Goal: Task Accomplishment & Management: Use online tool/utility

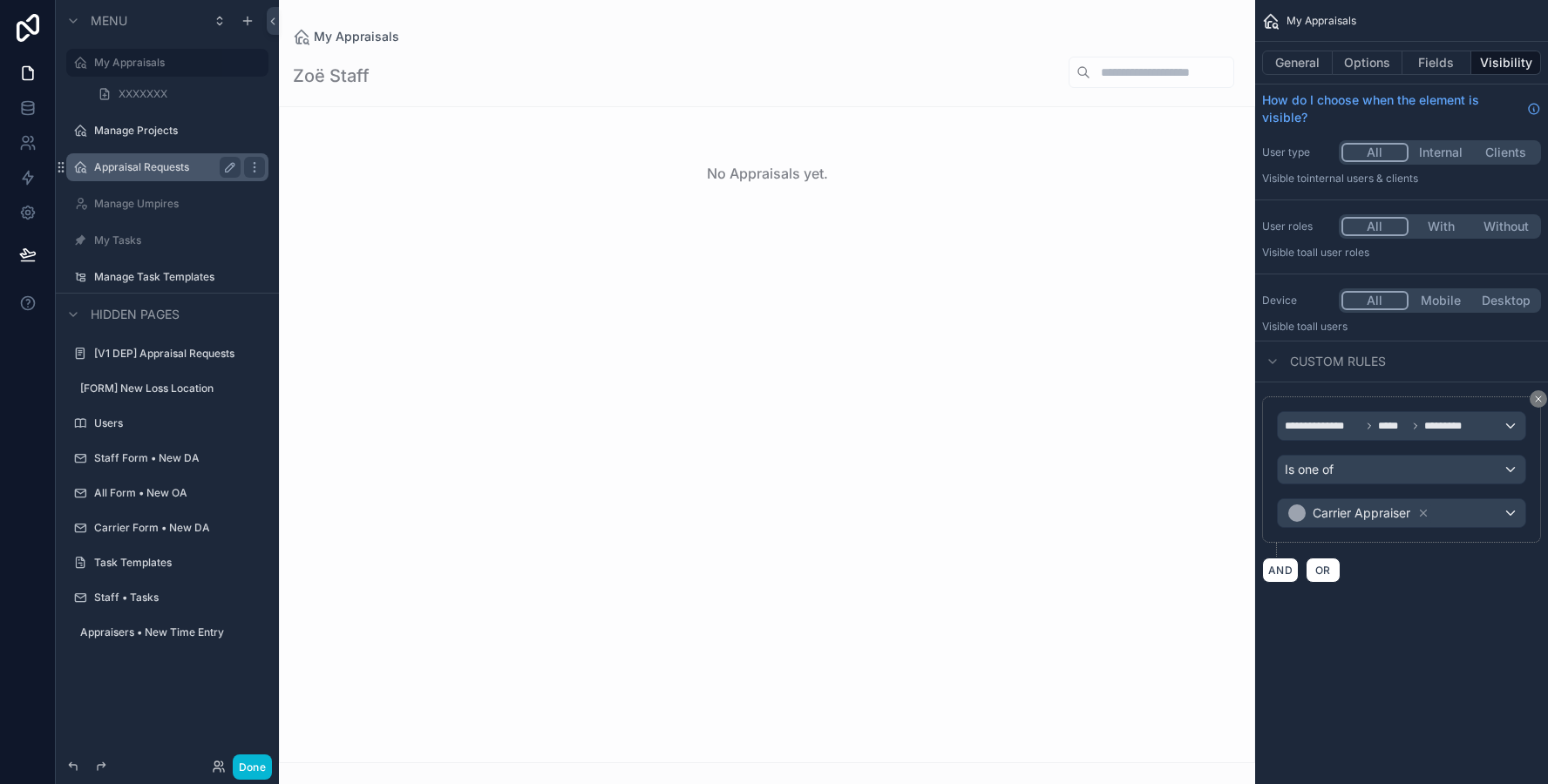
click at [151, 166] on label "Appraisal Requests" at bounding box center [163, 166] width 139 height 14
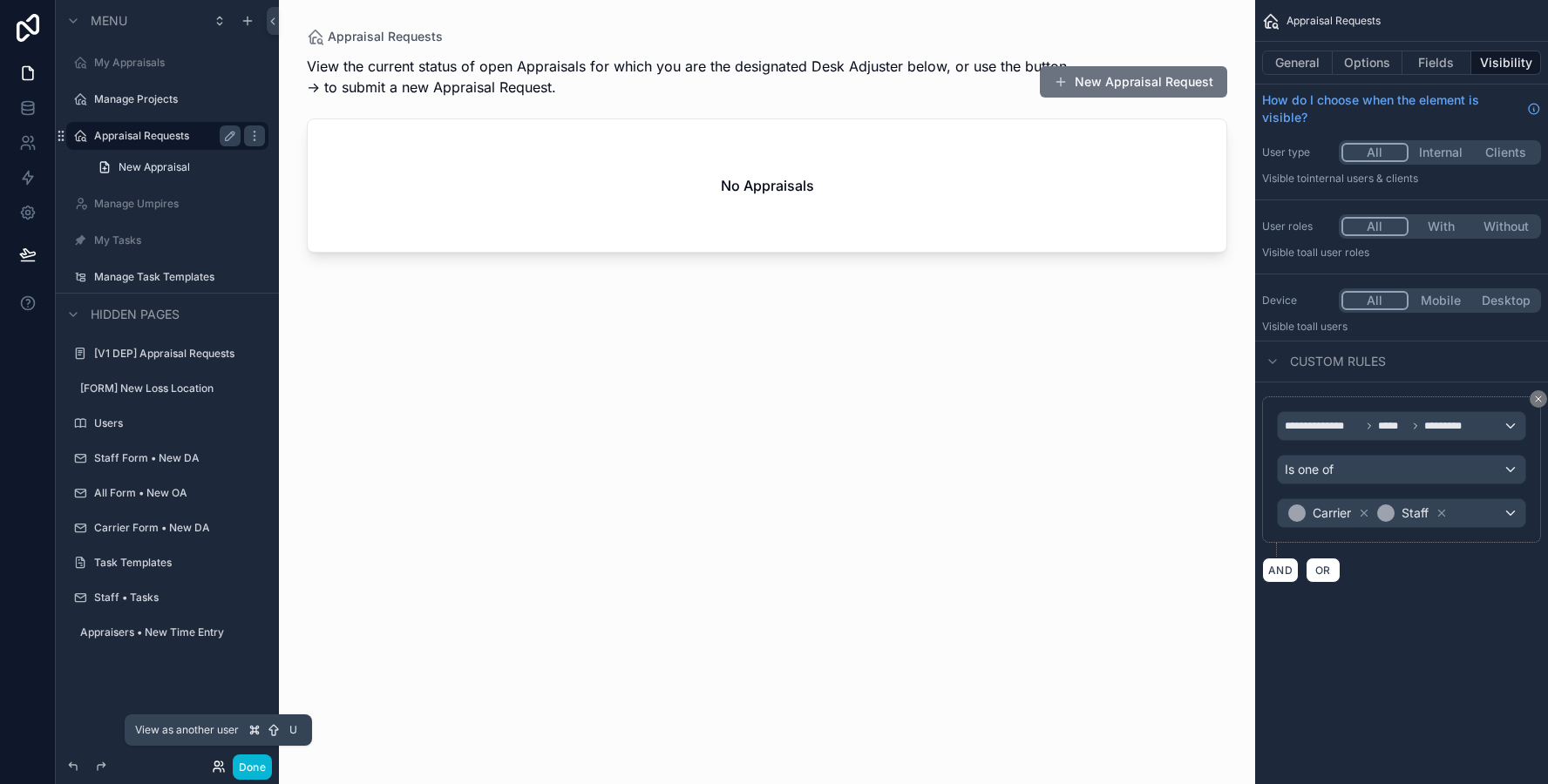
click at [218, 769] on icon at bounding box center [217, 770] width 7 height 4
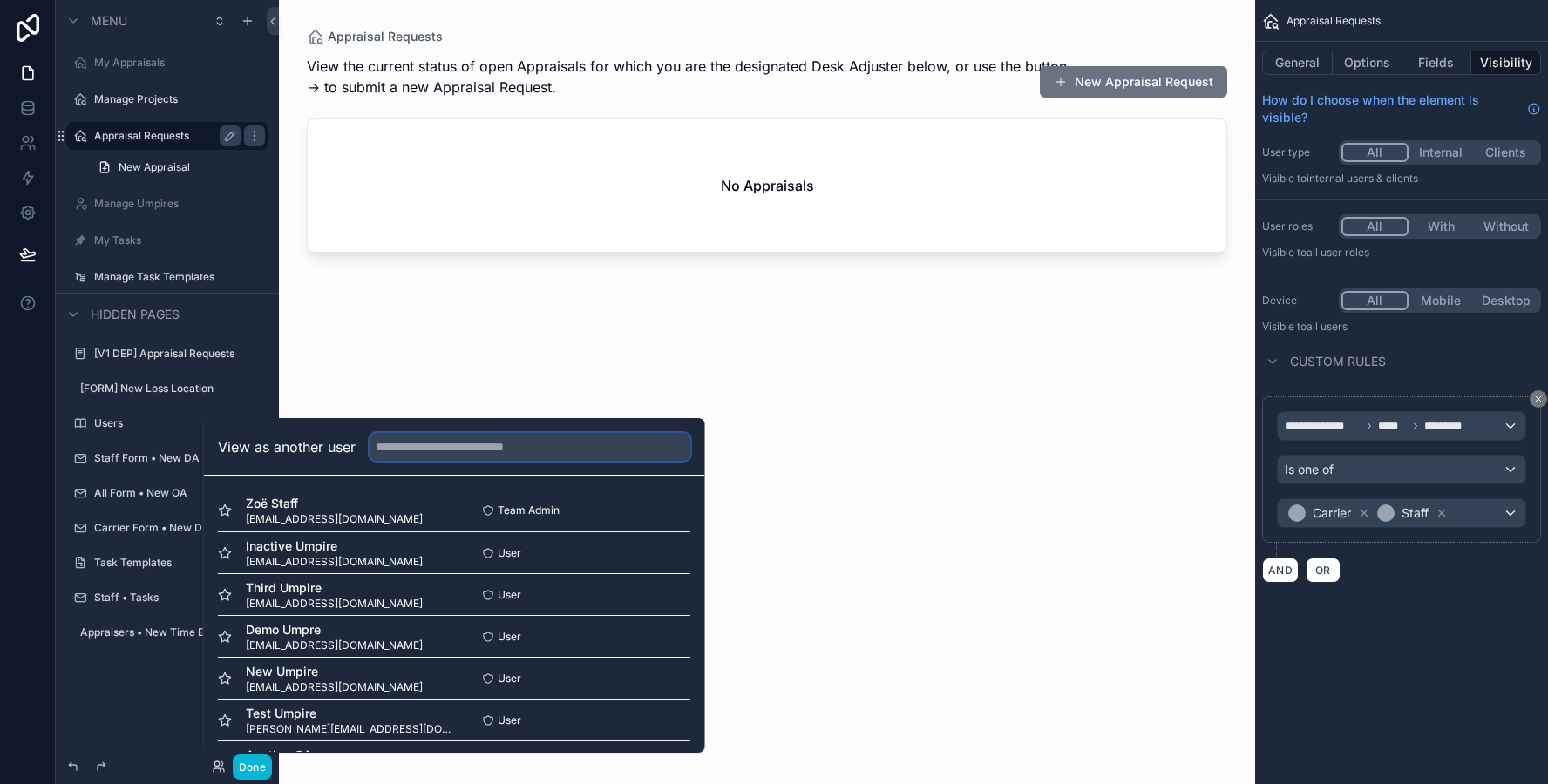
click at [434, 446] on input "text" at bounding box center [529, 447] width 321 height 28
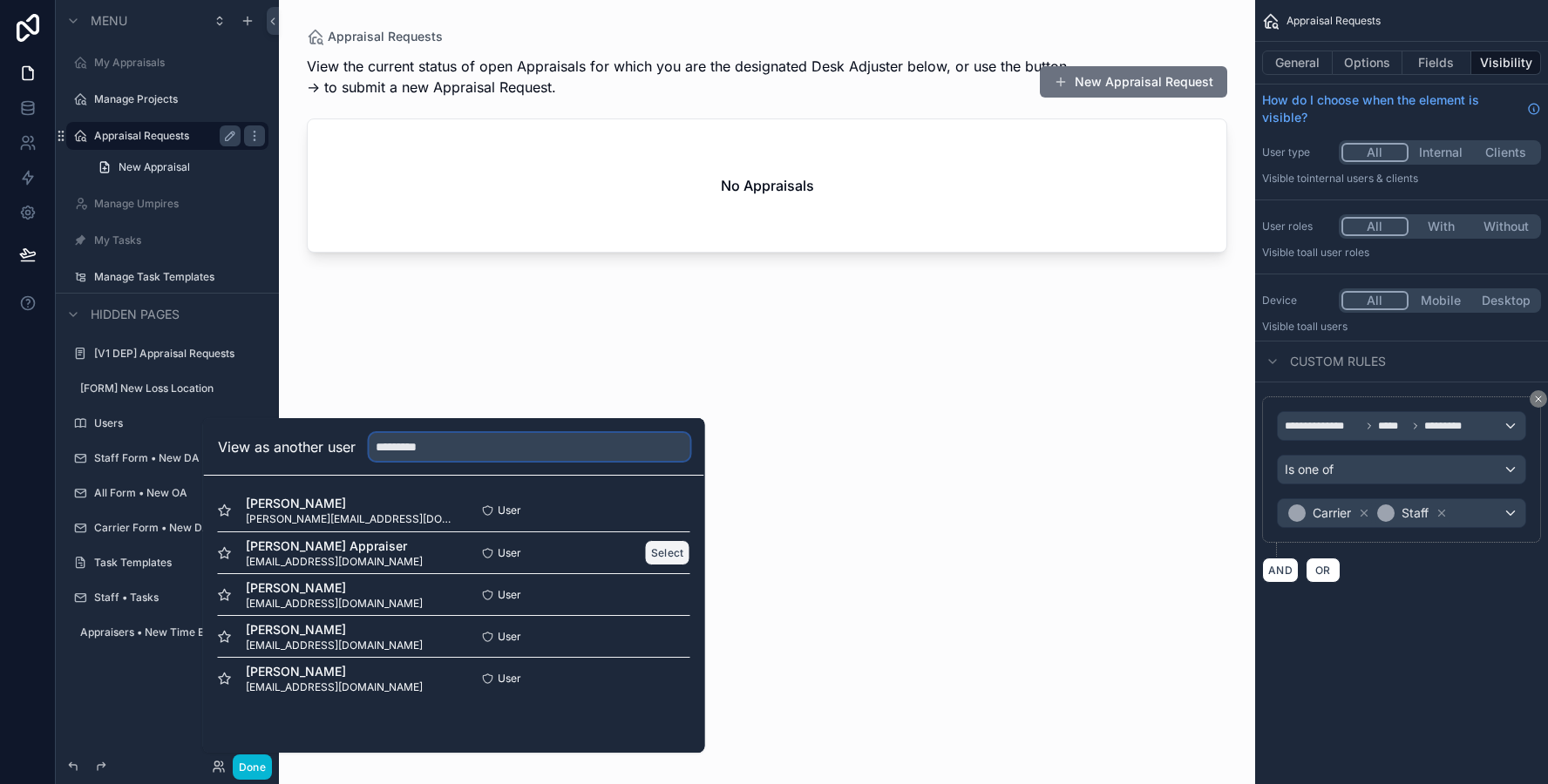
type input "*********"
click at [648, 547] on button "Select" at bounding box center [668, 553] width 45 height 25
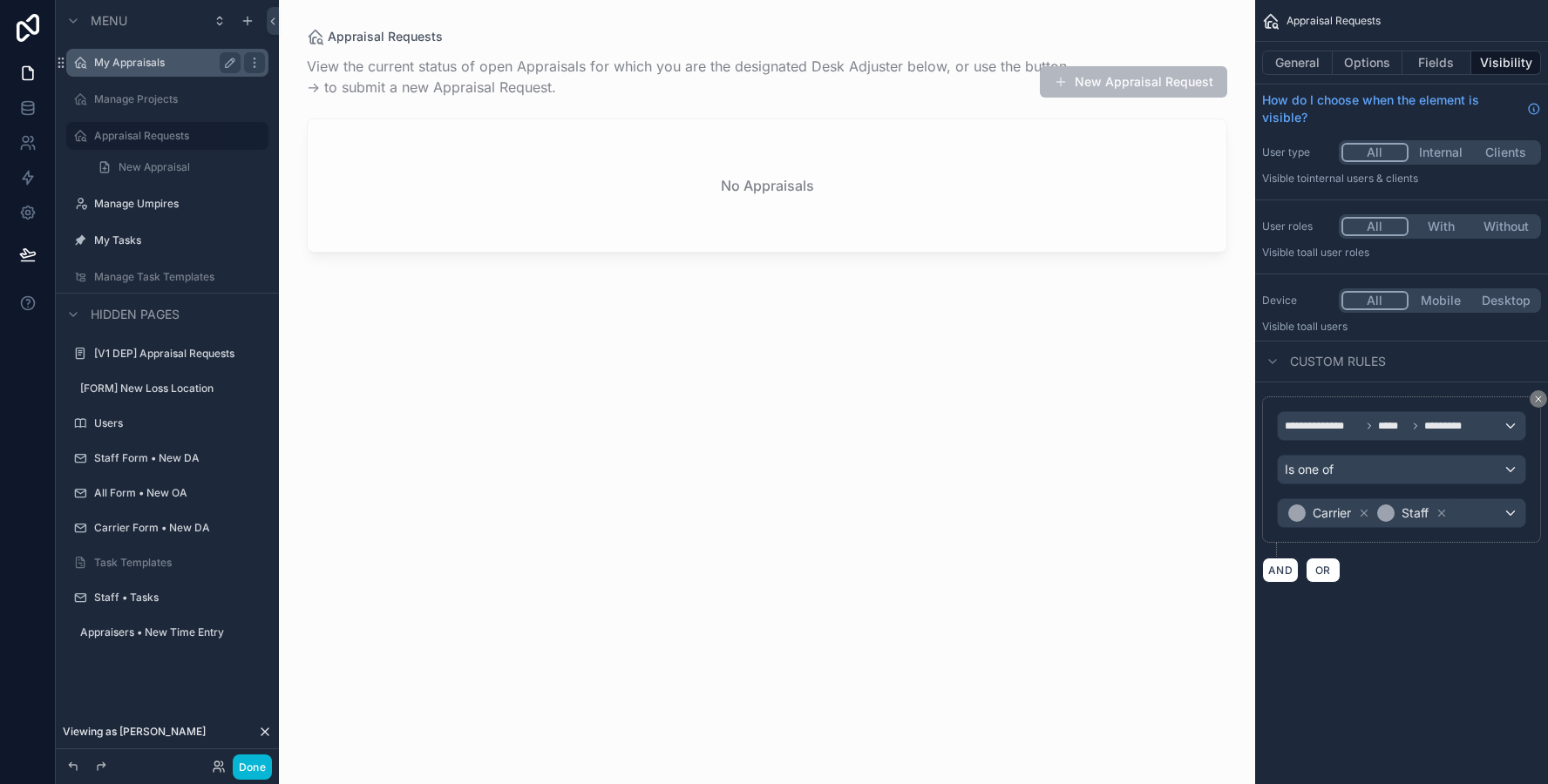
click at [187, 65] on label "My Appraisals" at bounding box center [163, 62] width 139 height 14
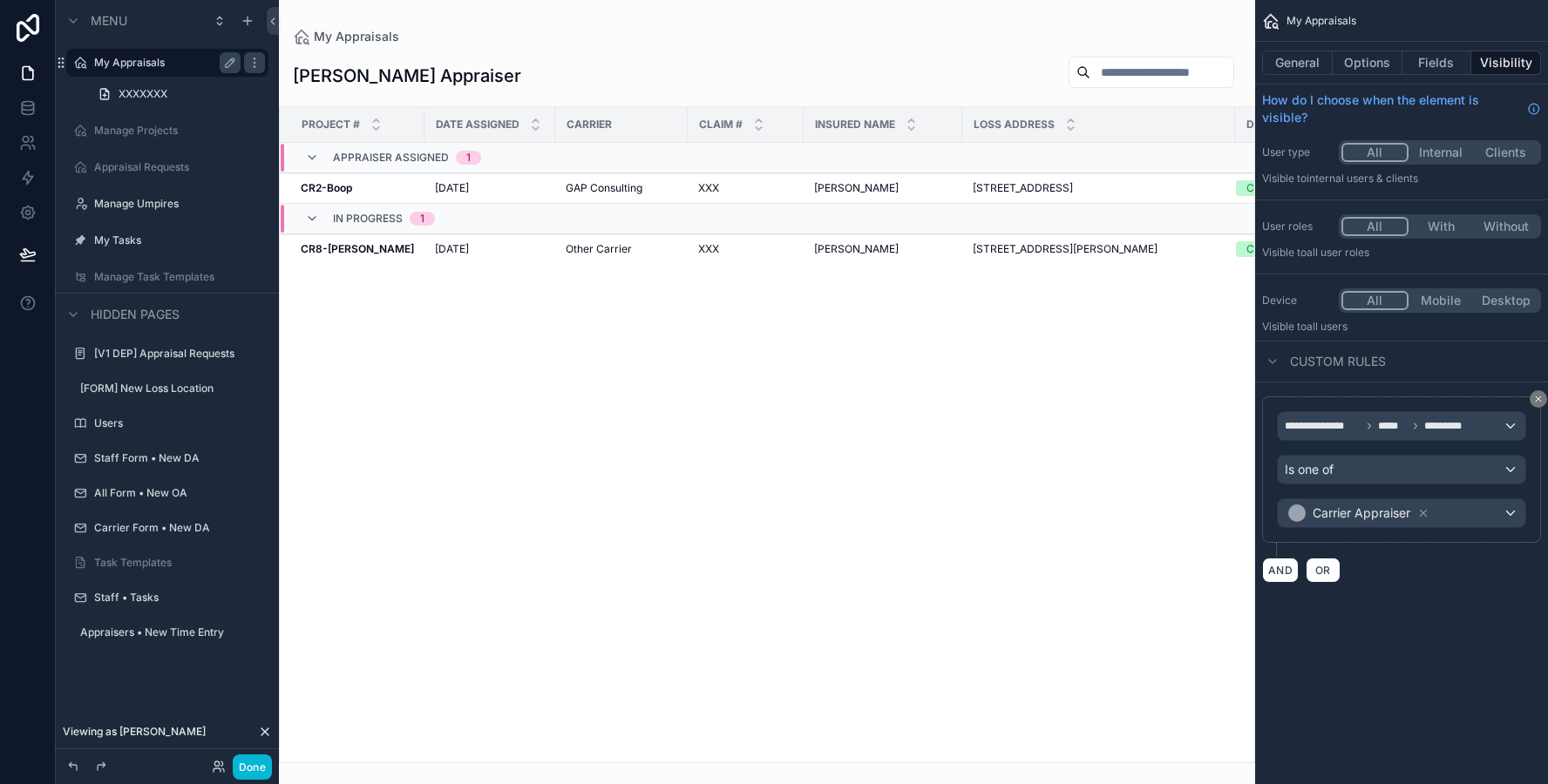
click at [467, 256] on div "scrollable content" at bounding box center [767, 392] width 976 height 784
click at [504, 253] on div "[DATE] [DATE]" at bounding box center [489, 248] width 110 height 14
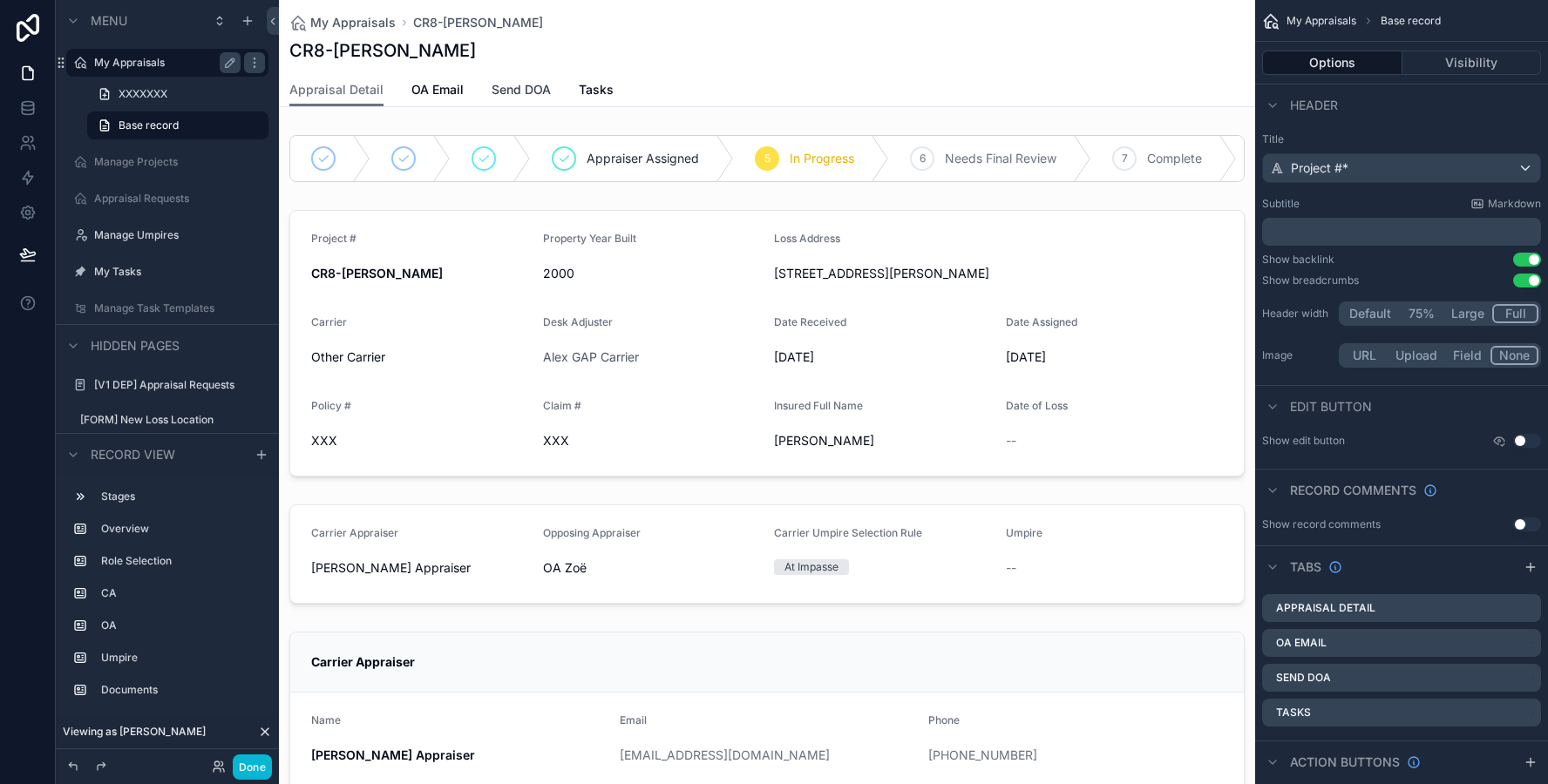
click at [513, 94] on span "Send DOA" at bounding box center [520, 89] width 59 height 17
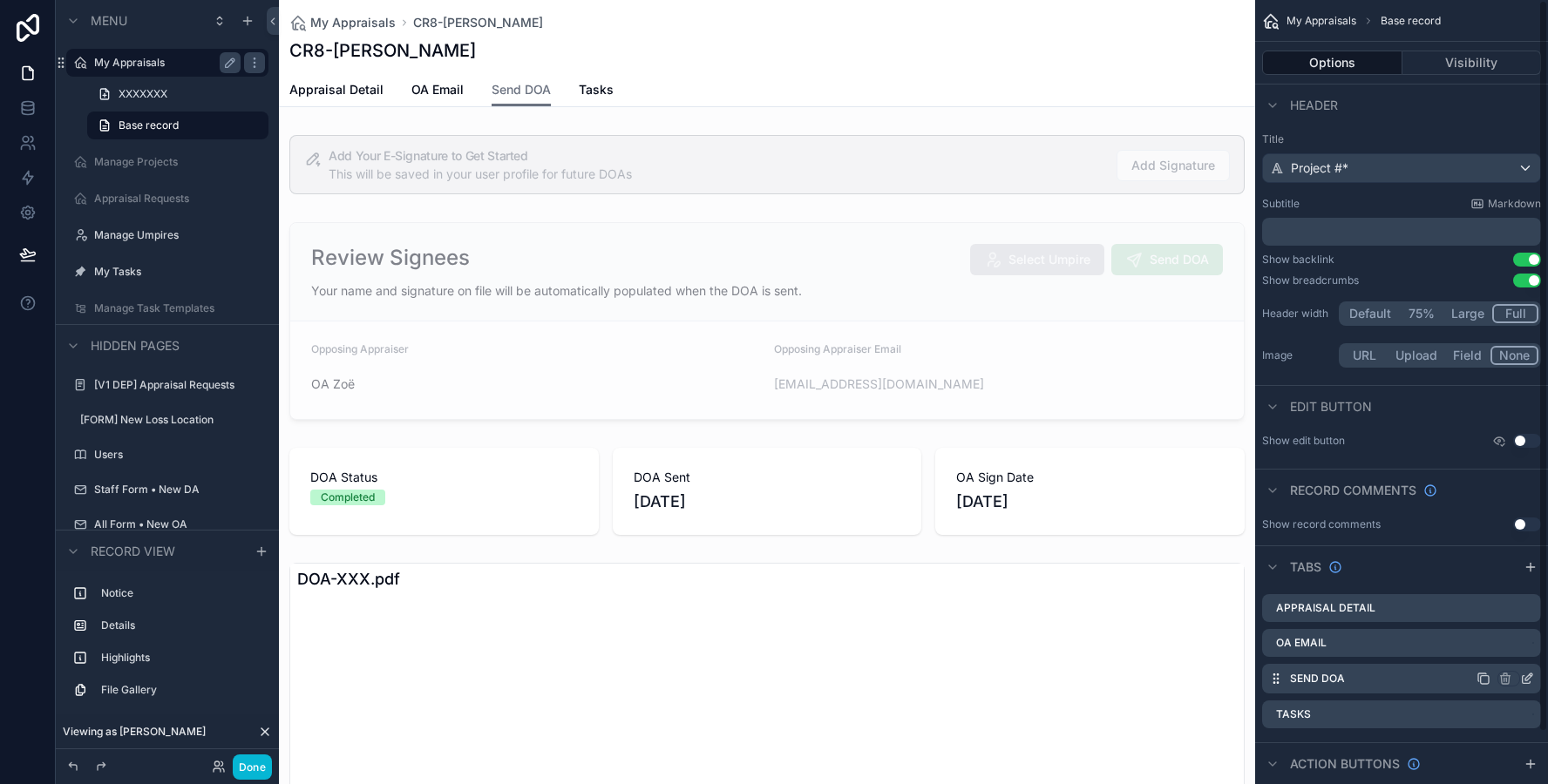
click at [1526, 683] on icon "scrollable content" at bounding box center [1526, 679] width 8 height 8
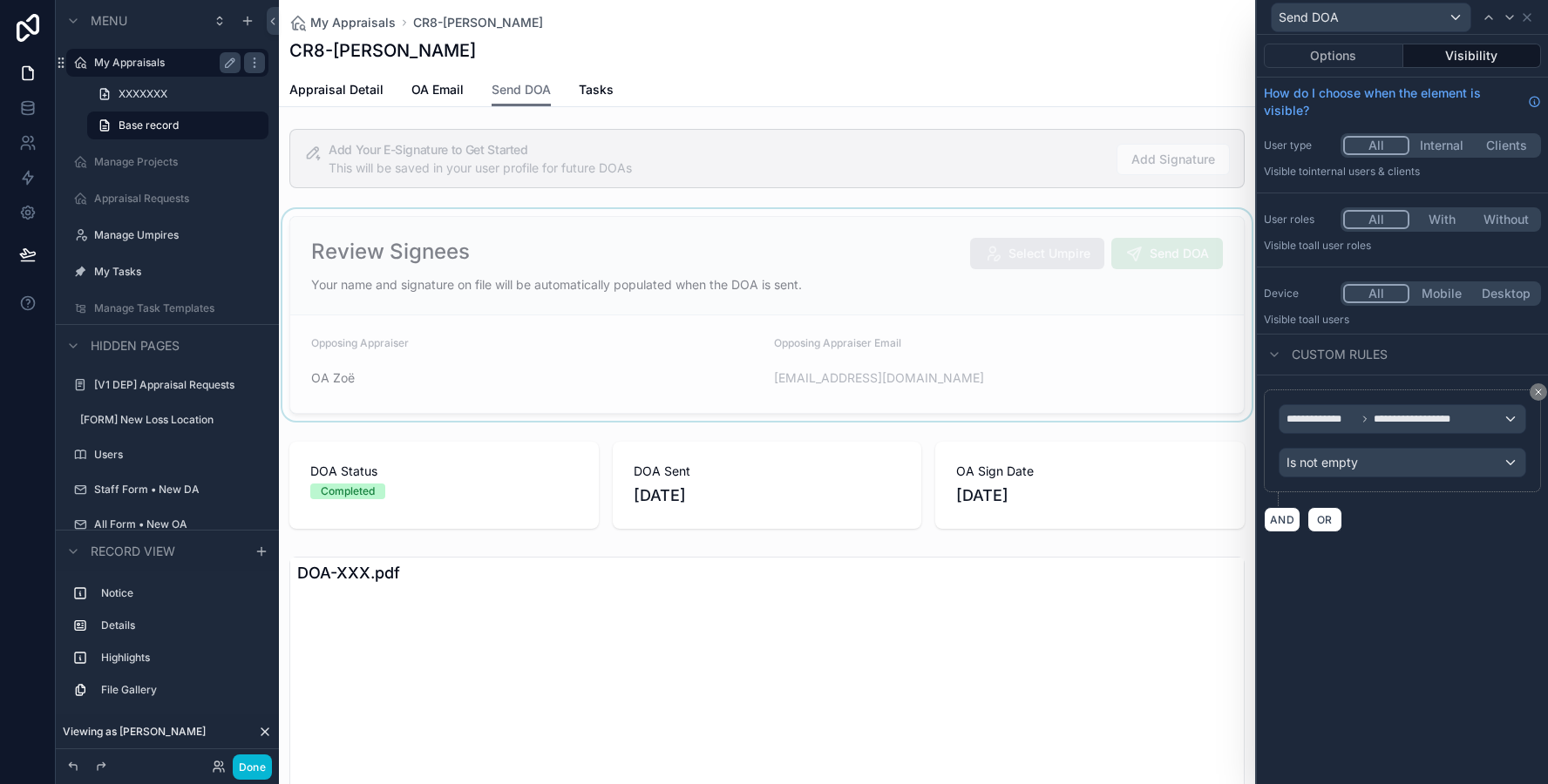
scroll to position [11, 0]
click at [456, 344] on div "scrollable content" at bounding box center [767, 309] width 976 height 212
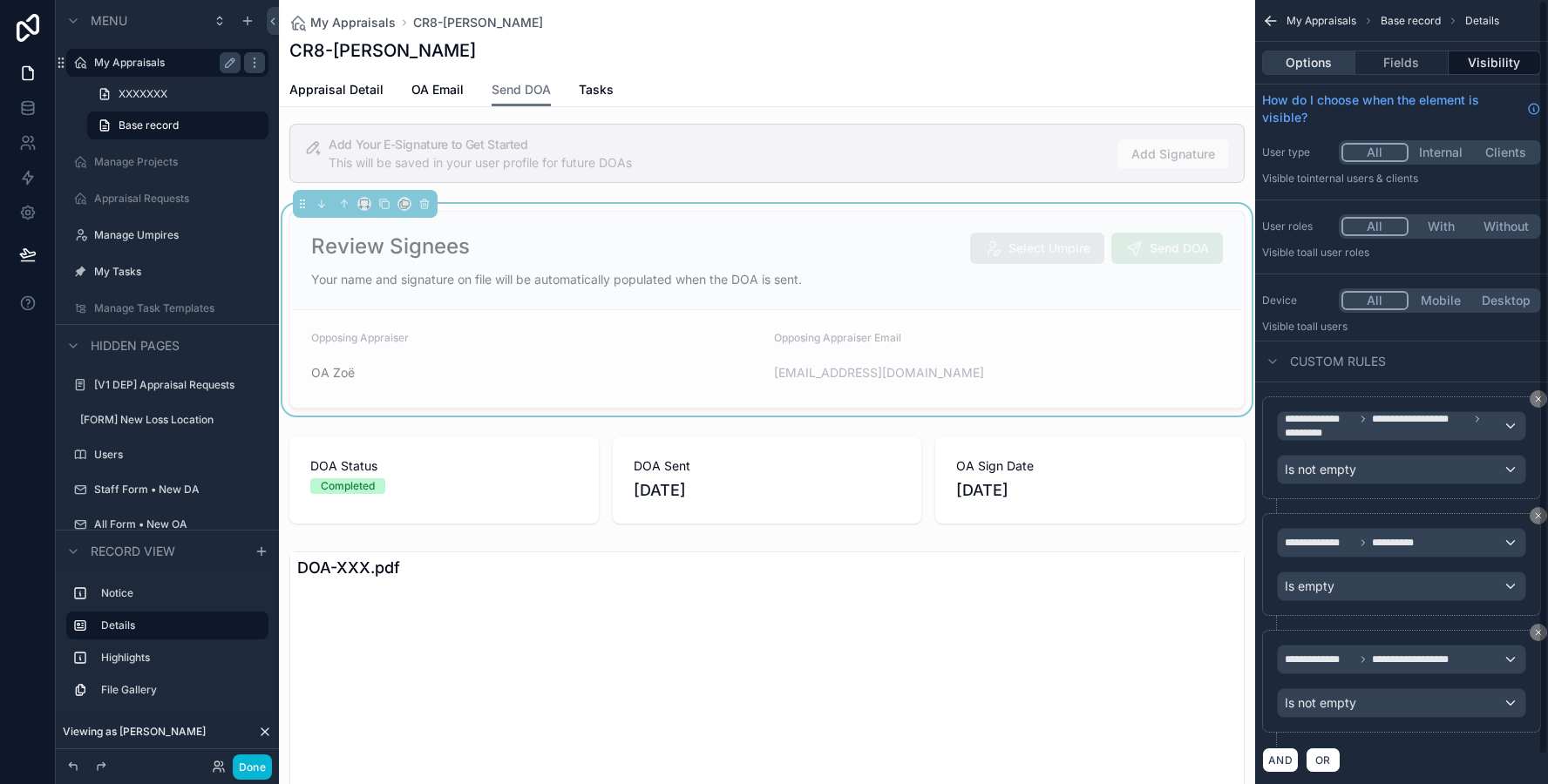
click at [1309, 61] on button "Options" at bounding box center [1308, 63] width 94 height 25
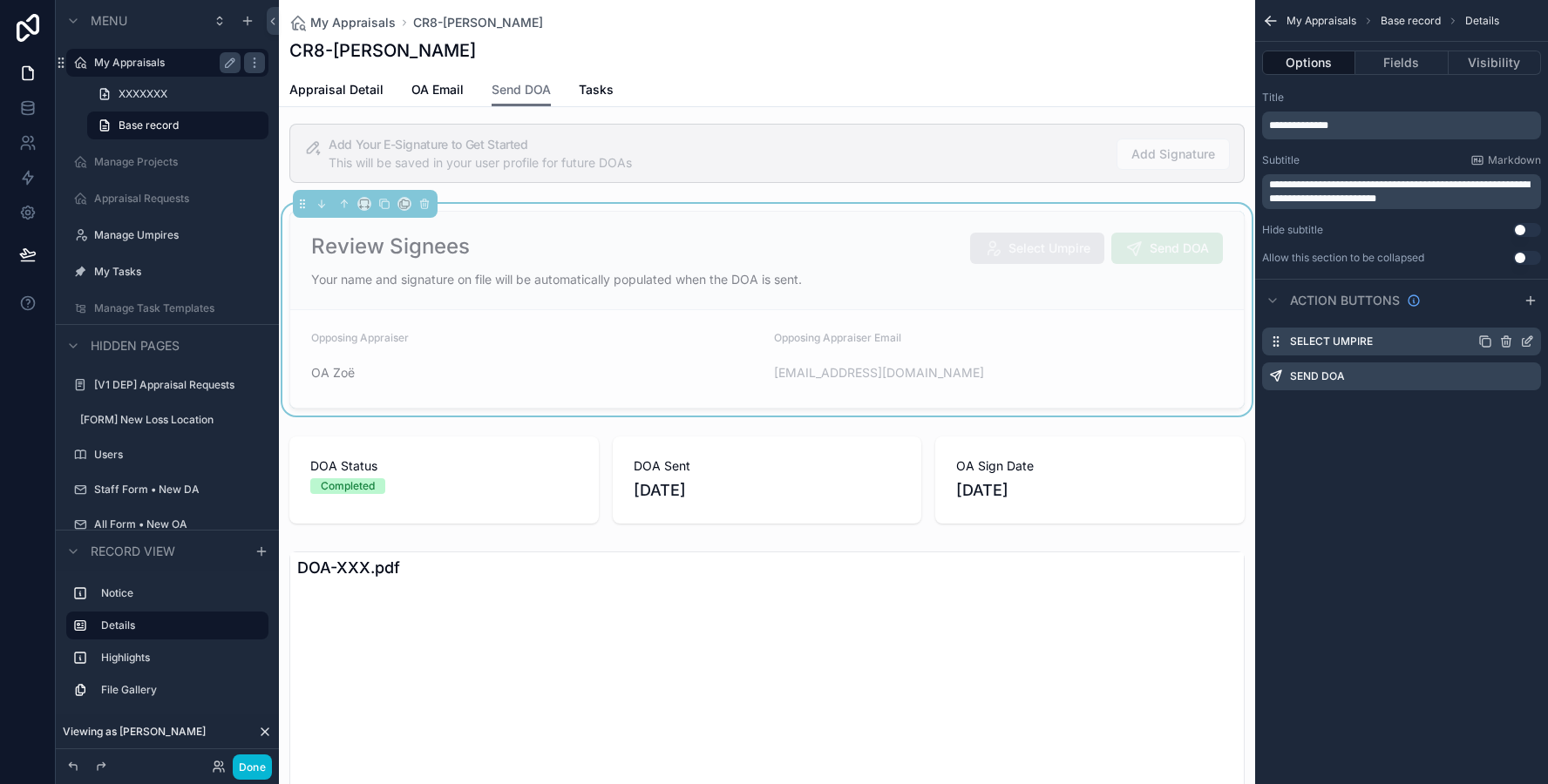
click at [1531, 345] on icon "scrollable content" at bounding box center [1526, 341] width 14 height 14
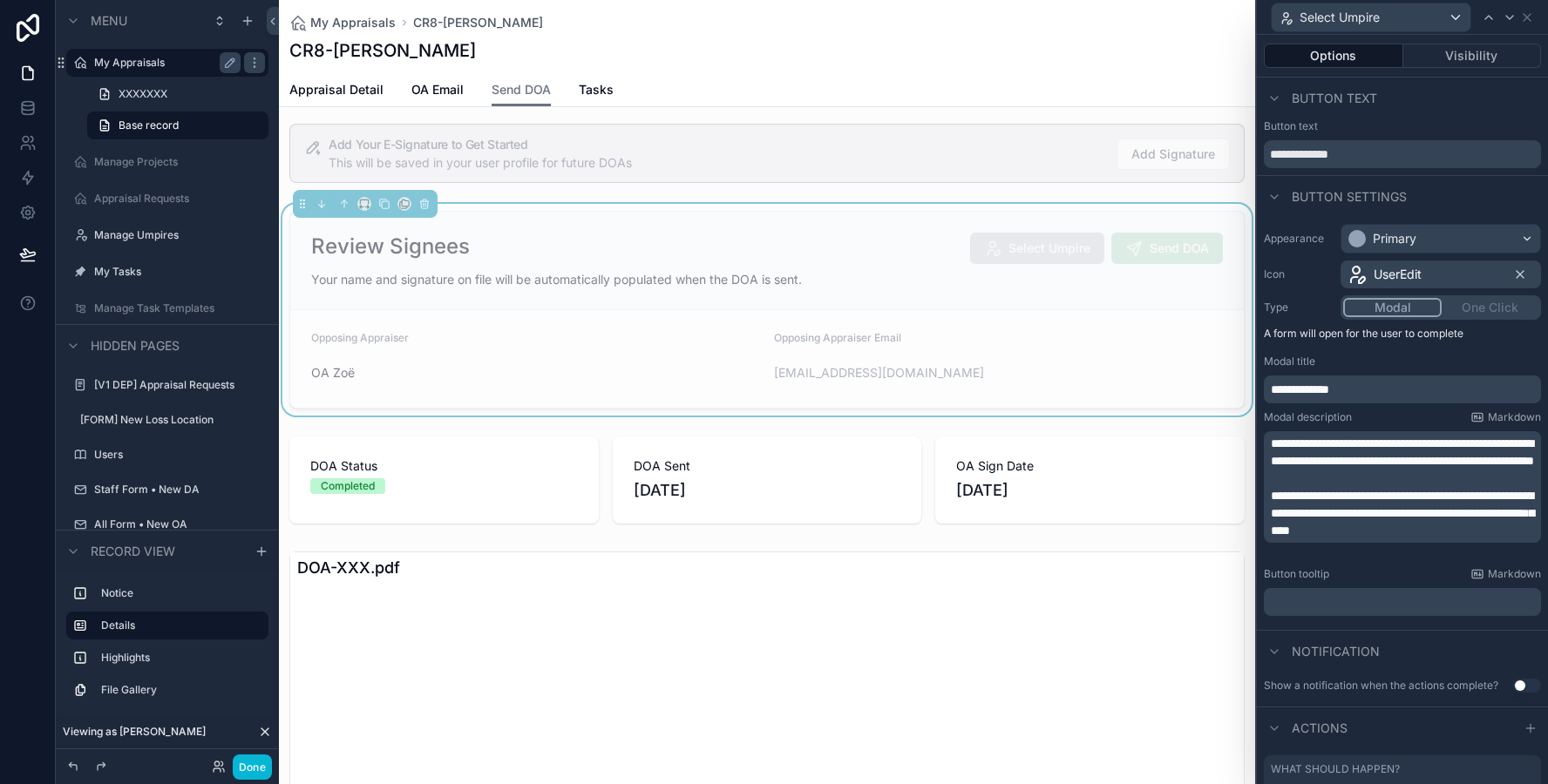
click at [1442, 68] on div "Options Visibility" at bounding box center [1402, 55] width 291 height 42
click at [1442, 63] on button "Visibility" at bounding box center [1473, 55] width 138 height 25
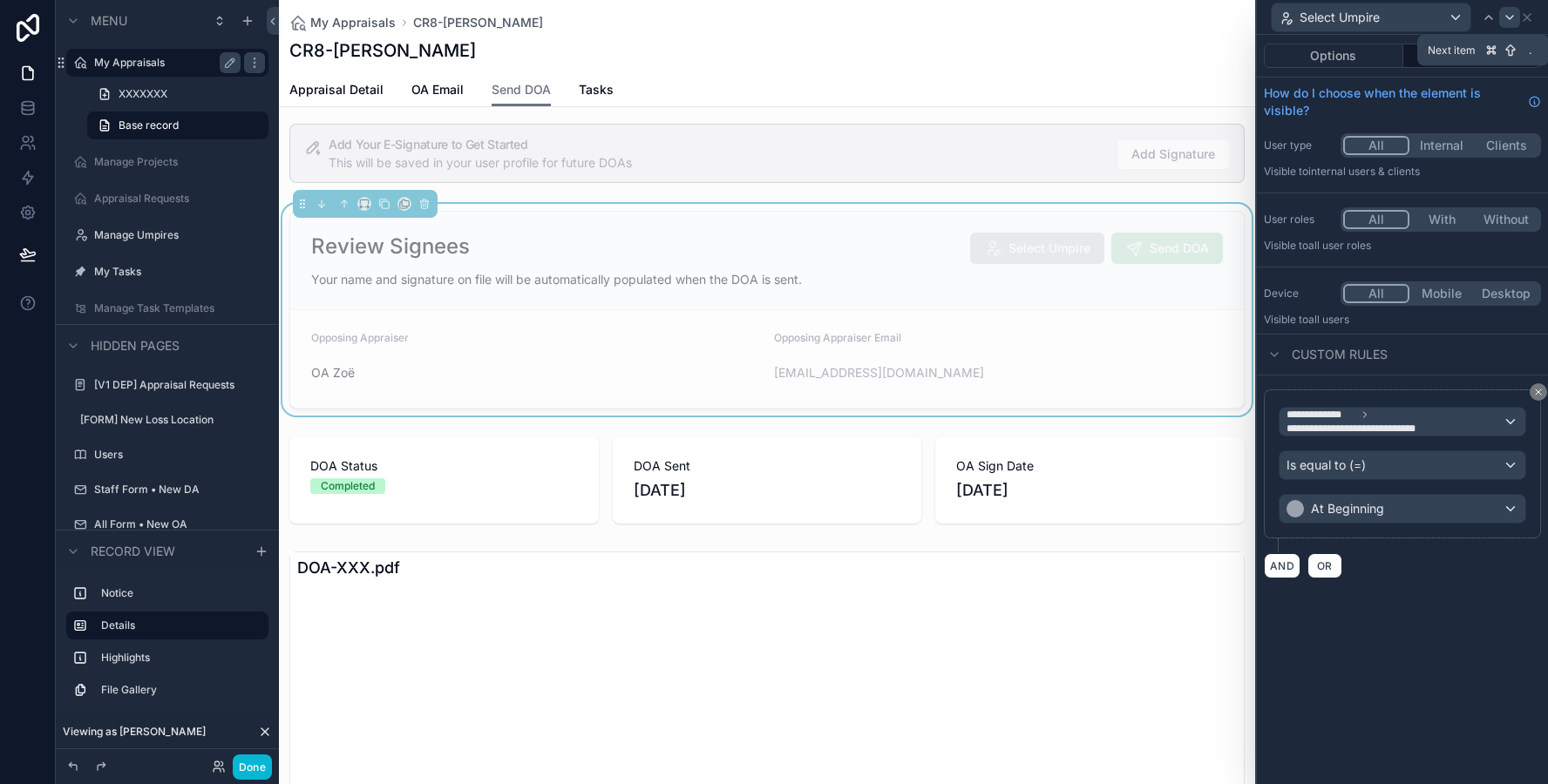
click at [1513, 24] on icon at bounding box center [1509, 16] width 14 height 14
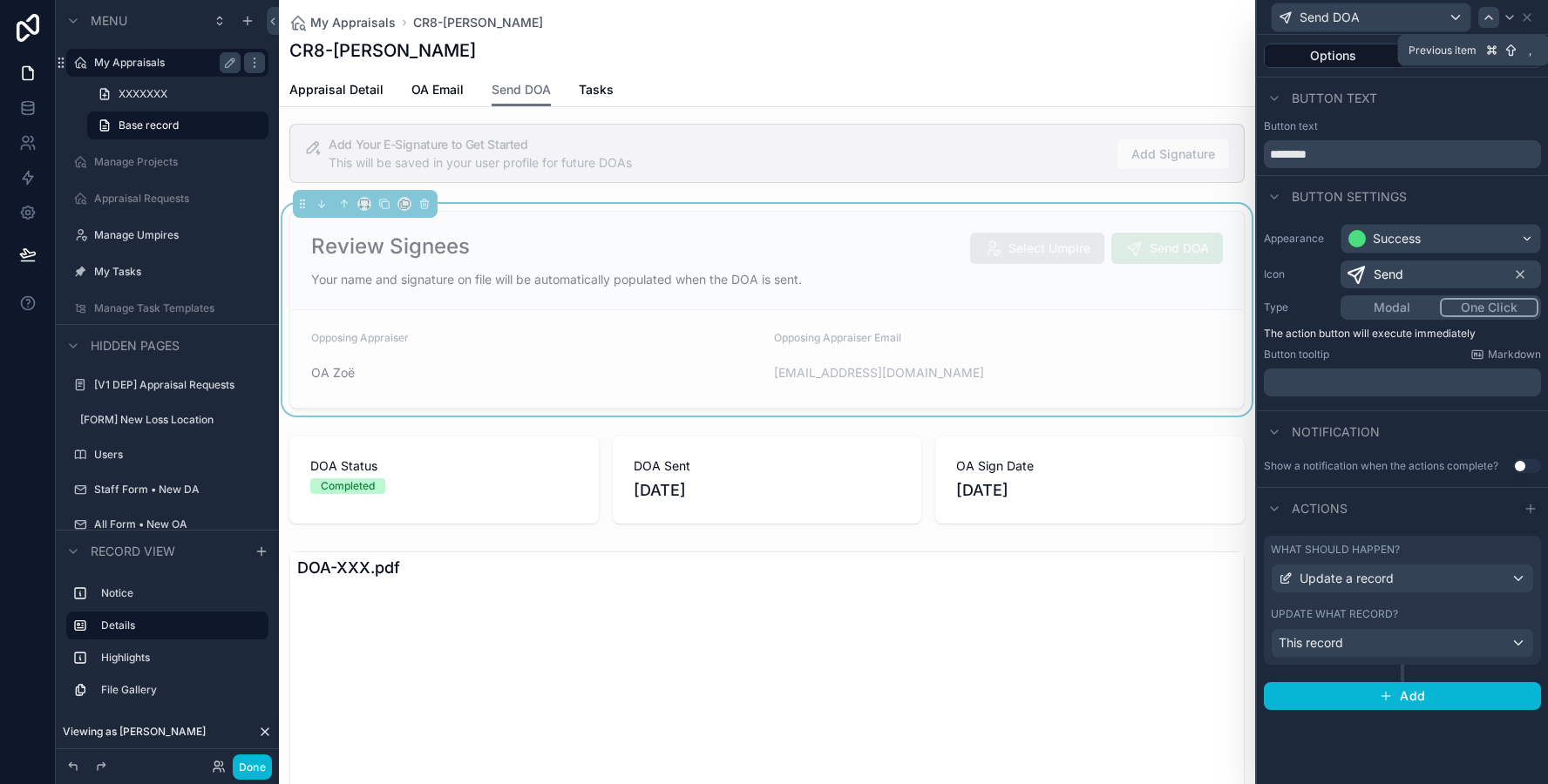
click at [1496, 22] on div at bounding box center [1488, 17] width 21 height 21
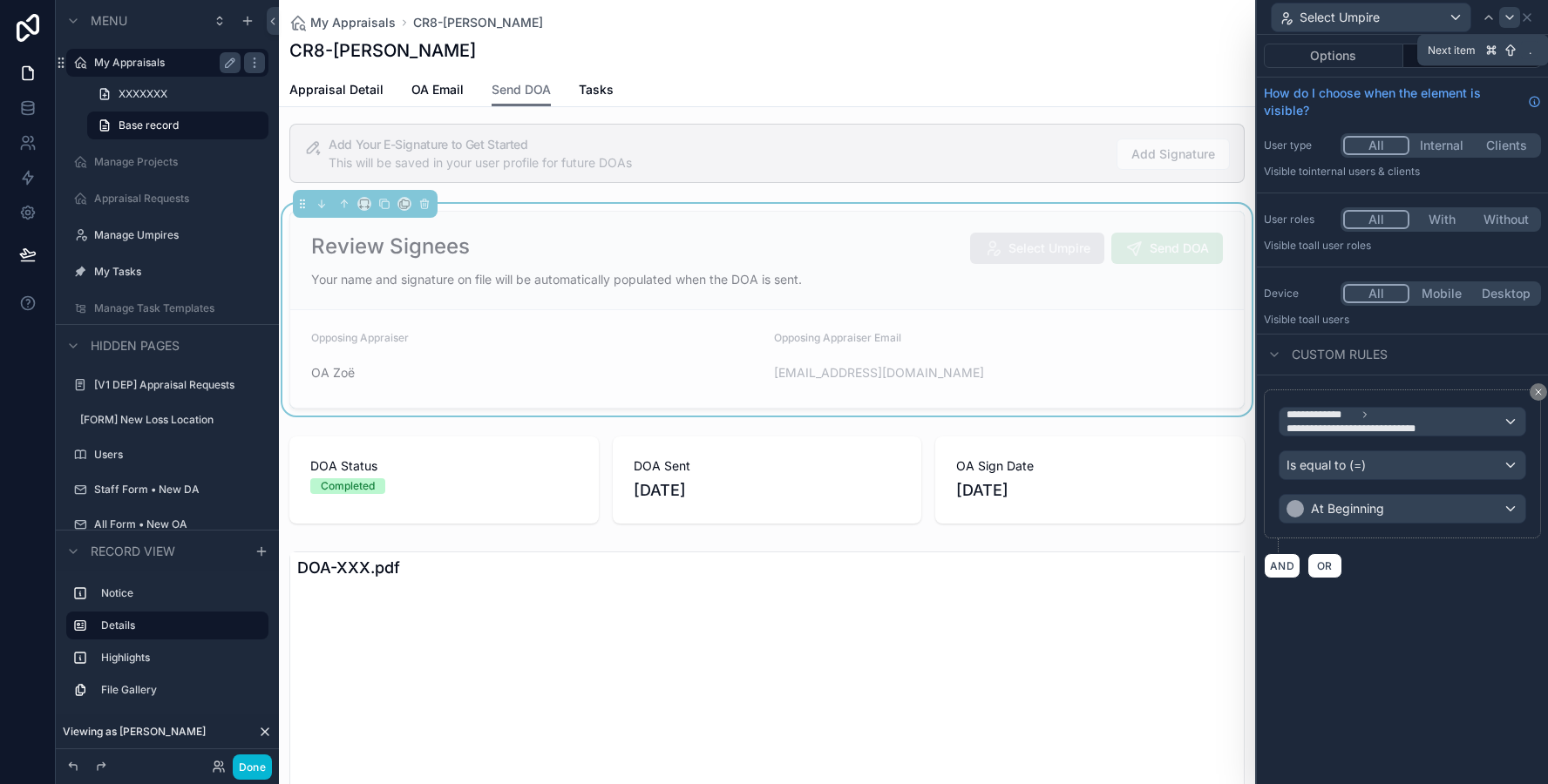
click at [1512, 22] on icon at bounding box center [1509, 16] width 14 height 14
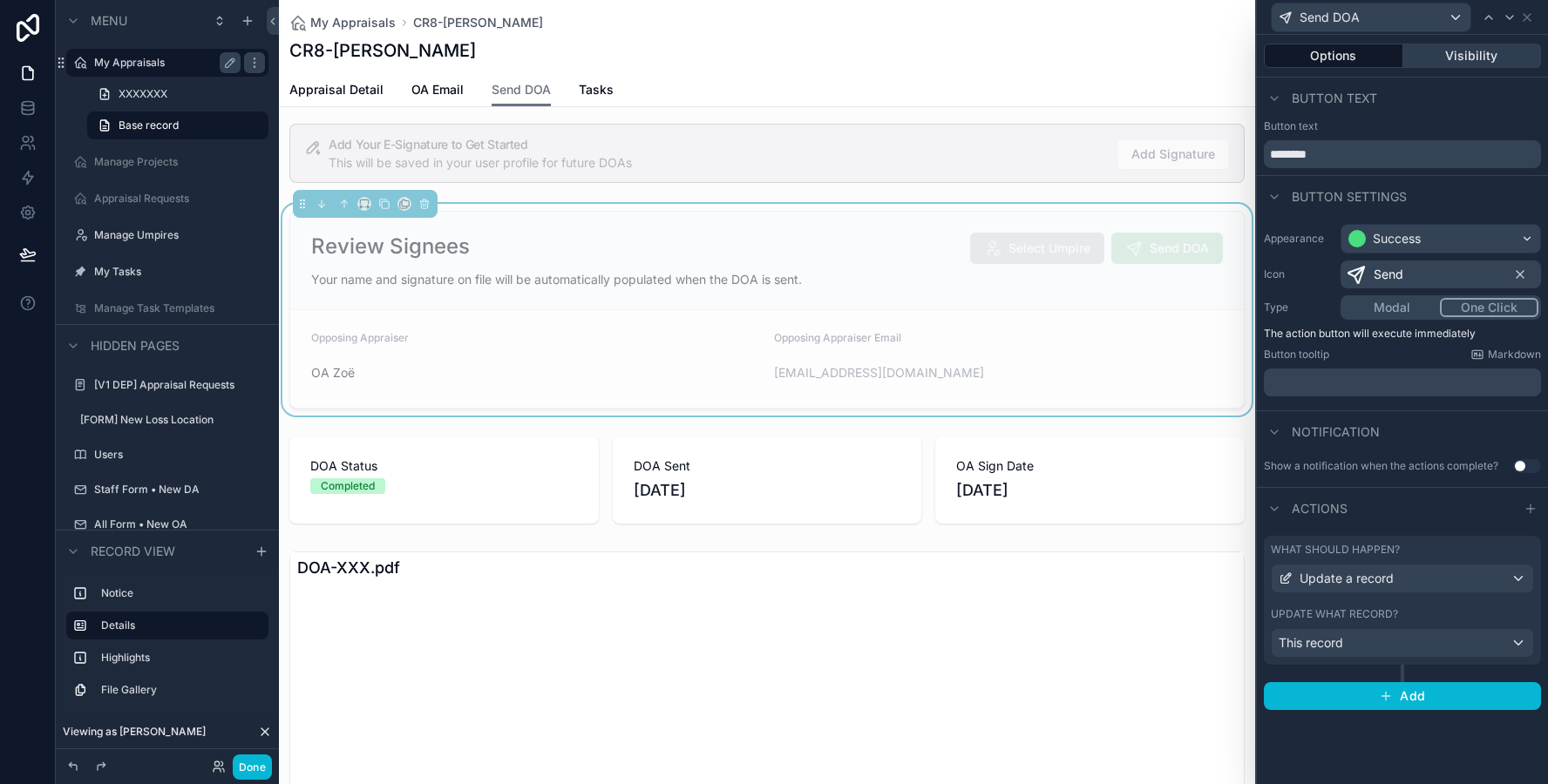
click at [1466, 48] on button "Visibility" at bounding box center [1473, 55] width 138 height 25
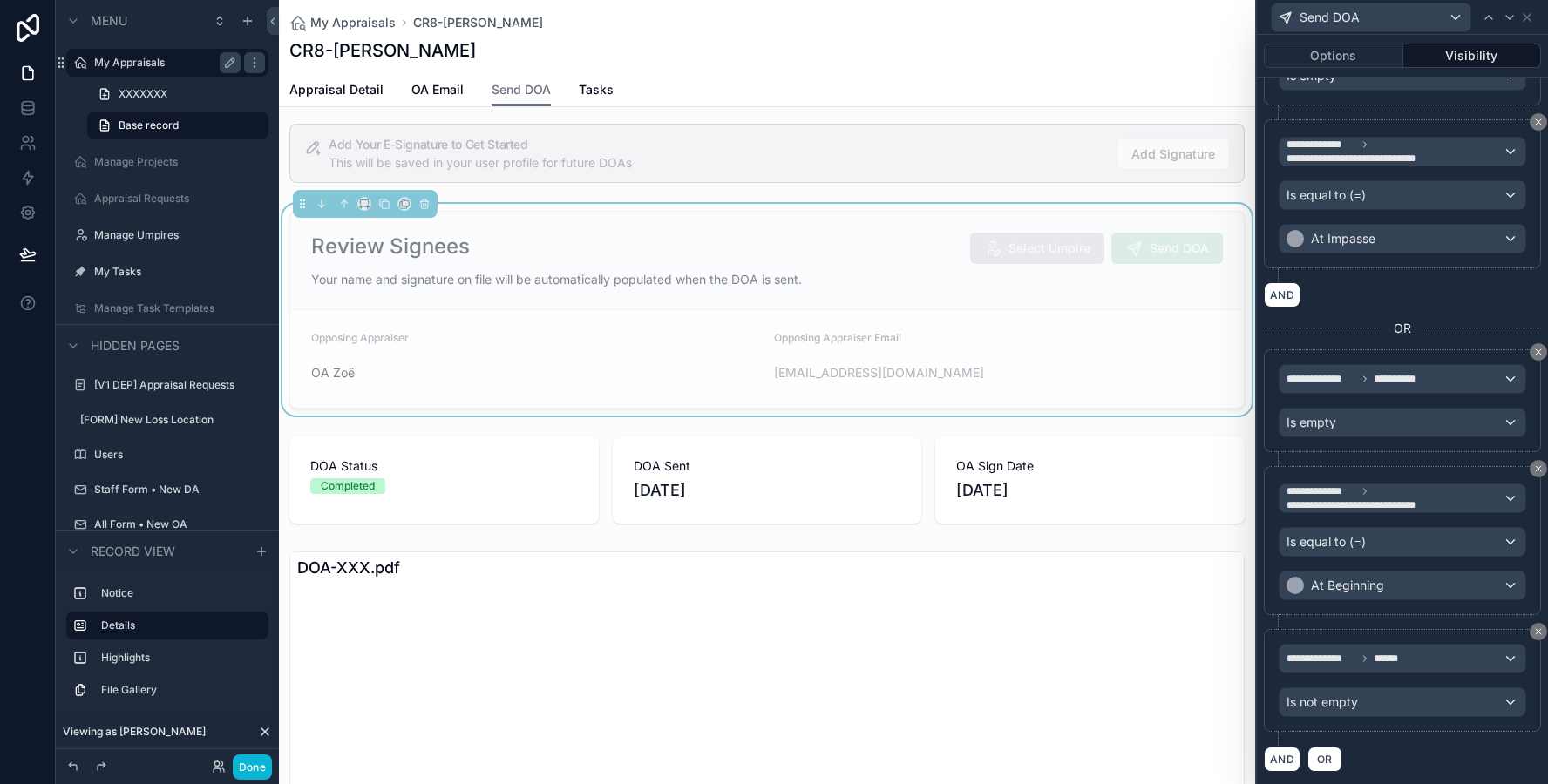
scroll to position [386, 0]
click at [1530, 20] on icon at bounding box center [1527, 17] width 7 height 7
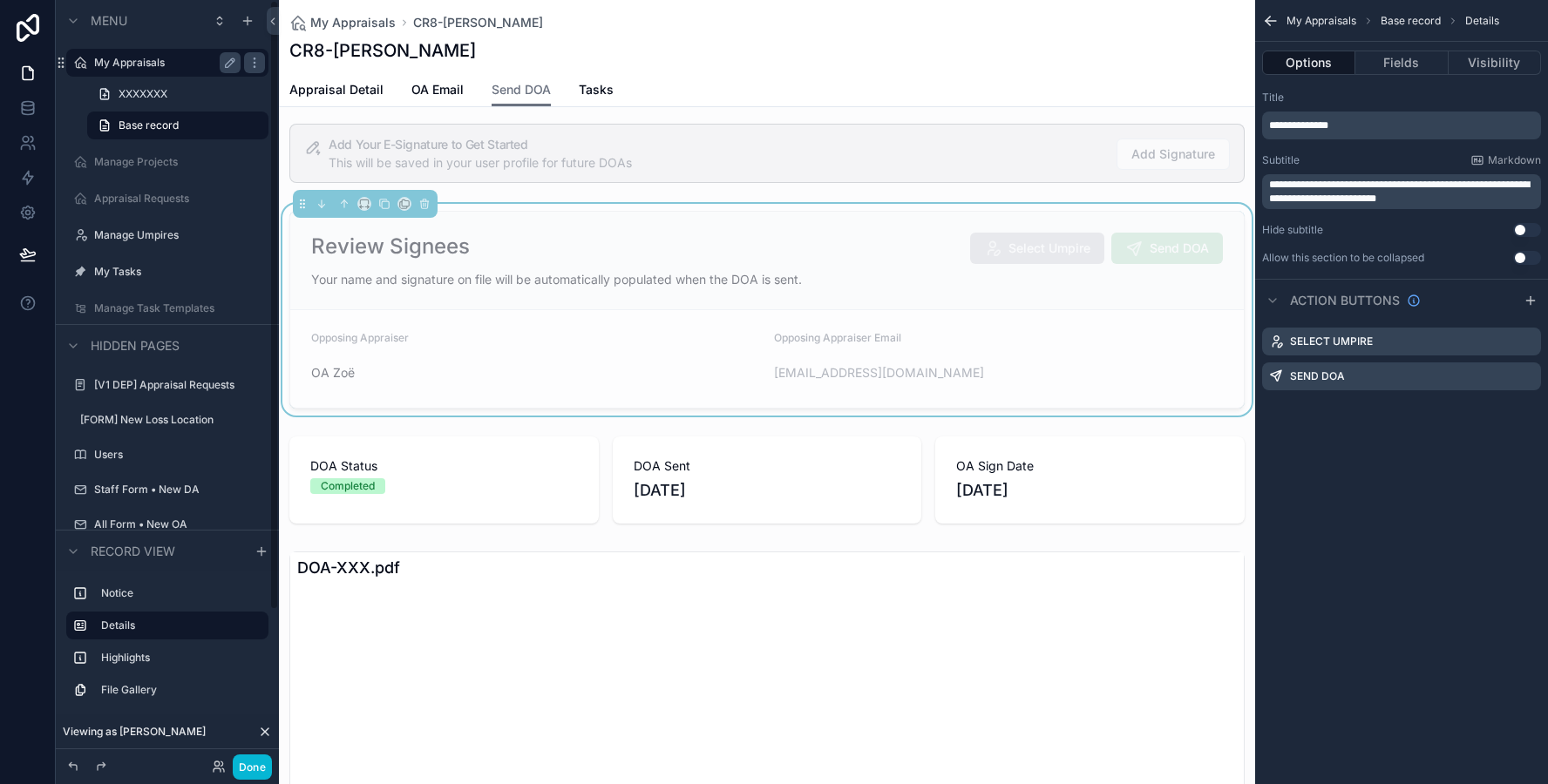
click at [155, 58] on label "My Appraisals" at bounding box center [163, 62] width 139 height 14
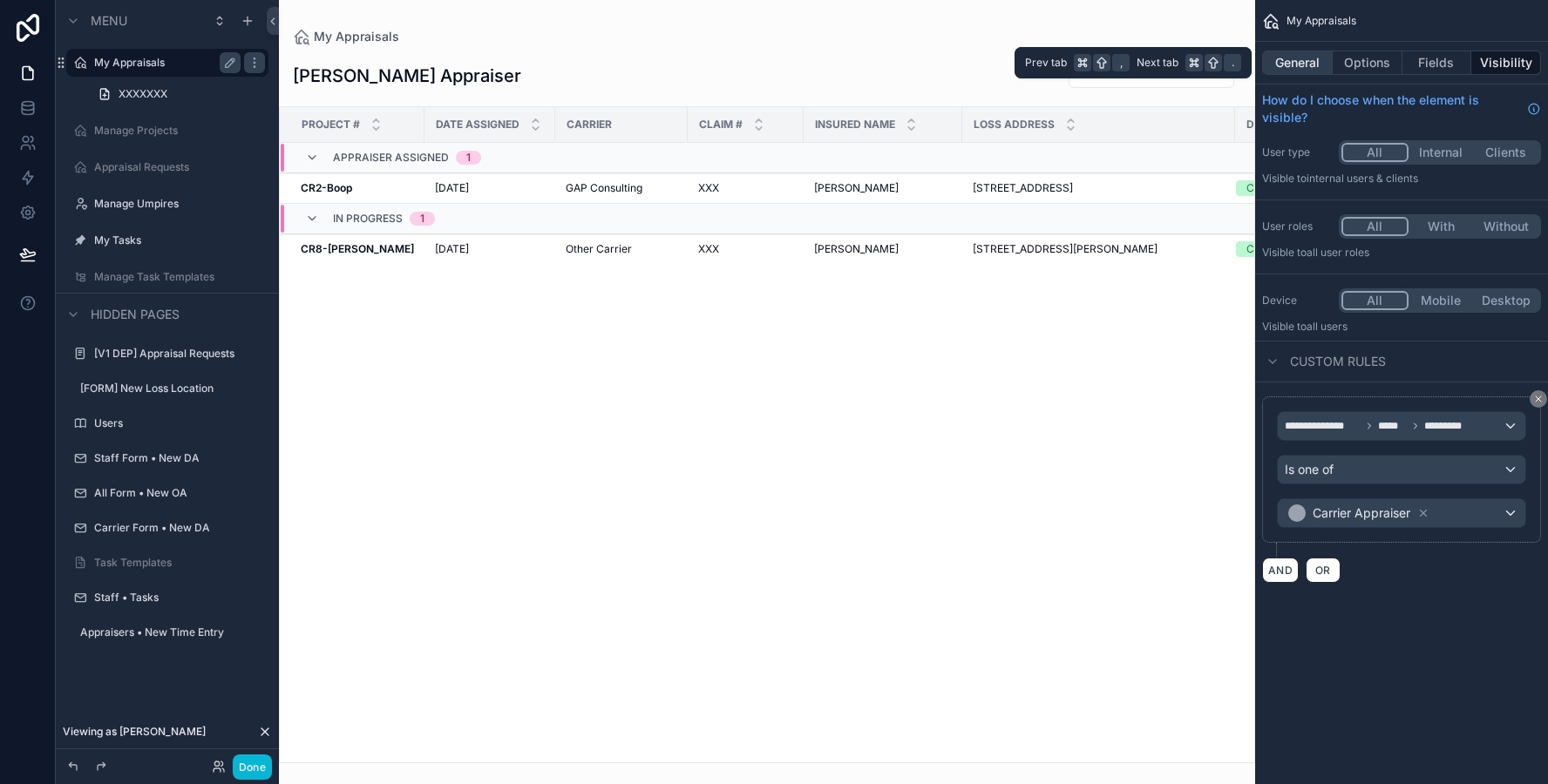
click at [1302, 73] on button "General" at bounding box center [1297, 63] width 71 height 25
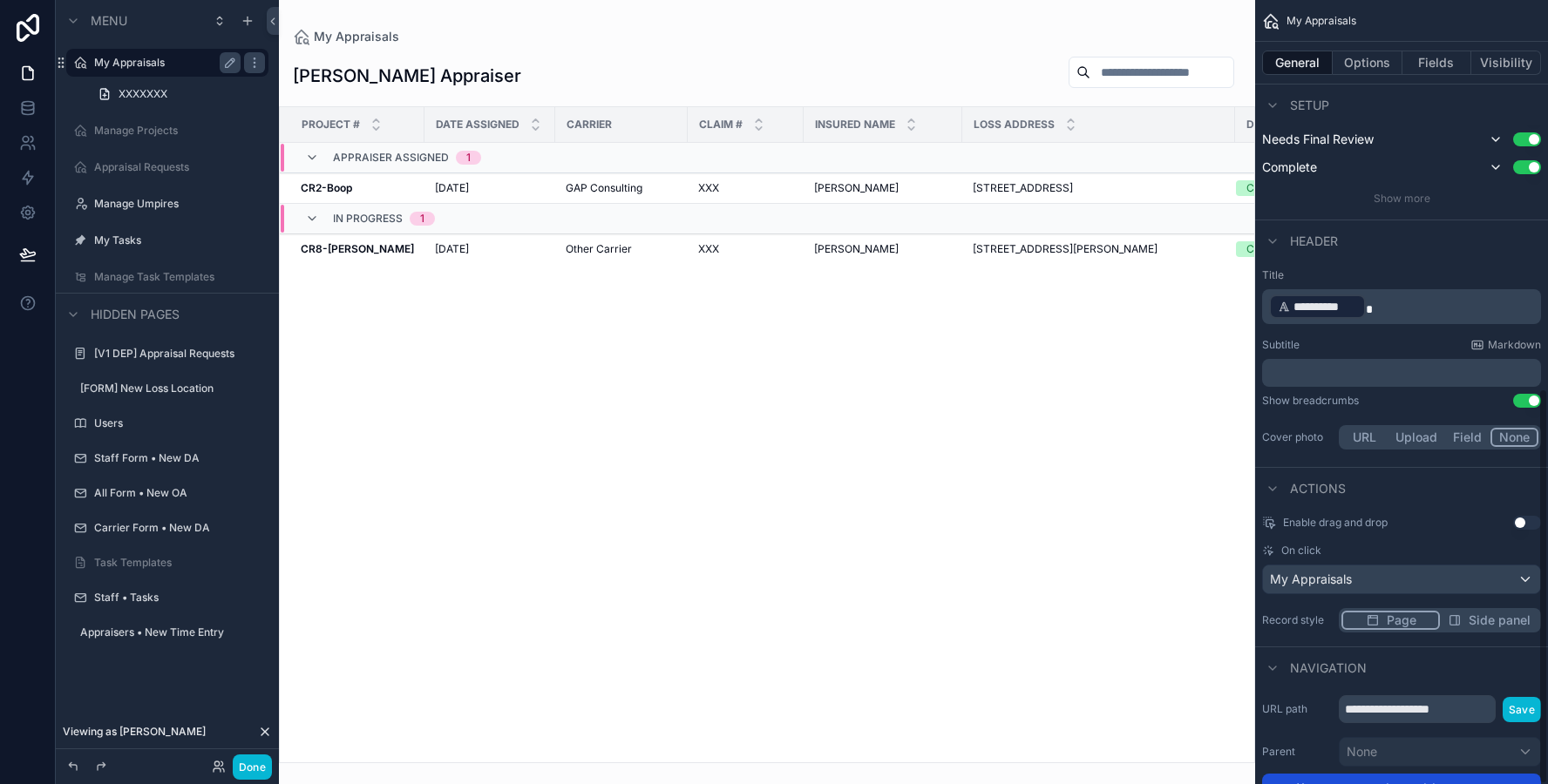
scroll to position [770, 0]
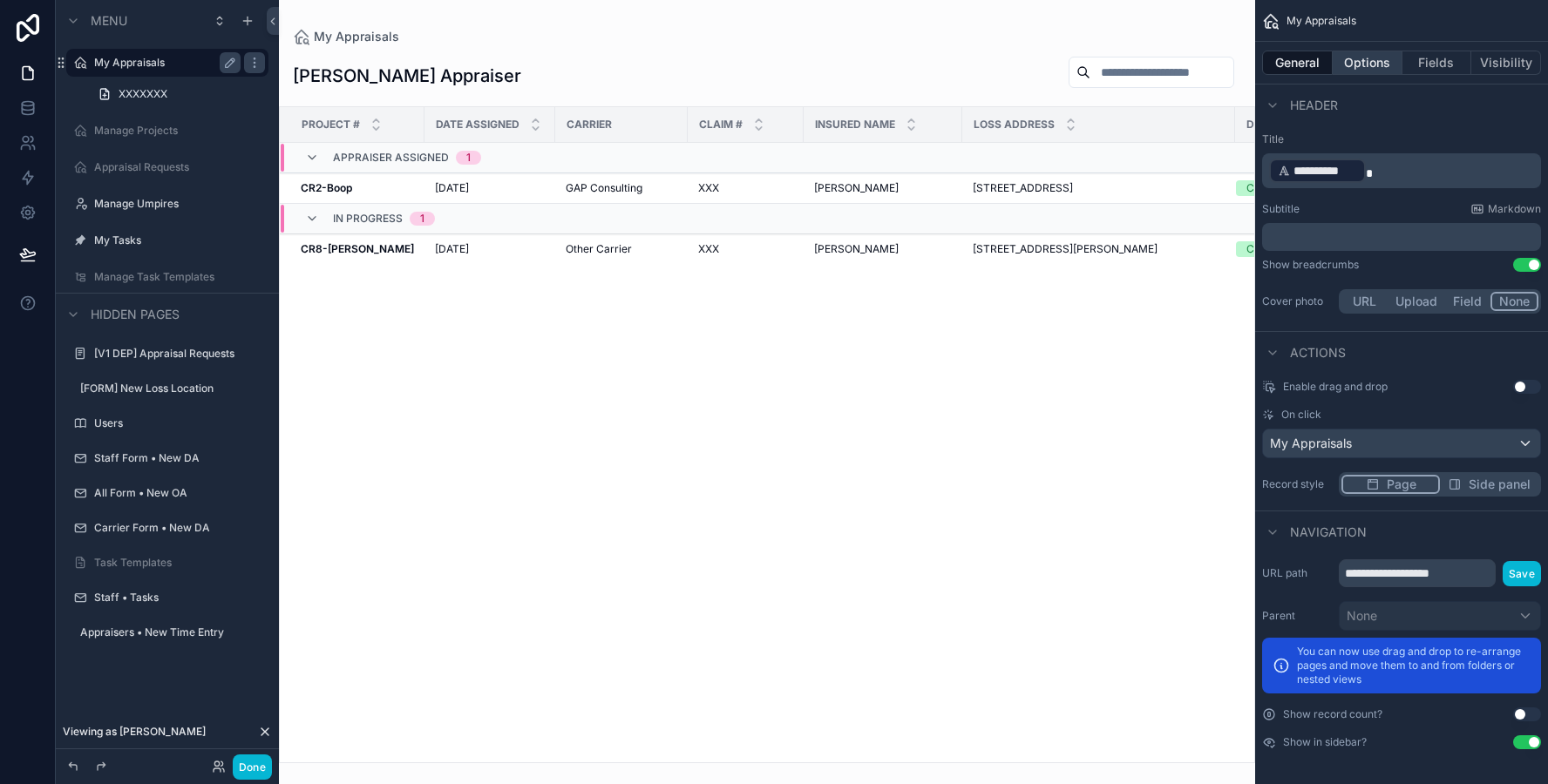
click at [1357, 60] on button "Options" at bounding box center [1367, 63] width 70 height 25
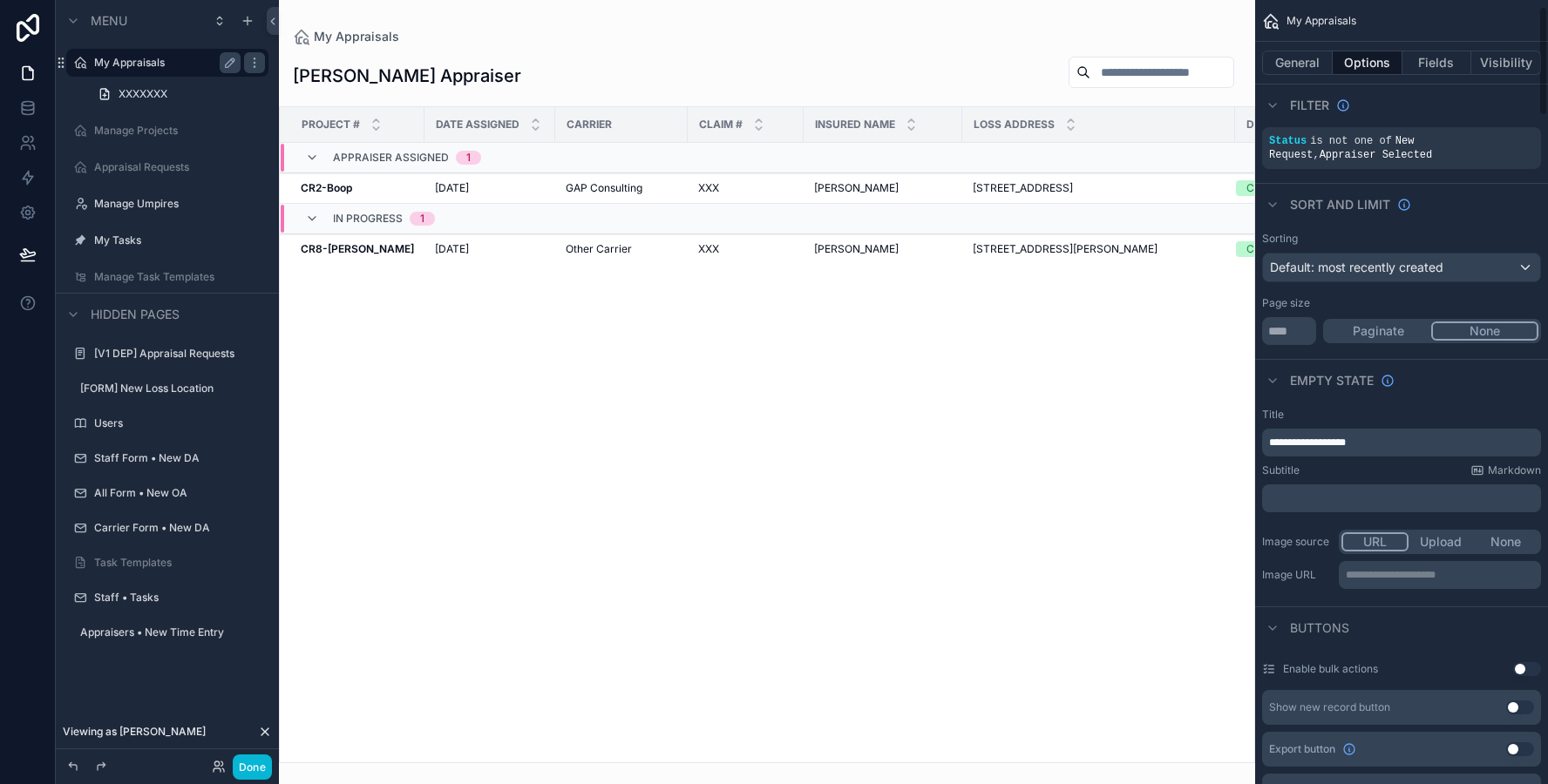
scroll to position [0, 0]
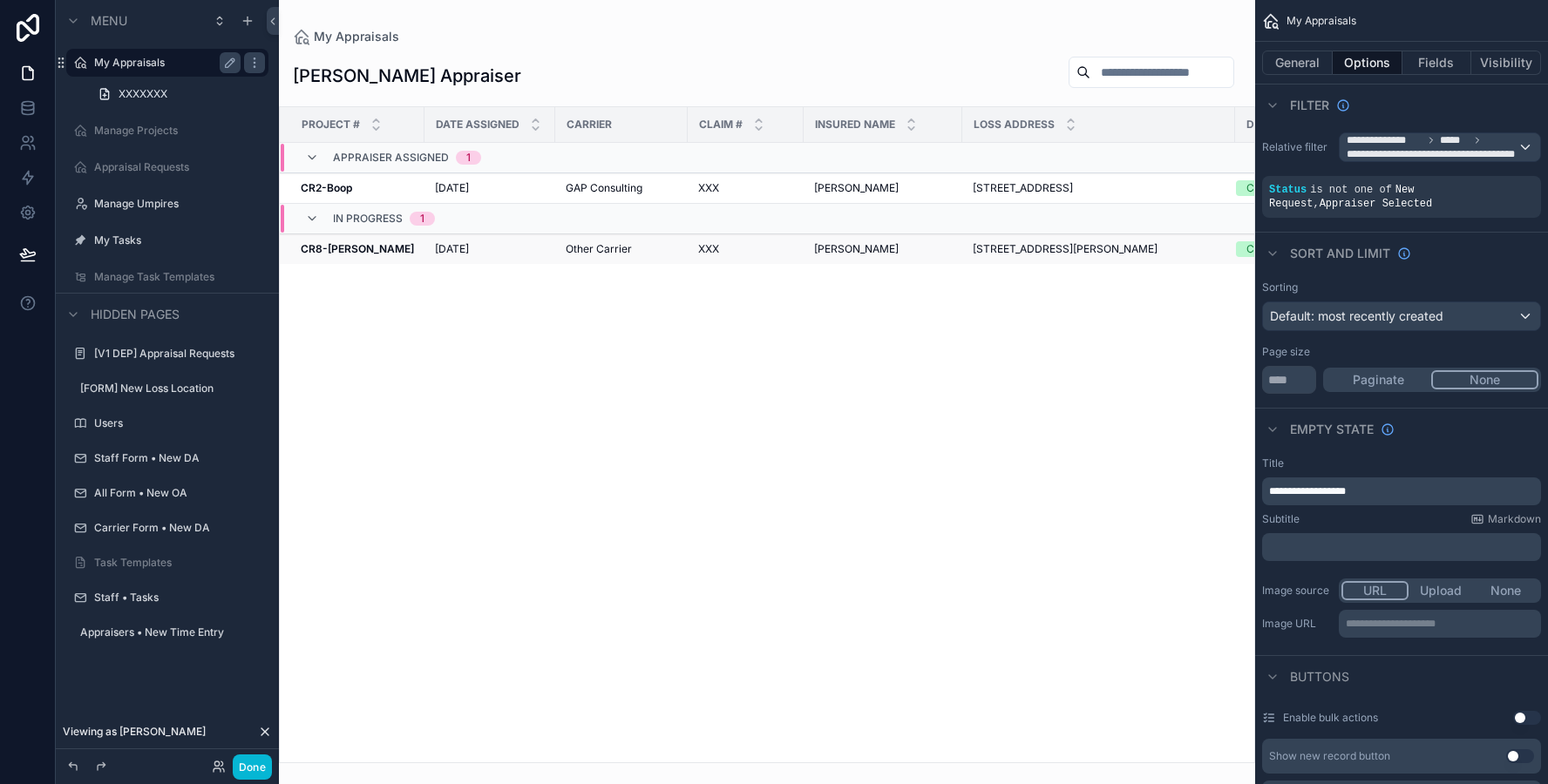
click at [803, 250] on td "[PERSON_NAME] [PERSON_NAME]" at bounding box center [882, 250] width 158 height 31
click at [751, 244] on div "XXX XXX" at bounding box center [745, 248] width 95 height 14
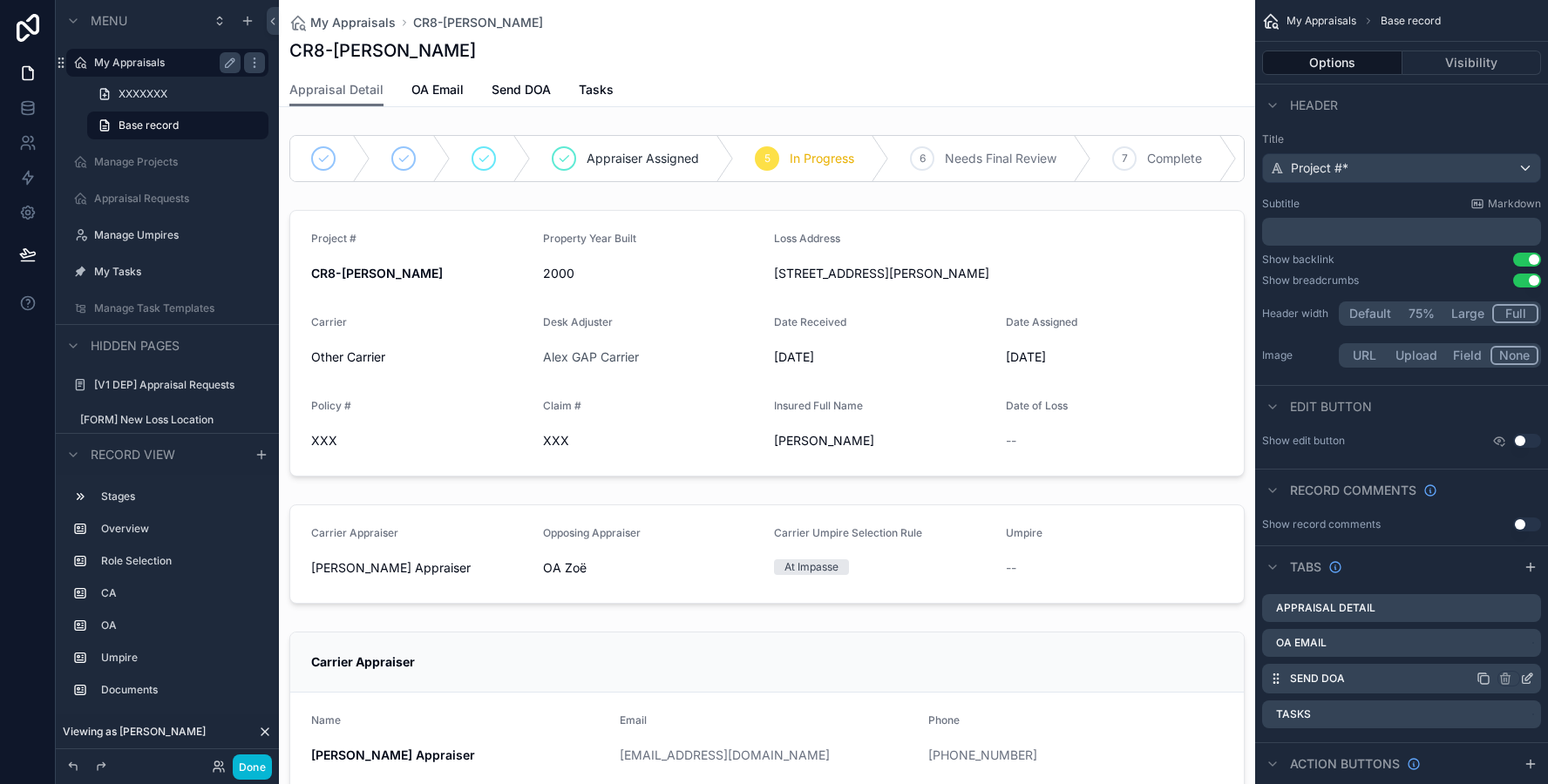
click at [1525, 682] on icon "scrollable content" at bounding box center [1526, 678] width 14 height 14
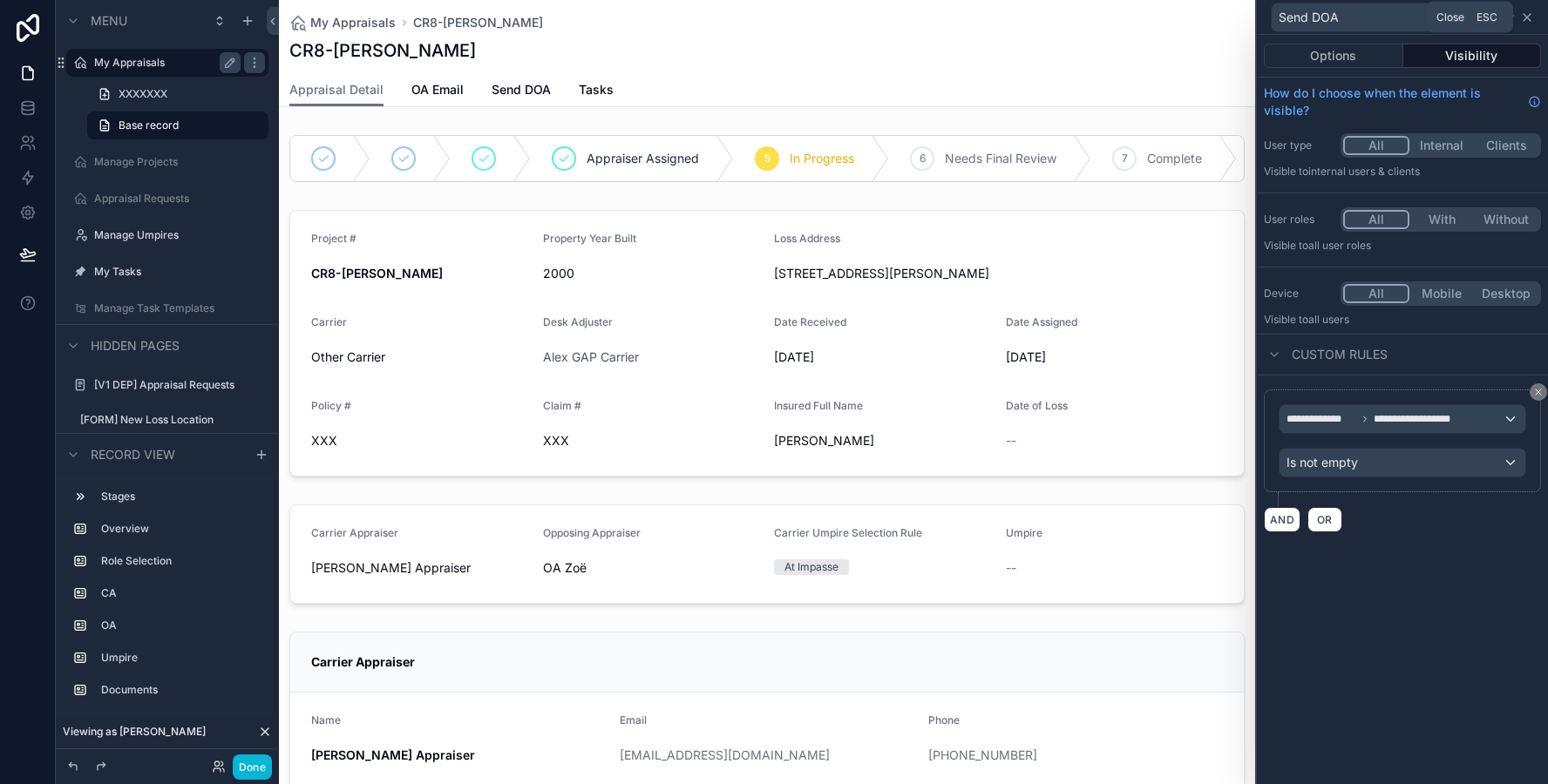
click at [1529, 12] on icon at bounding box center [1526, 16] width 14 height 14
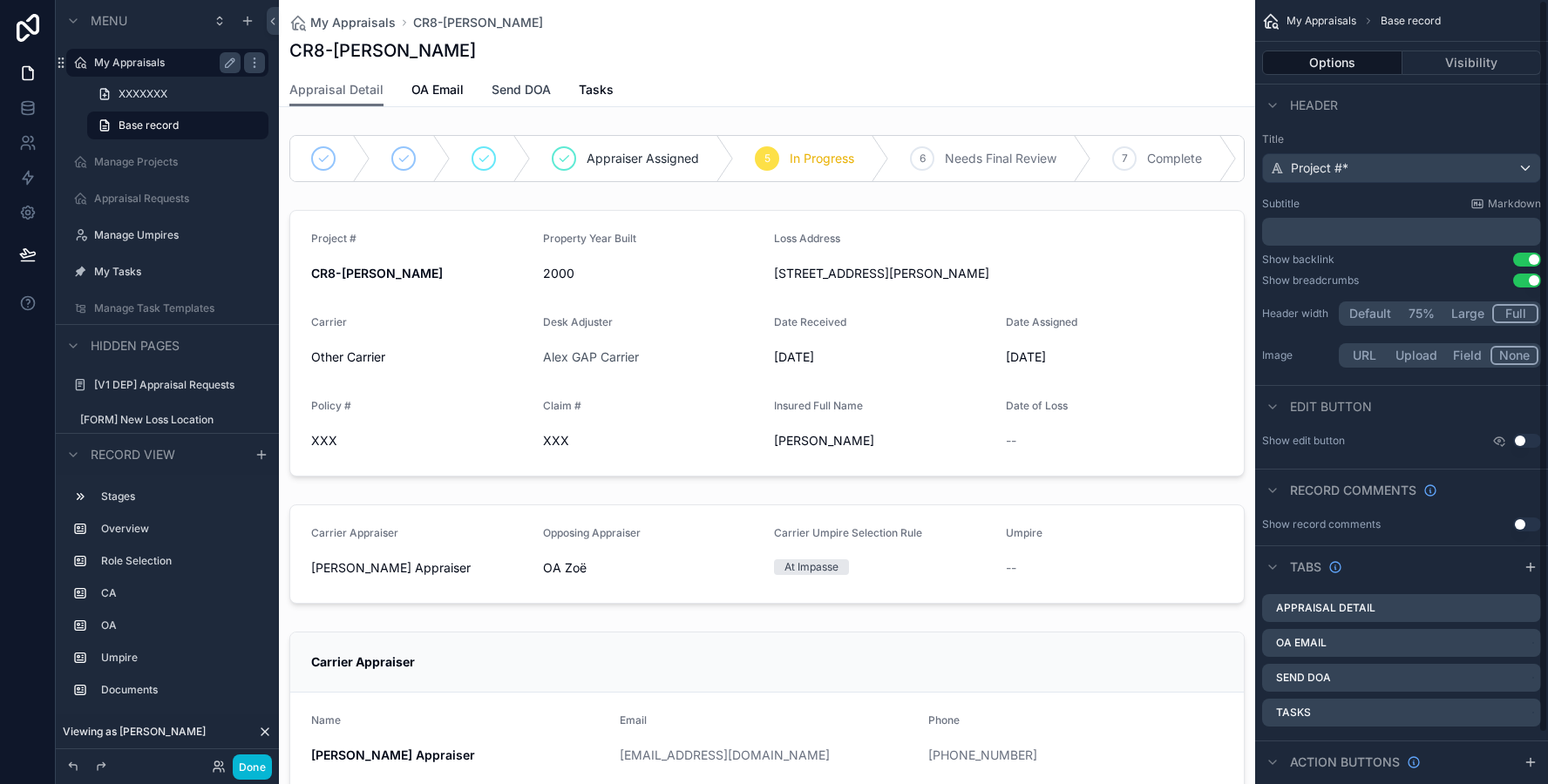
click at [503, 89] on span "Send DOA" at bounding box center [520, 89] width 59 height 17
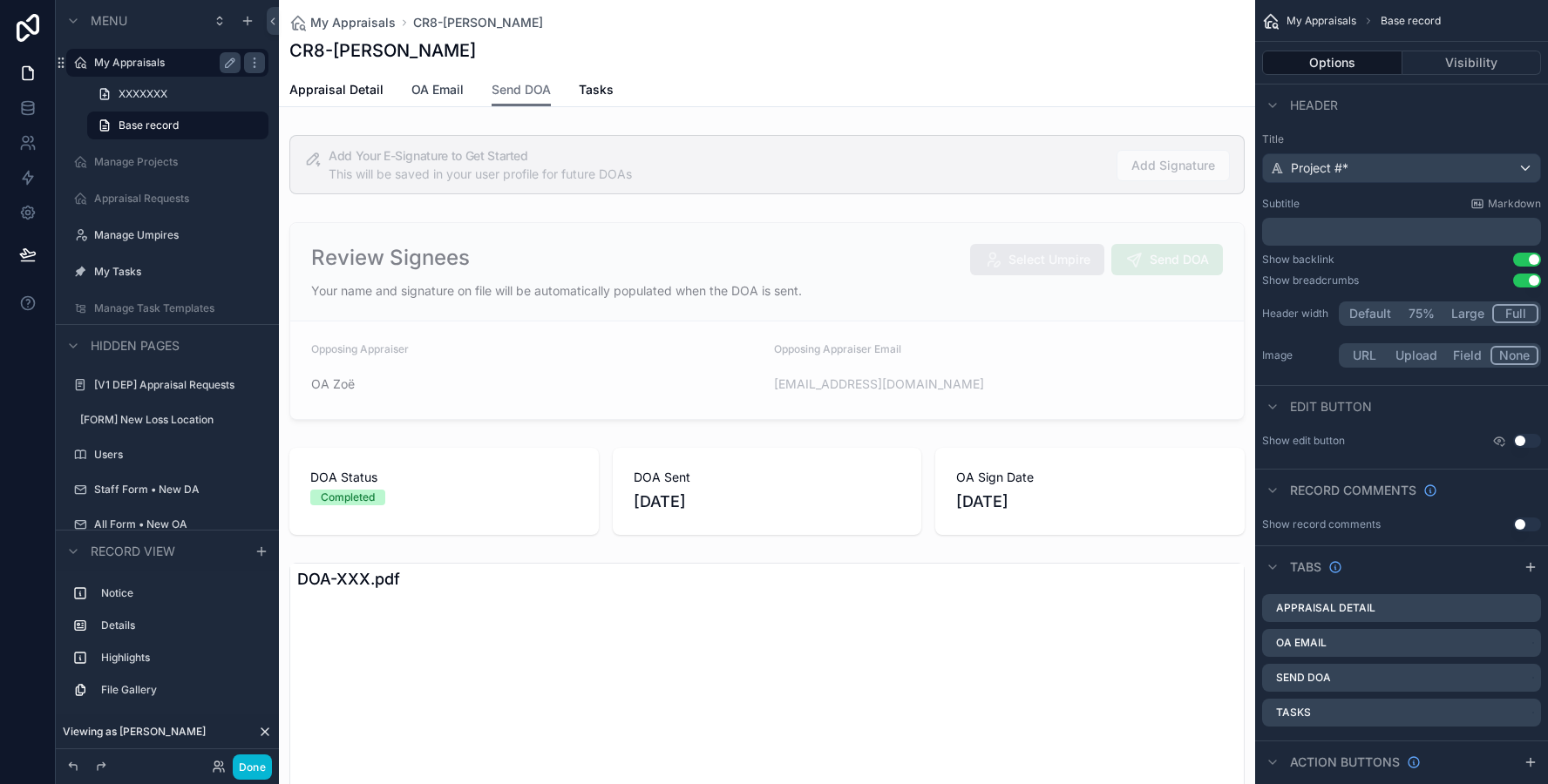
click at [435, 99] on link "OA Email" at bounding box center [437, 91] width 52 height 35
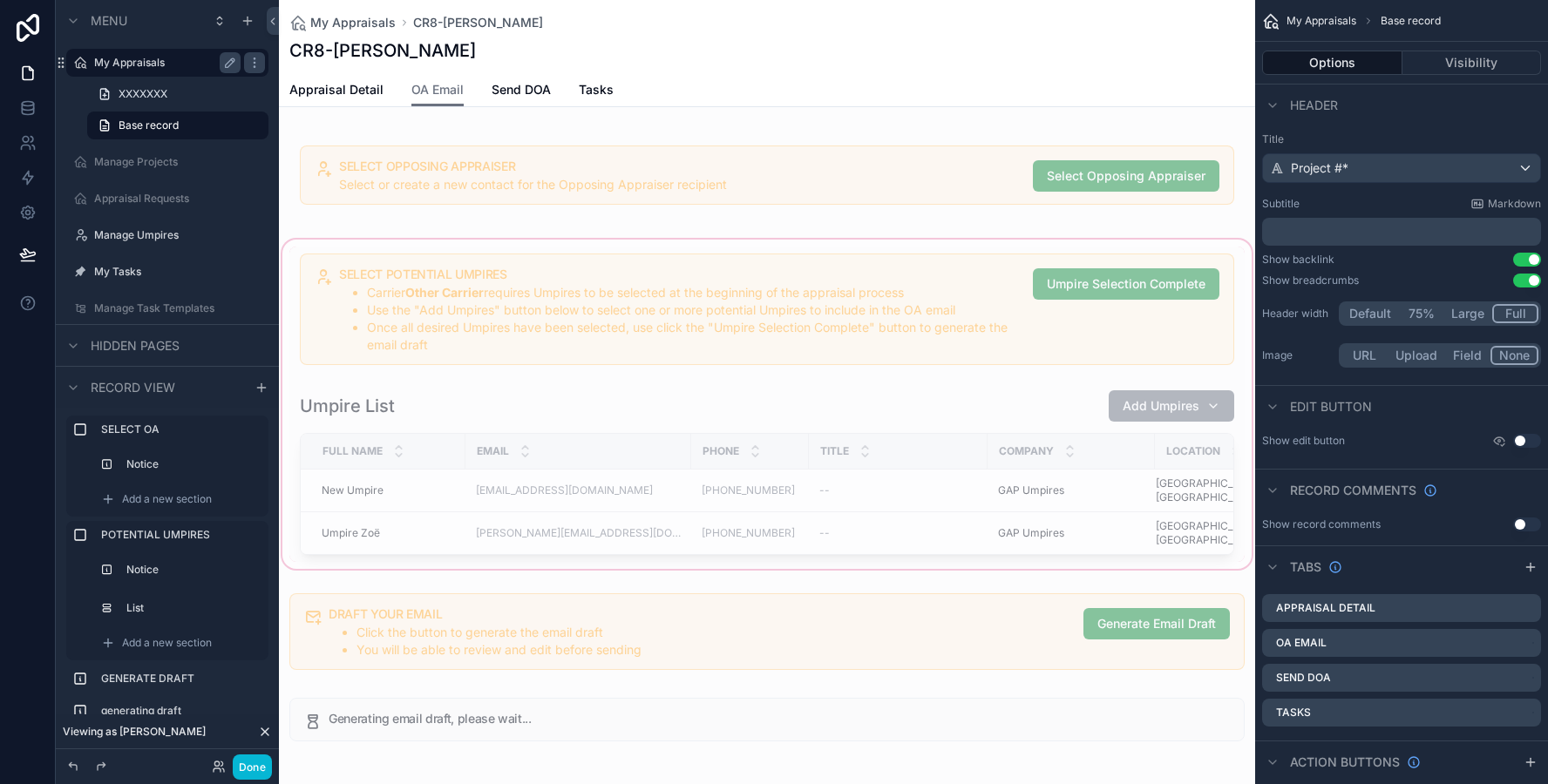
click at [564, 338] on div "scrollable content" at bounding box center [767, 405] width 976 height 337
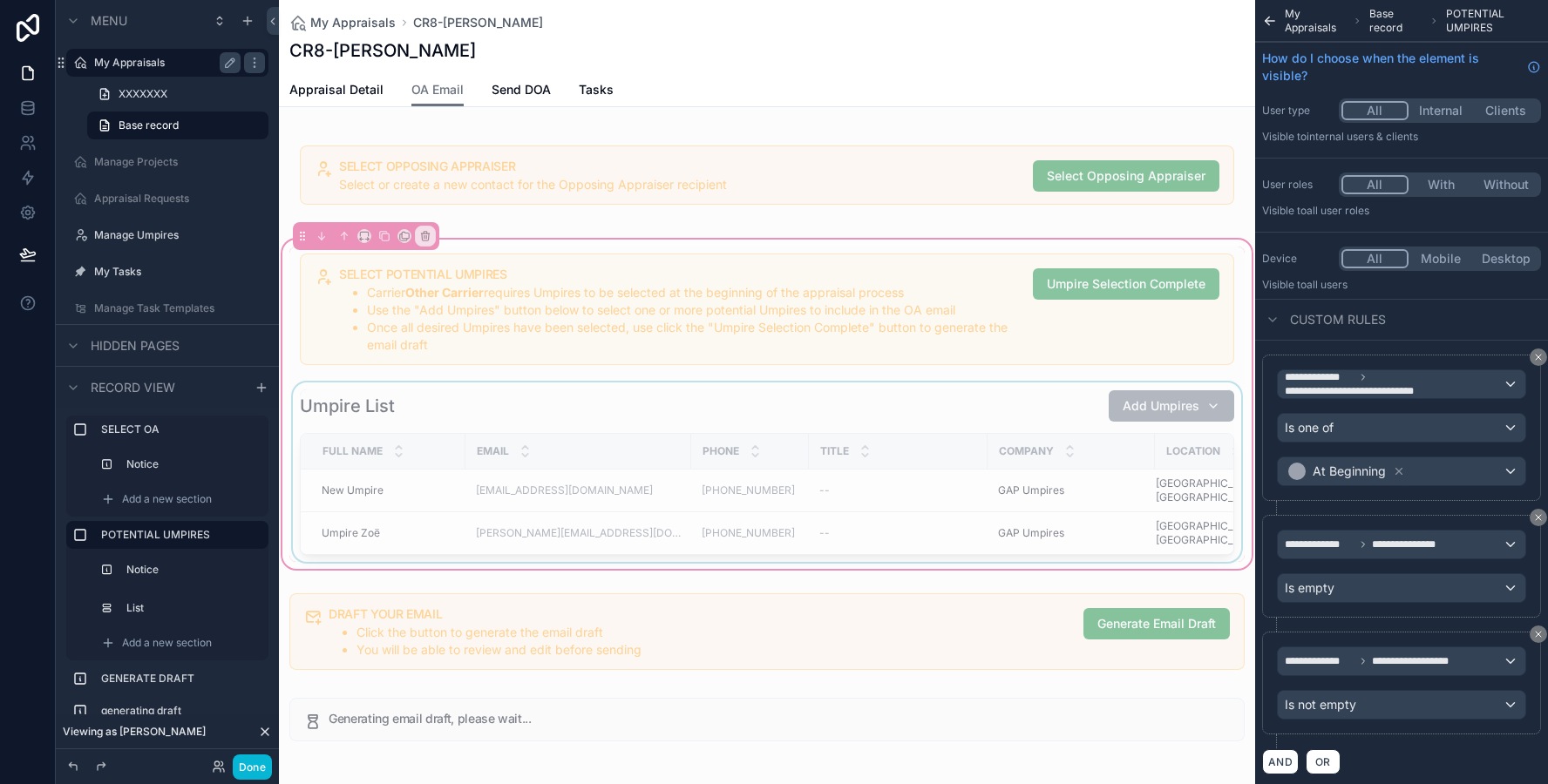
click at [895, 412] on div "scrollable content" at bounding box center [767, 472] width 955 height 179
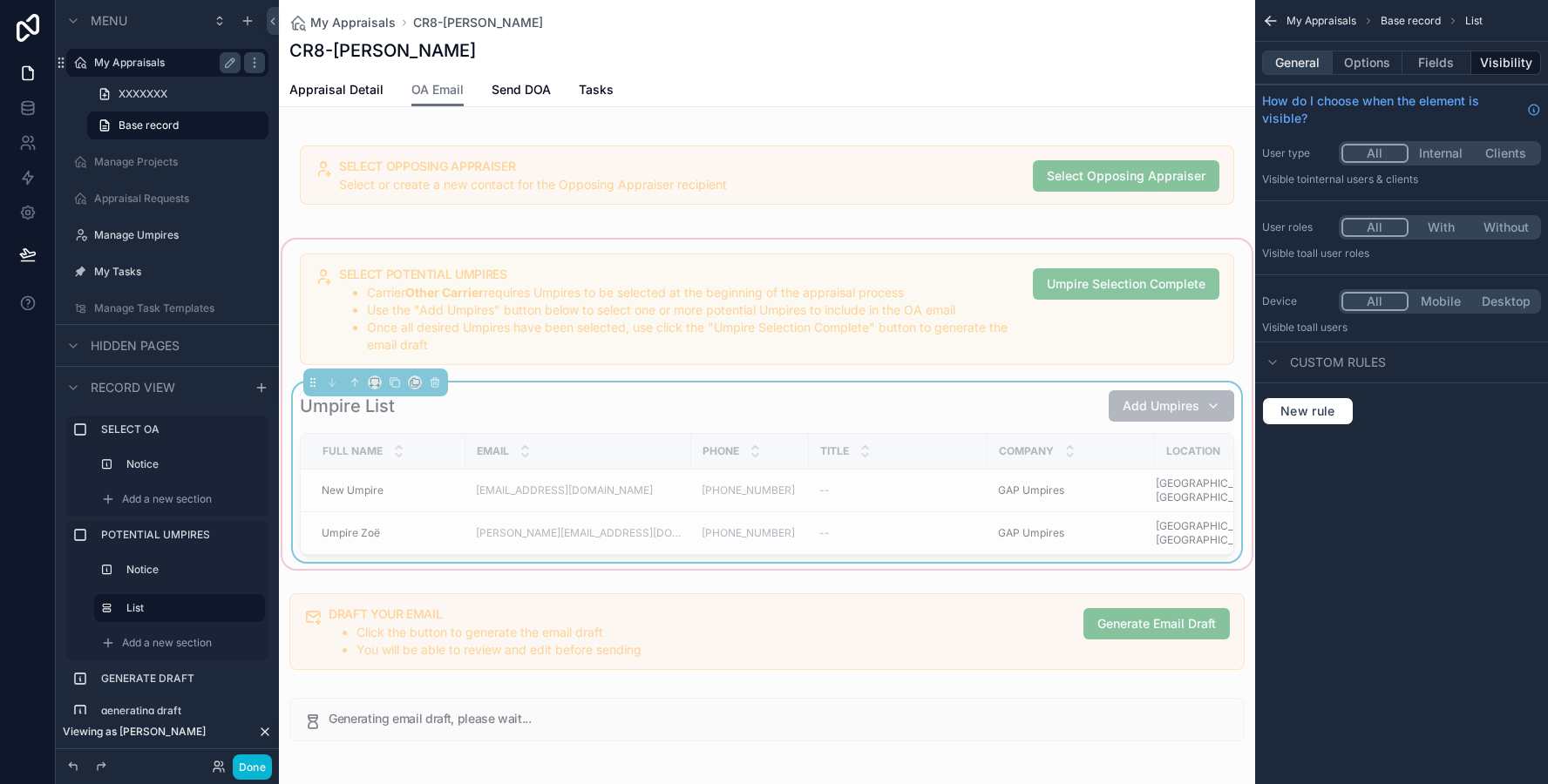
click at [1291, 65] on button "General" at bounding box center [1297, 63] width 71 height 25
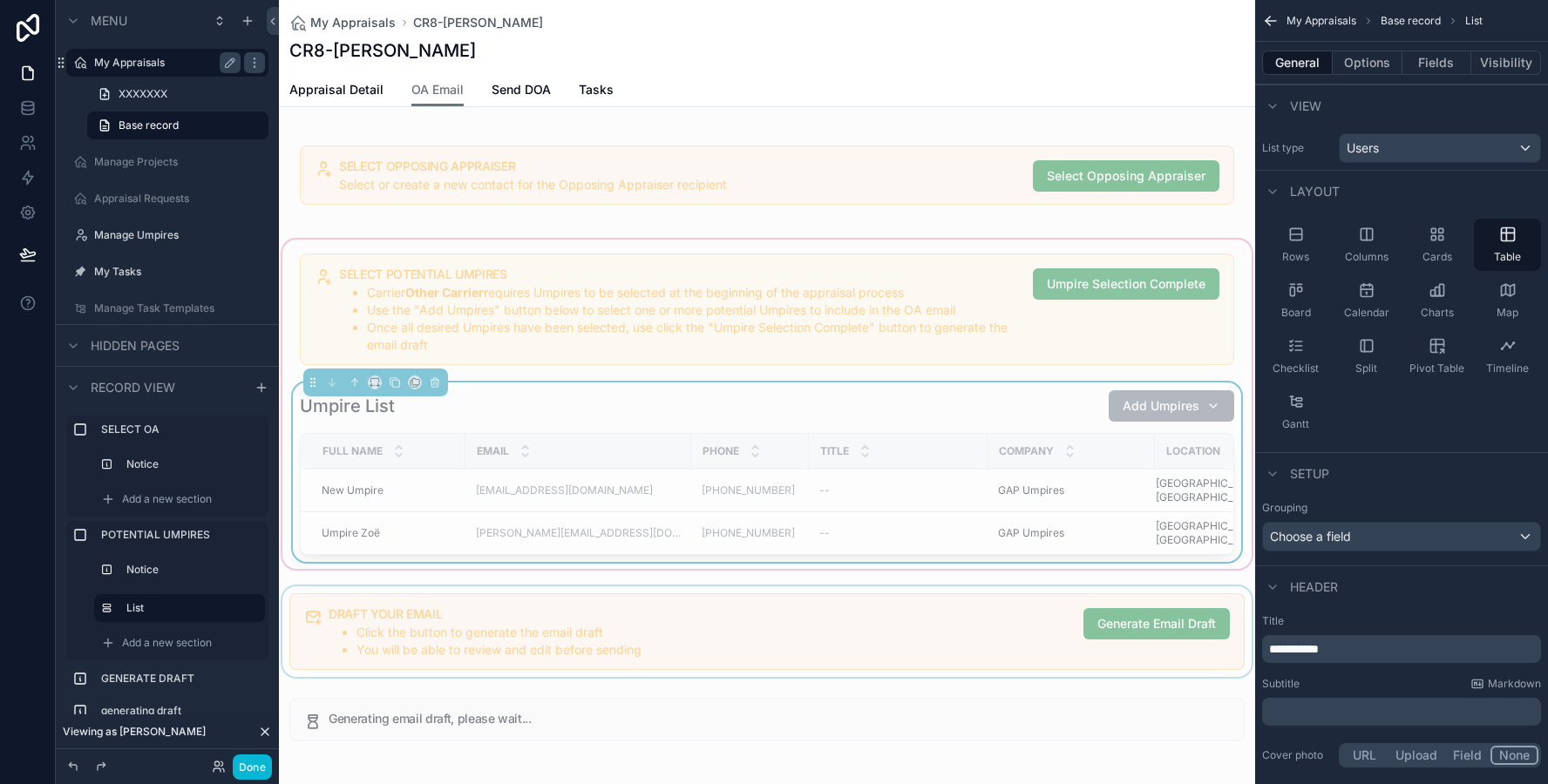
click at [782, 587] on div "scrollable content" at bounding box center [767, 632] width 976 height 91
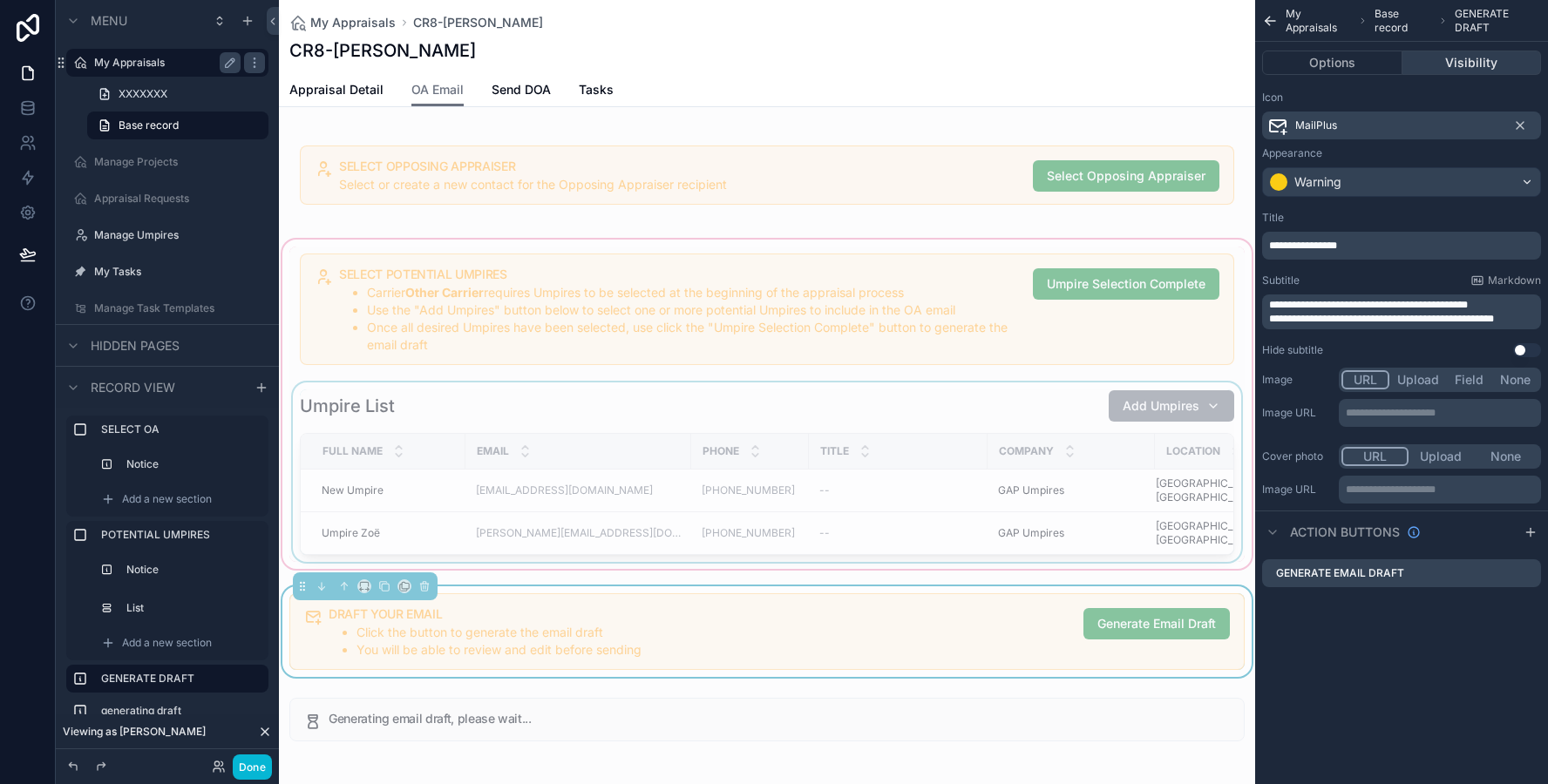
click at [1452, 59] on button "Visibility" at bounding box center [1472, 63] width 139 height 25
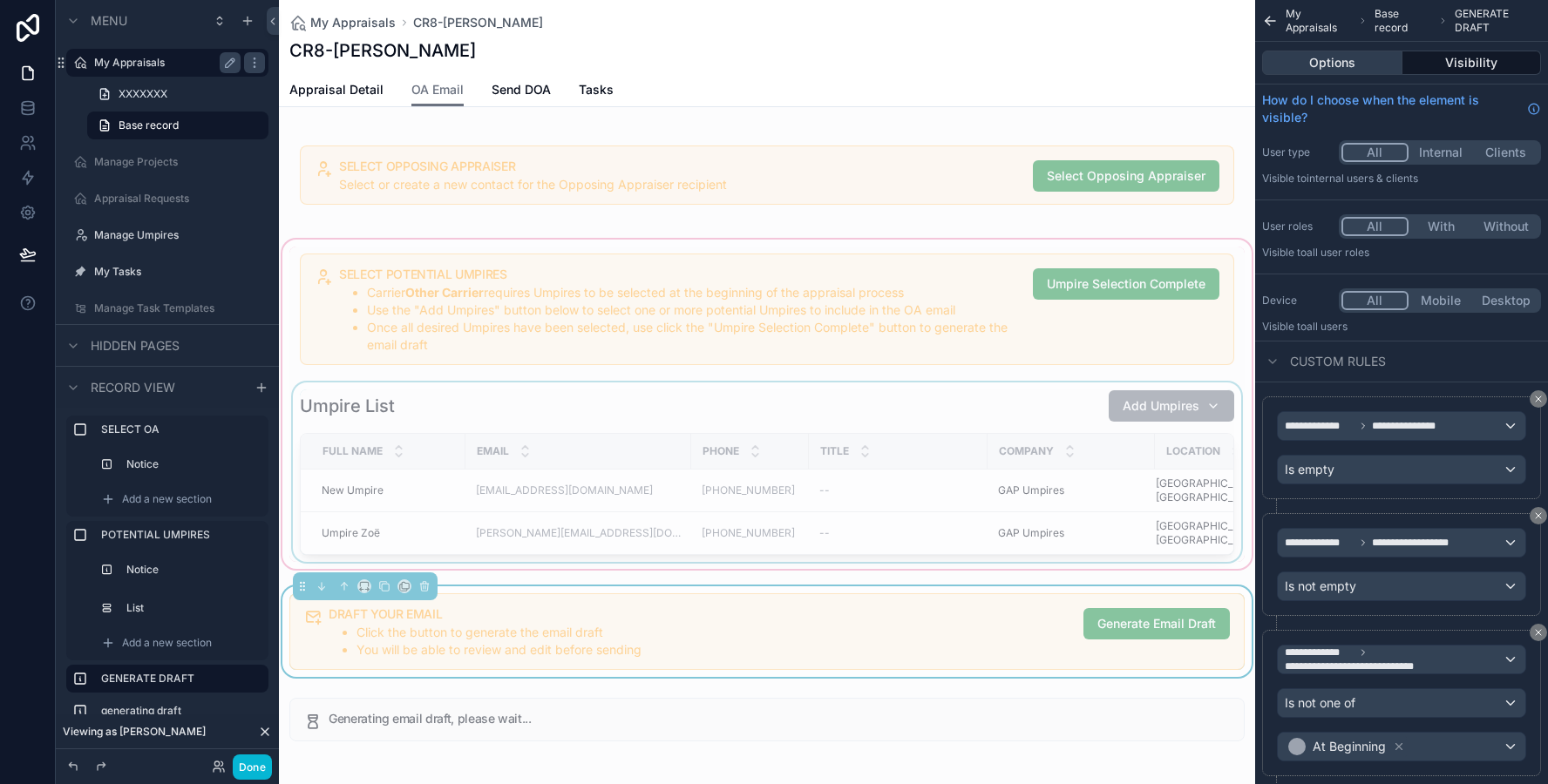
click at [1342, 65] on button "Options" at bounding box center [1332, 63] width 140 height 25
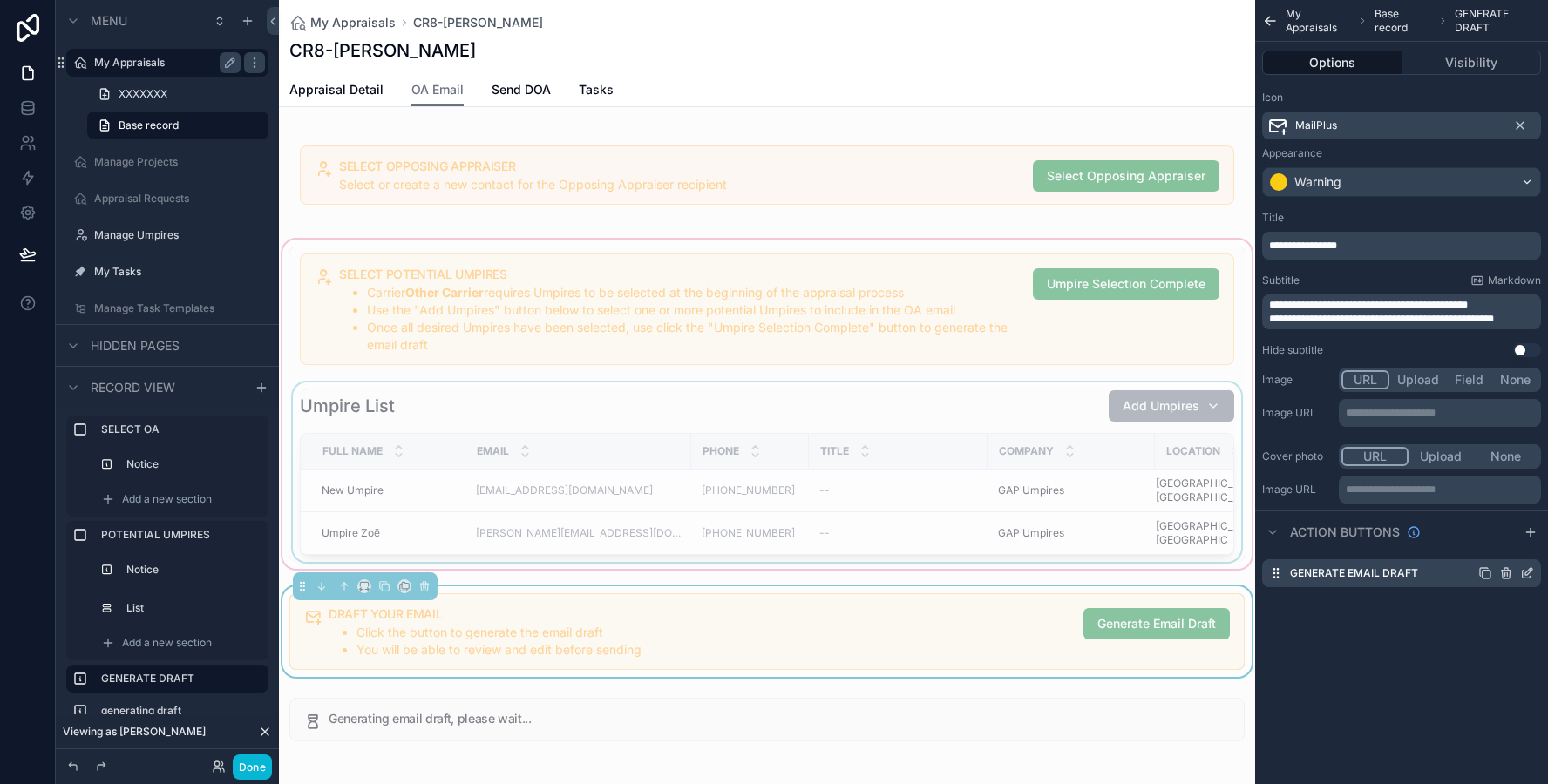
click at [1525, 573] on icon "scrollable content" at bounding box center [1529, 572] width 7 height 7
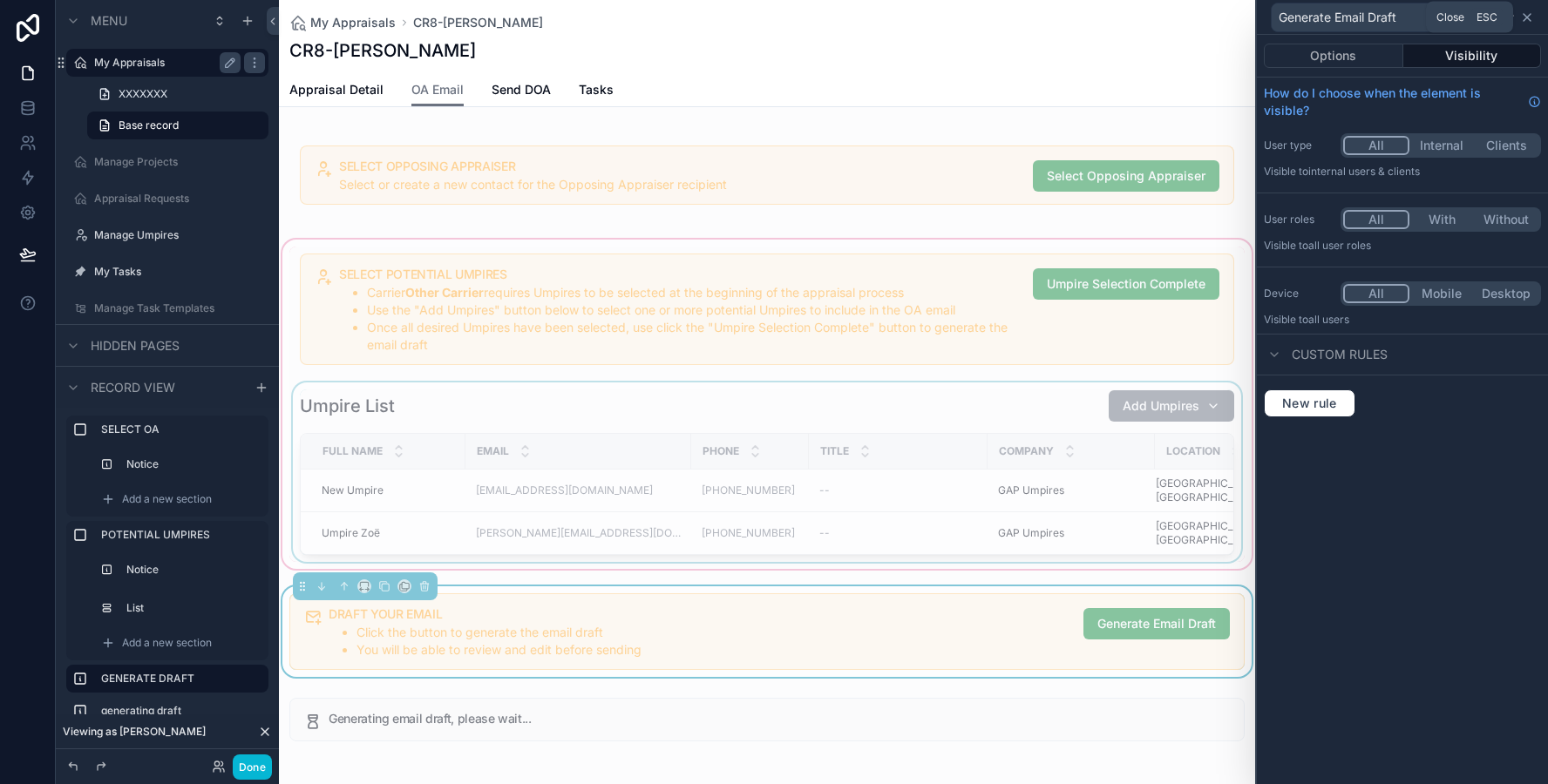
click at [1529, 12] on icon at bounding box center [1526, 16] width 14 height 14
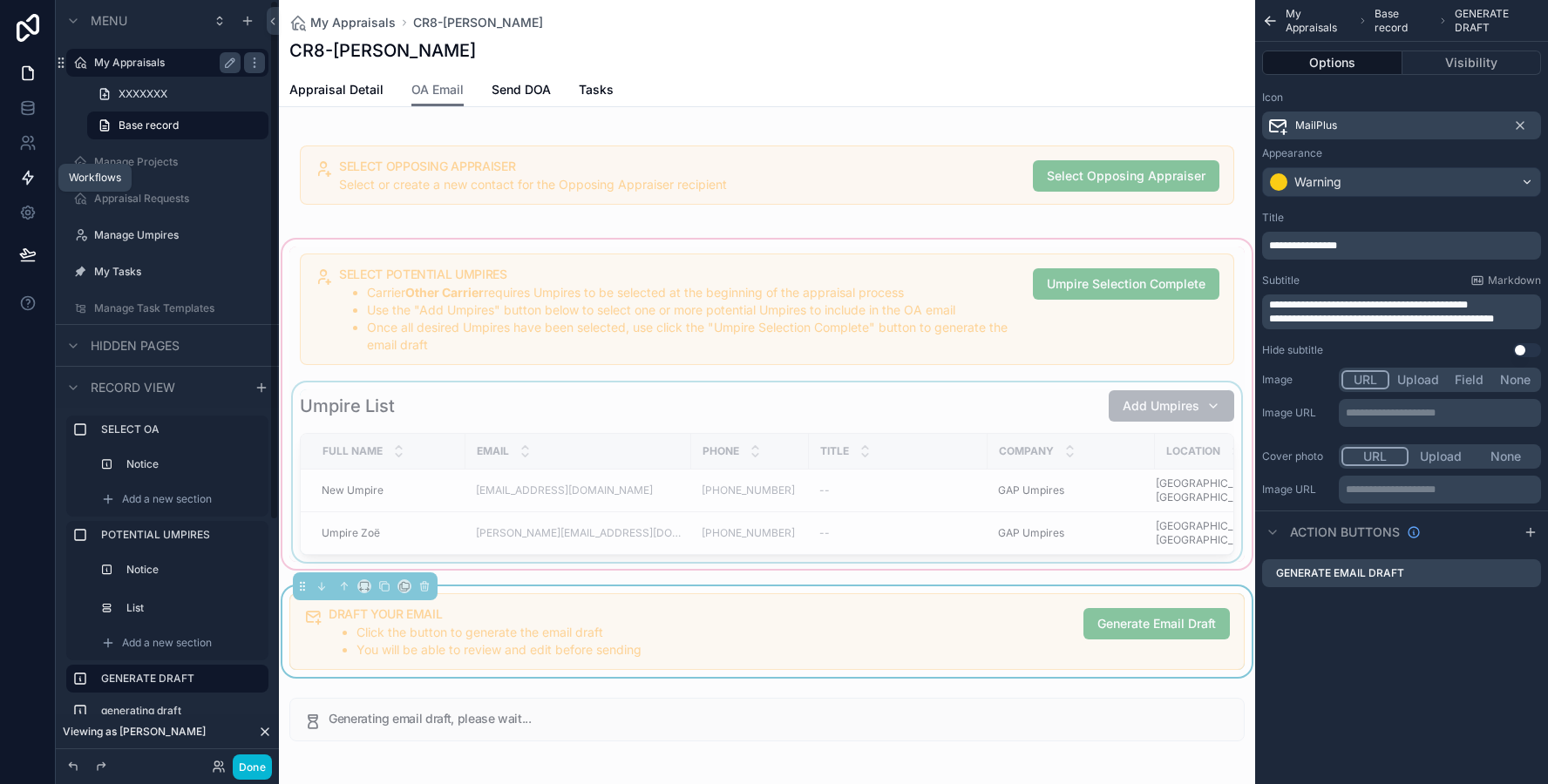
click at [16, 171] on link at bounding box center [27, 177] width 55 height 35
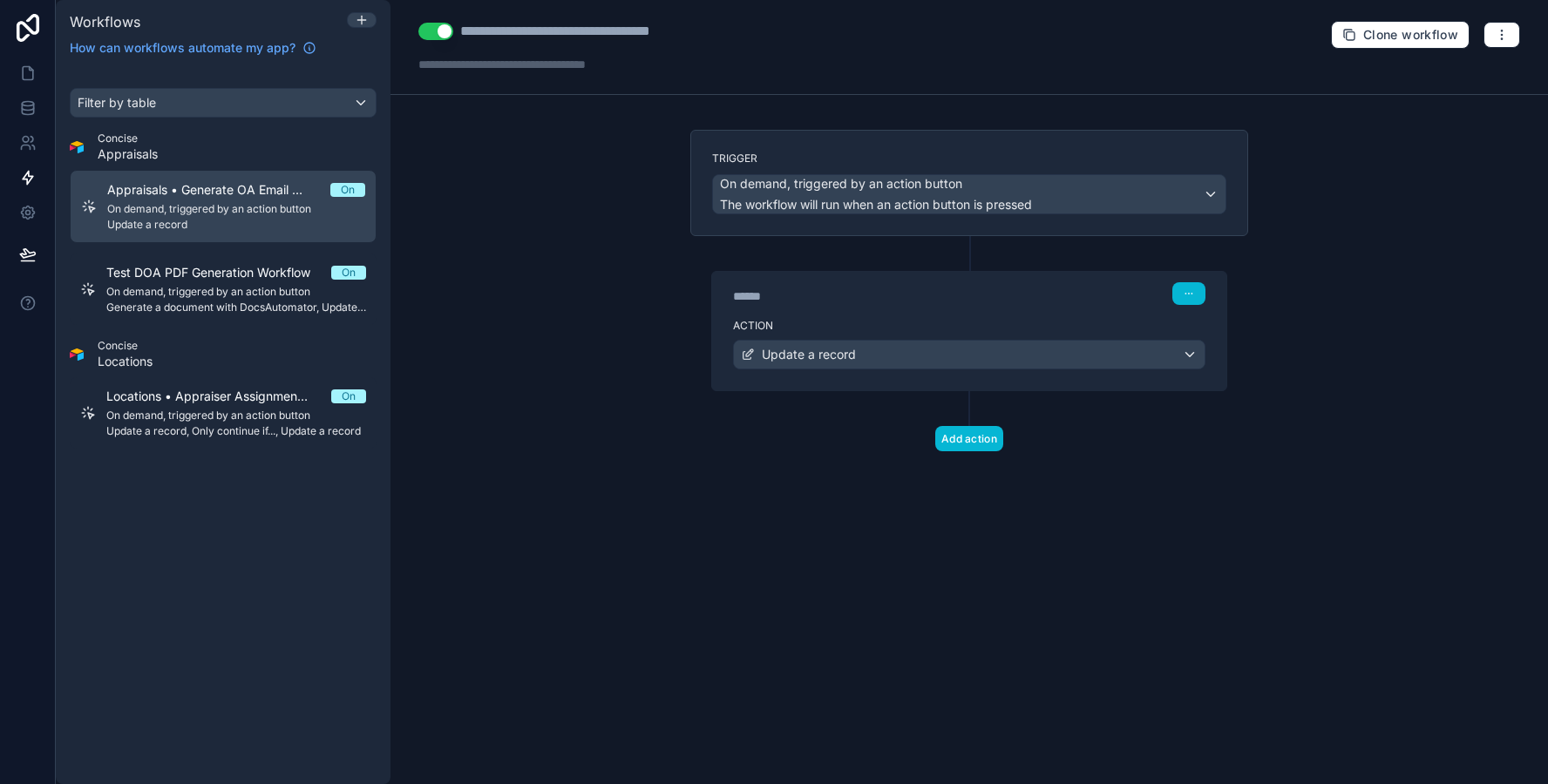
click at [890, 289] on div "******" at bounding box center [863, 296] width 261 height 17
click at [884, 303] on div "******" at bounding box center [863, 296] width 261 height 17
click at [885, 322] on label "Action" at bounding box center [969, 326] width 472 height 14
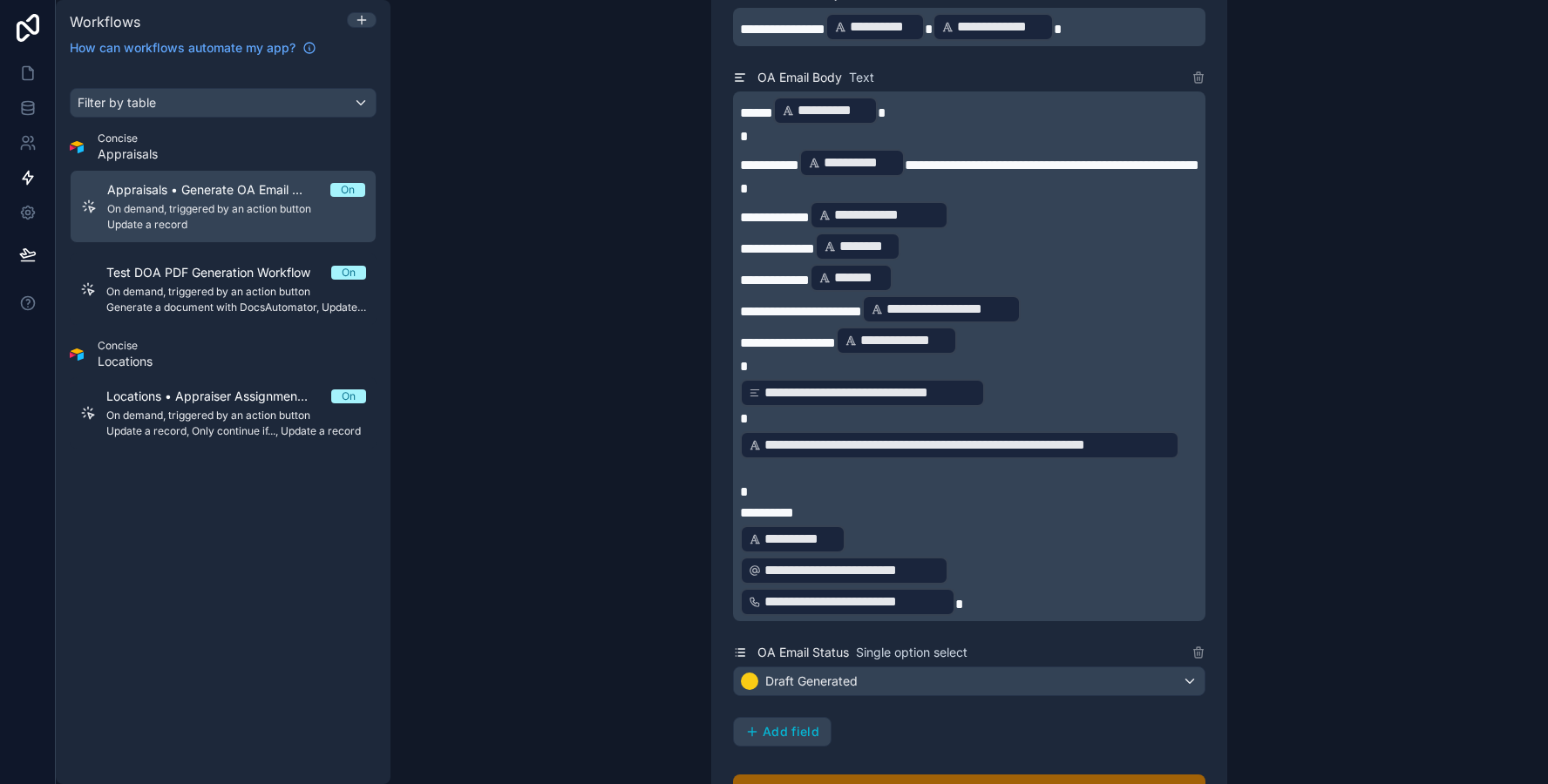
scroll to position [629, 0]
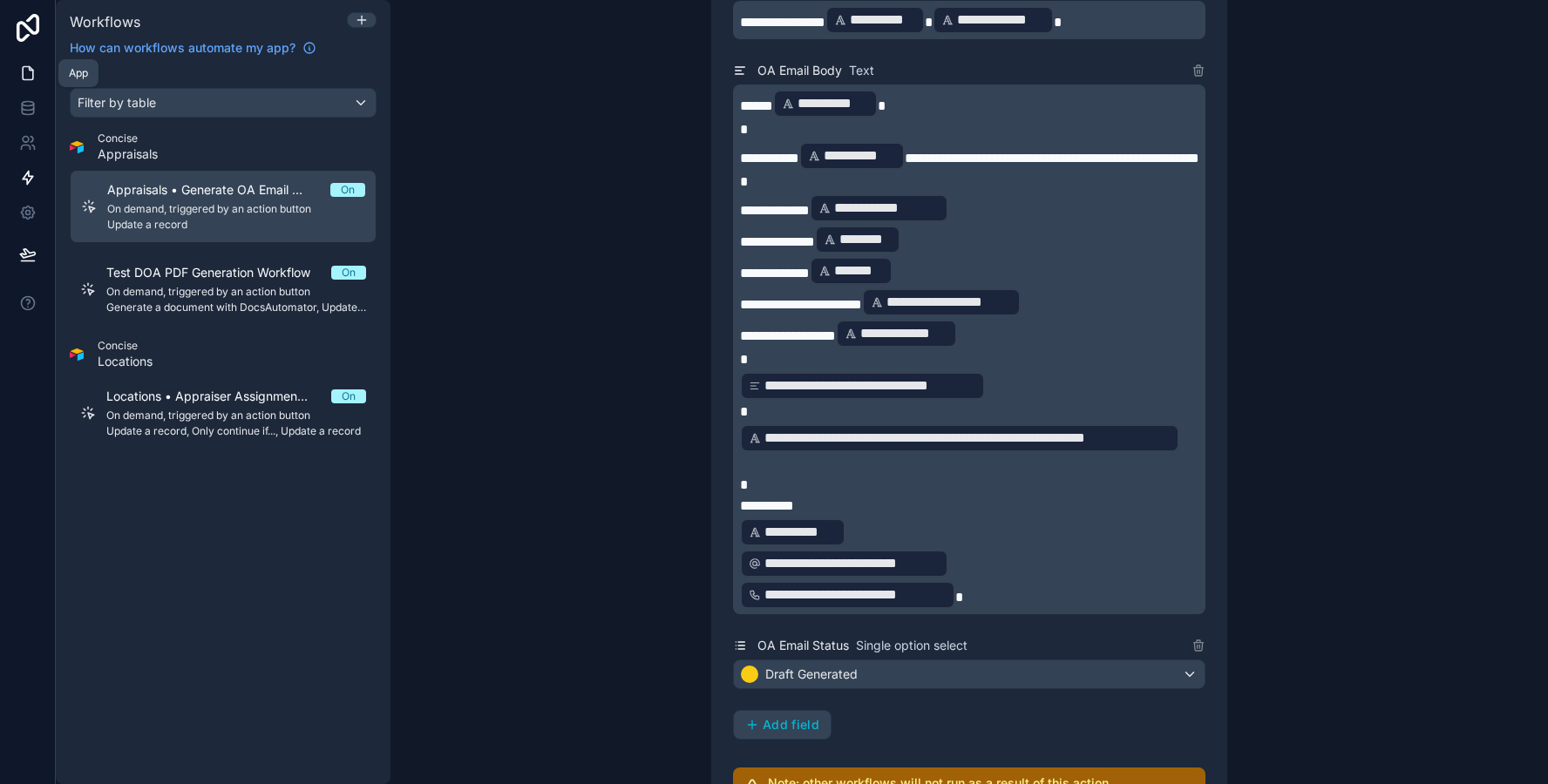
click at [23, 81] on icon at bounding box center [27, 73] width 17 height 17
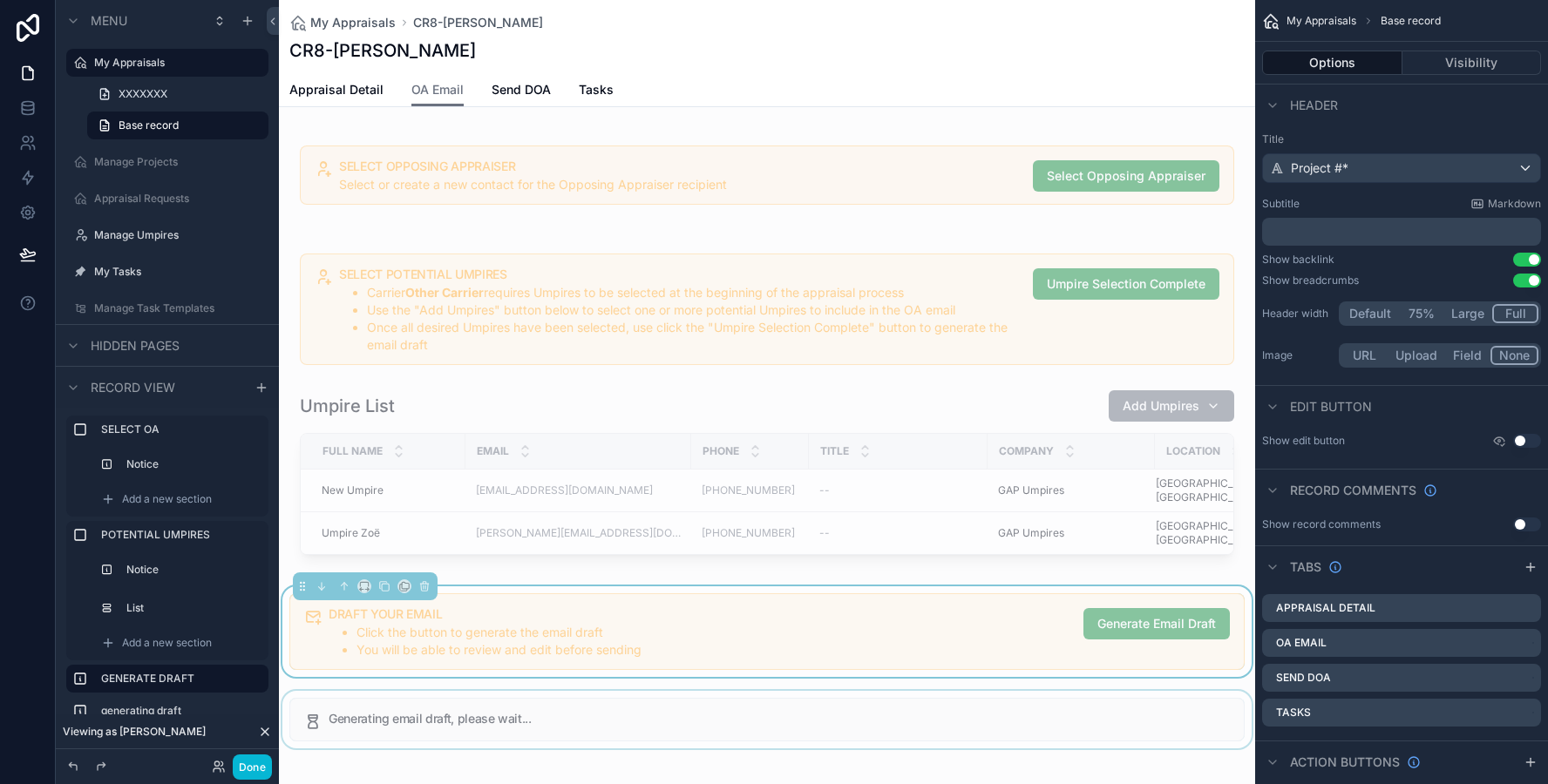
click at [638, 693] on div "scrollable content" at bounding box center [767, 719] width 976 height 57
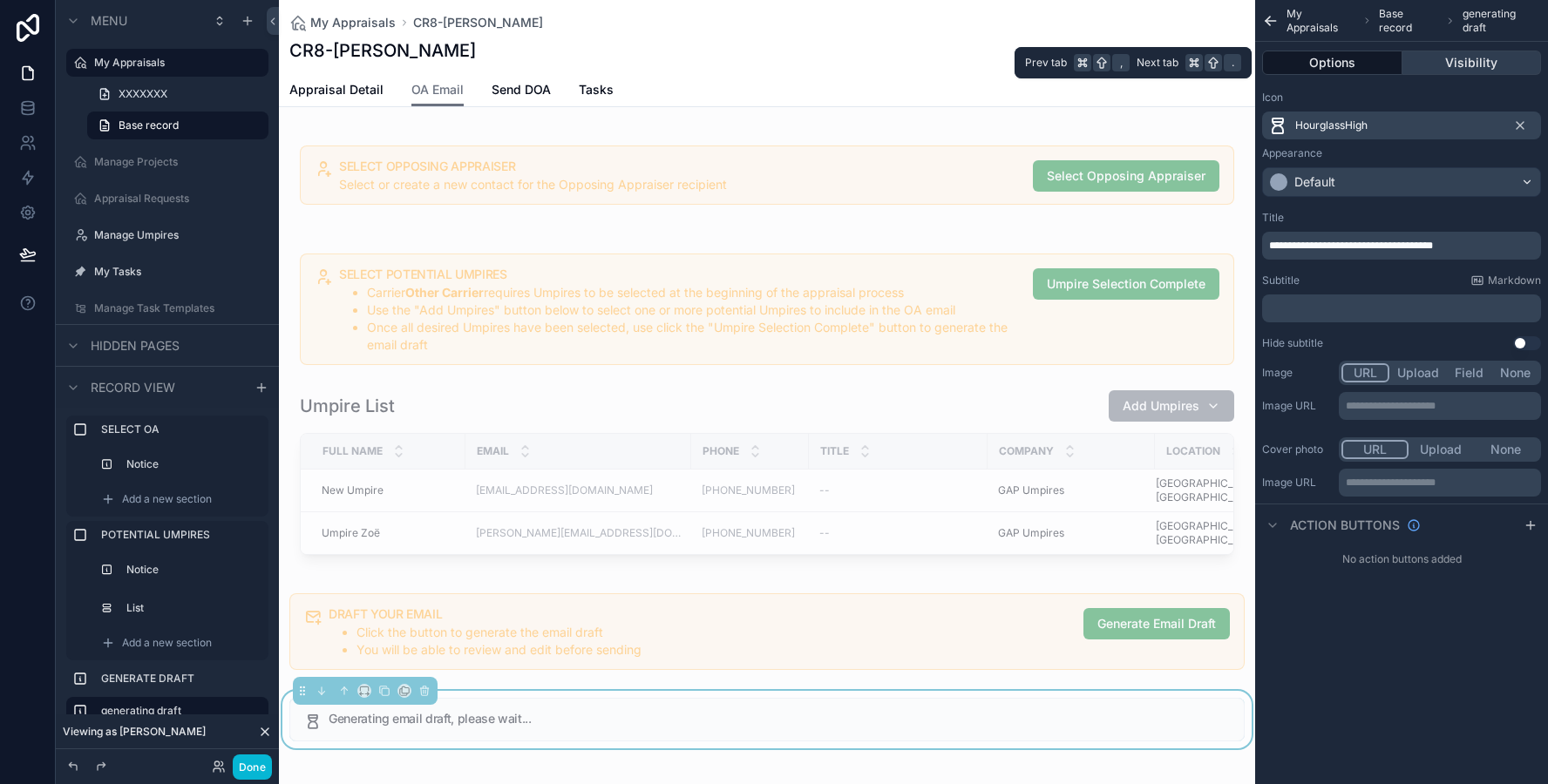
click at [1484, 68] on button "Visibility" at bounding box center [1472, 63] width 139 height 25
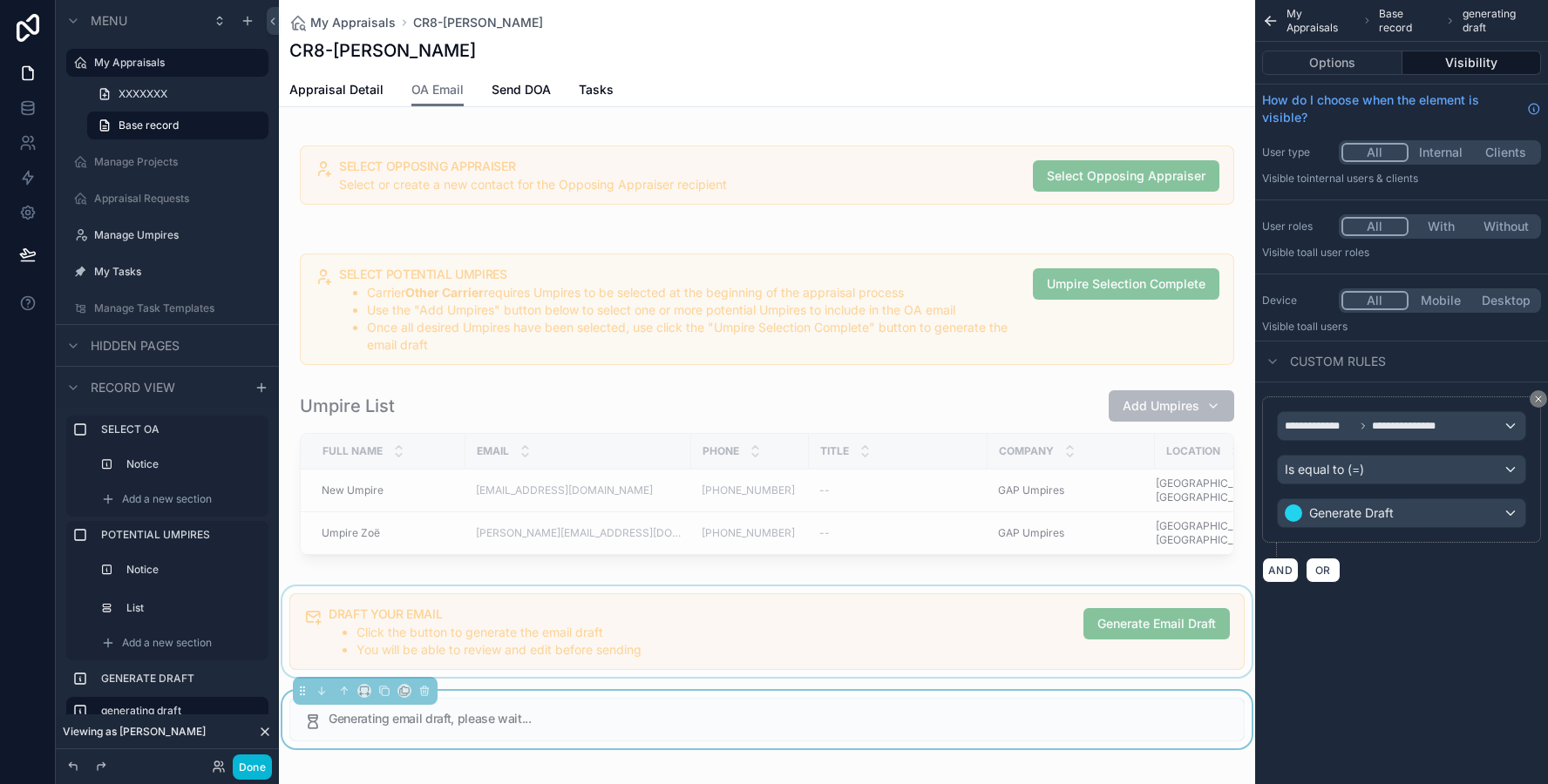
click at [794, 609] on div "scrollable content" at bounding box center [767, 632] width 976 height 91
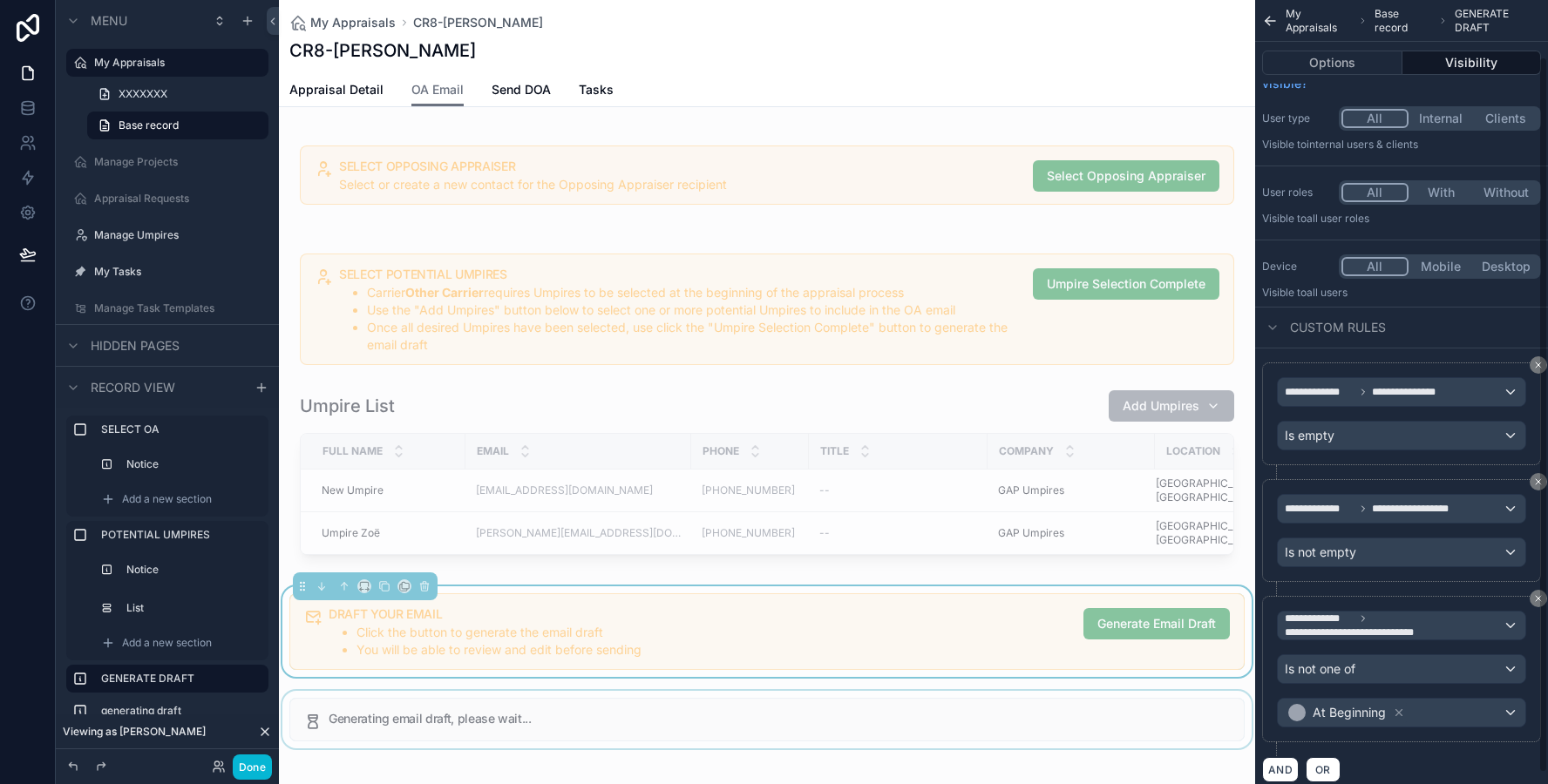
scroll to position [74, 0]
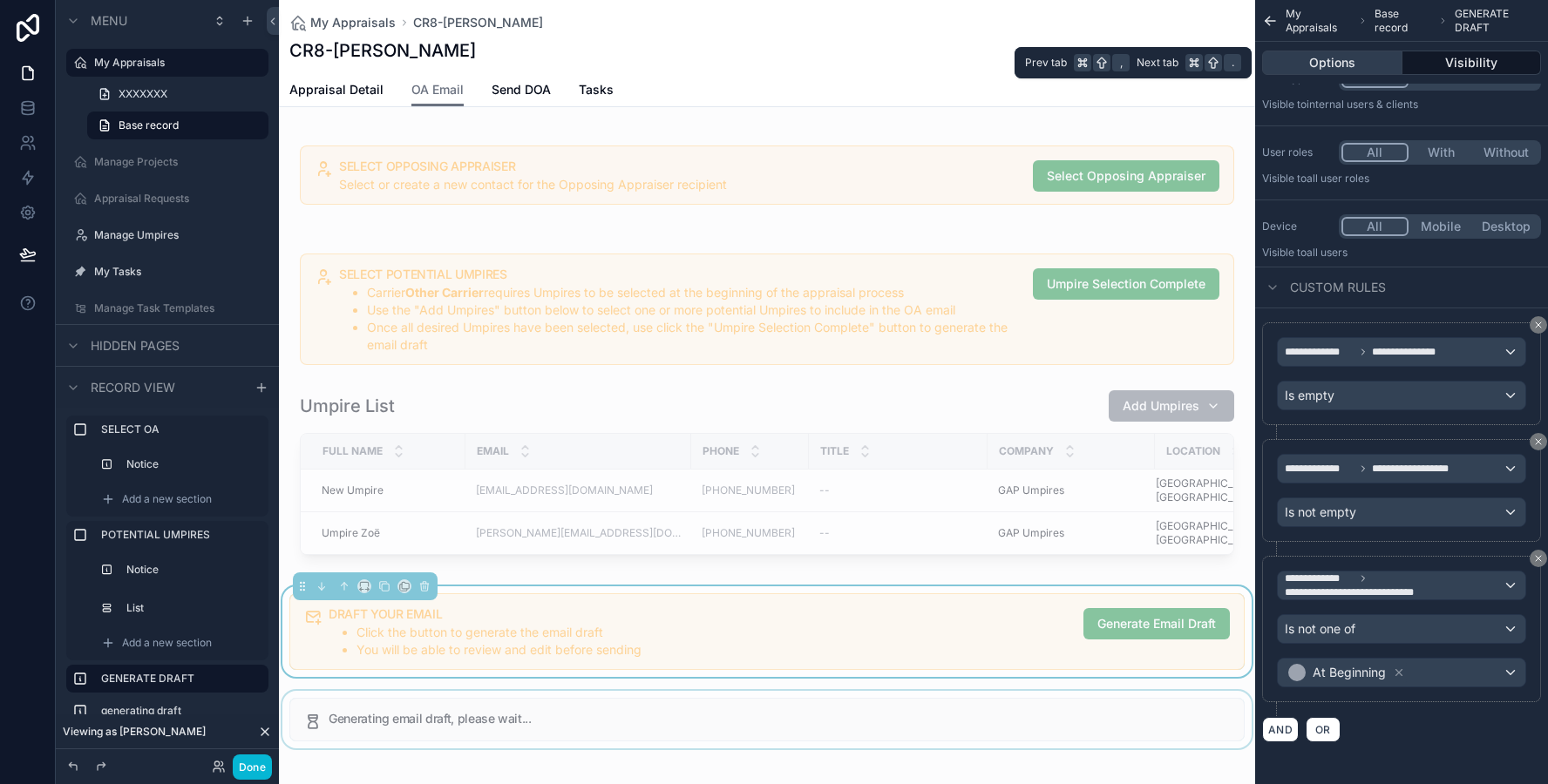
click at [1368, 64] on button "Options" at bounding box center [1332, 63] width 140 height 25
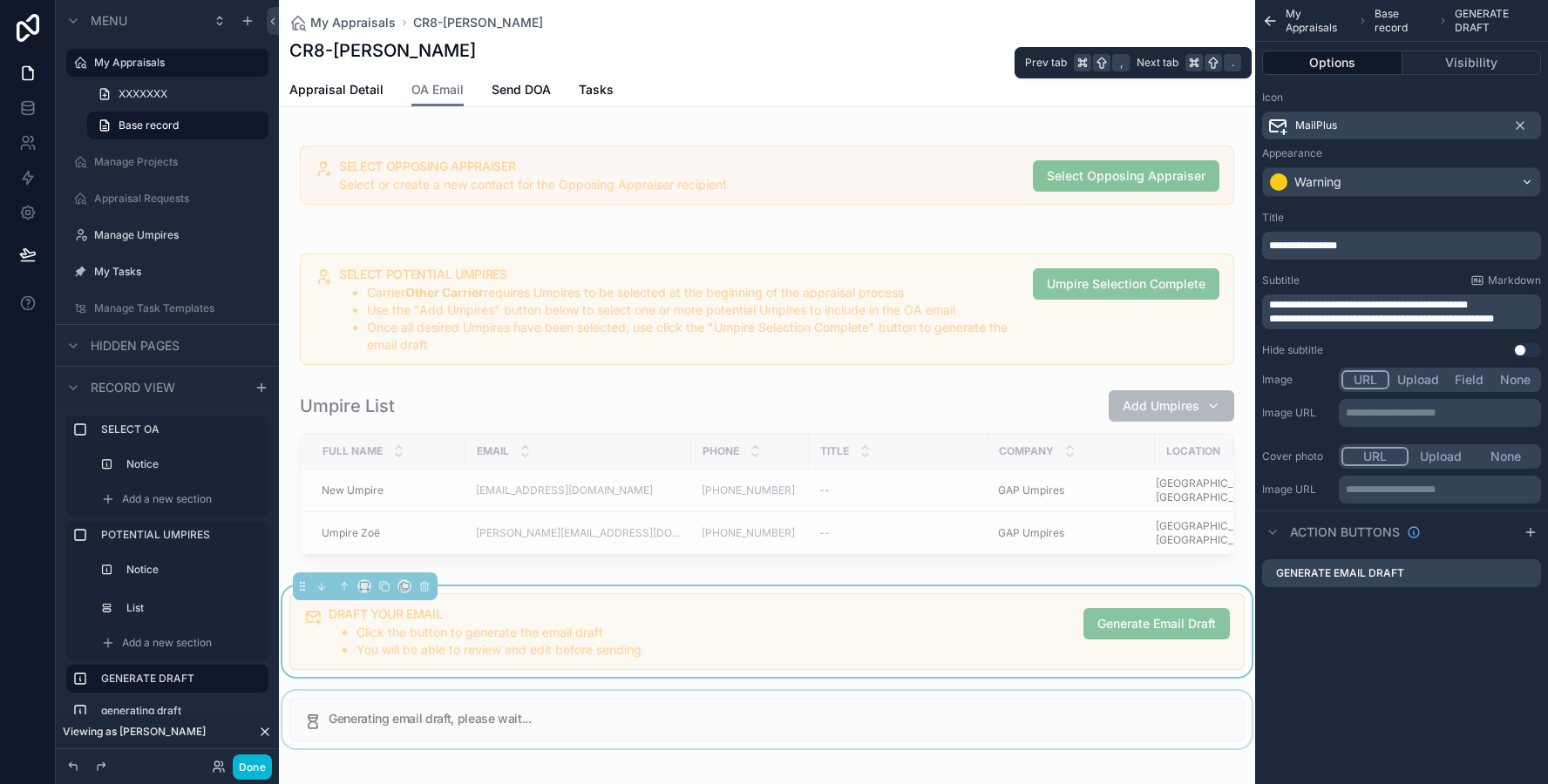
scroll to position [0, 0]
click at [1525, 576] on icon "scrollable content" at bounding box center [1526, 573] width 14 height 14
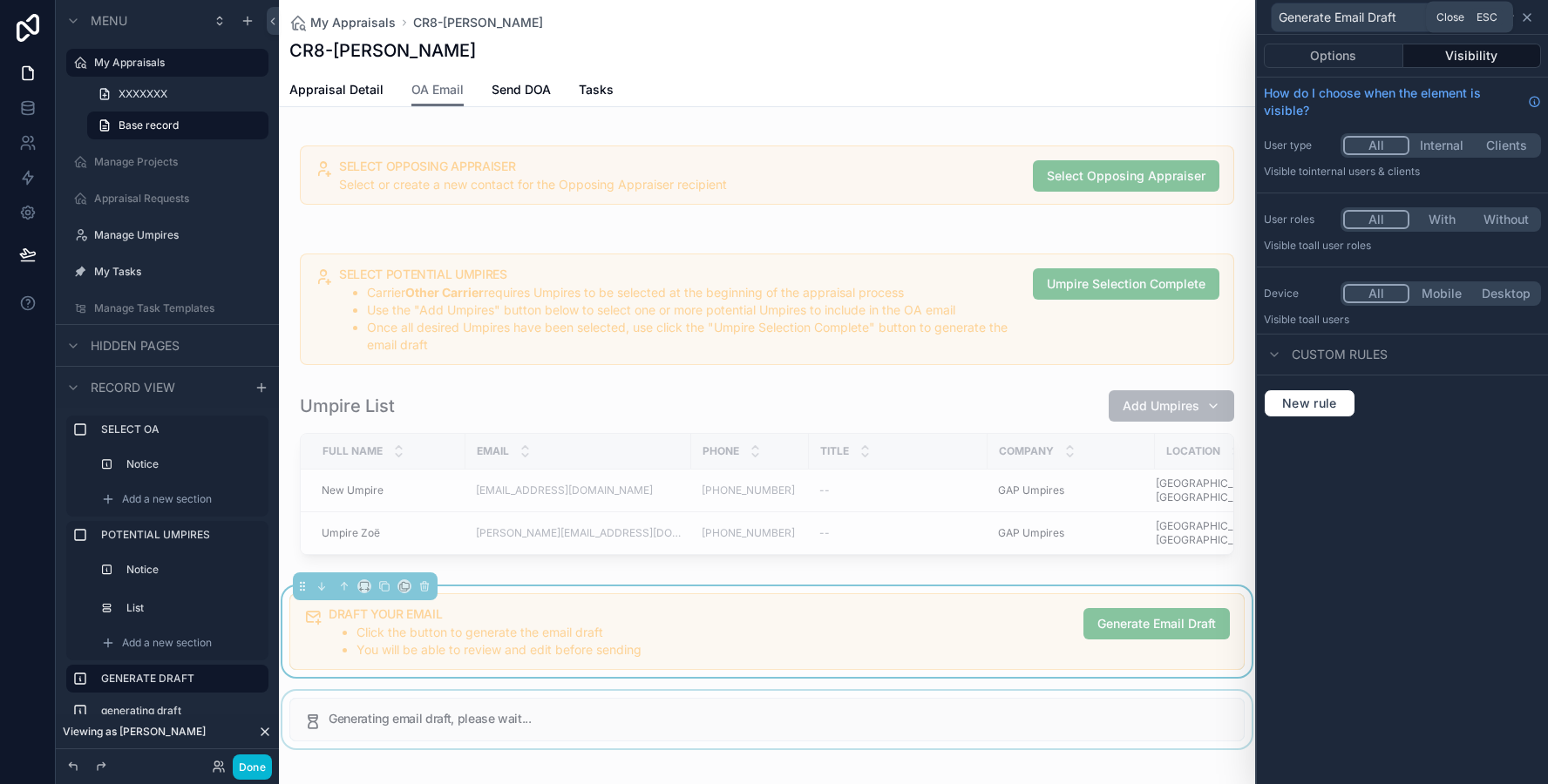
click at [1529, 21] on icon at bounding box center [1526, 16] width 14 height 14
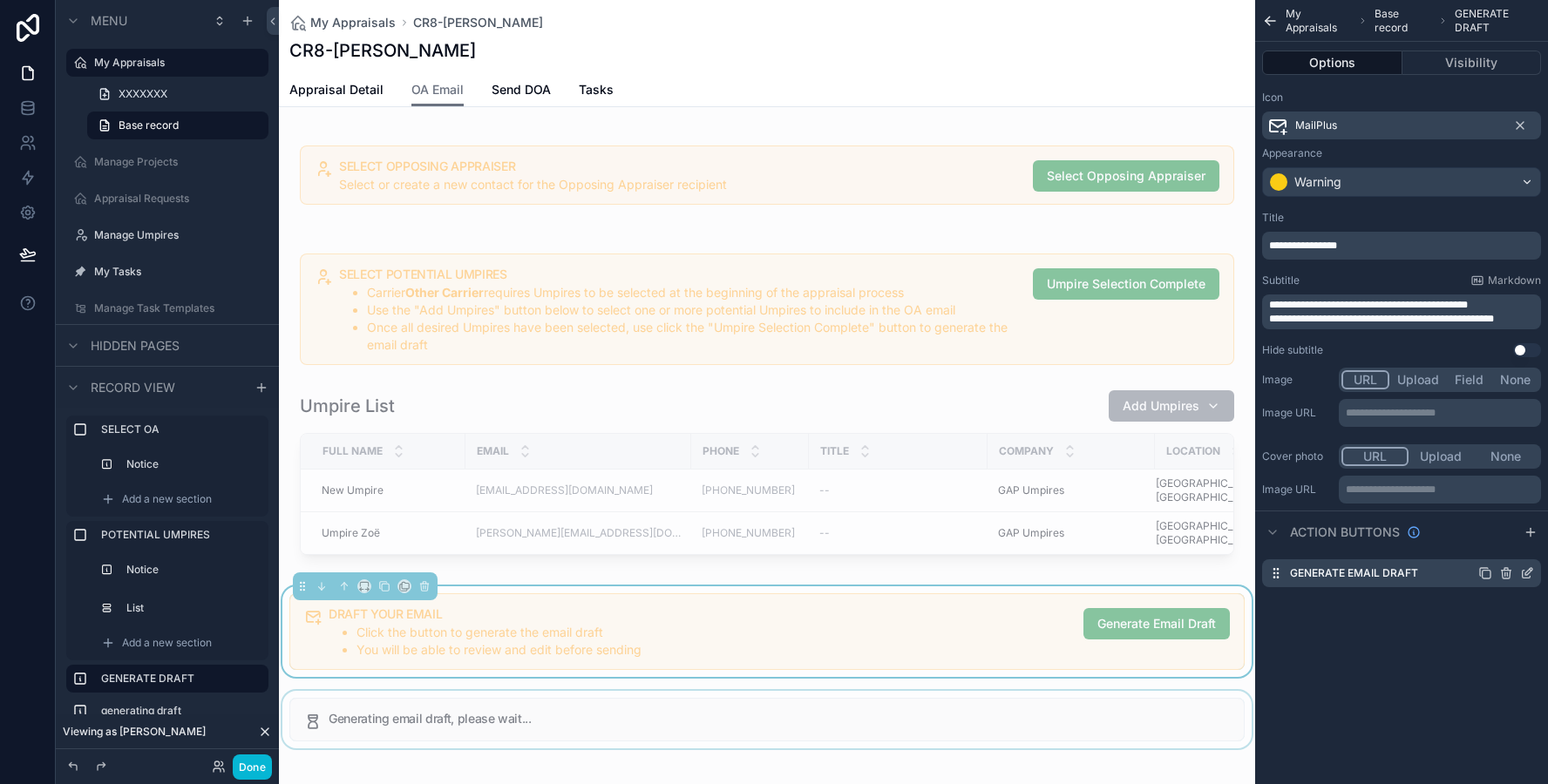
click at [1523, 574] on icon "scrollable content" at bounding box center [1526, 573] width 14 height 14
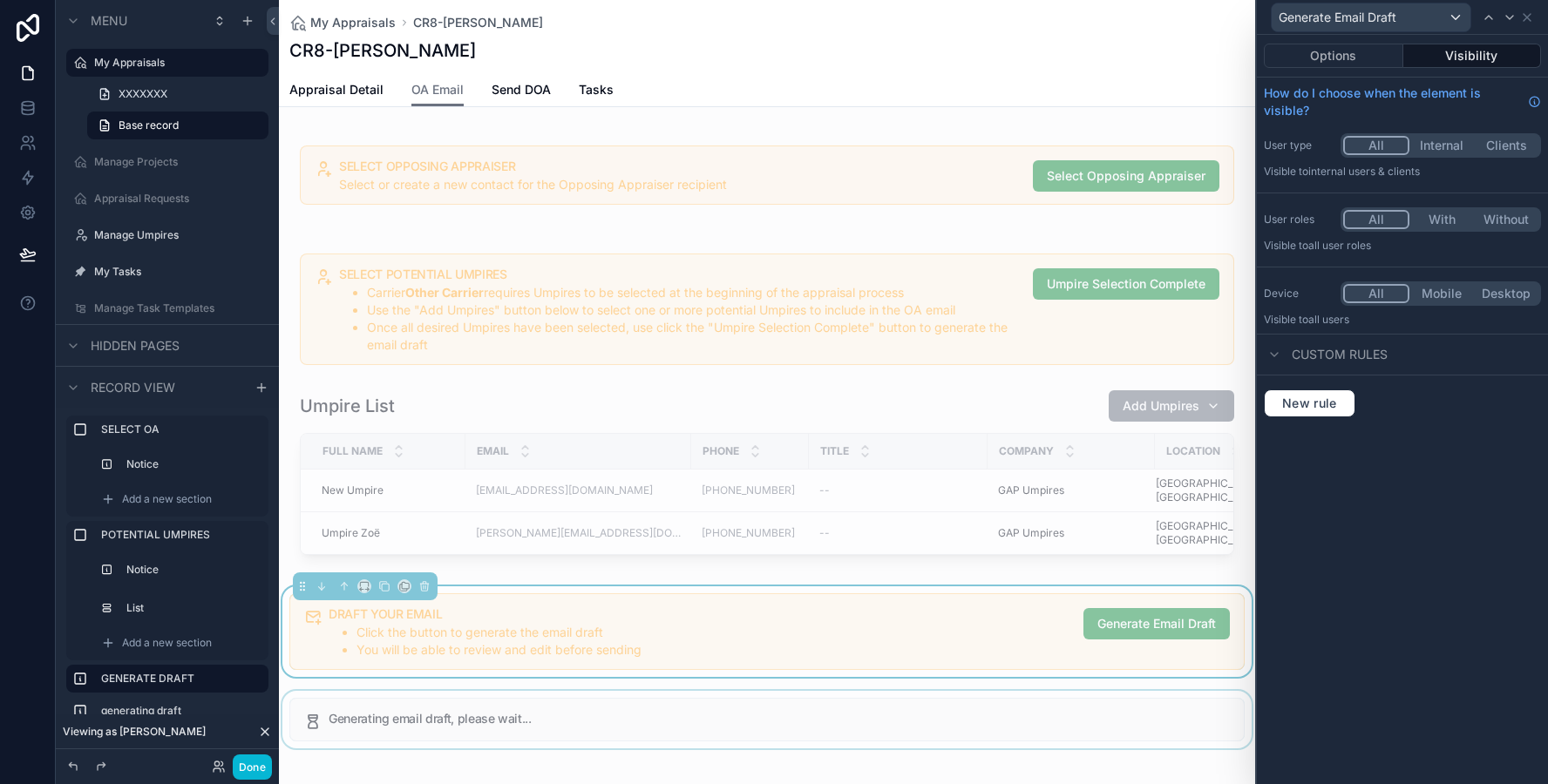
click at [1324, 68] on div "Options Visibility" at bounding box center [1402, 55] width 291 height 42
click at [1324, 61] on button "Options" at bounding box center [1332, 55] width 139 height 25
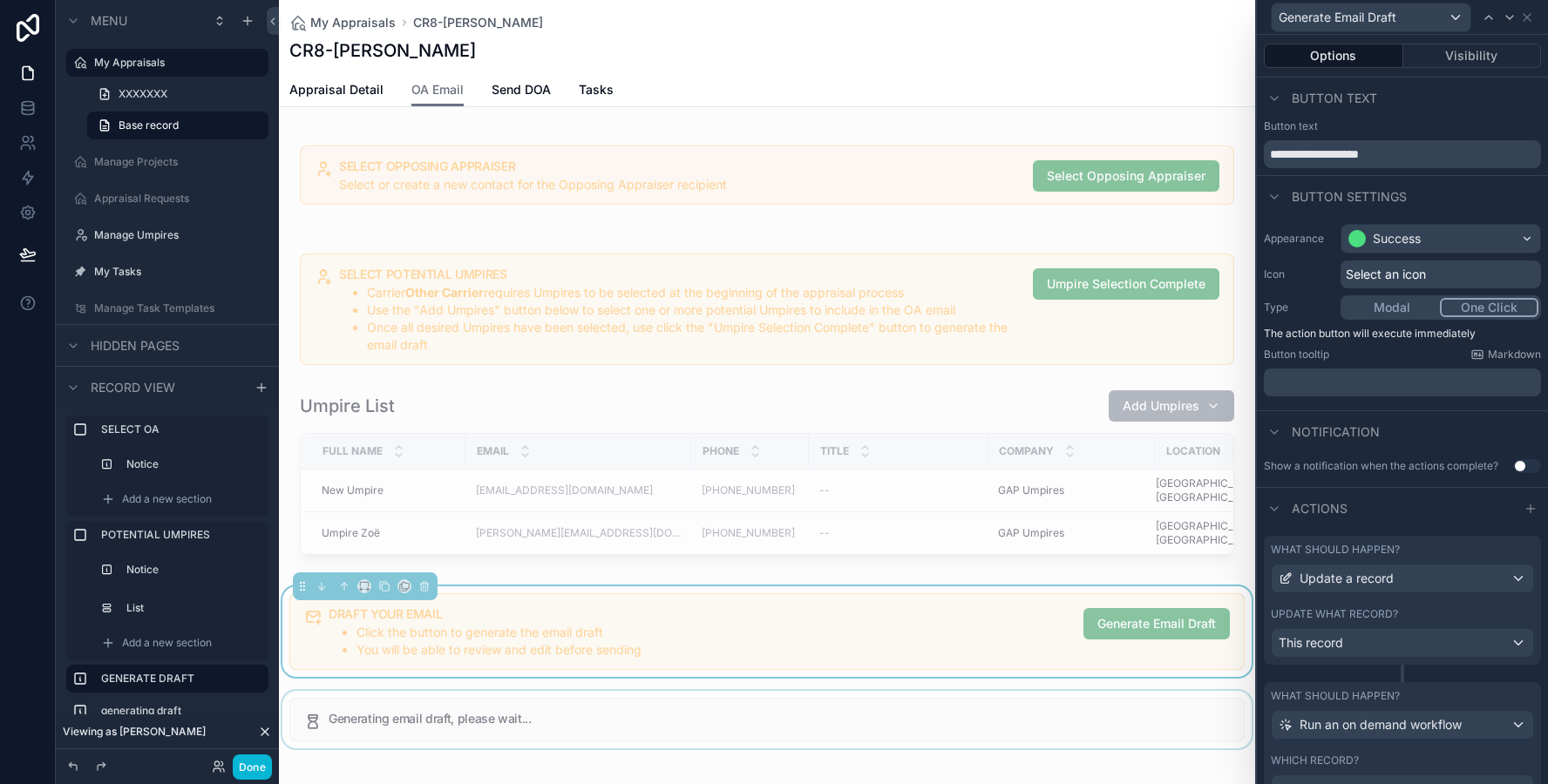
scroll to position [78, 0]
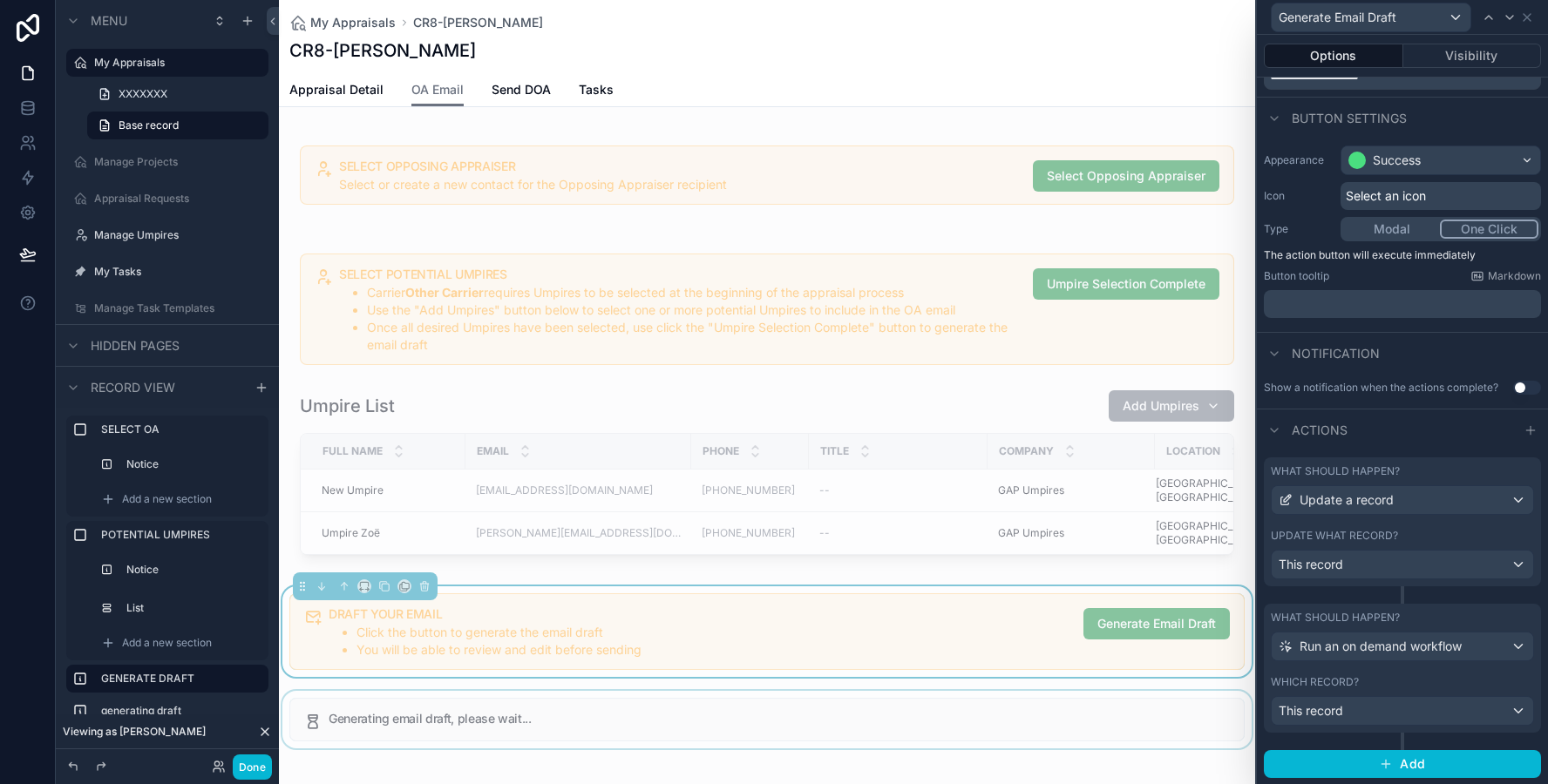
click at [1387, 684] on div "Which record?" at bounding box center [1402, 682] width 263 height 14
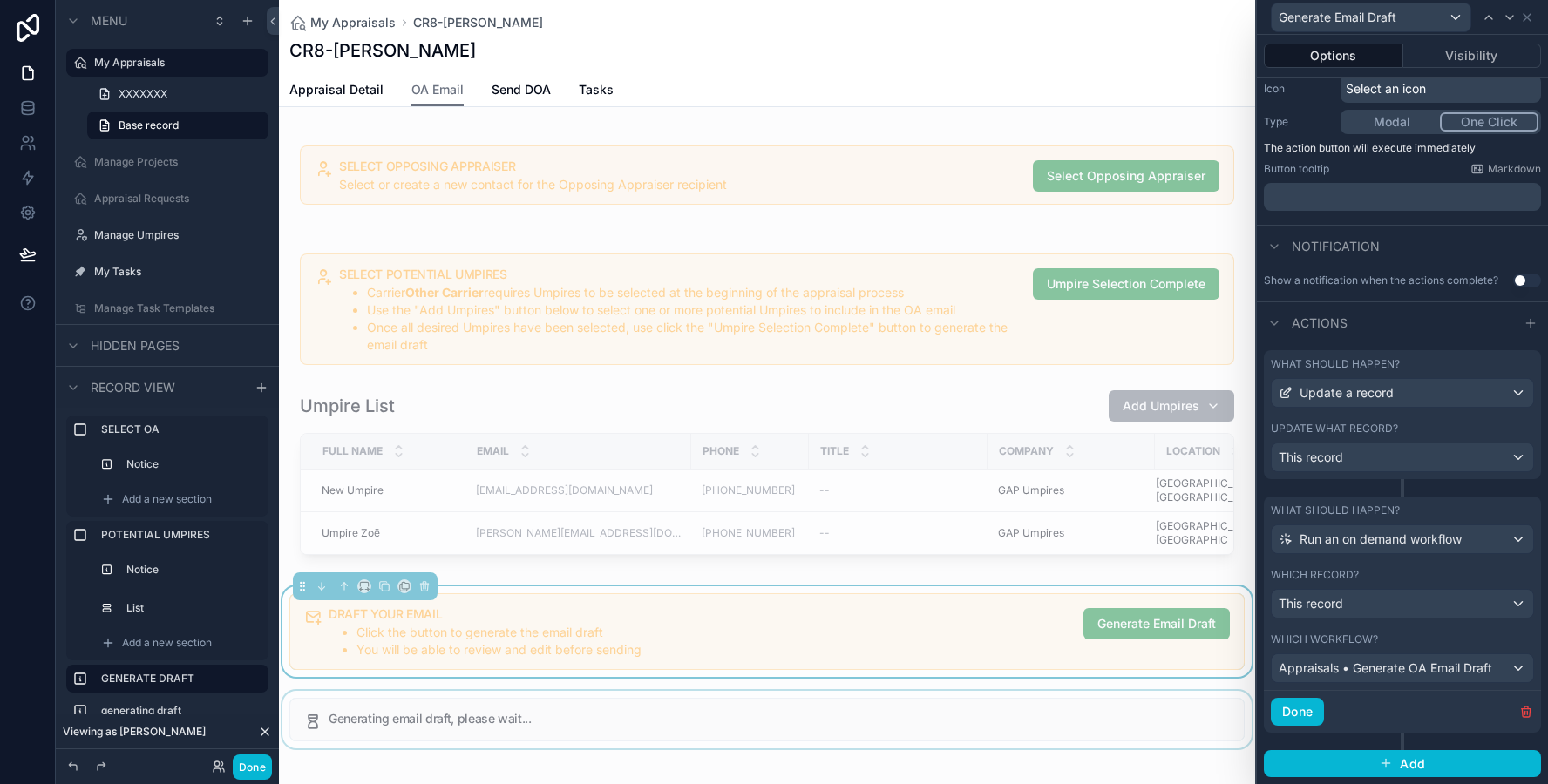
click at [1392, 433] on label "Update what record?" at bounding box center [1334, 428] width 127 height 14
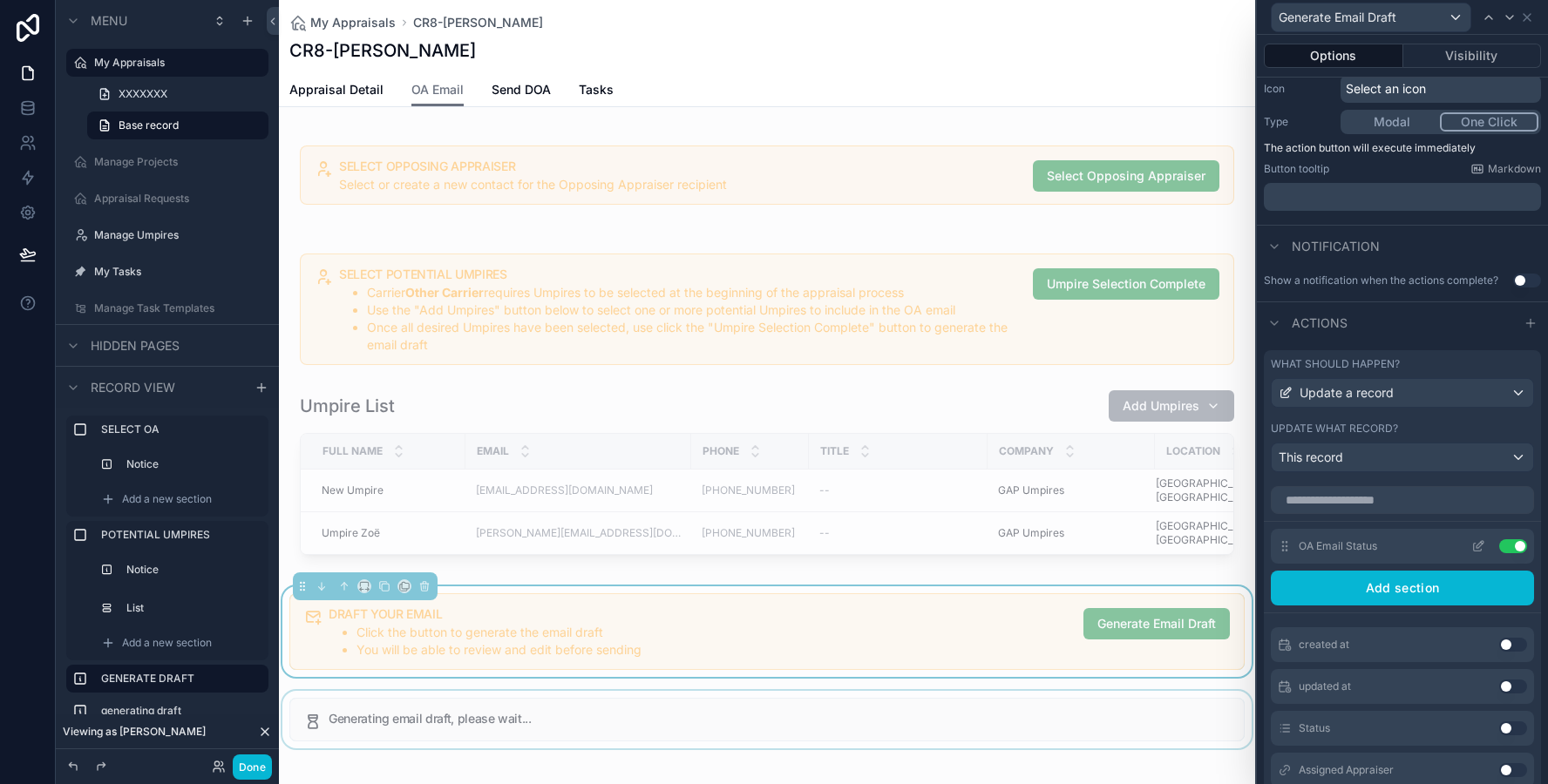
click at [1483, 548] on icon at bounding box center [1477, 546] width 14 height 14
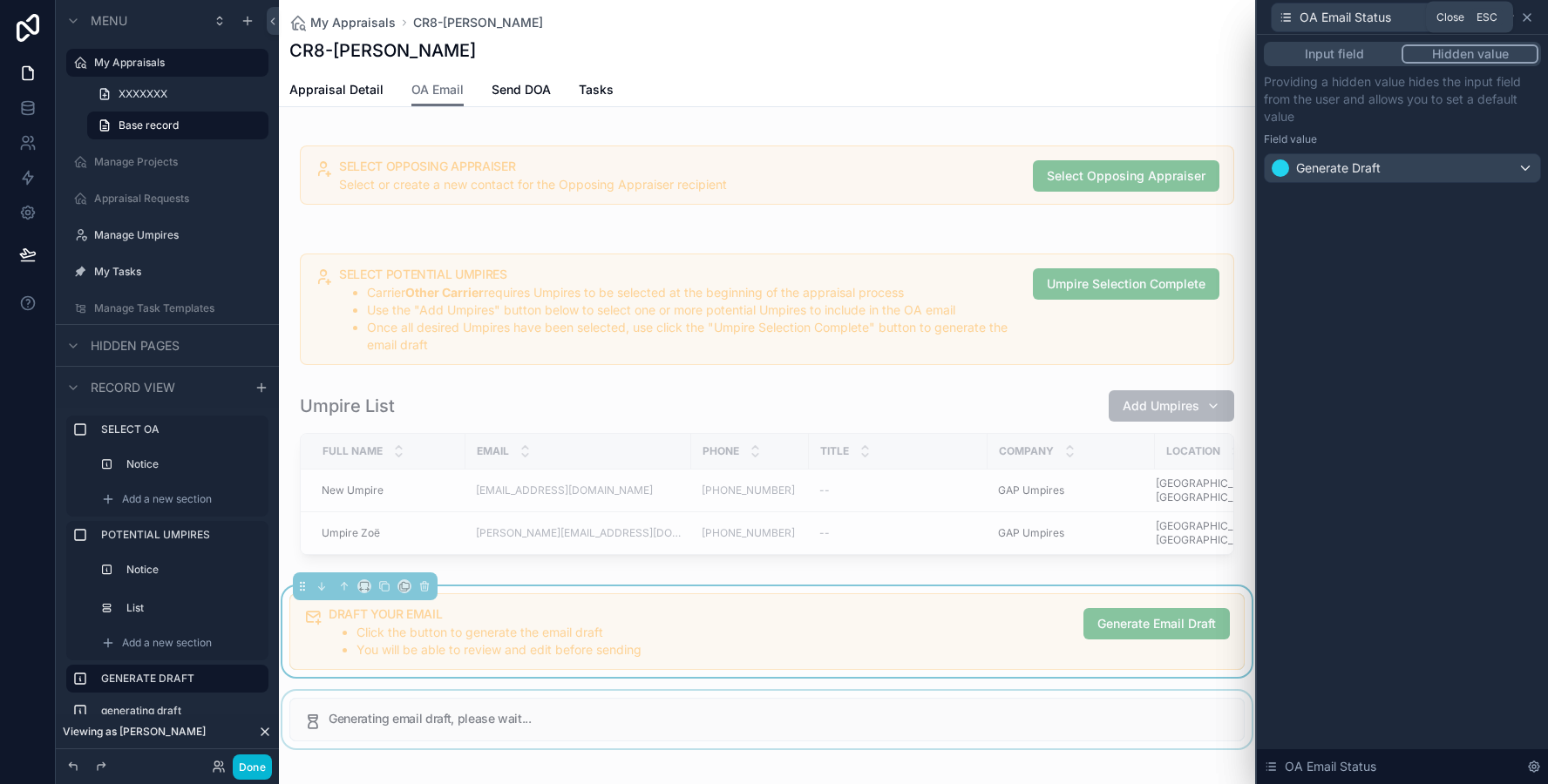
click at [1533, 13] on icon at bounding box center [1526, 16] width 14 height 14
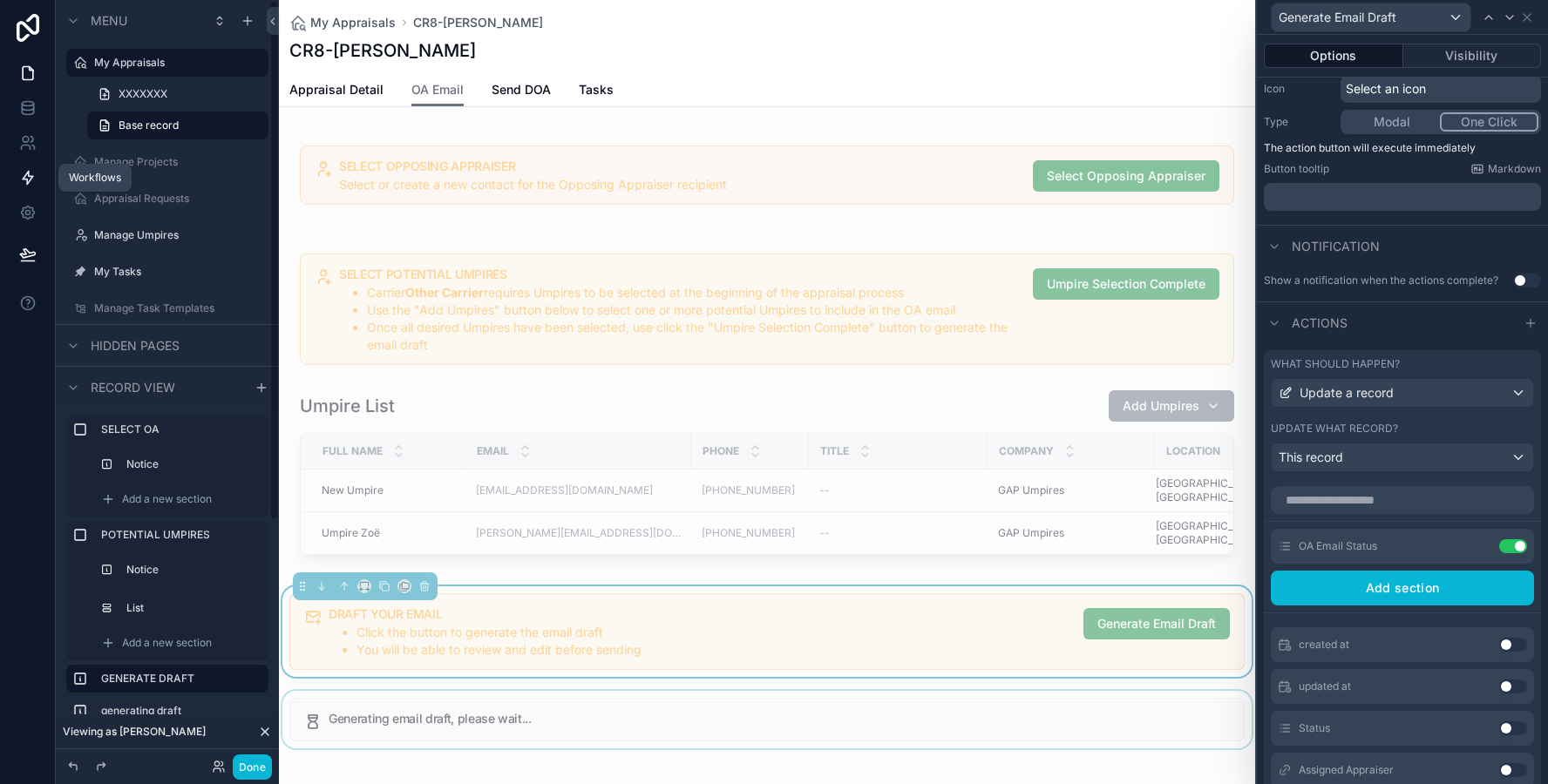
click at [31, 169] on icon at bounding box center [27, 177] width 17 height 17
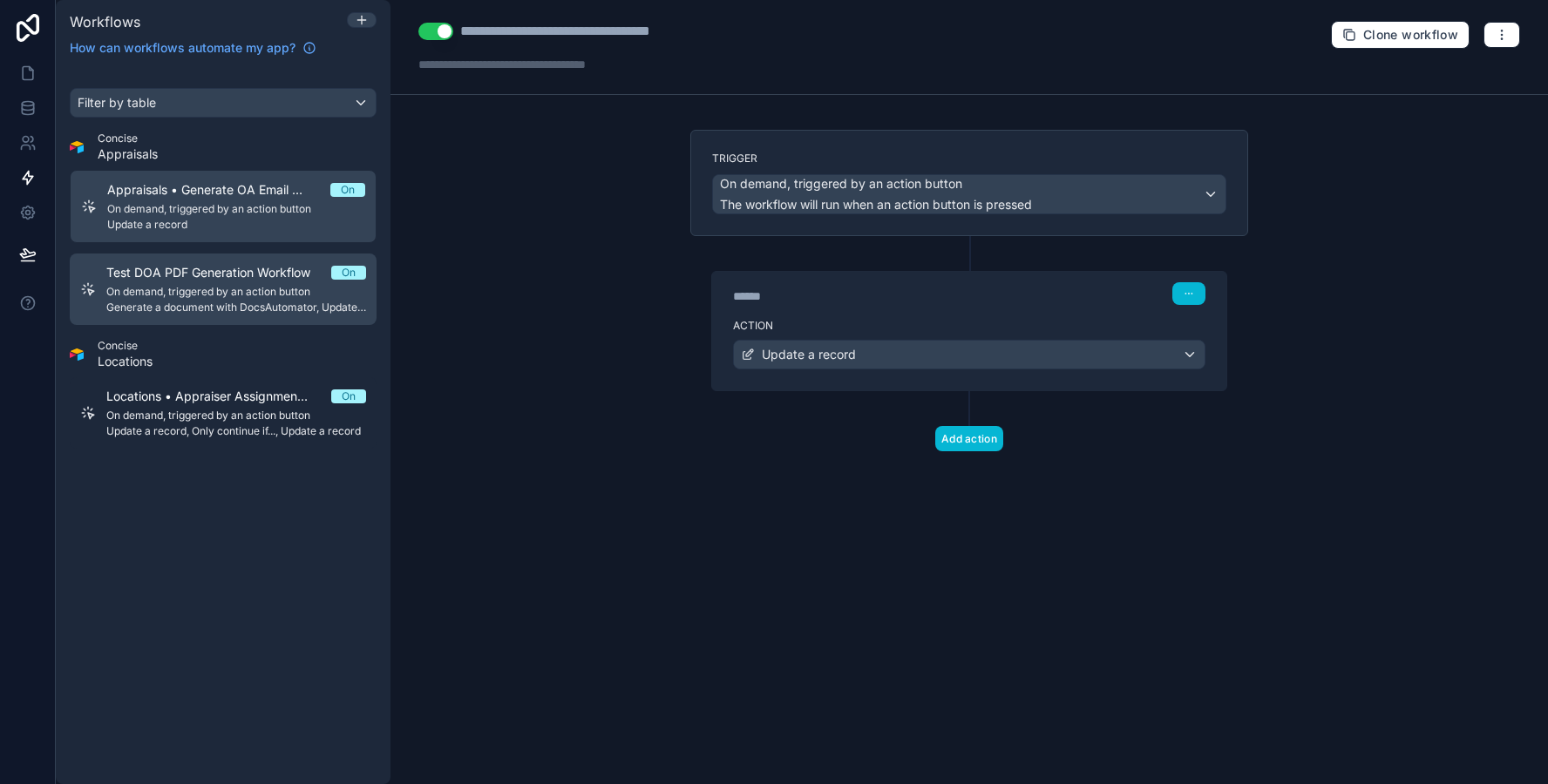
click at [174, 313] on span "Generate a document with DocsAutomator, Update a record" at bounding box center [236, 307] width 260 height 14
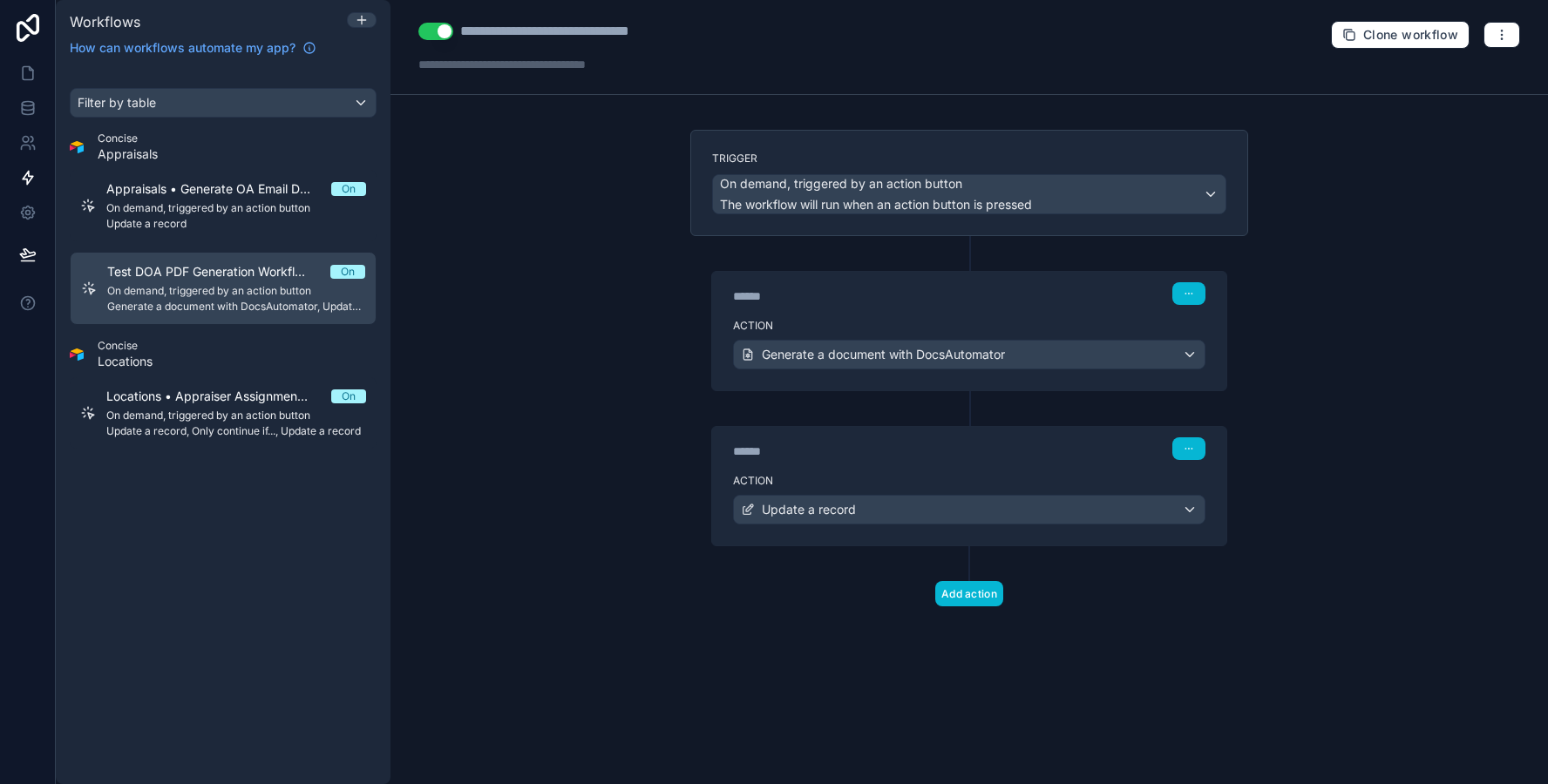
click at [428, 35] on button "Use setting" at bounding box center [436, 31] width 35 height 17
click at [466, 26] on div "**********" at bounding box center [585, 31] width 250 height 21
type div "**********"
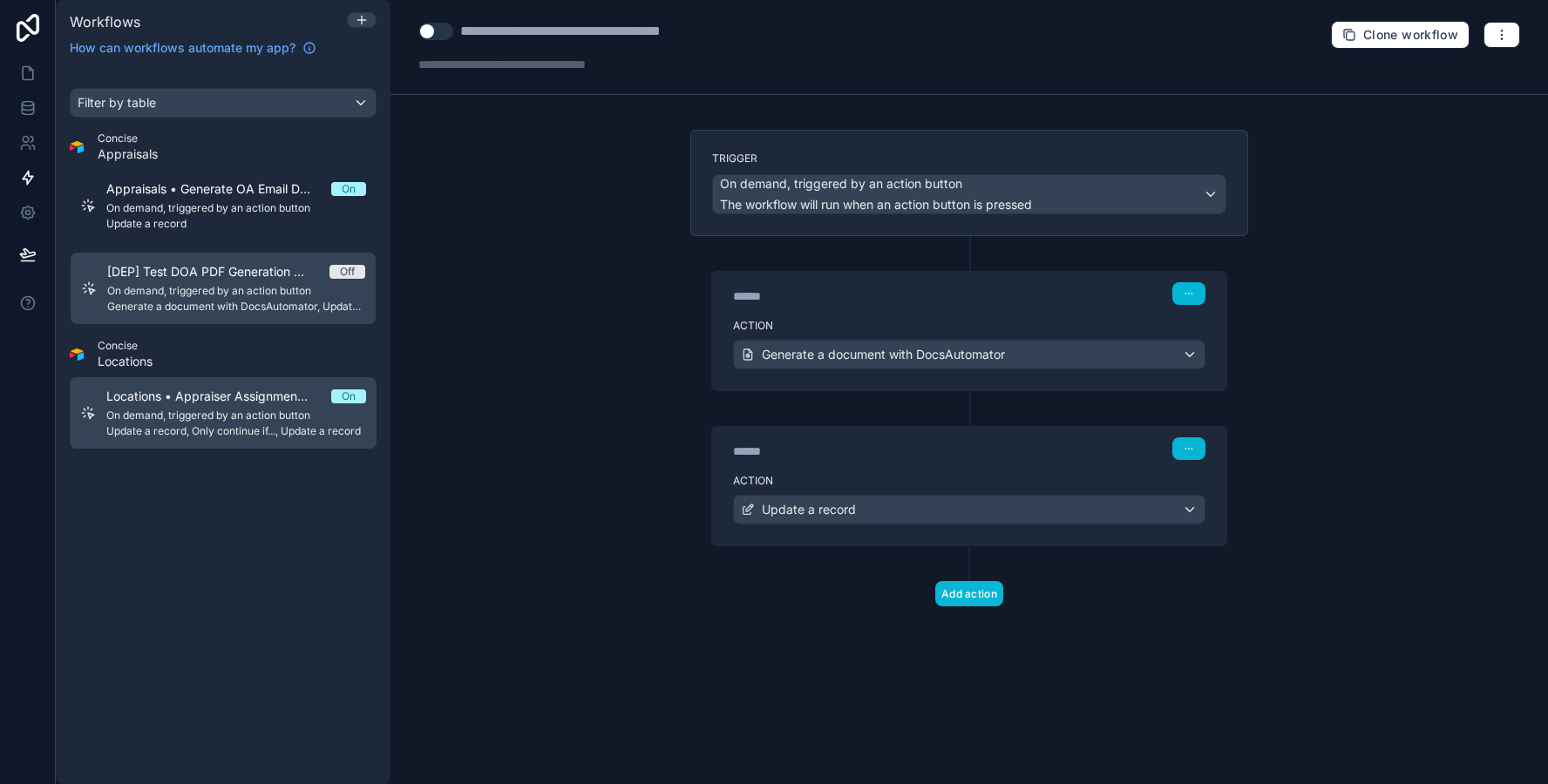
click at [220, 385] on link "Locations • Appraiser Assignment Helper On On demand, triggered by an action bu…" at bounding box center [223, 413] width 307 height 72
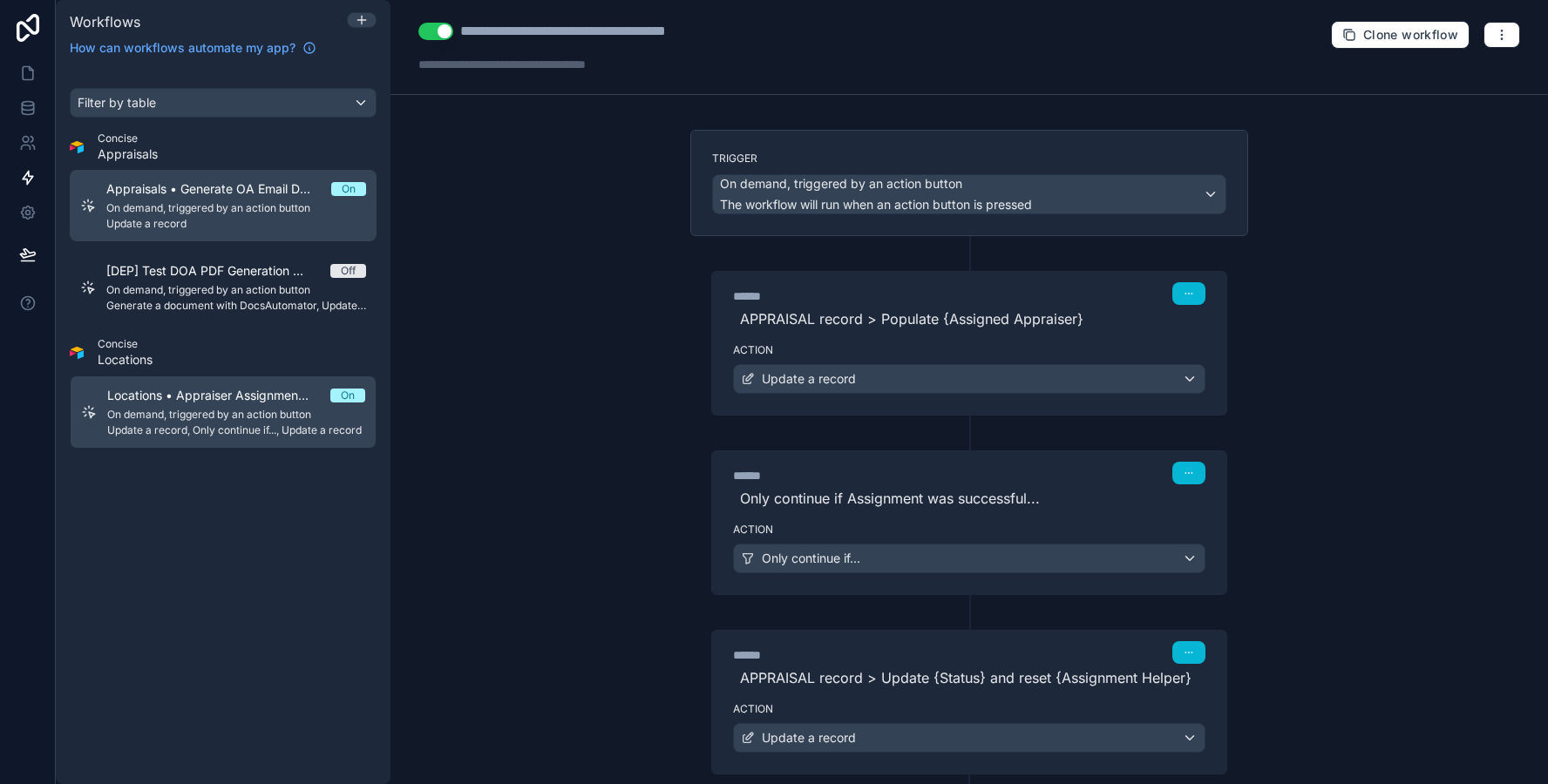
click at [231, 230] on span "Update a record" at bounding box center [236, 224] width 260 height 14
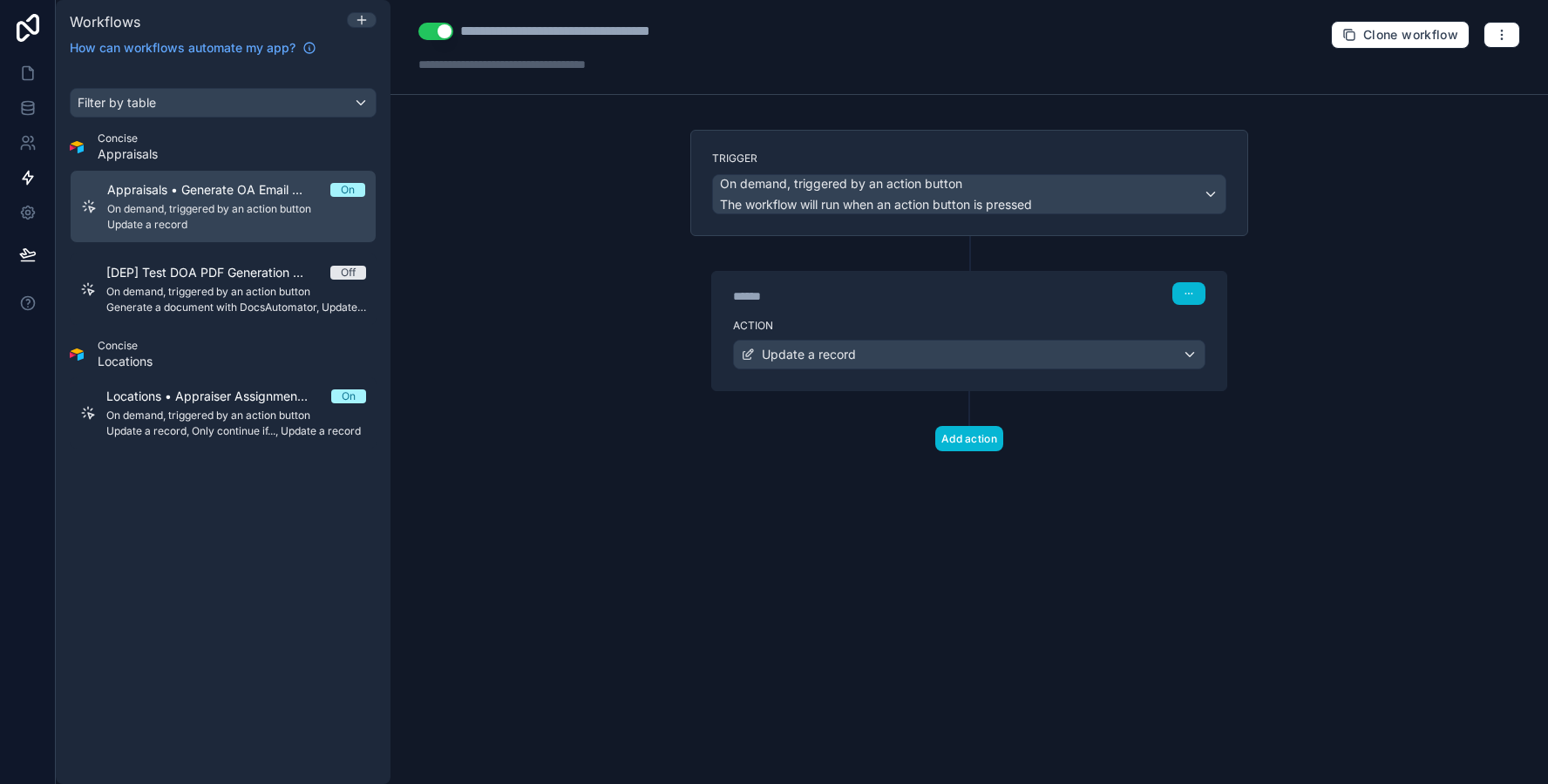
click at [857, 312] on div "Action Update a record" at bounding box center [969, 351] width 514 height 78
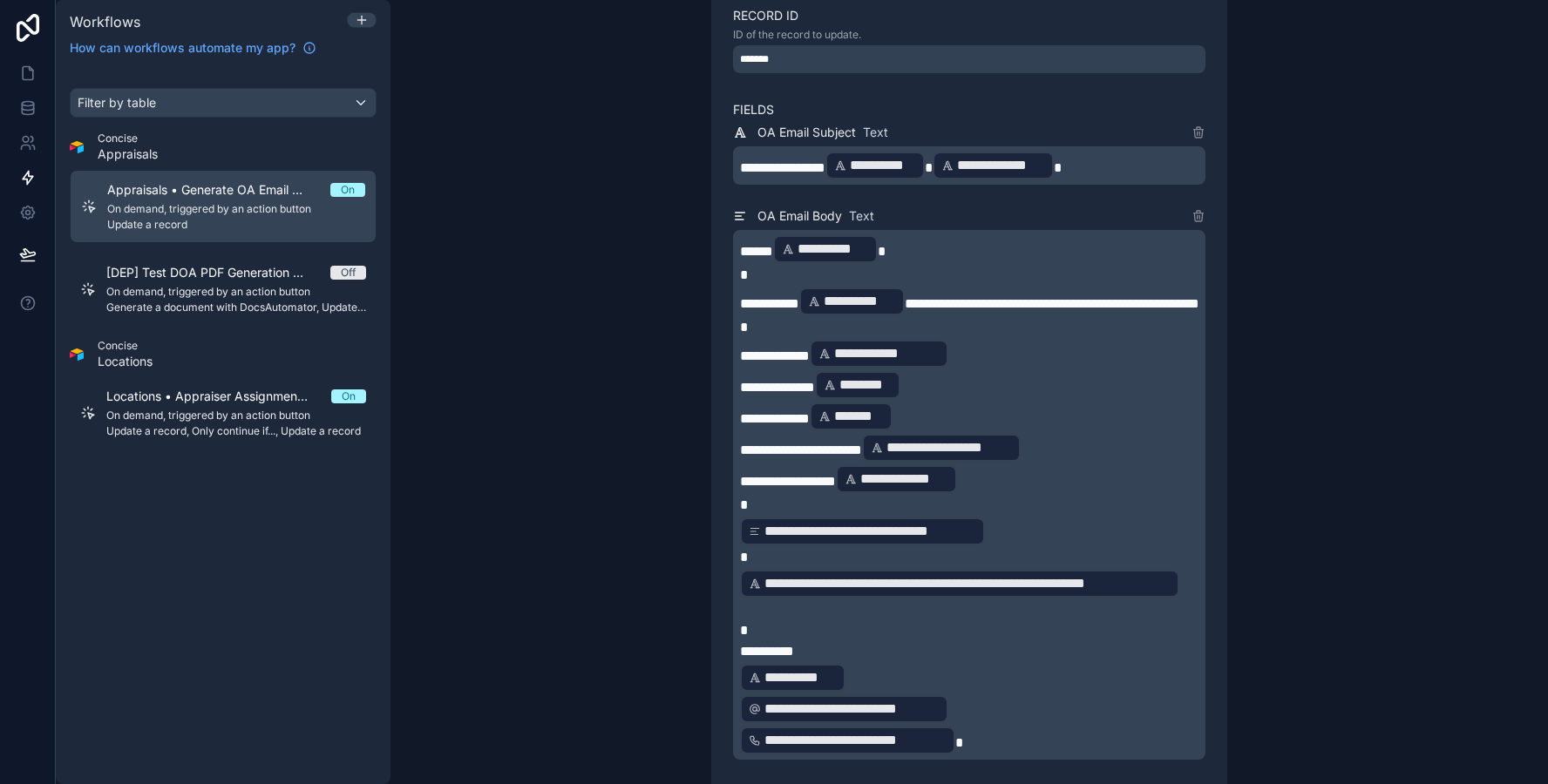
scroll to position [564, 0]
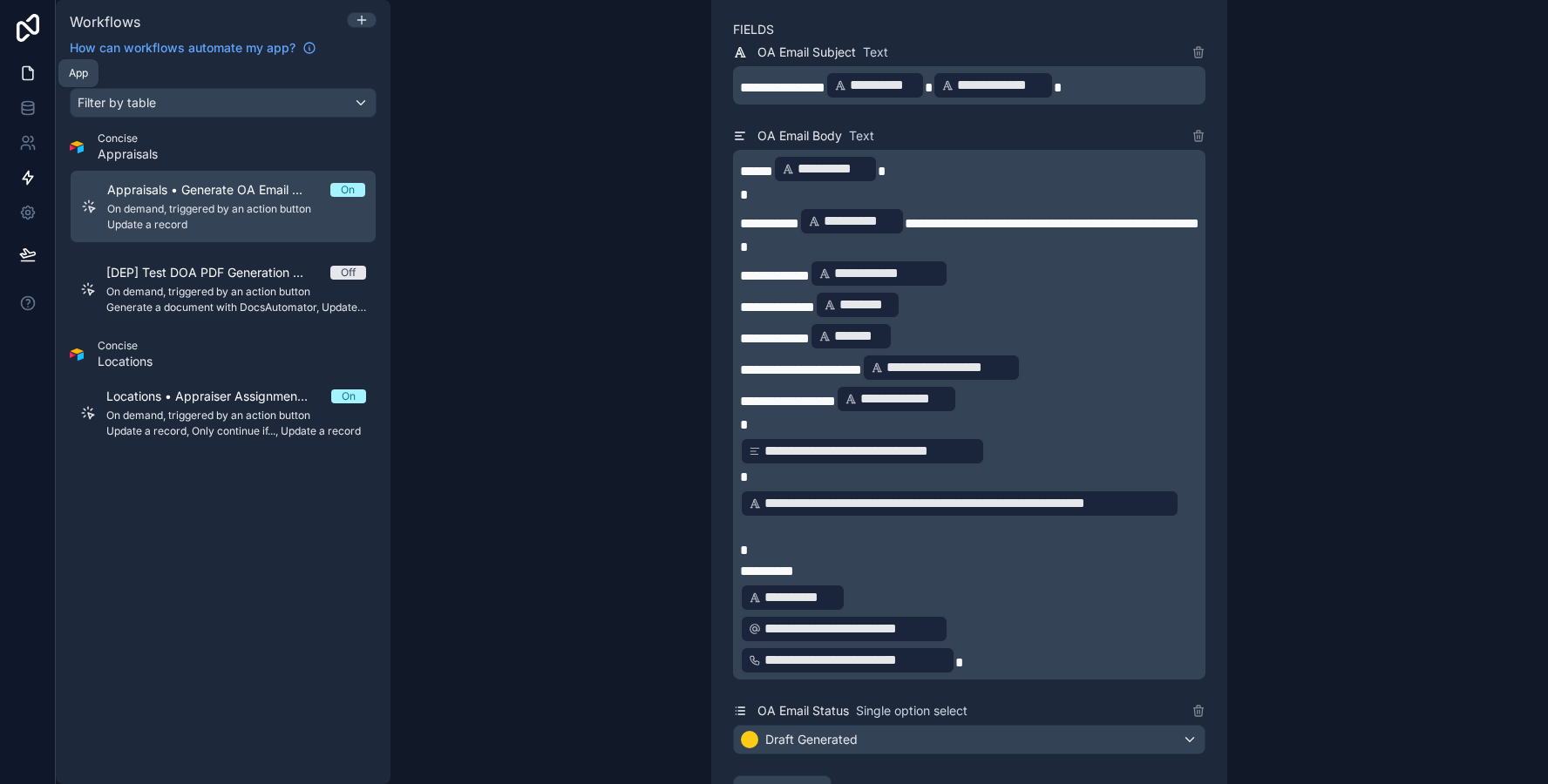
click at [29, 78] on icon at bounding box center [27, 73] width 17 height 17
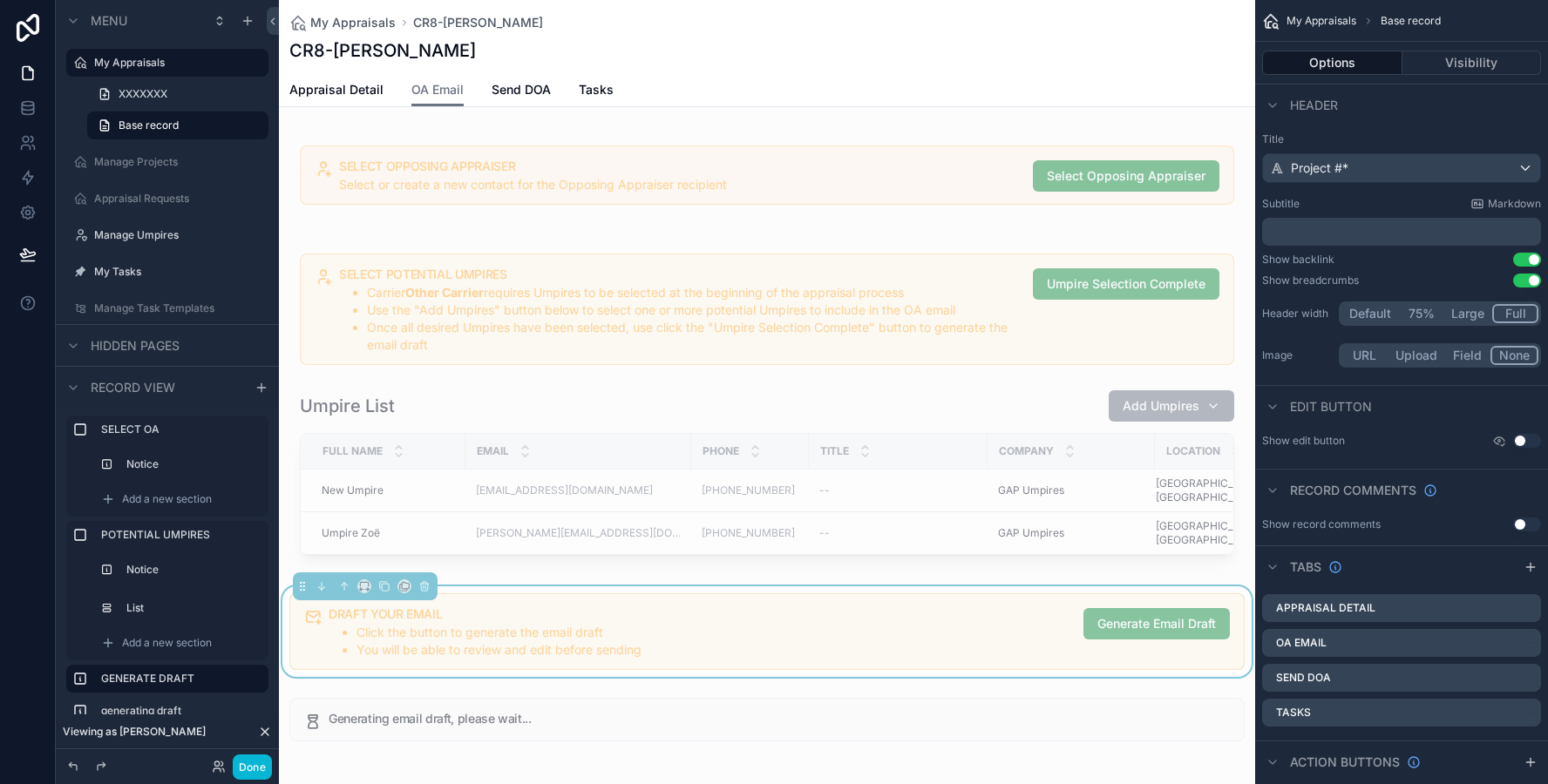
click at [869, 641] on li "You will be able to review and edit before sending" at bounding box center [713, 649] width 713 height 17
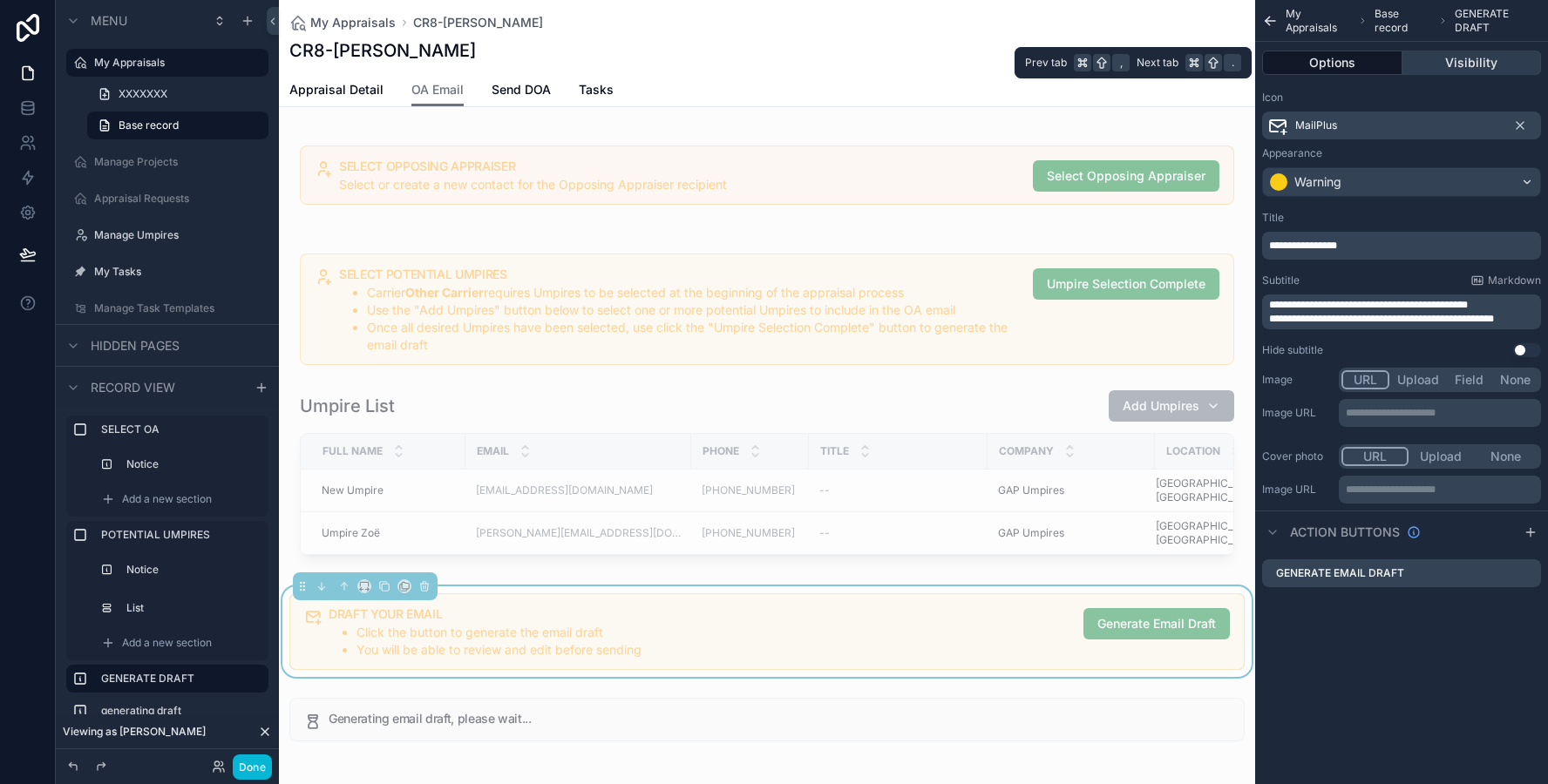
click at [1465, 72] on button "Visibility" at bounding box center [1472, 63] width 139 height 25
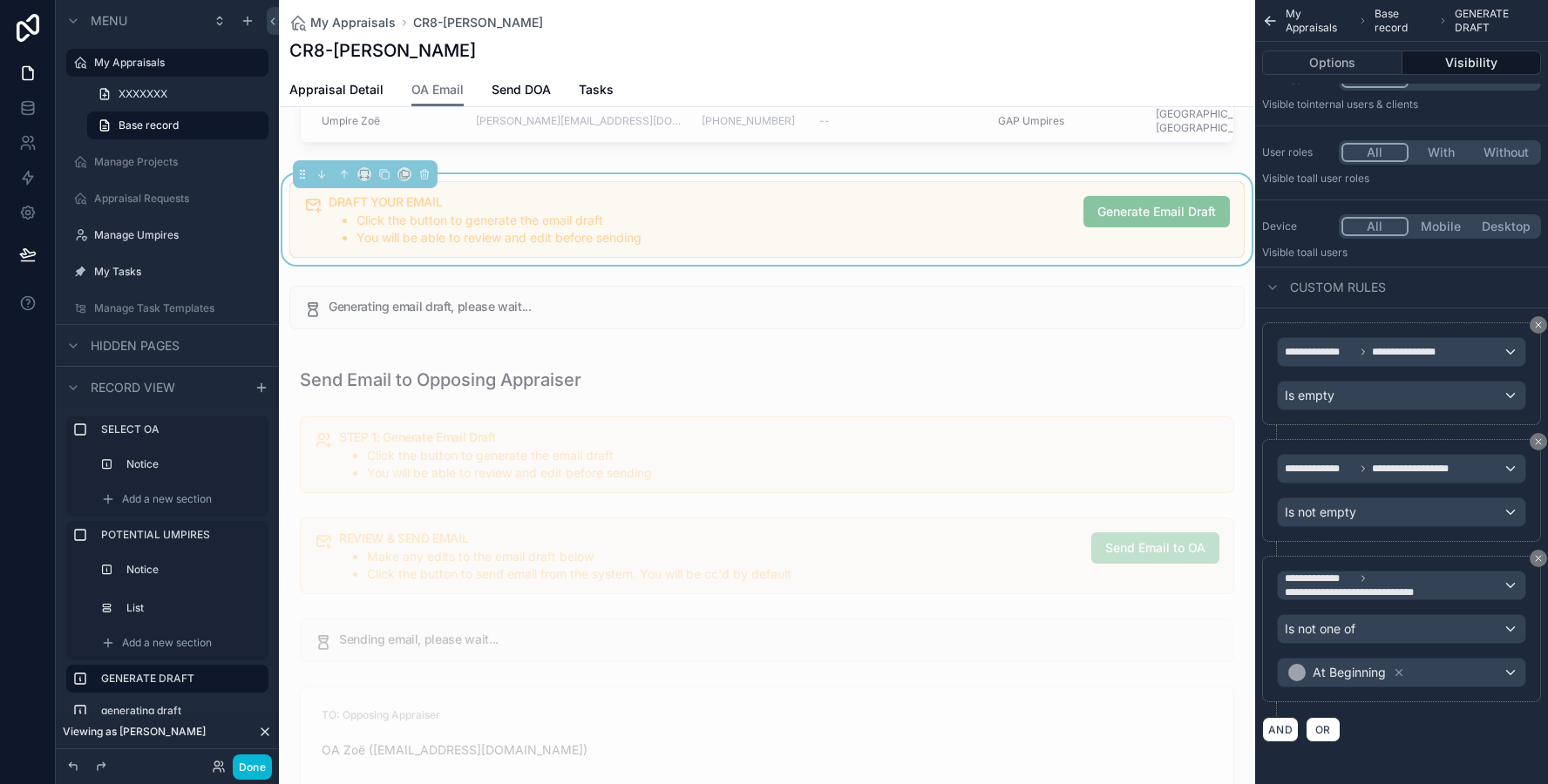
scroll to position [558, 0]
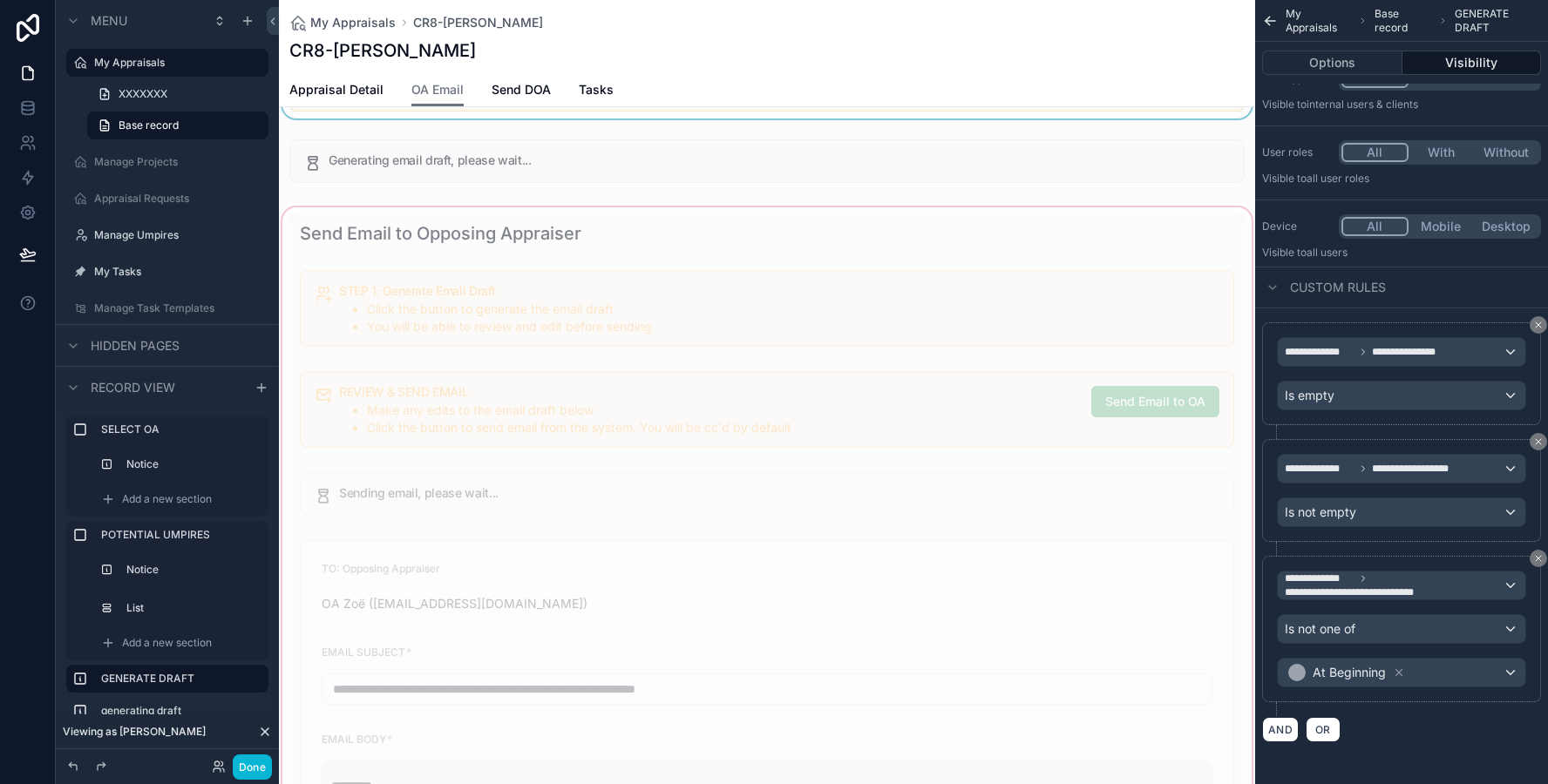
click at [817, 266] on div "scrollable content" at bounding box center [767, 707] width 976 height 1006
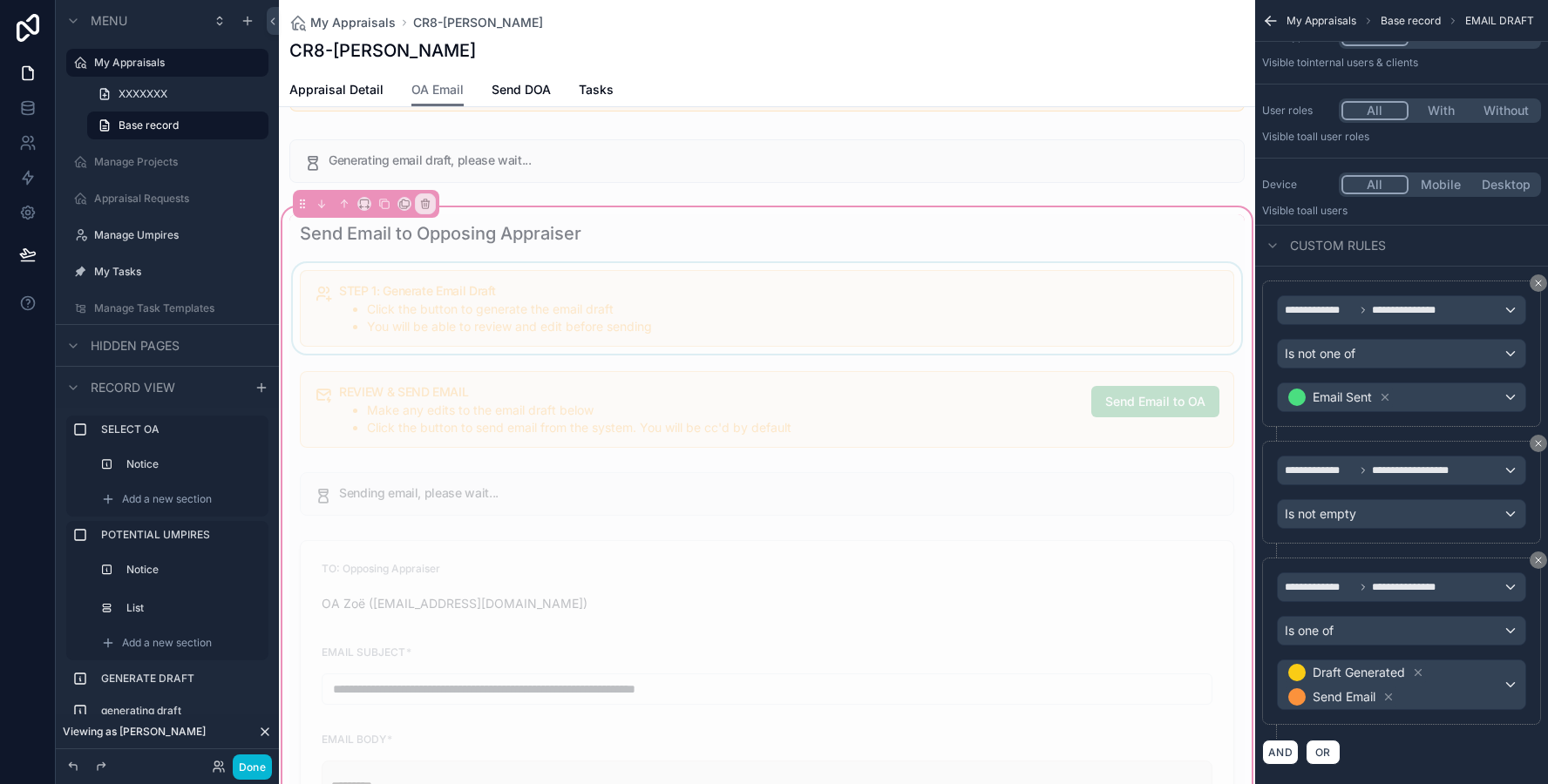
click at [829, 270] on div "scrollable content" at bounding box center [767, 308] width 955 height 91
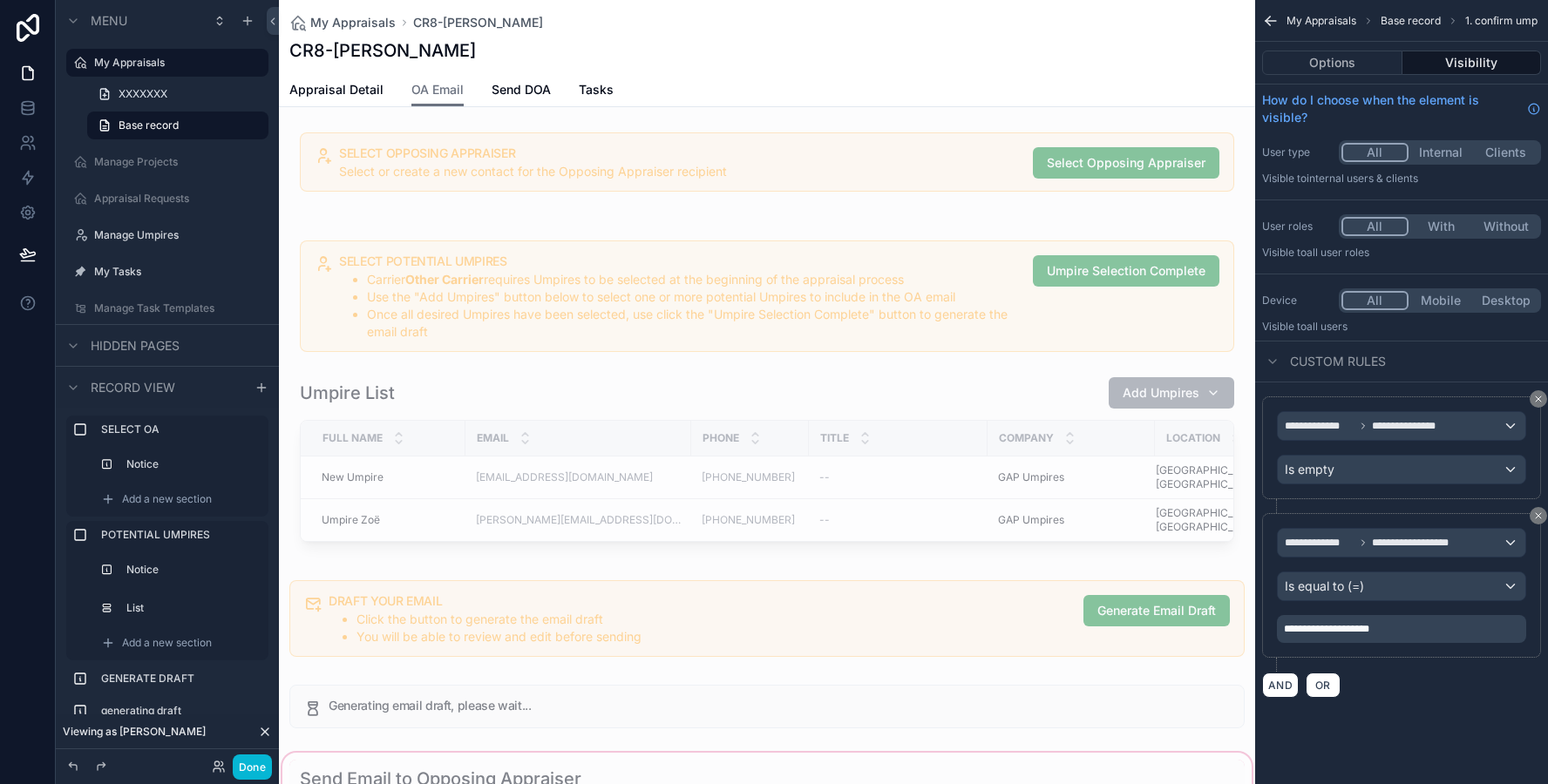
scroll to position [0, 0]
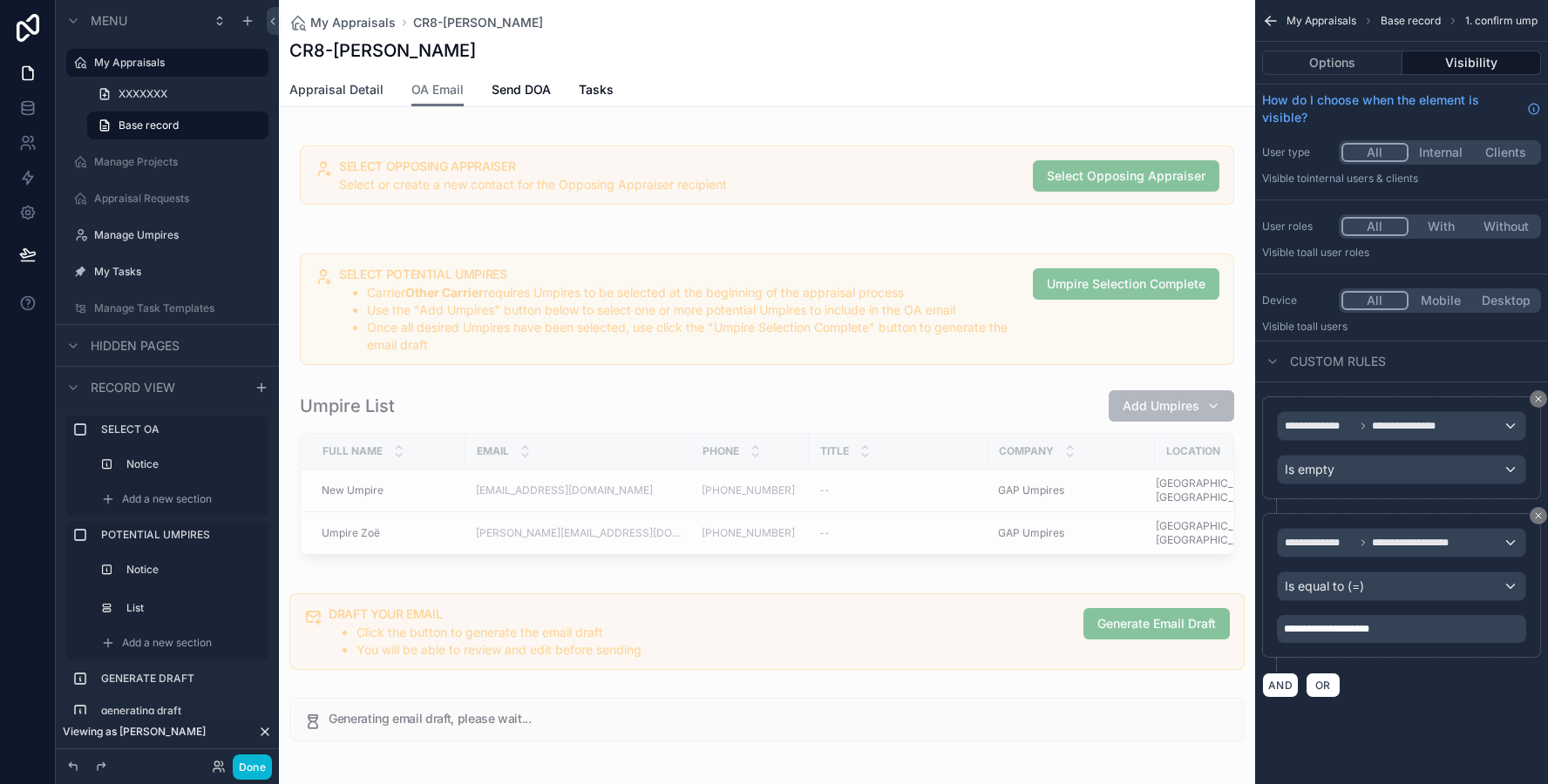
click at [360, 98] on link "Appraisal Detail" at bounding box center [336, 91] width 94 height 35
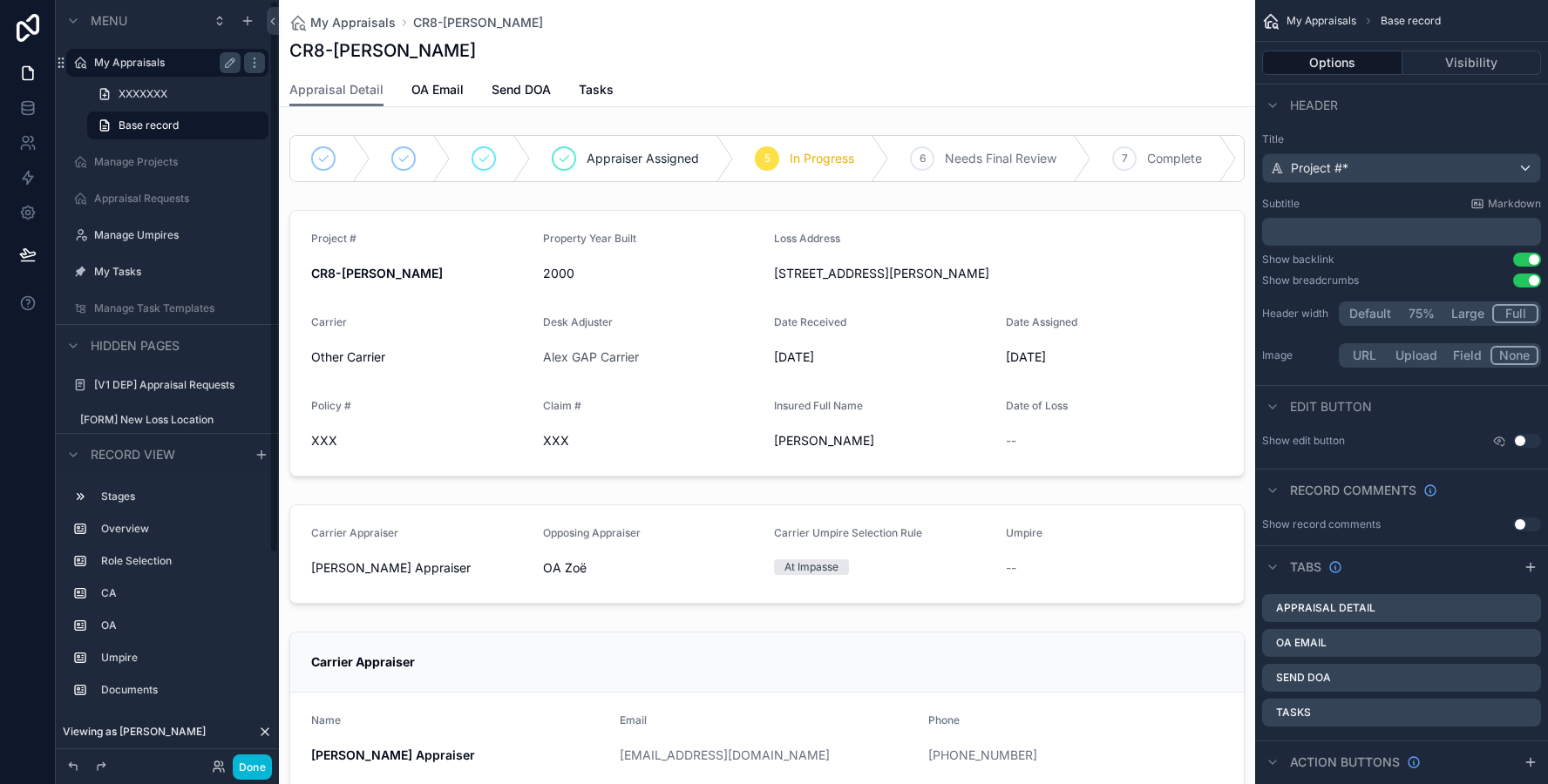
click at [163, 68] on label "My Appraisals" at bounding box center [163, 62] width 139 height 14
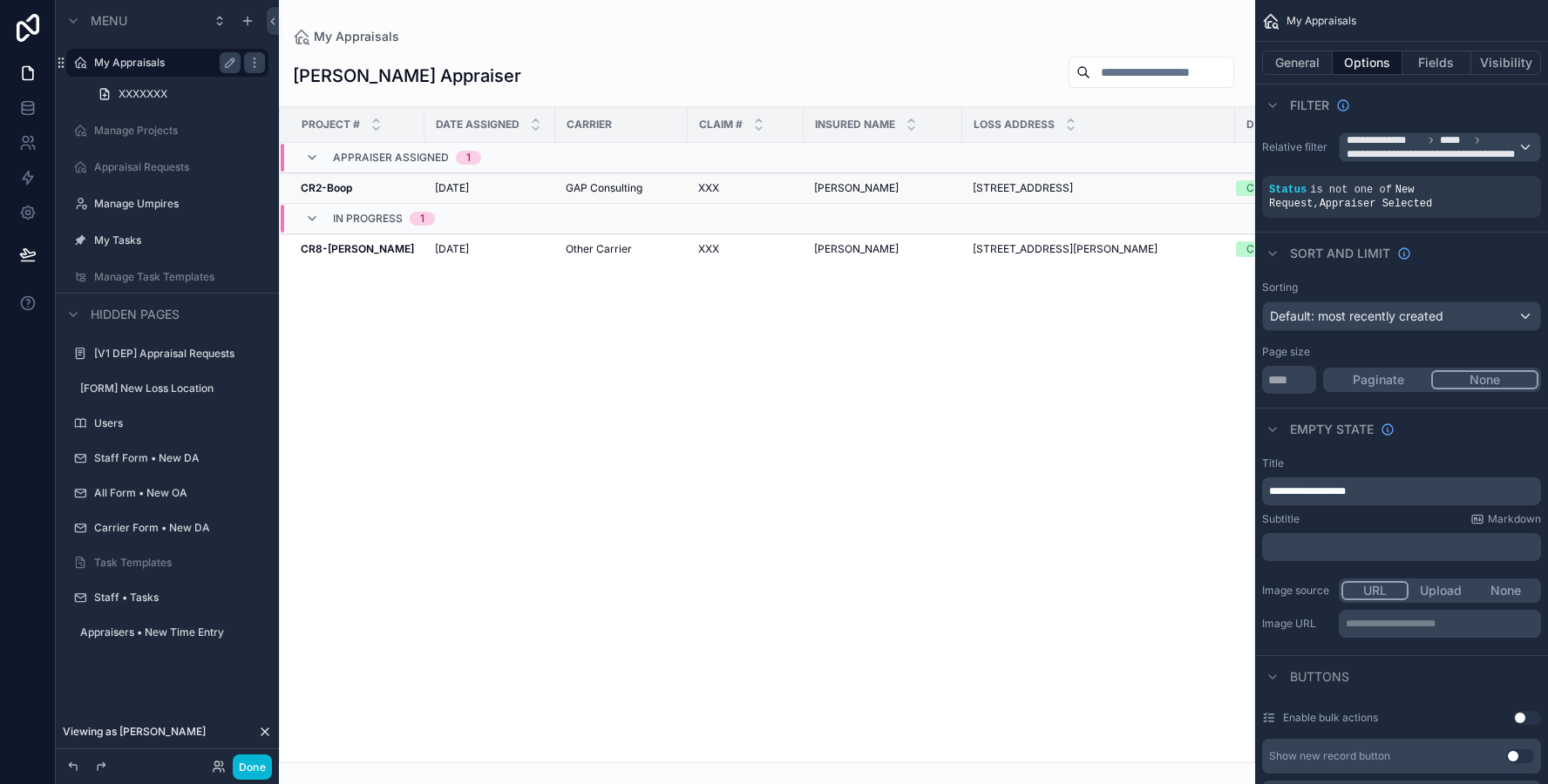
click at [762, 193] on div "XXX XXX" at bounding box center [745, 187] width 95 height 14
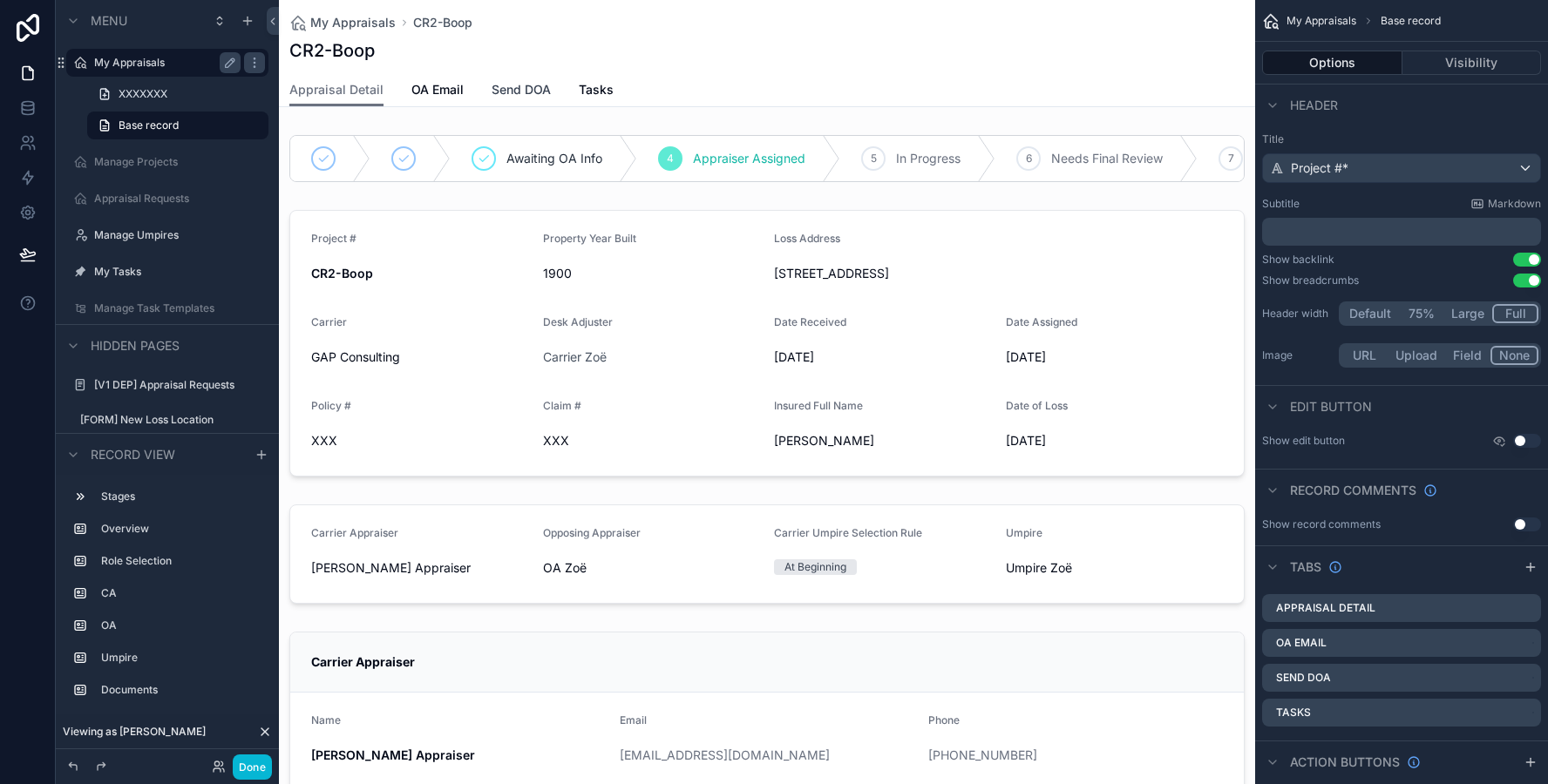
click at [511, 96] on span "Send DOA" at bounding box center [520, 89] width 59 height 17
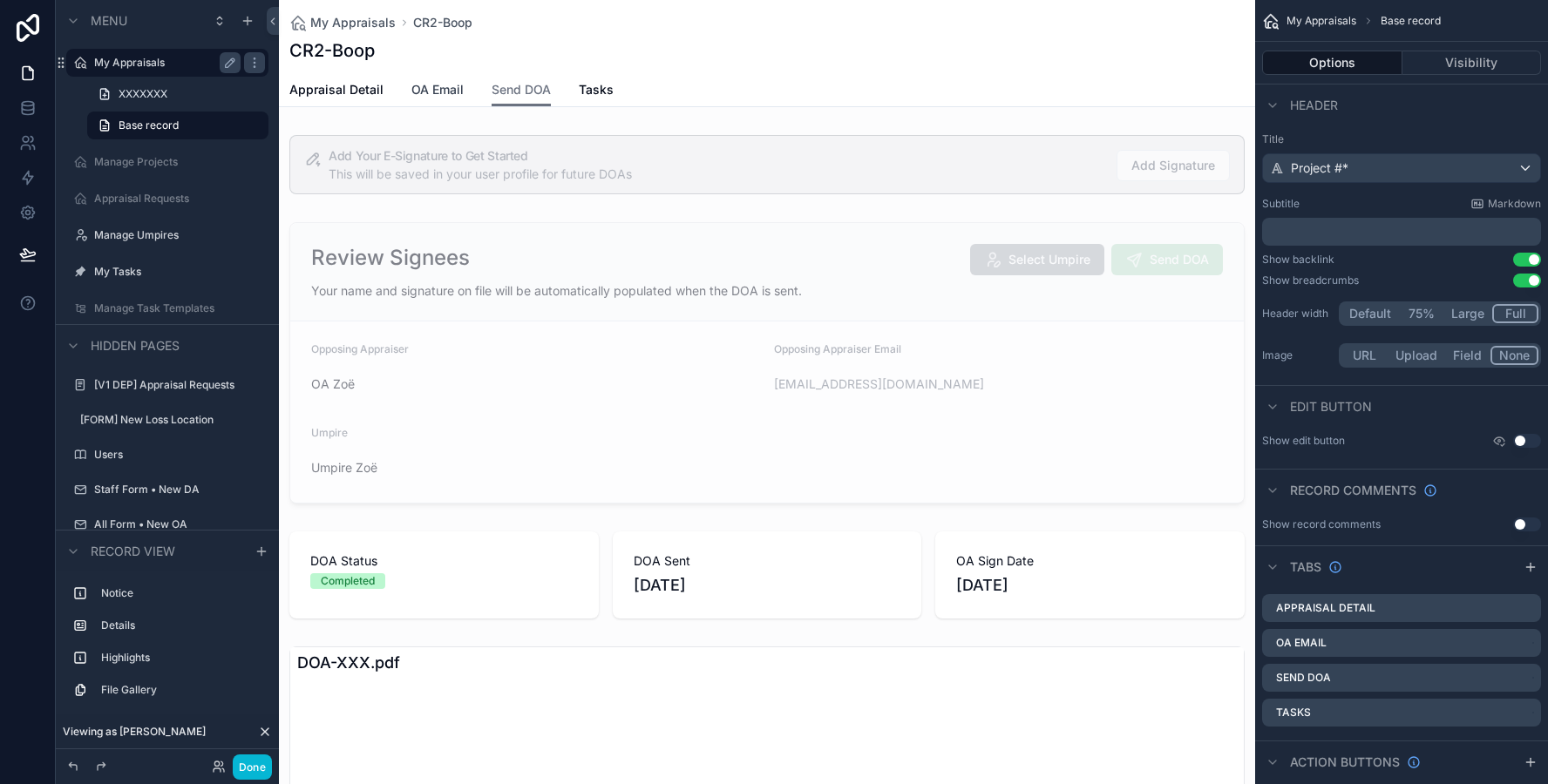
click at [445, 94] on span "OA Email" at bounding box center [437, 89] width 52 height 17
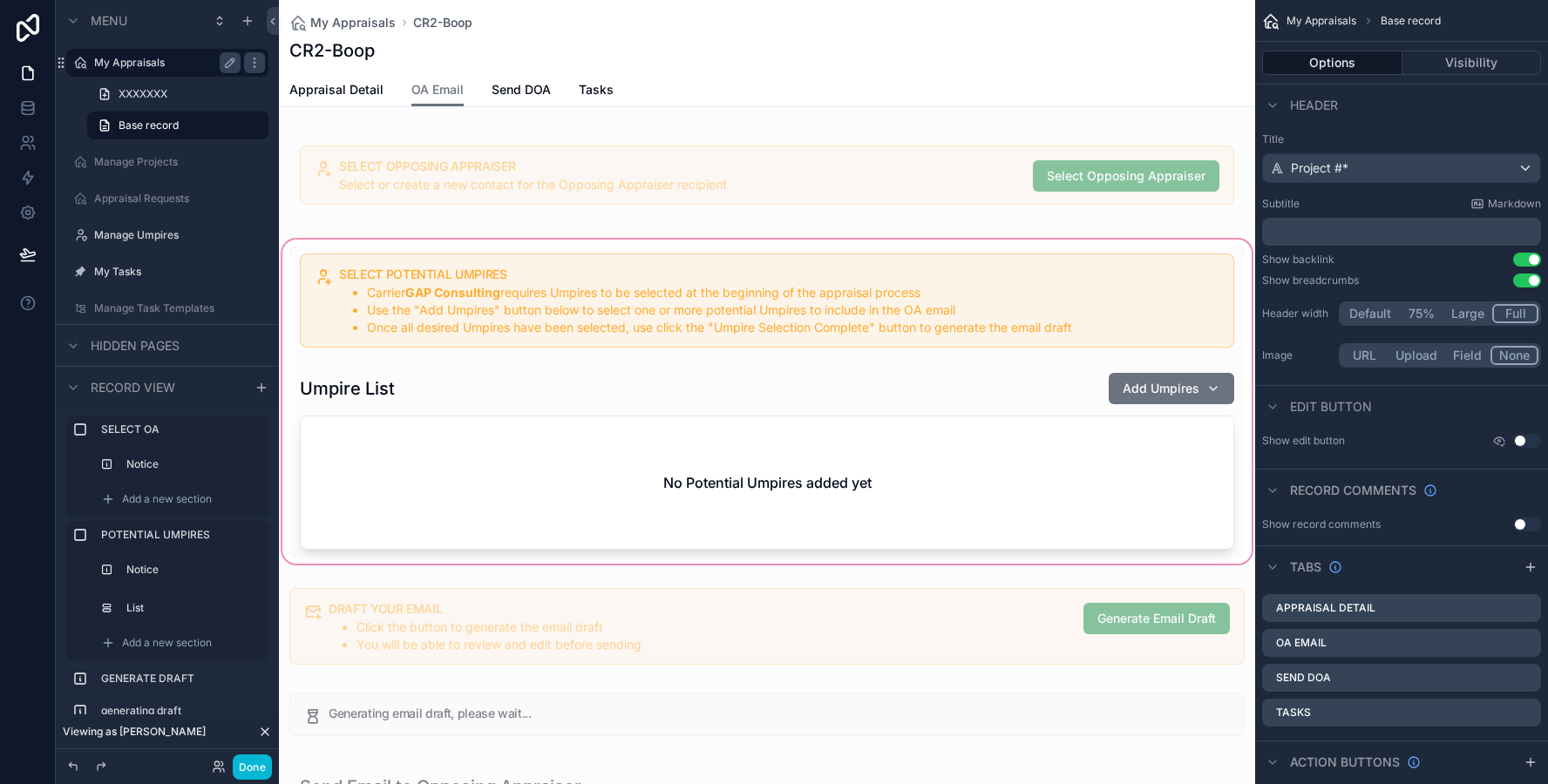
click at [450, 407] on div "scrollable content" at bounding box center [767, 402] width 976 height 331
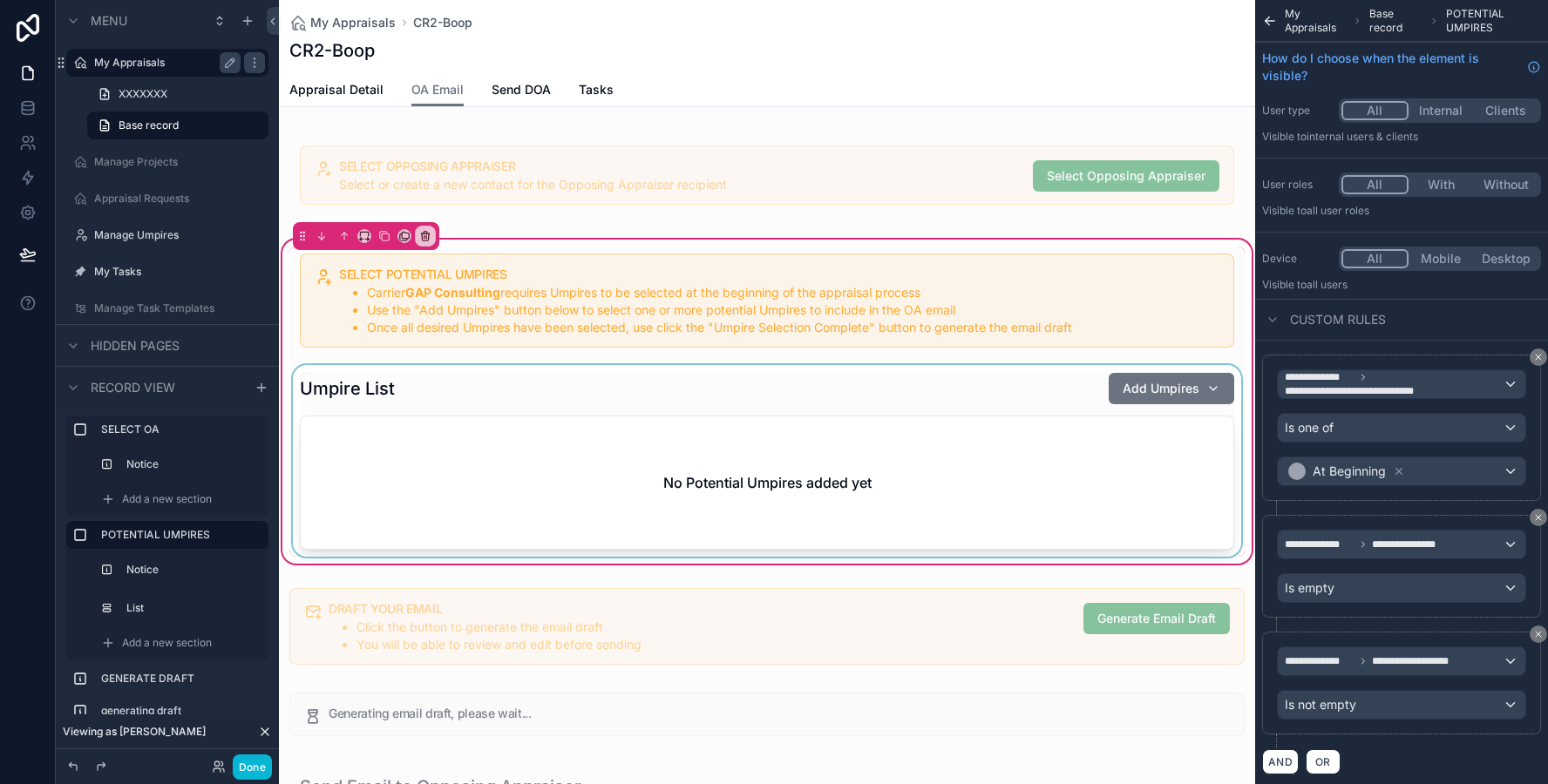
click at [457, 397] on div "scrollable content" at bounding box center [767, 460] width 955 height 192
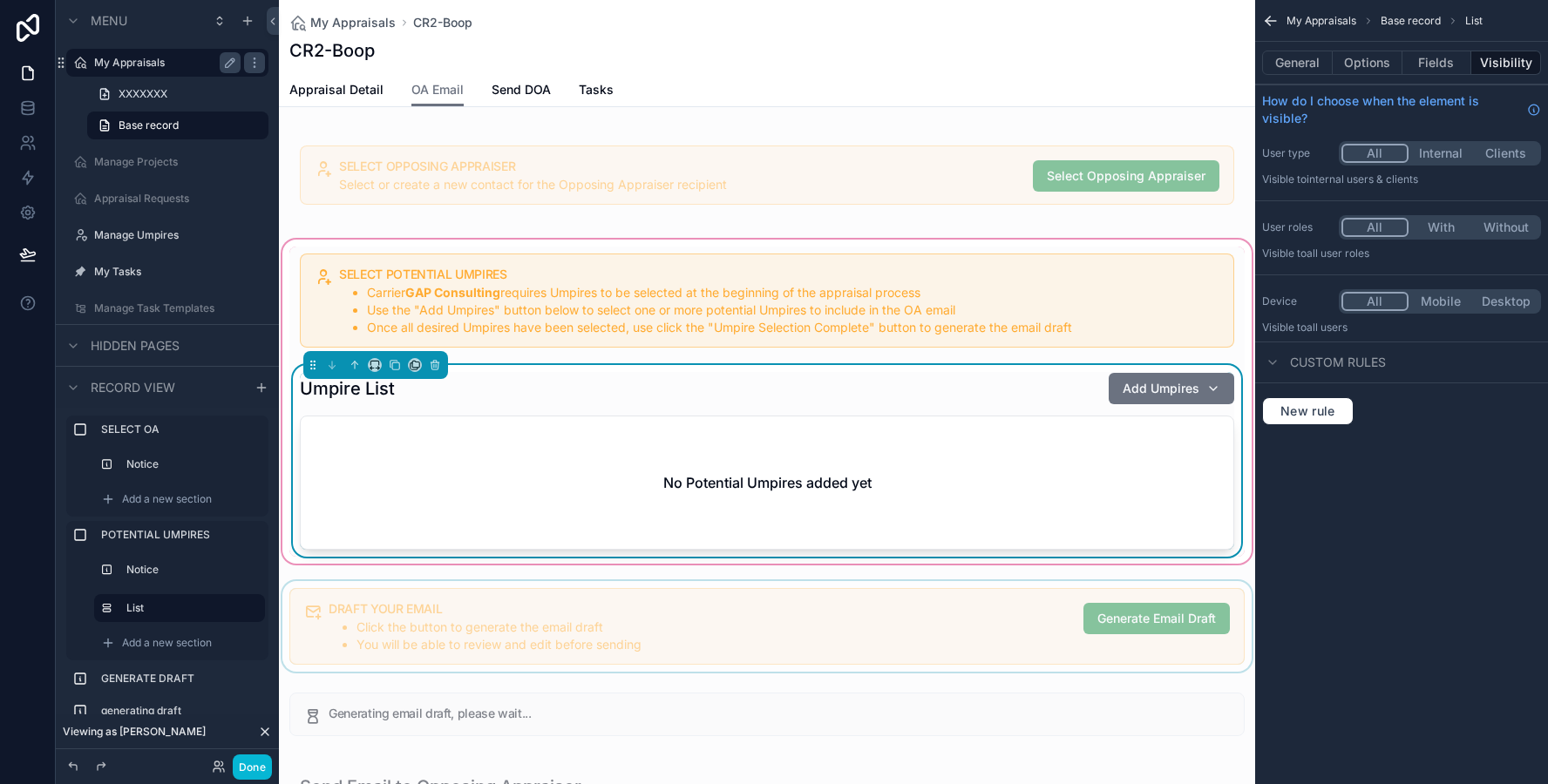
click at [437, 601] on div "scrollable content" at bounding box center [767, 627] width 976 height 91
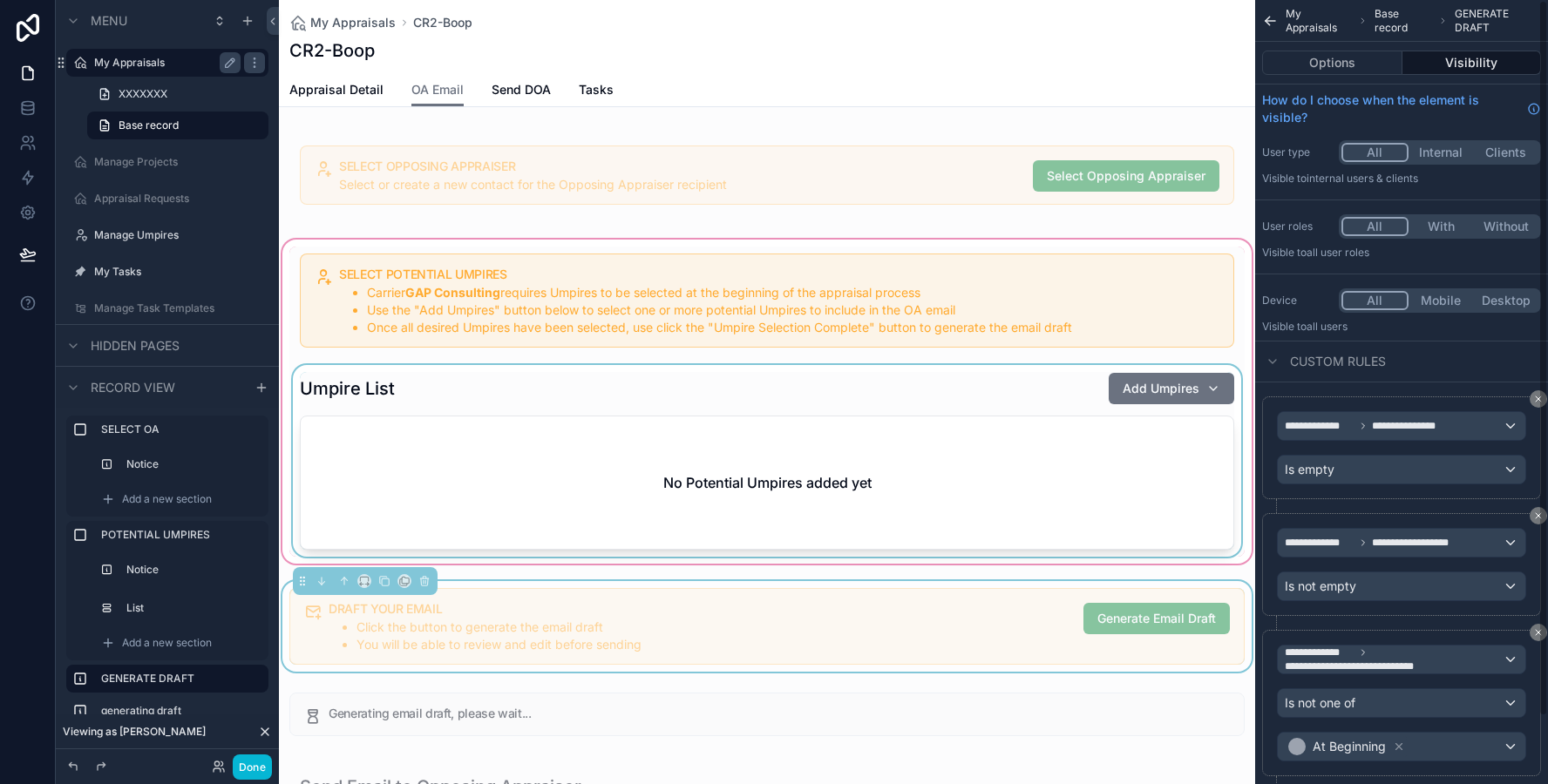
scroll to position [74, 0]
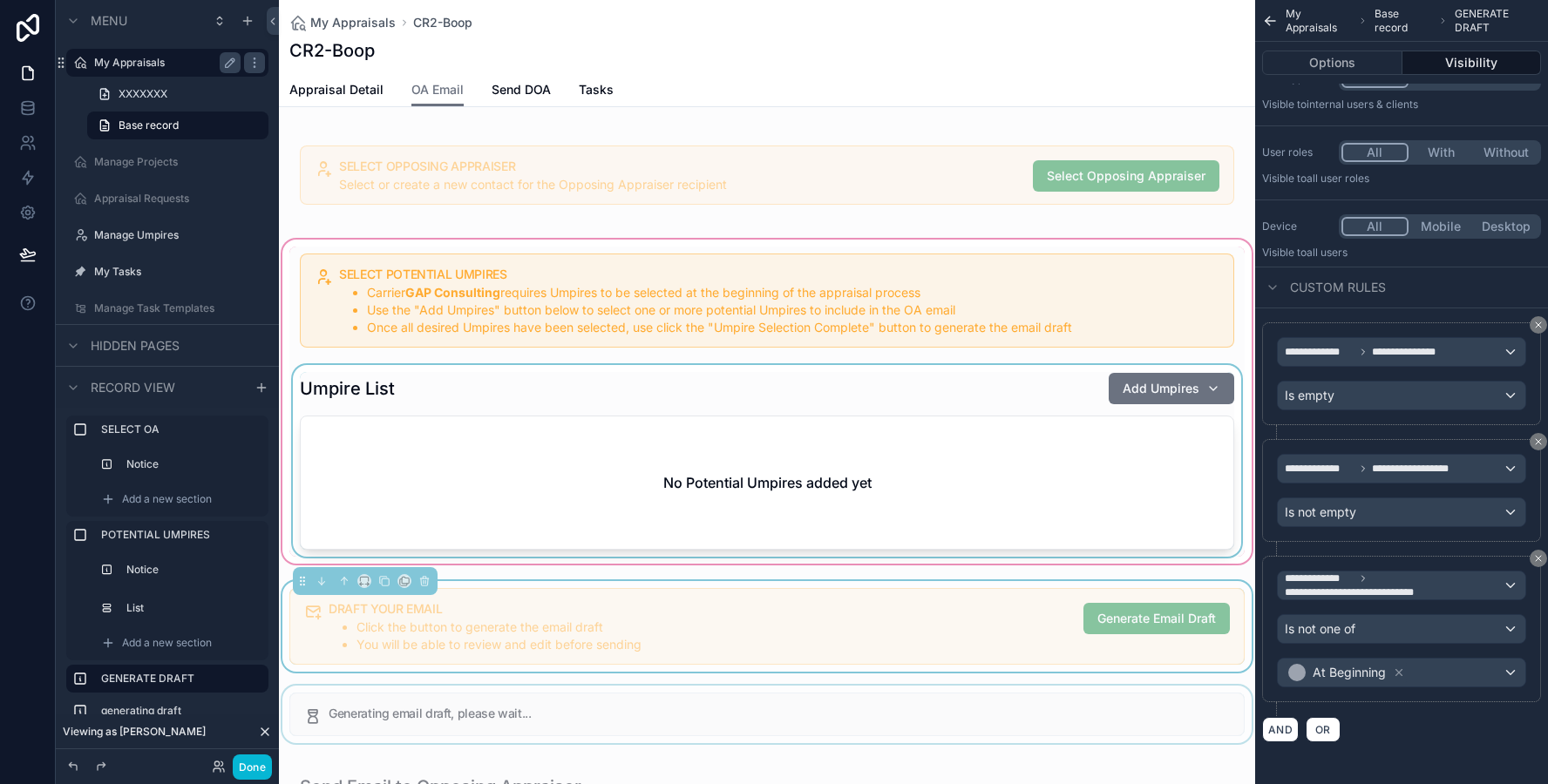
click at [928, 716] on div "scrollable content" at bounding box center [767, 714] width 976 height 57
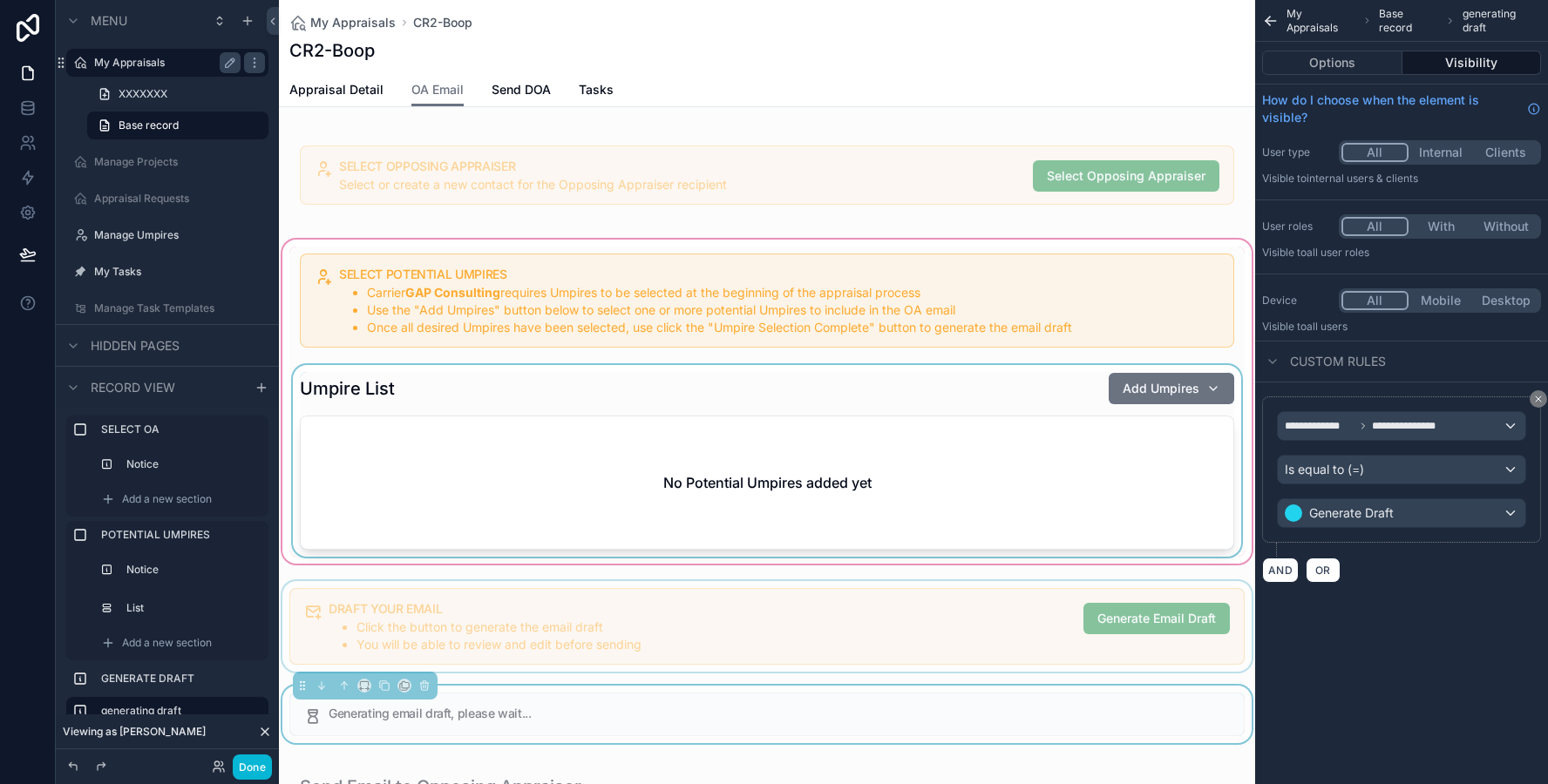
scroll to position [0, 0]
click at [934, 644] on div "scrollable content" at bounding box center [767, 627] width 976 height 91
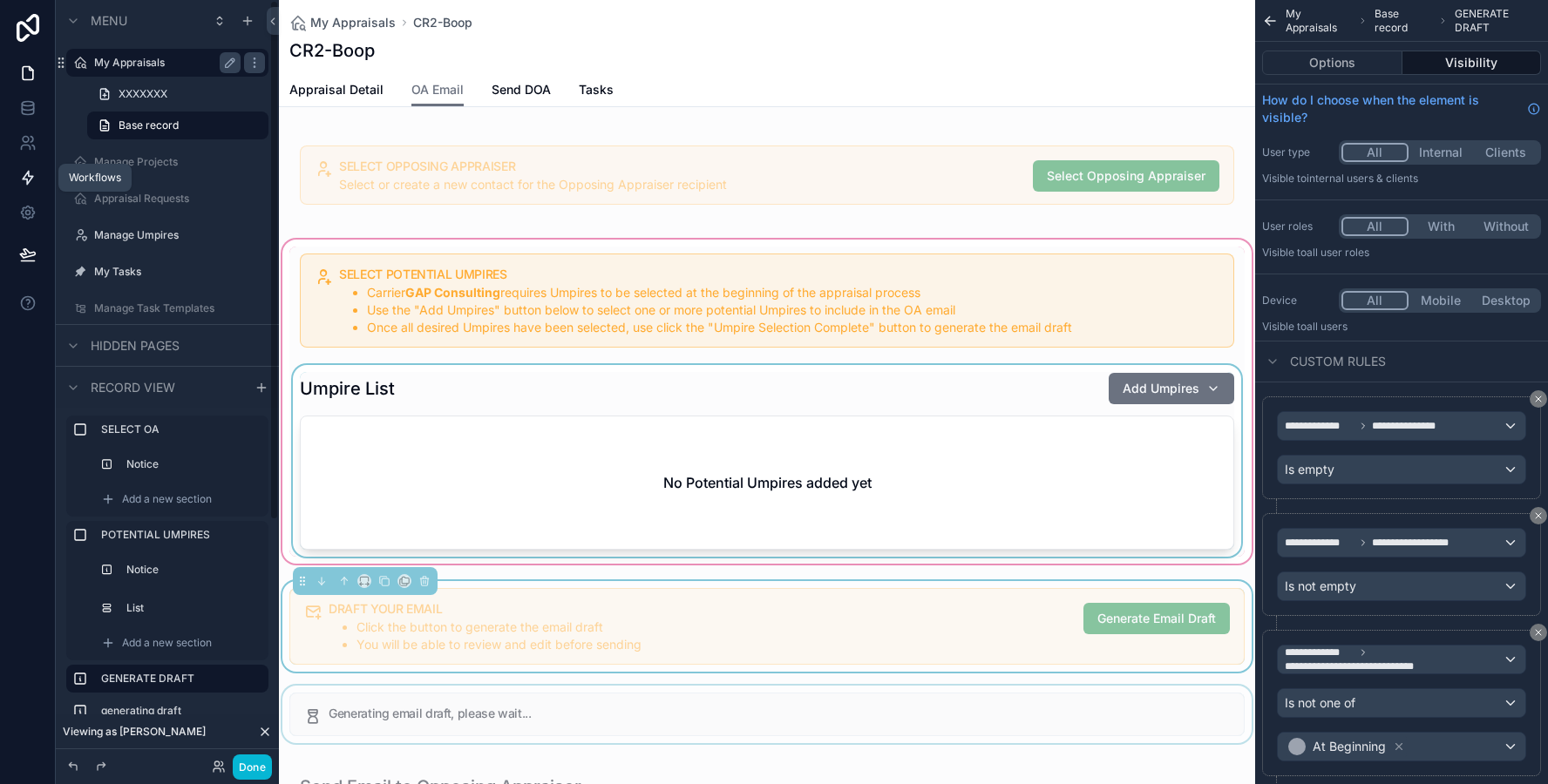
click at [21, 167] on link at bounding box center [27, 177] width 55 height 35
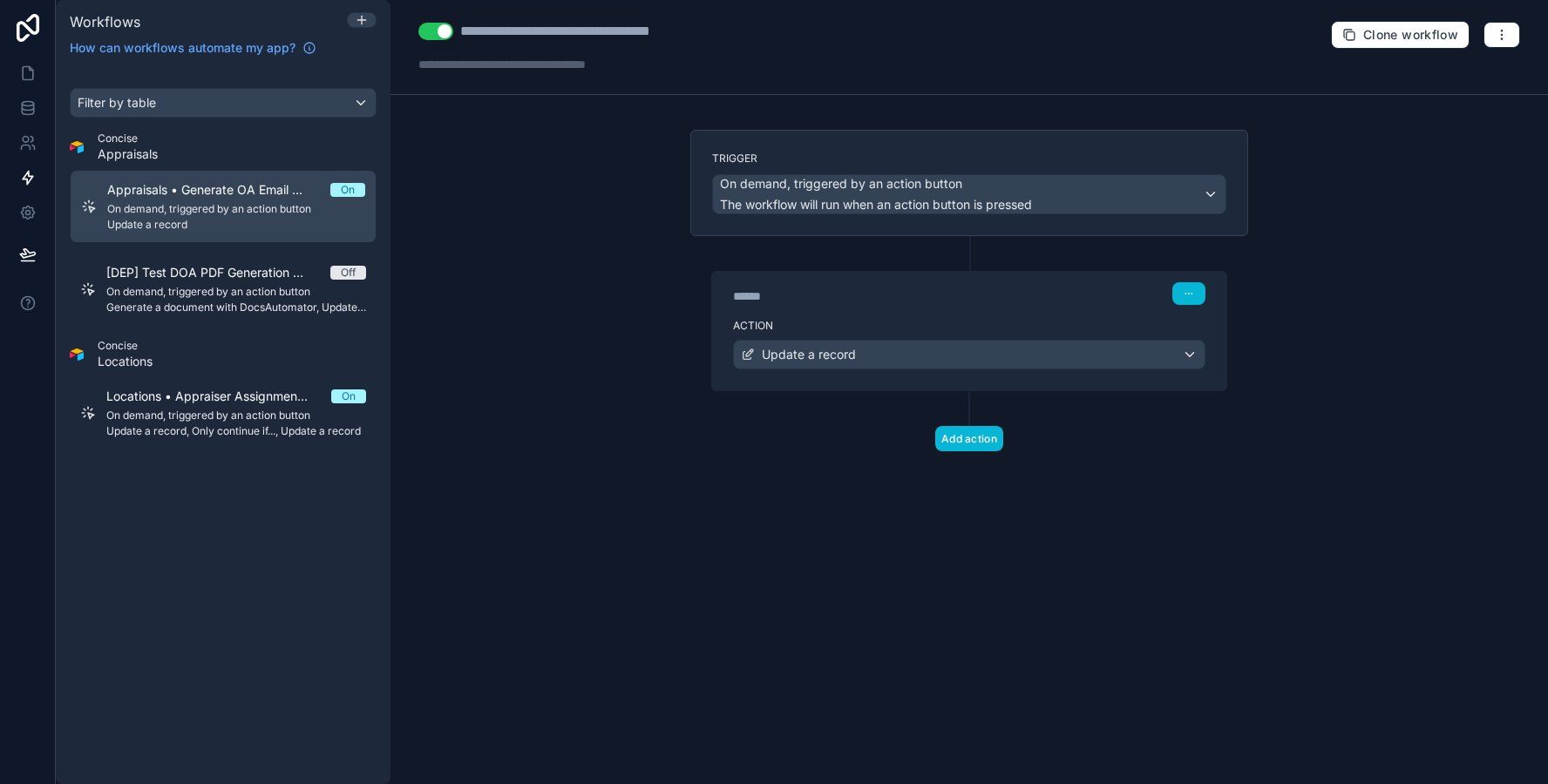
click at [804, 300] on div "******" at bounding box center [863, 296] width 261 height 17
click at [813, 344] on div "Update a record" at bounding box center [969, 355] width 470 height 28
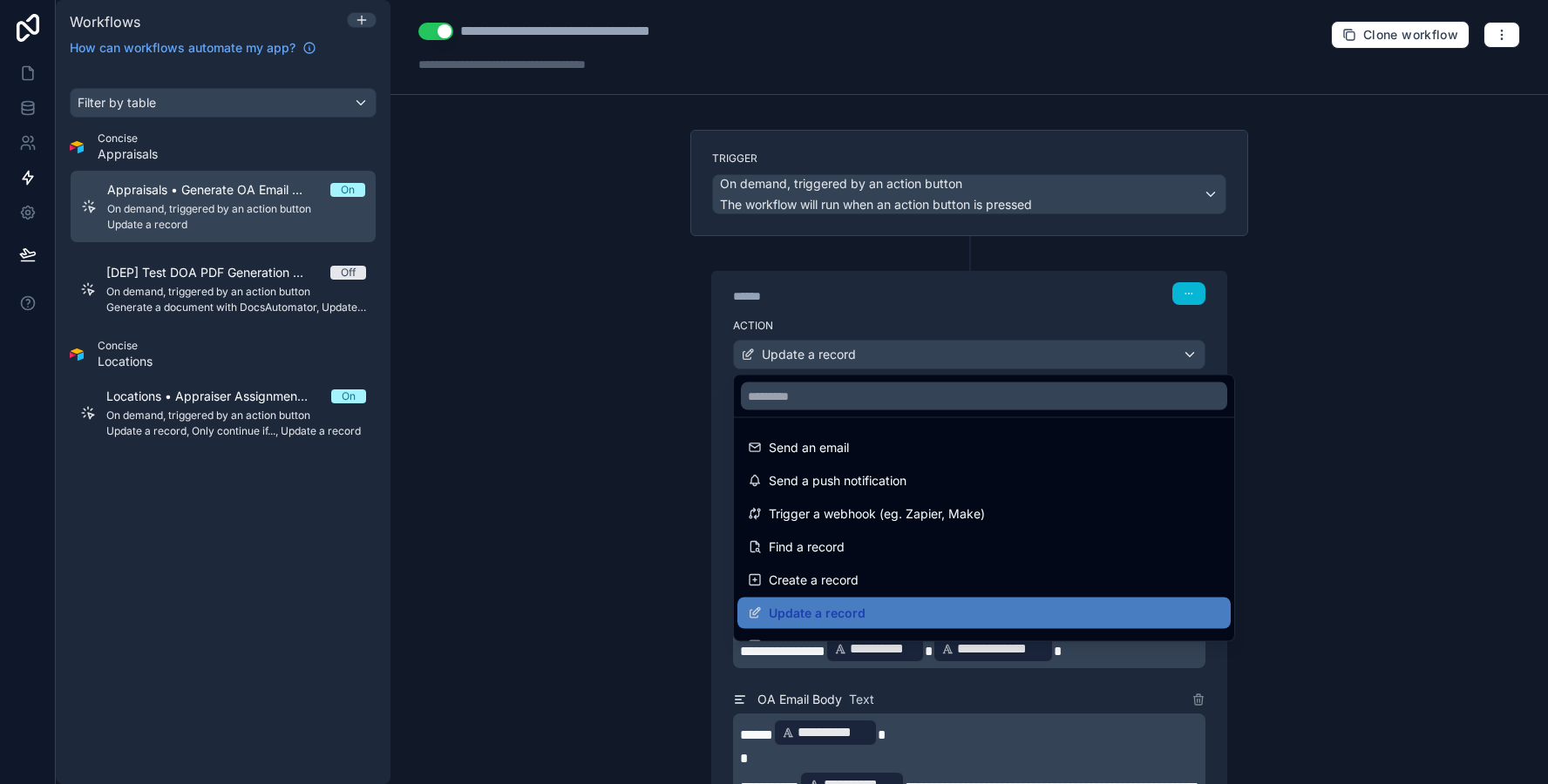
click at [625, 492] on div at bounding box center [774, 392] width 1548 height 784
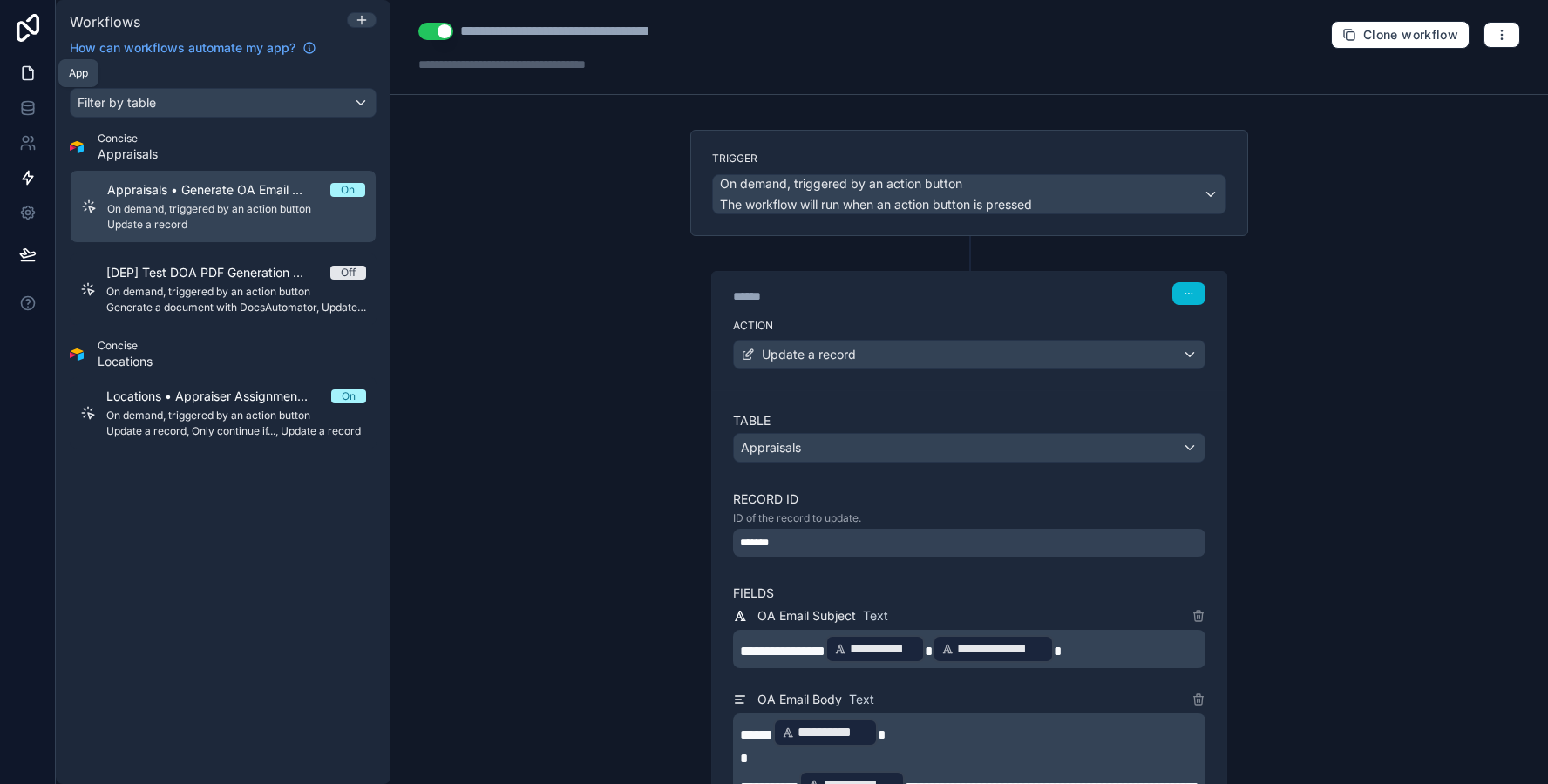
click at [19, 72] on icon at bounding box center [27, 73] width 17 height 17
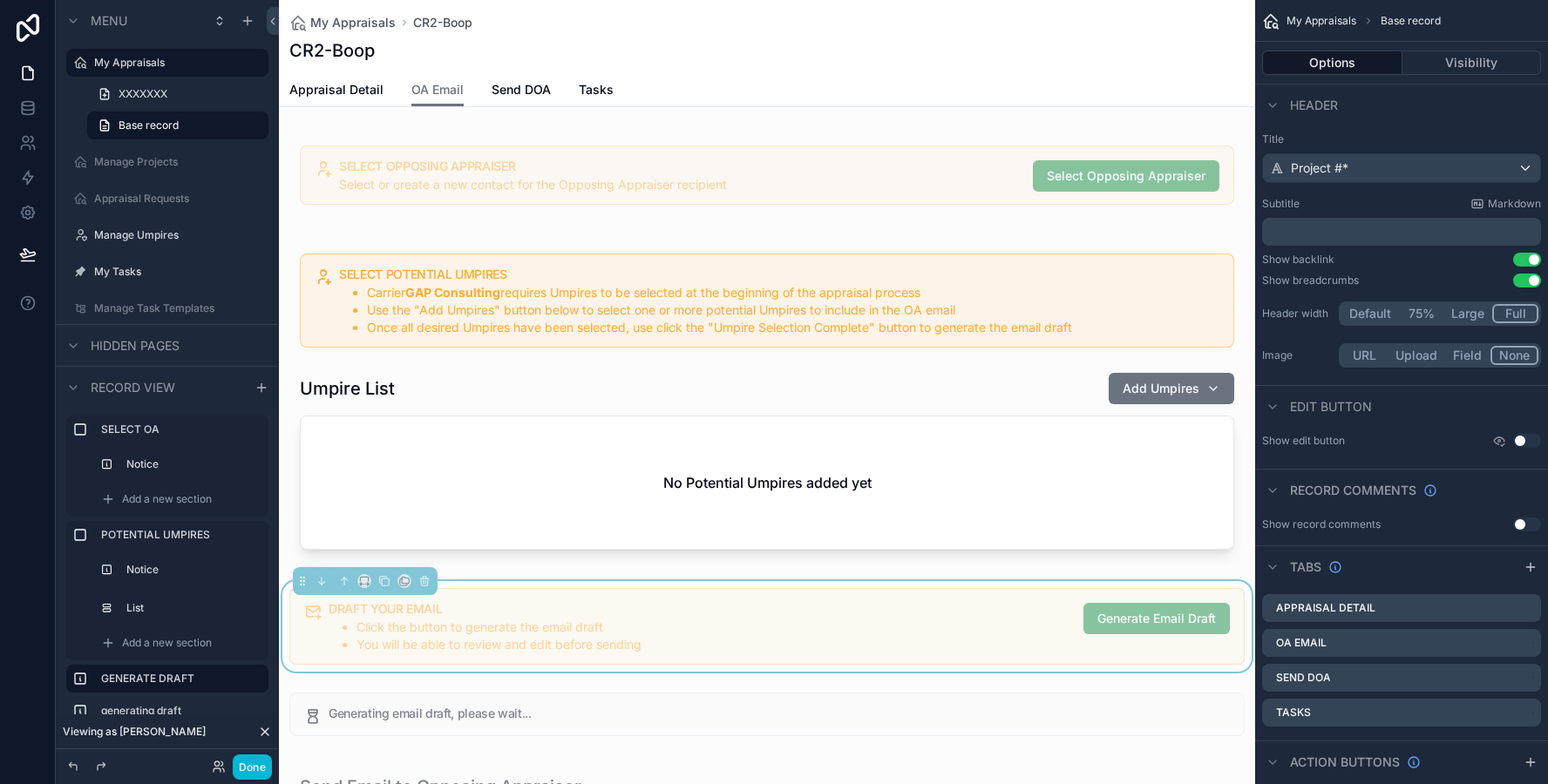
click at [694, 95] on div "Appraisal Detail OA Email Send DOA Tasks" at bounding box center [767, 89] width 955 height 33
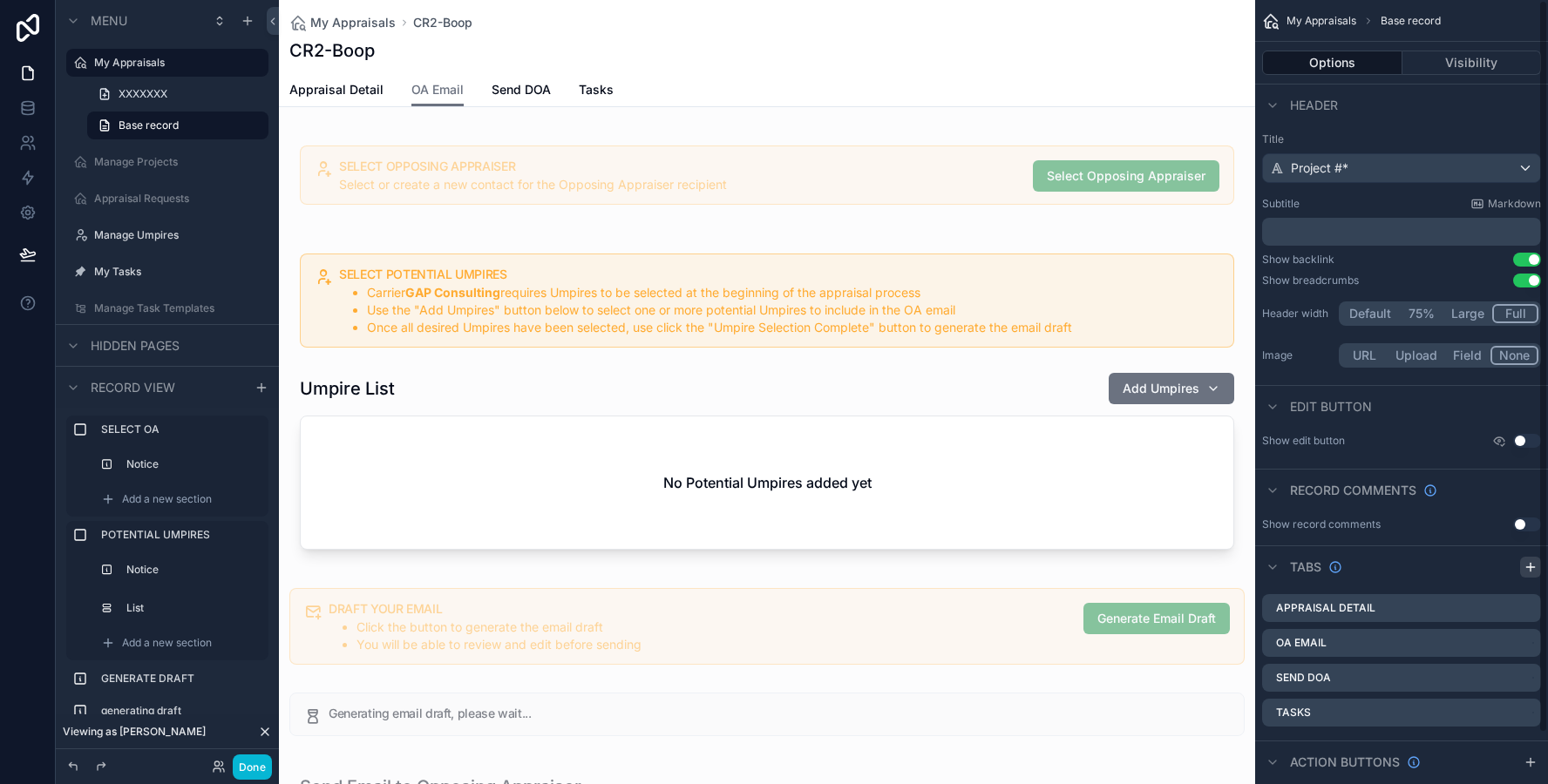
click at [1533, 568] on icon "scrollable content" at bounding box center [1530, 567] width 14 height 14
click at [1521, 746] on icon "scrollable content" at bounding box center [1526, 748] width 14 height 14
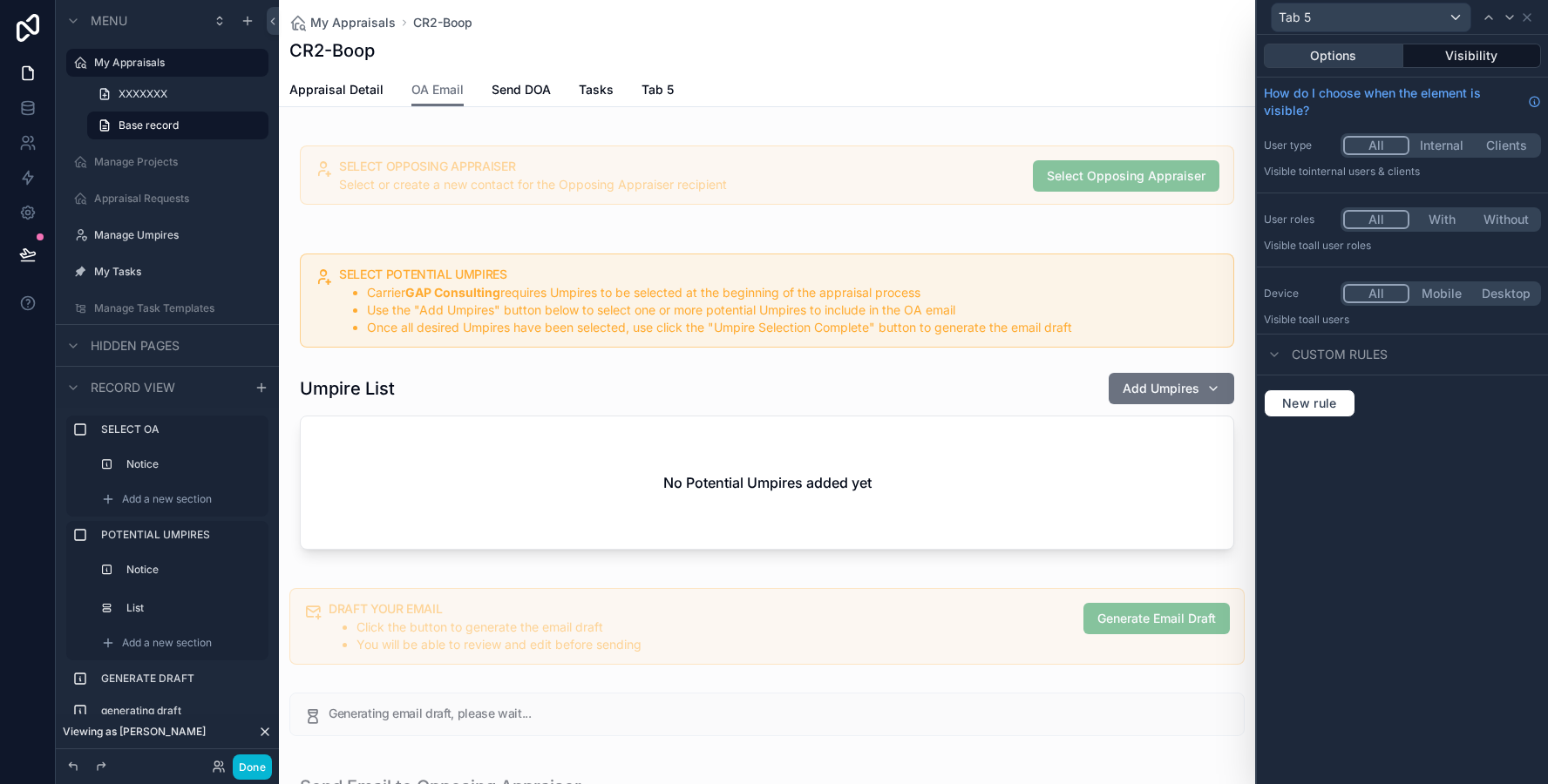
click at [1339, 60] on button "Options" at bounding box center [1332, 55] width 139 height 25
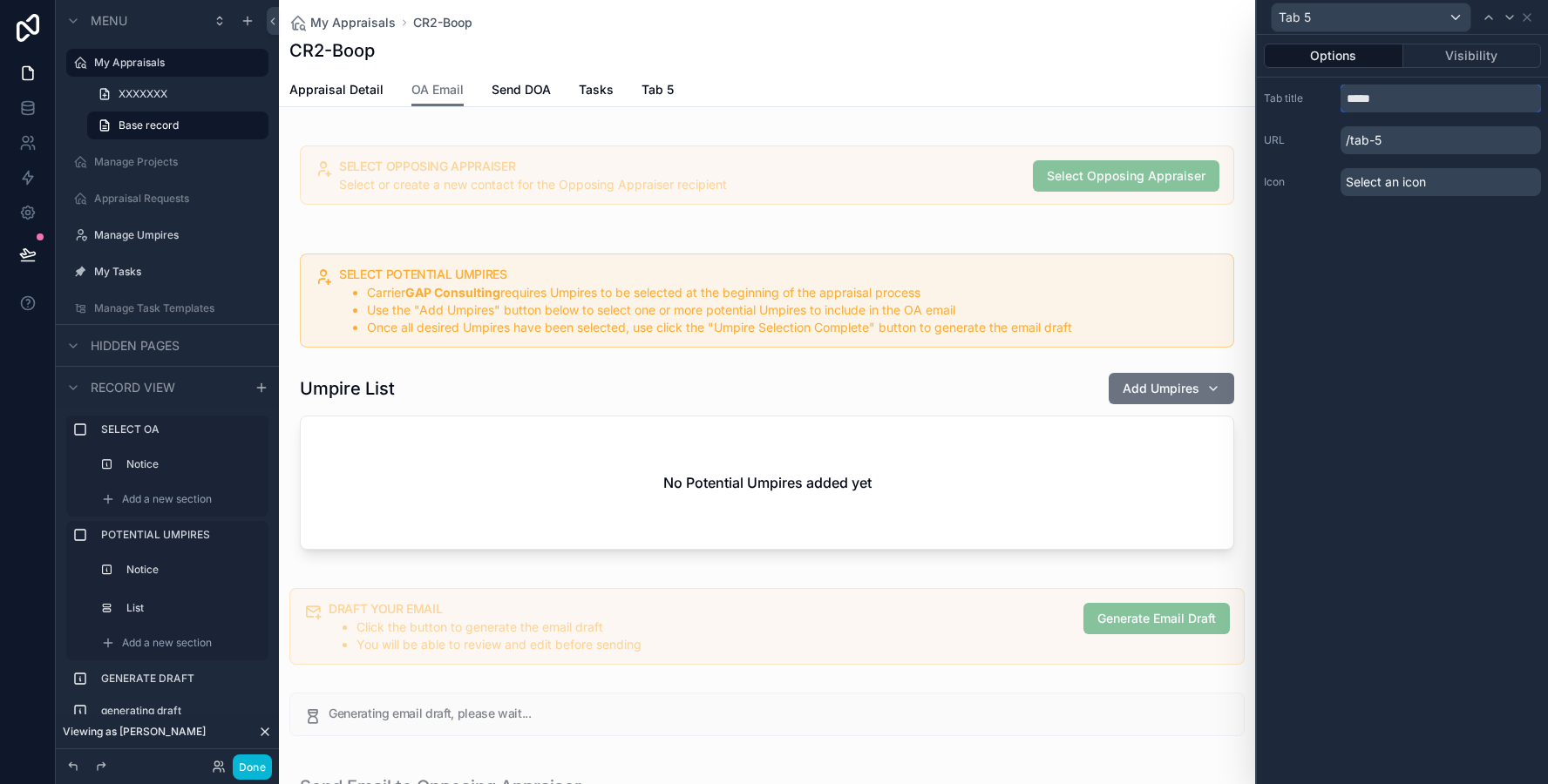
click at [1375, 105] on input "*****" at bounding box center [1441, 98] width 200 height 28
type input "**********"
click at [1391, 308] on div "**********" at bounding box center [1402, 409] width 291 height 749
click at [1527, 11] on icon at bounding box center [1526, 16] width 14 height 14
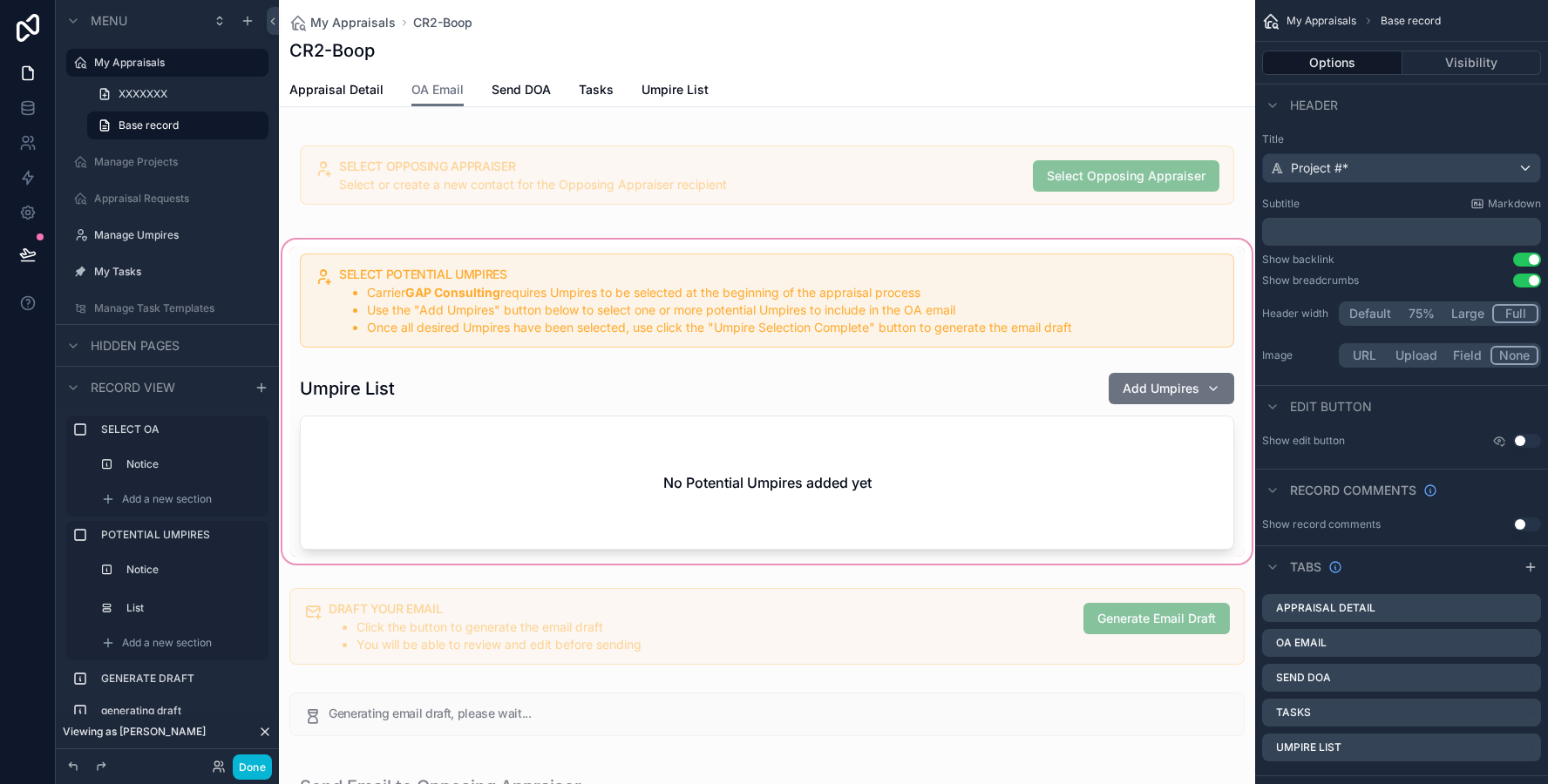
click at [848, 408] on div "scrollable content" at bounding box center [767, 402] width 976 height 331
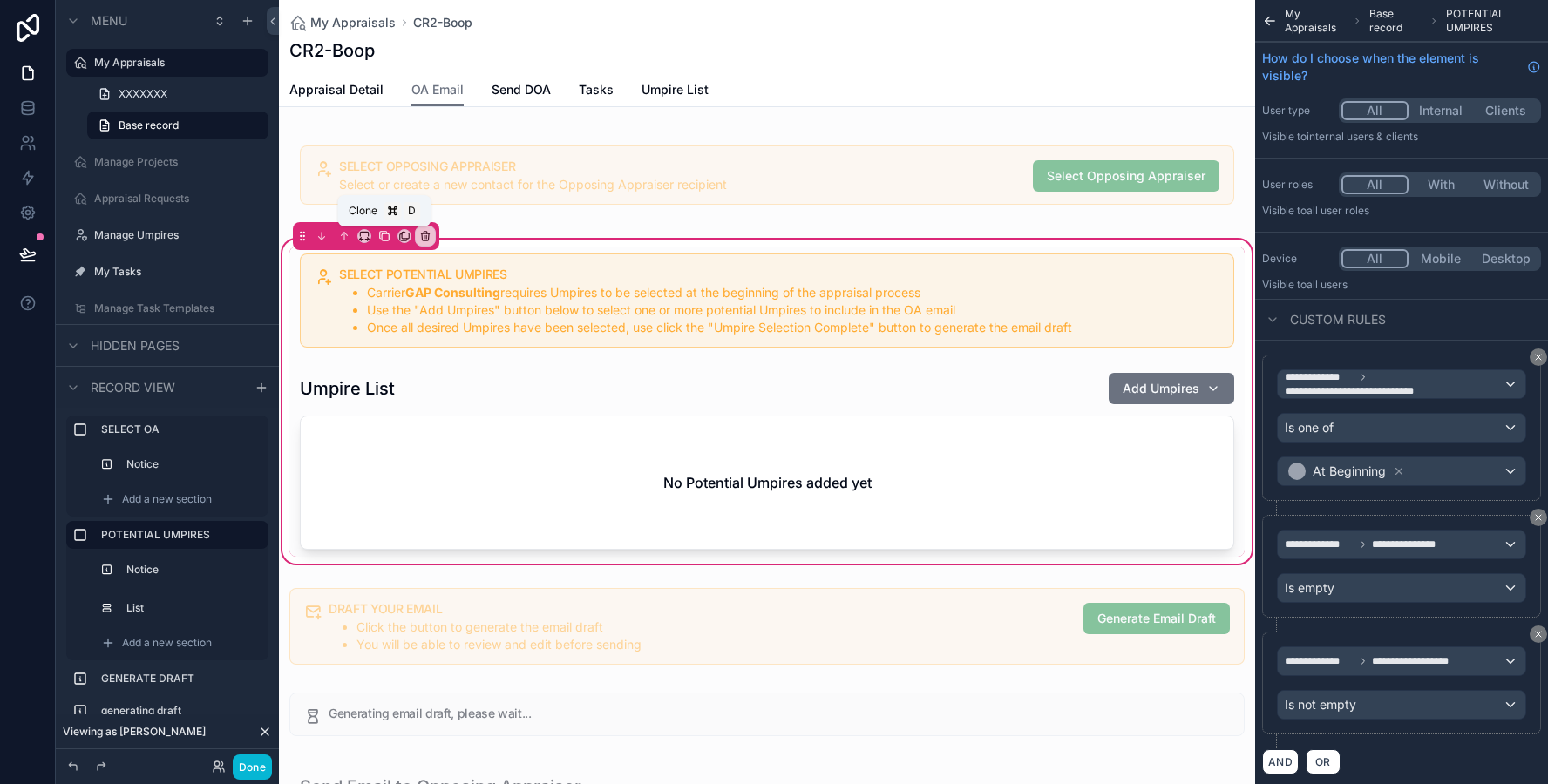
click at [386, 236] on icon "scrollable content" at bounding box center [384, 236] width 12 height 12
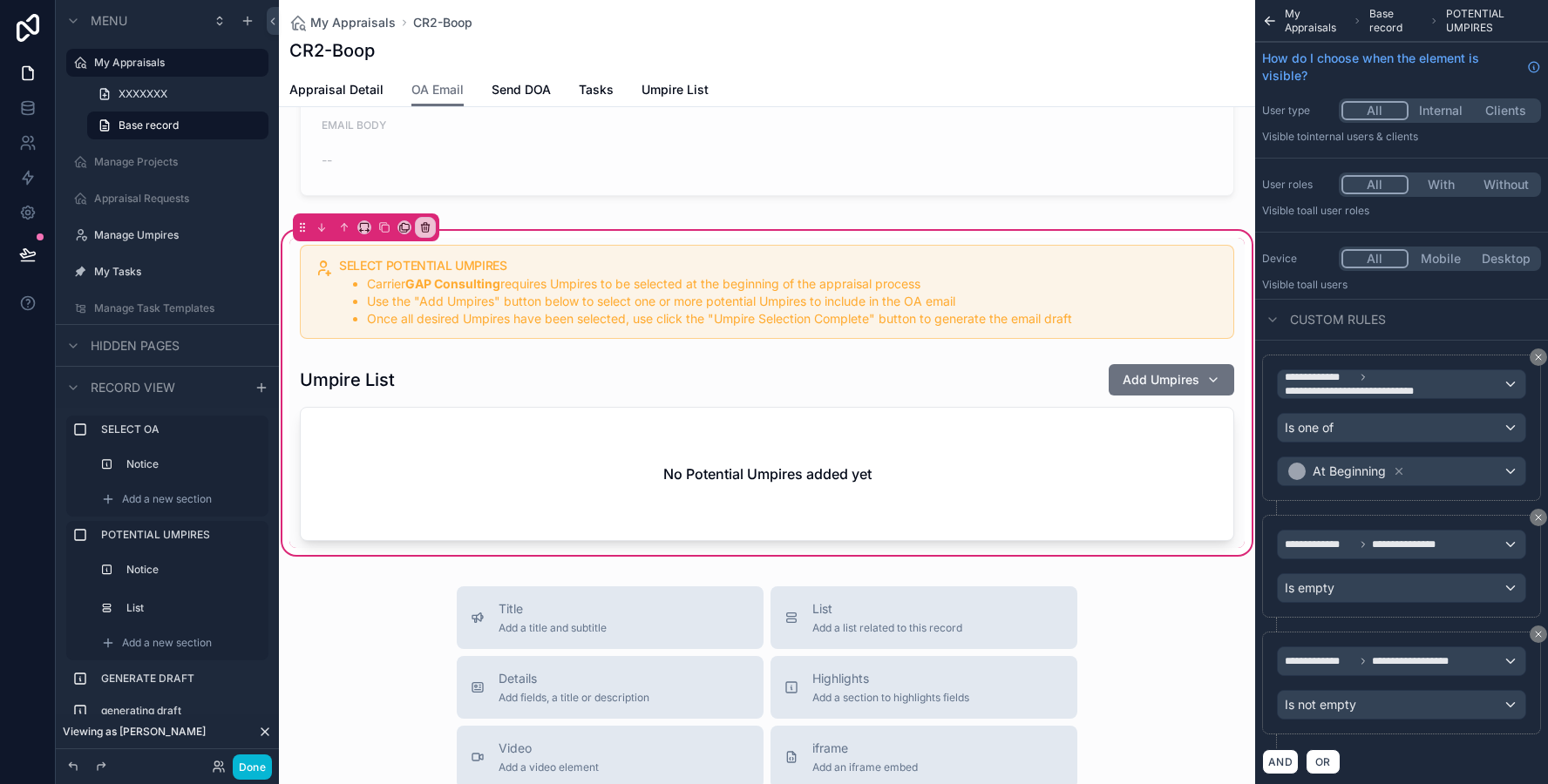
scroll to position [1593, 0]
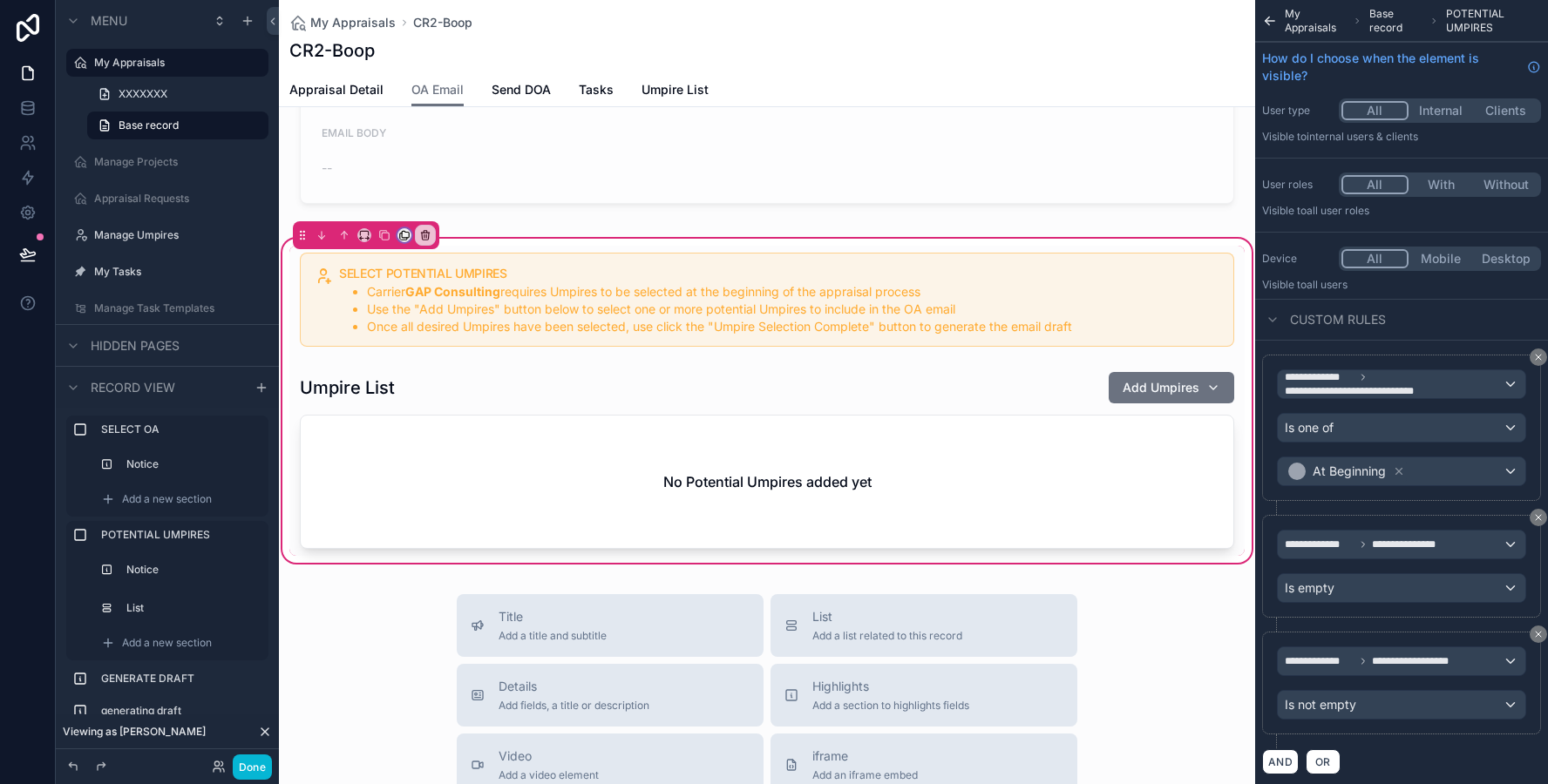
click at [401, 241] on button "scrollable content" at bounding box center [404, 235] width 14 height 14
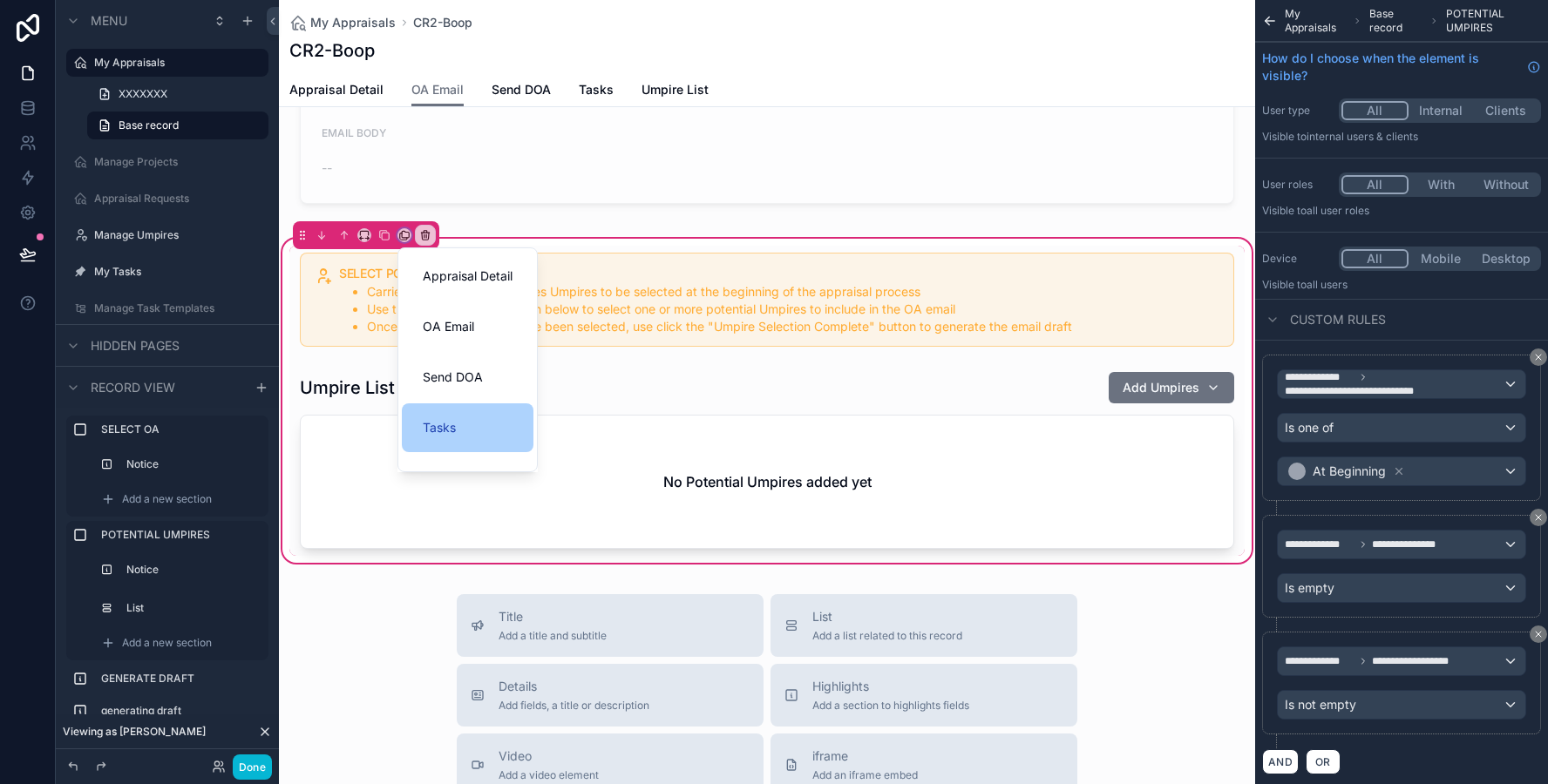
scroll to position [35, 0]
click at [427, 443] on span "Umpire List" at bounding box center [455, 443] width 65 height 21
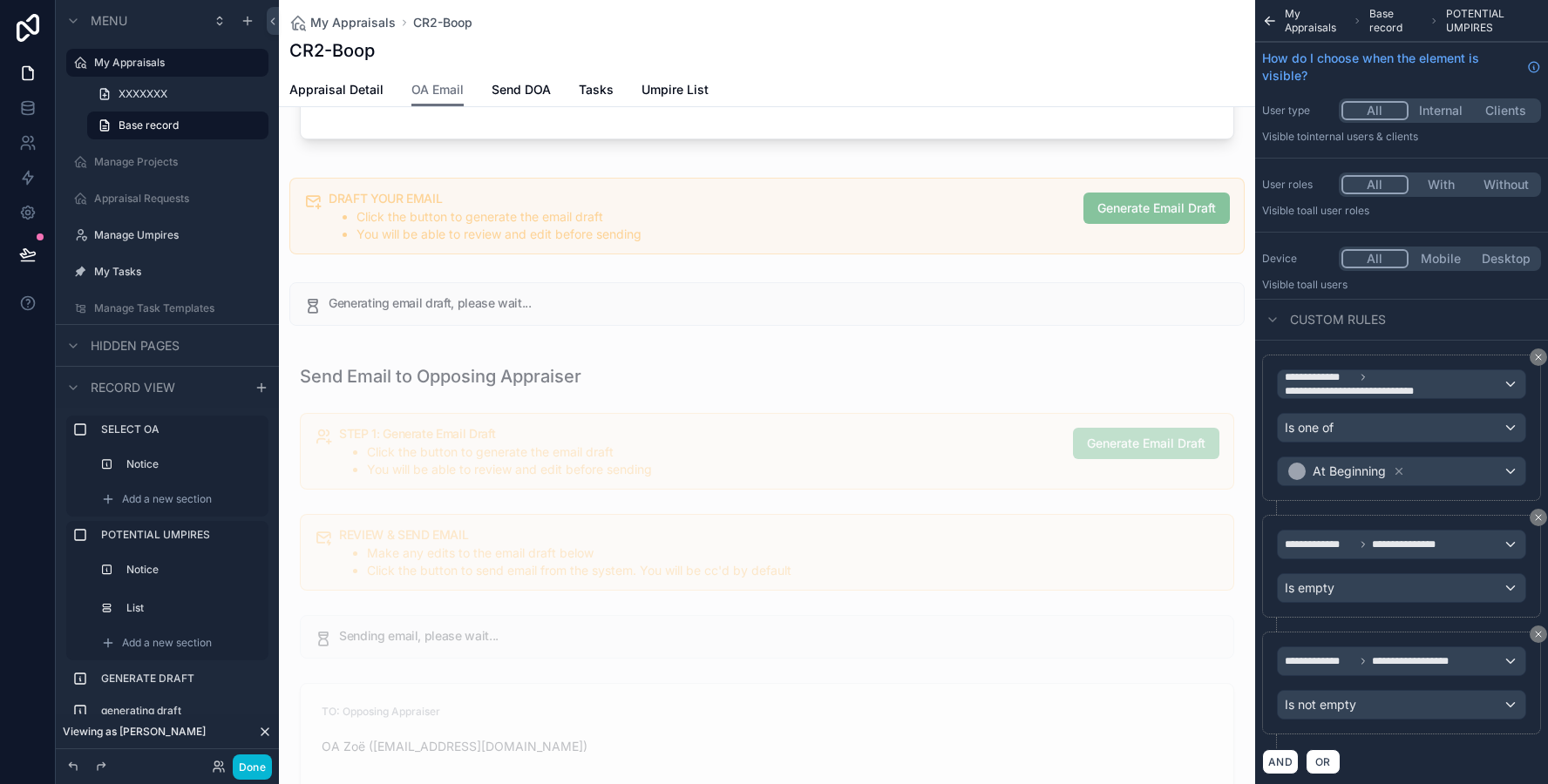
scroll to position [0, 0]
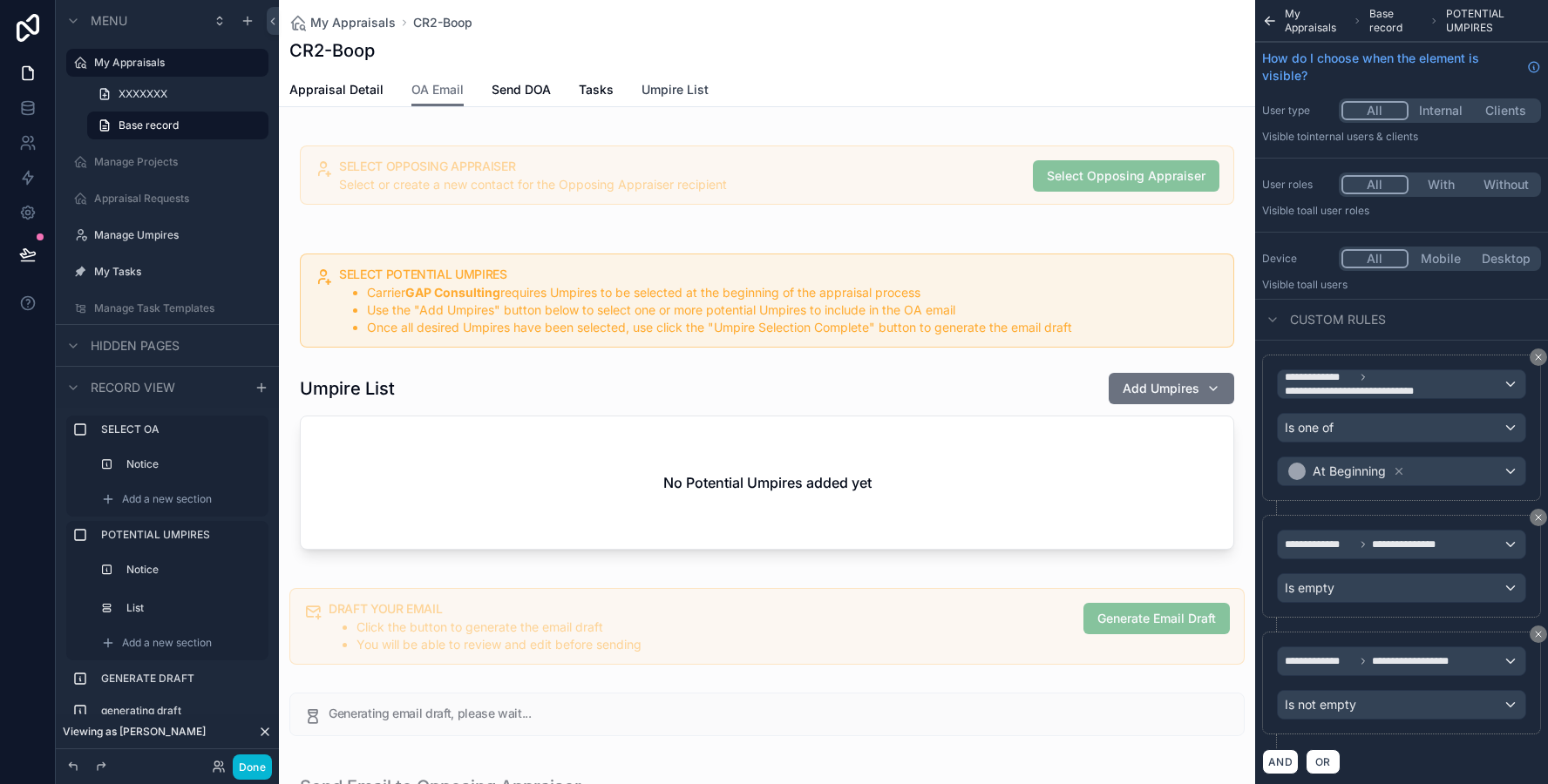
click at [681, 87] on span "Umpire List" at bounding box center [675, 89] width 67 height 17
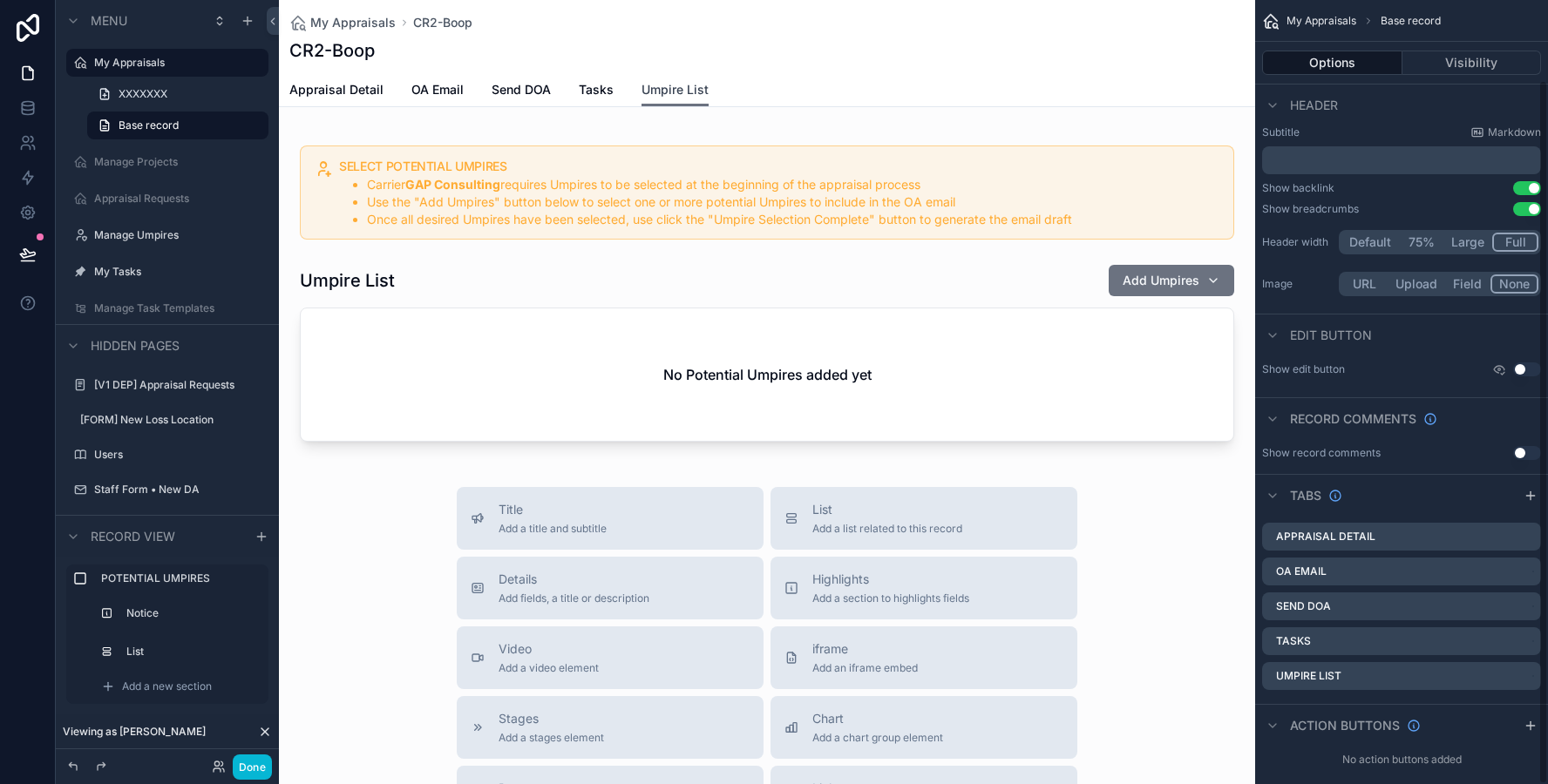
scroll to position [89, 0]
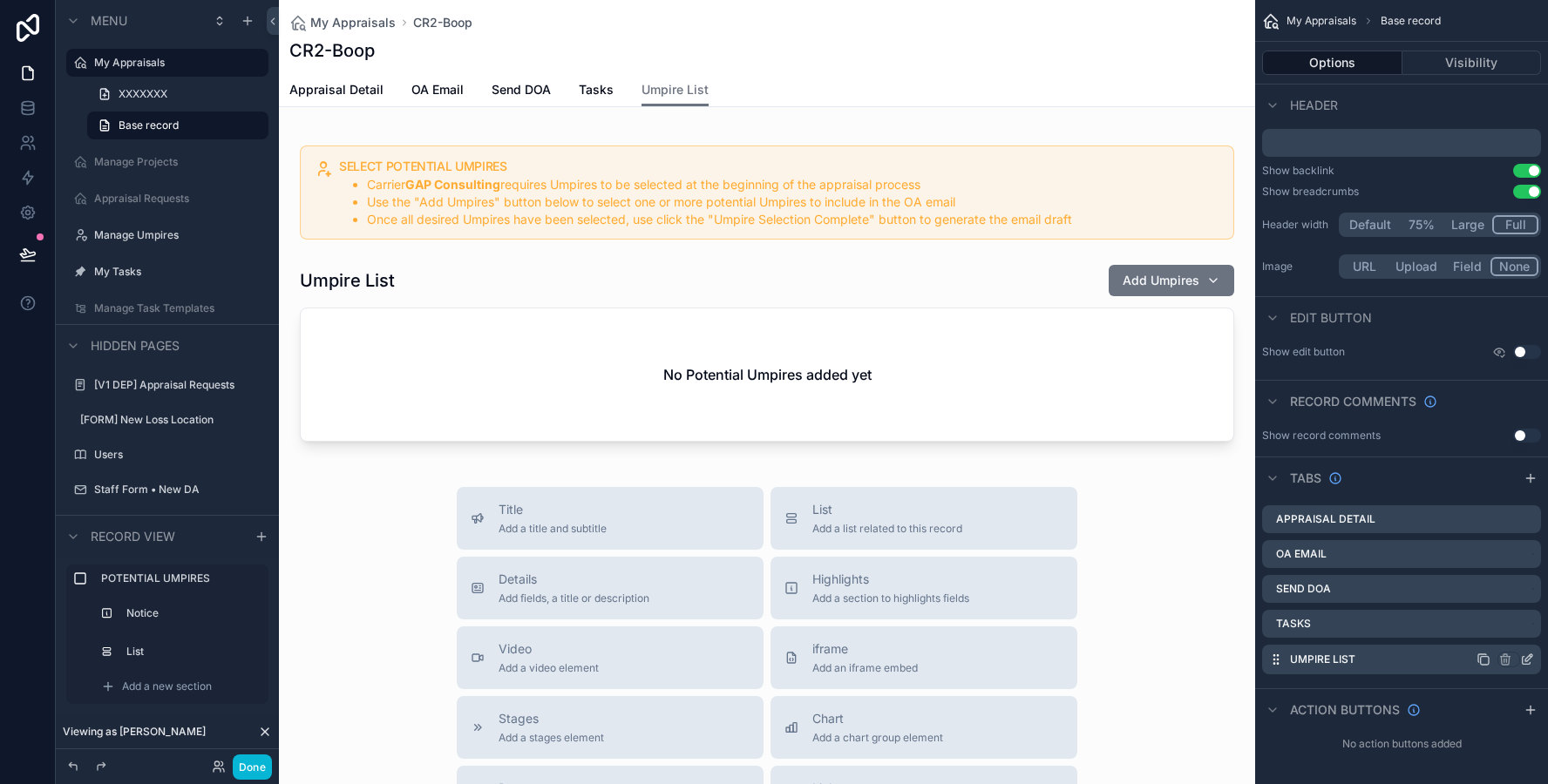
click at [1524, 661] on icon "scrollable content" at bounding box center [1526, 659] width 14 height 14
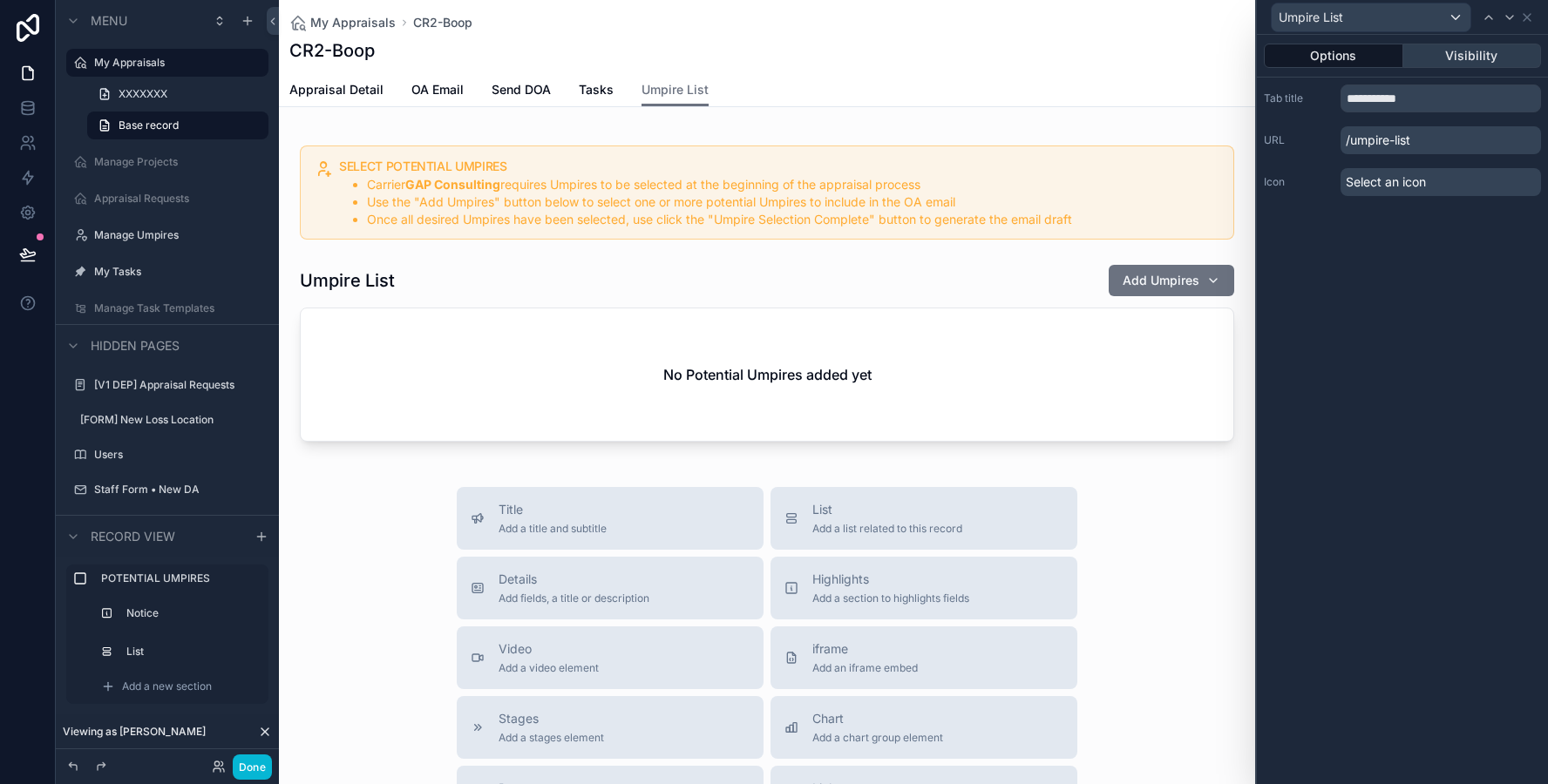
click at [1462, 57] on button "Visibility" at bounding box center [1473, 55] width 138 height 25
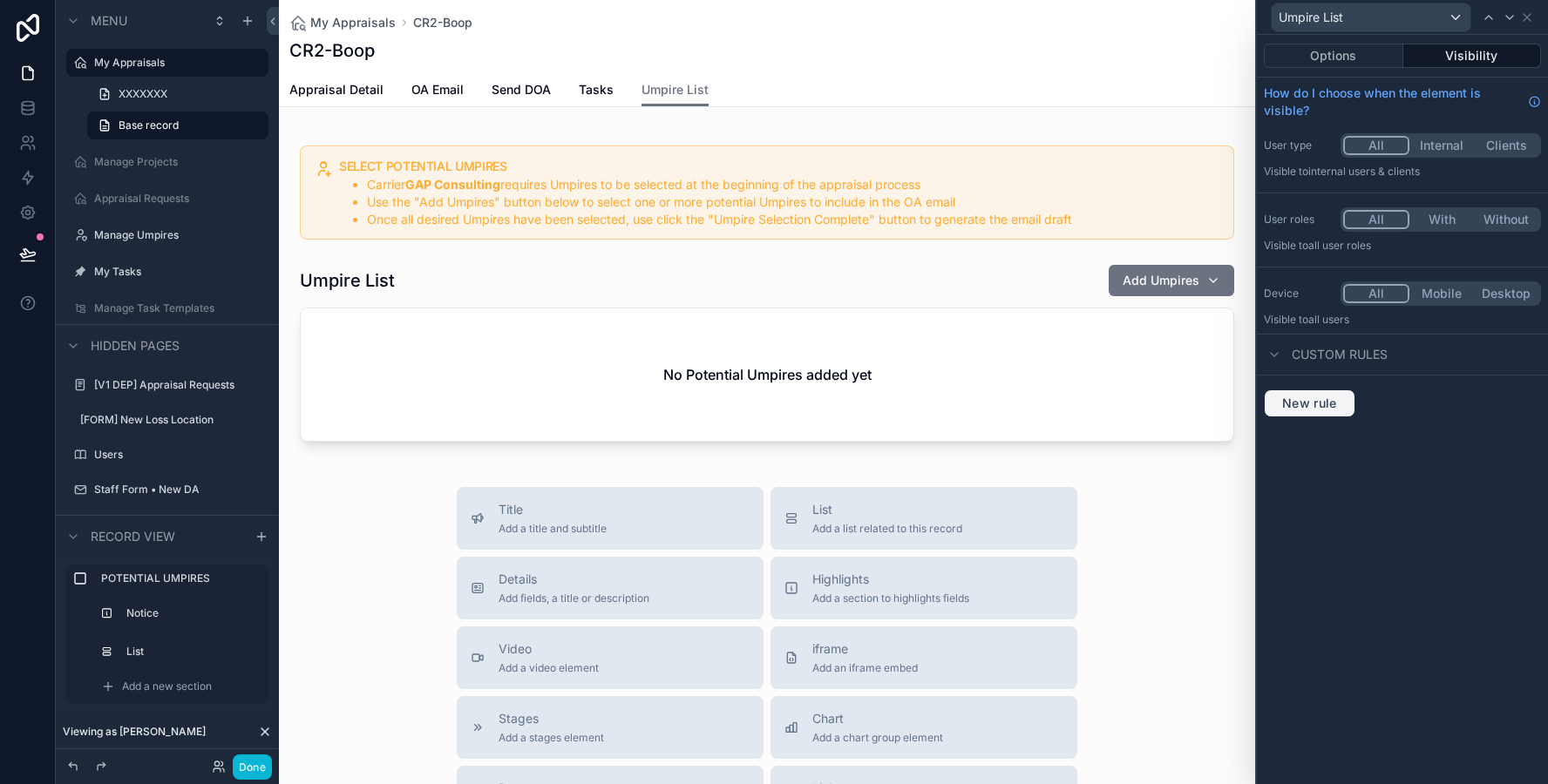
click at [1321, 410] on button "New rule" at bounding box center [1309, 403] width 92 height 28
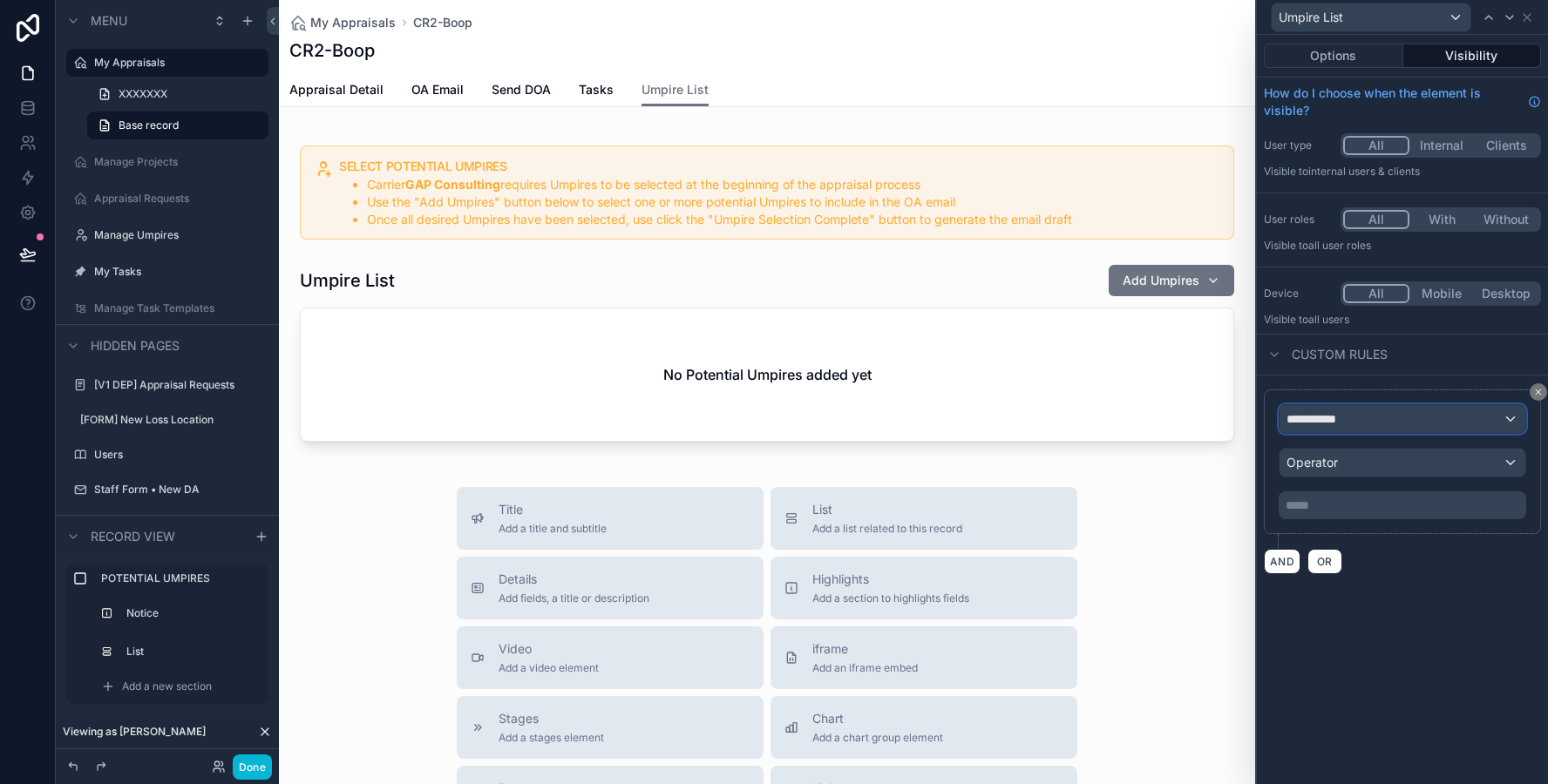
click at [1362, 411] on div "**********" at bounding box center [1402, 419] width 246 height 28
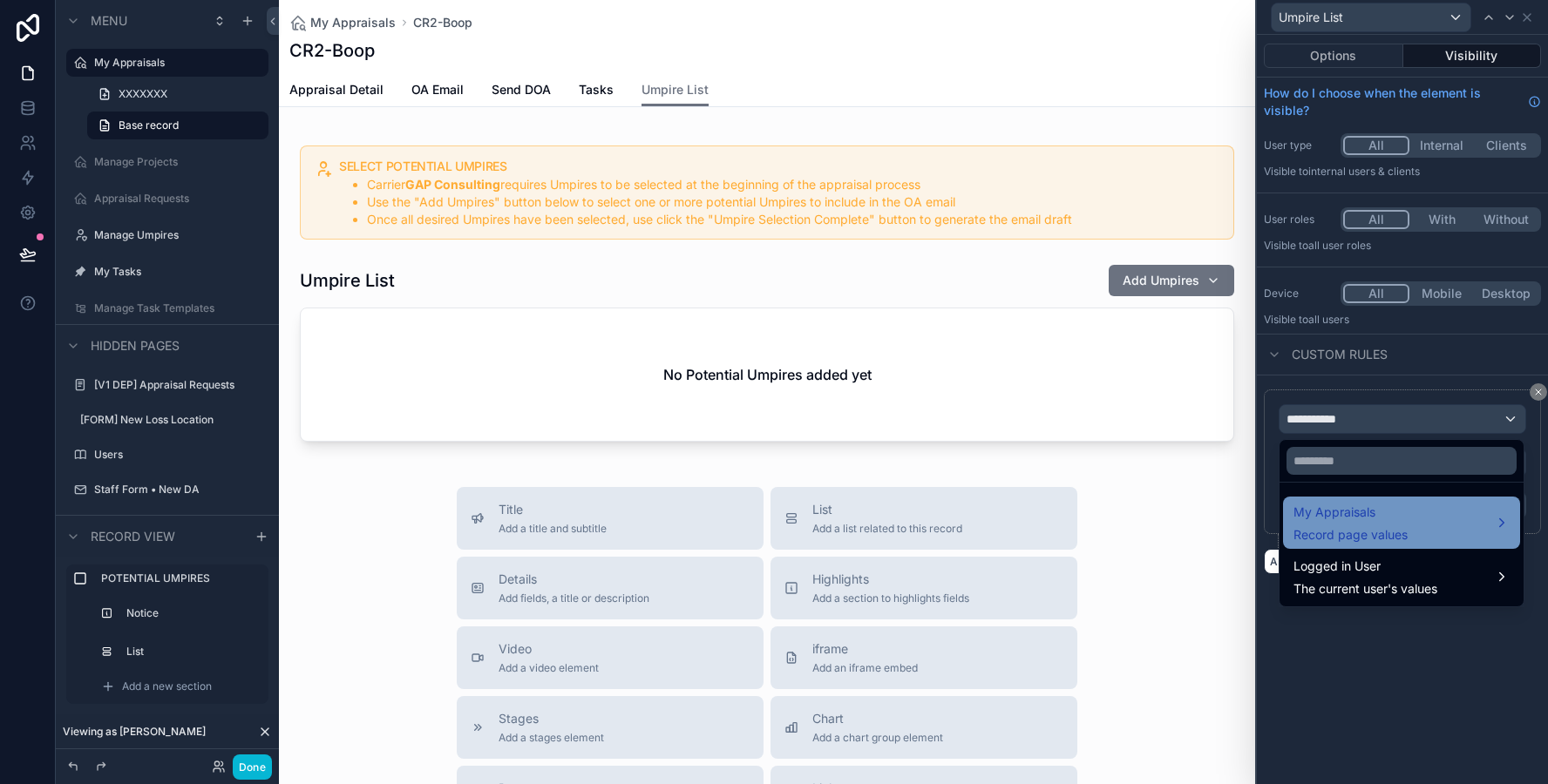
click at [1347, 509] on span "My Appraisals" at bounding box center [1351, 512] width 115 height 21
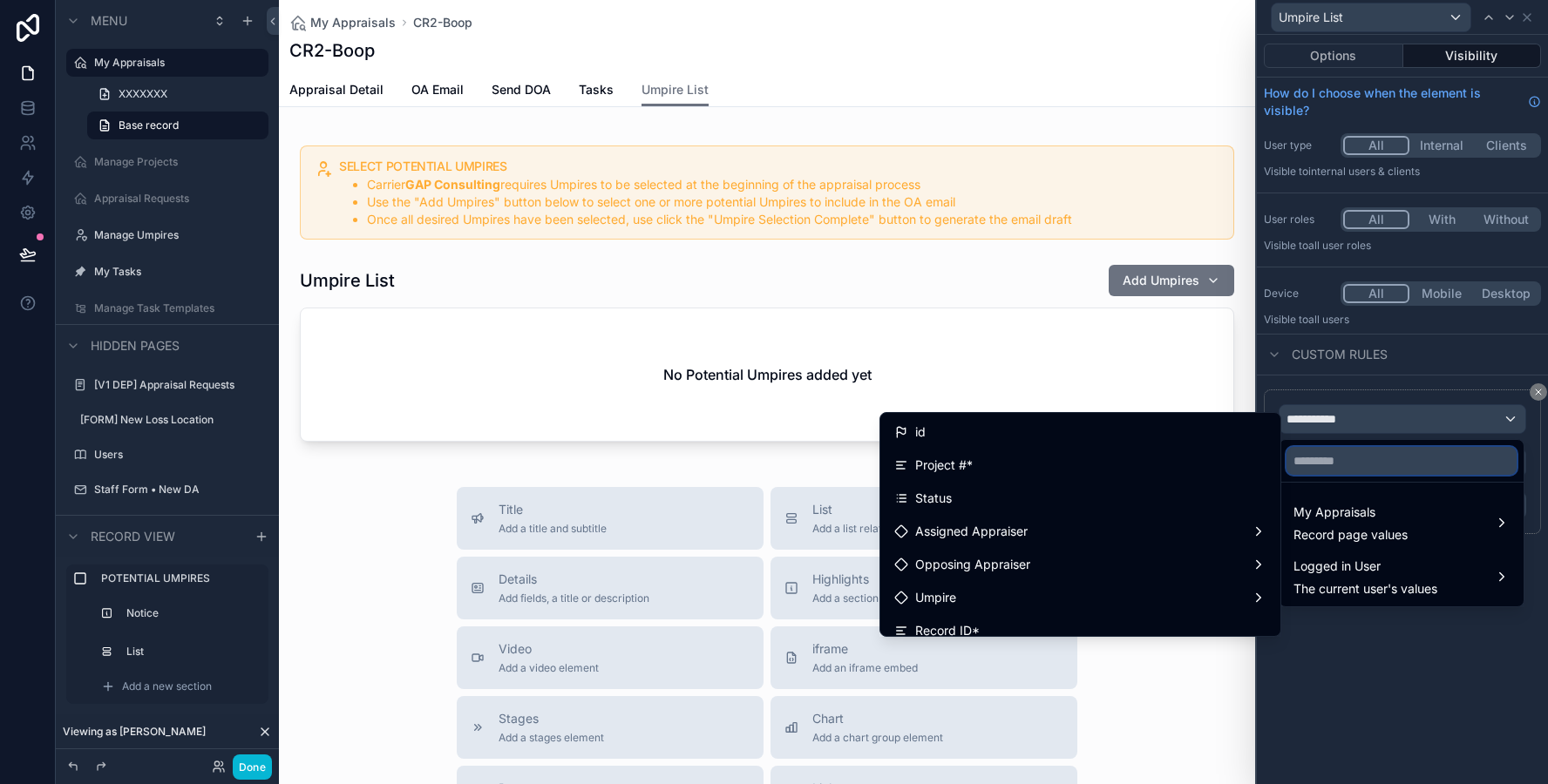
click at [1344, 462] on input "text" at bounding box center [1401, 461] width 230 height 28
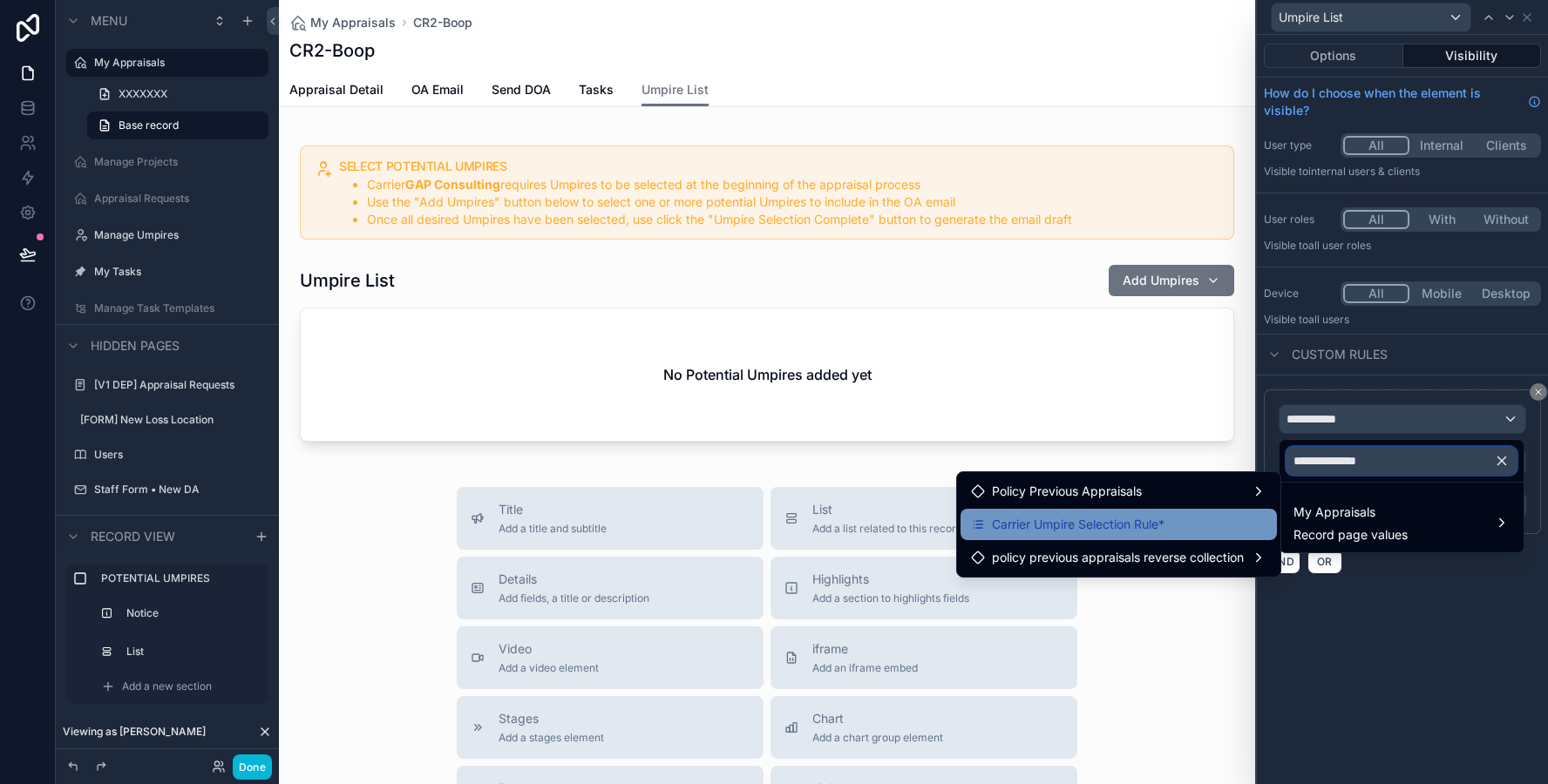
type input "**********"
click at [1254, 528] on div "Carrier Umpire Selection Rule*" at bounding box center [1118, 524] width 296 height 21
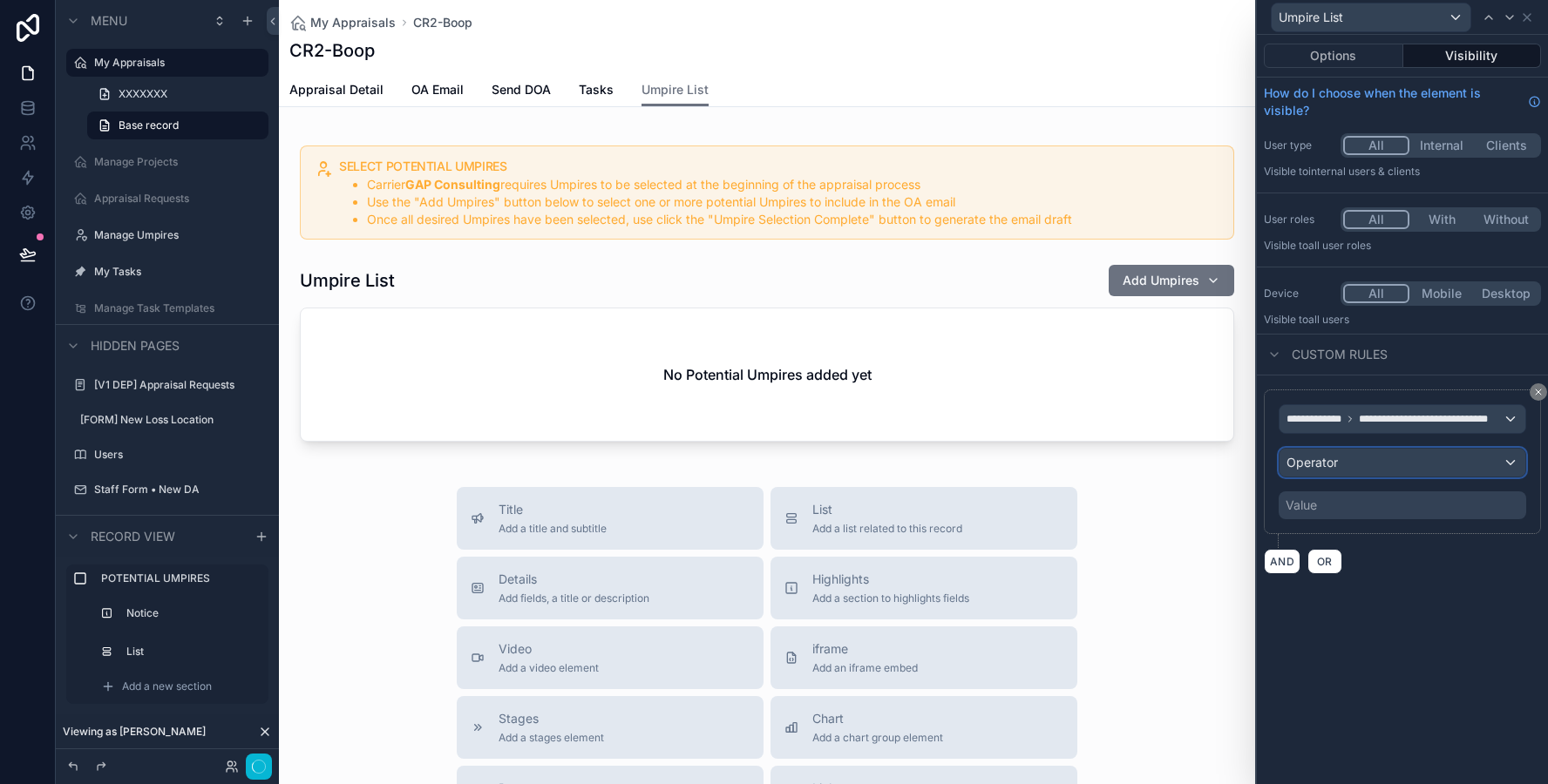
click at [1319, 469] on span "Operator" at bounding box center [1312, 462] width 52 height 15
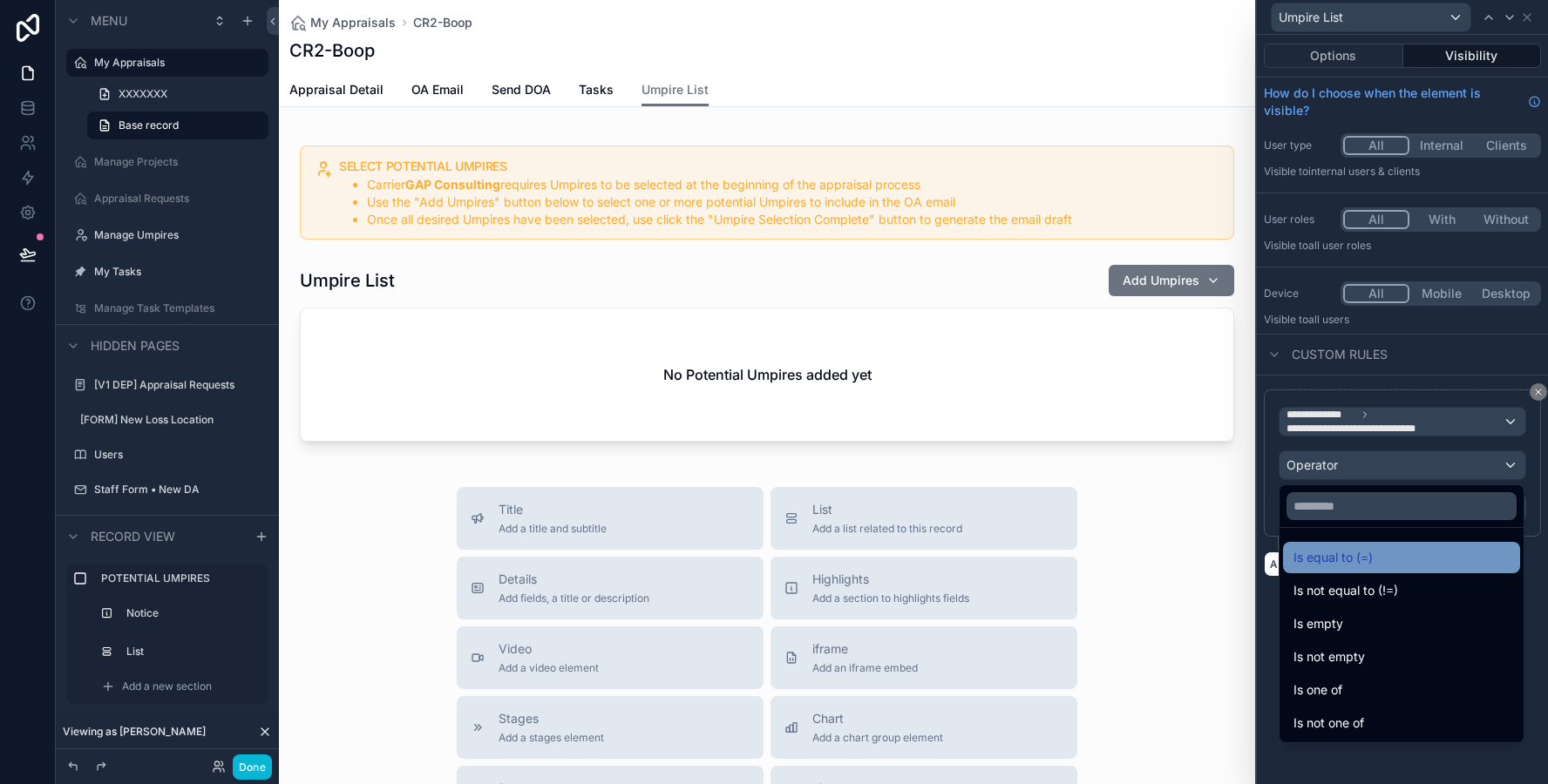
click at [1311, 560] on span "Is equal to (=)" at bounding box center [1332, 558] width 79 height 21
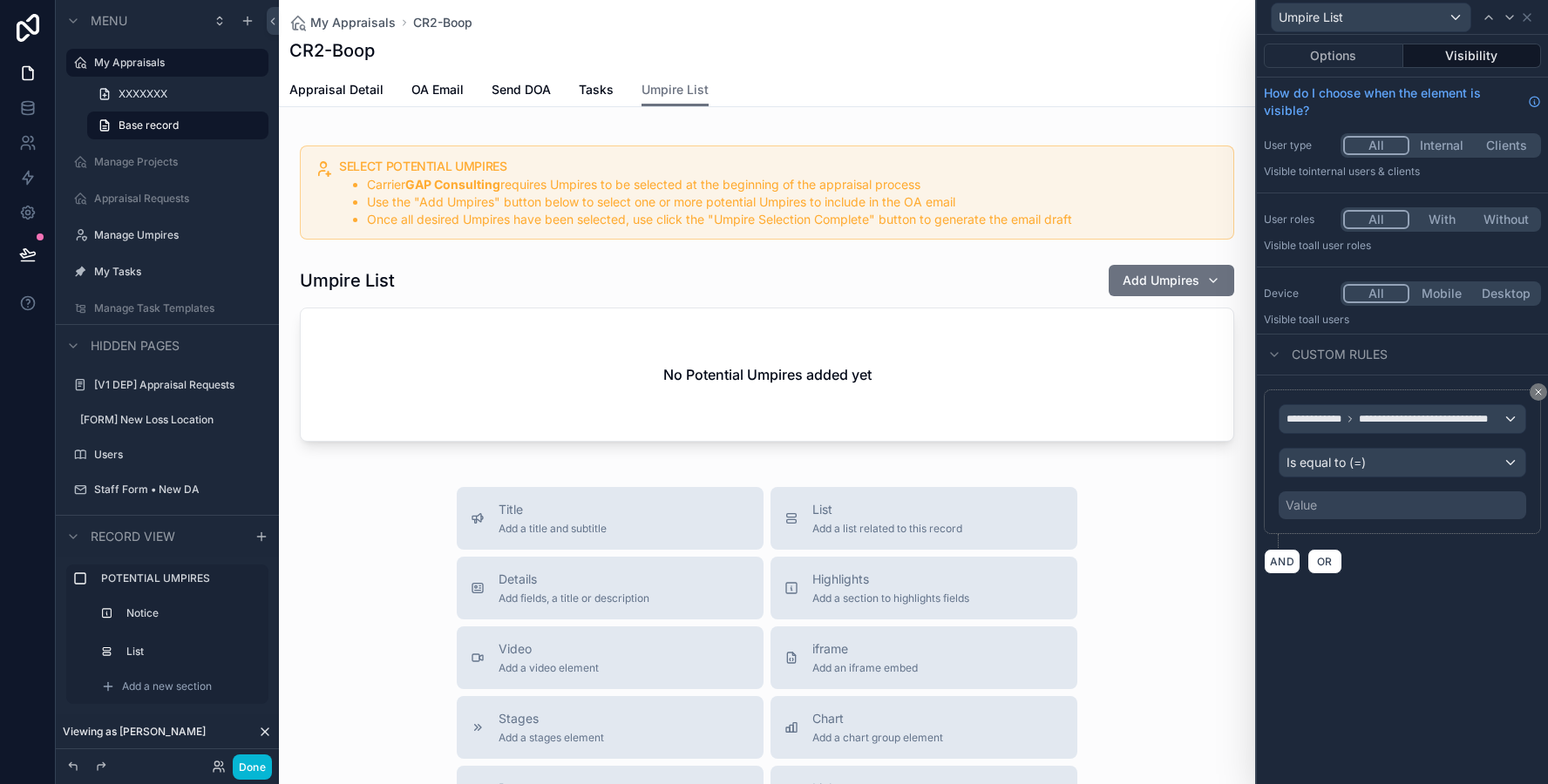
click at [1306, 504] on div "Value" at bounding box center [1301, 505] width 31 height 17
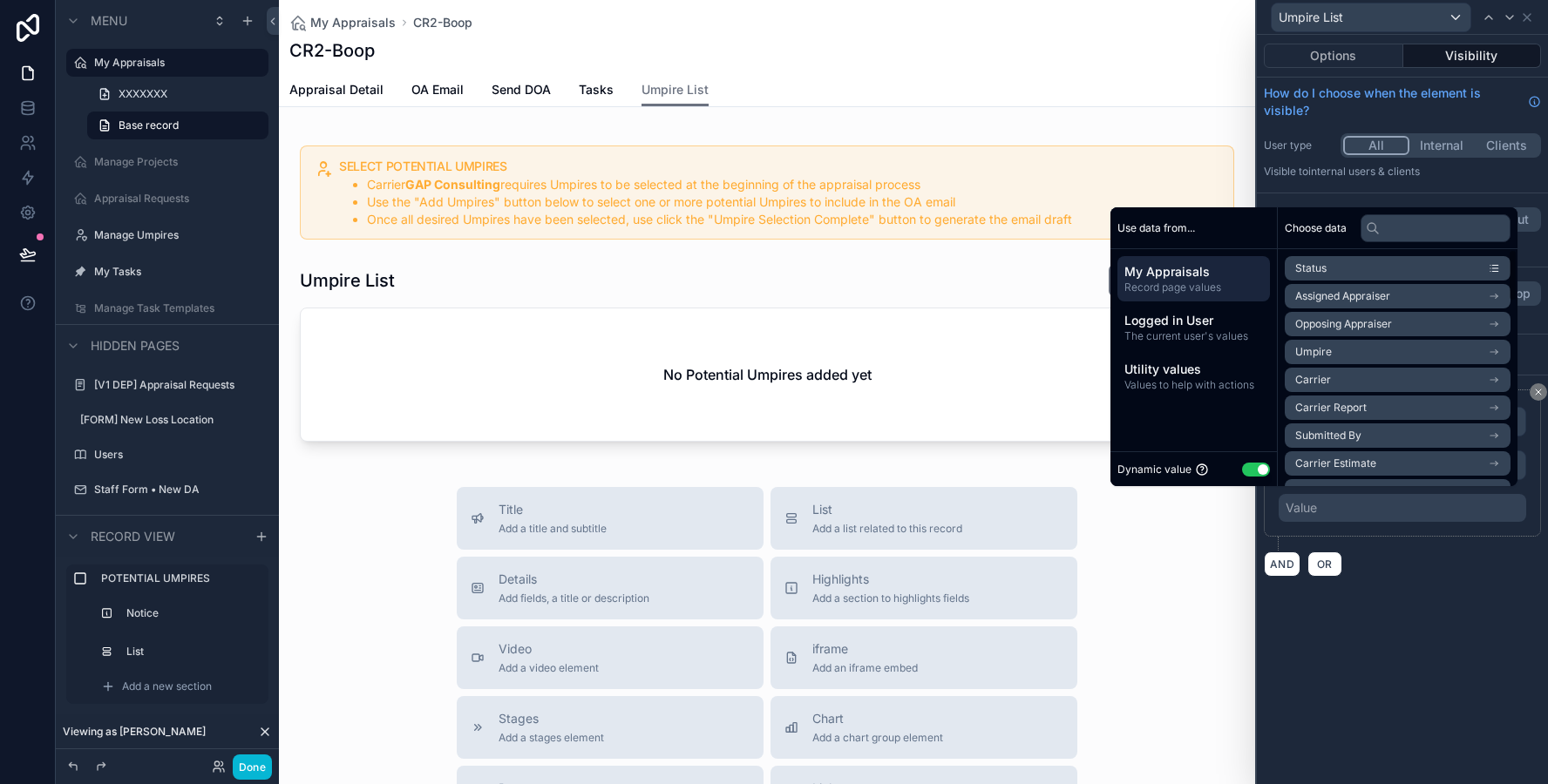
click at [1259, 467] on button "Use setting" at bounding box center [1255, 469] width 28 height 14
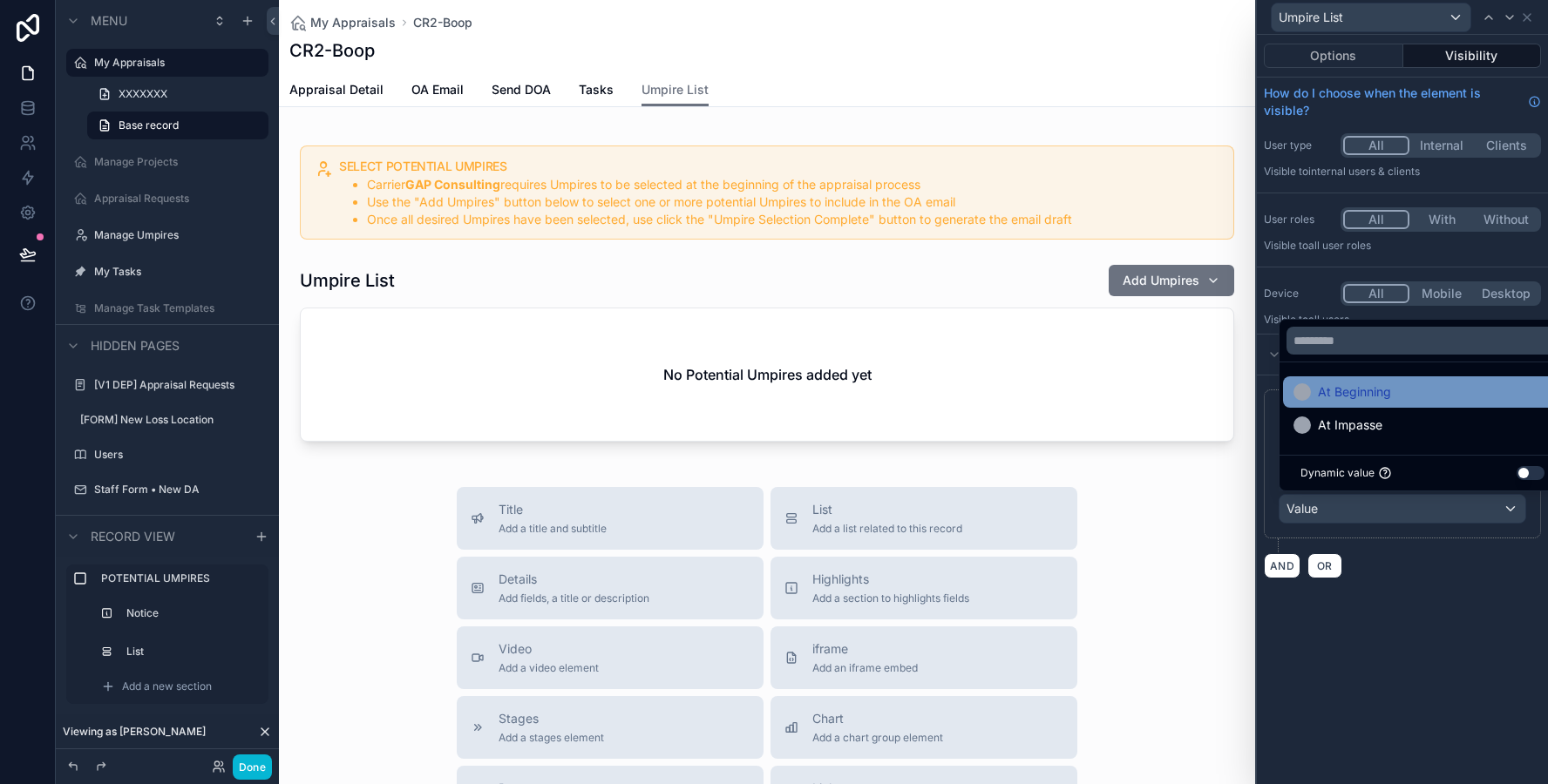
click at [1342, 394] on span "At Beginning" at bounding box center [1354, 392] width 73 height 21
click at [1280, 563] on button "AND" at bounding box center [1282, 566] width 36 height 25
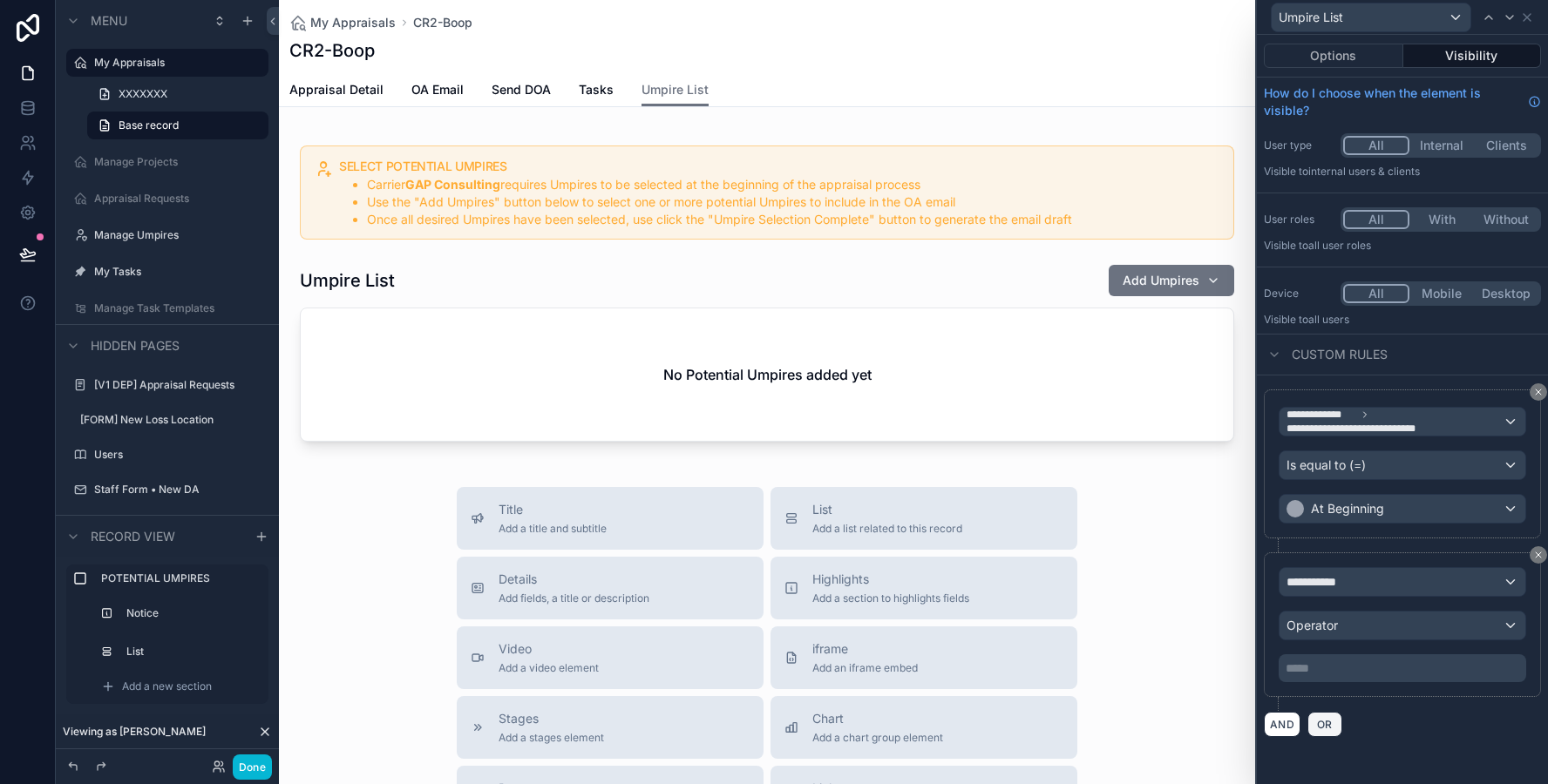
click at [1321, 719] on span "OR" at bounding box center [1324, 724] width 23 height 13
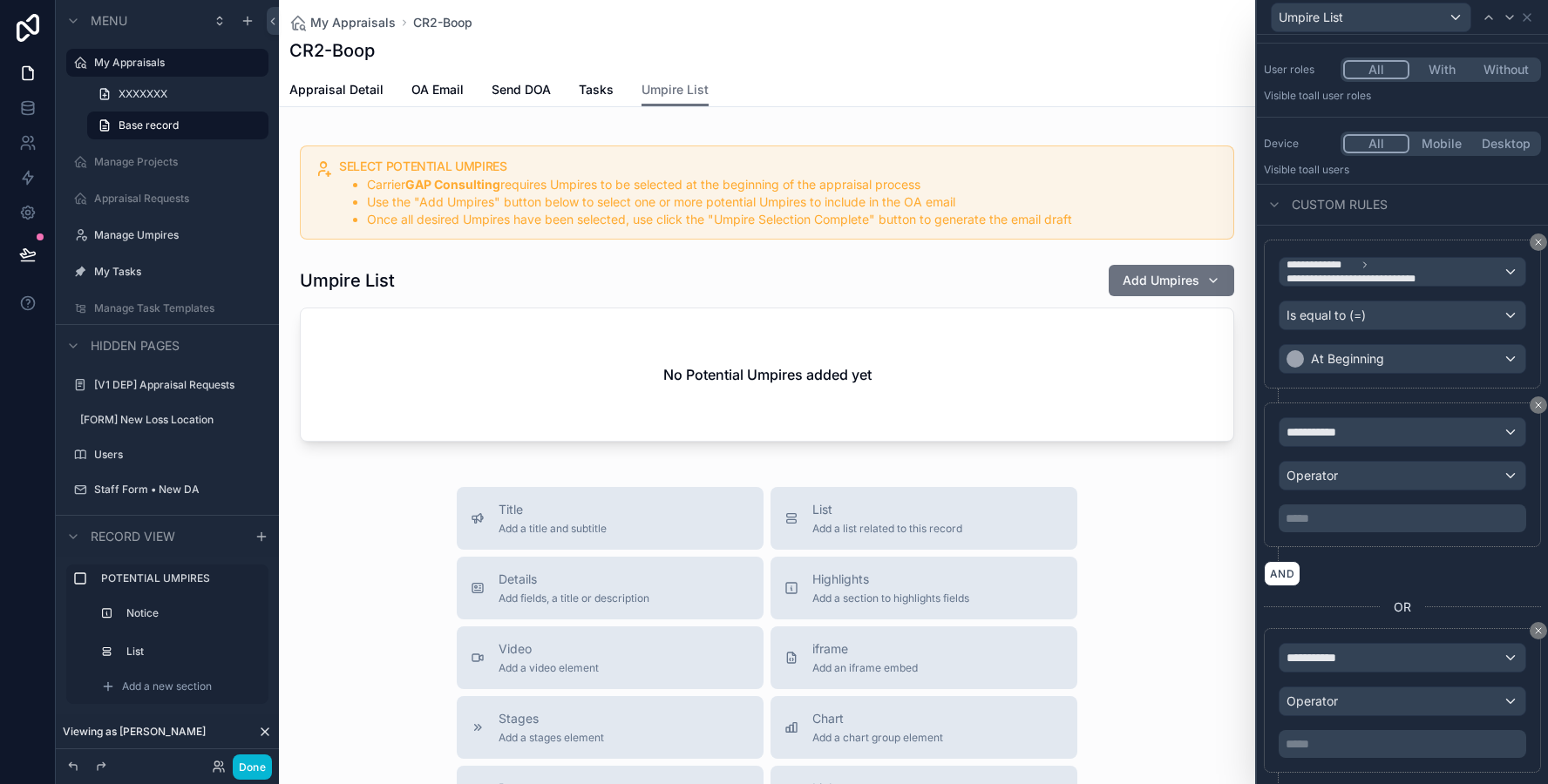
scroll to position [192, 0]
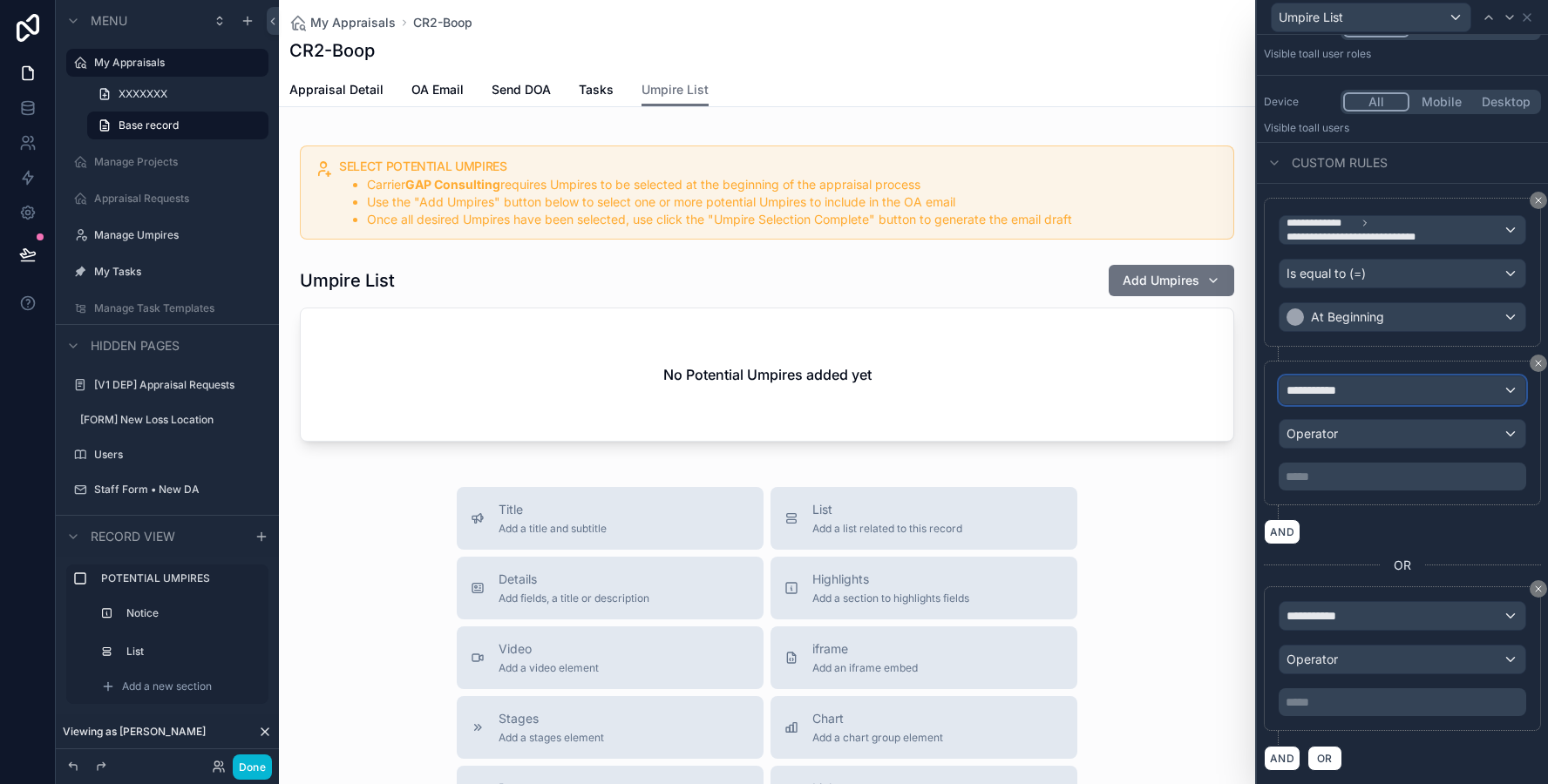
click at [1338, 387] on span "**********" at bounding box center [1318, 390] width 65 height 17
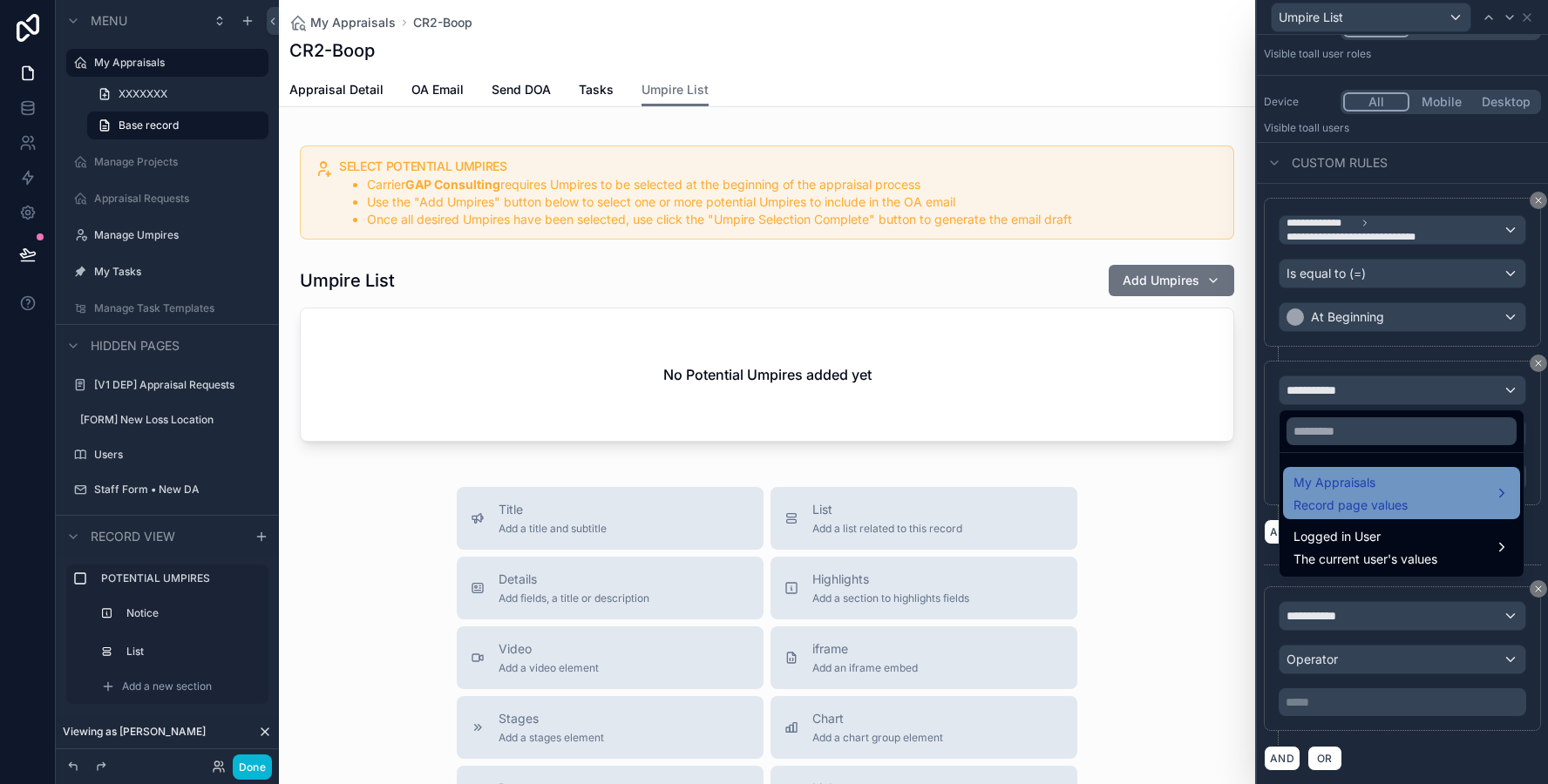
click at [1332, 498] on span "Record page values" at bounding box center [1351, 505] width 115 height 17
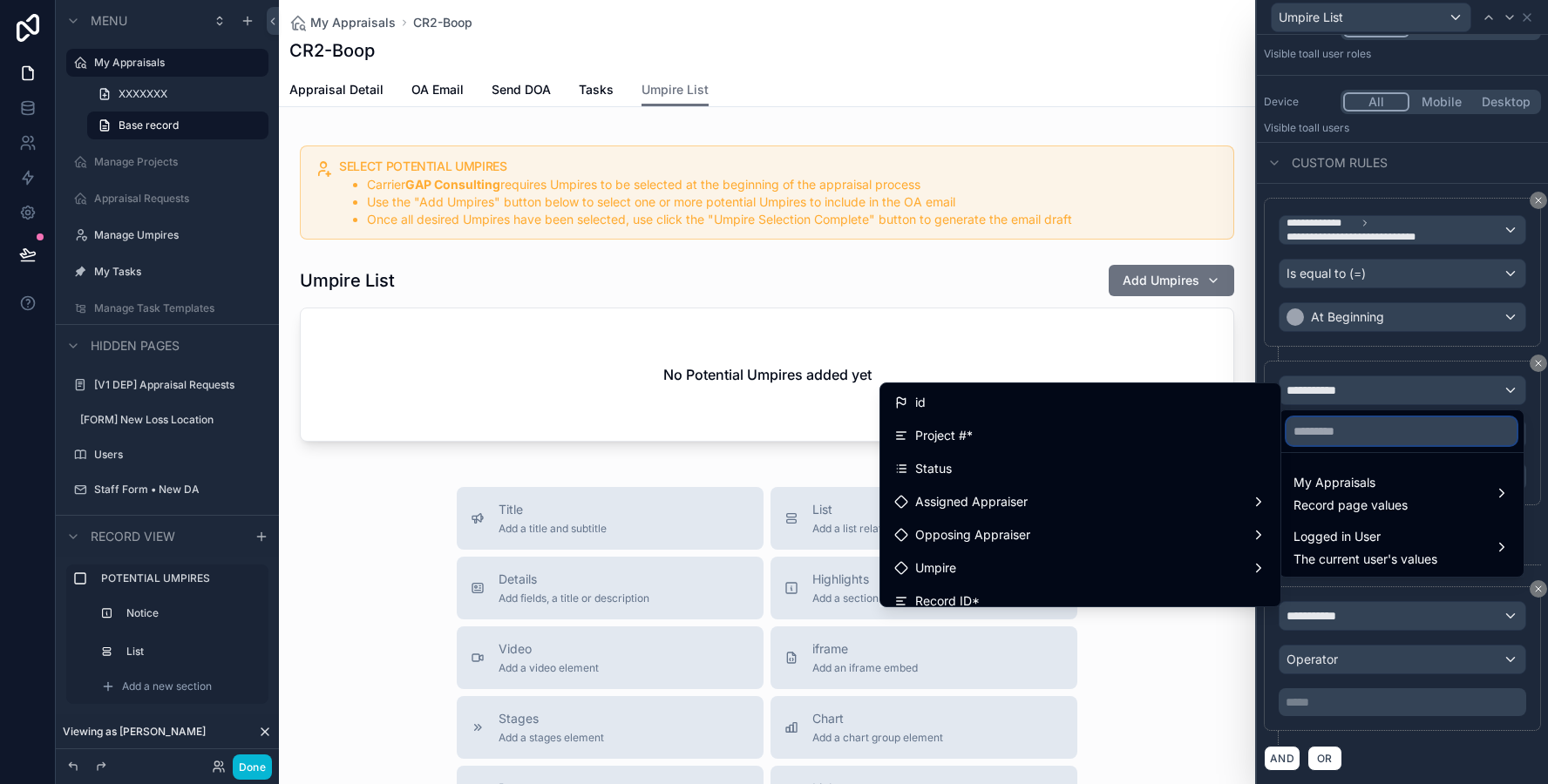
click at [1333, 425] on input "text" at bounding box center [1401, 431] width 230 height 28
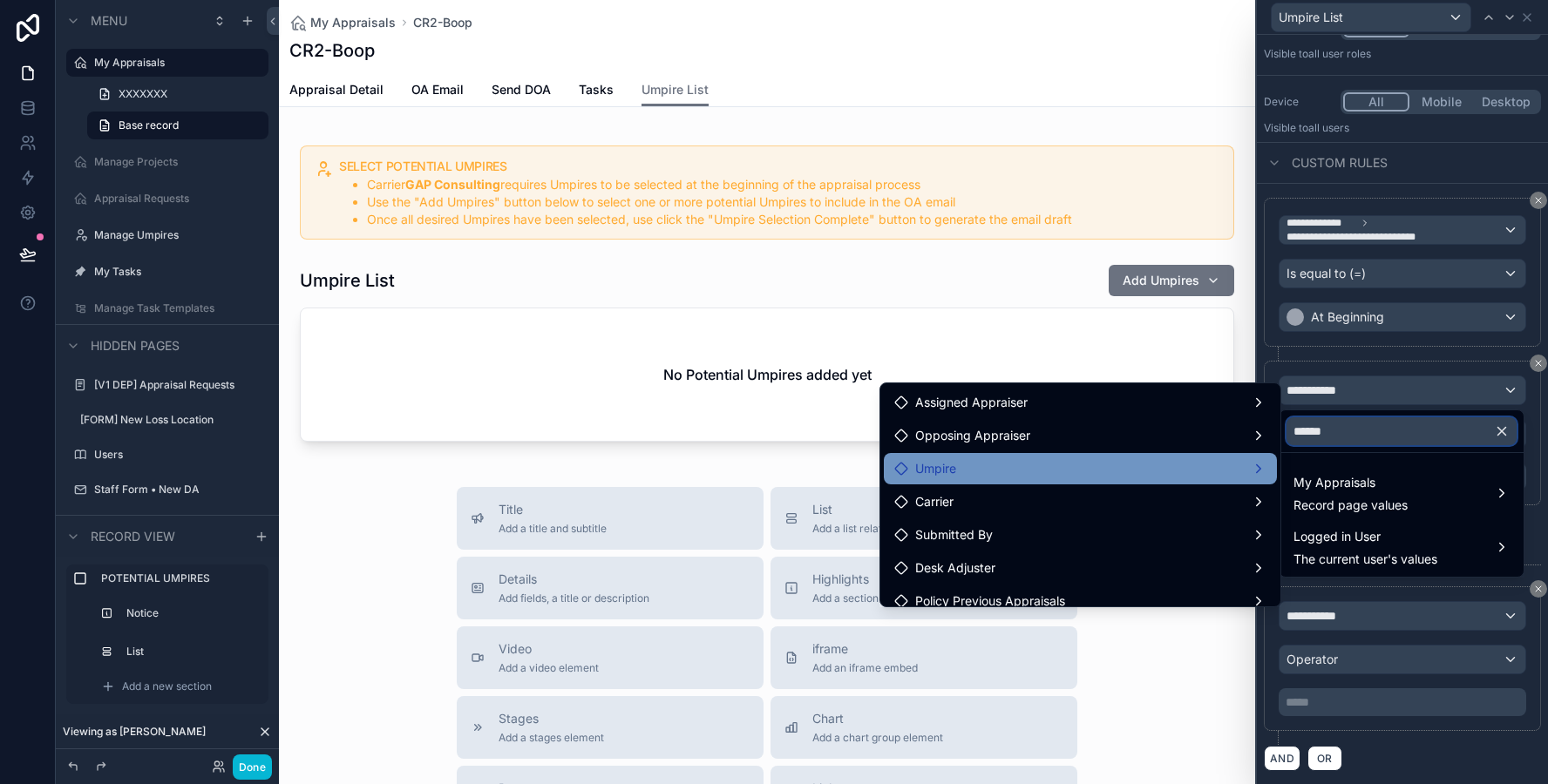
type input "******"
click at [1151, 462] on div "Umpire" at bounding box center [1080, 468] width 372 height 21
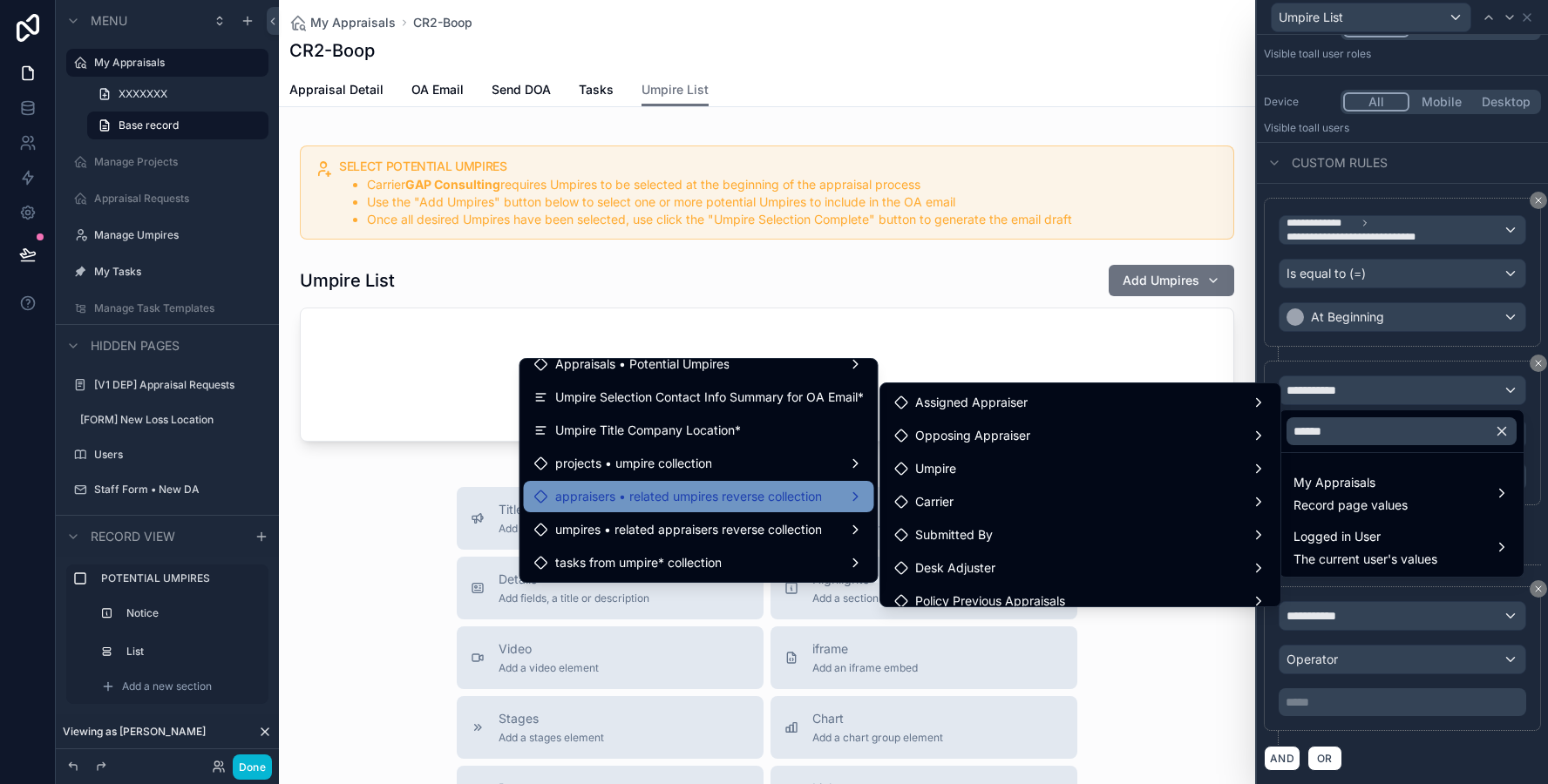
scroll to position [275, 0]
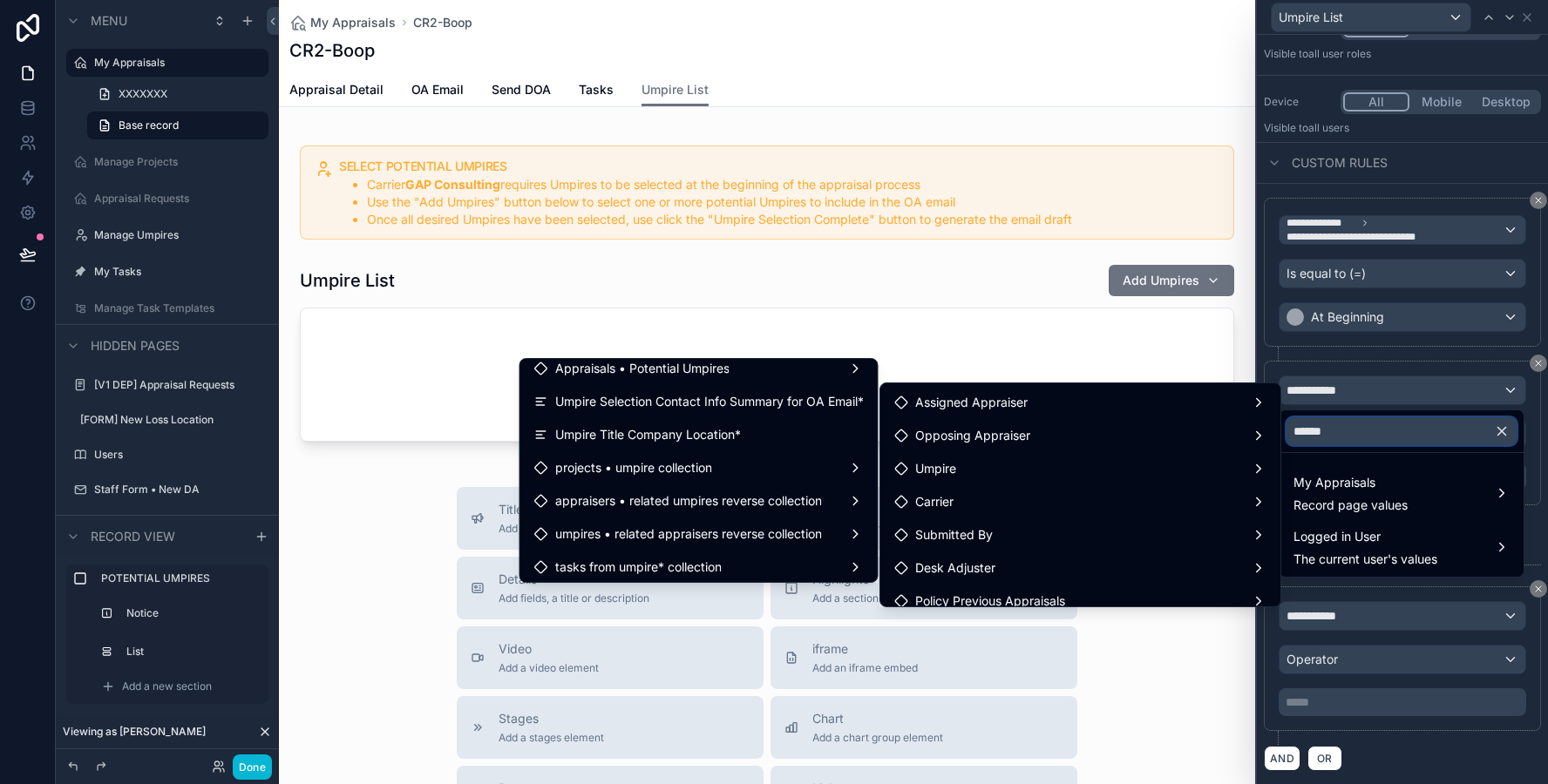
click at [1358, 428] on input "******" at bounding box center [1401, 431] width 230 height 28
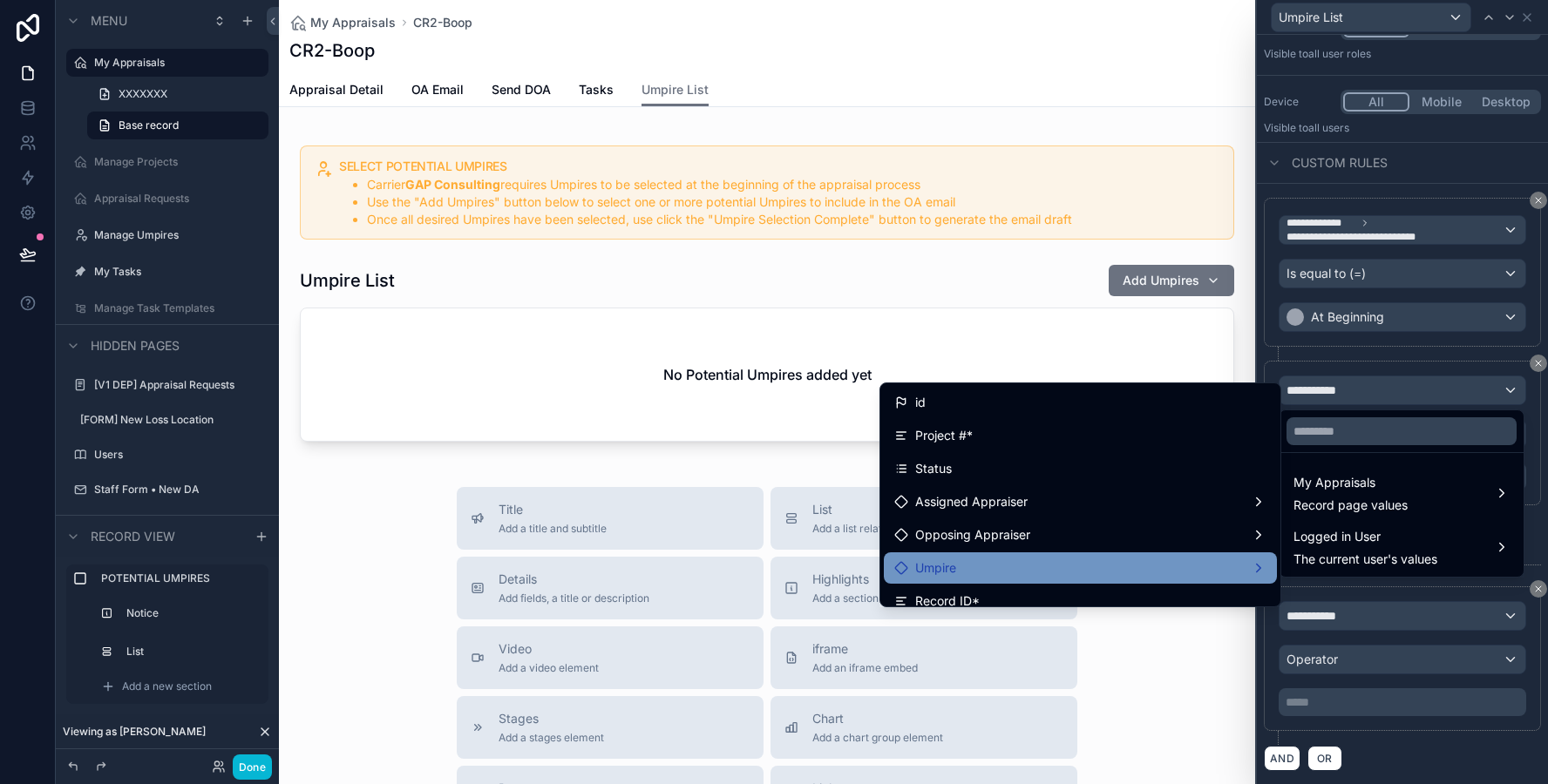
click at [1117, 558] on div "Umpire" at bounding box center [1080, 568] width 372 height 21
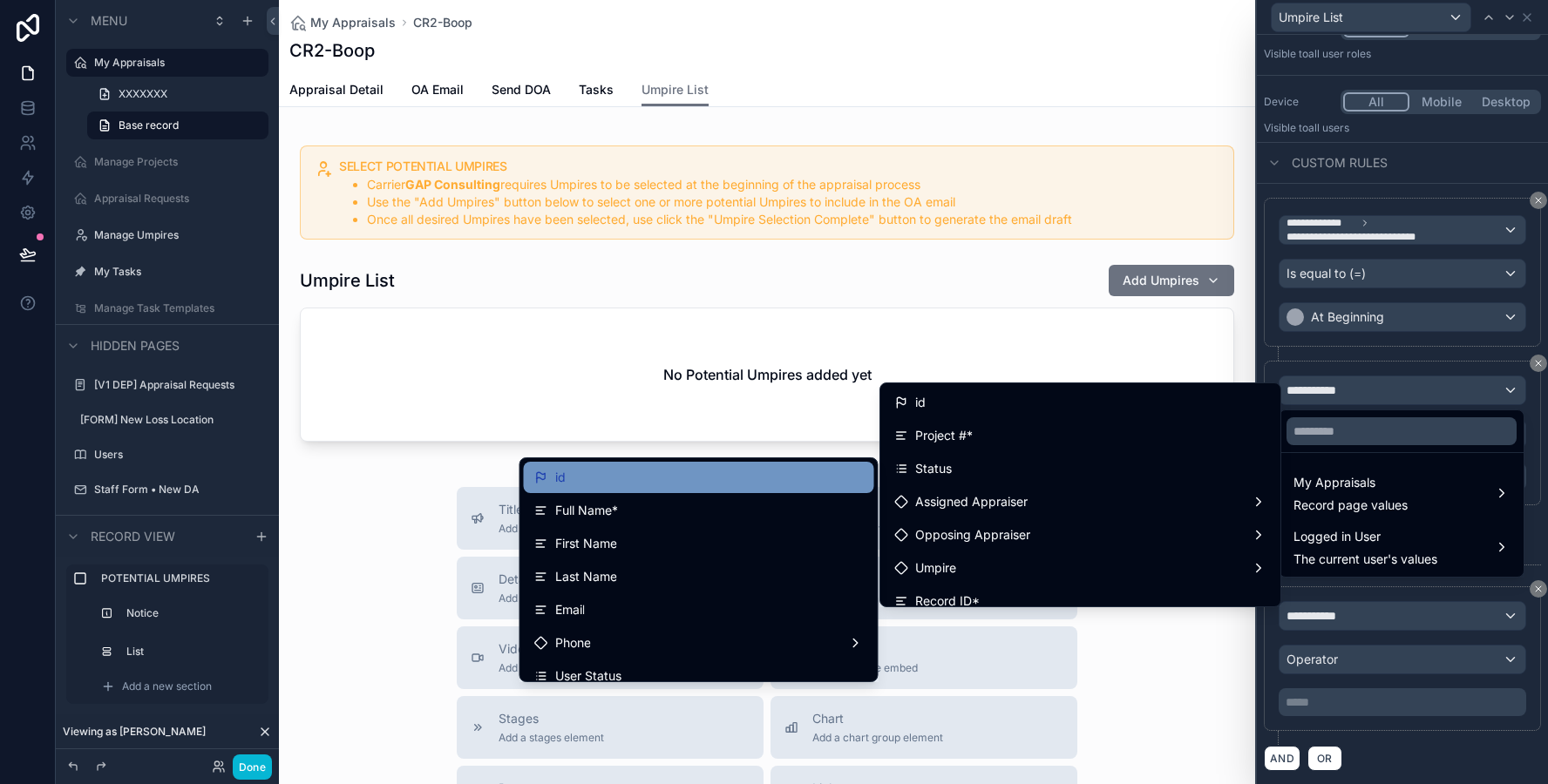
click at [677, 486] on div "id" at bounding box center [699, 477] width 329 height 21
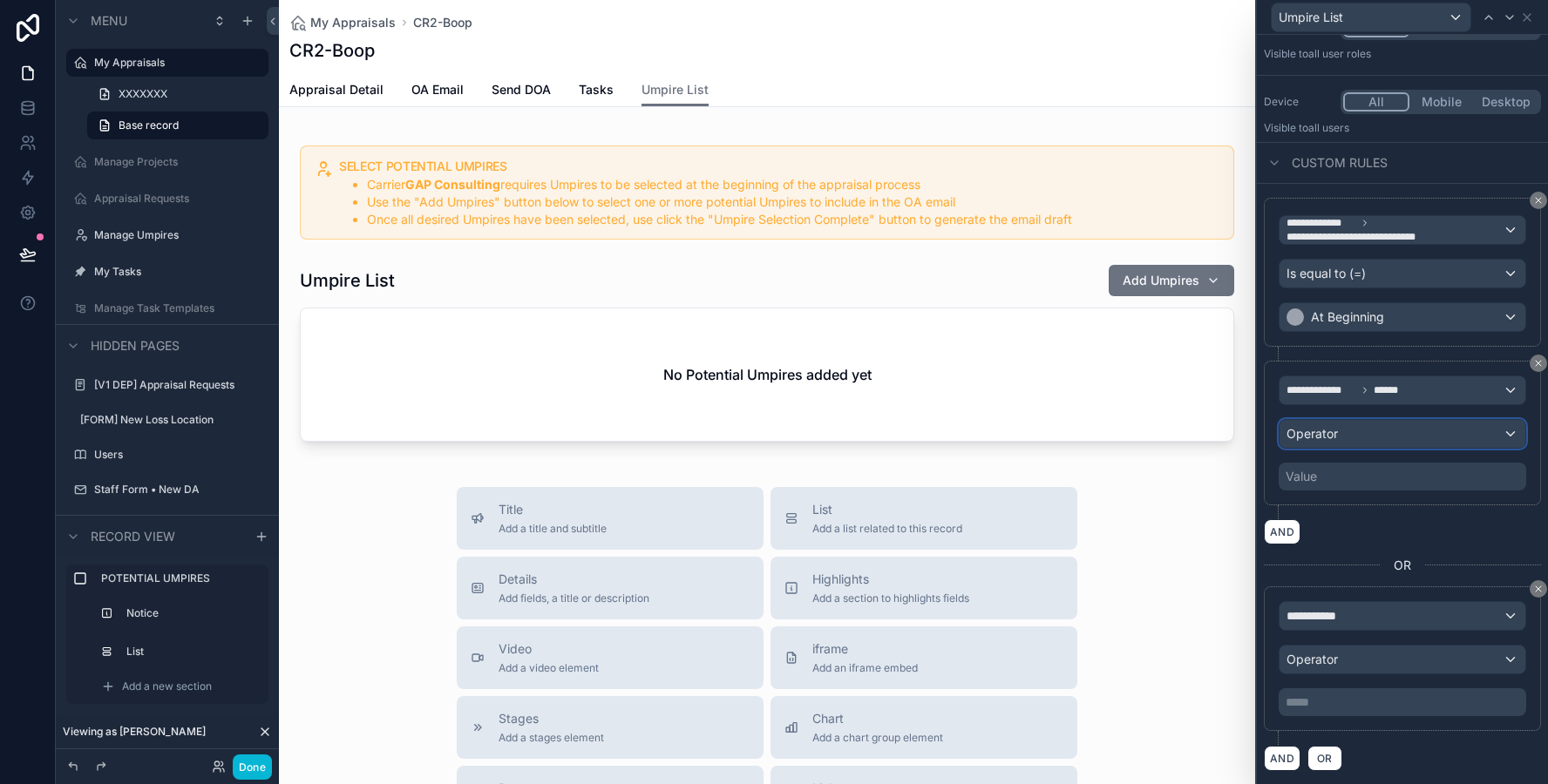
click at [1337, 436] on div "Operator" at bounding box center [1402, 434] width 246 height 28
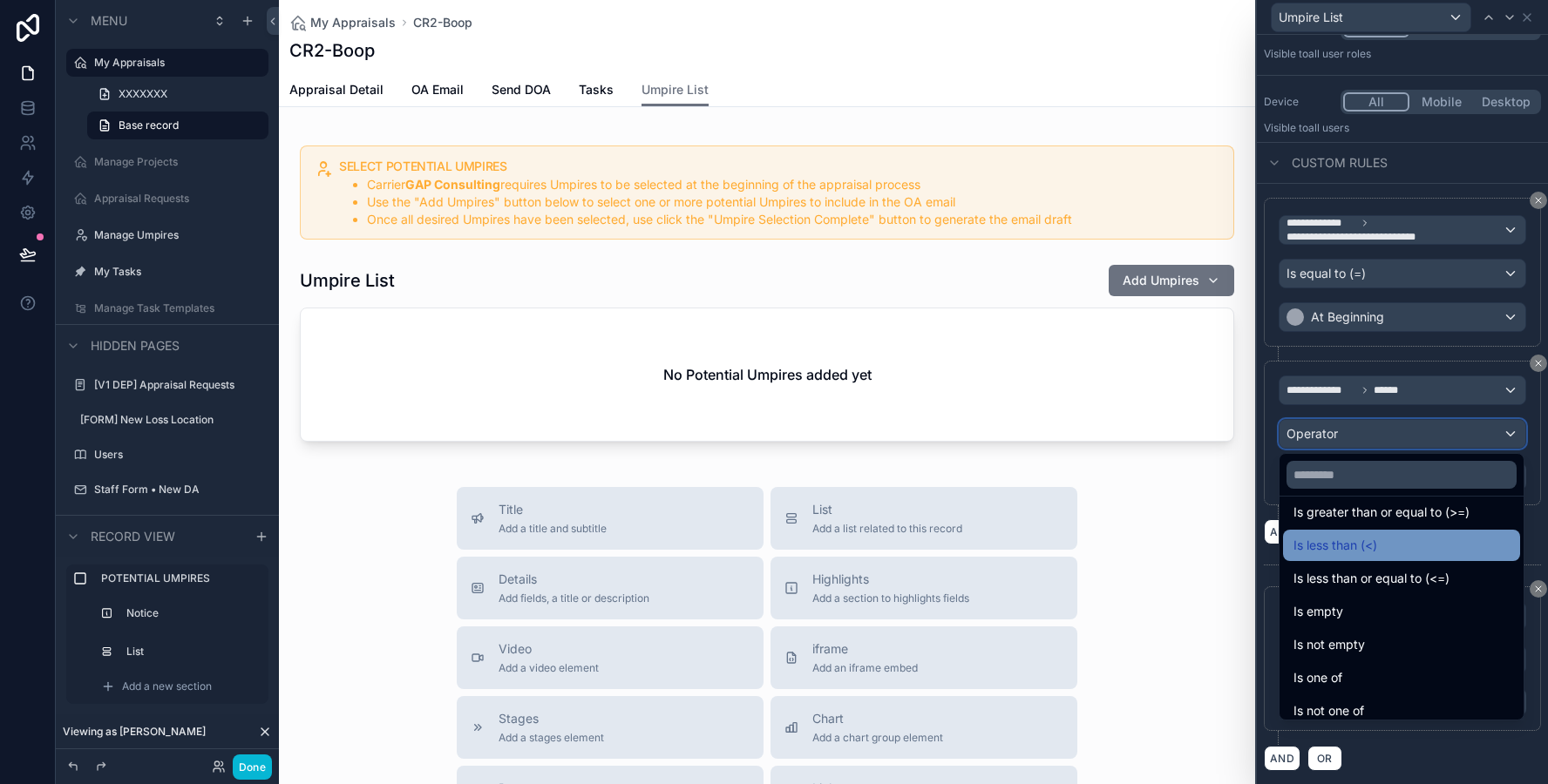
scroll to position [124, 0]
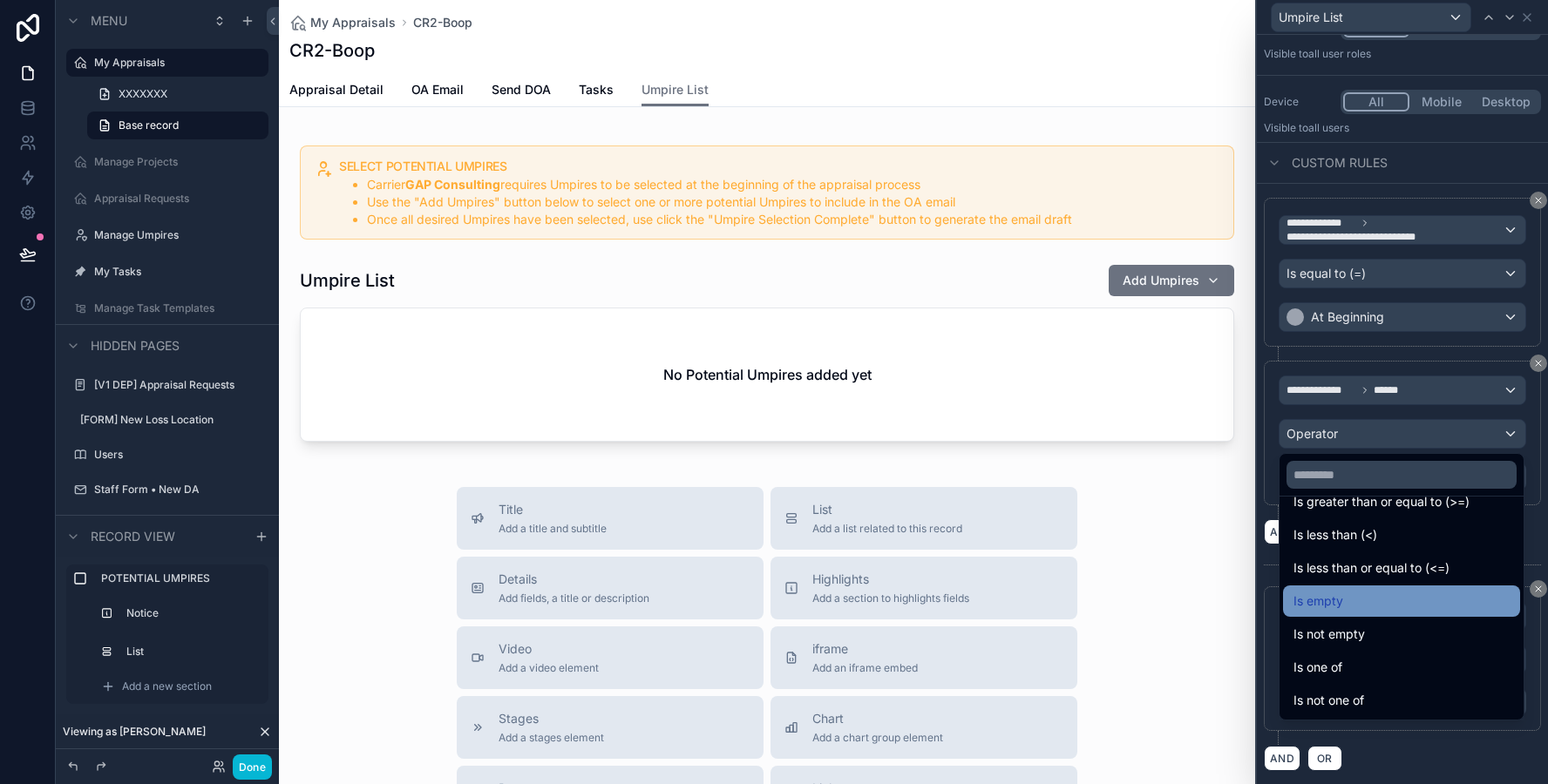
click at [1327, 608] on span "Is empty" at bounding box center [1318, 601] width 50 height 21
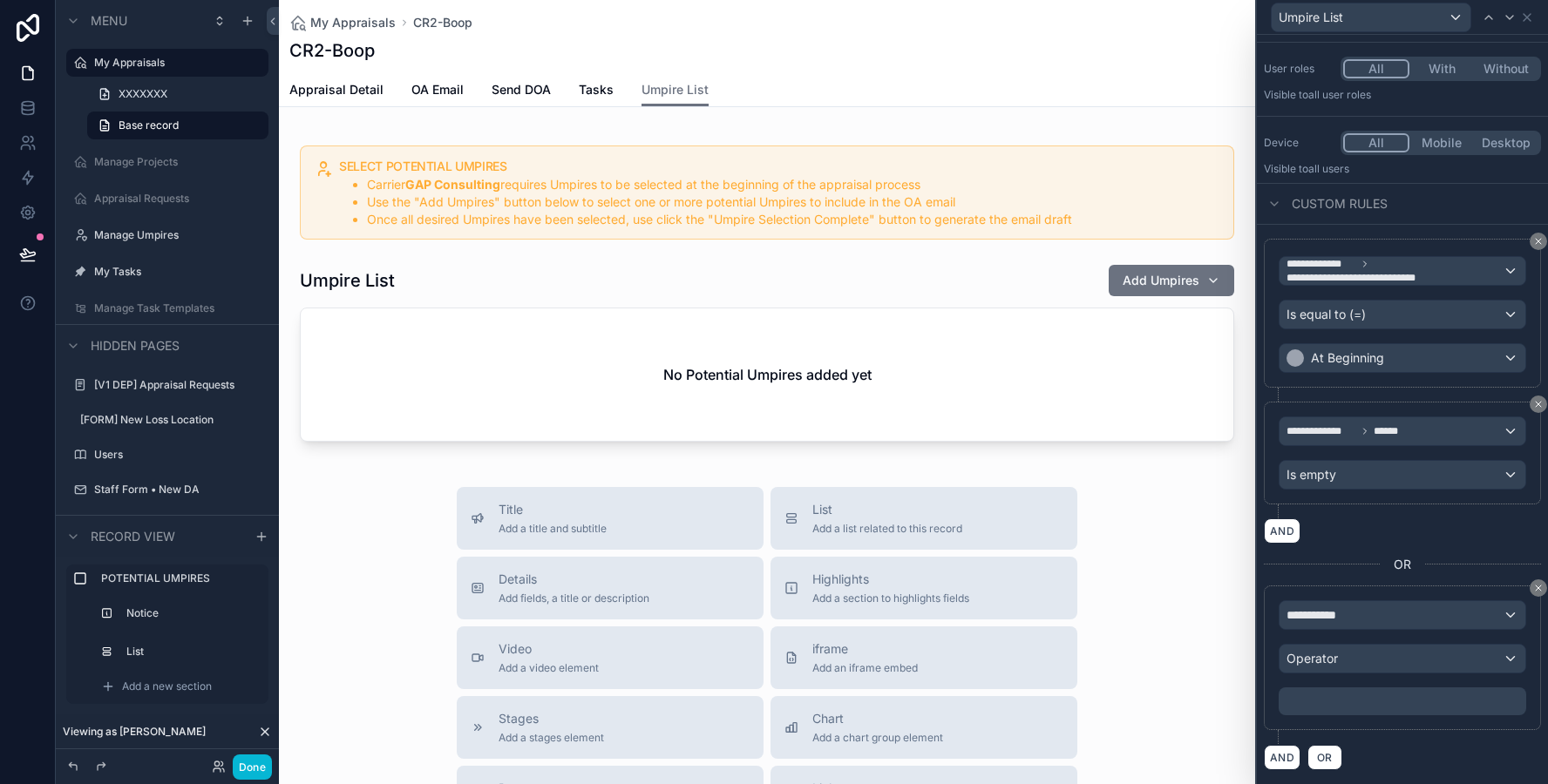
scroll to position [150, 0]
click at [1366, 616] on div "**********" at bounding box center [1402, 616] width 246 height 28
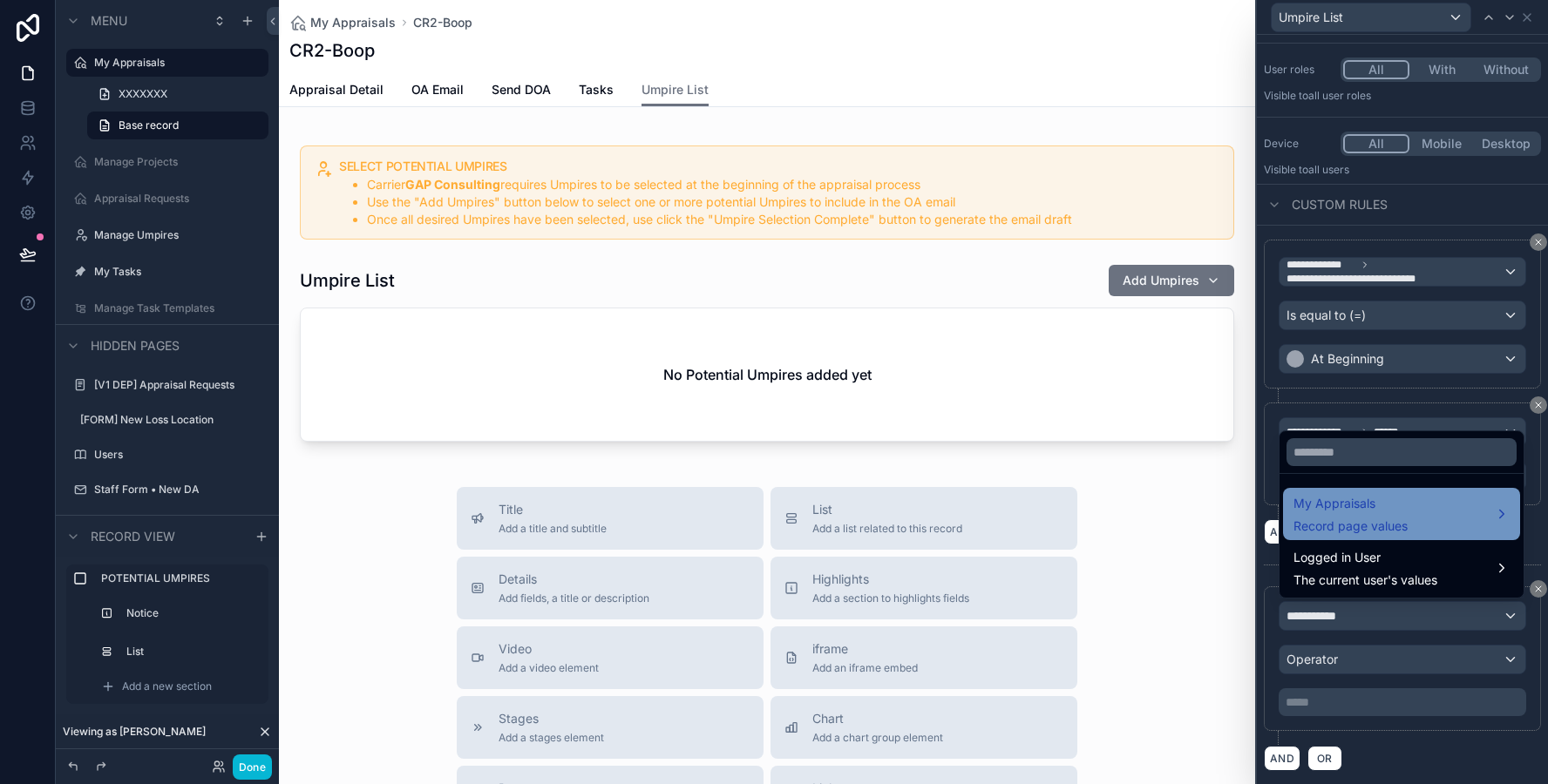
click at [1339, 534] on span "Record page values" at bounding box center [1351, 526] width 115 height 17
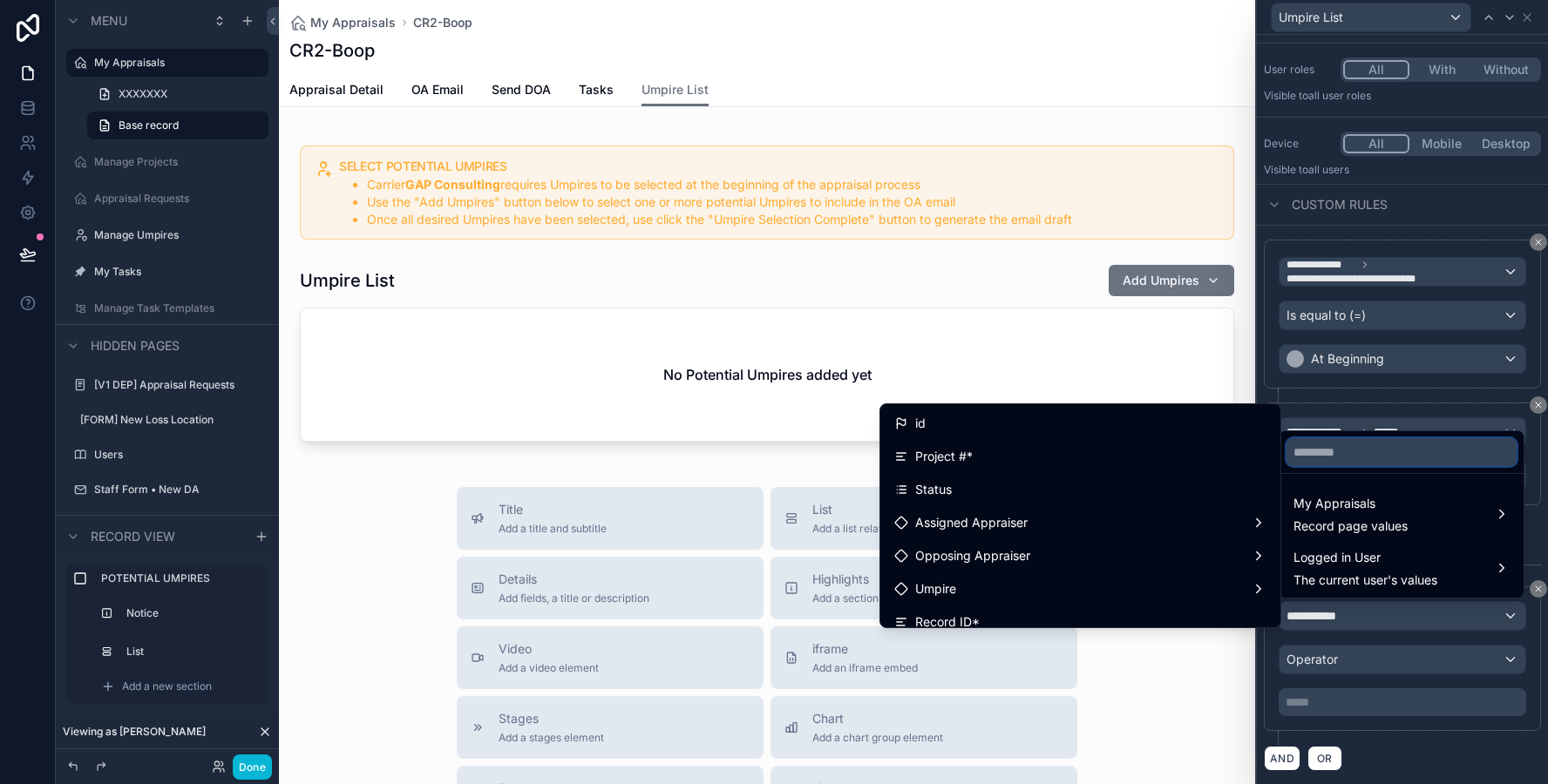
click at [1334, 456] on input "text" at bounding box center [1401, 452] width 230 height 28
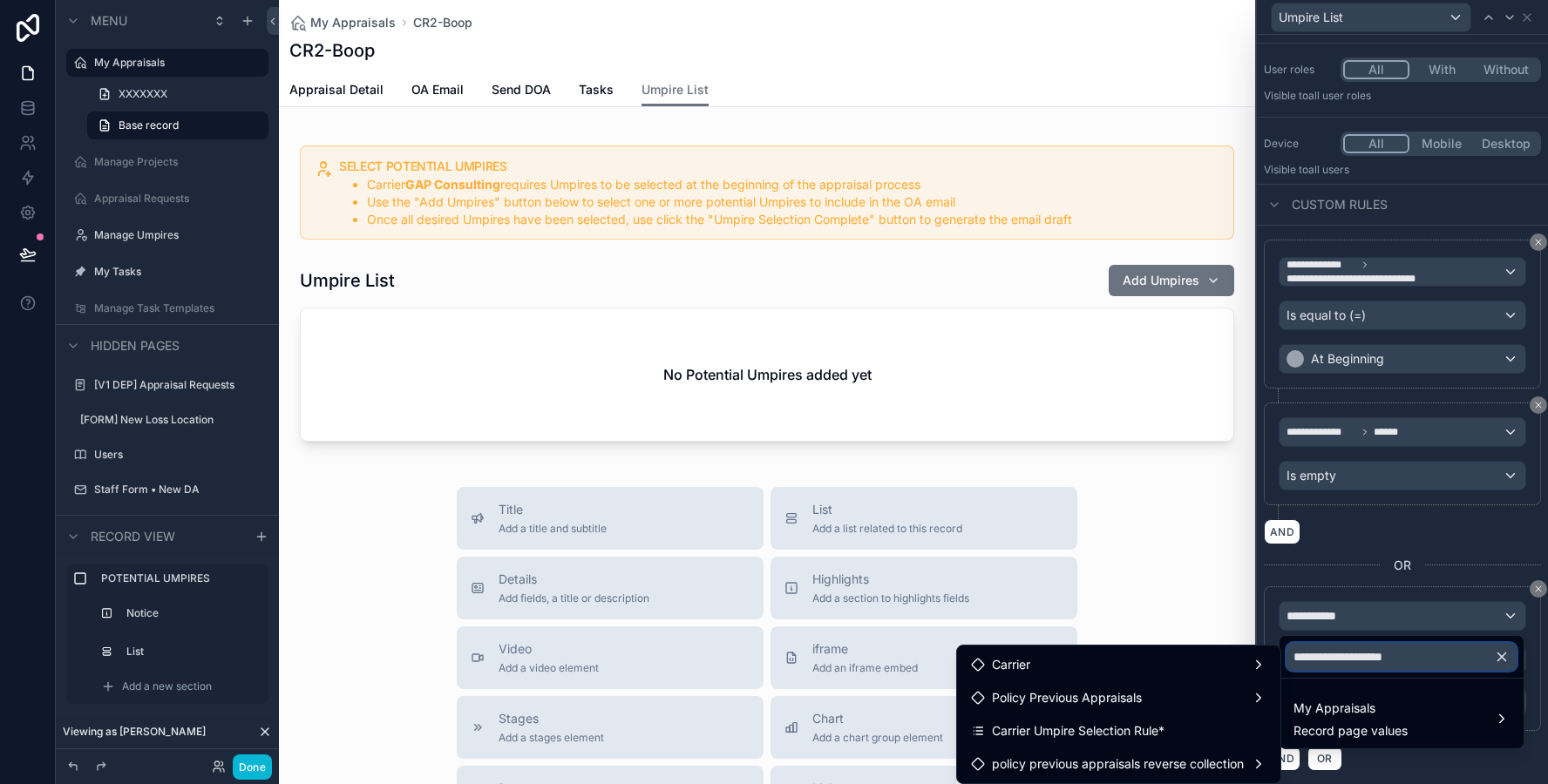
type input "**********"
click at [1534, 592] on div at bounding box center [1402, 392] width 291 height 784
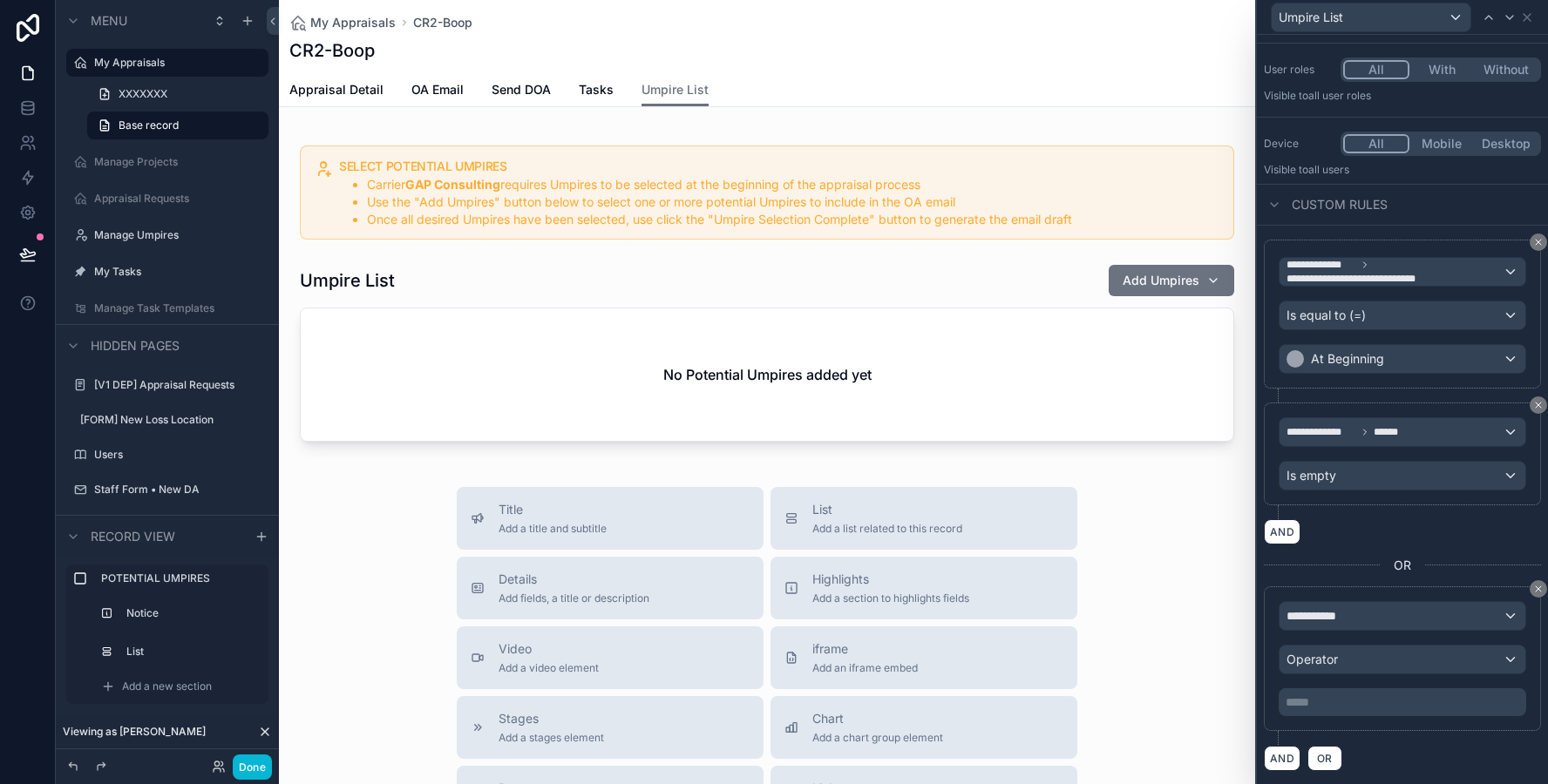
click at [1534, 592] on icon at bounding box center [1537, 588] width 10 height 10
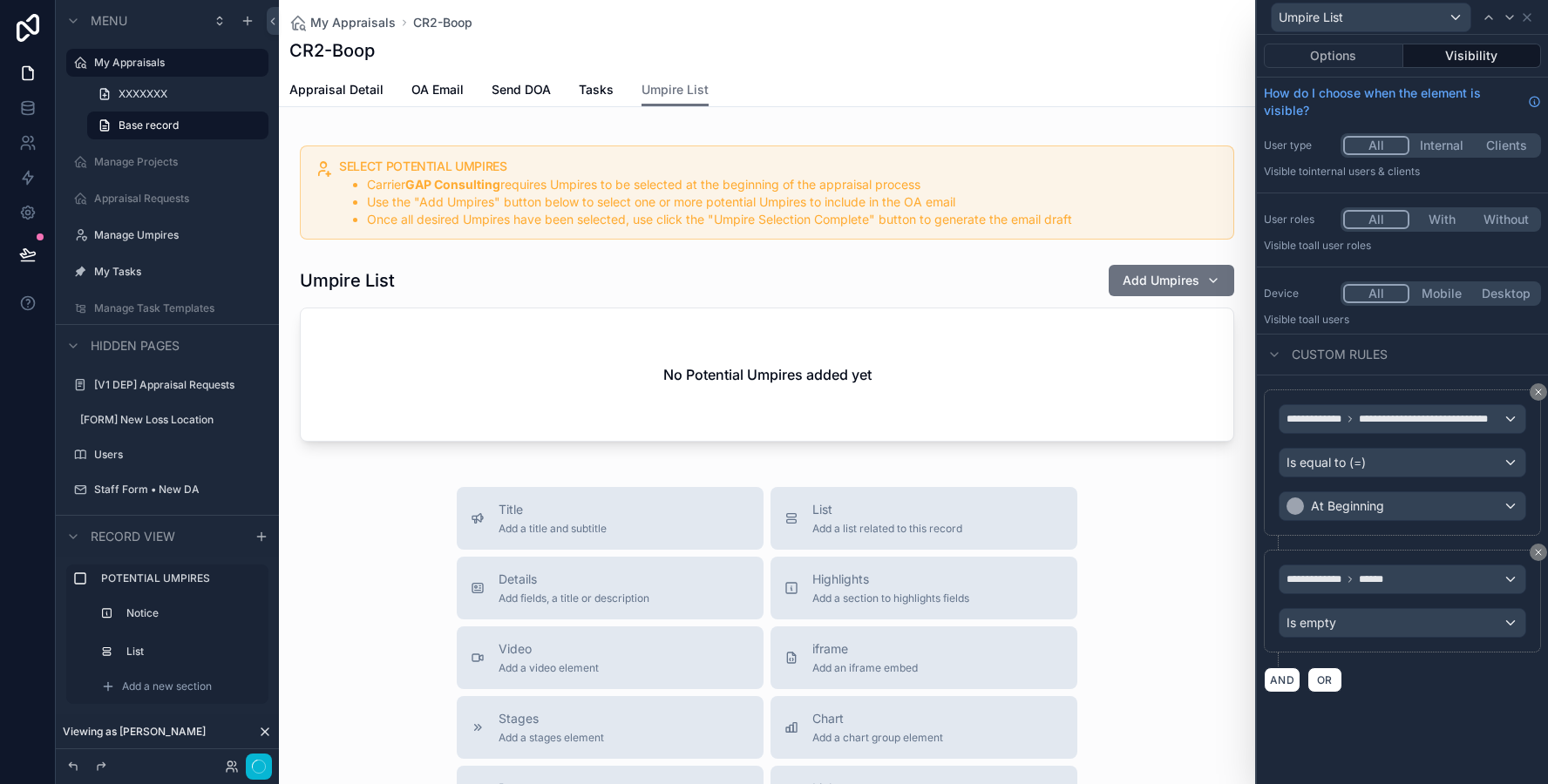
scroll to position [0, 0]
click at [1542, 389] on icon at bounding box center [1537, 391] width 10 height 10
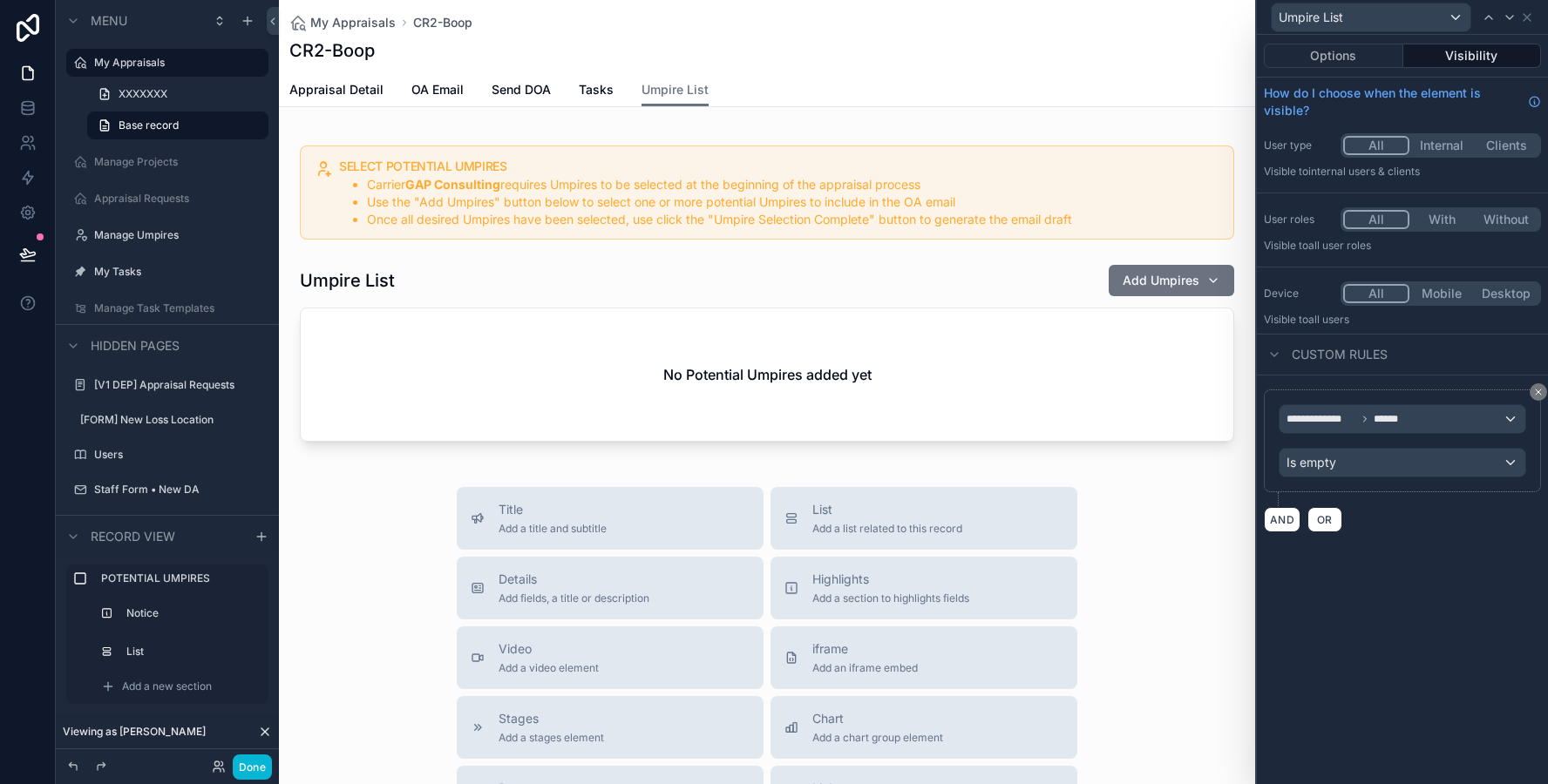
click at [1386, 588] on div "**********" at bounding box center [1402, 409] width 291 height 749
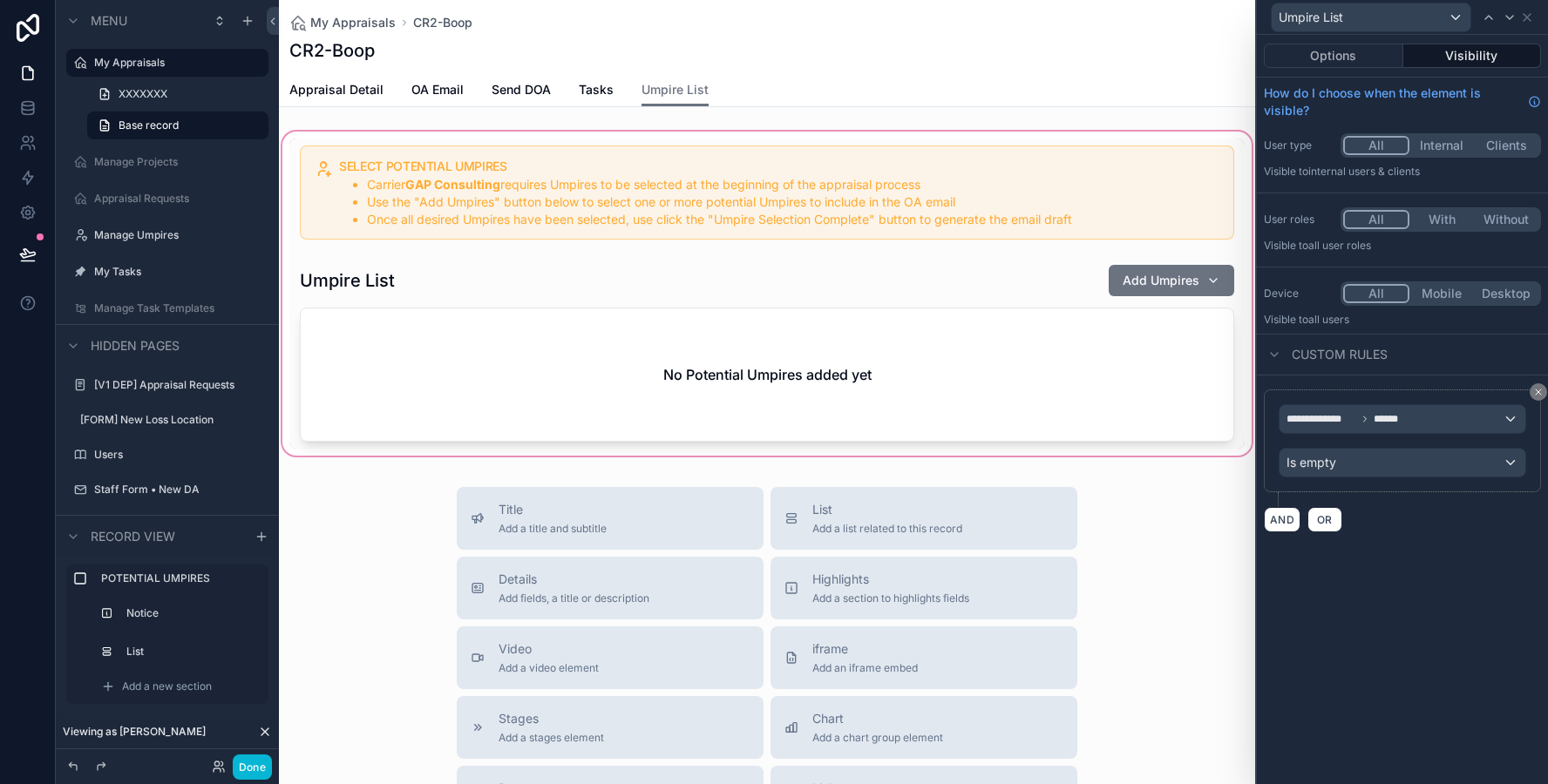
click at [932, 161] on div "scrollable content" at bounding box center [767, 294] width 976 height 331
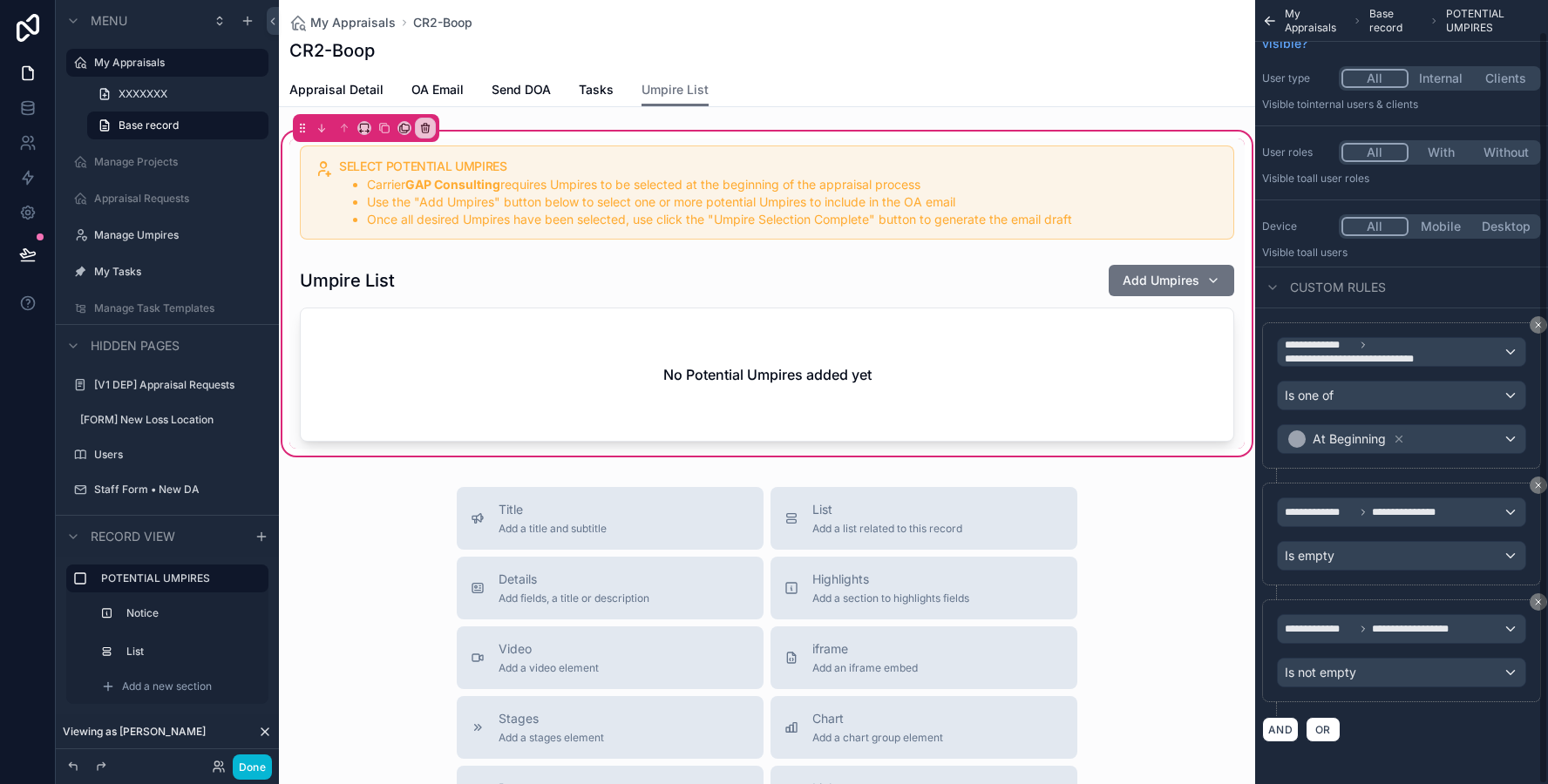
scroll to position [32, 0]
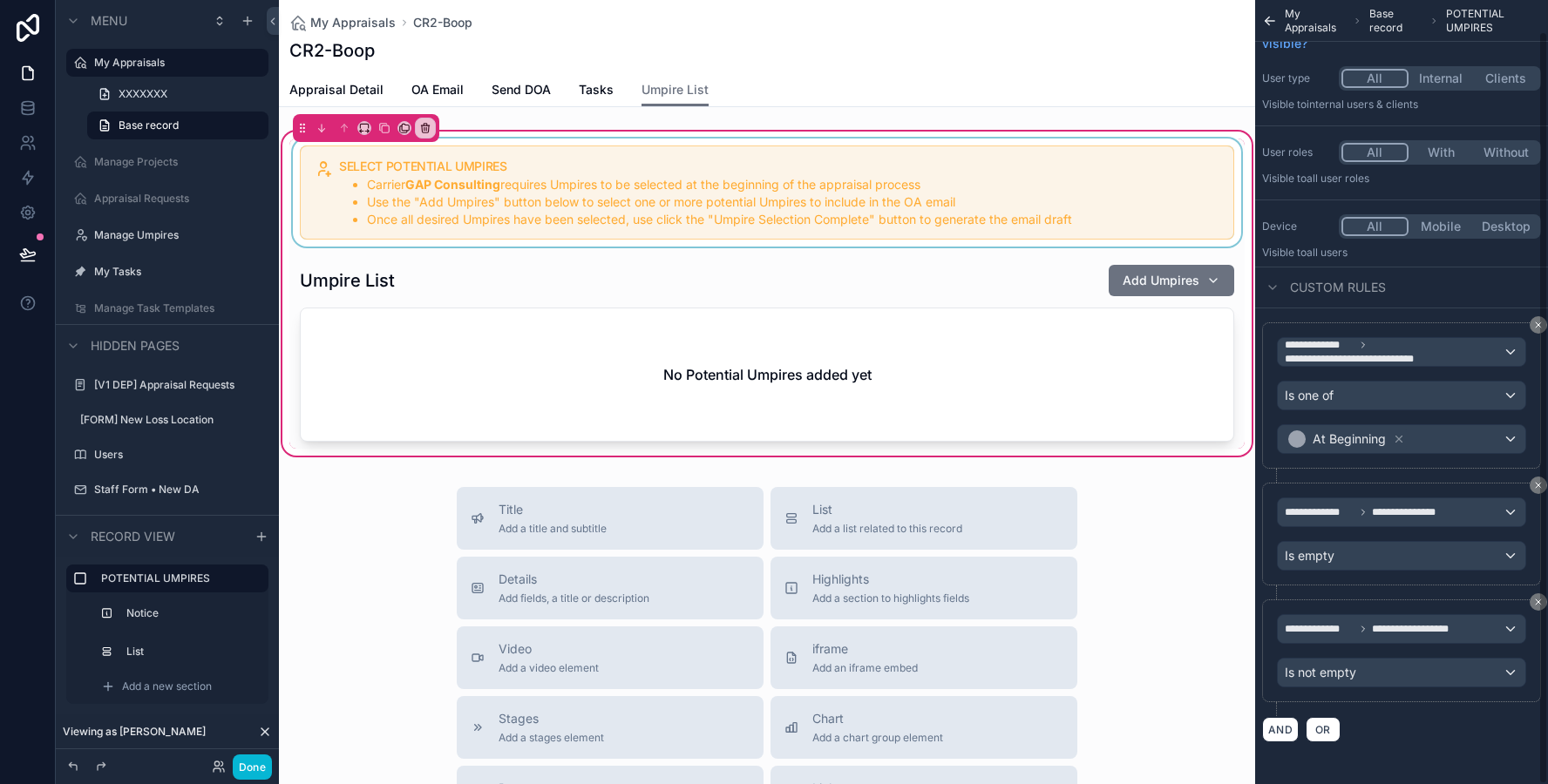
click at [880, 182] on div "scrollable content" at bounding box center [767, 192] width 955 height 108
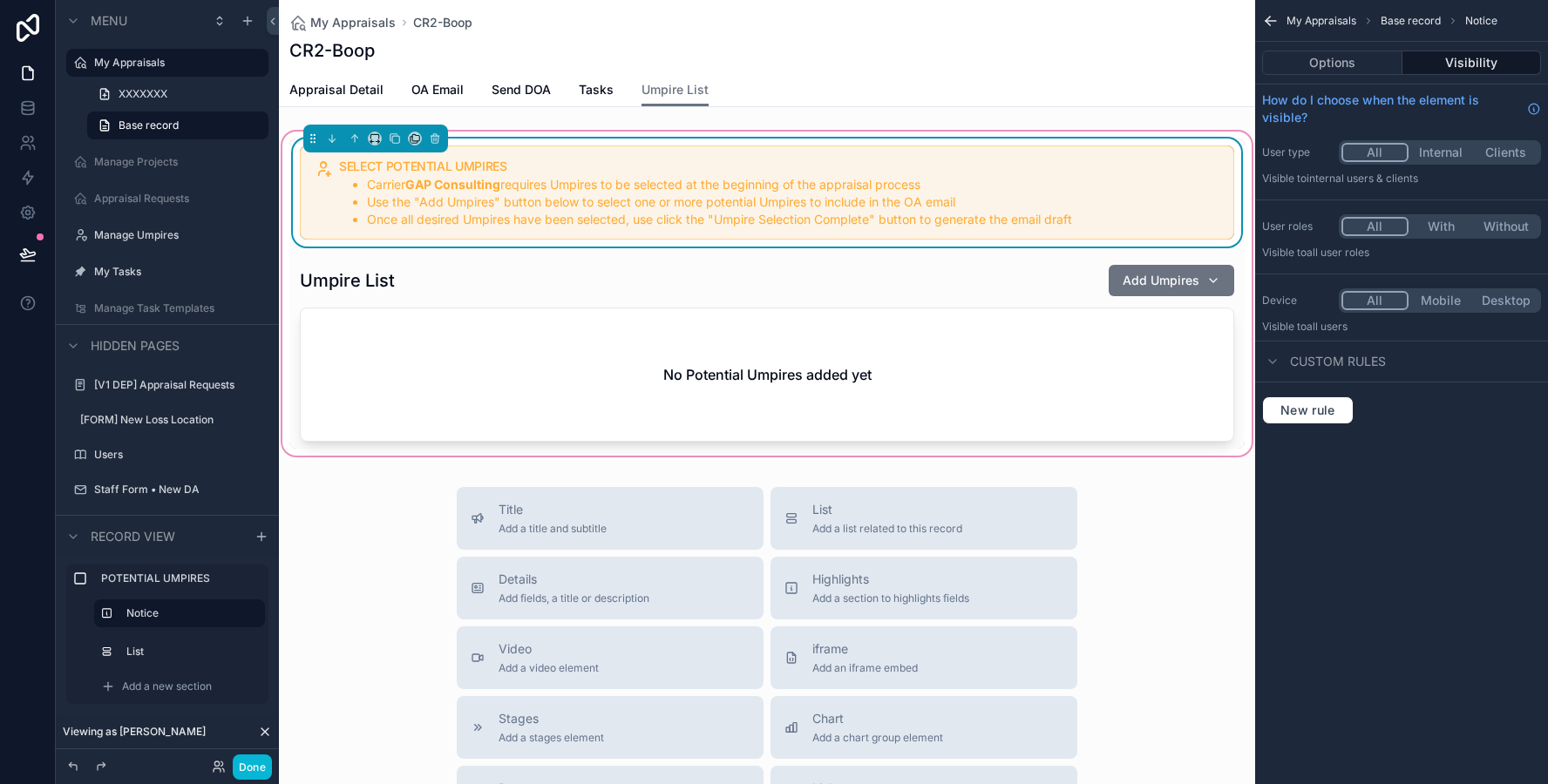
scroll to position [0, 0]
click at [1334, 65] on button "Options" at bounding box center [1332, 63] width 140 height 25
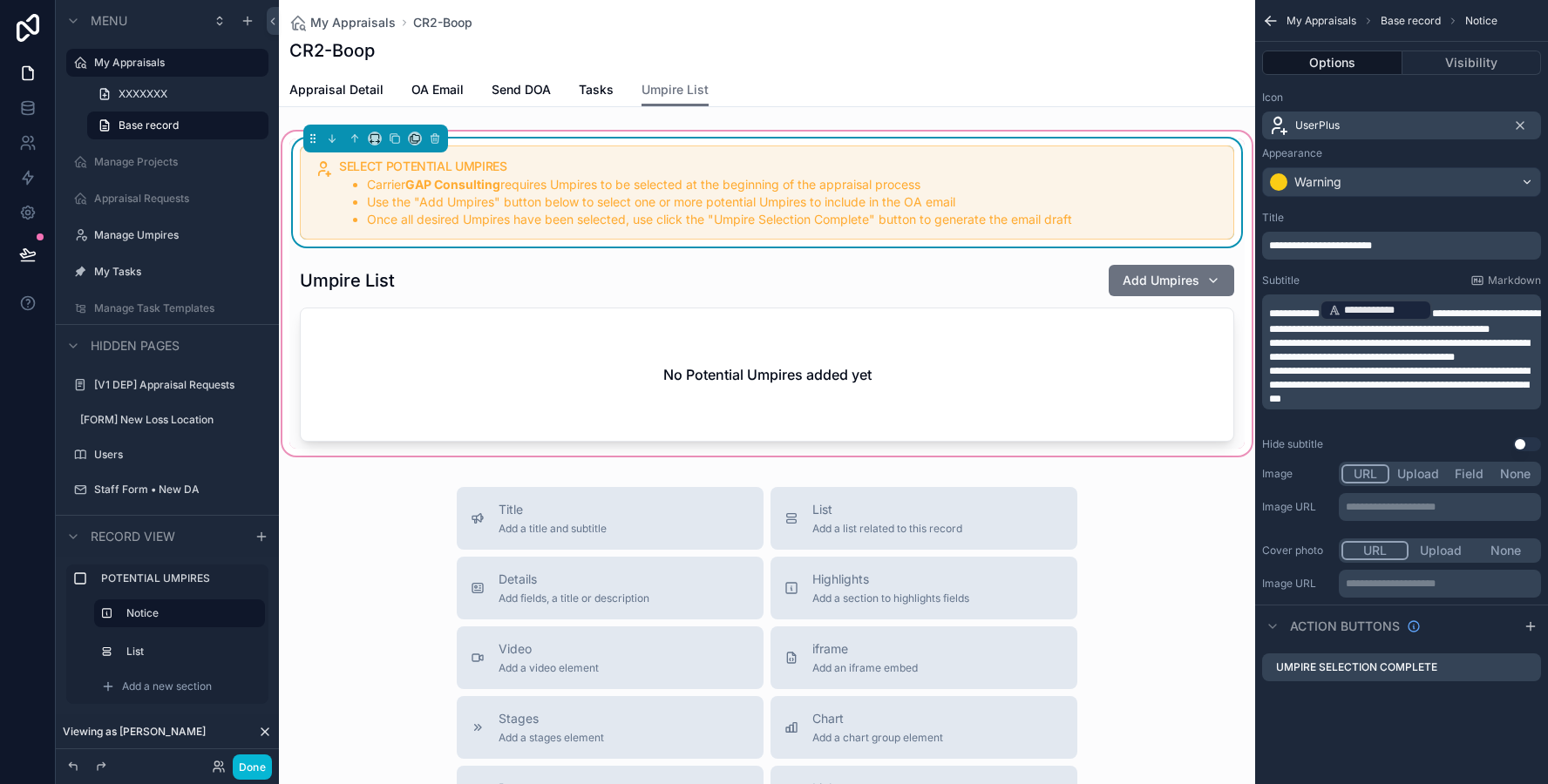
click at [1395, 406] on p "**********" at bounding box center [1402, 385] width 268 height 42
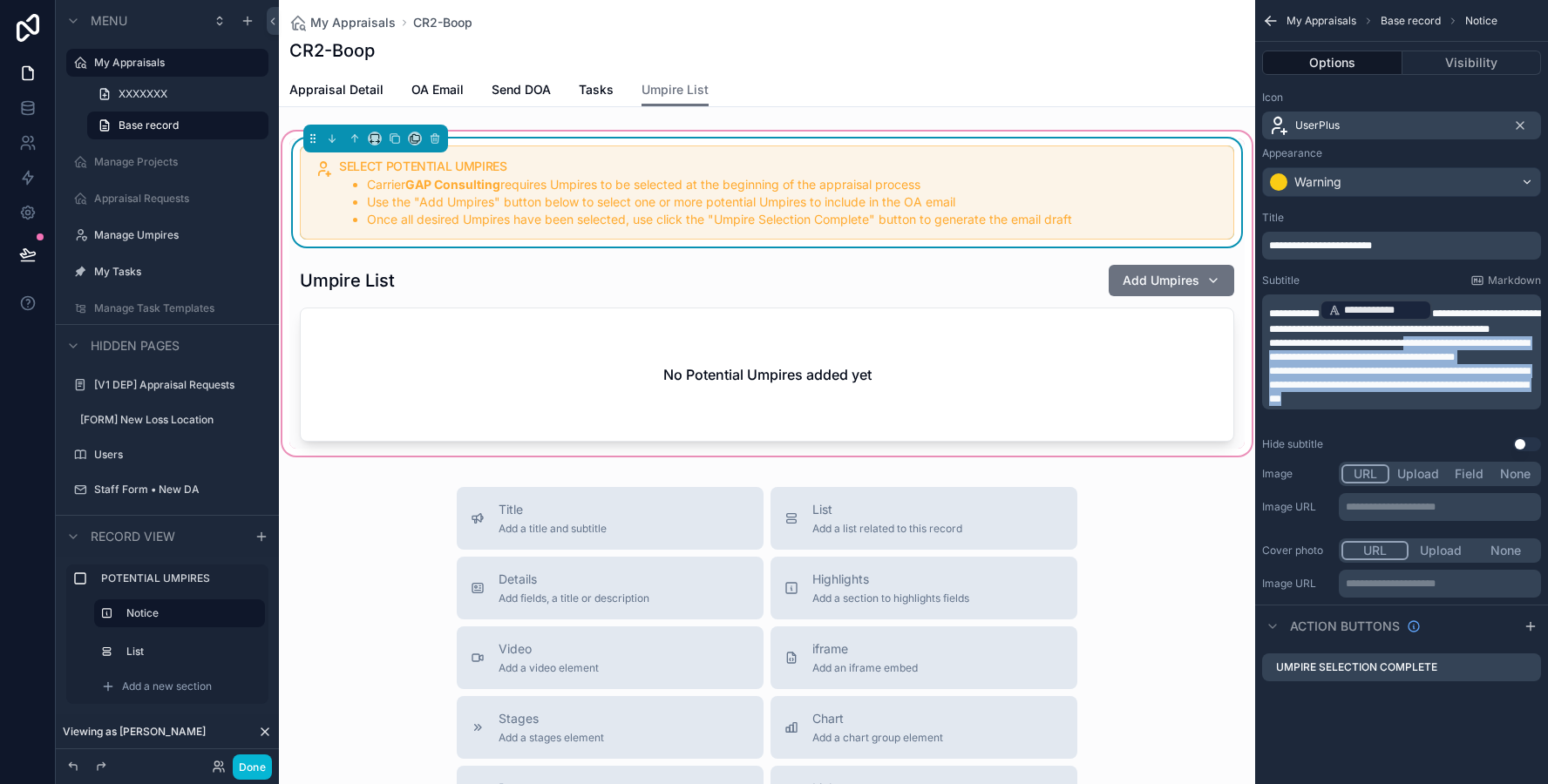
drag, startPoint x: 1395, startPoint y: 415, endPoint x: 1432, endPoint y: 358, distance: 68.0
click at [1432, 358] on div "**********" at bounding box center [1402, 352] width 268 height 108
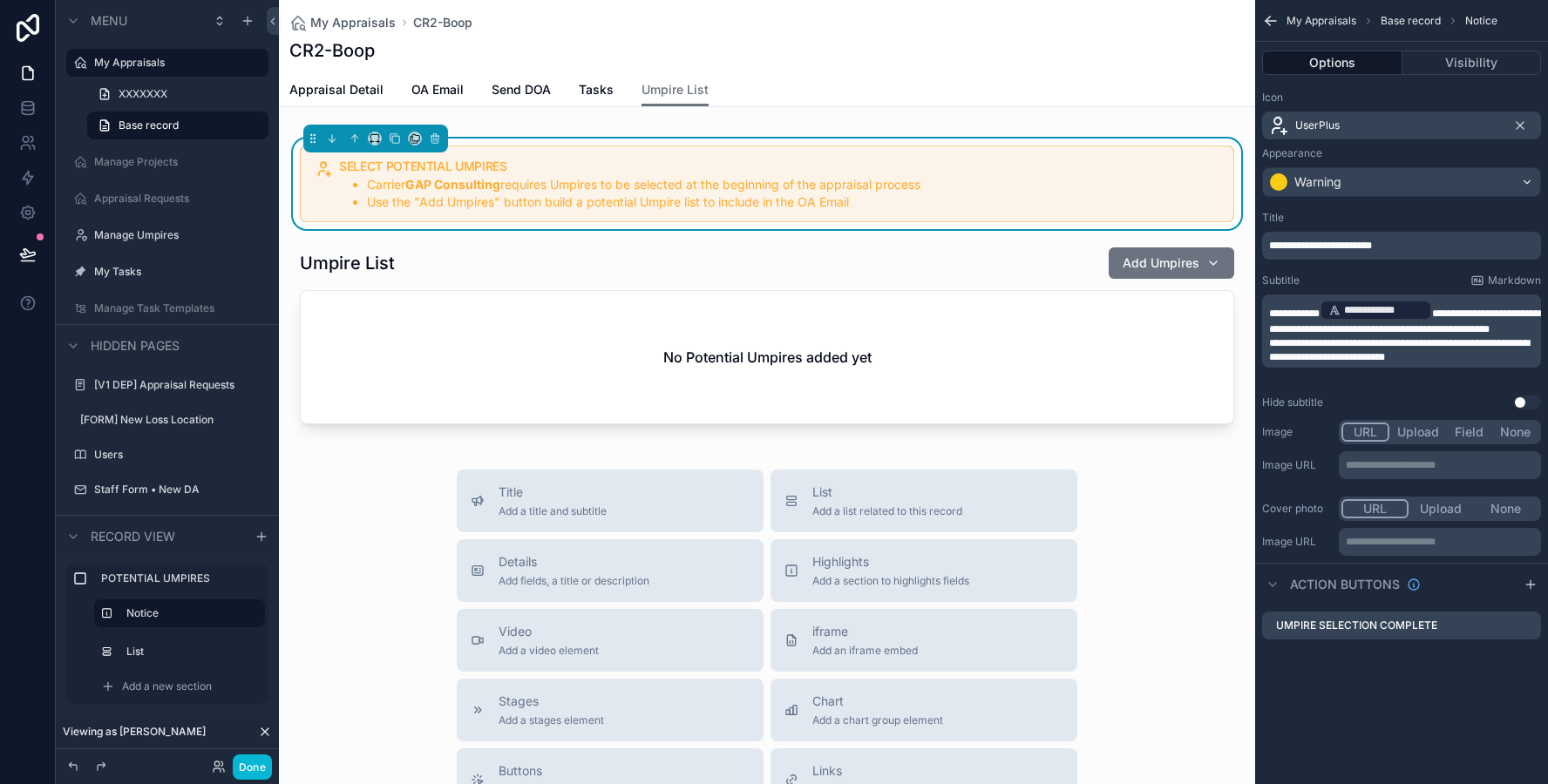
click at [1463, 669] on div "**********" at bounding box center [1402, 340] width 293 height 681
click at [1521, 628] on icon "scrollable content" at bounding box center [1526, 625] width 14 height 14
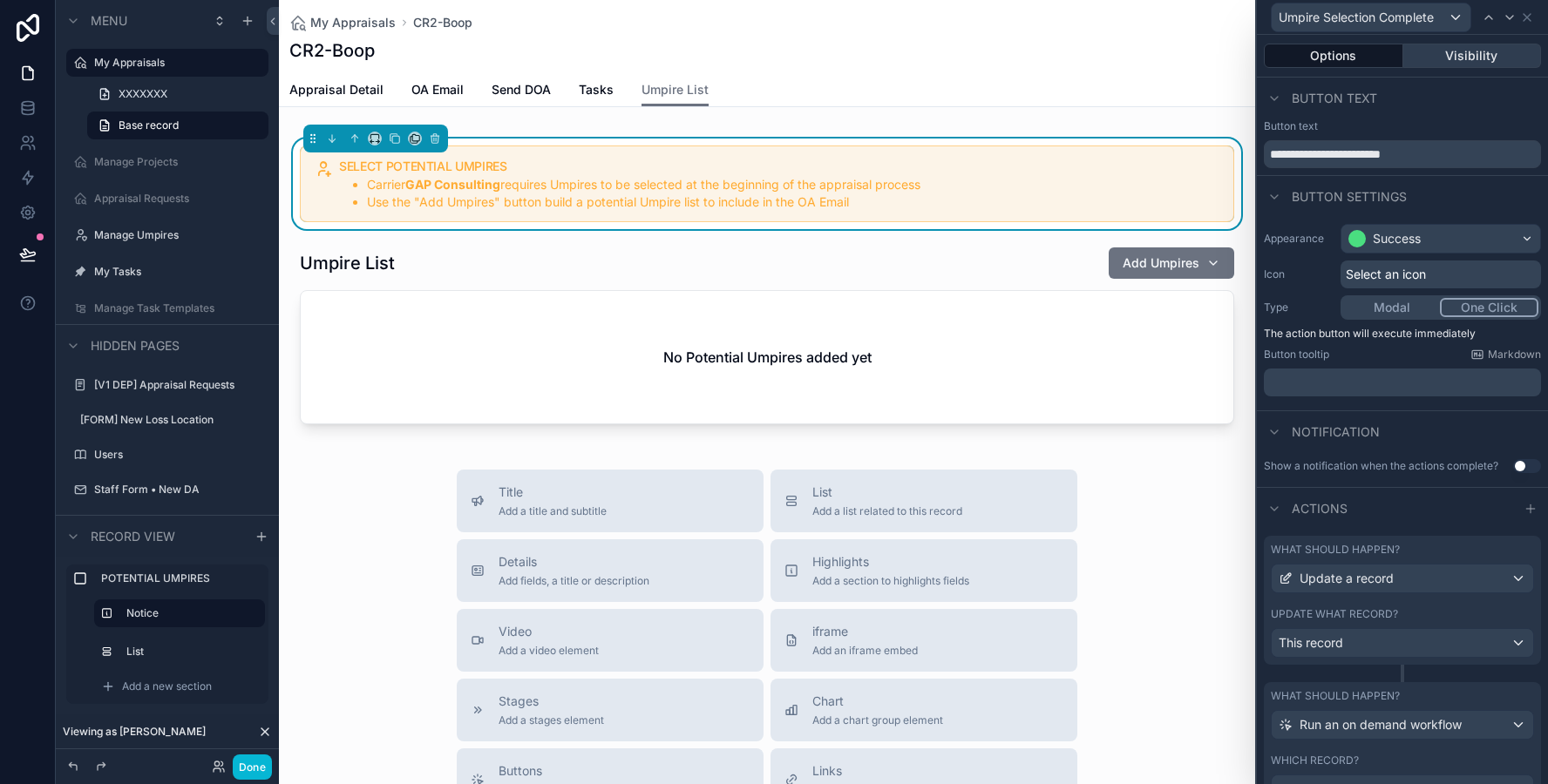
click at [1443, 54] on button "Visibility" at bounding box center [1473, 55] width 138 height 25
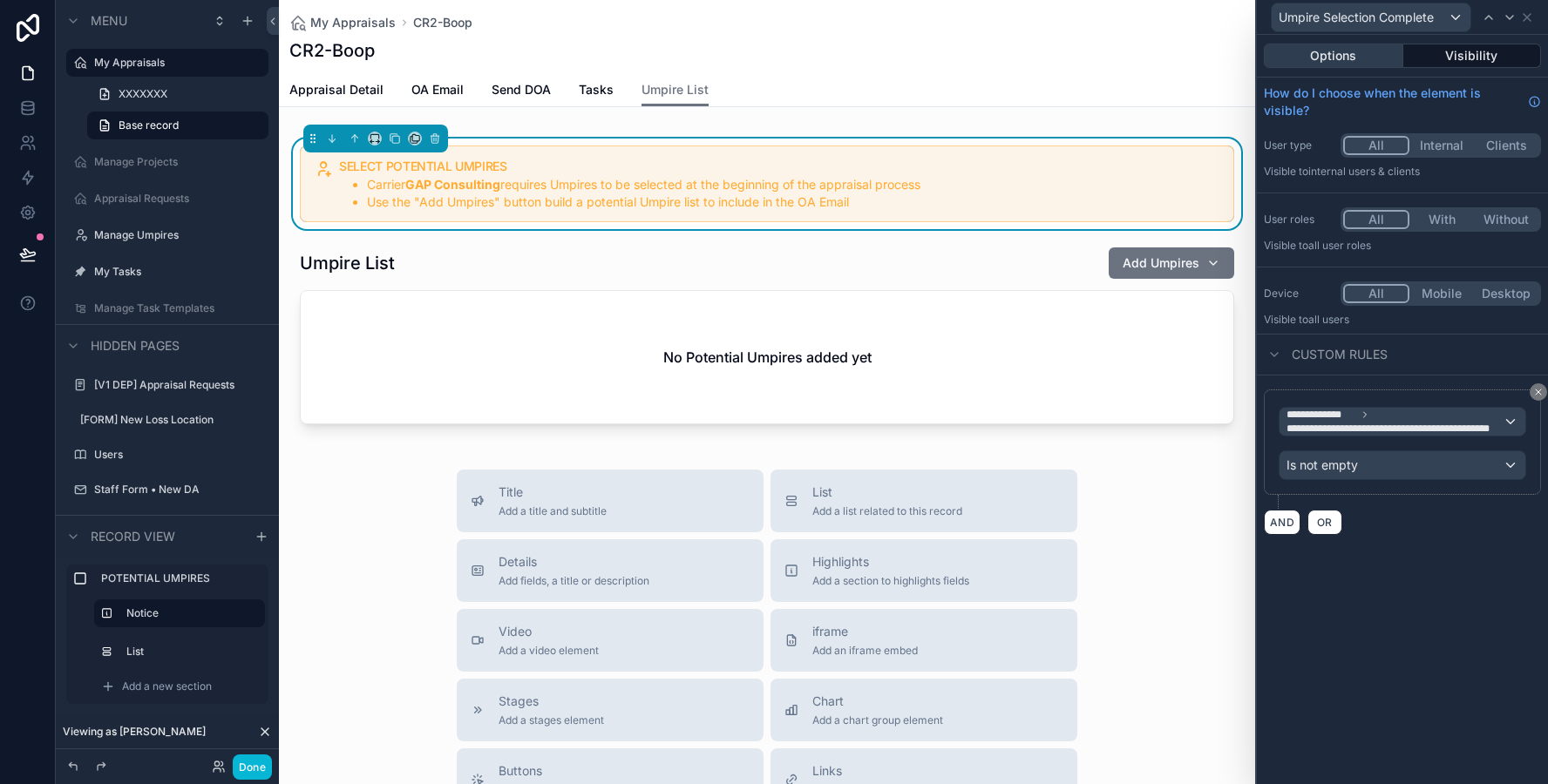
click at [1363, 54] on button "Options" at bounding box center [1332, 55] width 139 height 25
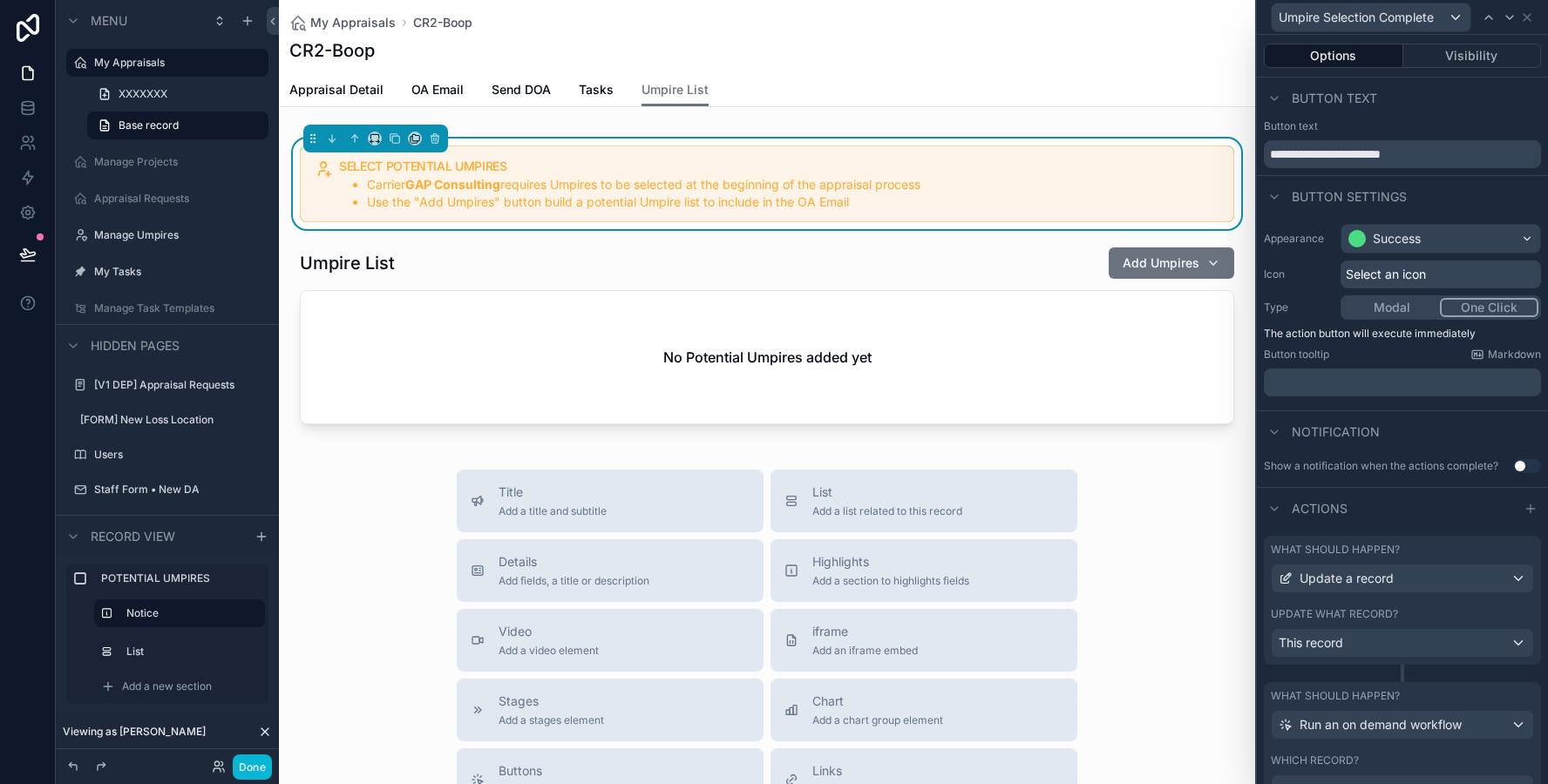
click at [1449, 610] on div "Update what record?" at bounding box center [1402, 614] width 263 height 14
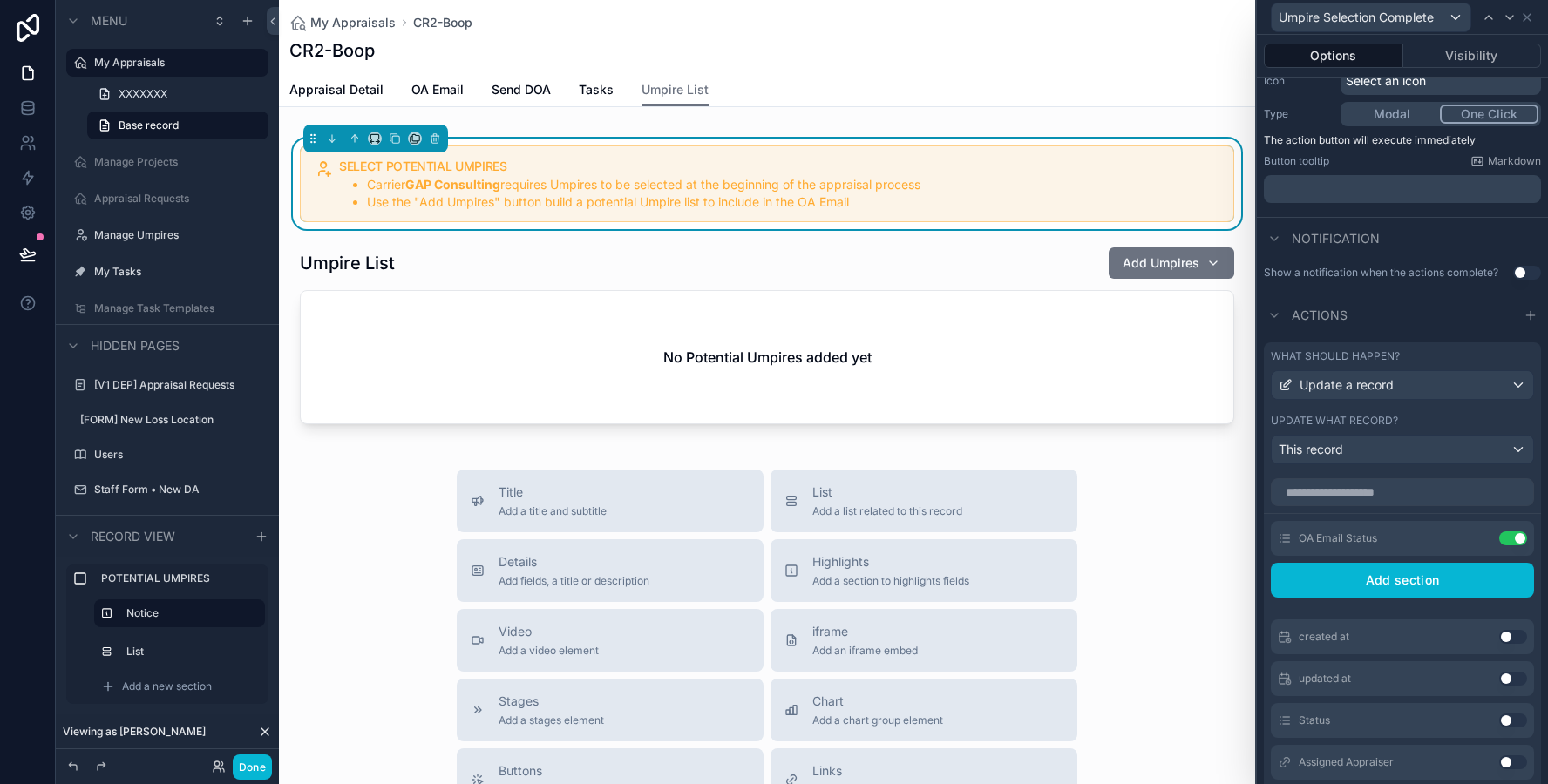
scroll to position [268, 0]
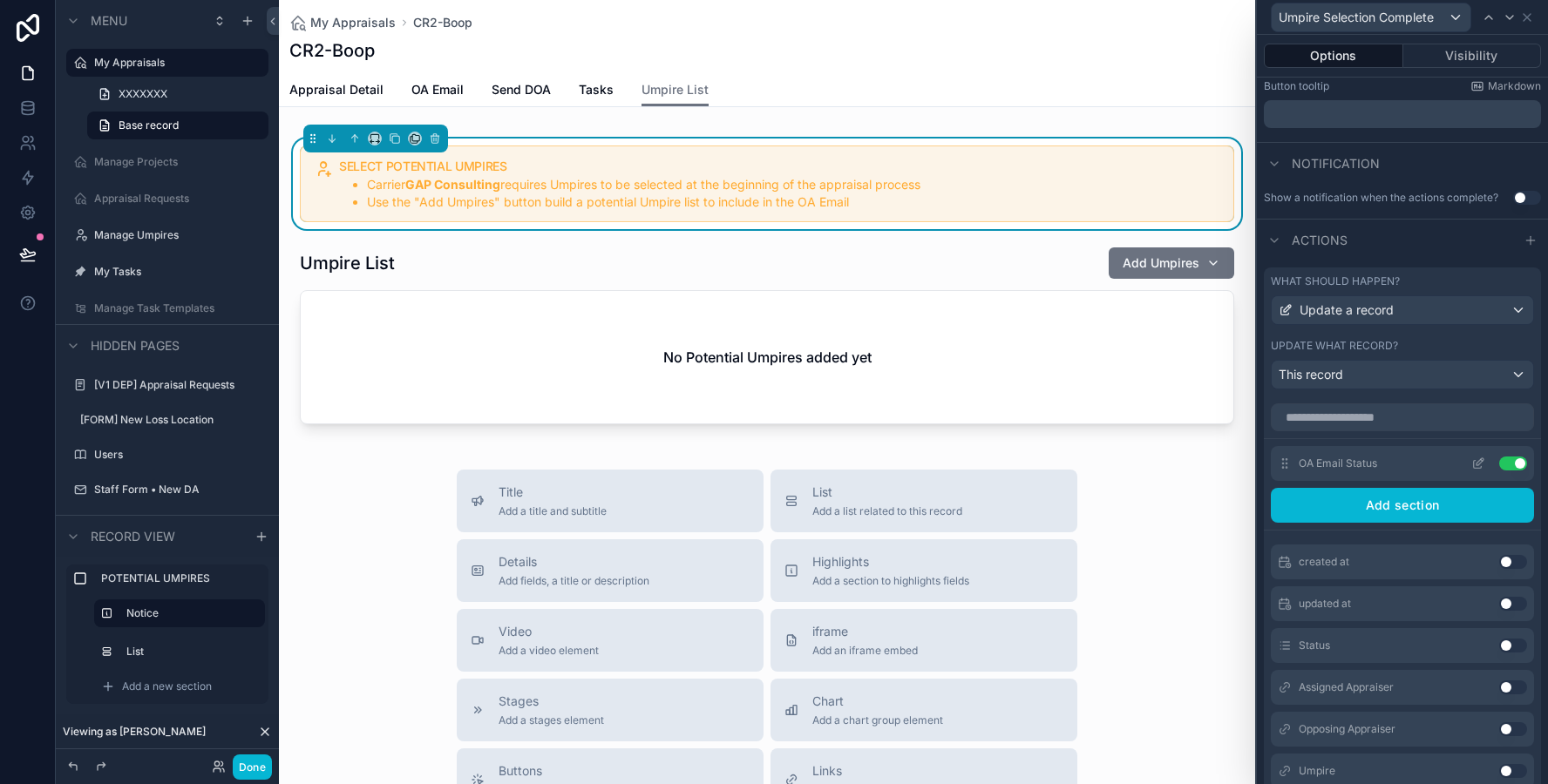
click at [1476, 463] on icon at bounding box center [1480, 462] width 7 height 7
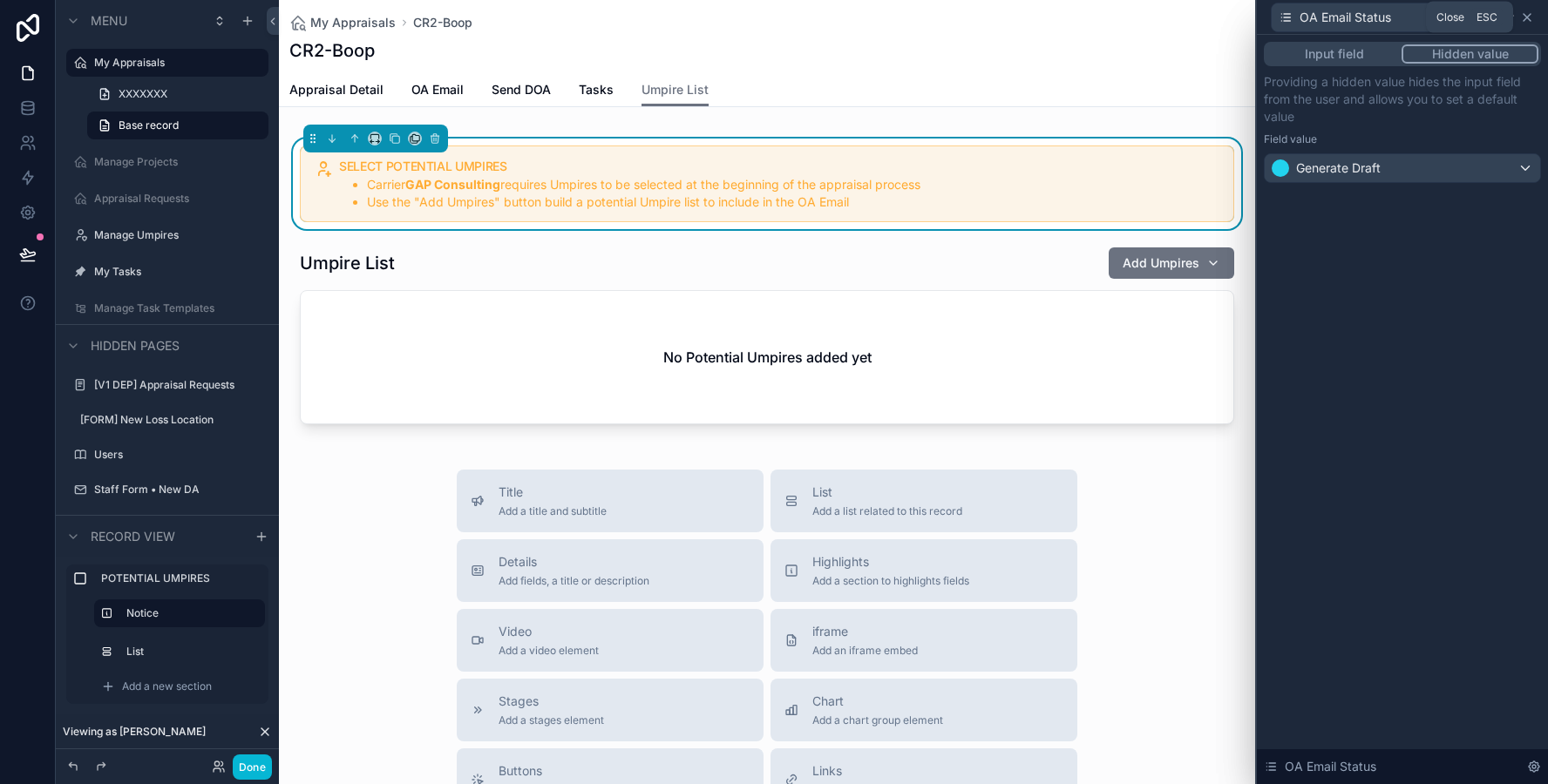
click at [1527, 12] on icon at bounding box center [1526, 16] width 14 height 14
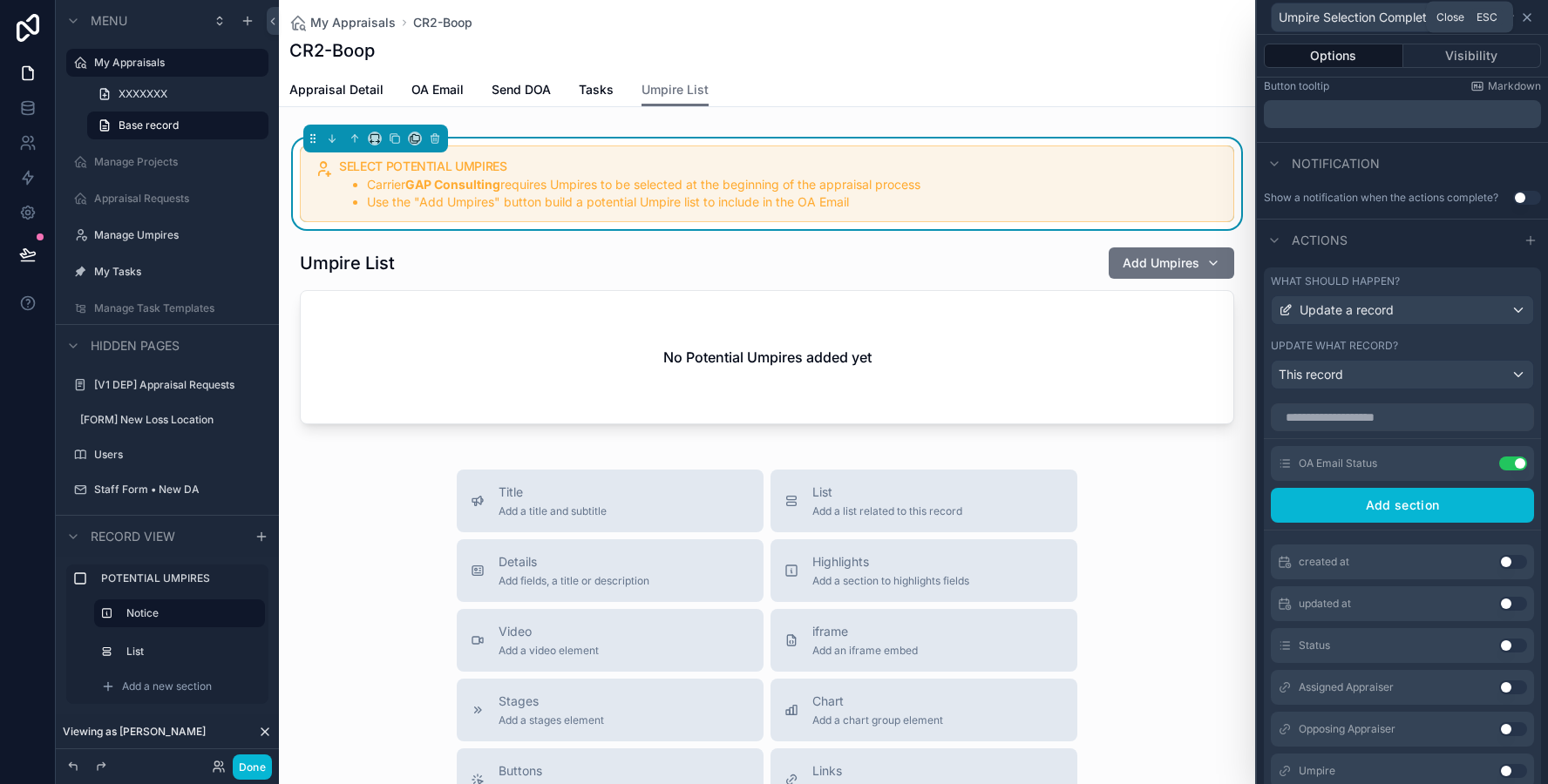
click at [1529, 20] on icon at bounding box center [1527, 17] width 7 height 7
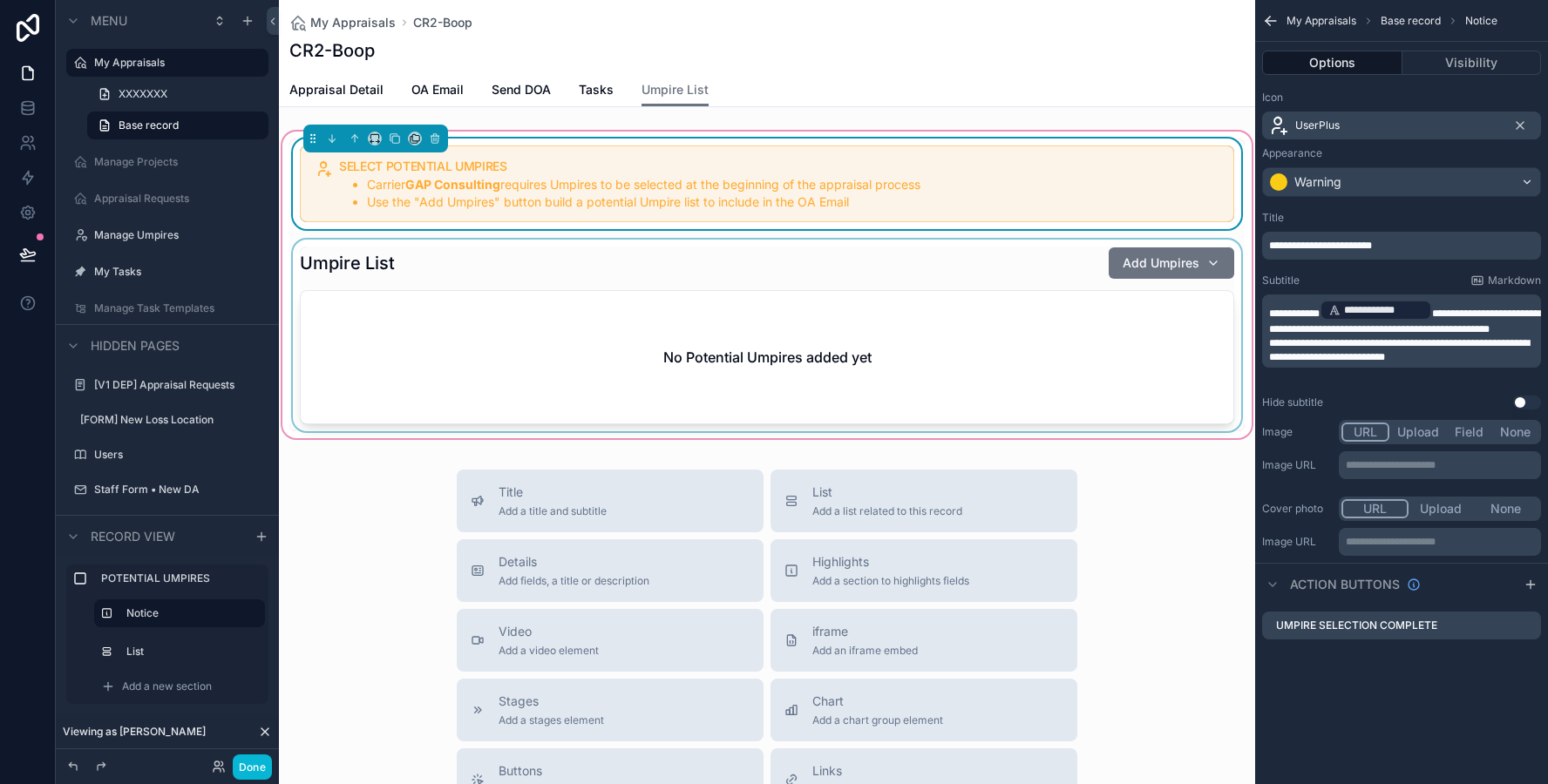
click at [884, 427] on div "scrollable content" at bounding box center [767, 335] width 955 height 192
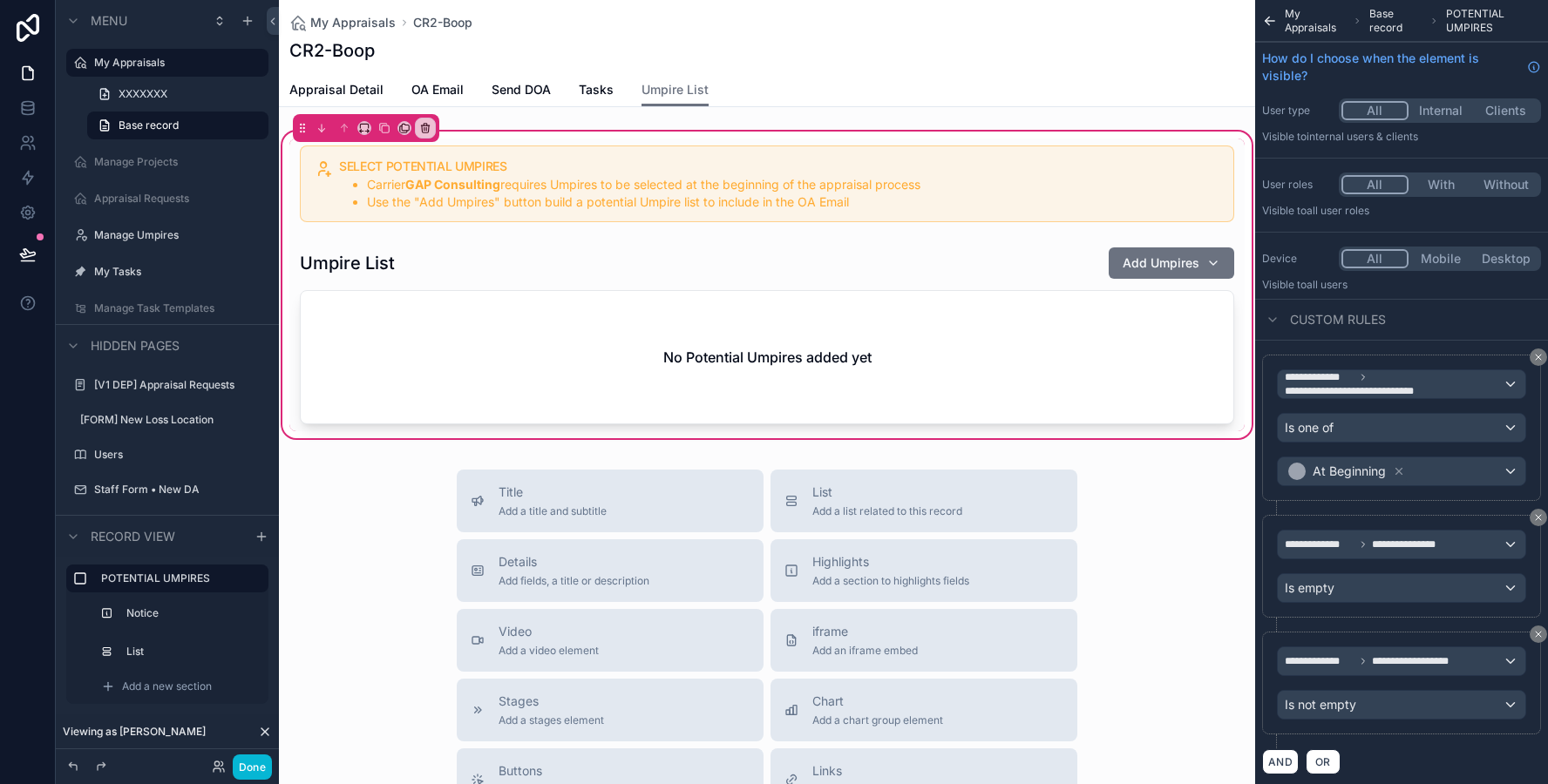
click at [876, 437] on div "SELECT POTENTIAL UMPIRES Carrier GAP Consulting requires Umpires to be selected…" at bounding box center [767, 285] width 976 height 314
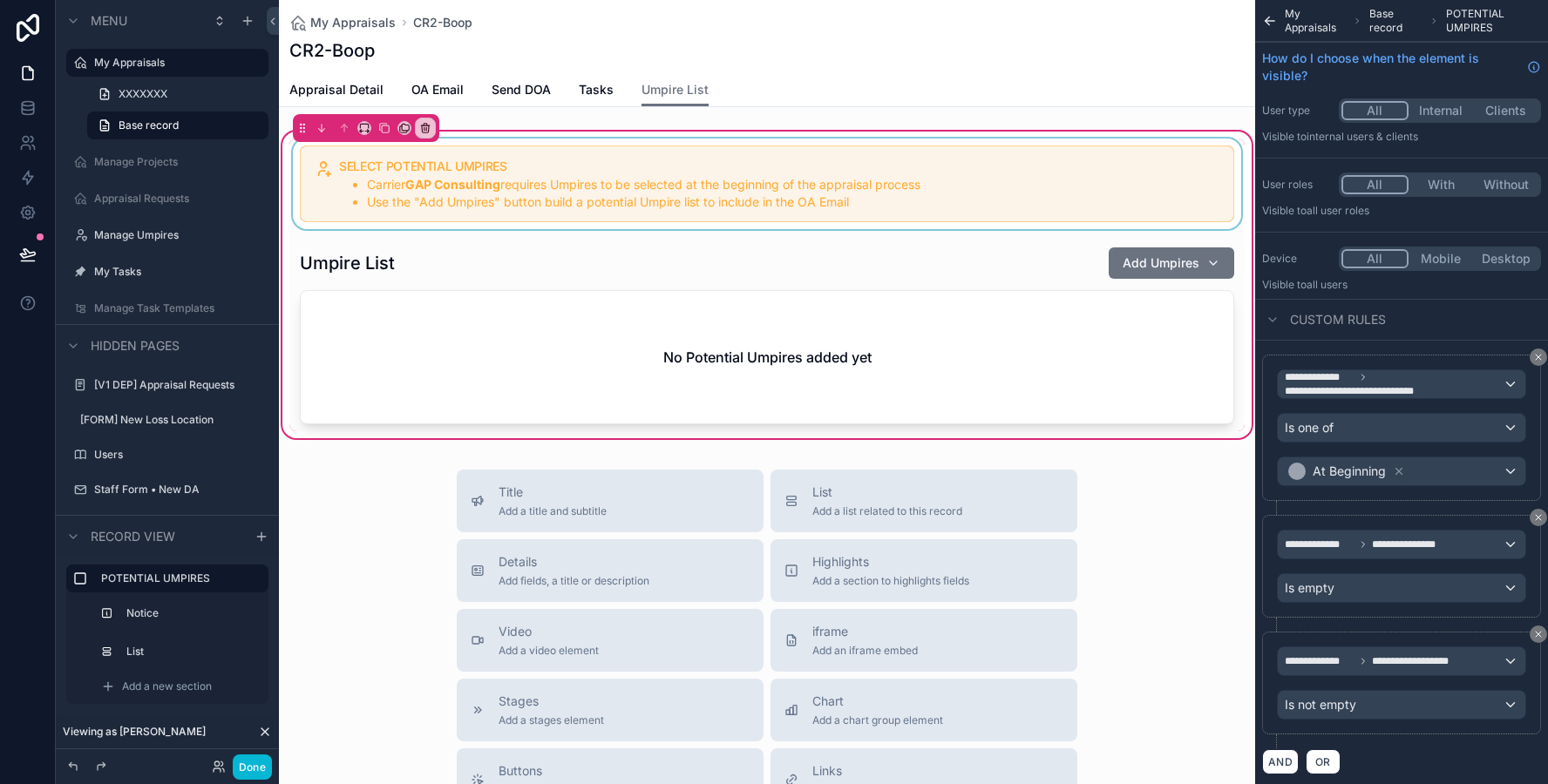
click at [486, 150] on div "scrollable content" at bounding box center [767, 184] width 955 height 91
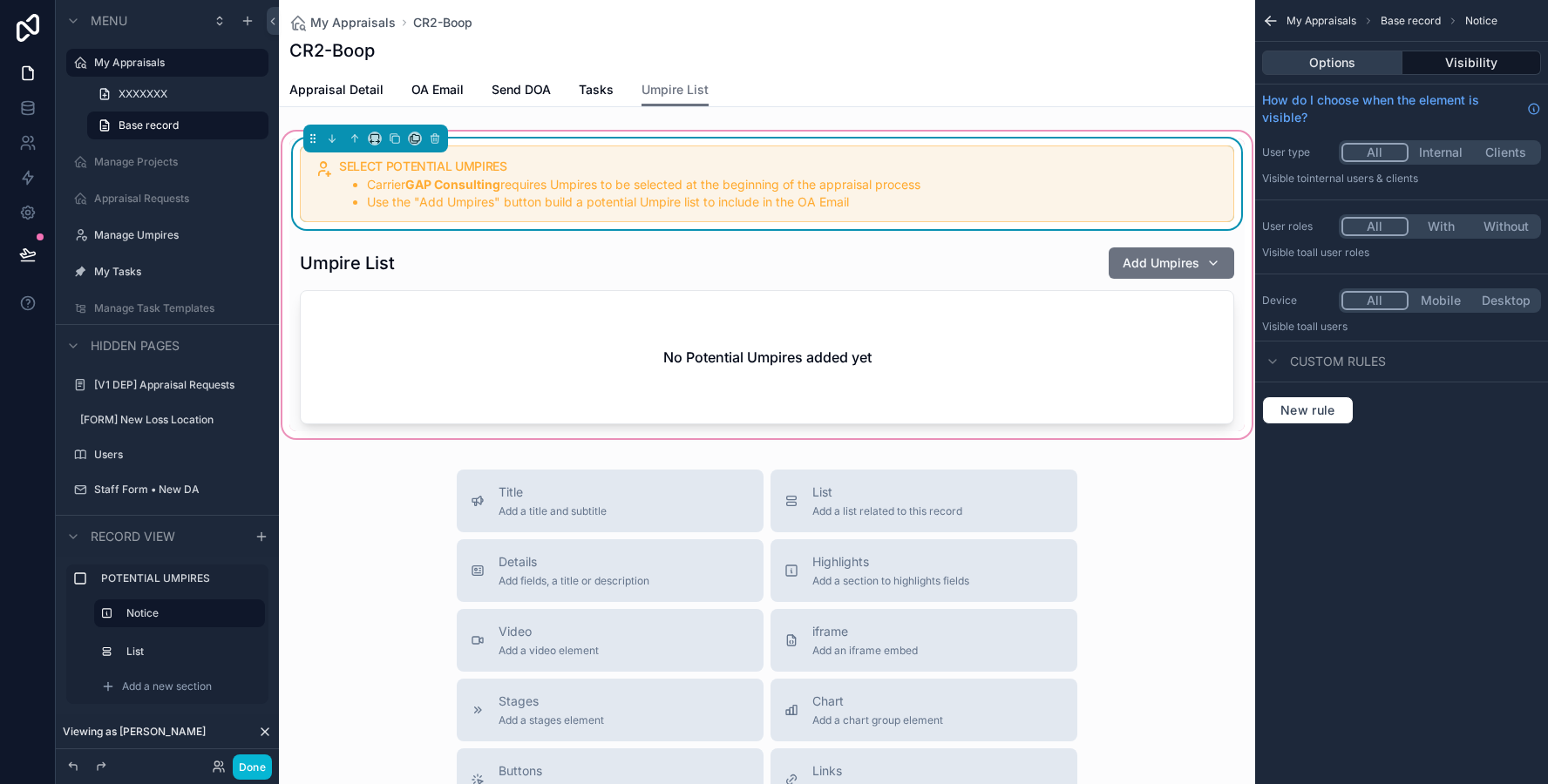
click at [1296, 72] on button "Options" at bounding box center [1332, 63] width 140 height 25
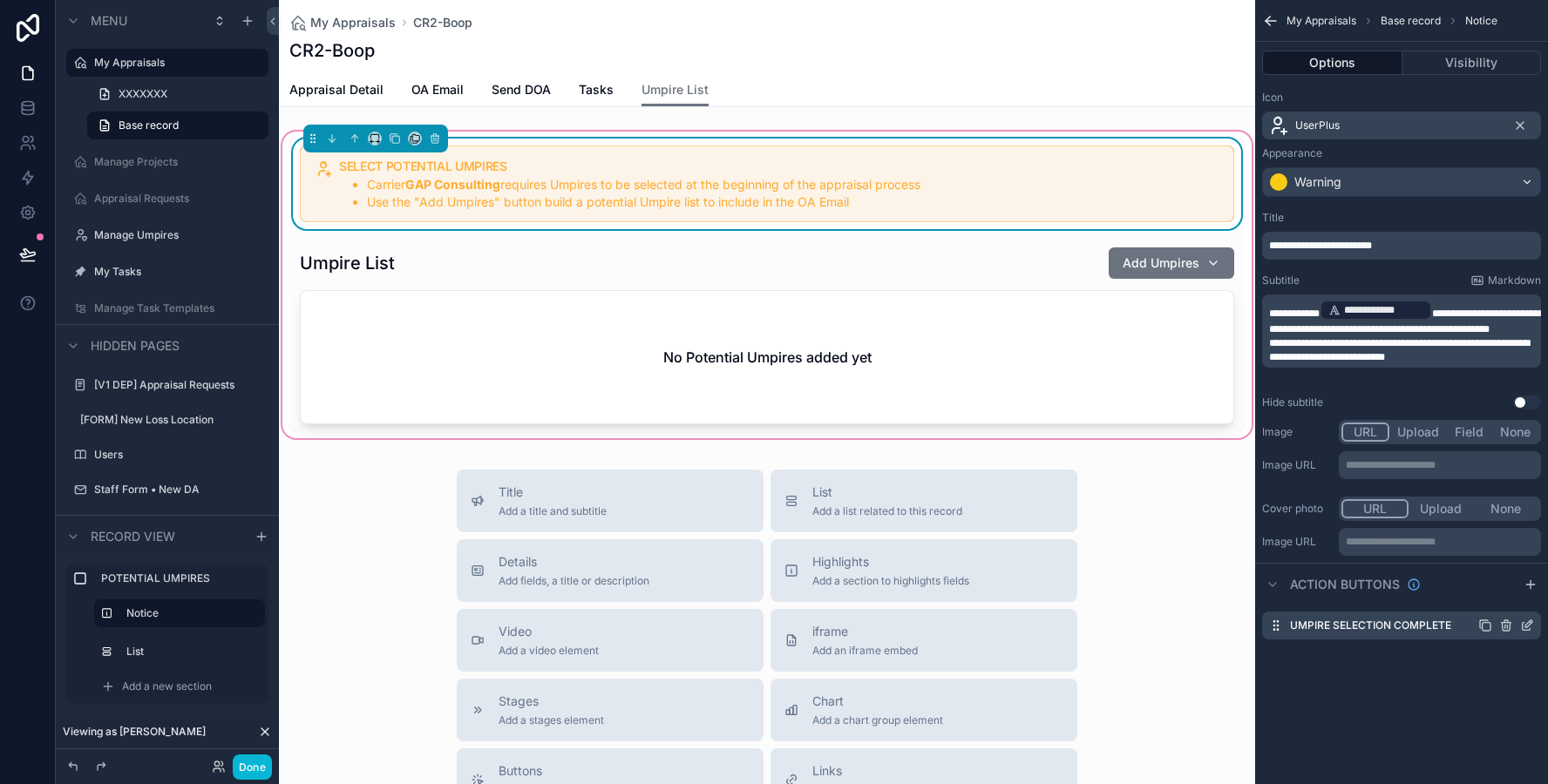
click at [1528, 631] on icon "scrollable content" at bounding box center [1526, 625] width 14 height 14
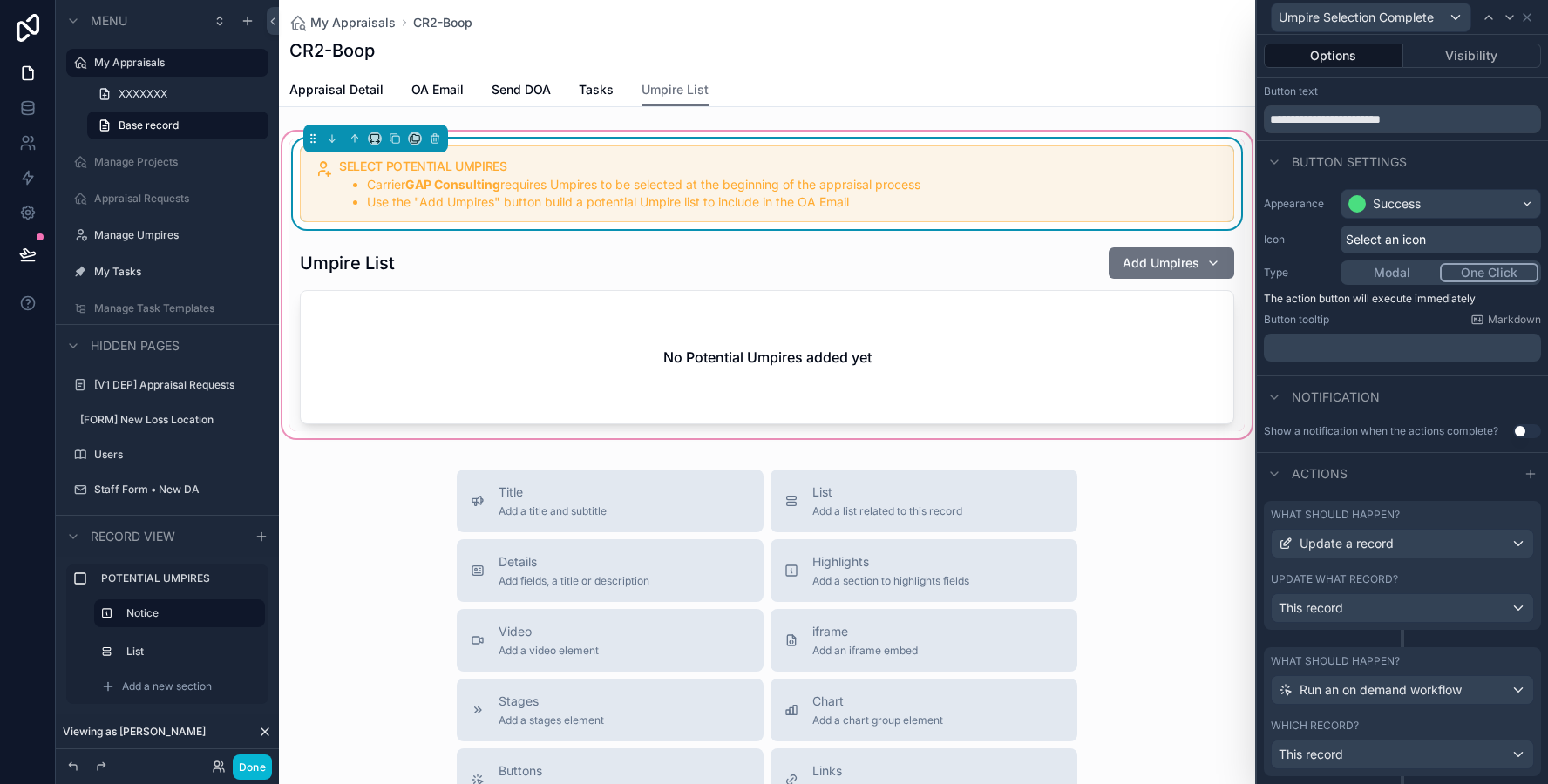
scroll to position [78, 0]
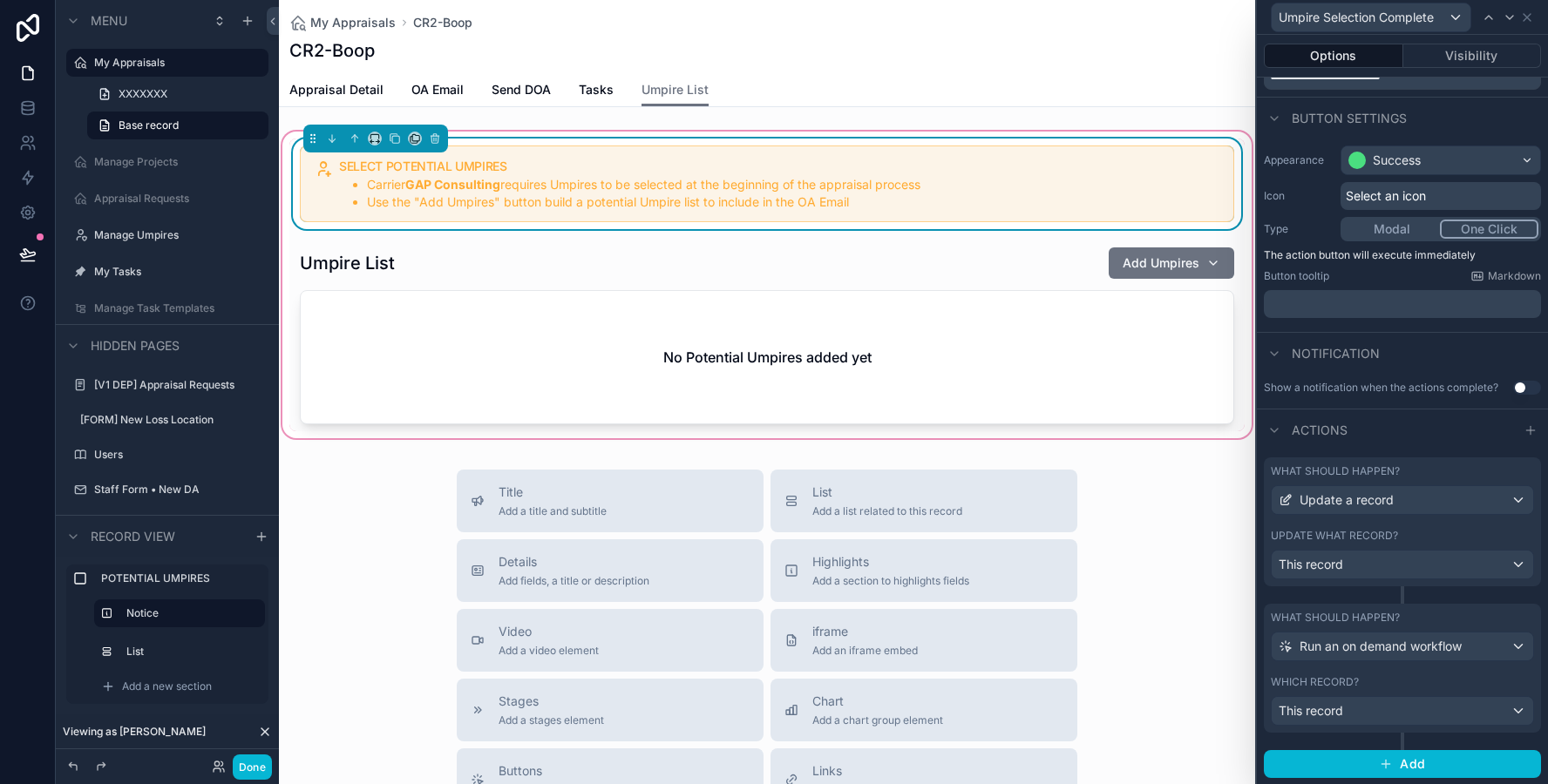
click at [1433, 611] on div "What should happen?" at bounding box center [1402, 618] width 263 height 14
click at [1531, 17] on icon at bounding box center [1526, 16] width 14 height 14
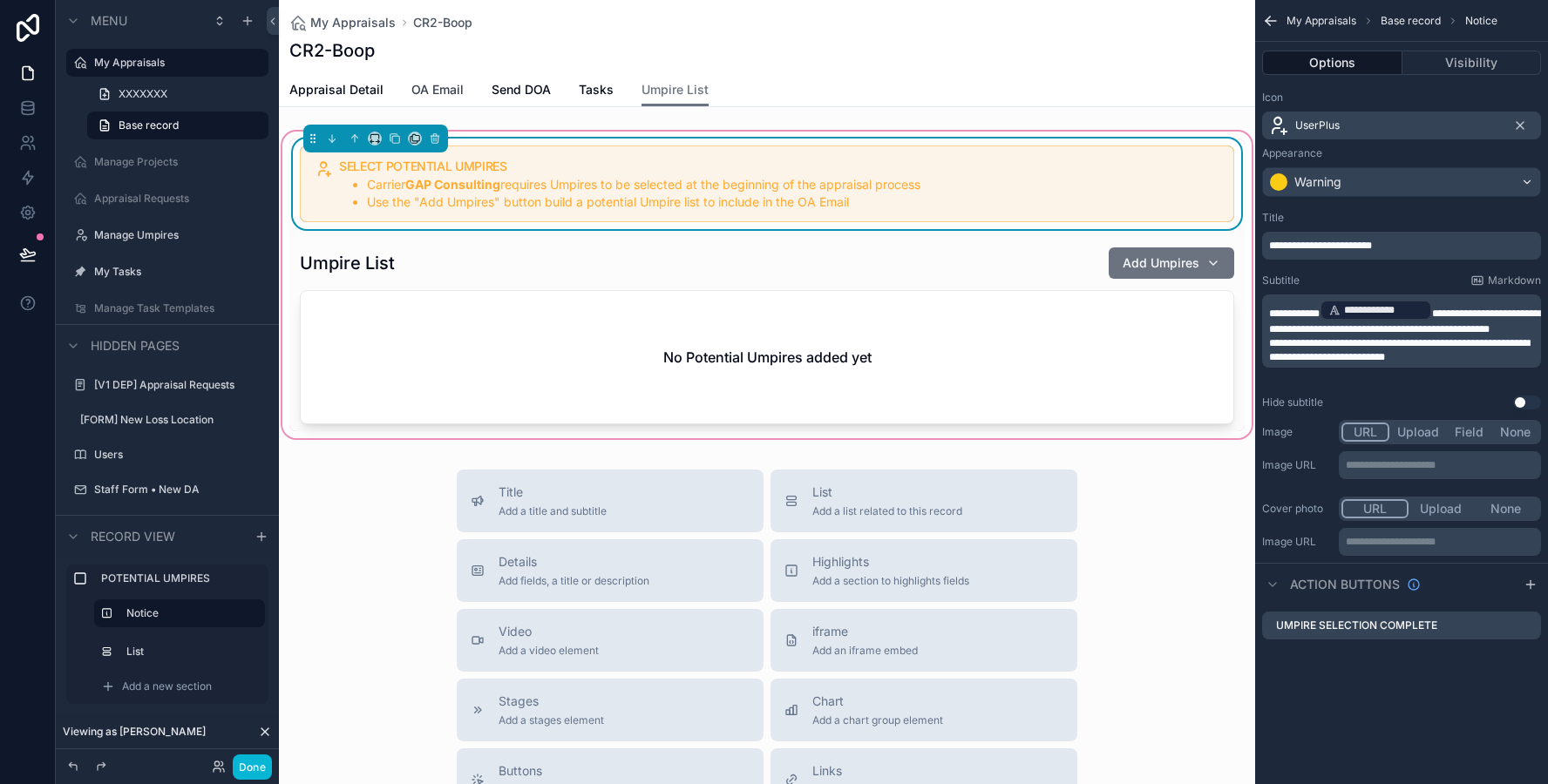
click at [426, 85] on span "OA Email" at bounding box center [437, 89] width 52 height 17
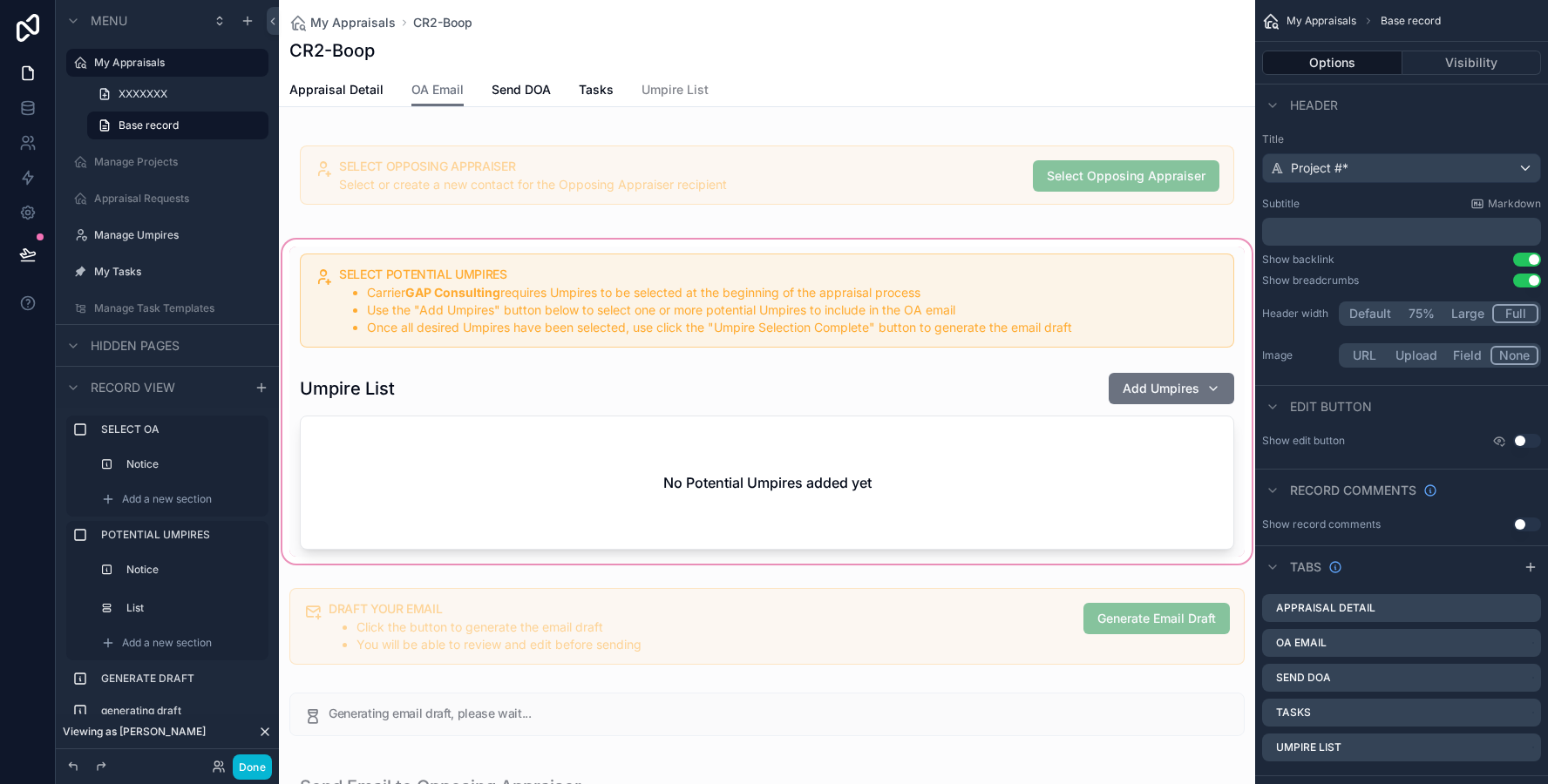
click at [443, 393] on div "scrollable content" at bounding box center [767, 402] width 976 height 331
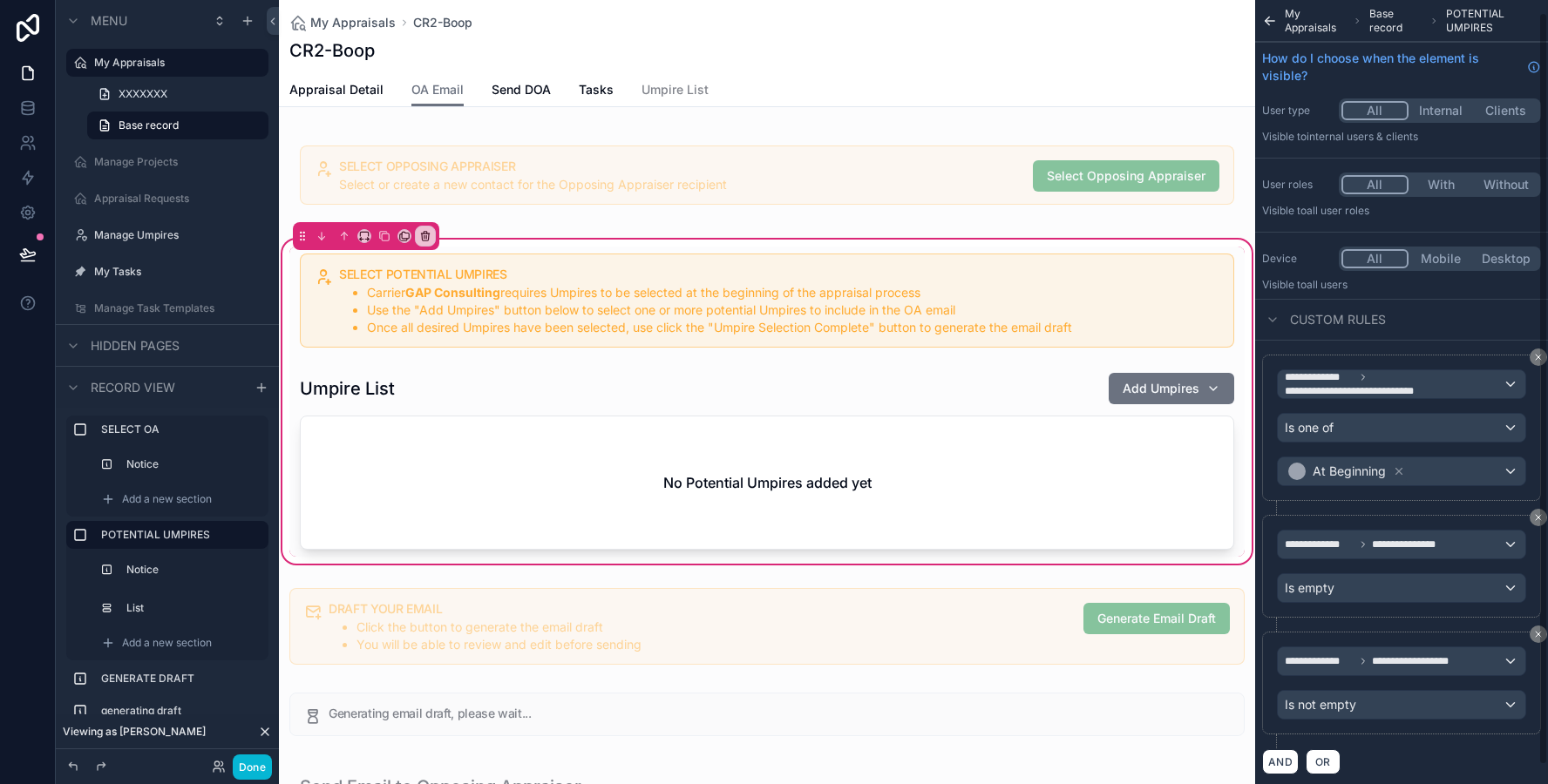
scroll to position [32, 0]
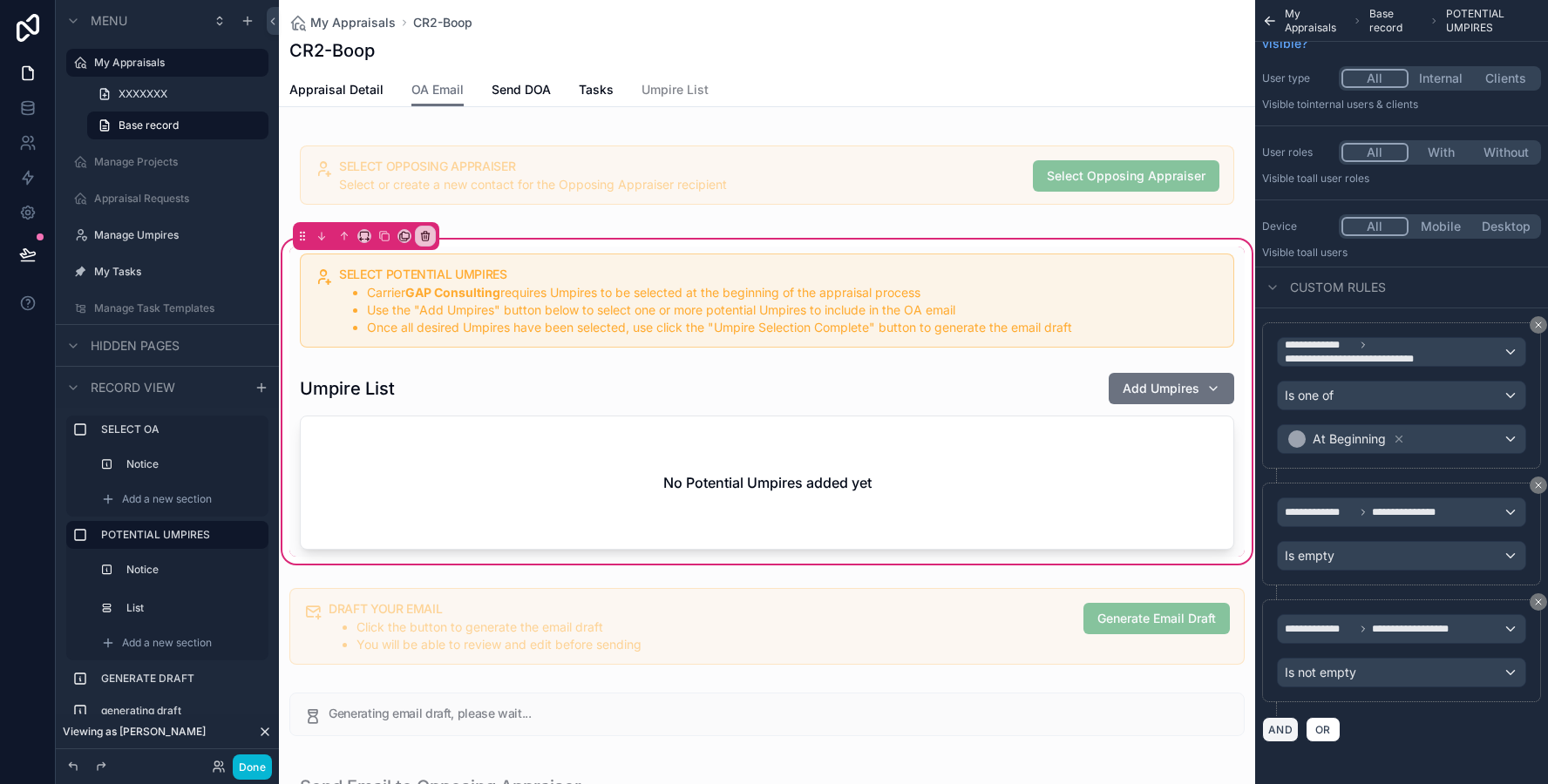
click at [1284, 727] on button "AND" at bounding box center [1280, 730] width 36 height 25
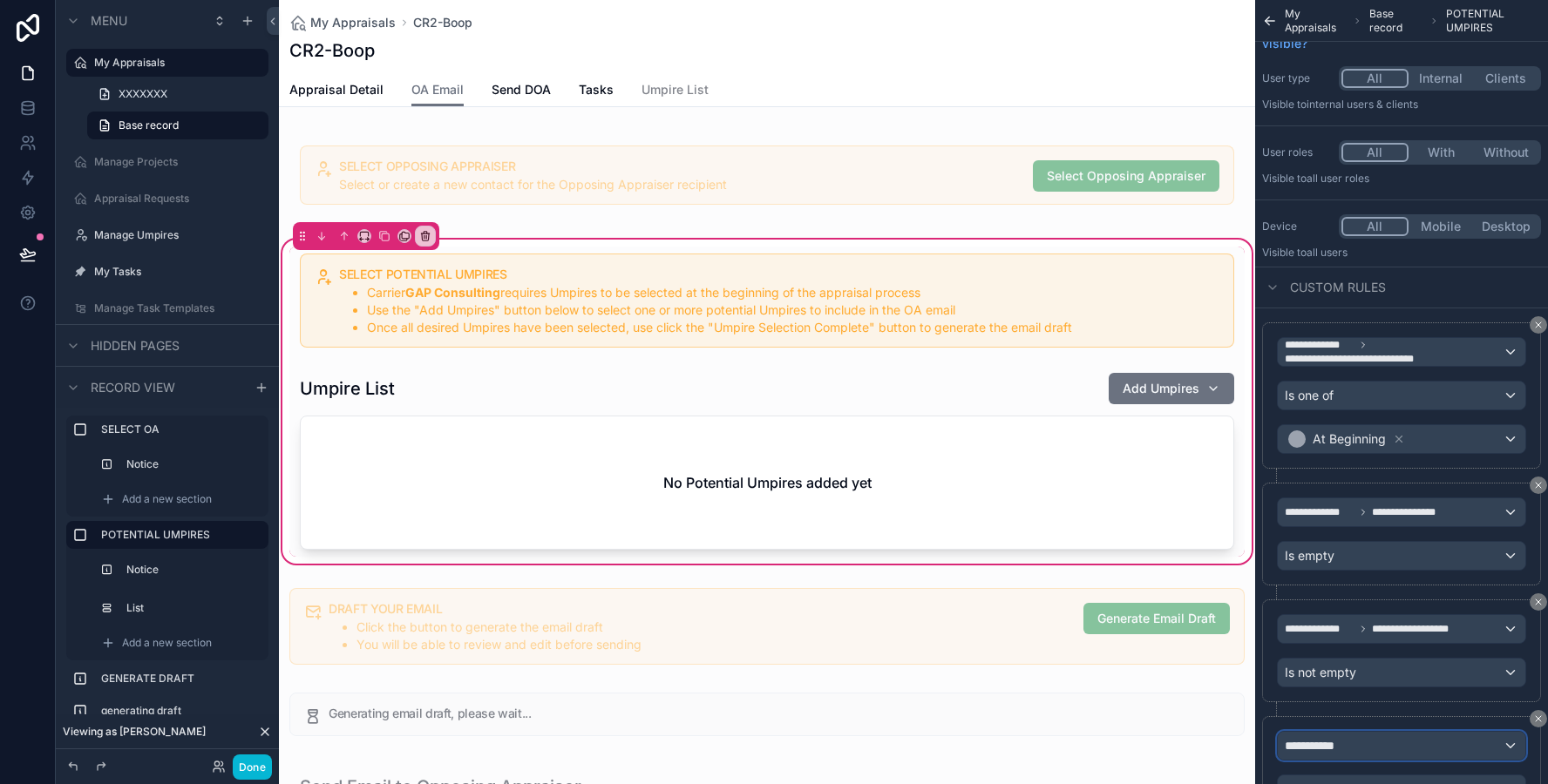
click at [1313, 744] on span "**********" at bounding box center [1316, 746] width 65 height 17
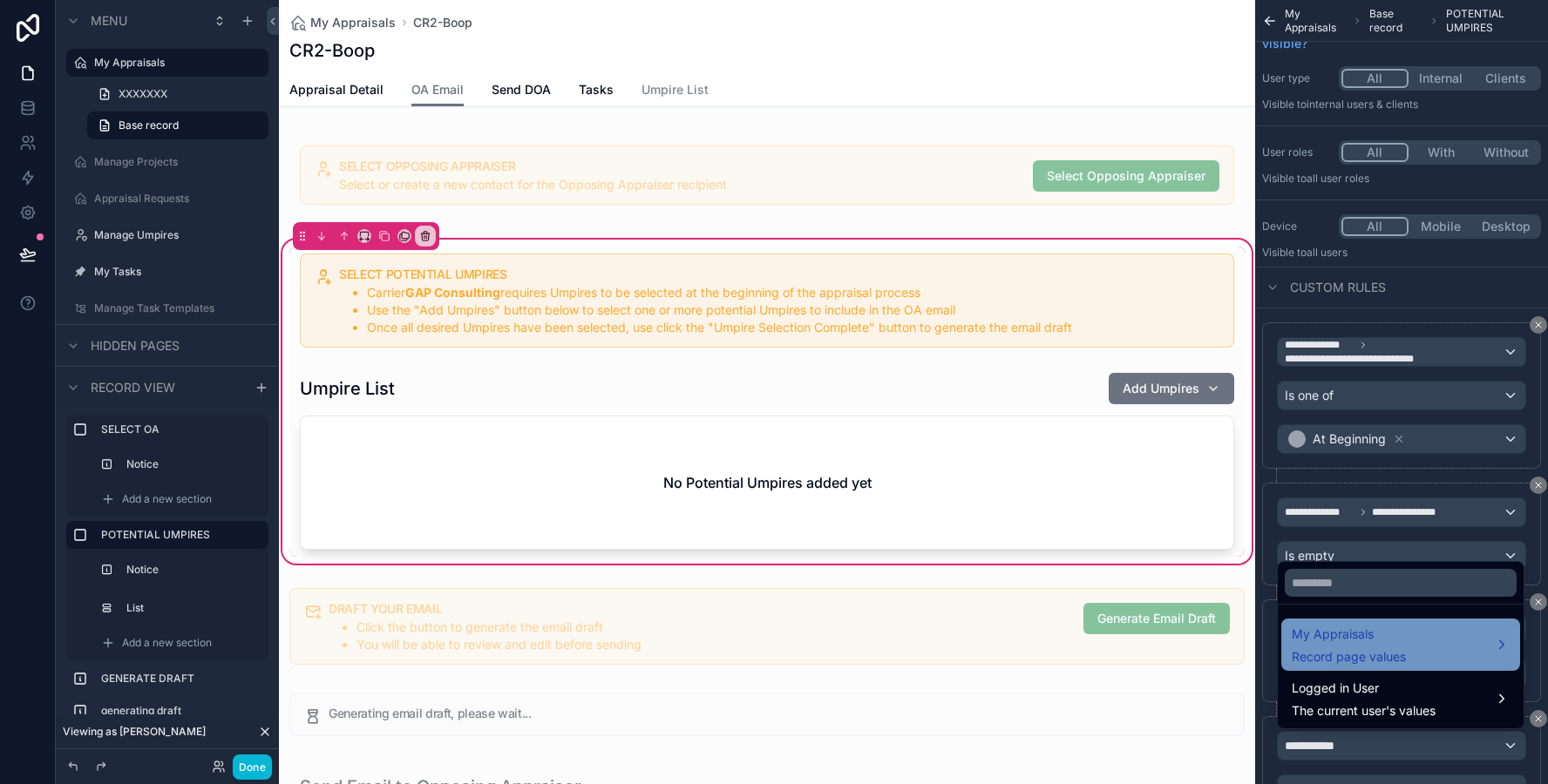
click at [1333, 635] on span "My Appraisals" at bounding box center [1349, 634] width 115 height 21
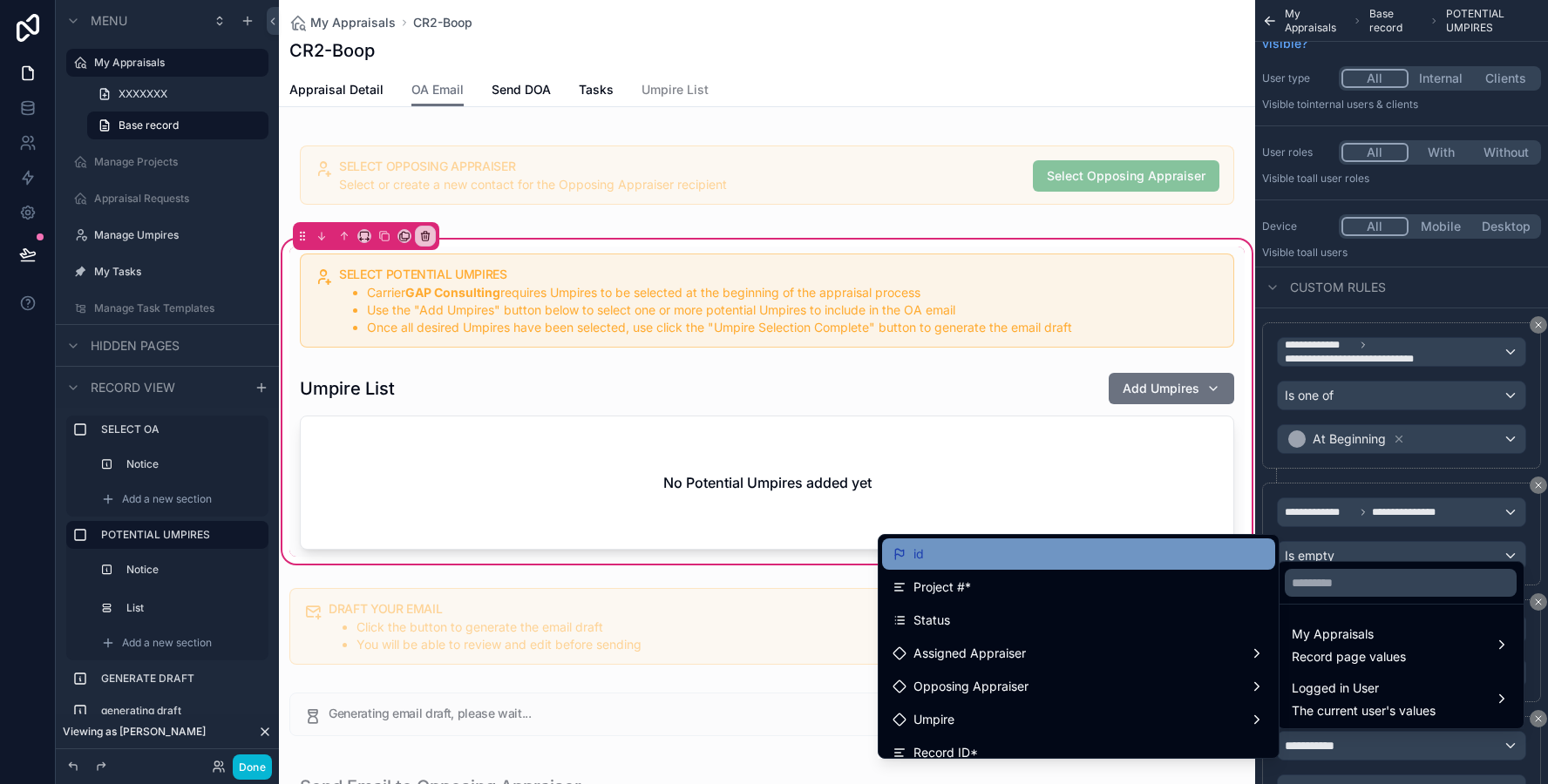
click at [1181, 563] on div "id" at bounding box center [1078, 554] width 372 height 21
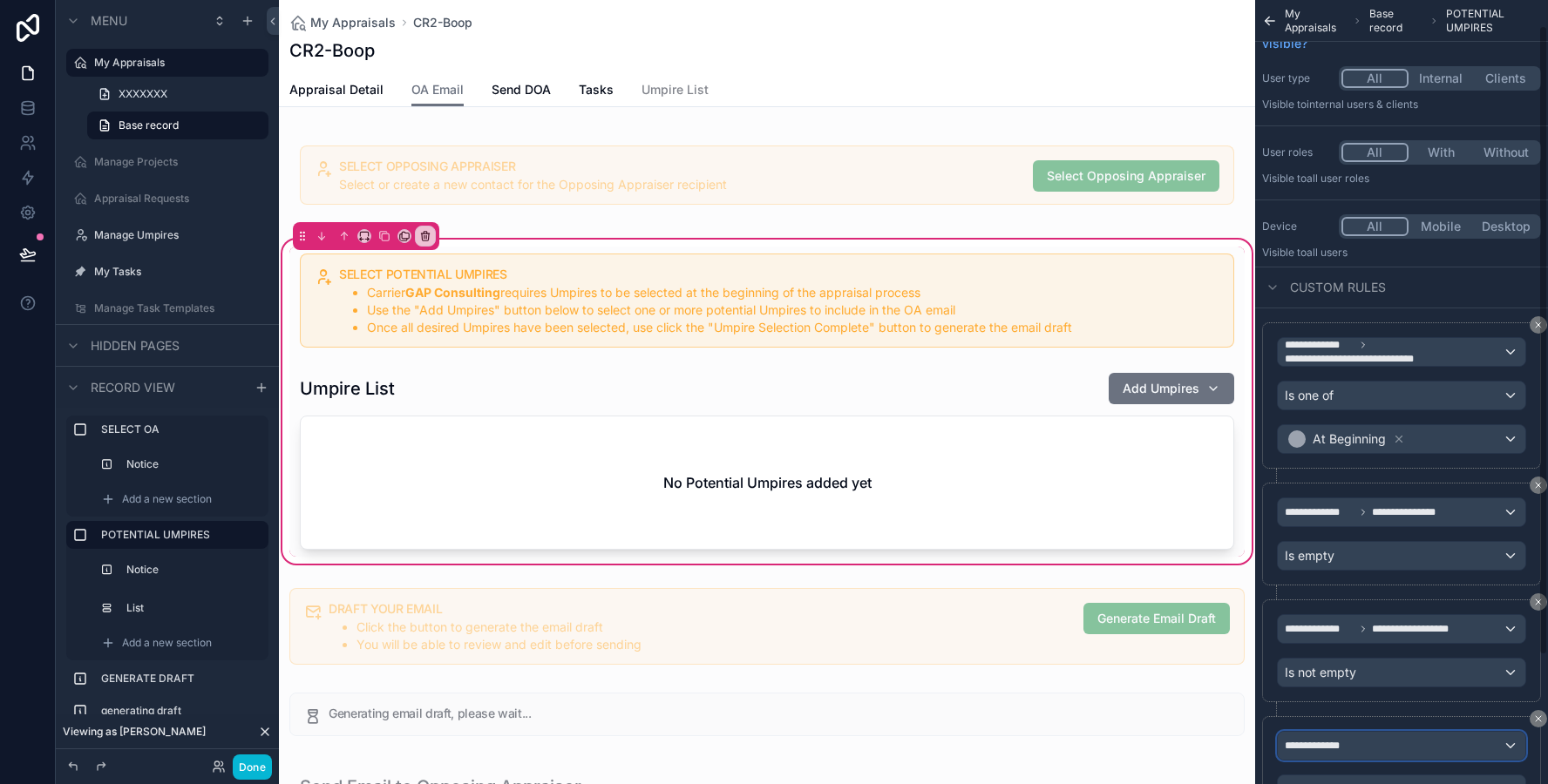
click at [1300, 740] on span "**********" at bounding box center [1319, 745] width 70 height 14
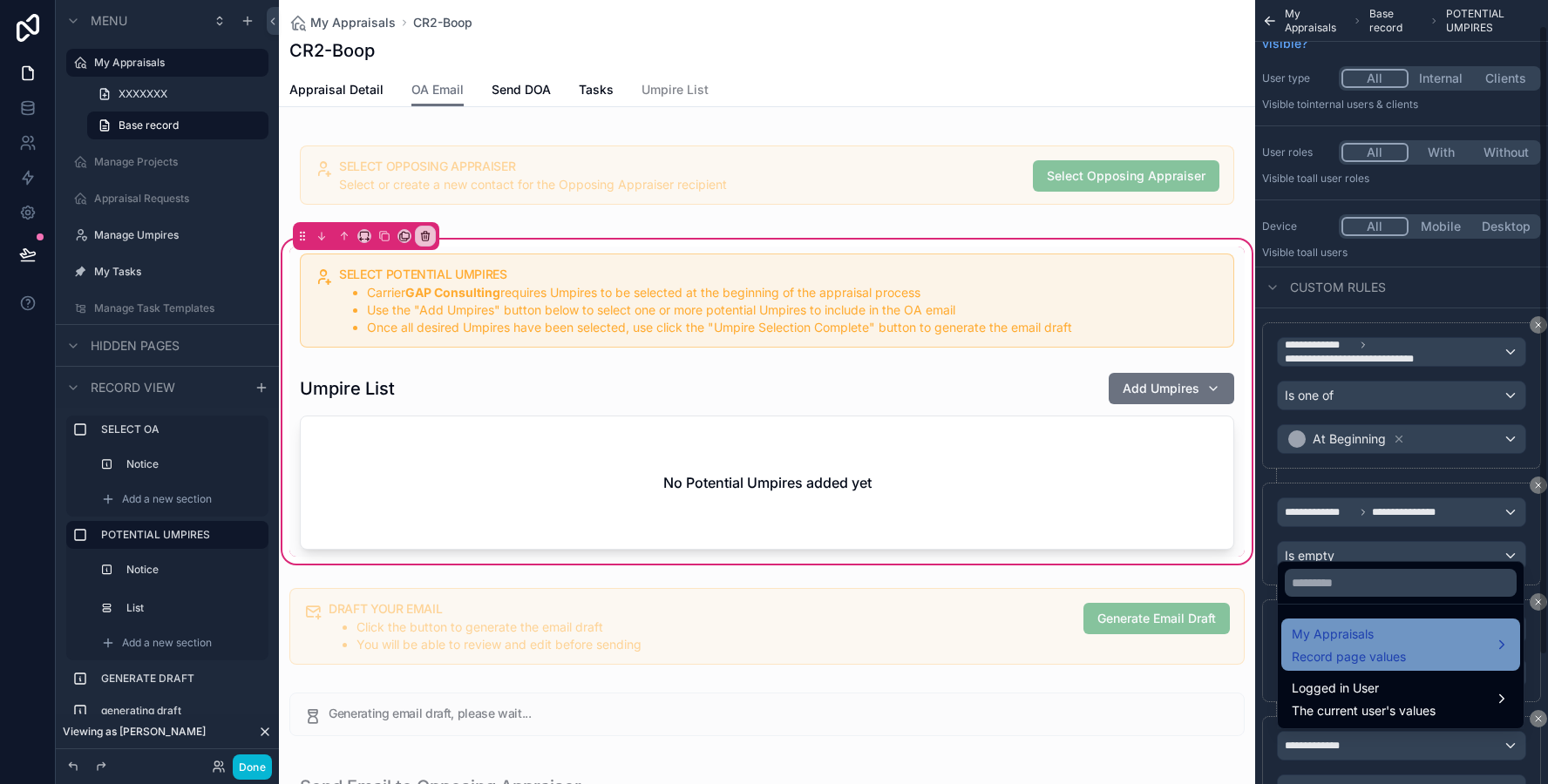
click at [1324, 648] on span "Record page values" at bounding box center [1349, 657] width 115 height 17
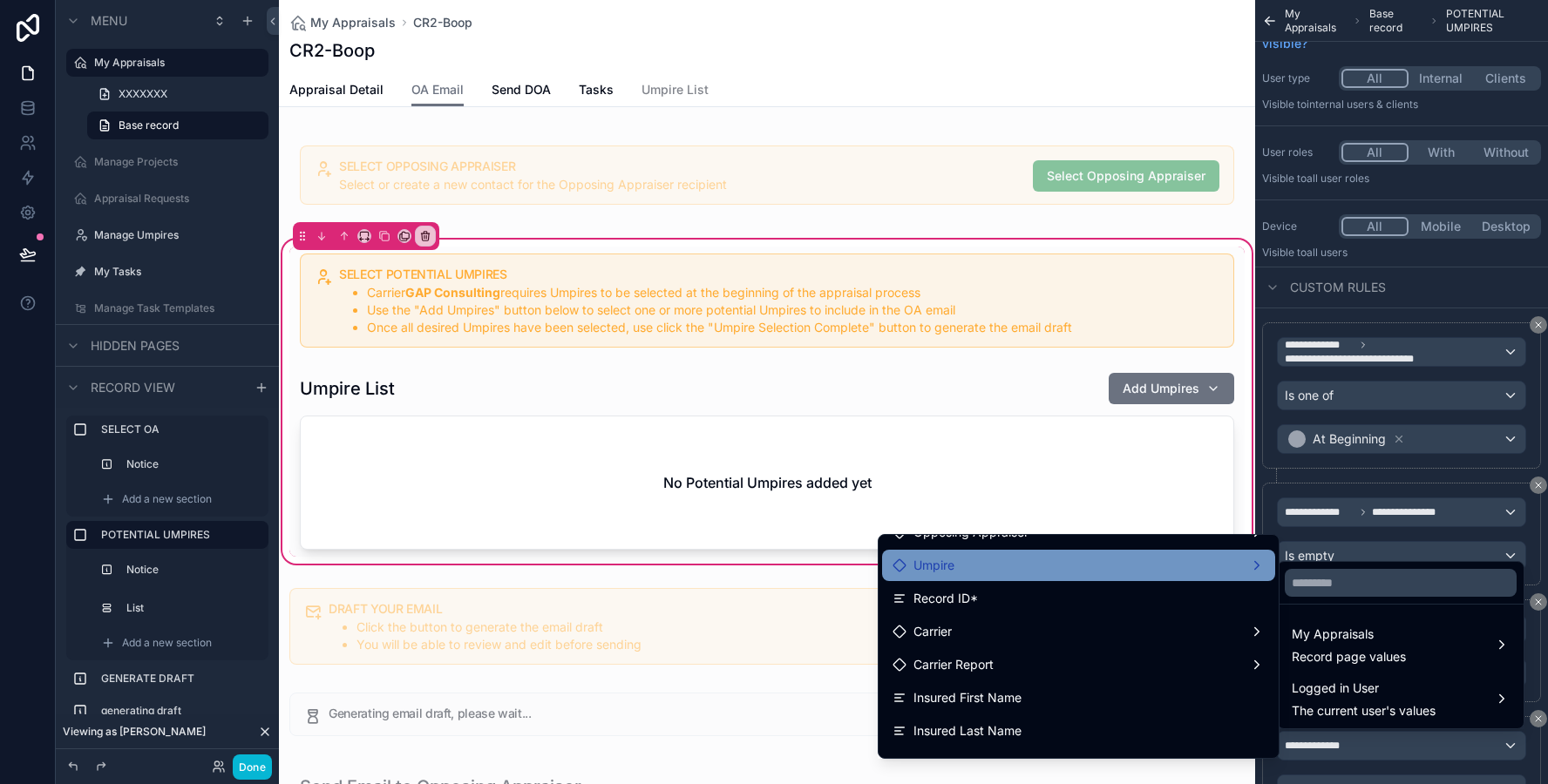
scroll to position [211, 0]
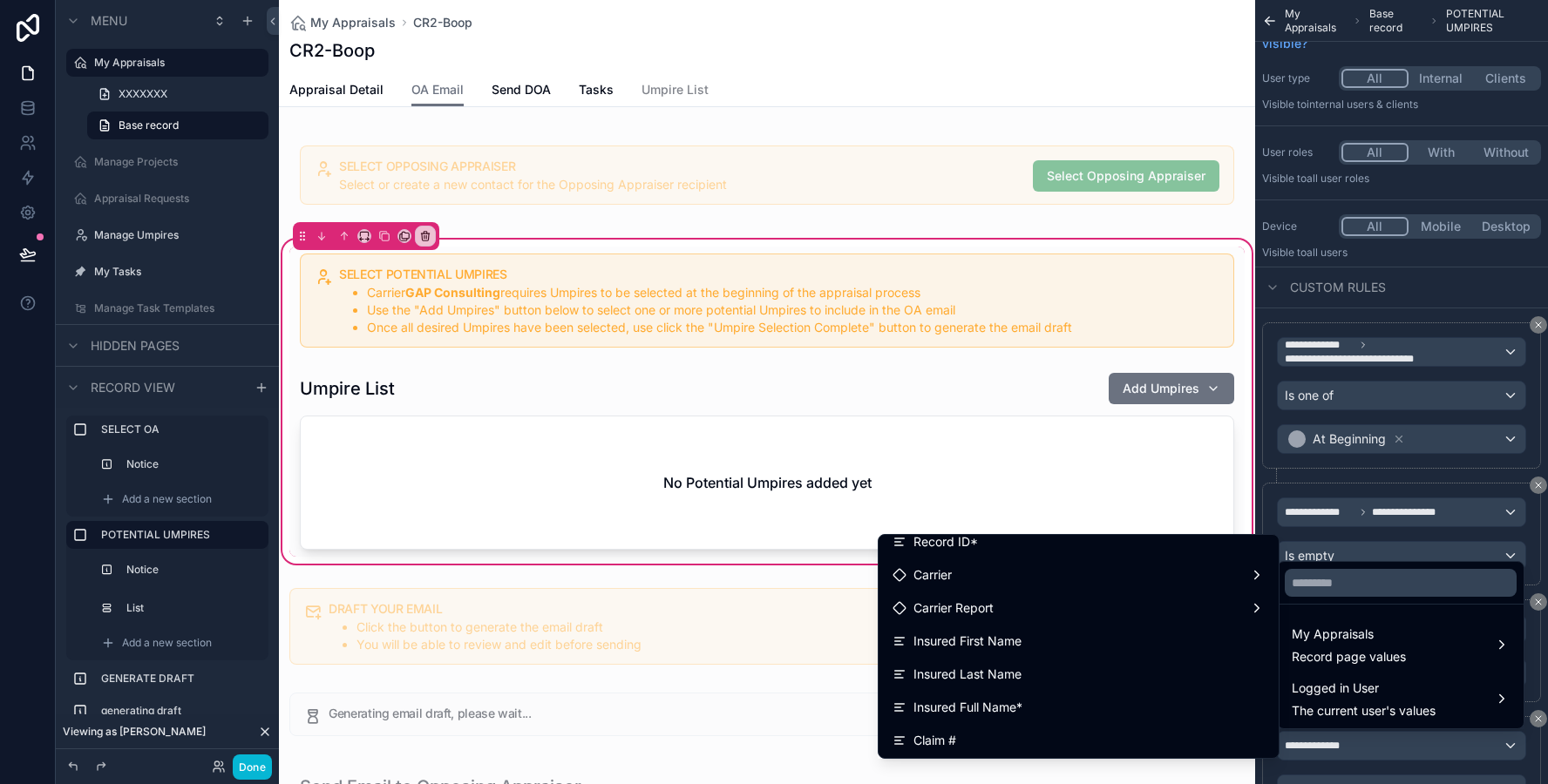
click at [1123, 680] on div "Insured Last Name" at bounding box center [1078, 674] width 372 height 21
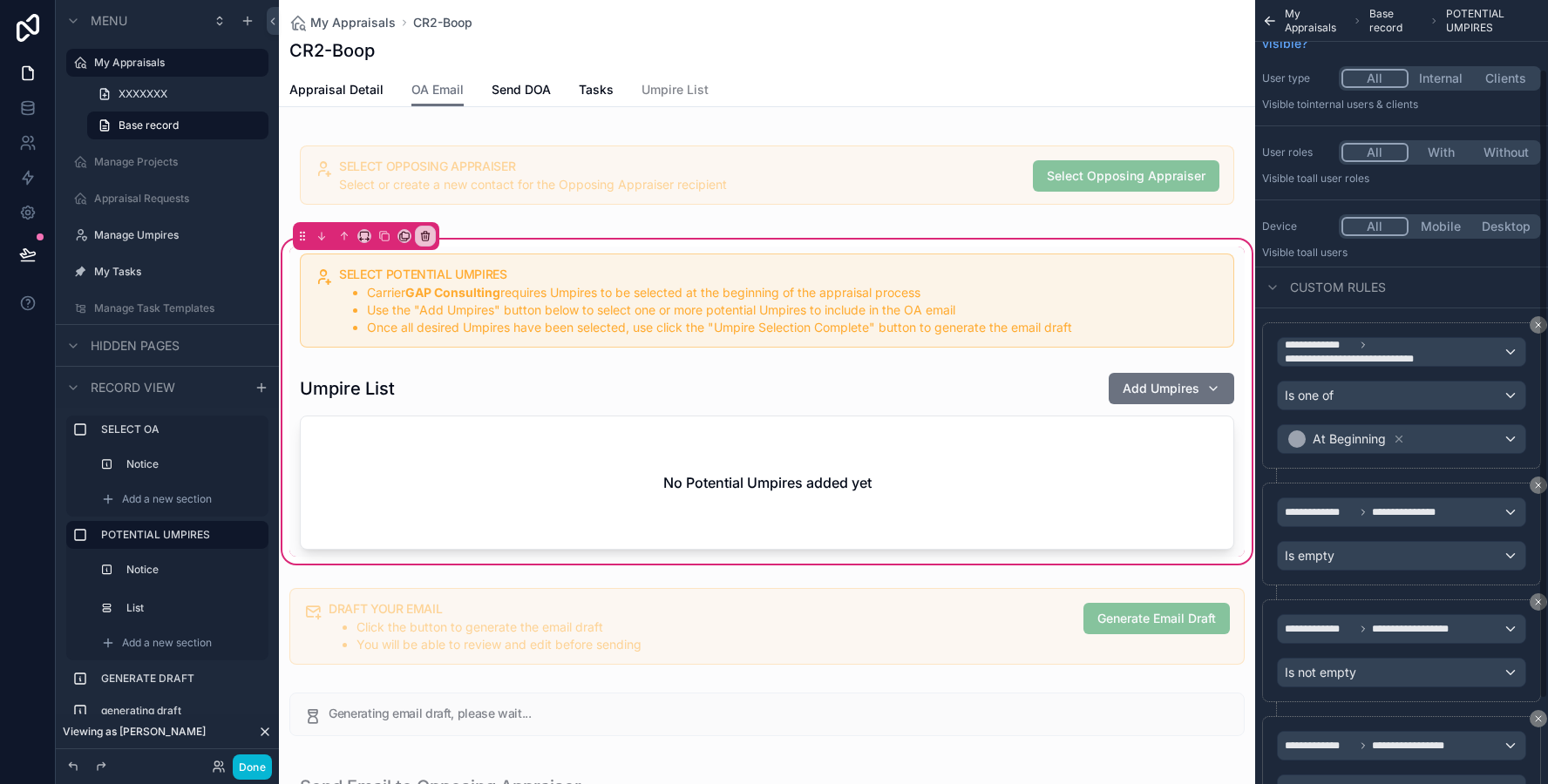
scroll to position [191, 0]
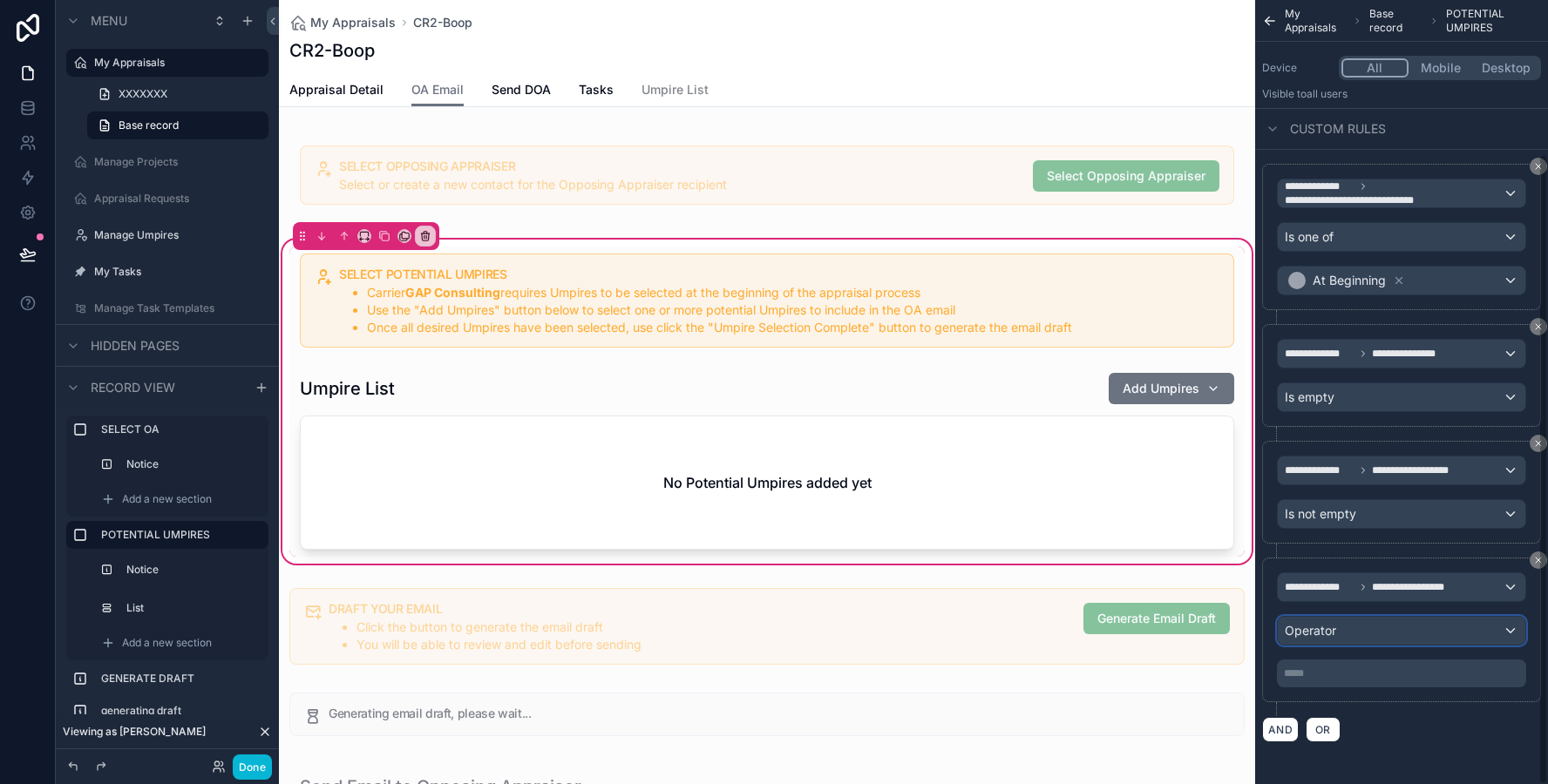
click at [1326, 636] on span "Operator" at bounding box center [1310, 630] width 52 height 15
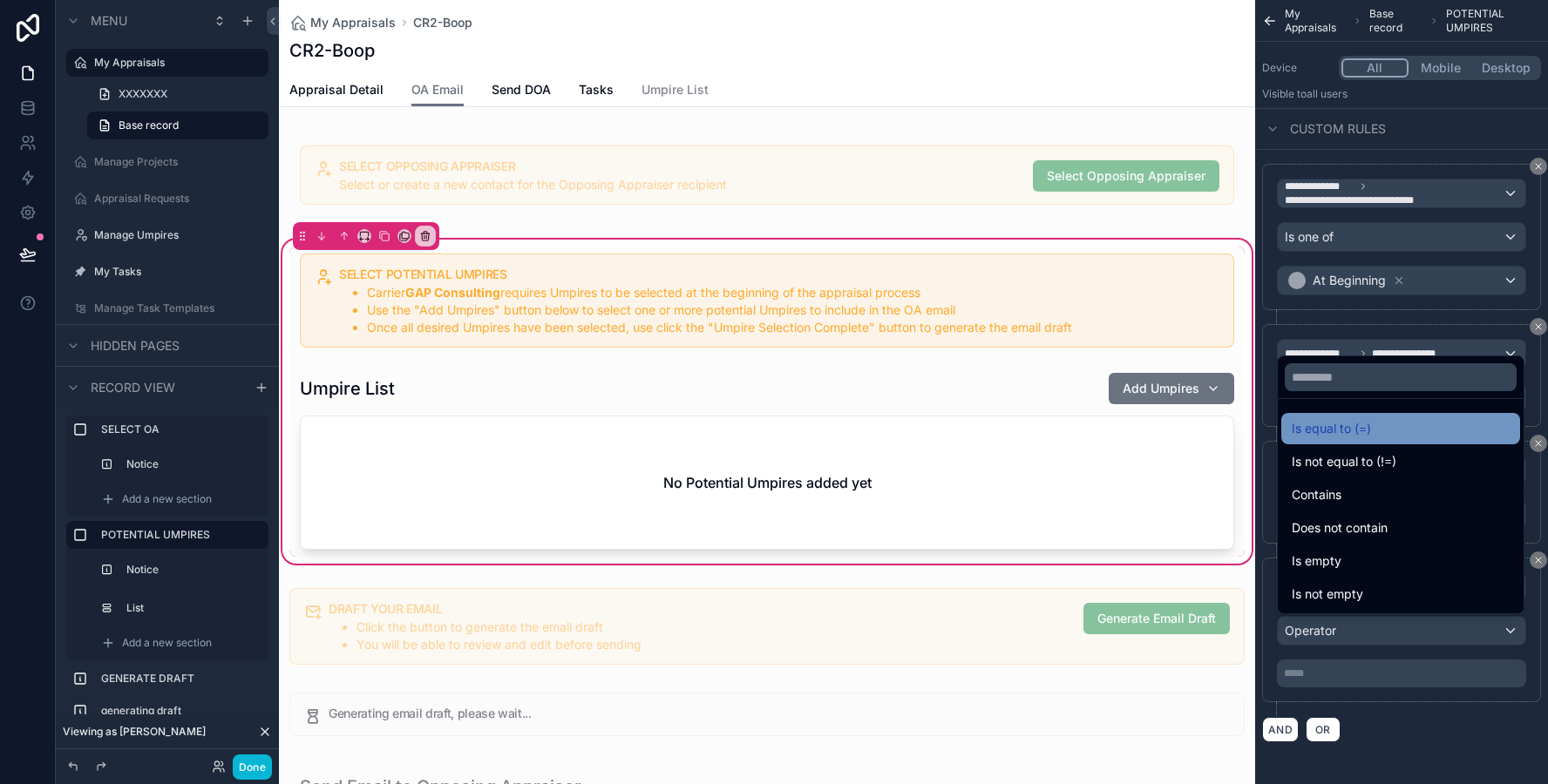
click at [1340, 427] on span "Is equal to (=)" at bounding box center [1331, 428] width 79 height 21
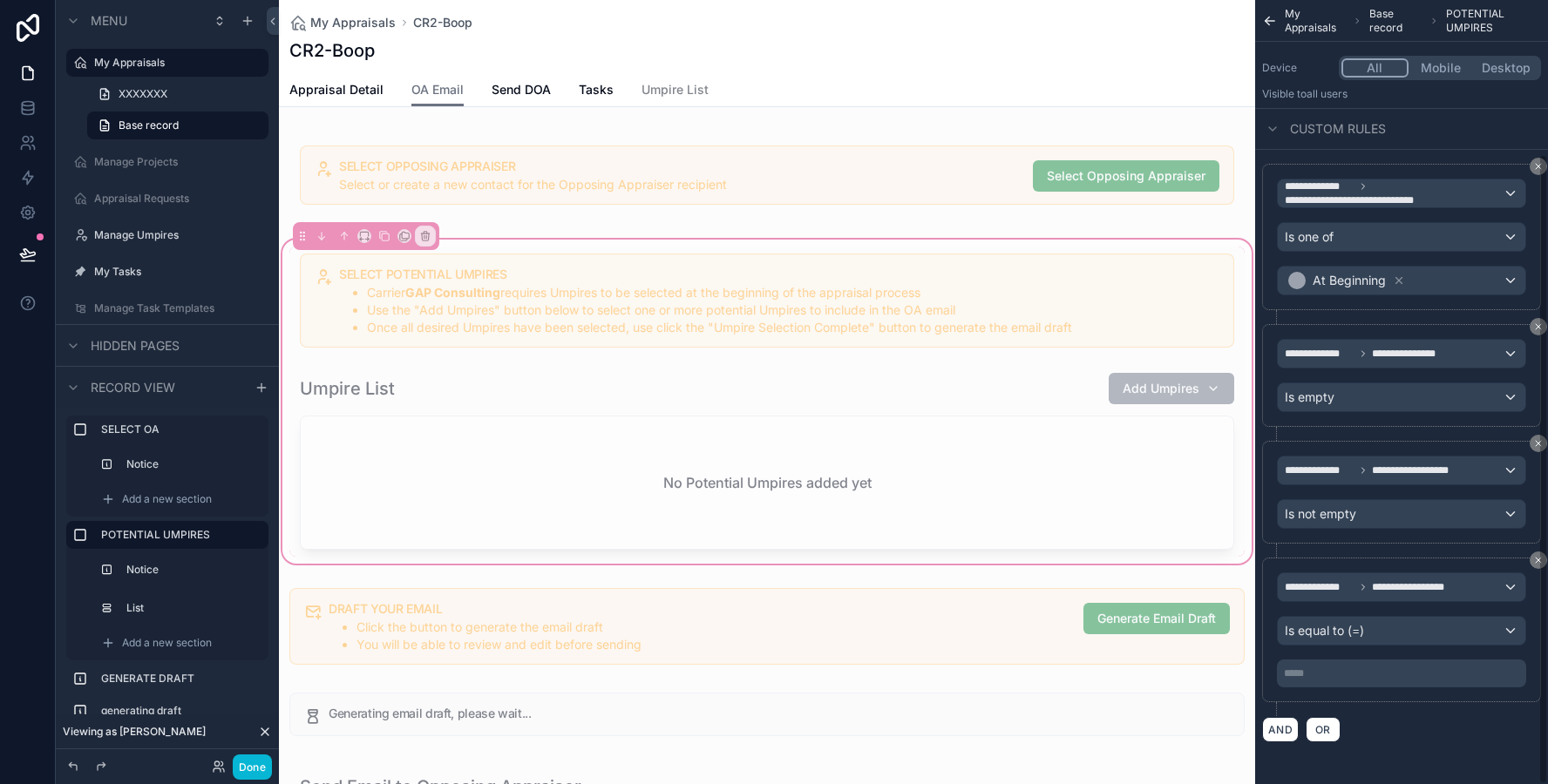
click at [1322, 676] on p "***** ﻿" at bounding box center [1402, 673] width 239 height 14
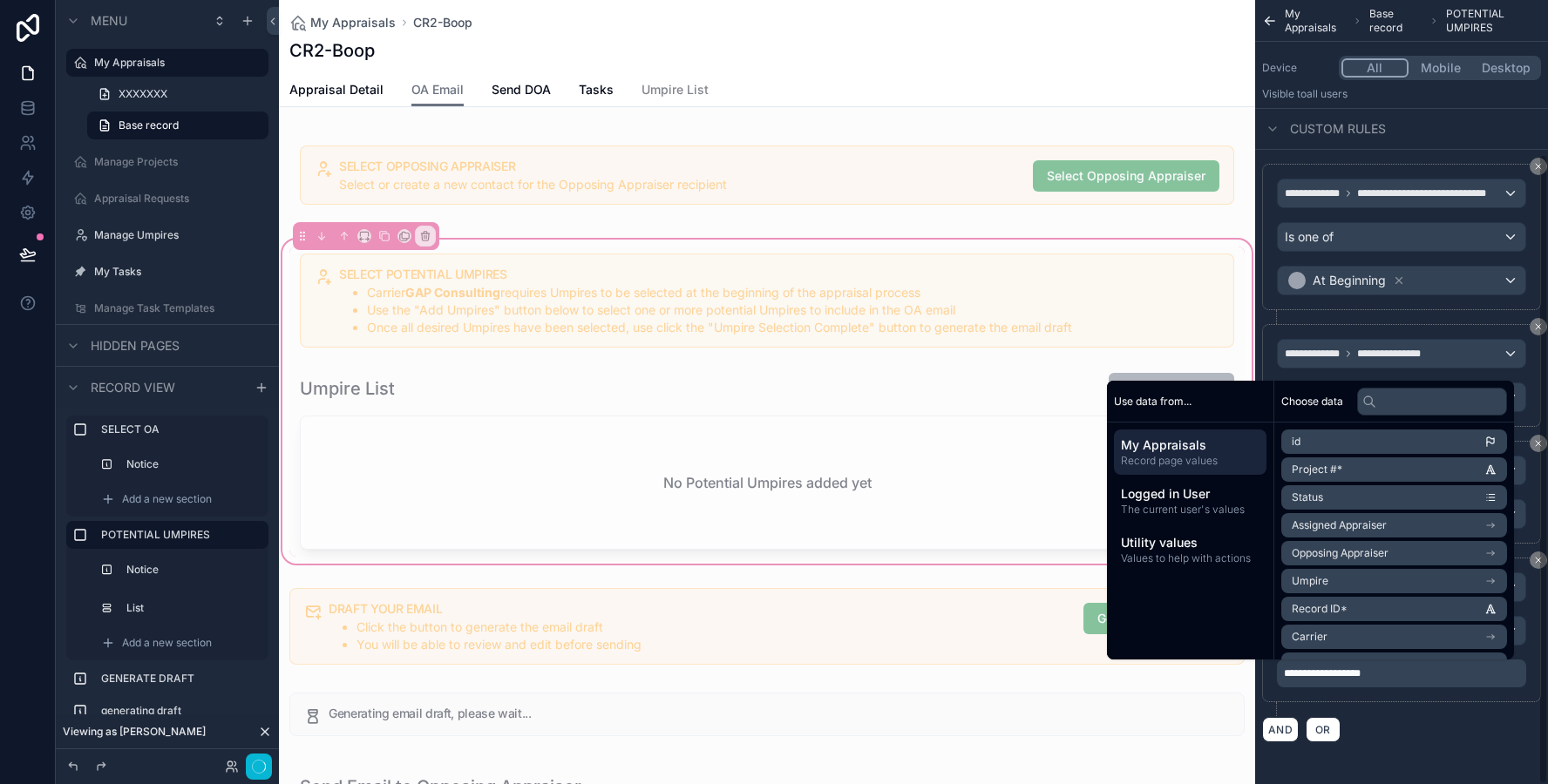
click at [1399, 768] on div "**********" at bounding box center [1402, 297] width 293 height 975
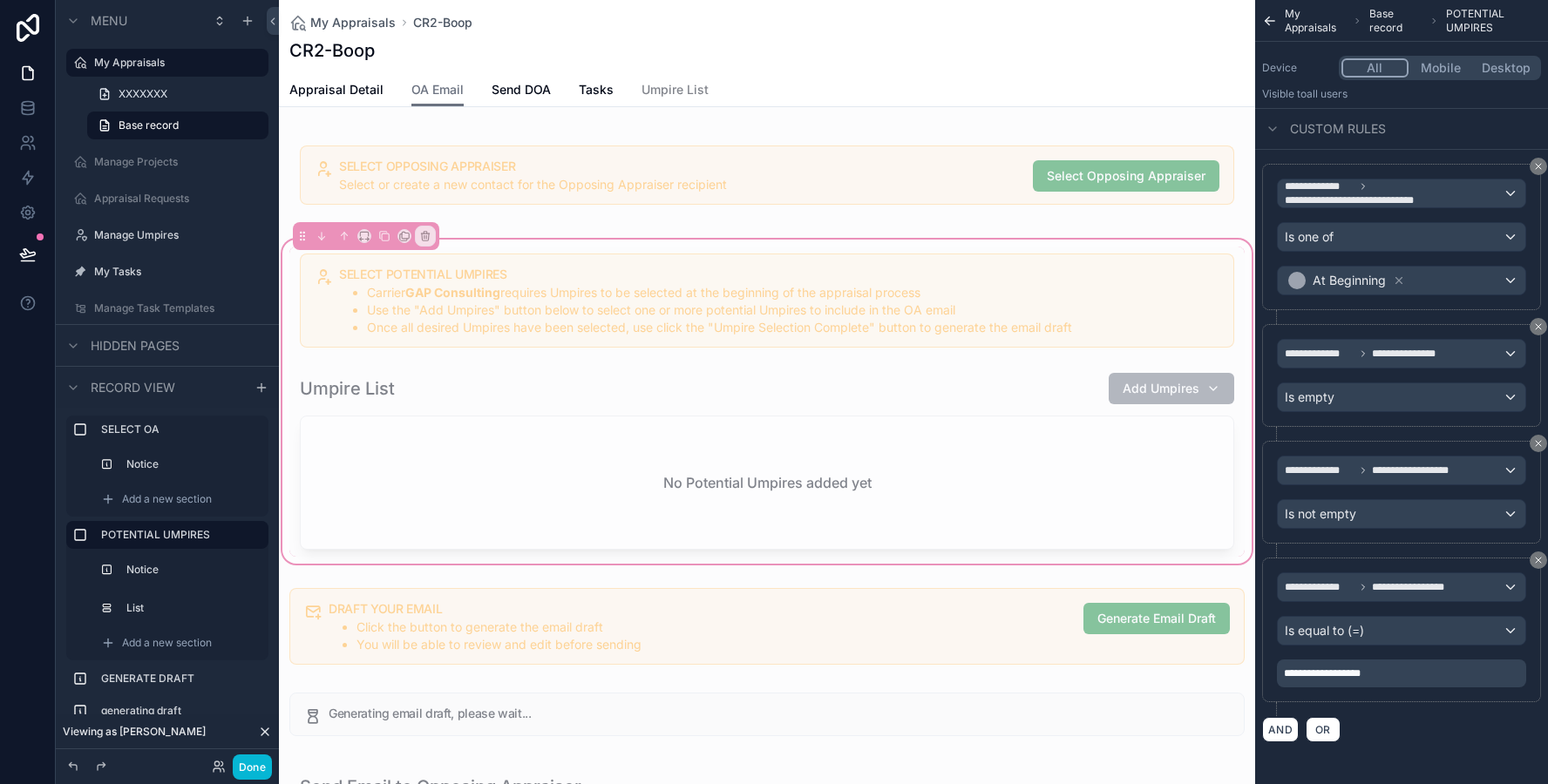
click at [1340, 676] on span "**********" at bounding box center [1322, 673] width 76 height 10
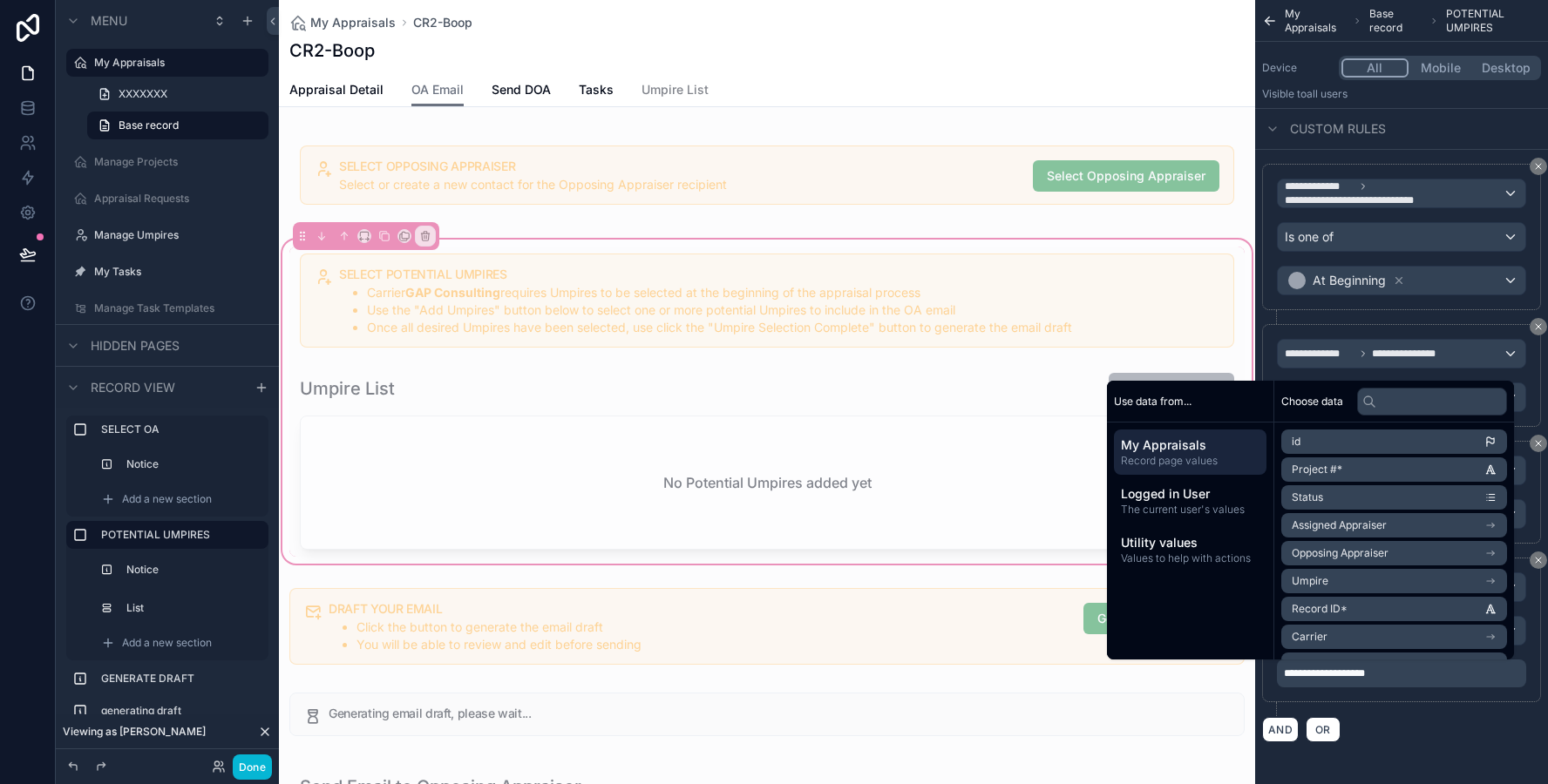
click at [1416, 741] on div "AND OR" at bounding box center [1401, 729] width 279 height 26
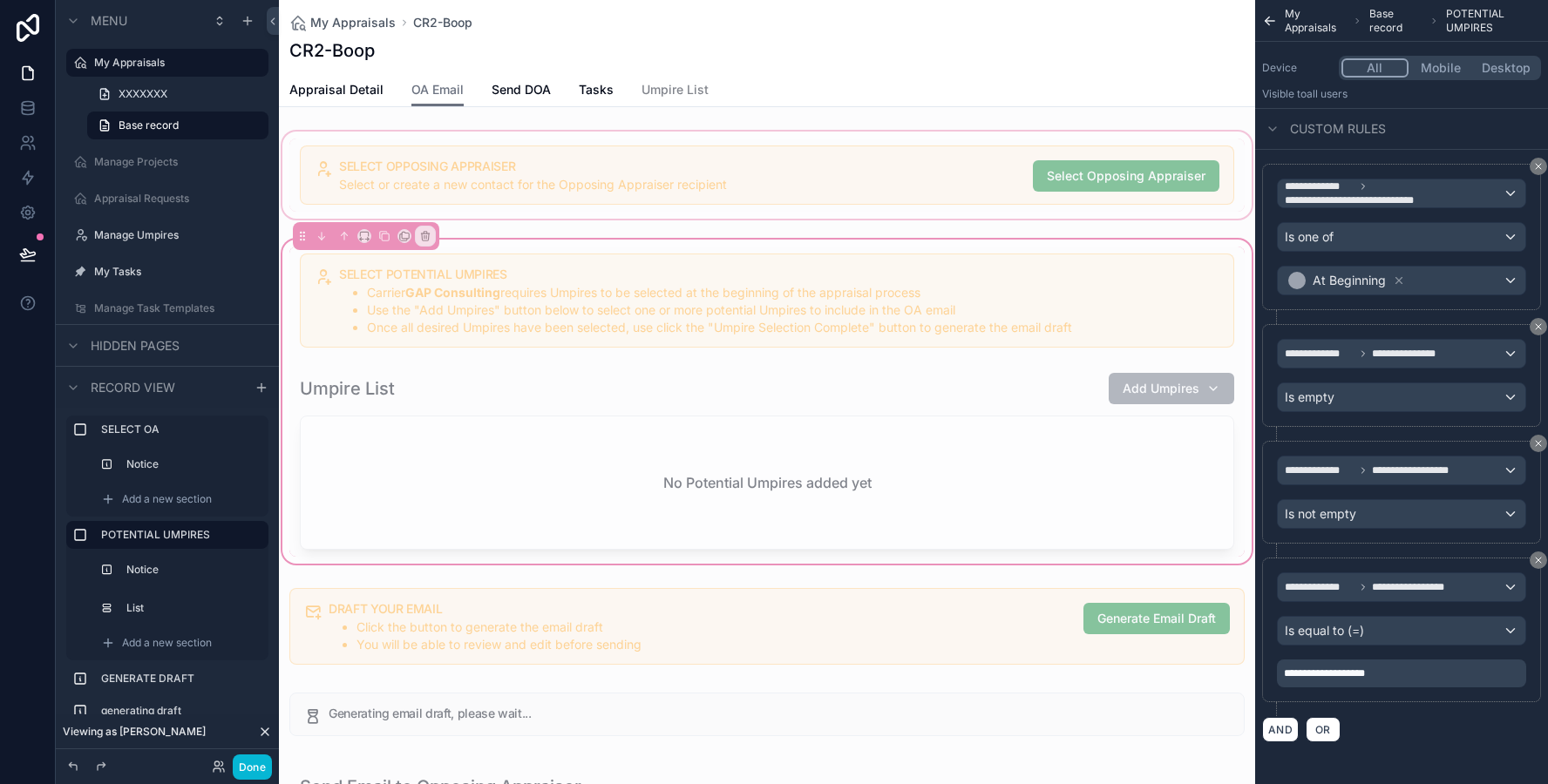
click at [470, 148] on div "scrollable content" at bounding box center [767, 175] width 976 height 94
click at [509, 206] on div "scrollable content" at bounding box center [767, 175] width 976 height 94
click at [591, 320] on div "scrollable content" at bounding box center [767, 300] width 955 height 108
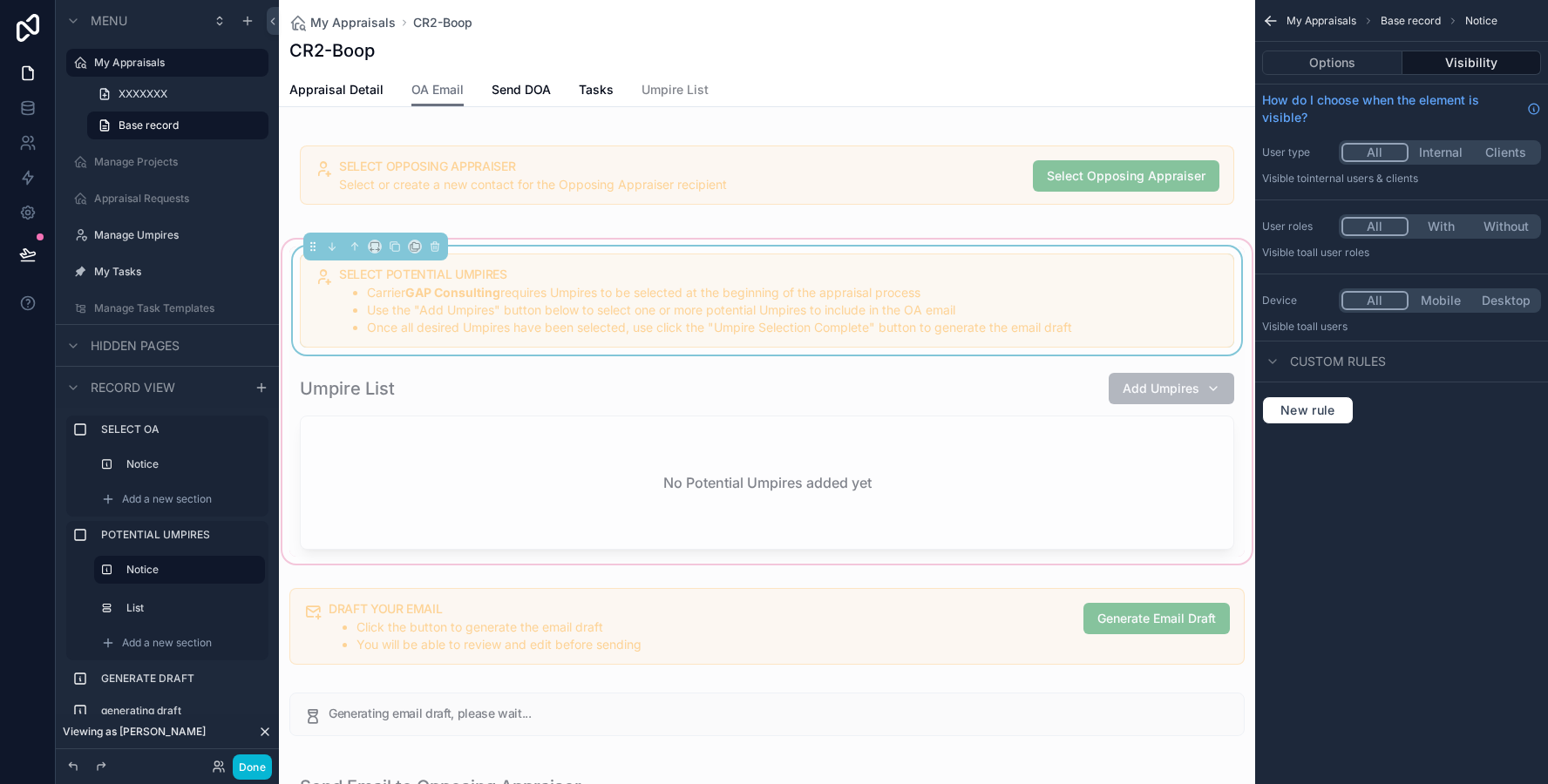
scroll to position [0, 0]
click at [398, 248] on icon "scrollable content" at bounding box center [396, 247] width 7 height 7
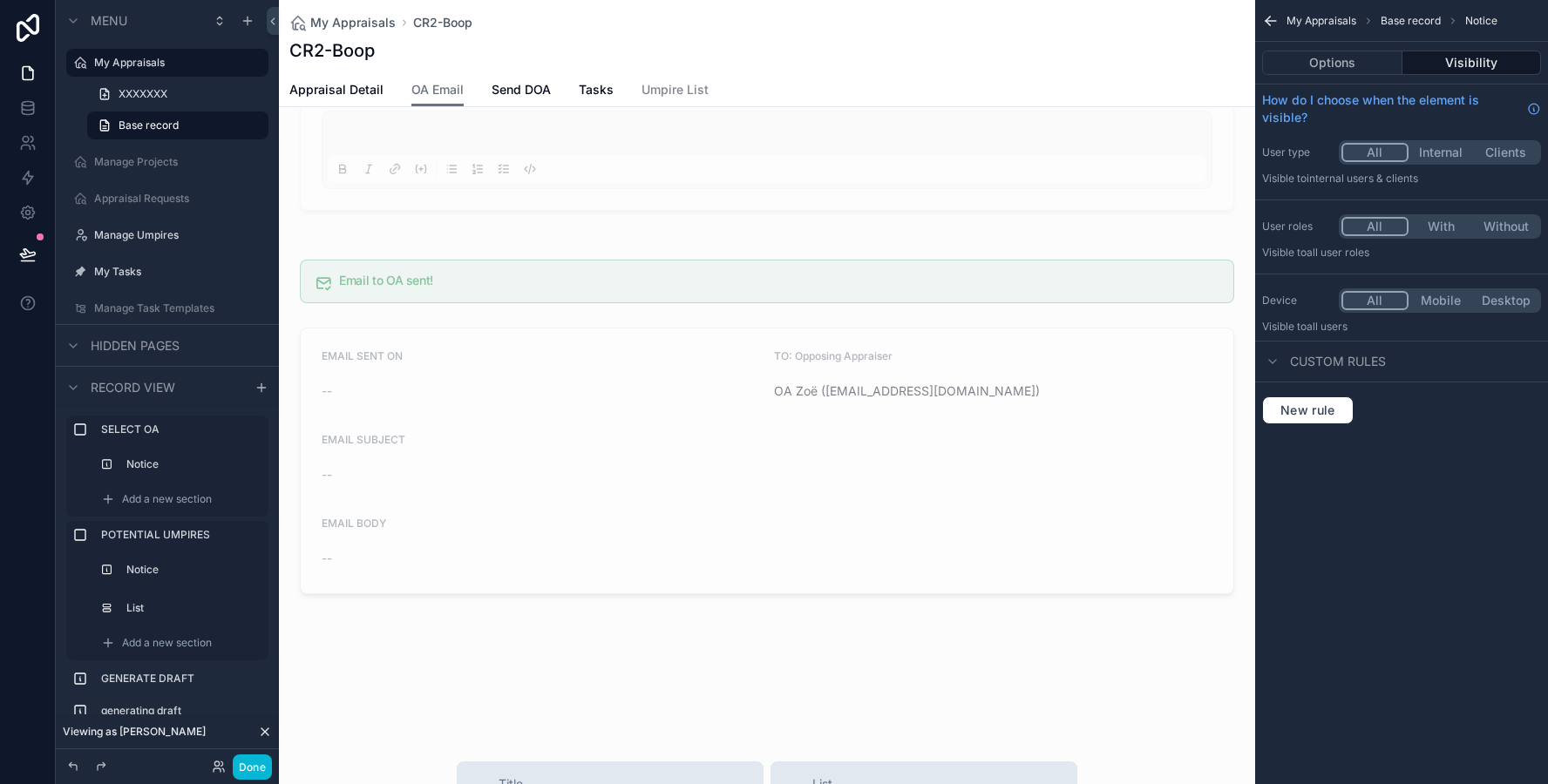
scroll to position [1203, 0]
drag, startPoint x: 303, startPoint y: 624, endPoint x: 364, endPoint y: 530, distance: 112.1
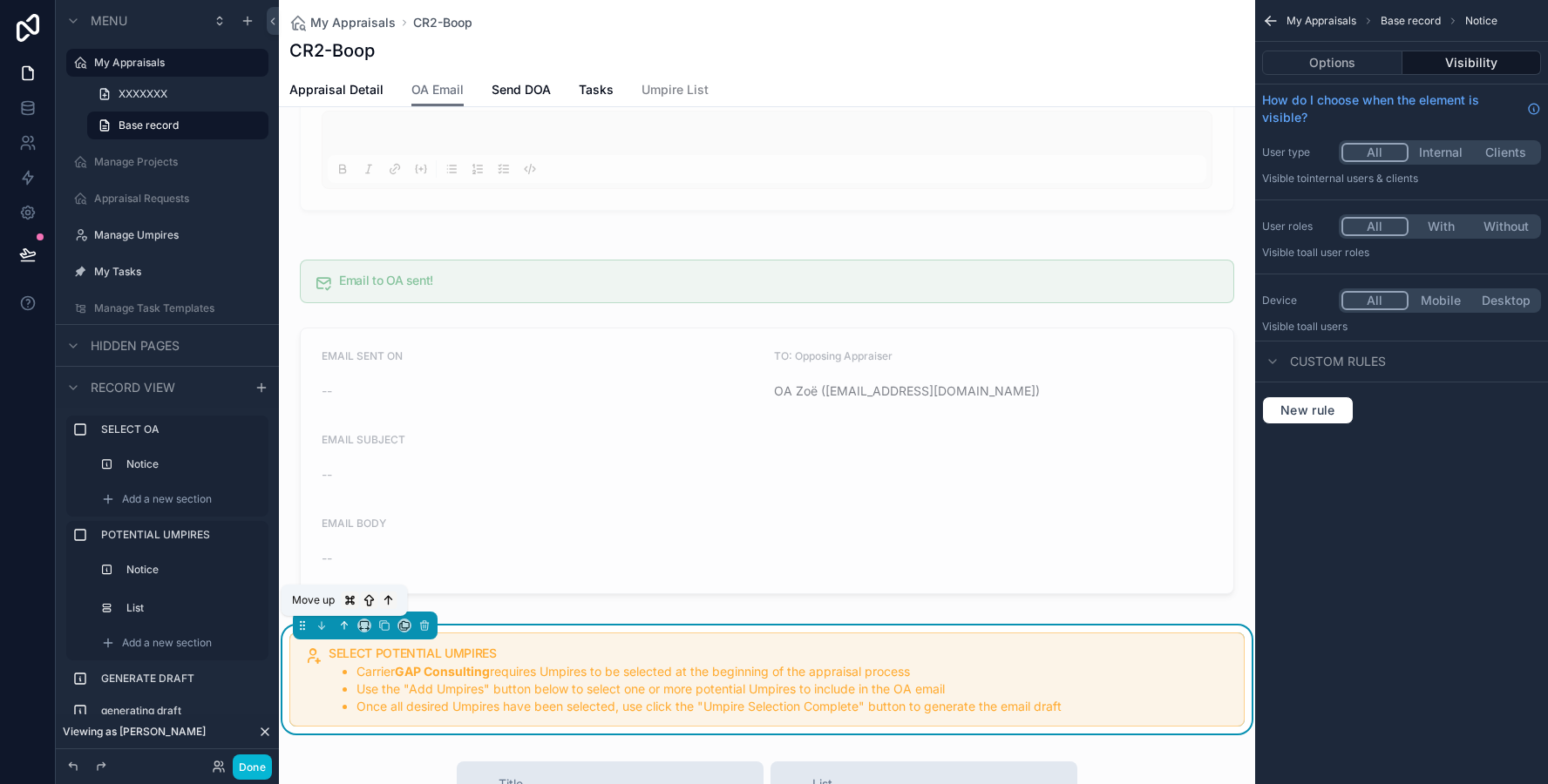
click at [343, 624] on icon "scrollable content" at bounding box center [344, 625] width 12 height 12
click at [300, 635] on div "scrollable content" at bounding box center [365, 626] width 145 height 28
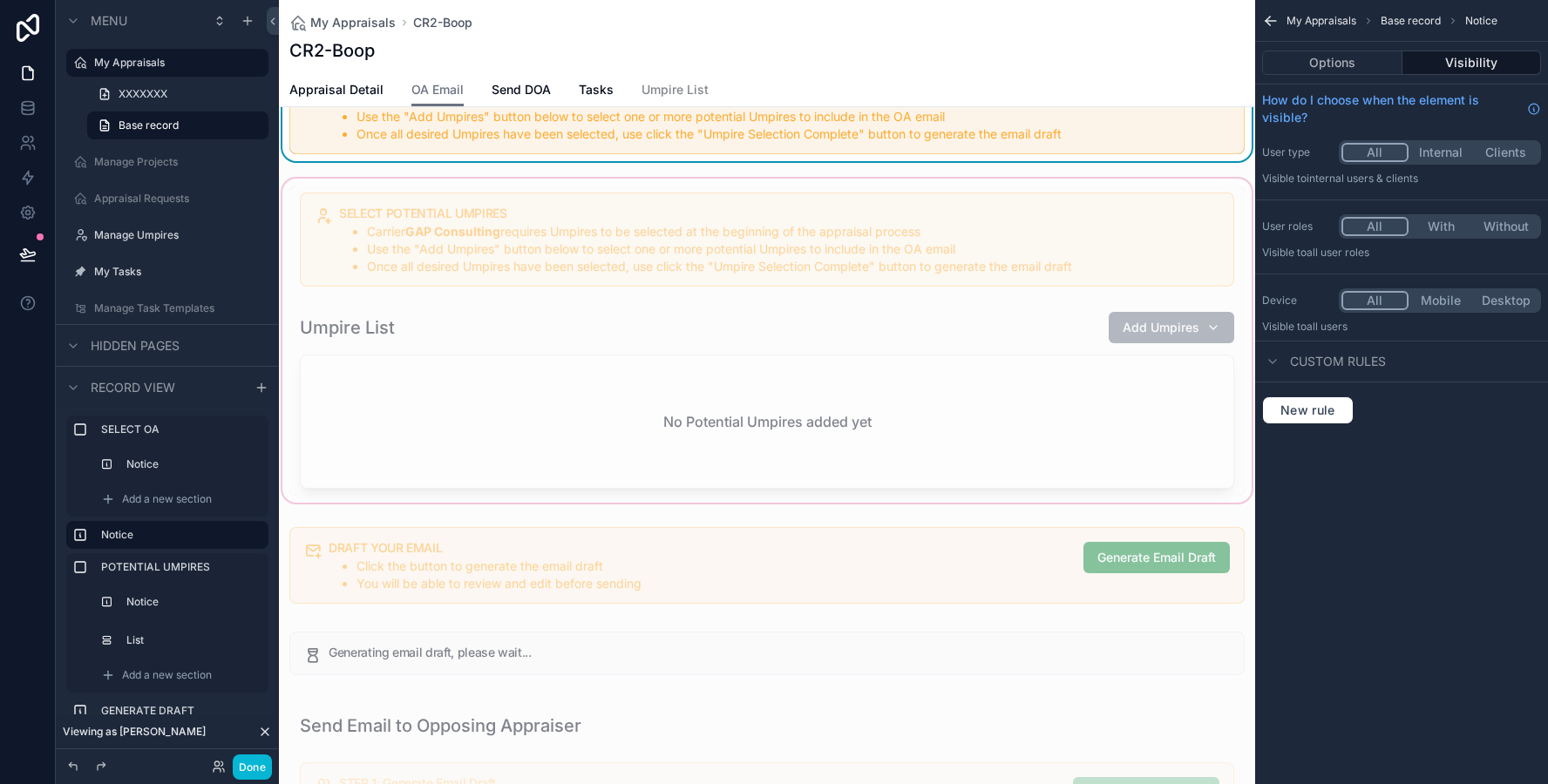
scroll to position [0, 0]
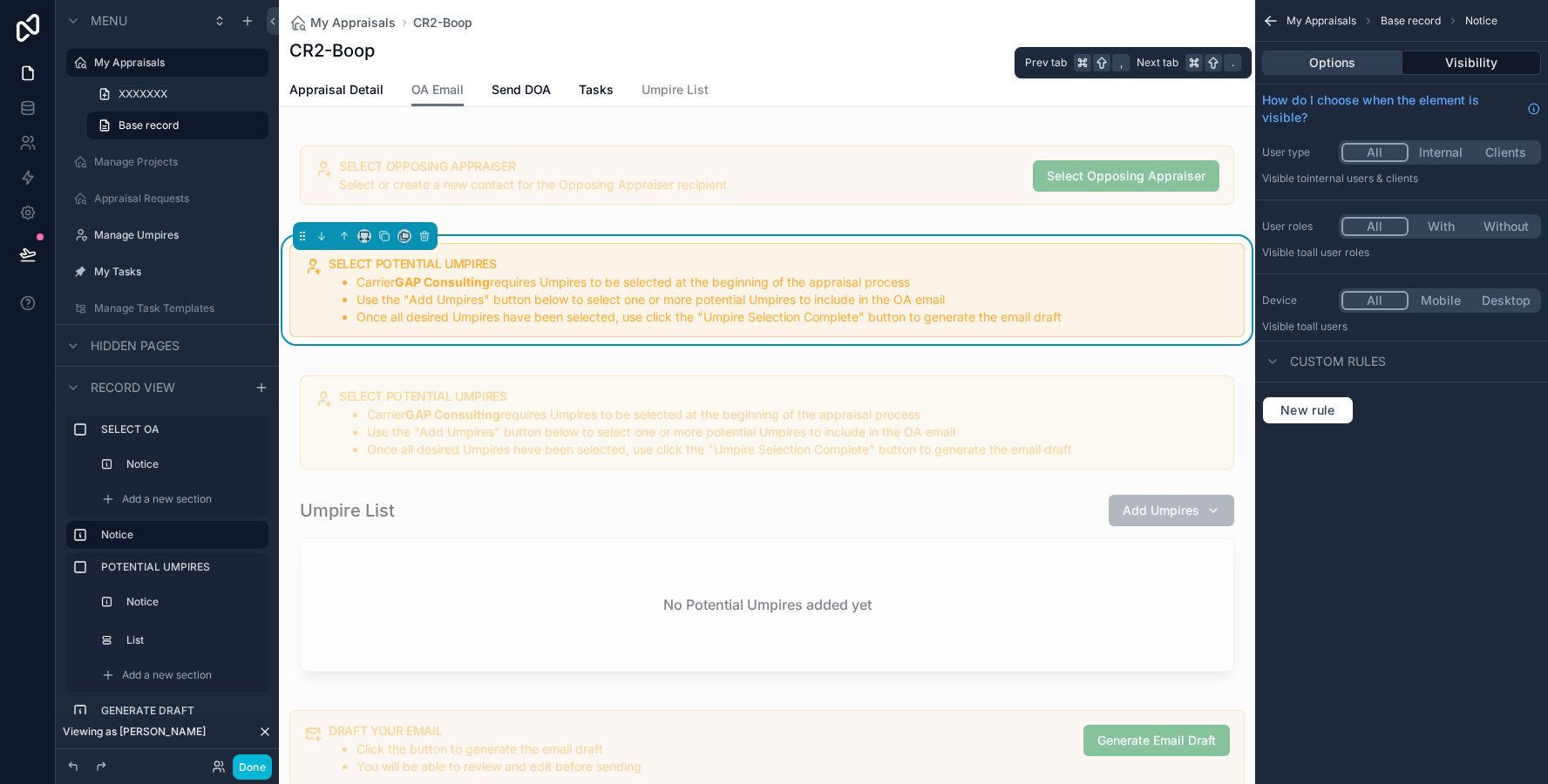
click at [1345, 70] on button "Options" at bounding box center [1332, 63] width 140 height 25
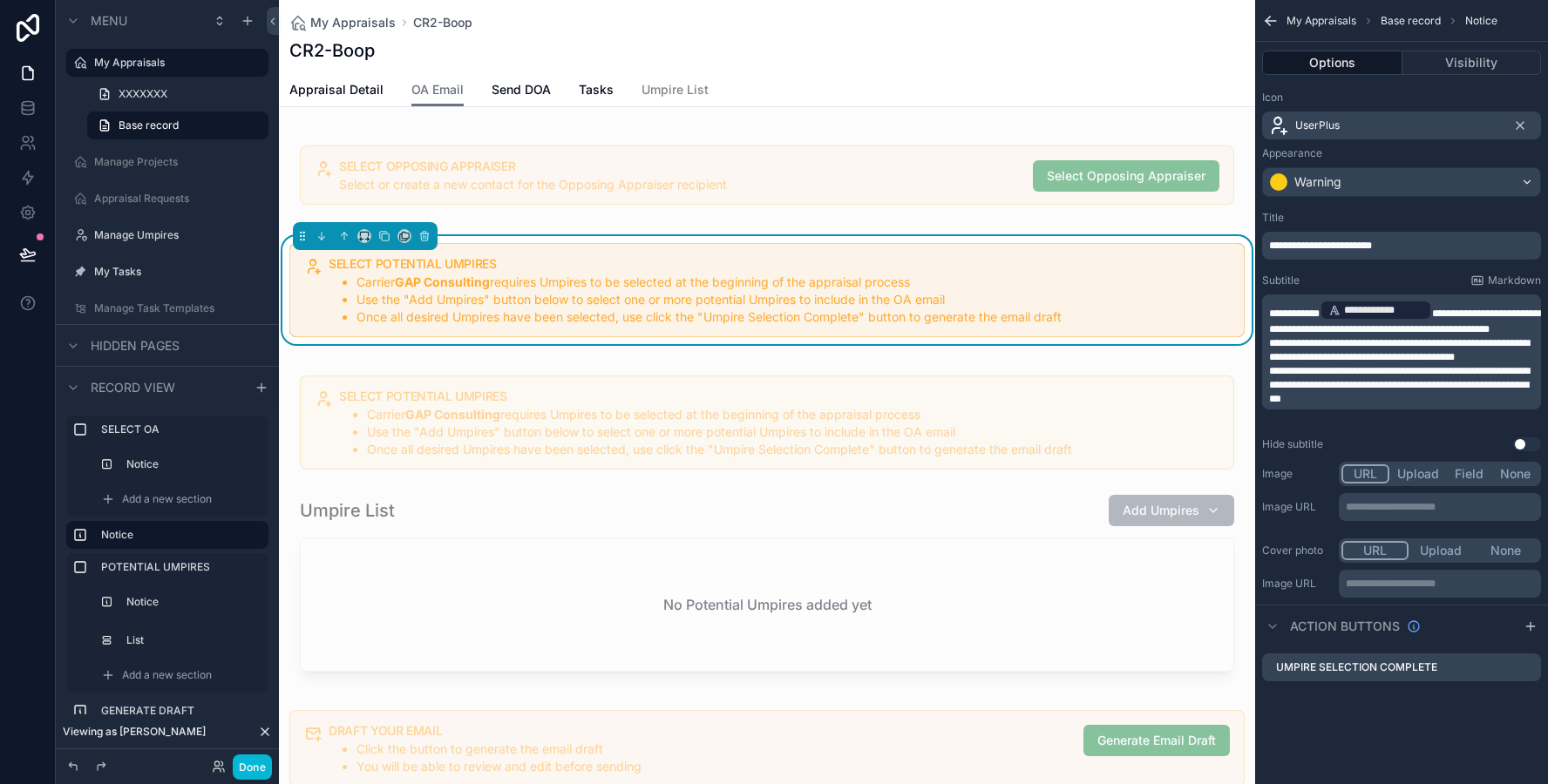
click at [1000, 323] on li "Once all desired Umpires have been selected, use click the "Umpire Selection Co…" at bounding box center [786, 317] width 859 height 17
click at [1084, 311] on li "Once all desired Umpires have been selected, use click the "Umpire Selection Co…" at bounding box center [786, 317] width 859 height 17
click at [1064, 315] on li "Once all desired Umpires have been selected, use click the "Umpire Selection Co…" at bounding box center [786, 317] width 859 height 17
click at [1393, 406] on p "**********" at bounding box center [1402, 385] width 268 height 42
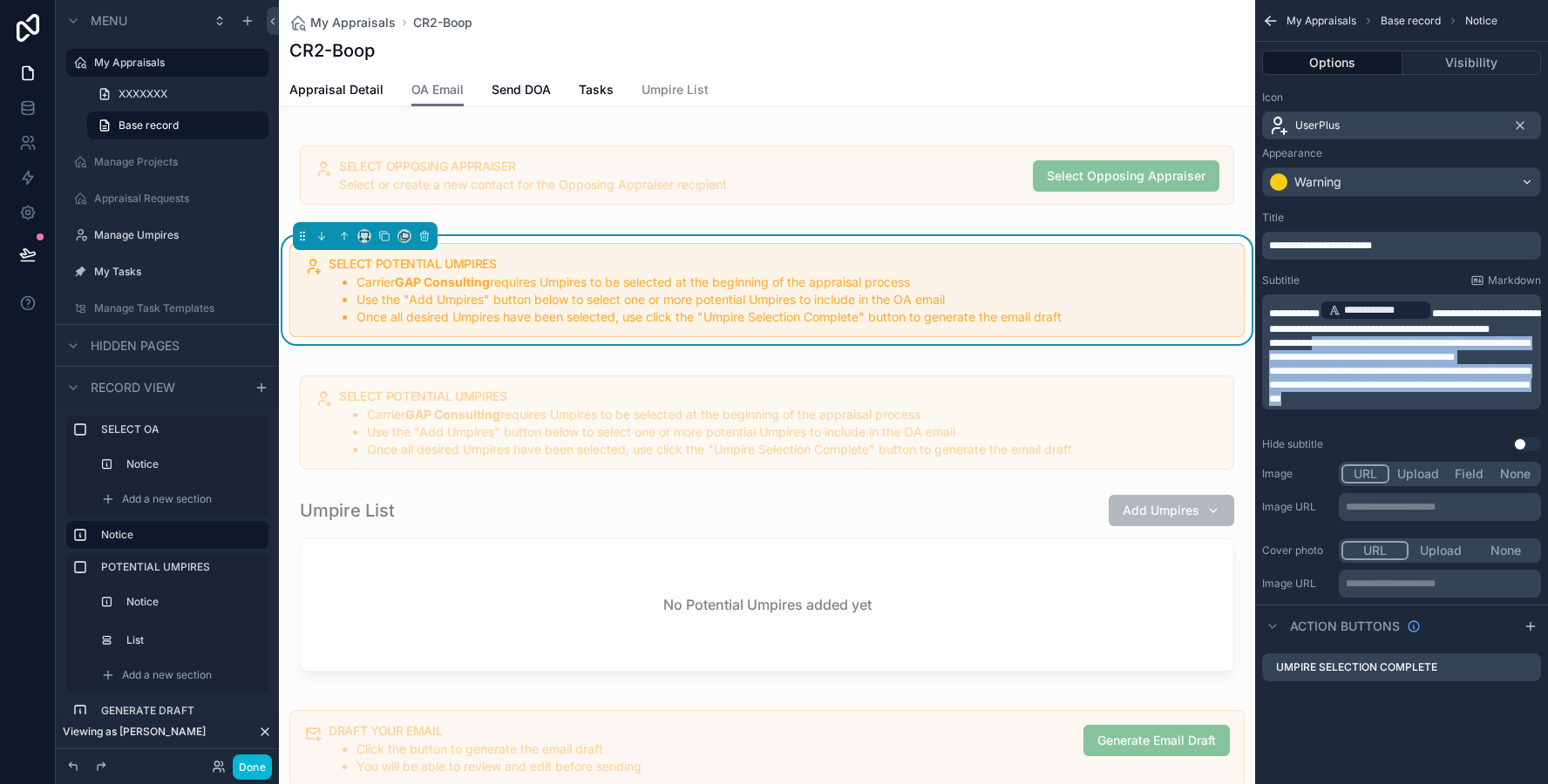
drag, startPoint x: 1403, startPoint y: 415, endPoint x: 1320, endPoint y: 363, distance: 97.9
click at [1320, 363] on div "**********" at bounding box center [1402, 352] width 268 height 108
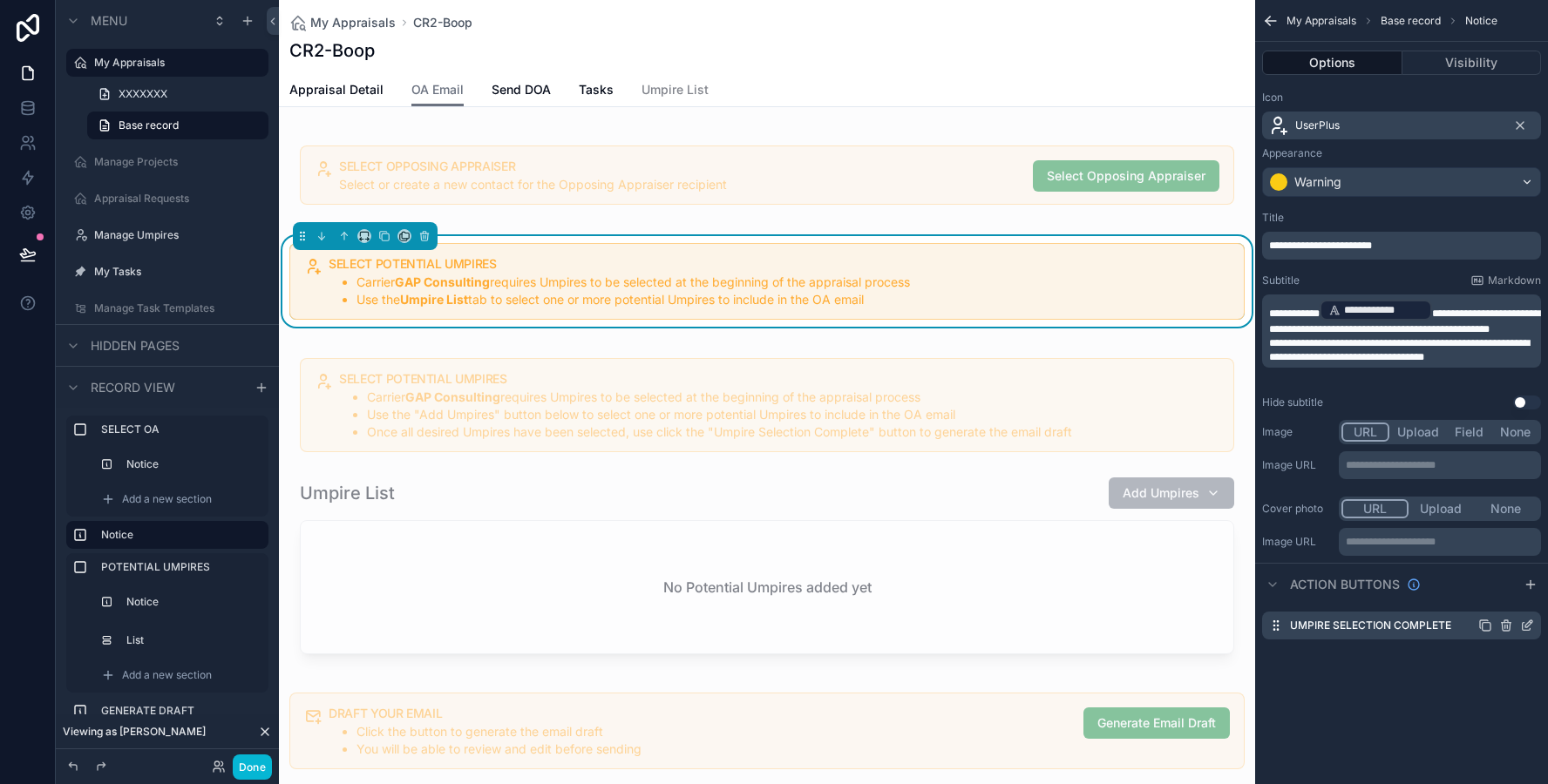
click at [1528, 625] on icon "scrollable content" at bounding box center [1526, 625] width 14 height 14
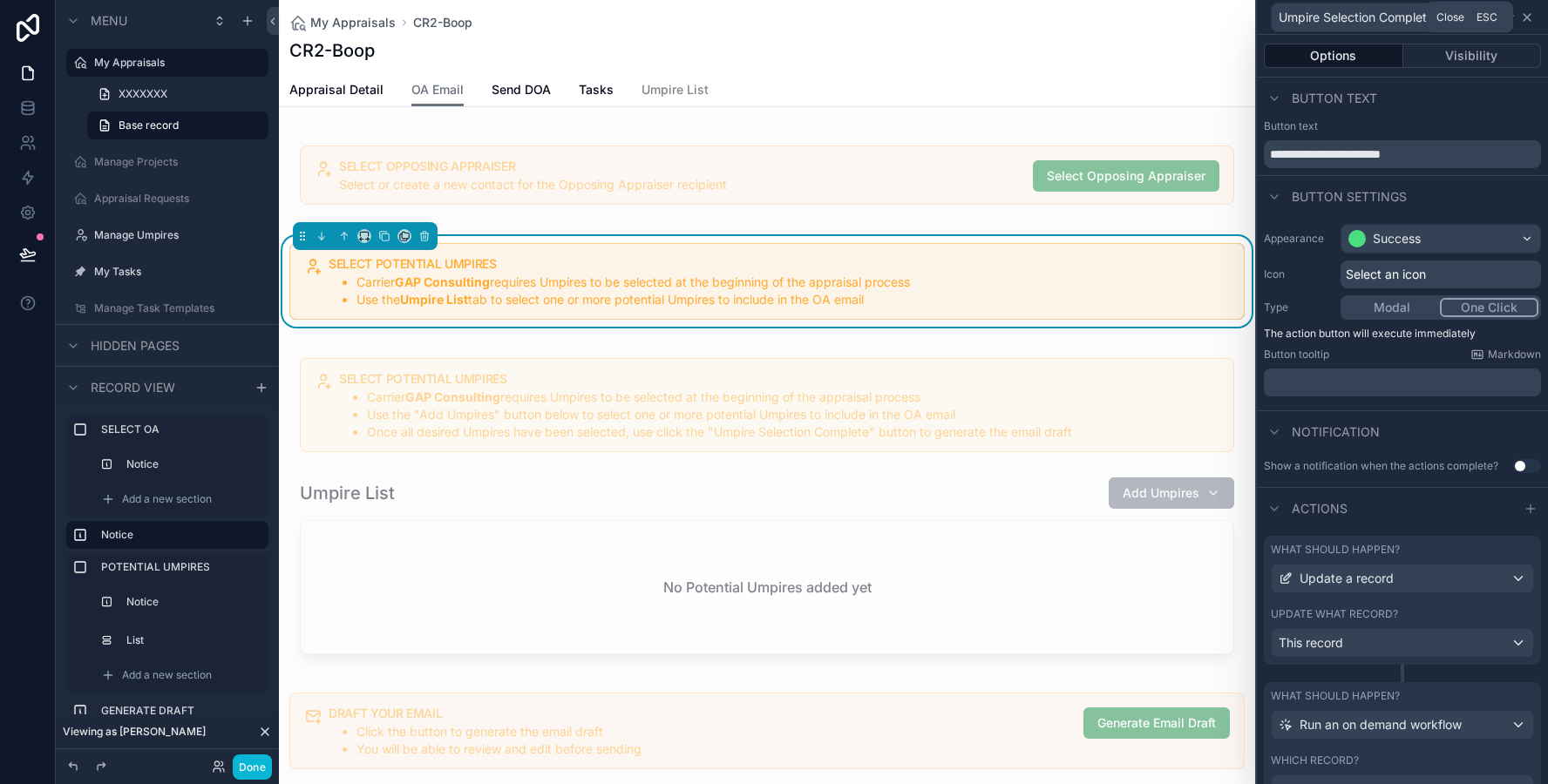
click at [1532, 22] on icon at bounding box center [1526, 16] width 14 height 14
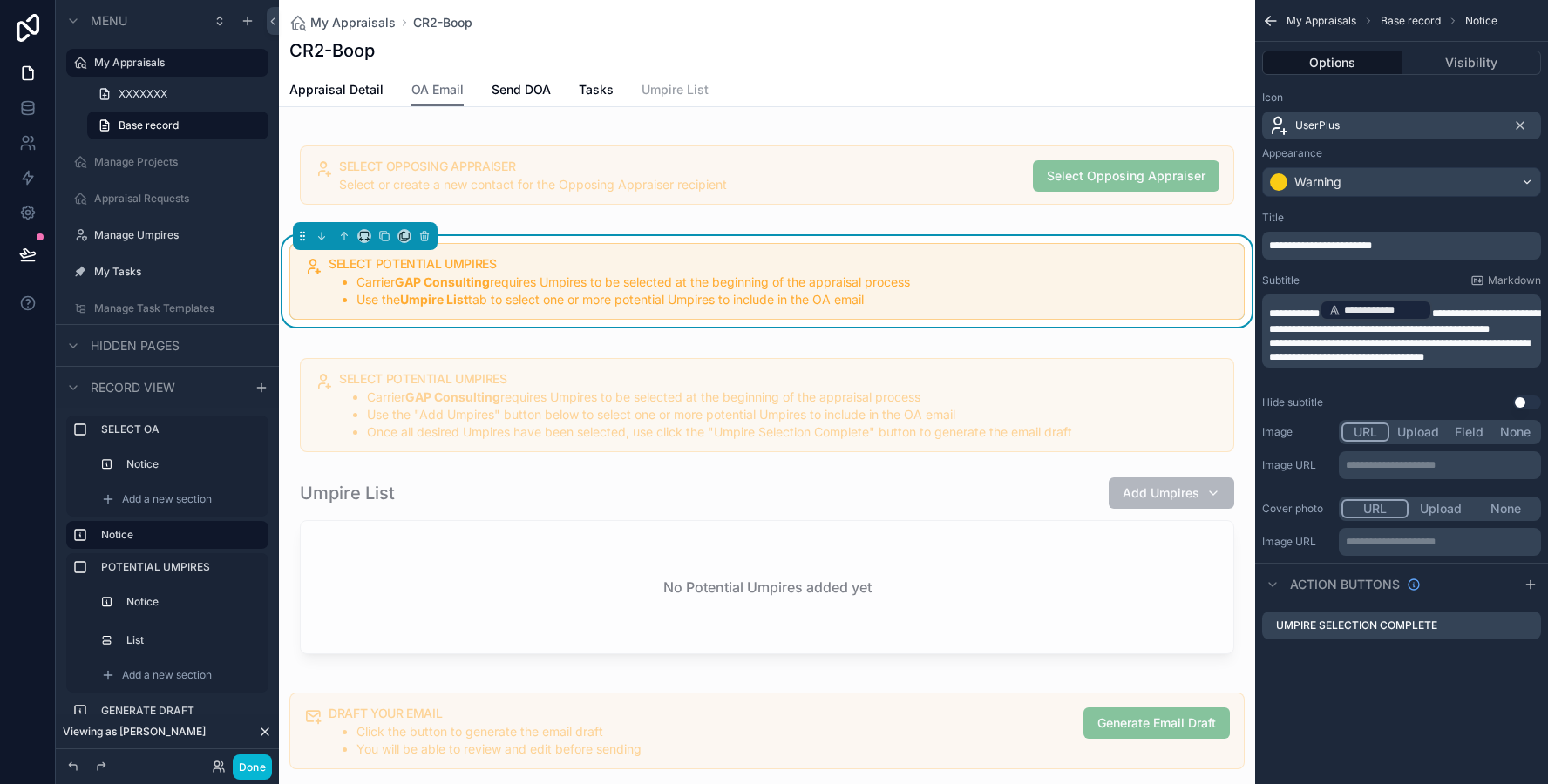
click at [664, 86] on span "Umpire List" at bounding box center [675, 89] width 67 height 17
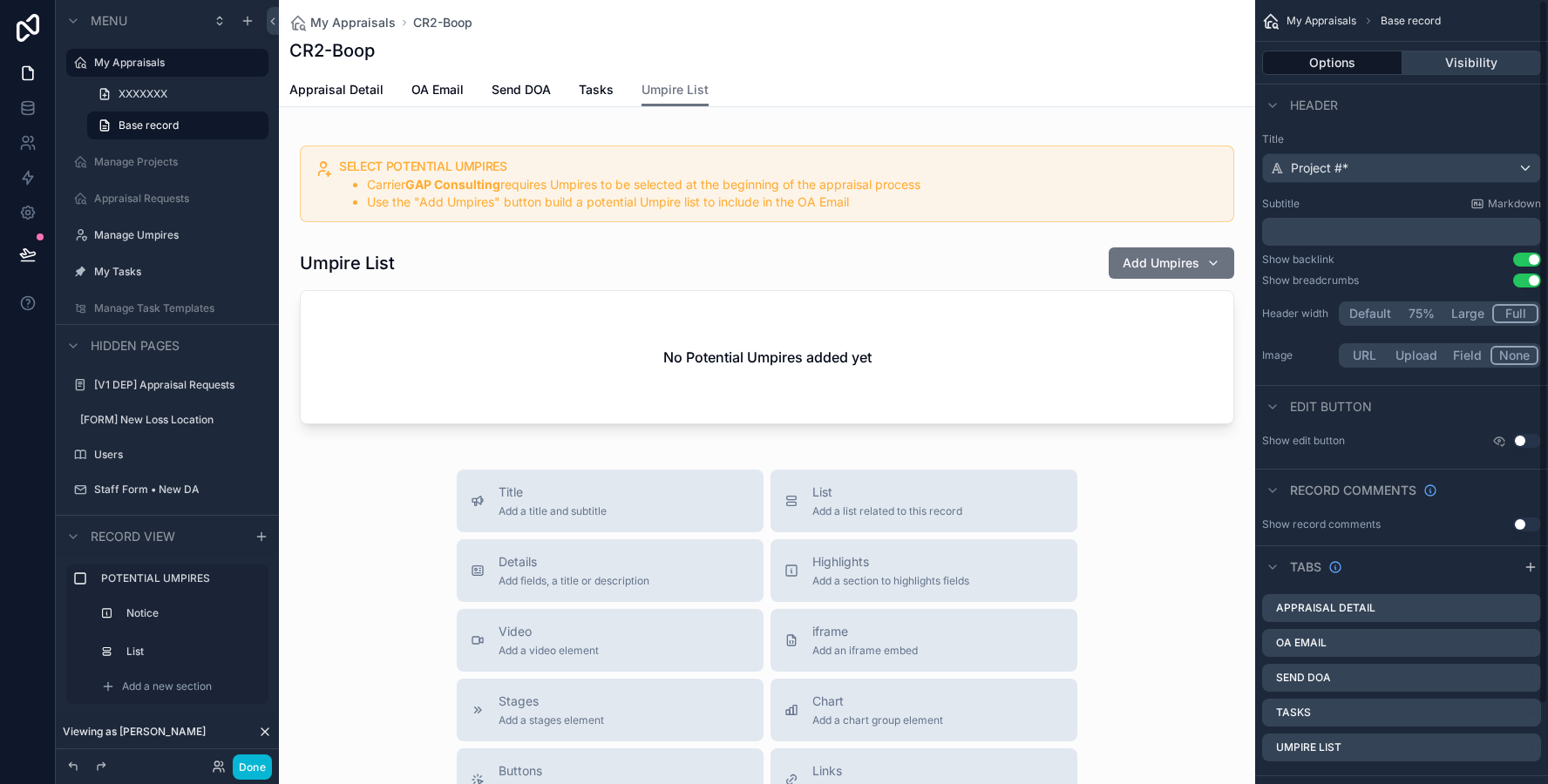
click at [1443, 73] on button "Visibility" at bounding box center [1472, 63] width 139 height 25
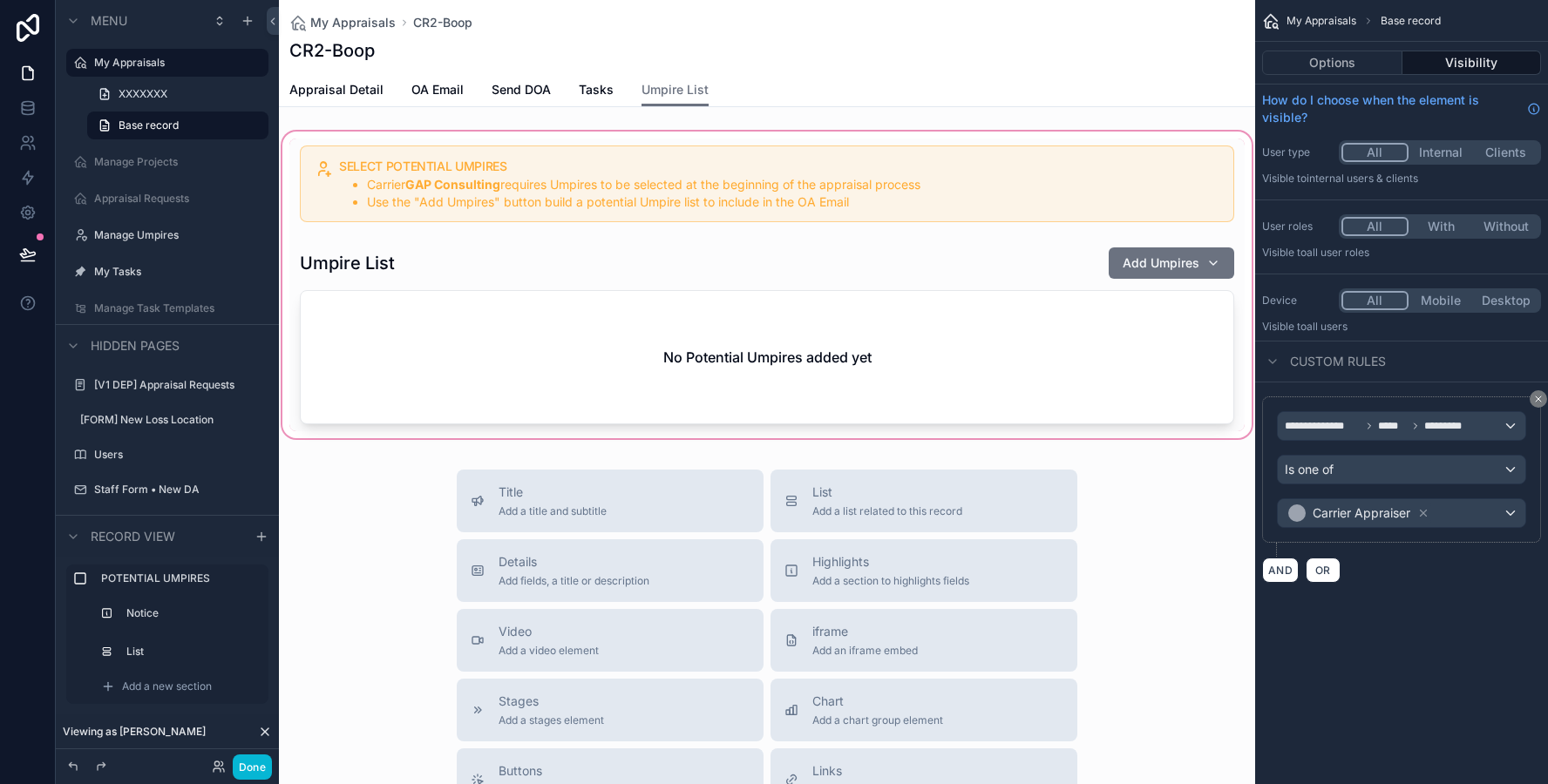
click at [1001, 327] on div "scrollable content" at bounding box center [767, 285] width 976 height 314
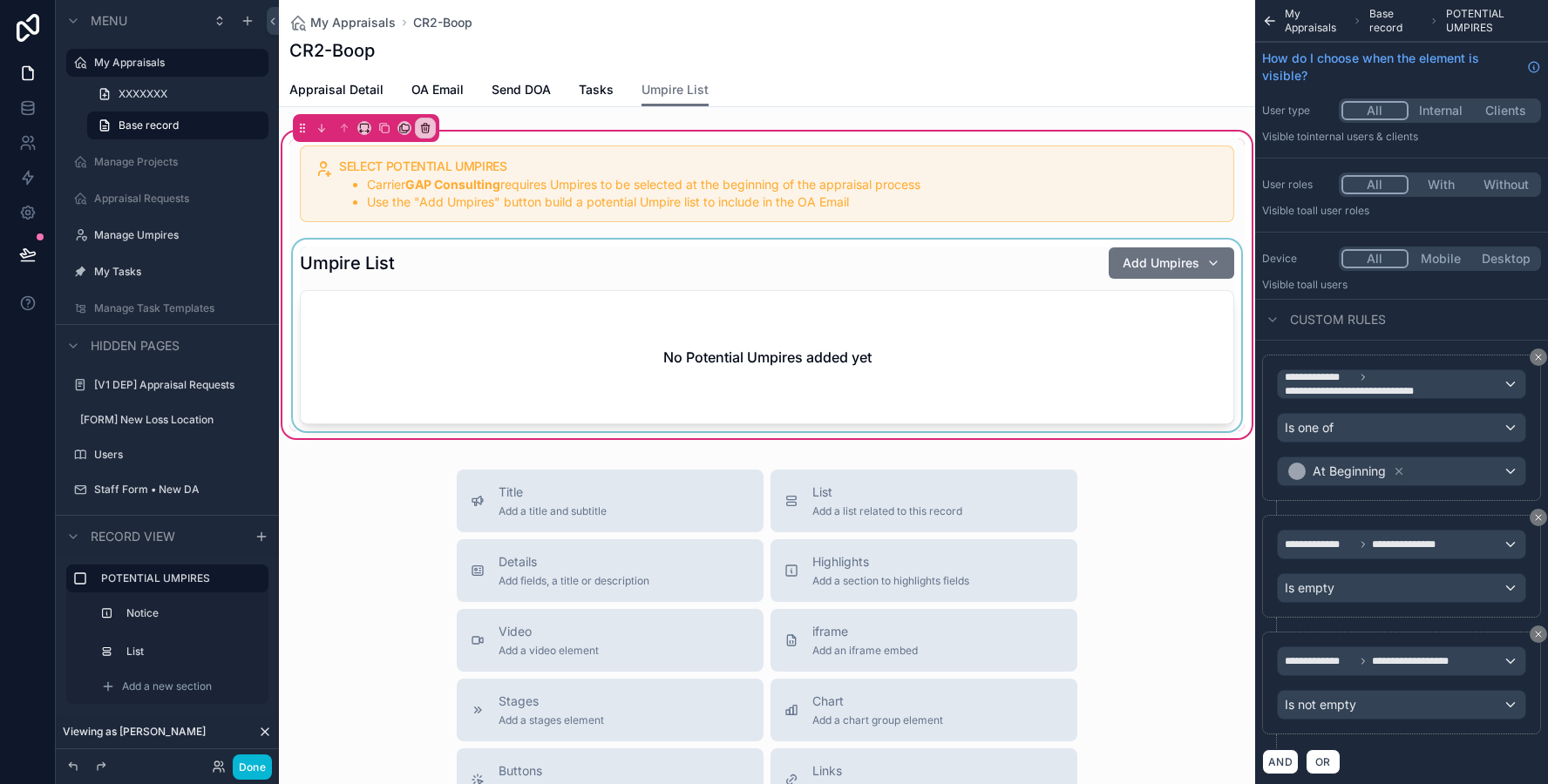
click at [1031, 266] on div "scrollable content" at bounding box center [767, 335] width 955 height 192
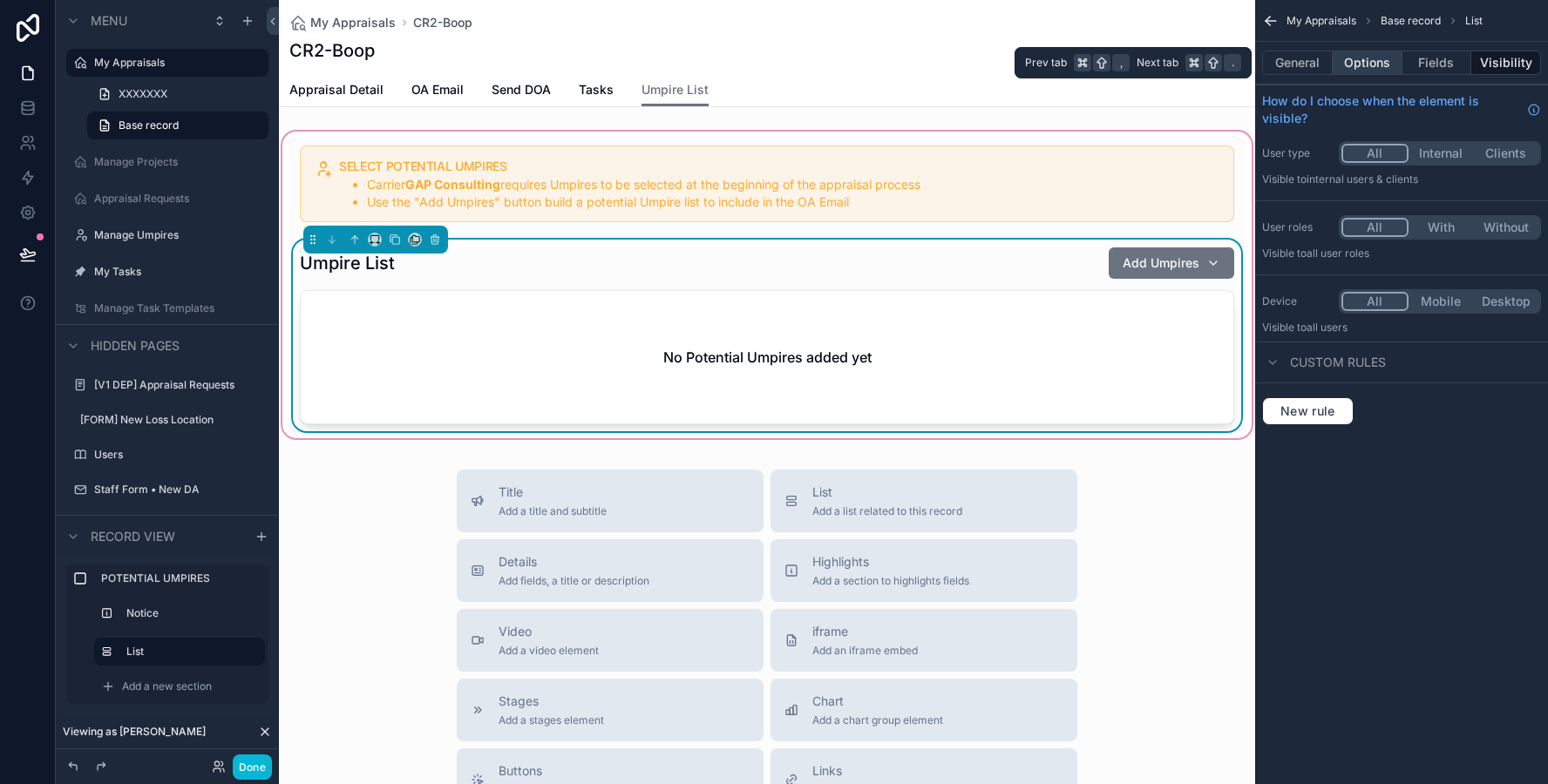
click at [1360, 64] on button "Options" at bounding box center [1367, 63] width 70 height 25
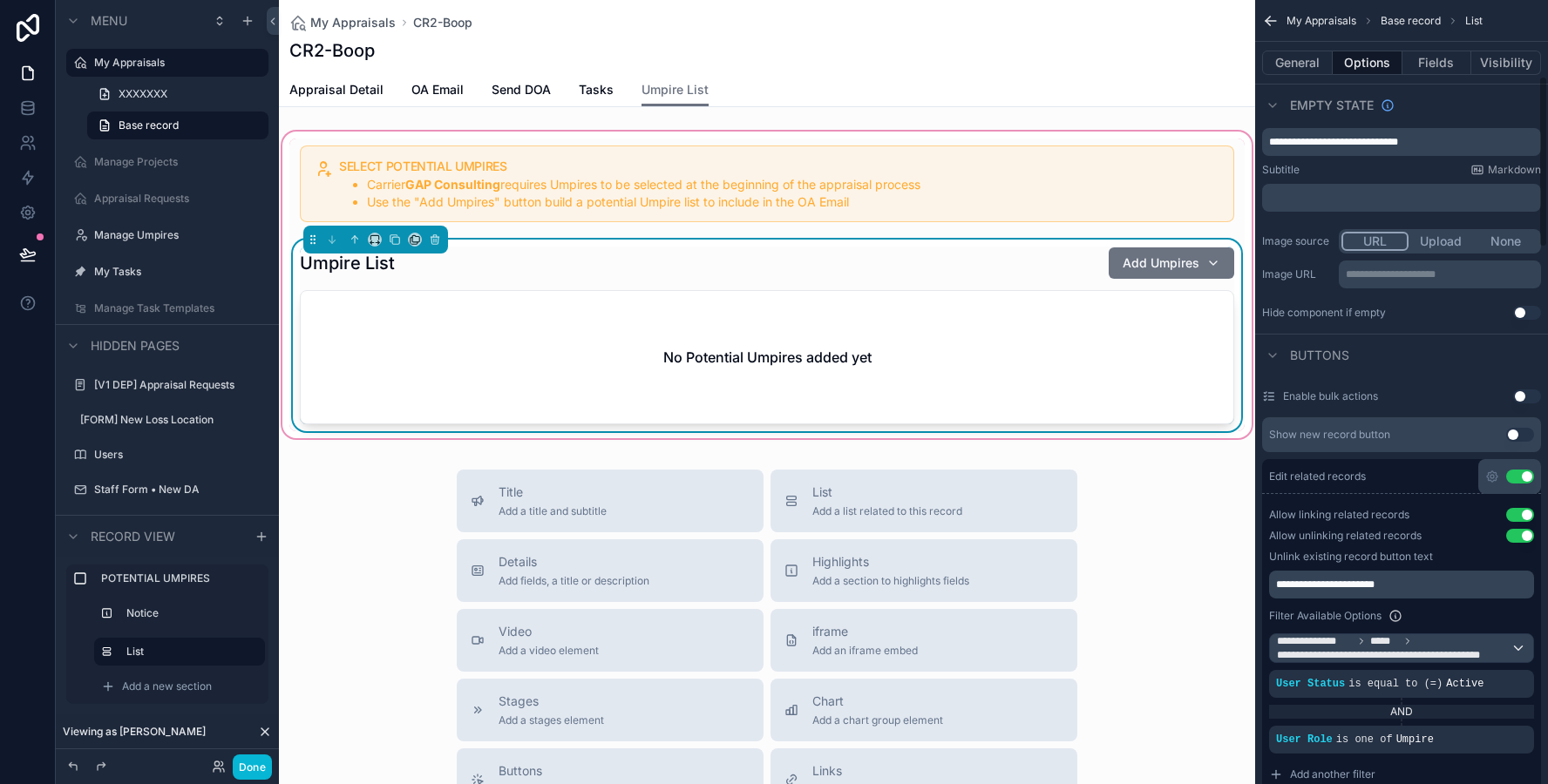
scroll to position [346, 0]
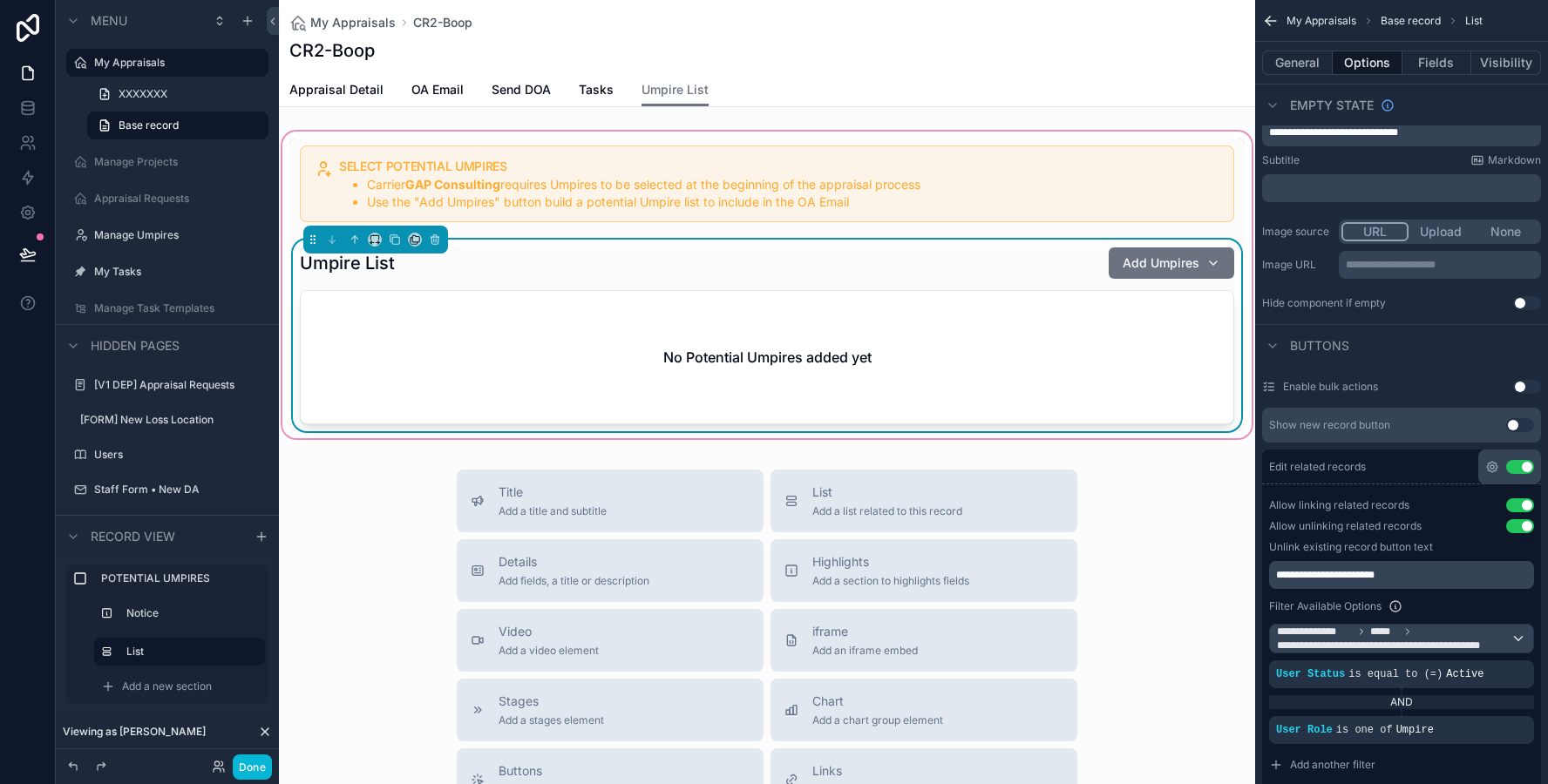
click at [1491, 466] on icon "scrollable content" at bounding box center [1492, 467] width 14 height 14
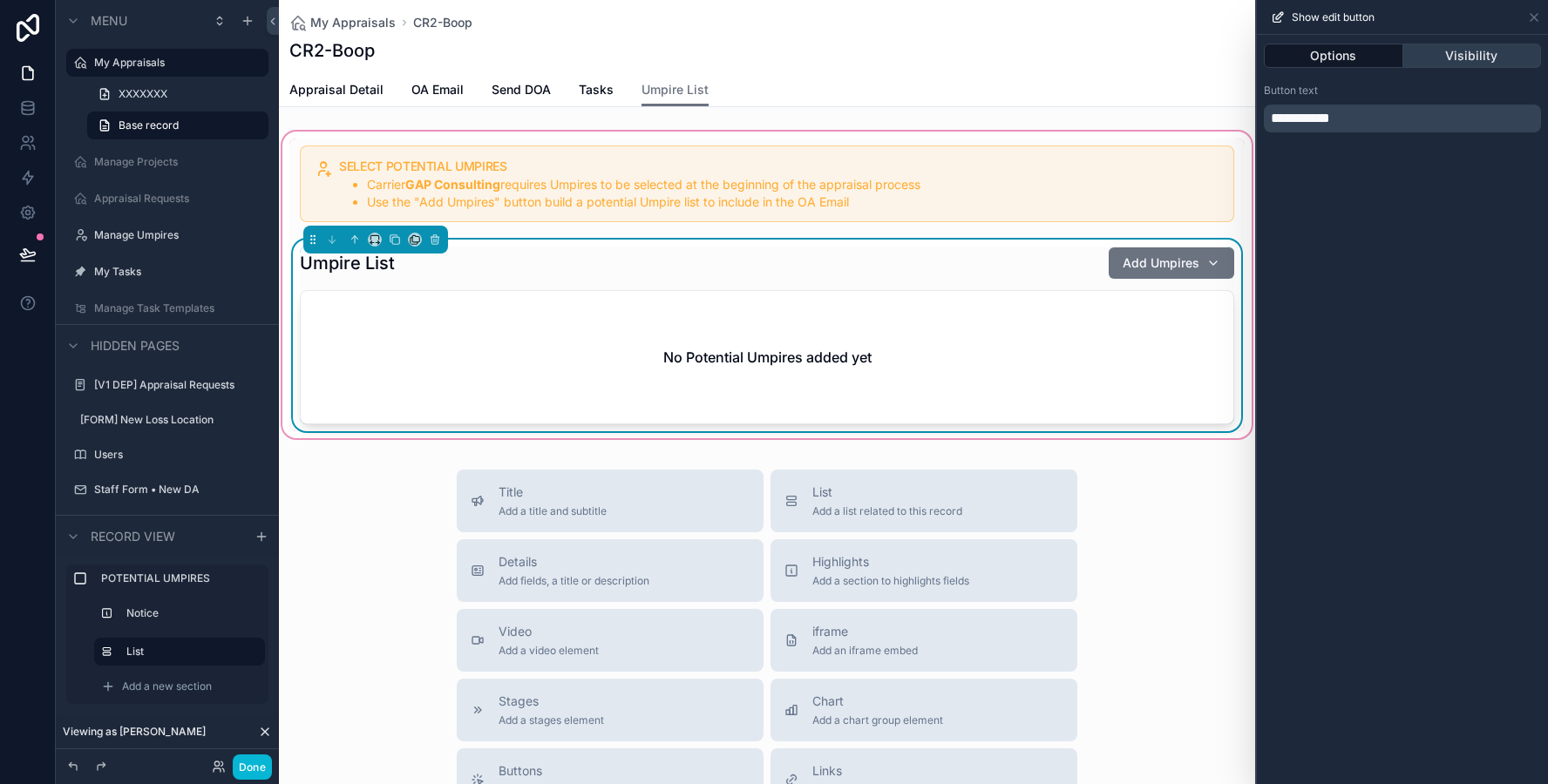
click at [1442, 45] on button "Visibility" at bounding box center [1473, 55] width 138 height 25
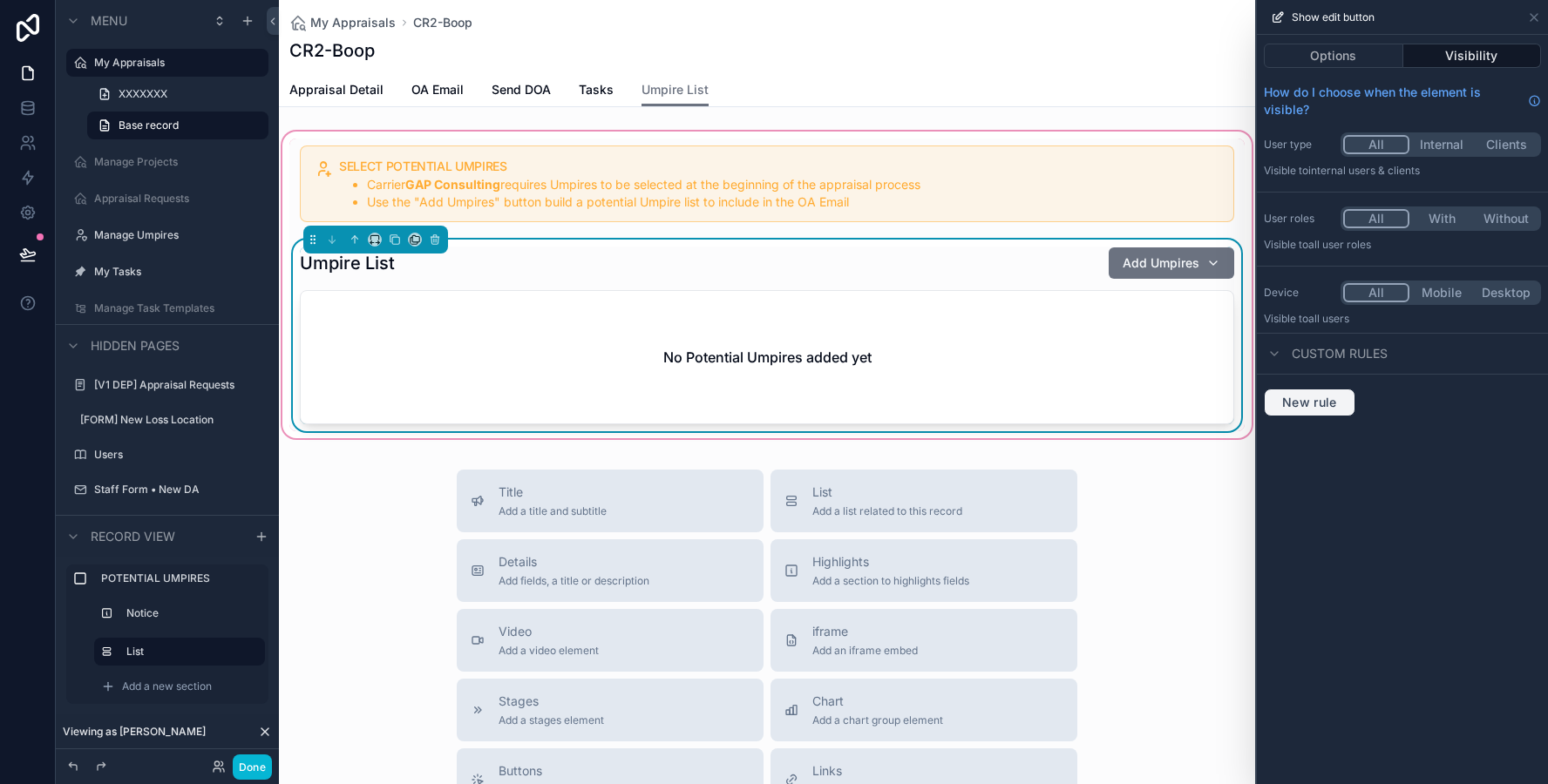
click at [1332, 398] on span "New rule" at bounding box center [1310, 402] width 69 height 15
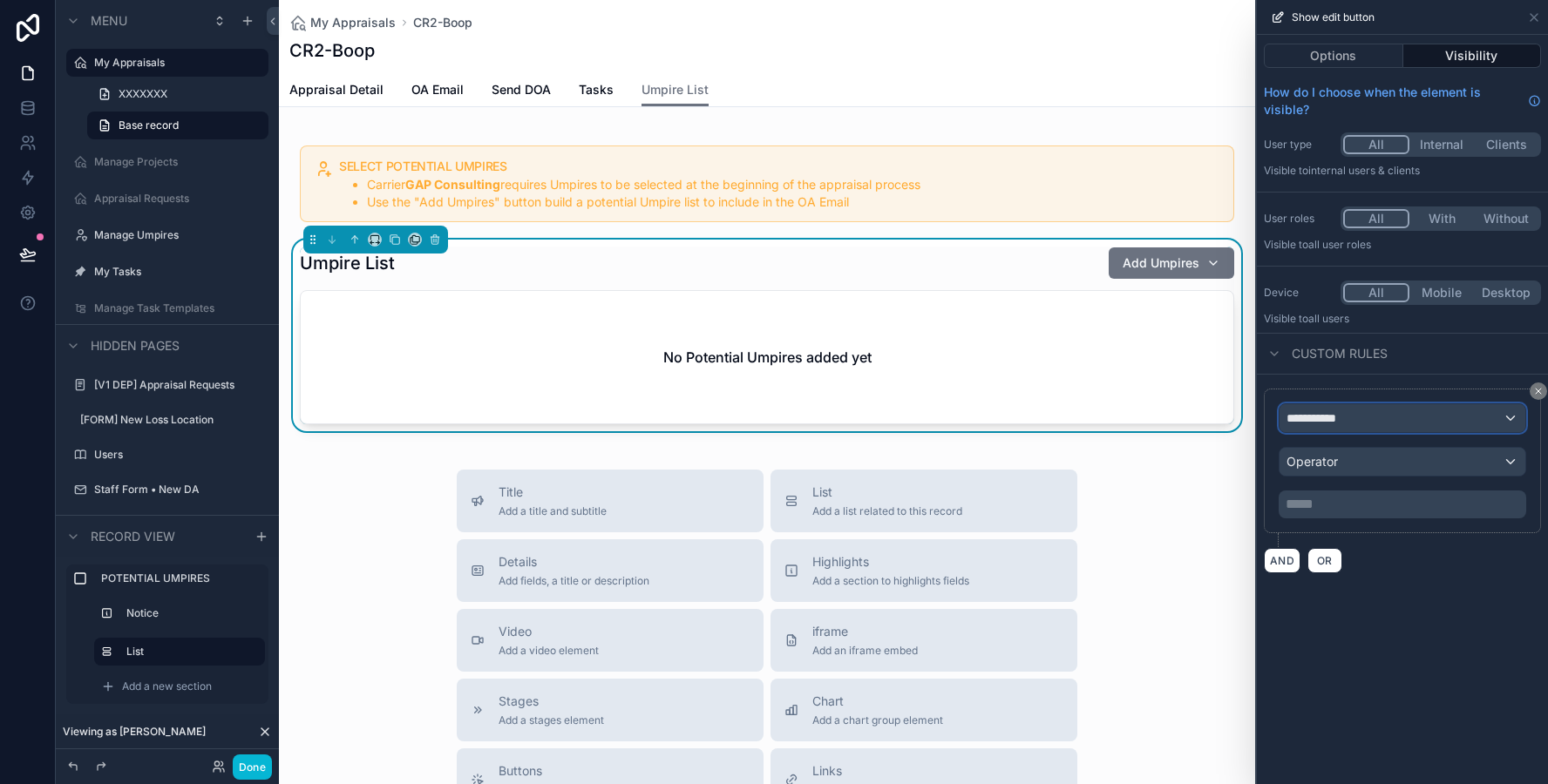
click at [1339, 417] on span "**********" at bounding box center [1318, 417] width 65 height 17
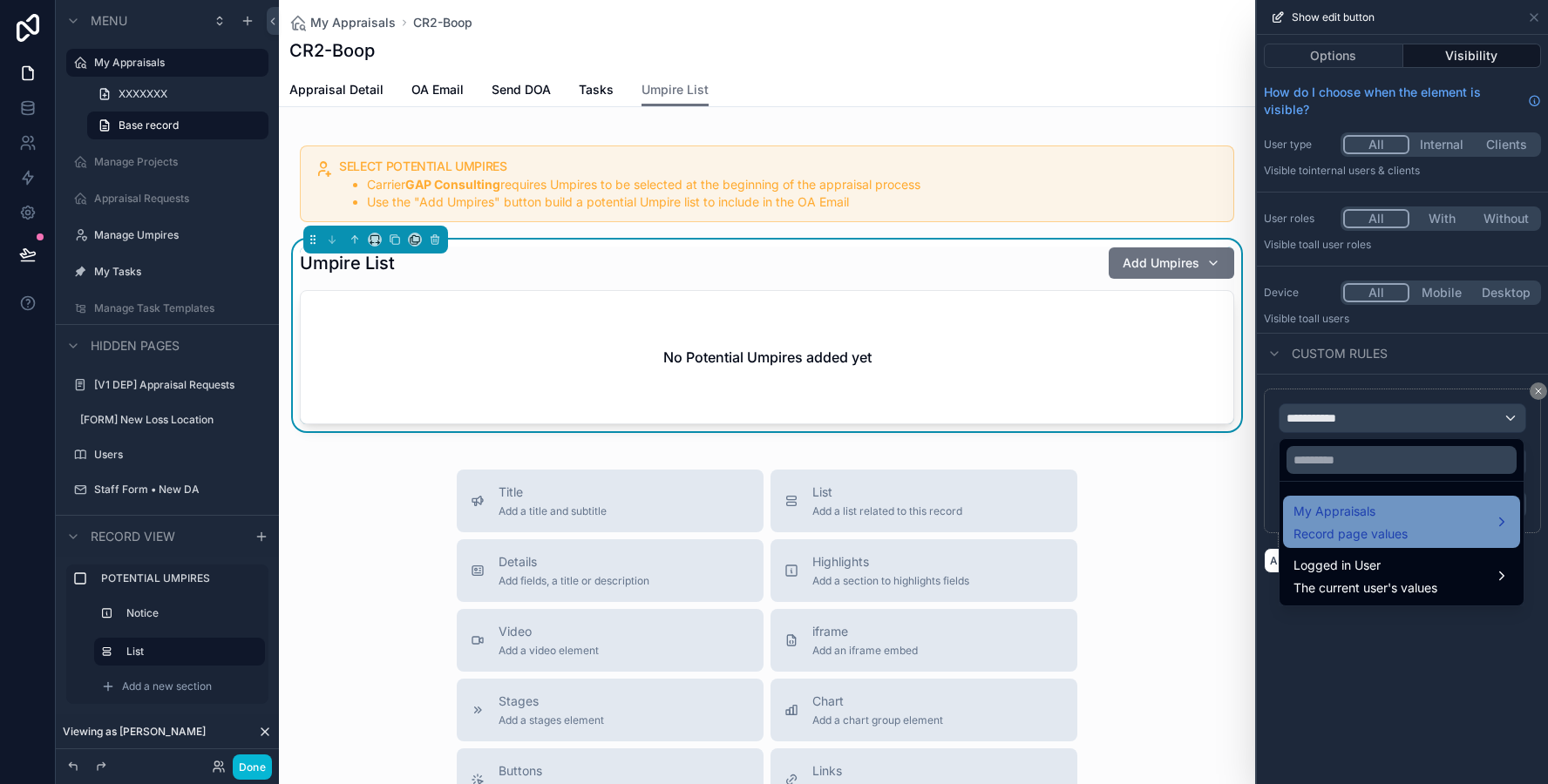
click at [1337, 510] on span "My Appraisals" at bounding box center [1351, 511] width 115 height 21
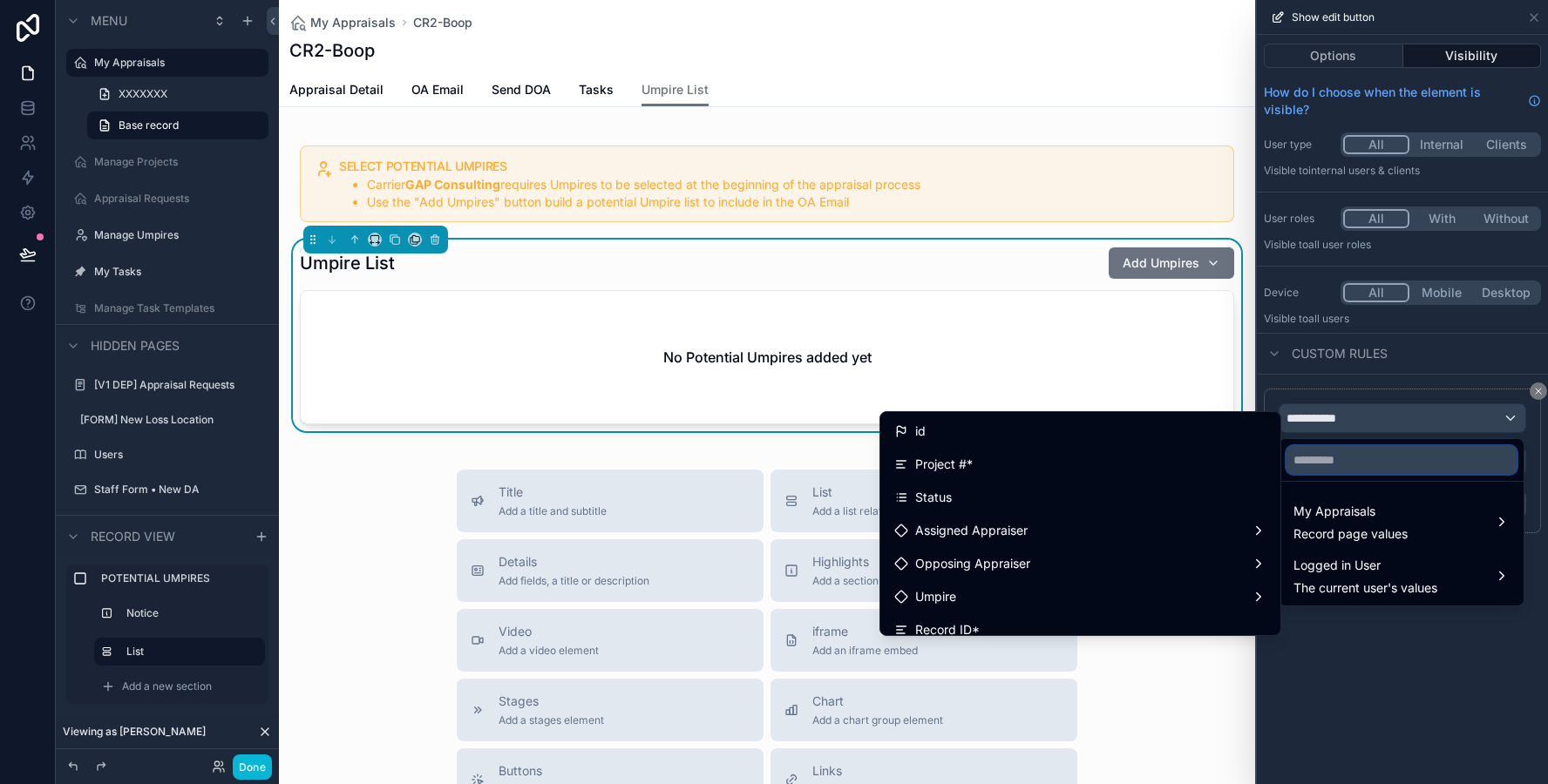
click at [1342, 461] on input "text" at bounding box center [1401, 460] width 230 height 28
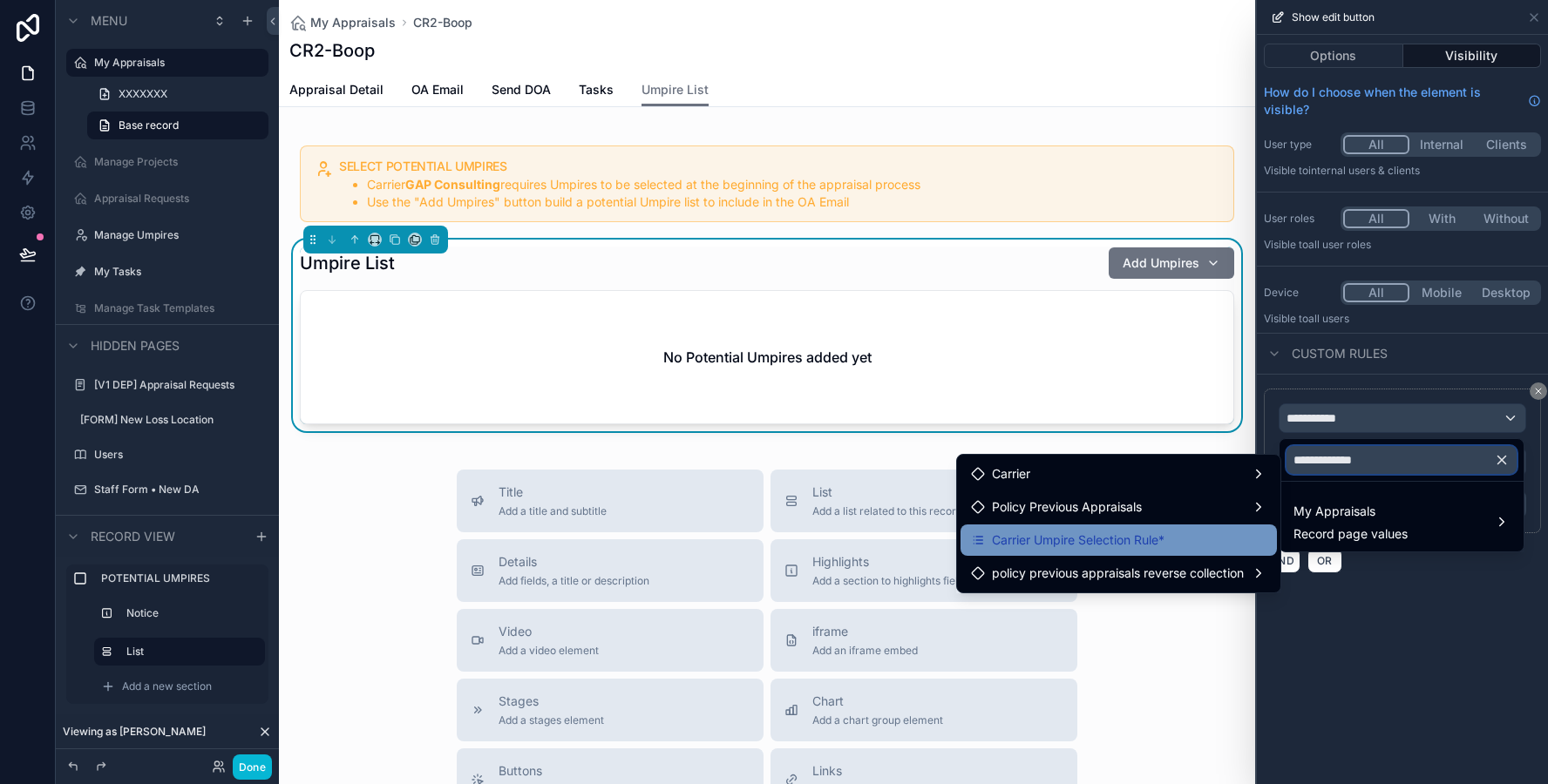
type input "**********"
click at [1202, 535] on div "Carrier Umpire Selection Rule*" at bounding box center [1118, 540] width 296 height 21
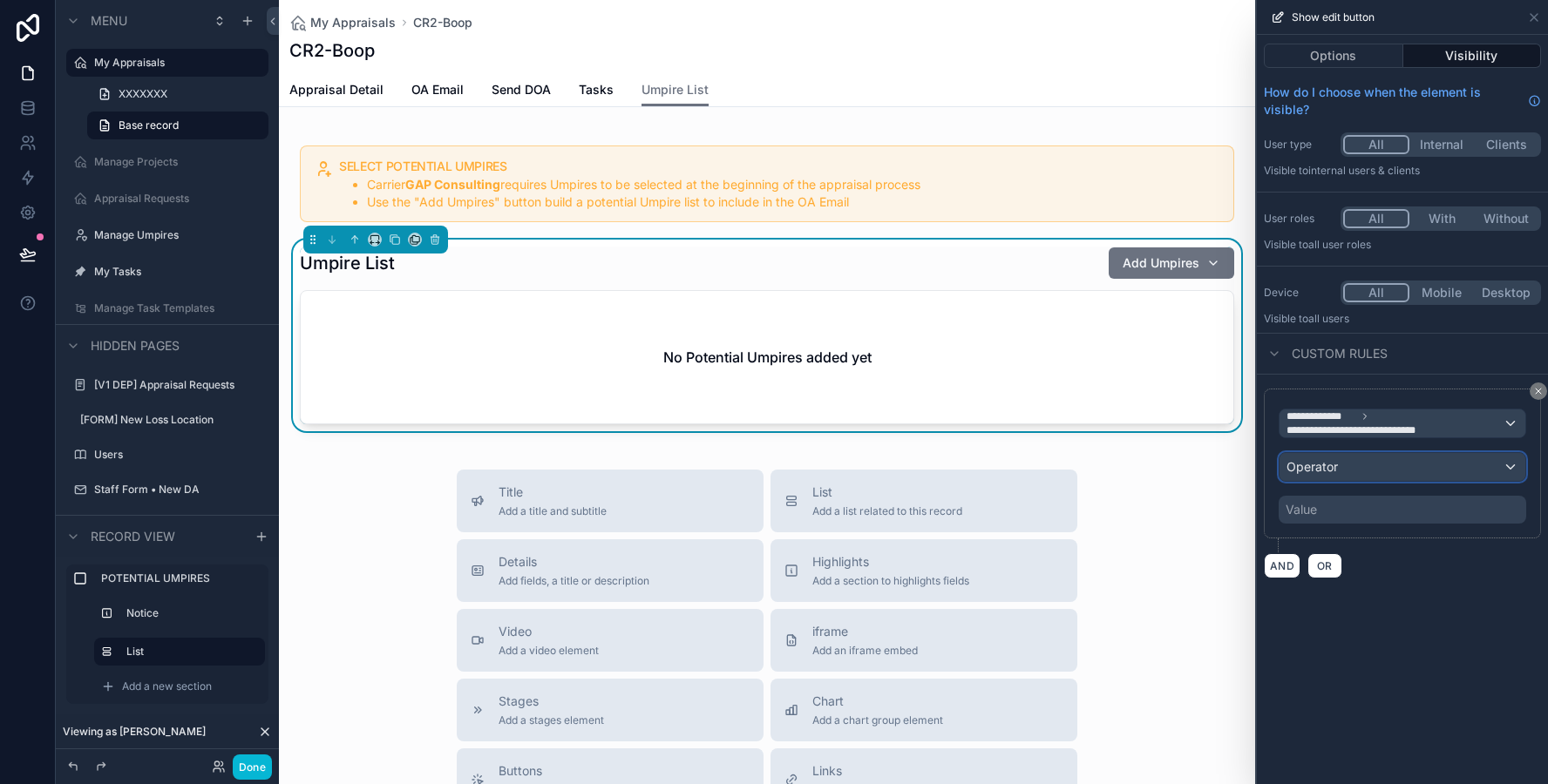
click at [1283, 466] on div "Operator" at bounding box center [1402, 467] width 246 height 28
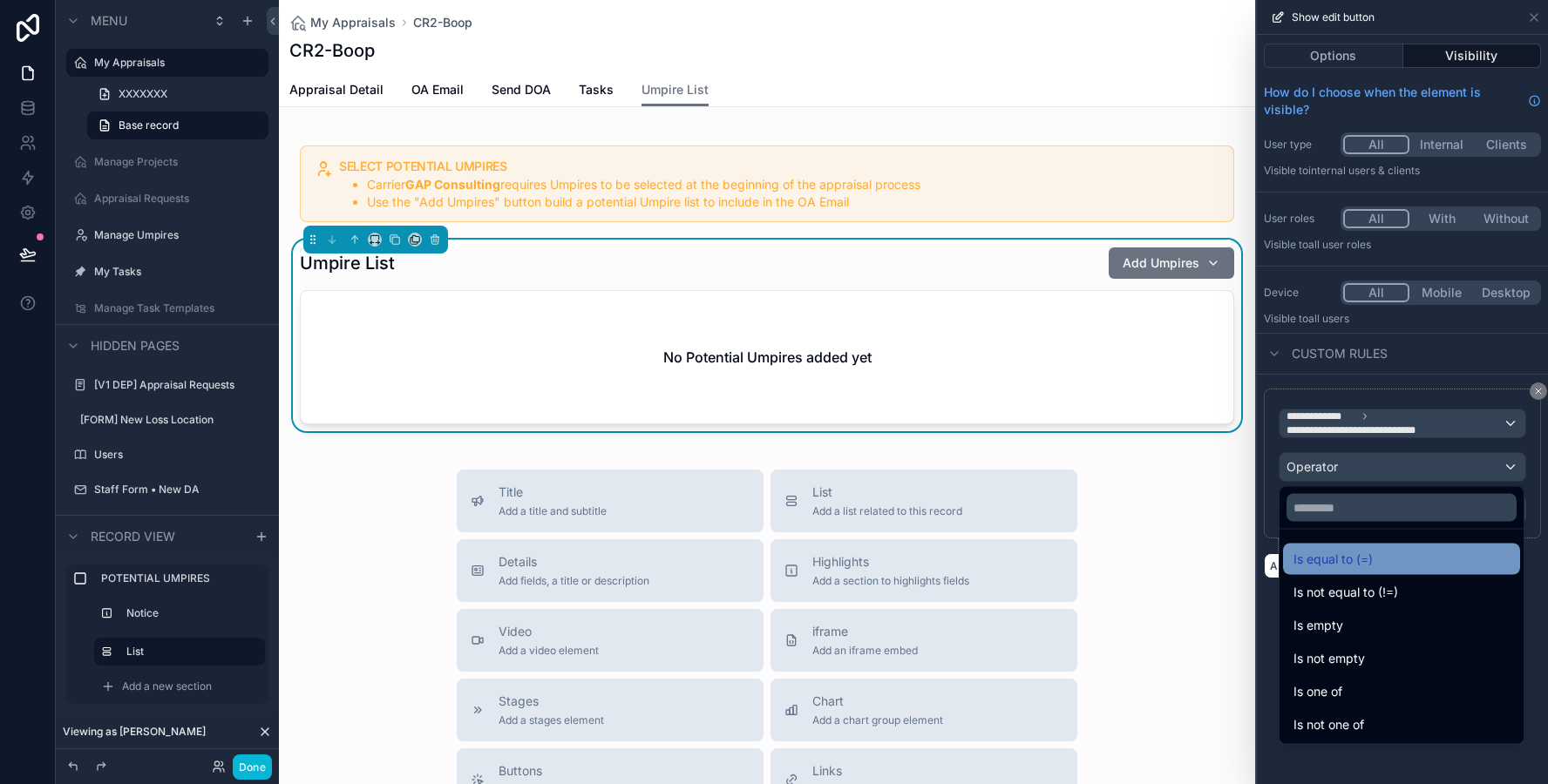
click at [1295, 568] on span "Is equal to (=)" at bounding box center [1332, 559] width 79 height 21
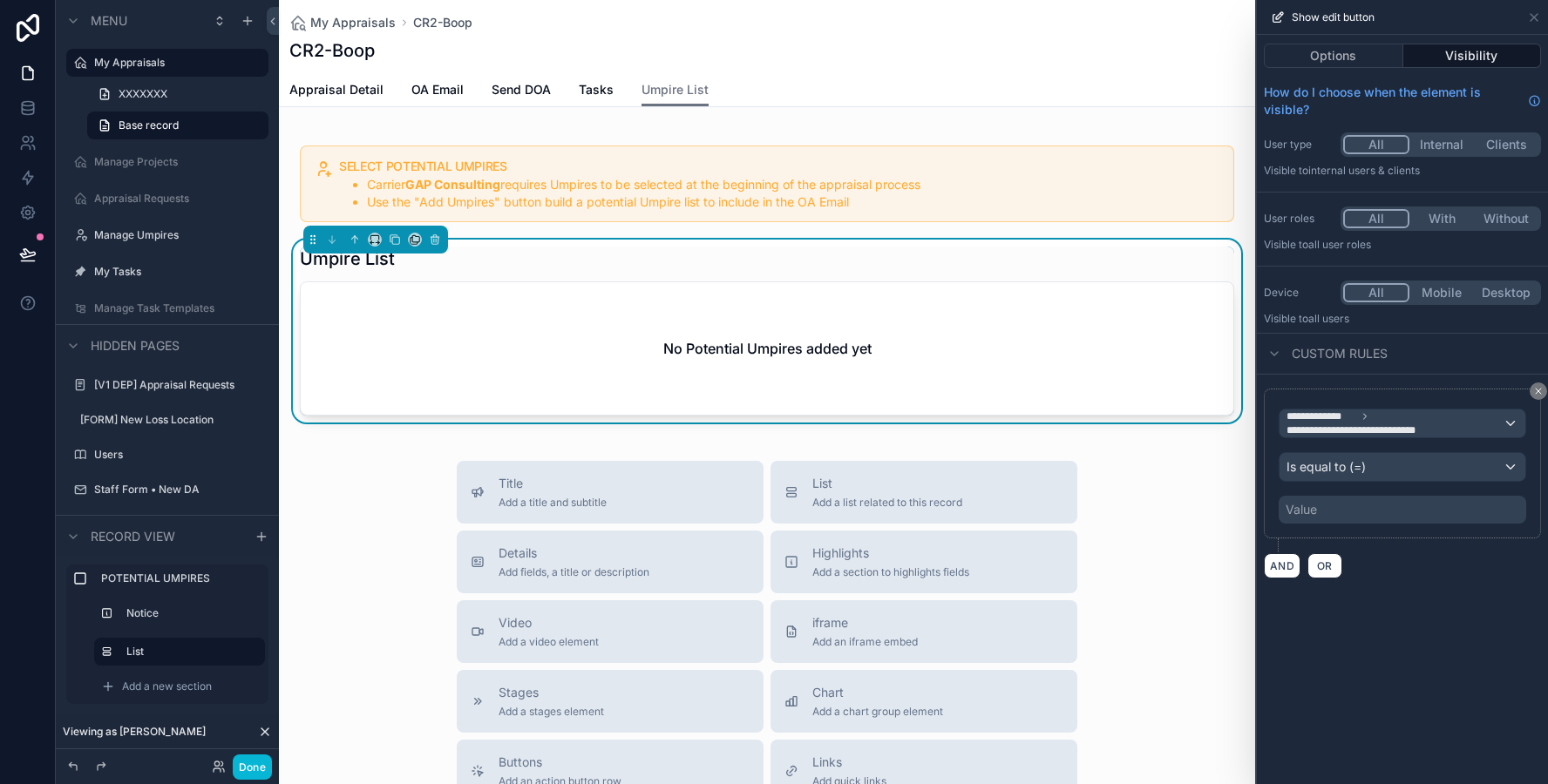
click at [1300, 504] on div "Value" at bounding box center [1301, 509] width 31 height 17
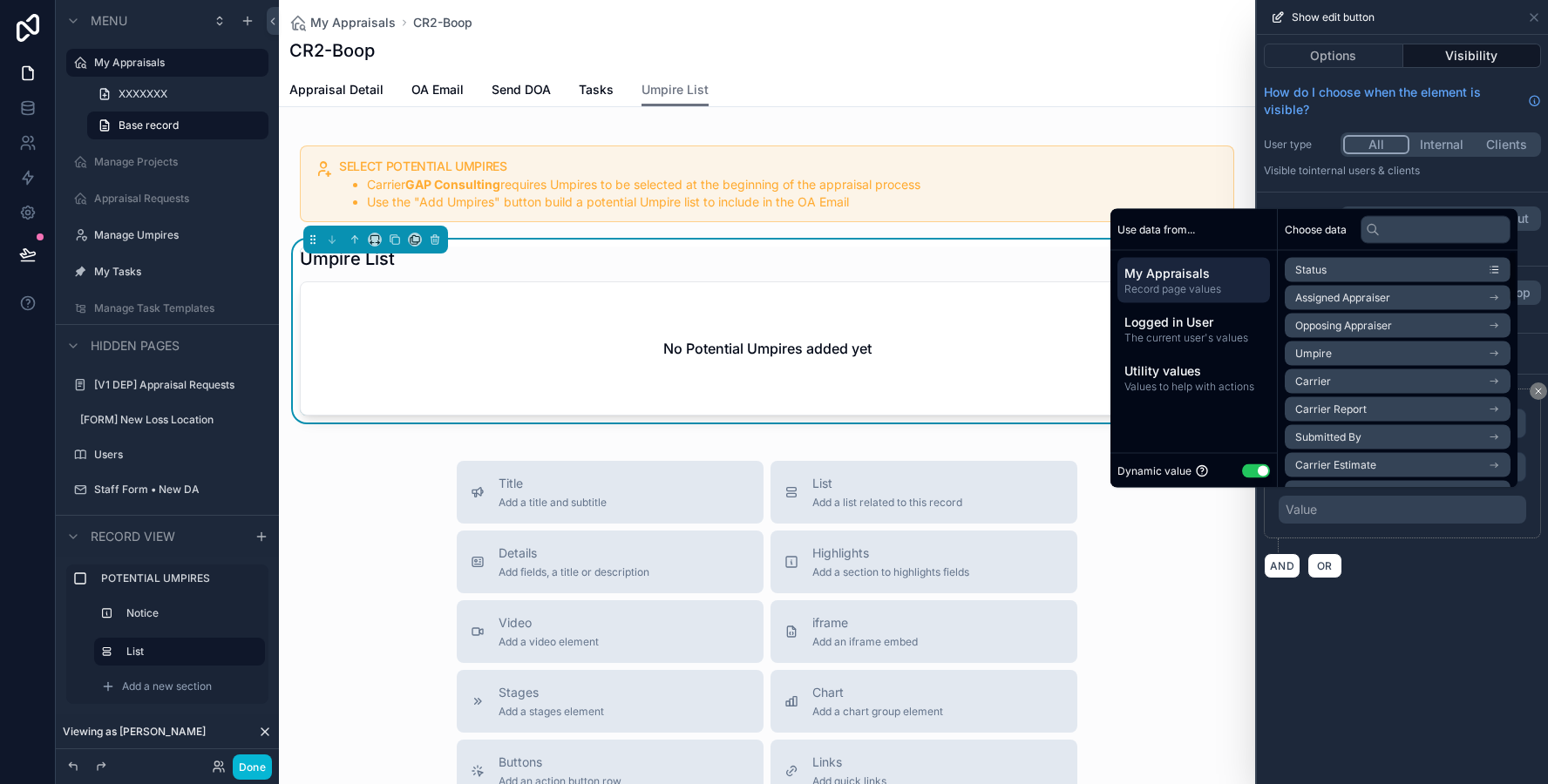
click at [1232, 467] on div "Dynamic value Use setting" at bounding box center [1193, 471] width 153 height 20
click at [1241, 467] on button "Use setting" at bounding box center [1255, 470] width 28 height 14
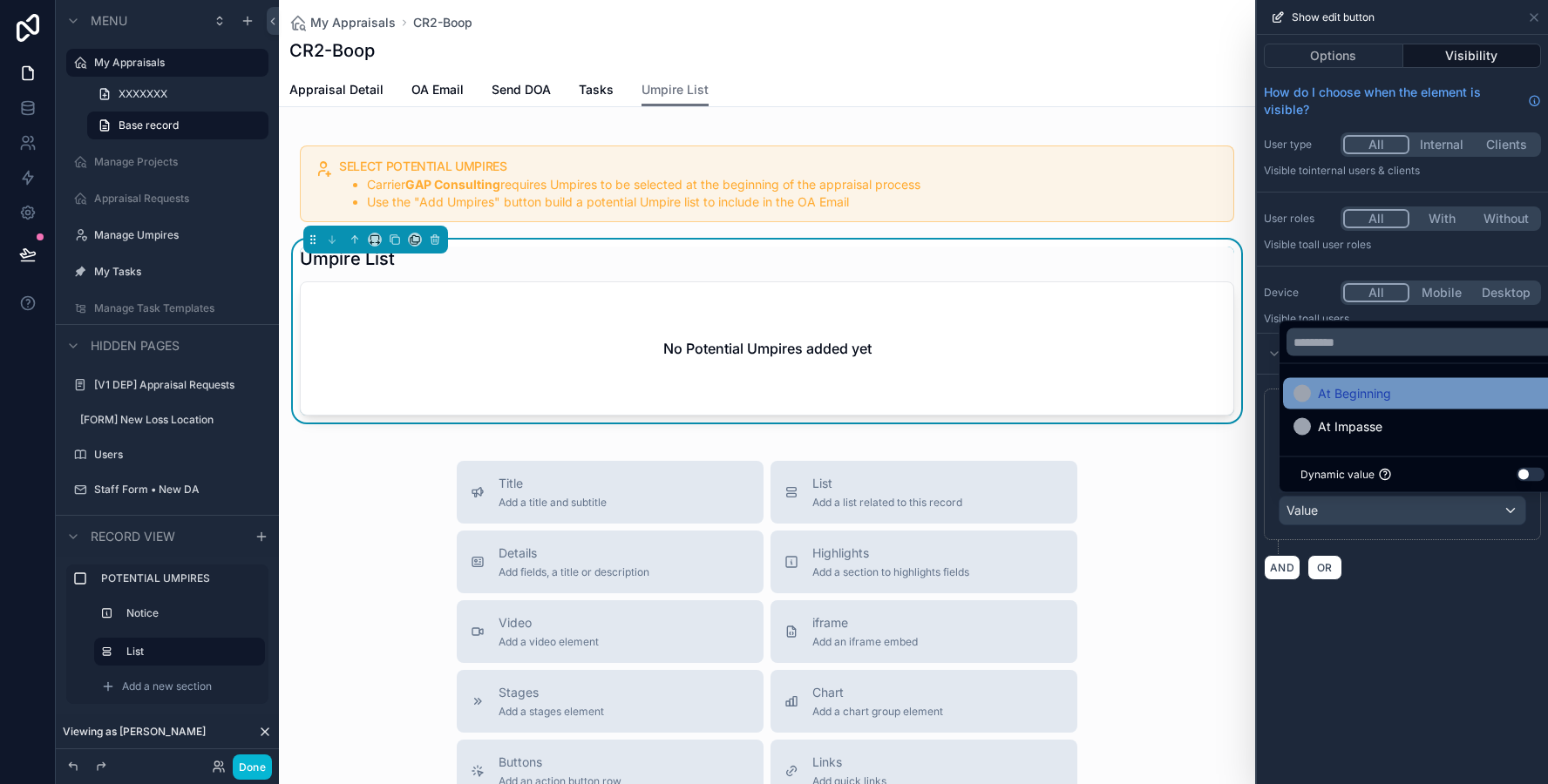
click at [1310, 385] on span at bounding box center [1302, 393] width 17 height 17
click at [1272, 559] on button "AND" at bounding box center [1282, 568] width 36 height 25
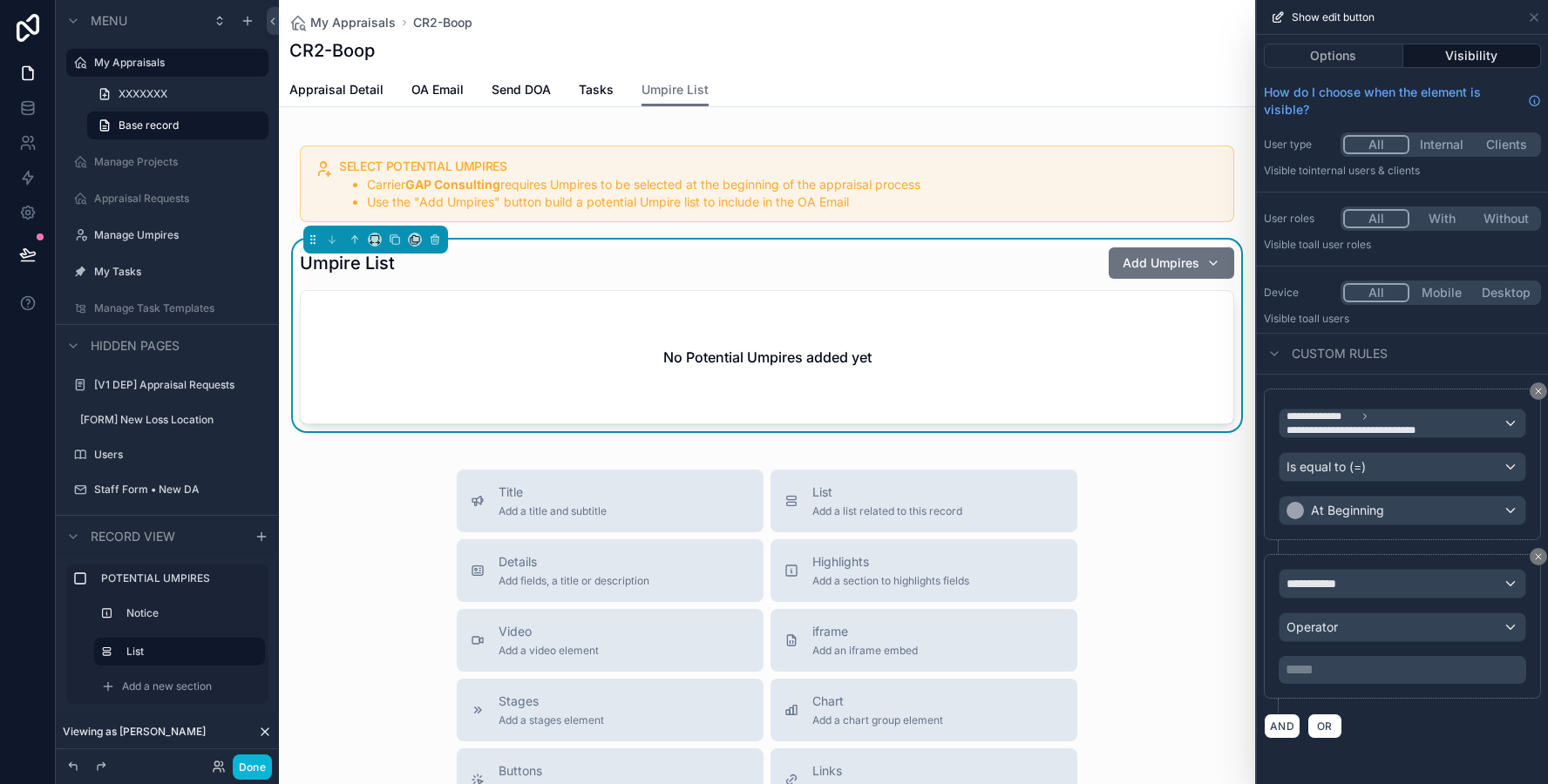
click at [1325, 604] on div "**********" at bounding box center [1402, 627] width 247 height 115
click at [1325, 587] on span "**********" at bounding box center [1318, 583] width 65 height 17
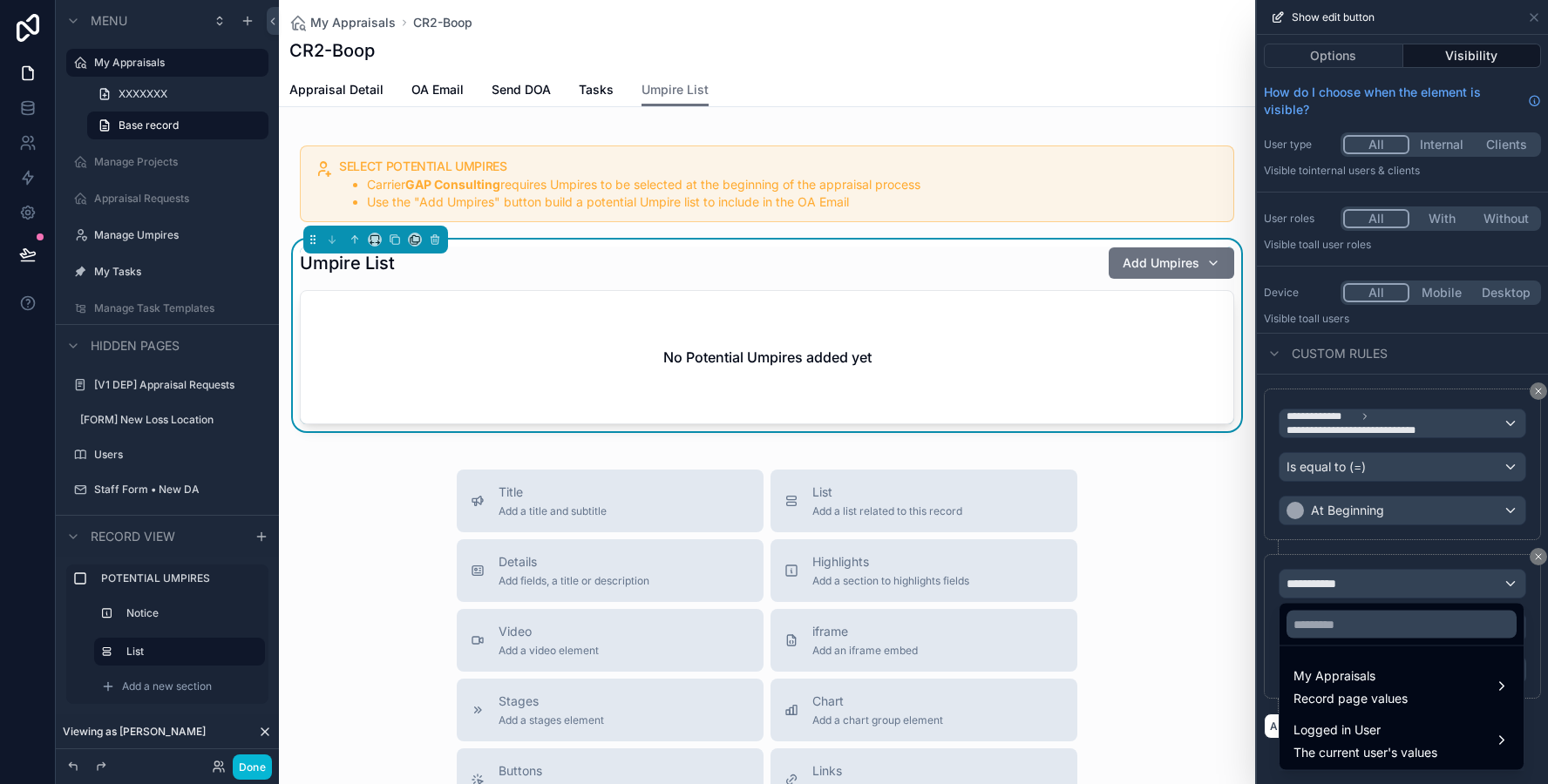
click at [1328, 658] on ul "My Appraisals Record page values Logged in User The current user's values" at bounding box center [1402, 709] width 244 height 124
click at [1322, 672] on span "My Appraisals" at bounding box center [1351, 676] width 115 height 21
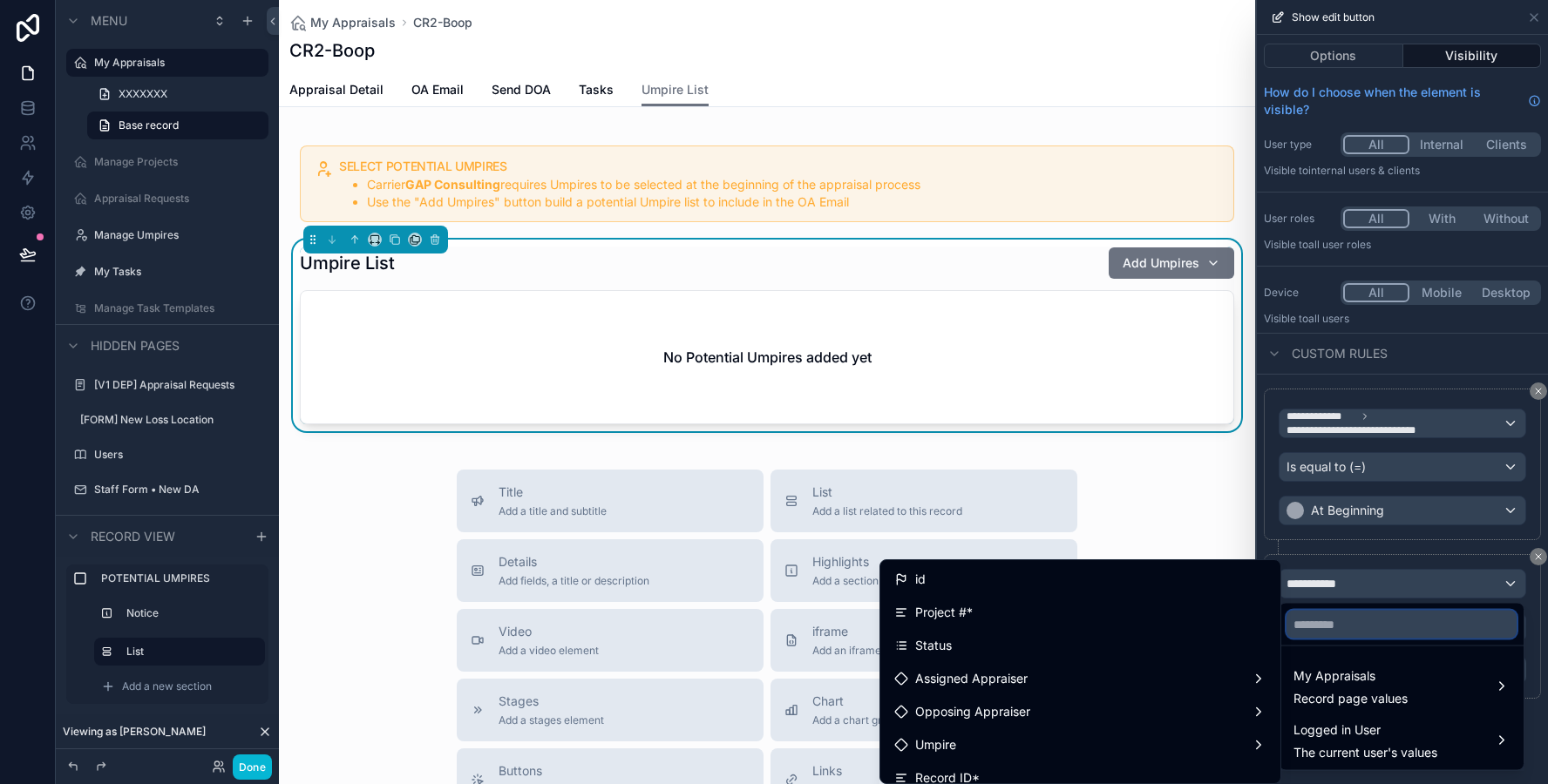
click at [1323, 625] on input "text" at bounding box center [1401, 625] width 230 height 28
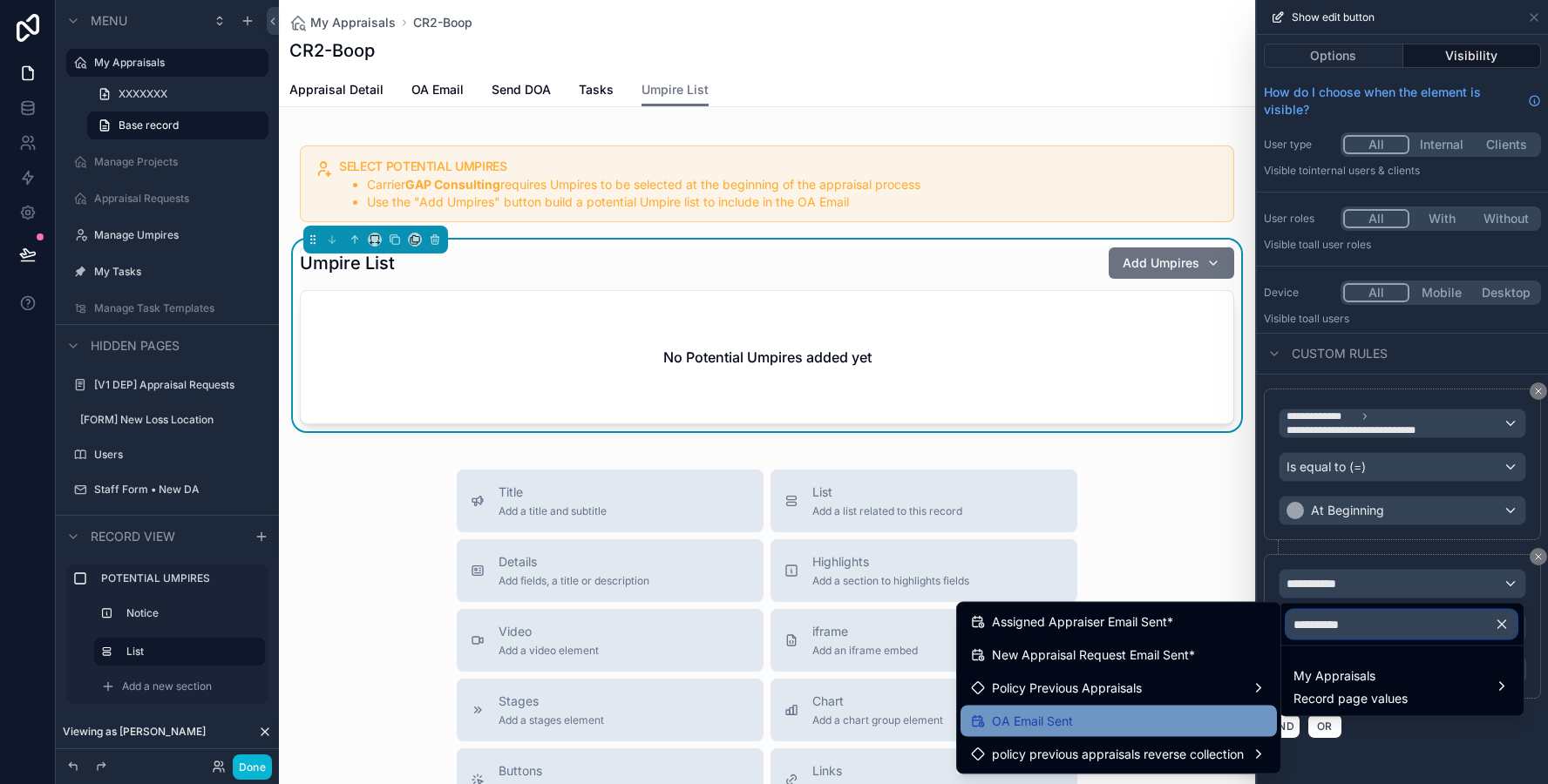
type input "**********"
click at [1210, 716] on div "OA Email Sent" at bounding box center [1118, 721] width 296 height 21
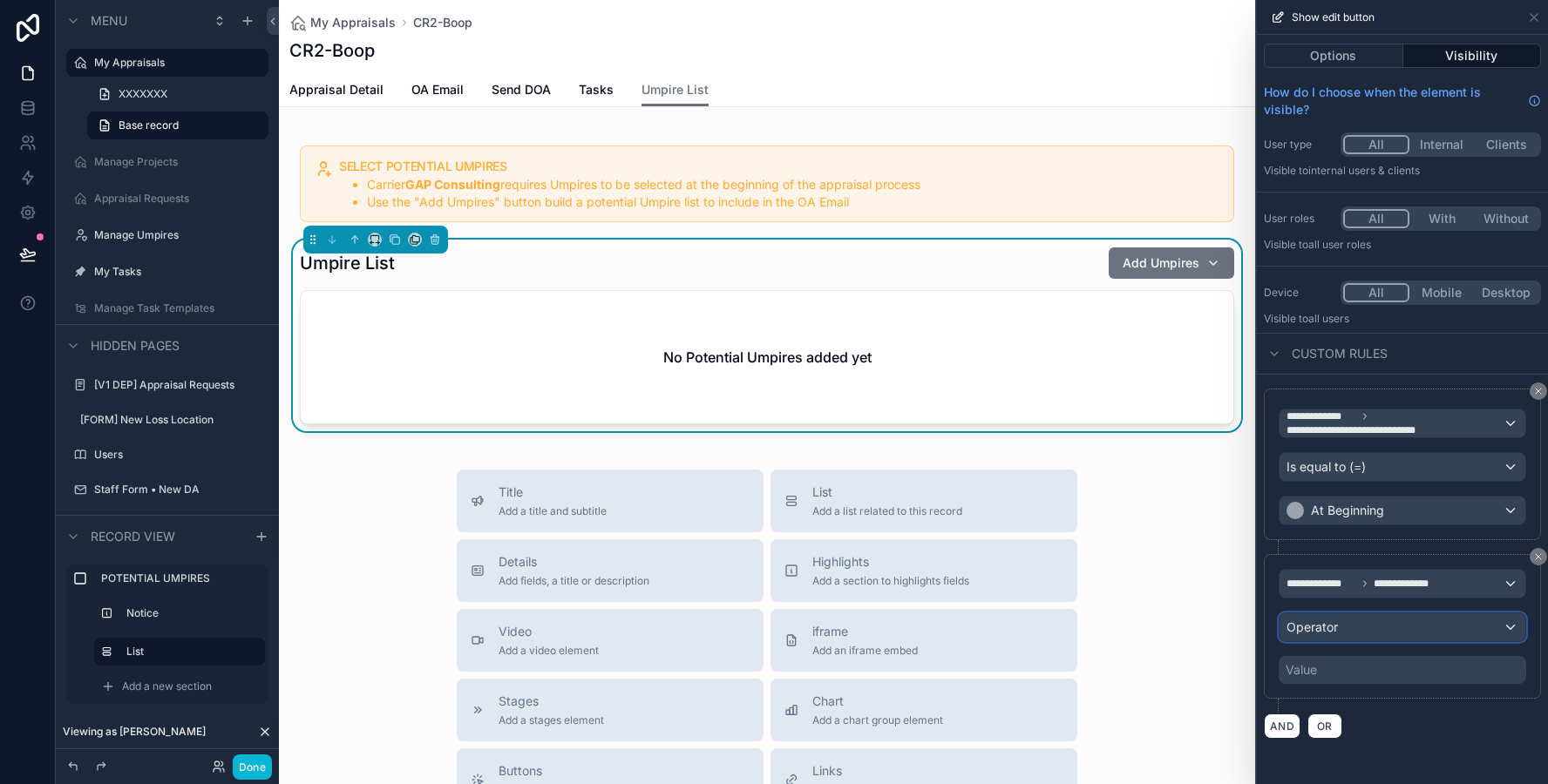
click at [1348, 620] on div "Operator" at bounding box center [1402, 628] width 246 height 28
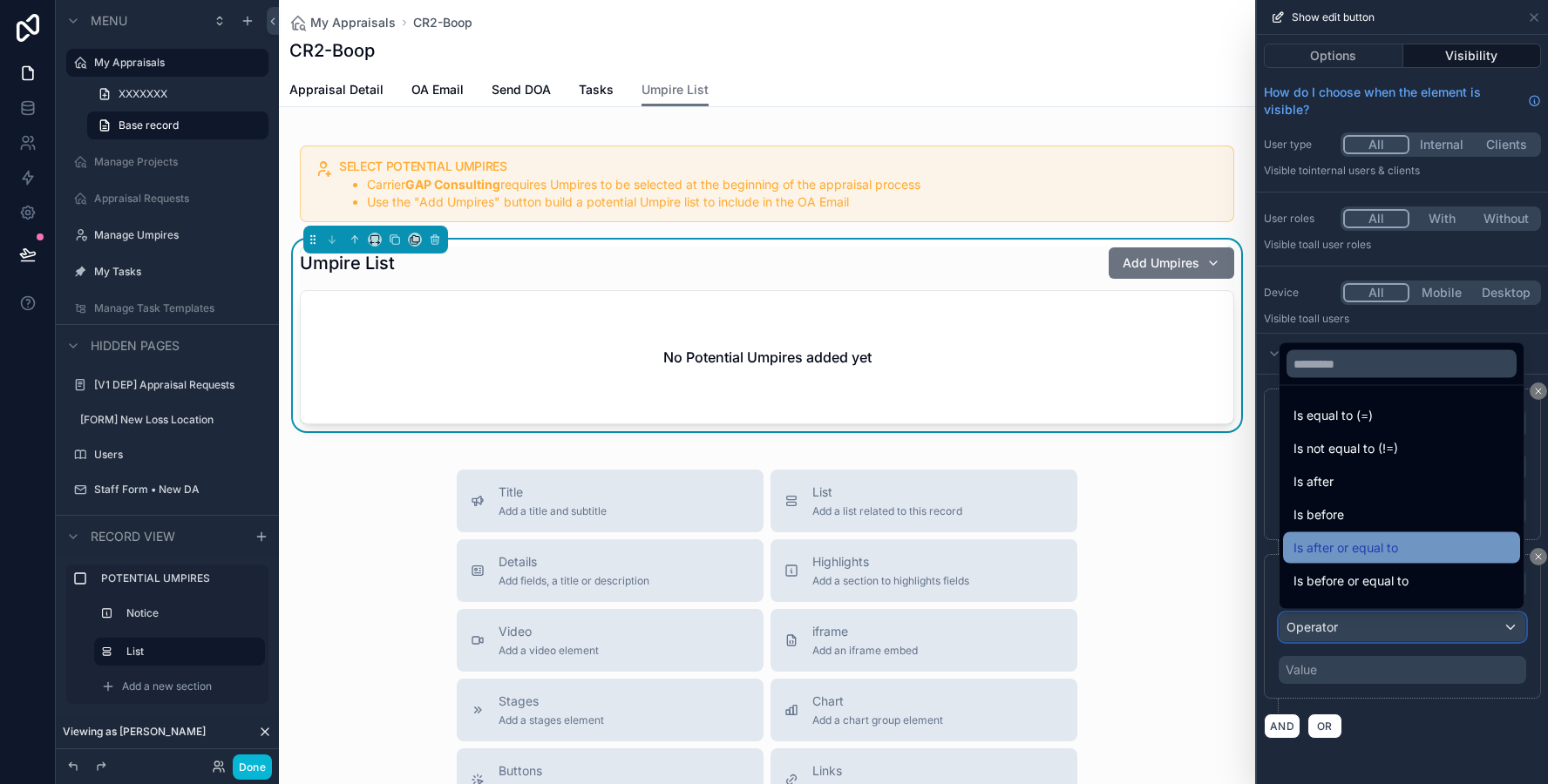
scroll to position [57, 0]
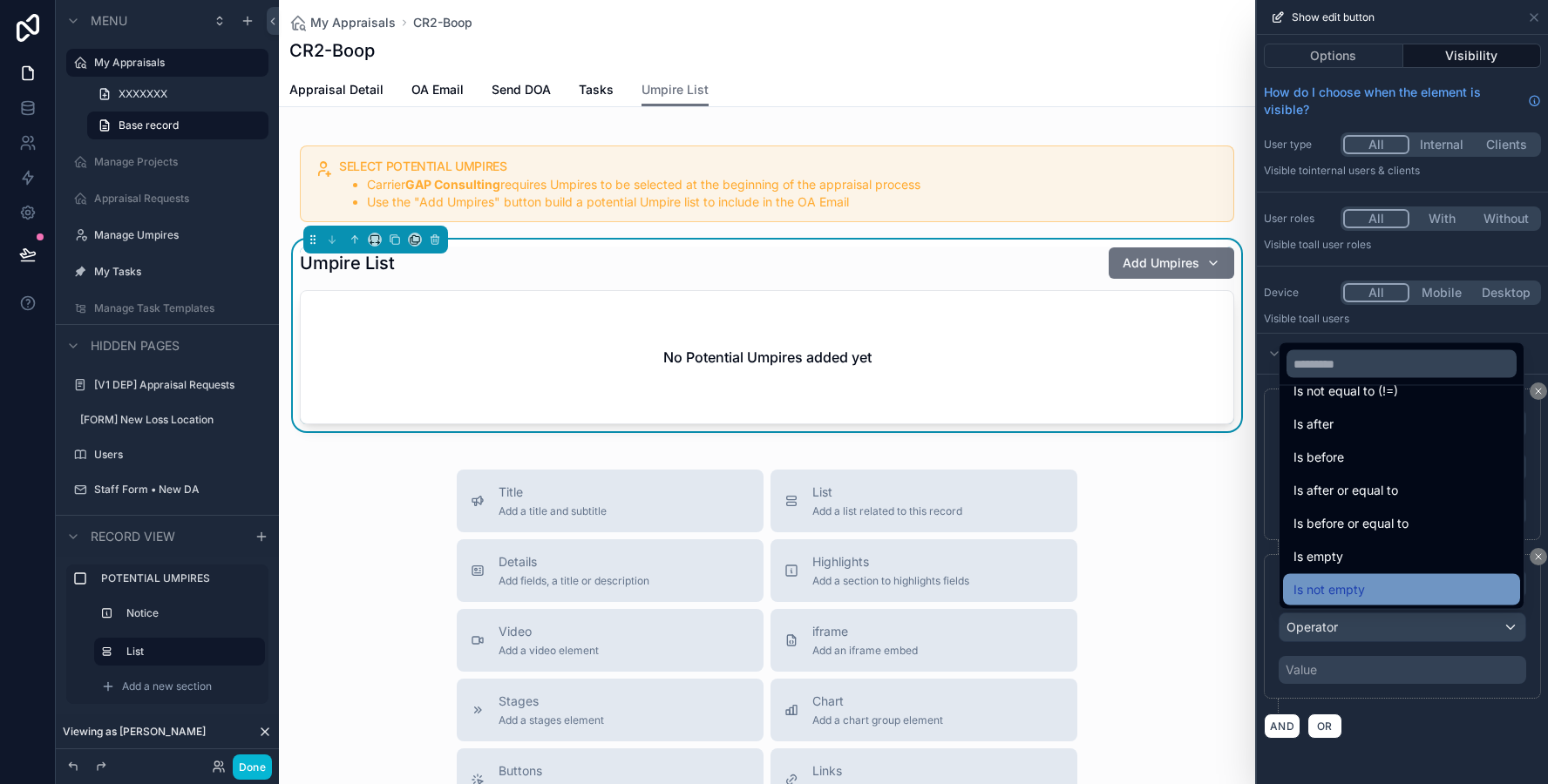
click at [1321, 587] on span "Is not empty" at bounding box center [1329, 589] width 72 height 21
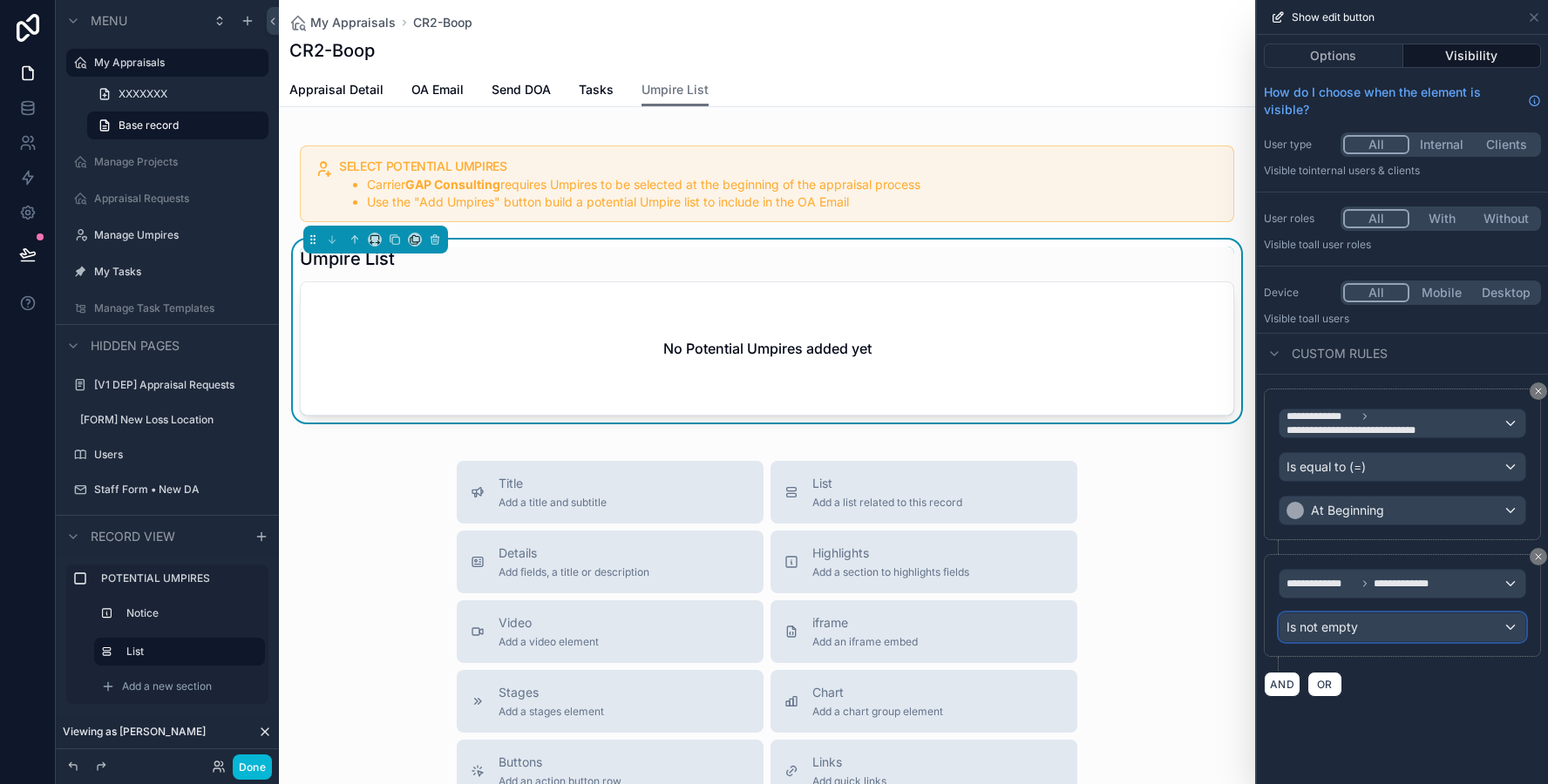
click at [1338, 629] on span "Is not empty" at bounding box center [1322, 627] width 72 height 17
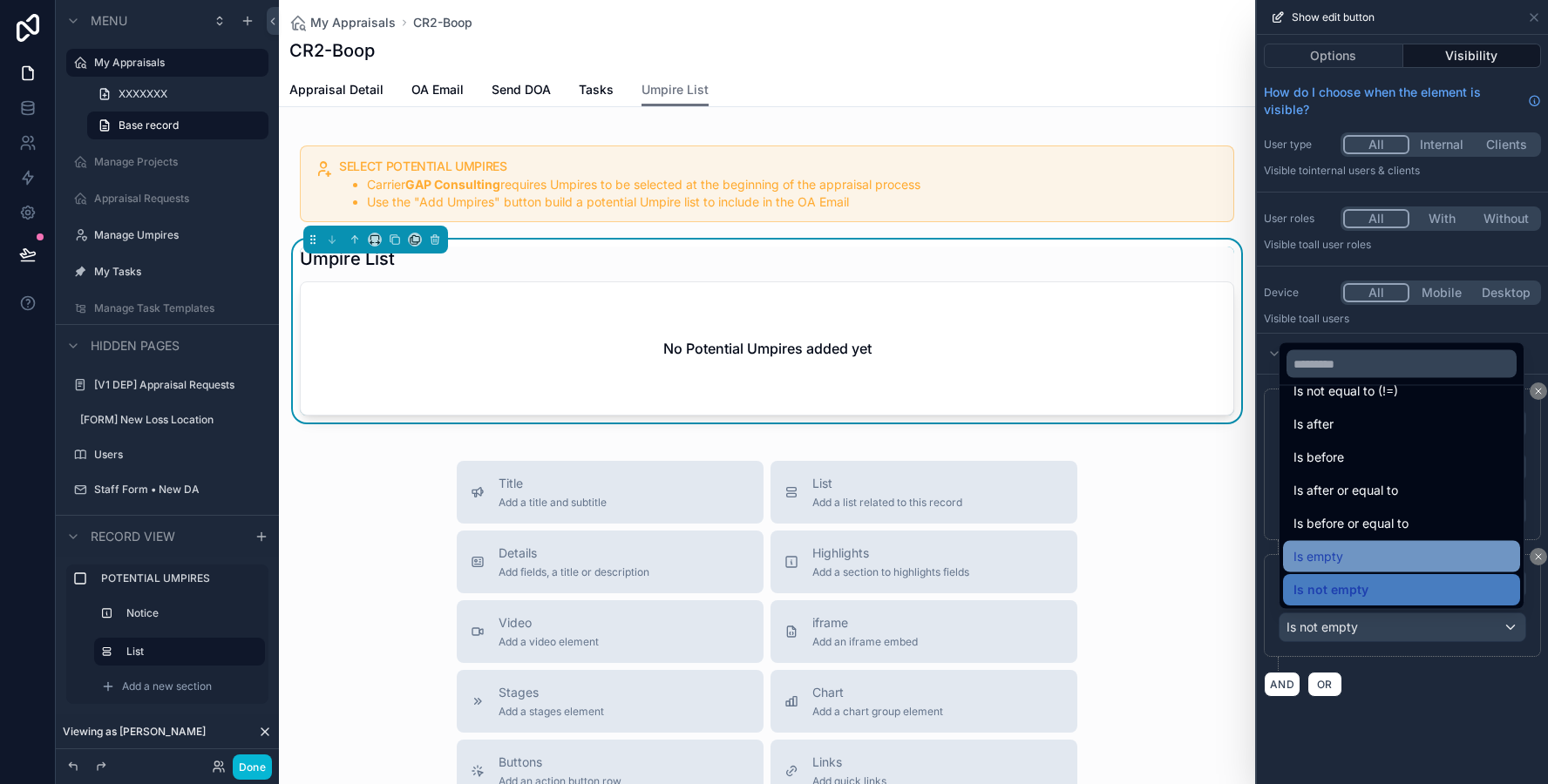
click at [1334, 551] on span "Is empty" at bounding box center [1318, 557] width 50 height 21
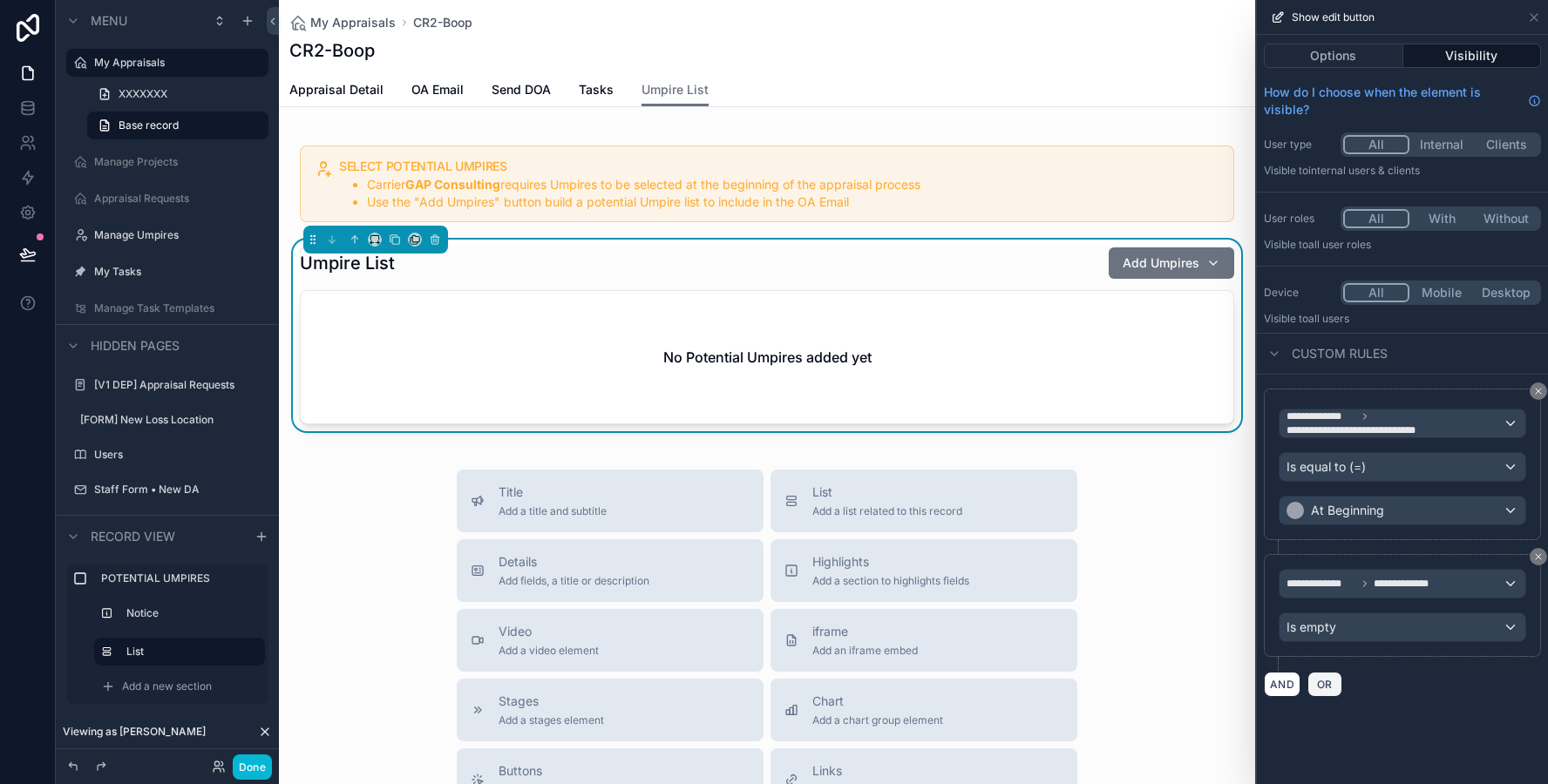
click at [1322, 687] on span "OR" at bounding box center [1324, 684] width 23 height 13
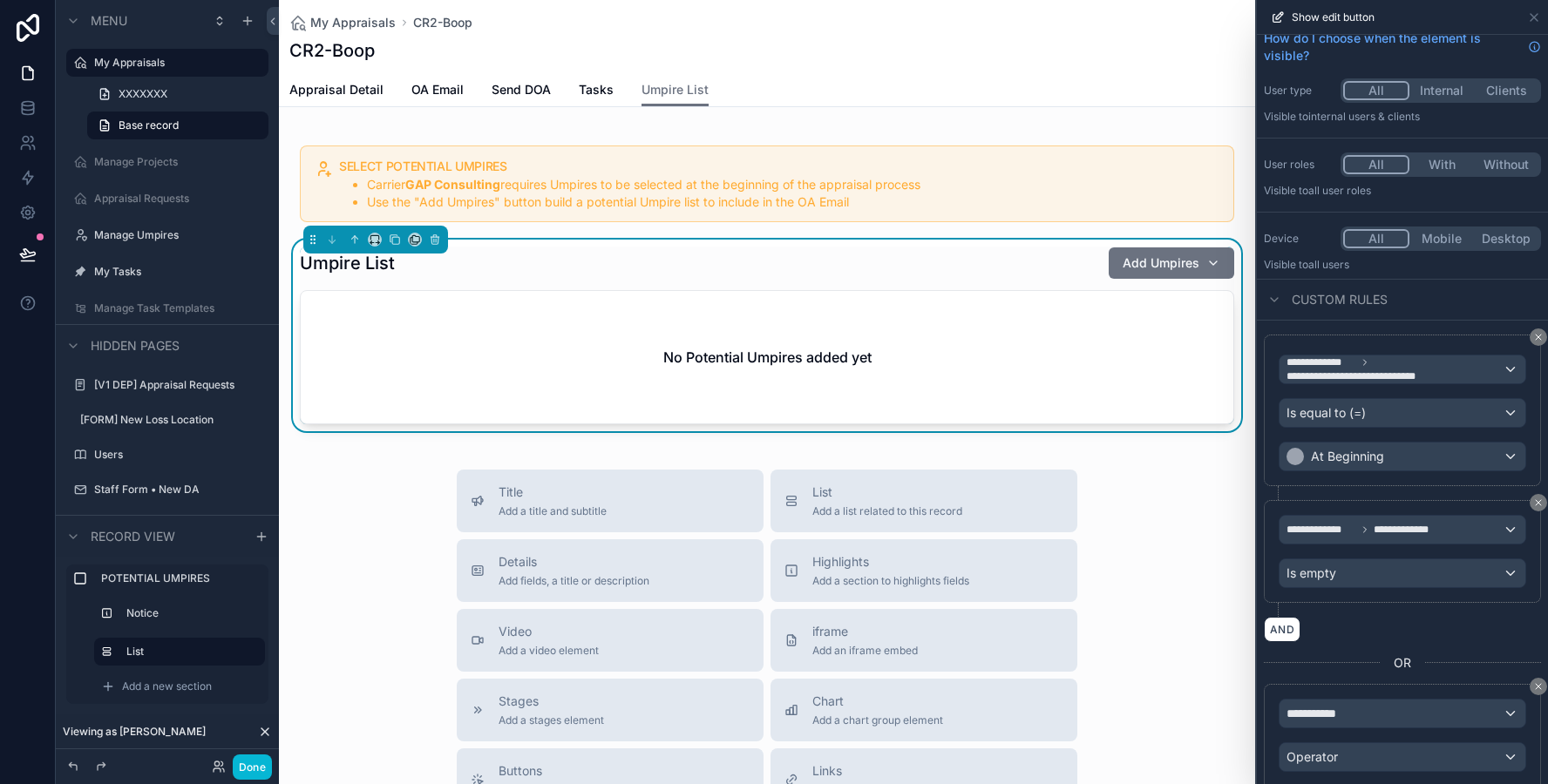
scroll to position [151, 0]
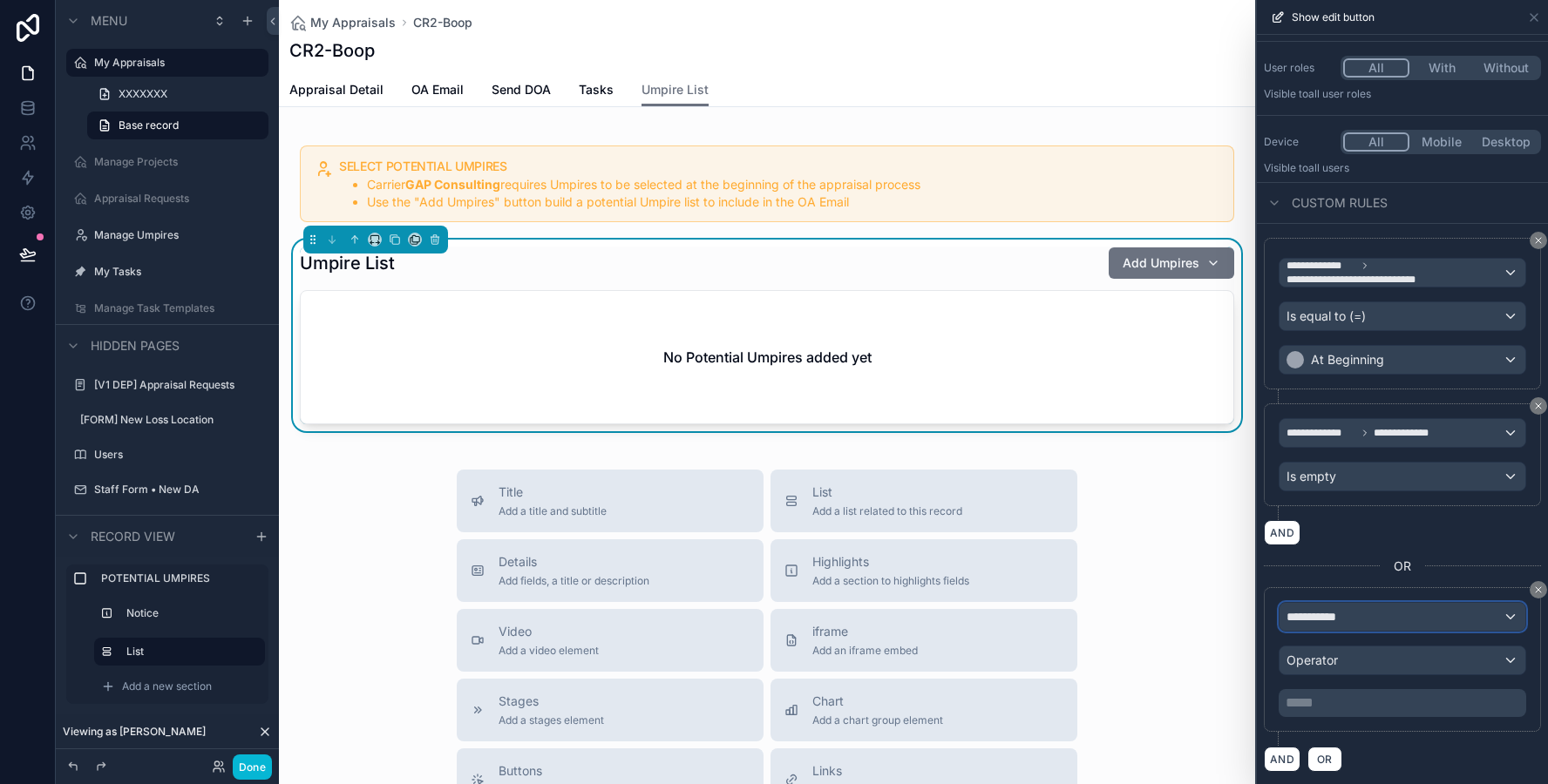
click at [1339, 616] on span "**********" at bounding box center [1318, 617] width 65 height 17
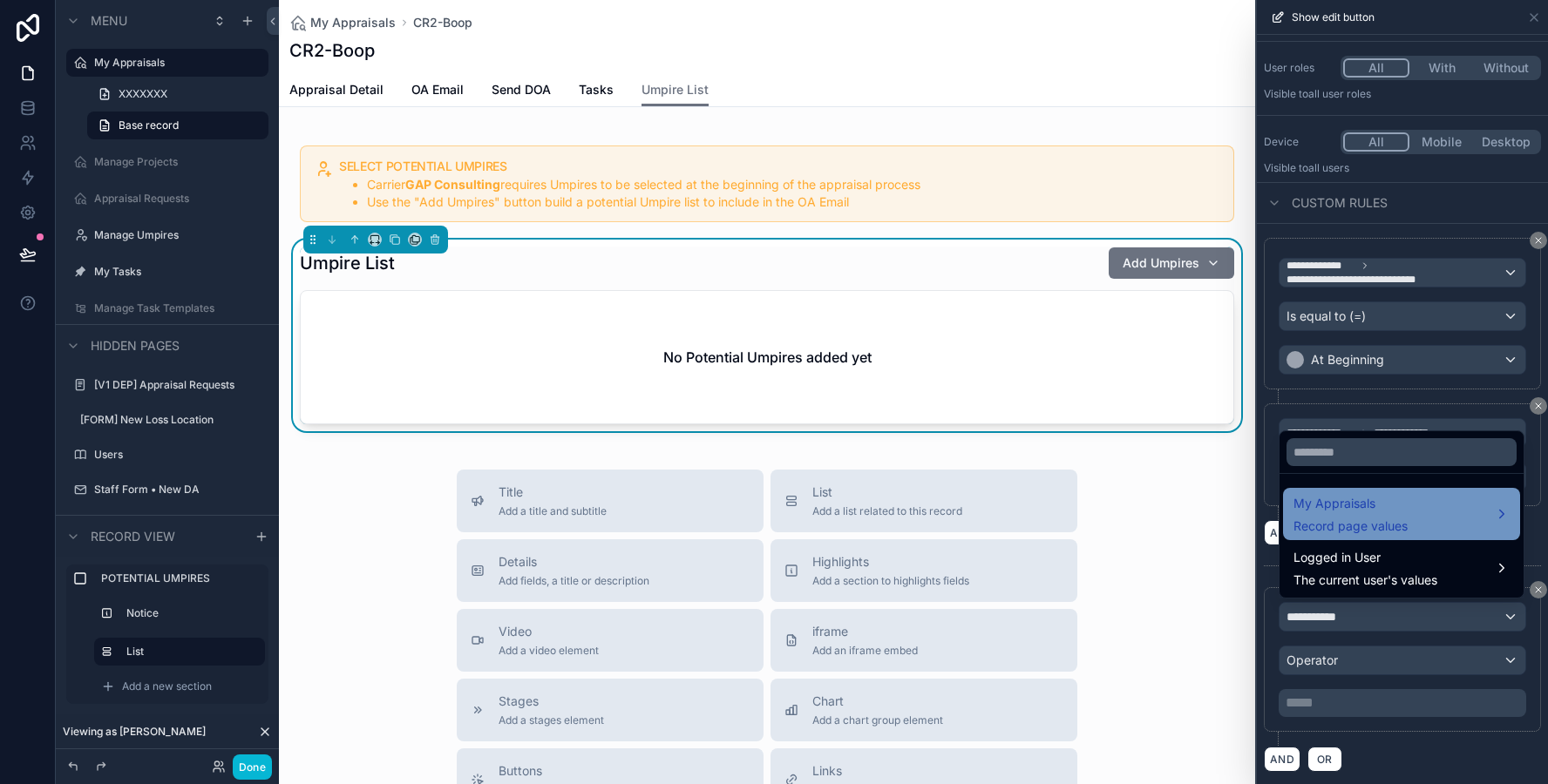
click at [1324, 530] on span "Record page values" at bounding box center [1351, 526] width 115 height 17
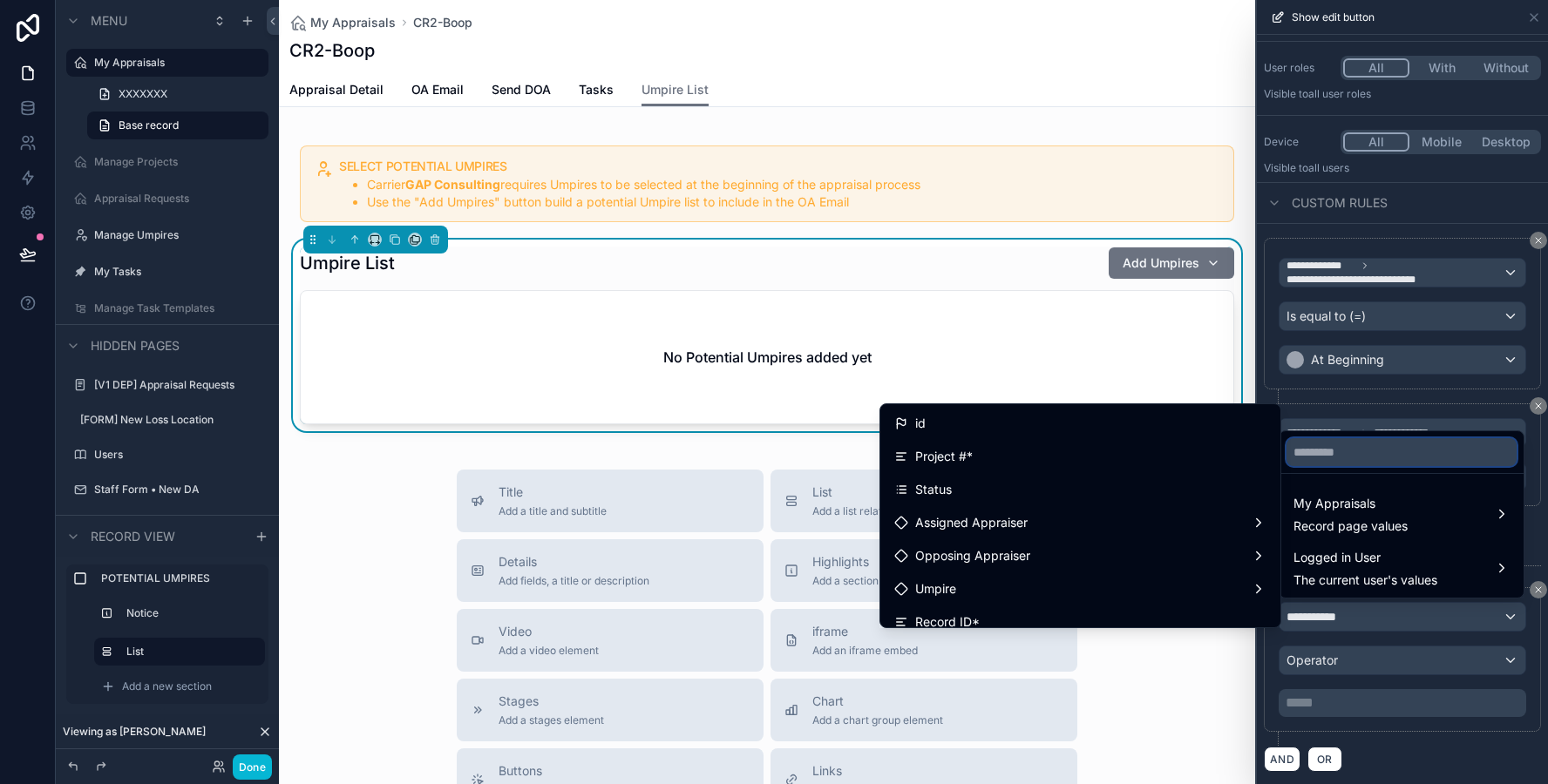
click at [1346, 454] on input "text" at bounding box center [1401, 452] width 230 height 28
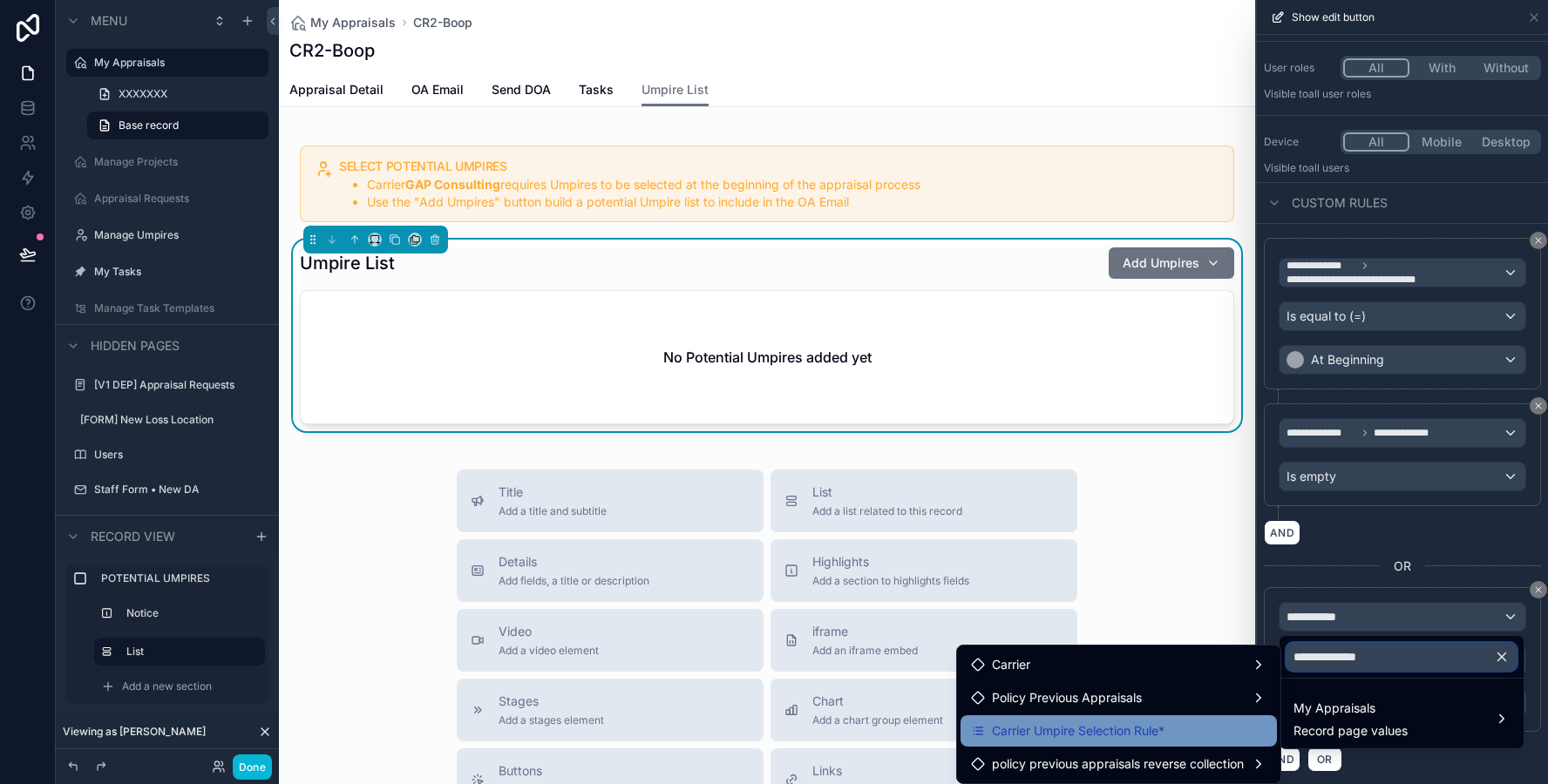
type input "**********"
click at [1101, 737] on span "Carrier Umpire Selection Rule*" at bounding box center [1078, 730] width 173 height 21
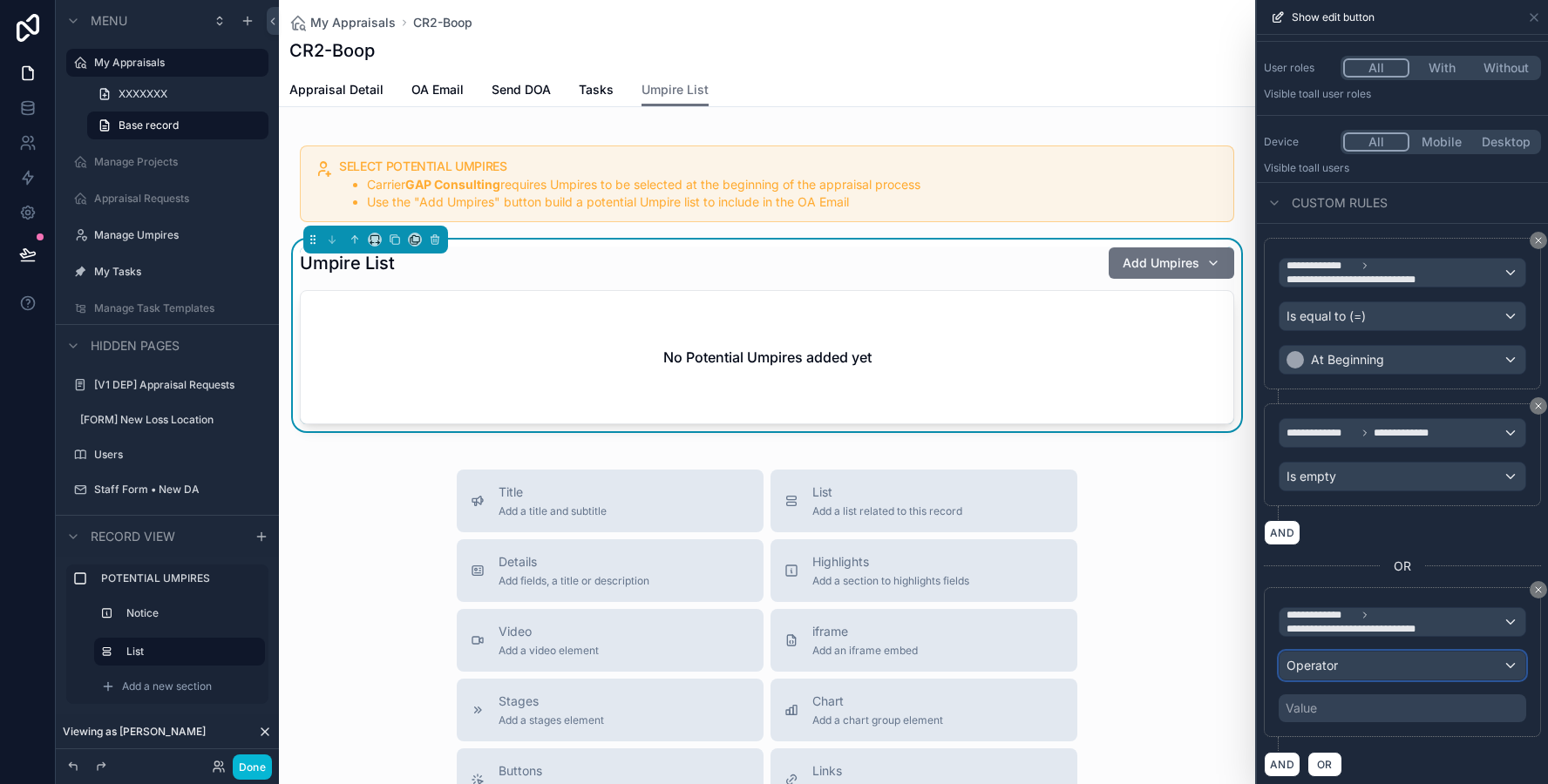
click at [1297, 658] on span "Operator" at bounding box center [1312, 665] width 52 height 15
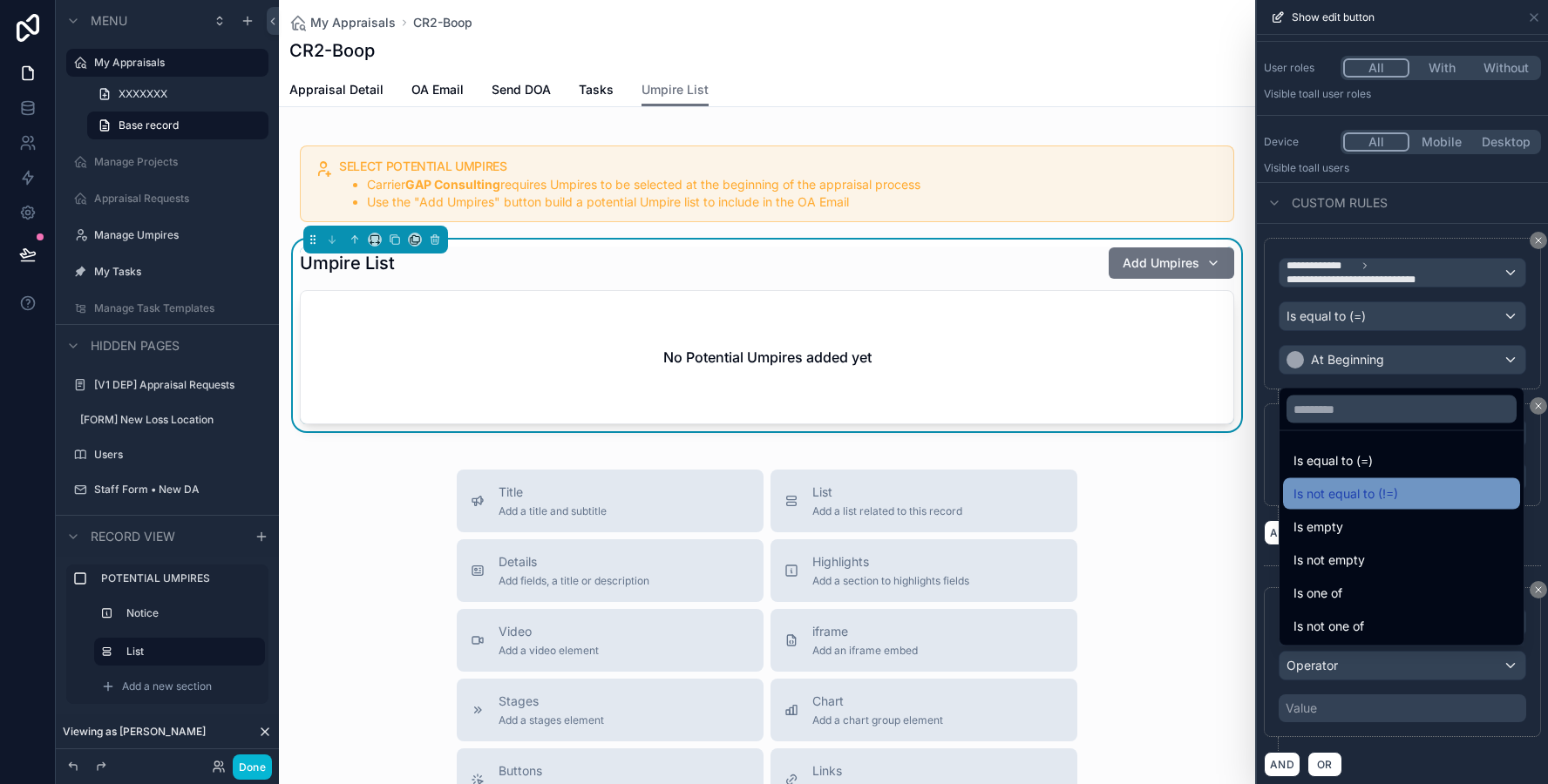
click at [1323, 491] on span "Is not equal to (!=)" at bounding box center [1345, 494] width 105 height 21
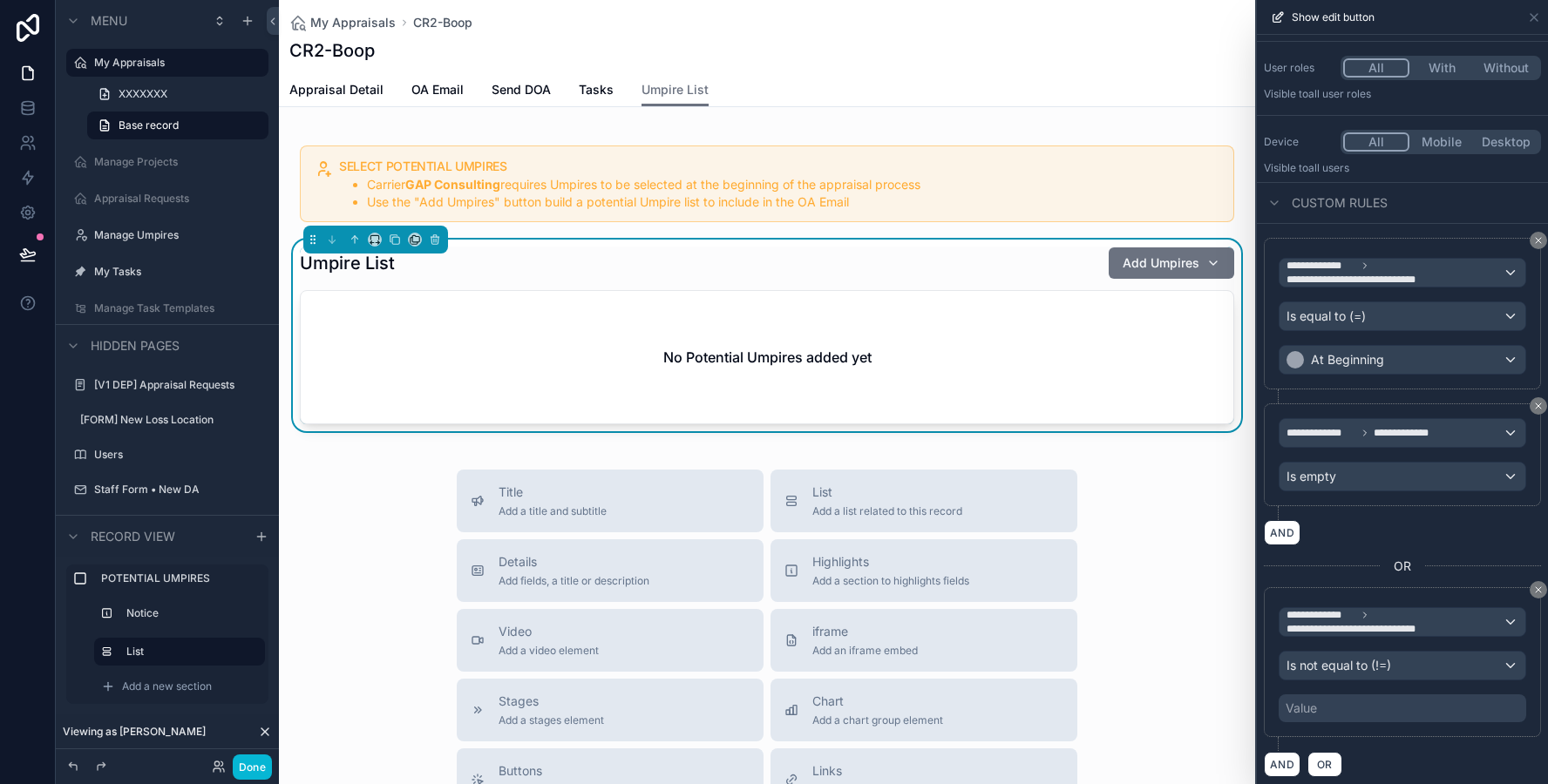
click at [1308, 712] on div "Value" at bounding box center [1301, 708] width 31 height 17
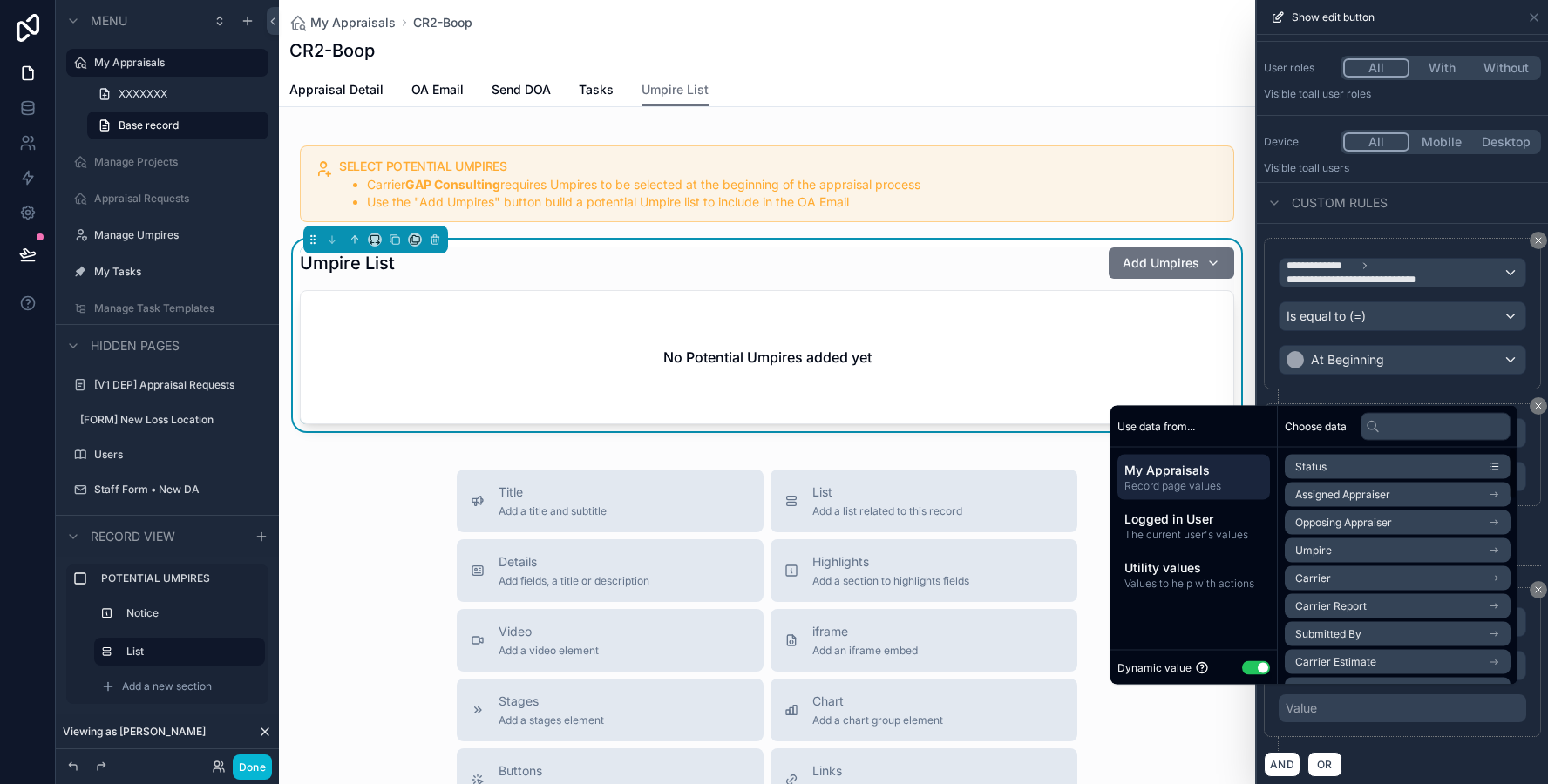
click at [1241, 663] on button "Use setting" at bounding box center [1255, 667] width 28 height 14
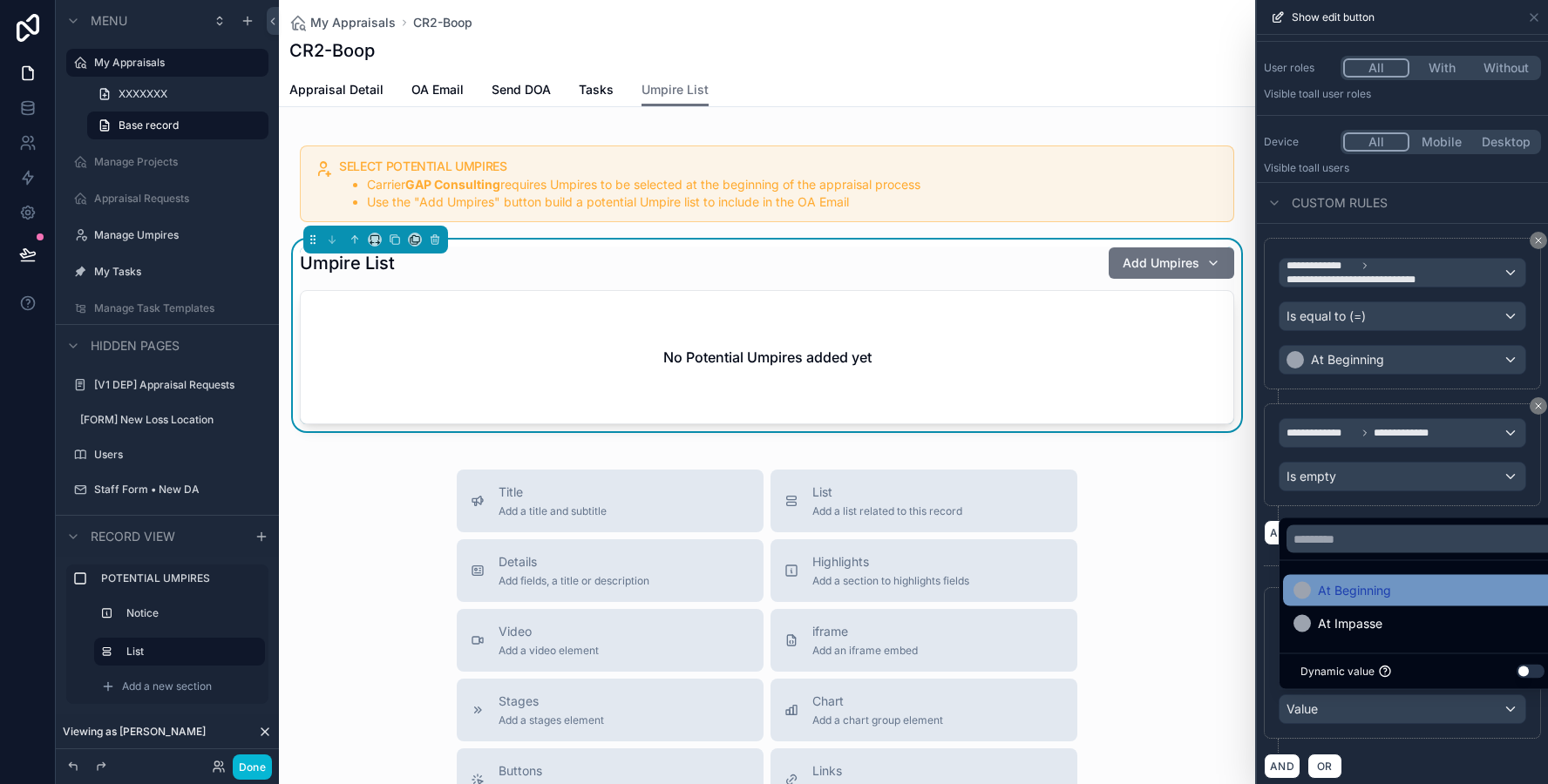
click at [1321, 593] on span "At Beginning" at bounding box center [1354, 590] width 73 height 21
click at [1372, 754] on div "AND OR" at bounding box center [1402, 766] width 277 height 26
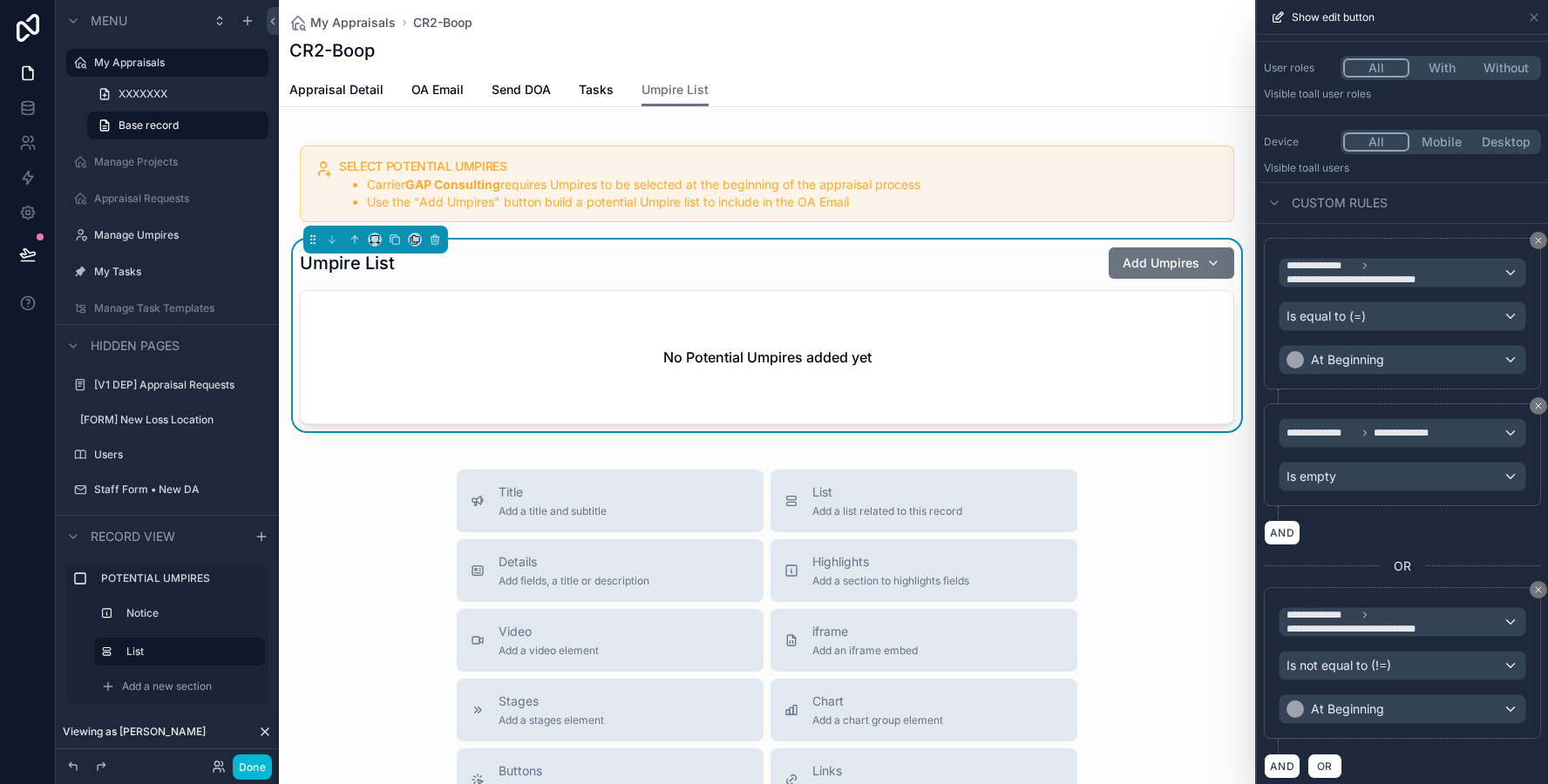
scroll to position [156, 0]
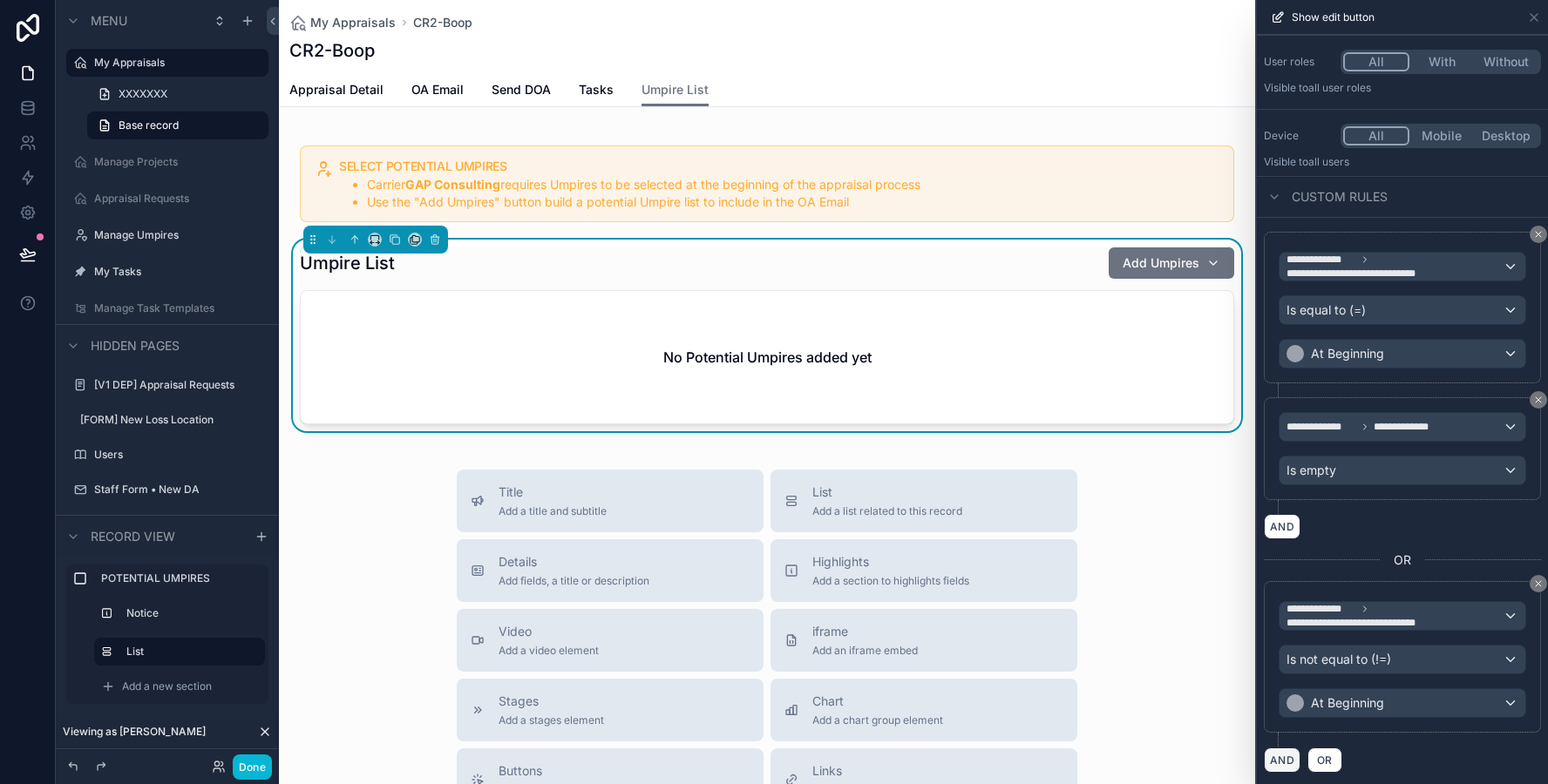
click at [1282, 752] on button "AND" at bounding box center [1282, 760] width 36 height 25
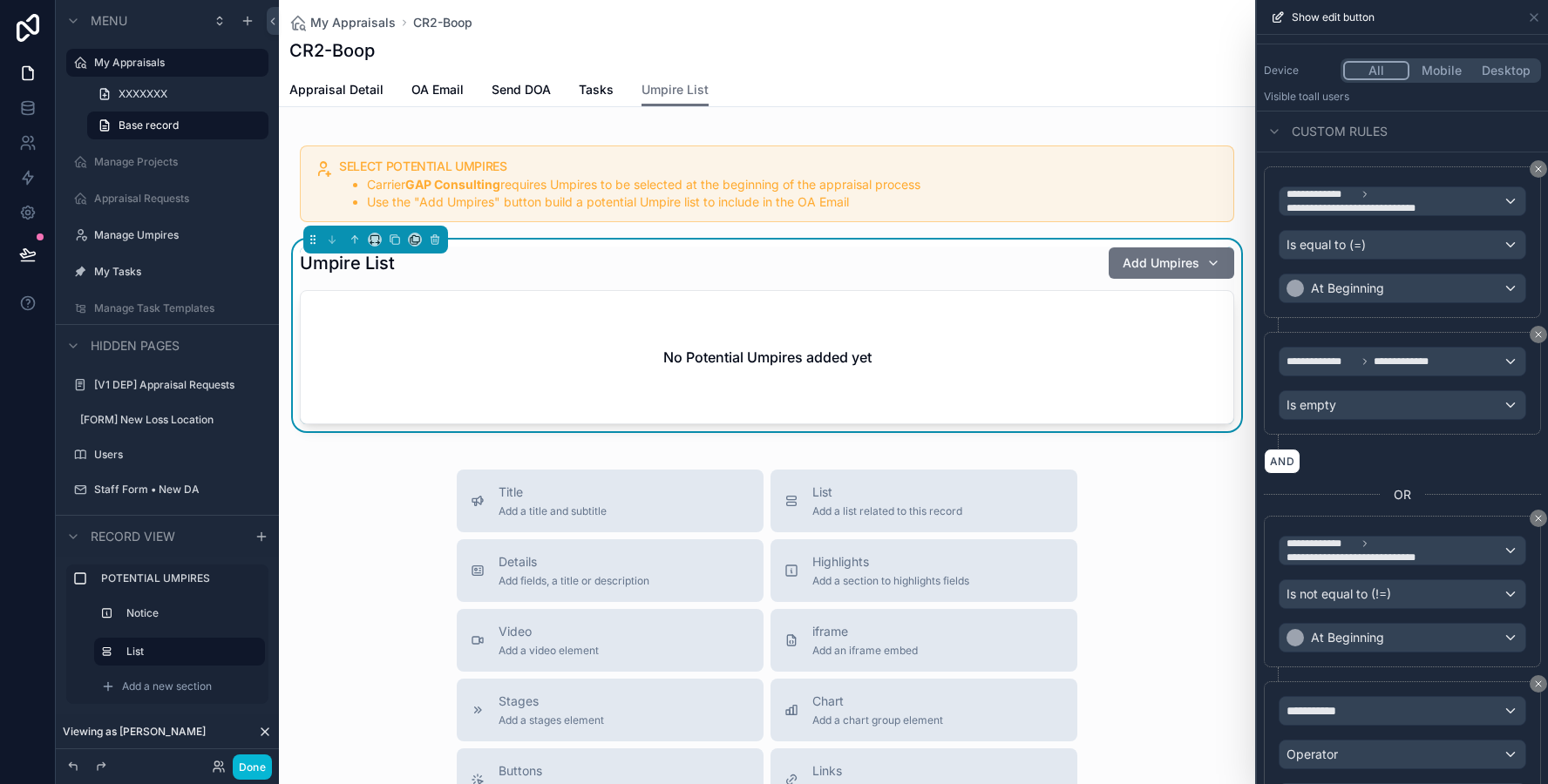
scroll to position [316, 0]
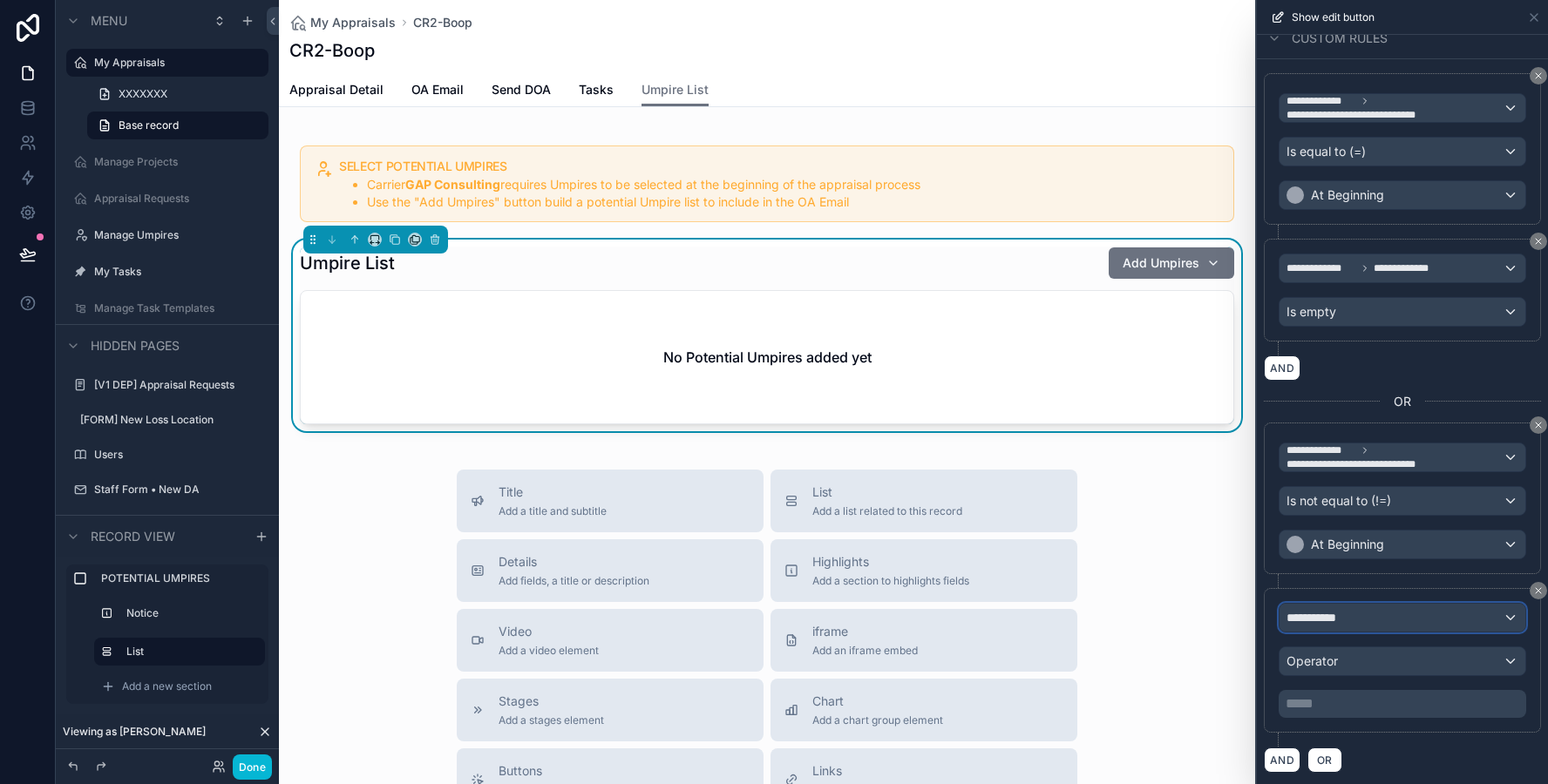
click at [1332, 617] on span "**********" at bounding box center [1318, 618] width 65 height 17
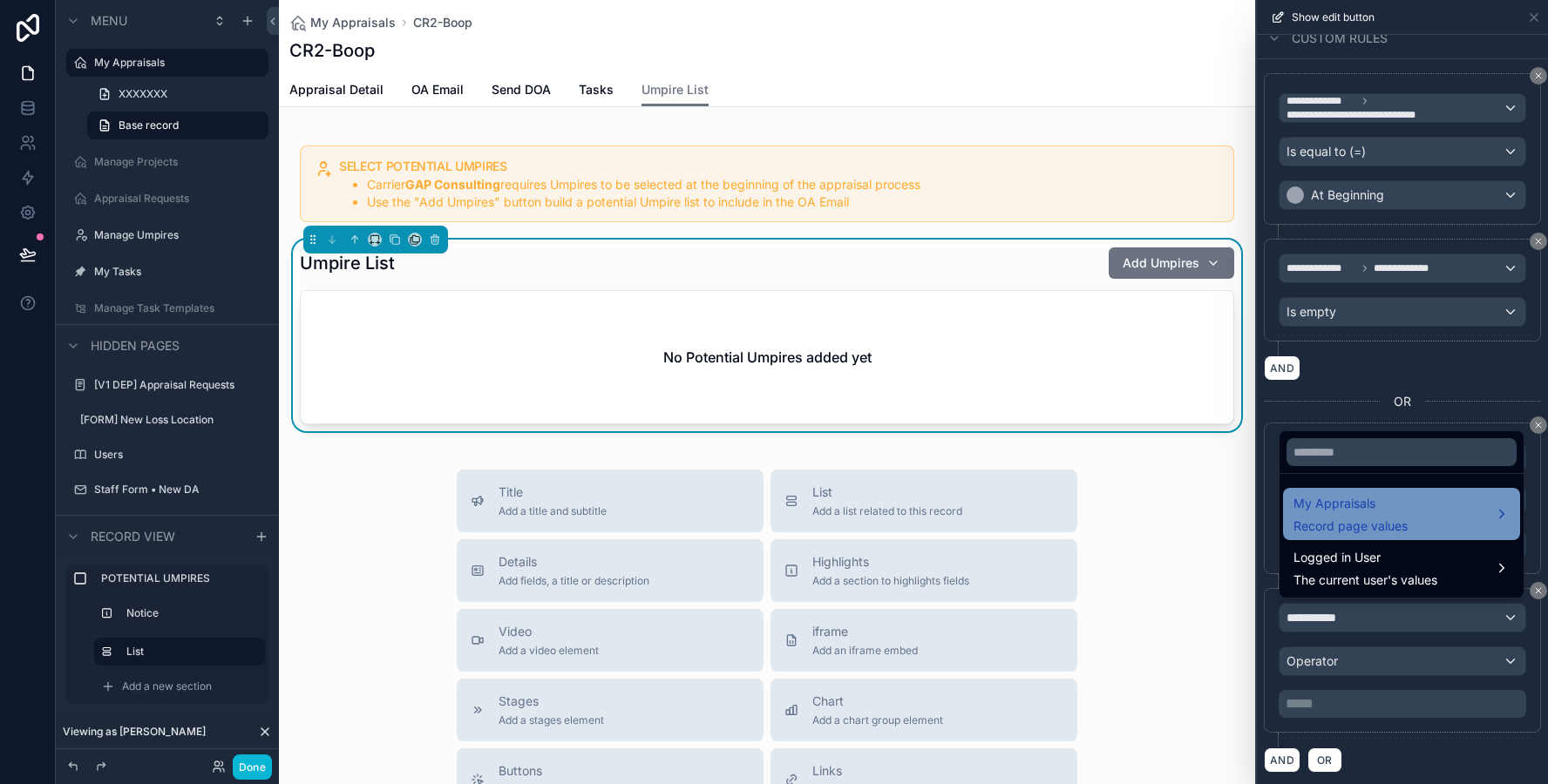
click at [1341, 508] on span "My Appraisals" at bounding box center [1351, 503] width 115 height 21
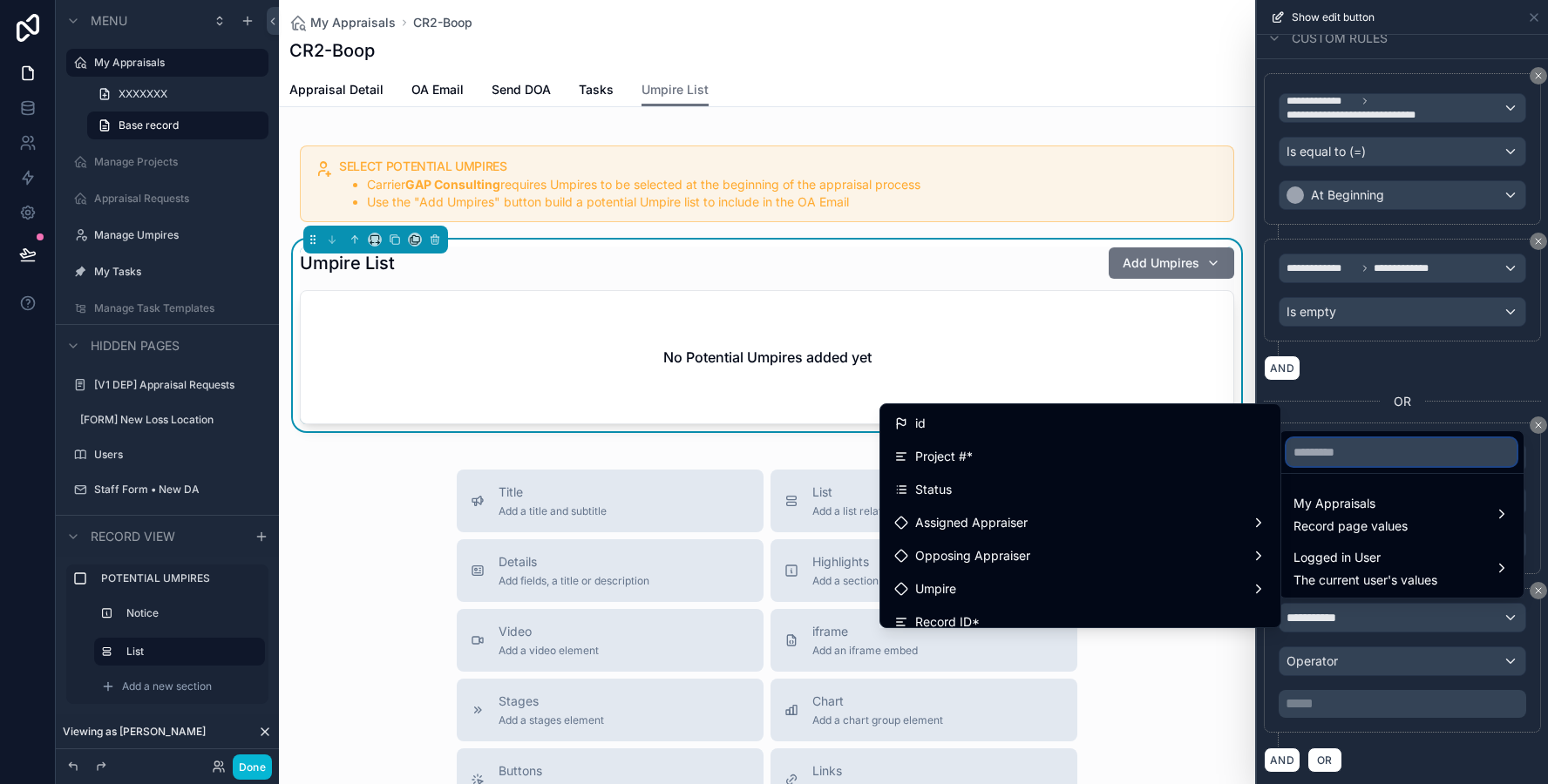
click at [1342, 448] on input "text" at bounding box center [1401, 452] width 230 height 28
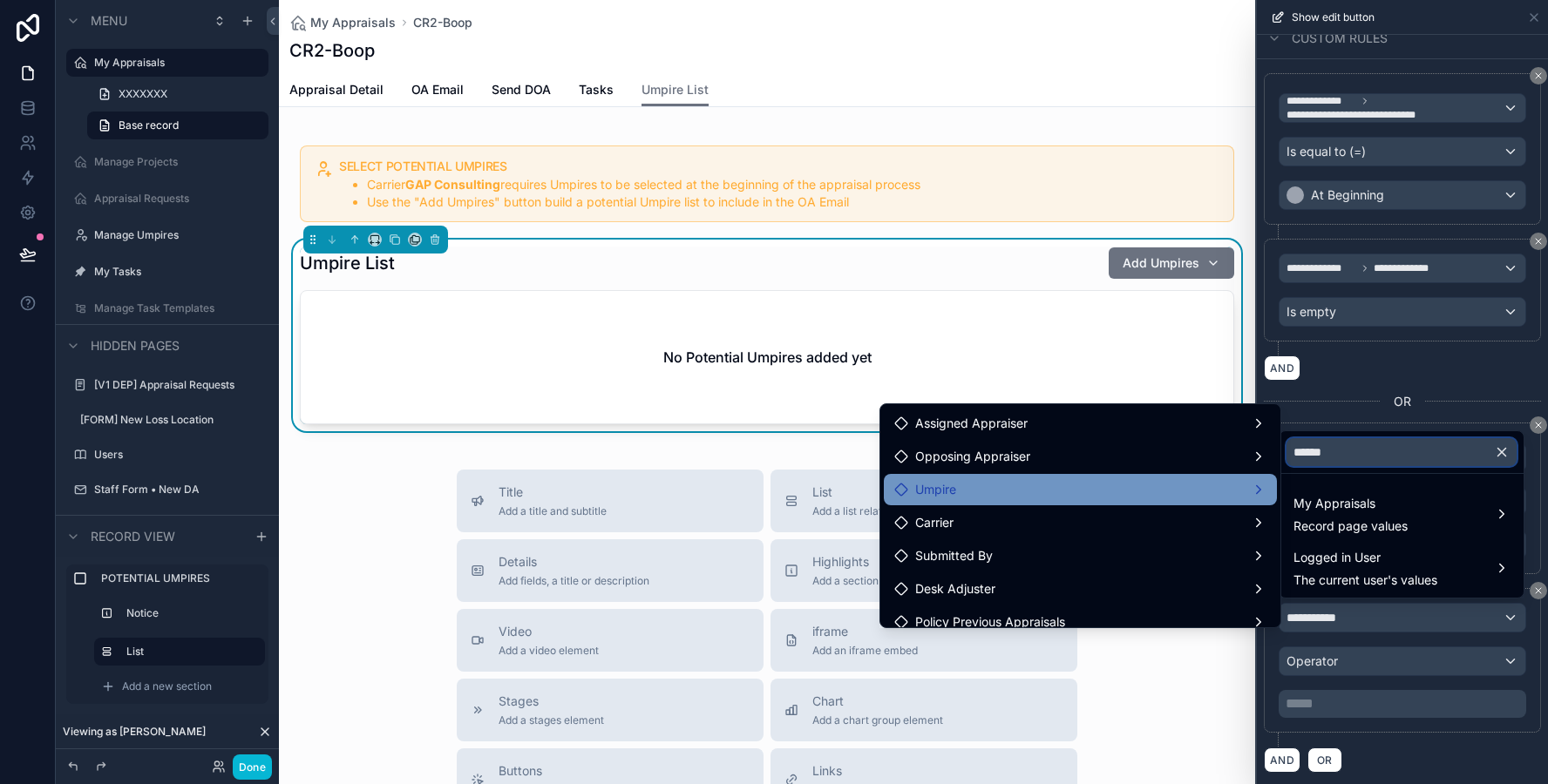
type input "******"
click at [1116, 494] on div "Umpire" at bounding box center [1080, 489] width 372 height 21
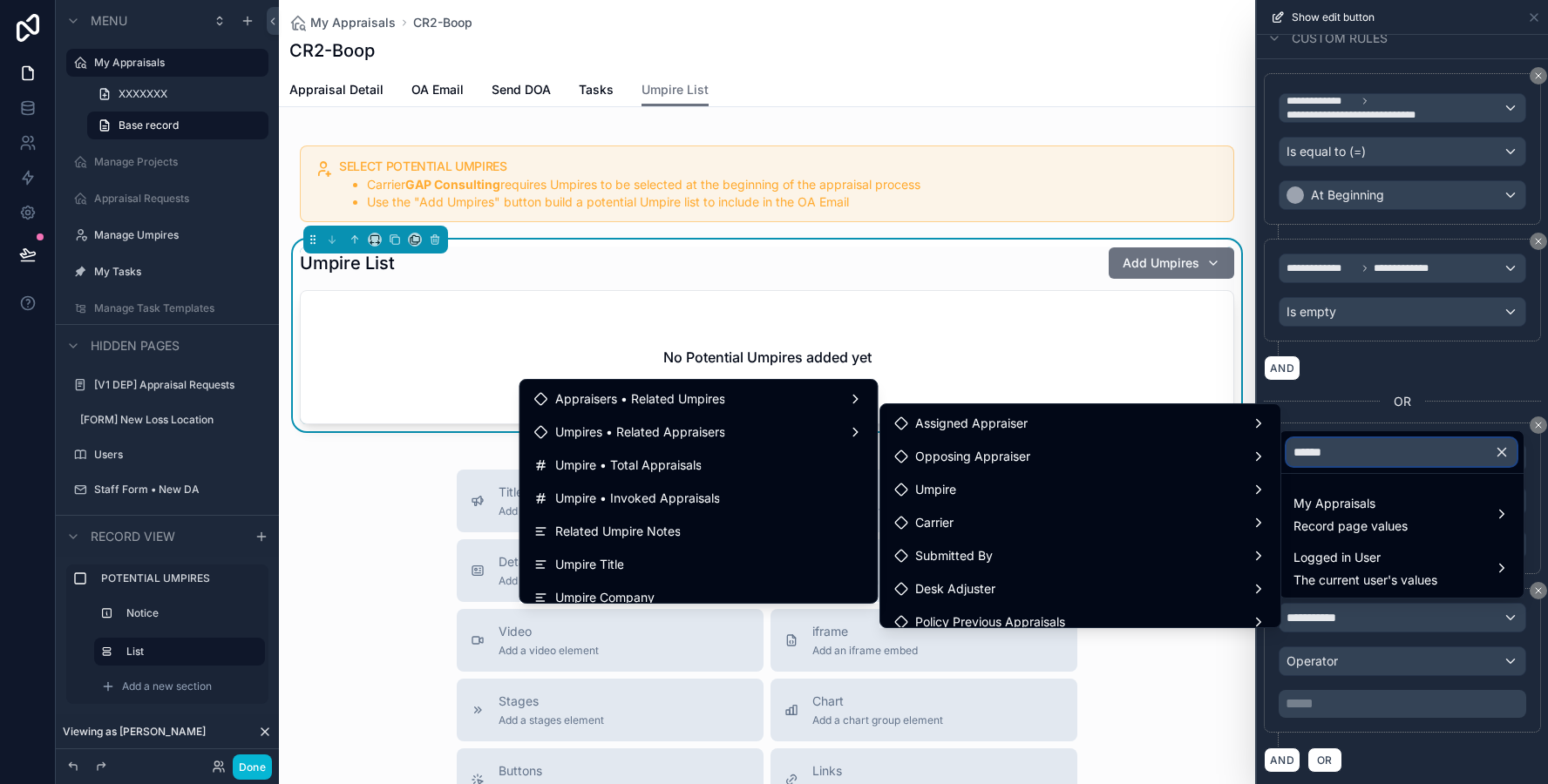
click at [1332, 457] on input "******" at bounding box center [1401, 452] width 230 height 28
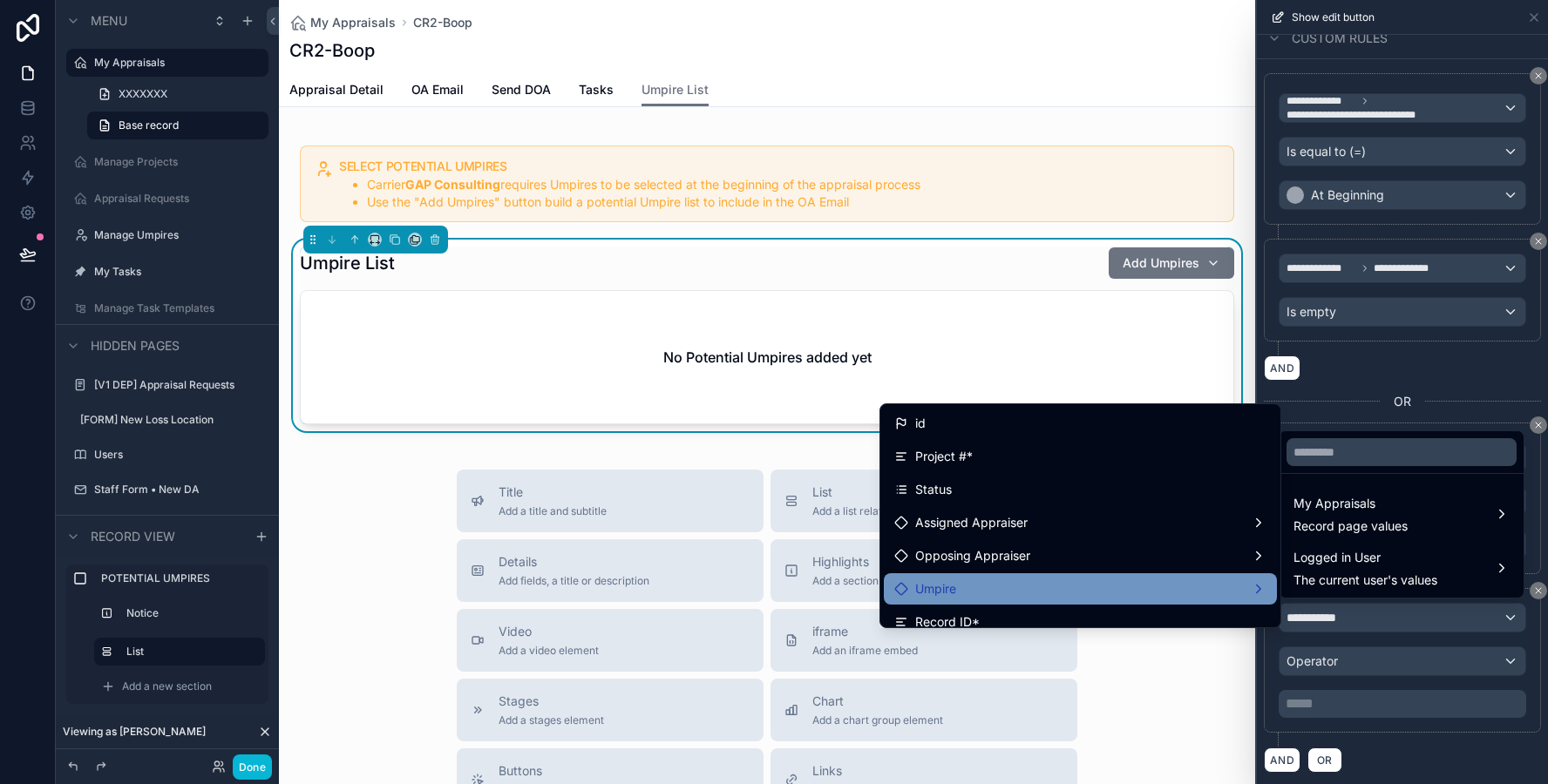
click at [1091, 585] on div "Umpire" at bounding box center [1080, 588] width 372 height 21
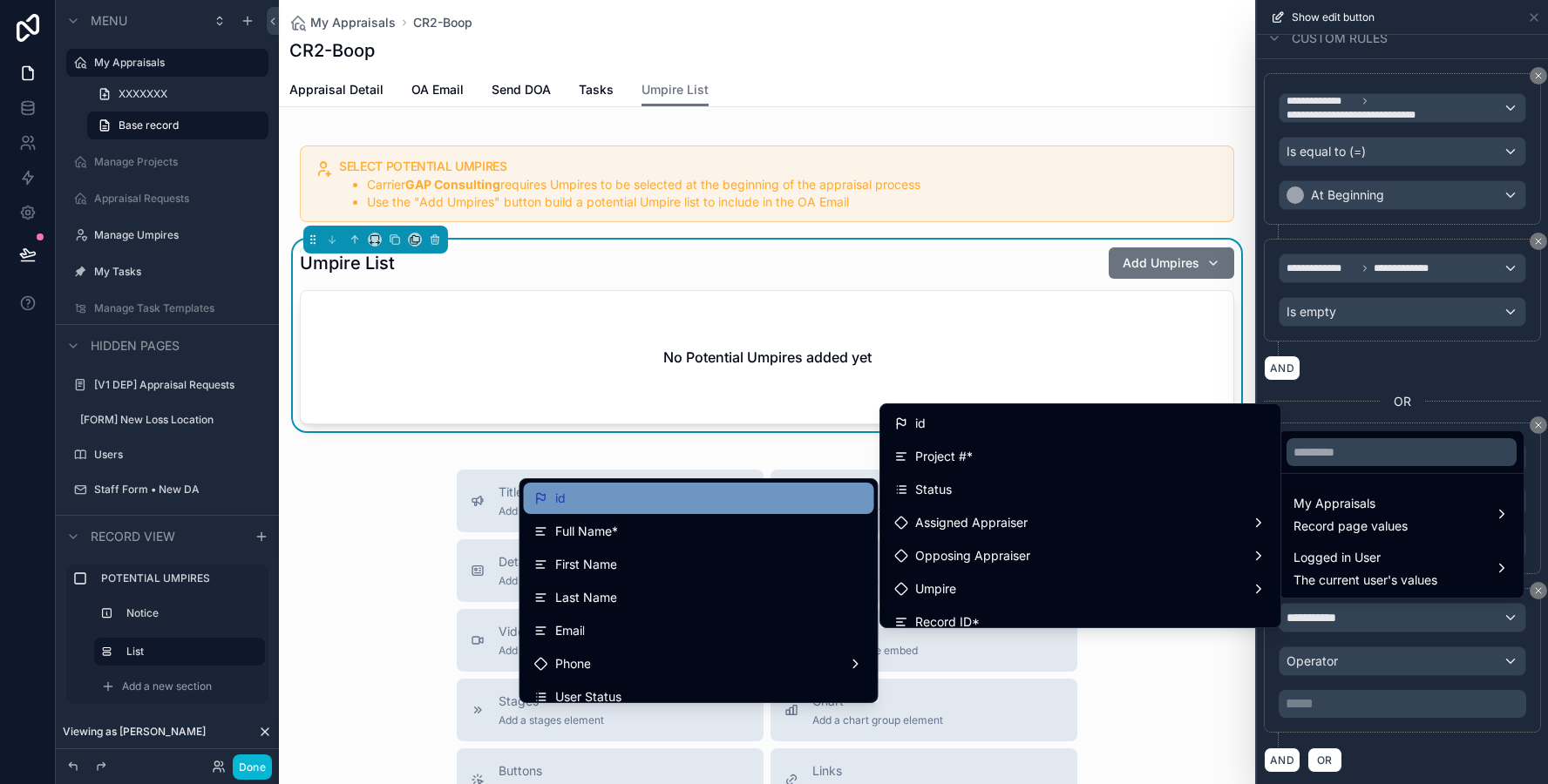
click at [713, 492] on div "id" at bounding box center [699, 498] width 329 height 21
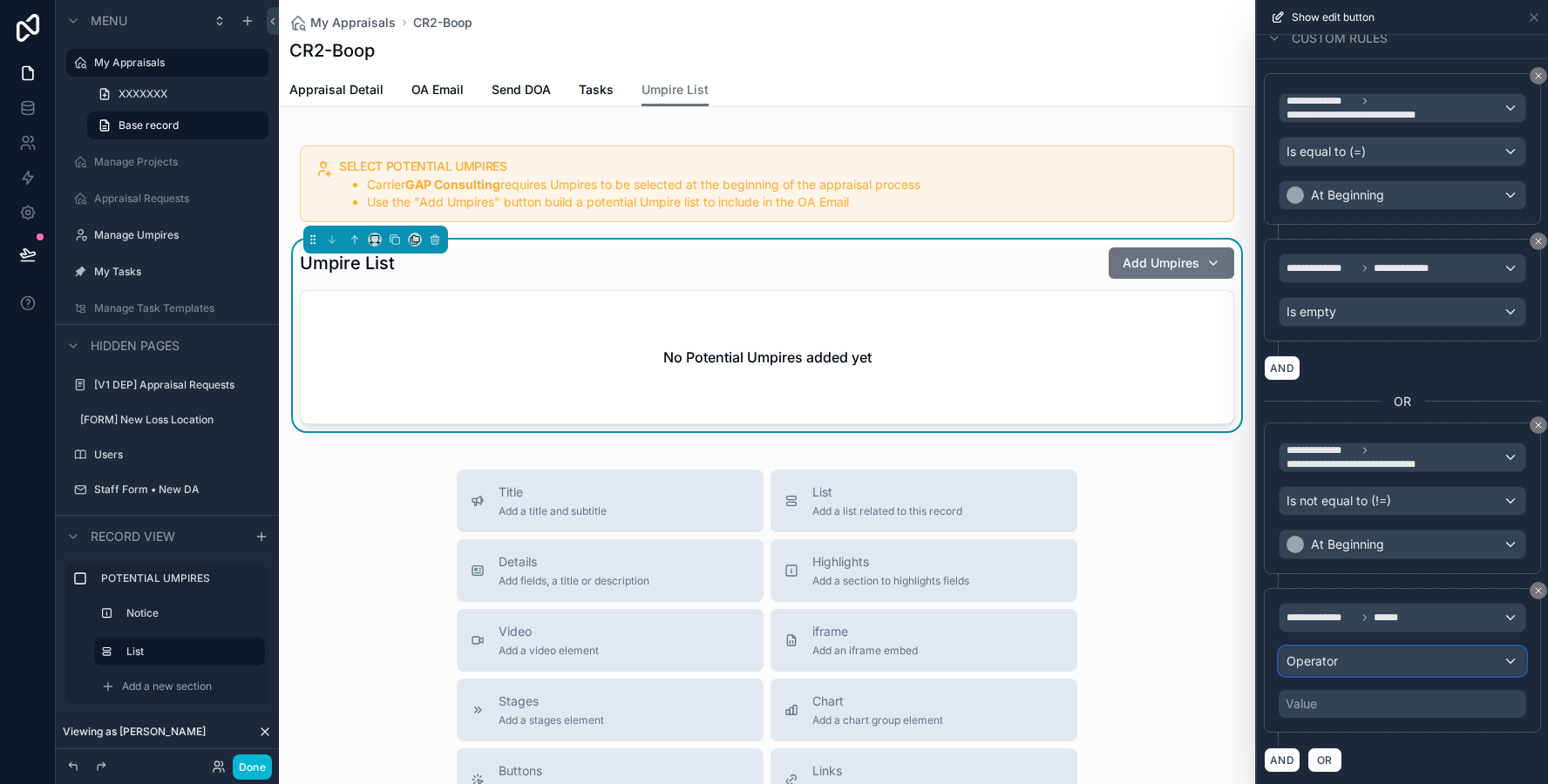
click at [1318, 656] on span "Operator" at bounding box center [1312, 661] width 52 height 15
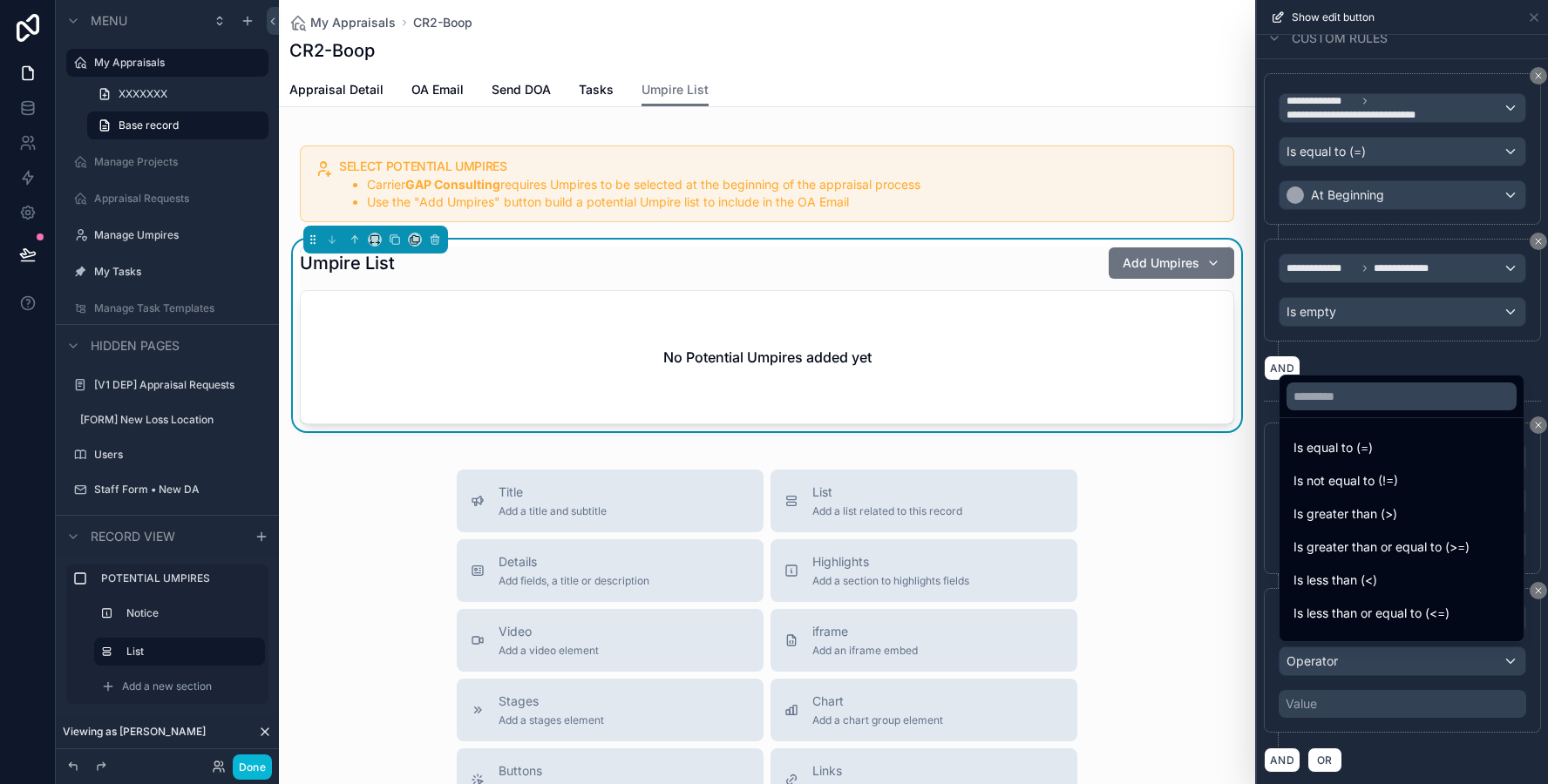
click at [1535, 668] on div at bounding box center [1402, 392] width 291 height 784
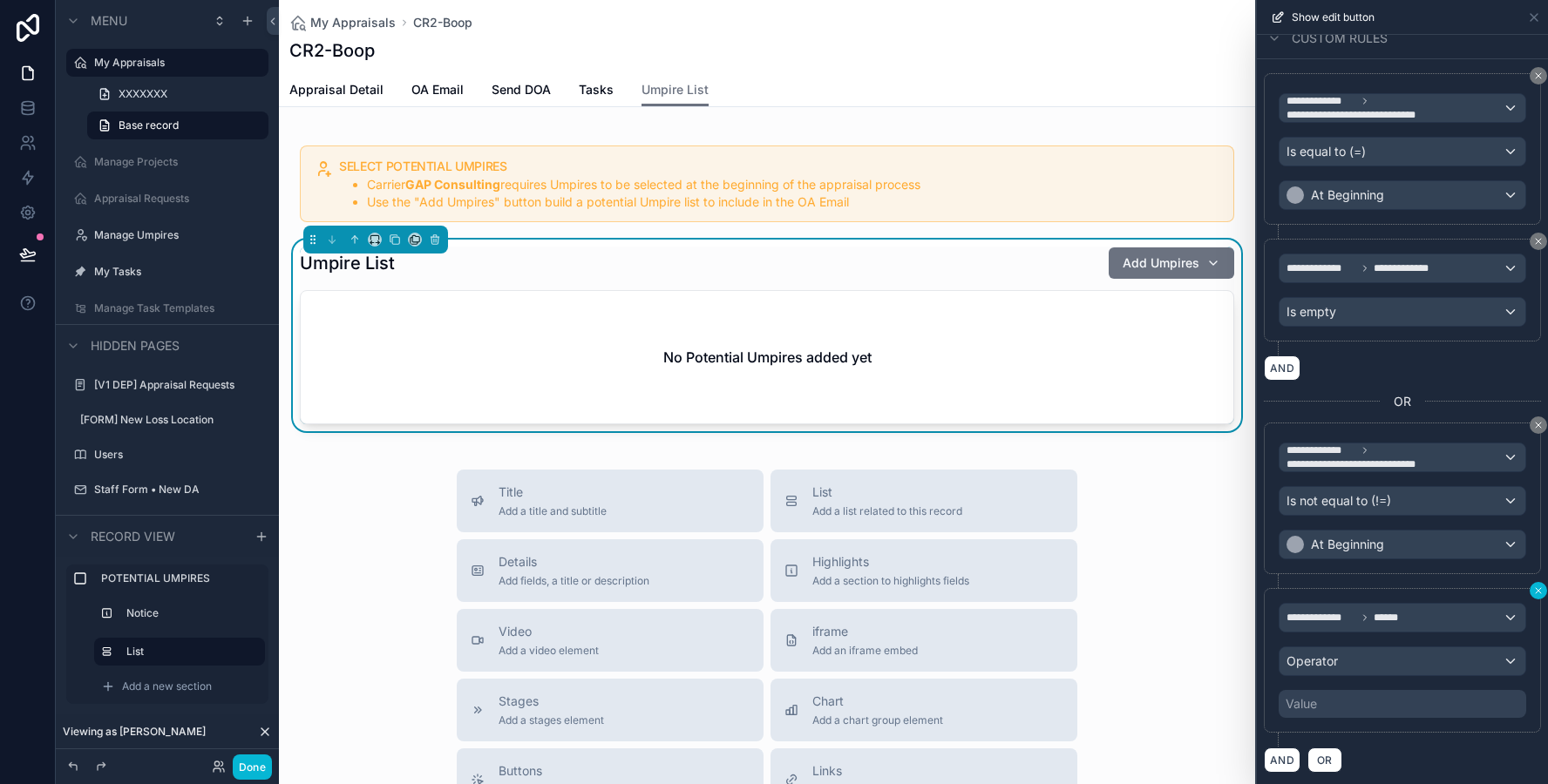
click at [1537, 589] on icon at bounding box center [1537, 590] width 10 height 10
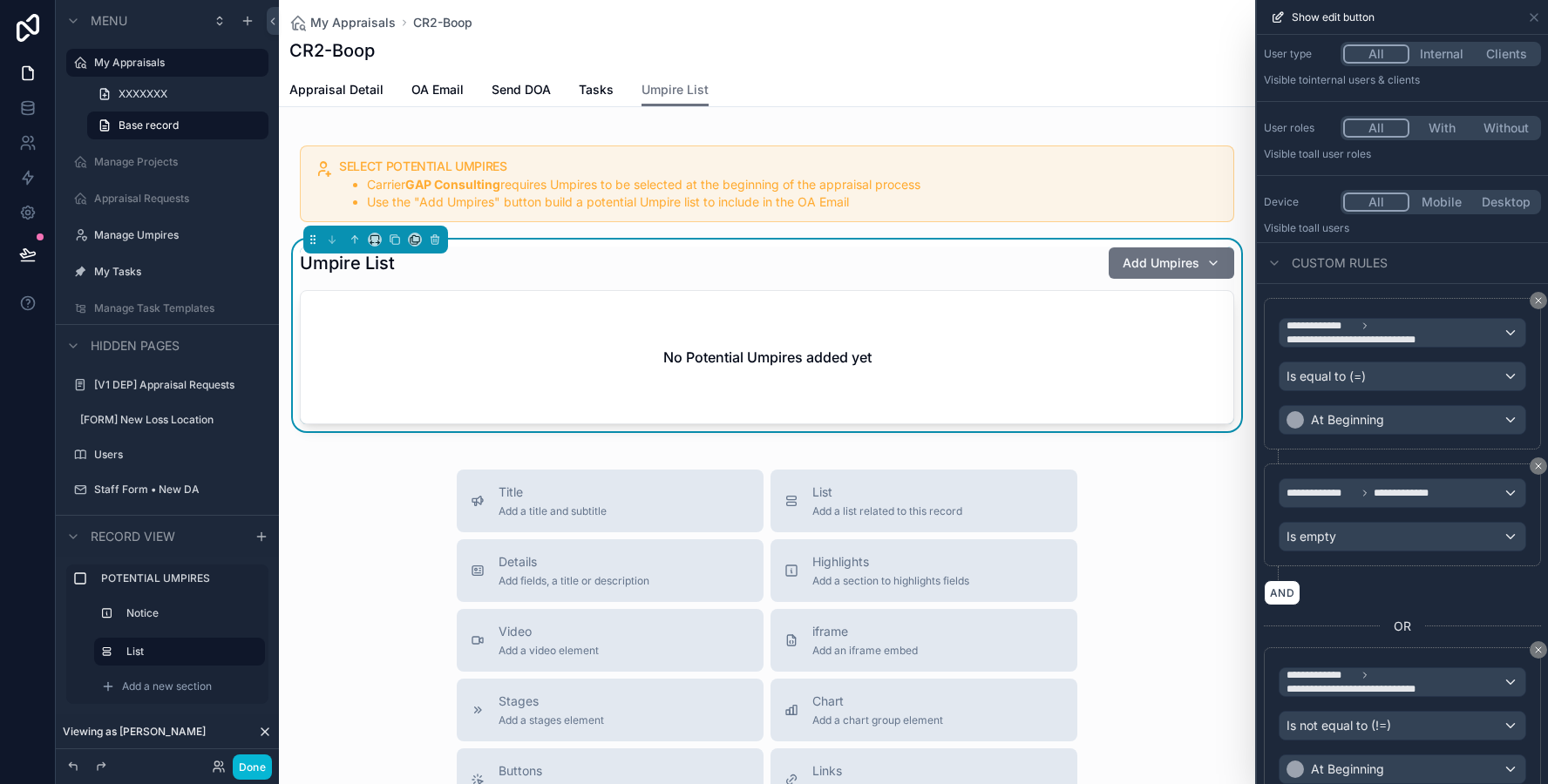
scroll to position [0, 0]
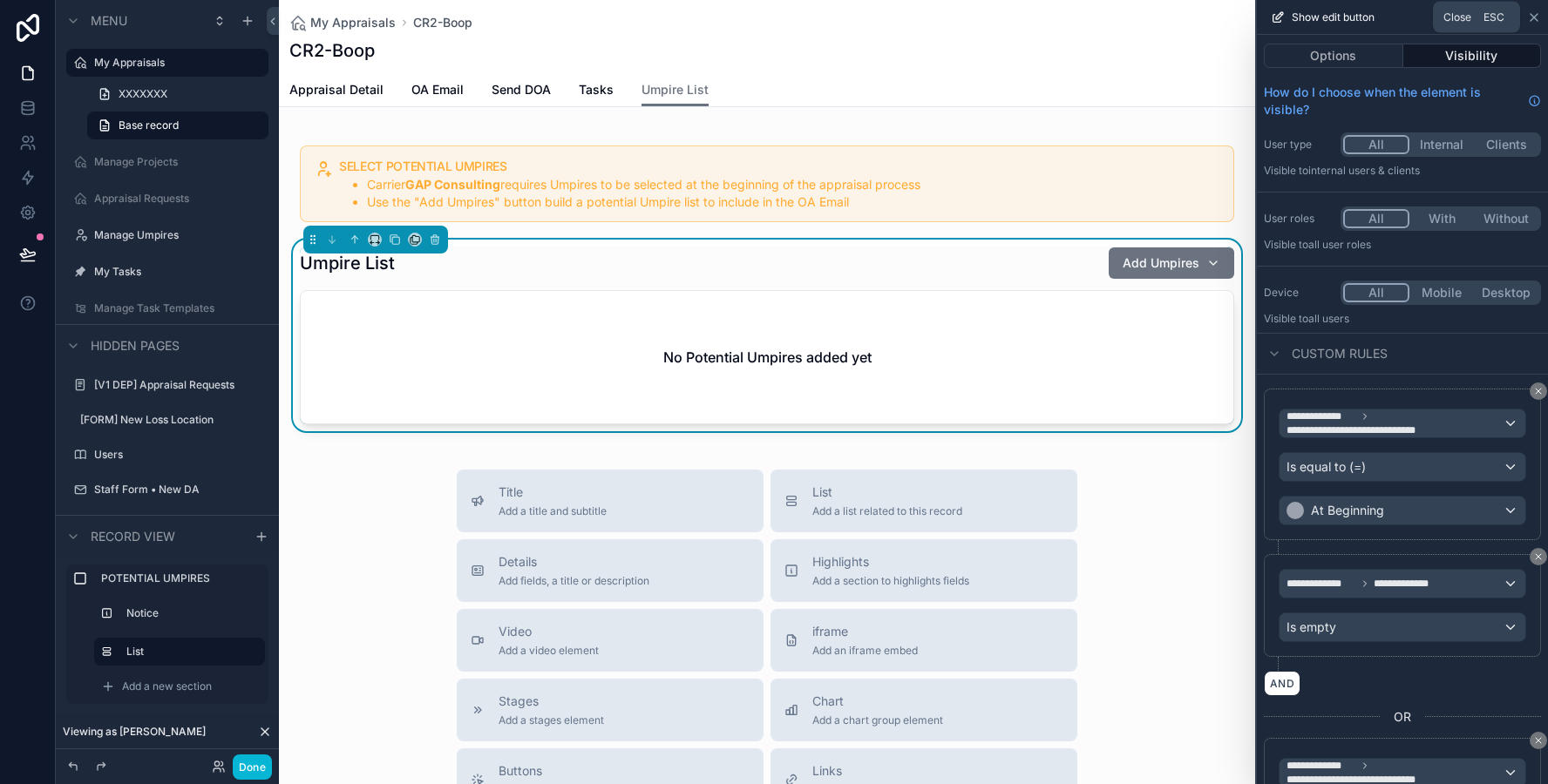
click at [1533, 18] on icon at bounding box center [1533, 16] width 14 height 14
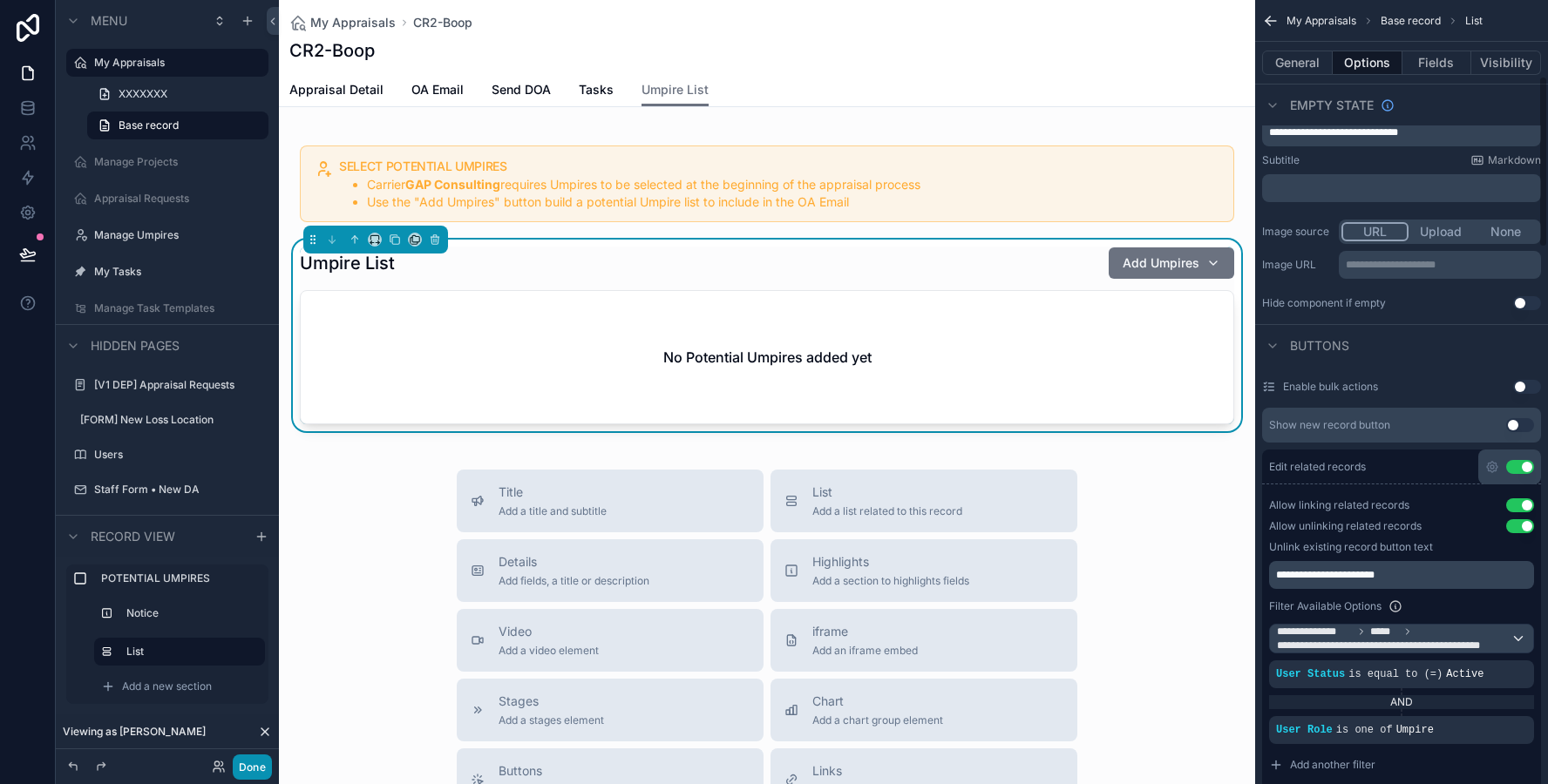
click at [253, 772] on button "Done" at bounding box center [252, 768] width 39 height 25
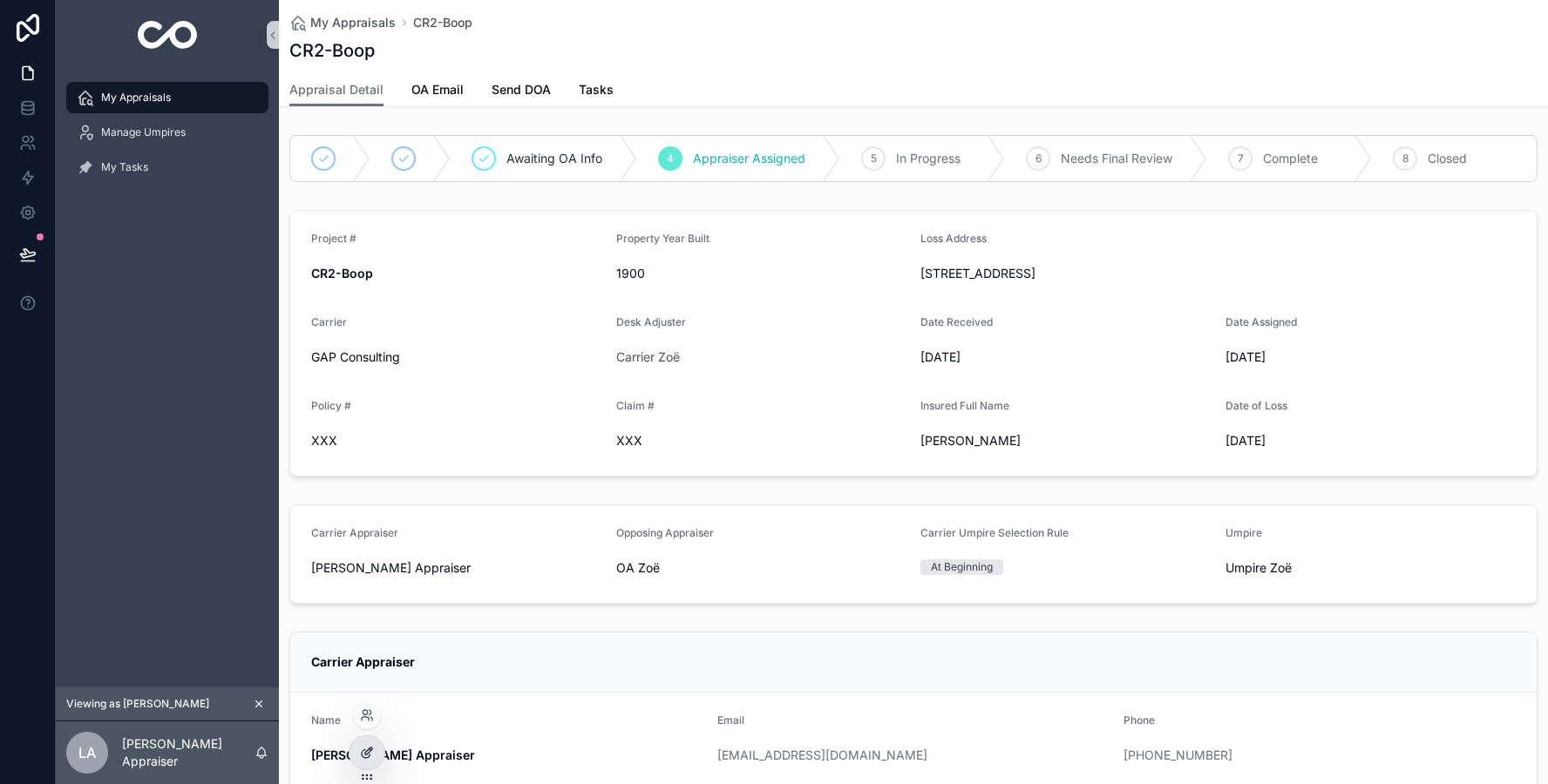
click at [371, 757] on icon at bounding box center [367, 752] width 14 height 14
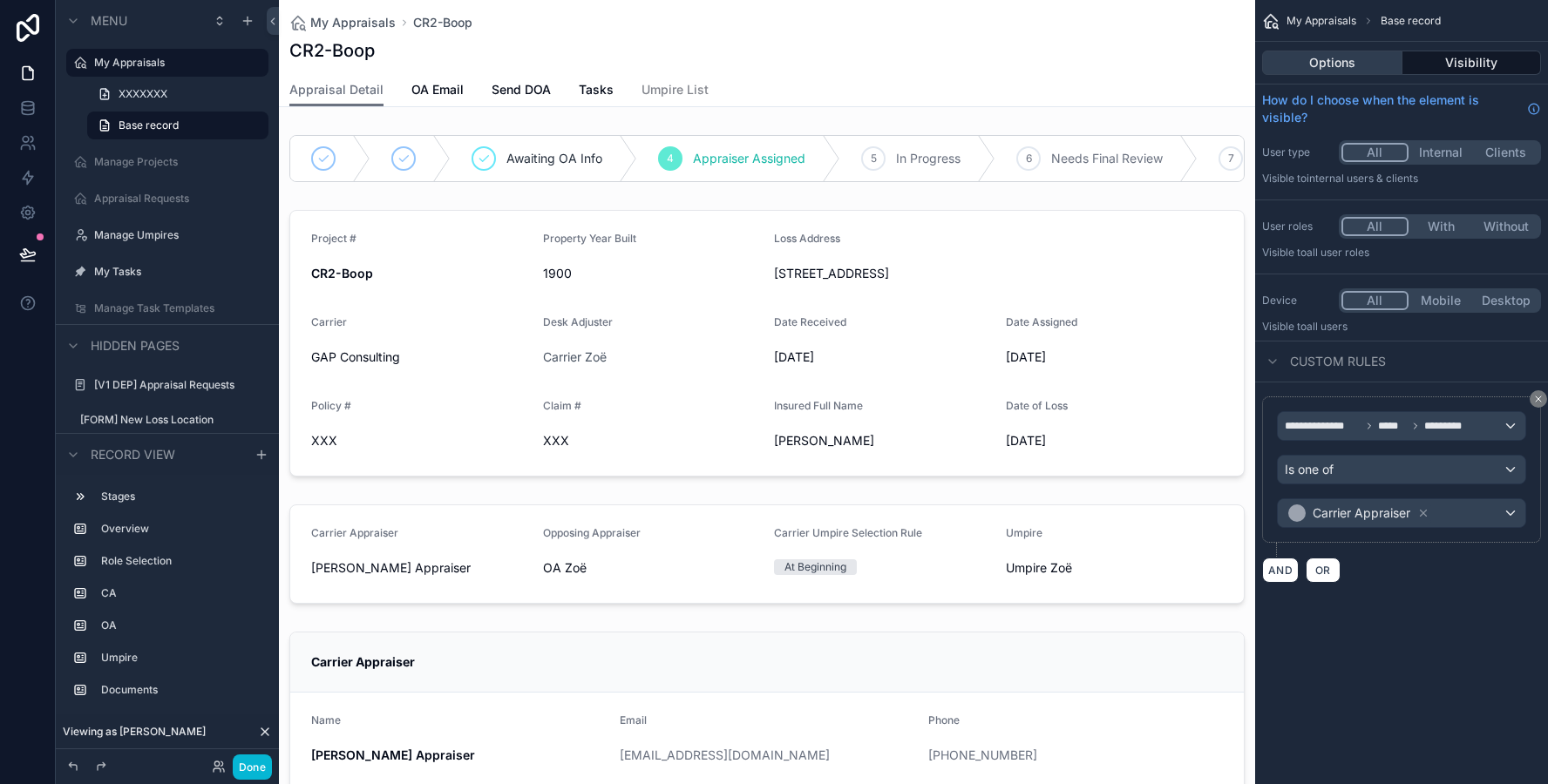
click at [1342, 61] on button "Options" at bounding box center [1332, 63] width 140 height 25
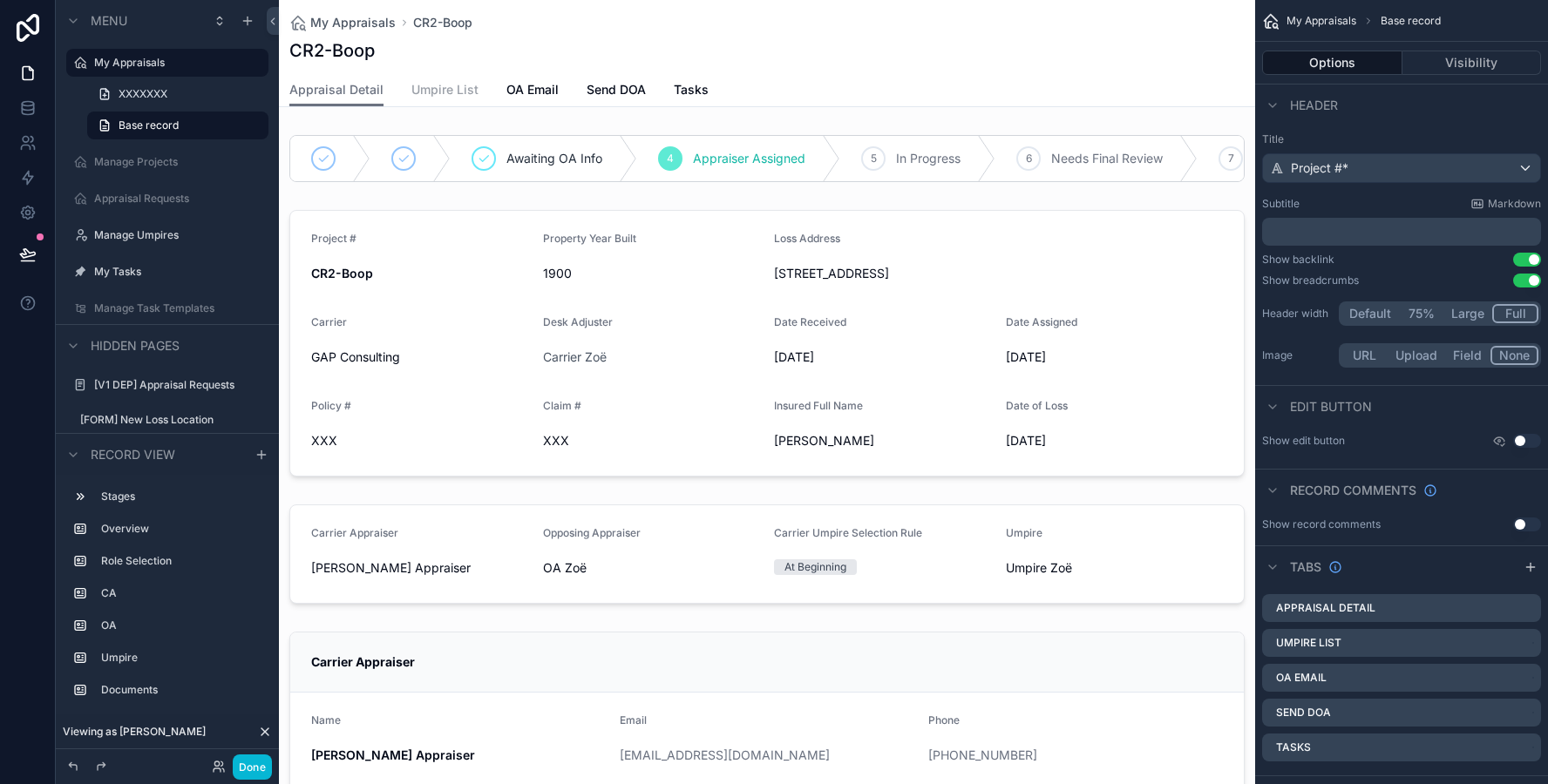
click at [447, 95] on span "Umpire List" at bounding box center [445, 89] width 67 height 17
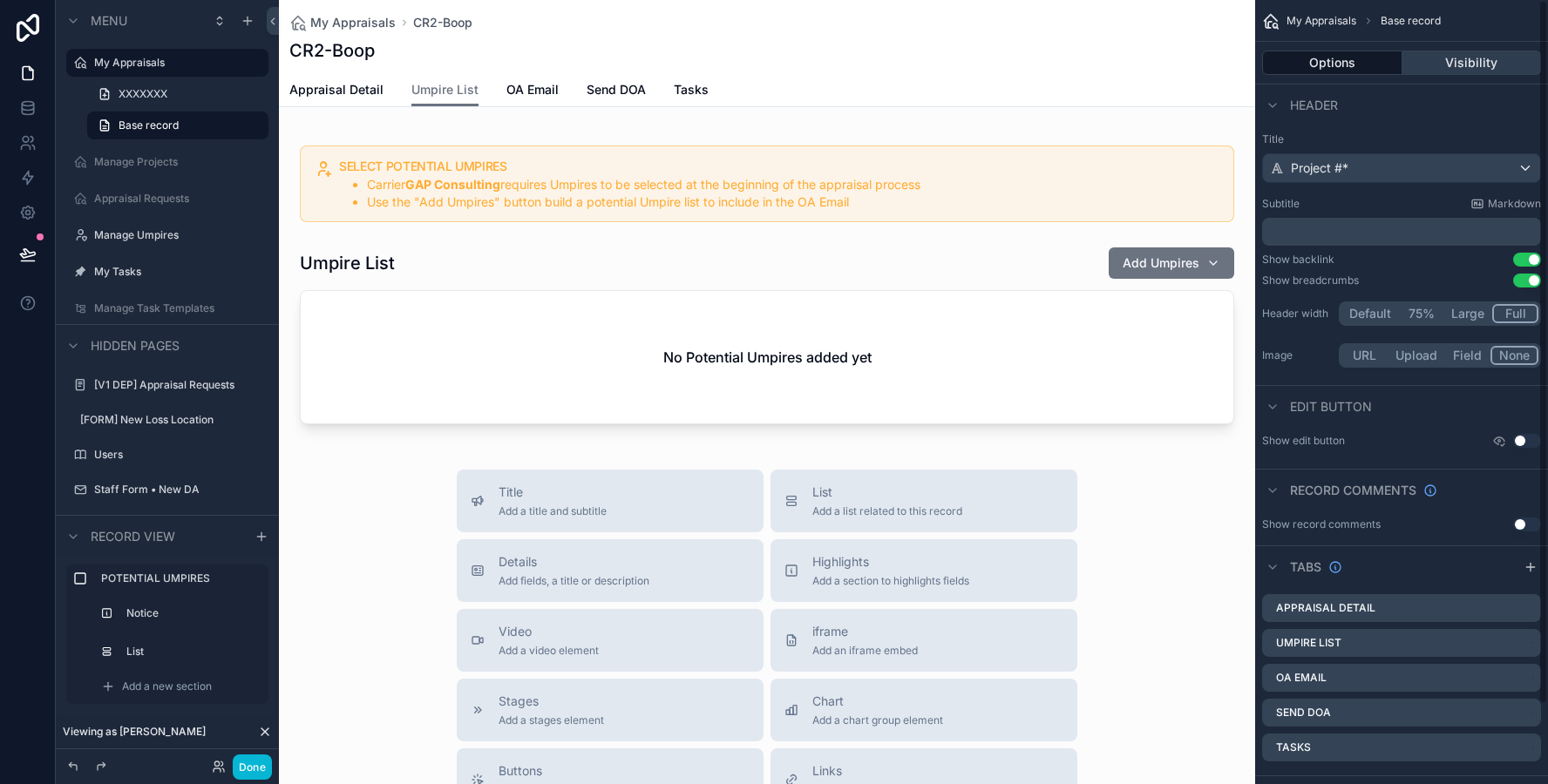
click at [1478, 69] on button "Visibility" at bounding box center [1472, 63] width 139 height 25
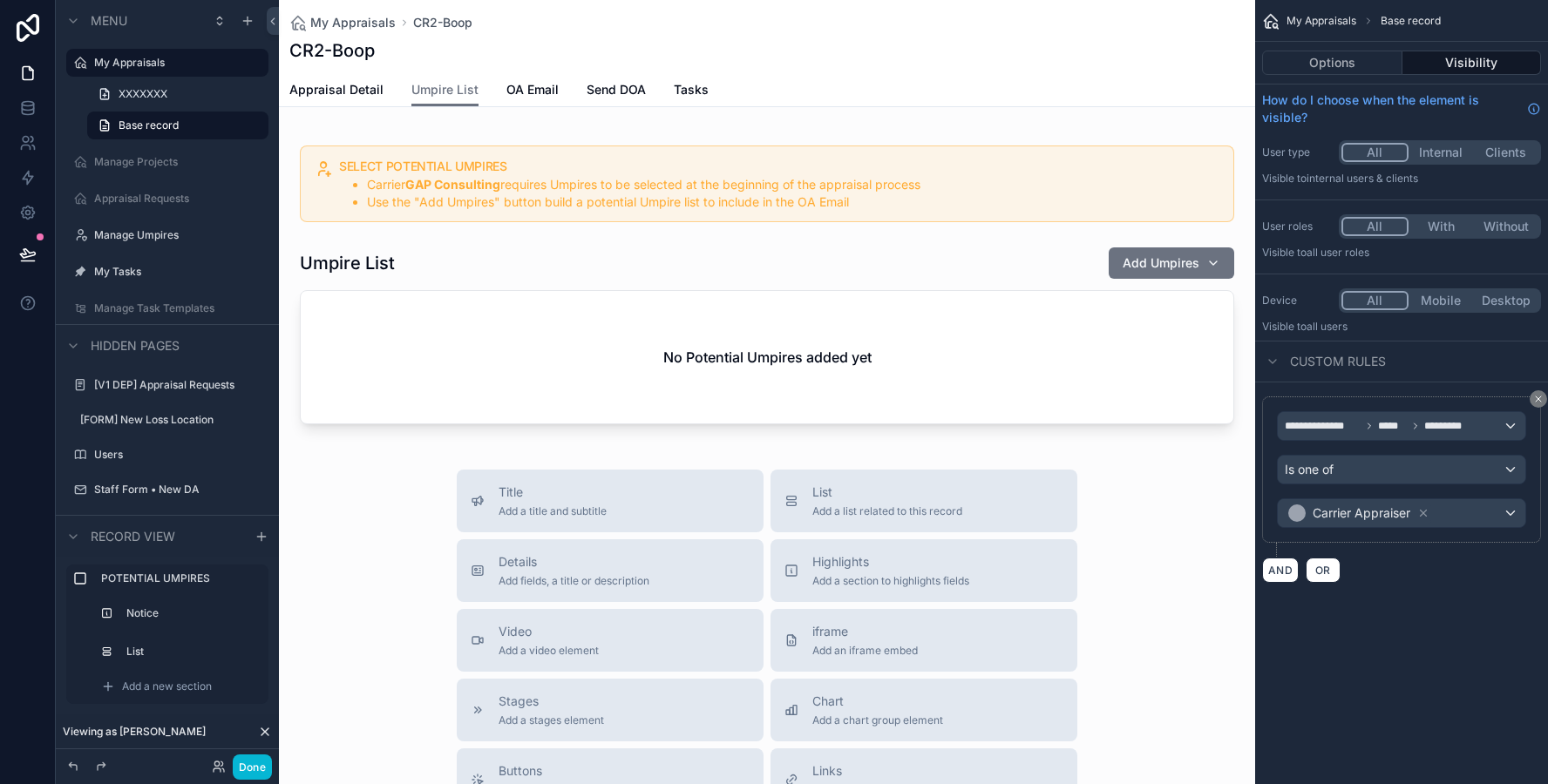
click at [830, 97] on div "Appraisal Detail Umpire List OA Email Send DOA Tasks" at bounding box center [767, 89] width 955 height 33
click at [1351, 65] on button "Options" at bounding box center [1332, 63] width 140 height 25
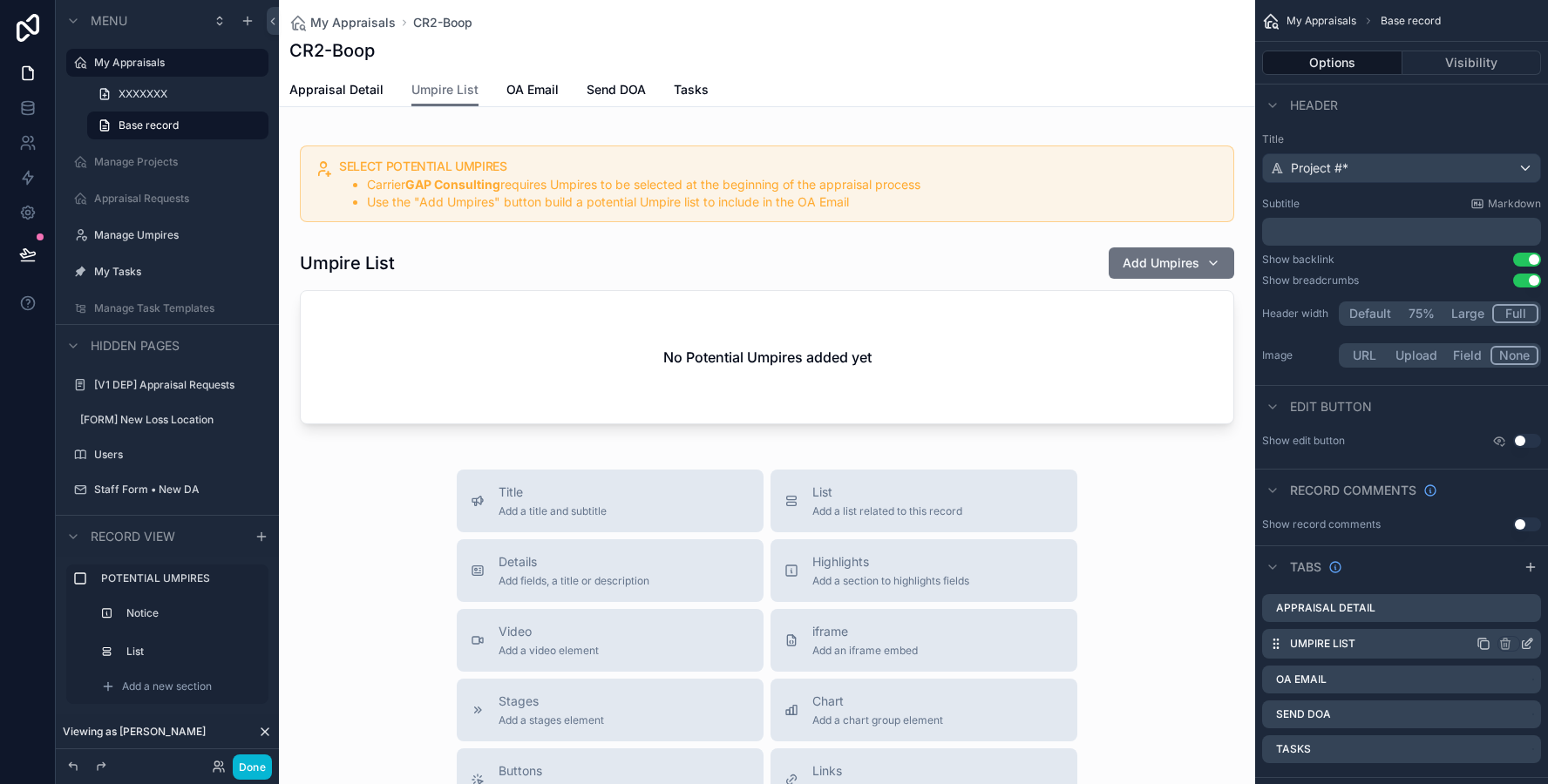
click at [1524, 648] on icon "scrollable content" at bounding box center [1526, 645] width 8 height 8
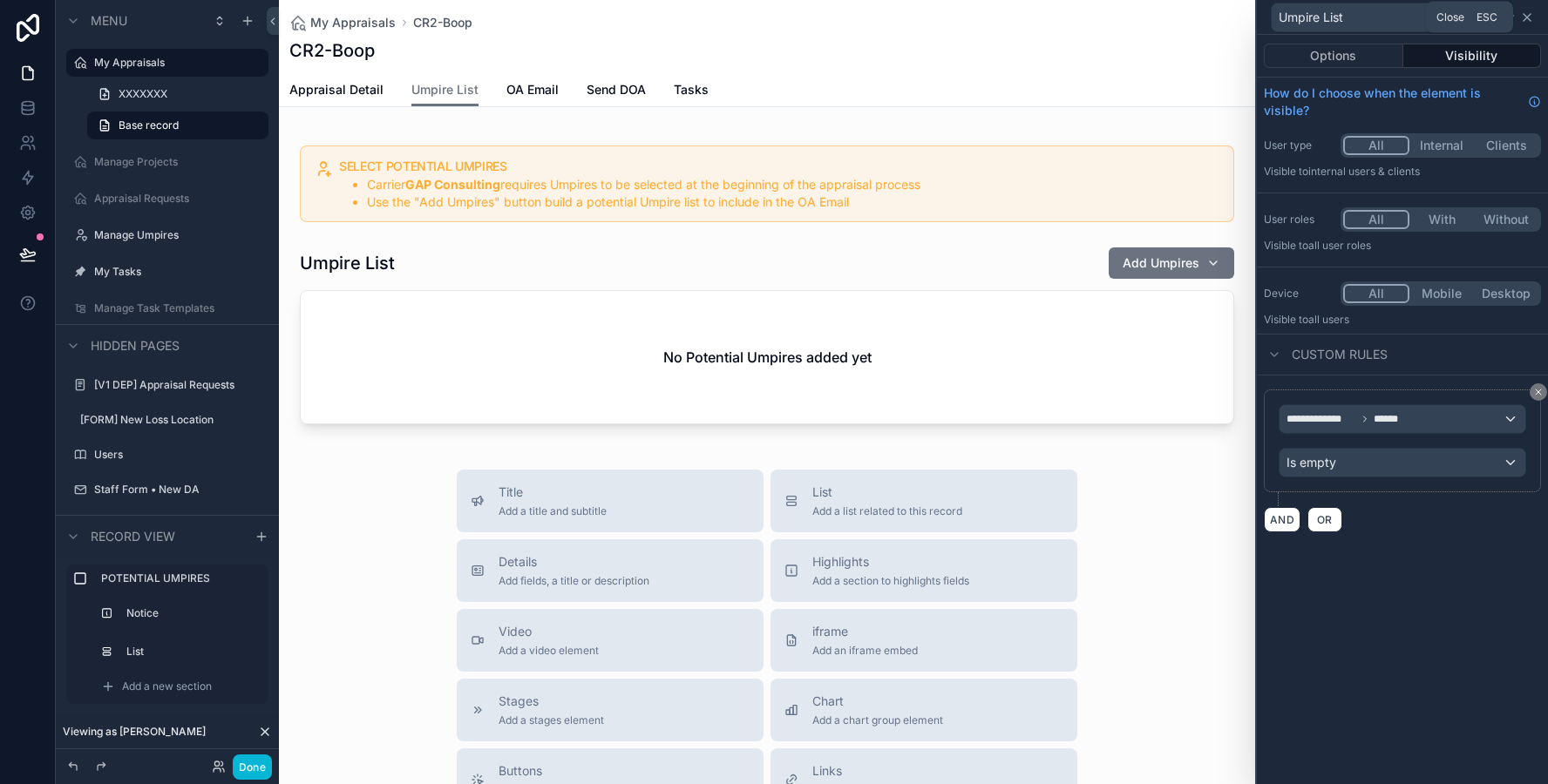
click at [1531, 16] on icon at bounding box center [1526, 16] width 14 height 14
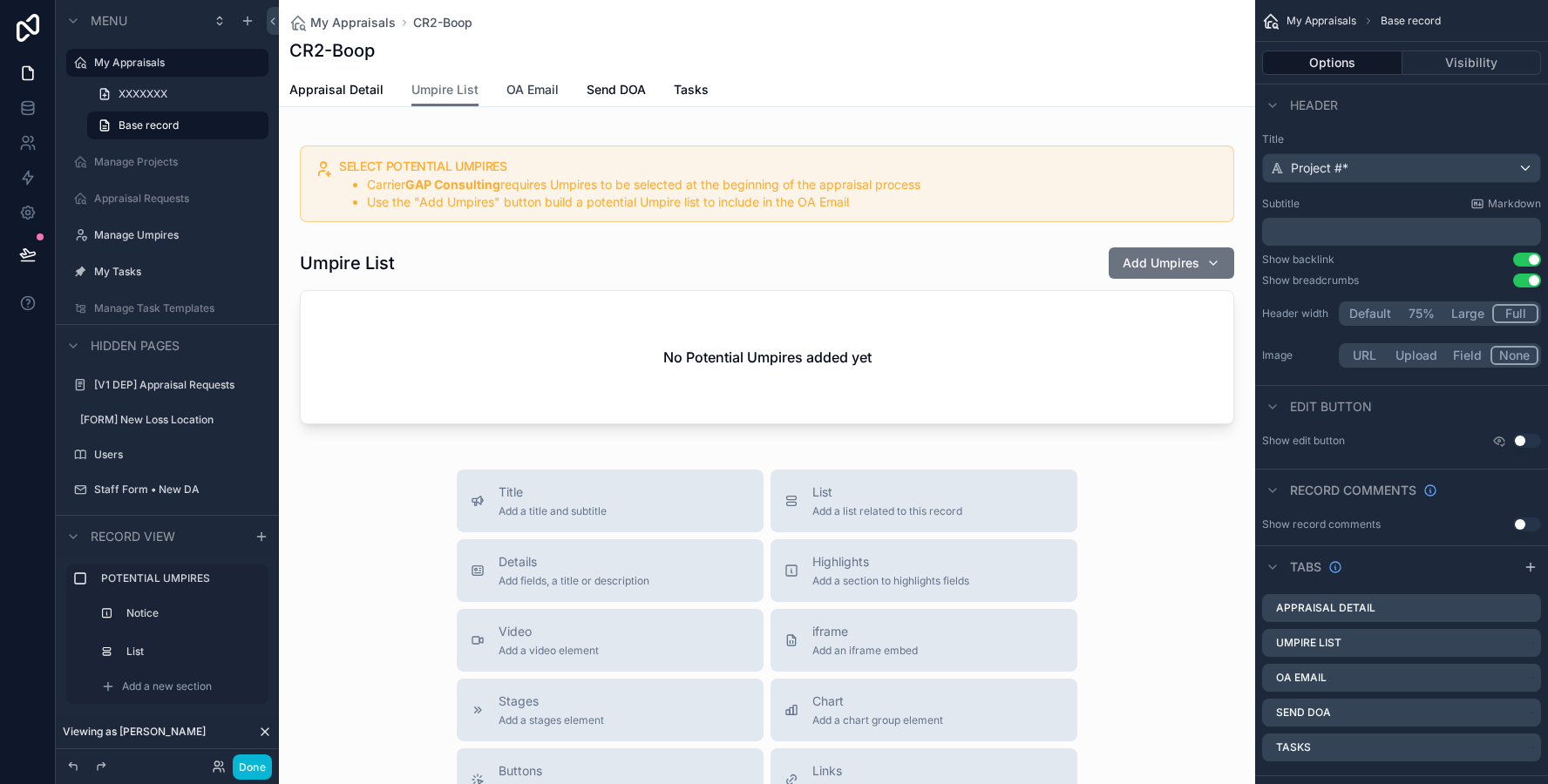
click at [540, 96] on span "OA Email" at bounding box center [532, 89] width 52 height 17
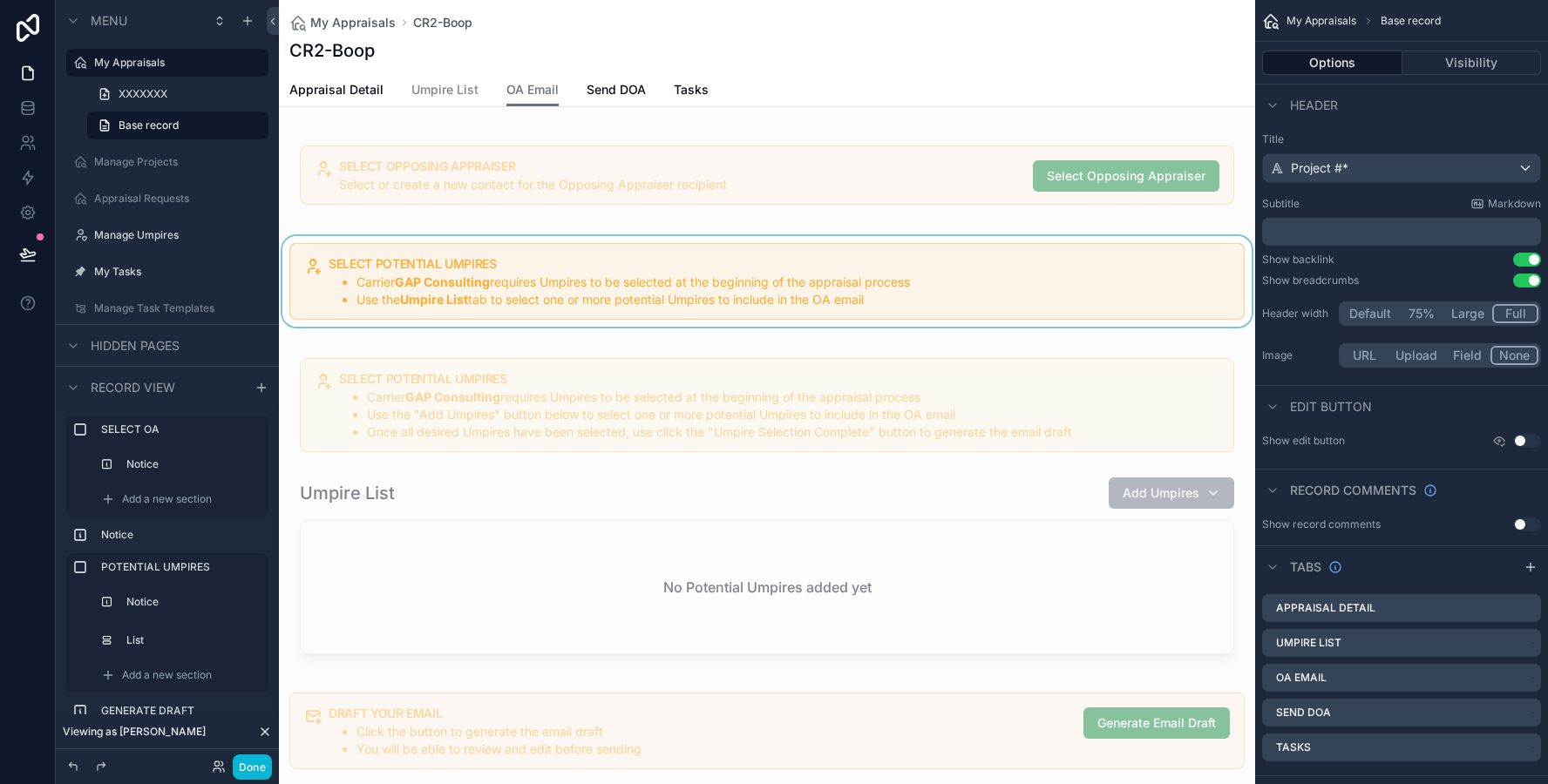
click at [518, 296] on div "scrollable content" at bounding box center [767, 282] width 976 height 91
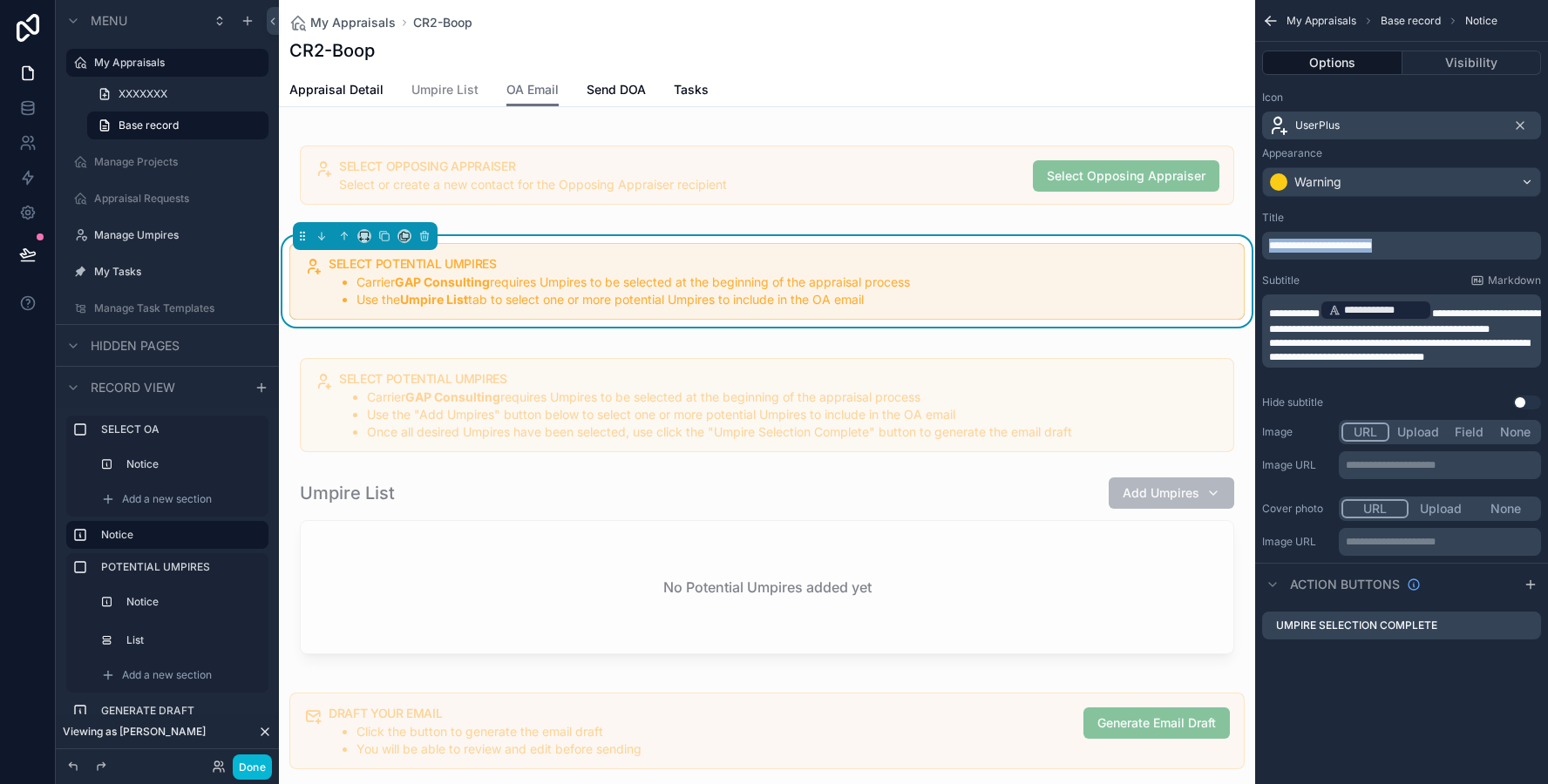
drag, startPoint x: 1419, startPoint y: 246, endPoint x: 1260, endPoint y: 242, distance: 159.1
click at [1260, 242] on div "**********" at bounding box center [1402, 310] width 293 height 213
click at [1529, 583] on icon "scrollable content" at bounding box center [1530, 584] width 14 height 14
click at [1529, 656] on icon "scrollable content" at bounding box center [1530, 657] width 2 height 2
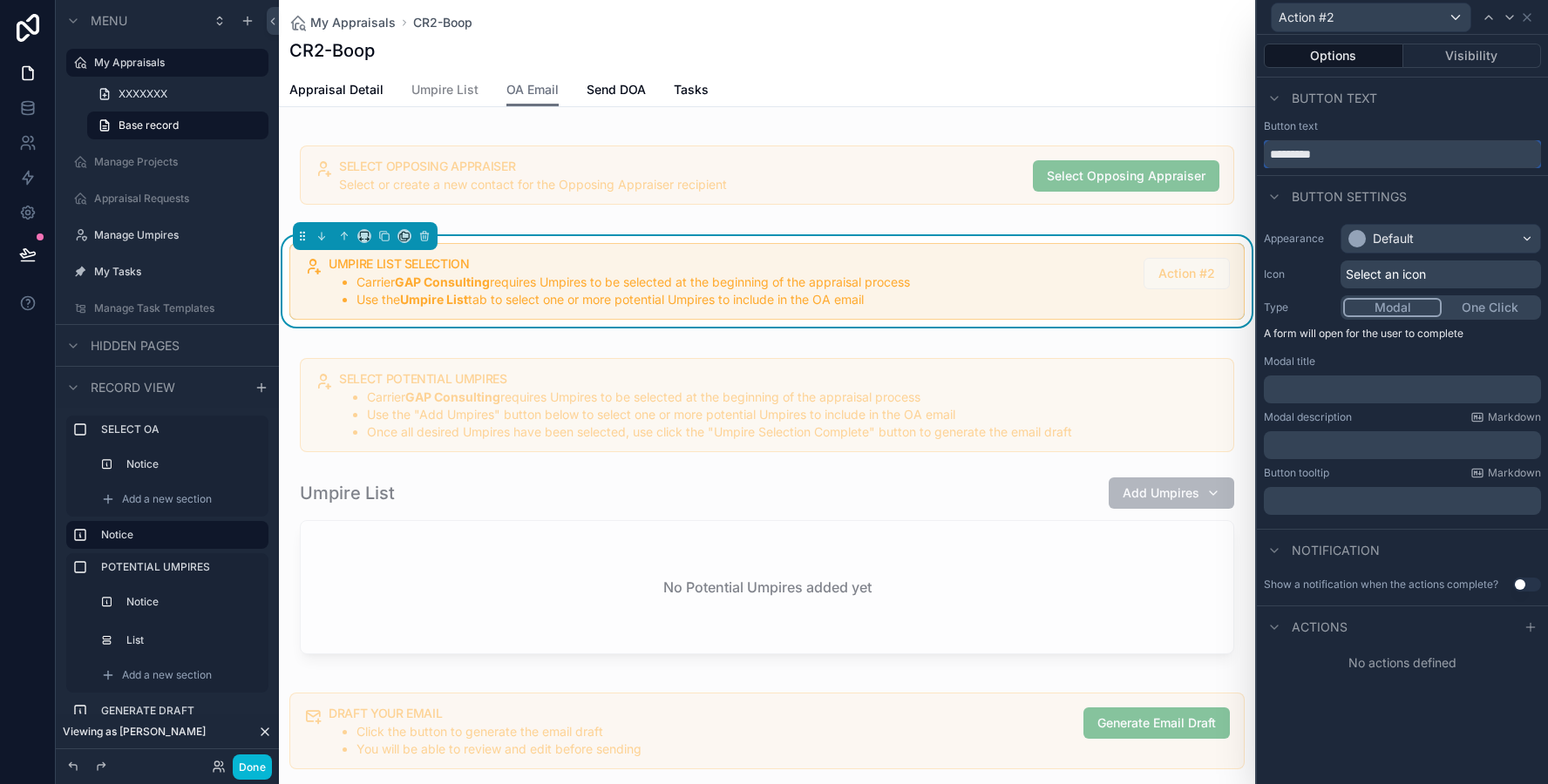
click at [1349, 156] on input "*********" at bounding box center [1402, 154] width 277 height 28
type input "**********"
click at [1384, 240] on div "Default" at bounding box center [1392, 238] width 41 height 17
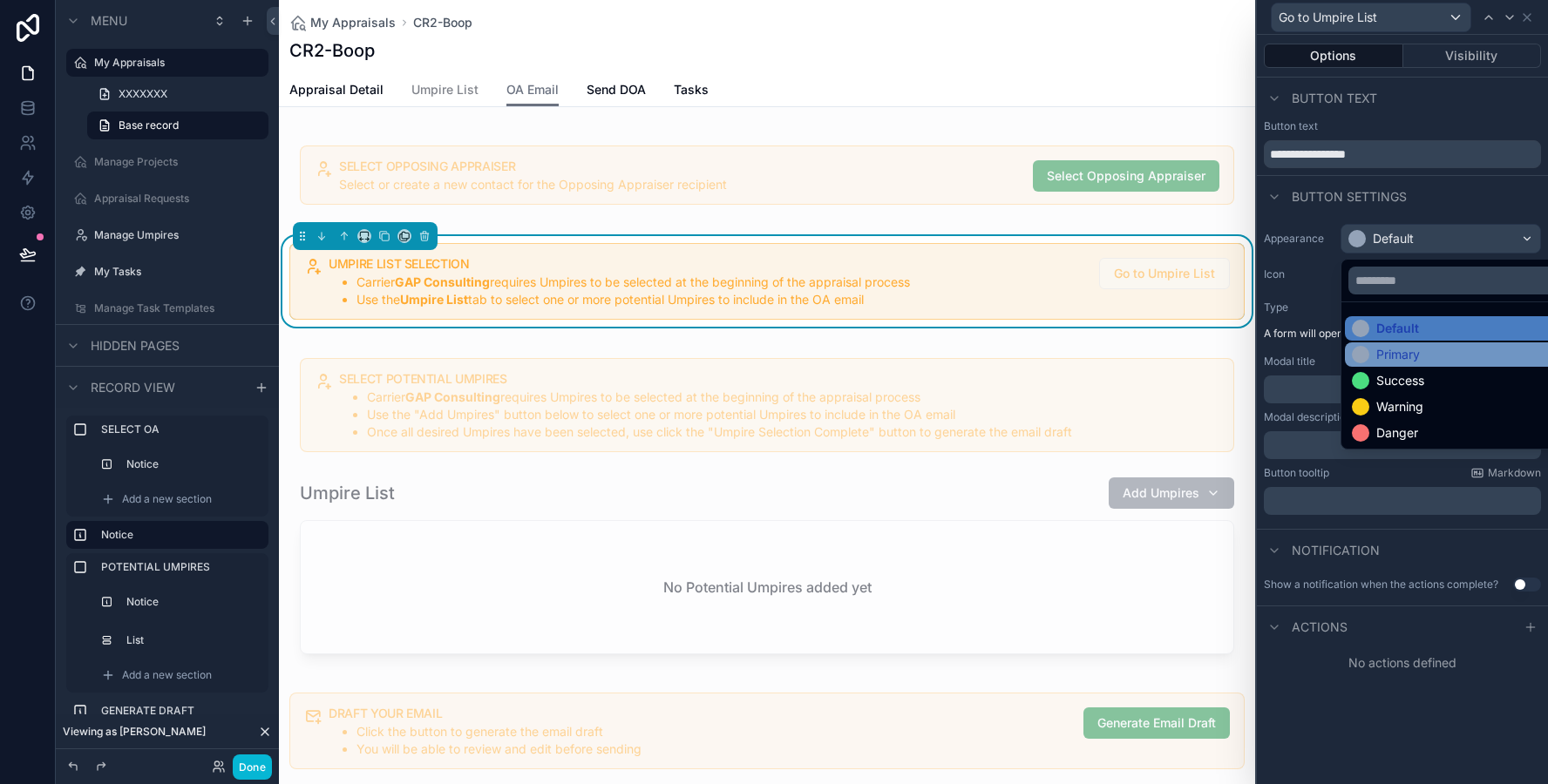
click at [1402, 353] on div "Primary" at bounding box center [1398, 354] width 44 height 17
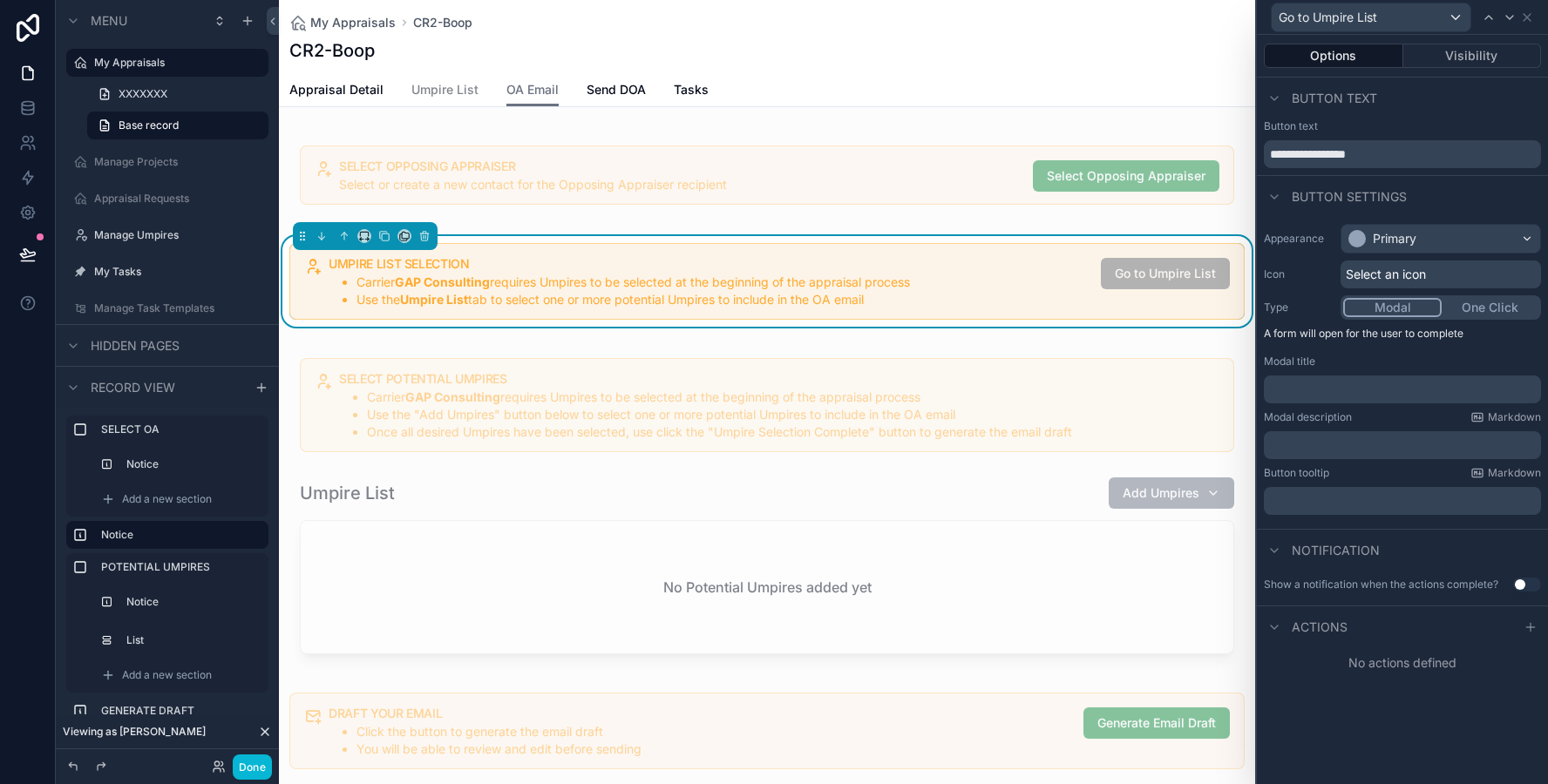
click at [1370, 278] on span "Select an icon" at bounding box center [1385, 274] width 80 height 17
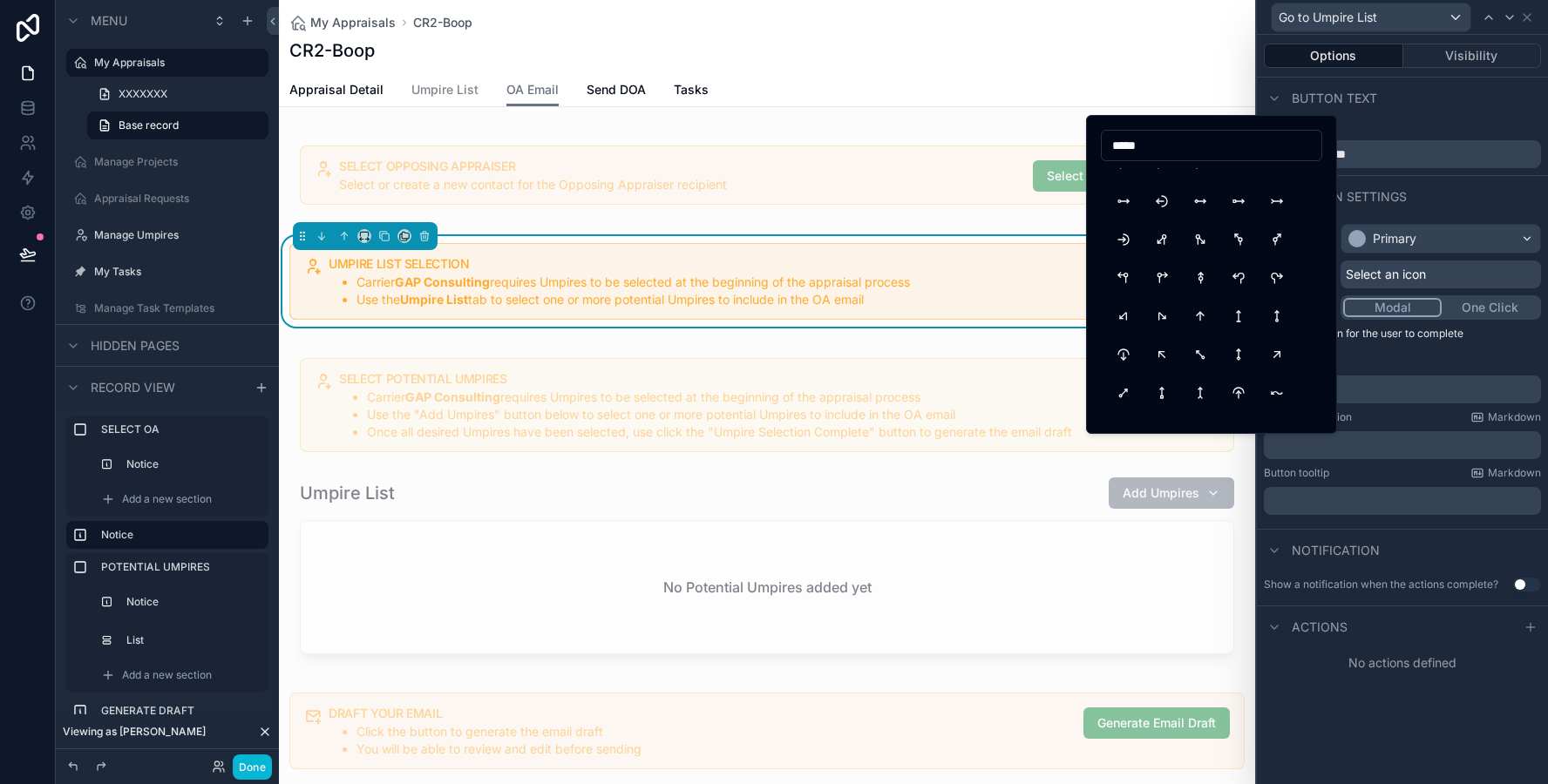
scroll to position [866, 0]
type input "*****"
click at [1267, 359] on button "ArrowUpRight" at bounding box center [1276, 353] width 31 height 31
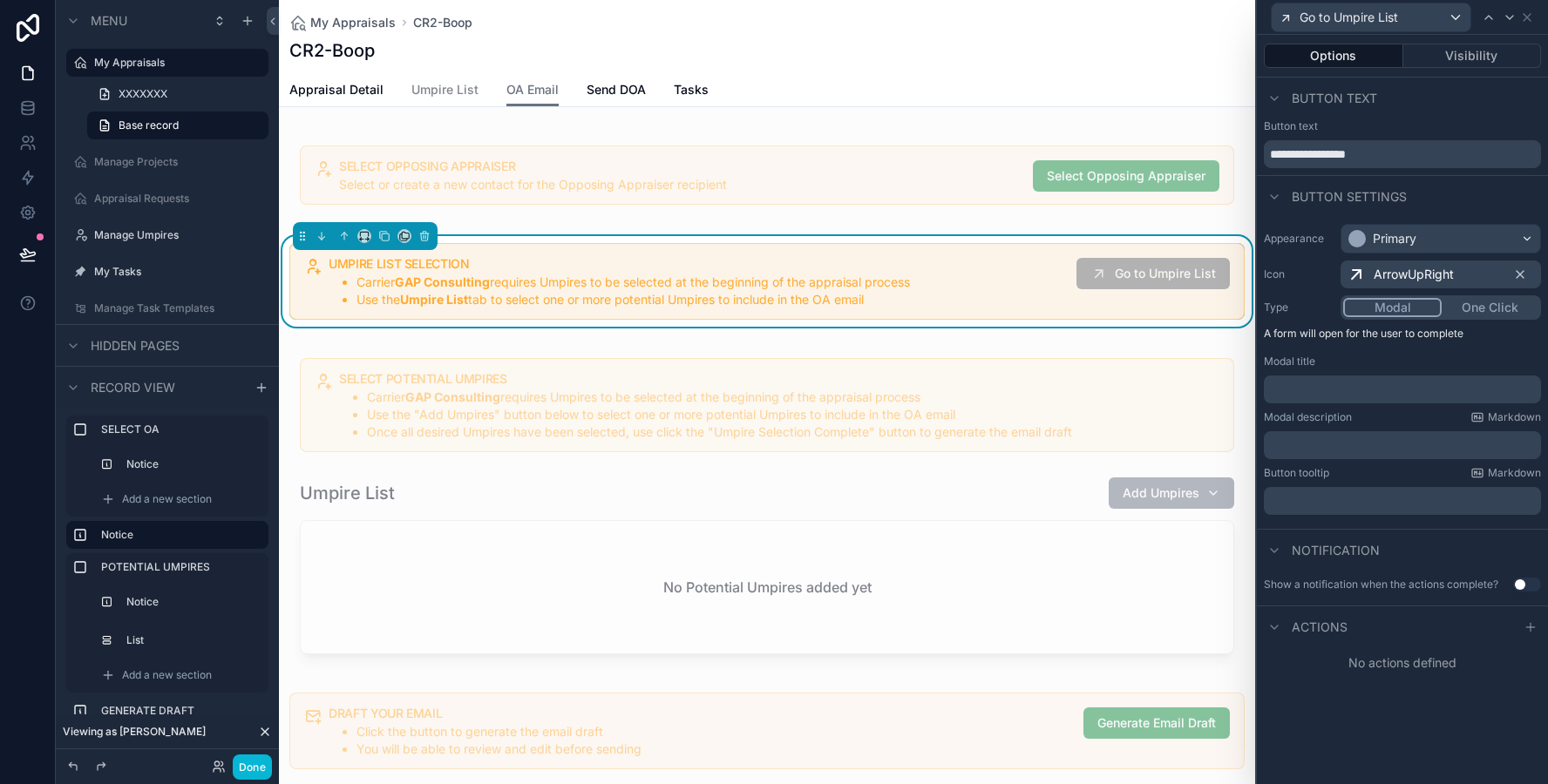
click at [1420, 357] on div "Modal title" at bounding box center [1402, 361] width 277 height 14
click at [1467, 316] on button "One Click" at bounding box center [1489, 307] width 98 height 19
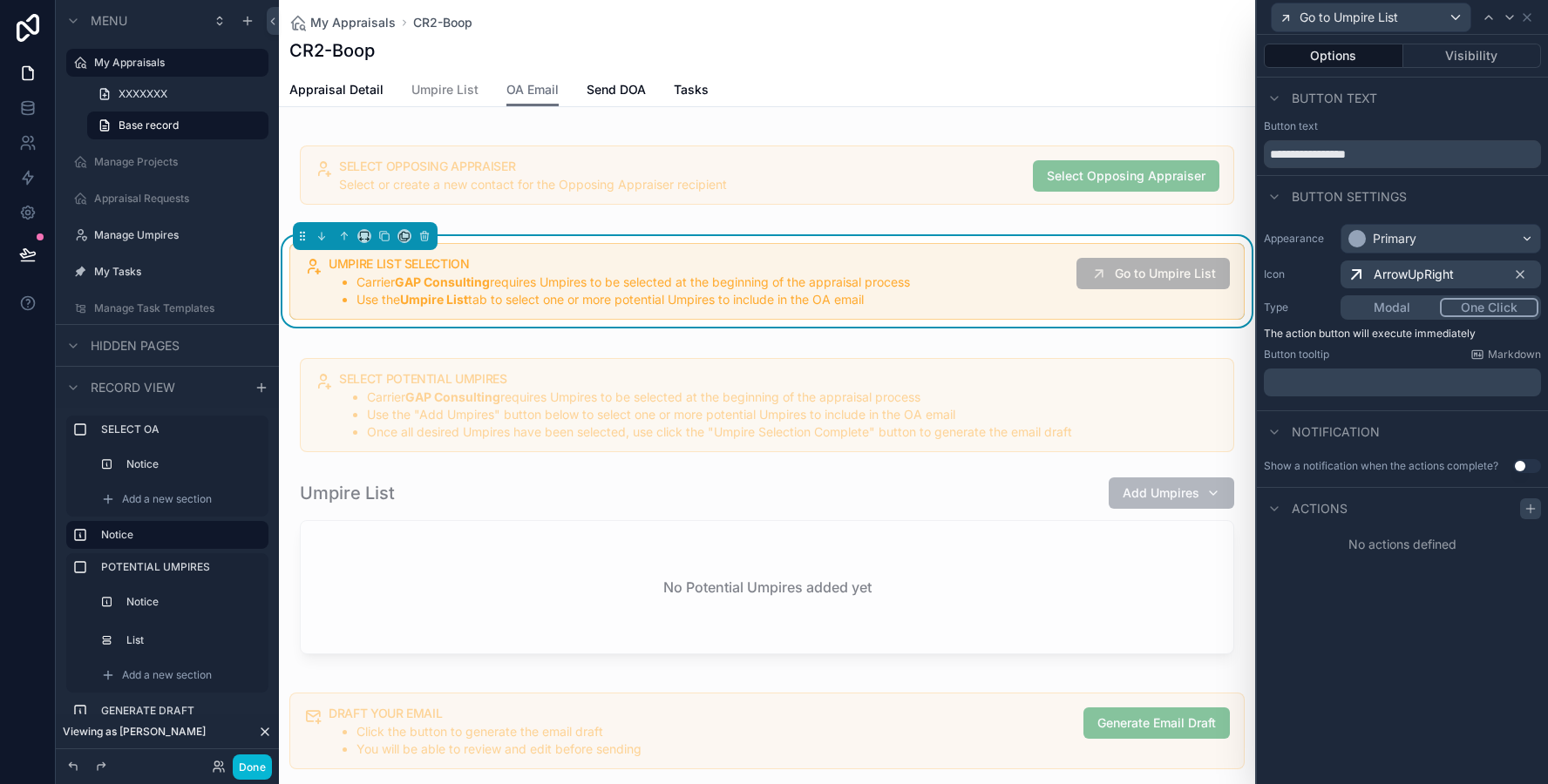
click at [1528, 506] on icon at bounding box center [1530, 508] width 14 height 14
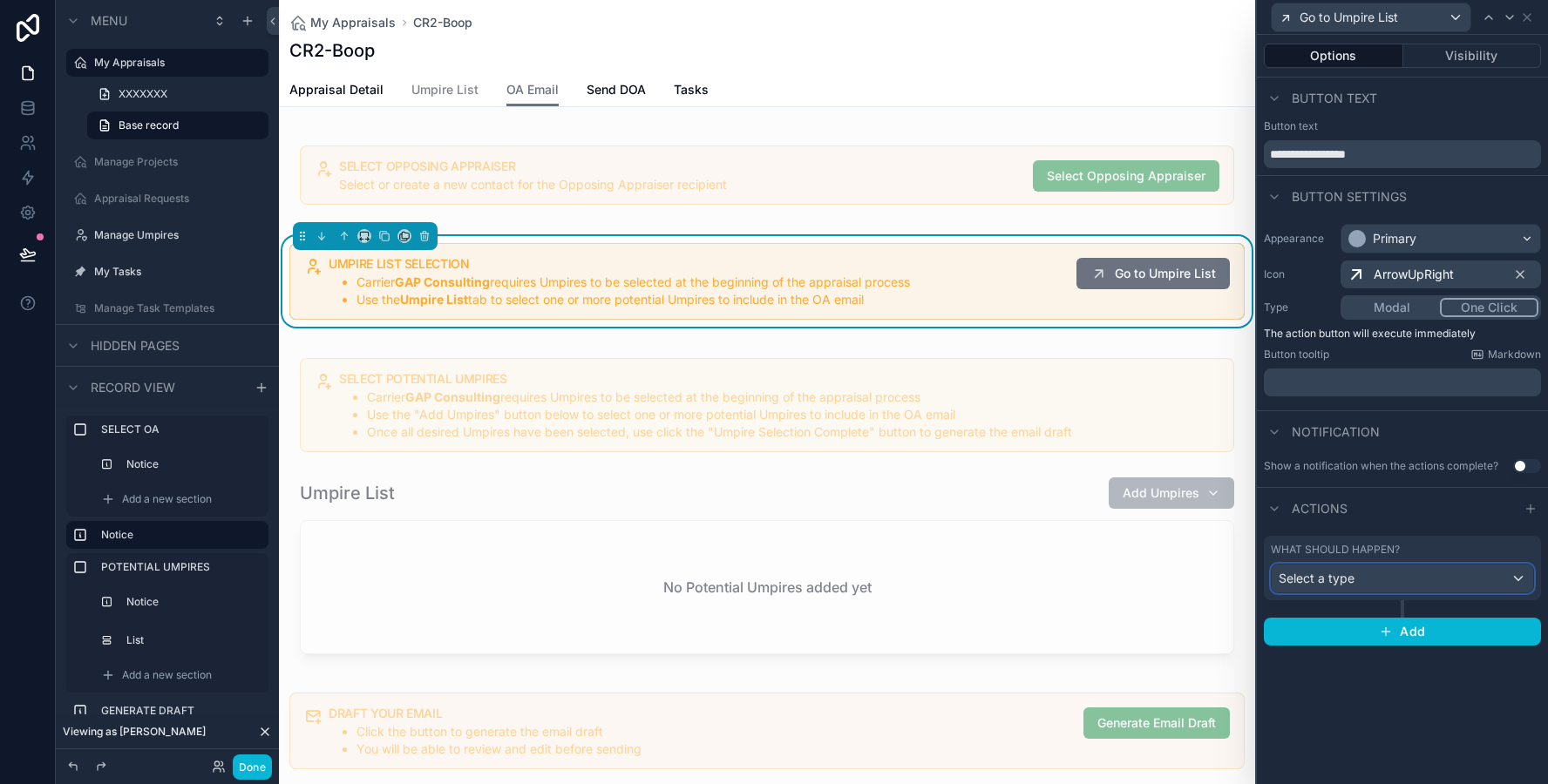
click at [1411, 584] on div "Select a type" at bounding box center [1402, 578] width 261 height 28
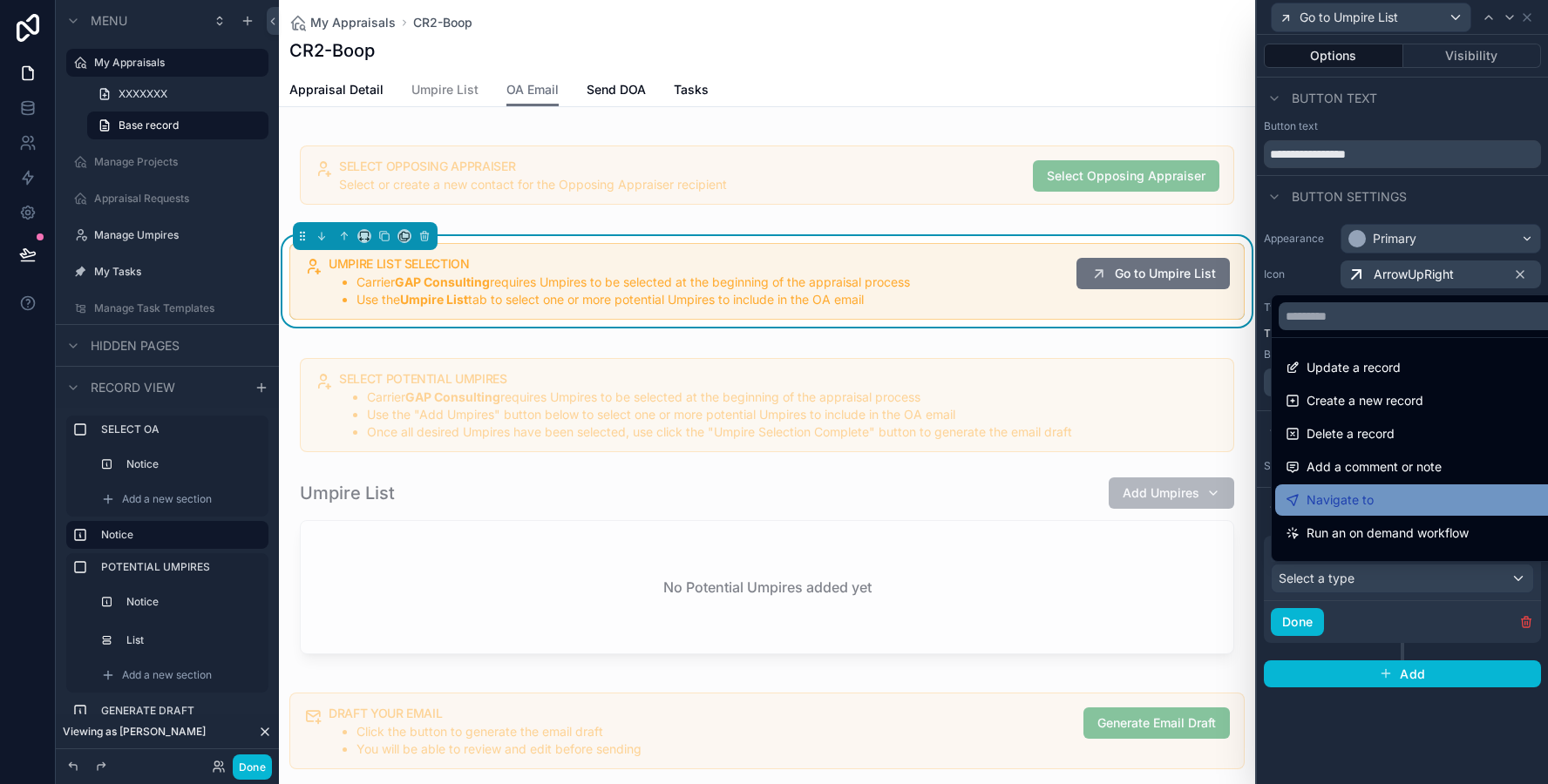
click at [1368, 498] on span "Navigate to" at bounding box center [1340, 499] width 67 height 21
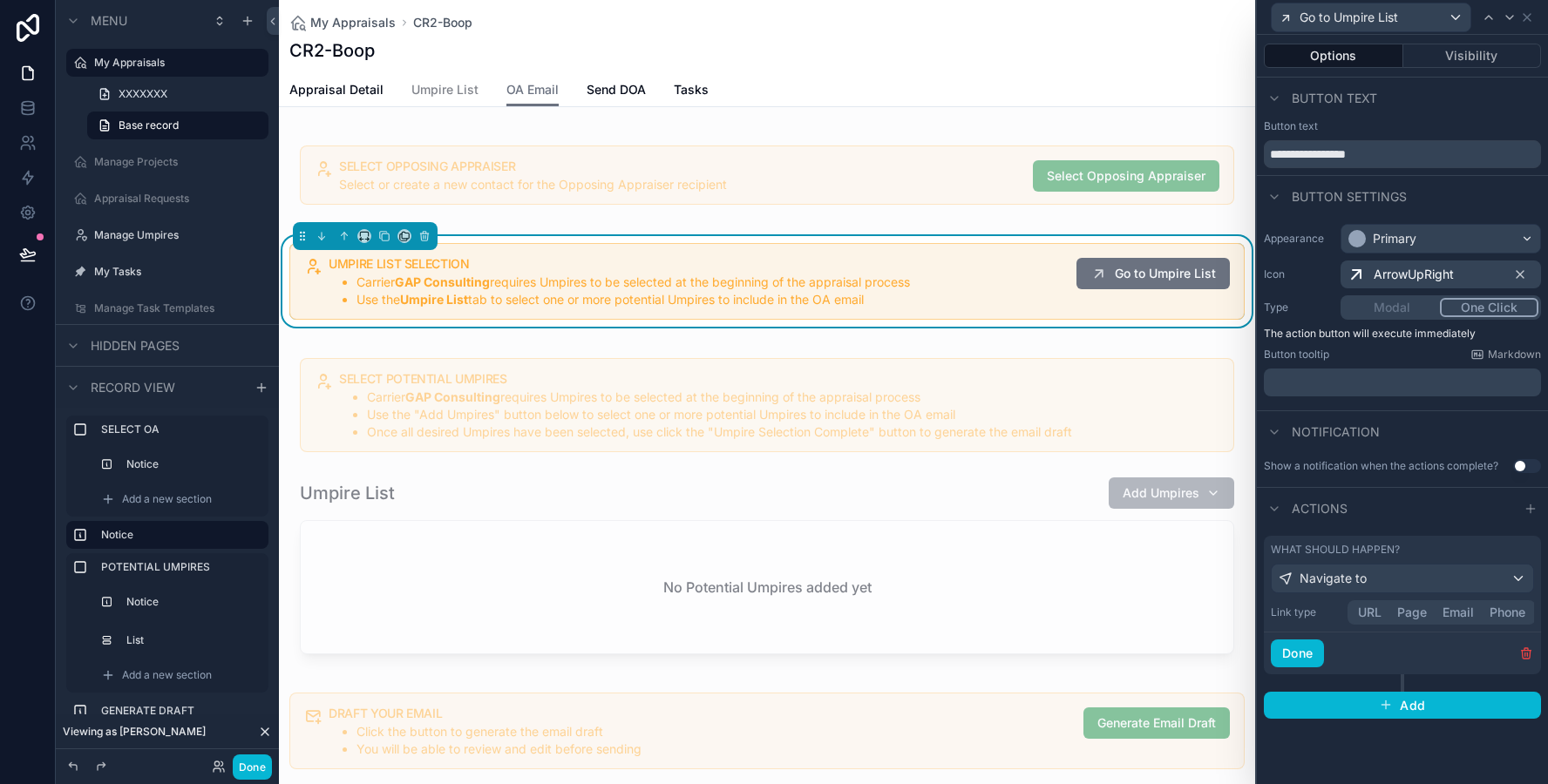
click at [1419, 613] on button "Page" at bounding box center [1412, 612] width 45 height 19
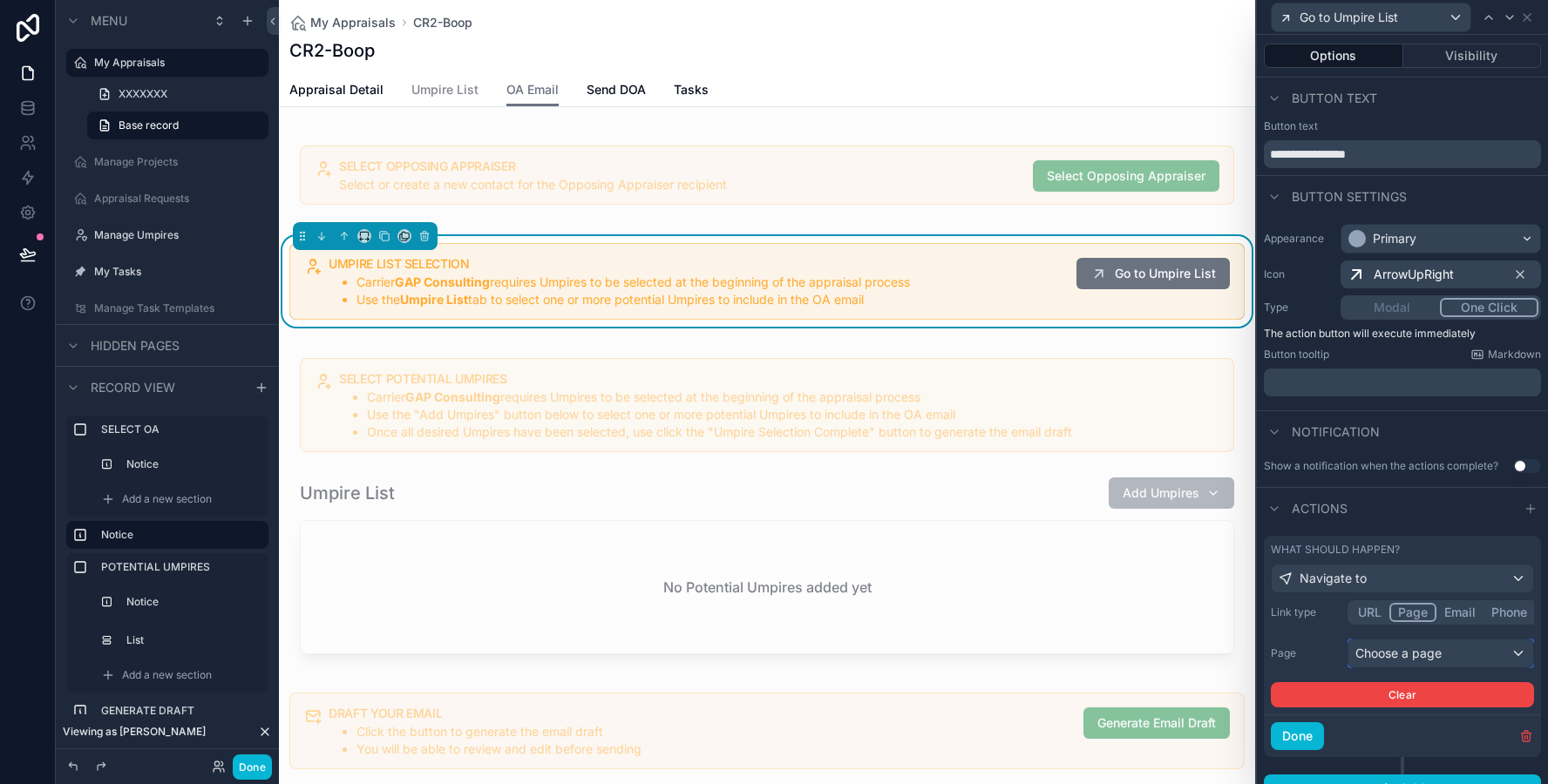
click at [1393, 657] on div "Choose a page" at bounding box center [1440, 653] width 185 height 28
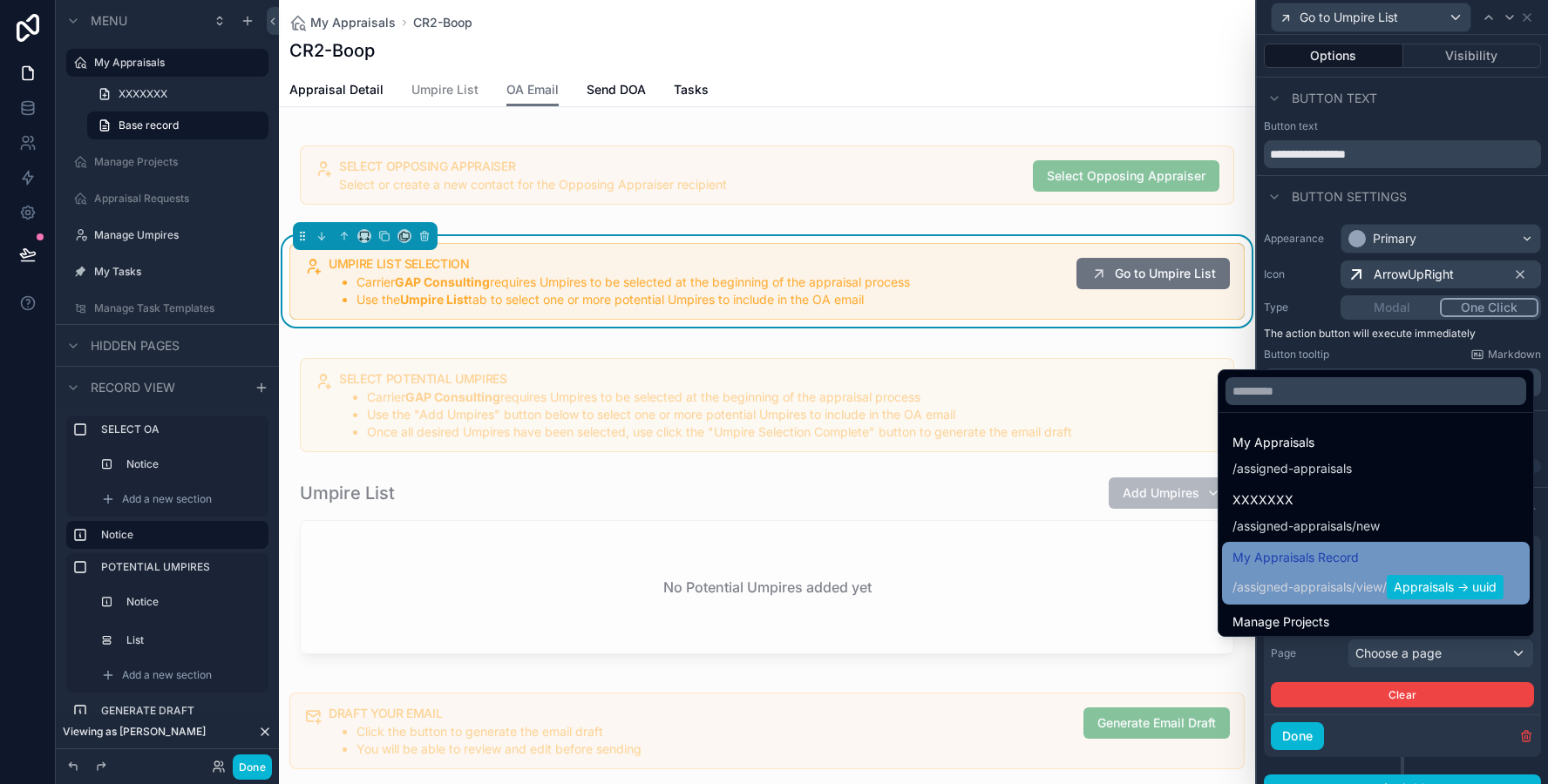
click at [1369, 562] on span "My Appraisals Record" at bounding box center [1368, 558] width 271 height 21
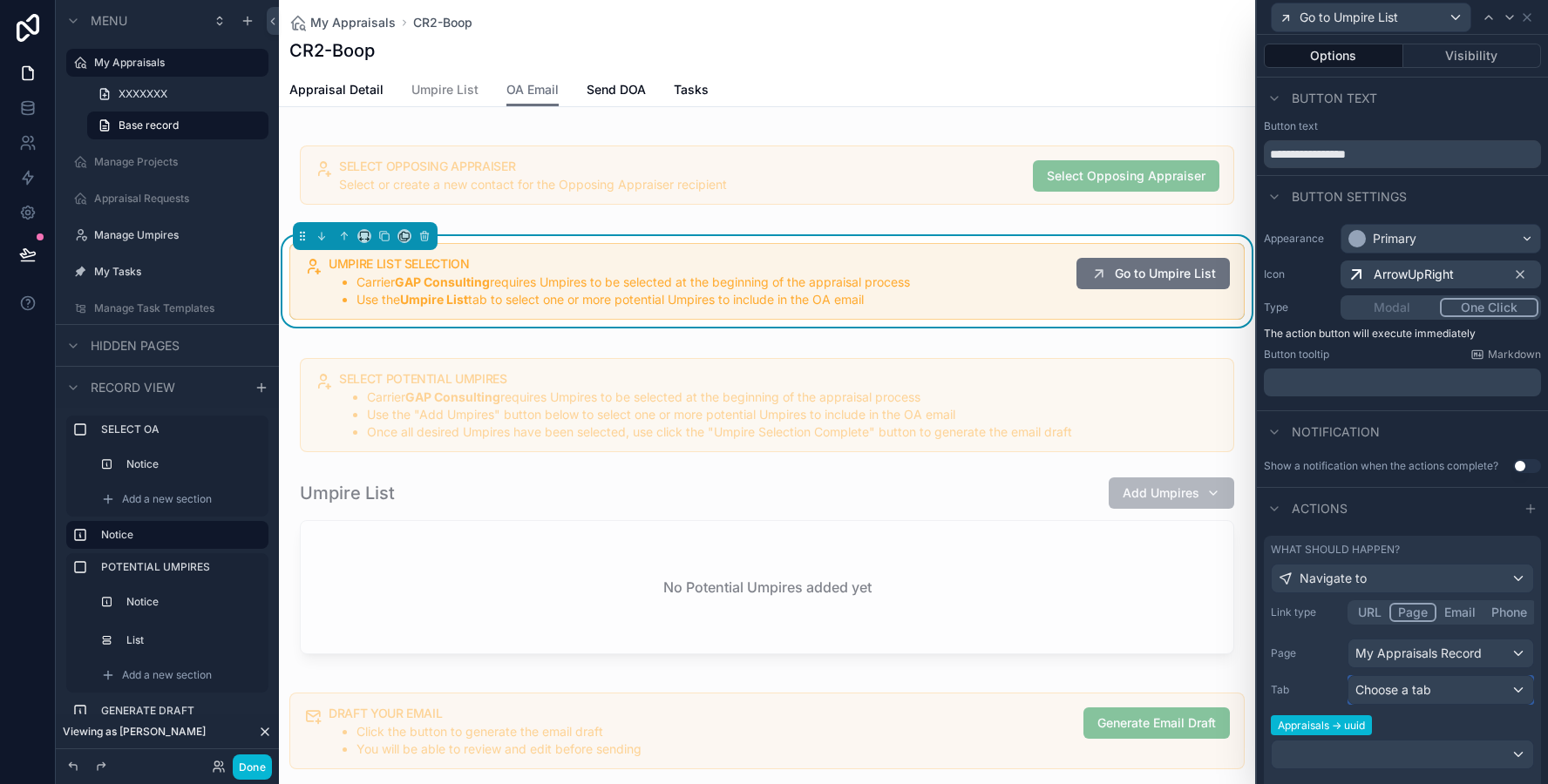
click at [1362, 686] on span "Choose a tab" at bounding box center [1392, 689] width 75 height 15
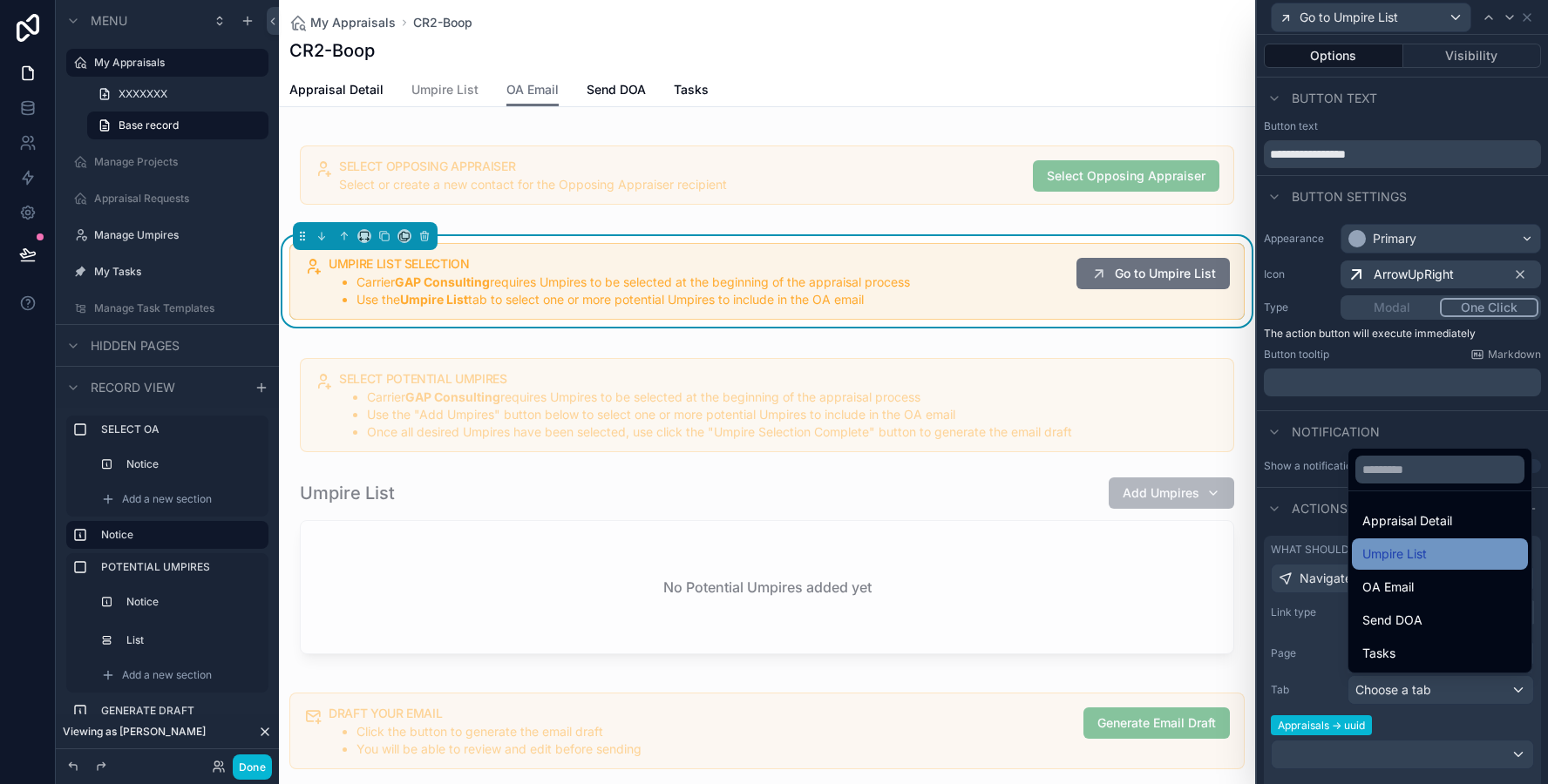
click at [1393, 560] on span "Umpire List" at bounding box center [1394, 554] width 65 height 21
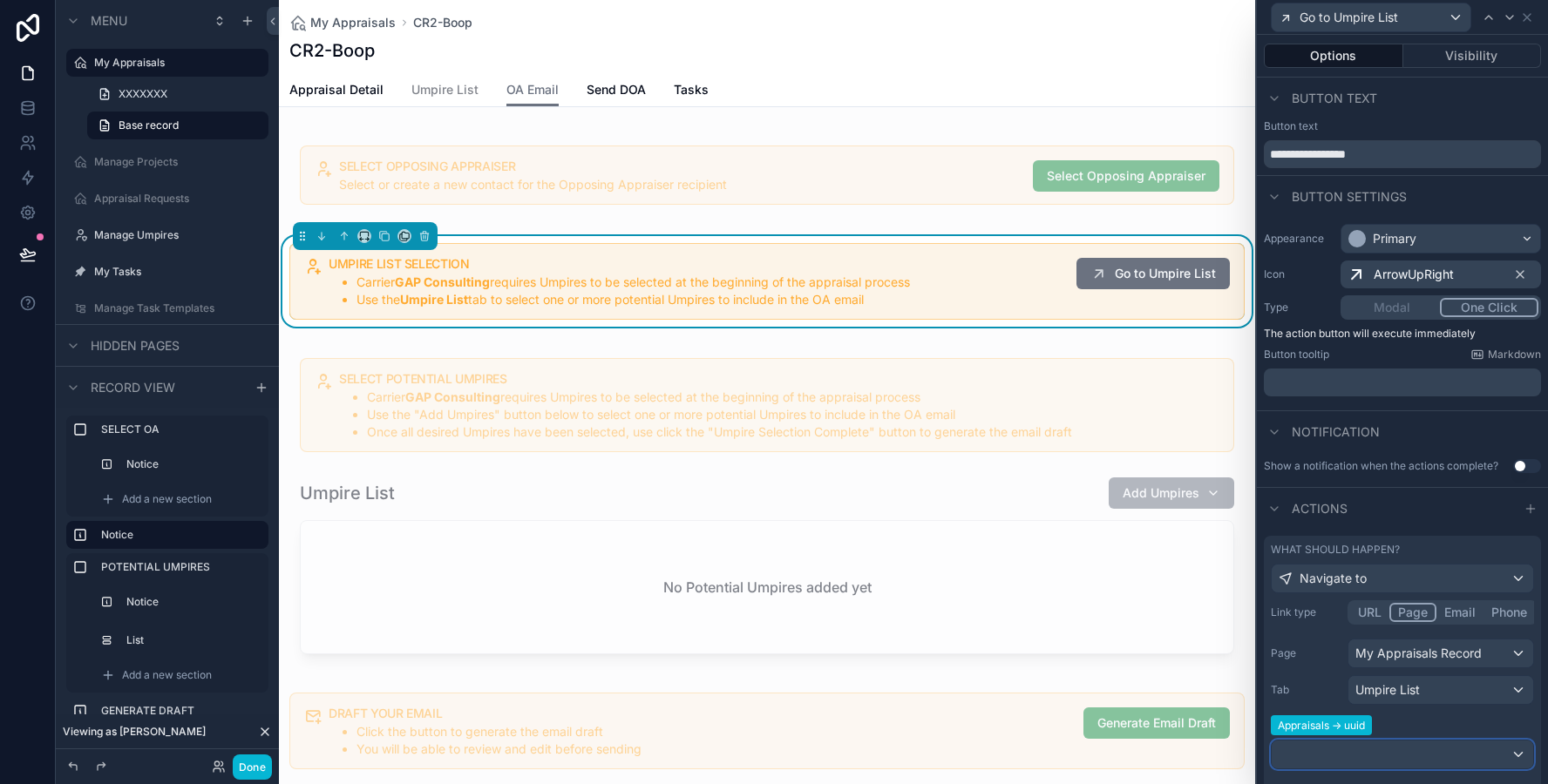
click at [1362, 753] on div at bounding box center [1402, 754] width 261 height 28
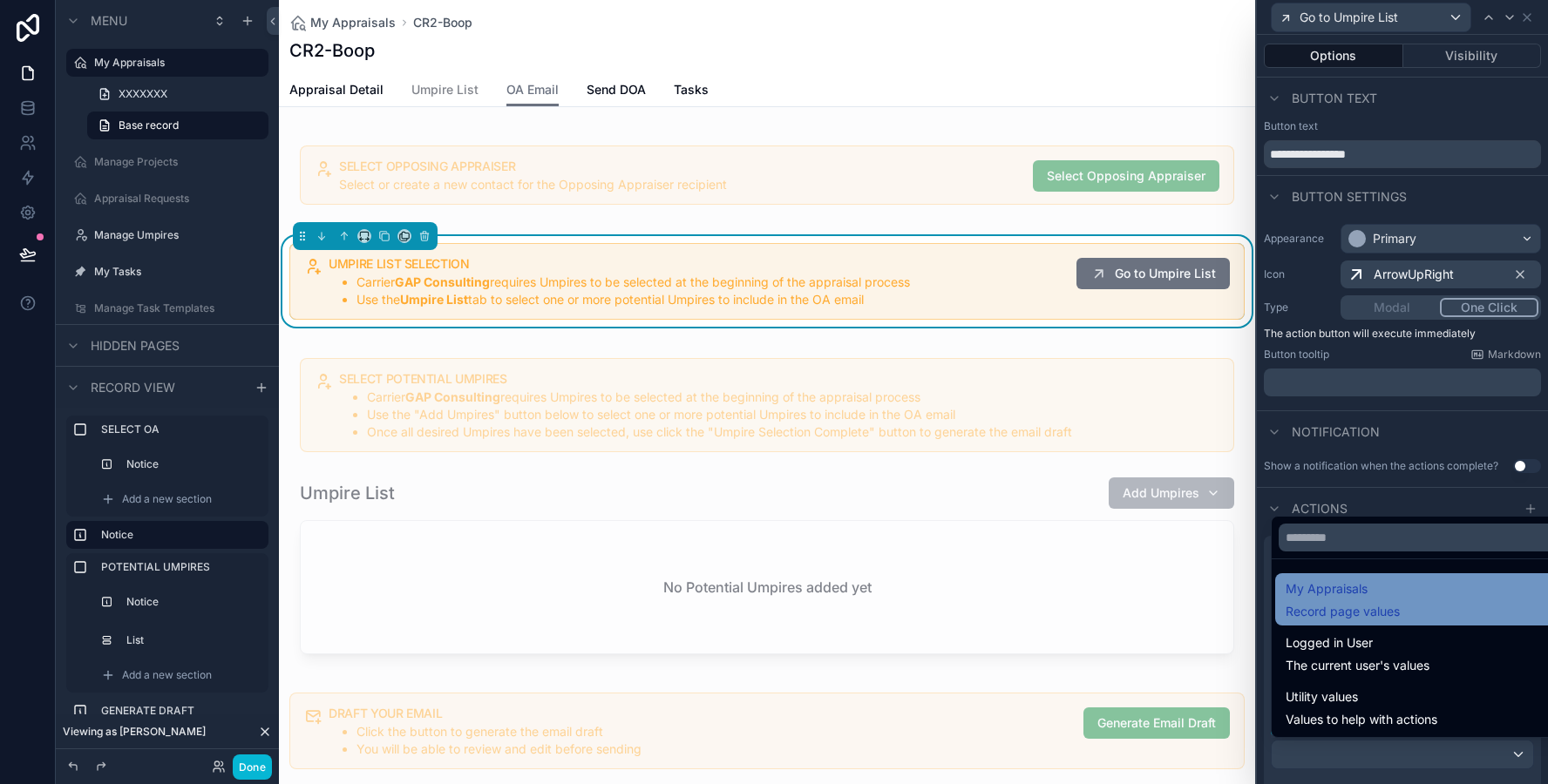
click at [1364, 608] on span "Record page values" at bounding box center [1342, 611] width 115 height 17
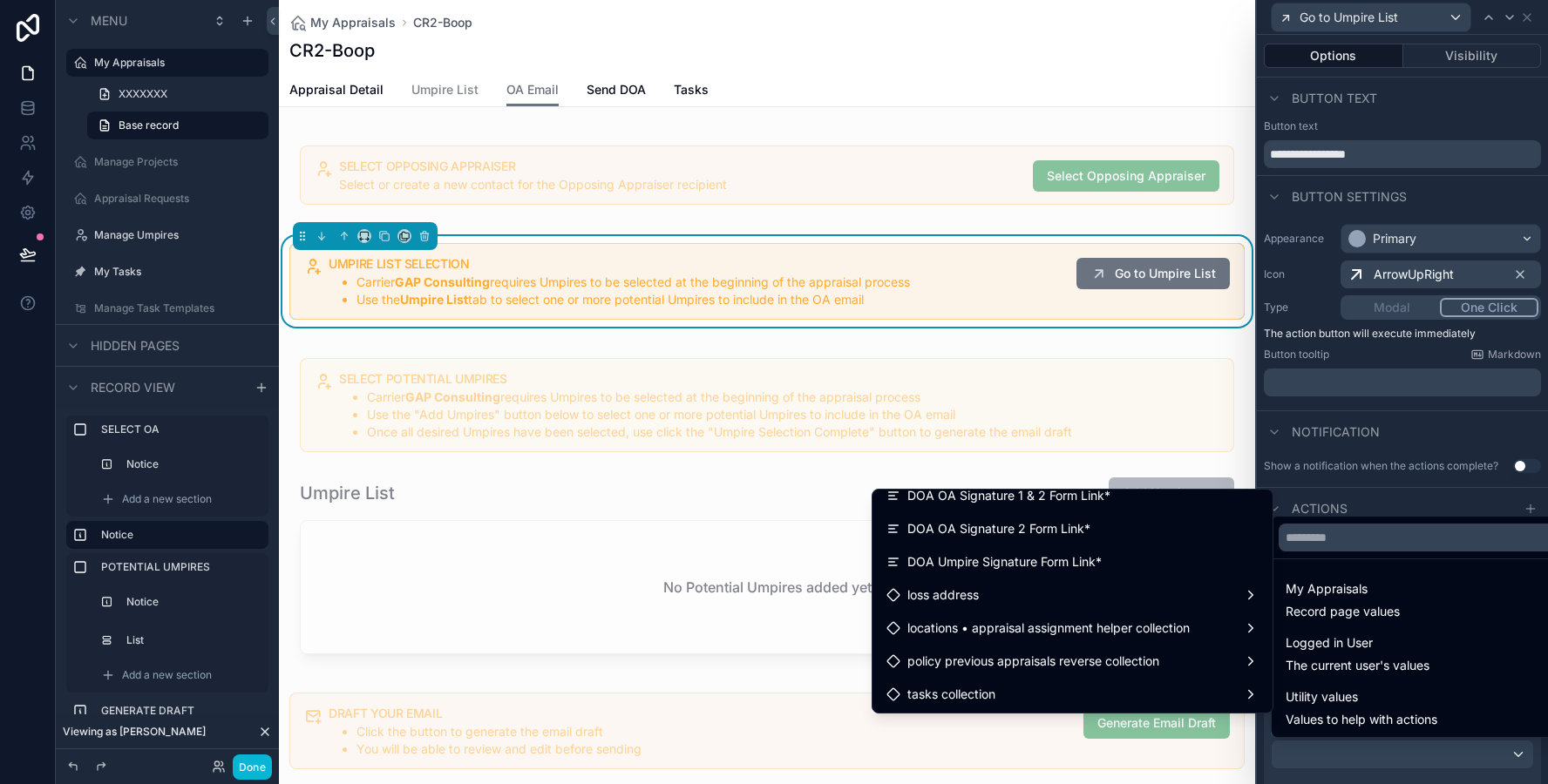
scroll to position [2498, 0]
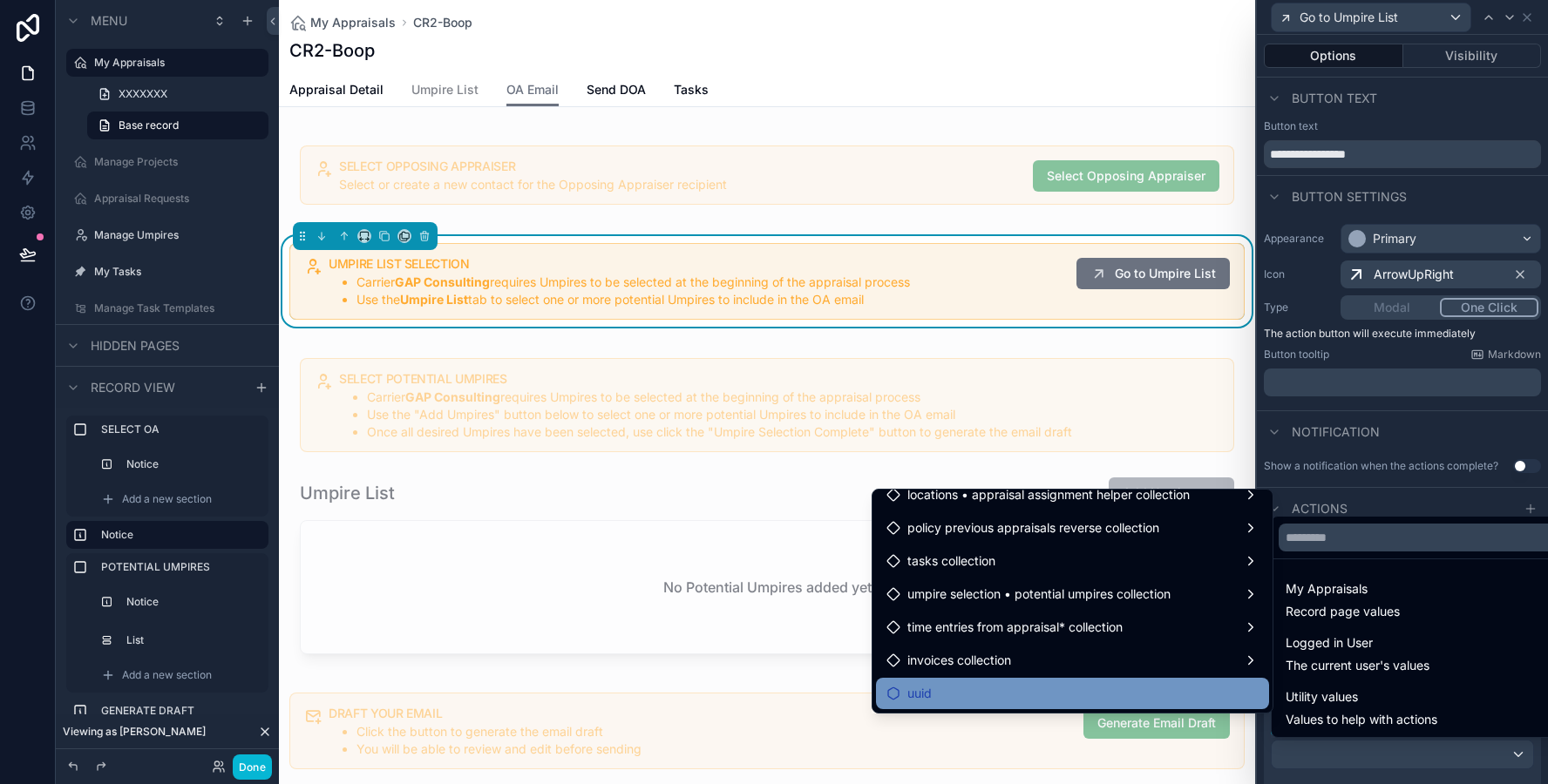
click at [1141, 694] on div "uuid" at bounding box center [1071, 693] width 372 height 21
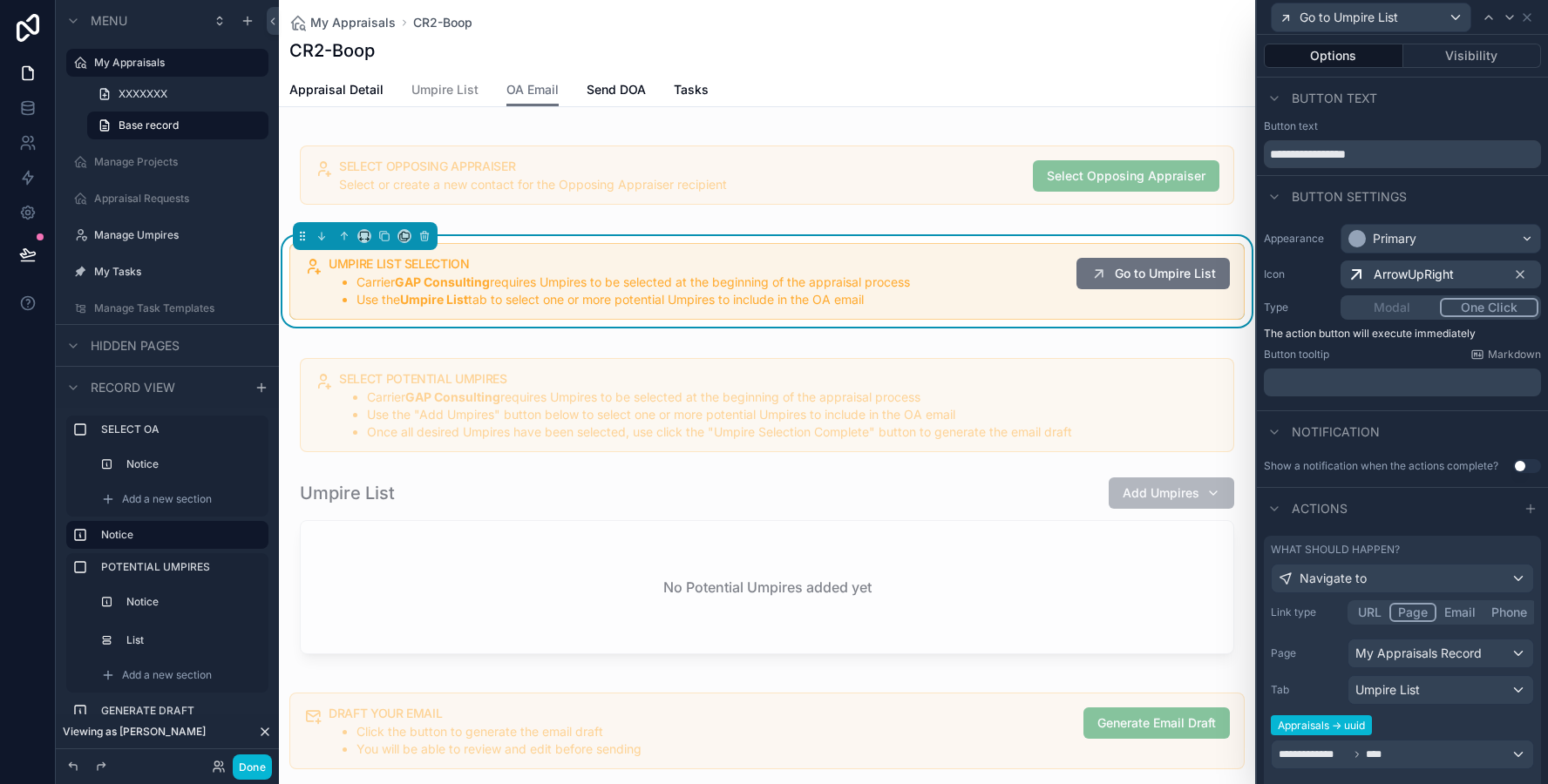
scroll to position [146, 0]
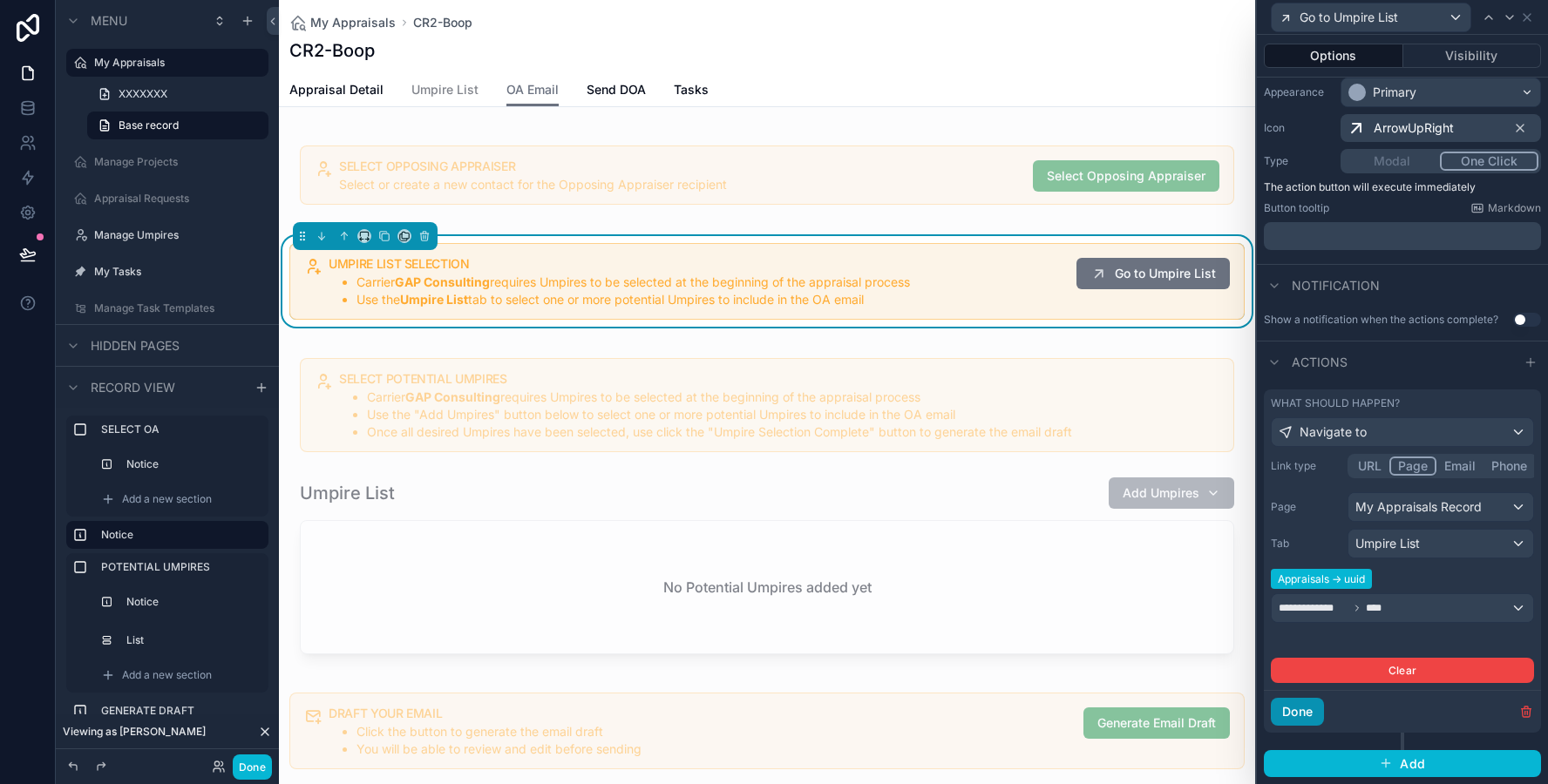
click at [1300, 718] on button "Done" at bounding box center [1297, 711] width 53 height 28
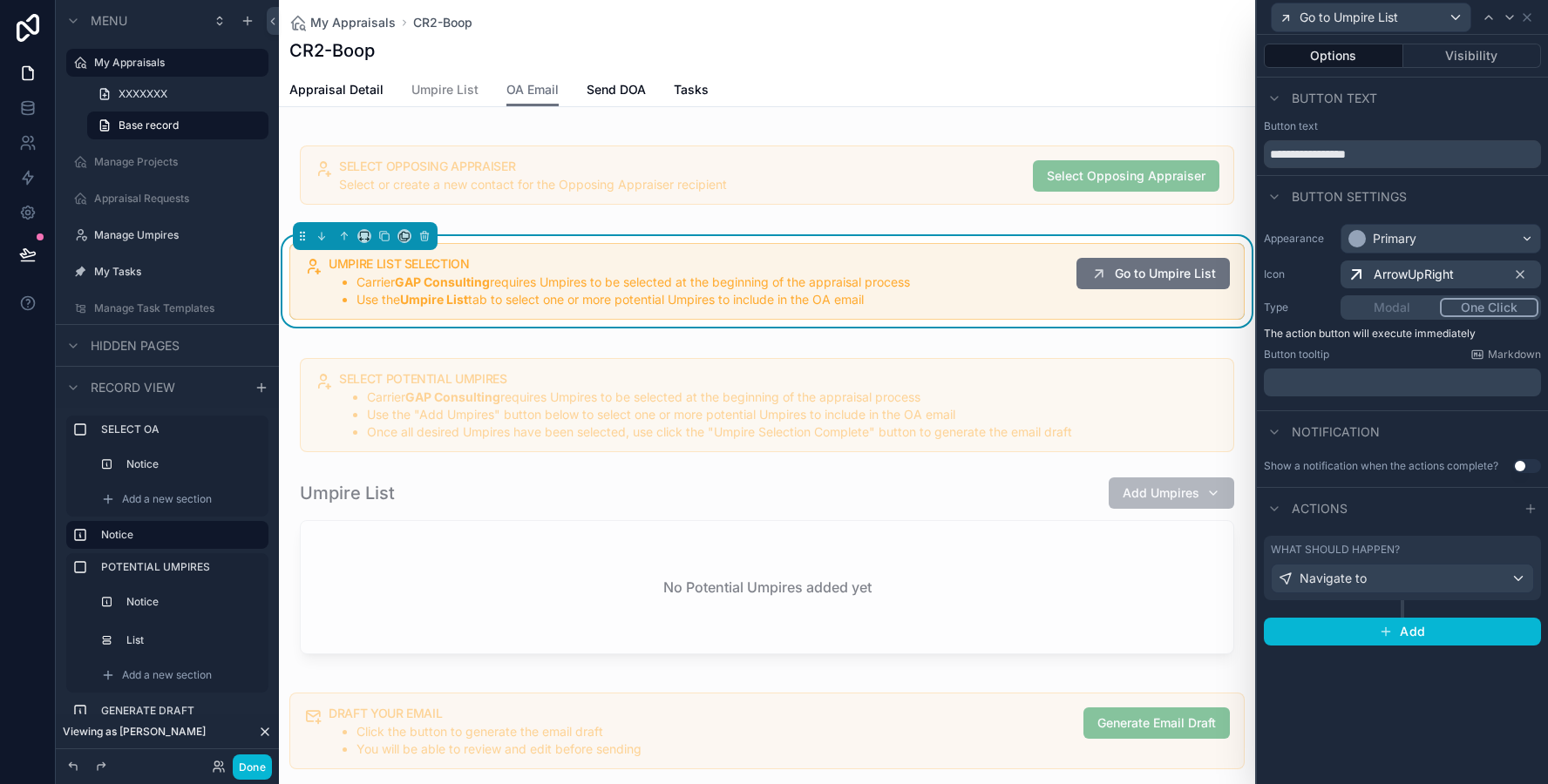
scroll to position [0, 0]
click at [1493, 60] on button "Visibility" at bounding box center [1473, 55] width 138 height 25
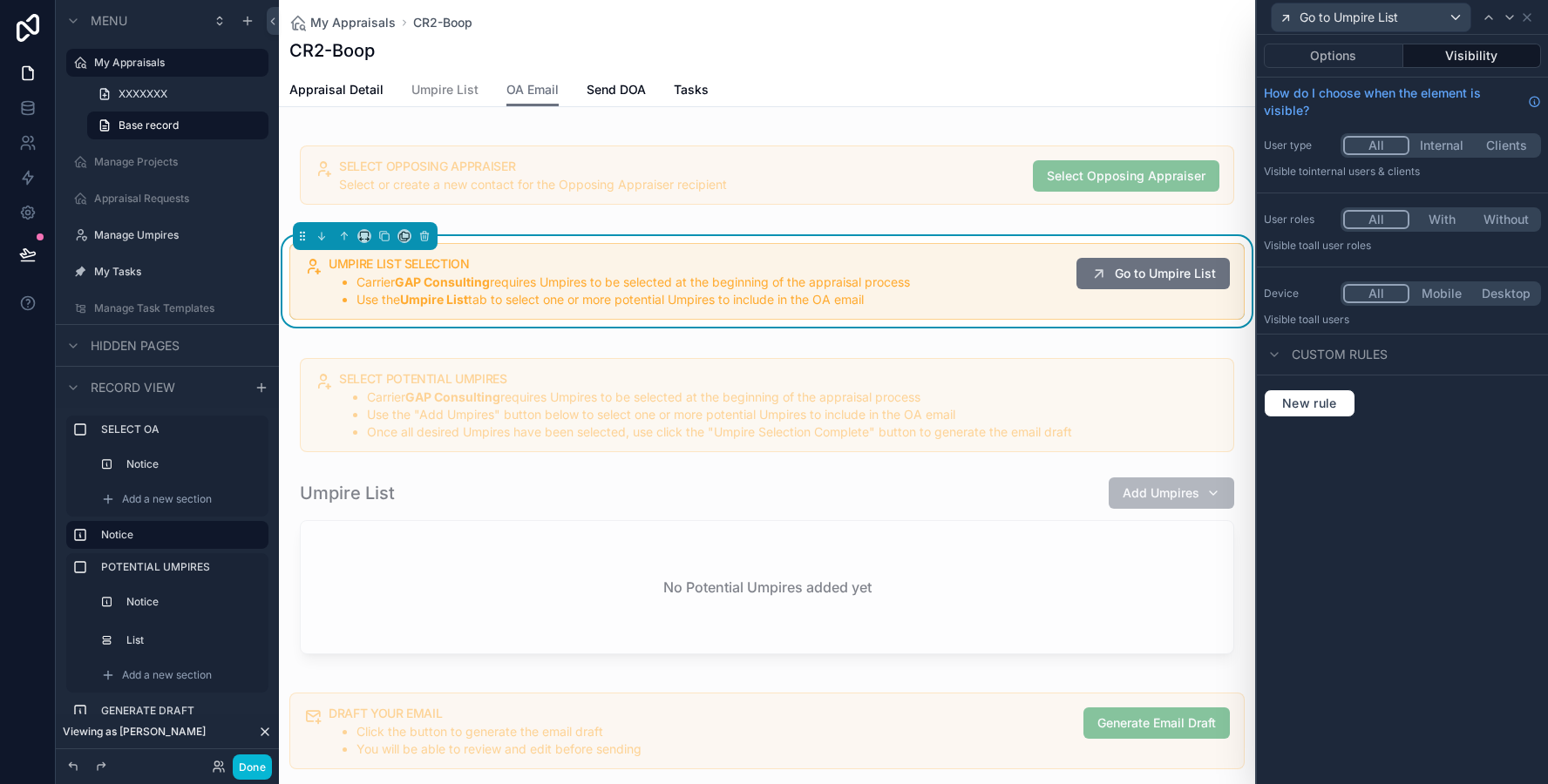
click at [913, 250] on div "UMPIRE LIST SELECTION Carrier GAP Consulting requires Umpires to be selected at…" at bounding box center [767, 281] width 955 height 76
click at [916, 246] on div "UMPIRE LIST SELECTION Carrier GAP Consulting requires Umpires to be selected at…" at bounding box center [767, 281] width 955 height 76
click at [1531, 19] on icon at bounding box center [1526, 16] width 14 height 14
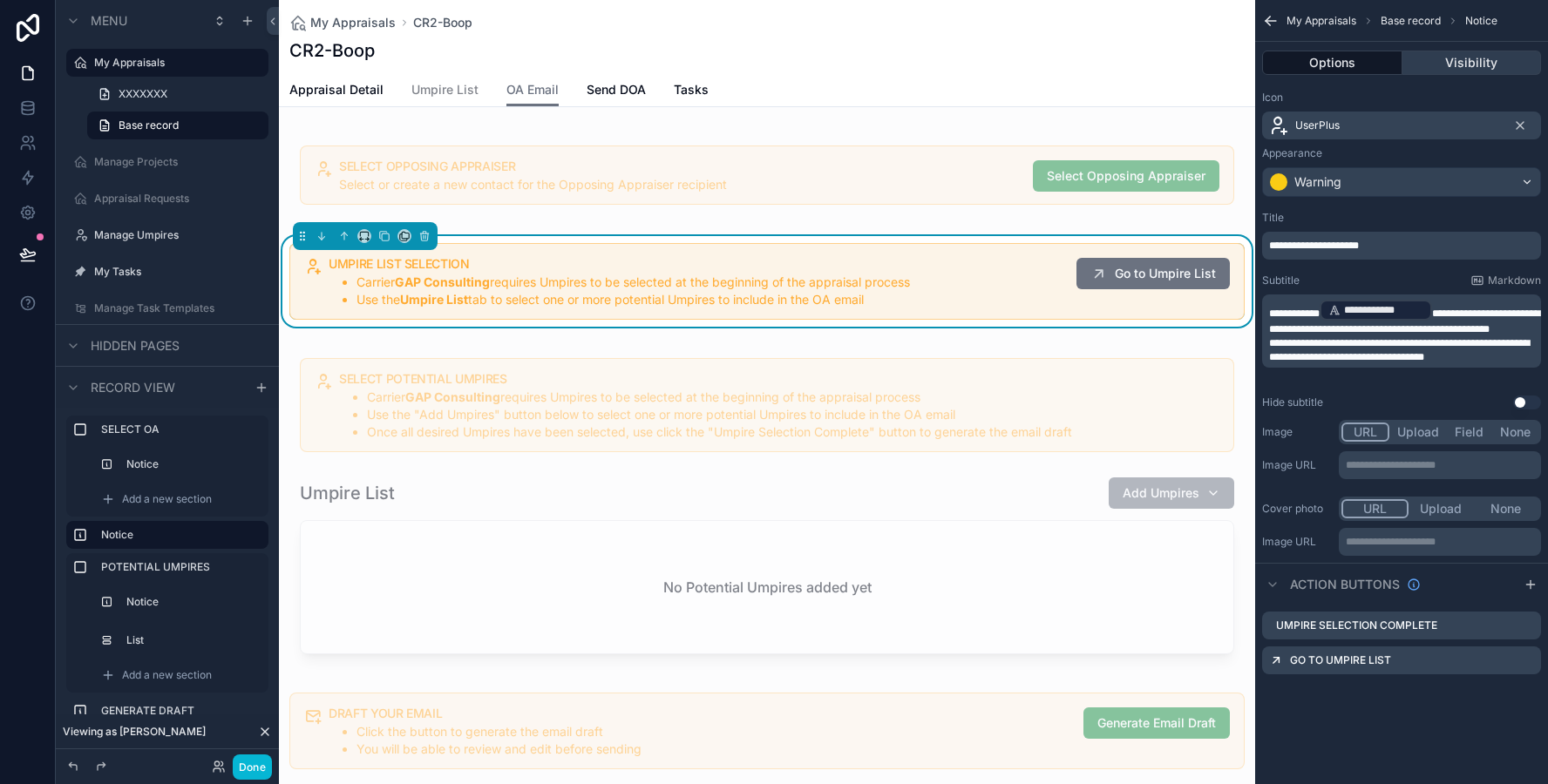
click at [1508, 58] on button "Visibility" at bounding box center [1472, 63] width 139 height 25
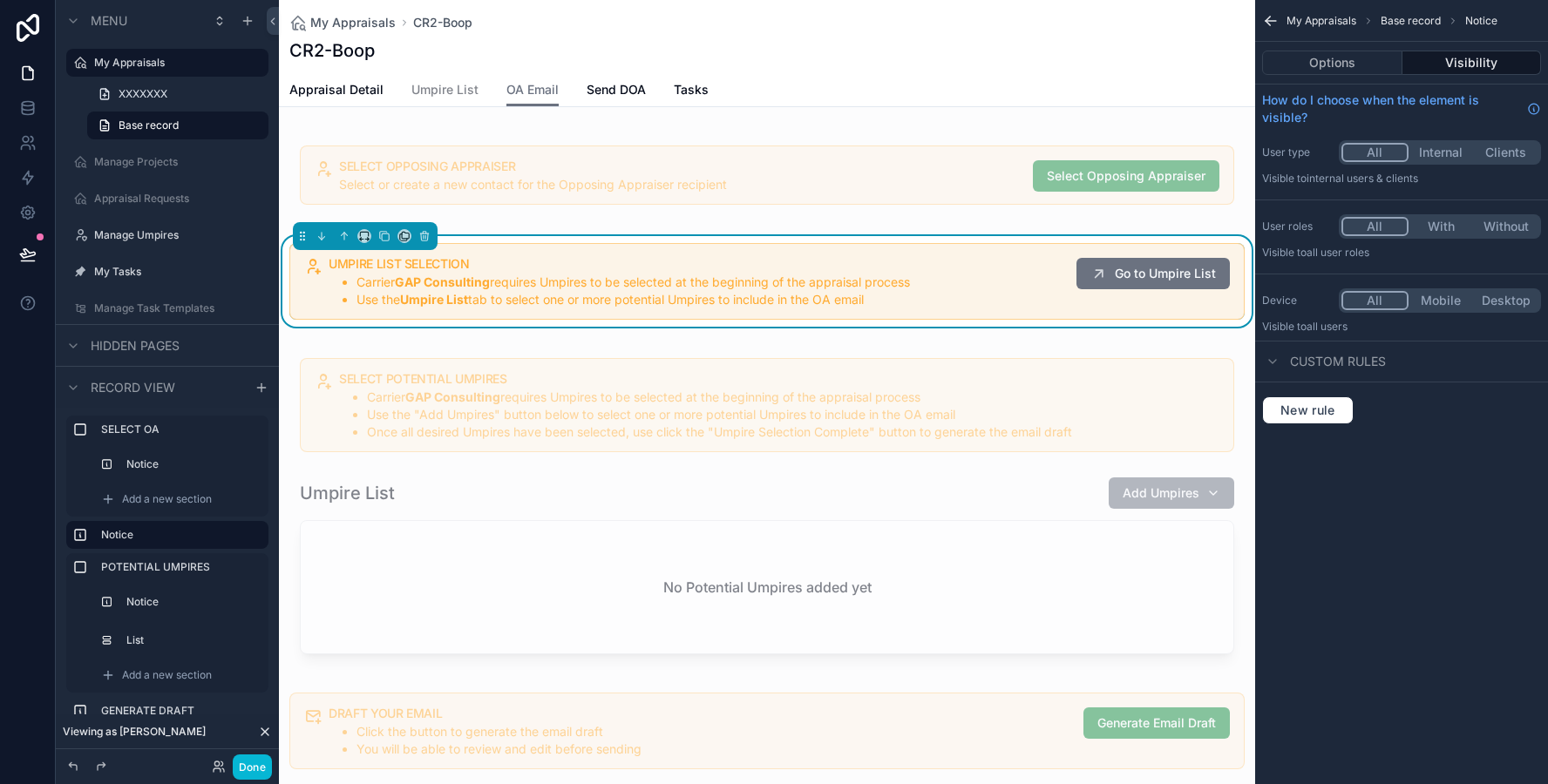
click at [887, 256] on div "UMPIRE LIST SELECTION Carrier GAP Consulting requires Umpires to be selected at…" at bounding box center [767, 281] width 955 height 76
click at [888, 216] on div "scrollable content" at bounding box center [767, 175] width 976 height 94
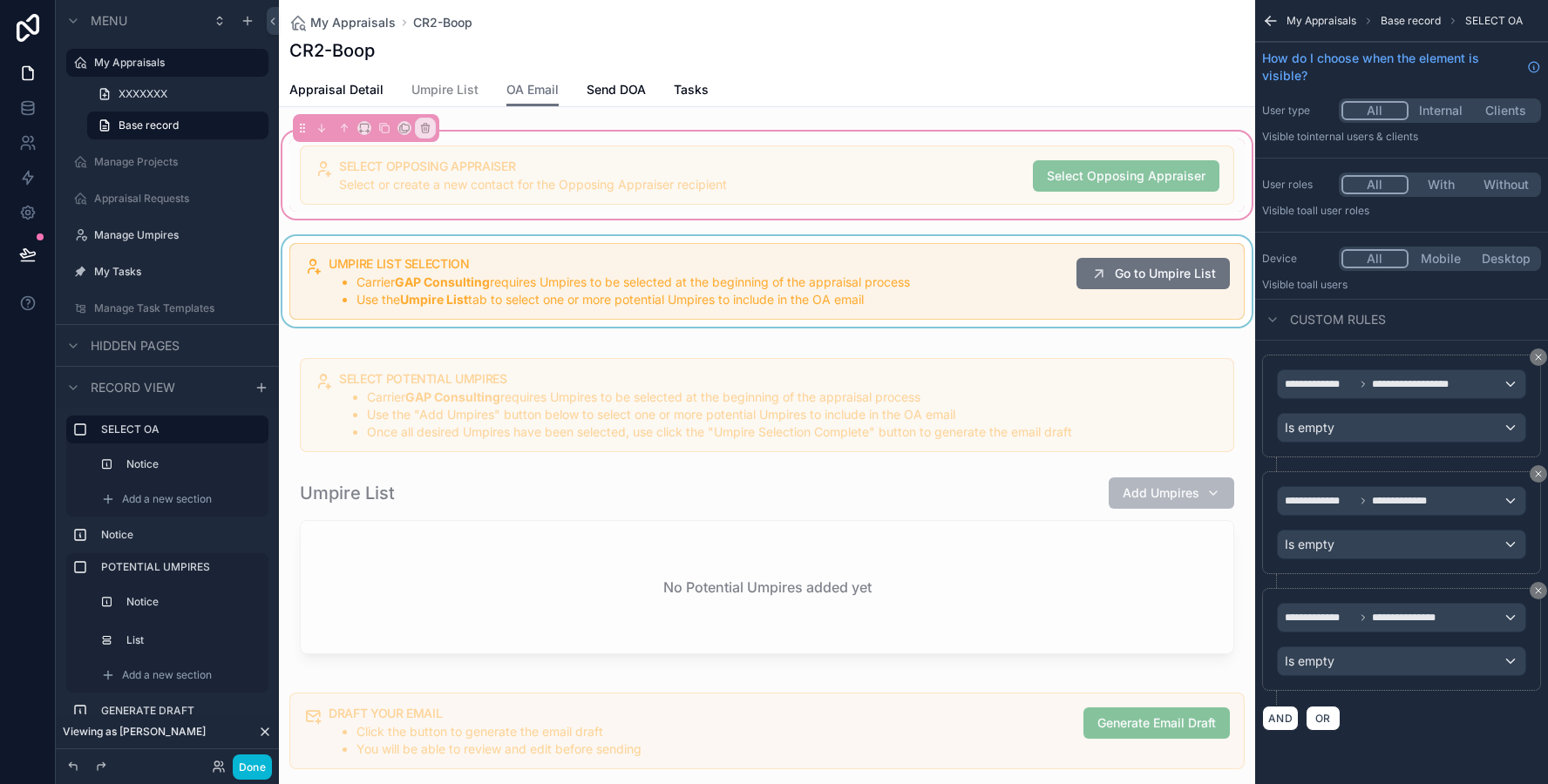
click at [885, 271] on div "scrollable content" at bounding box center [767, 282] width 976 height 91
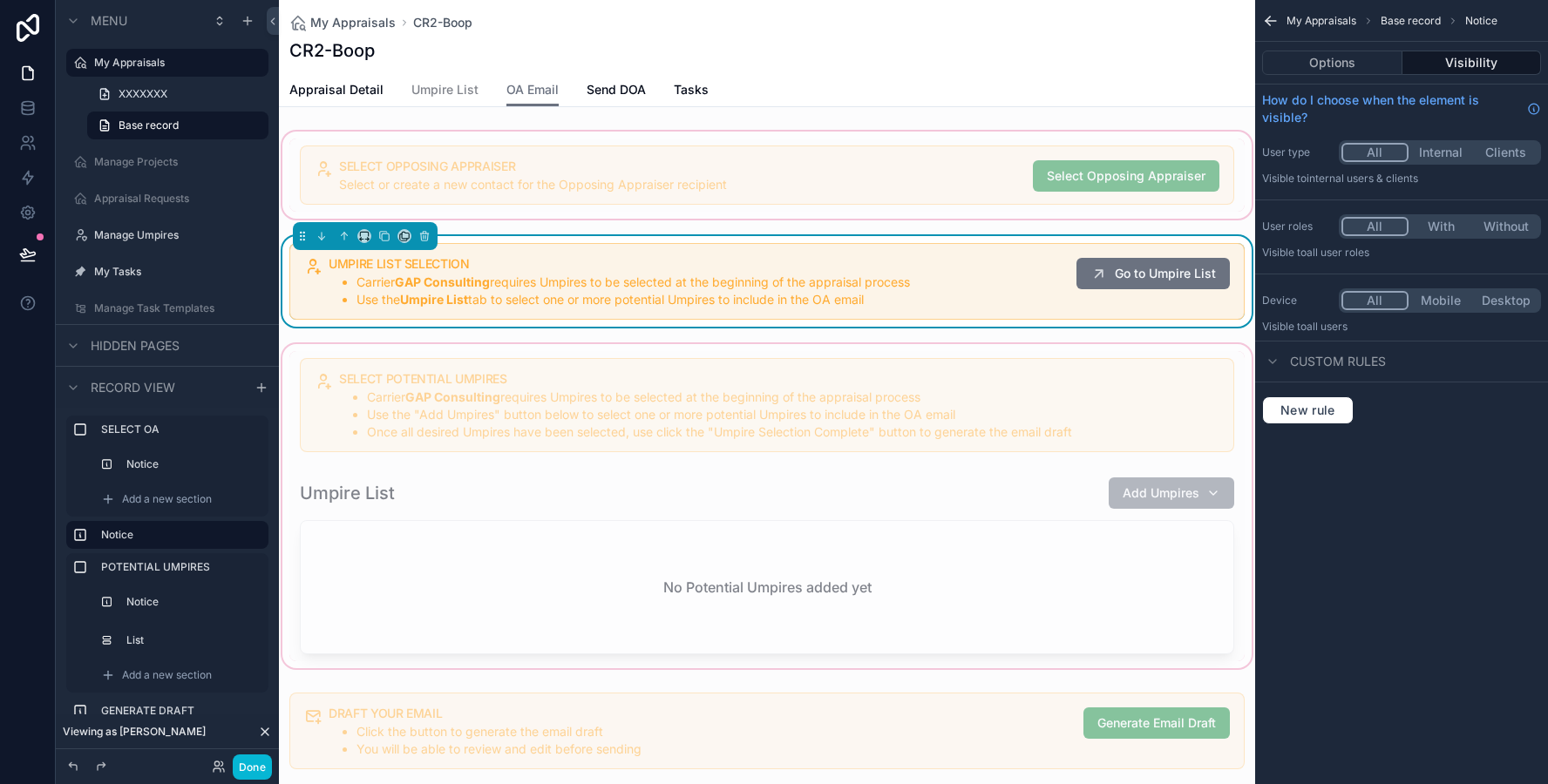
click at [1000, 385] on div "scrollable content" at bounding box center [767, 507] width 976 height 331
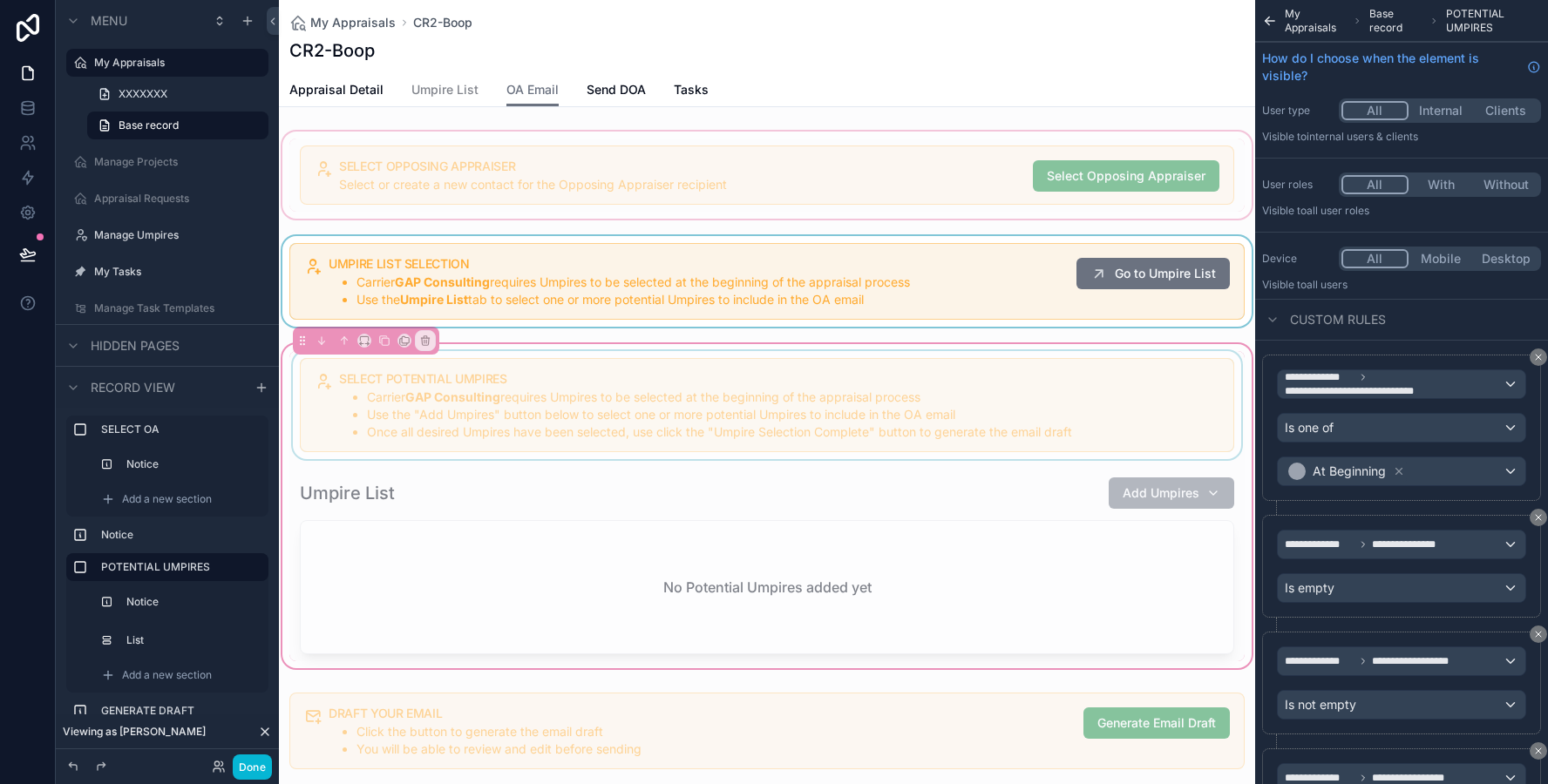
click at [968, 400] on div "scrollable content" at bounding box center [767, 405] width 955 height 108
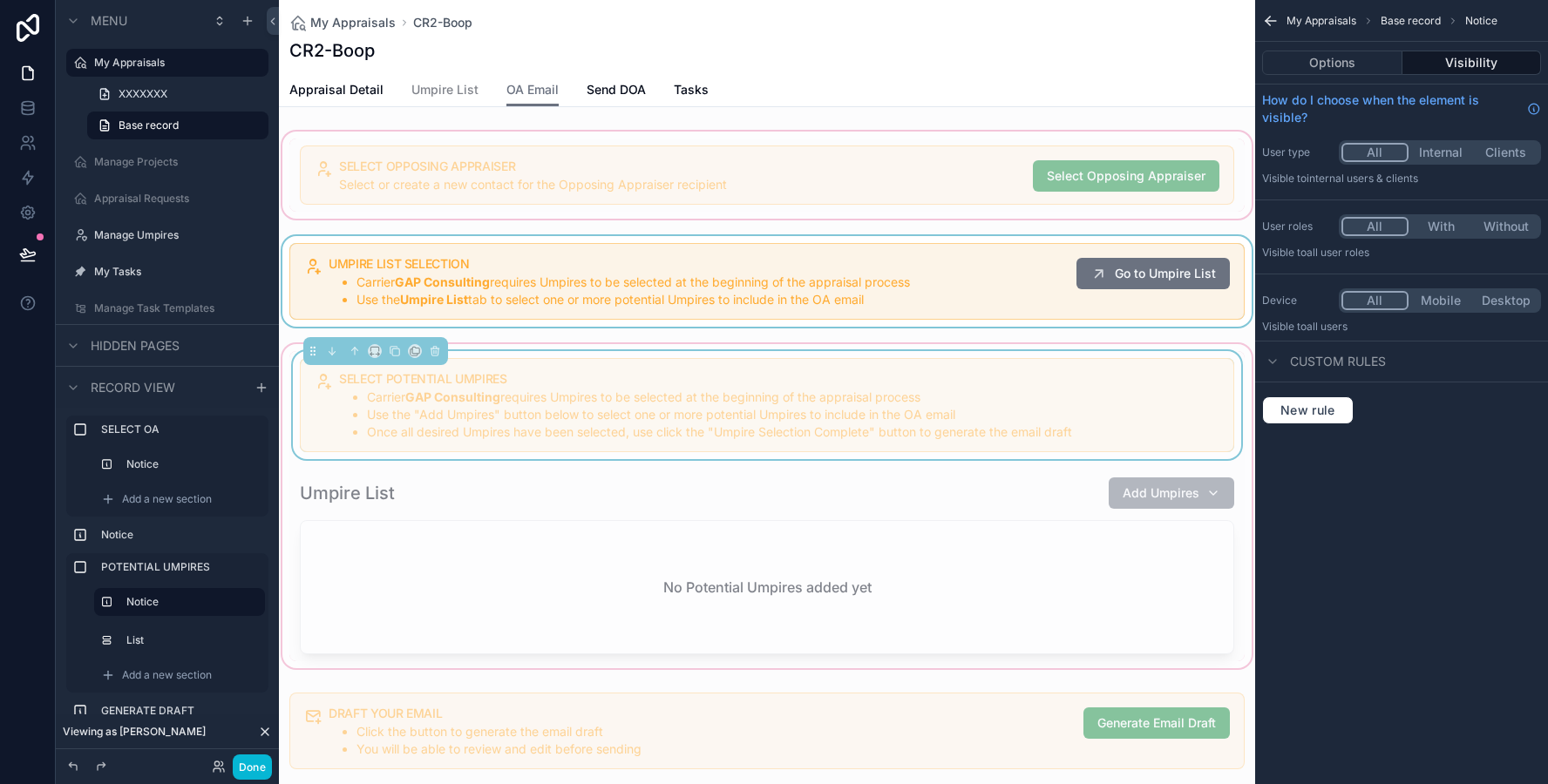
click at [1049, 460] on div "SELECT POTENTIAL UMPIRES Carrier GAP Consulting requires Umpires to be selected…" at bounding box center [767, 506] width 955 height 310
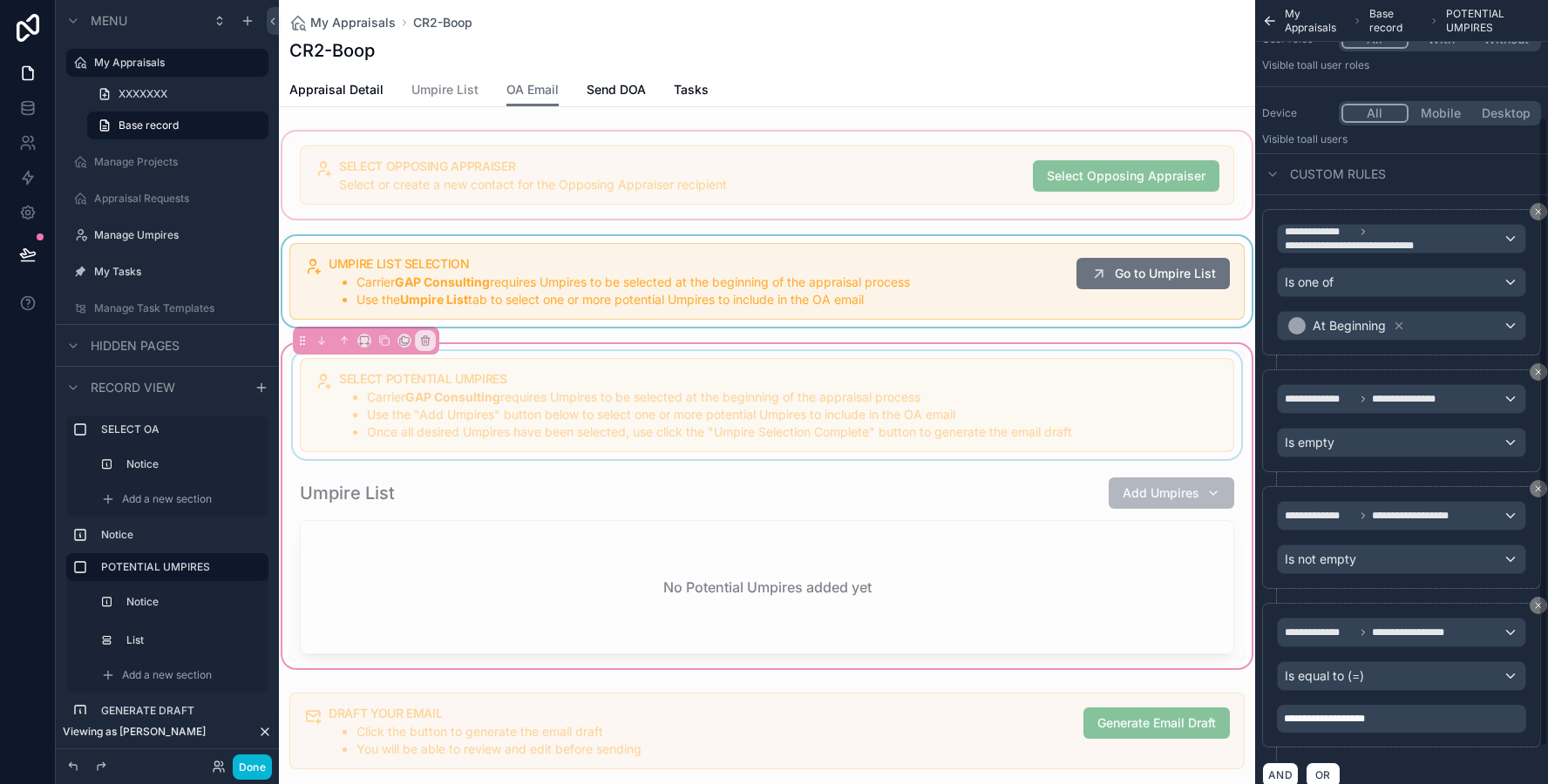
scroll to position [136, 0]
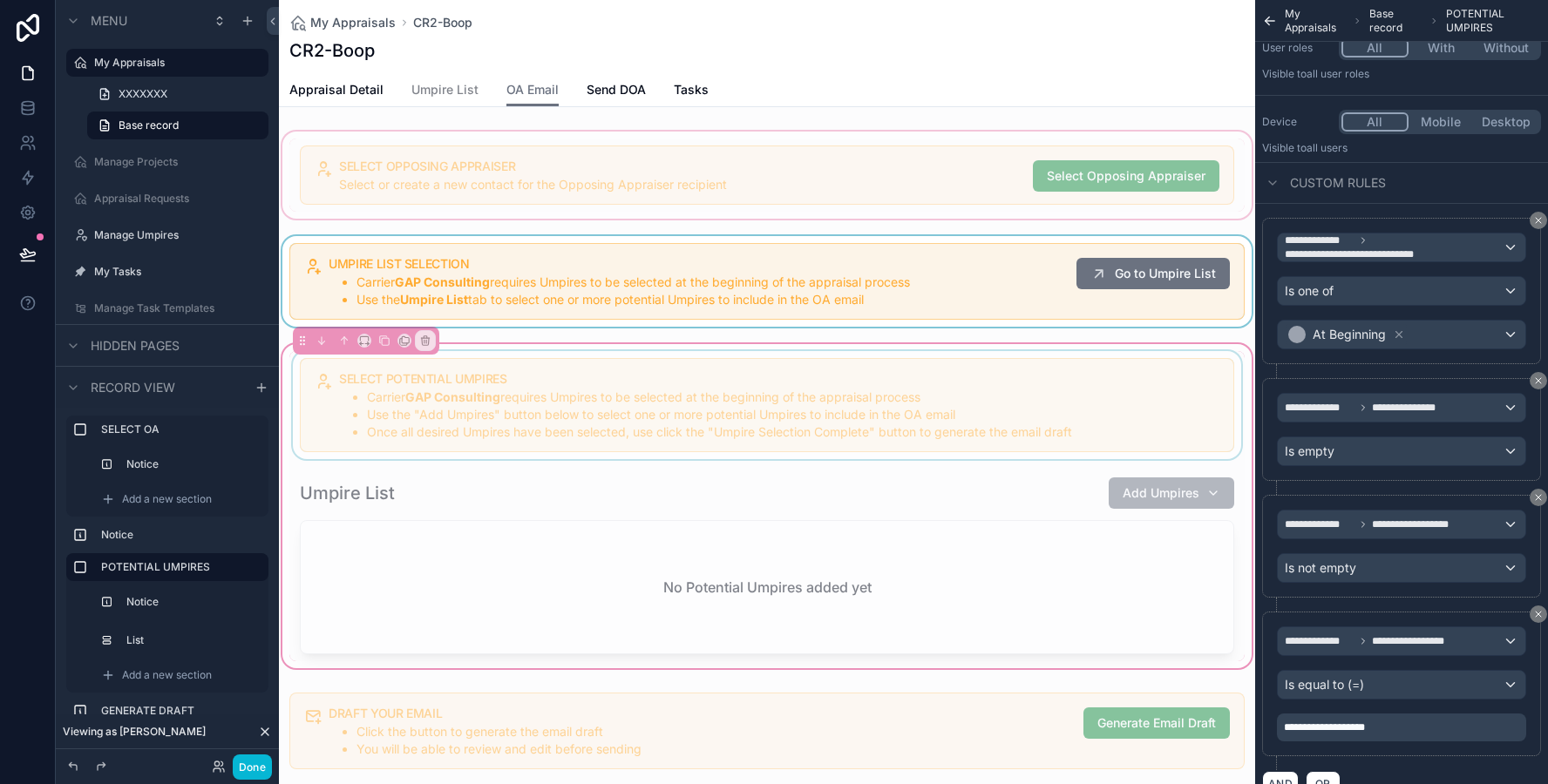
click at [876, 285] on div "scrollable content" at bounding box center [767, 282] width 976 height 91
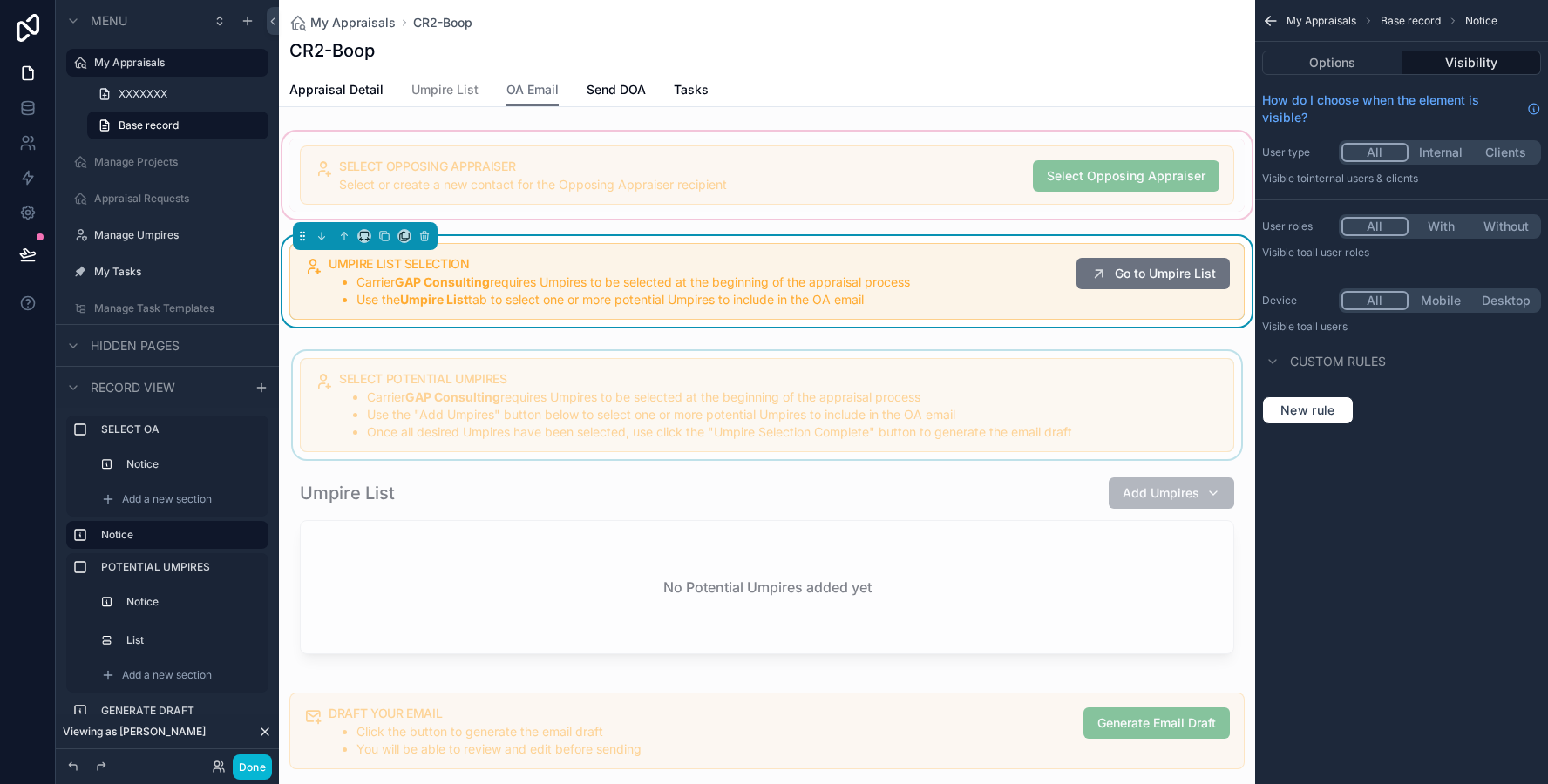
scroll to position [0, 0]
click at [1306, 409] on span "New rule" at bounding box center [1308, 410] width 69 height 15
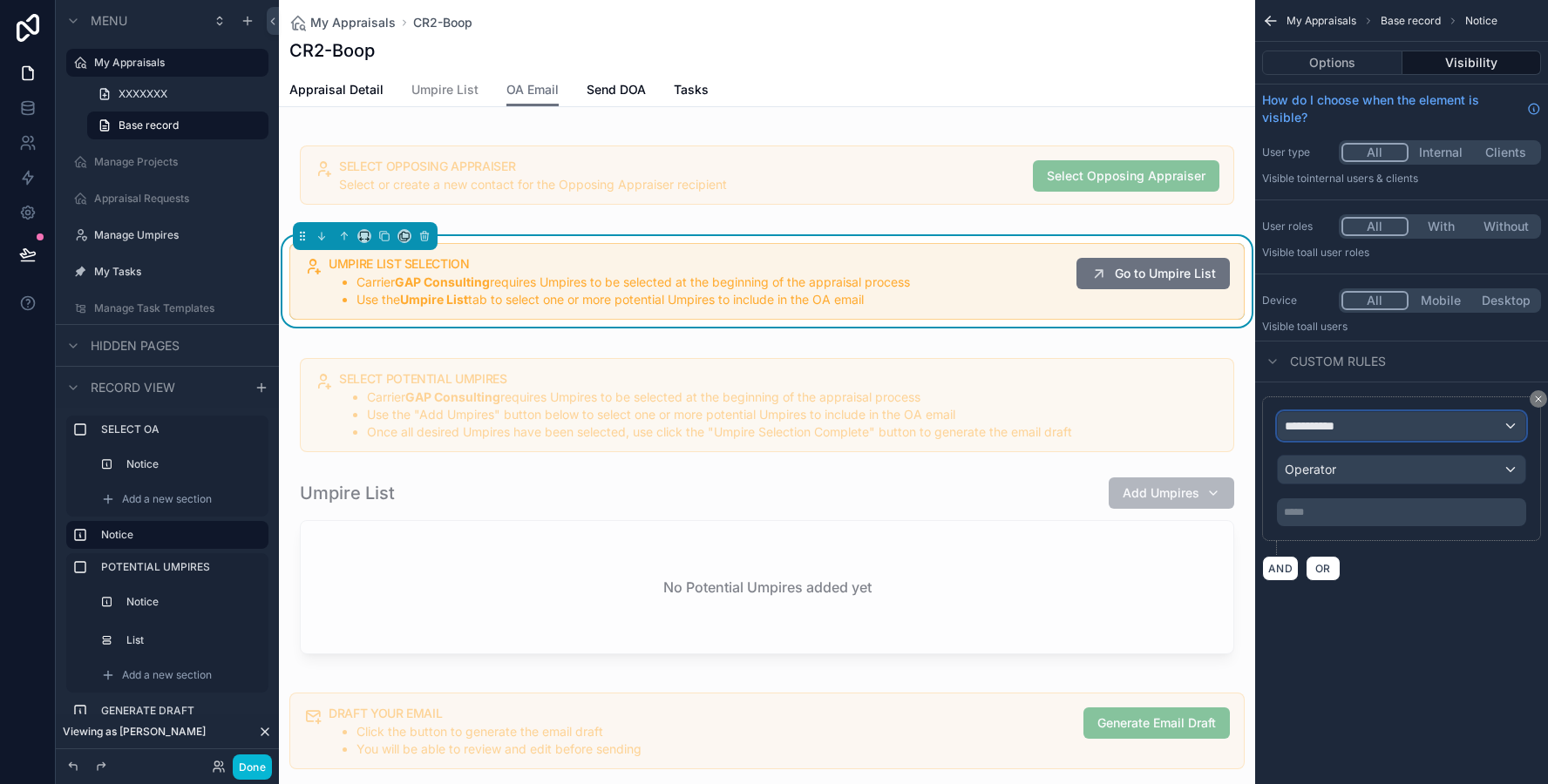
click at [1320, 431] on span "**********" at bounding box center [1316, 426] width 65 height 17
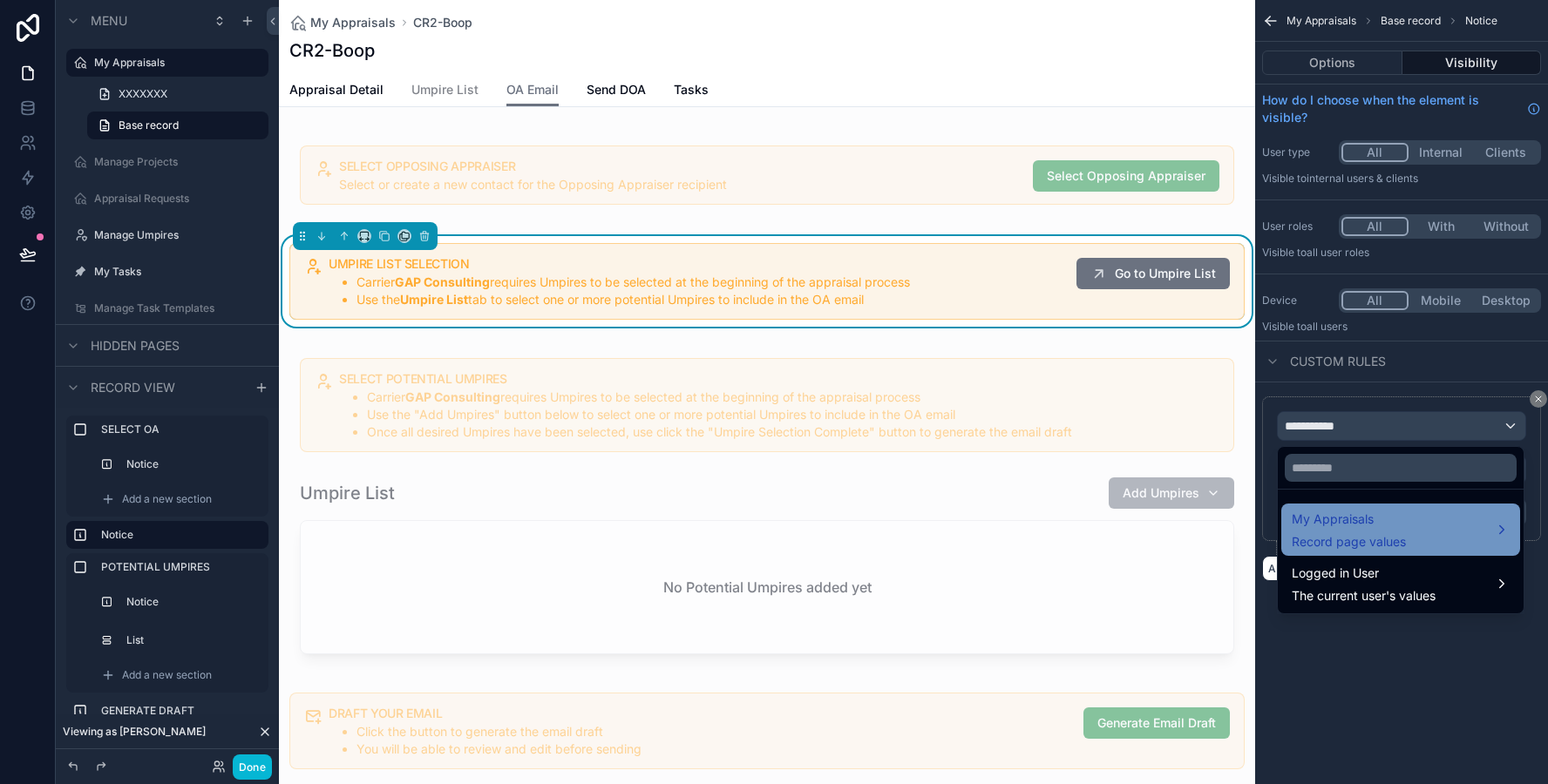
click at [1318, 530] on div "My Appraisals Record page values" at bounding box center [1349, 530] width 115 height 42
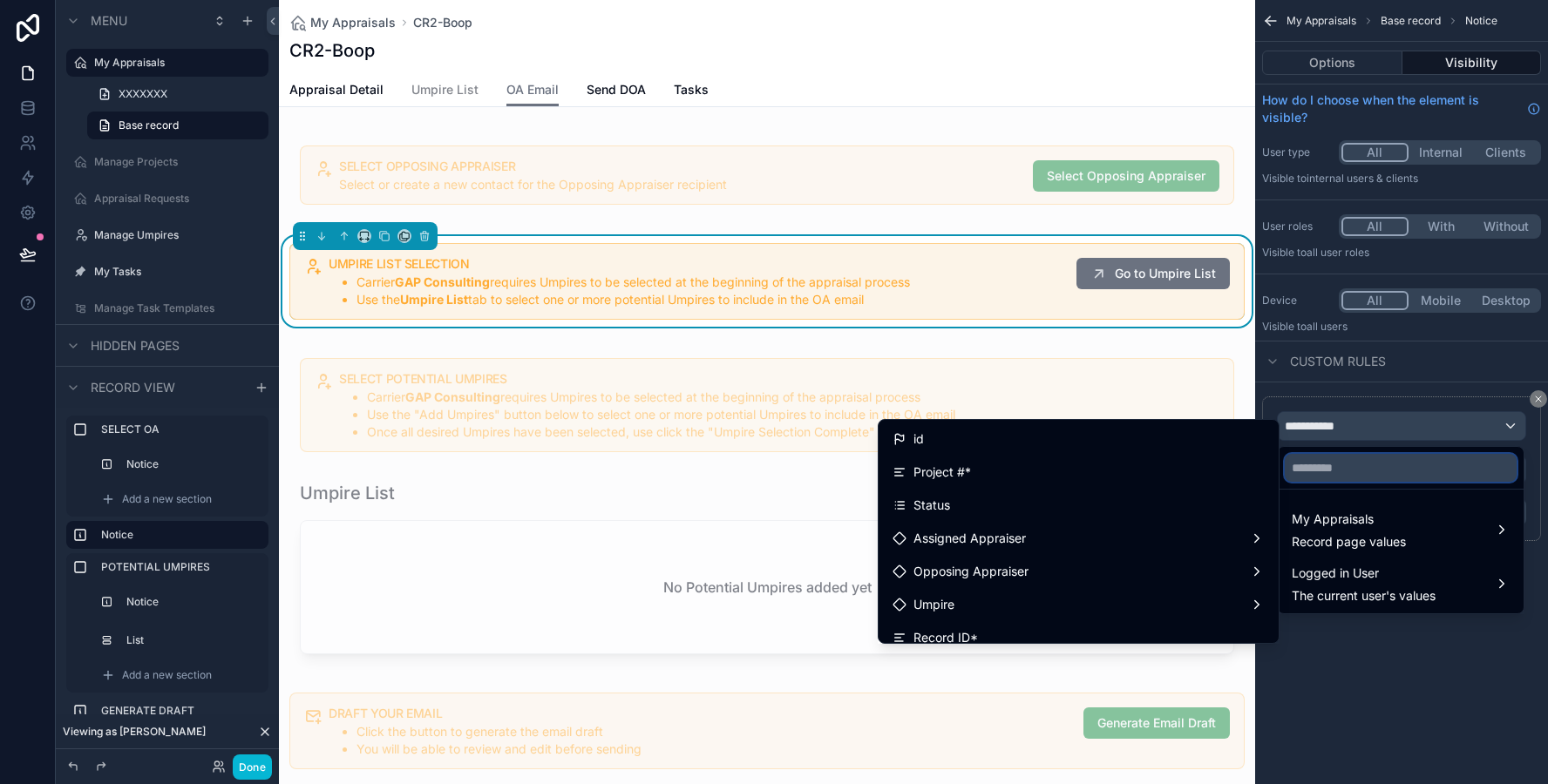
click at [1319, 473] on input "text" at bounding box center [1400, 467] width 232 height 28
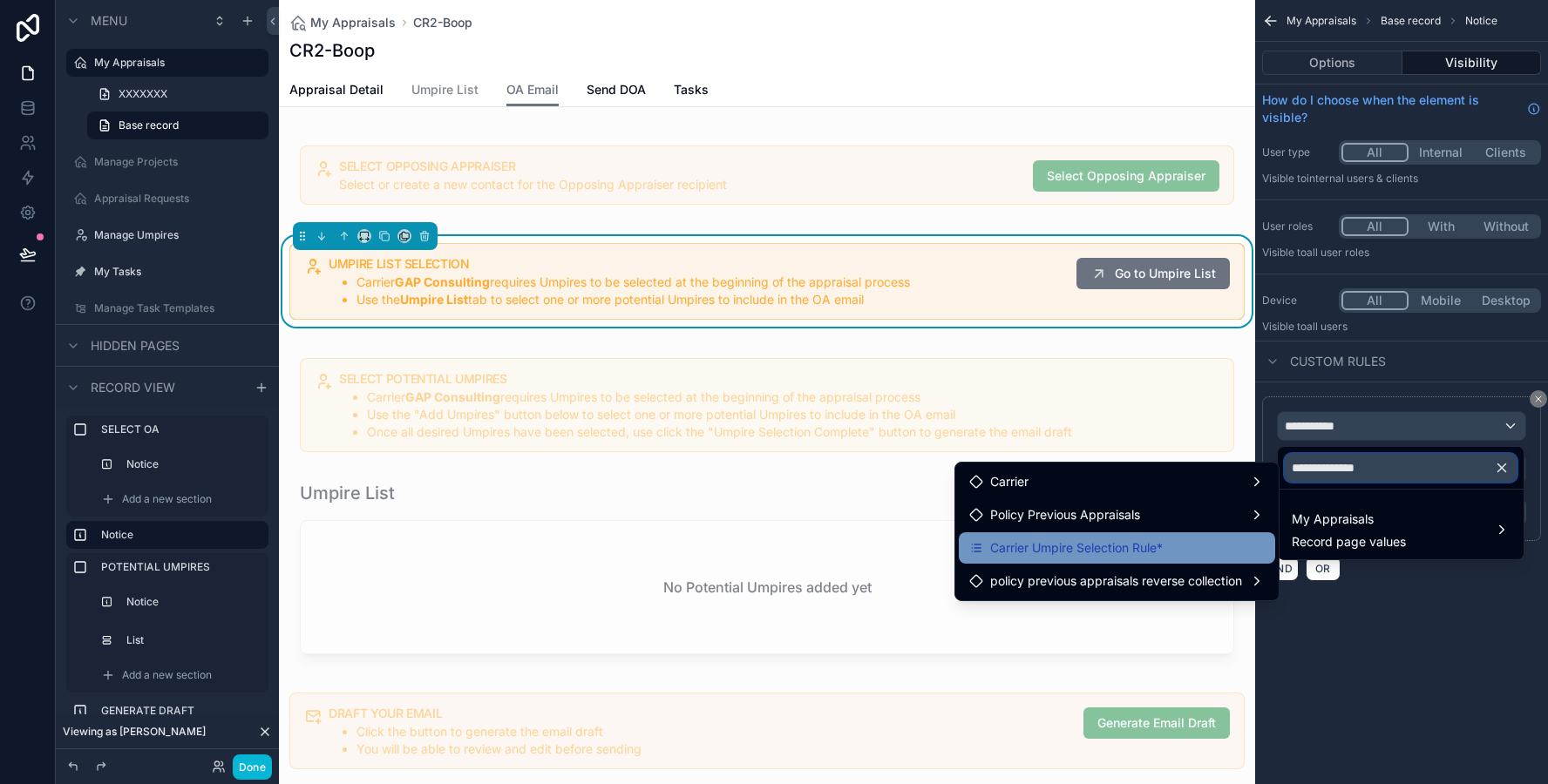
type input "**********"
click at [1161, 544] on span "Carrier Umpire Selection Rule*" at bounding box center [1076, 548] width 173 height 21
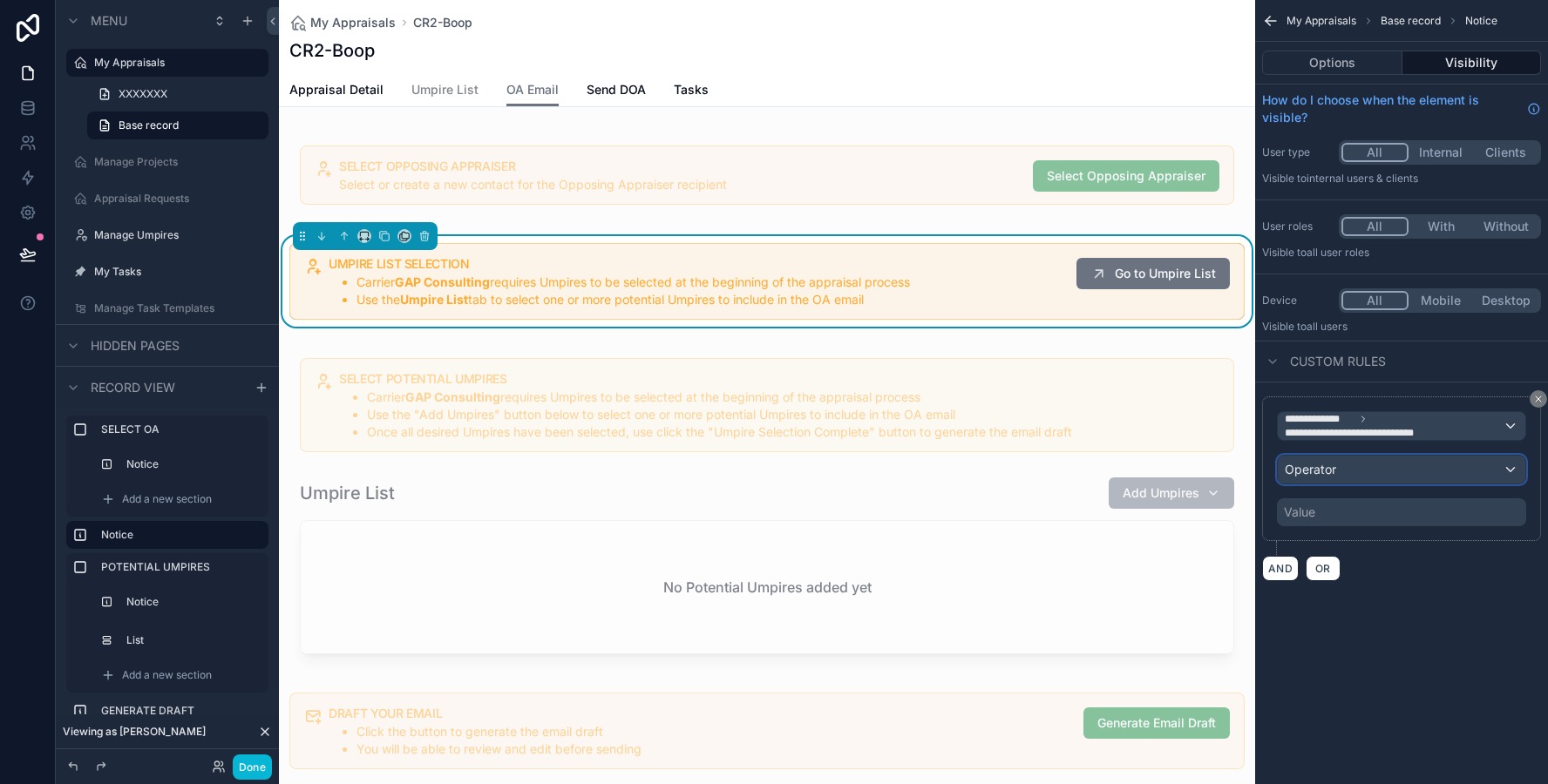
click at [1303, 459] on div "Operator" at bounding box center [1402, 469] width 247 height 28
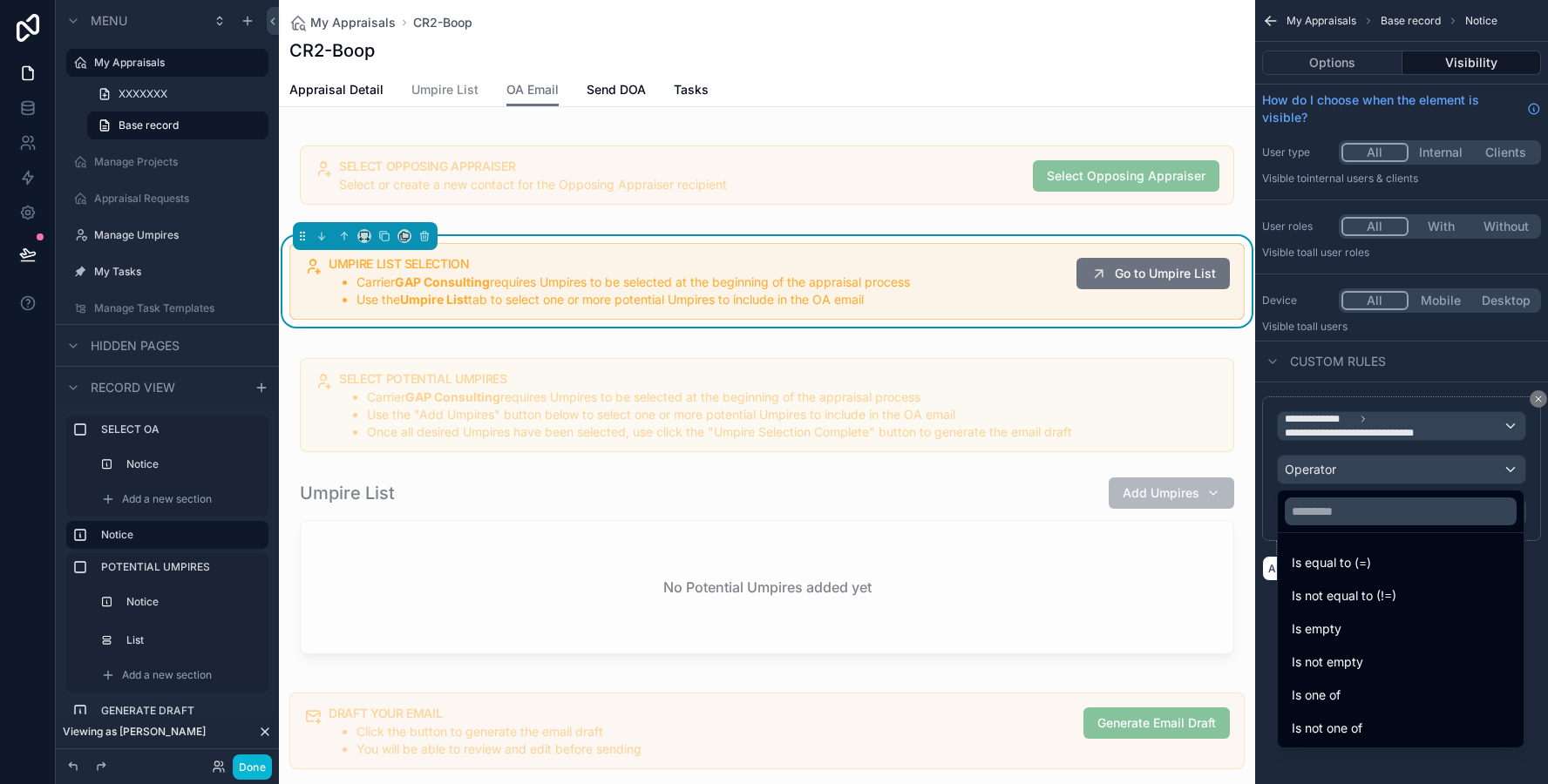
click at [1299, 695] on span "Is one of" at bounding box center [1316, 695] width 49 height 21
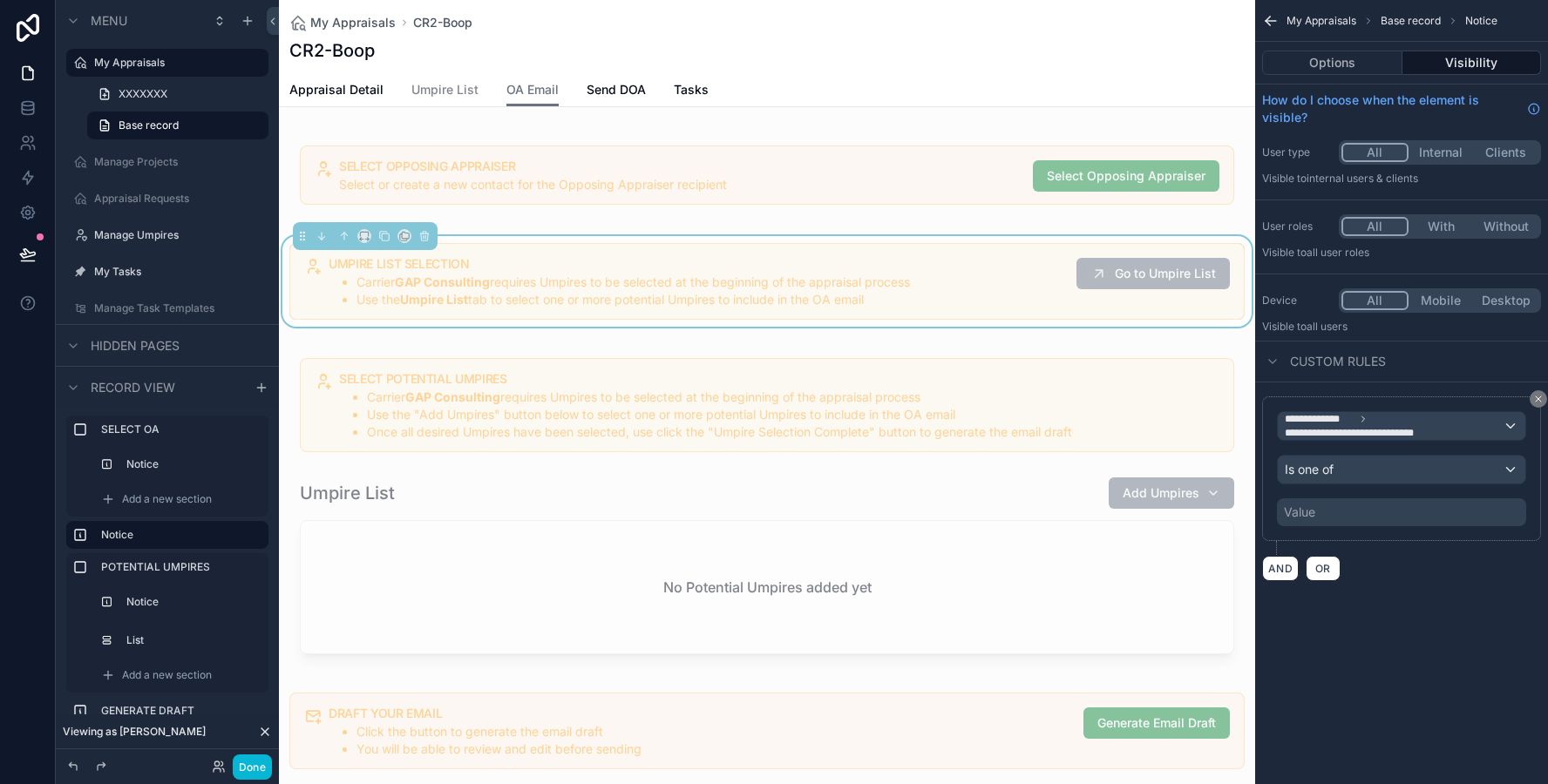
click at [1313, 509] on div "Value" at bounding box center [1299, 512] width 31 height 17
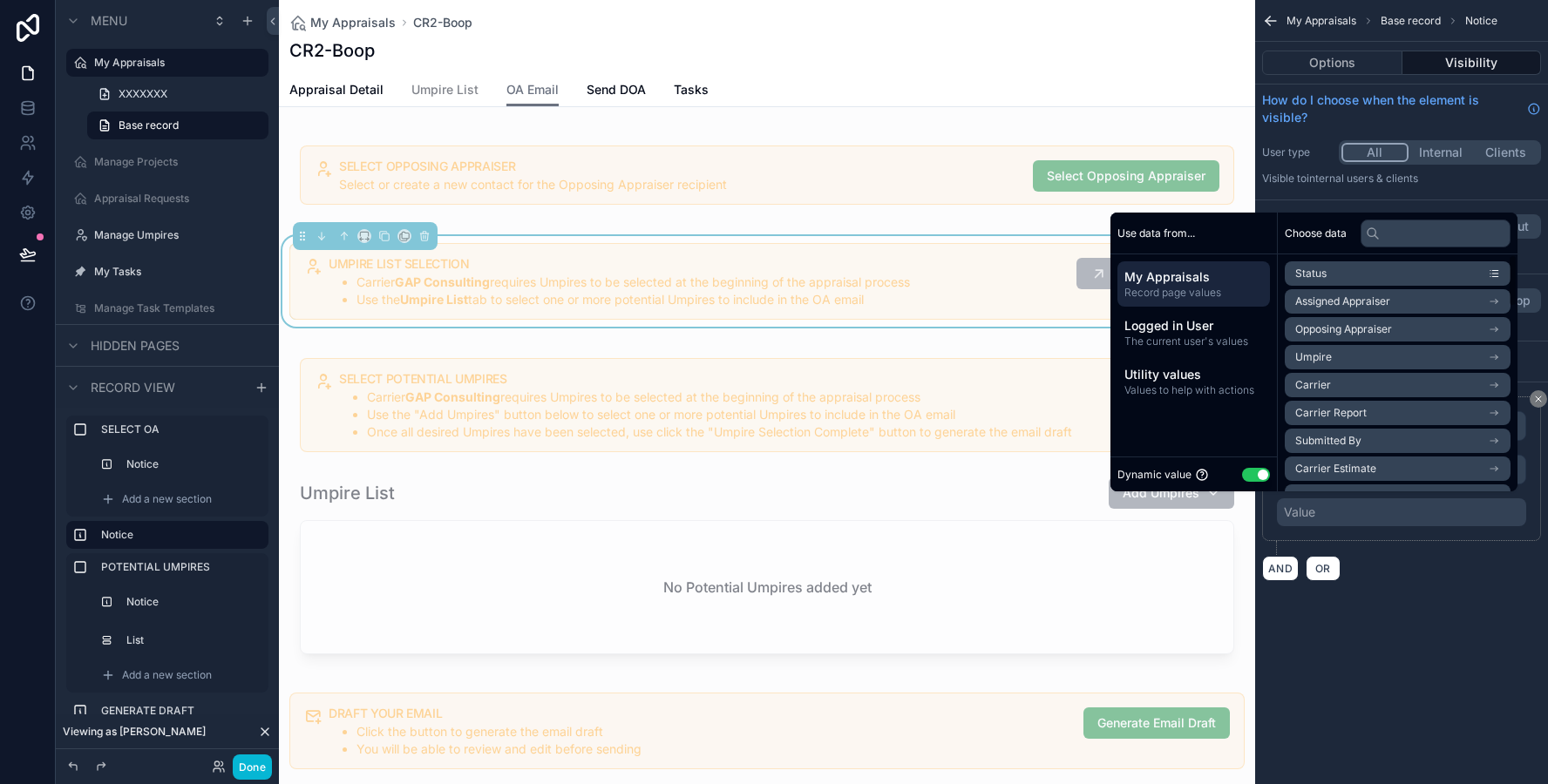
click at [1241, 472] on button "Use setting" at bounding box center [1255, 475] width 28 height 14
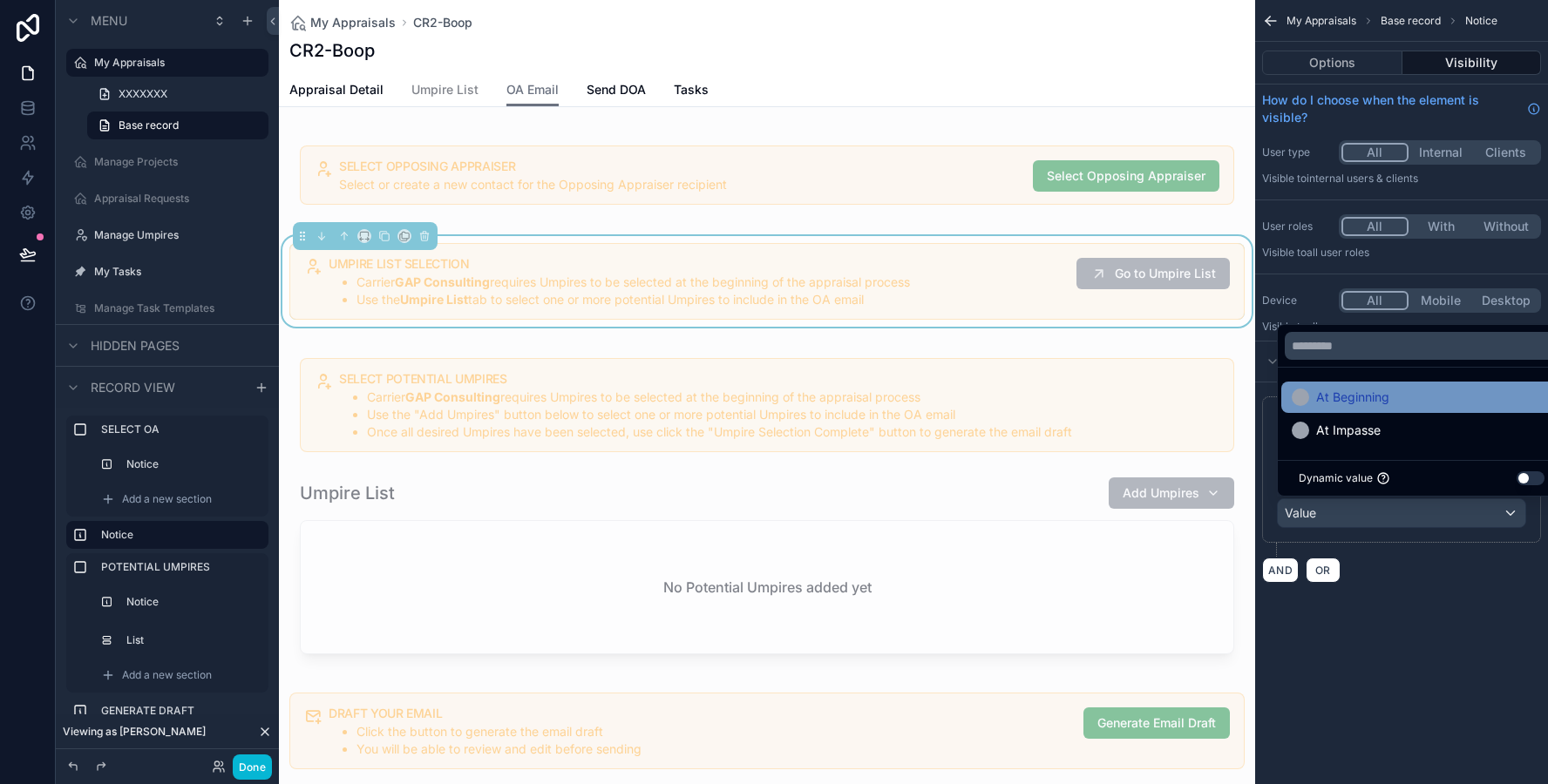
click at [1311, 403] on div "At Beginning" at bounding box center [1340, 397] width 97 height 21
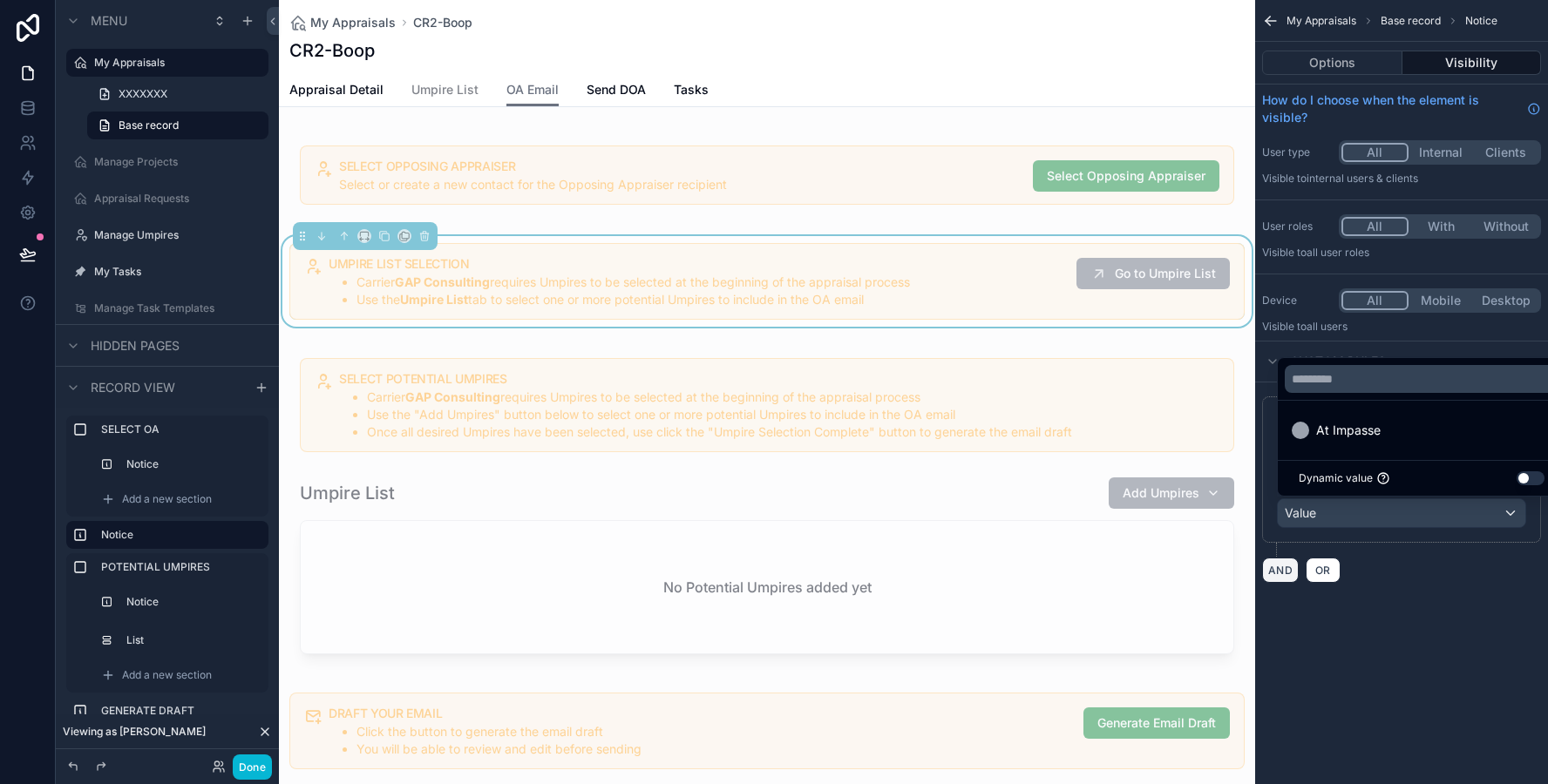
click at [1283, 582] on button "AND" at bounding box center [1280, 570] width 36 height 25
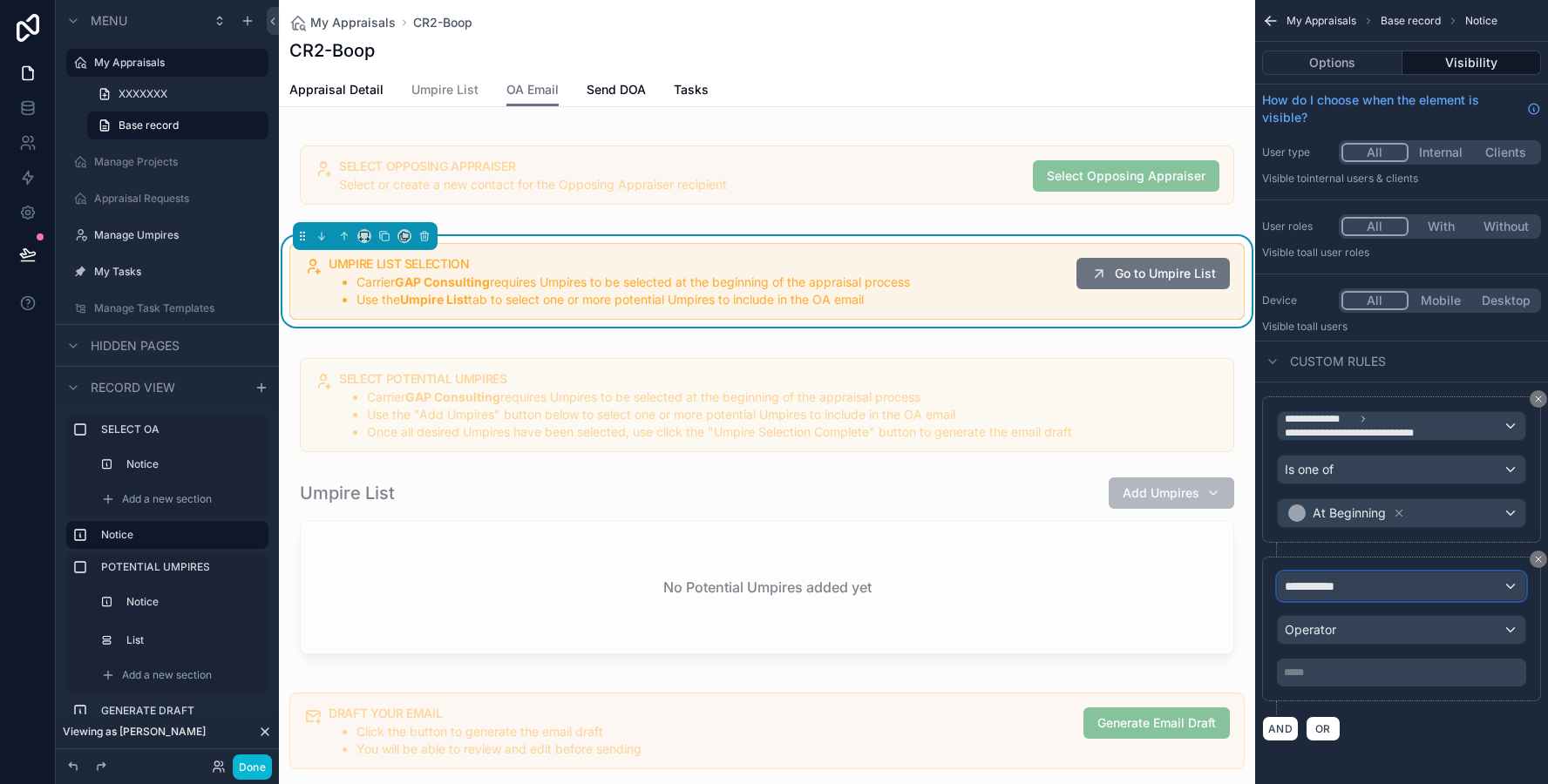
click at [1305, 591] on span "**********" at bounding box center [1316, 586] width 65 height 17
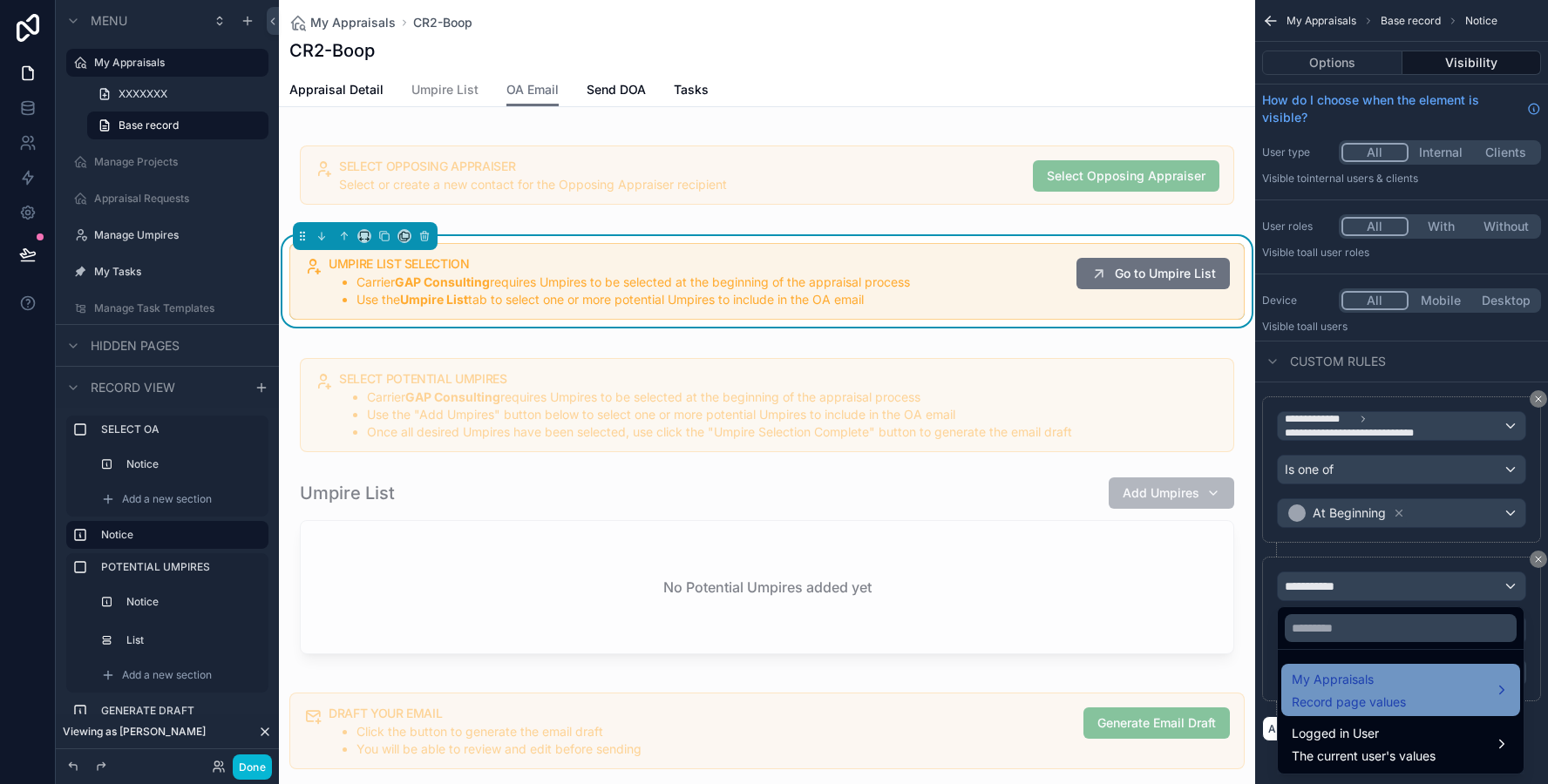
click at [1317, 664] on div "My Appraisals Record page values" at bounding box center [1400, 689] width 239 height 52
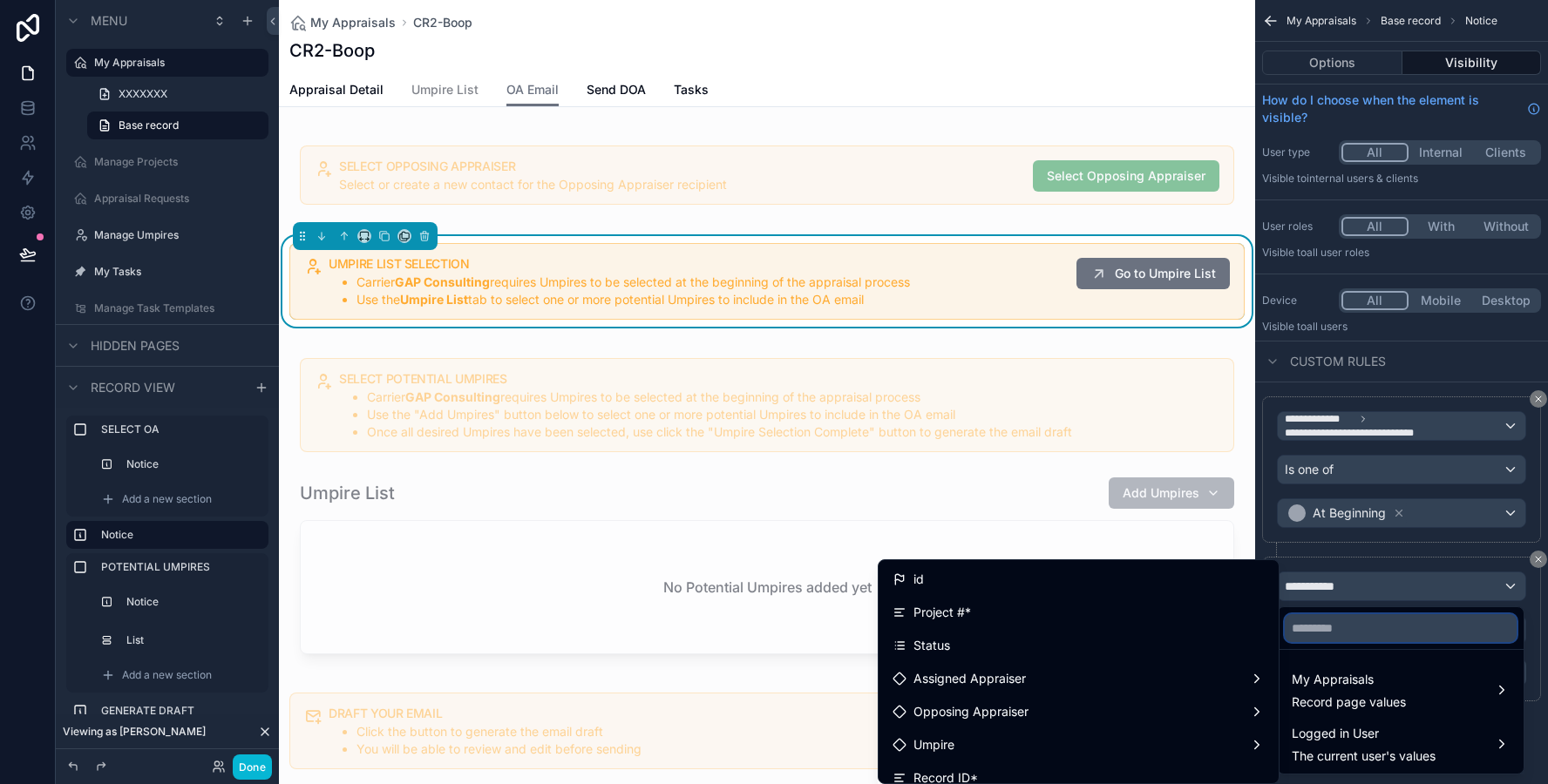
click at [1316, 627] on input "text" at bounding box center [1400, 628] width 232 height 28
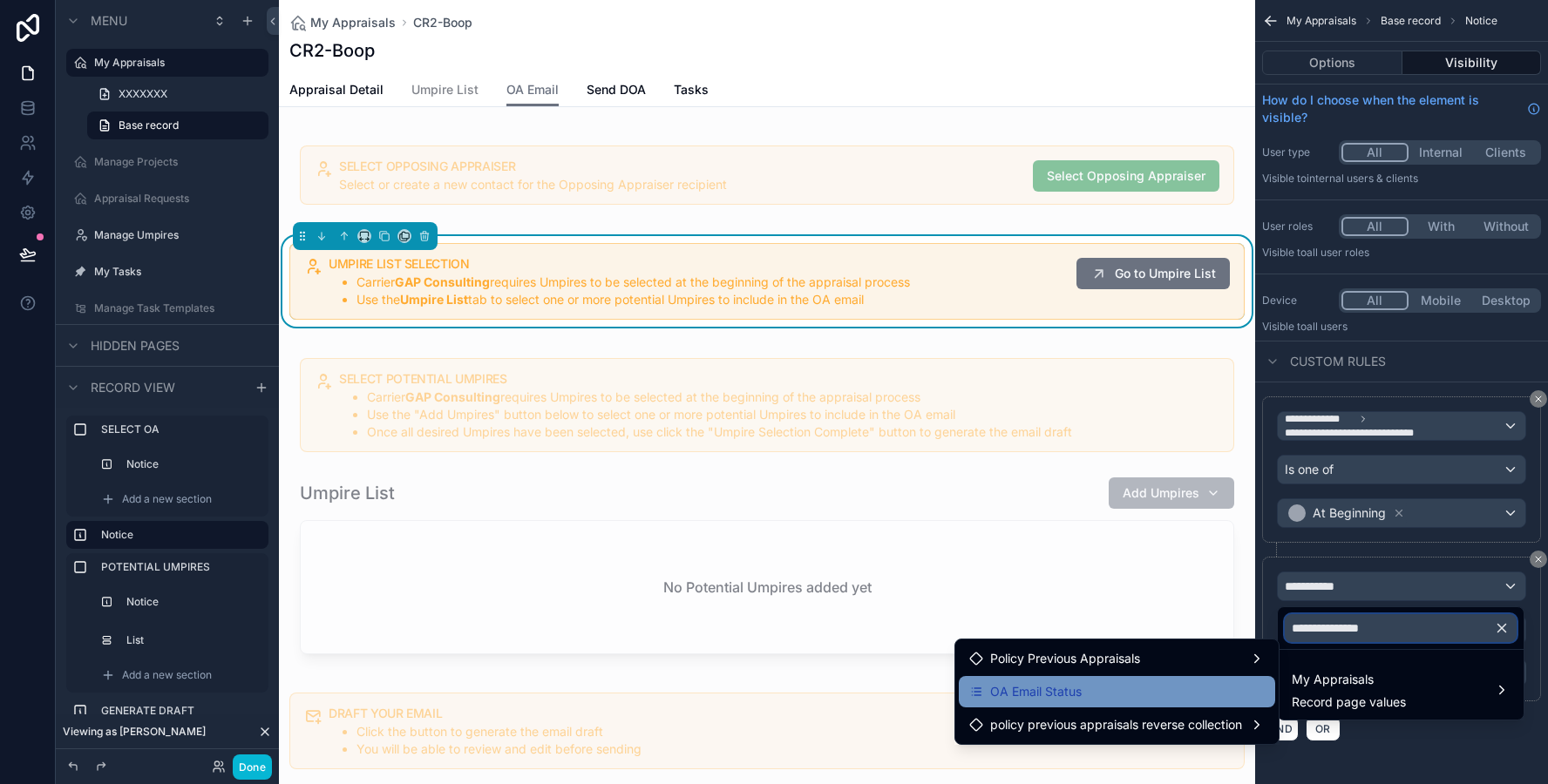
type input "**********"
click at [1216, 691] on div "OA Email Status" at bounding box center [1116, 691] width 296 height 21
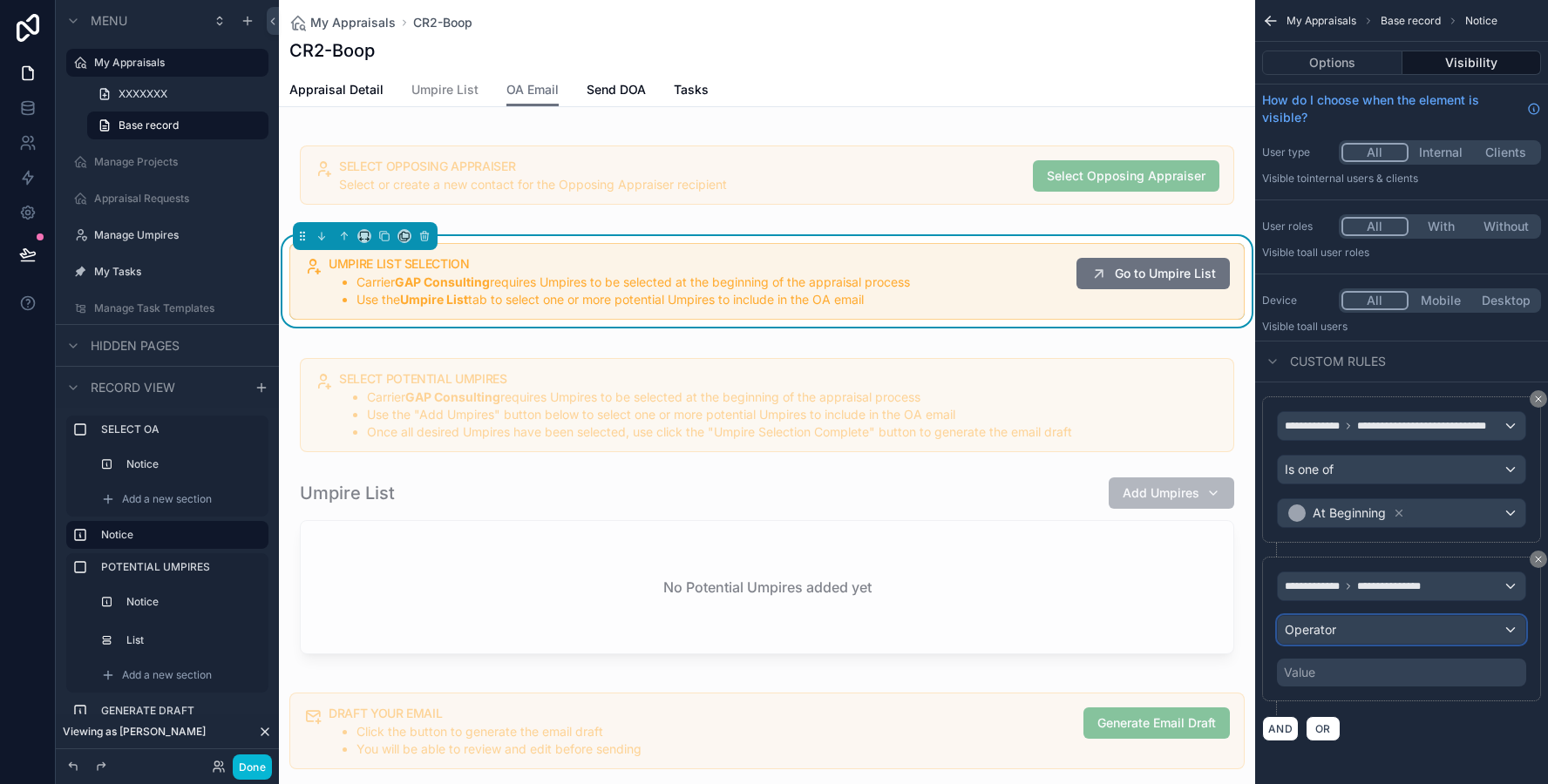
click at [1318, 629] on span "Operator" at bounding box center [1310, 629] width 52 height 15
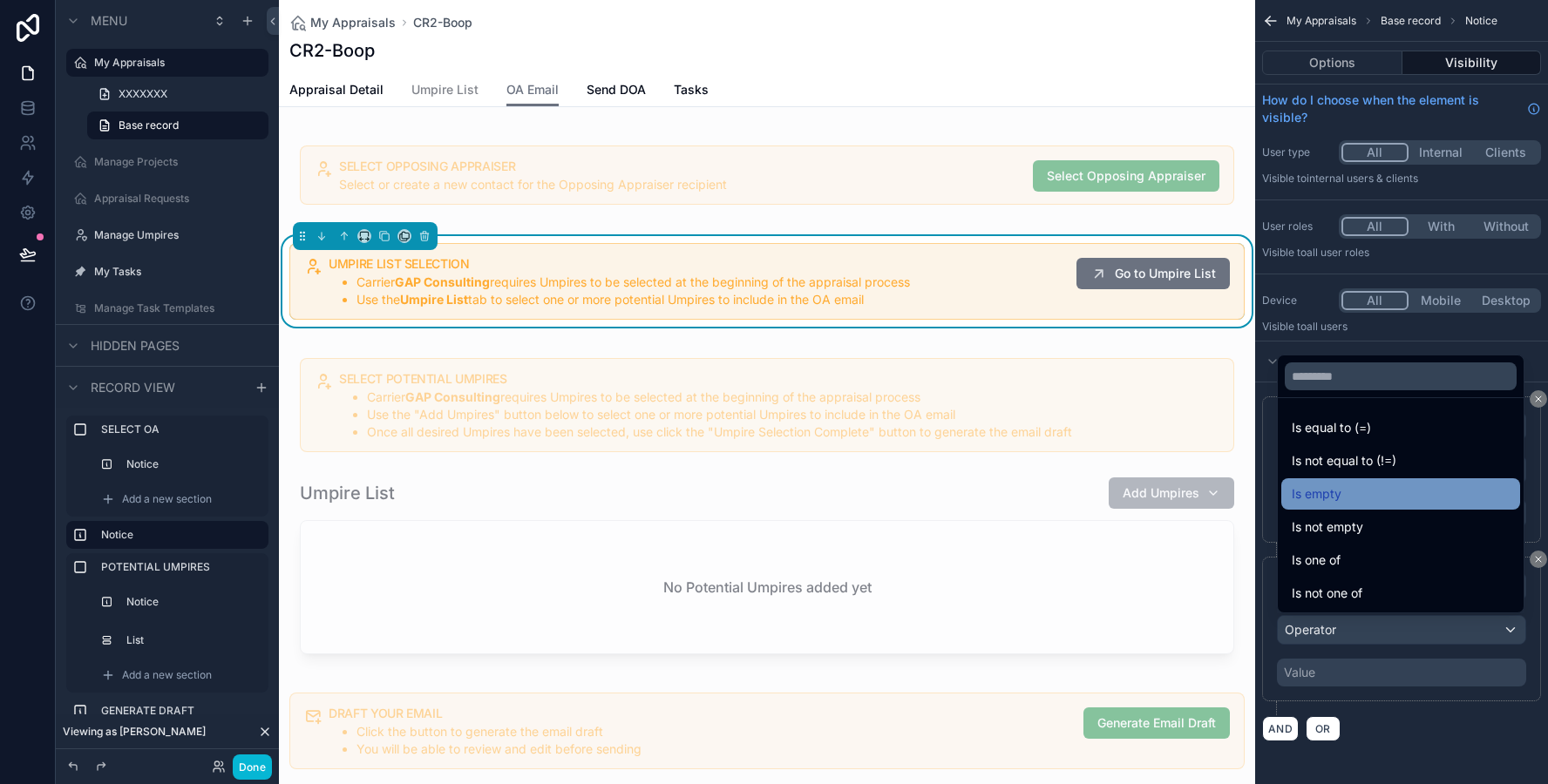
click at [1330, 503] on span "Is empty" at bounding box center [1316, 494] width 50 height 21
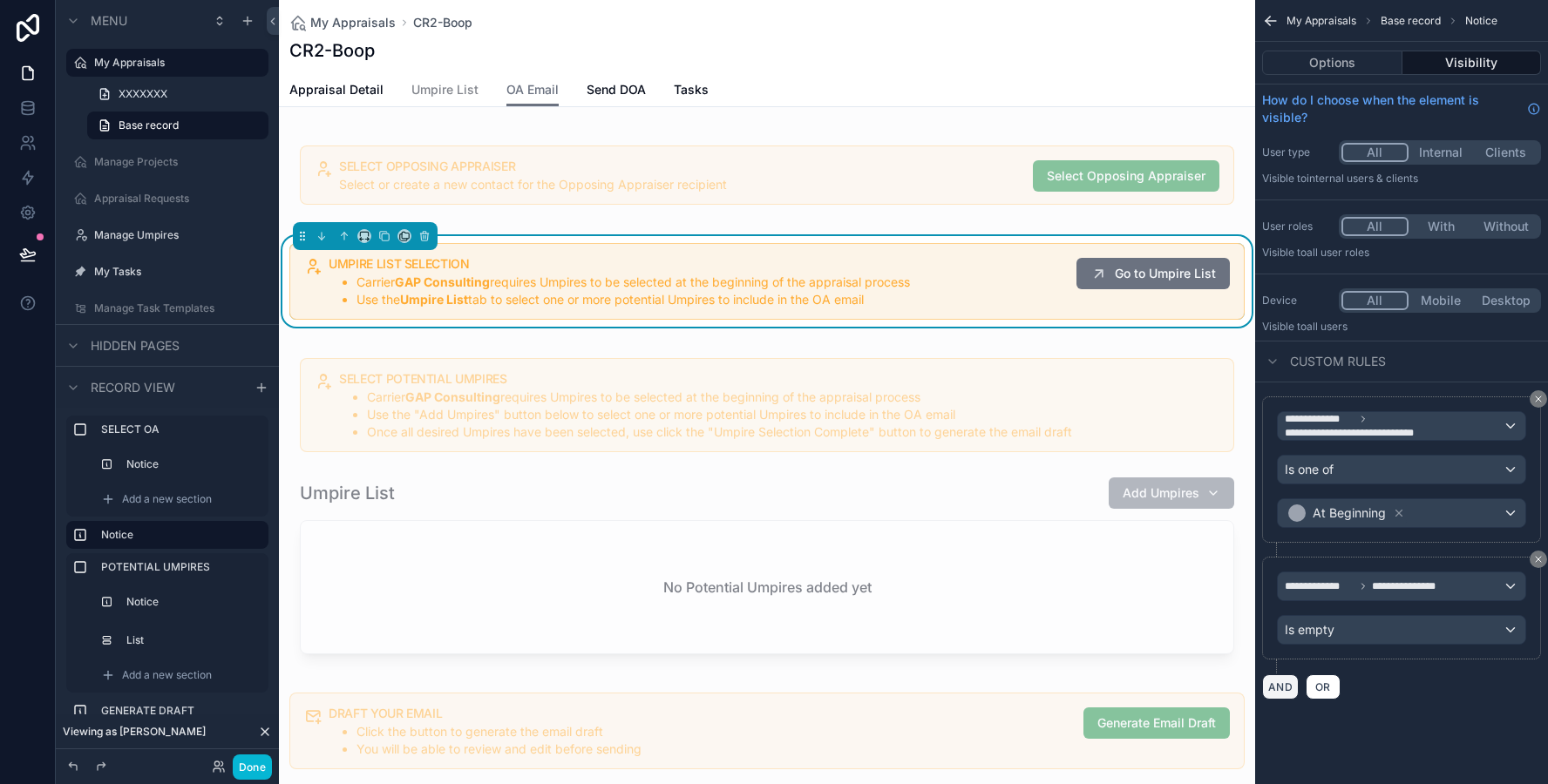
click at [1283, 681] on button "AND" at bounding box center [1280, 688] width 36 height 25
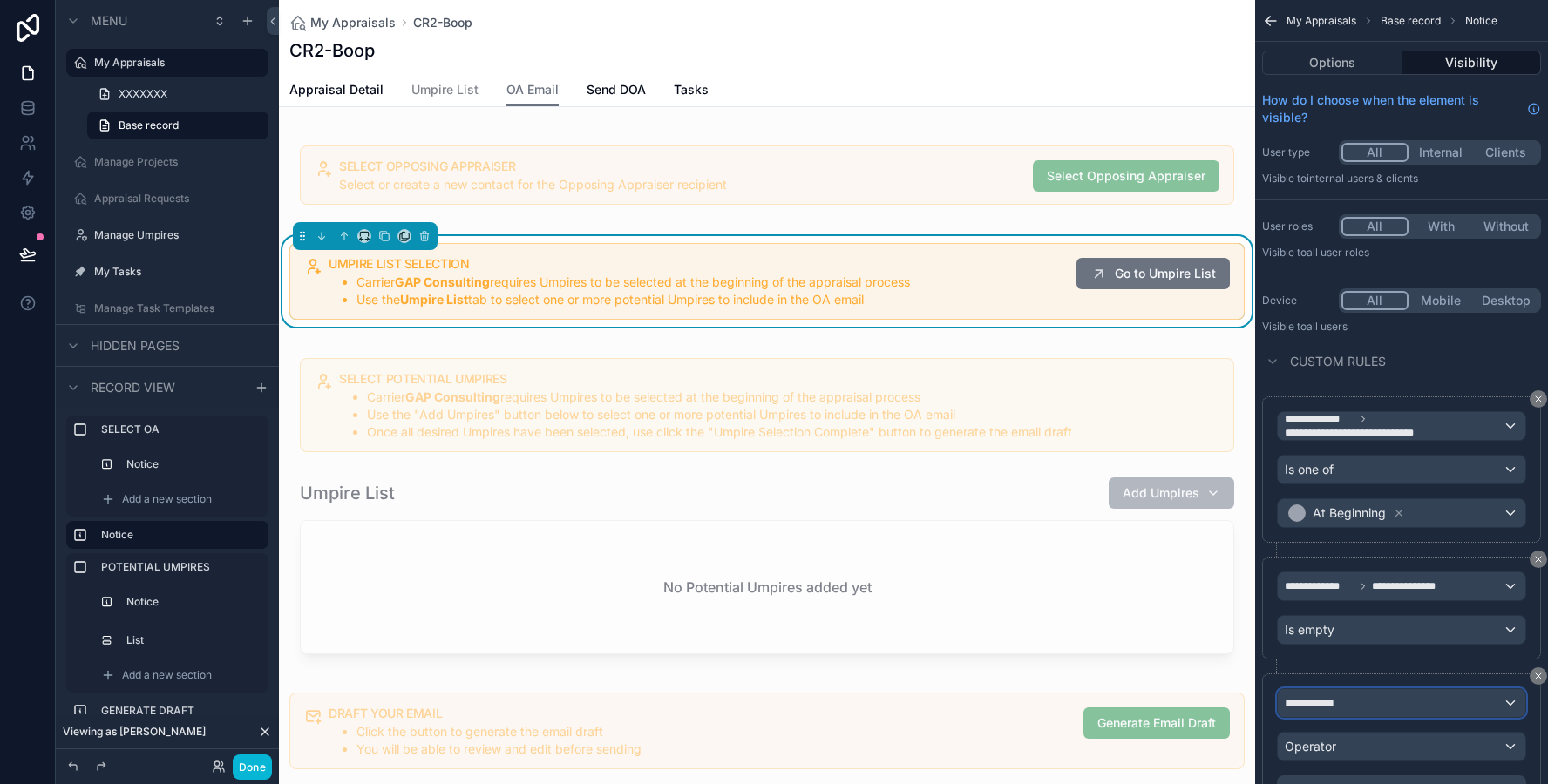
click at [1308, 700] on span "**********" at bounding box center [1316, 703] width 65 height 17
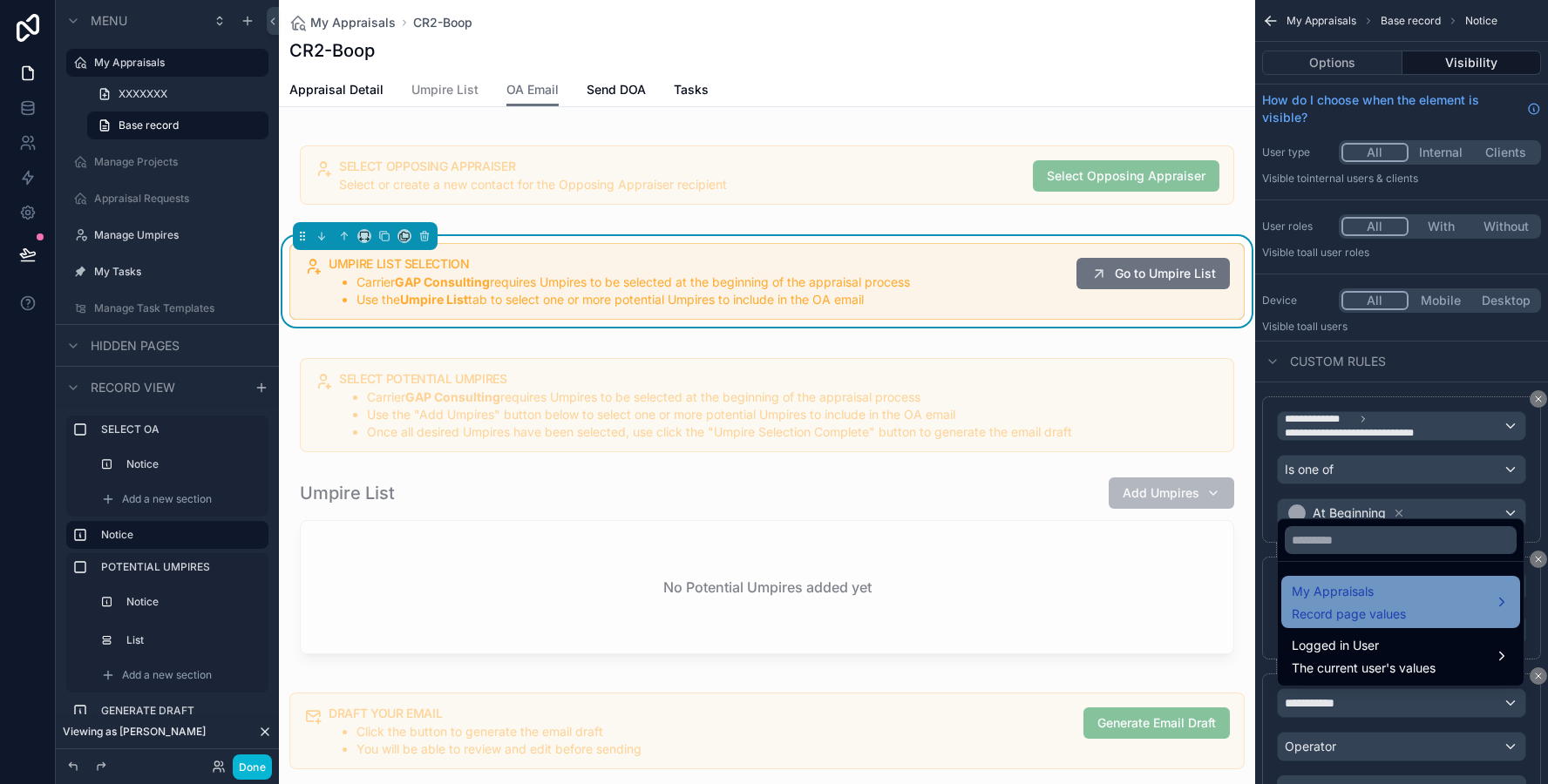
click at [1325, 611] on span "Record page values" at bounding box center [1349, 614] width 115 height 17
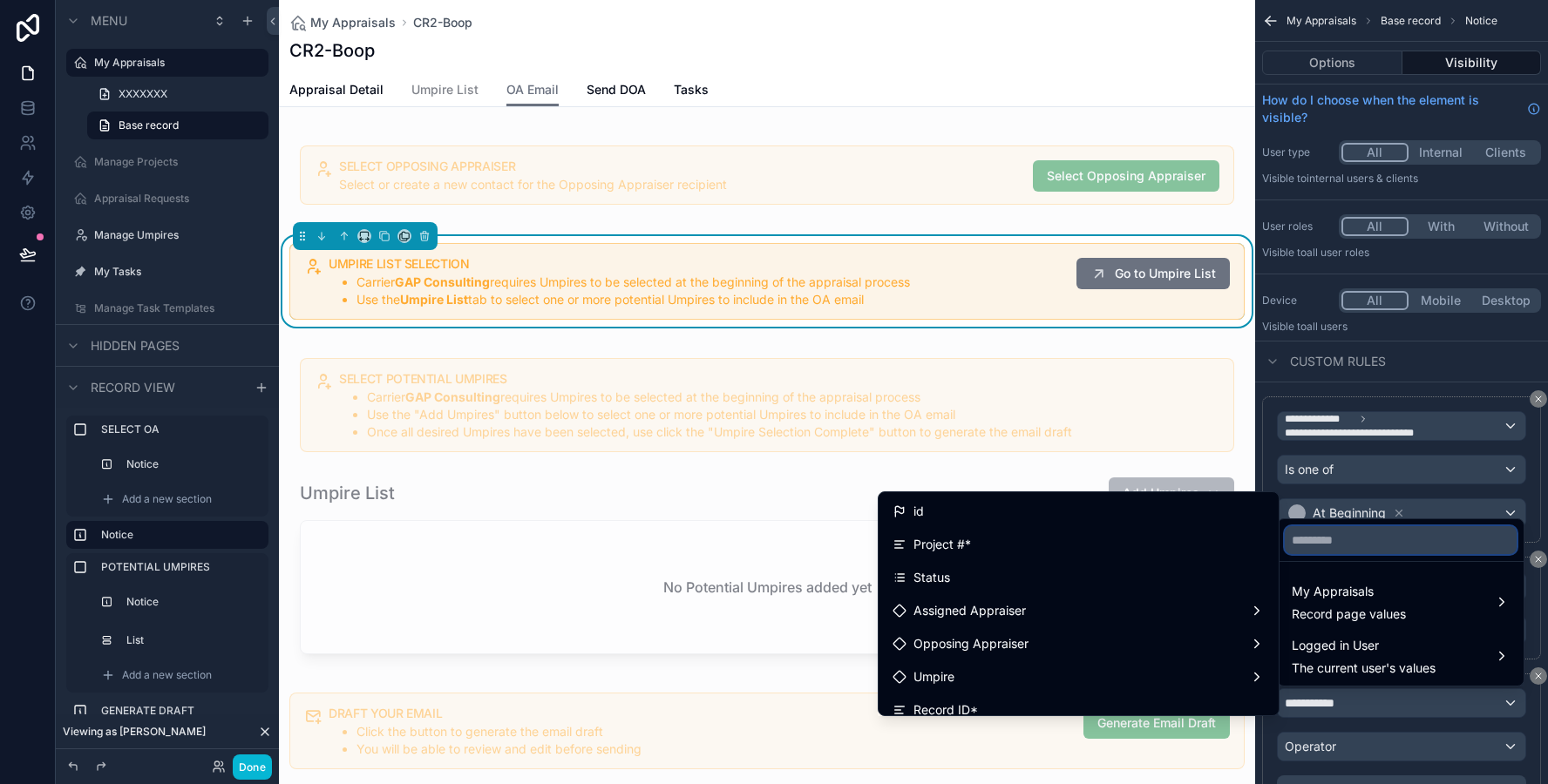
click at [1326, 531] on input "text" at bounding box center [1400, 540] width 232 height 28
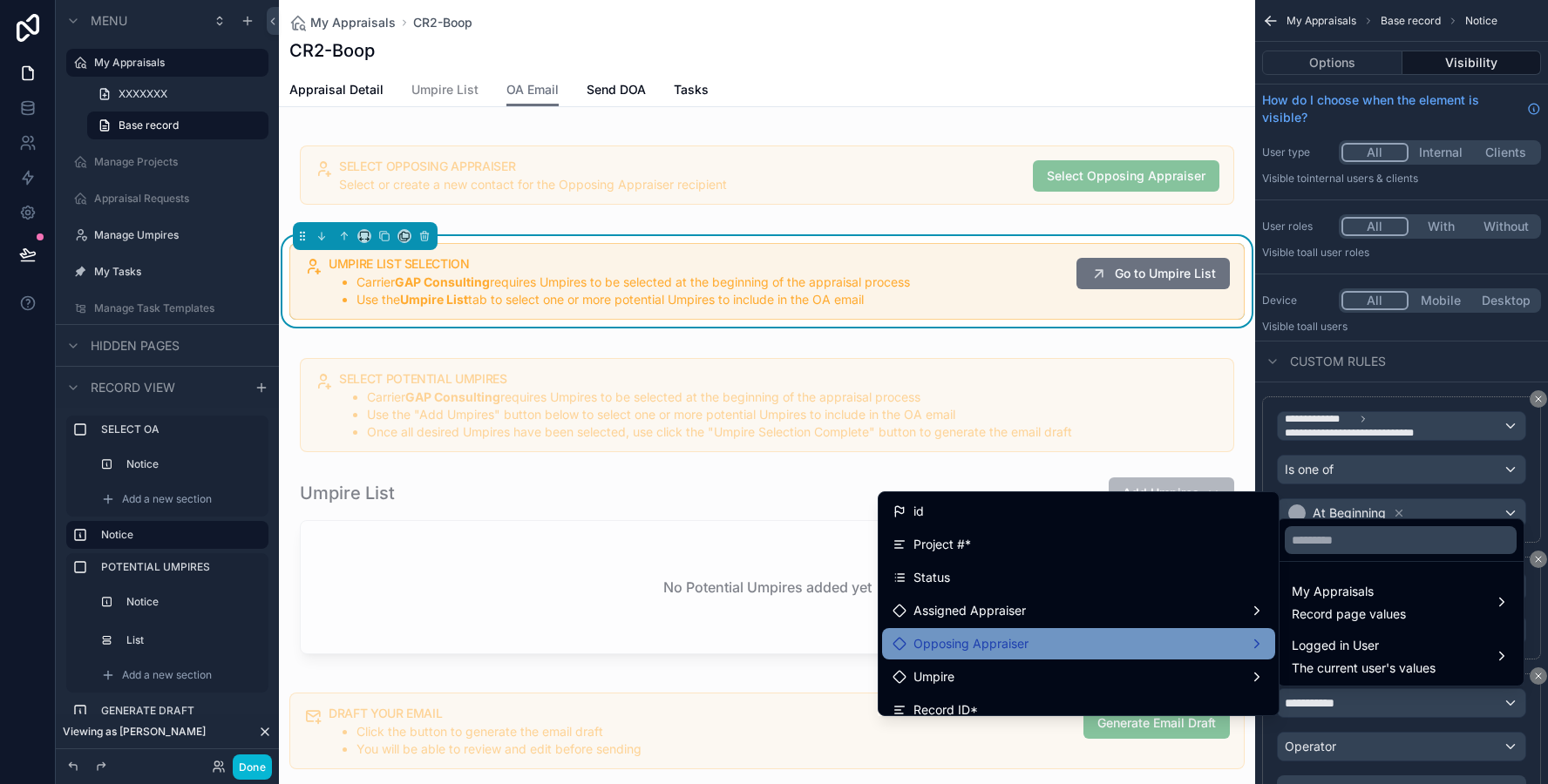
click at [1128, 631] on div "Opposing Appraiser" at bounding box center [1079, 644] width 393 height 31
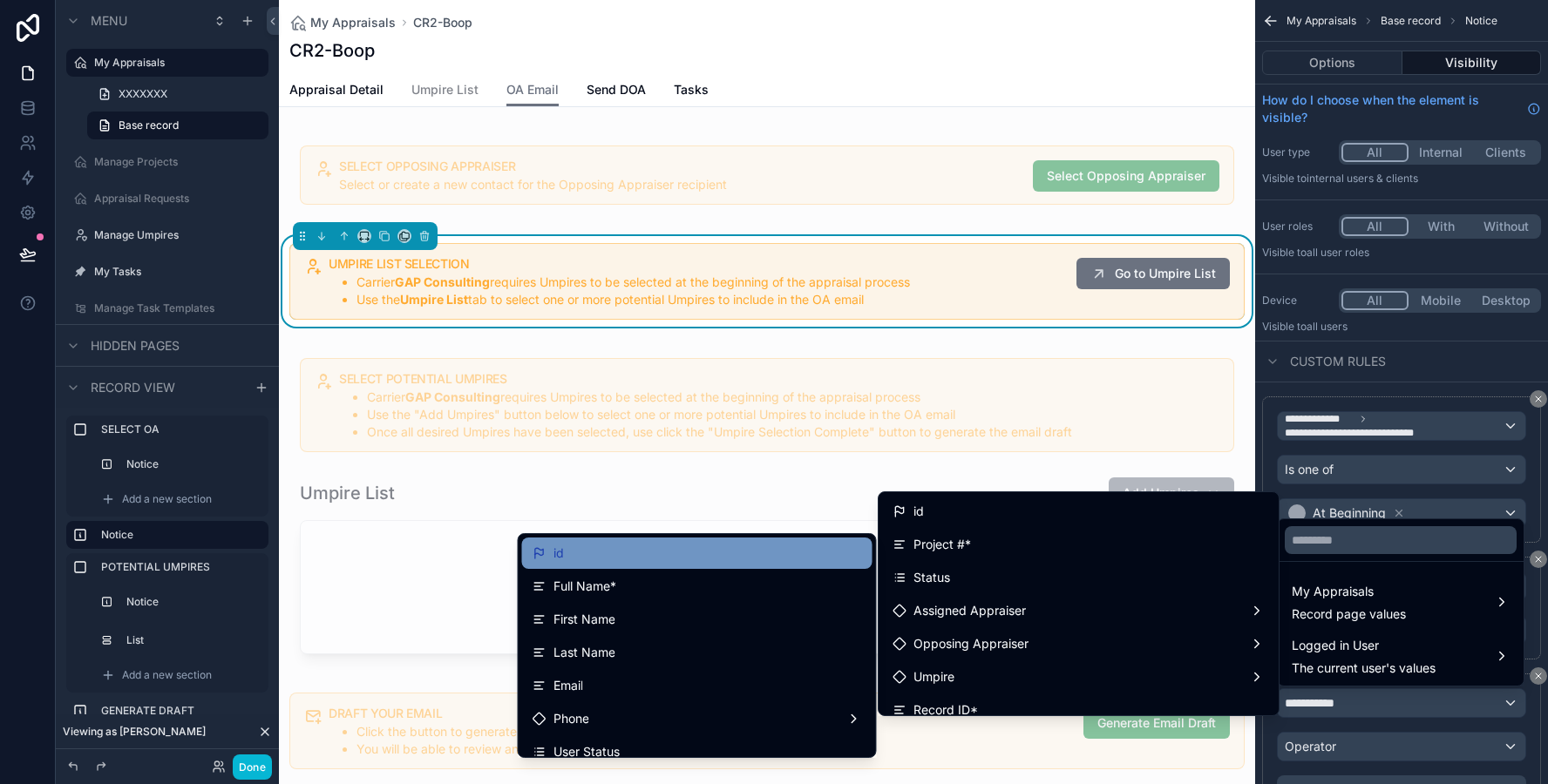
click at [751, 562] on div "id" at bounding box center [697, 553] width 329 height 21
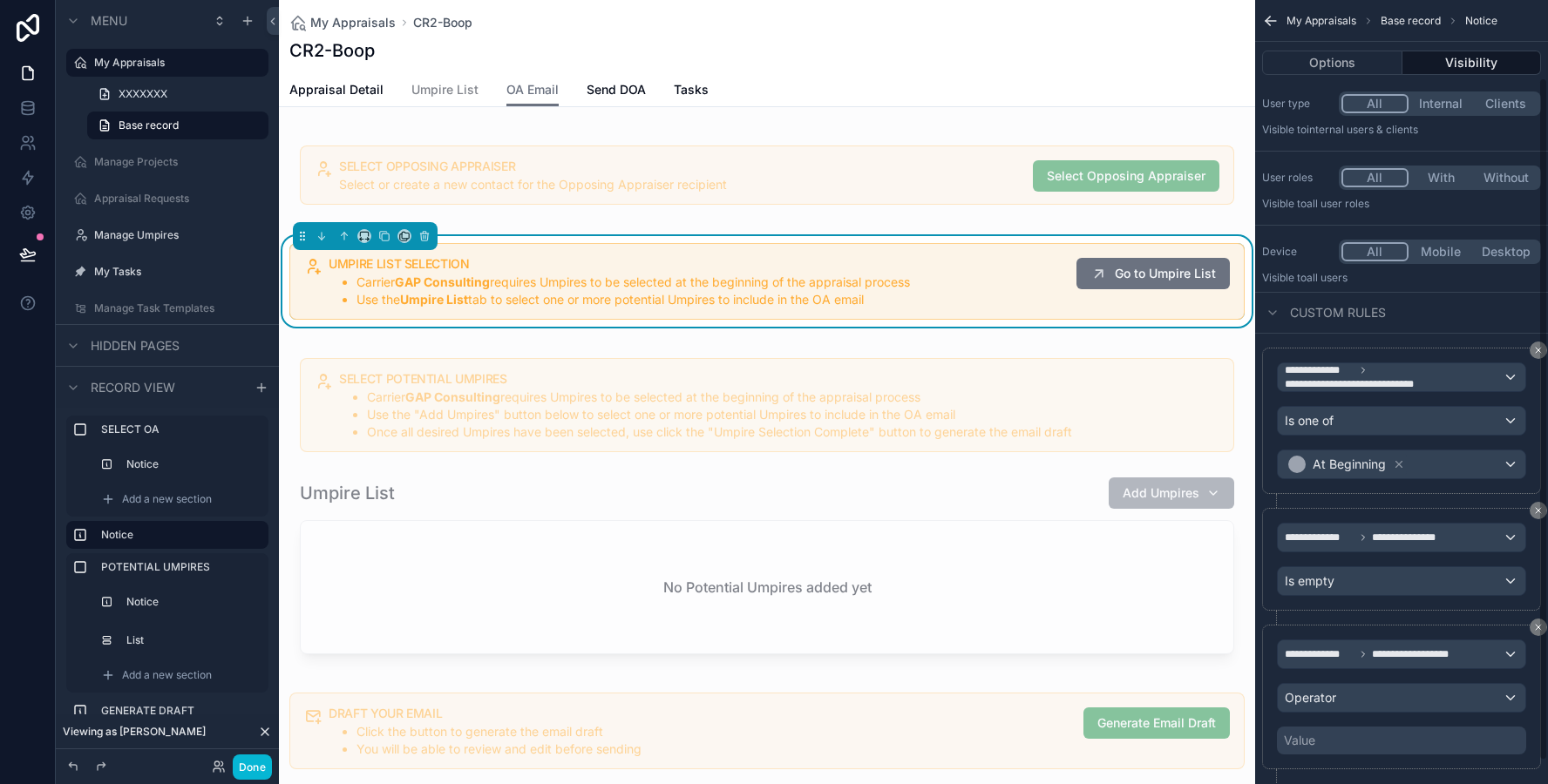
scroll to position [110, 0]
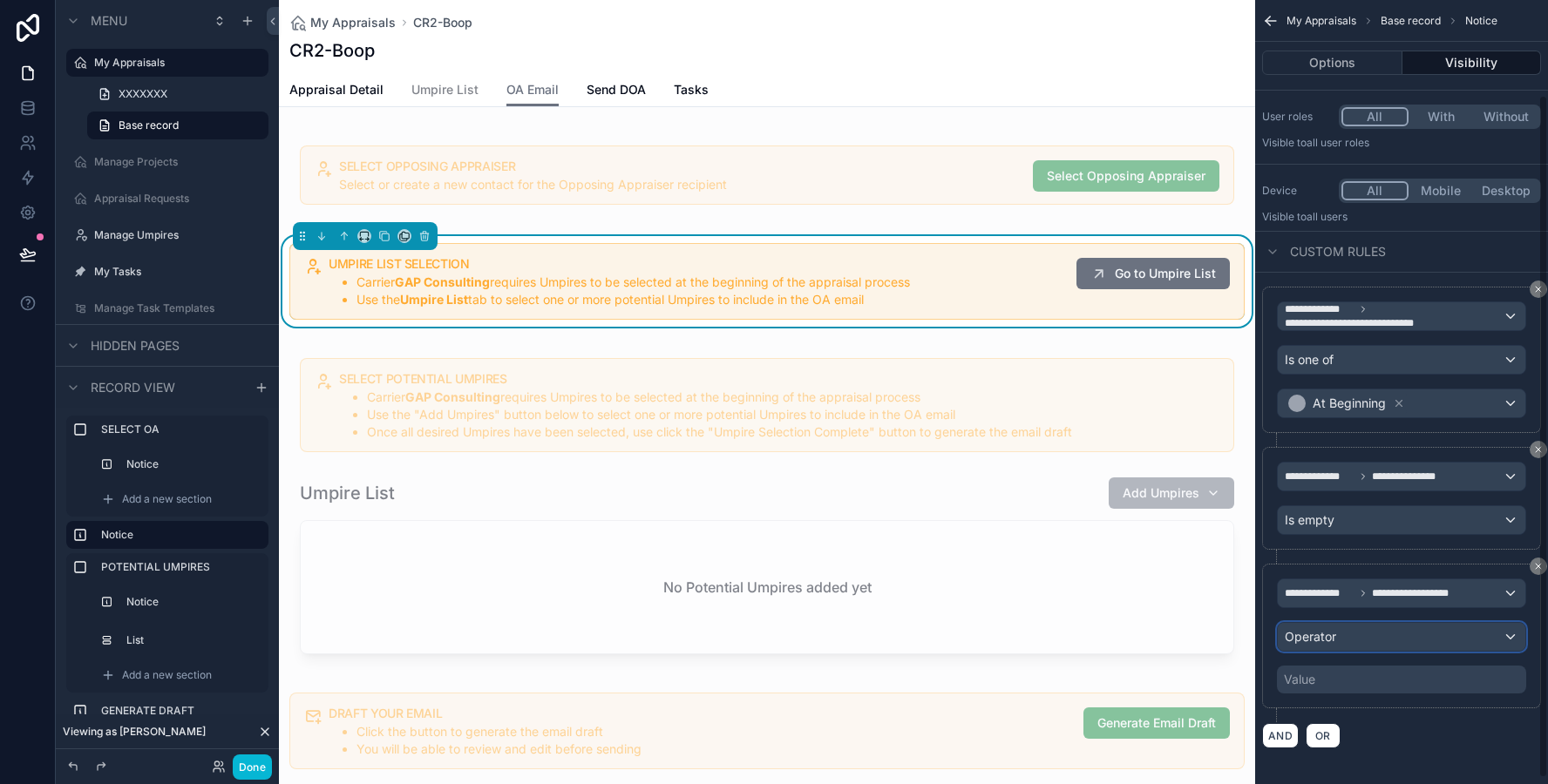
click at [1302, 638] on span "Operator" at bounding box center [1310, 637] width 52 height 15
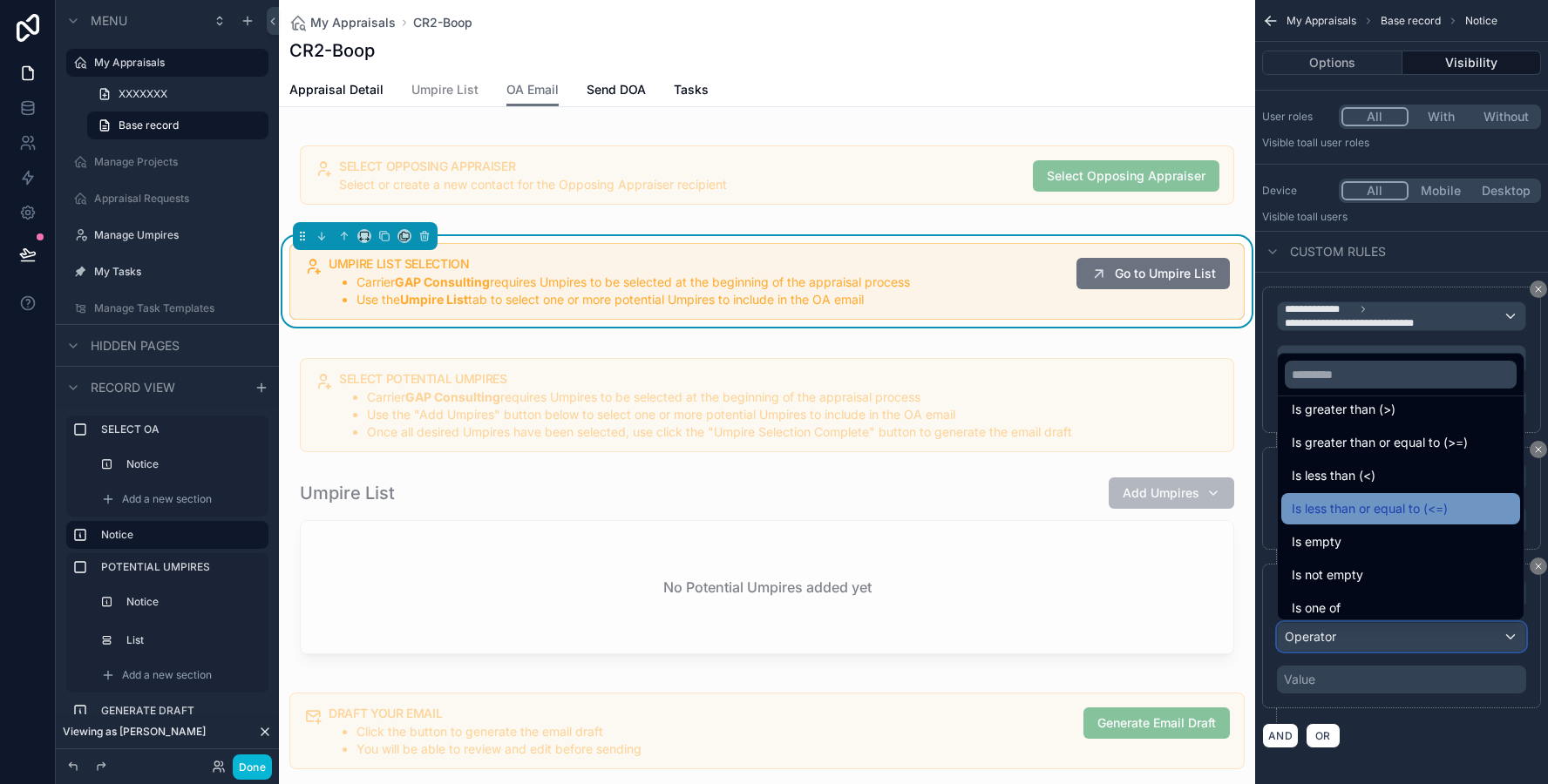
scroll to position [124, 0]
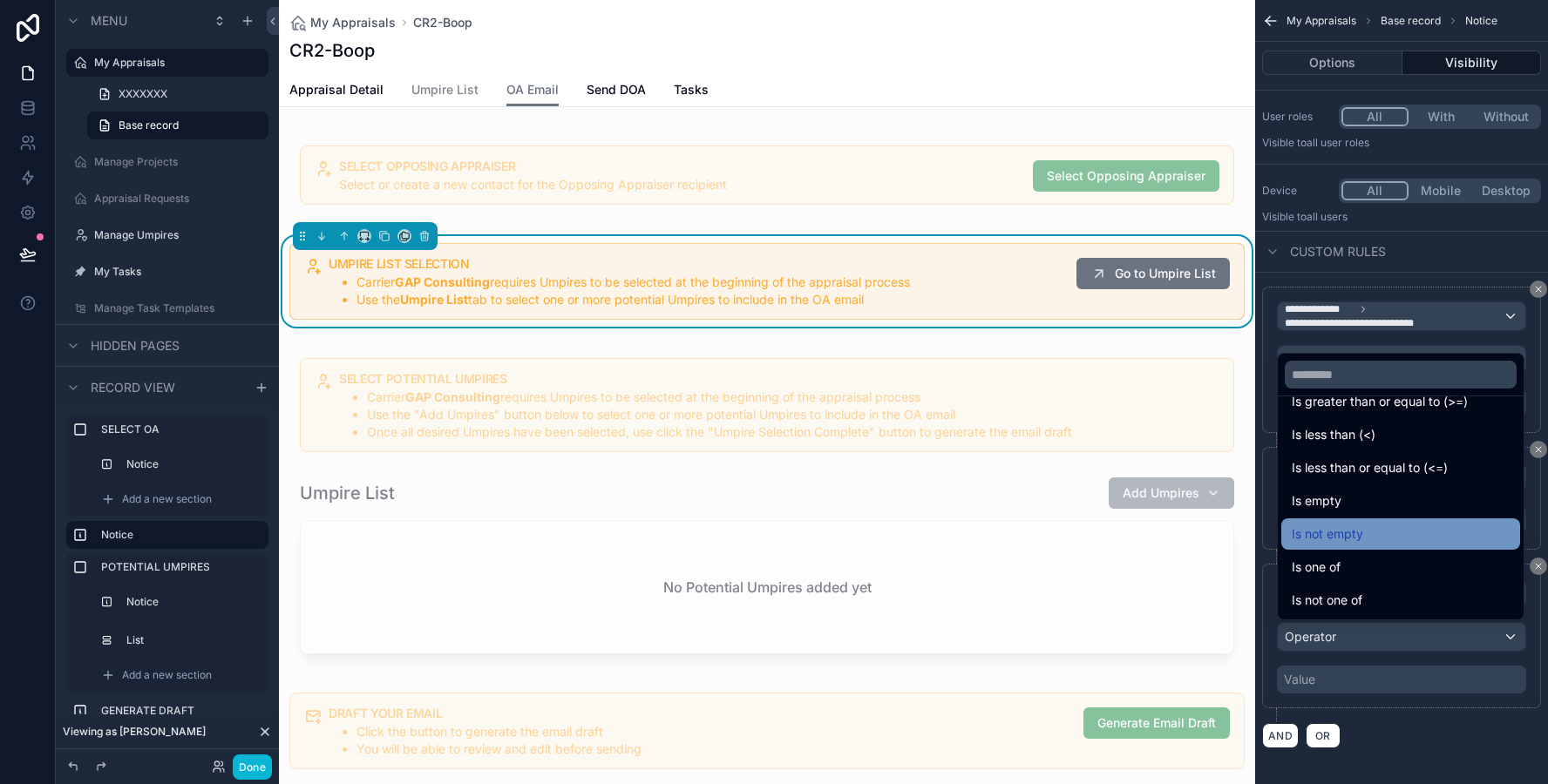
click at [1322, 535] on span "Is not empty" at bounding box center [1327, 534] width 72 height 21
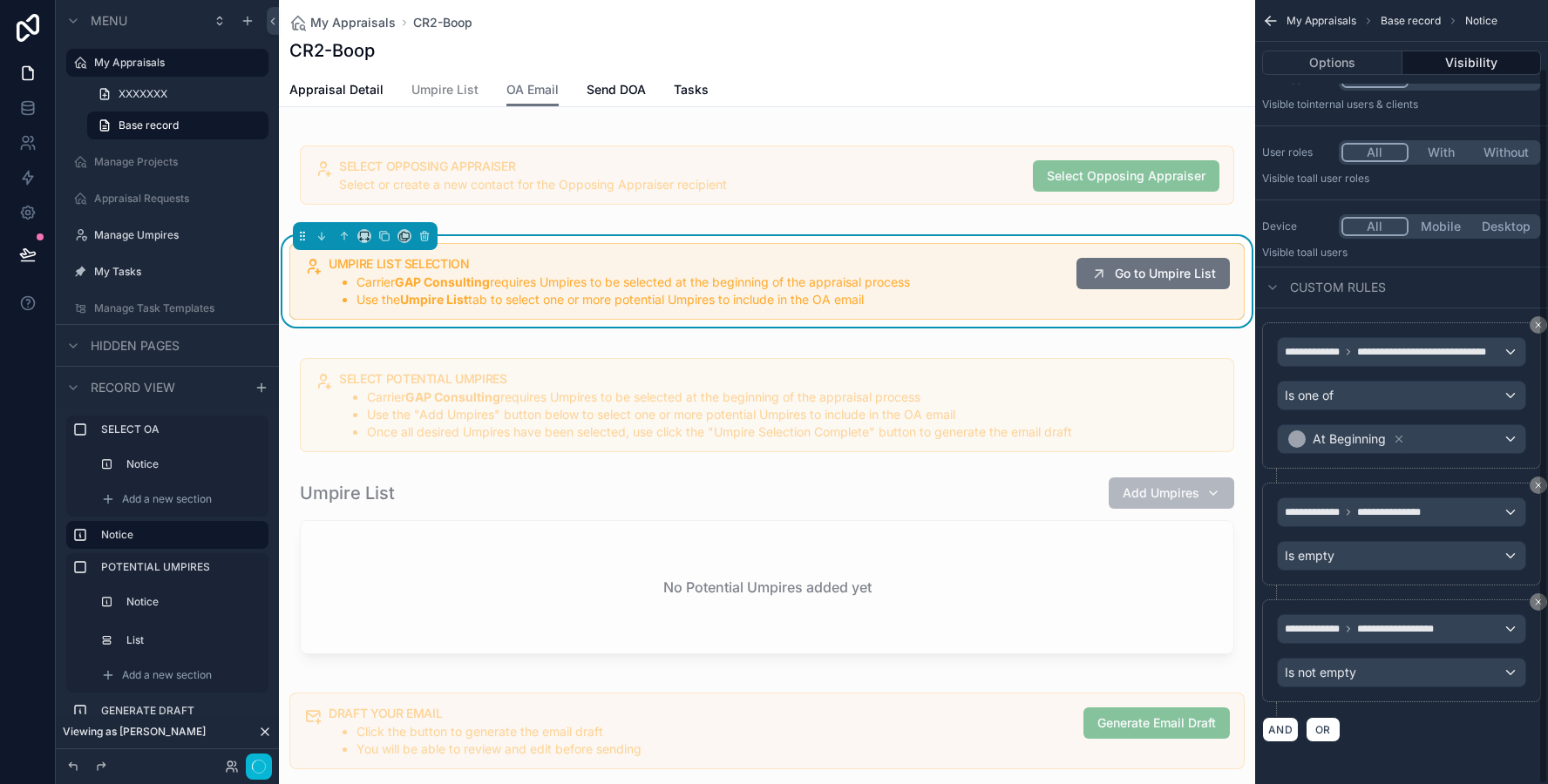
scroll to position [74, 0]
click at [956, 302] on li "Use the Umpire List tab to select one or more potential Umpires to include in t…" at bounding box center [709, 299] width 706 height 17
click at [923, 278] on li "Carrier GAP Consulting requires Umpires to be selected at the beginning of the …" at bounding box center [709, 282] width 706 height 17
click at [1326, 68] on button "Options" at bounding box center [1332, 63] width 140 height 25
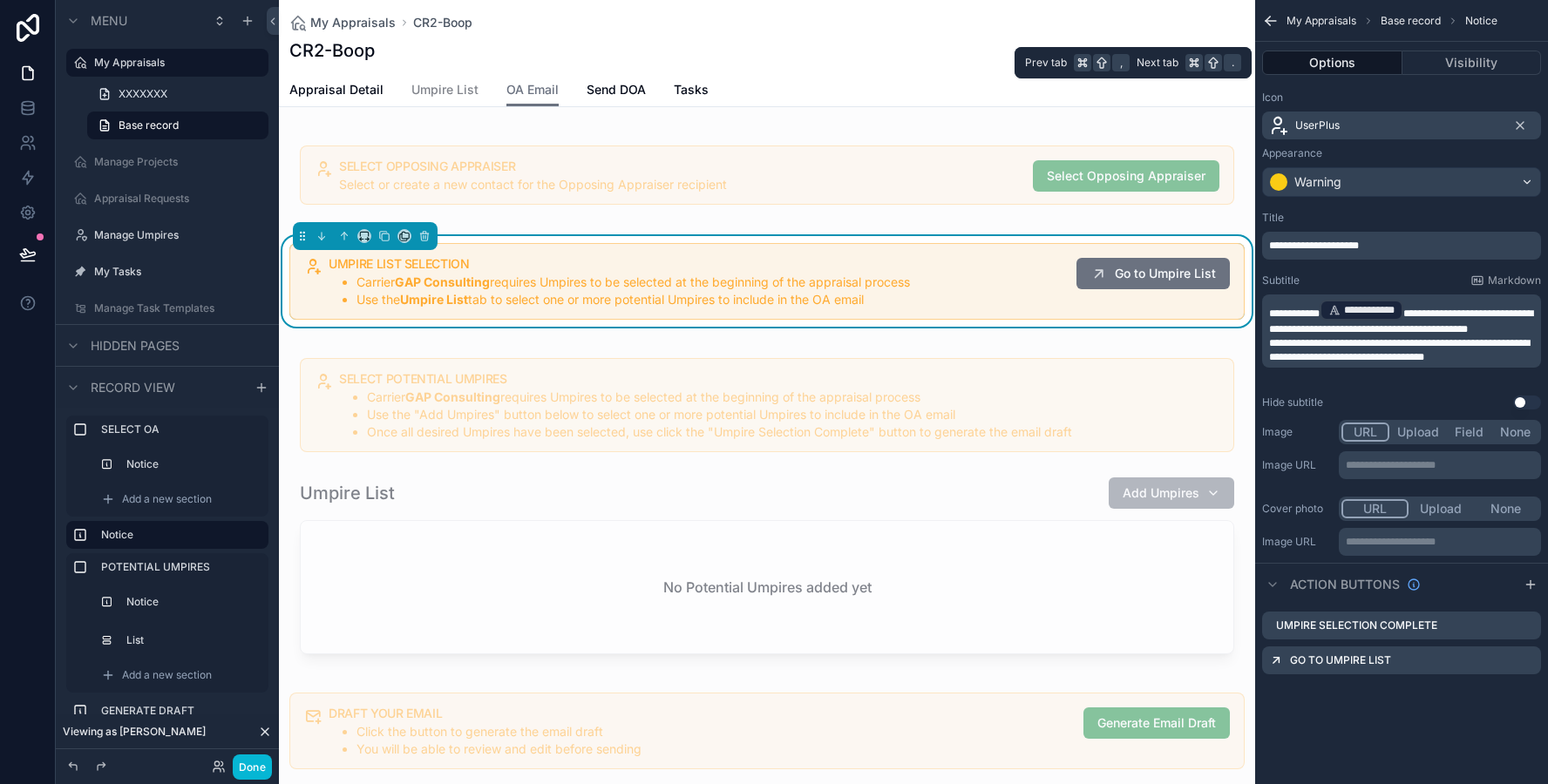
scroll to position [0, 0]
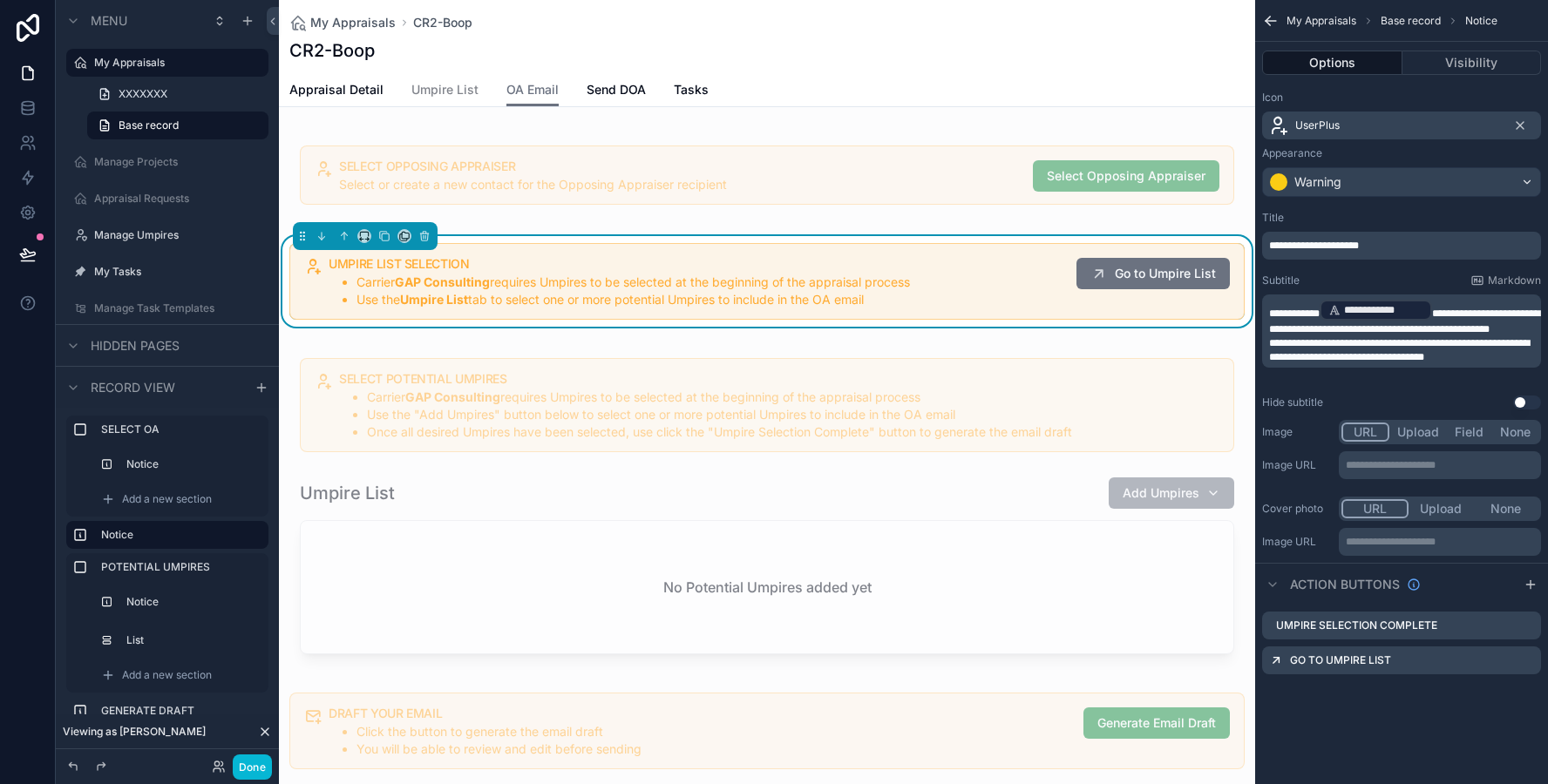
click at [1513, 364] on p "**********" at bounding box center [1402, 350] width 268 height 28
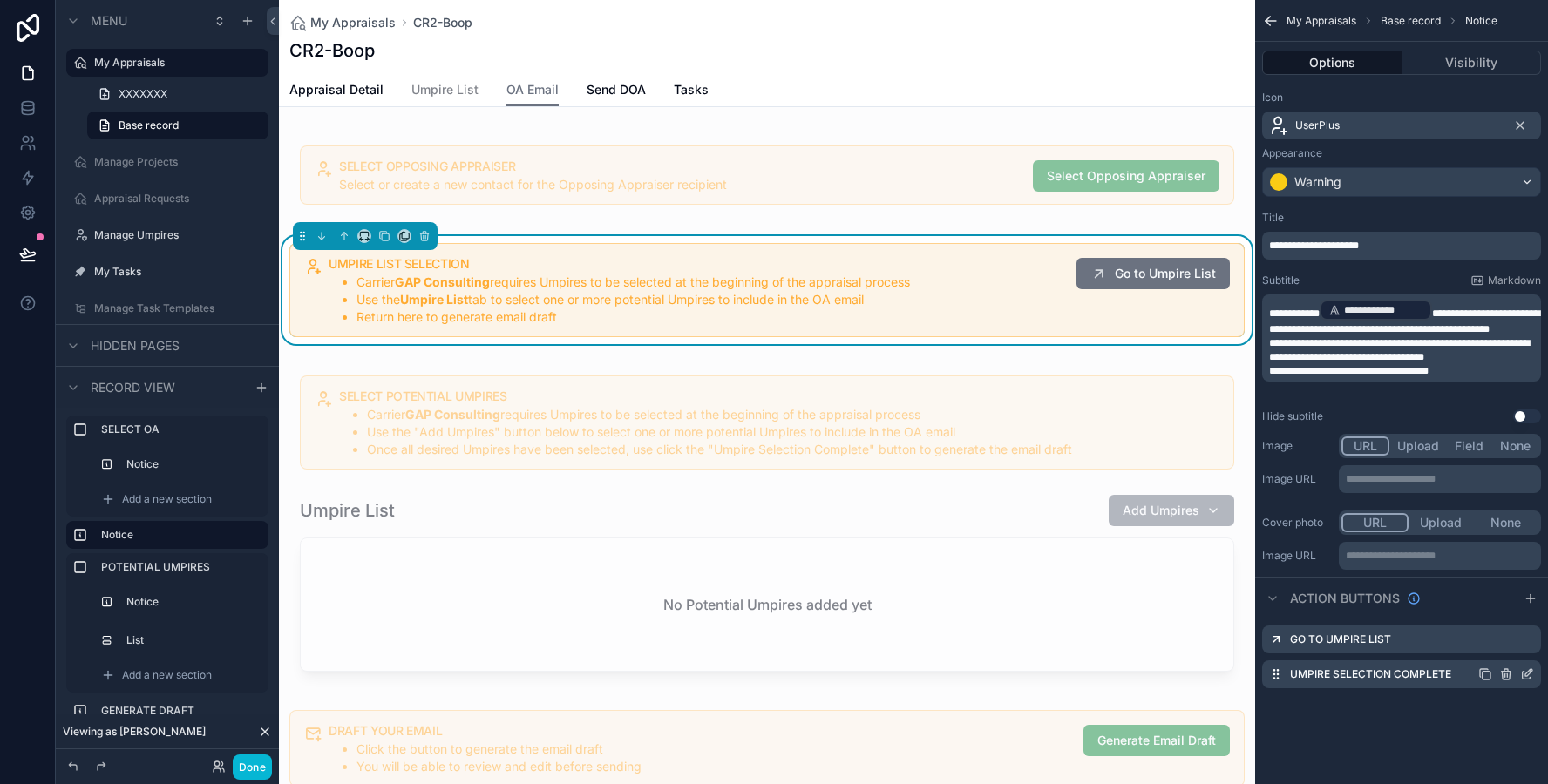
click at [1528, 677] on icon "scrollable content" at bounding box center [1526, 674] width 14 height 14
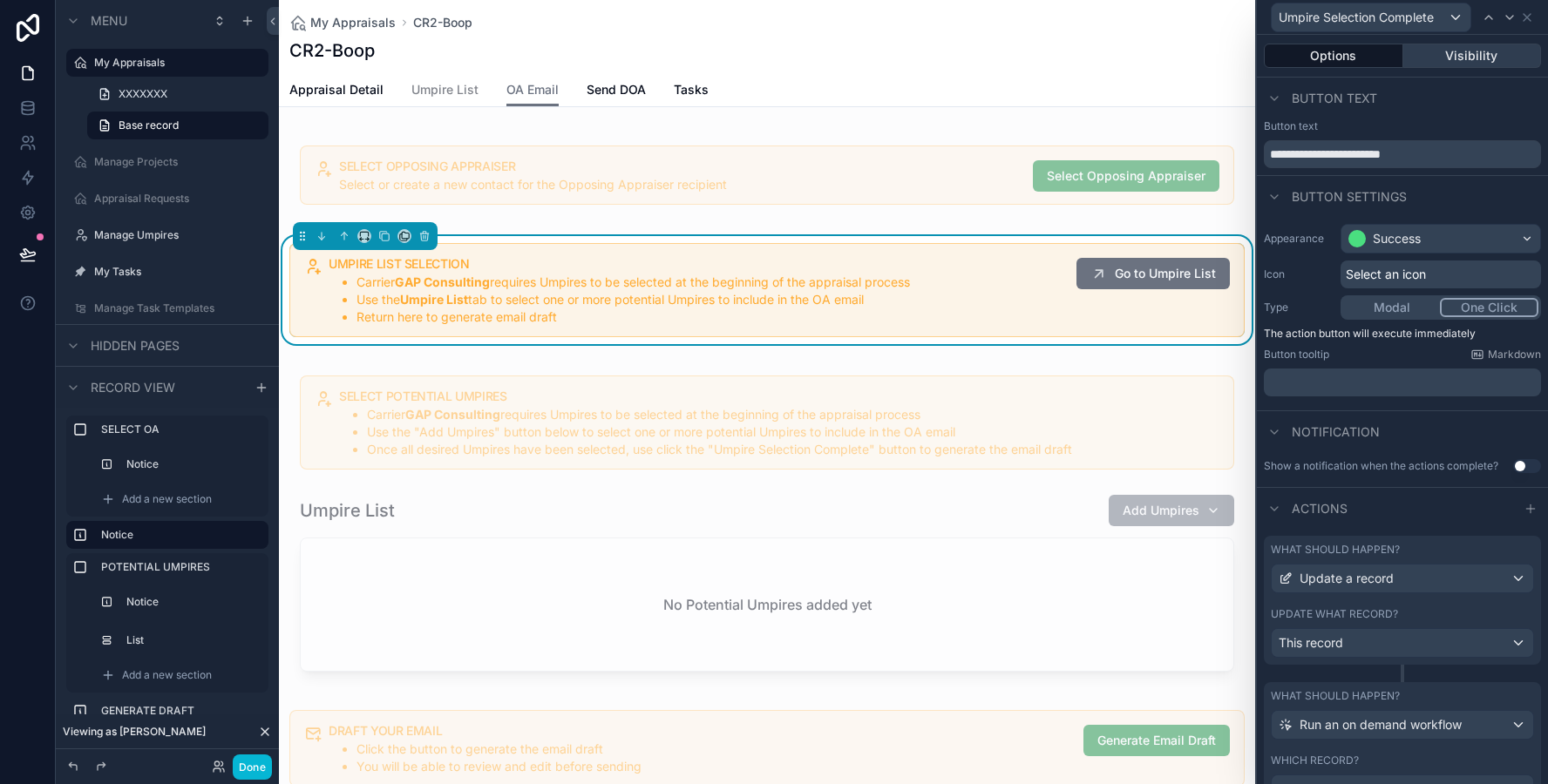
click at [1471, 63] on button "Visibility" at bounding box center [1473, 55] width 138 height 25
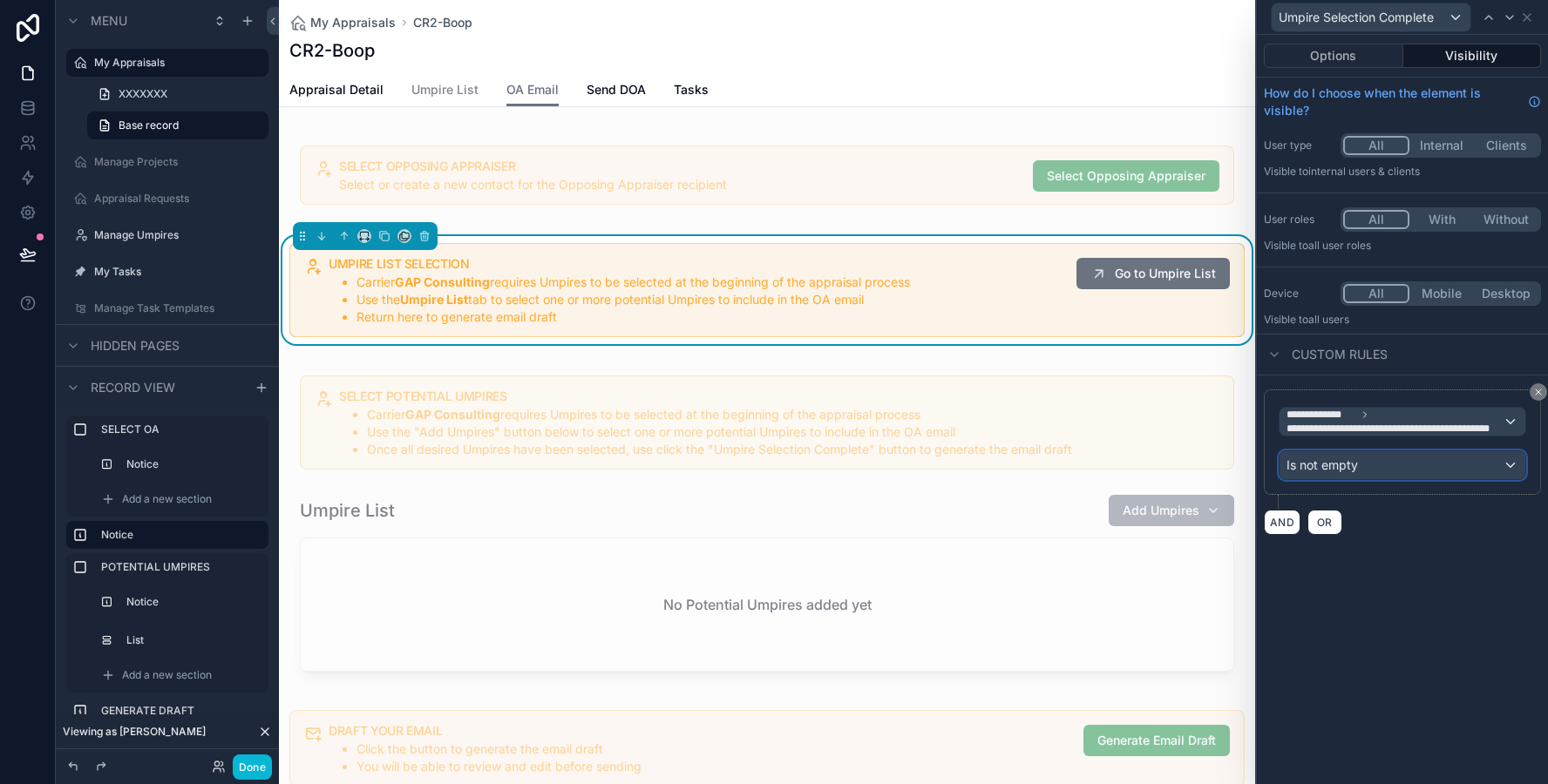
click at [1408, 465] on div "Is not empty" at bounding box center [1402, 465] width 246 height 28
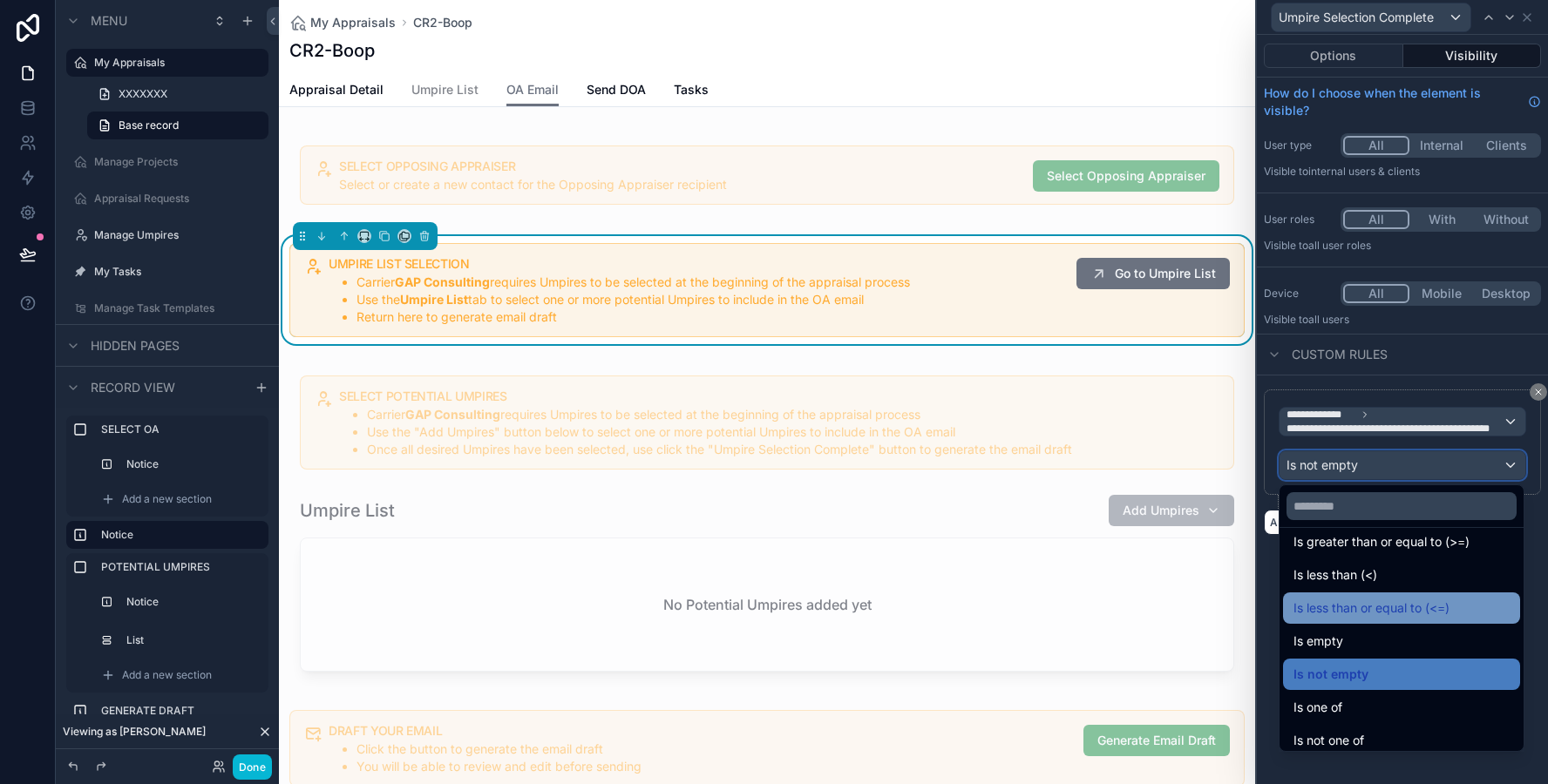
scroll to position [124, 0]
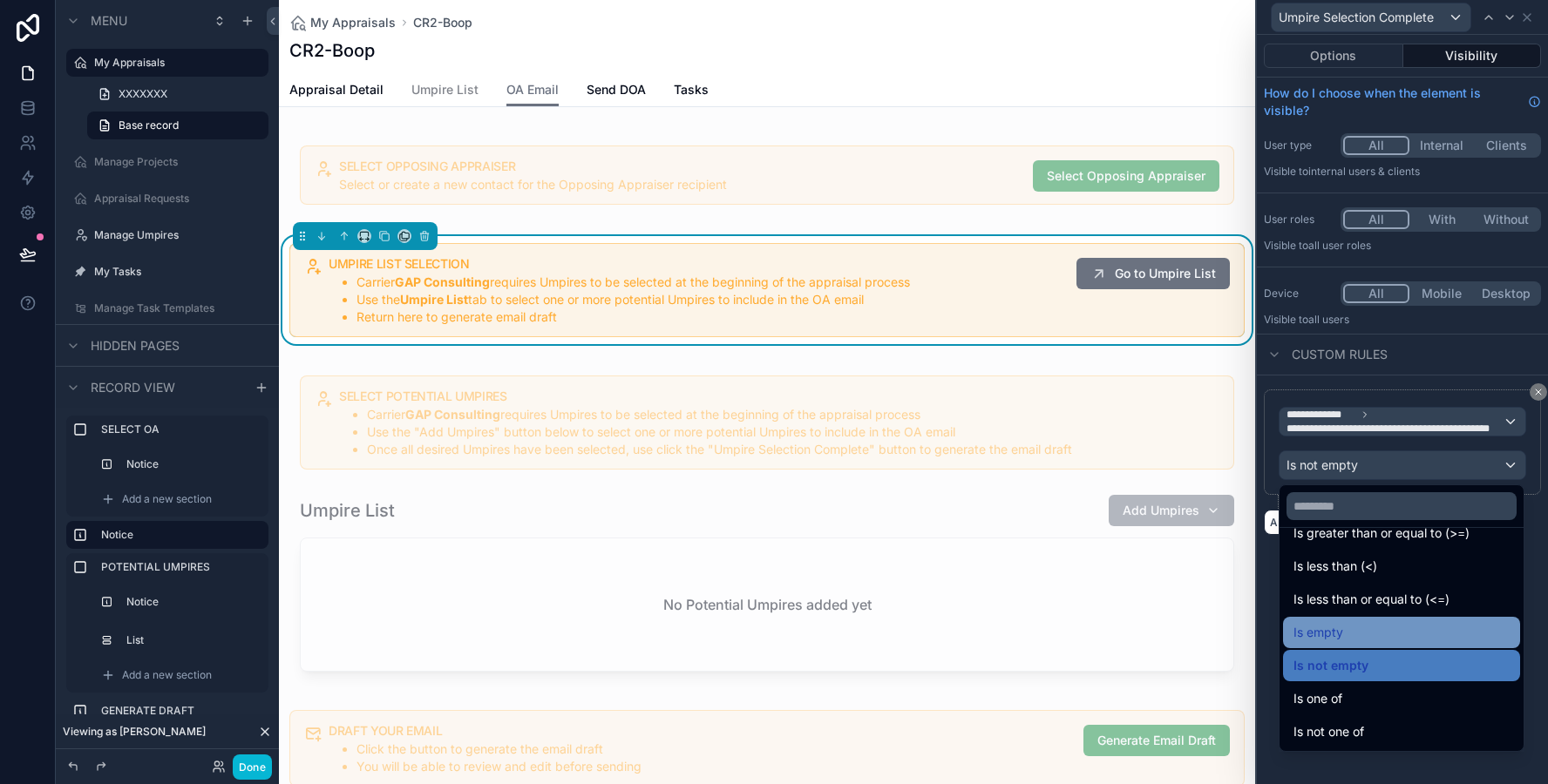
click at [1364, 638] on div "Is empty" at bounding box center [1402, 632] width 216 height 21
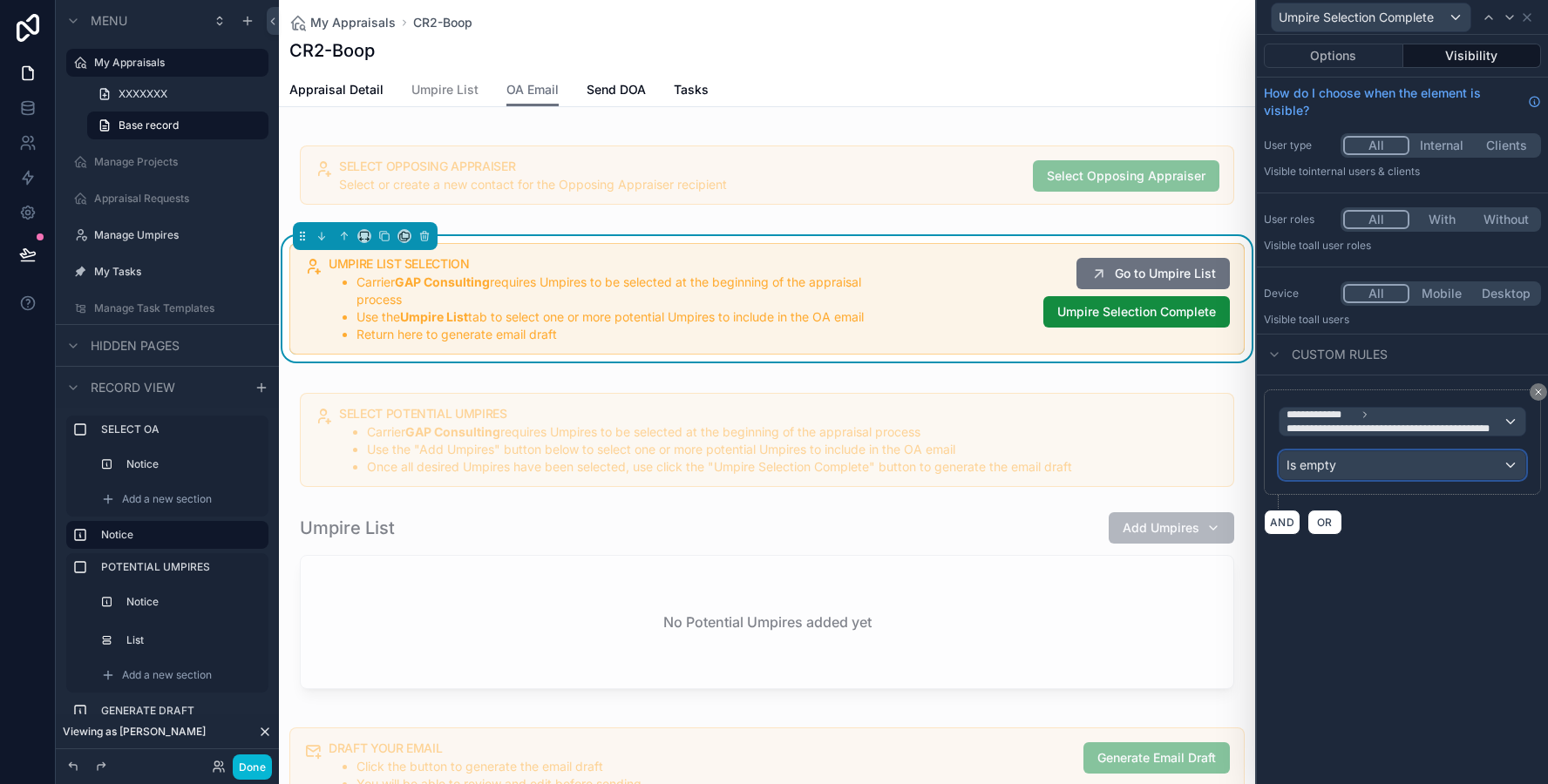
click at [1416, 465] on div "Is empty" at bounding box center [1402, 465] width 246 height 28
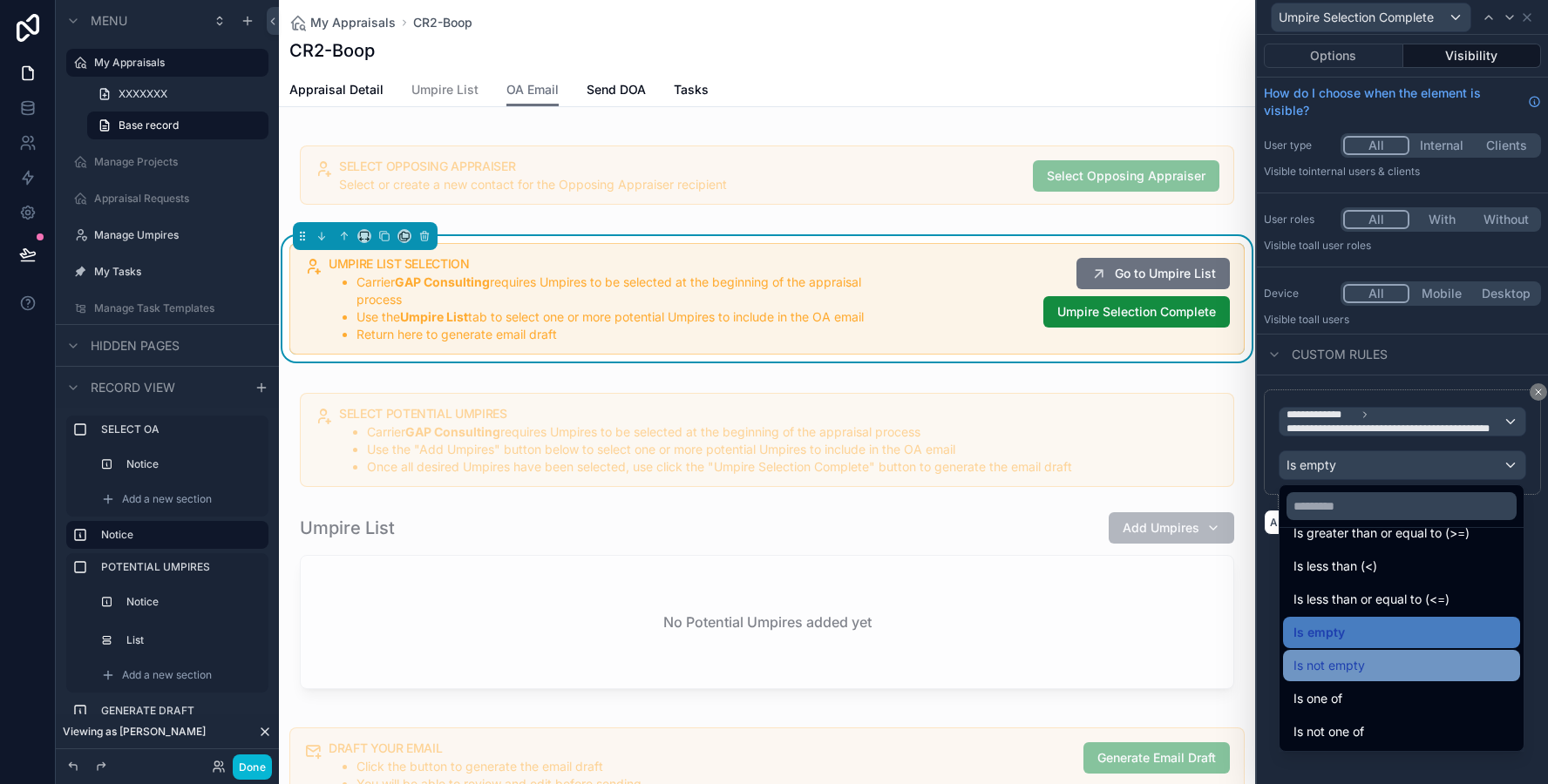
click at [1384, 671] on div "Is not empty" at bounding box center [1402, 665] width 216 height 21
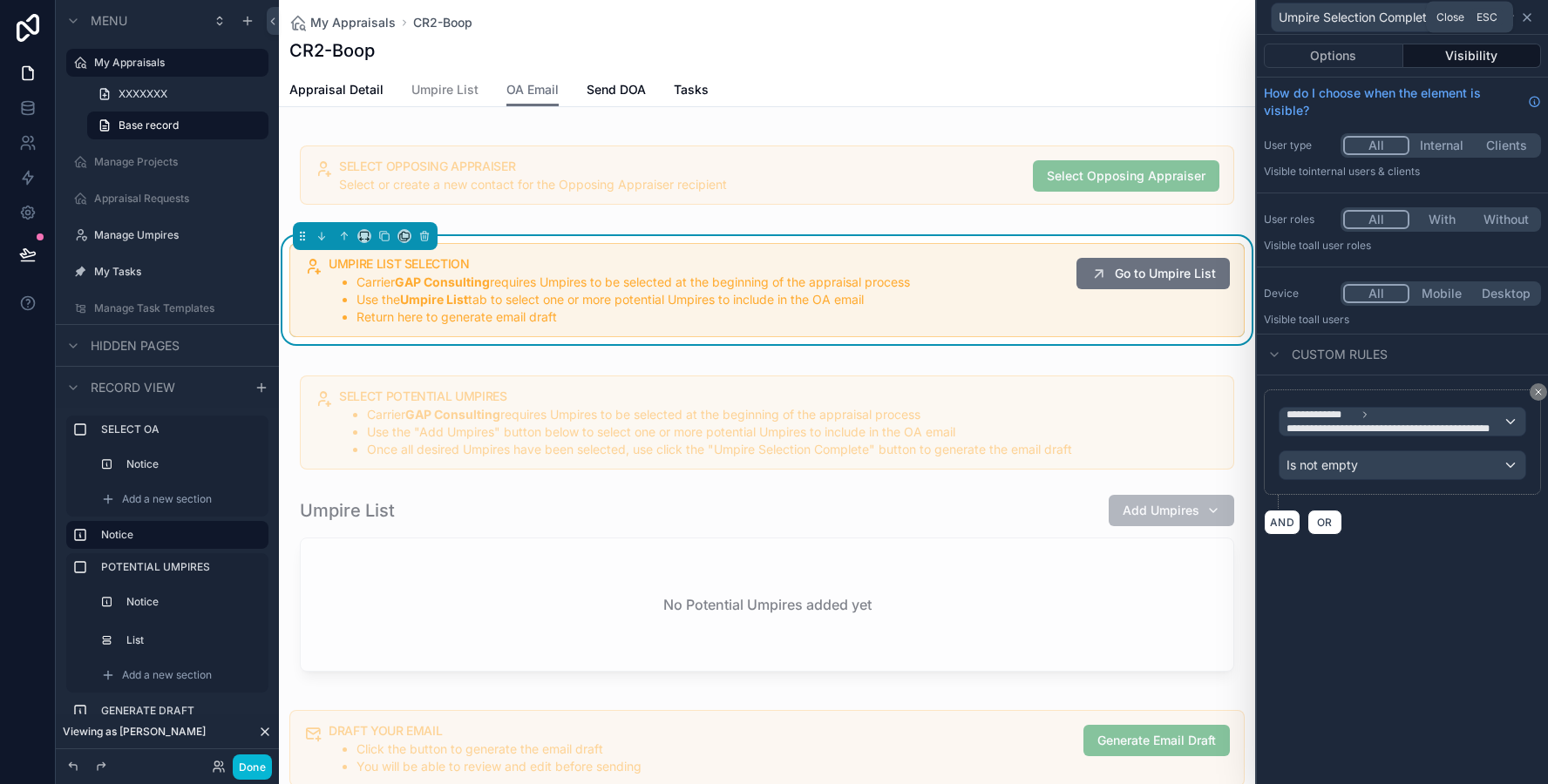
click at [1530, 16] on icon at bounding box center [1526, 16] width 14 height 14
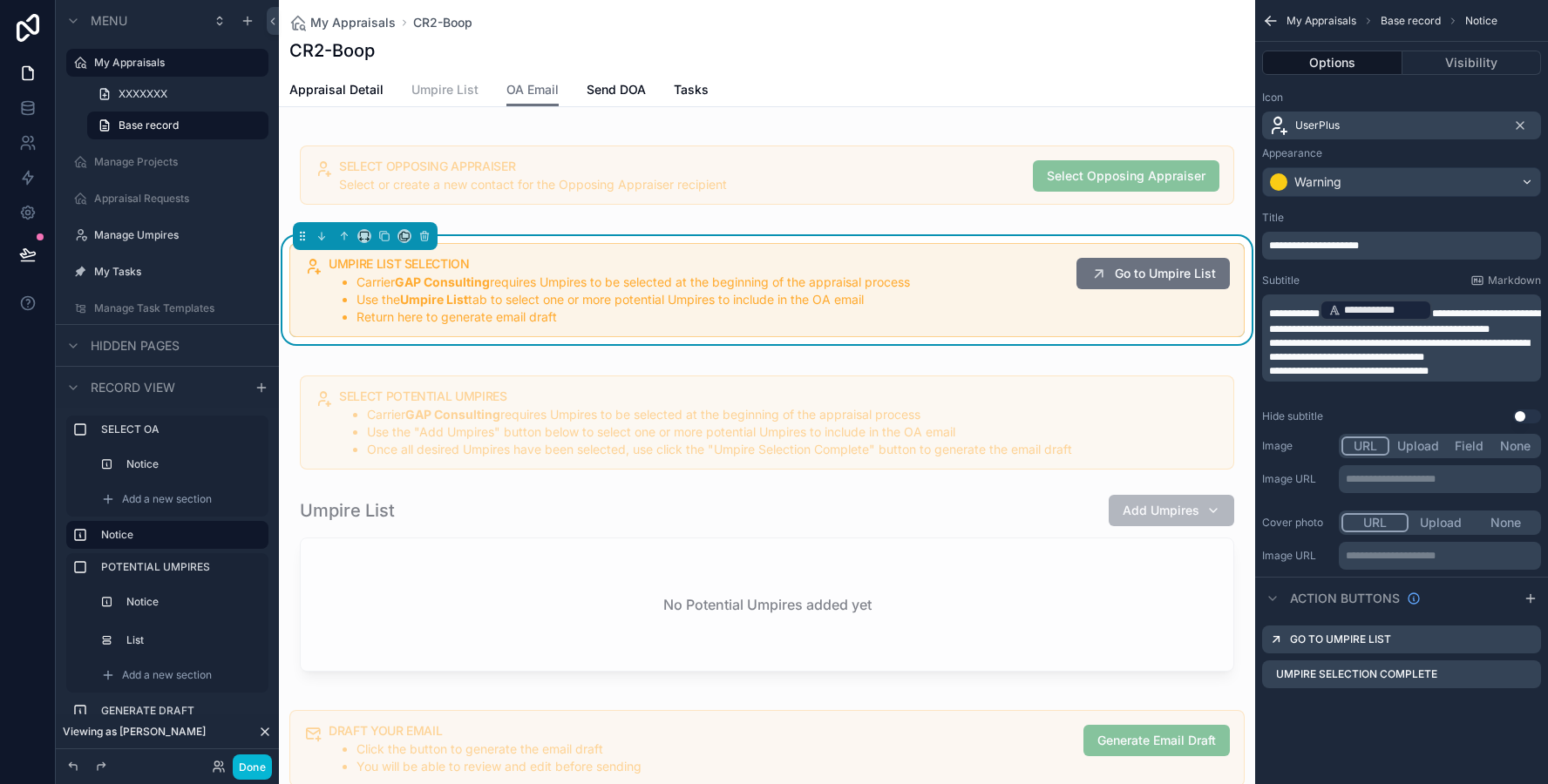
click at [458, 95] on span "Umpire List" at bounding box center [445, 89] width 67 height 17
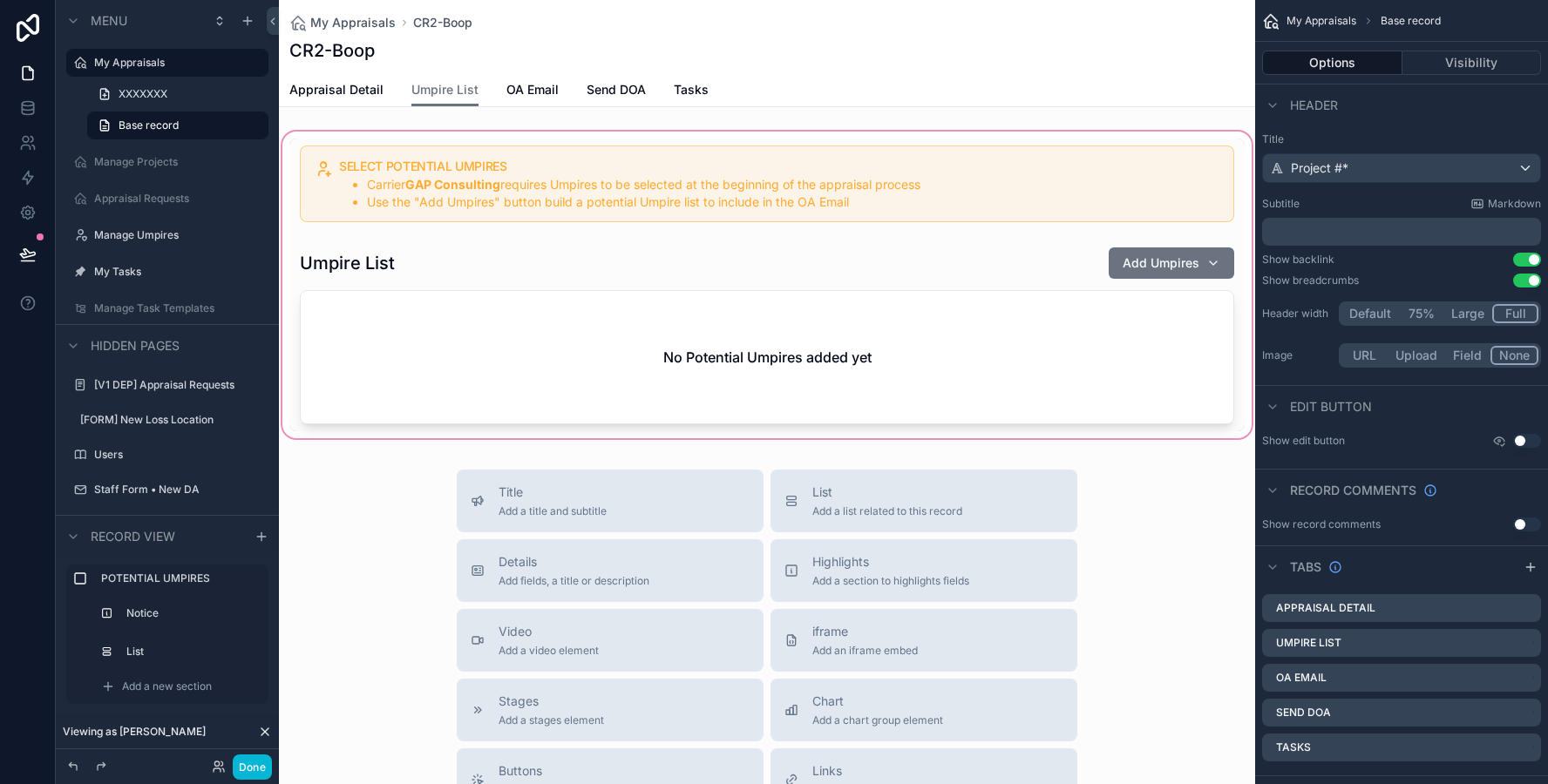
click at [457, 291] on div "scrollable content" at bounding box center [767, 285] width 976 height 314
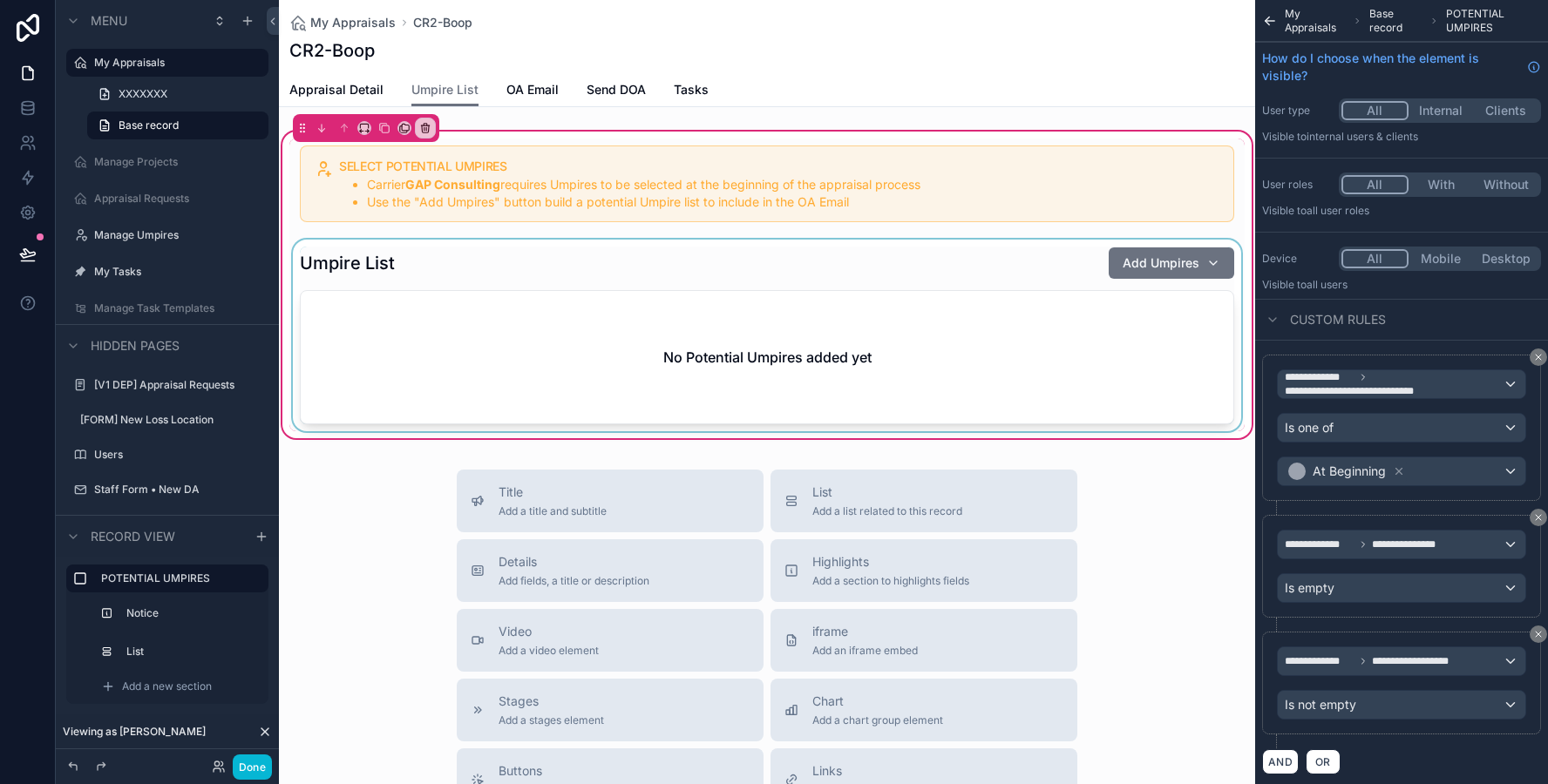
click at [467, 307] on div "scrollable content" at bounding box center [767, 335] width 955 height 192
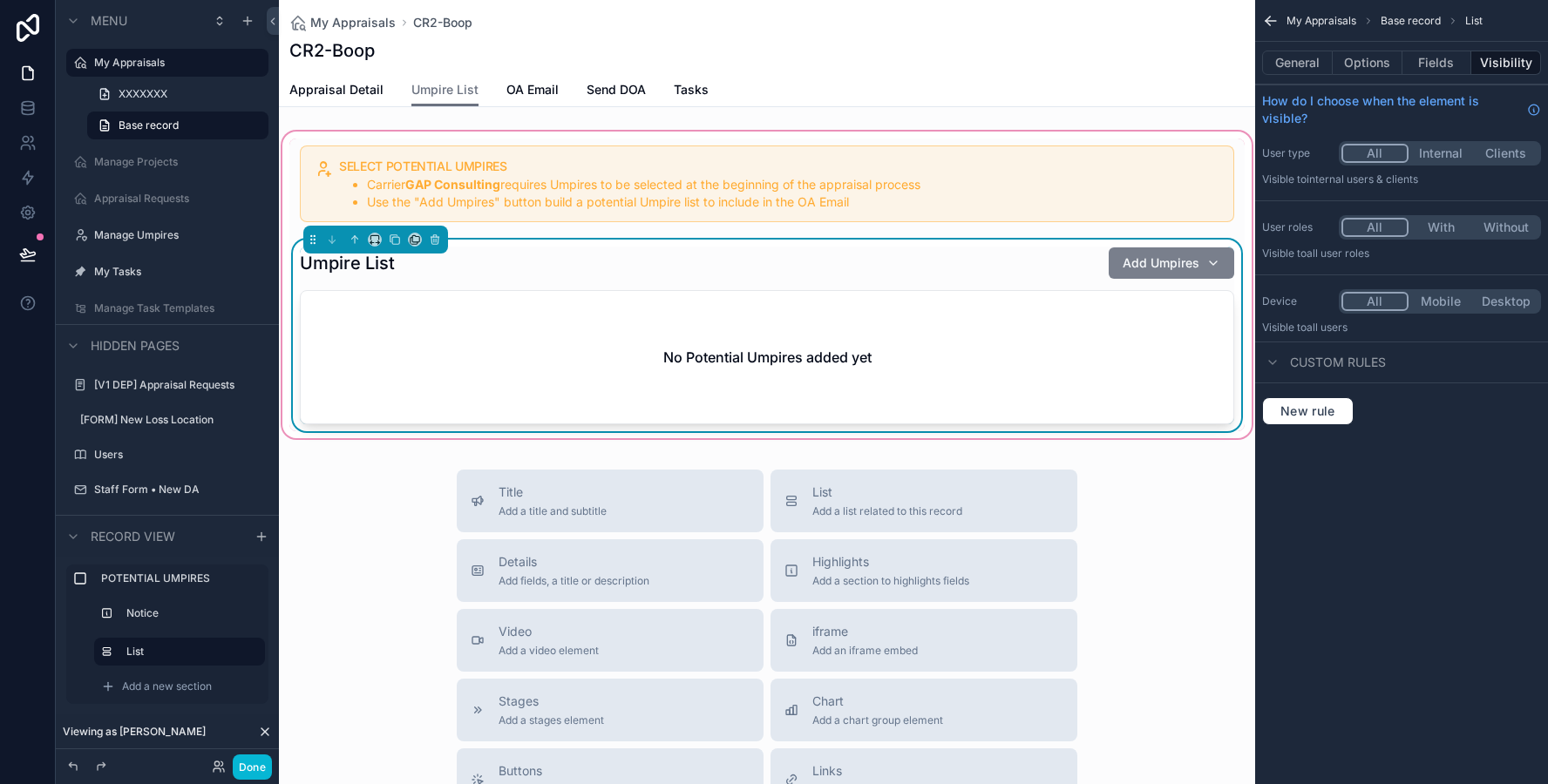
click at [1153, 267] on span "Add Umpires" at bounding box center [1161, 263] width 76 height 17
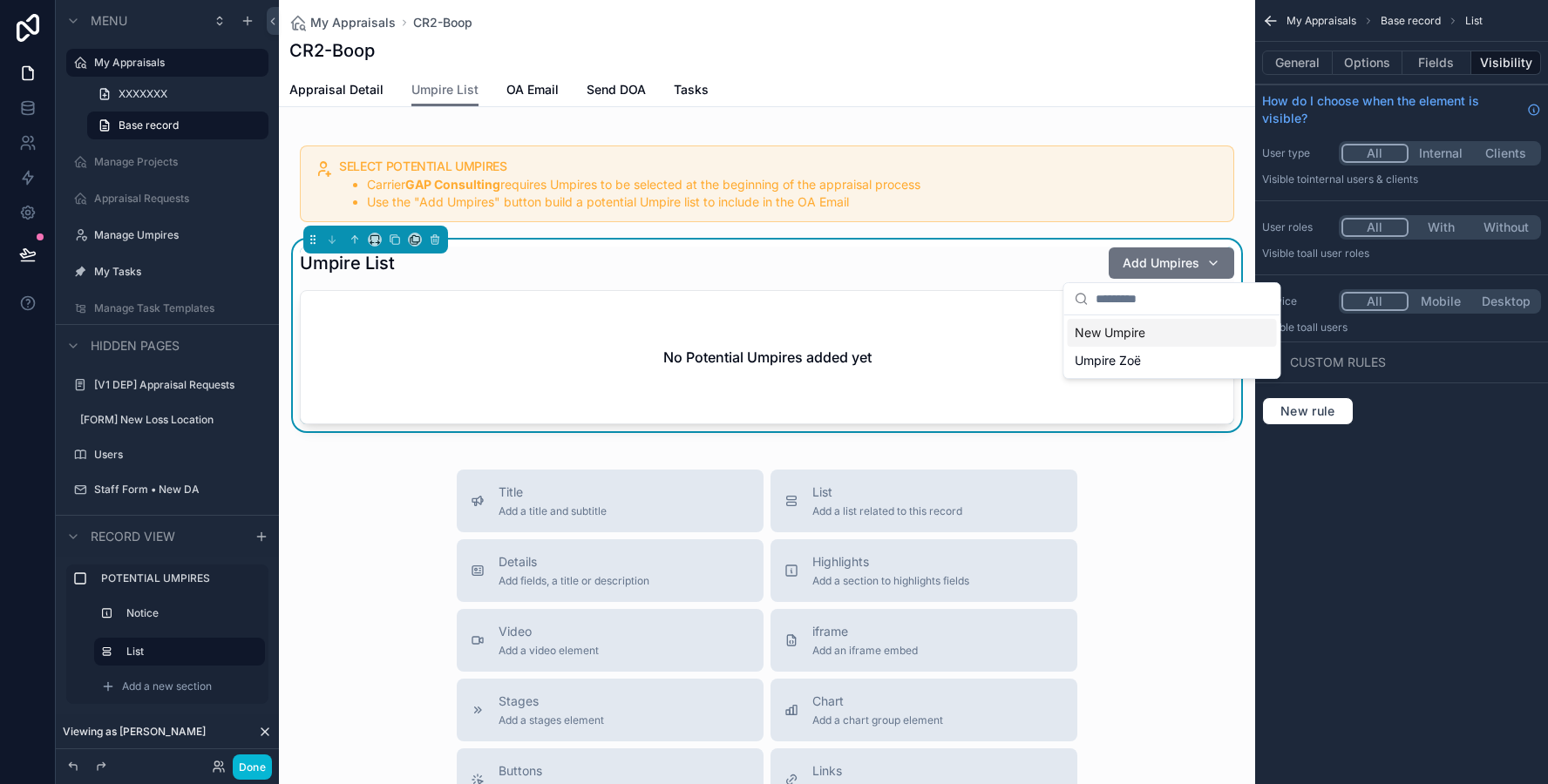
click at [1146, 337] on div "New Umpire" at bounding box center [1172, 333] width 209 height 28
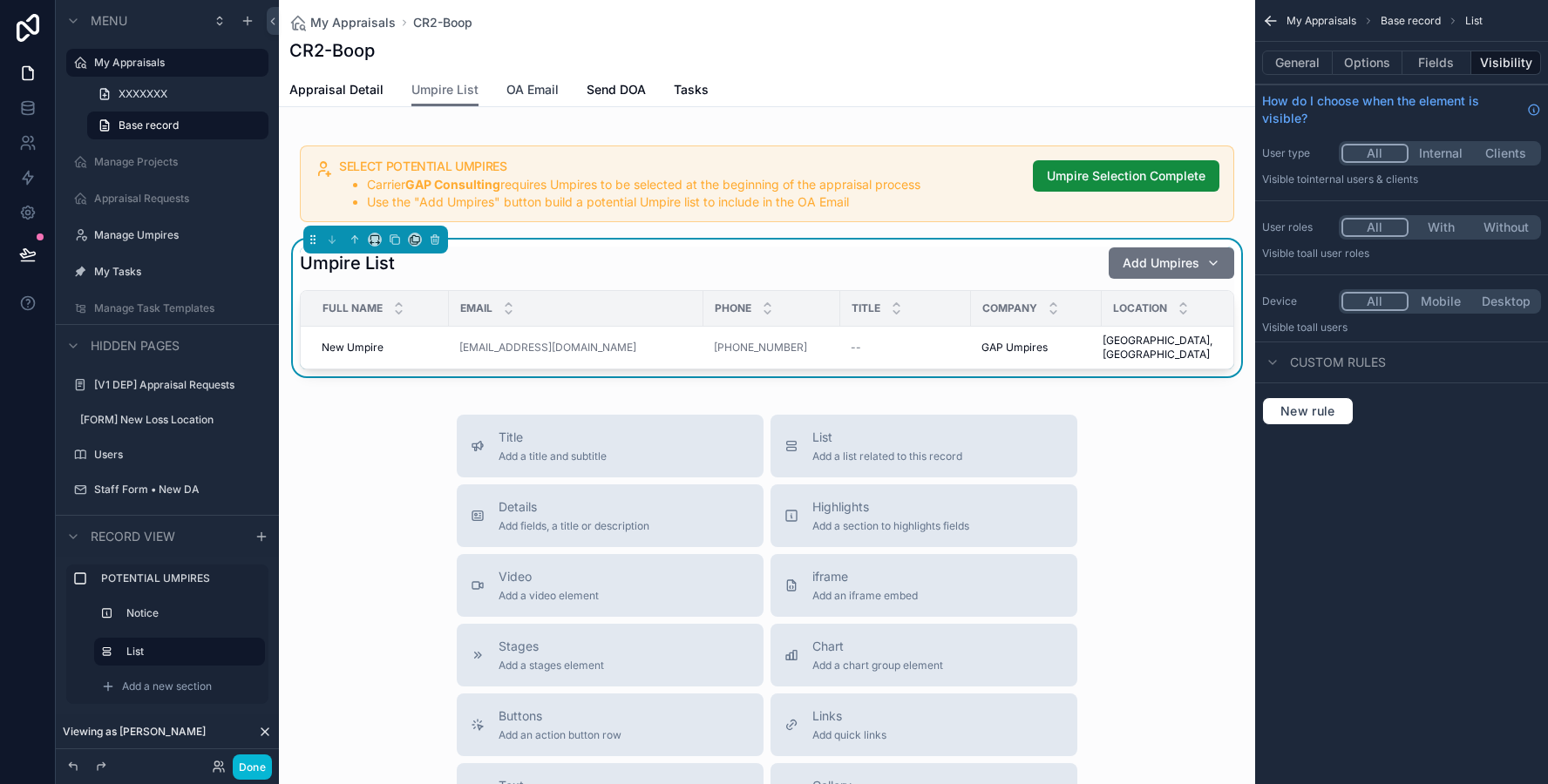
click at [533, 98] on link "OA Email" at bounding box center [532, 91] width 52 height 35
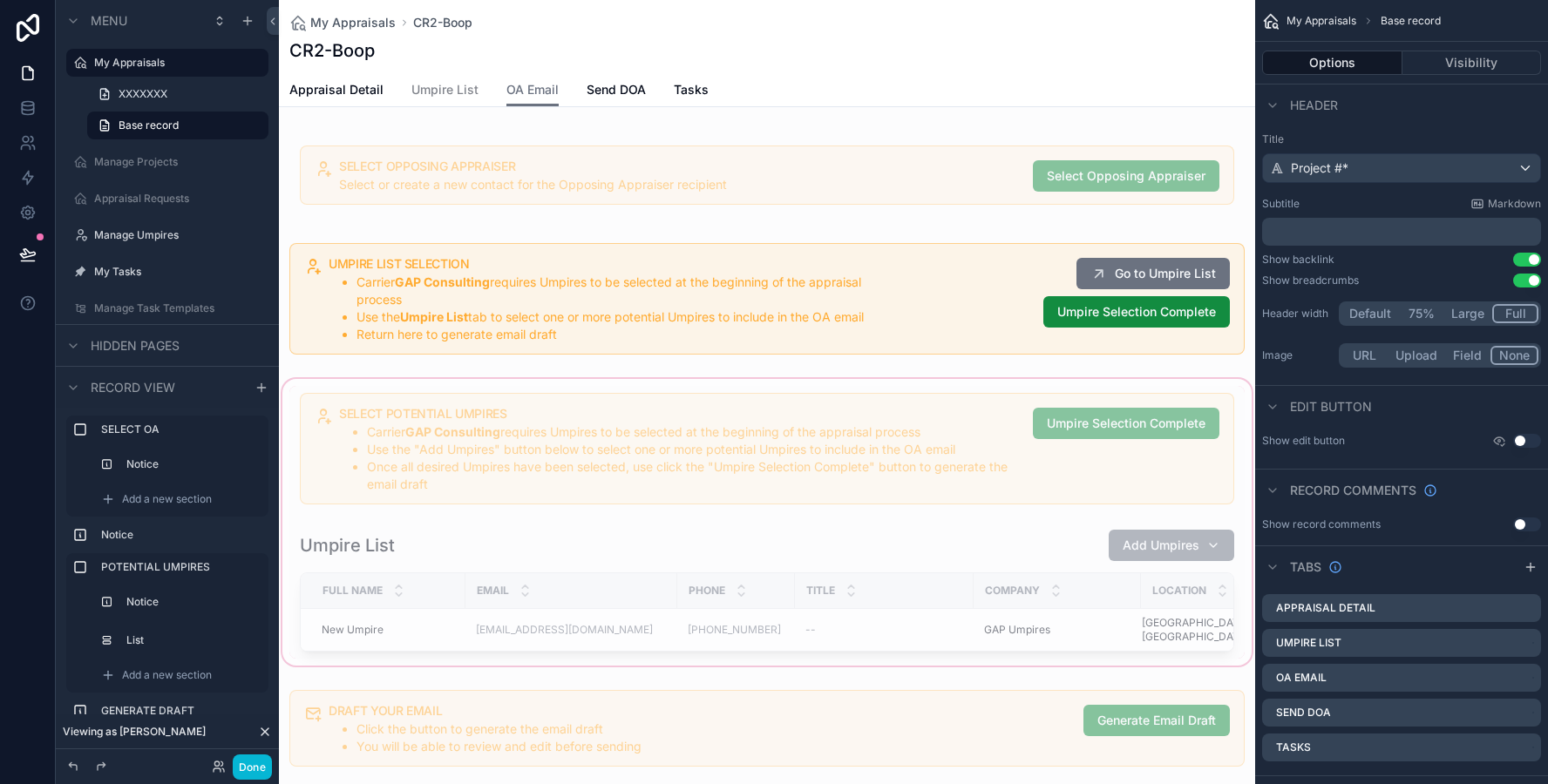
click at [517, 508] on div "scrollable content" at bounding box center [767, 522] width 976 height 294
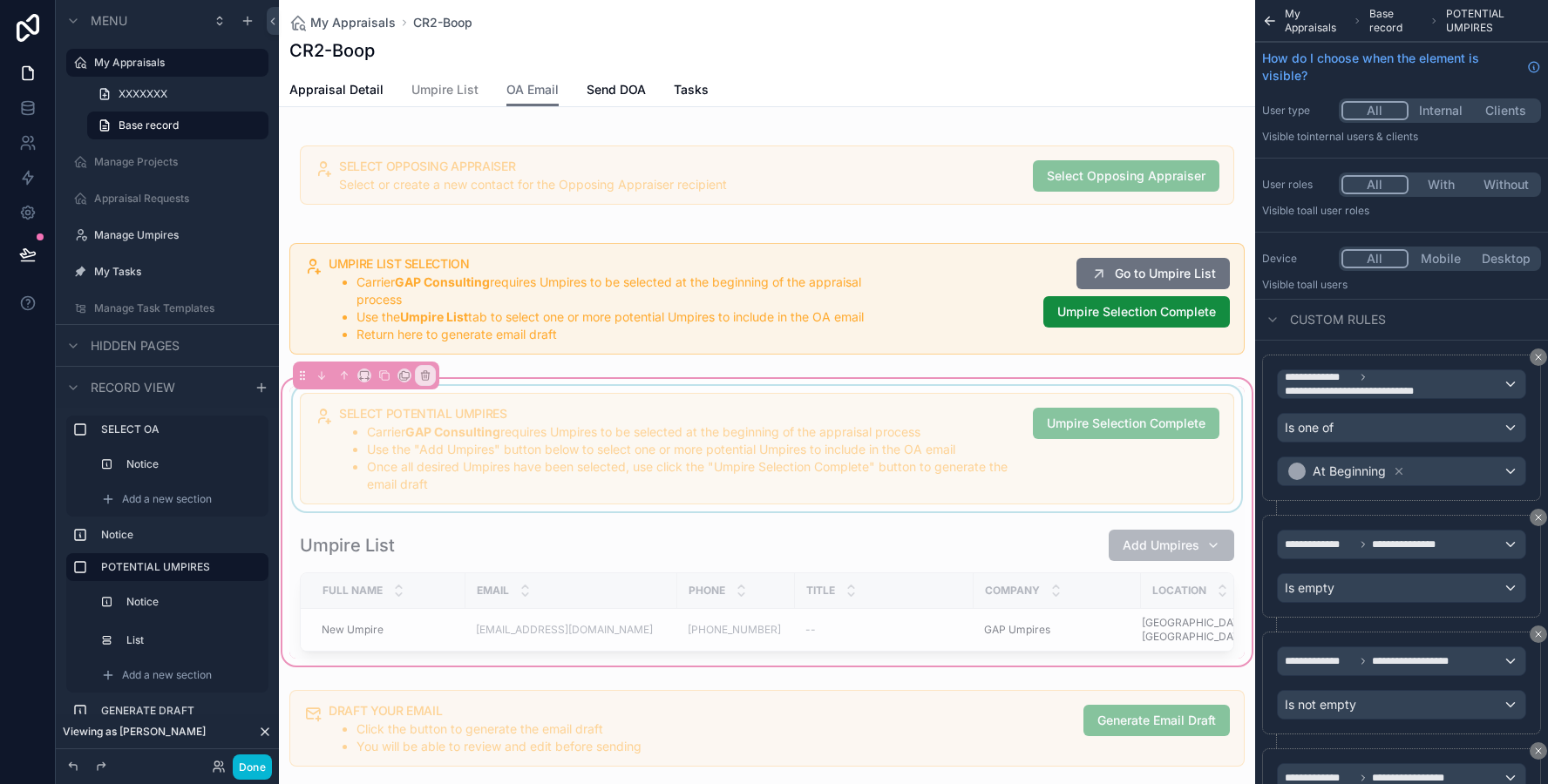
click at [1040, 442] on div "scrollable content" at bounding box center [767, 448] width 955 height 126
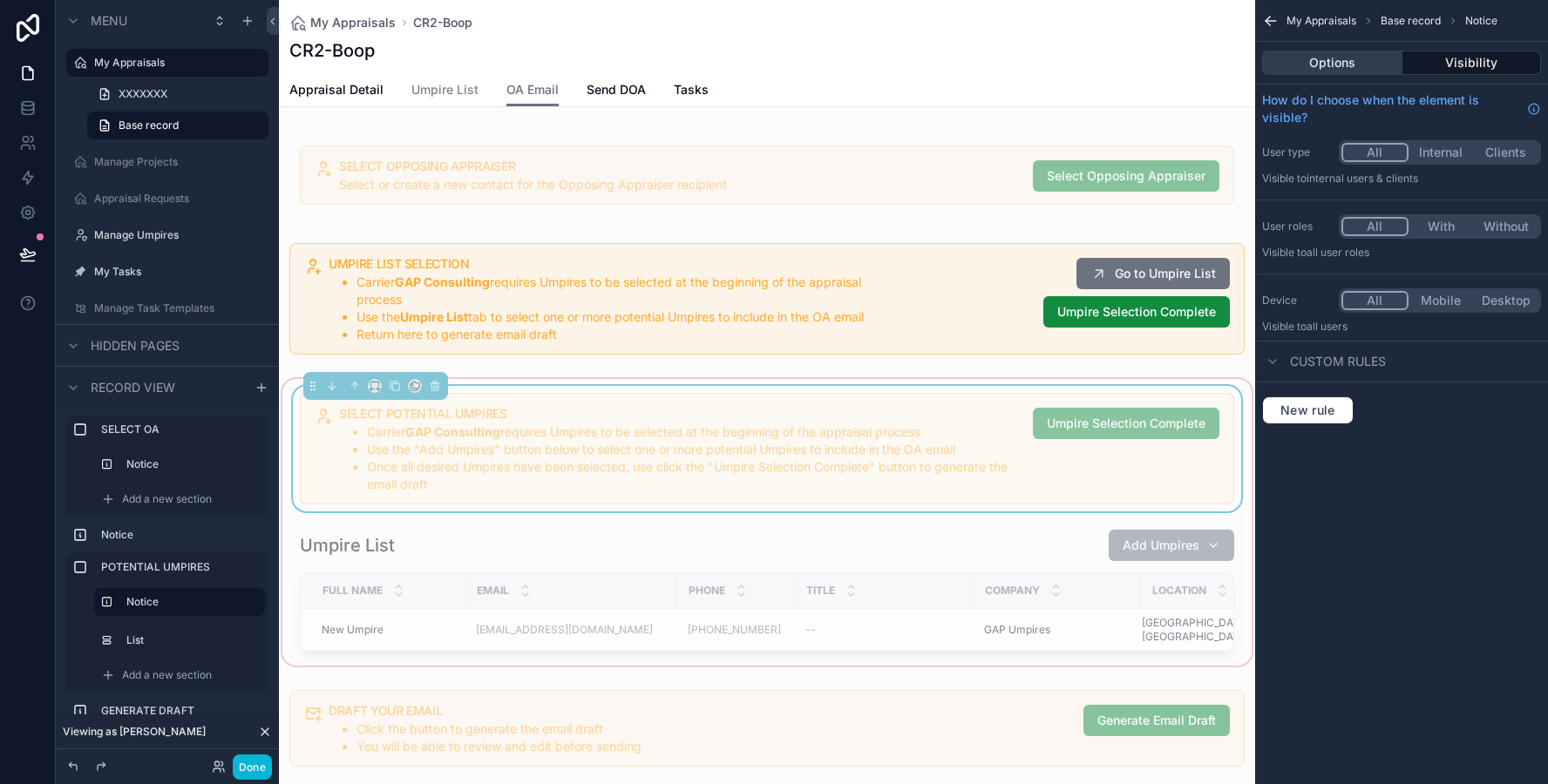
click at [1343, 63] on button "Options" at bounding box center [1332, 63] width 140 height 25
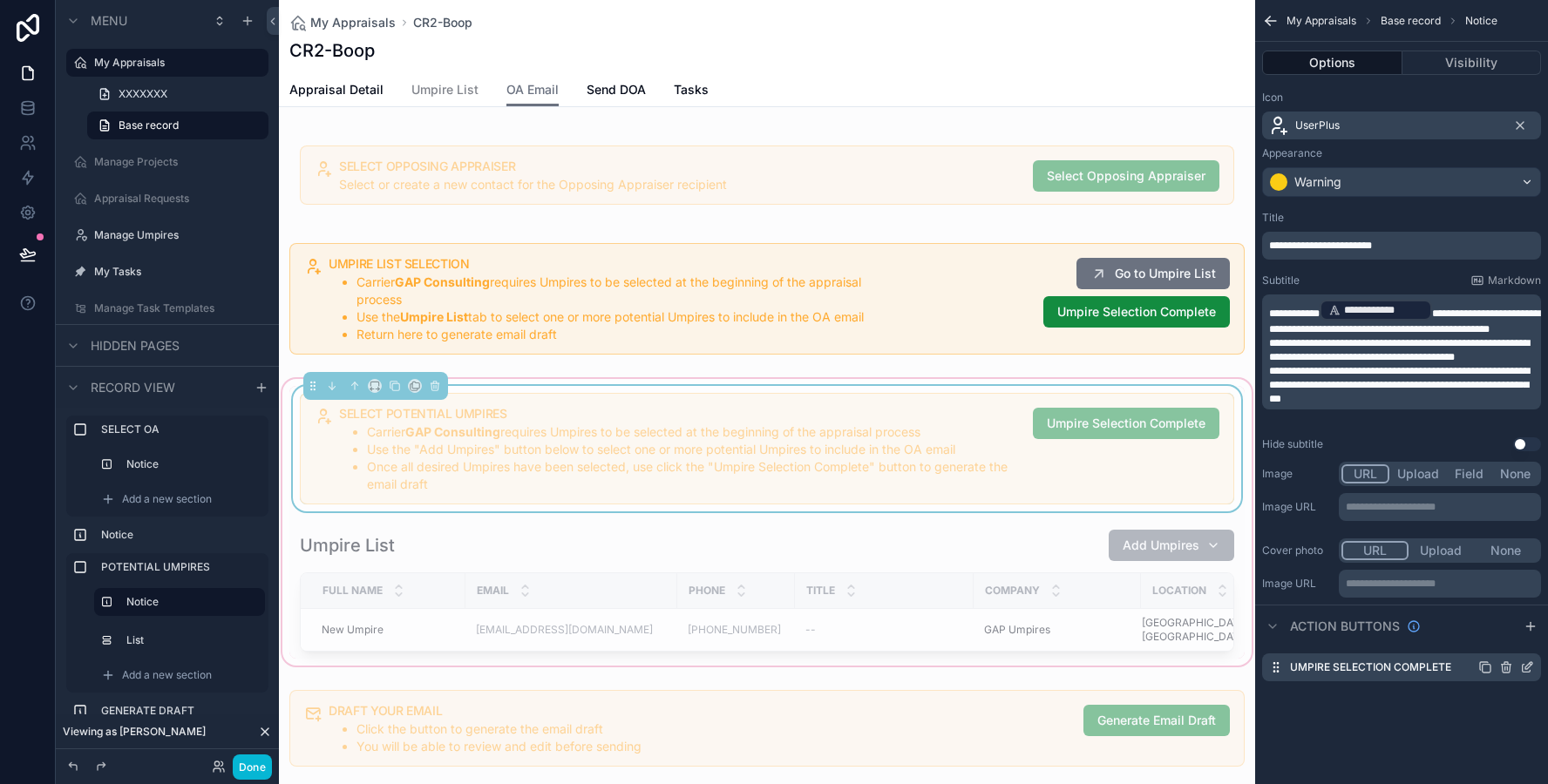
click at [1531, 664] on icon "scrollable content" at bounding box center [1530, 664] width 2 height 2
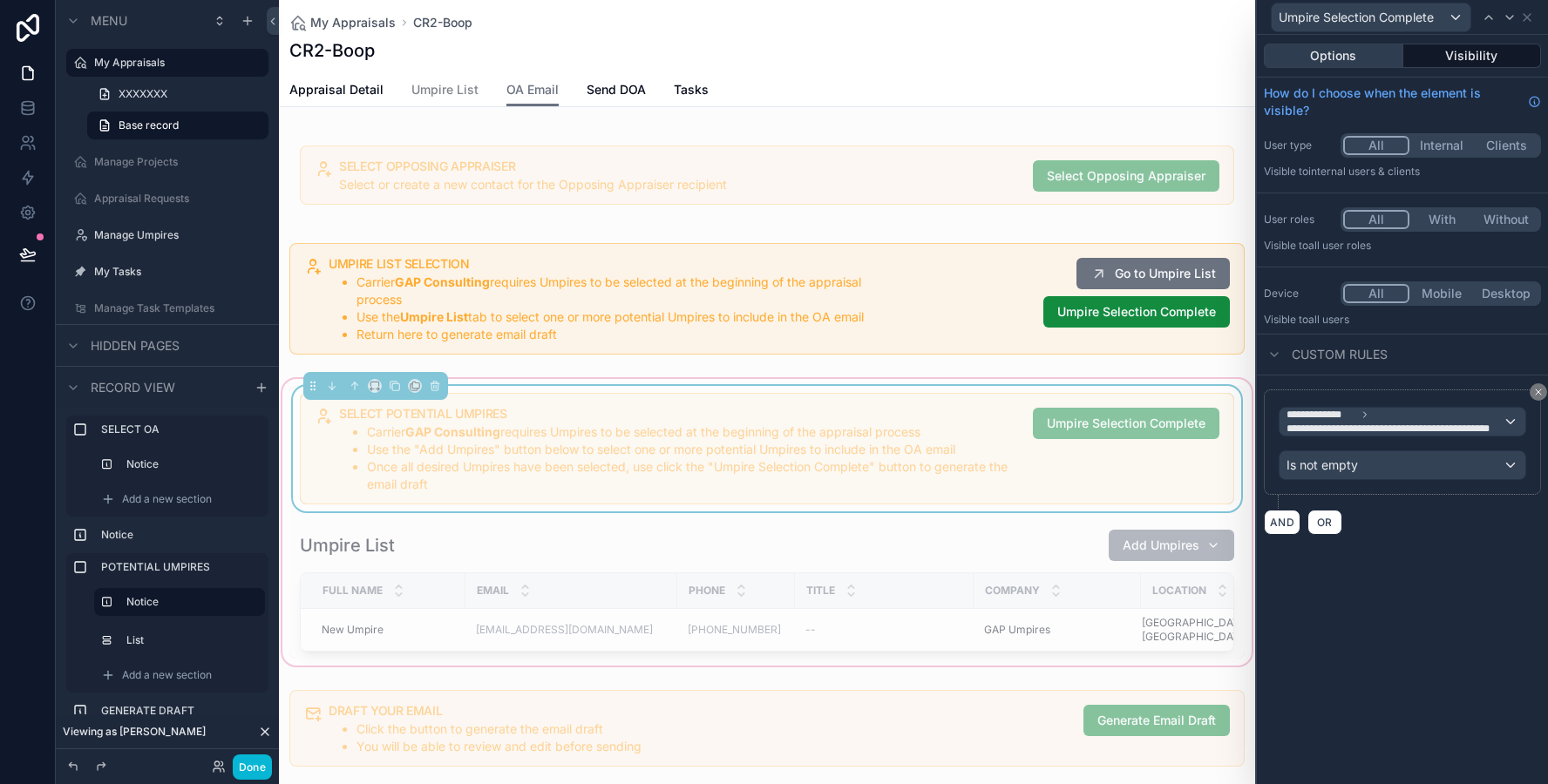
click at [1342, 56] on button "Options" at bounding box center [1332, 55] width 139 height 25
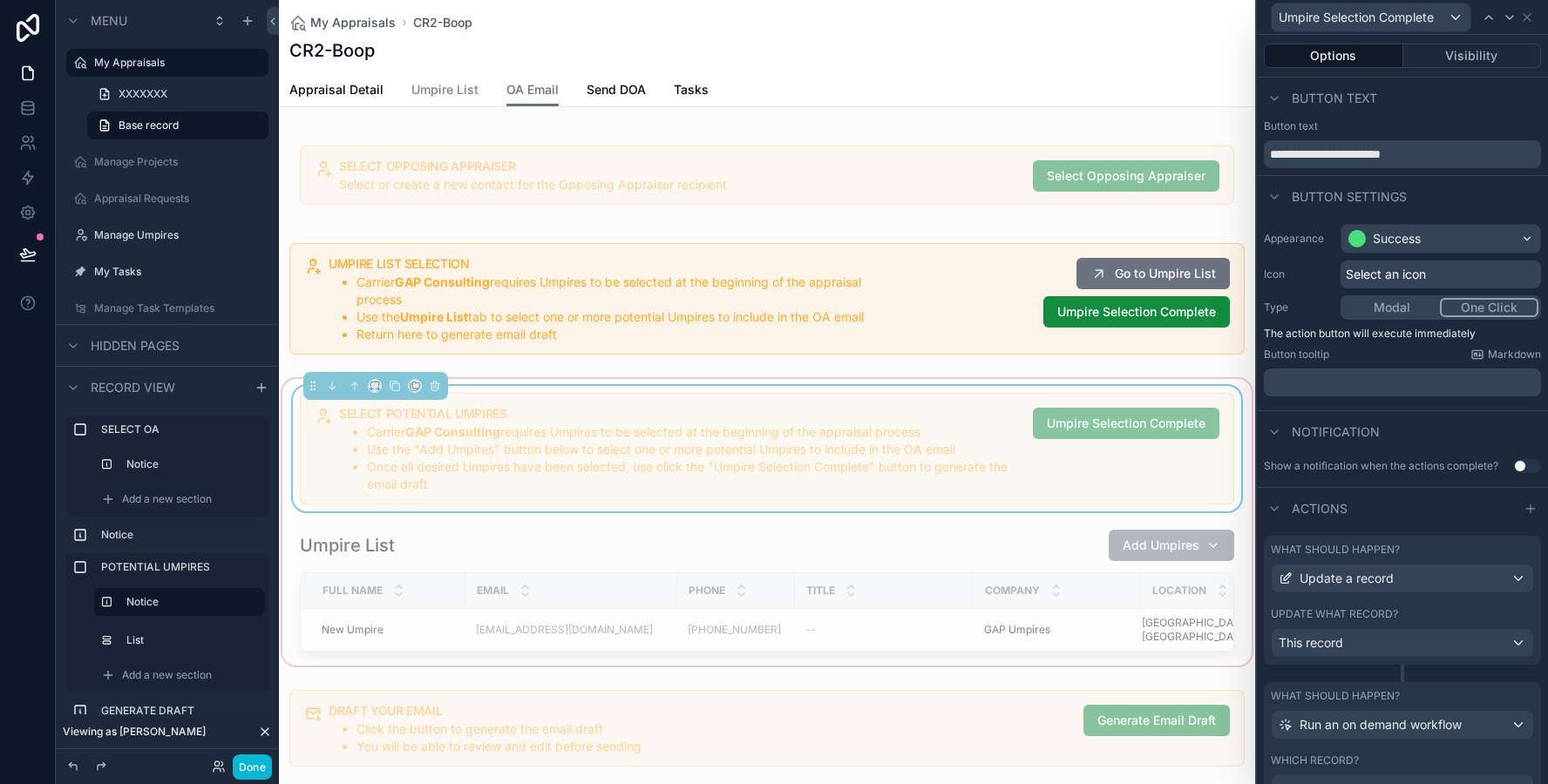
scroll to position [78, 0]
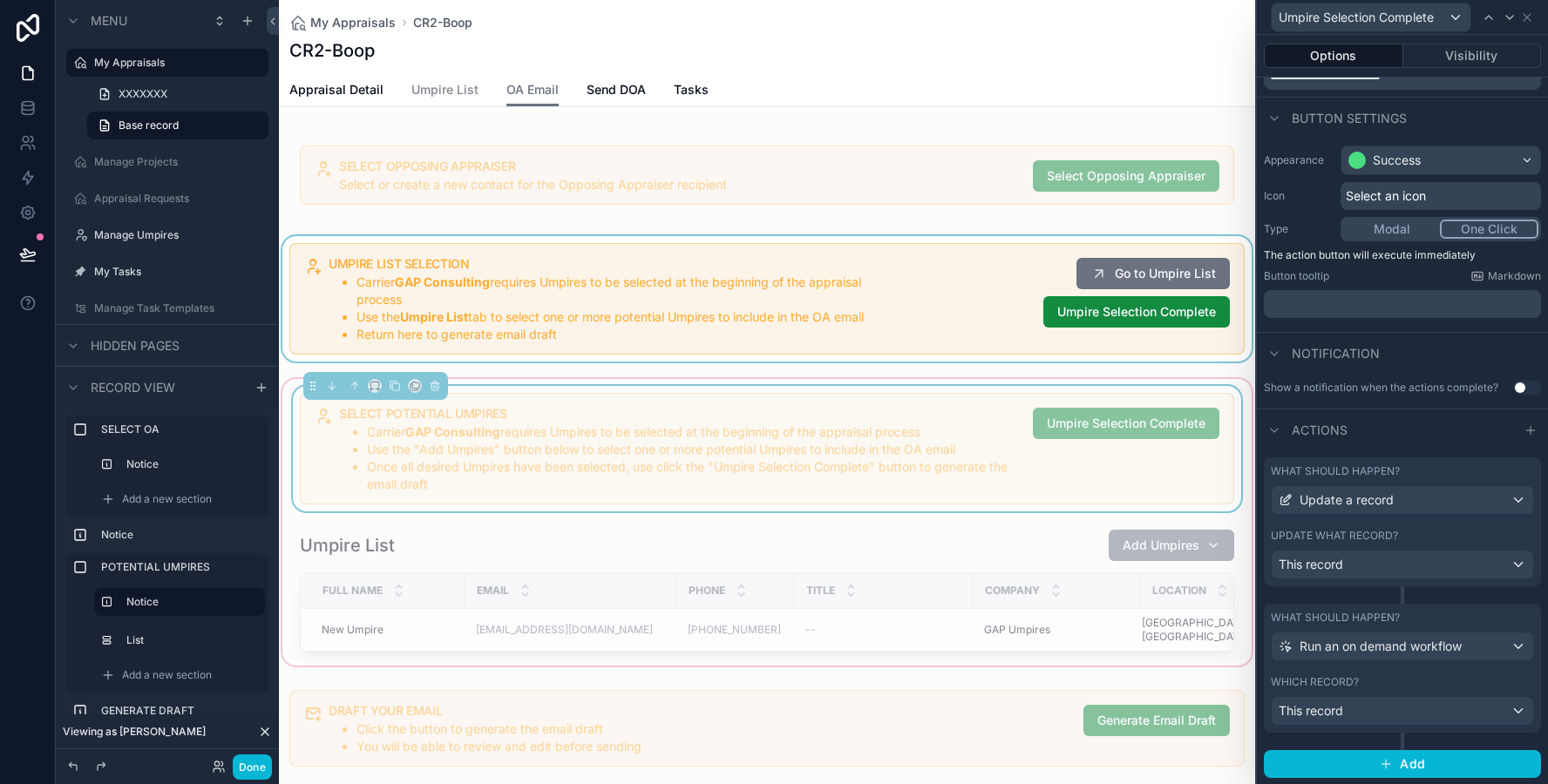
click at [931, 238] on div "scrollable content" at bounding box center [767, 299] width 976 height 126
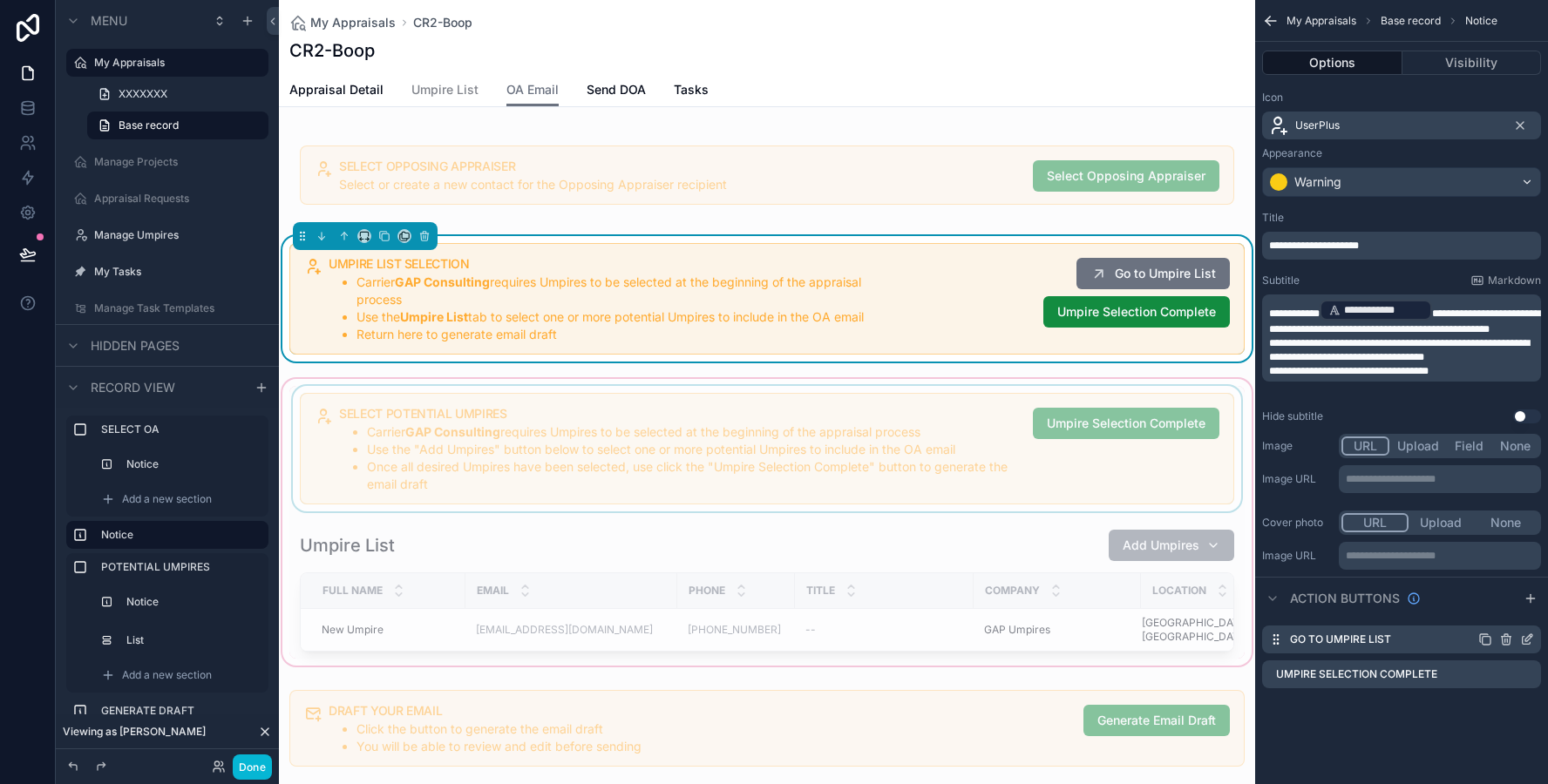
click at [1485, 640] on icon "scrollable content" at bounding box center [1484, 639] width 14 height 14
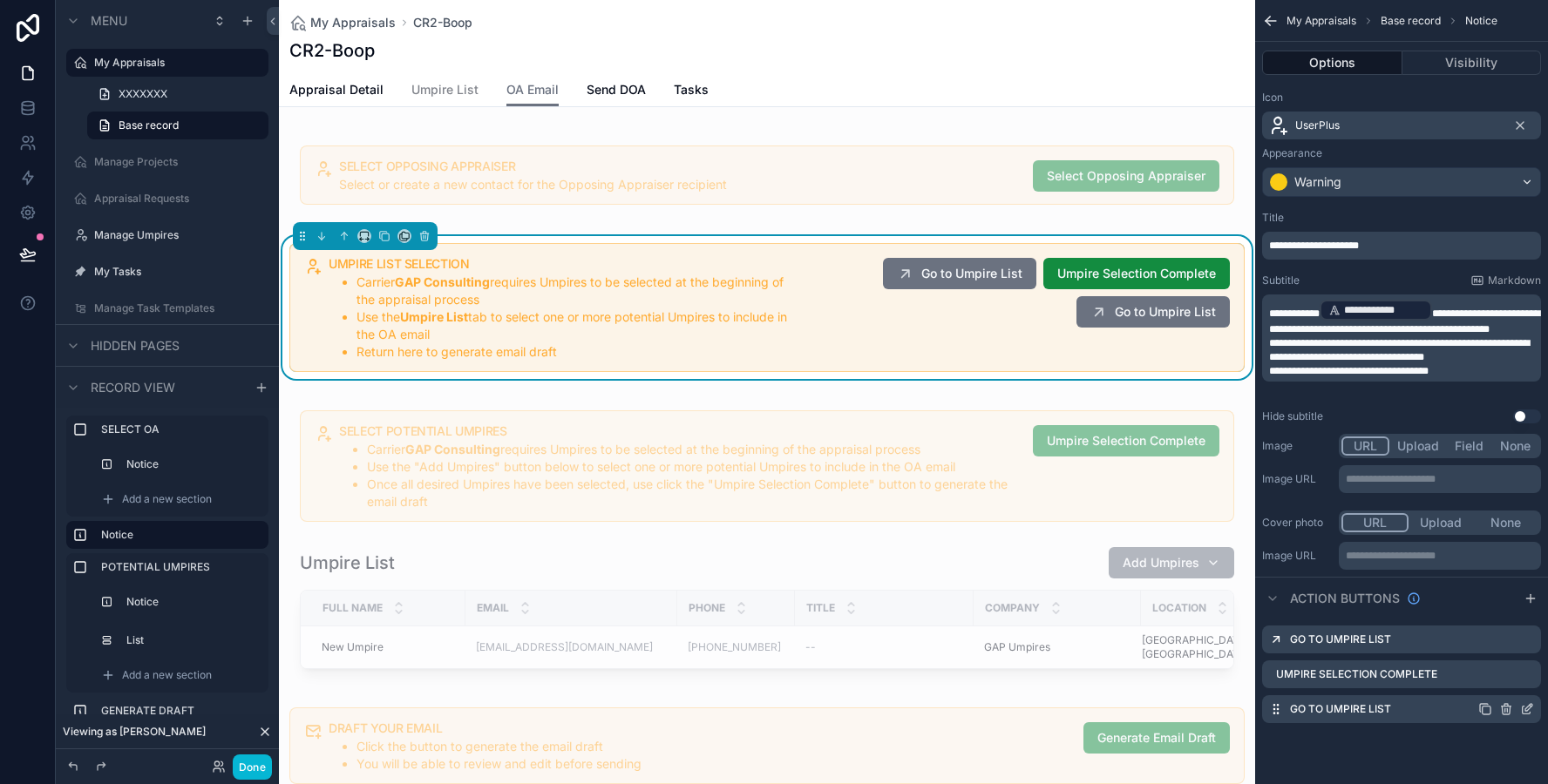
click at [1529, 708] on icon "scrollable content" at bounding box center [1526, 709] width 14 height 14
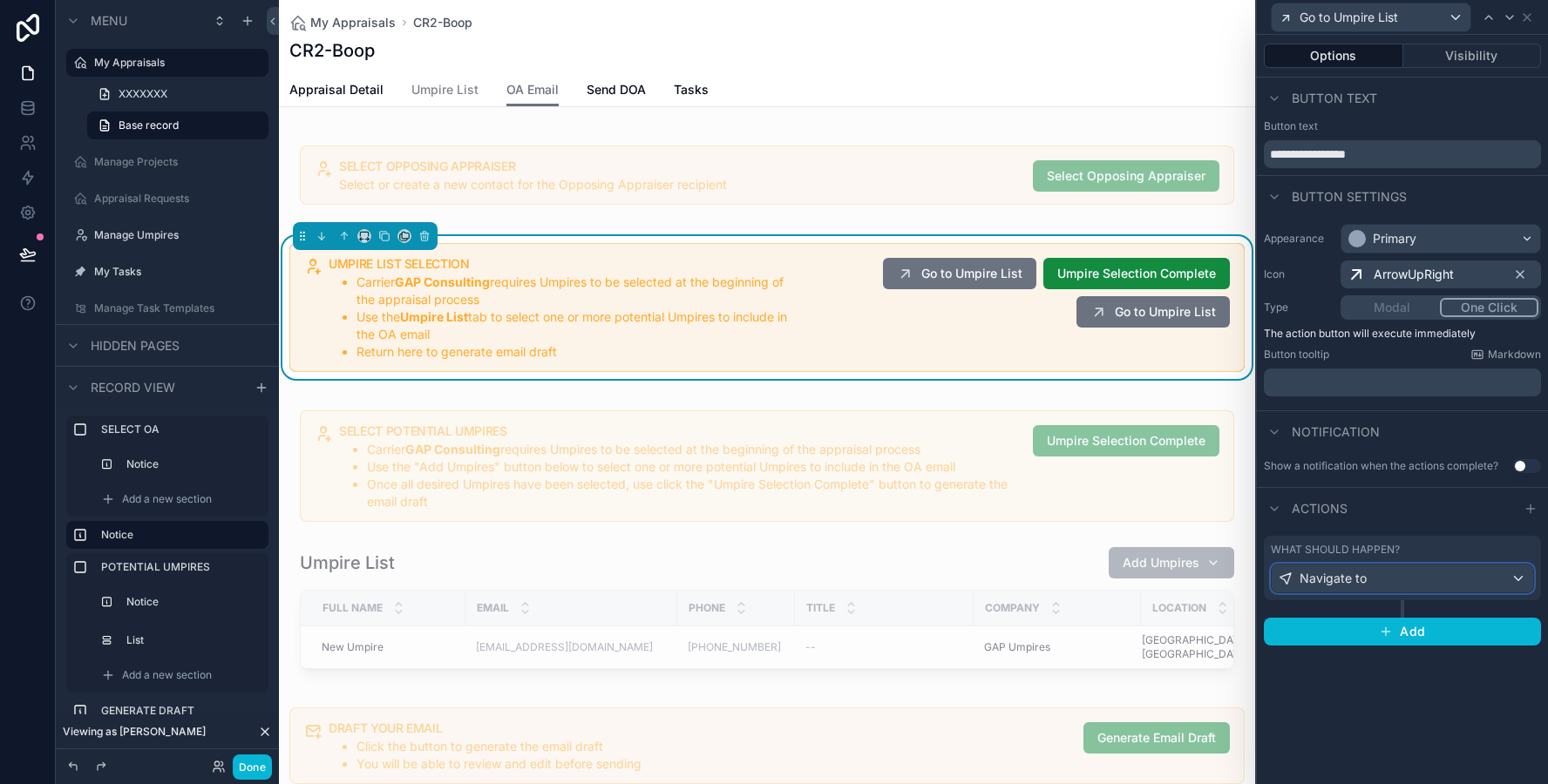
click at [1382, 585] on div "Navigate to" at bounding box center [1402, 578] width 261 height 28
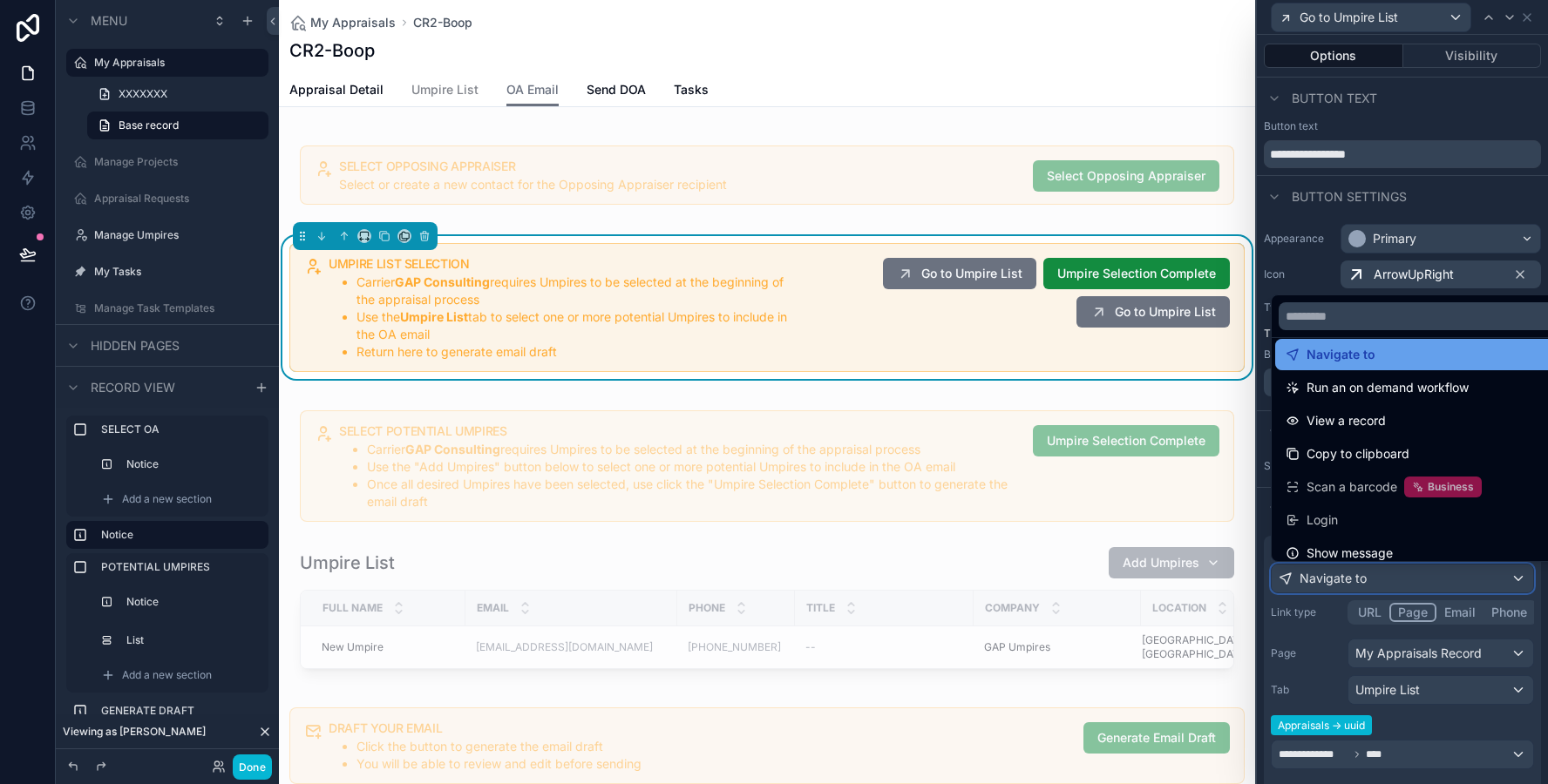
scroll to position [156, 0]
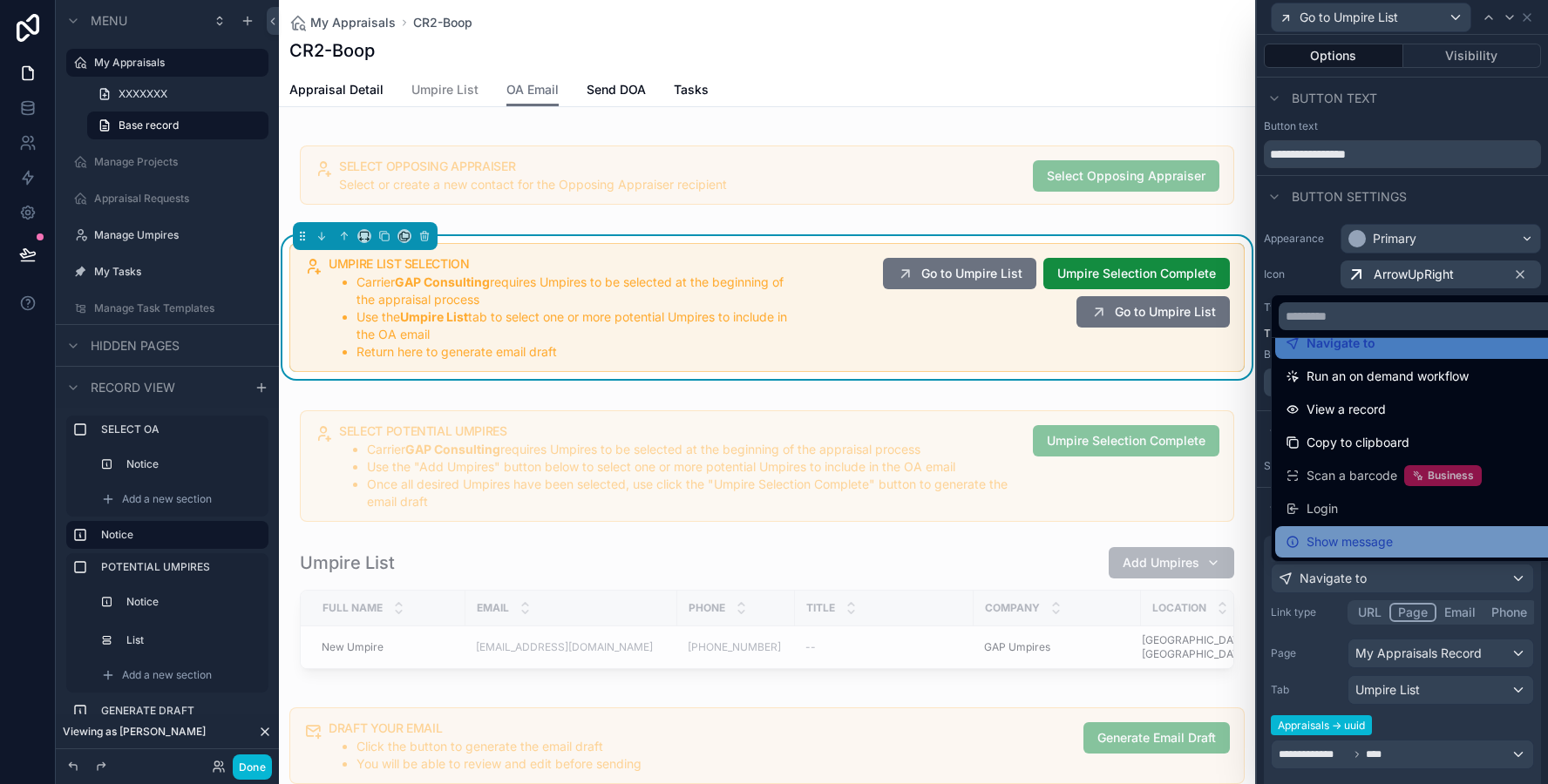
click at [1346, 528] on div "Show message" at bounding box center [1422, 542] width 295 height 31
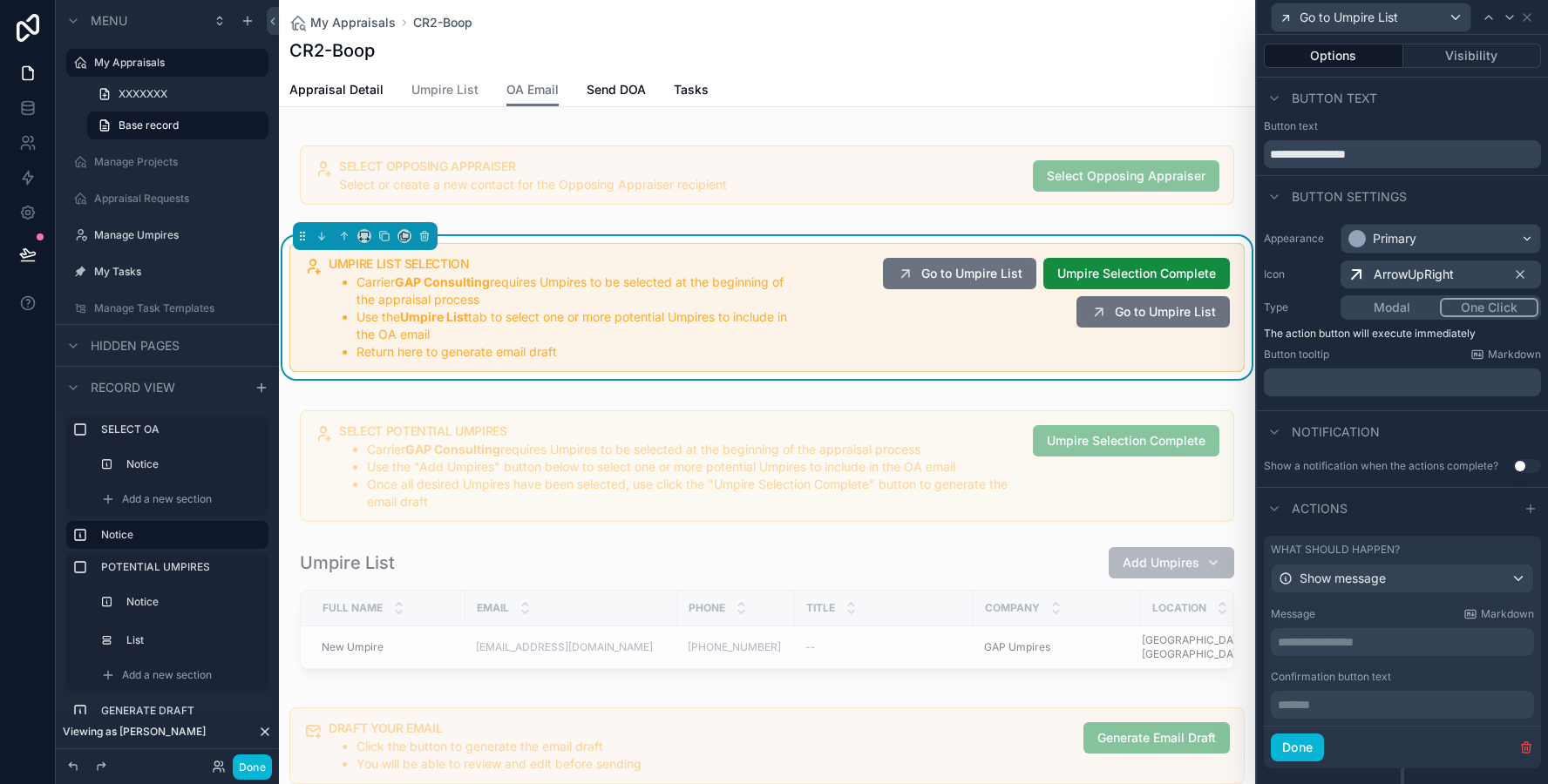
click at [1342, 649] on p "**********" at bounding box center [1404, 642] width 253 height 17
click at [1352, 678] on label "Confirmation button text" at bounding box center [1331, 677] width 120 height 14
click at [1383, 639] on p "**********" at bounding box center [1404, 642] width 253 height 17
click at [1331, 155] on input "**********" at bounding box center [1402, 154] width 277 height 28
type input "**********"
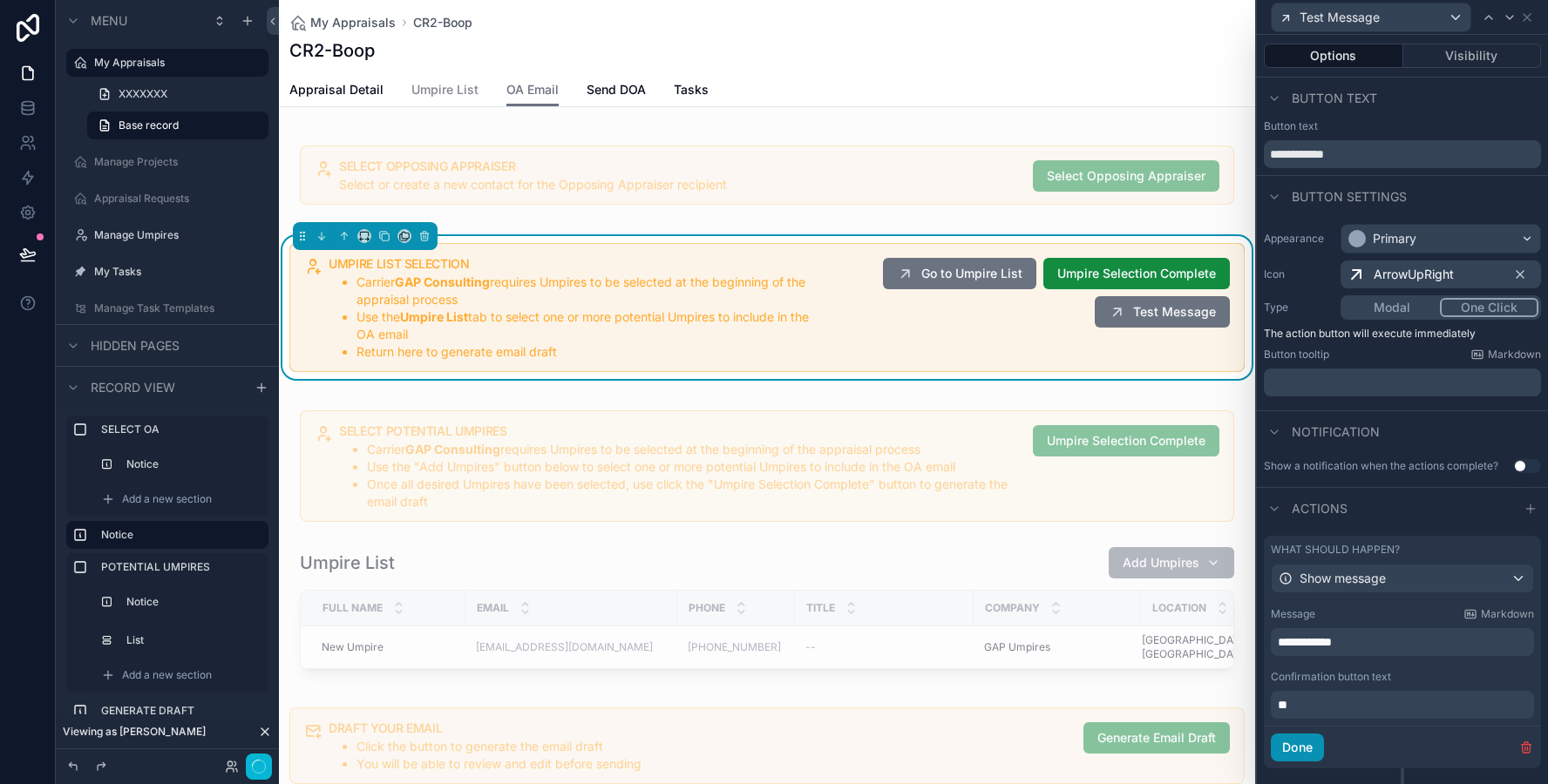
click at [1297, 753] on button "Done" at bounding box center [1297, 748] width 53 height 28
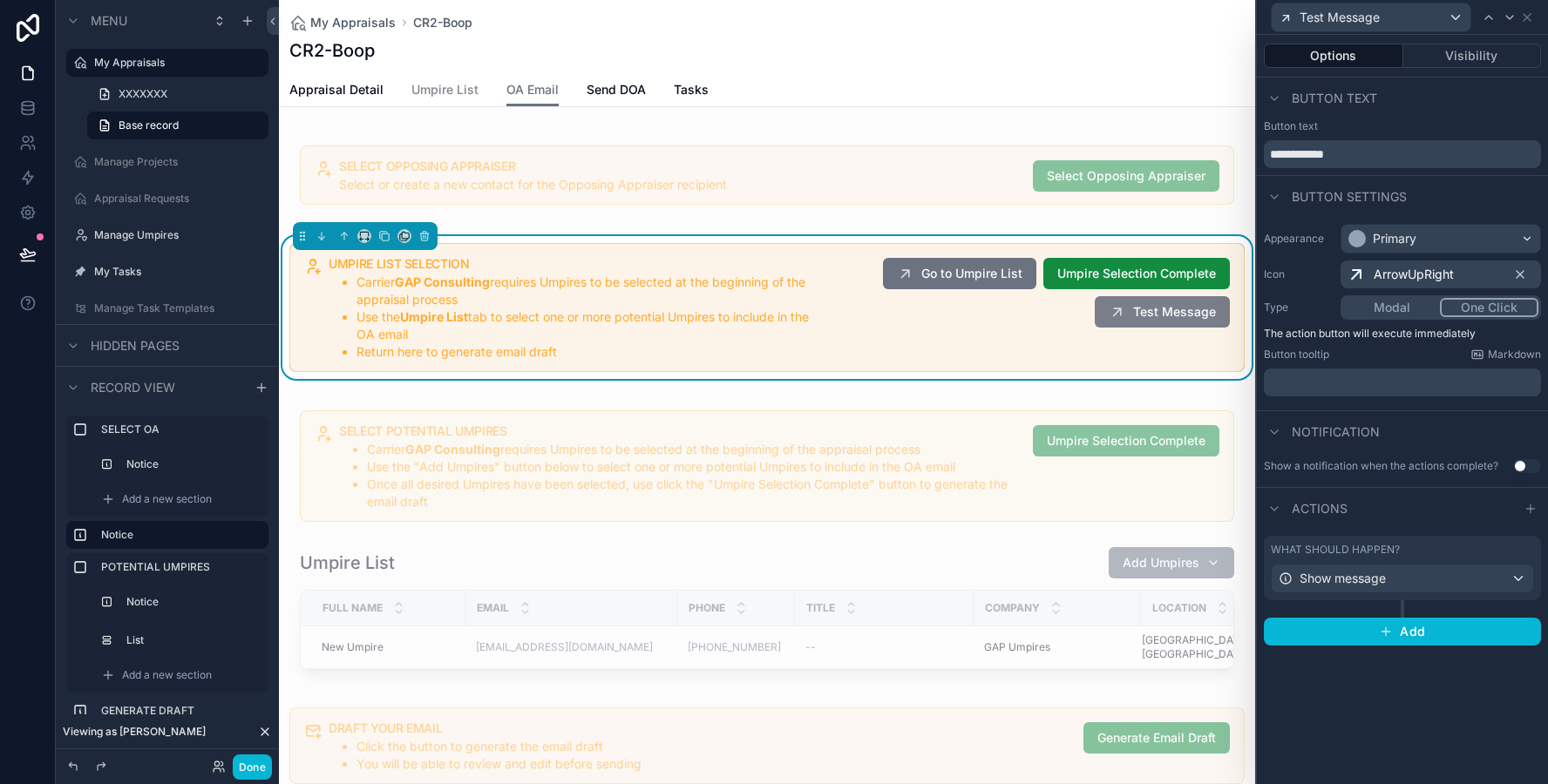
click at [1121, 317] on icon "scrollable content" at bounding box center [1117, 311] width 17 height 17
click at [261, 769] on button "Done" at bounding box center [252, 768] width 39 height 25
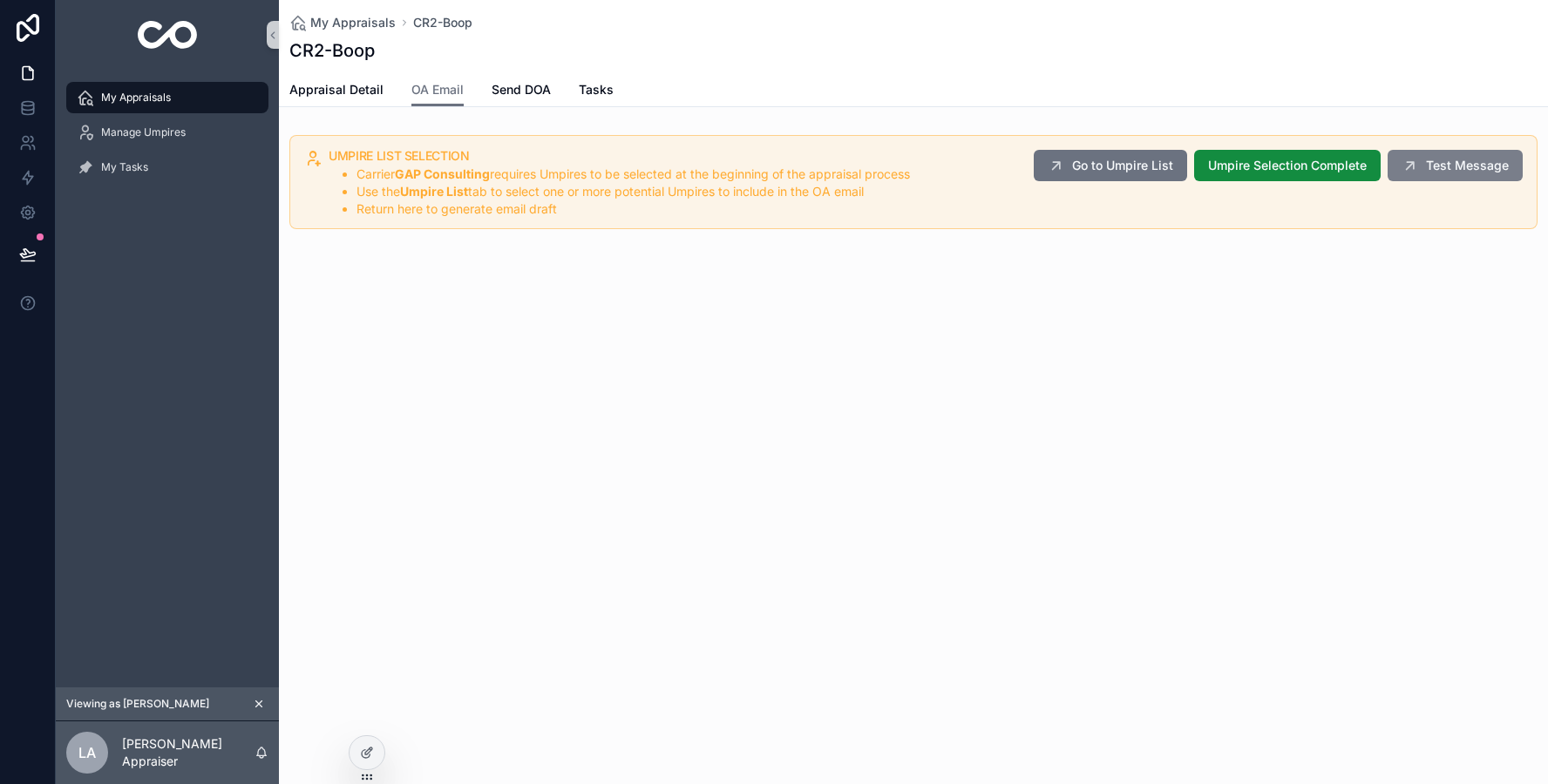
click at [1446, 156] on button "Test Message" at bounding box center [1454, 166] width 136 height 31
click at [1410, 168] on icon "scrollable content" at bounding box center [1410, 165] width 17 height 17
click at [357, 759] on div at bounding box center [367, 753] width 35 height 33
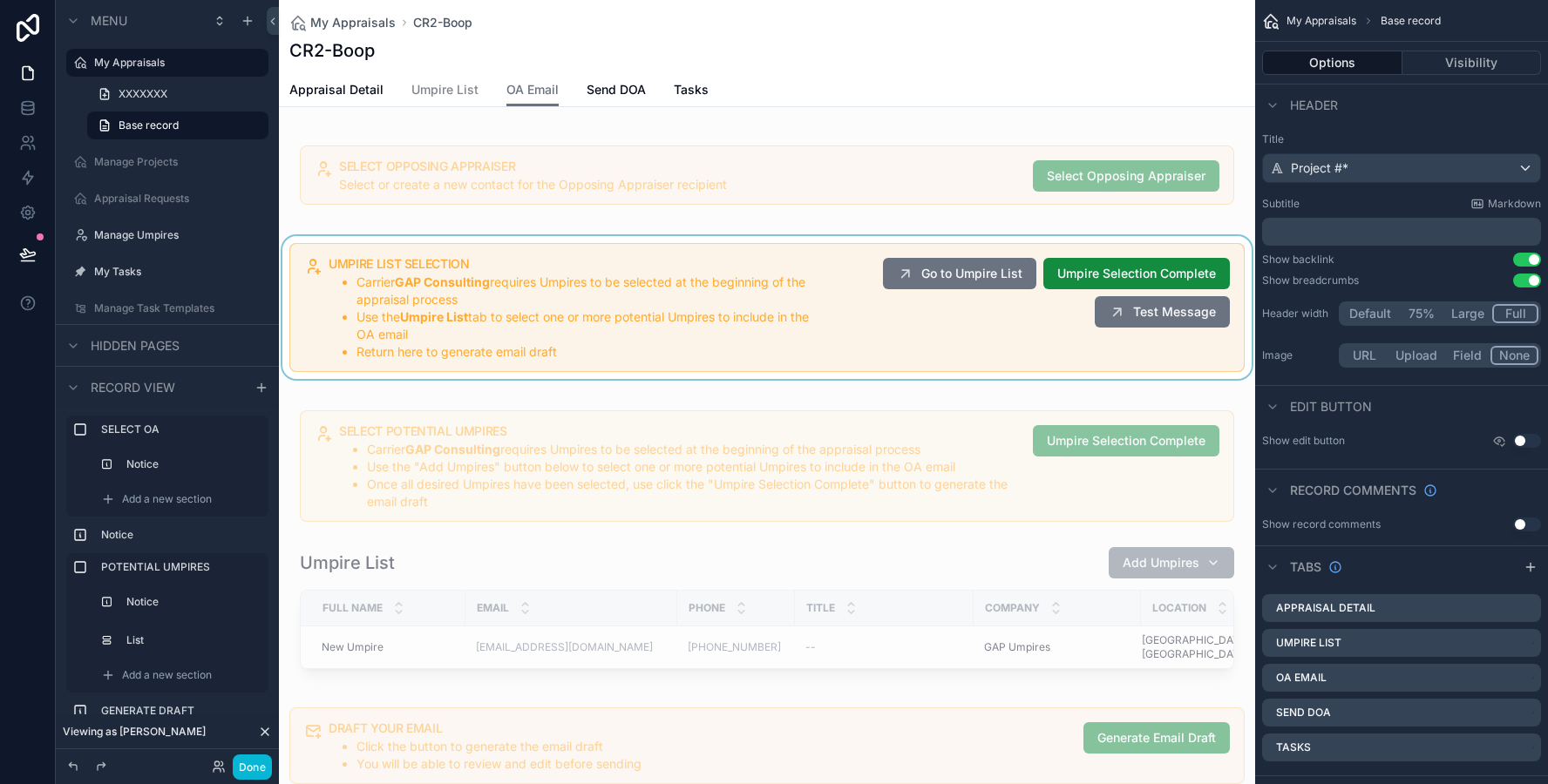
click at [1119, 369] on div "scrollable content" at bounding box center [767, 307] width 976 height 143
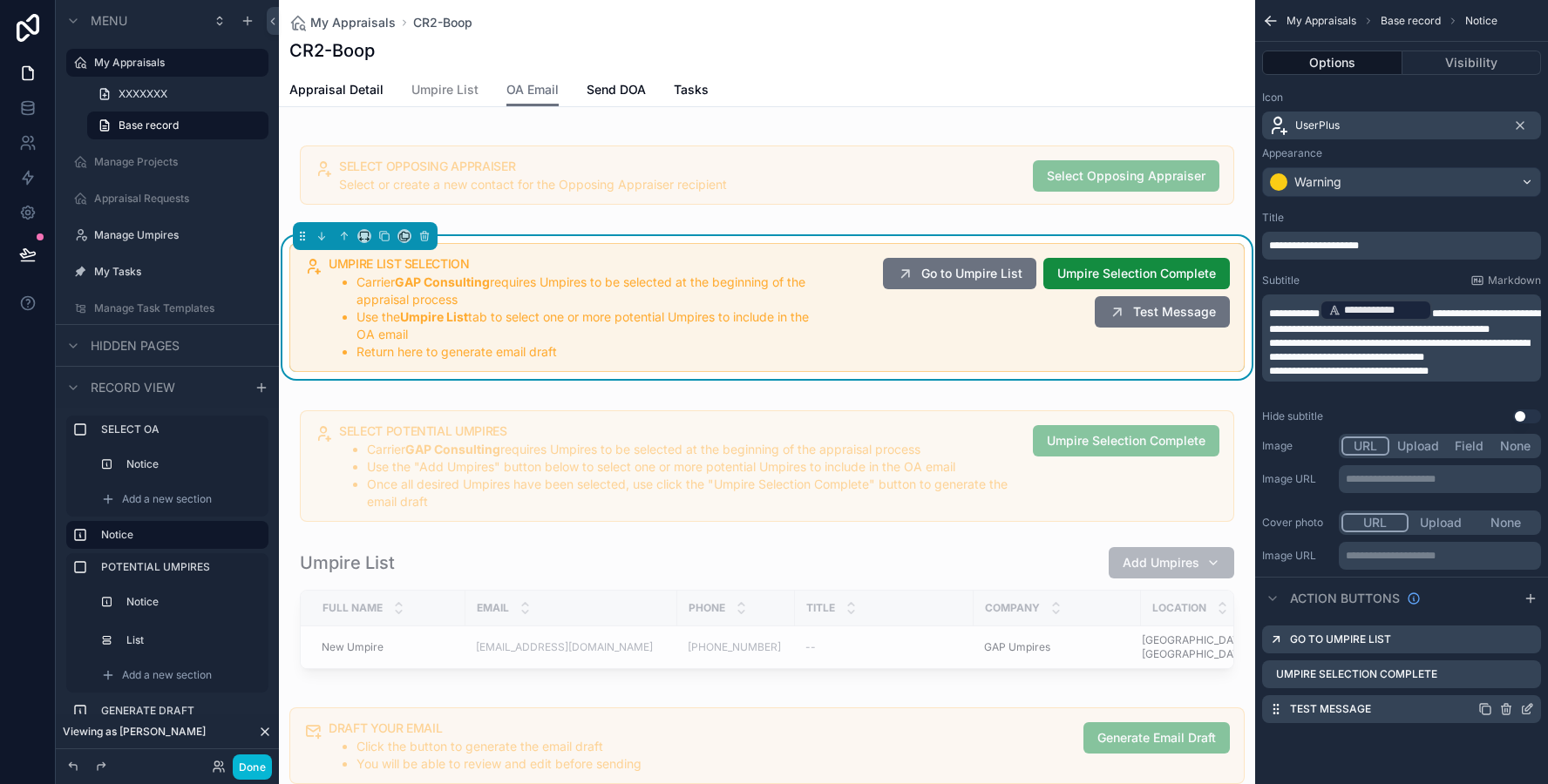
click at [1525, 714] on icon "scrollable content" at bounding box center [1526, 710] width 8 height 8
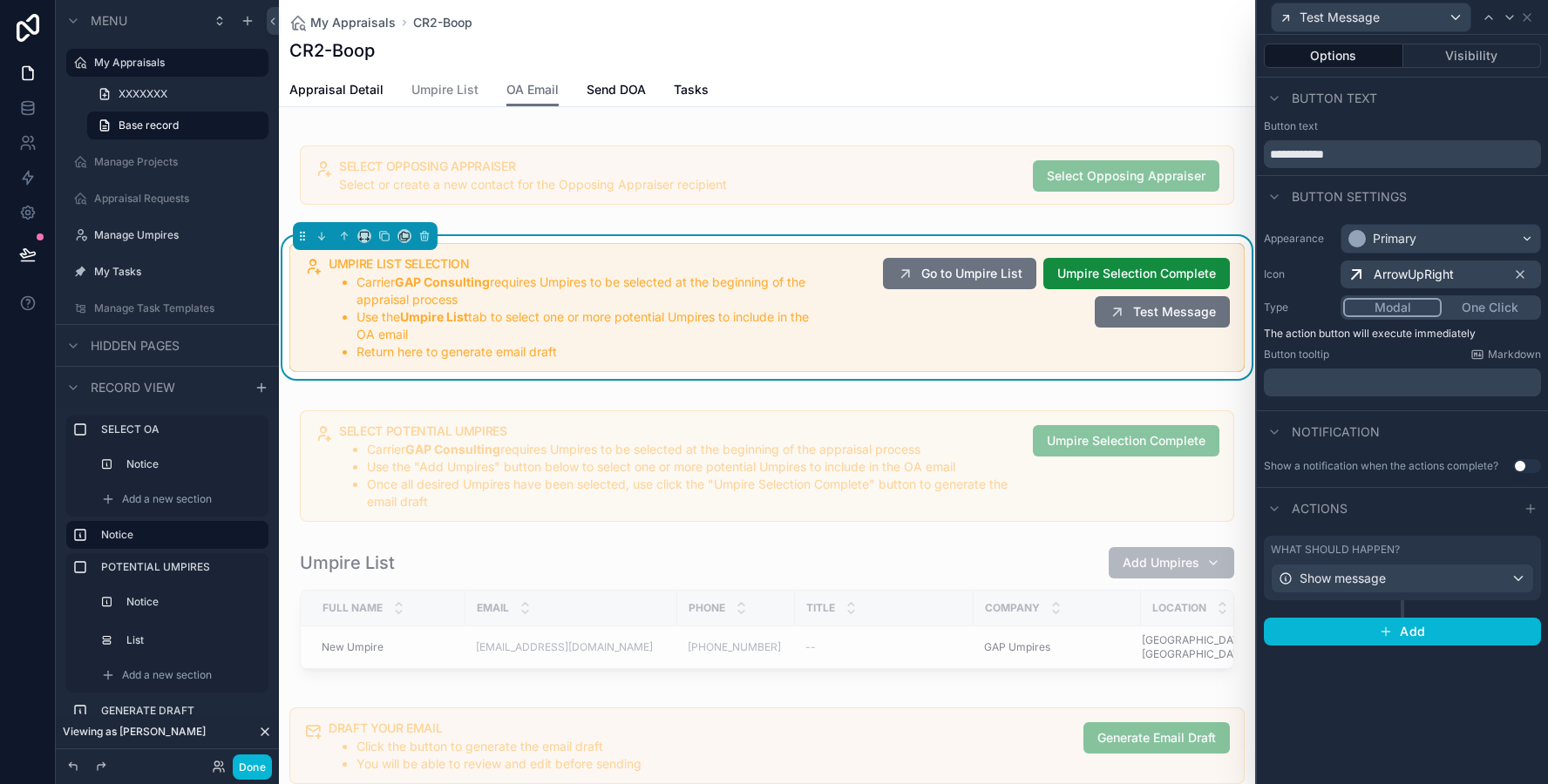
click at [1368, 309] on button "Modal" at bounding box center [1392, 307] width 98 height 19
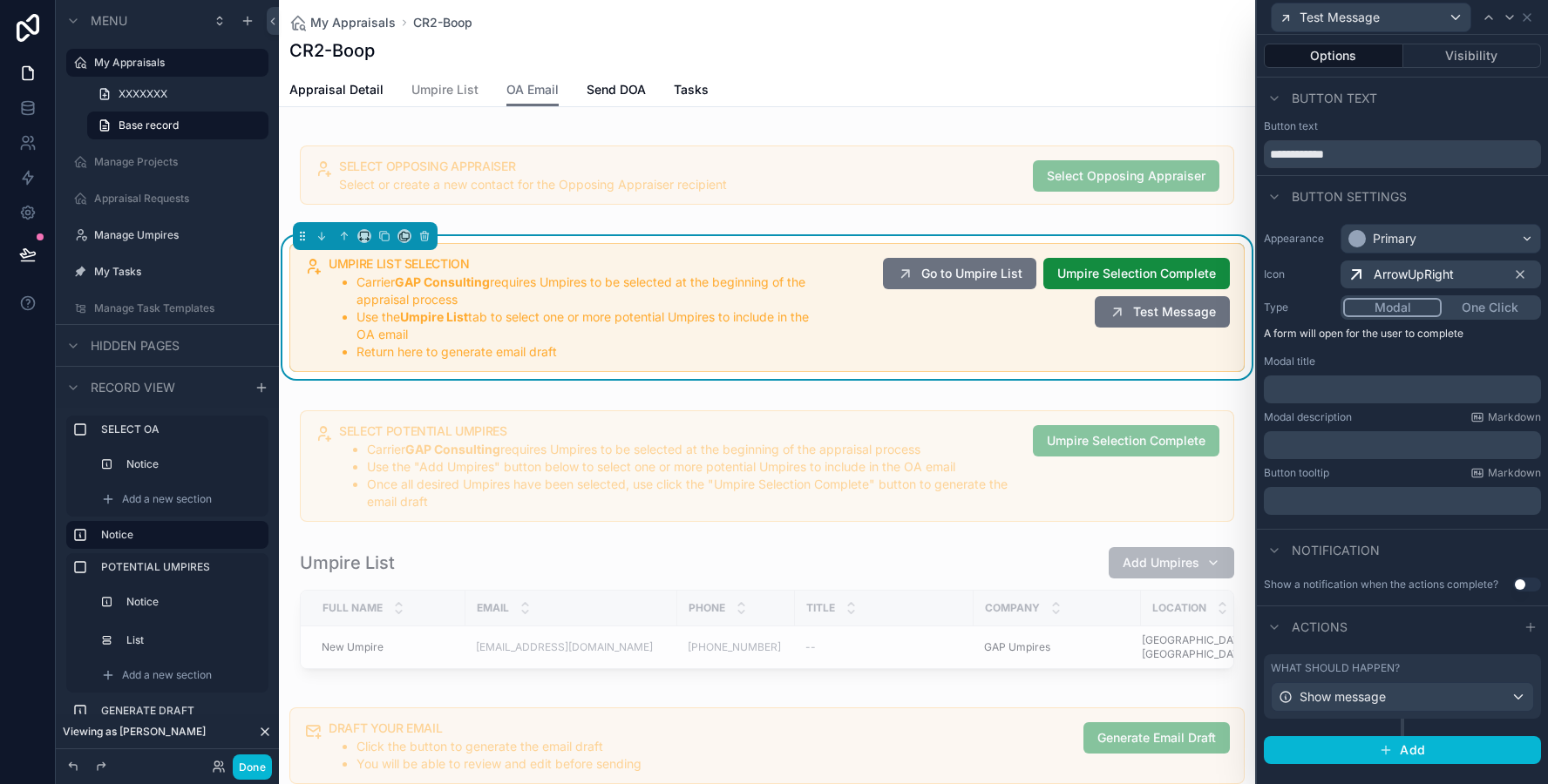
click at [1294, 671] on label "What should happen?" at bounding box center [1335, 668] width 129 height 14
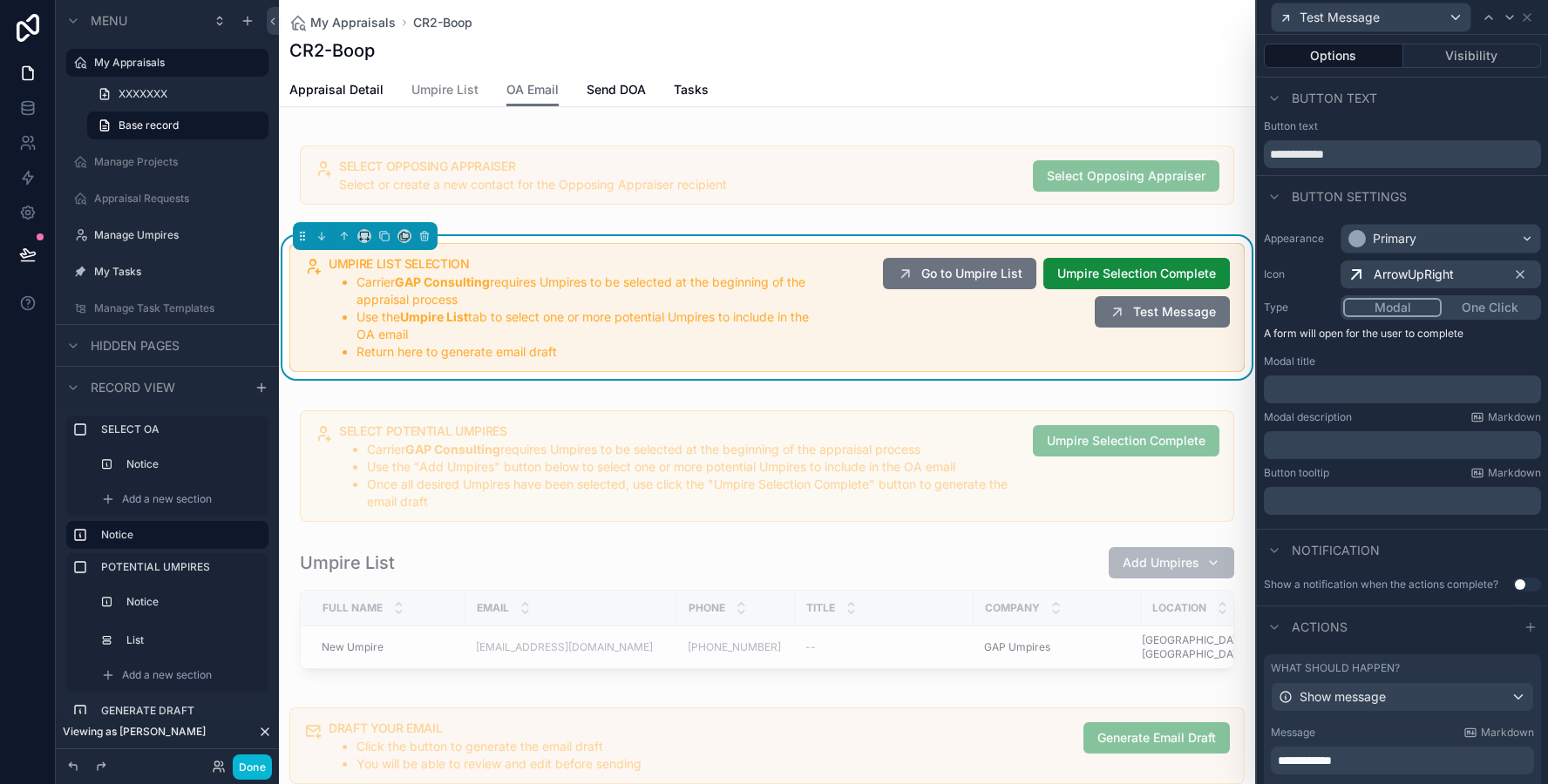
scroll to position [155, 0]
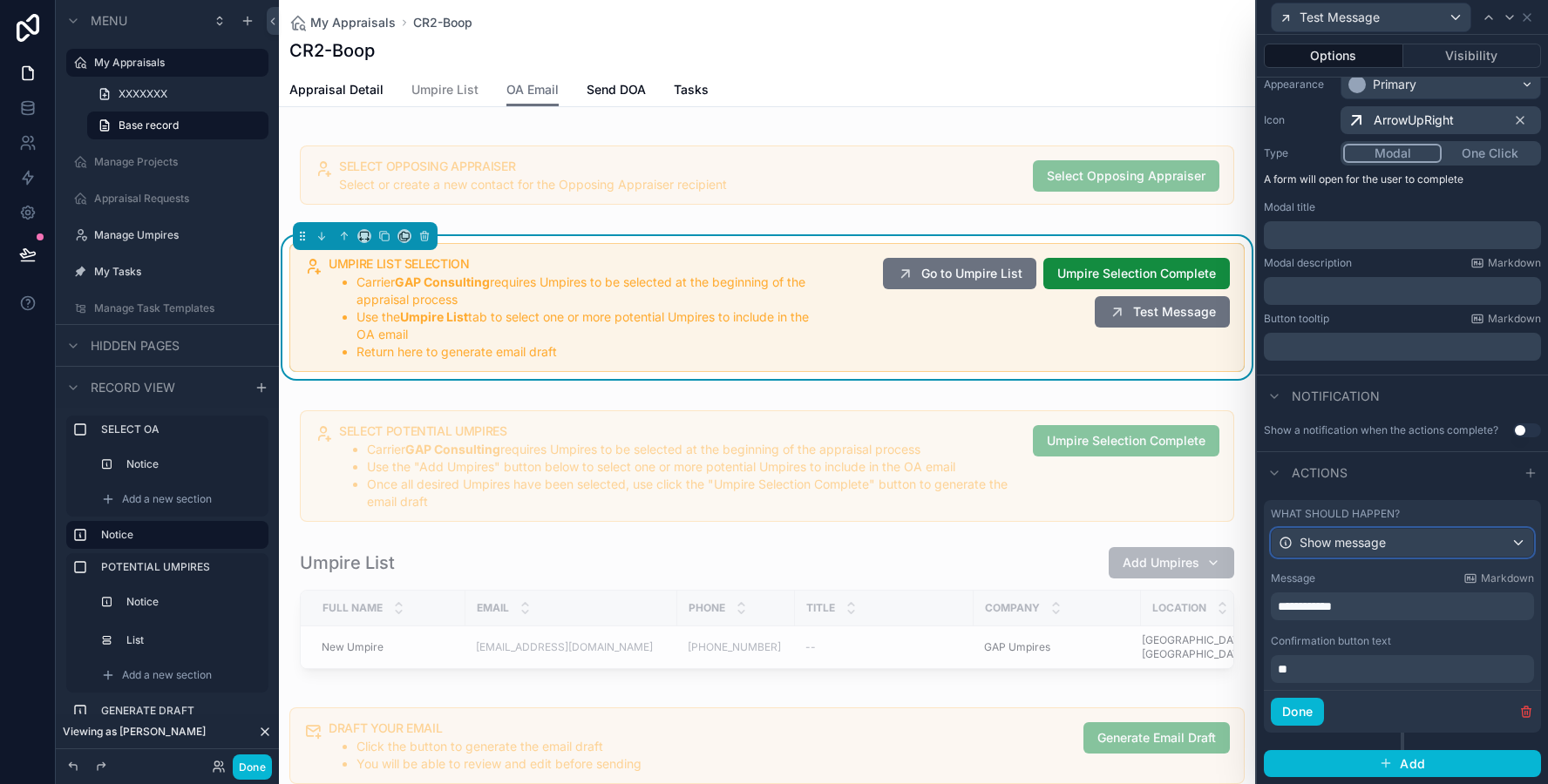
click at [1342, 547] on span "Show message" at bounding box center [1342, 542] width 86 height 17
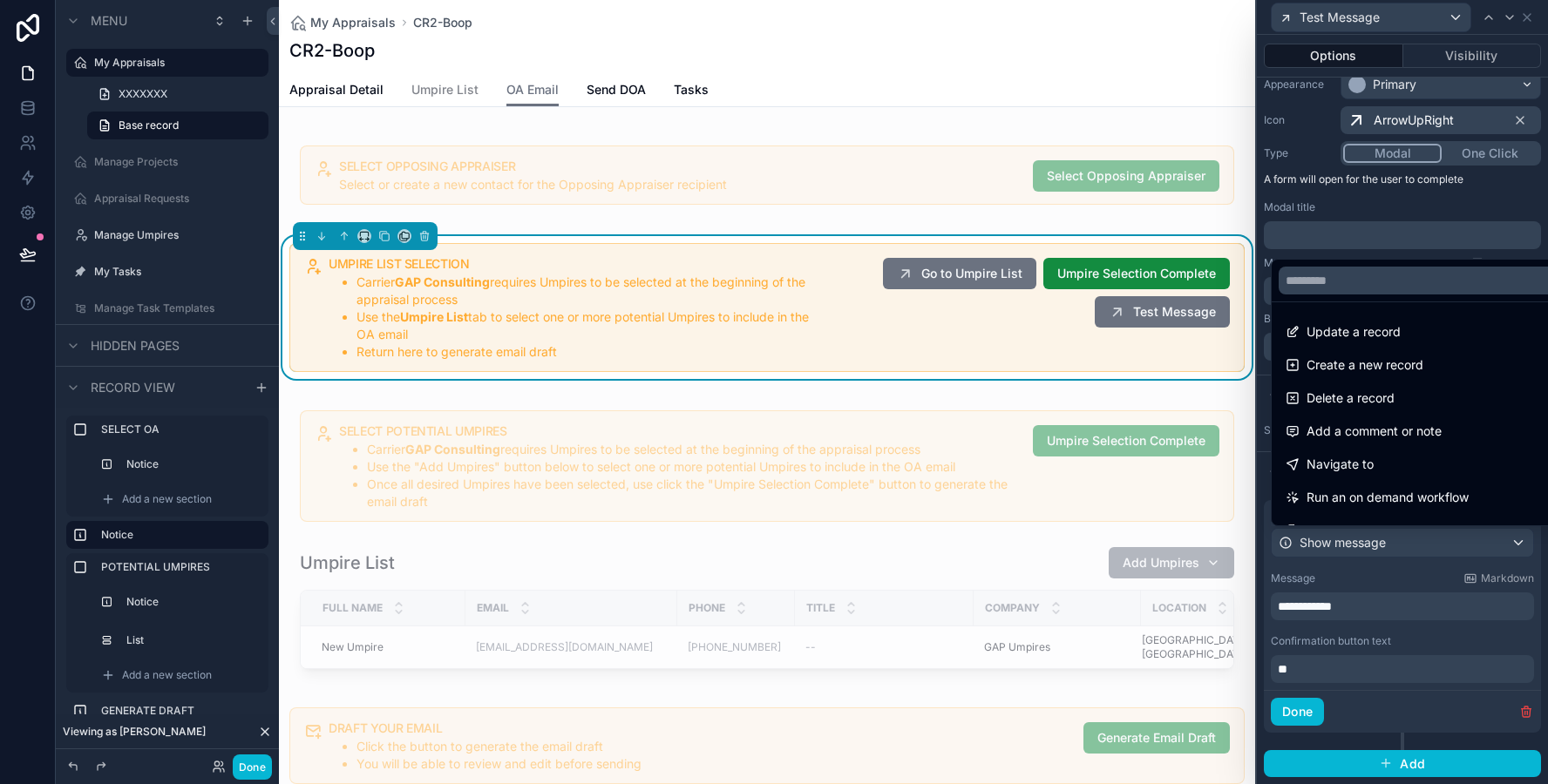
click at [1342, 547] on div at bounding box center [1402, 392] width 291 height 784
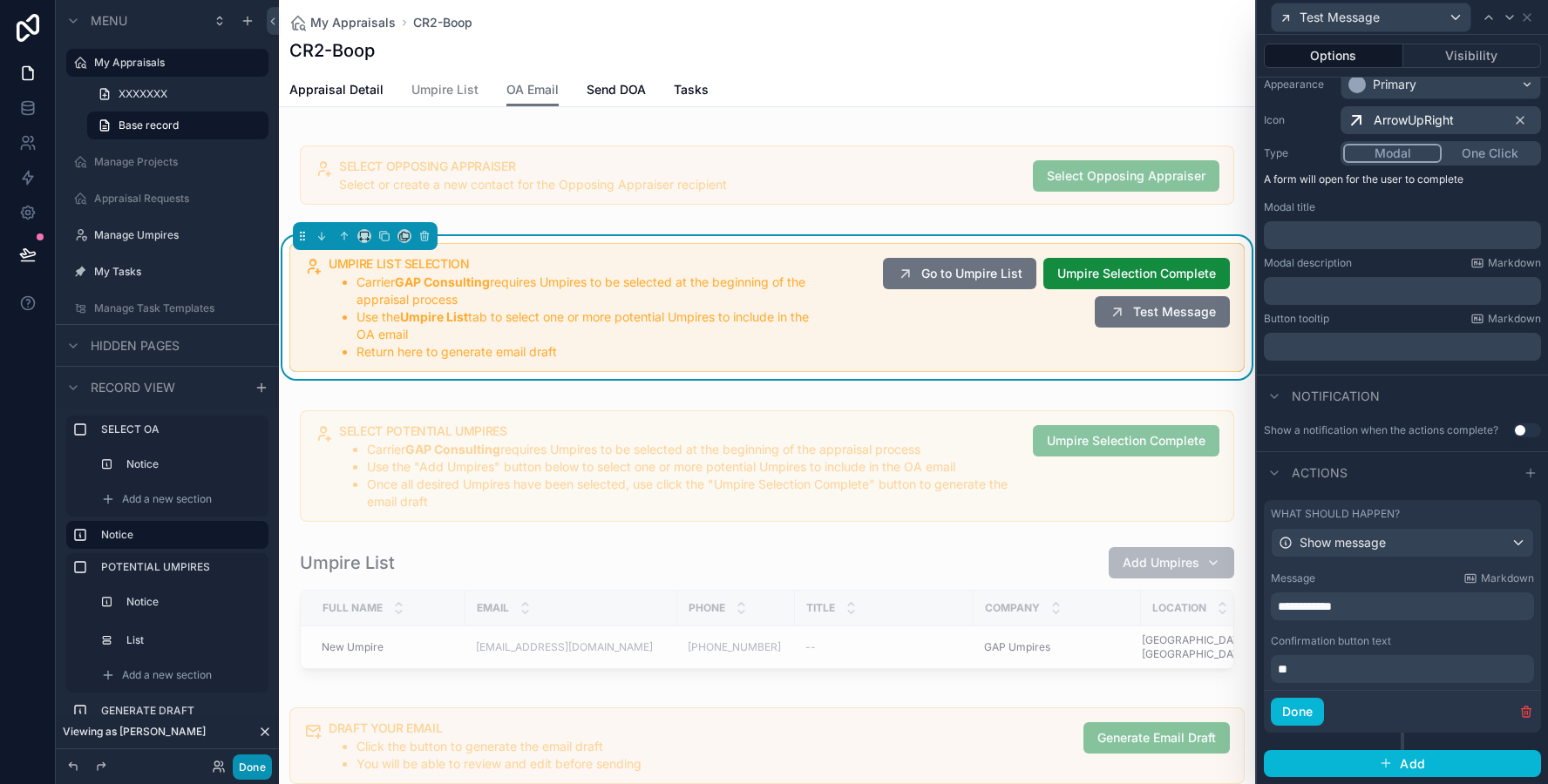
click at [236, 774] on button "Done" at bounding box center [252, 768] width 39 height 25
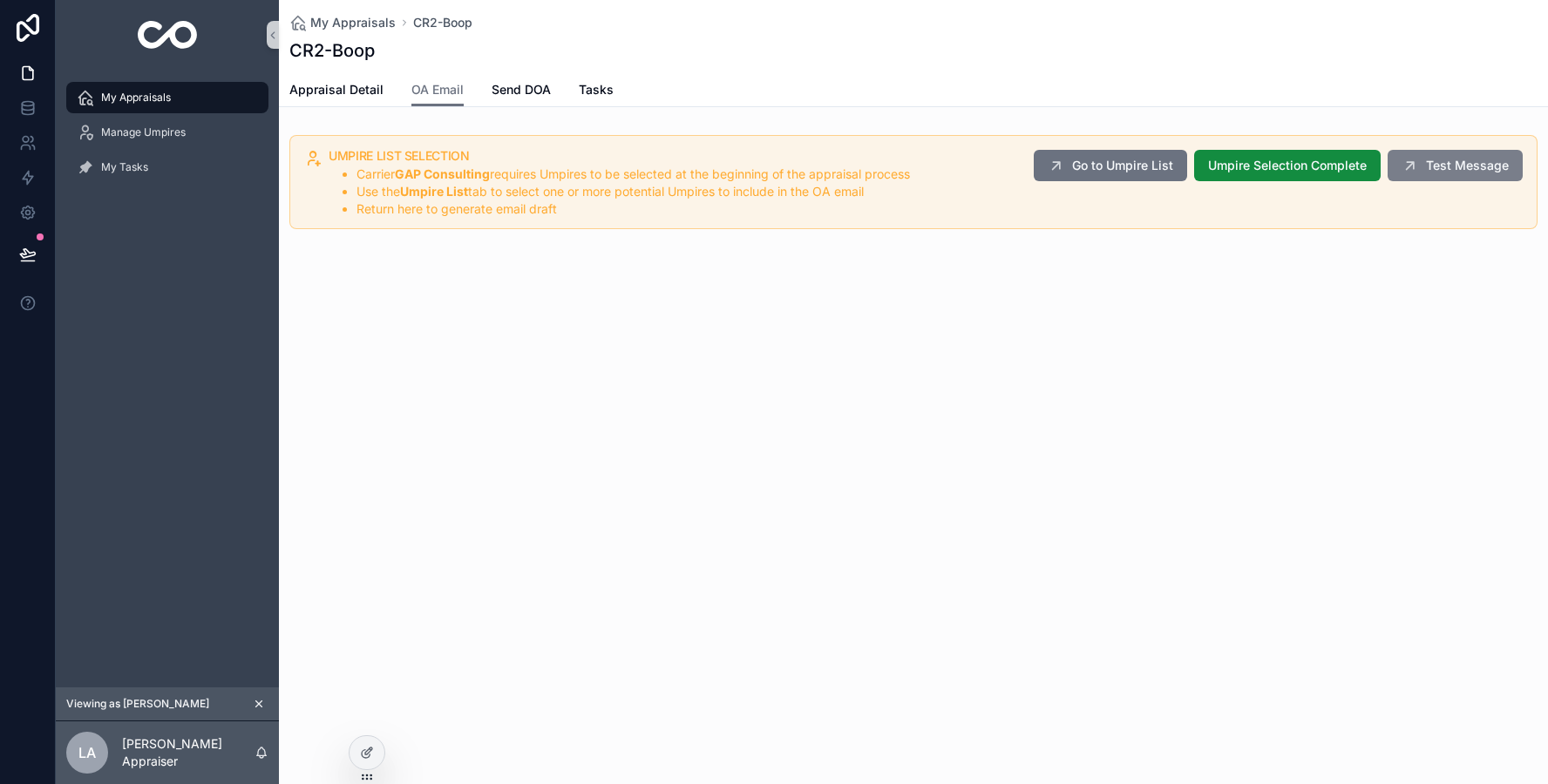
click at [1443, 175] on button "Test Message" at bounding box center [1454, 166] width 136 height 31
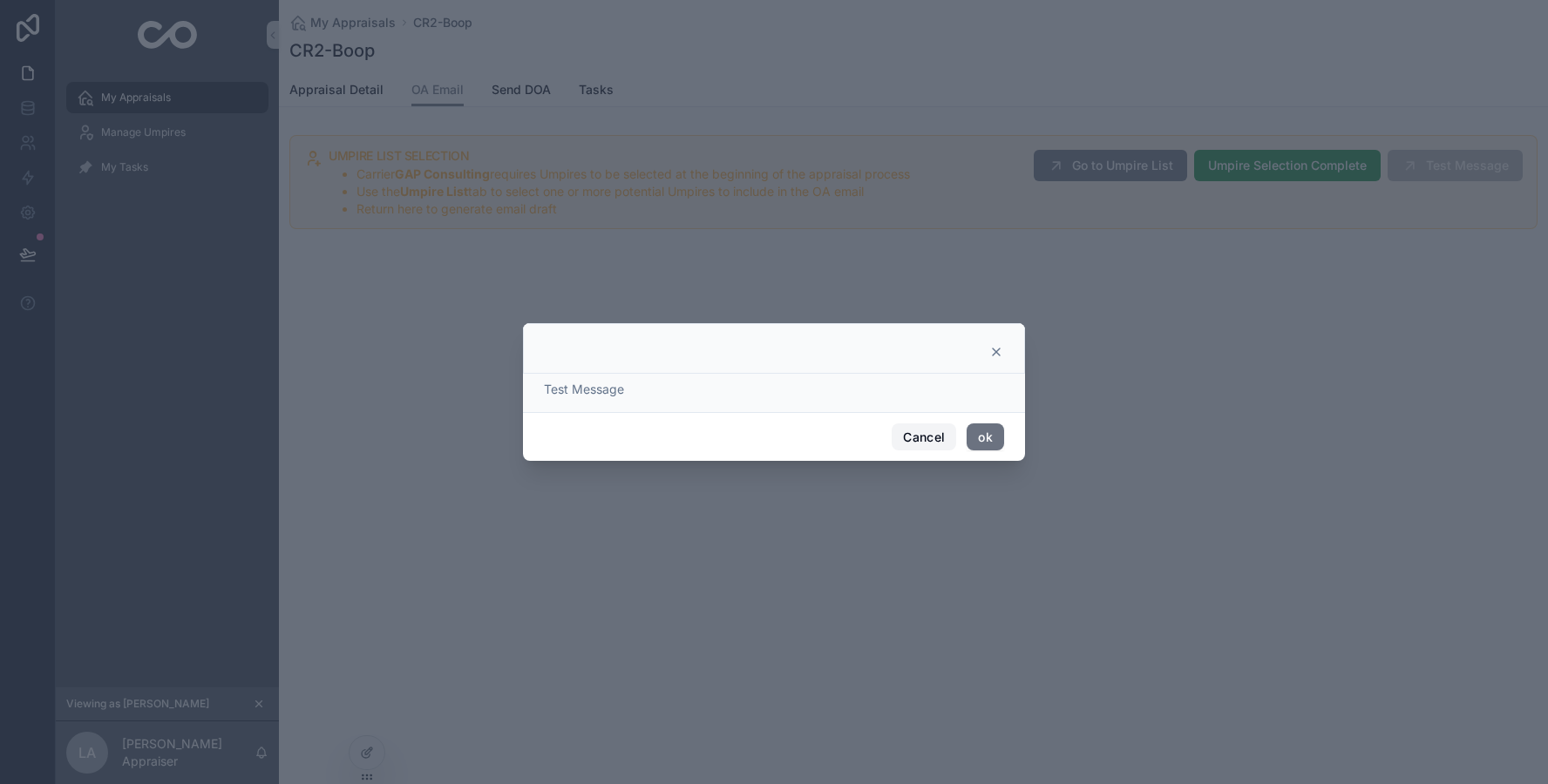
click at [904, 429] on button "Cancel" at bounding box center [923, 437] width 65 height 28
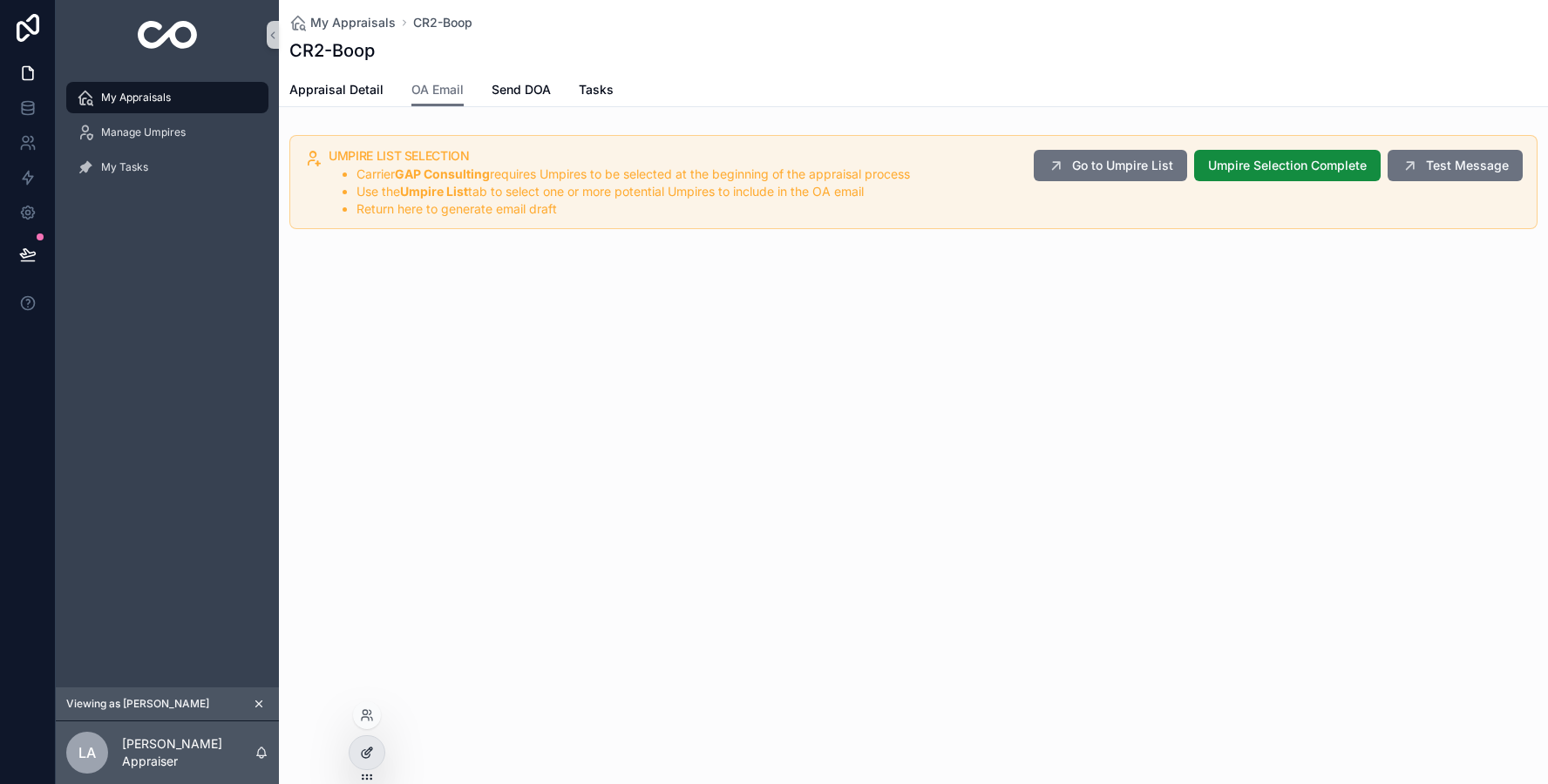
click at [370, 755] on icon at bounding box center [367, 752] width 14 height 14
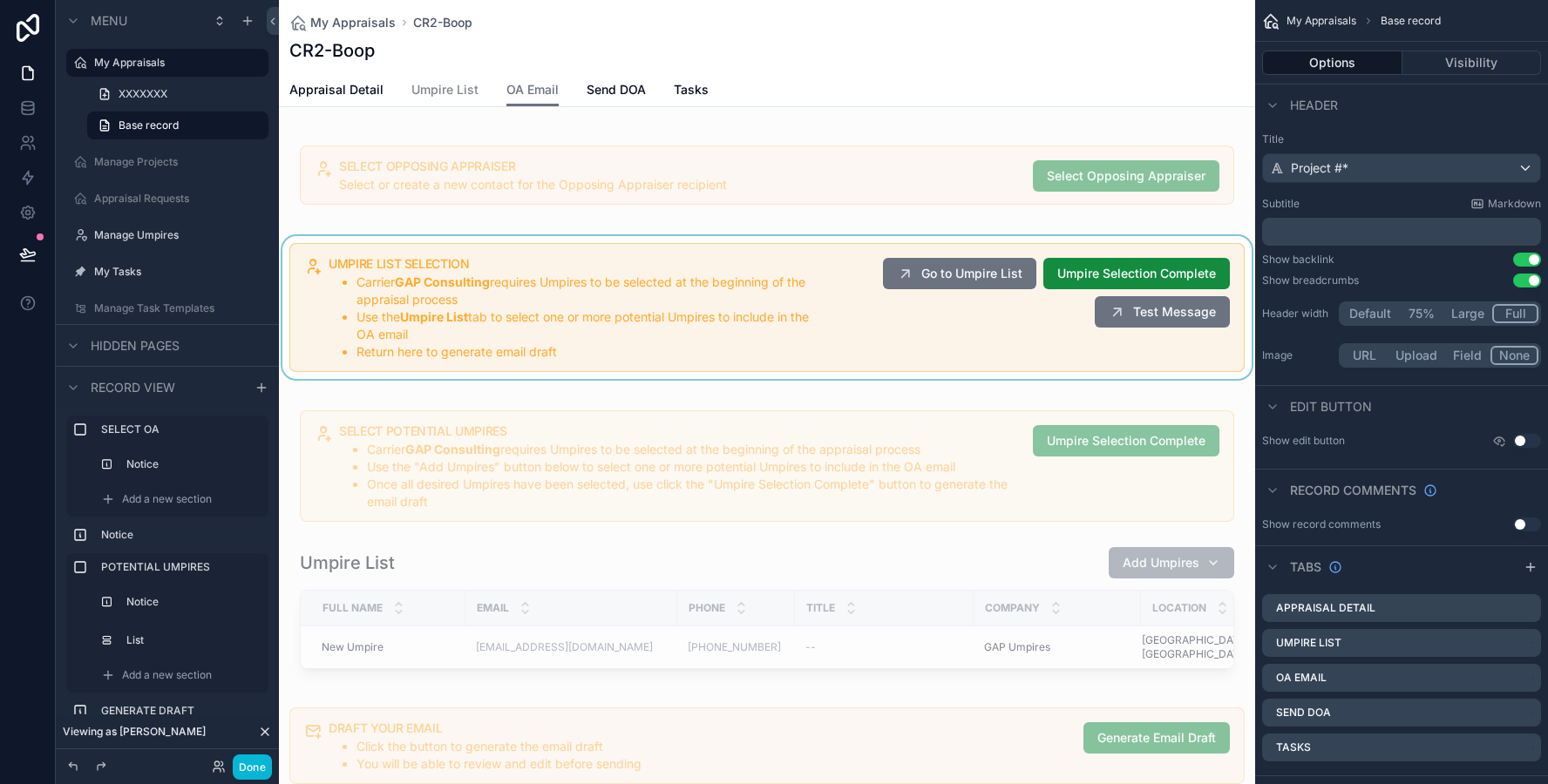
click at [1106, 357] on div "scrollable content" at bounding box center [767, 307] width 976 height 143
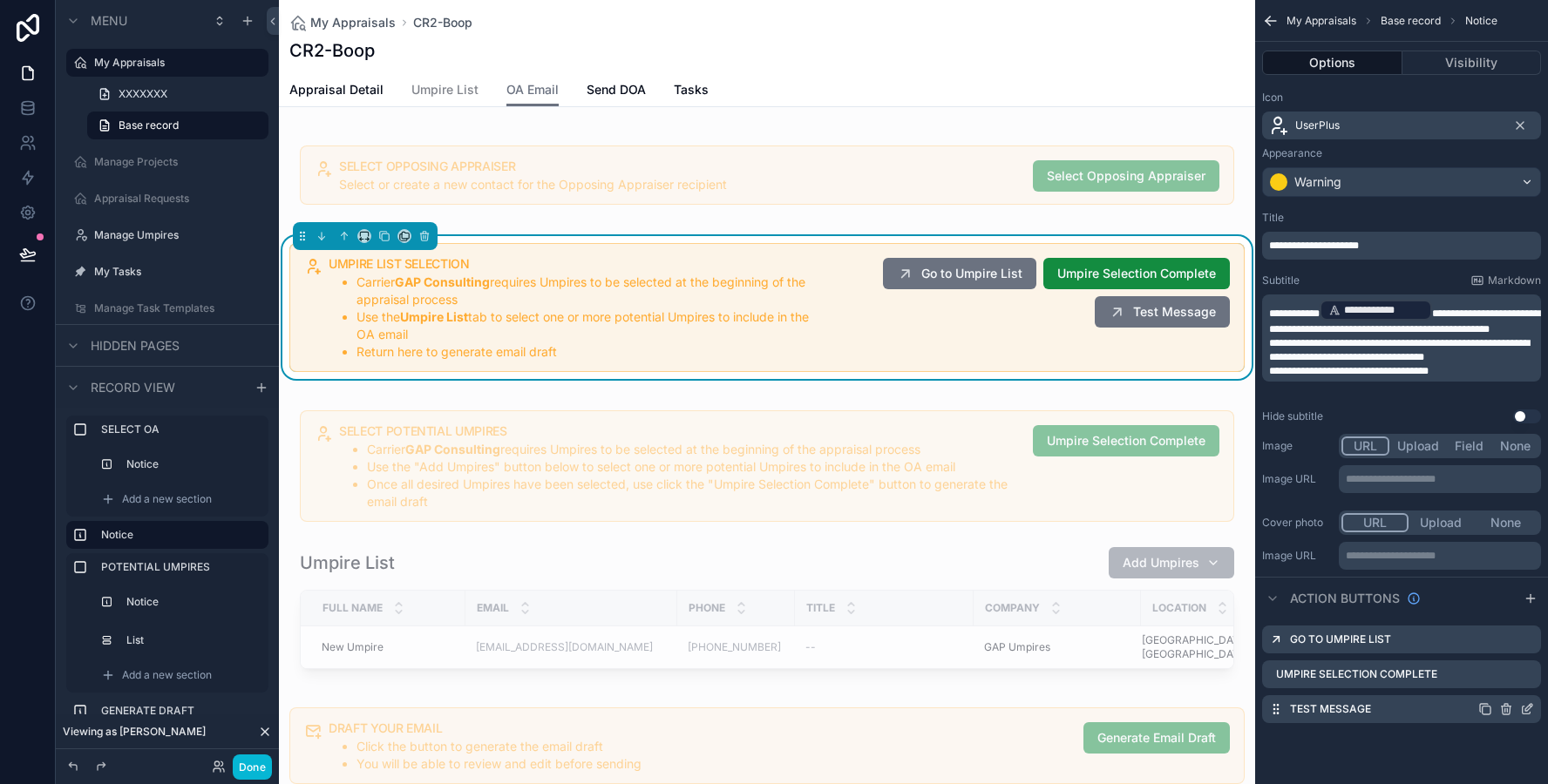
click at [1503, 710] on icon "scrollable content" at bounding box center [1505, 709] width 14 height 14
click at [1523, 708] on icon "scrollable content" at bounding box center [1526, 709] width 14 height 14
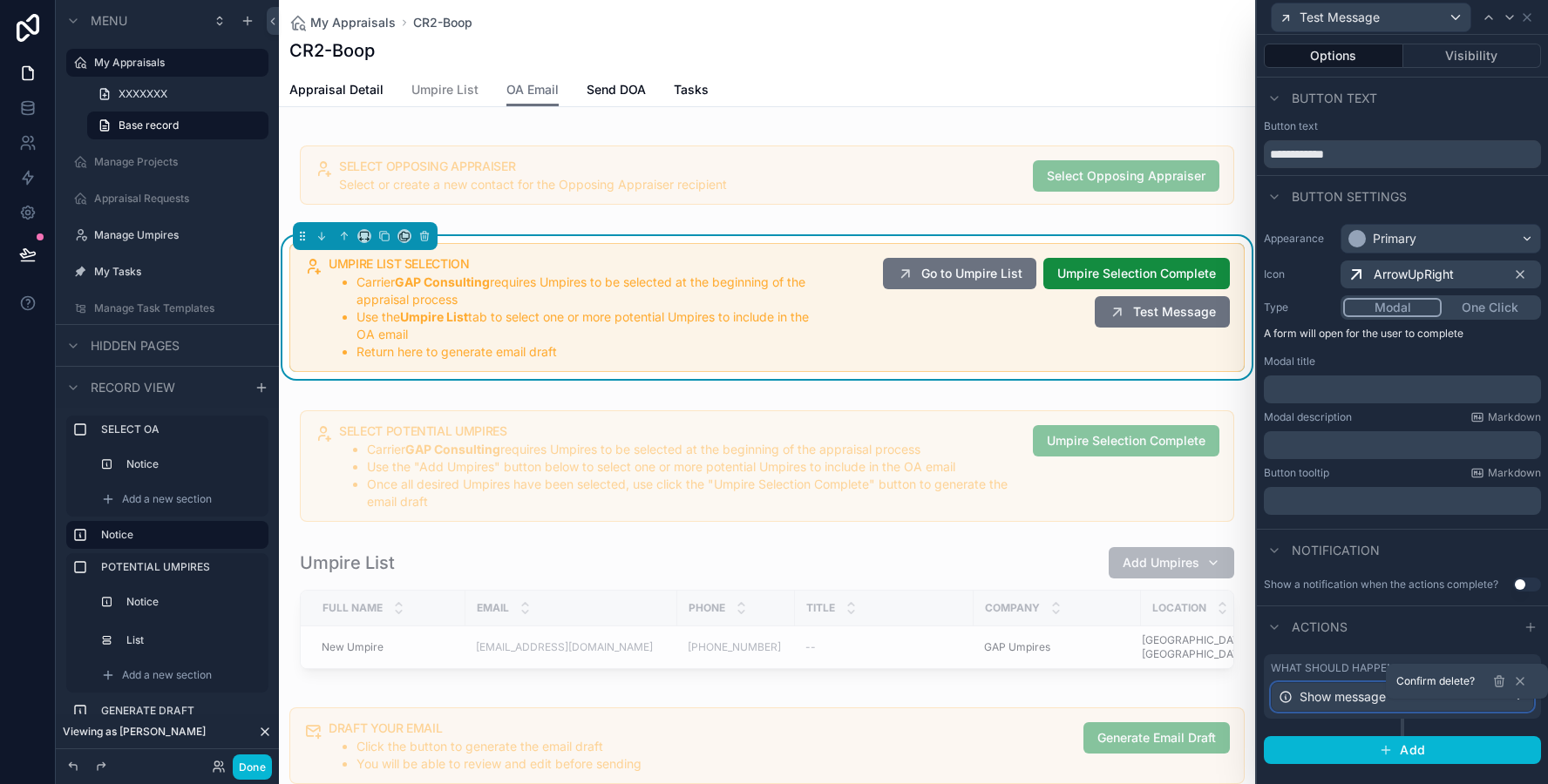
click at [1356, 700] on span "Show message" at bounding box center [1342, 697] width 86 height 17
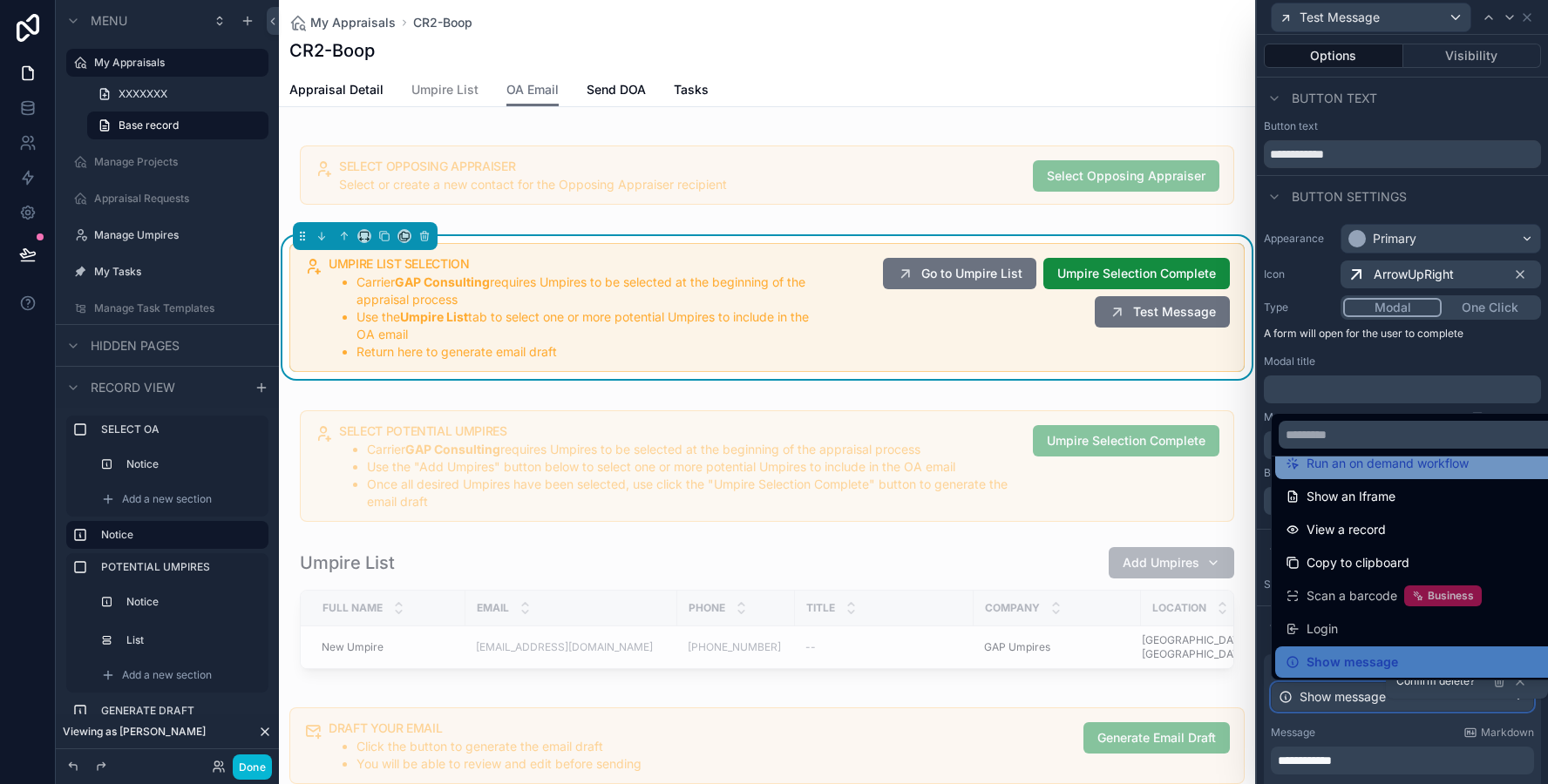
scroll to position [190, 0]
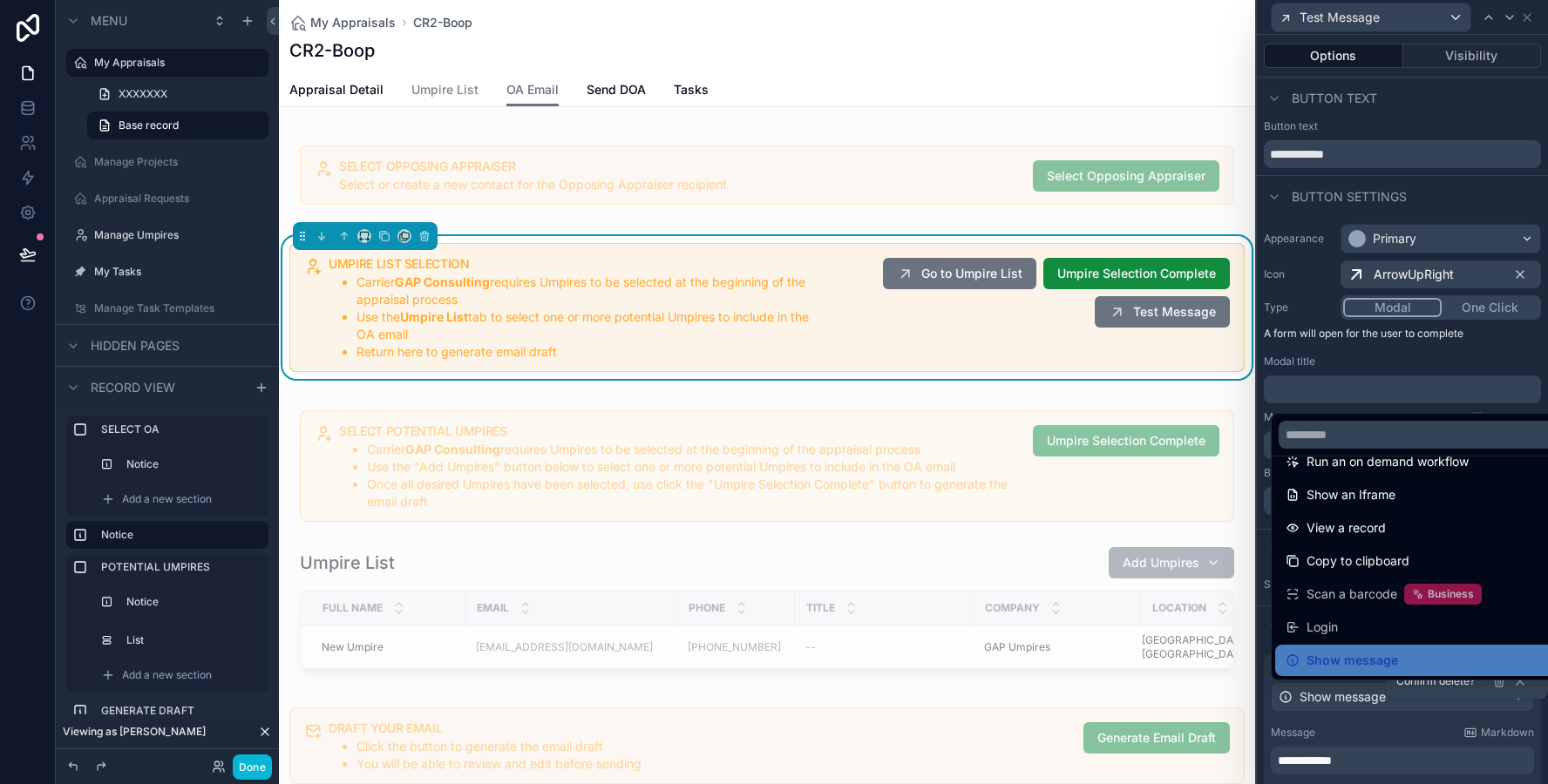
click at [1375, 725] on div at bounding box center [1402, 392] width 291 height 784
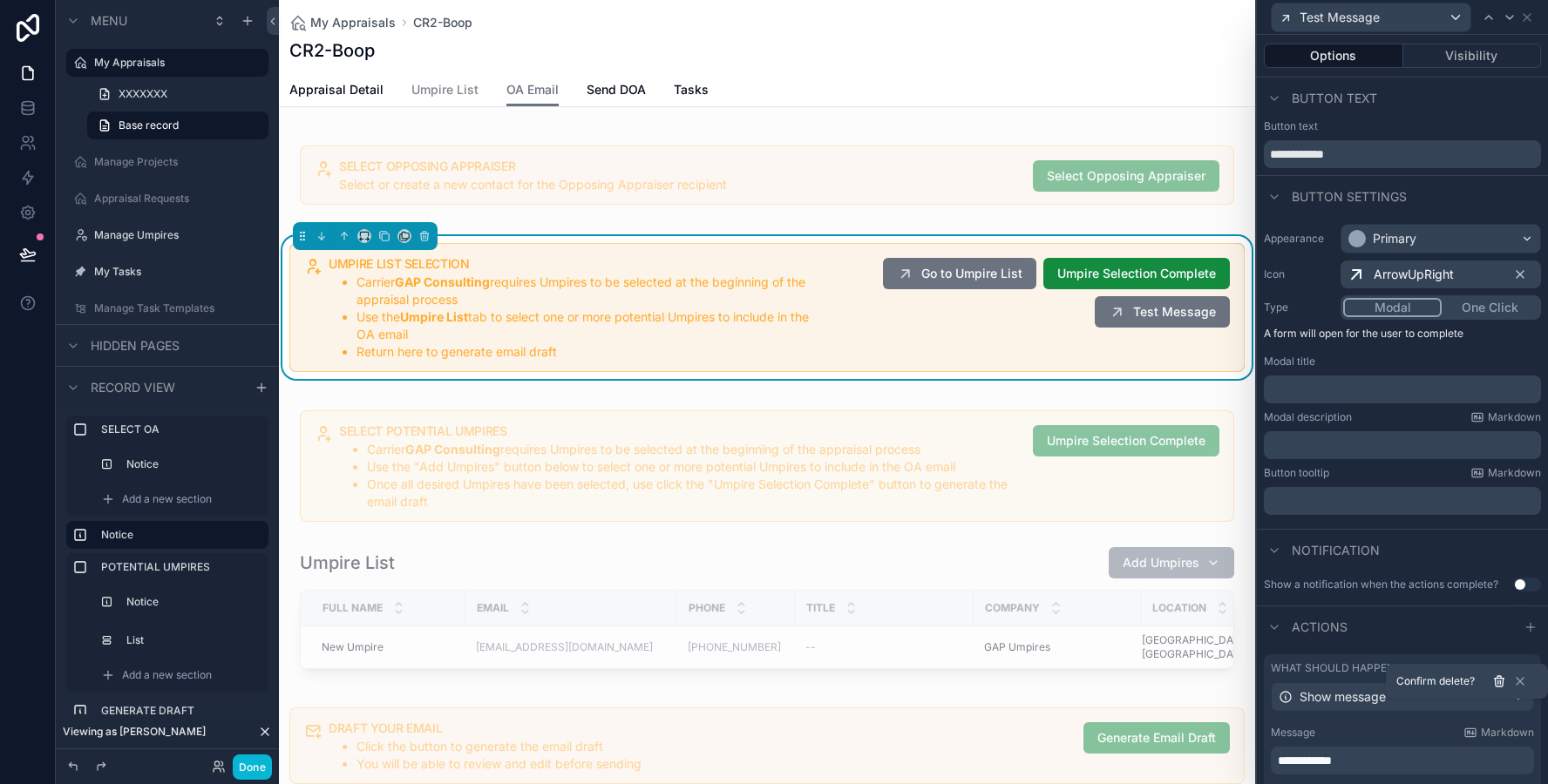
click at [1498, 677] on icon at bounding box center [1498, 681] width 14 height 14
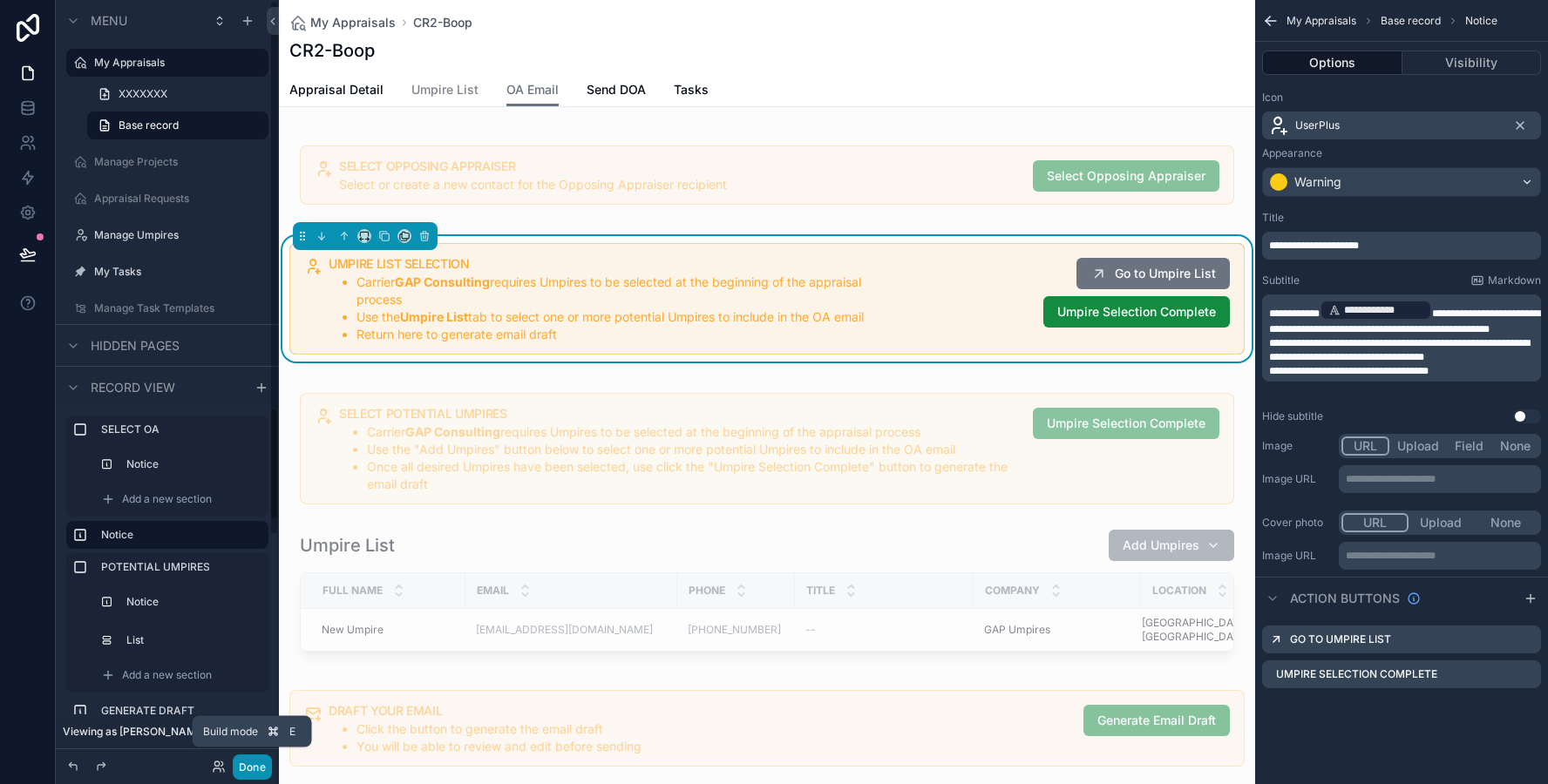
click at [245, 761] on button "Done" at bounding box center [252, 768] width 39 height 25
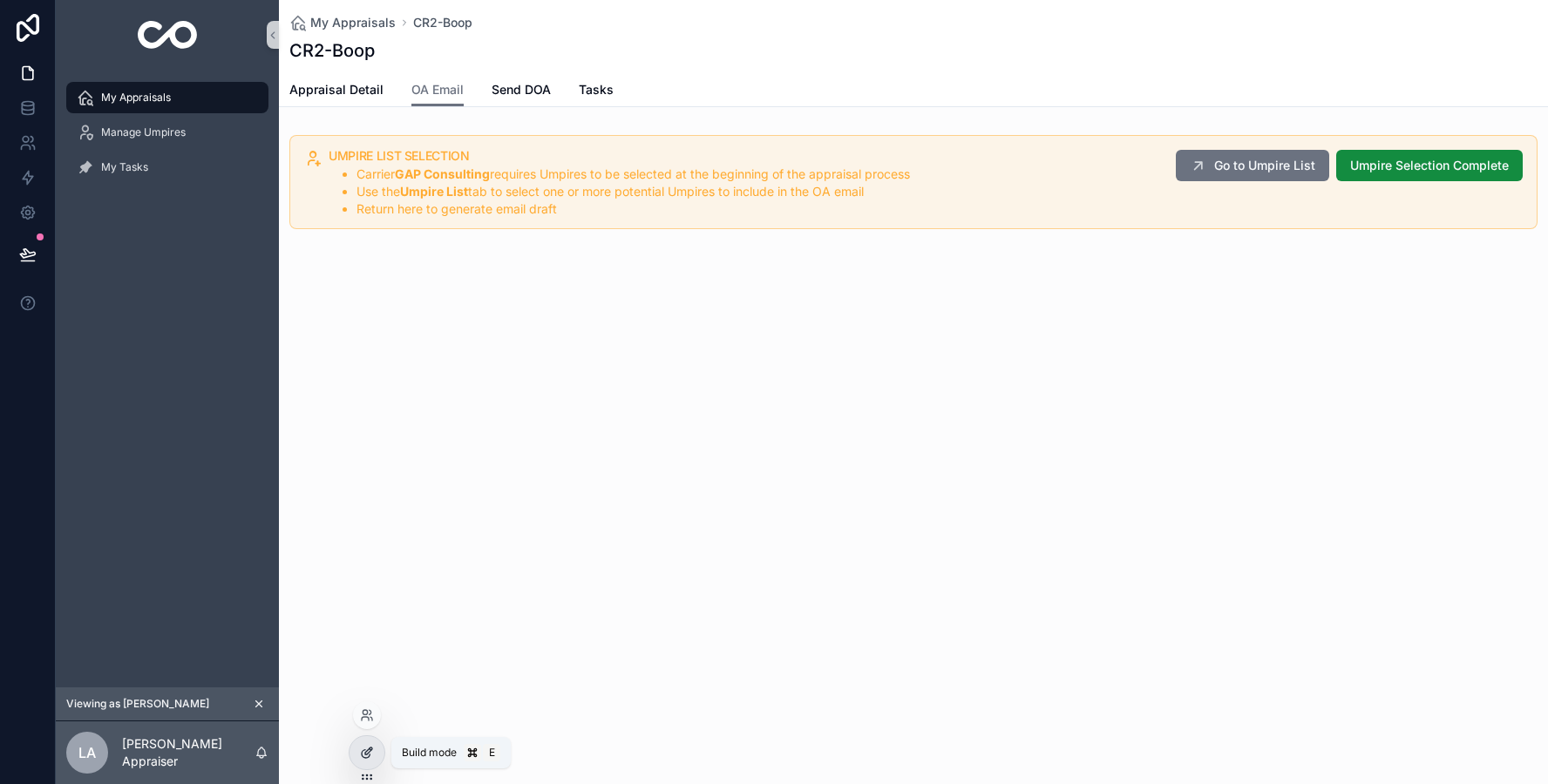
click at [361, 746] on icon at bounding box center [367, 752] width 14 height 14
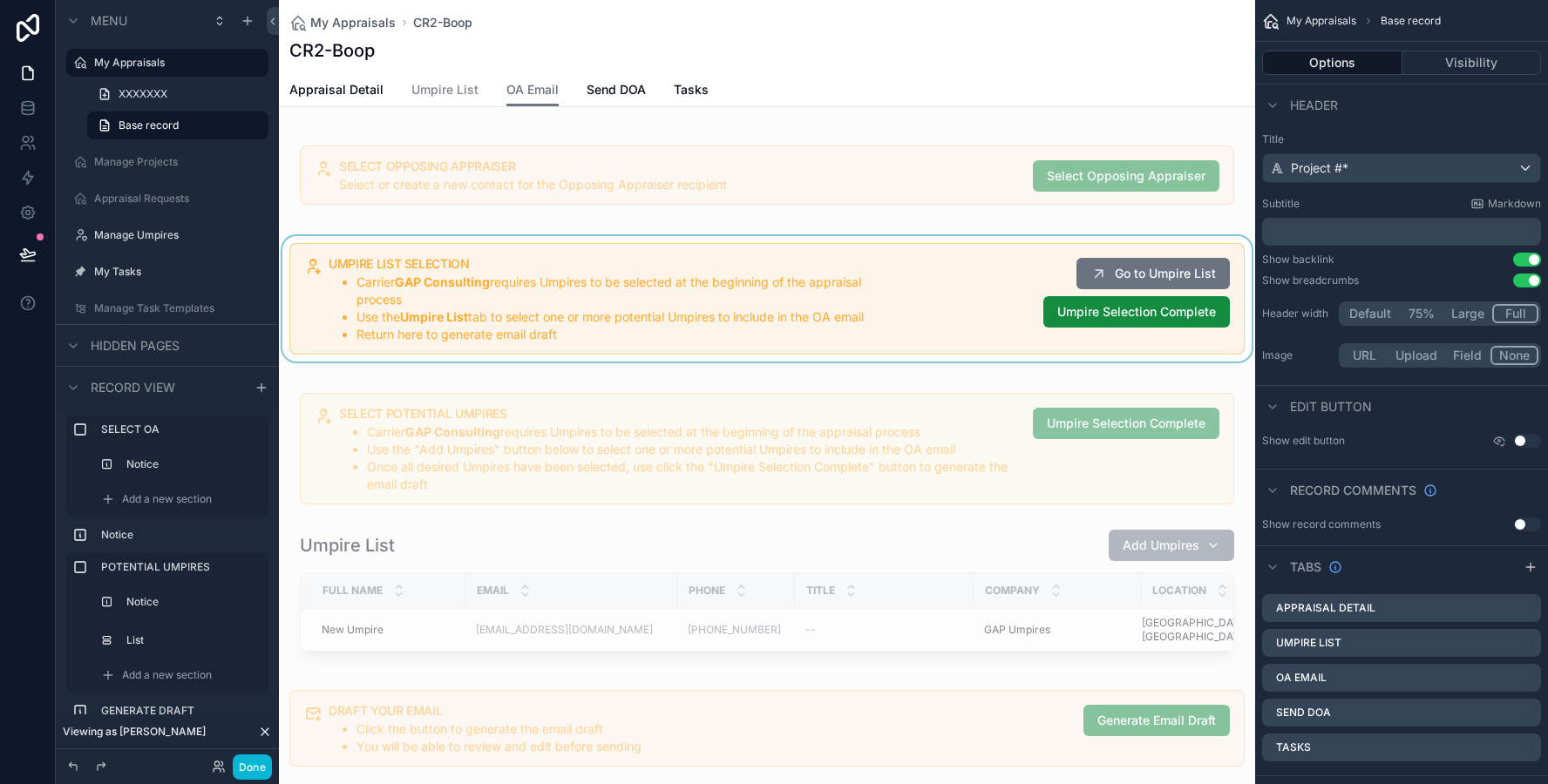
click at [599, 343] on div "scrollable content" at bounding box center [767, 299] width 976 height 126
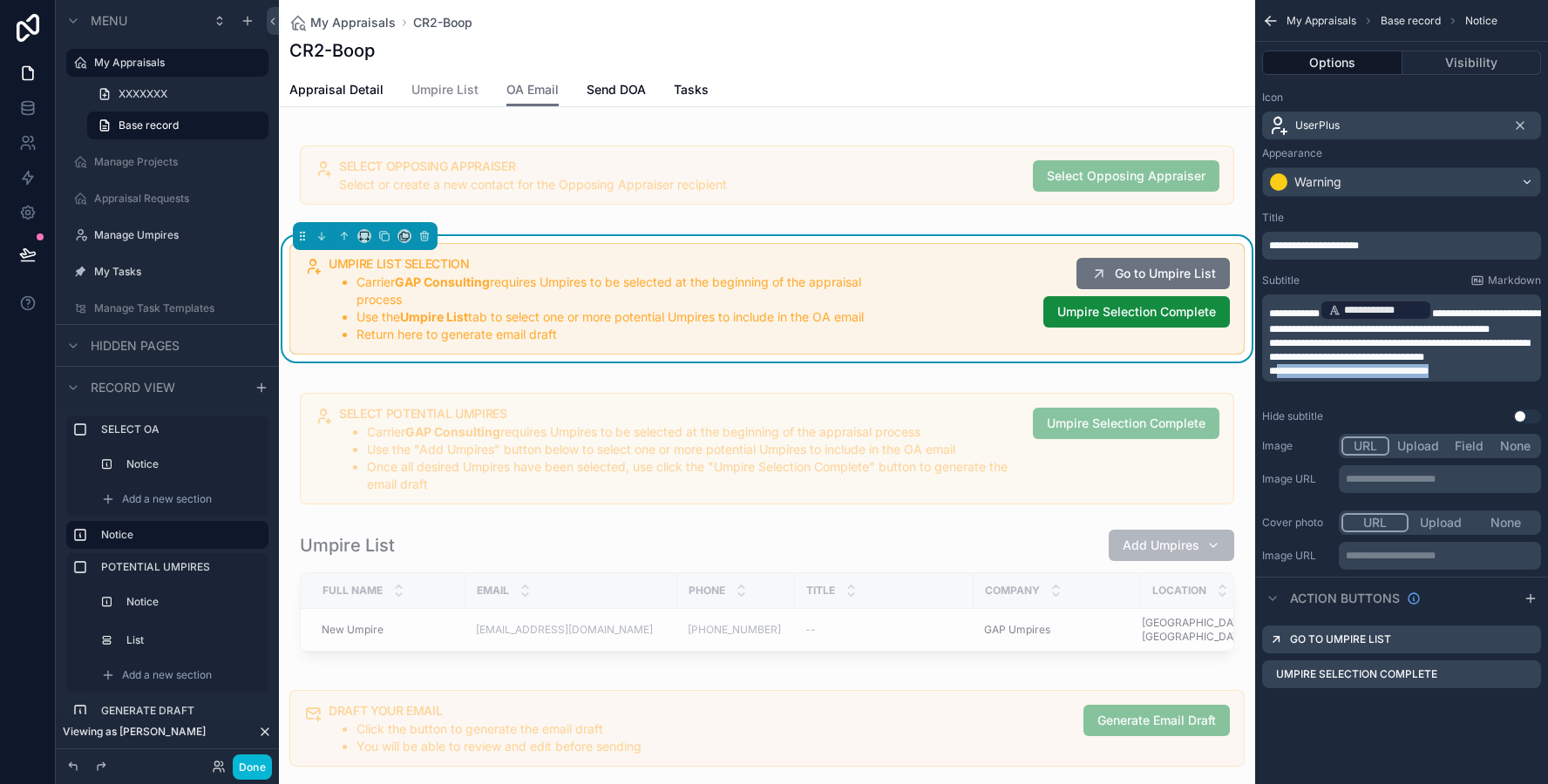
drag, startPoint x: 1462, startPoint y: 383, endPoint x: 1279, endPoint y: 387, distance: 183.0
click at [1279, 378] on p "**********" at bounding box center [1402, 370] width 268 height 14
click at [1301, 434] on div "Image URL Upload Field None" at bounding box center [1401, 446] width 279 height 25
click at [1402, 246] on p "**********" at bounding box center [1402, 246] width 268 height 14
click at [1392, 201] on div "Icon UserPlus Appearance Warning" at bounding box center [1402, 144] width 293 height 120
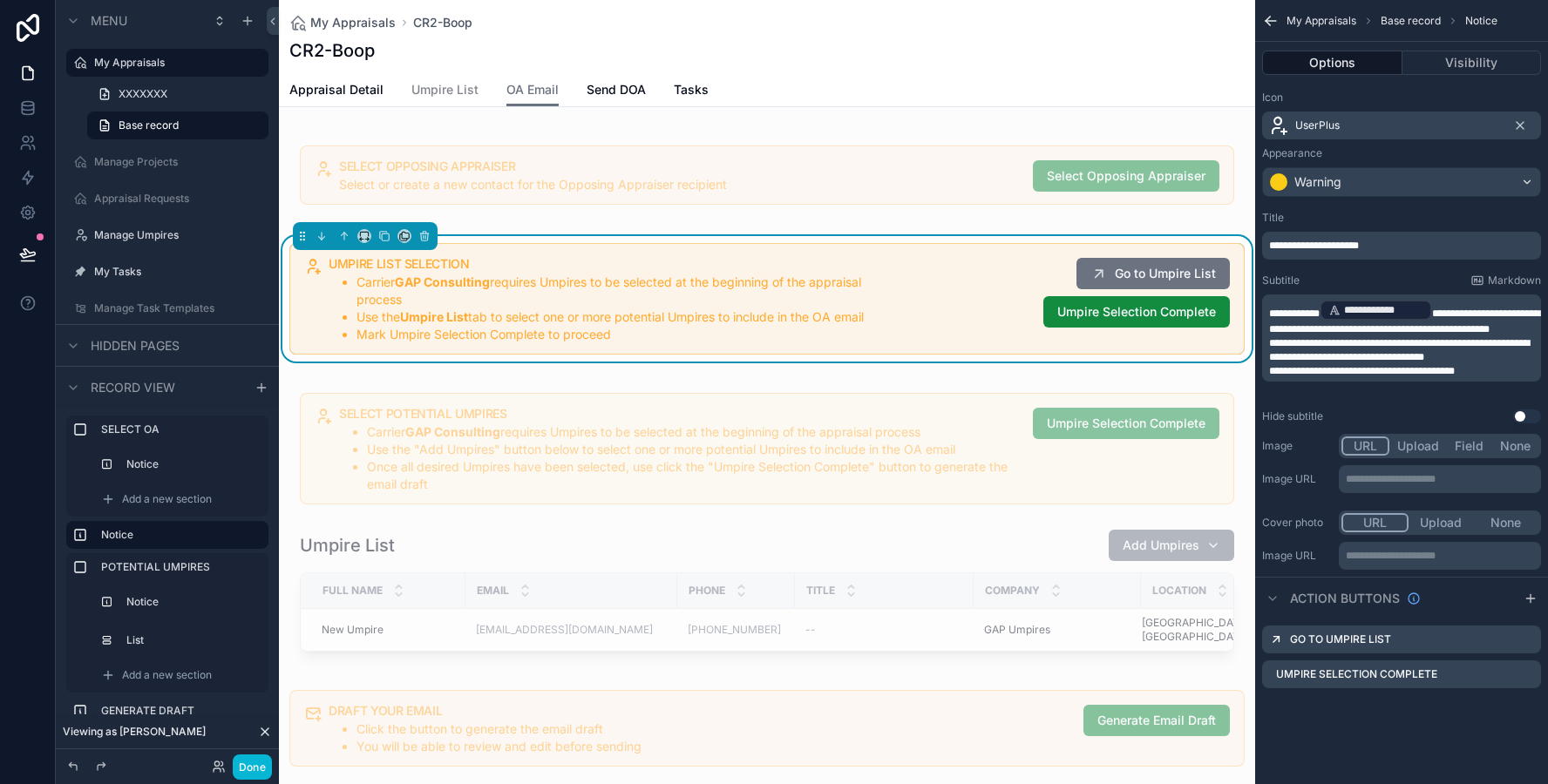
click at [1359, 240] on span "**********" at bounding box center [1313, 245] width 90 height 10
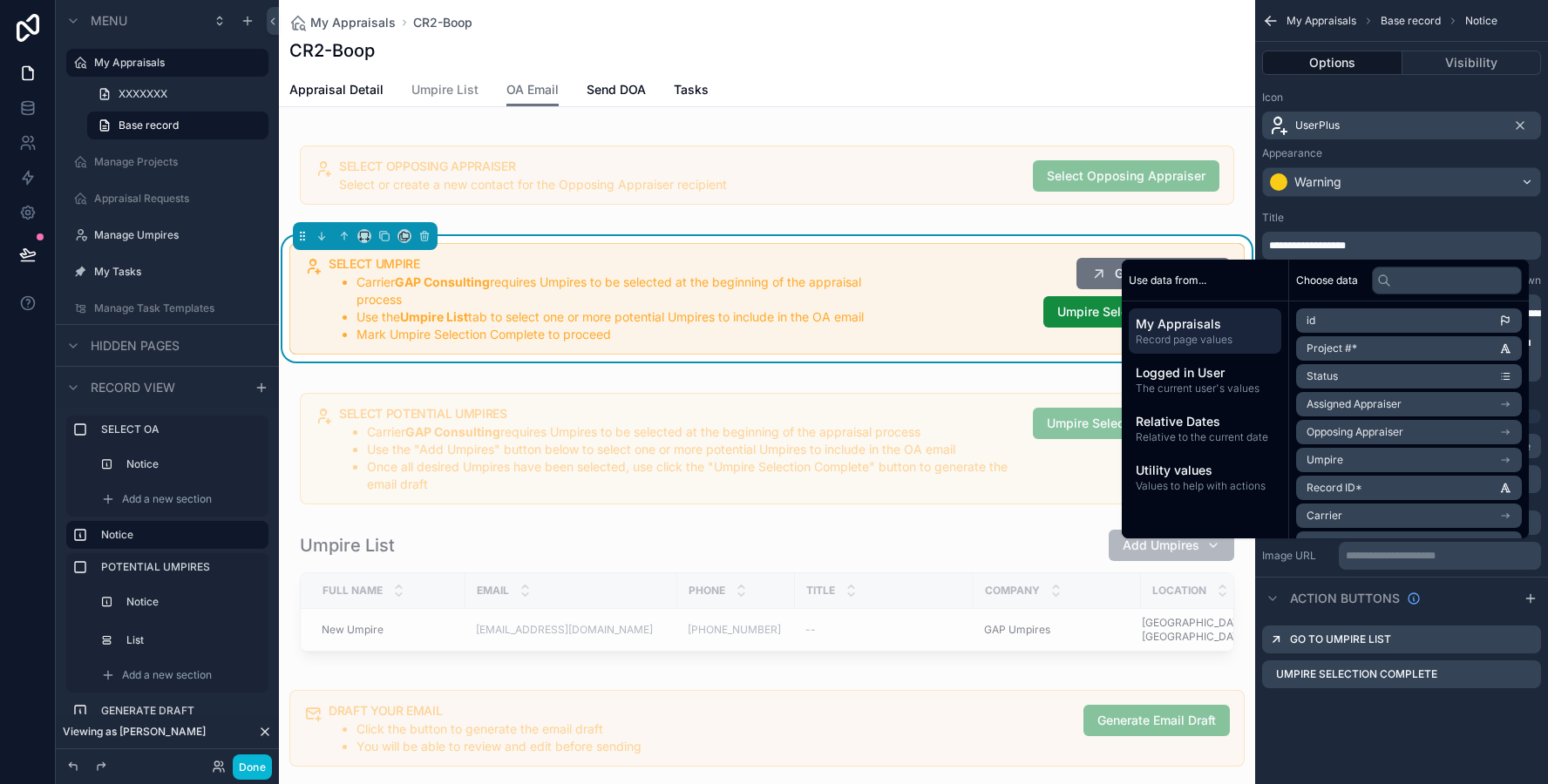
click at [1399, 213] on div "Title" at bounding box center [1401, 217] width 279 height 14
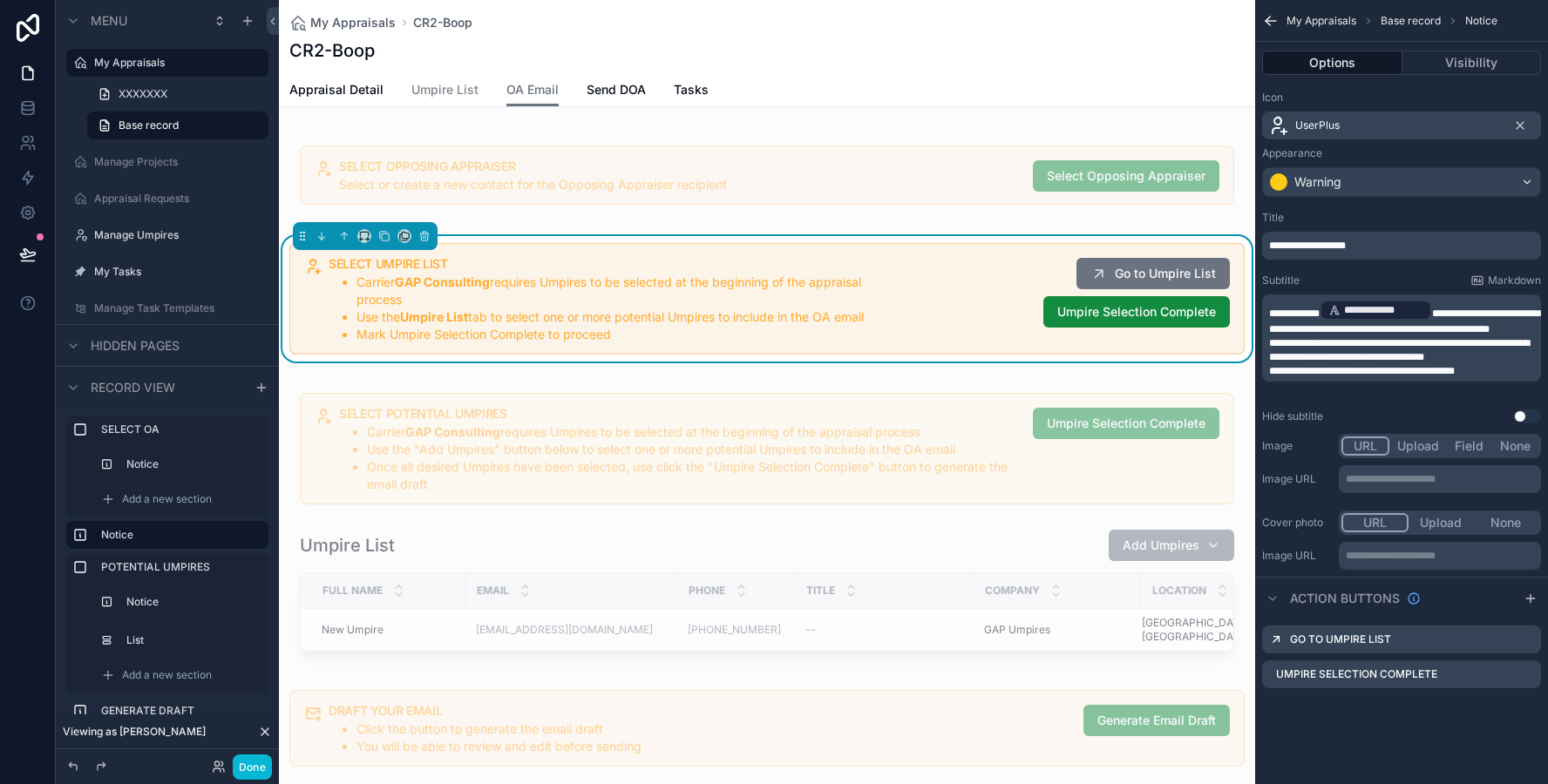
click at [1501, 378] on p "**********" at bounding box center [1402, 370] width 268 height 14
drag, startPoint x: 1510, startPoint y: 386, endPoint x: 1269, endPoint y: 386, distance: 241.0
click at [1269, 378] on p "**********" at bounding box center [1402, 370] width 268 height 14
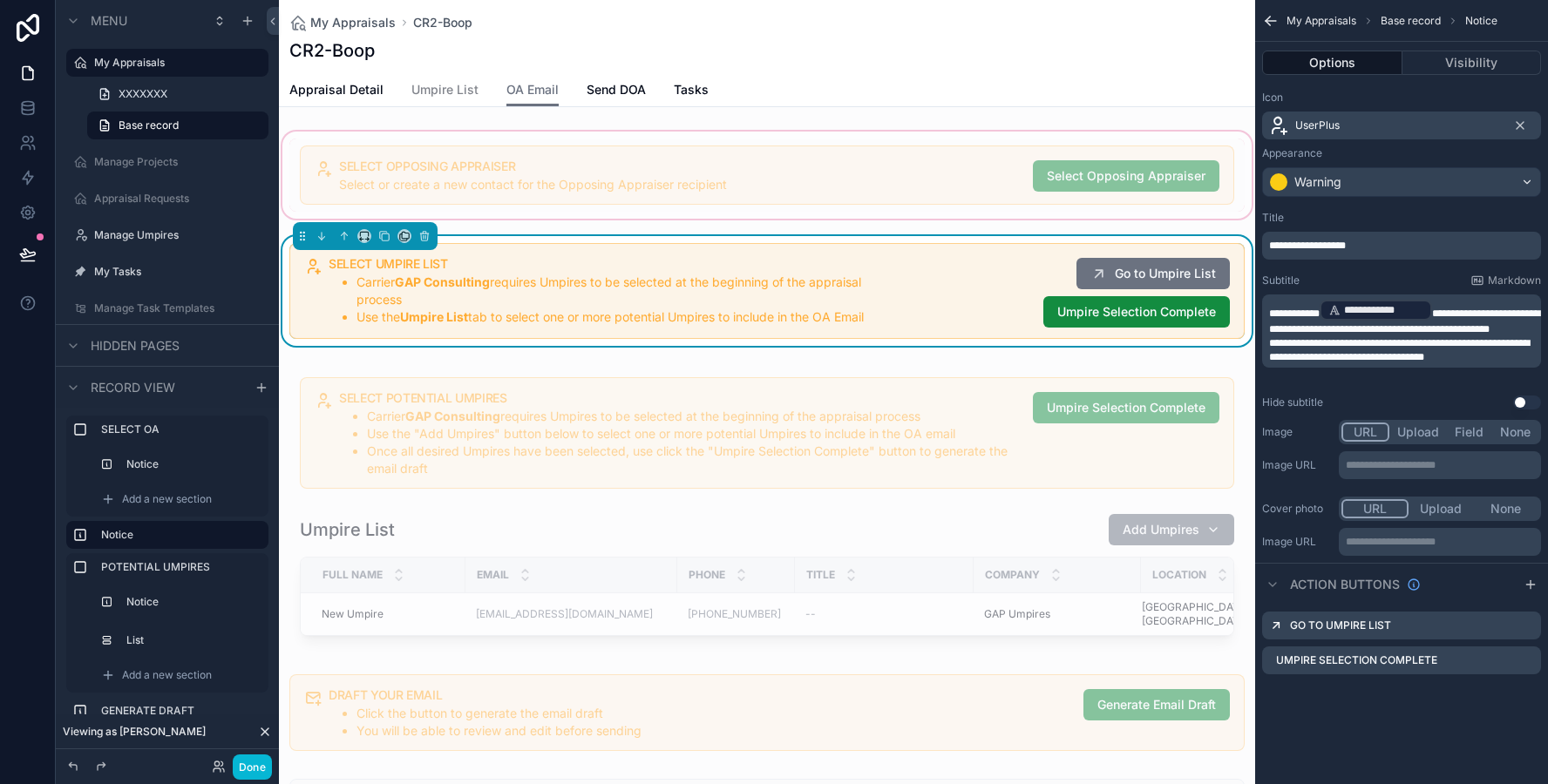
click at [879, 221] on div "scrollable content" at bounding box center [767, 175] width 976 height 94
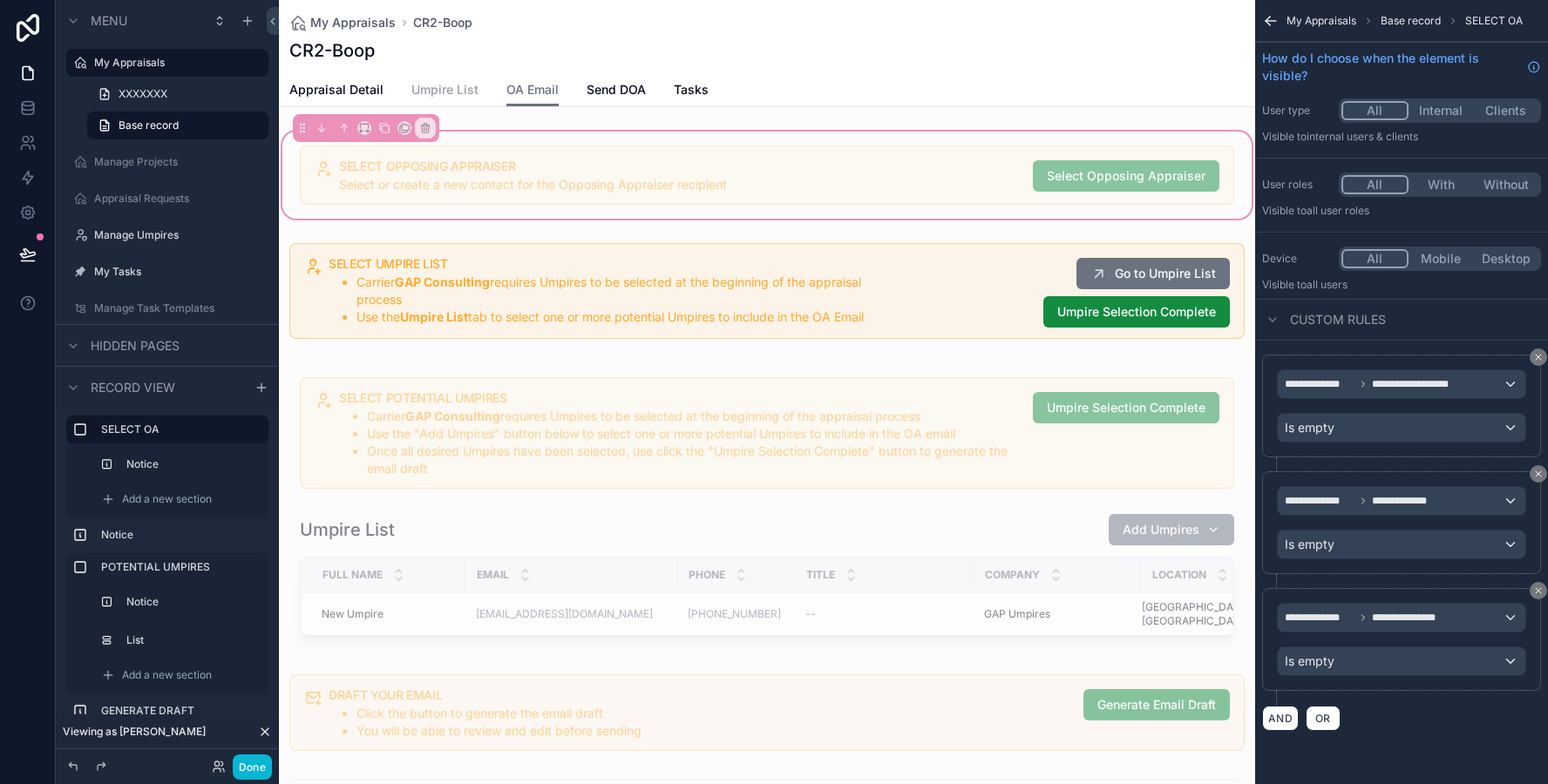
click at [472, 92] on span "Umpire List" at bounding box center [445, 89] width 67 height 17
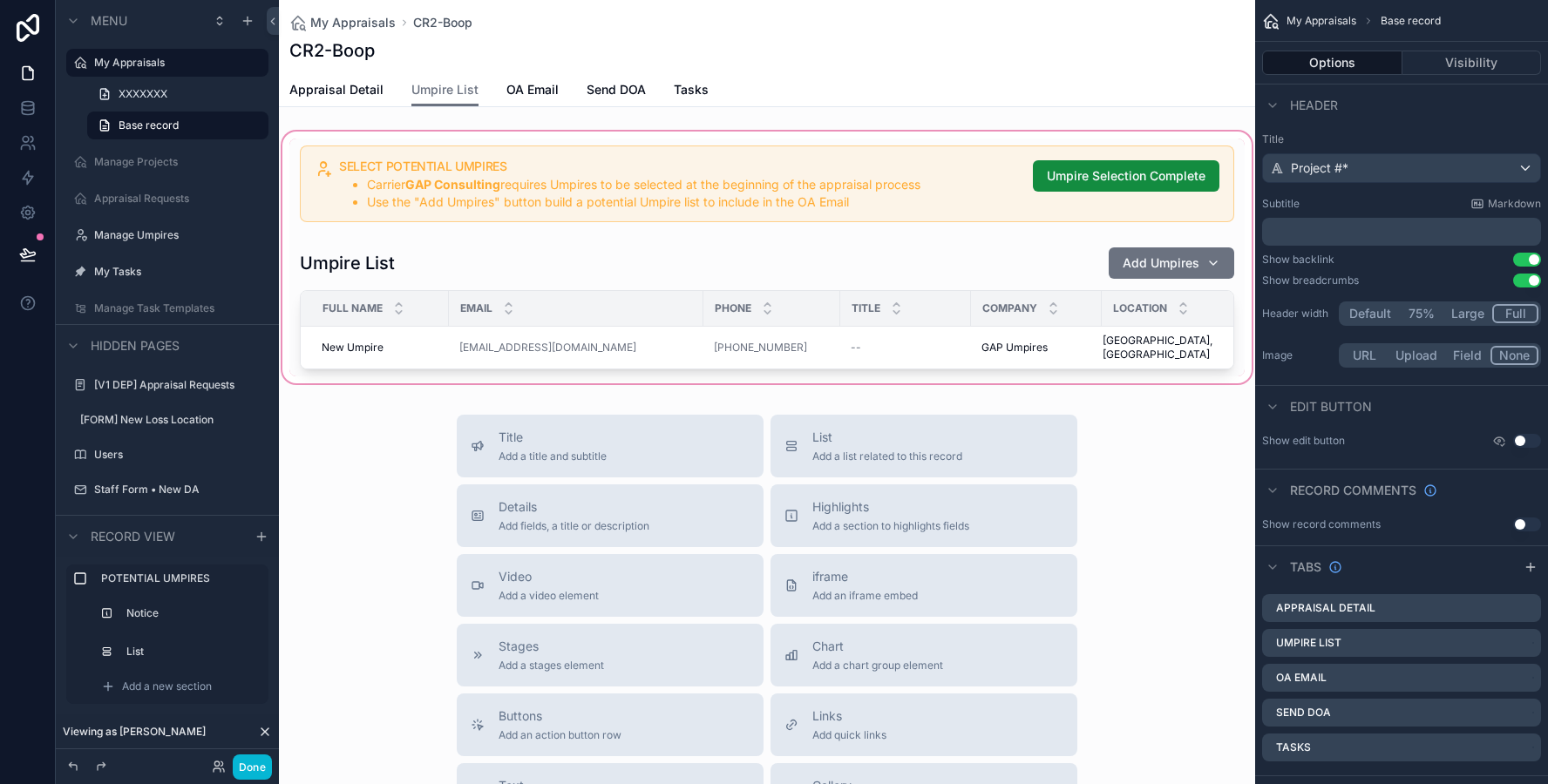
click at [484, 168] on div "scrollable content" at bounding box center [767, 257] width 976 height 259
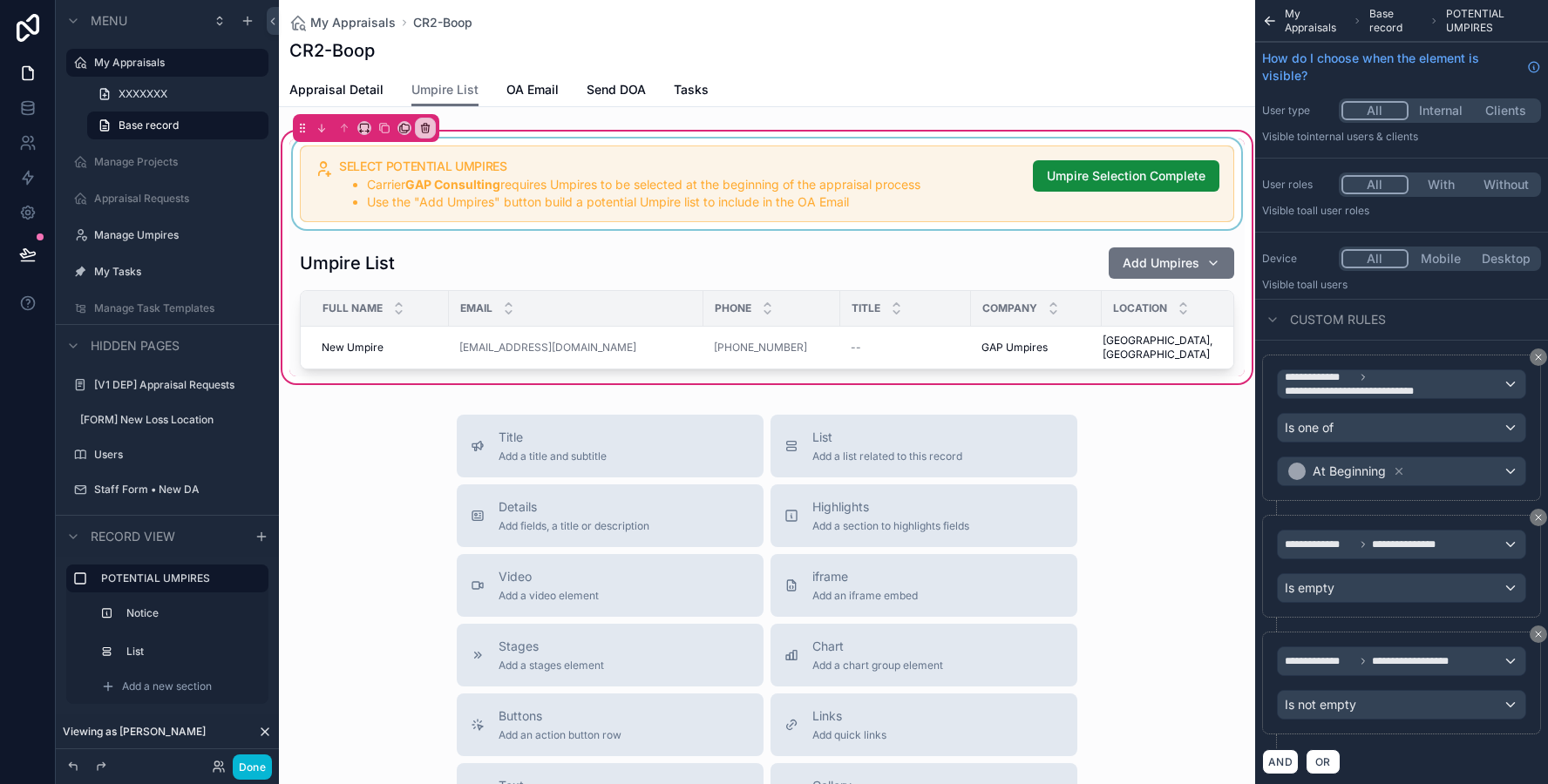
click at [488, 177] on div "scrollable content" at bounding box center [767, 184] width 955 height 91
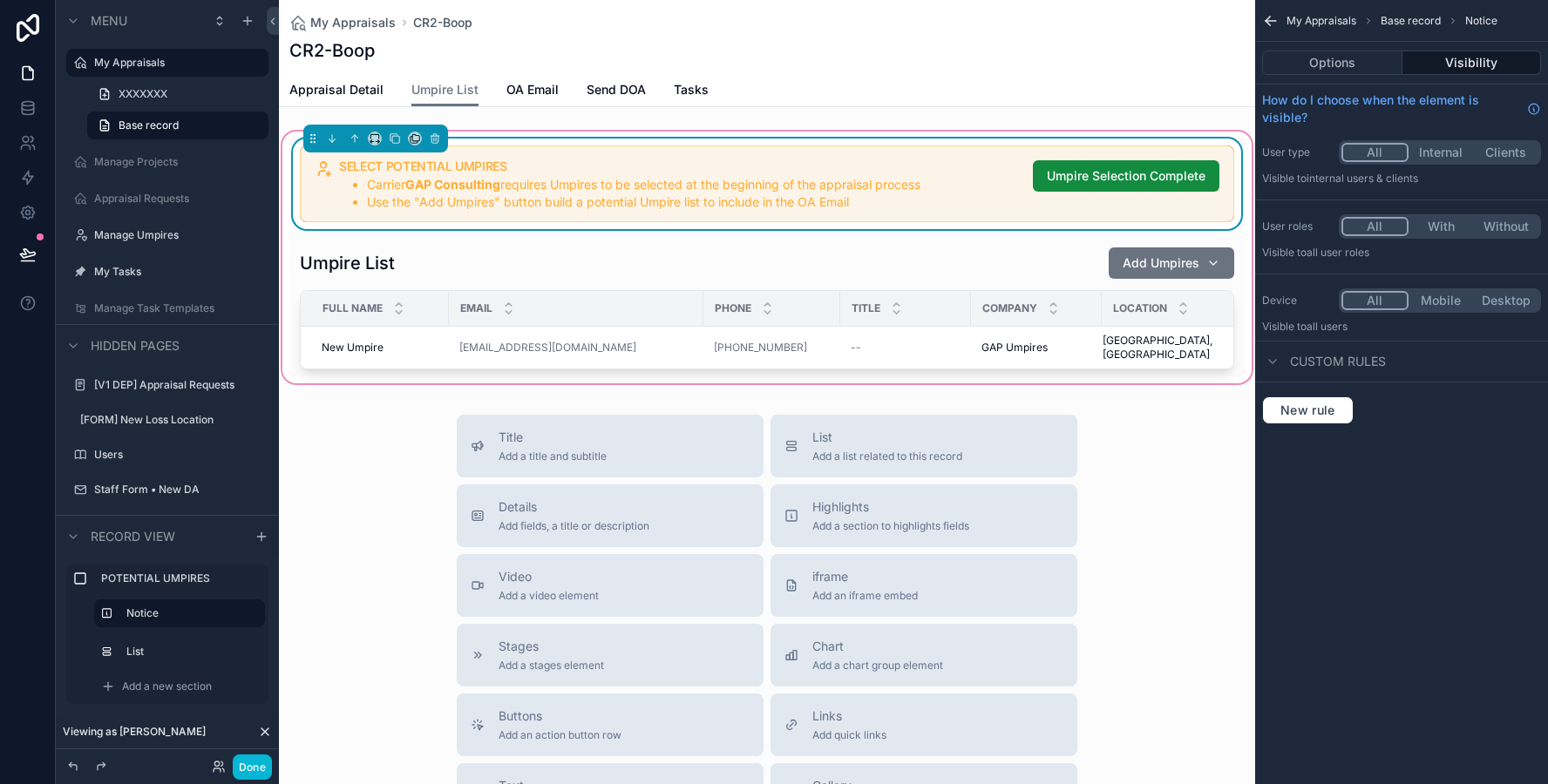
click at [528, 132] on div "SELECT POTENTIAL UMPIRES Carrier GAP Consulting requires Umpires to be selected…" at bounding box center [767, 257] width 976 height 259
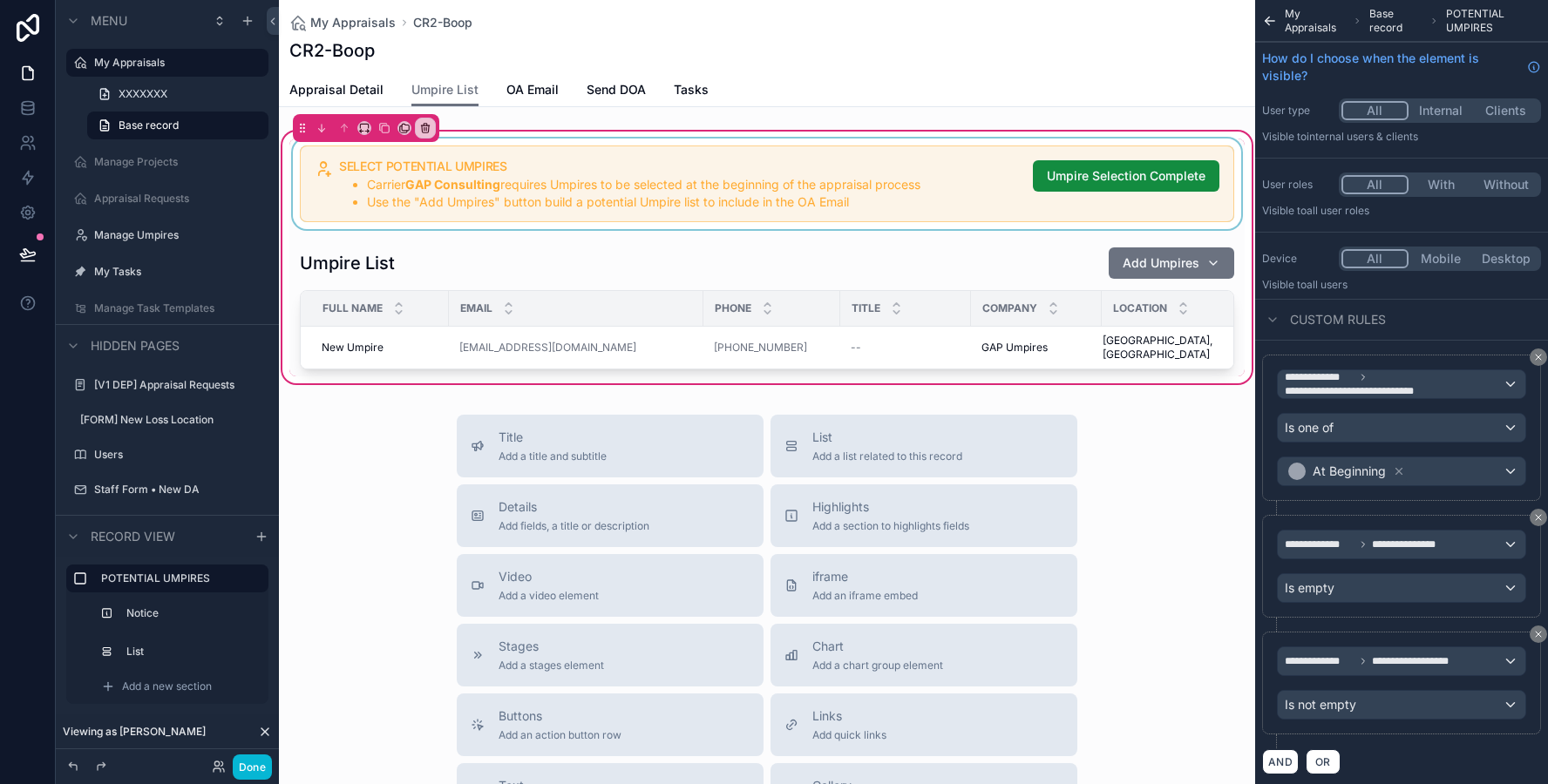
click at [1126, 134] on div "SELECT POTENTIAL UMPIRES Carrier GAP Consulting requires Umpires to be selected…" at bounding box center [767, 257] width 976 height 259
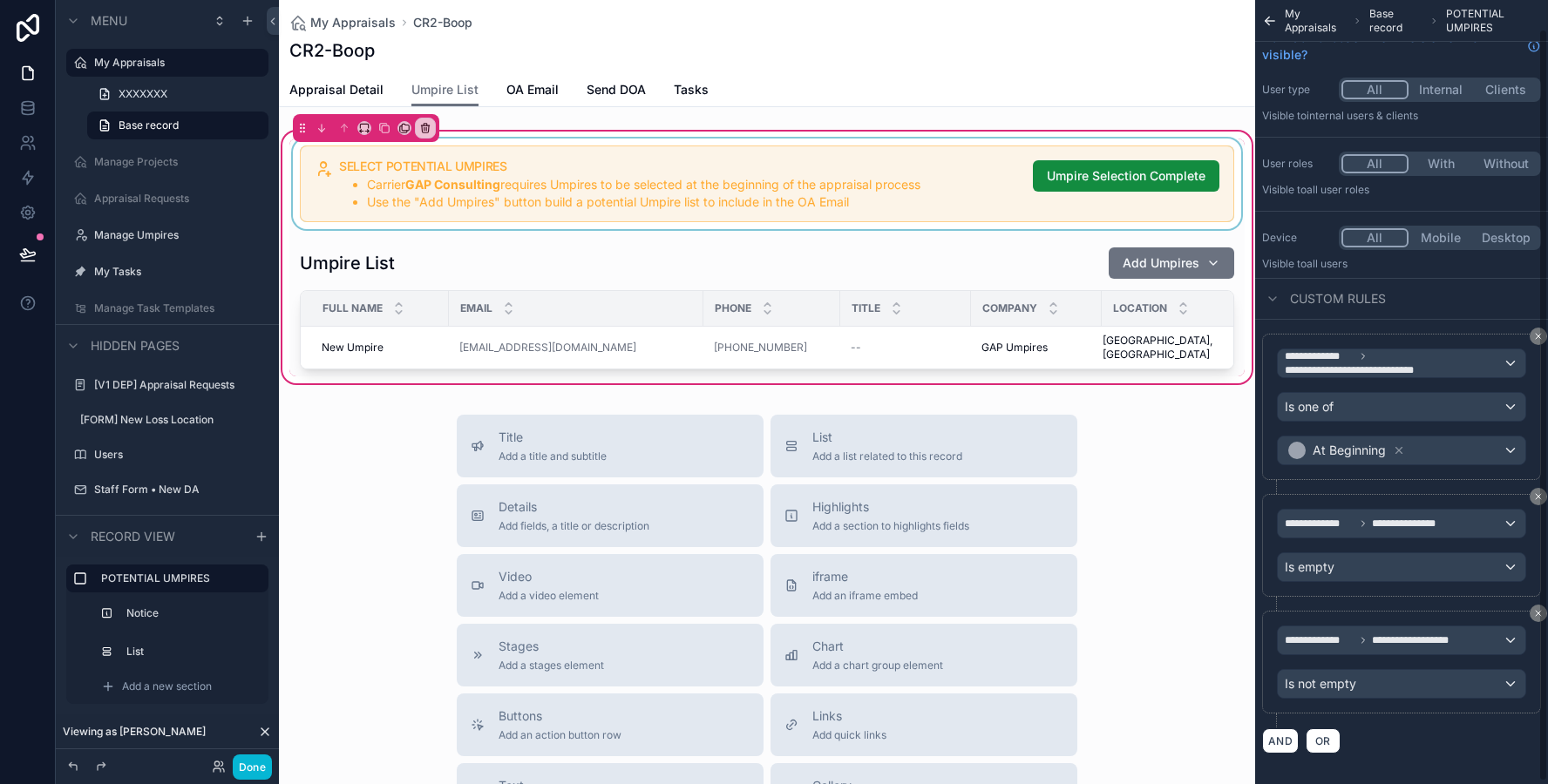
scroll to position [32, 0]
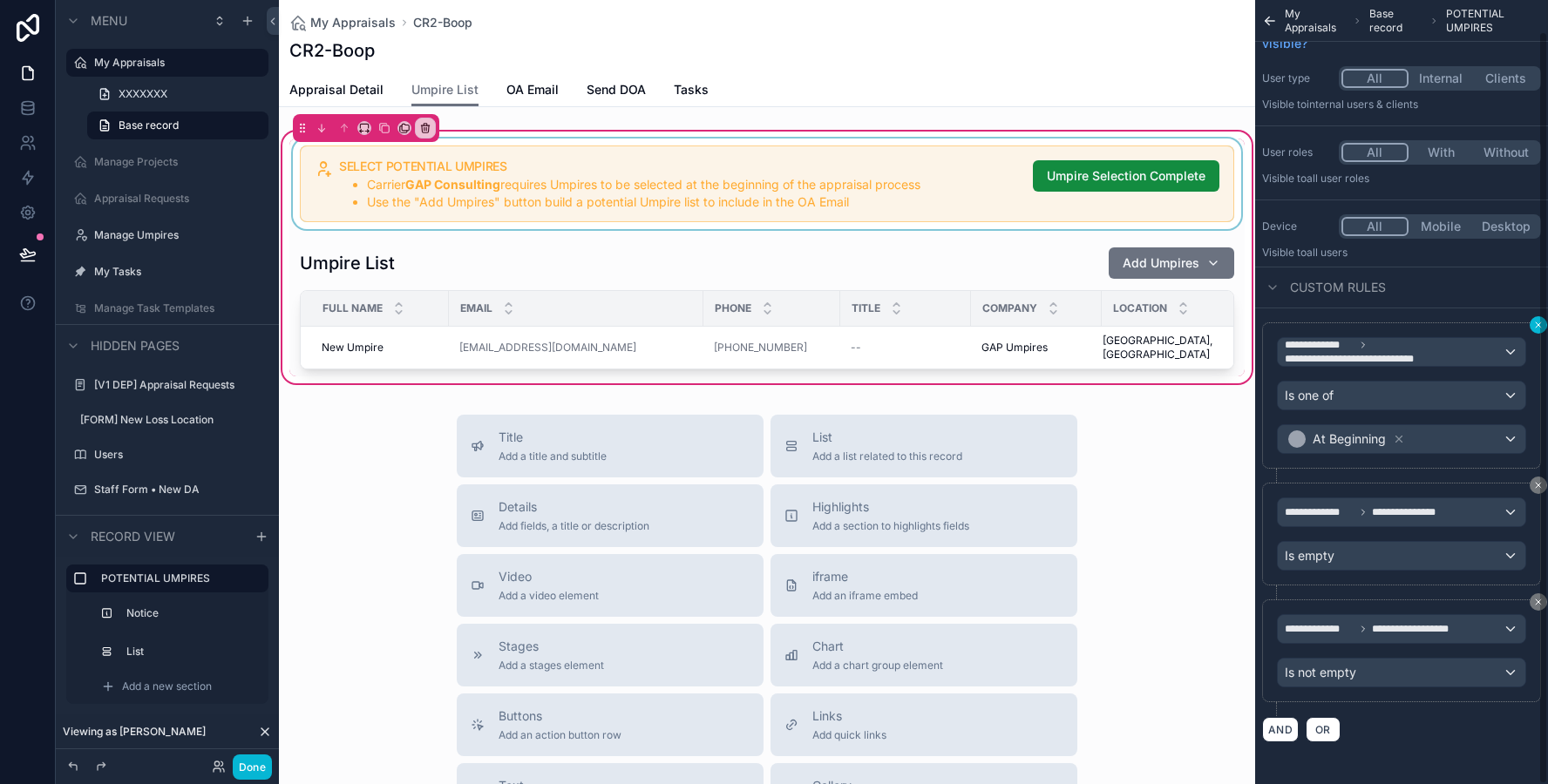
click at [1539, 328] on div "**********" at bounding box center [1402, 392] width 293 height 784
click at [818, 203] on div "scrollable content" at bounding box center [767, 184] width 955 height 91
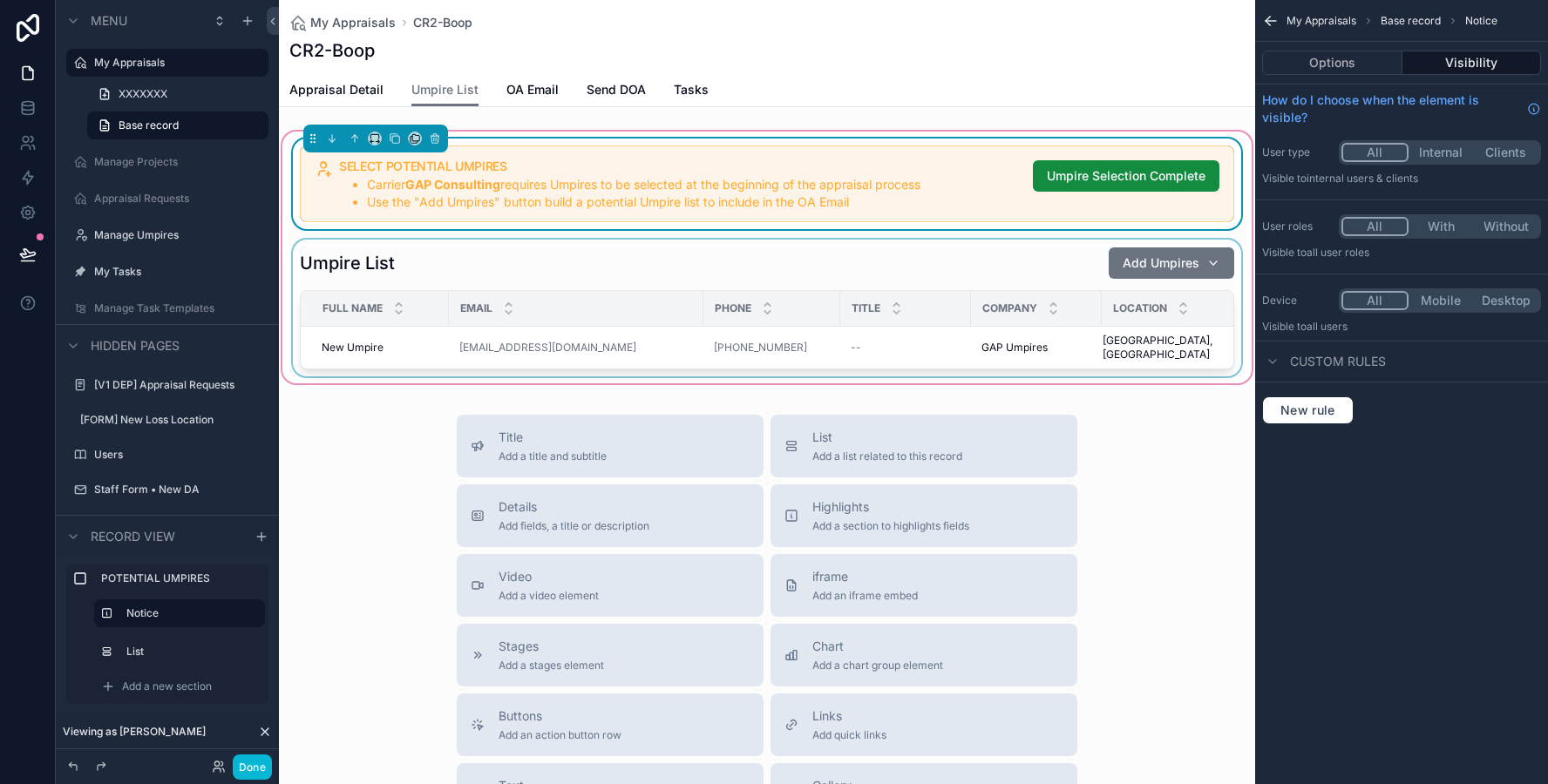
click at [793, 247] on div "scrollable content" at bounding box center [767, 307] width 955 height 136
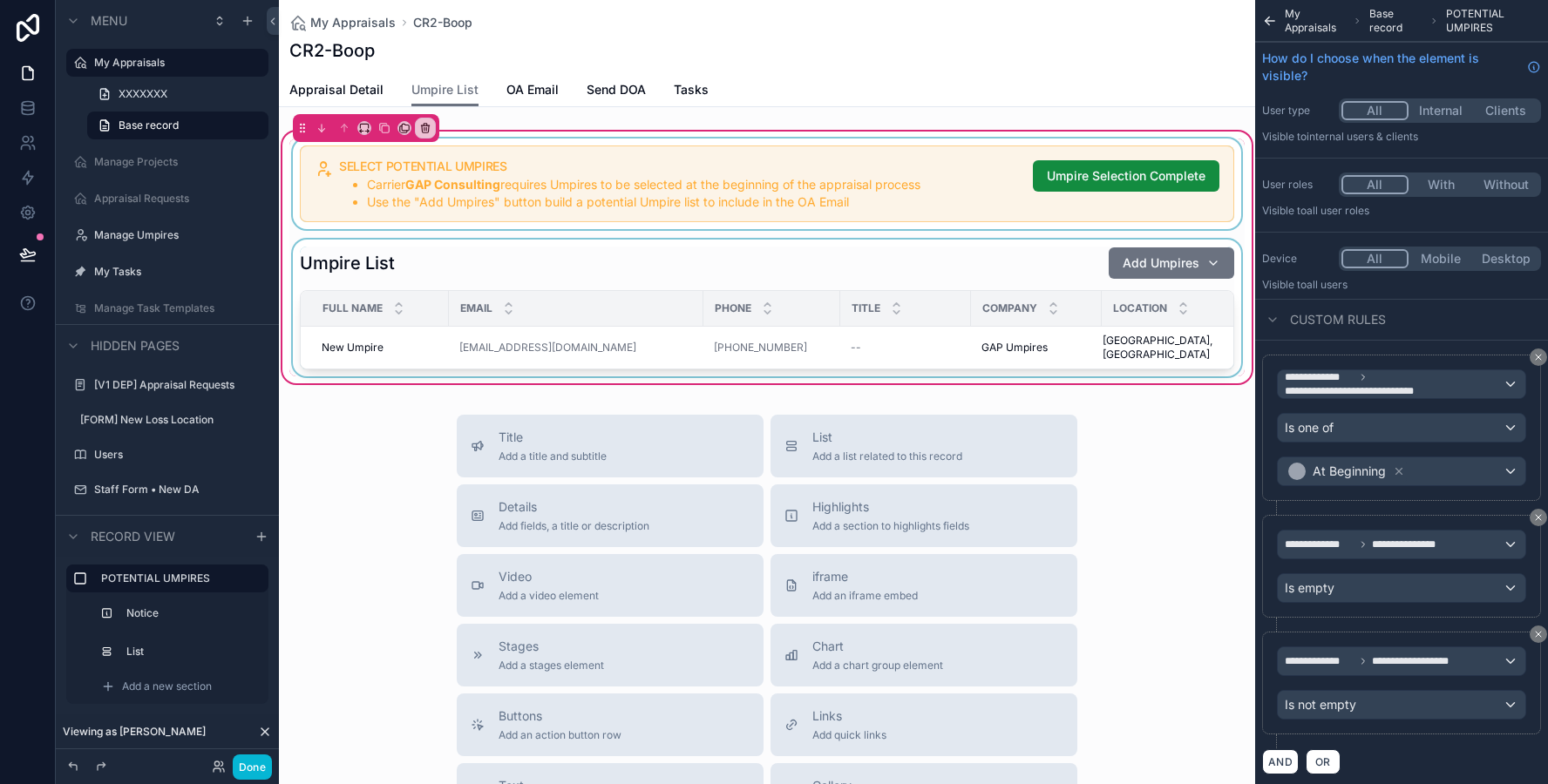
click at [793, 247] on div "scrollable content" at bounding box center [767, 307] width 955 height 136
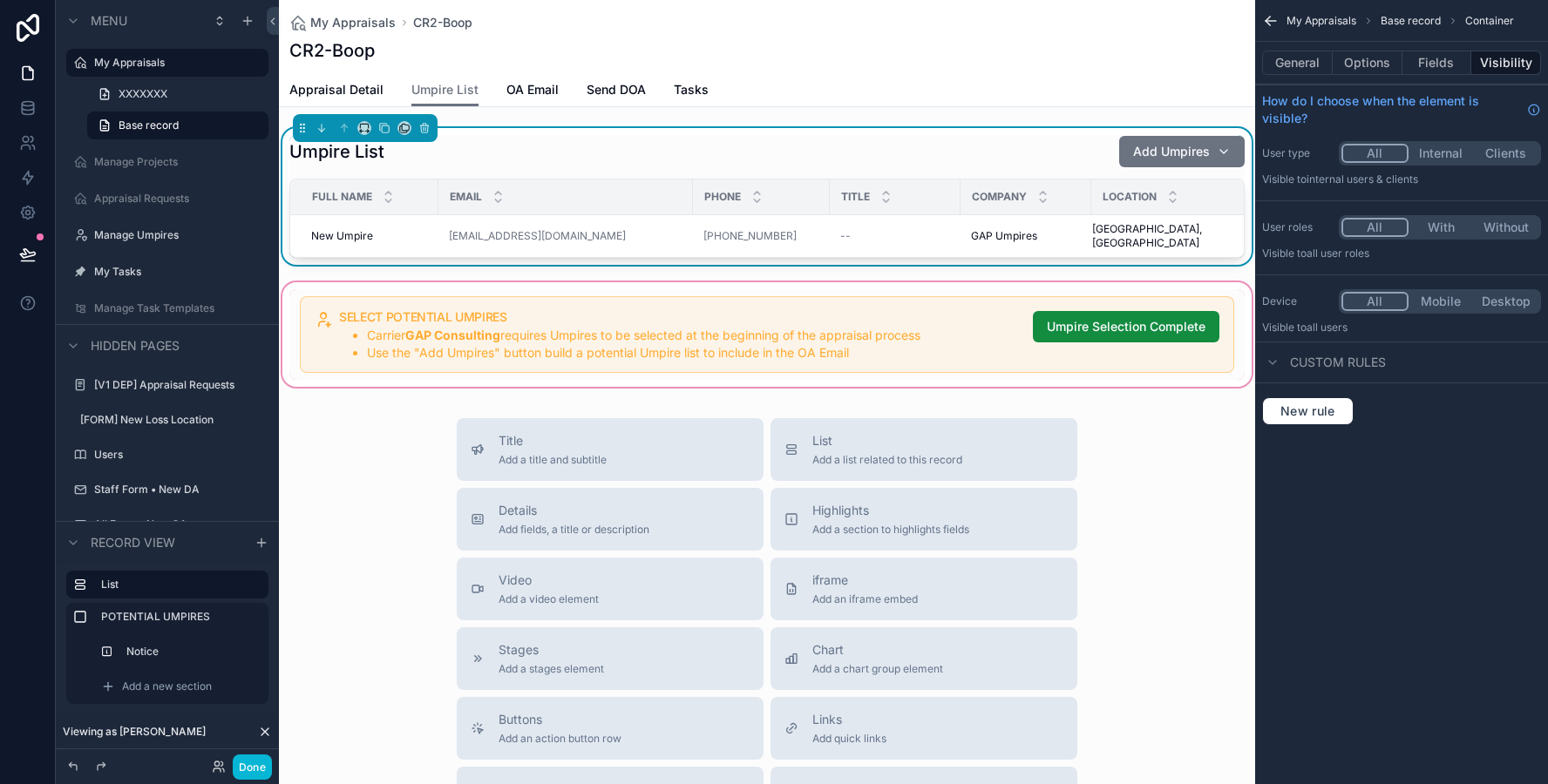
click at [312, 298] on div "scrollable content" at bounding box center [767, 335] width 976 height 112
click at [329, 300] on div "scrollable content" at bounding box center [767, 335] width 976 height 112
click at [366, 303] on div "scrollable content" at bounding box center [767, 335] width 976 height 112
click at [370, 303] on div "scrollable content" at bounding box center [767, 335] width 976 height 112
click at [288, 319] on div "scrollable content" at bounding box center [767, 335] width 976 height 112
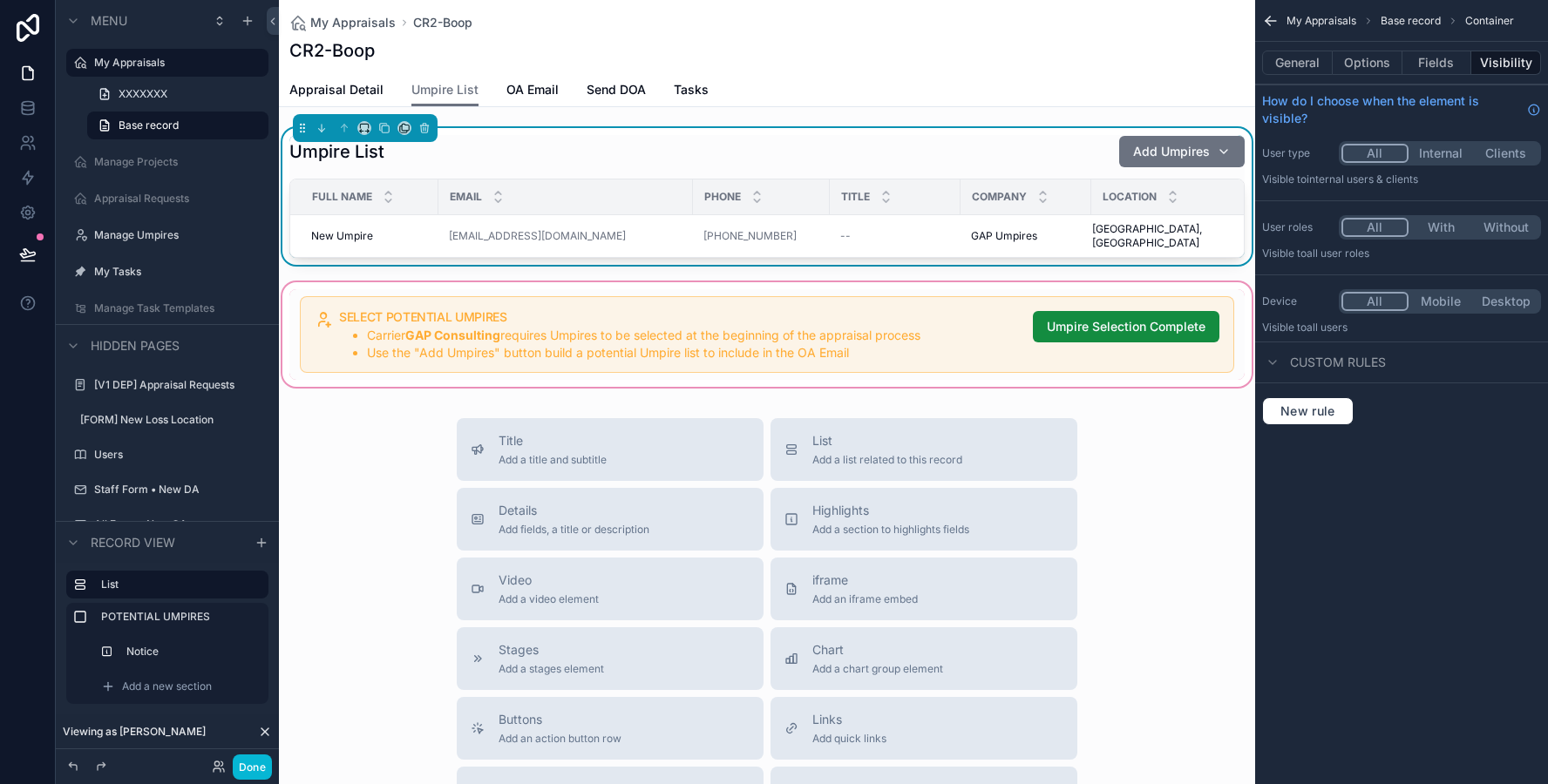
click at [288, 319] on div "scrollable content" at bounding box center [767, 335] width 976 height 112
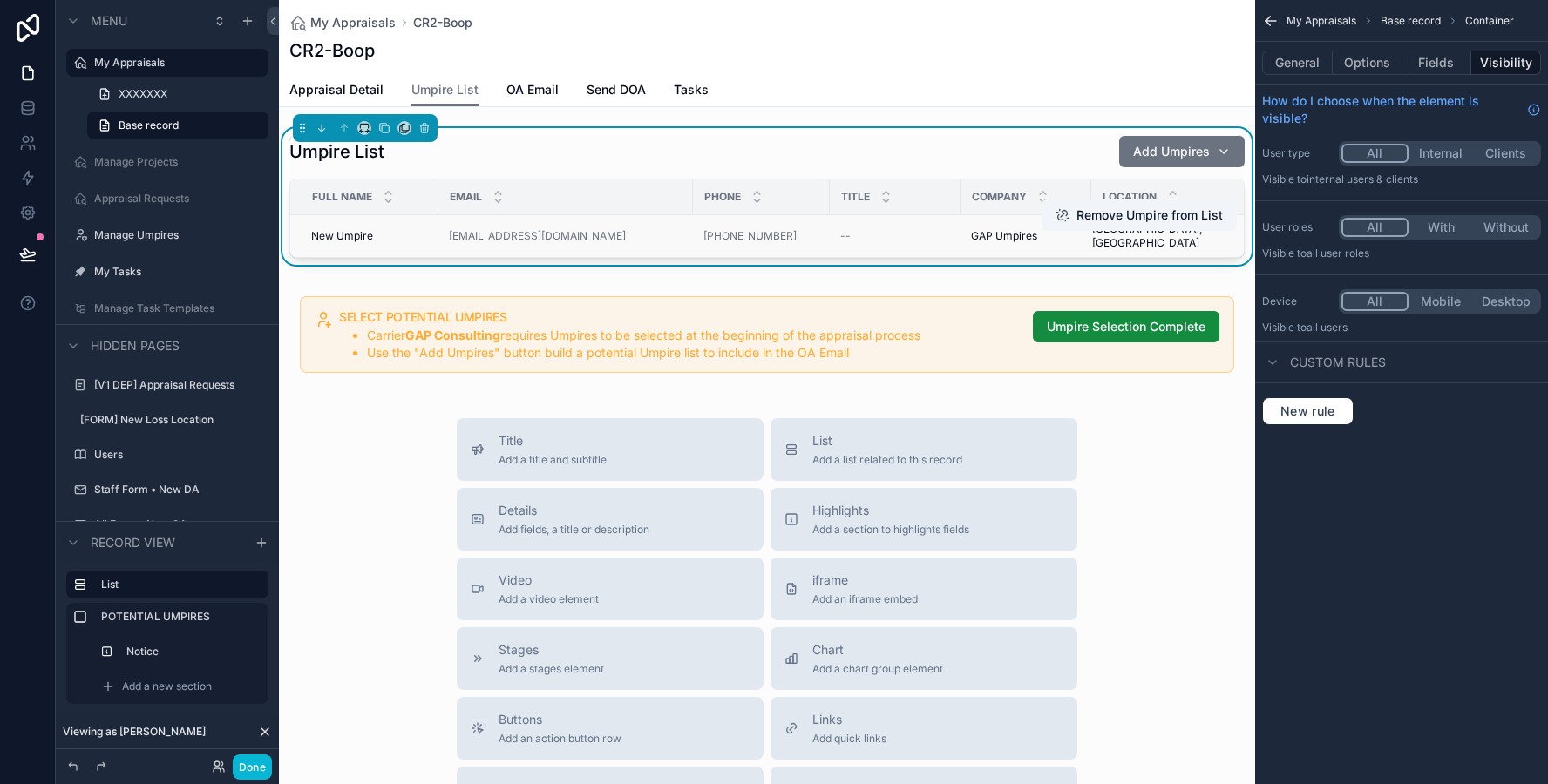
click at [350, 229] on span "New Umpire" at bounding box center [342, 236] width 62 height 14
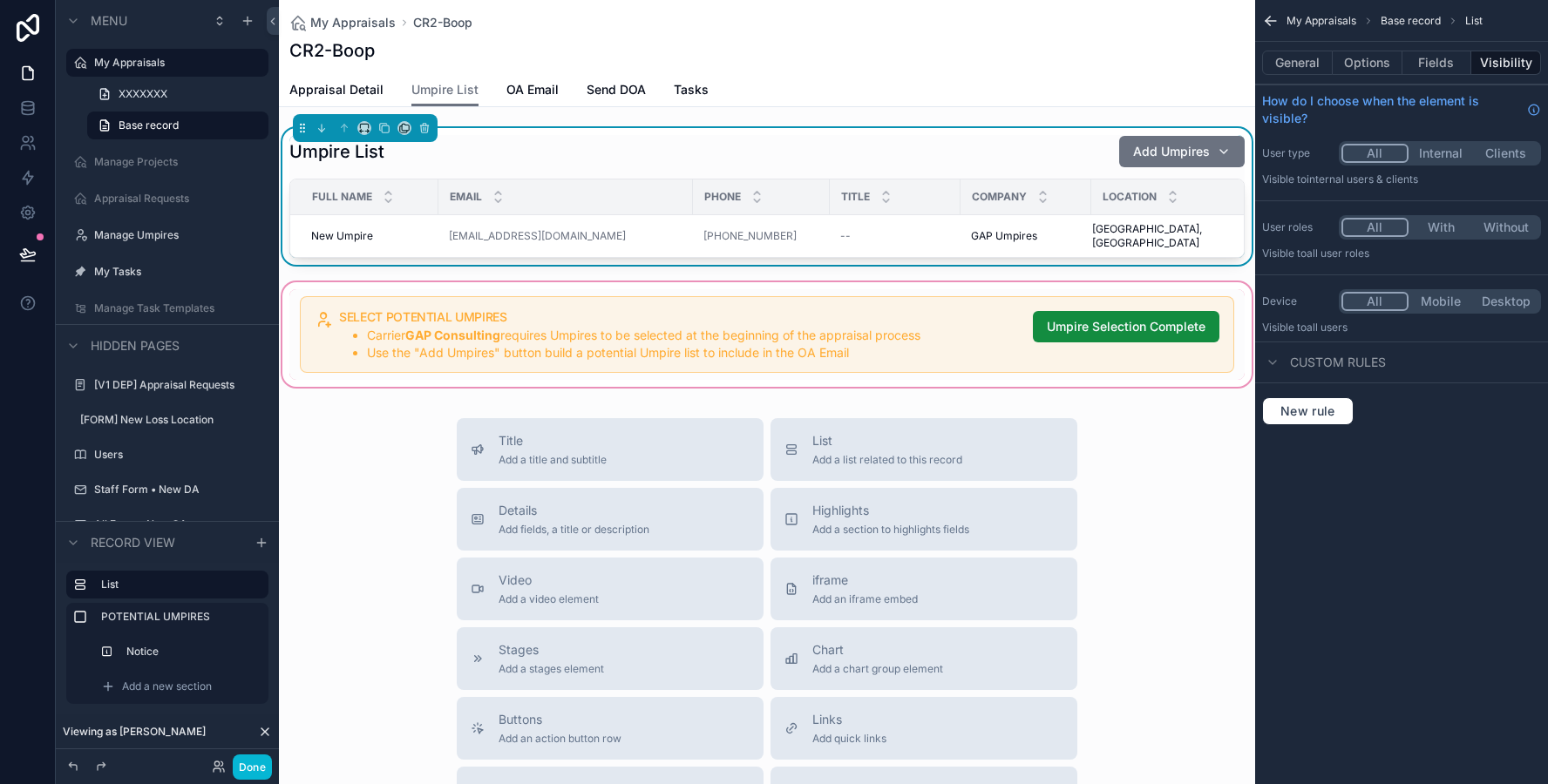
click at [348, 328] on div "scrollable content" at bounding box center [767, 335] width 976 height 112
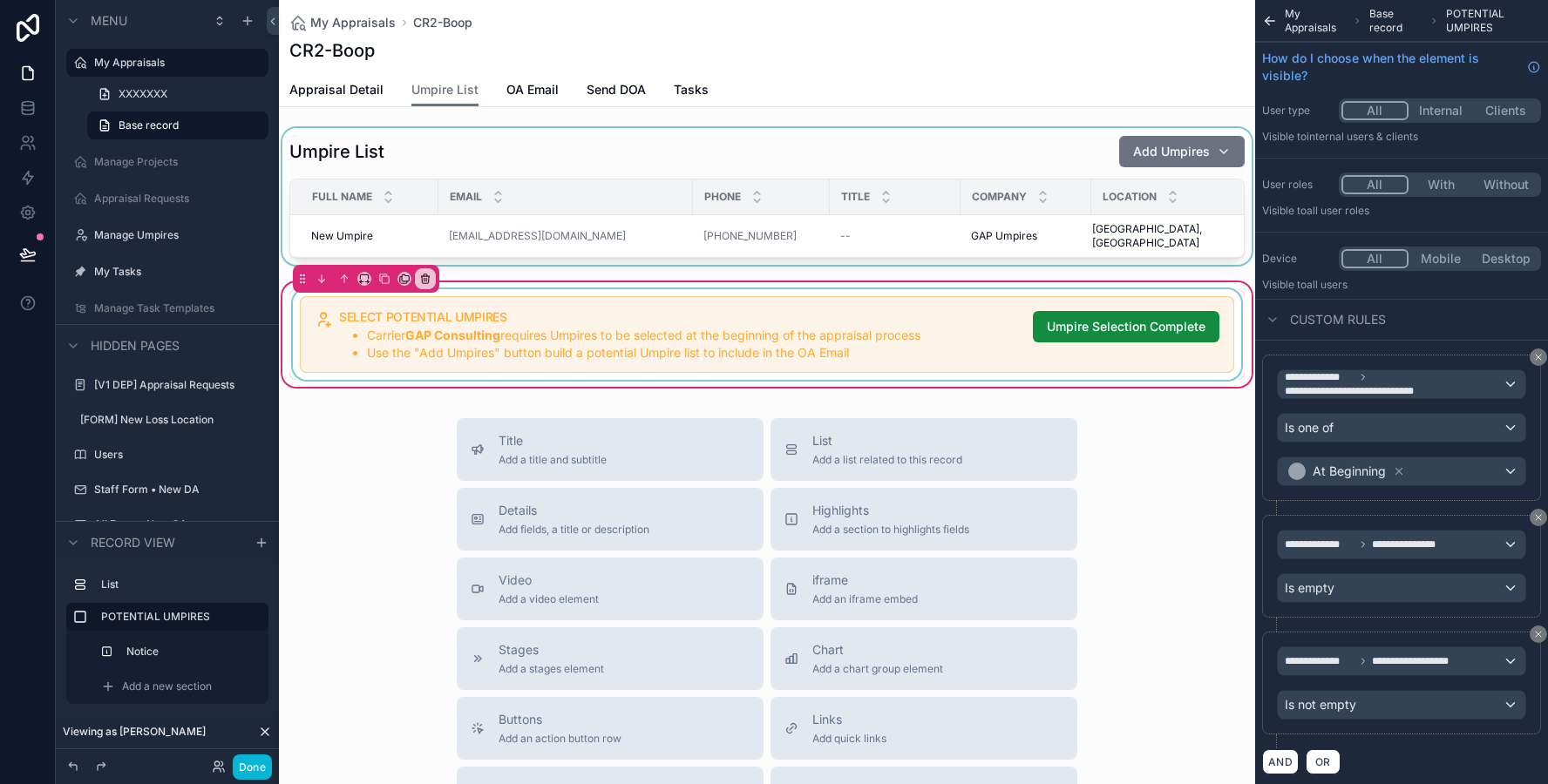
click at [361, 329] on div "scrollable content" at bounding box center [767, 335] width 955 height 91
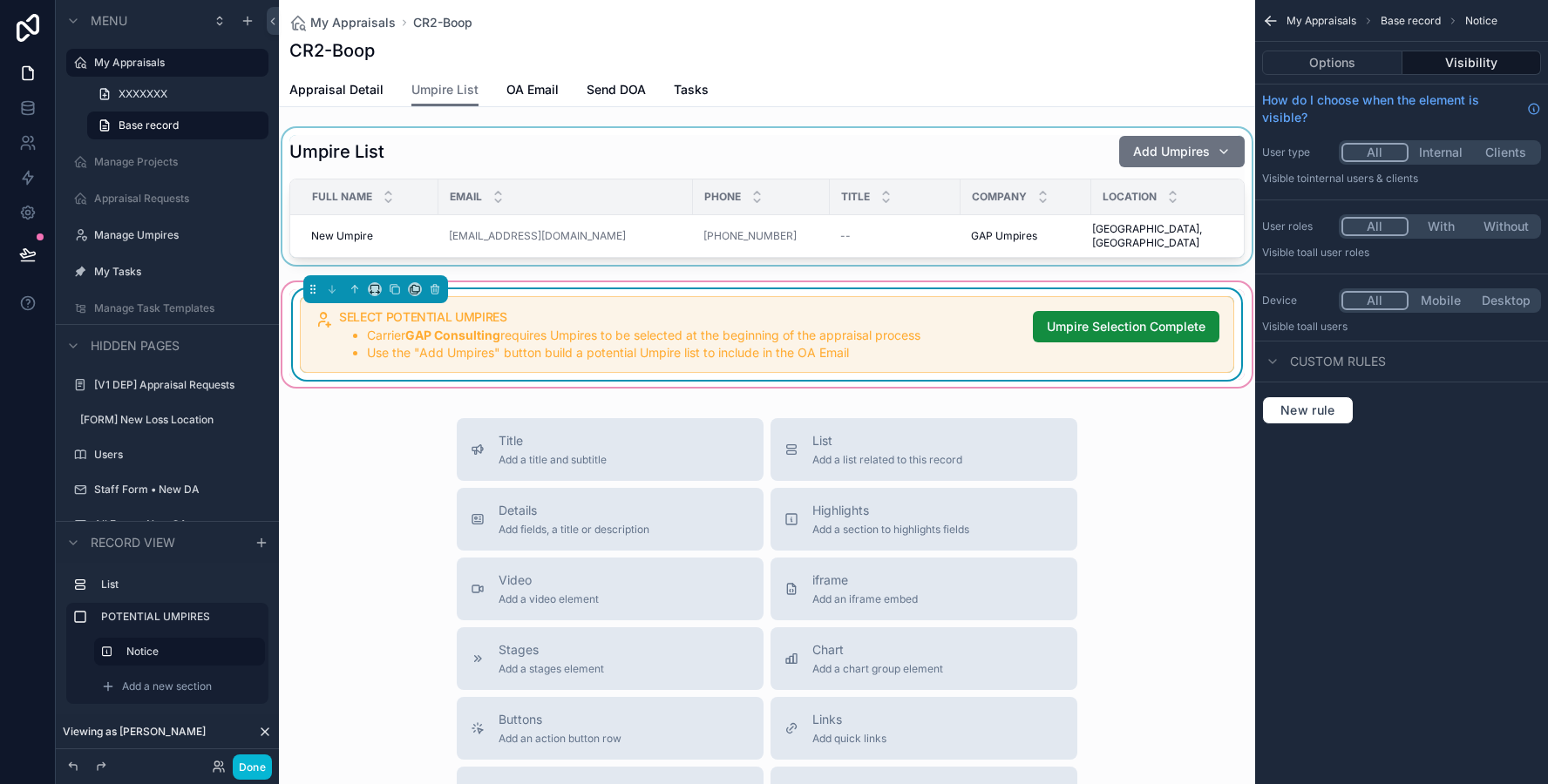
click at [307, 365] on div "SELECT POTENTIAL UMPIRES Carrier GAP Consulting requires Umpires to be selected…" at bounding box center [767, 335] width 955 height 91
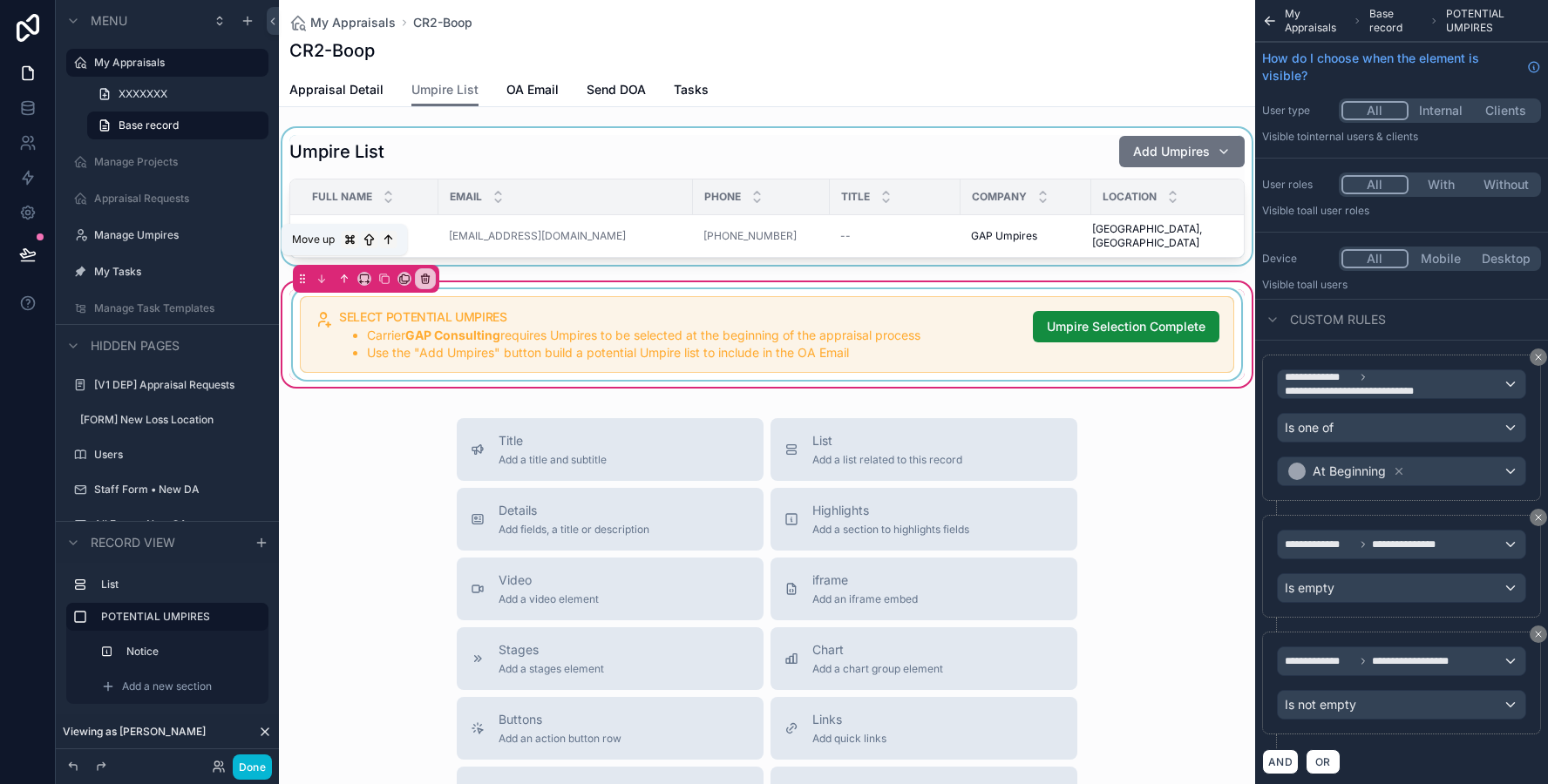
click at [344, 273] on icon "scrollable content" at bounding box center [344, 278] width 12 height 12
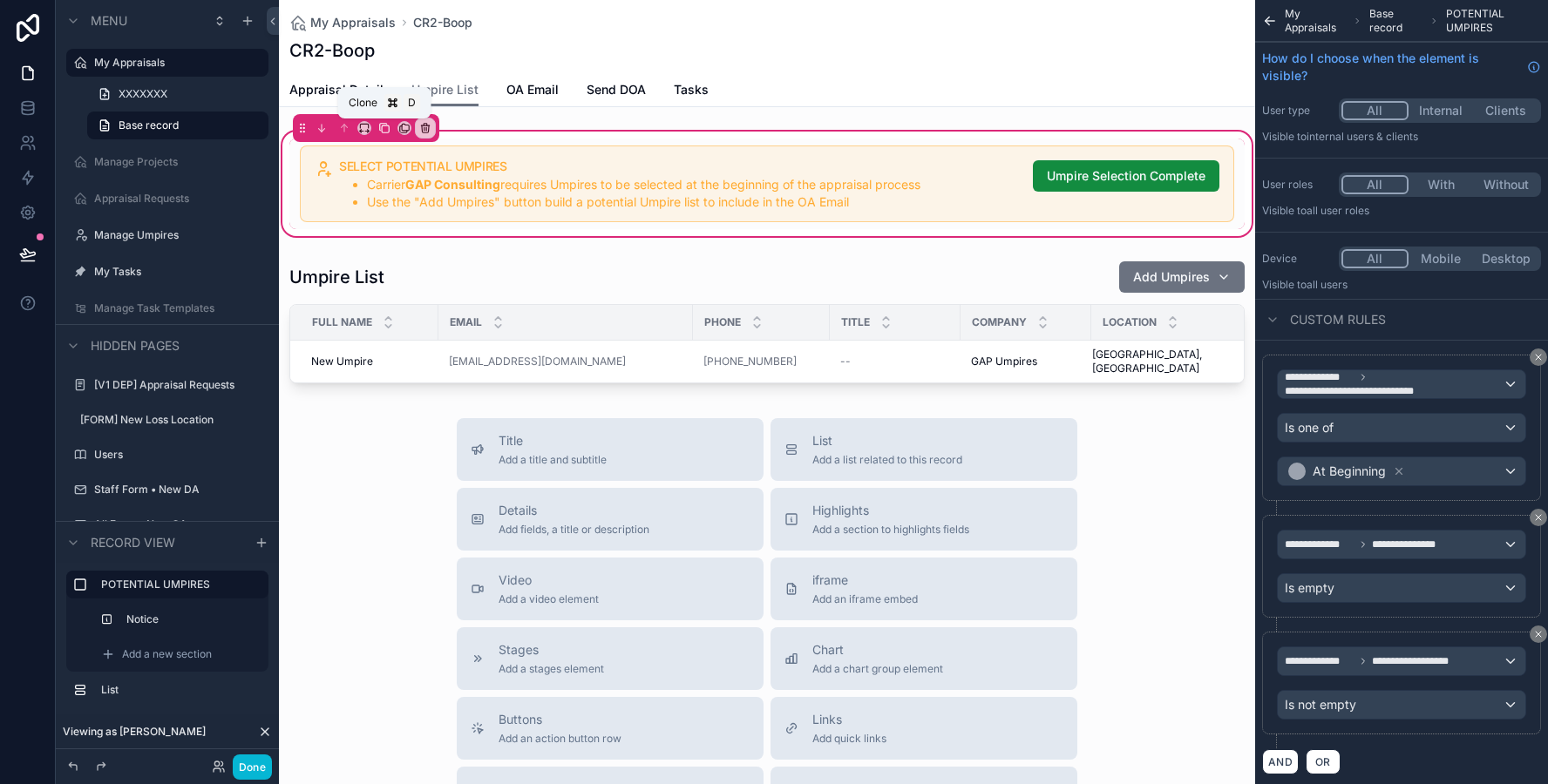
click at [385, 134] on icon "scrollable content" at bounding box center [384, 127] width 12 height 12
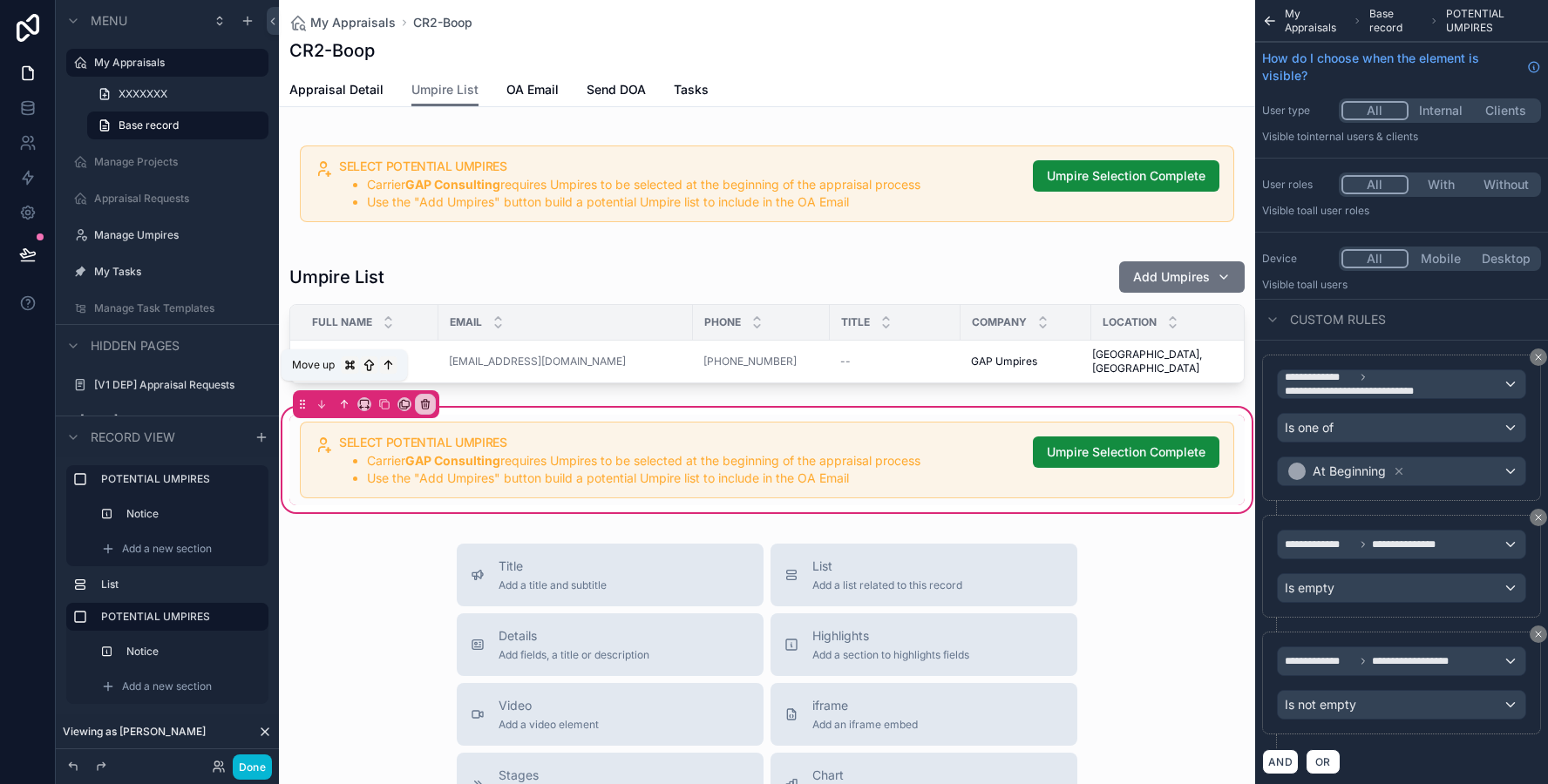
click at [340, 398] on icon "scrollable content" at bounding box center [344, 404] width 12 height 12
click at [345, 398] on icon "scrollable content" at bounding box center [344, 404] width 12 height 12
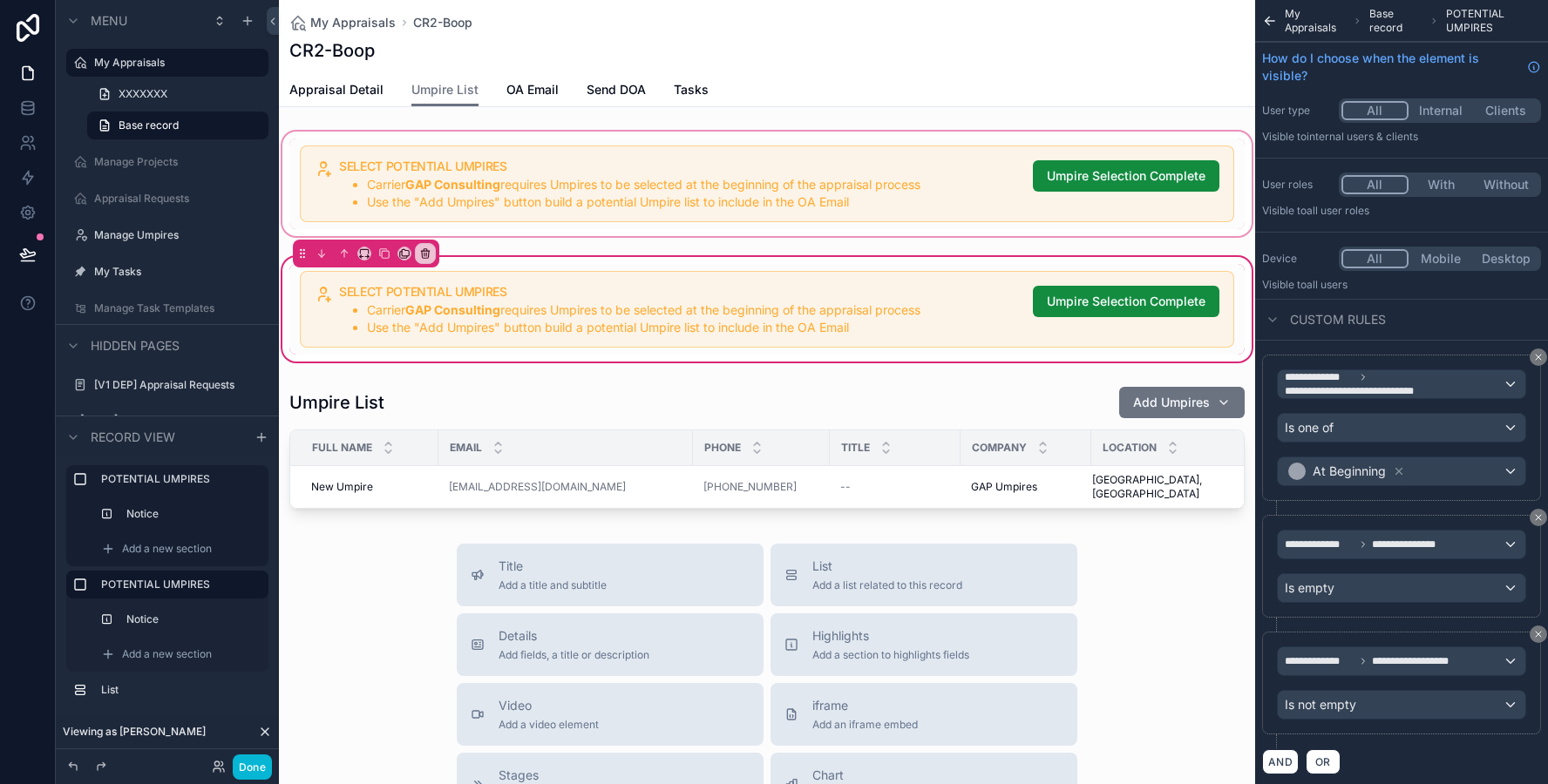
click at [527, 201] on div "scrollable content" at bounding box center [767, 184] width 976 height 112
click at [572, 193] on div "scrollable content" at bounding box center [767, 184] width 976 height 112
click at [711, 147] on div "scrollable content" at bounding box center [767, 184] width 976 height 112
click at [716, 185] on div "scrollable content" at bounding box center [767, 184] width 976 height 112
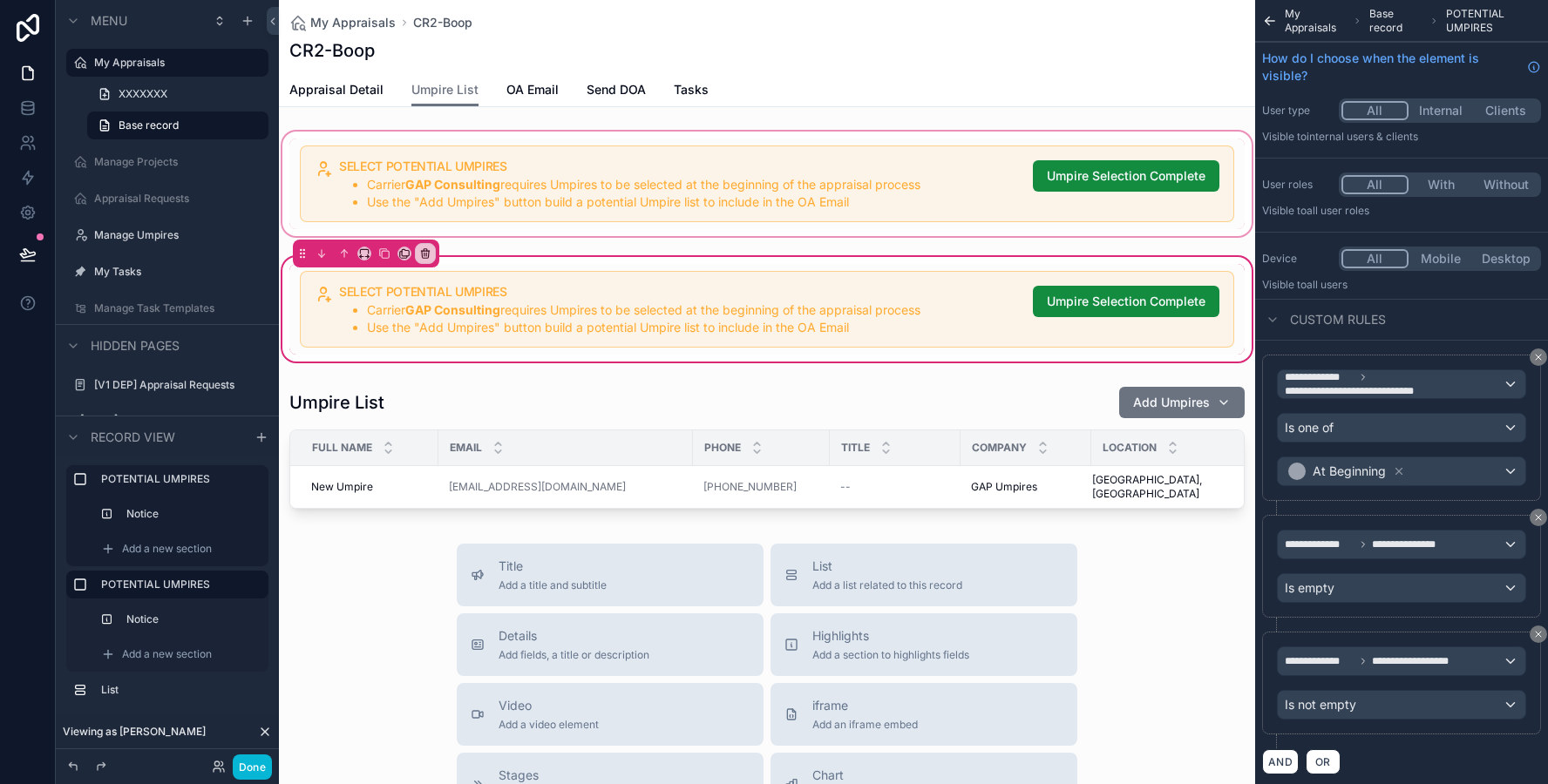
click at [716, 185] on div "scrollable content" at bounding box center [767, 184] width 976 height 112
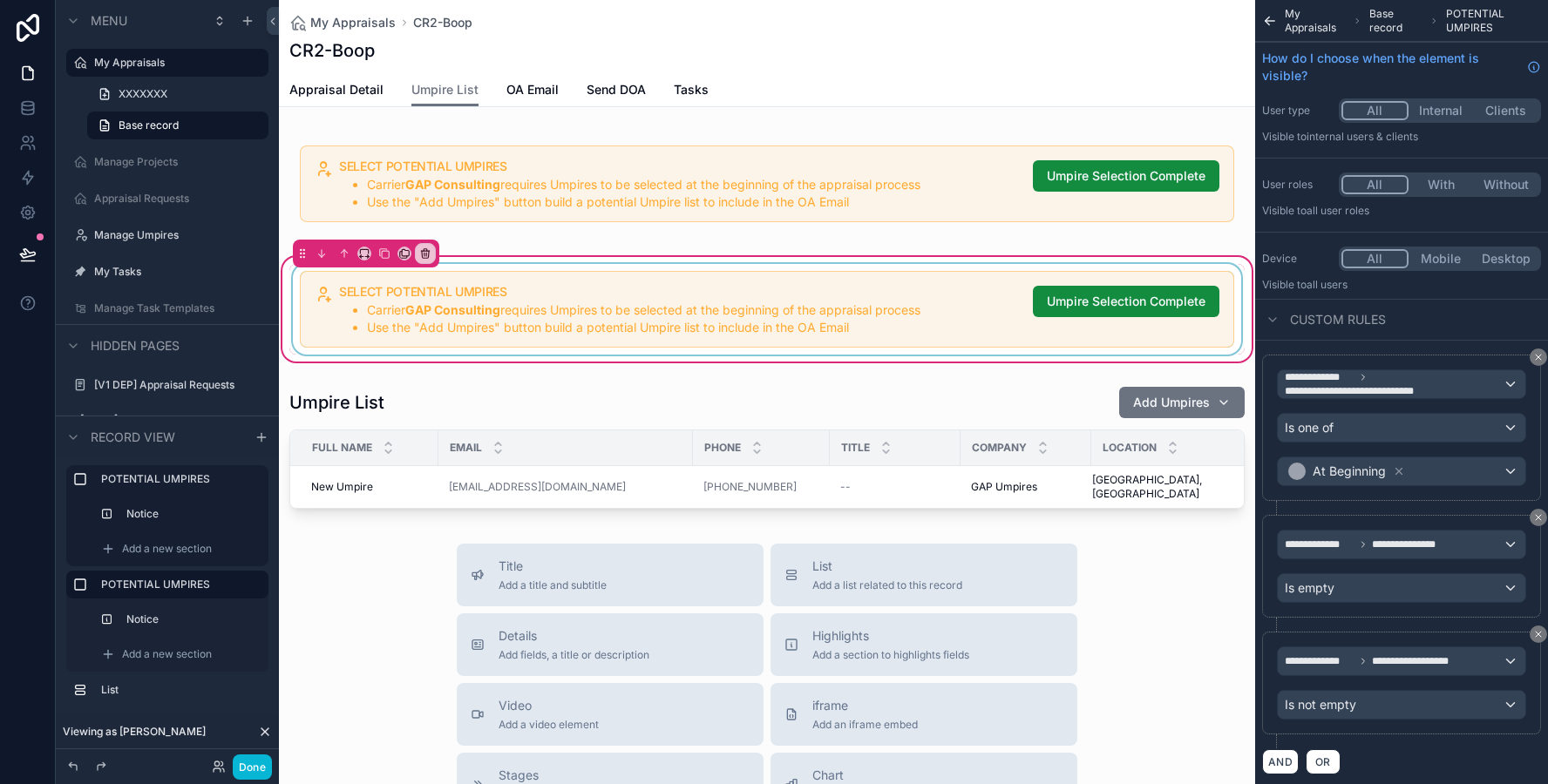
click at [752, 341] on div "scrollable content" at bounding box center [767, 309] width 955 height 91
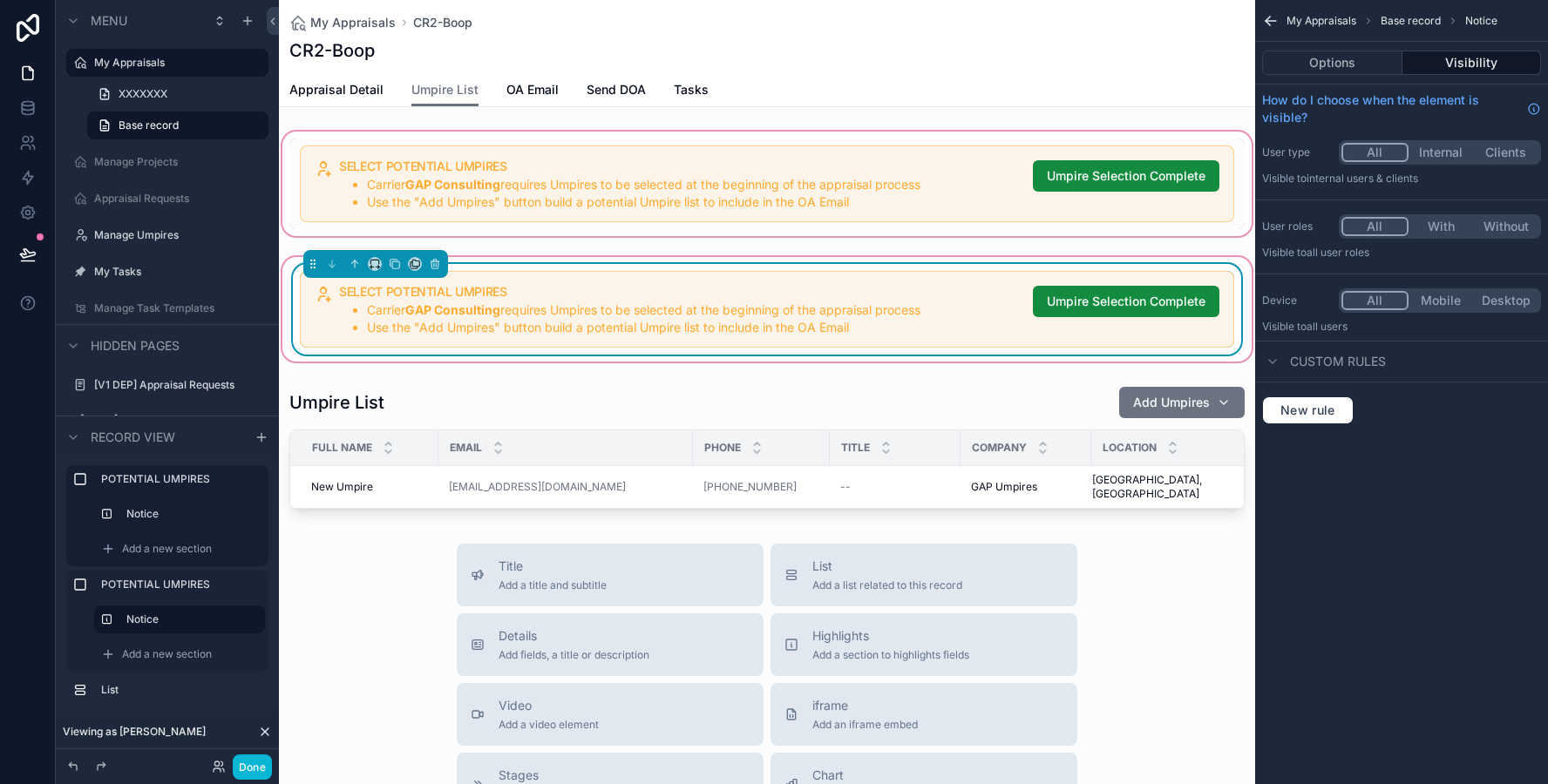
click at [747, 215] on div "scrollable content" at bounding box center [767, 184] width 976 height 112
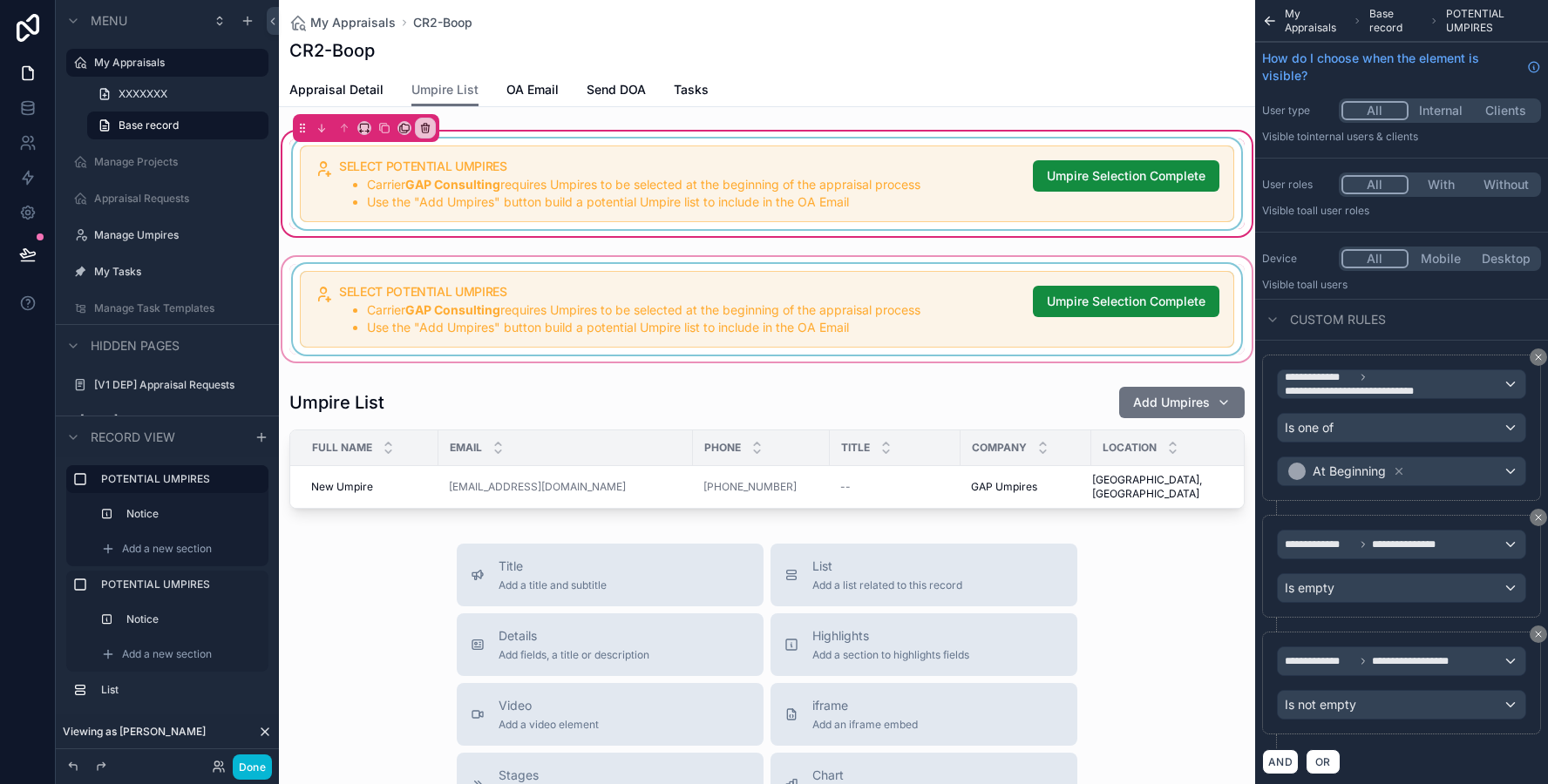
click at [751, 189] on div "scrollable content" at bounding box center [767, 184] width 955 height 91
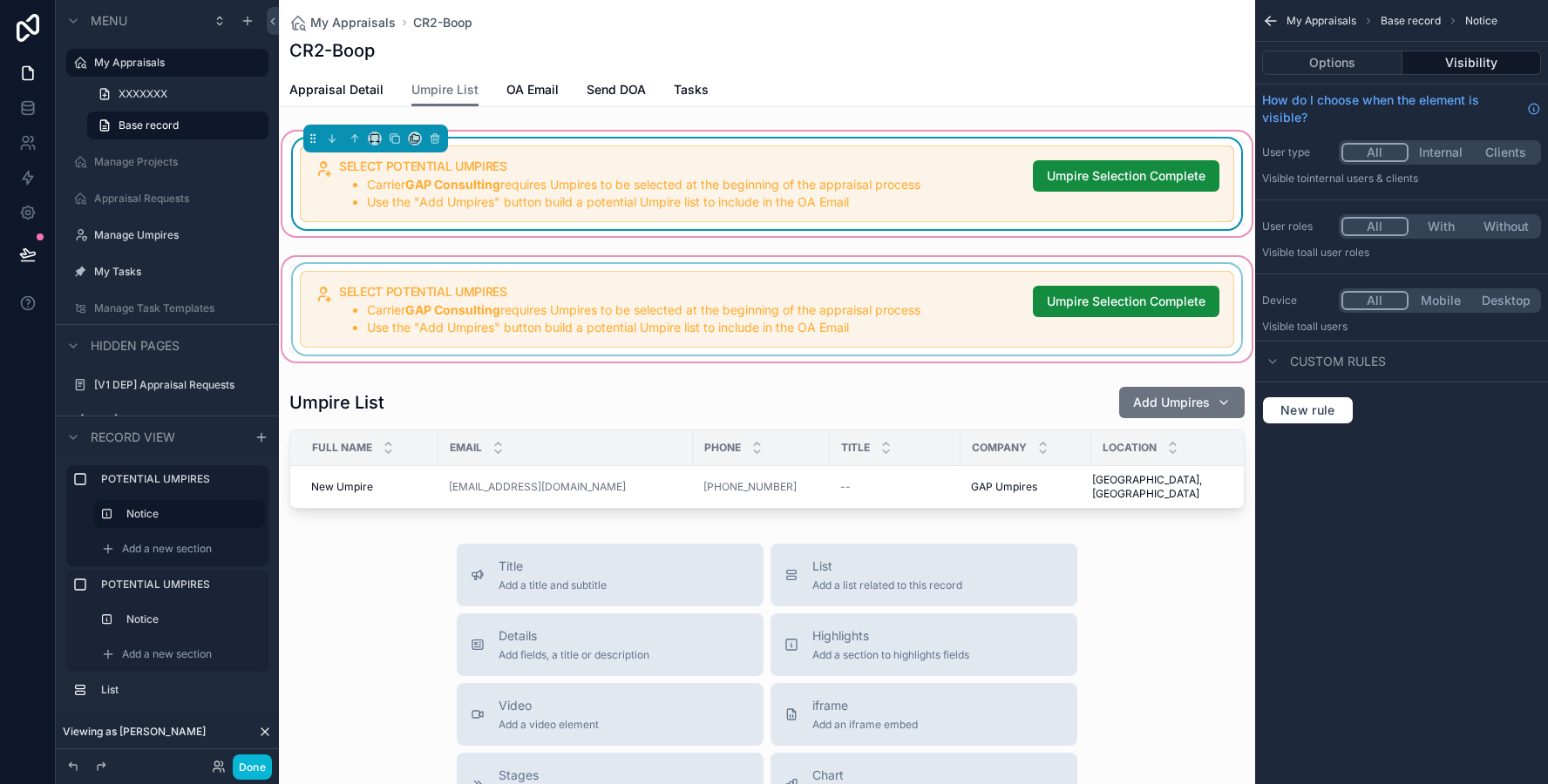
click at [1141, 133] on div "SELECT POTENTIAL UMPIRES Carrier GAP Consulting requires Umpires to be selected…" at bounding box center [767, 184] width 976 height 112
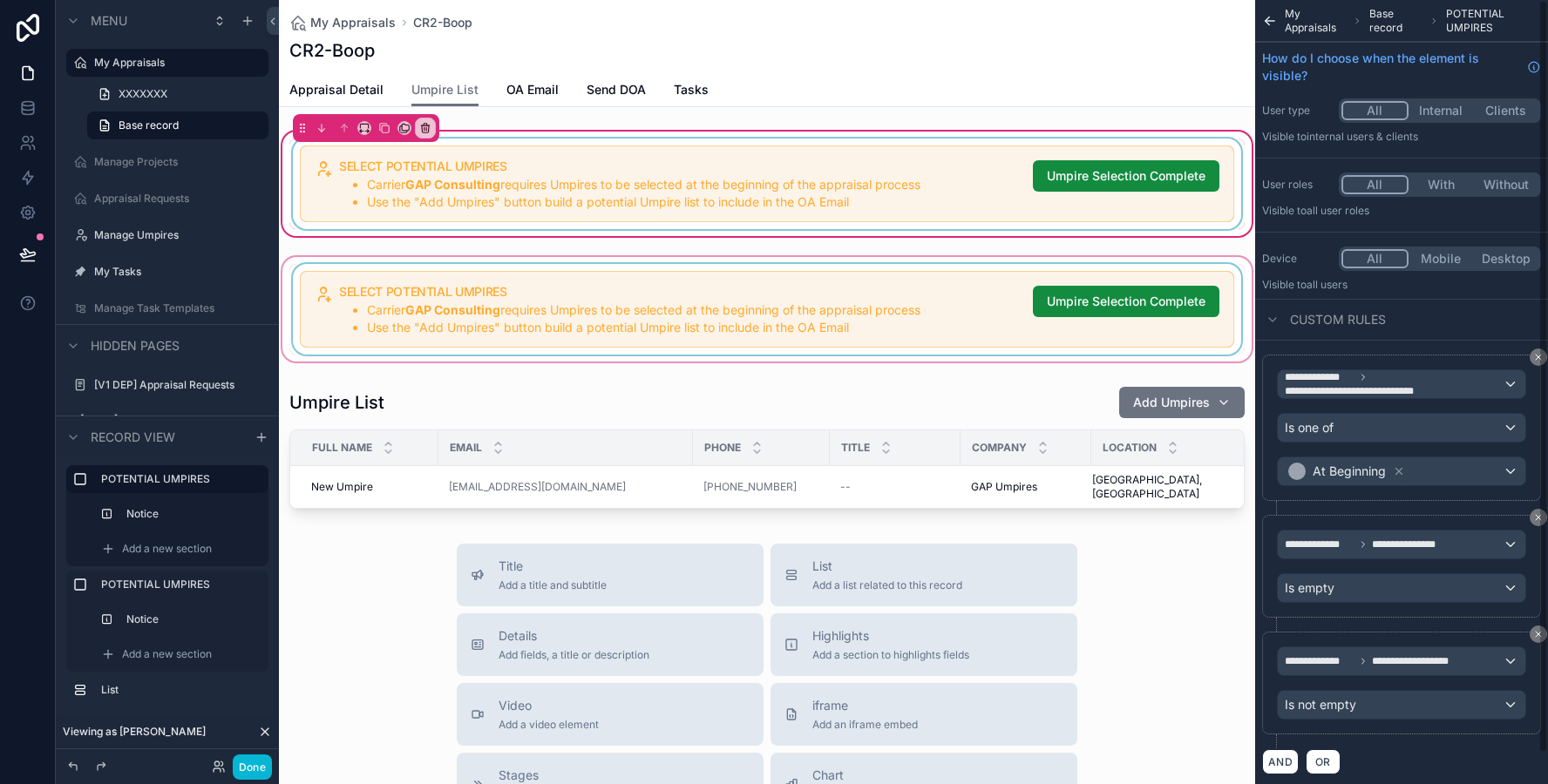
click at [1137, 203] on div "scrollable content" at bounding box center [767, 184] width 955 height 91
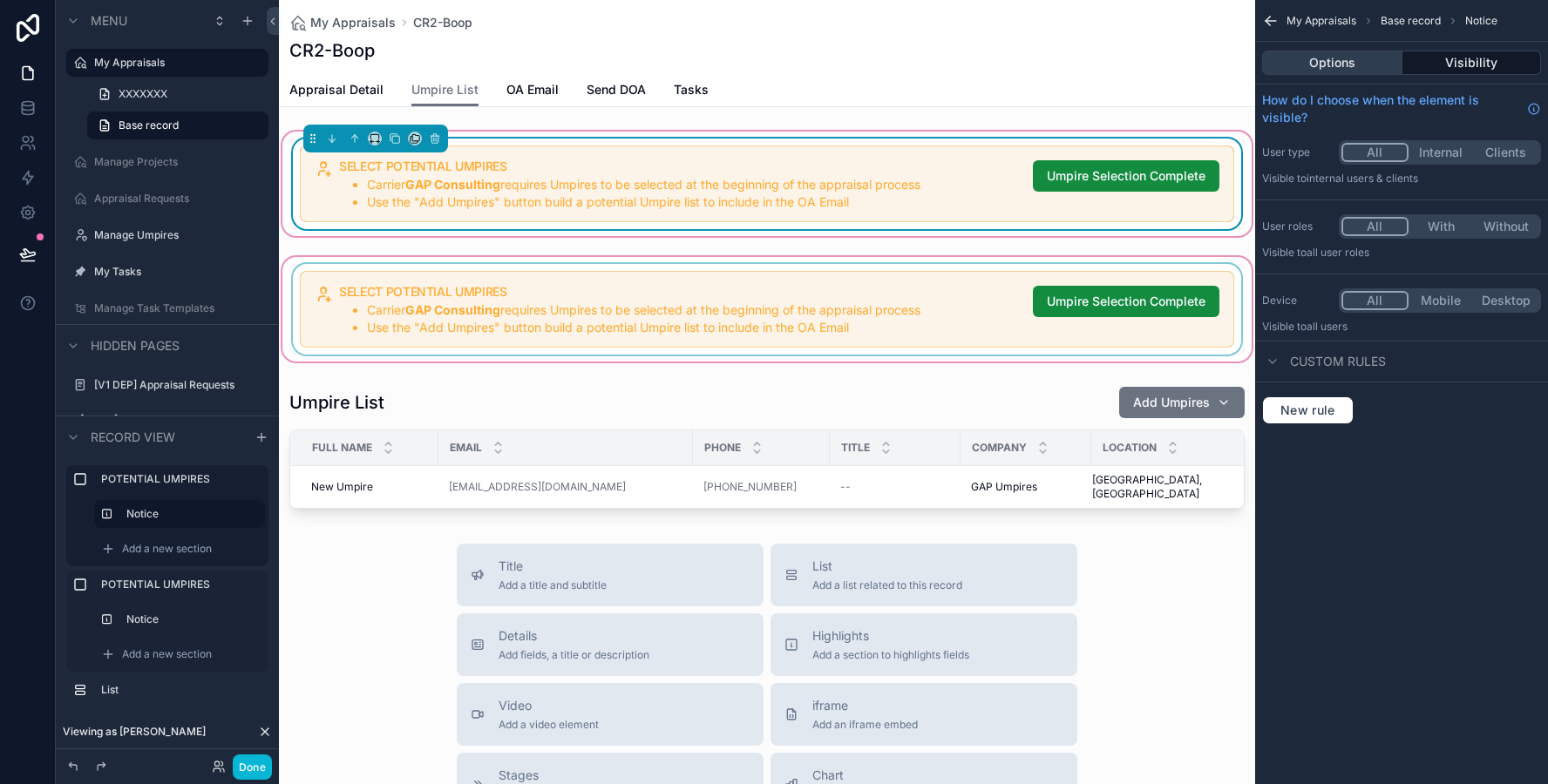
click at [1353, 69] on button "Options" at bounding box center [1332, 63] width 140 height 25
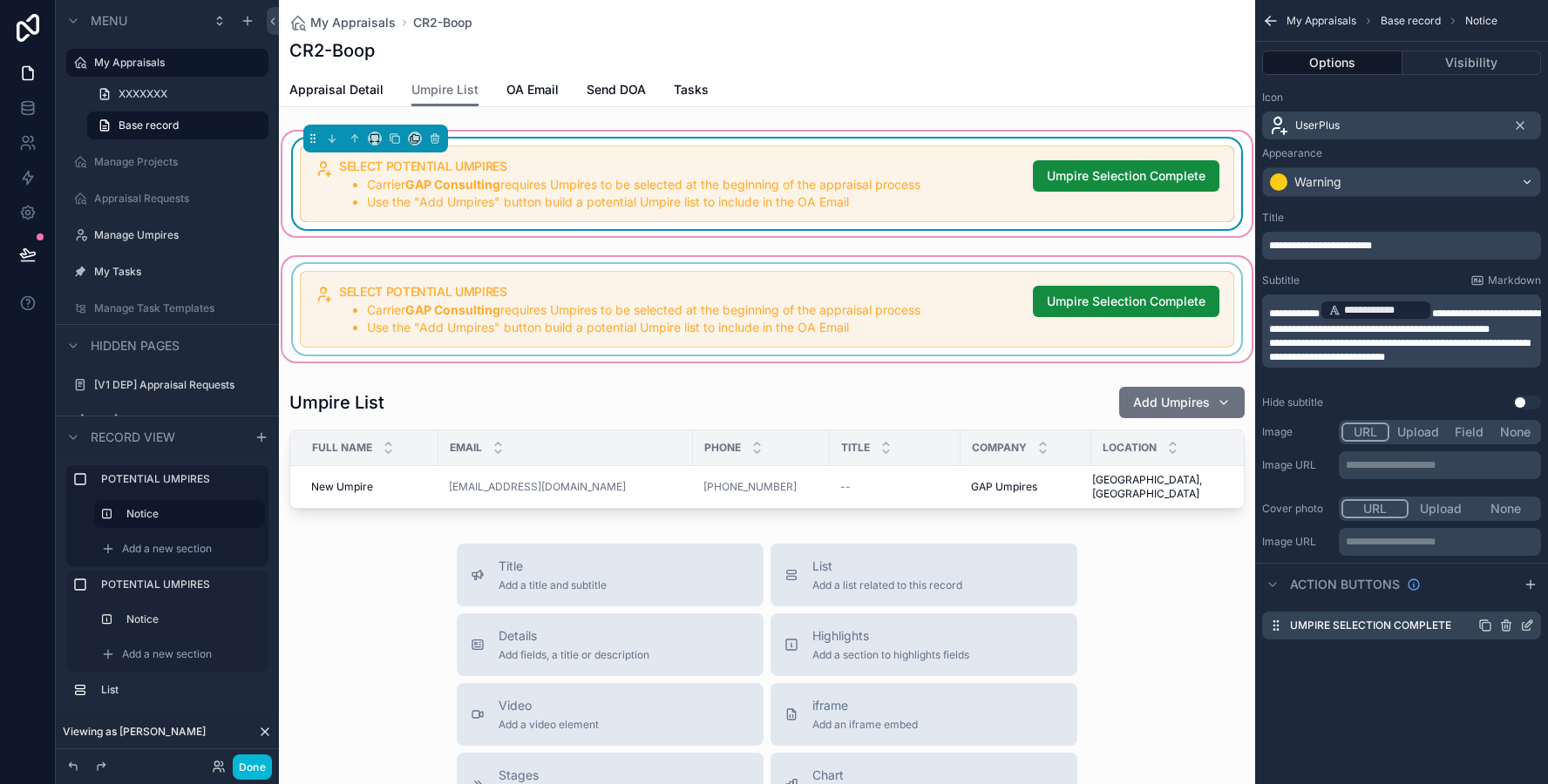
click at [1509, 624] on icon "scrollable content" at bounding box center [1505, 627] width 8 height 8
click at [1503, 600] on icon at bounding box center [1498, 598] width 14 height 14
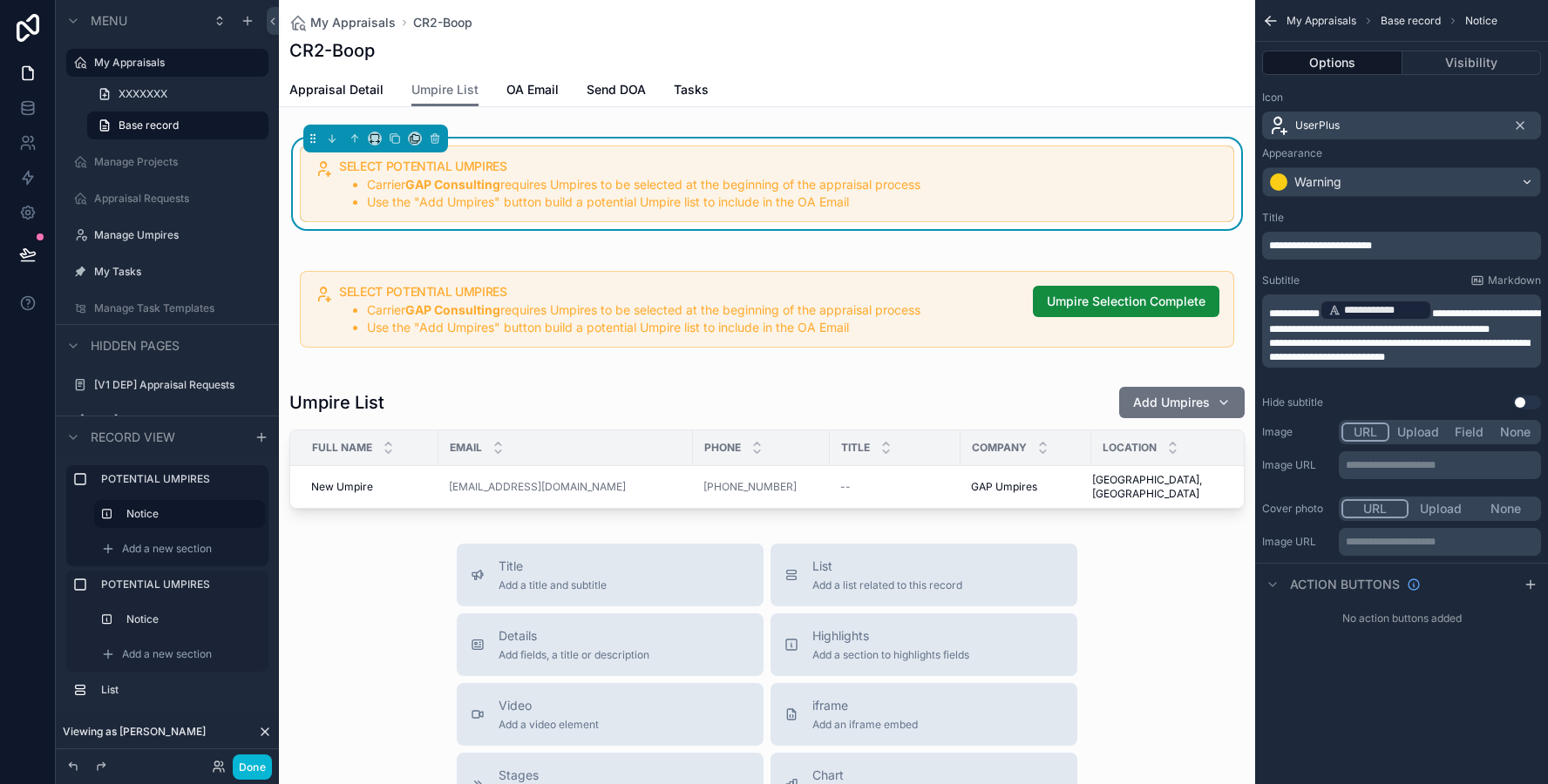
click at [1121, 129] on div "SELECT POTENTIAL UMPIRES Carrier GAP Consulting requires Umpires to be selected…" at bounding box center [767, 184] width 976 height 112
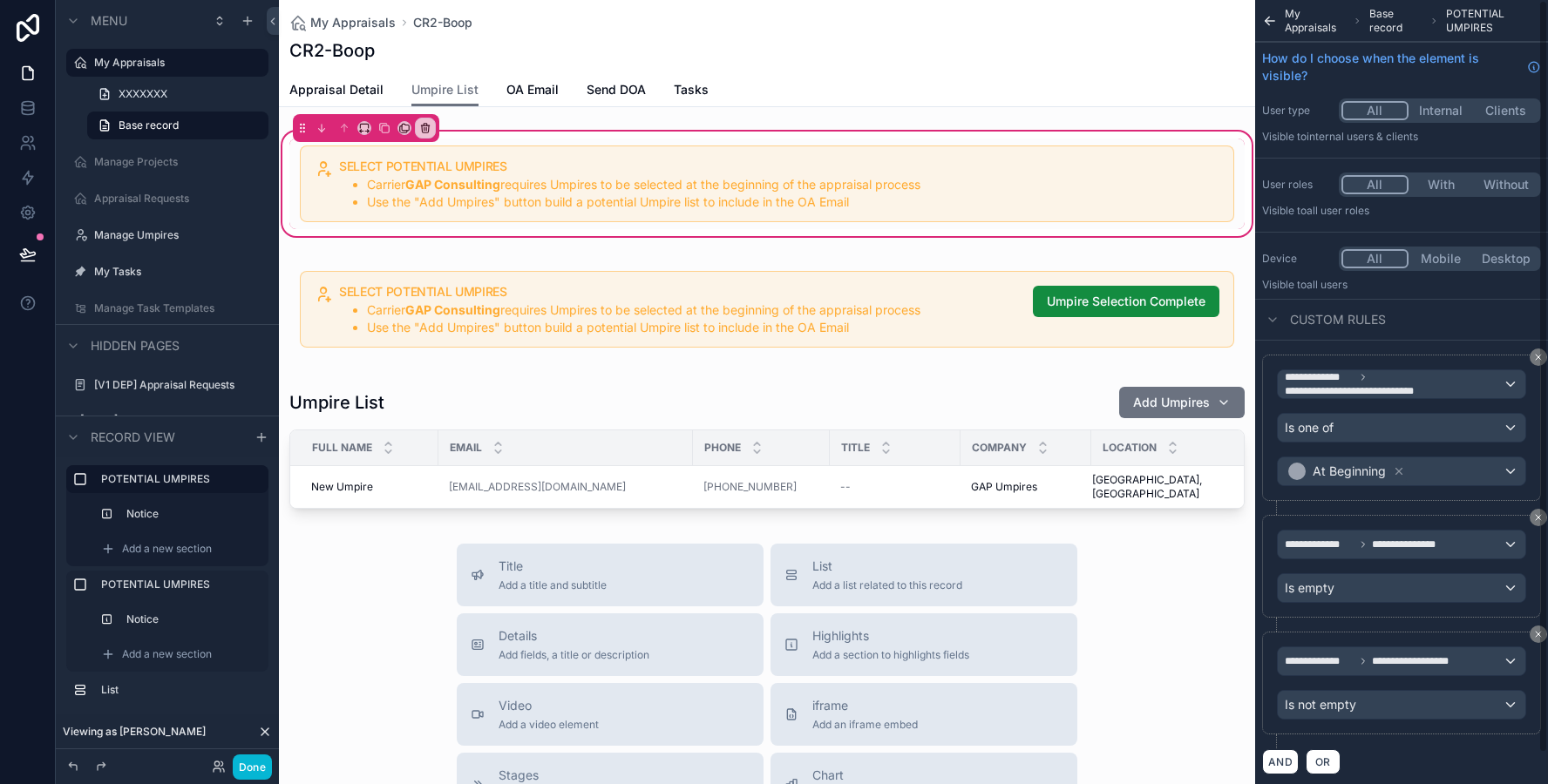
scroll to position [32, 0]
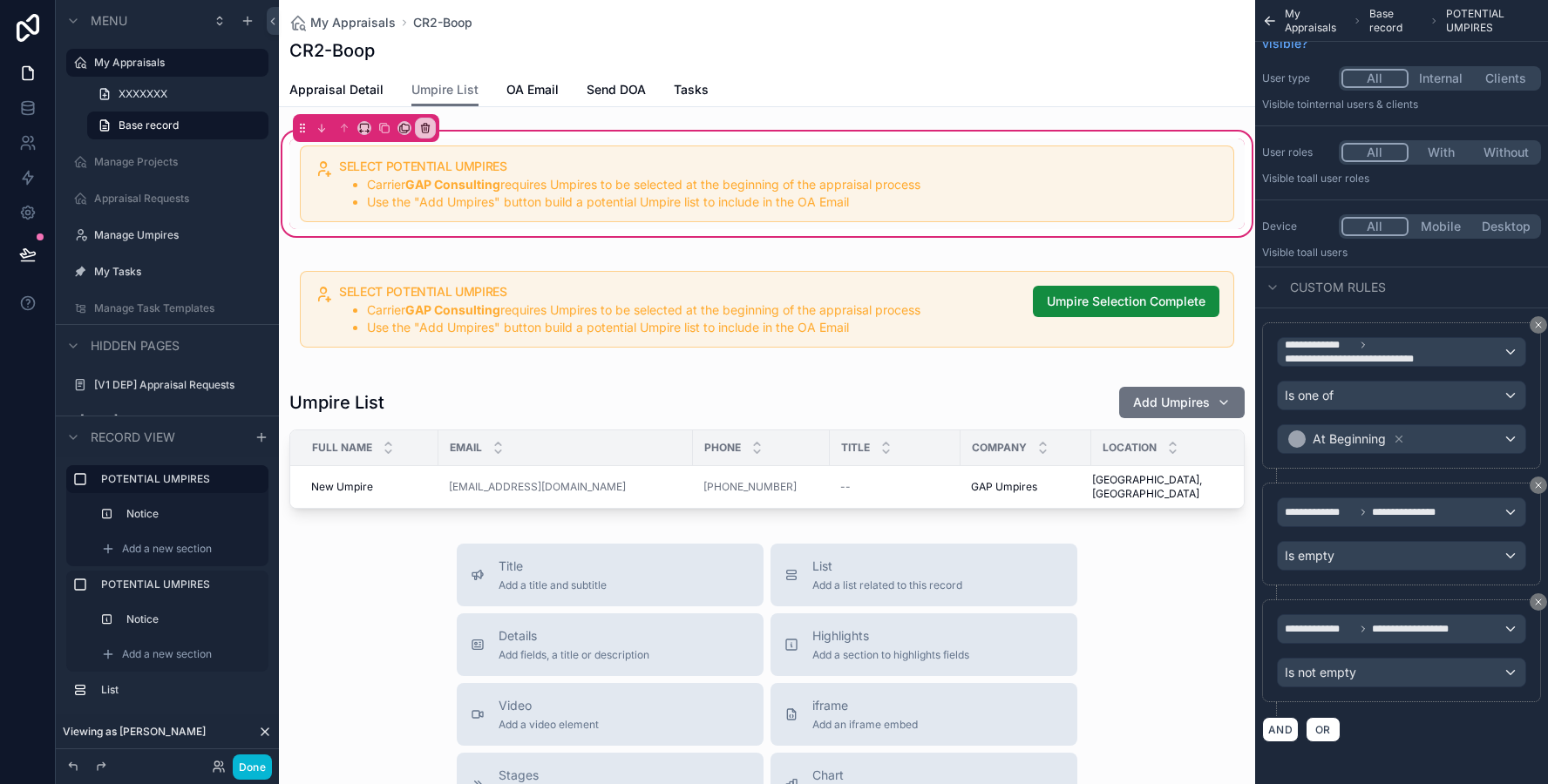
click at [1186, 240] on div "SELECT POTENTIAL UMPIRES Carrier GAP Consulting requires Umpires to be selected…" at bounding box center [767, 322] width 976 height 387
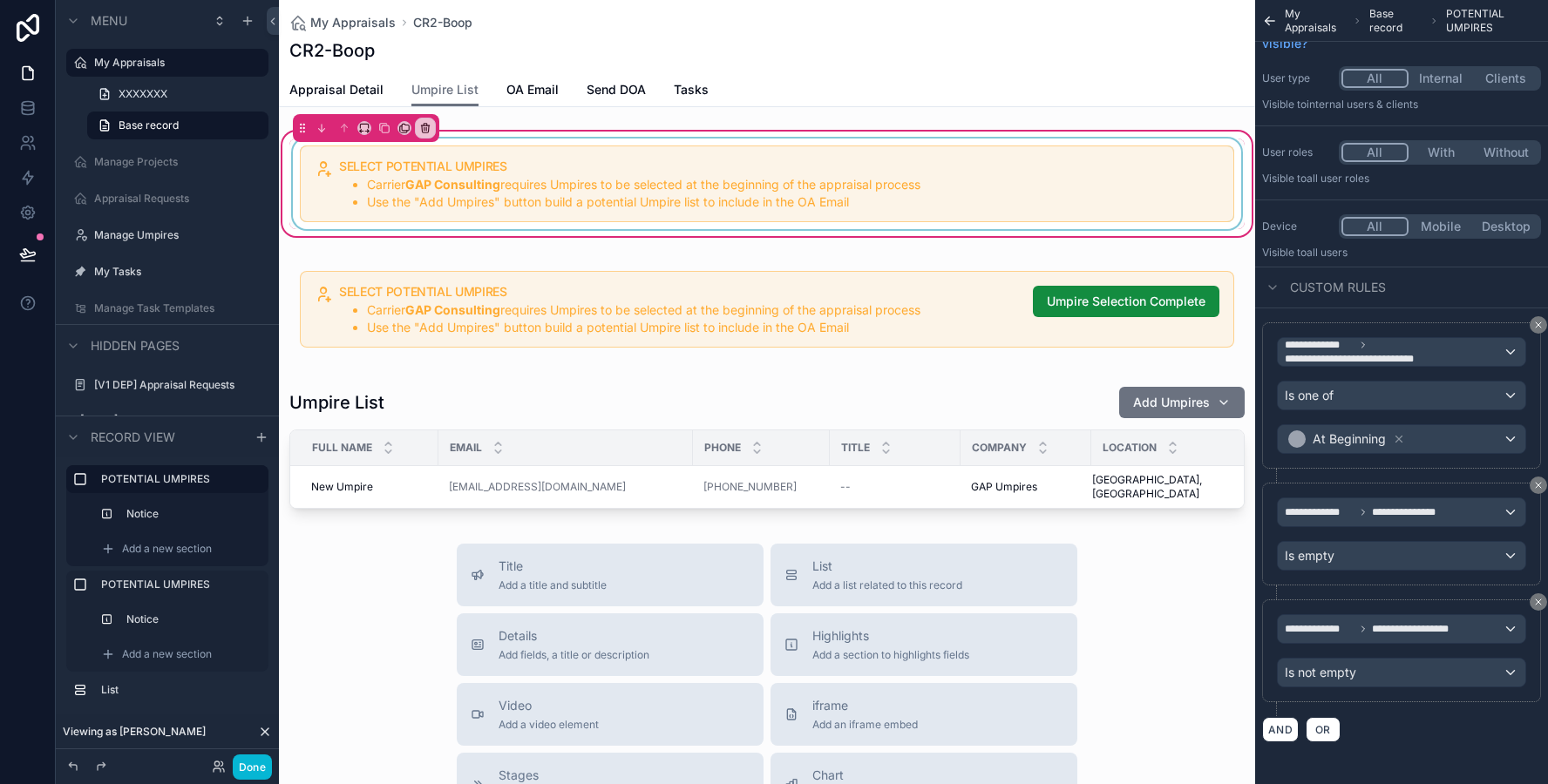
click at [1196, 226] on div "scrollable content" at bounding box center [767, 184] width 955 height 91
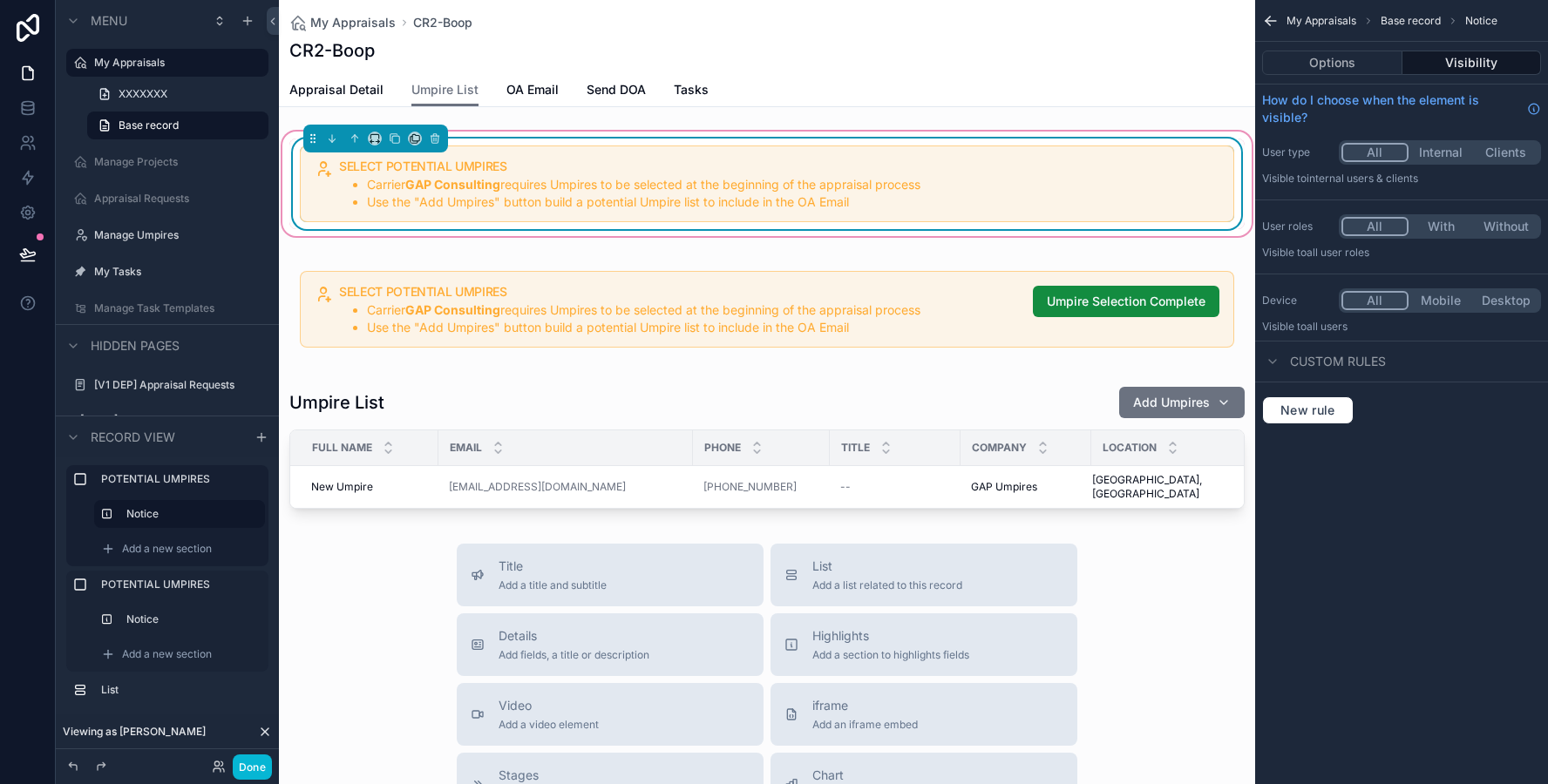
scroll to position [0, 0]
click at [1344, 419] on button "New rule" at bounding box center [1307, 410] width 92 height 28
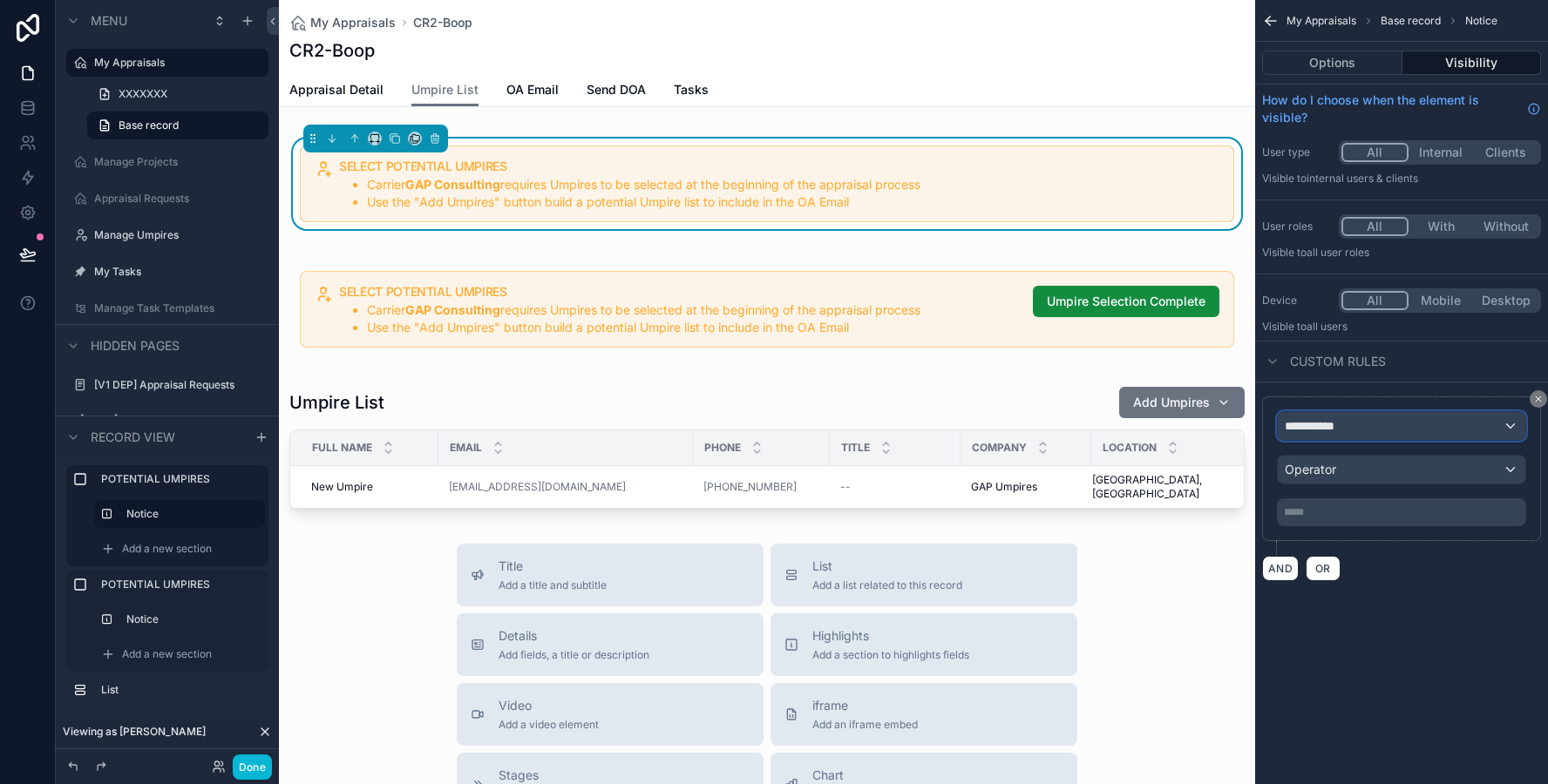
click at [1361, 419] on div "**********" at bounding box center [1402, 426] width 247 height 28
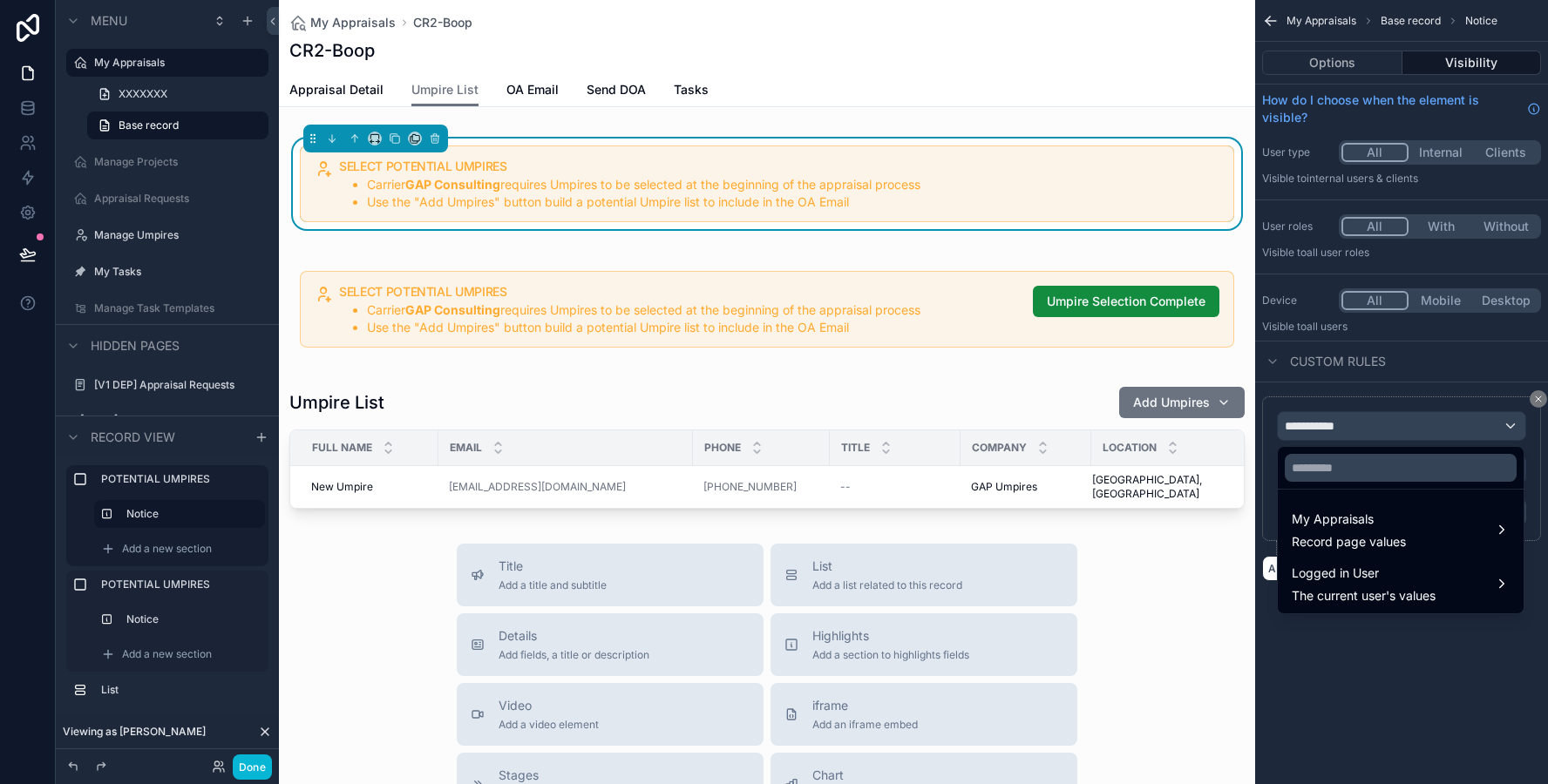
click at [1415, 365] on div "scrollable content" at bounding box center [774, 392] width 1548 height 784
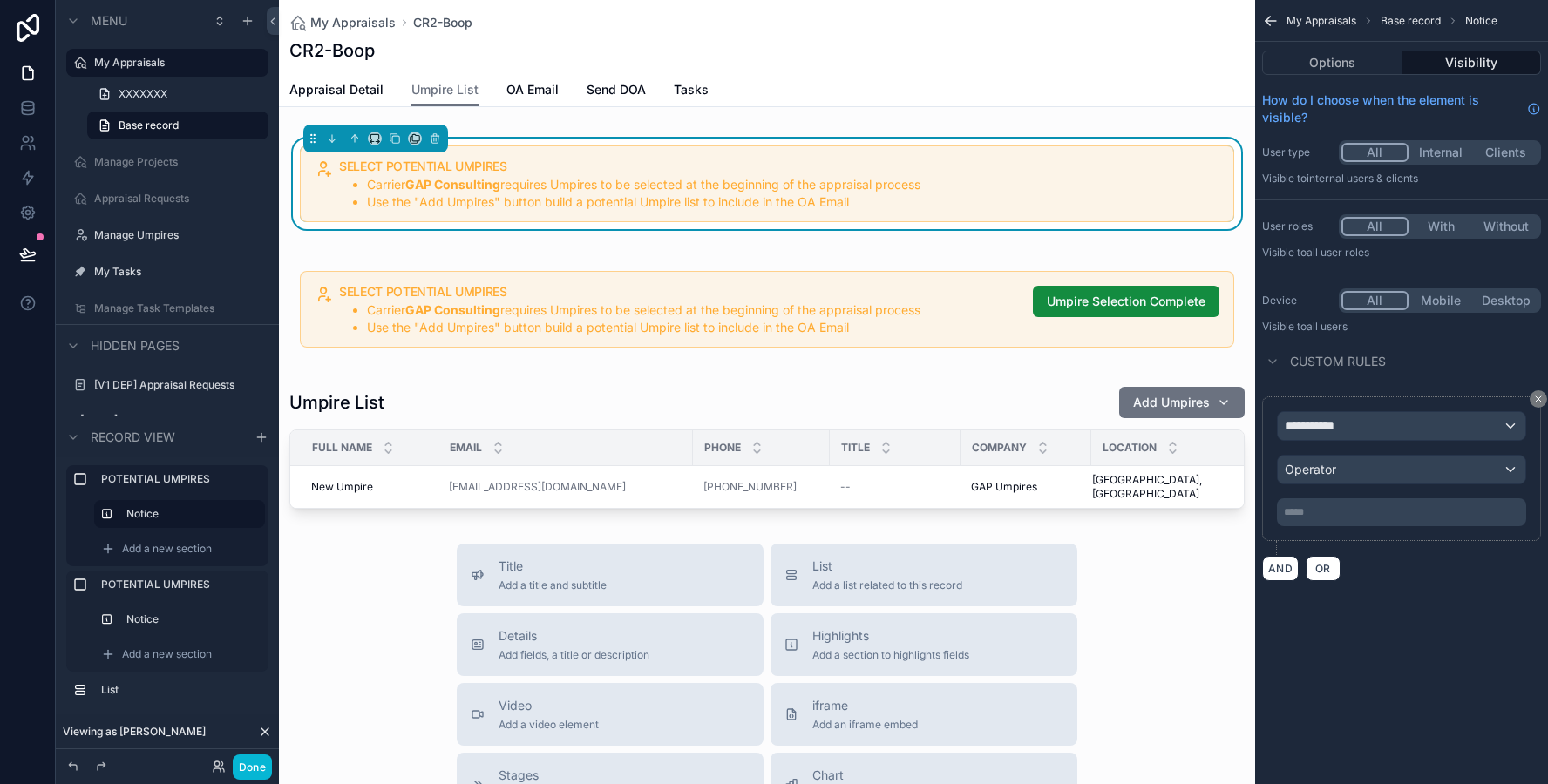
click at [1529, 397] on button "scrollable content" at bounding box center [1537, 398] width 17 height 17
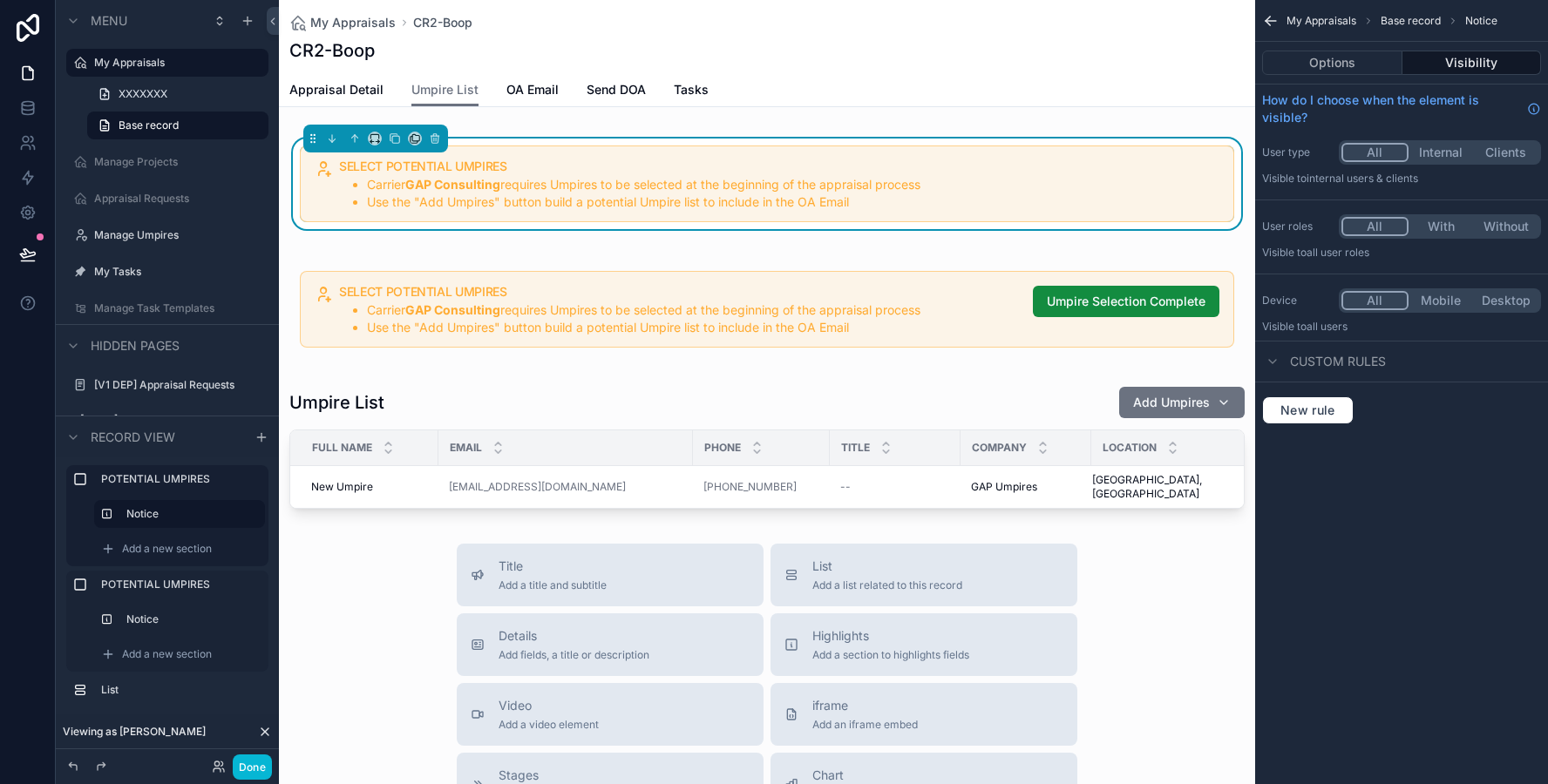
click at [1536, 397] on div "New rule" at bounding box center [1401, 410] width 279 height 28
click at [1322, 53] on button "Options" at bounding box center [1332, 63] width 140 height 25
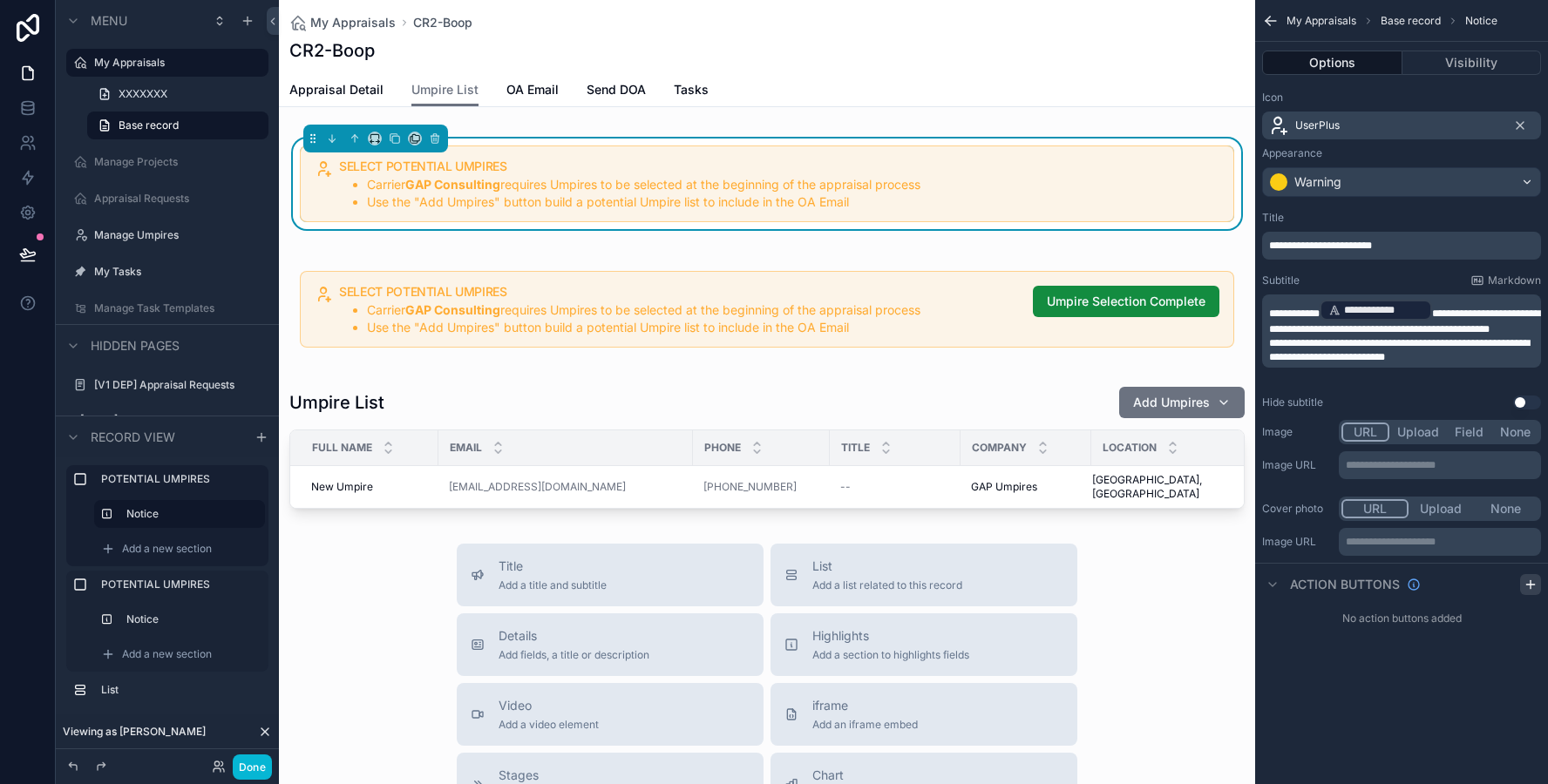
click at [1527, 585] on icon "scrollable content" at bounding box center [1530, 585] width 8 height 0
click at [1525, 621] on icon "scrollable content" at bounding box center [1526, 625] width 14 height 14
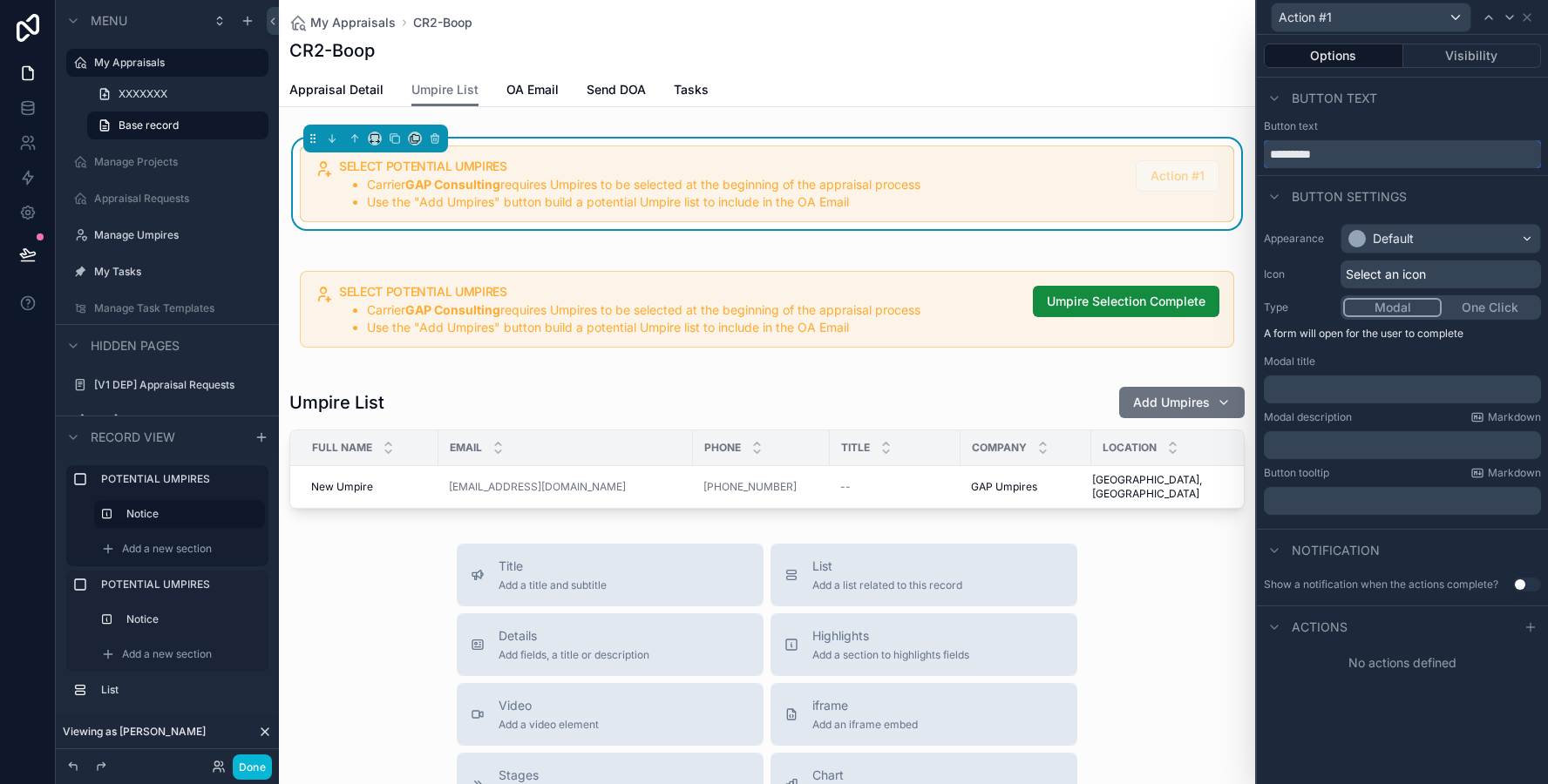
click at [1325, 147] on input "*********" at bounding box center [1402, 154] width 277 height 28
type input "*"
type input "**********"
click at [1473, 313] on button "One Click" at bounding box center [1489, 307] width 98 height 19
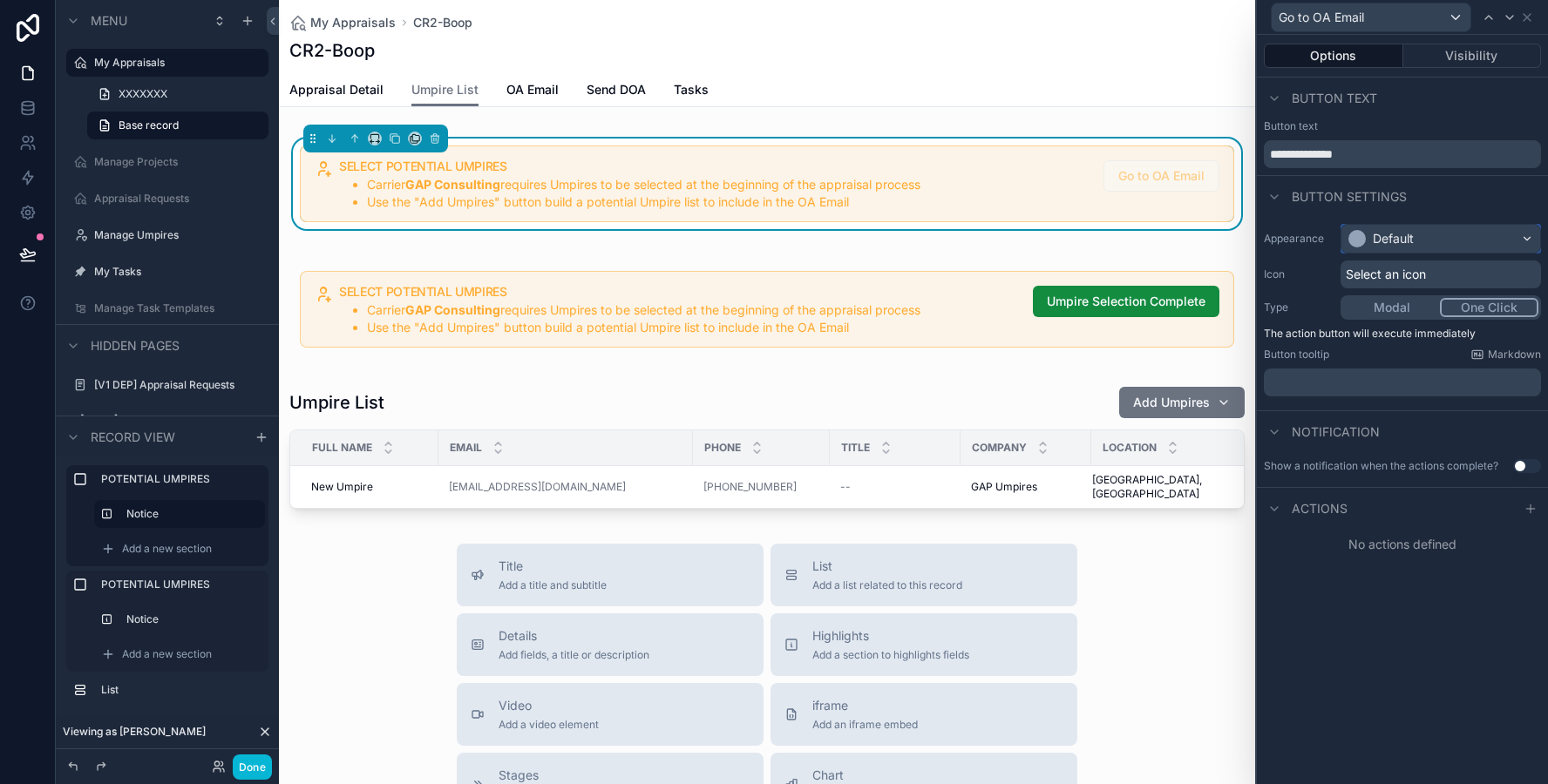
click at [1379, 251] on div "Default" at bounding box center [1441, 238] width 198 height 28
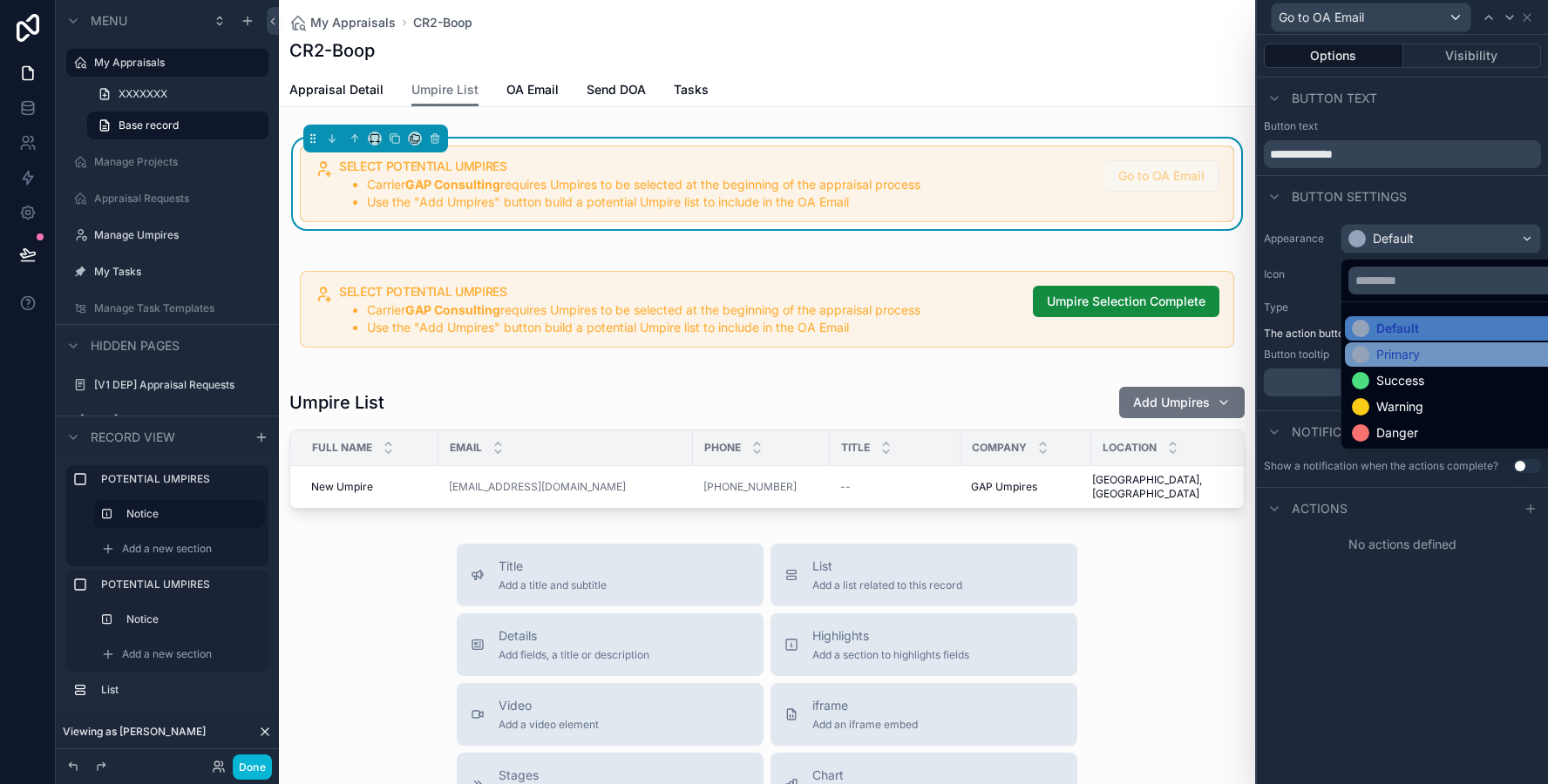
click at [1374, 350] on div "Primary" at bounding box center [1385, 354] width 68 height 17
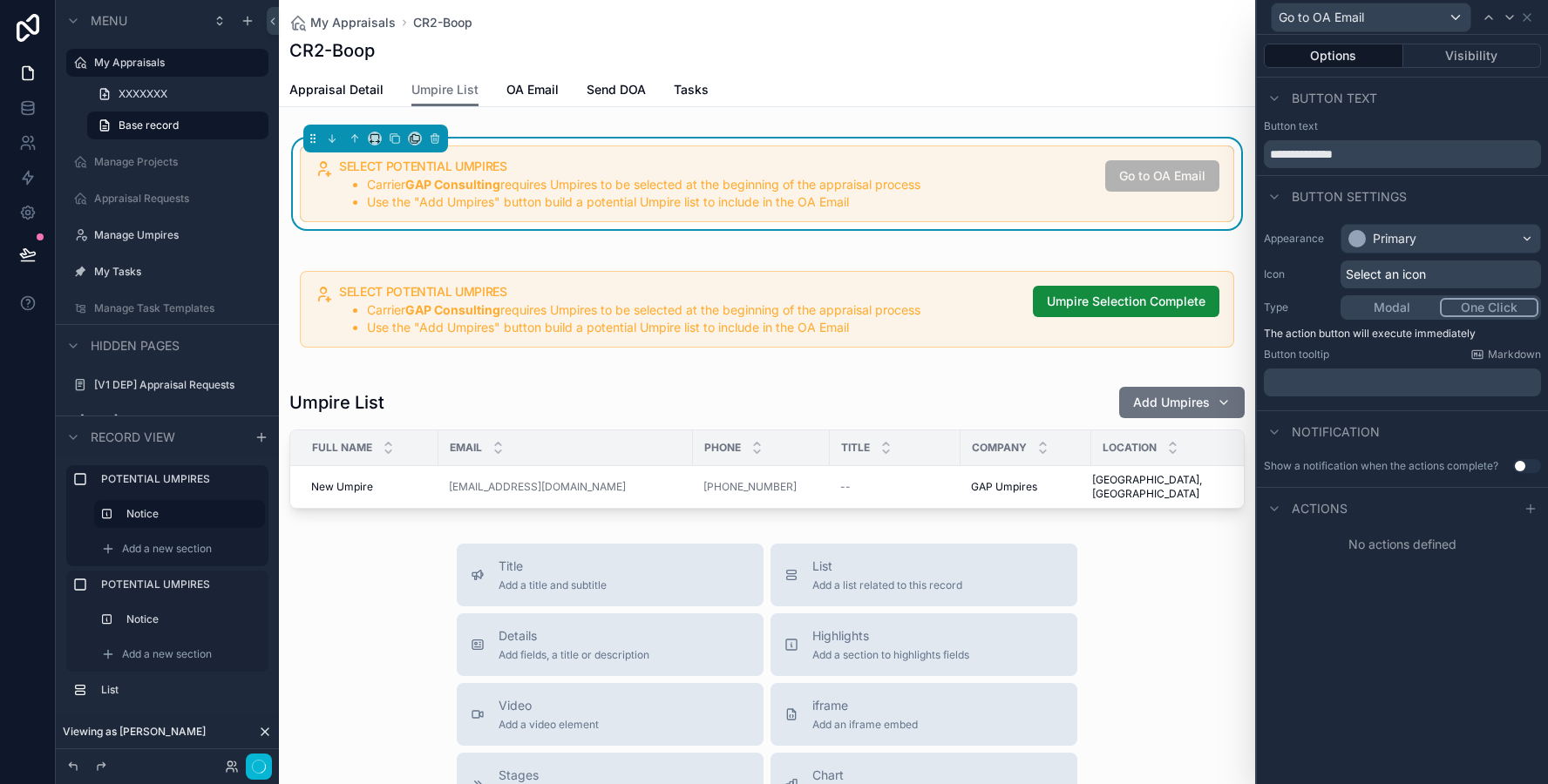
click at [1370, 271] on span "Select an icon" at bounding box center [1385, 274] width 80 height 17
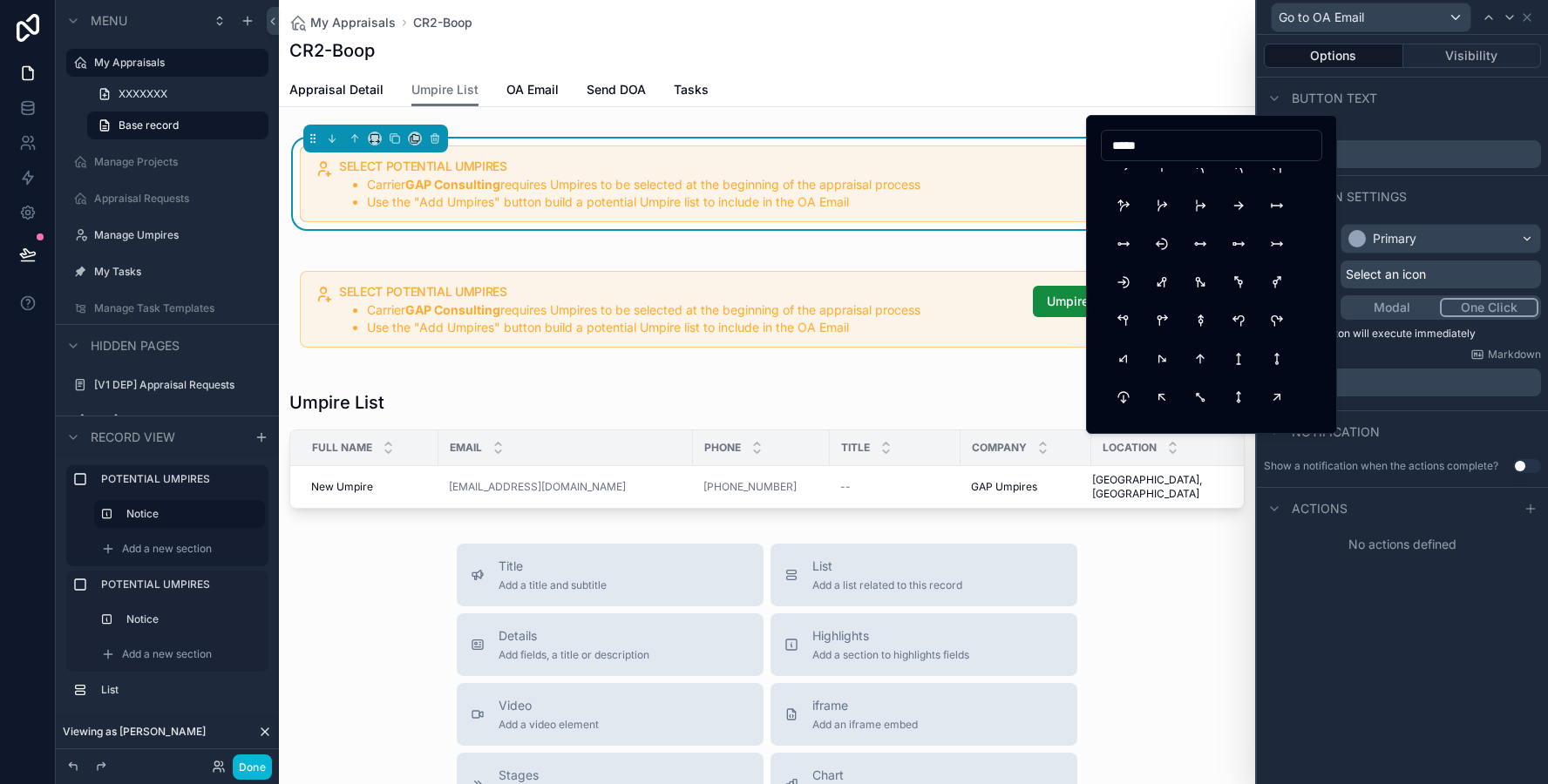
scroll to position [916, 0]
type input "*****"
click at [1270, 305] on button "ArrowUpRight" at bounding box center [1276, 303] width 31 height 31
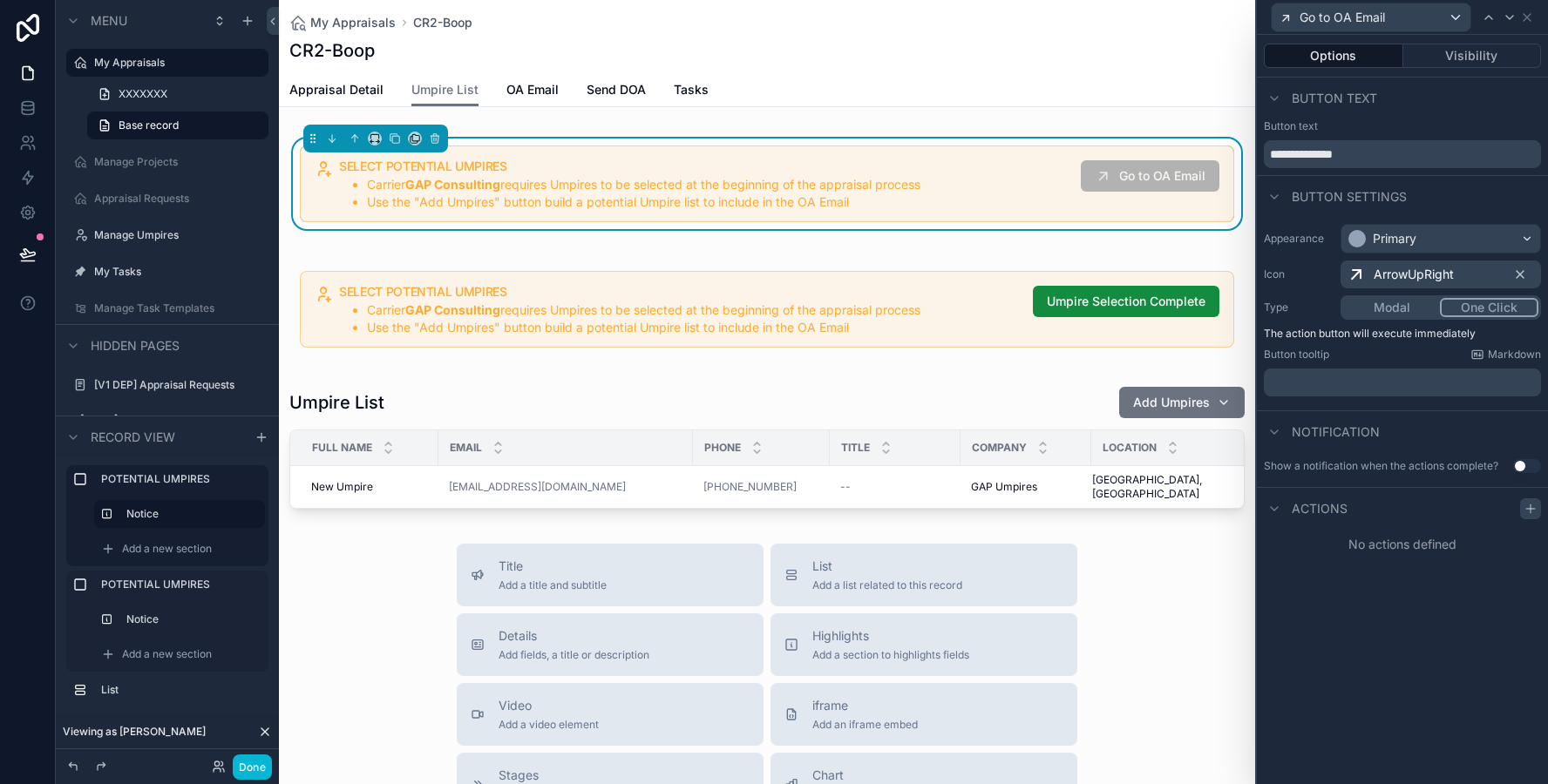
click at [1529, 511] on icon at bounding box center [1530, 508] width 14 height 14
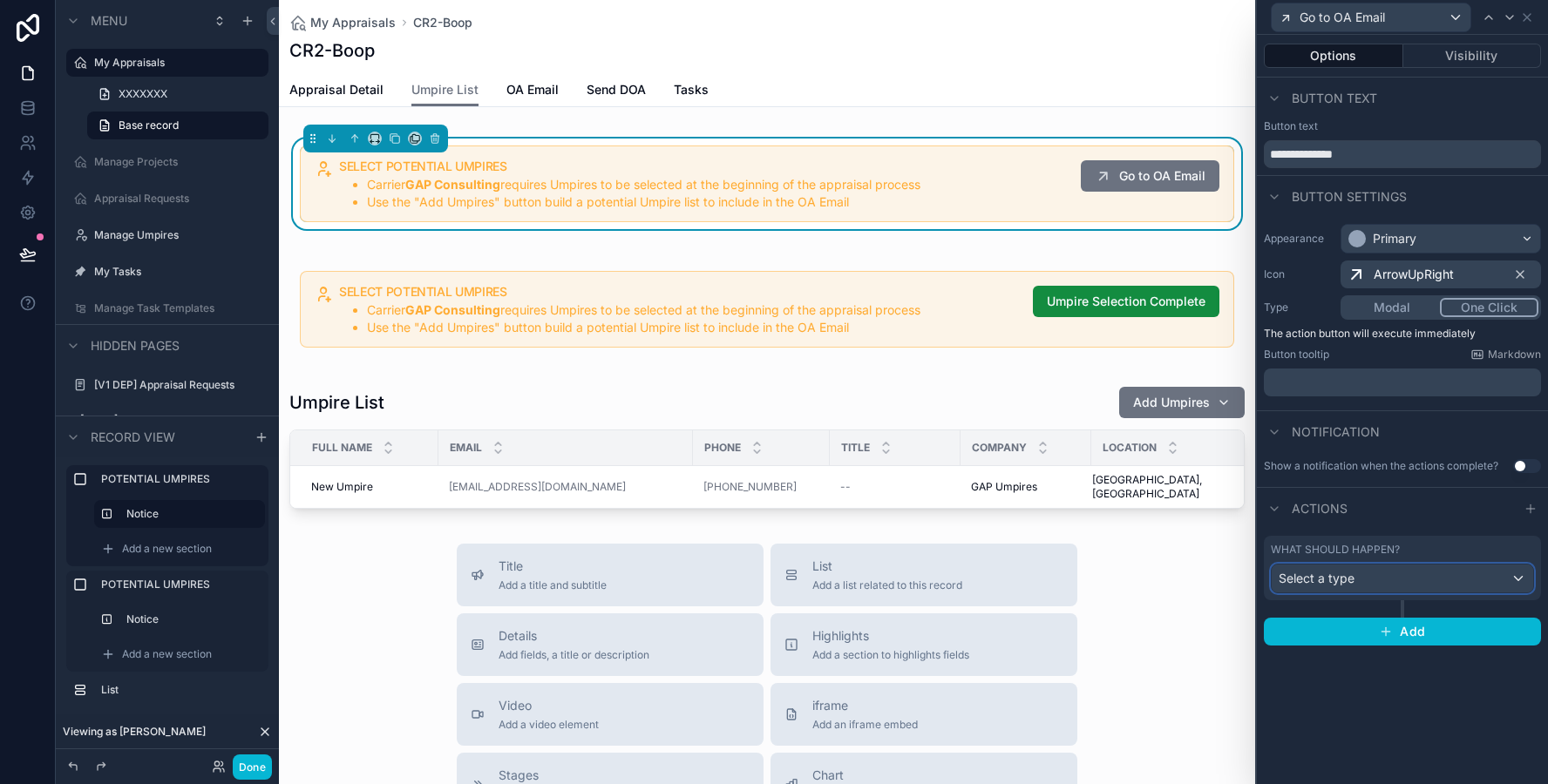
click at [1388, 578] on div "Select a type" at bounding box center [1402, 578] width 261 height 28
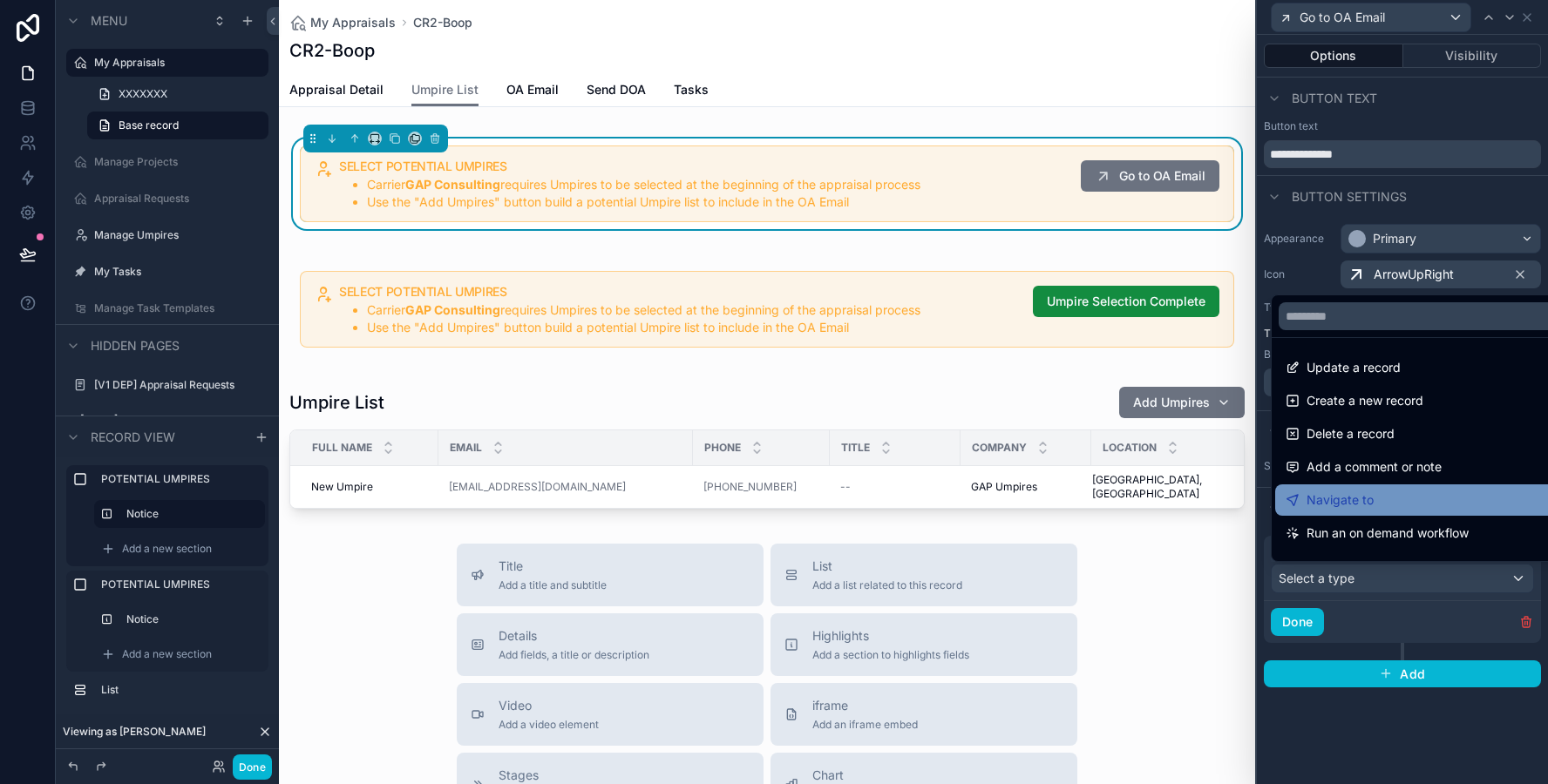
click at [1336, 489] on span "Navigate to" at bounding box center [1340, 499] width 67 height 21
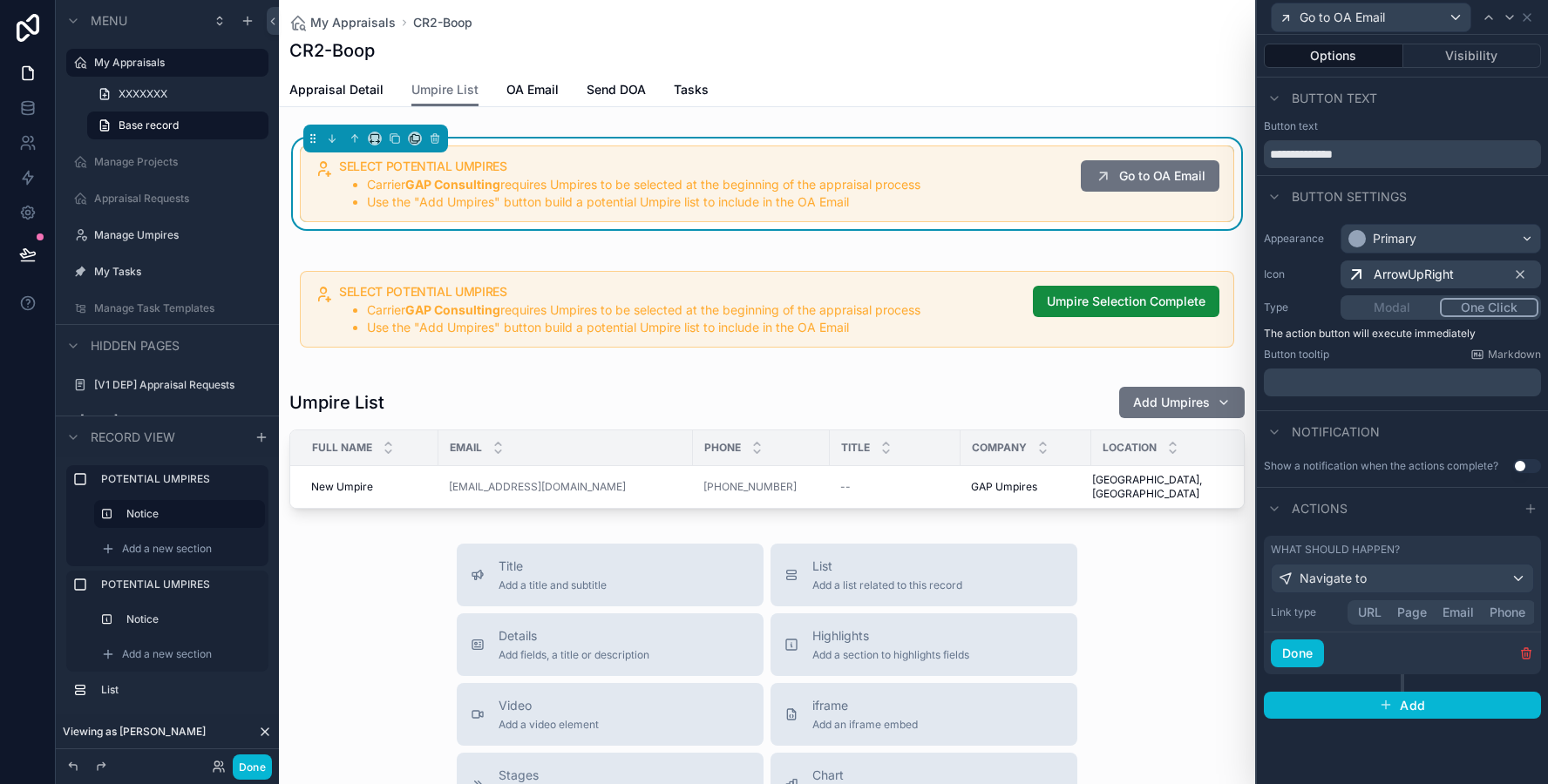
click at [1412, 615] on button "Page" at bounding box center [1412, 612] width 45 height 19
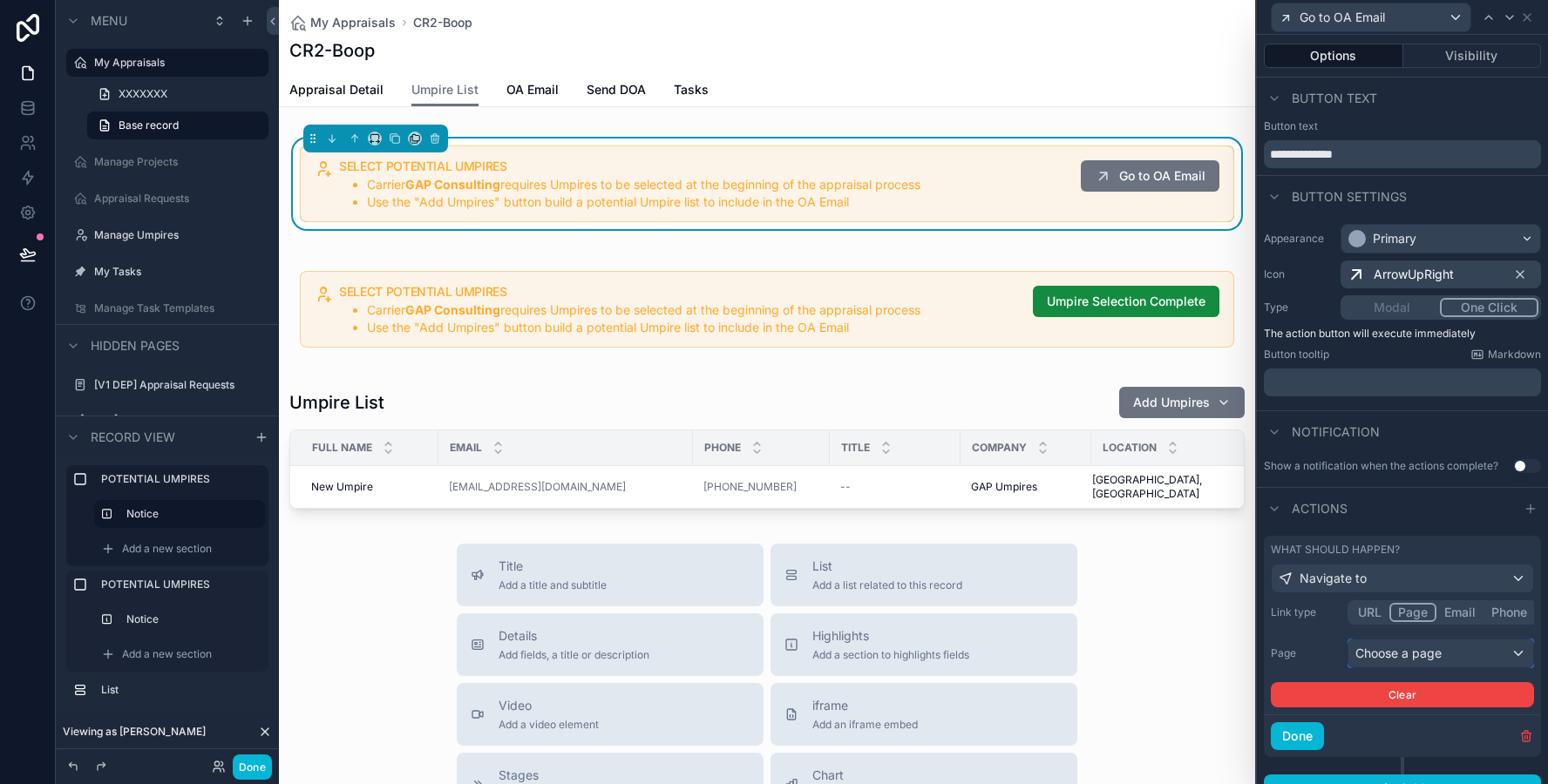
click at [1377, 648] on div "Choose a page" at bounding box center [1440, 653] width 185 height 28
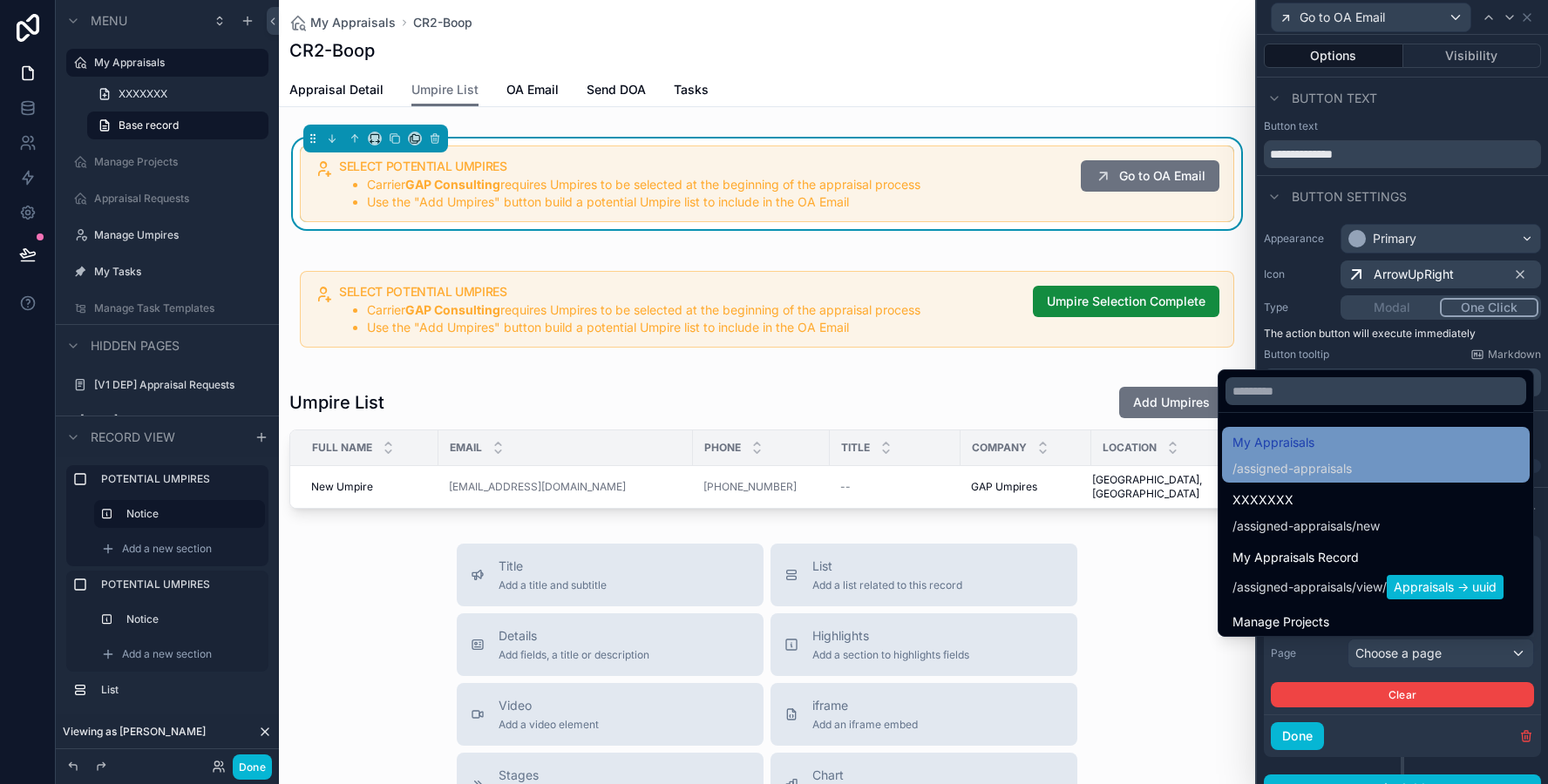
click at [1338, 462] on span "assigned-appraisals" at bounding box center [1294, 468] width 115 height 17
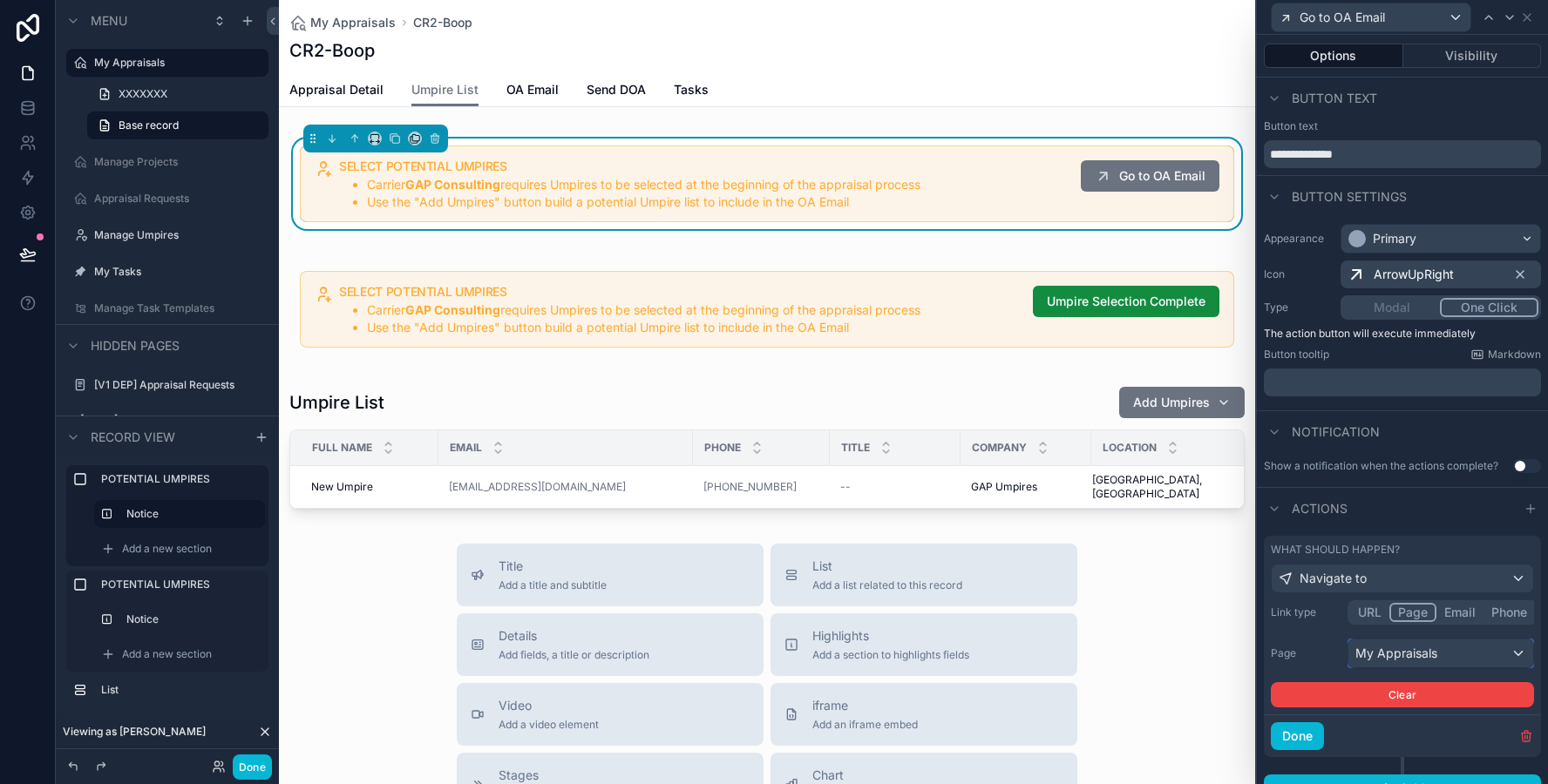
click at [1384, 657] on div "My Appraisals" at bounding box center [1440, 653] width 185 height 28
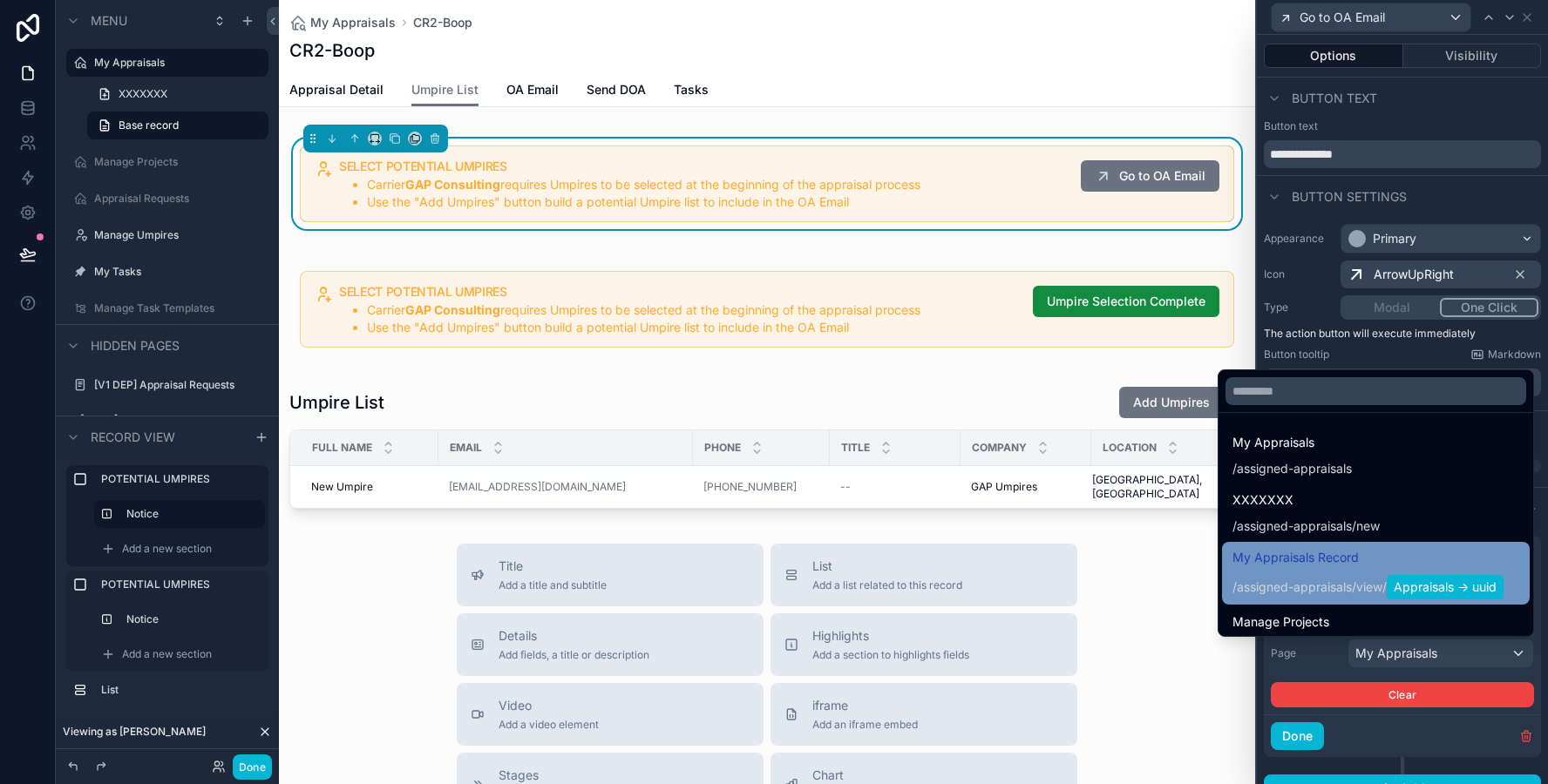
click at [1344, 561] on span "My Appraisals Record" at bounding box center [1368, 558] width 271 height 21
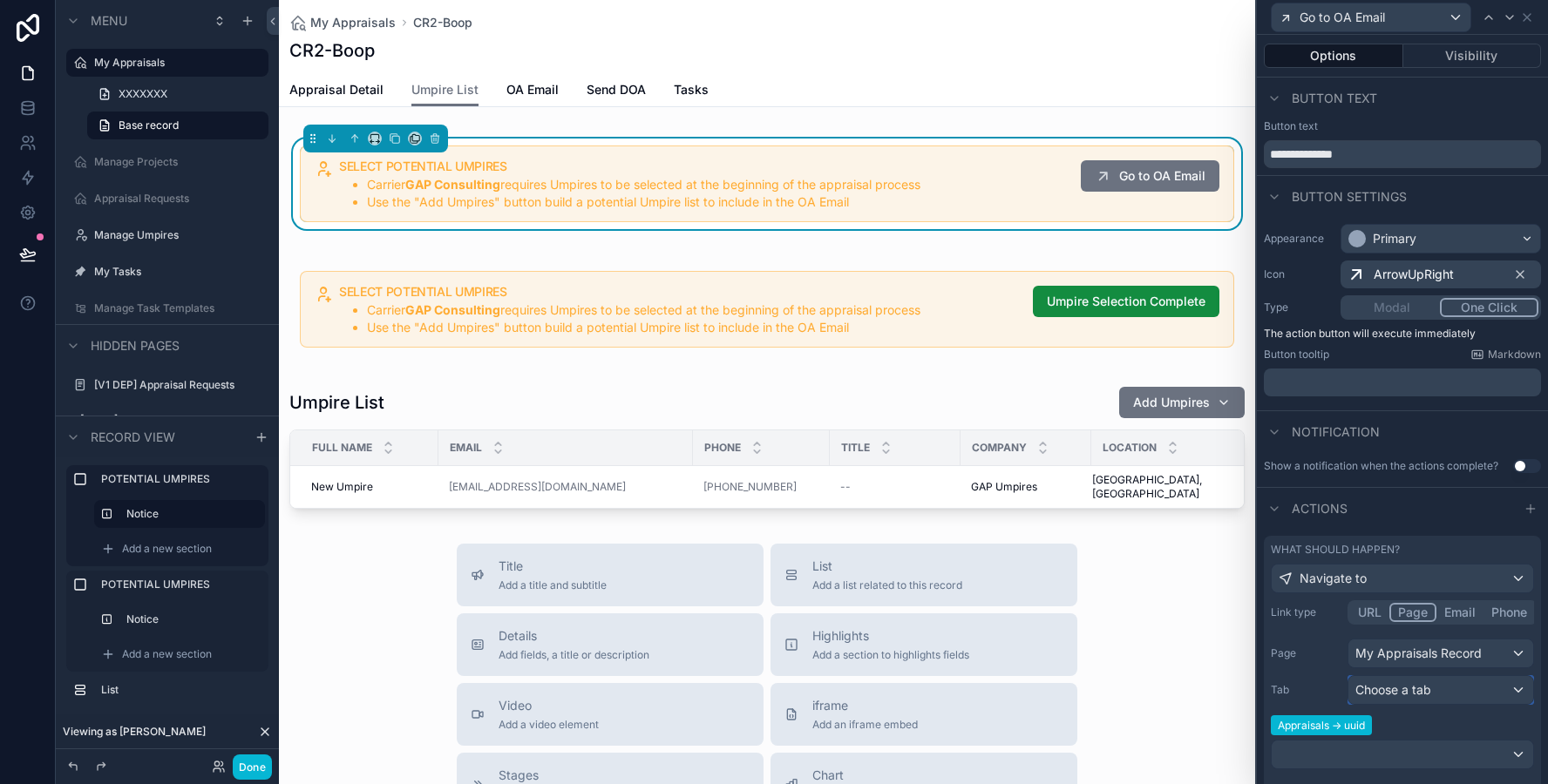
click at [1361, 691] on span "Choose a tab" at bounding box center [1392, 689] width 75 height 15
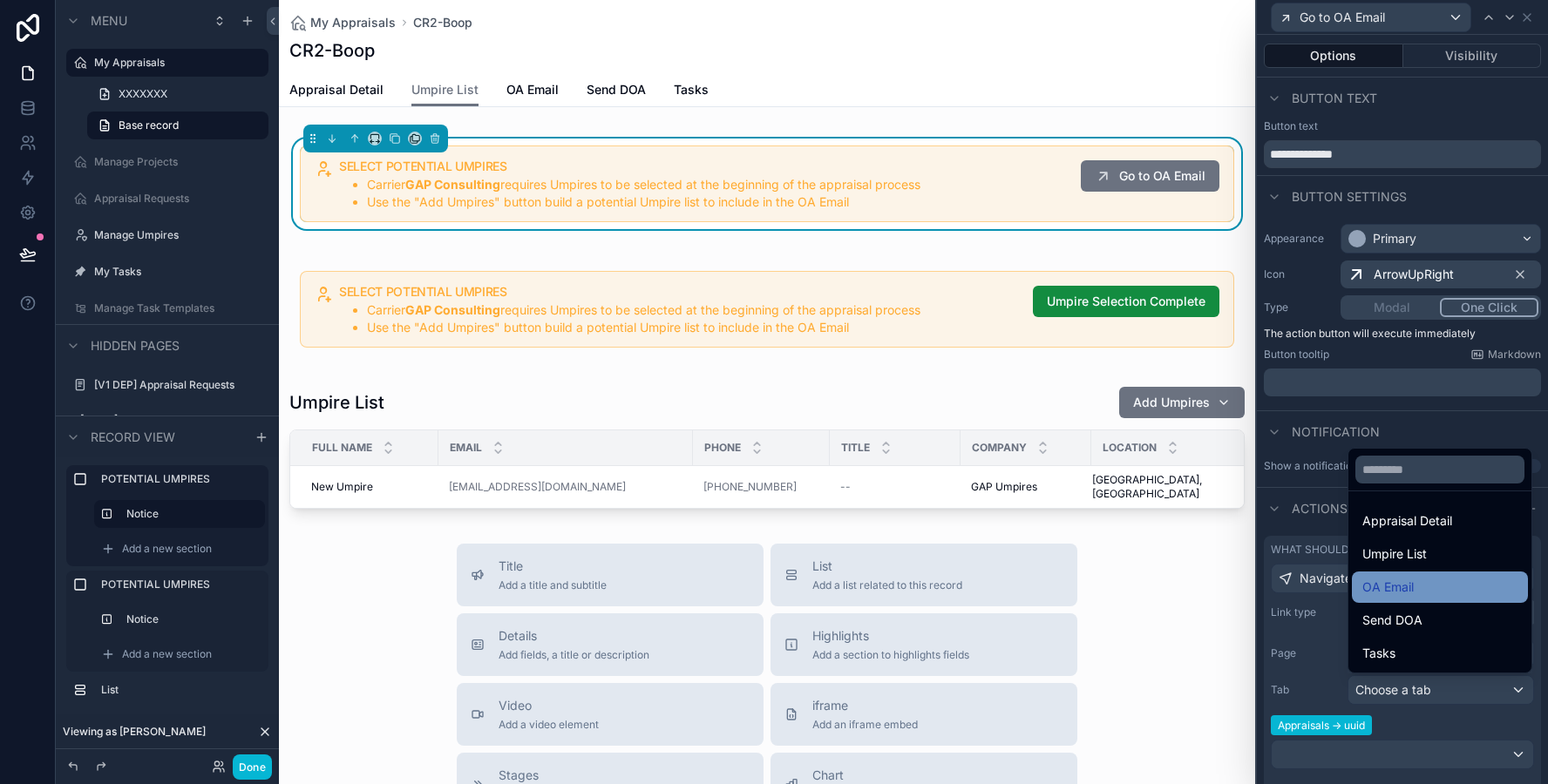
click at [1390, 590] on span "OA Email" at bounding box center [1388, 587] width 52 height 21
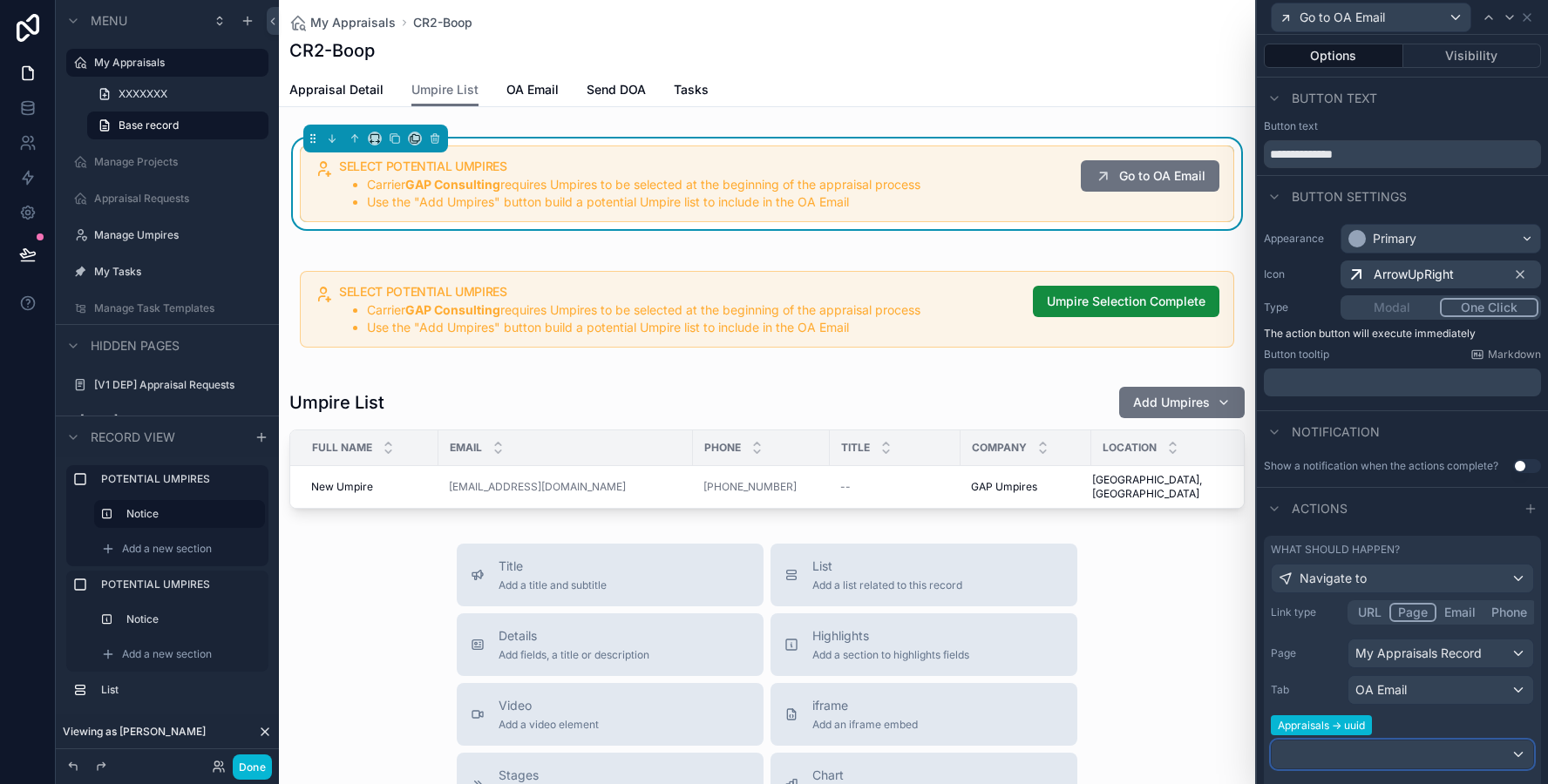
click at [1375, 758] on div at bounding box center [1402, 754] width 261 height 28
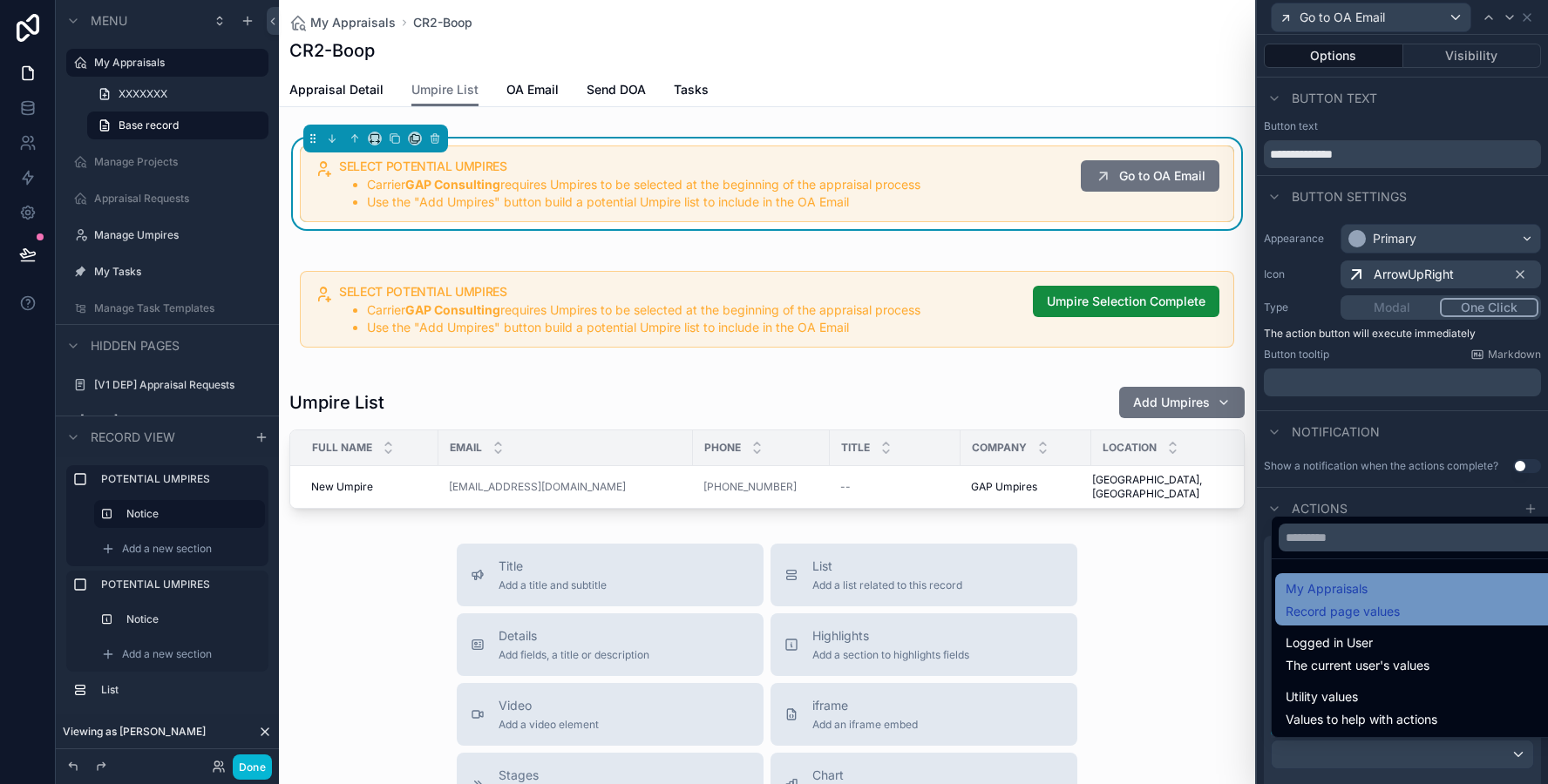
click at [1364, 600] on div "My Appraisals Record page values" at bounding box center [1342, 599] width 115 height 42
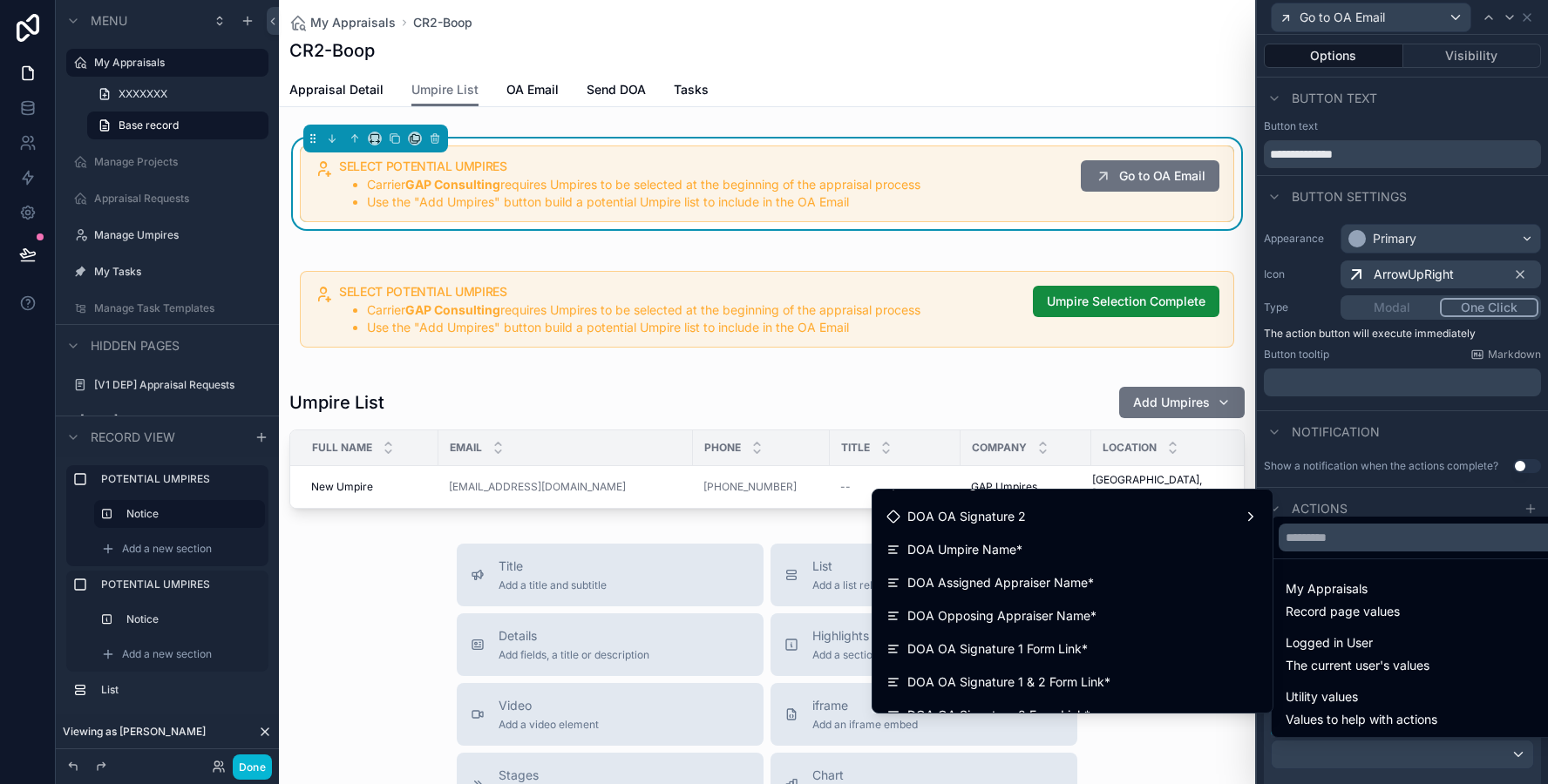
scroll to position [2498, 0]
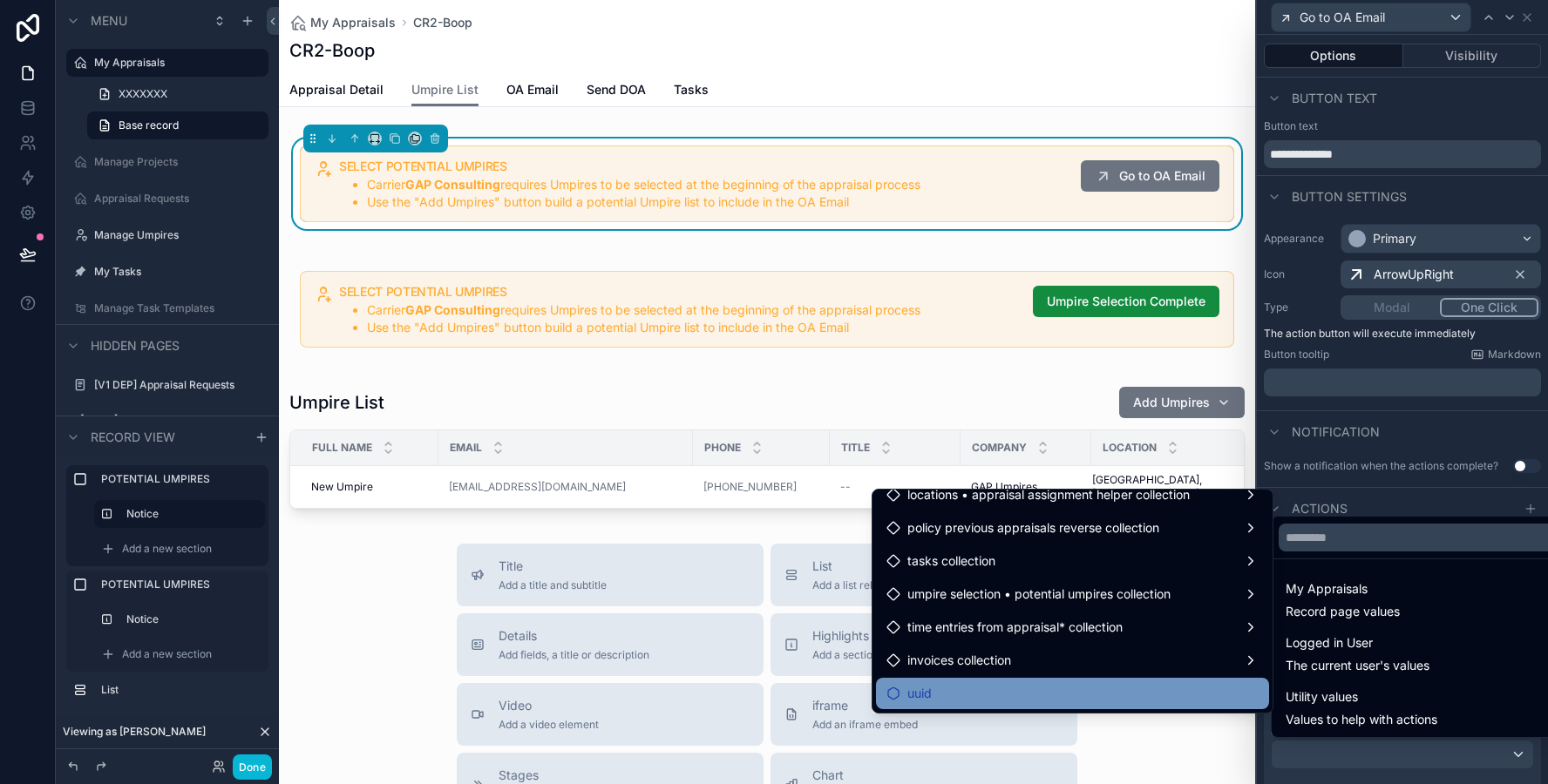
click at [1143, 699] on div "uuid" at bounding box center [1071, 693] width 372 height 21
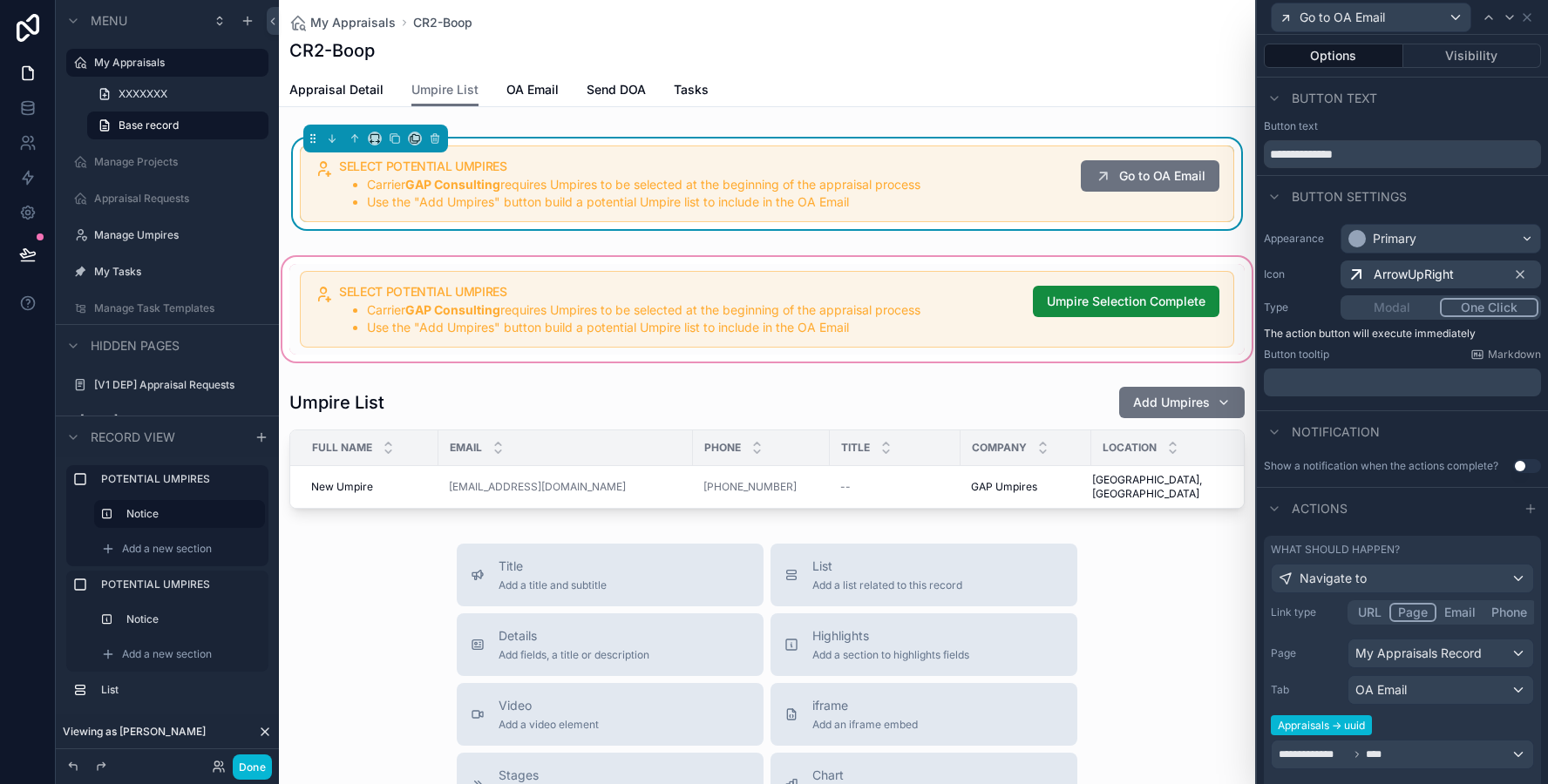
click at [892, 309] on div "scrollable content" at bounding box center [767, 309] width 976 height 112
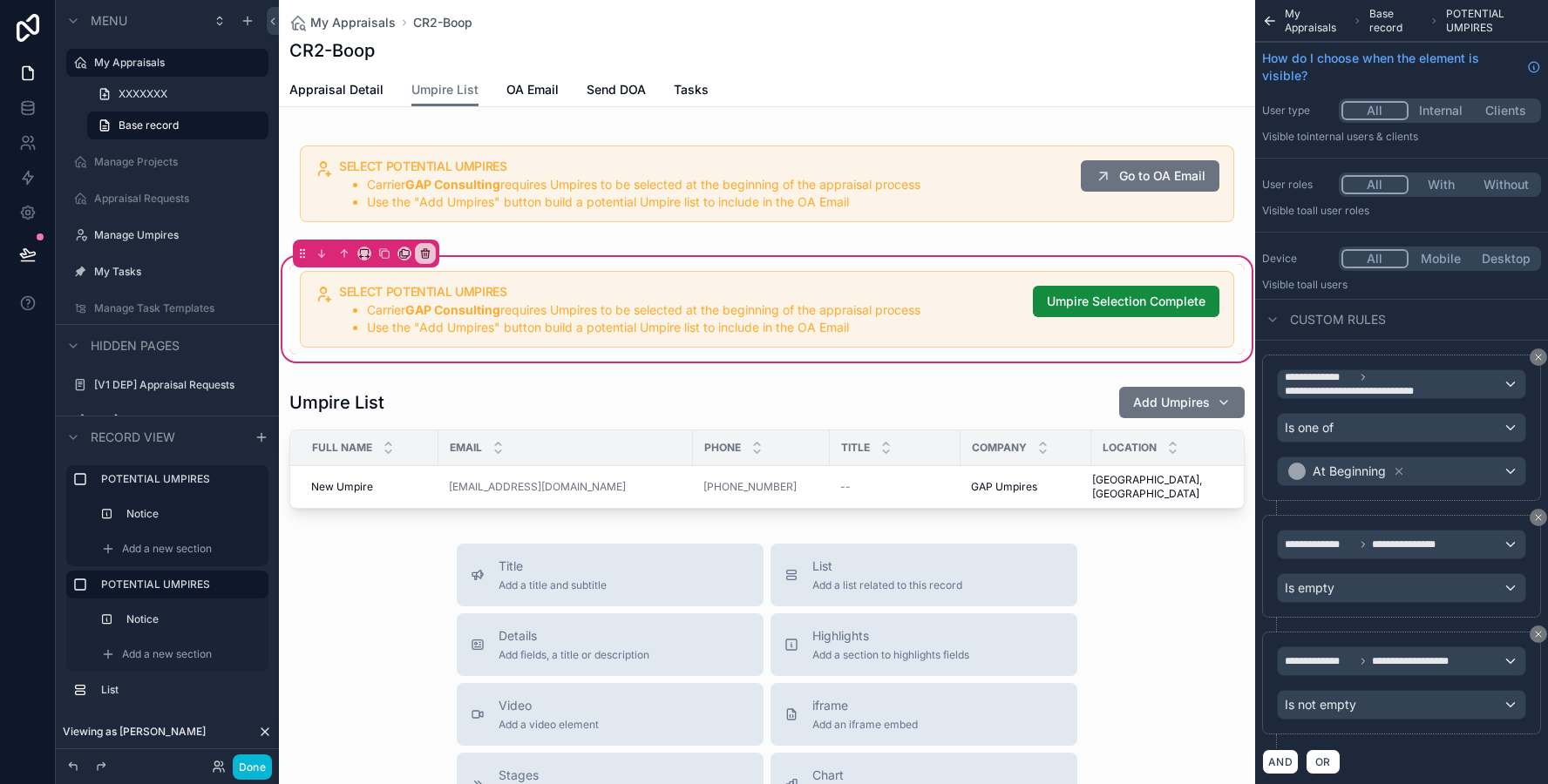
click at [892, 309] on div "scrollable content" at bounding box center [767, 309] width 955 height 91
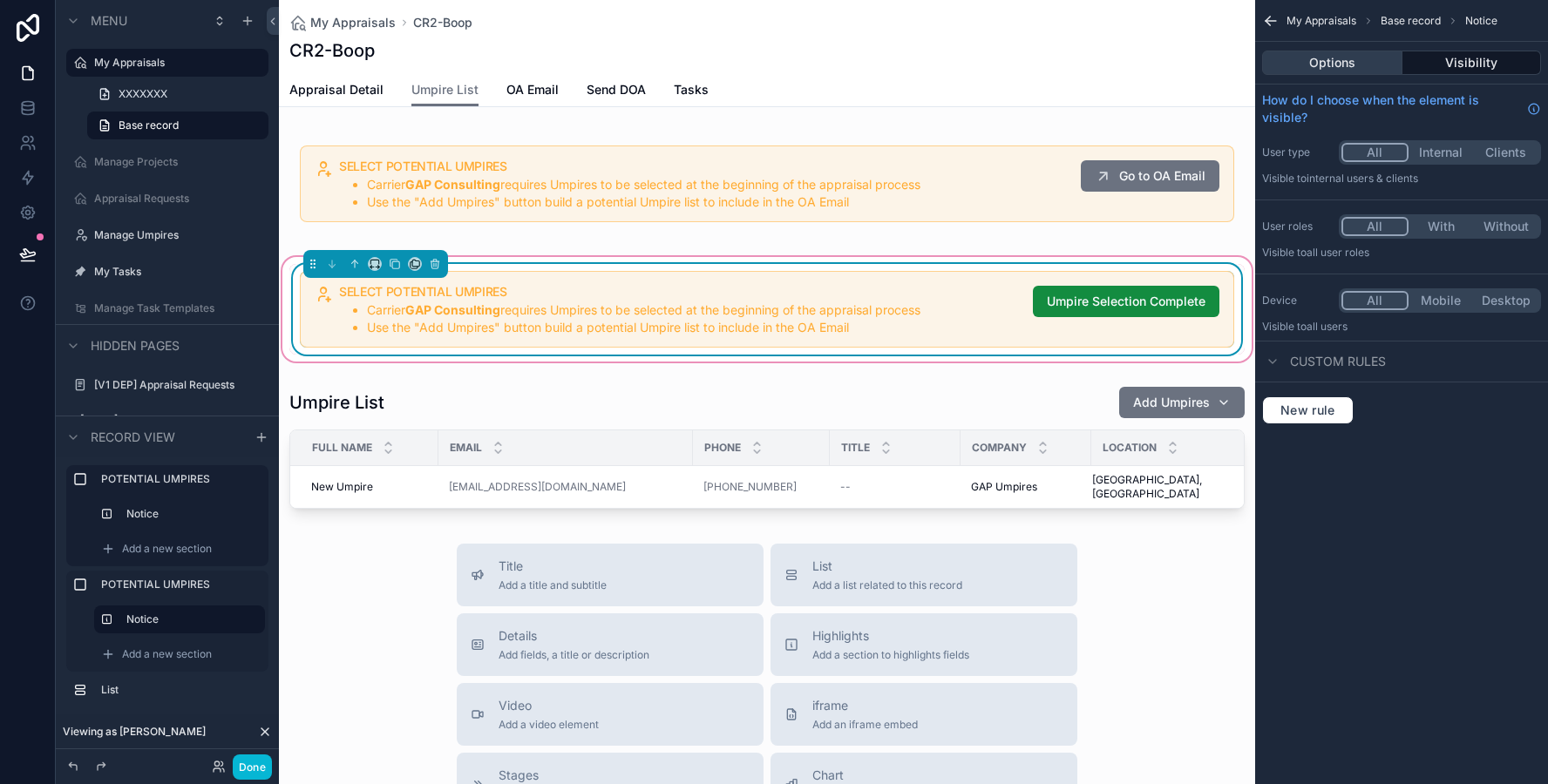
click at [1369, 62] on button "Options" at bounding box center [1332, 63] width 140 height 25
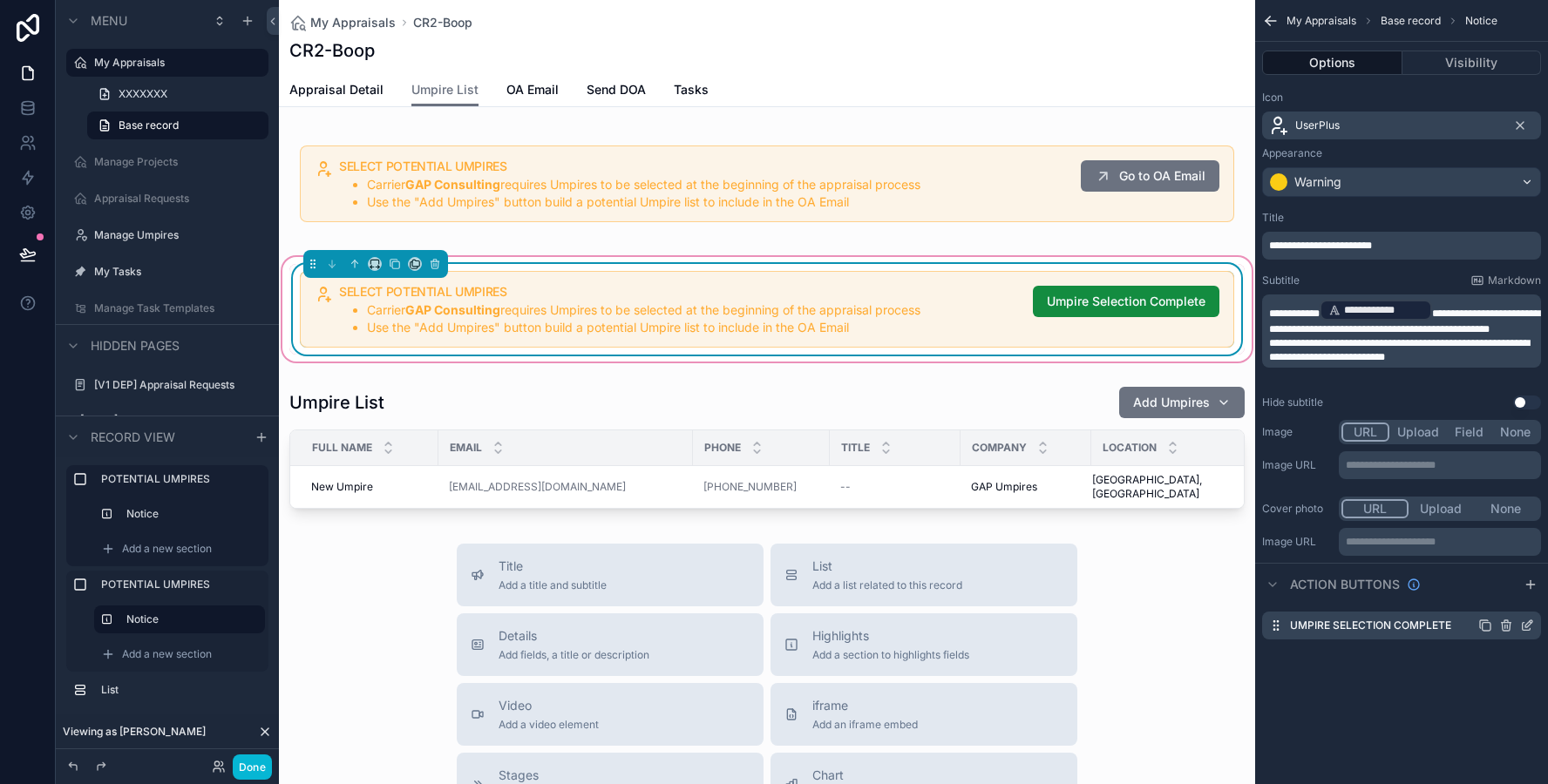
click at [1506, 628] on icon "scrollable content" at bounding box center [1505, 625] width 14 height 14
click at [1499, 598] on icon at bounding box center [1498, 598] width 14 height 14
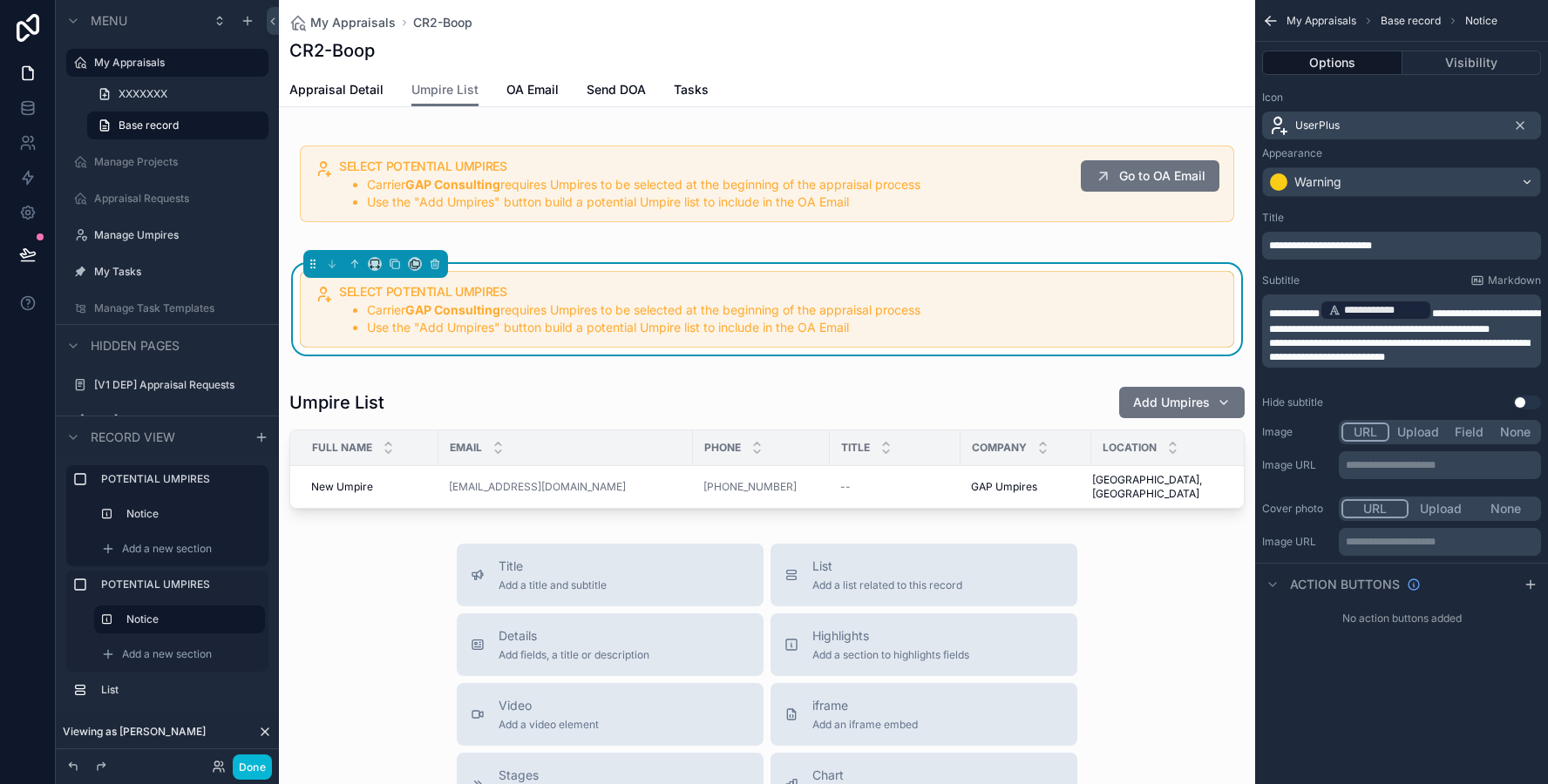
click at [1466, 350] on span "**********" at bounding box center [1399, 350] width 260 height 25
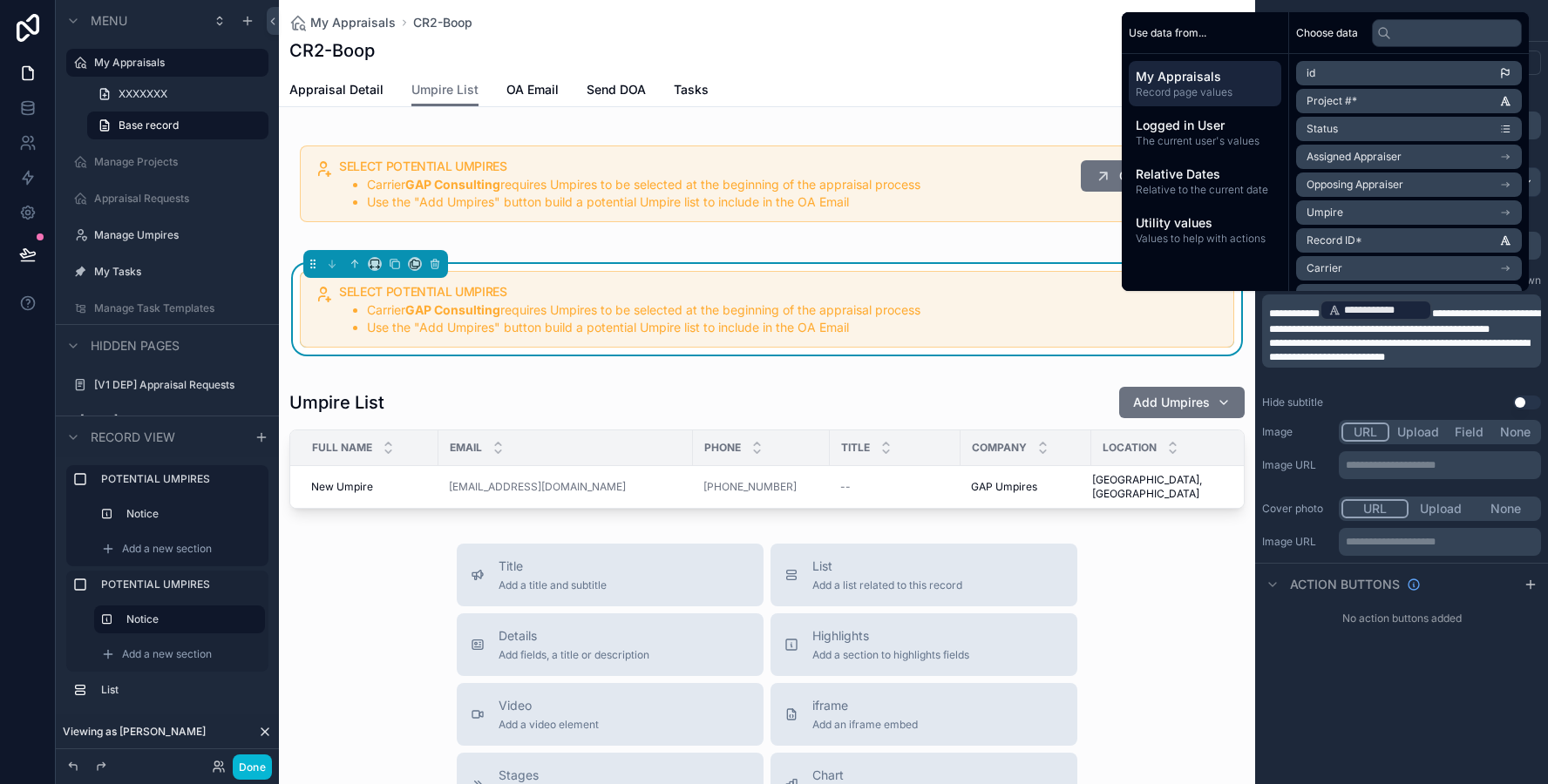
click at [1473, 364] on p "**********" at bounding box center [1402, 350] width 268 height 28
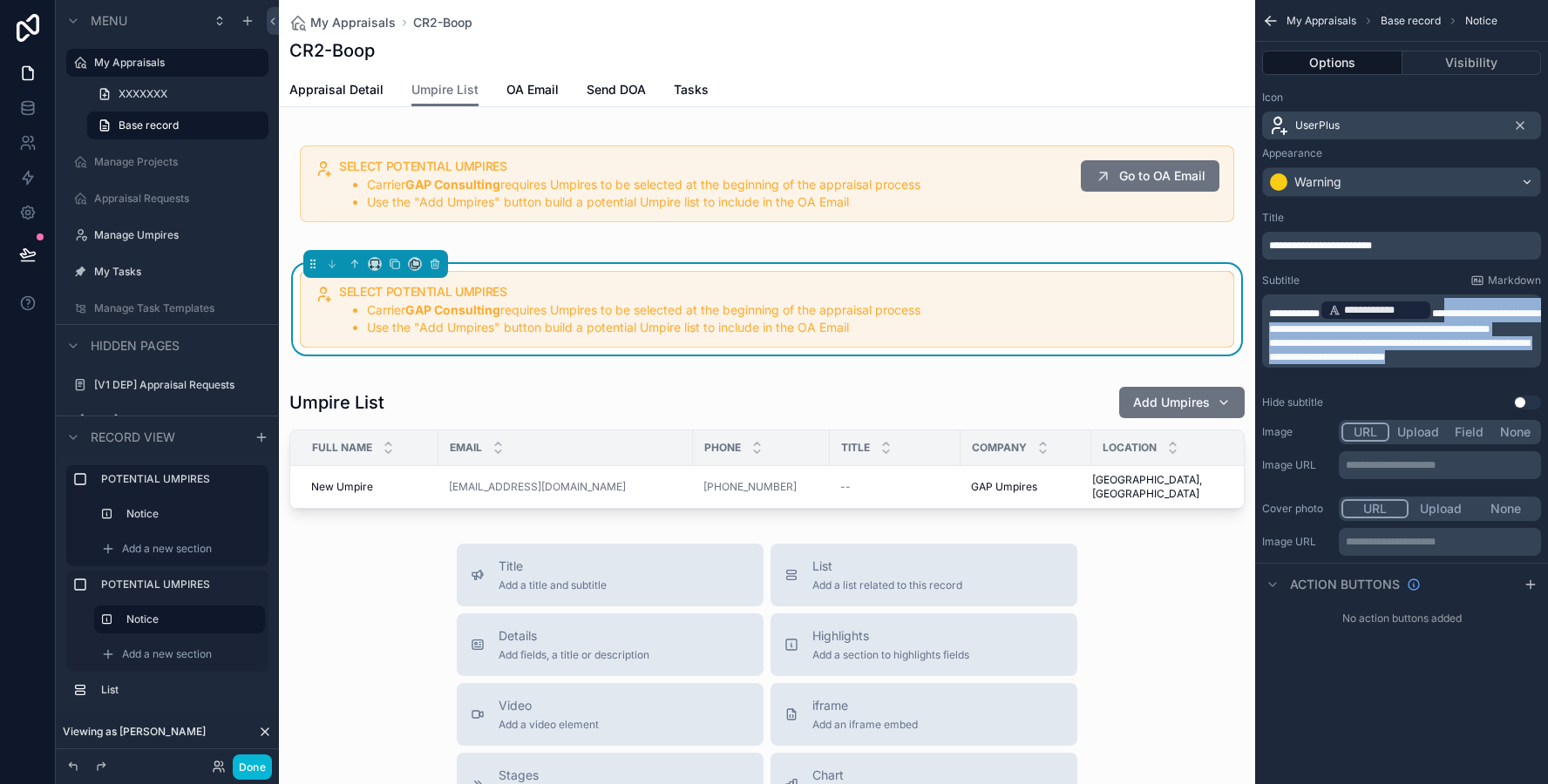
drag, startPoint x: 1473, startPoint y: 371, endPoint x: 1451, endPoint y: 321, distance: 54.6
click at [1451, 321] on div "**********" at bounding box center [1402, 331] width 268 height 66
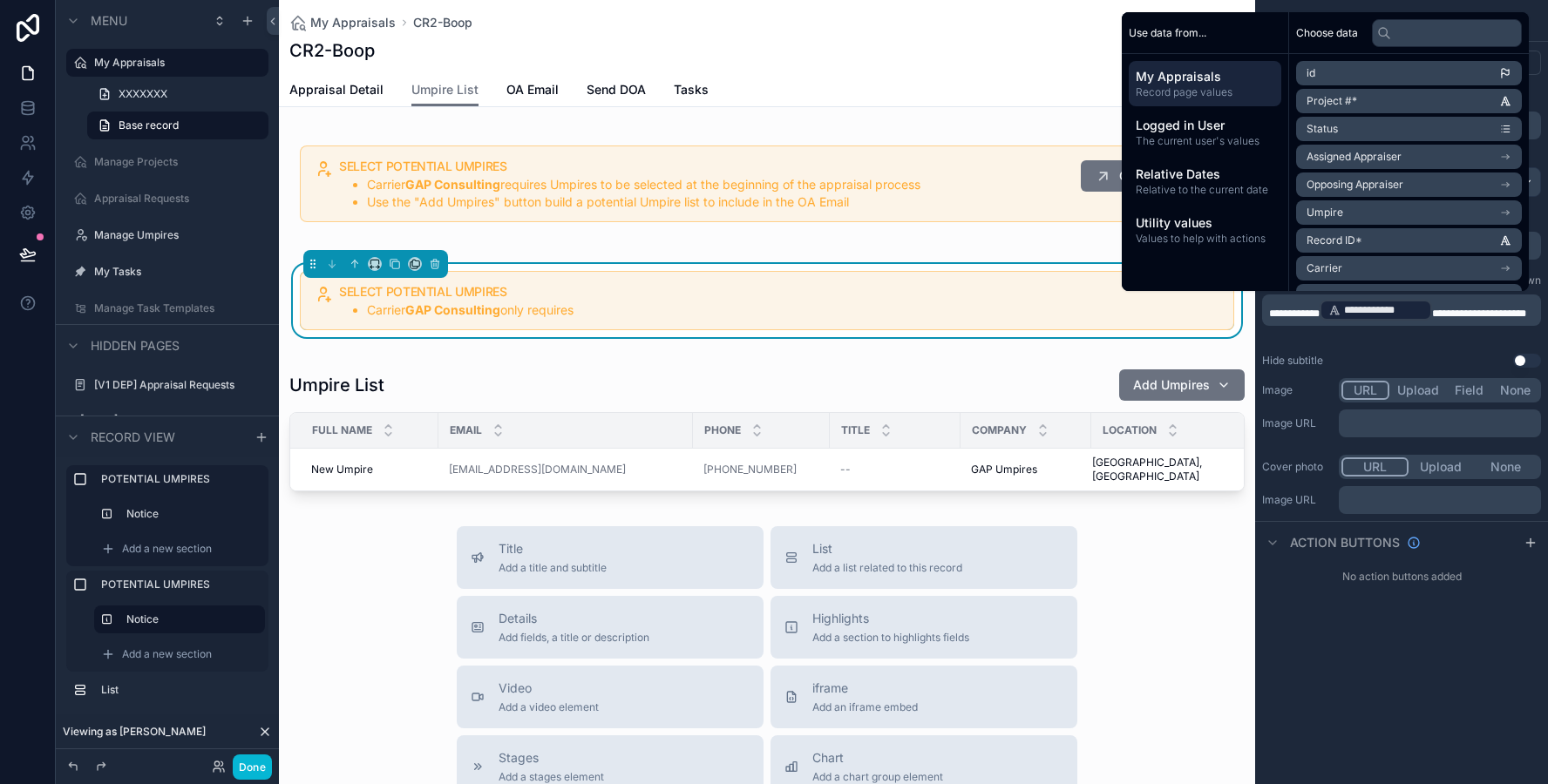
scroll to position [0, 0]
click at [518, 540] on span "Title" at bounding box center [552, 548] width 108 height 17
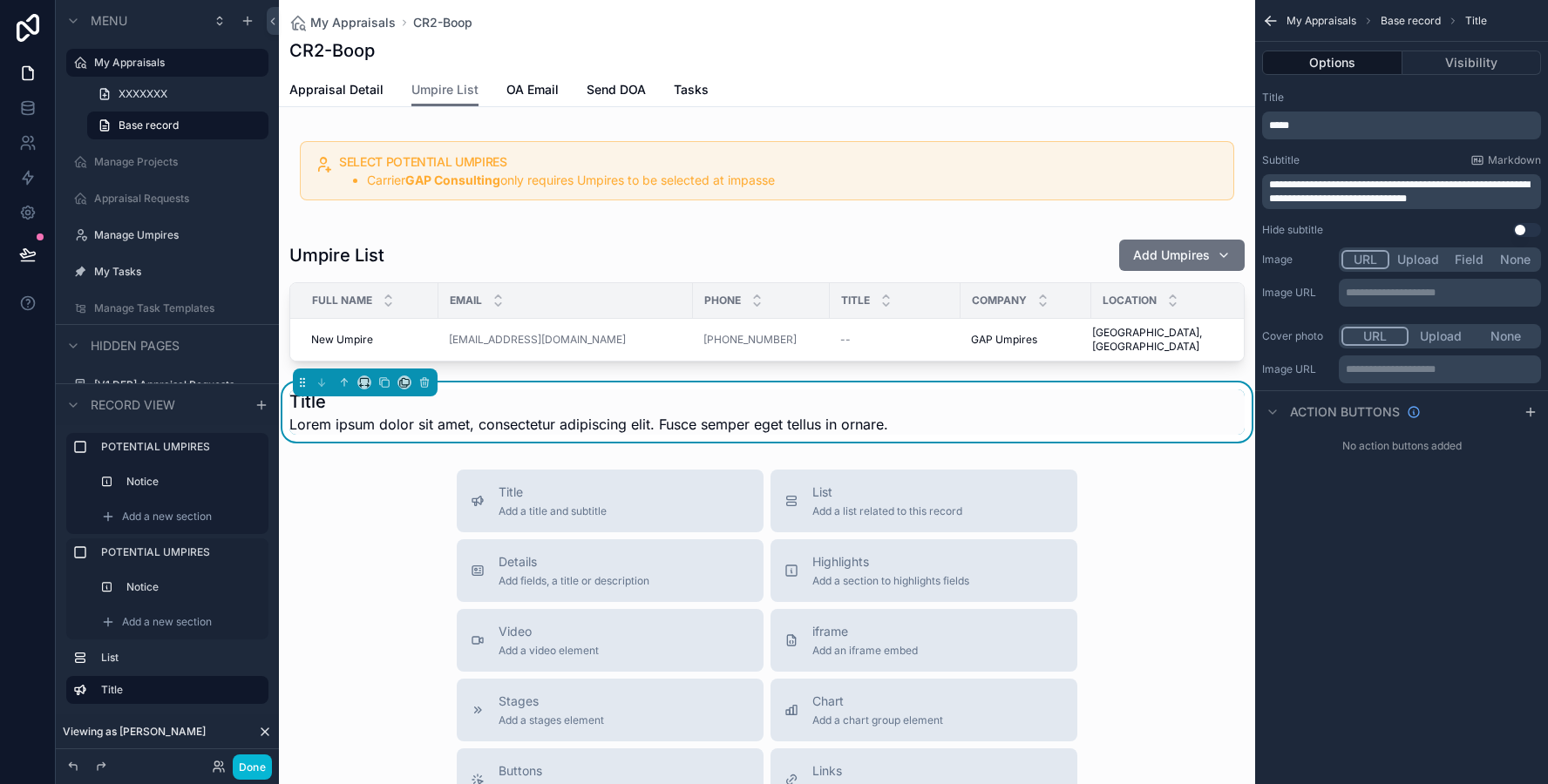
scroll to position [136, 0]
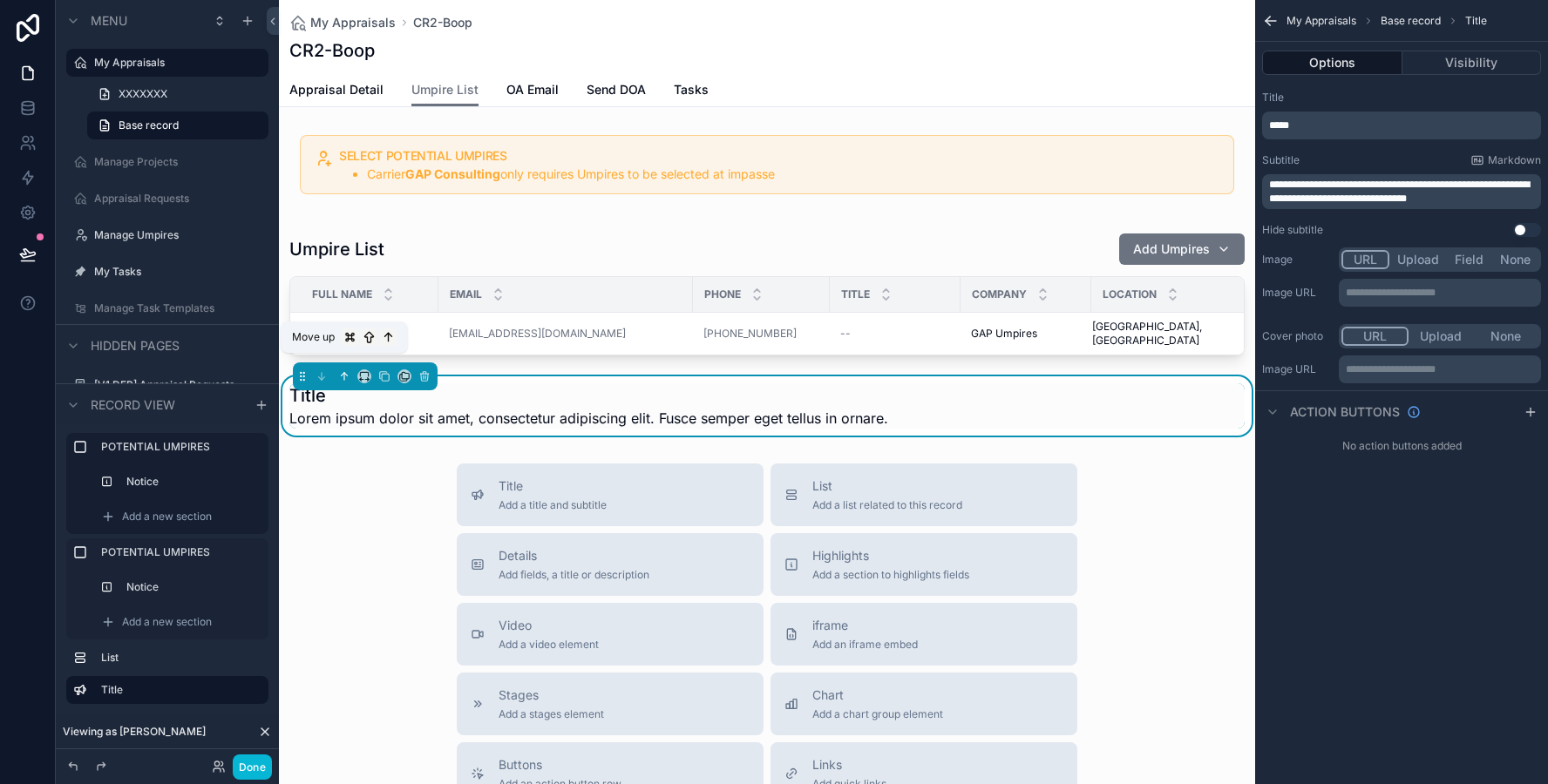
click at [345, 370] on icon "scrollable content" at bounding box center [344, 376] width 12 height 12
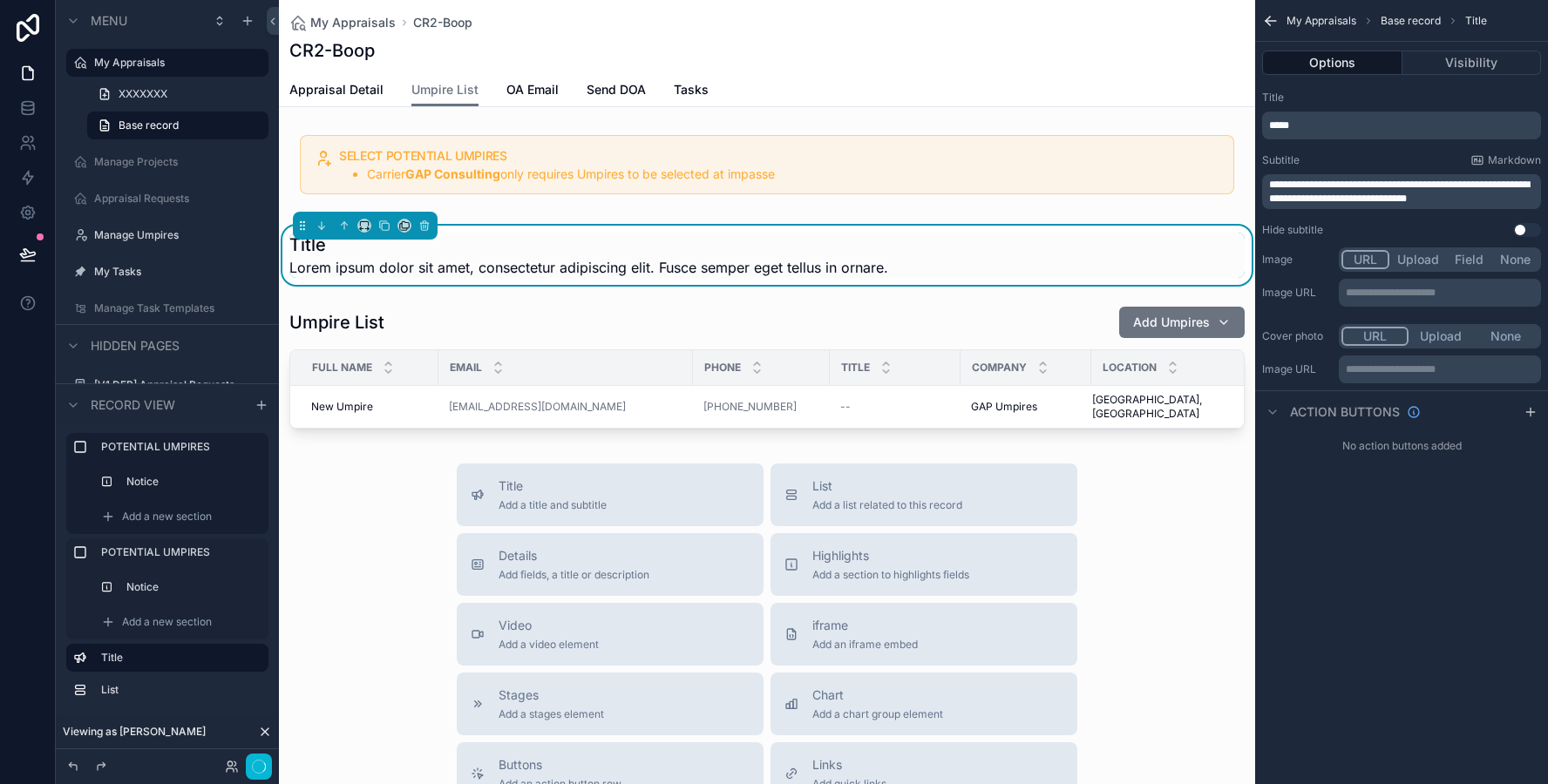
scroll to position [0, 0]
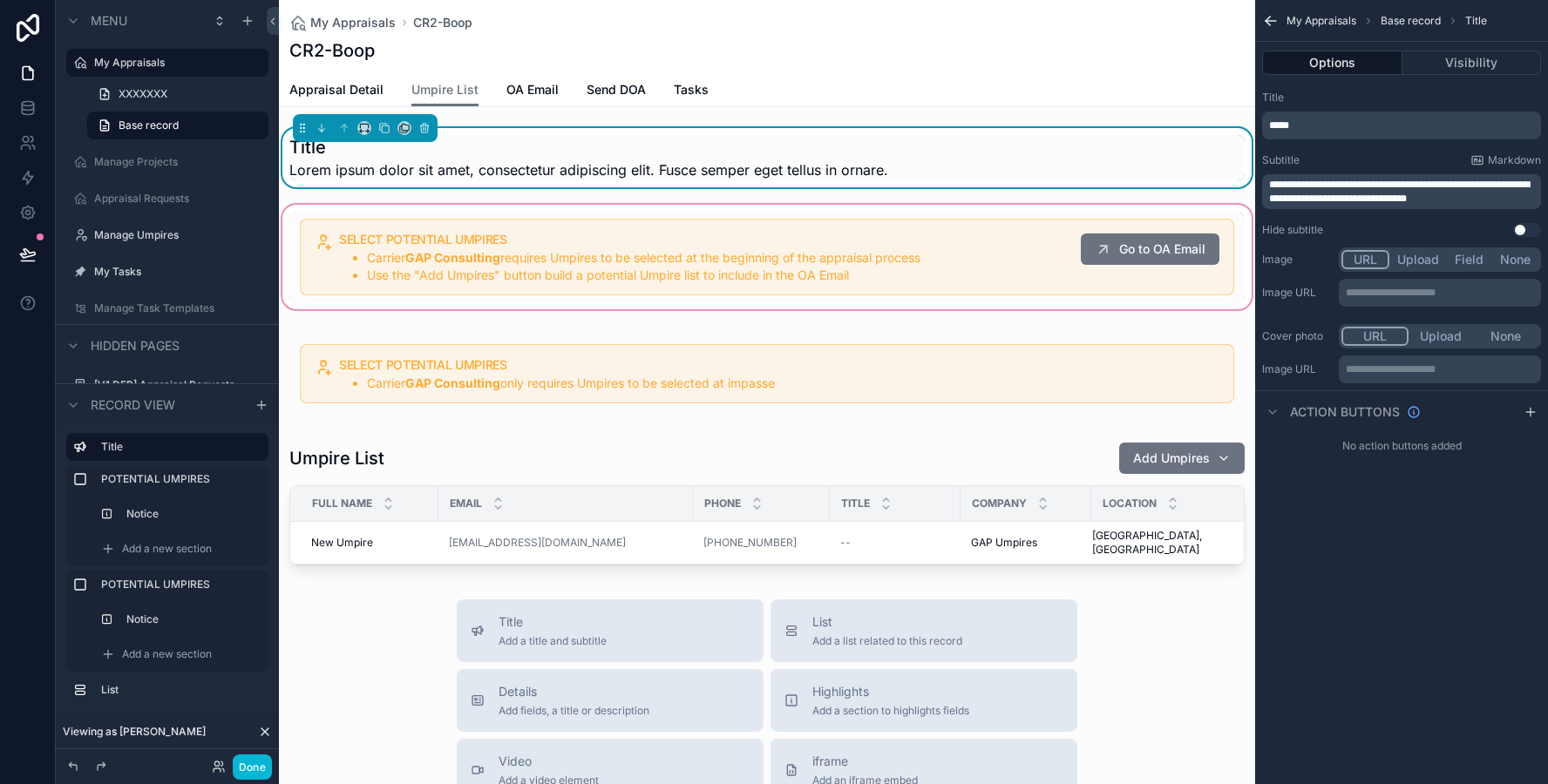
click at [372, 273] on div "scrollable content" at bounding box center [767, 256] width 976 height 112
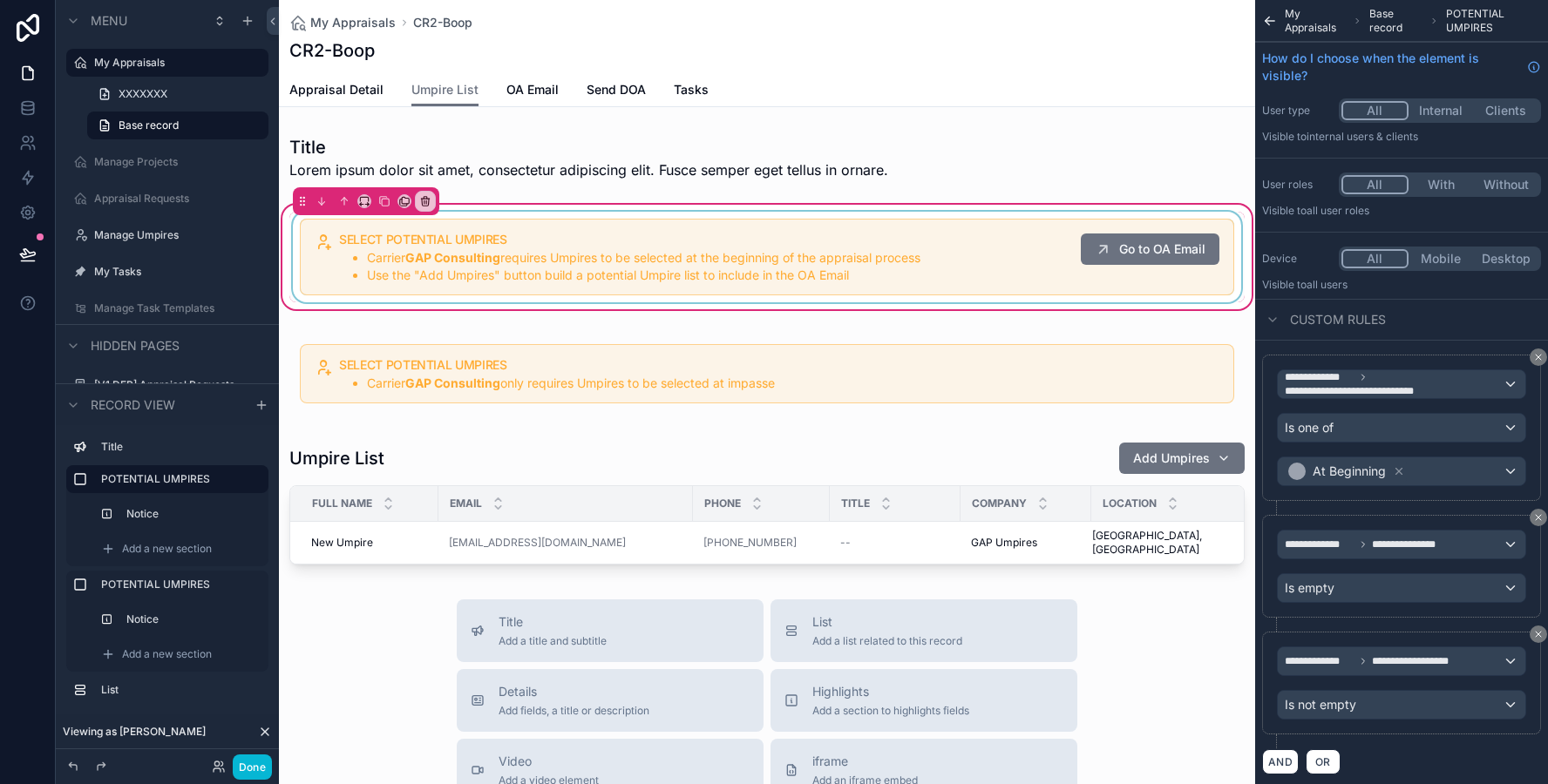
click at [526, 268] on div "scrollable content" at bounding box center [767, 257] width 955 height 91
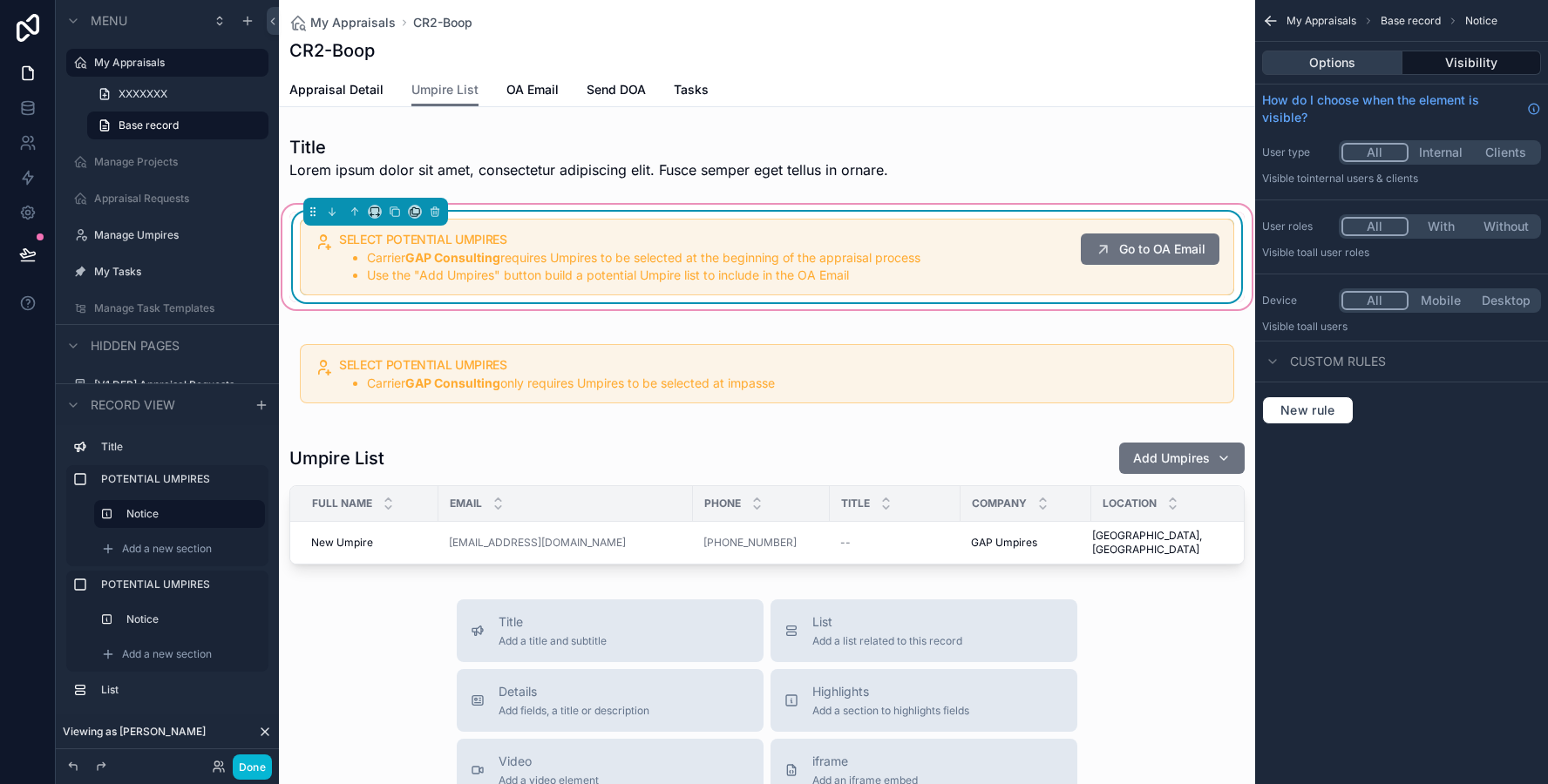
click at [1315, 71] on button "Options" at bounding box center [1332, 63] width 140 height 25
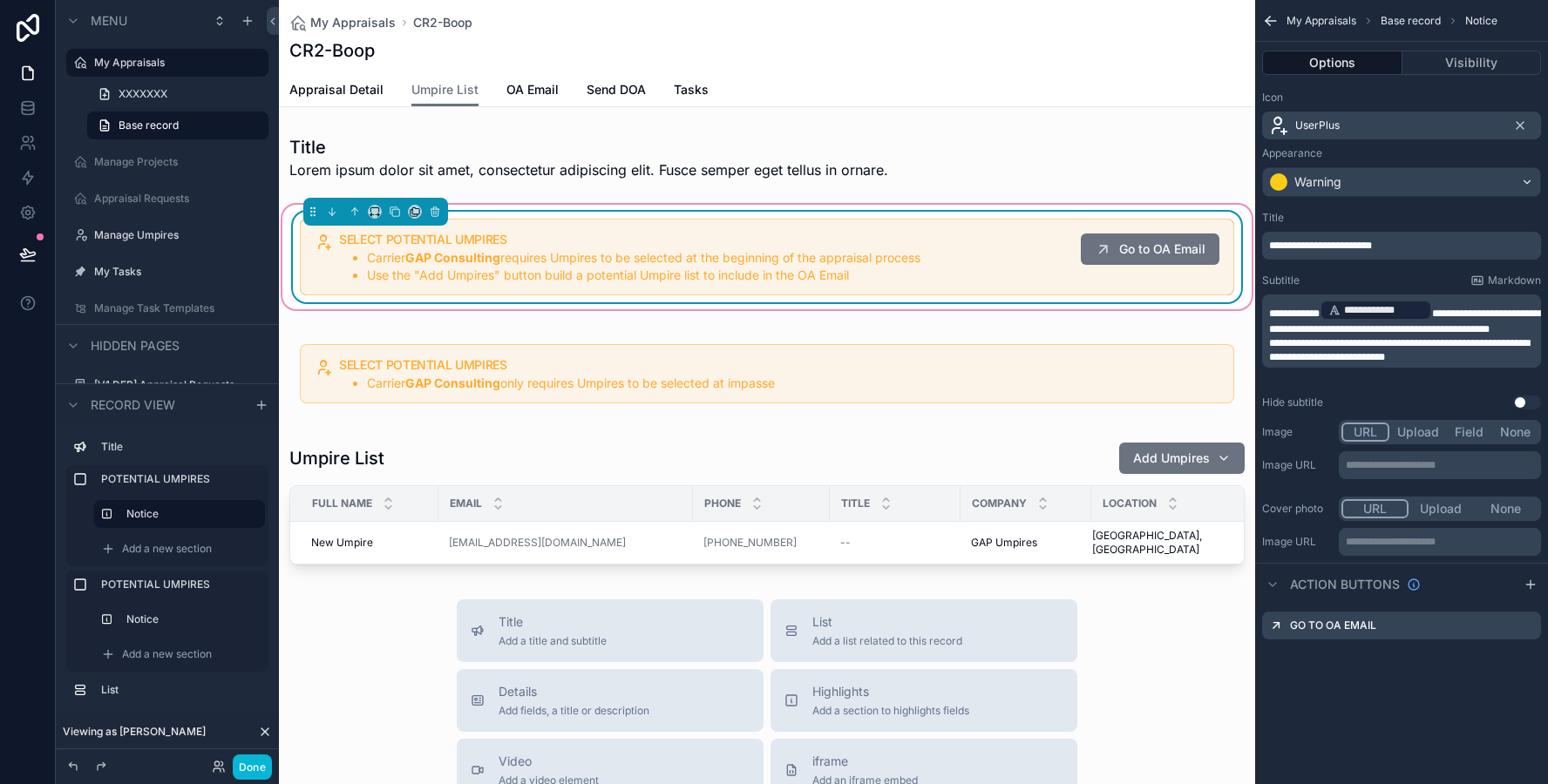
click at [1479, 364] on p "**********" at bounding box center [1402, 350] width 268 height 28
click at [964, 168] on div "scrollable content" at bounding box center [767, 157] width 976 height 59
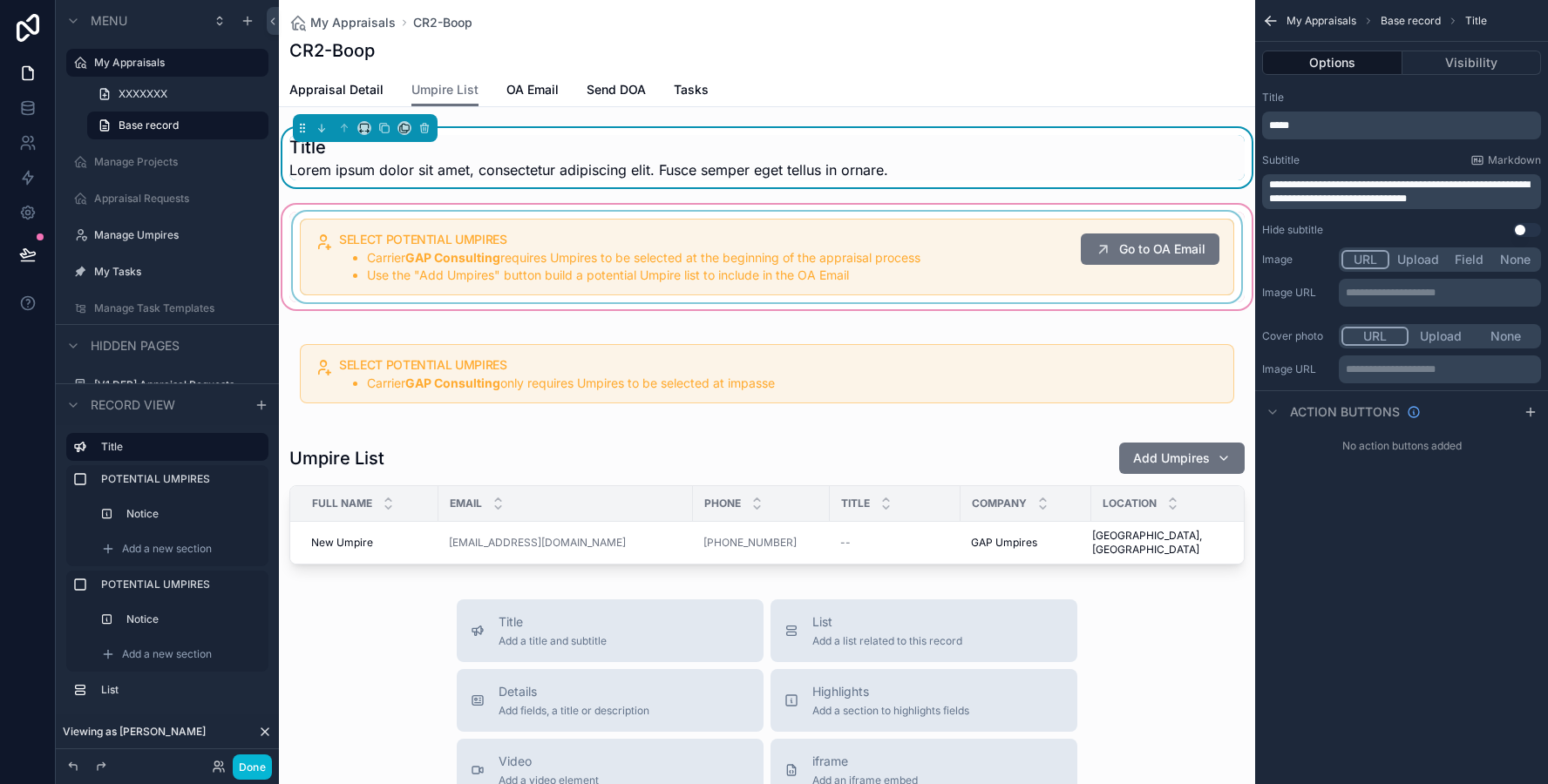
click at [1310, 128] on p "*****" at bounding box center [1402, 125] width 268 height 14
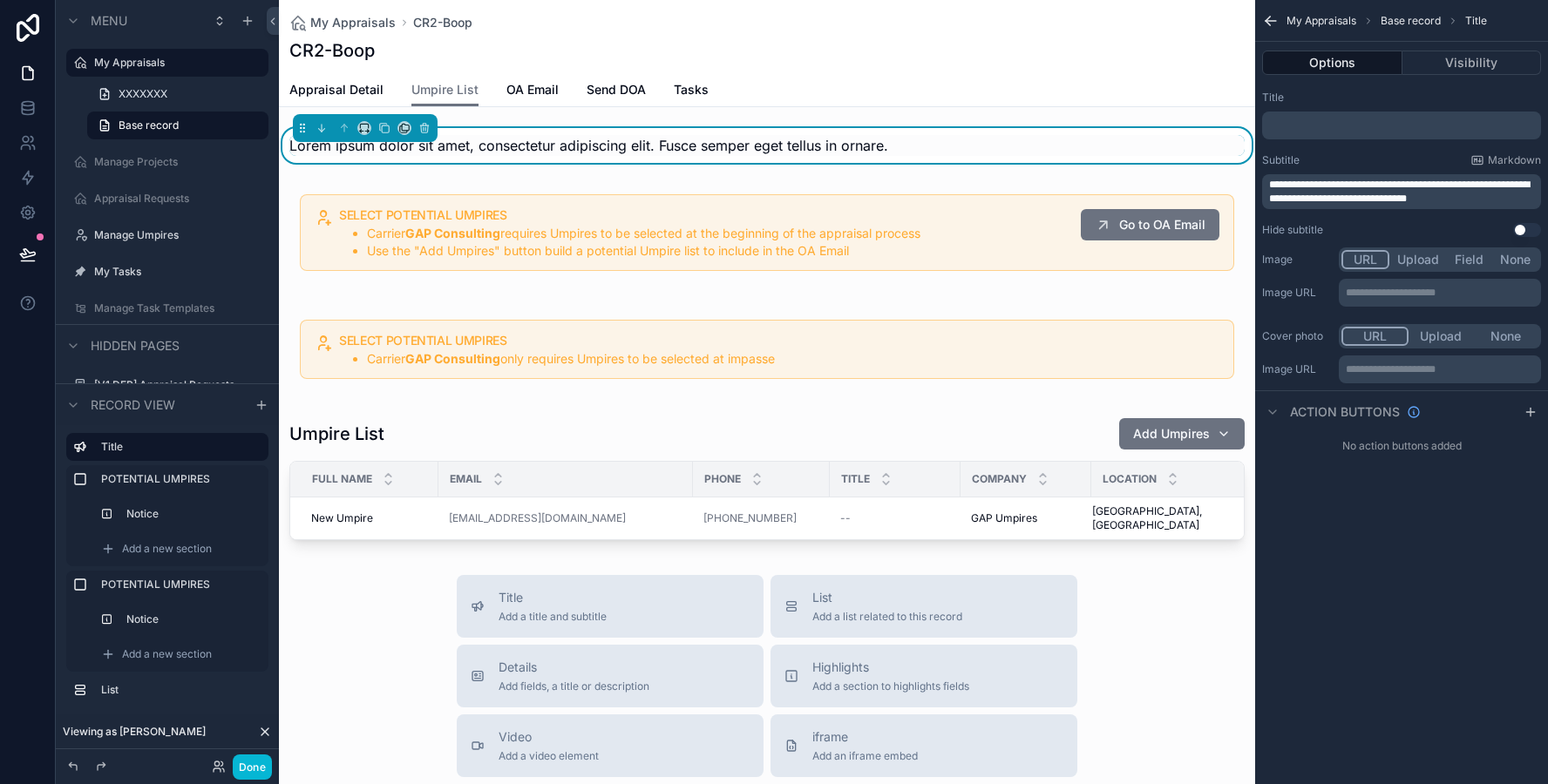
click at [1362, 95] on div "Title" at bounding box center [1401, 97] width 279 height 14
click at [1318, 196] on span "**********" at bounding box center [1399, 191] width 260 height 25
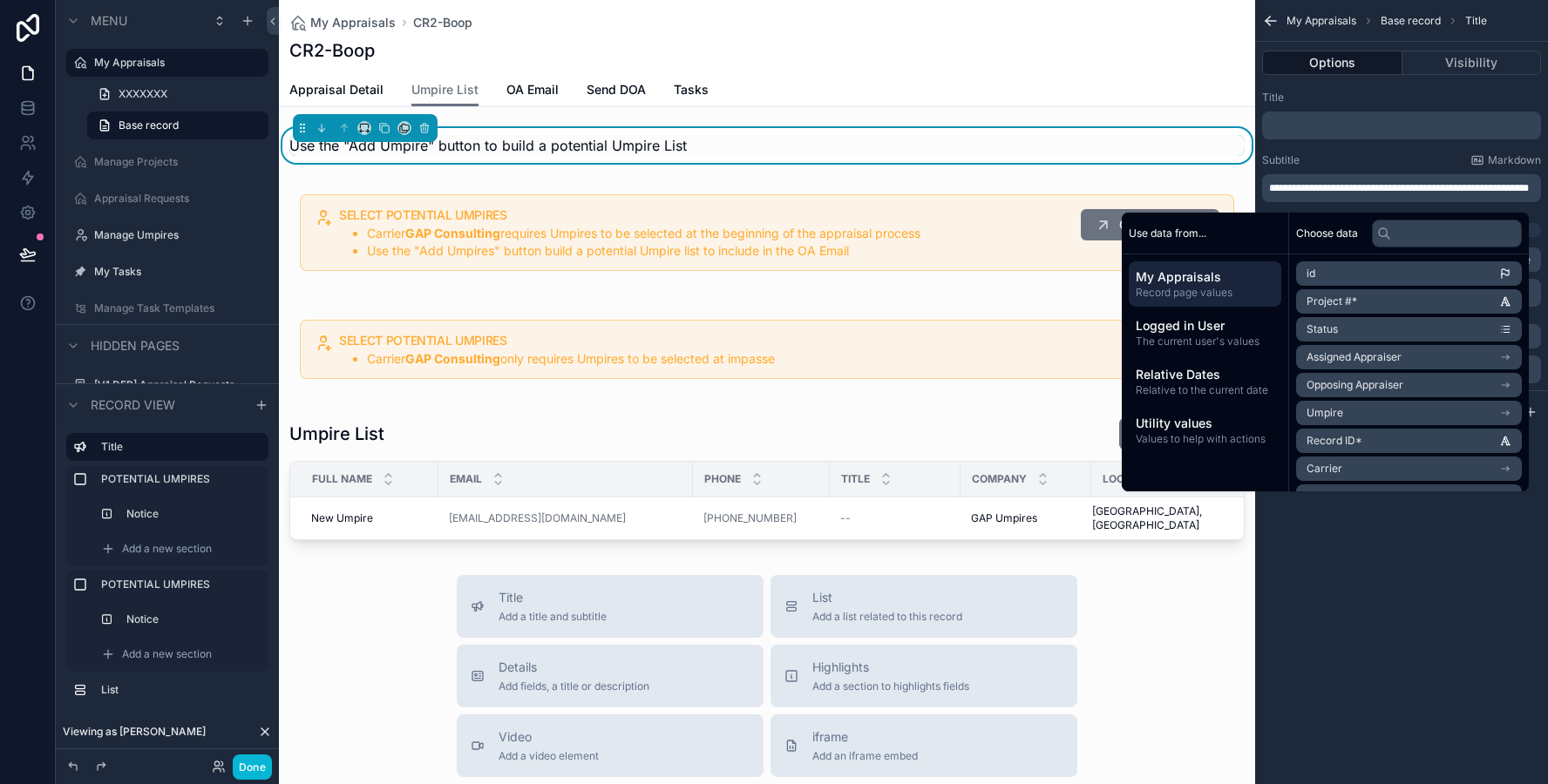
click at [1343, 137] on div "﻿" at bounding box center [1401, 126] width 279 height 28
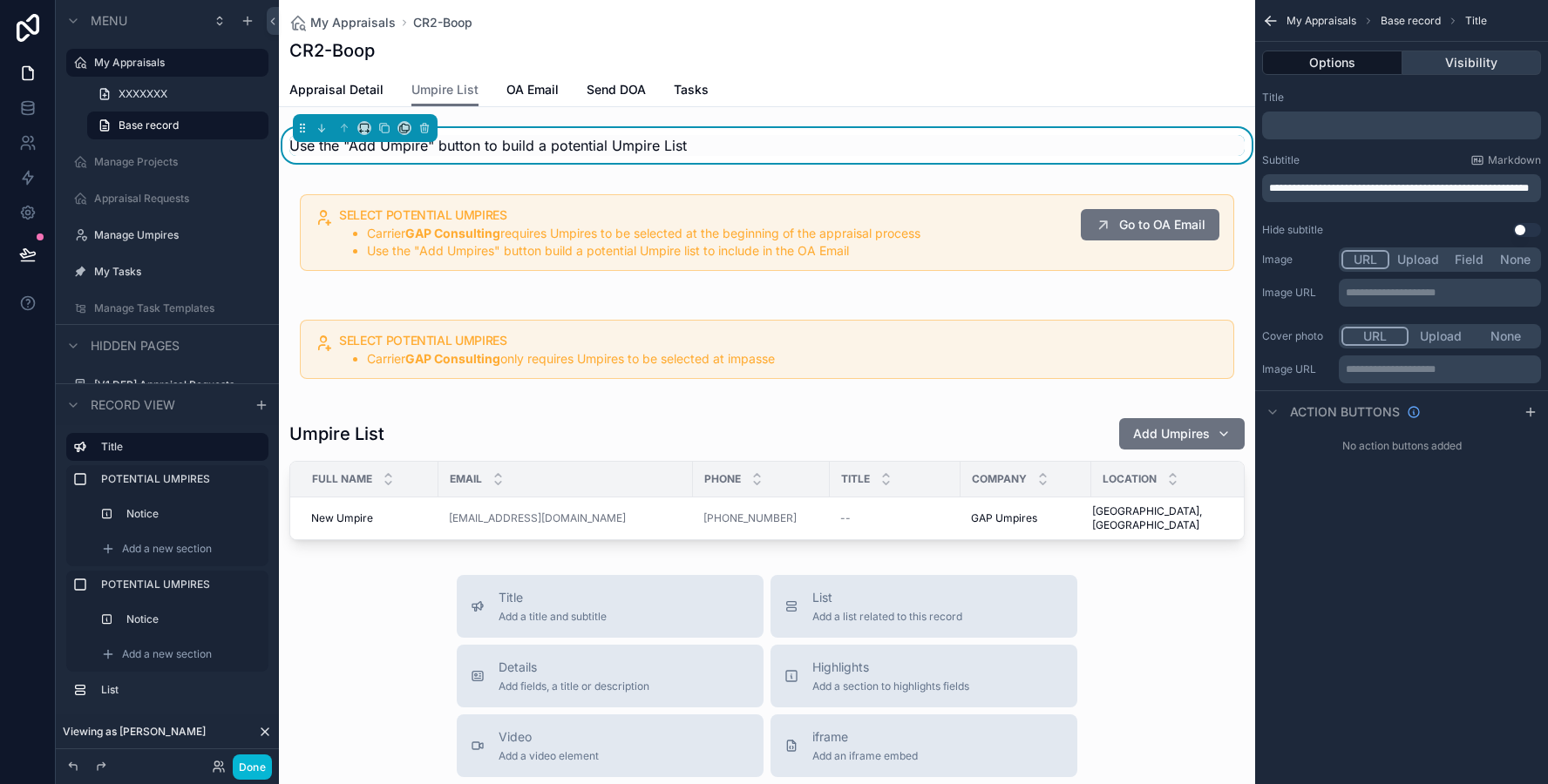
click at [1466, 66] on button "Visibility" at bounding box center [1472, 63] width 139 height 25
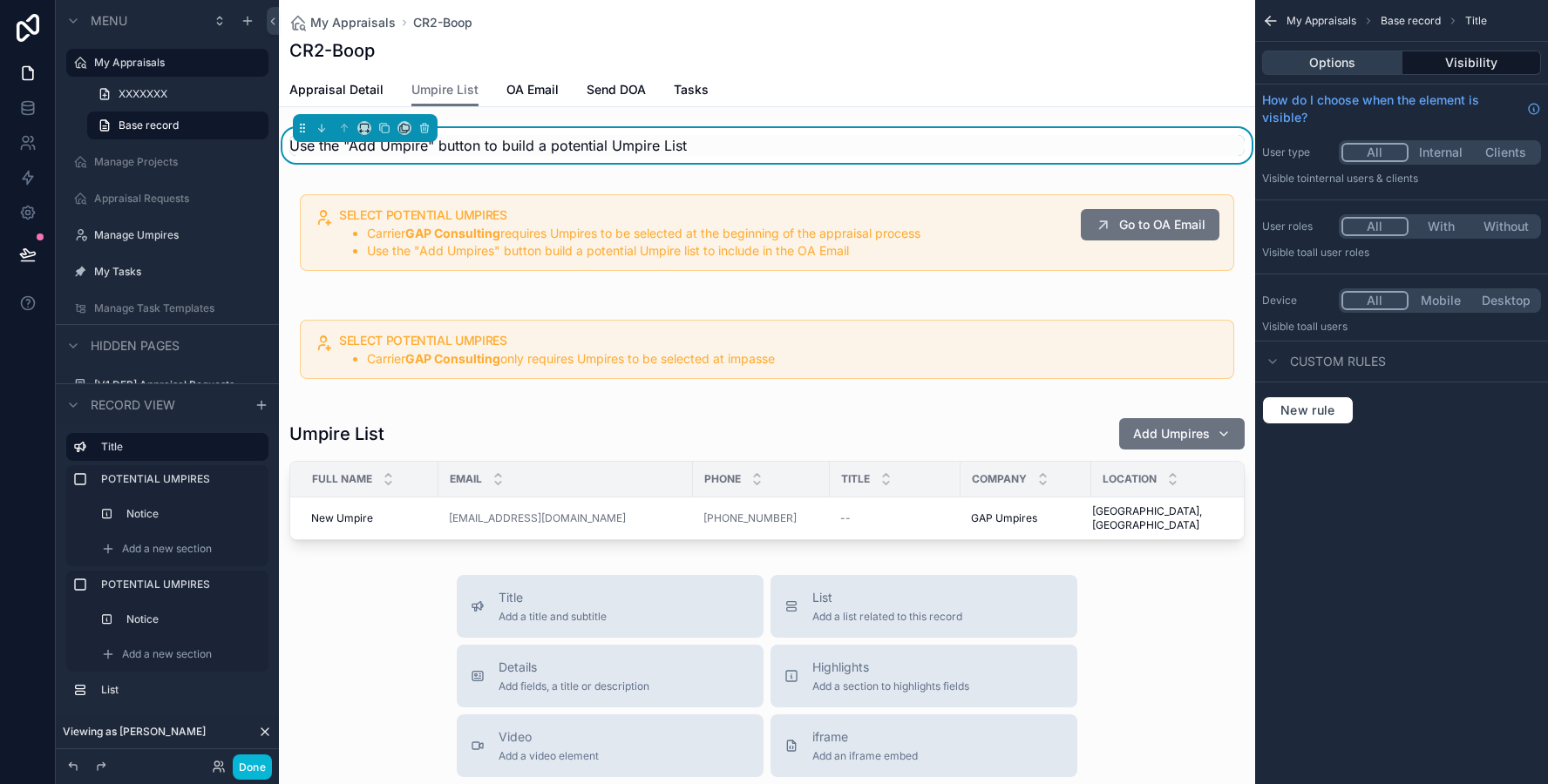
click at [1337, 60] on button "Options" at bounding box center [1332, 63] width 140 height 25
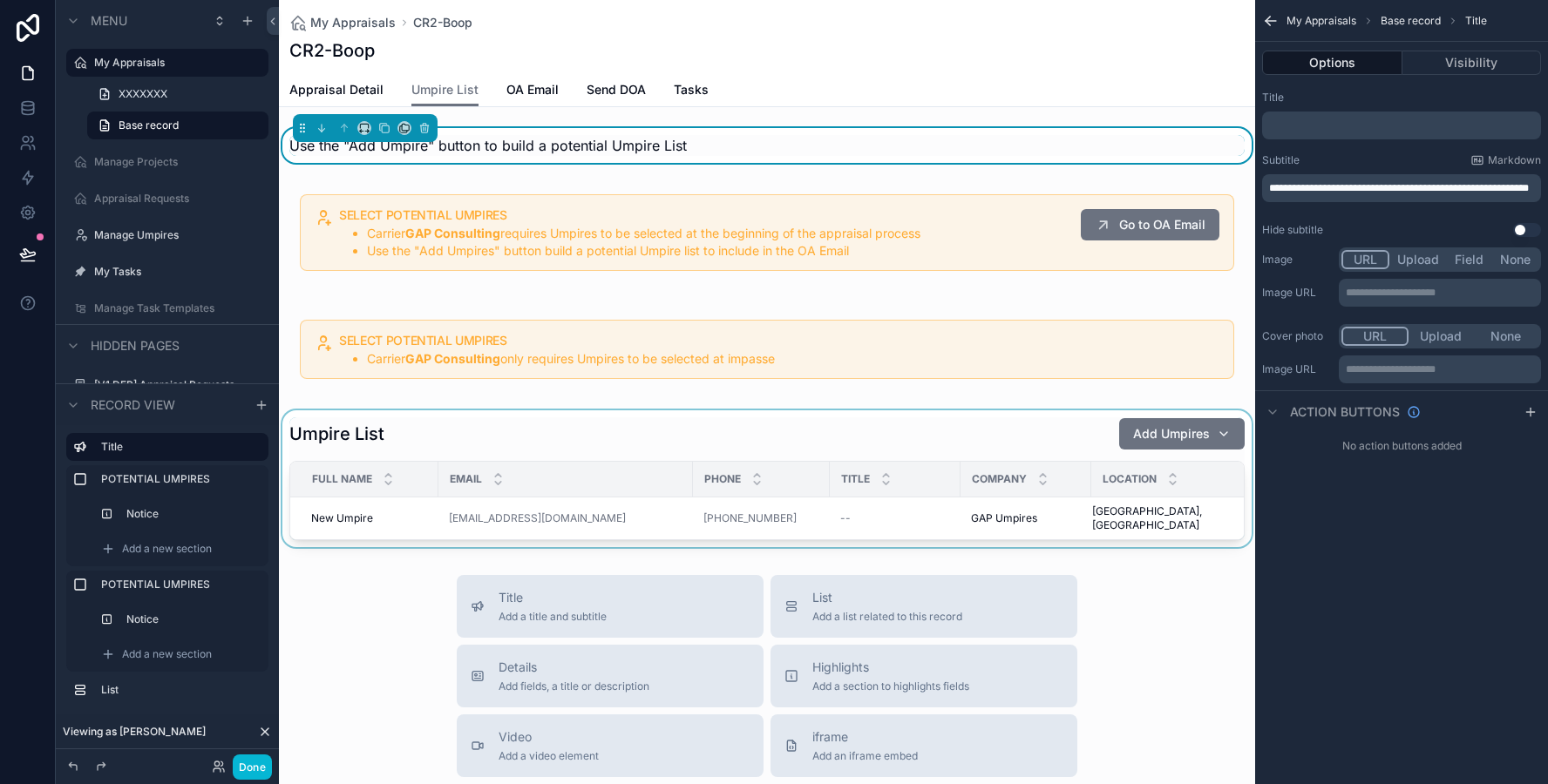
click at [957, 435] on div "scrollable content" at bounding box center [767, 478] width 976 height 136
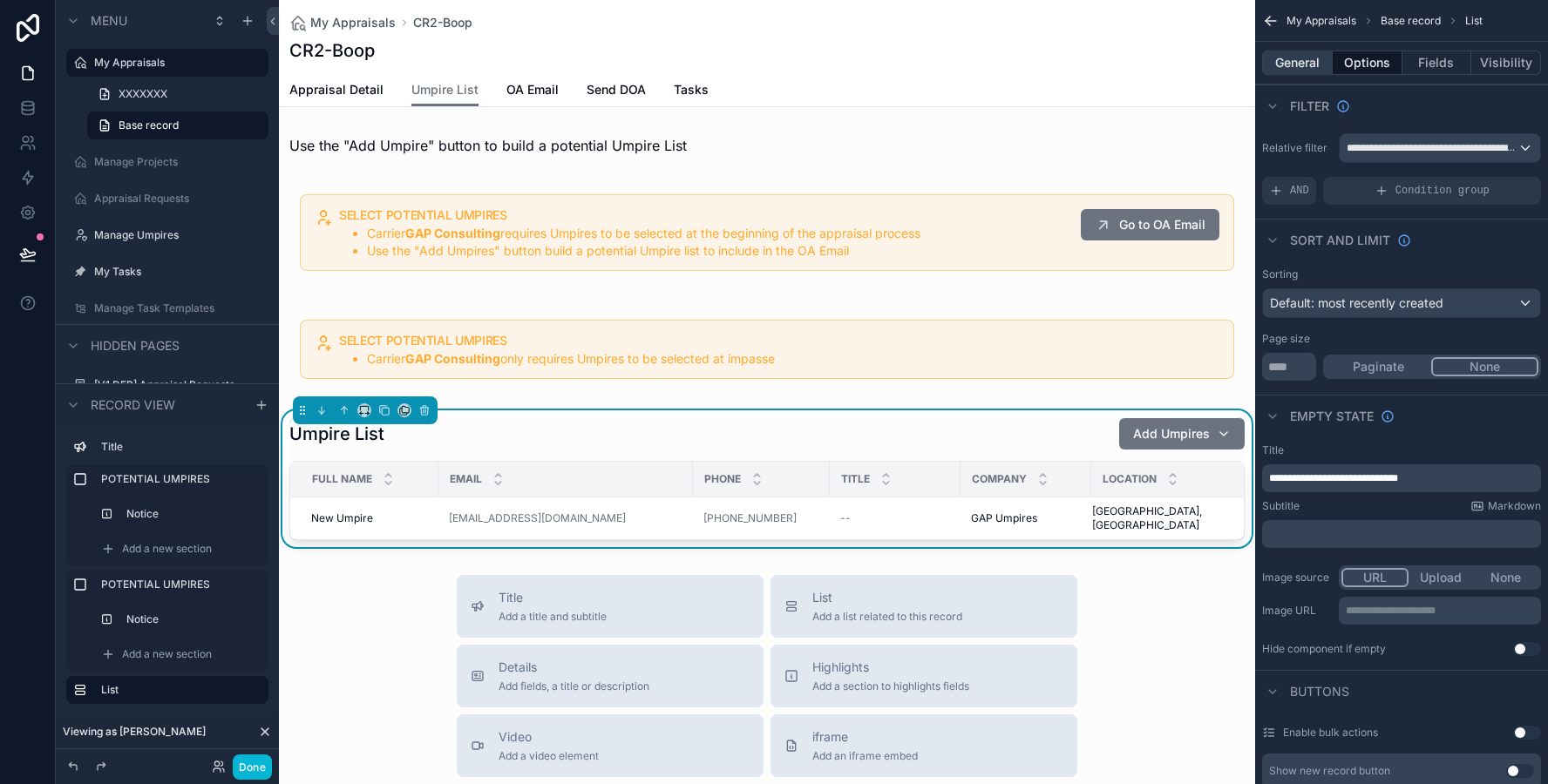
click at [1303, 61] on button "General" at bounding box center [1297, 63] width 71 height 25
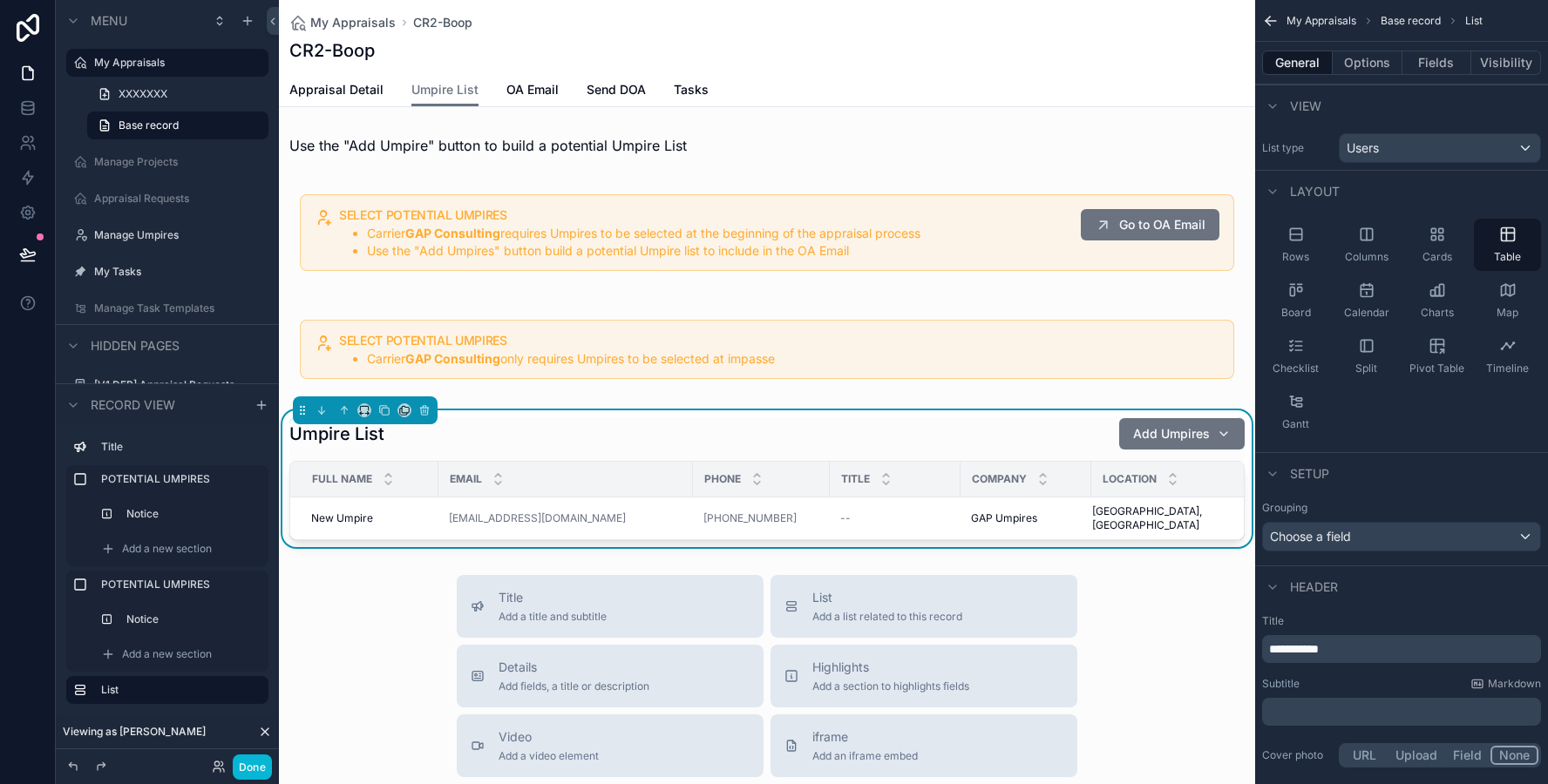
click at [1280, 713] on p "﻿" at bounding box center [1402, 711] width 268 height 17
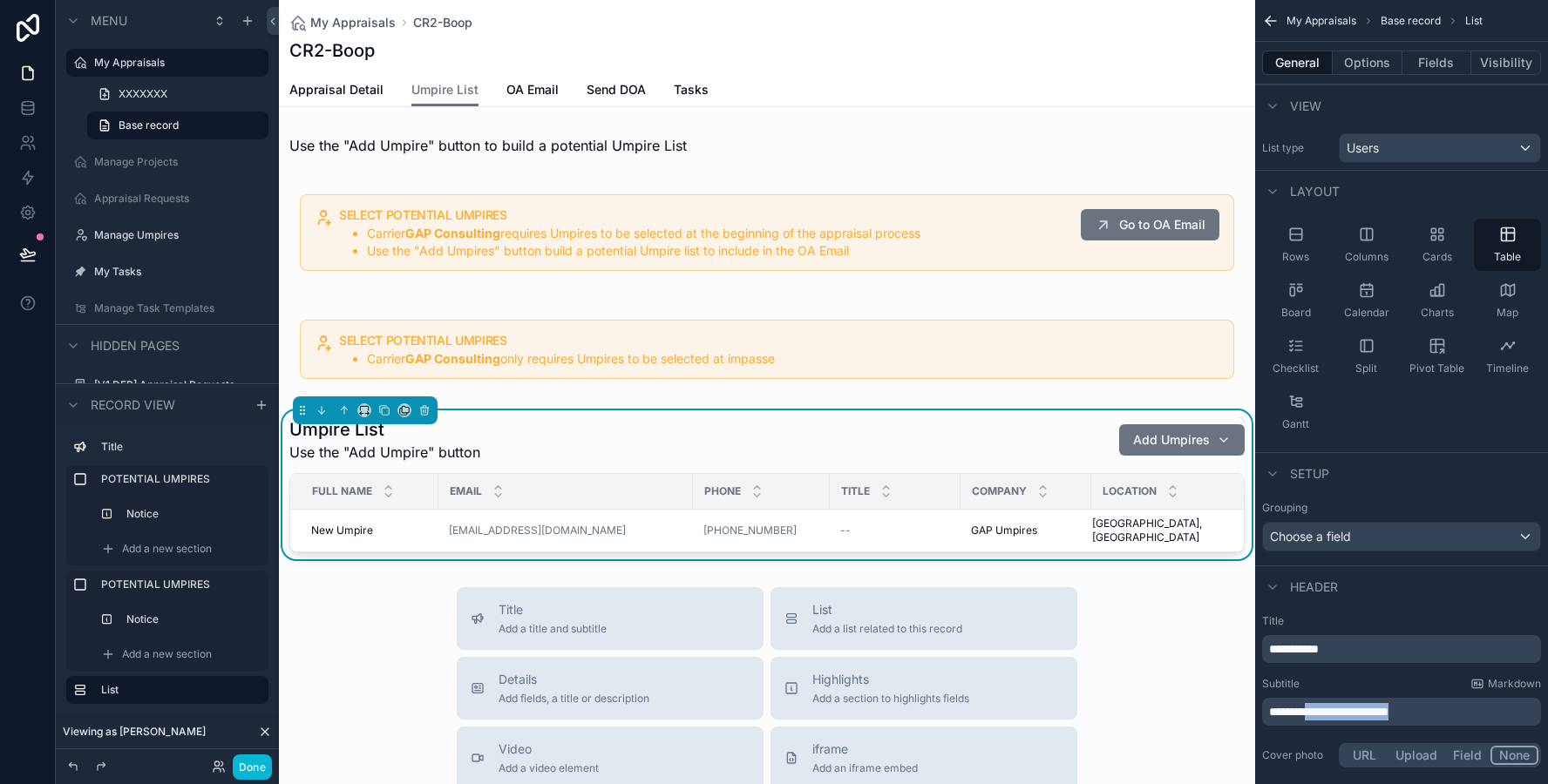
drag, startPoint x: 1438, startPoint y: 712, endPoint x: 1319, endPoint y: 712, distance: 119.0
click at [1319, 712] on p "**********" at bounding box center [1402, 711] width 268 height 17
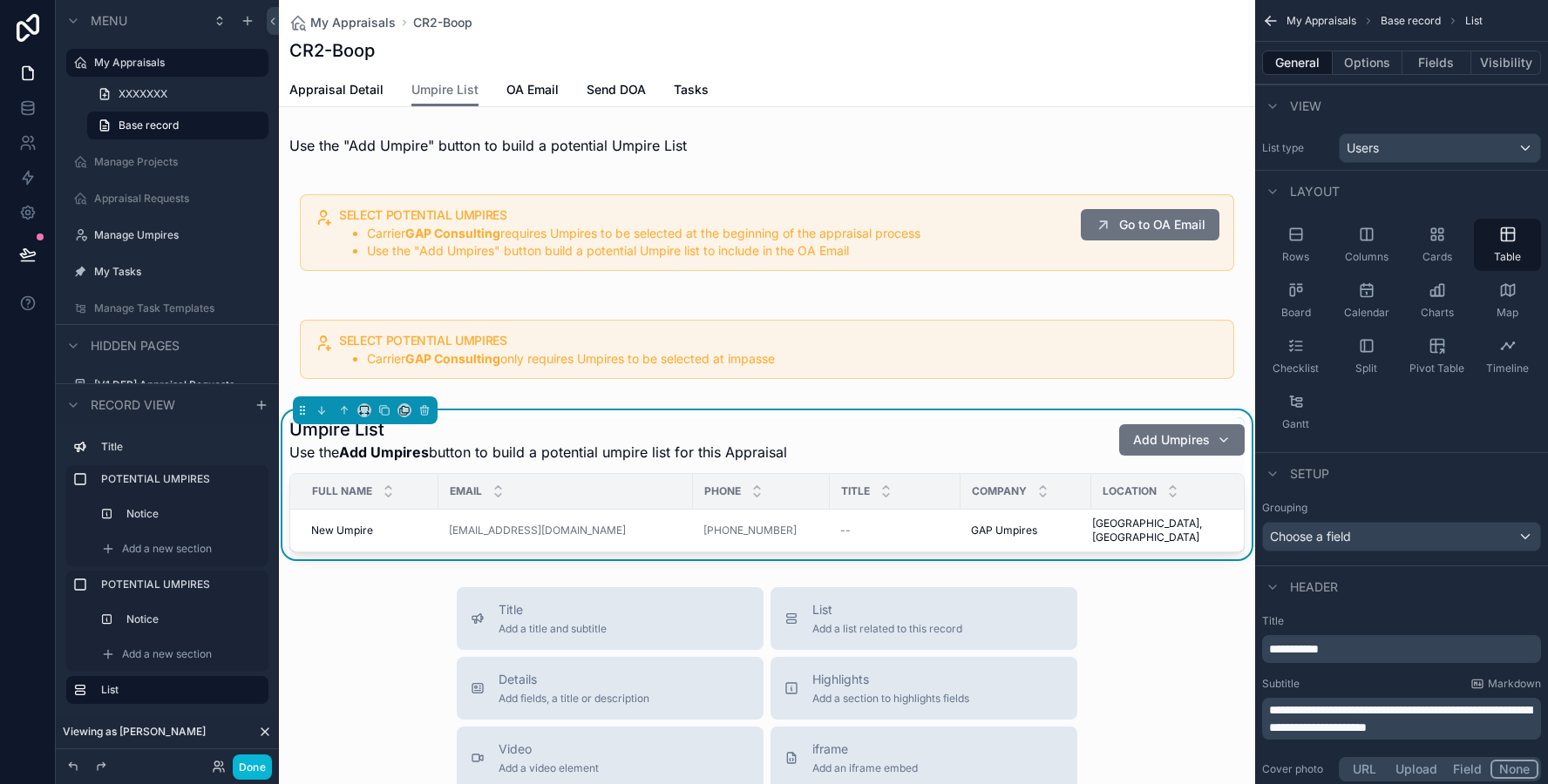
click at [819, 165] on div "Use the "Add Umpire" button to build a potential Umpire List SELECT POTENTIAL U…" at bounding box center [767, 344] width 976 height 431
click at [819, 157] on div "scrollable content" at bounding box center [767, 146] width 976 height 35
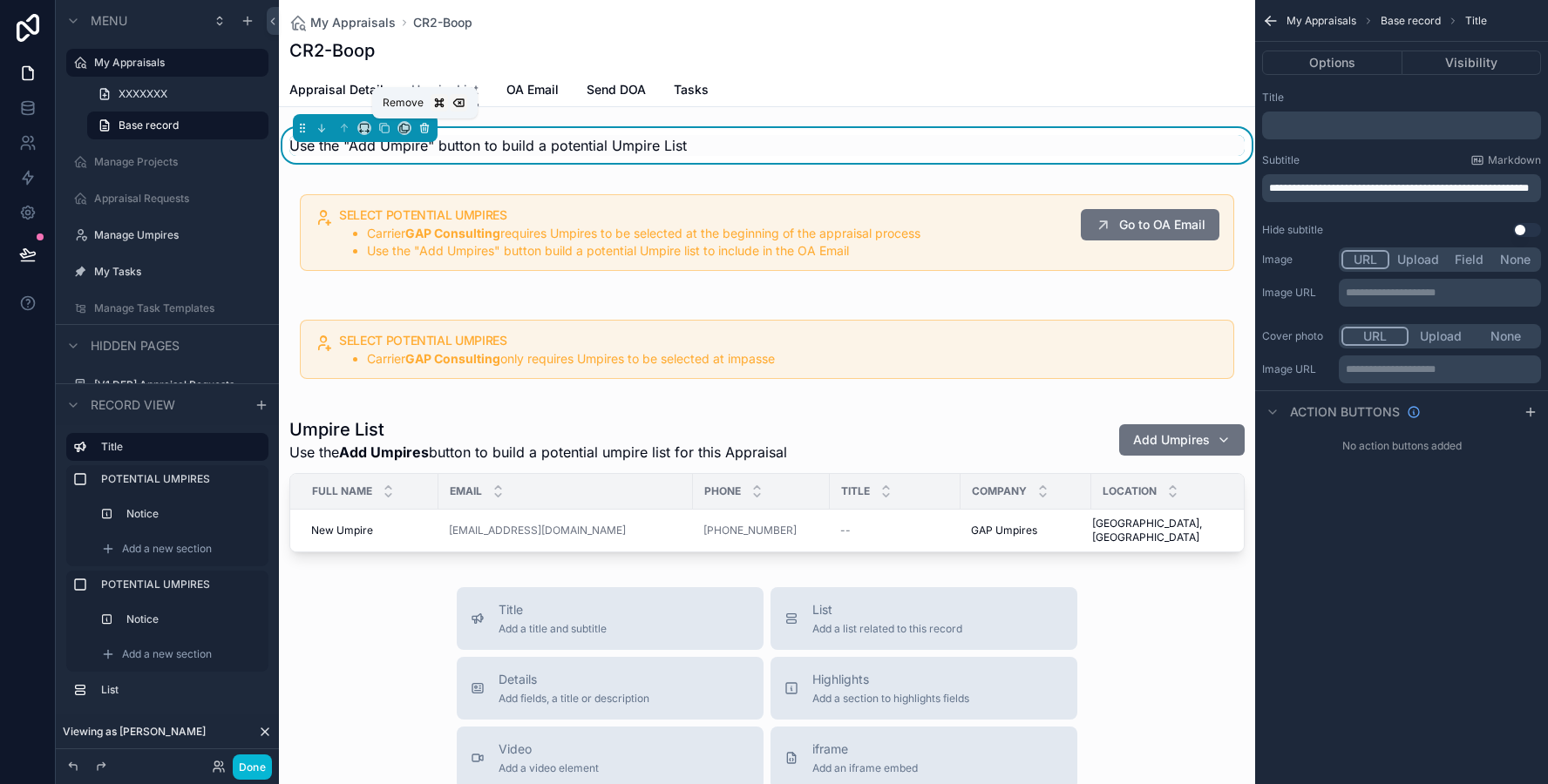
click at [423, 135] on button "scrollable content" at bounding box center [424, 127] width 19 height 19
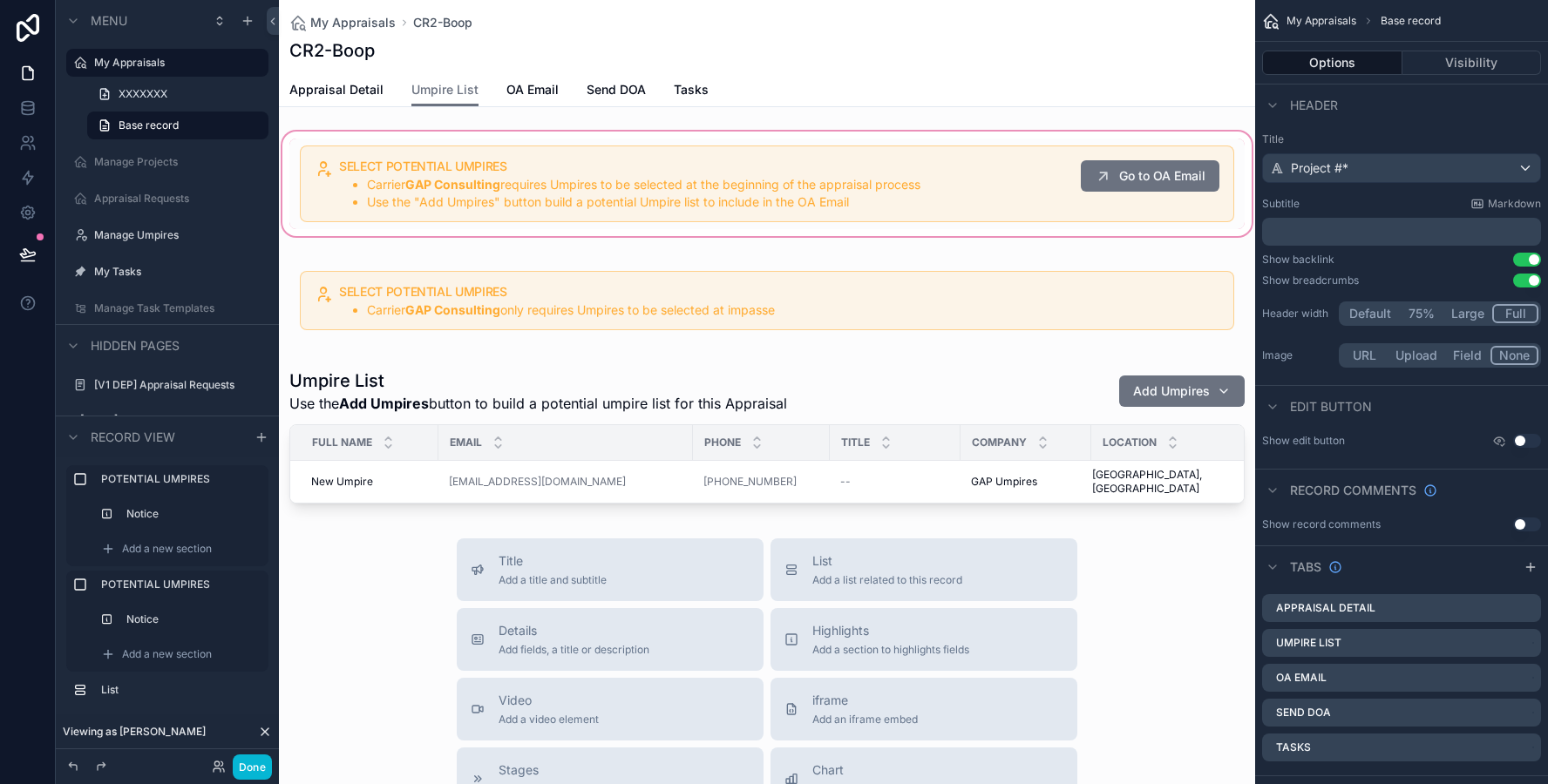
click at [449, 191] on div "scrollable content" at bounding box center [767, 184] width 976 height 112
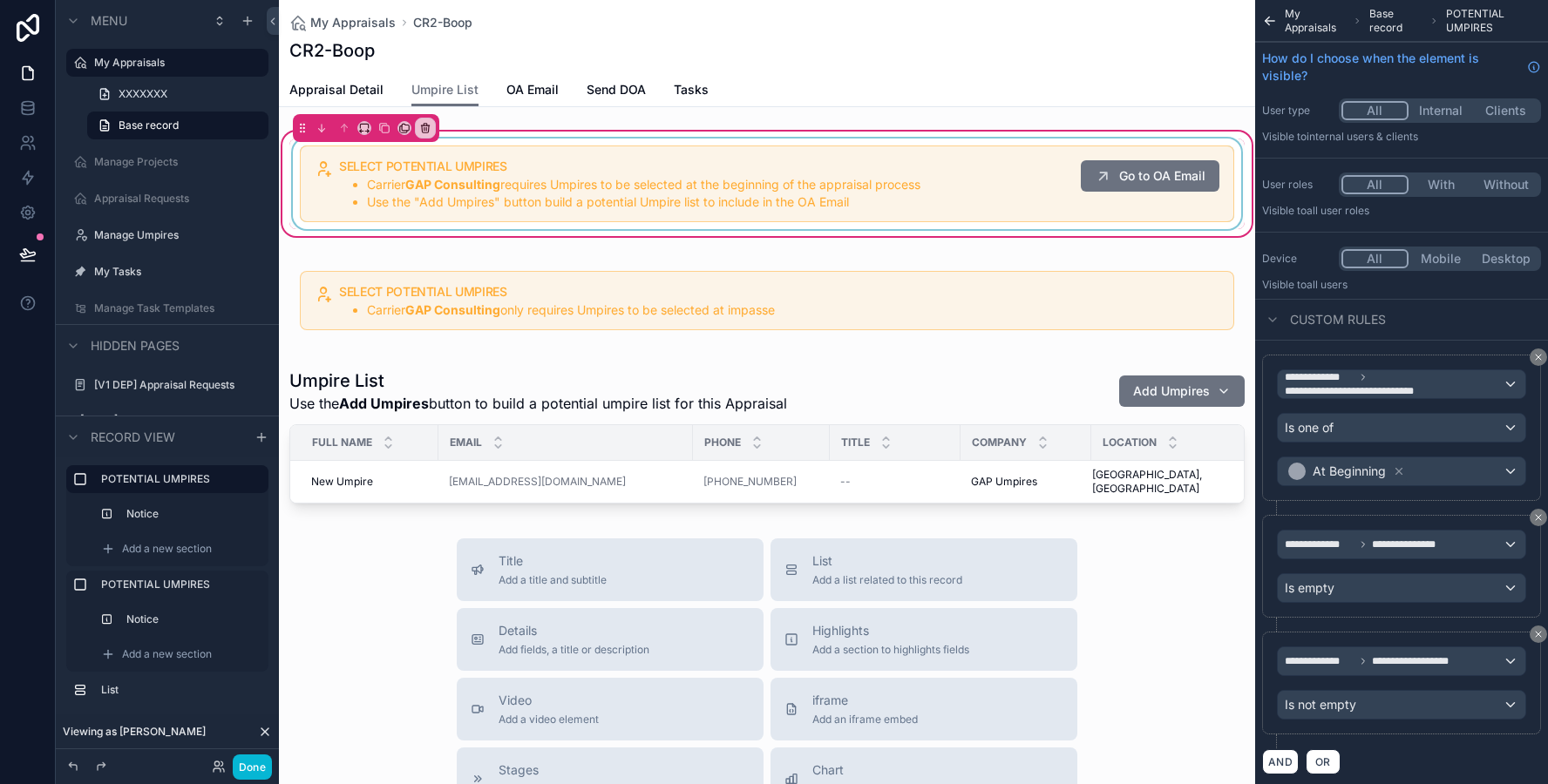
click at [925, 196] on div "scrollable content" at bounding box center [767, 184] width 955 height 91
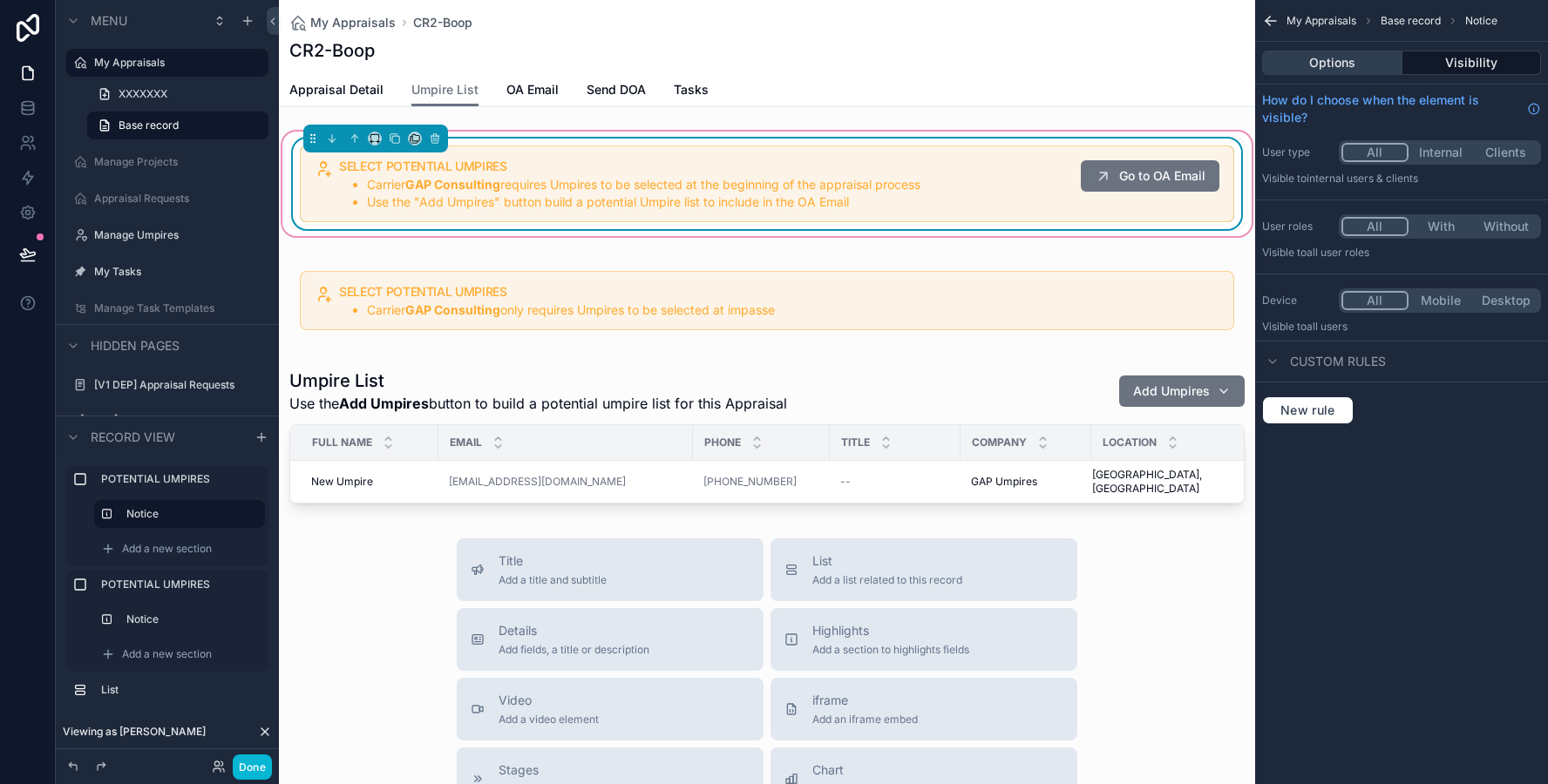
click at [1332, 56] on button "Options" at bounding box center [1332, 63] width 140 height 25
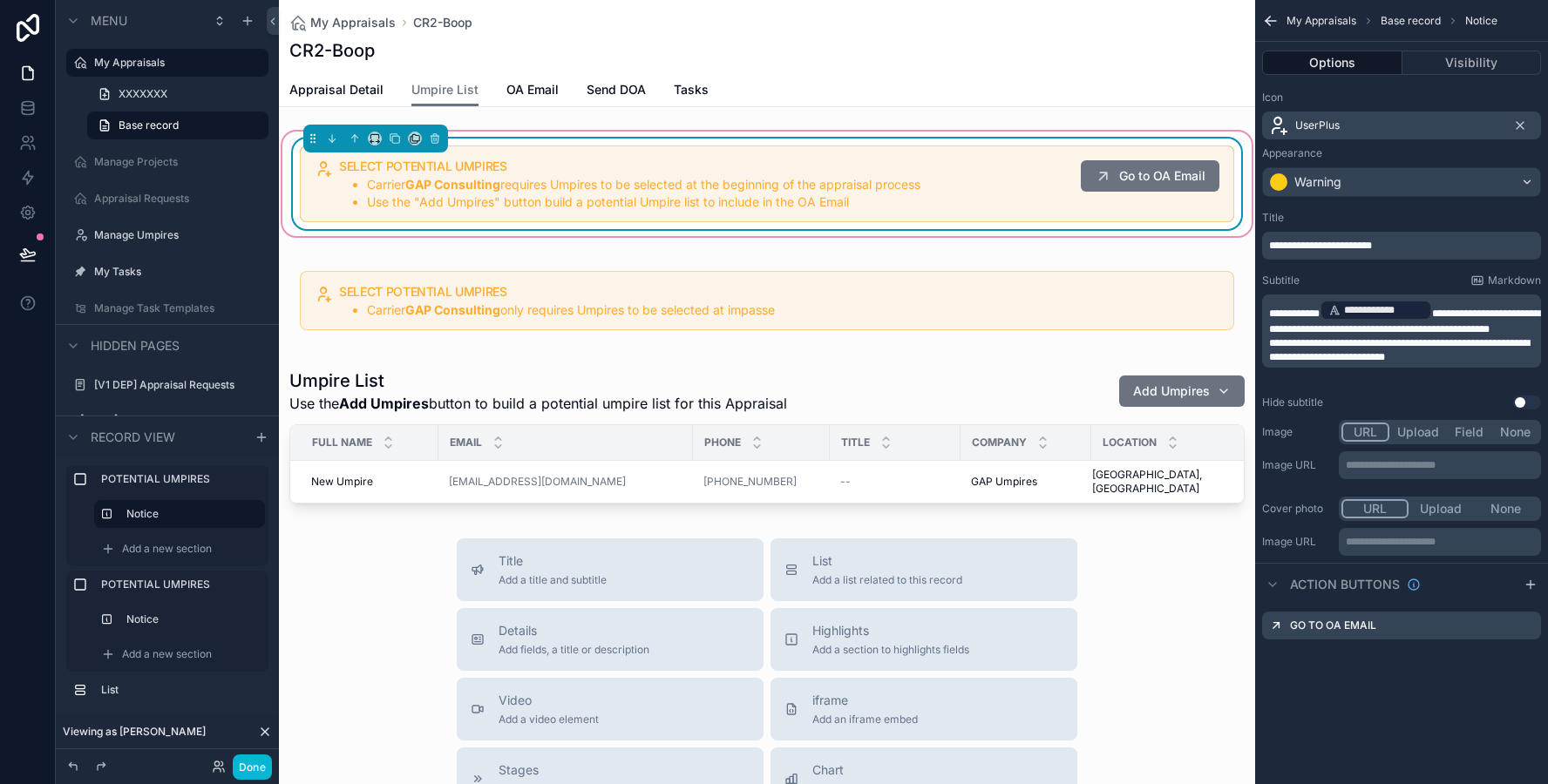
click at [1472, 364] on p "**********" at bounding box center [1402, 350] width 268 height 28
drag, startPoint x: 1472, startPoint y: 368, endPoint x: 1277, endPoint y: 354, distance: 195.5
click at [1277, 354] on p "**********" at bounding box center [1402, 350] width 268 height 28
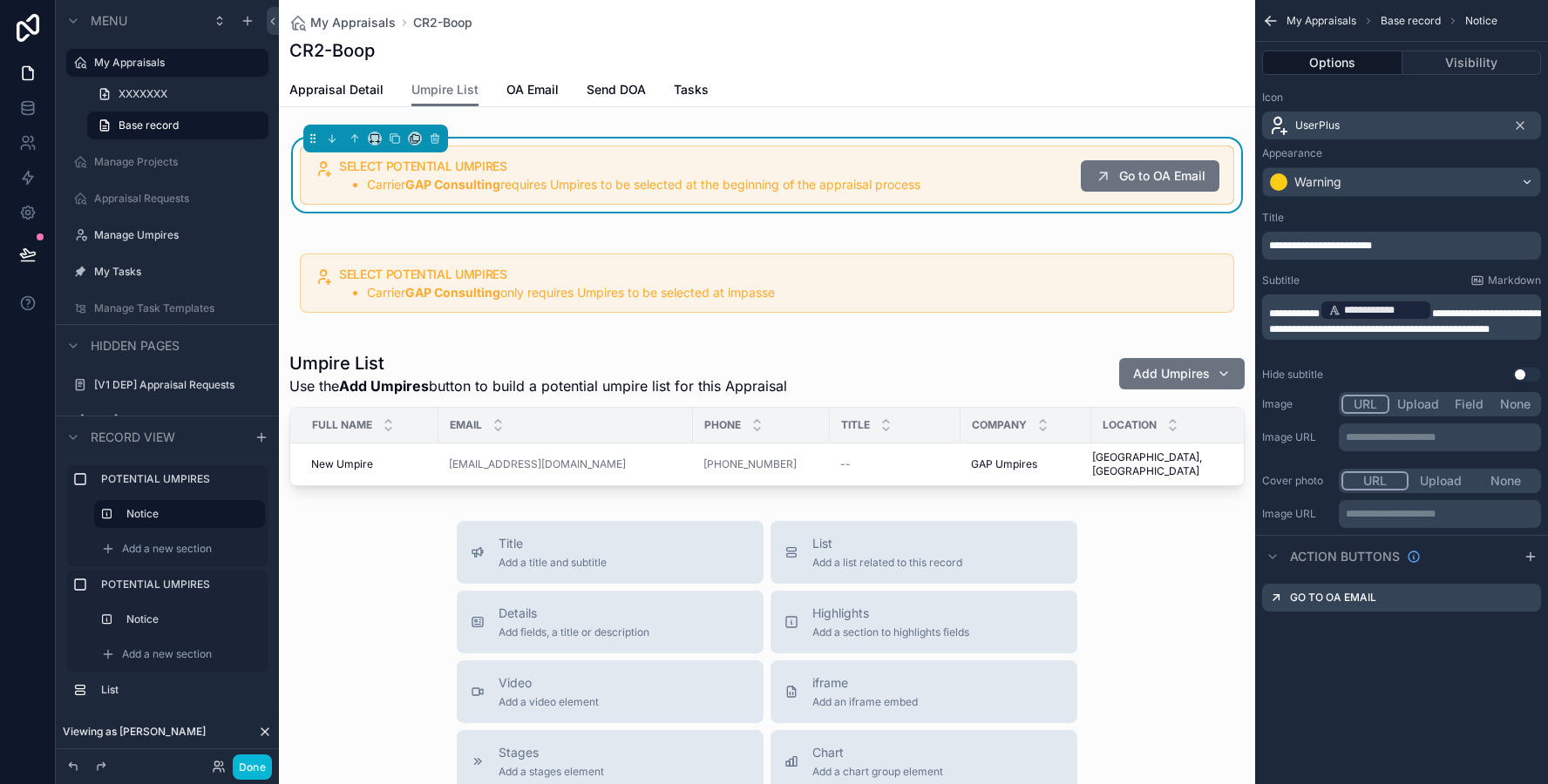
click at [1271, 5] on div "My Appraisals Base record Notice" at bounding box center [1402, 21] width 293 height 42
click at [1303, 332] on span "**********" at bounding box center [1404, 321] width 271 height 26
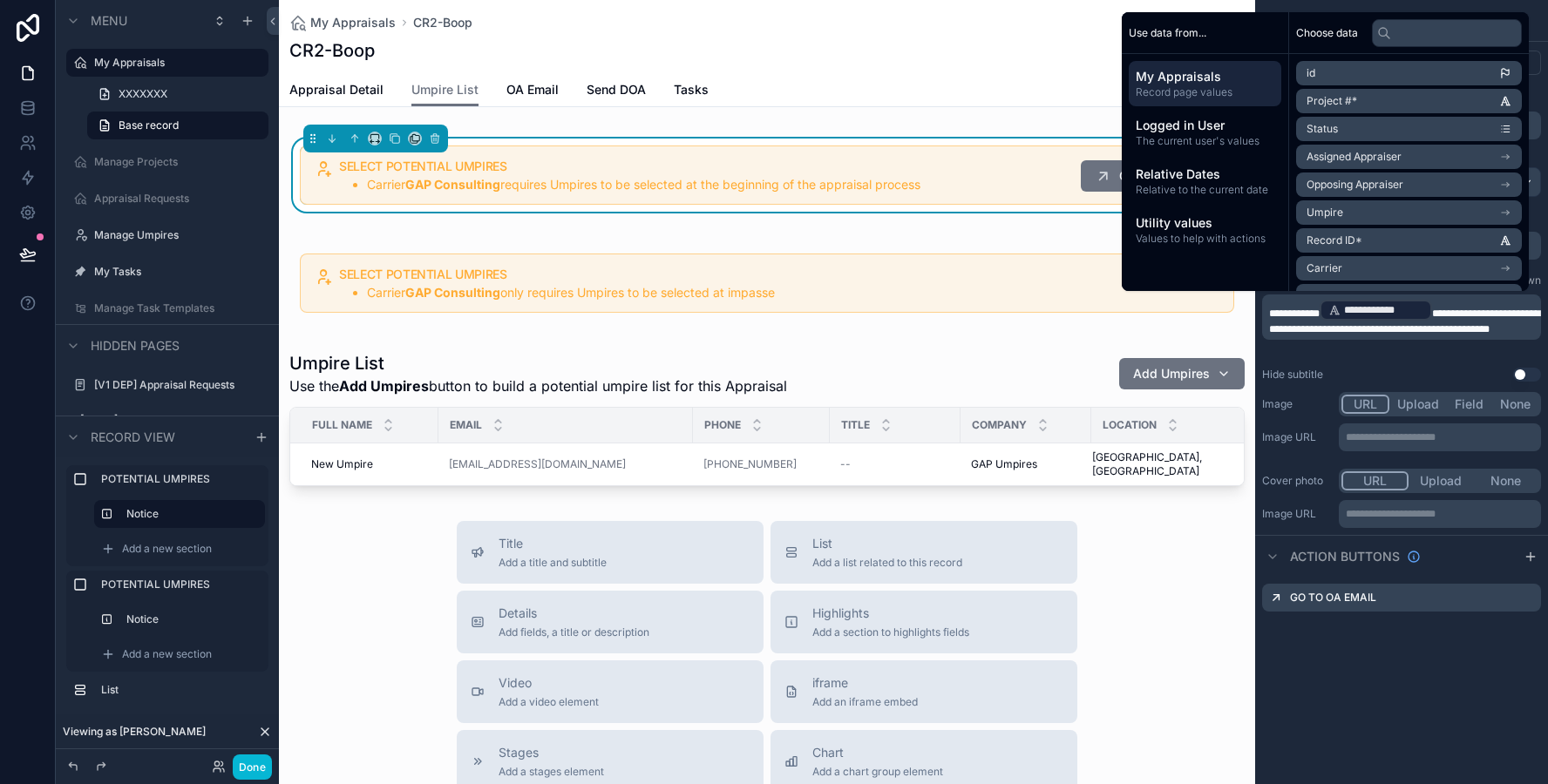
click at [1278, 308] on span "**********" at bounding box center [1294, 313] width 51 height 10
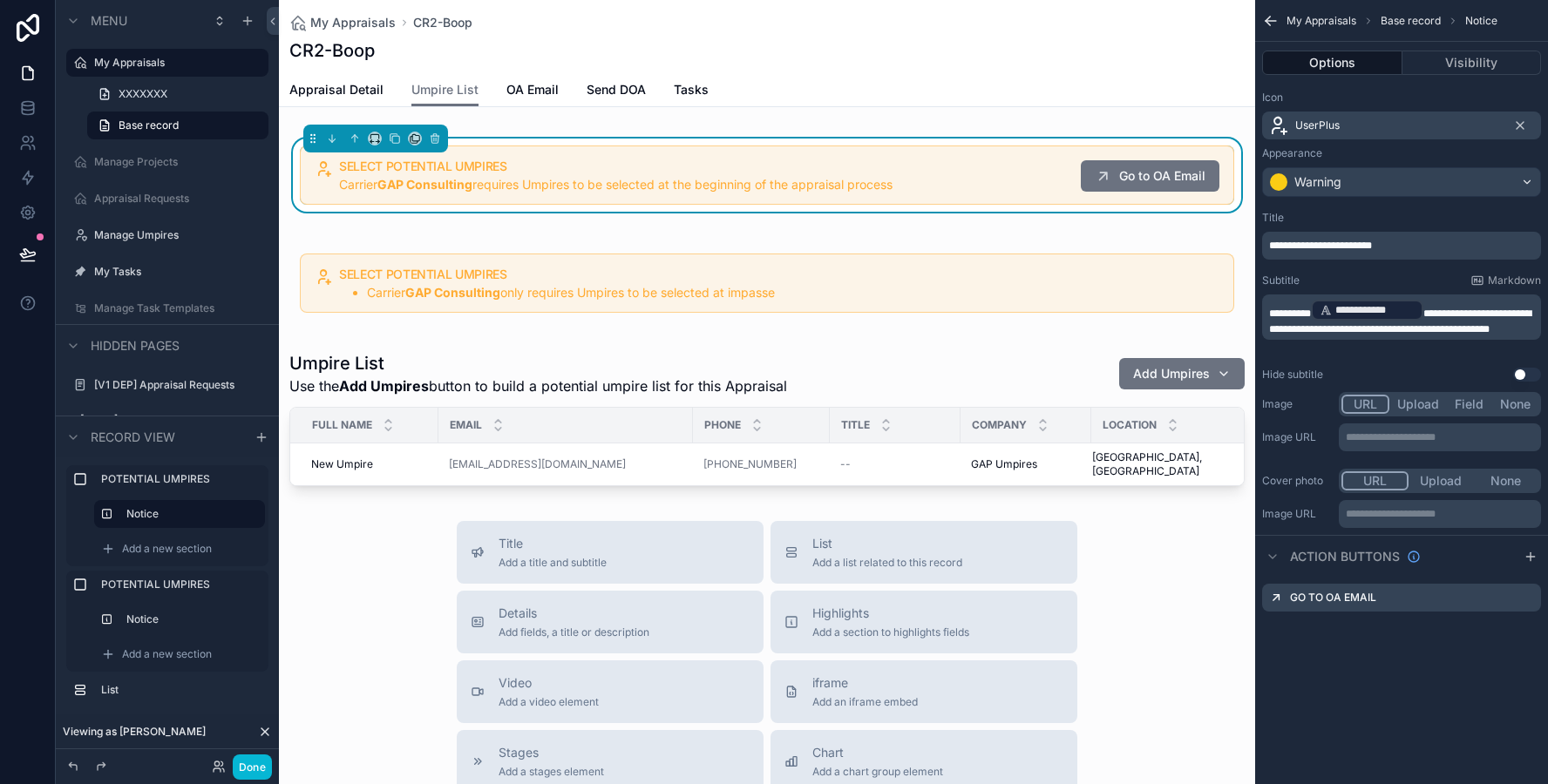
click at [1341, 354] on div "**********" at bounding box center [1402, 296] width 293 height 185
click at [1355, 248] on span "**********" at bounding box center [1320, 245] width 103 height 10
click at [1357, 222] on div "Title" at bounding box center [1401, 217] width 279 height 14
click at [964, 282] on div "scrollable content" at bounding box center [767, 283] width 976 height 94
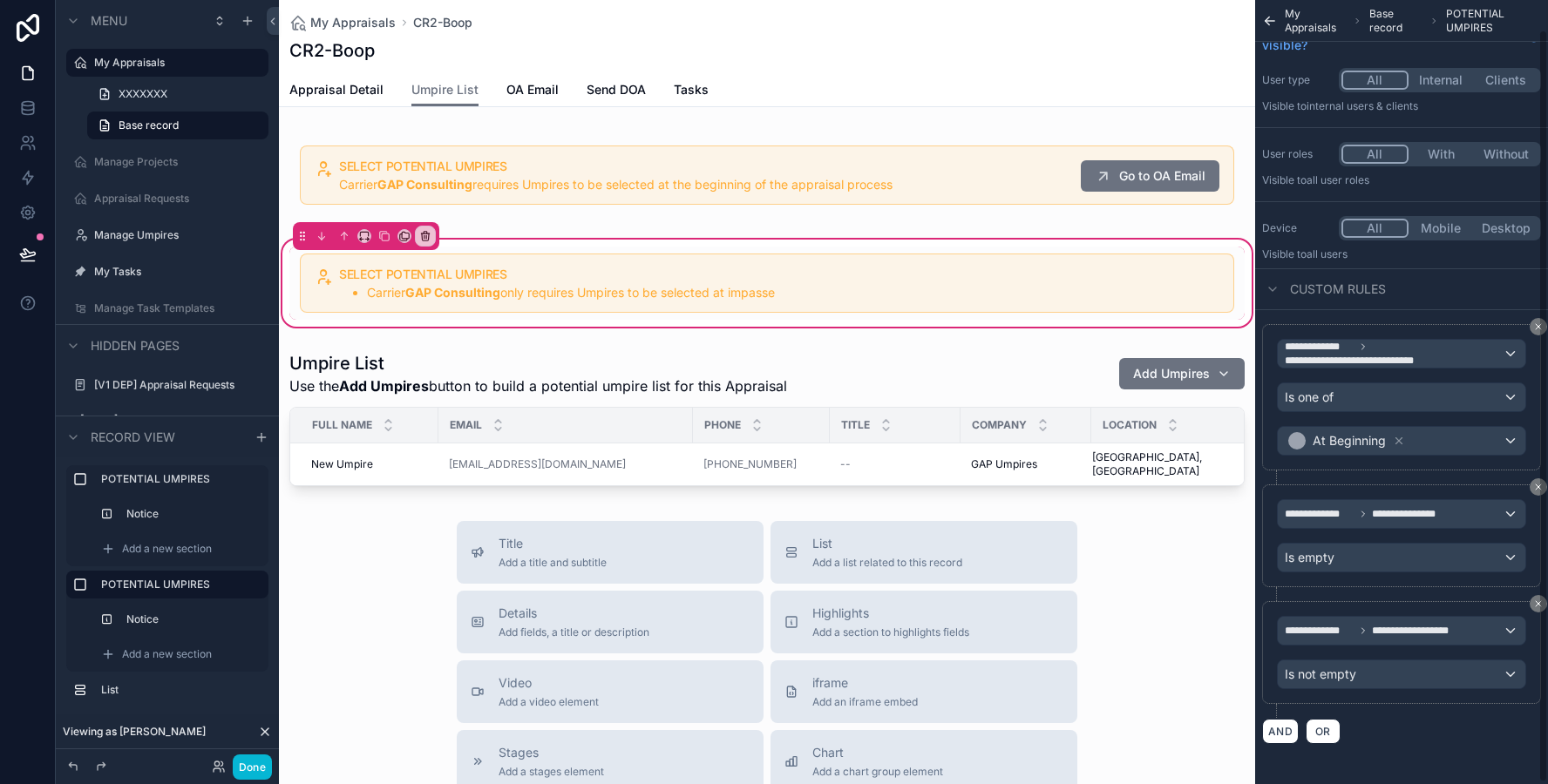
scroll to position [32, 0]
click at [1402, 399] on div "Is one of" at bounding box center [1402, 396] width 247 height 28
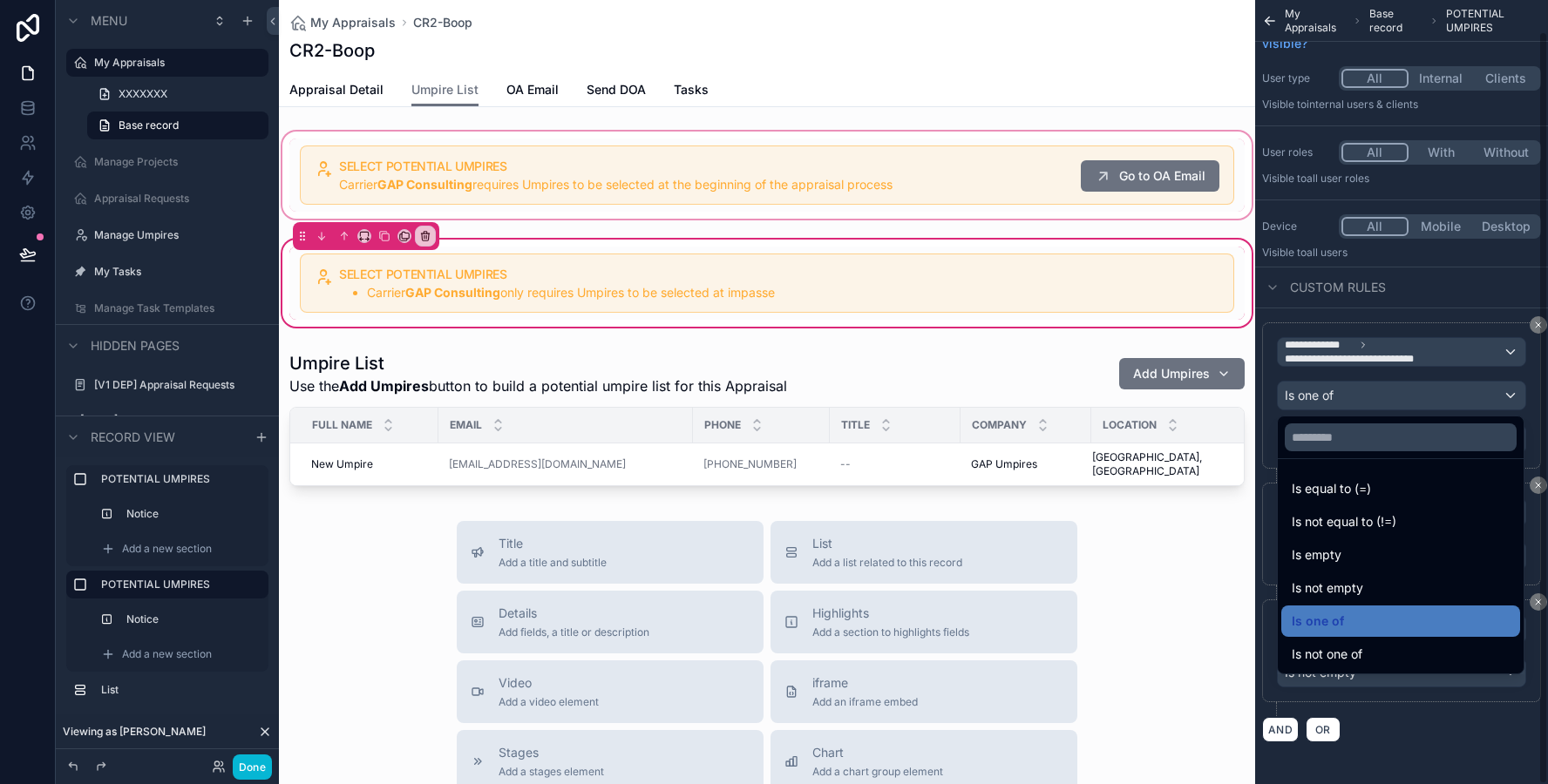
click at [1050, 176] on div "scrollable content" at bounding box center [767, 175] width 976 height 94
click at [1073, 139] on div "scrollable content" at bounding box center [767, 175] width 976 height 94
click at [1080, 131] on div "scrollable content" at bounding box center [767, 175] width 976 height 94
click at [1095, 109] on div "My Appraisals CR2-Boop CR2-Boop Umpire List Appraisal Detail Umpire List OA Ema…" at bounding box center [767, 640] width 976 height 1281
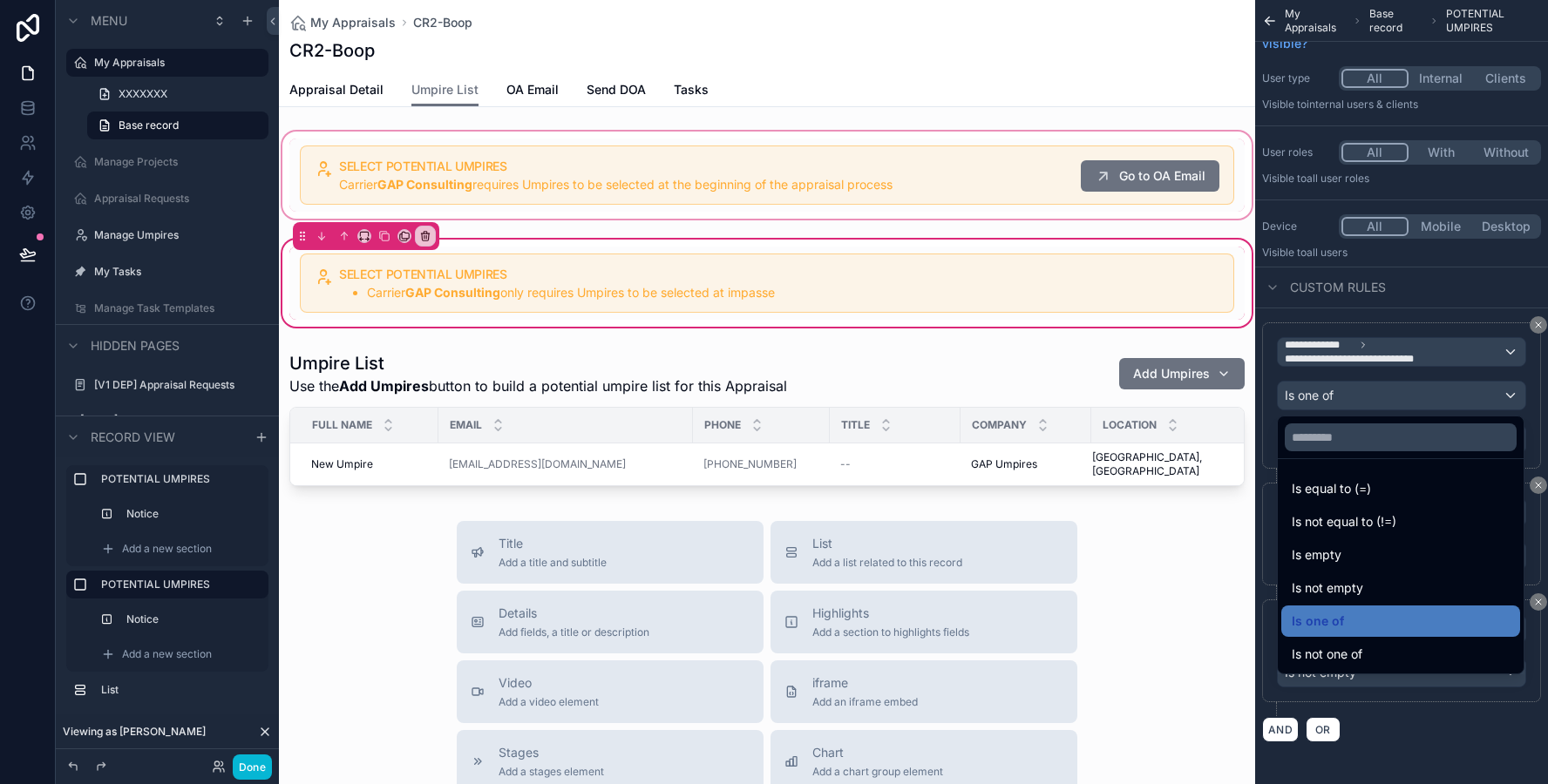
click at [1073, 144] on div "scrollable content" at bounding box center [767, 175] width 976 height 94
click at [1364, 290] on div "scrollable content" at bounding box center [774, 392] width 1548 height 784
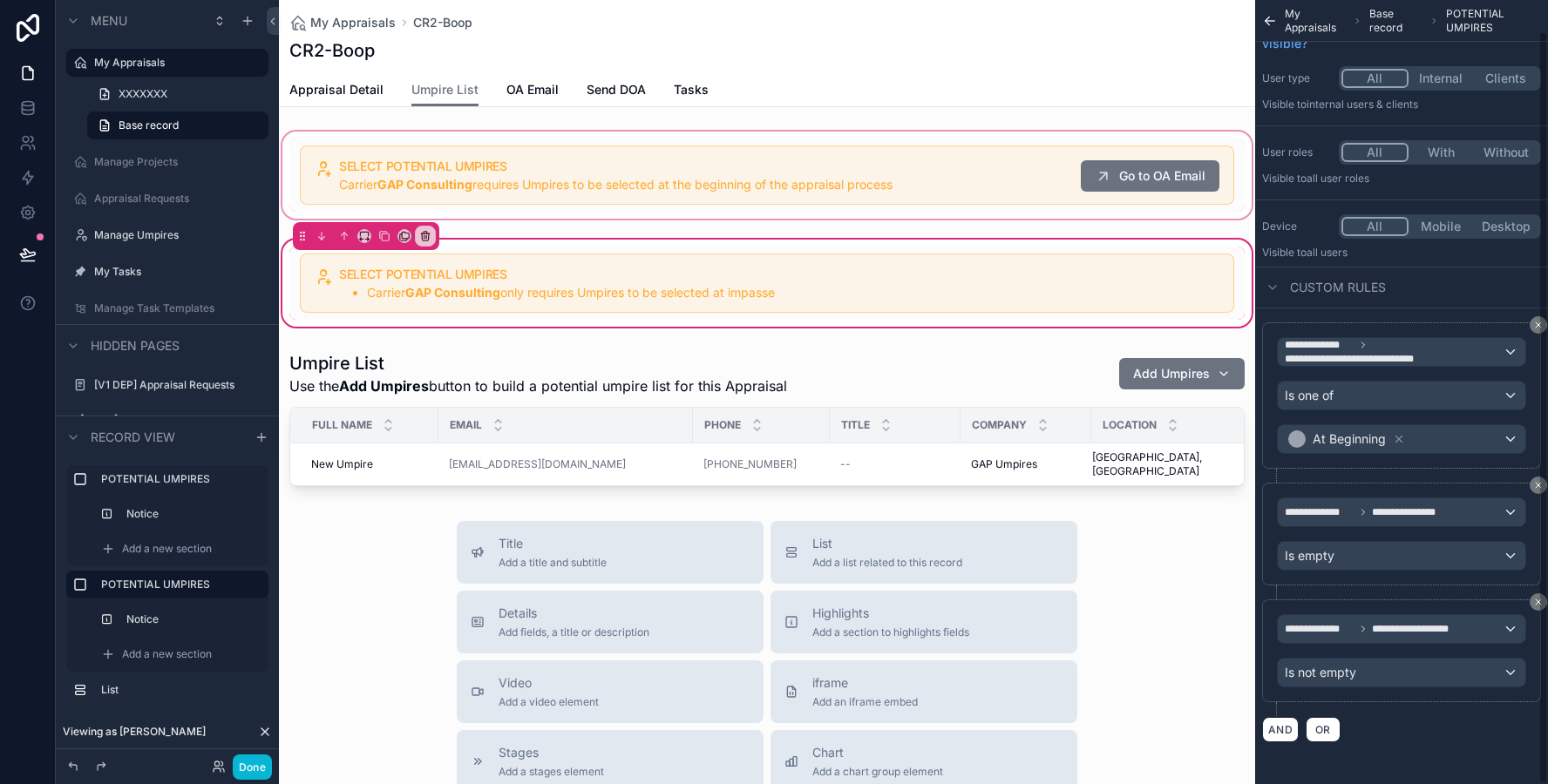
click at [865, 137] on div "scrollable content" at bounding box center [767, 175] width 976 height 94
click at [849, 240] on div "SELECT POTENTIAL UMPIRES Carrier GAP Consulting only requires Umpires to be sel…" at bounding box center [767, 283] width 976 height 94
drag, startPoint x: 875, startPoint y: 186, endPoint x: 875, endPoint y: 197, distance: 11.0
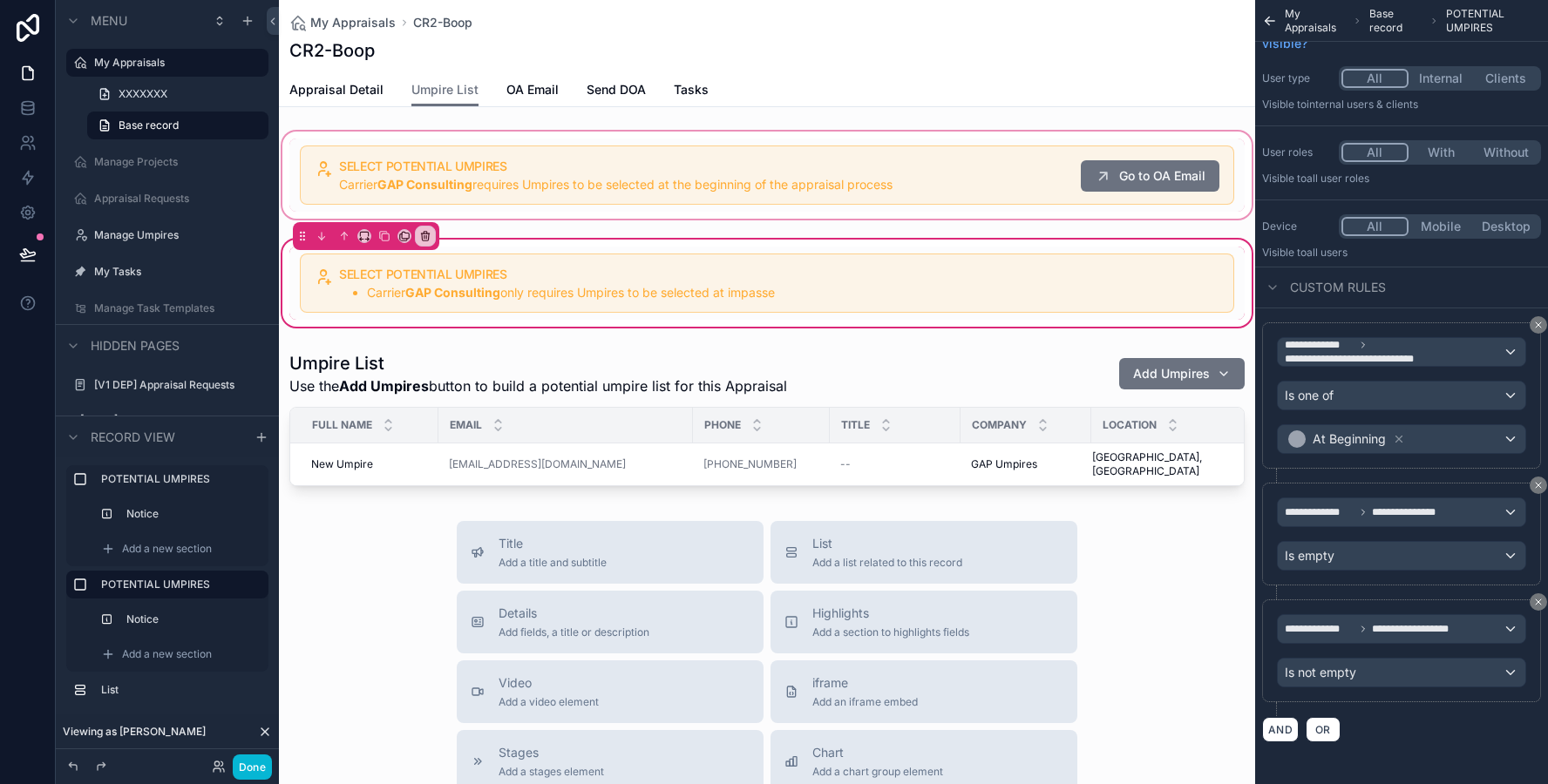
click at [875, 195] on div "scrollable content" at bounding box center [767, 175] width 976 height 94
click at [390, 156] on div "scrollable content" at bounding box center [767, 175] width 976 height 94
click at [369, 287] on div "scrollable content" at bounding box center [767, 283] width 955 height 73
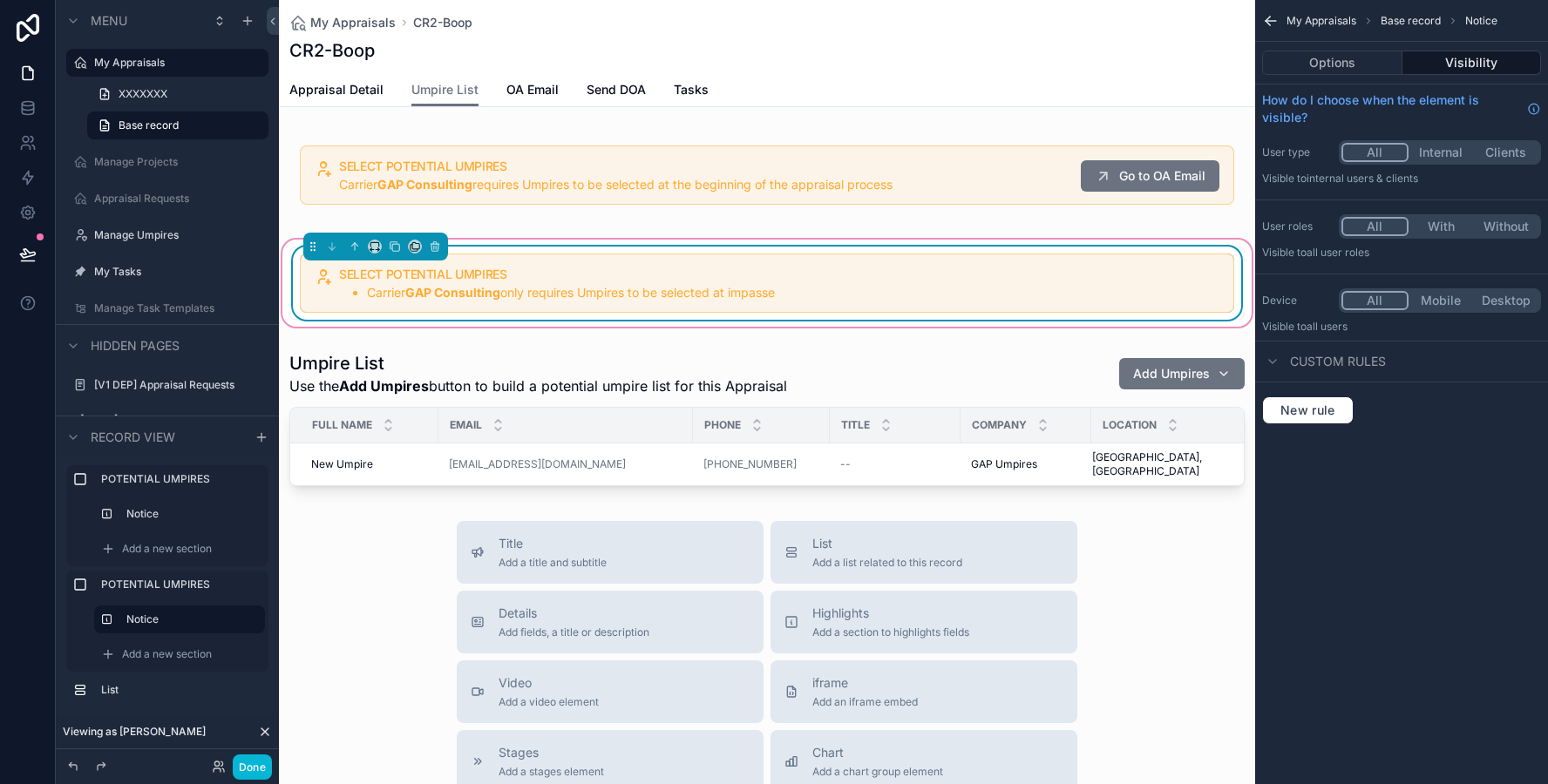
scroll to position [0, 0]
click at [429, 185] on div "scrollable content" at bounding box center [767, 175] width 976 height 94
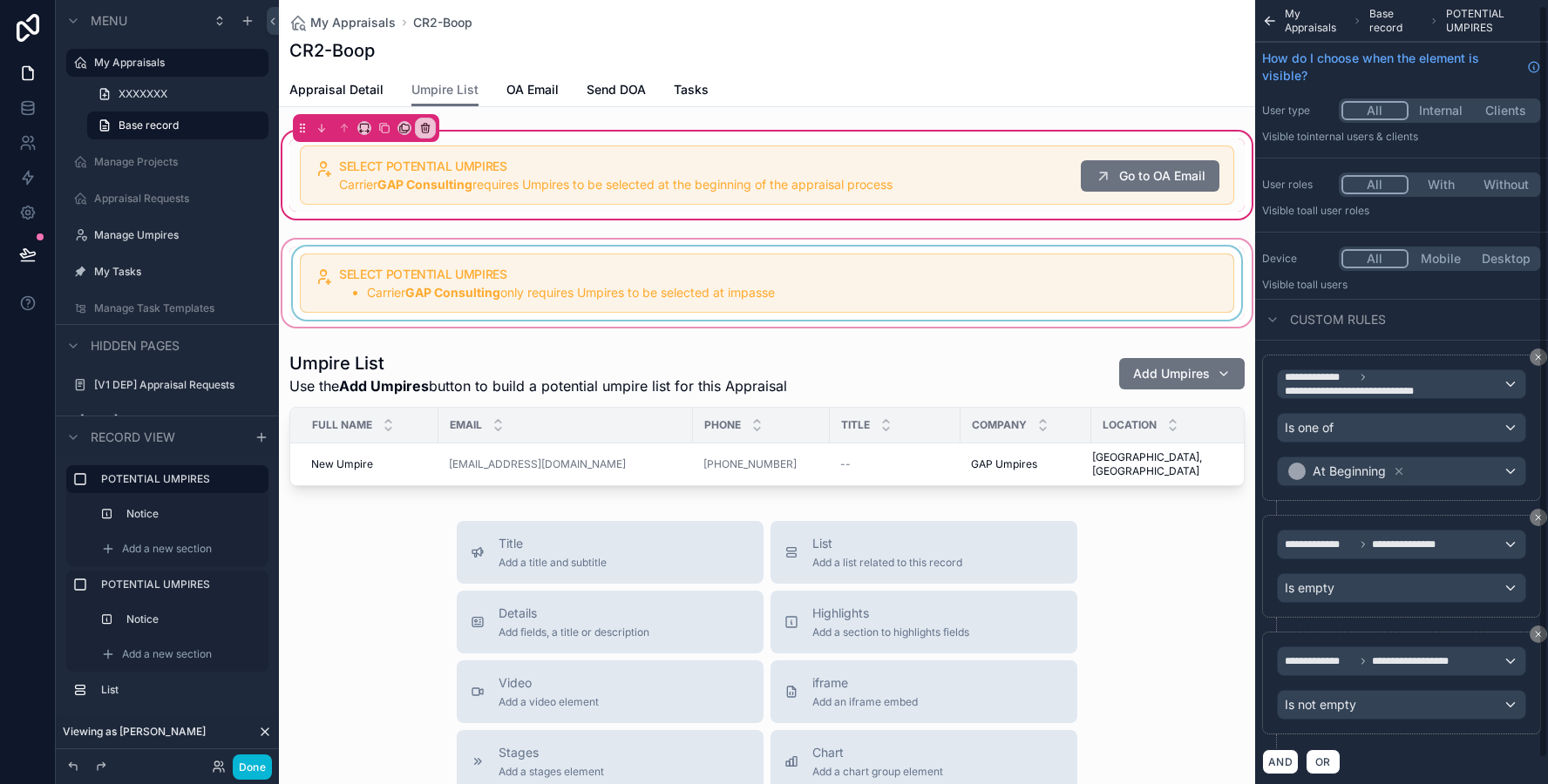
scroll to position [15, 0]
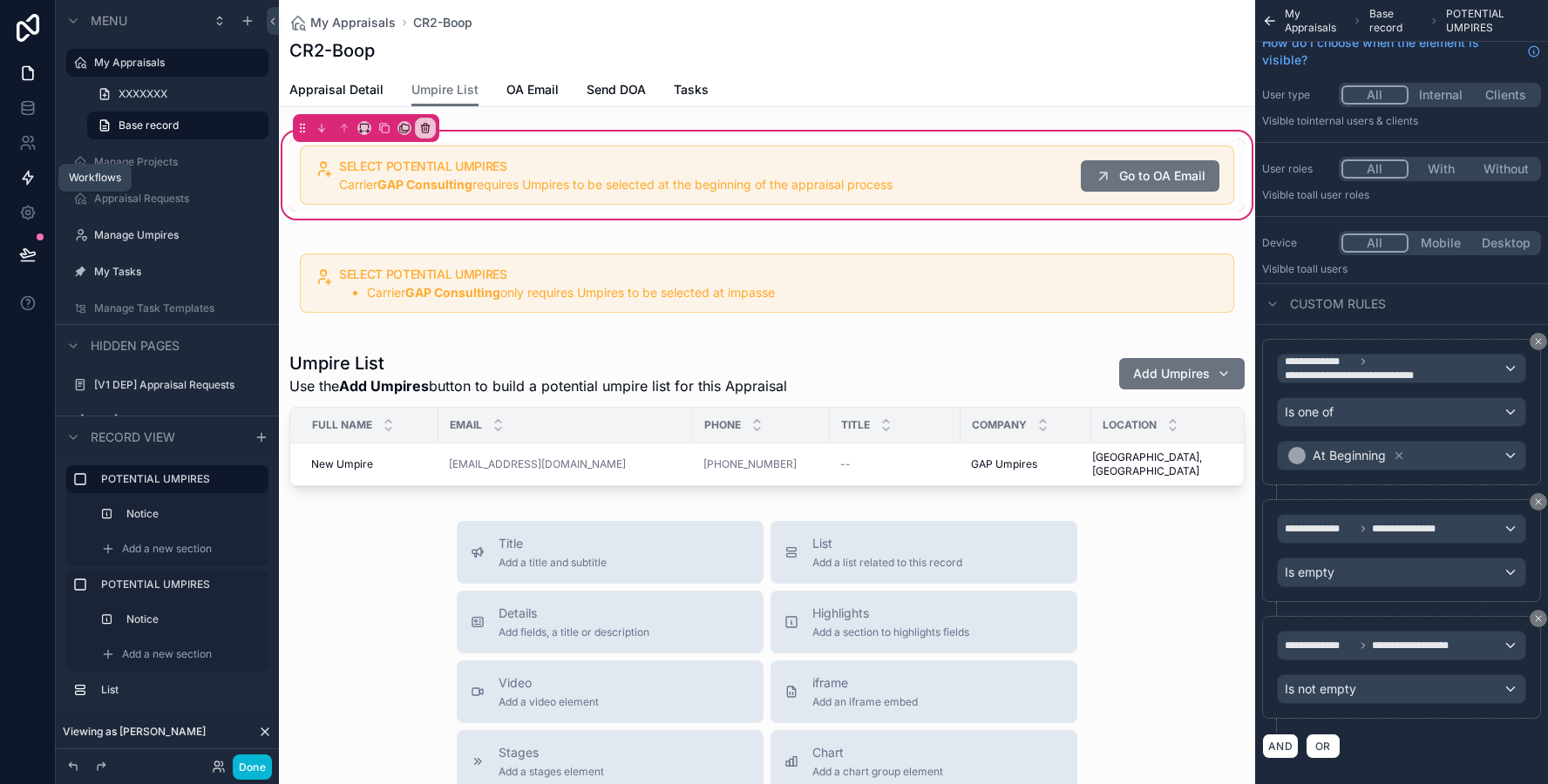
click at [25, 170] on icon at bounding box center [27, 177] width 17 height 17
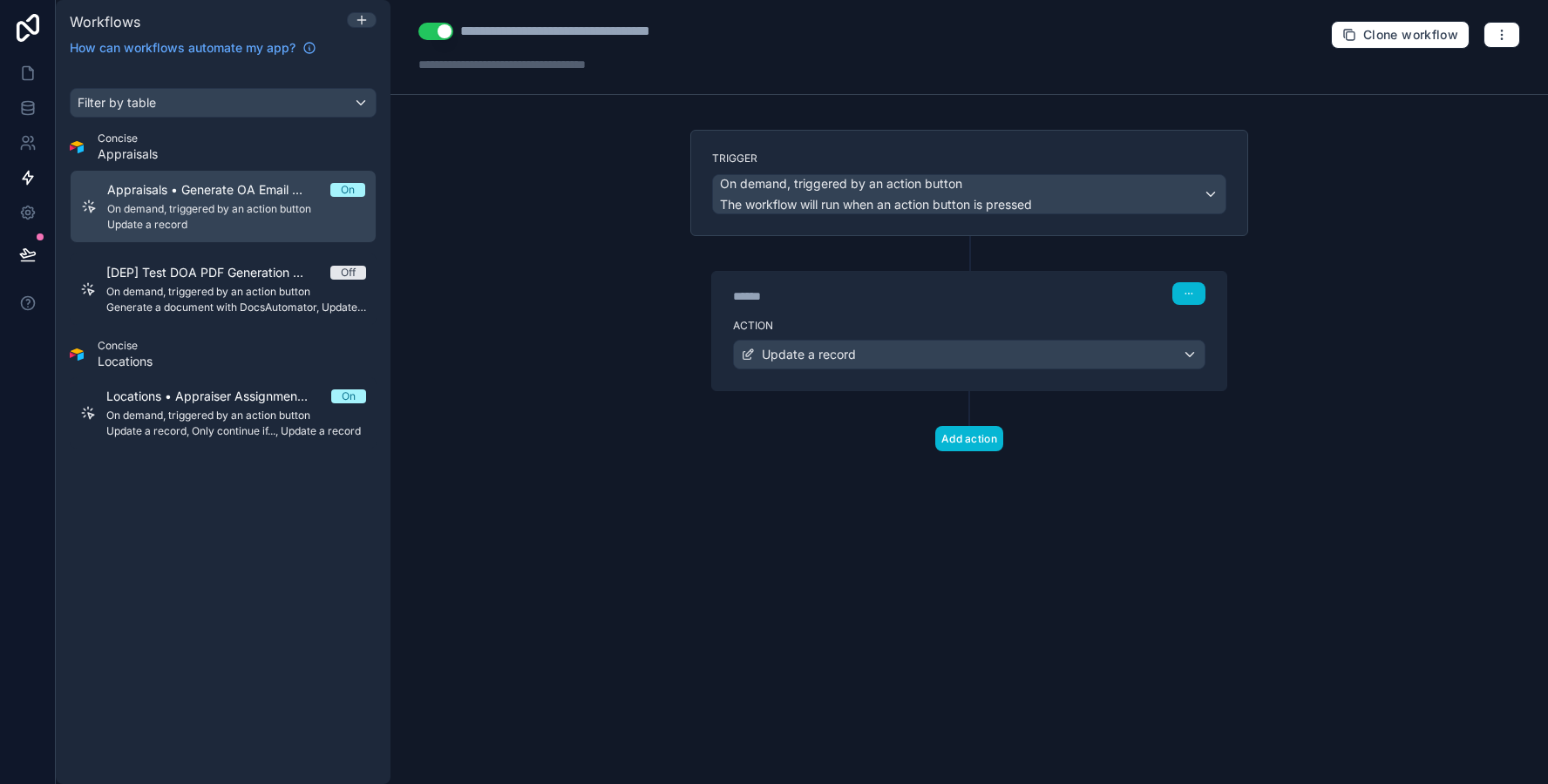
click at [908, 320] on label "Action" at bounding box center [969, 326] width 472 height 14
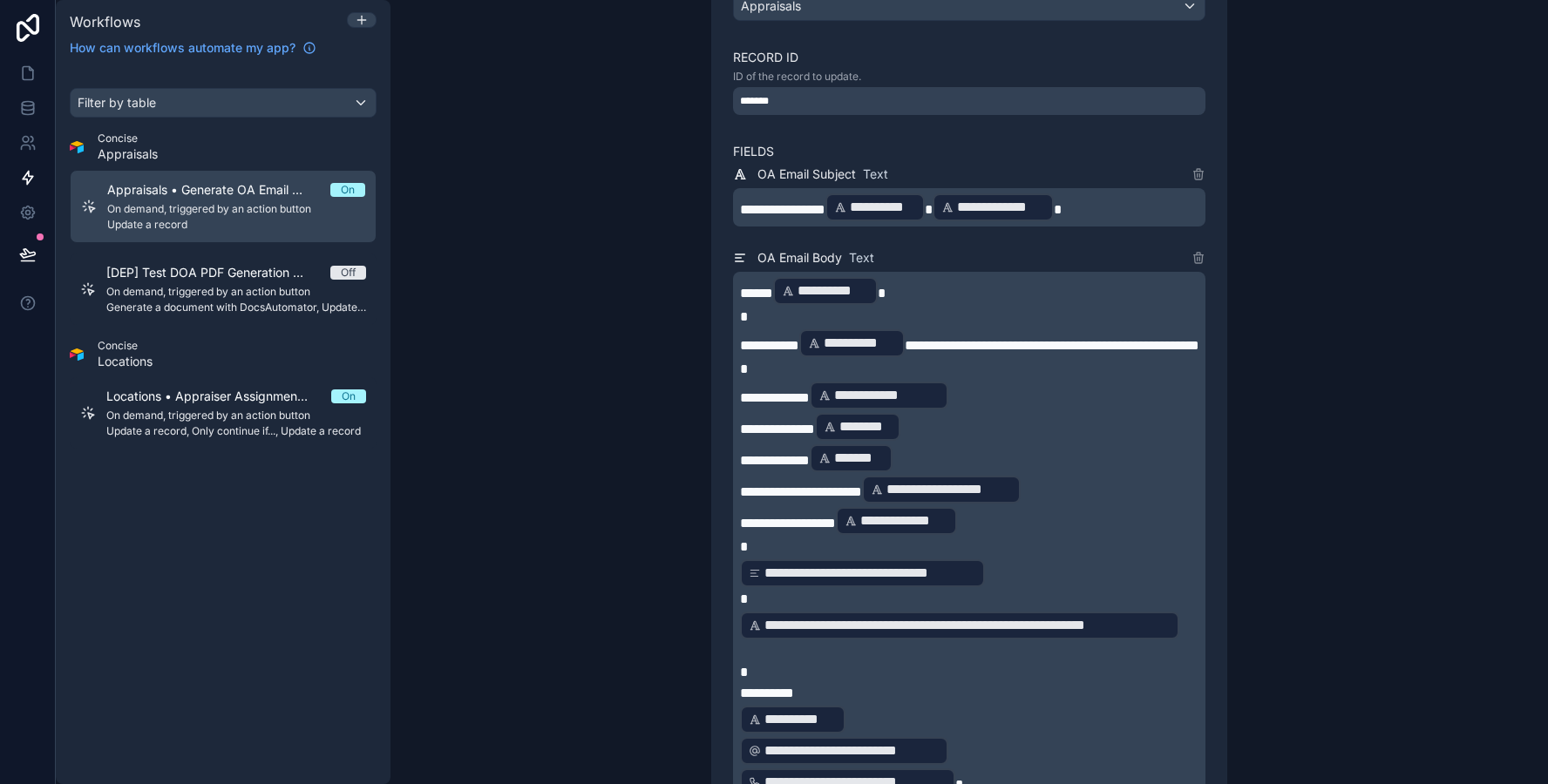
scroll to position [517, 0]
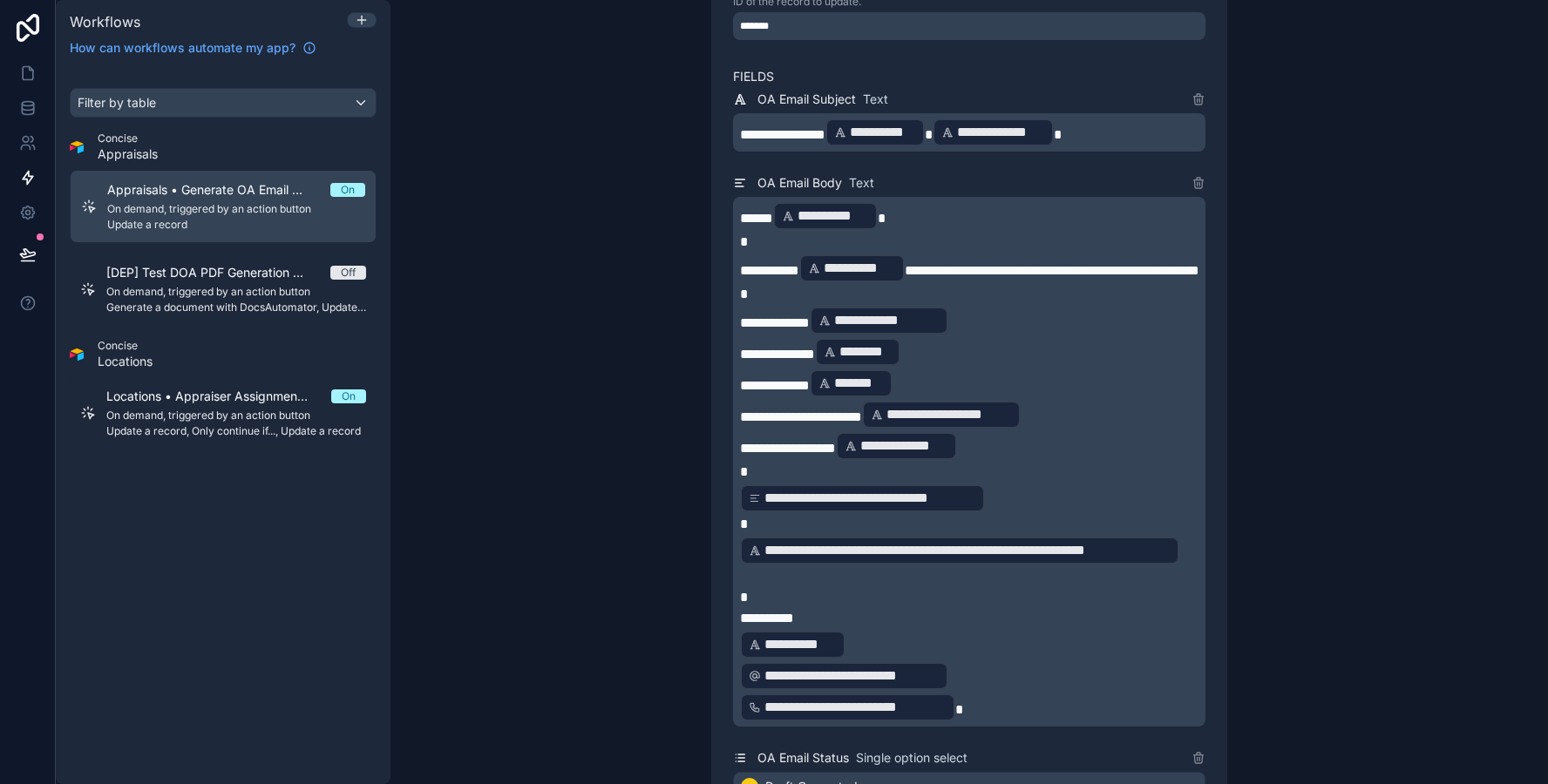
click at [1184, 559] on p "**********" at bounding box center [970, 550] width 462 height 31
click at [1188, 567] on p "**********" at bounding box center [970, 550] width 462 height 31
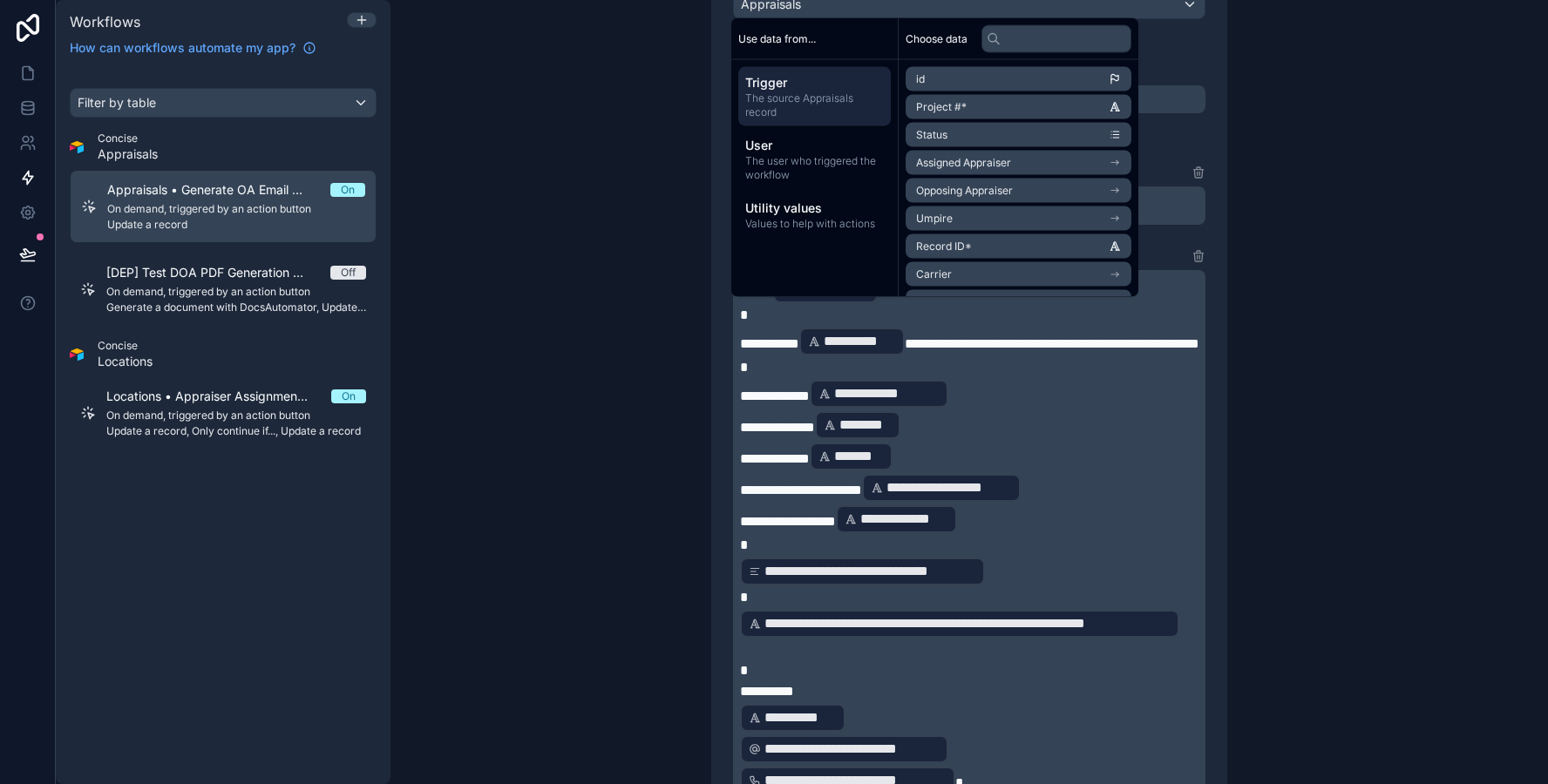
scroll to position [381, 0]
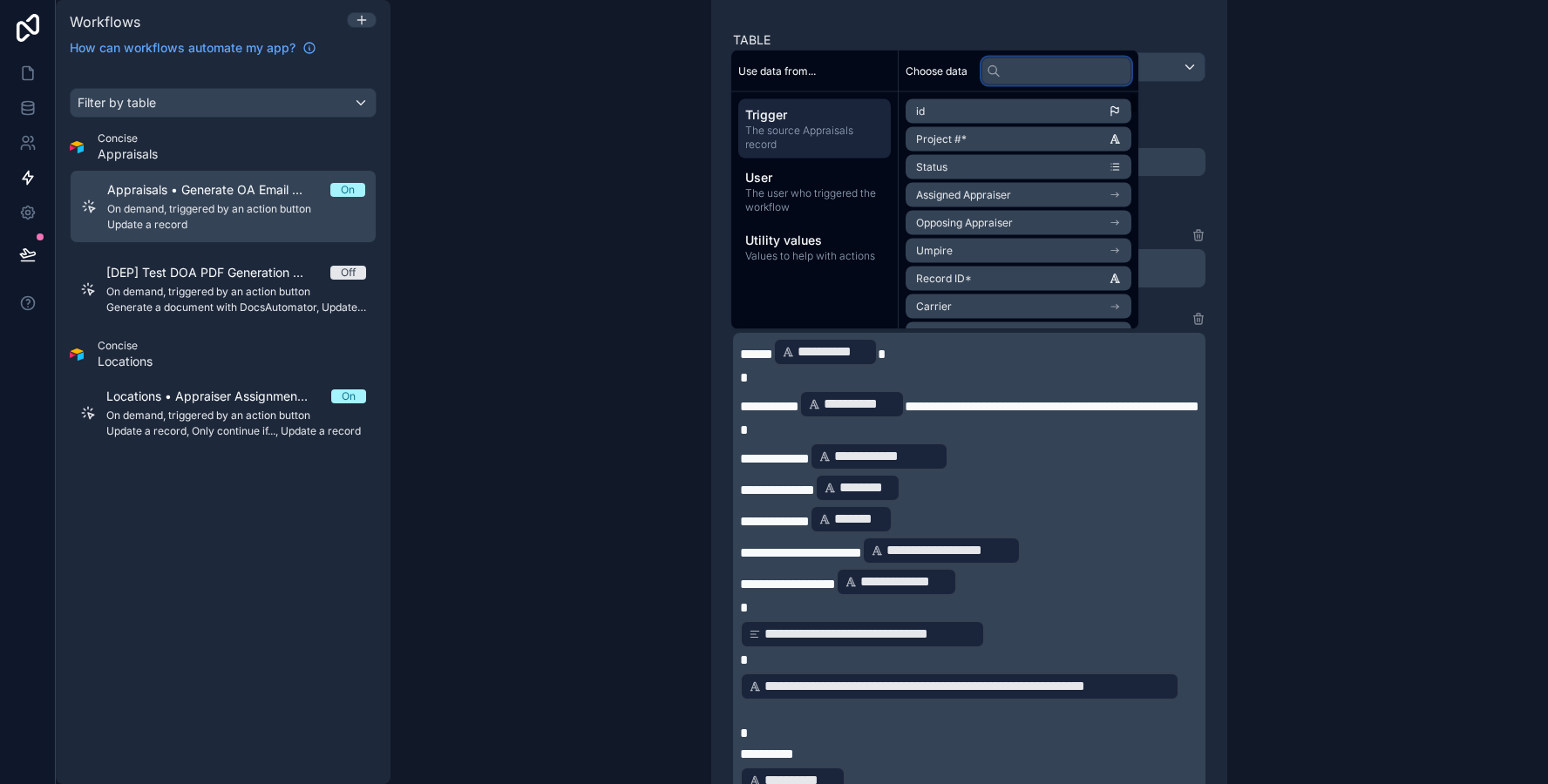
click at [1044, 74] on input "text" at bounding box center [1056, 70] width 150 height 28
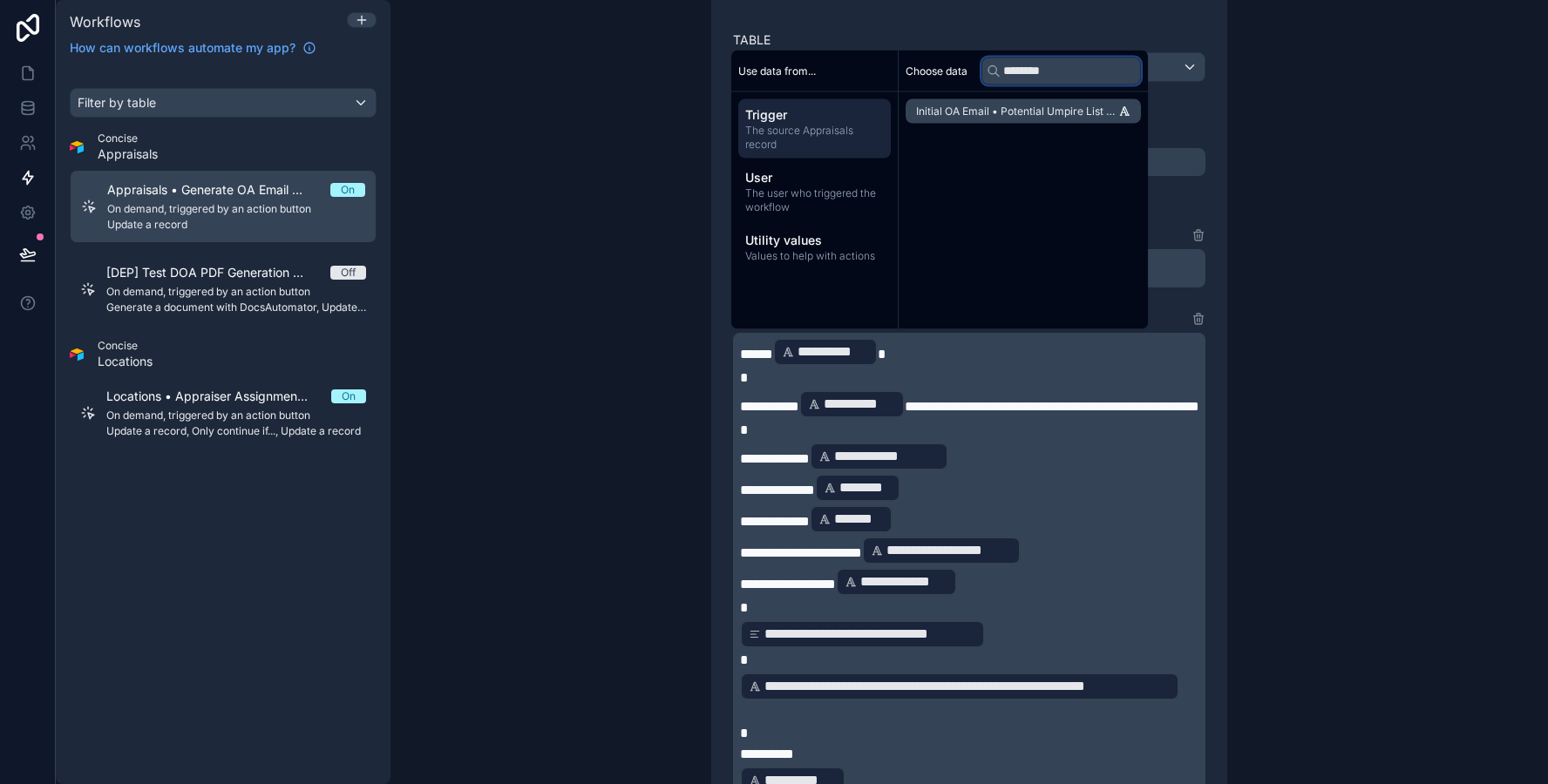
type input "*******"
click at [985, 115] on span "Initial OA Email • Potential Umpire List Contact Information*" at bounding box center [1017, 111] width 202 height 14
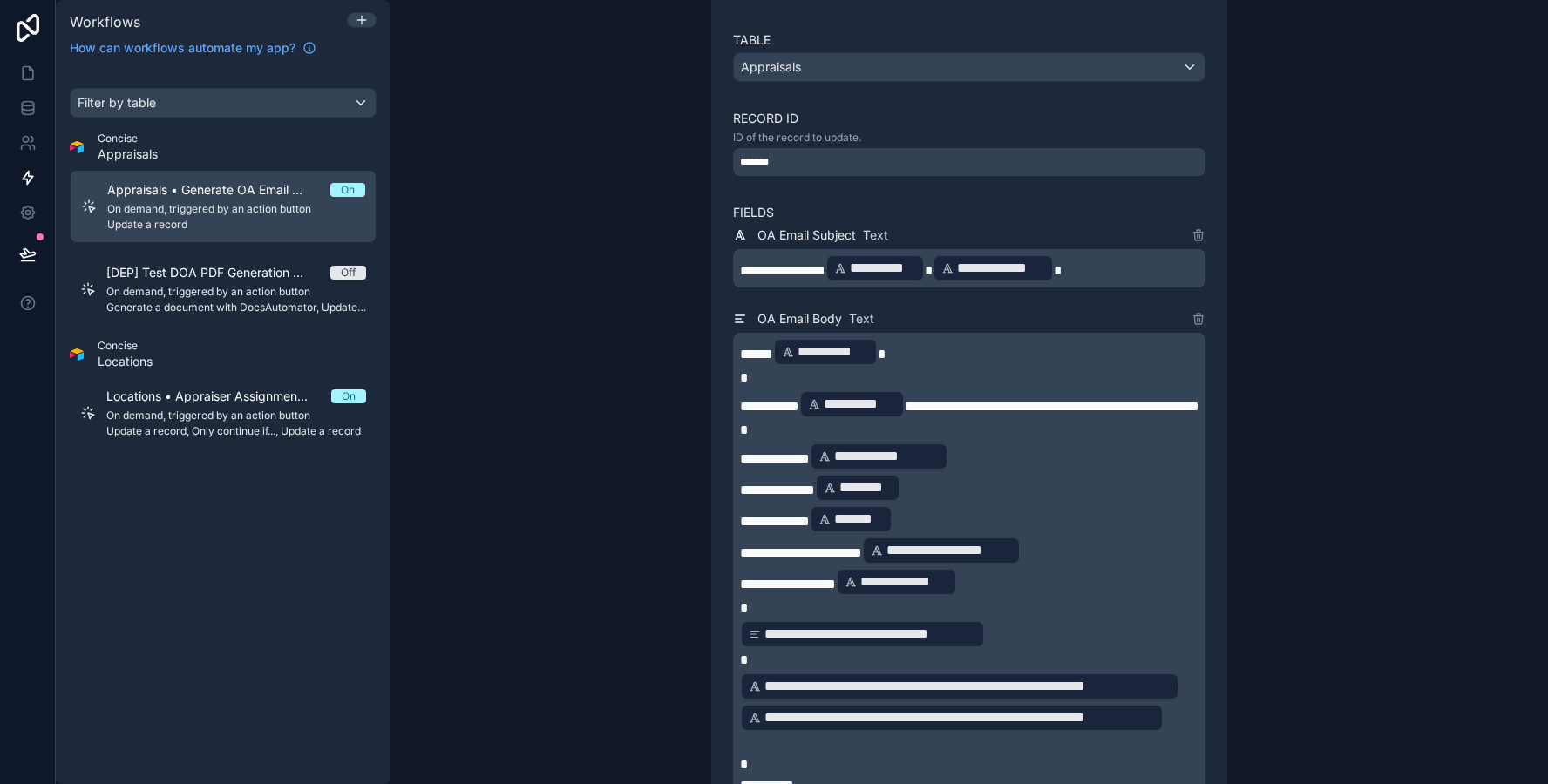
click at [1171, 734] on p "**********" at bounding box center [970, 702] width 462 height 63
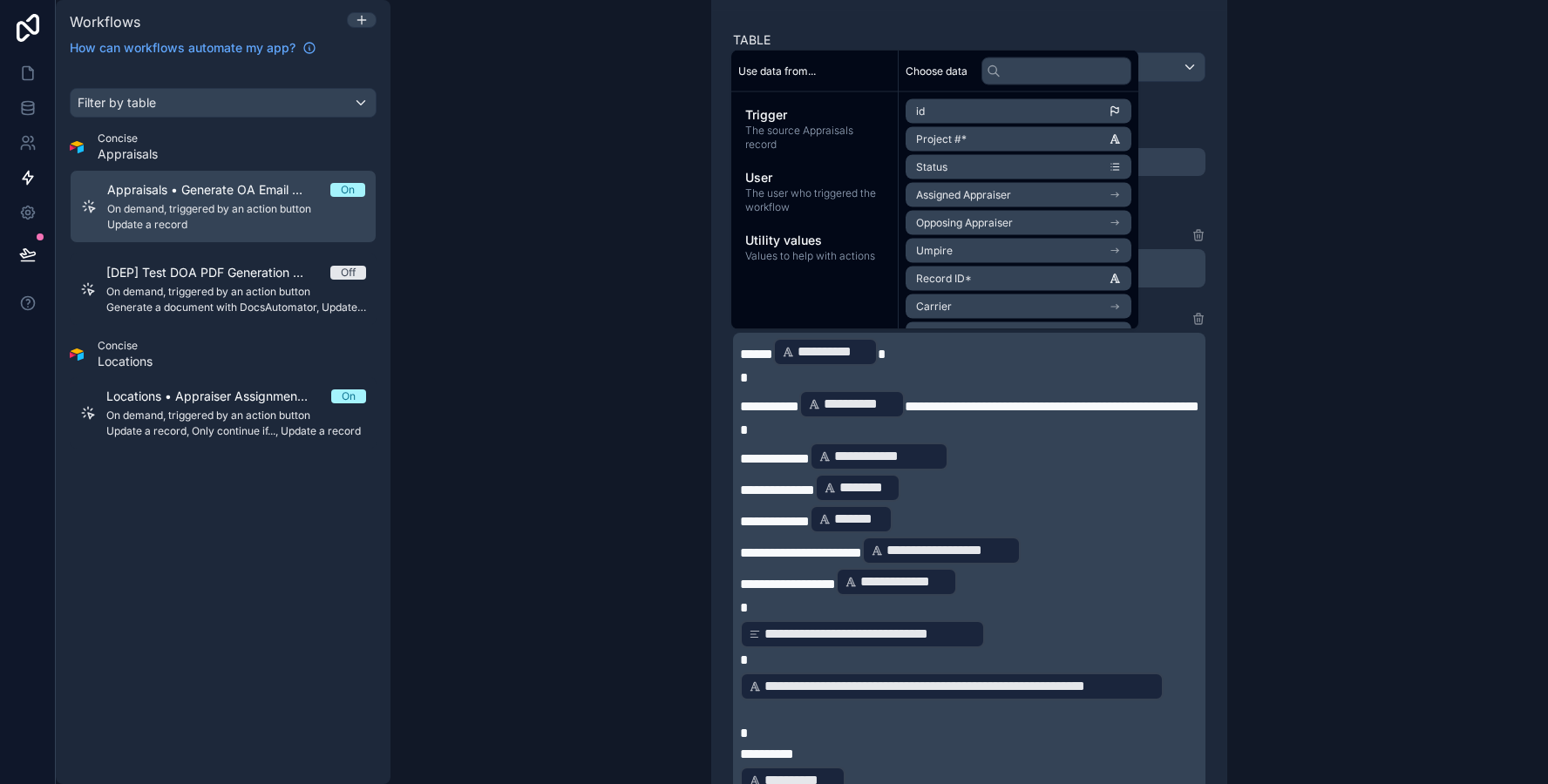
click at [1342, 661] on div "**********" at bounding box center [969, 392] width 1157 height 784
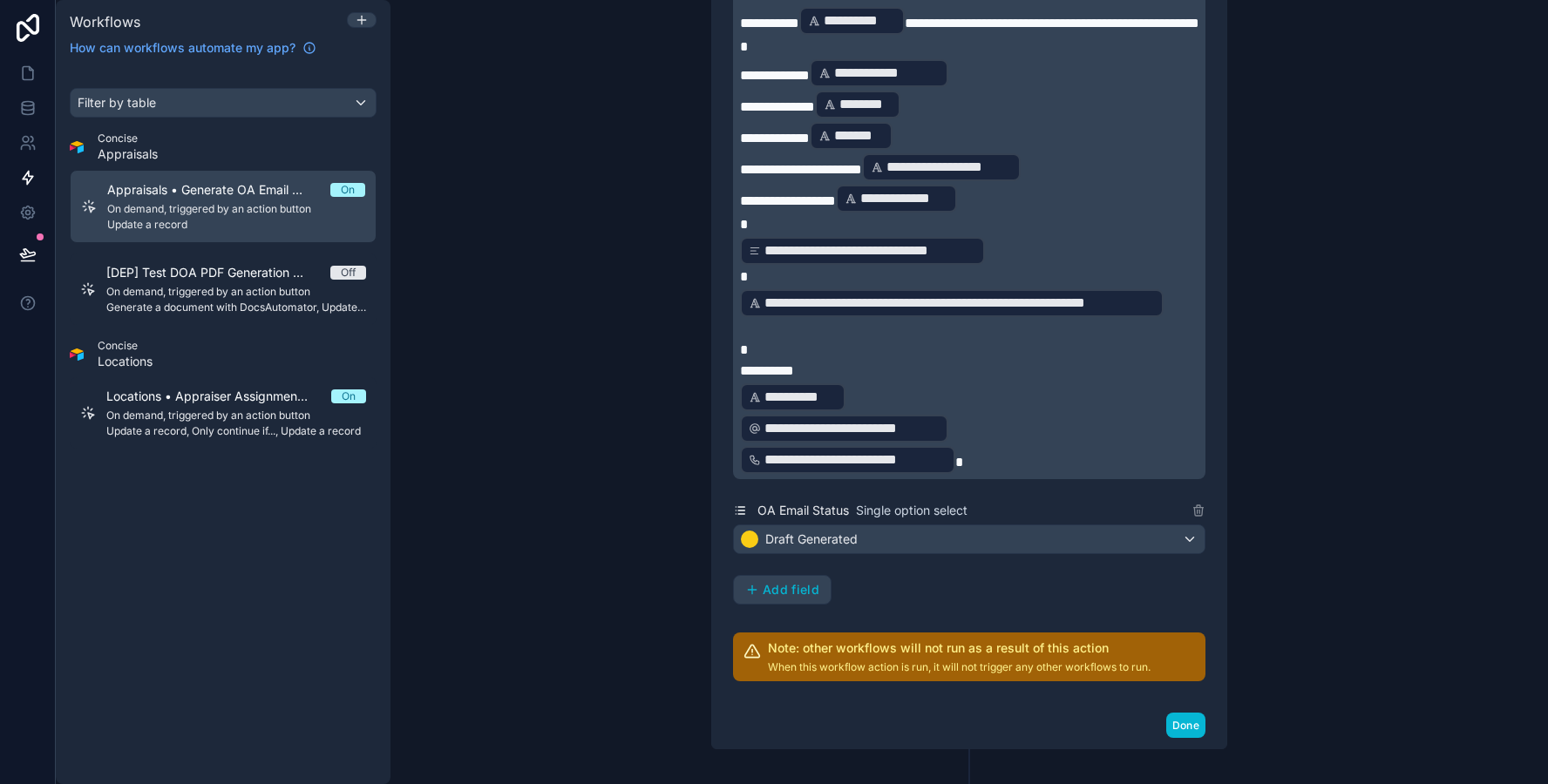
scroll to position [865, 0]
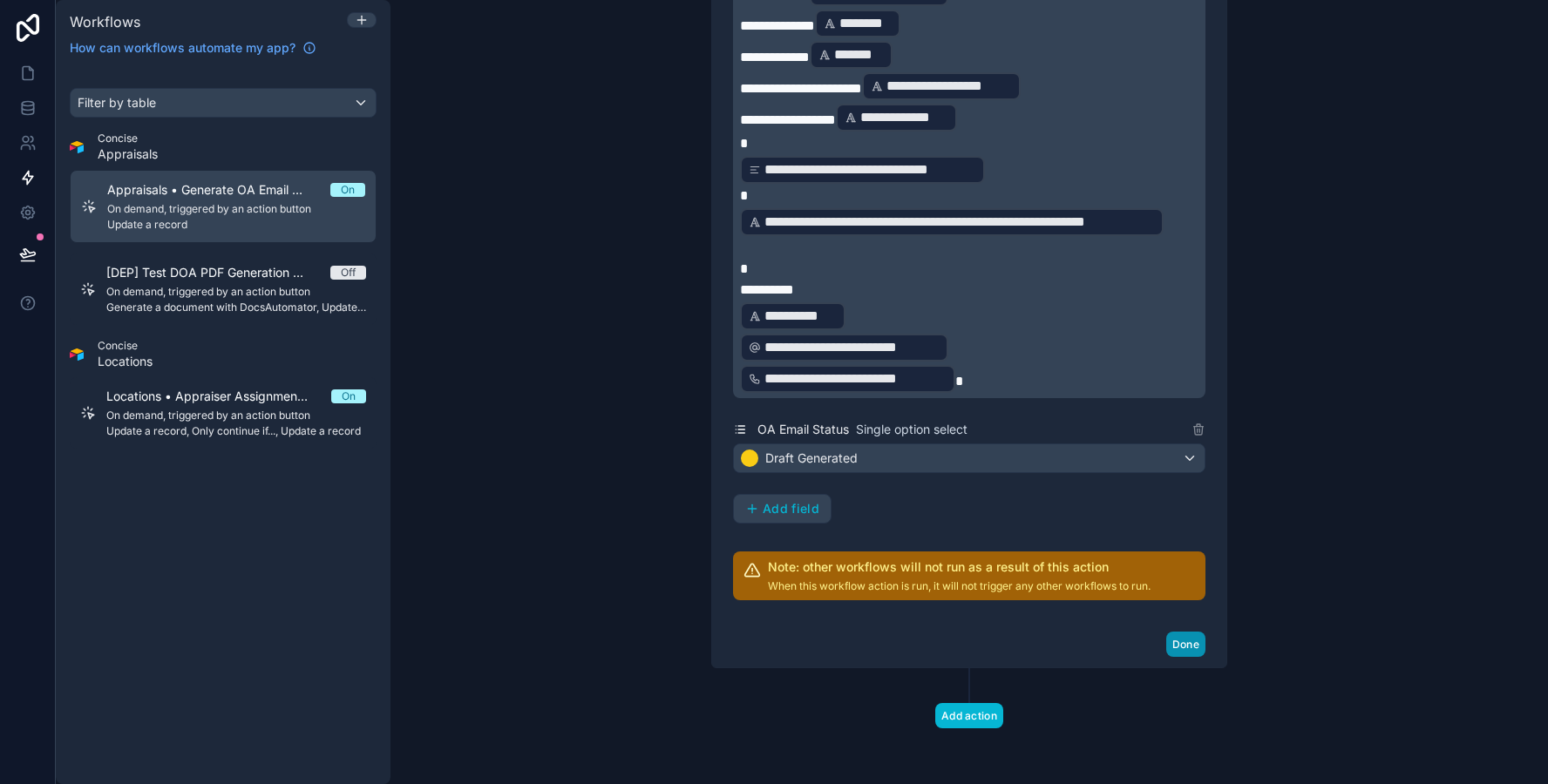
click at [1192, 641] on button "Done" at bounding box center [1185, 645] width 39 height 25
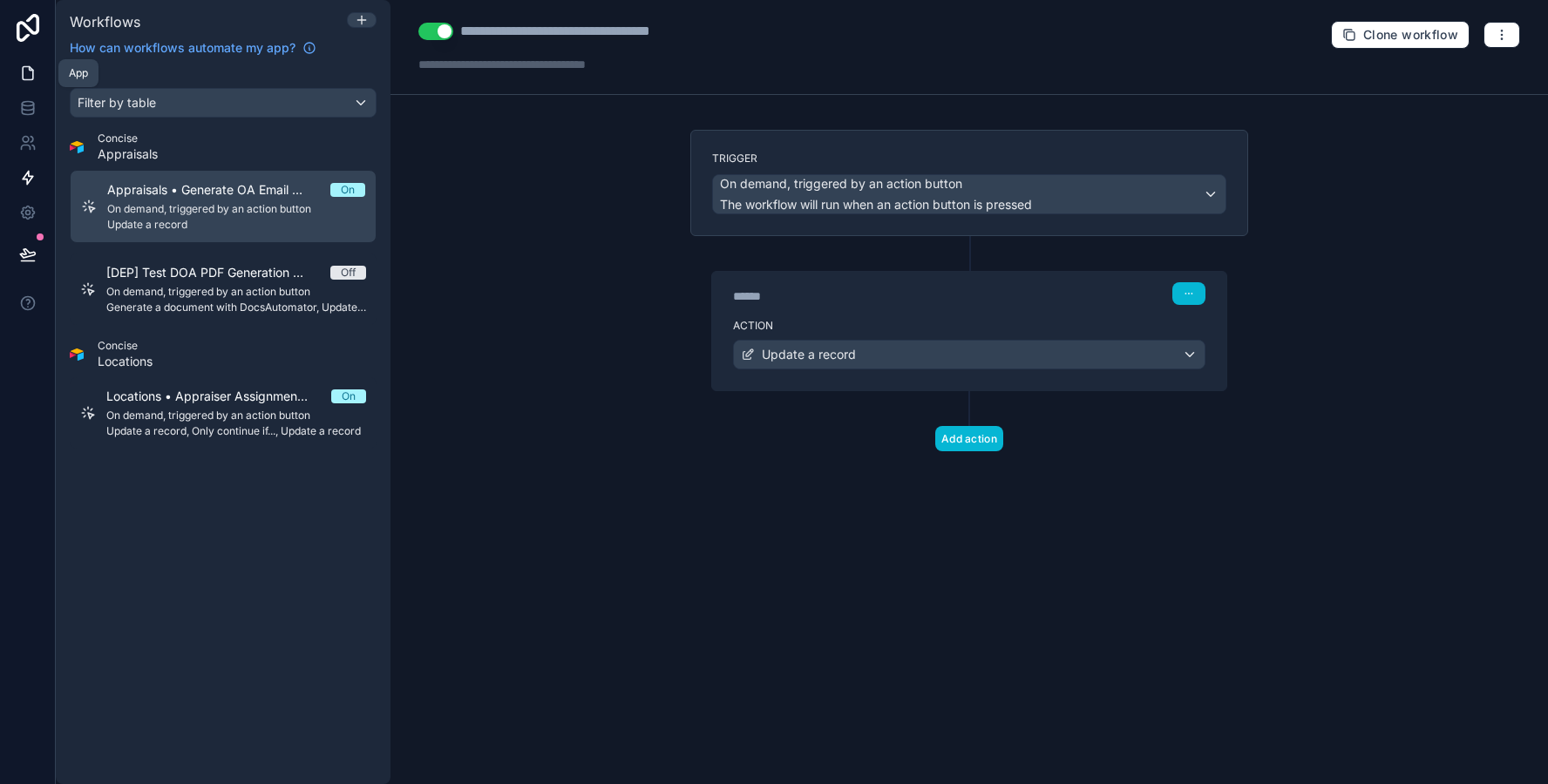
click at [17, 80] on link at bounding box center [27, 73] width 55 height 35
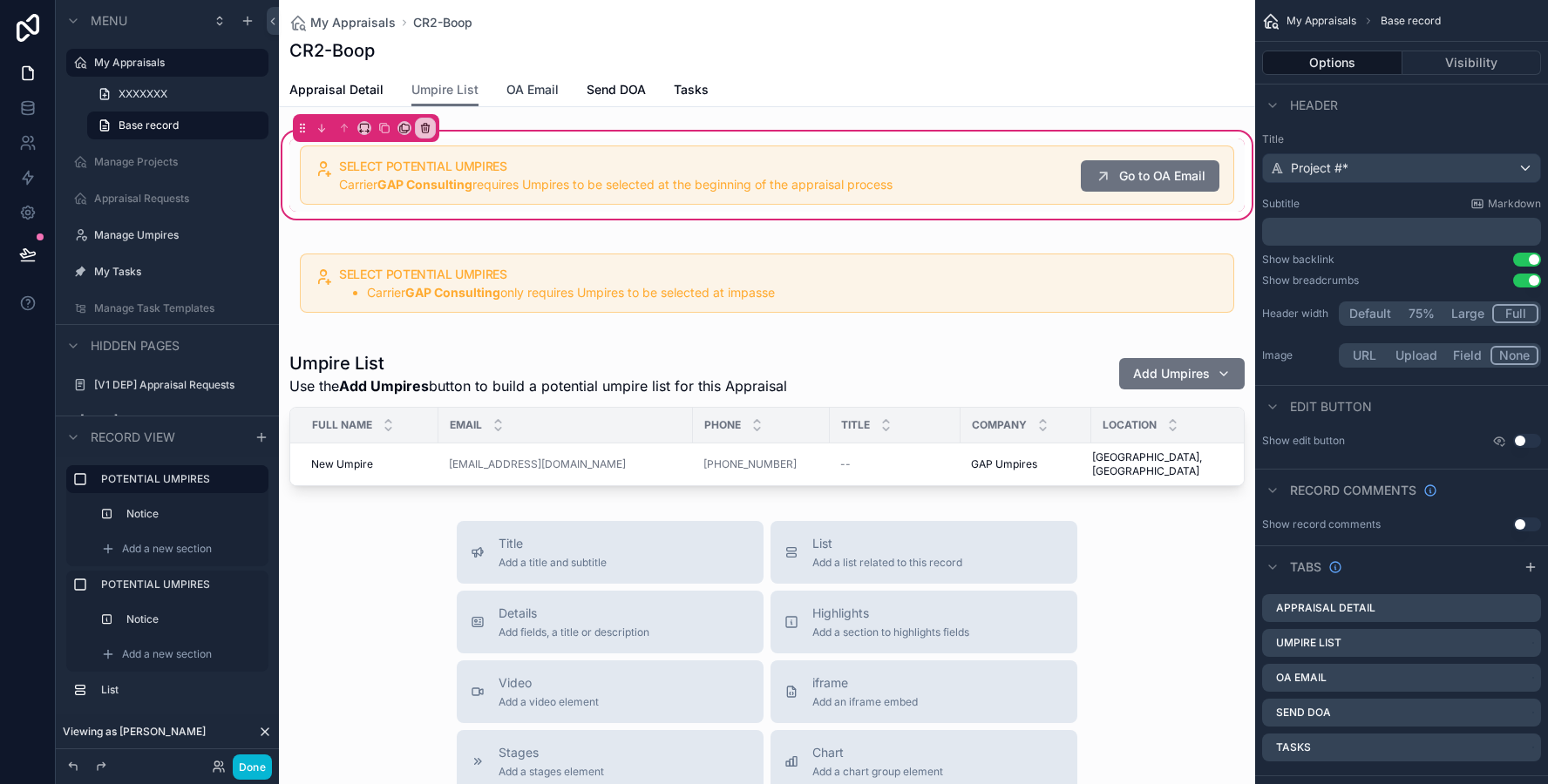
click at [511, 91] on span "OA Email" at bounding box center [532, 89] width 52 height 17
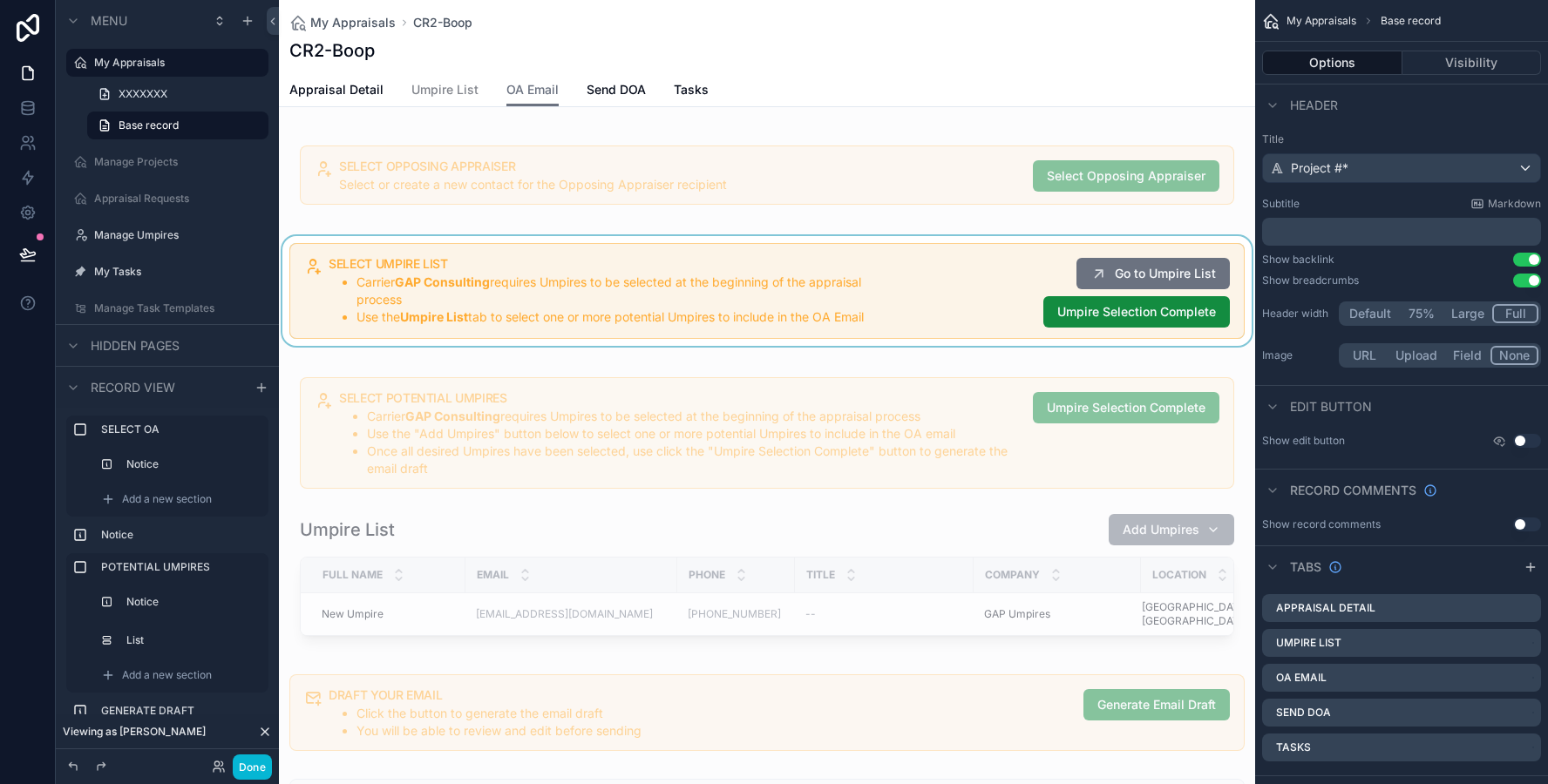
click at [493, 306] on div "scrollable content" at bounding box center [767, 291] width 976 height 110
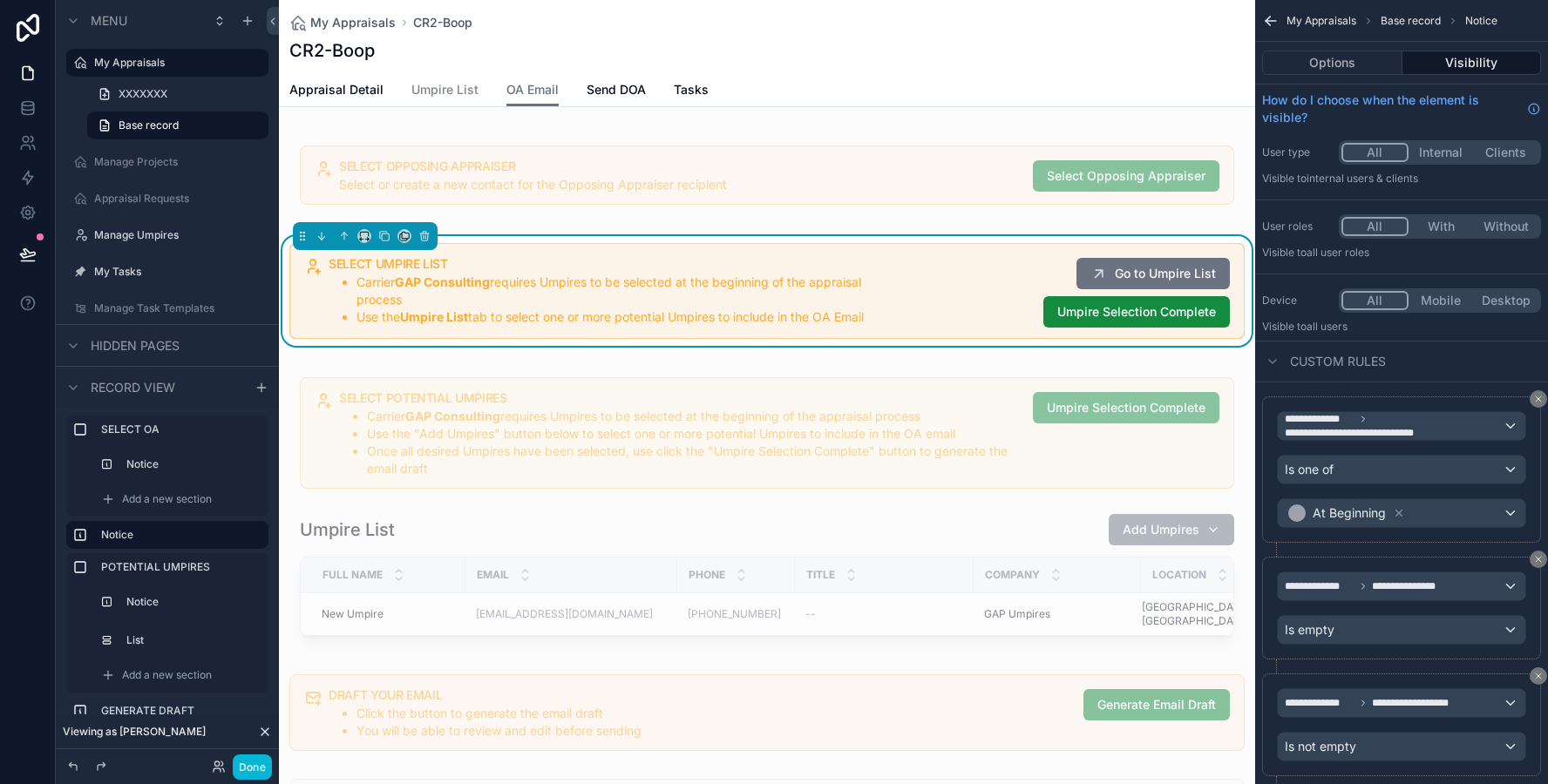
click at [493, 306] on li "Carrier GAP Consulting requires Umpires to be selected at the beginning of the …" at bounding box center [620, 291] width 528 height 35
click at [823, 302] on li "Carrier GAP Consulting requires Umpires to be selected at the beginning of the …" at bounding box center [620, 291] width 528 height 35
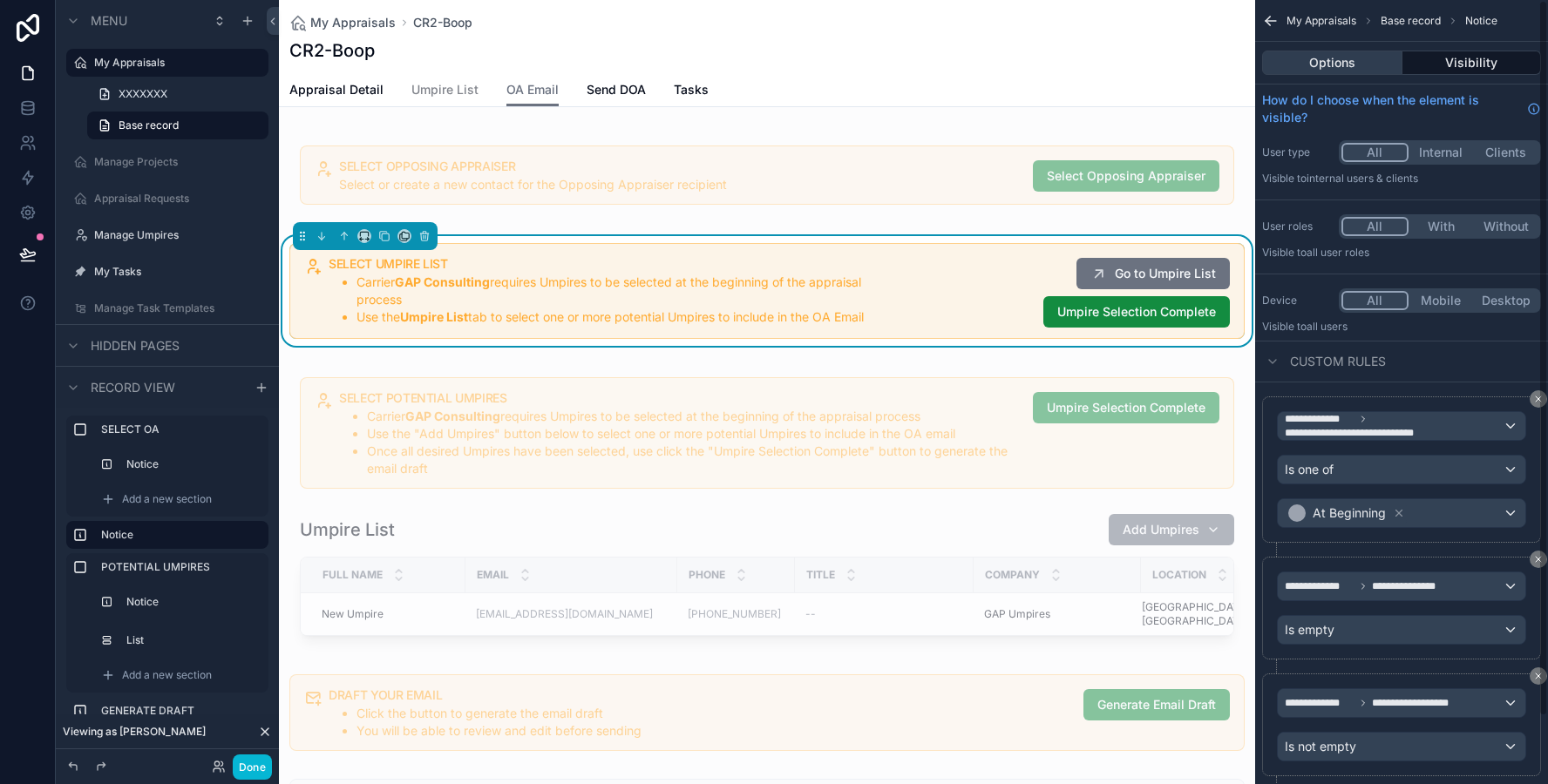
click at [1308, 57] on button "Options" at bounding box center [1332, 63] width 140 height 25
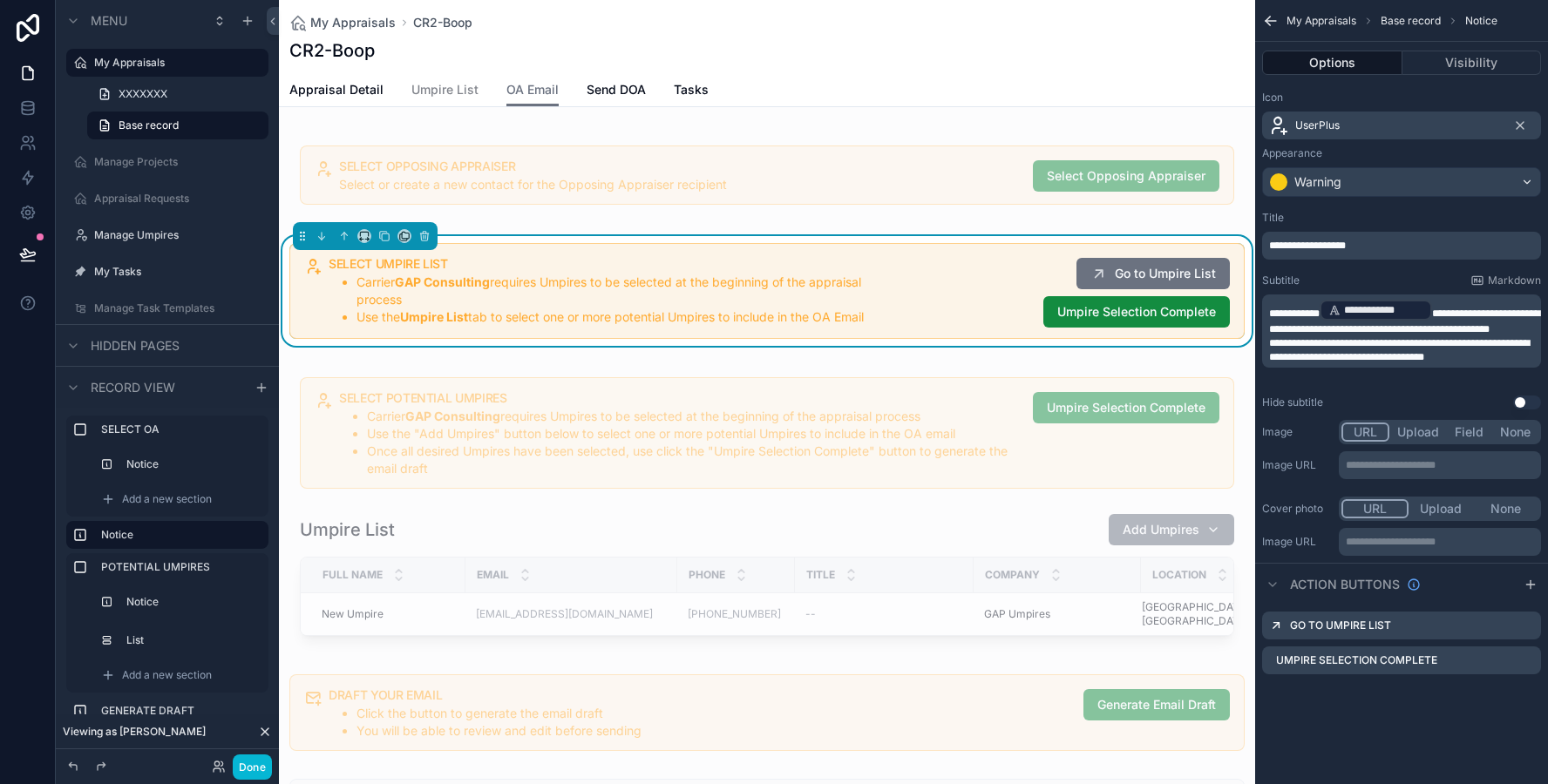
click at [1442, 363] on span "**********" at bounding box center [1399, 350] width 260 height 25
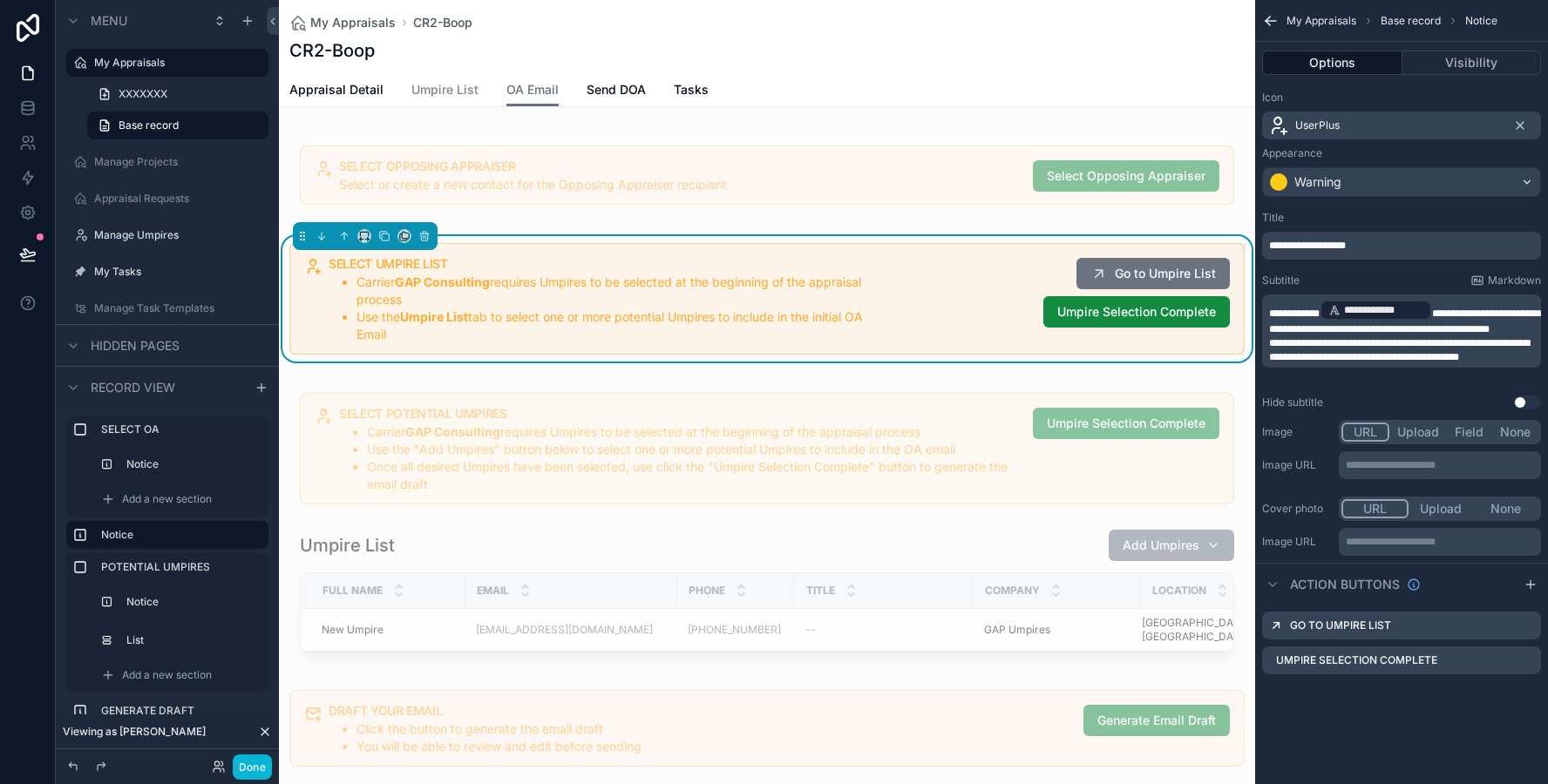
click at [524, 260] on h5 "SELECT UMPIRE LIST" at bounding box center [606, 264] width 556 height 12
click at [417, 744] on div "scrollable content" at bounding box center [767, 729] width 976 height 91
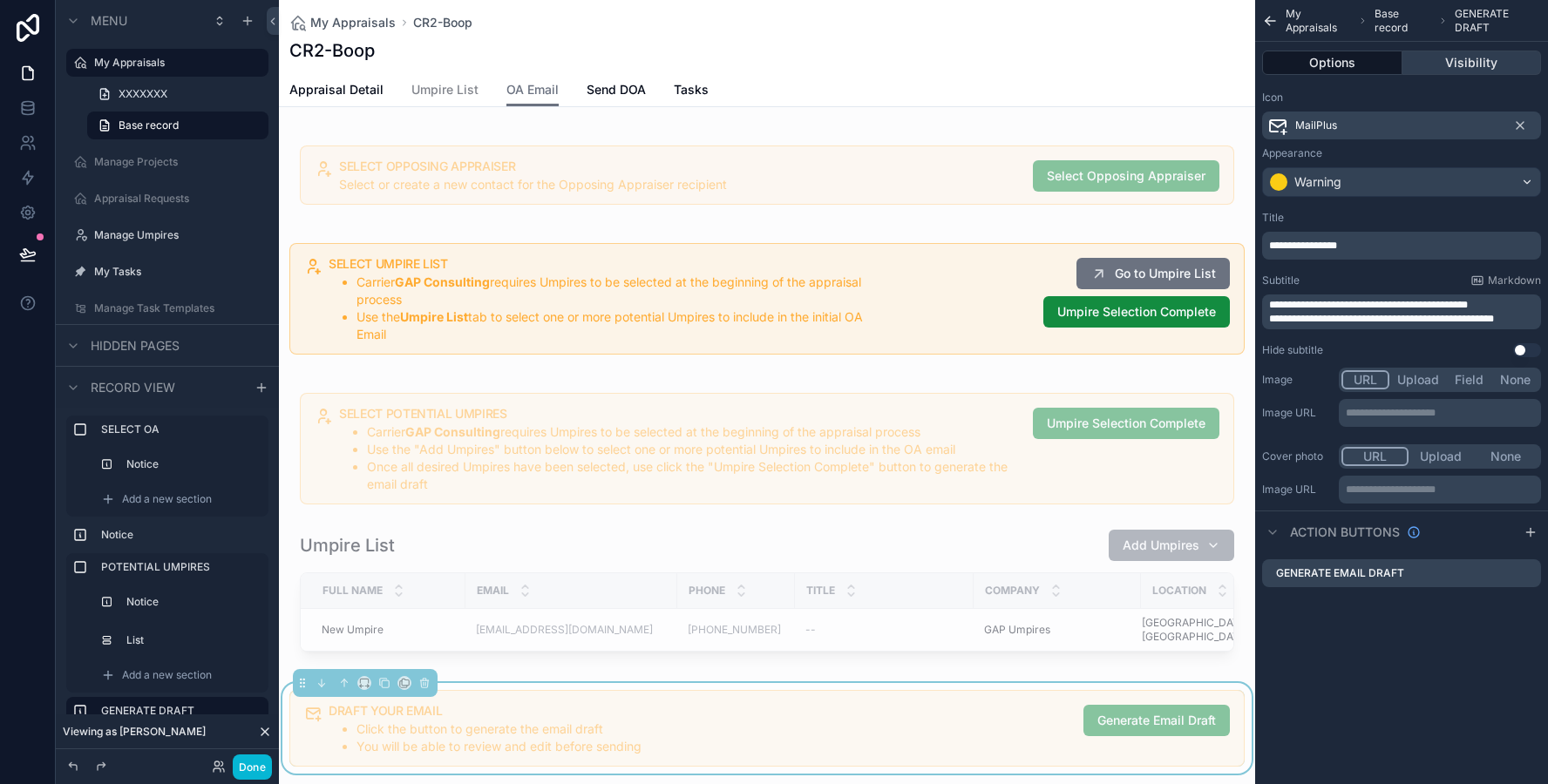
click at [1450, 72] on button "Visibility" at bounding box center [1472, 63] width 139 height 25
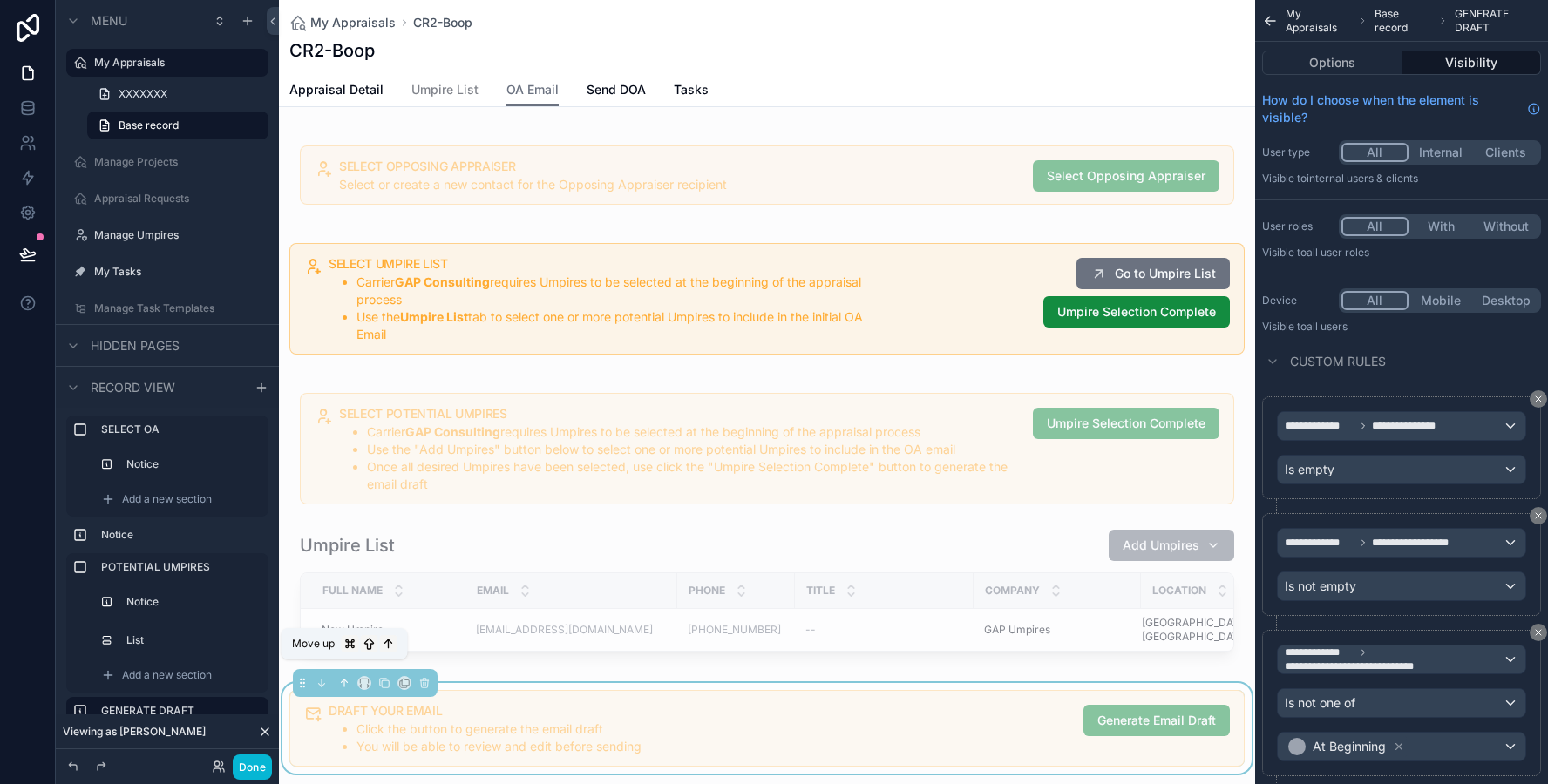
click at [342, 677] on icon "scrollable content" at bounding box center [344, 682] width 12 height 12
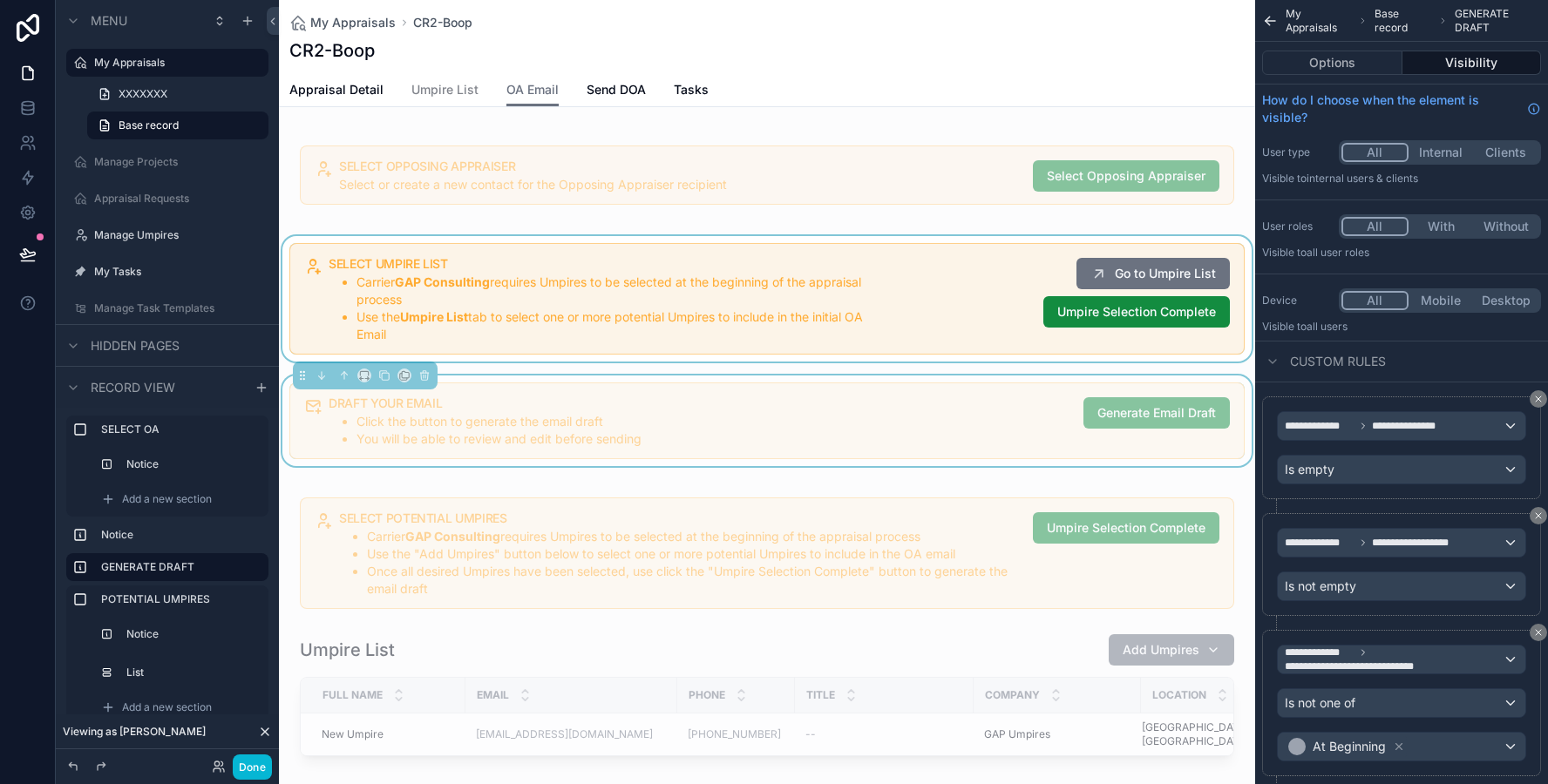
click at [558, 302] on div "scrollable content" at bounding box center [767, 299] width 976 height 126
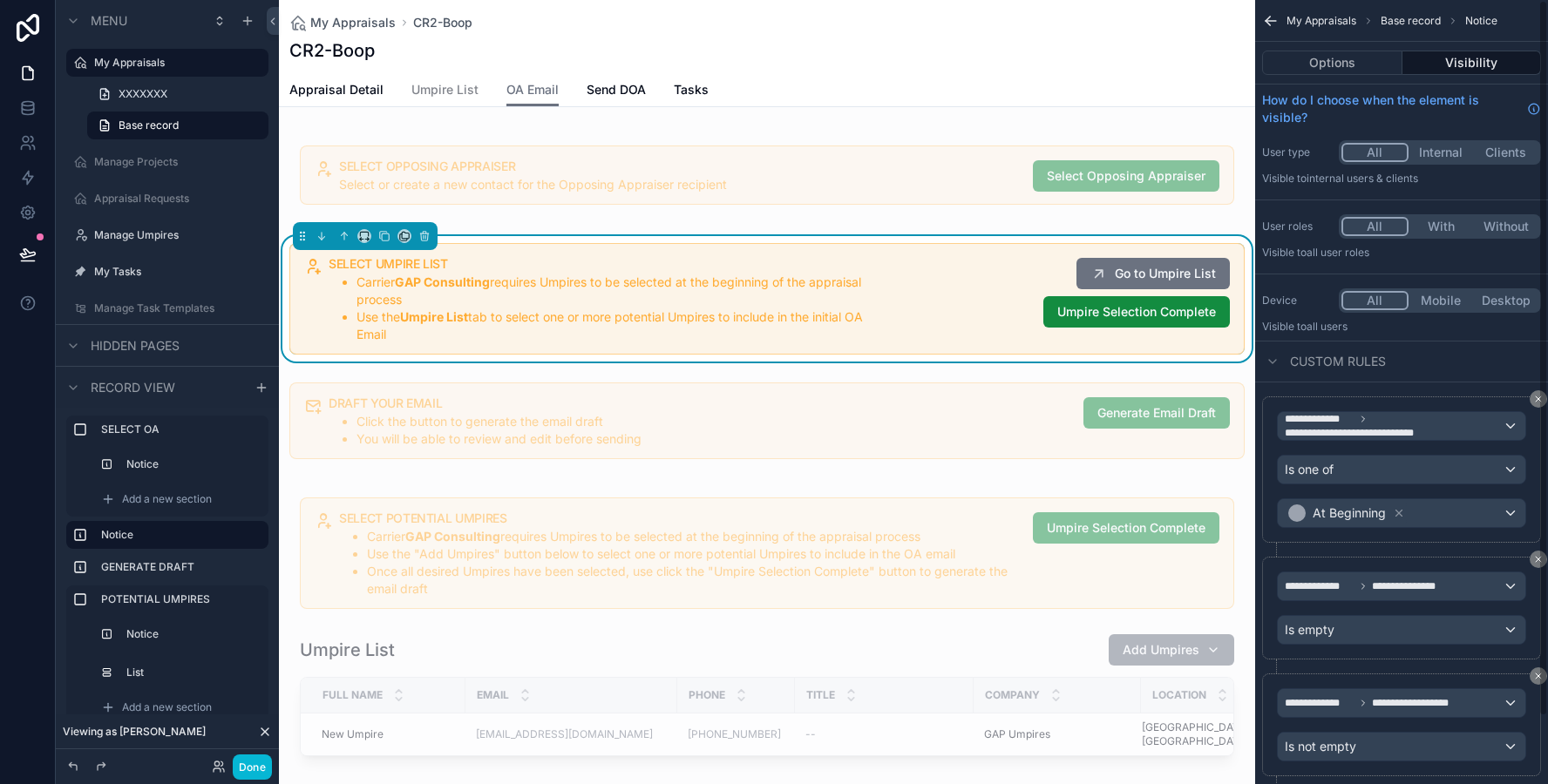
scroll to position [74, 0]
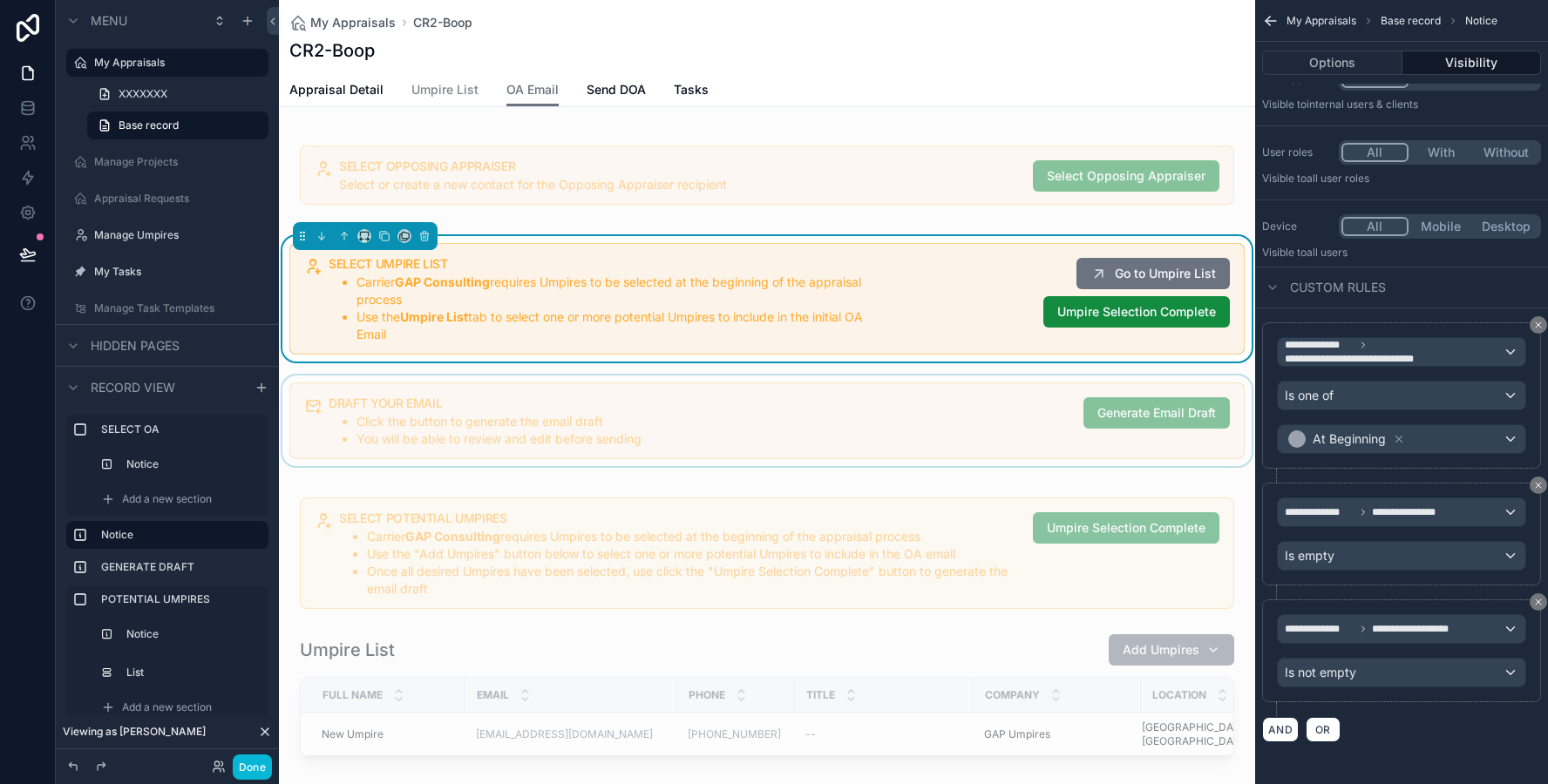
click at [406, 439] on div "scrollable content" at bounding box center [767, 421] width 976 height 91
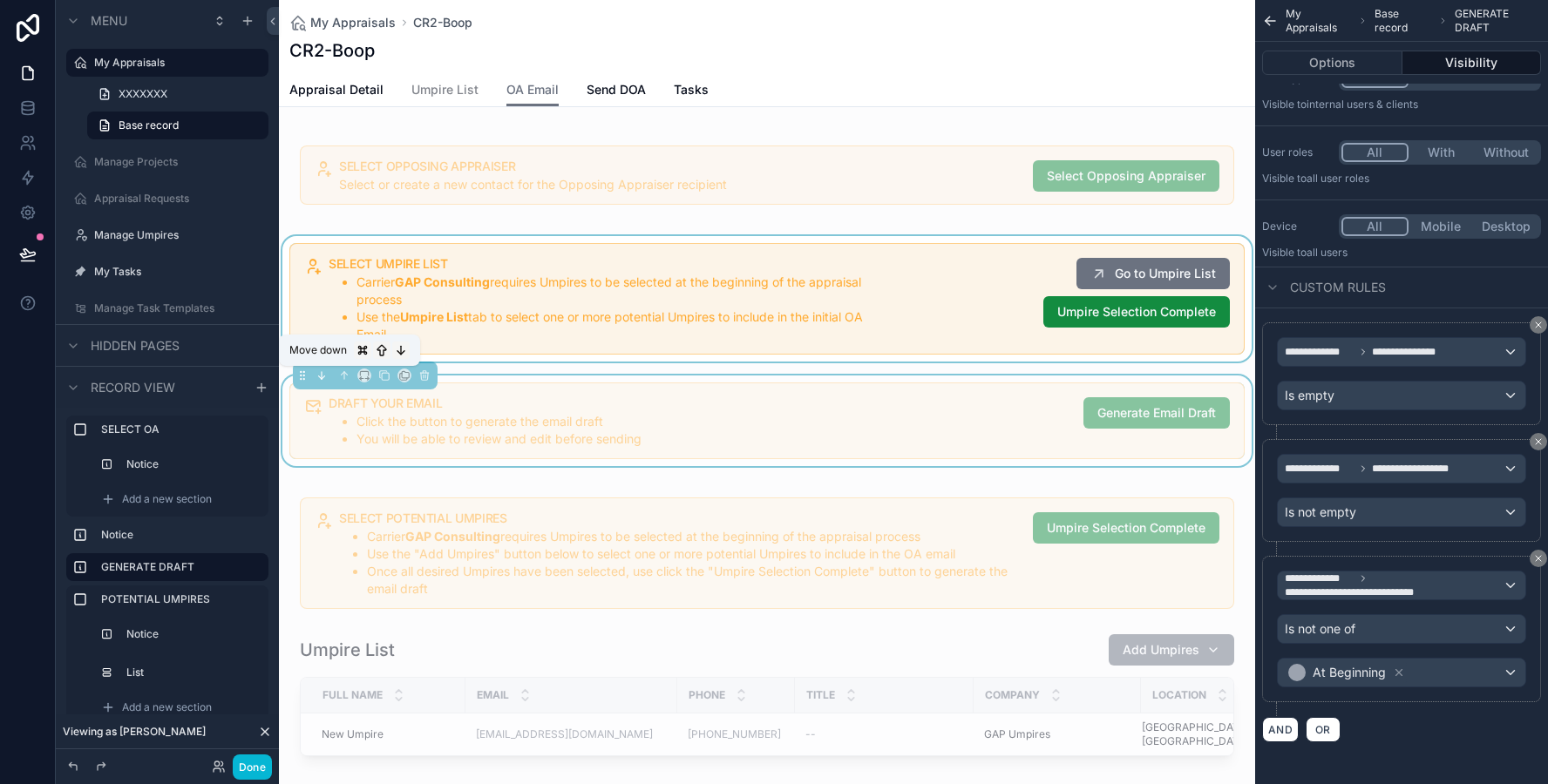
click at [321, 378] on icon "scrollable content" at bounding box center [321, 378] width 4 height 4
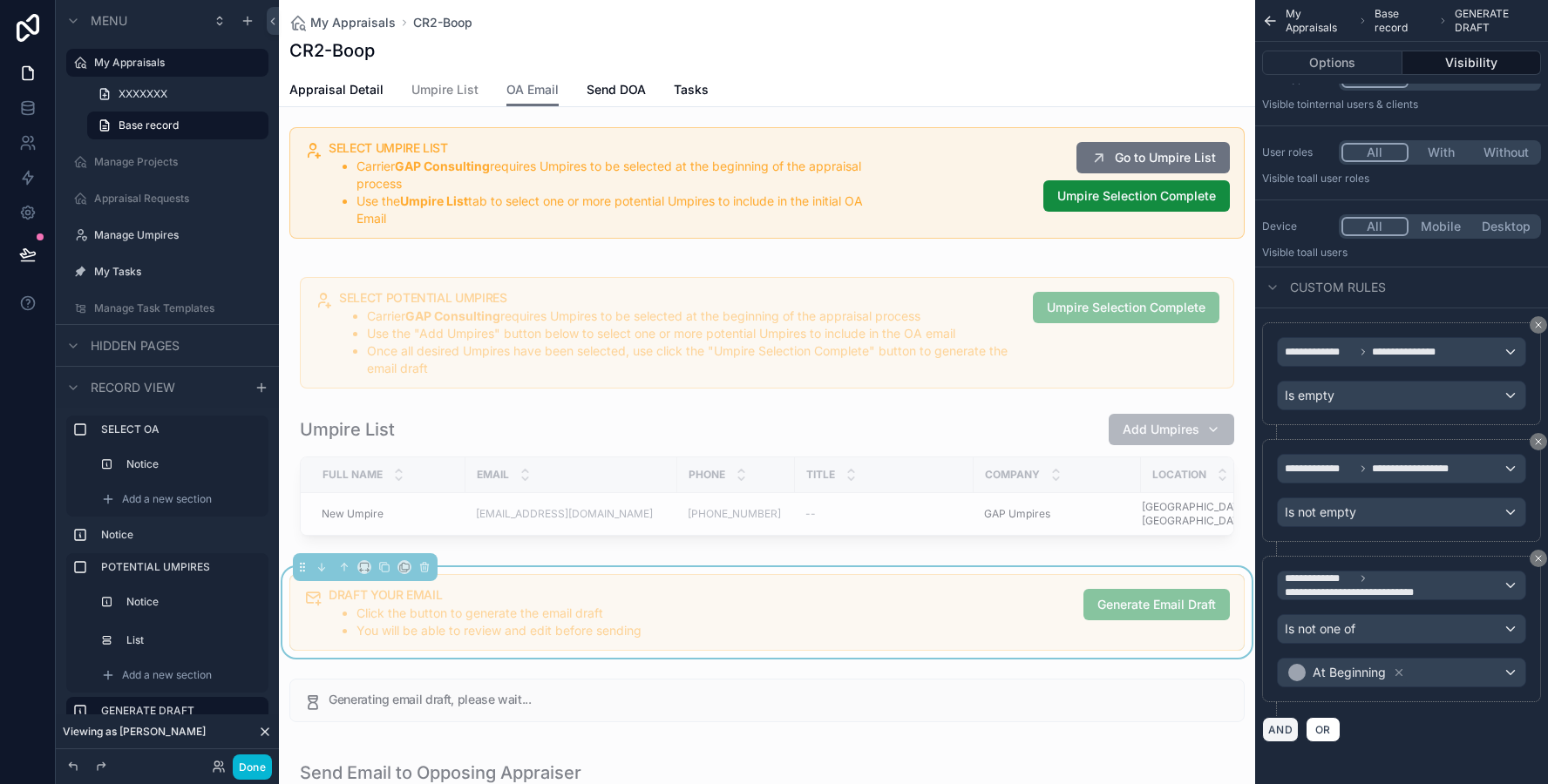
scroll to position [126, 0]
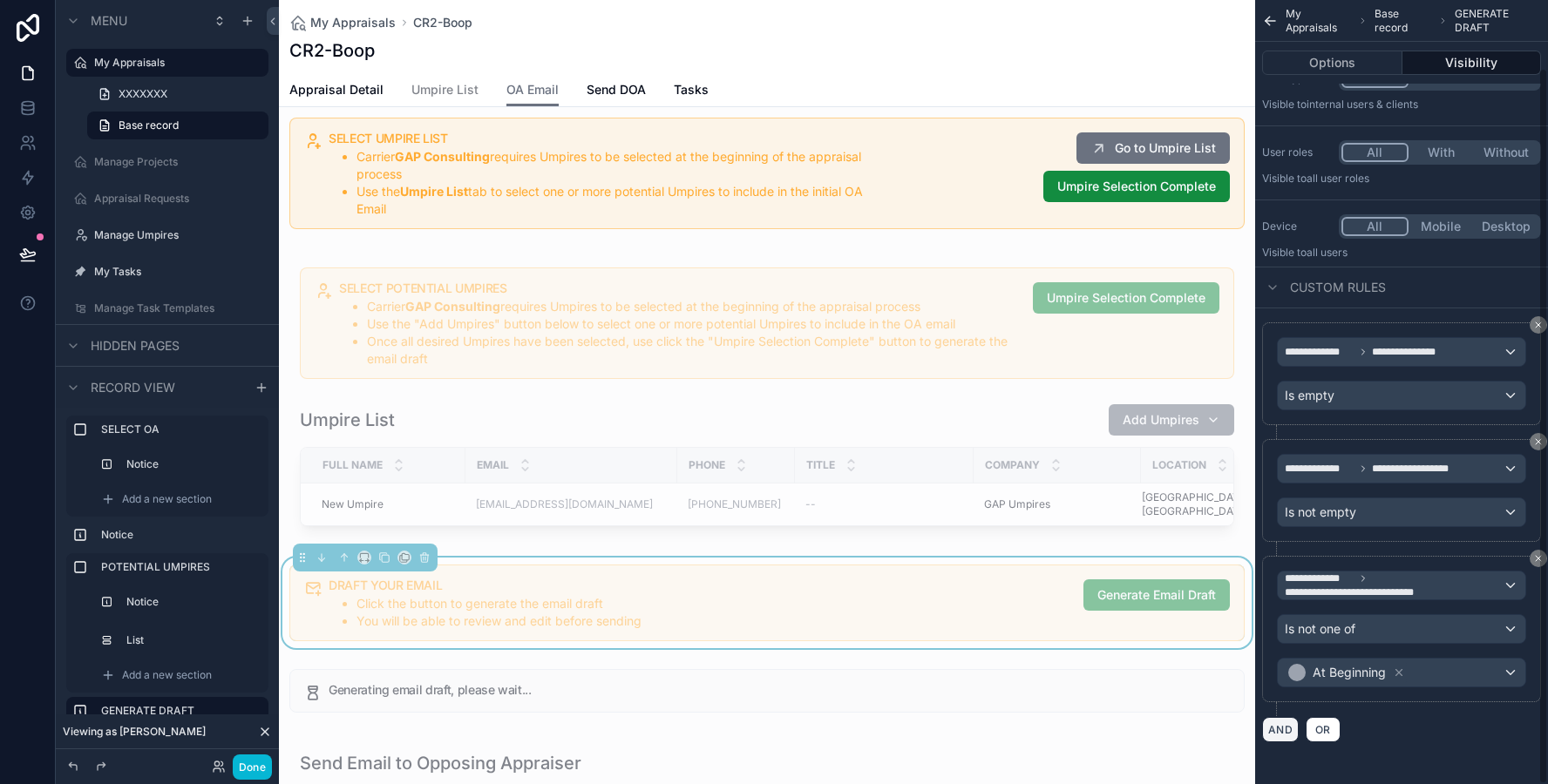
click at [1284, 730] on button "AND" at bounding box center [1280, 730] width 36 height 25
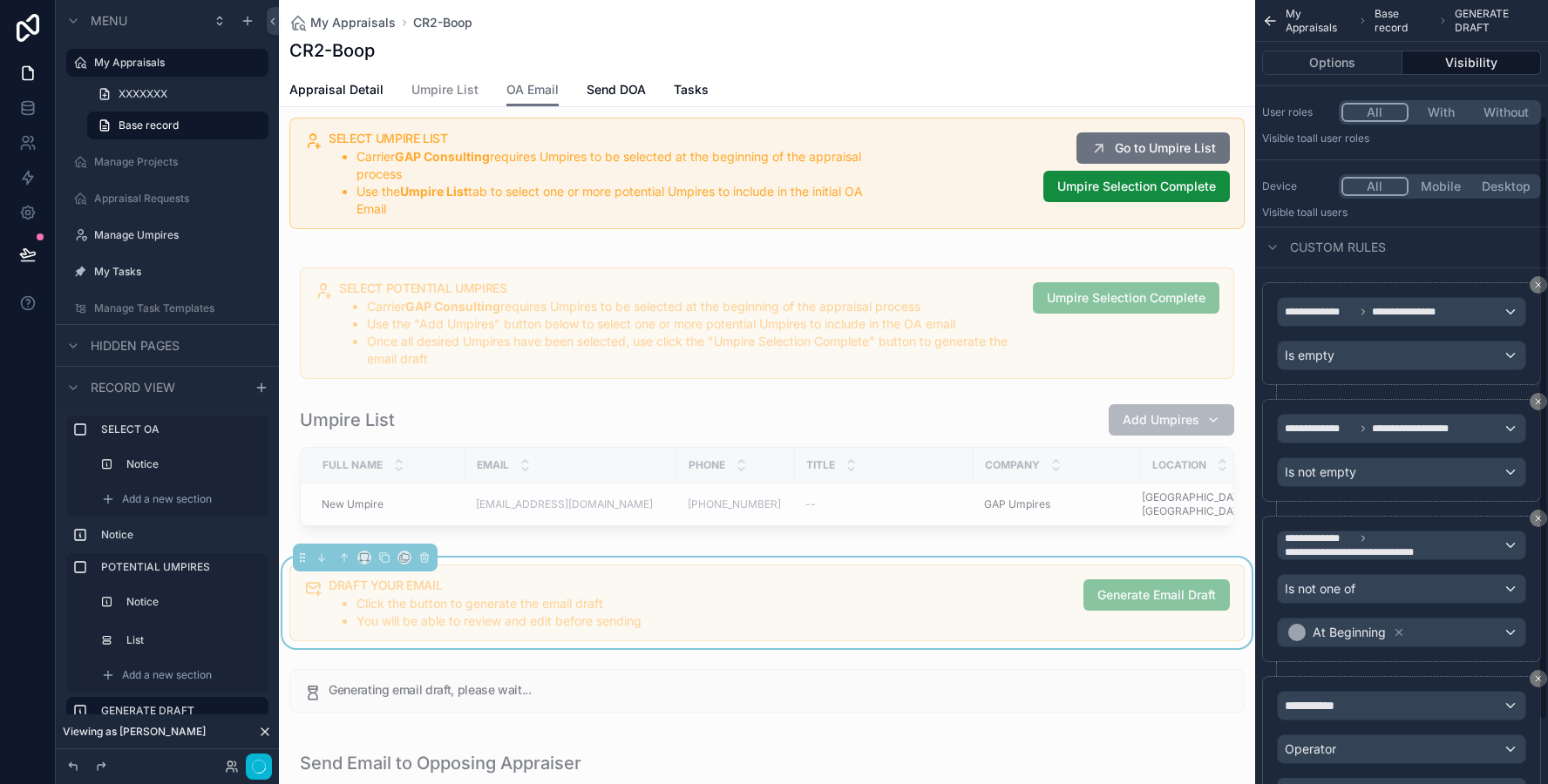
scroll to position [166, 0]
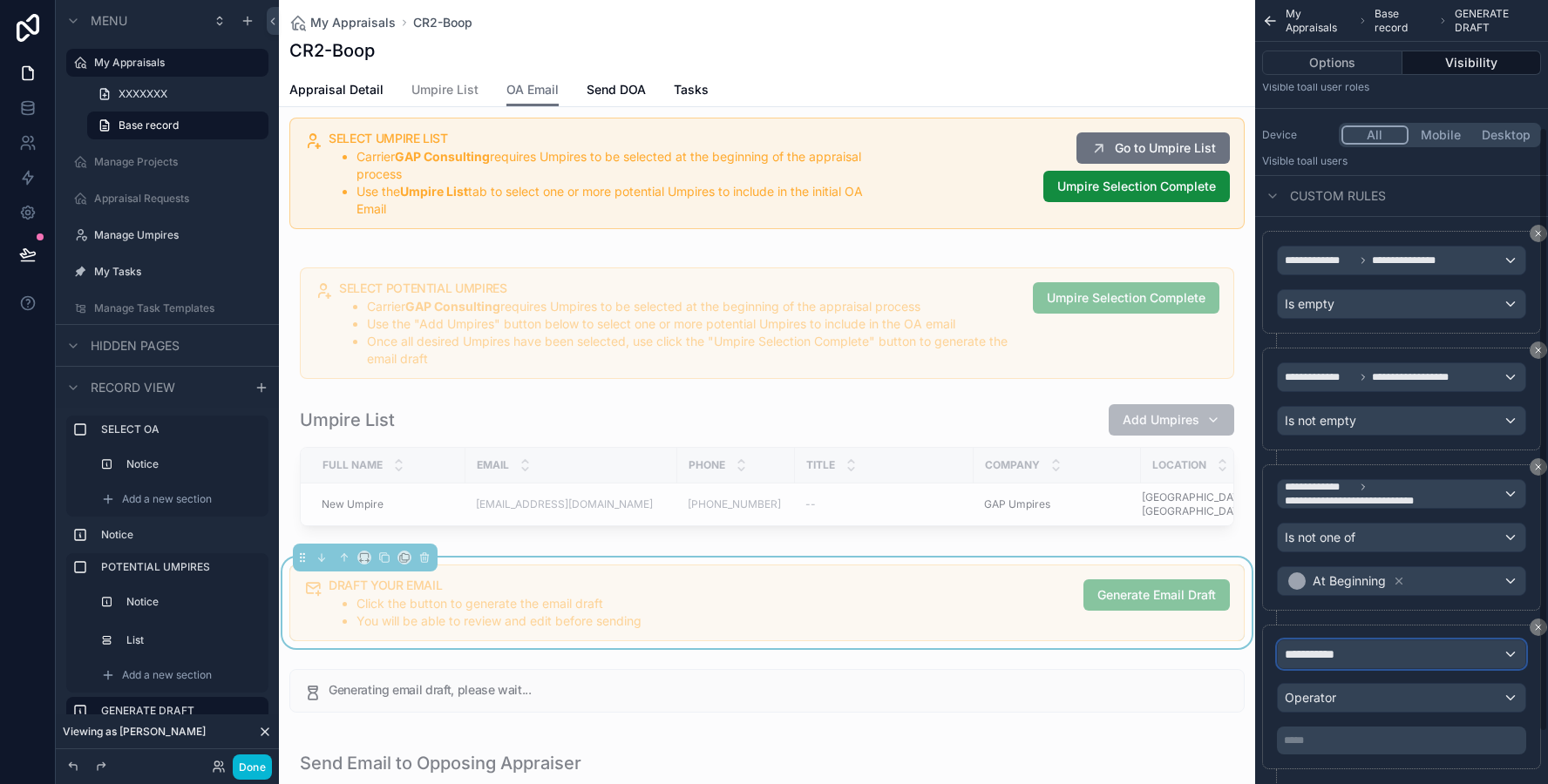
click at [1307, 655] on span "**********" at bounding box center [1316, 654] width 65 height 17
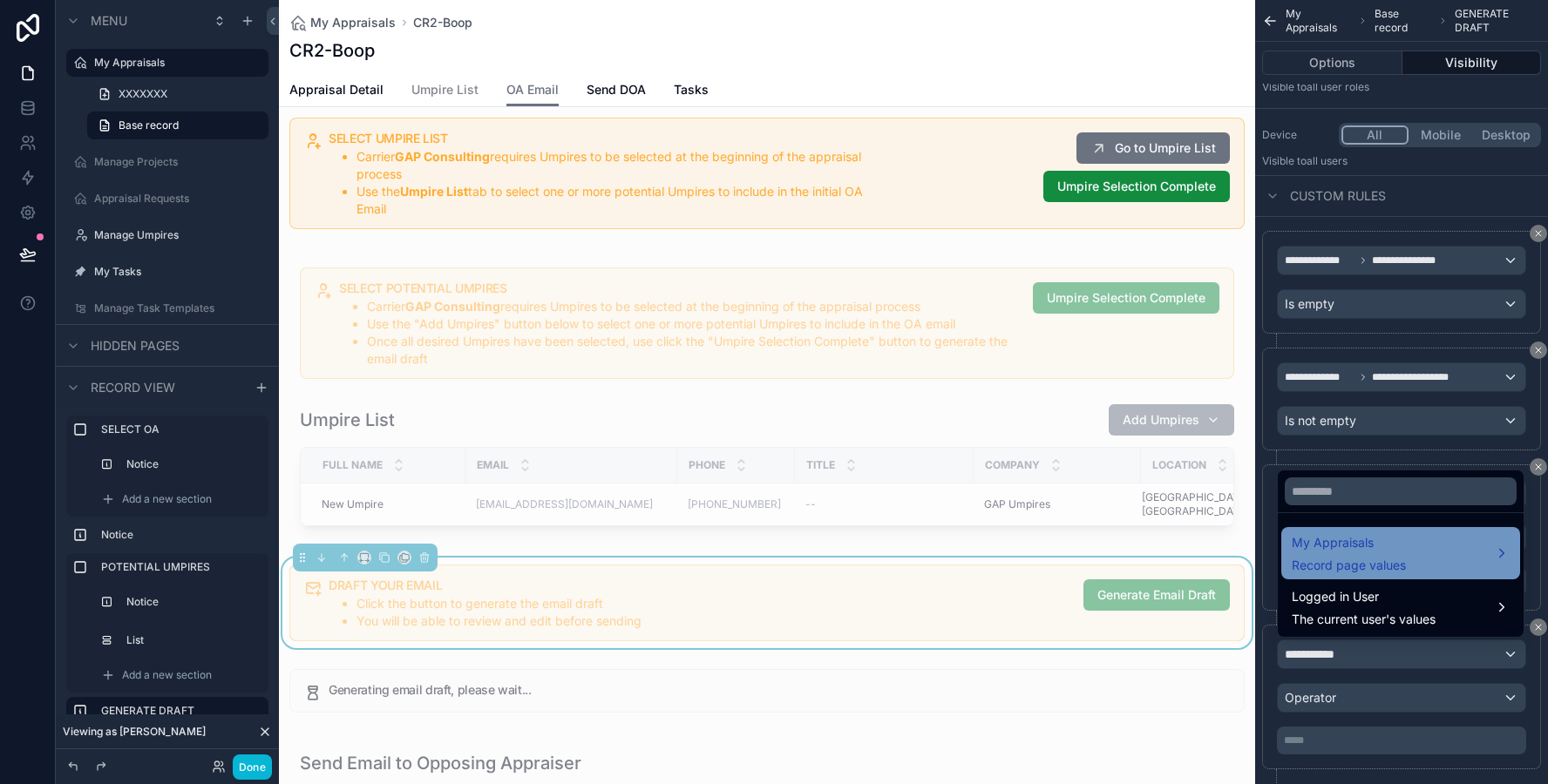
click at [1328, 565] on span "Record page values" at bounding box center [1349, 565] width 115 height 17
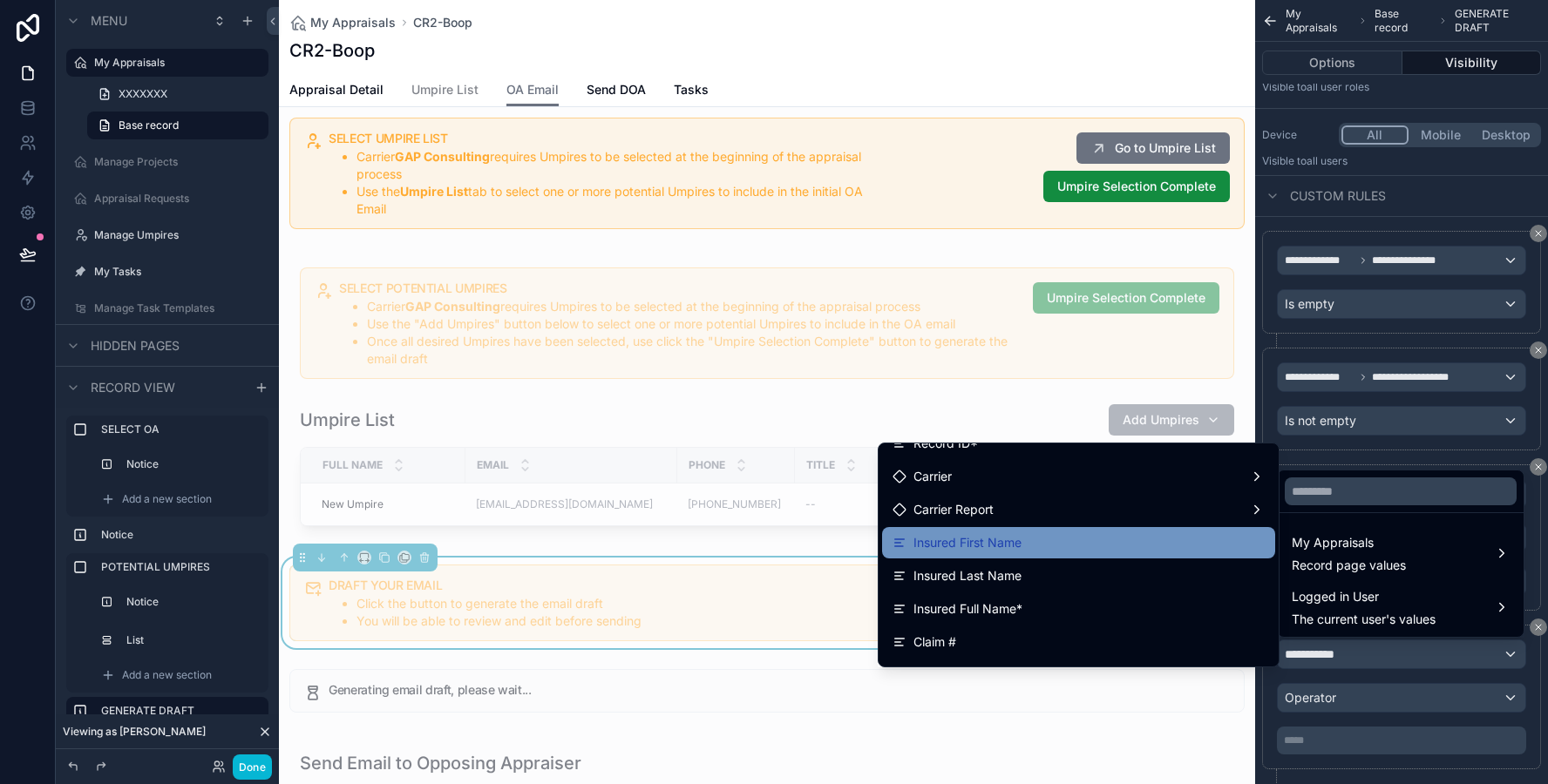
scroll to position [219, 0]
click at [1129, 528] on div "Insured First Name" at bounding box center [1079, 541] width 393 height 31
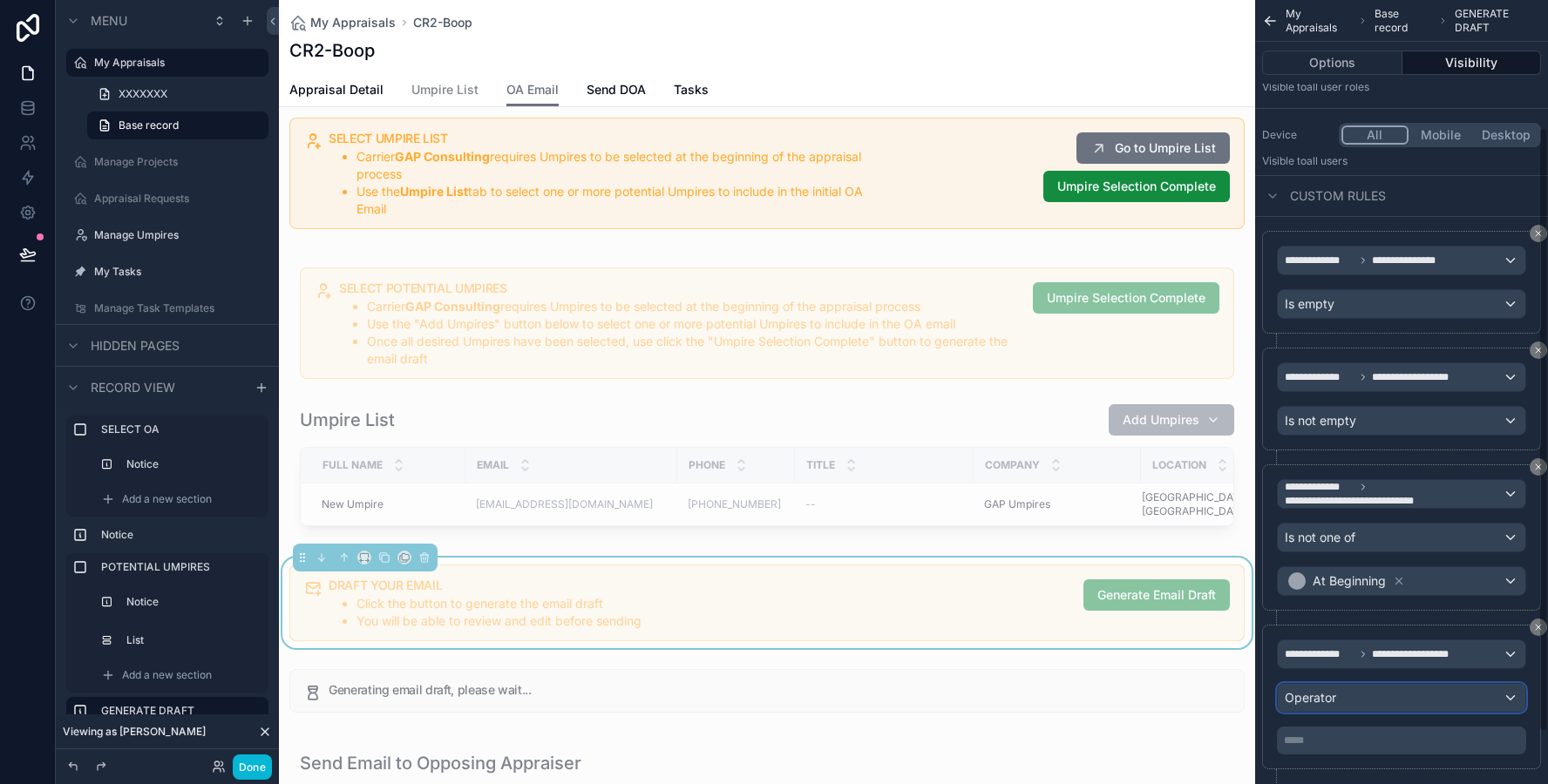
click at [1364, 691] on div "Operator" at bounding box center [1402, 698] width 247 height 28
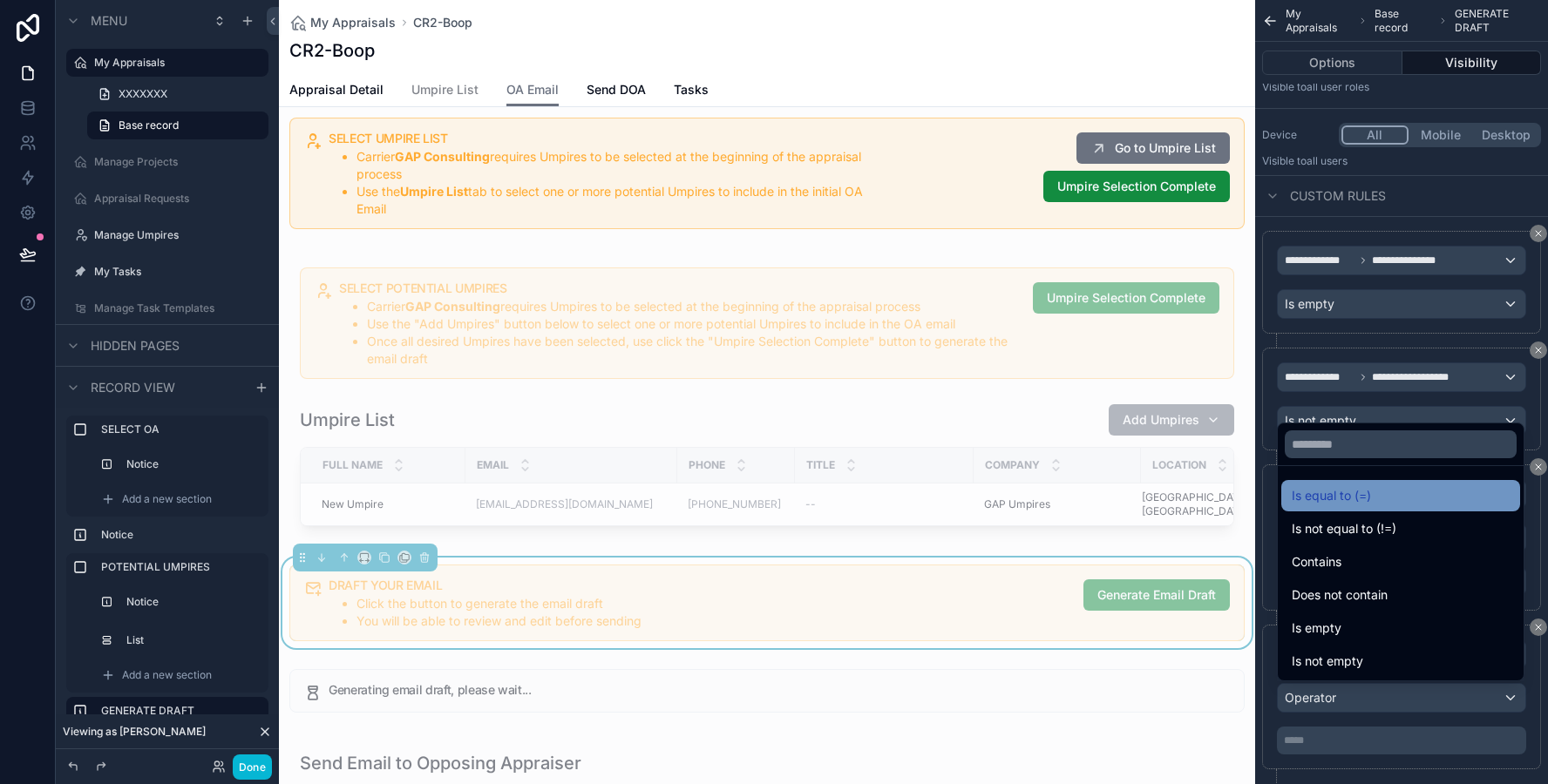
click at [1369, 497] on span "Is equal to (=)" at bounding box center [1331, 496] width 79 height 21
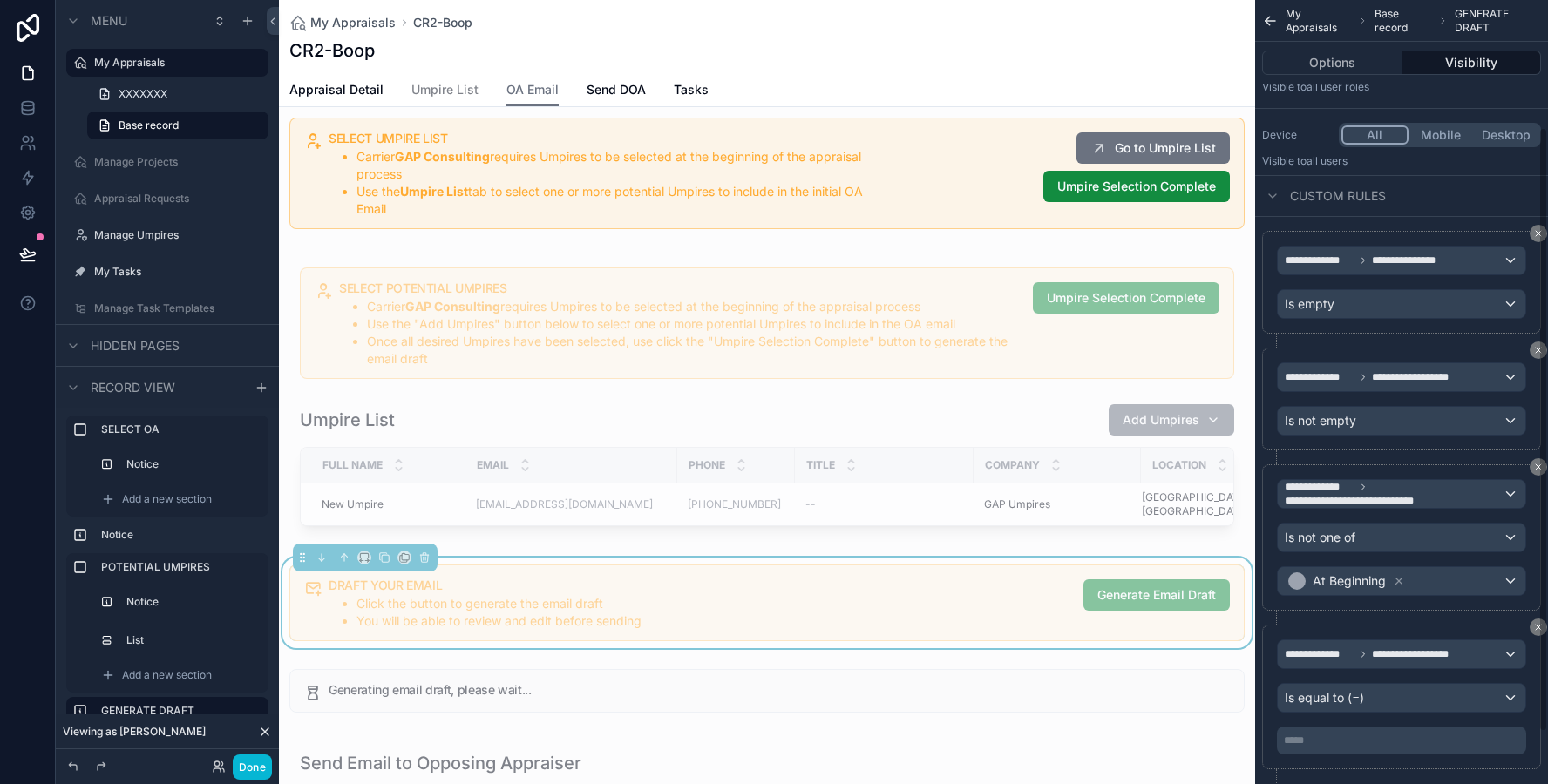
click at [1326, 743] on p "***** ﻿" at bounding box center [1402, 740] width 239 height 14
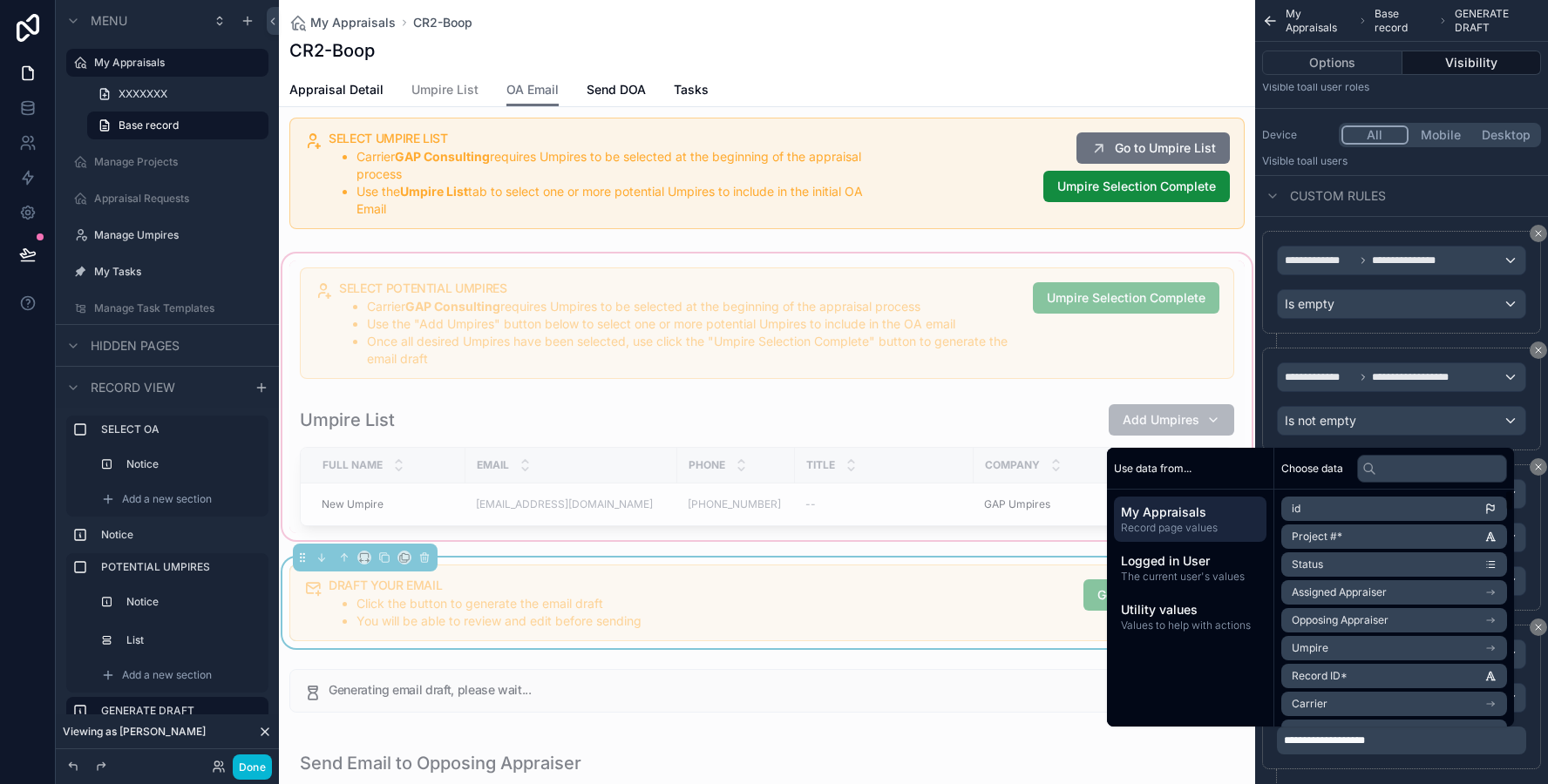
click at [707, 372] on div "scrollable content" at bounding box center [767, 397] width 976 height 294
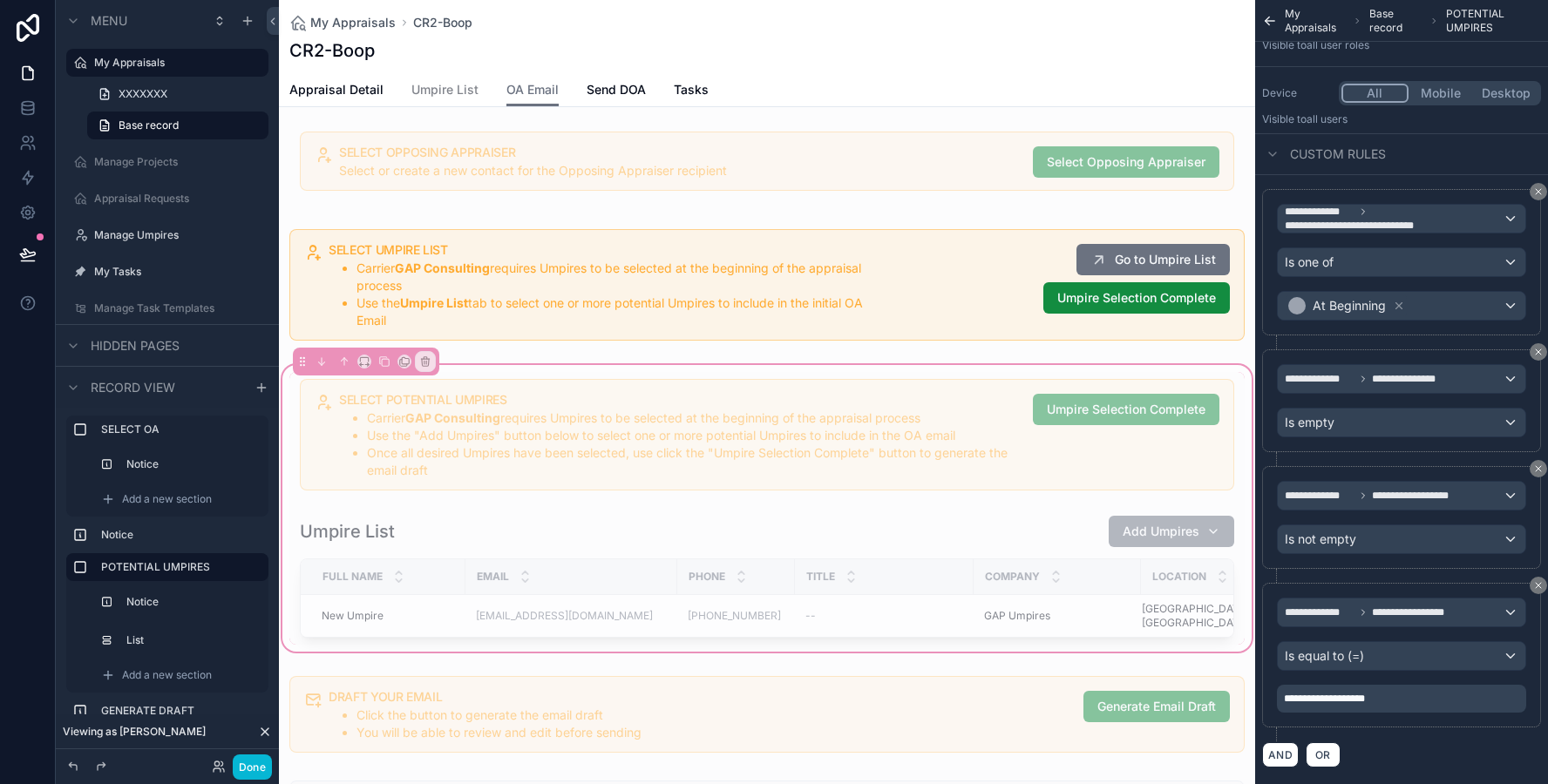
scroll to position [0, 0]
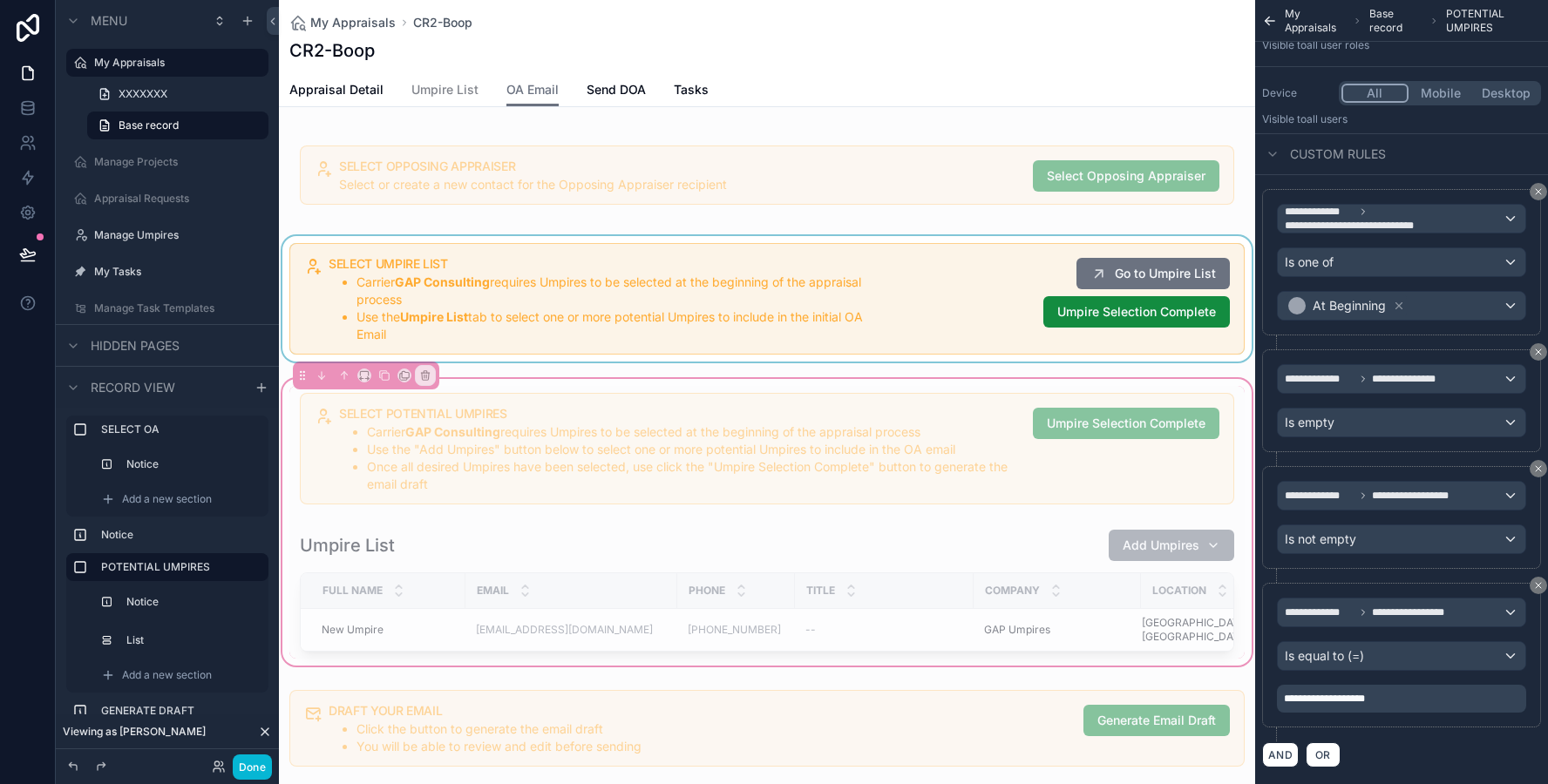
click at [700, 300] on div "scrollable content" at bounding box center [767, 299] width 976 height 126
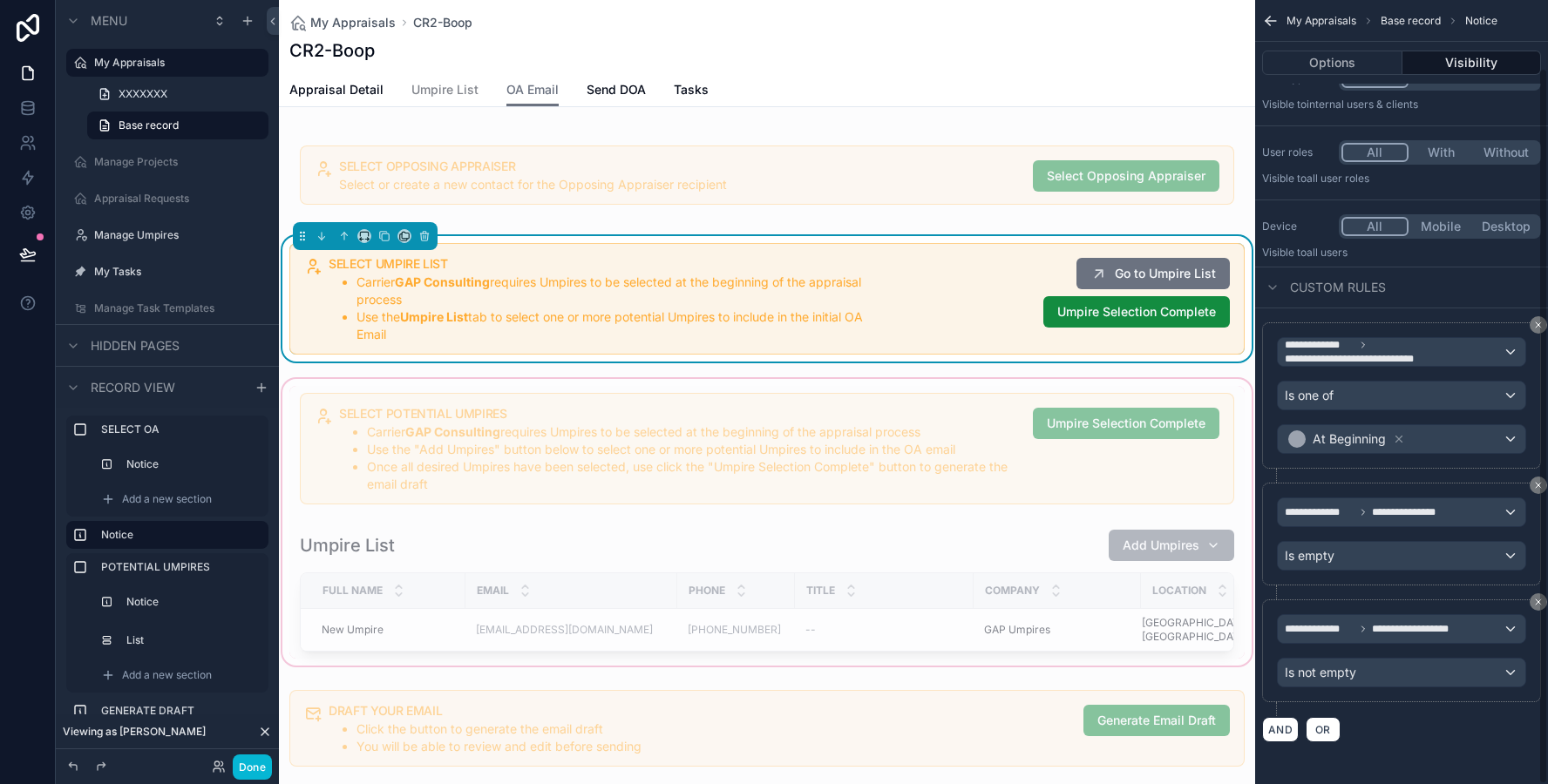
scroll to position [74, 0]
click at [385, 237] on icon "scrollable content" at bounding box center [384, 236] width 12 height 12
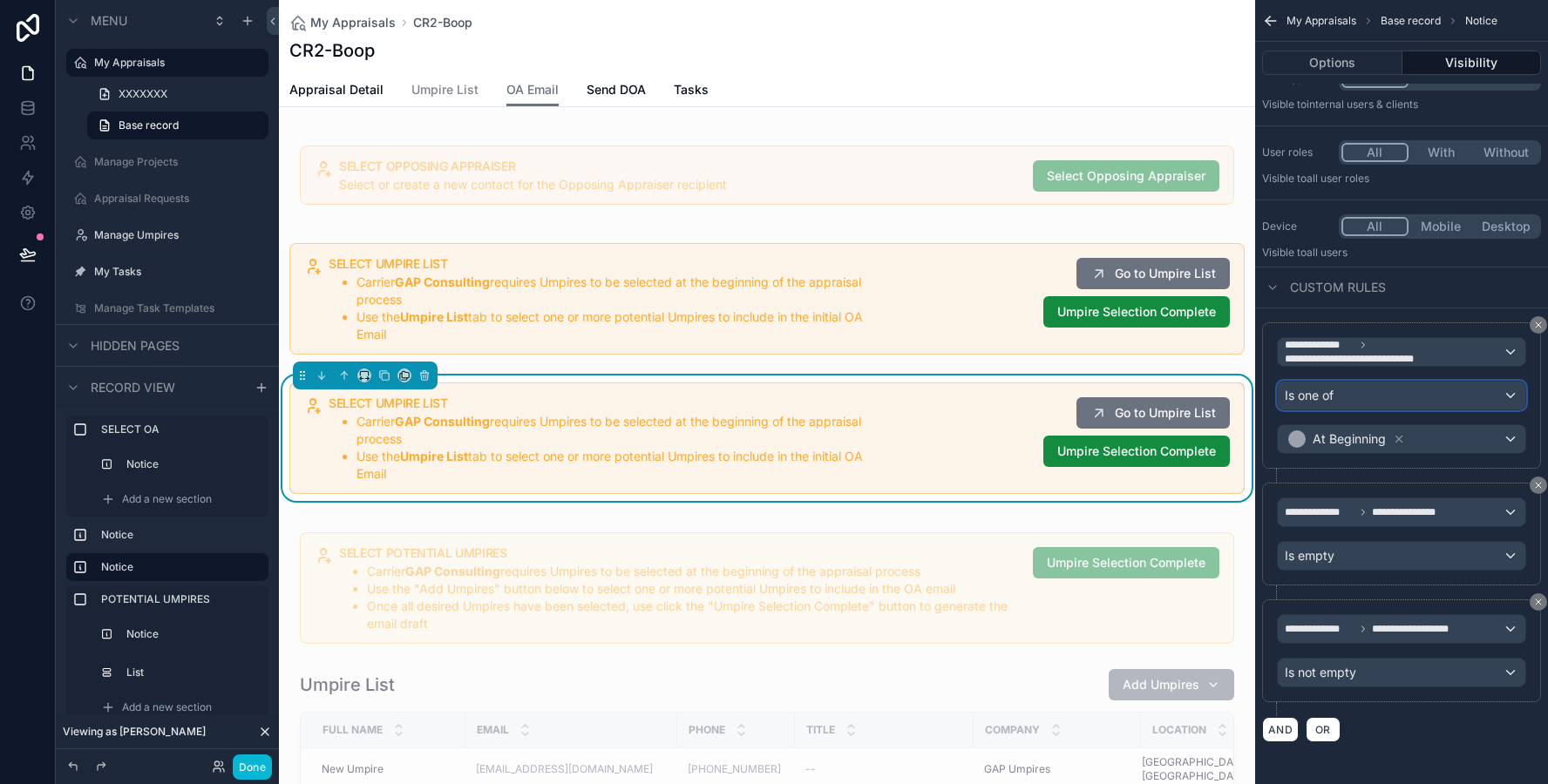
click at [1339, 397] on div "Is one of" at bounding box center [1402, 396] width 247 height 28
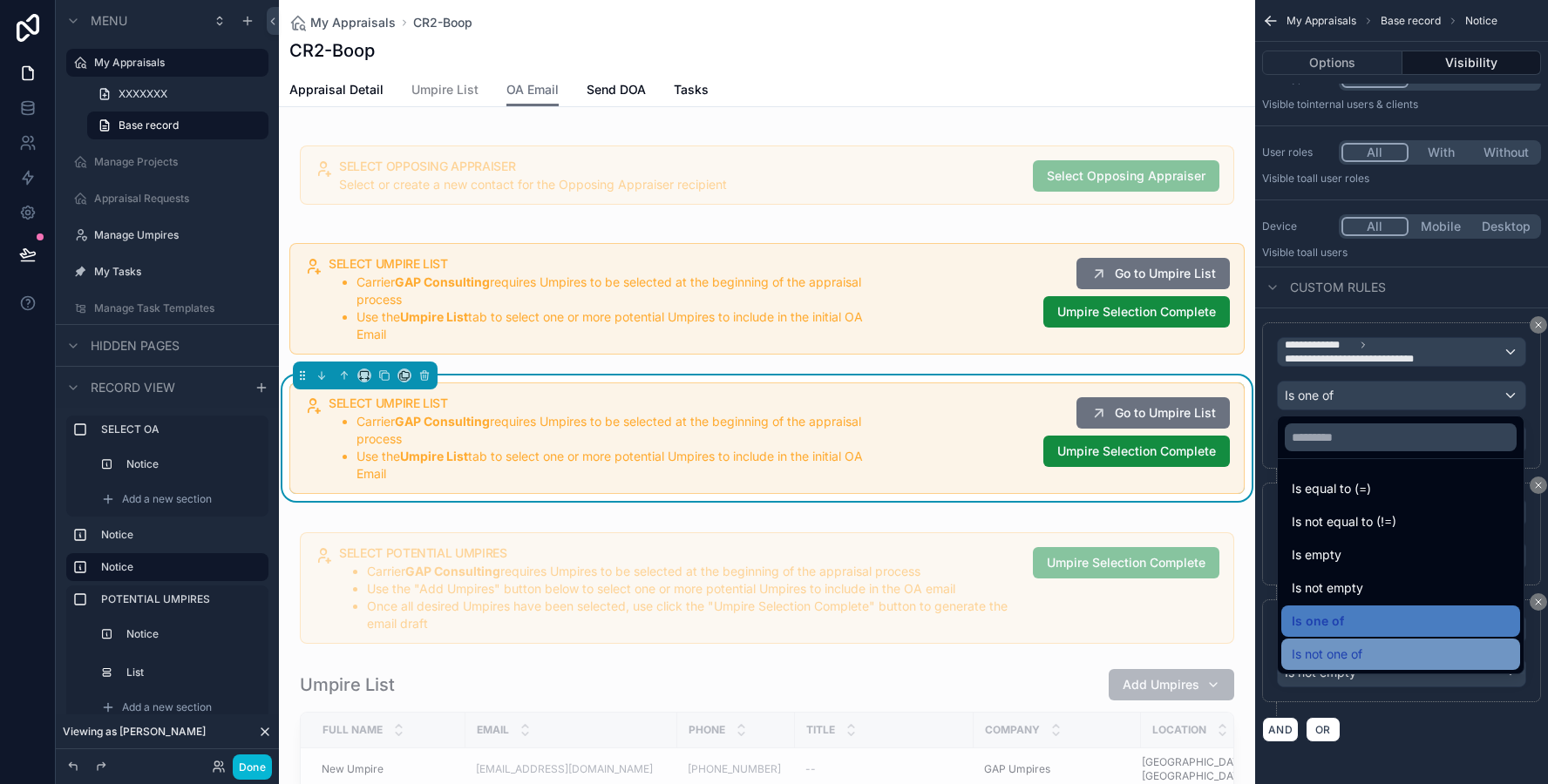
click at [1346, 640] on div "Is not one of" at bounding box center [1400, 654] width 239 height 31
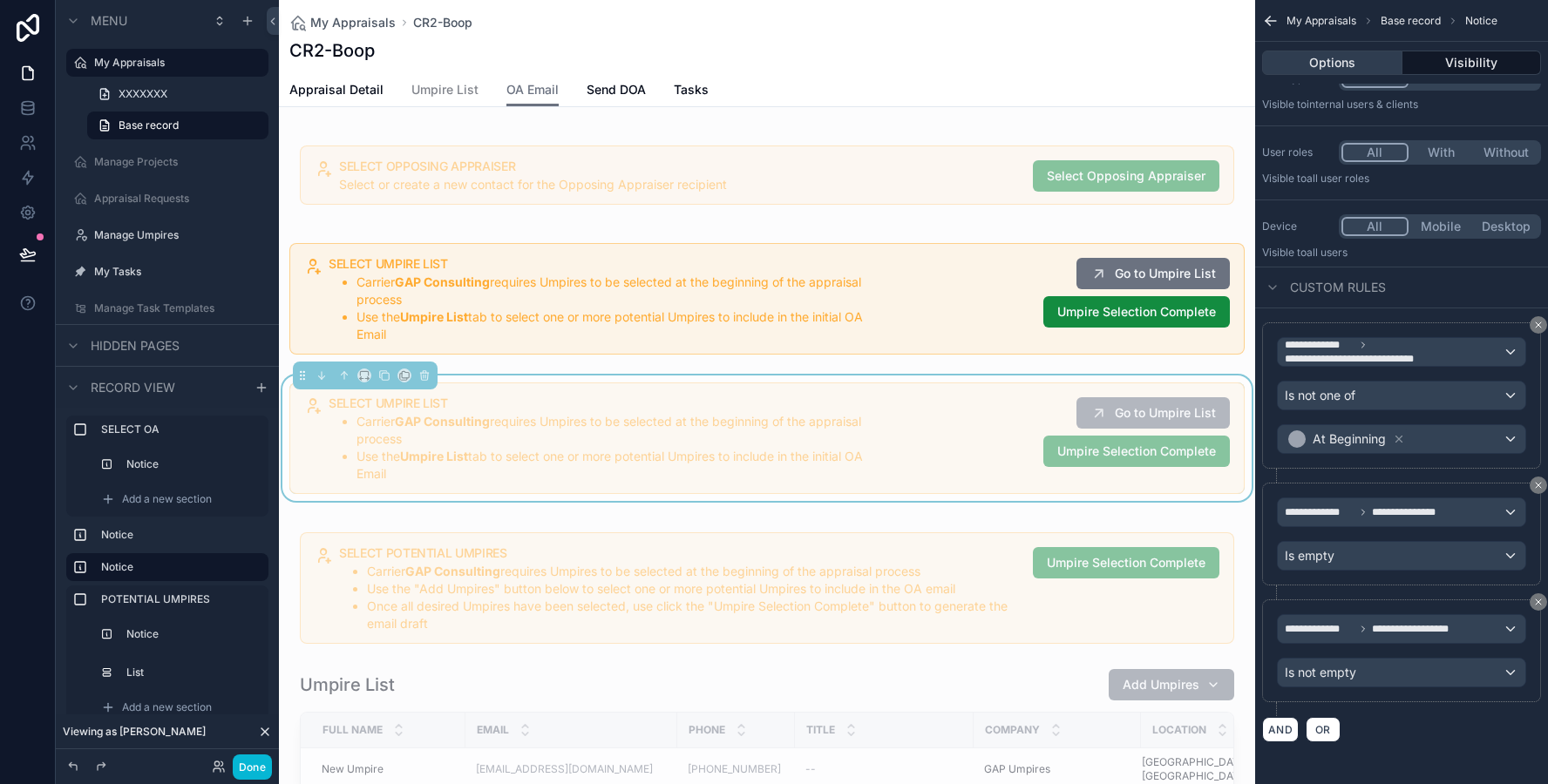
click at [1344, 58] on button "Options" at bounding box center [1332, 63] width 140 height 25
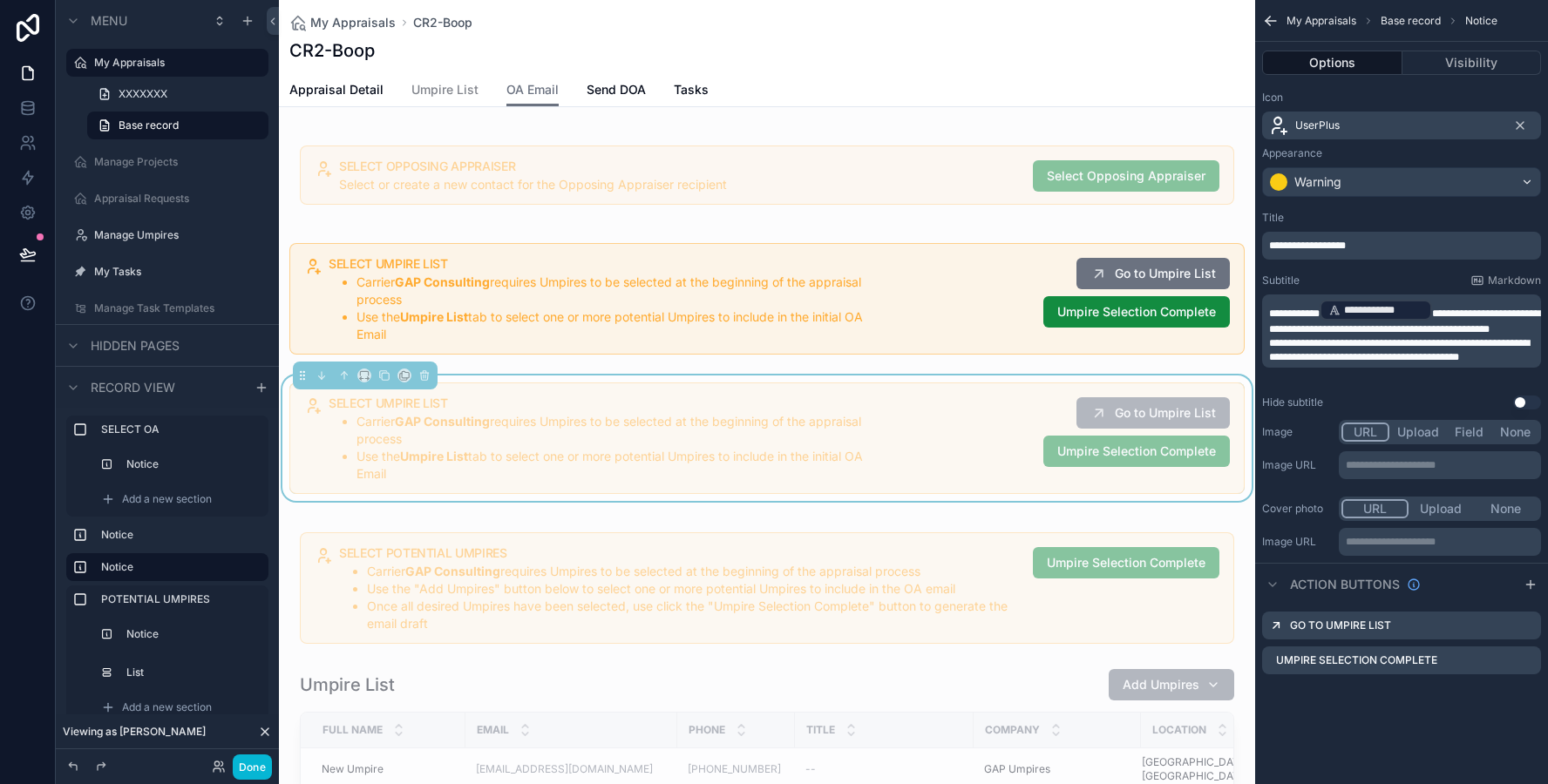
click at [1388, 337] on p "**********" at bounding box center [1402, 317] width 268 height 38
drag, startPoint x: 1388, startPoint y: 337, endPoint x: 1450, endPoint y: 306, distance: 69.3
click at [1450, 306] on p "**********" at bounding box center [1402, 317] width 268 height 38
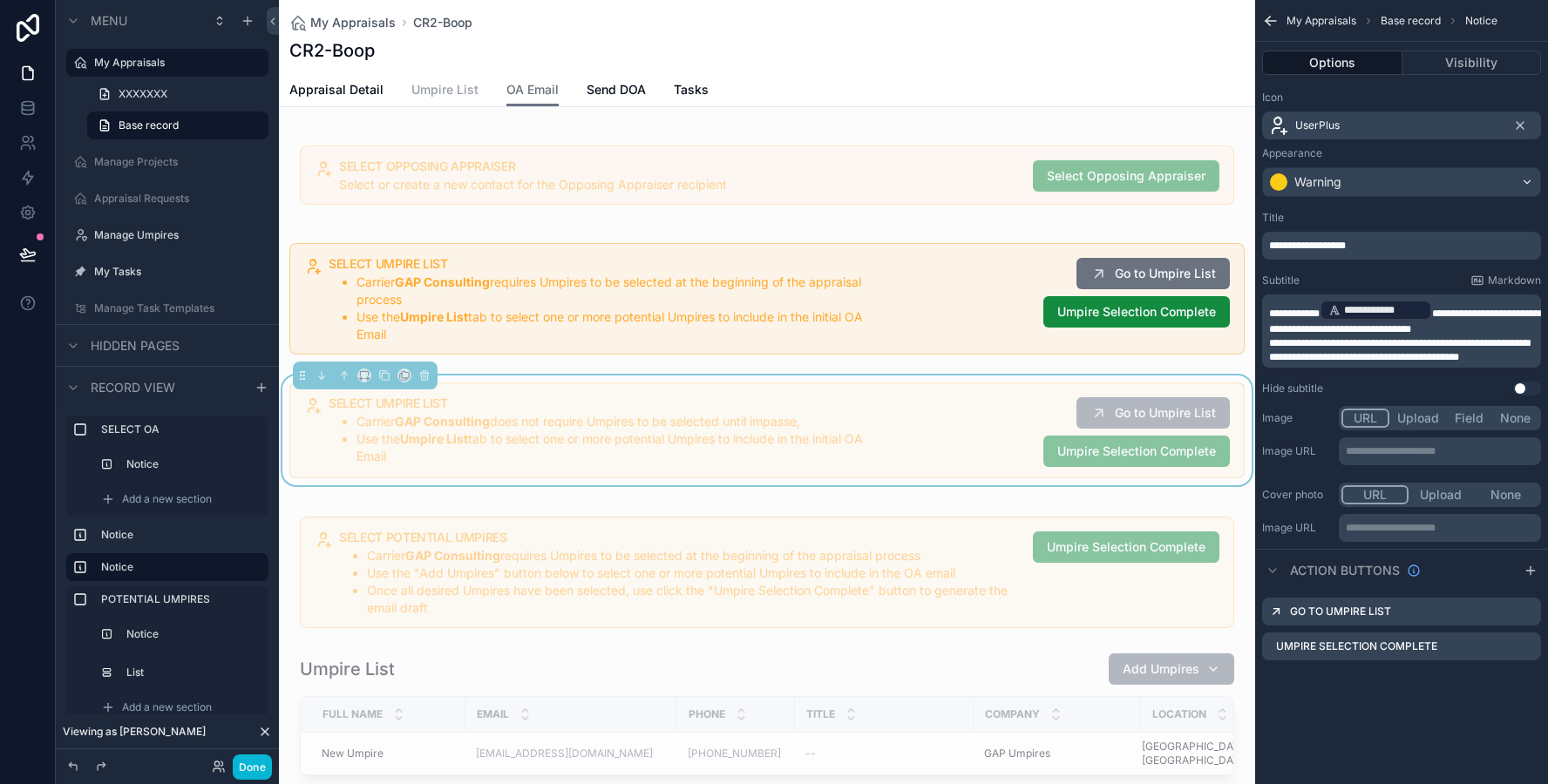
click at [441, 86] on span "Umpire List" at bounding box center [445, 89] width 67 height 17
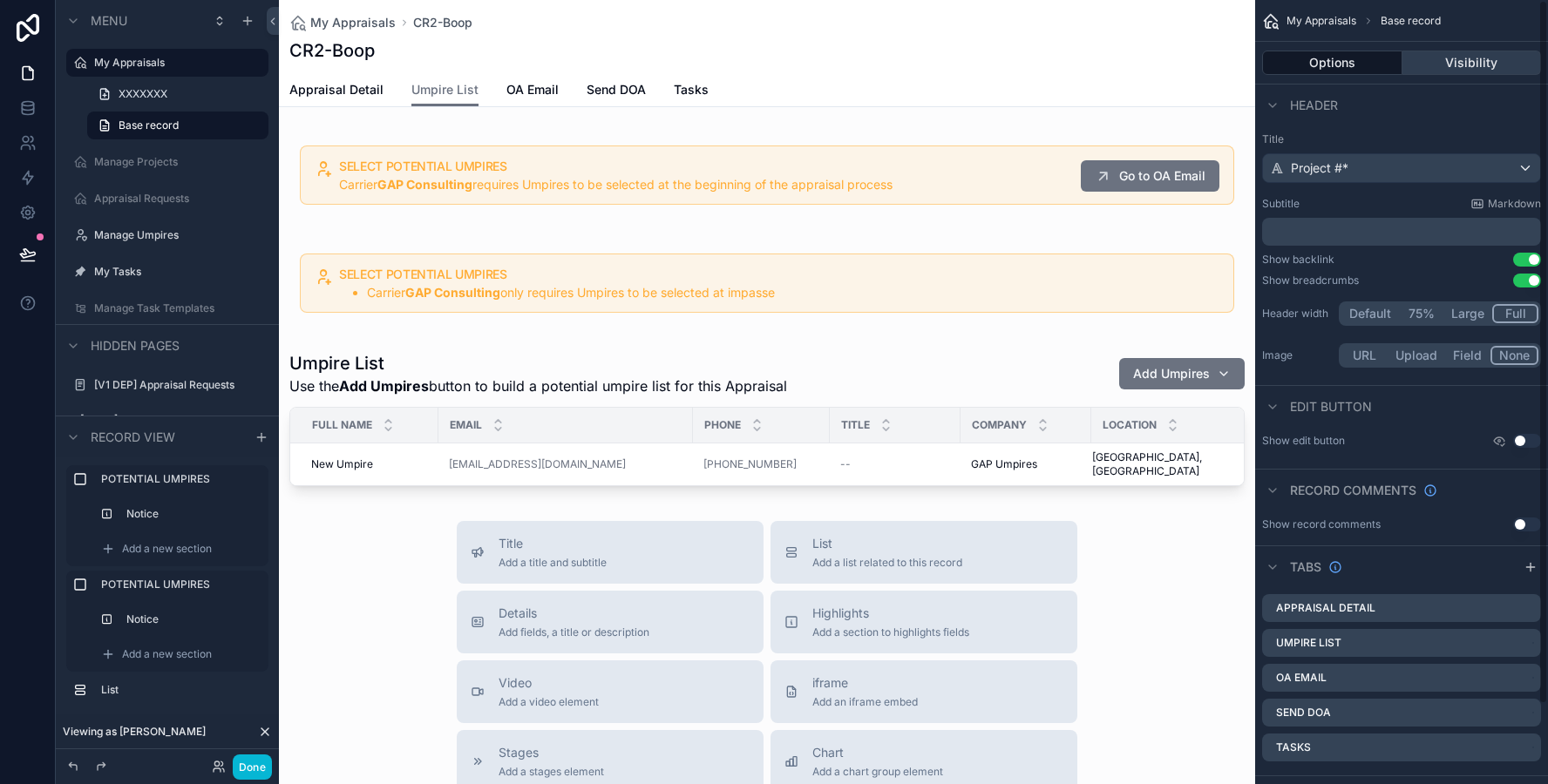
click at [1498, 64] on button "Visibility" at bounding box center [1472, 63] width 139 height 25
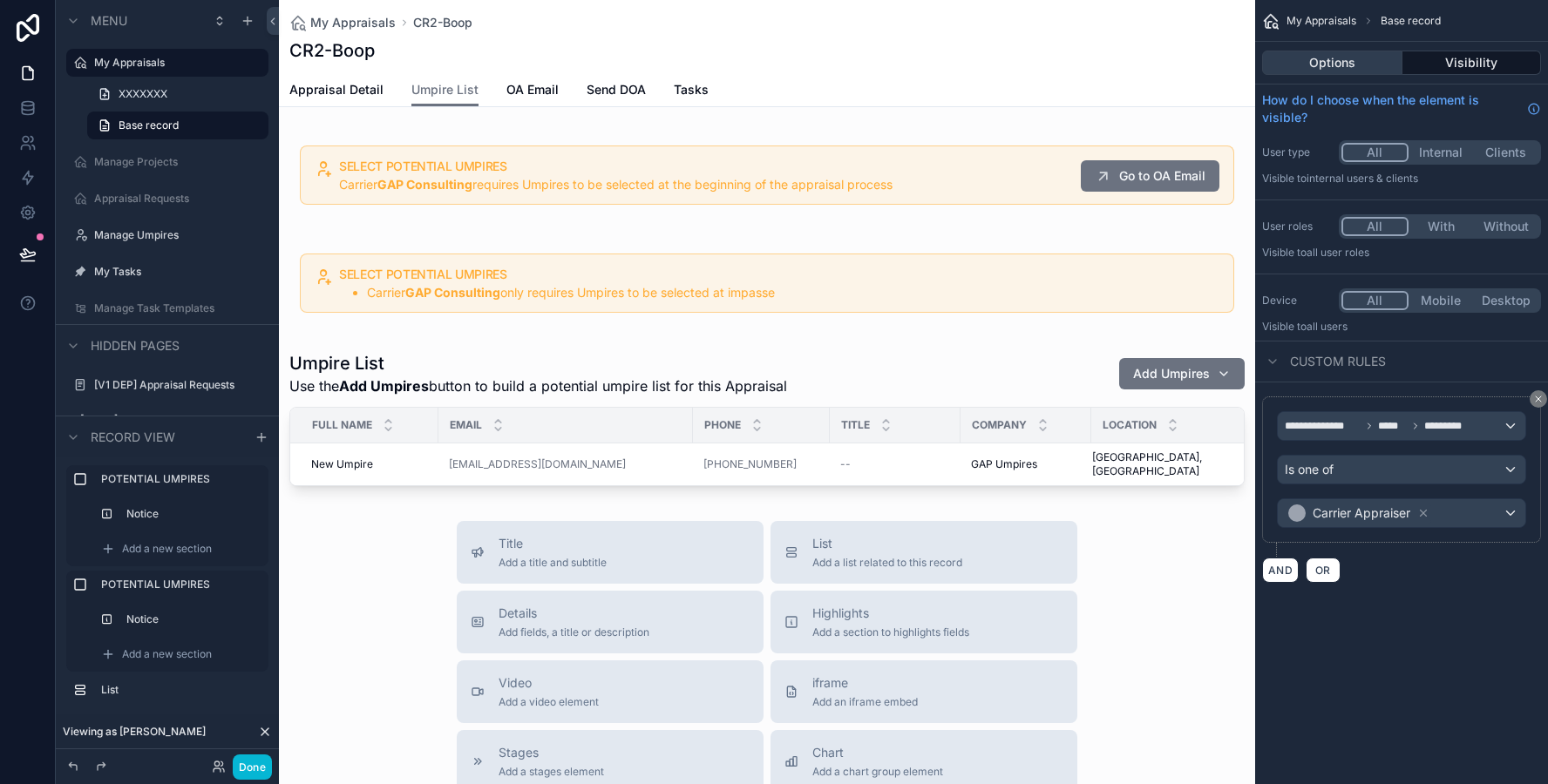
click at [1308, 52] on button "Options" at bounding box center [1332, 63] width 140 height 25
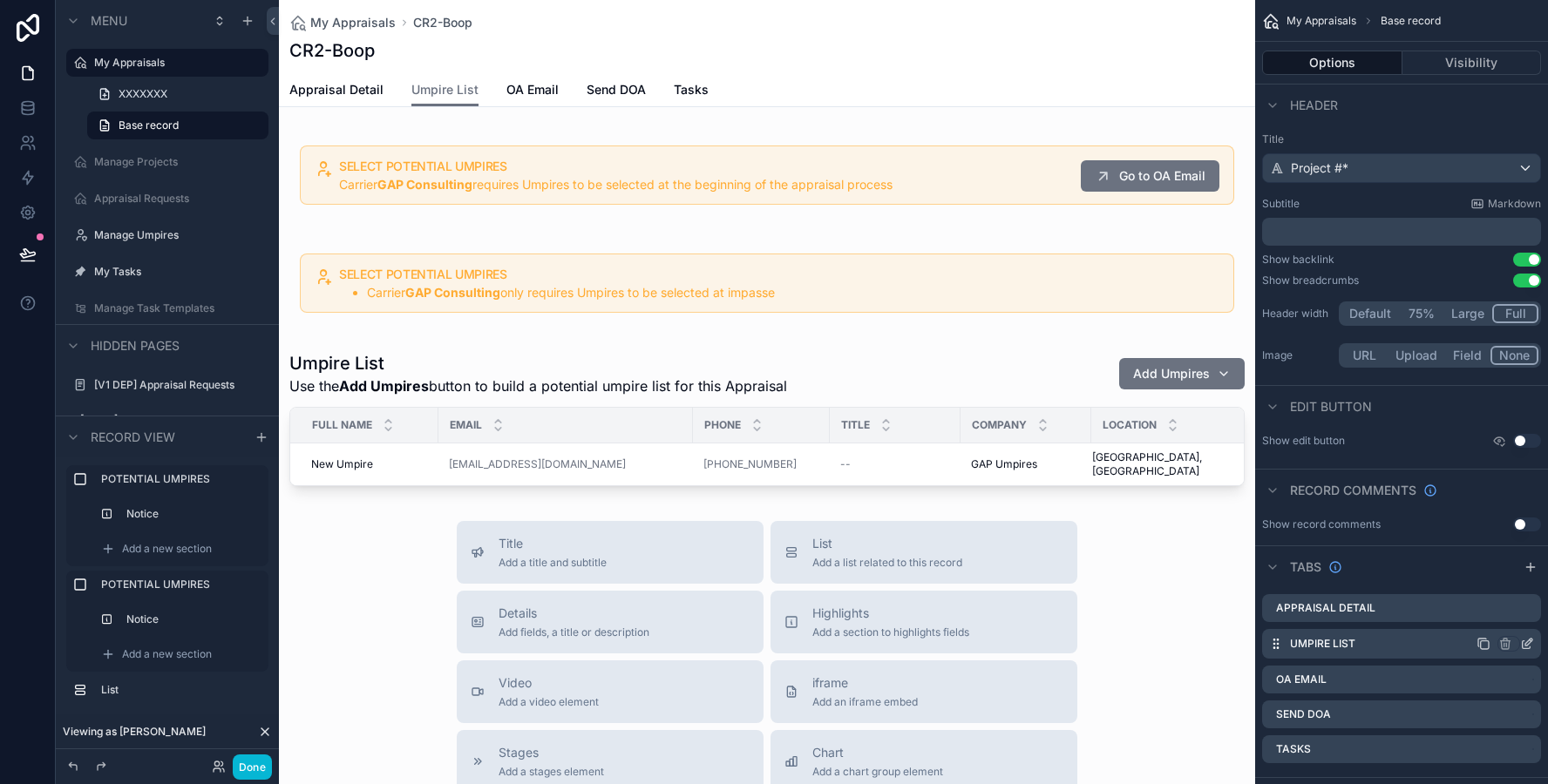
click at [1529, 643] on icon "scrollable content" at bounding box center [1529, 642] width 7 height 7
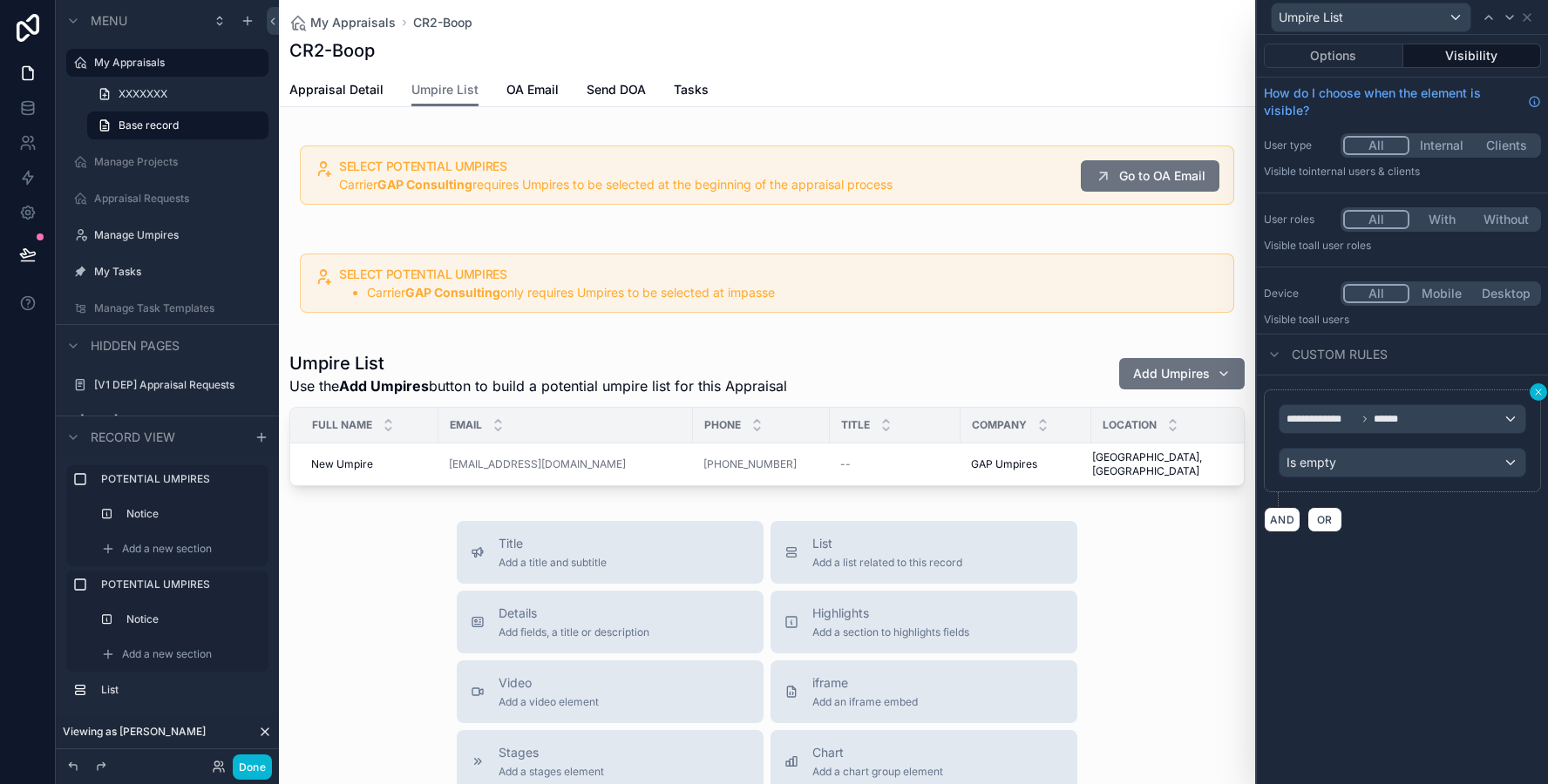
click at [1539, 394] on icon at bounding box center [1538, 392] width 5 height 5
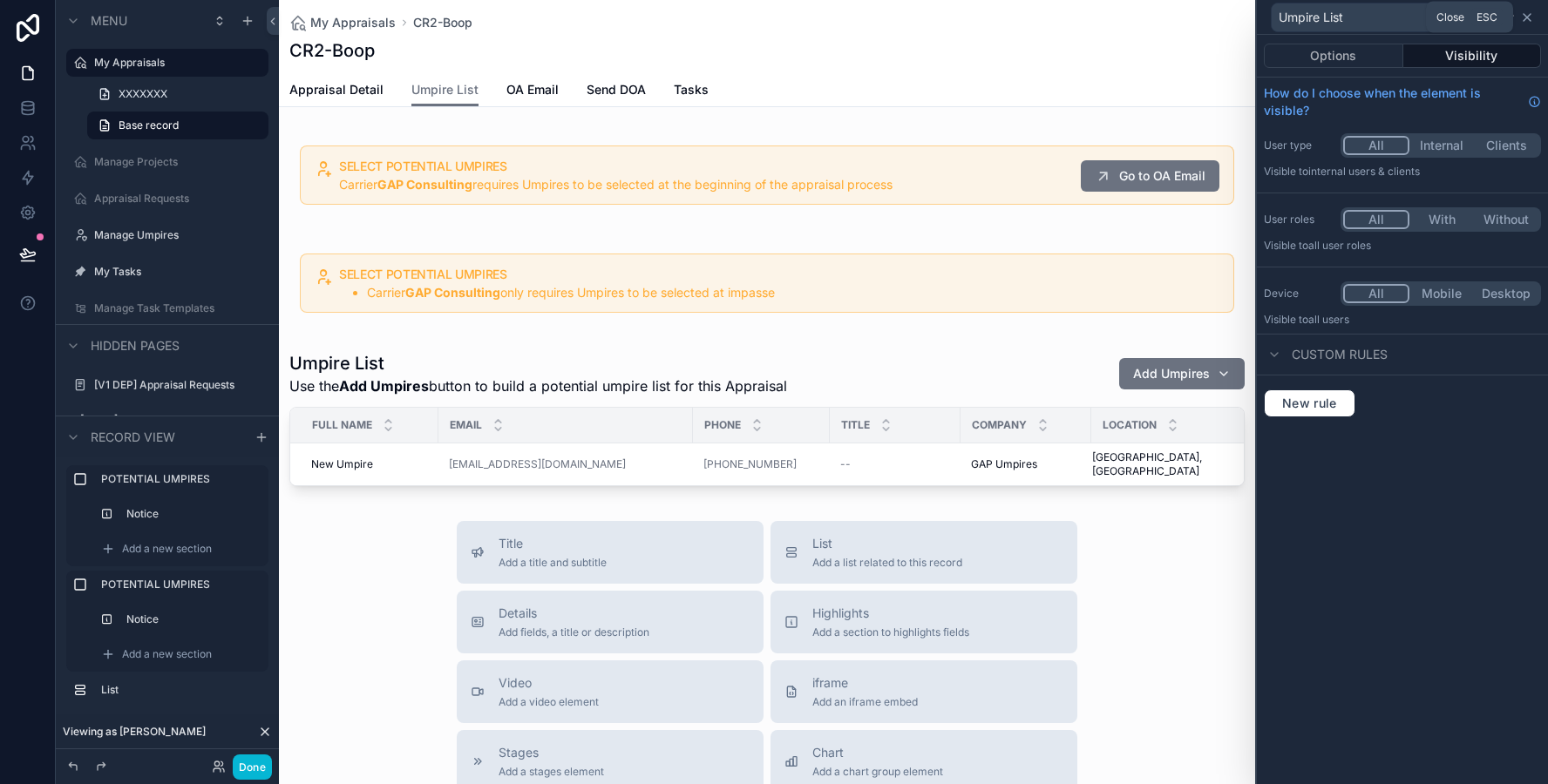
click at [1529, 16] on icon at bounding box center [1526, 16] width 14 height 14
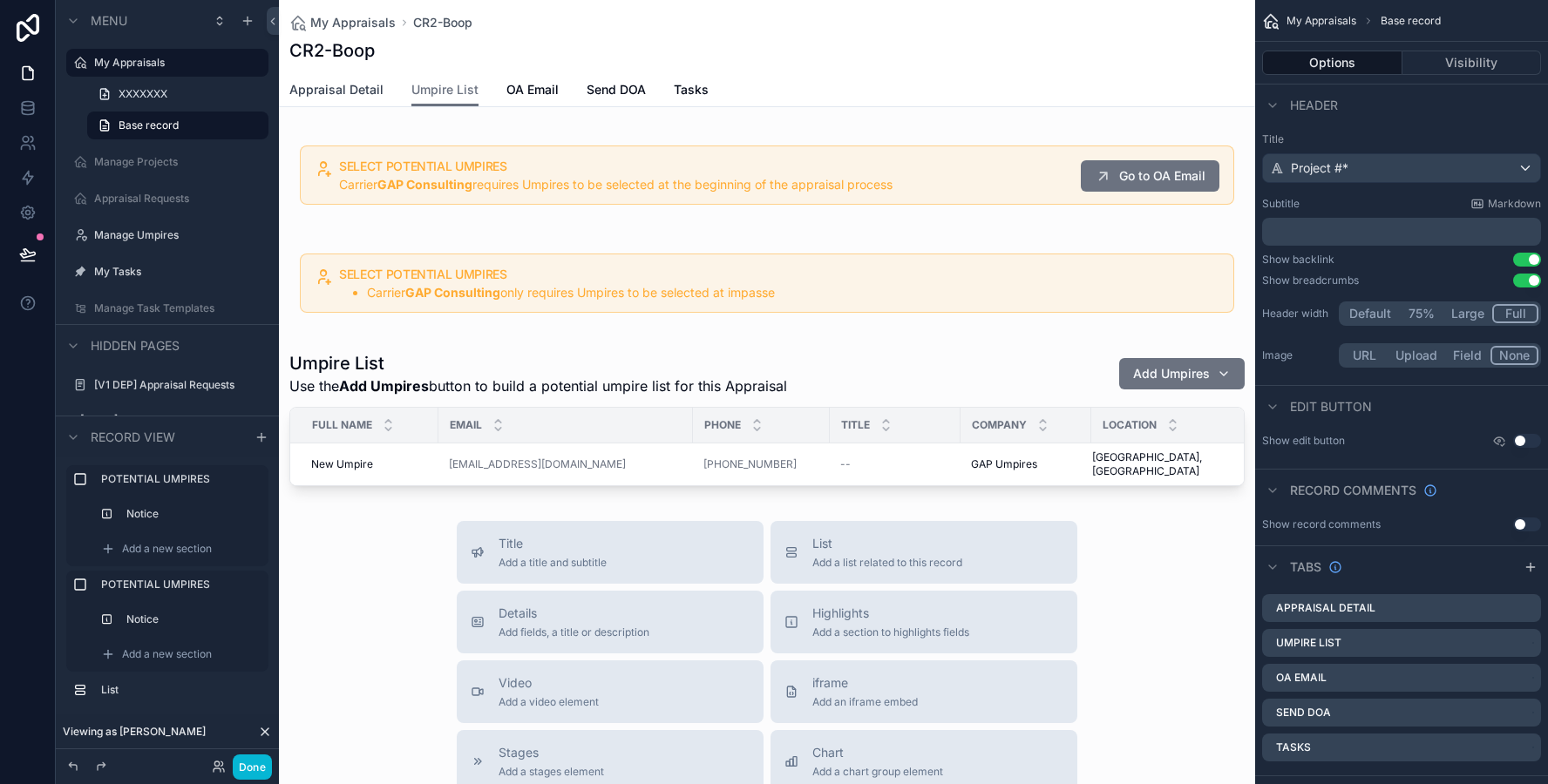
click at [366, 92] on span "Appraisal Detail" at bounding box center [336, 89] width 94 height 17
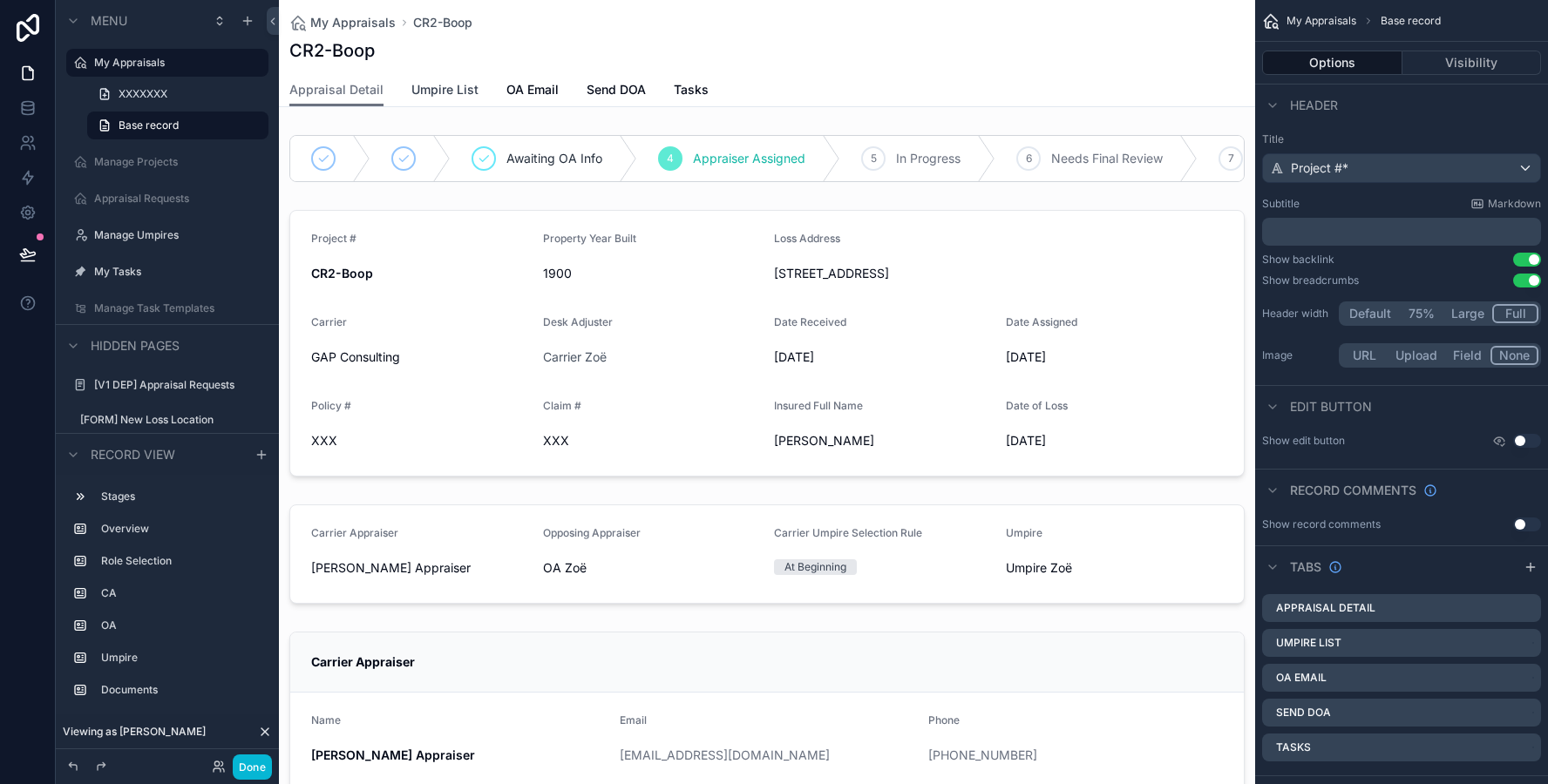
click at [442, 90] on span "Umpire List" at bounding box center [445, 89] width 67 height 17
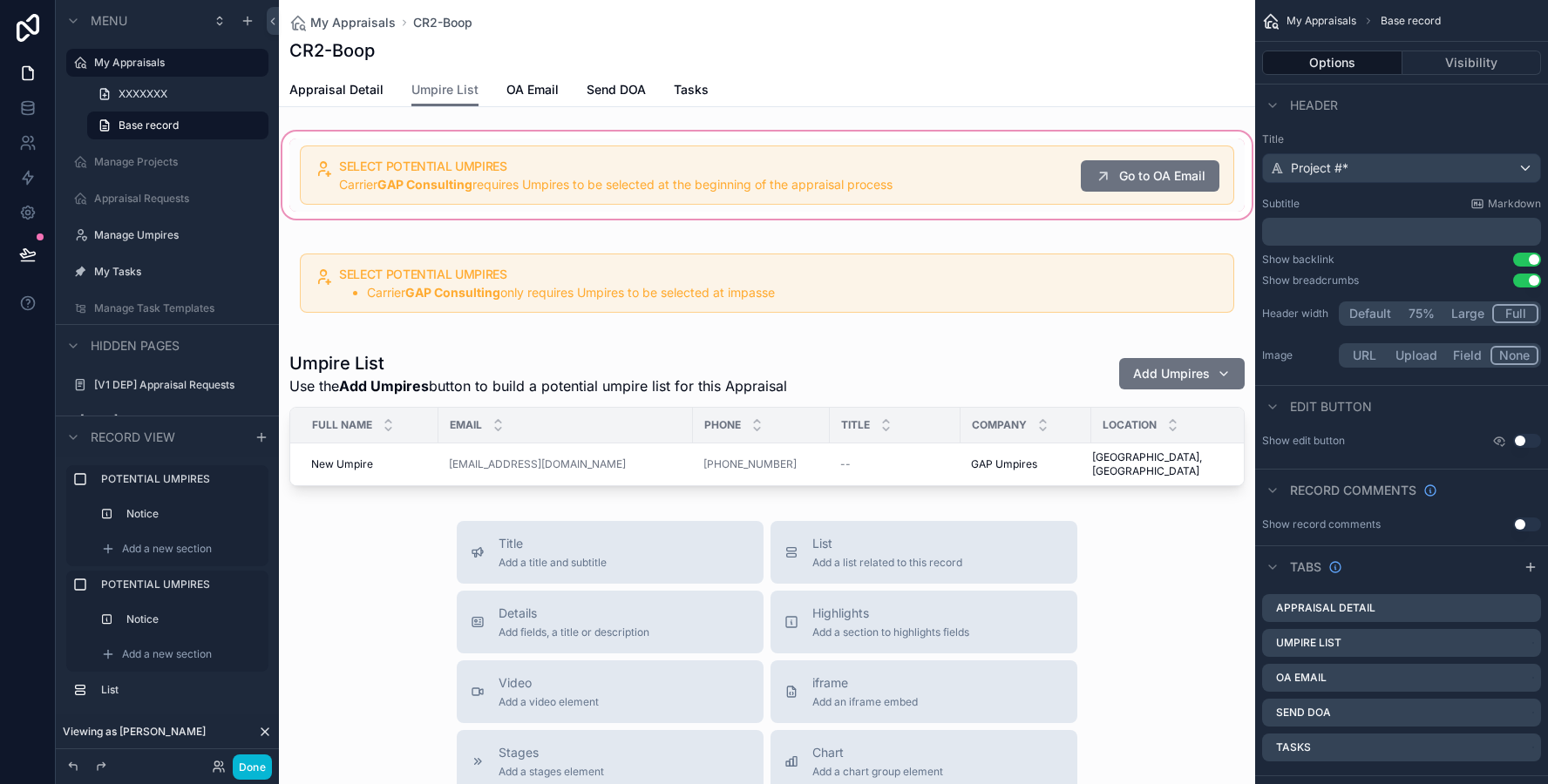
click at [446, 170] on div "scrollable content" at bounding box center [767, 175] width 976 height 94
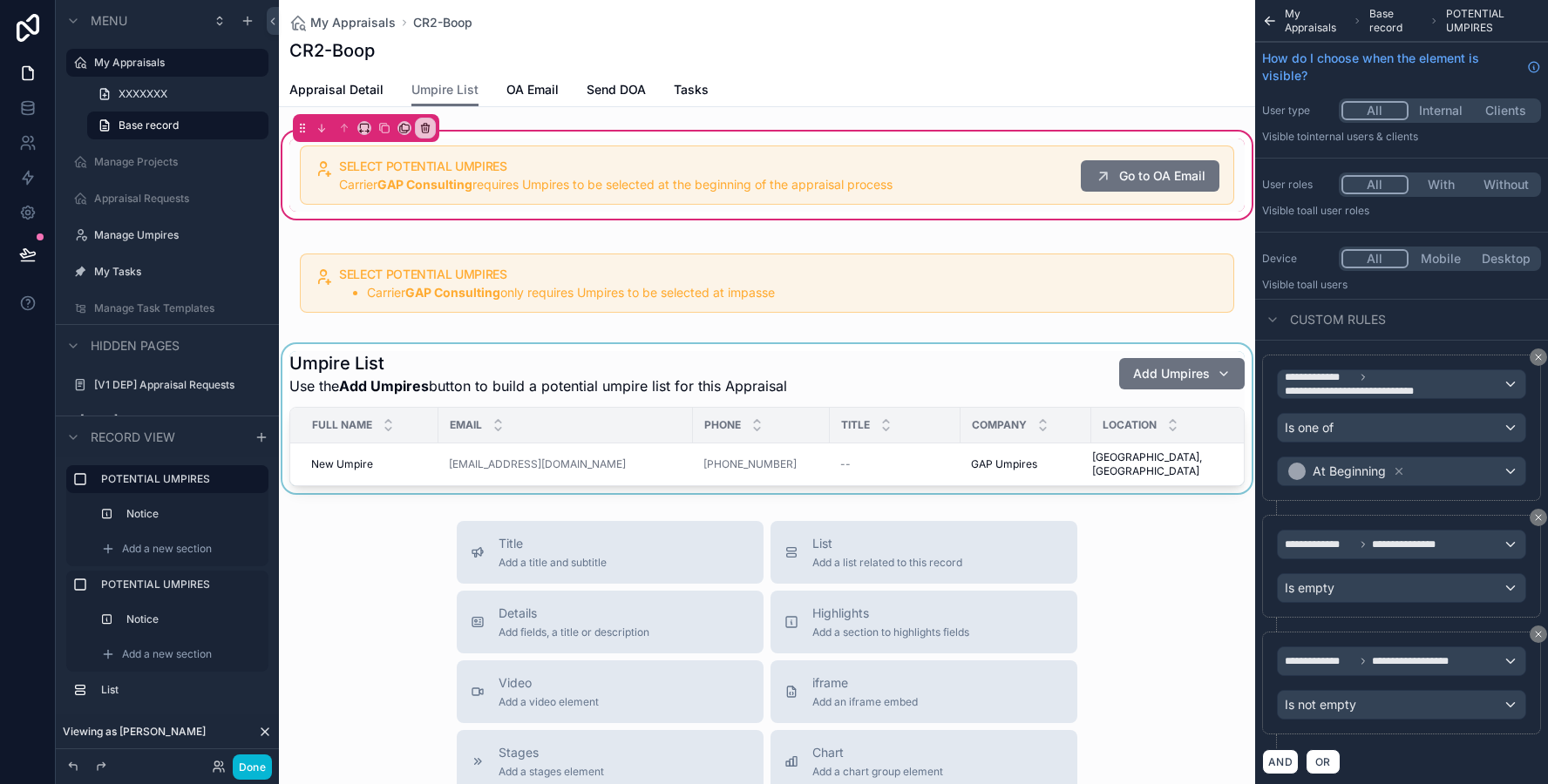
click at [450, 354] on div "scrollable content" at bounding box center [767, 418] width 976 height 149
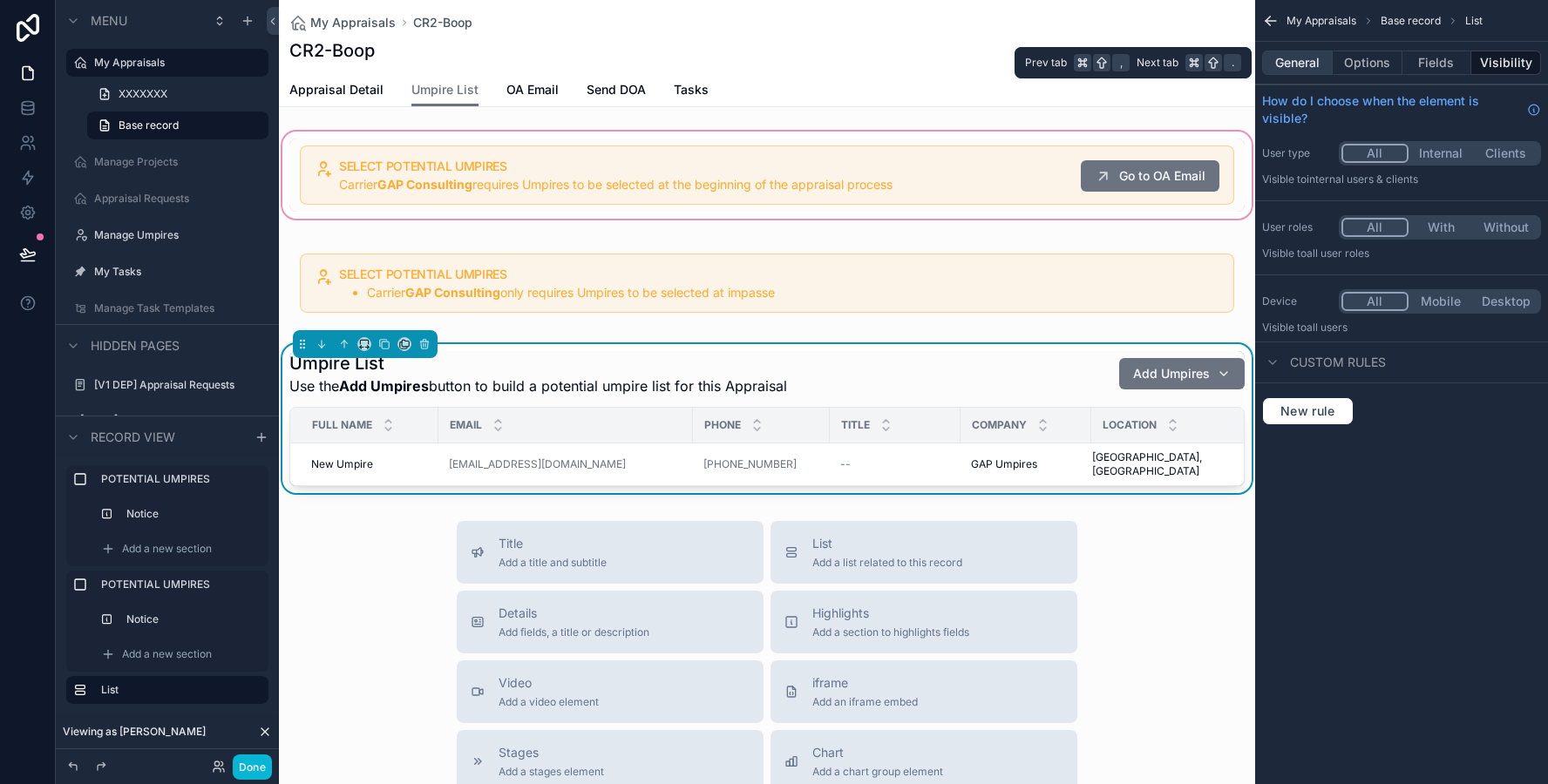
click at [1290, 72] on button "General" at bounding box center [1297, 63] width 71 height 25
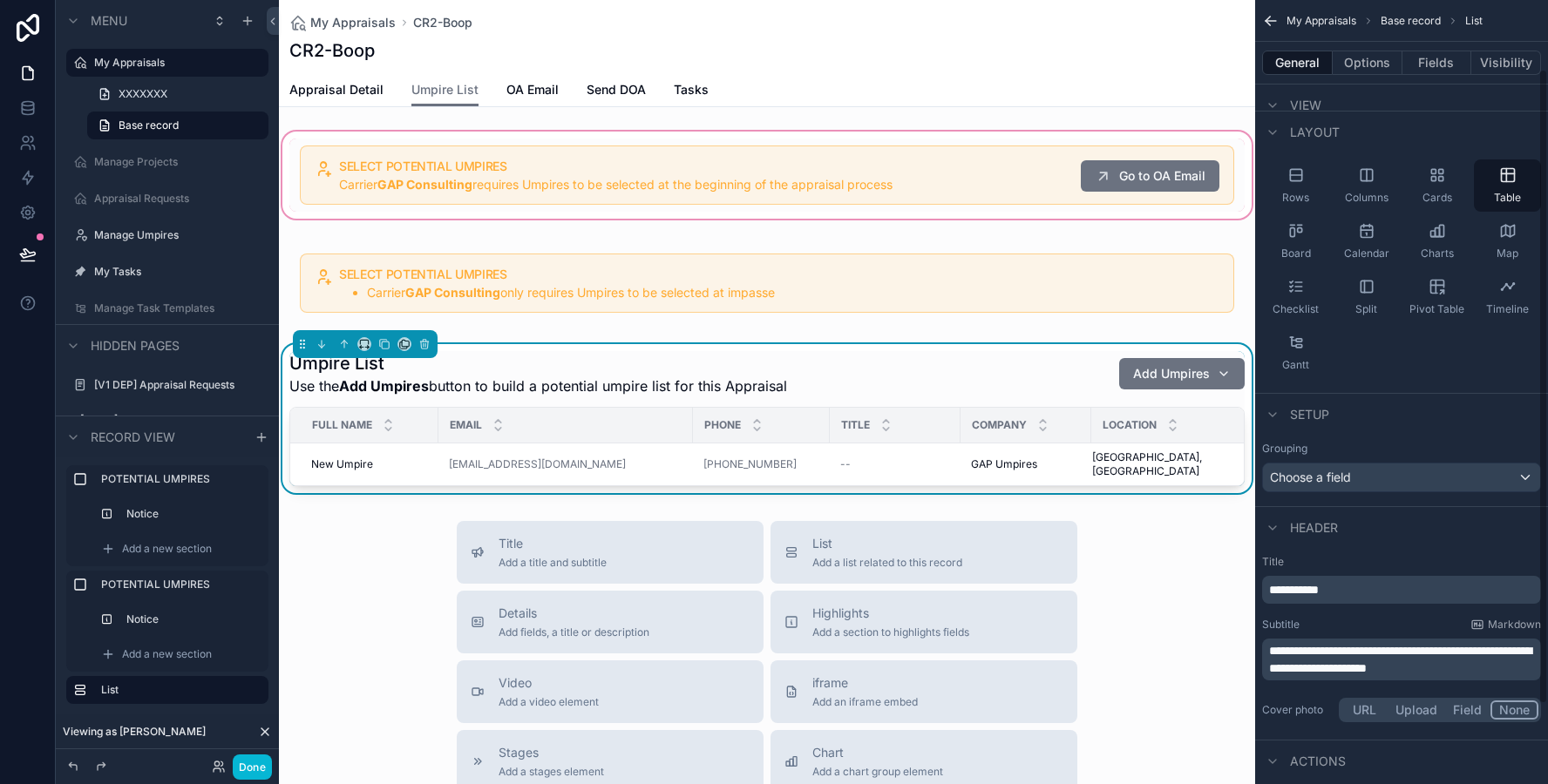
scroll to position [116, 0]
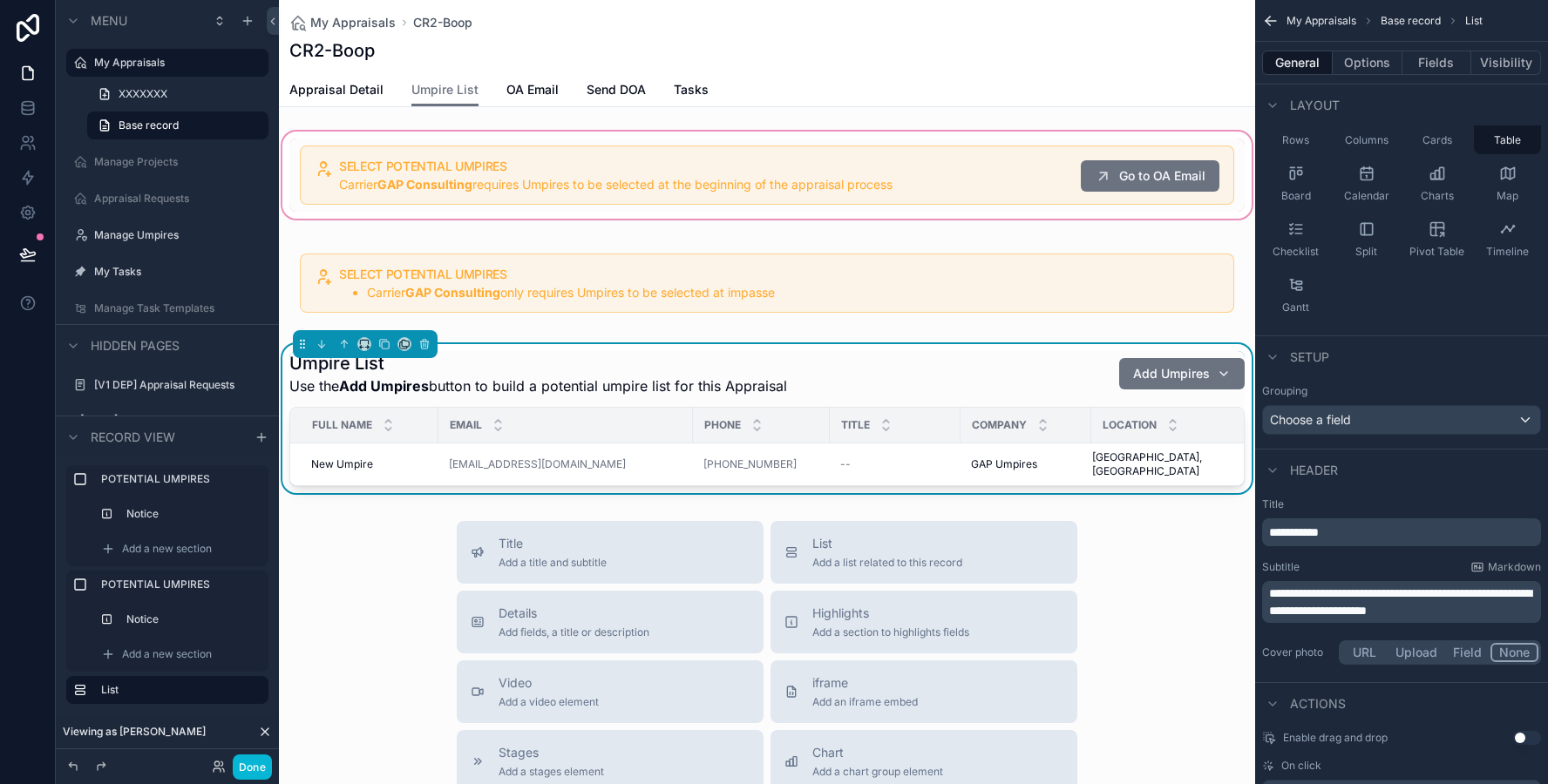
click at [1435, 616] on span "**********" at bounding box center [1400, 602] width 262 height 30
click at [1429, 627] on div "**********" at bounding box center [1402, 582] width 293 height 185
click at [1426, 608] on span "**********" at bounding box center [1400, 602] width 262 height 30
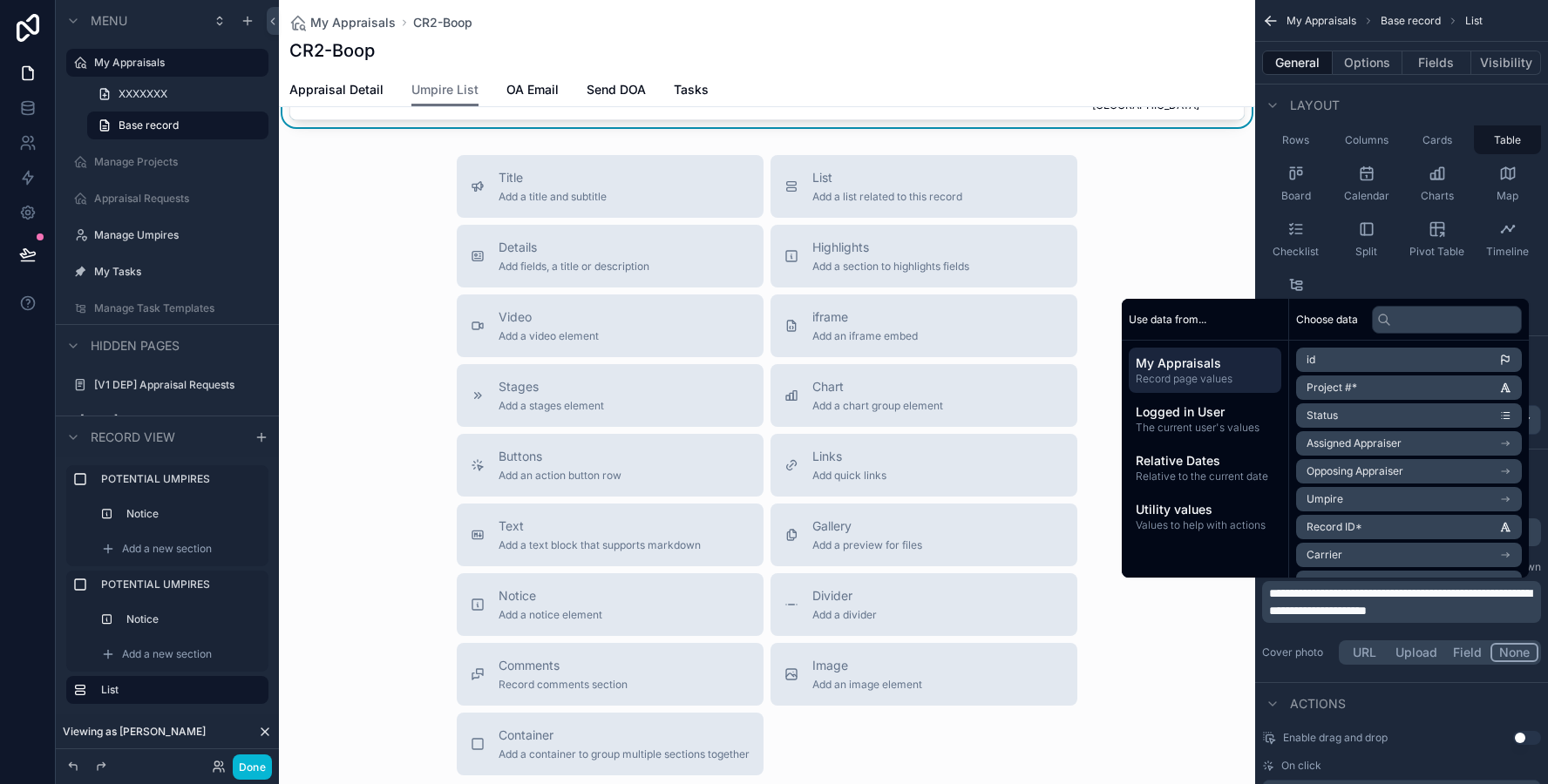
scroll to position [374, 0]
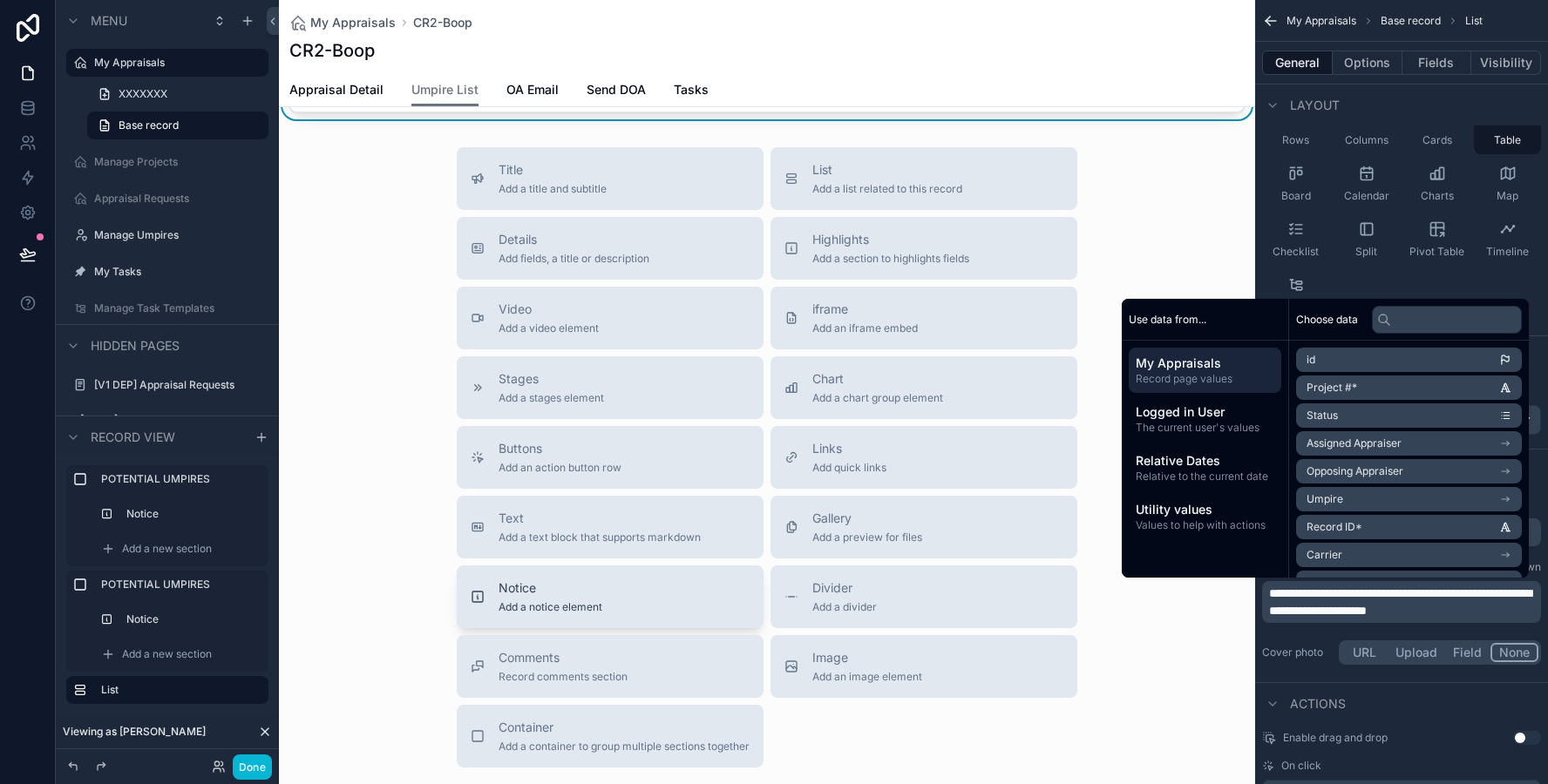
click at [627, 599] on div "Notice Add a notice element" at bounding box center [609, 597] width 279 height 35
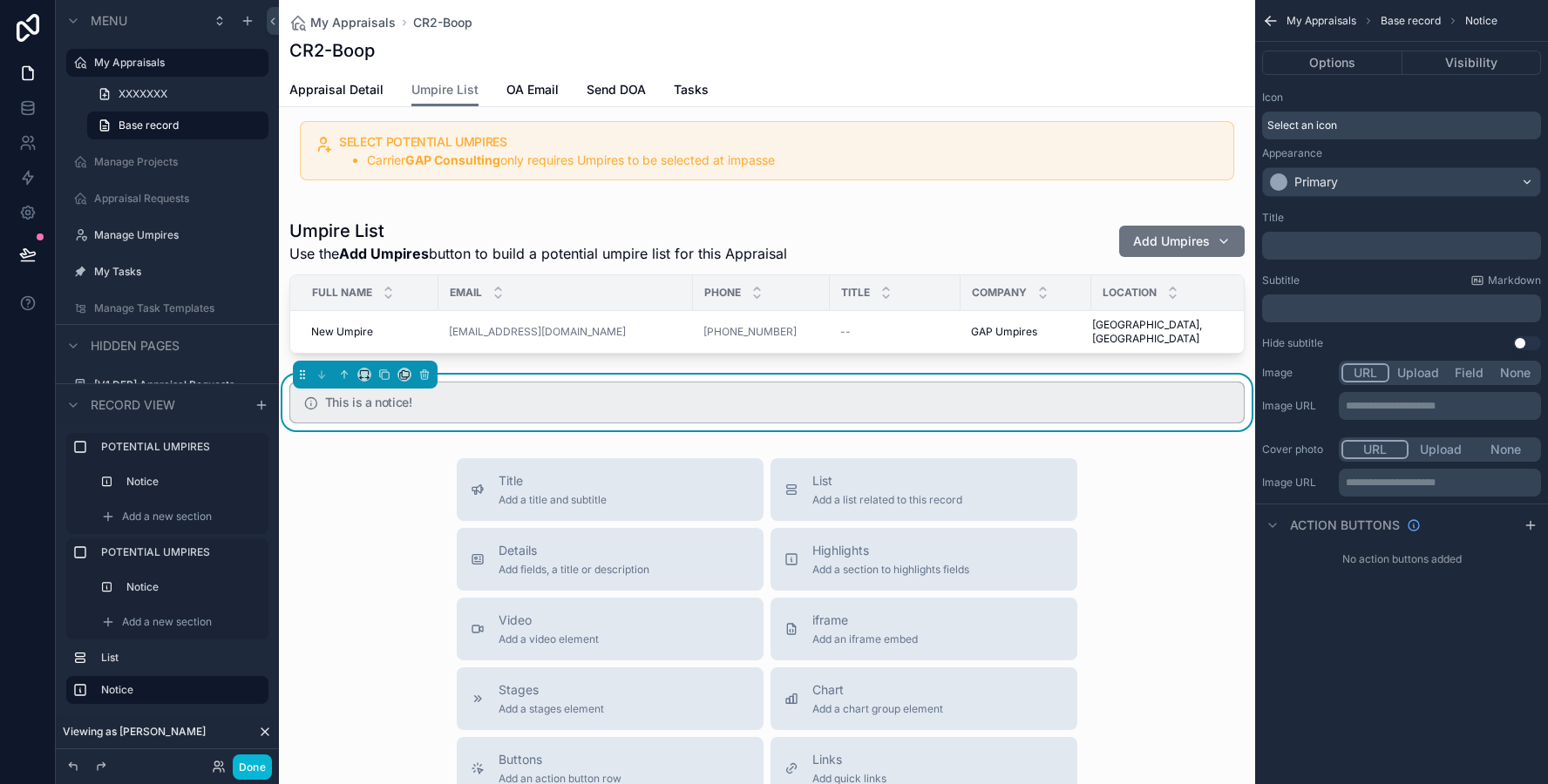
scroll to position [129, 0]
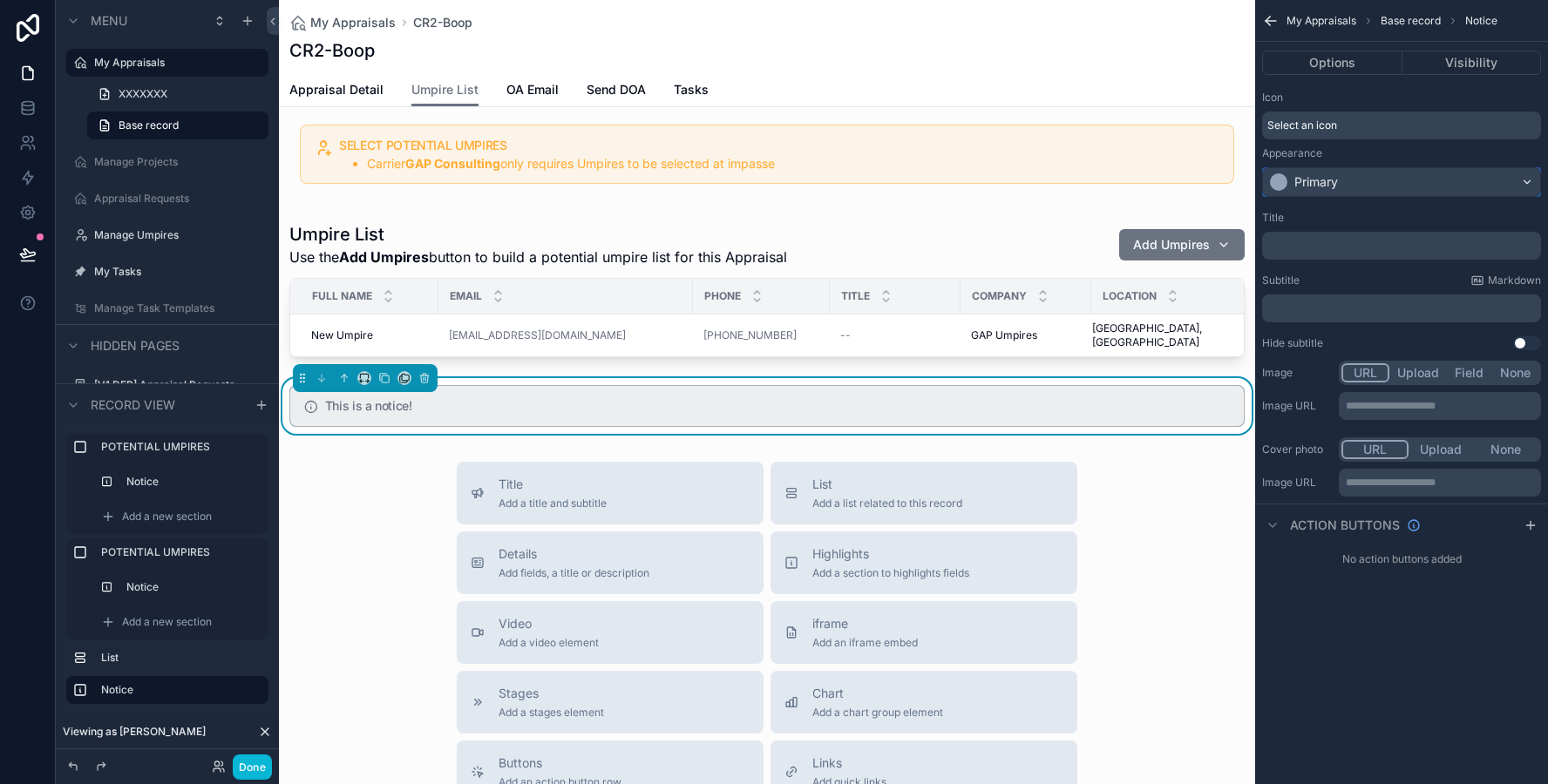
click at [1349, 188] on div "Primary" at bounding box center [1401, 182] width 277 height 28
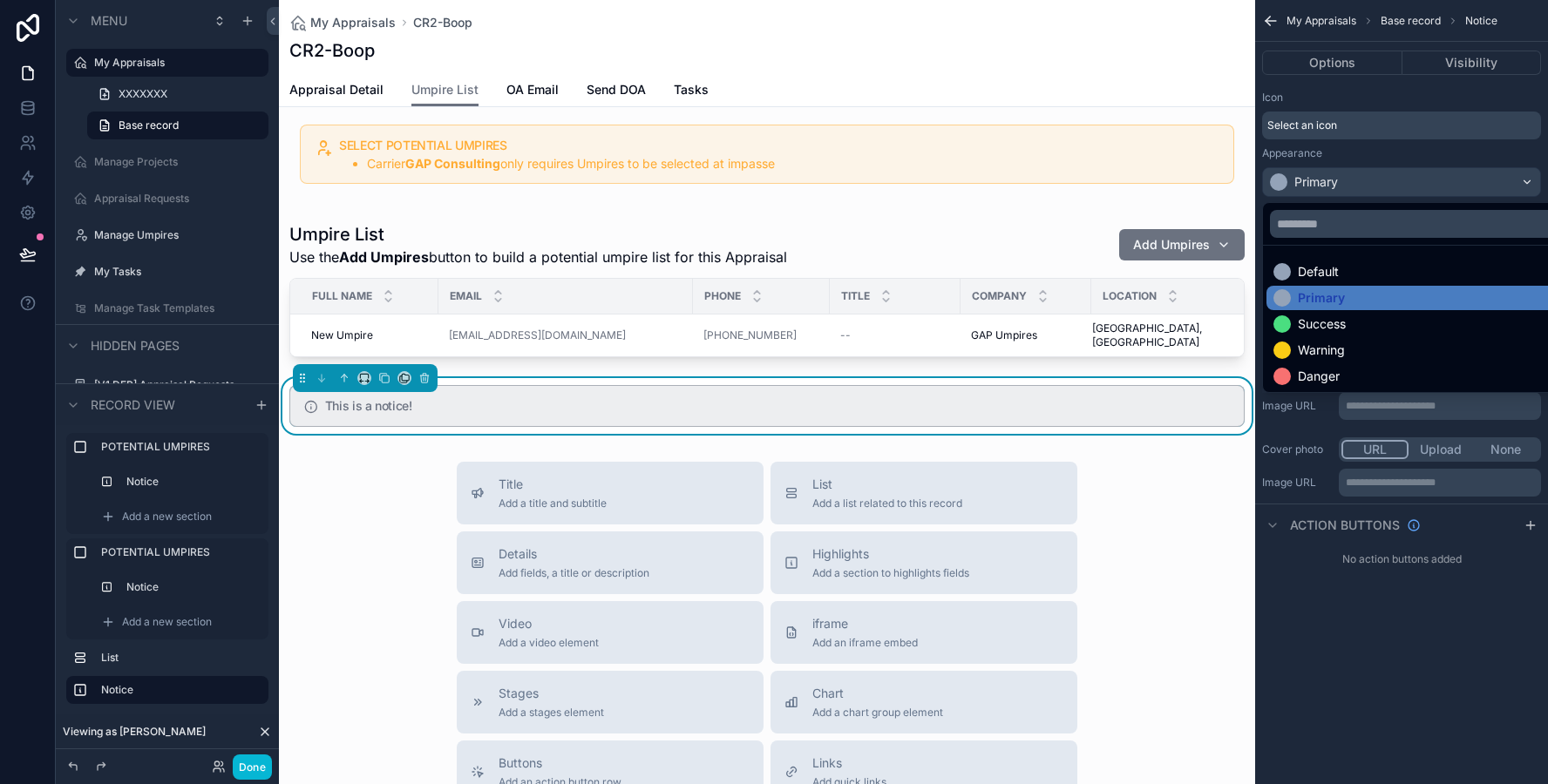
click at [1350, 180] on div "scrollable content" at bounding box center [774, 392] width 1548 height 784
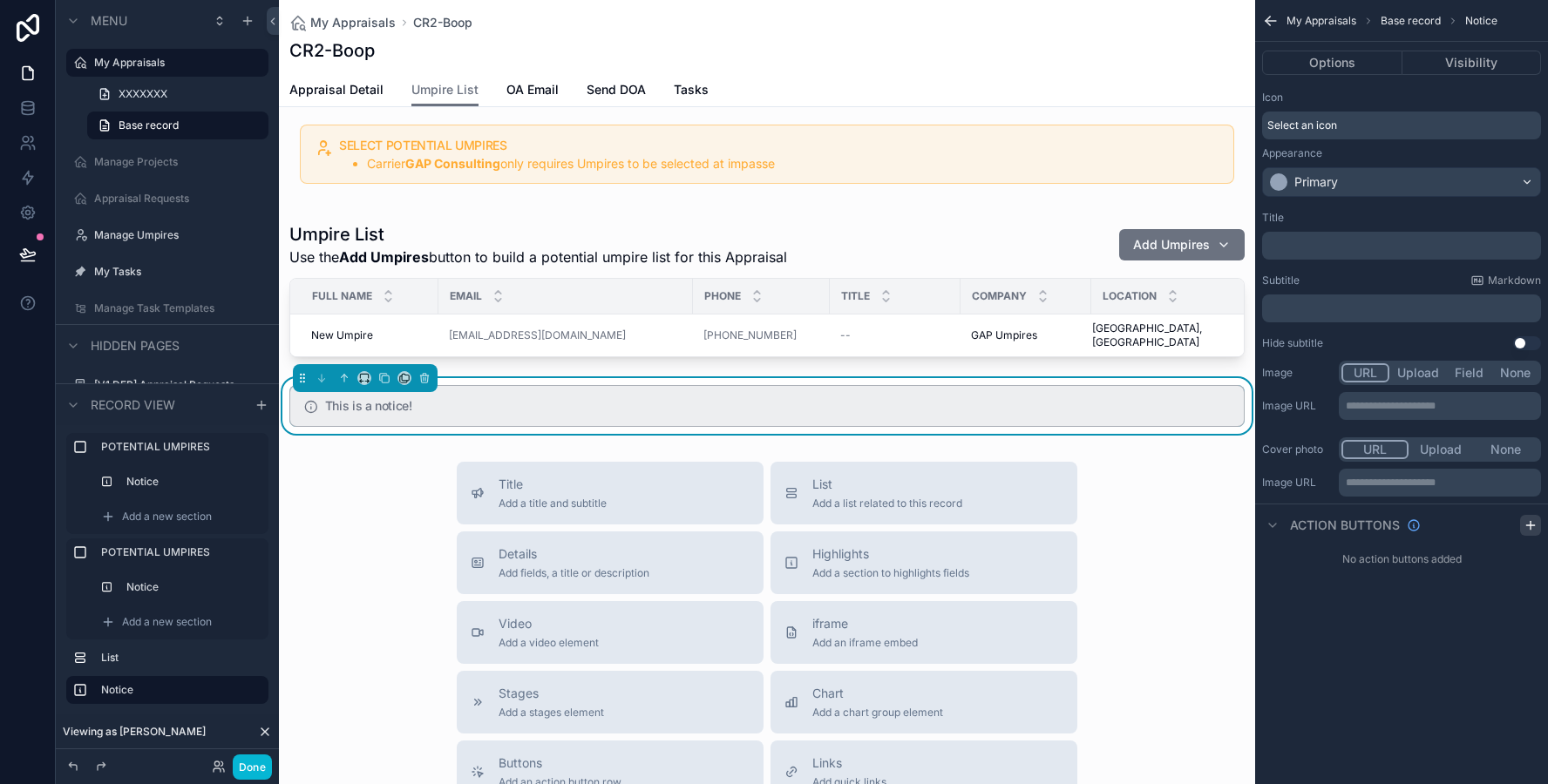
click at [1533, 515] on div "scrollable content" at bounding box center [1530, 525] width 21 height 21
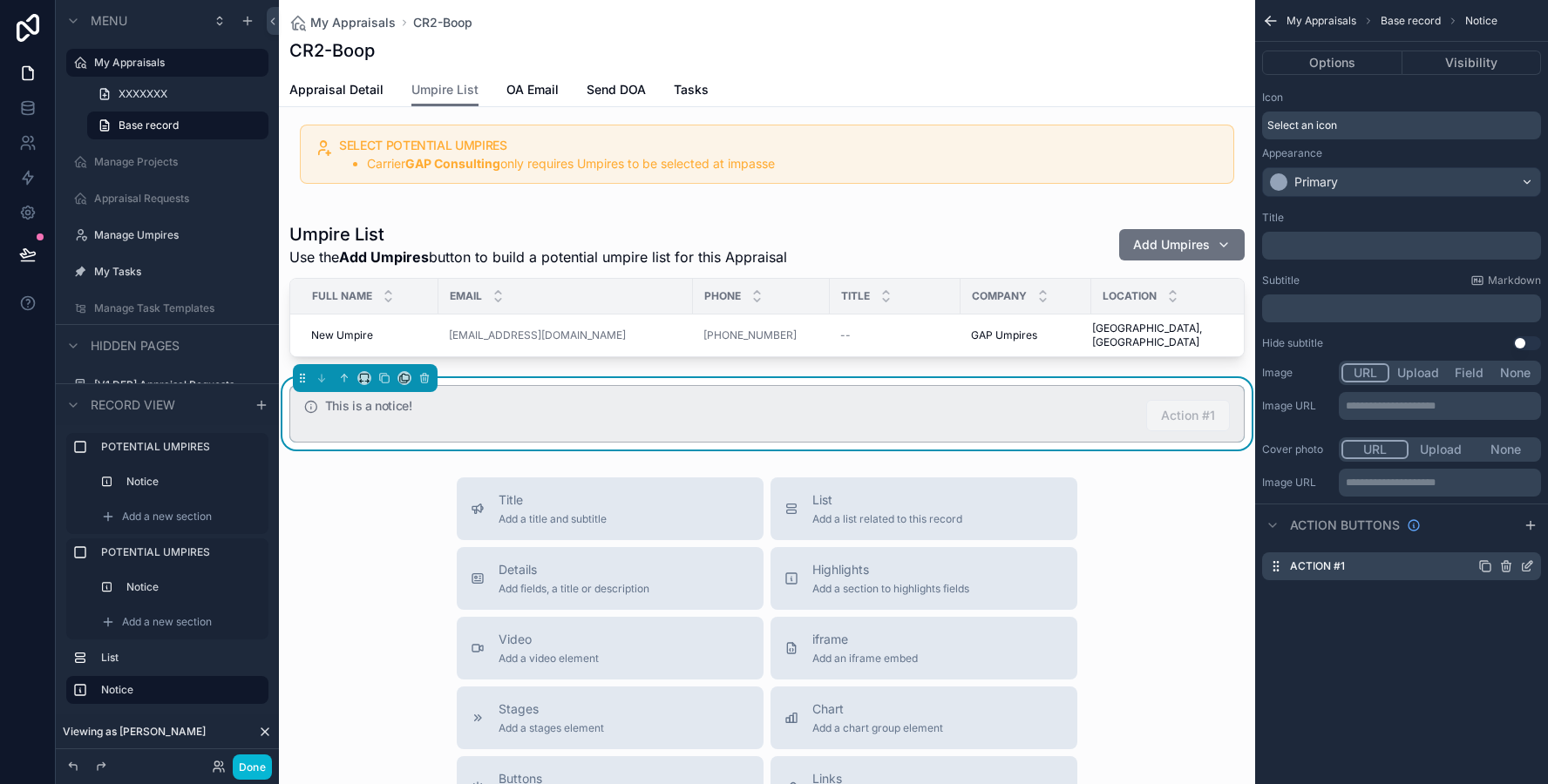
click at [1523, 575] on div "Action #1" at bounding box center [1401, 566] width 279 height 28
click at [1409, 569] on div "Action #1" at bounding box center [1401, 566] width 279 height 28
click at [1527, 564] on icon "scrollable content" at bounding box center [1529, 565] width 7 height 7
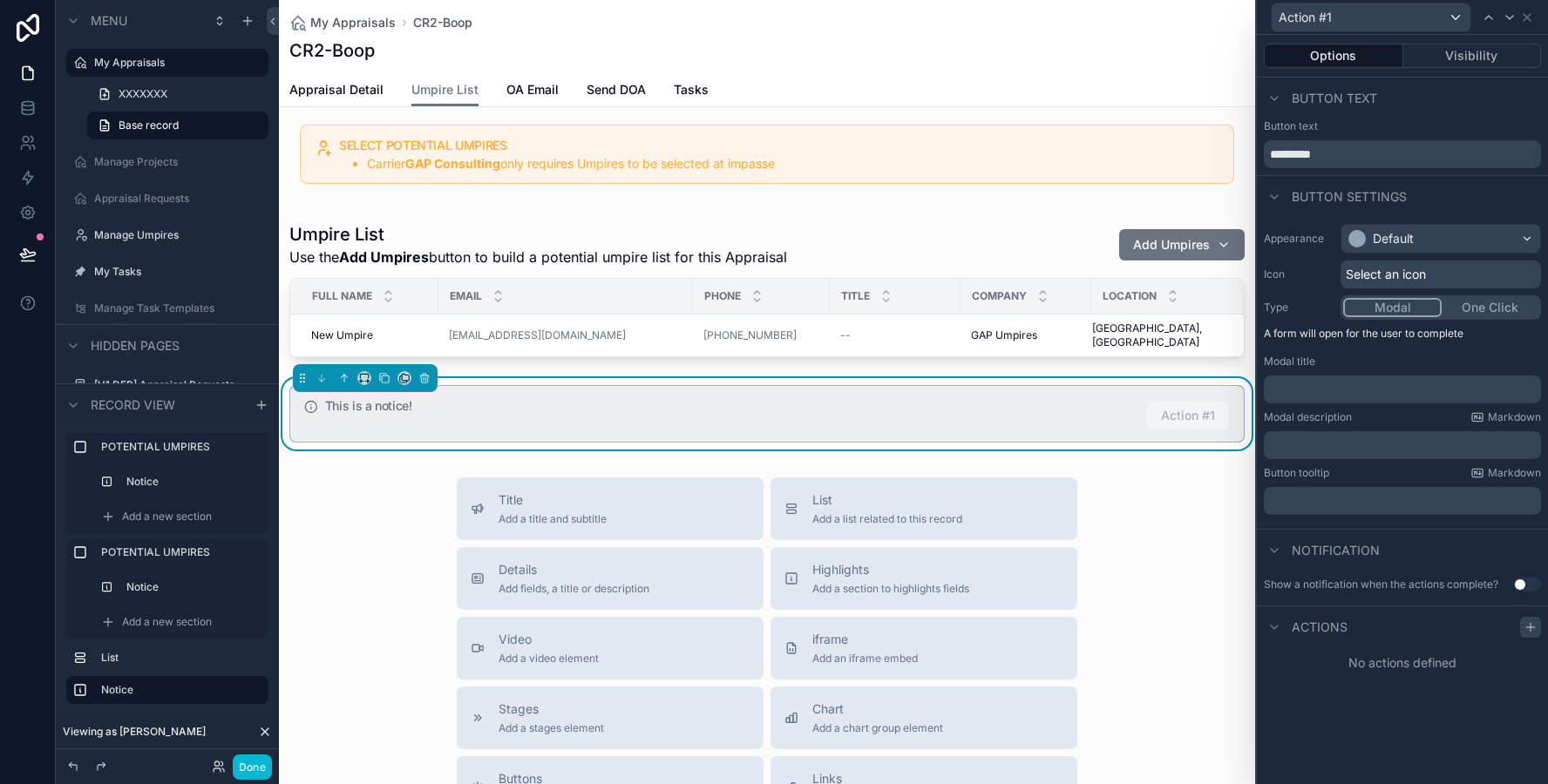
click at [1532, 636] on div at bounding box center [1530, 627] width 21 height 21
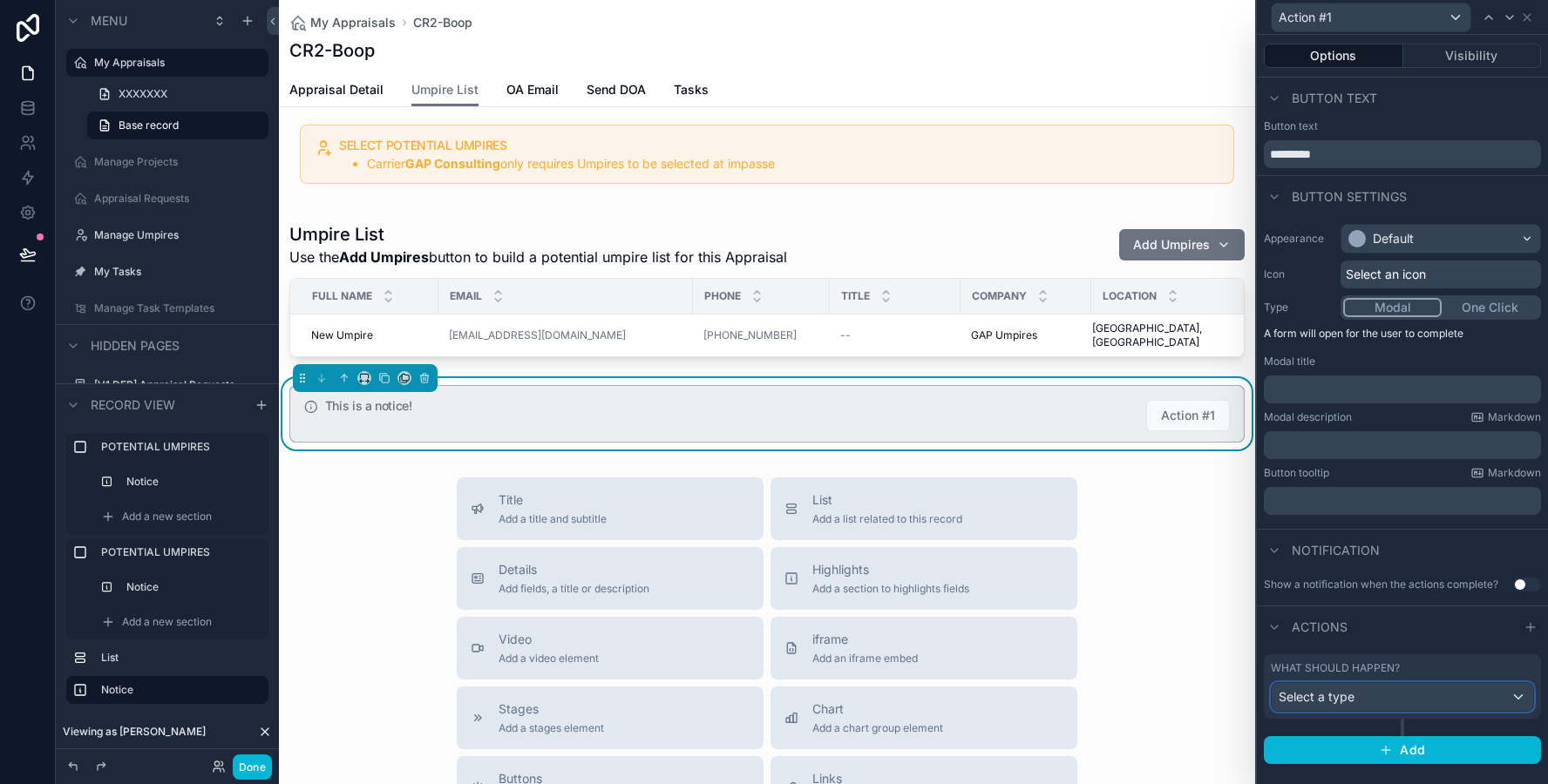
click at [1372, 695] on div "Select a type" at bounding box center [1402, 697] width 261 height 28
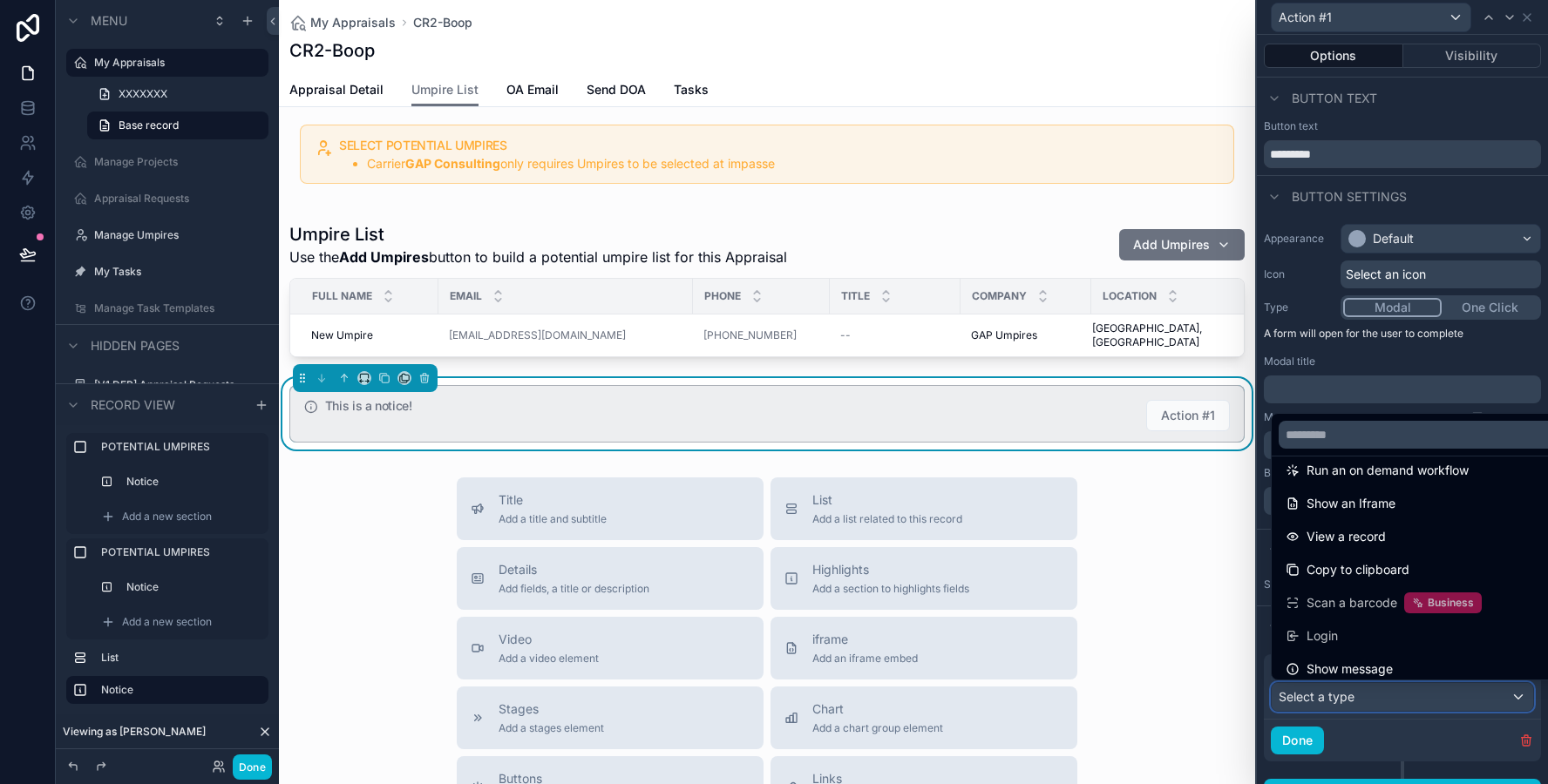
scroll to position [190, 0]
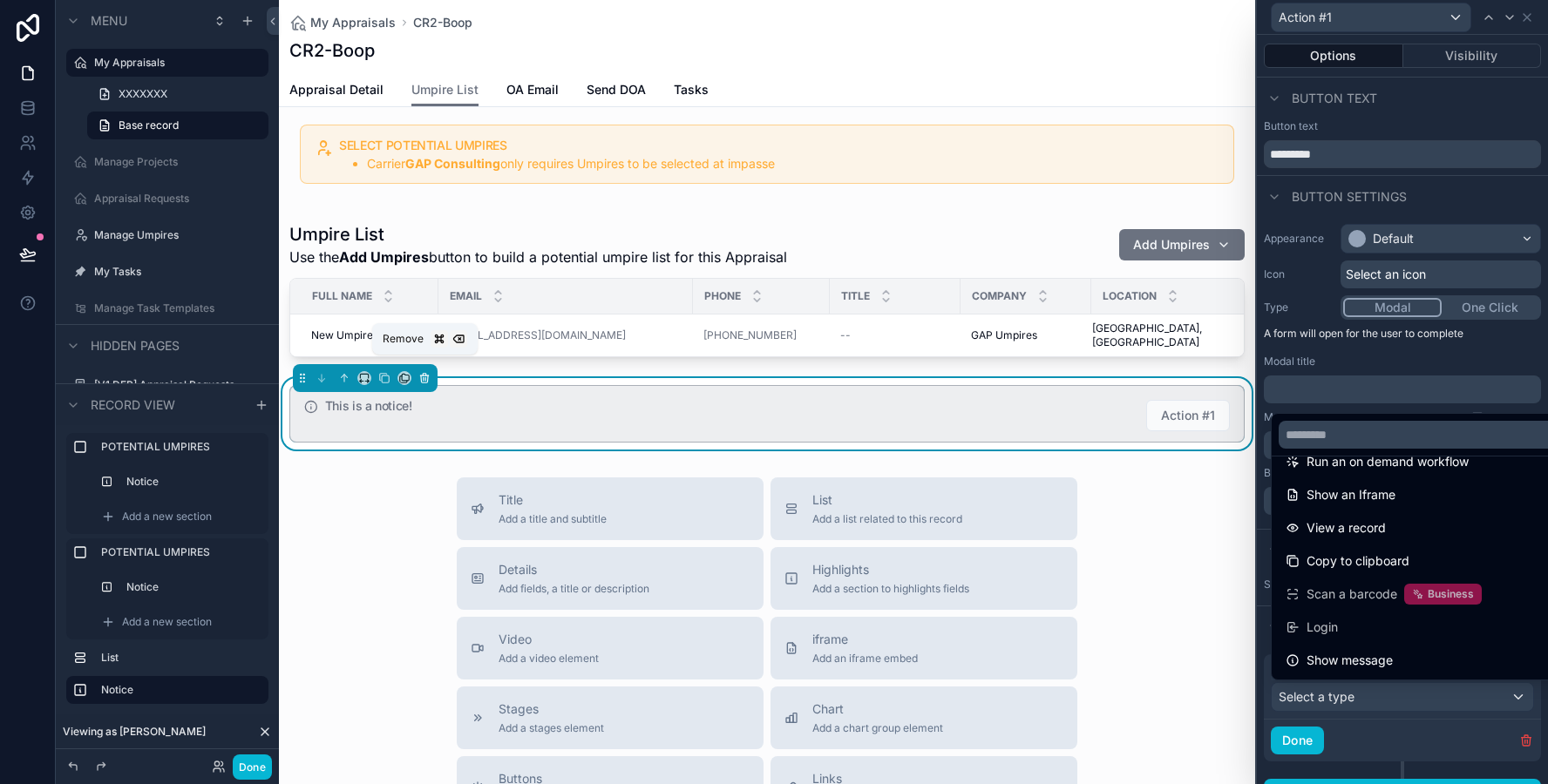
click at [420, 372] on icon "scrollable content" at bounding box center [424, 377] width 12 height 12
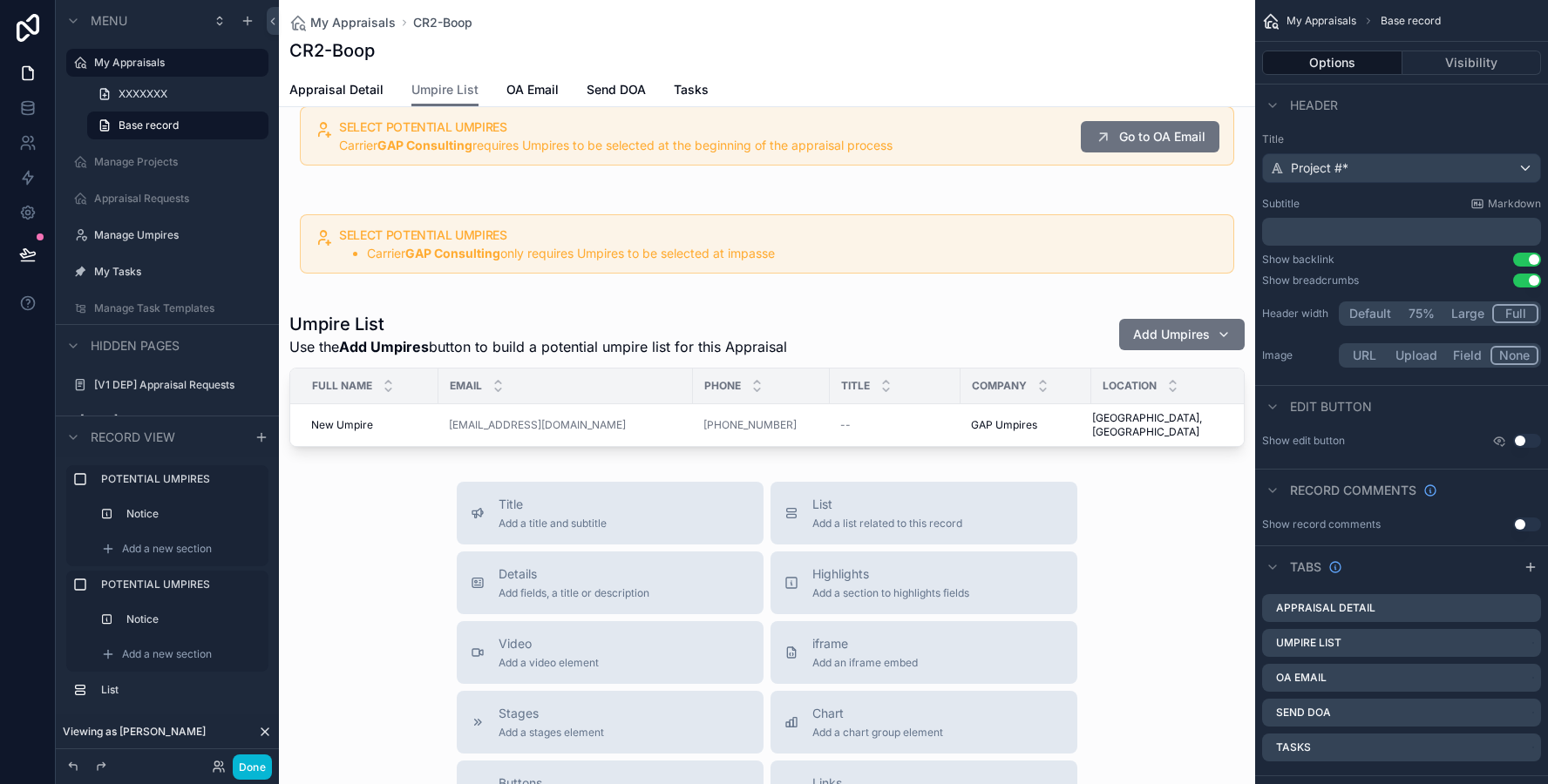
scroll to position [0, 0]
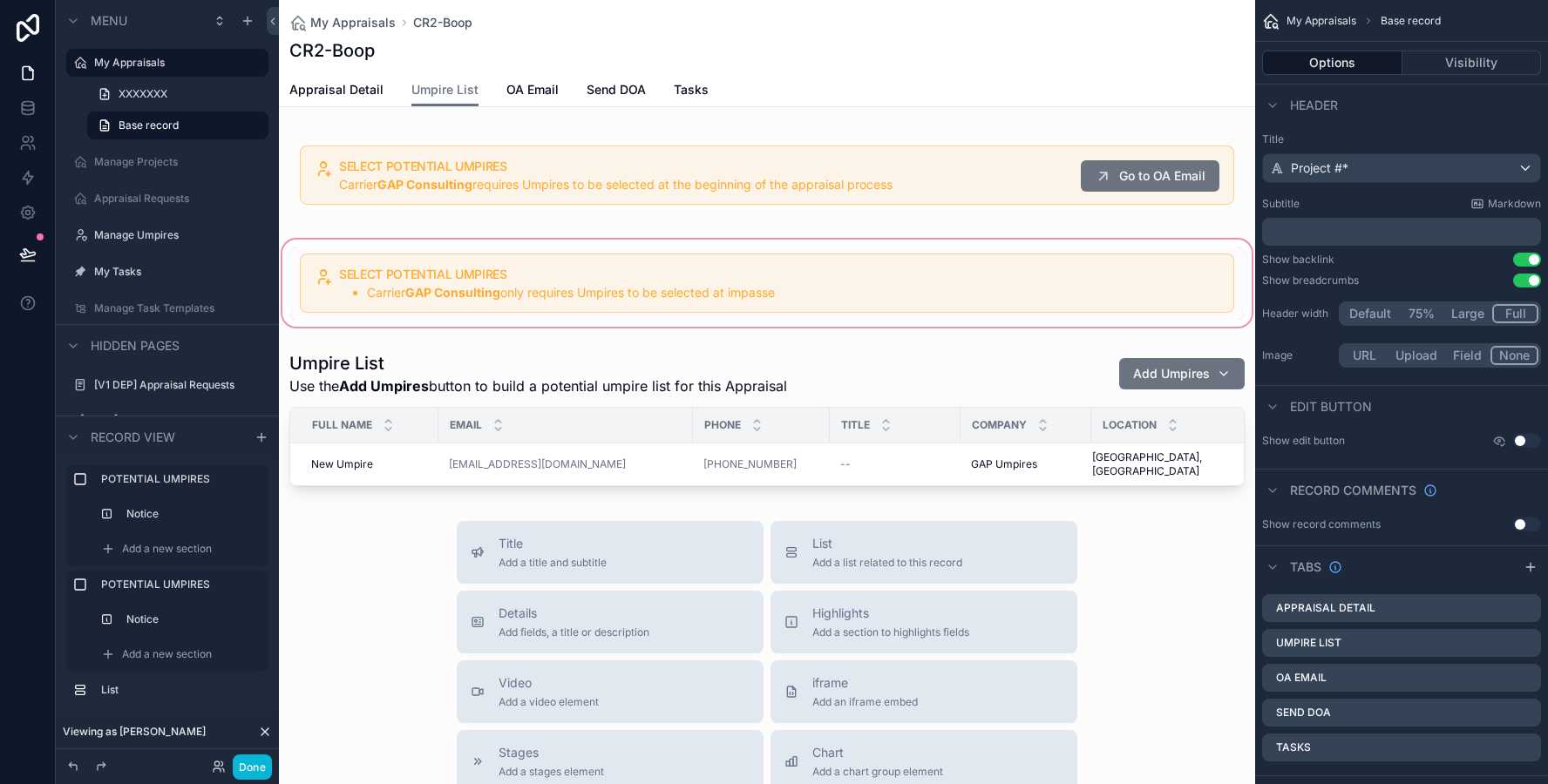
click at [469, 304] on div "scrollable content" at bounding box center [767, 283] width 976 height 94
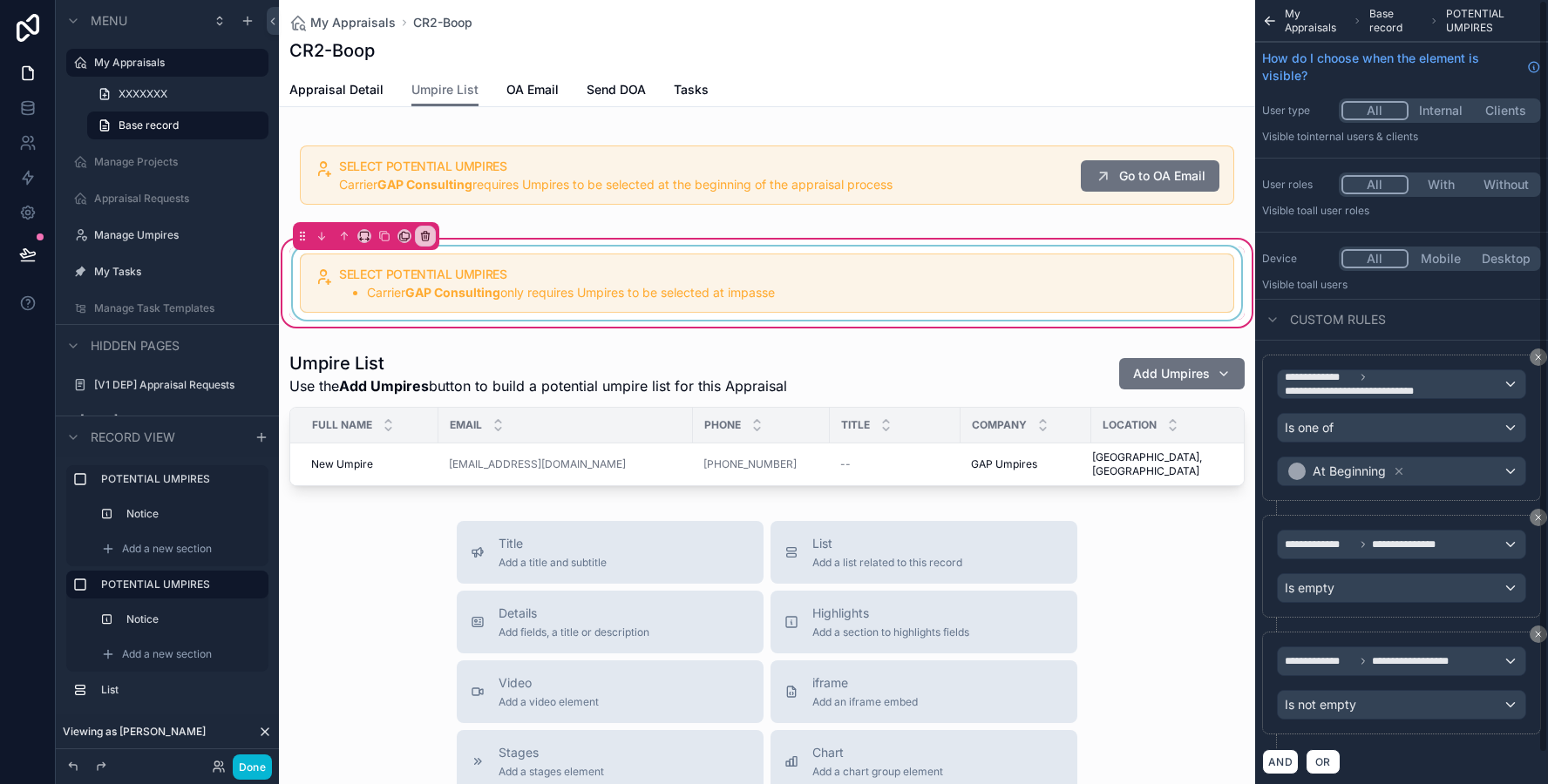
click at [914, 280] on div "scrollable content" at bounding box center [767, 283] width 955 height 73
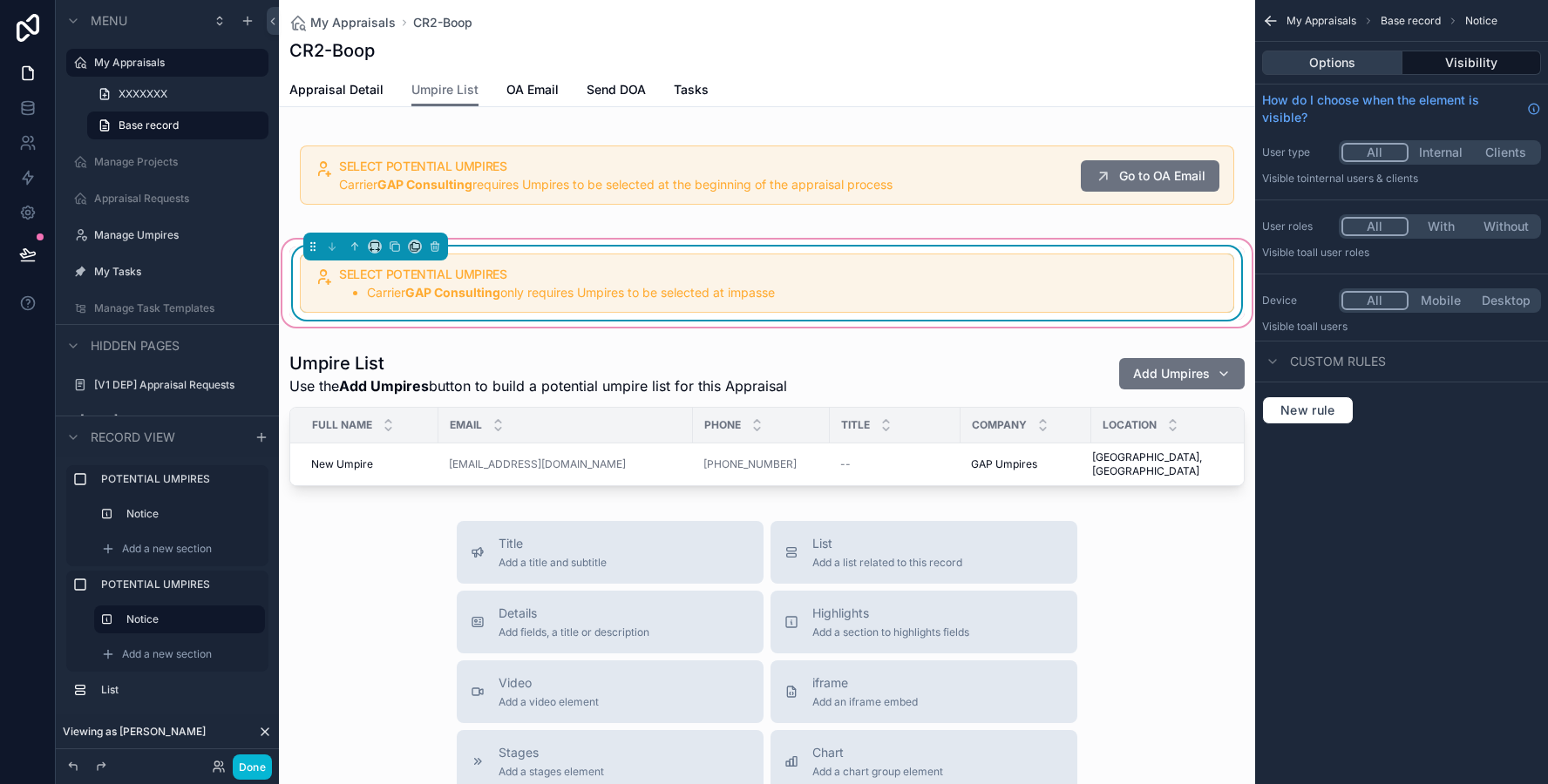
click at [1298, 60] on button "Options" at bounding box center [1332, 63] width 140 height 25
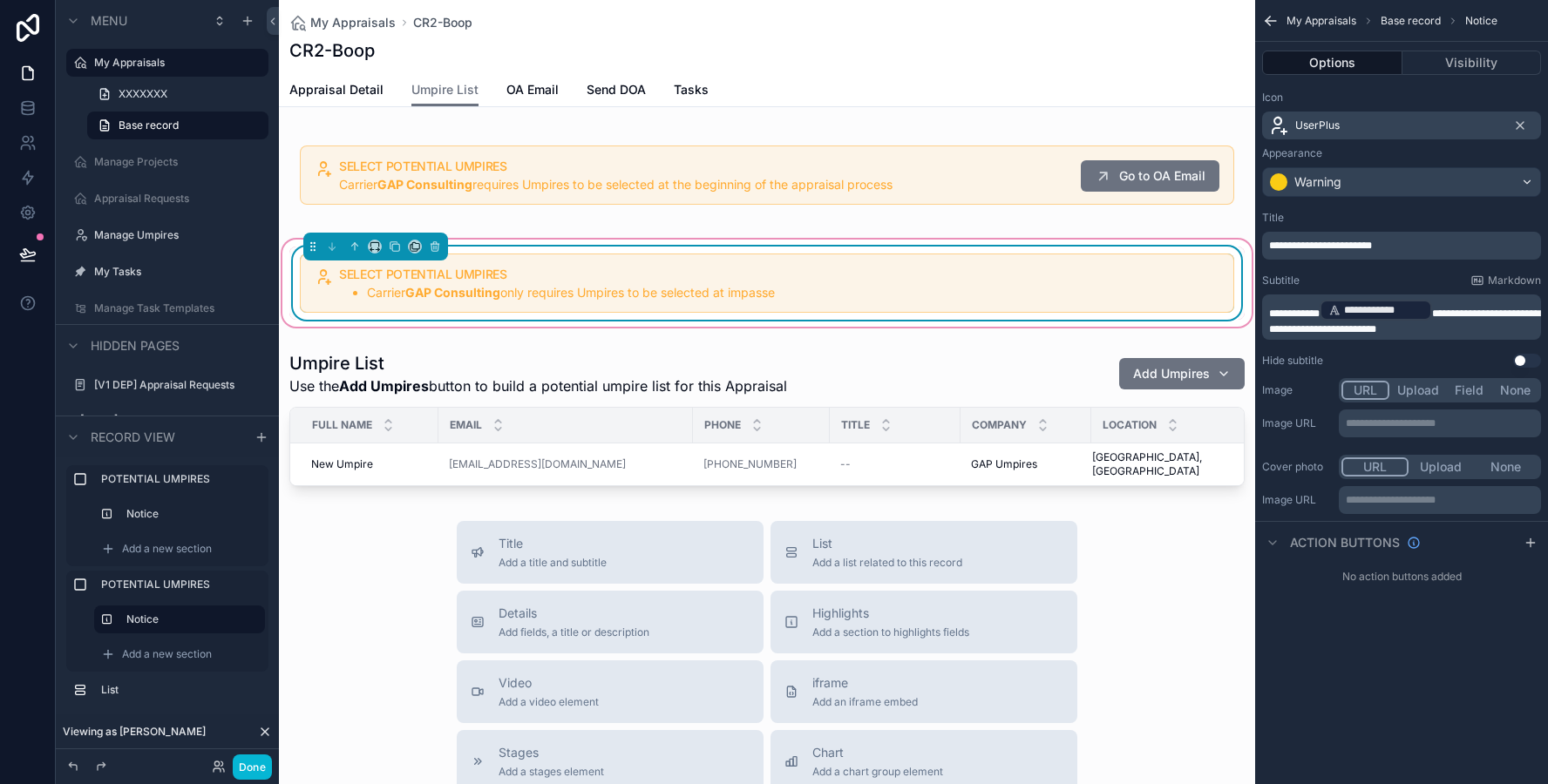
click at [1276, 308] on span "**********" at bounding box center [1294, 313] width 51 height 10
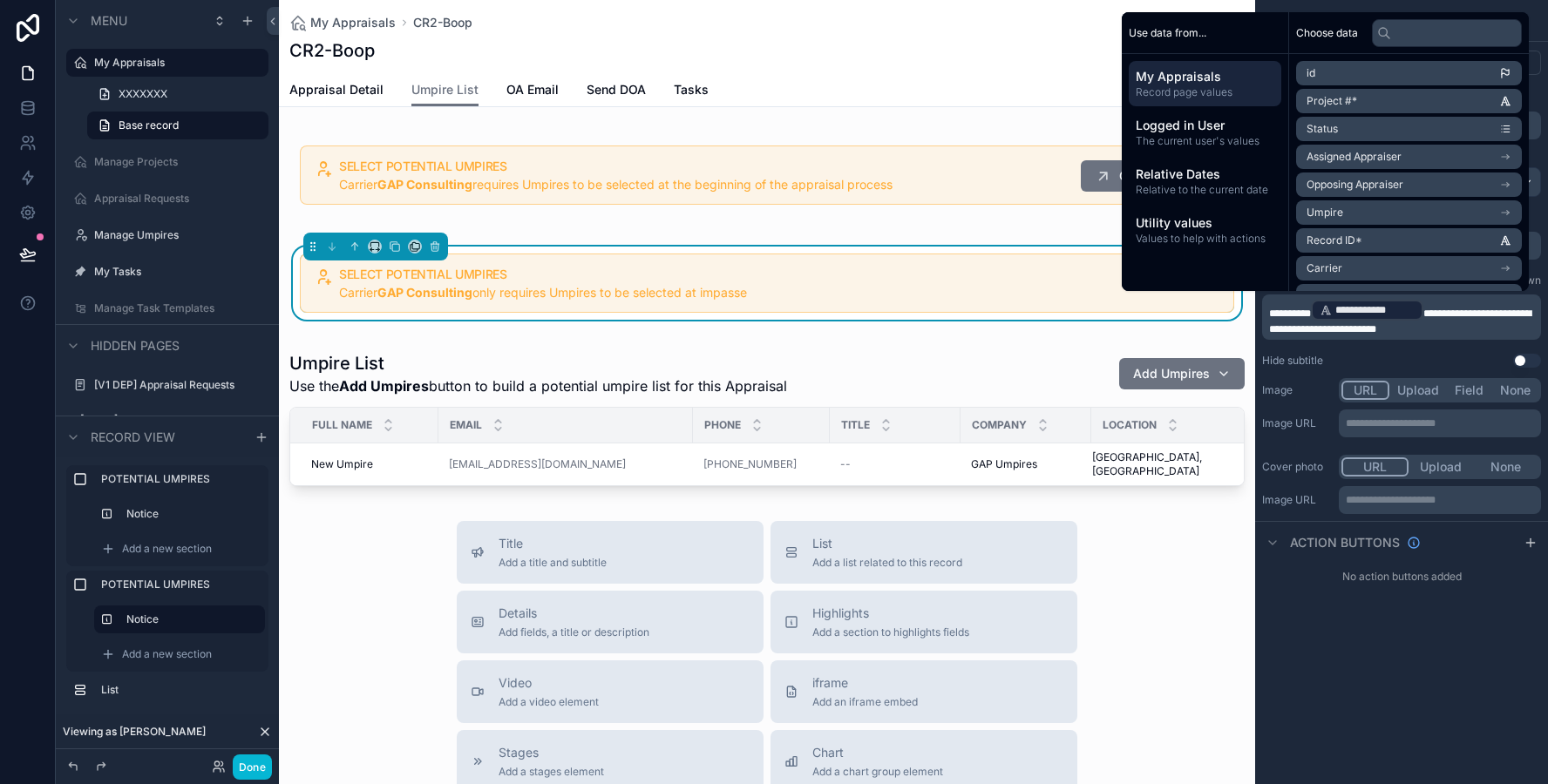
click at [1343, 676] on div "**********" at bounding box center [1402, 392] width 293 height 784
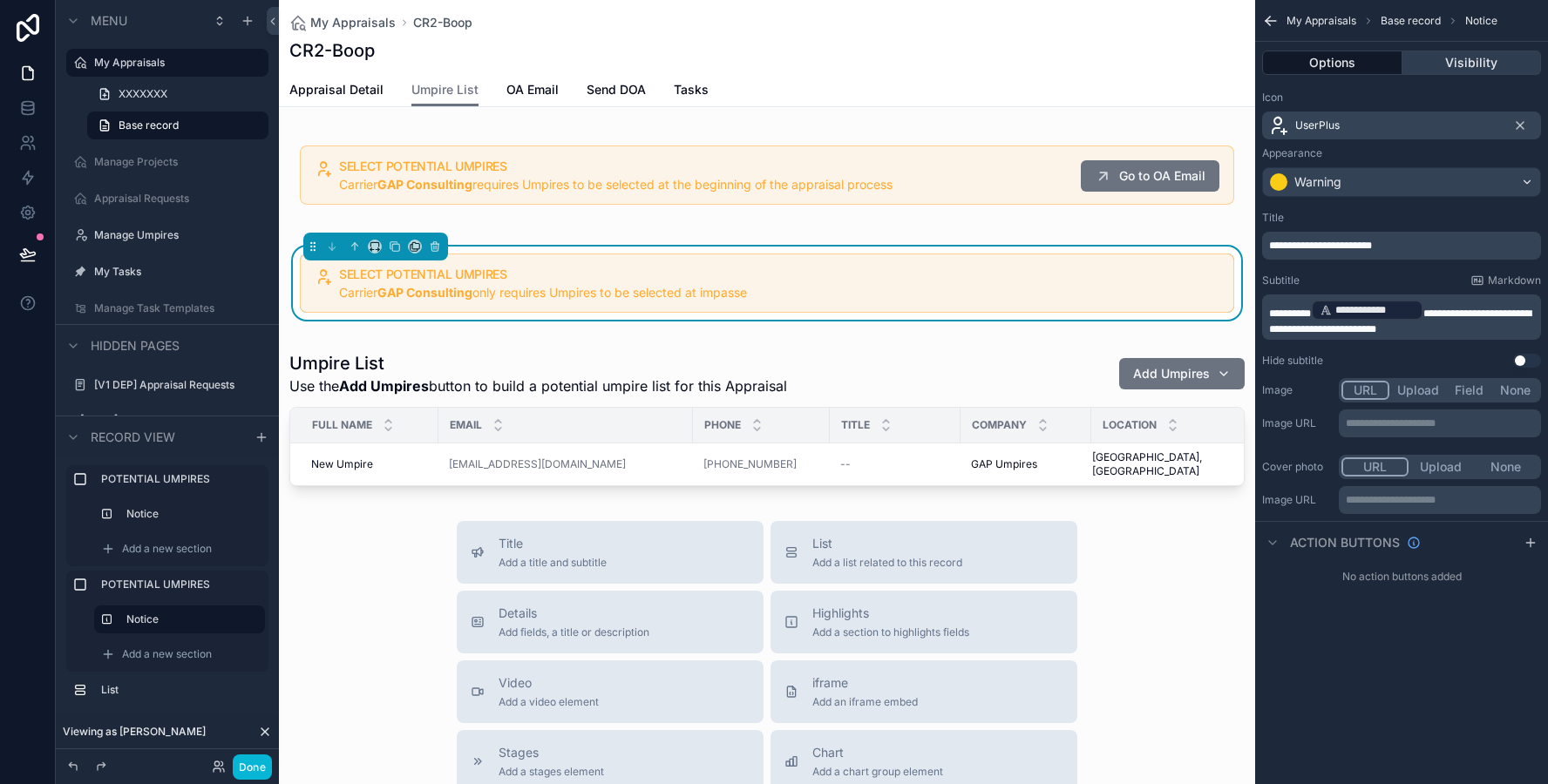
click at [1447, 65] on button "Visibility" at bounding box center [1472, 63] width 139 height 25
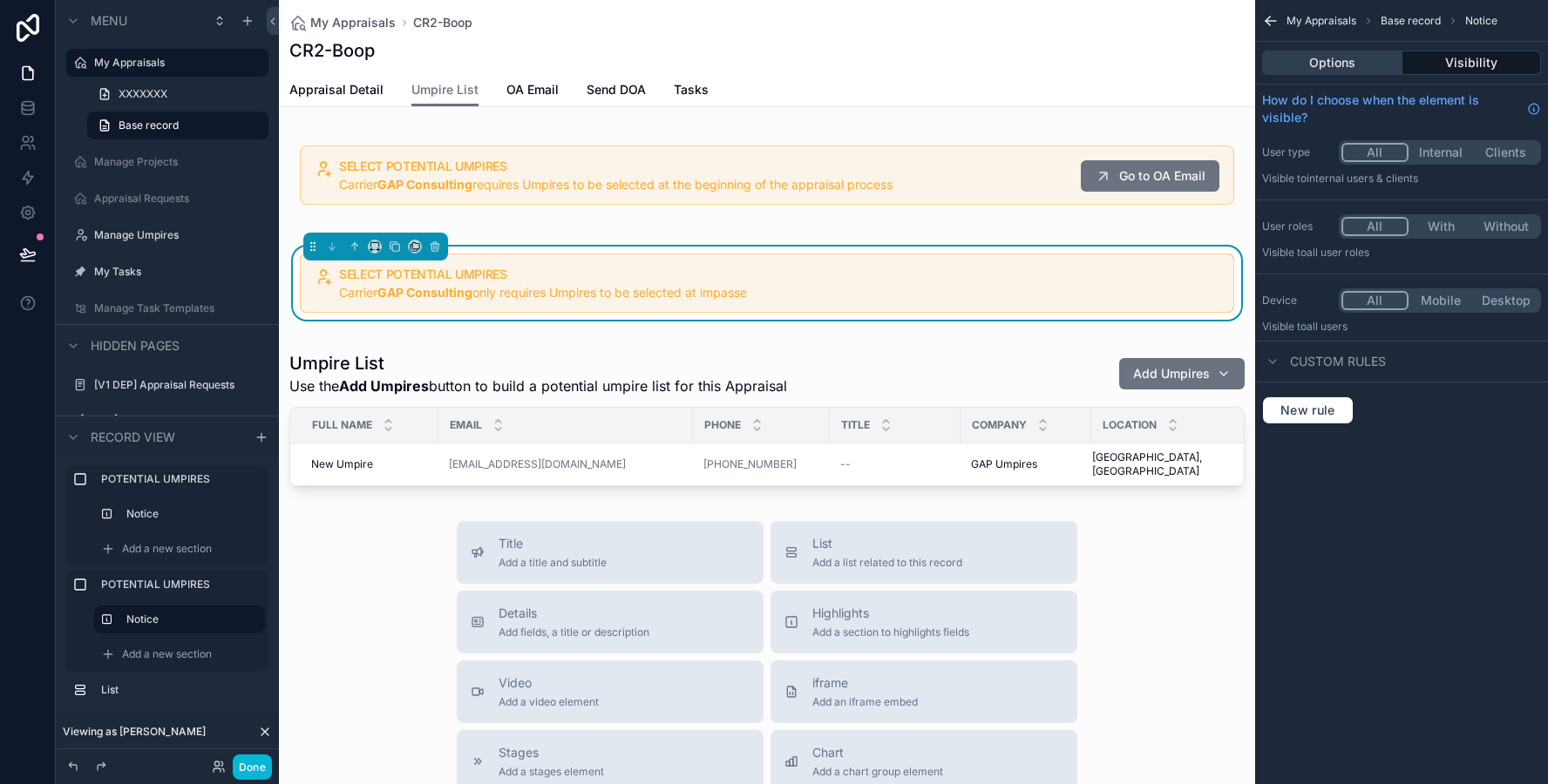
click at [1325, 65] on button "Options" at bounding box center [1332, 63] width 140 height 25
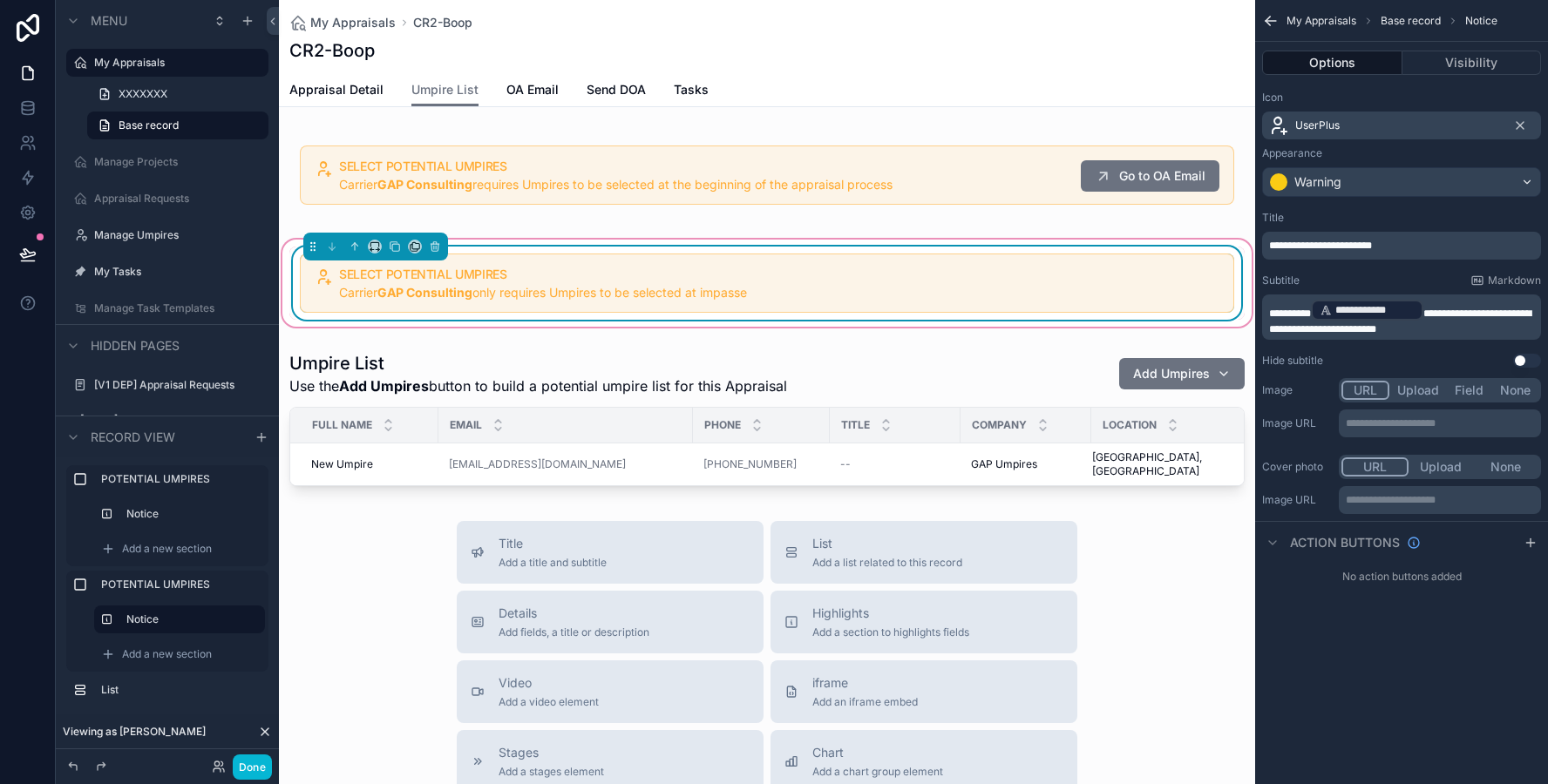
click at [1106, 249] on div "SELECT POTENTIAL UMPIRES Carrier GAP Consulting only requires Umpires to be sel…" at bounding box center [767, 283] width 955 height 73
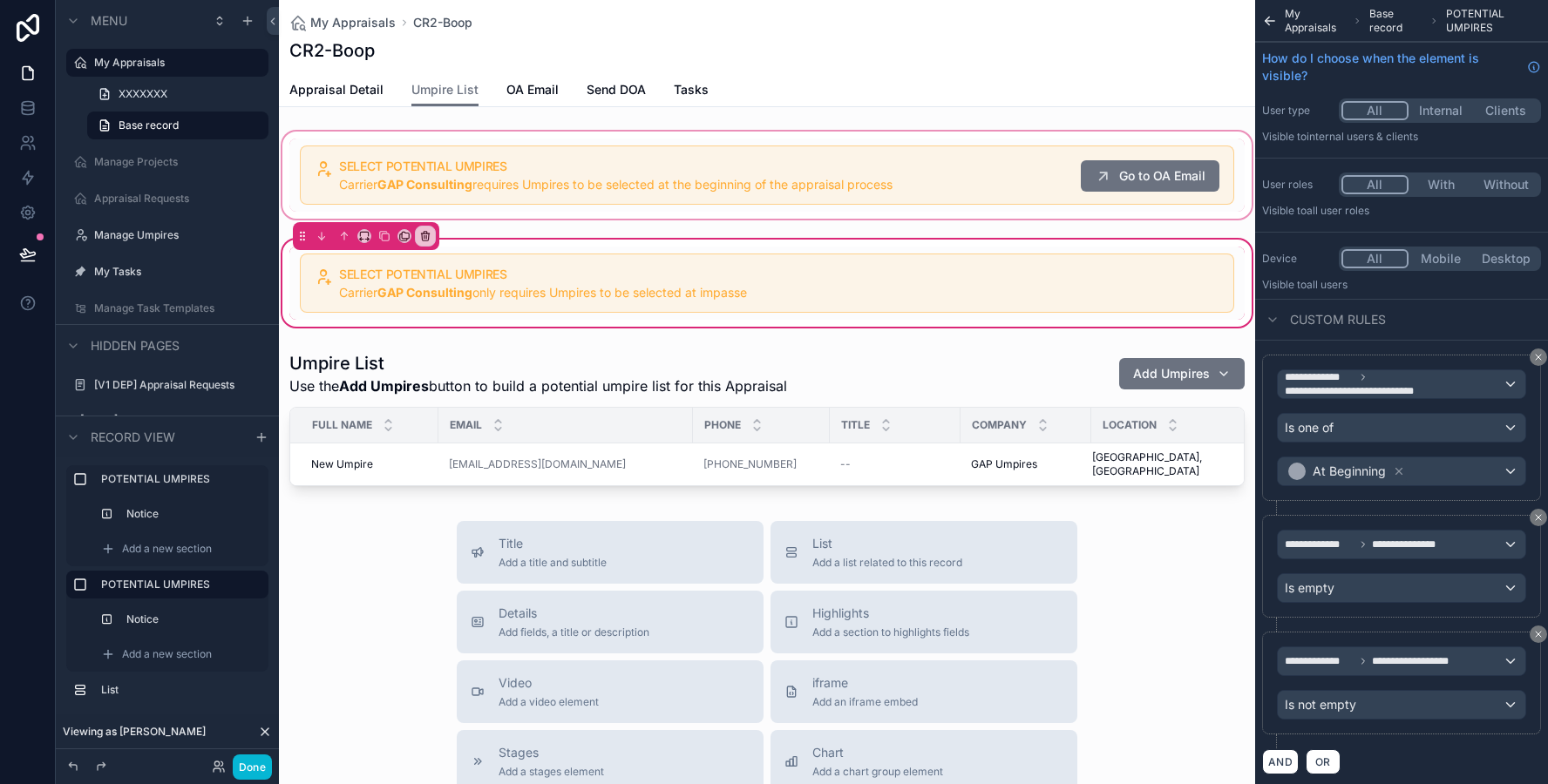
click at [955, 140] on div "scrollable content" at bounding box center [767, 175] width 976 height 94
click at [955, 143] on div "scrollable content" at bounding box center [767, 175] width 976 height 94
click at [980, 157] on div "scrollable content" at bounding box center [767, 175] width 976 height 94
click at [951, 197] on div "scrollable content" at bounding box center [767, 175] width 976 height 94
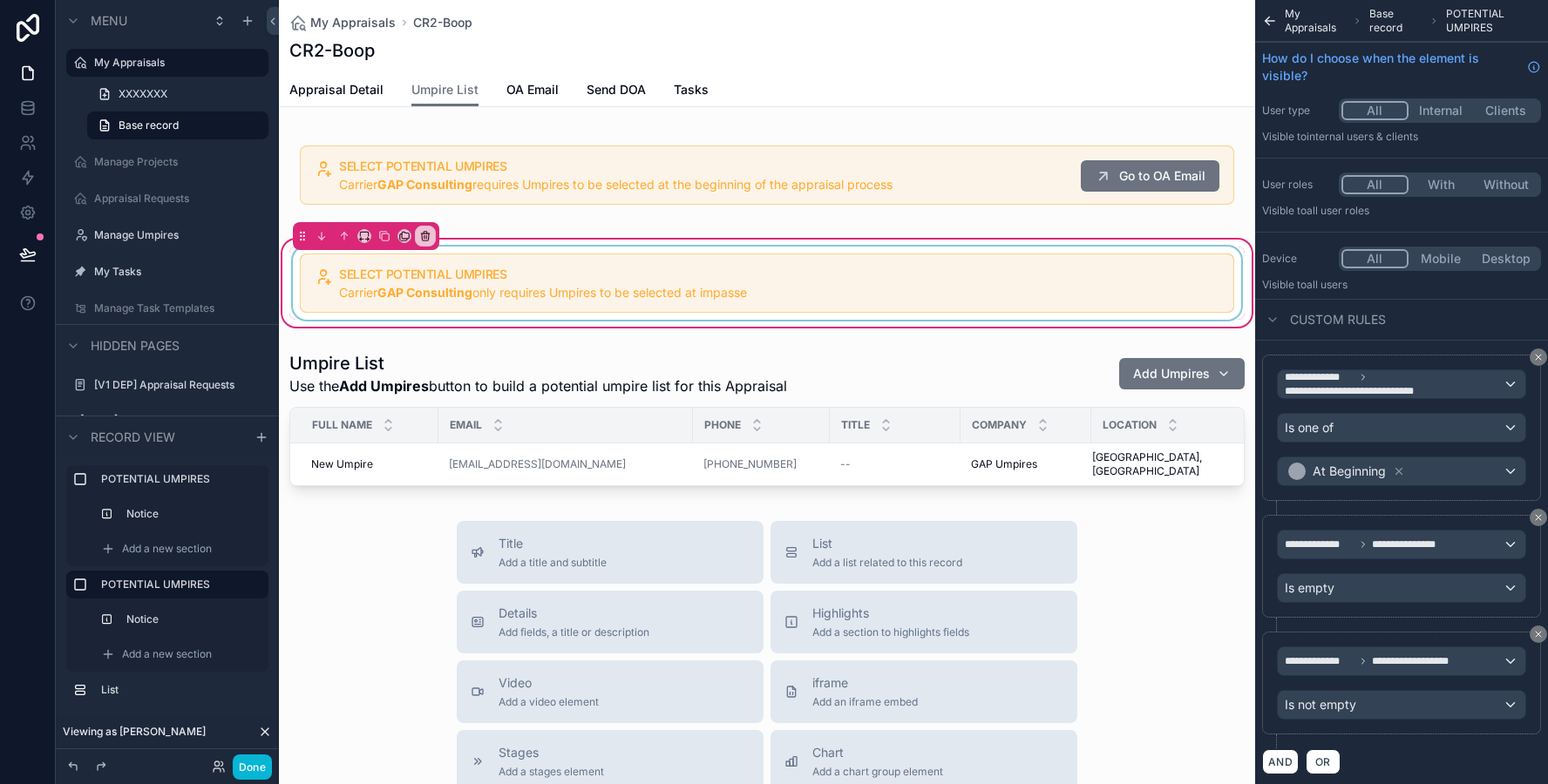
click at [924, 295] on div "scrollable content" at bounding box center [767, 283] width 955 height 73
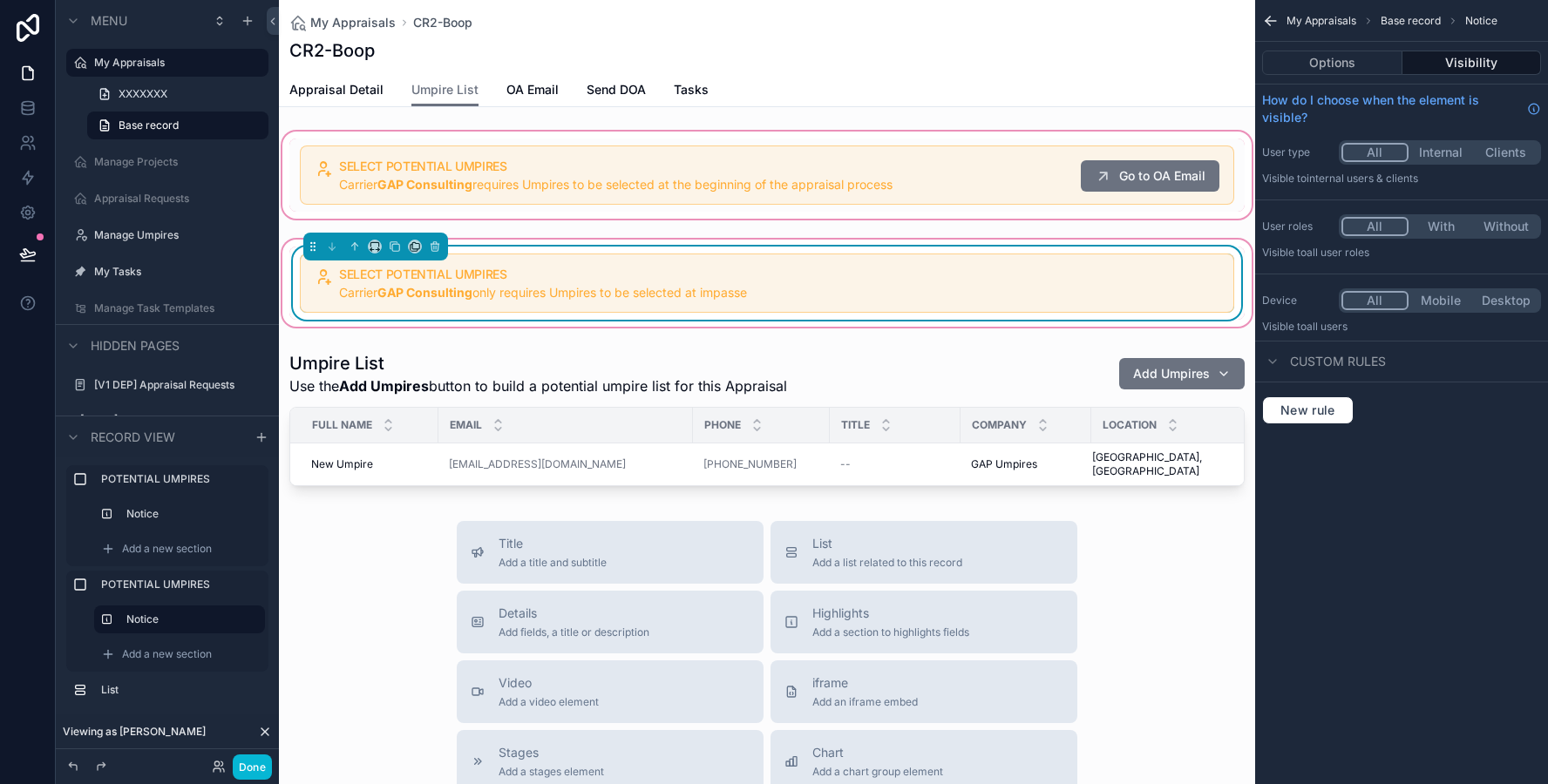
click at [921, 150] on div "scrollable content" at bounding box center [767, 175] width 976 height 94
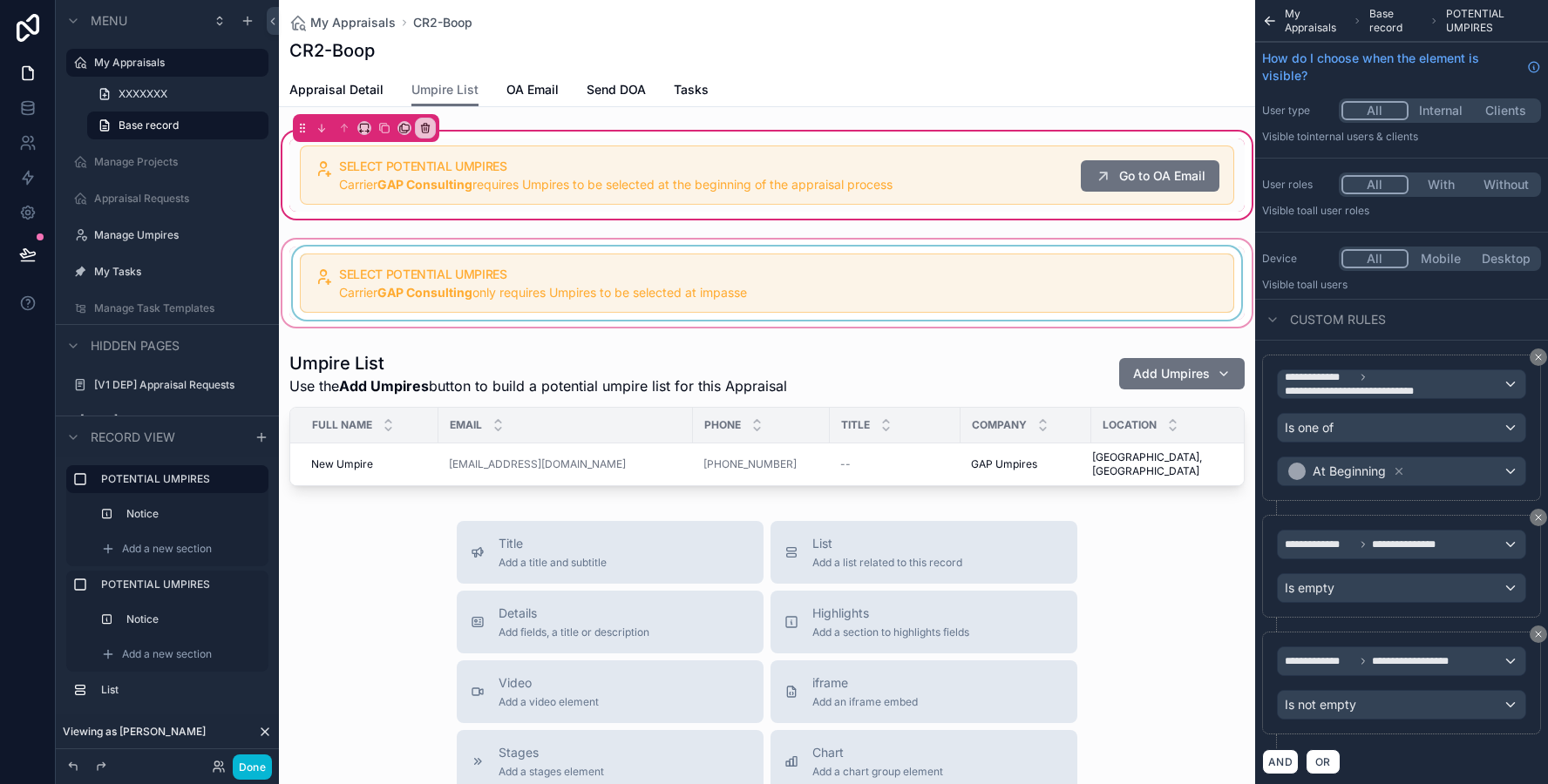
click at [874, 276] on div "scrollable content" at bounding box center [767, 283] width 976 height 94
click at [913, 246] on div "scrollable content" at bounding box center [767, 283] width 976 height 94
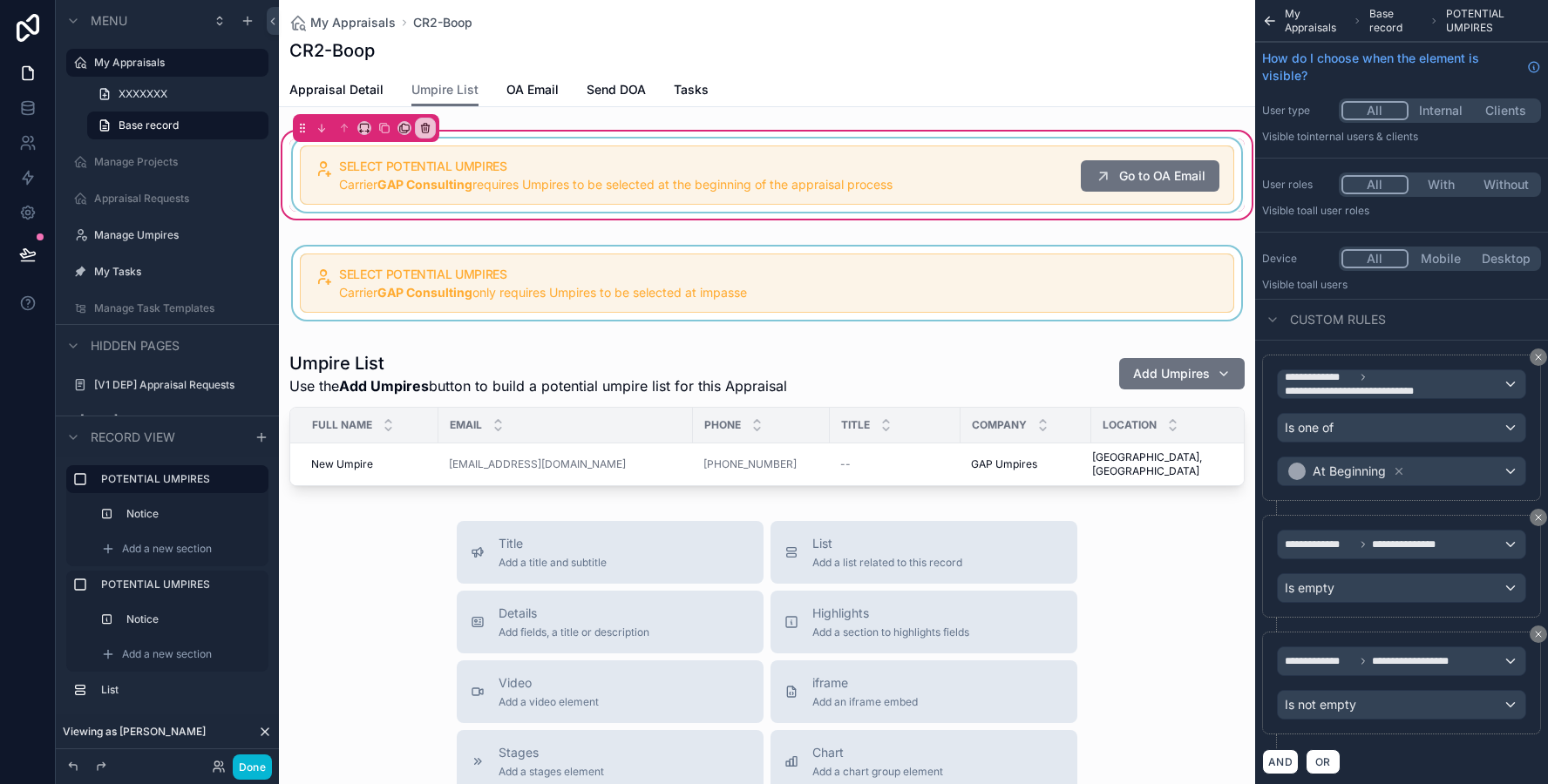
click at [912, 207] on div "scrollable content" at bounding box center [767, 175] width 955 height 73
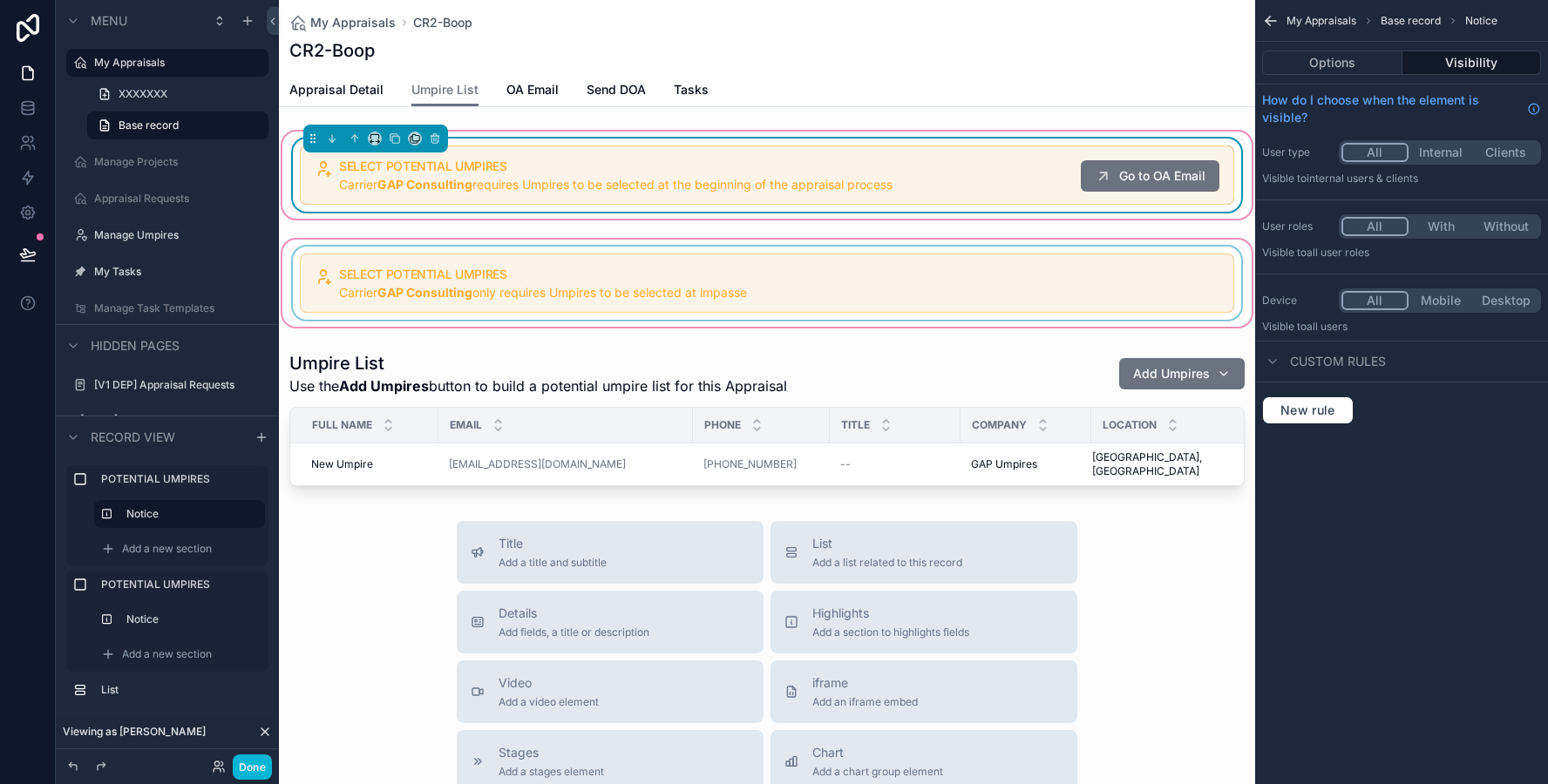
click at [911, 239] on div "scrollable content" at bounding box center [767, 283] width 976 height 94
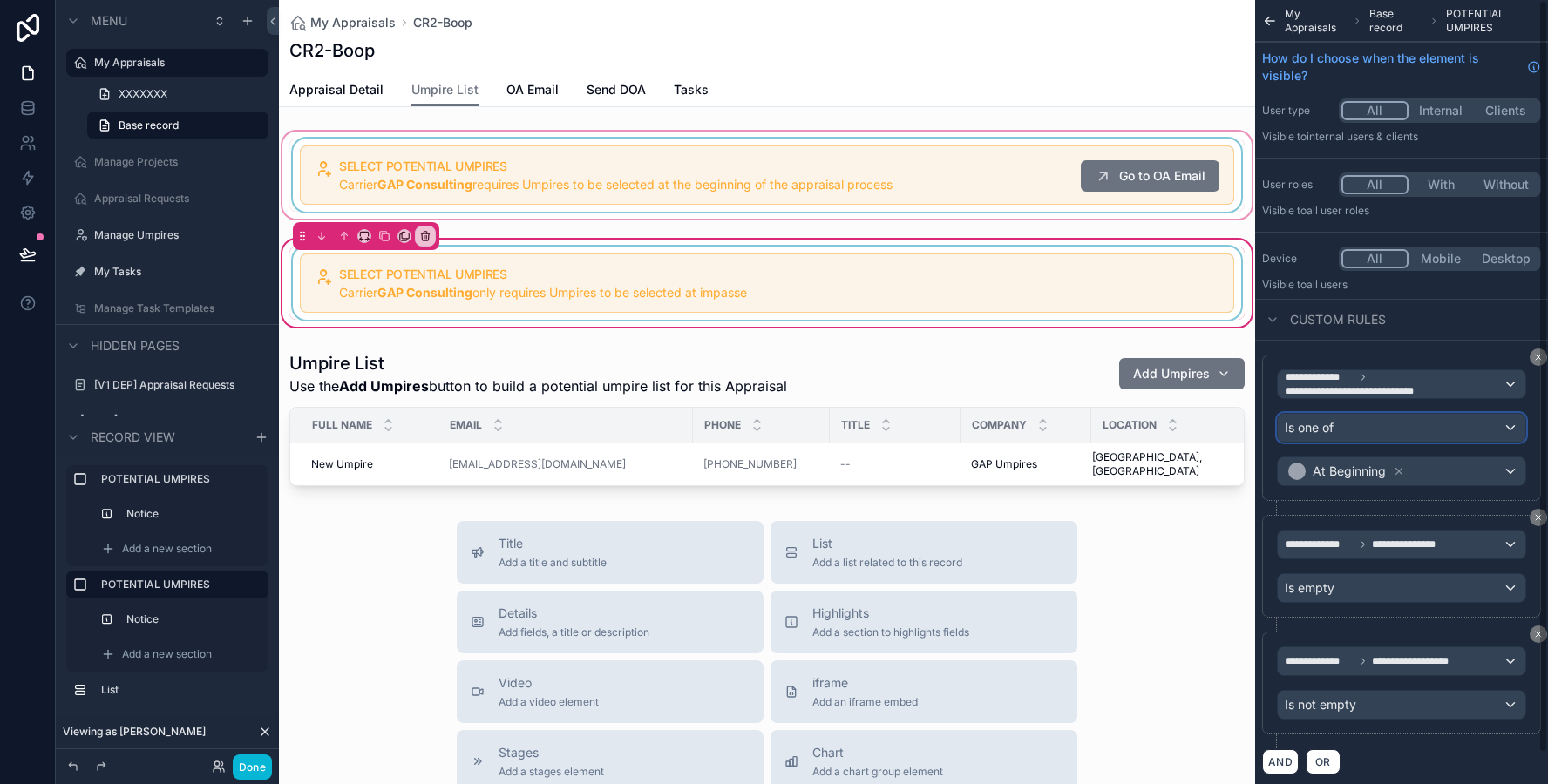
click at [1332, 424] on span "Is one of" at bounding box center [1309, 427] width 49 height 17
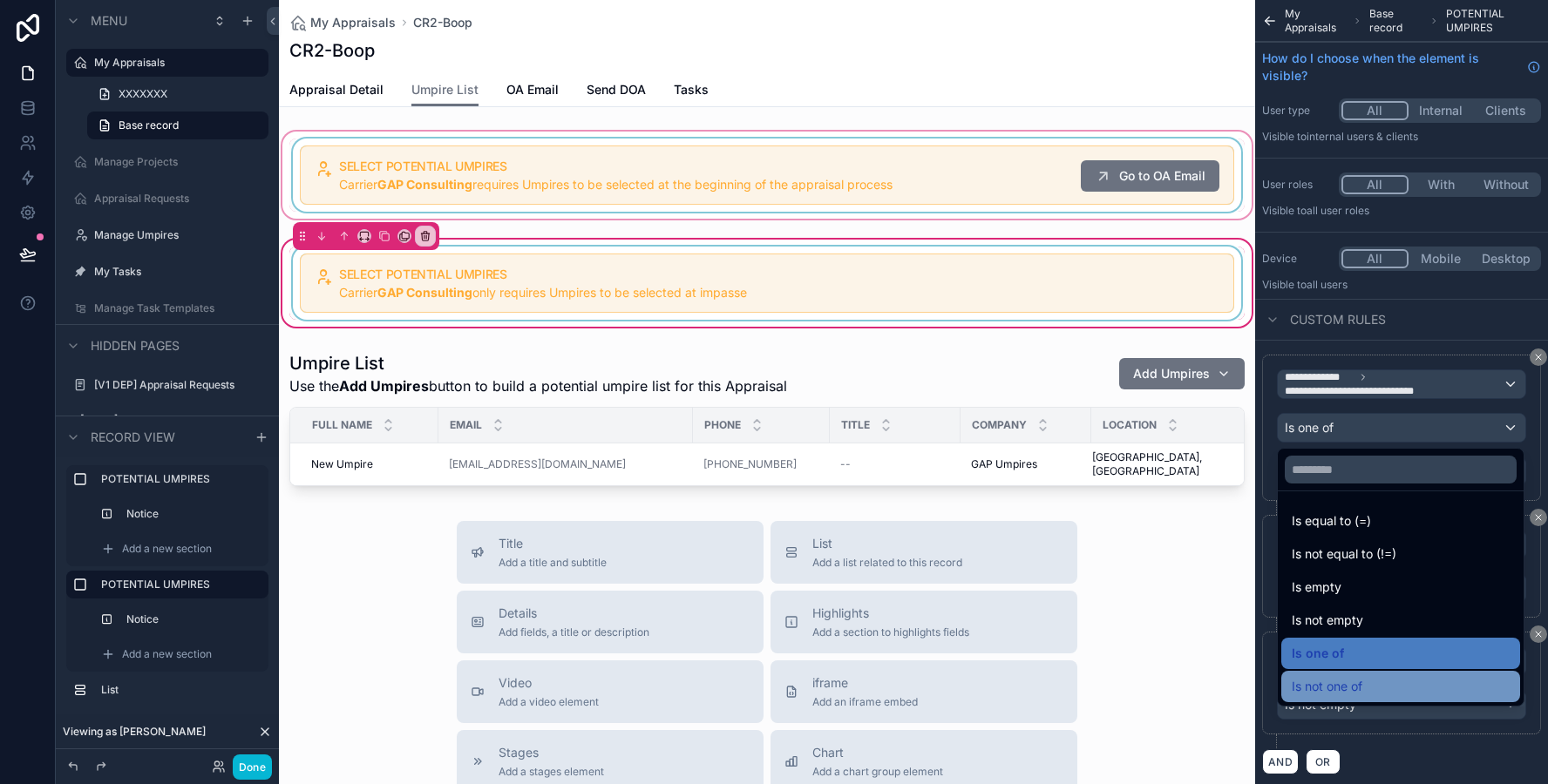
click at [1323, 678] on span "Is not one of" at bounding box center [1327, 686] width 71 height 21
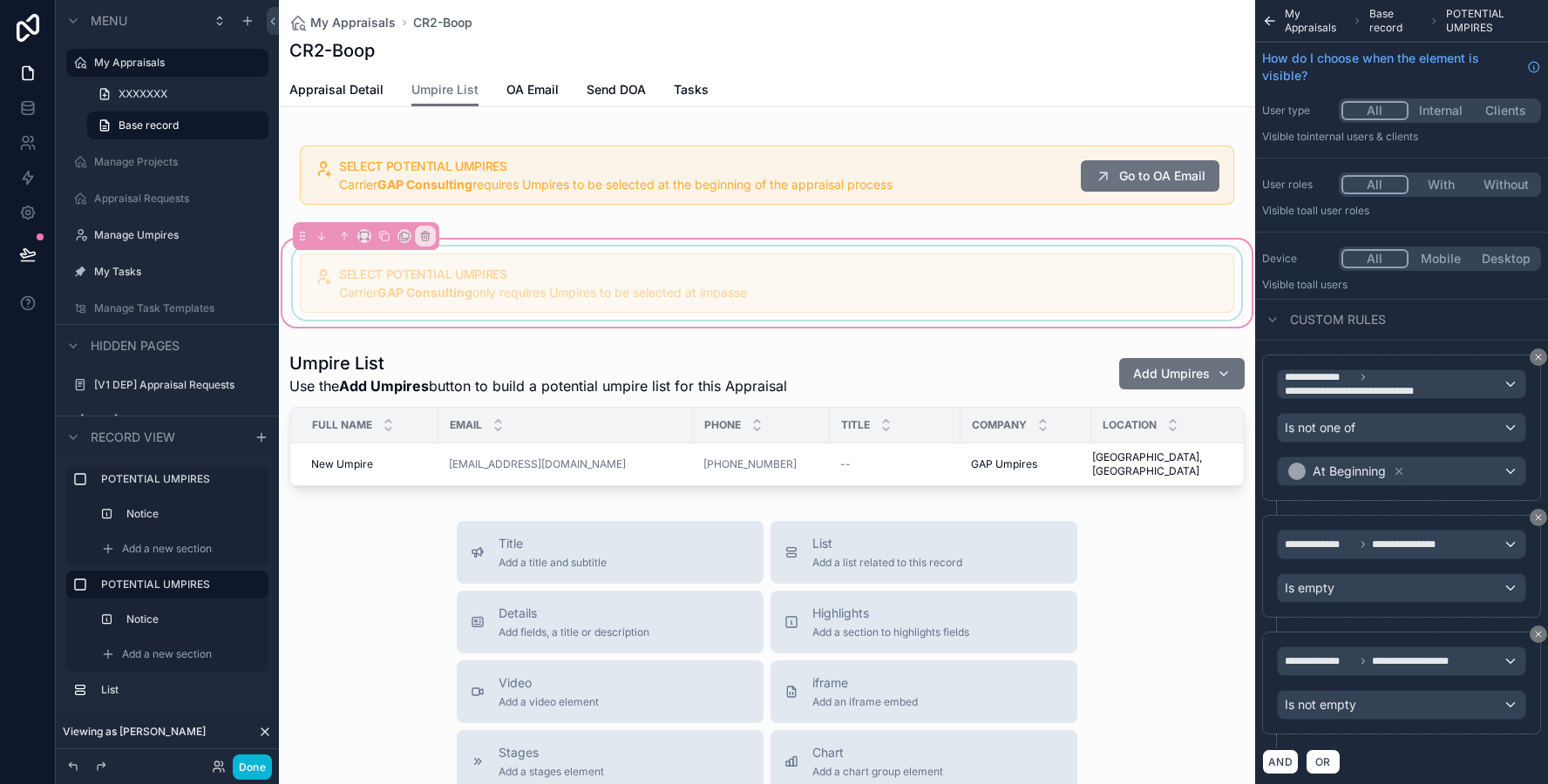
click at [1023, 281] on div "scrollable content" at bounding box center [767, 283] width 955 height 73
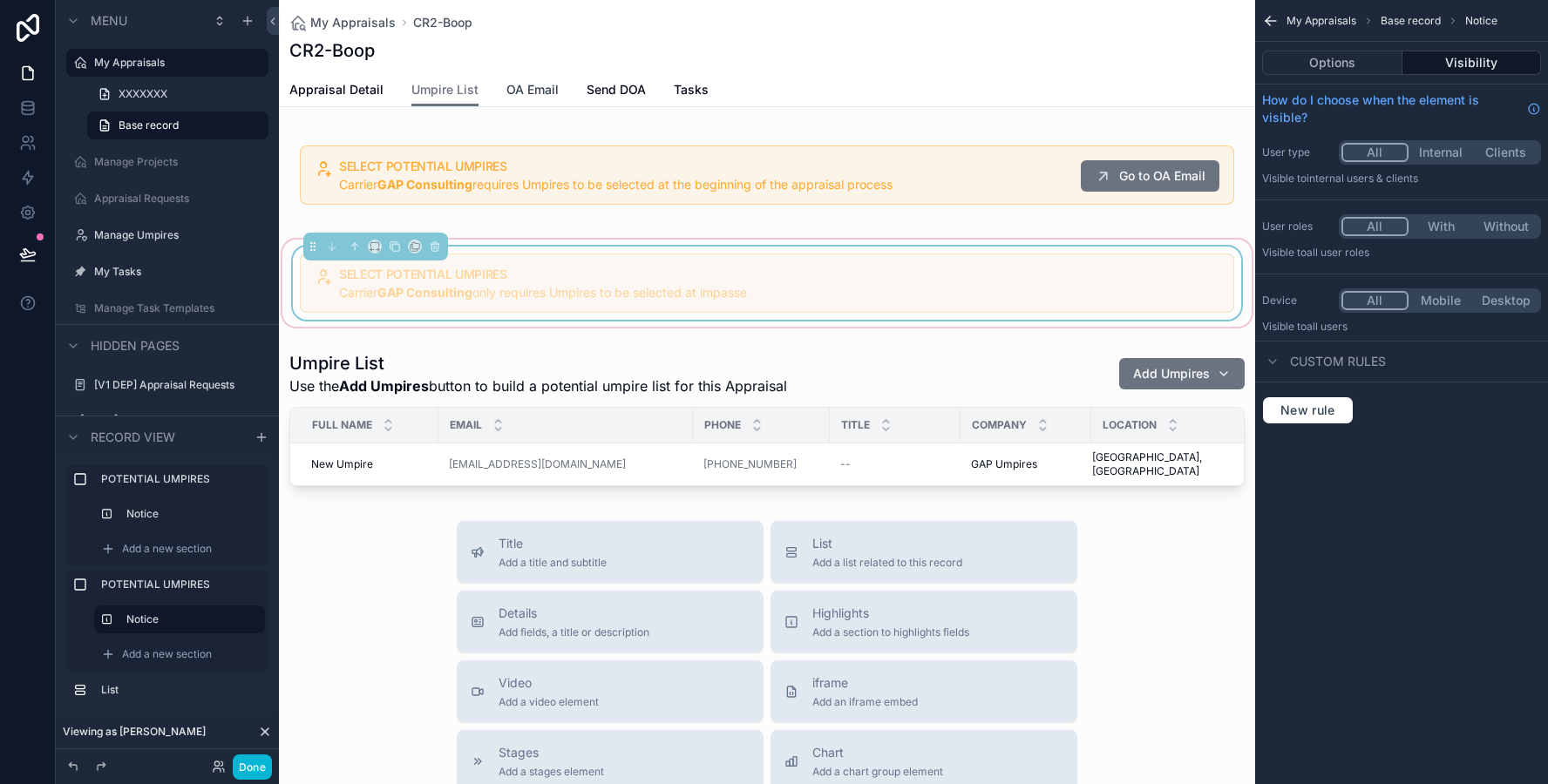
click at [551, 91] on span "OA Email" at bounding box center [532, 89] width 52 height 17
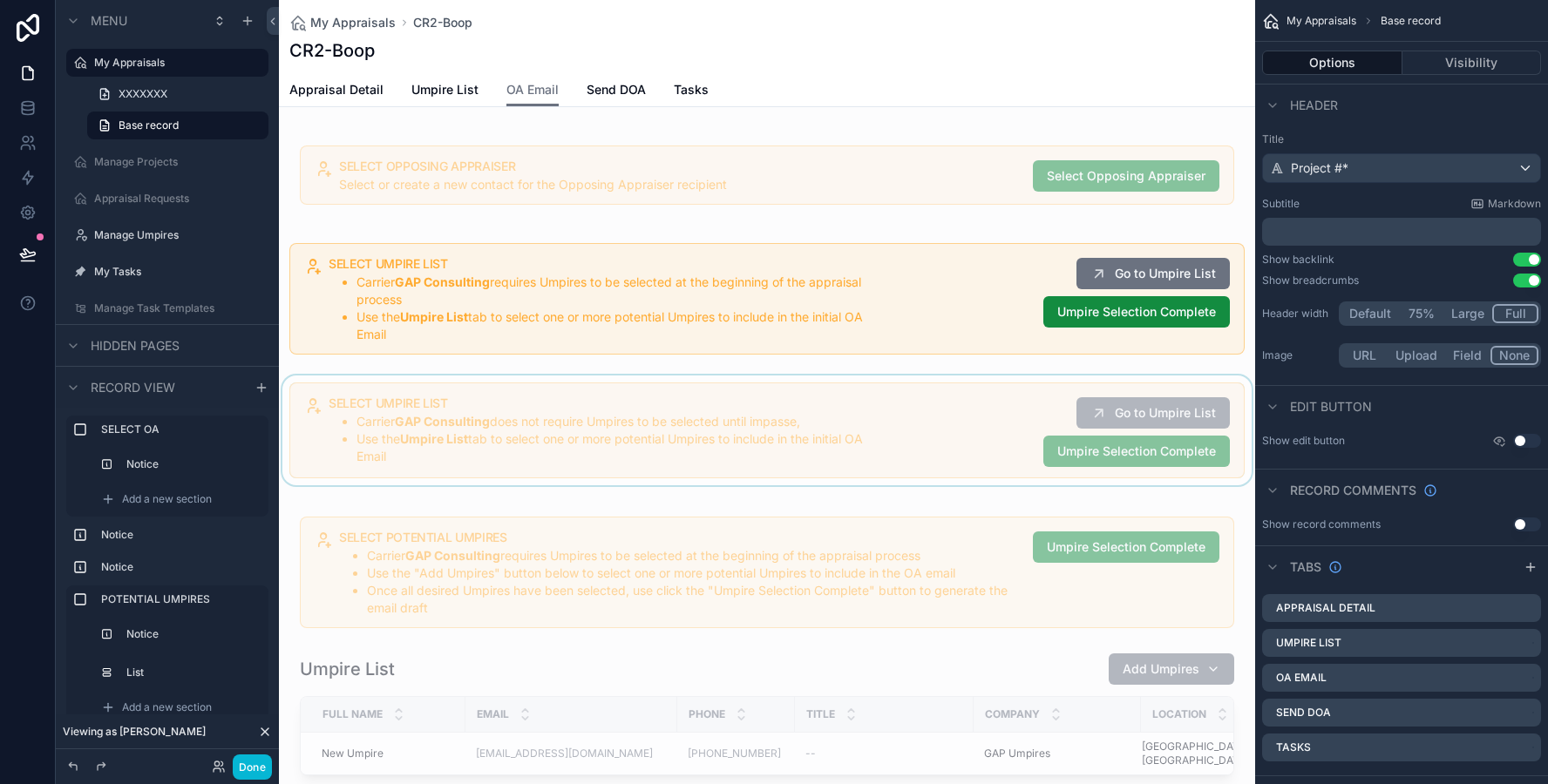
click at [518, 417] on div "scrollable content" at bounding box center [767, 430] width 976 height 110
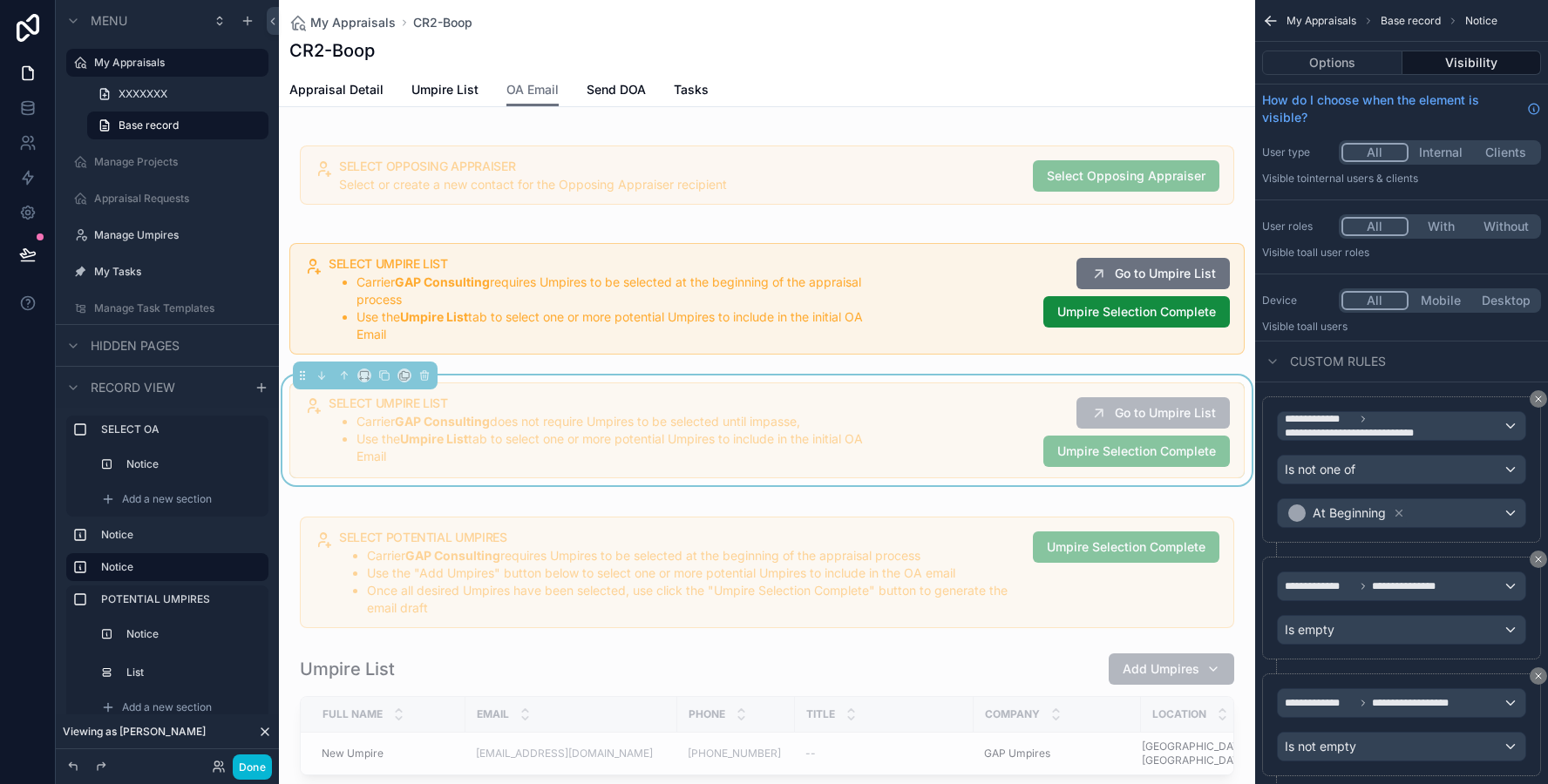
click at [875, 443] on li "Use the Umpire List tab to select one or more potential Umpires to include in t…" at bounding box center [618, 447] width 523 height 35
click at [1320, 63] on button "Options" at bounding box center [1332, 63] width 140 height 25
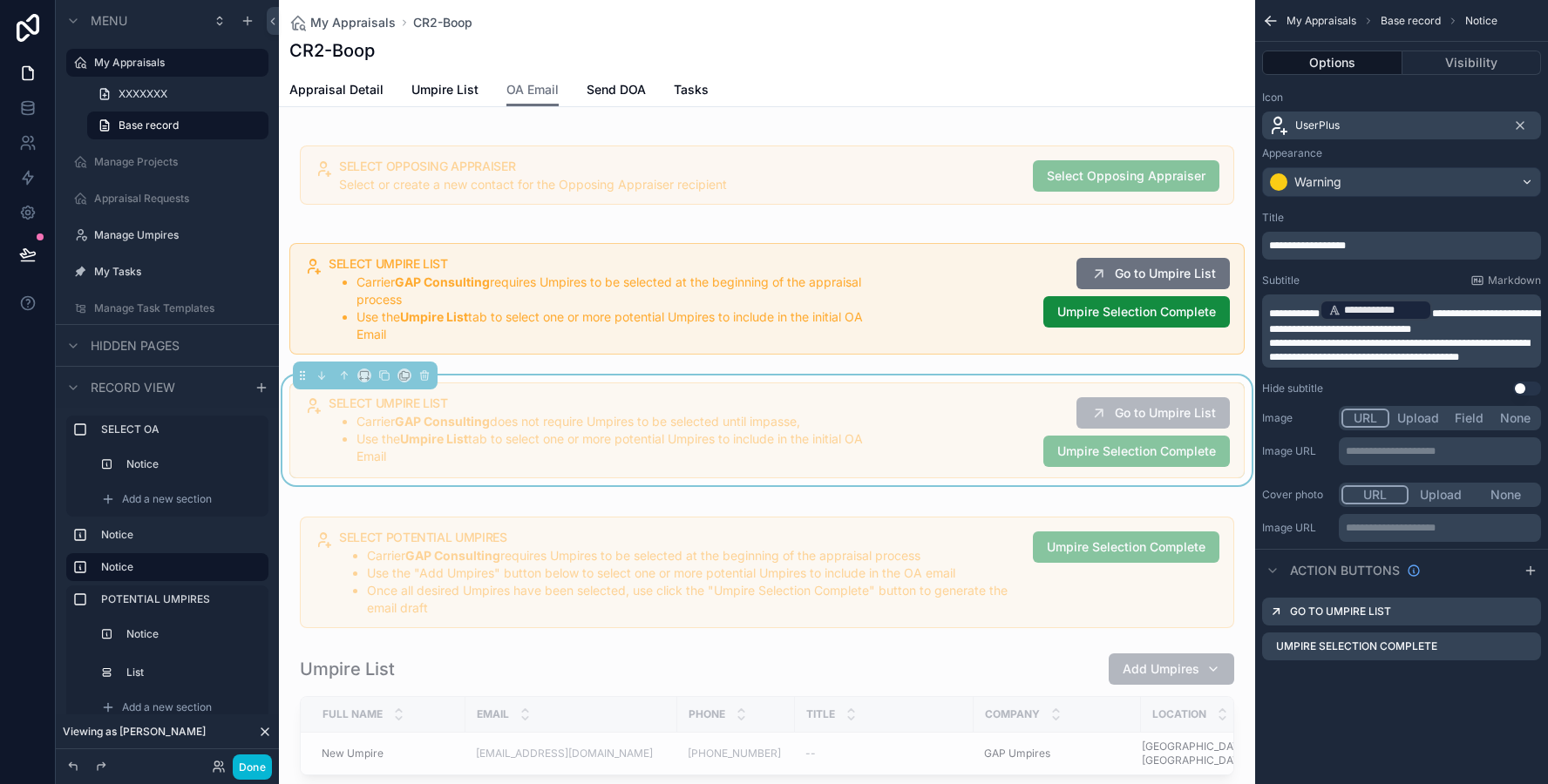
click at [1478, 329] on p "**********" at bounding box center [1402, 317] width 268 height 38
drag, startPoint x: 1523, startPoint y: 357, endPoint x: 1359, endPoint y: 361, distance: 164.0
click at [1359, 361] on p "**********" at bounding box center [1402, 350] width 268 height 28
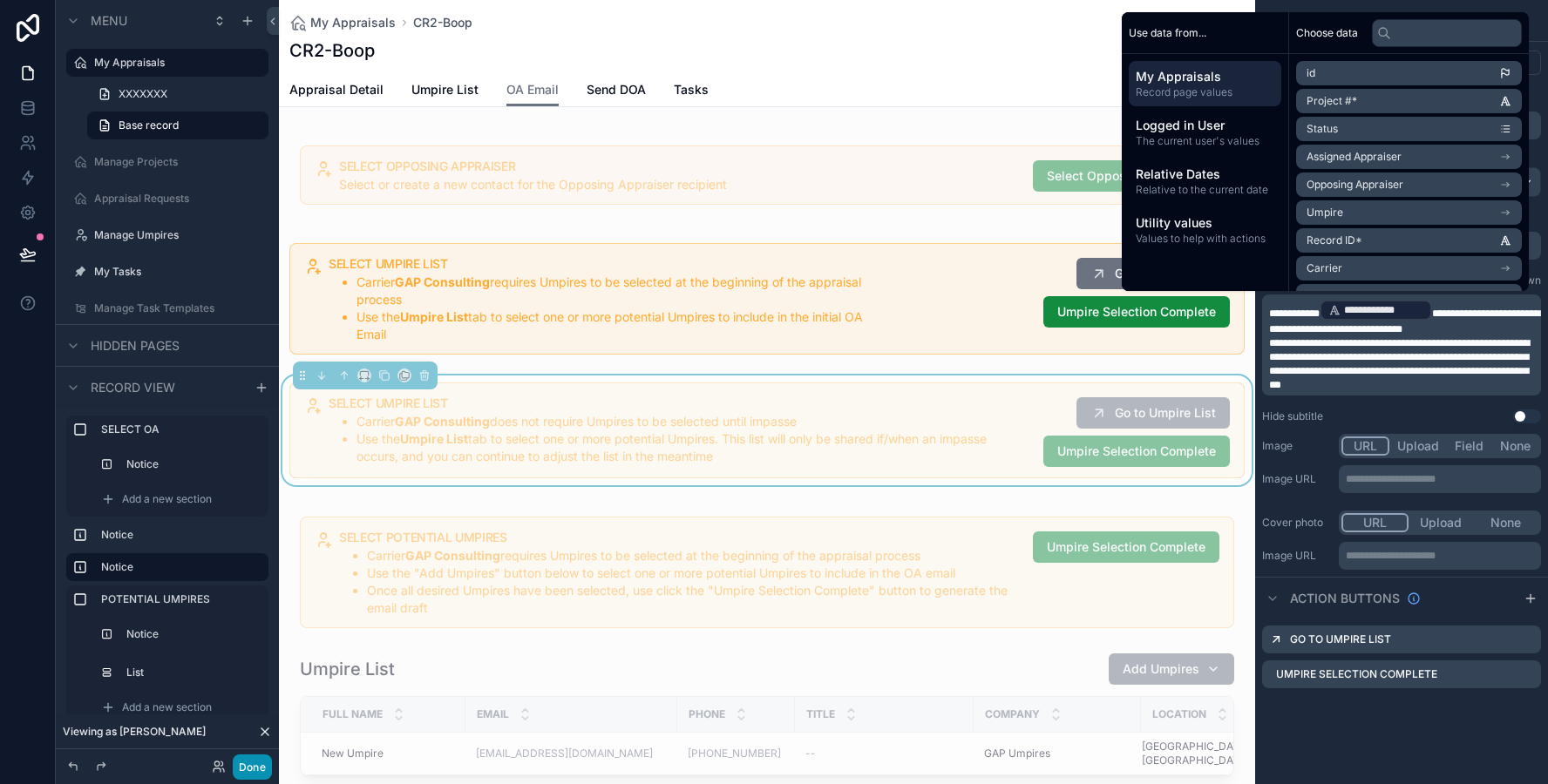
click at [265, 767] on button "Done" at bounding box center [252, 768] width 39 height 25
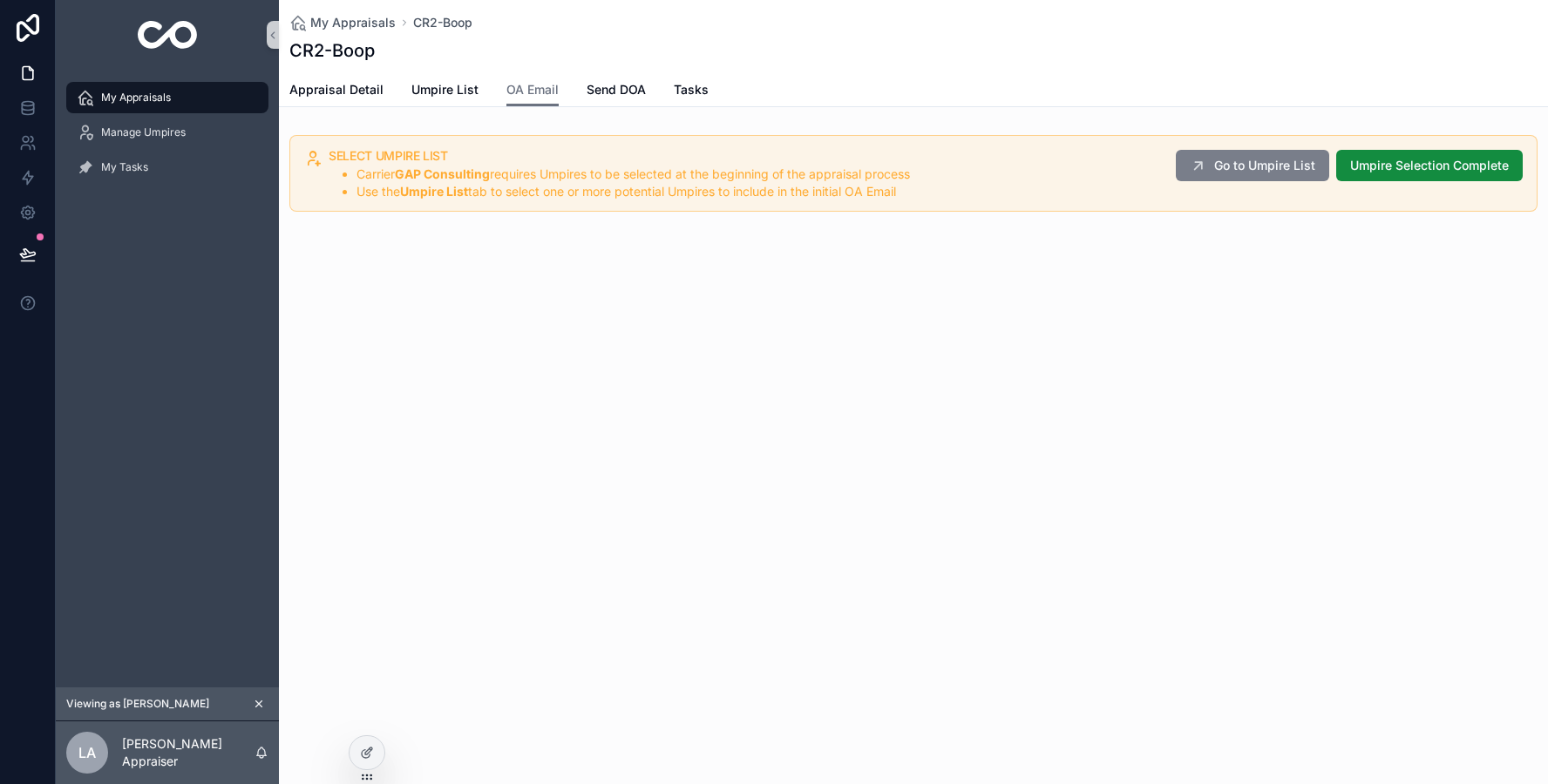
click at [1259, 176] on button "Go to Umpire List" at bounding box center [1251, 166] width 154 height 31
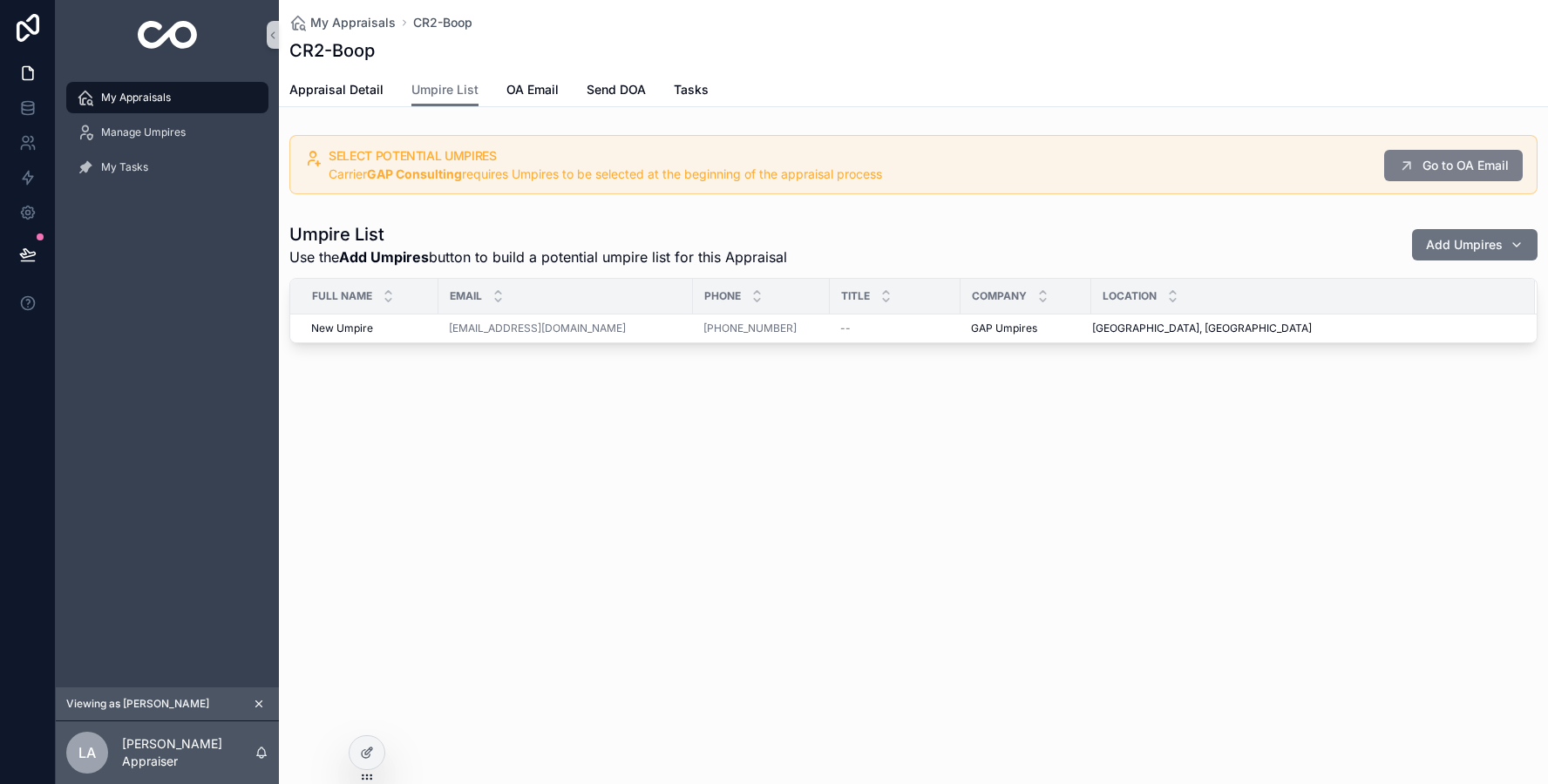
click at [1452, 163] on span "Go to OA Email" at bounding box center [1465, 165] width 86 height 17
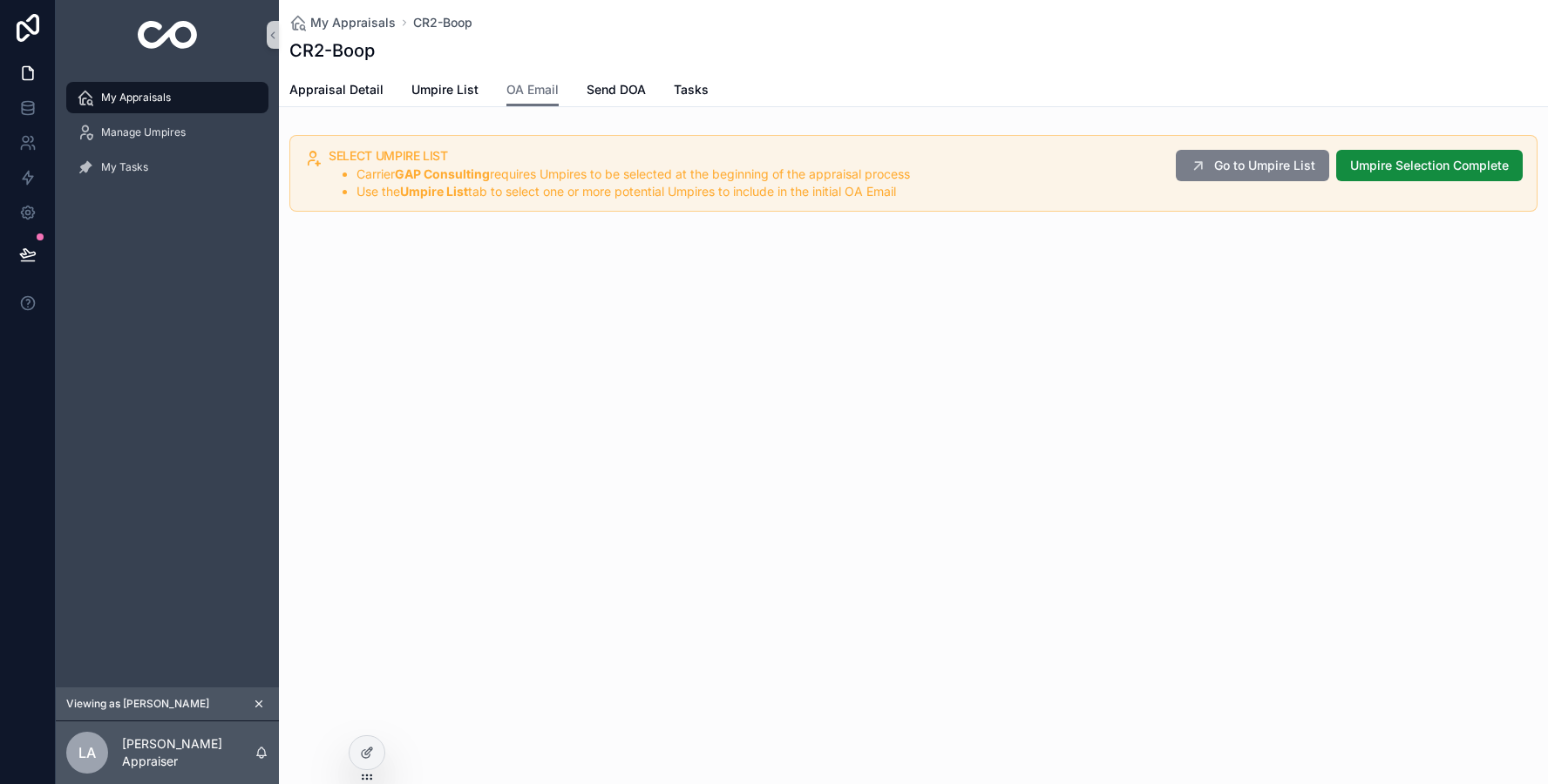
click at [1282, 178] on button "Go to Umpire List" at bounding box center [1251, 166] width 154 height 31
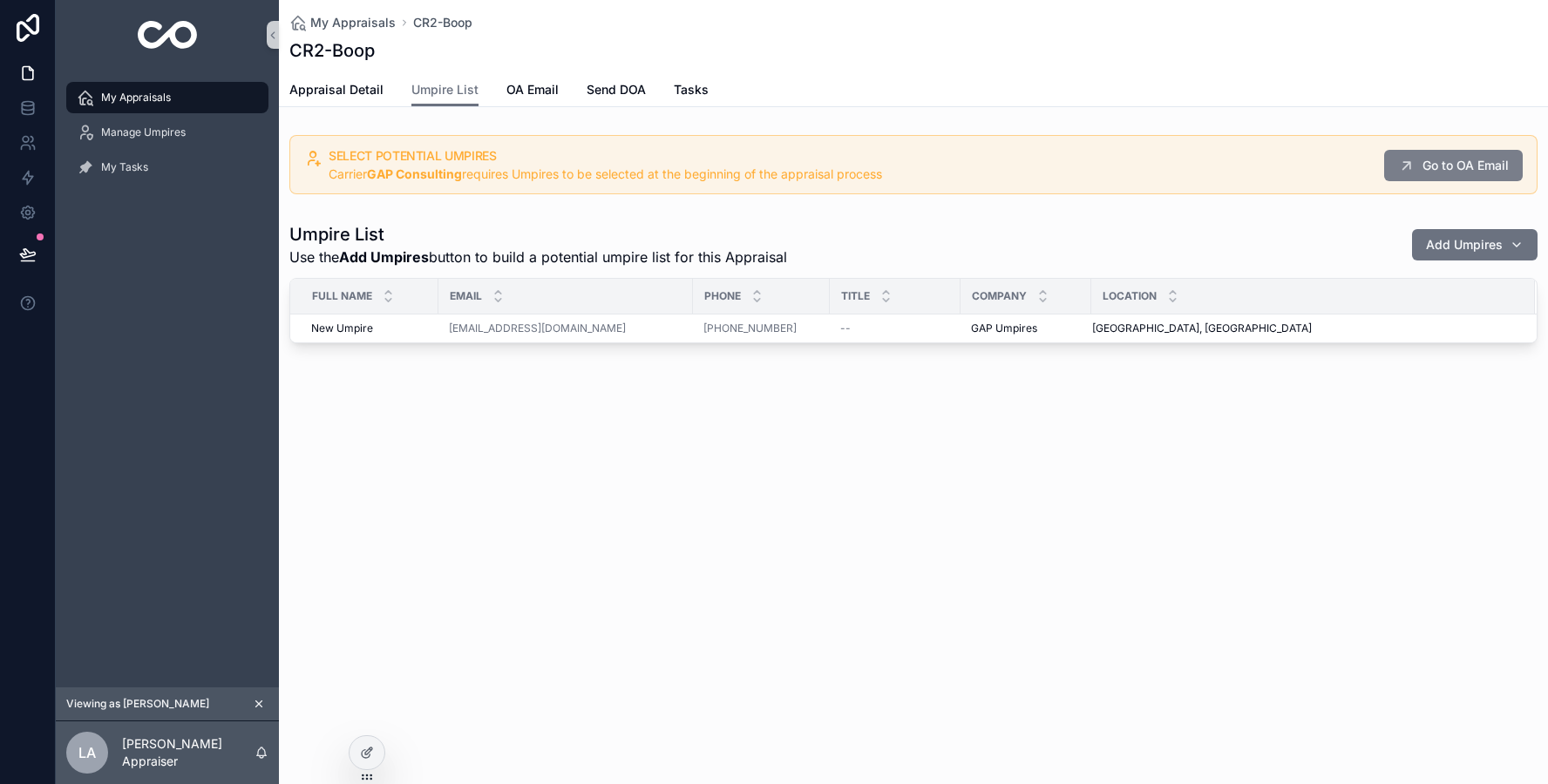
click at [1466, 172] on span "Go to OA Email" at bounding box center [1465, 165] width 86 height 17
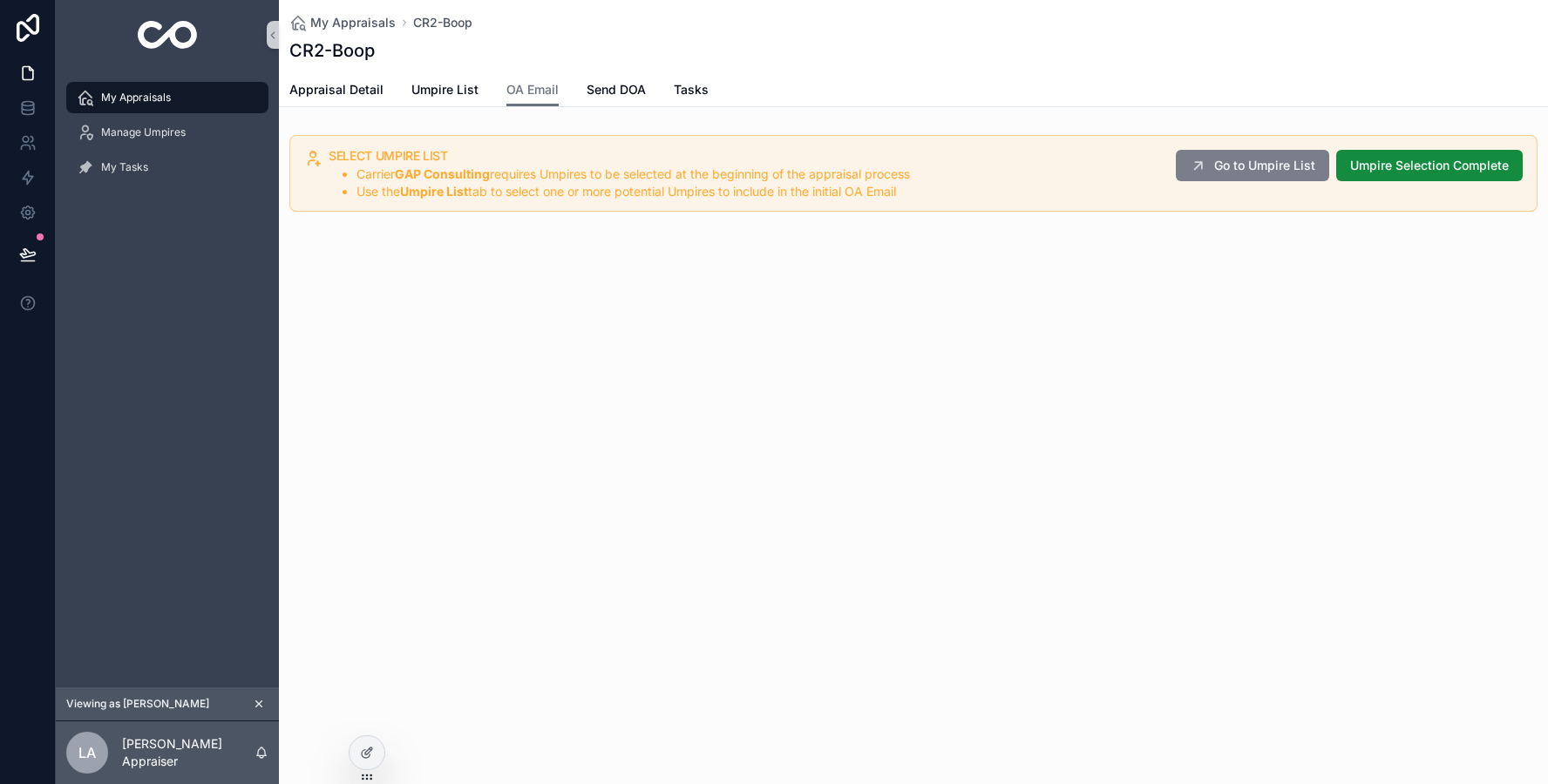
click at [1292, 172] on span "Go to Umpire List" at bounding box center [1264, 165] width 101 height 17
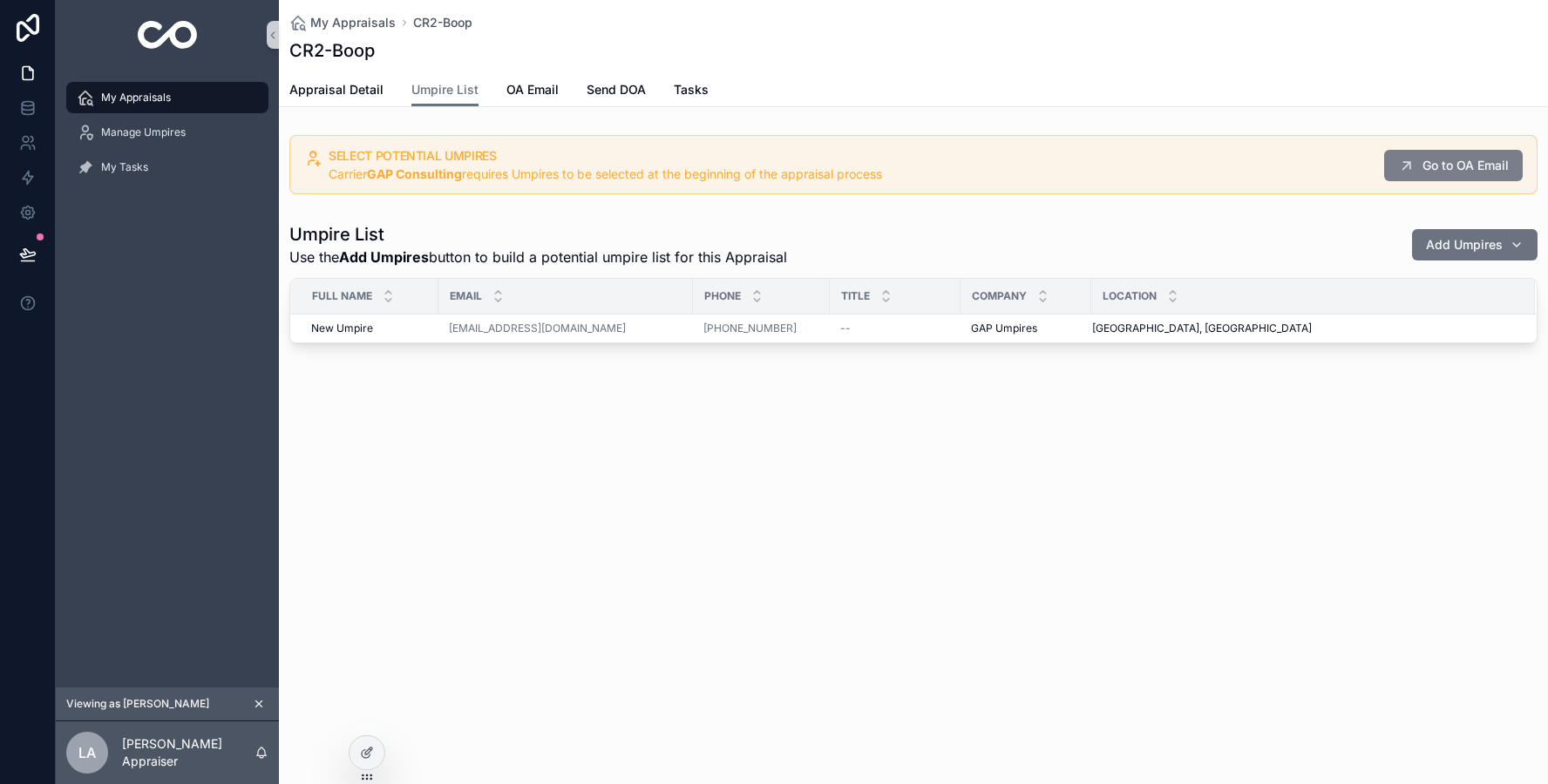
click at [1452, 171] on span "Go to OA Email" at bounding box center [1465, 165] width 86 height 17
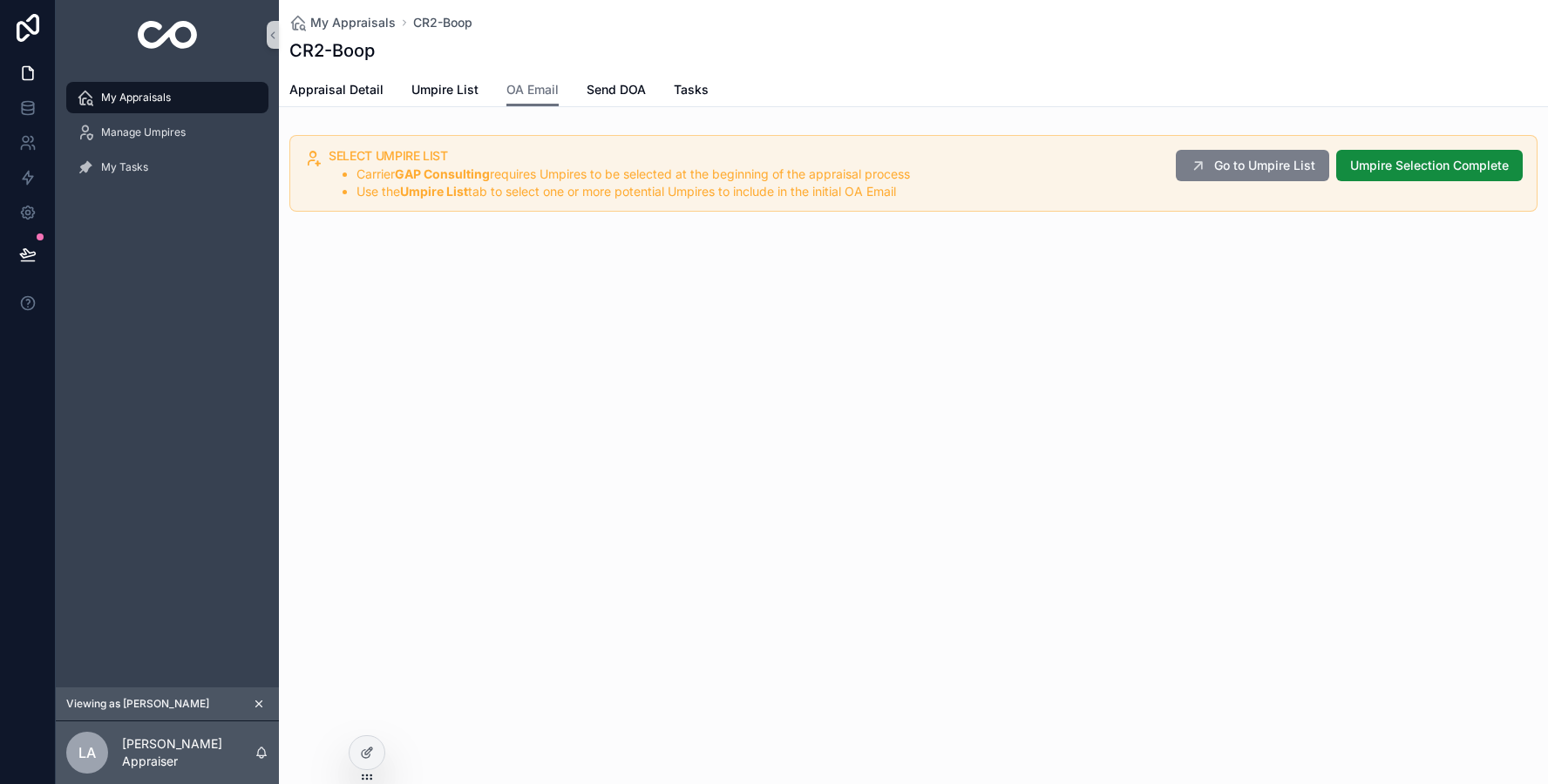
click at [1262, 158] on span "Go to Umpire List" at bounding box center [1264, 165] width 101 height 17
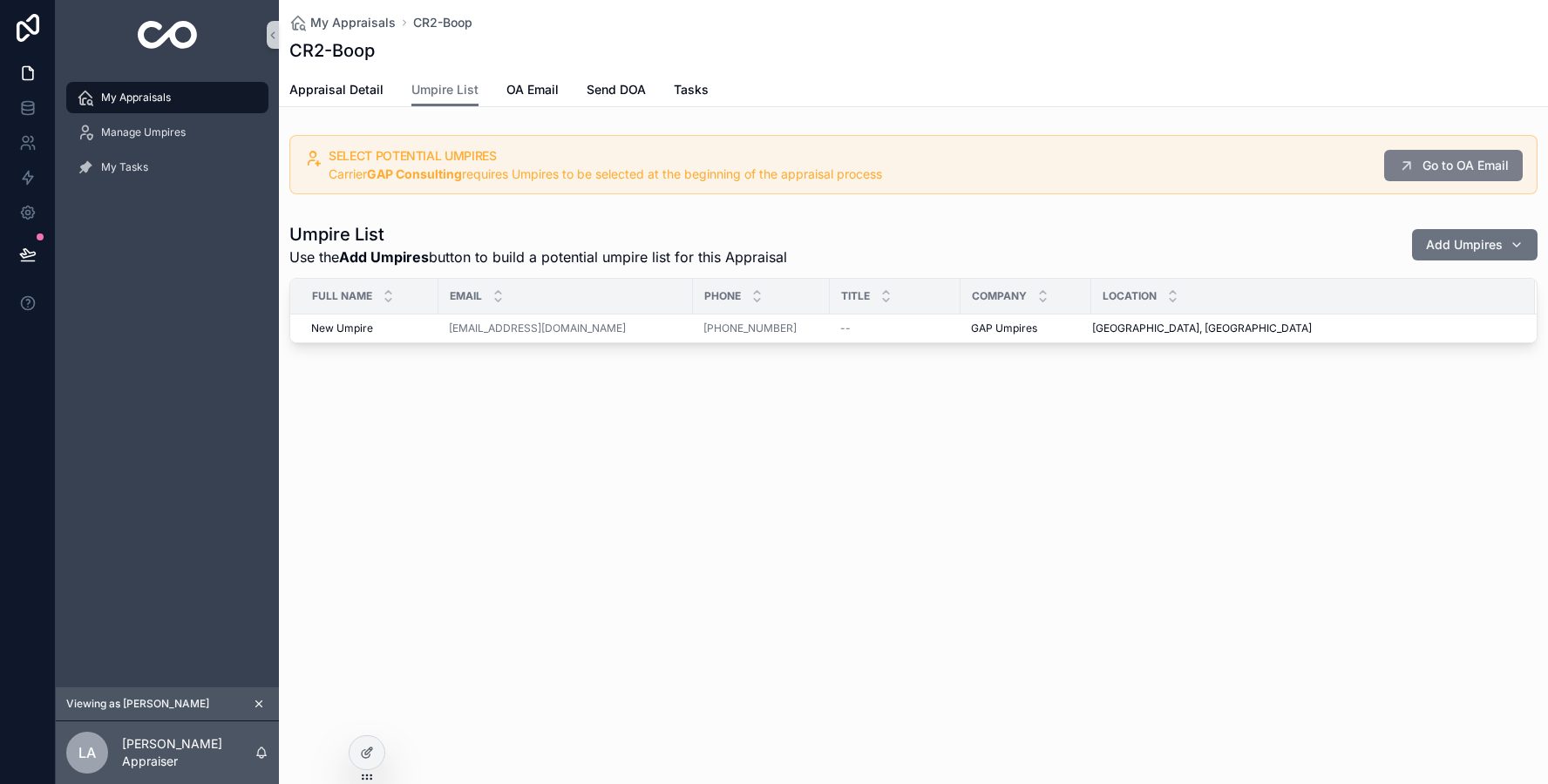
click at [1434, 172] on span "Go to OA Email" at bounding box center [1465, 165] width 86 height 17
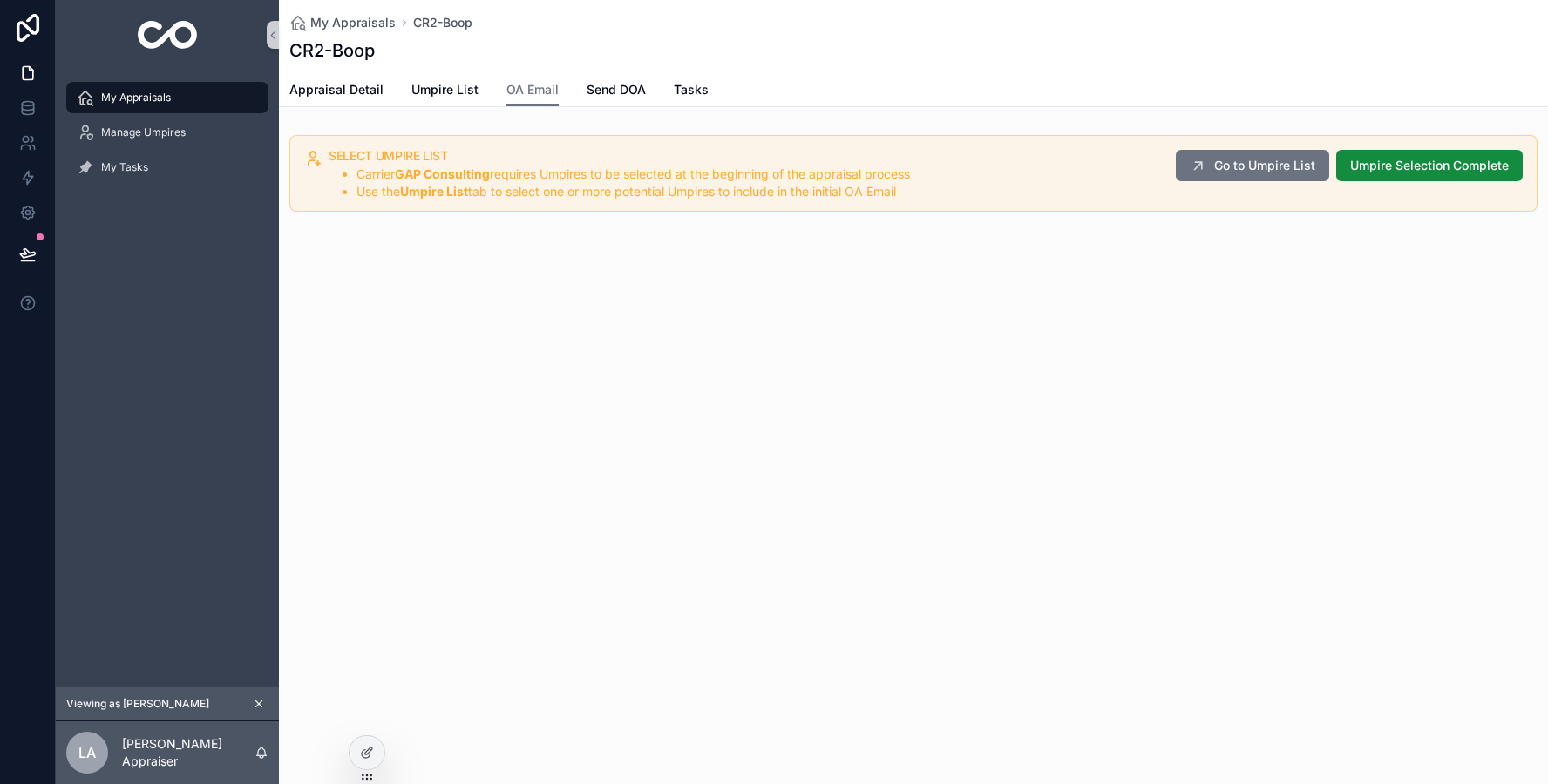
click at [1167, 168] on div "SELECT UMPIRE LIST Carrier GAP Consulting requires Umpires to be selected at th…" at bounding box center [925, 176] width 1194 height 51
click at [1196, 169] on icon "scrollable content" at bounding box center [1198, 165] width 17 height 17
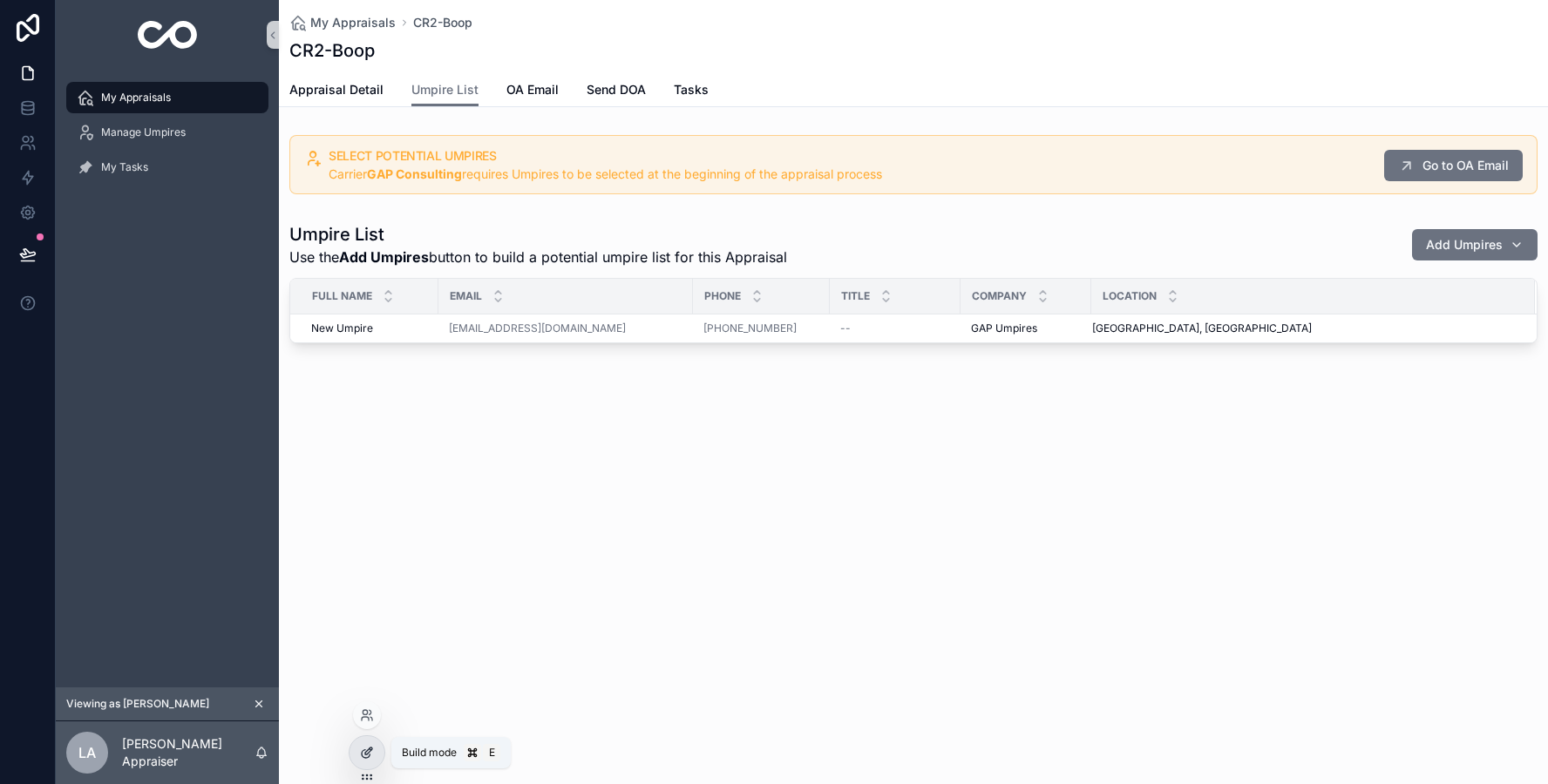
click at [370, 739] on div at bounding box center [367, 753] width 35 height 33
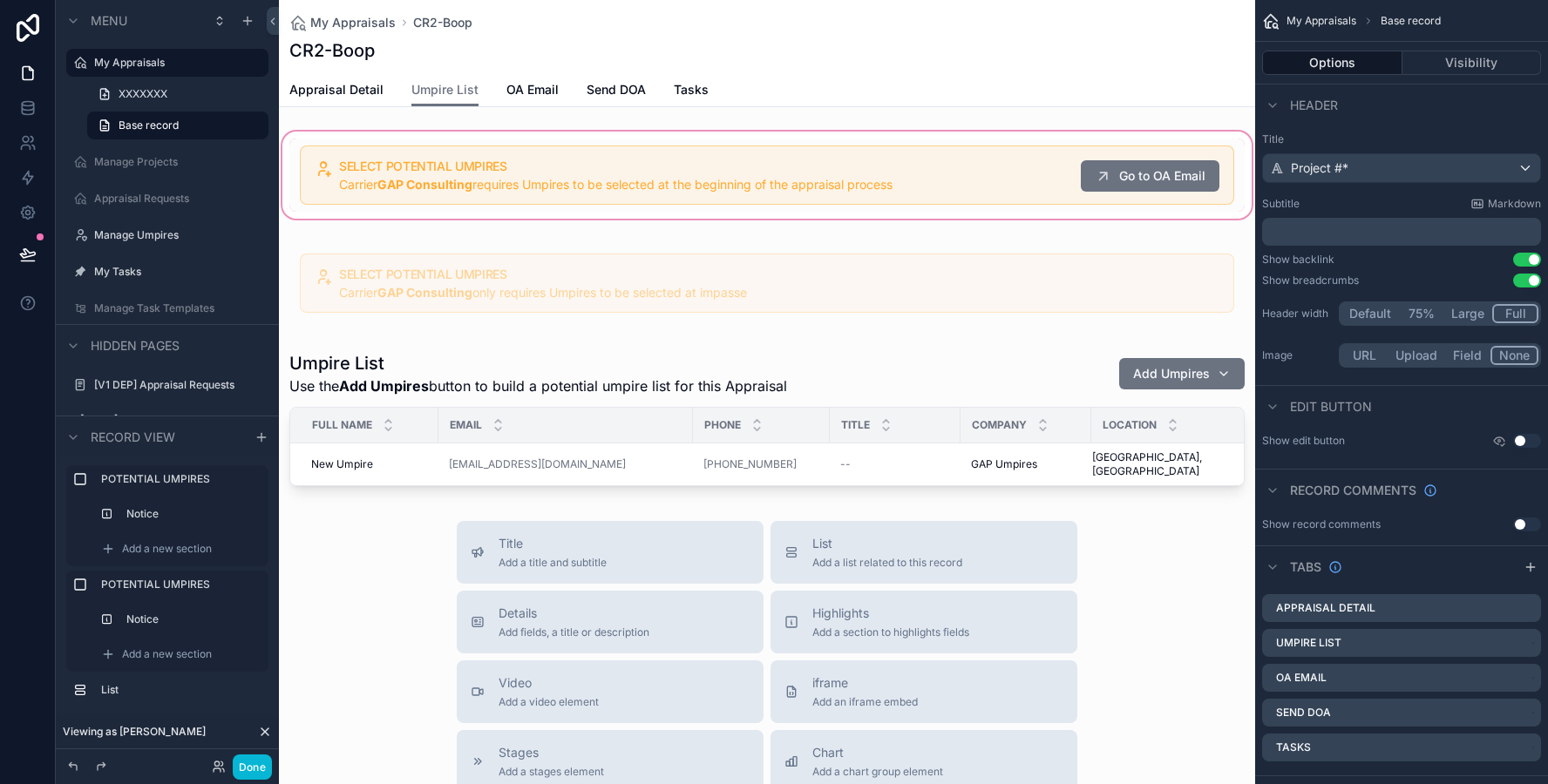
click at [679, 209] on div "scrollable content" at bounding box center [767, 175] width 976 height 94
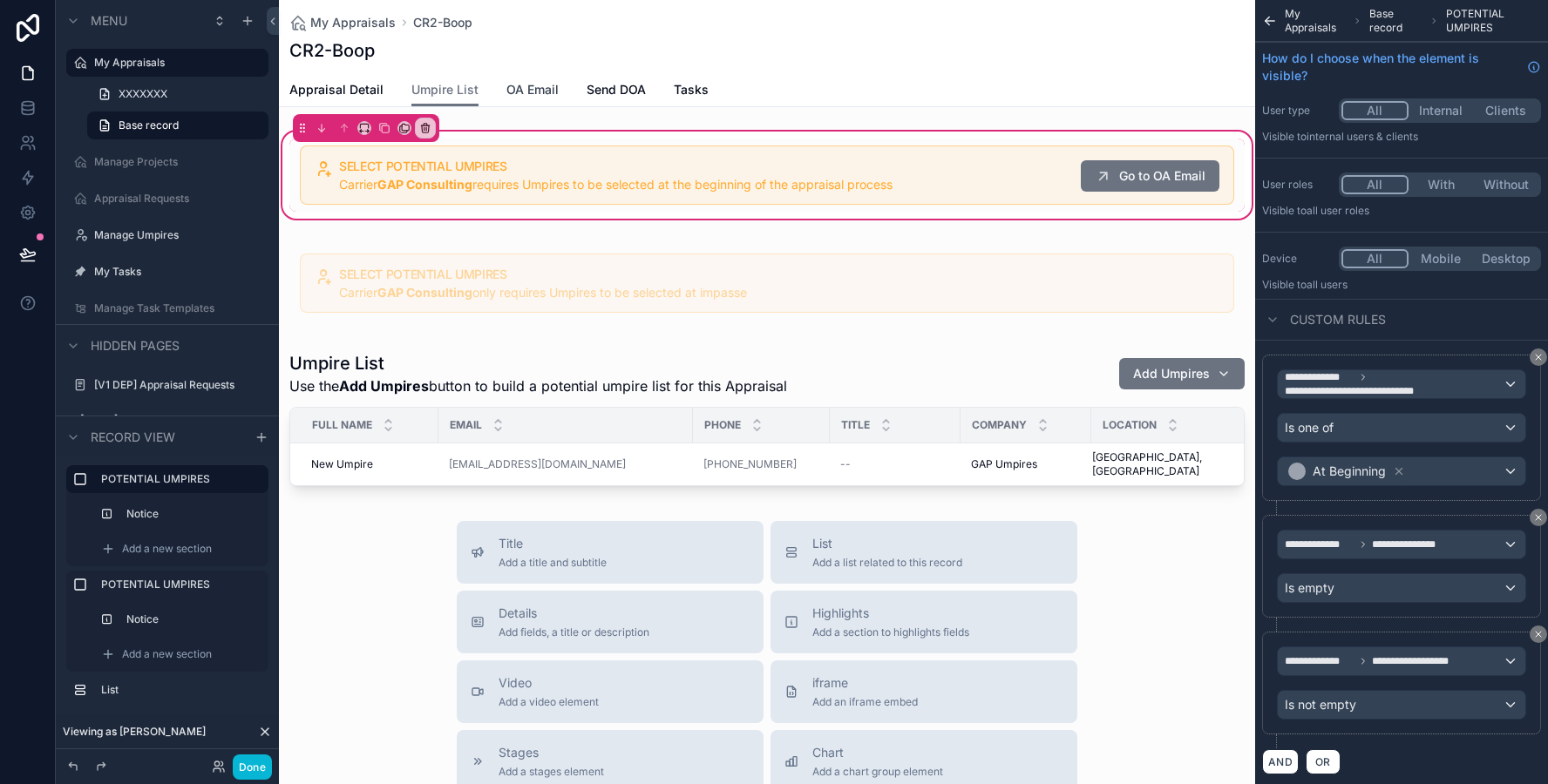
click at [528, 84] on span "OA Email" at bounding box center [532, 89] width 52 height 17
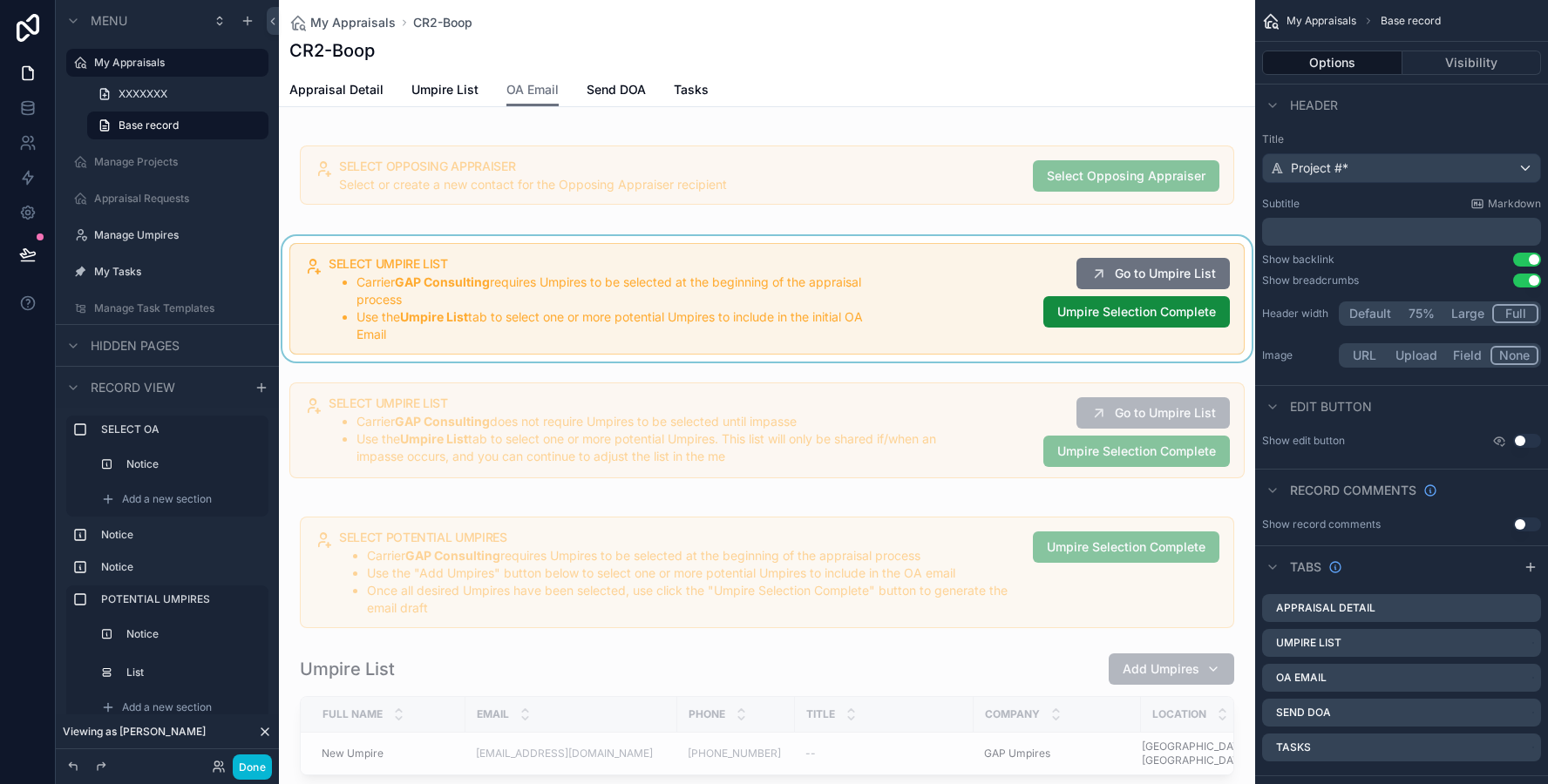
click at [509, 294] on div "scrollable content" at bounding box center [767, 299] width 976 height 126
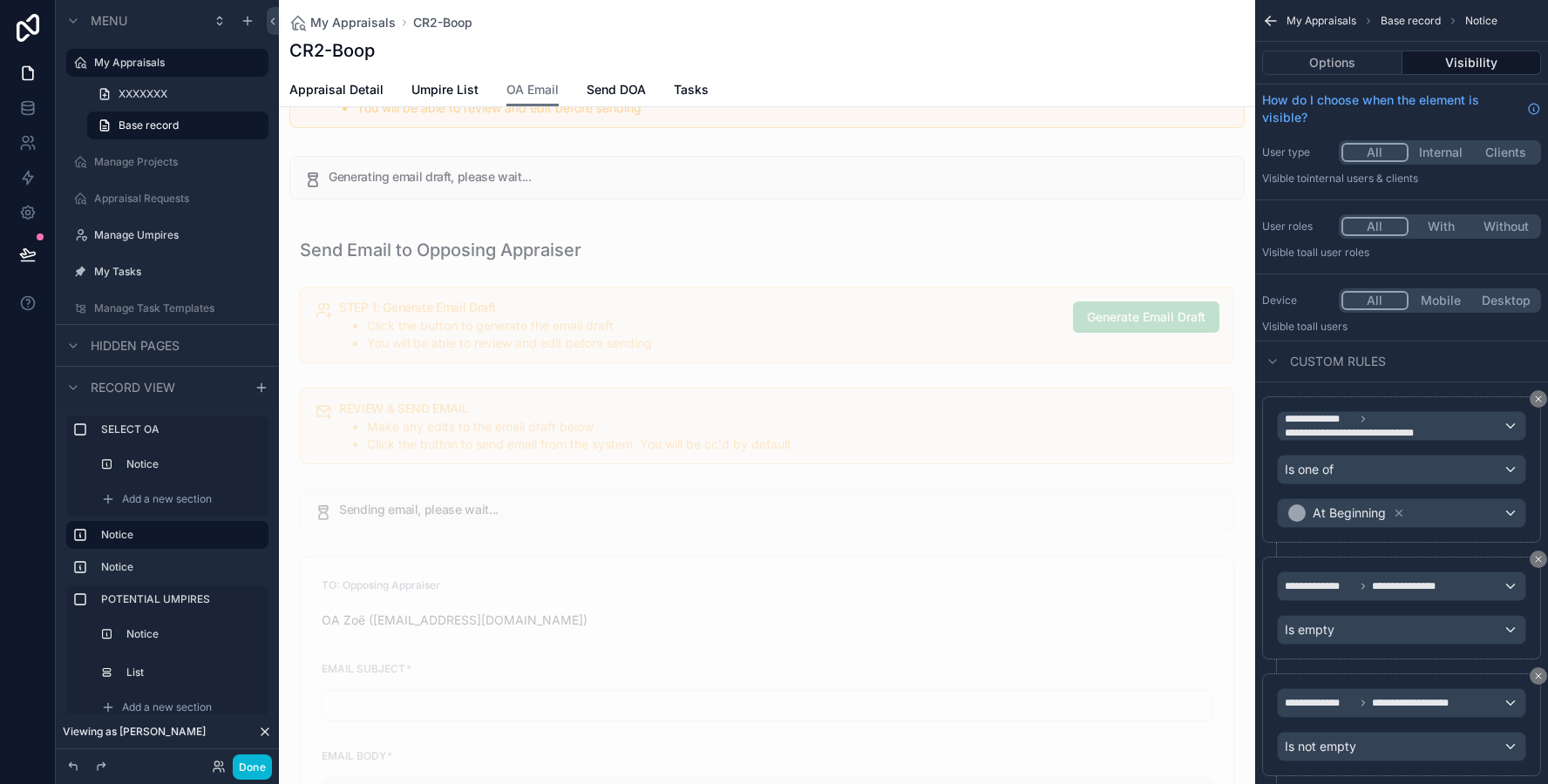
scroll to position [618, 0]
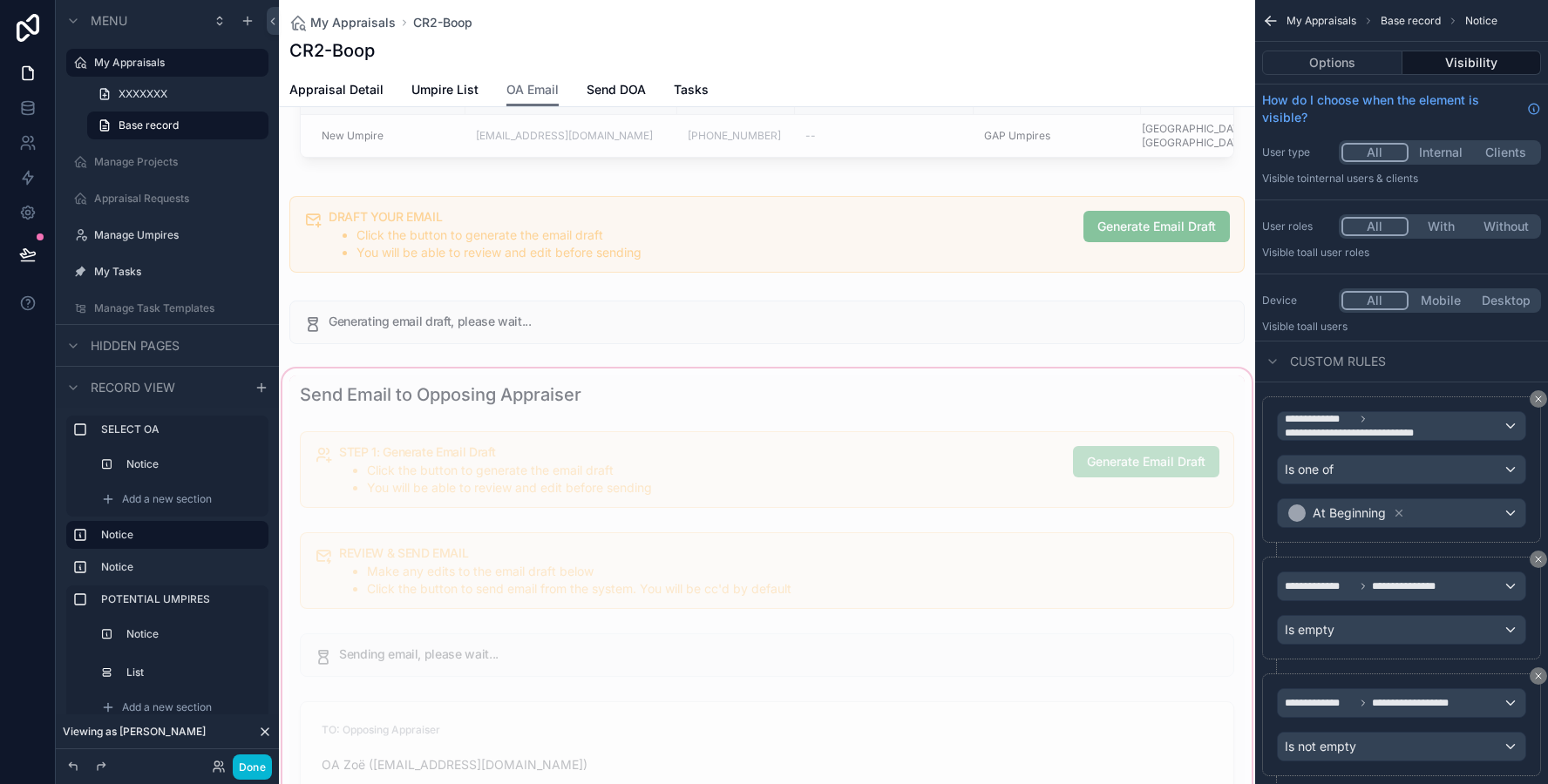
click at [523, 402] on div "scrollable content" at bounding box center [767, 702] width 976 height 675
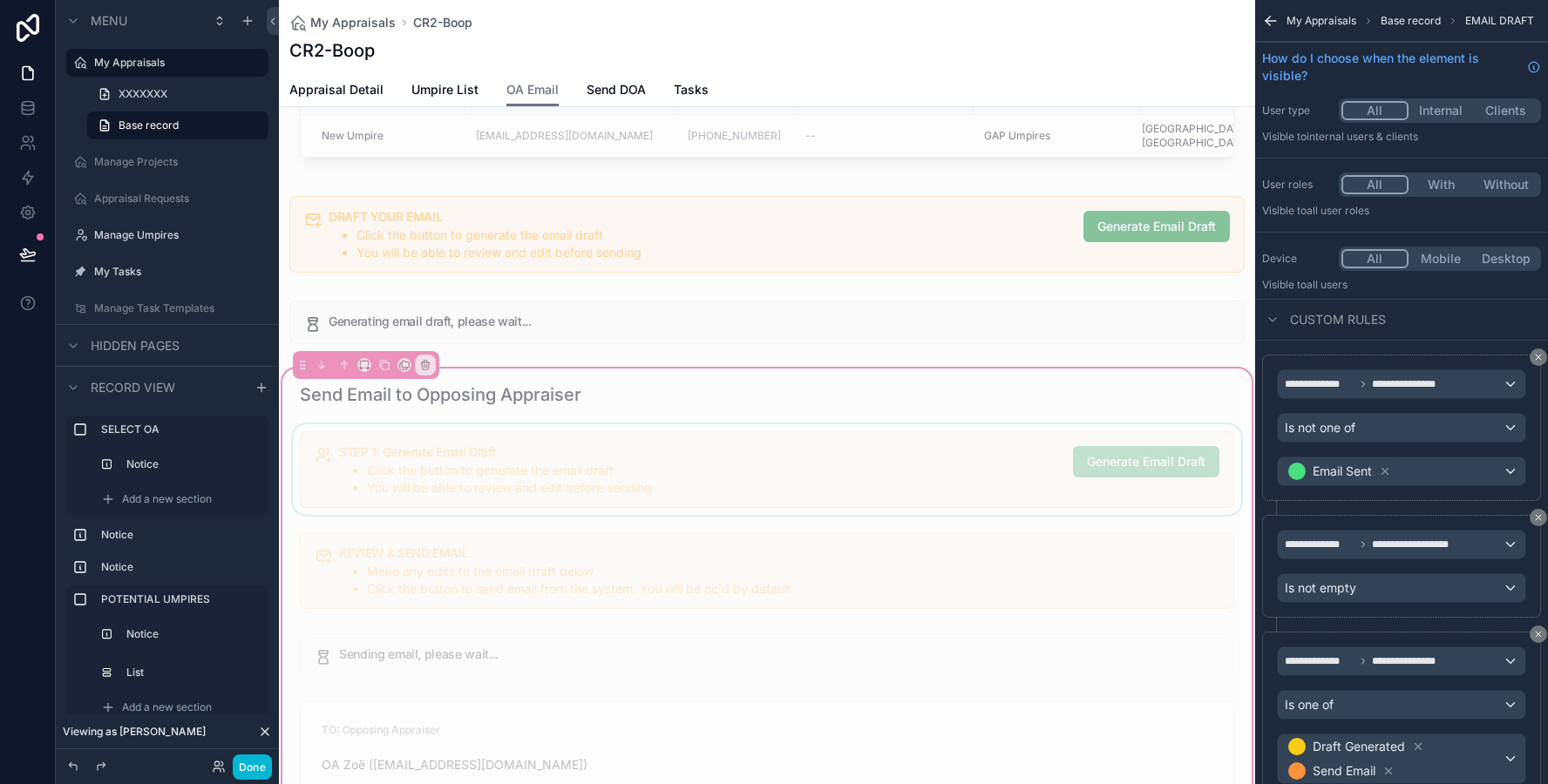
click at [514, 447] on div "scrollable content" at bounding box center [767, 470] width 955 height 91
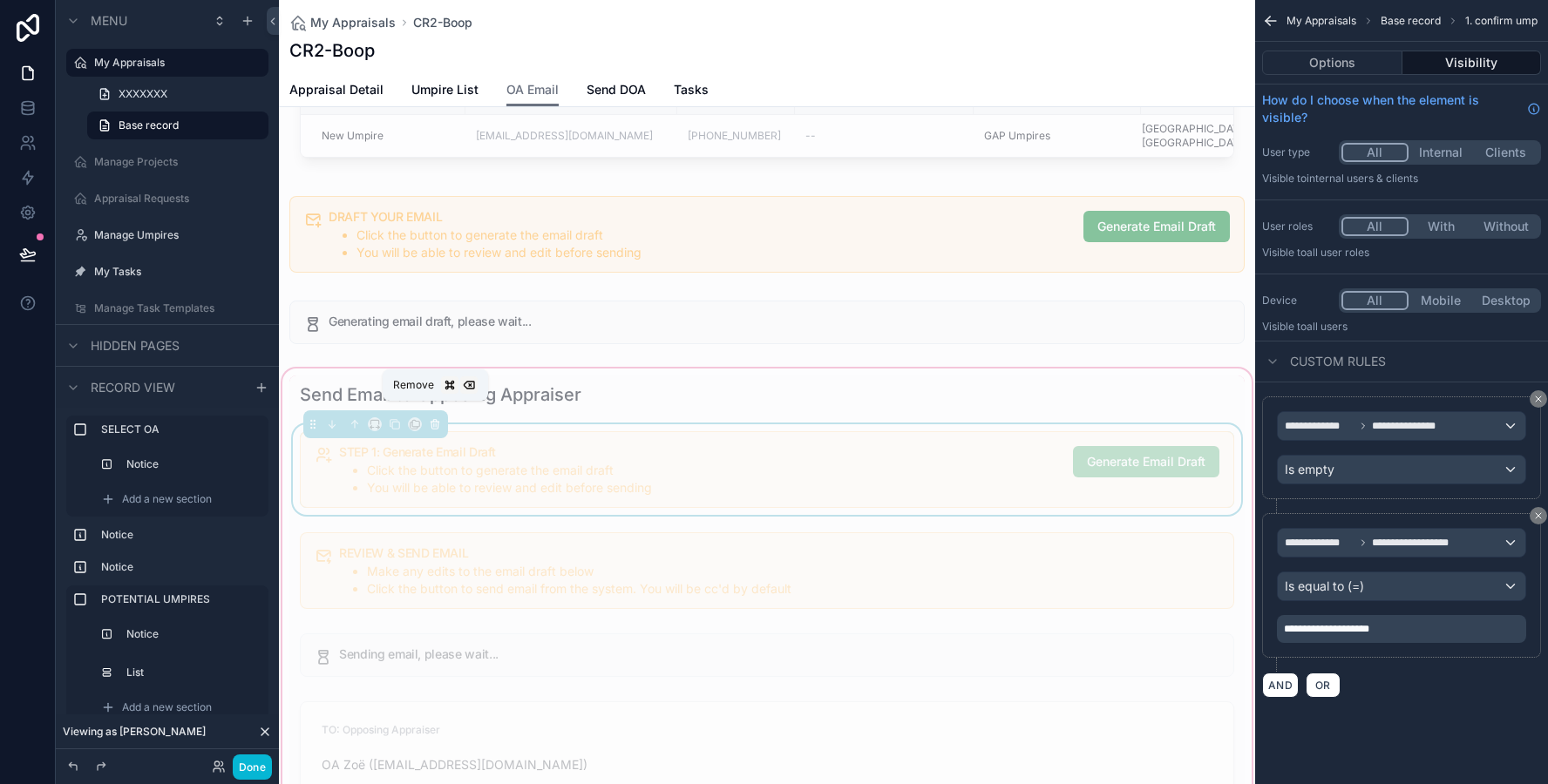
click at [436, 418] on icon "scrollable content" at bounding box center [434, 424] width 12 height 12
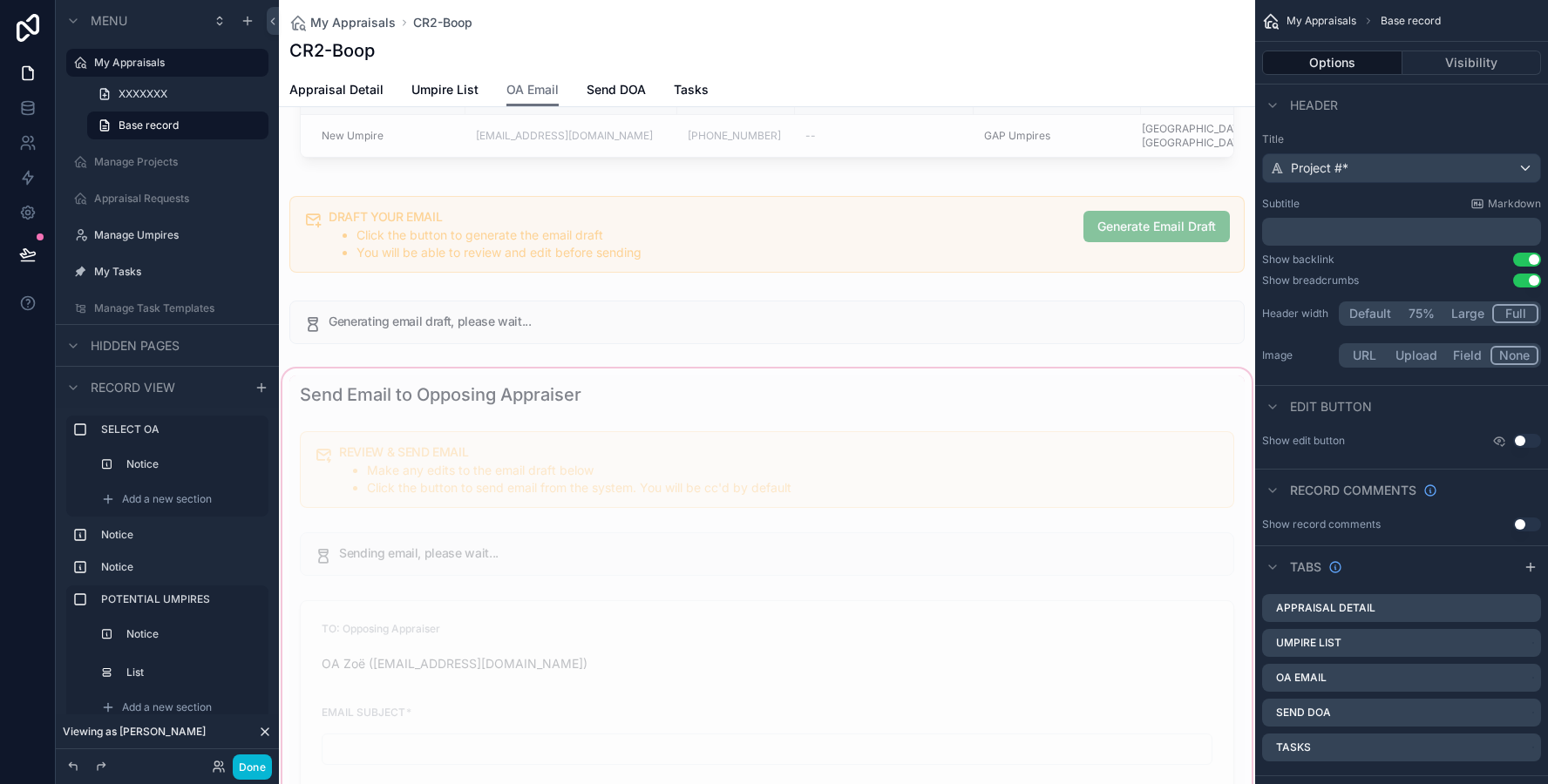
click at [447, 455] on div "scrollable content" at bounding box center [767, 651] width 976 height 573
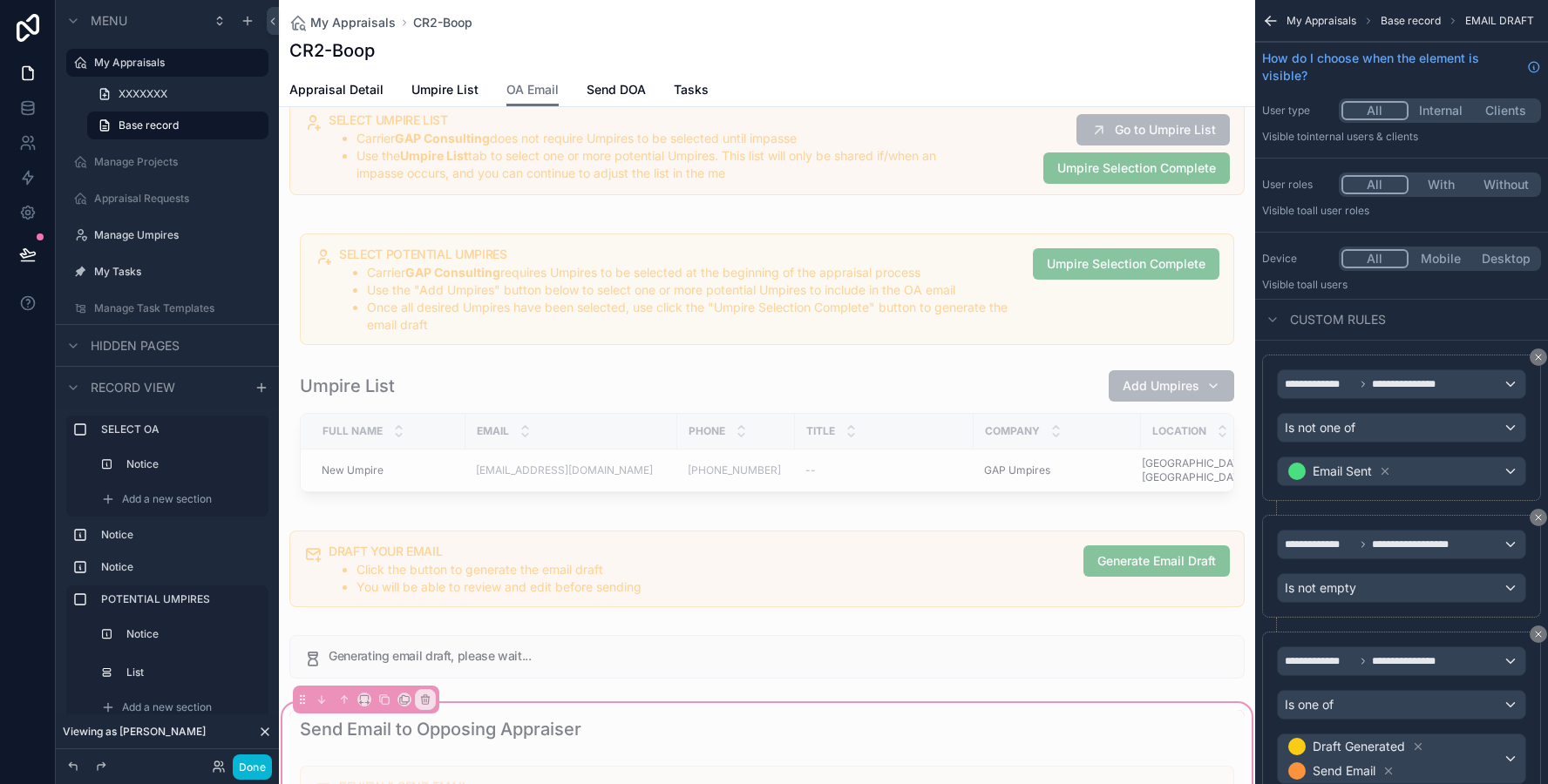
scroll to position [0, 0]
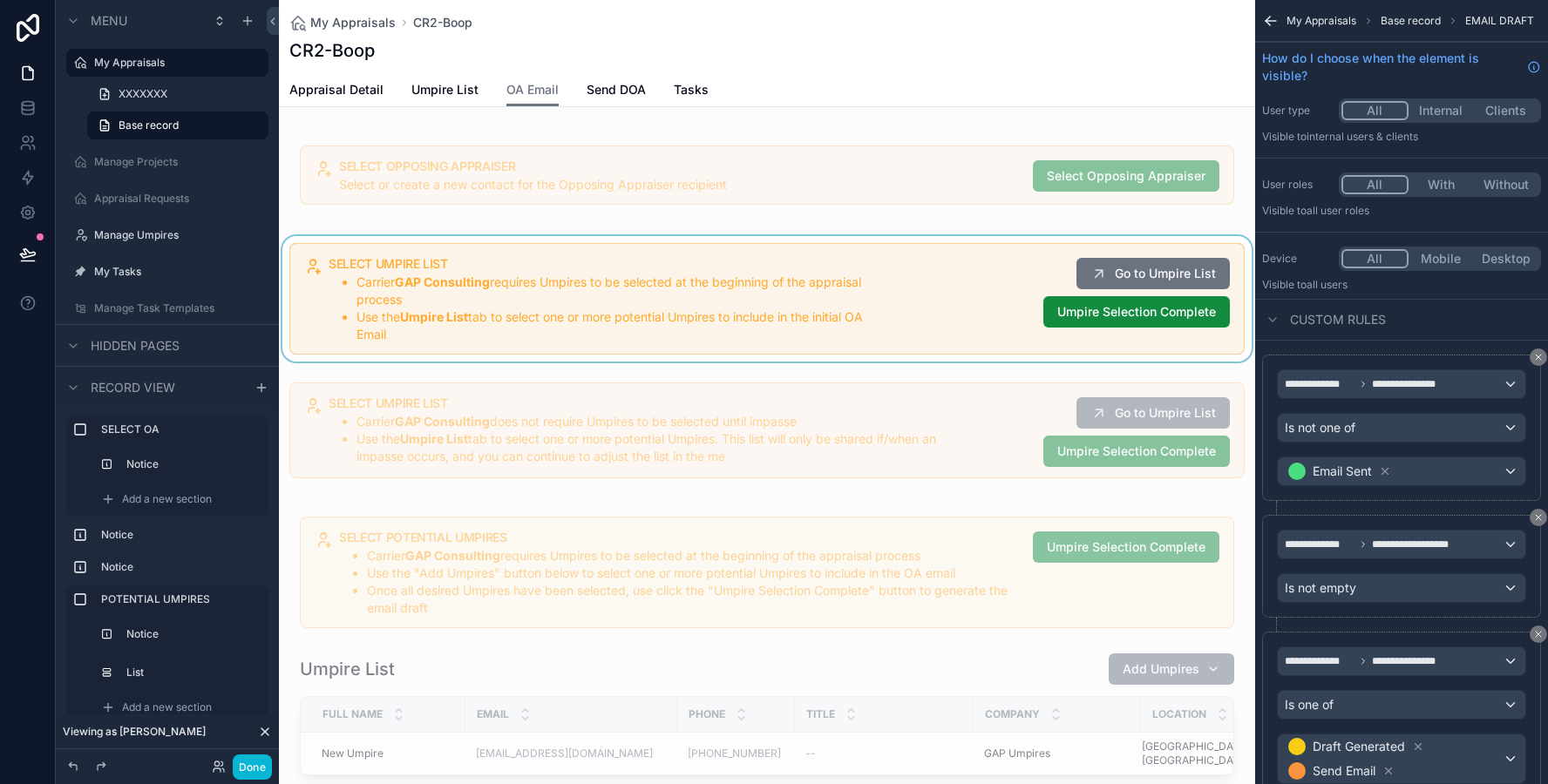
click at [507, 339] on div "scrollable content" at bounding box center [767, 299] width 976 height 126
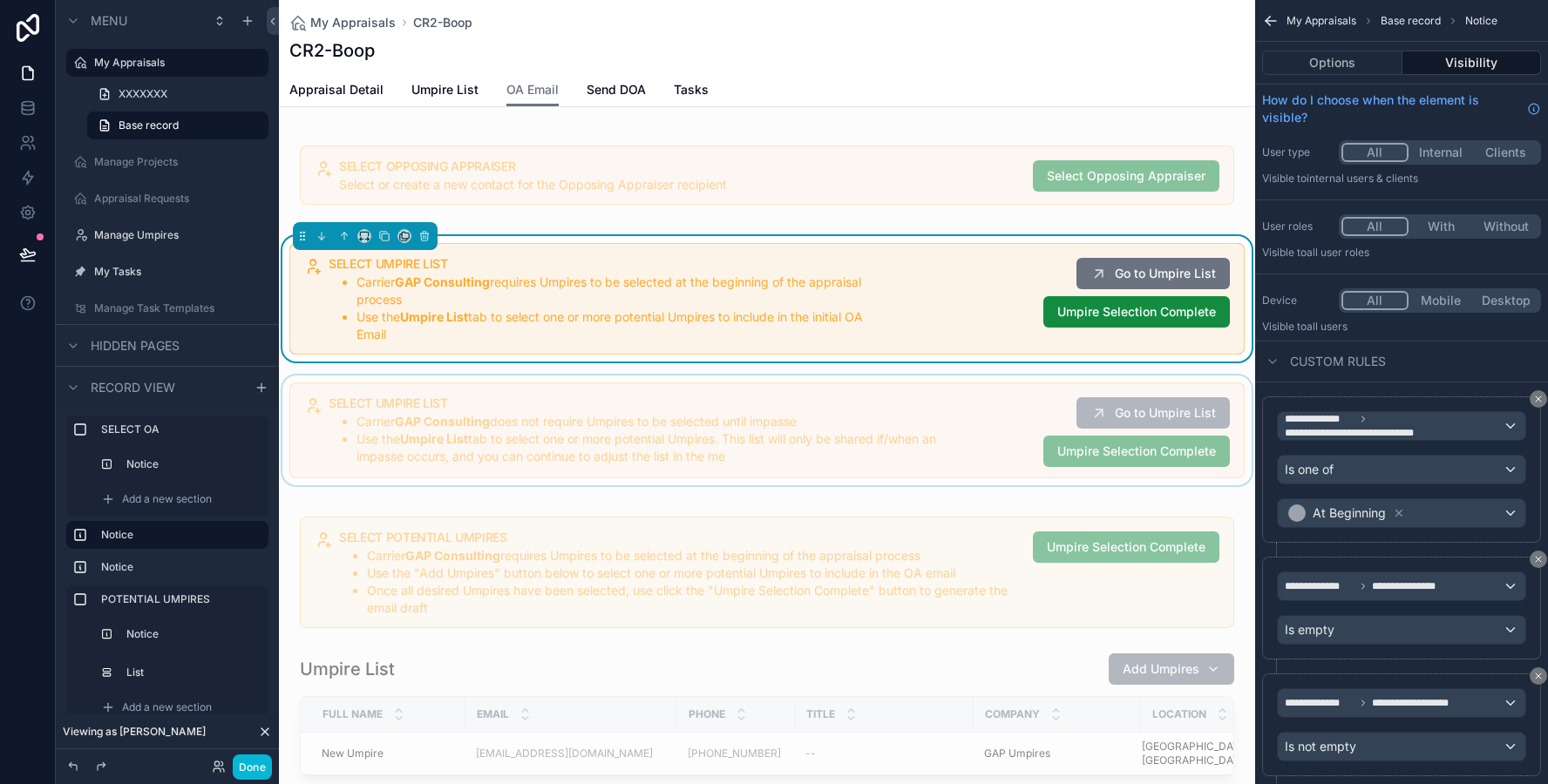
click at [514, 381] on div "scrollable content" at bounding box center [767, 430] width 976 height 110
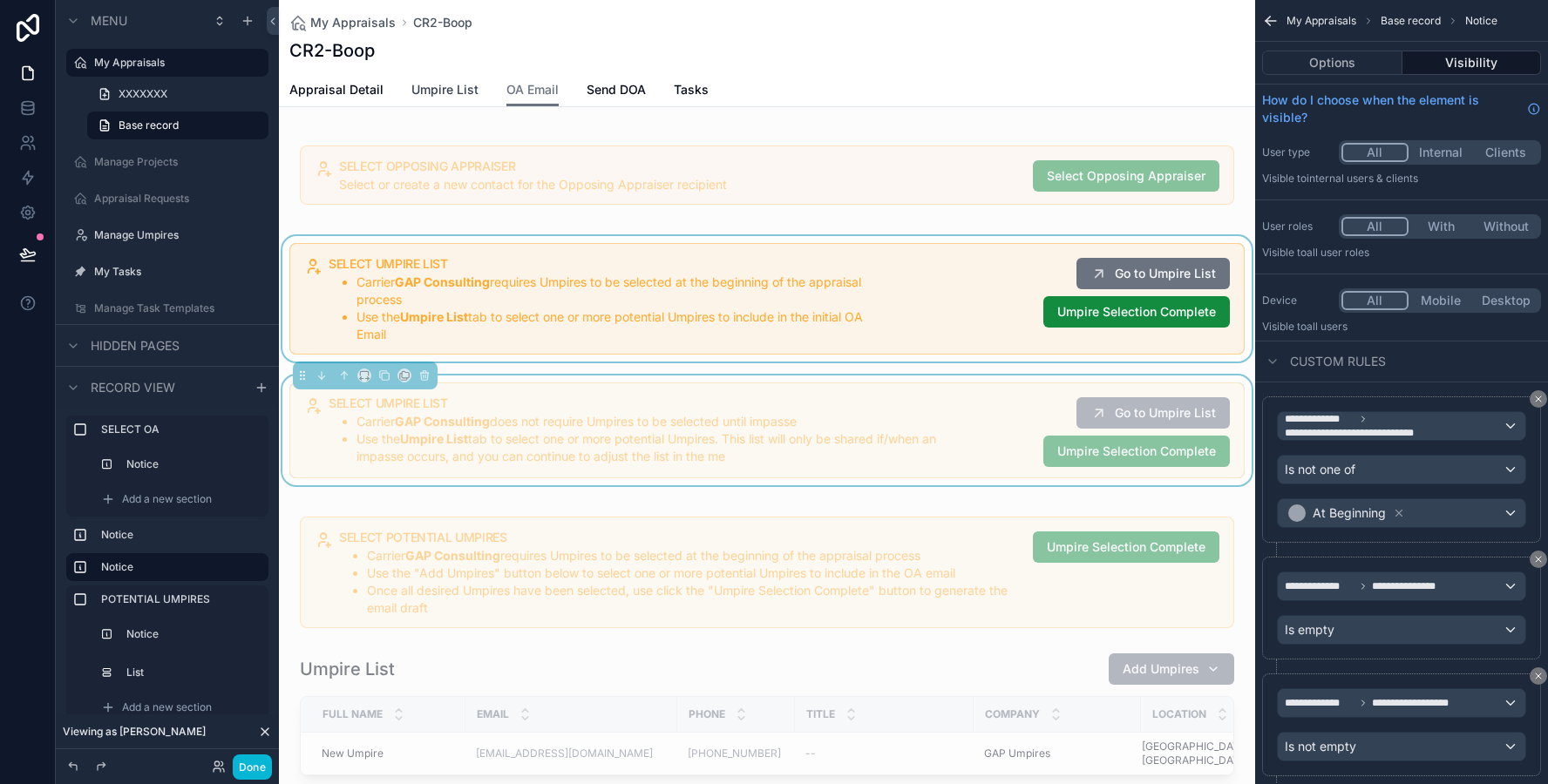
click at [436, 89] on span "Umpire List" at bounding box center [445, 89] width 67 height 17
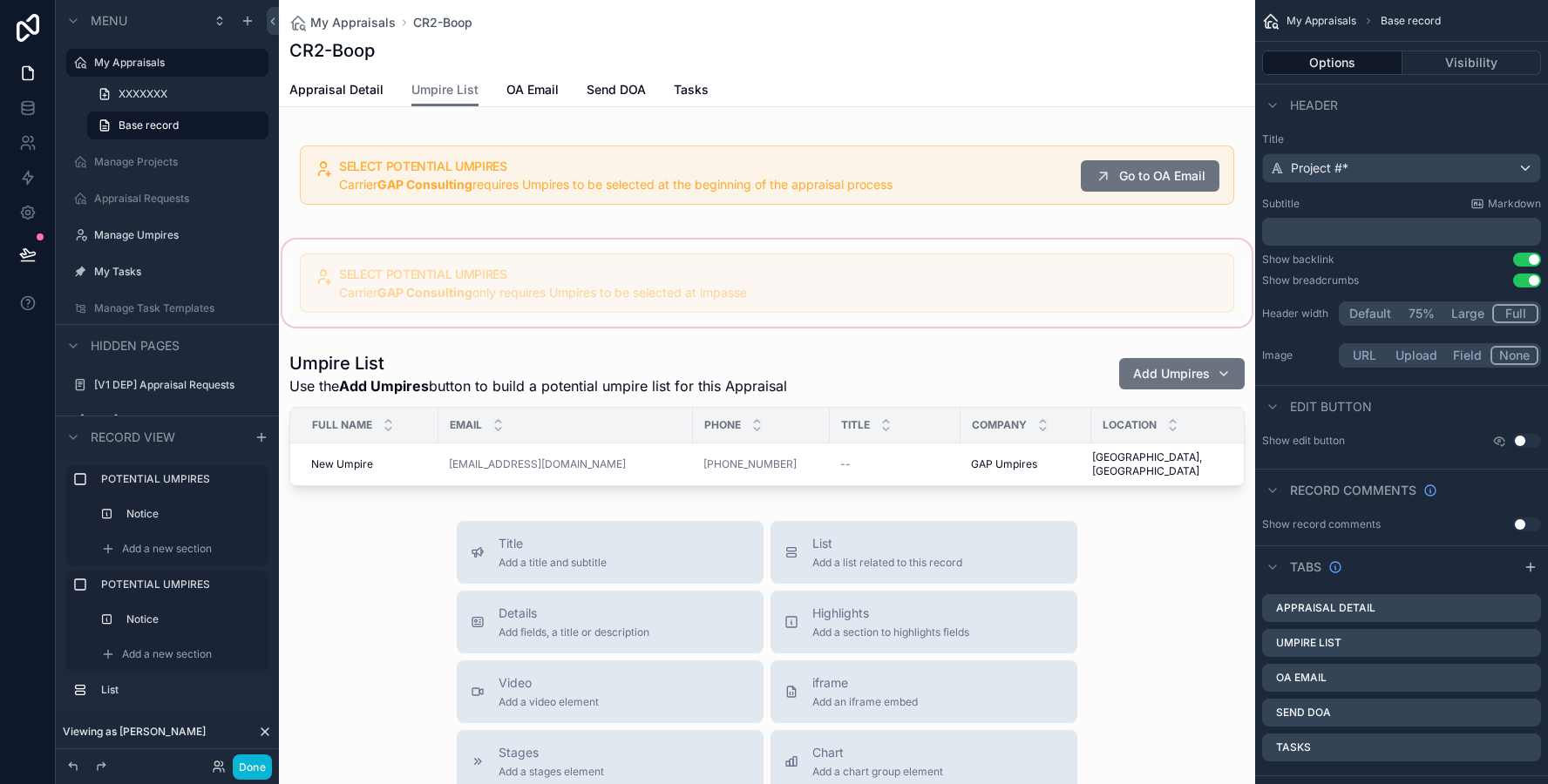
click at [425, 286] on div "scrollable content" at bounding box center [767, 283] width 976 height 94
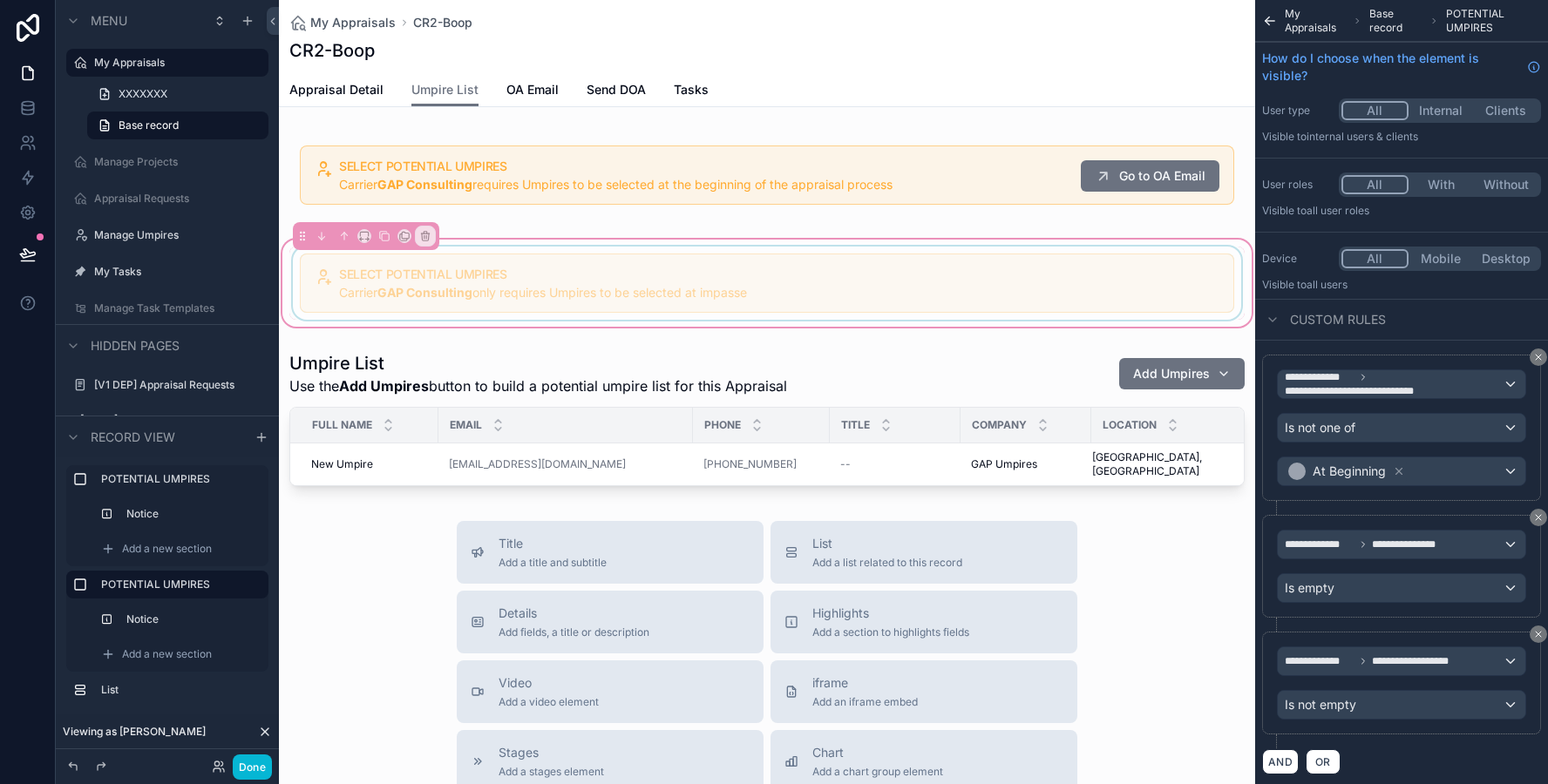
click at [430, 283] on div "scrollable content" at bounding box center [767, 283] width 955 height 73
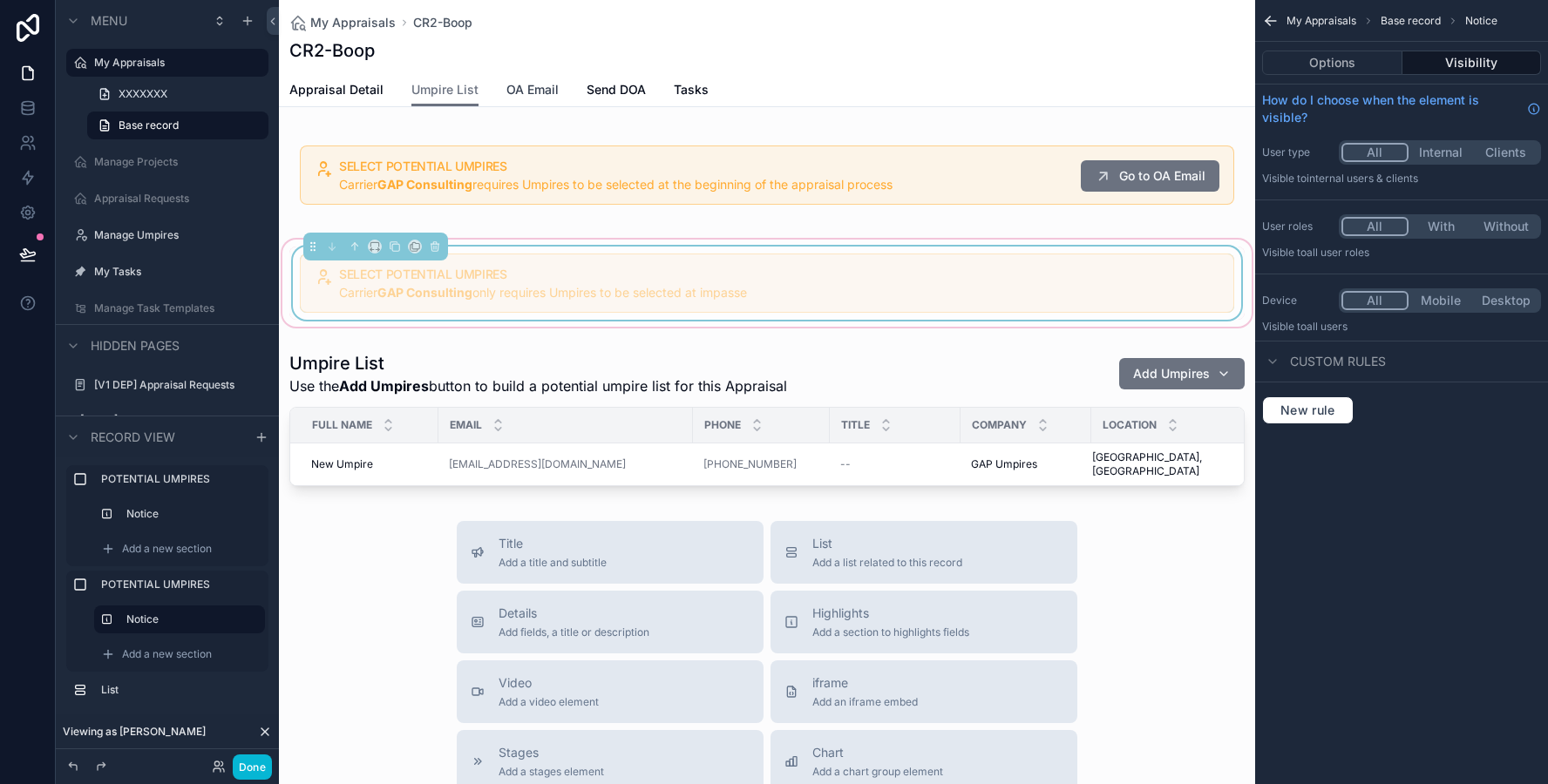
click at [529, 94] on span "OA Email" at bounding box center [532, 89] width 52 height 17
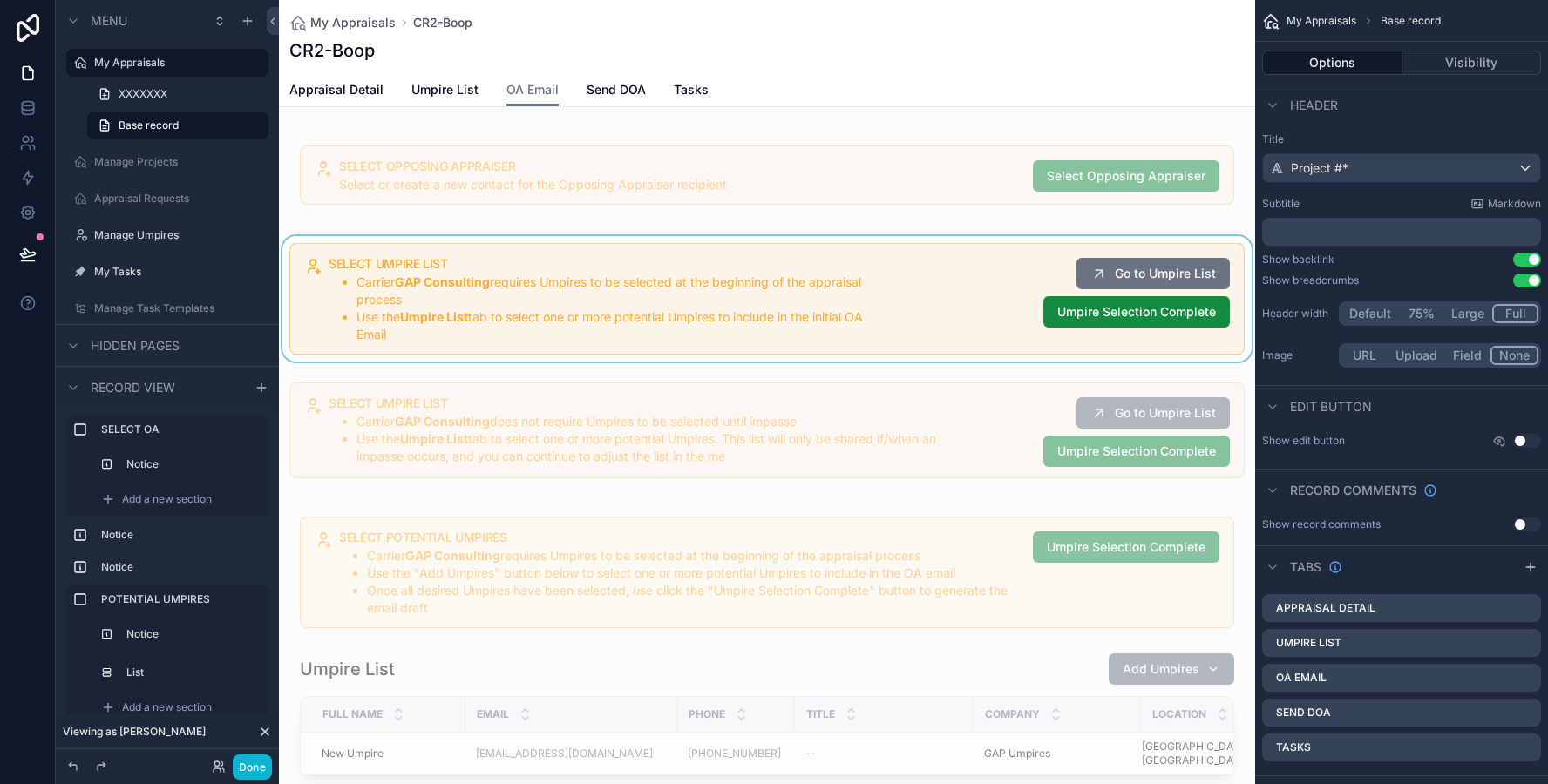
click at [526, 343] on div "scrollable content" at bounding box center [767, 299] width 976 height 126
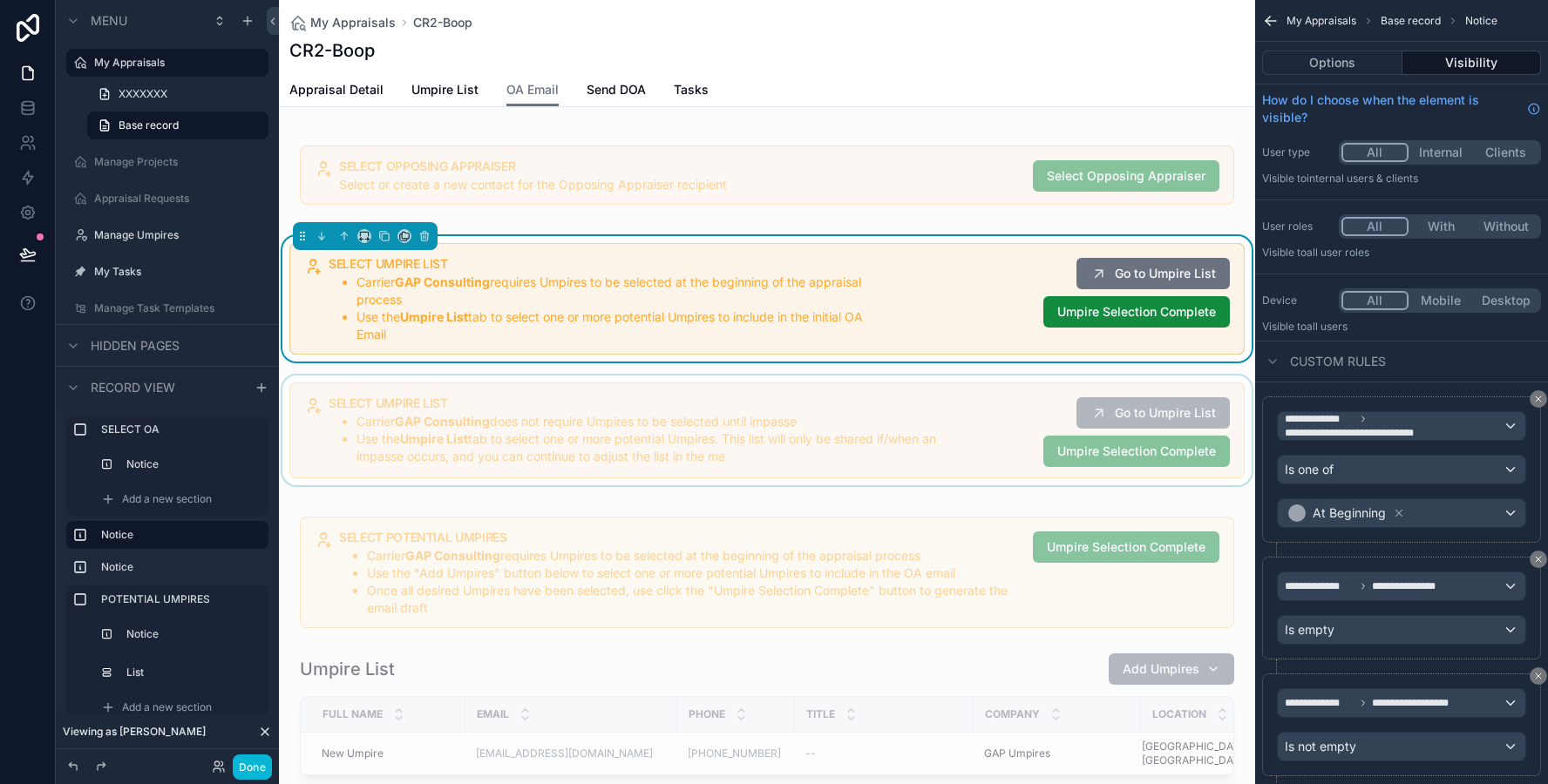
click at [513, 413] on div "scrollable content" at bounding box center [767, 430] width 976 height 110
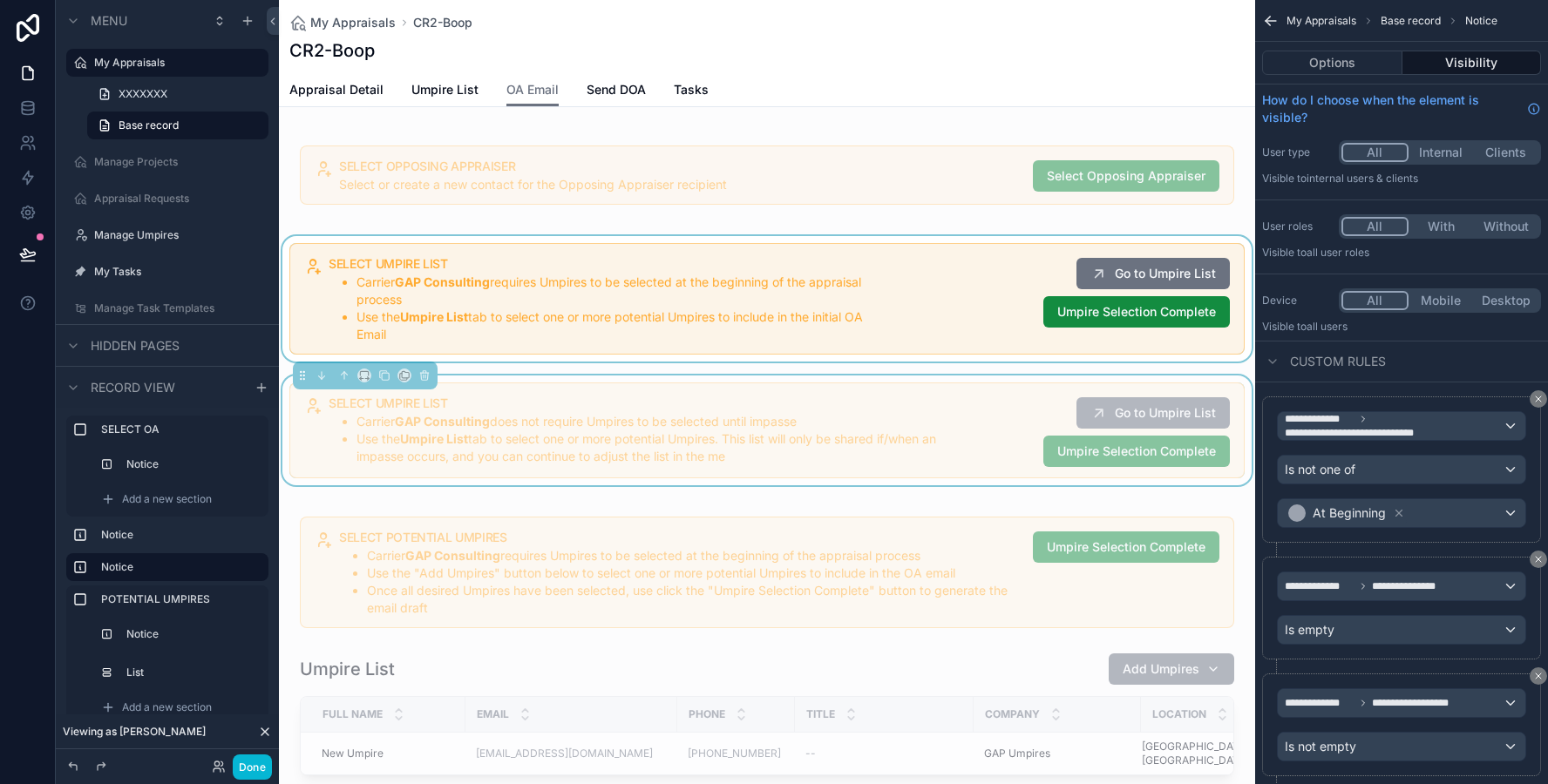
click at [530, 426] on li "Carrier GAP Consulting does not require Umpires to be selected until impasse" at bounding box center [670, 421] width 628 height 17
click at [1304, 54] on button "Options" at bounding box center [1332, 63] width 140 height 25
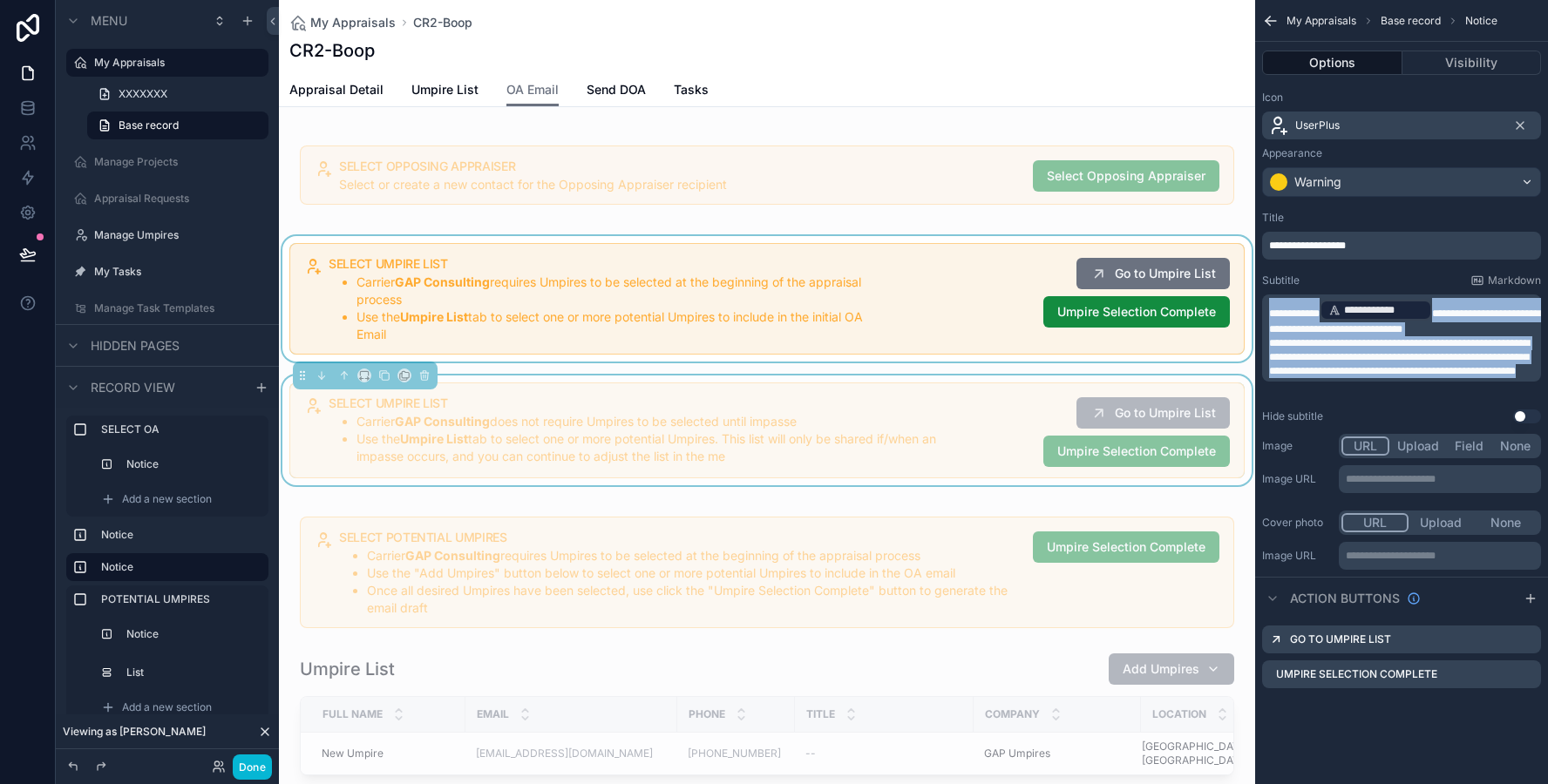
drag, startPoint x: 1464, startPoint y: 390, endPoint x: 1260, endPoint y: 307, distance: 220.2
click at [1260, 307] on div "**********" at bounding box center [1402, 317] width 293 height 226
copy div "**********"
click at [448, 85] on span "Umpire List" at bounding box center [445, 89] width 67 height 17
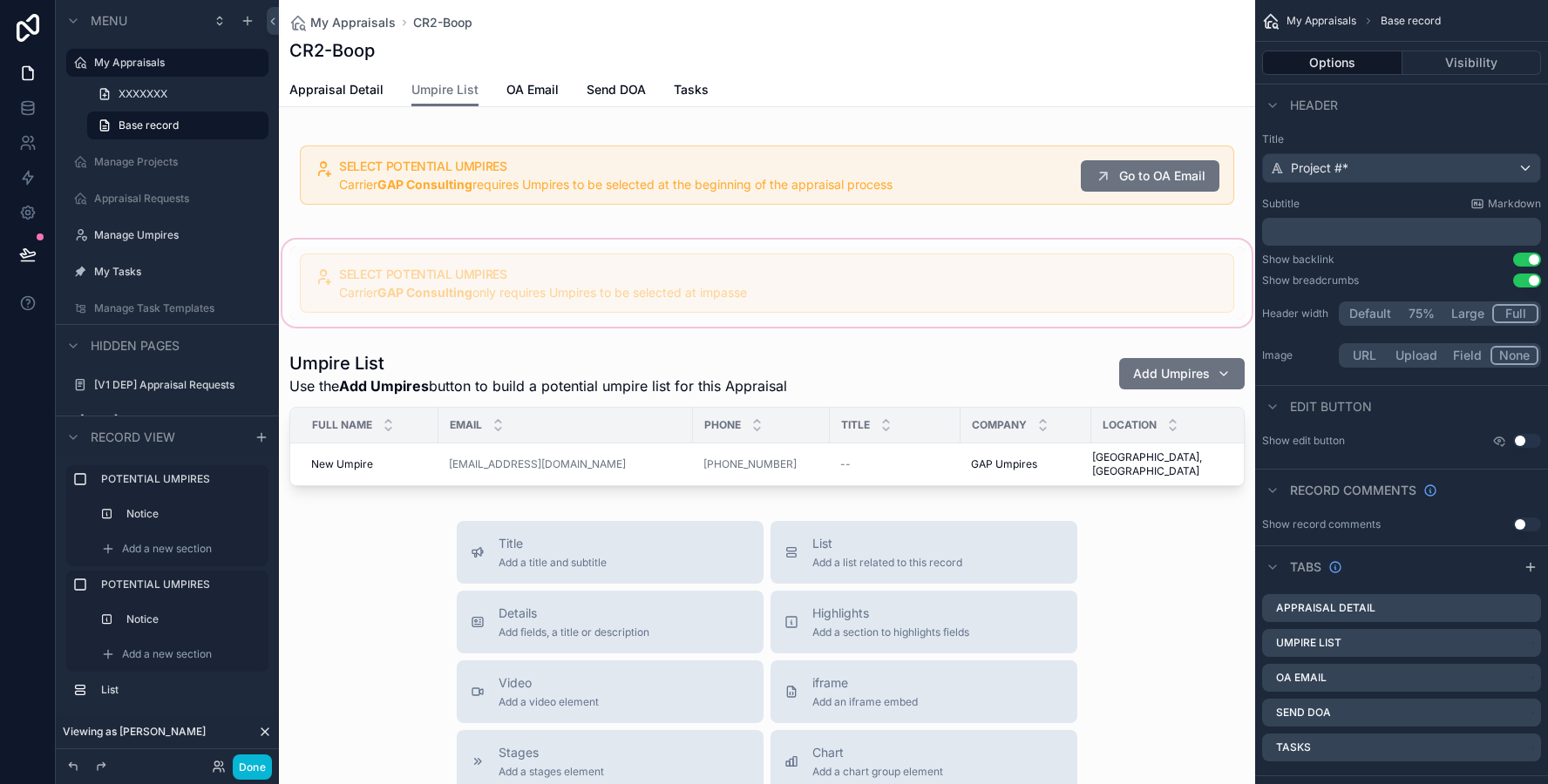
click at [592, 248] on div "scrollable content" at bounding box center [767, 283] width 976 height 94
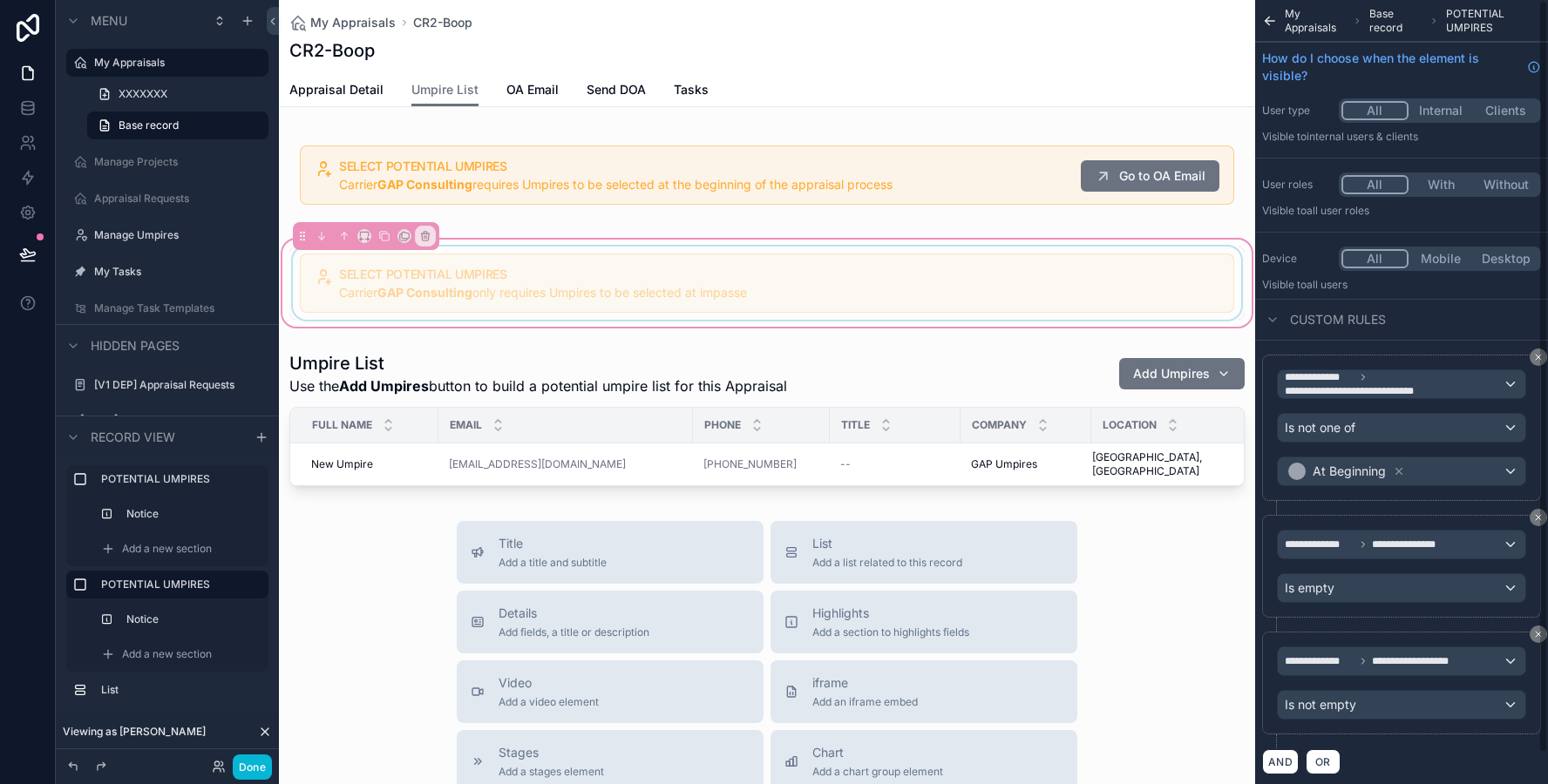
click at [863, 313] on div "scrollable content" at bounding box center [767, 283] width 955 height 73
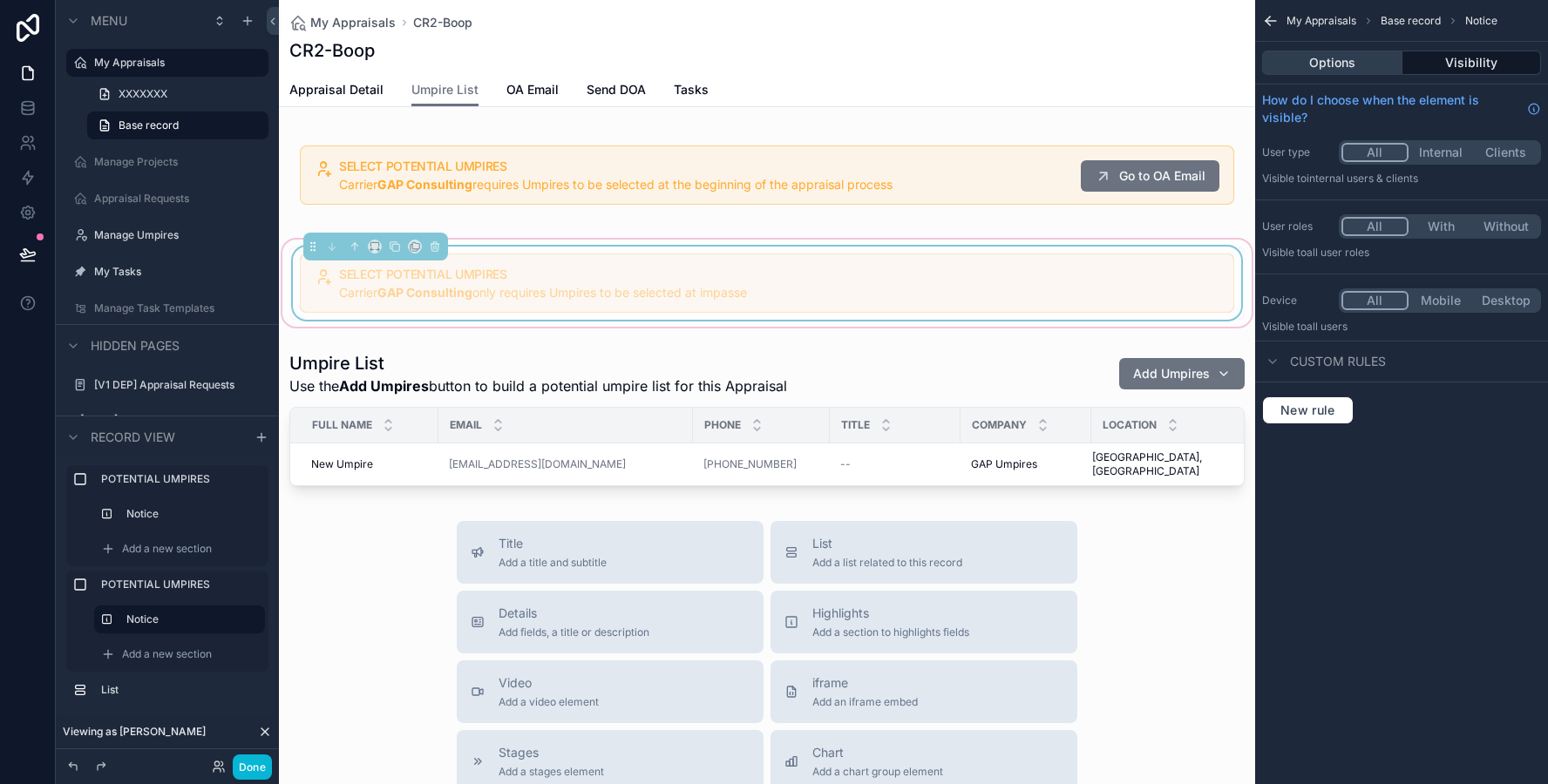
click at [1338, 53] on button "Options" at bounding box center [1332, 63] width 140 height 25
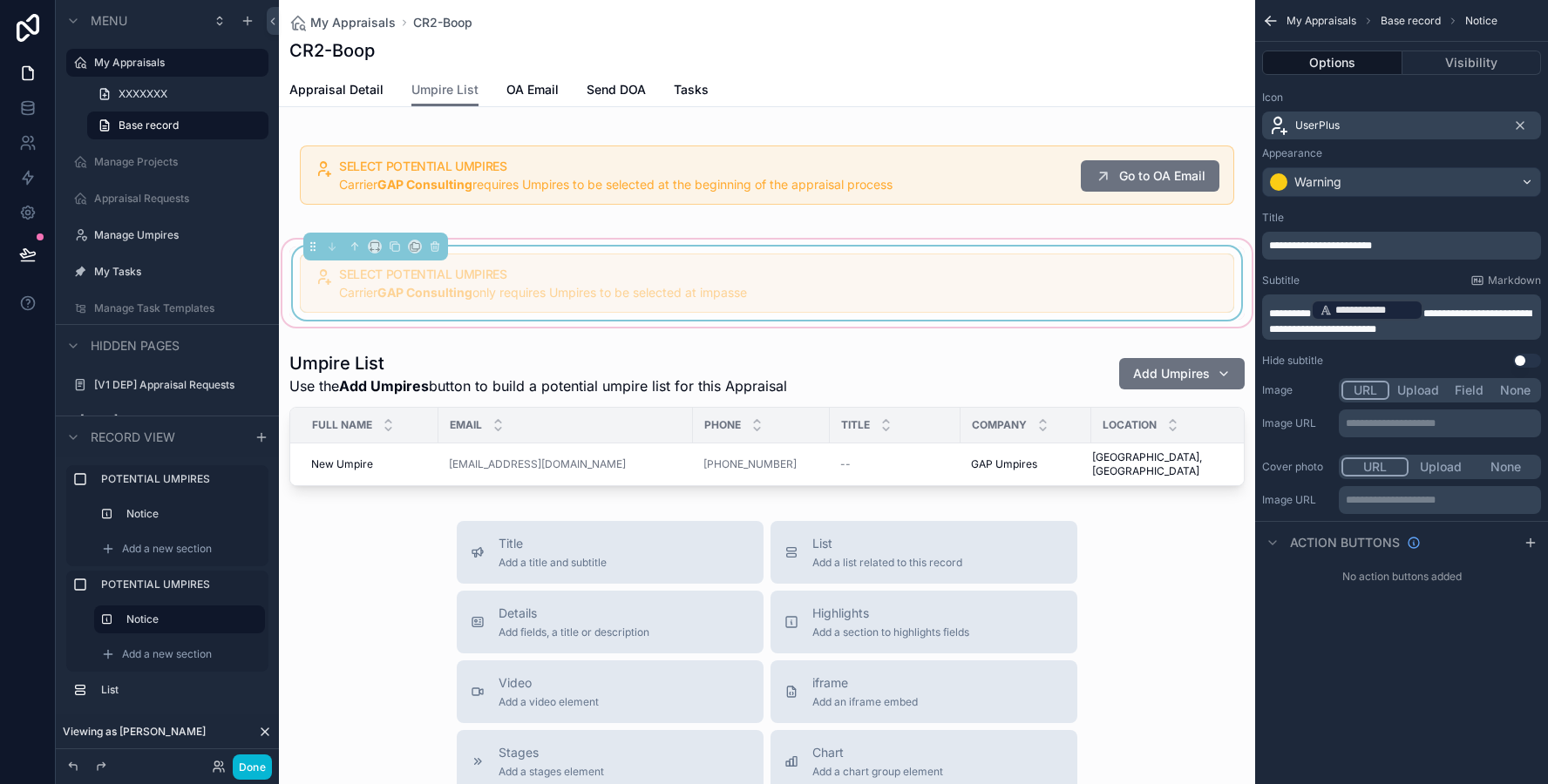
click at [1467, 327] on p "**********" at bounding box center [1402, 317] width 268 height 38
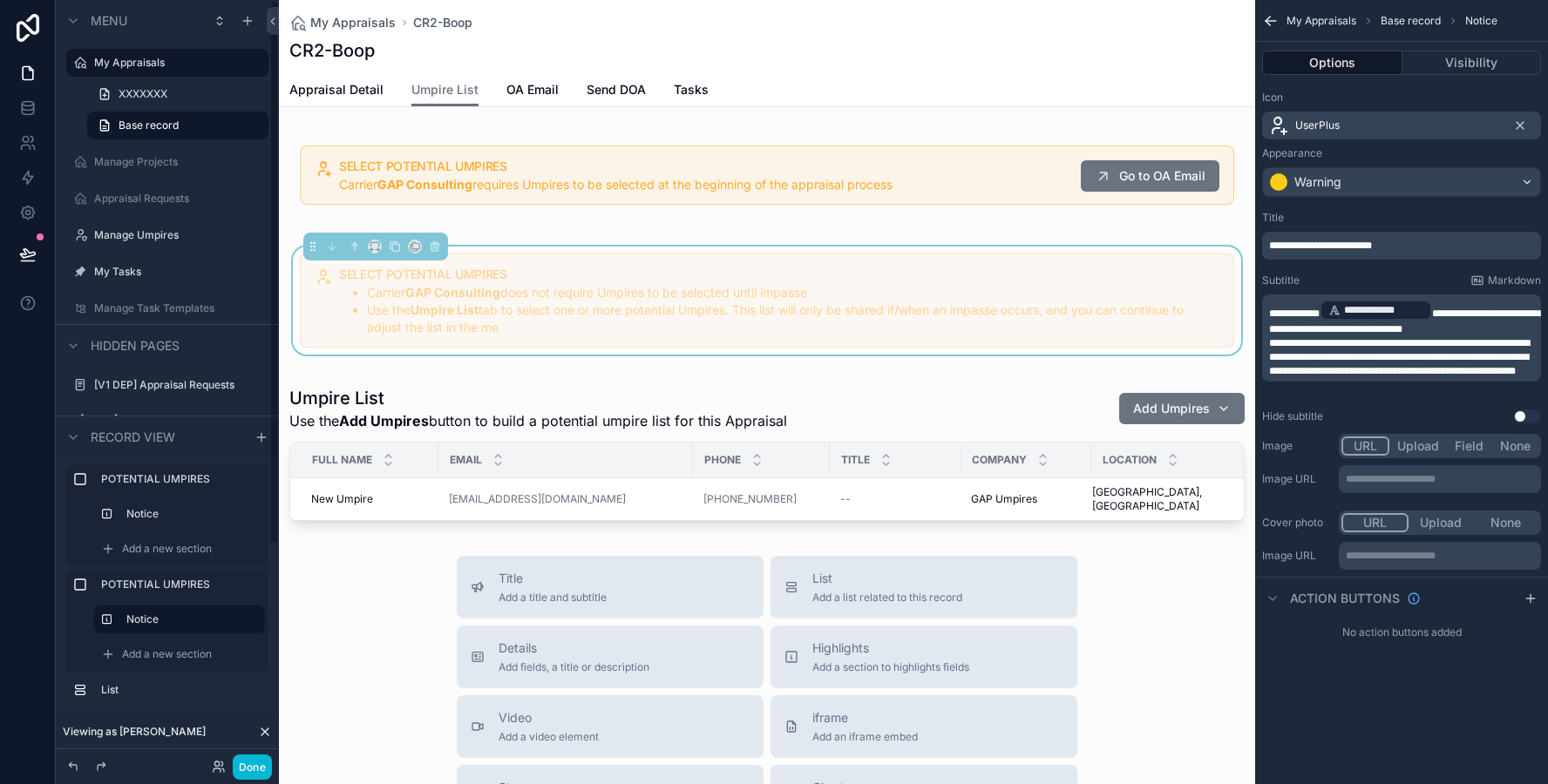
click at [434, 385] on div "scrollable content" at bounding box center [767, 454] width 976 height 149
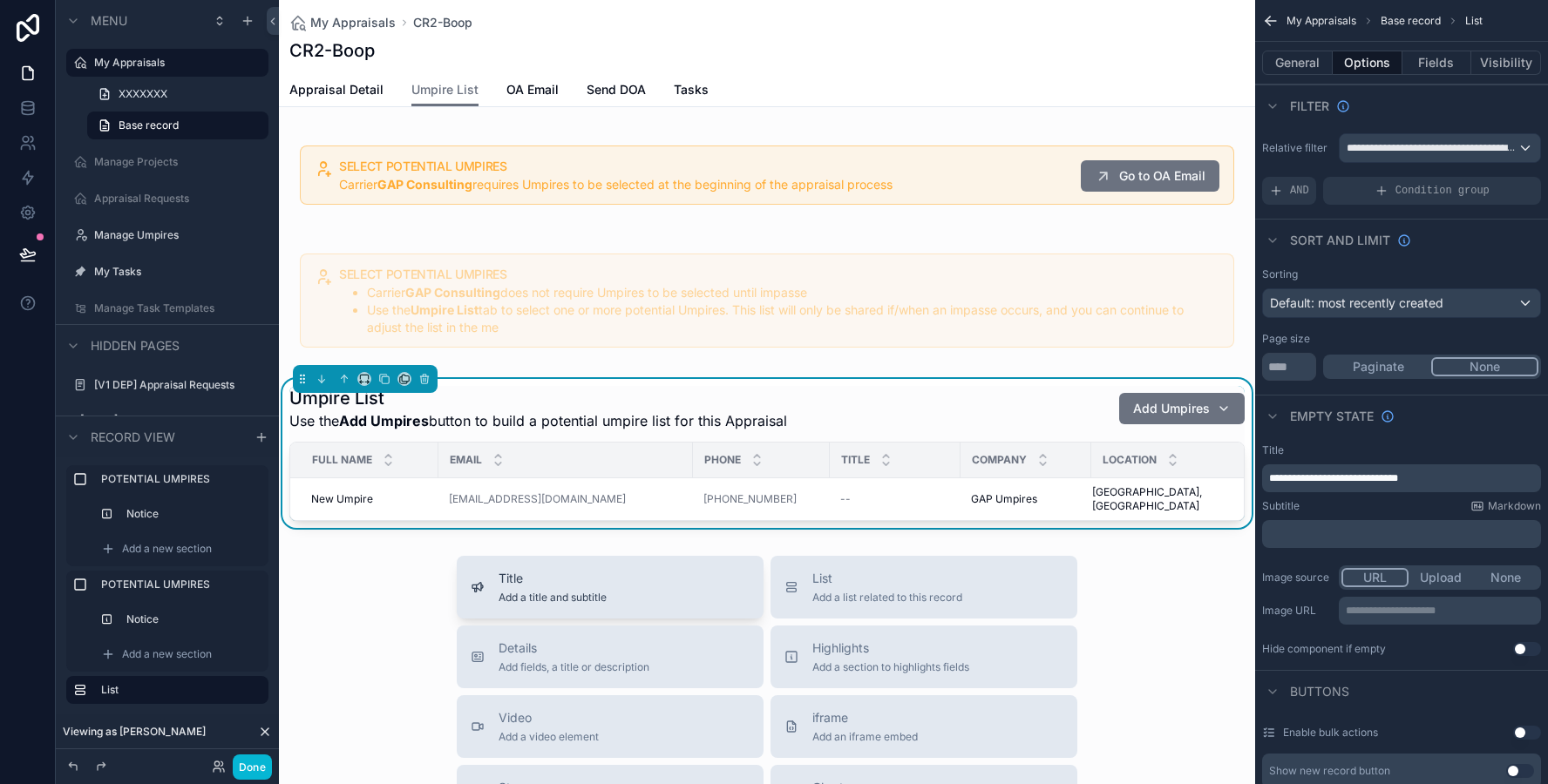
click at [488, 570] on div "Title Add a title and subtitle" at bounding box center [609, 588] width 279 height 35
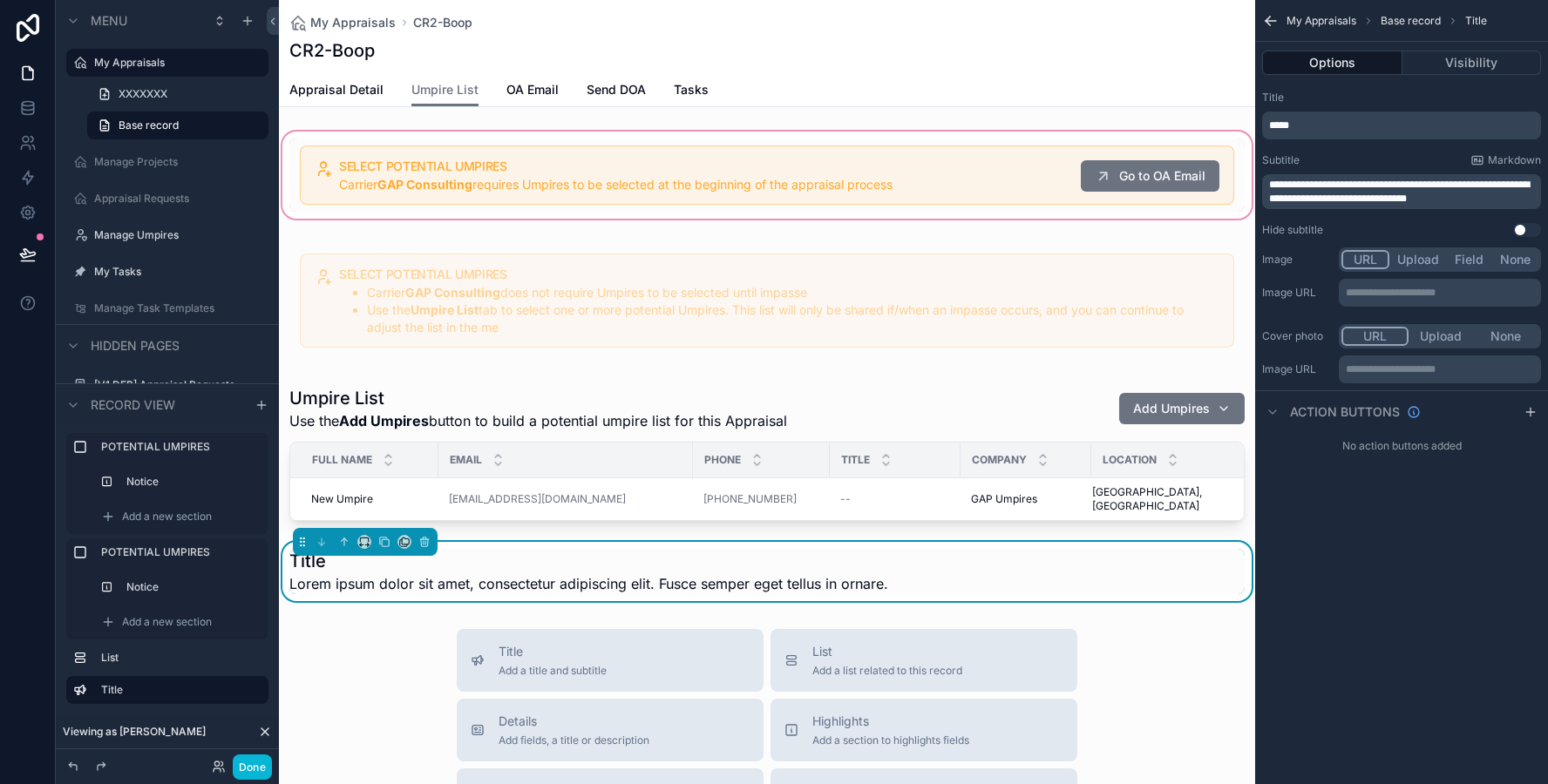
click at [653, 187] on div "scrollable content" at bounding box center [767, 175] width 976 height 94
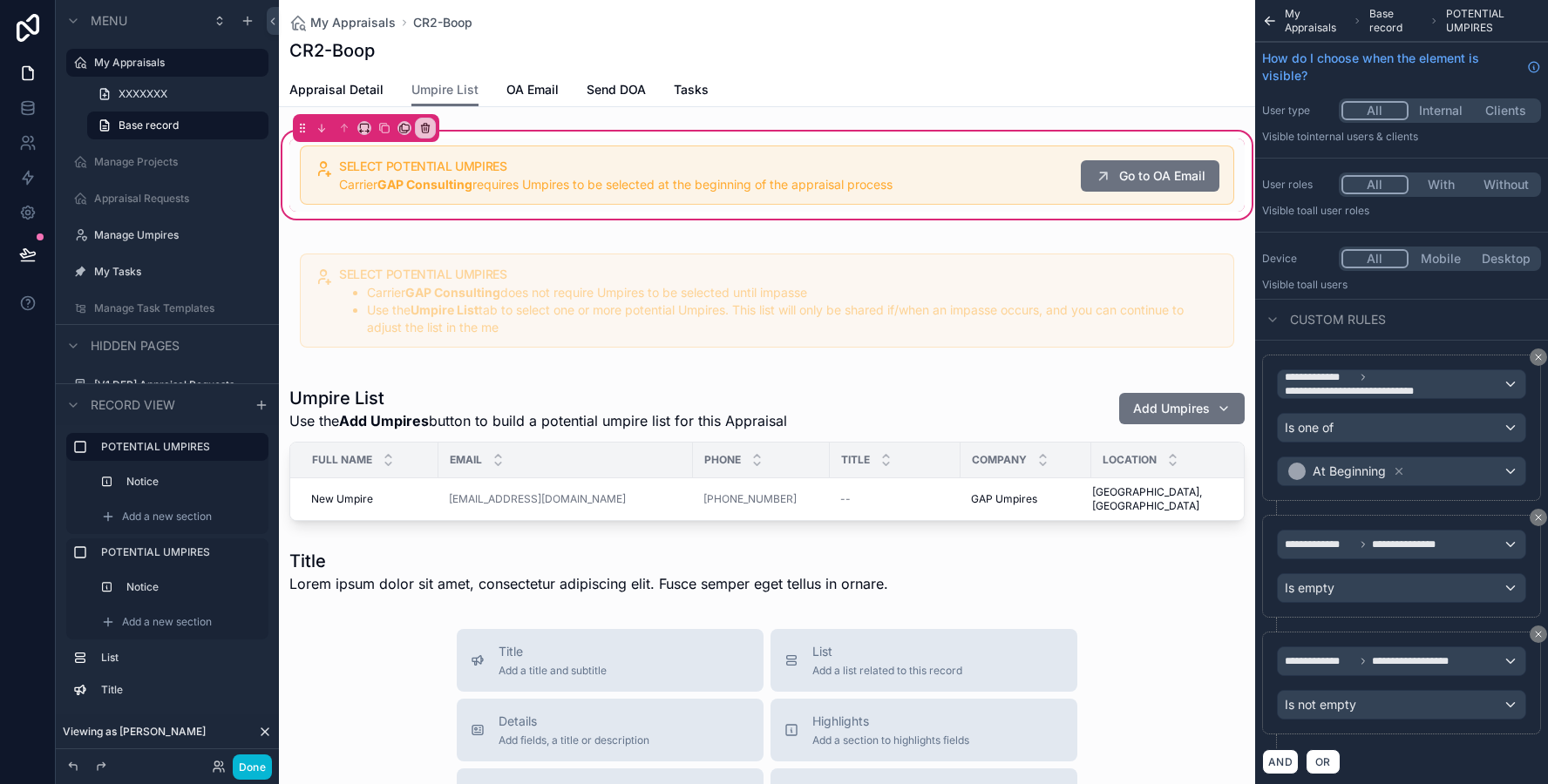
click at [653, 187] on div "scrollable content" at bounding box center [767, 175] width 955 height 73
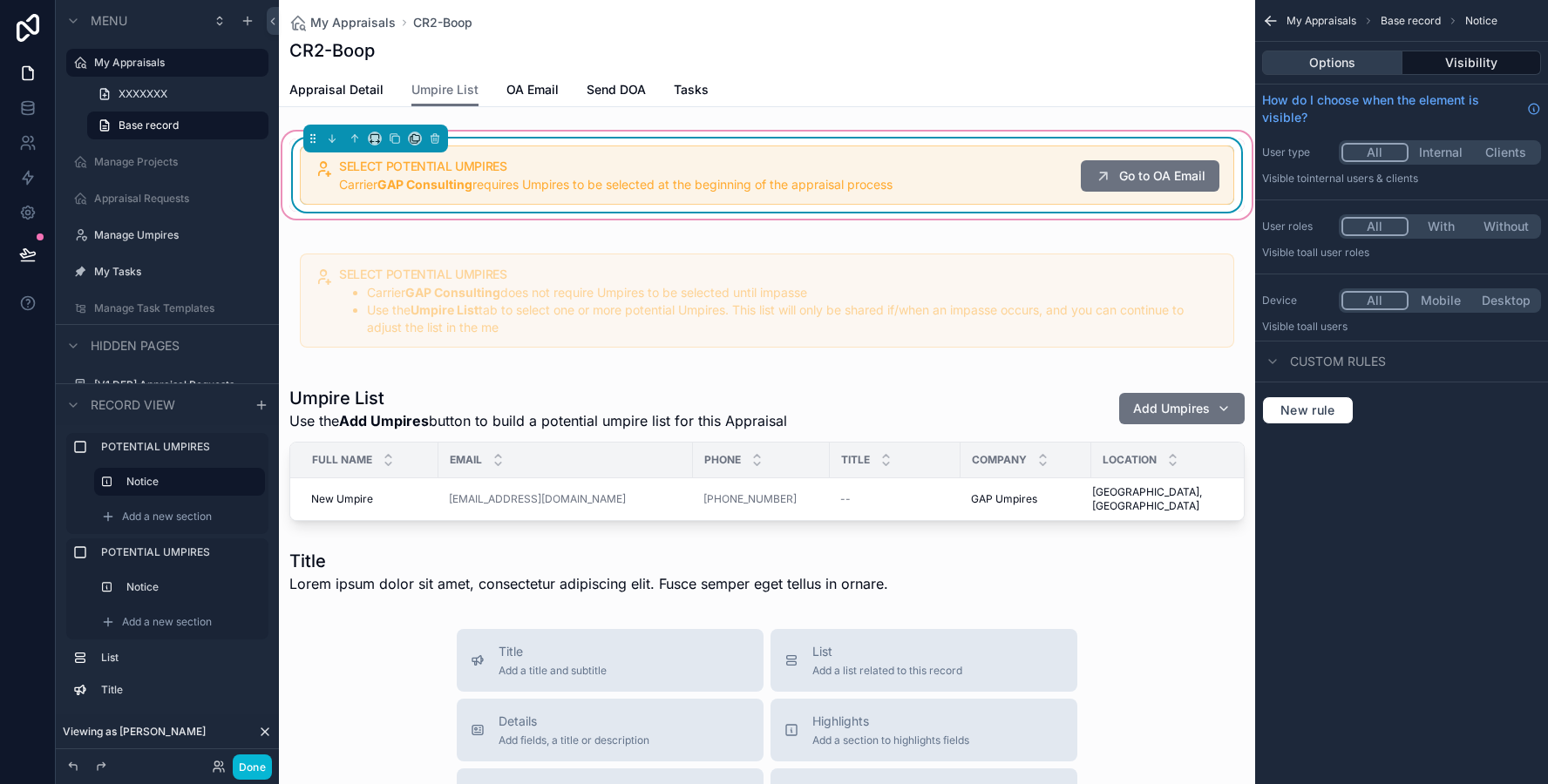
click at [1293, 70] on button "Options" at bounding box center [1332, 63] width 140 height 25
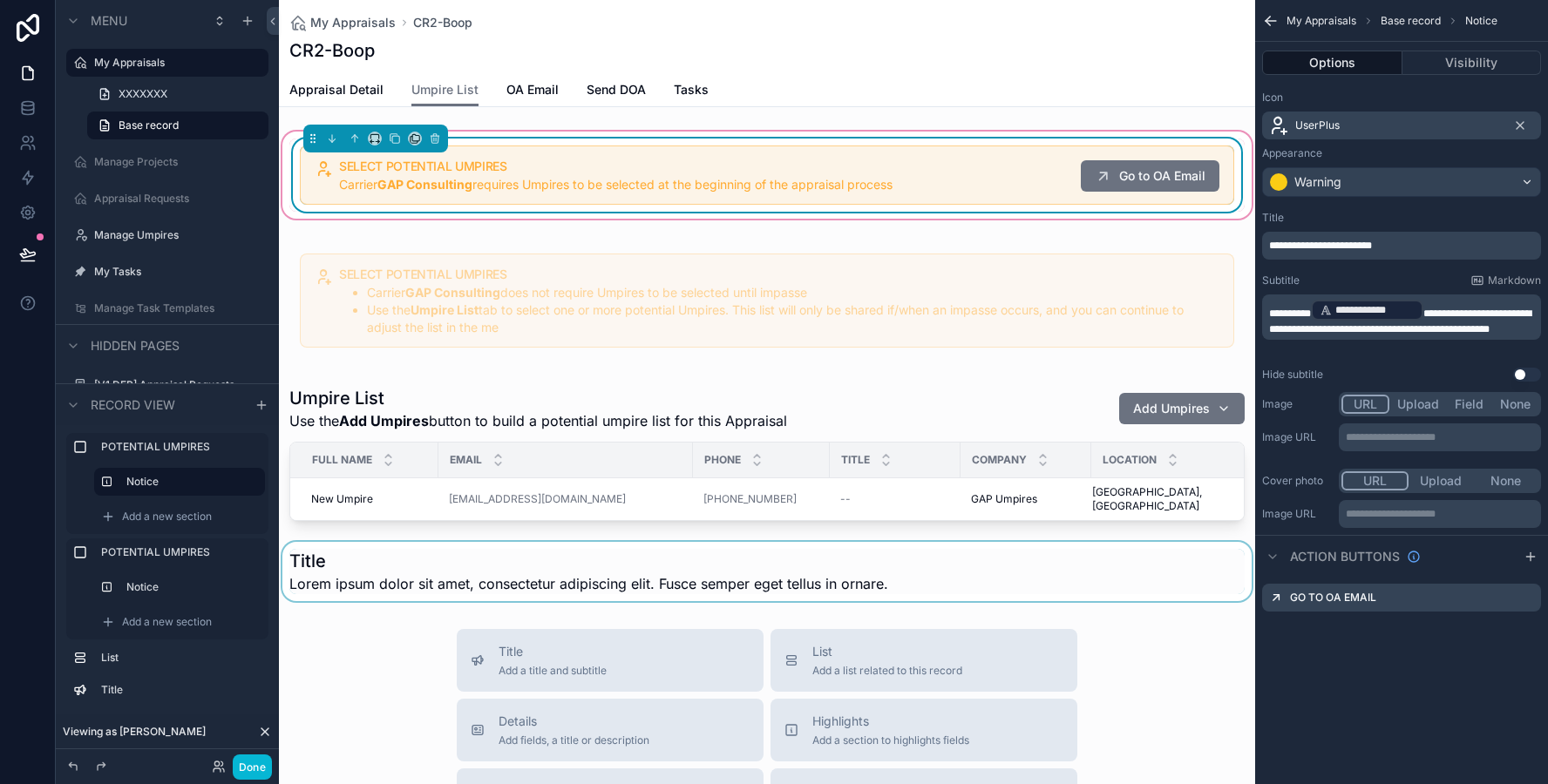
click at [875, 542] on div "scrollable content" at bounding box center [767, 571] width 976 height 59
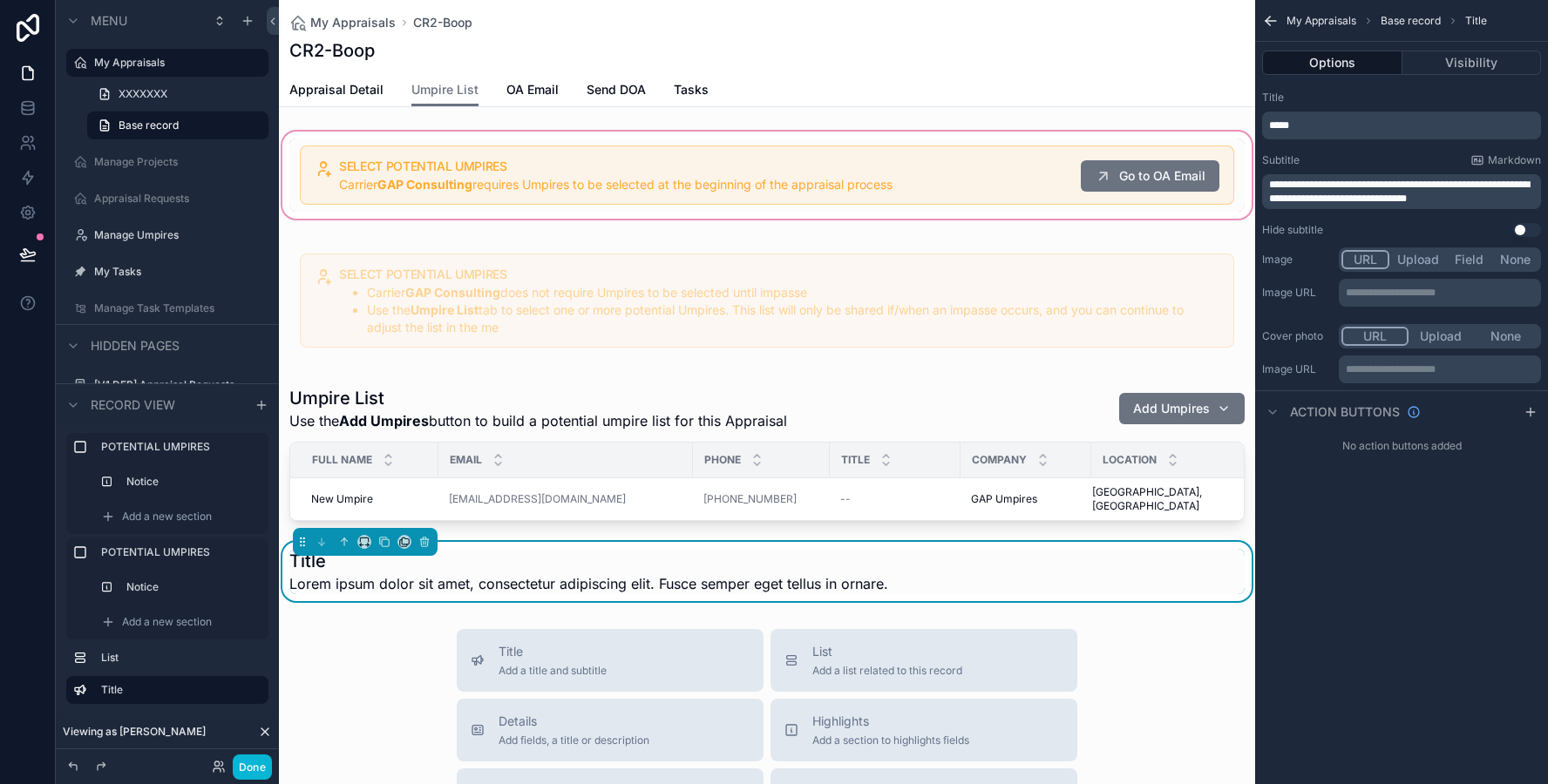
click at [1309, 134] on div "*****" at bounding box center [1401, 126] width 279 height 28
click at [1297, 125] on p "*****" at bounding box center [1402, 125] width 268 height 14
click at [1364, 105] on div "**********" at bounding box center [1401, 116] width 279 height 49
click at [1364, 125] on span "**********" at bounding box center [1320, 125] width 103 height 10
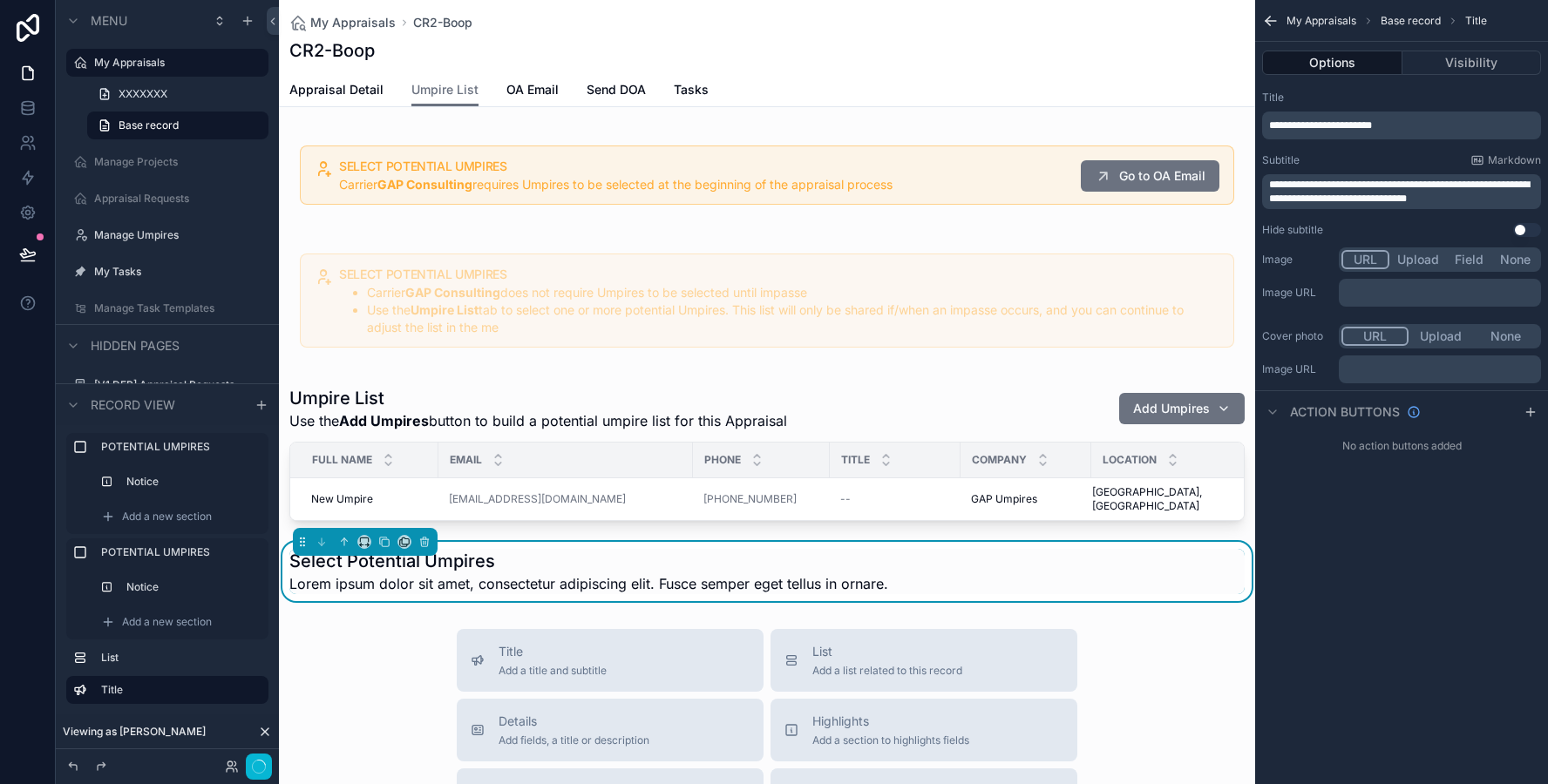
click at [1357, 96] on div "Title" at bounding box center [1401, 97] width 279 height 14
click at [1357, 197] on span "**********" at bounding box center [1399, 191] width 260 height 25
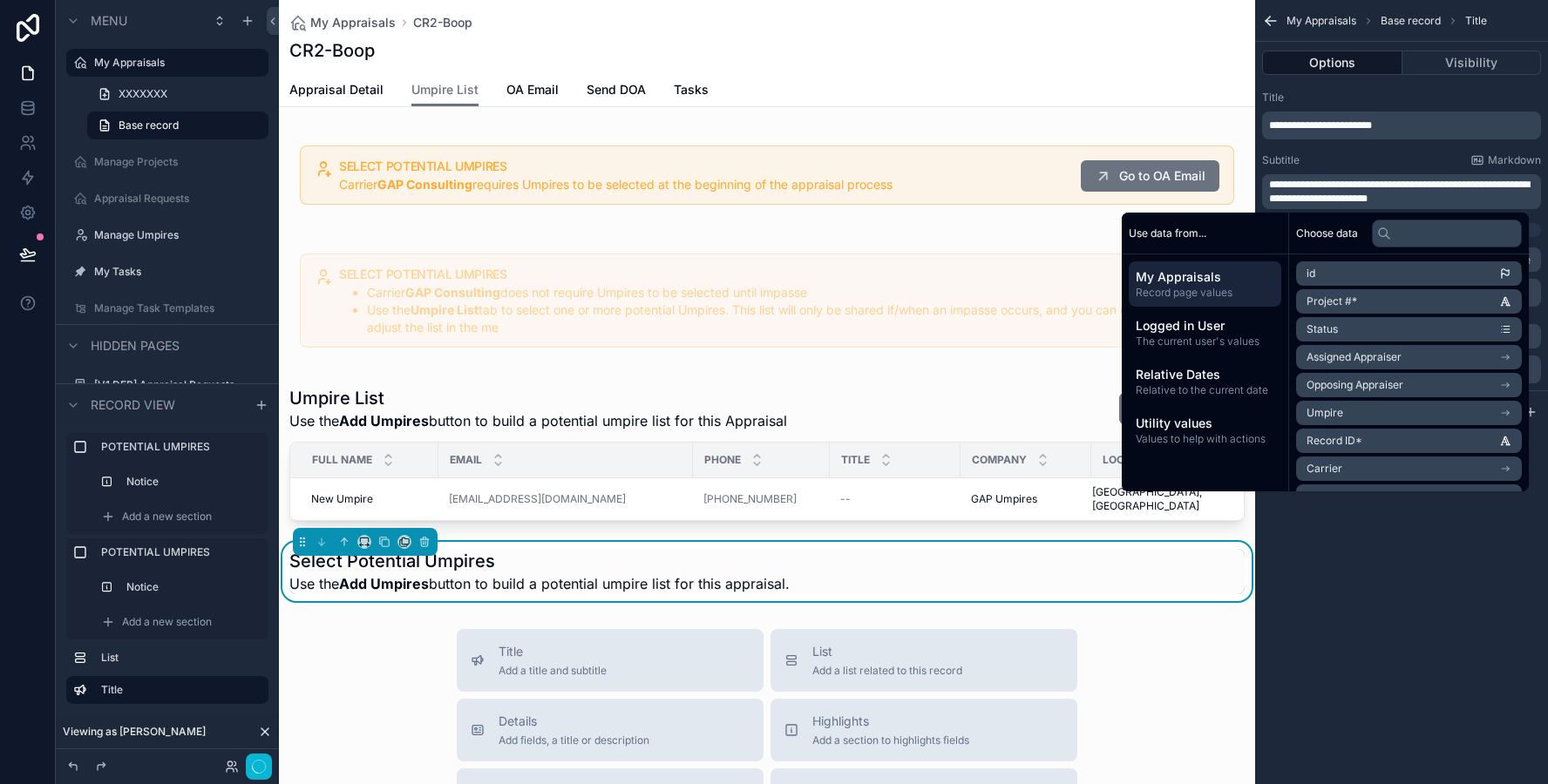
click at [1465, 581] on div "**********" at bounding box center [1402, 392] width 293 height 784
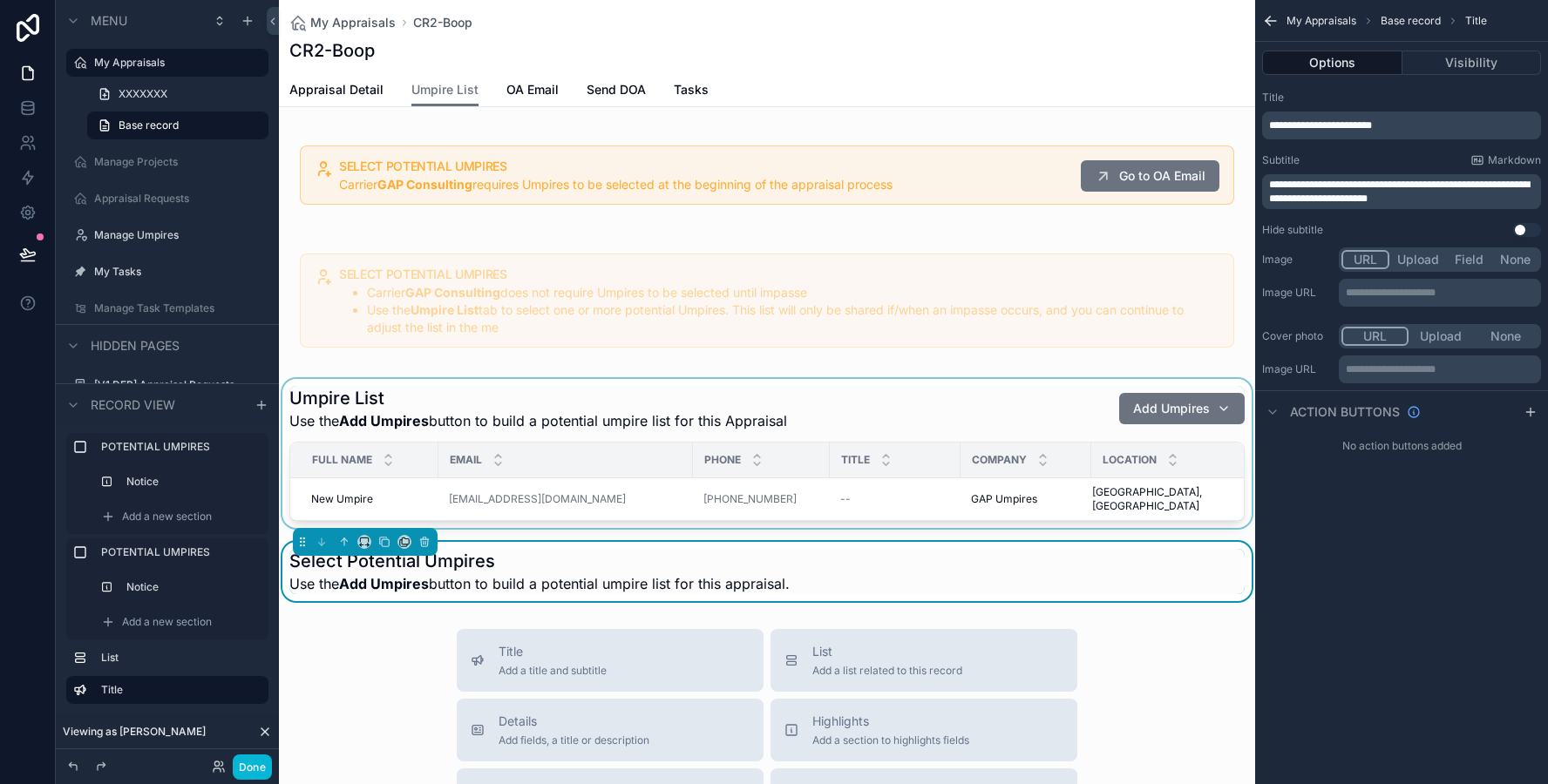
click at [1067, 413] on div "scrollable content" at bounding box center [767, 454] width 976 height 149
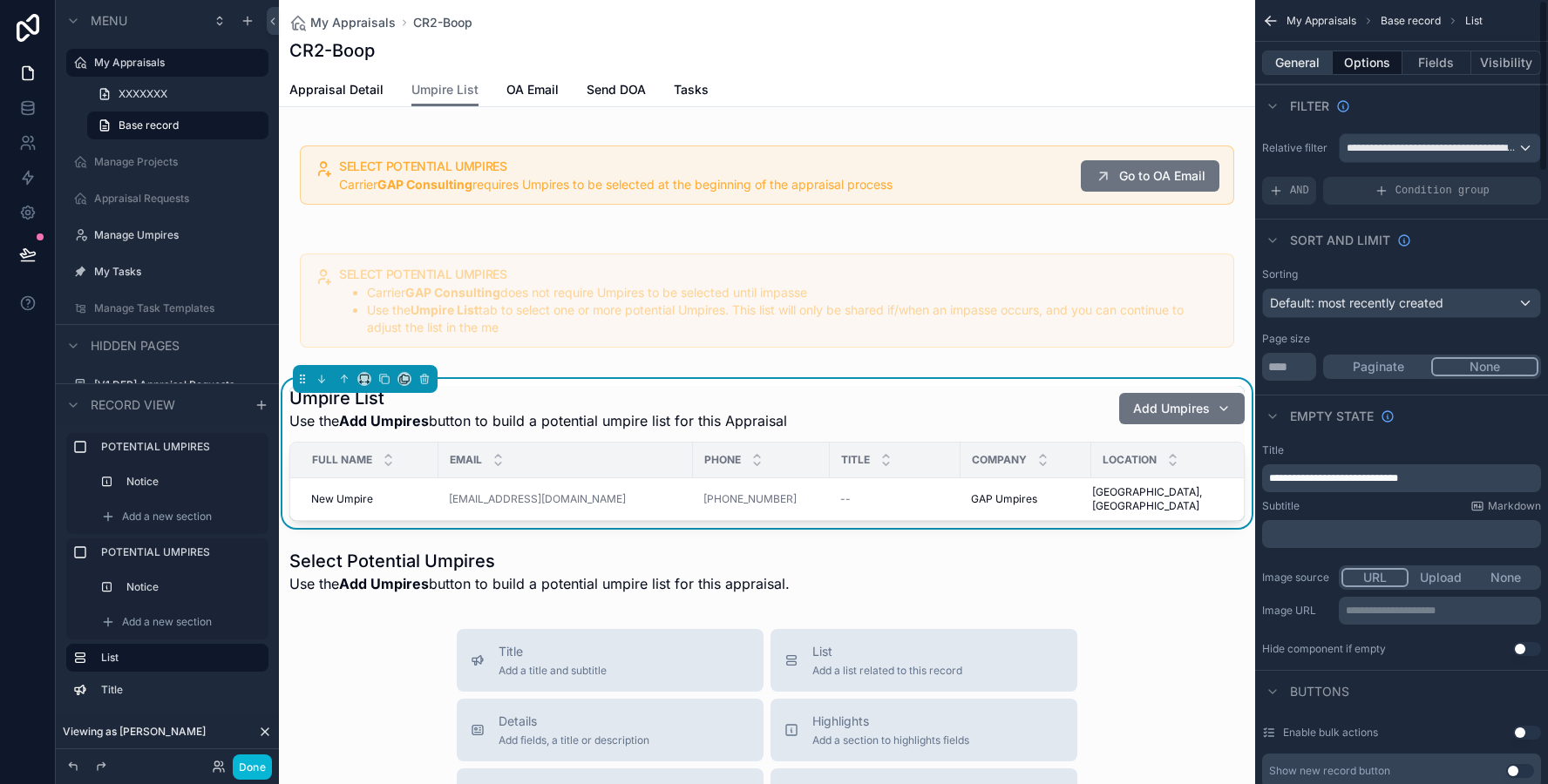
click at [1299, 64] on button "General" at bounding box center [1297, 63] width 71 height 25
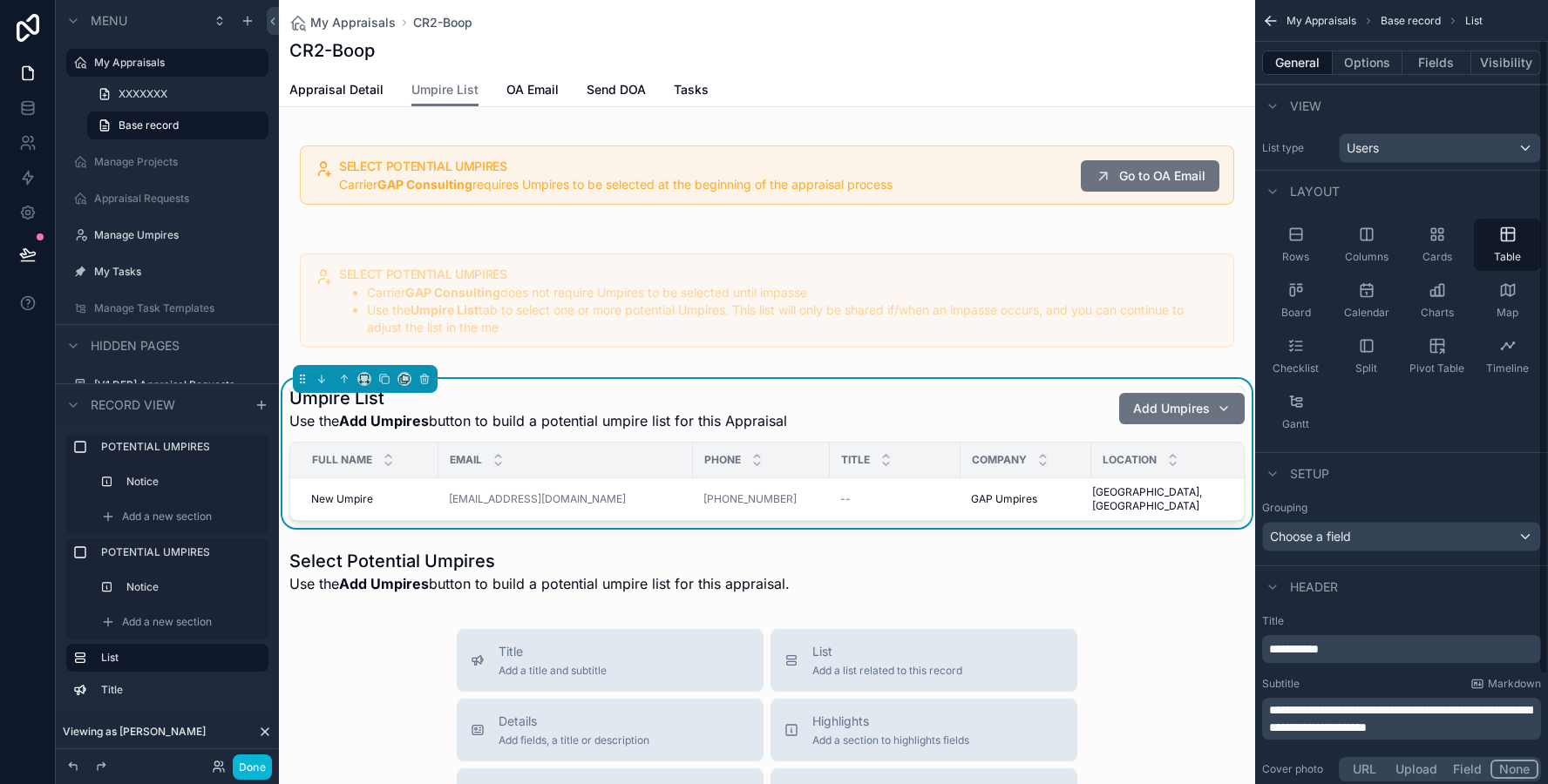
scroll to position [184, 0]
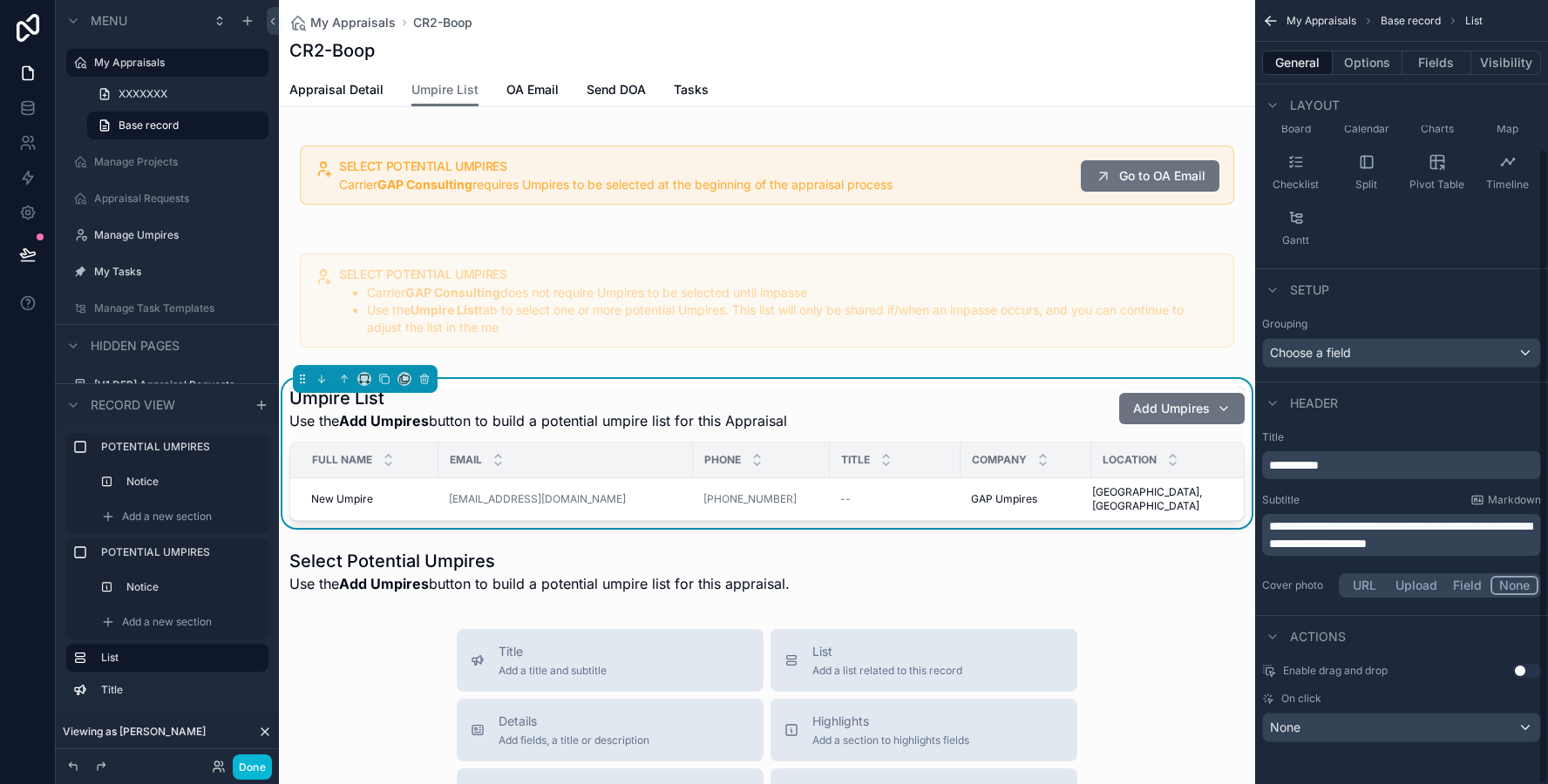
click at [1316, 544] on span "**********" at bounding box center [1400, 535] width 262 height 30
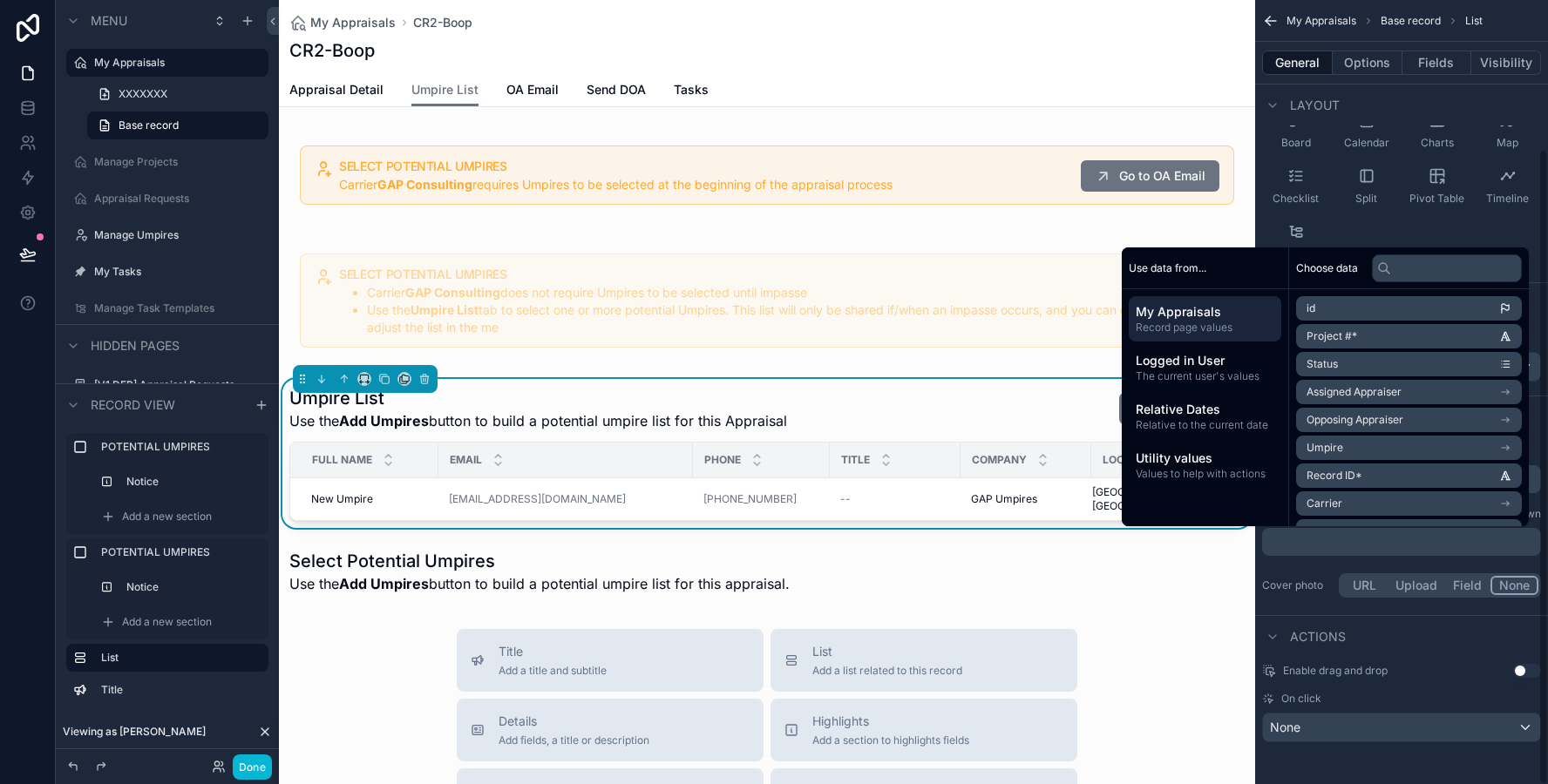
scroll to position [170, 0]
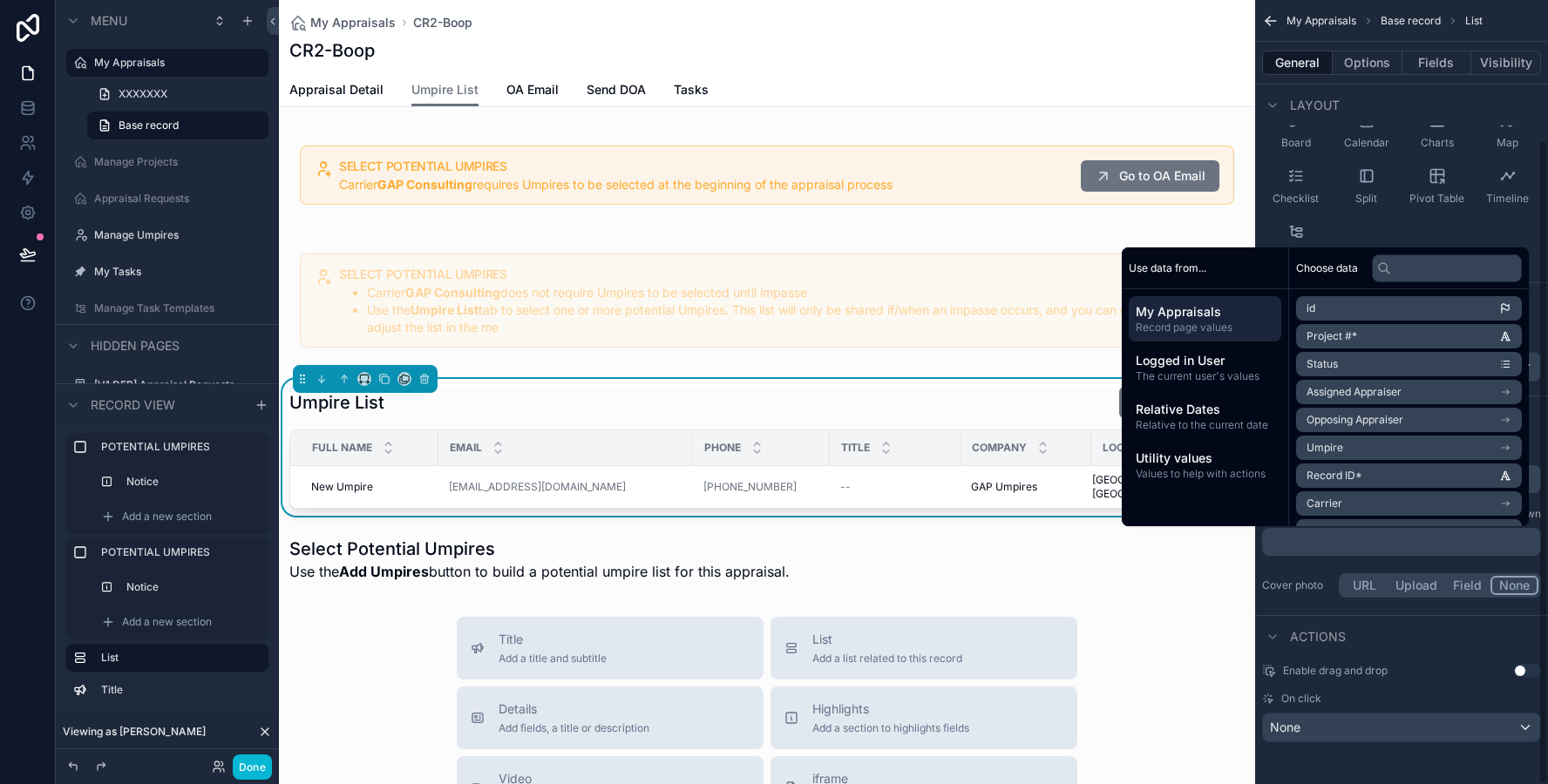
click at [1426, 643] on div "Actions" at bounding box center [1402, 636] width 293 height 42
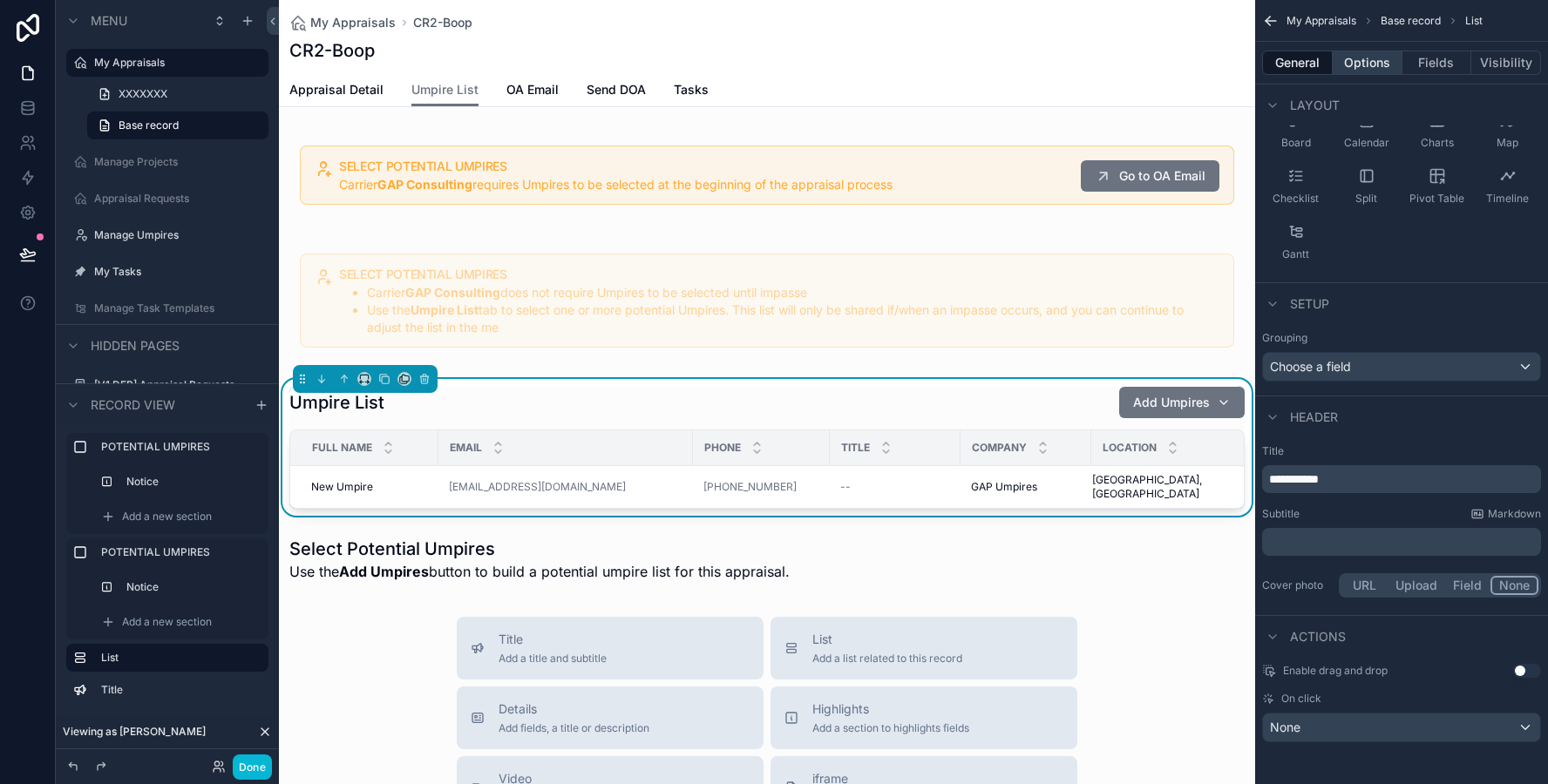
click at [1356, 73] on button "Options" at bounding box center [1367, 63] width 70 height 25
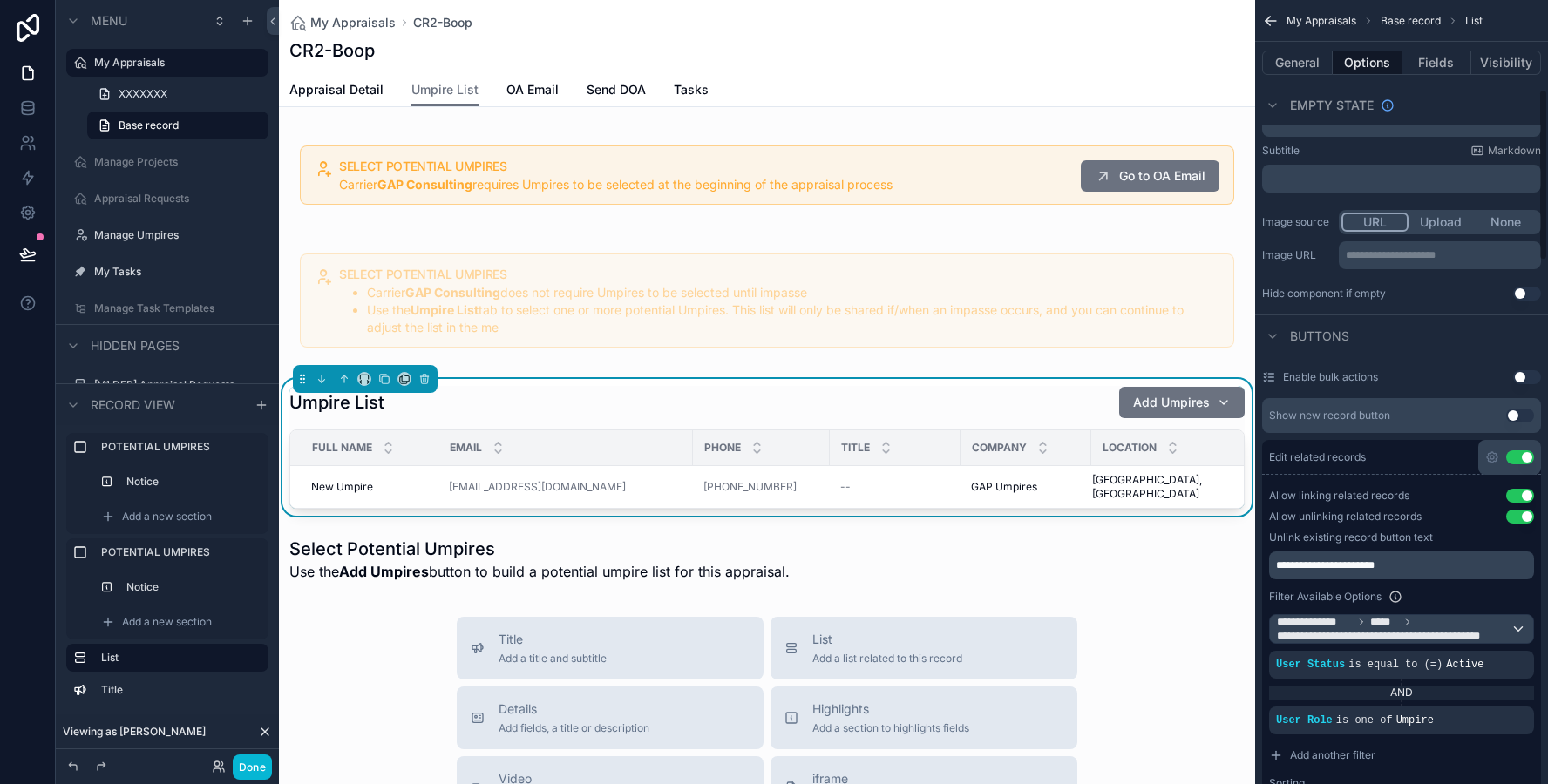
scroll to position [406, 0]
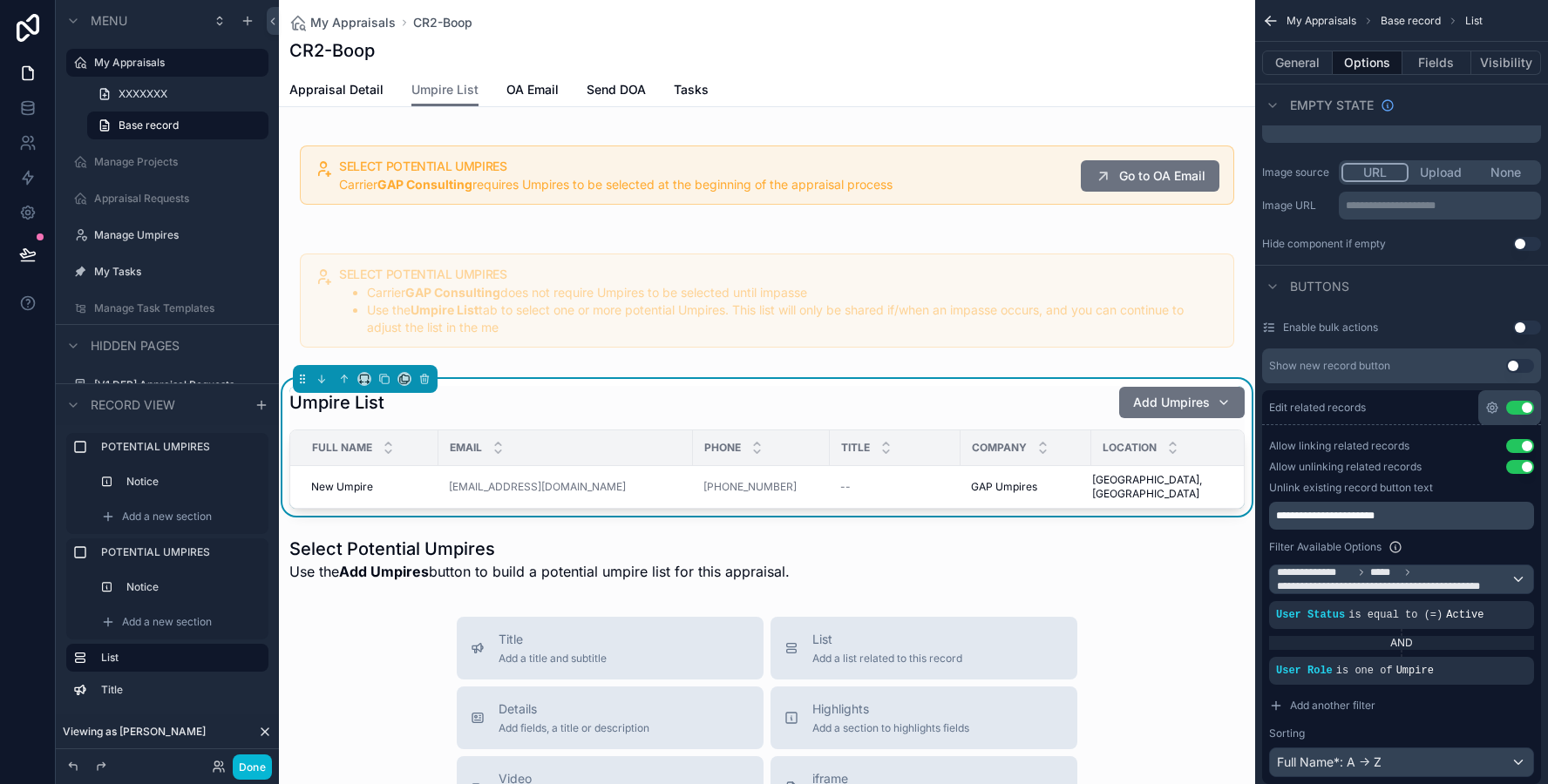
click at [1493, 407] on icon "scrollable content" at bounding box center [1492, 407] width 4 height 4
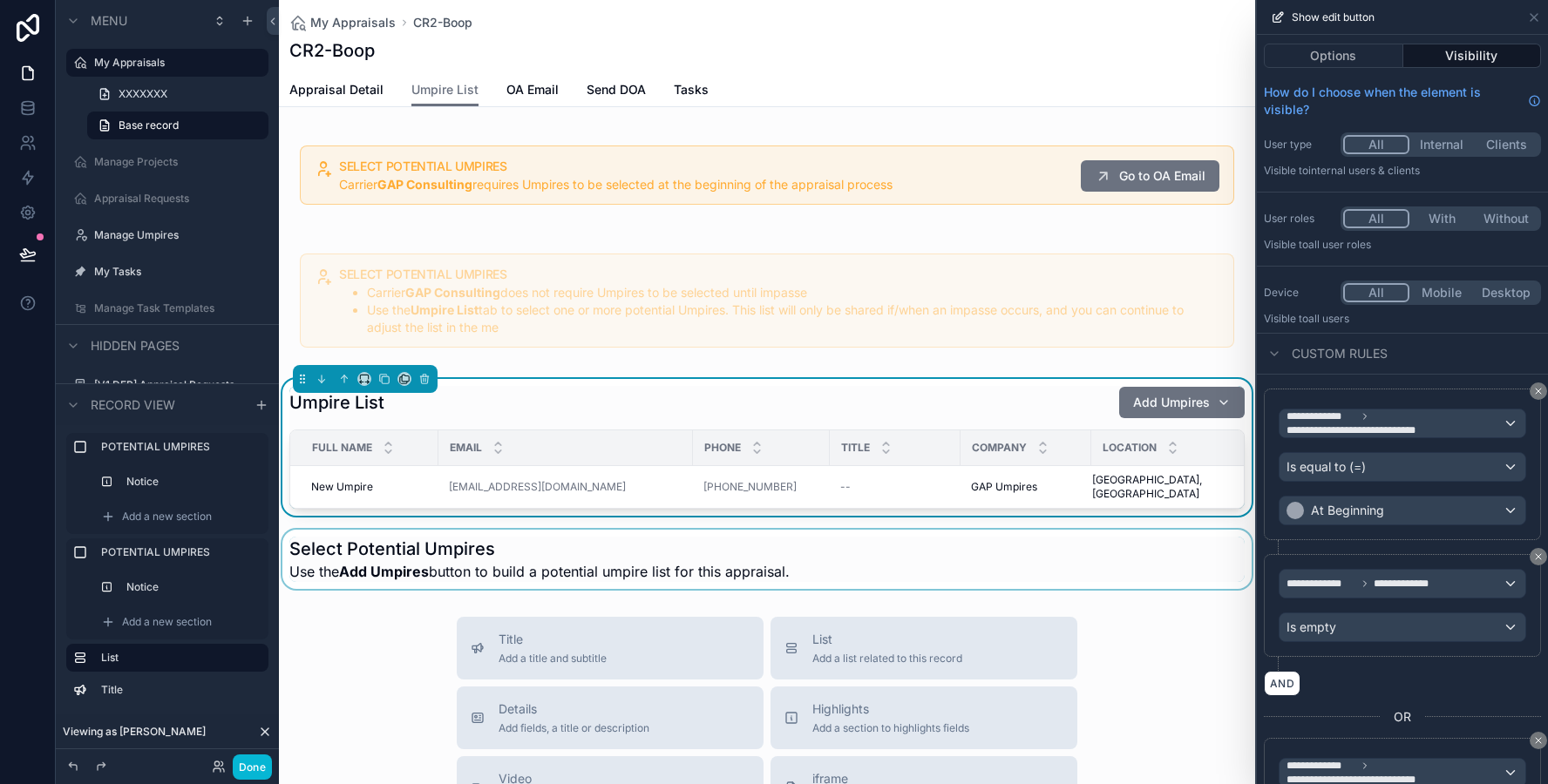
click at [1154, 573] on div "scrollable content" at bounding box center [767, 559] width 976 height 59
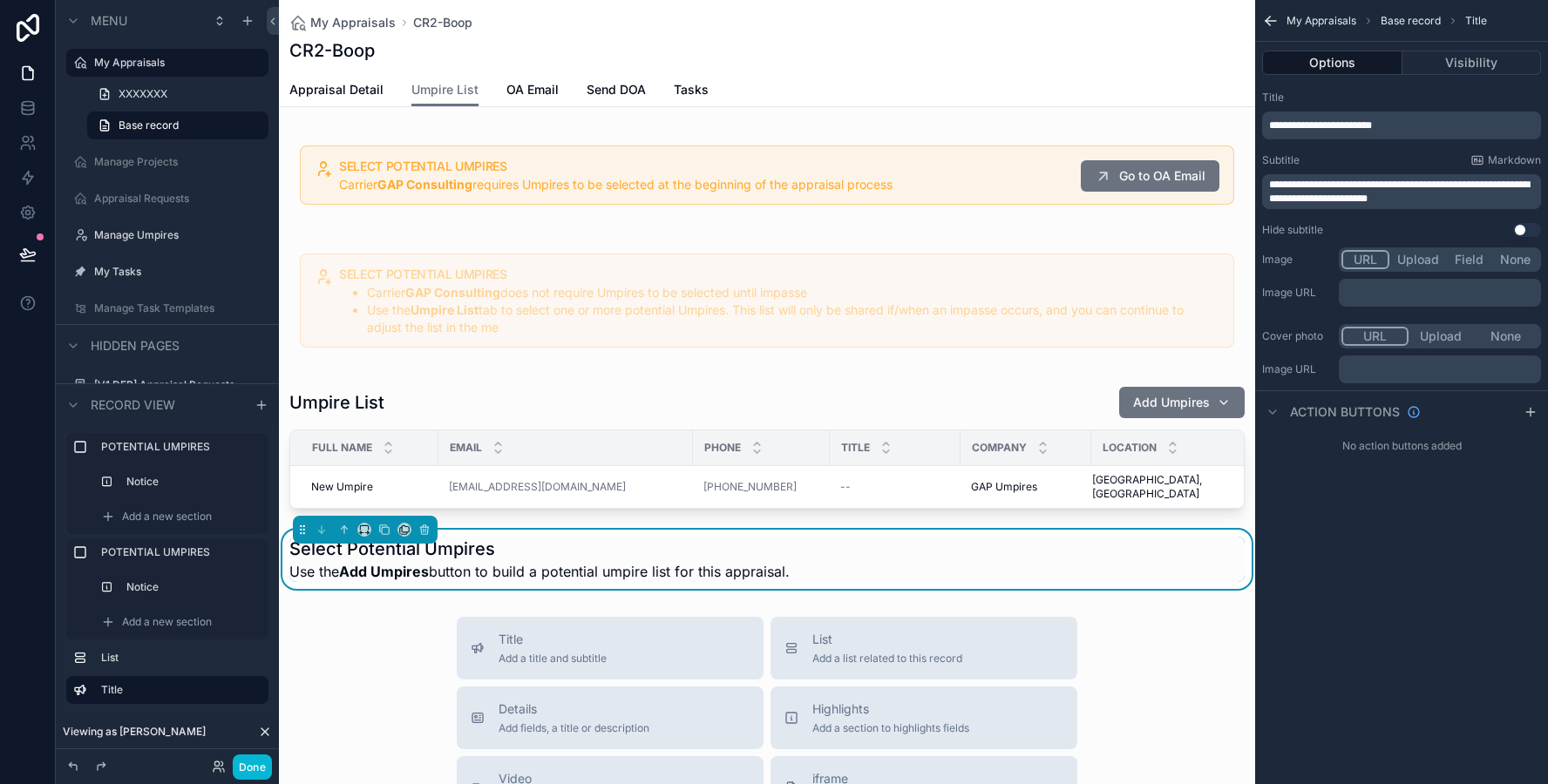
scroll to position [0, 0]
click at [348, 522] on button "scrollable content" at bounding box center [344, 529] width 19 height 19
click at [342, 524] on icon "scrollable content" at bounding box center [344, 529] width 12 height 12
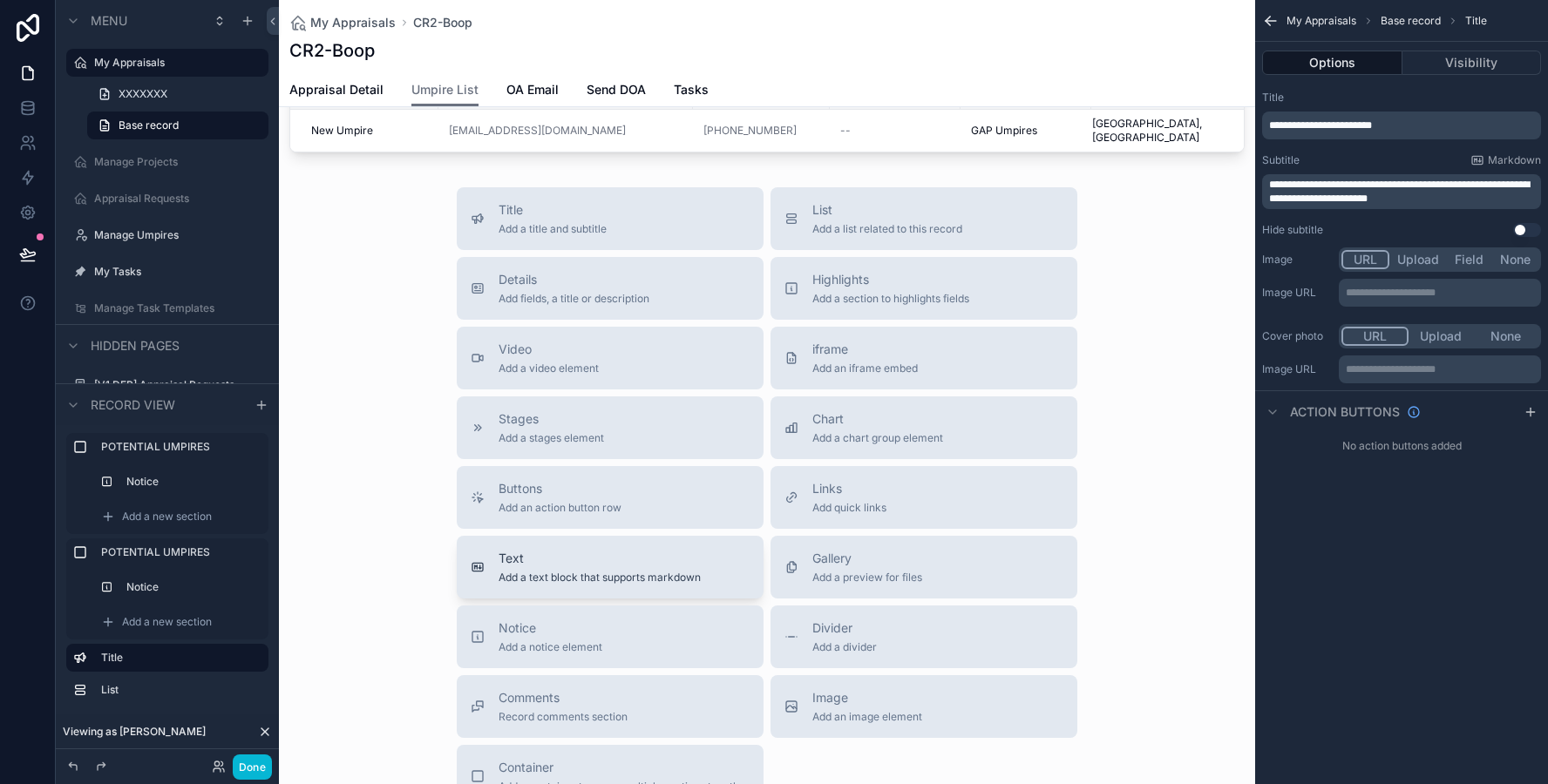
scroll to position [470, 0]
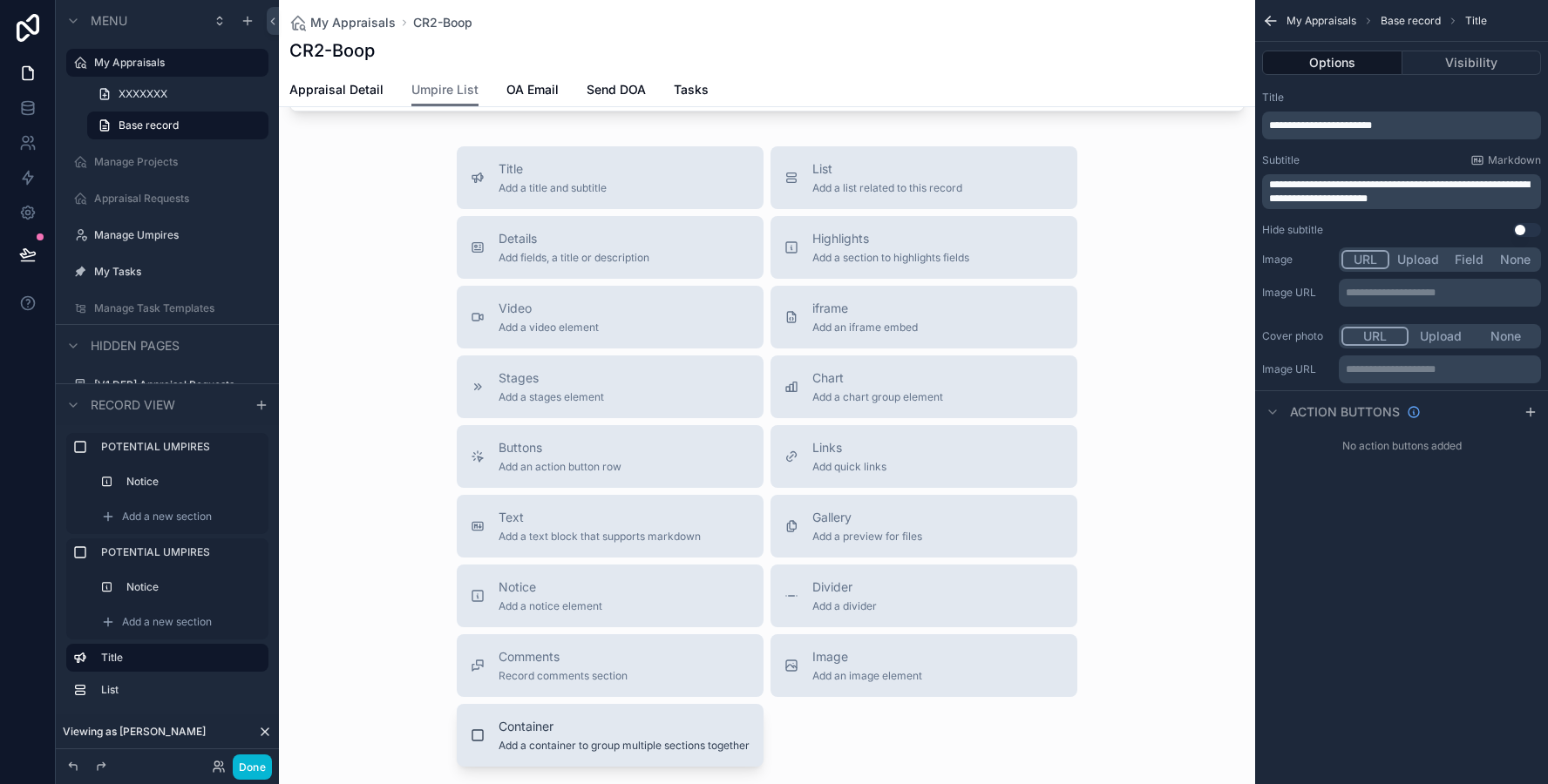
click at [654, 718] on span "Container" at bounding box center [624, 726] width 251 height 17
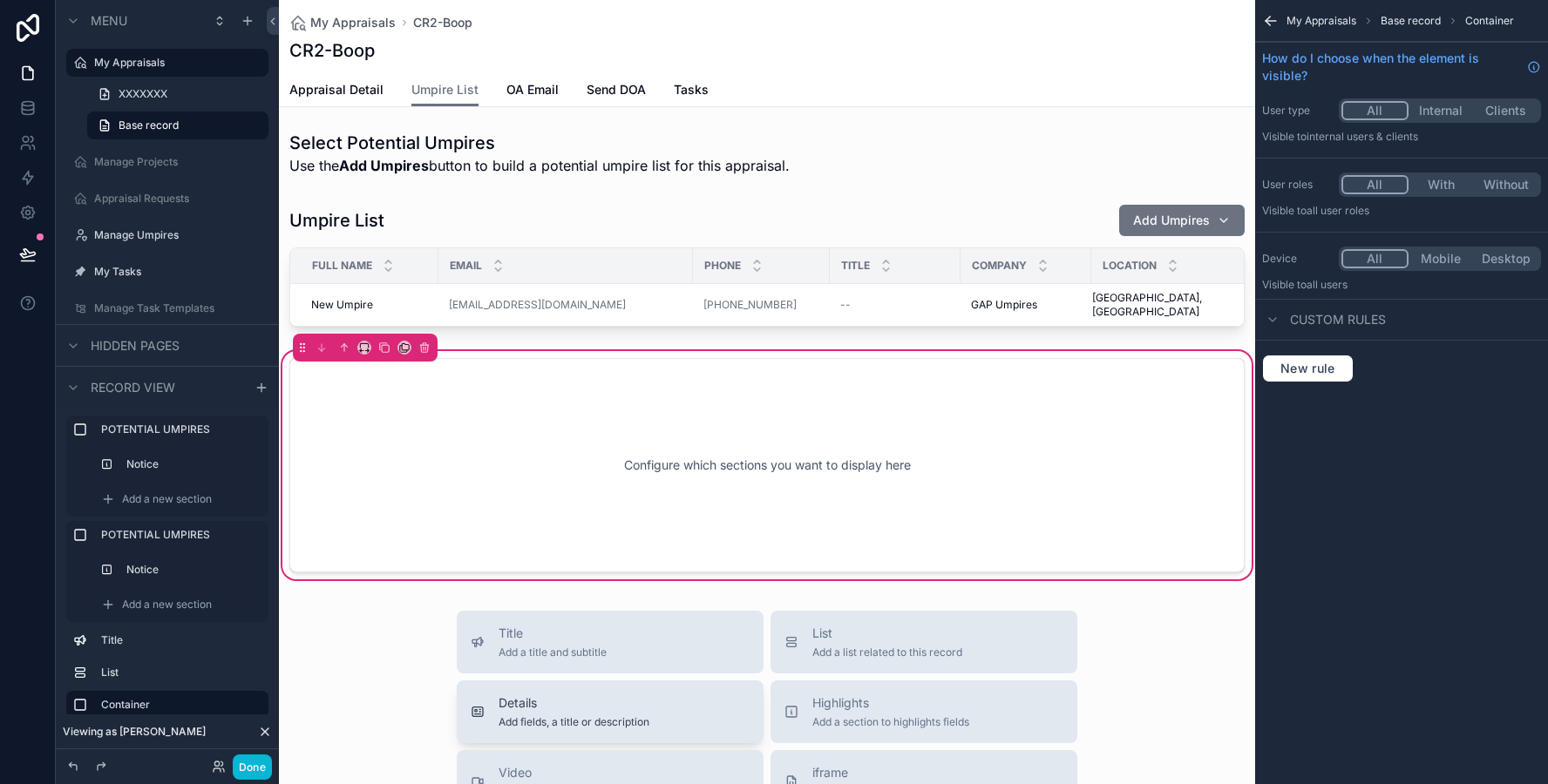
scroll to position [69, 0]
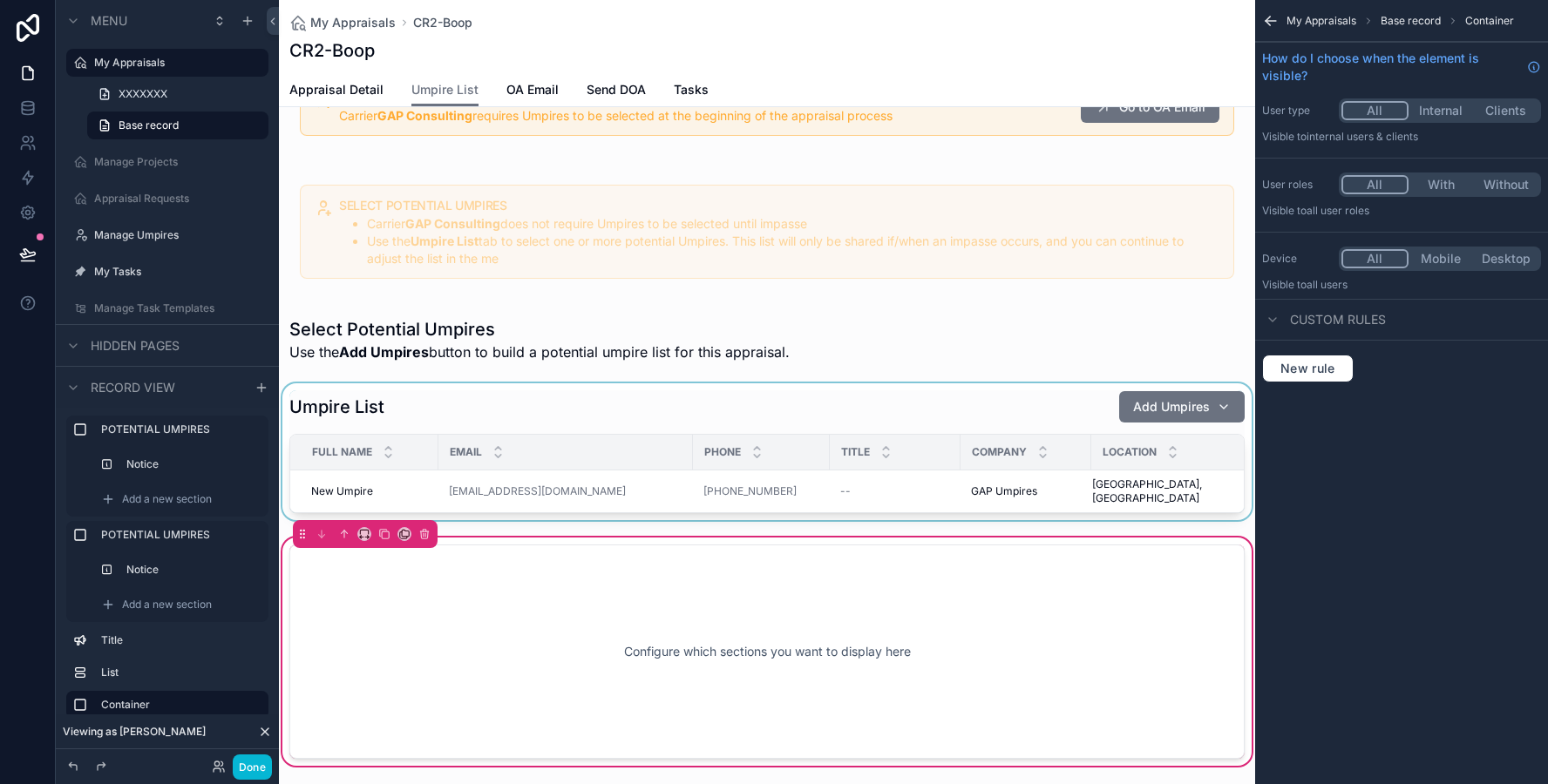
click at [364, 410] on div "scrollable content" at bounding box center [767, 452] width 976 height 136
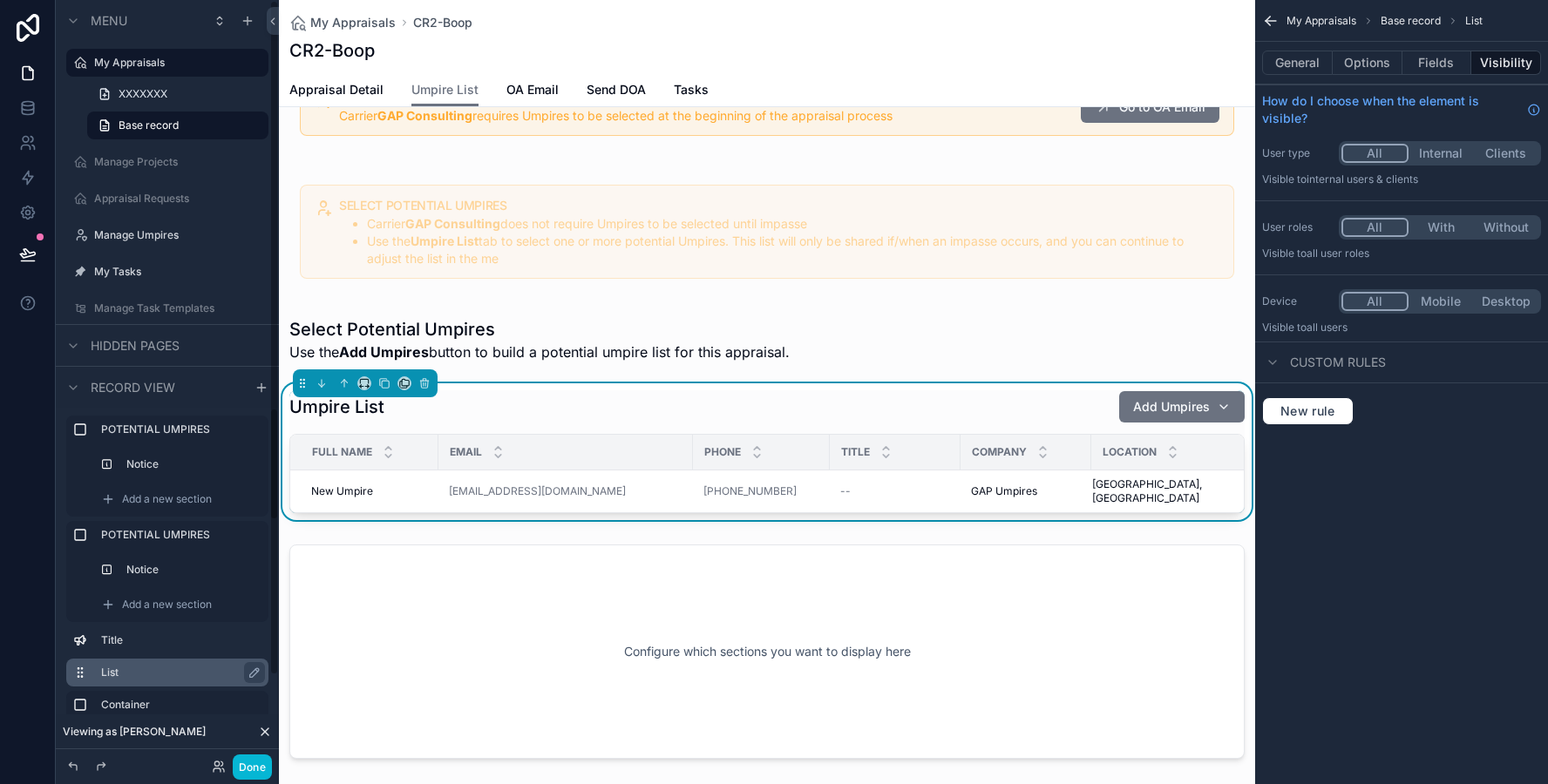
scroll to position [53, 0]
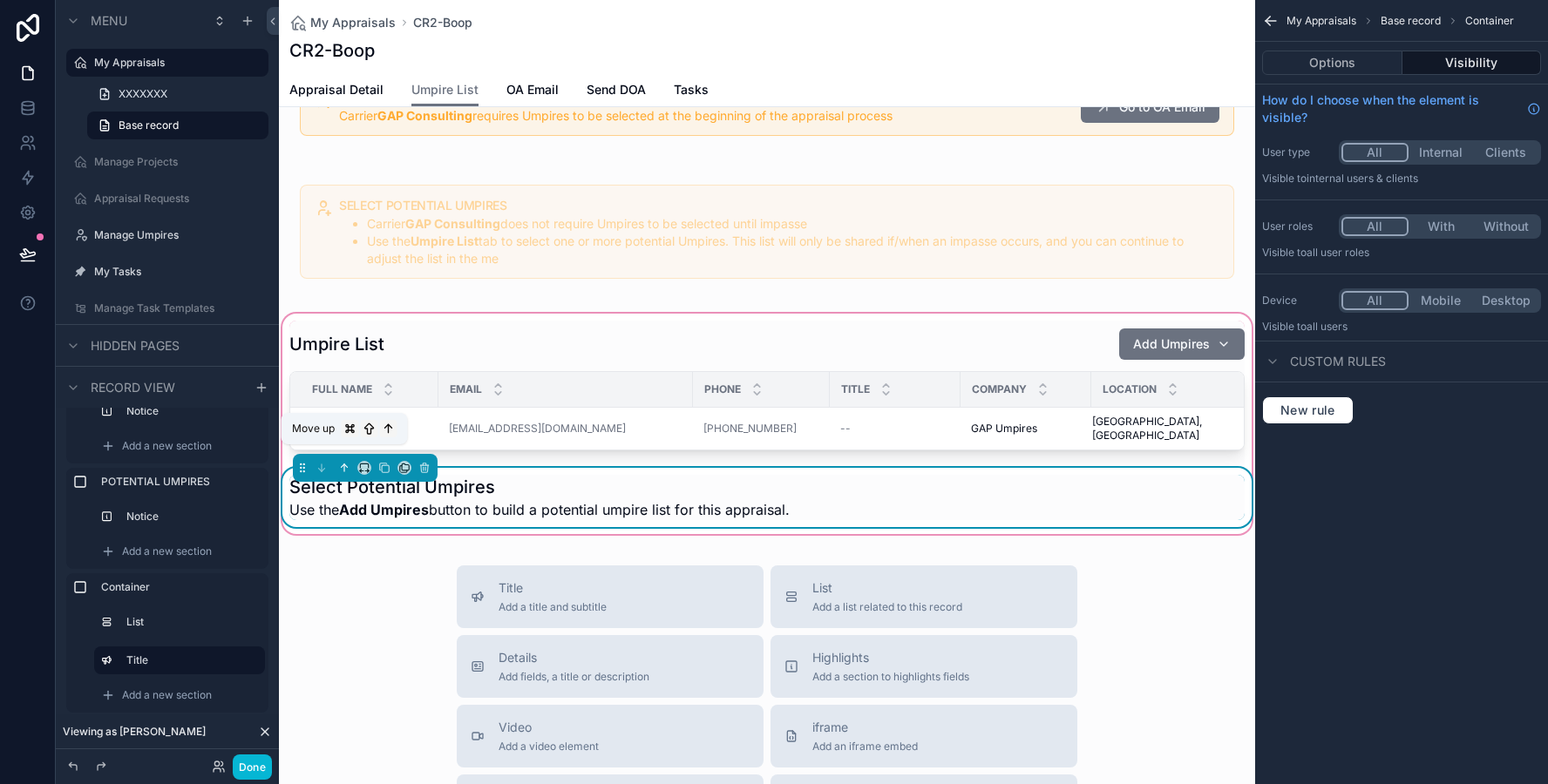
click at [346, 460] on button "scrollable content" at bounding box center [344, 467] width 19 height 19
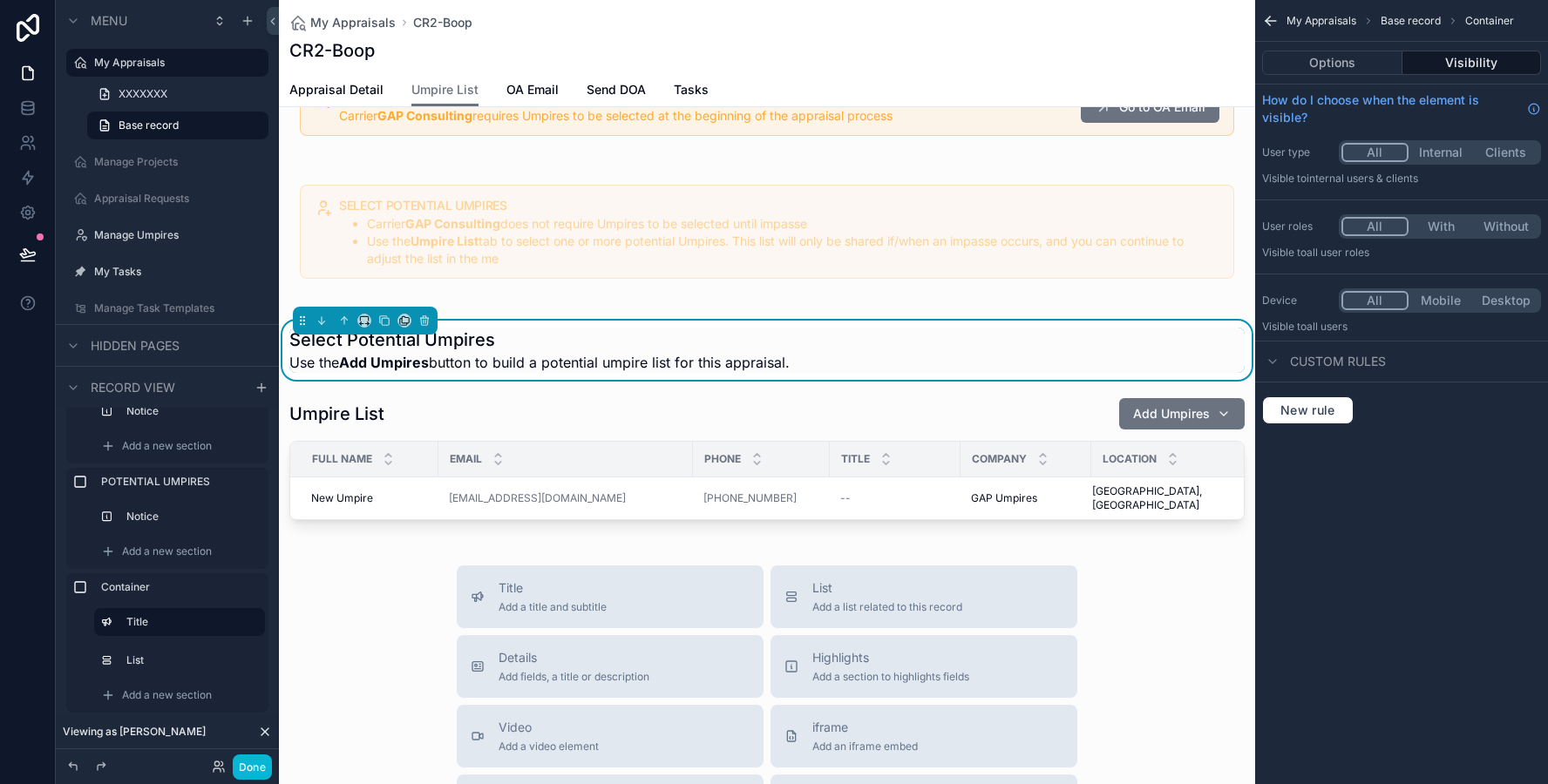
click at [813, 311] on div "Select Potential Umpires Use the Add Umpires button to build a potential umpire…" at bounding box center [767, 424] width 976 height 227
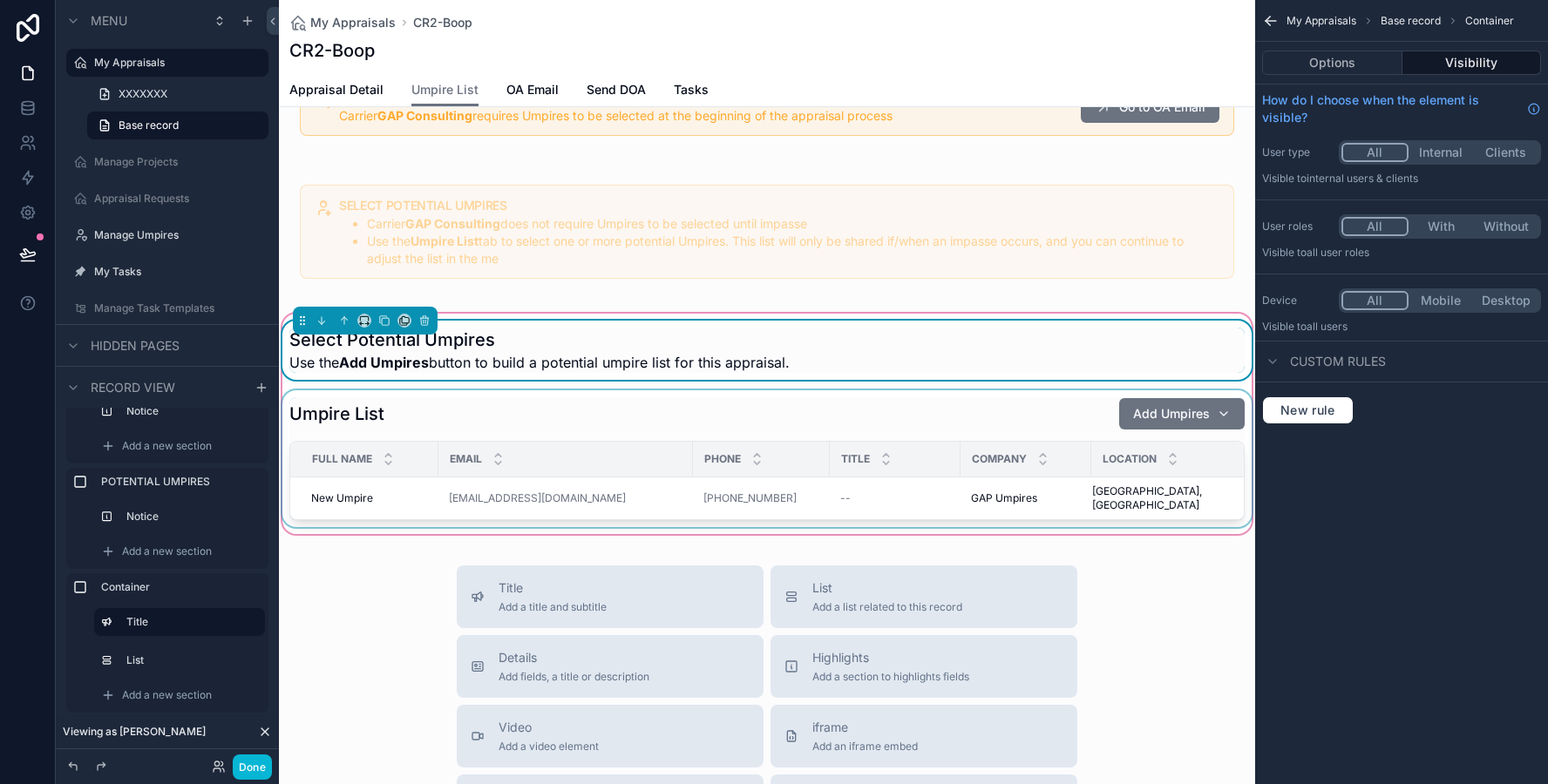
click at [779, 391] on div "scrollable content" at bounding box center [767, 458] width 976 height 136
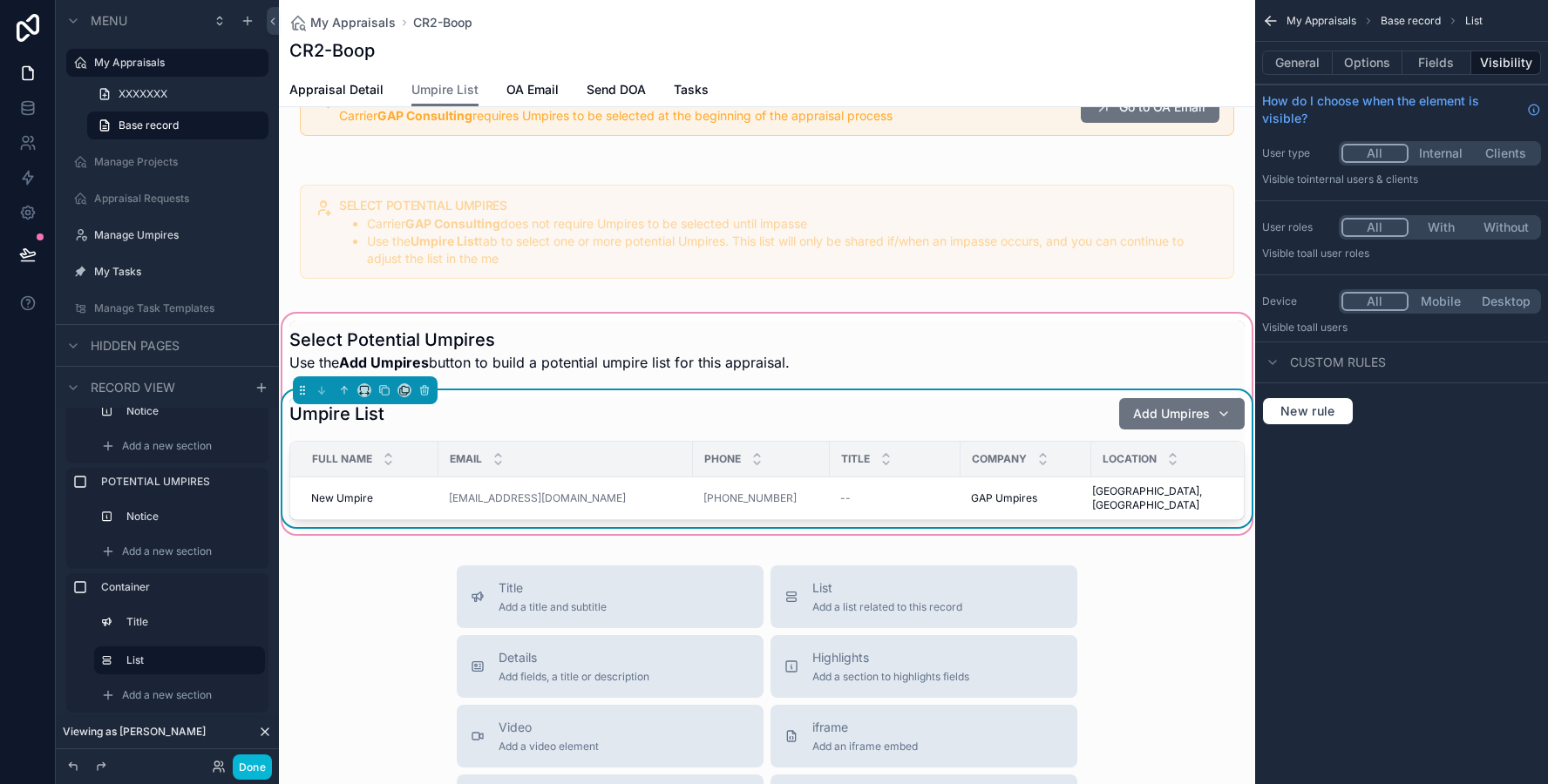
click at [795, 317] on div "Select Potential Umpires Use the Add Umpires button to build a potential umpire…" at bounding box center [767, 424] width 976 height 227
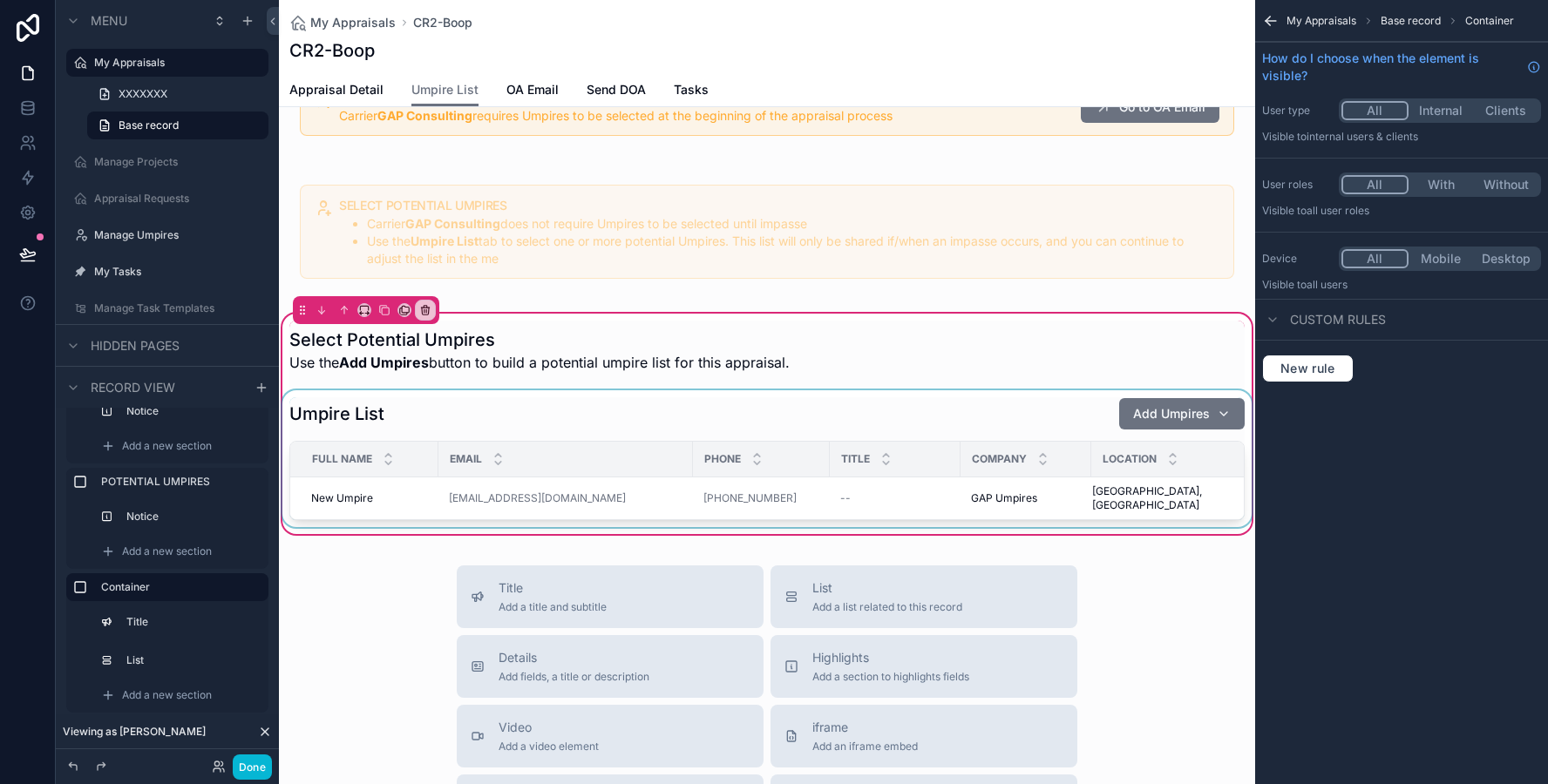
click at [799, 407] on div "scrollable content" at bounding box center [767, 458] width 976 height 136
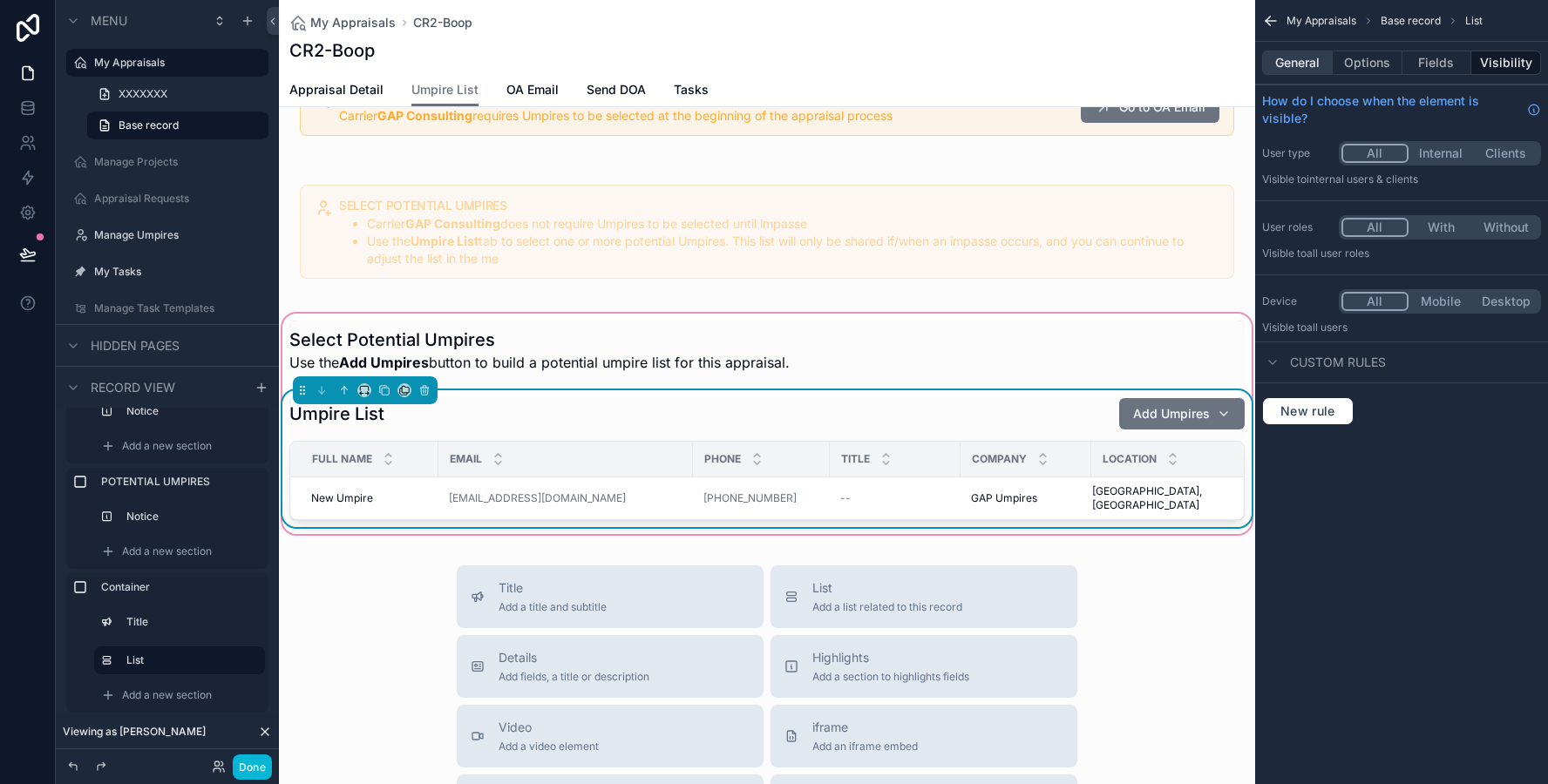
click at [1310, 65] on button "General" at bounding box center [1297, 63] width 71 height 25
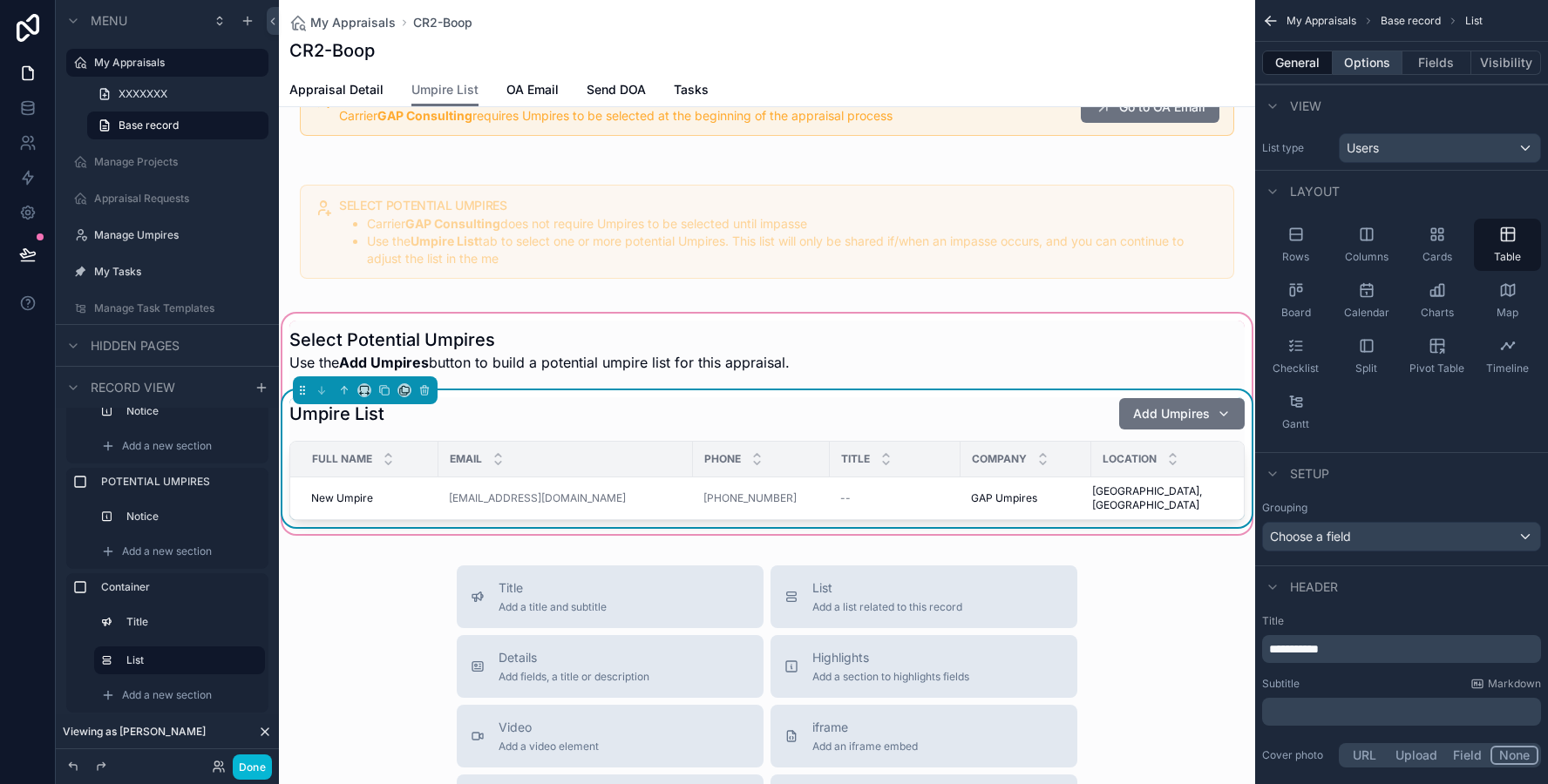
click at [1346, 69] on button "Options" at bounding box center [1367, 63] width 70 height 25
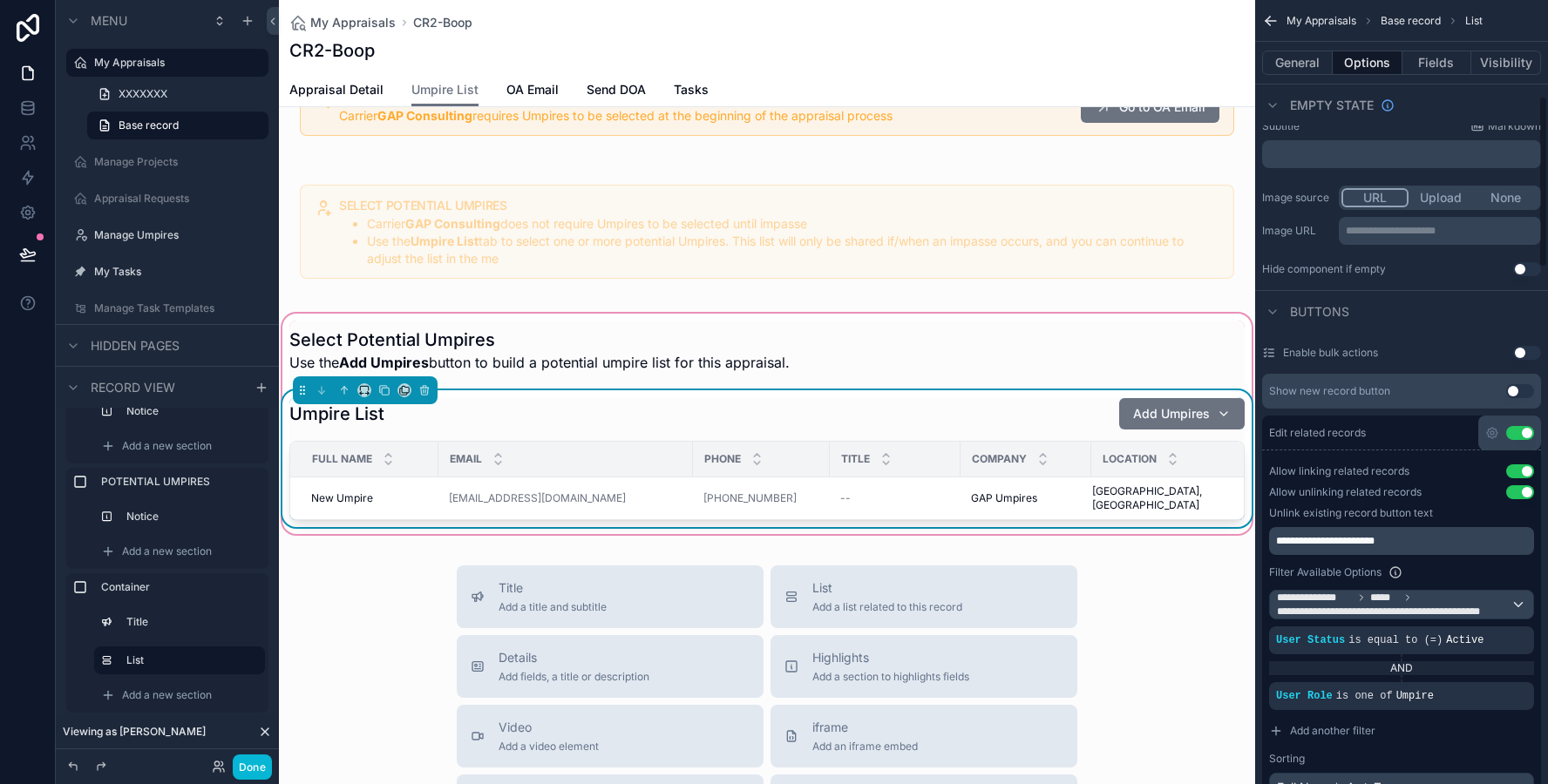
scroll to position [454, 0]
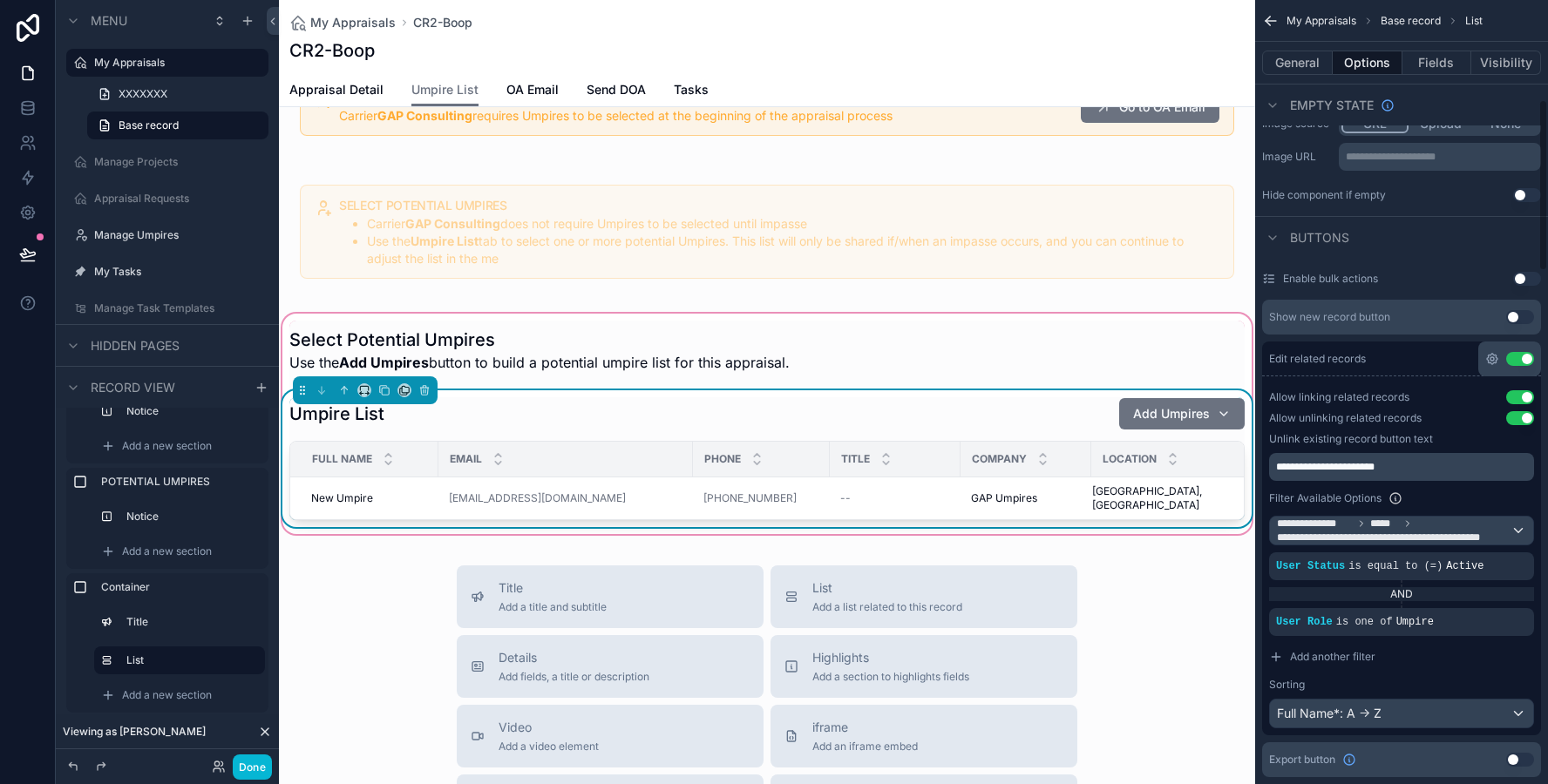
click at [1487, 361] on icon "scrollable content" at bounding box center [1492, 358] width 14 height 14
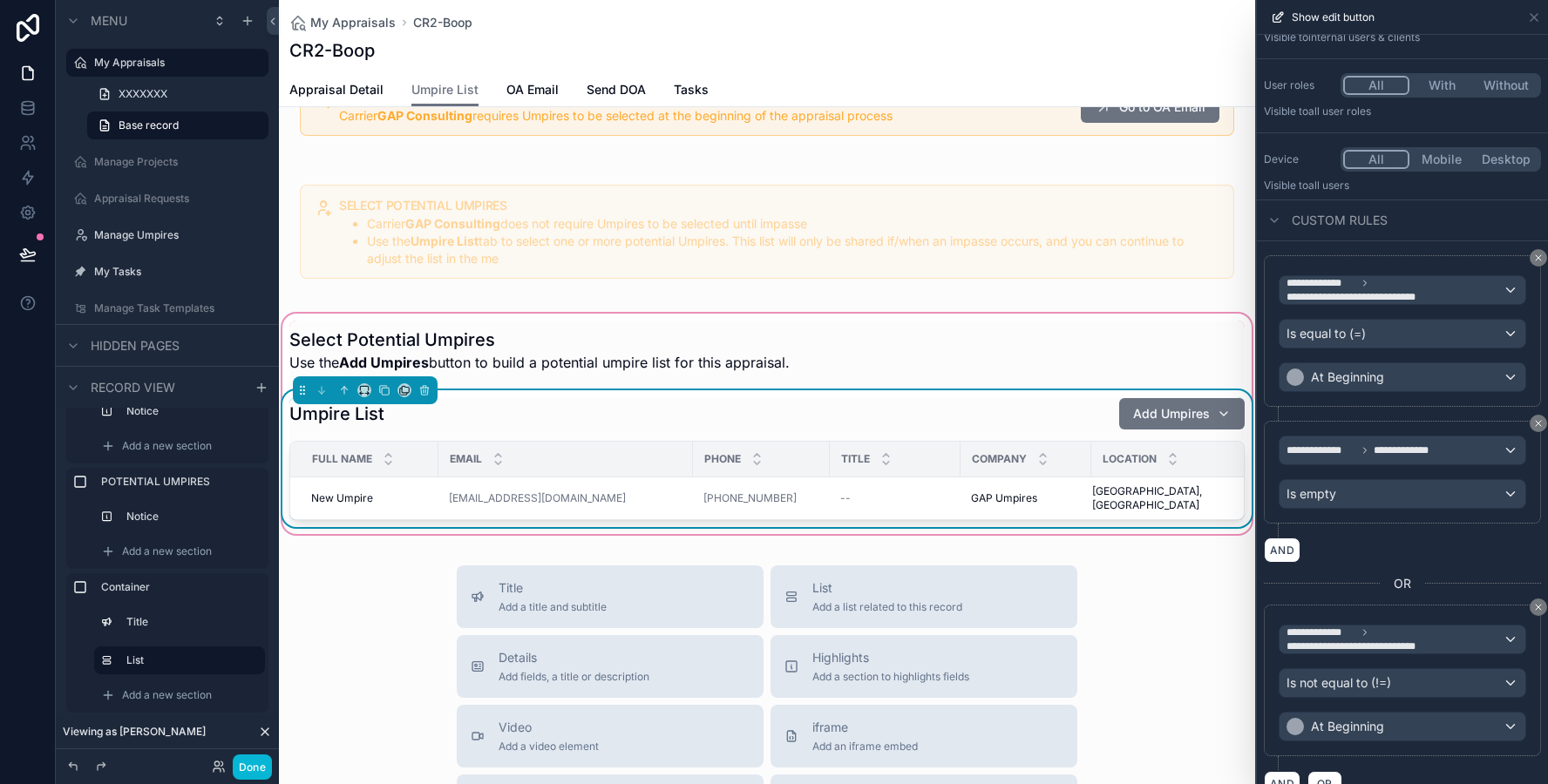
scroll to position [156, 0]
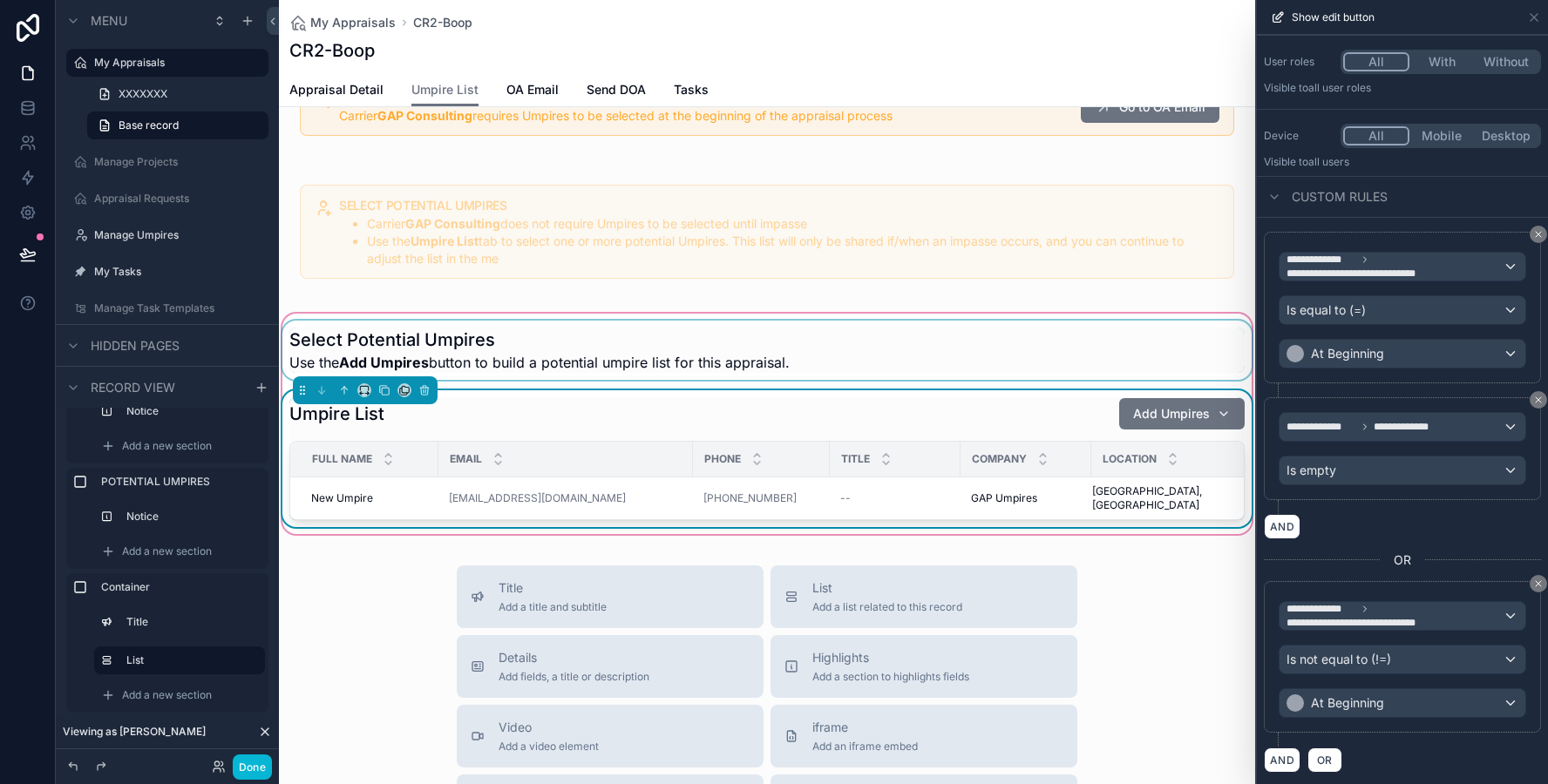
click at [959, 323] on div "scrollable content" at bounding box center [767, 350] width 976 height 59
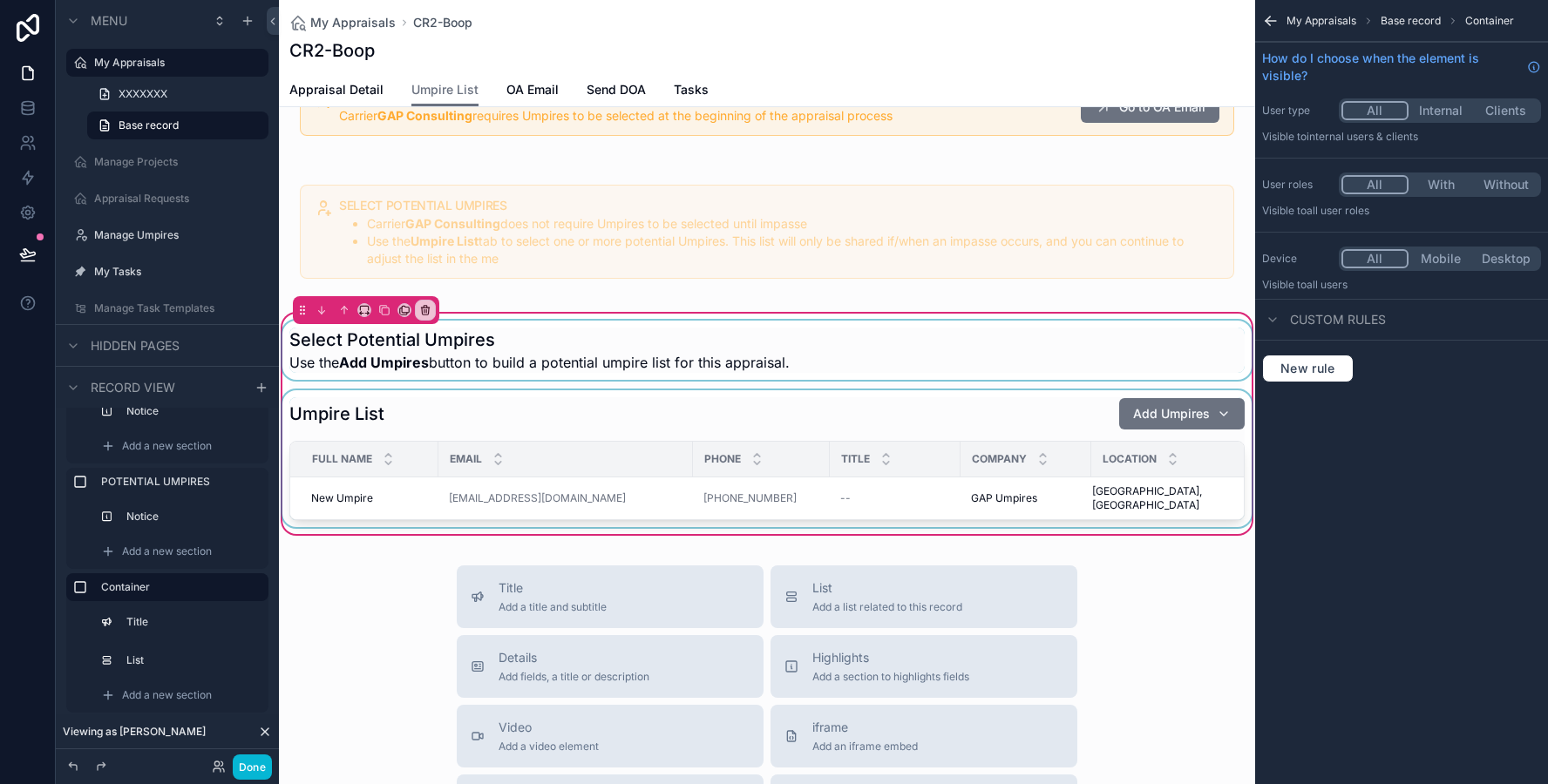
scroll to position [0, 0]
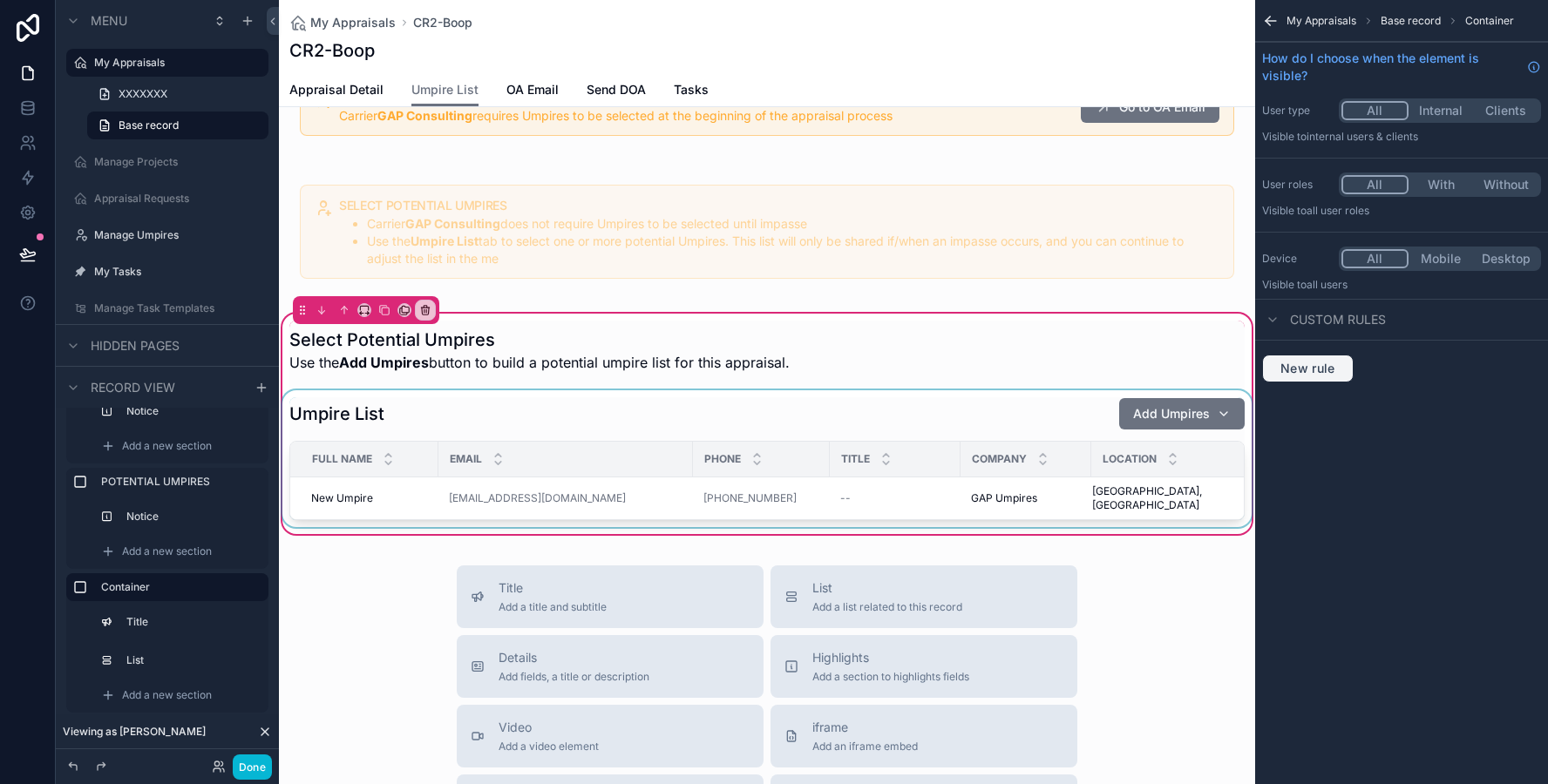
click at [1293, 363] on span "New rule" at bounding box center [1308, 368] width 69 height 15
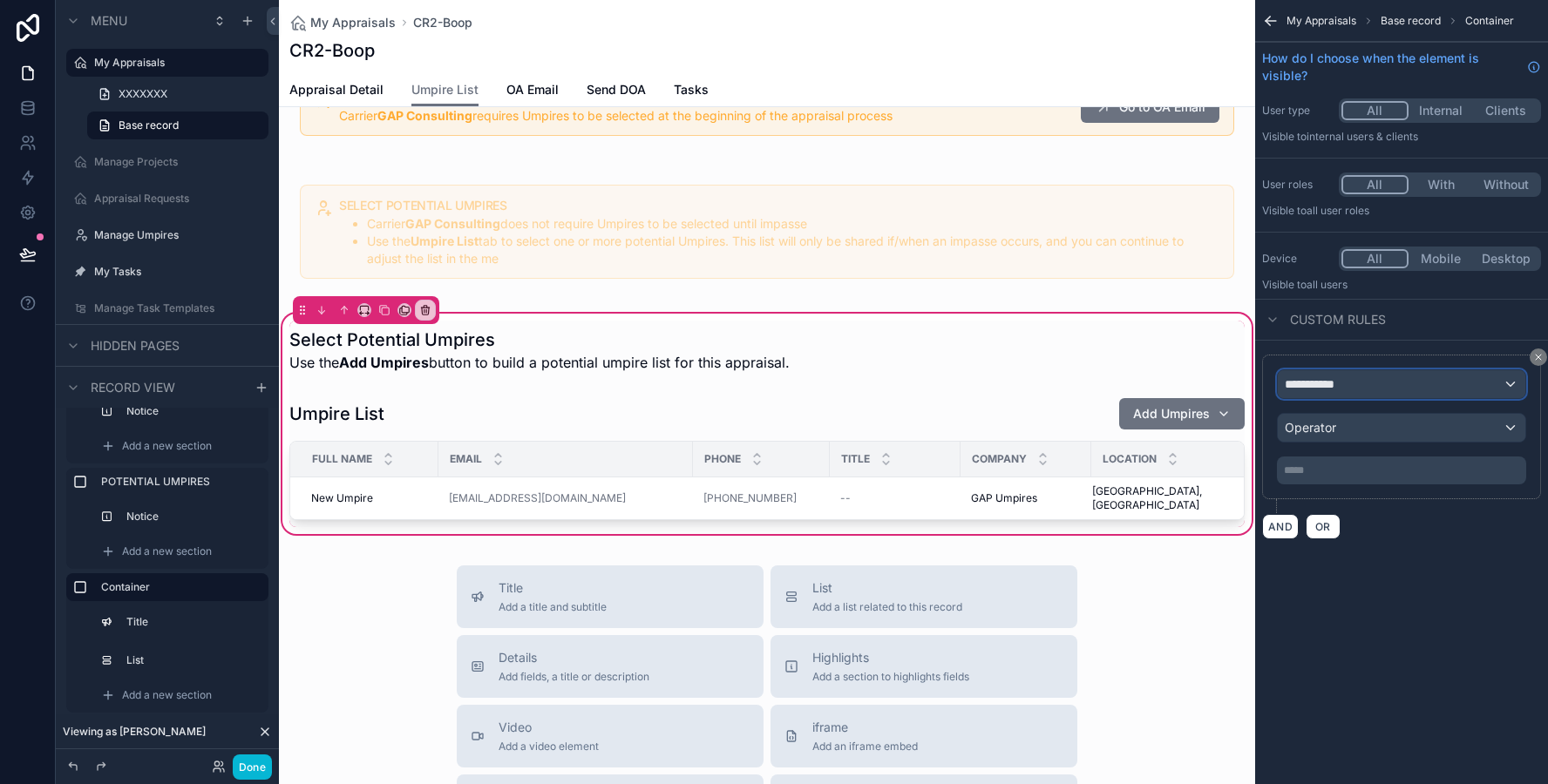
click at [1317, 375] on div "**********" at bounding box center [1402, 384] width 247 height 28
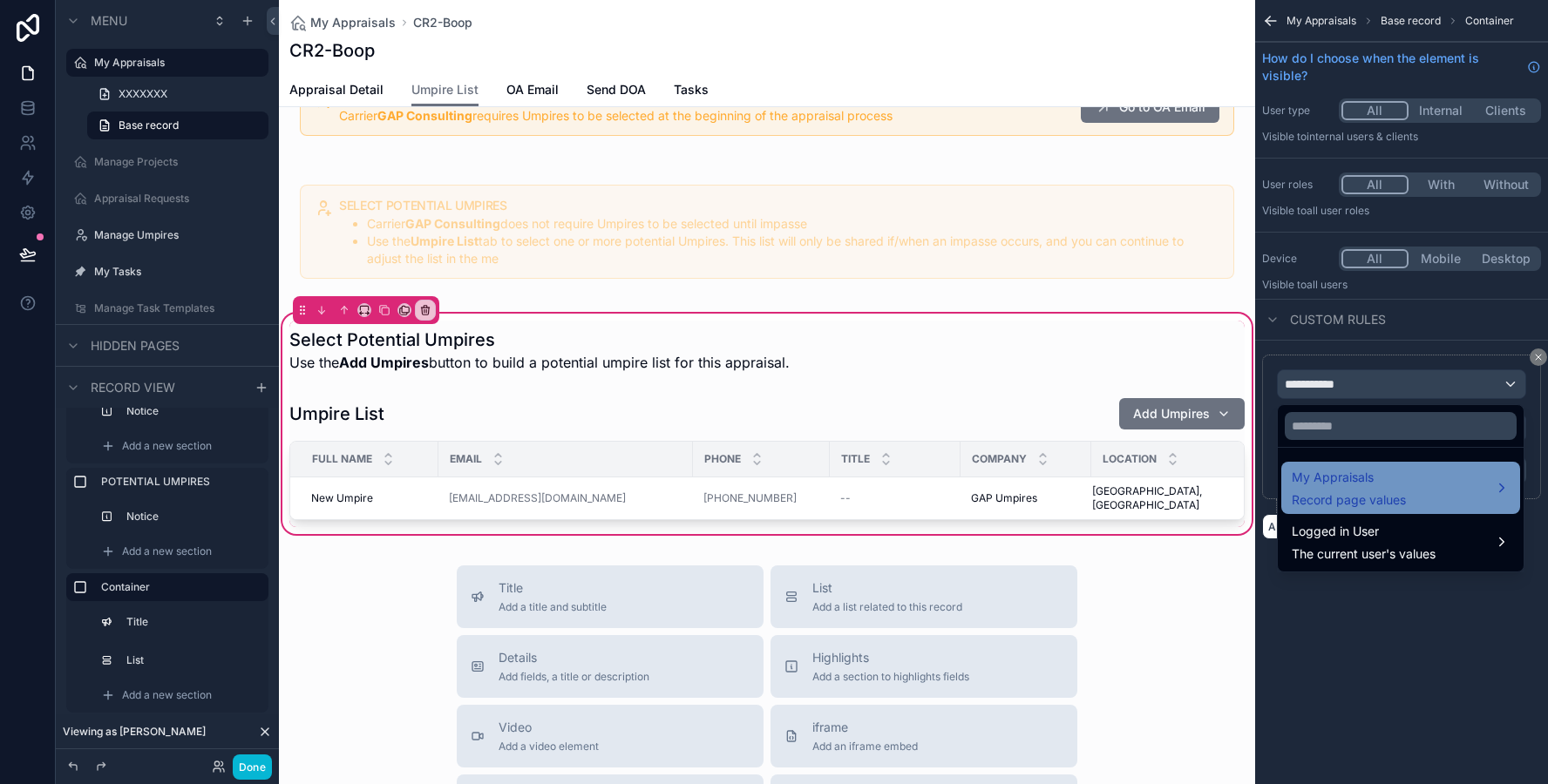
click at [1306, 485] on span "My Appraisals" at bounding box center [1349, 477] width 115 height 21
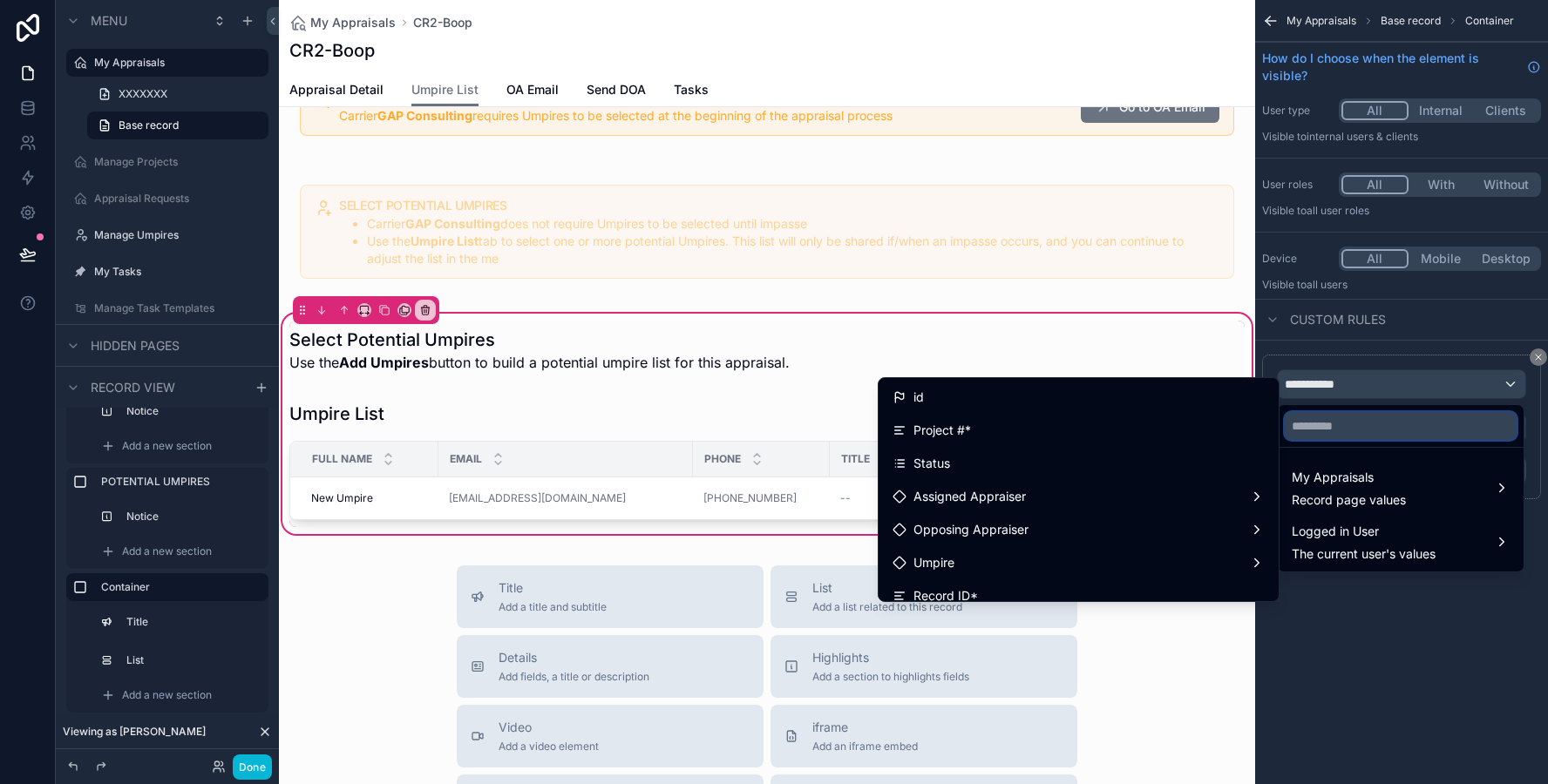
click at [1322, 426] on input "text" at bounding box center [1400, 426] width 232 height 28
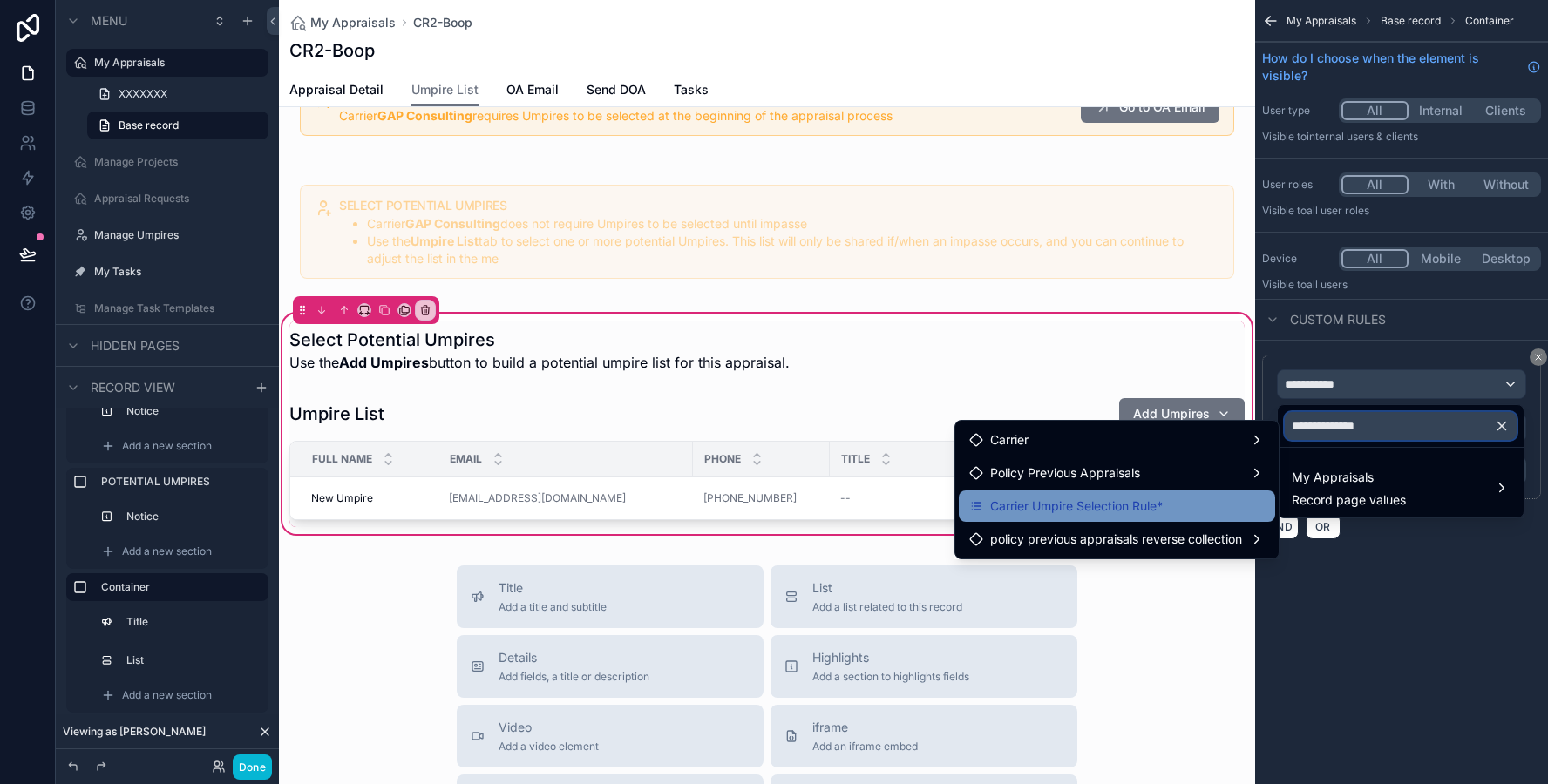
type input "**********"
click at [1098, 506] on span "Carrier Umpire Selection Rule*" at bounding box center [1076, 506] width 173 height 21
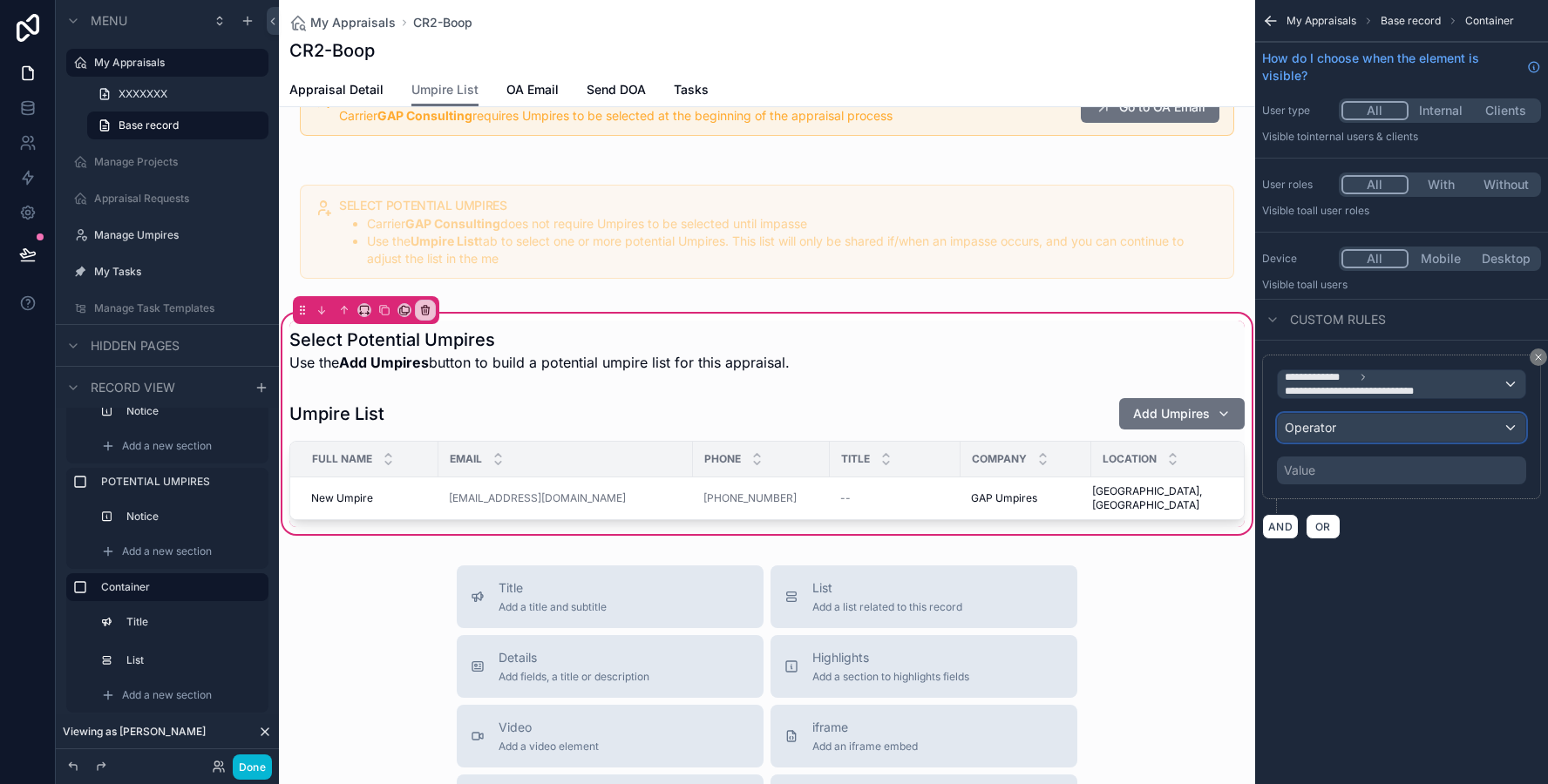
click at [1316, 432] on span "Operator" at bounding box center [1310, 427] width 52 height 15
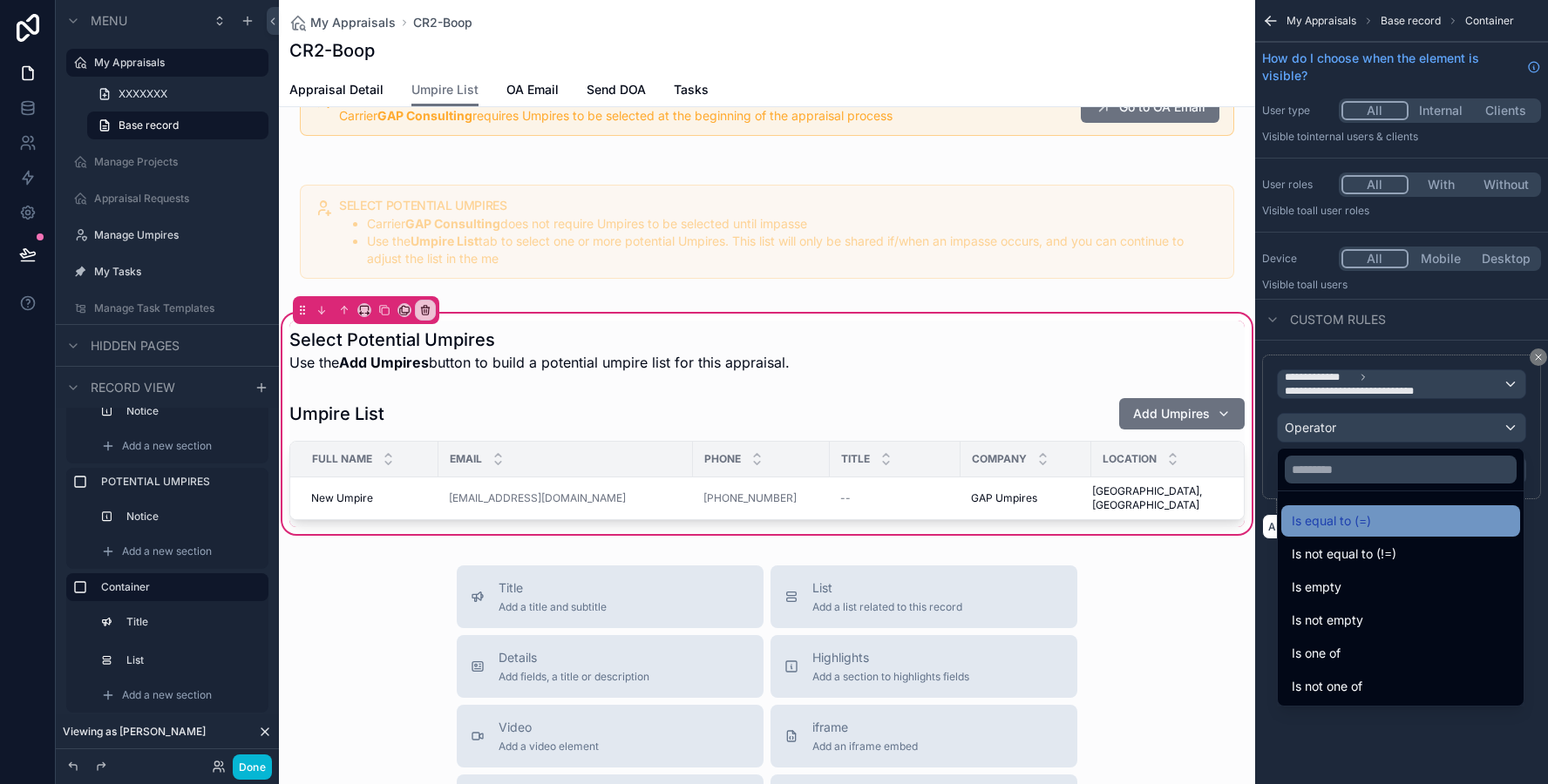
click at [1310, 506] on div "Is equal to (=)" at bounding box center [1400, 521] width 239 height 31
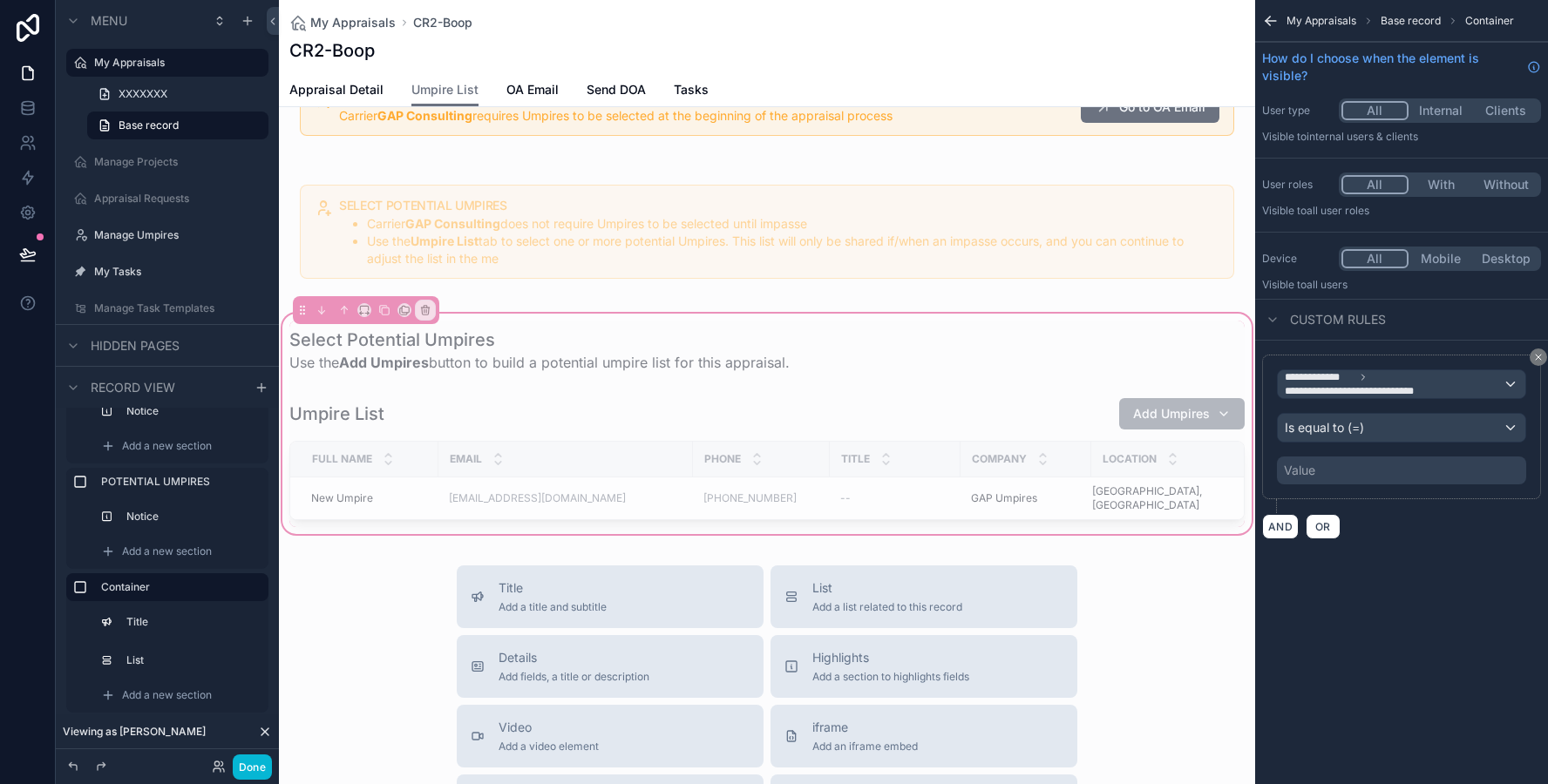
click at [1309, 467] on div "Value" at bounding box center [1299, 470] width 31 height 17
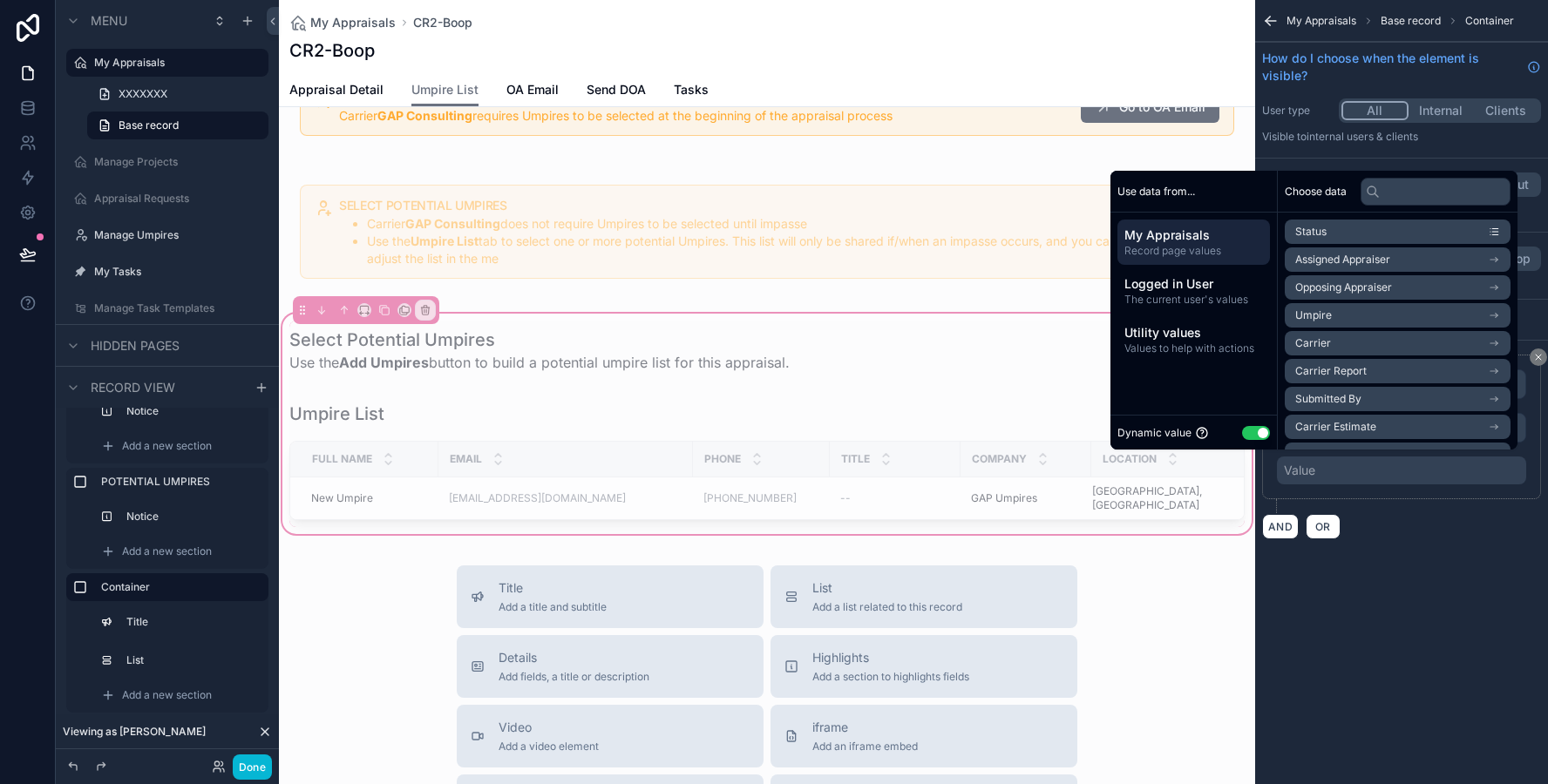
click at [1241, 432] on button "Use setting" at bounding box center [1255, 433] width 28 height 14
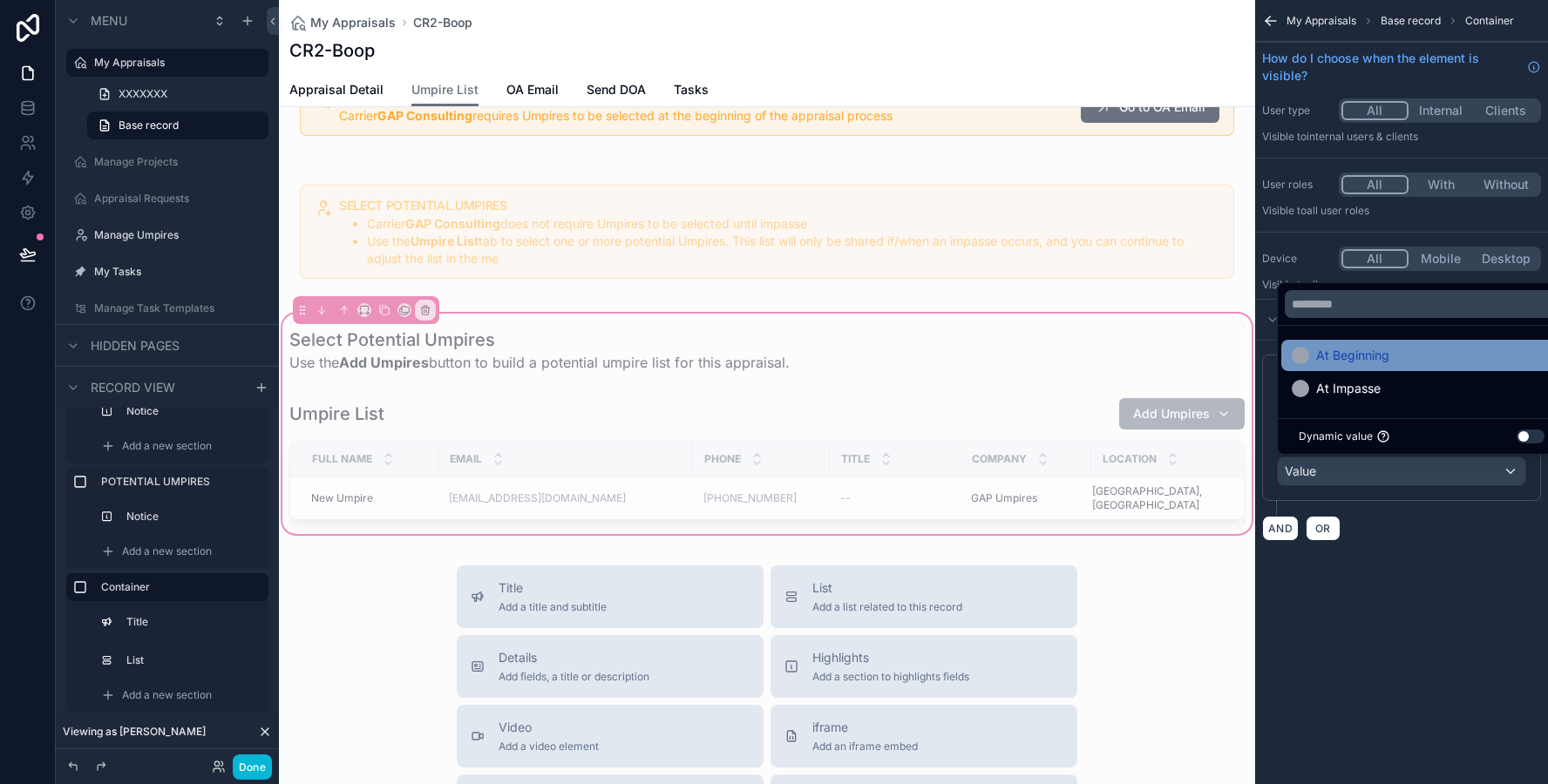
click at [1314, 357] on div "At Beginning" at bounding box center [1340, 355] width 97 height 21
click at [1280, 520] on button "AND" at bounding box center [1280, 528] width 36 height 25
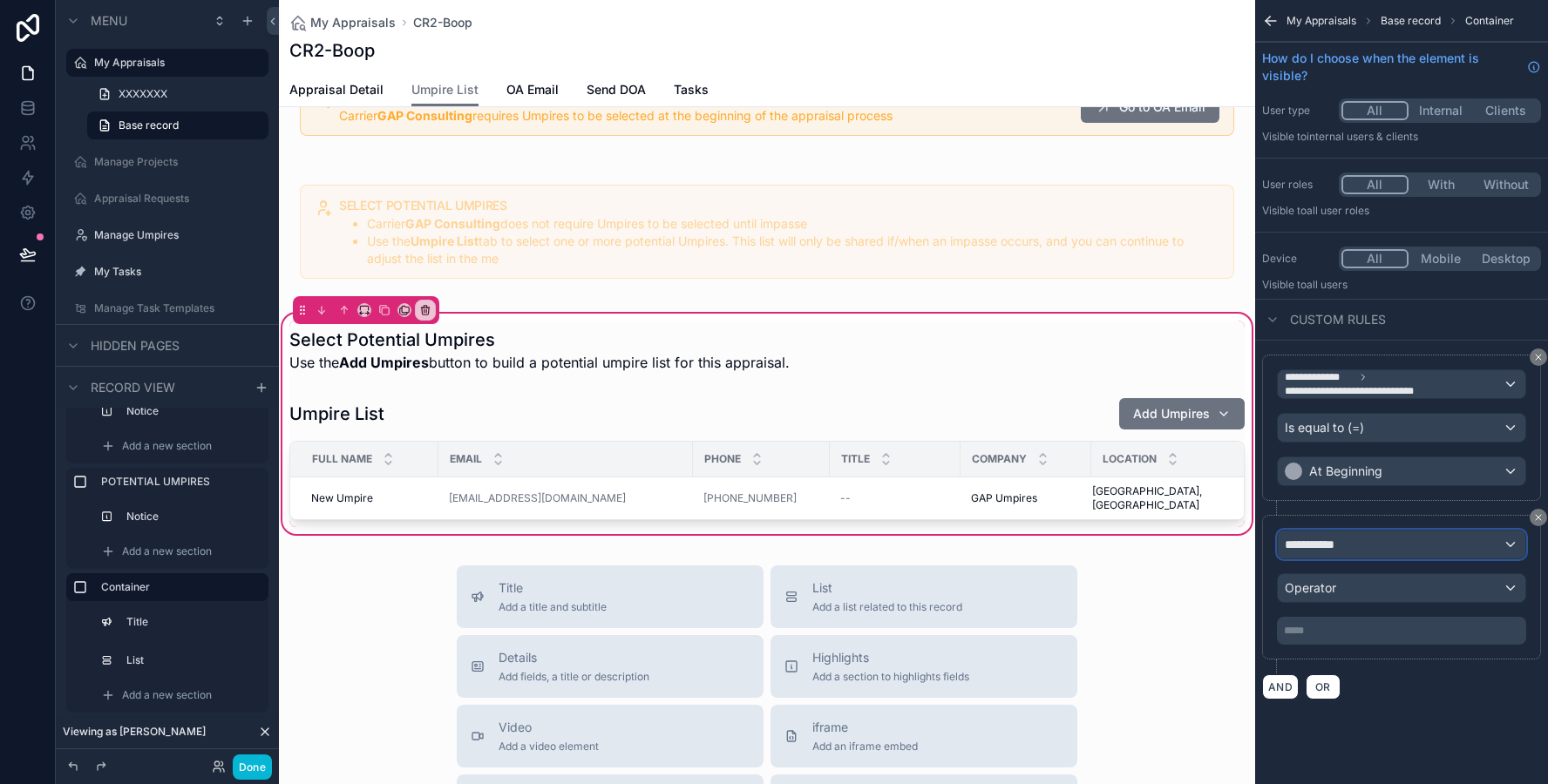
click at [1312, 538] on span "**********" at bounding box center [1316, 544] width 65 height 17
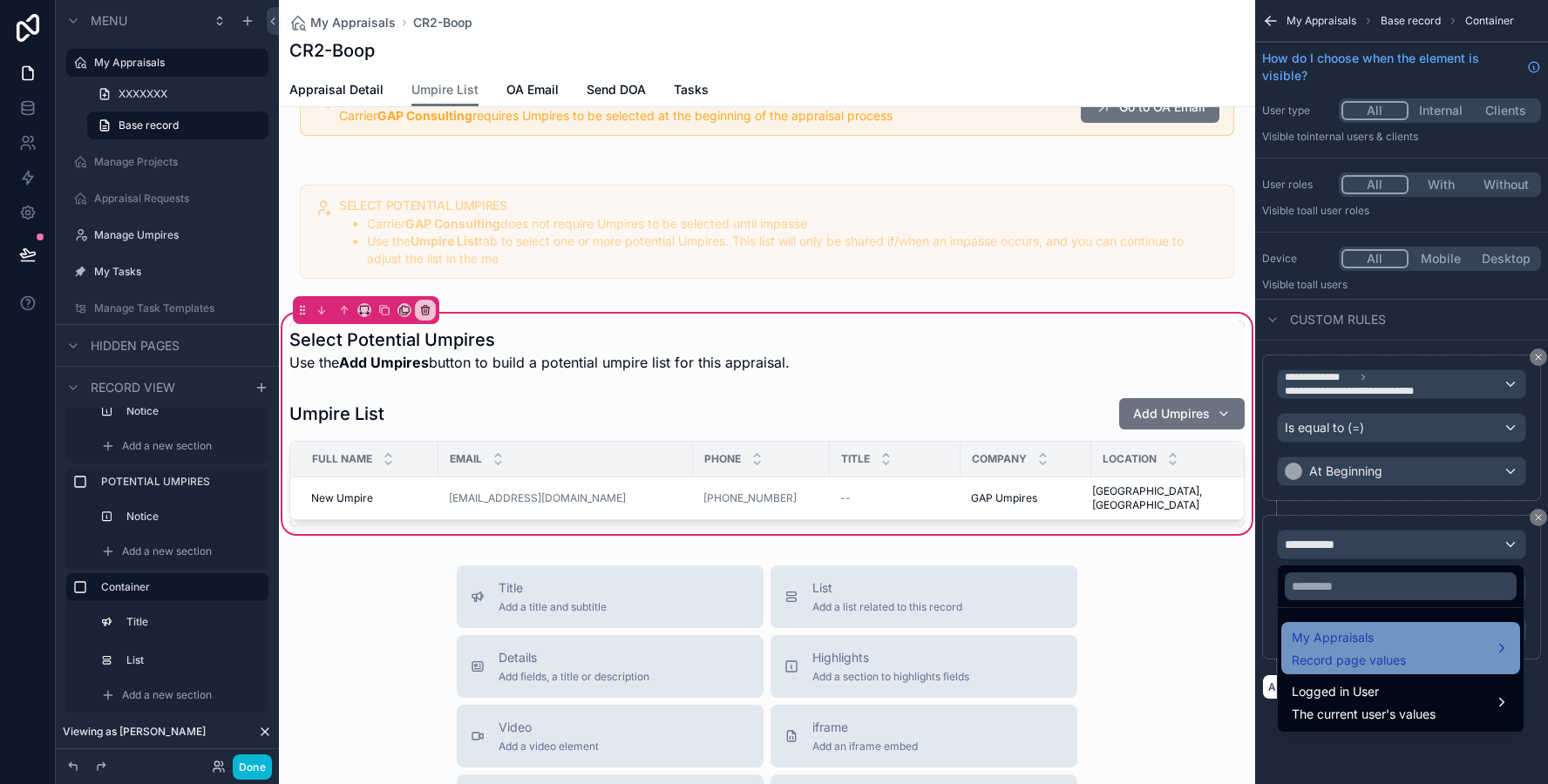
click at [1314, 638] on span "My Appraisals" at bounding box center [1349, 638] width 115 height 21
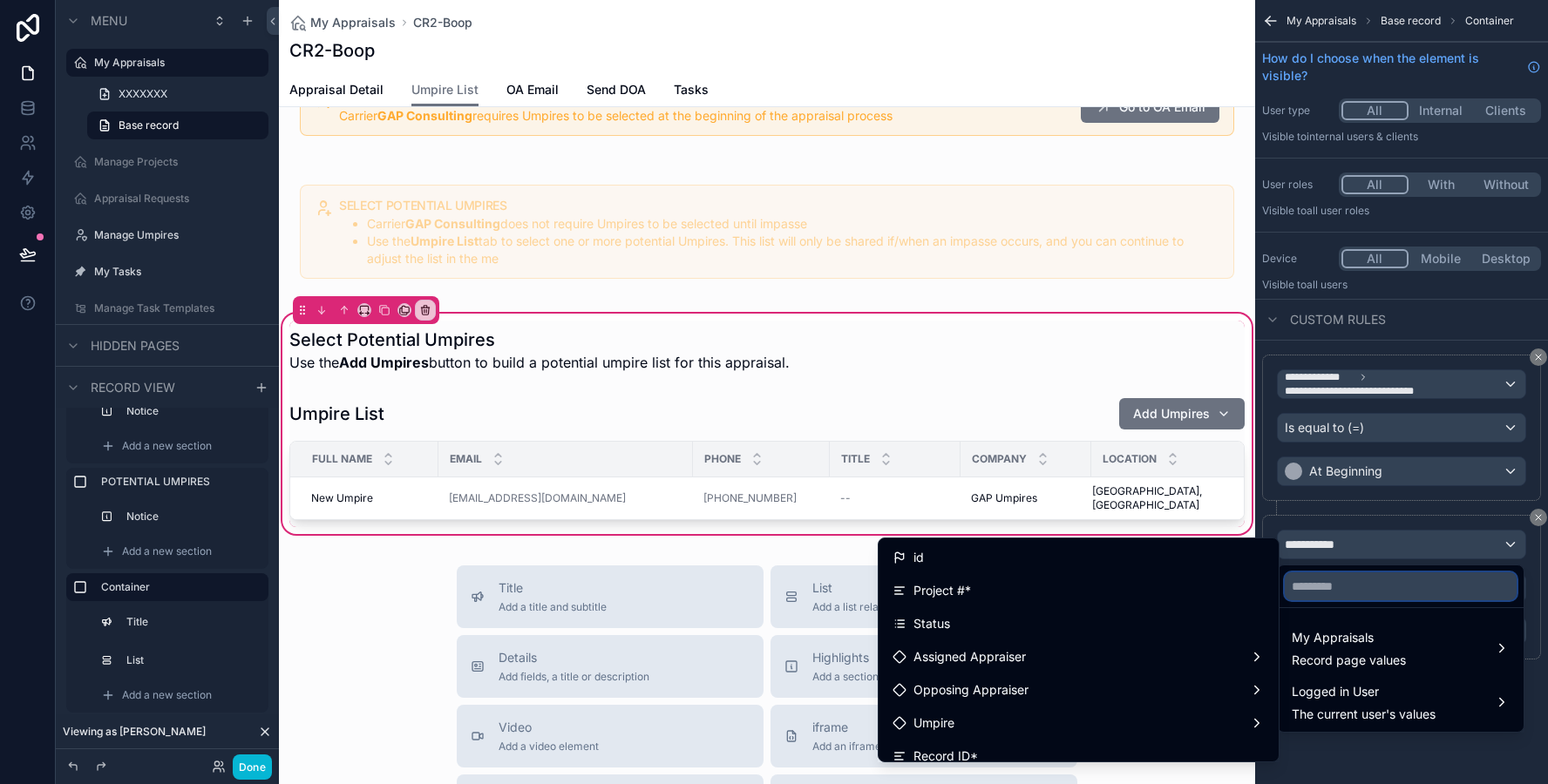
click at [1314, 595] on input "text" at bounding box center [1400, 586] width 232 height 28
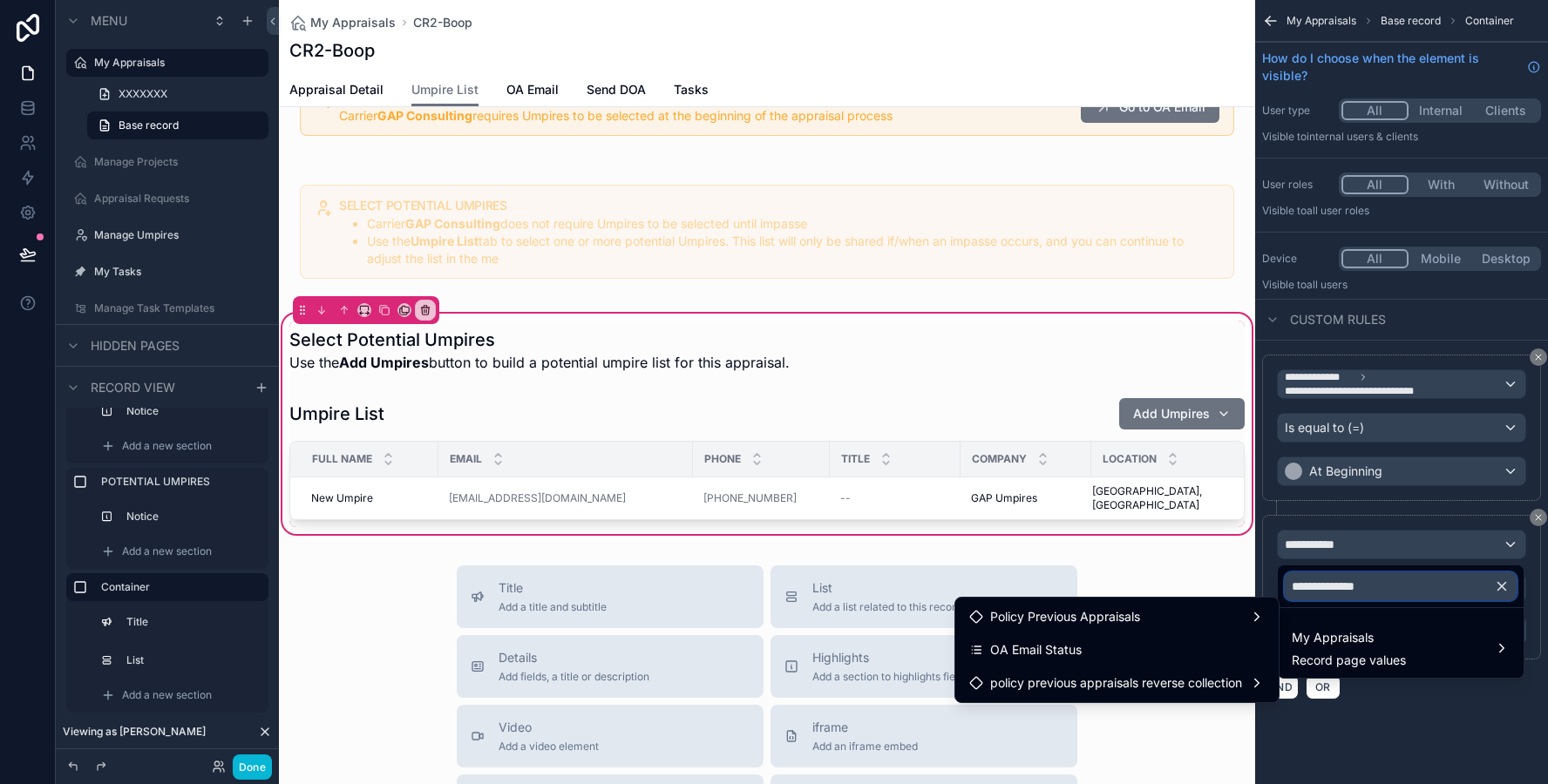
type input "**********"
click at [1207, 645] on div "OA Email Status" at bounding box center [1116, 649] width 296 height 21
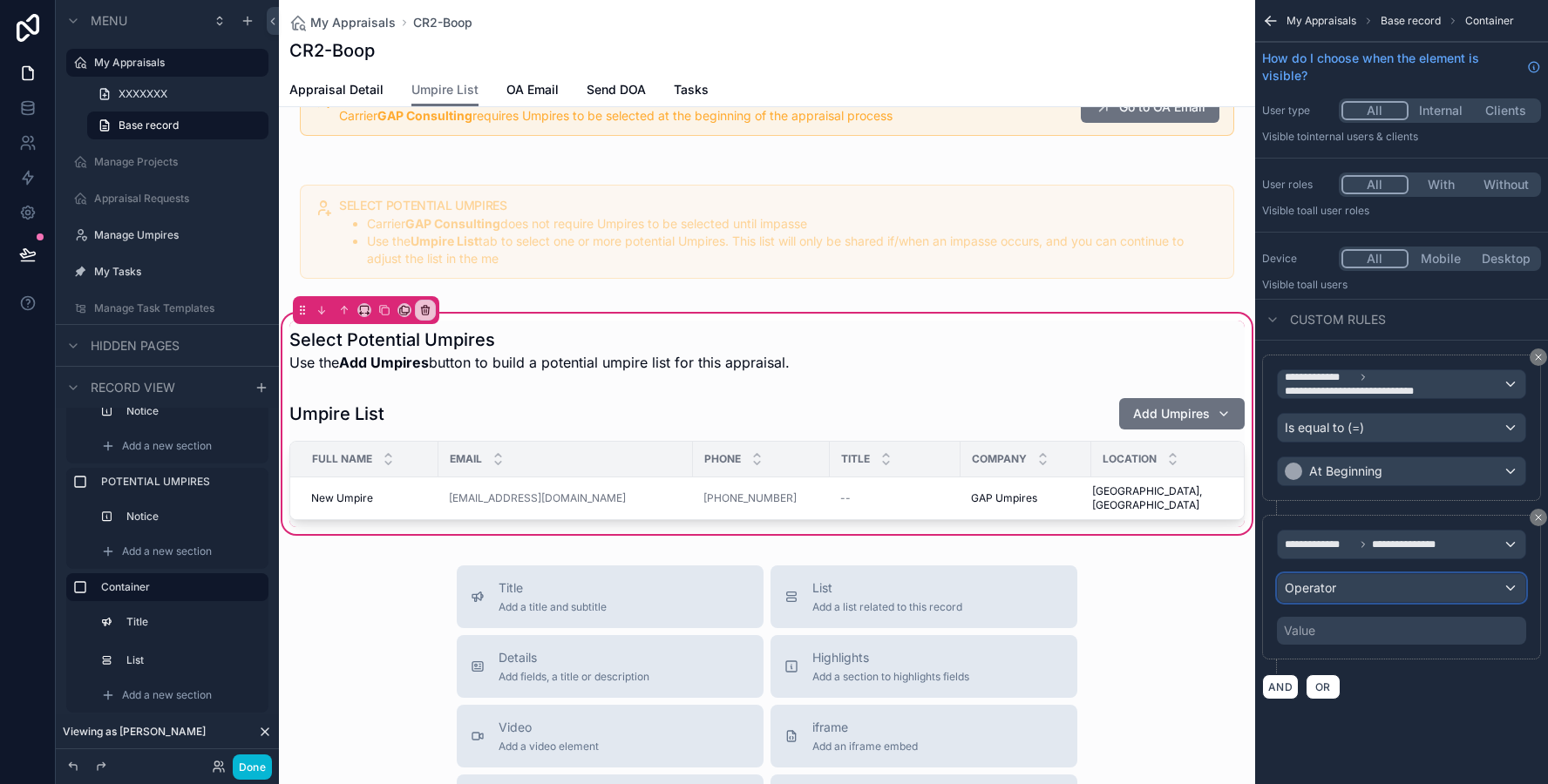
click at [1344, 592] on div "Operator" at bounding box center [1402, 588] width 247 height 28
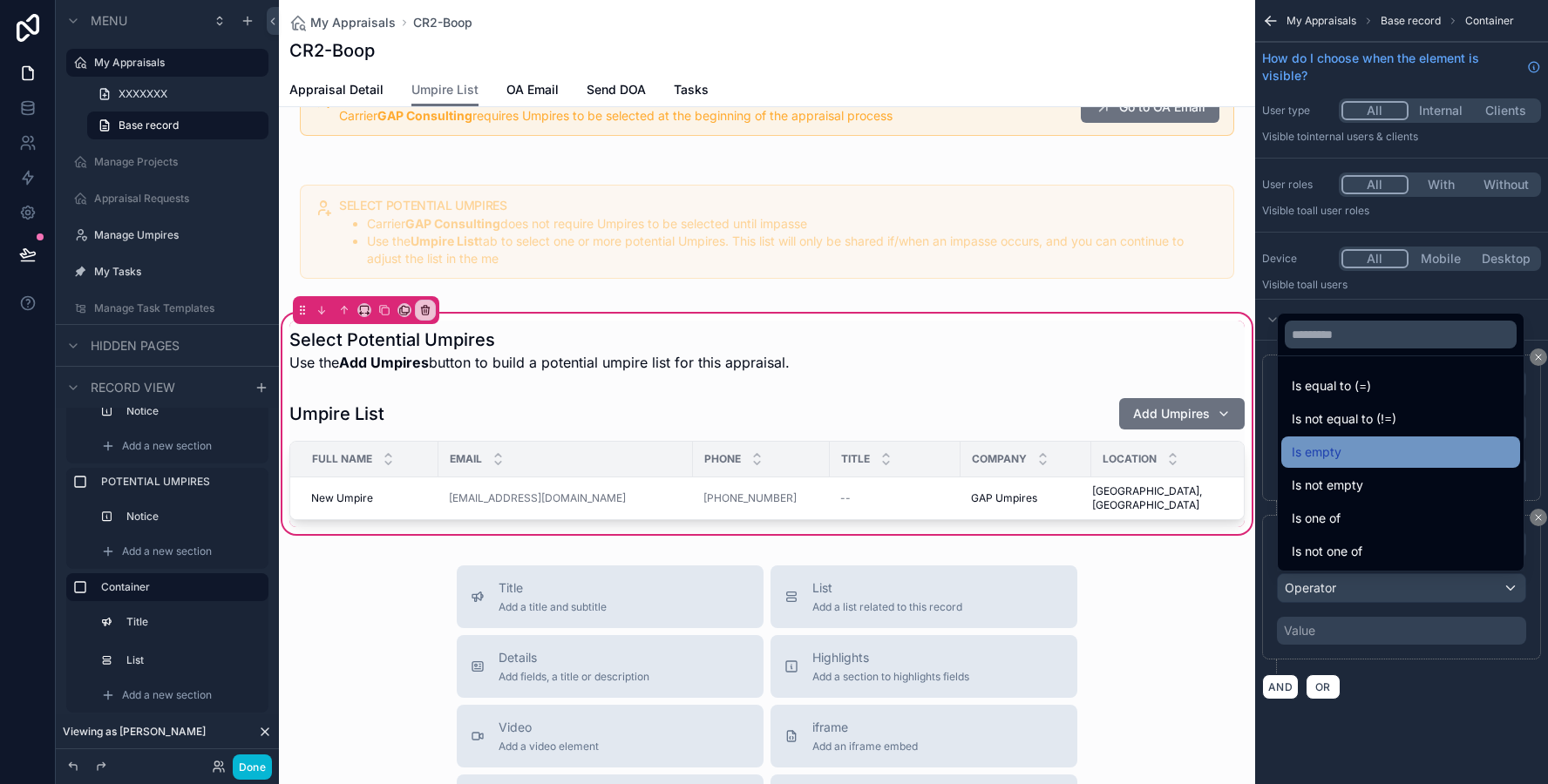
click at [1342, 449] on div "Is empty" at bounding box center [1401, 452] width 218 height 21
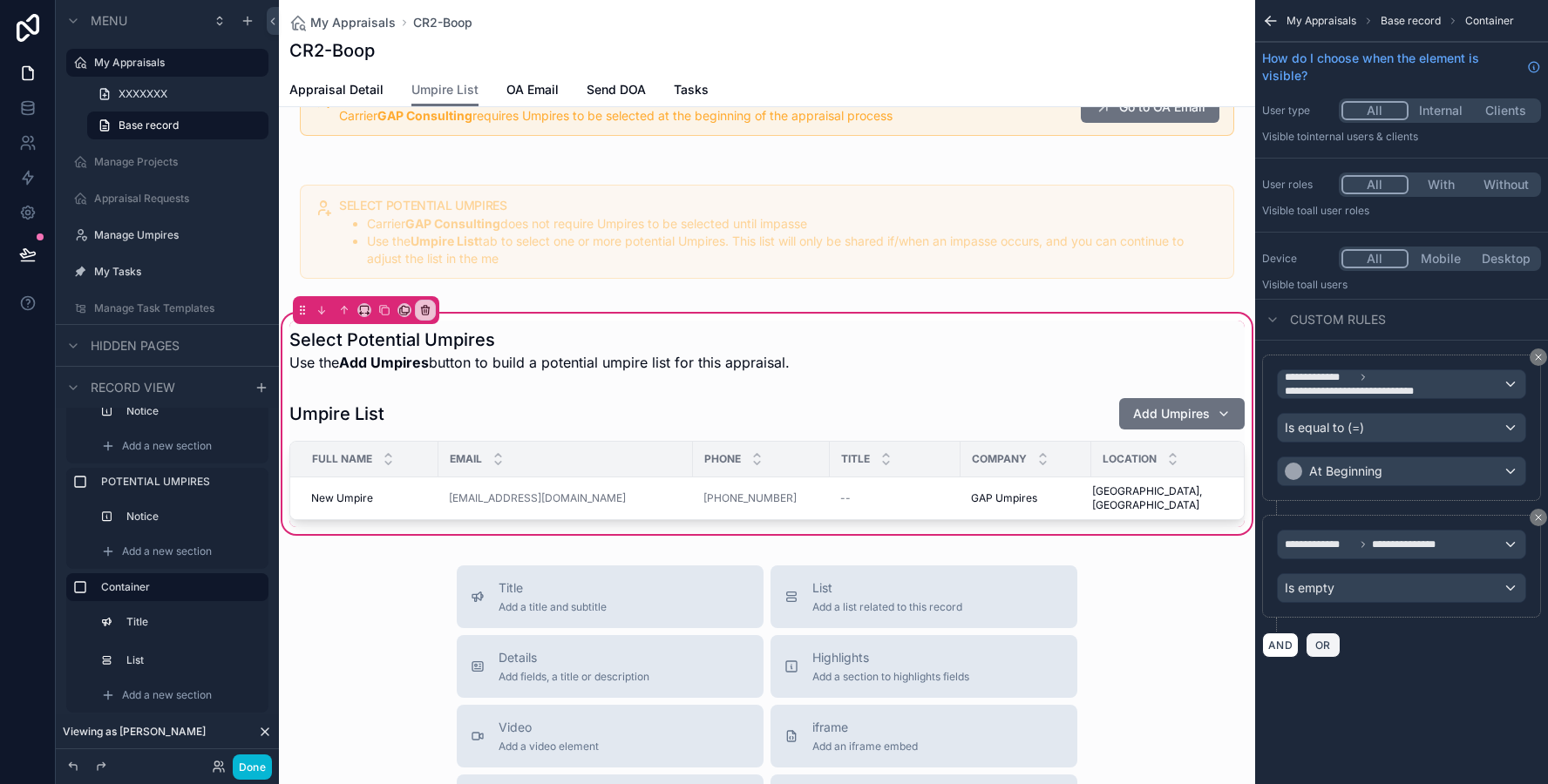
click at [1321, 642] on span "OR" at bounding box center [1322, 645] width 23 height 13
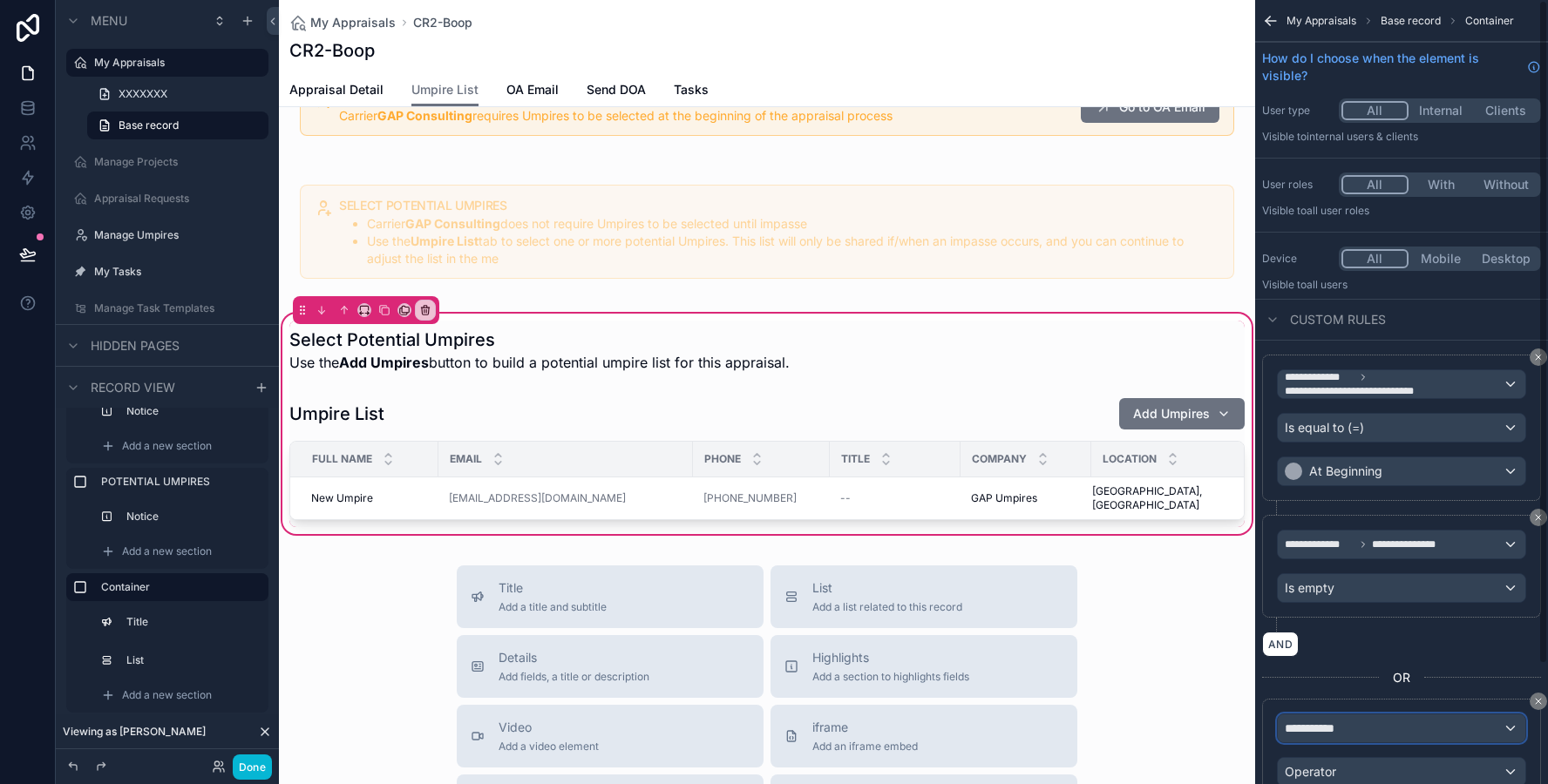
click at [1301, 730] on span "**********" at bounding box center [1316, 728] width 65 height 17
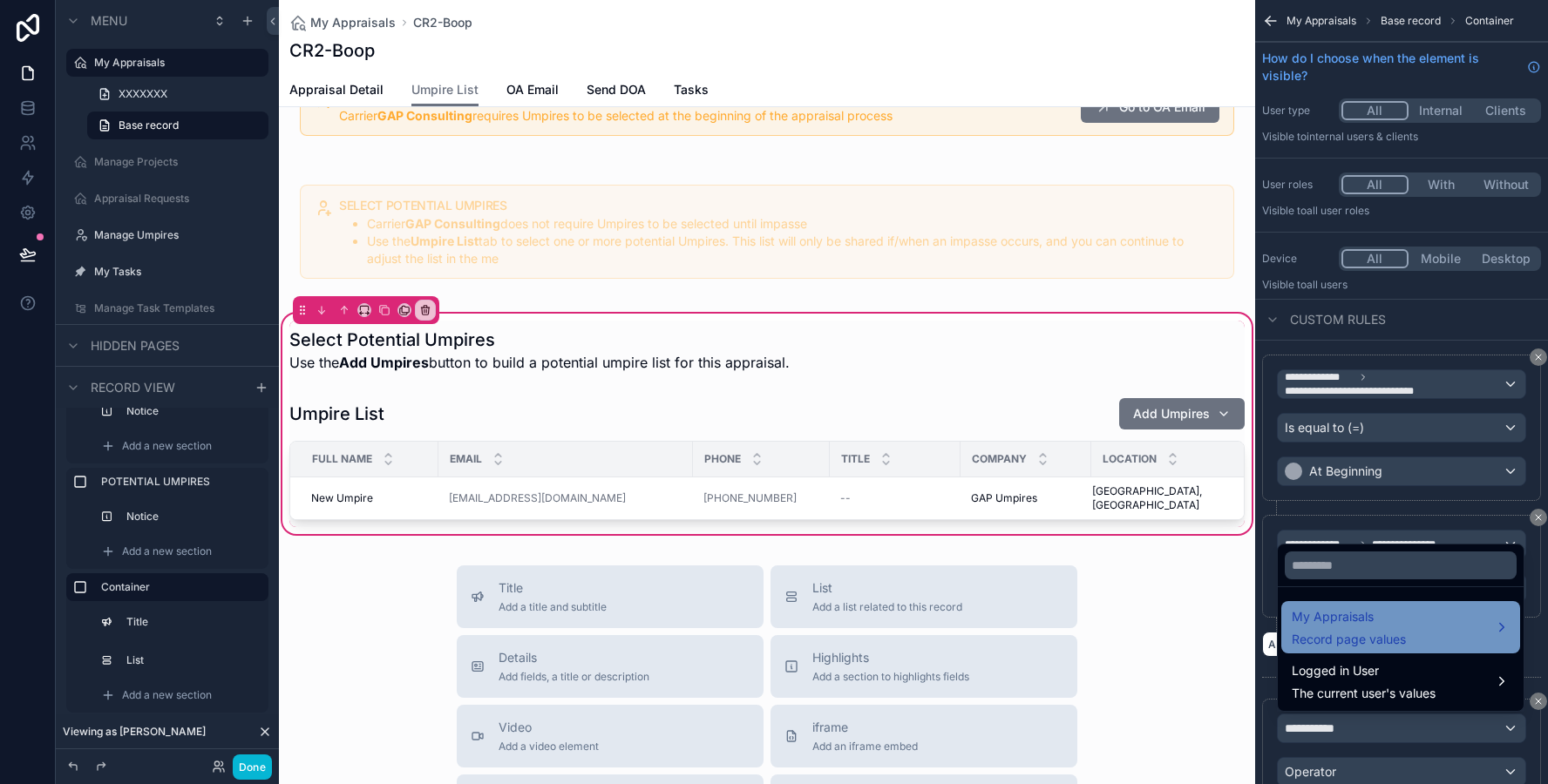
click at [1313, 618] on span "My Appraisals" at bounding box center [1349, 617] width 115 height 21
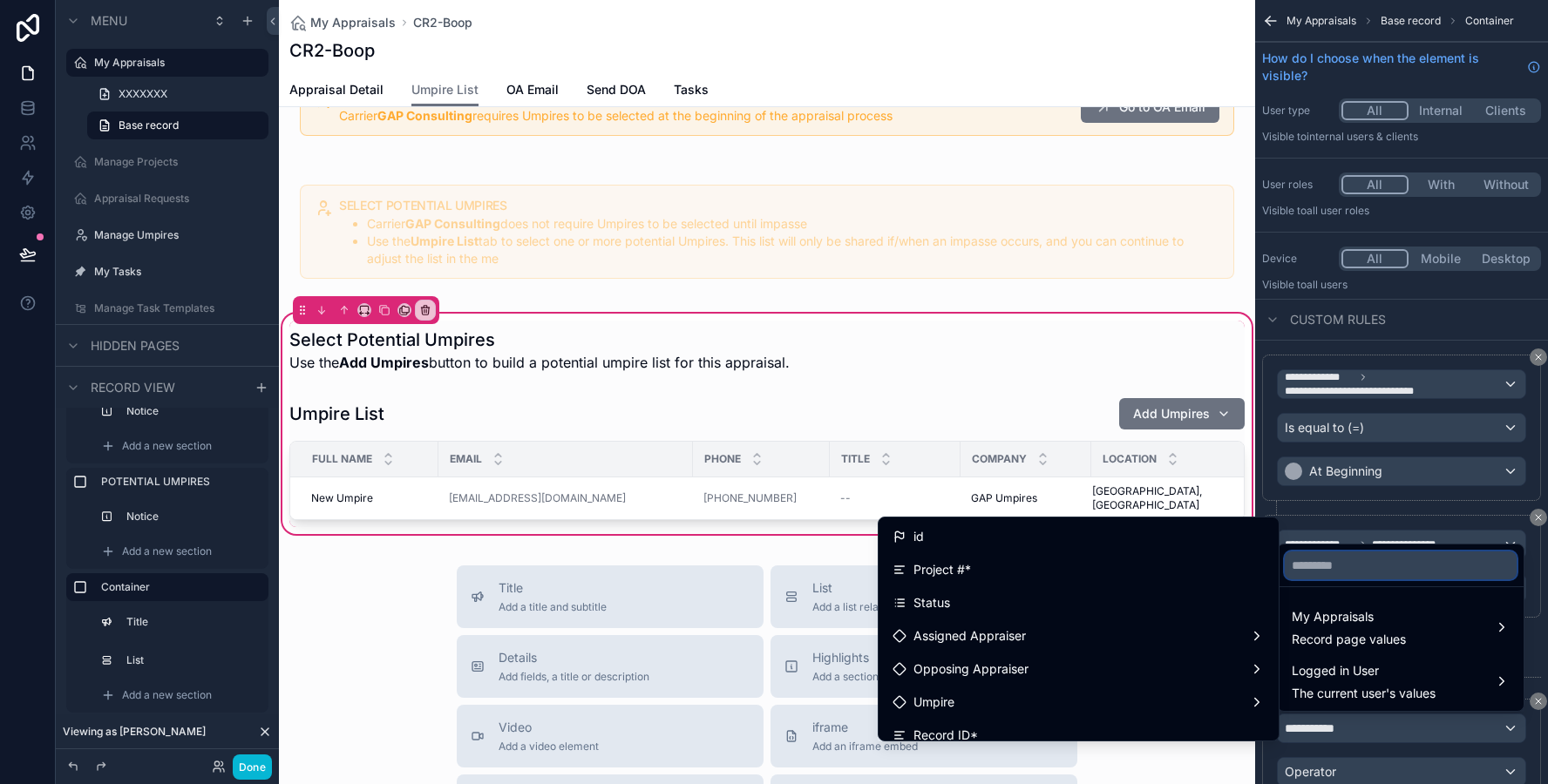
click at [1313, 556] on input "text" at bounding box center [1400, 565] width 232 height 28
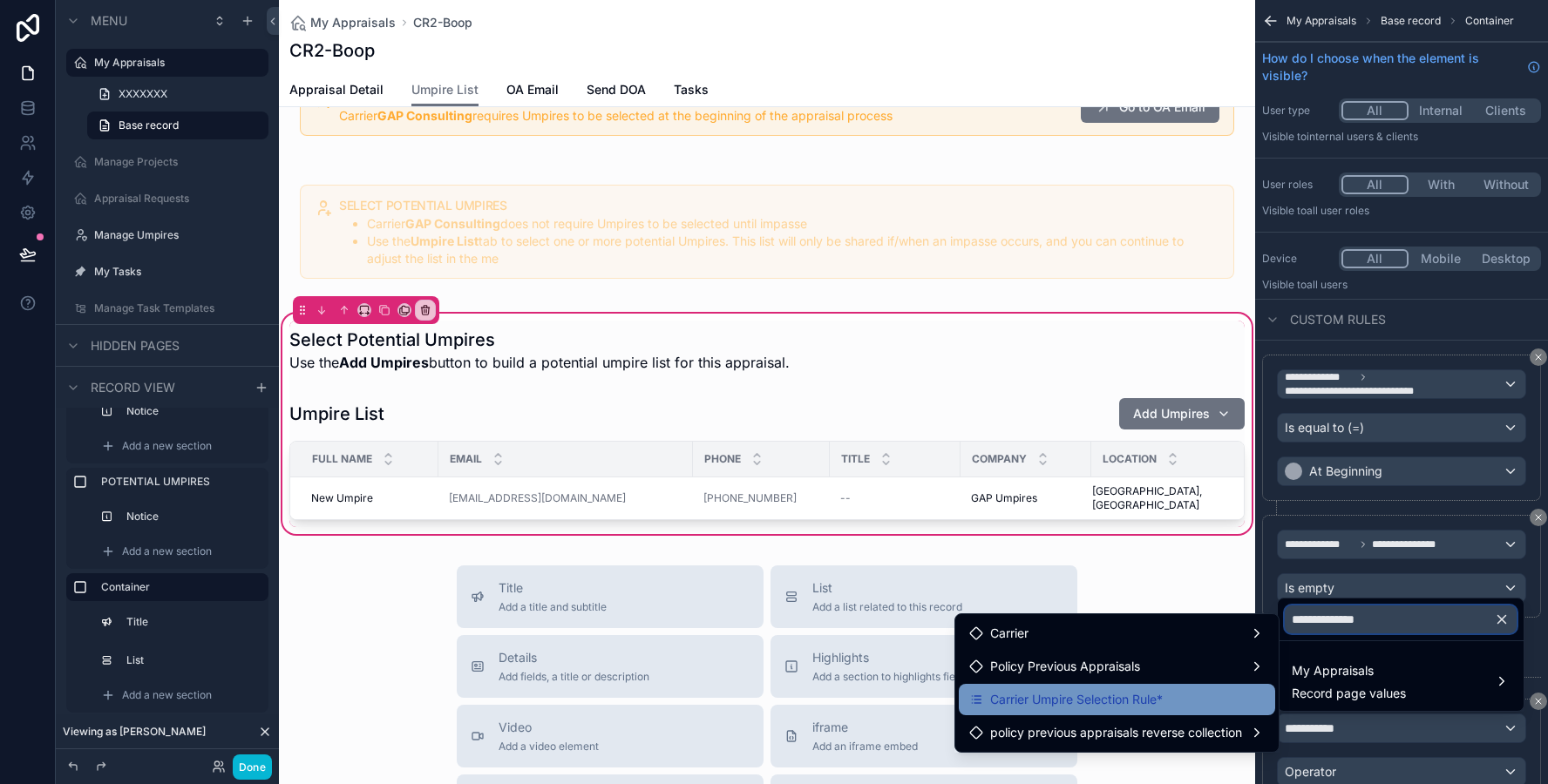
type input "**********"
click at [1137, 689] on span "Carrier Umpire Selection Rule*" at bounding box center [1076, 699] width 173 height 21
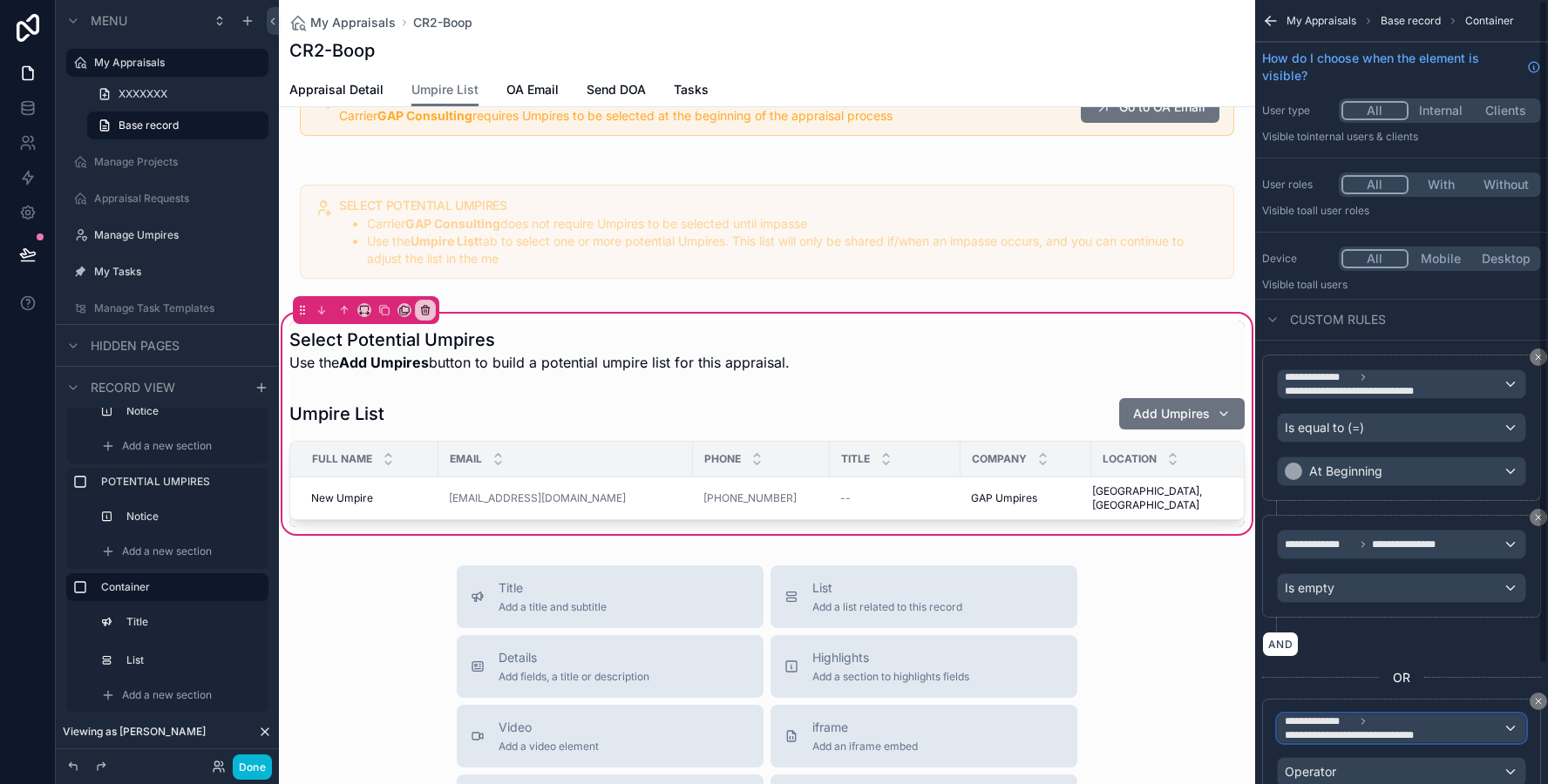
click at [1325, 724] on span "**********" at bounding box center [1319, 721] width 70 height 14
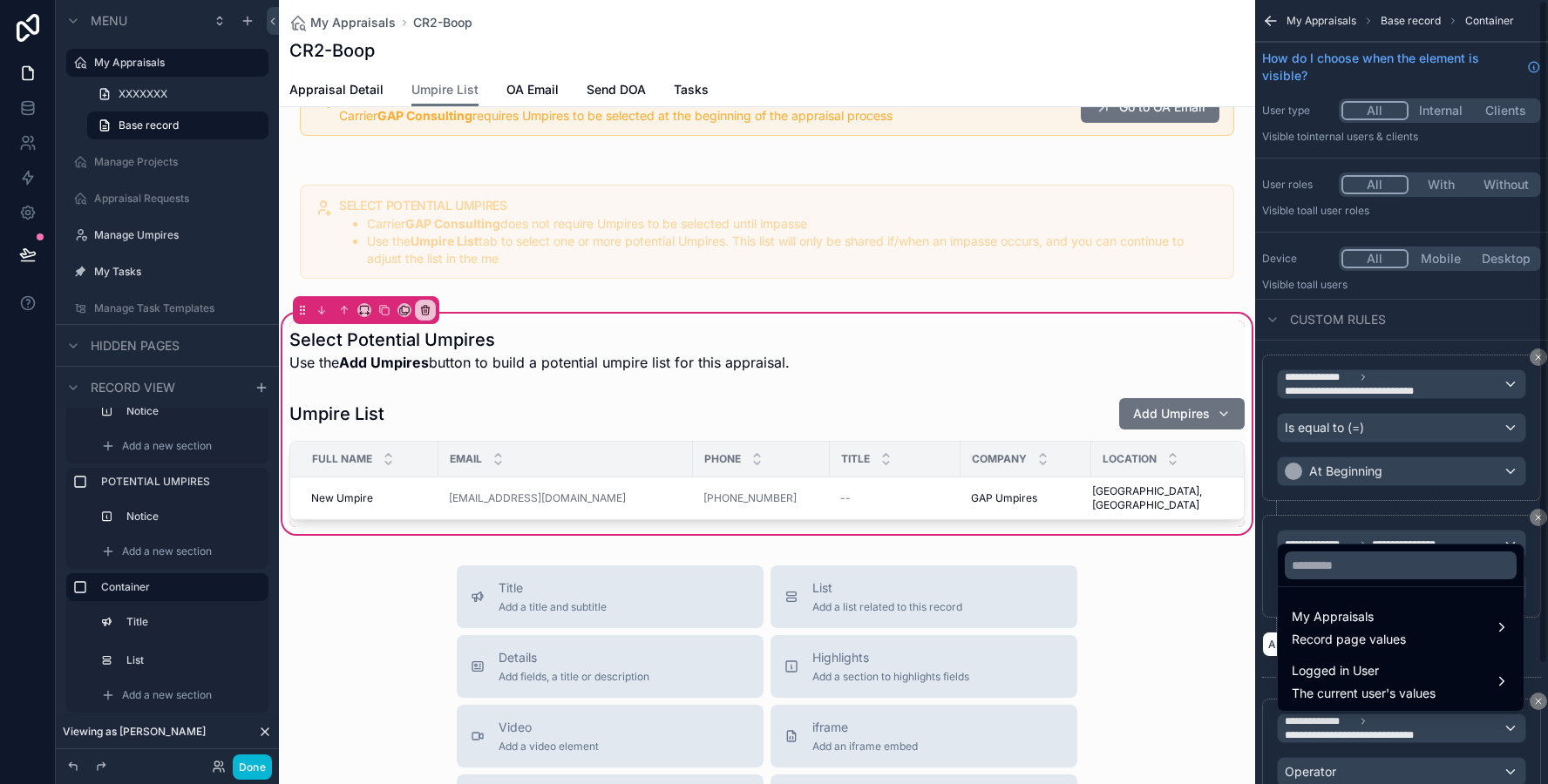
click at [1265, 697] on div "scrollable content" at bounding box center [774, 392] width 1548 height 784
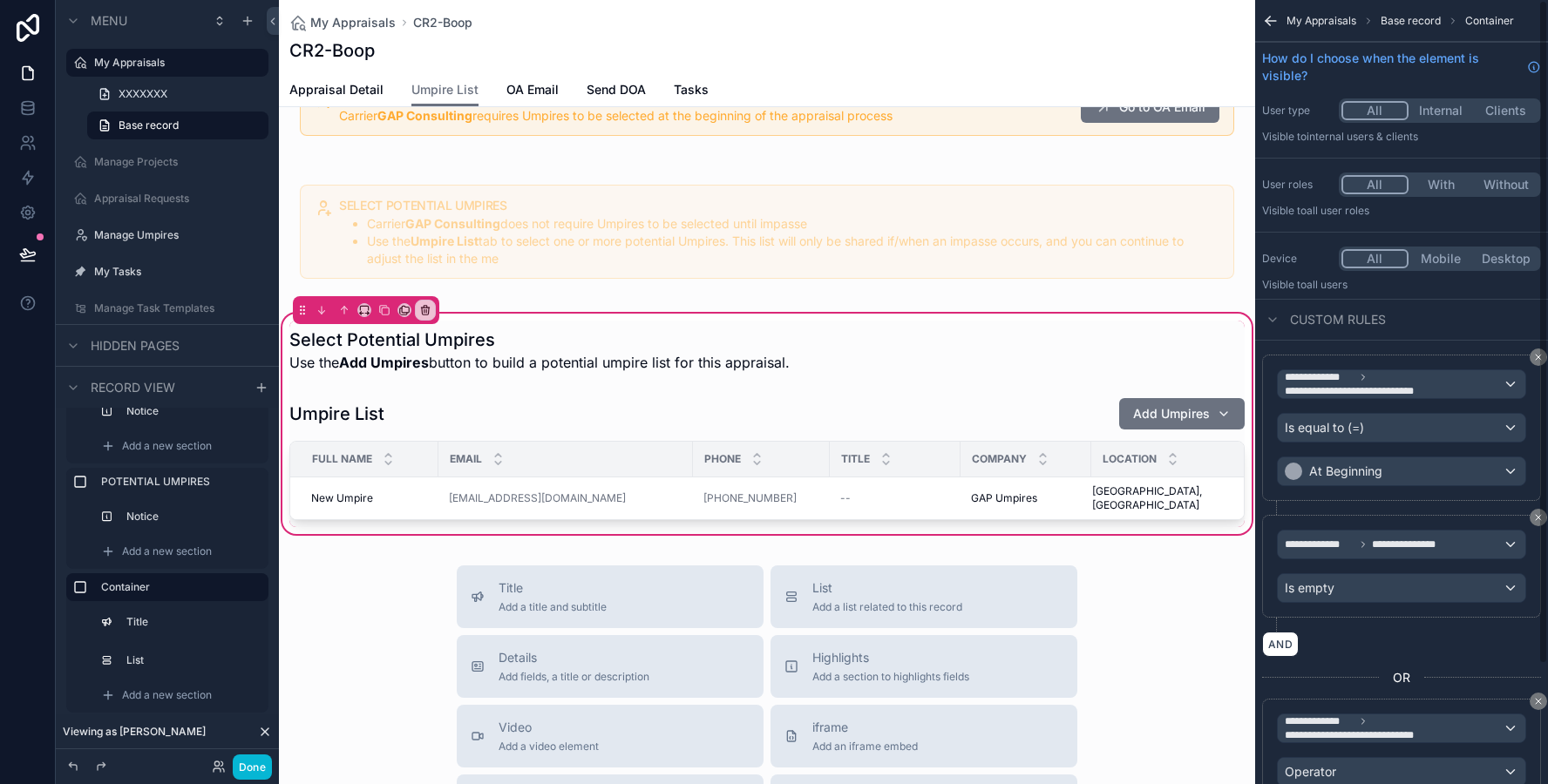
scroll to position [141, 0]
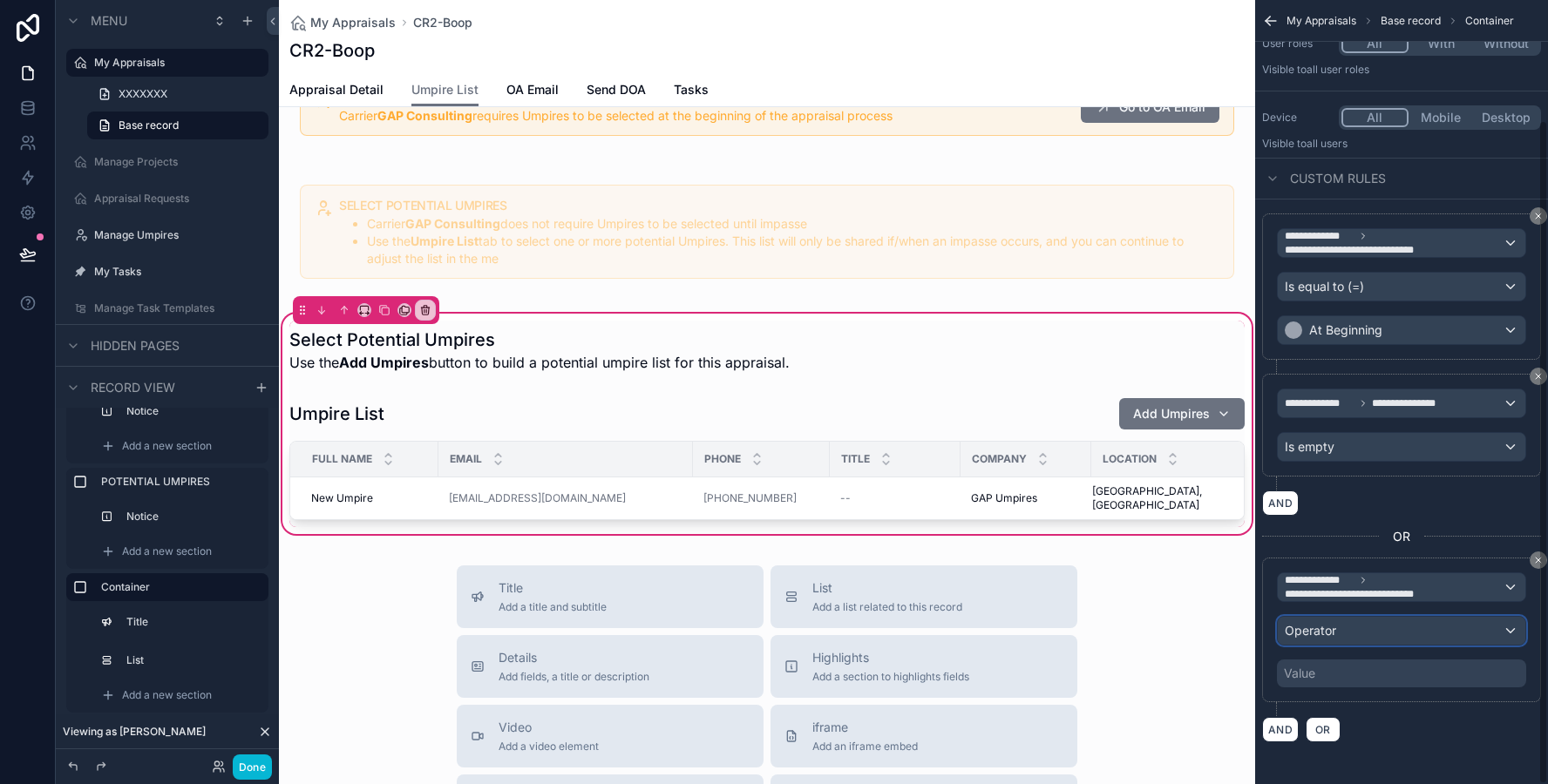
click at [1321, 629] on span "Operator" at bounding box center [1310, 630] width 52 height 15
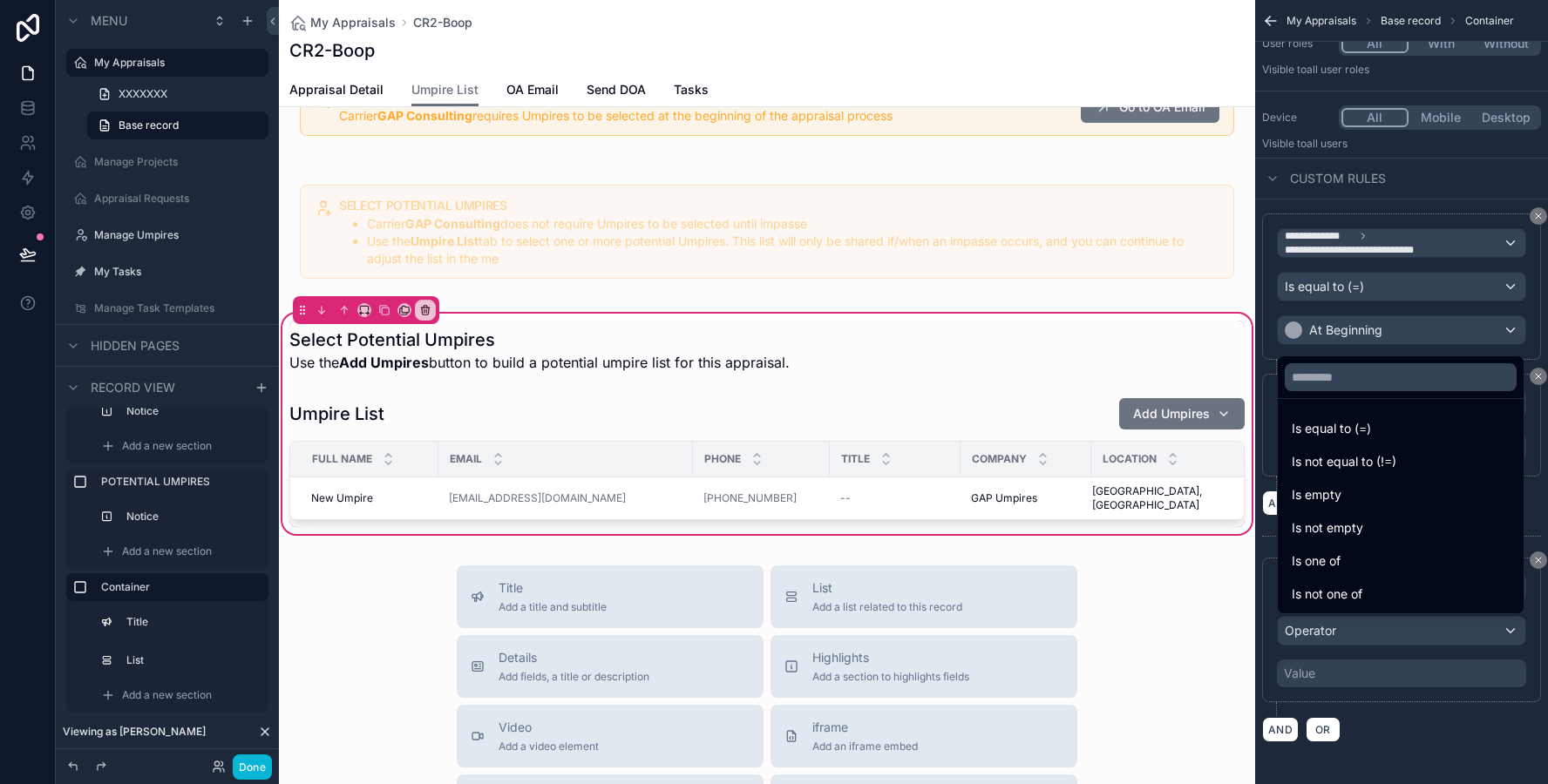
drag, startPoint x: 1325, startPoint y: 593, endPoint x: 1325, endPoint y: 616, distance: 23.0
click at [1325, 593] on span "Is not one of" at bounding box center [1327, 594] width 71 height 21
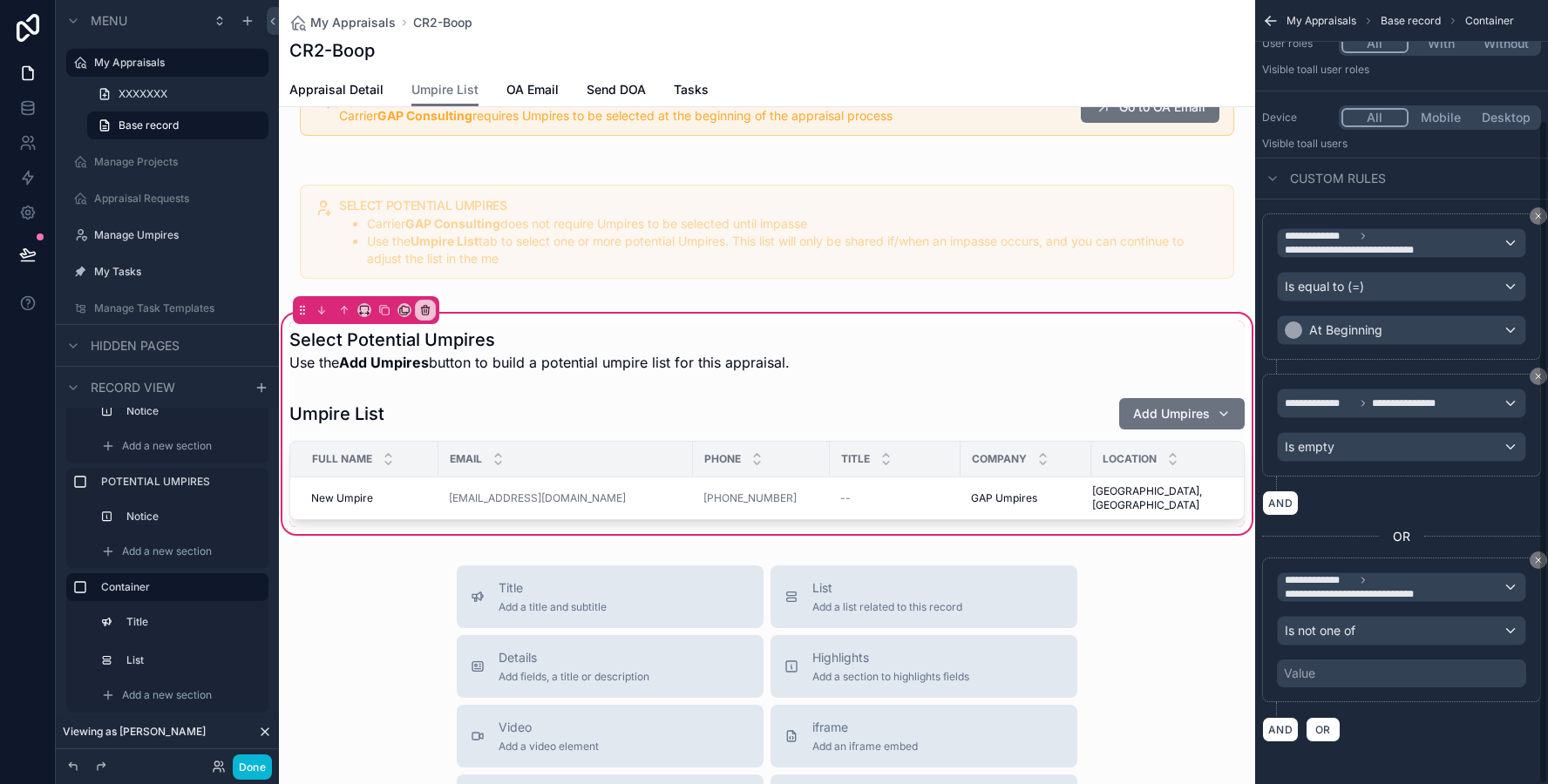
click at [1323, 671] on div "Value" at bounding box center [1402, 673] width 249 height 28
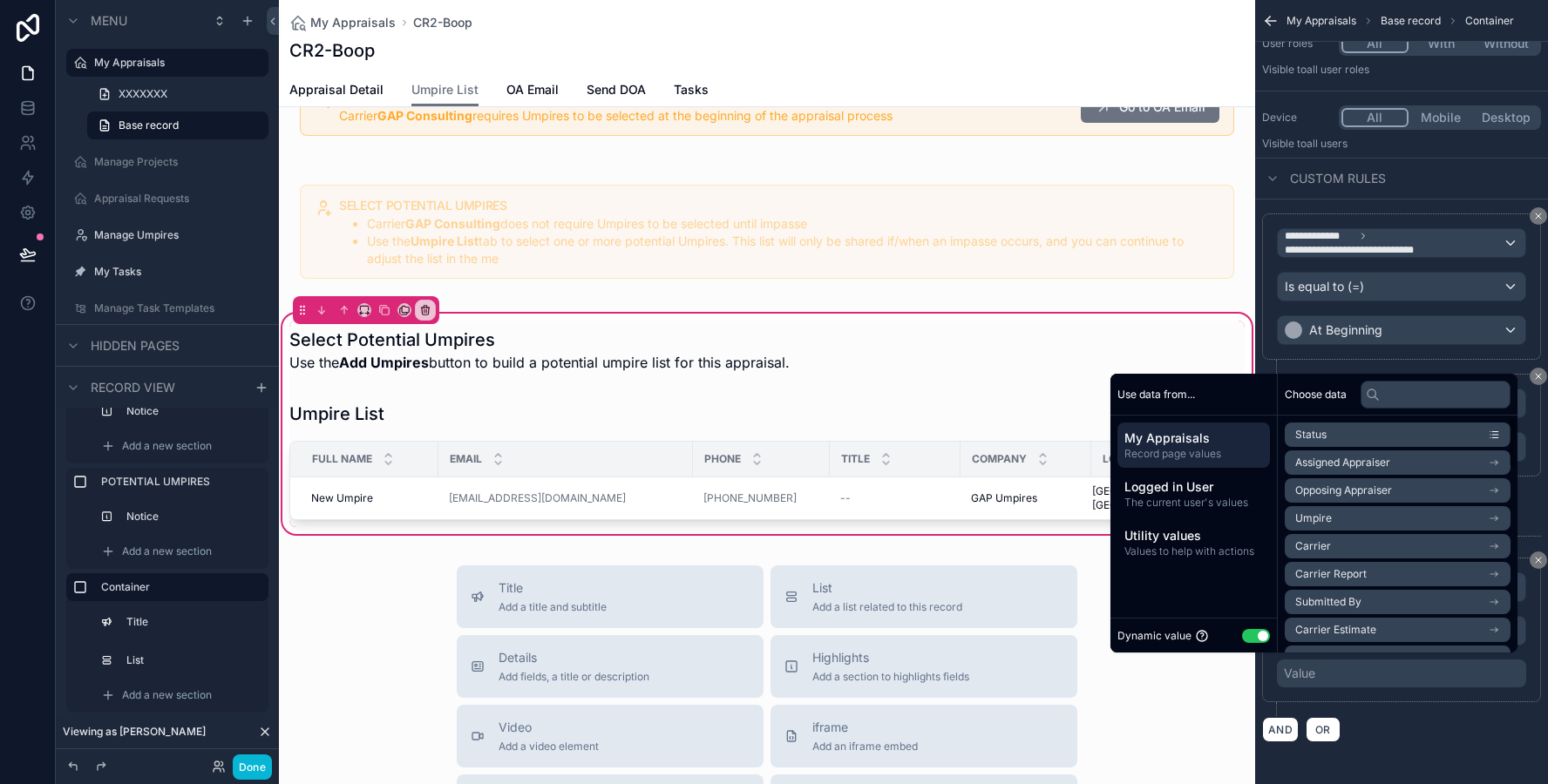
click at [1252, 629] on button "Use setting" at bounding box center [1255, 636] width 28 height 14
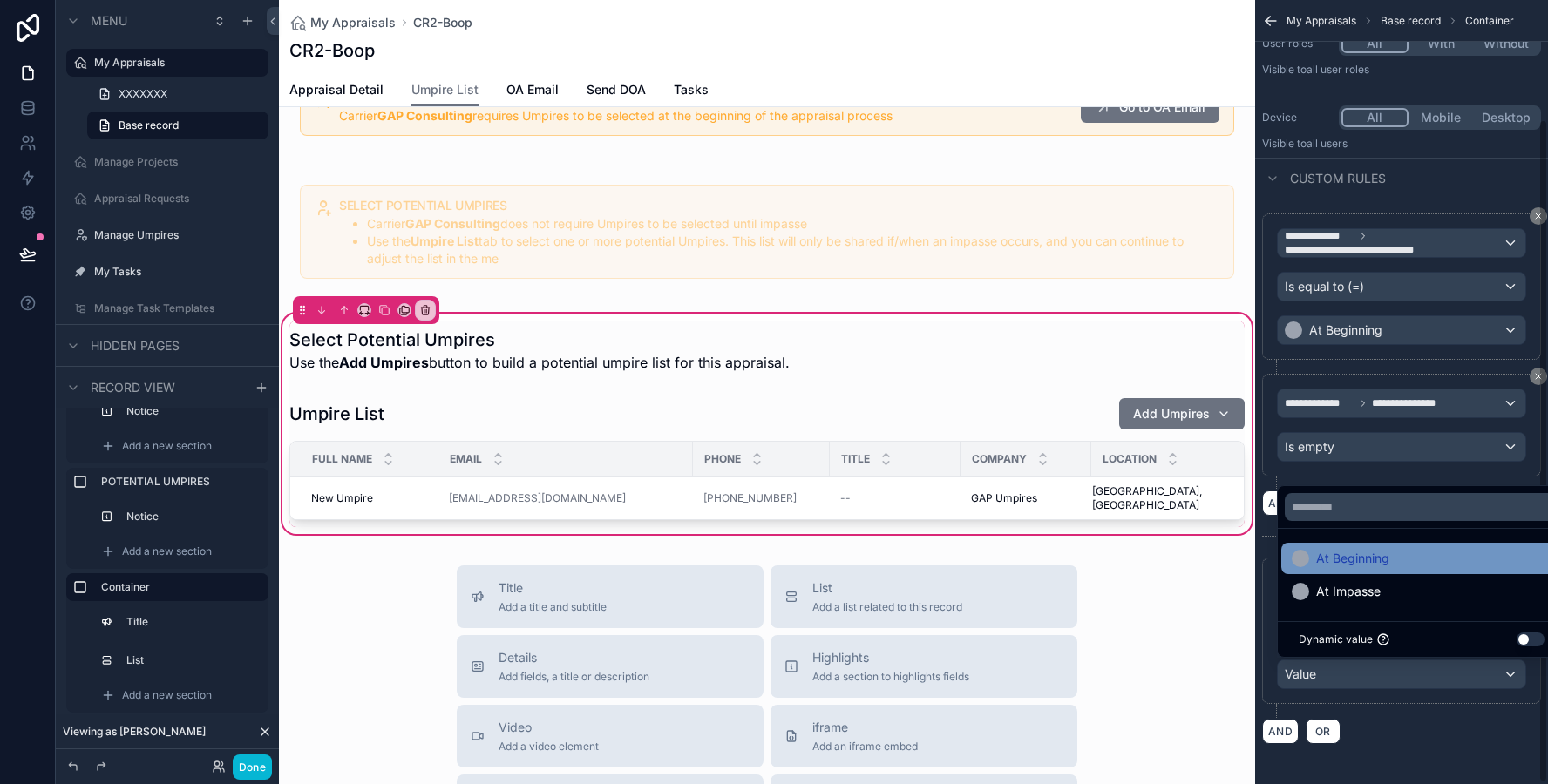
click at [1322, 553] on span "At Beginning" at bounding box center [1352, 558] width 73 height 21
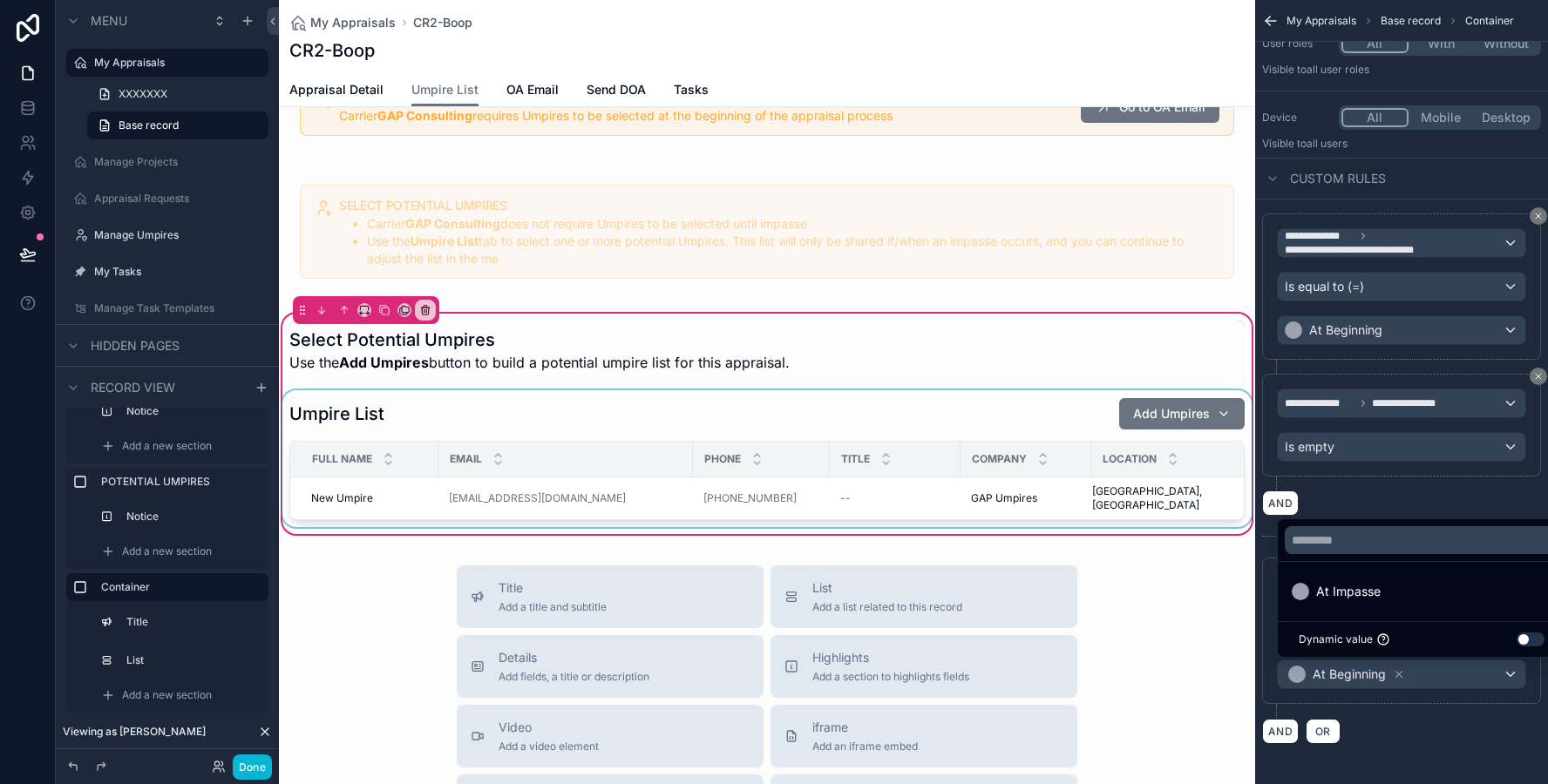
click at [1059, 413] on div "scrollable content" at bounding box center [767, 458] width 976 height 136
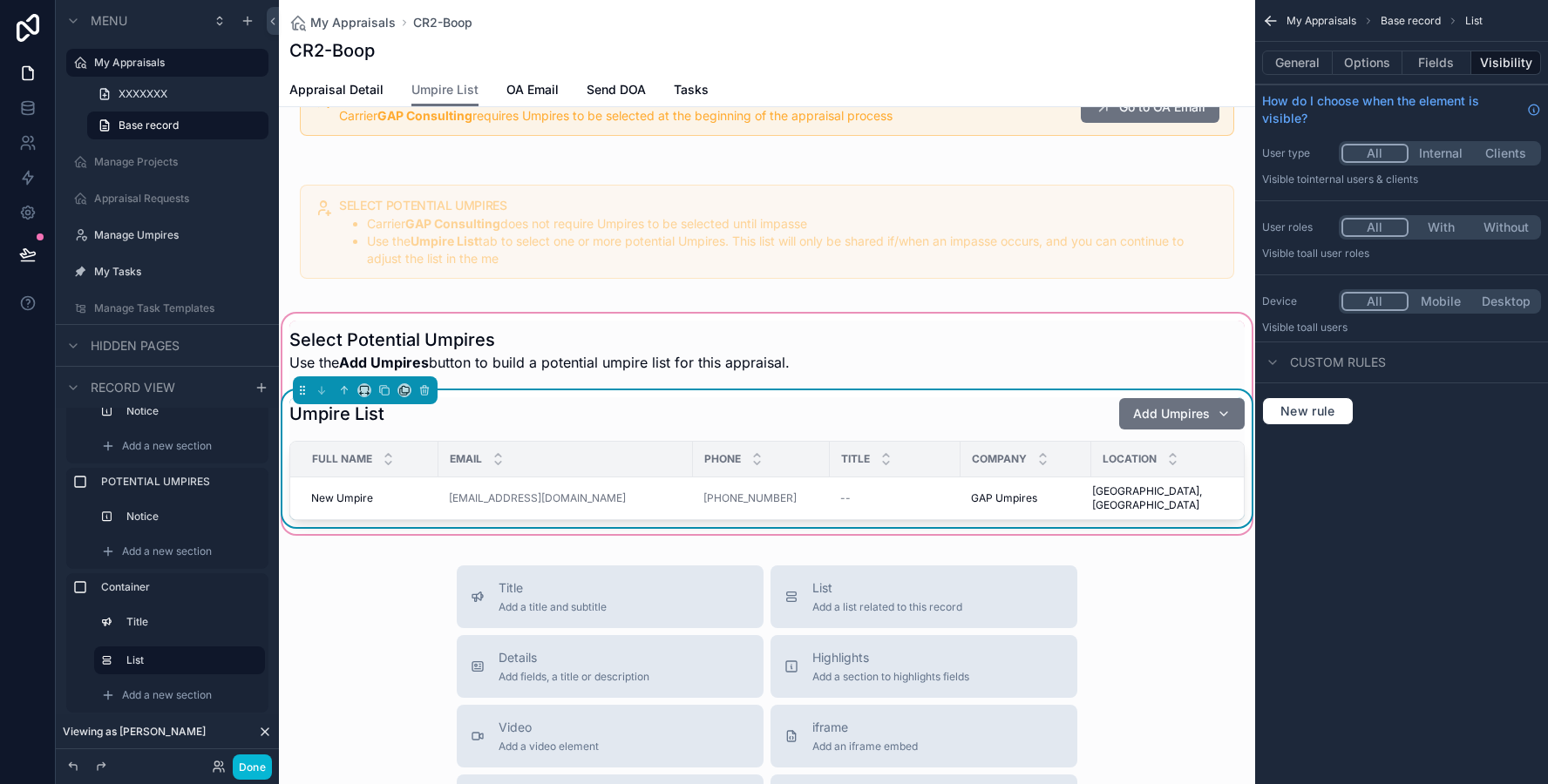
scroll to position [0, 0]
click at [1361, 62] on button "Options" at bounding box center [1367, 63] width 70 height 25
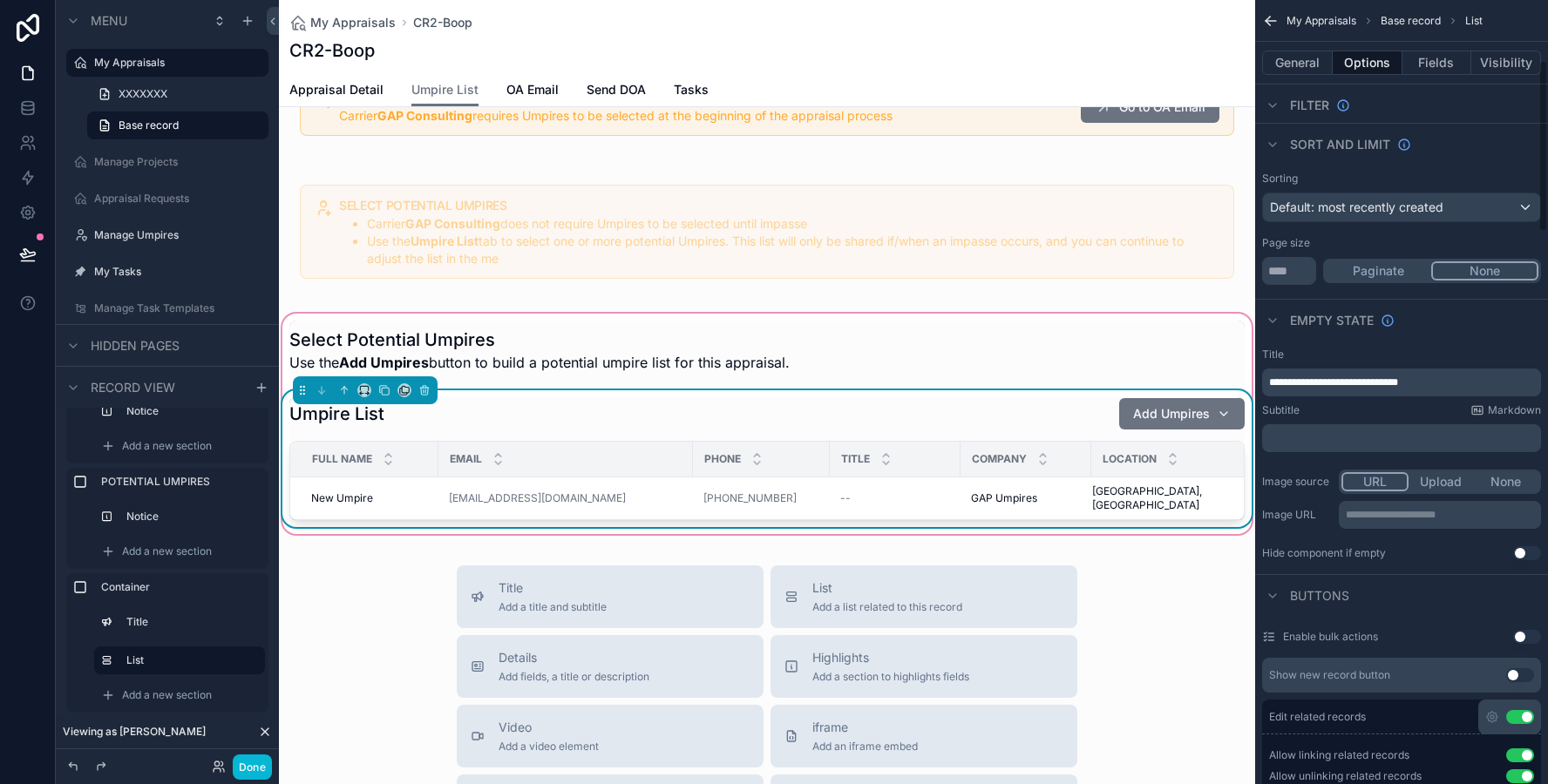
scroll to position [304, 0]
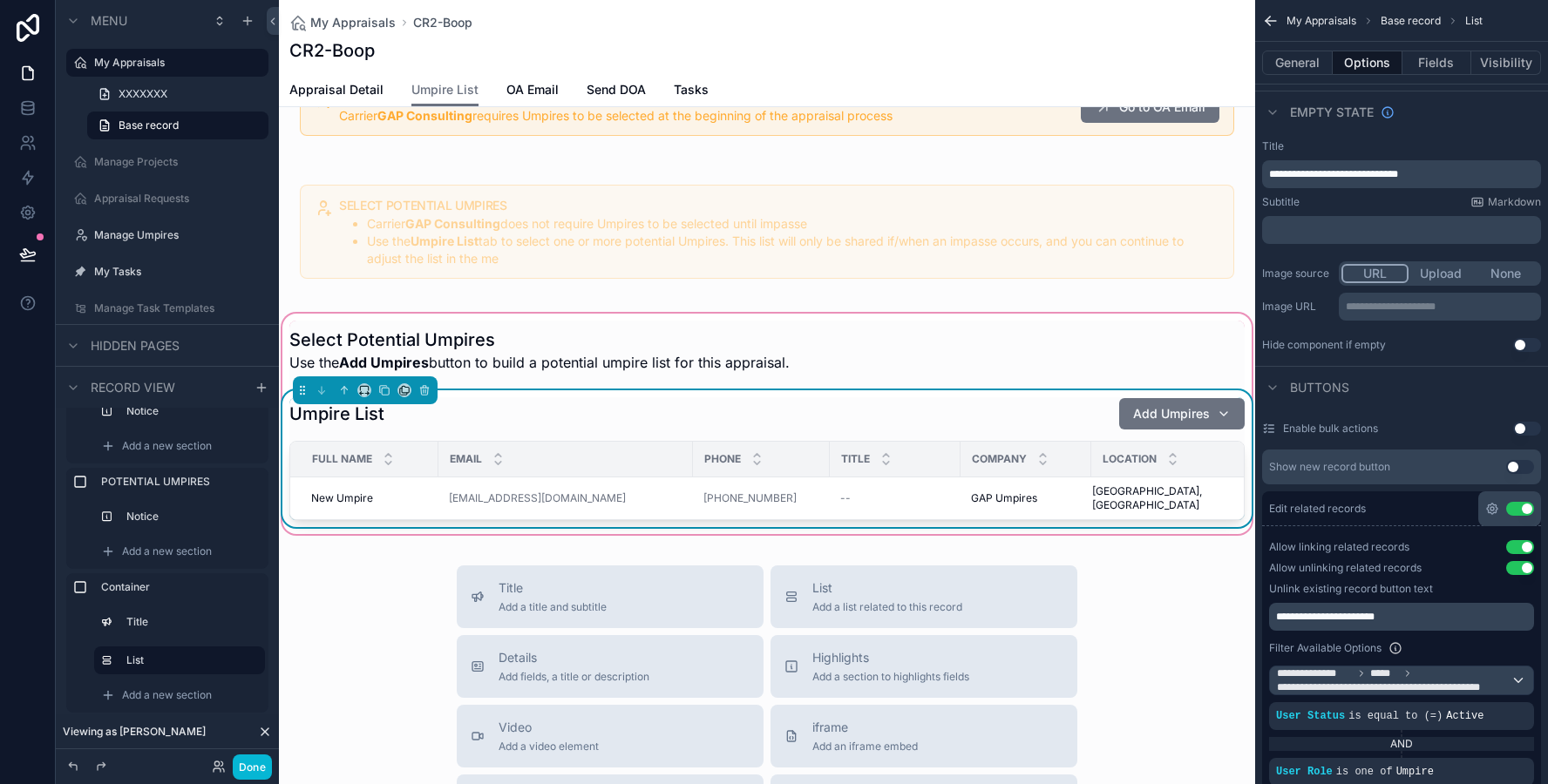
click at [1486, 506] on icon "scrollable content" at bounding box center [1492, 508] width 14 height 14
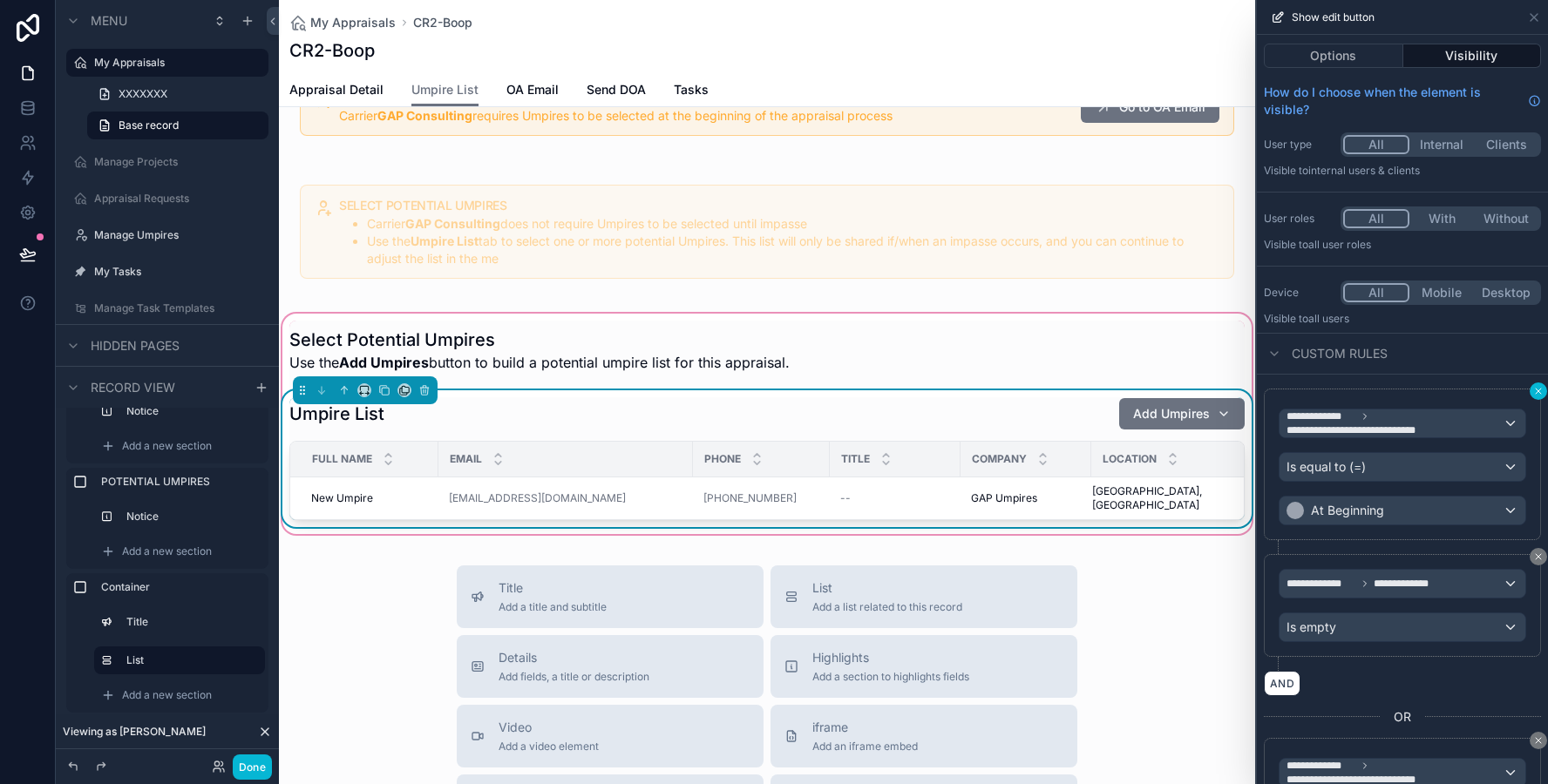
click at [1538, 391] on icon at bounding box center [1538, 391] width 5 height 5
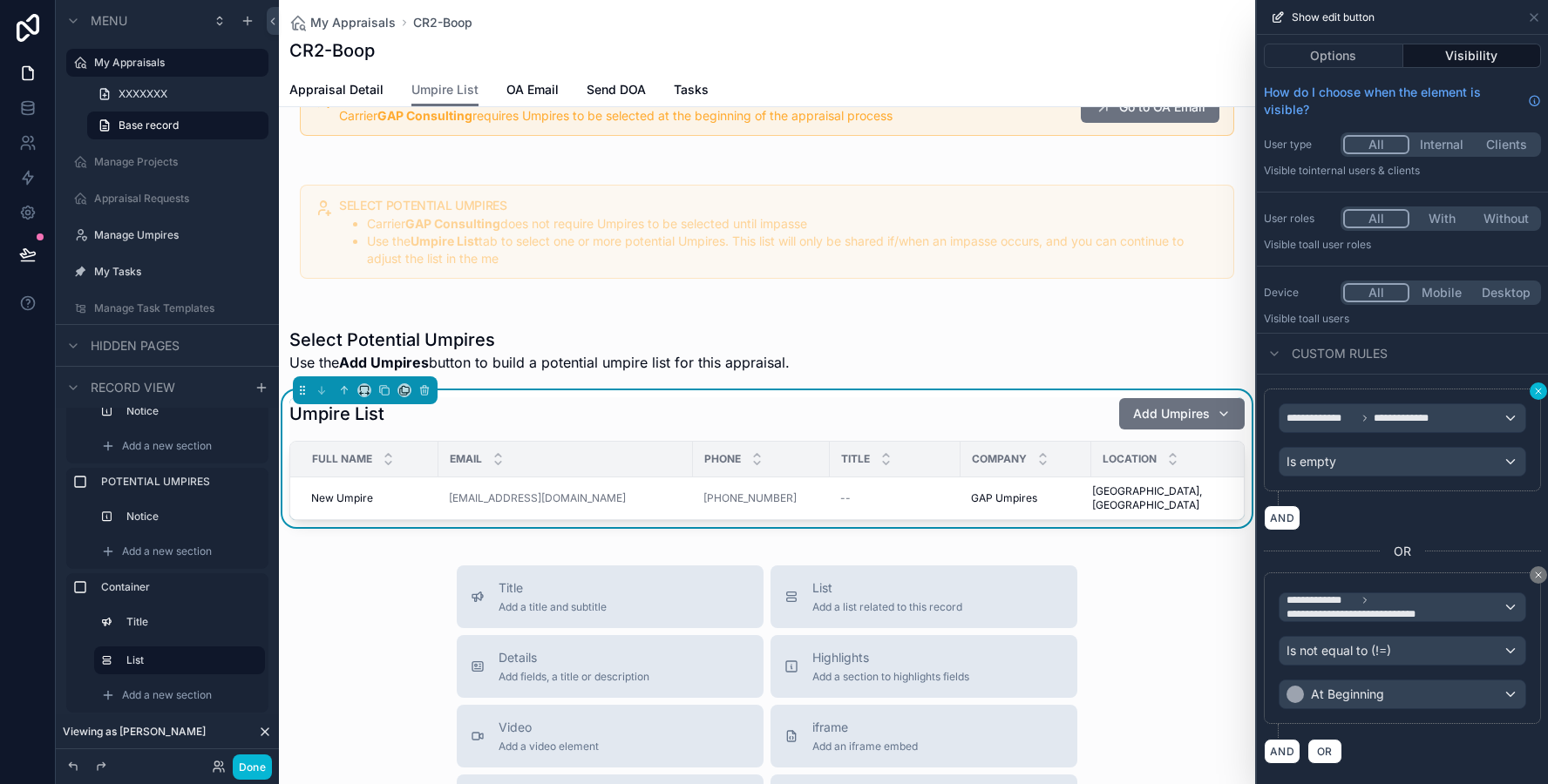
click at [1538, 391] on icon at bounding box center [1538, 391] width 5 height 5
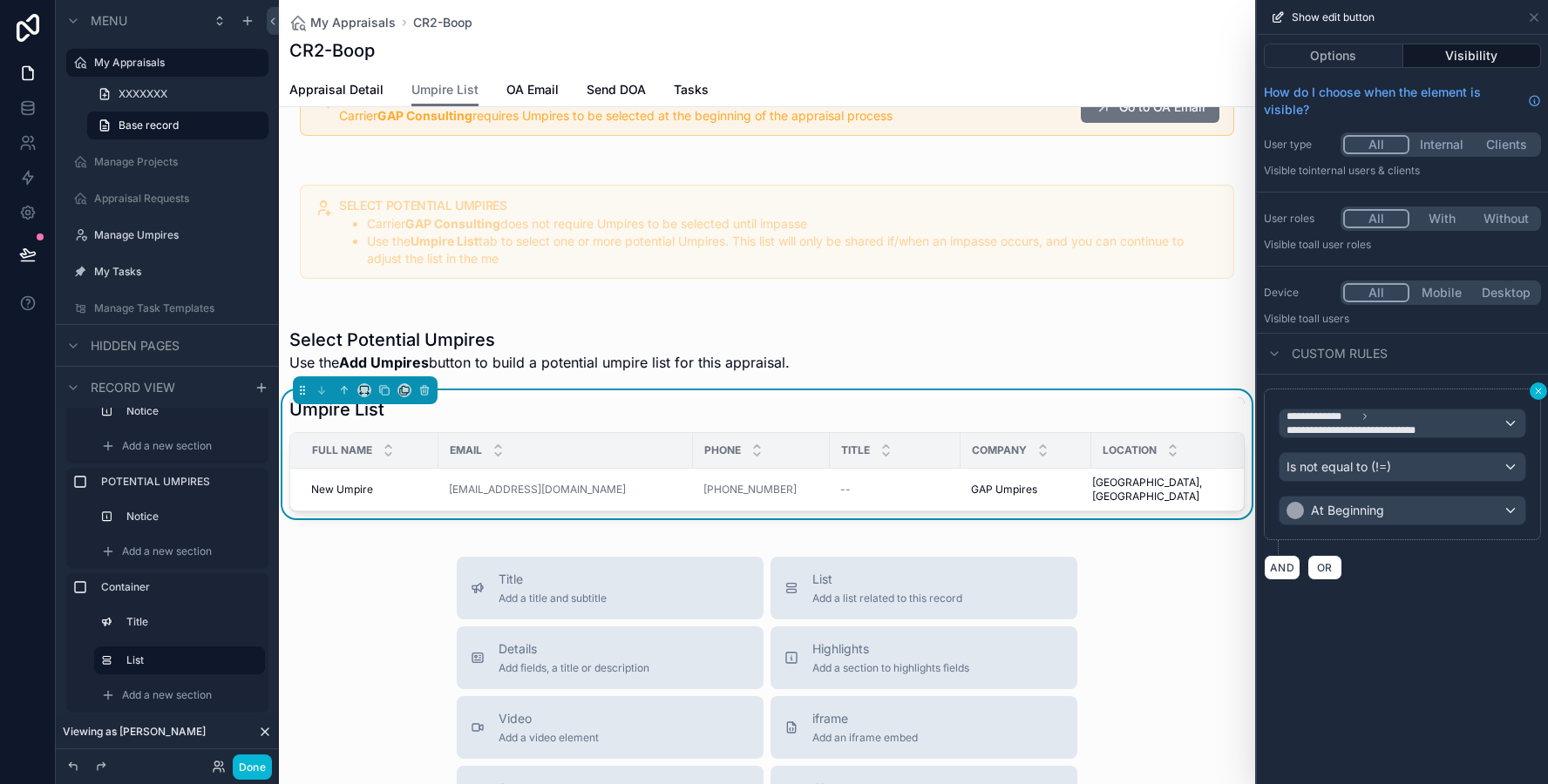
click at [1538, 391] on icon at bounding box center [1538, 391] width 5 height 5
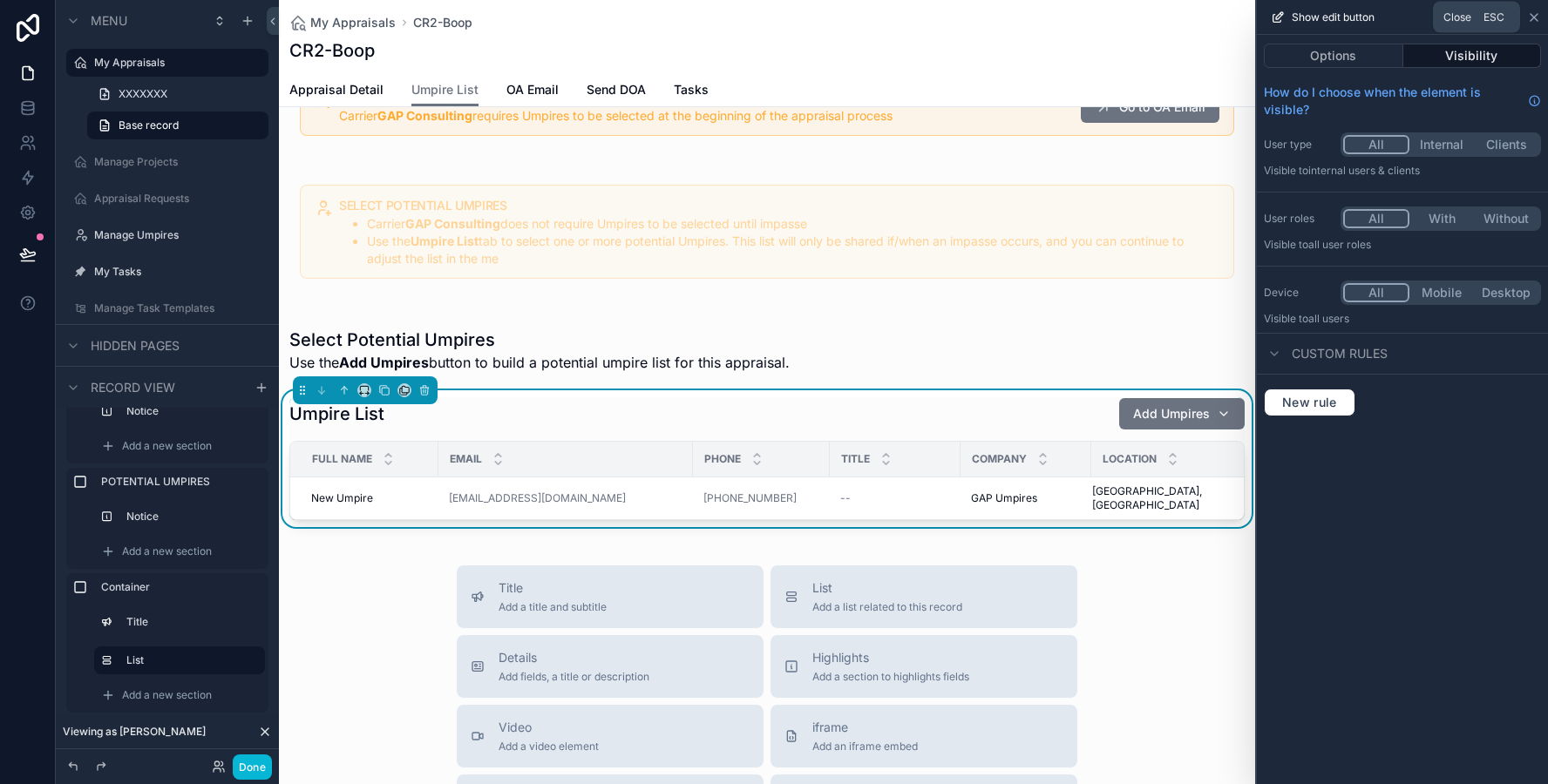
click at [1533, 15] on icon at bounding box center [1533, 16] width 14 height 14
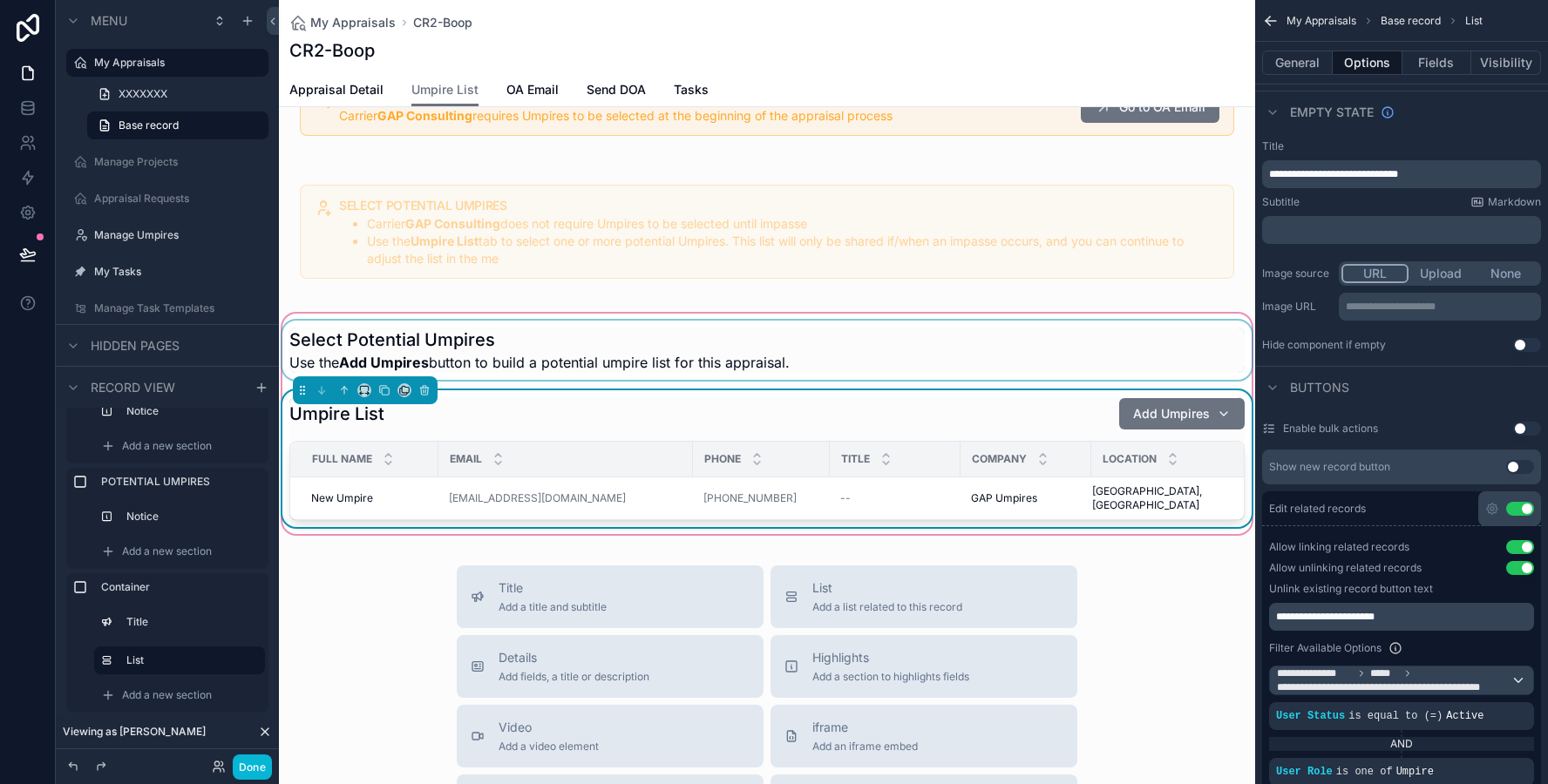
click at [966, 327] on div "scrollable content" at bounding box center [767, 350] width 976 height 59
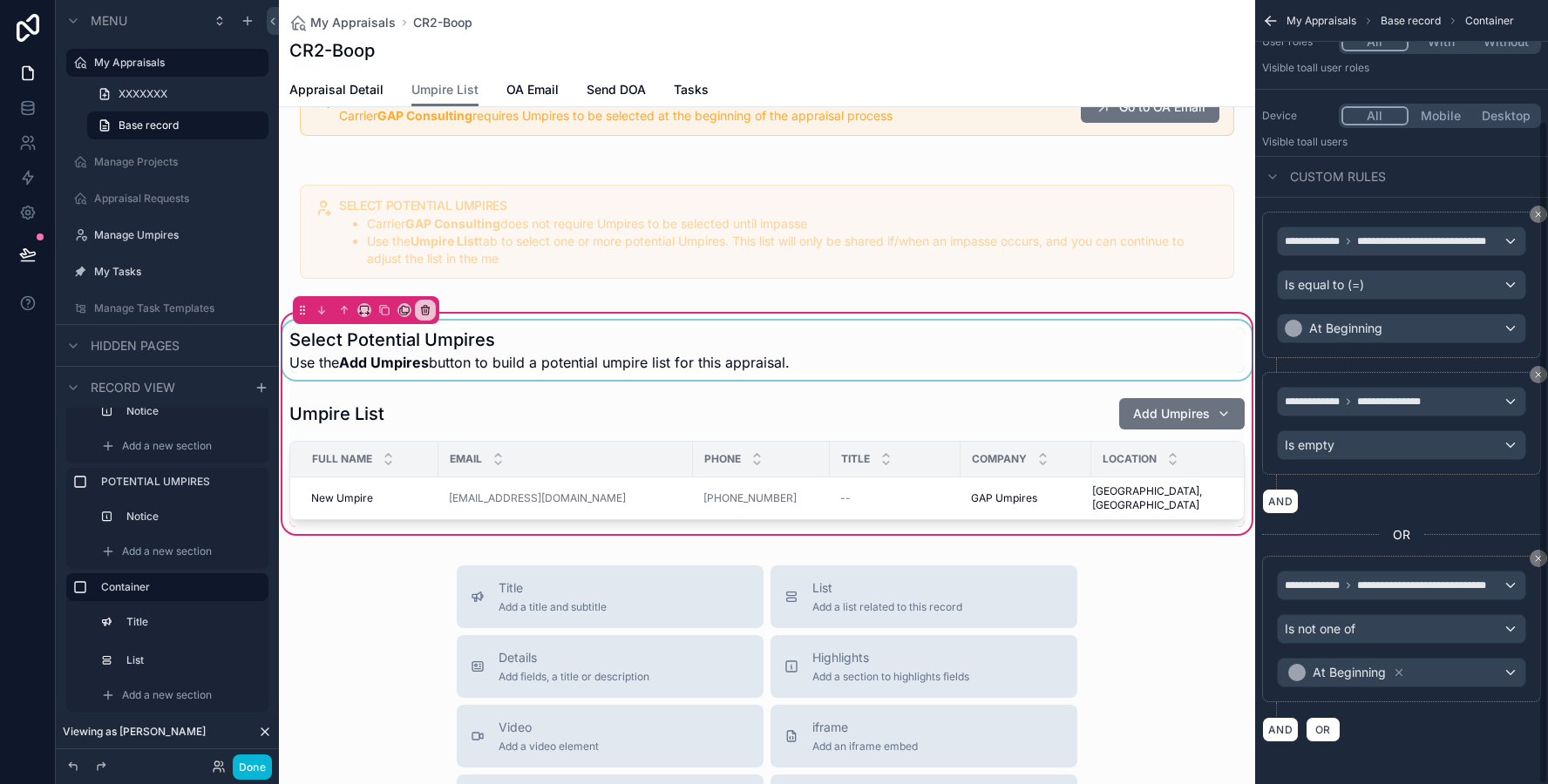
scroll to position [143, 0]
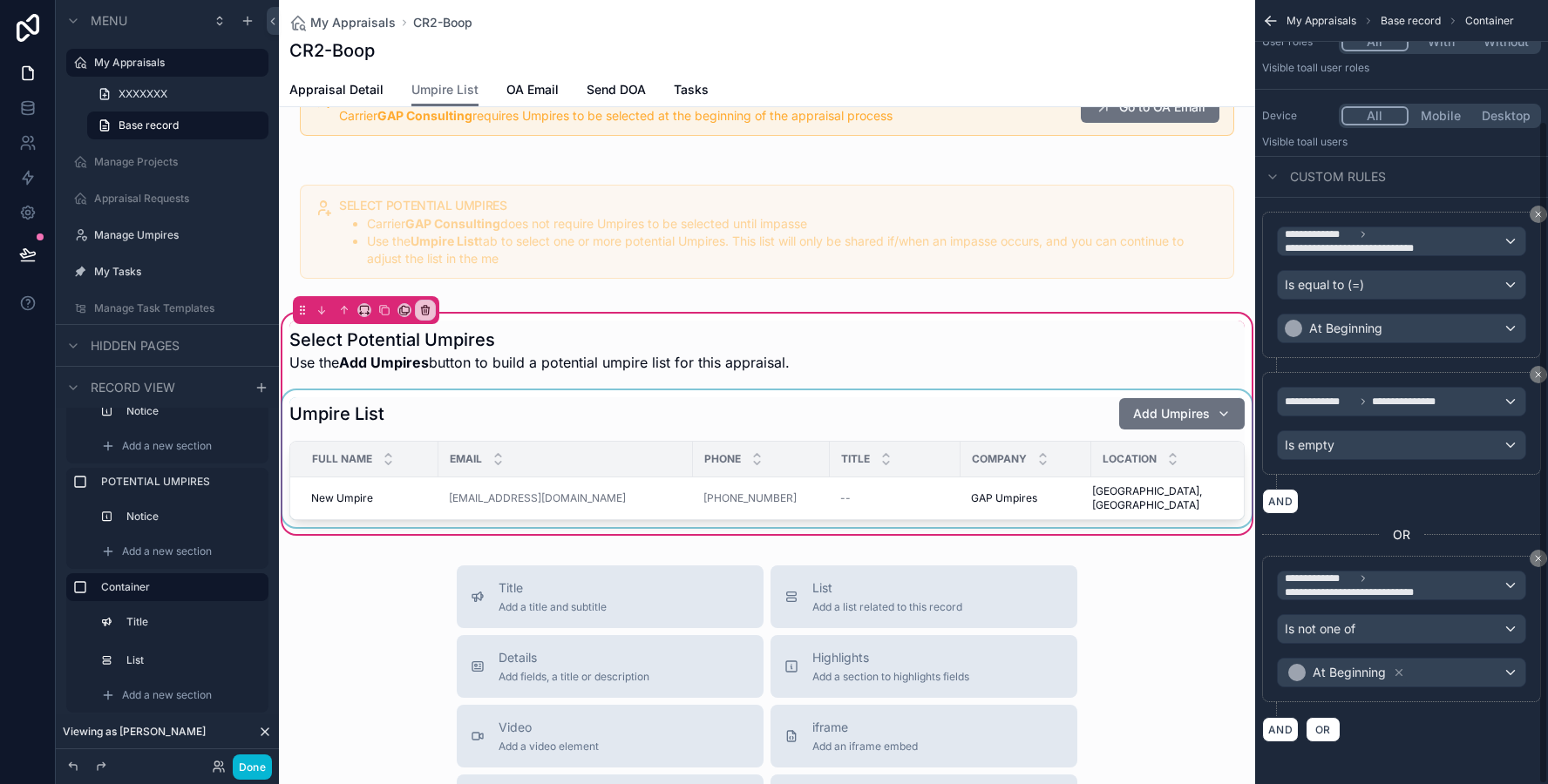
click at [968, 483] on div "scrollable content" at bounding box center [767, 458] width 976 height 136
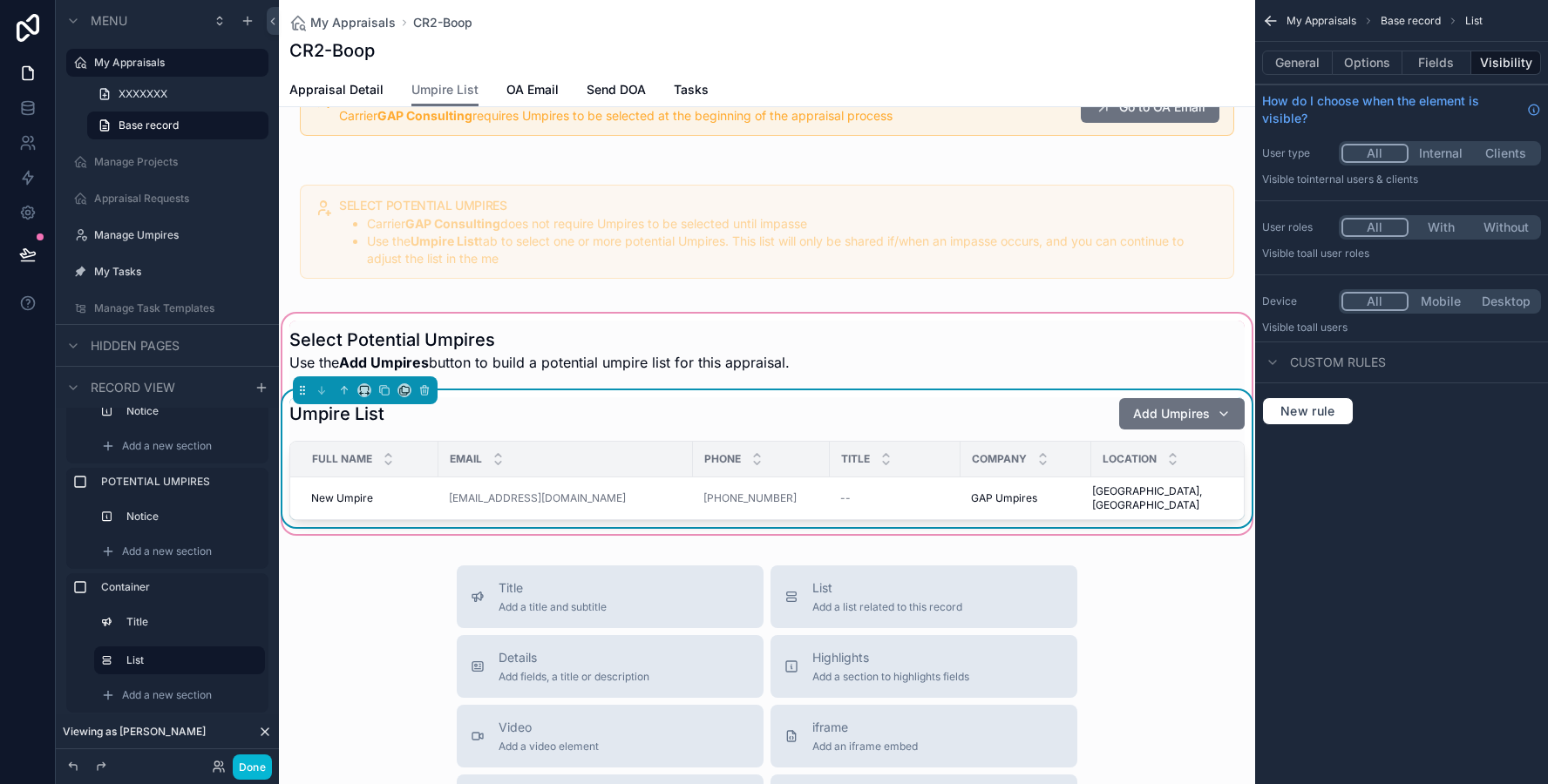
scroll to position [0, 0]
click at [929, 318] on div "Select Potential Umpires Use the Add Umpires button to build a potential umpire…" at bounding box center [767, 424] width 976 height 227
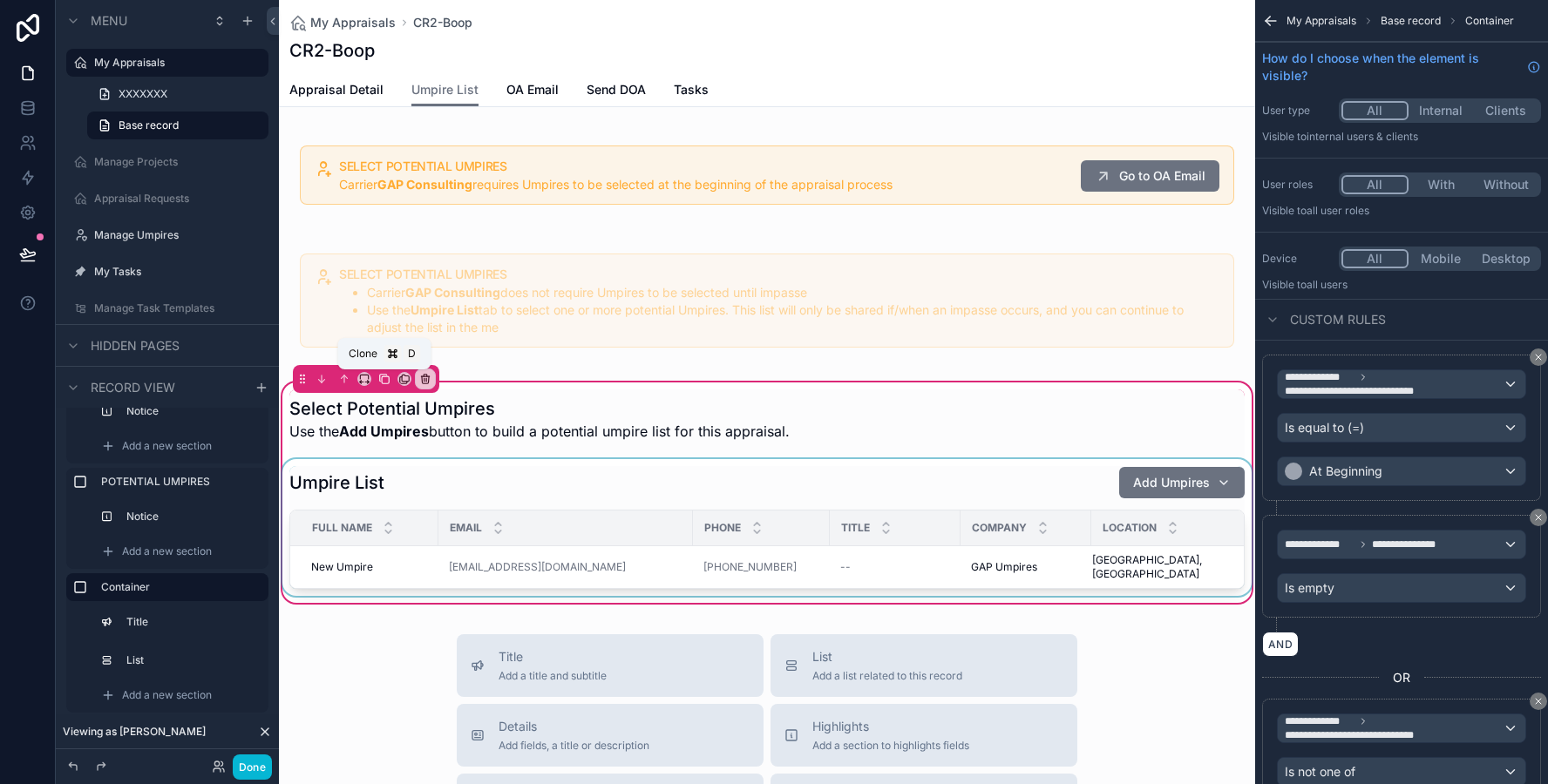
click at [387, 381] on icon "scrollable content" at bounding box center [384, 378] width 12 height 12
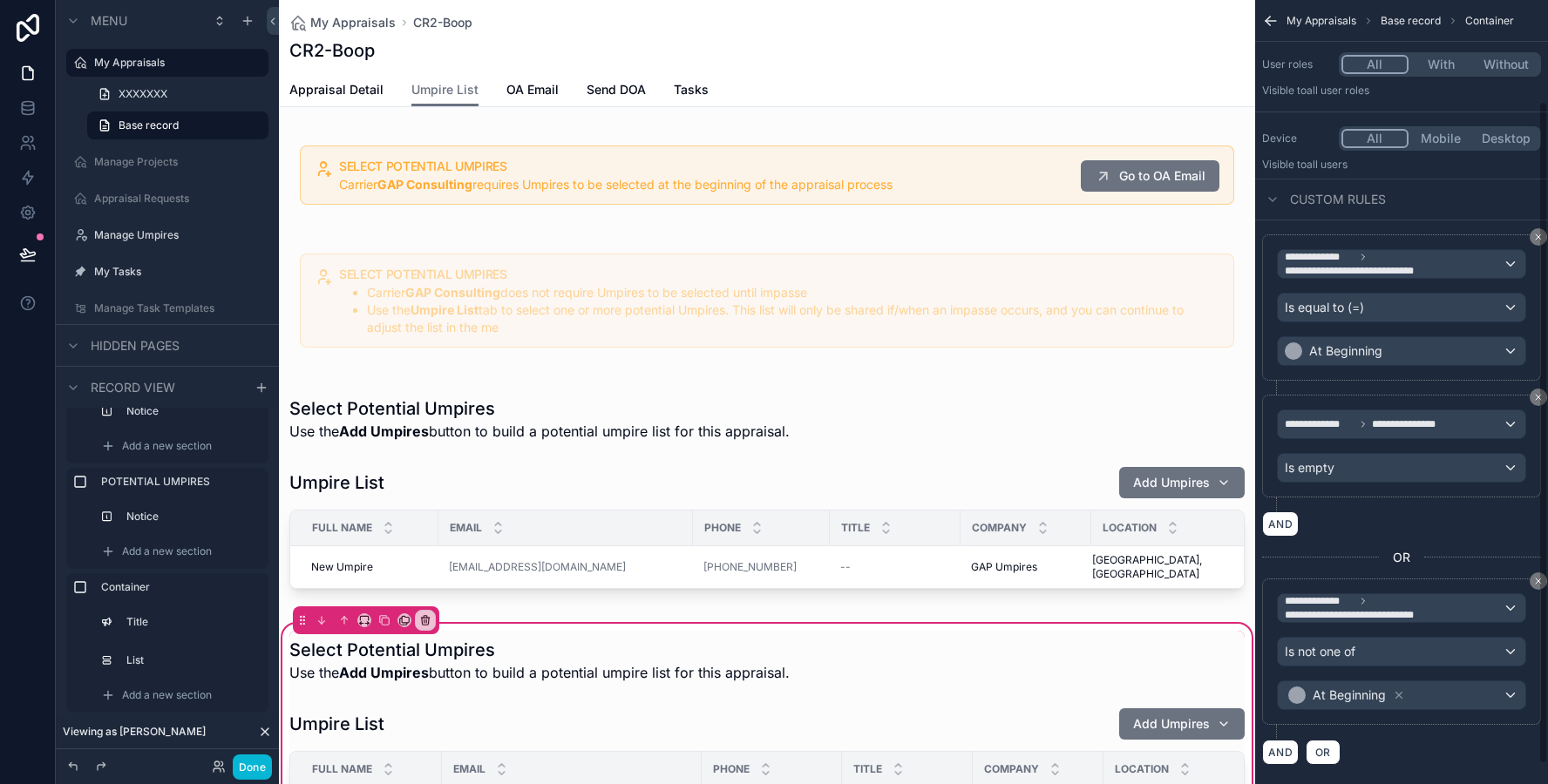
scroll to position [122, 0]
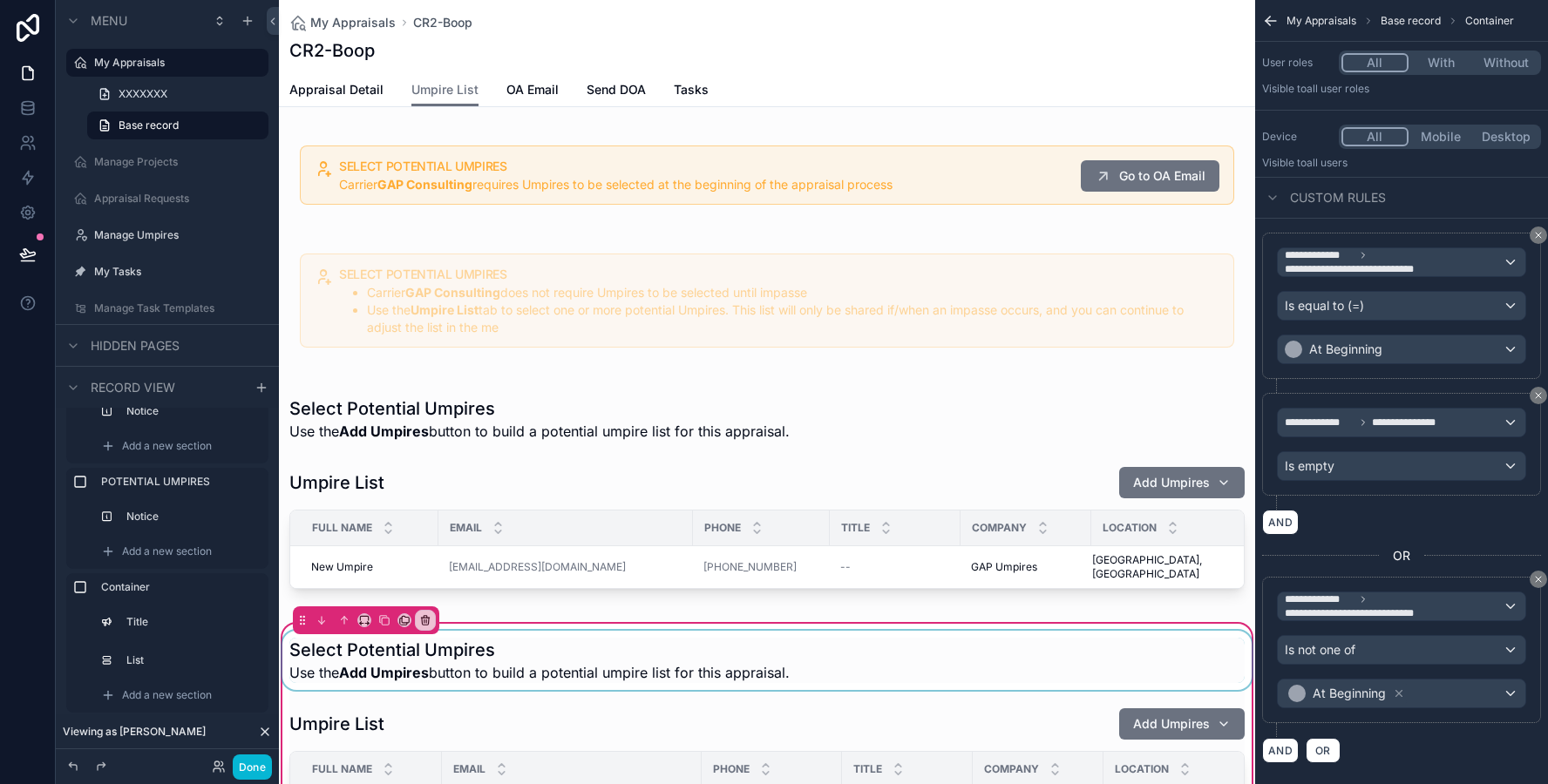
click at [947, 631] on div "scrollable content" at bounding box center [767, 660] width 976 height 59
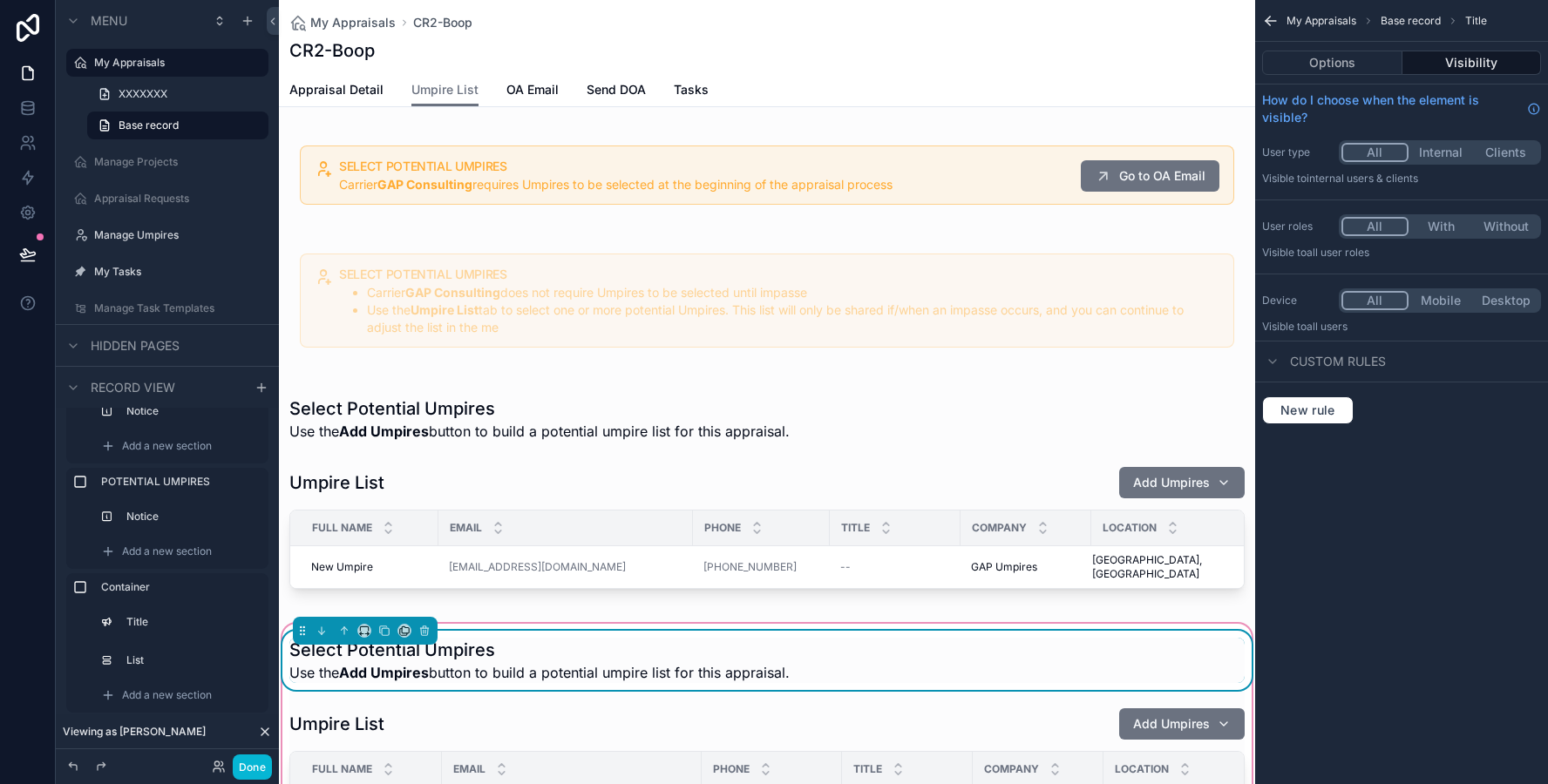
scroll to position [0, 0]
click at [429, 625] on icon "scrollable content" at bounding box center [424, 630] width 12 height 12
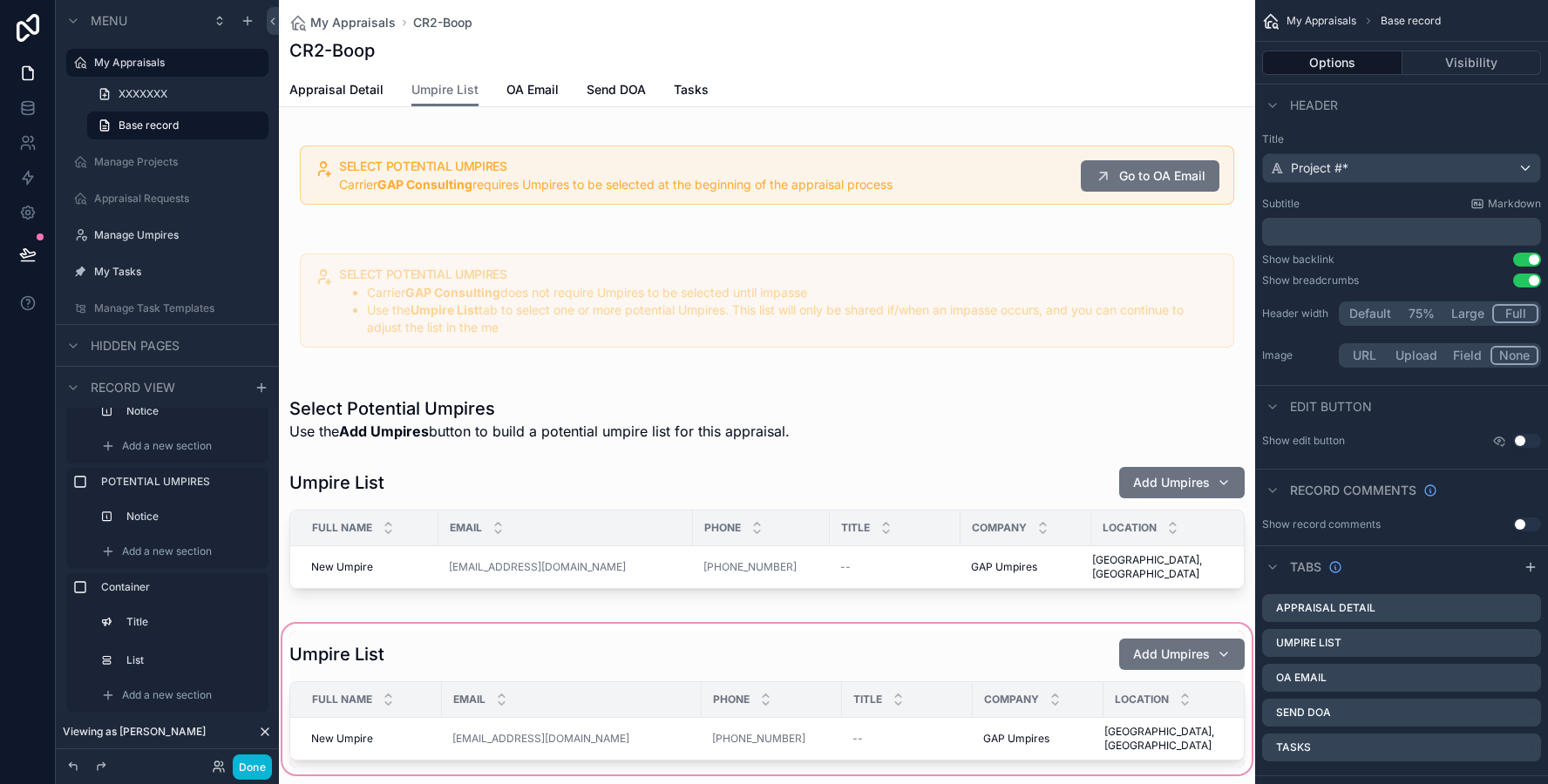
click at [437, 644] on div "scrollable content" at bounding box center [767, 699] width 976 height 157
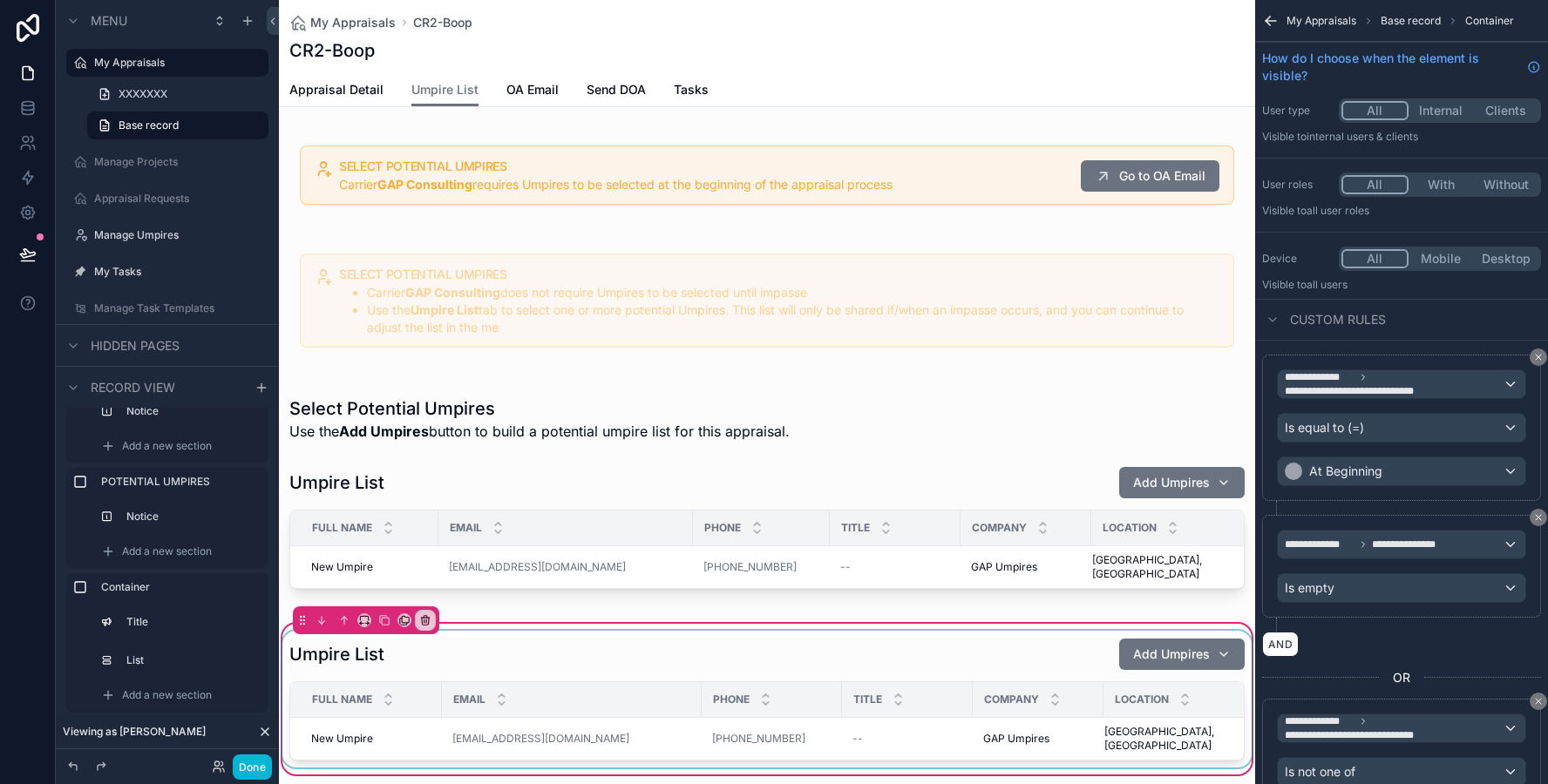
click at [454, 637] on div "scrollable content" at bounding box center [767, 699] width 976 height 136
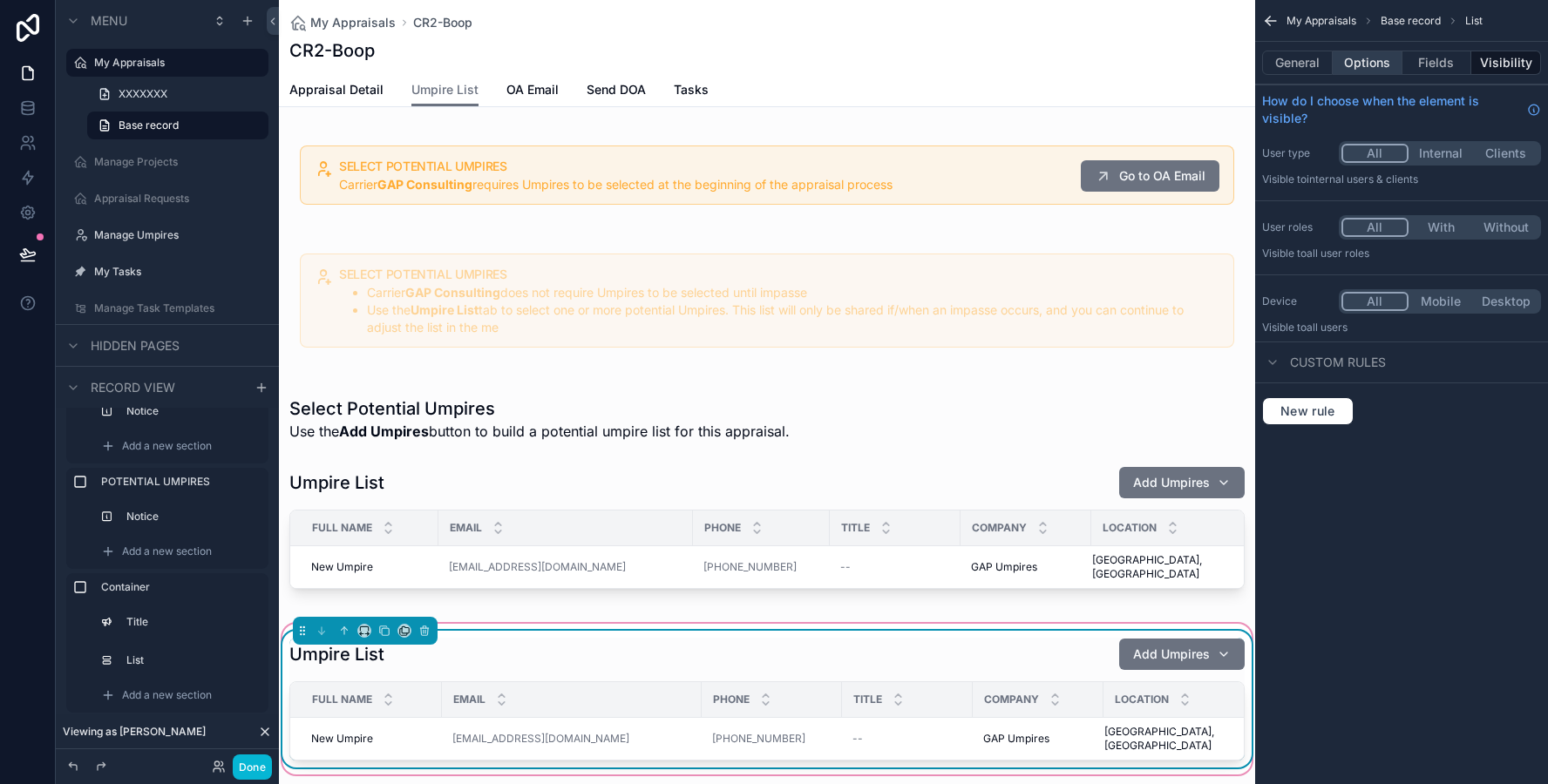
click at [1352, 59] on button "Options" at bounding box center [1367, 63] width 70 height 25
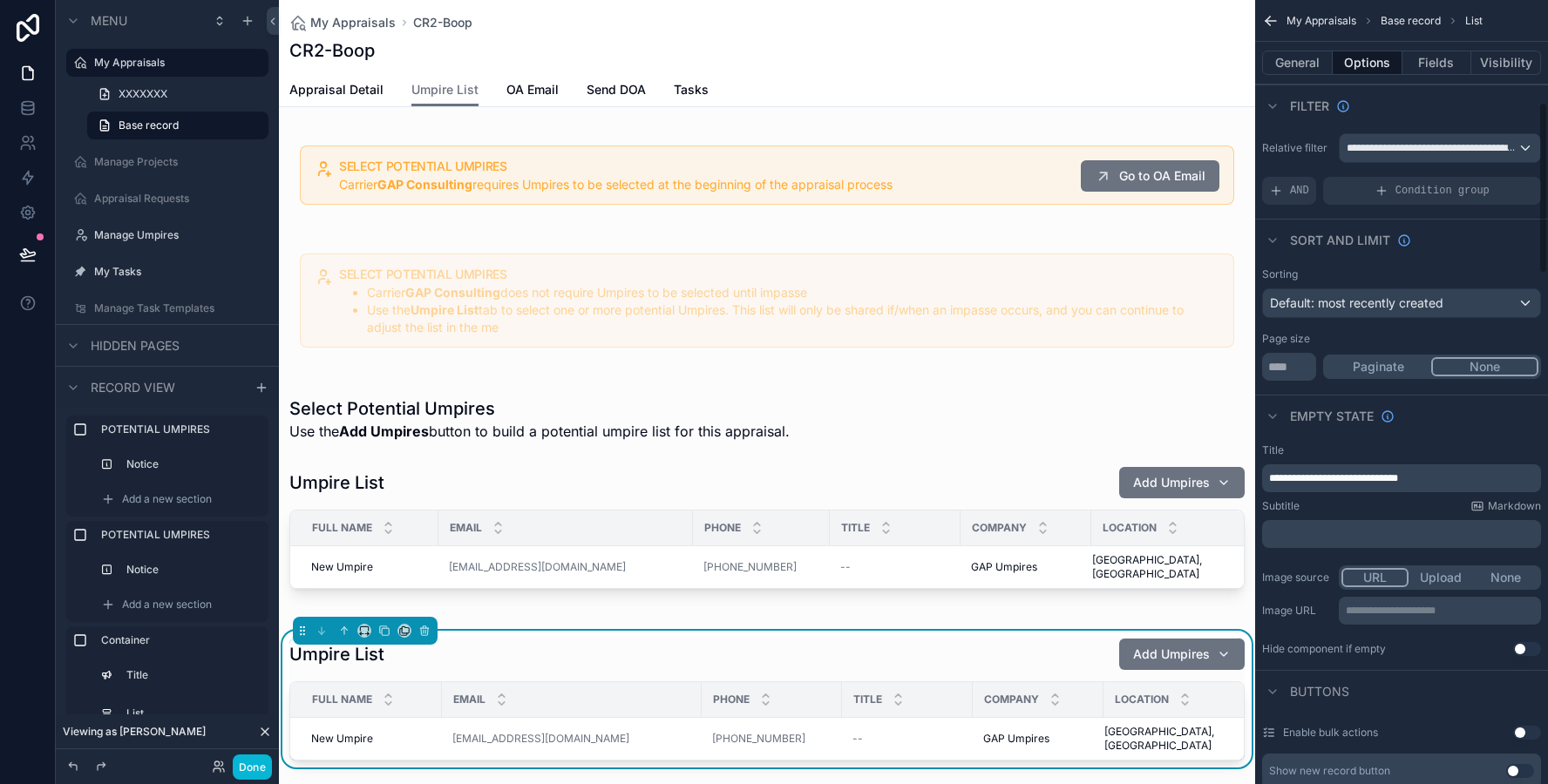
scroll to position [466, 0]
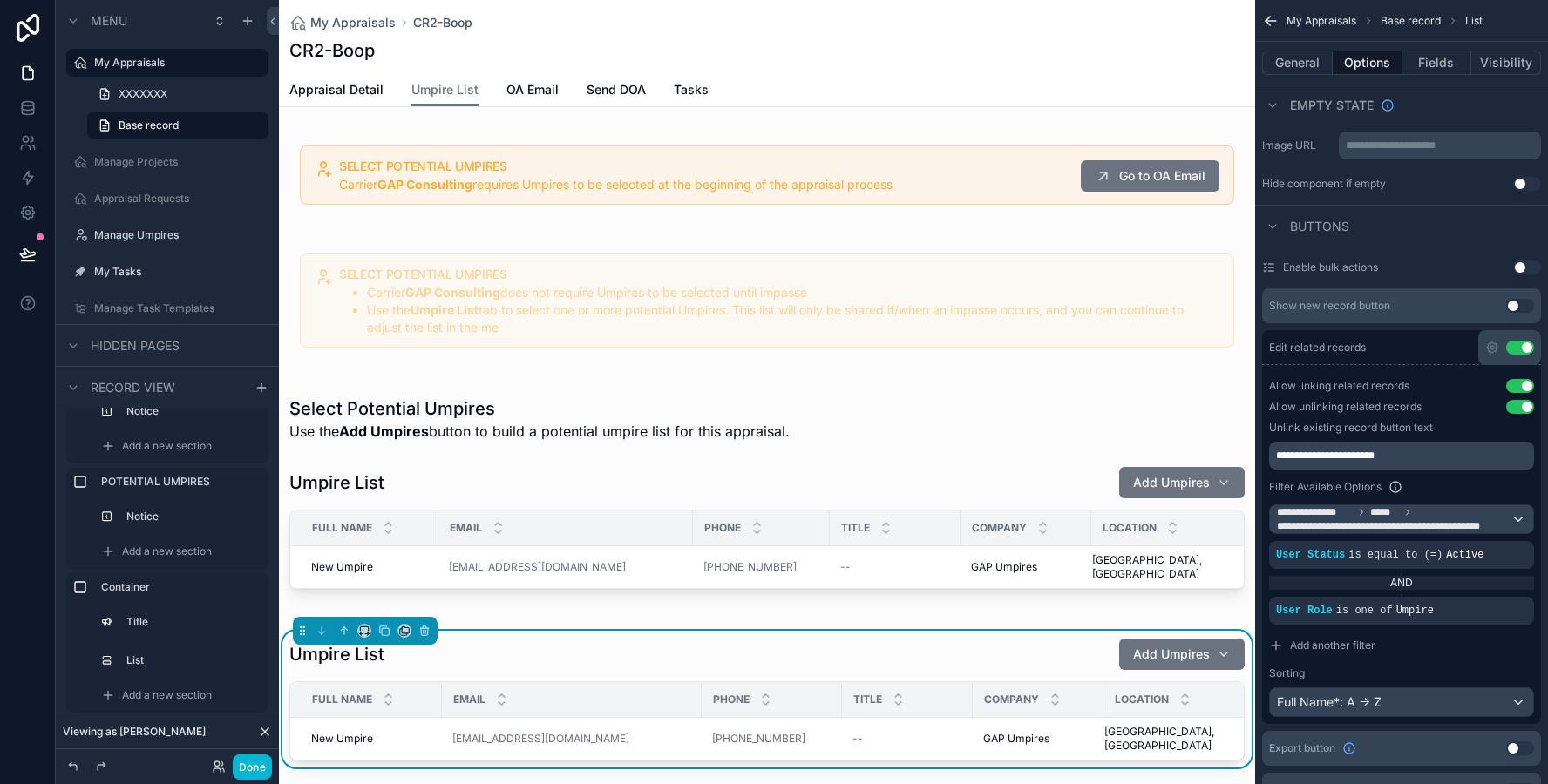
click at [1518, 343] on button "Use setting" at bounding box center [1520, 347] width 28 height 14
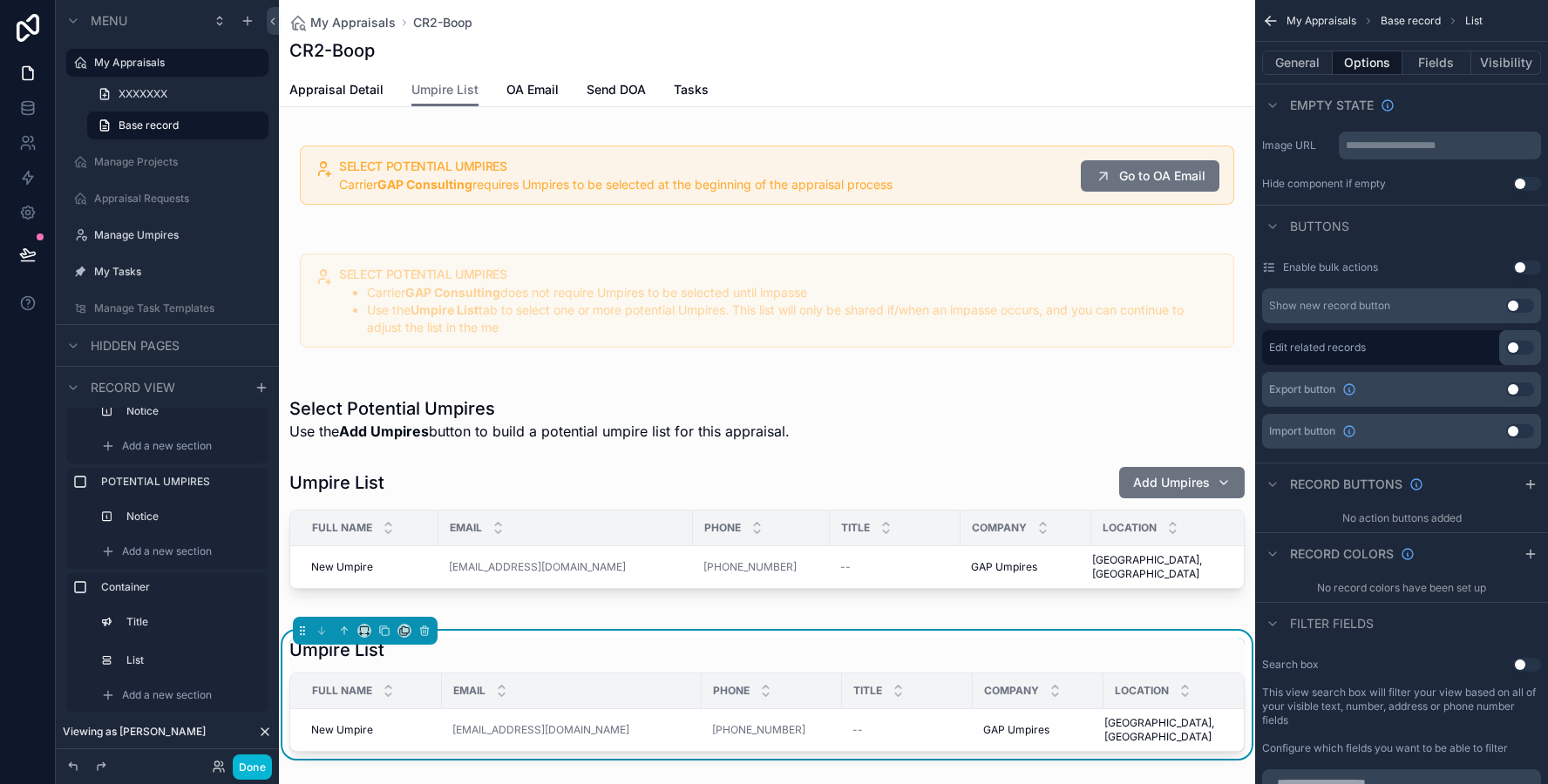
click at [809, 620] on div "Umpire List Full Name Email Phone Title Company Location New Umpire New Umpire …" at bounding box center [767, 695] width 976 height 149
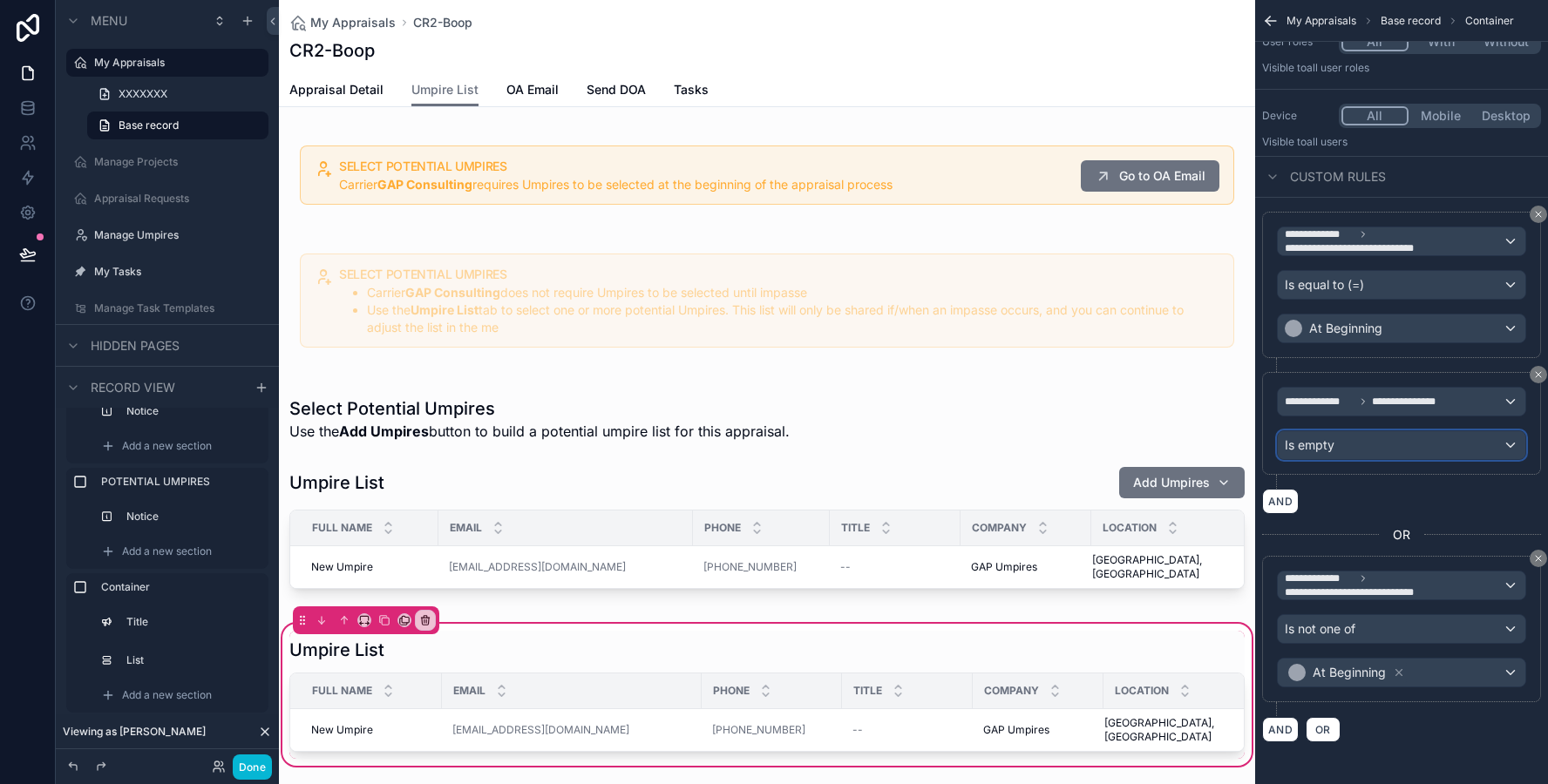
click at [1325, 444] on span "Is empty" at bounding box center [1309, 445] width 50 height 17
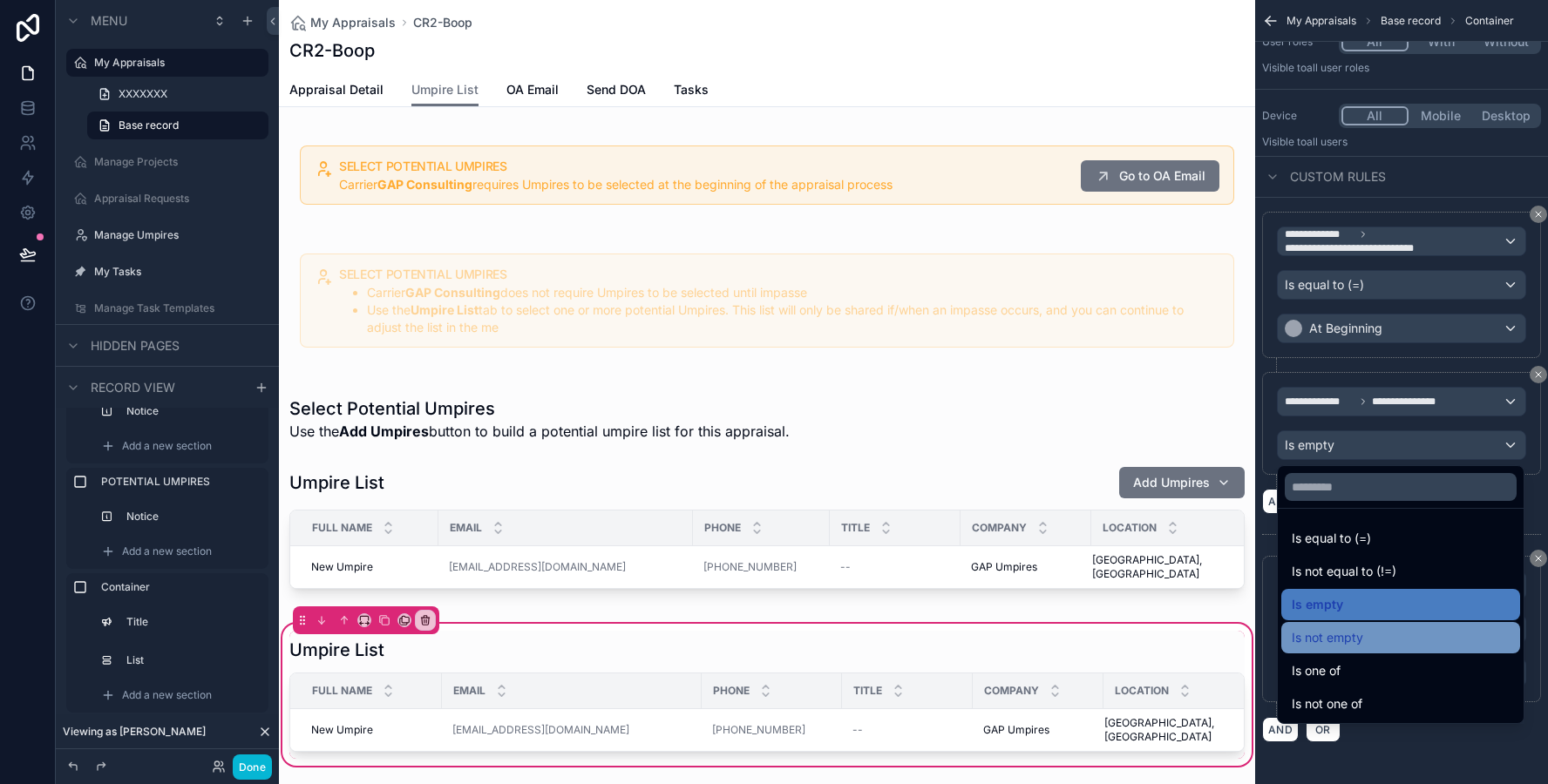
click at [1319, 645] on span "Is not empty" at bounding box center [1327, 638] width 72 height 21
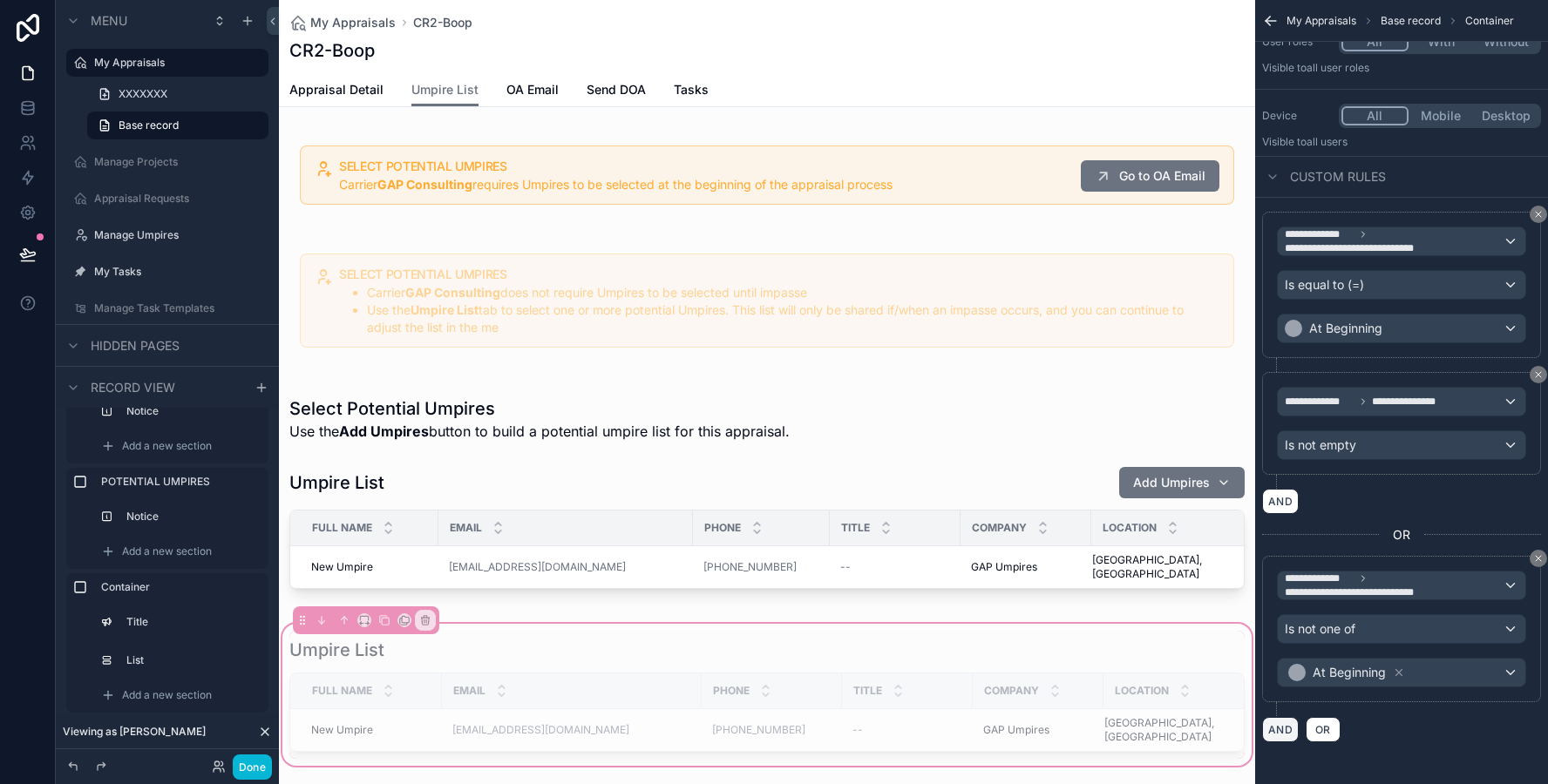
click at [1277, 734] on button "AND" at bounding box center [1280, 730] width 36 height 25
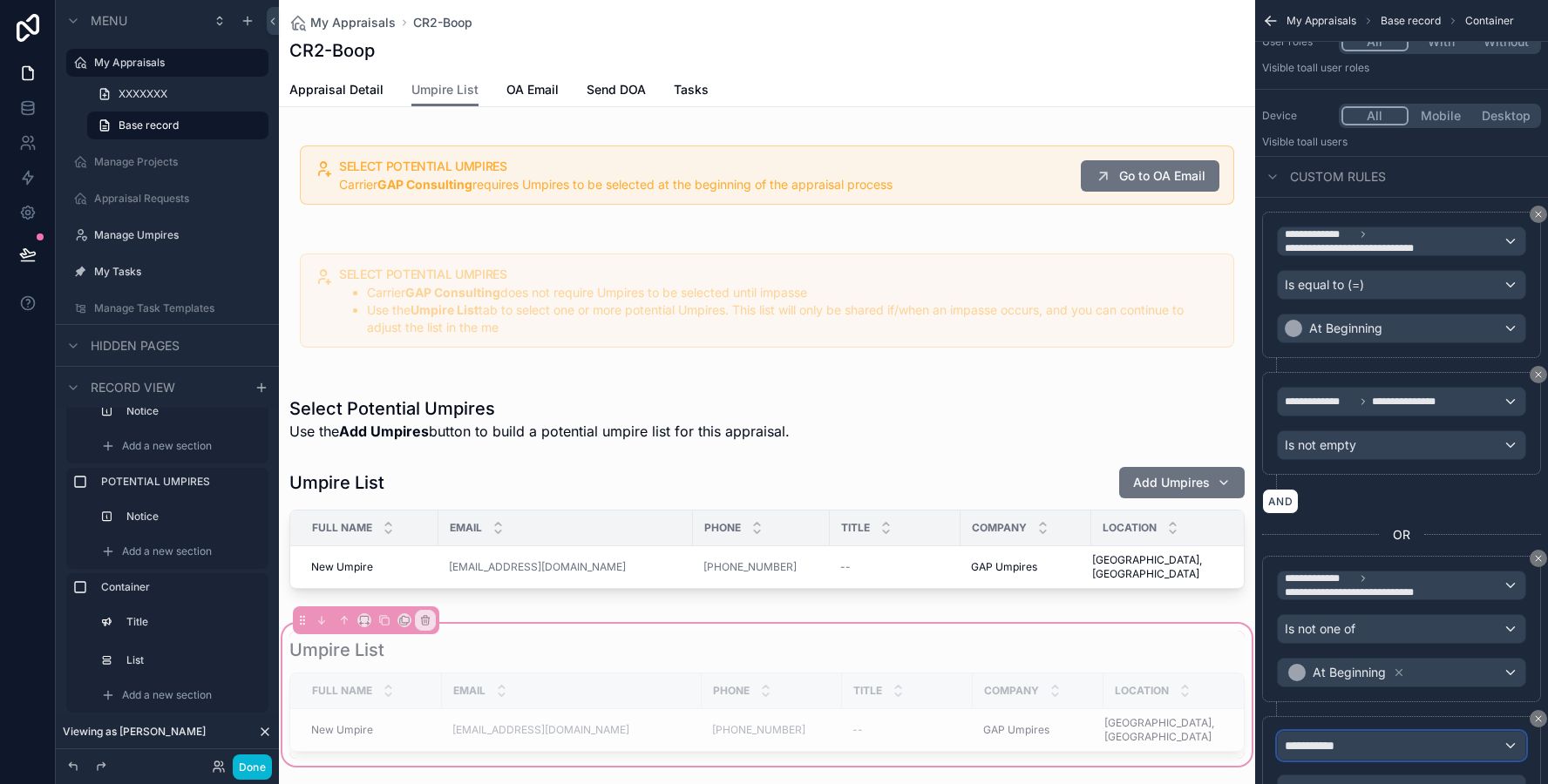
click at [1305, 744] on span "**********" at bounding box center [1316, 746] width 65 height 17
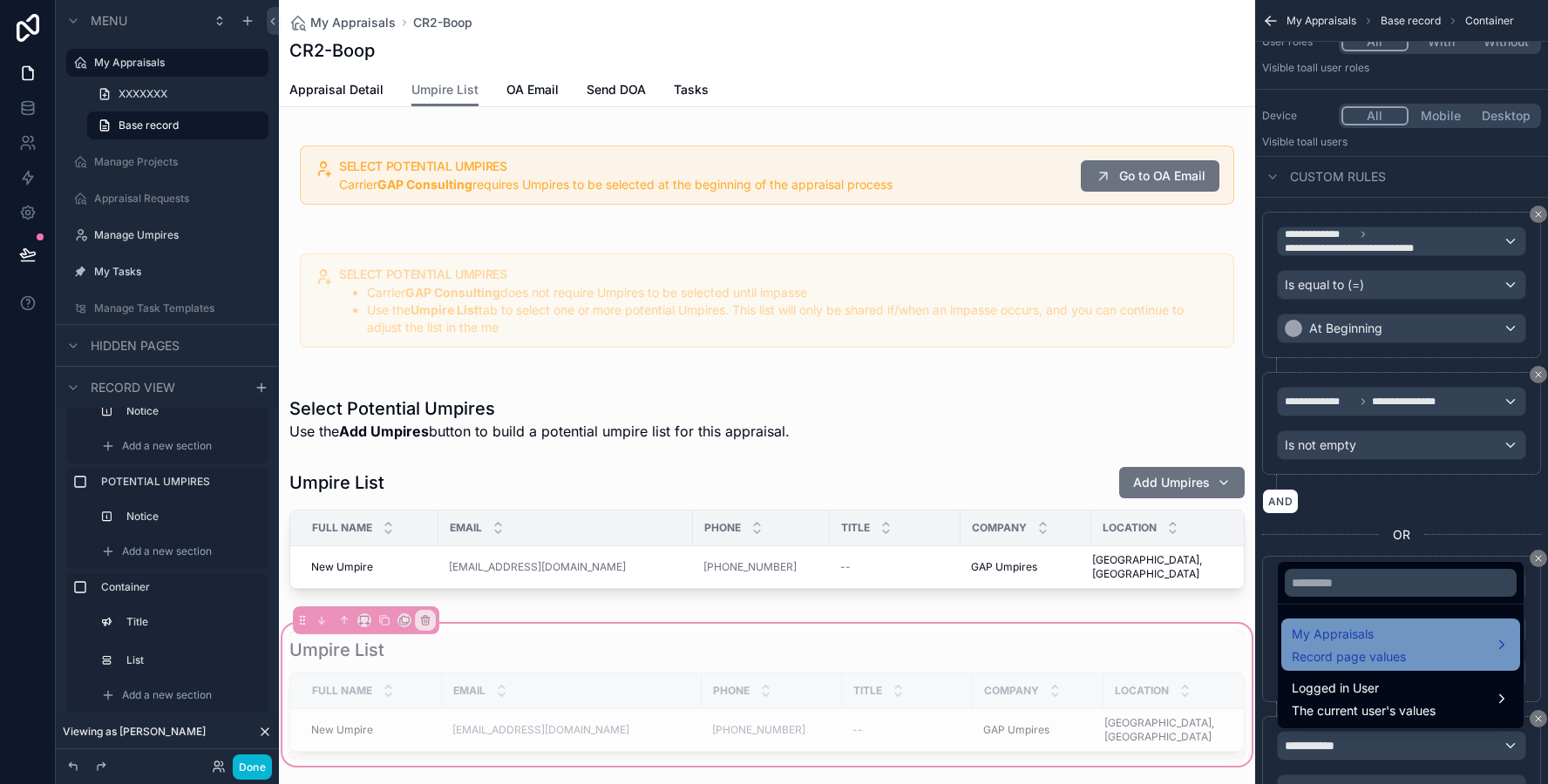
click at [1318, 646] on div "My Appraisals Record page values" at bounding box center [1349, 645] width 115 height 42
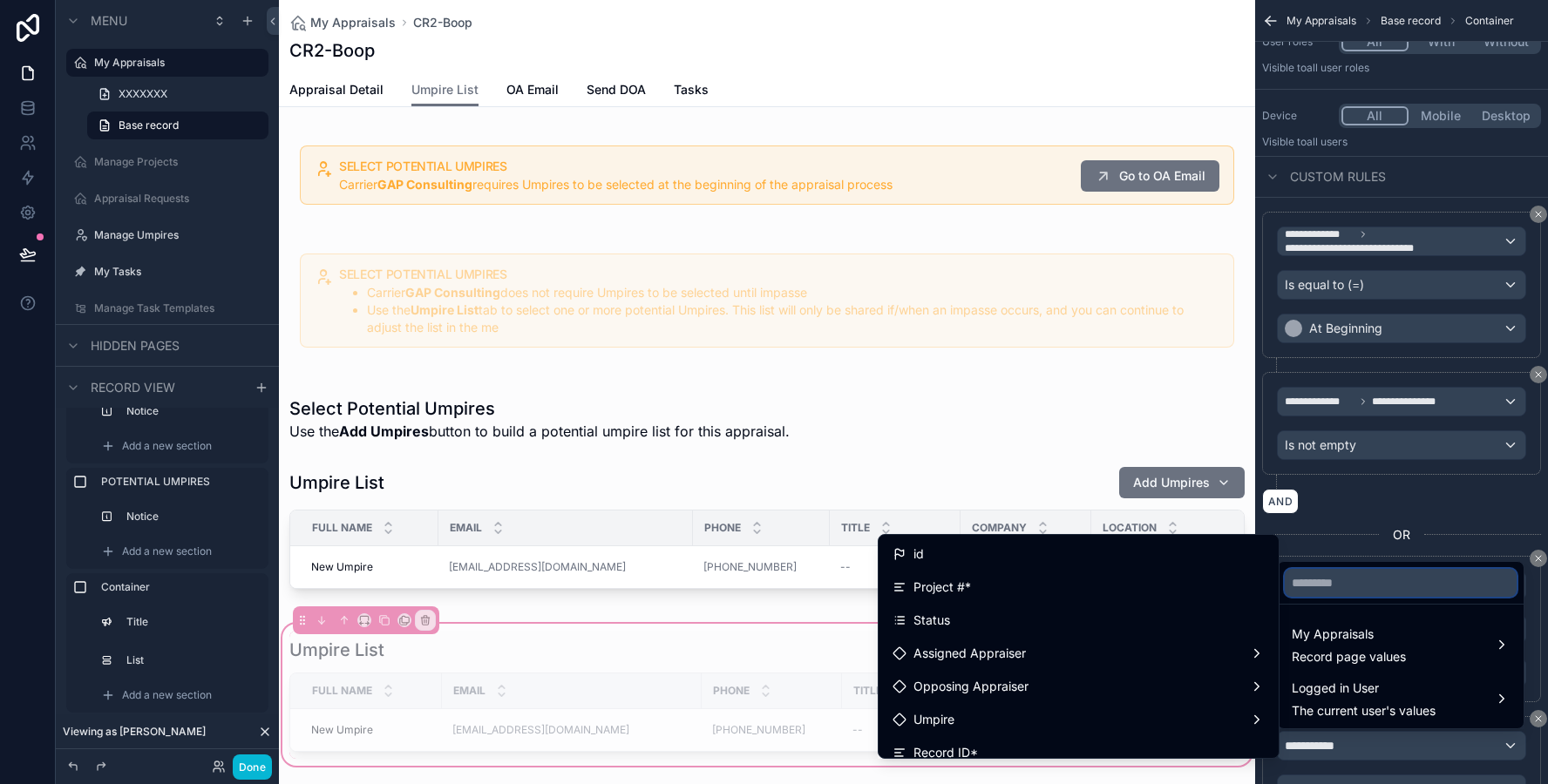
click at [1318, 571] on input "text" at bounding box center [1400, 583] width 232 height 28
type input "******"
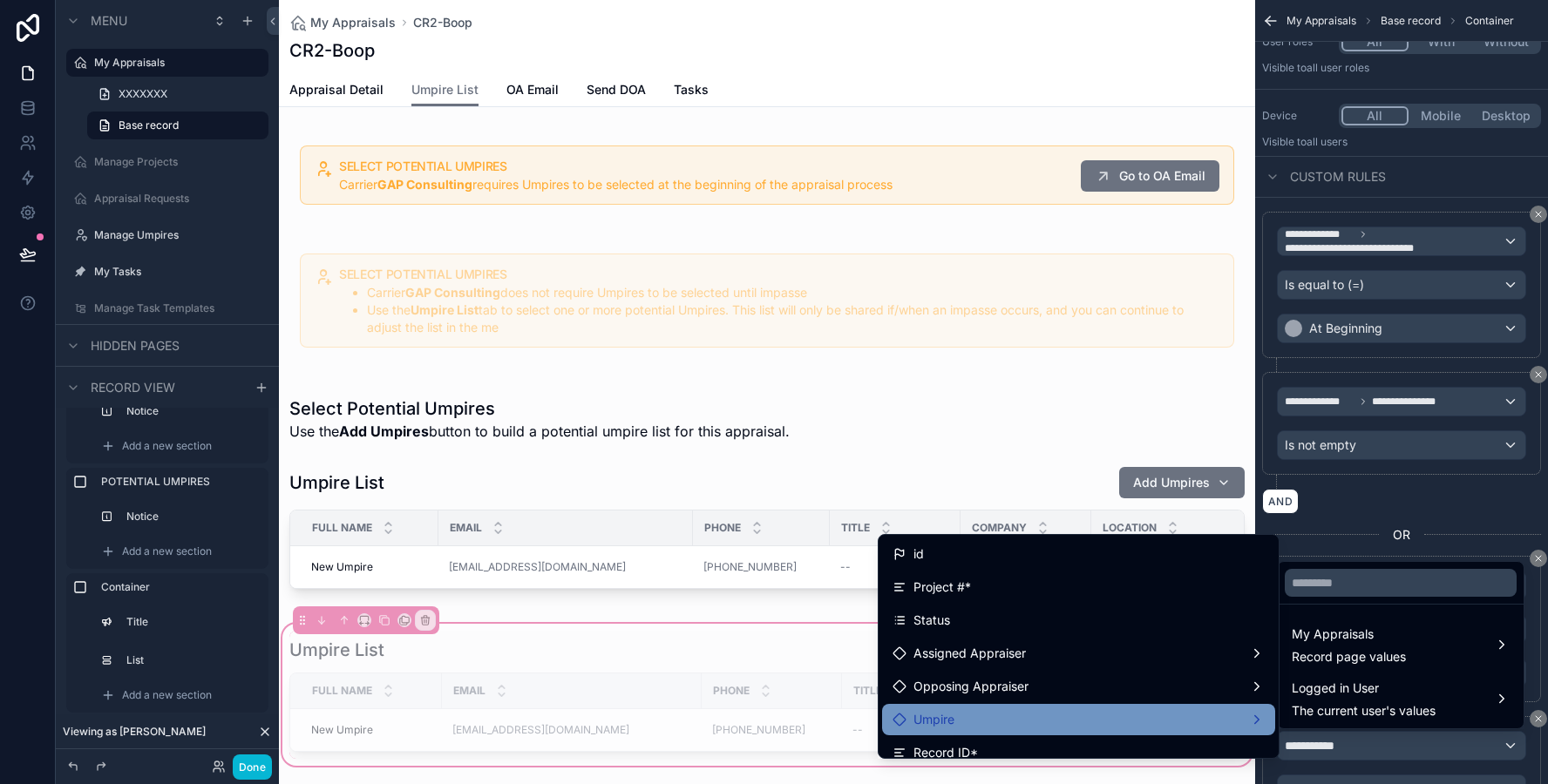
click at [1083, 713] on div "Umpire" at bounding box center [1078, 719] width 372 height 21
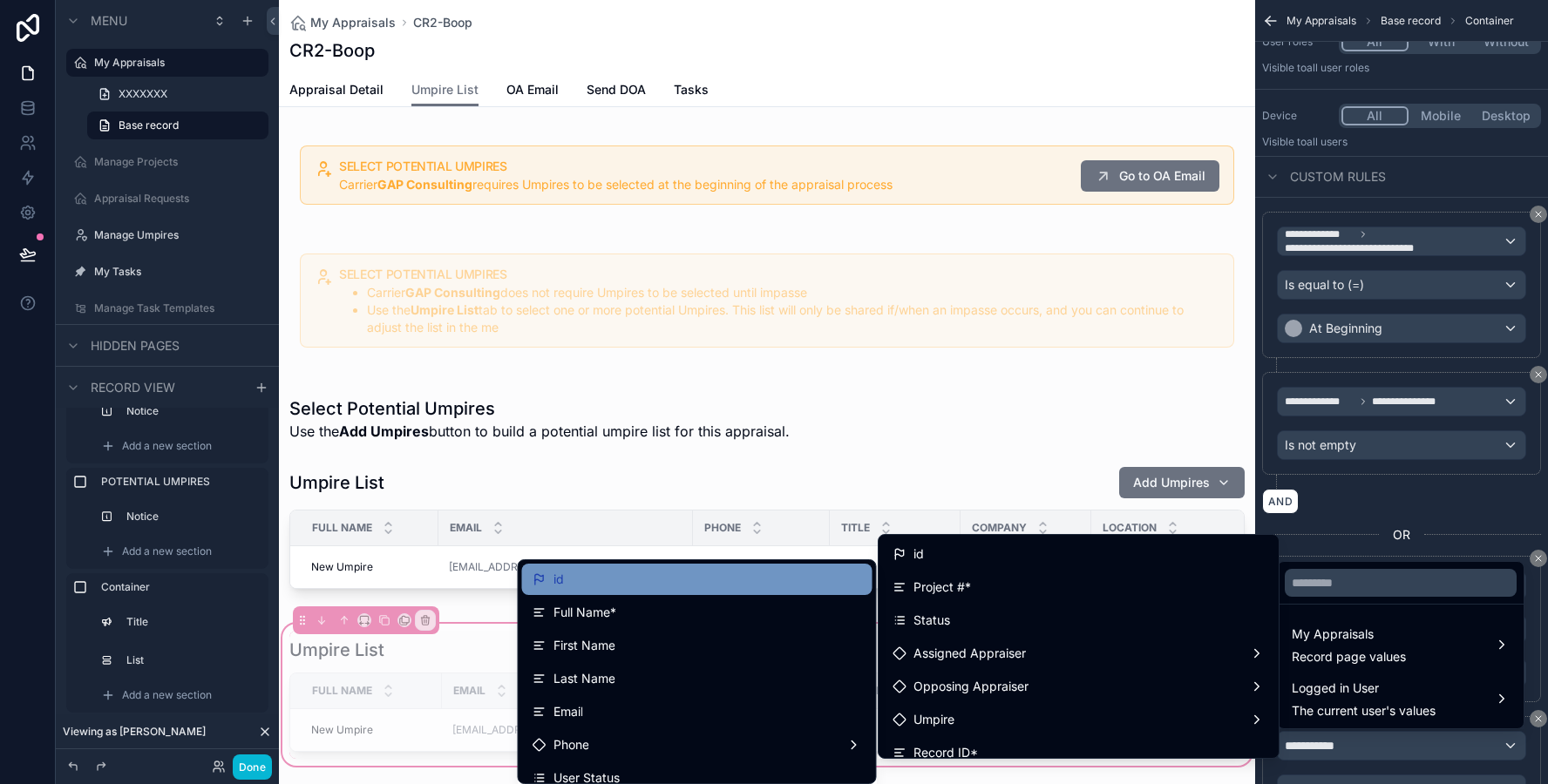
click at [676, 588] on div "id" at bounding box center [697, 579] width 329 height 21
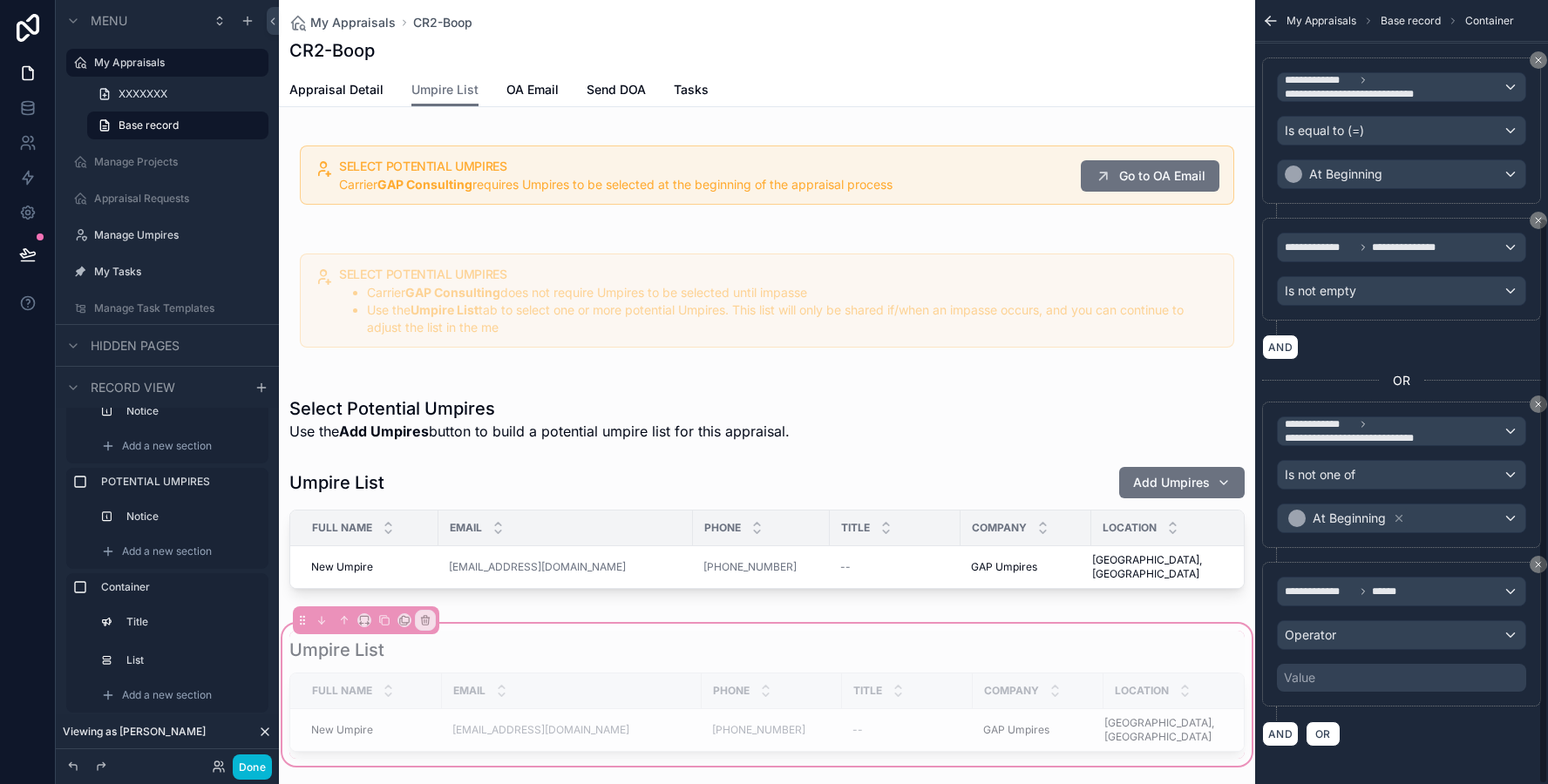
scroll to position [302, 0]
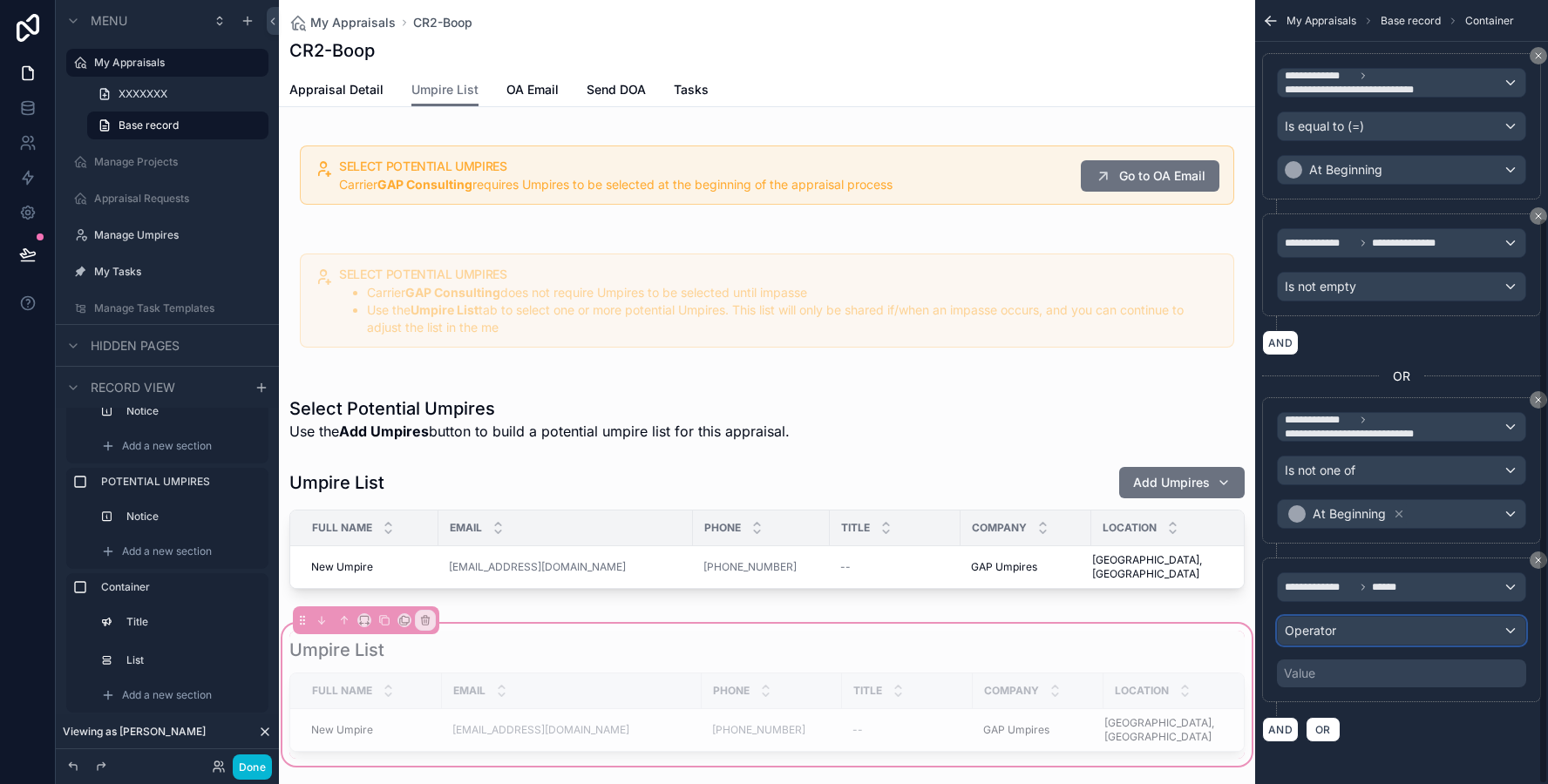
click at [1306, 627] on span "Operator" at bounding box center [1310, 630] width 52 height 15
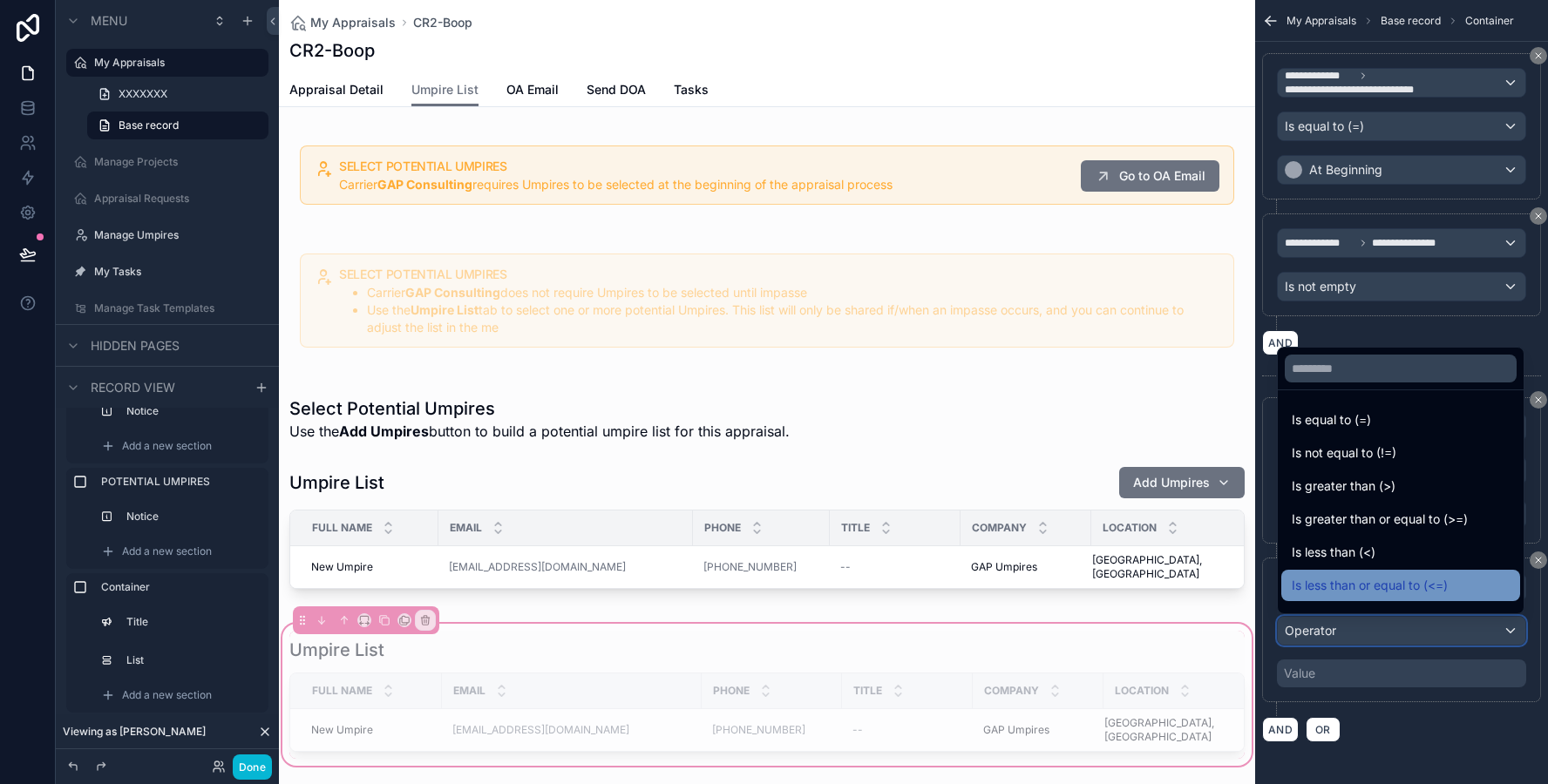
scroll to position [124, 0]
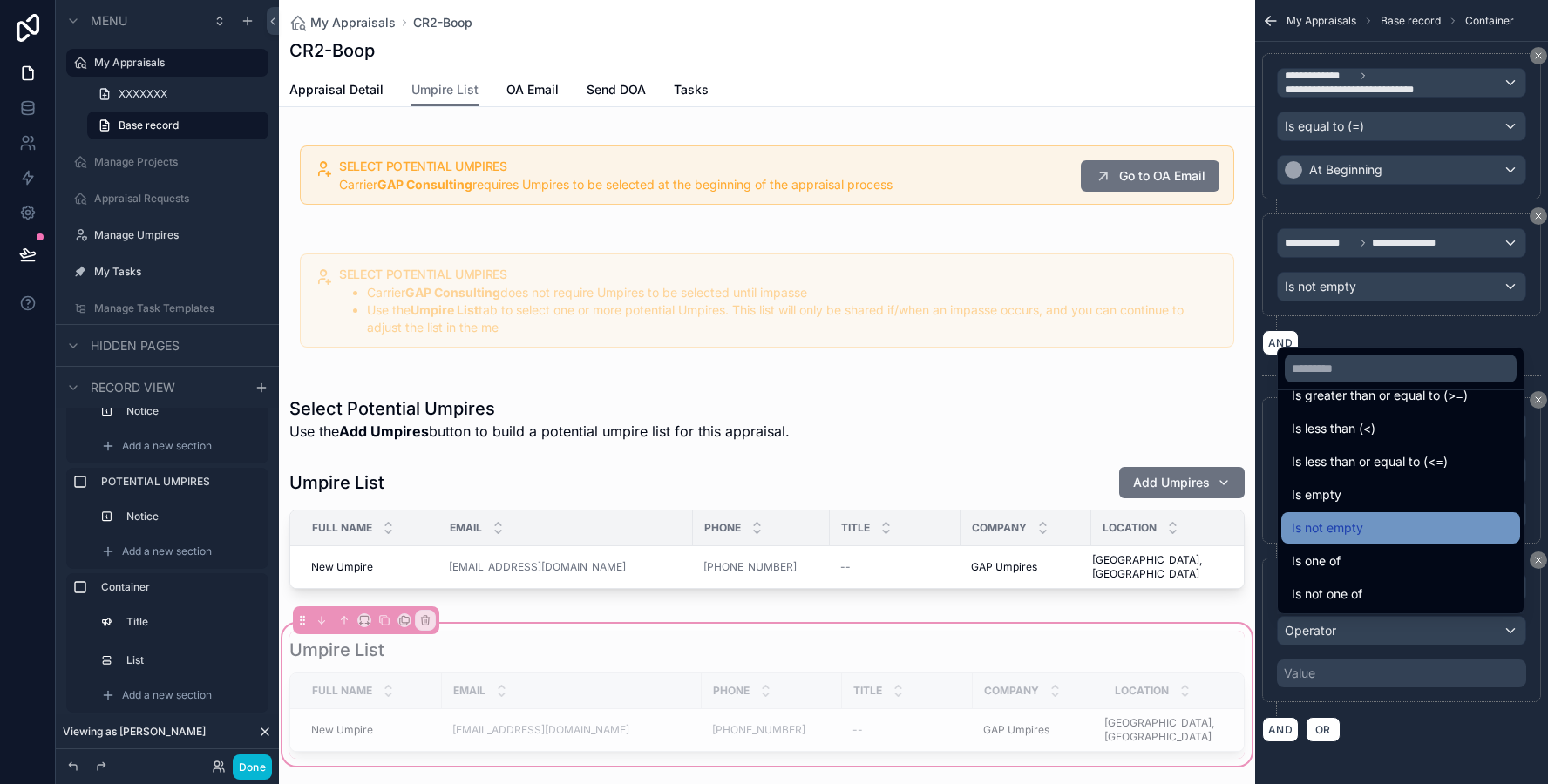
click at [1322, 540] on div "Is not empty" at bounding box center [1400, 528] width 239 height 31
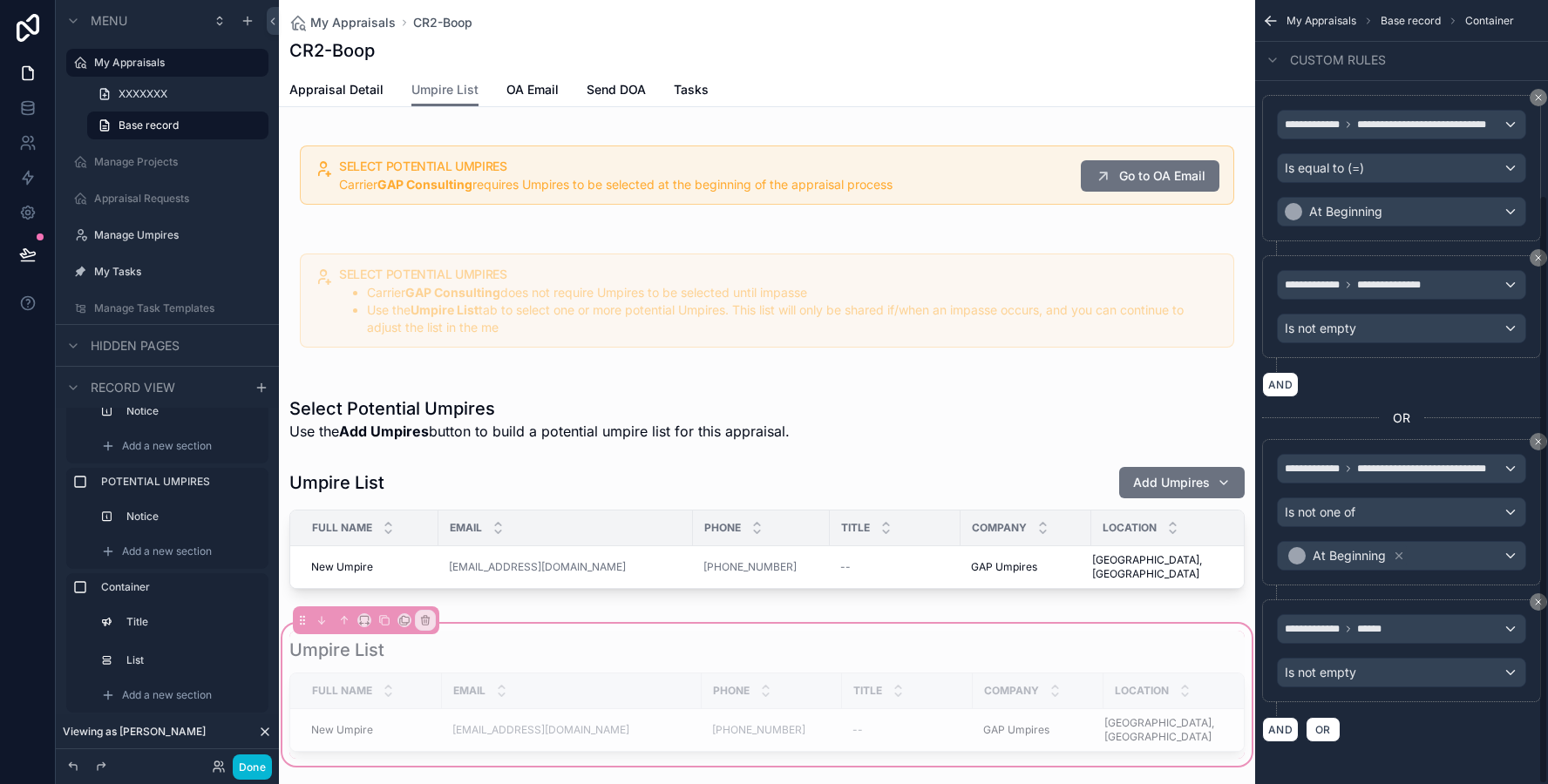
scroll to position [260, 0]
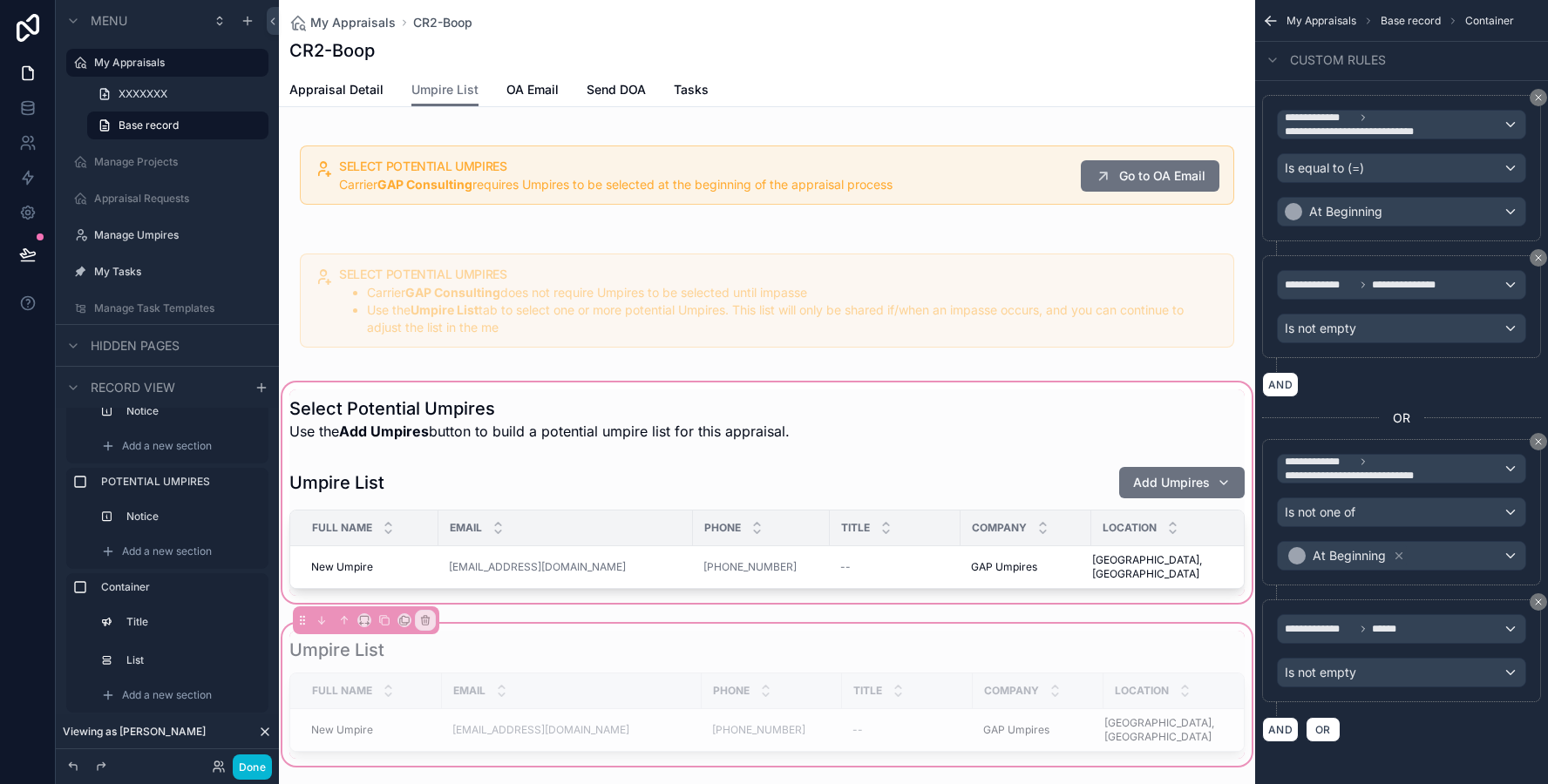
click at [990, 384] on div "scrollable content" at bounding box center [767, 493] width 976 height 227
click at [990, 388] on div "scrollable content" at bounding box center [767, 493] width 976 height 227
click at [988, 397] on div "scrollable content" at bounding box center [767, 493] width 976 height 227
click at [627, 156] on div "scrollable content" at bounding box center [767, 175] width 976 height 94
click at [619, 286] on div "scrollable content" at bounding box center [767, 301] width 976 height 129
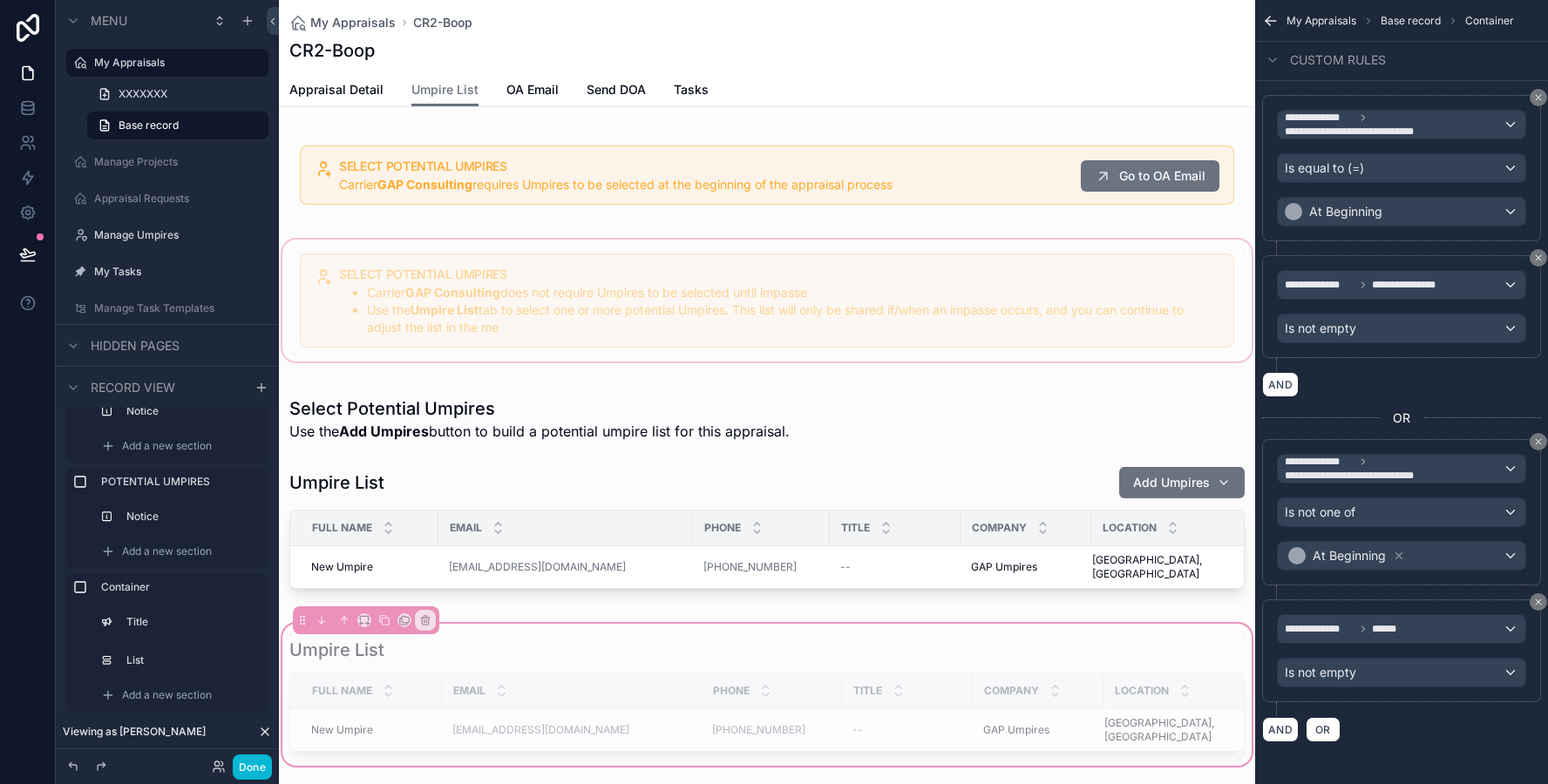
click at [619, 286] on div "scrollable content" at bounding box center [767, 301] width 976 height 129
click at [245, 766] on button "Done" at bounding box center [252, 768] width 39 height 25
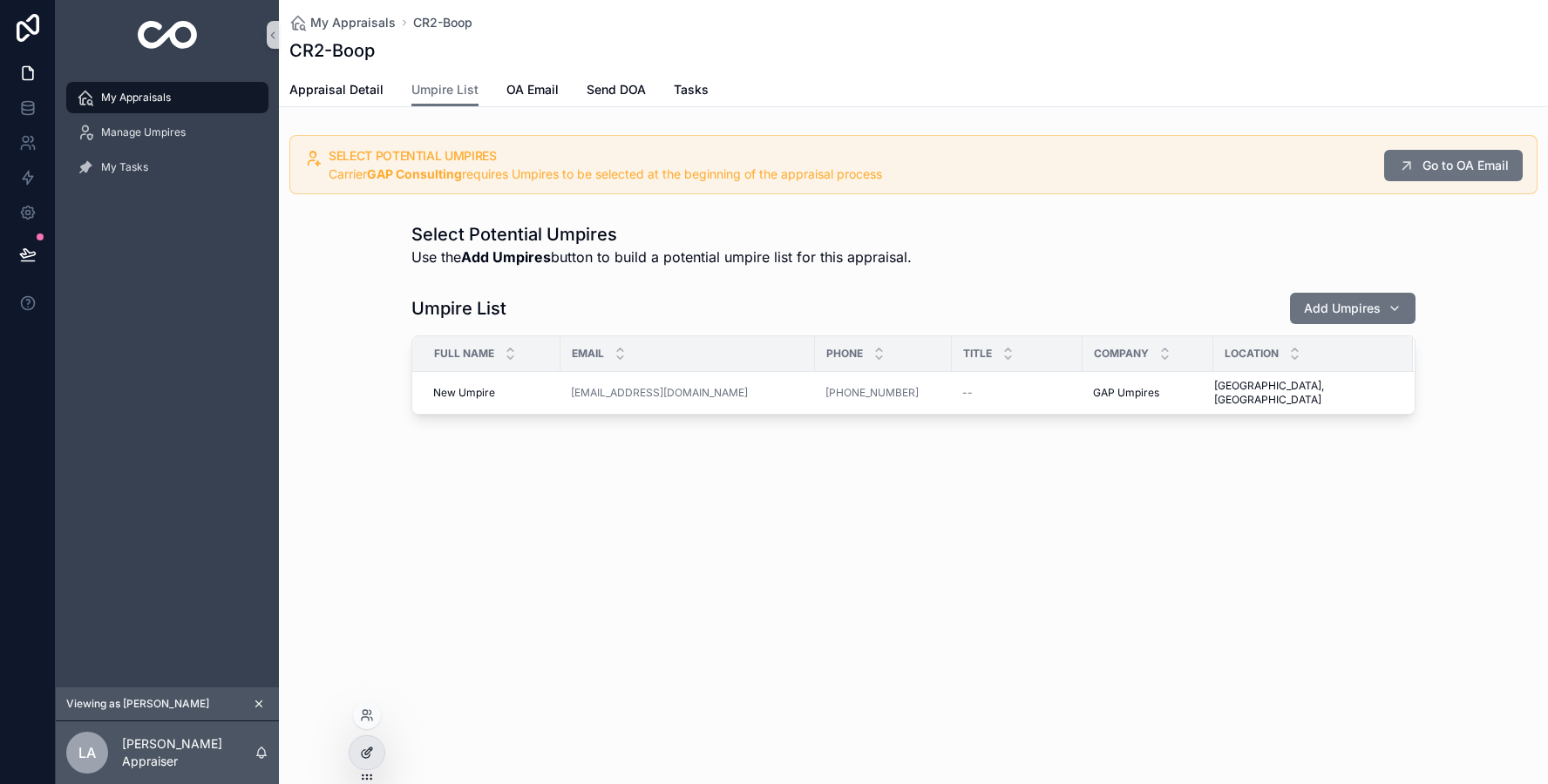
click at [357, 754] on div at bounding box center [367, 753] width 35 height 33
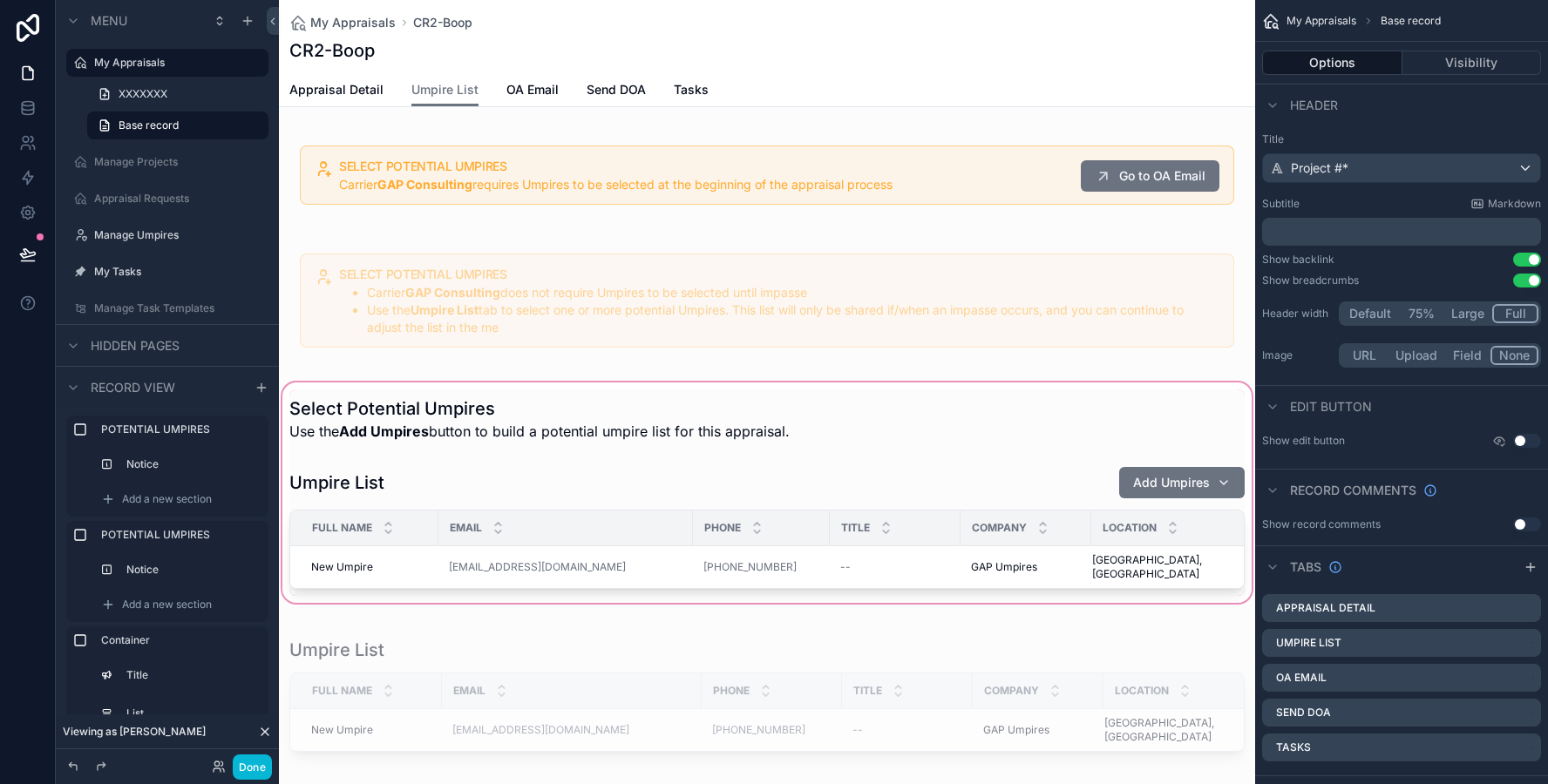
click at [406, 480] on div "scrollable content" at bounding box center [767, 493] width 976 height 227
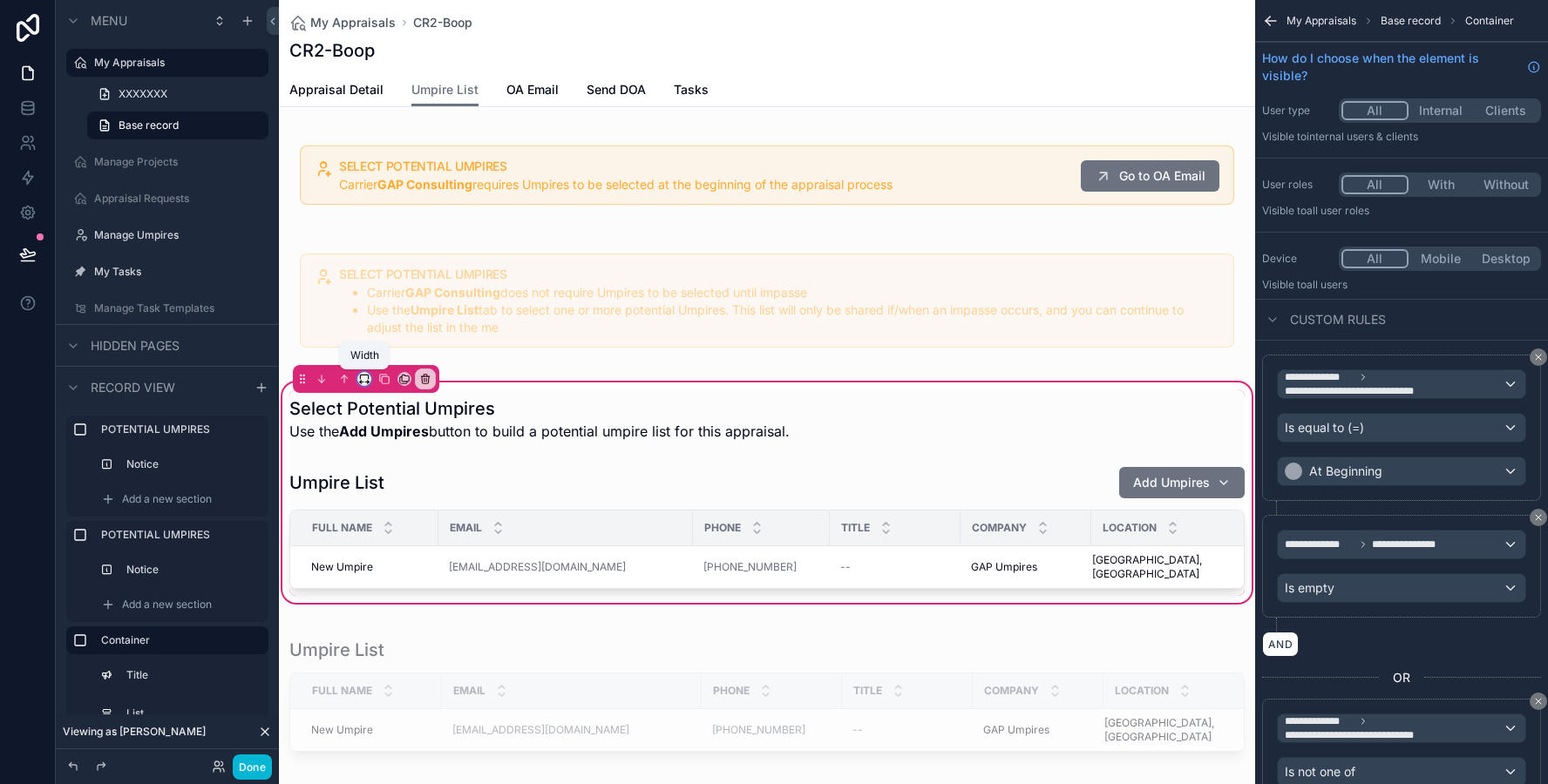
click at [363, 377] on icon "scrollable content" at bounding box center [364, 378] width 12 height 12
click at [387, 599] on span "Full width" at bounding box center [398, 609] width 54 height 21
click at [249, 762] on button "Done" at bounding box center [252, 768] width 39 height 25
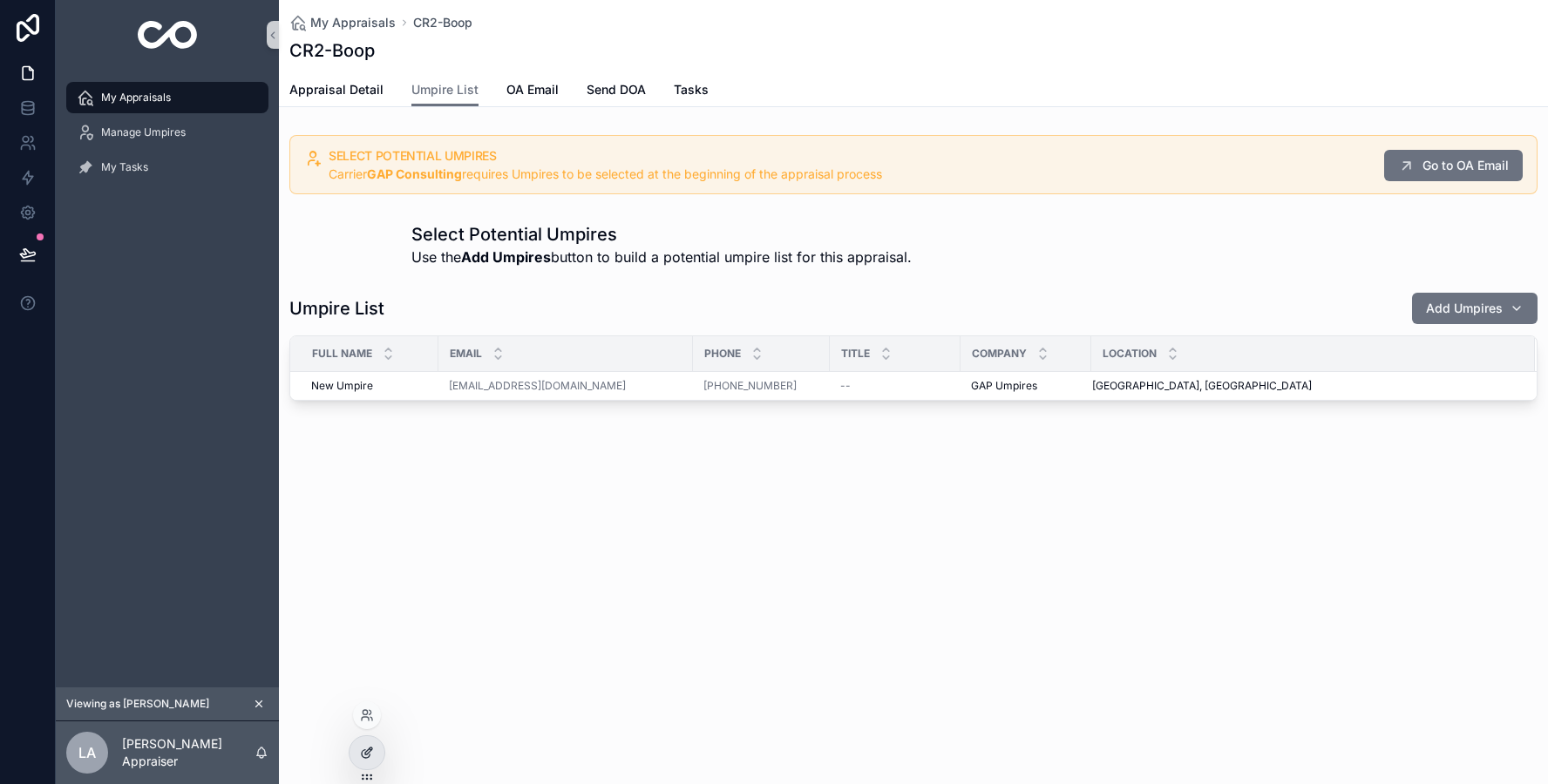
click at [359, 744] on div at bounding box center [367, 753] width 35 height 33
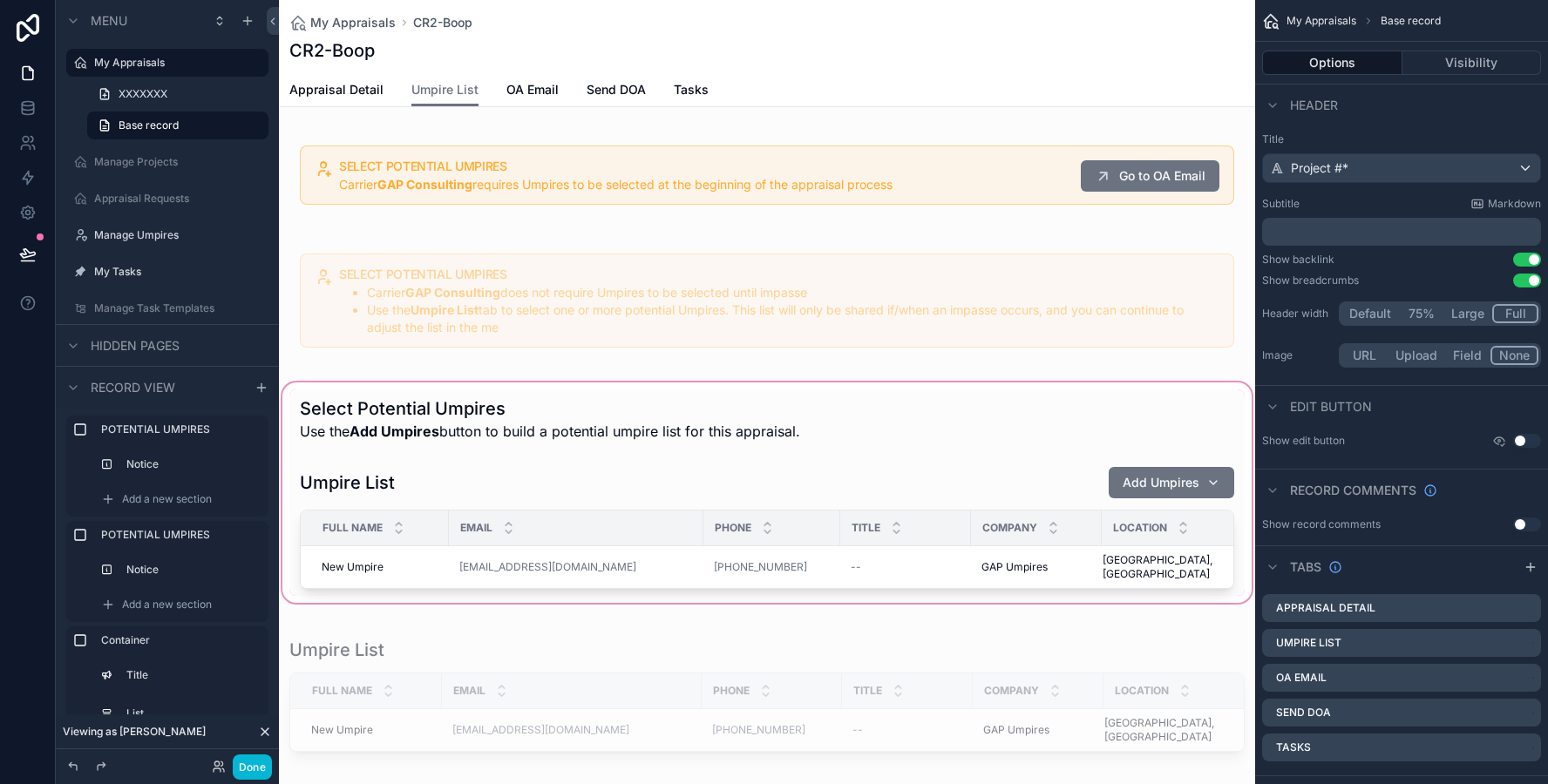
click at [439, 406] on div "scrollable content" at bounding box center [767, 493] width 976 height 227
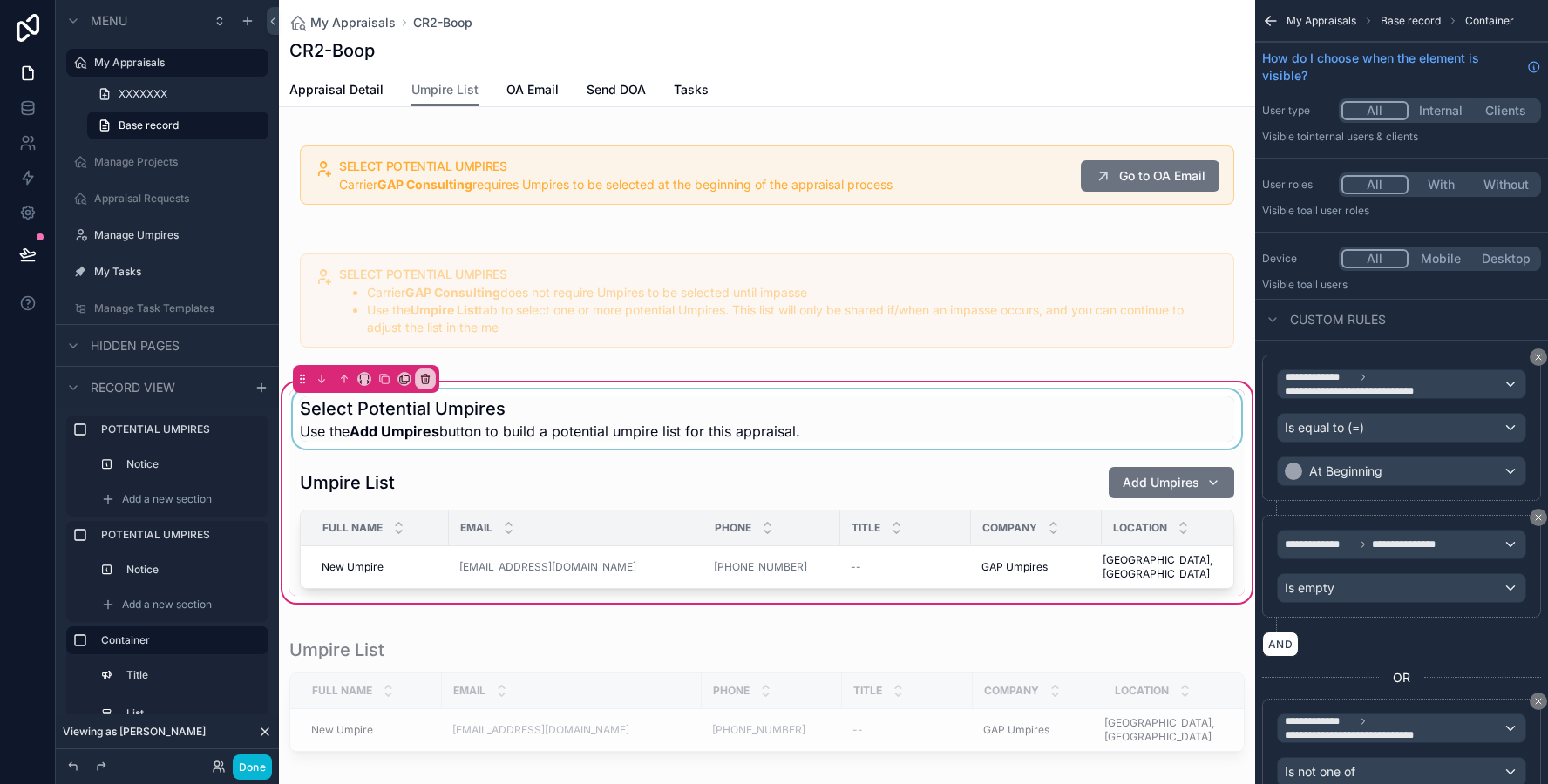
click at [420, 426] on div "scrollable content" at bounding box center [767, 418] width 955 height 59
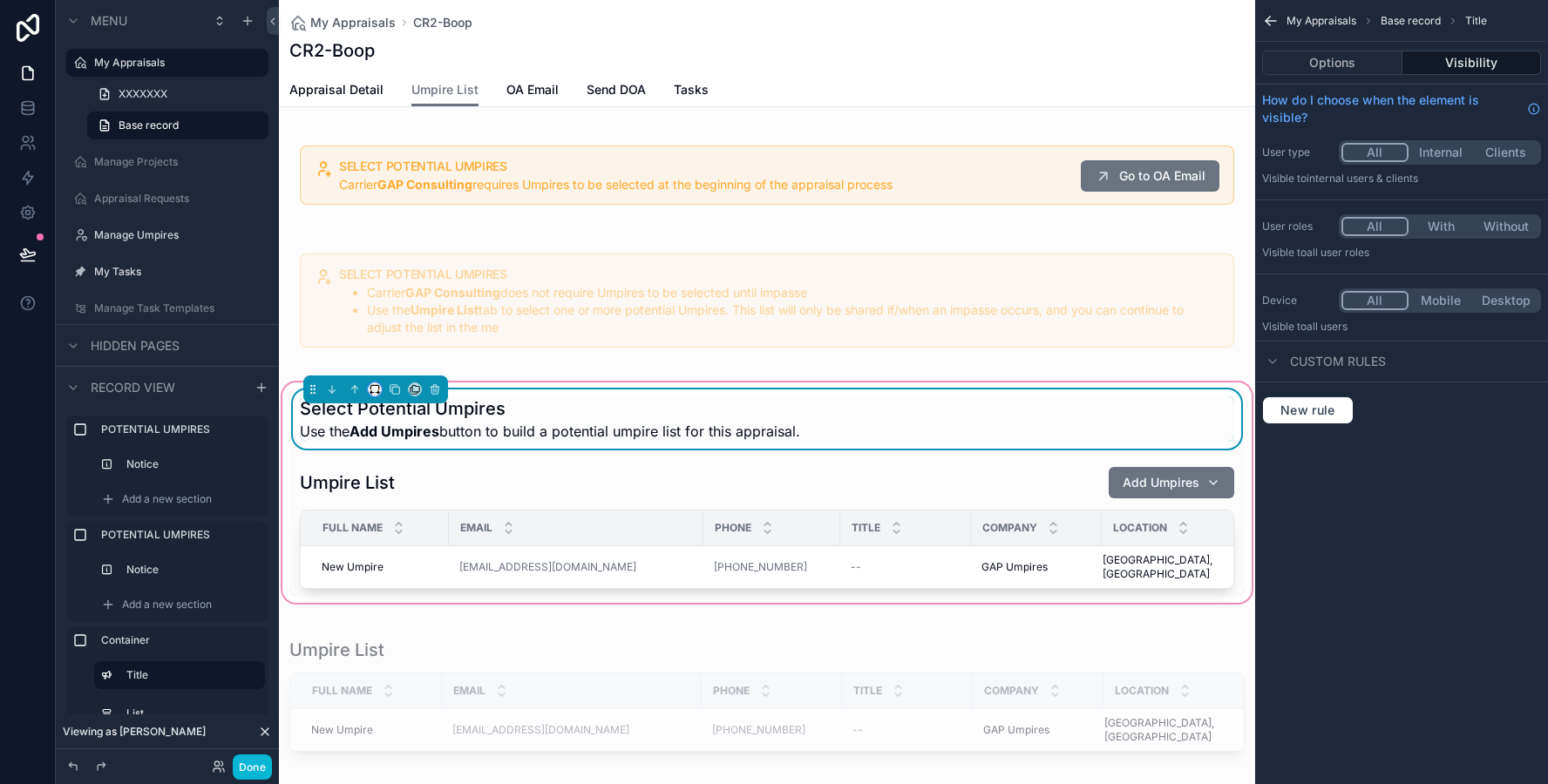
click at [373, 394] on icon "scrollable content" at bounding box center [374, 389] width 12 height 12
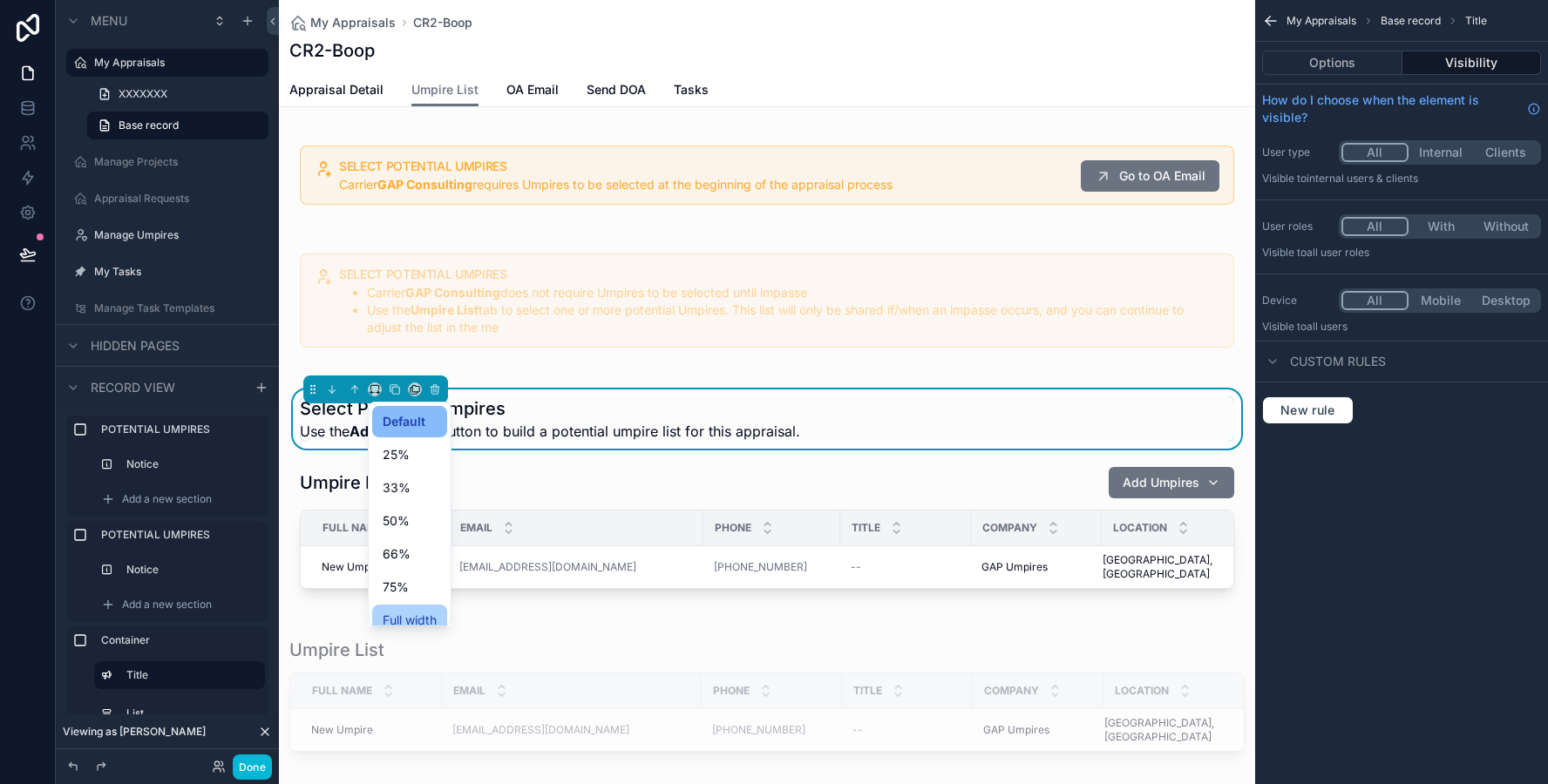
click at [384, 610] on span "Full width" at bounding box center [409, 620] width 54 height 21
click at [373, 620] on div "scrollable content" at bounding box center [767, 695] width 976 height 149
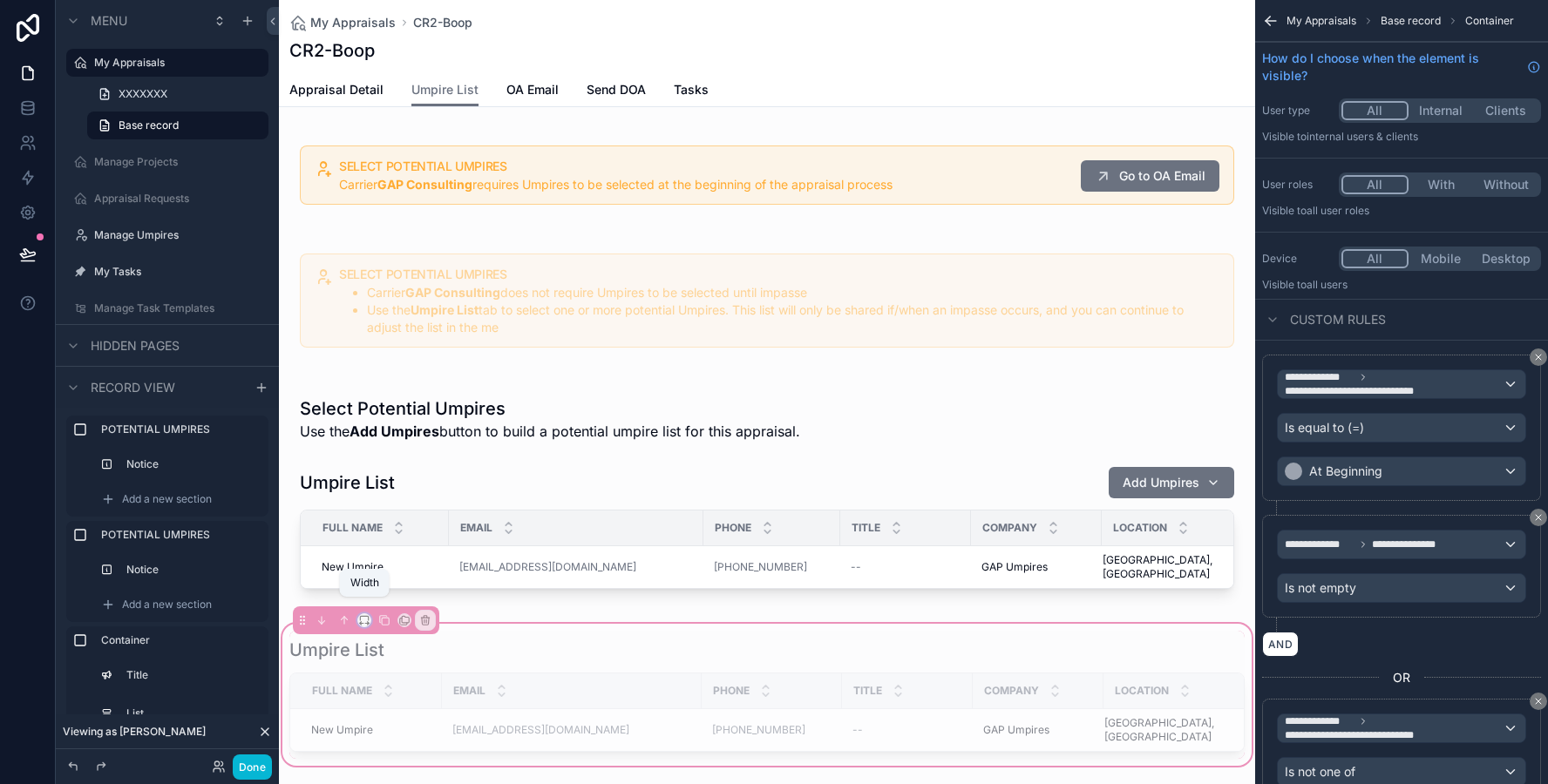
click at [364, 614] on icon "scrollable content" at bounding box center [364, 619] width 12 height 12
click at [377, 592] on span "Full width" at bounding box center [398, 591] width 54 height 21
click at [378, 684] on span "Full Name" at bounding box center [353, 690] width 60 height 14
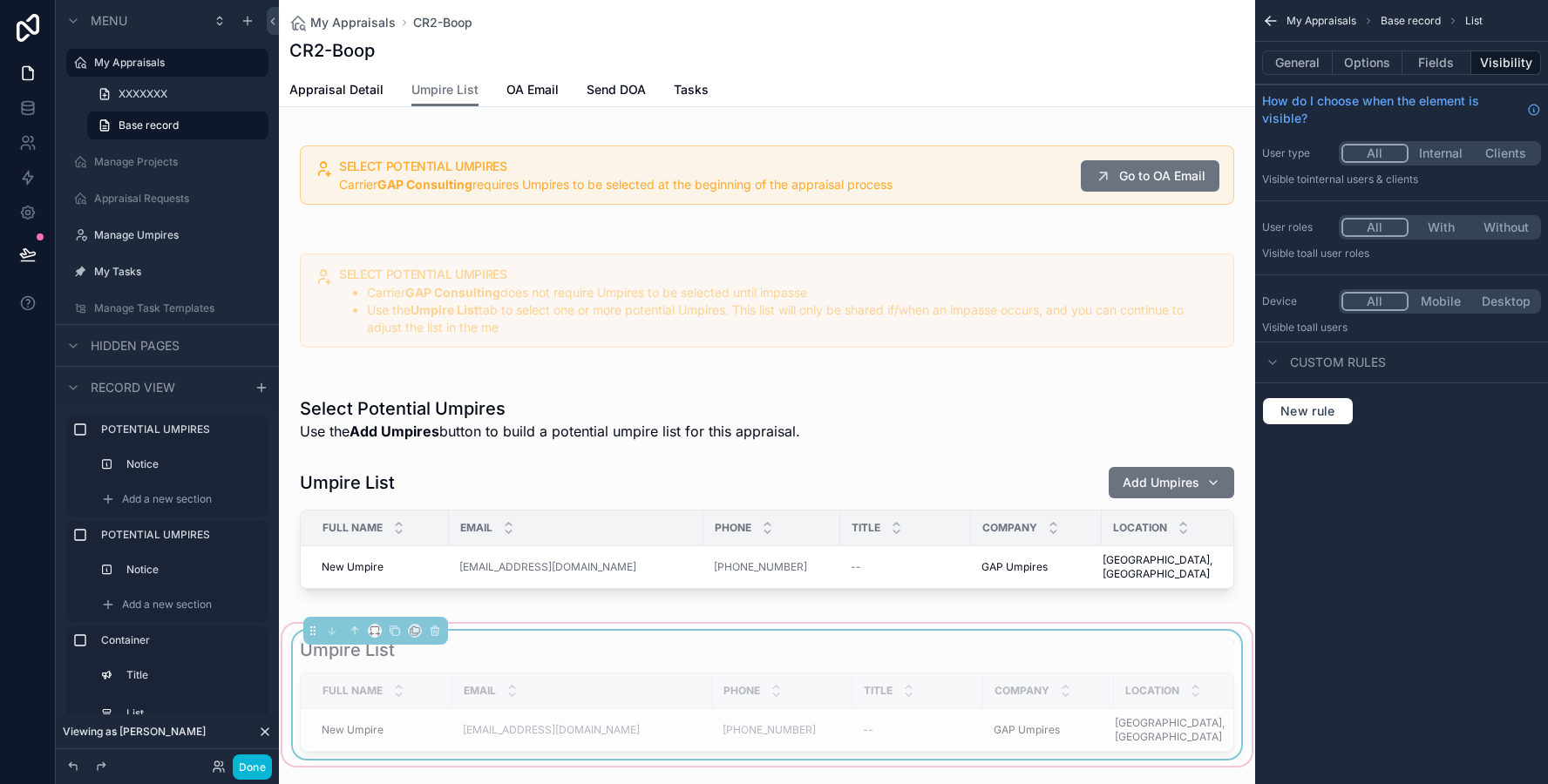
click at [379, 624] on div "scrollable content" at bounding box center [374, 630] width 14 height 14
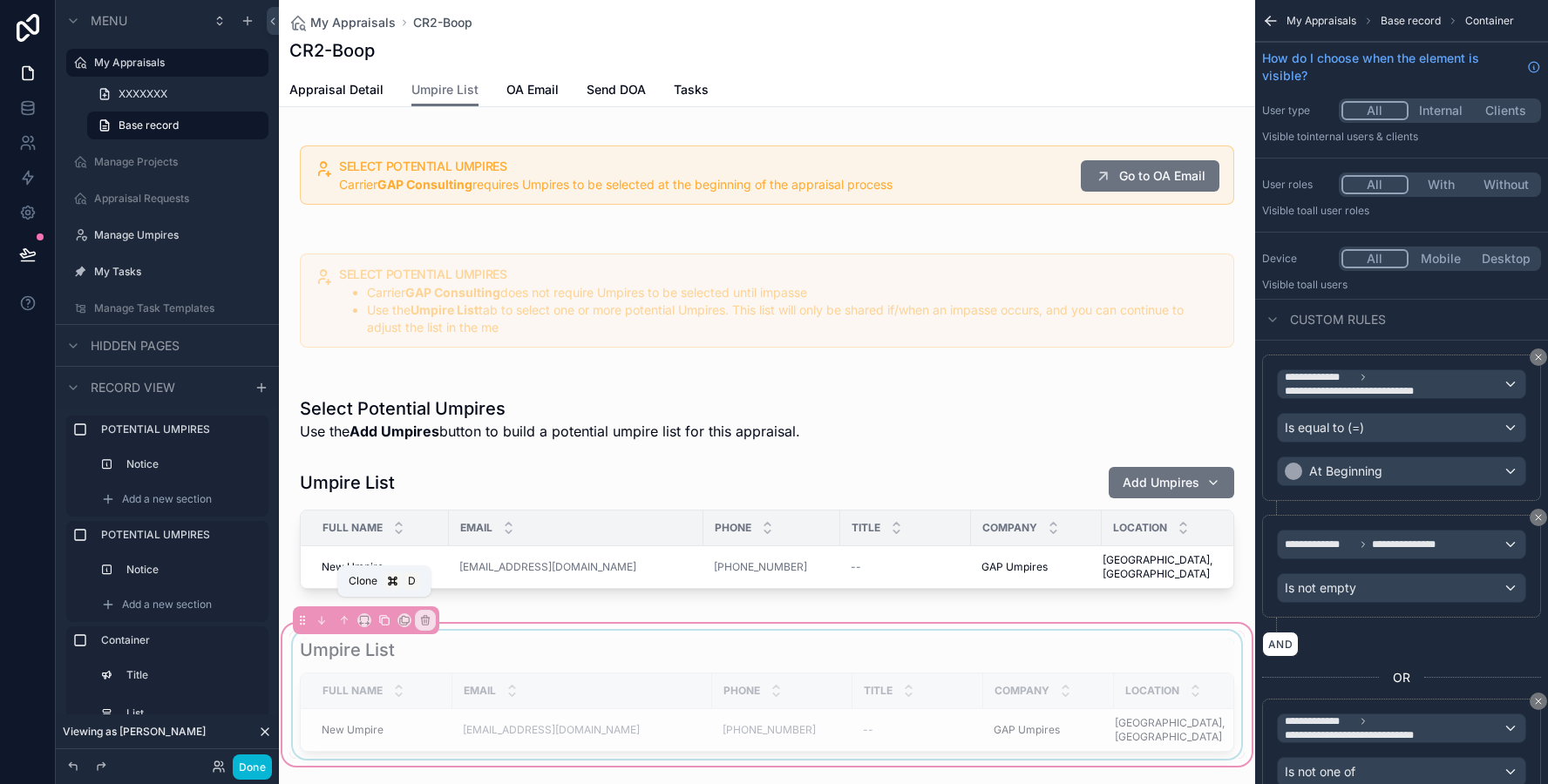
click at [378, 614] on icon "scrollable content" at bounding box center [384, 619] width 12 height 12
click at [373, 639] on div "scrollable content" at bounding box center [767, 695] width 976 height 149
click at [423, 635] on div "scrollable content" at bounding box center [767, 695] width 976 height 149
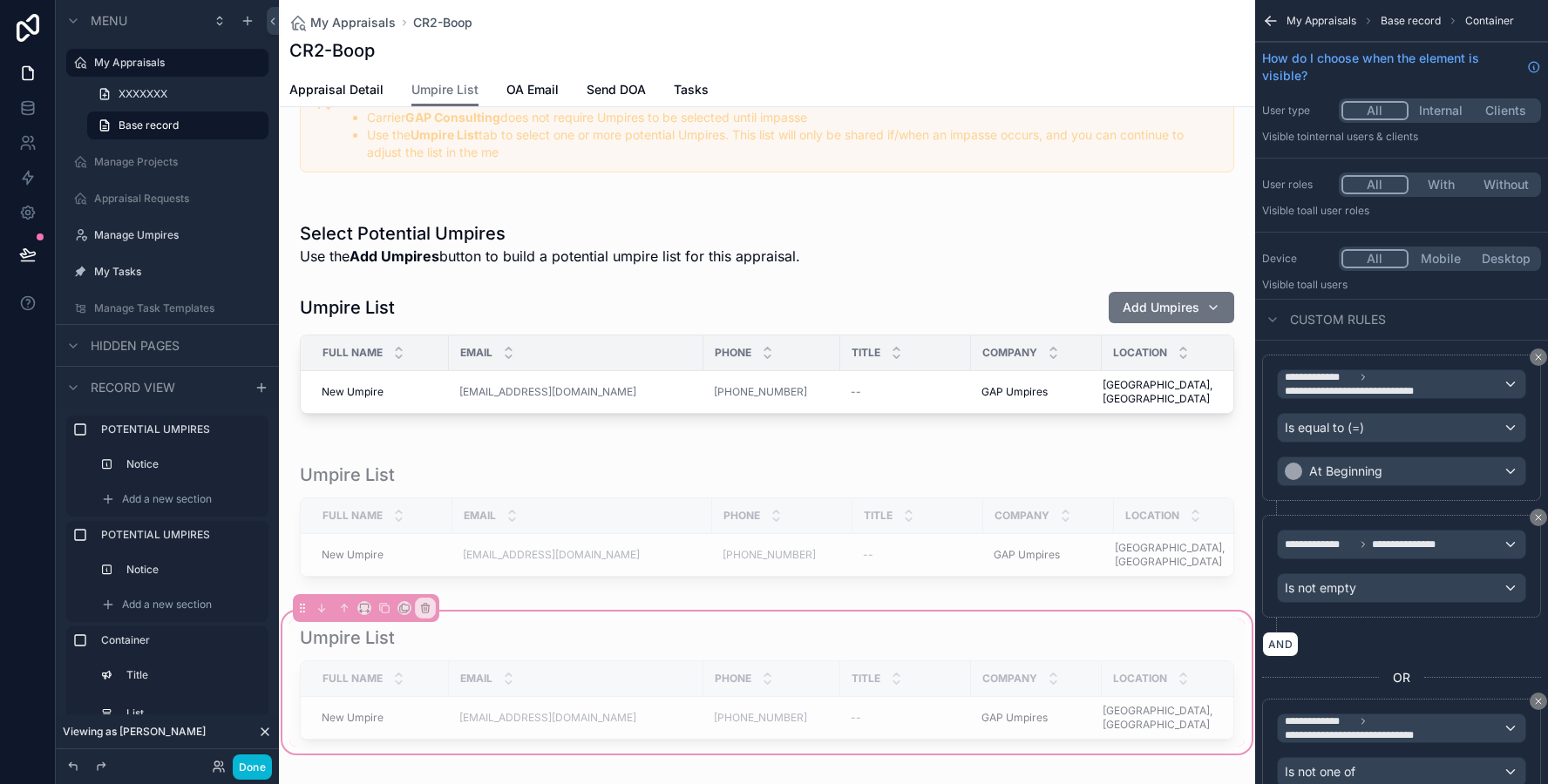
scroll to position [205, 0]
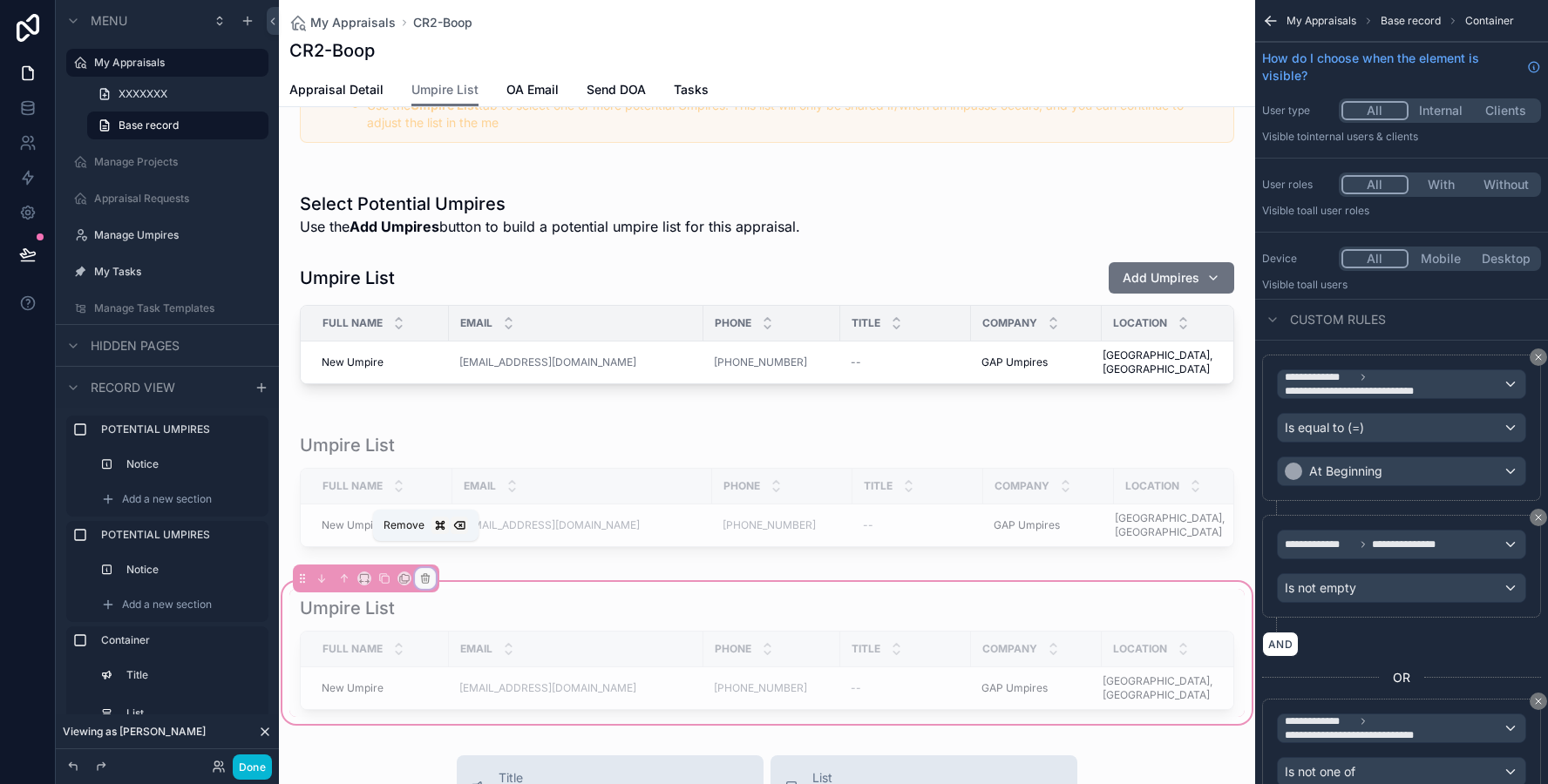
click at [422, 576] on icon "scrollable content" at bounding box center [426, 579] width 7 height 7
click at [434, 616] on span "Remove entire container" at bounding box center [498, 619] width 138 height 21
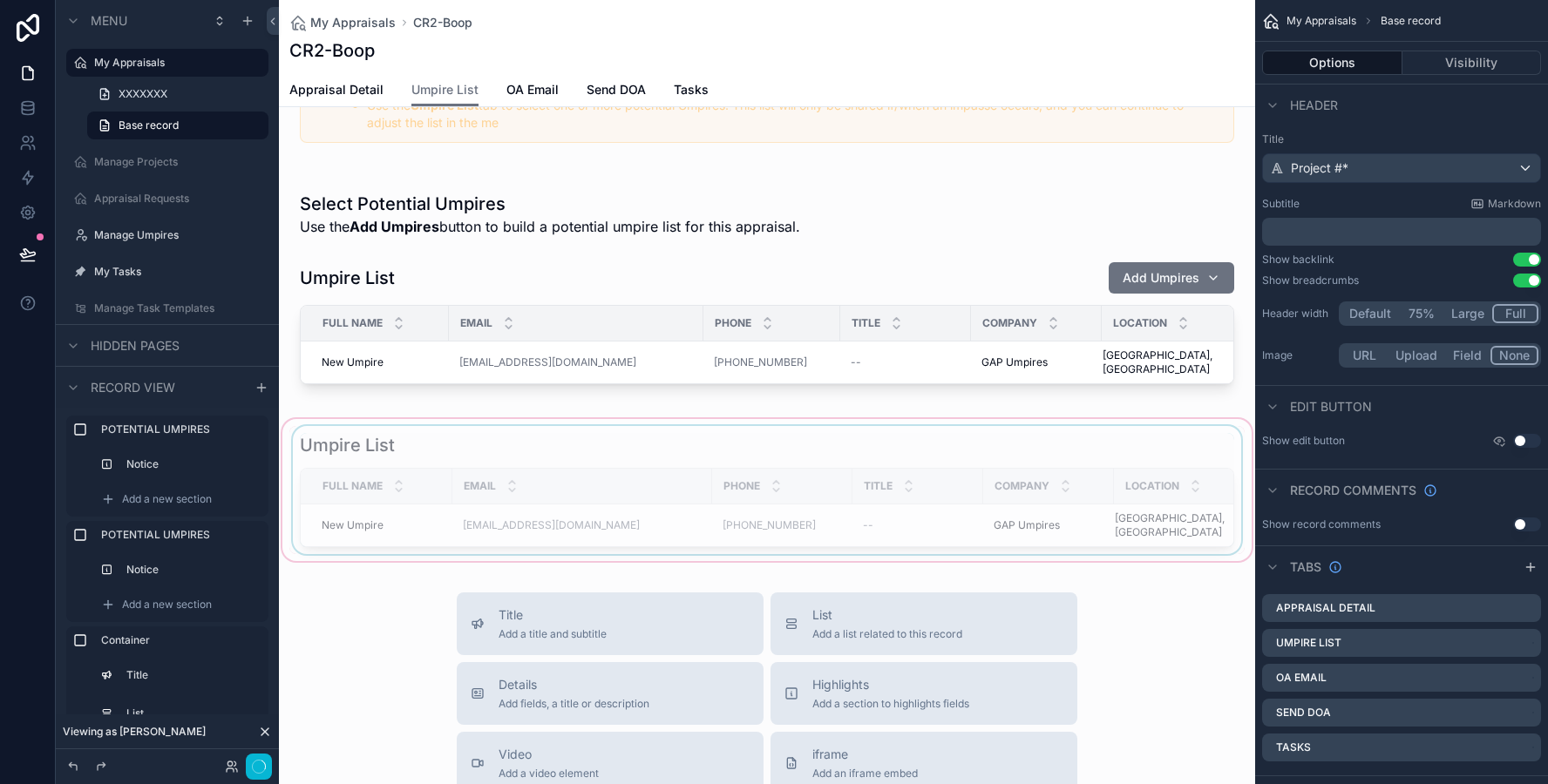
click at [434, 481] on div "Full Name" at bounding box center [377, 486] width 150 height 33
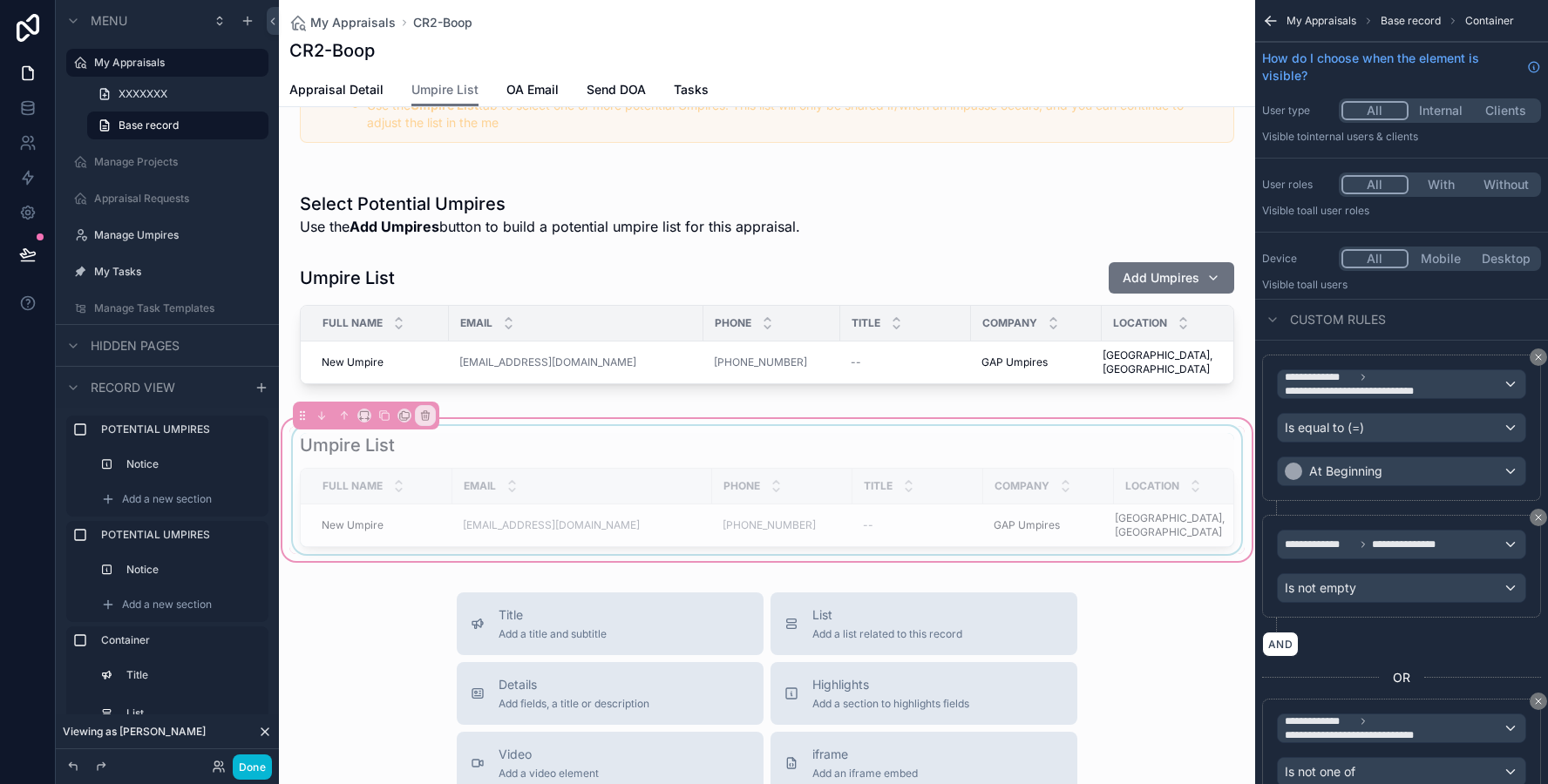
click at [421, 437] on div "scrollable content" at bounding box center [767, 490] width 955 height 128
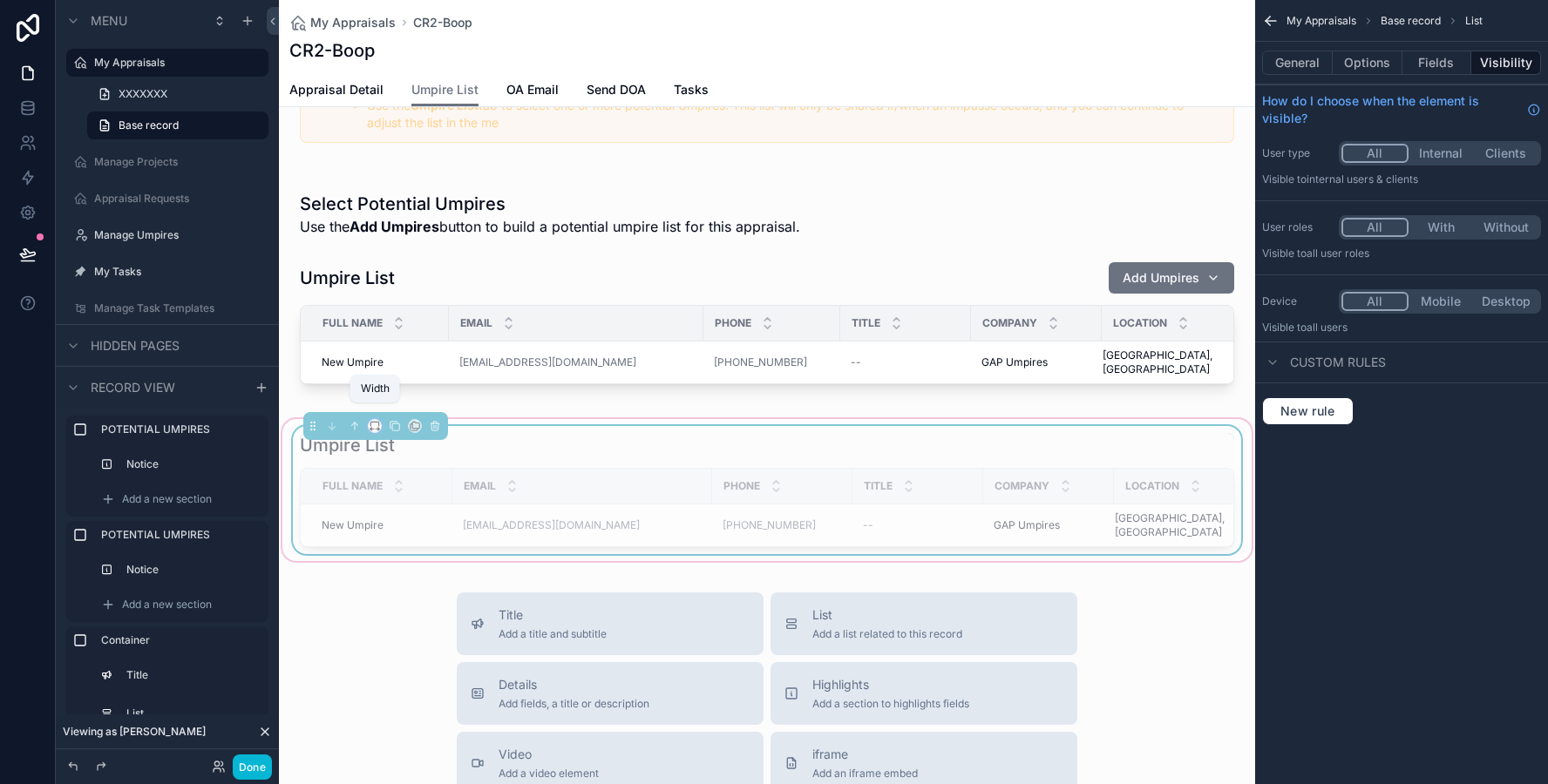
click at [372, 420] on icon "scrollable content" at bounding box center [374, 426] width 12 height 12
click at [303, 627] on div "scrollable content" at bounding box center [774, 392] width 1548 height 784
click at [263, 765] on button "Done" at bounding box center [252, 768] width 39 height 25
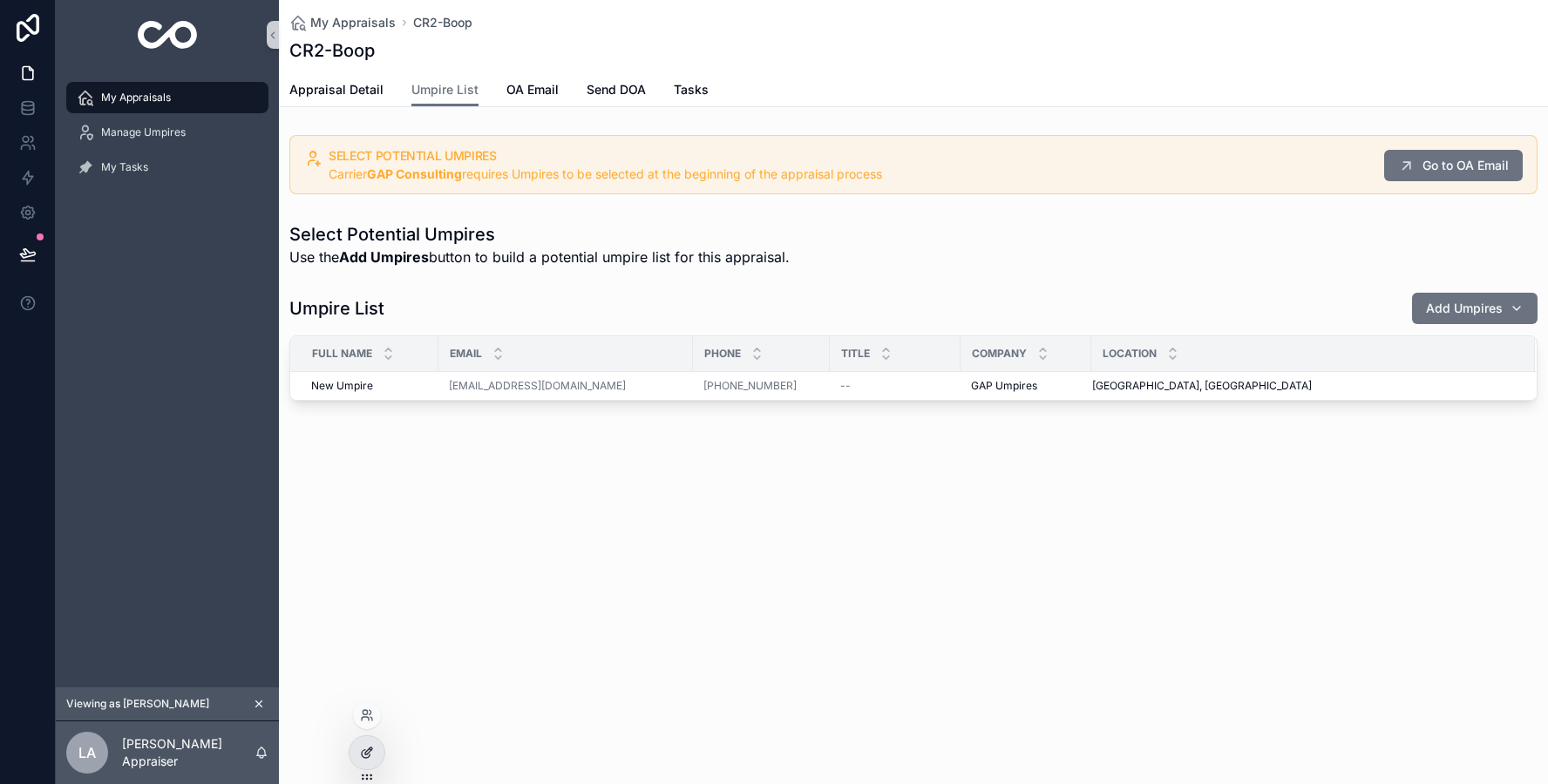
click at [366, 749] on icon at bounding box center [367, 752] width 14 height 14
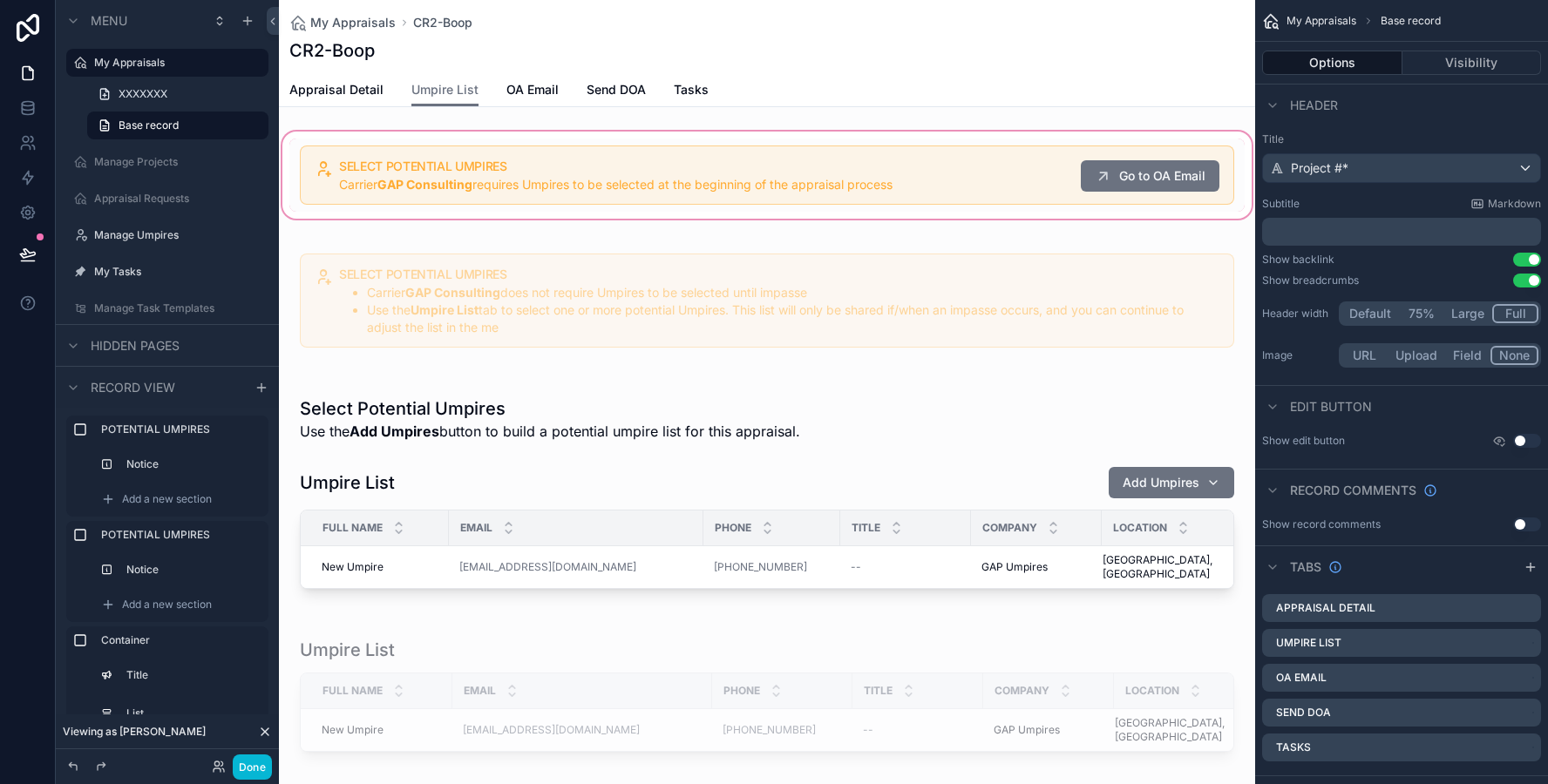
click at [578, 201] on div "scrollable content" at bounding box center [767, 175] width 976 height 94
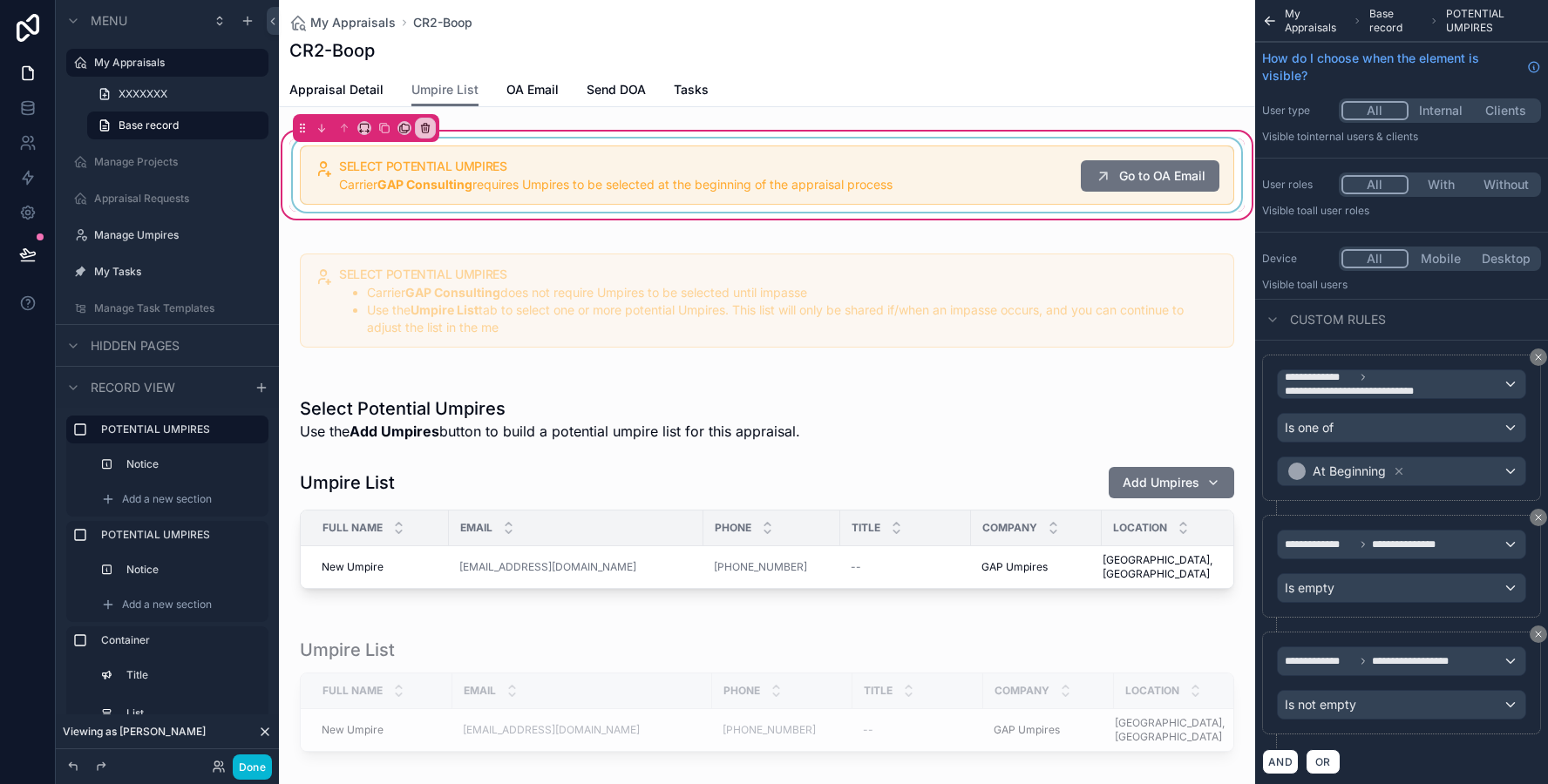
click at [975, 176] on div "scrollable content" at bounding box center [767, 175] width 955 height 73
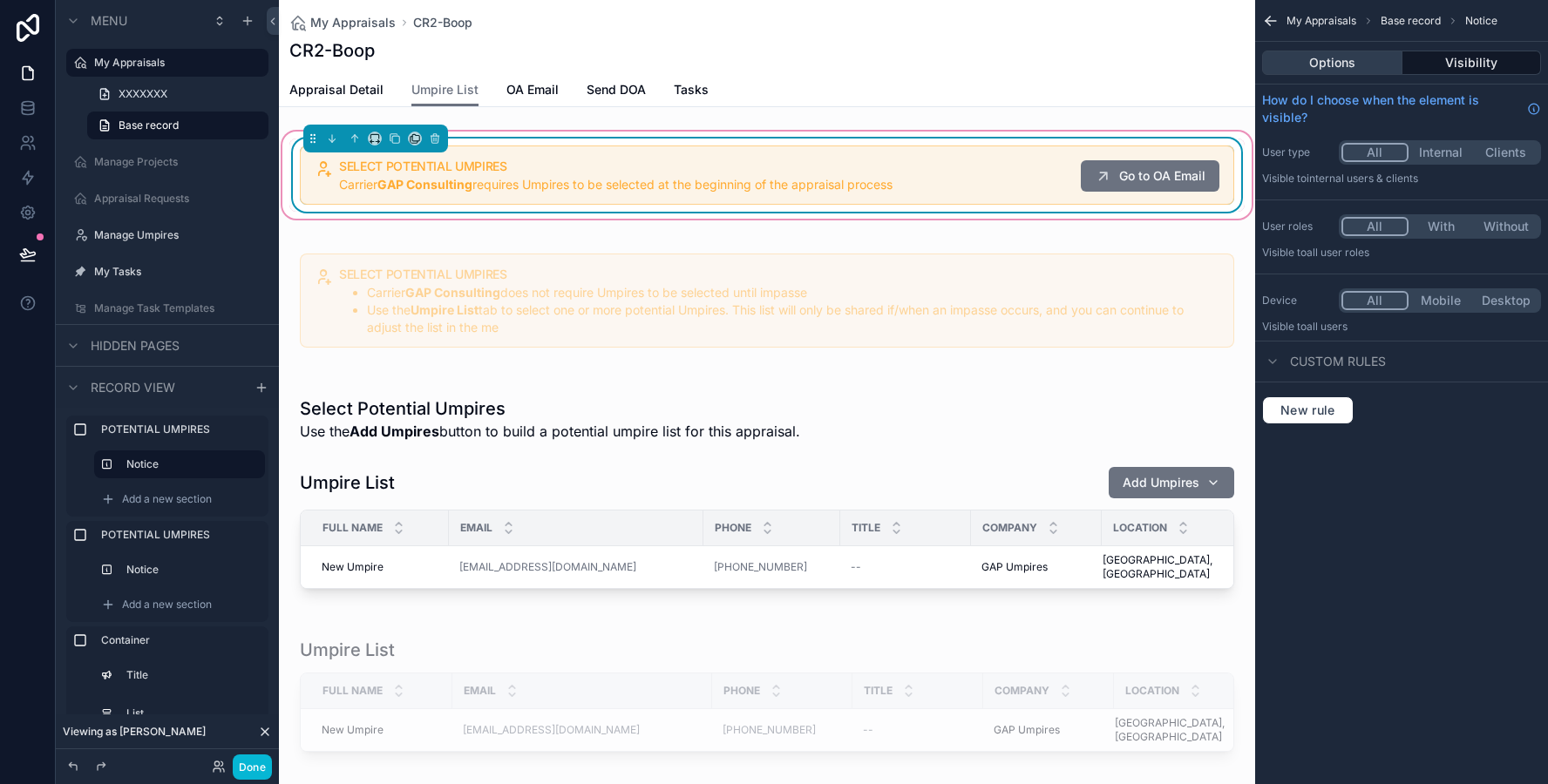
click at [1333, 72] on button "Options" at bounding box center [1332, 63] width 140 height 25
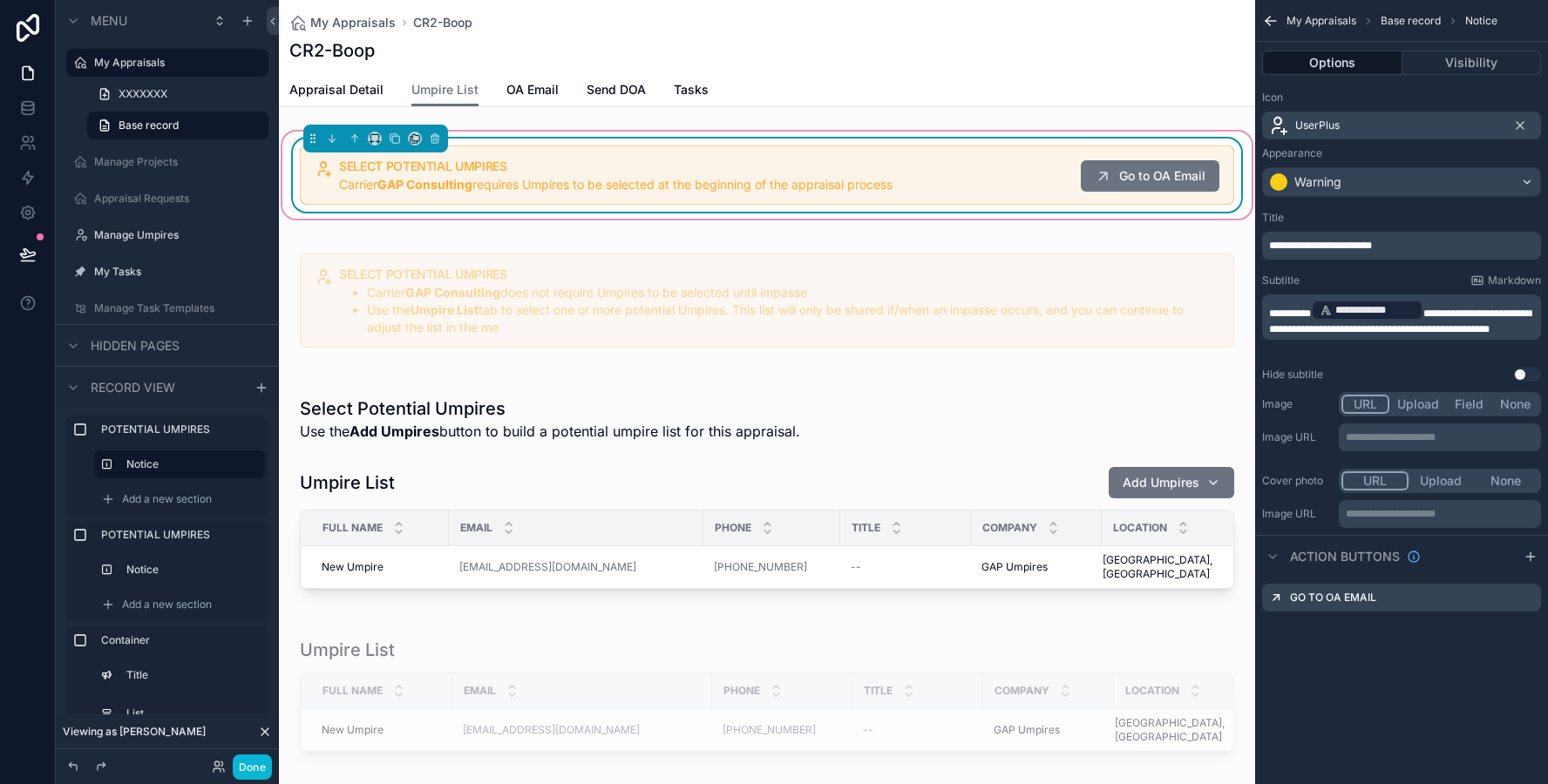
click at [1342, 337] on p "**********" at bounding box center [1402, 317] width 268 height 38
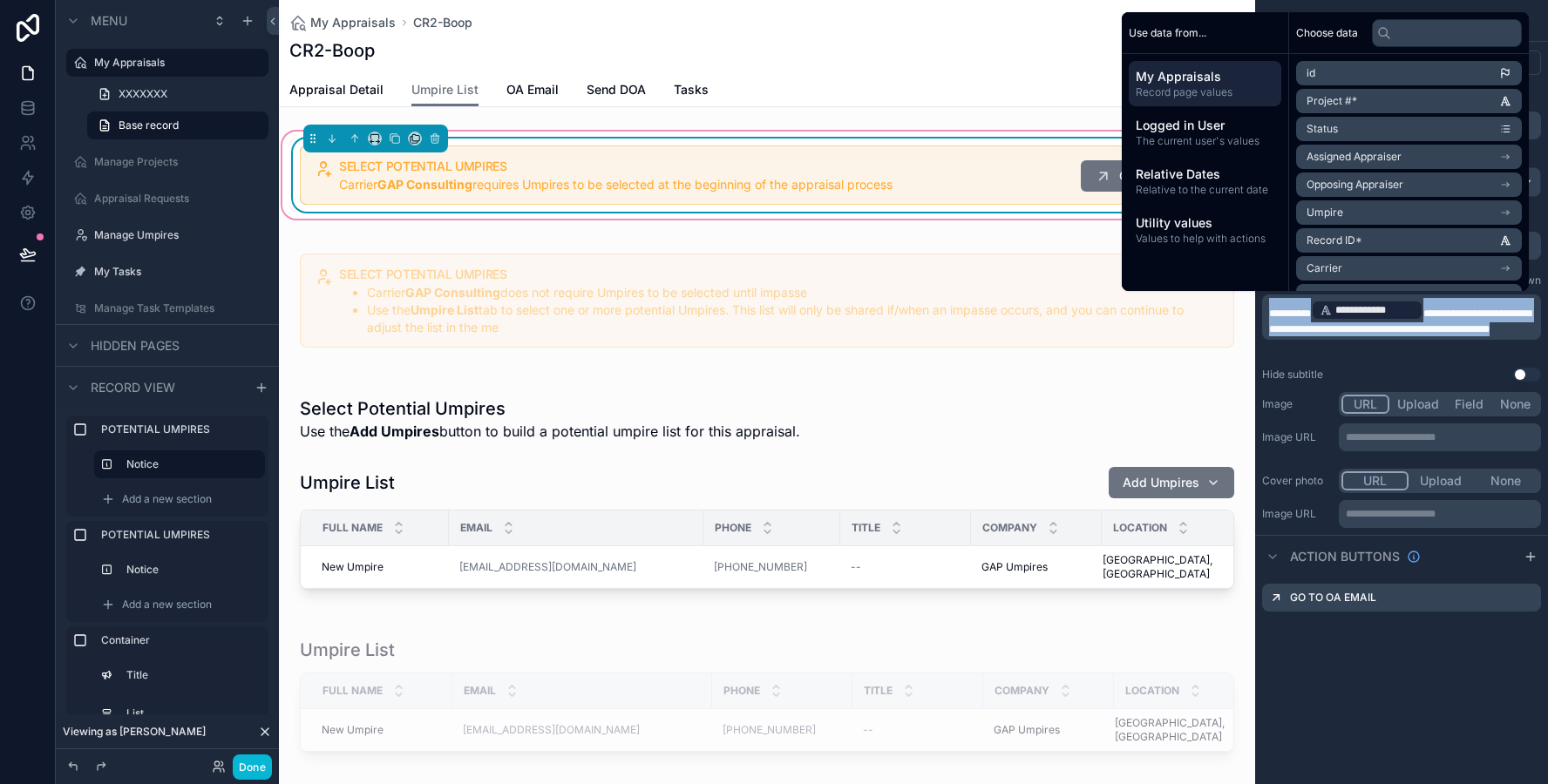
copy p "**********"
click at [1359, 363] on div "**********" at bounding box center [1402, 296] width 293 height 185
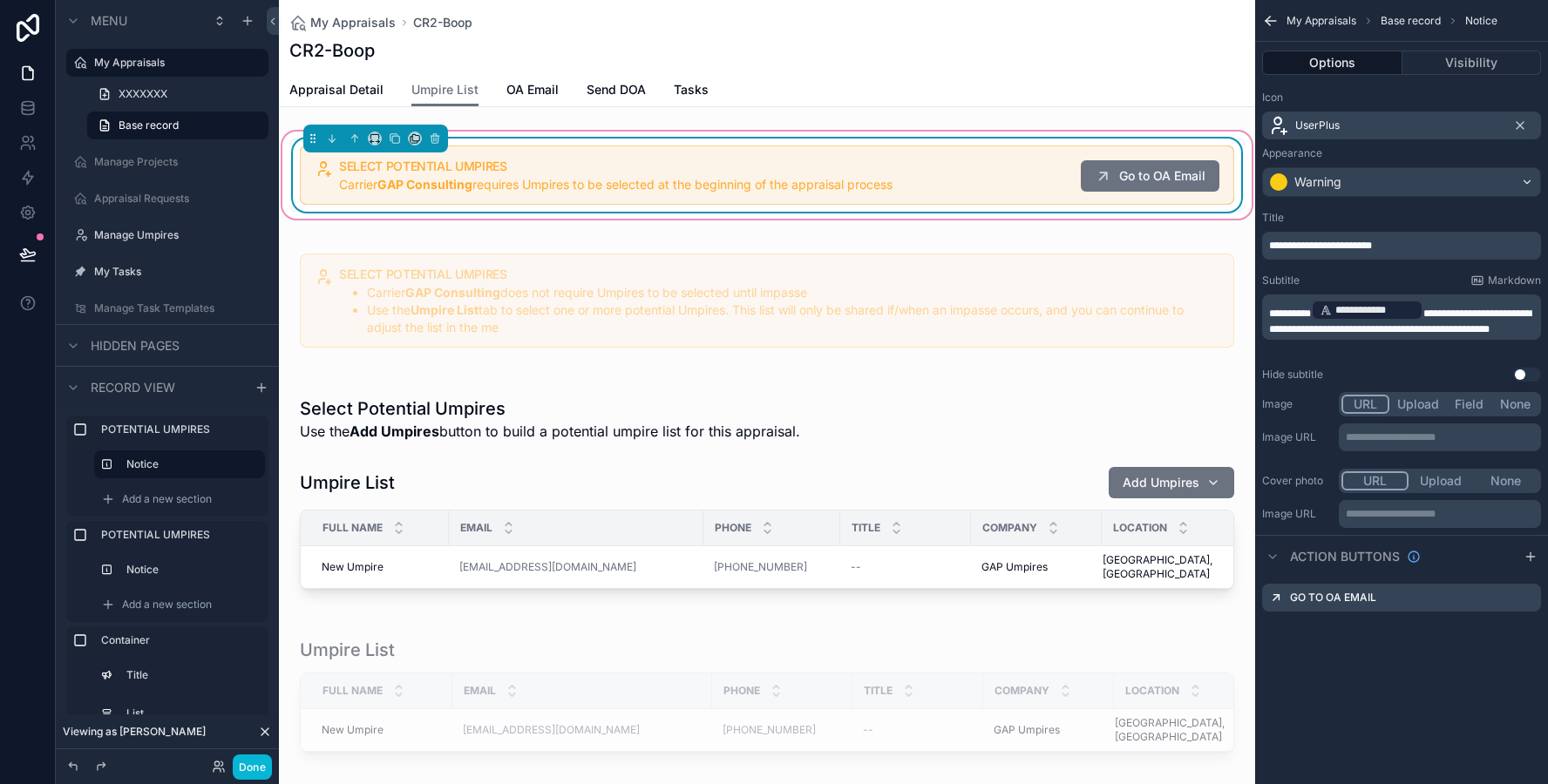
click at [1372, 245] on span "**********" at bounding box center [1320, 245] width 103 height 10
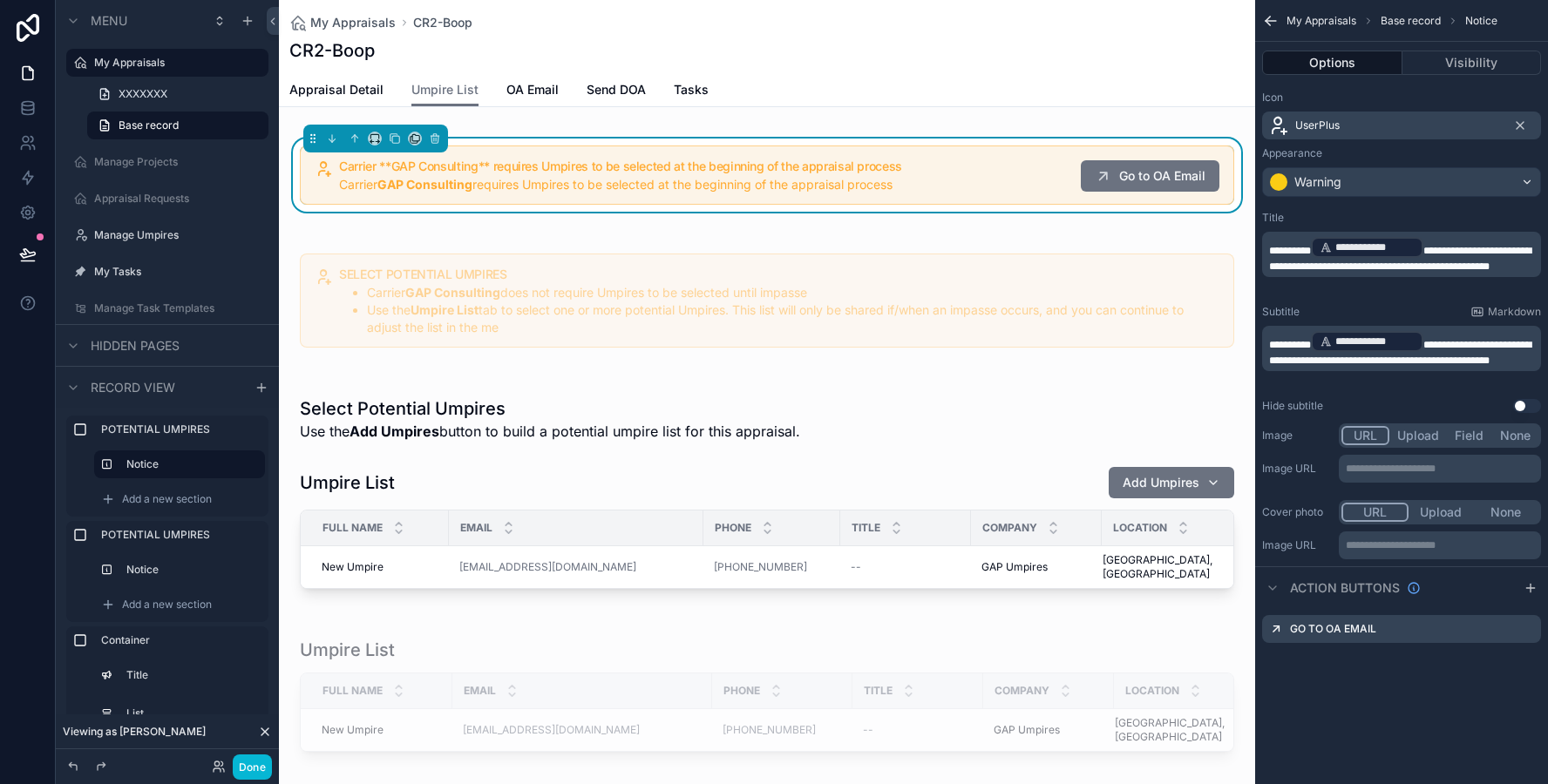
click at [1393, 216] on div "Title" at bounding box center [1401, 217] width 279 height 14
click at [1323, 274] on p "**********" at bounding box center [1402, 255] width 268 height 38
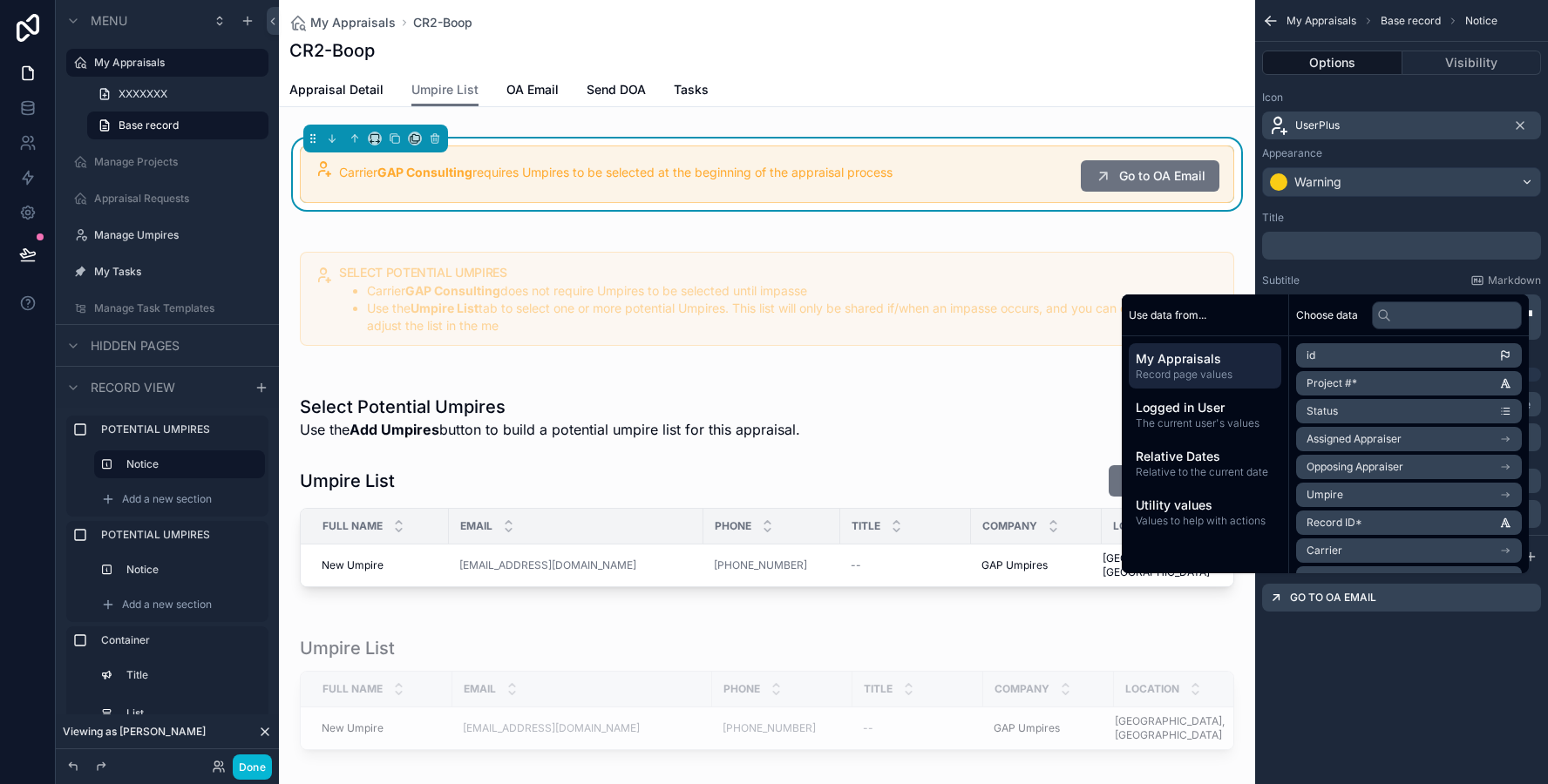
click at [1342, 220] on div "Title" at bounding box center [1401, 217] width 279 height 14
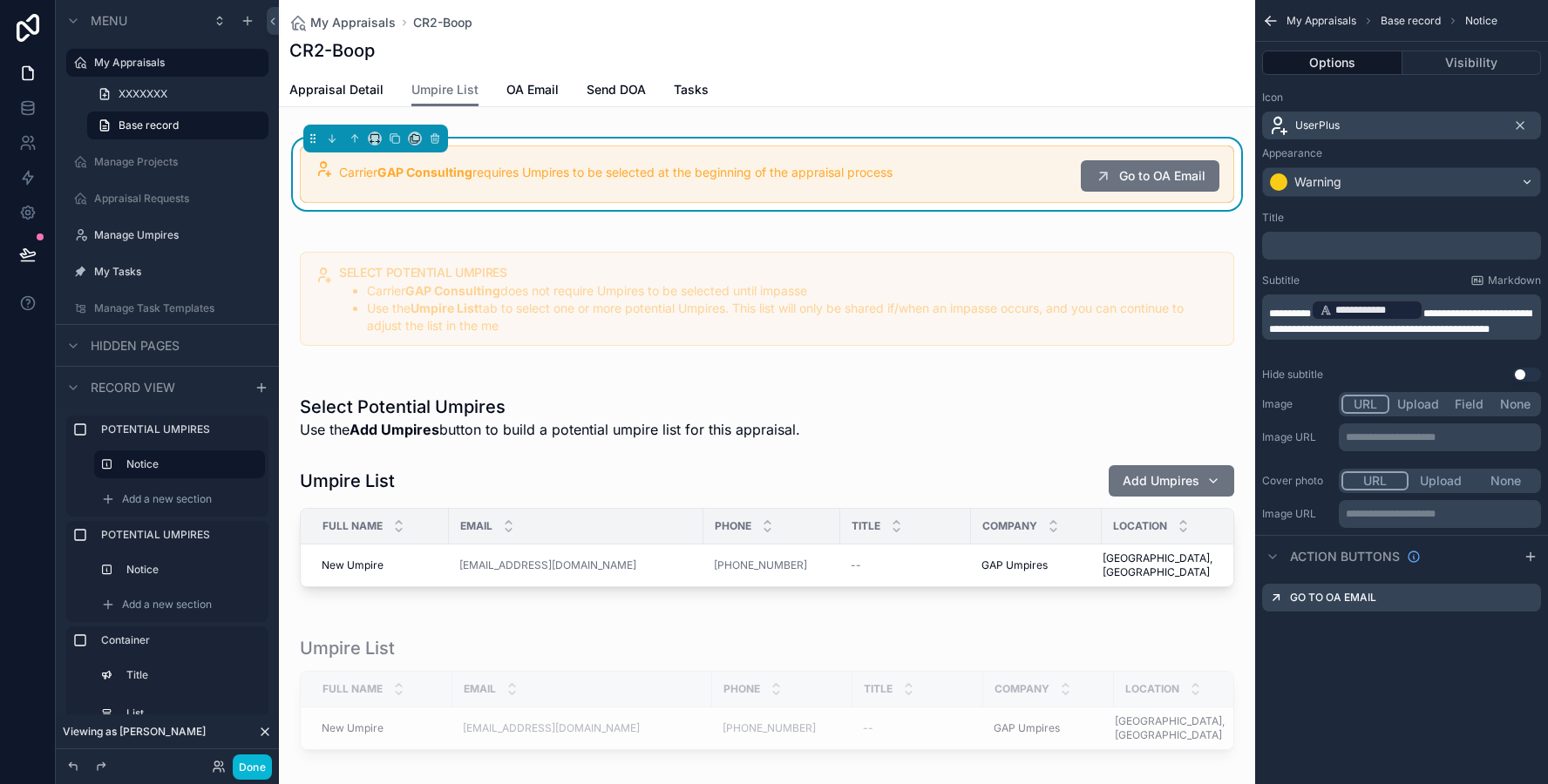
click at [1345, 114] on div "UserPlus" at bounding box center [1401, 126] width 279 height 28
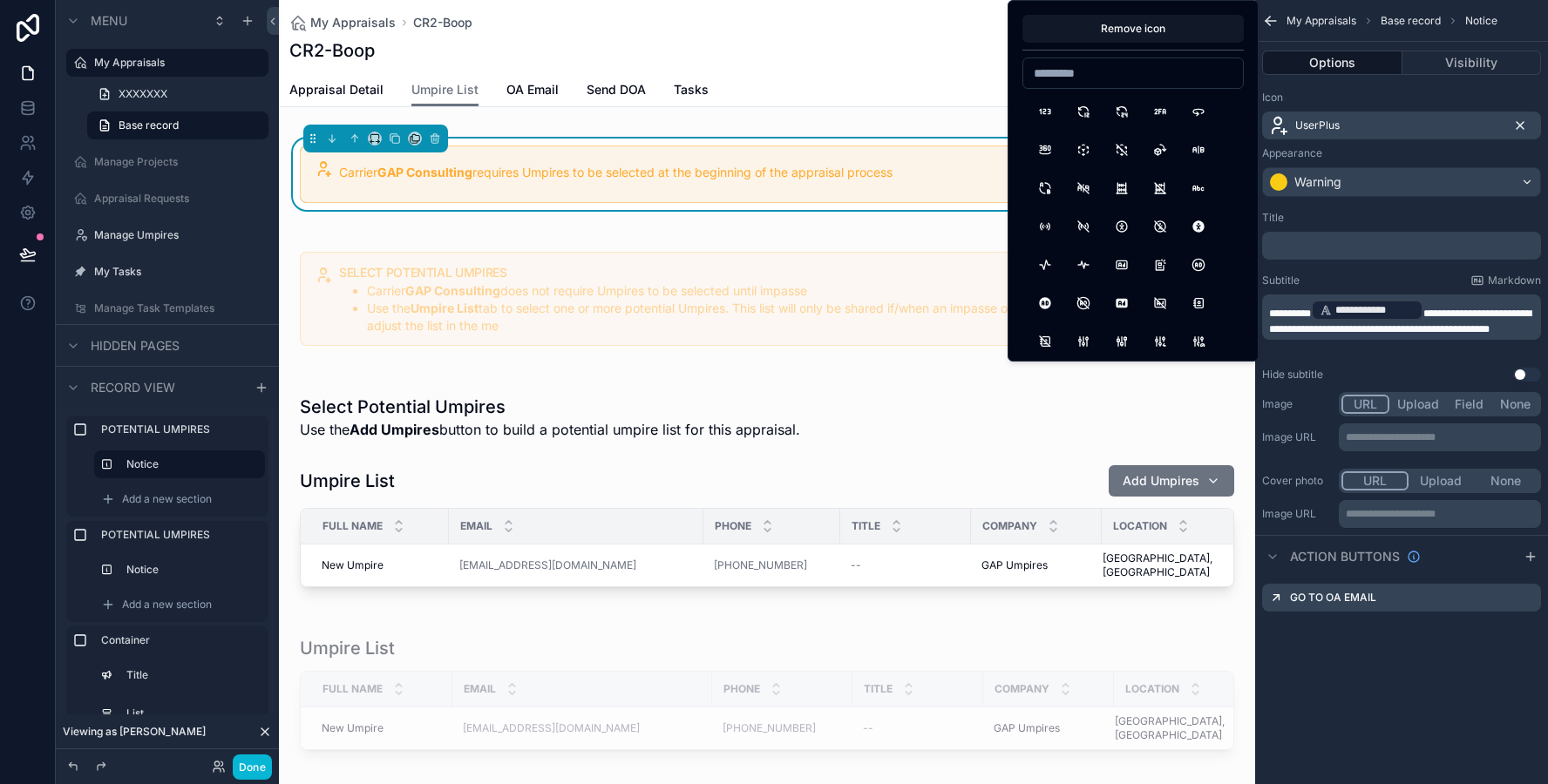
click at [1515, 126] on icon "scrollable content" at bounding box center [1519, 125] width 14 height 14
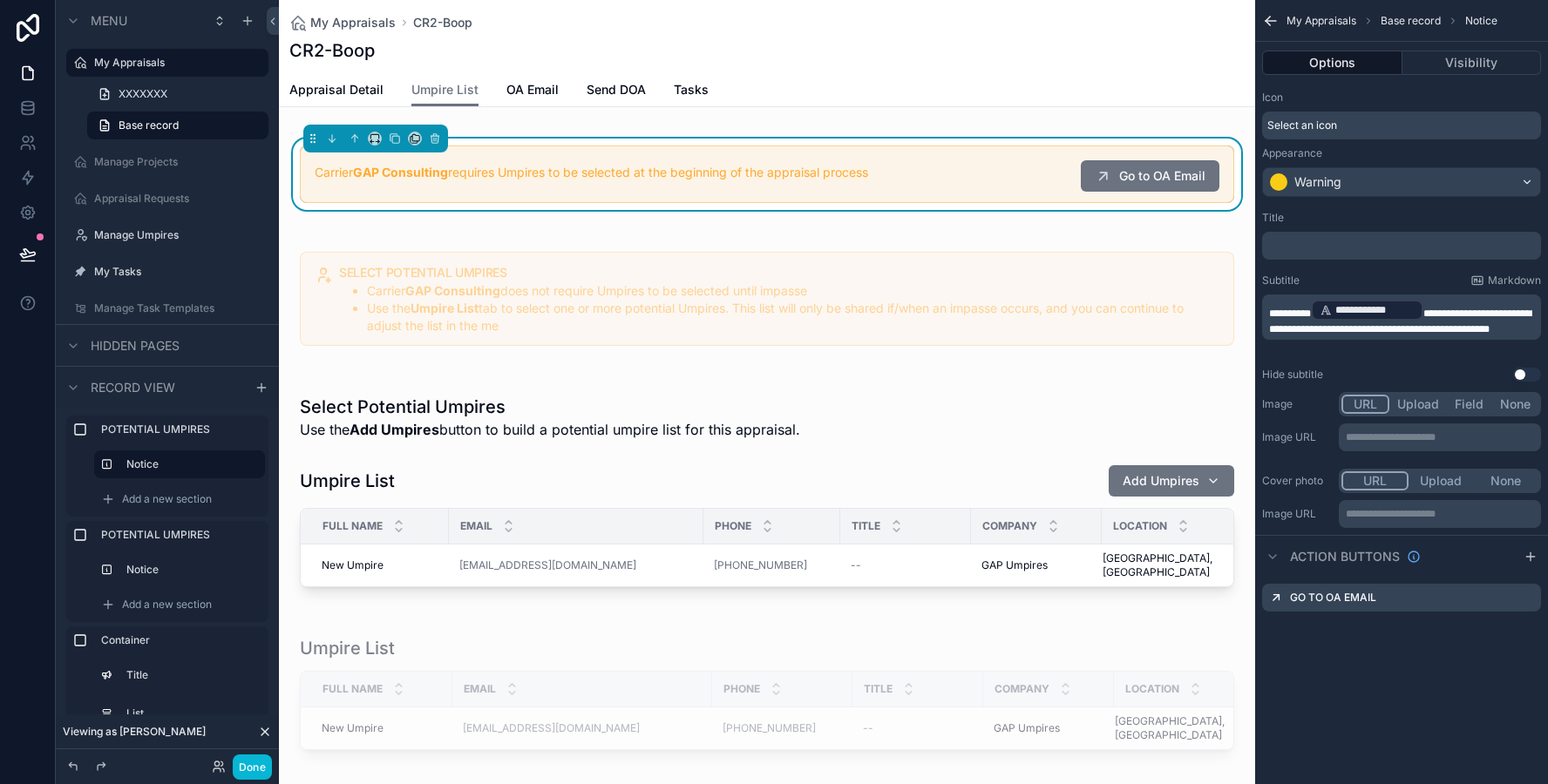
click at [1359, 337] on p "**********" at bounding box center [1402, 317] width 268 height 38
click at [1348, 379] on div "Hide subtitle Use setting" at bounding box center [1401, 374] width 279 height 14
click at [1465, 64] on button "Visibility" at bounding box center [1472, 63] width 139 height 25
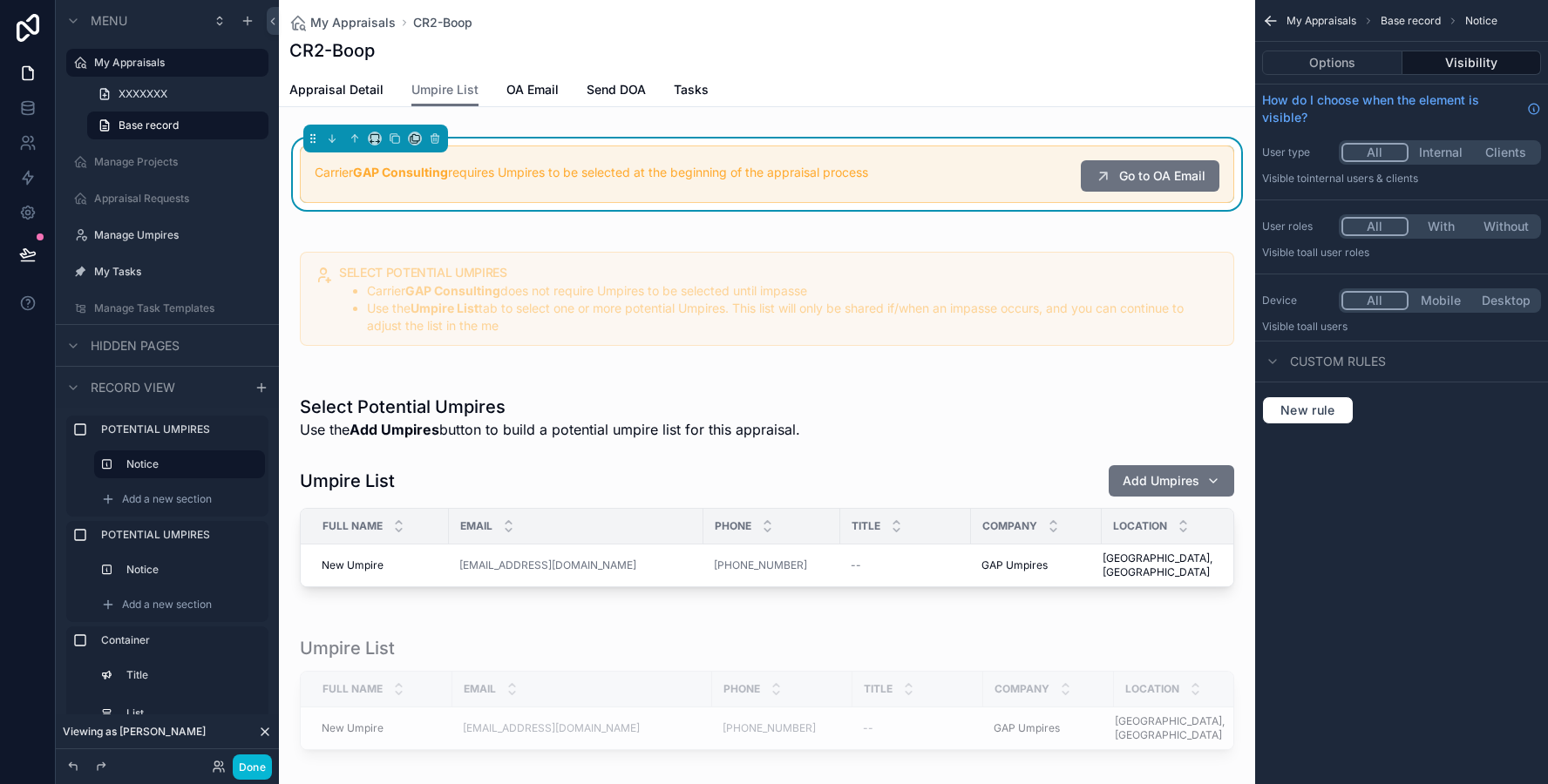
click at [899, 125] on div "My Appraisals CR2-Boop CR2-Boop Umpire List Appraisal Detail Umpire List OA Ema…" at bounding box center [767, 778] width 976 height 1555
click at [897, 135] on div "Carrier GAP Consulting requires Umpires to be selected at the beginning of the …" at bounding box center [767, 175] width 976 height 93
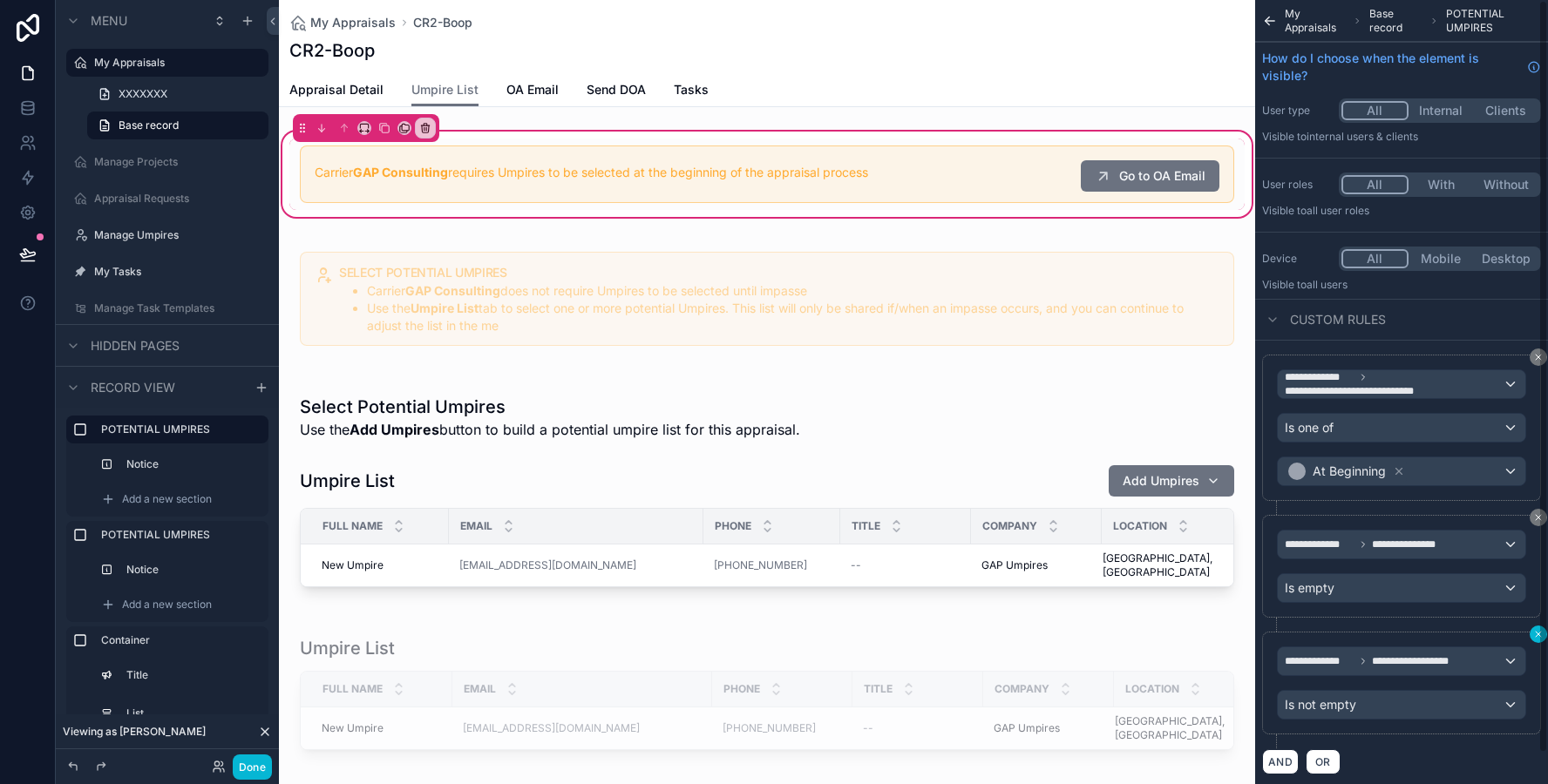
click at [1538, 635] on div "**********" at bounding box center [1402, 392] width 293 height 784
click at [1531, 634] on button "scrollable content" at bounding box center [1537, 634] width 17 height 17
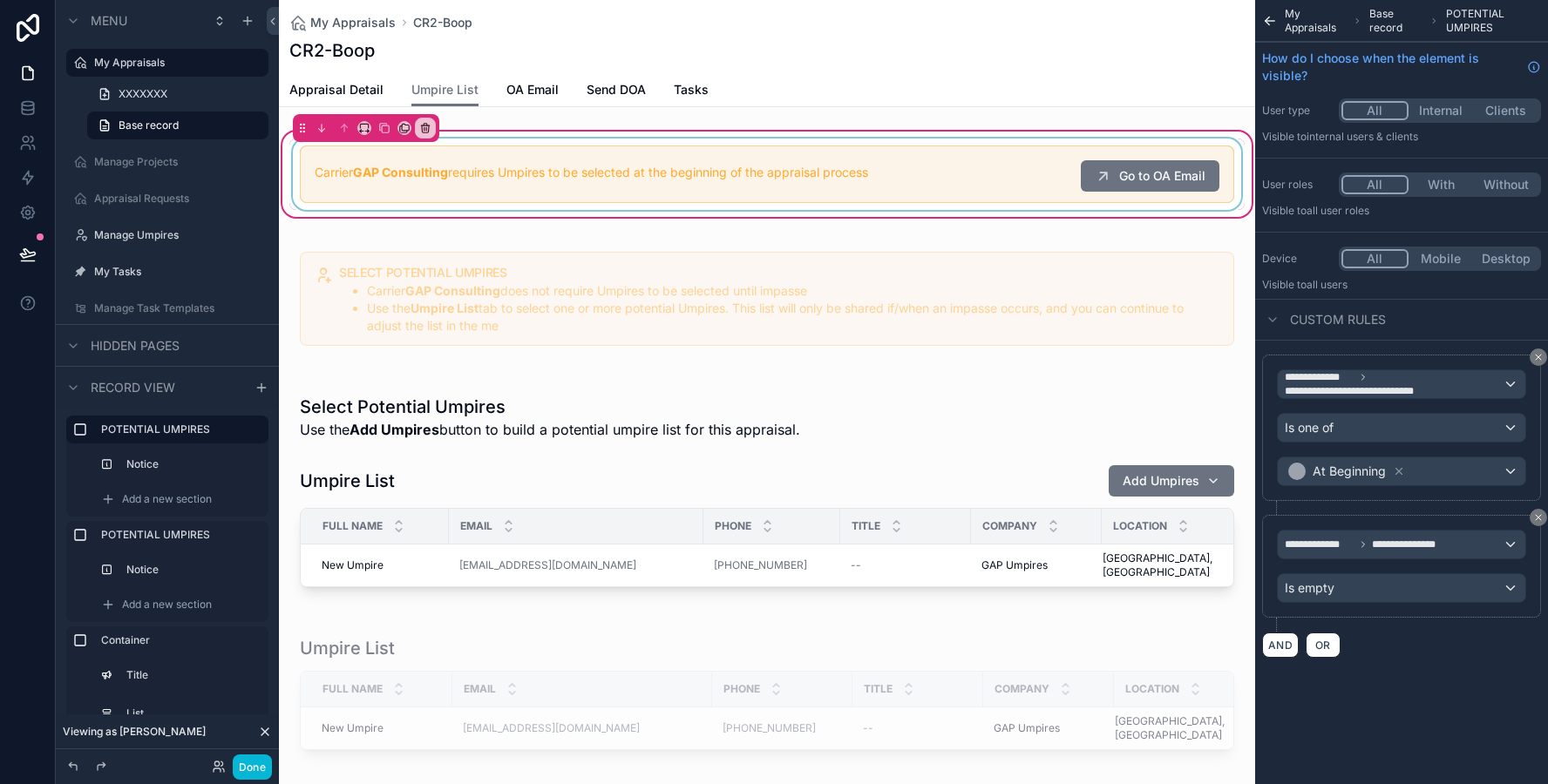
click at [979, 192] on div "scrollable content" at bounding box center [767, 174] width 955 height 72
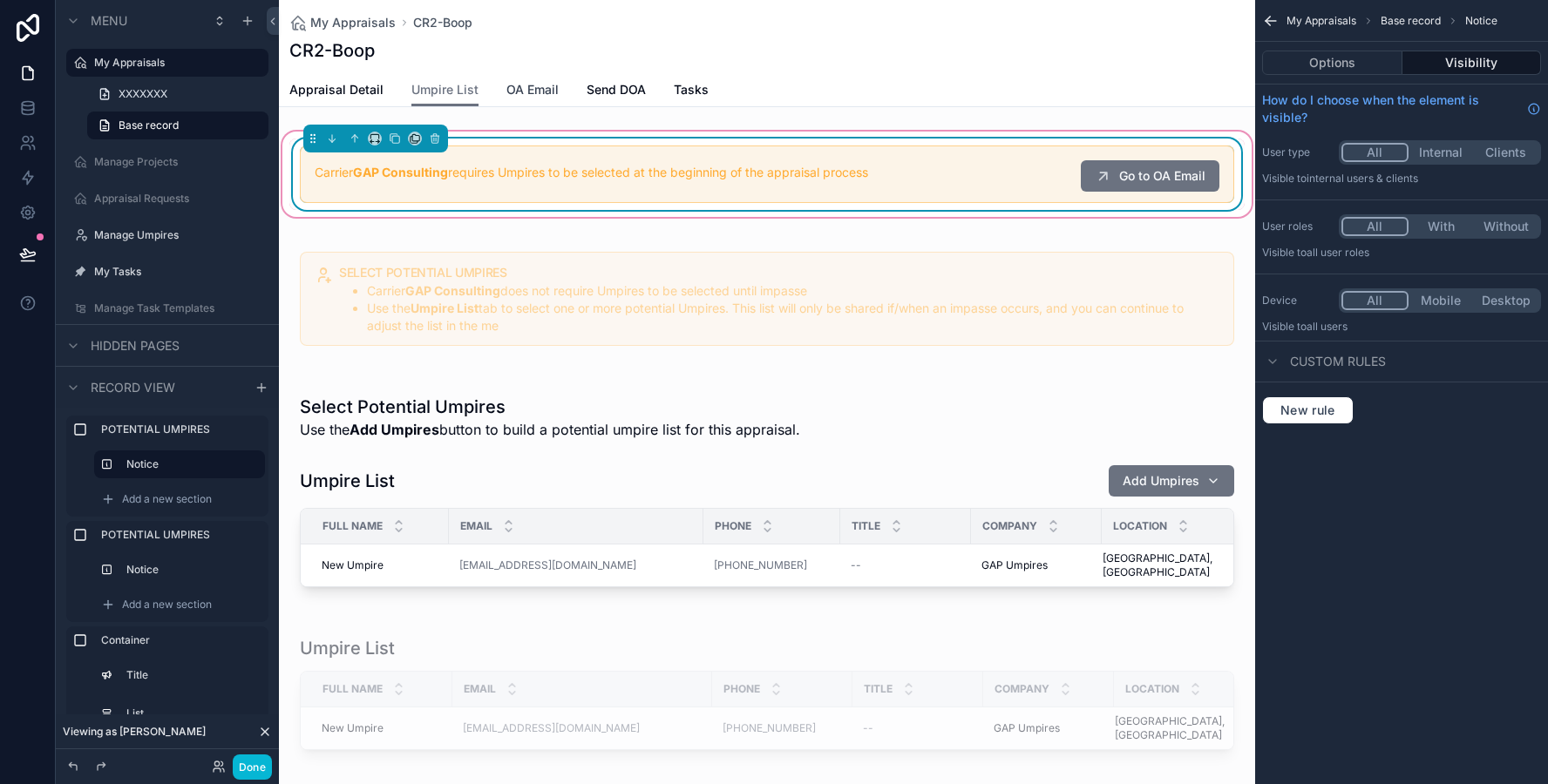
click at [544, 86] on span "OA Email" at bounding box center [532, 89] width 52 height 17
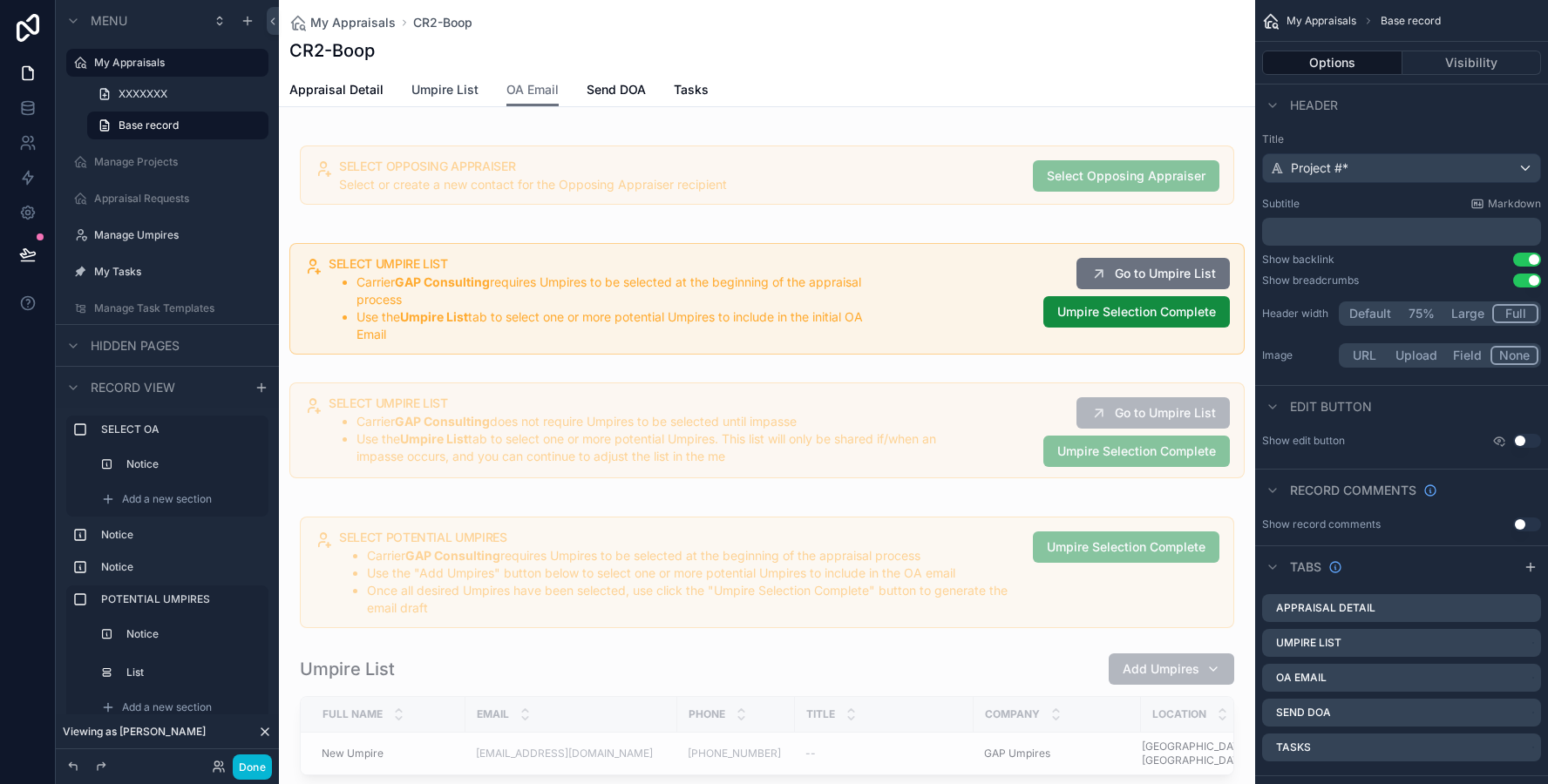
click at [451, 97] on span "Umpire List" at bounding box center [445, 89] width 67 height 17
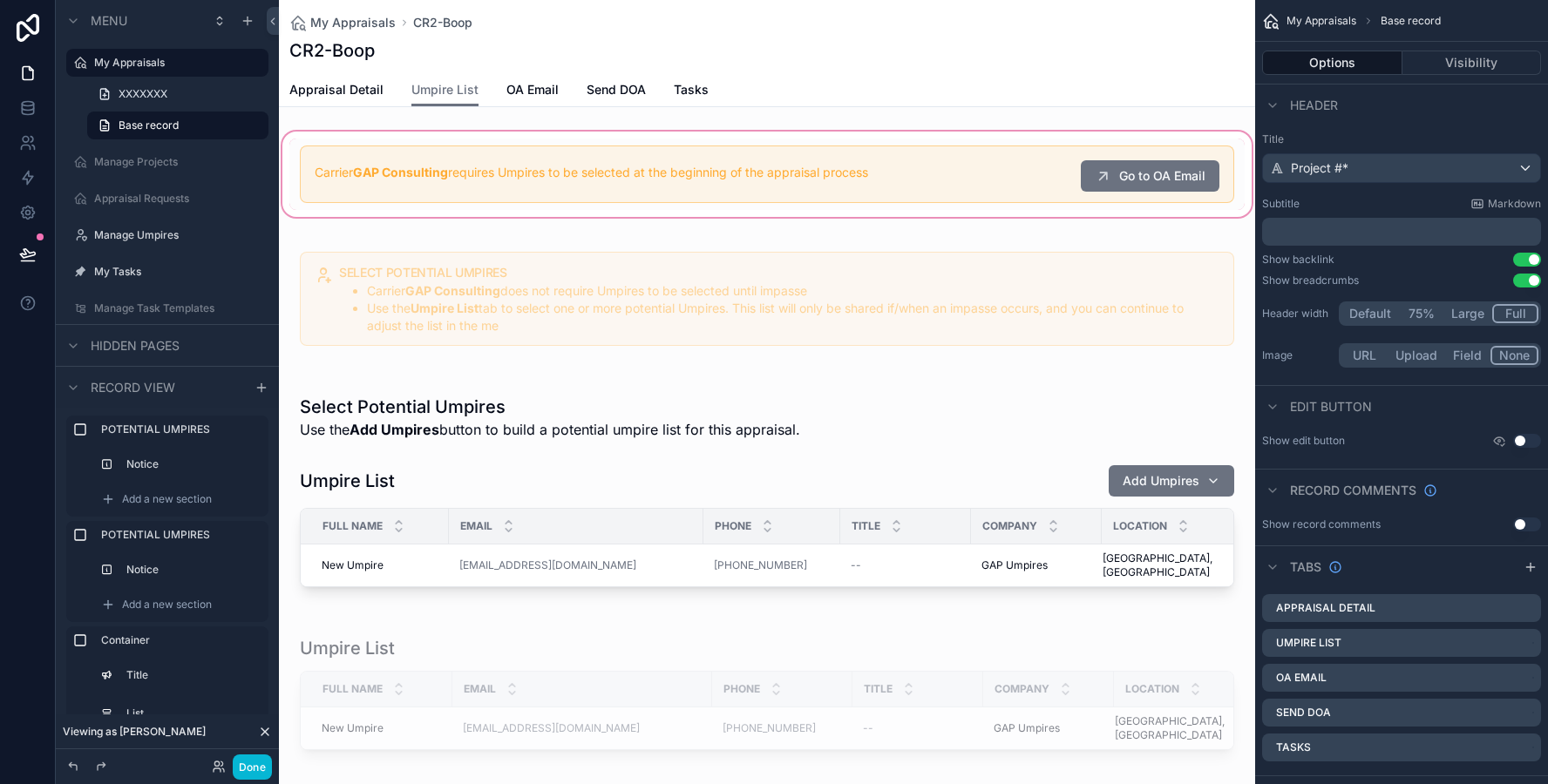
click at [502, 197] on div "scrollable content" at bounding box center [767, 175] width 976 height 93
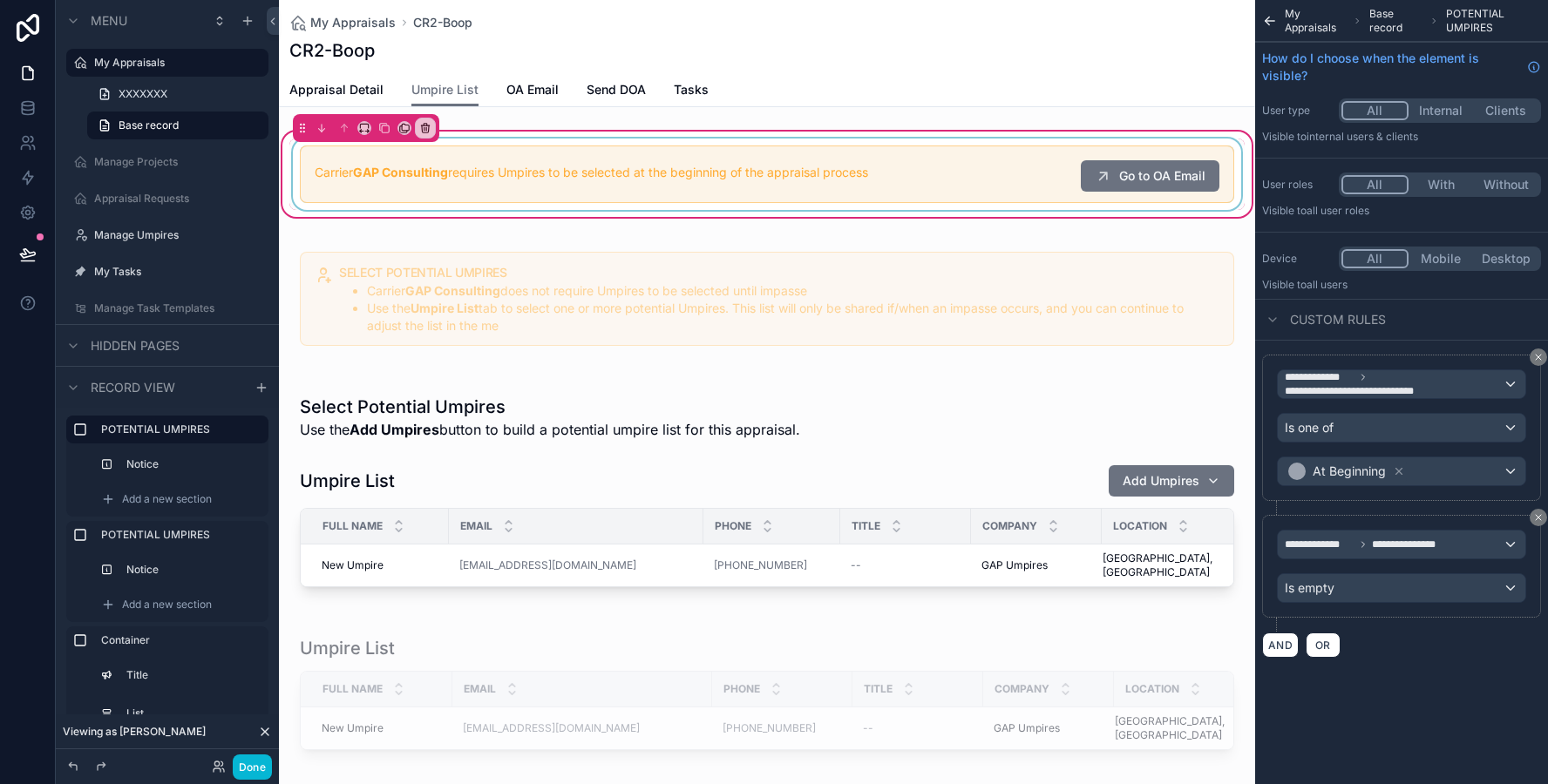
click at [518, 177] on div "scrollable content" at bounding box center [767, 174] width 955 height 72
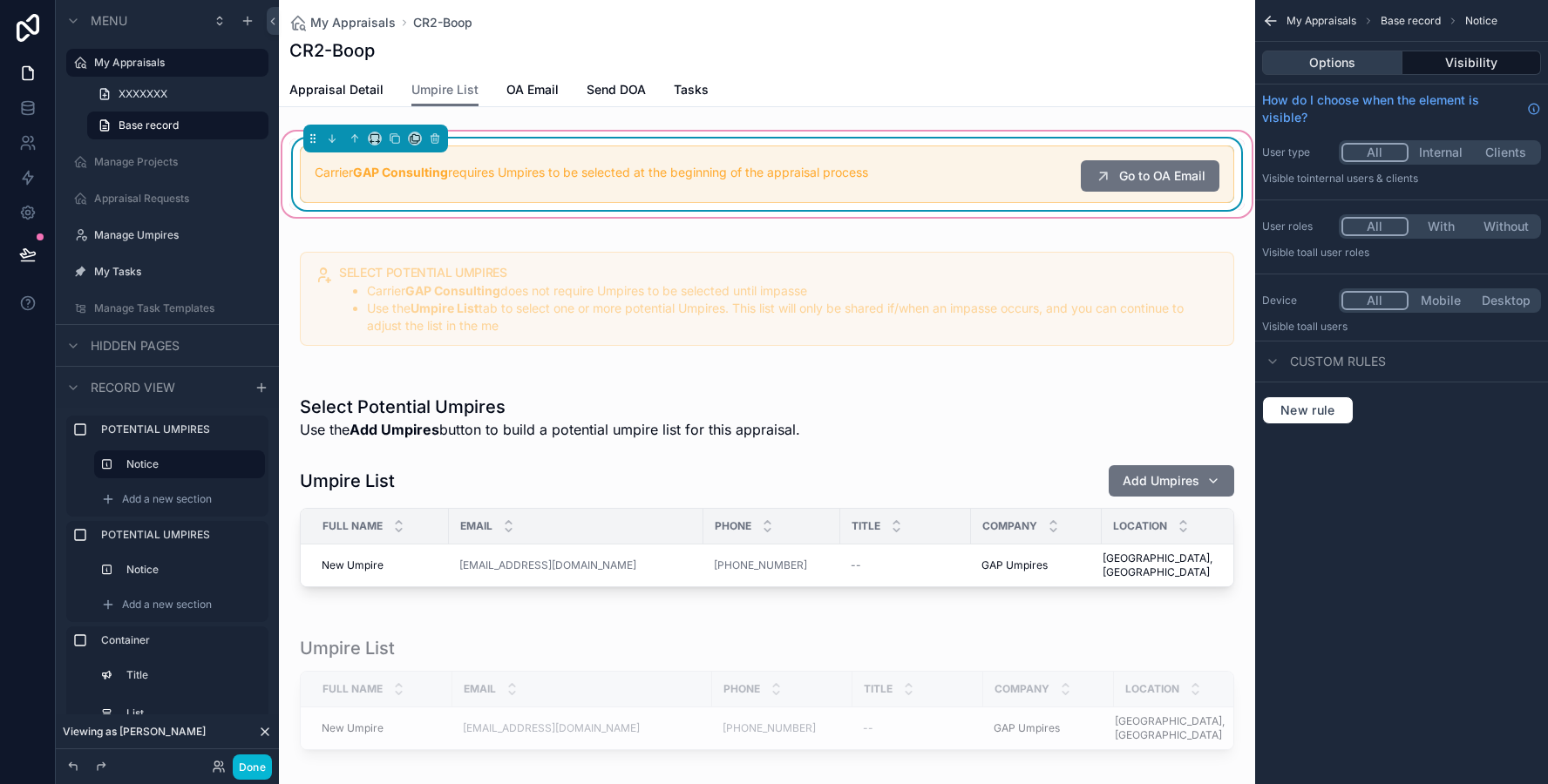
click at [1300, 65] on button "Options" at bounding box center [1332, 63] width 140 height 25
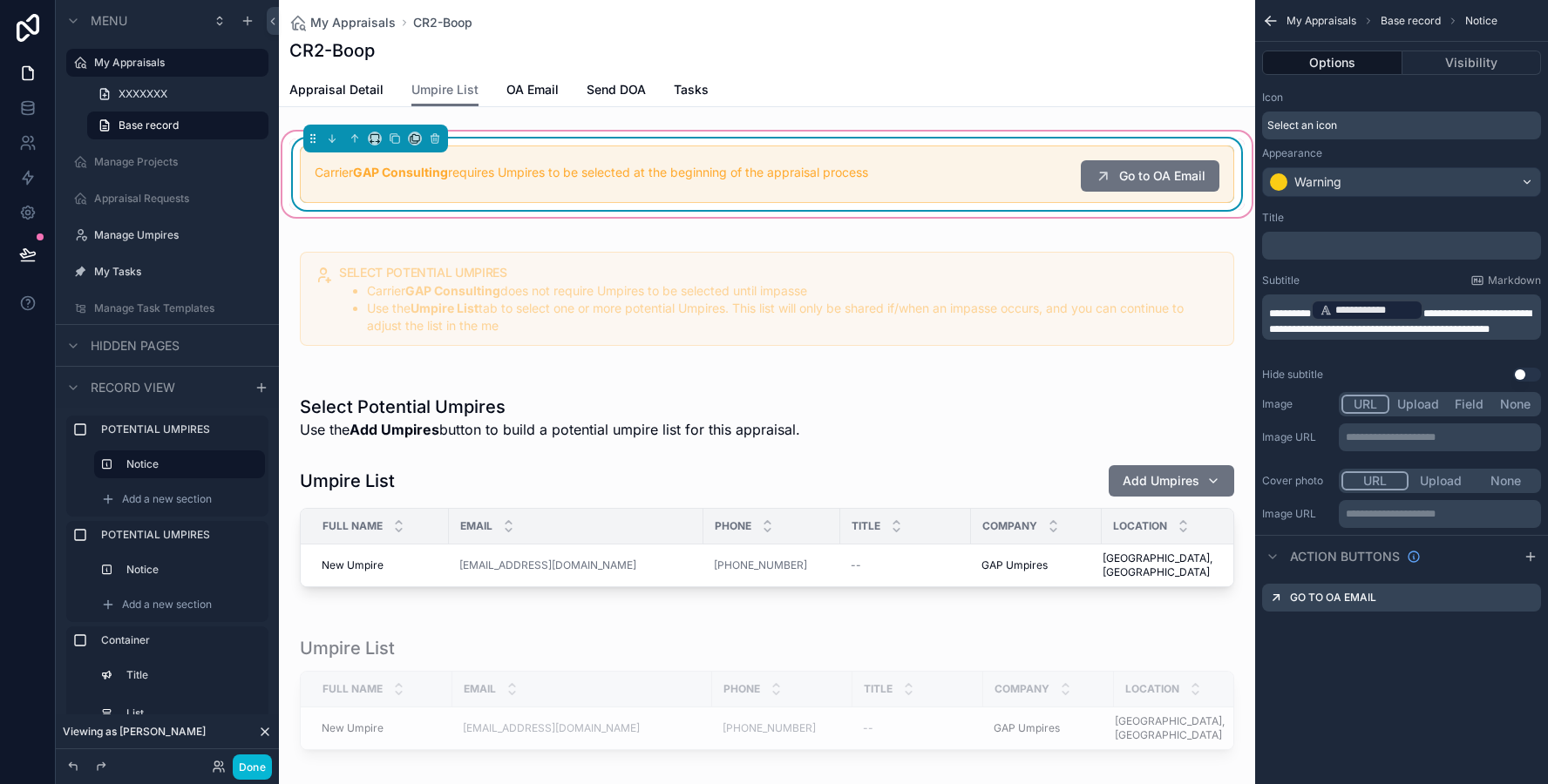
click at [1324, 337] on p "**********" at bounding box center [1402, 317] width 268 height 38
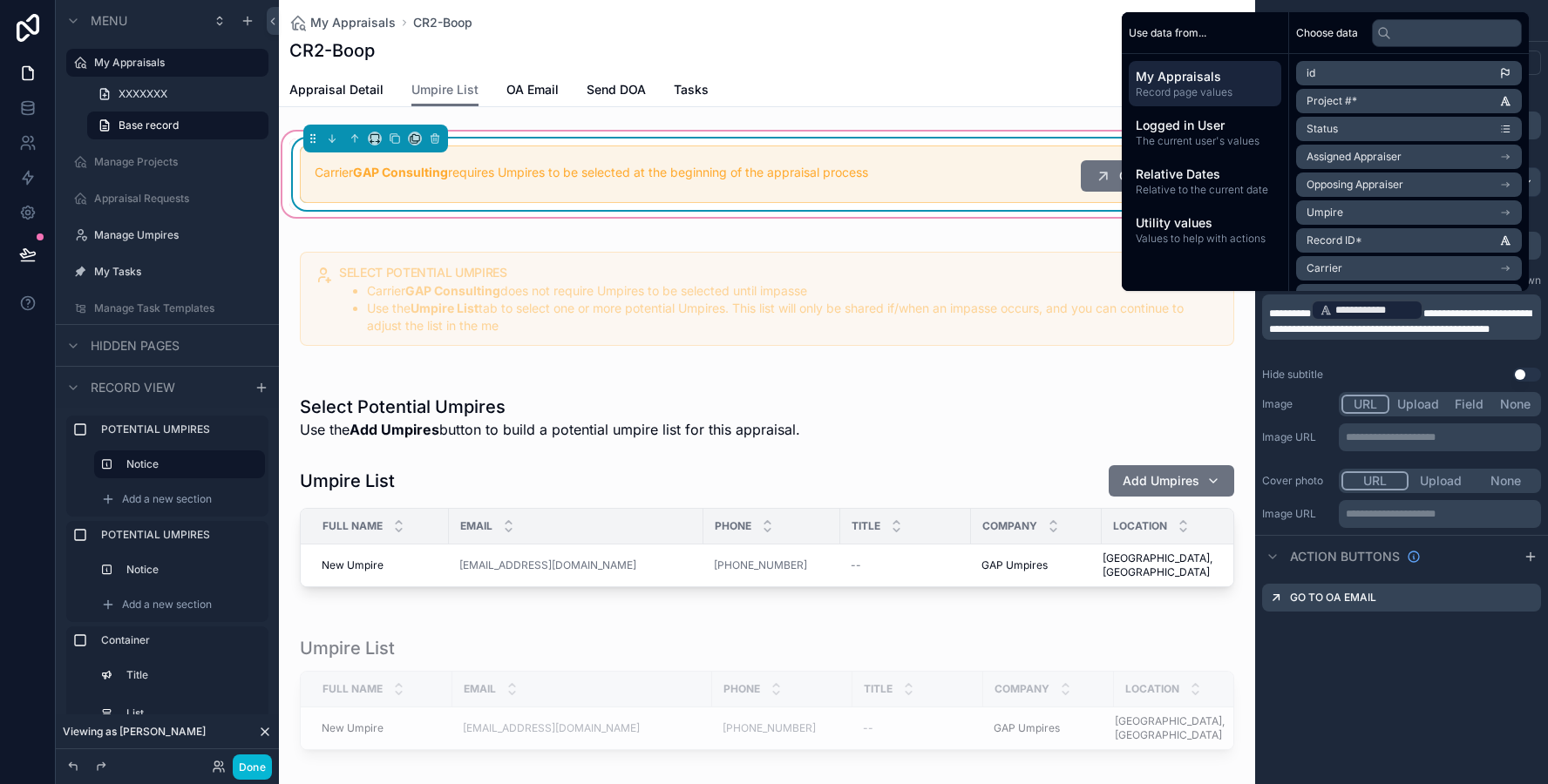
click at [1270, 308] on span "**********" at bounding box center [1290, 313] width 42 height 10
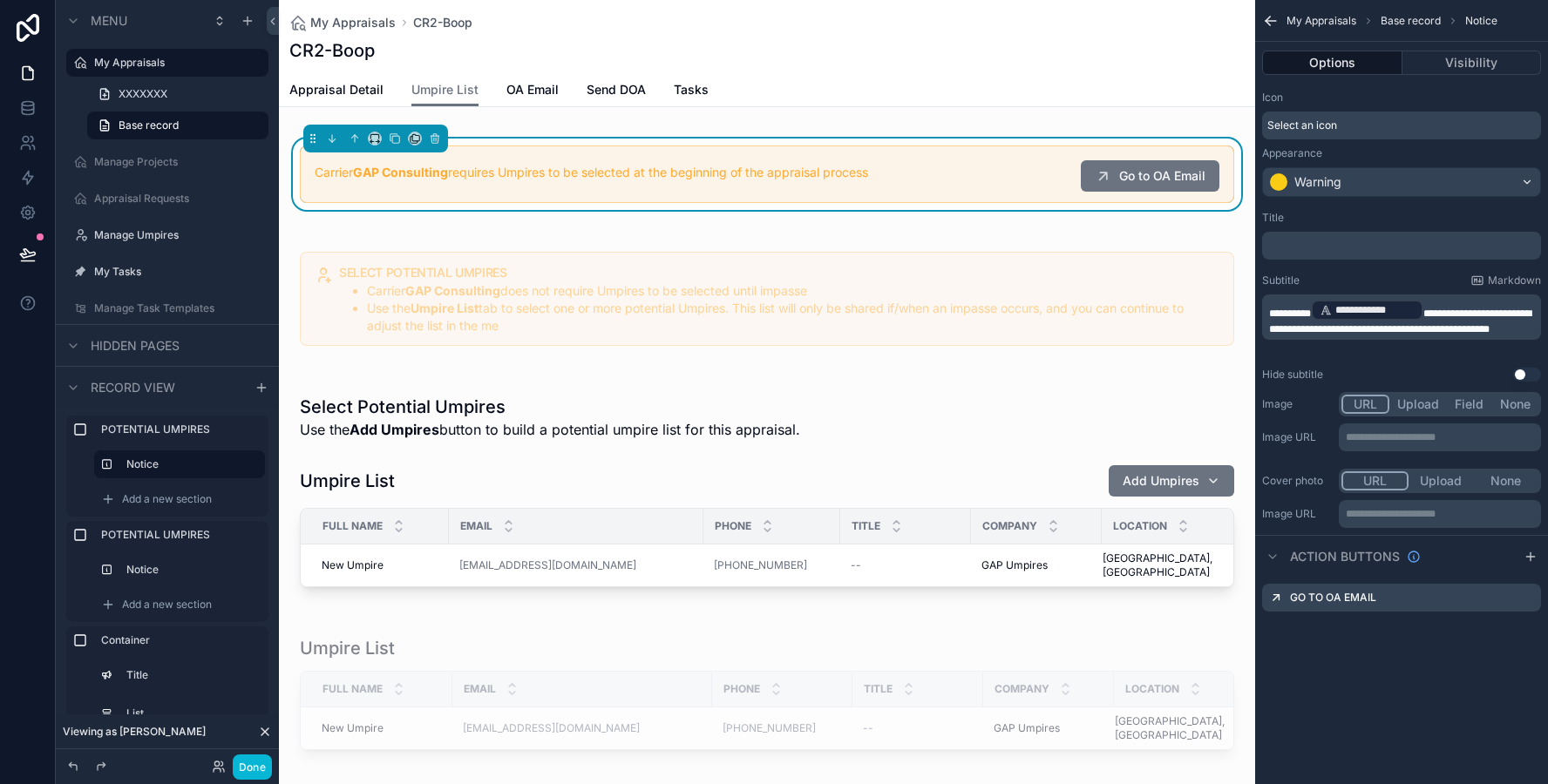
click at [1321, 337] on p "**********" at bounding box center [1402, 317] width 268 height 38
click at [1322, 369] on label "Hide subtitle" at bounding box center [1292, 374] width 61 height 14
click at [1322, 337] on p "**********" at bounding box center [1402, 317] width 268 height 38
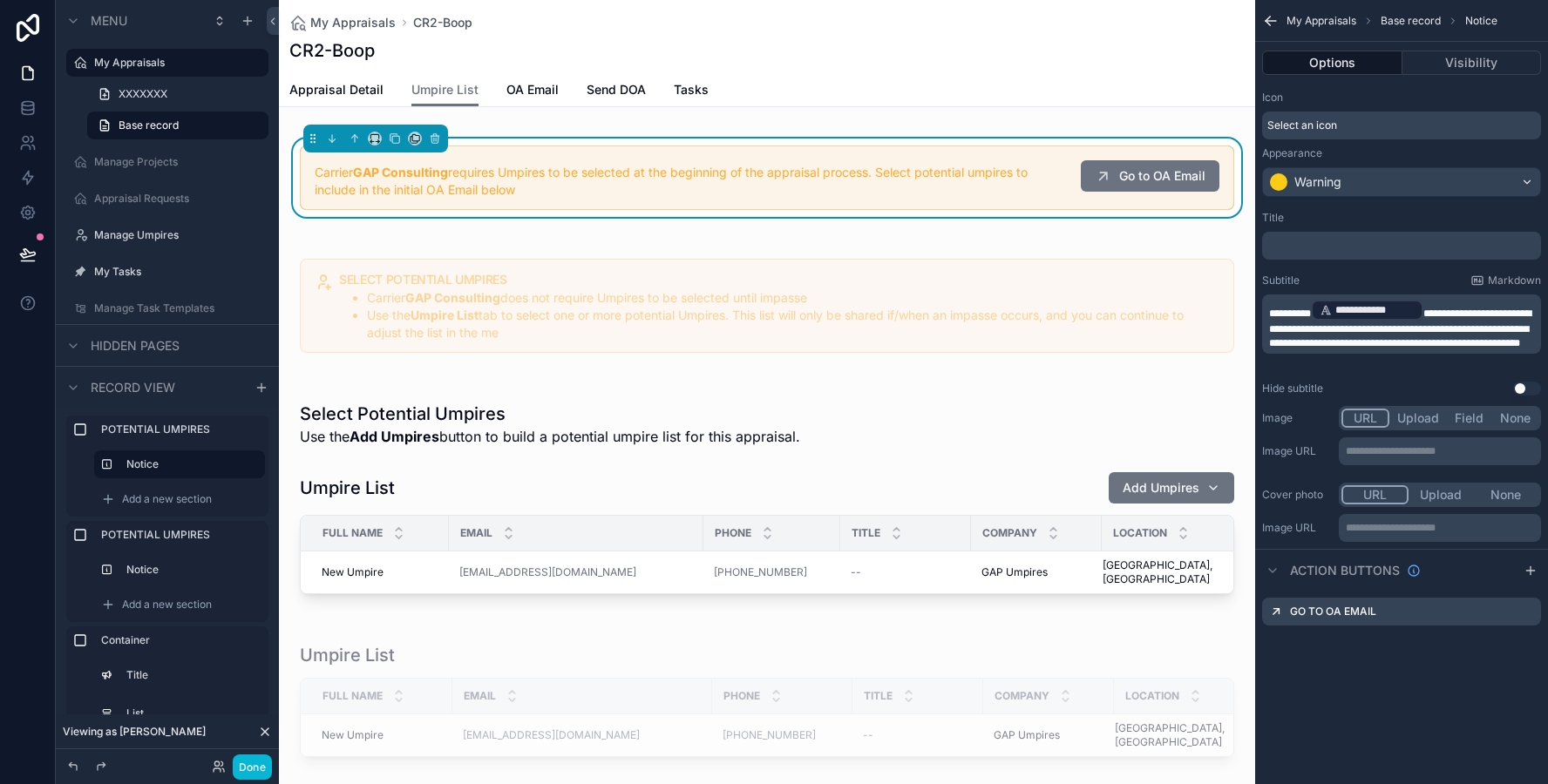
click at [1317, 344] on span "**********" at bounding box center [1400, 328] width 262 height 40
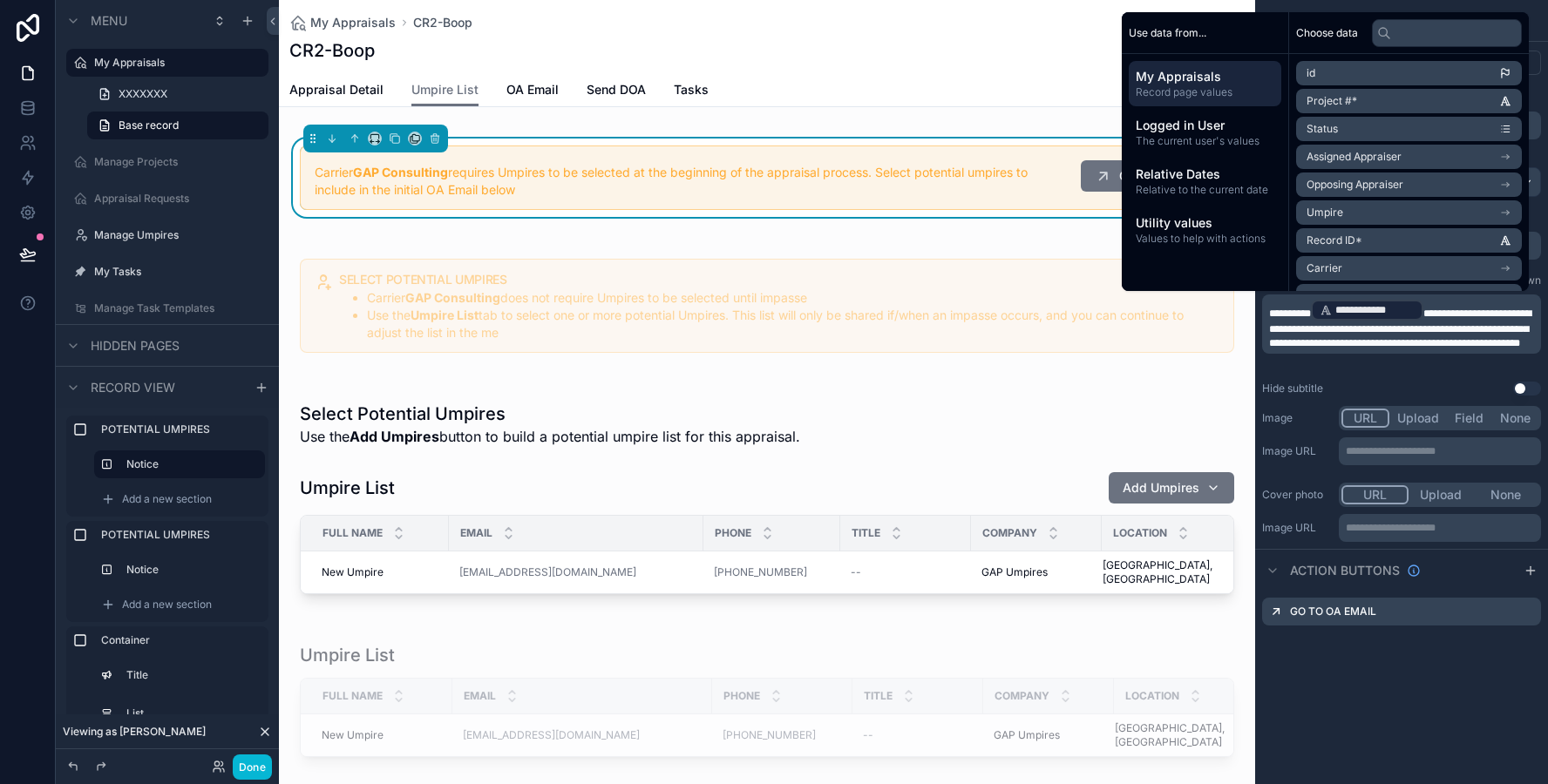
click at [1366, 371] on div "**********" at bounding box center [1402, 303] width 293 height 198
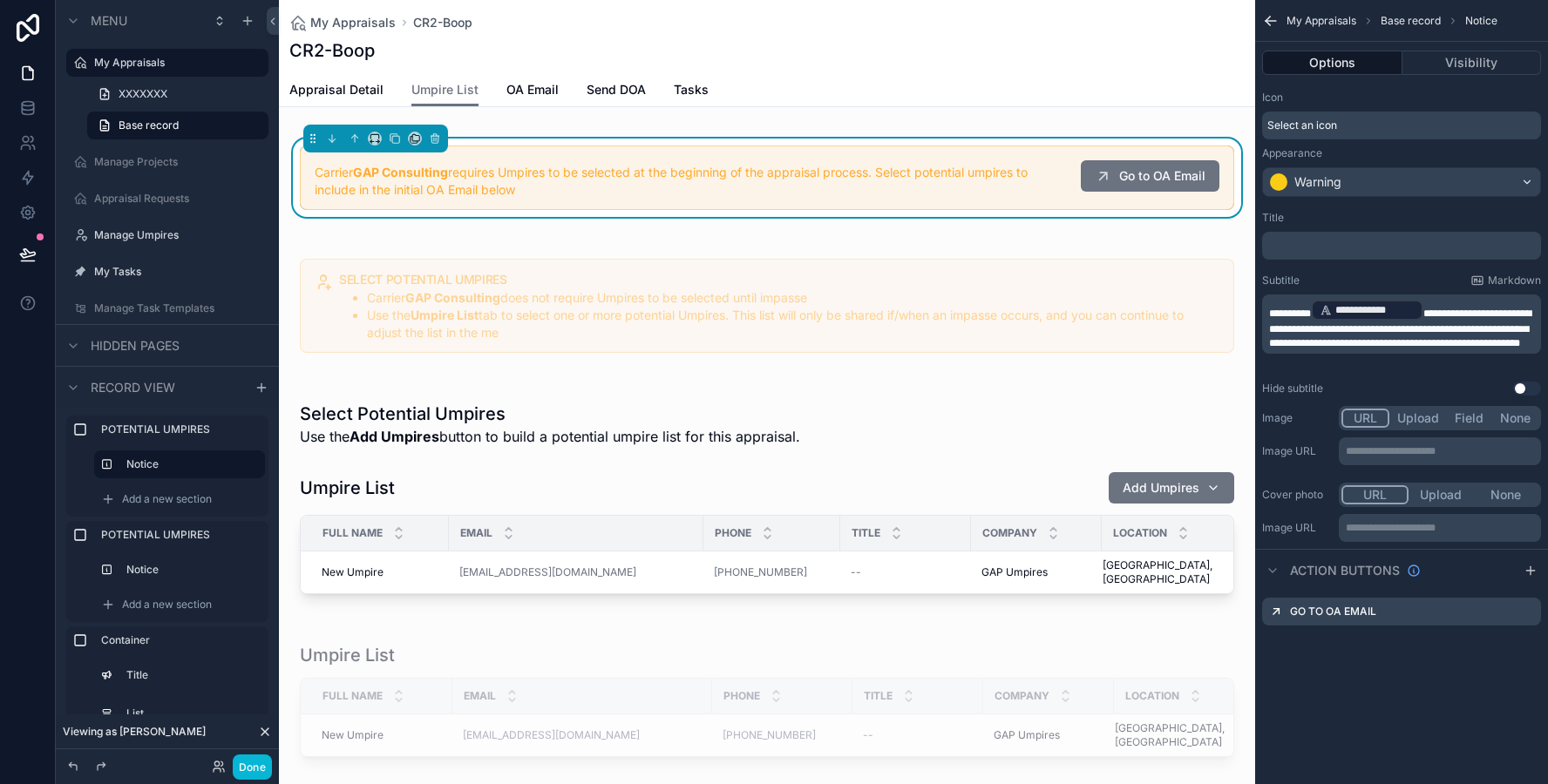
click at [1302, 249] on p "﻿" at bounding box center [1402, 246] width 268 height 14
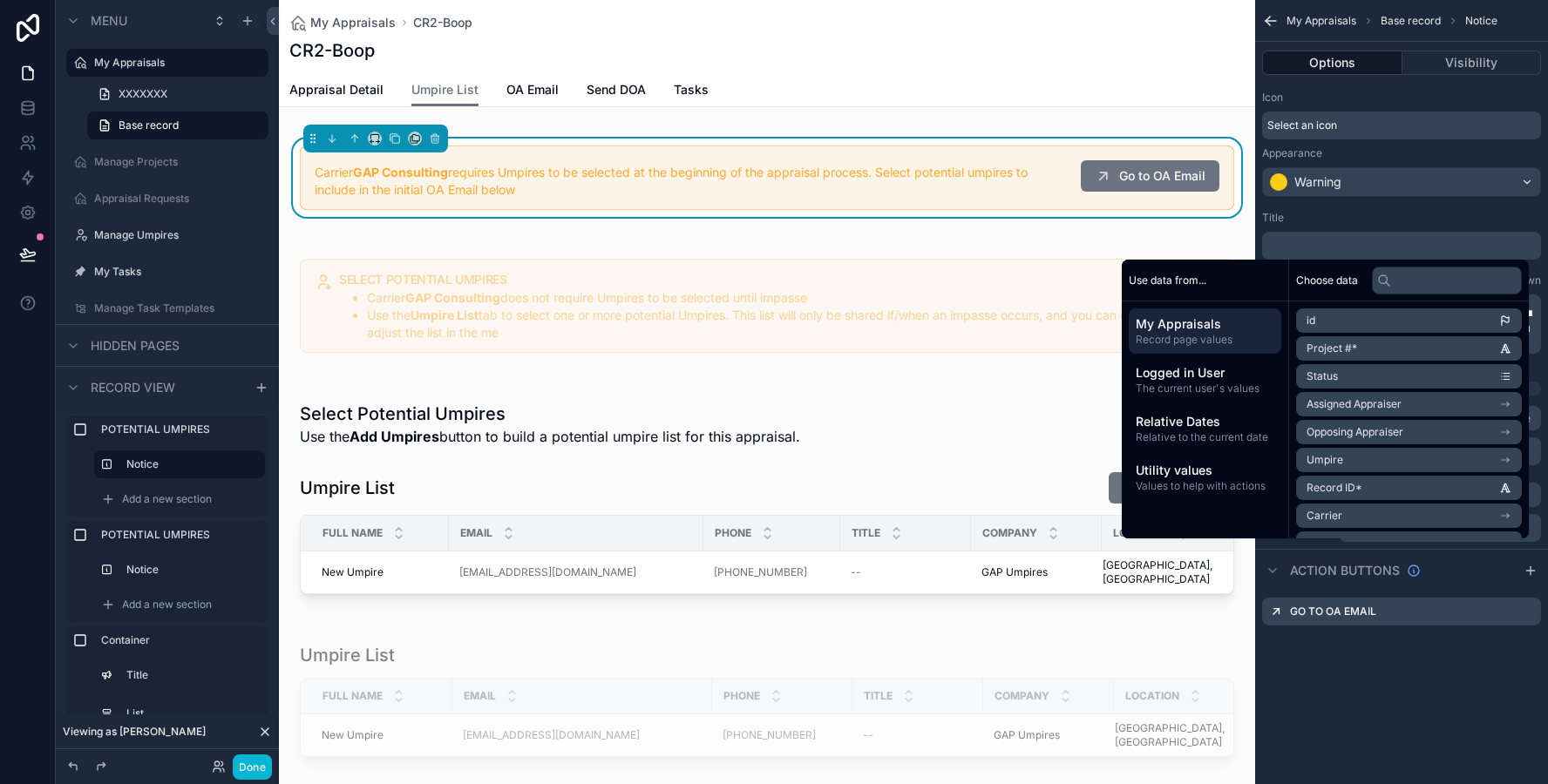
click at [1332, 214] on div "Title" at bounding box center [1401, 217] width 279 height 14
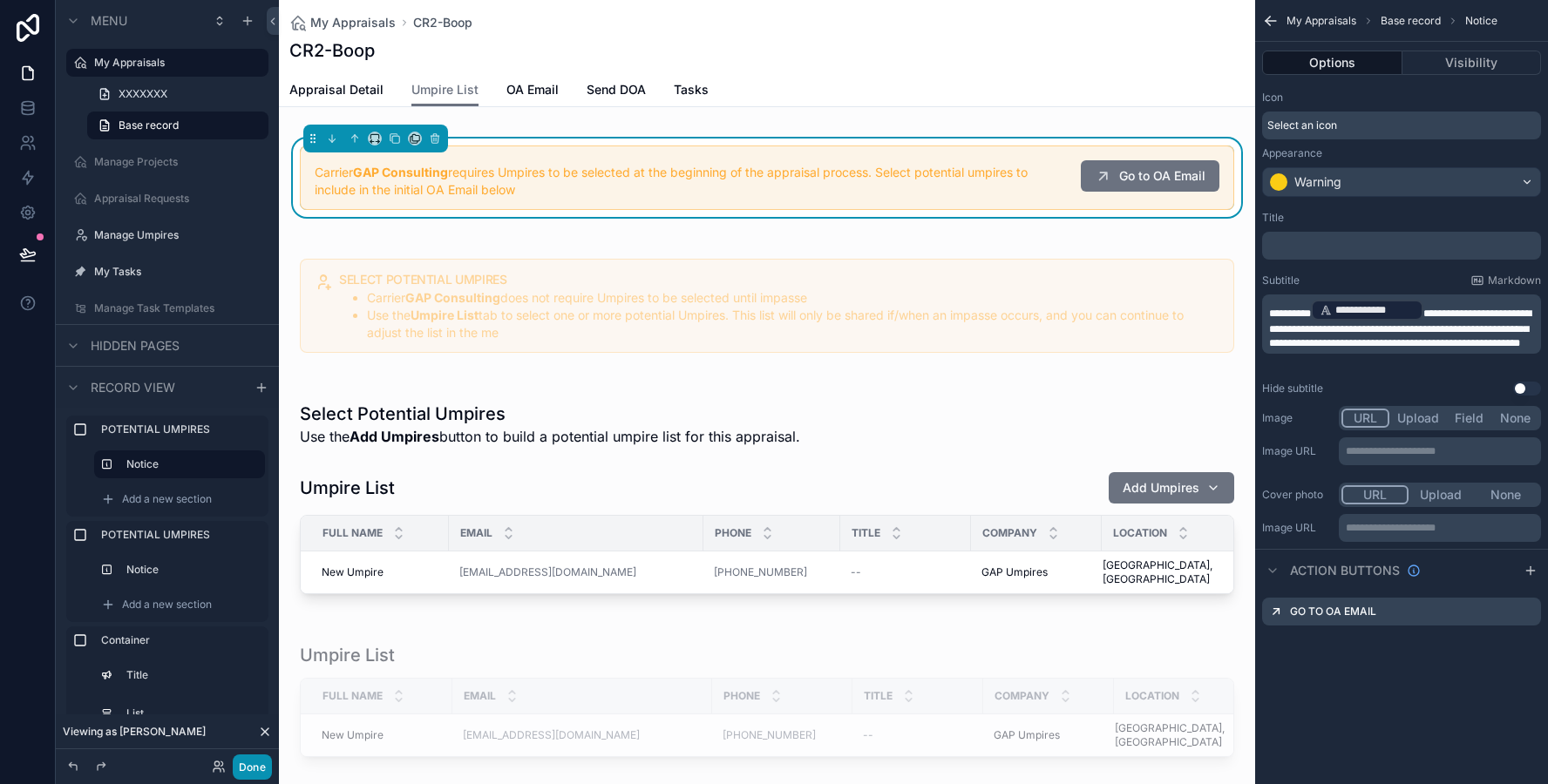
click at [261, 769] on button "Done" at bounding box center [252, 768] width 39 height 25
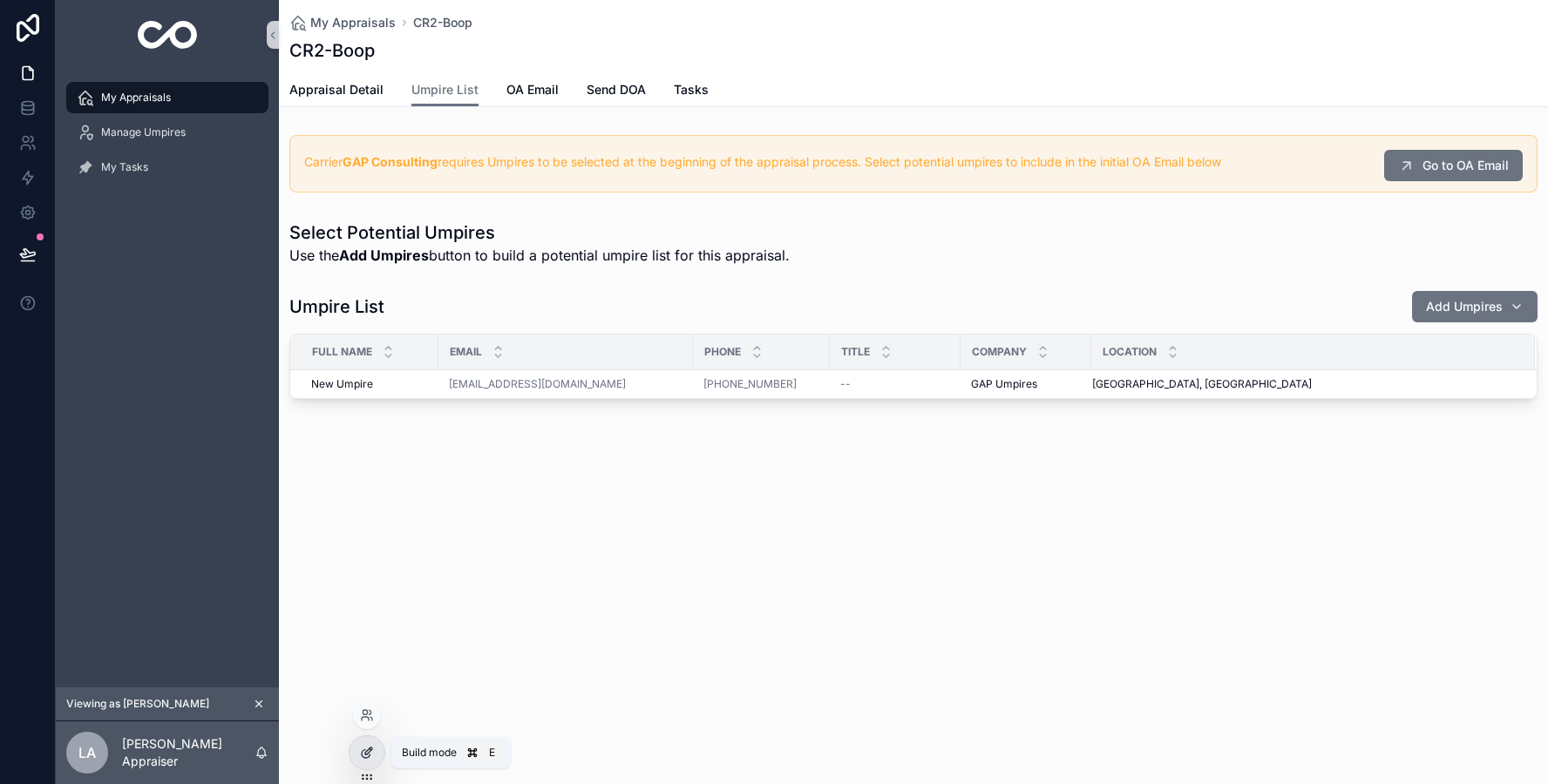
click at [360, 759] on icon at bounding box center [367, 752] width 14 height 14
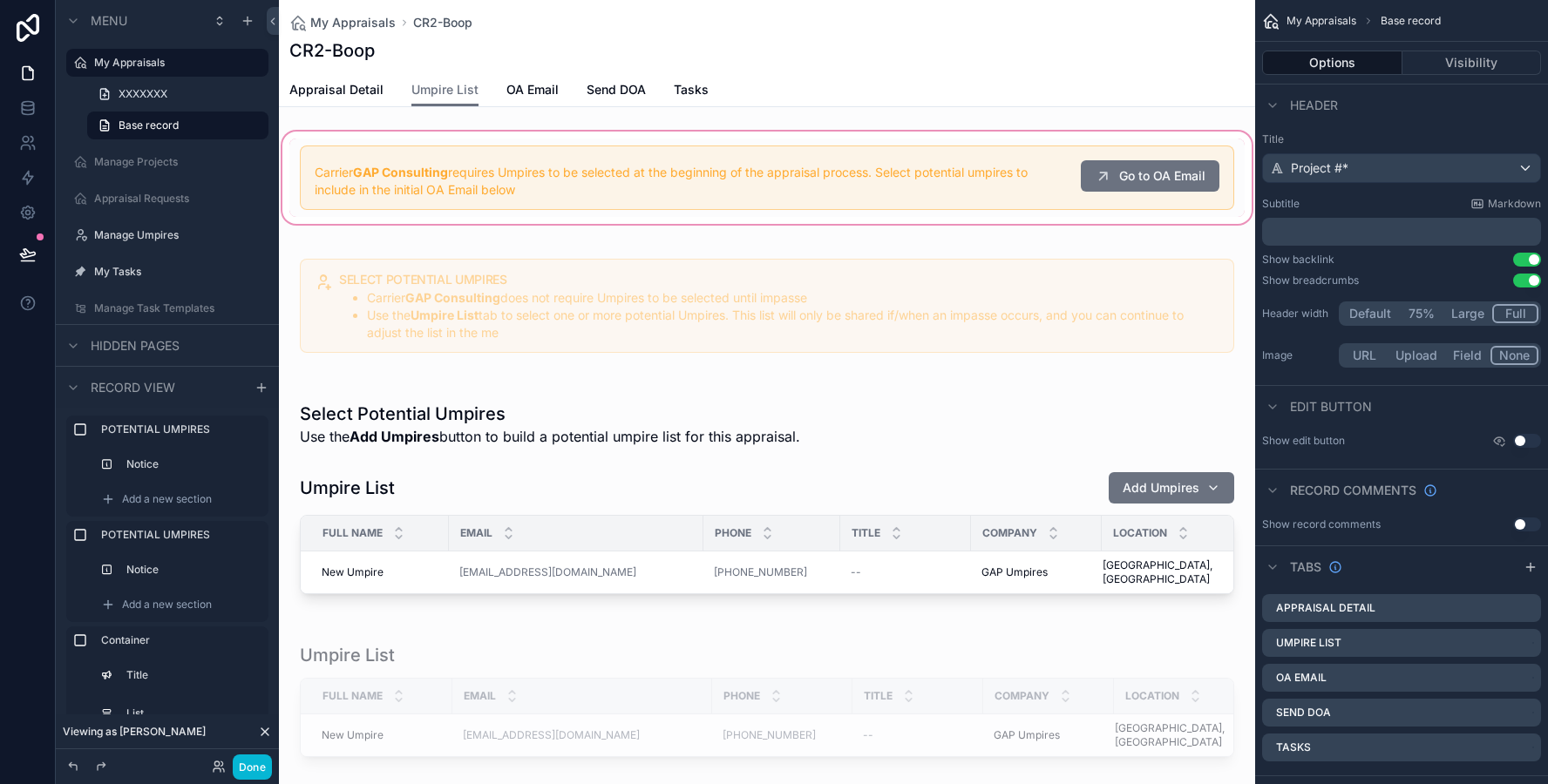
click at [613, 180] on div "scrollable content" at bounding box center [767, 177] width 976 height 99
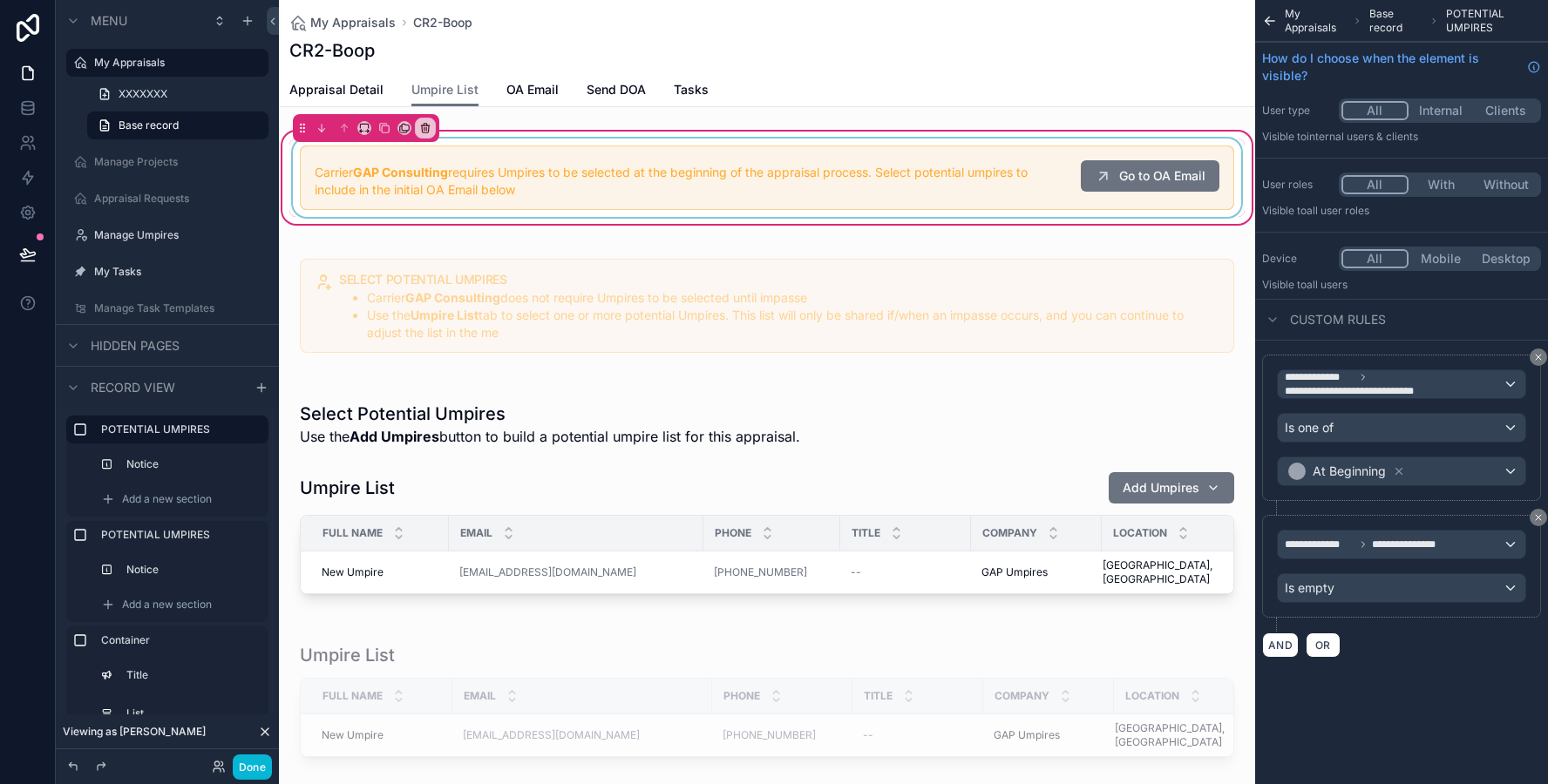
click at [627, 176] on div "scrollable content" at bounding box center [767, 177] width 955 height 78
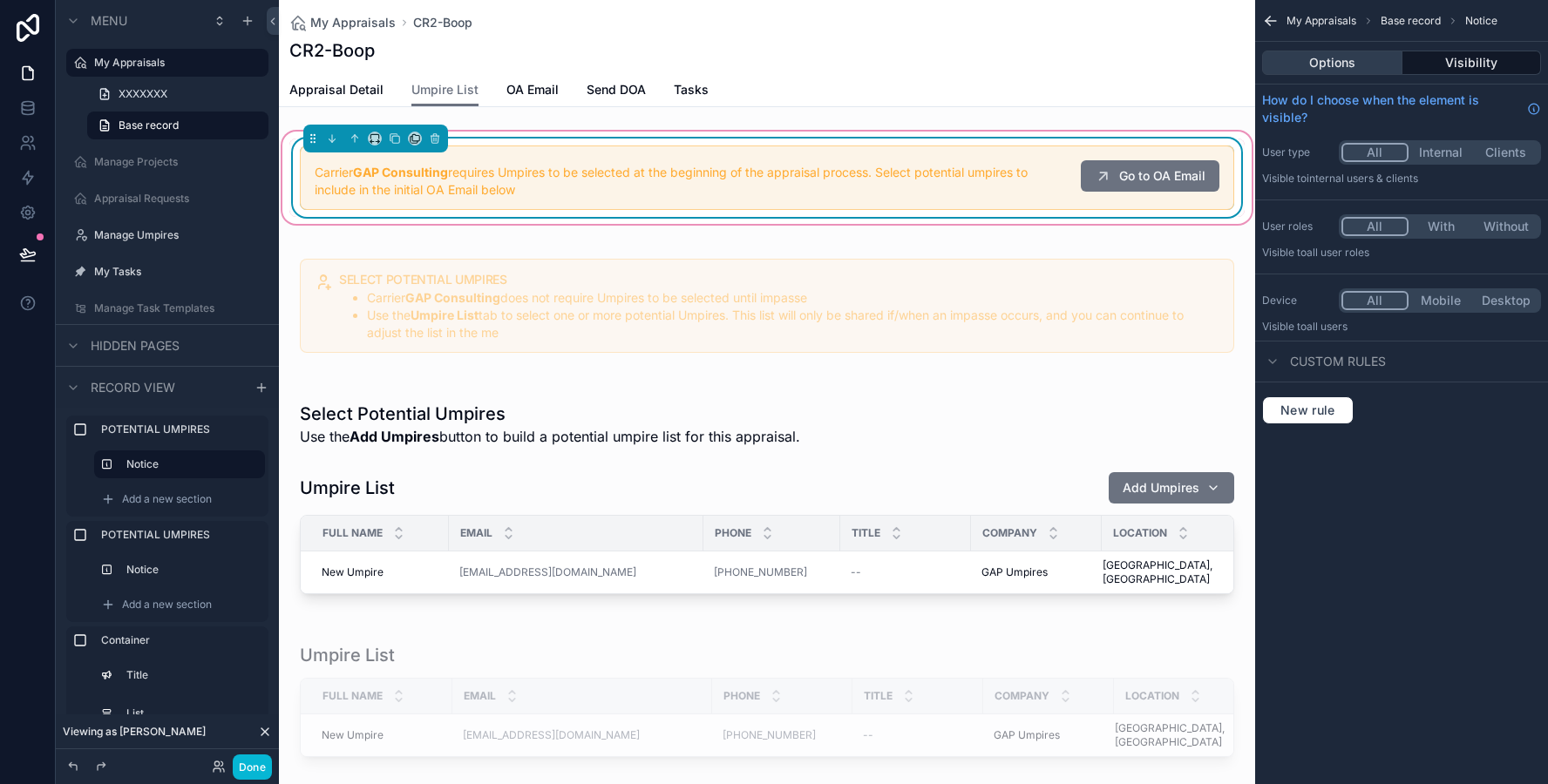
click at [1309, 68] on button "Options" at bounding box center [1332, 63] width 140 height 25
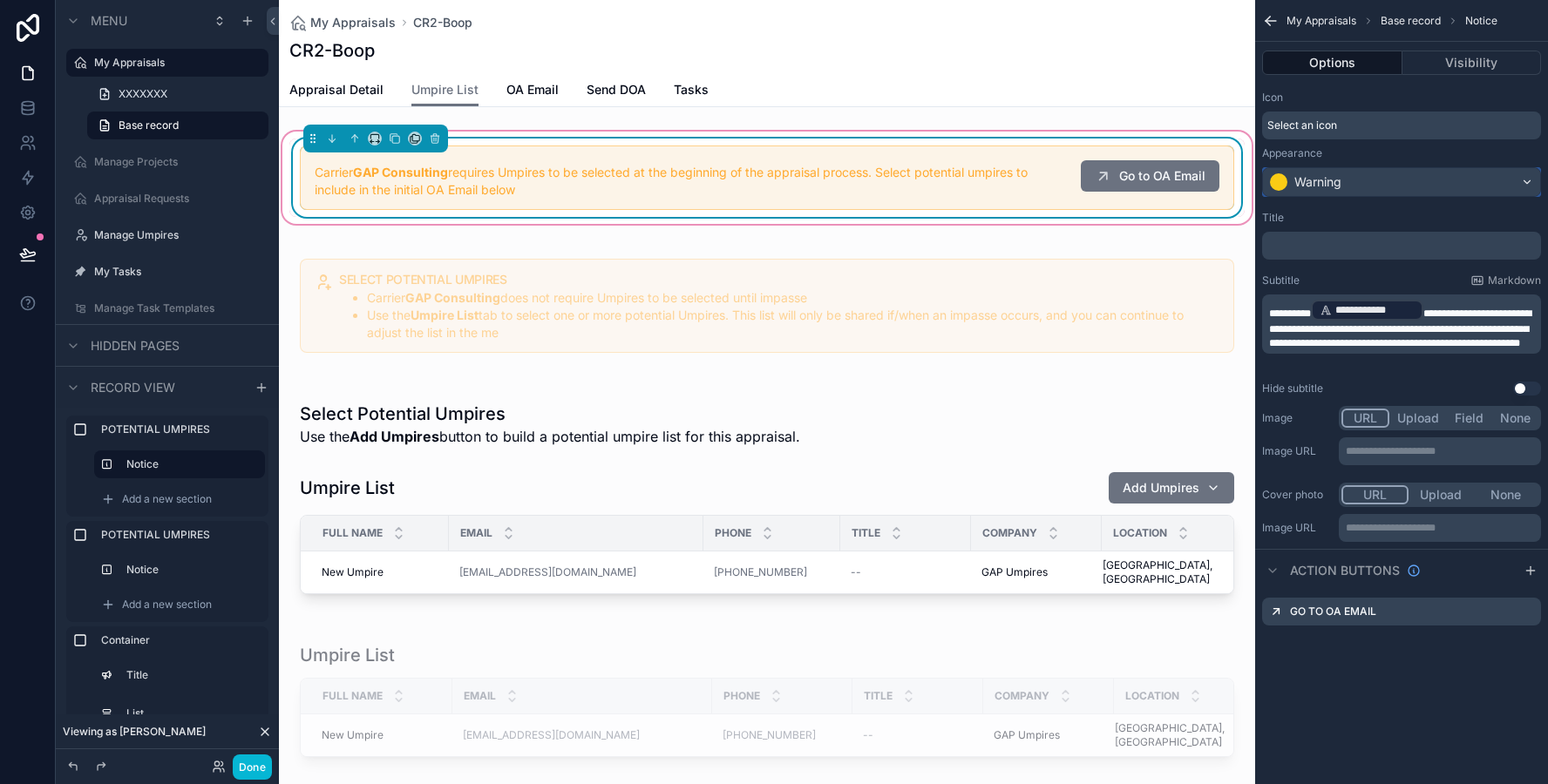
click at [1331, 167] on button "Warning" at bounding box center [1401, 182] width 279 height 30
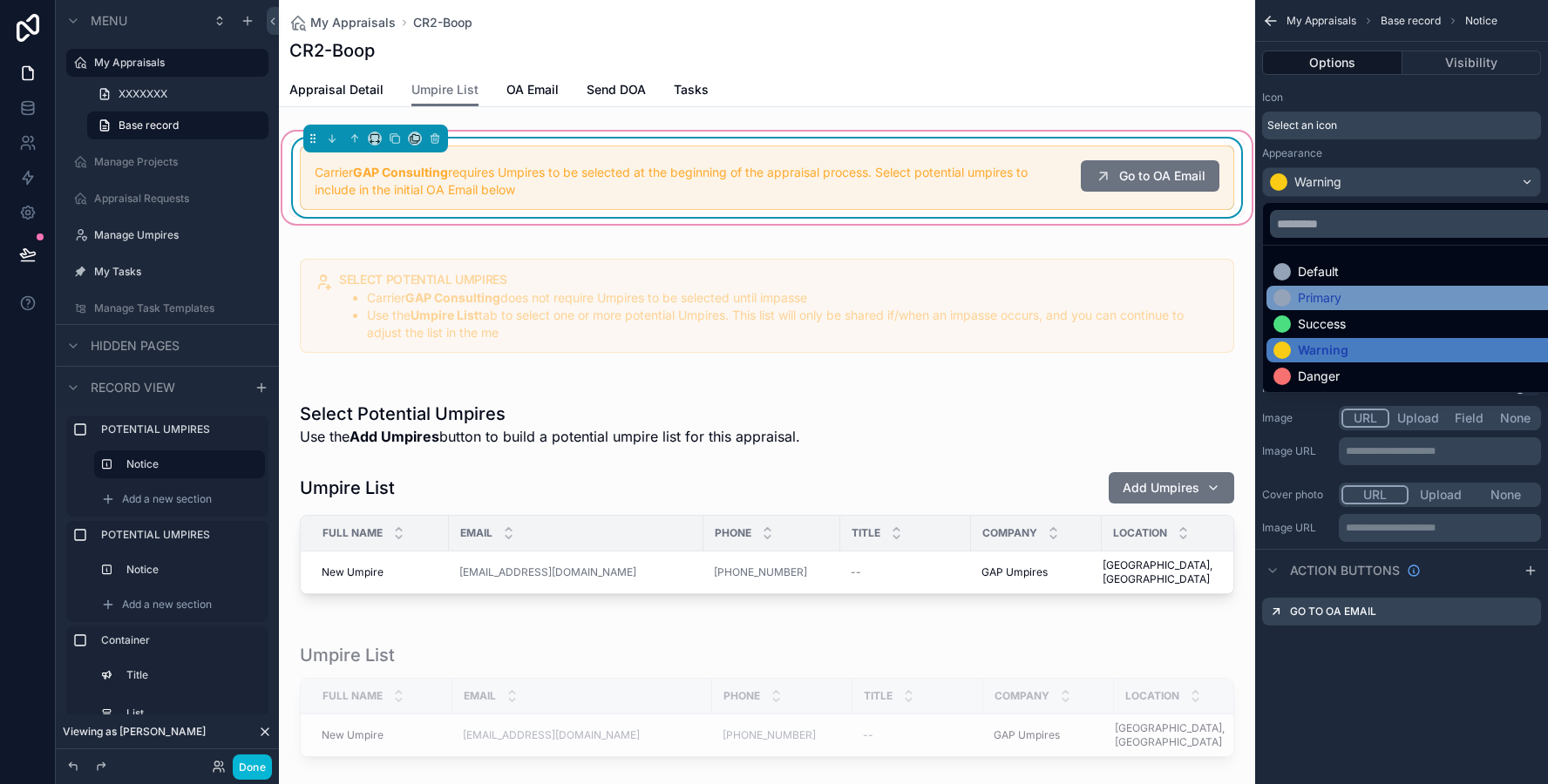
click at [1322, 306] on div "Primary" at bounding box center [1320, 297] width 44 height 17
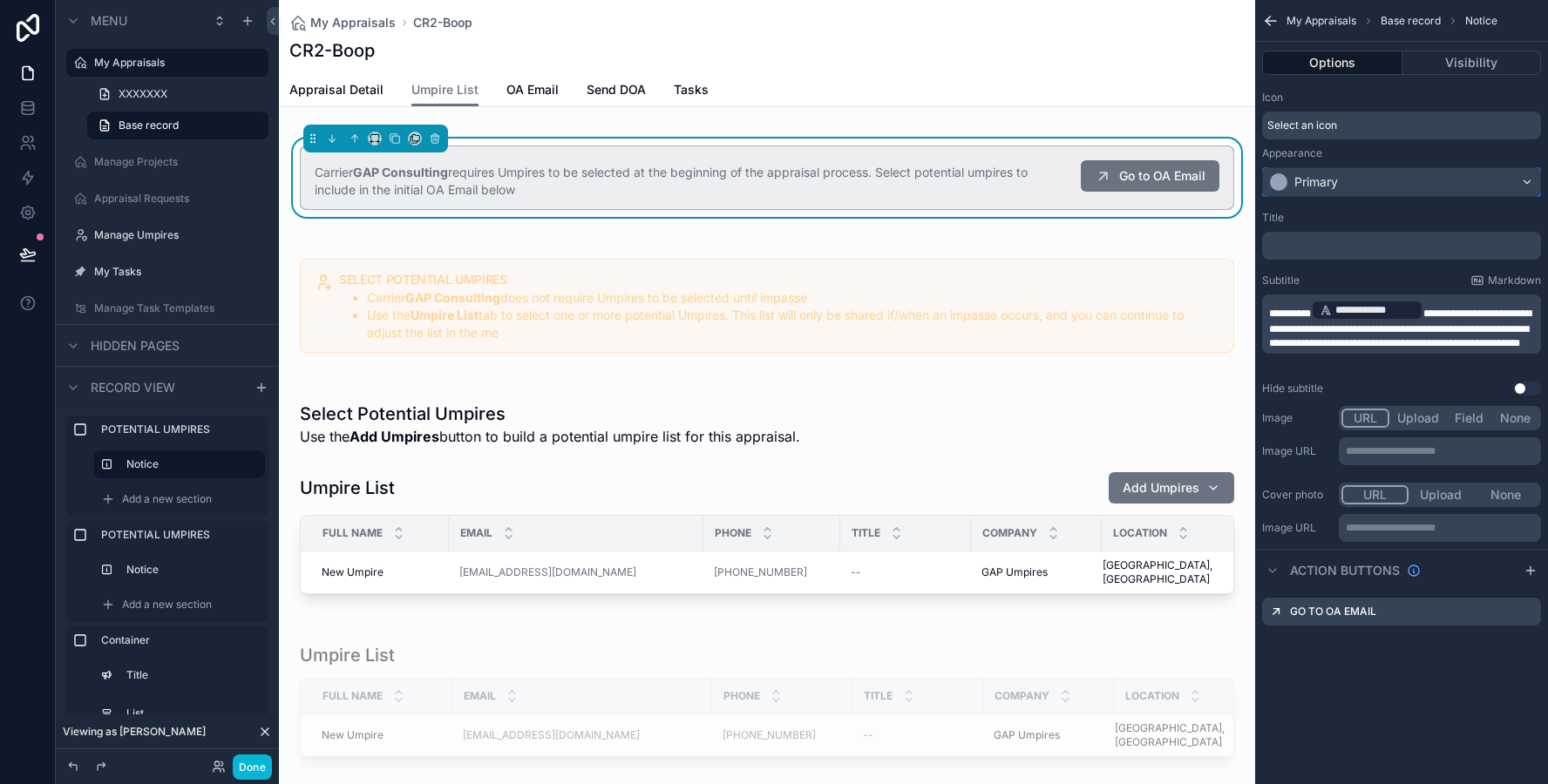
click at [1322, 182] on div "Primary" at bounding box center [1316, 182] width 44 height 17
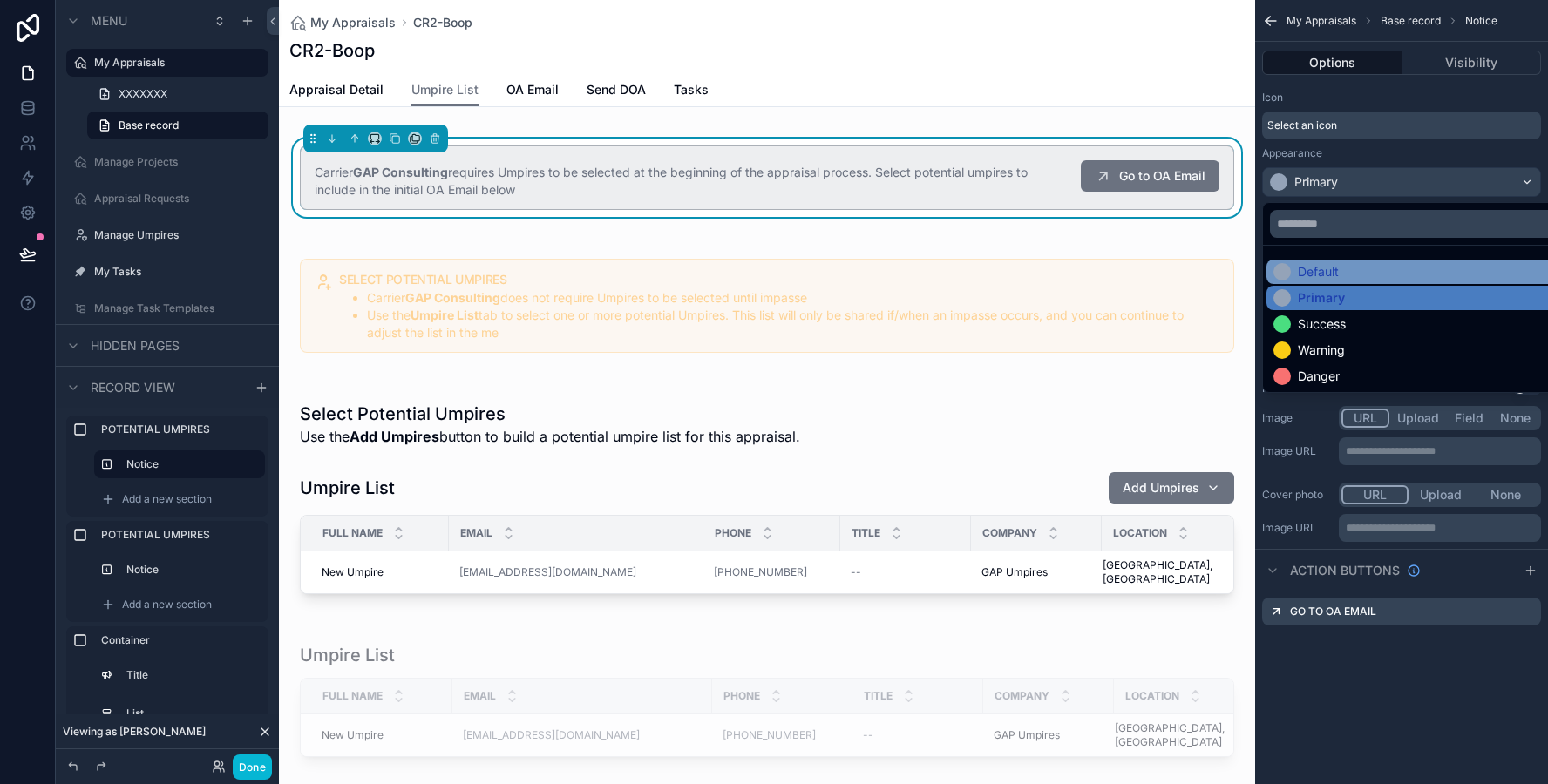
click at [1311, 269] on div "Default" at bounding box center [1318, 271] width 41 height 17
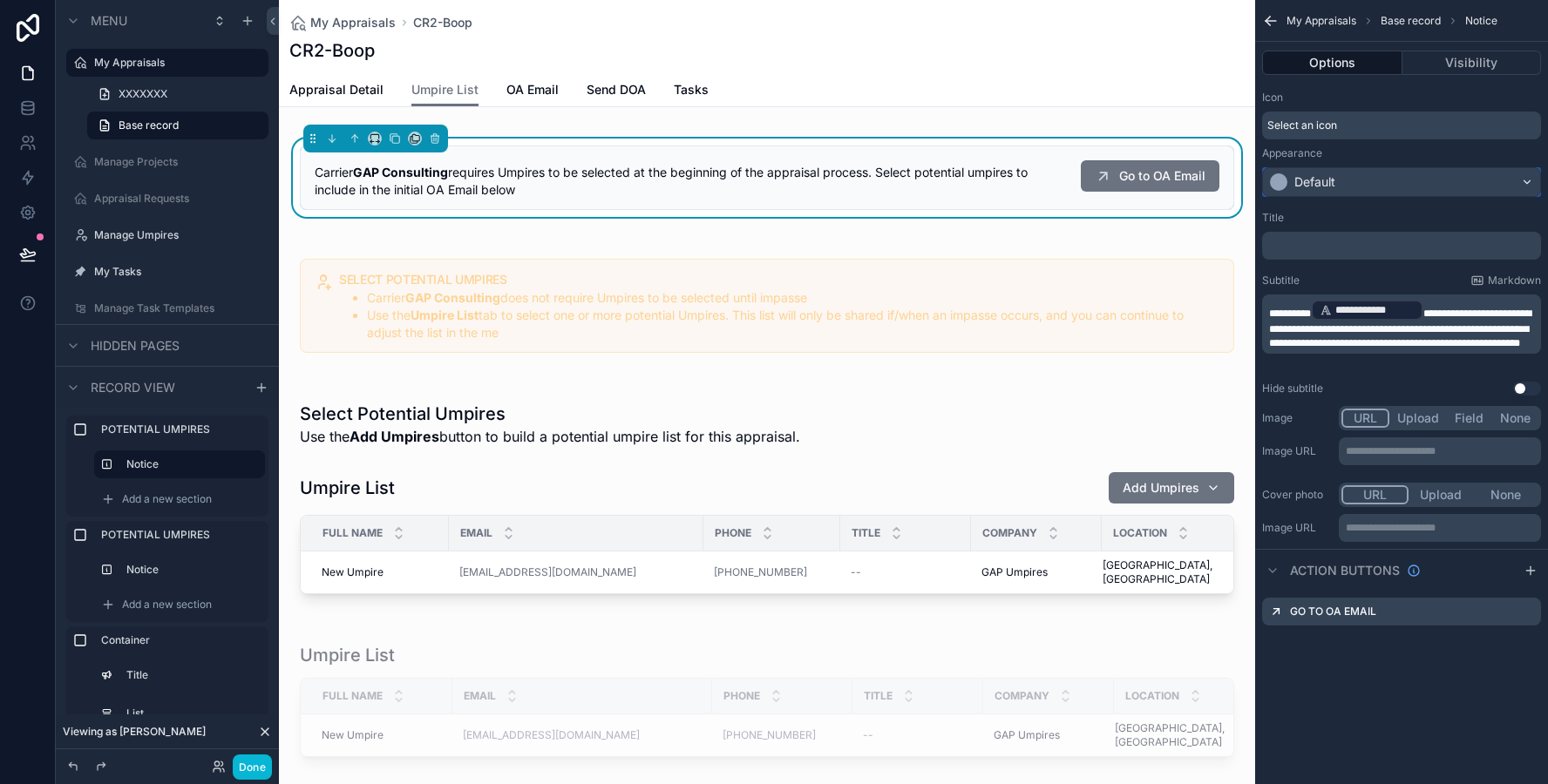
click at [1333, 185] on div "Default" at bounding box center [1314, 182] width 41 height 17
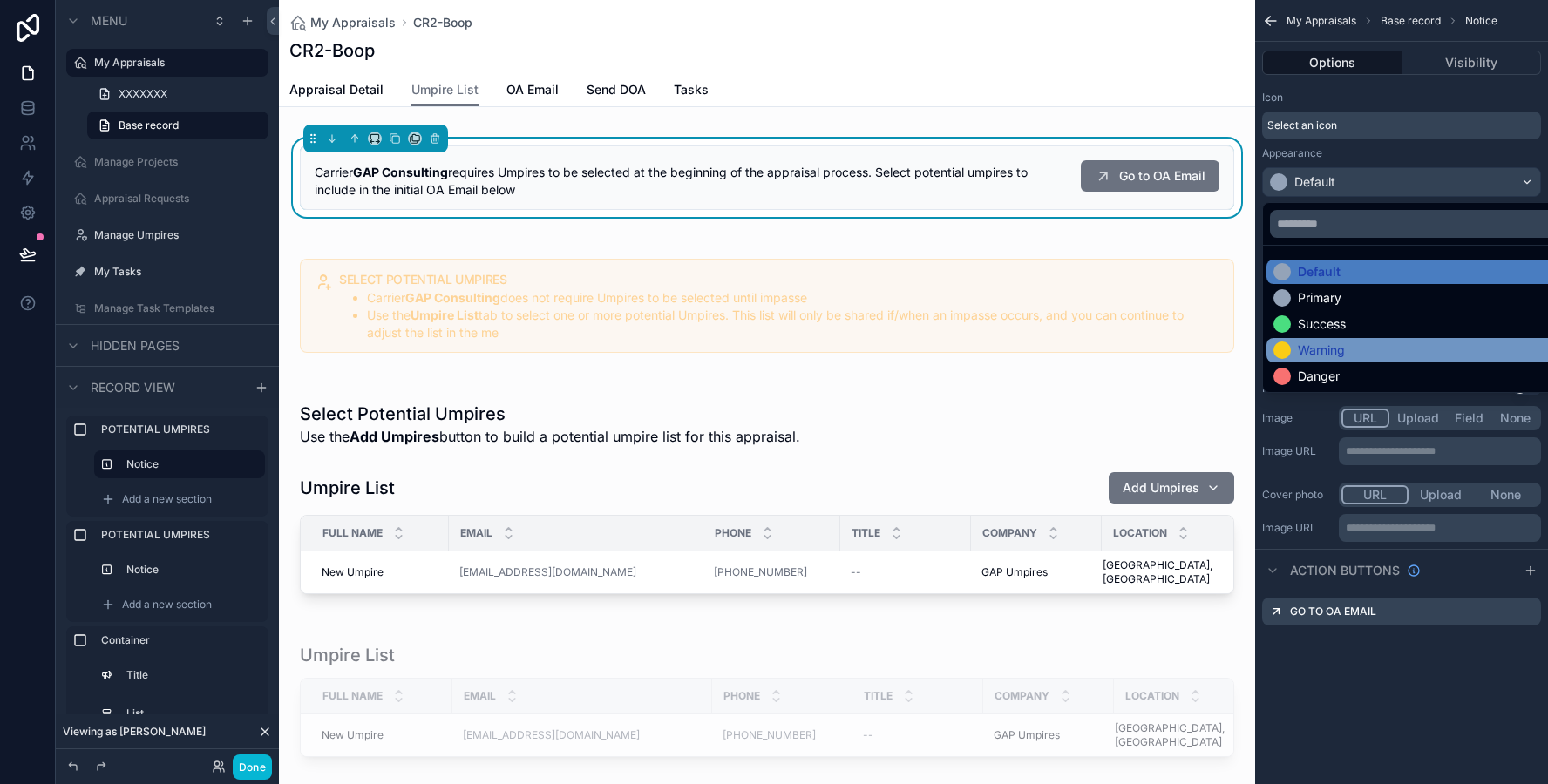
click at [1312, 342] on div "Warning" at bounding box center [1322, 350] width 47 height 17
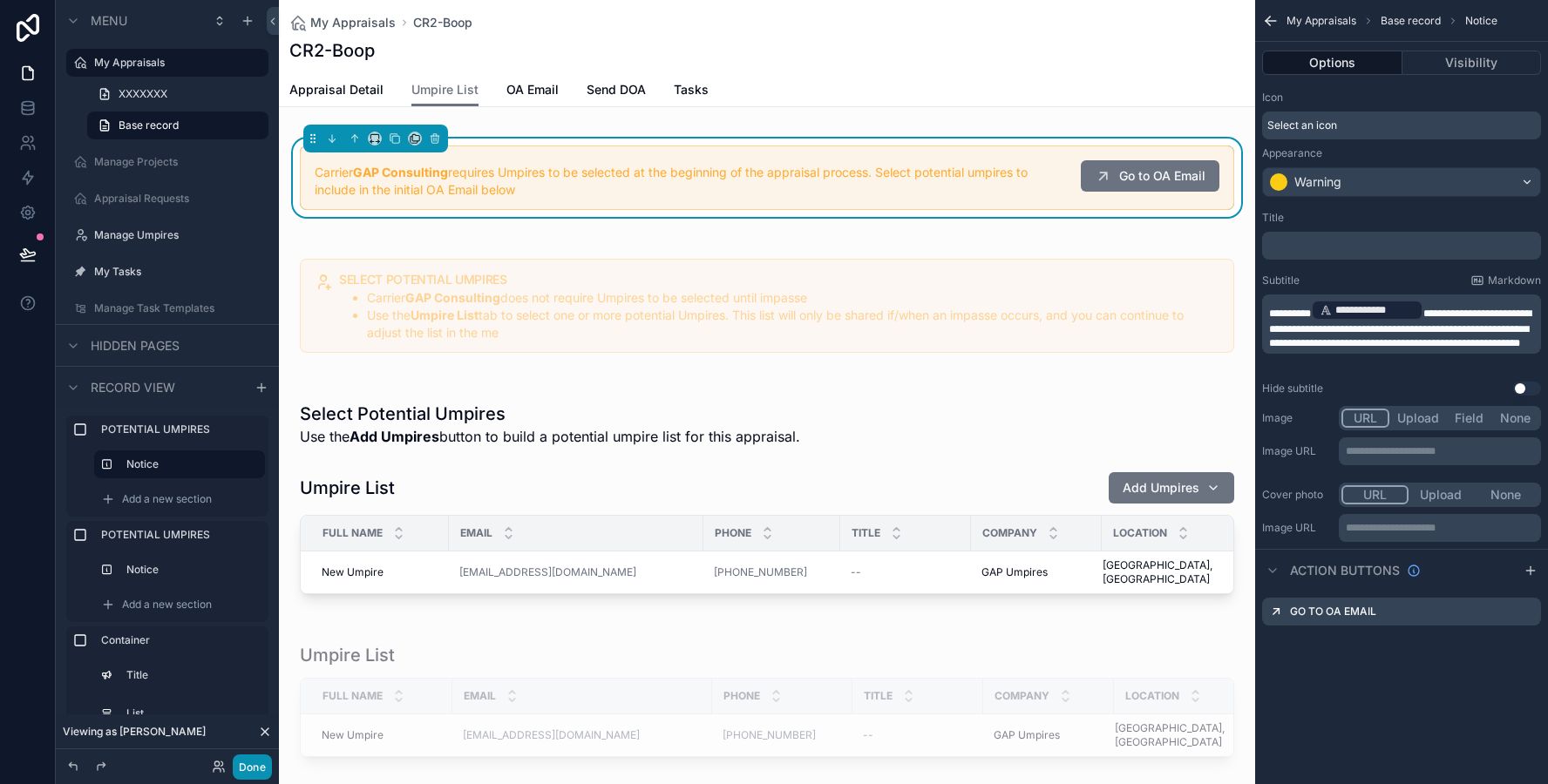
click at [250, 772] on button "Done" at bounding box center [252, 768] width 39 height 25
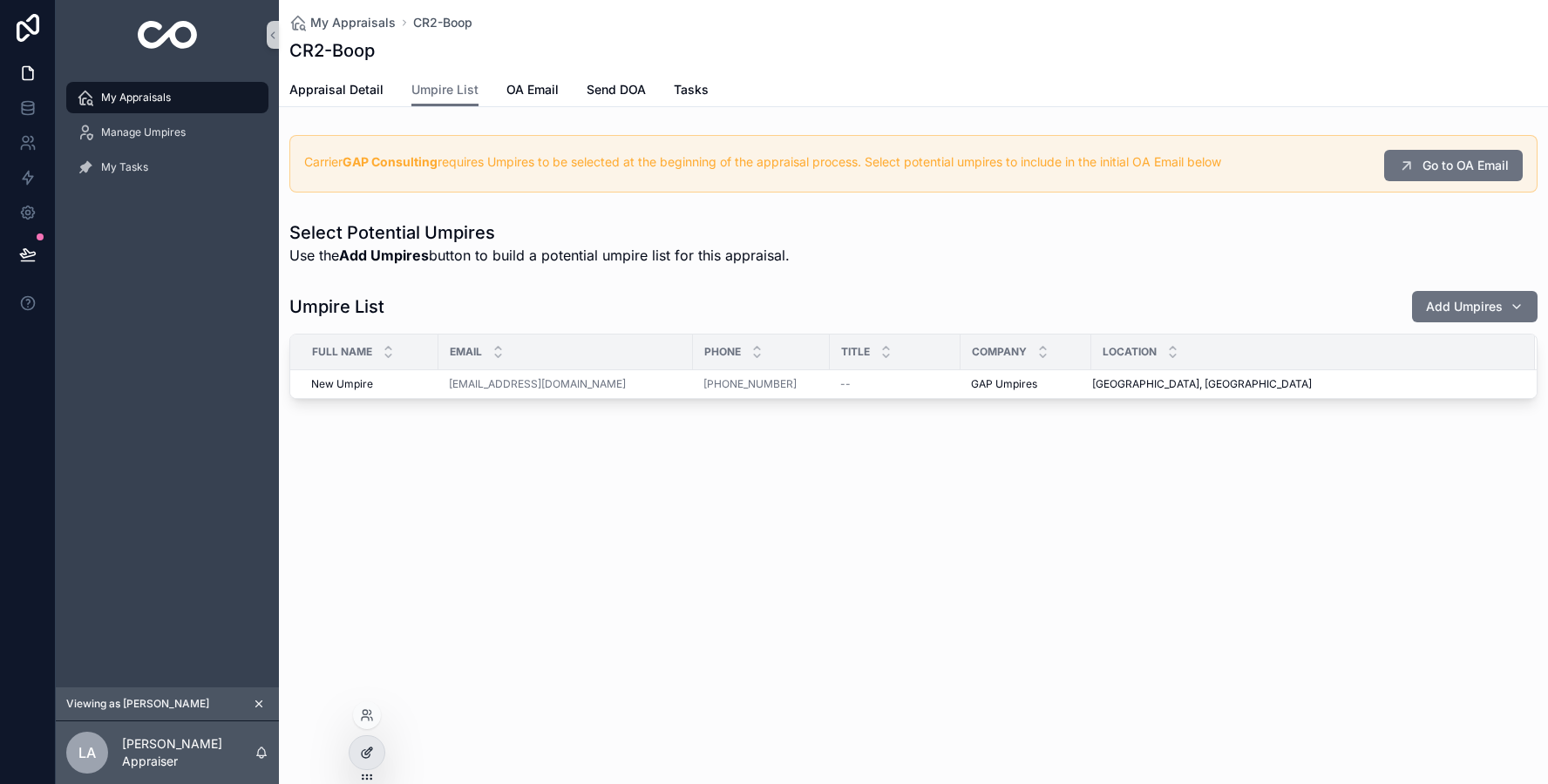
click at [375, 752] on div at bounding box center [367, 753] width 35 height 33
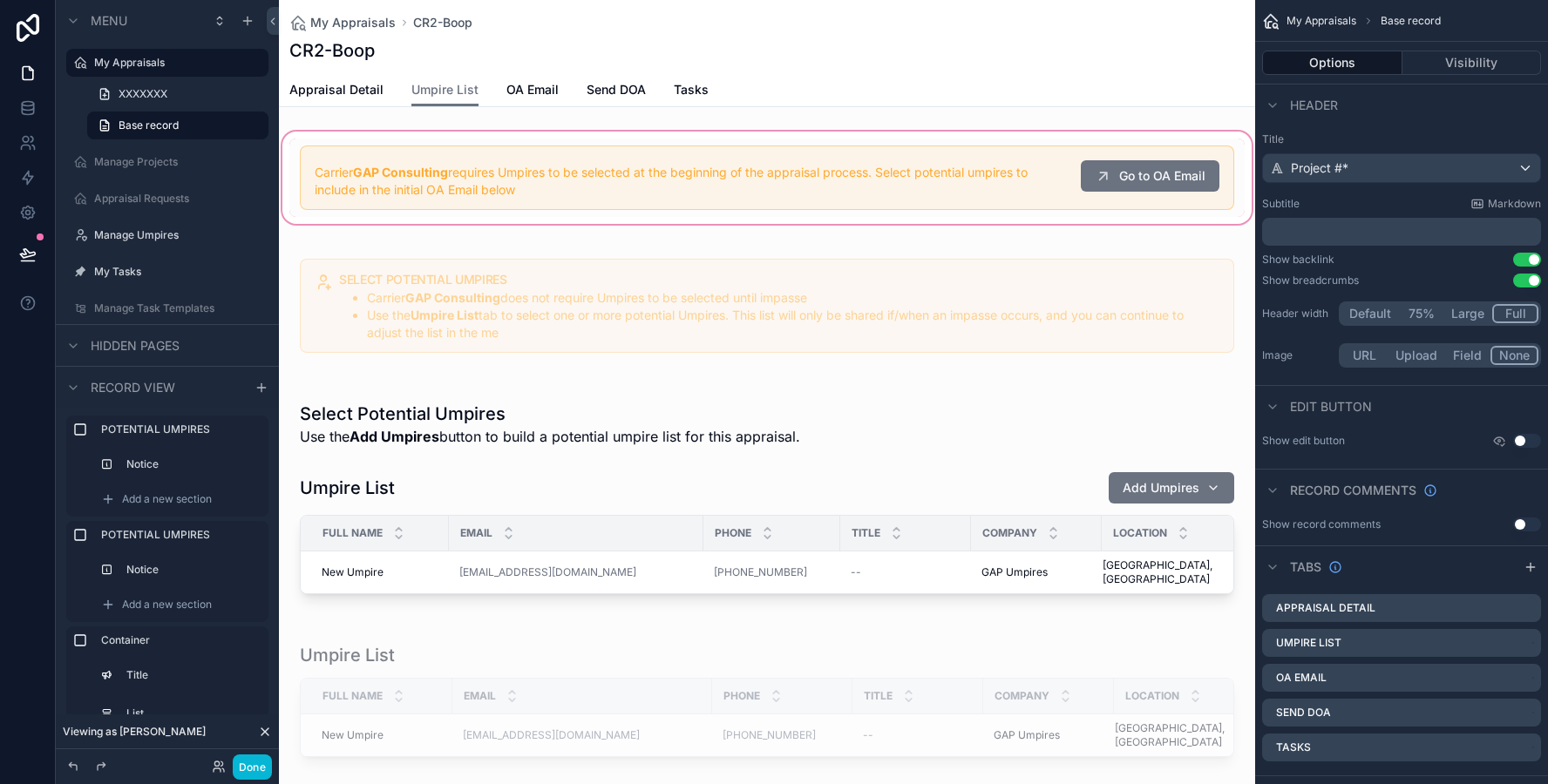
click at [712, 174] on div "scrollable content" at bounding box center [767, 177] width 976 height 99
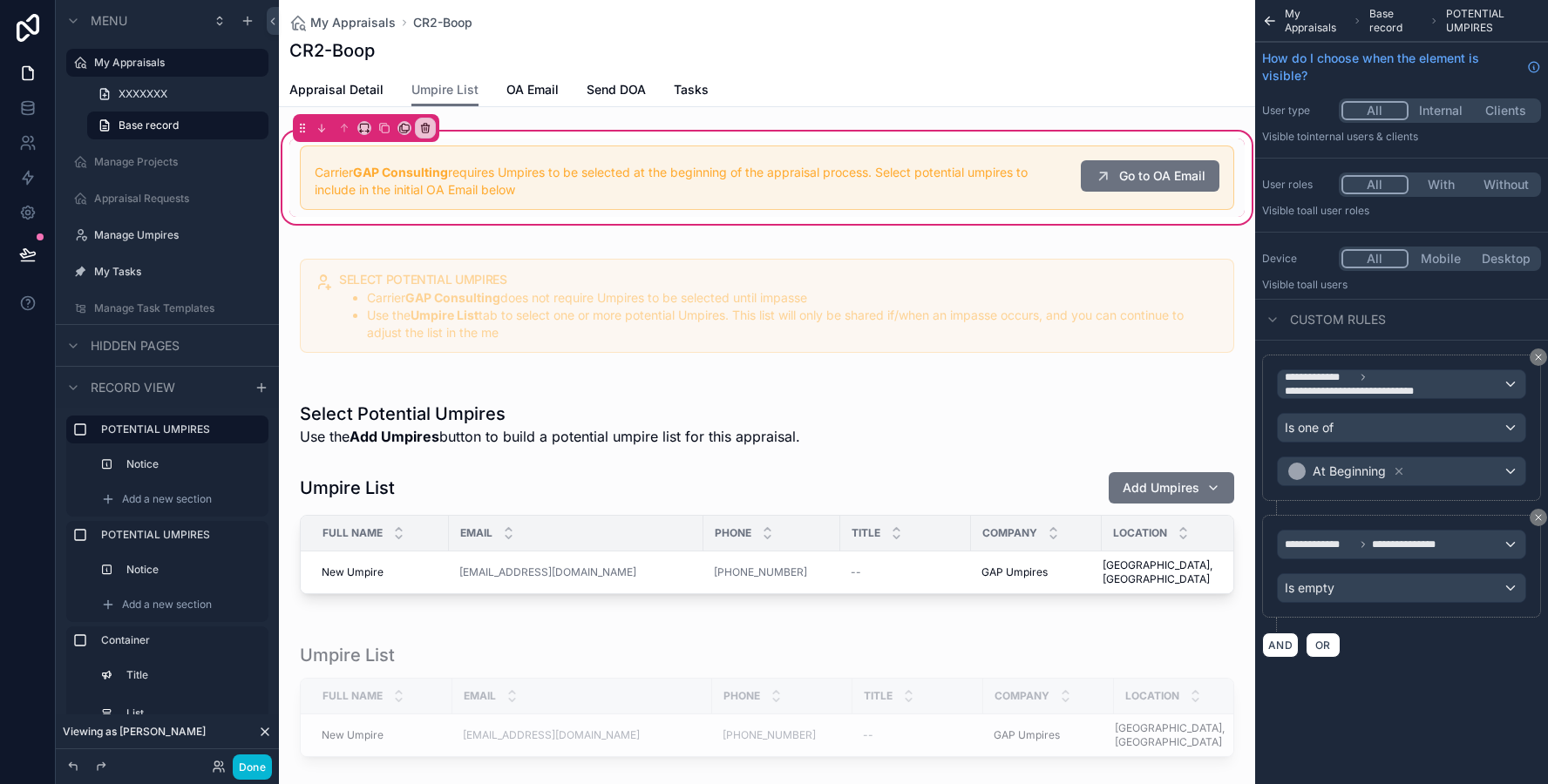
click at [712, 174] on div "scrollable content" at bounding box center [767, 177] width 955 height 78
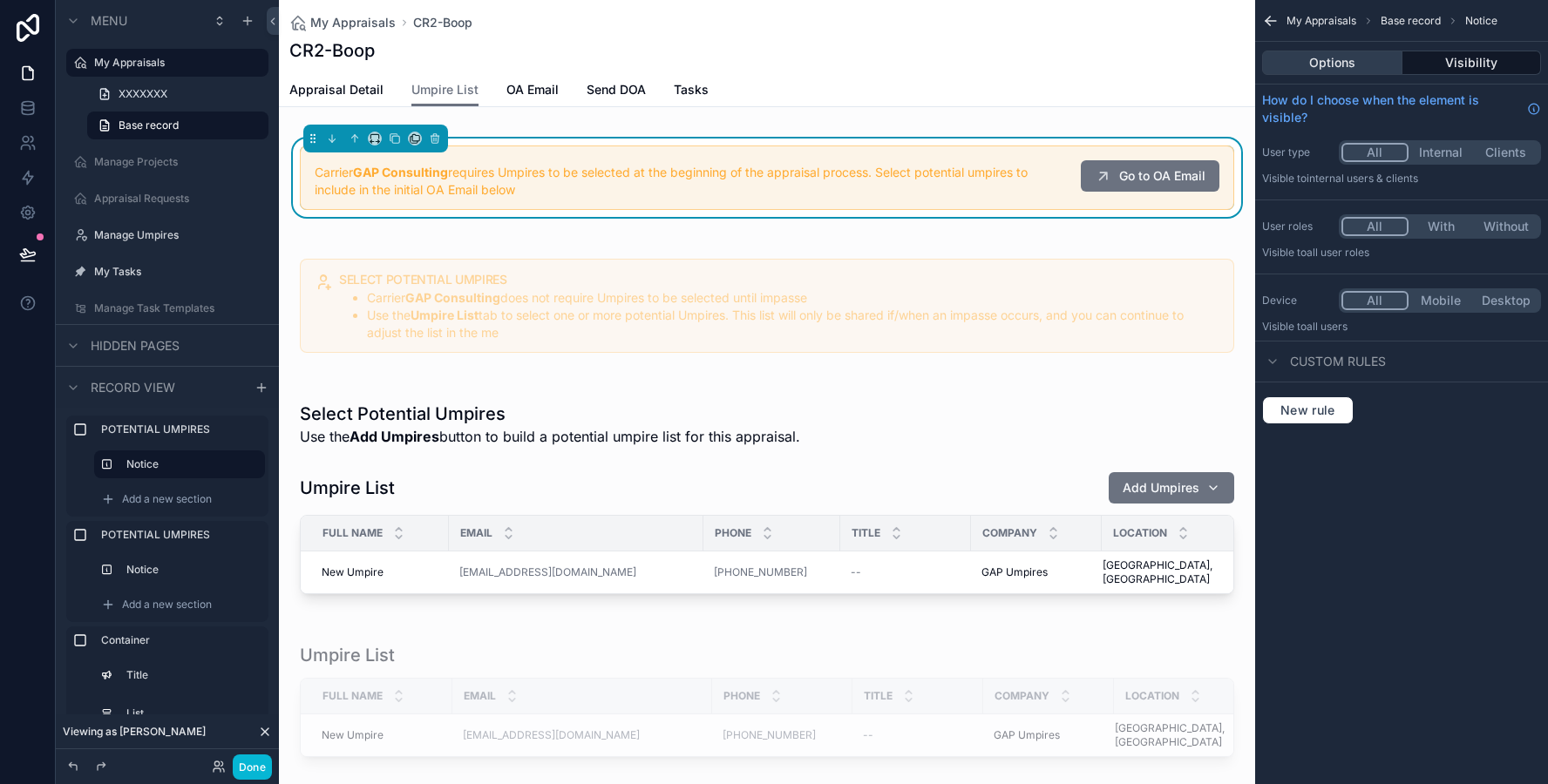
click at [1334, 65] on button "Options" at bounding box center [1332, 63] width 140 height 25
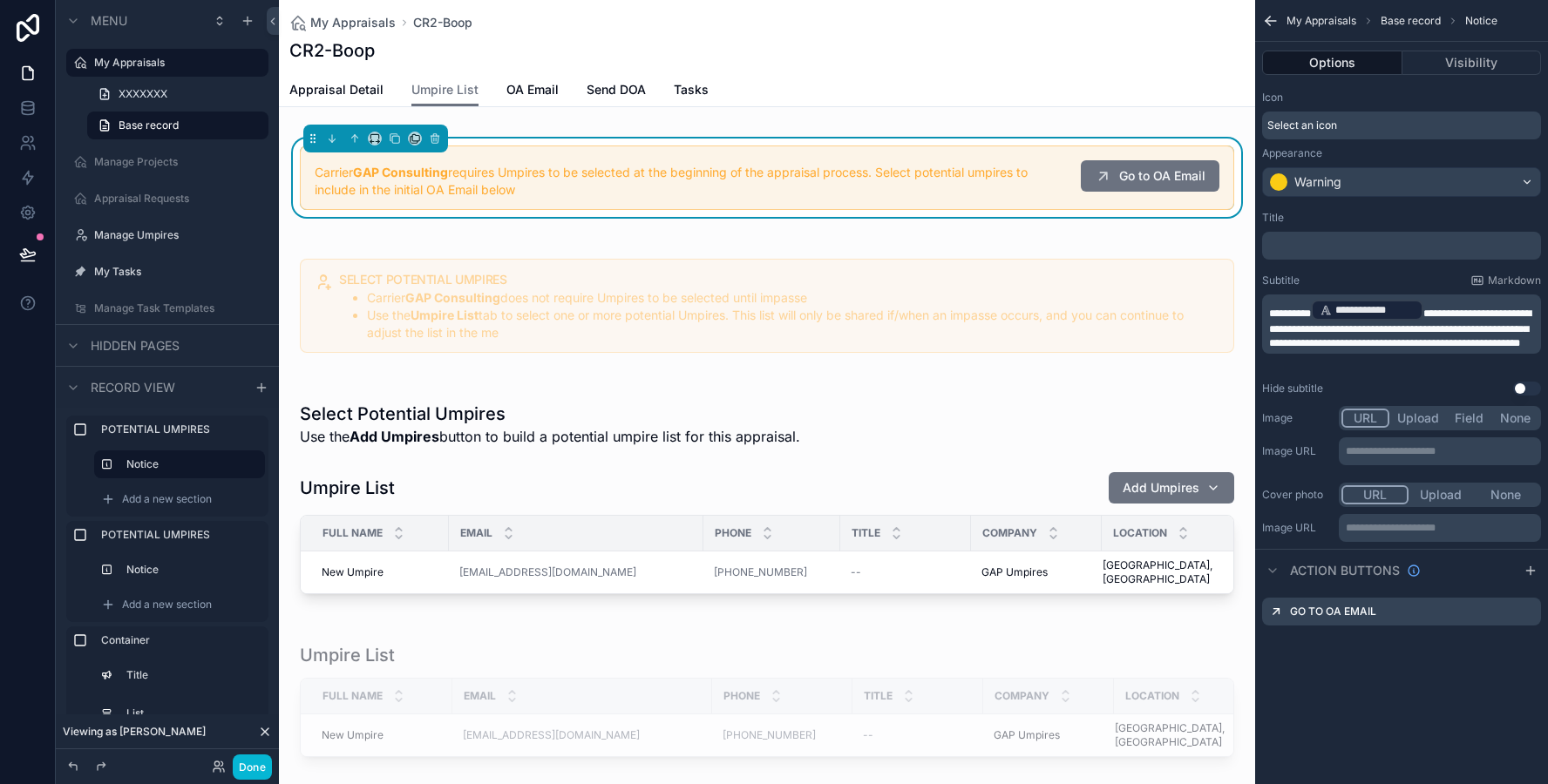
click at [1291, 240] on p "﻿" at bounding box center [1402, 246] width 268 height 14
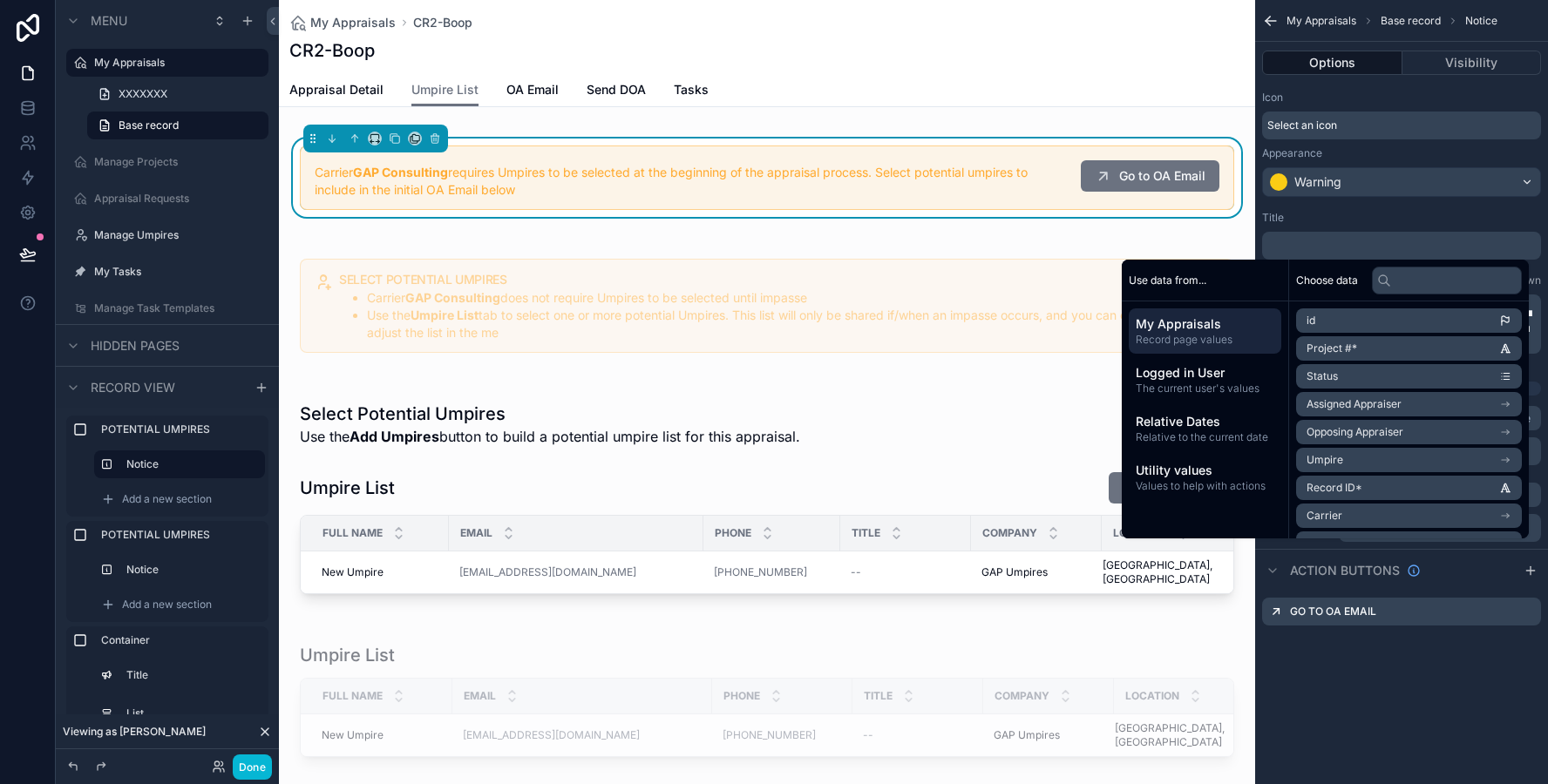
click at [1302, 208] on div "**********" at bounding box center [1402, 303] width 293 height 198
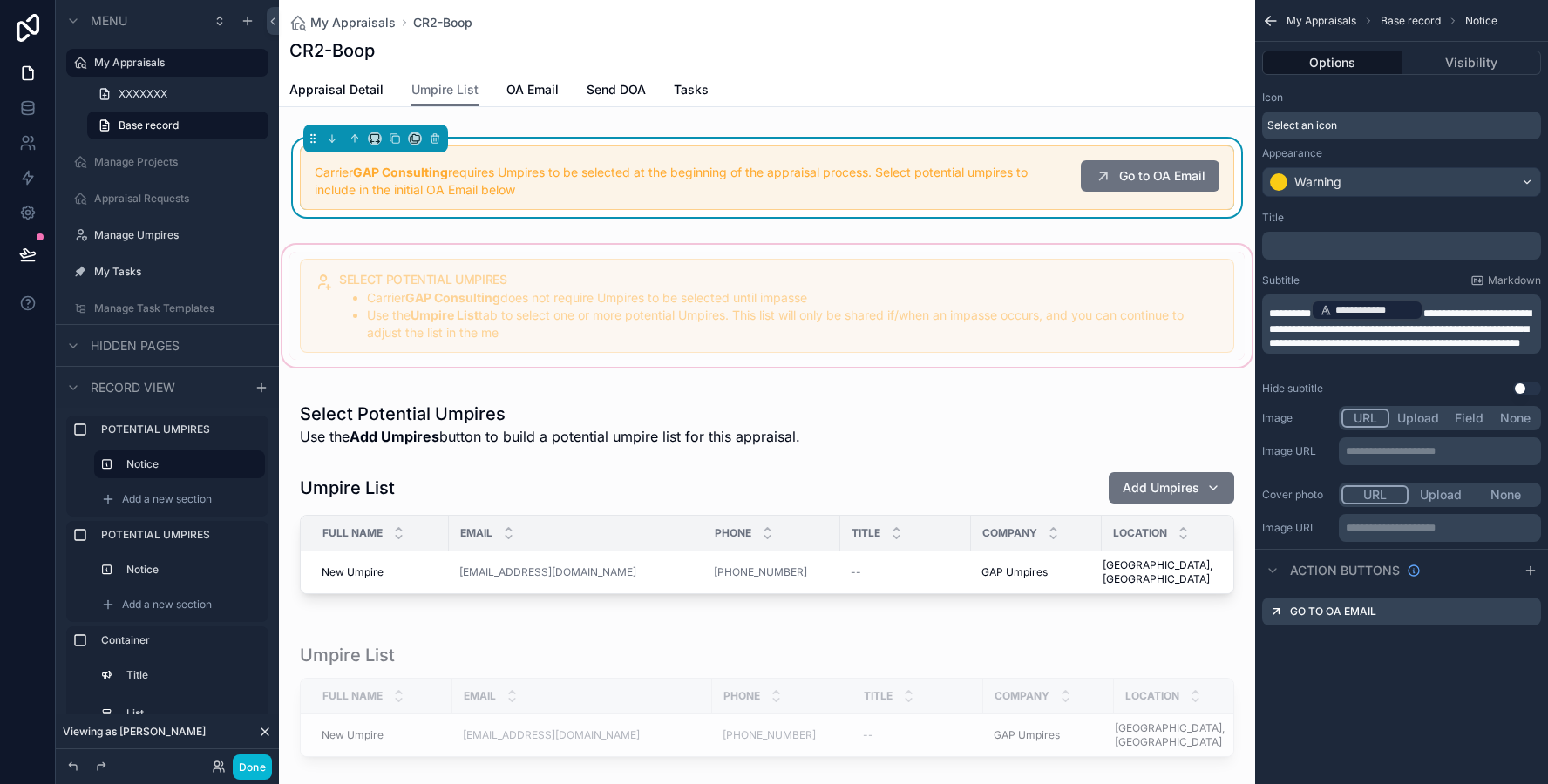
click at [683, 247] on div "scrollable content" at bounding box center [767, 306] width 976 height 129
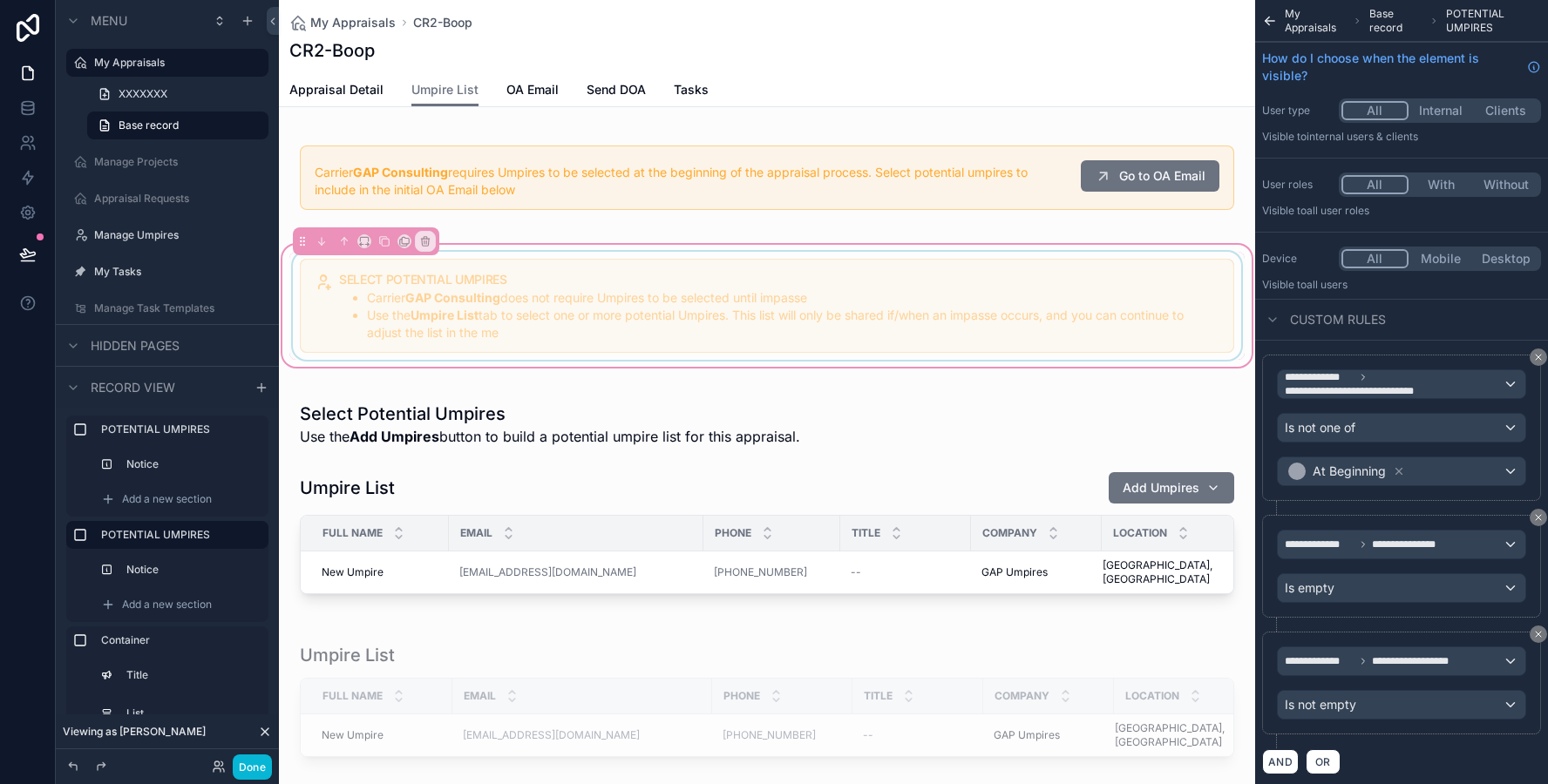
click at [880, 294] on div "scrollable content" at bounding box center [767, 306] width 955 height 108
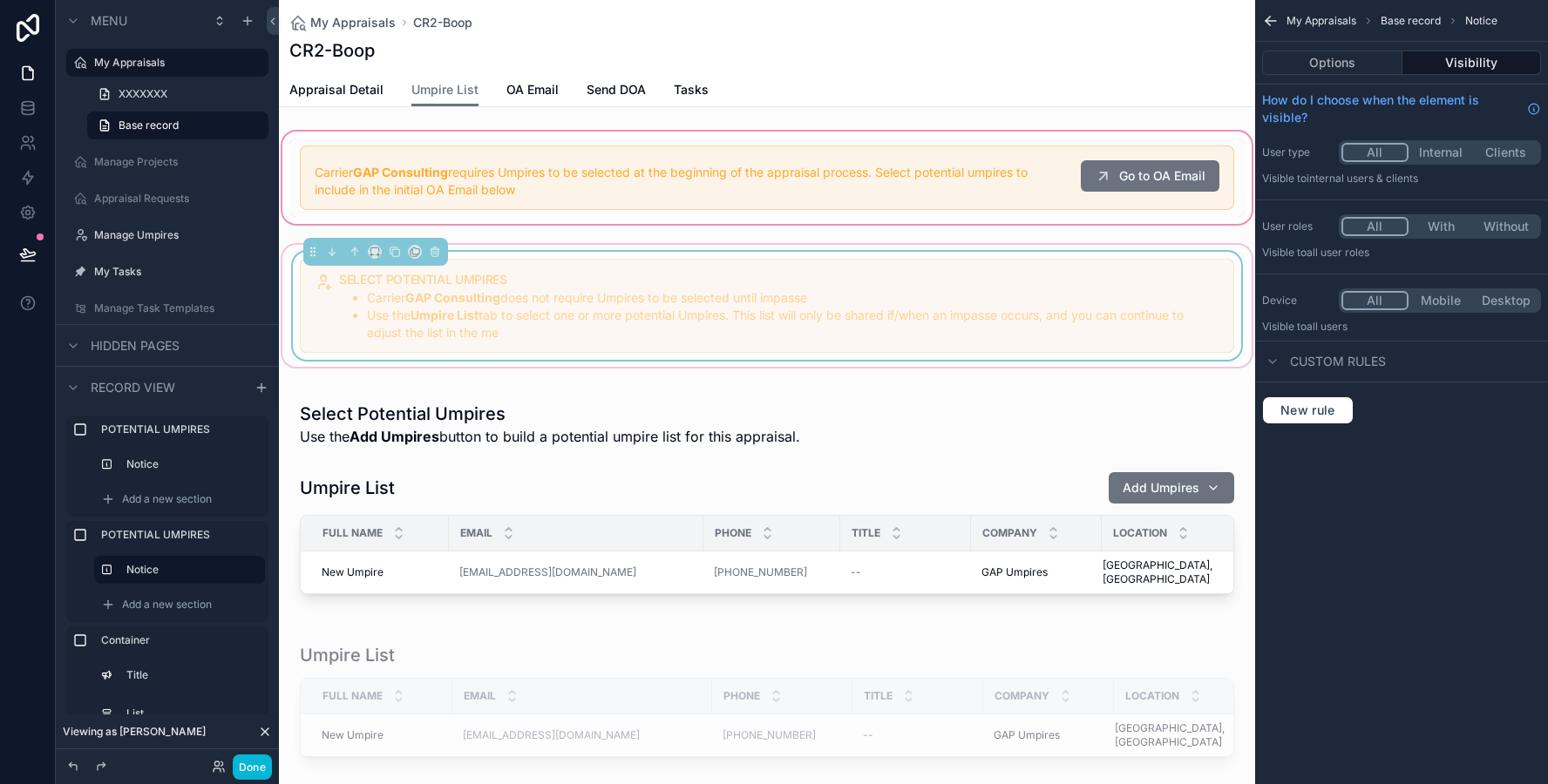
click at [905, 186] on div "scrollable content" at bounding box center [767, 177] width 976 height 99
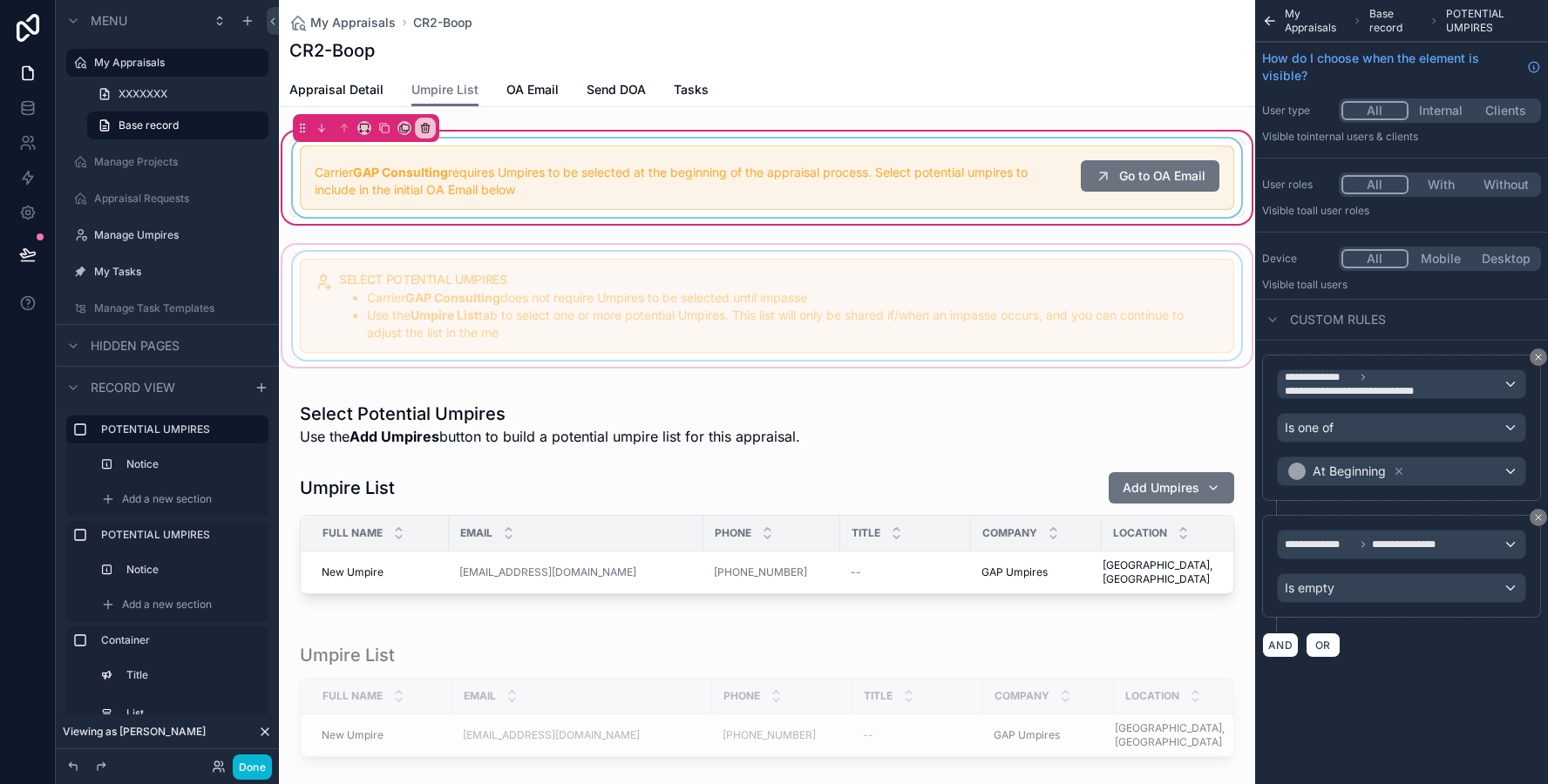
click at [1015, 192] on div "scrollable content" at bounding box center [767, 177] width 955 height 78
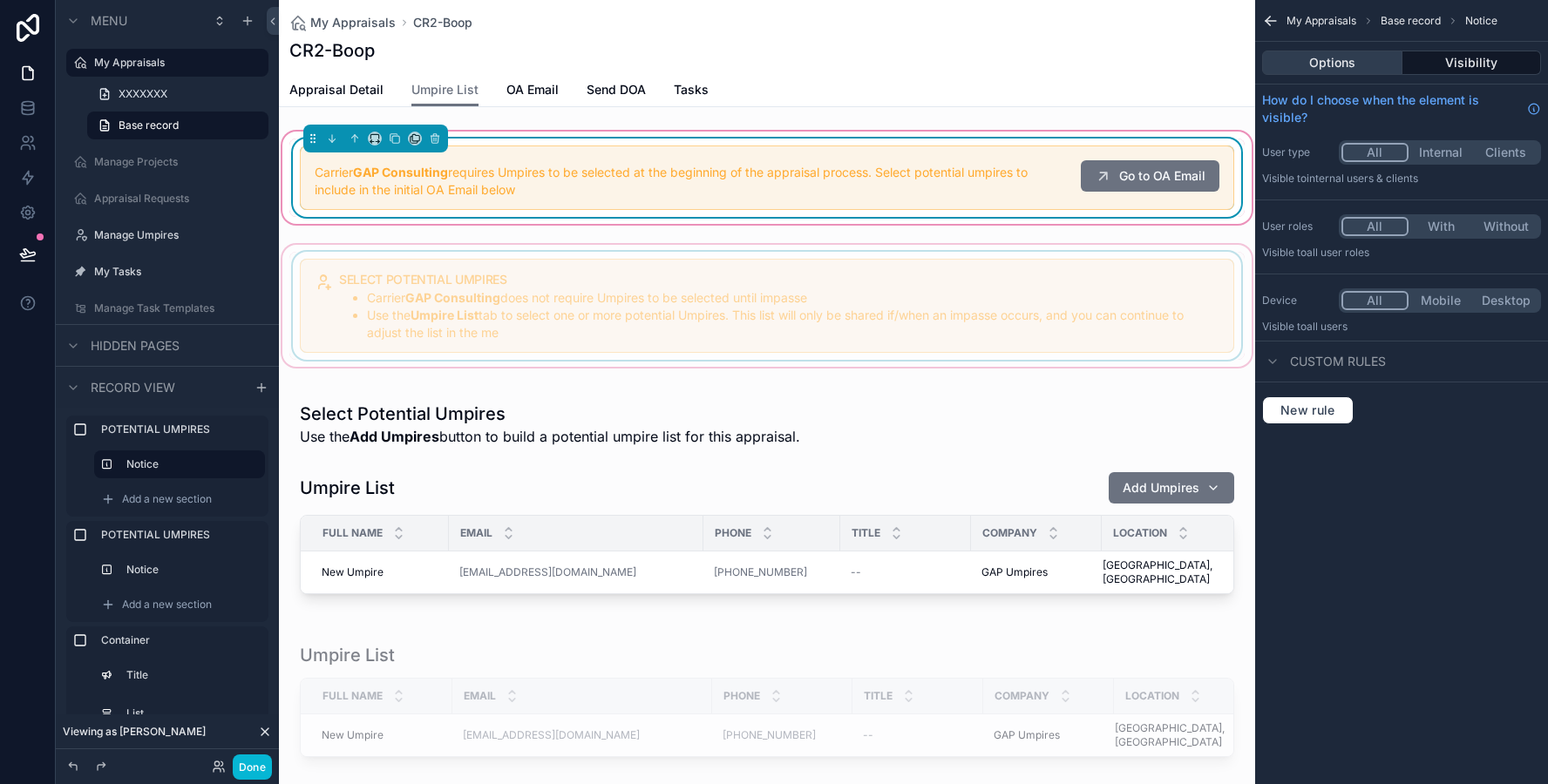
click at [1355, 60] on button "Options" at bounding box center [1332, 63] width 140 height 25
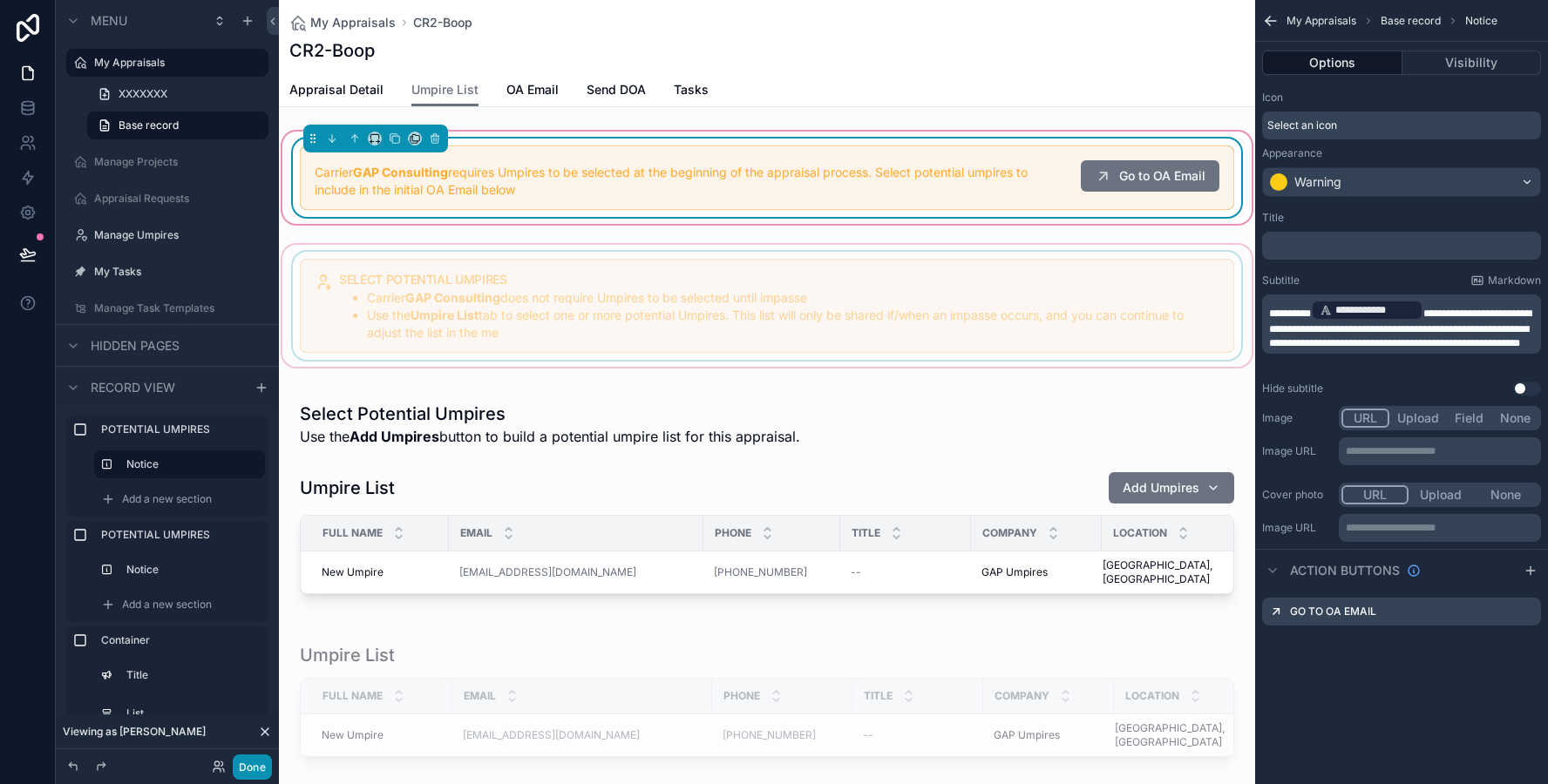
click at [256, 779] on button "Done" at bounding box center [252, 768] width 39 height 25
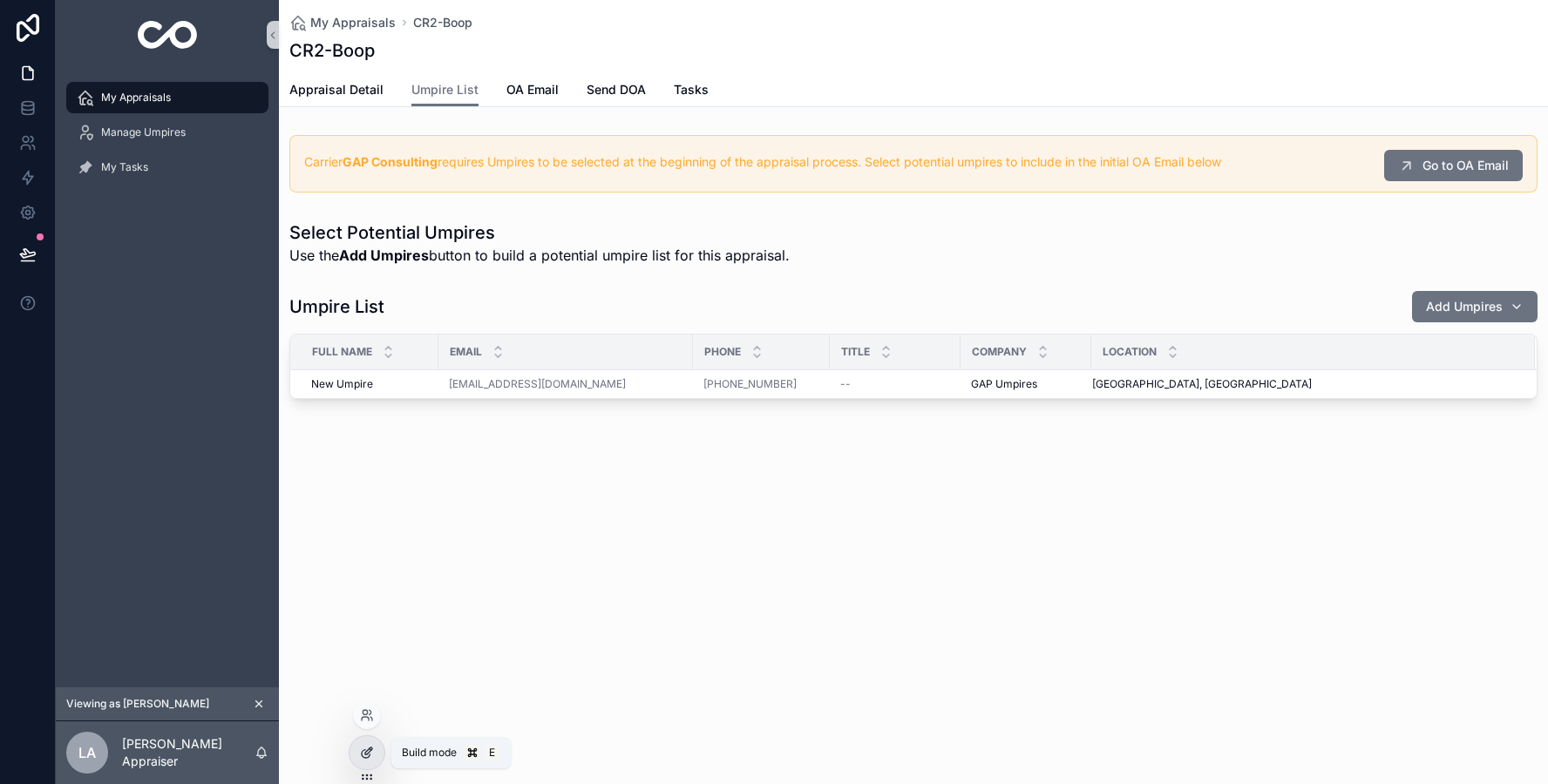
click at [357, 747] on div at bounding box center [367, 753] width 35 height 33
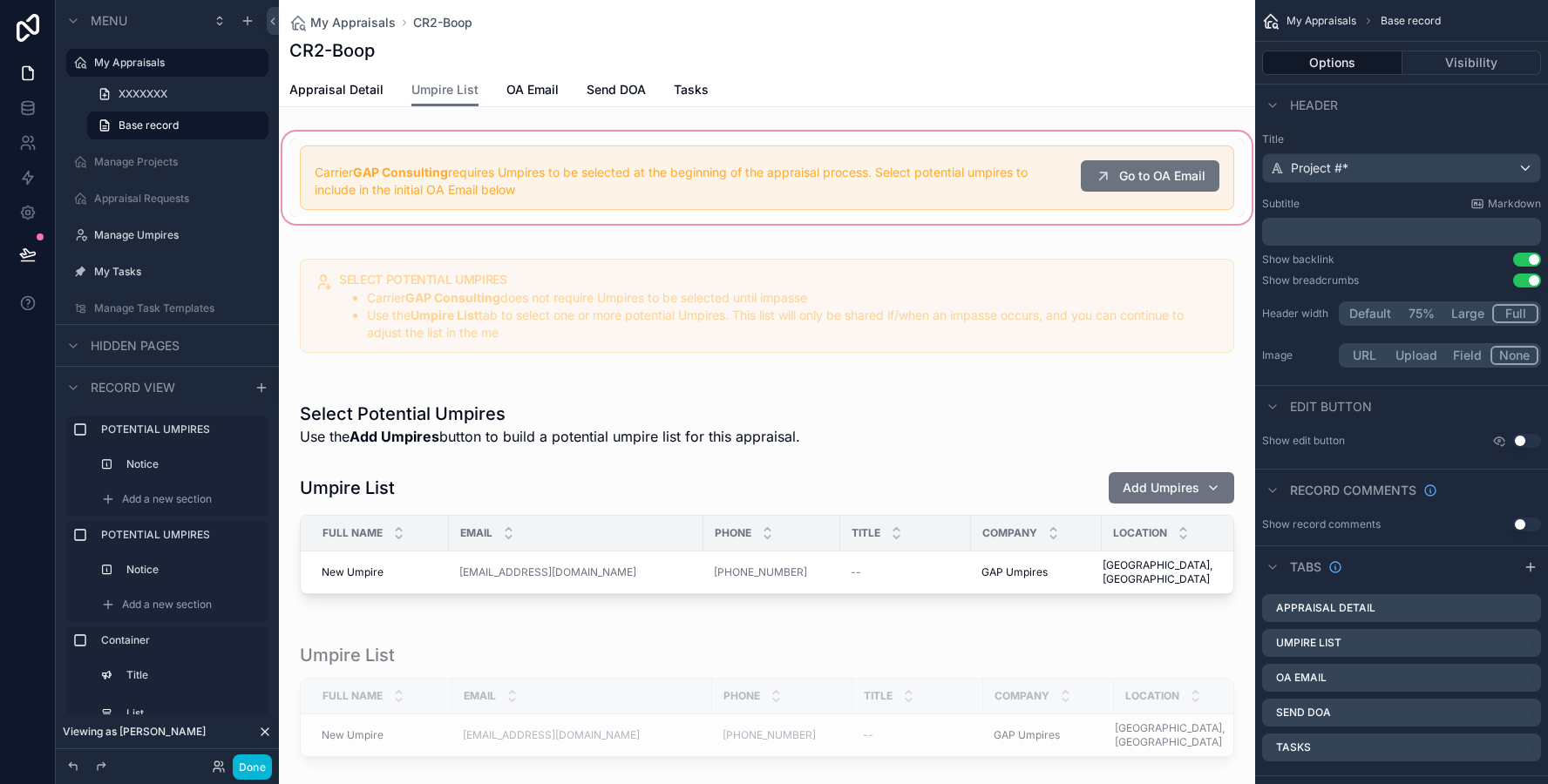
click at [726, 197] on div "scrollable content" at bounding box center [767, 177] width 976 height 99
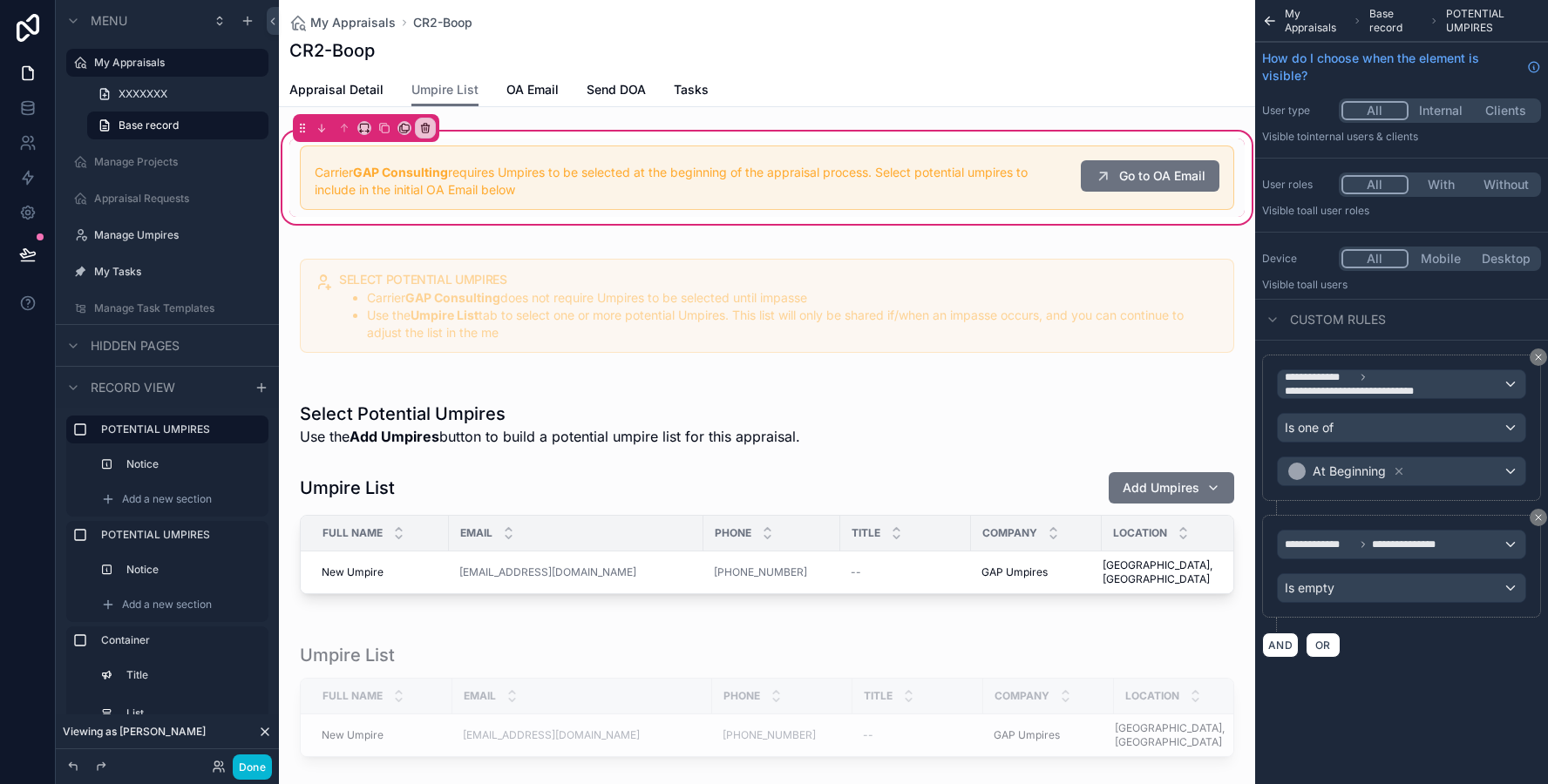
click at [726, 197] on div "scrollable content" at bounding box center [767, 177] width 955 height 78
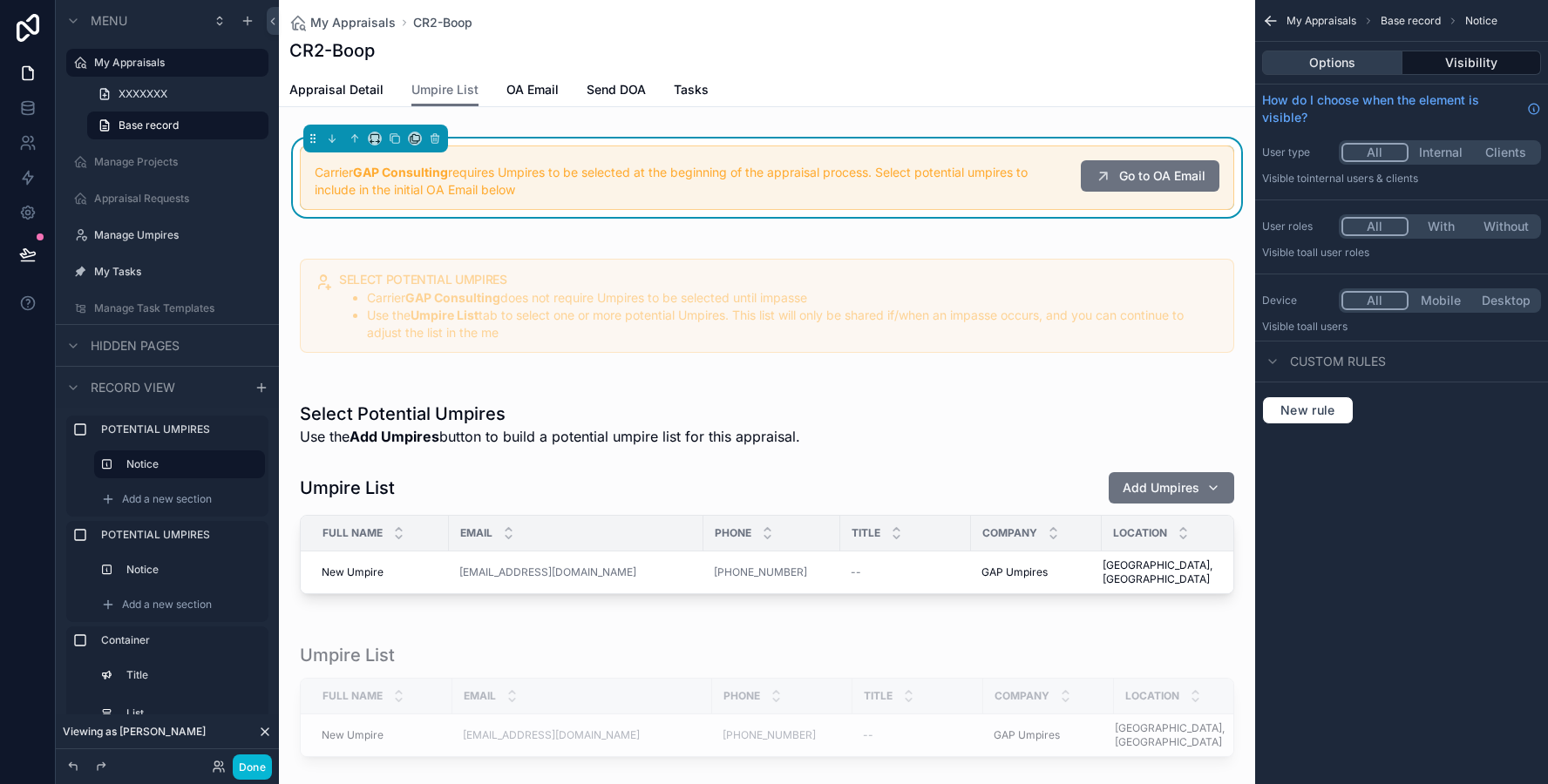
click at [1341, 66] on button "Options" at bounding box center [1332, 63] width 140 height 25
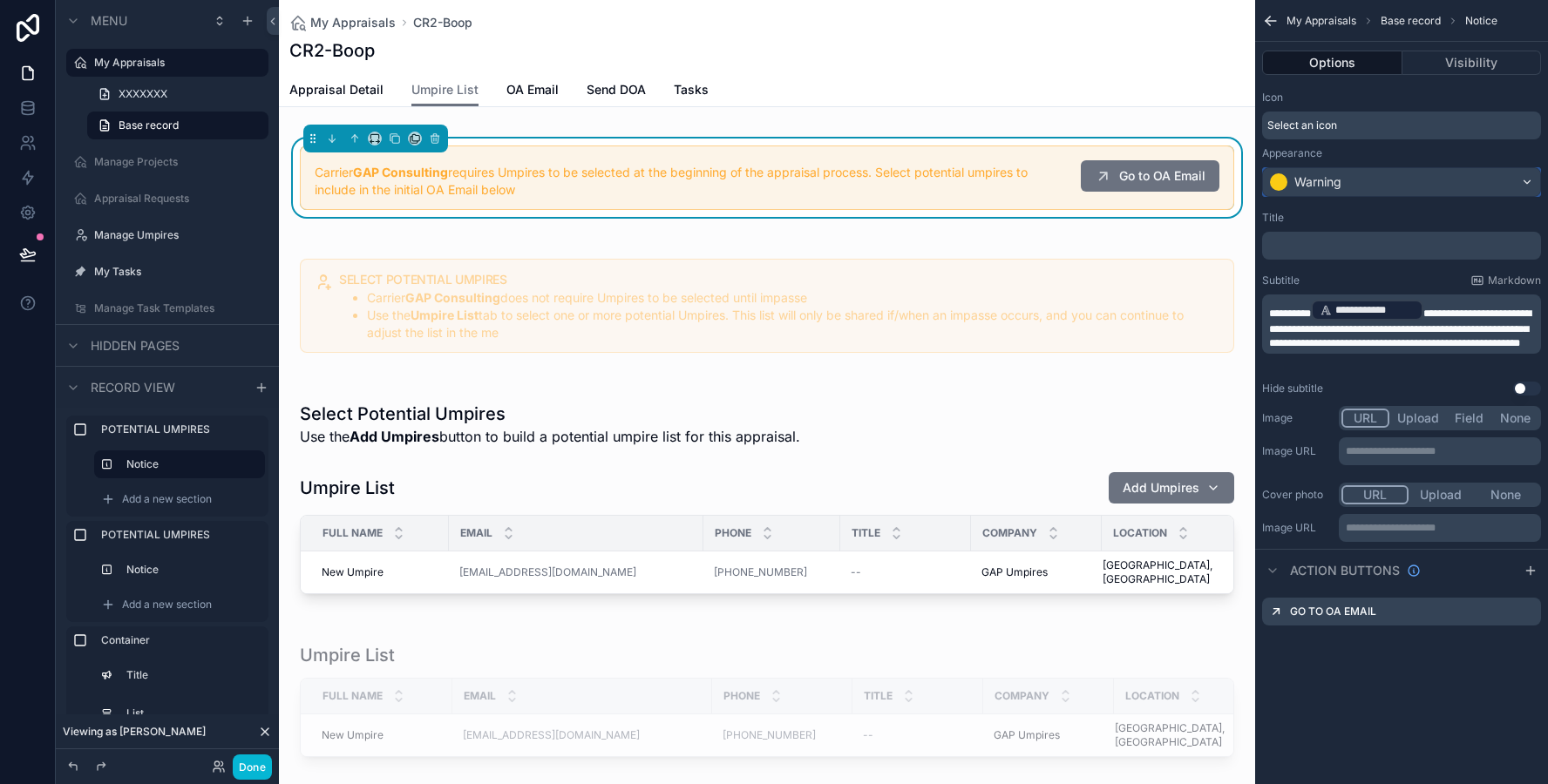
click at [1402, 183] on div "Warning" at bounding box center [1401, 182] width 277 height 28
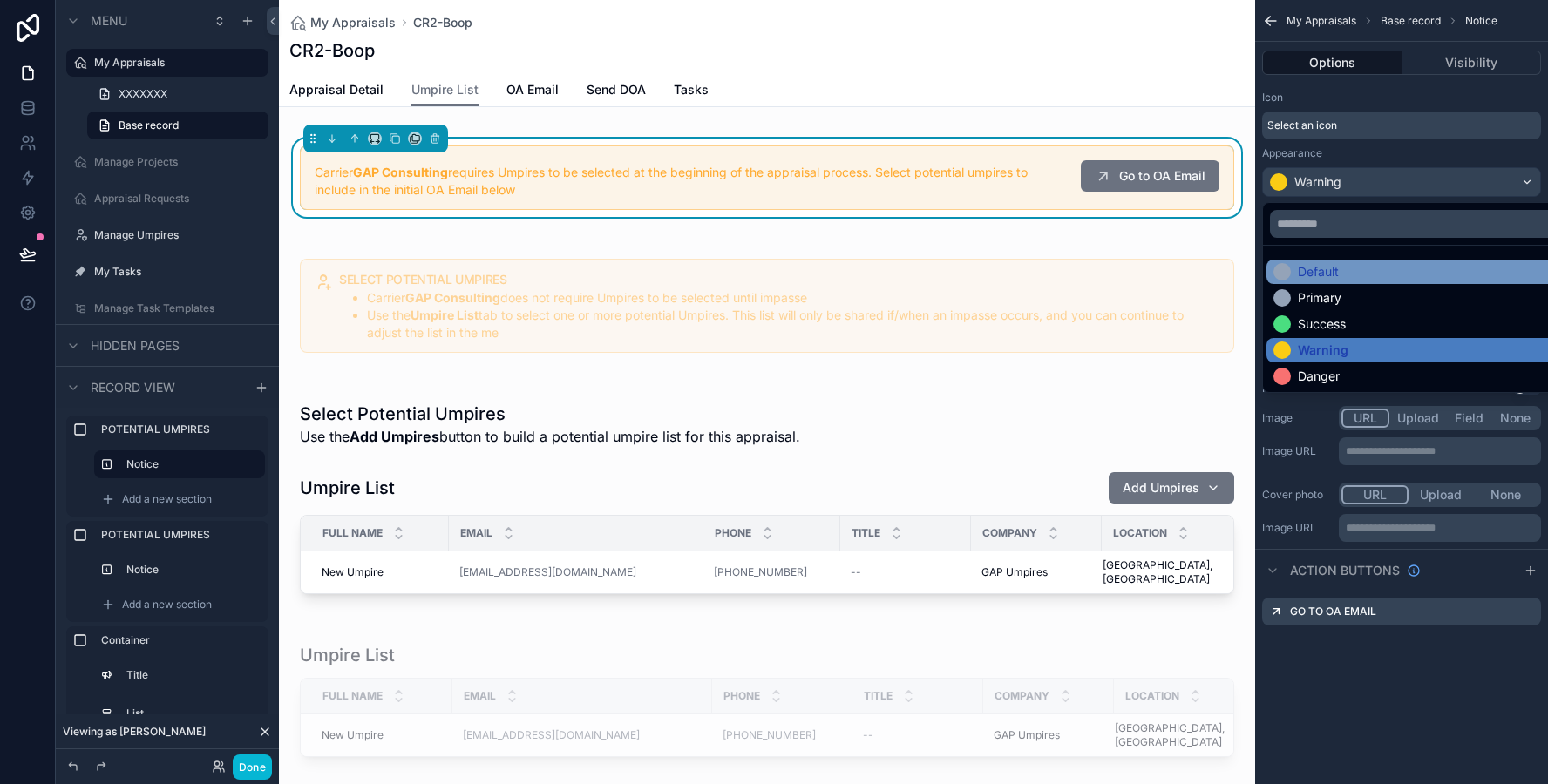
click at [1378, 267] on div "Default" at bounding box center [1422, 271] width 297 height 17
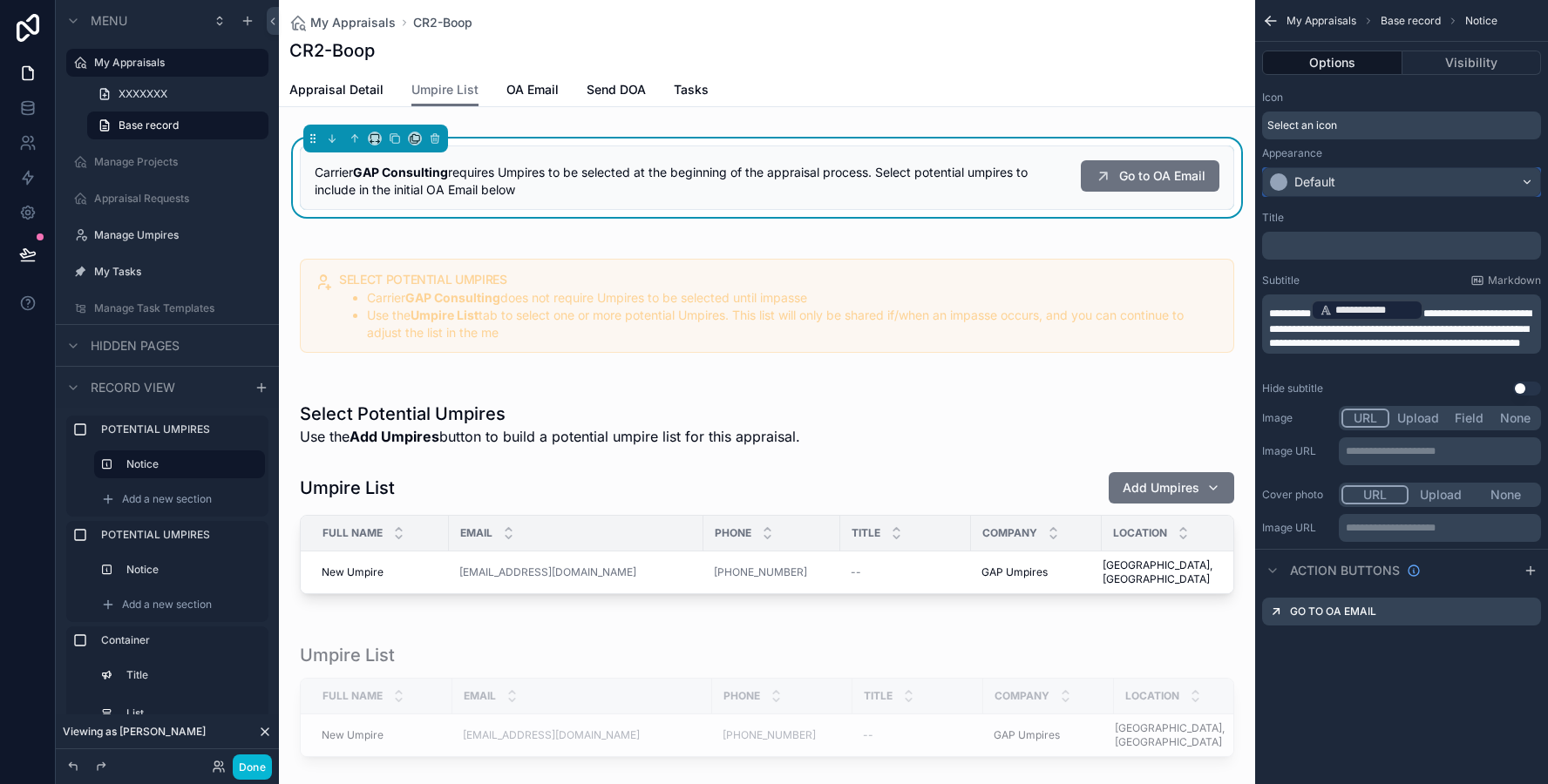
click at [1352, 179] on div "Default" at bounding box center [1401, 182] width 277 height 28
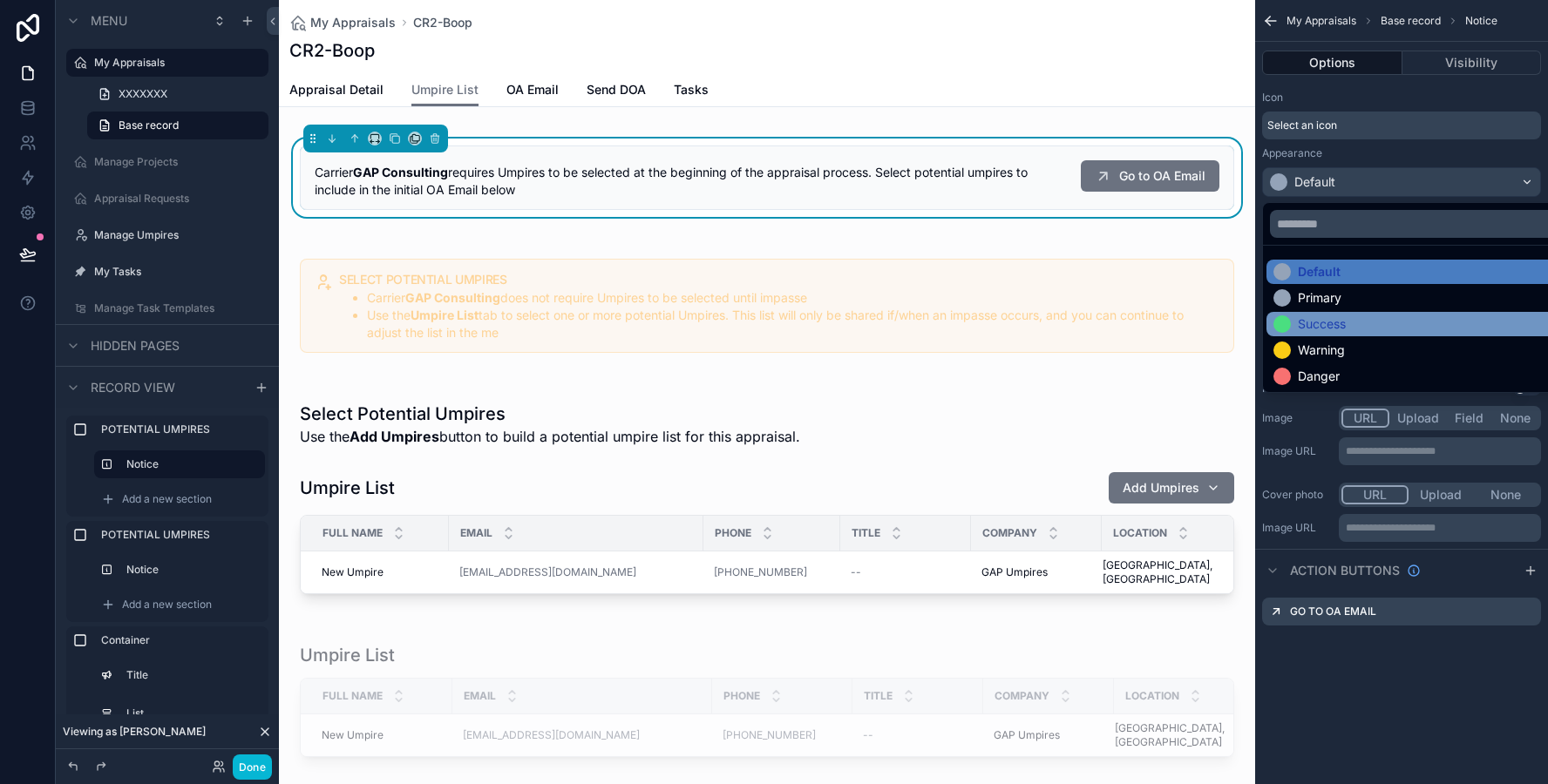
click at [1338, 319] on div "Success" at bounding box center [1322, 324] width 48 height 17
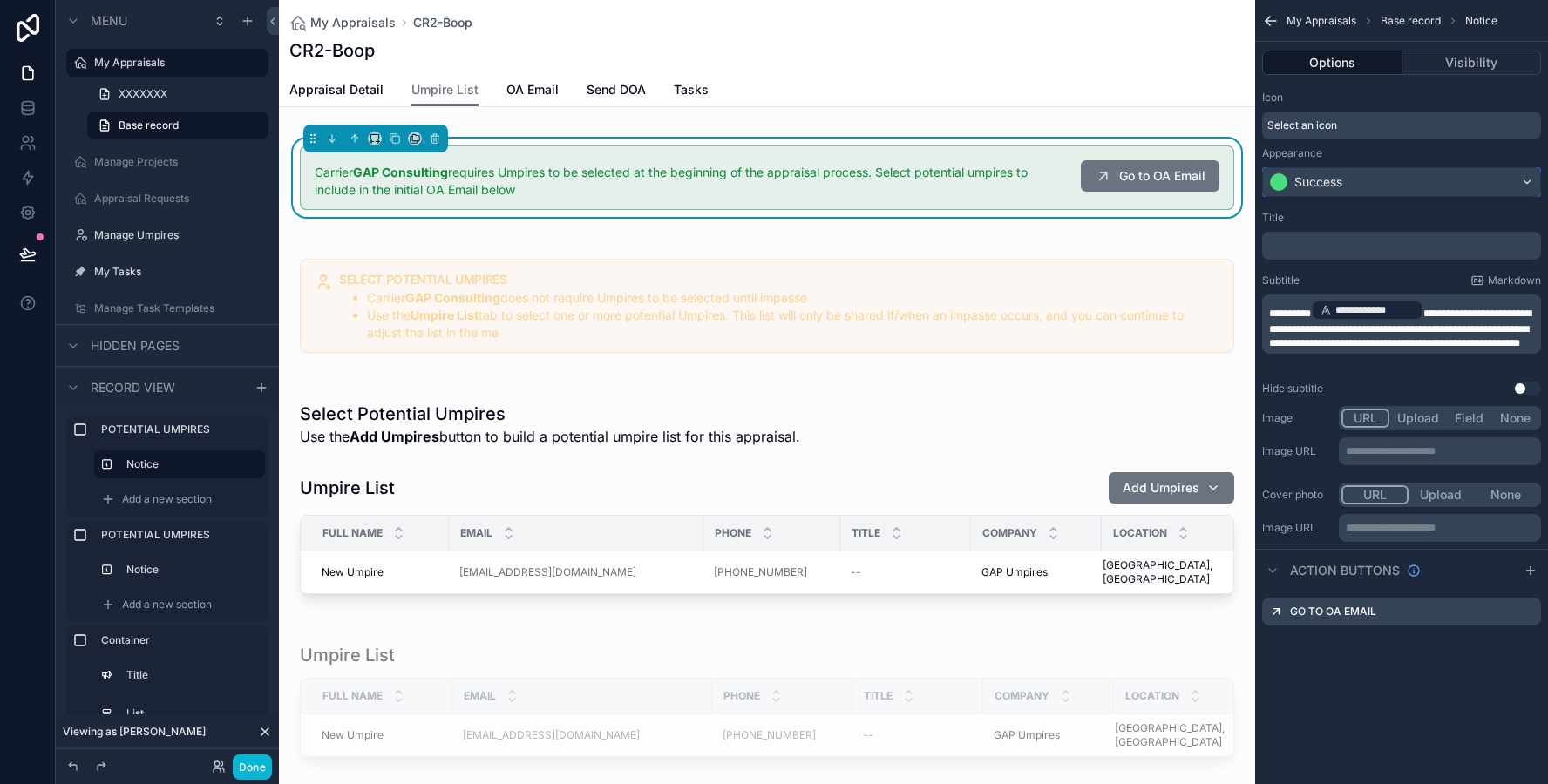
click at [1382, 169] on div "Success" at bounding box center [1401, 182] width 277 height 28
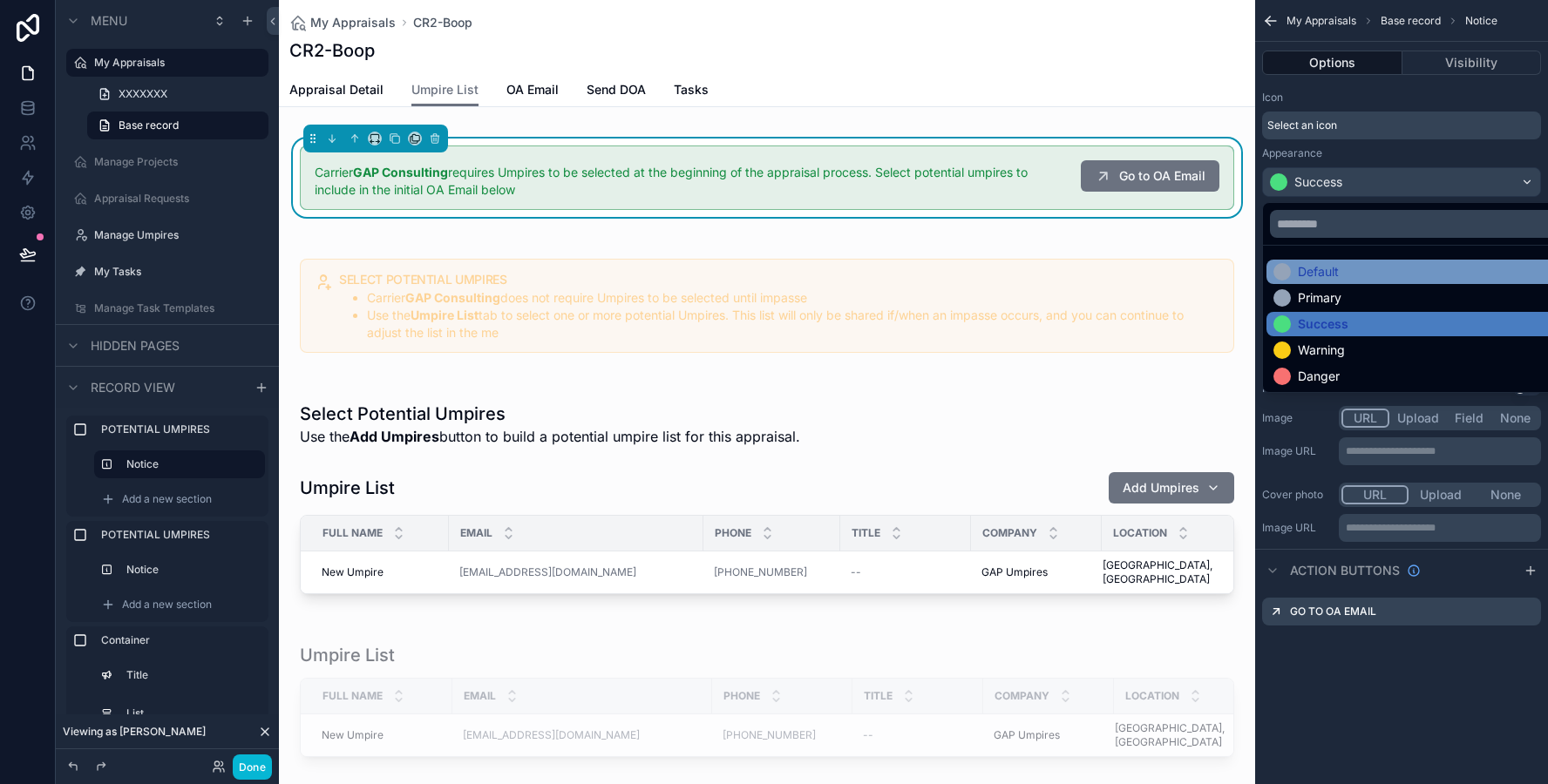
click at [1348, 270] on div "Default" at bounding box center [1422, 271] width 297 height 17
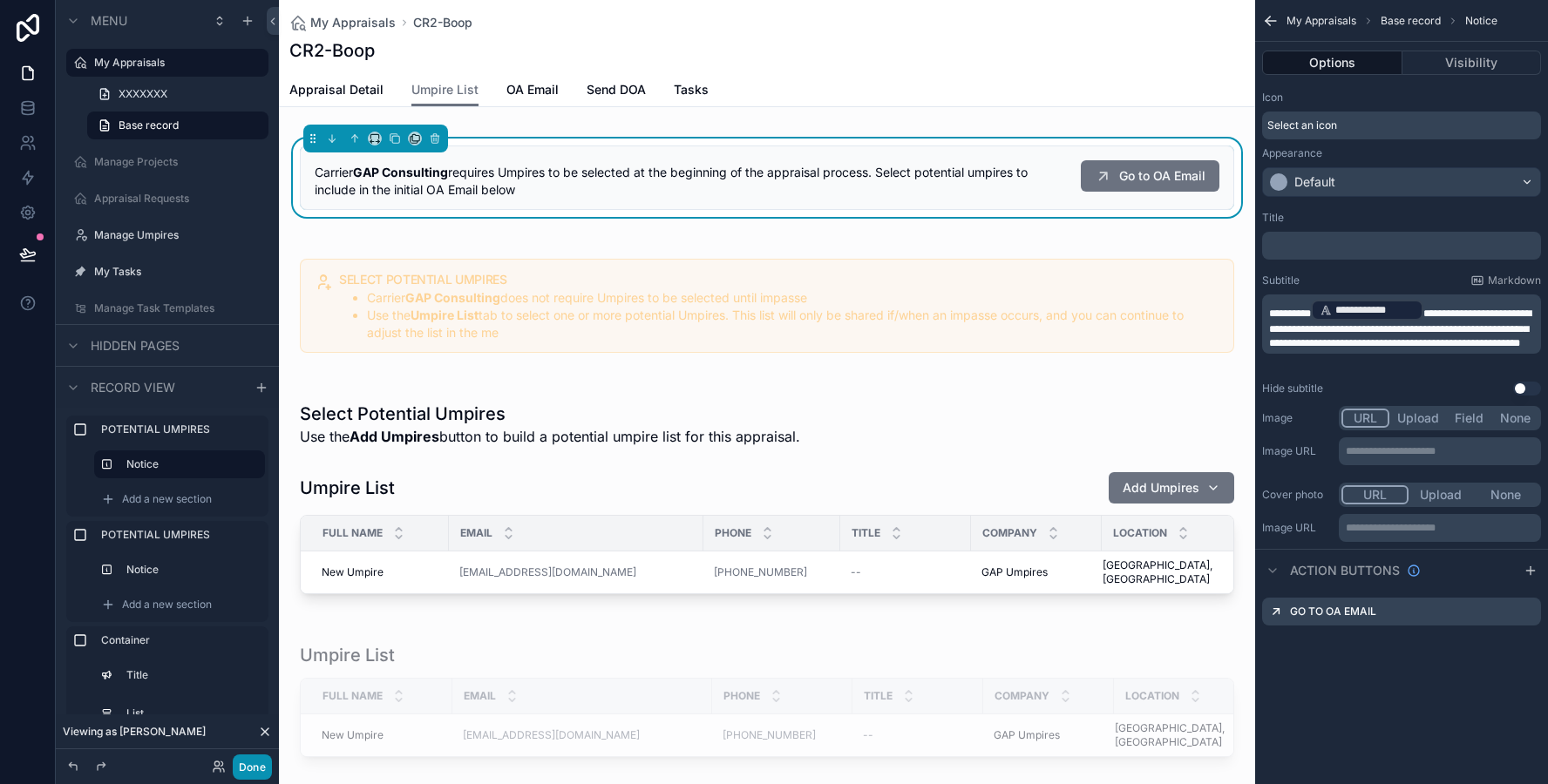
click at [253, 760] on button "Done" at bounding box center [252, 768] width 39 height 25
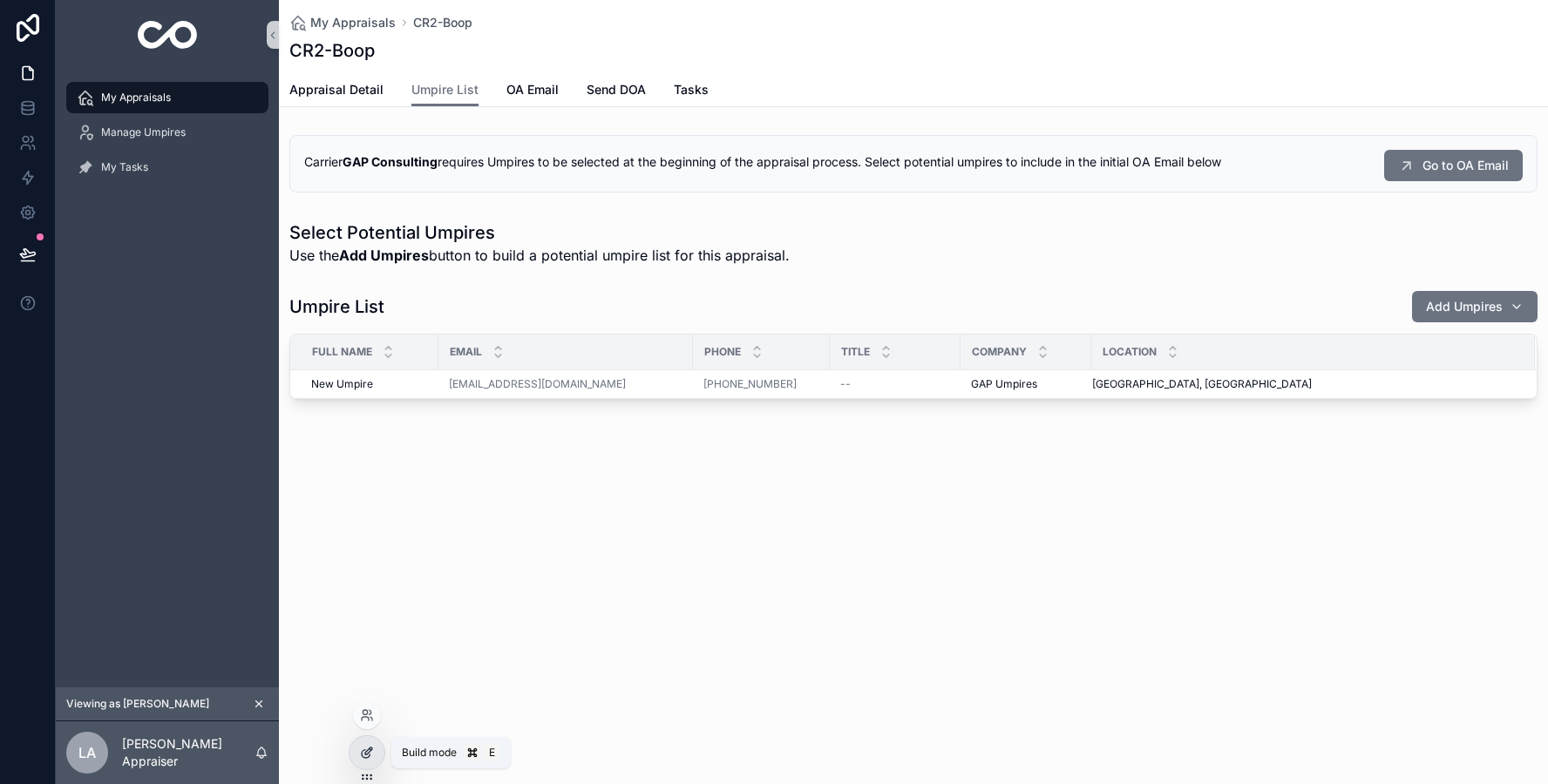
click at [366, 759] on icon at bounding box center [367, 752] width 14 height 14
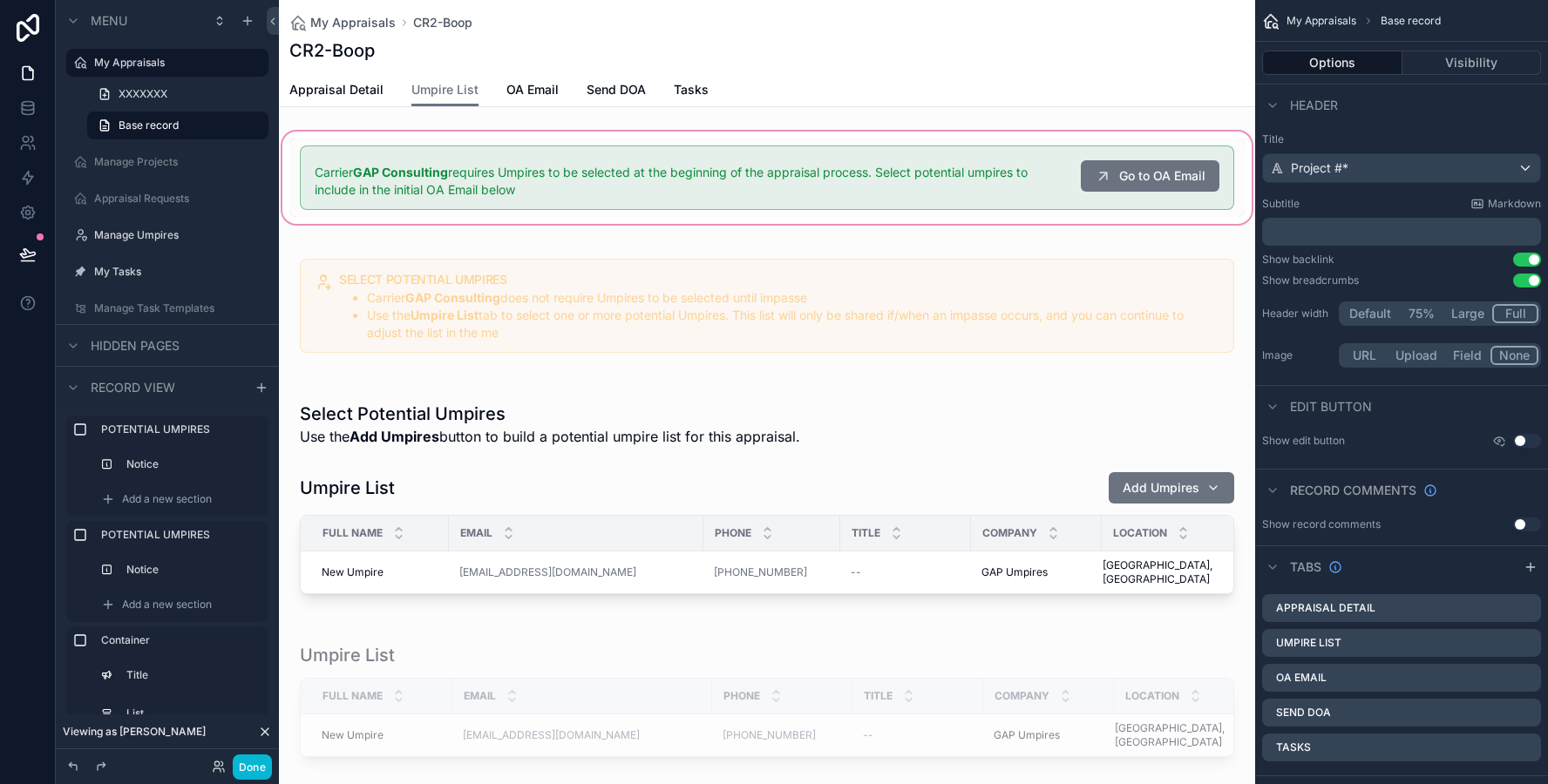
click at [669, 200] on div "scrollable content" at bounding box center [767, 177] width 976 height 99
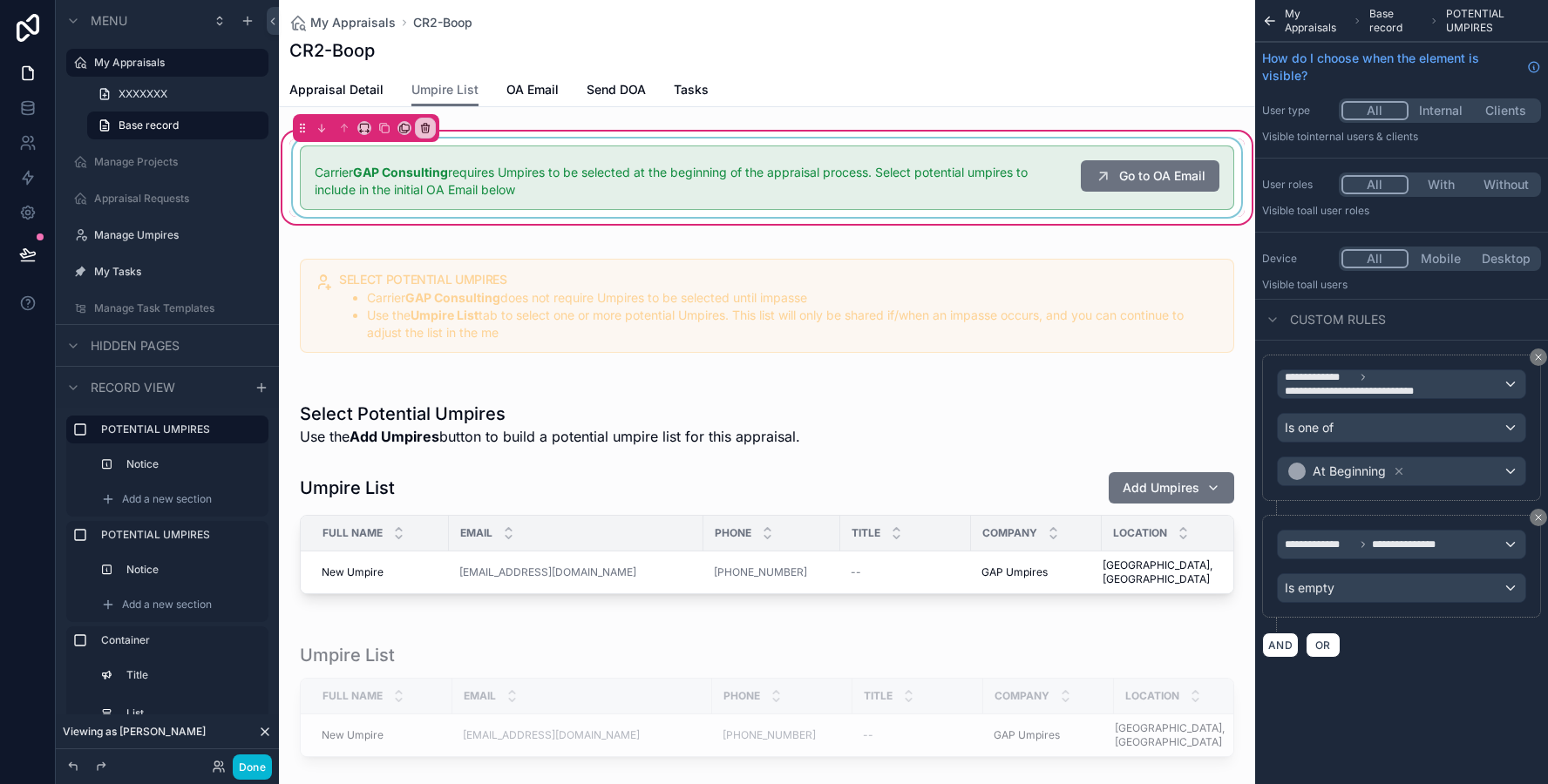
click at [676, 183] on div "scrollable content" at bounding box center [767, 177] width 955 height 78
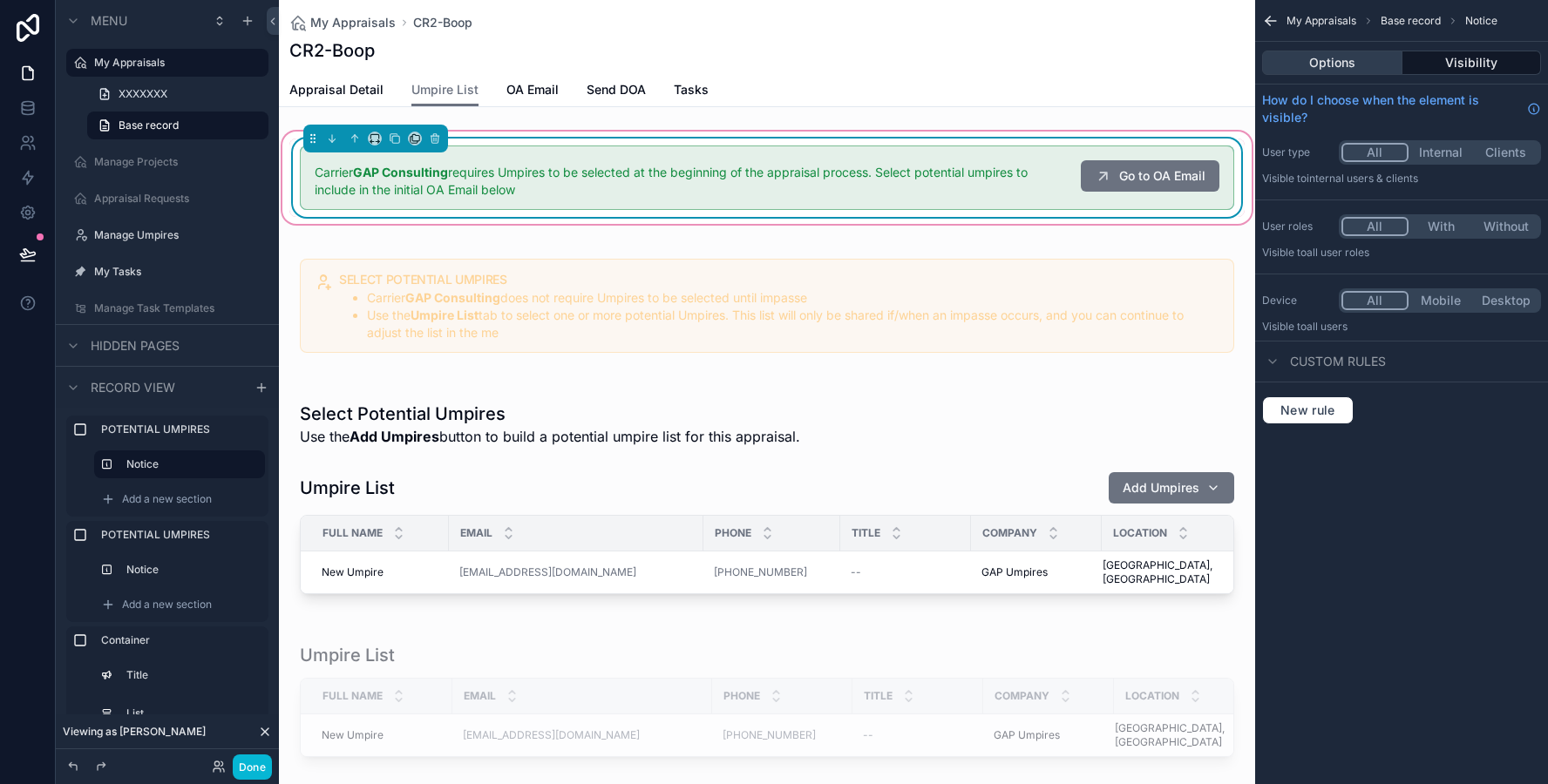
click at [1361, 71] on button "Options" at bounding box center [1332, 63] width 140 height 25
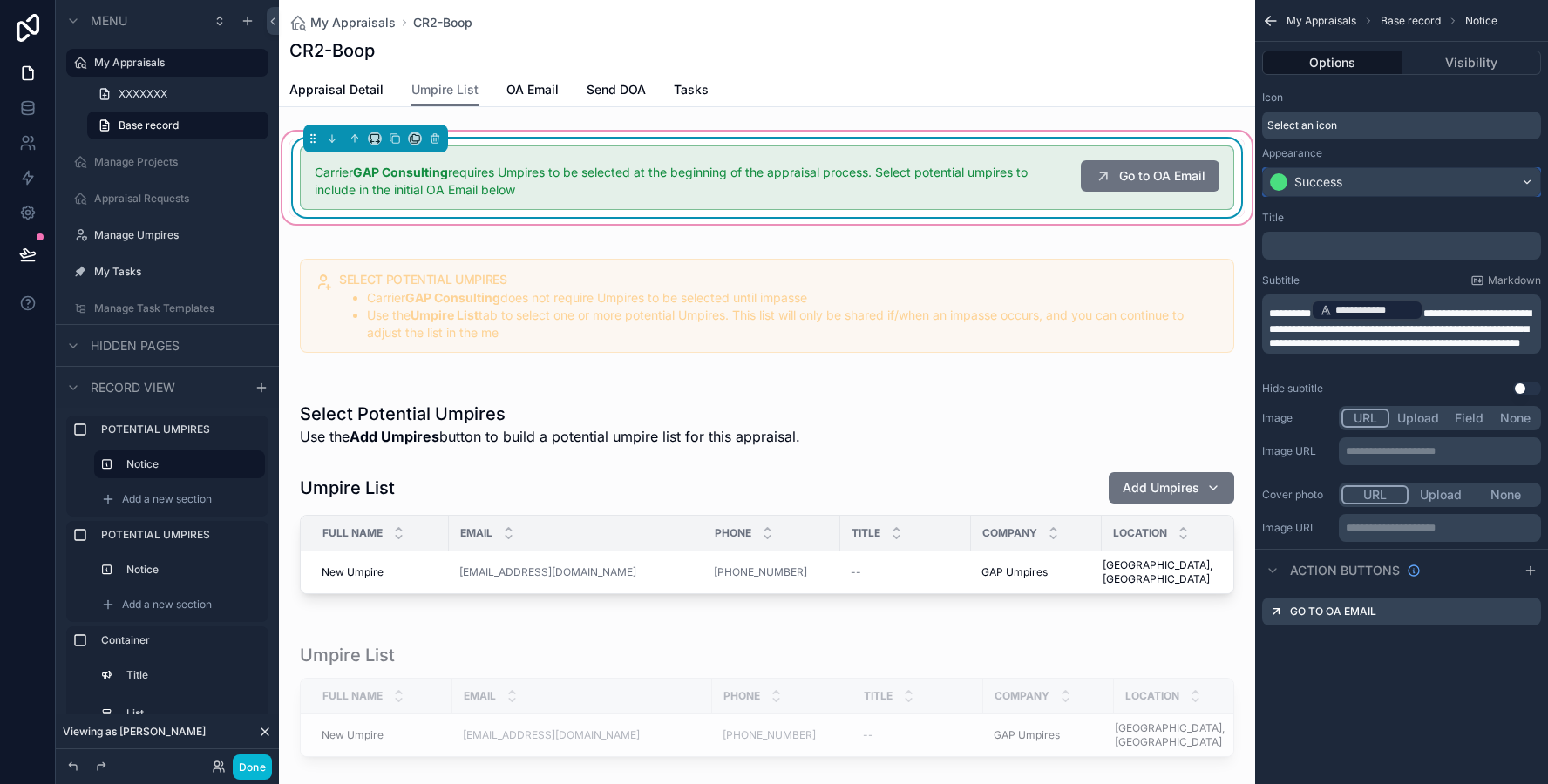
click at [1332, 184] on div "Success" at bounding box center [1318, 182] width 48 height 17
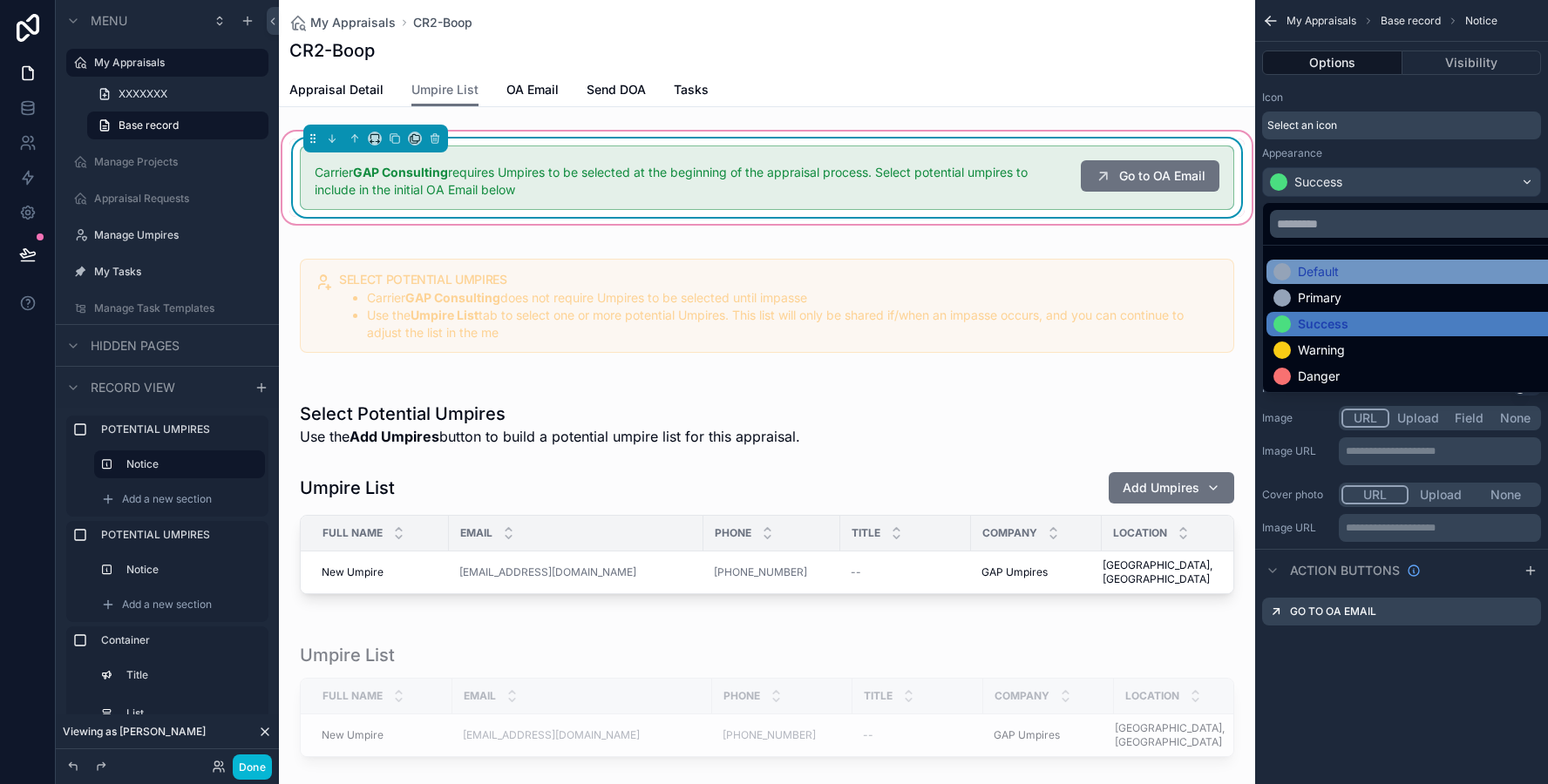
click at [1317, 276] on div "Default" at bounding box center [1318, 271] width 41 height 17
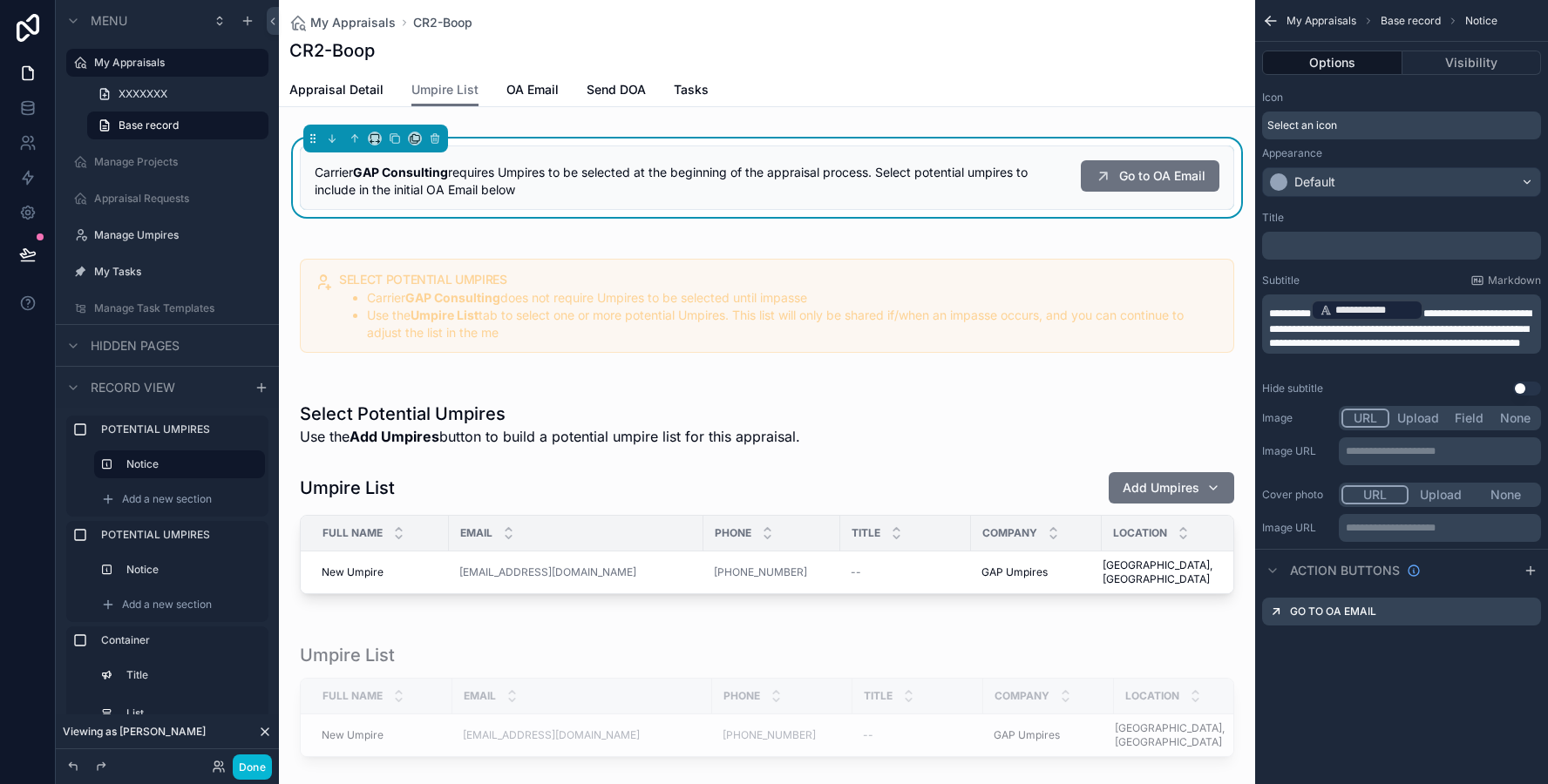
click at [1322, 118] on span "Select an icon" at bounding box center [1302, 125] width 70 height 14
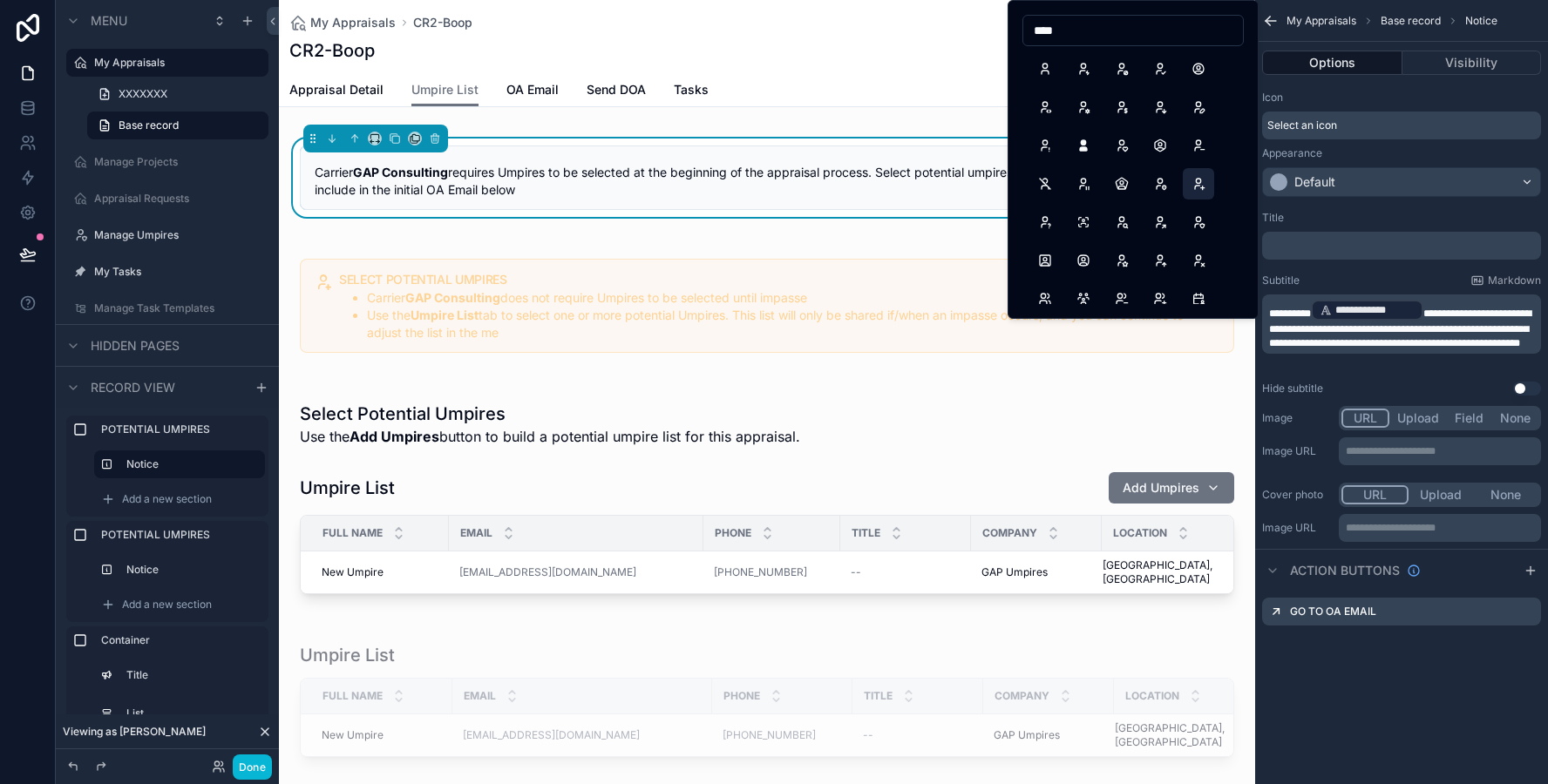
type input "****"
click at [1198, 188] on button "UserPlus" at bounding box center [1198, 184] width 31 height 31
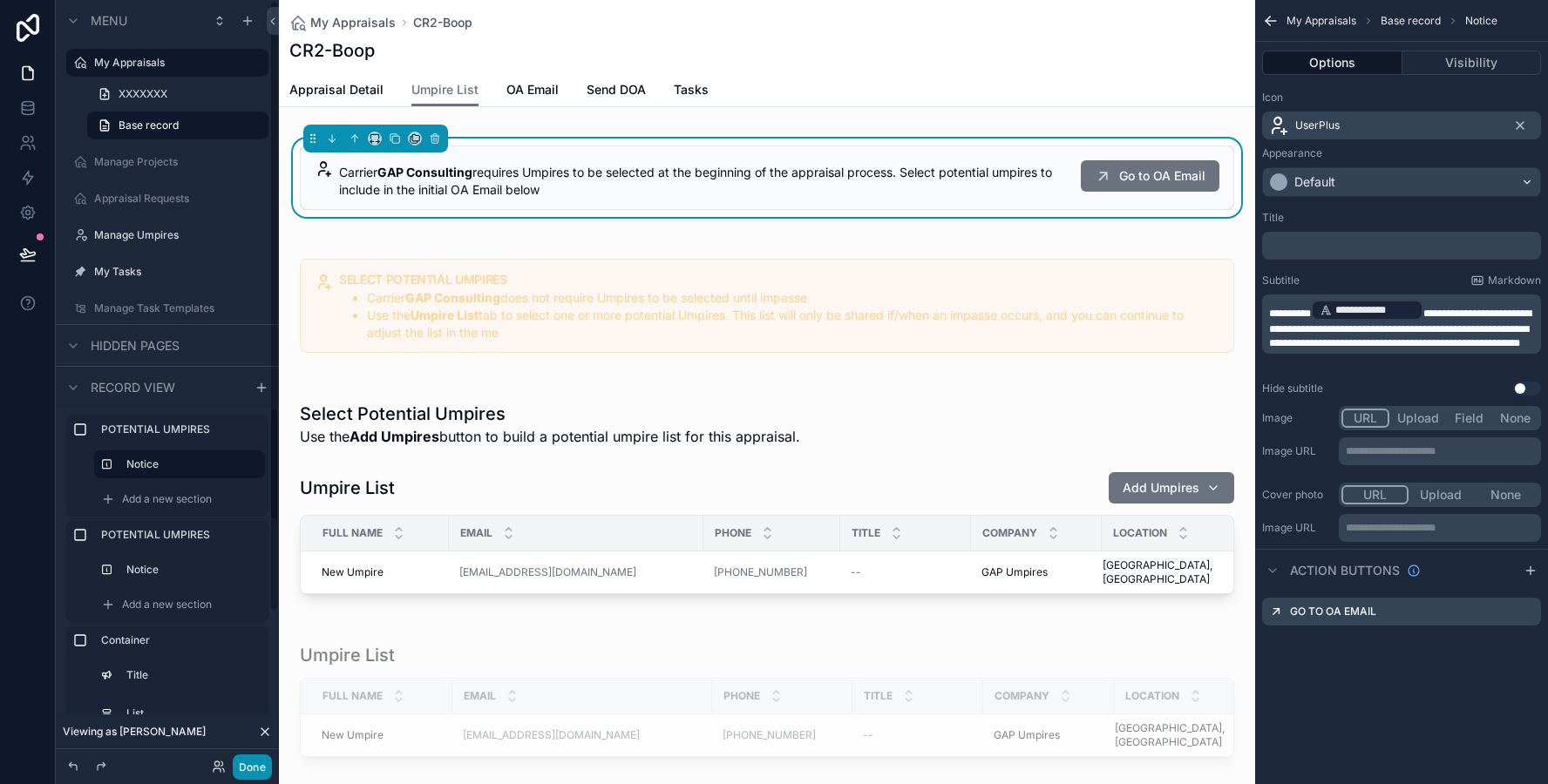
click at [249, 764] on button "Done" at bounding box center [252, 768] width 39 height 25
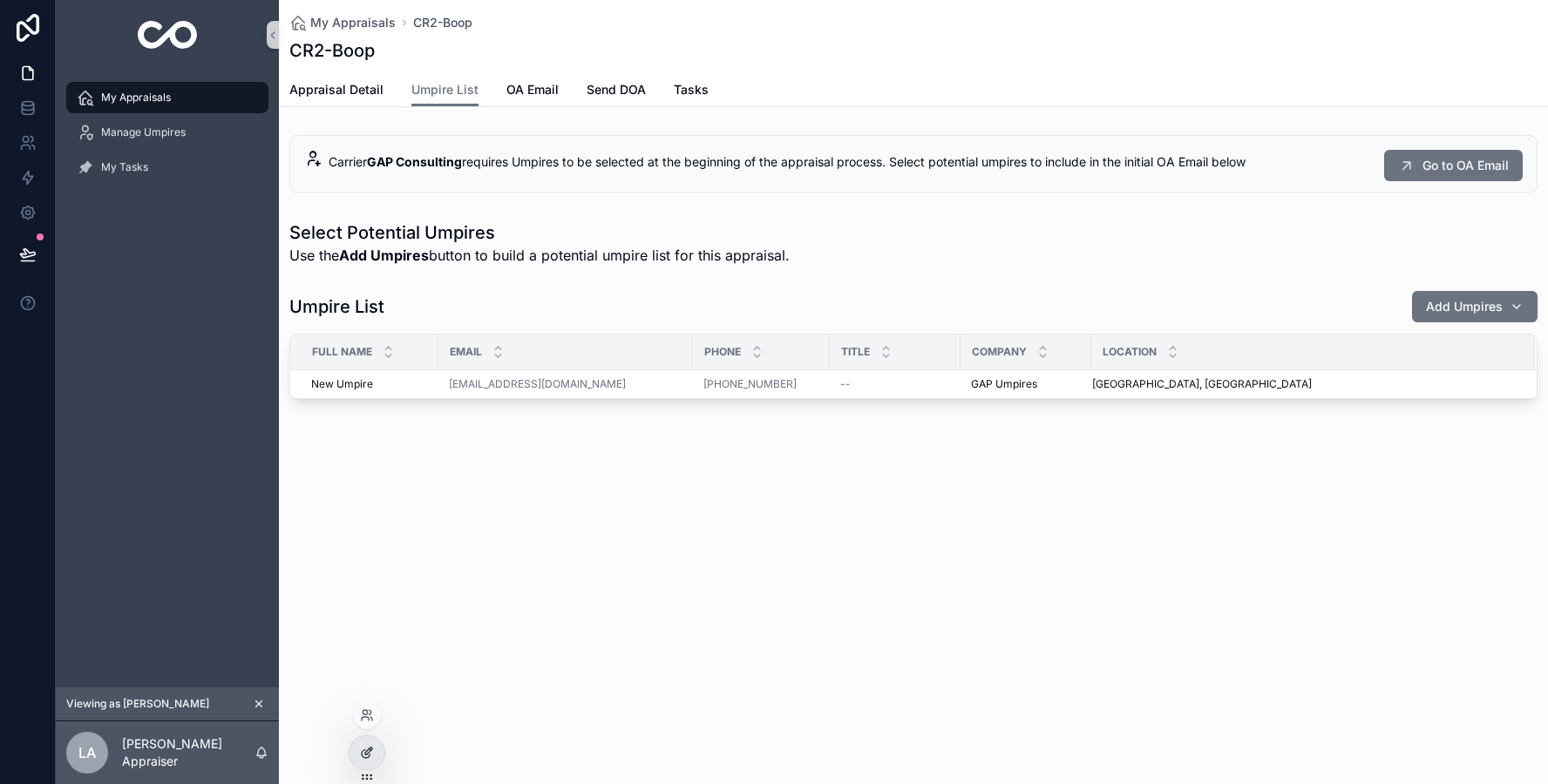
click at [364, 750] on icon at bounding box center [366, 754] width 8 height 8
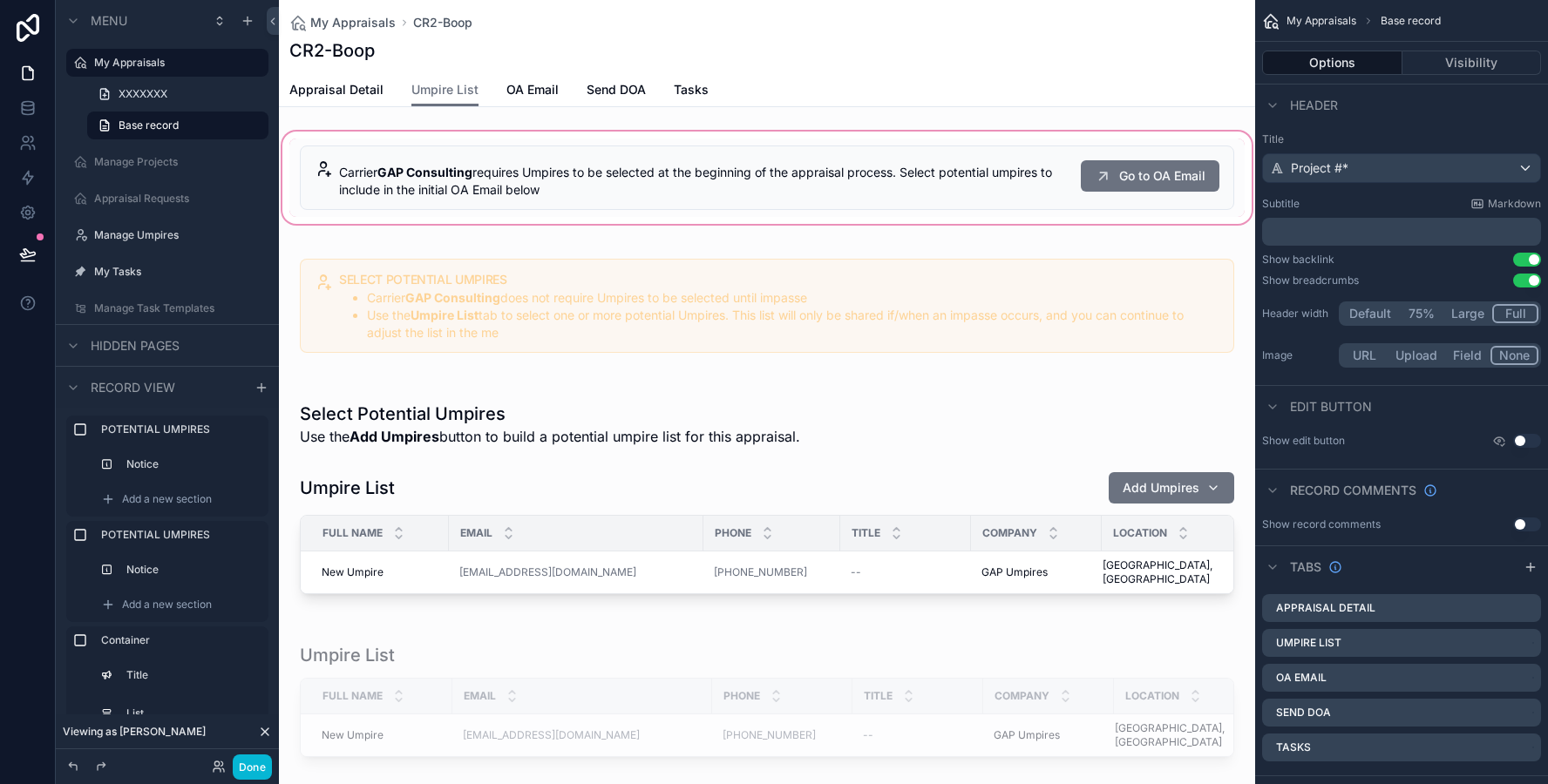
click at [788, 203] on div "scrollable content" at bounding box center [767, 177] width 976 height 99
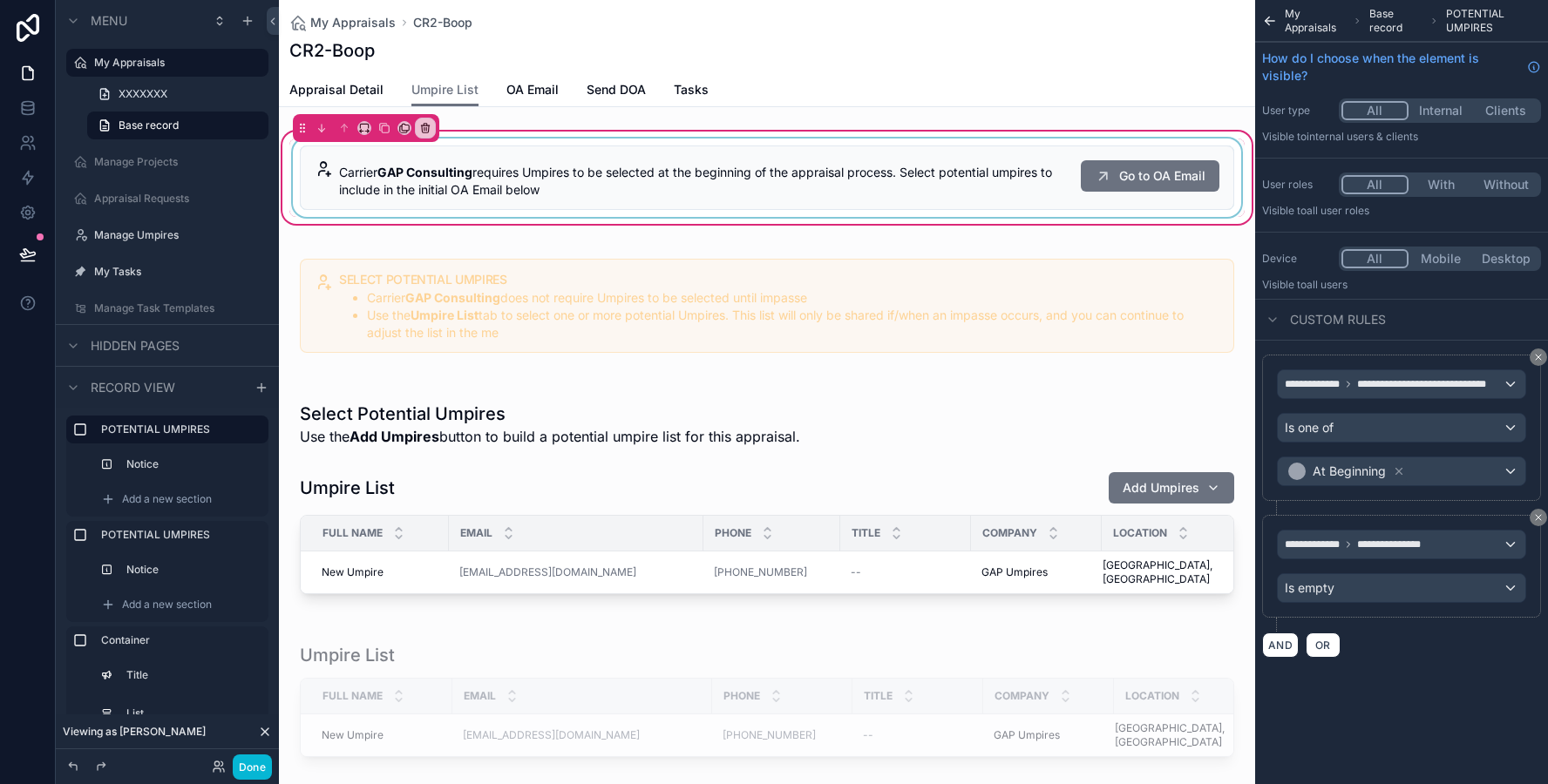
click at [800, 185] on div "scrollable content" at bounding box center [767, 177] width 955 height 78
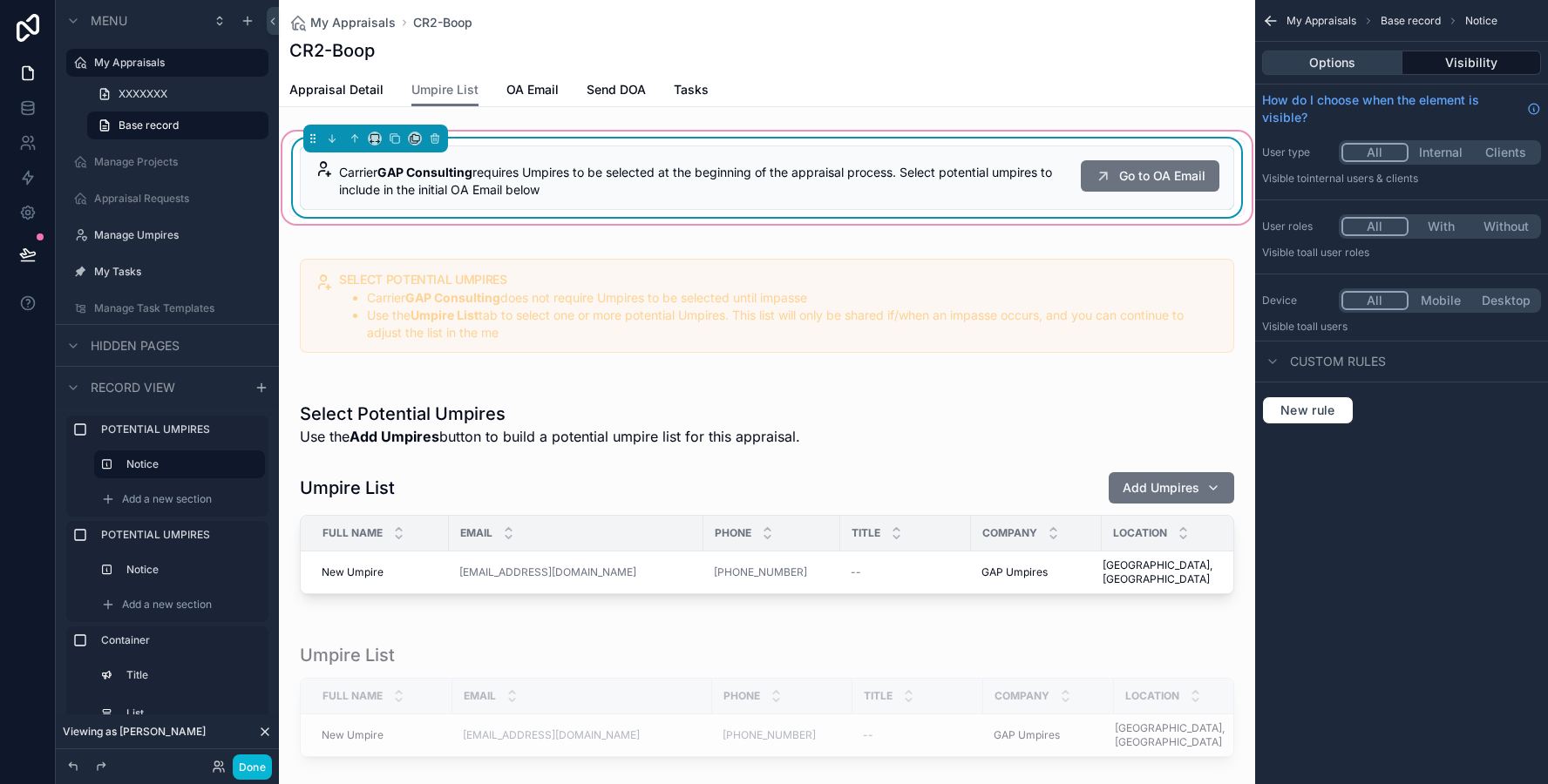
click at [1350, 73] on button "Options" at bounding box center [1332, 63] width 140 height 25
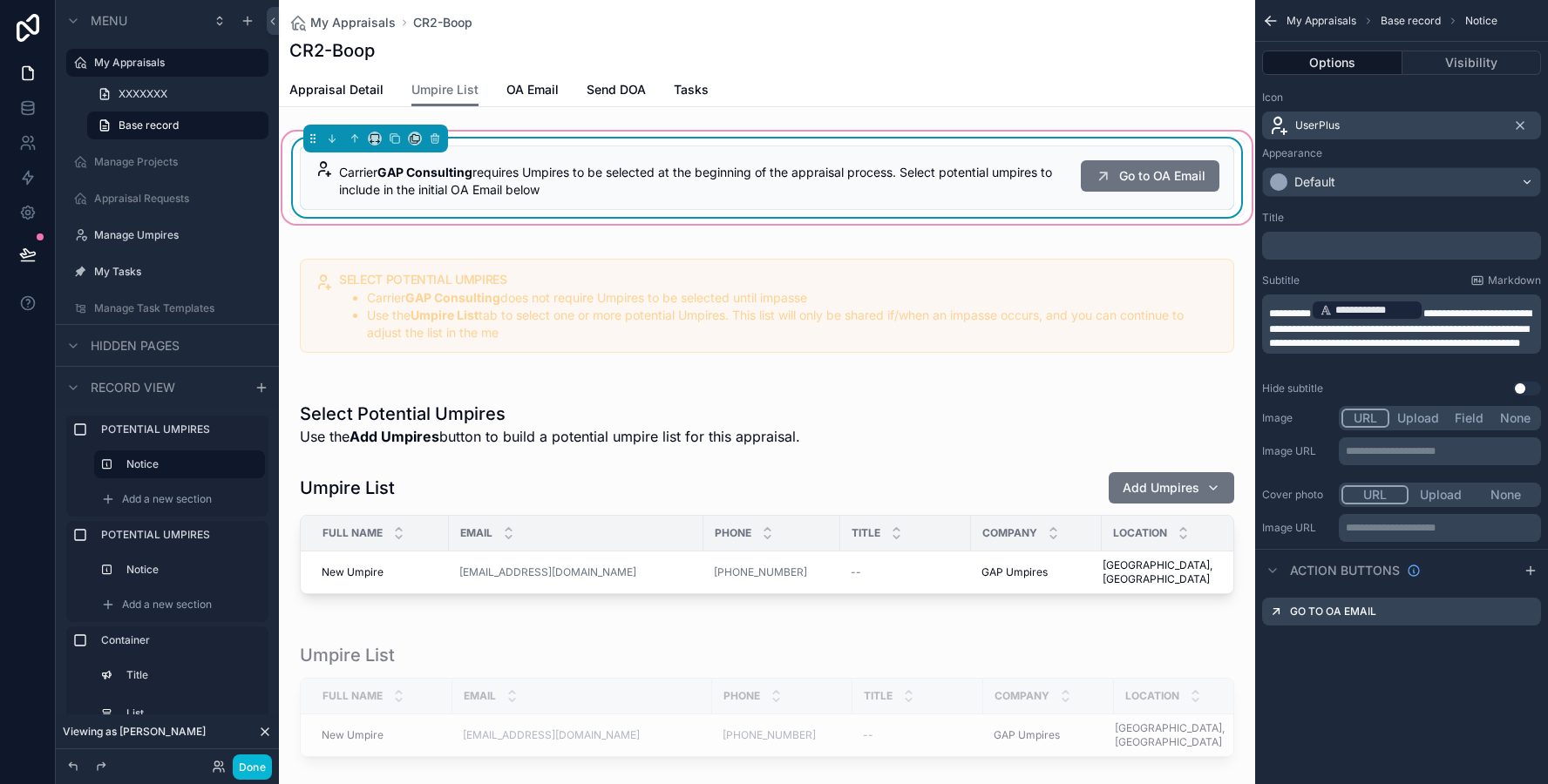
click at [1463, 354] on div "**********" at bounding box center [1401, 324] width 279 height 59
click at [1449, 350] on p "**********" at bounding box center [1402, 324] width 268 height 52
click at [1425, 384] on div "Hide subtitle Use setting" at bounding box center [1401, 388] width 279 height 14
click at [944, 271] on div "scrollable content" at bounding box center [767, 306] width 976 height 129
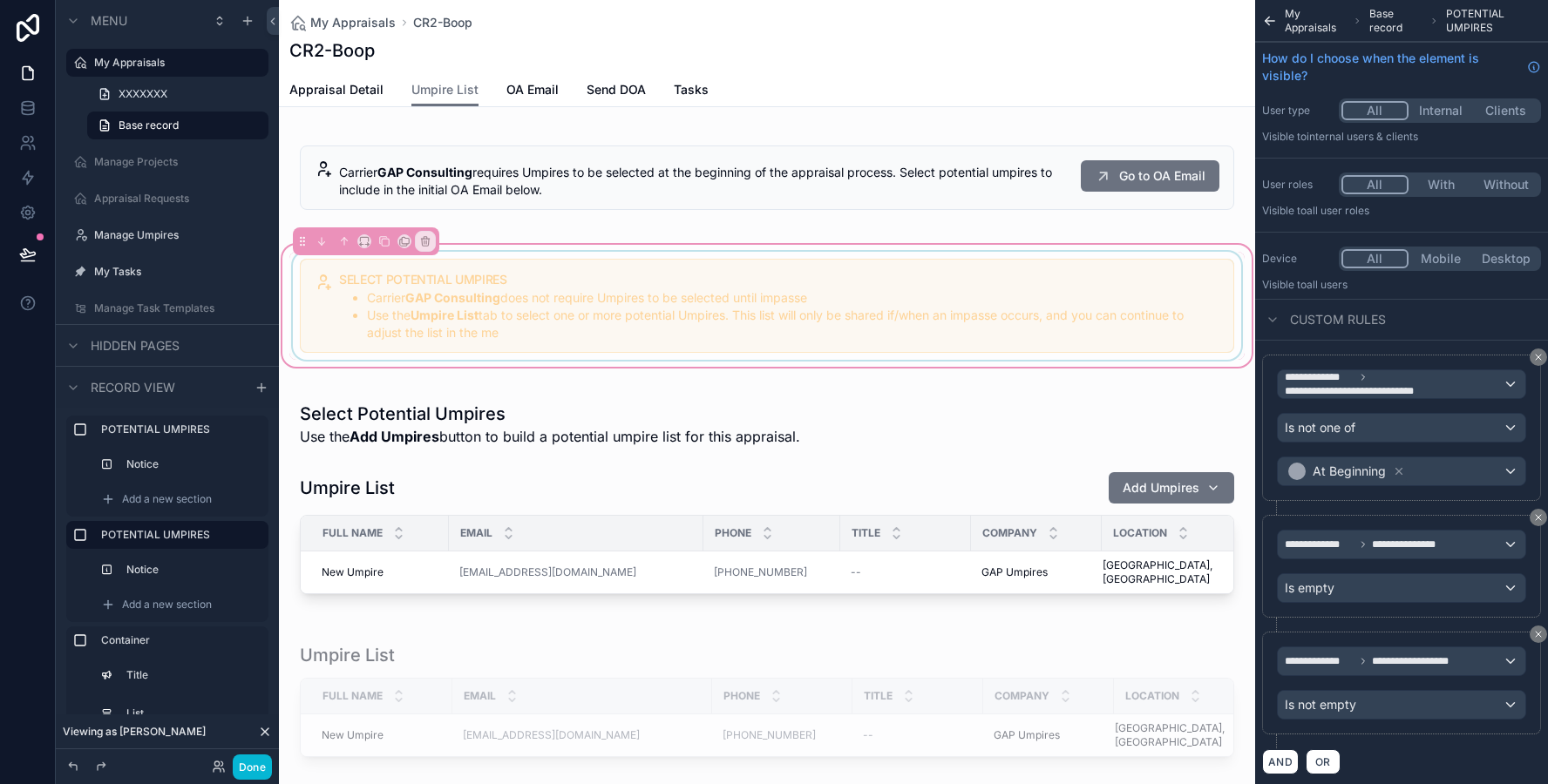
click at [923, 302] on div "scrollable content" at bounding box center [767, 306] width 955 height 108
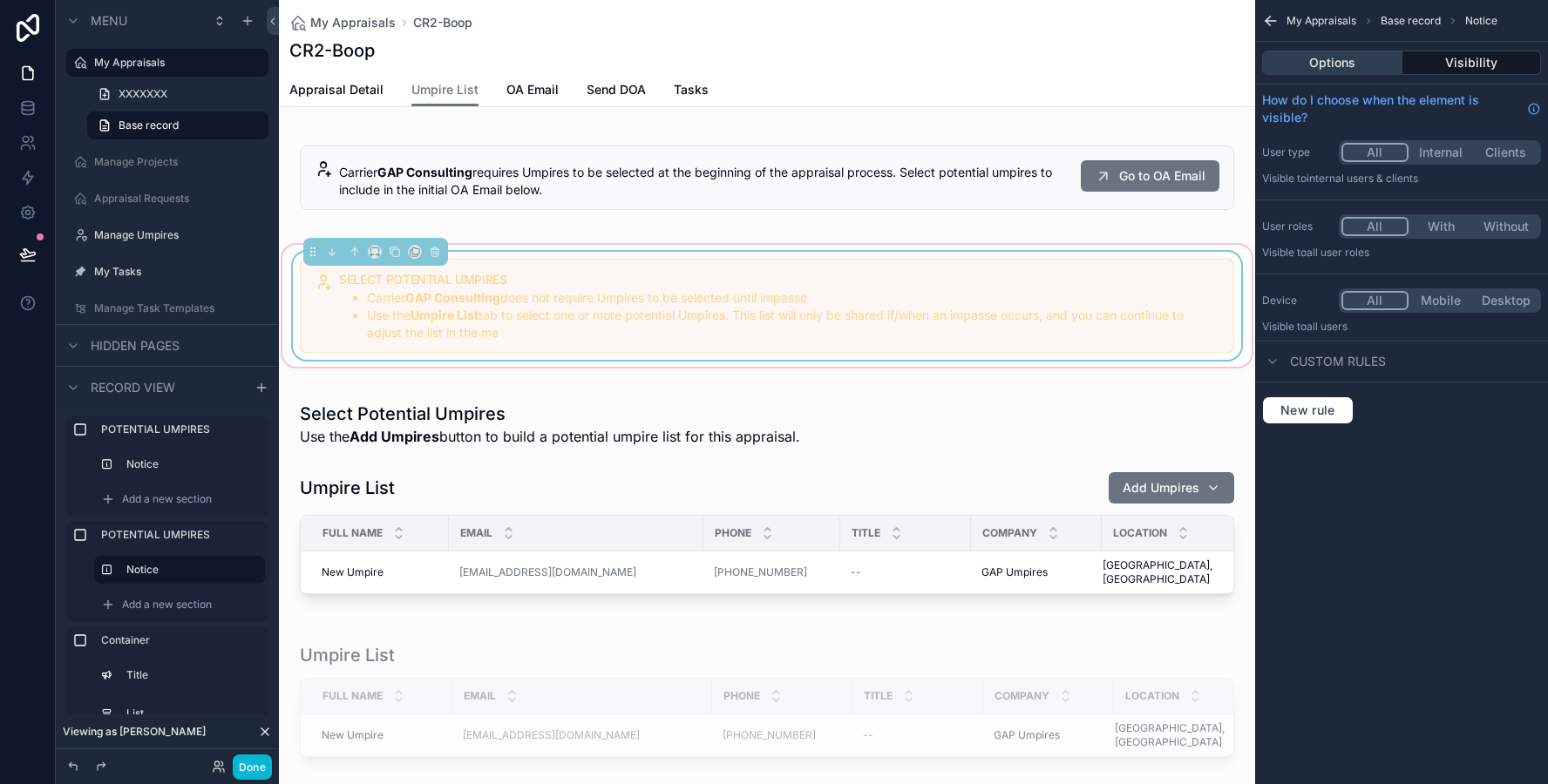
click at [1319, 68] on button "Options" at bounding box center [1332, 63] width 140 height 25
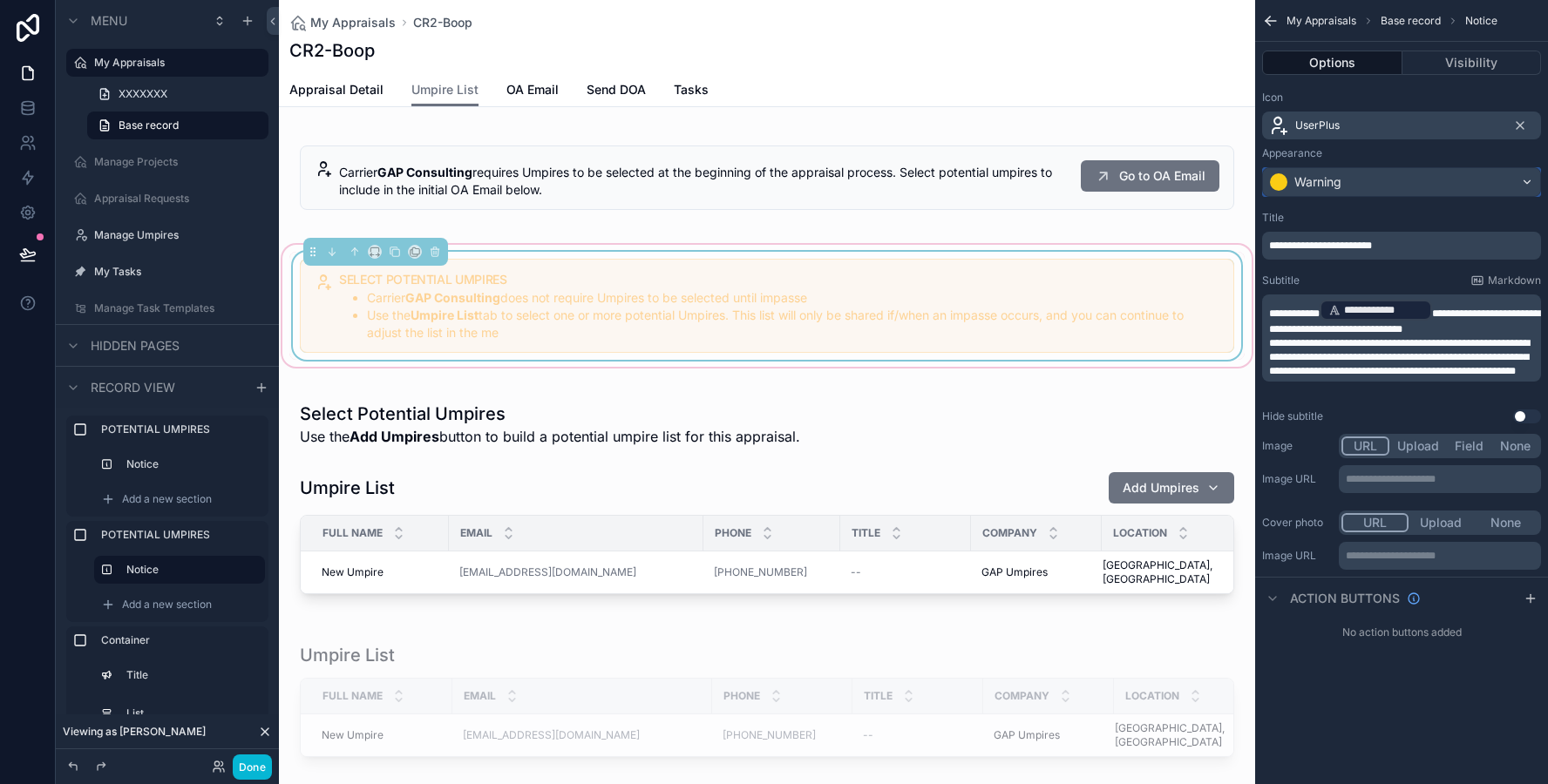
click at [1308, 174] on div "Warning" at bounding box center [1318, 182] width 47 height 17
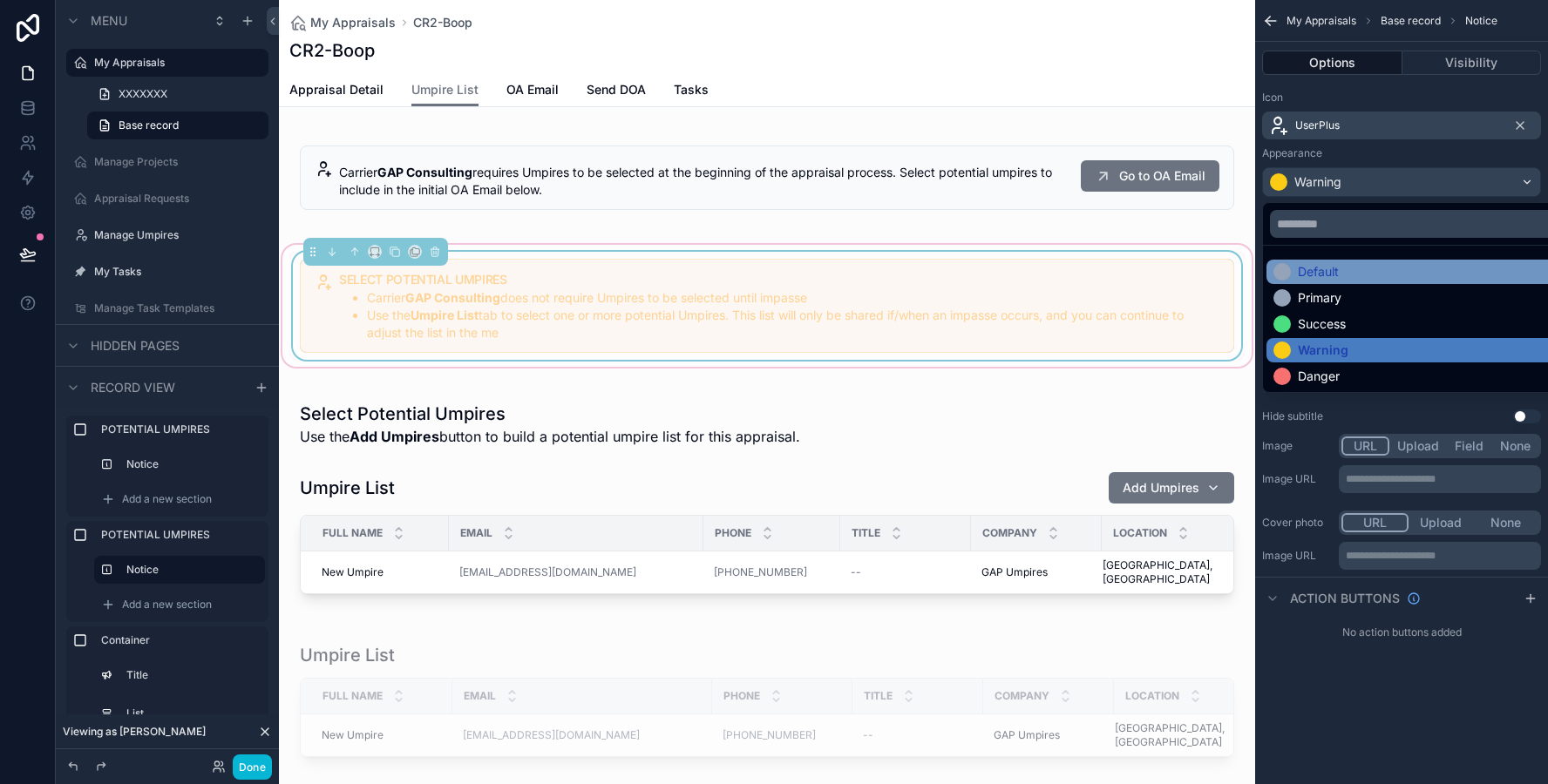
click at [1300, 265] on div "Default" at bounding box center [1318, 271] width 41 height 17
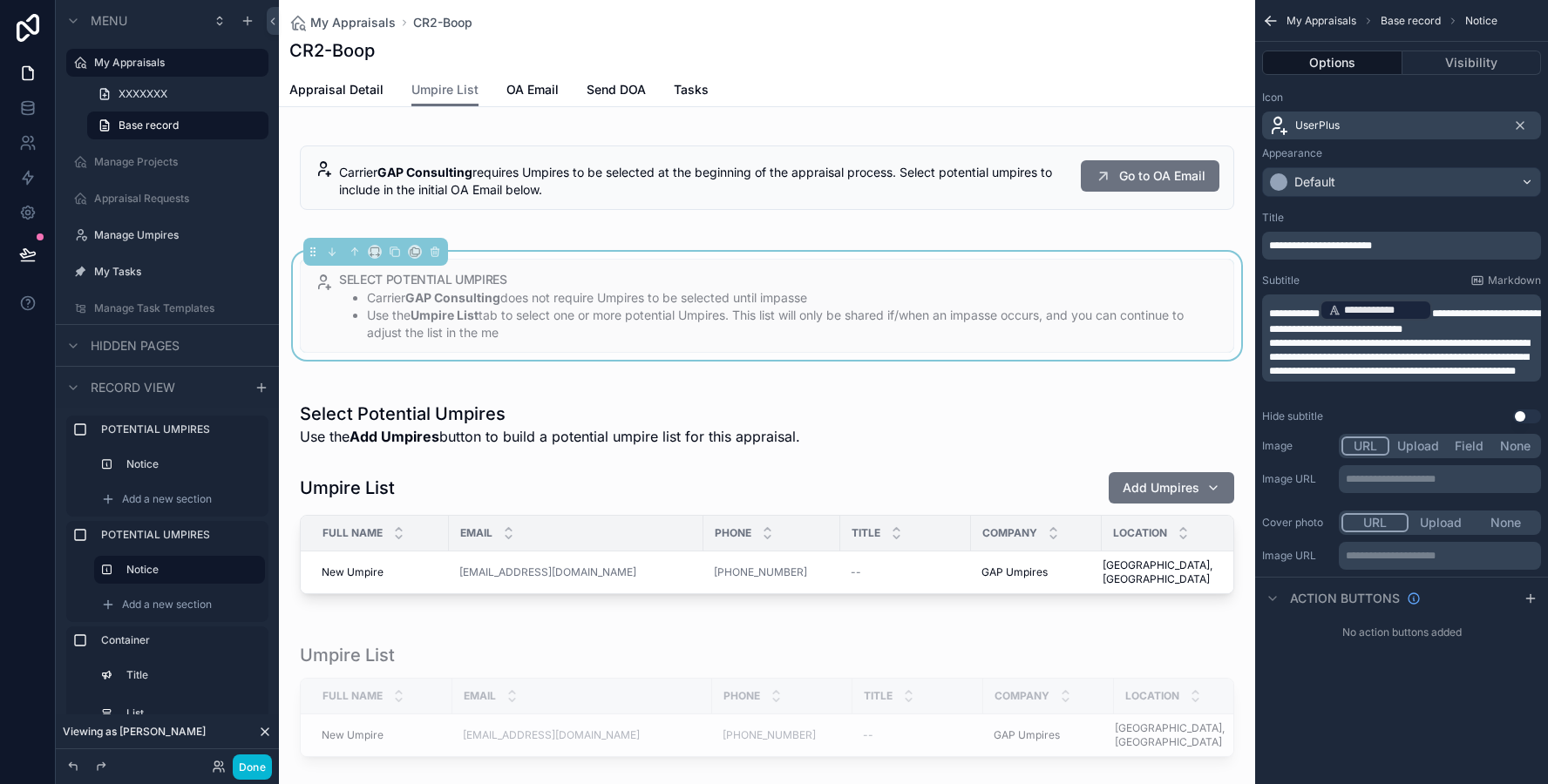
click at [1332, 245] on span "**********" at bounding box center [1320, 245] width 103 height 10
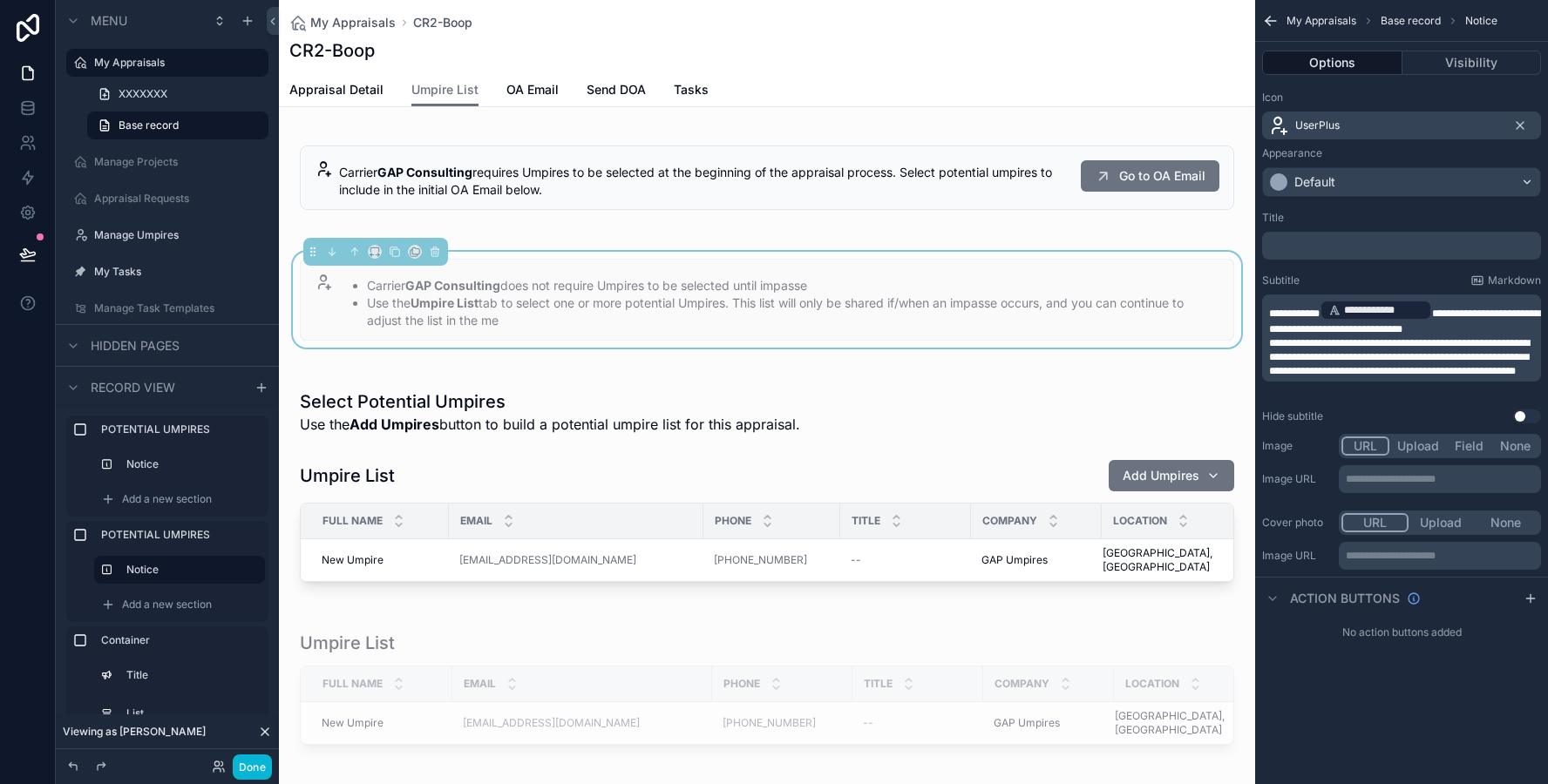
click at [1349, 219] on div "Title" at bounding box center [1401, 217] width 279 height 14
click at [1276, 314] on span "**********" at bounding box center [1294, 313] width 51 height 10
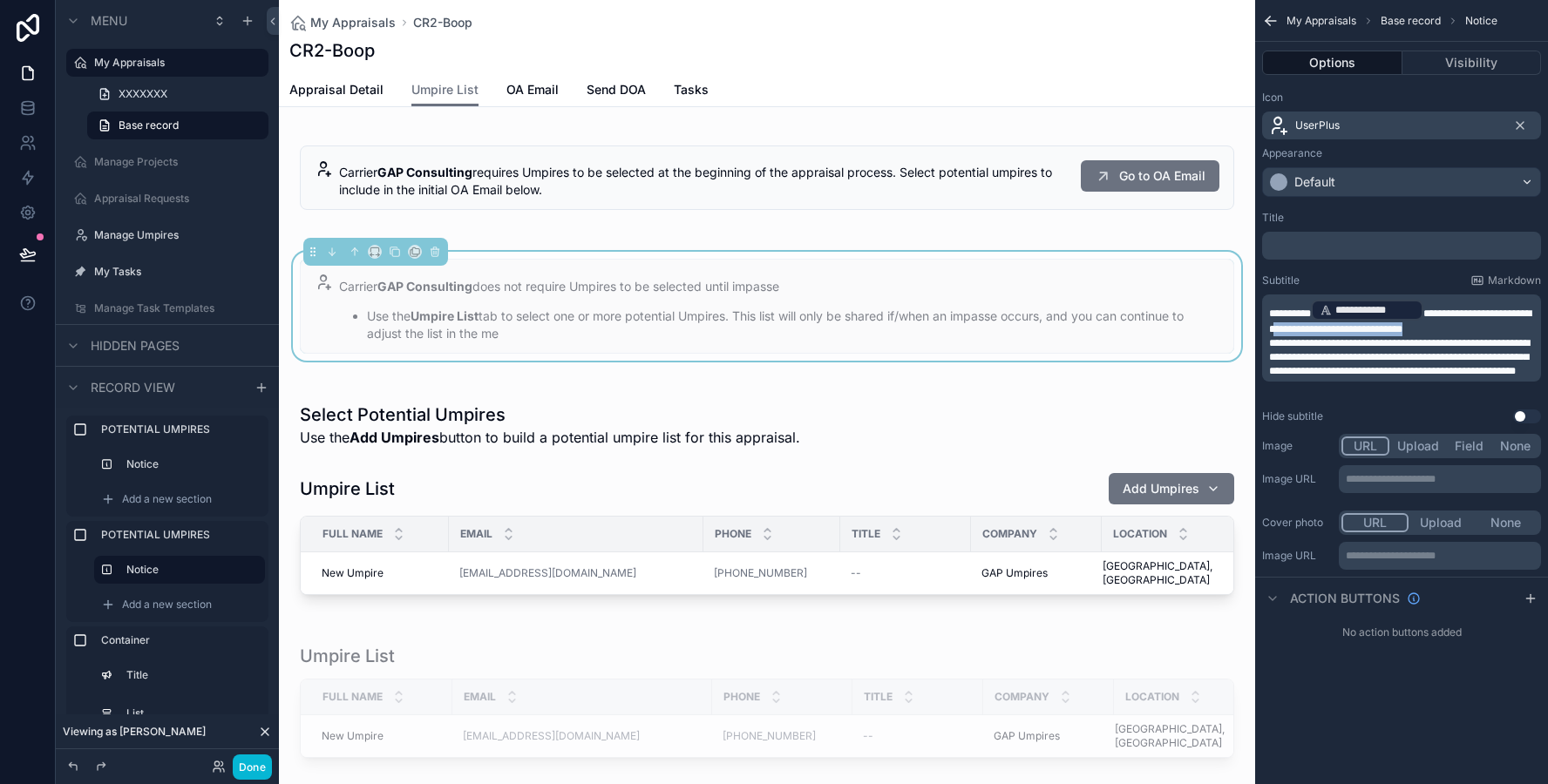
drag, startPoint x: 1464, startPoint y: 324, endPoint x: 1302, endPoint y: 328, distance: 162.0
click at [1302, 328] on p "**********" at bounding box center [1402, 317] width 268 height 38
drag, startPoint x: 1490, startPoint y: 329, endPoint x: 1425, endPoint y: 330, distance: 65.0
click at [1425, 330] on p "**********" at bounding box center [1402, 317] width 268 height 38
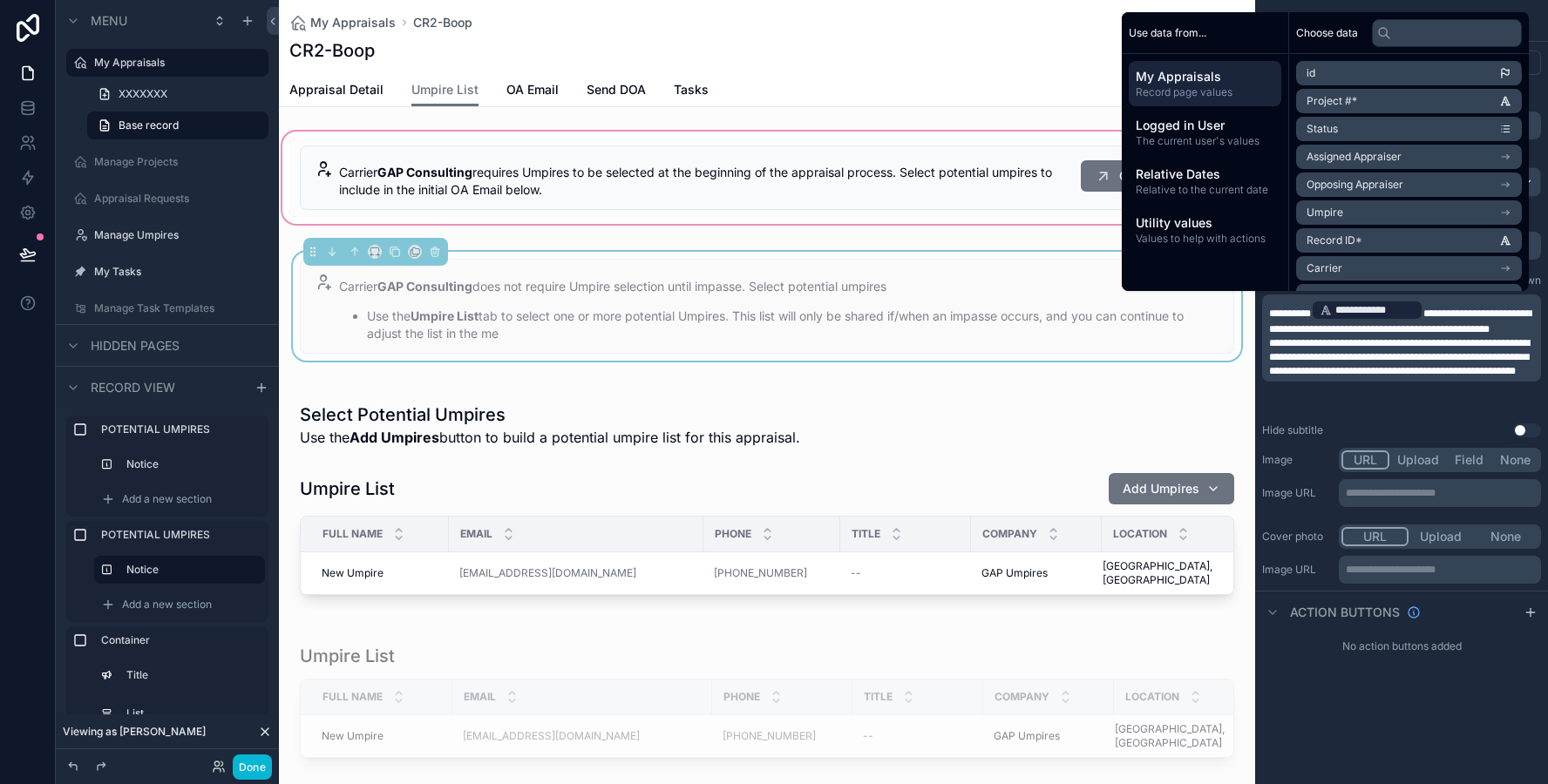
click at [987, 197] on div "scrollable content" at bounding box center [767, 177] width 976 height 99
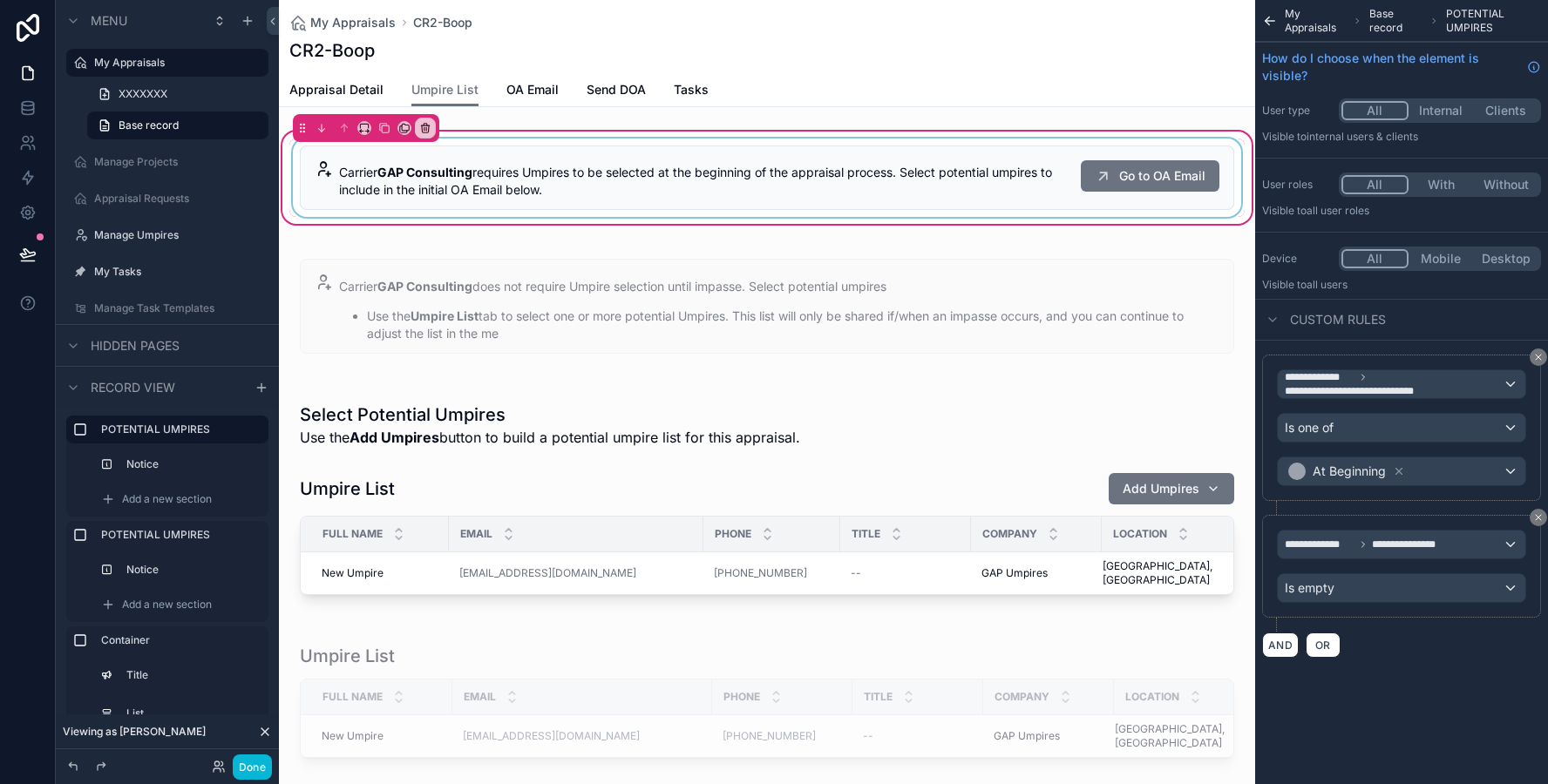
click at [990, 196] on div "scrollable content" at bounding box center [767, 177] width 955 height 78
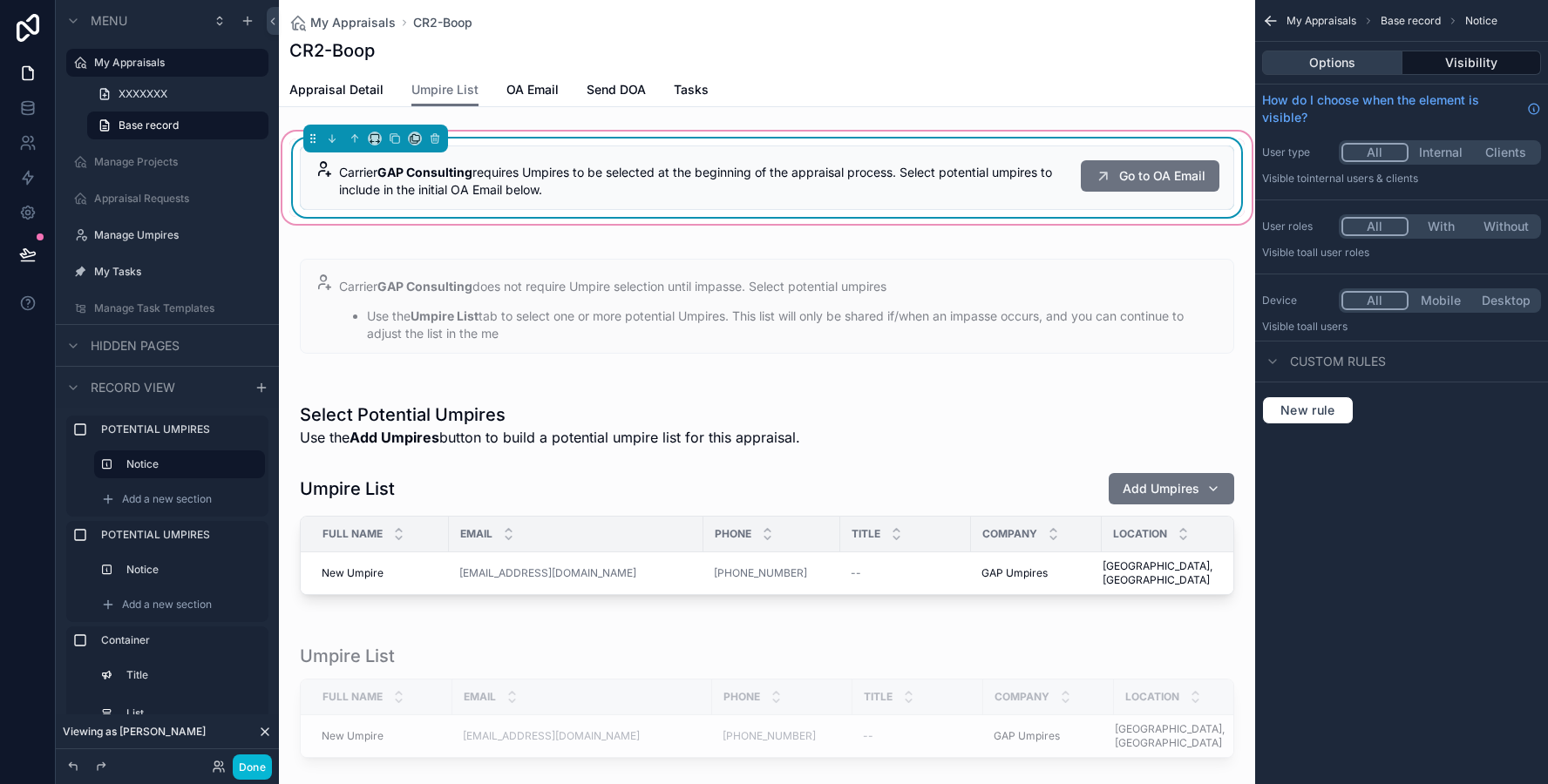
click at [1356, 61] on button "Options" at bounding box center [1332, 63] width 140 height 25
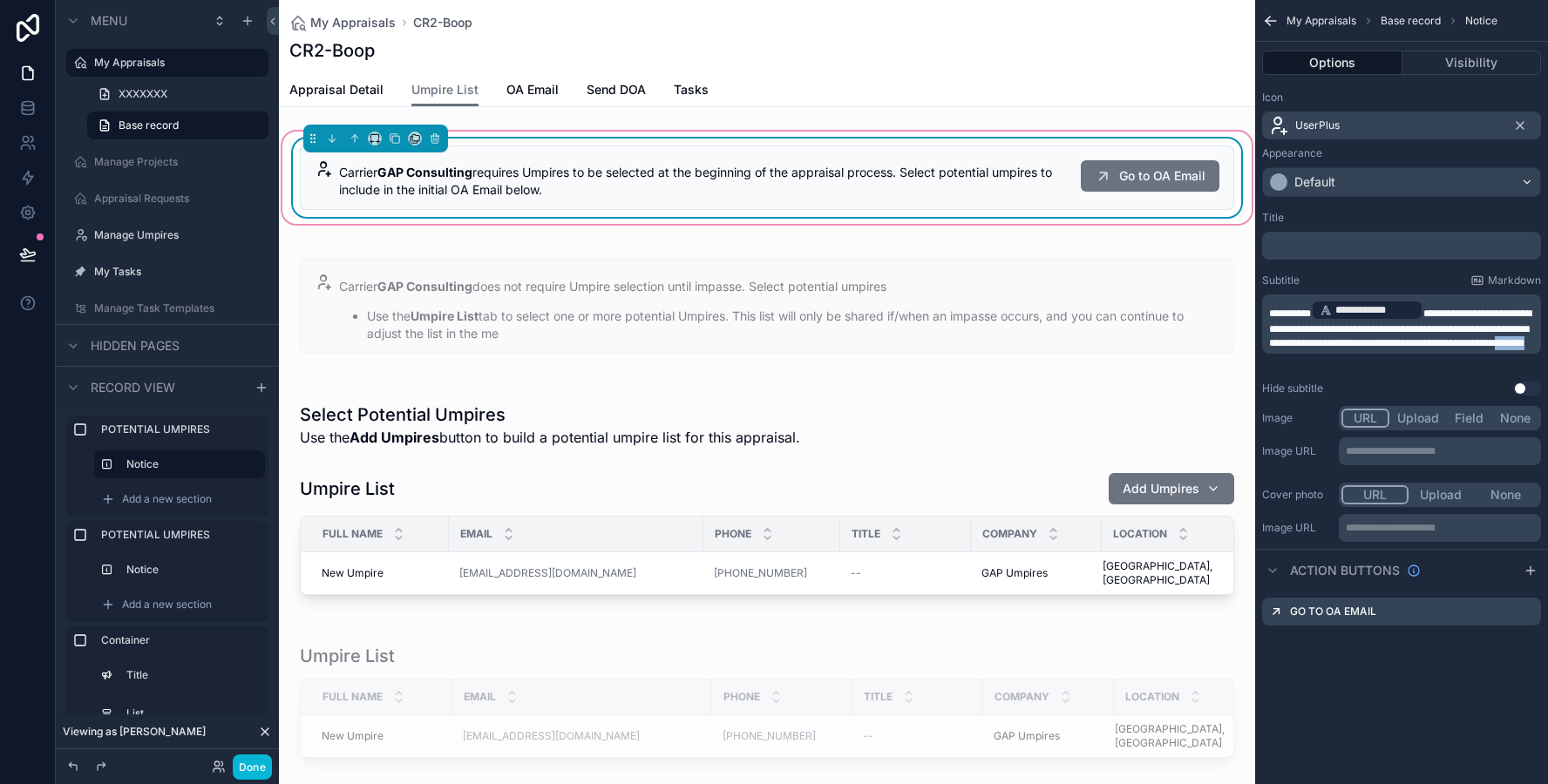
drag, startPoint x: 1426, startPoint y: 357, endPoint x: 1342, endPoint y: 355, distance: 84.0
click at [1342, 350] on p "**********" at bounding box center [1402, 324] width 268 height 52
drag, startPoint x: 1314, startPoint y: 340, endPoint x: 1359, endPoint y: 360, distance: 49.2
click at [1359, 350] on p "**********" at bounding box center [1402, 324] width 268 height 52
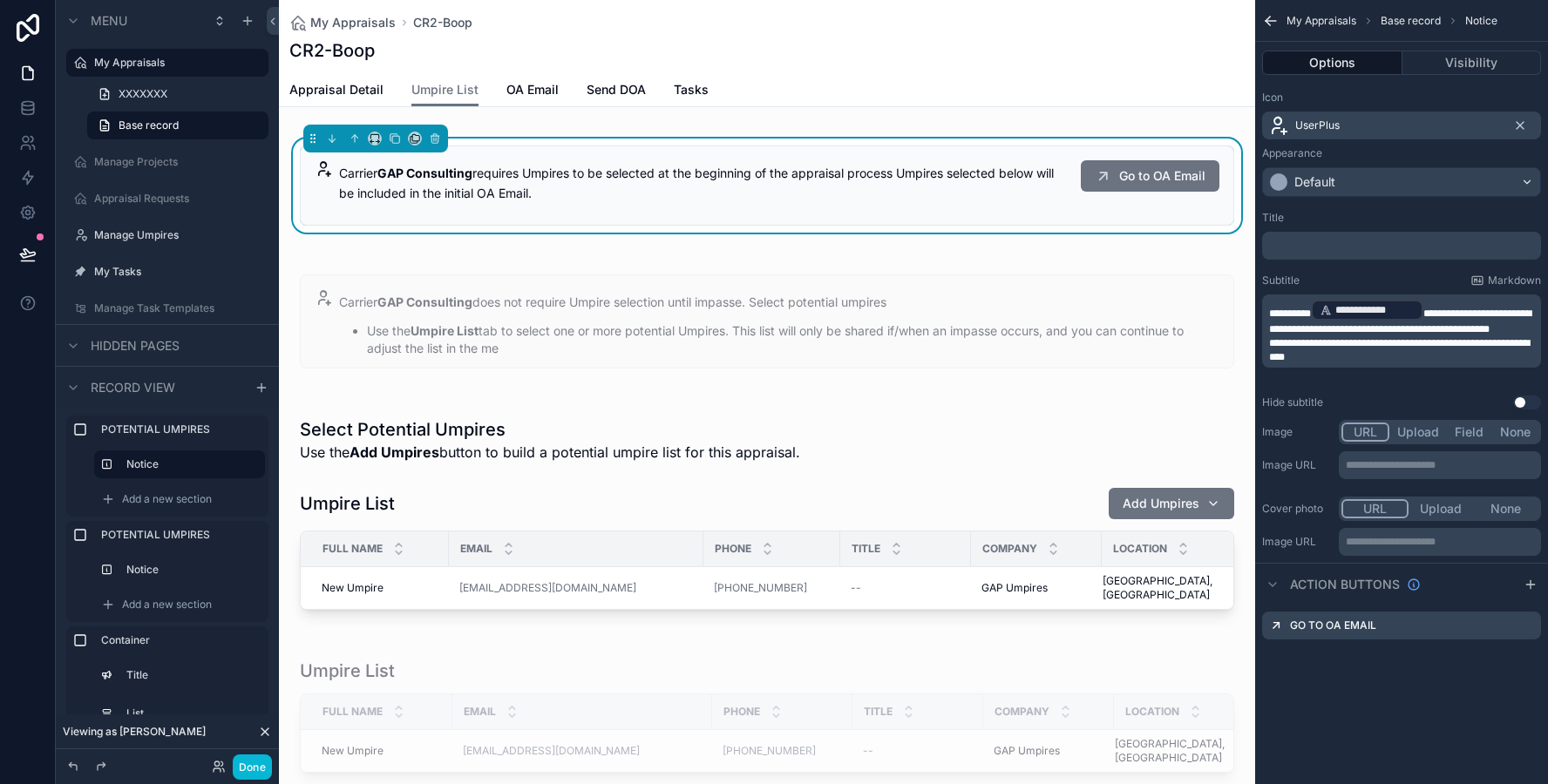
click at [1265, 356] on div "**********" at bounding box center [1401, 331] width 279 height 73
click at [1269, 356] on span "**********" at bounding box center [1399, 350] width 260 height 25
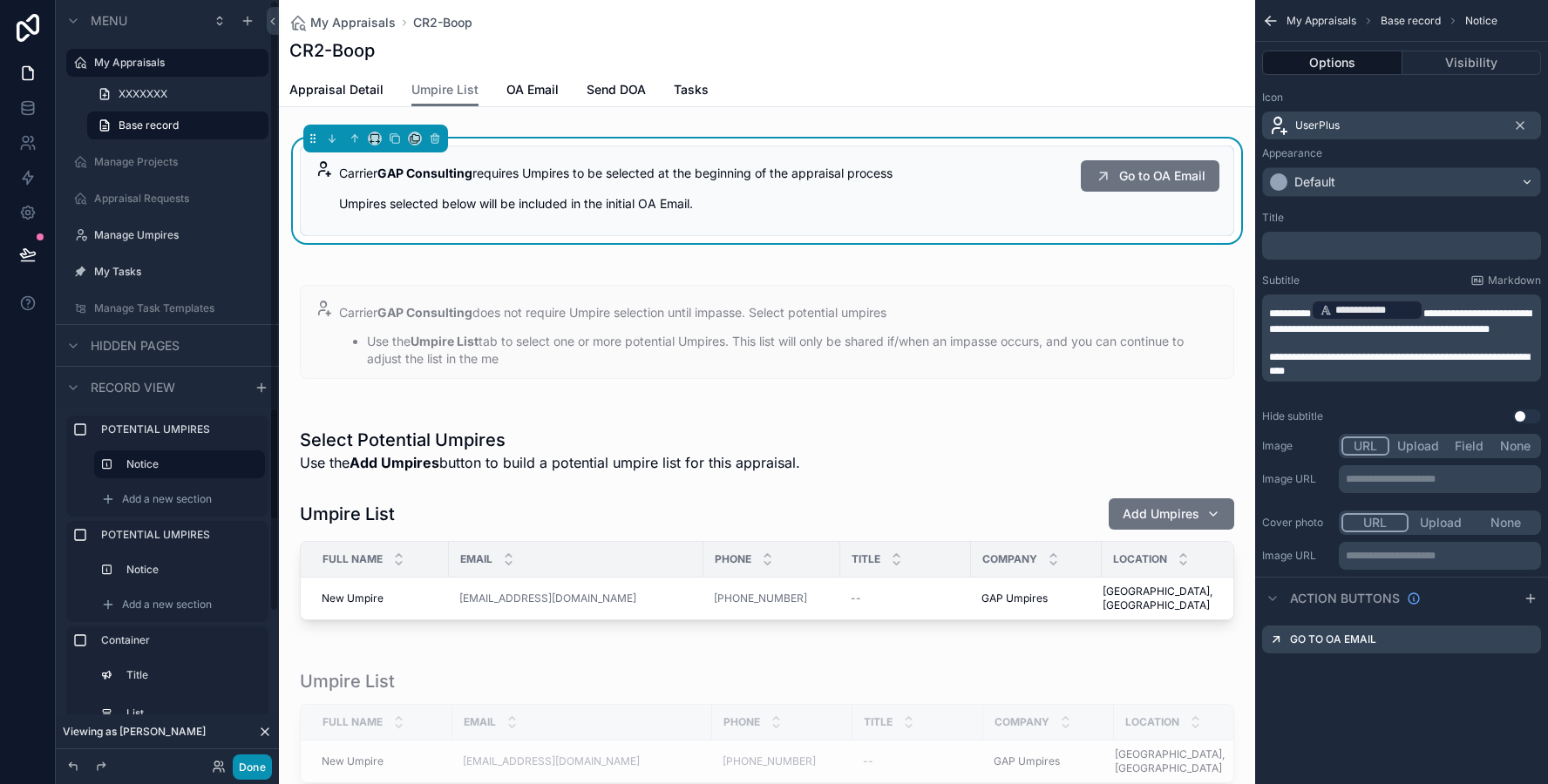
click at [254, 759] on button "Done" at bounding box center [252, 768] width 39 height 25
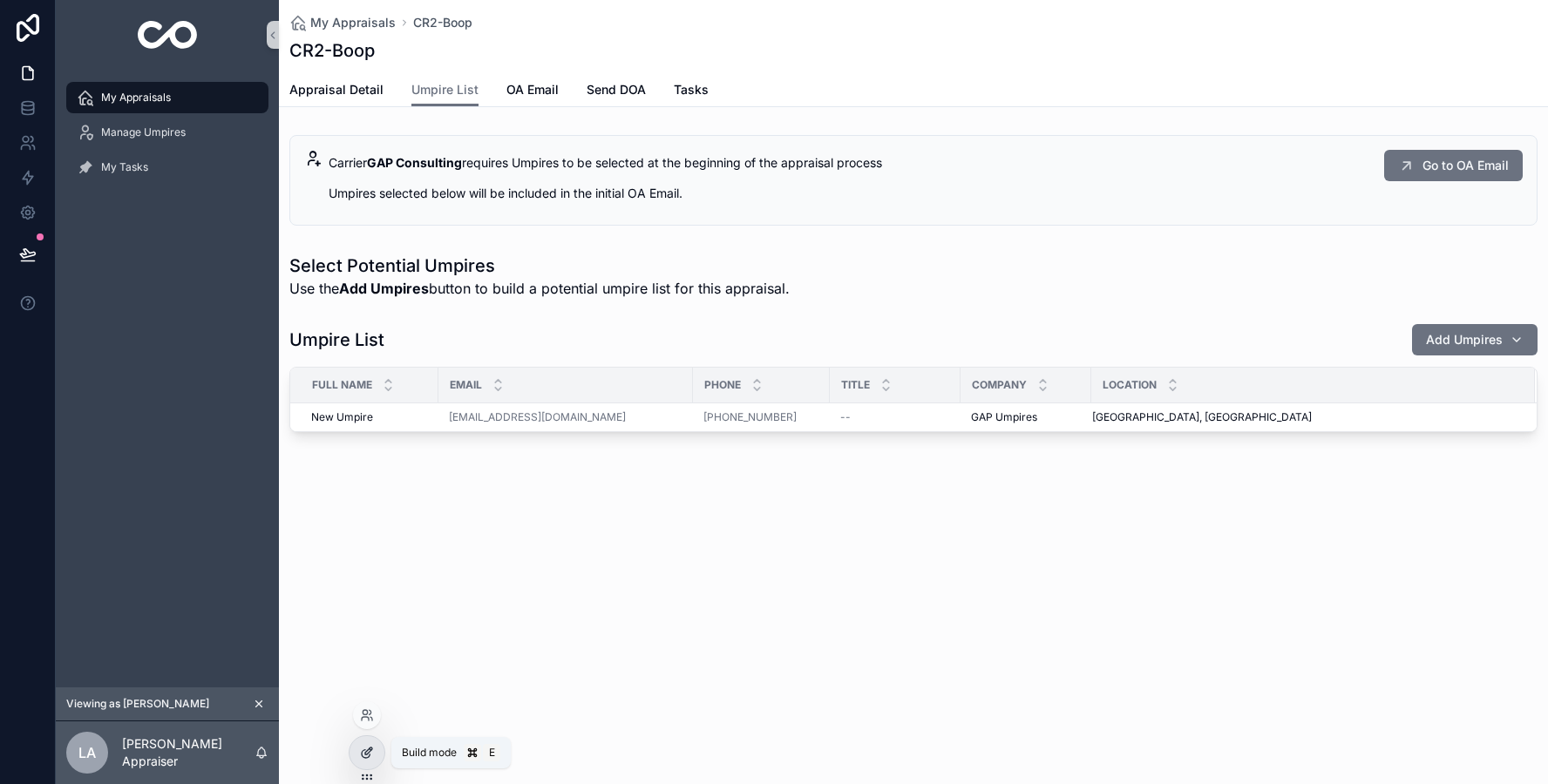
click at [363, 757] on icon at bounding box center [366, 754] width 8 height 8
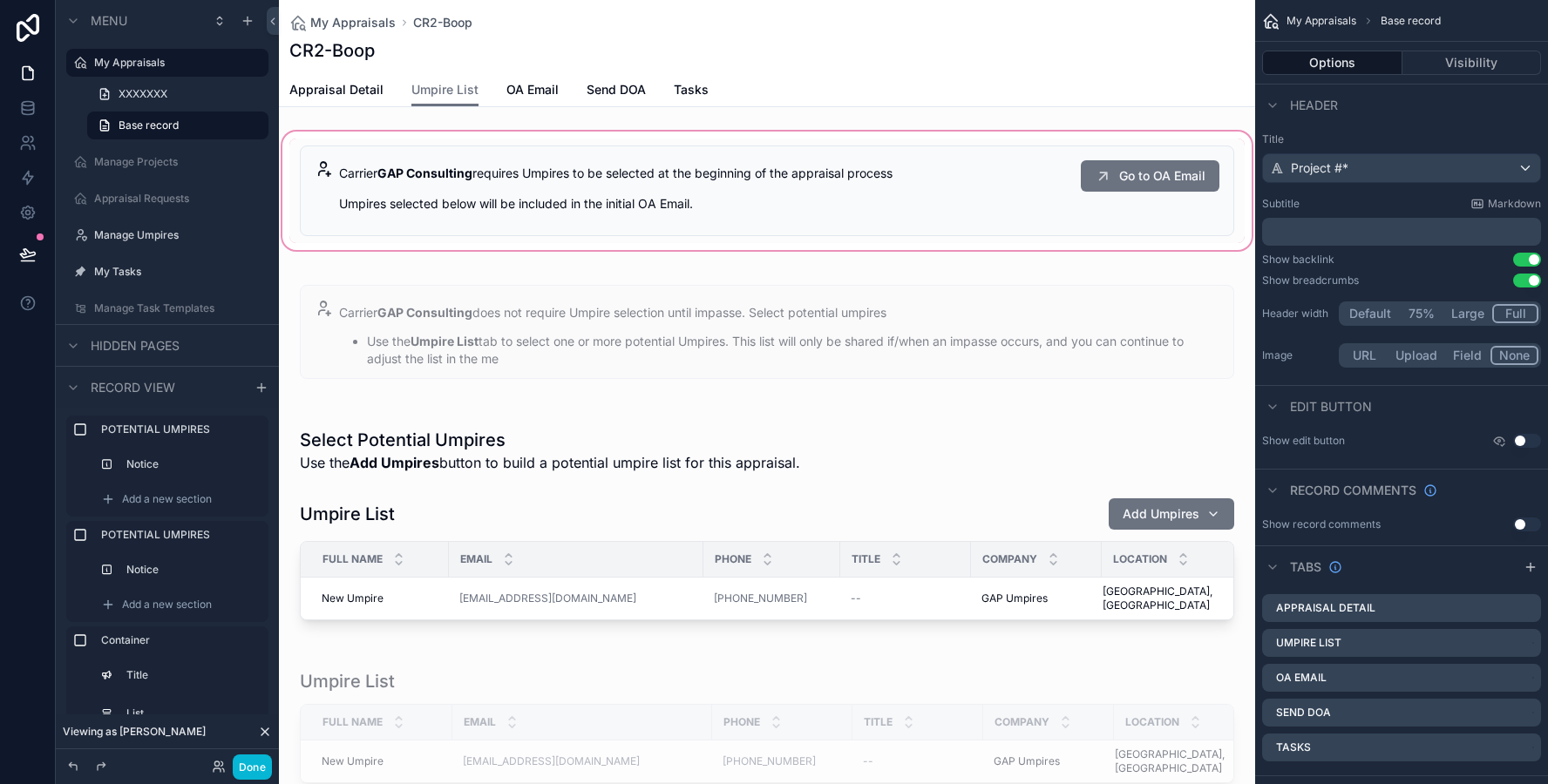
click at [642, 187] on div "scrollable content" at bounding box center [767, 191] width 976 height 126
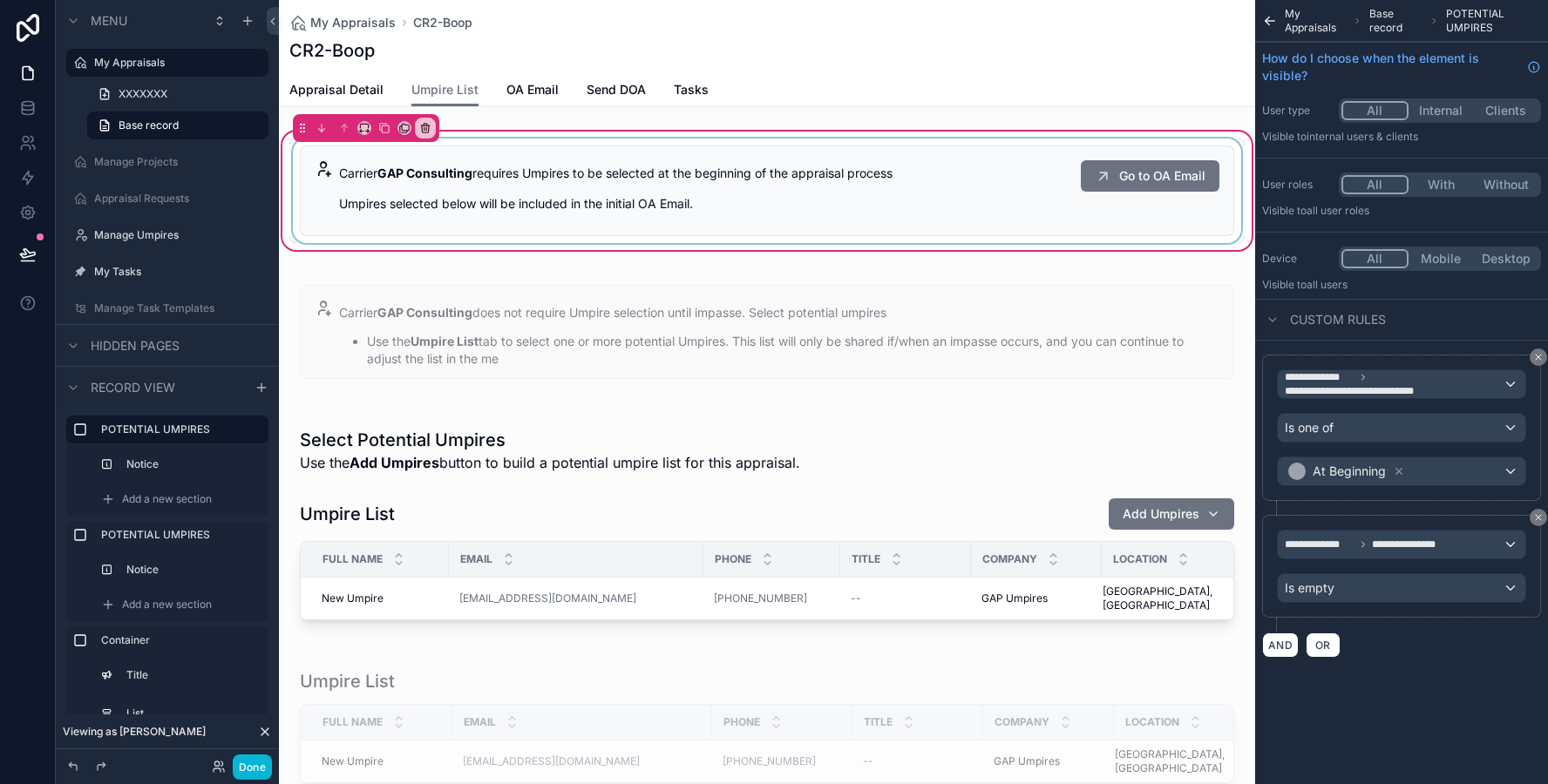
click at [673, 192] on div "scrollable content" at bounding box center [767, 190] width 955 height 105
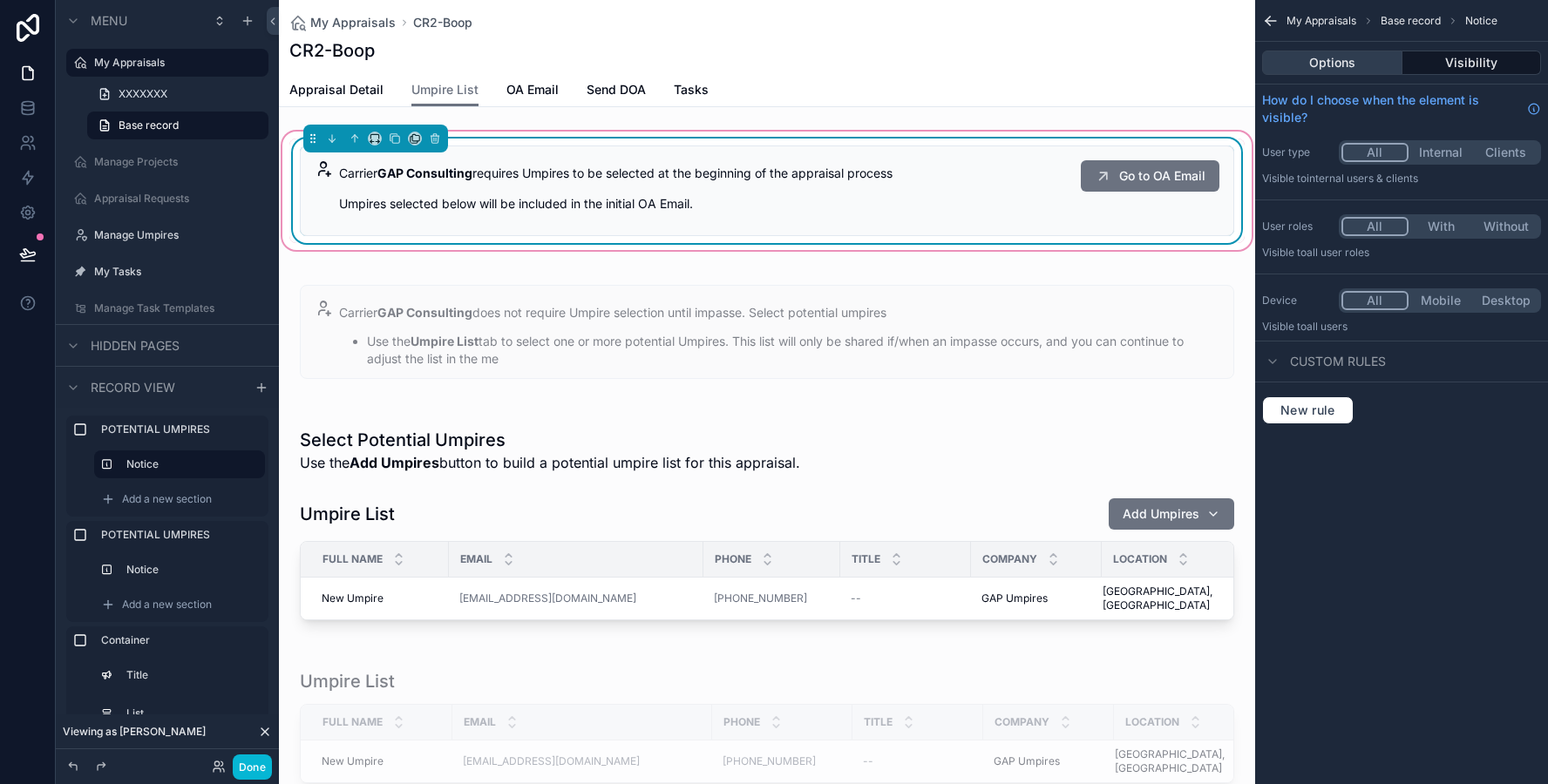
click at [1336, 67] on button "Options" at bounding box center [1332, 63] width 140 height 25
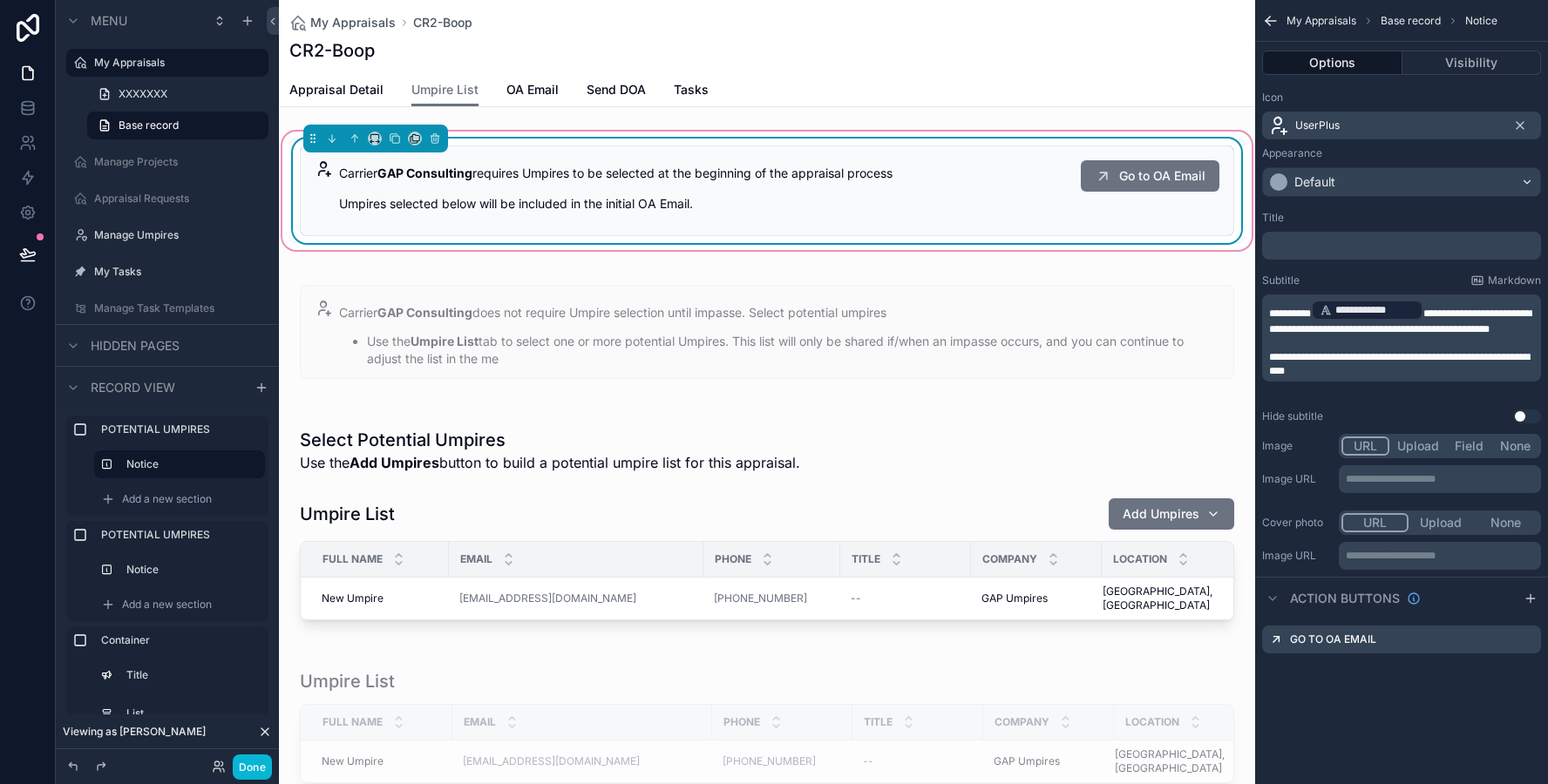
click at [1375, 378] on p "**********" at bounding box center [1402, 364] width 268 height 28
drag, startPoint x: 1345, startPoint y: 385, endPoint x: 1259, endPoint y: 375, distance: 86.6
click at [1259, 375] on div "**********" at bounding box center [1402, 317] width 293 height 226
click at [1271, 363] on span "**********" at bounding box center [1396, 357] width 256 height 10
click at [1364, 337] on p "**********" at bounding box center [1402, 317] width 268 height 38
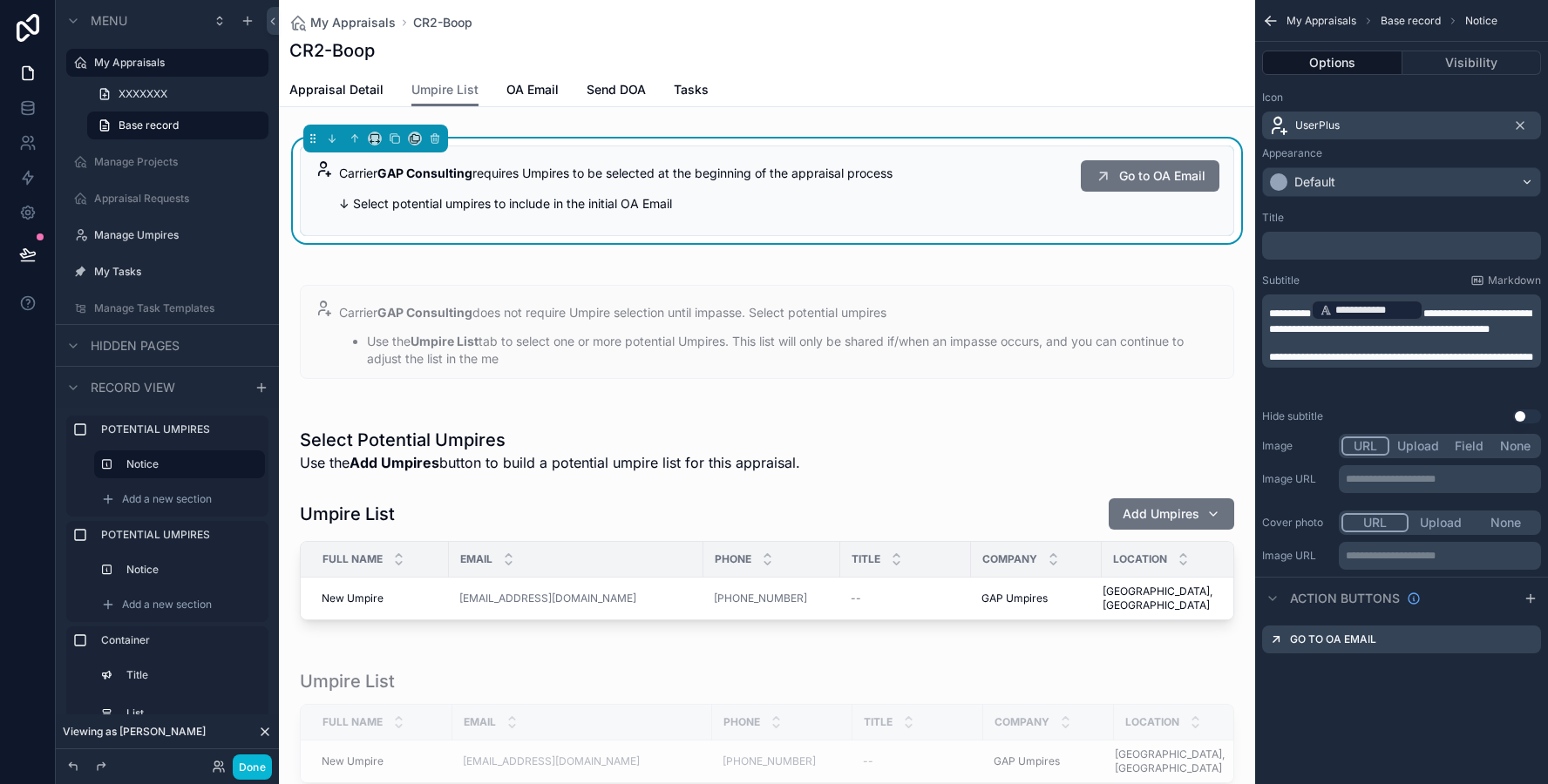
click at [1542, 296] on div "**********" at bounding box center [1402, 317] width 293 height 226
click at [1518, 122] on icon "scrollable content" at bounding box center [1519, 125] width 14 height 14
click at [248, 761] on button "Done" at bounding box center [252, 768] width 39 height 25
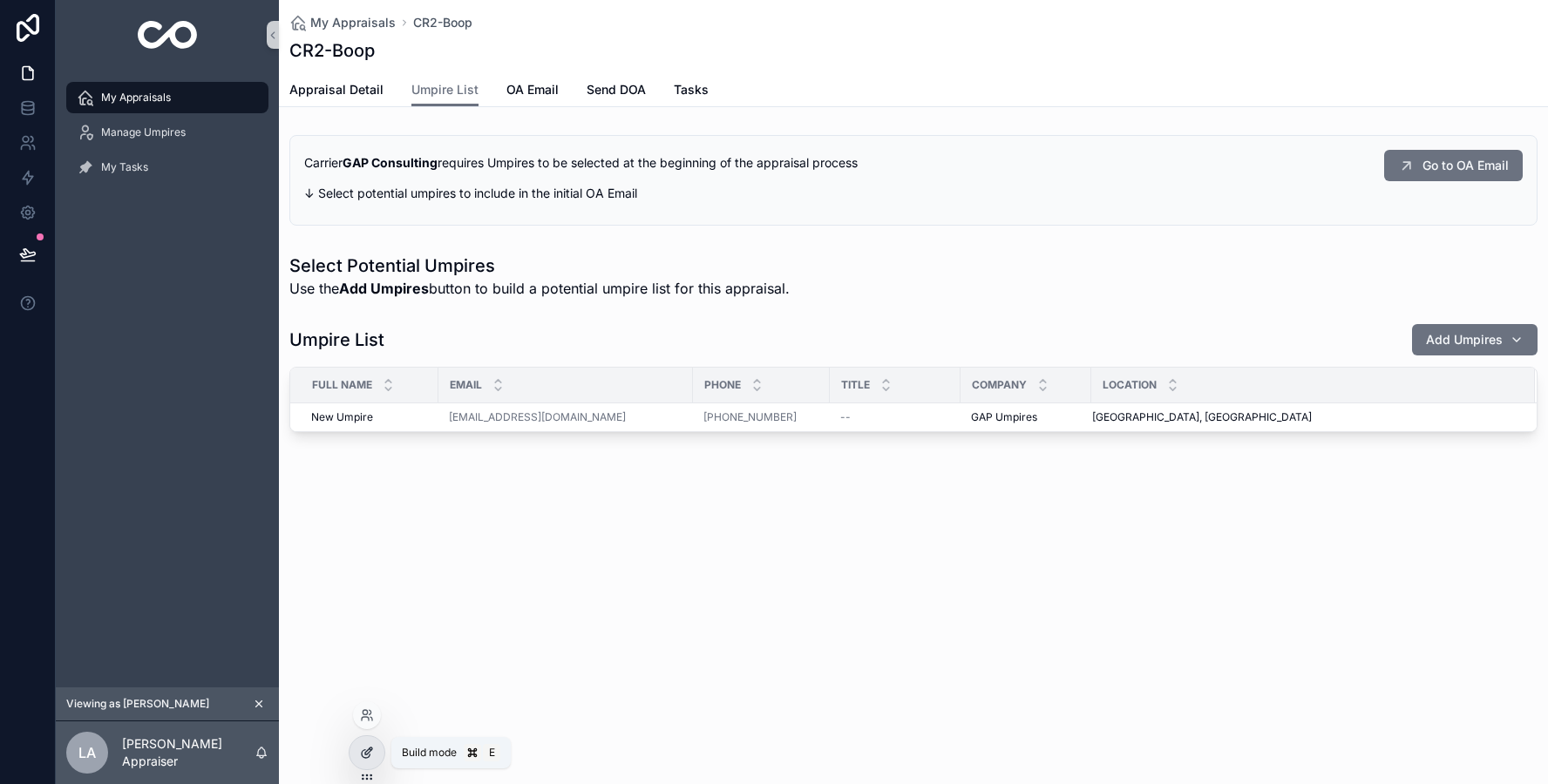
click at [364, 747] on icon at bounding box center [367, 752] width 14 height 14
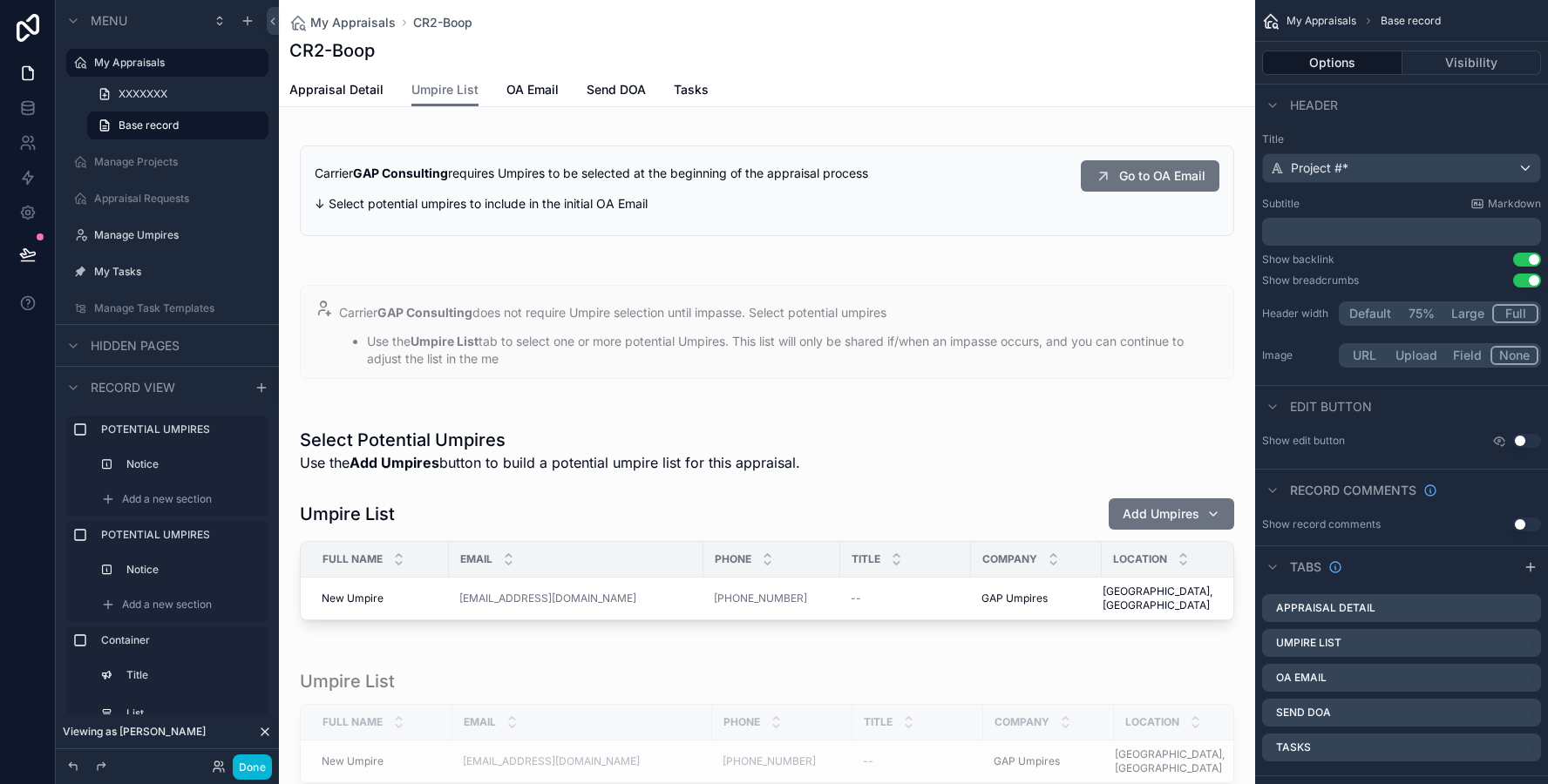
click at [591, 204] on div "scrollable content" at bounding box center [767, 191] width 976 height 126
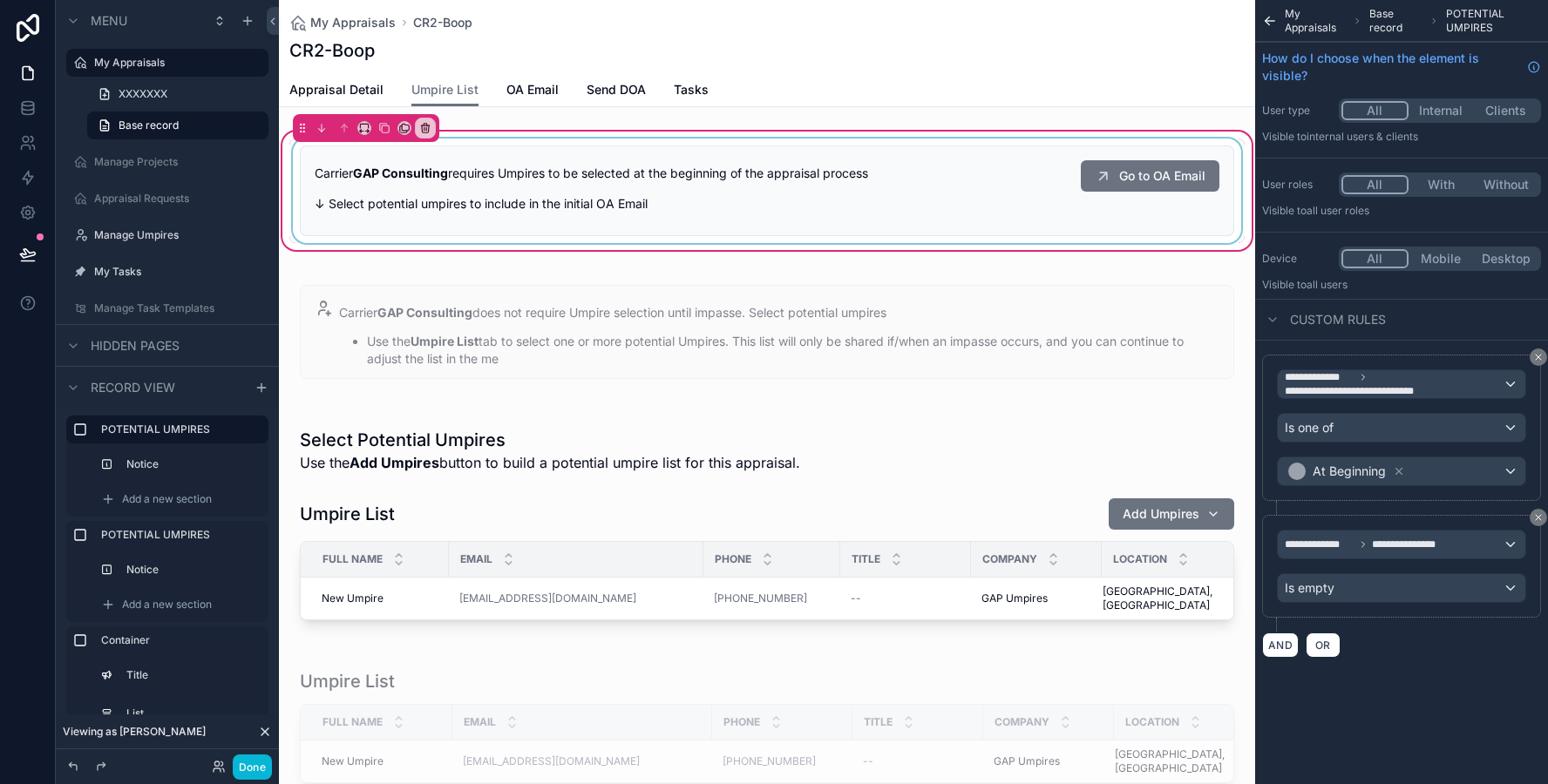
click at [639, 203] on div "scrollable content" at bounding box center [767, 190] width 955 height 105
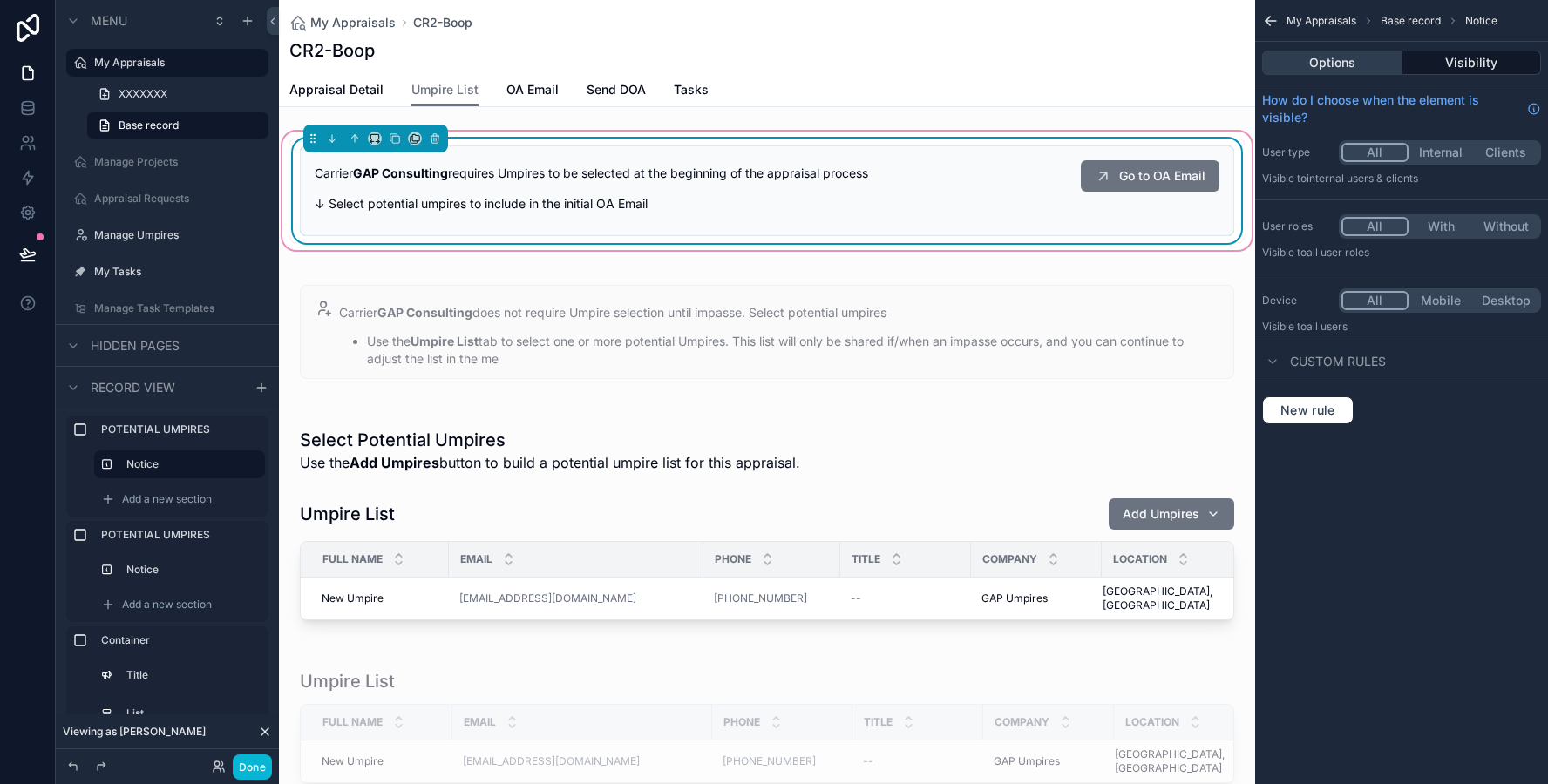
click at [1293, 52] on button "Options" at bounding box center [1332, 63] width 140 height 25
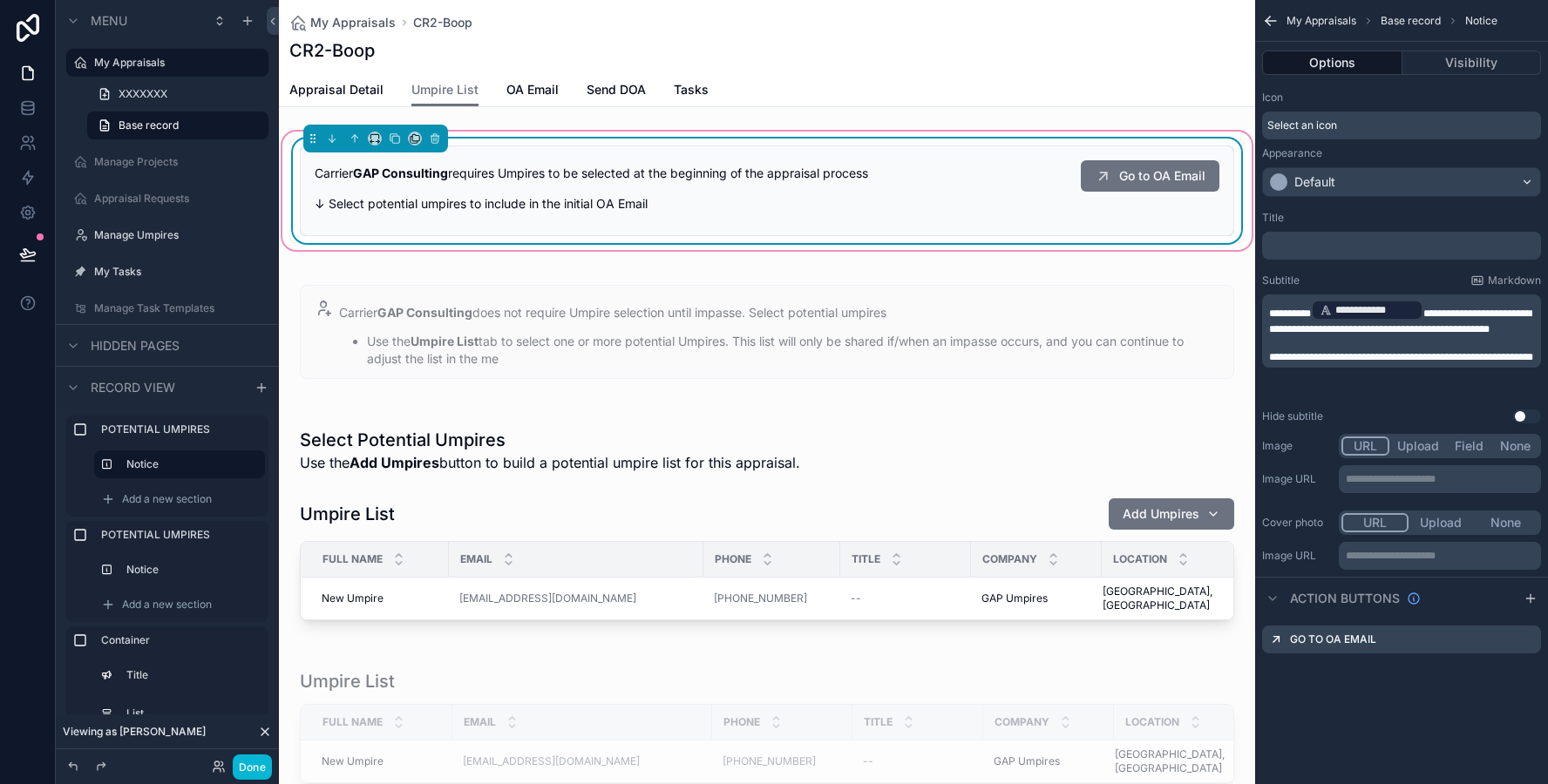
click at [1303, 247] on p "﻿" at bounding box center [1402, 246] width 268 height 14
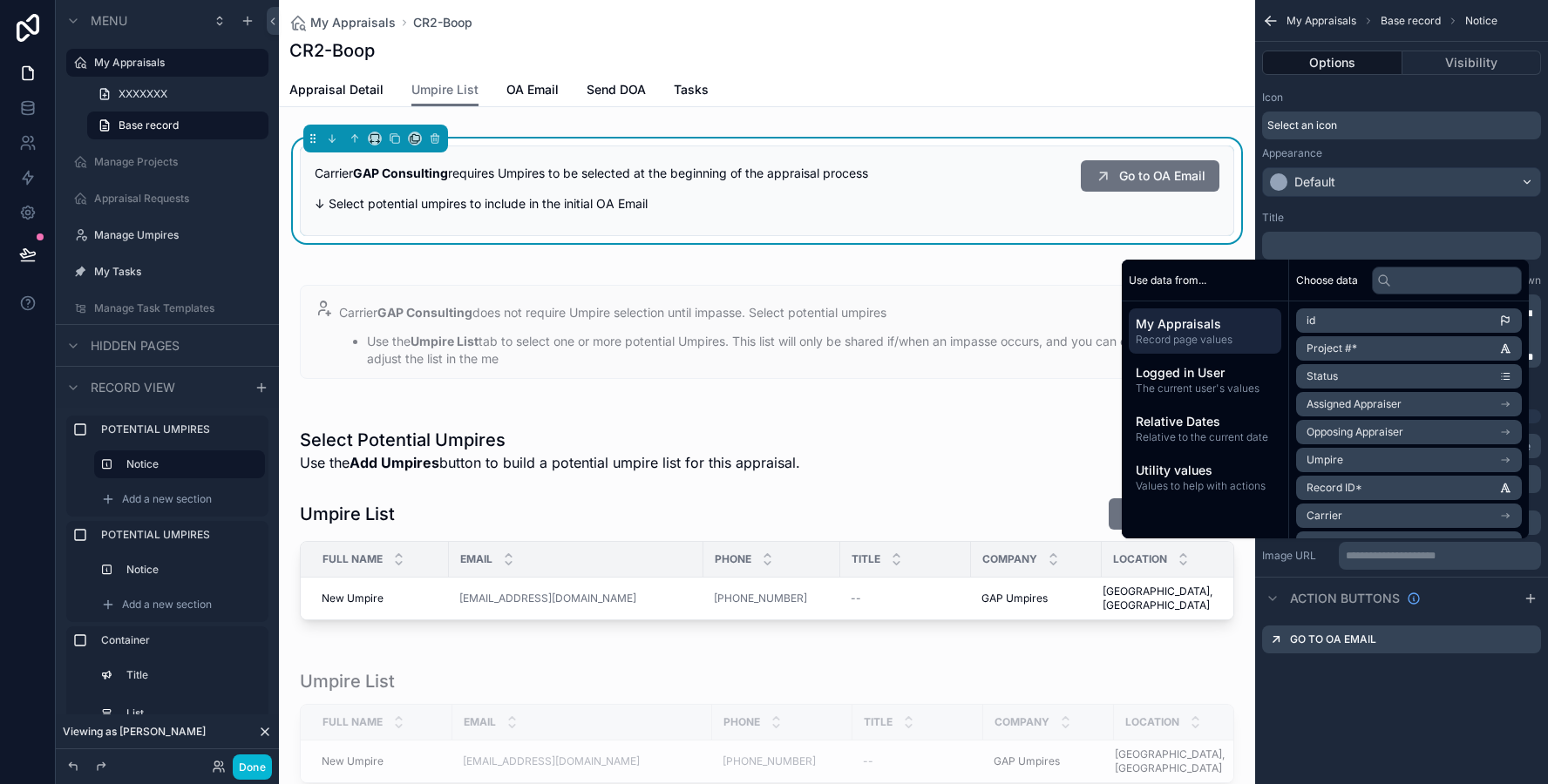
click at [1342, 206] on div "**********" at bounding box center [1402, 317] width 293 height 226
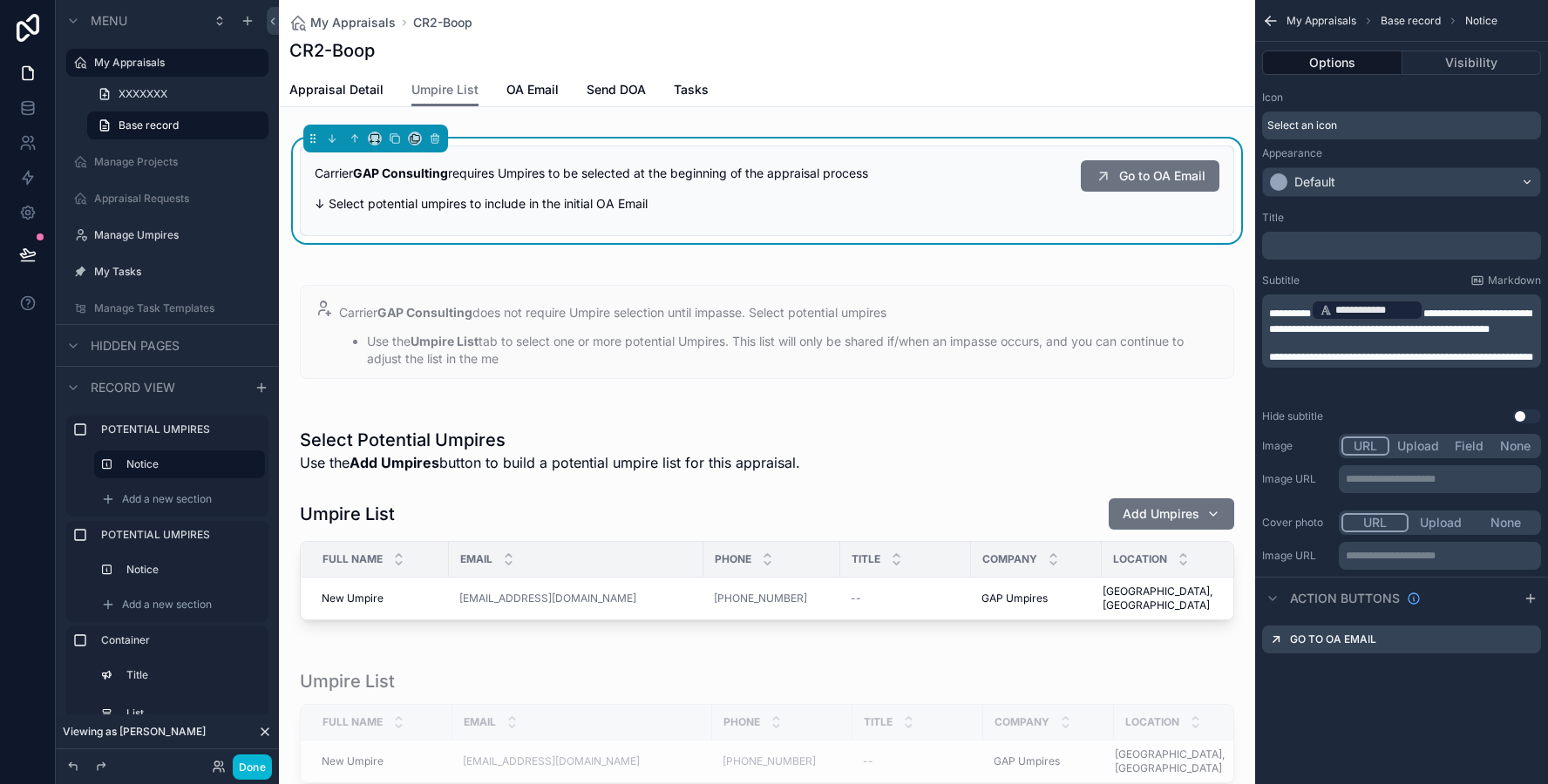
click at [1280, 363] on span "**********" at bounding box center [1401, 357] width 264 height 10
drag, startPoint x: 1280, startPoint y: 369, endPoint x: 1268, endPoint y: 367, distance: 12.2
click at [1269, 363] on span "**********" at bounding box center [1401, 357] width 264 height 10
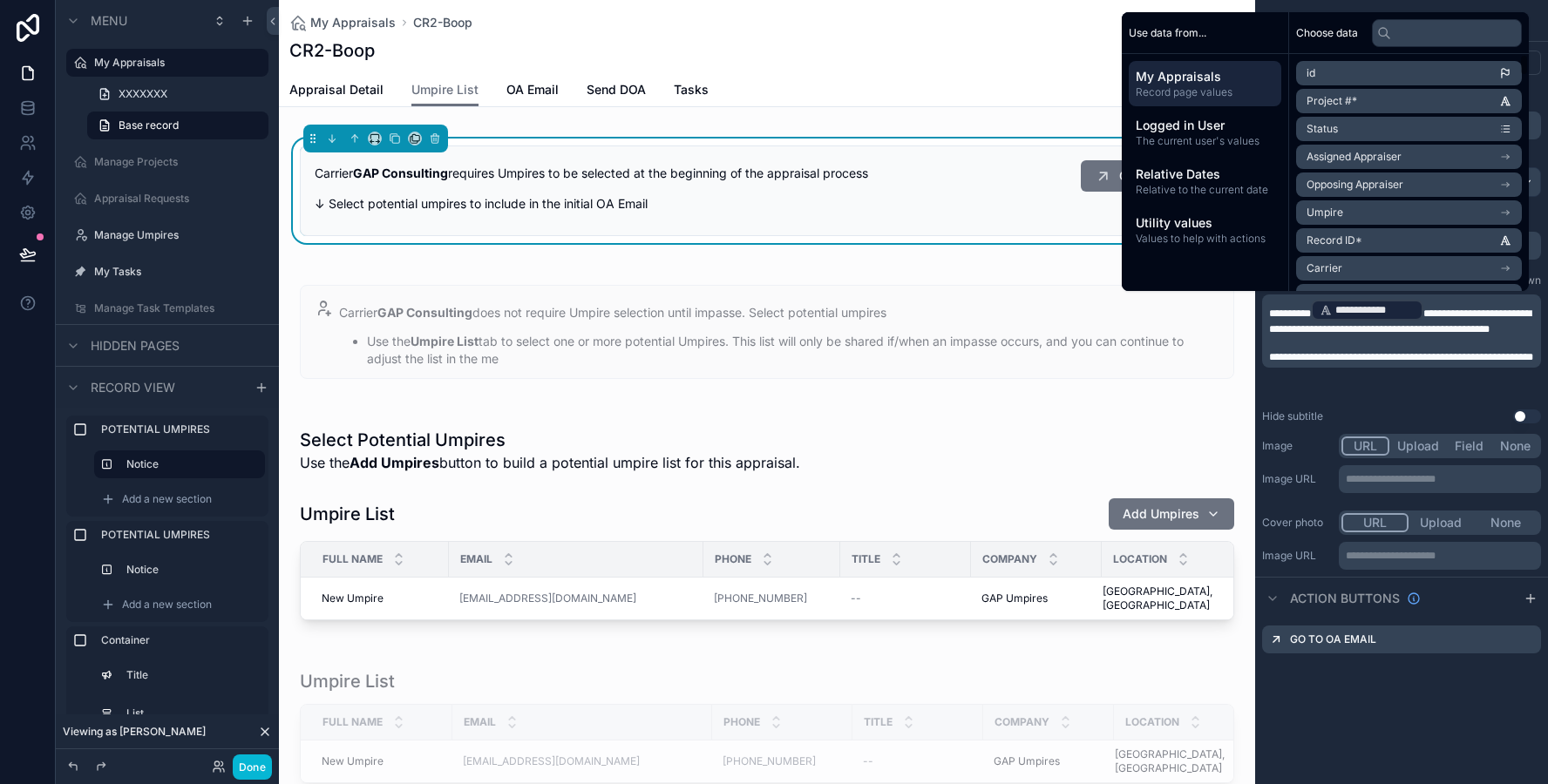
click at [1425, 364] on p "**********" at bounding box center [1402, 357] width 268 height 14
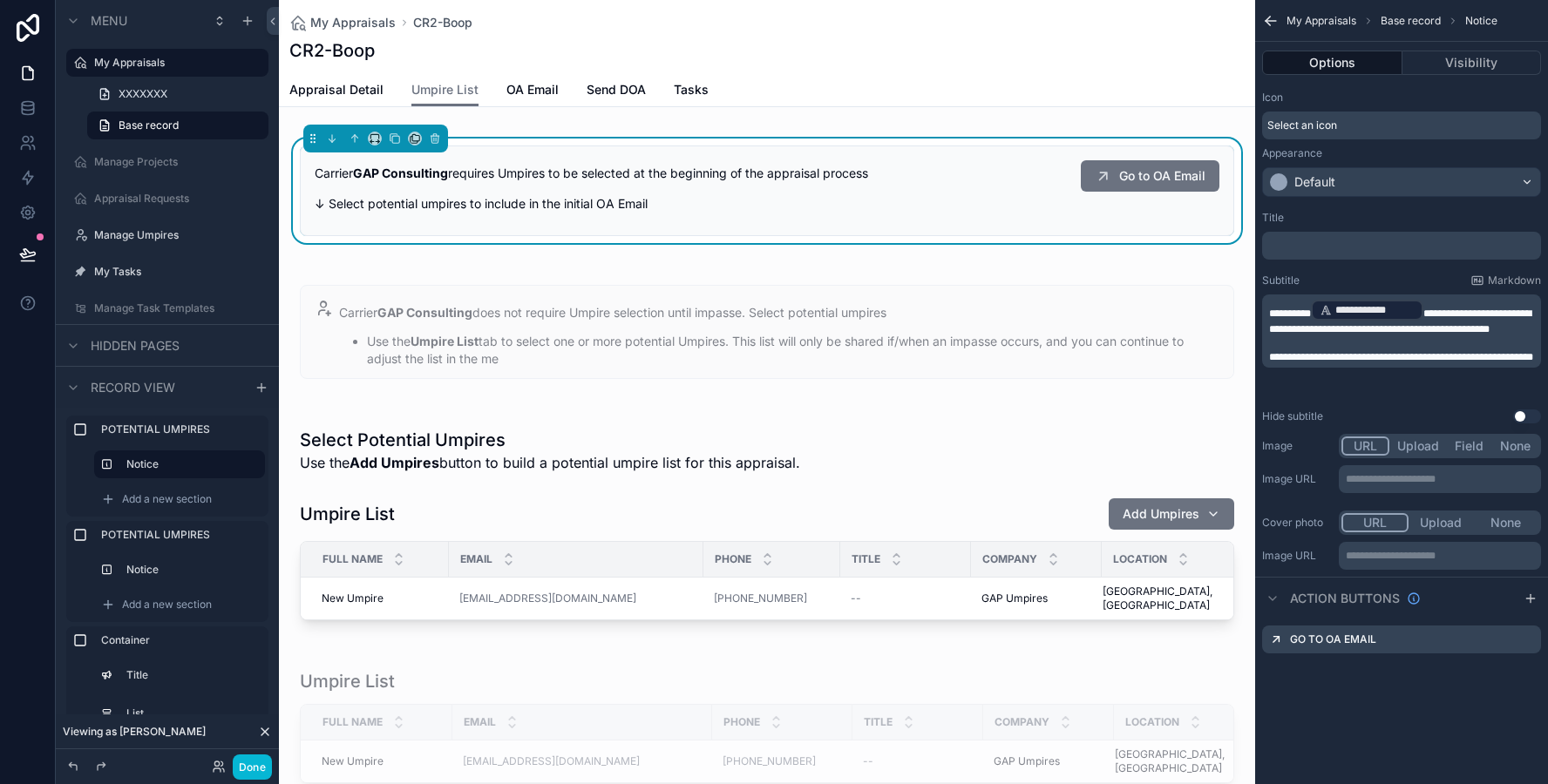
click at [1540, 268] on div "**********" at bounding box center [1402, 317] width 293 height 226
click at [1376, 256] on div "﻿" at bounding box center [1401, 246] width 279 height 28
click at [1376, 247] on p "﻿" at bounding box center [1402, 246] width 268 height 14
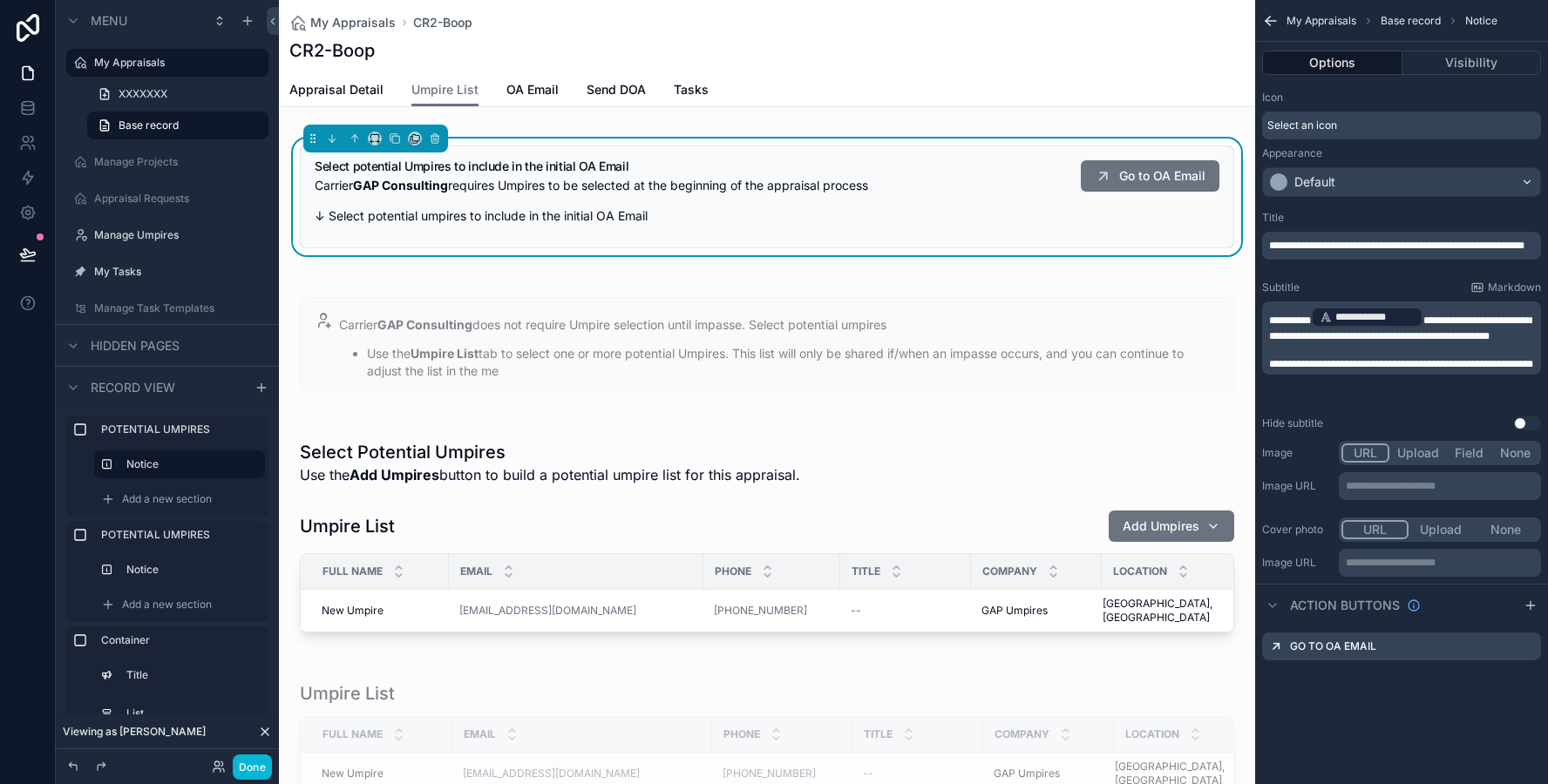
click at [1424, 202] on div "Icon Select an icon Appearance Default" at bounding box center [1402, 144] width 293 height 120
drag, startPoint x: 1312, startPoint y: 399, endPoint x: 1272, endPoint y: 367, distance: 51.2
click at [1272, 367] on div "**********" at bounding box center [1401, 338] width 279 height 73
drag, startPoint x: 1272, startPoint y: 367, endPoint x: 1321, endPoint y: 387, distance: 52.9
click at [1321, 371] on div "**********" at bounding box center [1402, 337] width 268 height 66
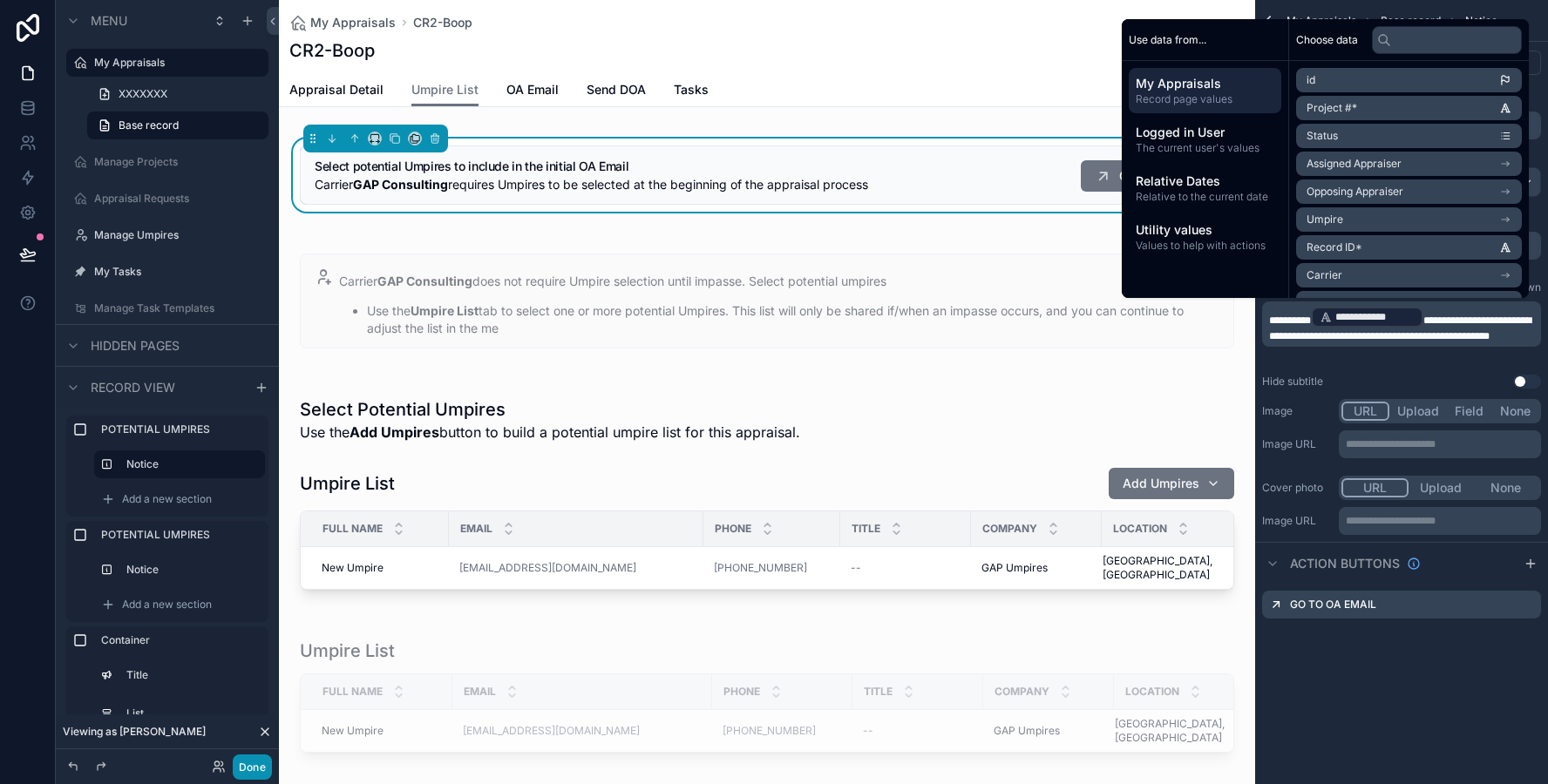
click at [257, 765] on button "Done" at bounding box center [252, 768] width 39 height 25
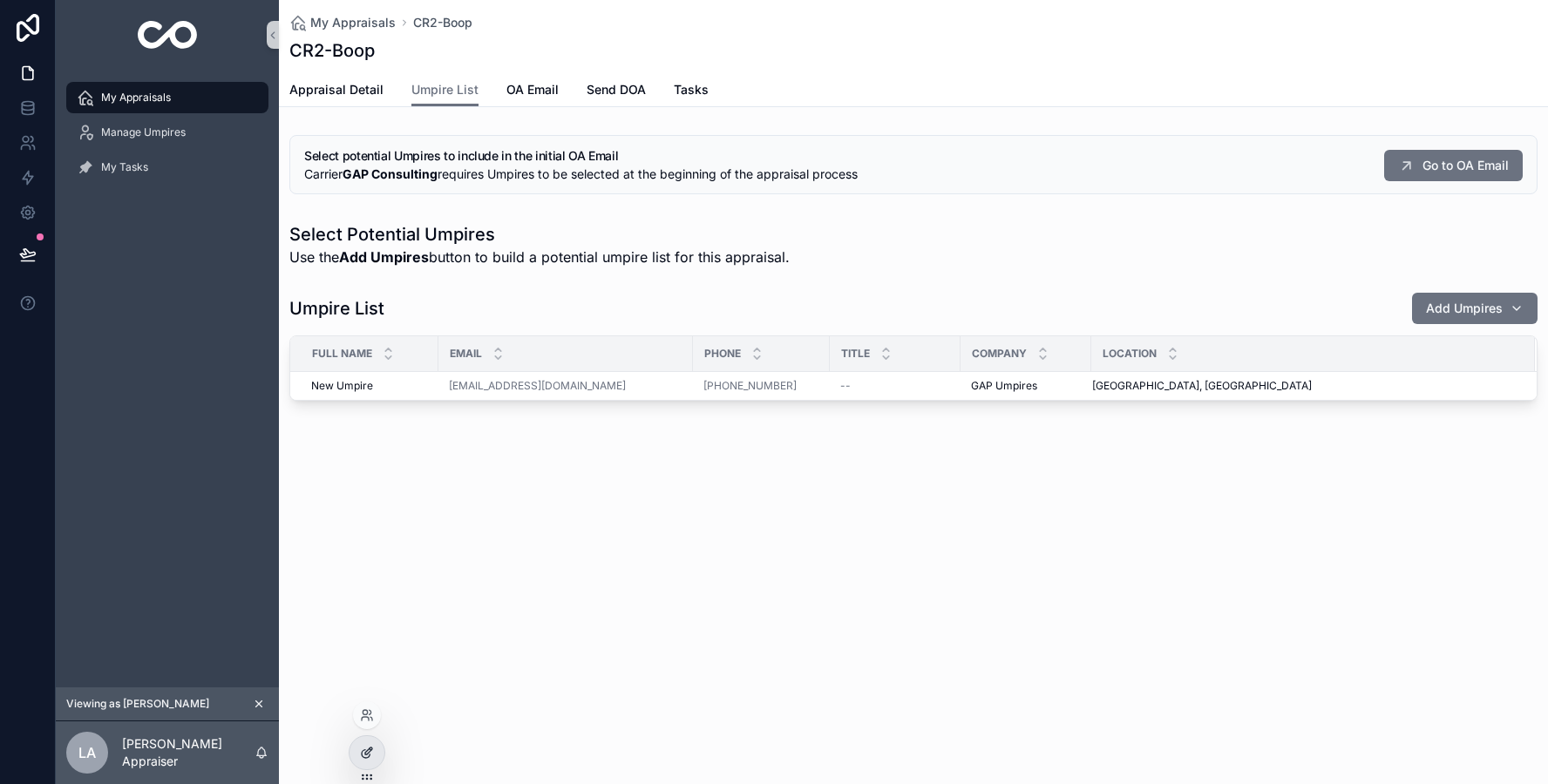
click at [360, 756] on icon at bounding box center [367, 752] width 14 height 14
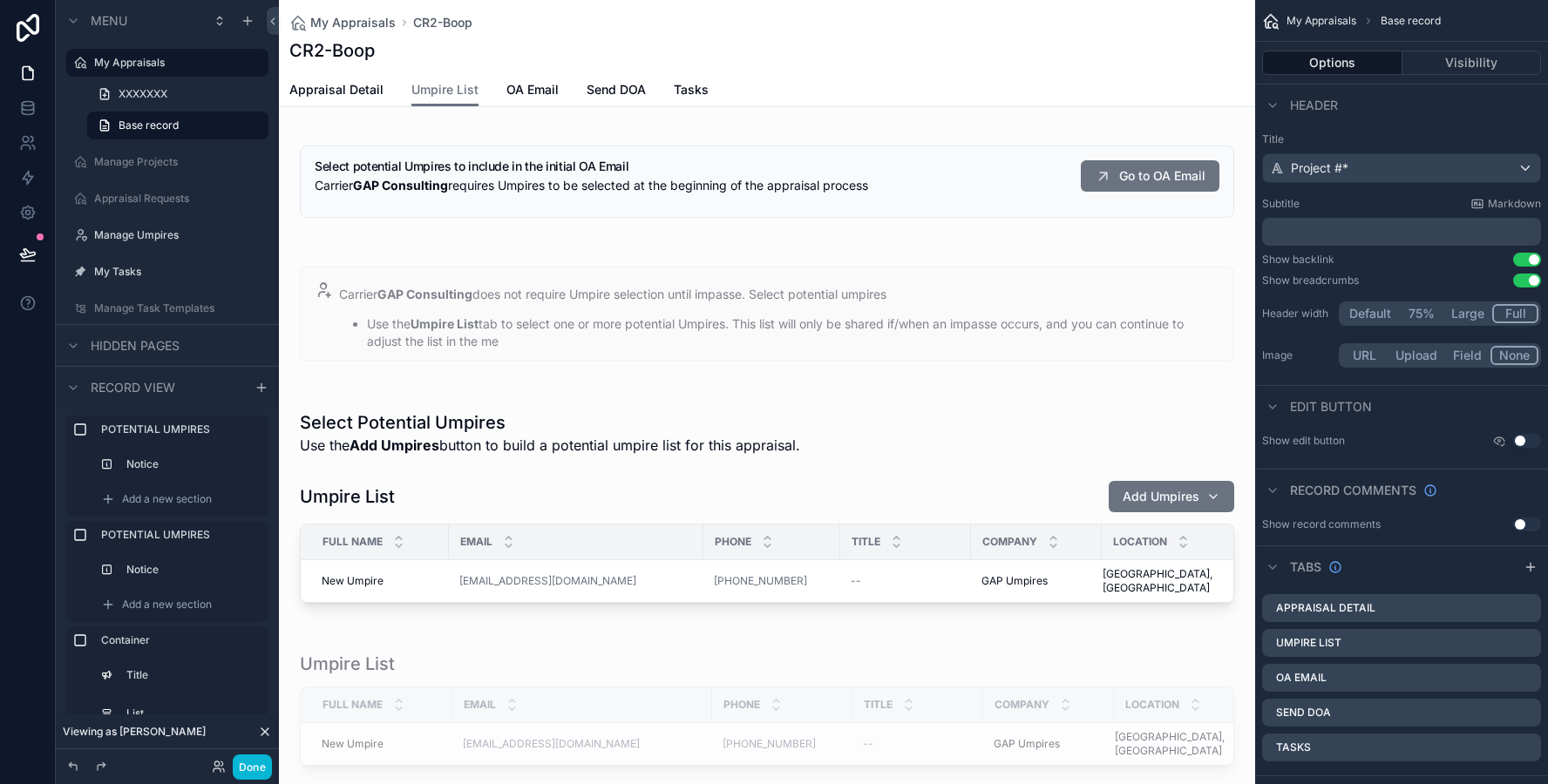
click at [568, 179] on div "scrollable content" at bounding box center [767, 182] width 976 height 107
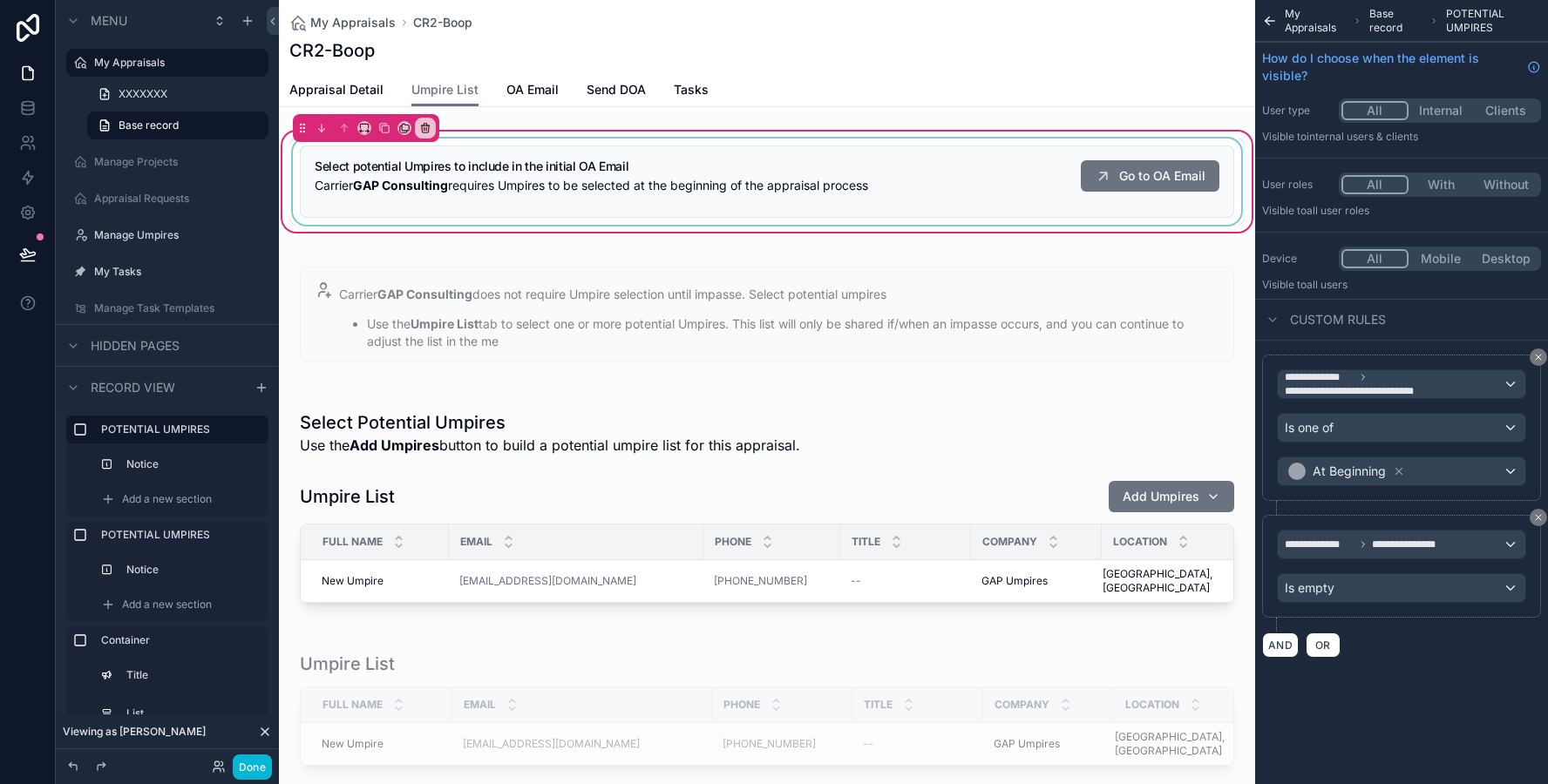
click at [597, 187] on div "scrollable content" at bounding box center [767, 181] width 955 height 86
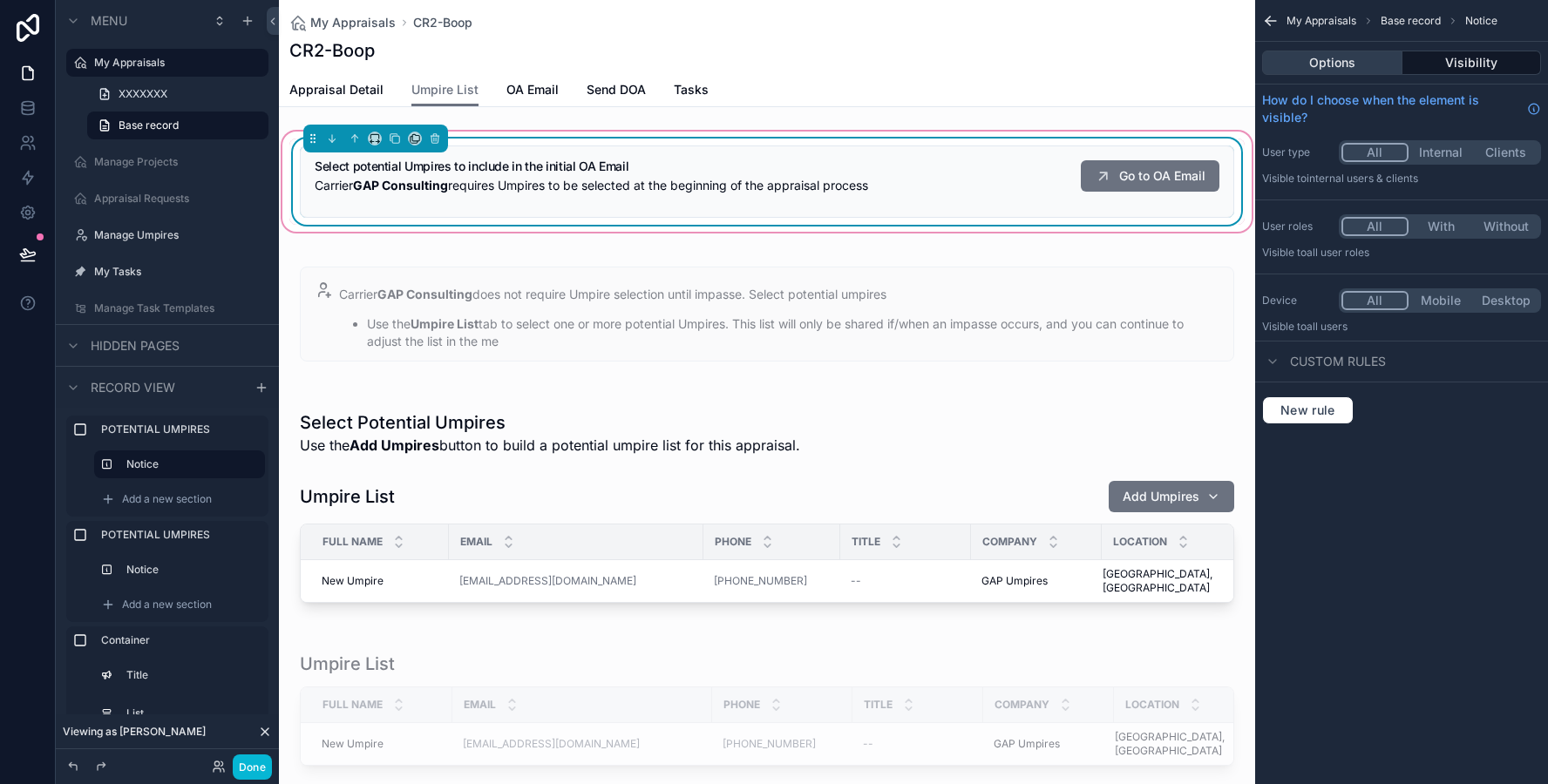
click at [1303, 66] on button "Options" at bounding box center [1332, 63] width 140 height 25
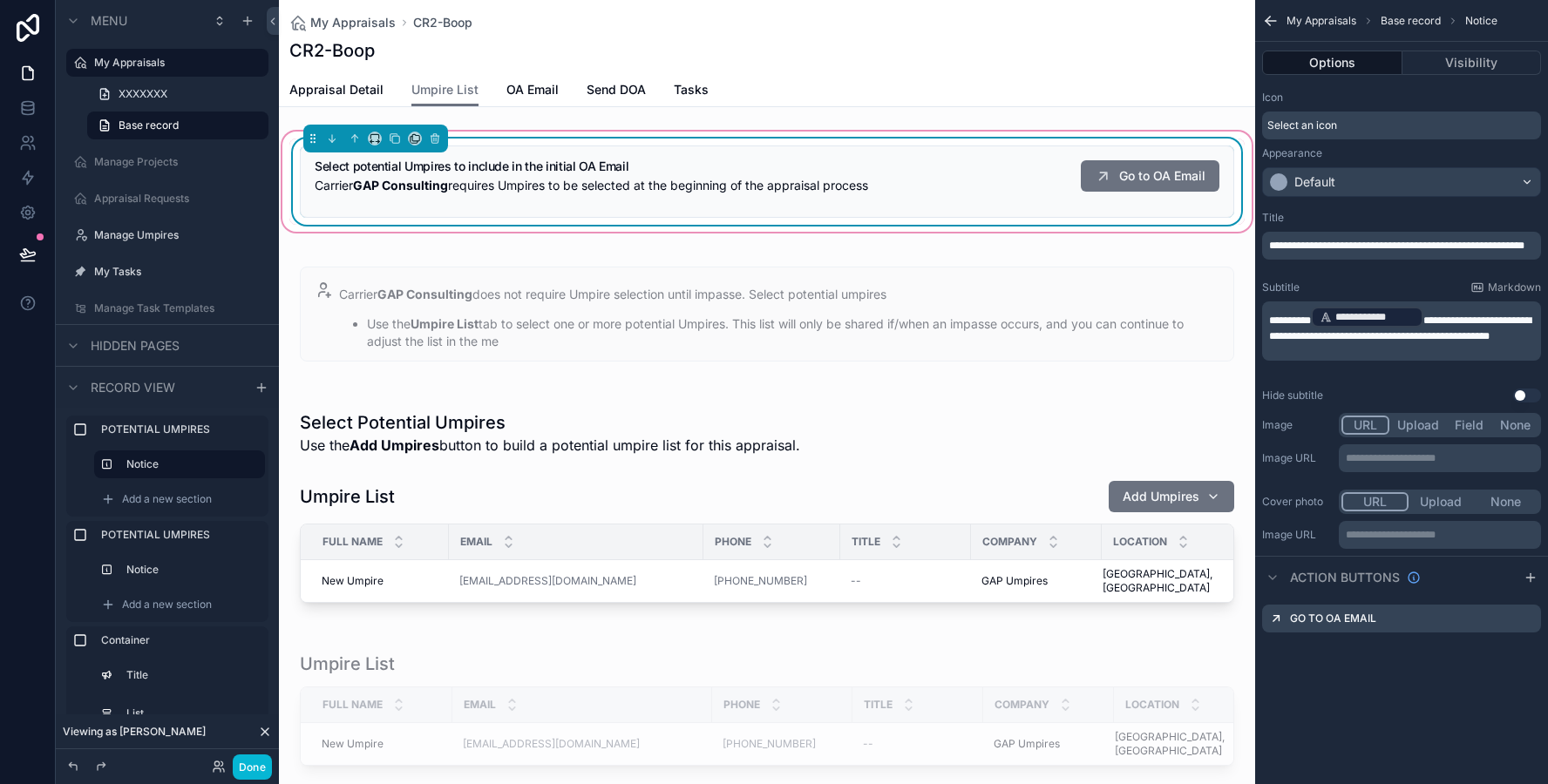
click at [1305, 136] on div "Select an icon" at bounding box center [1401, 126] width 279 height 28
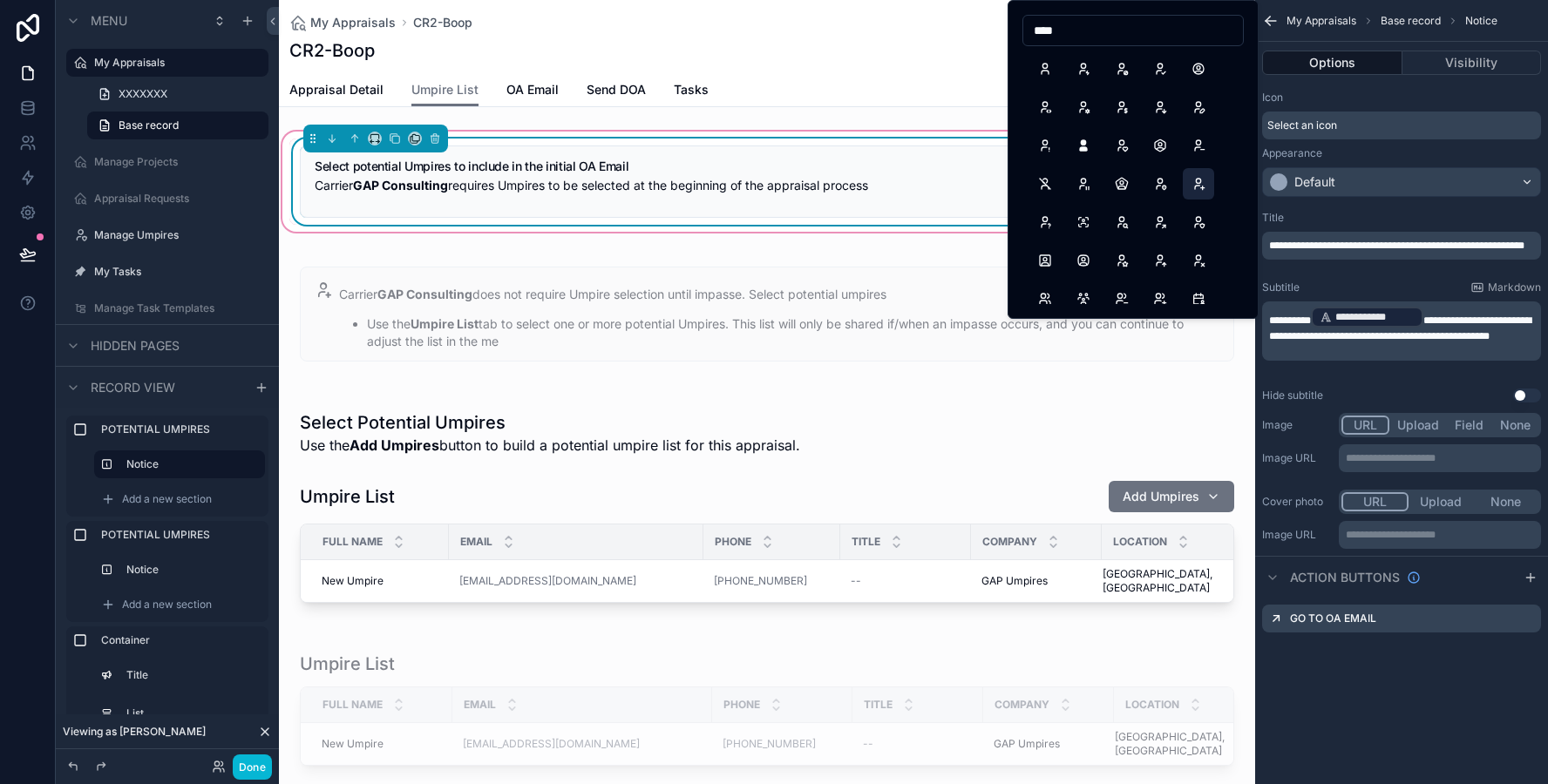
type input "****"
click at [1197, 183] on button "UserPlus" at bounding box center [1198, 184] width 31 height 31
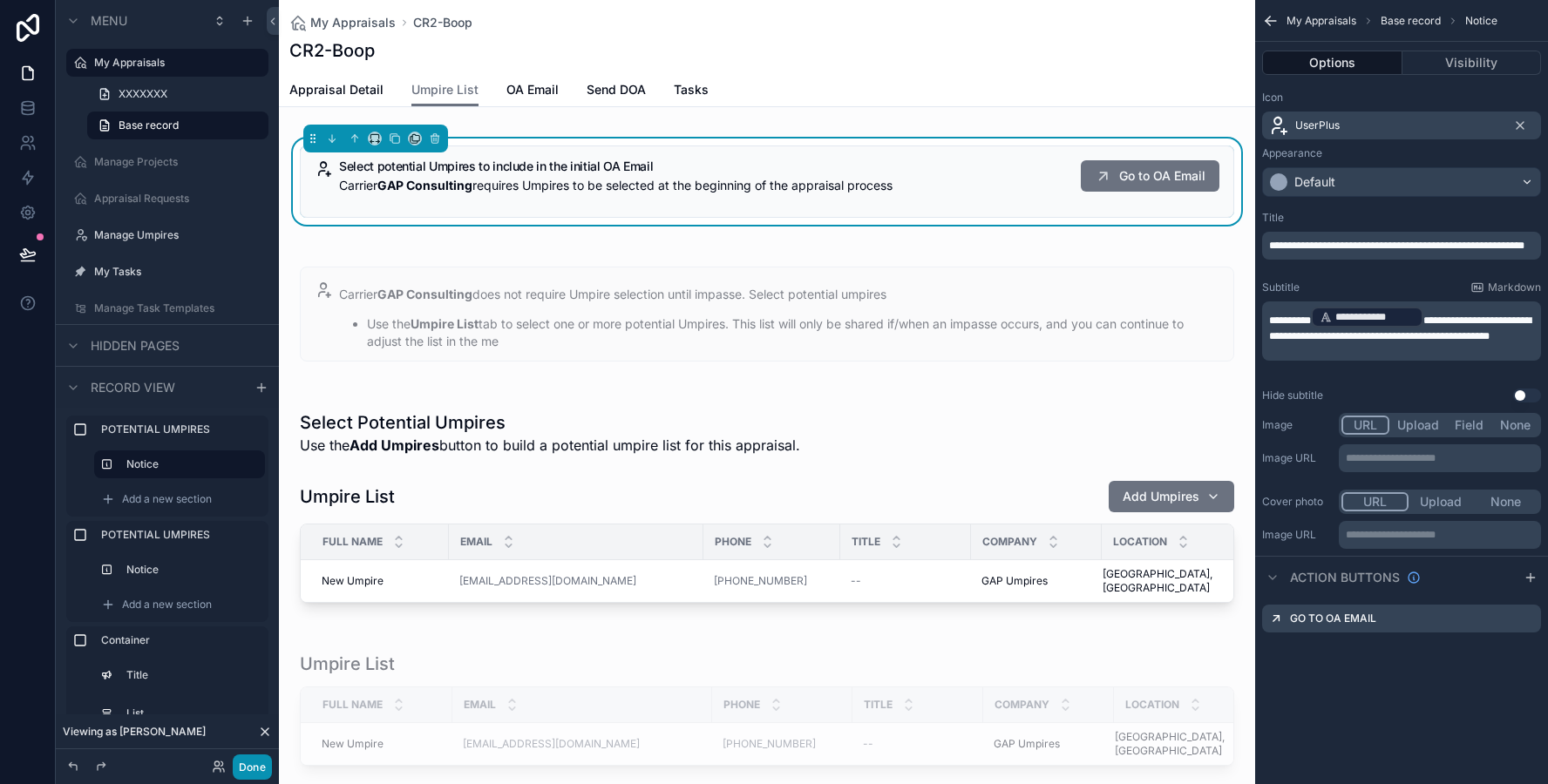
click at [260, 770] on button "Done" at bounding box center [252, 768] width 39 height 25
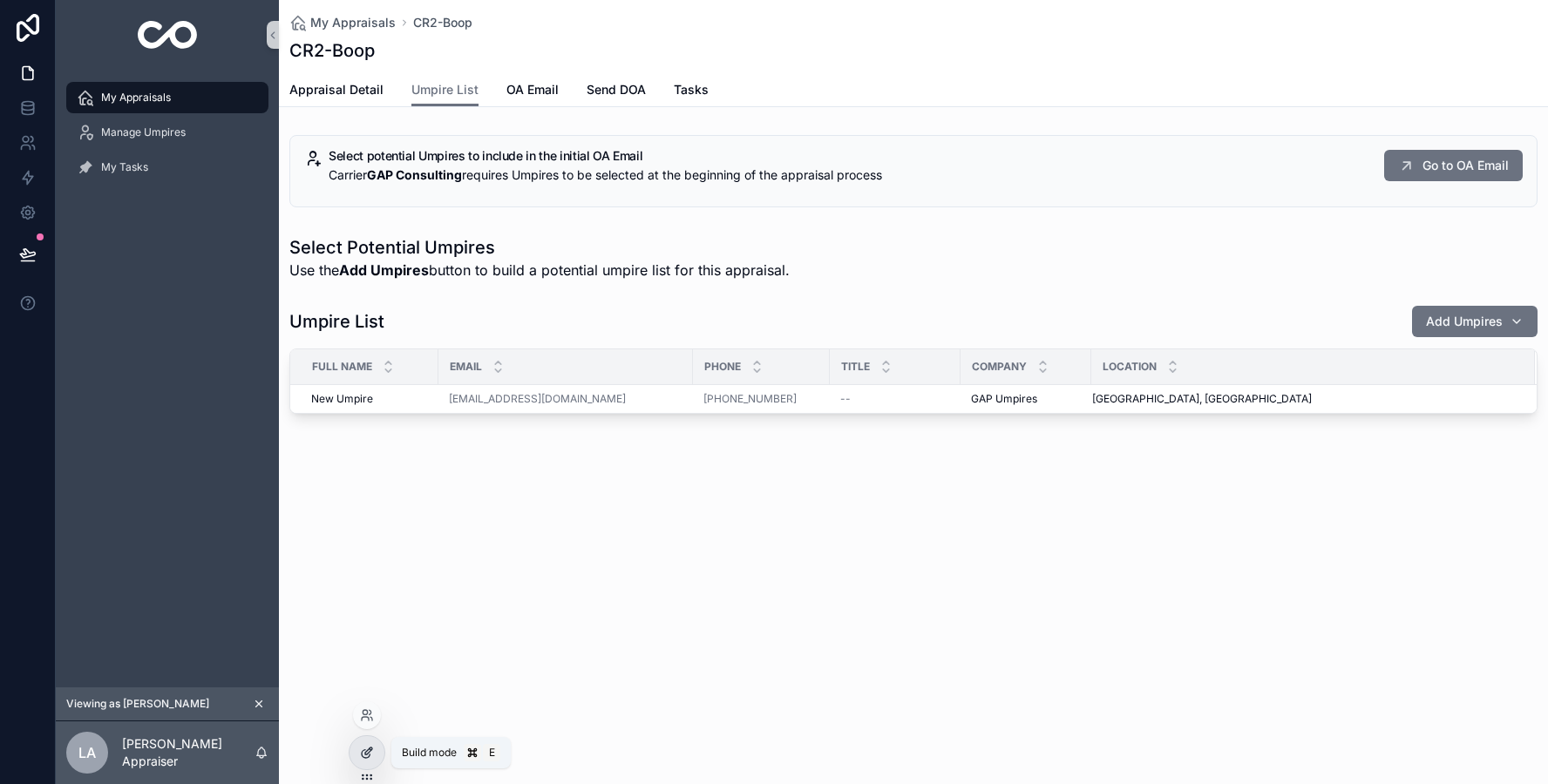
click at [360, 749] on icon at bounding box center [367, 752] width 14 height 14
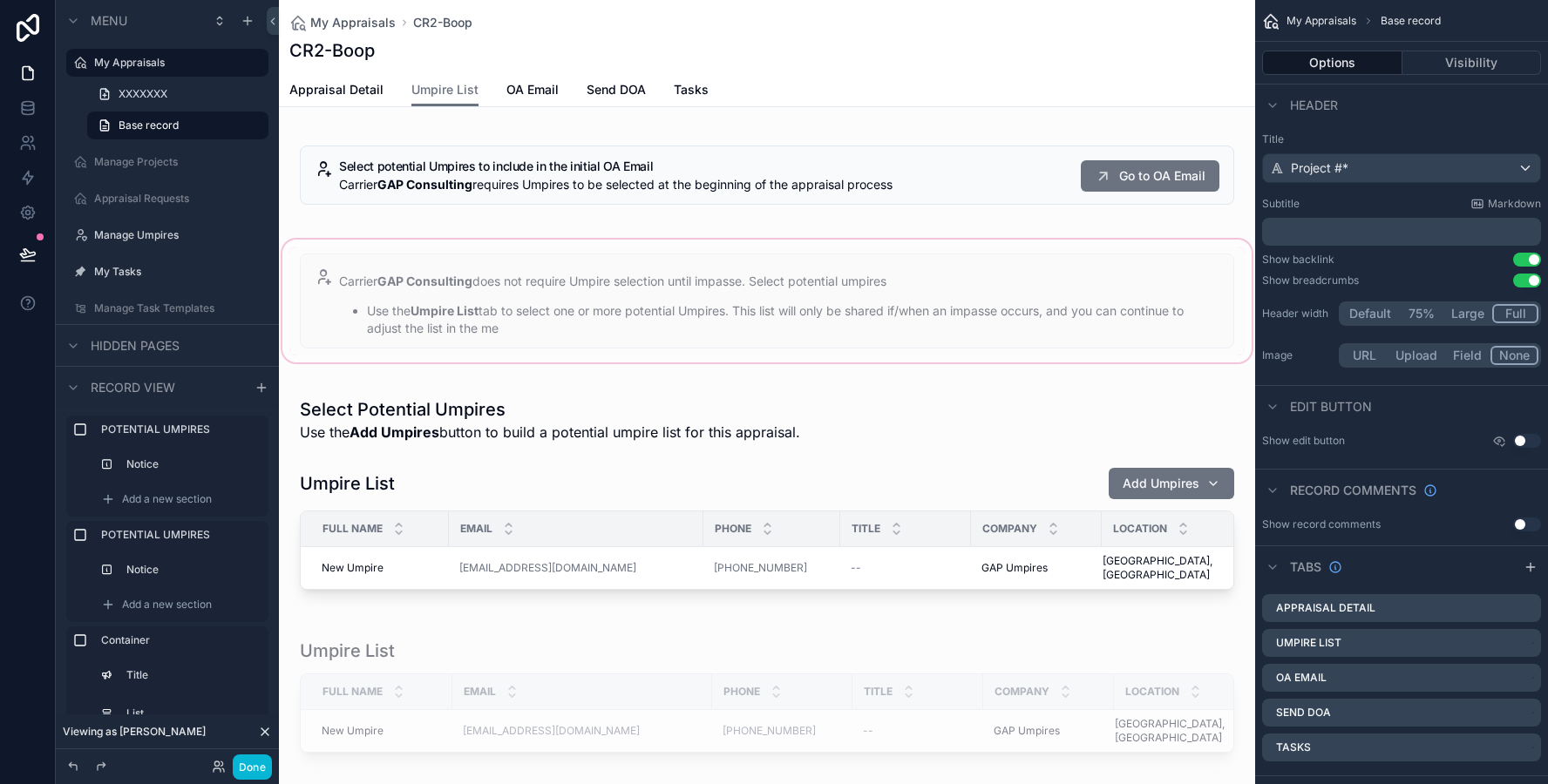
click at [1038, 323] on div "scrollable content" at bounding box center [767, 301] width 976 height 130
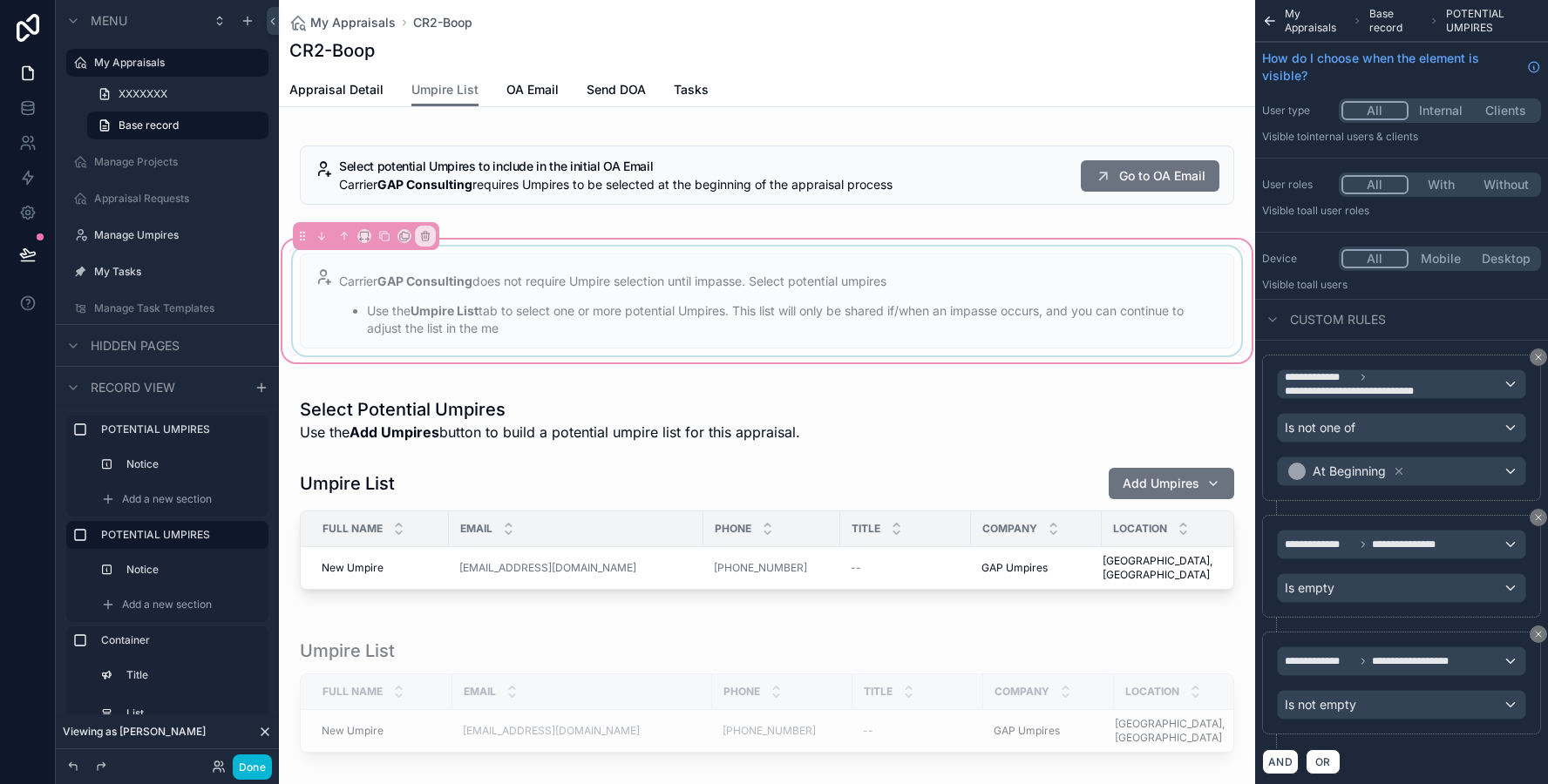
click at [1054, 310] on div "scrollable content" at bounding box center [767, 301] width 955 height 109
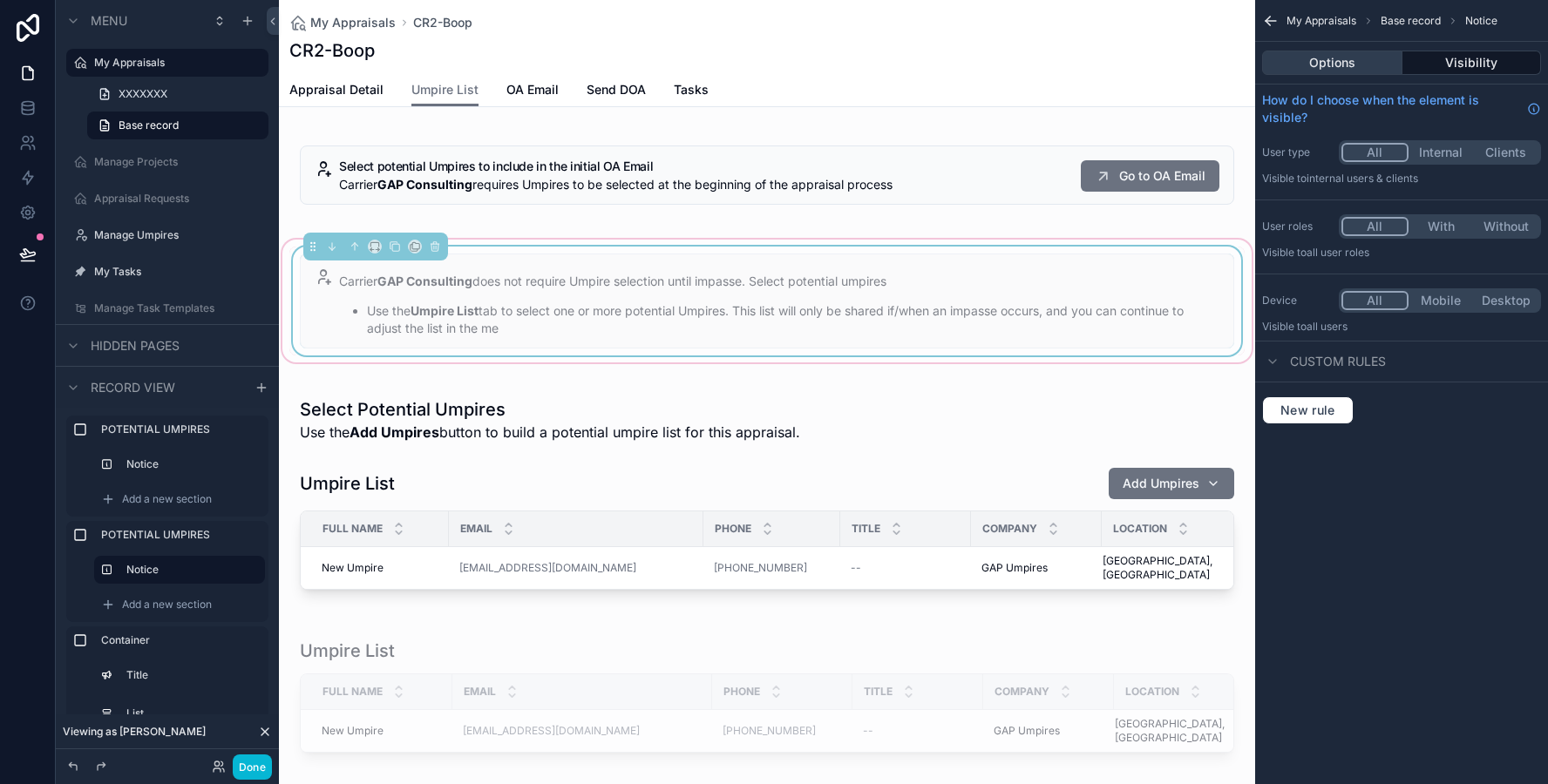
click at [1324, 62] on button "Options" at bounding box center [1332, 63] width 140 height 25
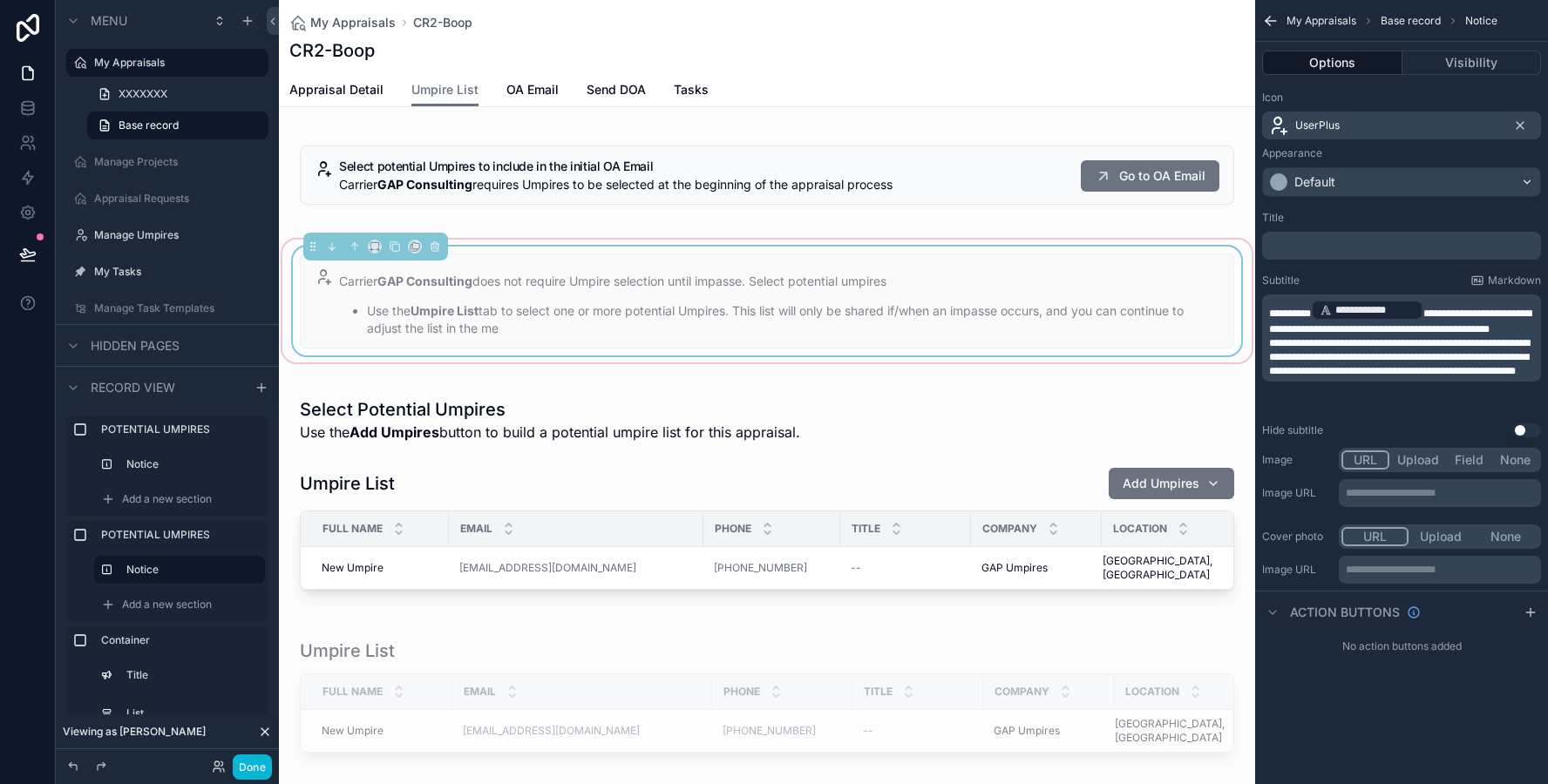
click at [1331, 337] on p "**********" at bounding box center [1402, 317] width 268 height 38
click at [1349, 337] on p "**********" at bounding box center [1402, 317] width 268 height 38
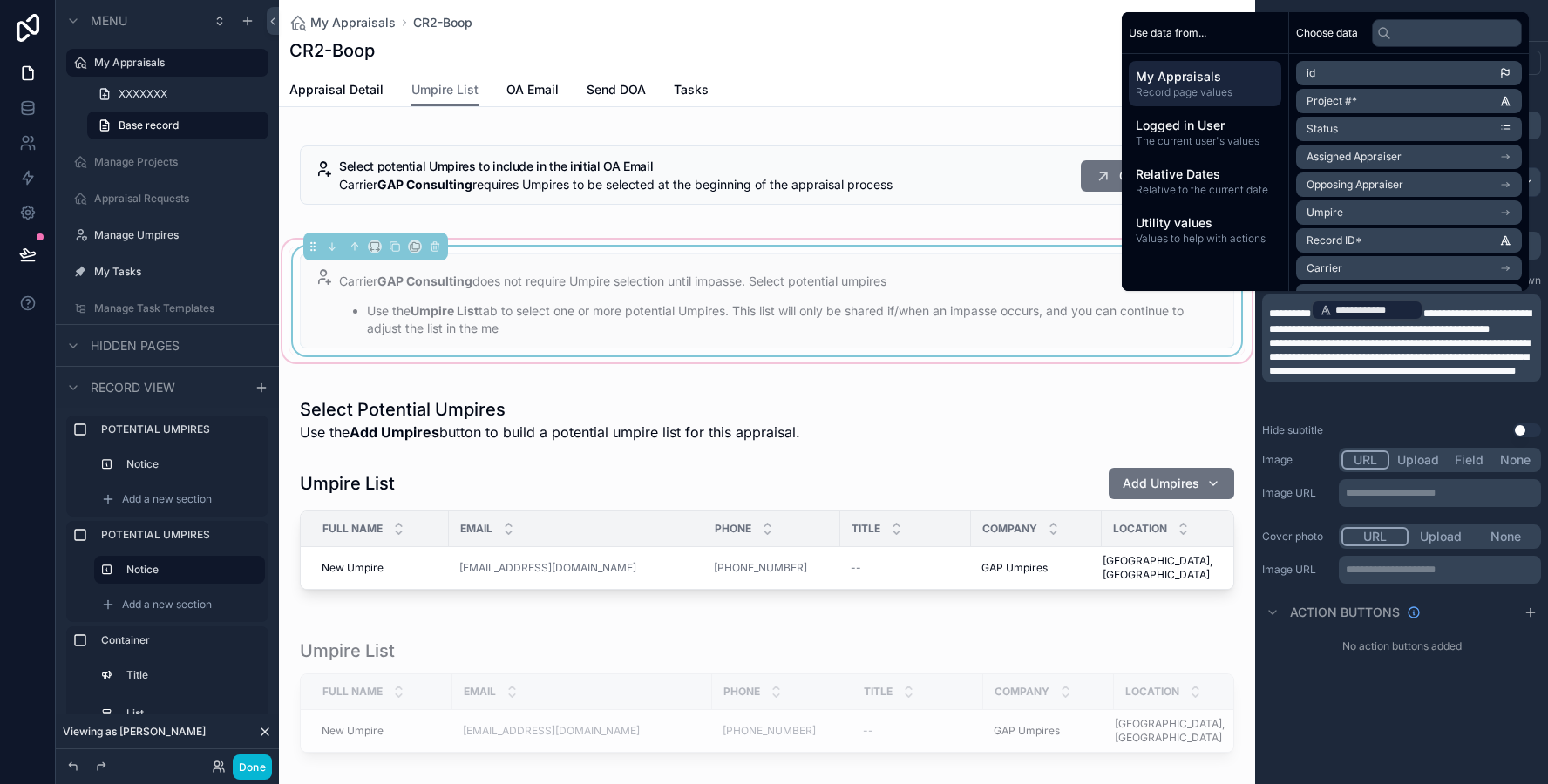
click at [1269, 313] on span "**********" at bounding box center [1290, 313] width 42 height 10
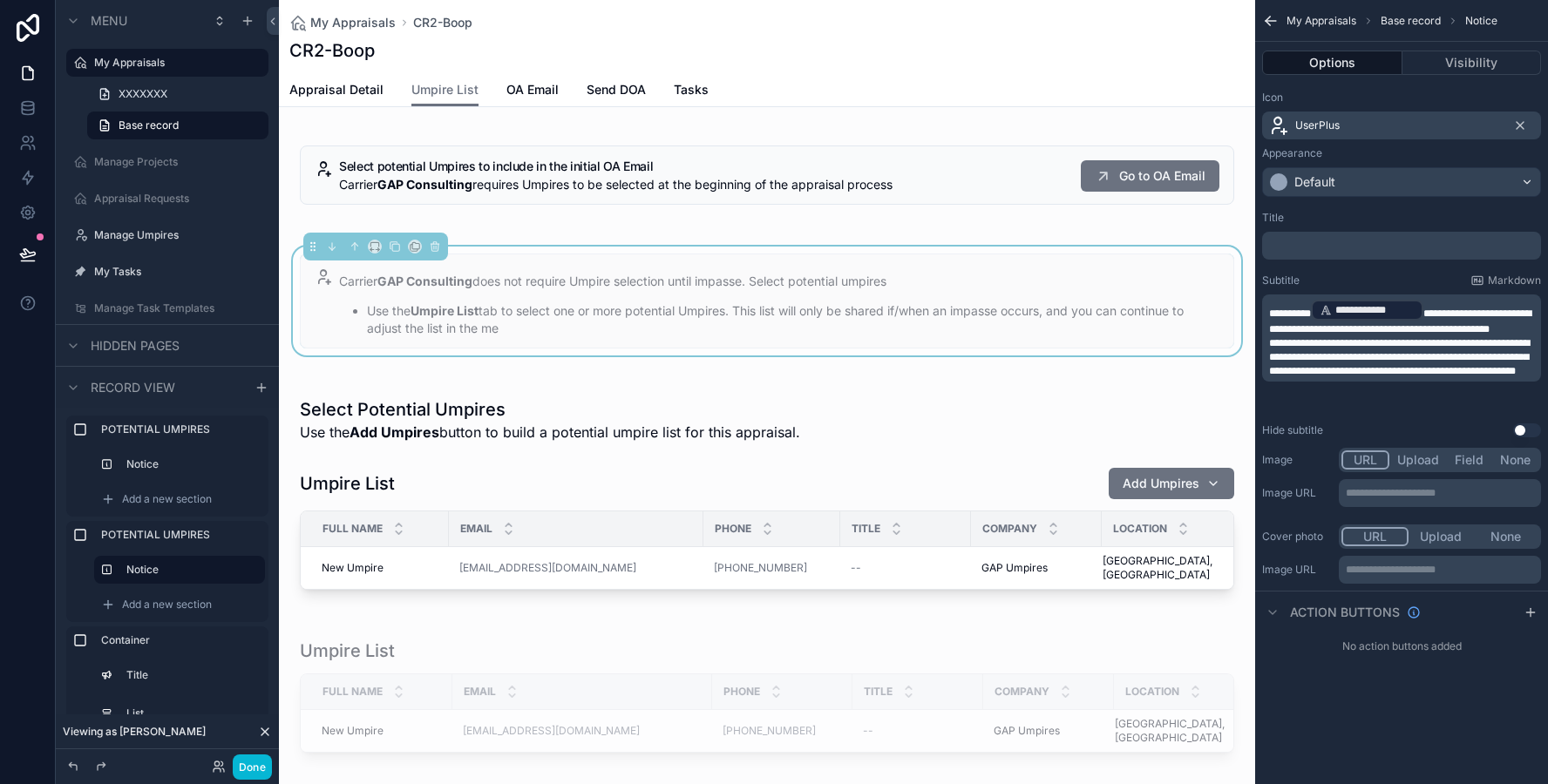
click at [1342, 436] on div "Hide subtitle Use setting" at bounding box center [1401, 430] width 279 height 14
click at [1315, 239] on p "﻿" at bounding box center [1402, 246] width 268 height 14
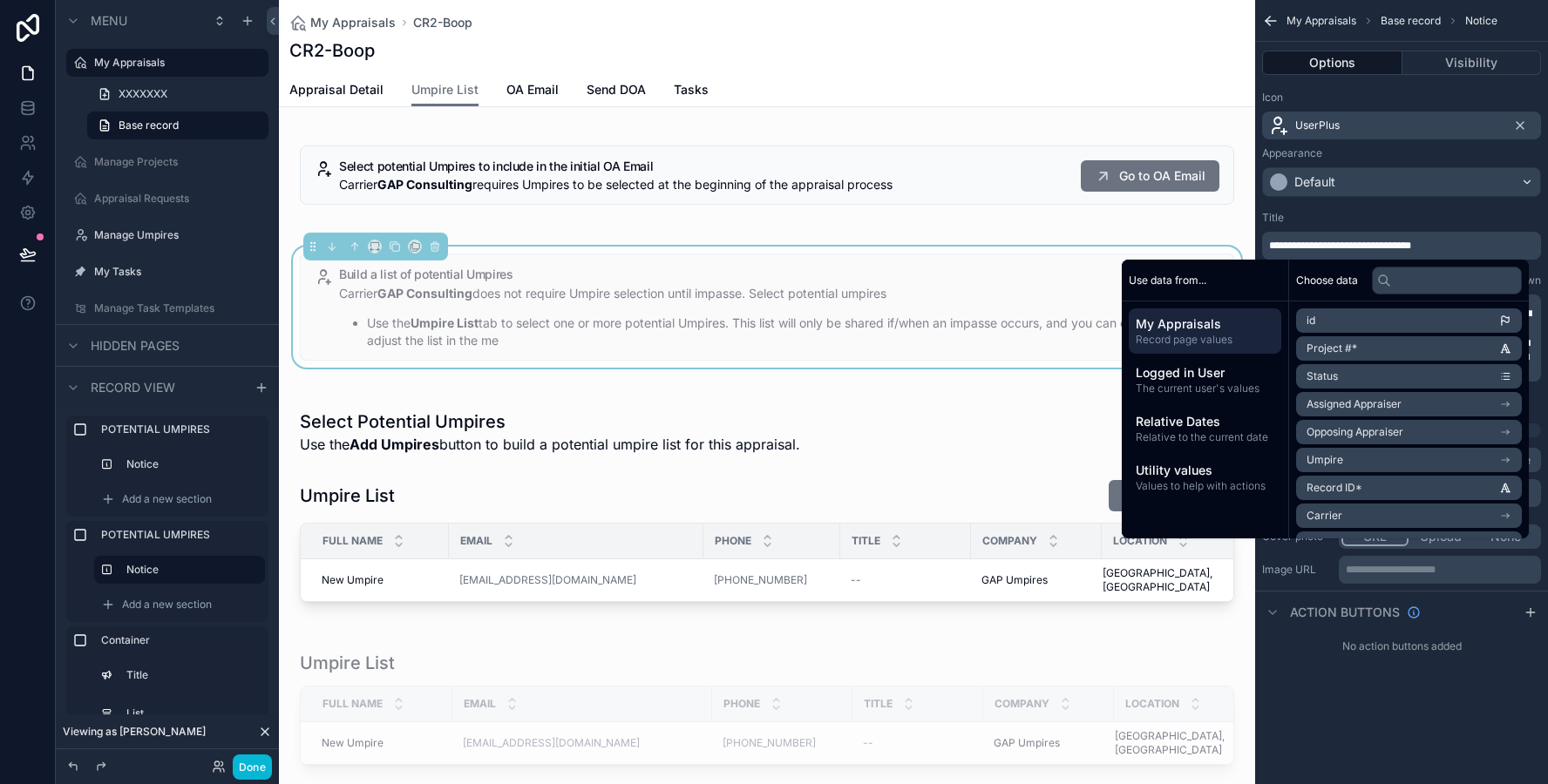
click at [1321, 218] on div "Title" at bounding box center [1401, 217] width 279 height 14
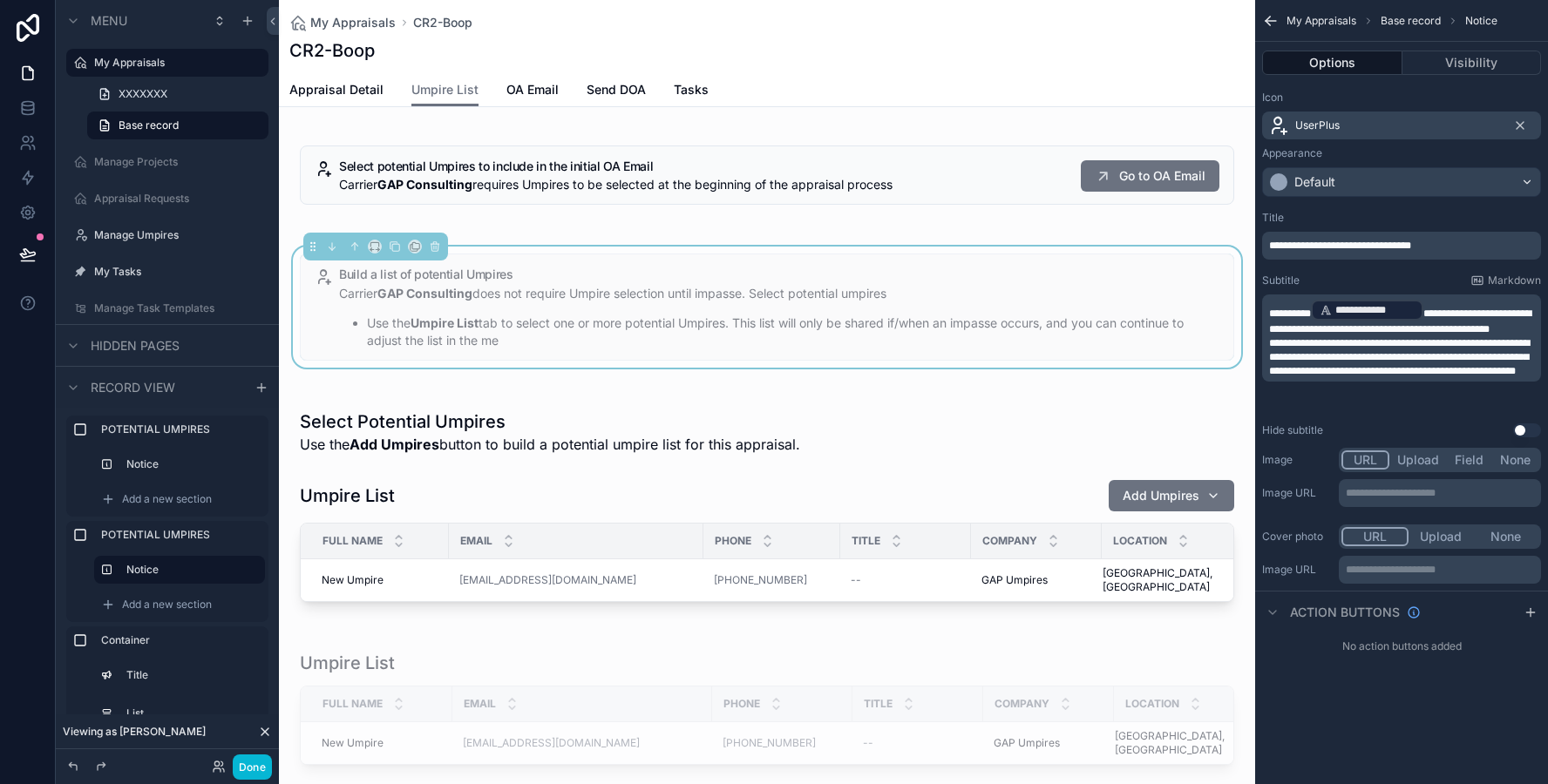
click at [1321, 218] on div "Title" at bounding box center [1401, 217] width 279 height 14
drag, startPoint x: 1362, startPoint y: 368, endPoint x: 1309, endPoint y: 343, distance: 58.6
click at [1309, 343] on div "**********" at bounding box center [1402, 338] width 268 height 80
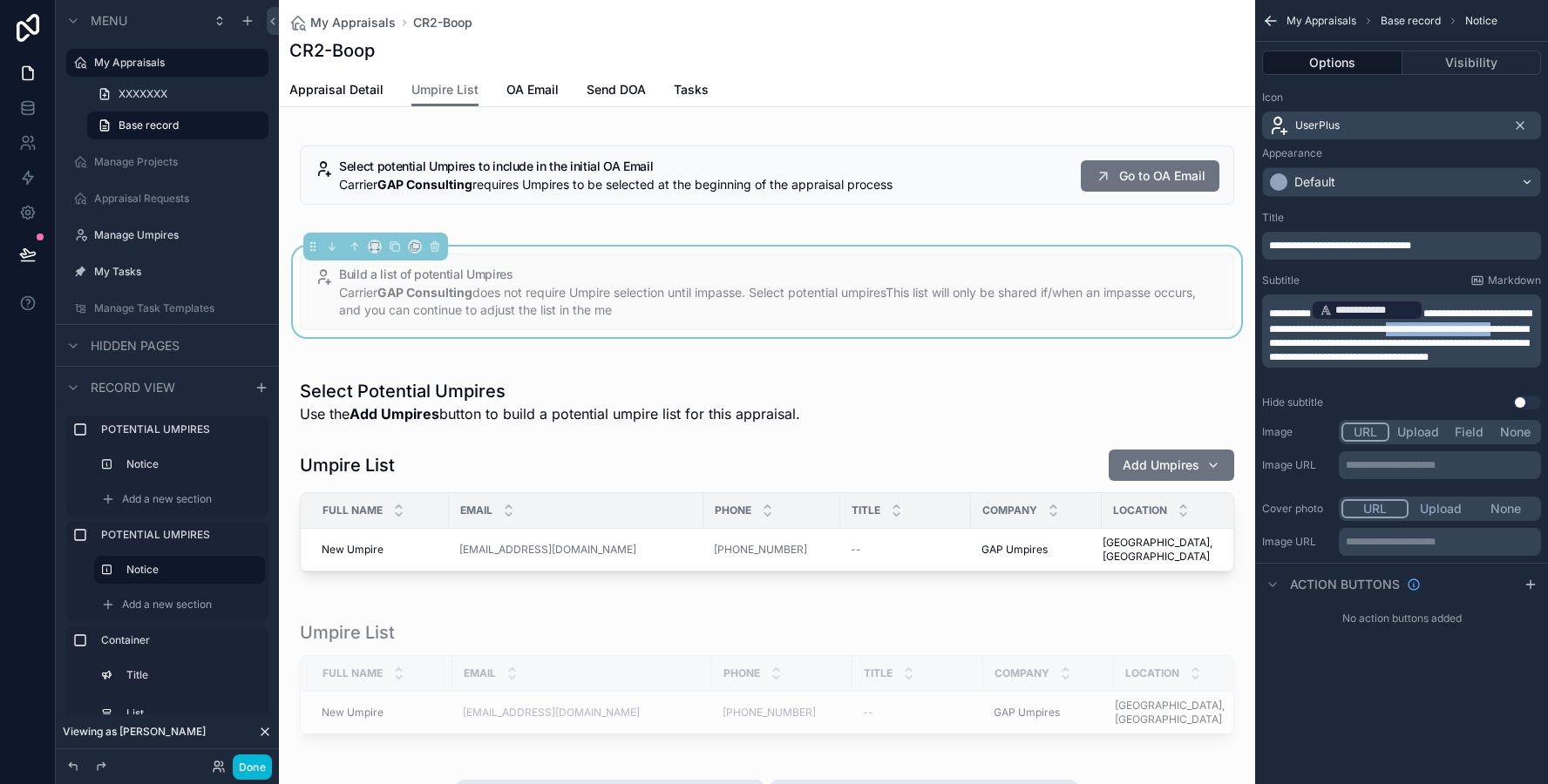
drag, startPoint x: 1307, startPoint y: 340, endPoint x: 1428, endPoint y: 327, distance: 121.7
click at [1428, 327] on span "**********" at bounding box center [1400, 335] width 262 height 54
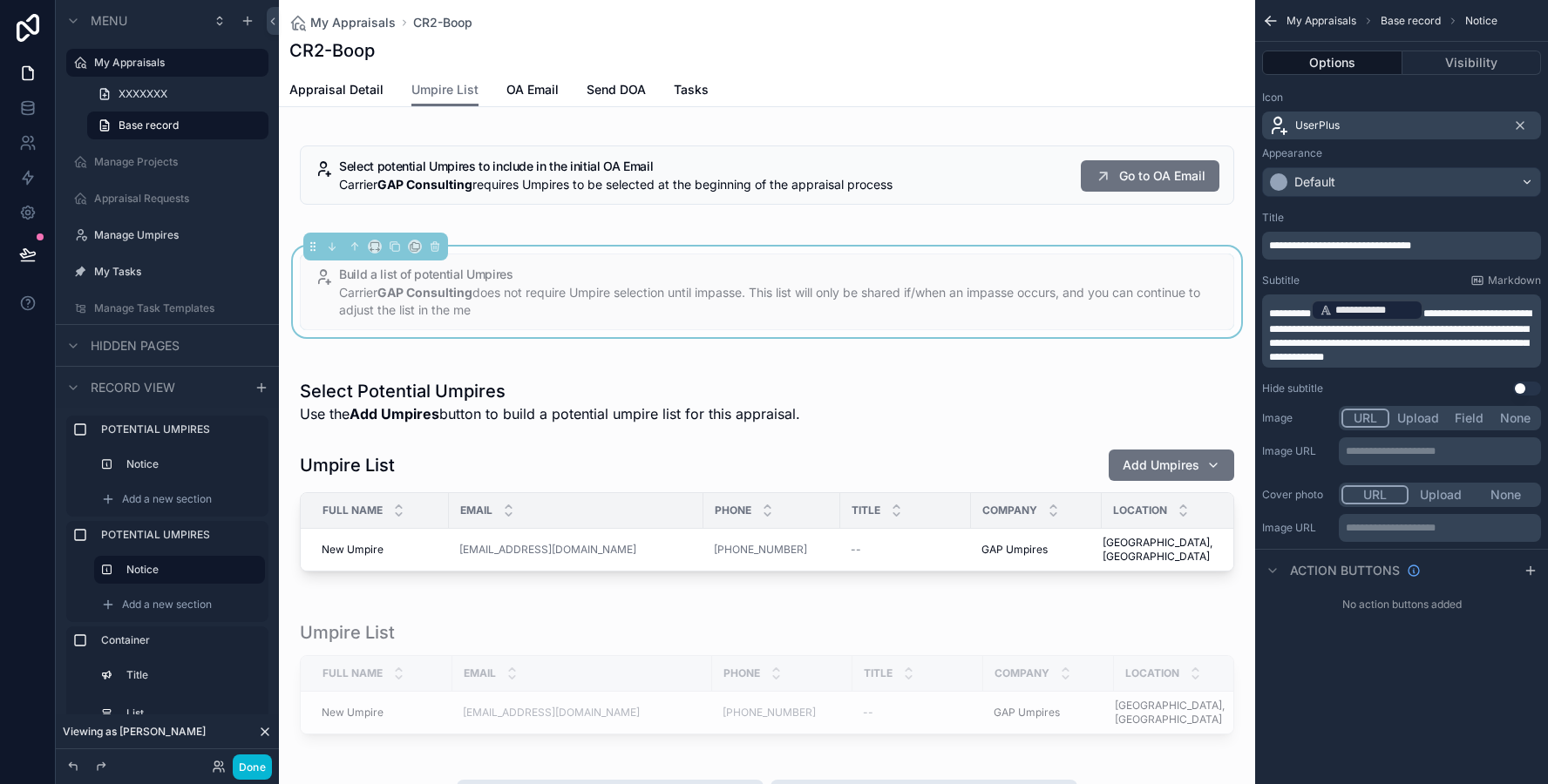
click at [1435, 331] on span "**********" at bounding box center [1400, 335] width 262 height 54
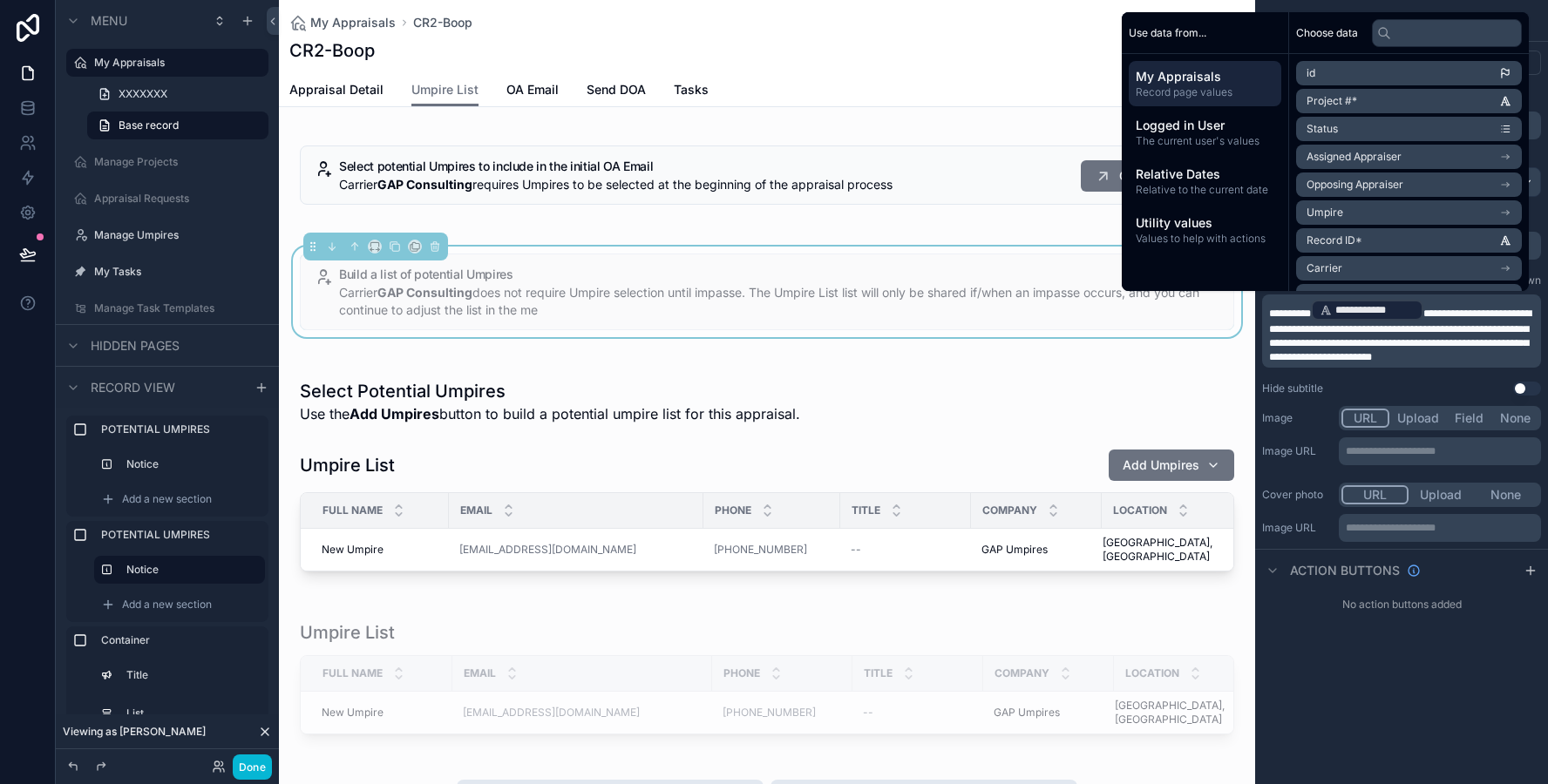
click at [1500, 350] on p "**********" at bounding box center [1402, 331] width 268 height 66
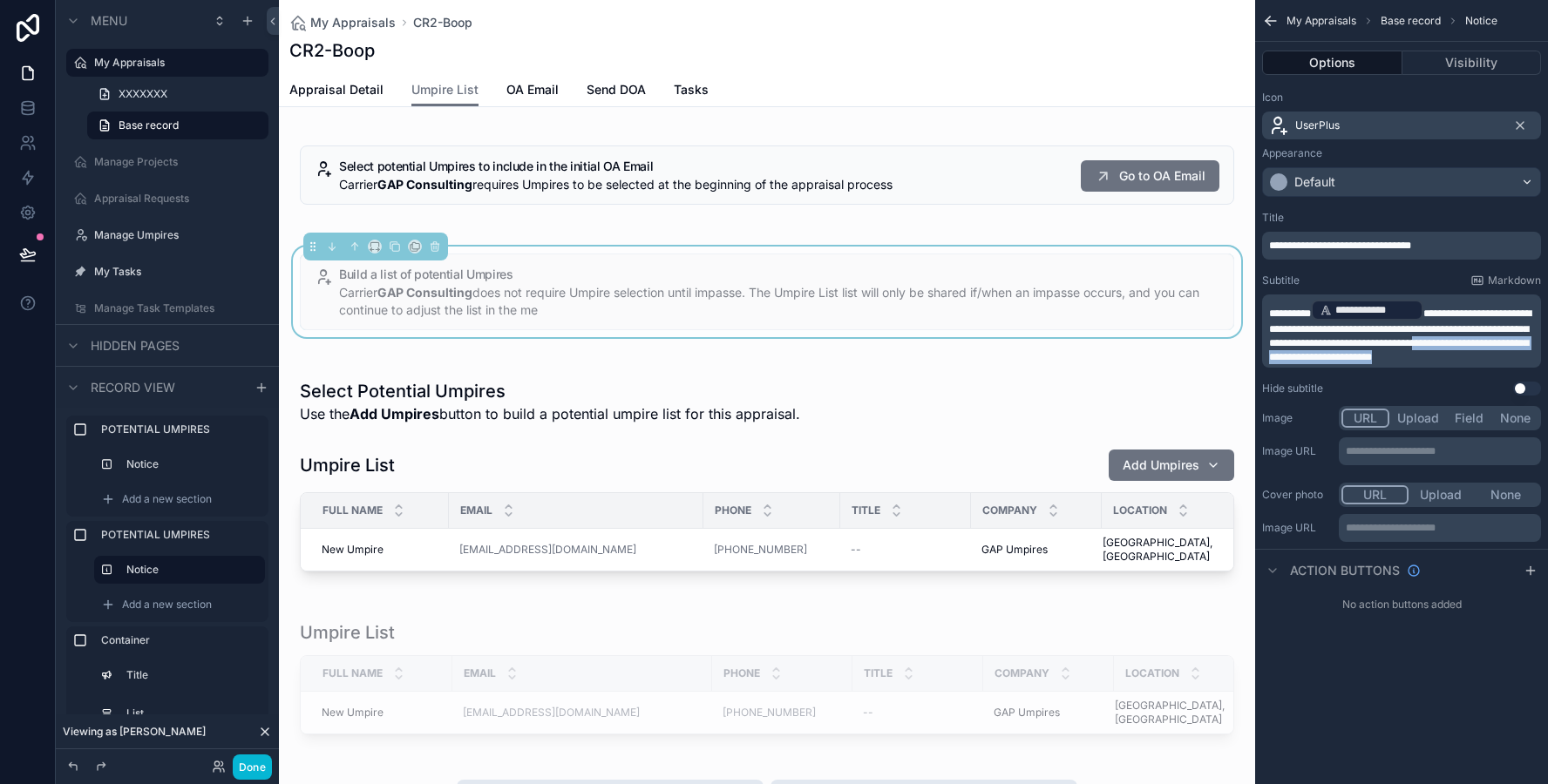
drag, startPoint x: 1498, startPoint y: 357, endPoint x: 1497, endPoint y: 345, distance: 12.0
click at [1497, 345] on p "**********" at bounding box center [1402, 331] width 268 height 66
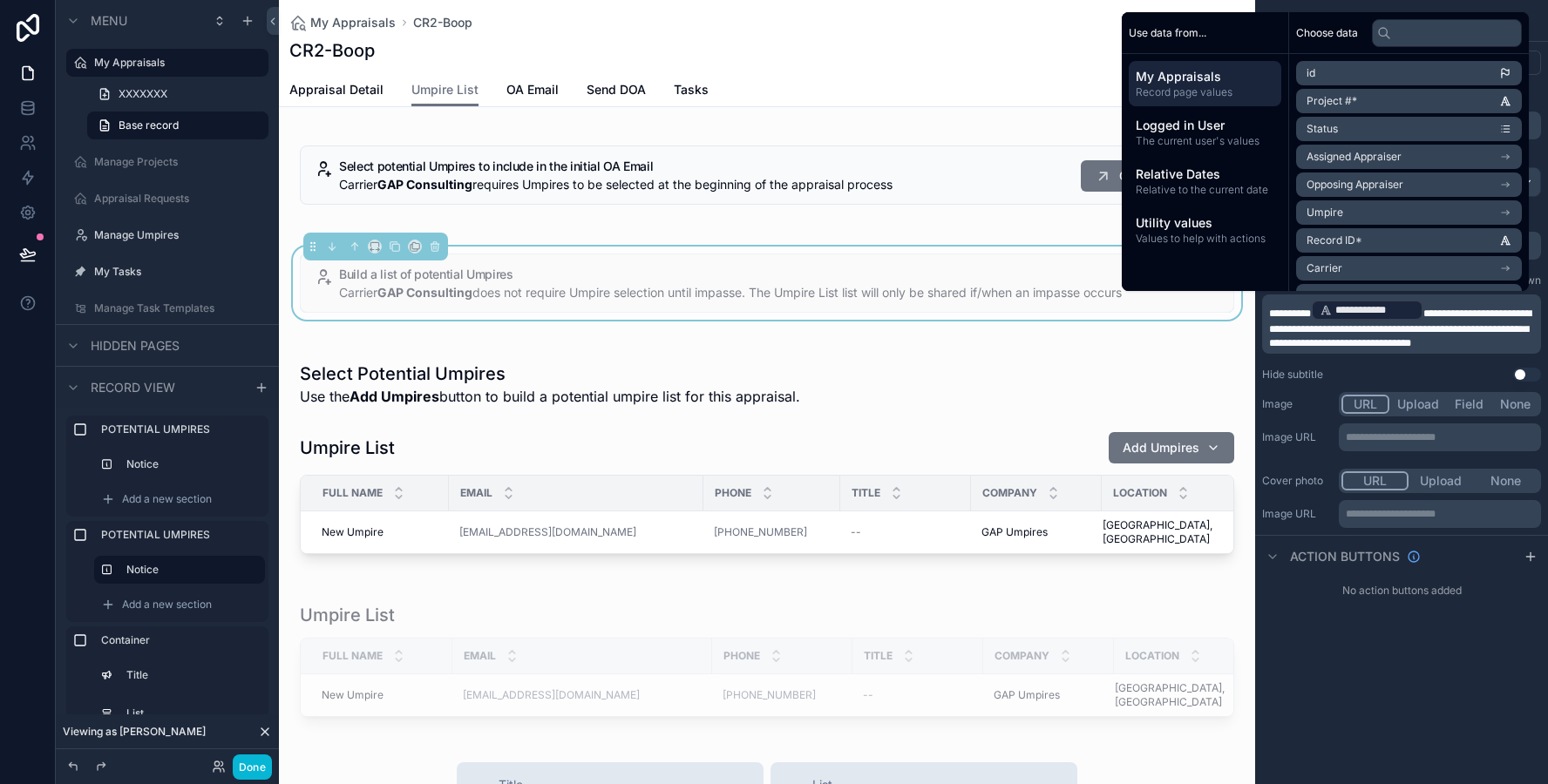
click at [1456, 371] on div "Hide subtitle Use setting" at bounding box center [1401, 374] width 279 height 14
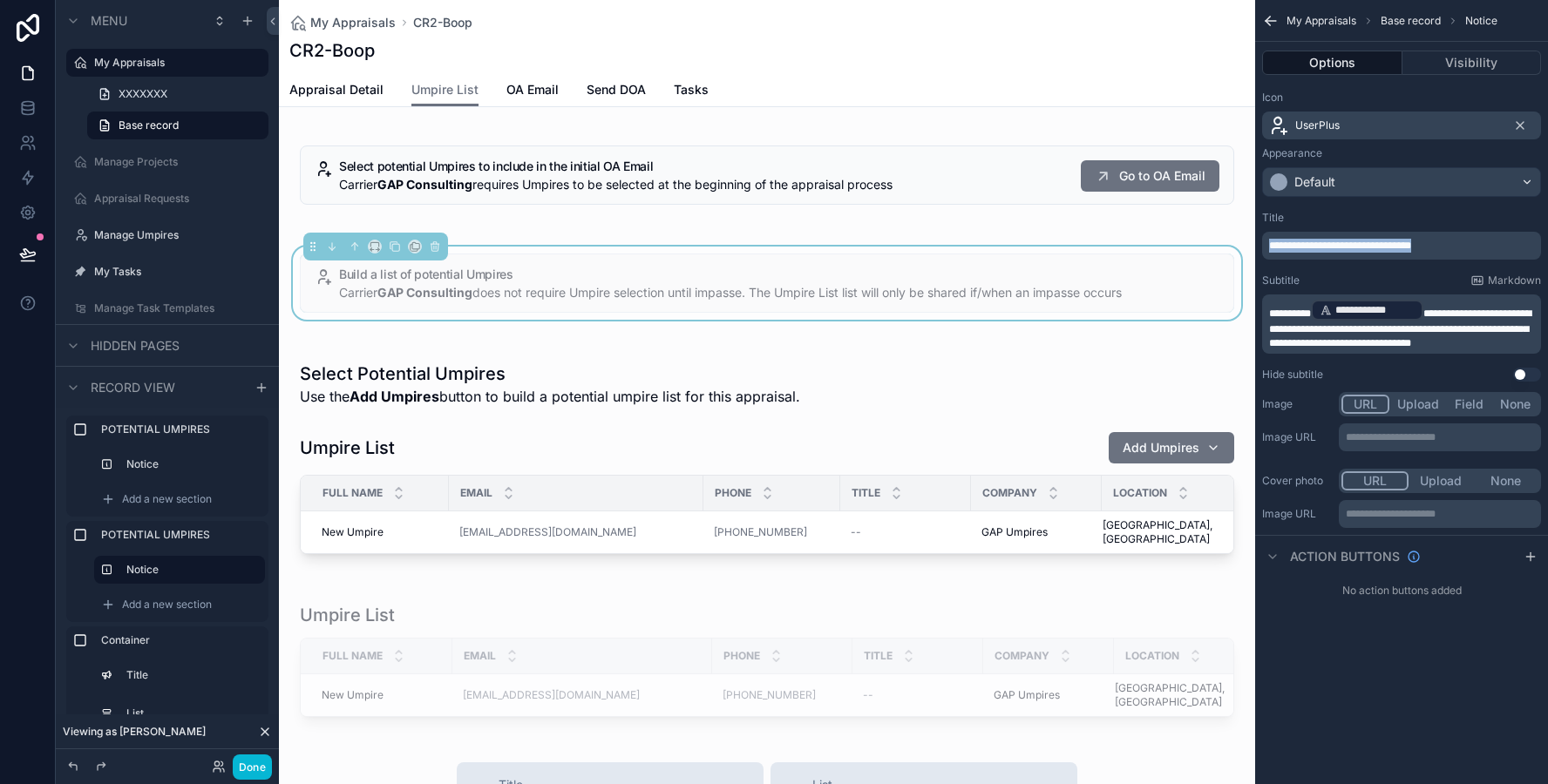
drag, startPoint x: 1433, startPoint y: 245, endPoint x: 1259, endPoint y: 245, distance: 174.0
click at [1259, 245] on div "**********" at bounding box center [1402, 296] width 293 height 185
click at [968, 194] on div "scrollable content" at bounding box center [767, 175] width 976 height 94
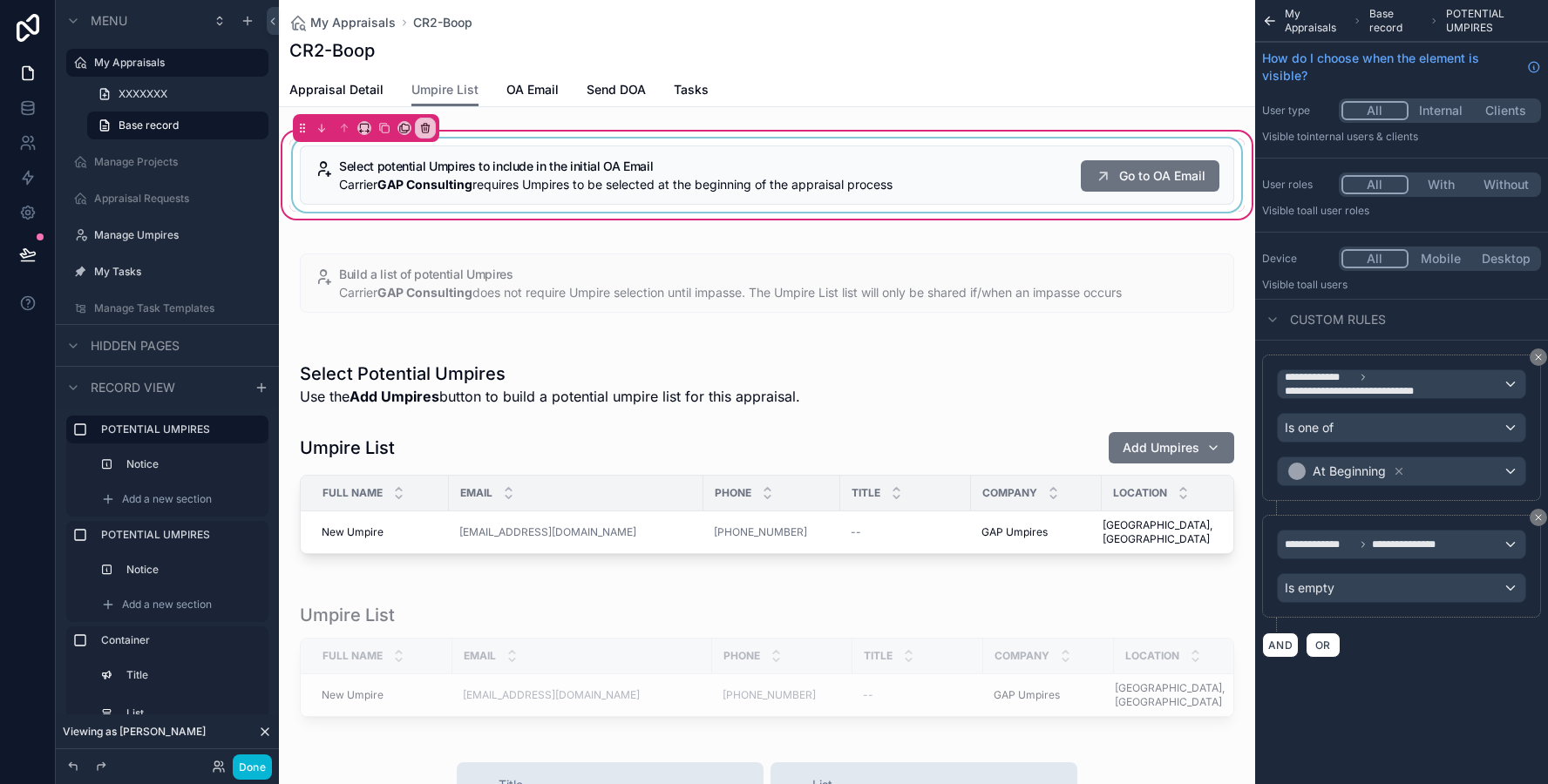
click at [968, 181] on div "scrollable content" at bounding box center [767, 175] width 955 height 73
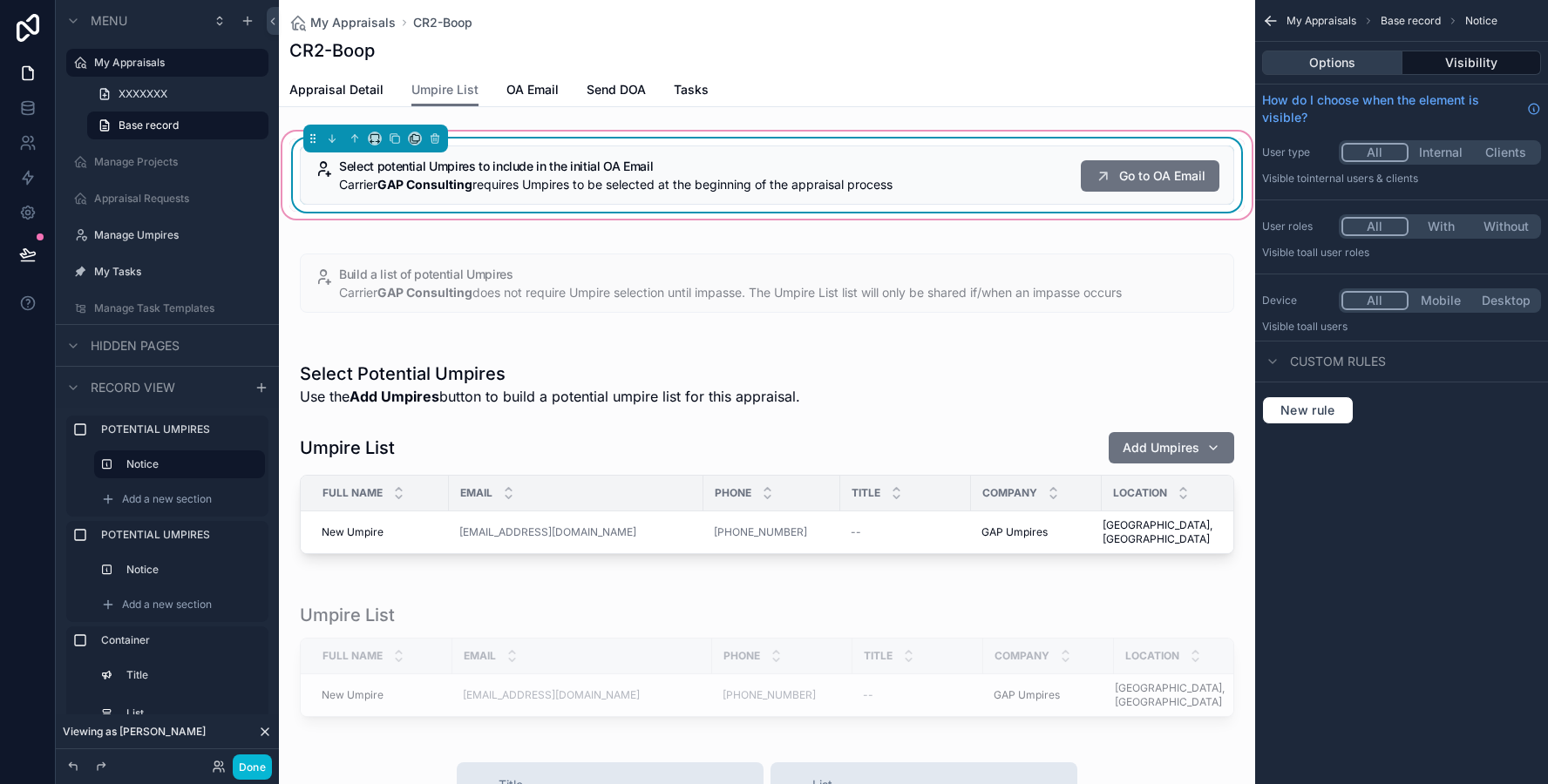
click at [1317, 56] on button "Options" at bounding box center [1332, 63] width 140 height 25
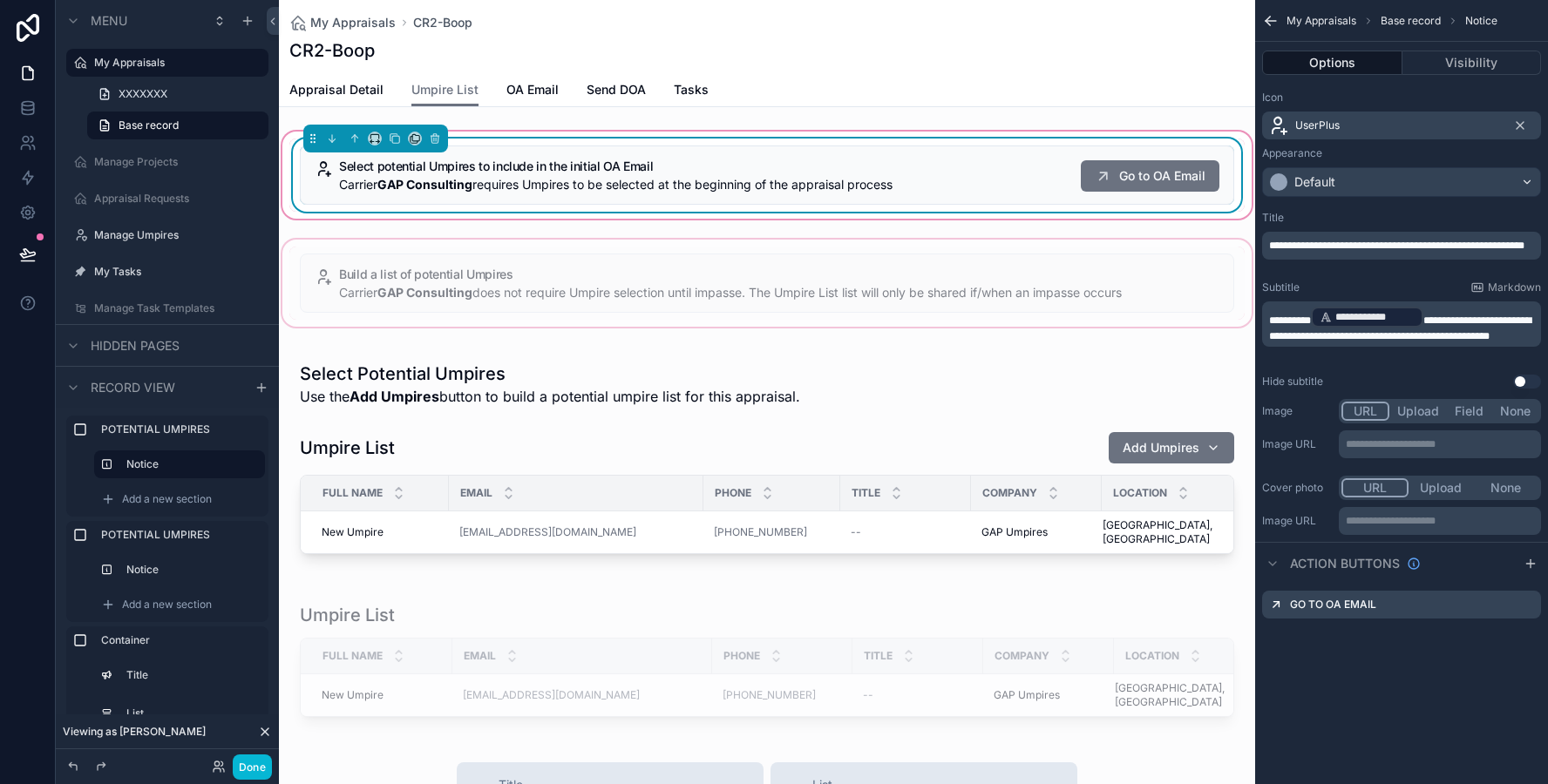
click at [1073, 280] on div "scrollable content" at bounding box center [767, 283] width 976 height 94
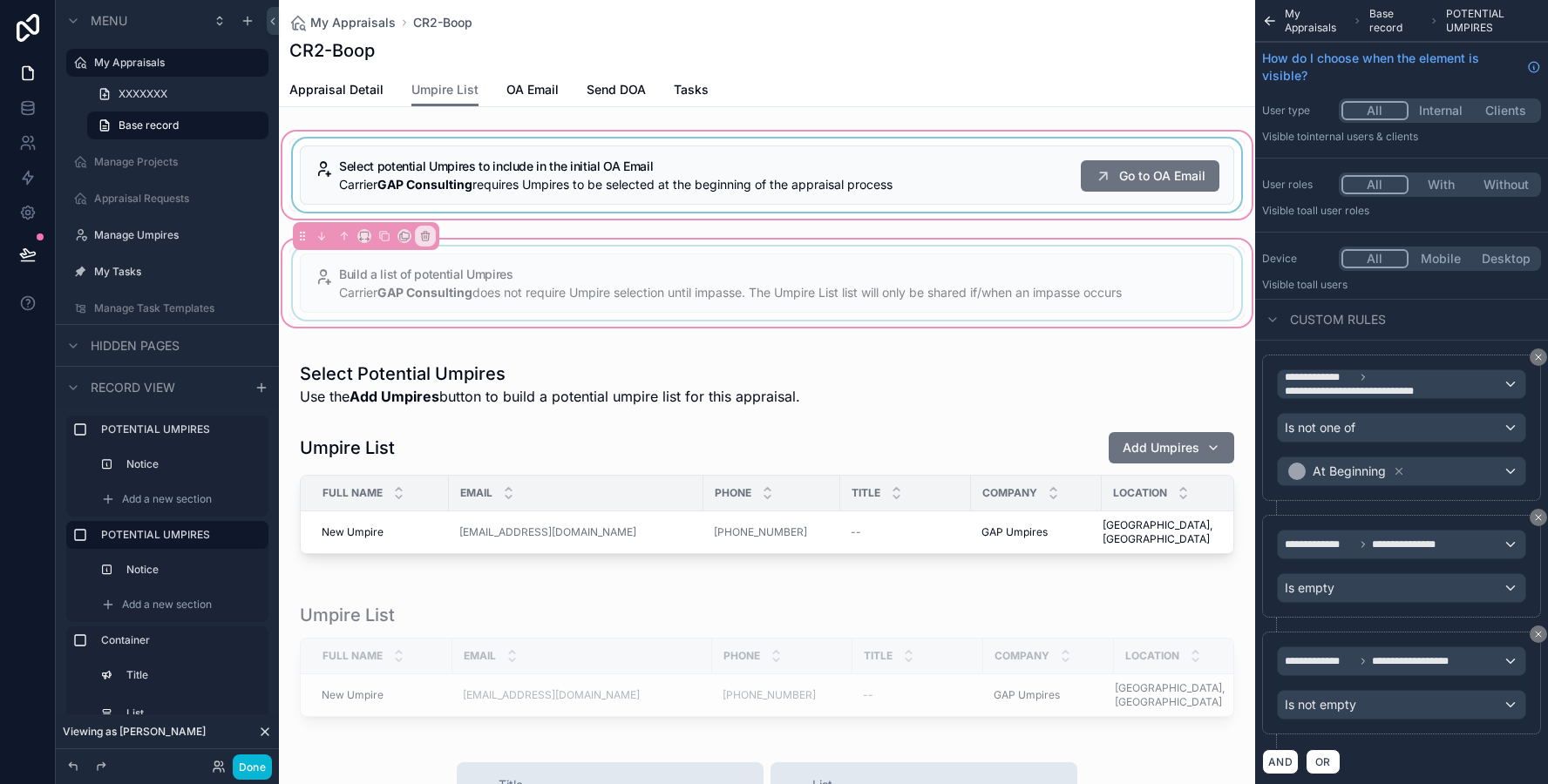
click at [1068, 287] on div "scrollable content" at bounding box center [767, 283] width 955 height 73
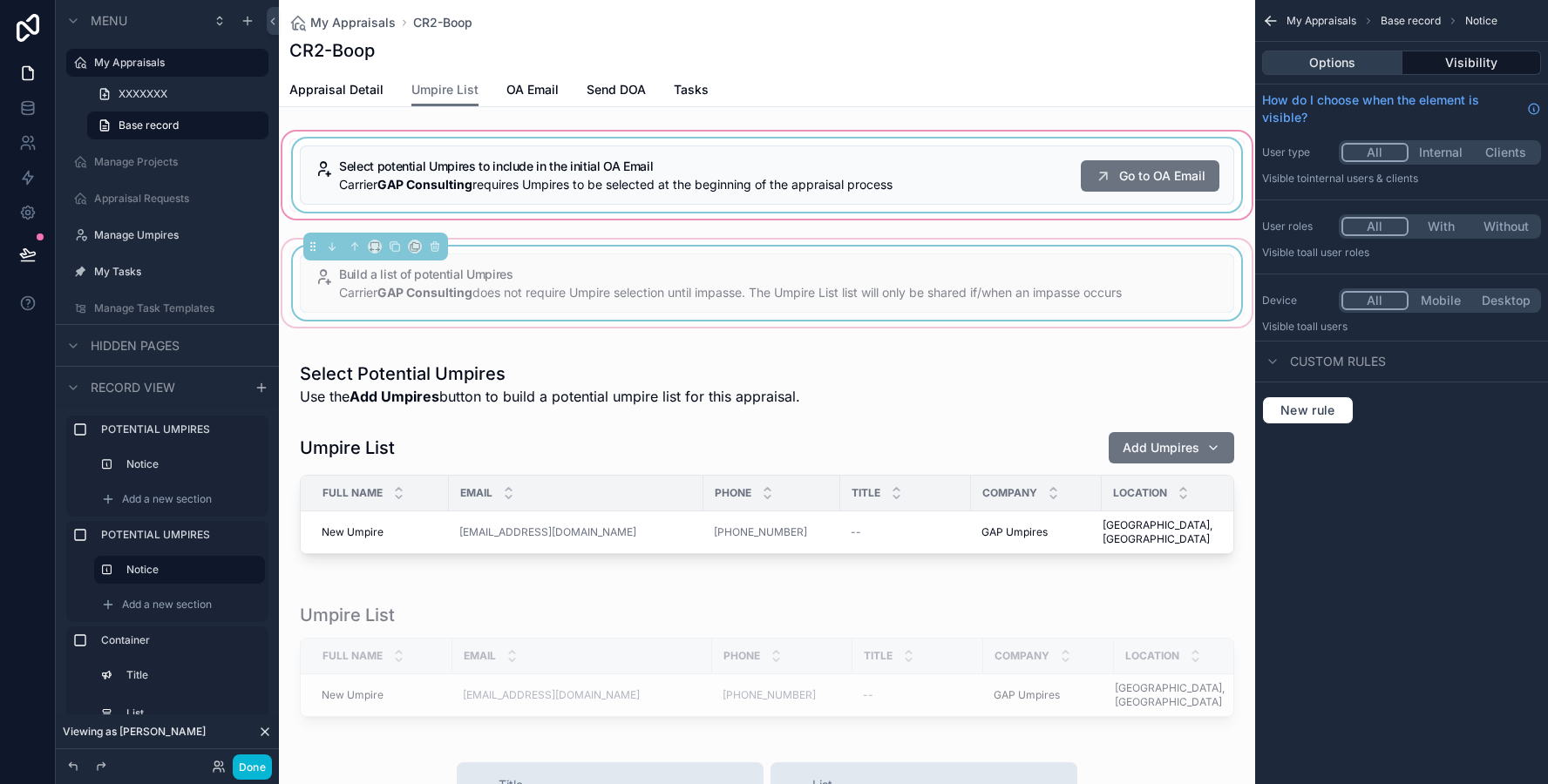
click at [1306, 62] on button "Options" at bounding box center [1332, 63] width 140 height 25
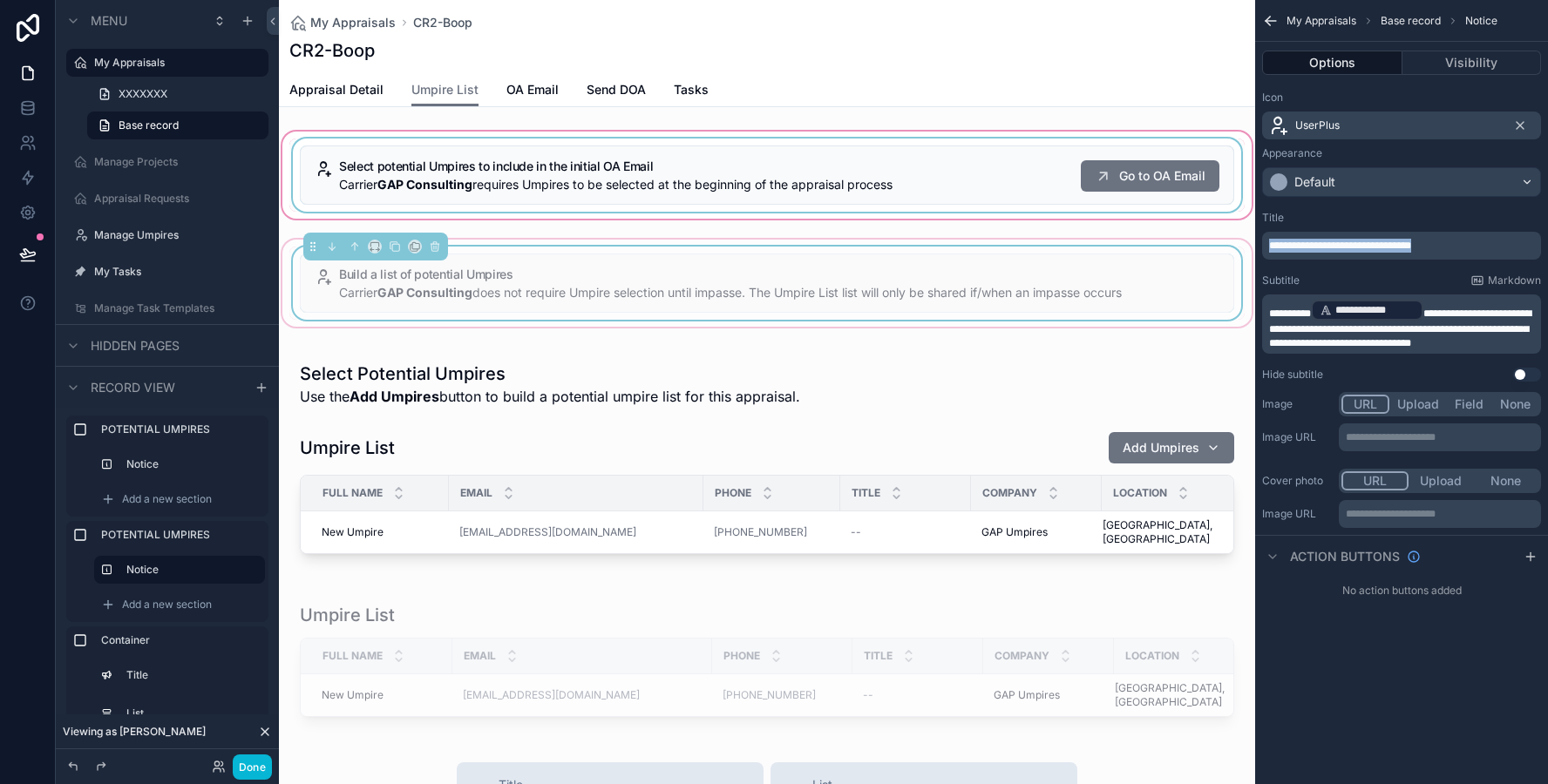
drag, startPoint x: 1434, startPoint y: 245, endPoint x: 1232, endPoint y: 242, distance: 202.0
click at [1232, 242] on div "My Appraisals Manage Projects Appraisal Requests Manage Umpires My Tasks Manage…" at bounding box center [913, 392] width 1269 height 784
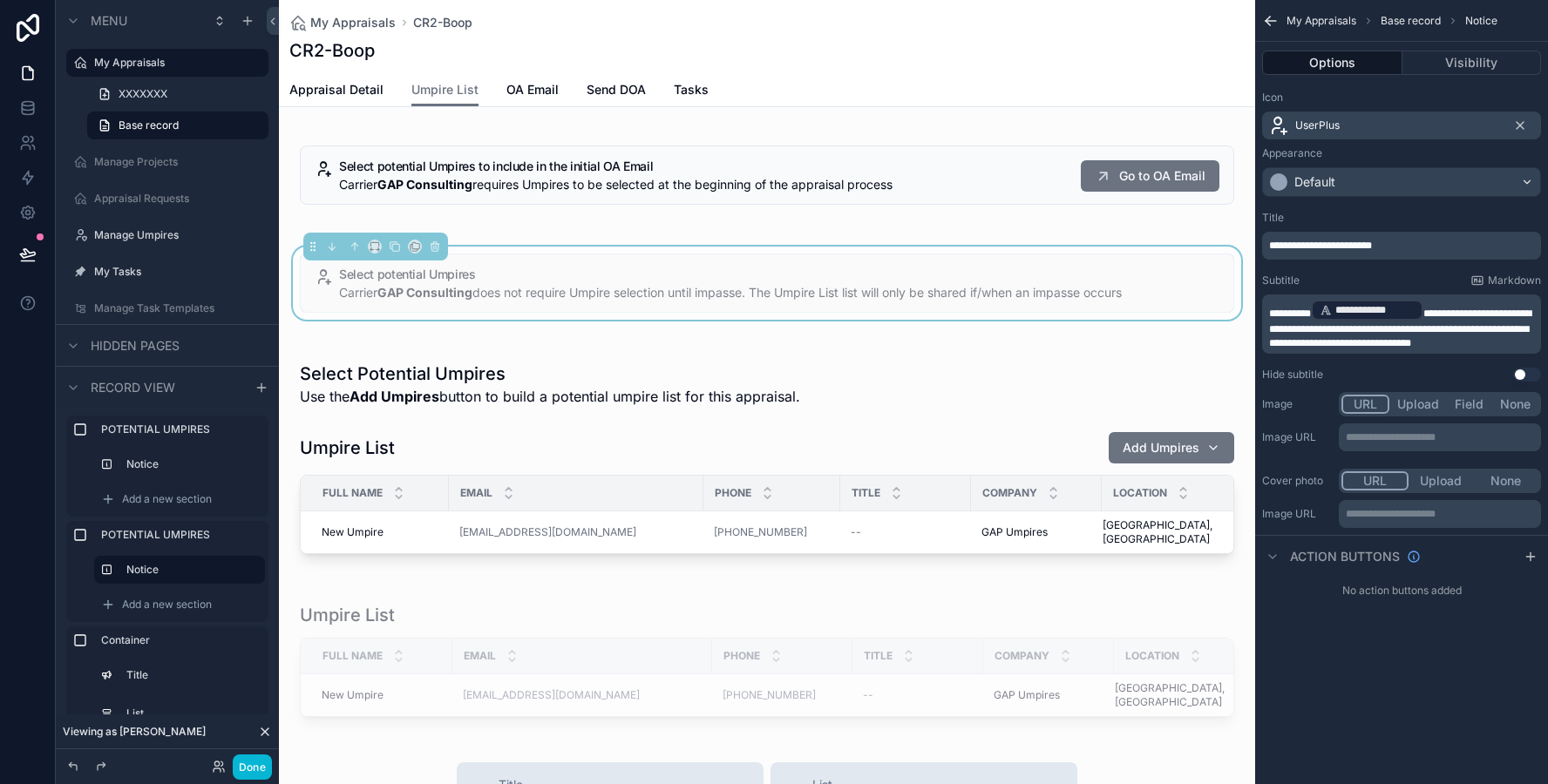
click at [1101, 233] on div "Select potential Umpires to include in the initial OA Email Carrier GAP Consult…" at bounding box center [767, 431] width 976 height 607
click at [1534, 556] on icon "scrollable content" at bounding box center [1530, 557] width 14 height 14
click at [1524, 597] on icon "scrollable content" at bounding box center [1526, 598] width 14 height 14
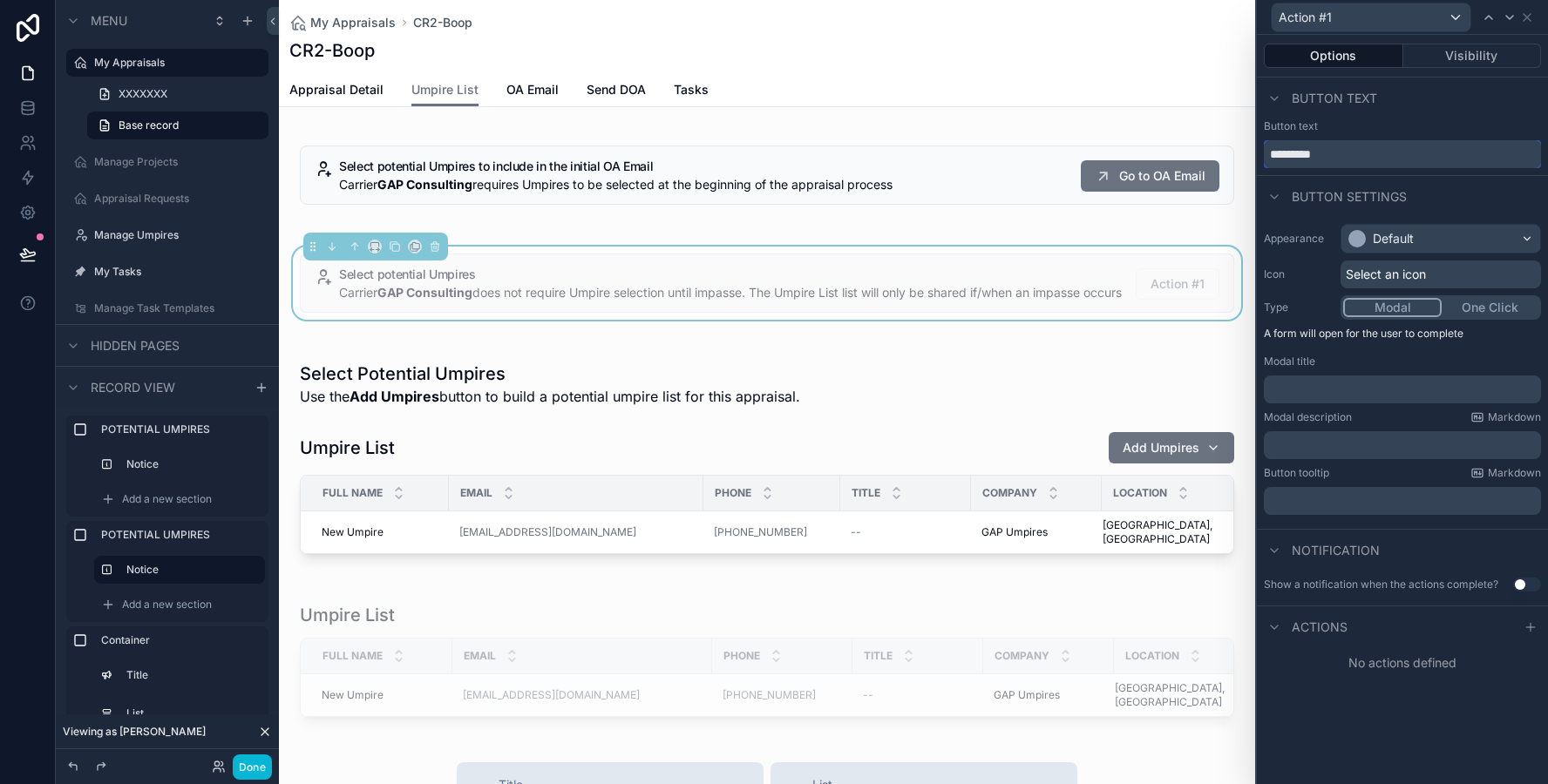
click at [1300, 159] on input "*********" at bounding box center [1402, 154] width 277 height 28
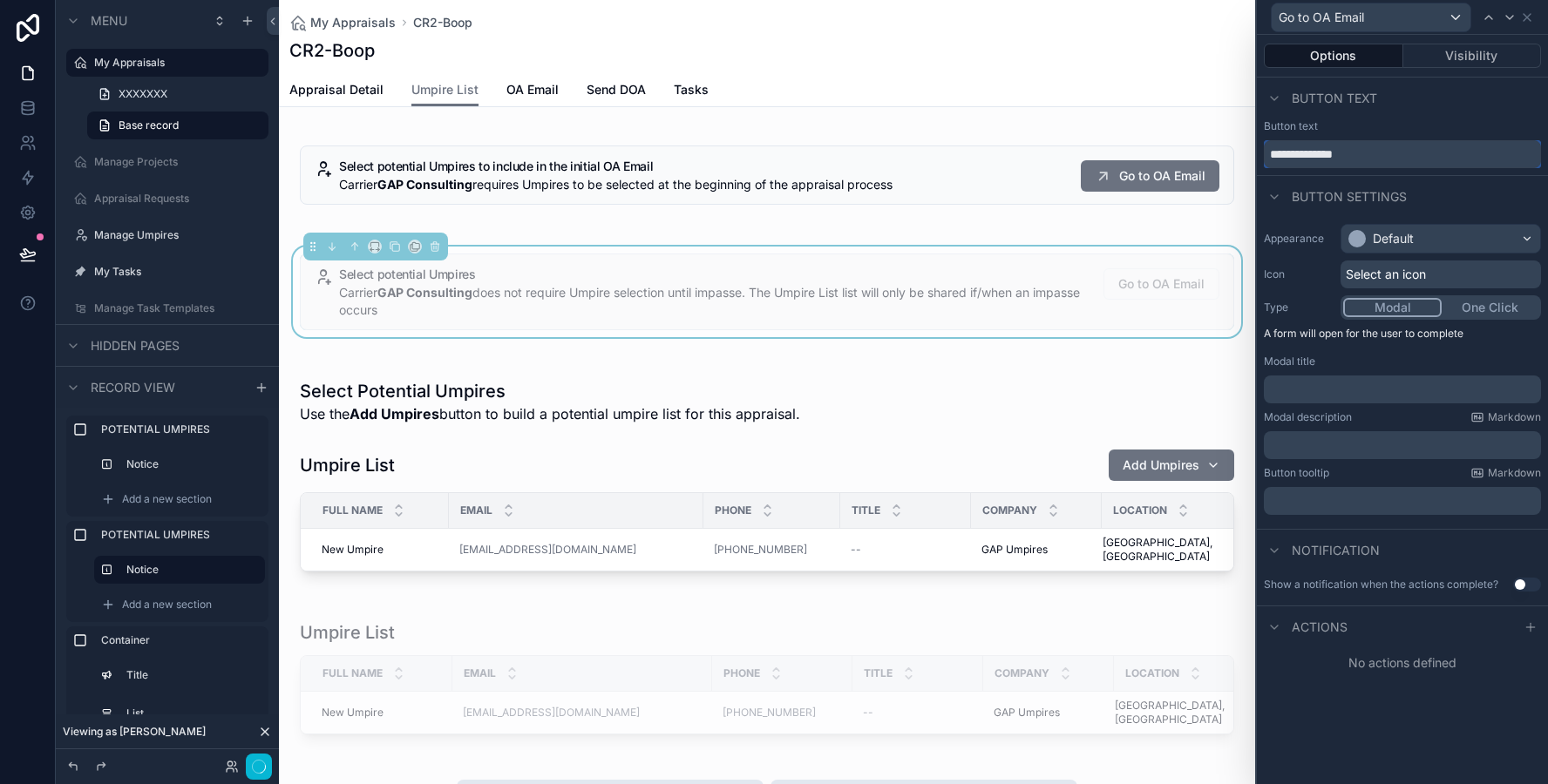
type input "**********"
click at [1371, 244] on div "Default" at bounding box center [1381, 238] width 65 height 17
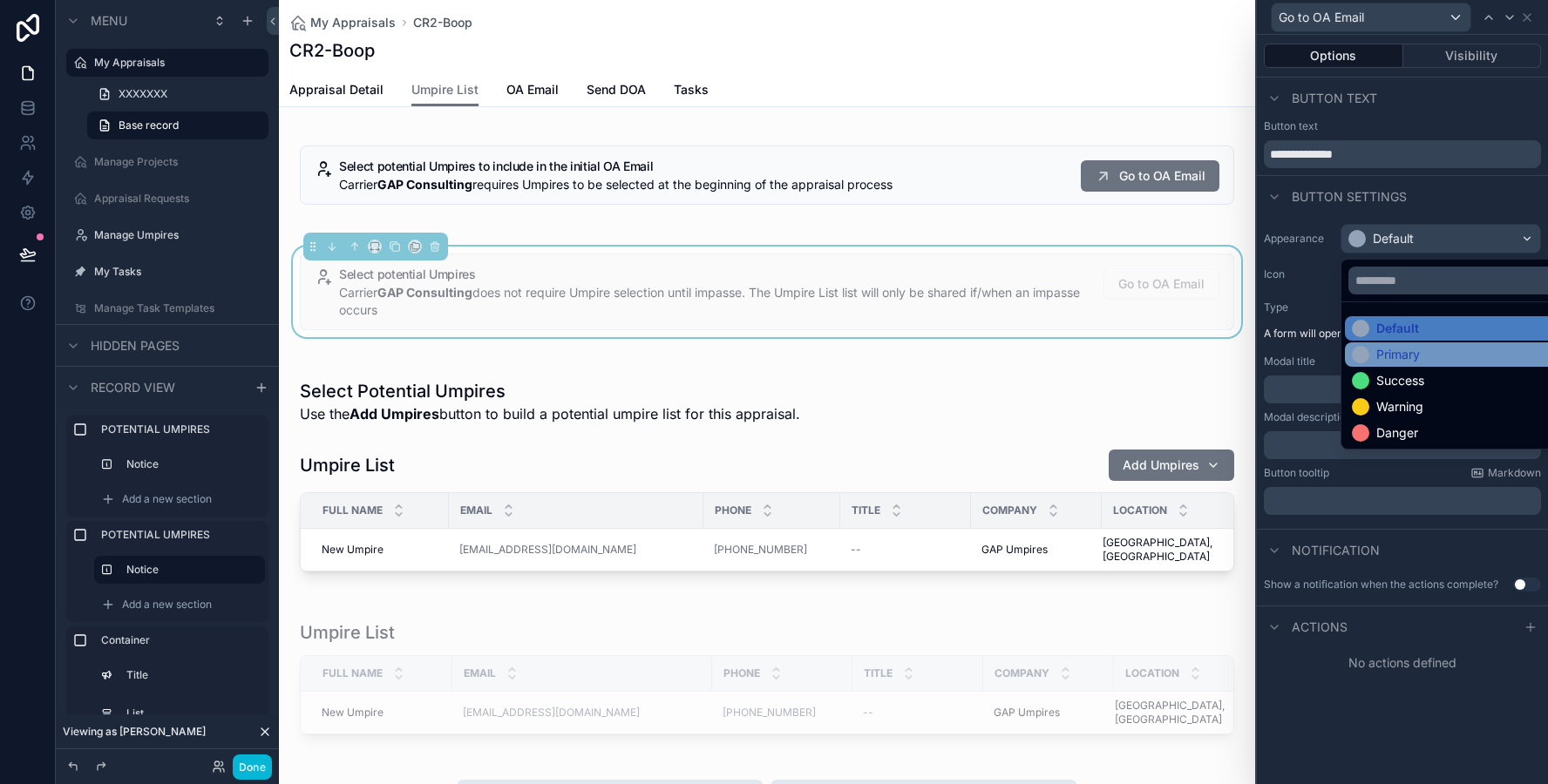
click at [1369, 346] on div "Primary" at bounding box center [1385, 354] width 68 height 17
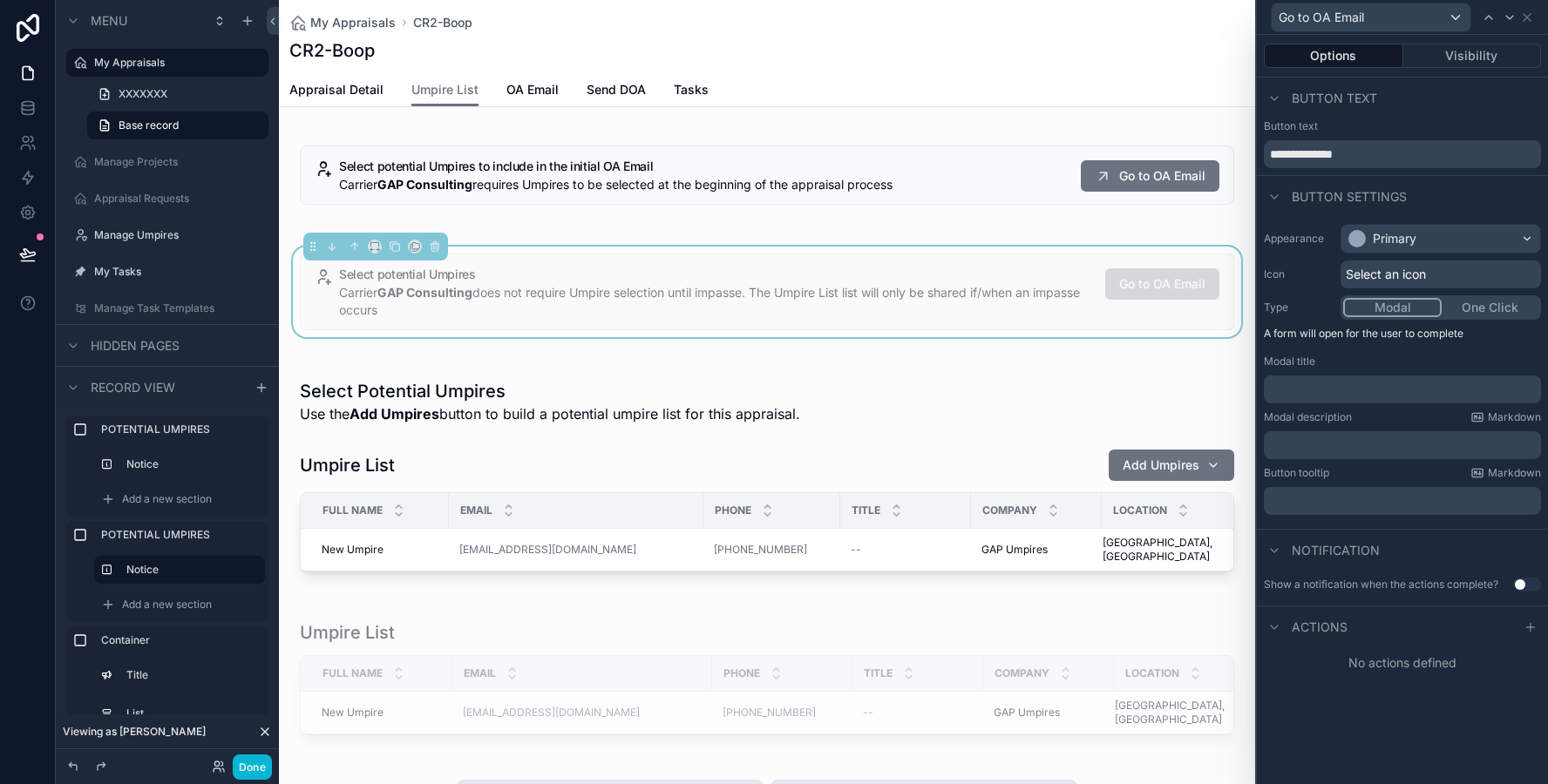
click at [1383, 273] on span "Select an icon" at bounding box center [1385, 274] width 80 height 17
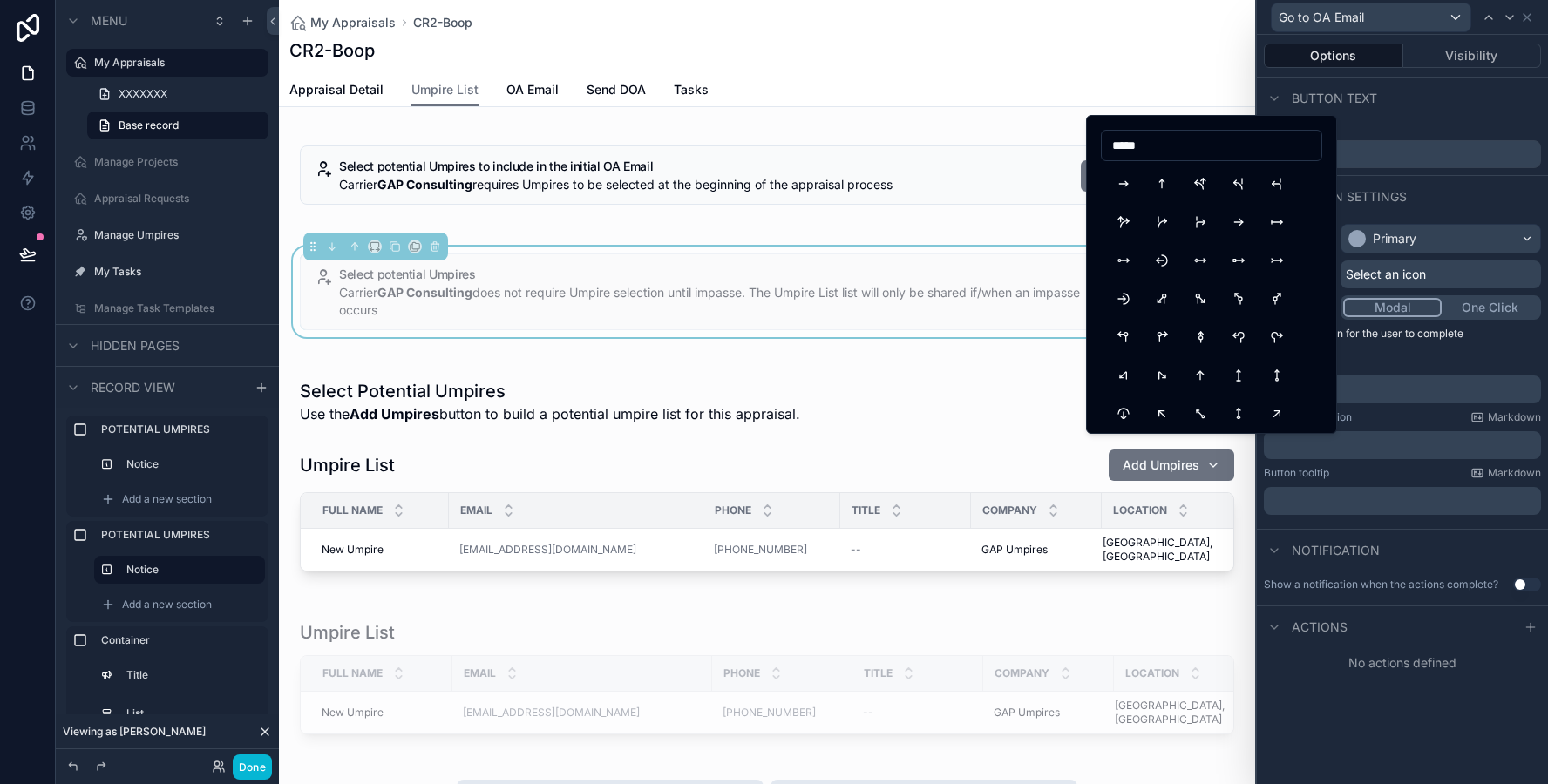
scroll to position [833, 0]
type input "*****"
click at [1268, 387] on button "ArrowUpRight" at bounding box center [1276, 386] width 31 height 31
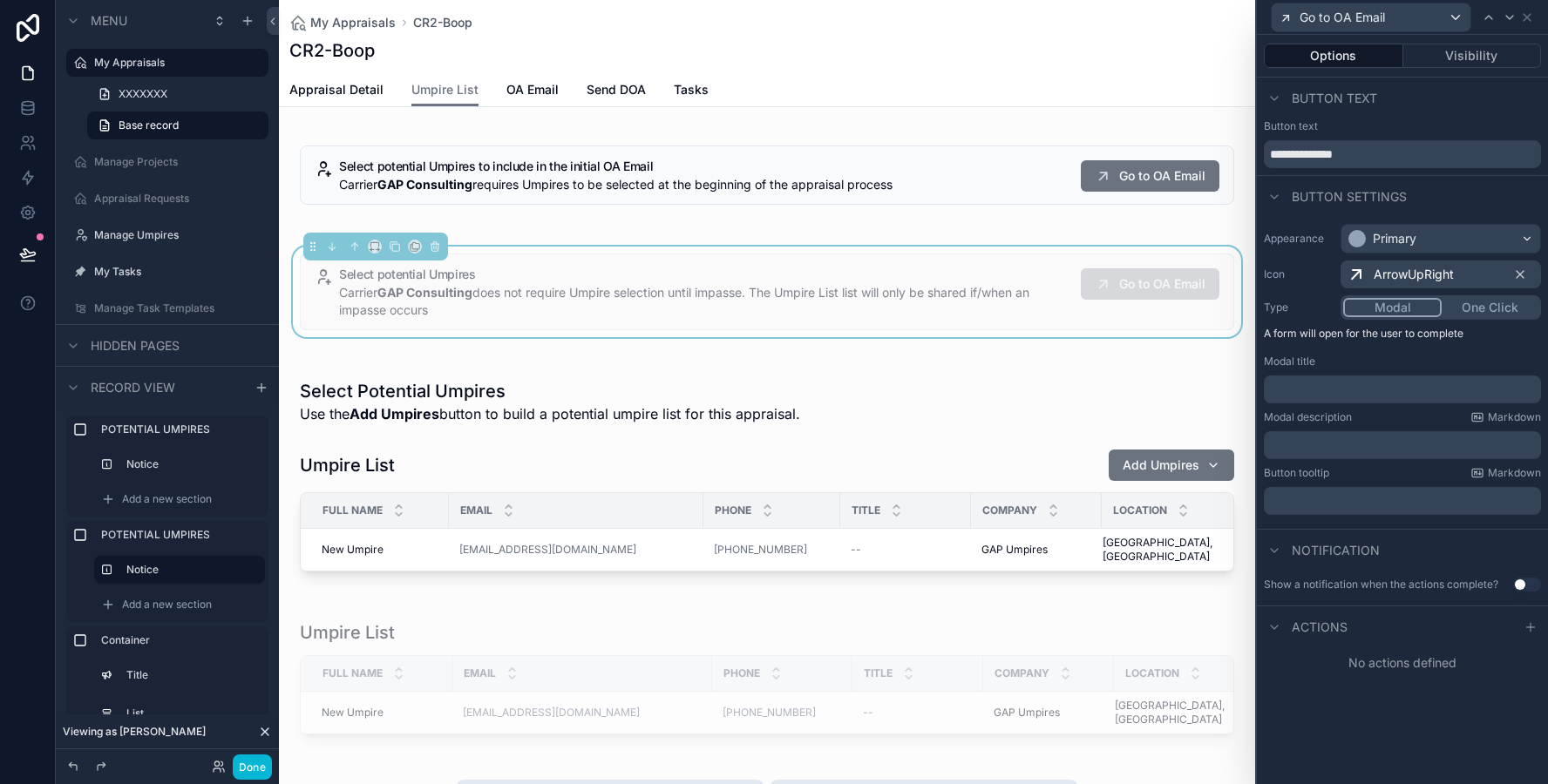
click at [1484, 308] on button "One Click" at bounding box center [1490, 307] width 96 height 19
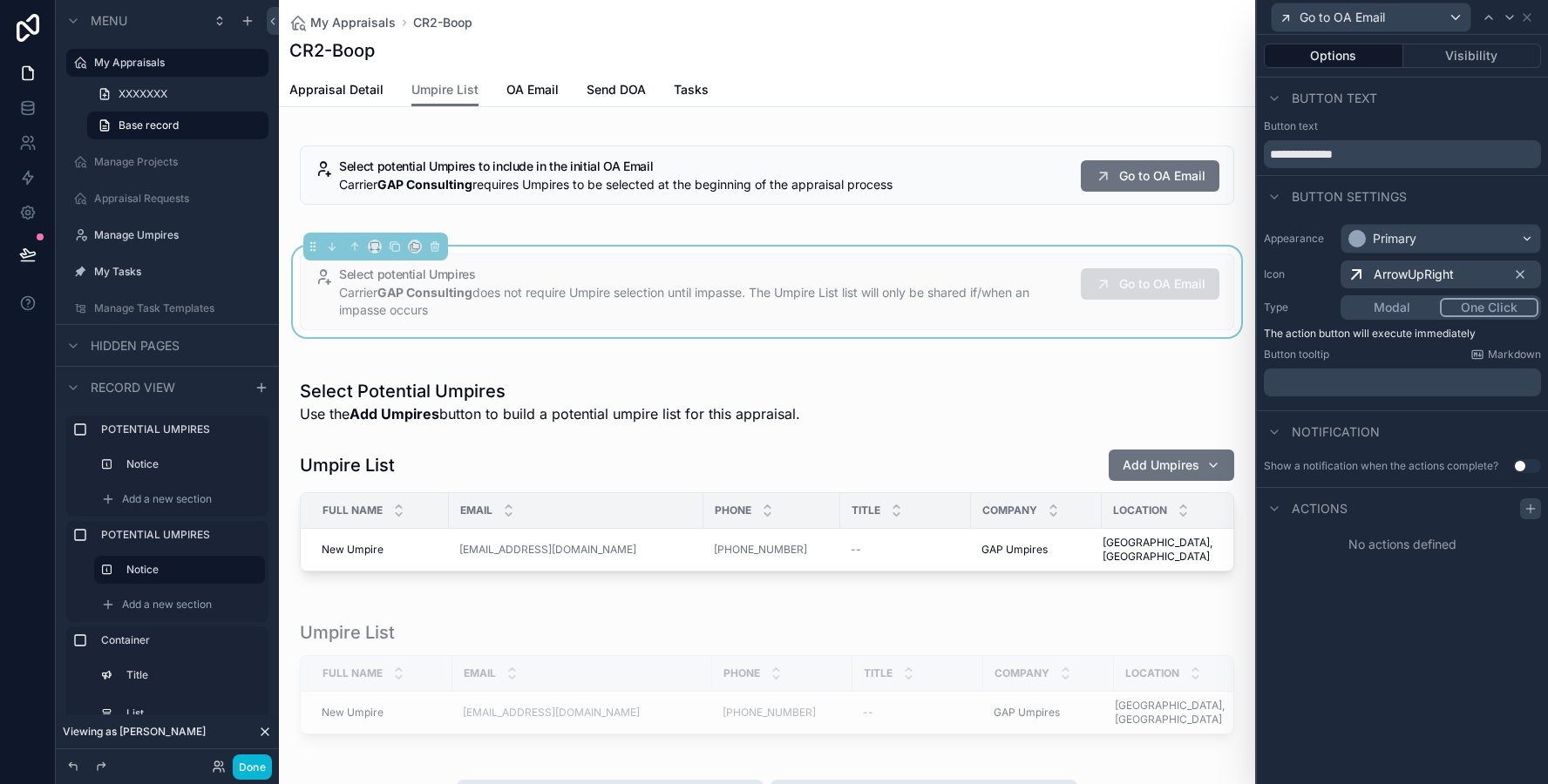
click at [1526, 510] on icon at bounding box center [1530, 508] width 14 height 14
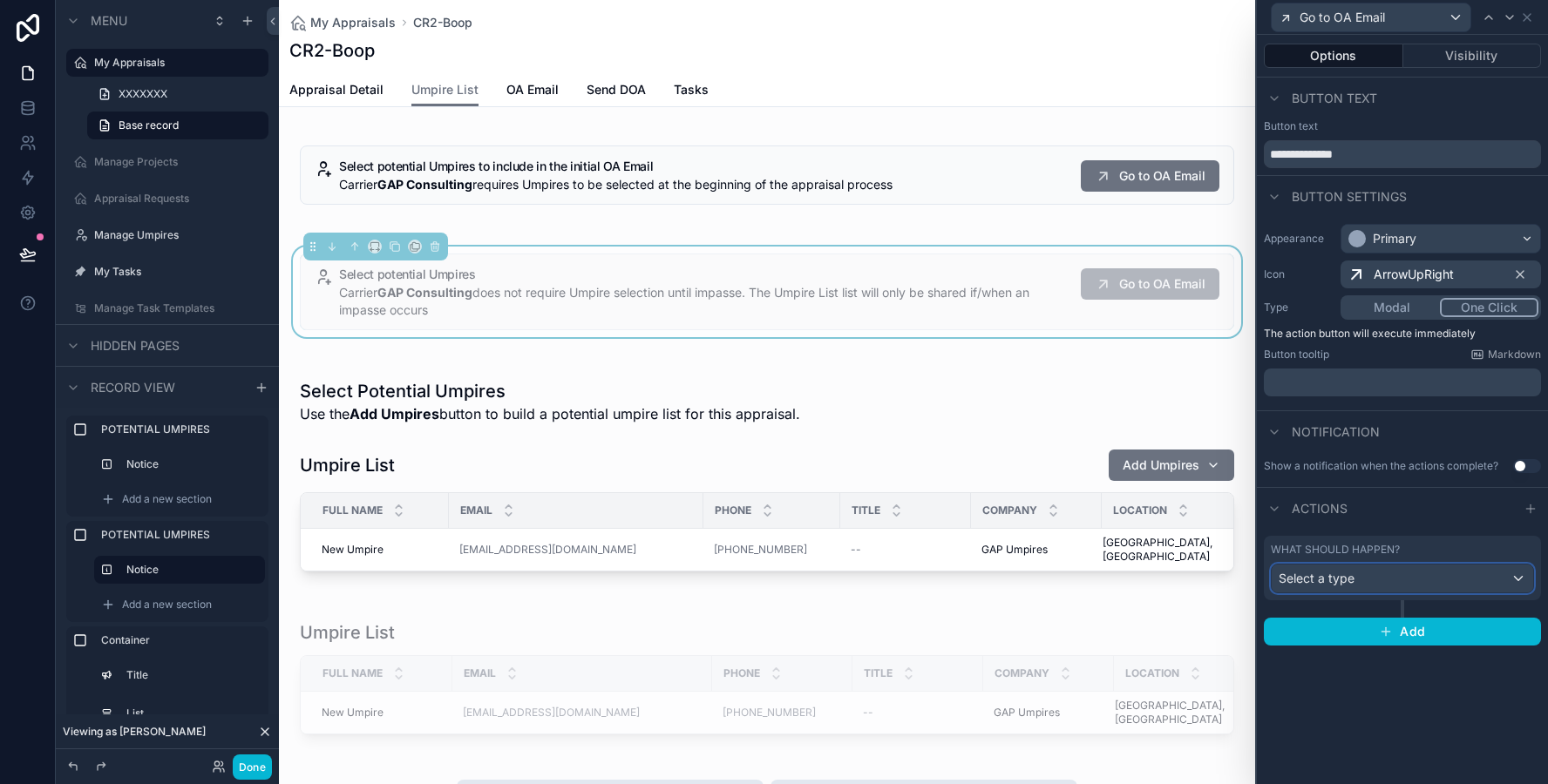
click at [1407, 572] on div "Select a type" at bounding box center [1402, 578] width 261 height 28
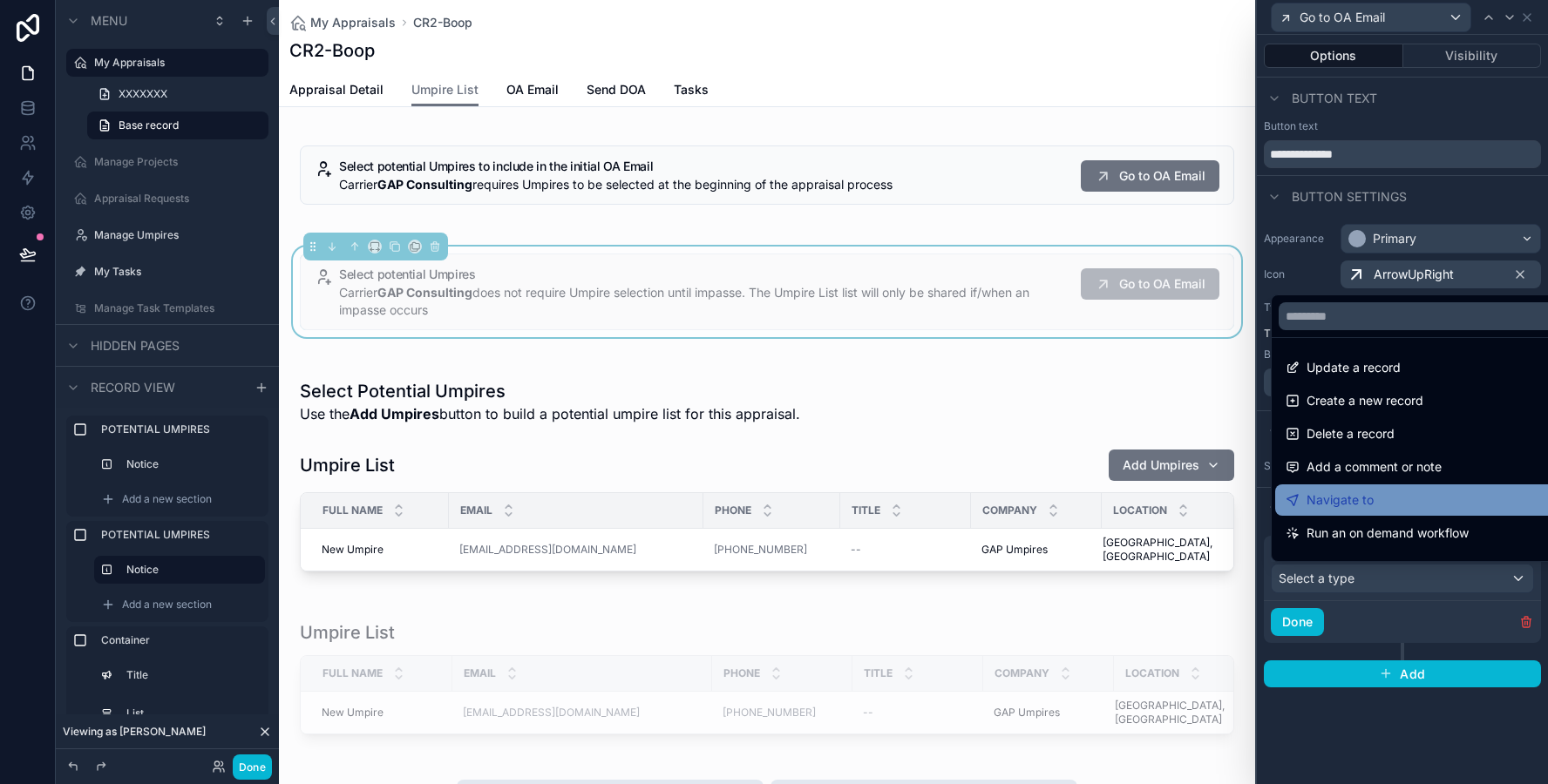
click at [1377, 505] on div "Navigate to" at bounding box center [1422, 499] width 274 height 21
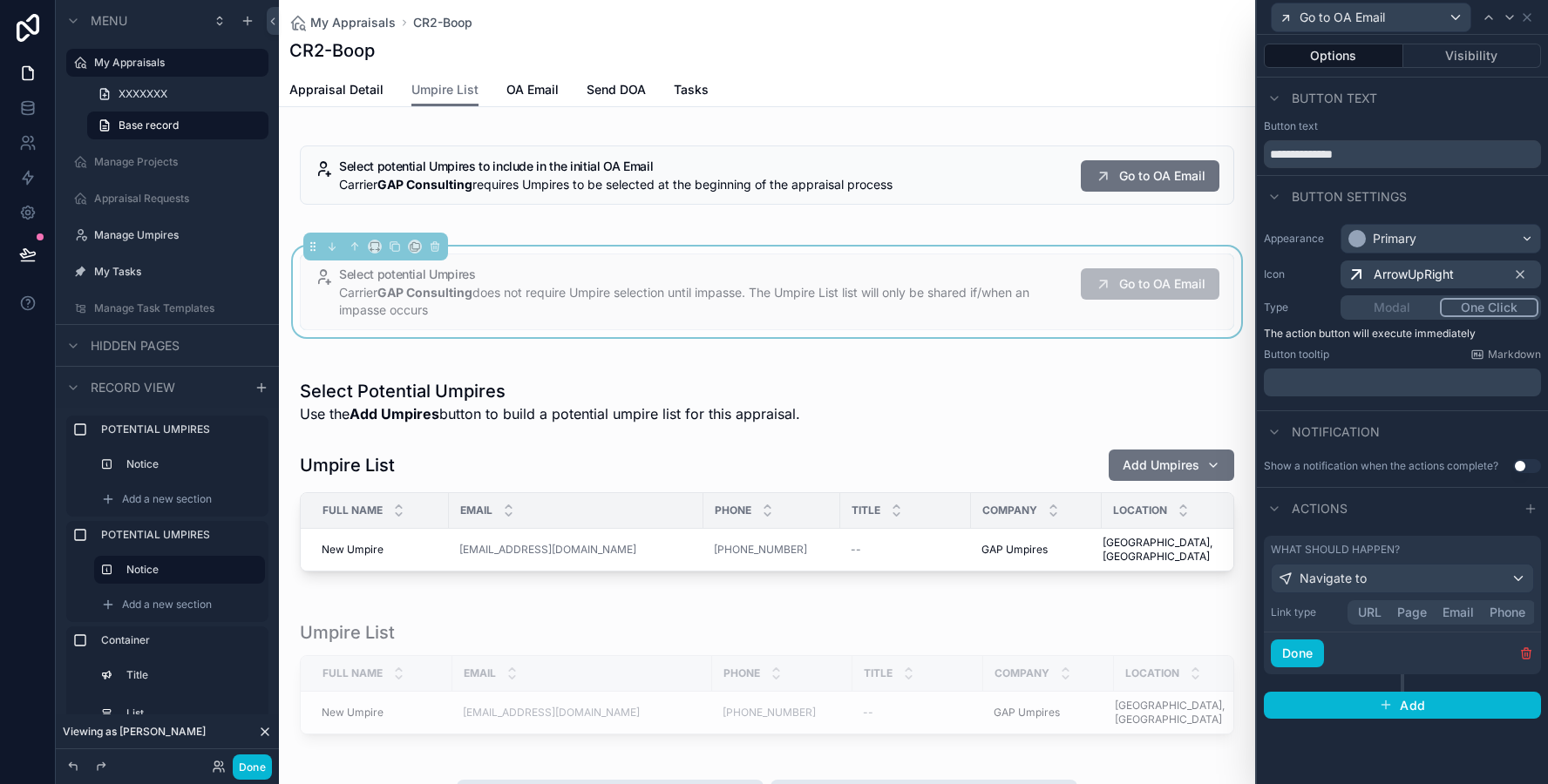
click at [1393, 611] on button "Page" at bounding box center [1412, 612] width 45 height 19
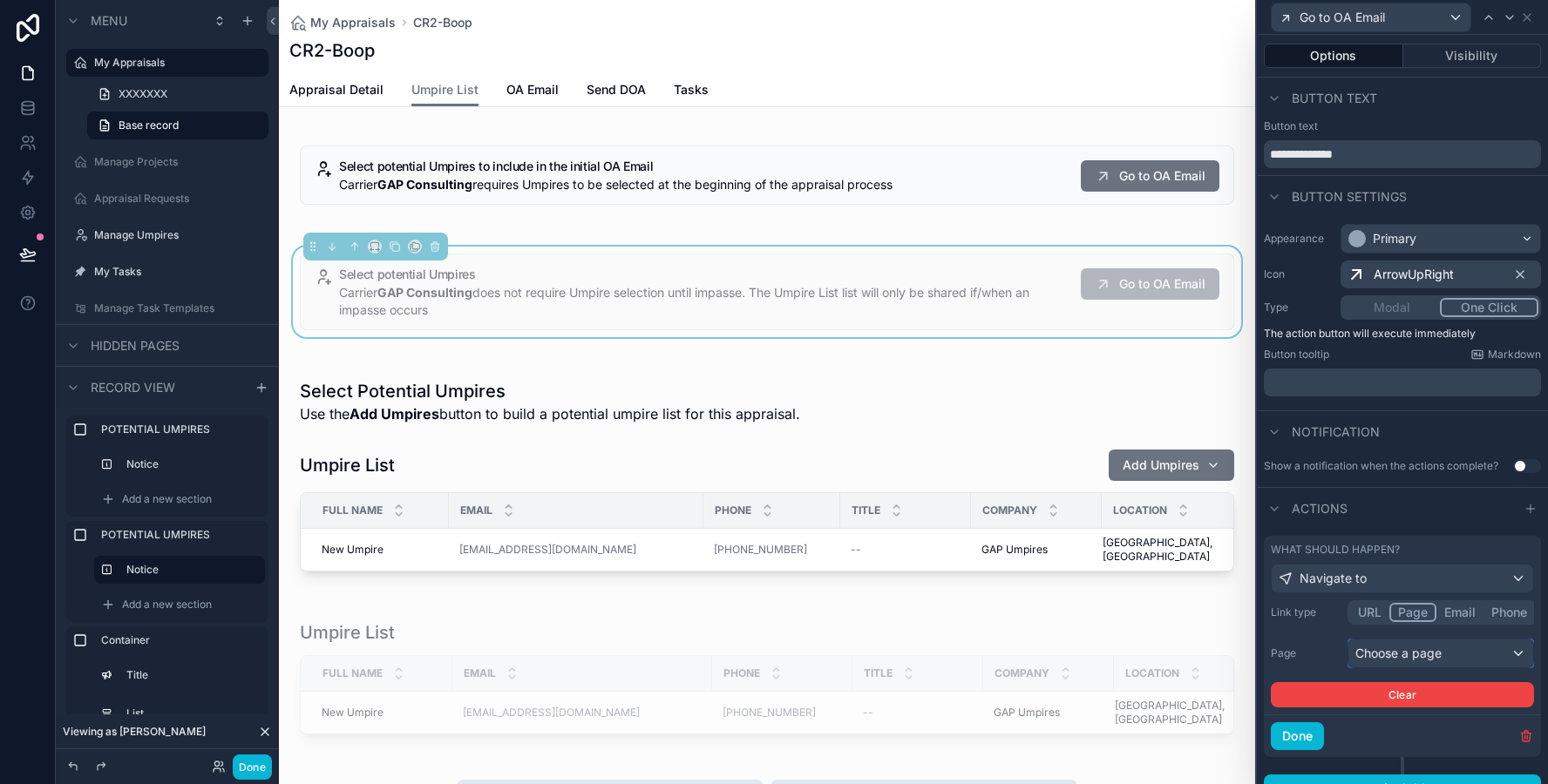
click at [1366, 661] on div "Choose a page" at bounding box center [1440, 653] width 185 height 28
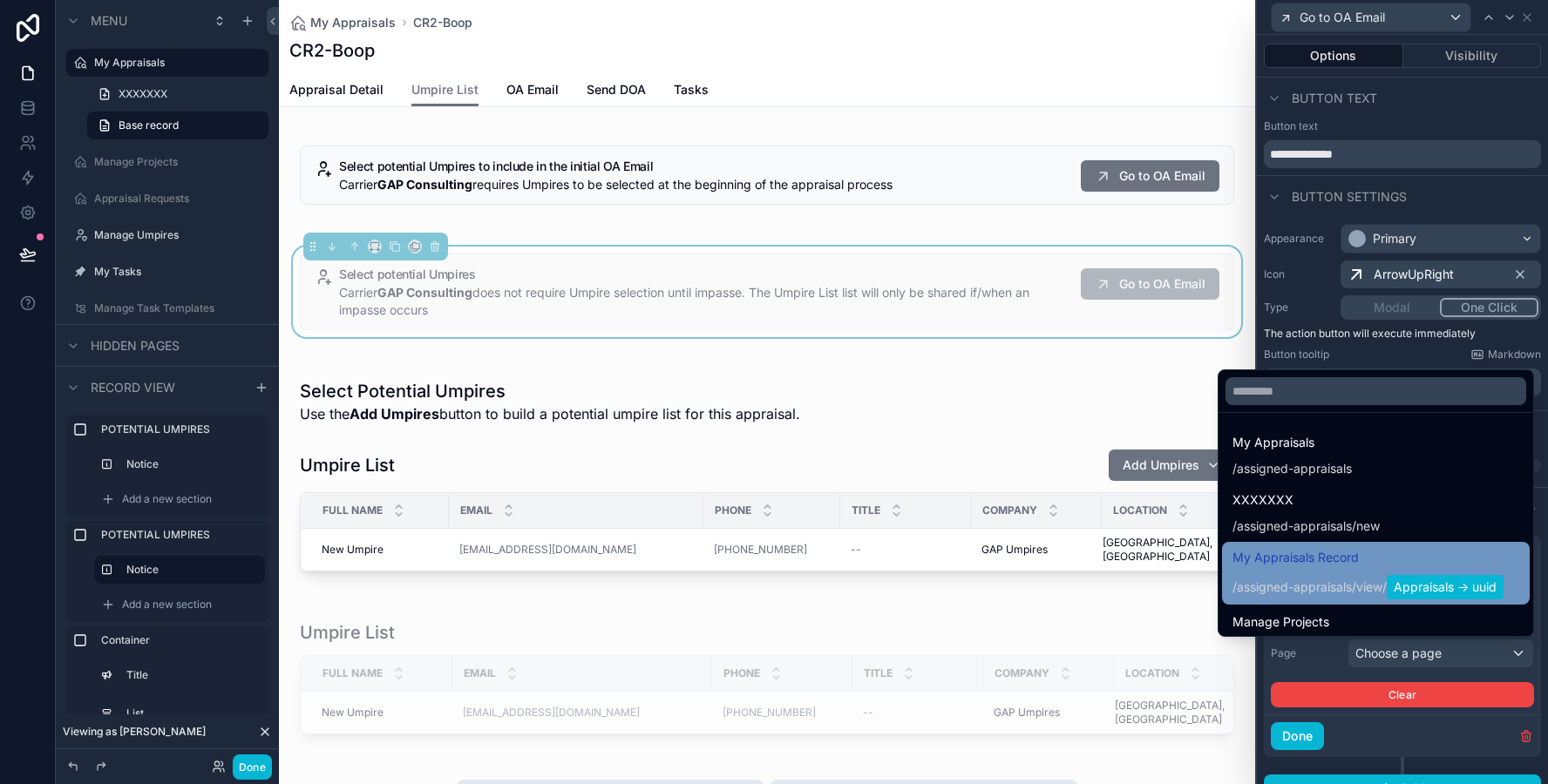
click at [1335, 578] on span "assigned-appraisals" at bounding box center [1294, 587] width 115 height 17
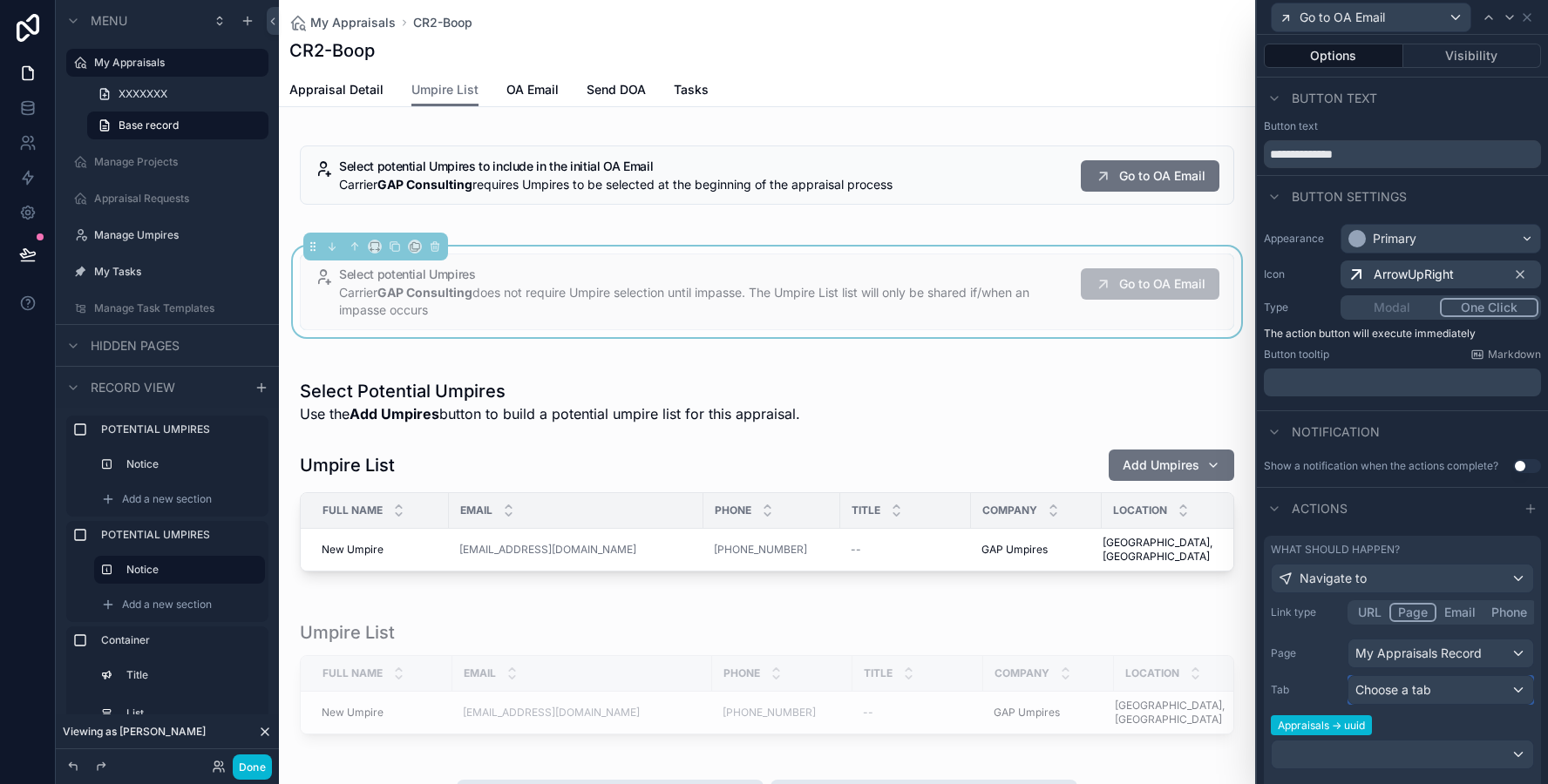
click at [1369, 689] on span "Choose a tab" at bounding box center [1392, 689] width 75 height 15
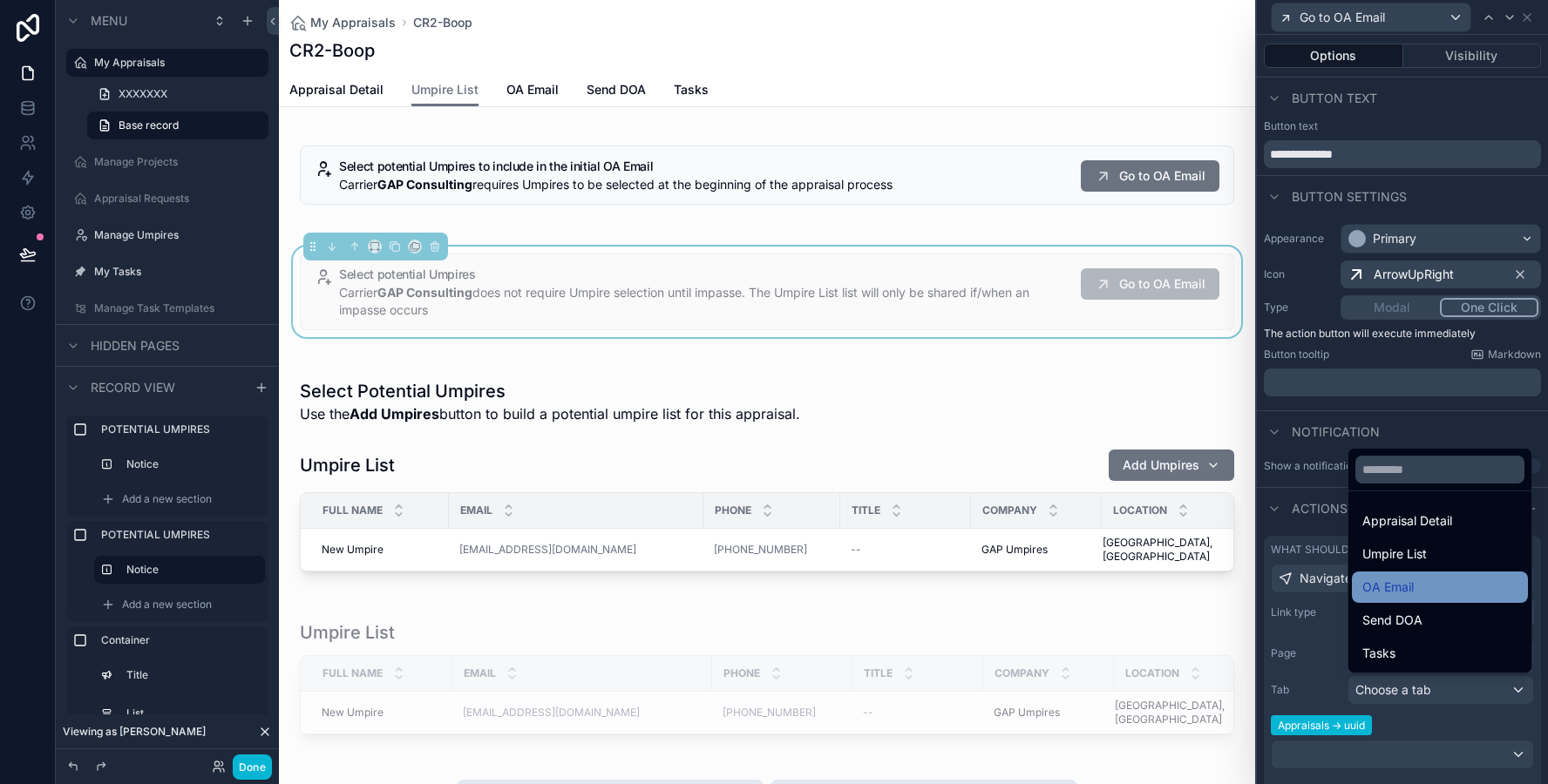
click at [1392, 591] on span "OA Email" at bounding box center [1388, 587] width 52 height 21
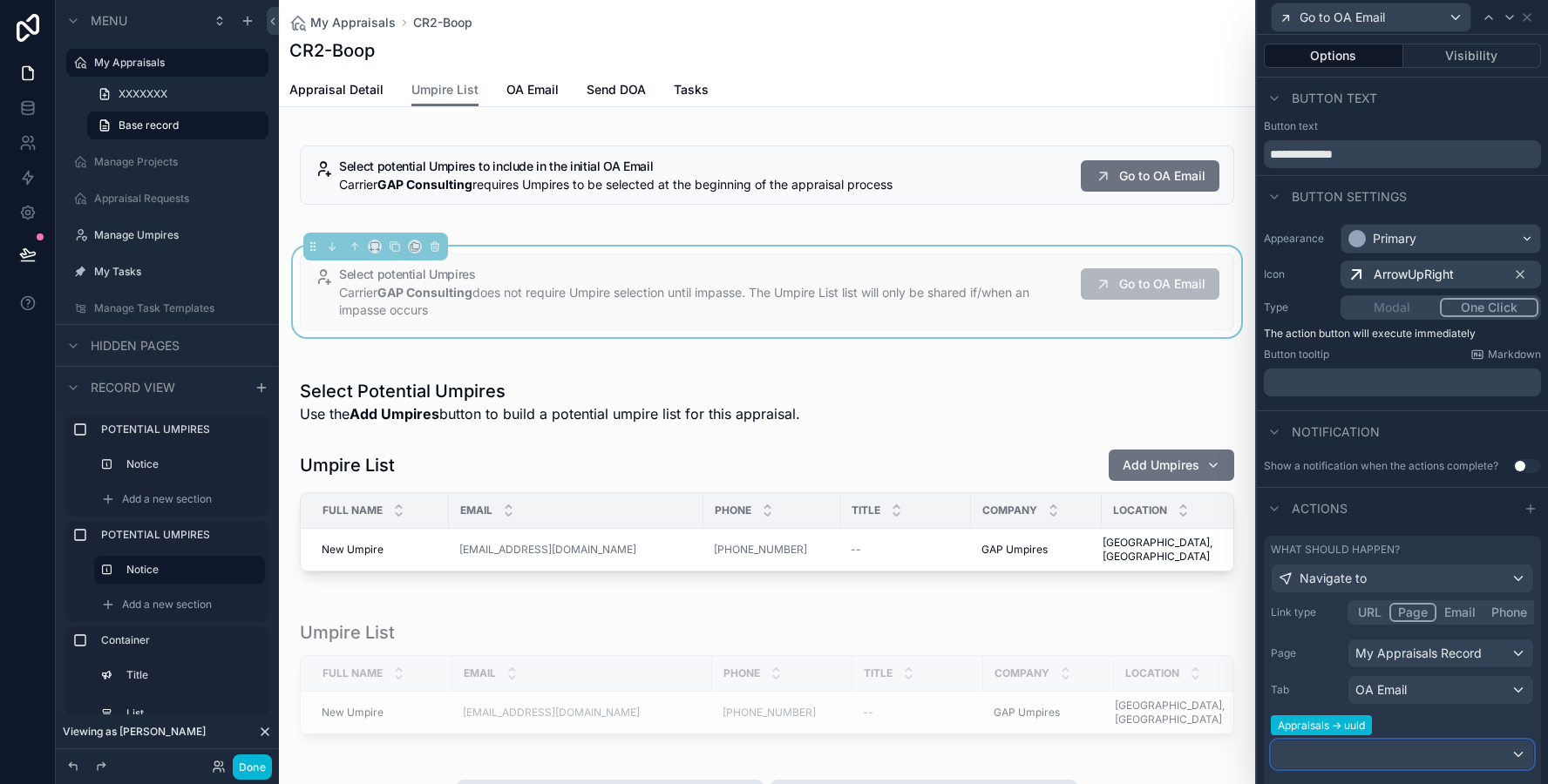
click at [1343, 755] on div at bounding box center [1402, 754] width 261 height 28
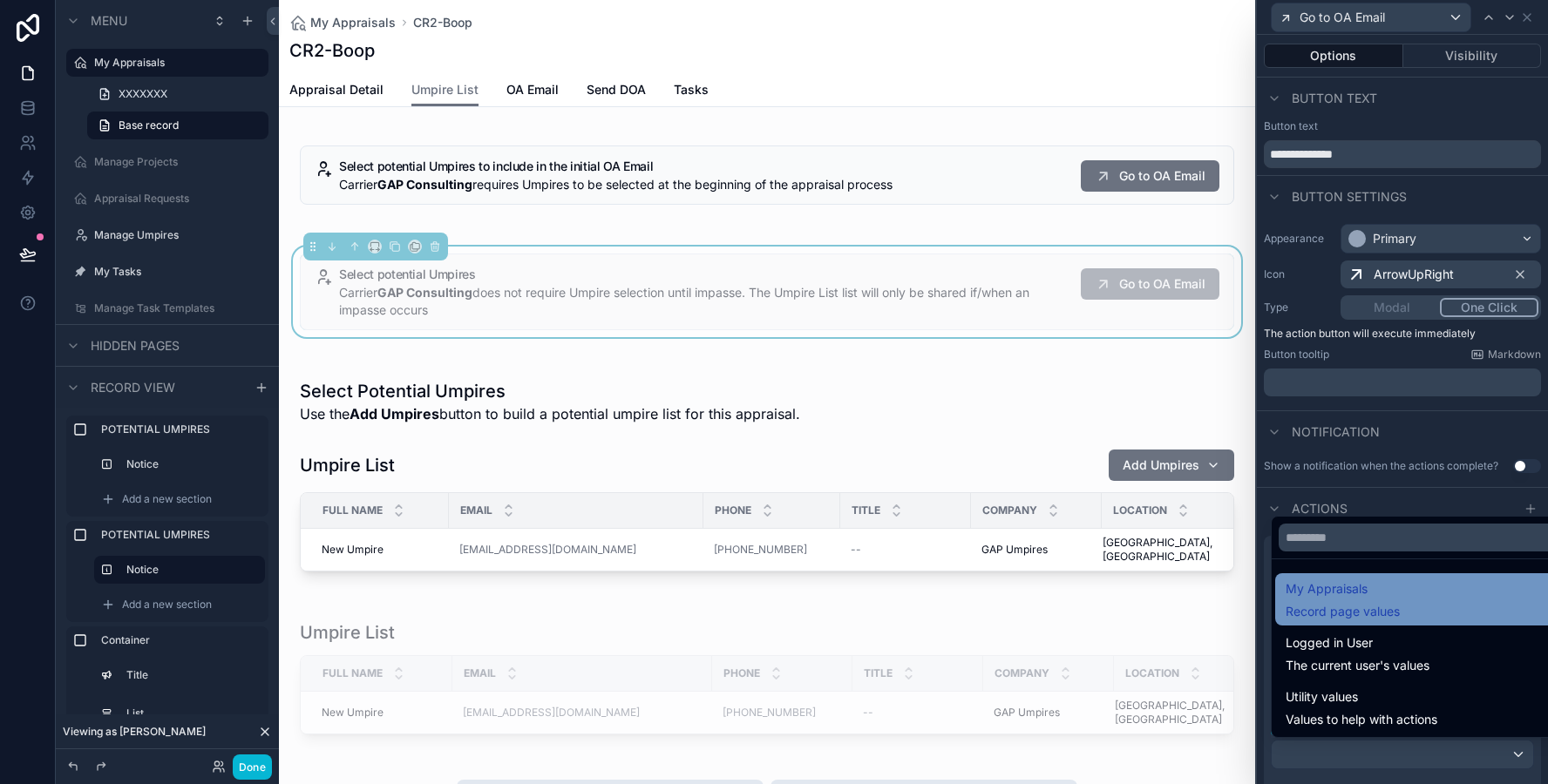
click at [1363, 615] on span "Record page values" at bounding box center [1342, 611] width 115 height 17
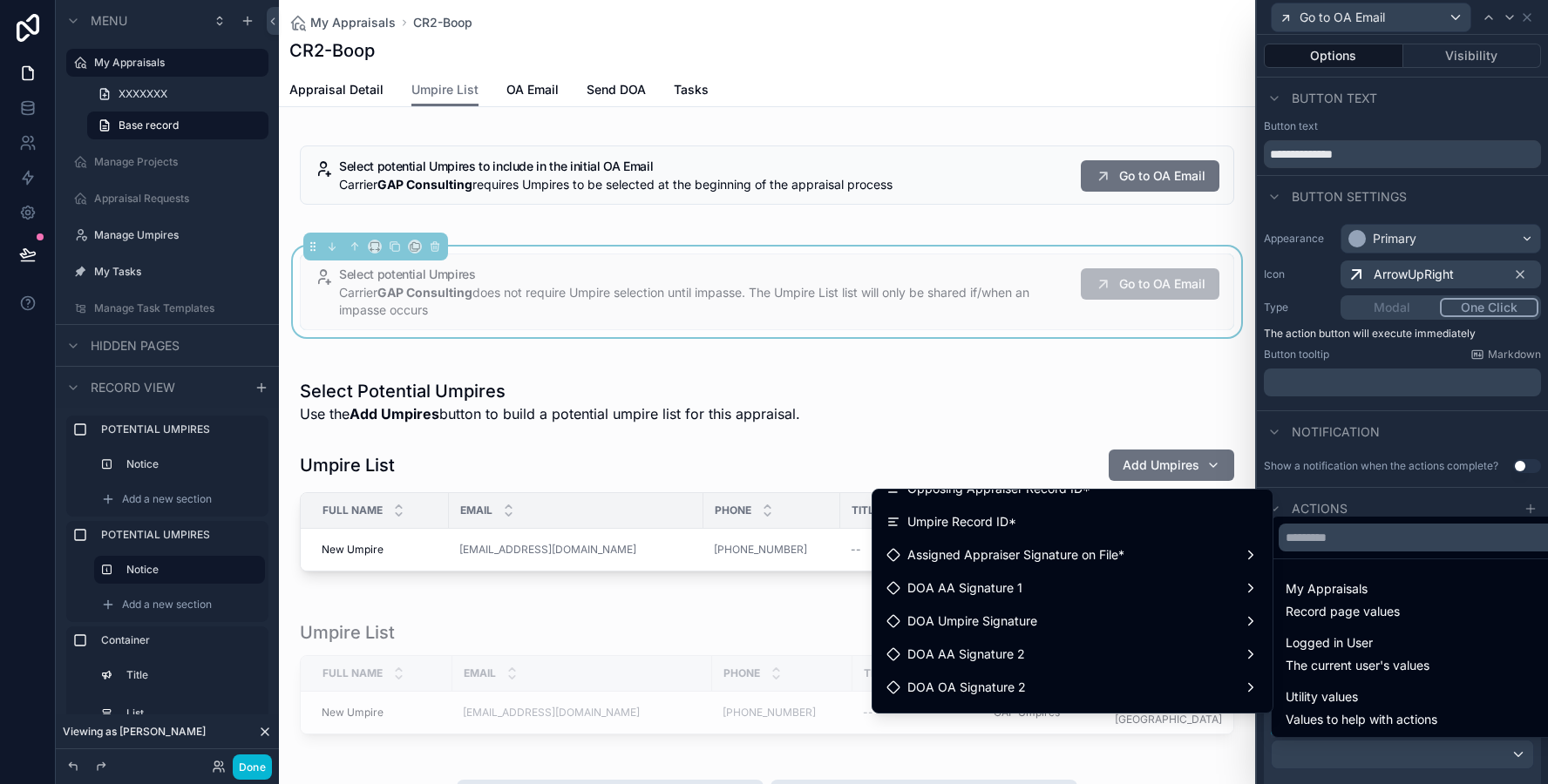
scroll to position [2530, 0]
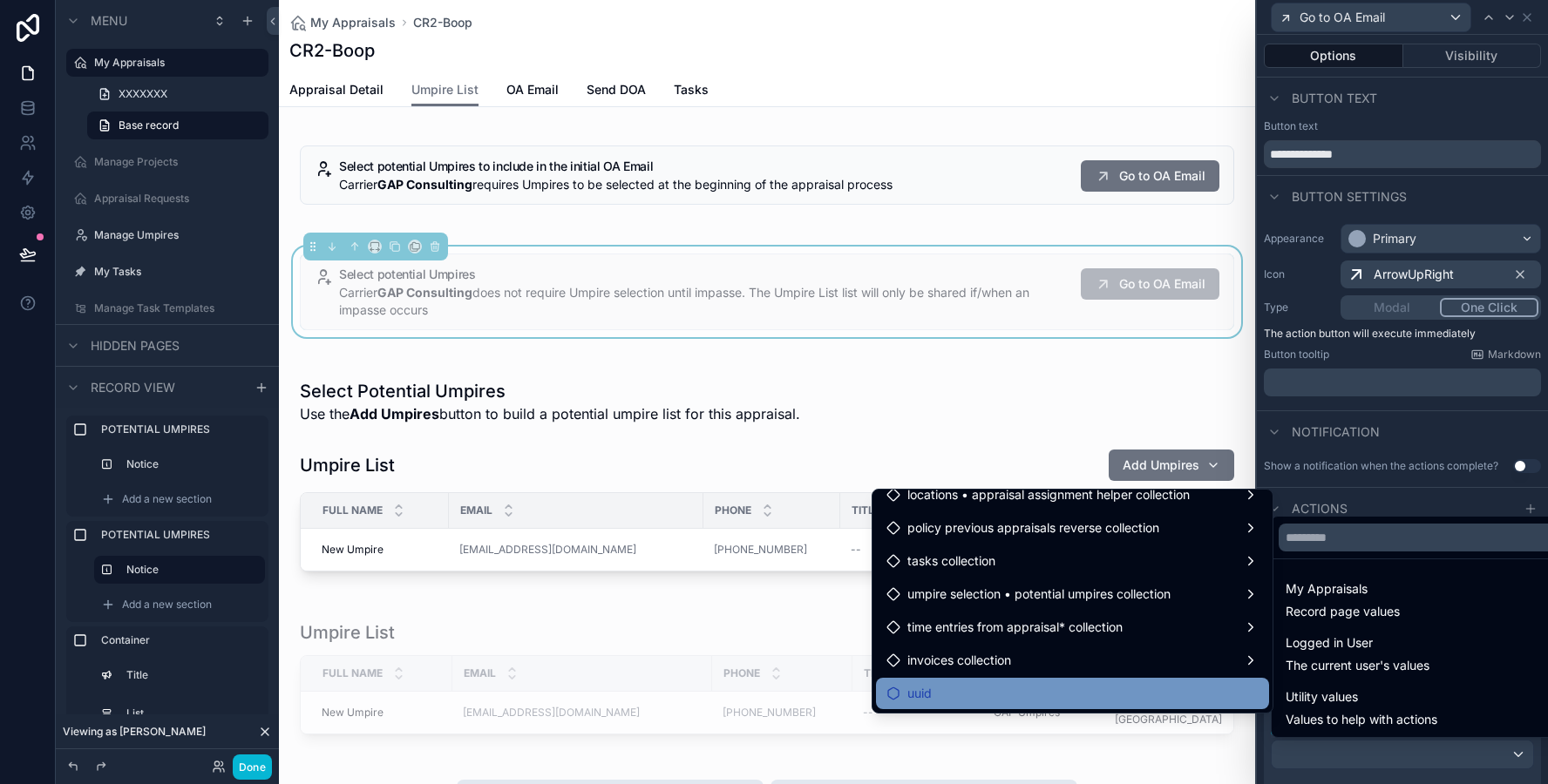
click at [1048, 707] on div "uuid" at bounding box center [1072, 693] width 393 height 31
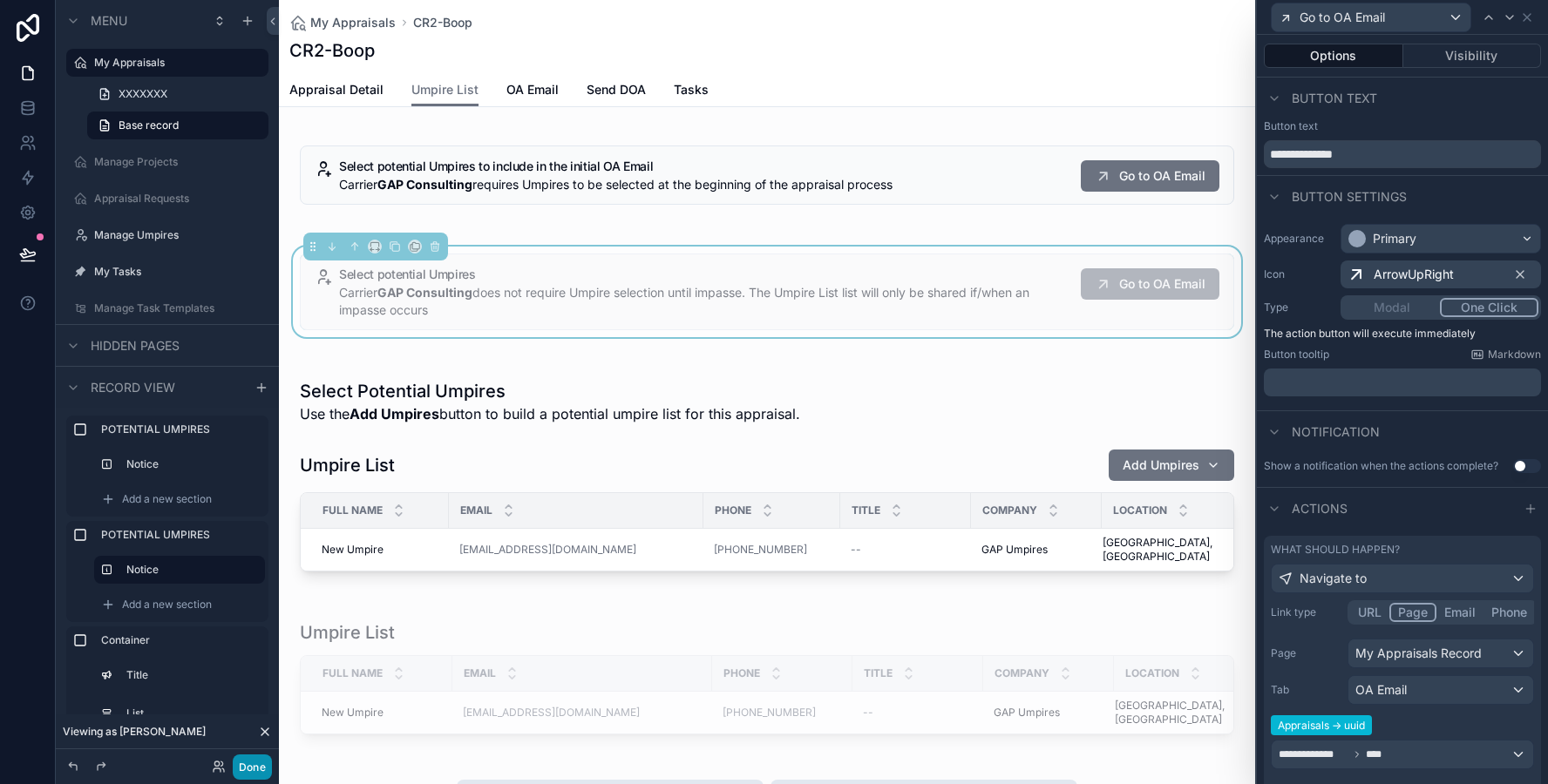
click at [256, 771] on button "Done" at bounding box center [252, 768] width 39 height 25
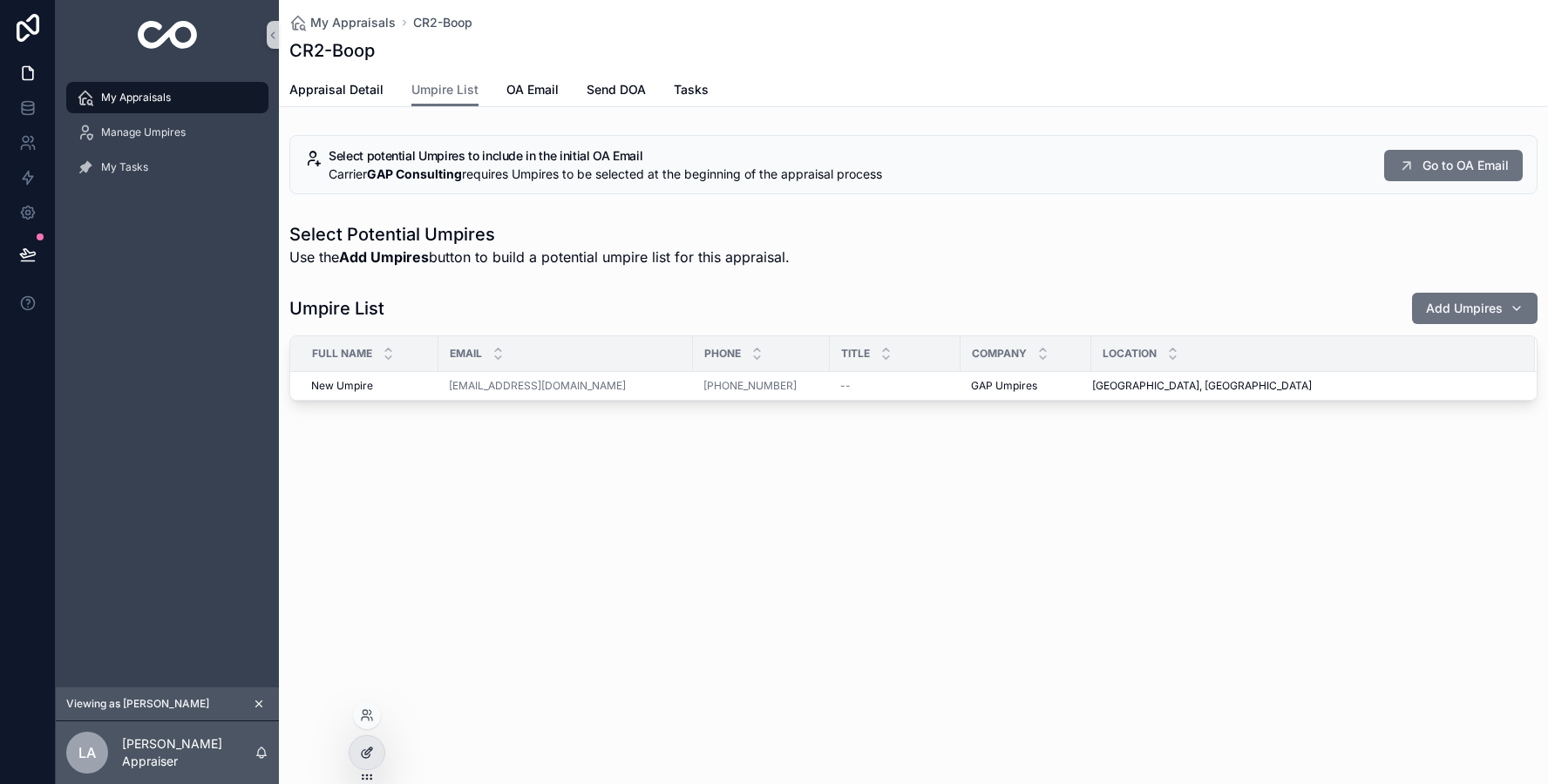
click at [359, 749] on div at bounding box center [367, 753] width 35 height 33
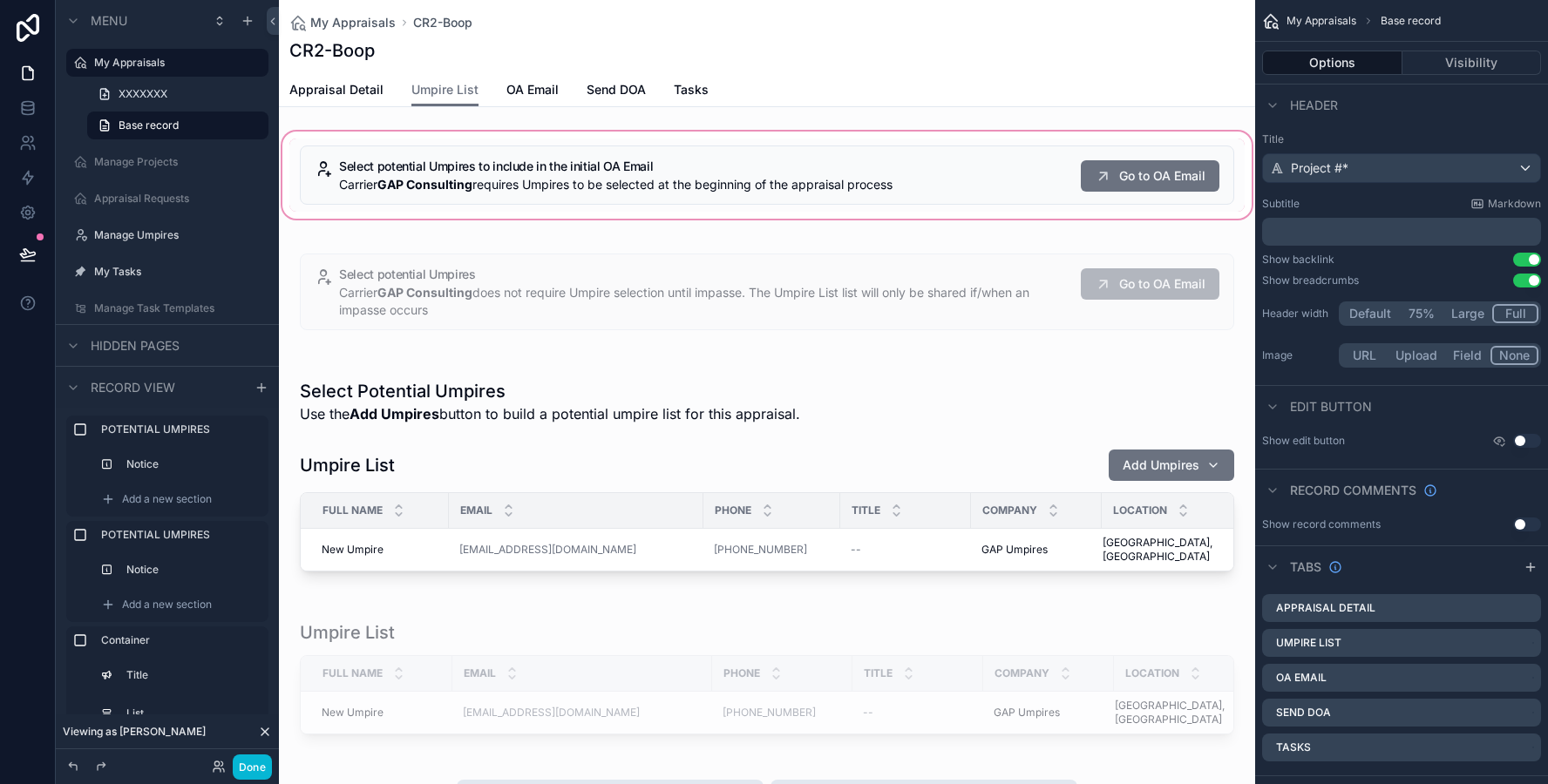
click at [961, 168] on div "scrollable content" at bounding box center [767, 175] width 976 height 94
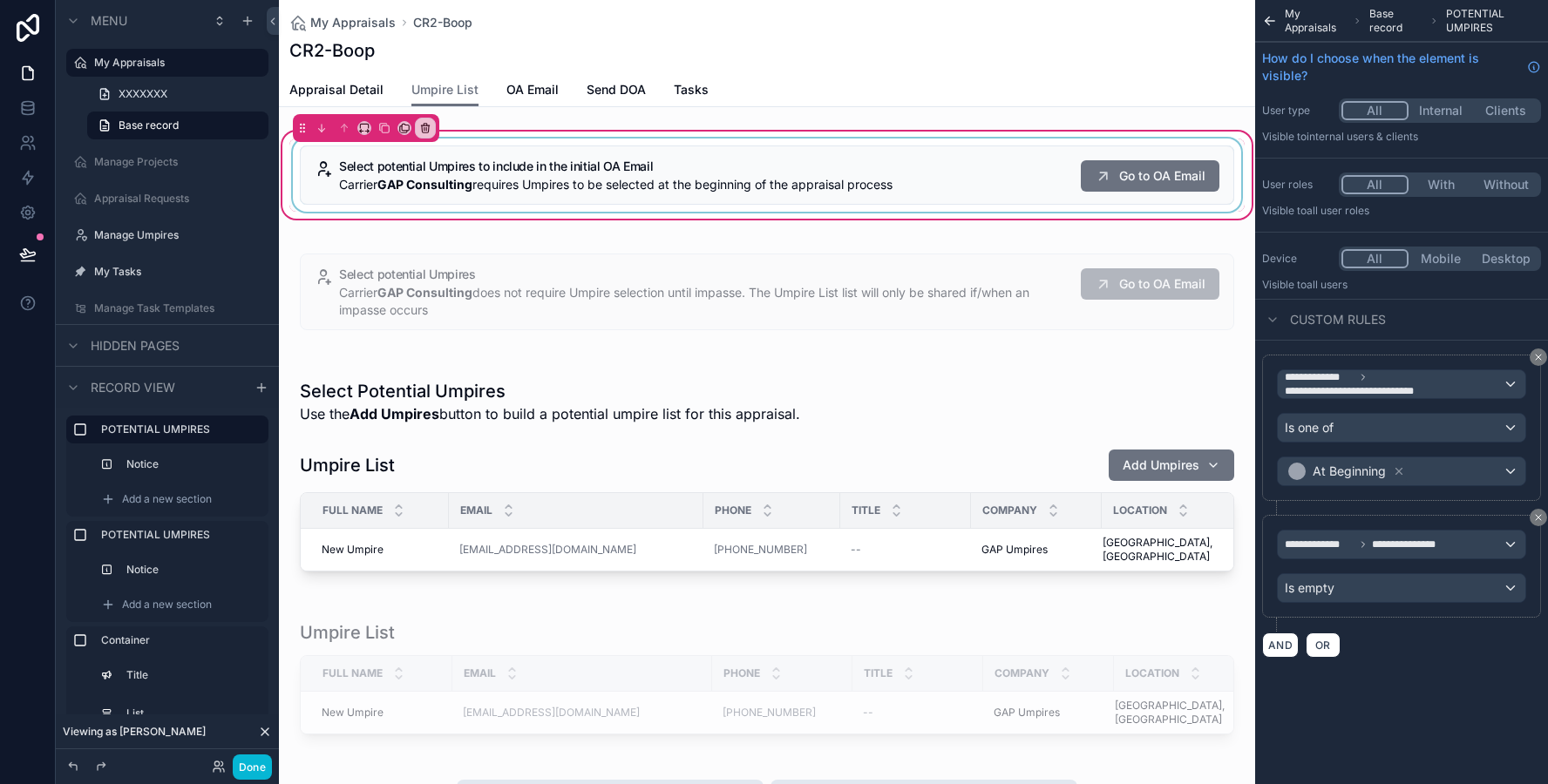
click at [953, 176] on div "scrollable content" at bounding box center [767, 175] width 955 height 73
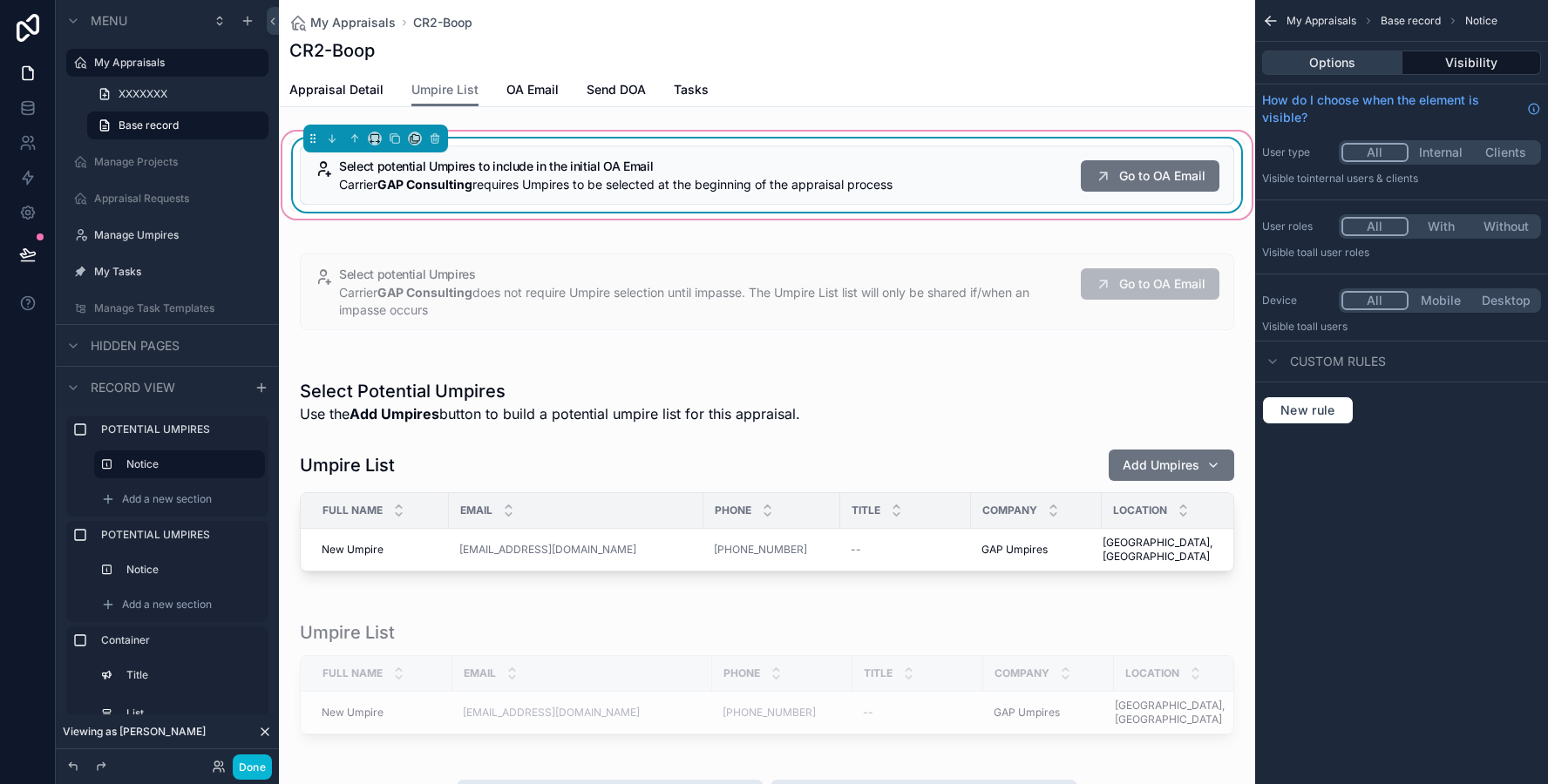
click at [1354, 61] on button "Options" at bounding box center [1332, 63] width 140 height 25
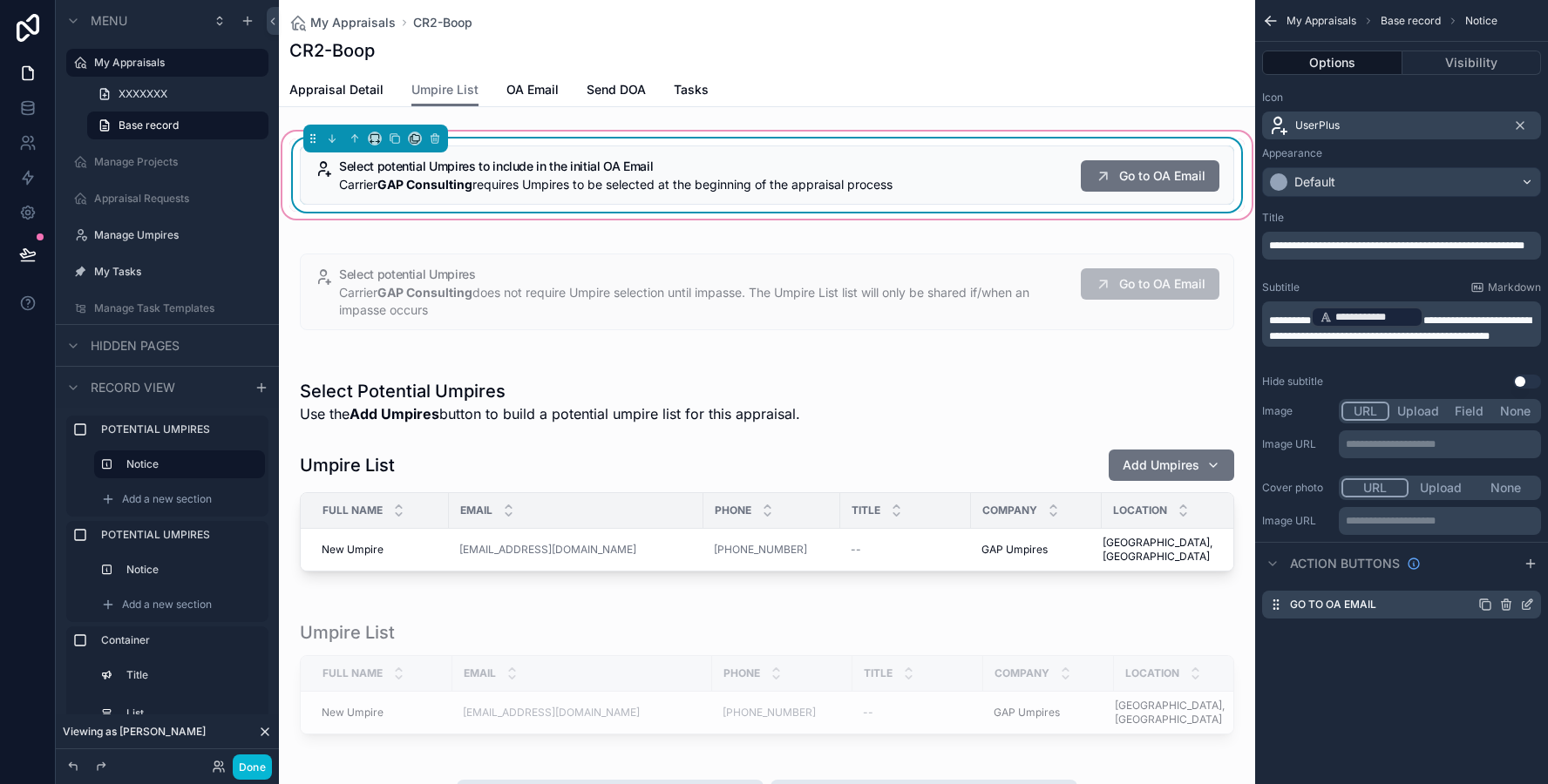
click at [1523, 599] on icon "scrollable content" at bounding box center [1526, 604] width 14 height 14
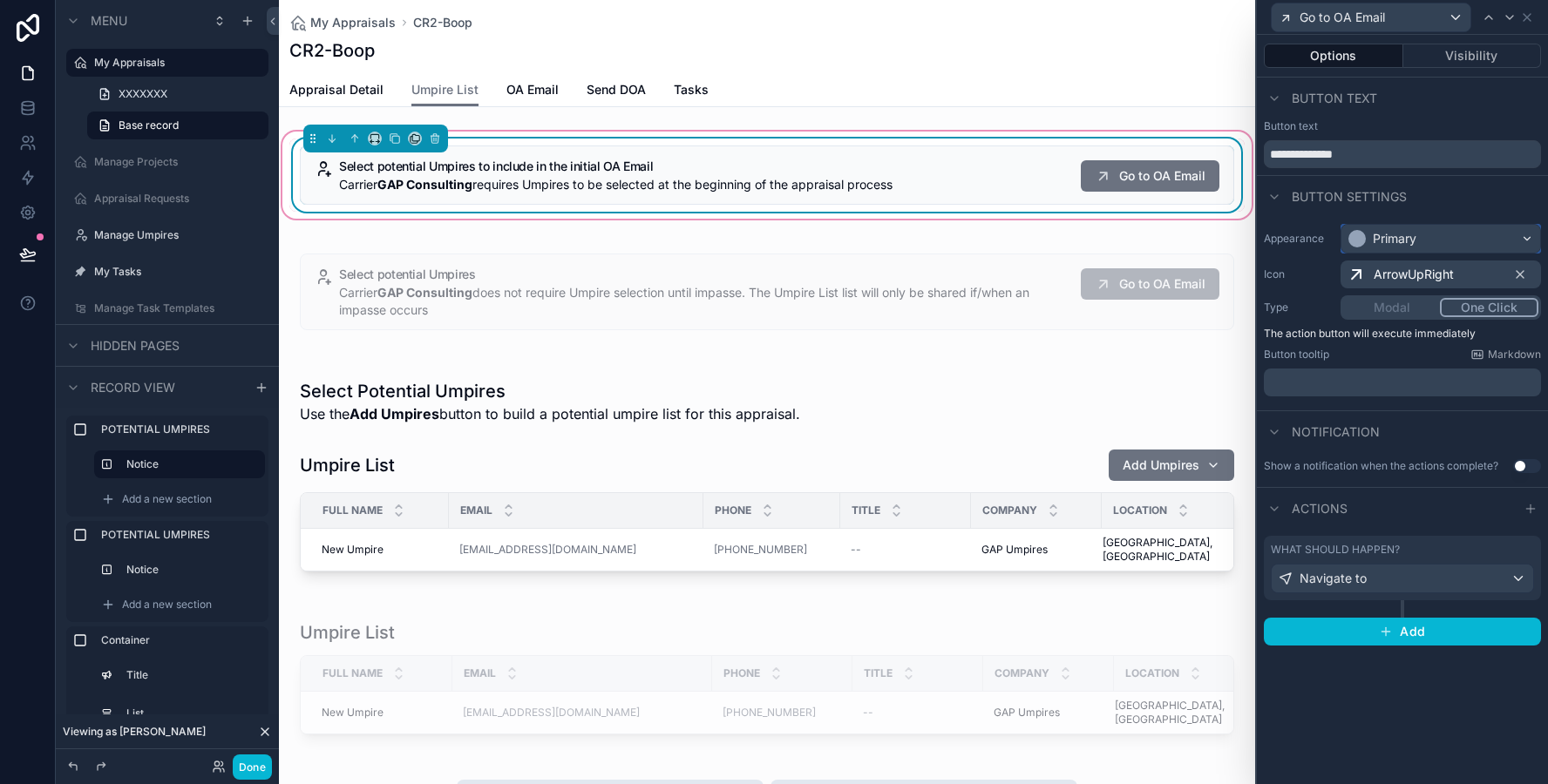
click at [1414, 243] on div "Primary" at bounding box center [1394, 238] width 44 height 17
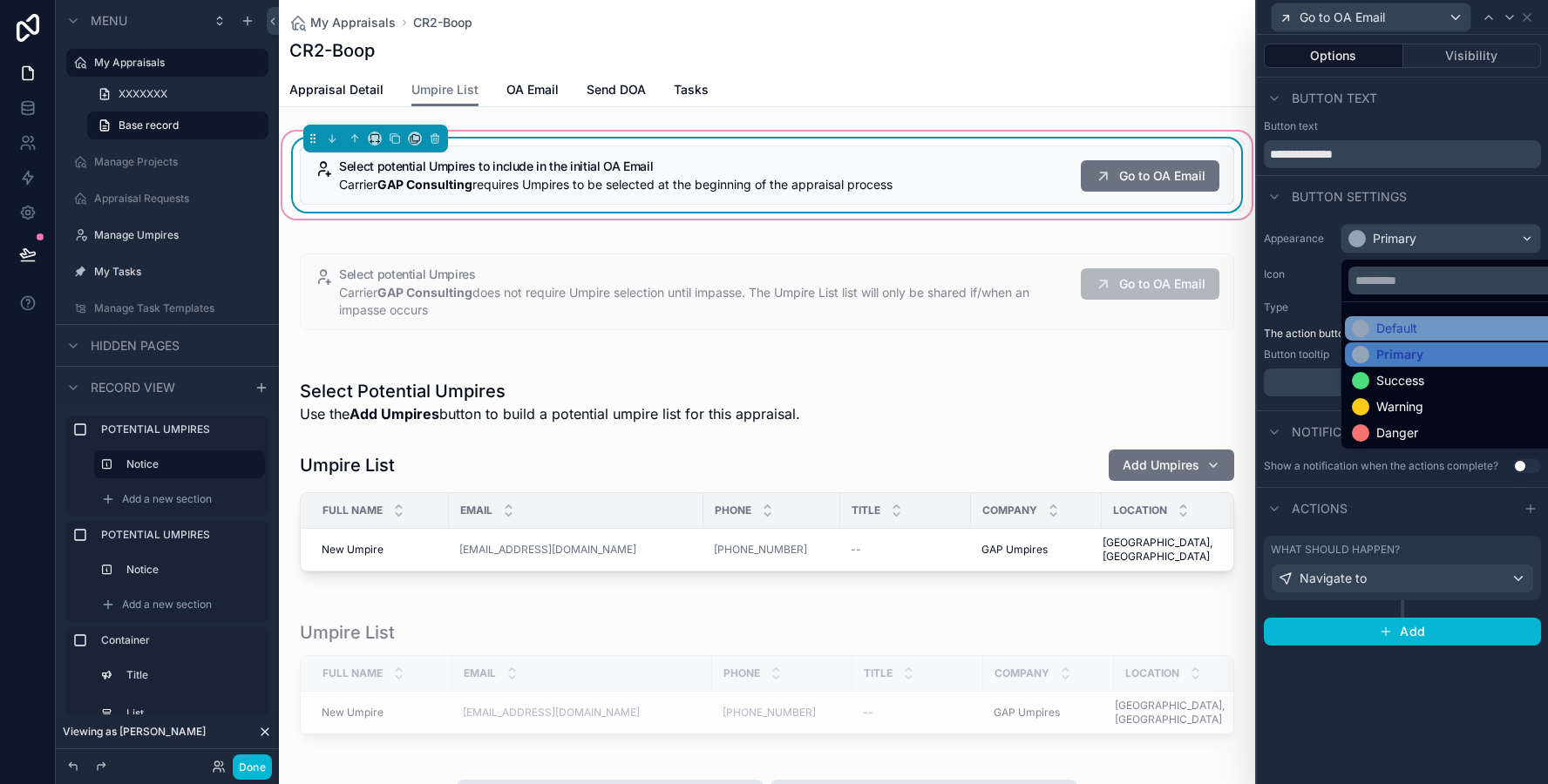
click at [1408, 322] on div "Default" at bounding box center [1396, 328] width 41 height 17
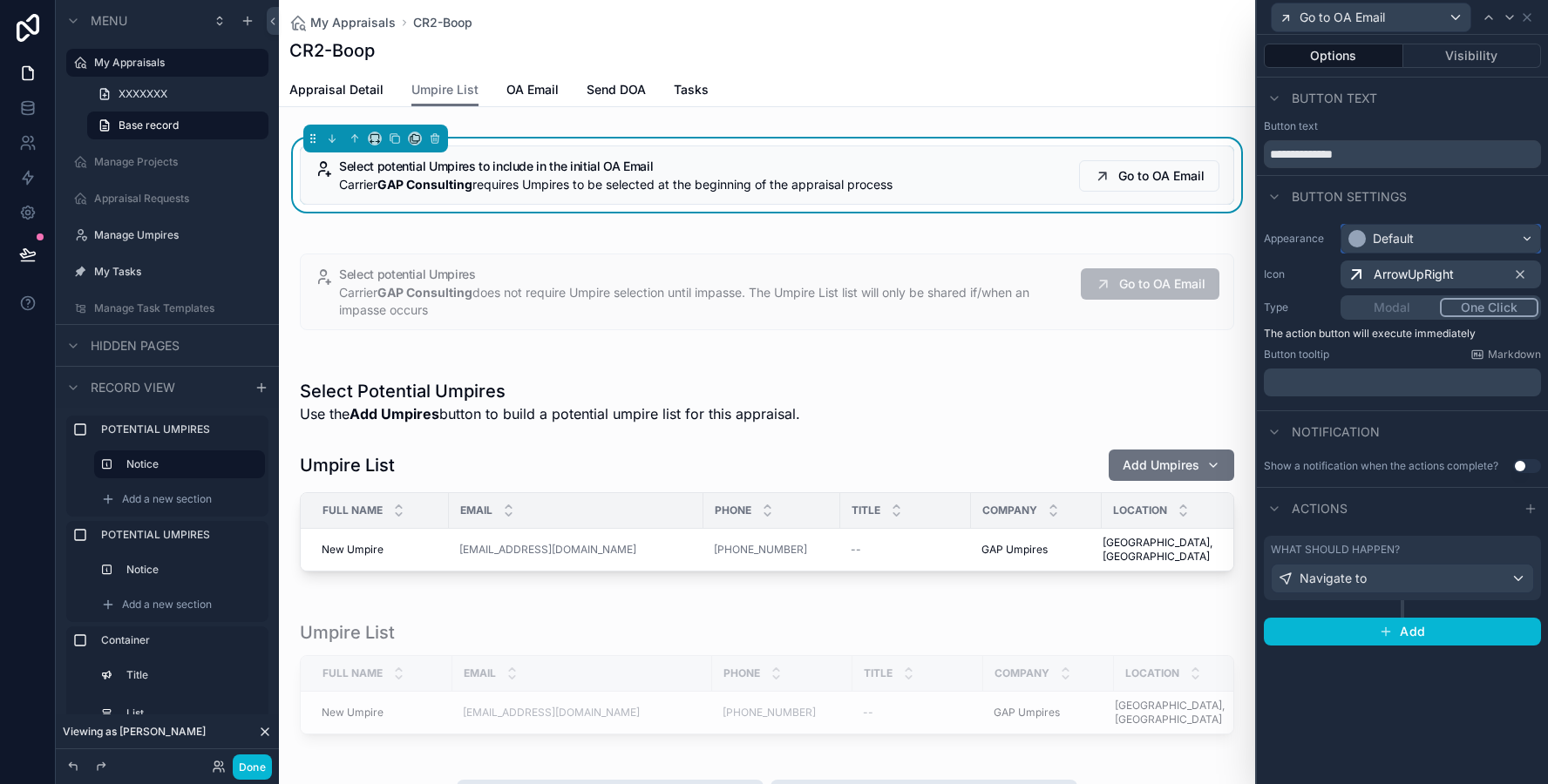
click at [1424, 239] on div "Default" at bounding box center [1441, 238] width 198 height 28
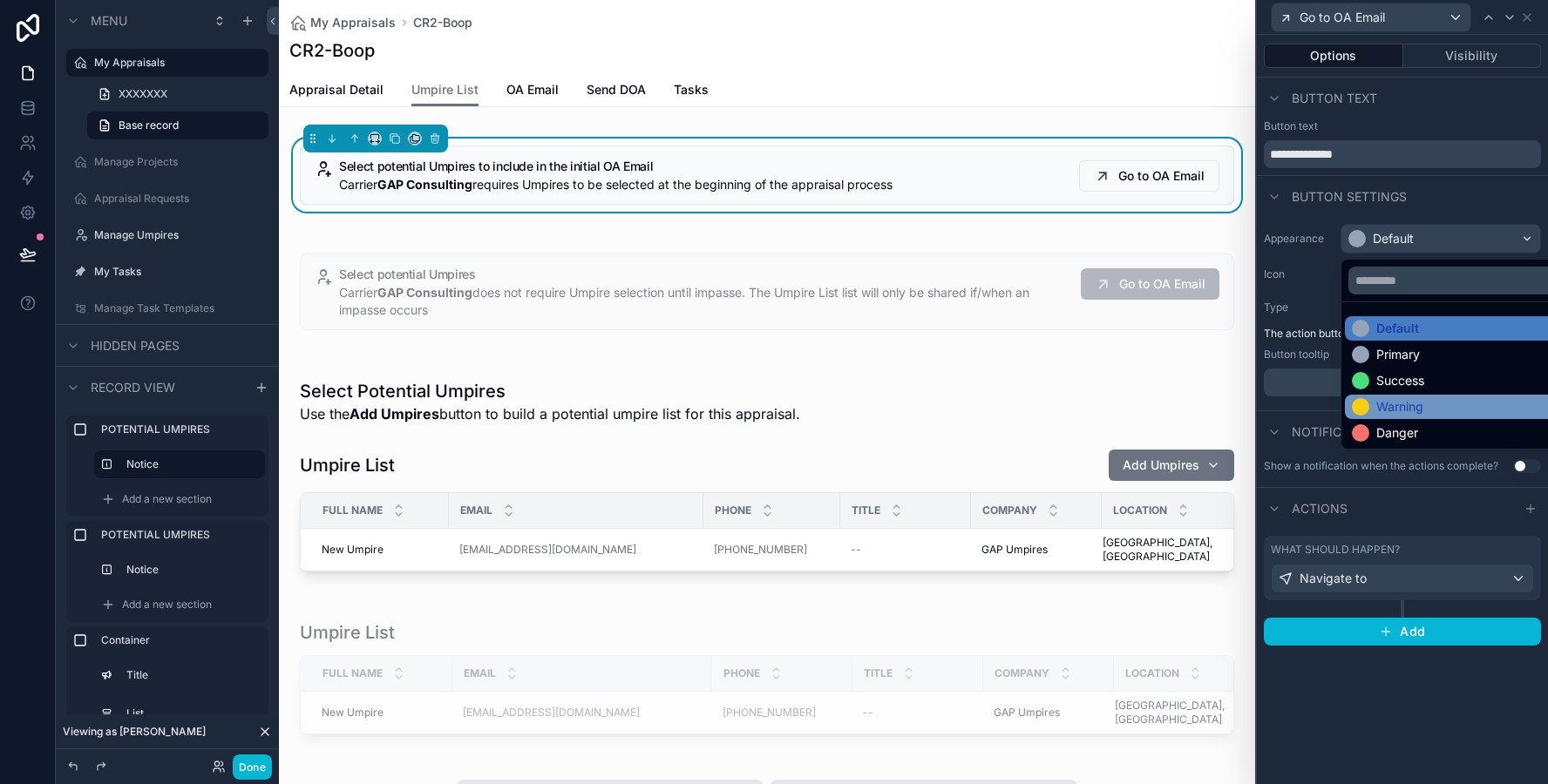
click at [1395, 408] on div "Warning" at bounding box center [1400, 407] width 47 height 17
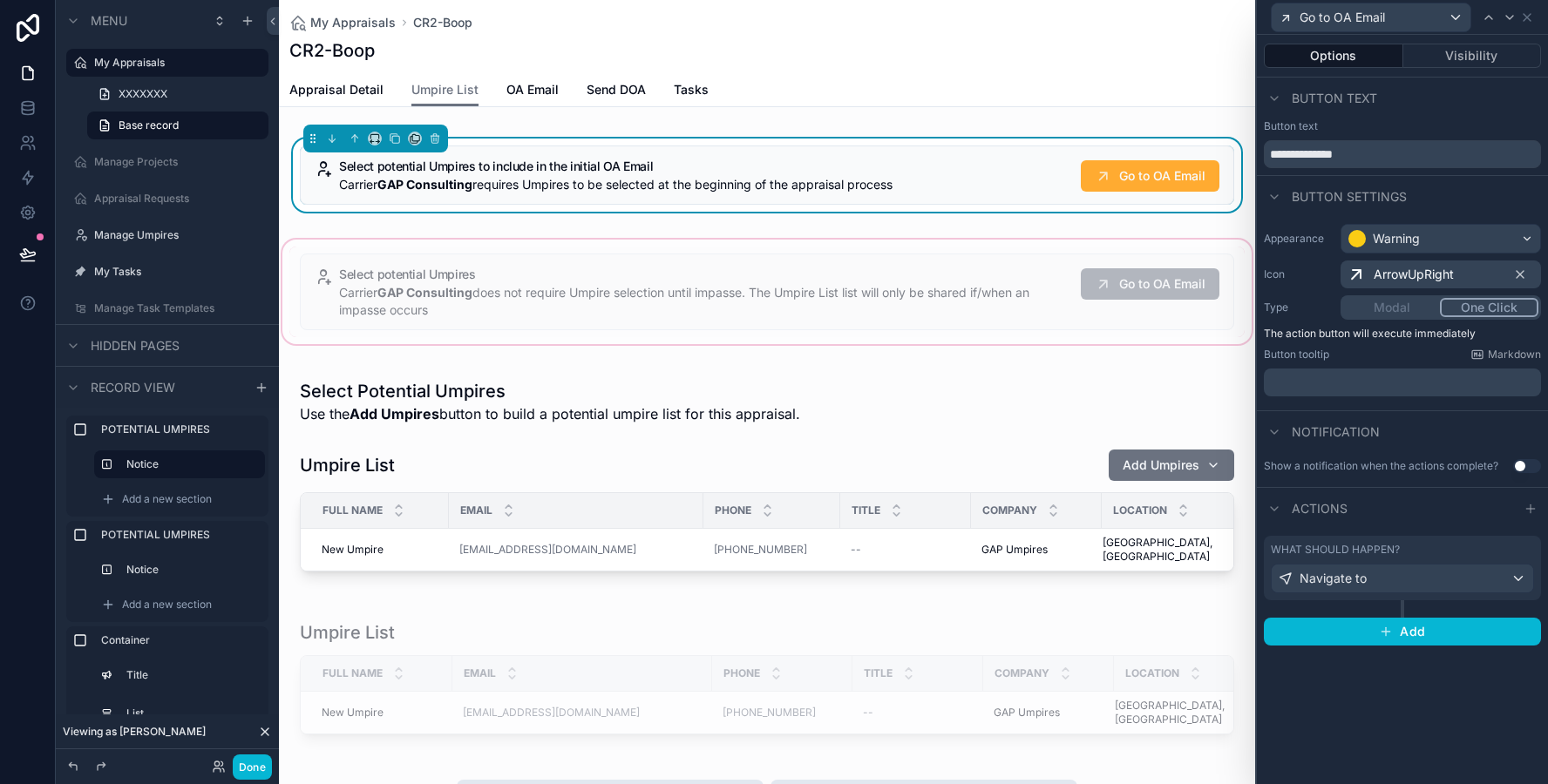
click at [720, 322] on div "scrollable content" at bounding box center [767, 292] width 976 height 112
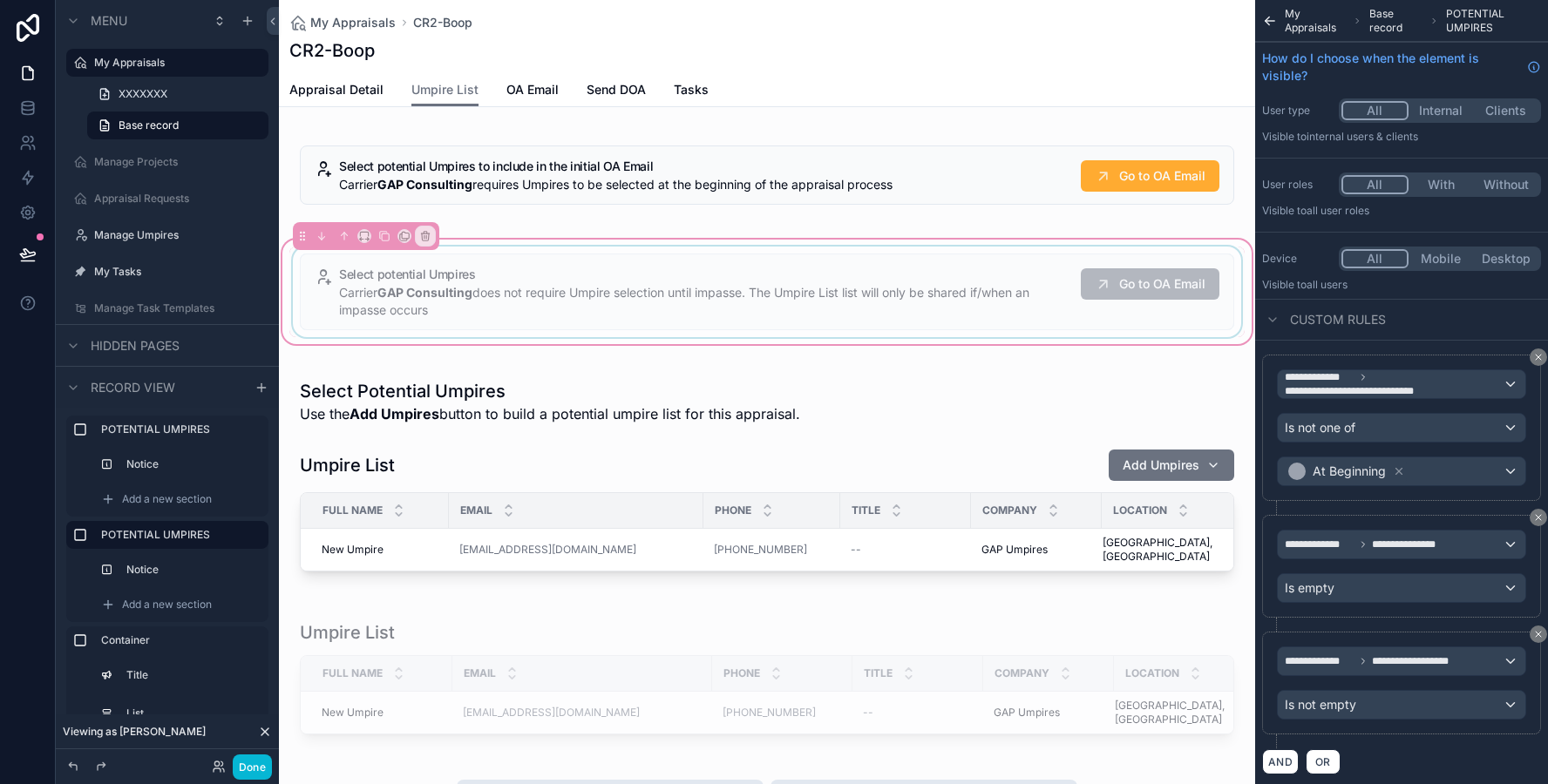
click at [749, 295] on div "scrollable content" at bounding box center [767, 292] width 955 height 91
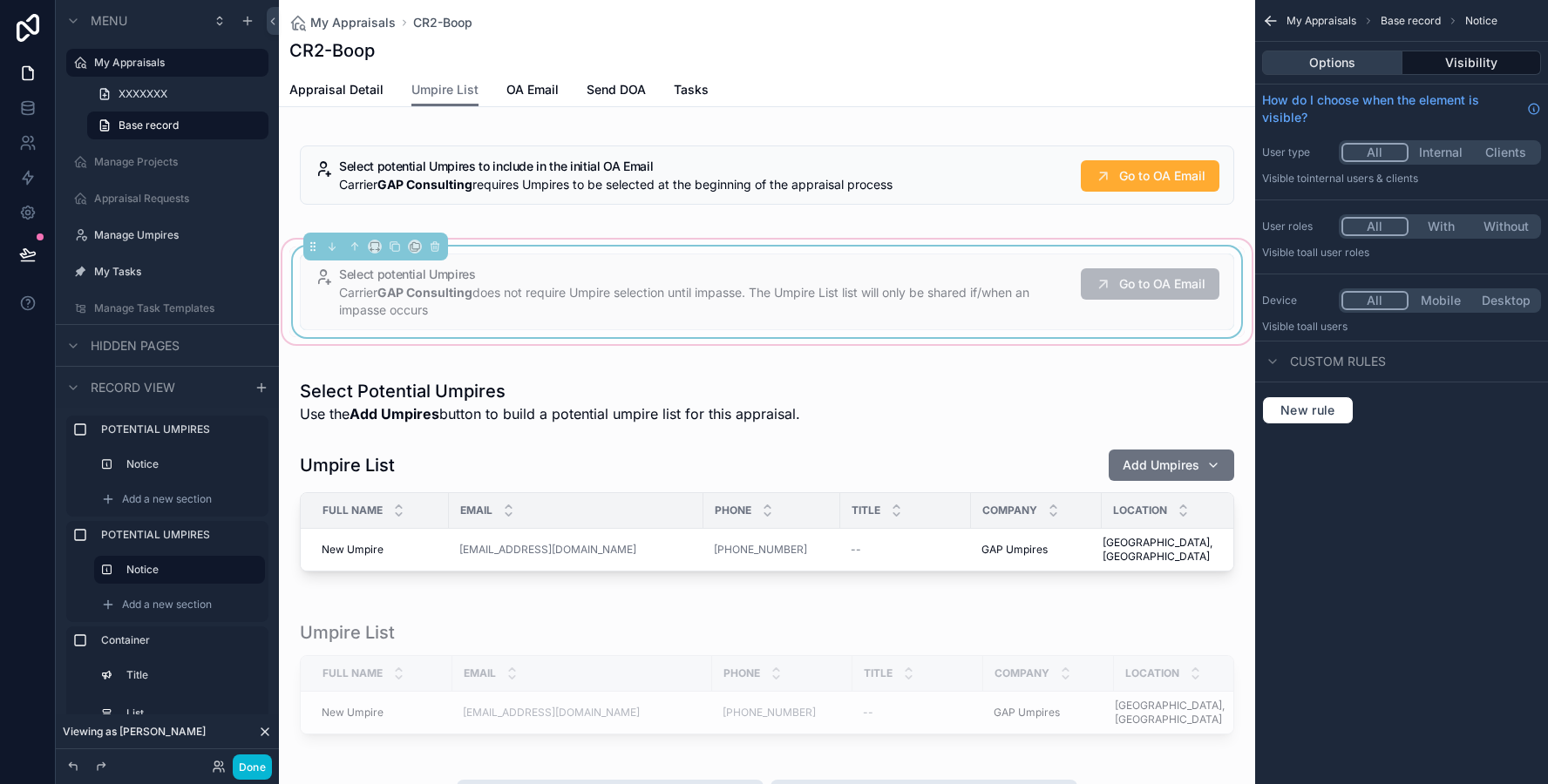
click at [1325, 64] on button "Options" at bounding box center [1332, 63] width 140 height 25
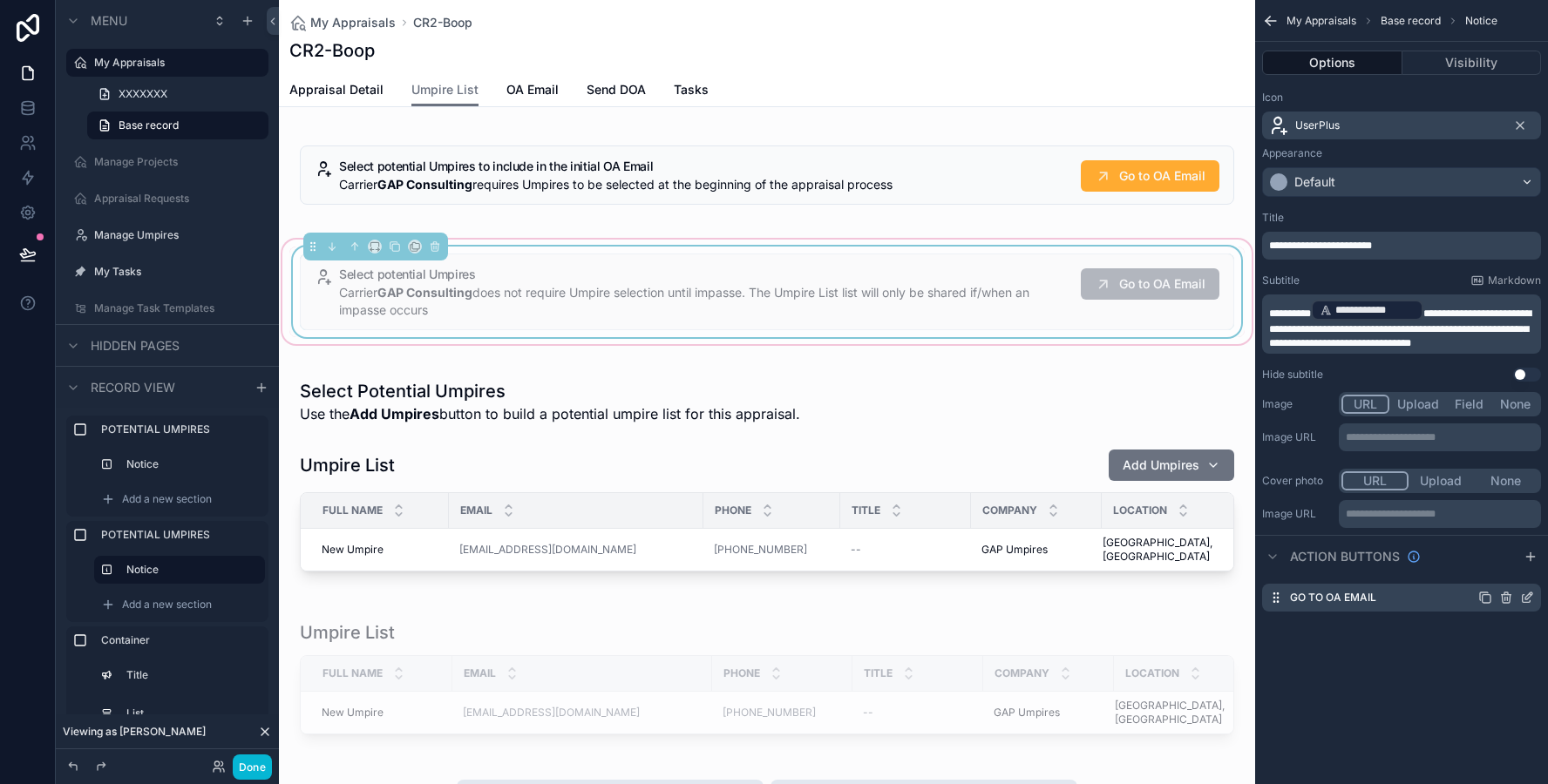
click at [1527, 598] on icon "scrollable content" at bounding box center [1526, 598] width 14 height 14
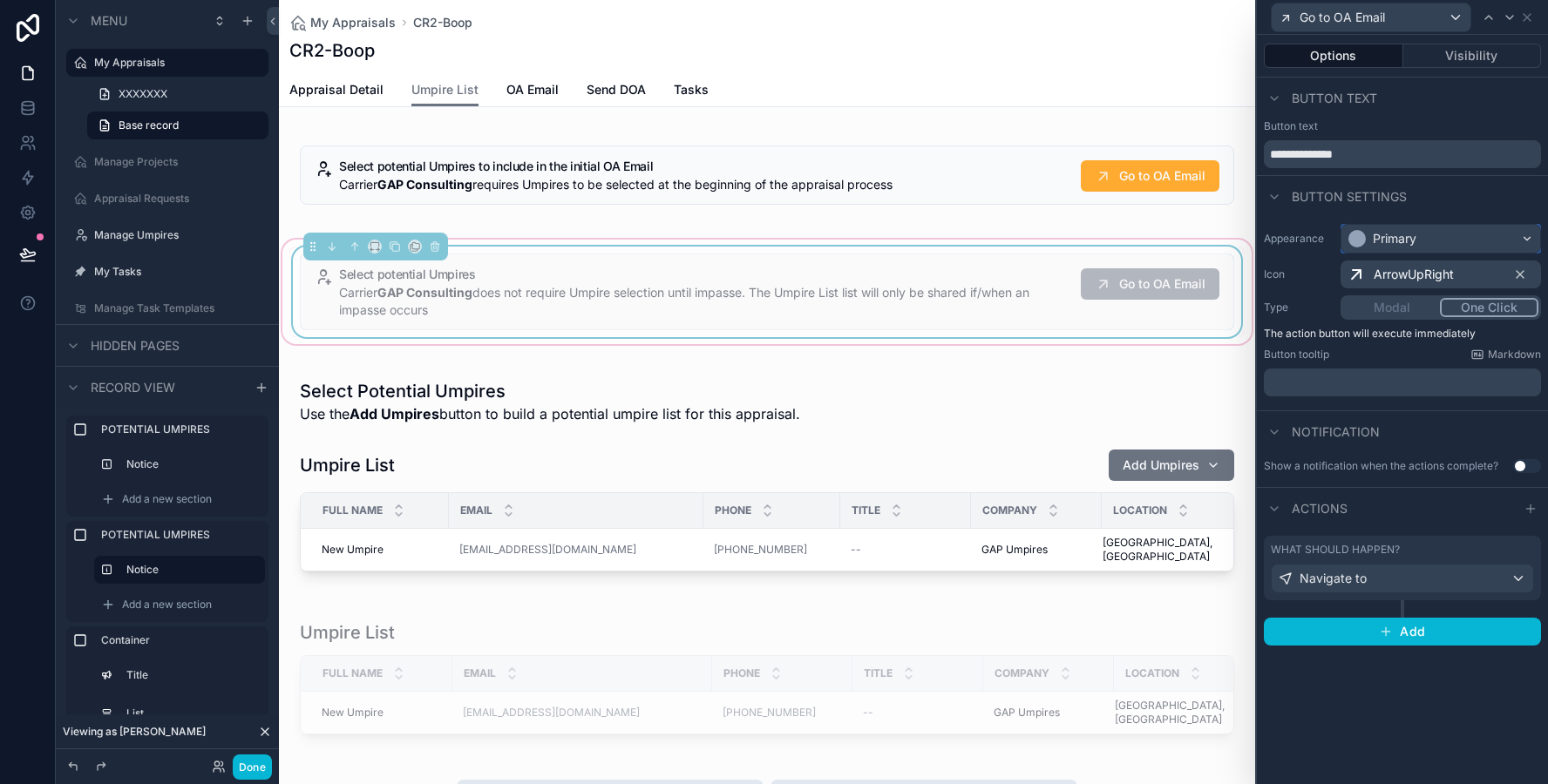
click at [1403, 236] on div "Primary" at bounding box center [1394, 238] width 44 height 17
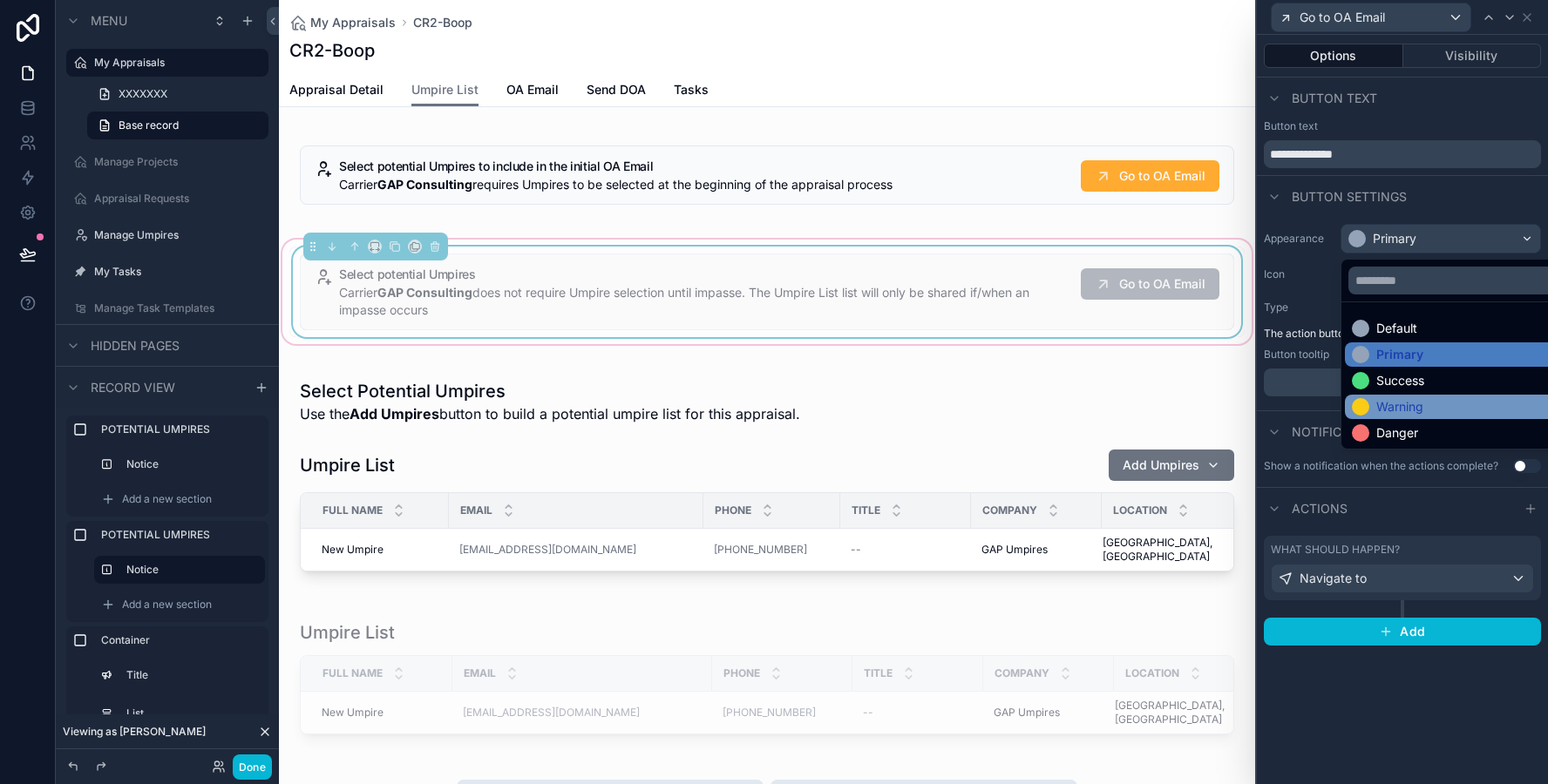
click at [1394, 397] on div "Warning" at bounding box center [1460, 407] width 232 height 25
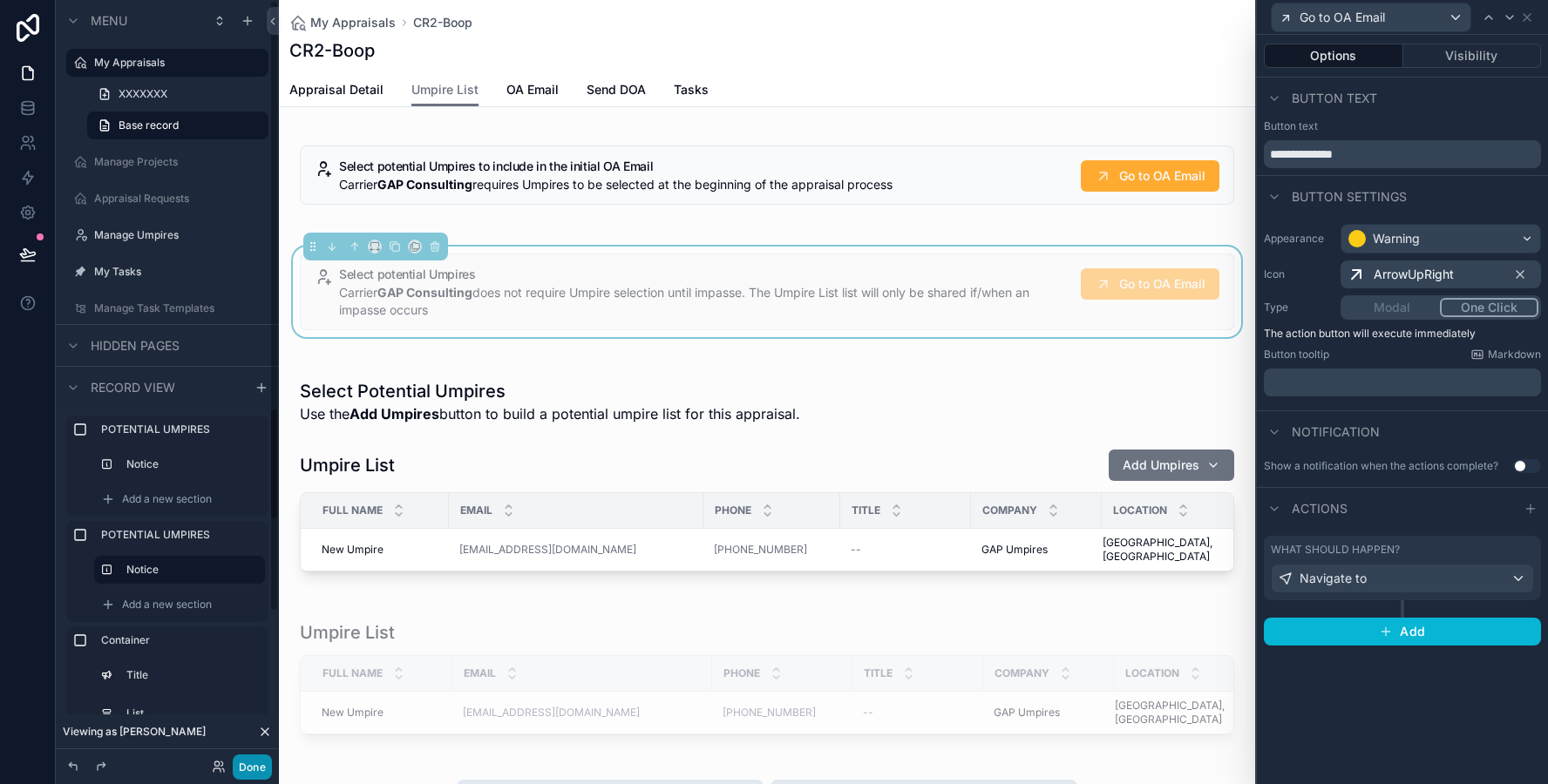
click at [258, 765] on button "Done" at bounding box center [252, 768] width 39 height 25
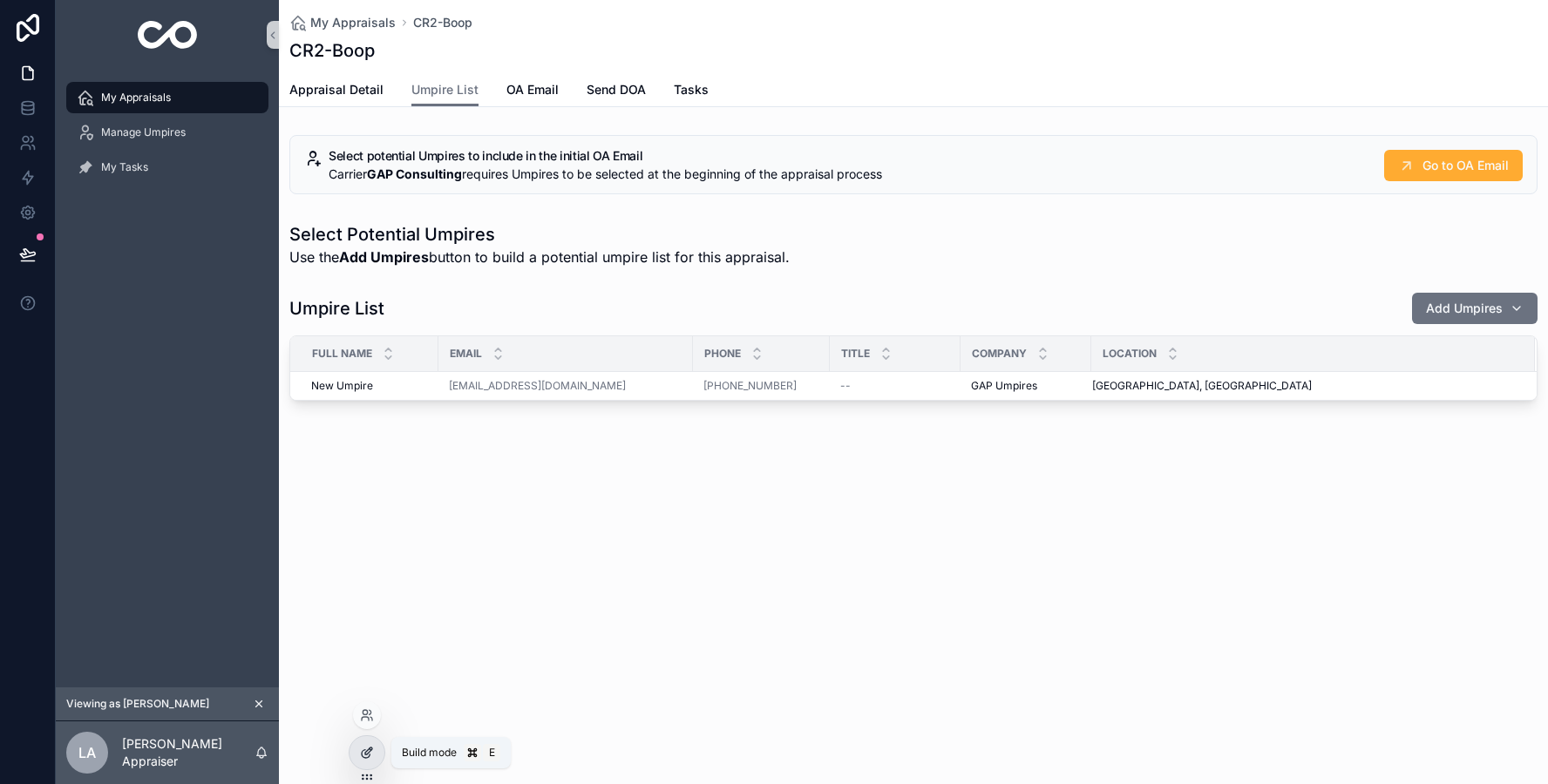
click at [360, 747] on icon at bounding box center [367, 752] width 14 height 14
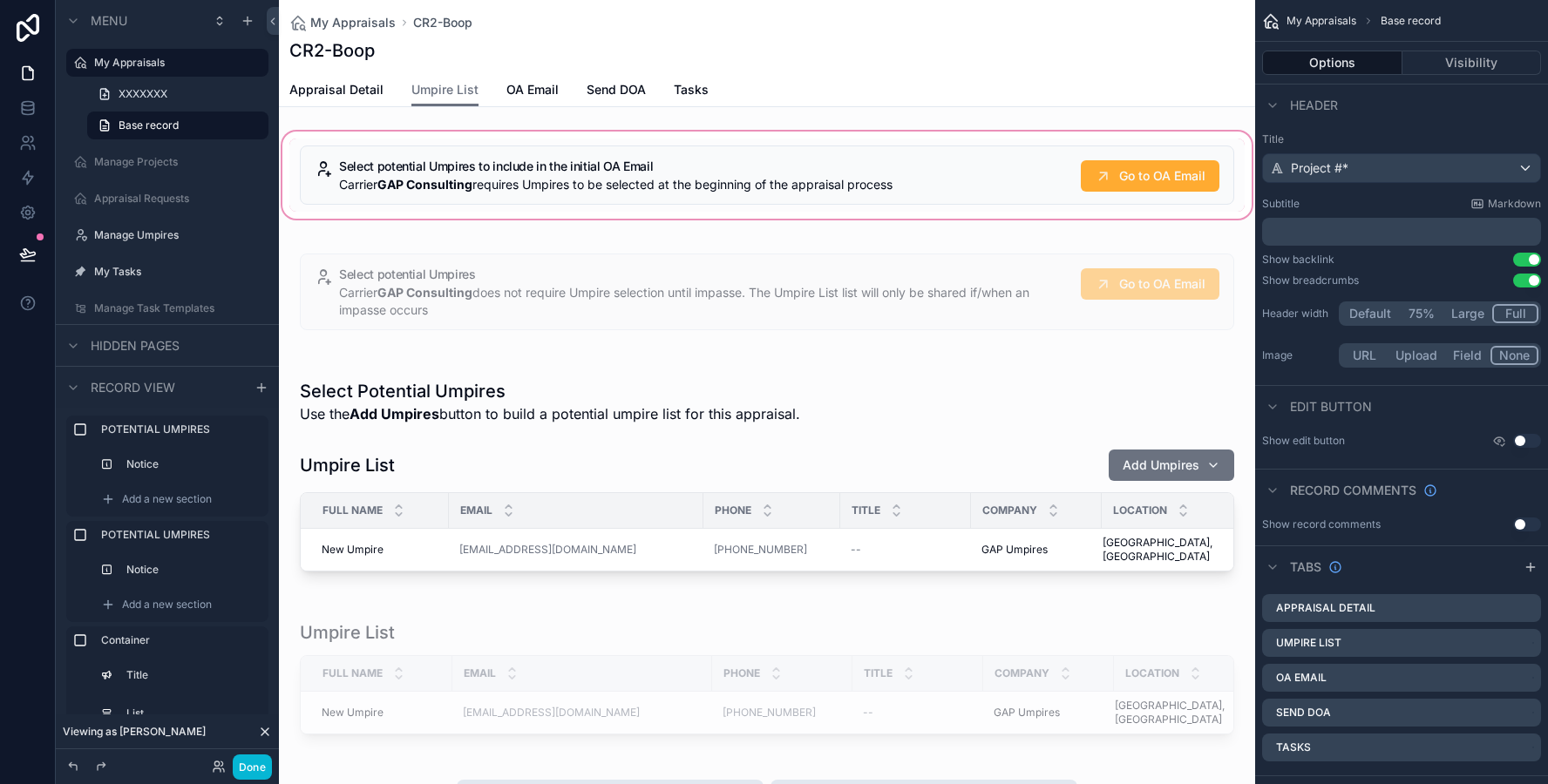
click at [537, 184] on div "scrollable content" at bounding box center [767, 175] width 976 height 94
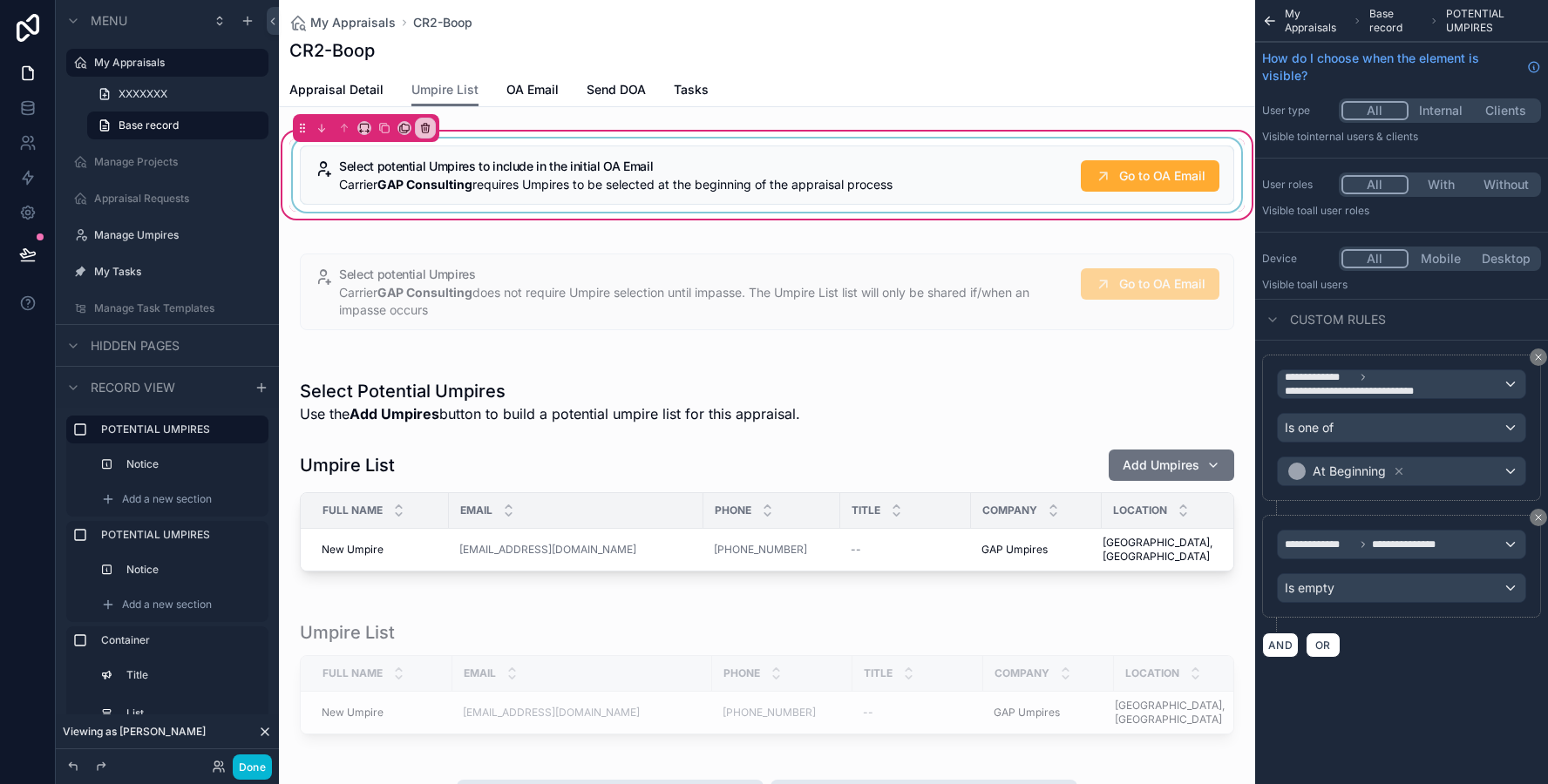
click at [521, 189] on div "scrollable content" at bounding box center [767, 175] width 955 height 73
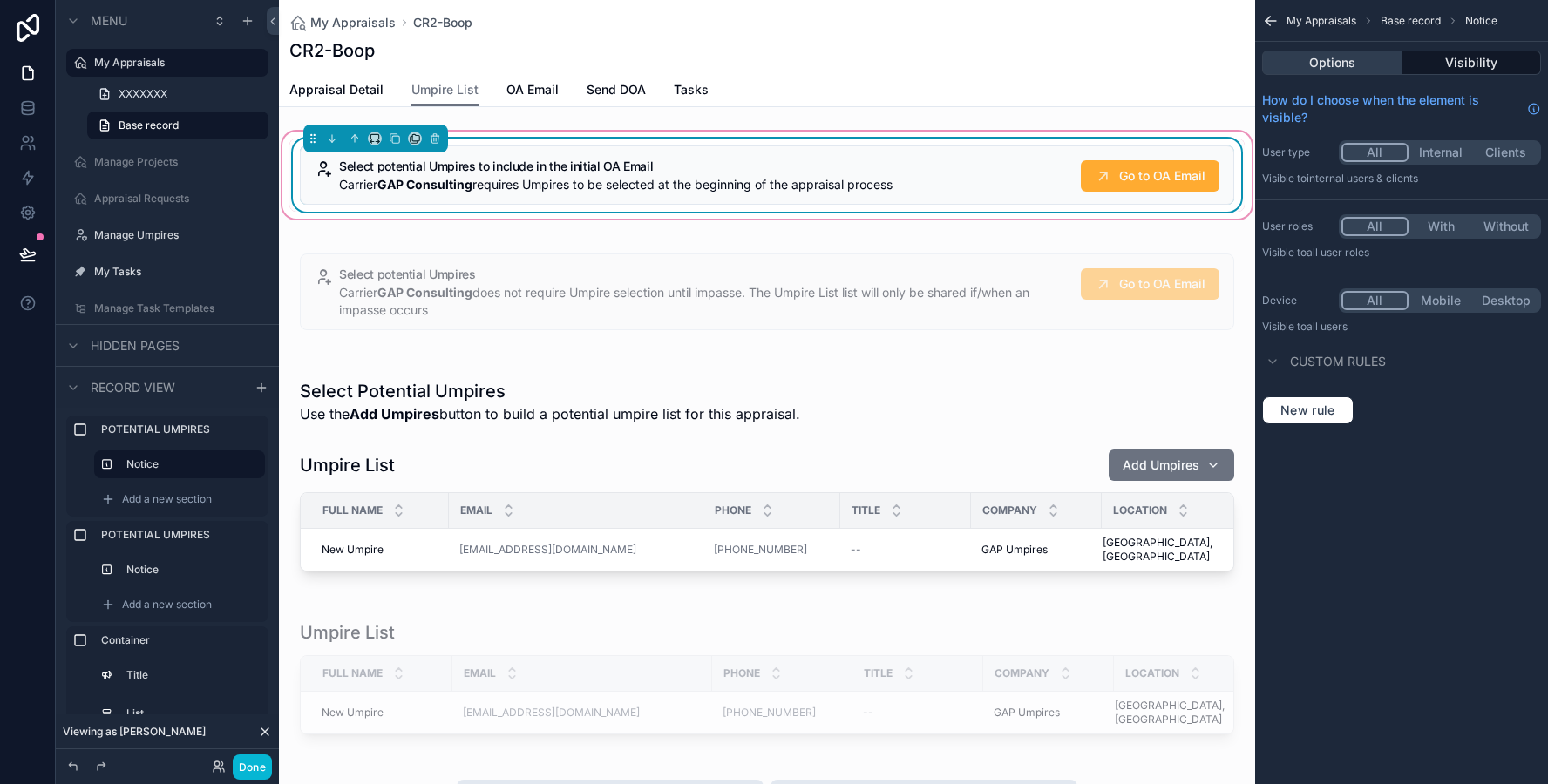
click at [1312, 64] on button "Options" at bounding box center [1332, 63] width 140 height 25
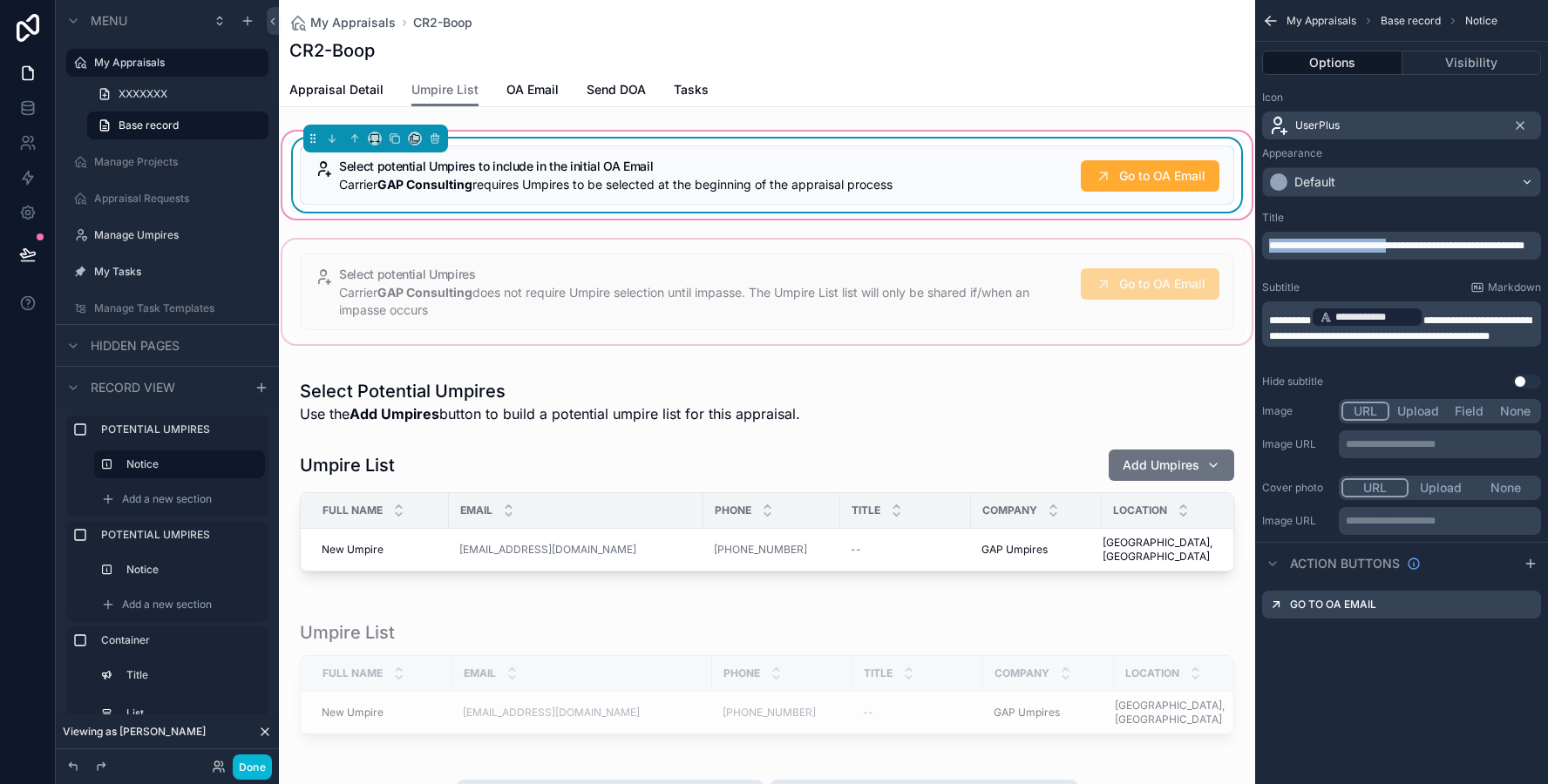
drag, startPoint x: 1400, startPoint y: 240, endPoint x: 1225, endPoint y: 245, distance: 175.1
click at [1225, 245] on div "My Appraisals Manage Projects Appraisal Requests Manage Umpires My Tasks Manage…" at bounding box center [913, 392] width 1269 height 784
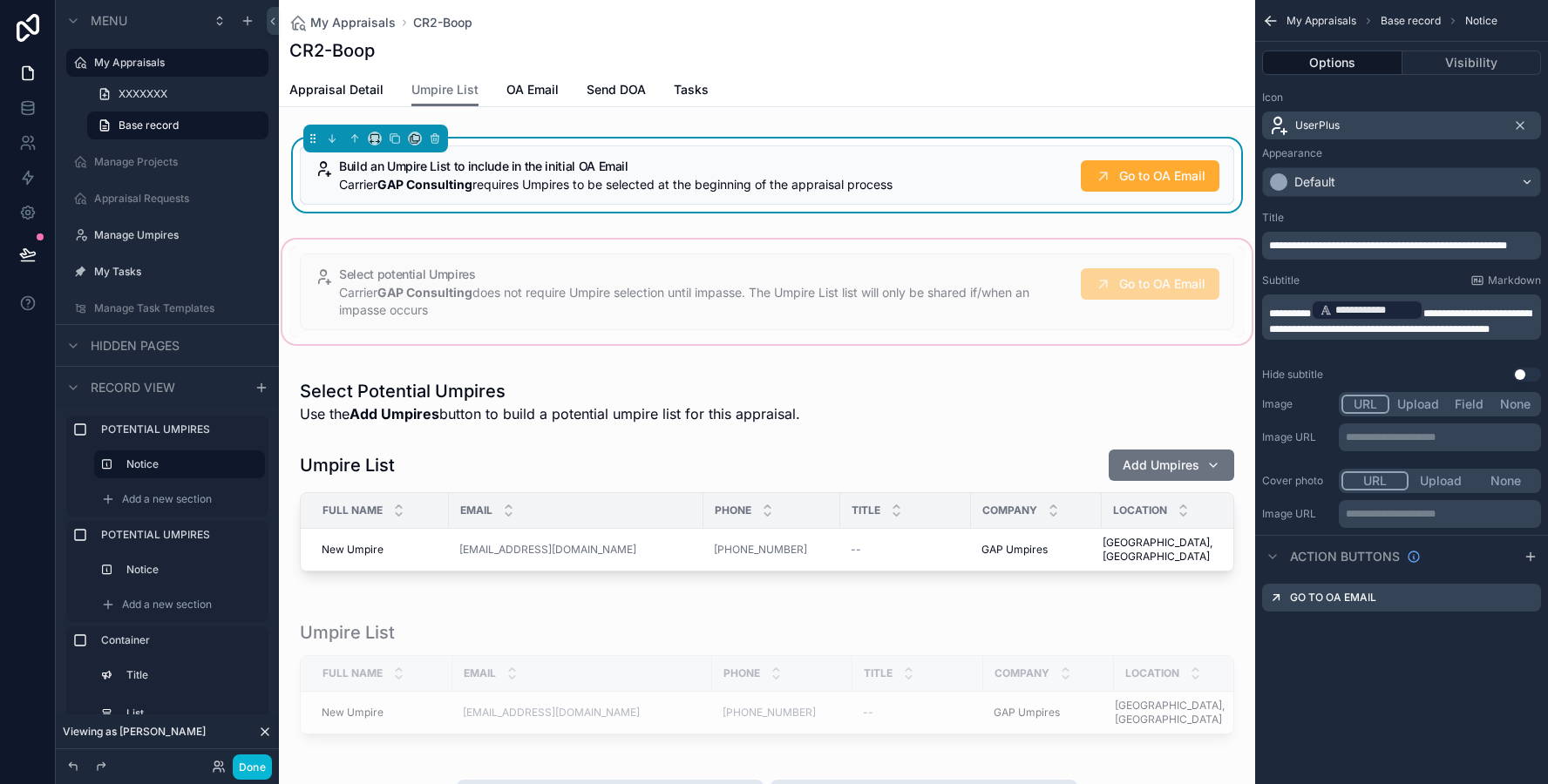
click at [908, 288] on div "scrollable content" at bounding box center [767, 292] width 976 height 112
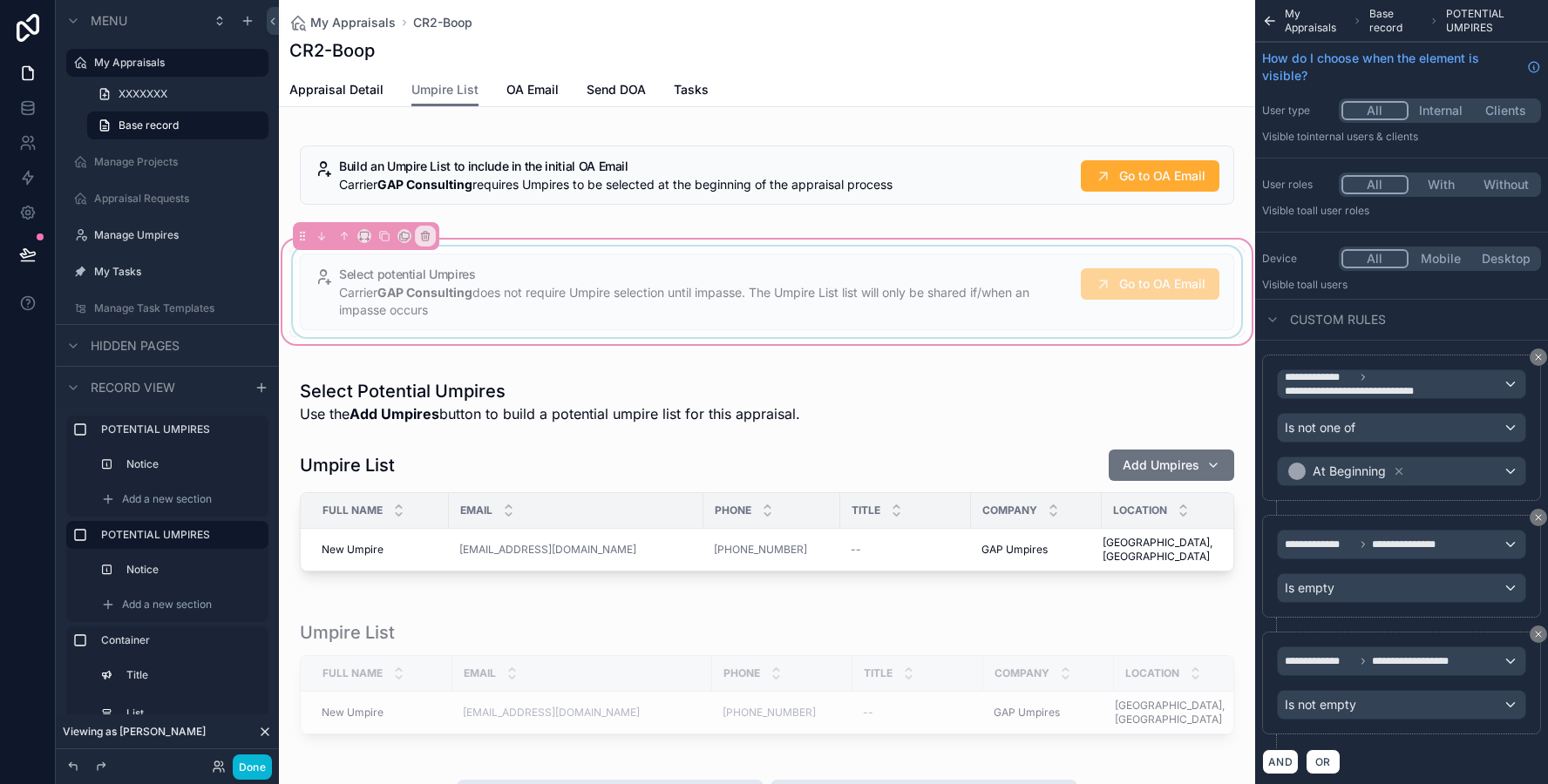
click at [900, 288] on div "scrollable content" at bounding box center [767, 292] width 955 height 91
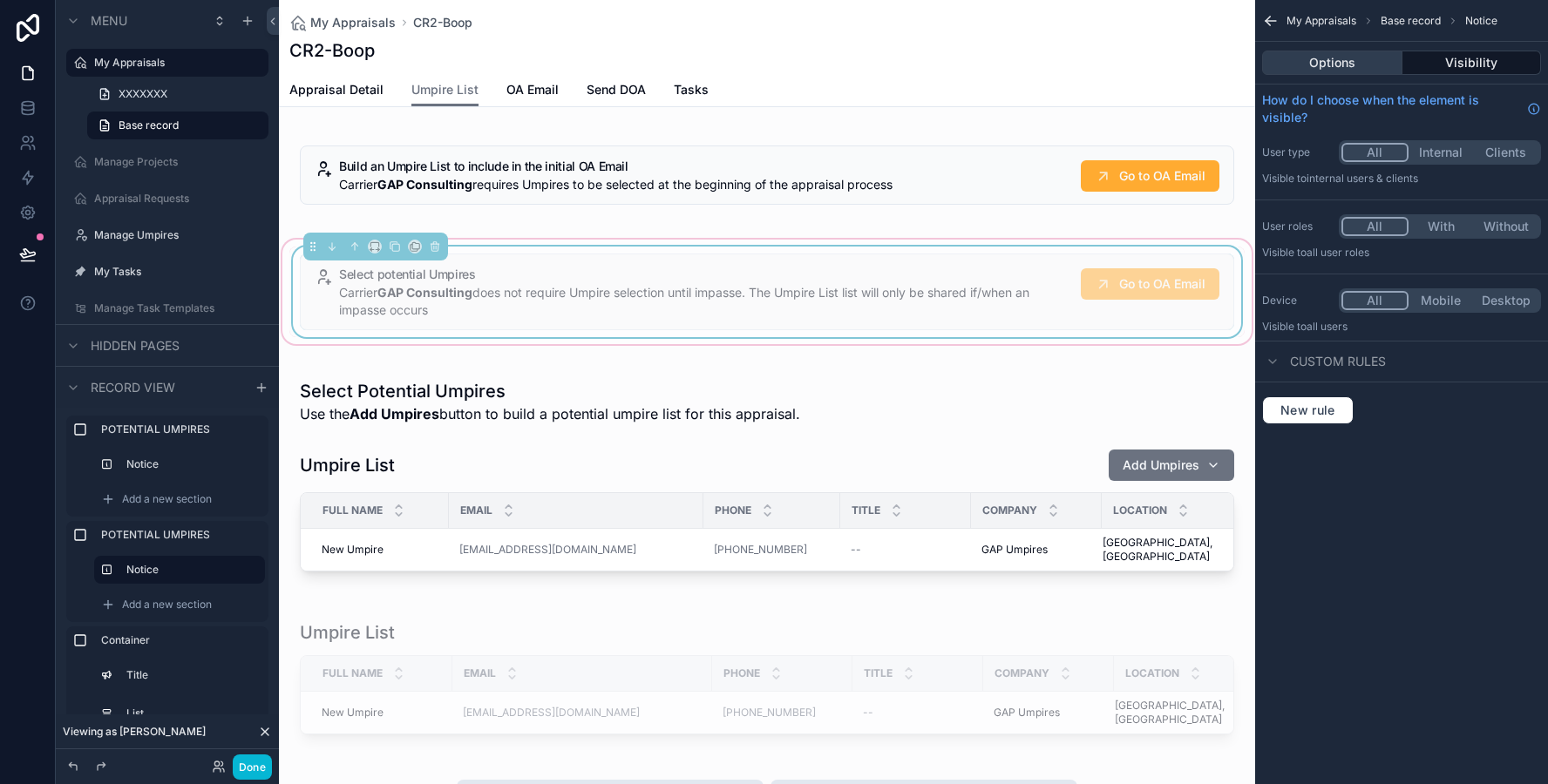
click at [1305, 52] on button "Options" at bounding box center [1332, 63] width 140 height 25
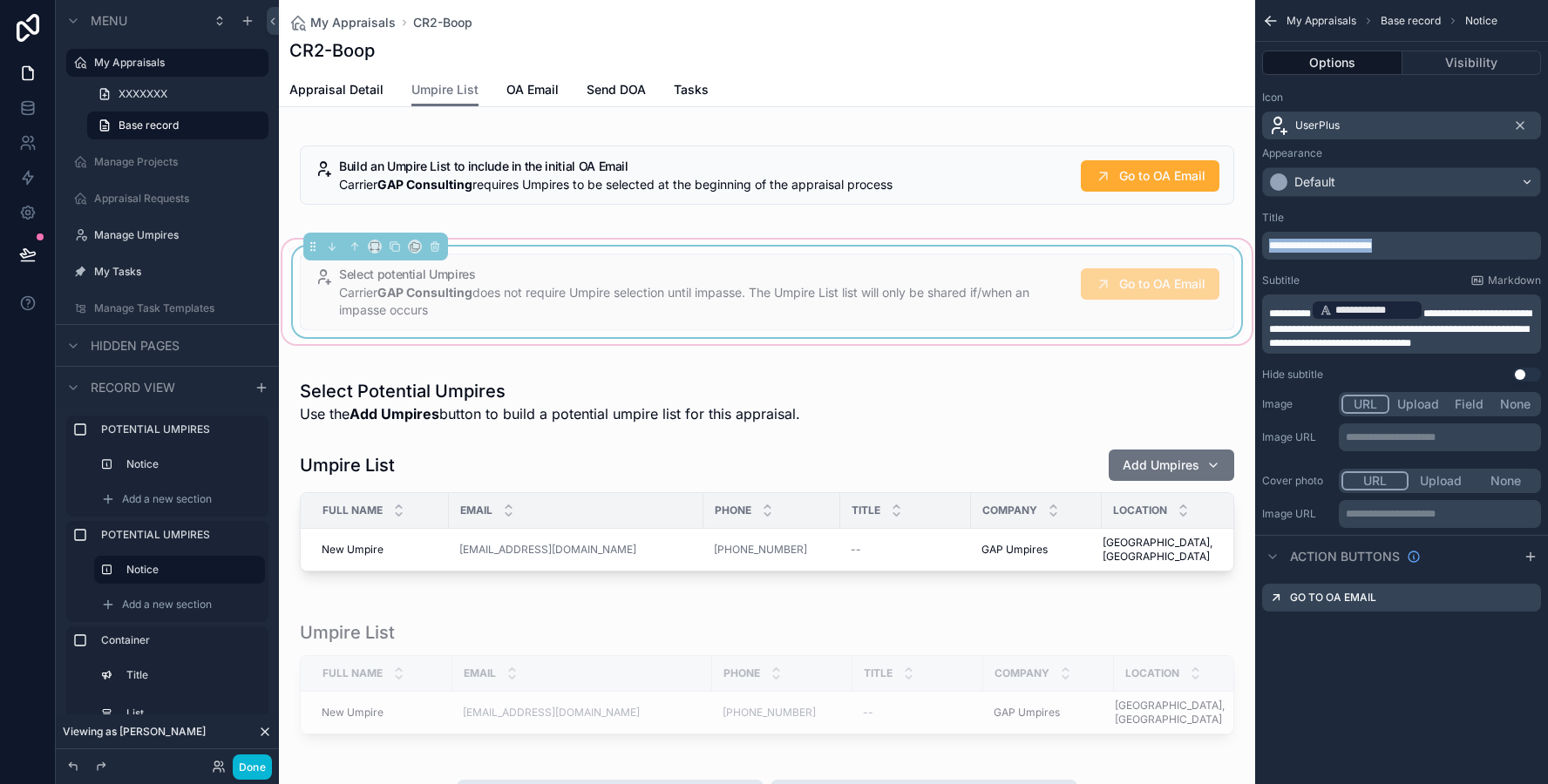
drag, startPoint x: 1403, startPoint y: 242, endPoint x: 1228, endPoint y: 239, distance: 175.0
click at [1228, 239] on div "My Appraisals Manage Projects Appraisal Requests Manage Umpires My Tasks Manage…" at bounding box center [913, 392] width 1269 height 784
click at [1302, 246] on span "**********" at bounding box center [1312, 245] width 85 height 10
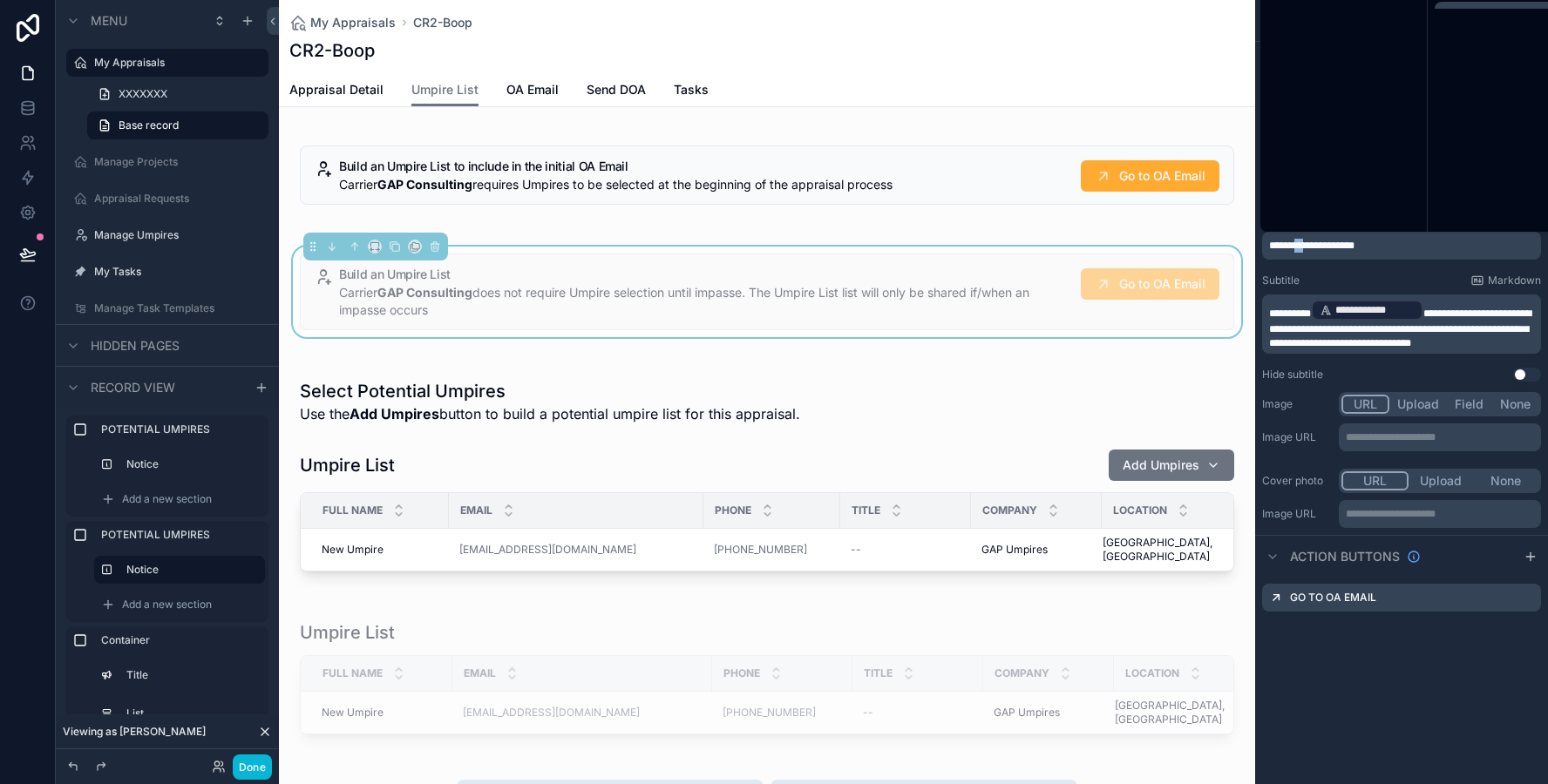
click at [1302, 246] on span "**********" at bounding box center [1312, 245] width 85 height 10
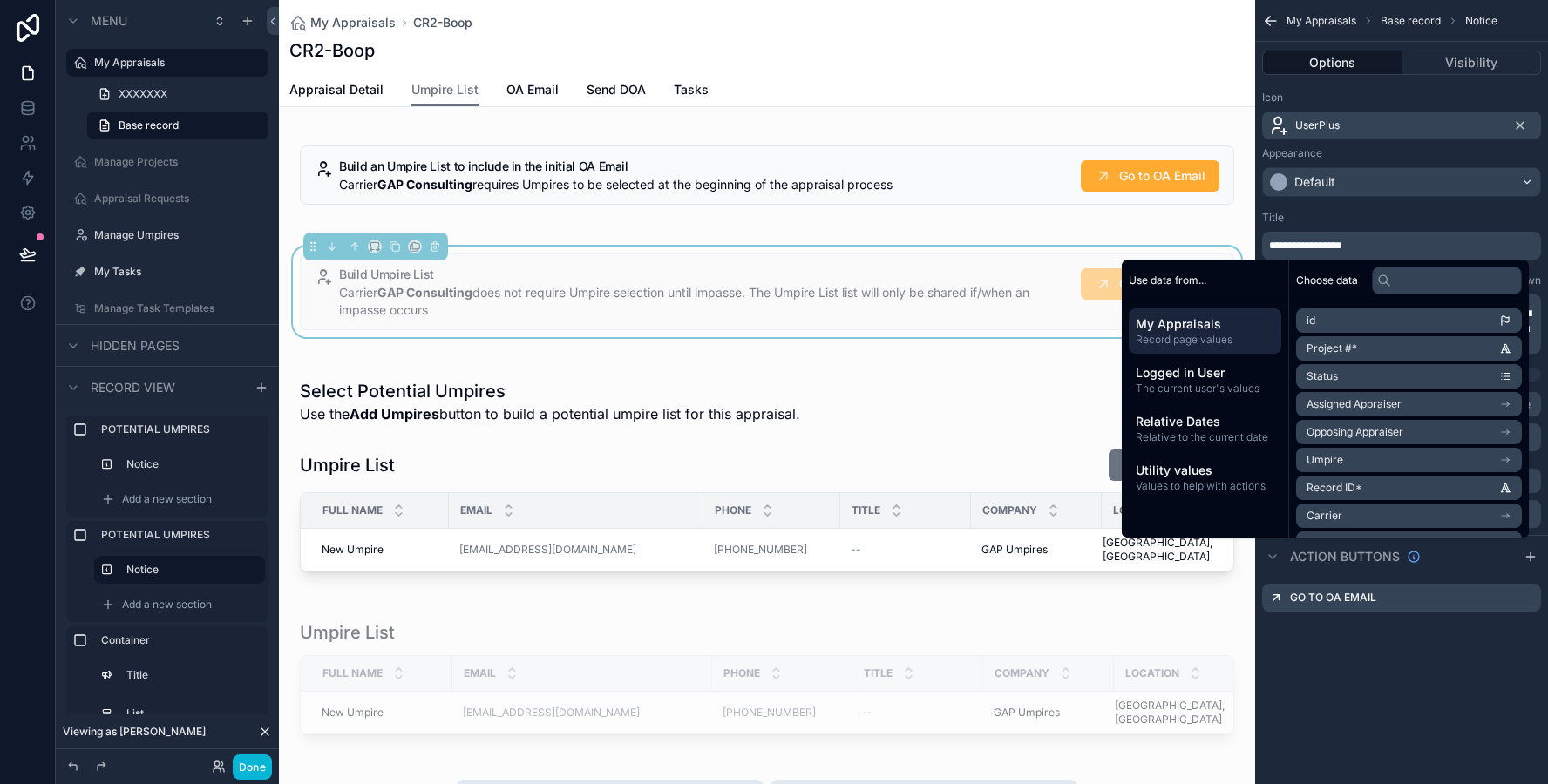
click at [1348, 224] on div "Title" at bounding box center [1401, 217] width 279 height 14
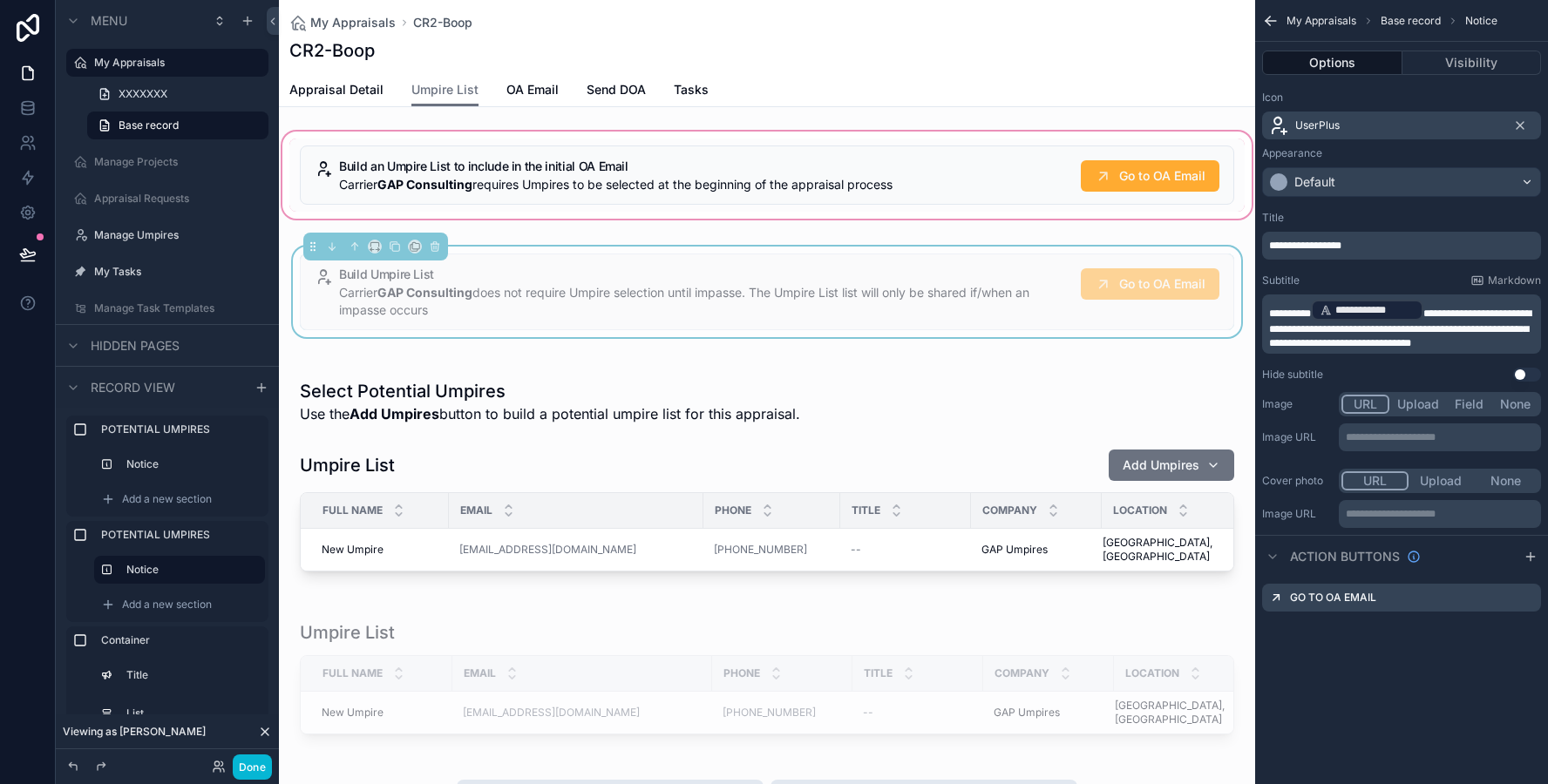
click at [851, 187] on div "scrollable content" at bounding box center [767, 175] width 976 height 94
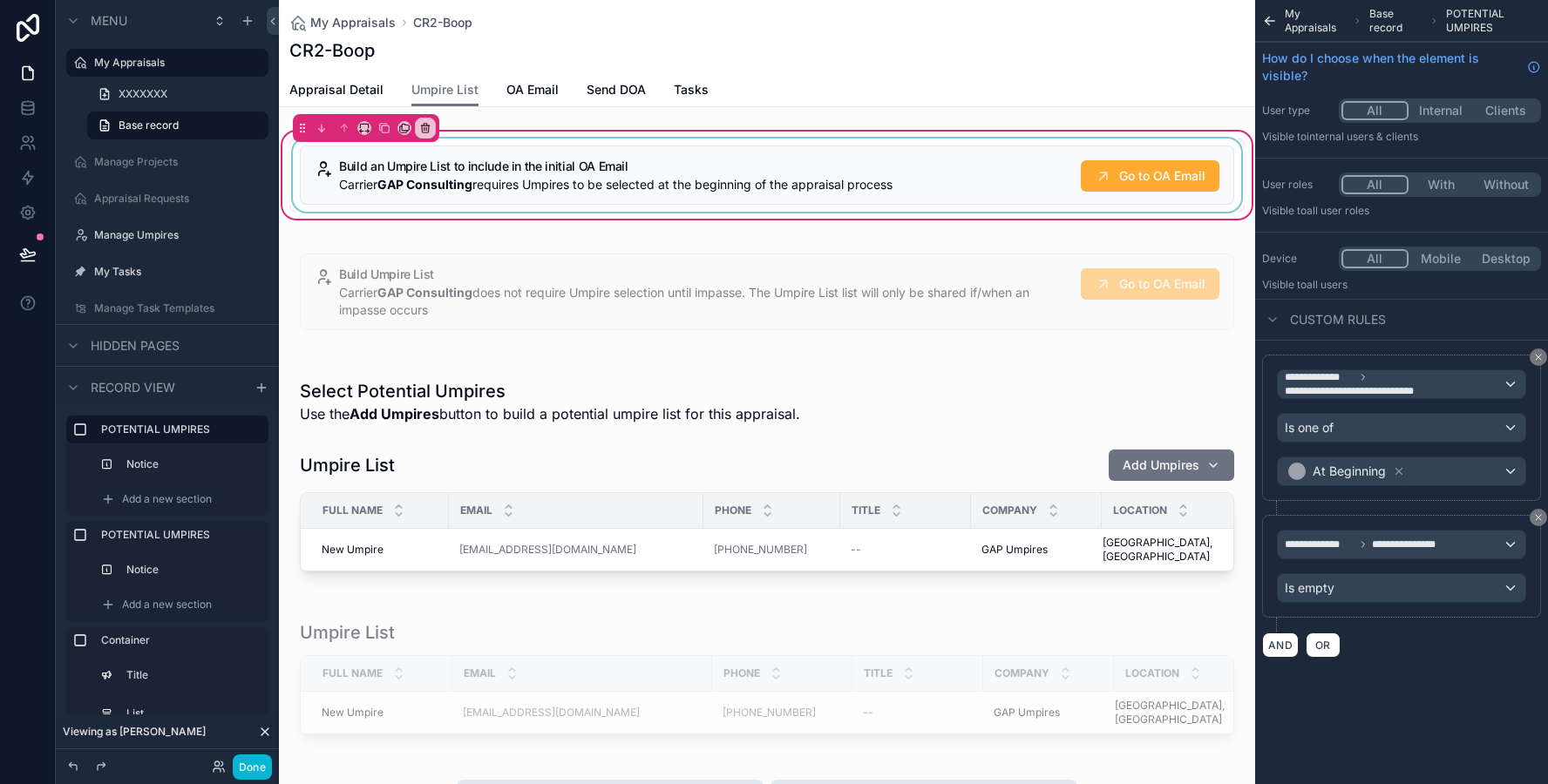
click at [888, 179] on div "scrollable content" at bounding box center [767, 175] width 955 height 73
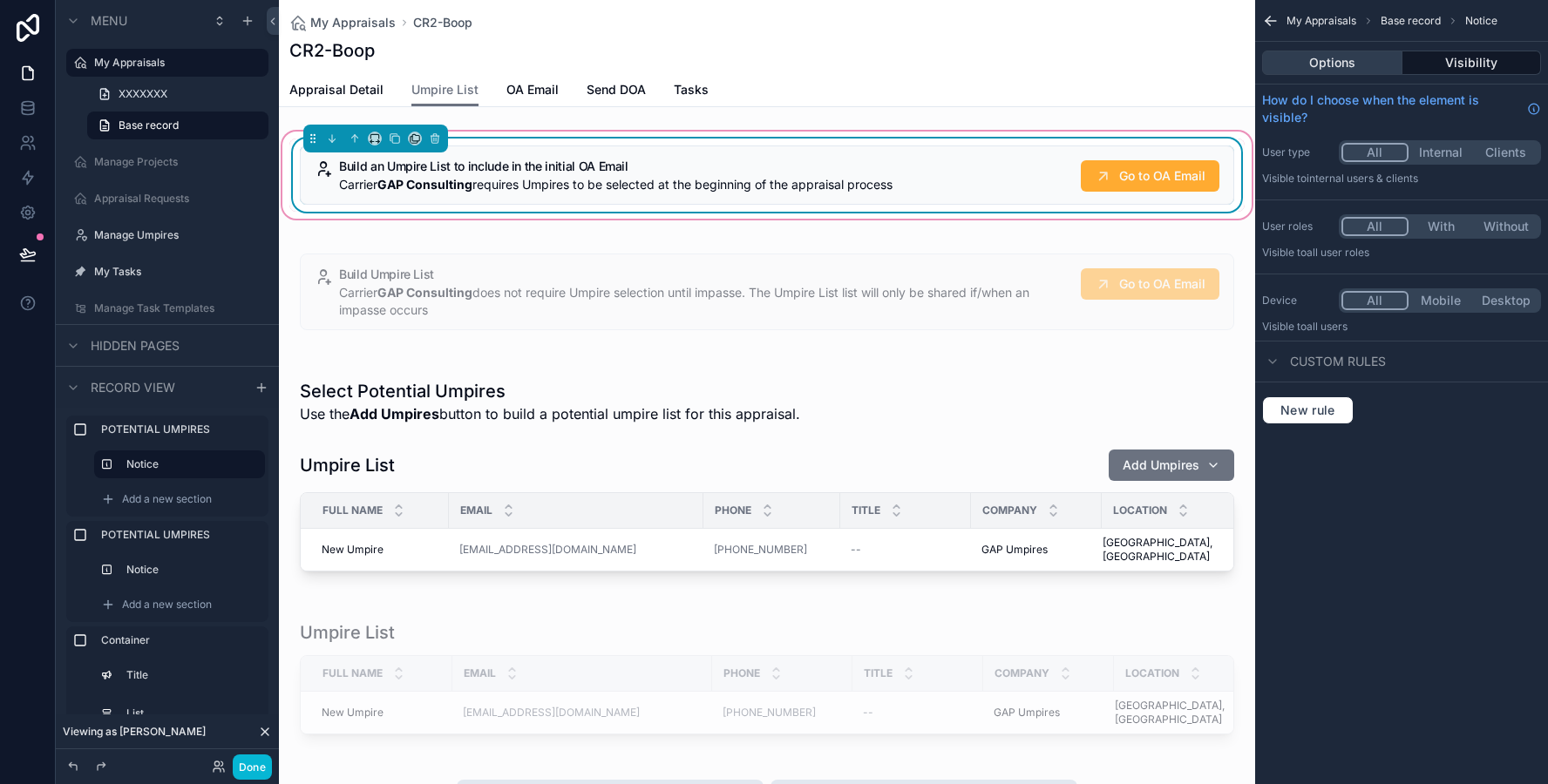
click at [1329, 64] on button "Options" at bounding box center [1332, 63] width 140 height 25
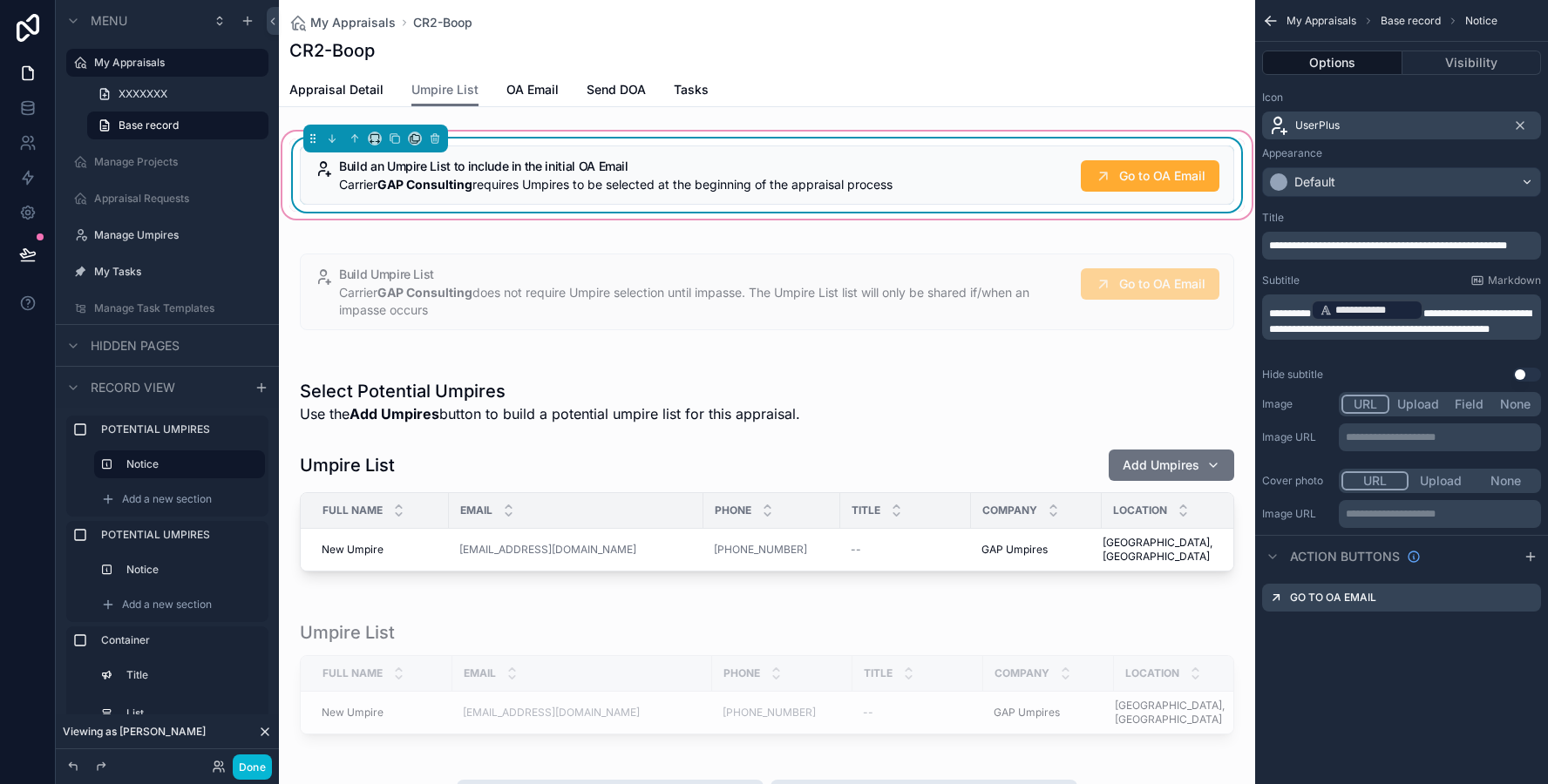
click at [1323, 245] on span "**********" at bounding box center [1388, 245] width 238 height 10
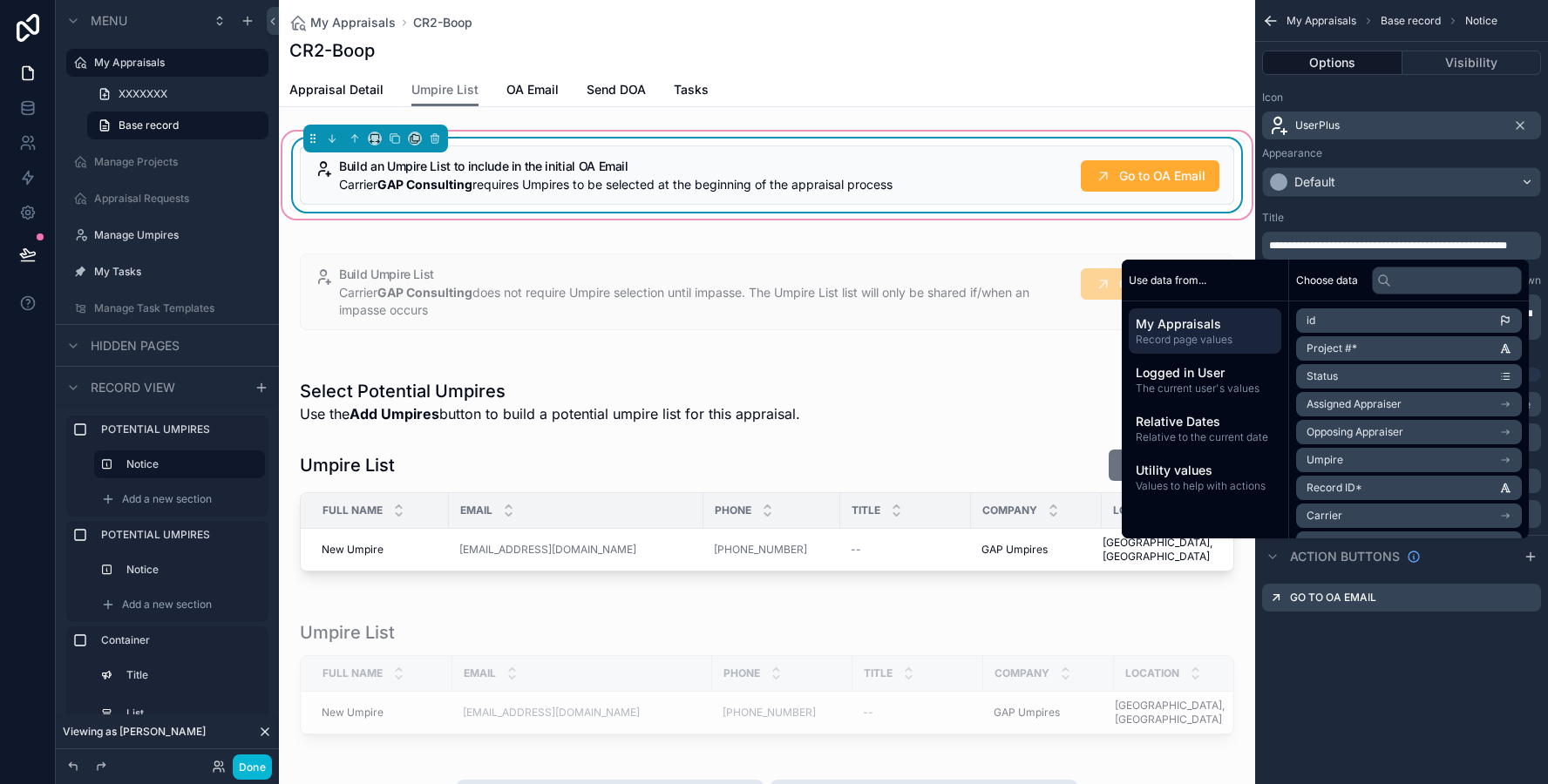
click at [1302, 246] on span "**********" at bounding box center [1388, 245] width 238 height 10
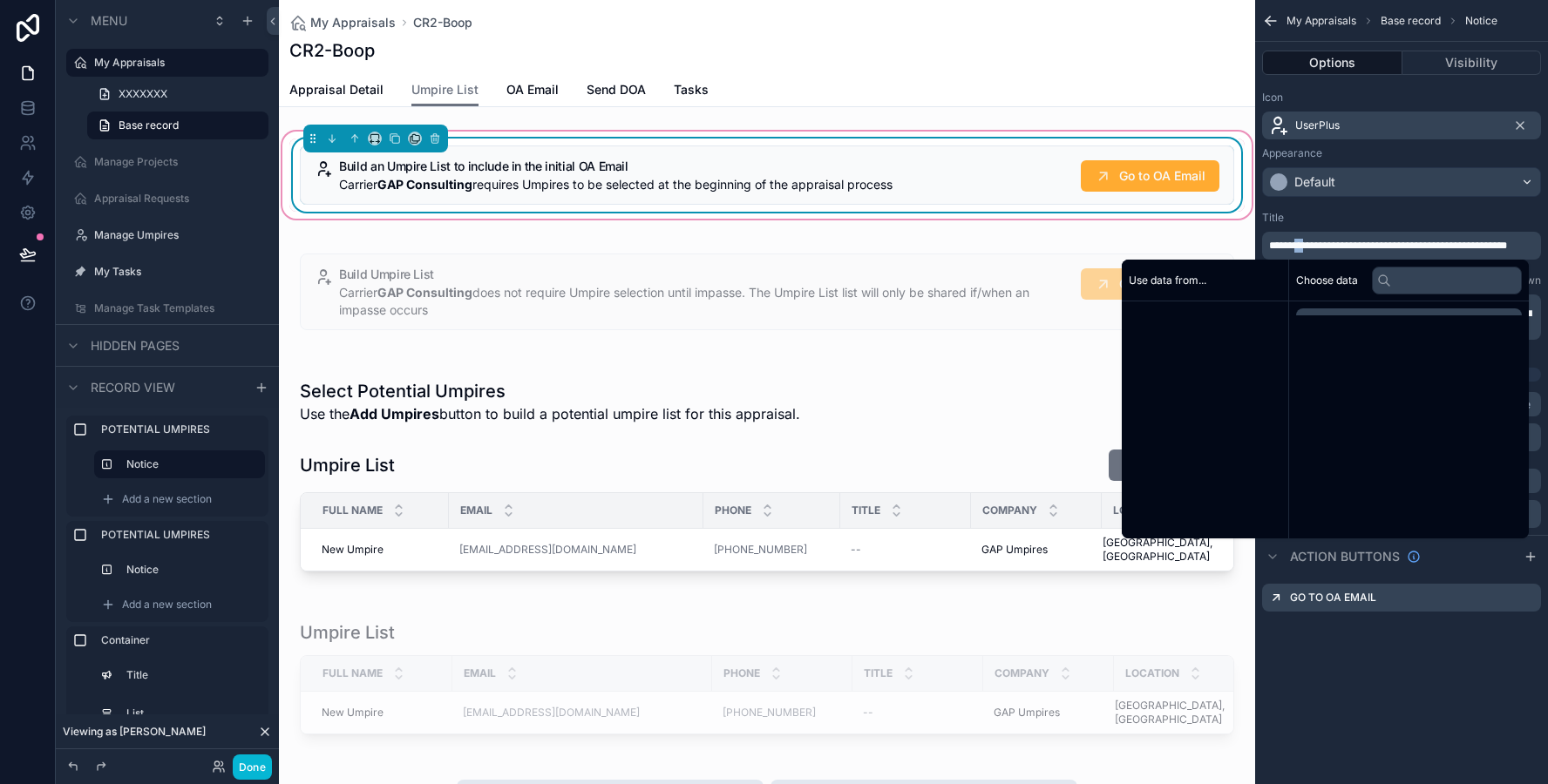
click at [1302, 246] on span "**********" at bounding box center [1388, 245] width 238 height 10
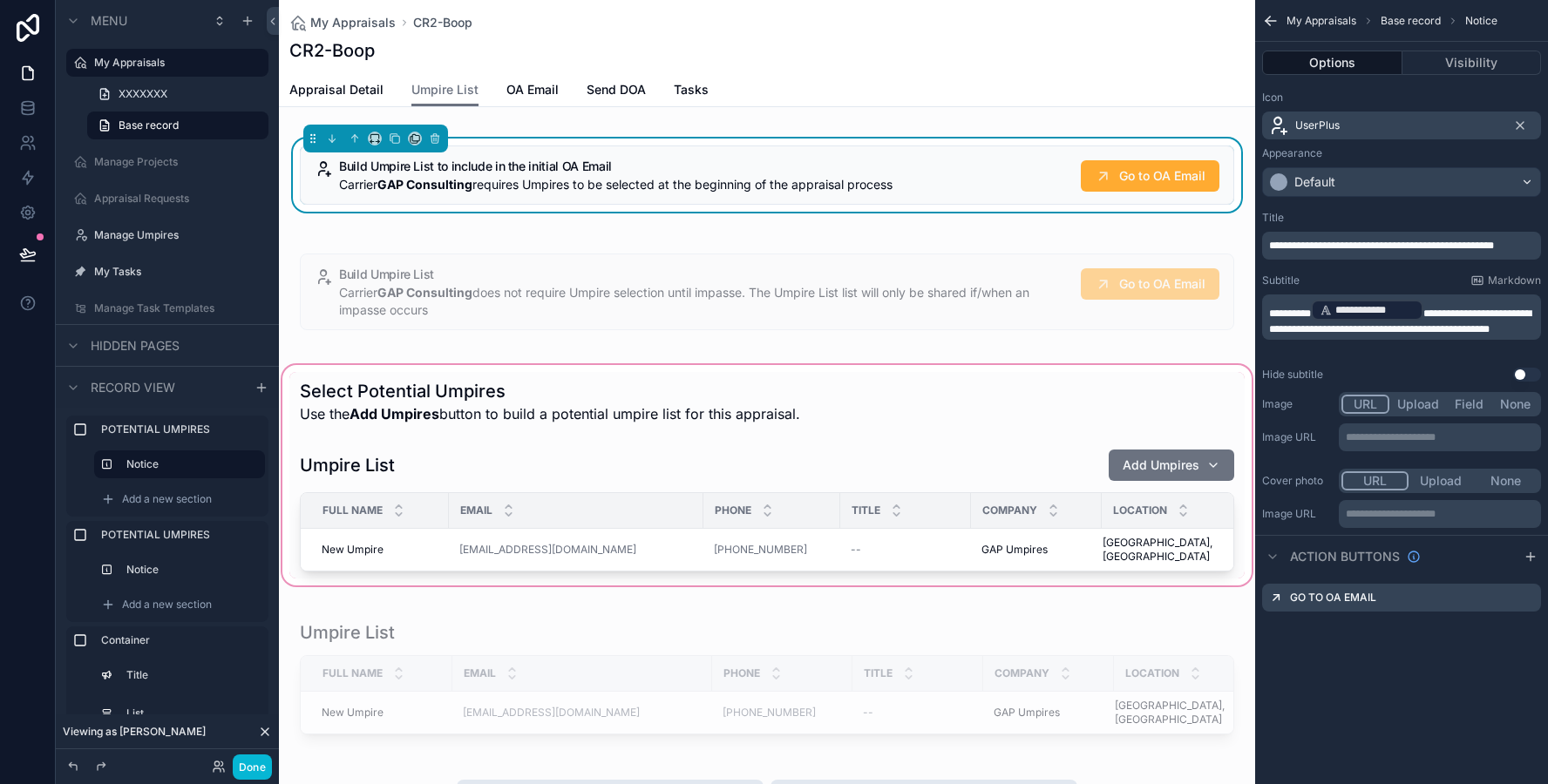
click at [846, 420] on div "scrollable content" at bounding box center [767, 476] width 976 height 227
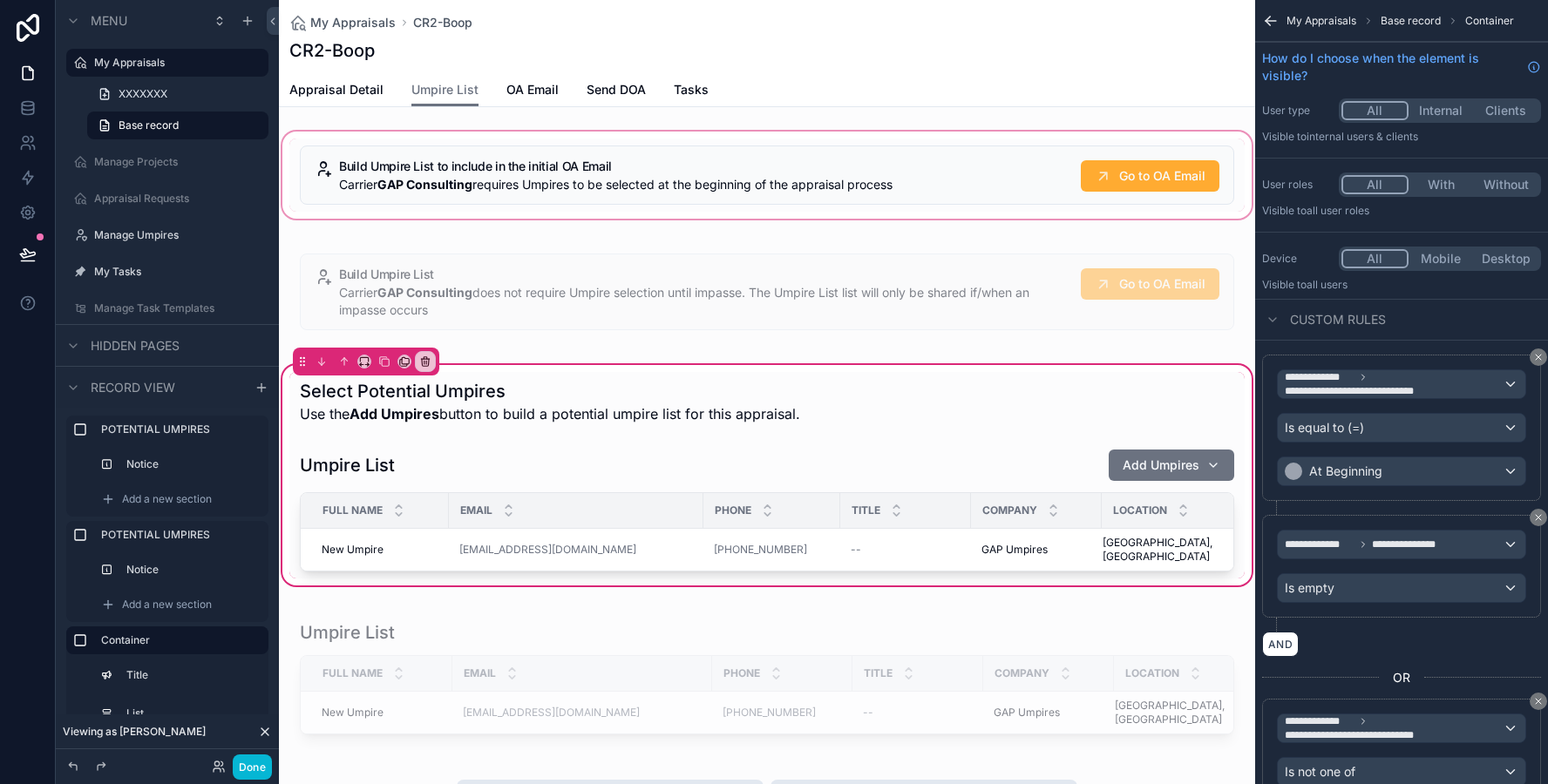
click at [857, 164] on div "scrollable content" at bounding box center [767, 175] width 976 height 94
click at [823, 276] on div "scrollable content" at bounding box center [767, 292] width 976 height 112
click at [246, 764] on button "Done" at bounding box center [252, 768] width 39 height 25
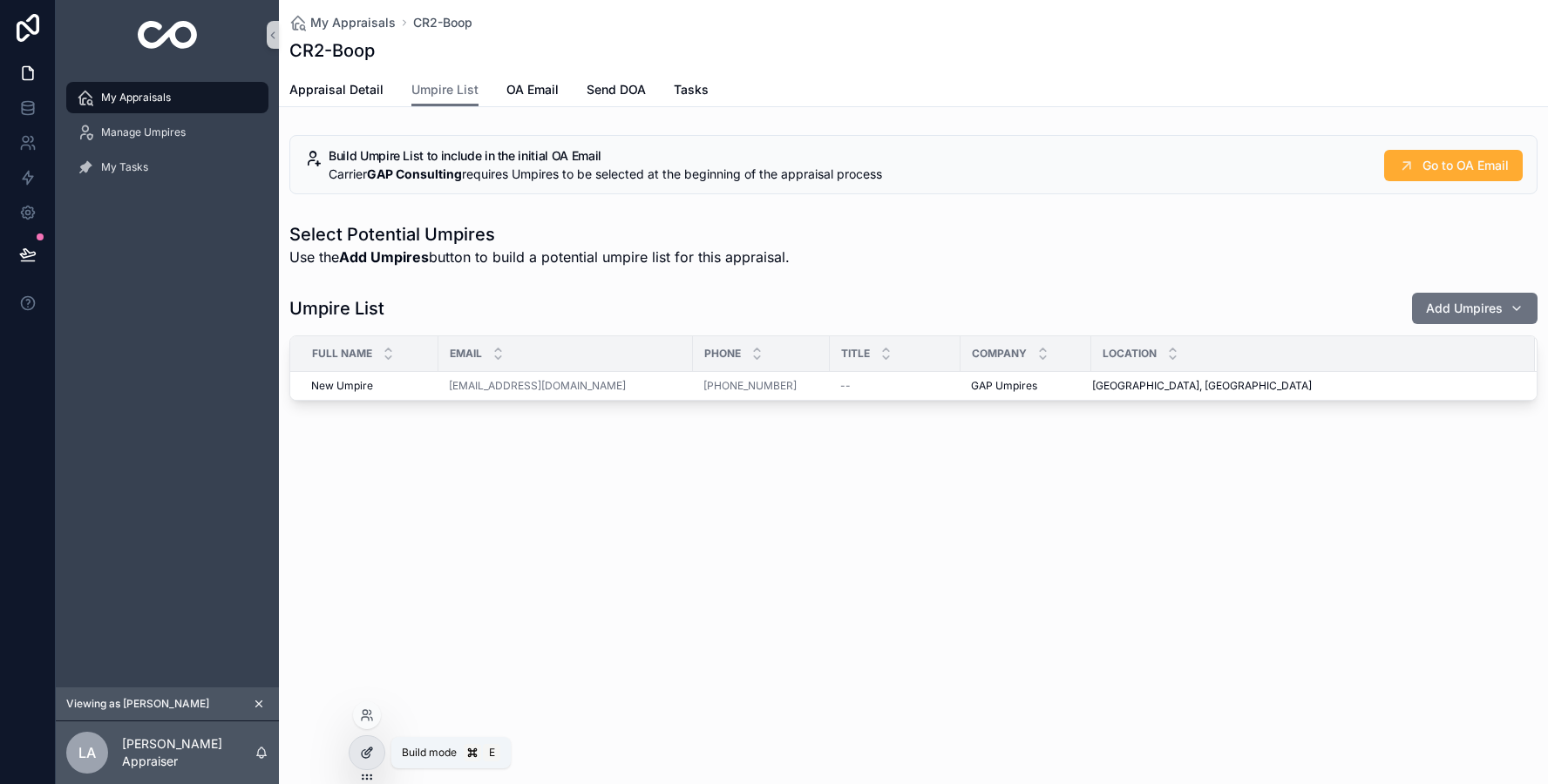
click at [360, 767] on div at bounding box center [367, 753] width 35 height 33
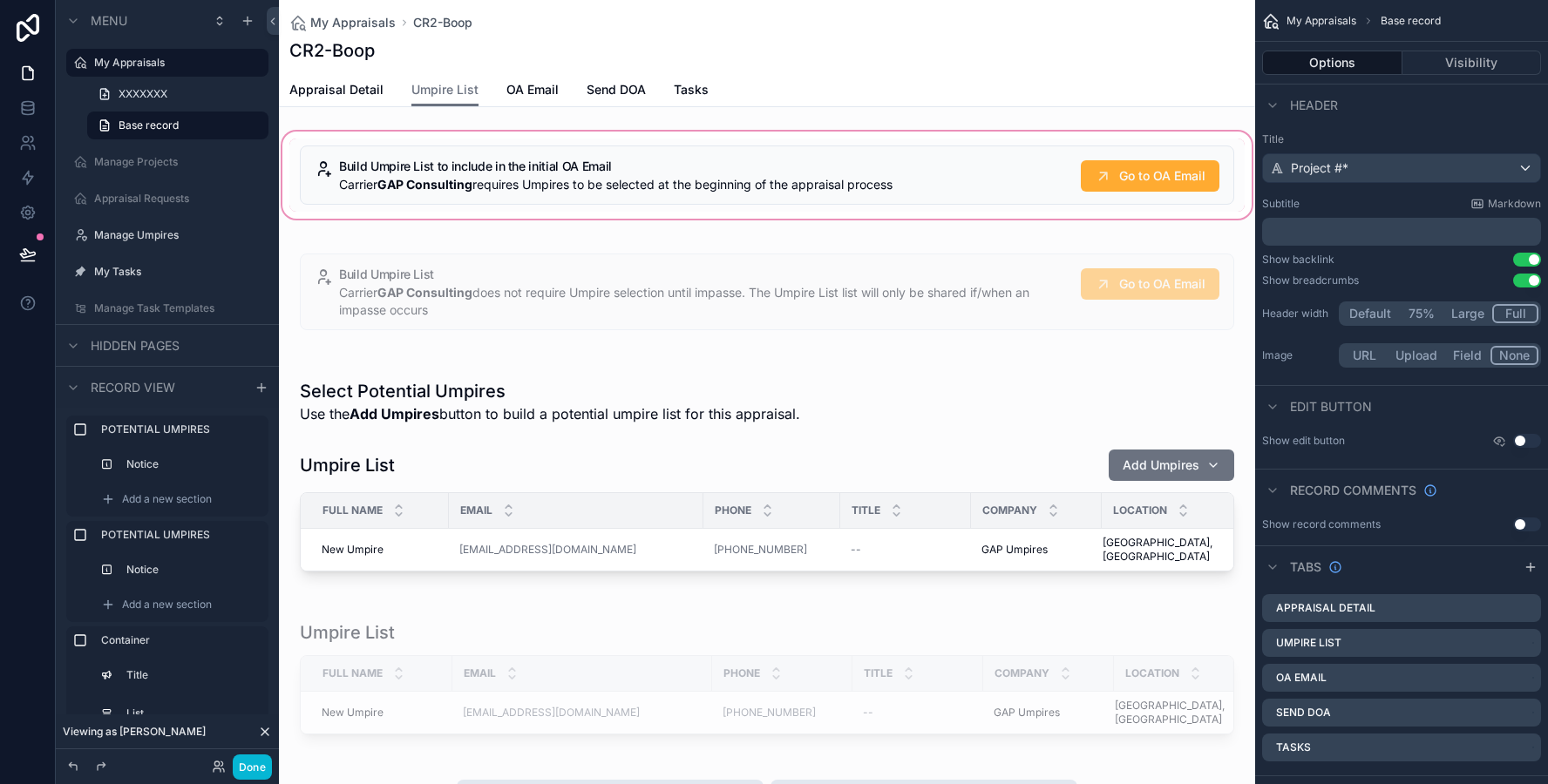
click at [491, 164] on div "scrollable content" at bounding box center [767, 175] width 976 height 94
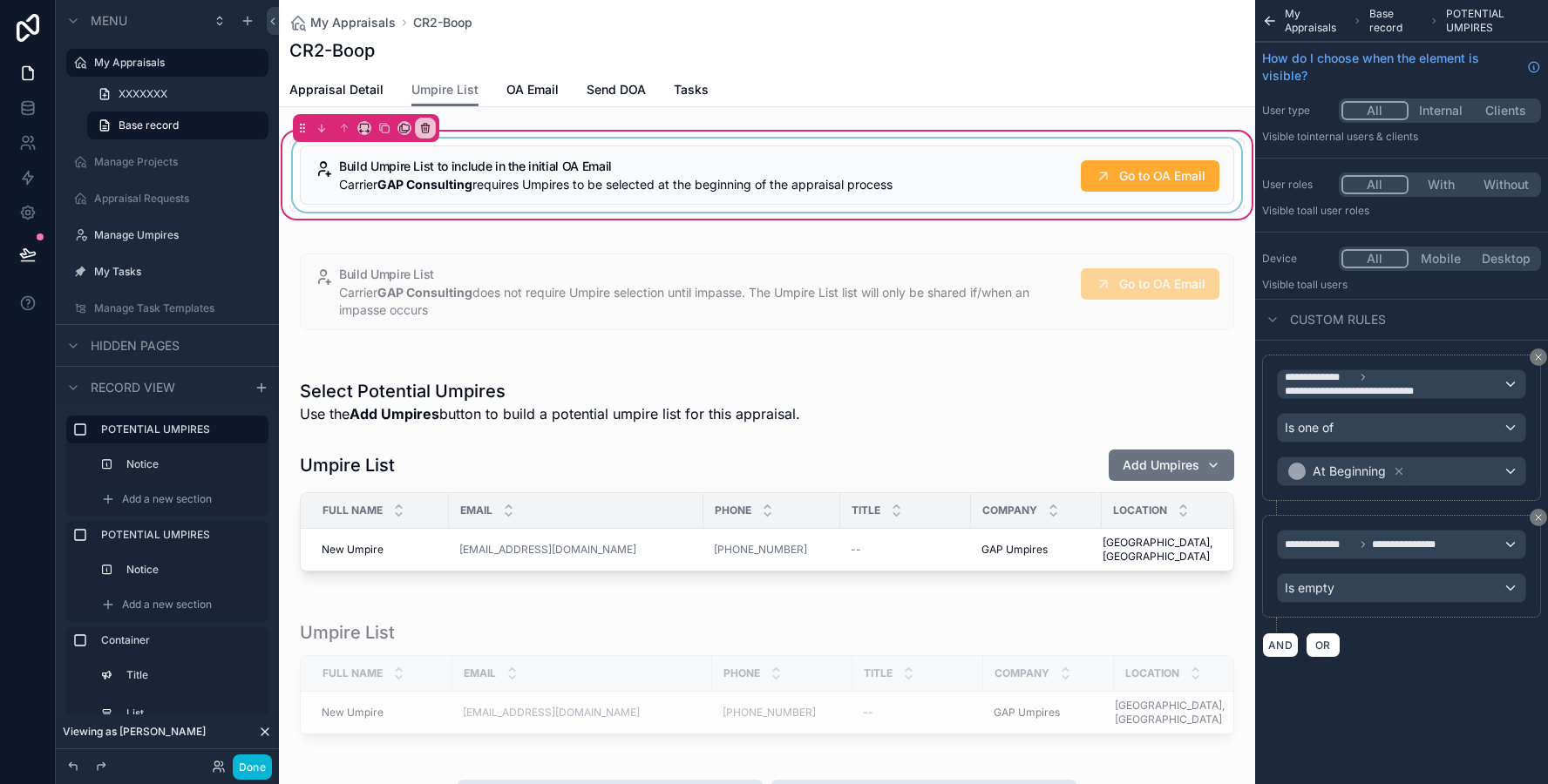
click at [1024, 190] on div "scrollable content" at bounding box center [767, 175] width 955 height 73
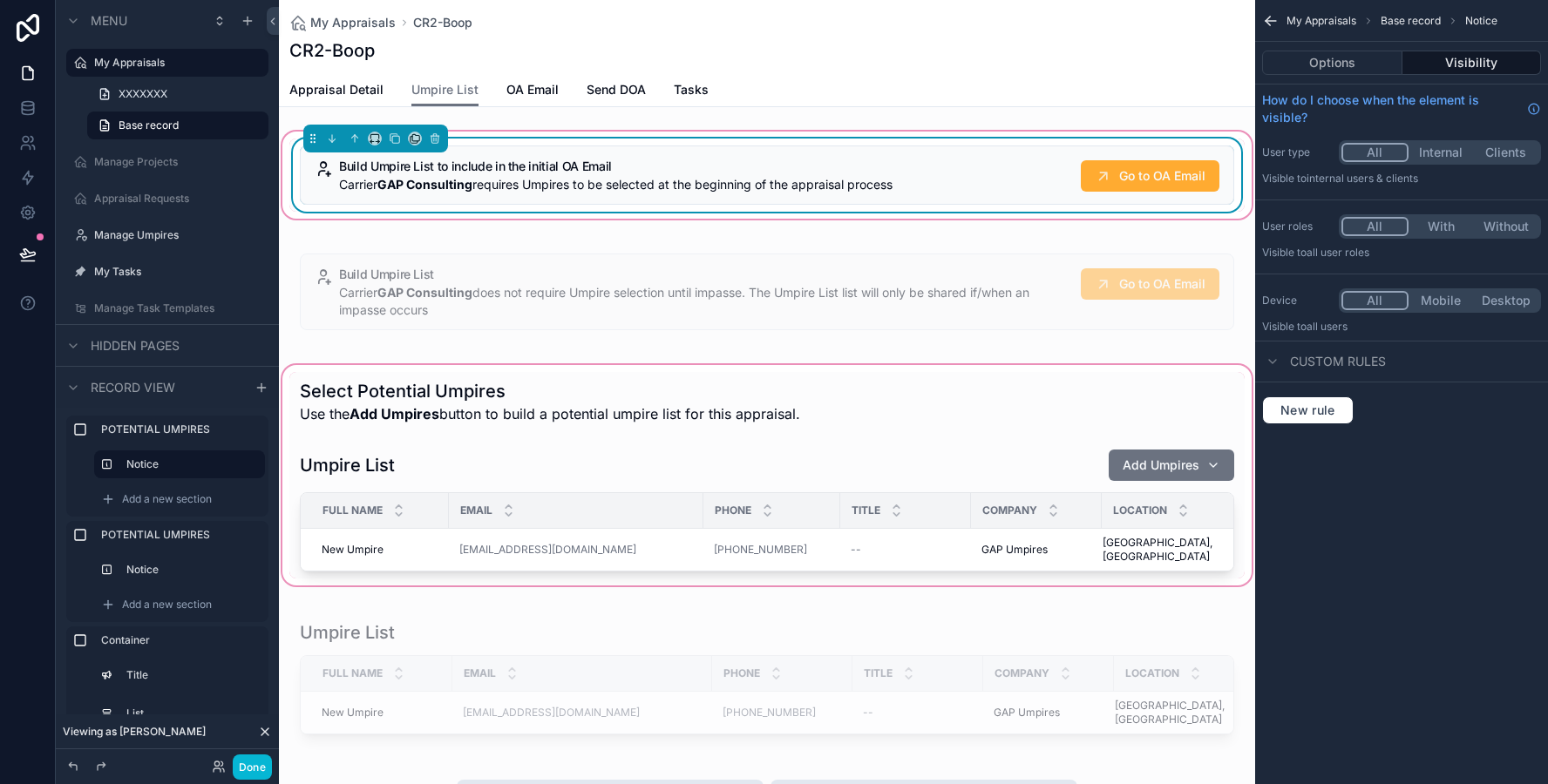
click at [802, 385] on div "scrollable content" at bounding box center [767, 476] width 976 height 227
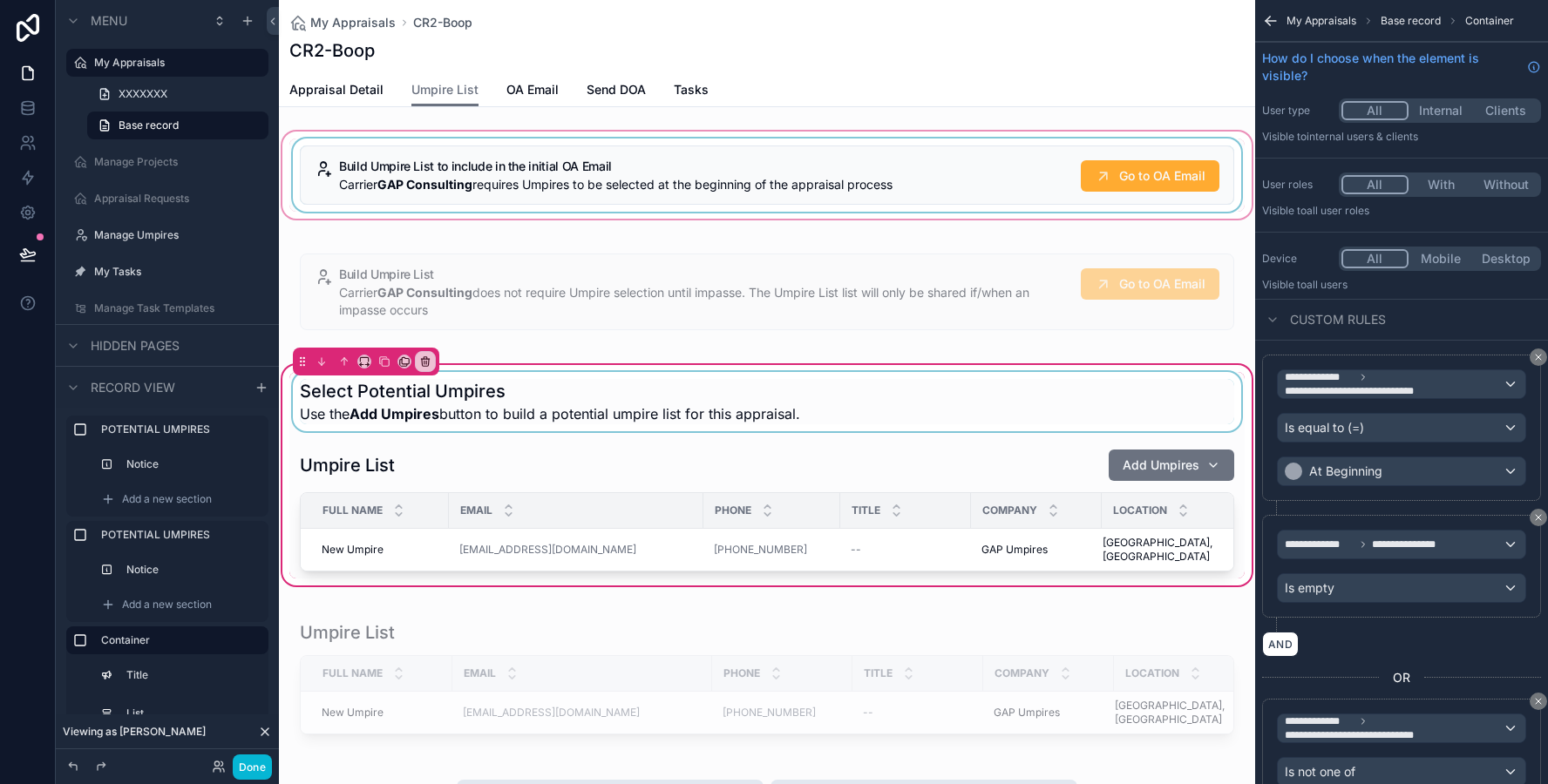
click at [749, 407] on div "scrollable content" at bounding box center [767, 401] width 955 height 59
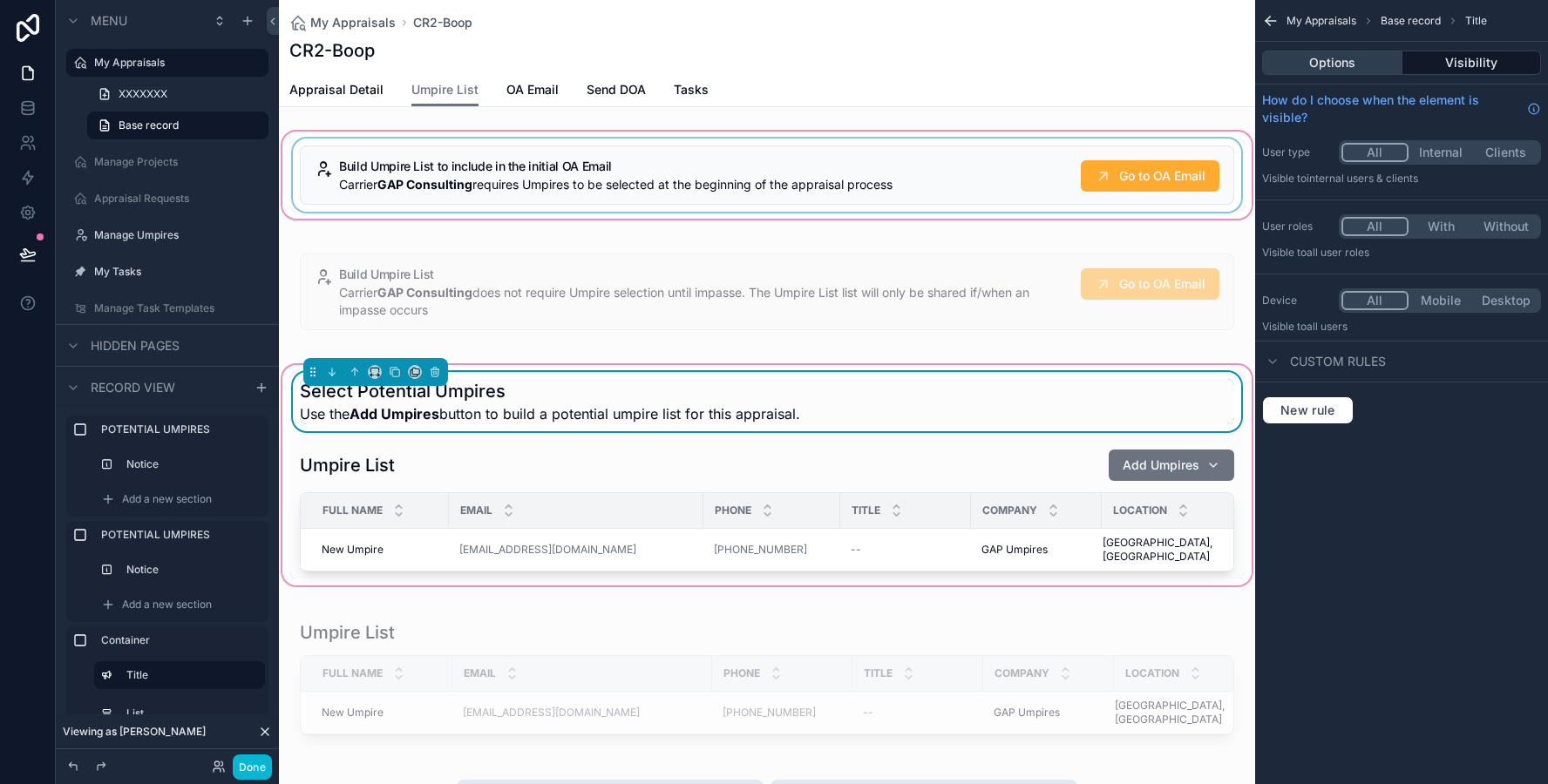
click at [1342, 58] on button "Options" at bounding box center [1332, 63] width 140 height 25
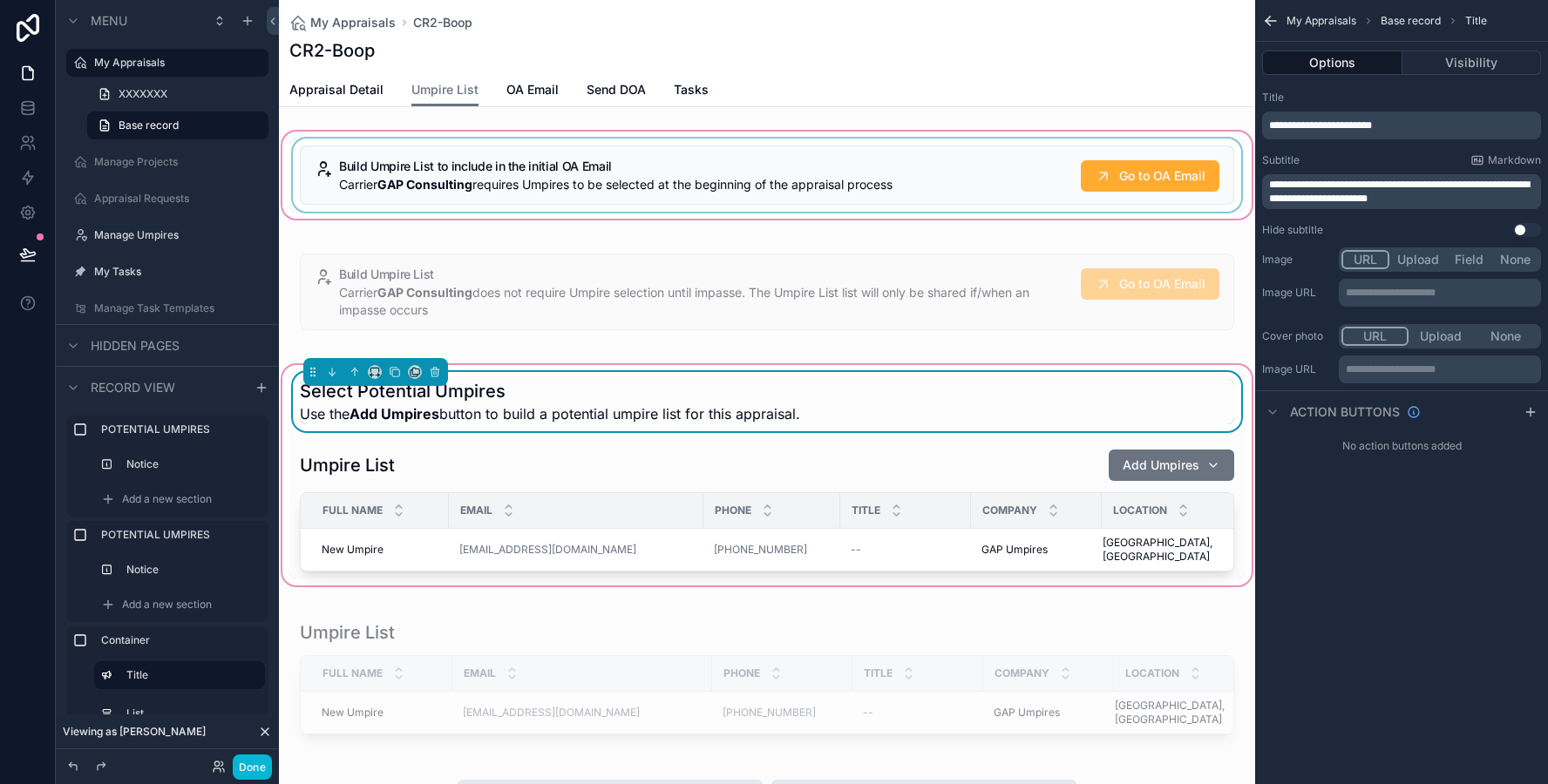
click at [1325, 126] on span "**********" at bounding box center [1320, 125] width 103 height 10
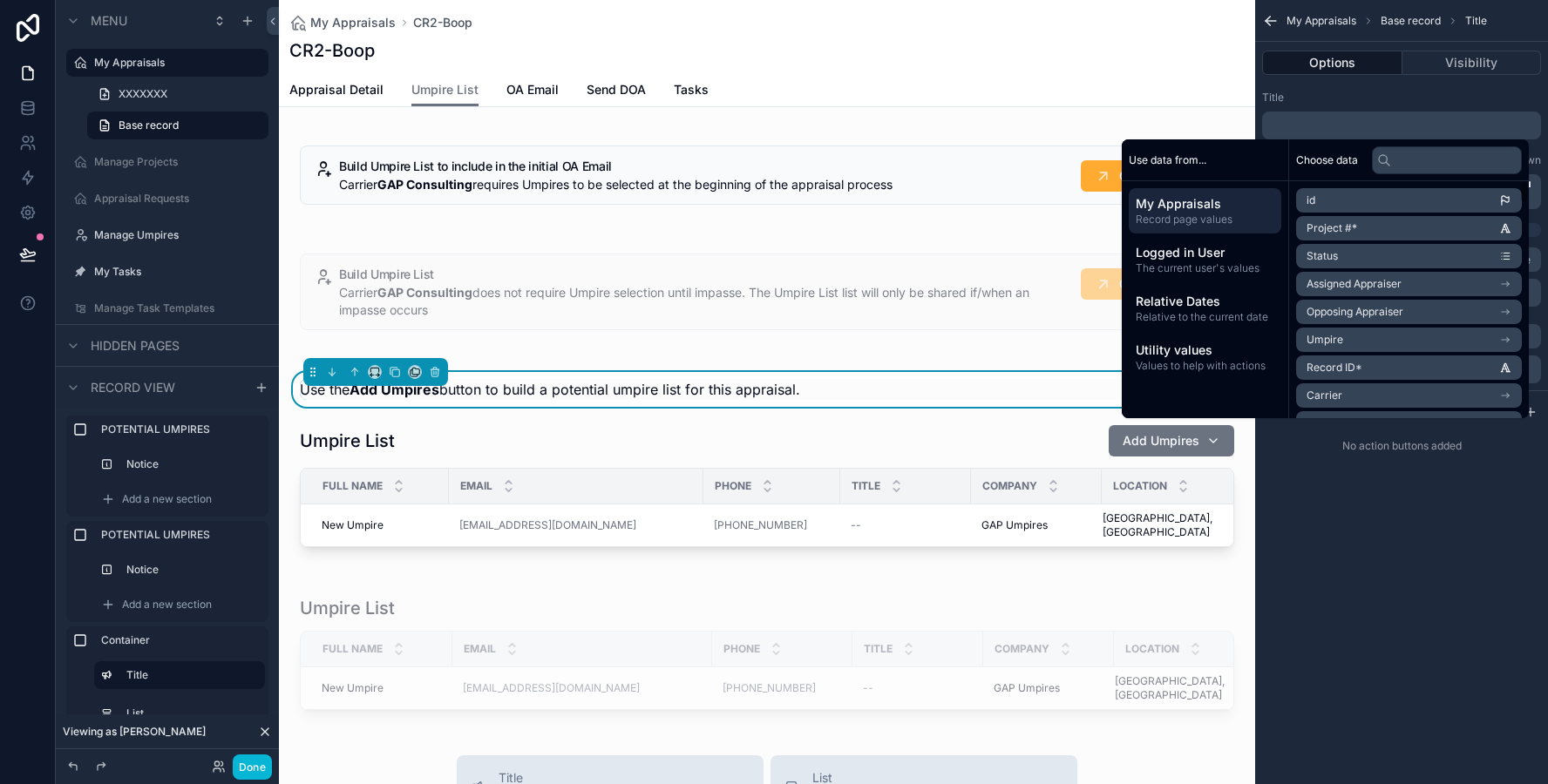
click at [1445, 526] on div "**********" at bounding box center [1402, 392] width 293 height 784
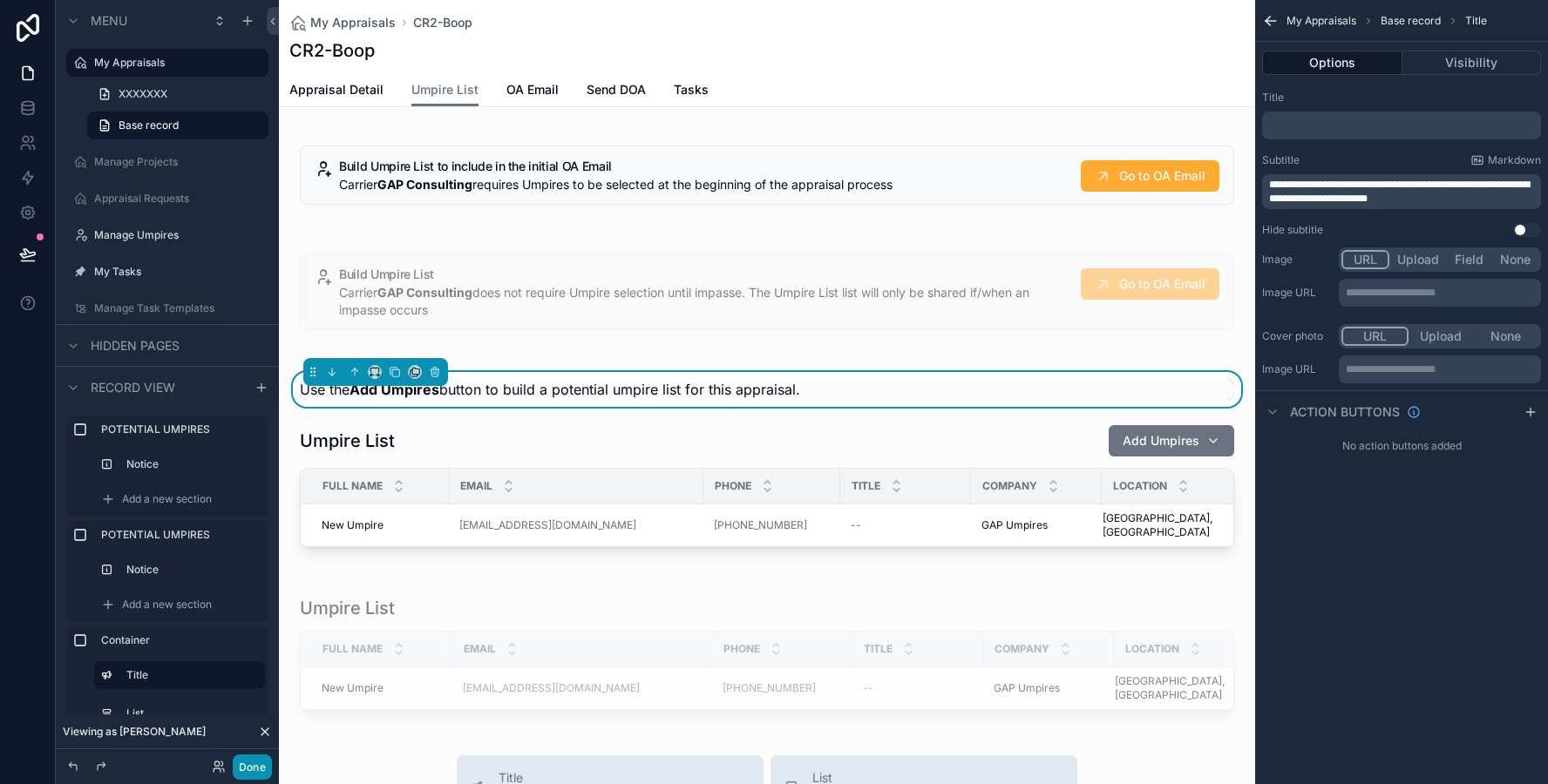
click at [260, 771] on button "Done" at bounding box center [252, 768] width 39 height 25
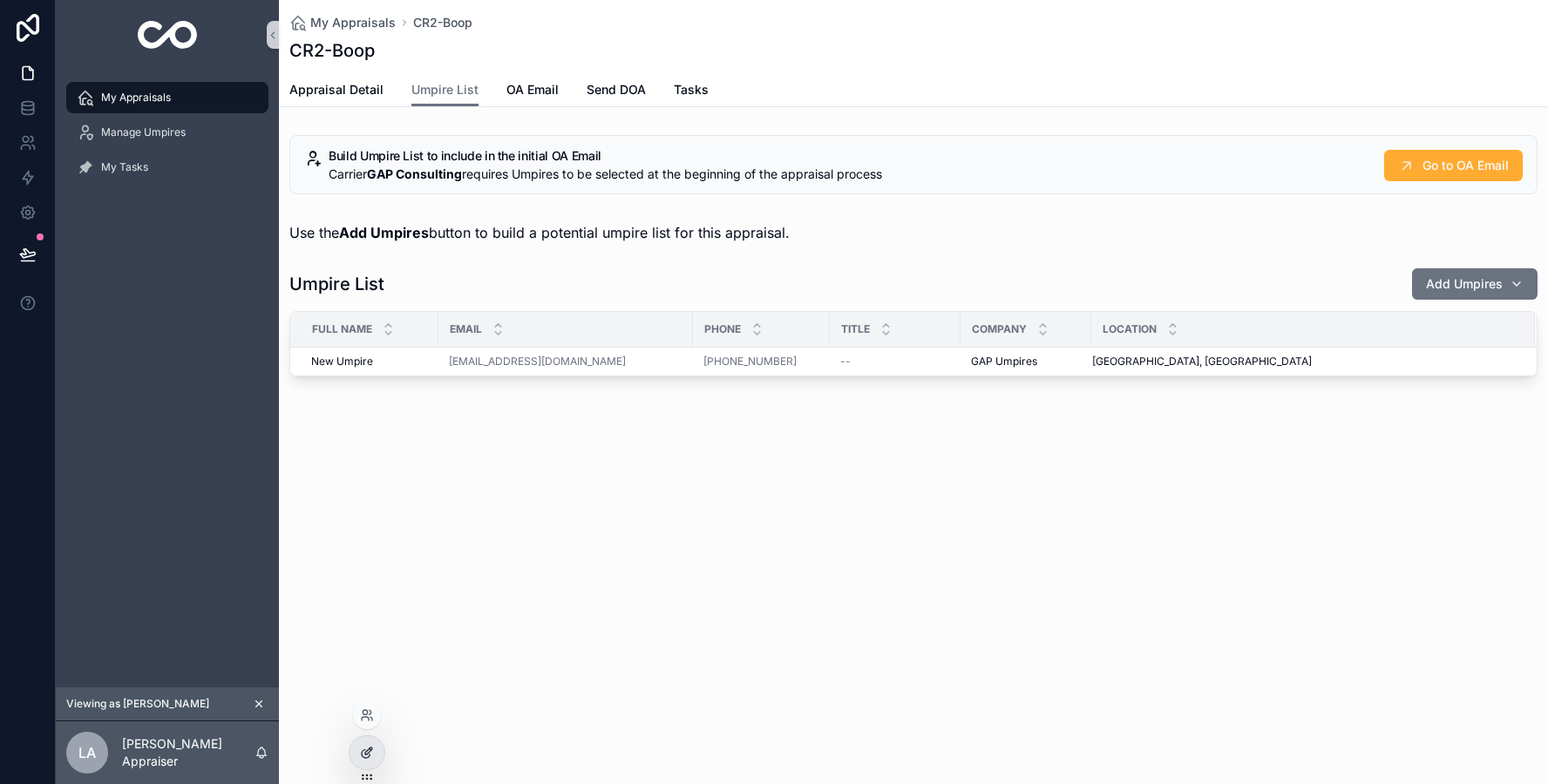
click at [363, 740] on div at bounding box center [367, 753] width 35 height 33
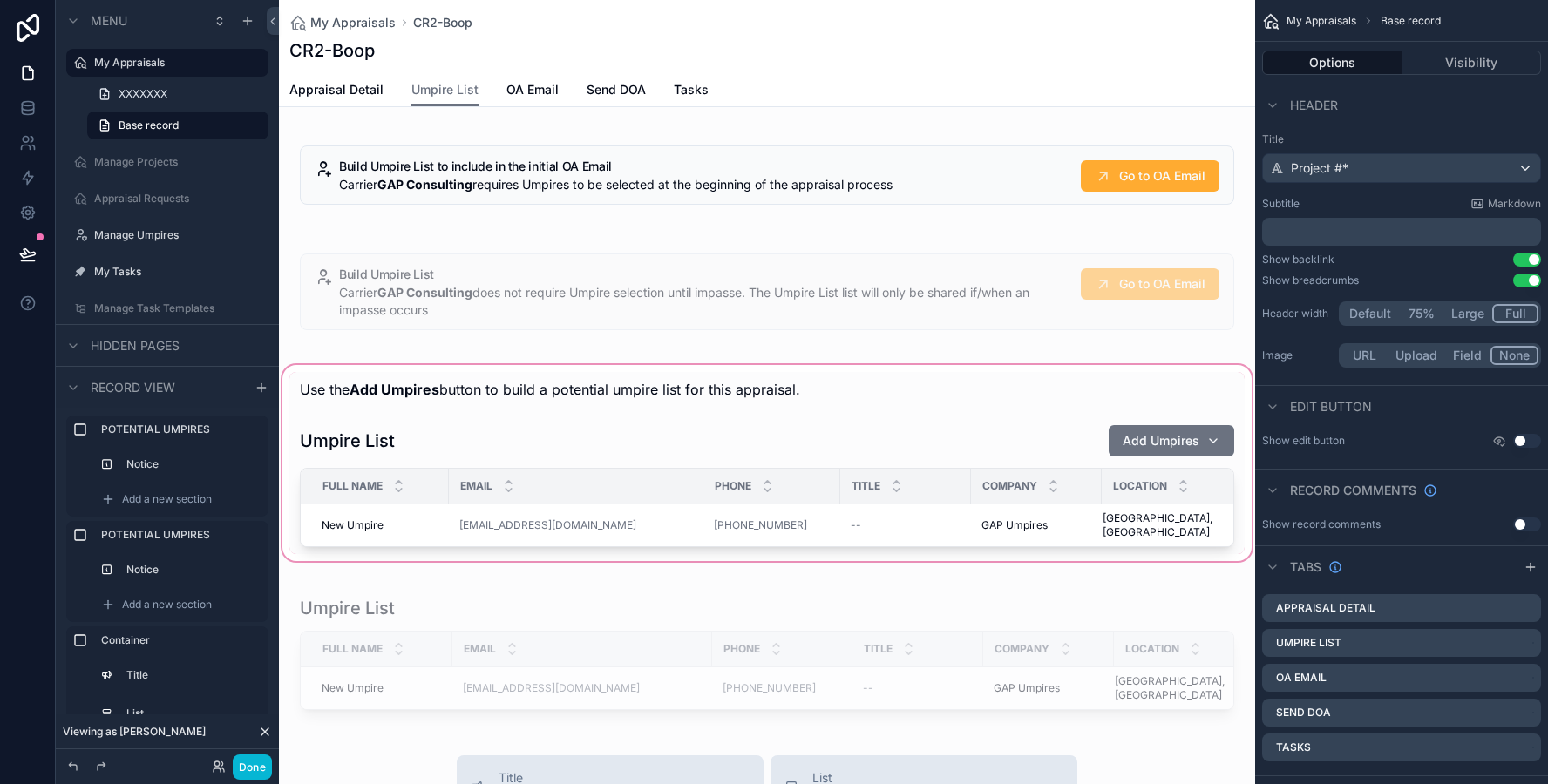
click at [555, 385] on div "scrollable content" at bounding box center [767, 463] width 976 height 203
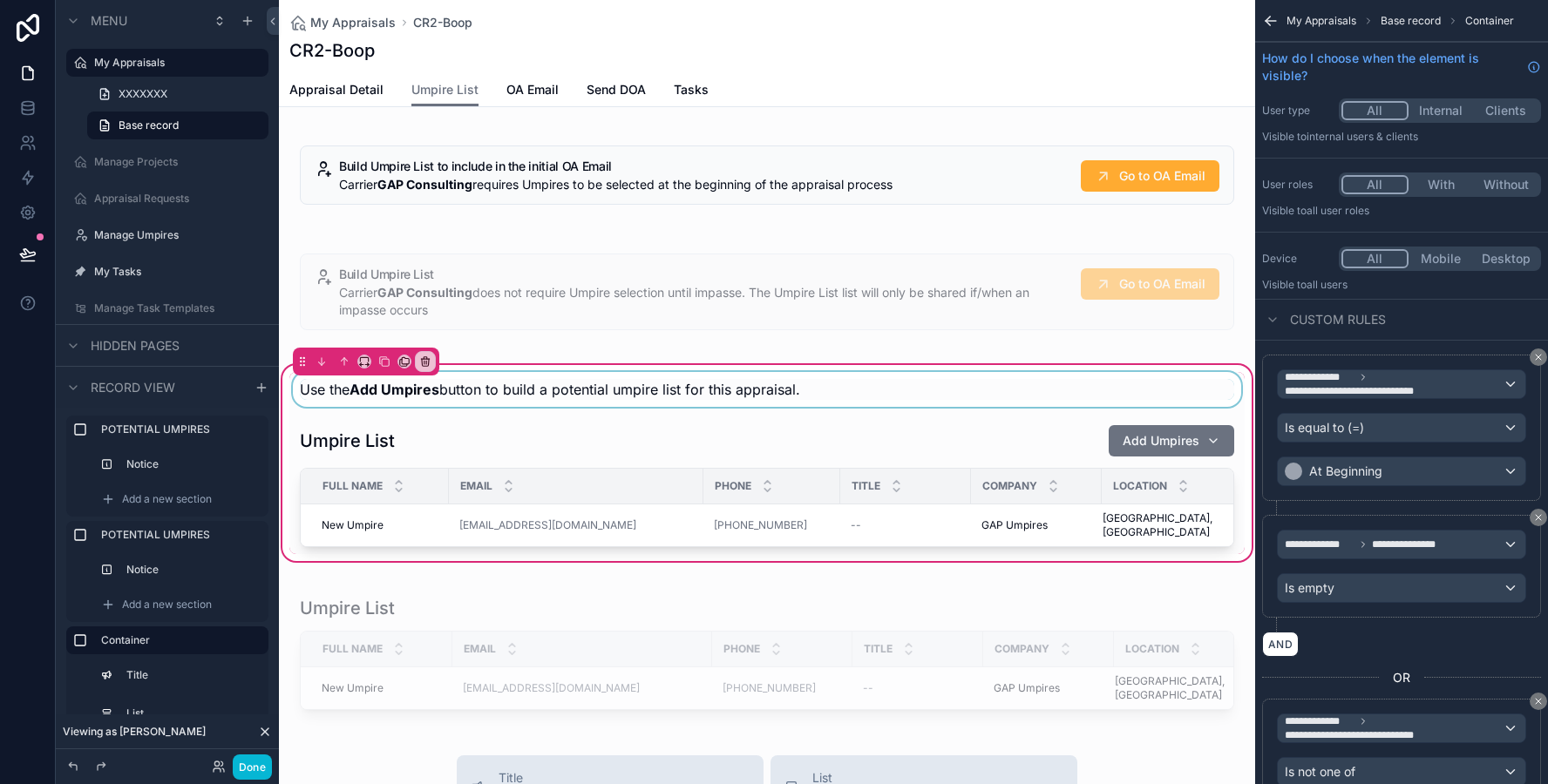
click at [570, 386] on div "scrollable content" at bounding box center [767, 389] width 955 height 35
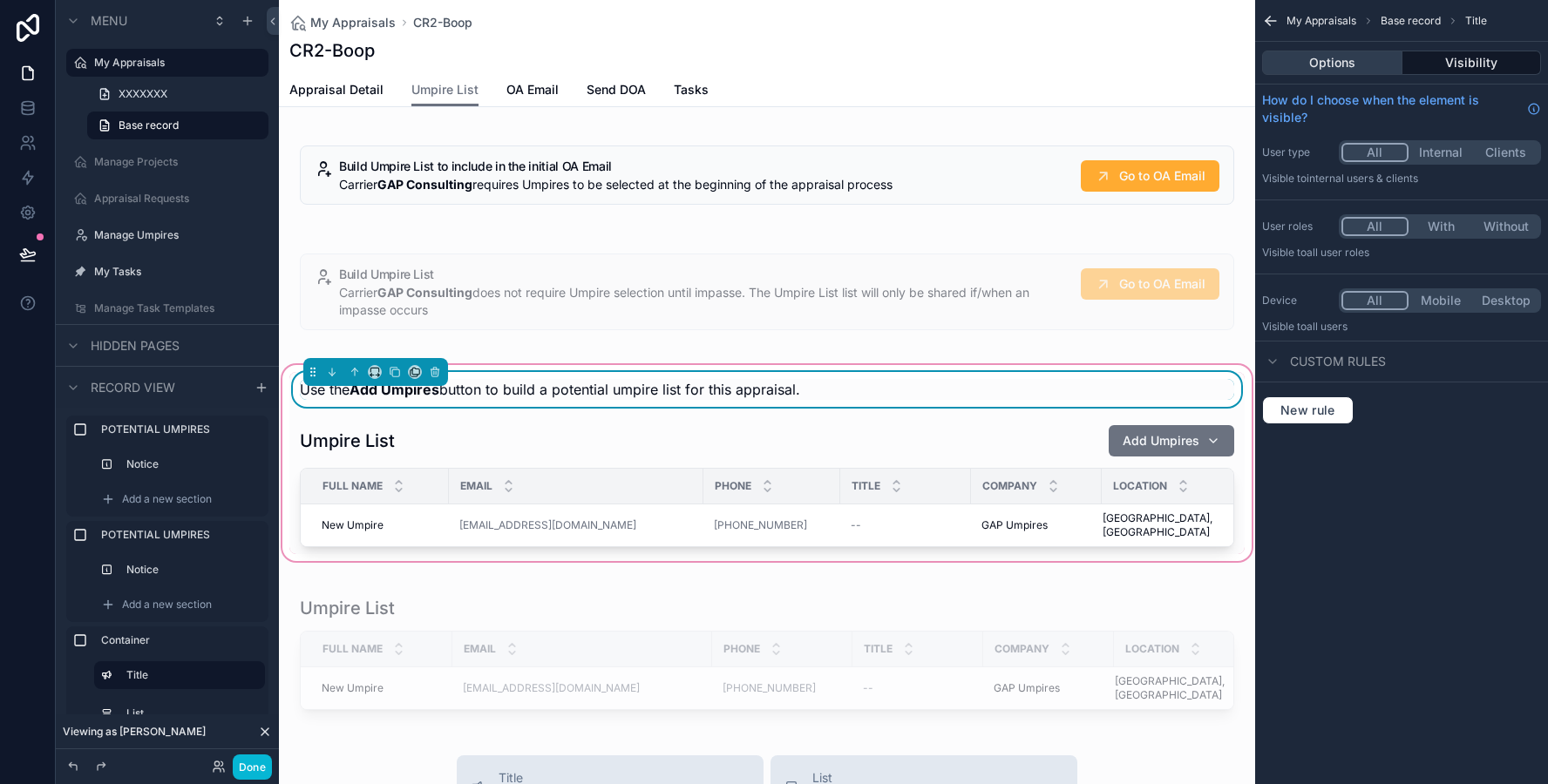
click at [1301, 68] on button "Options" at bounding box center [1332, 63] width 140 height 25
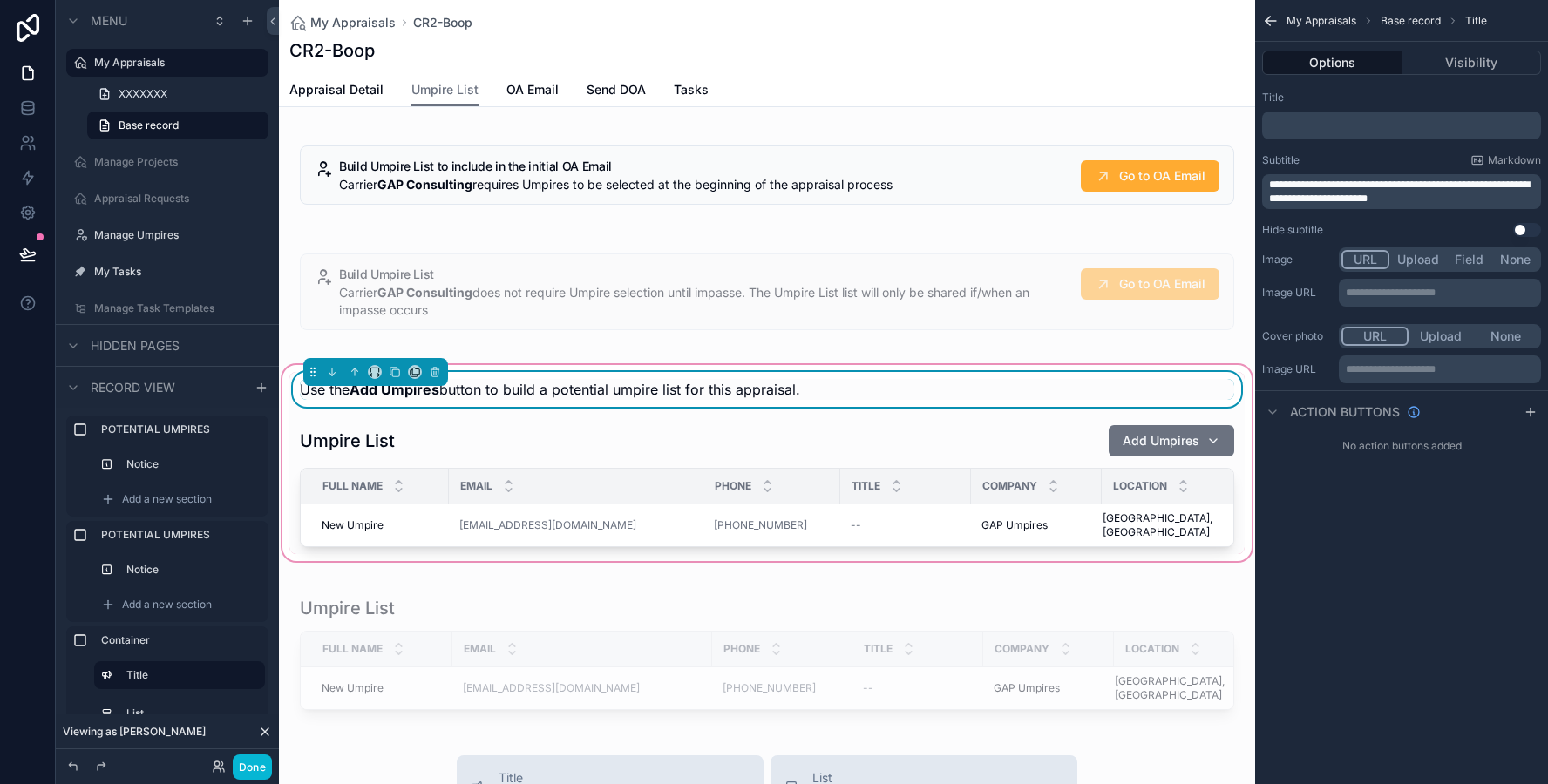
click at [1299, 118] on p "﻿" at bounding box center [1402, 125] width 268 height 14
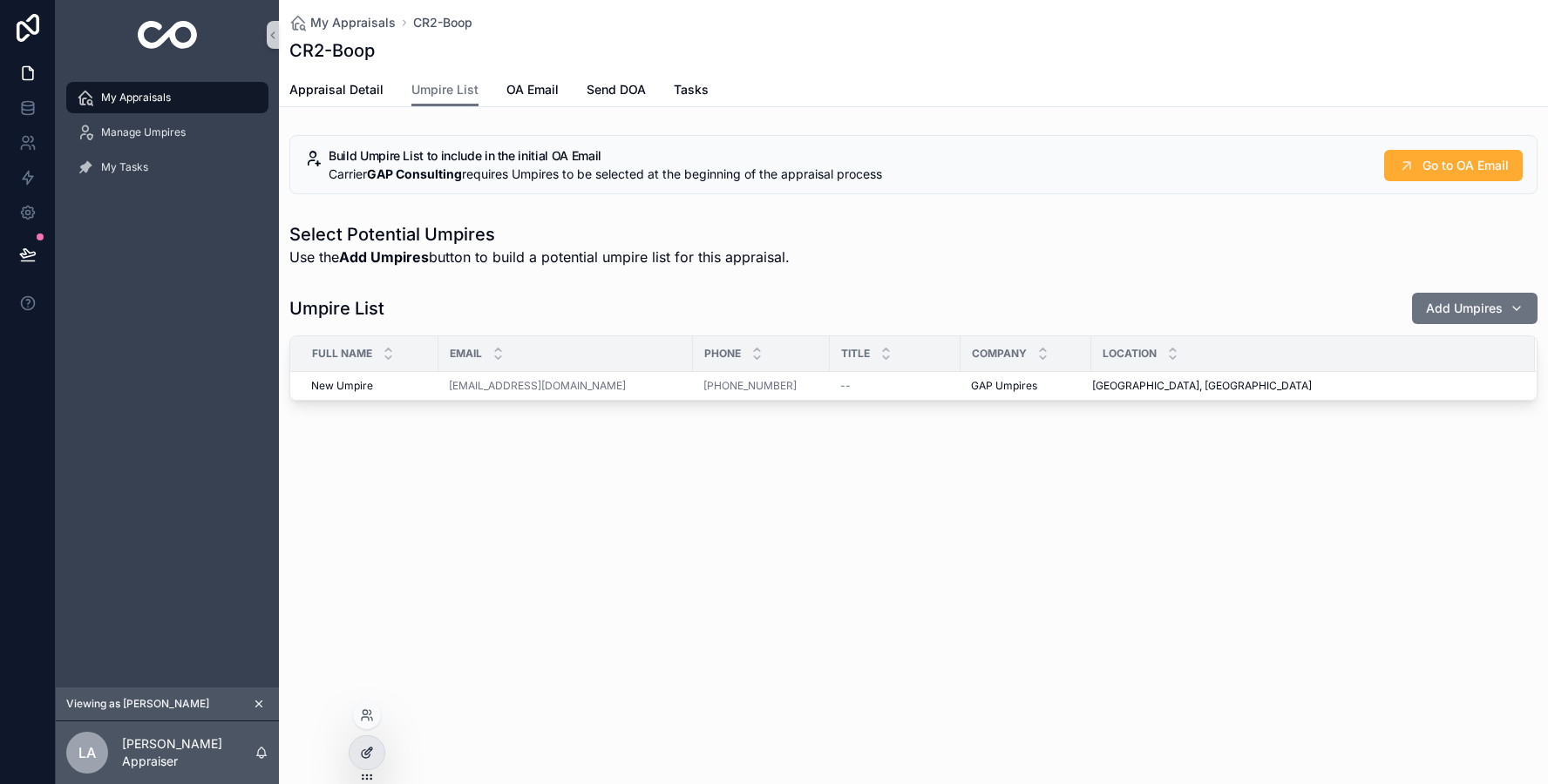
click at [357, 762] on div at bounding box center [367, 753] width 35 height 33
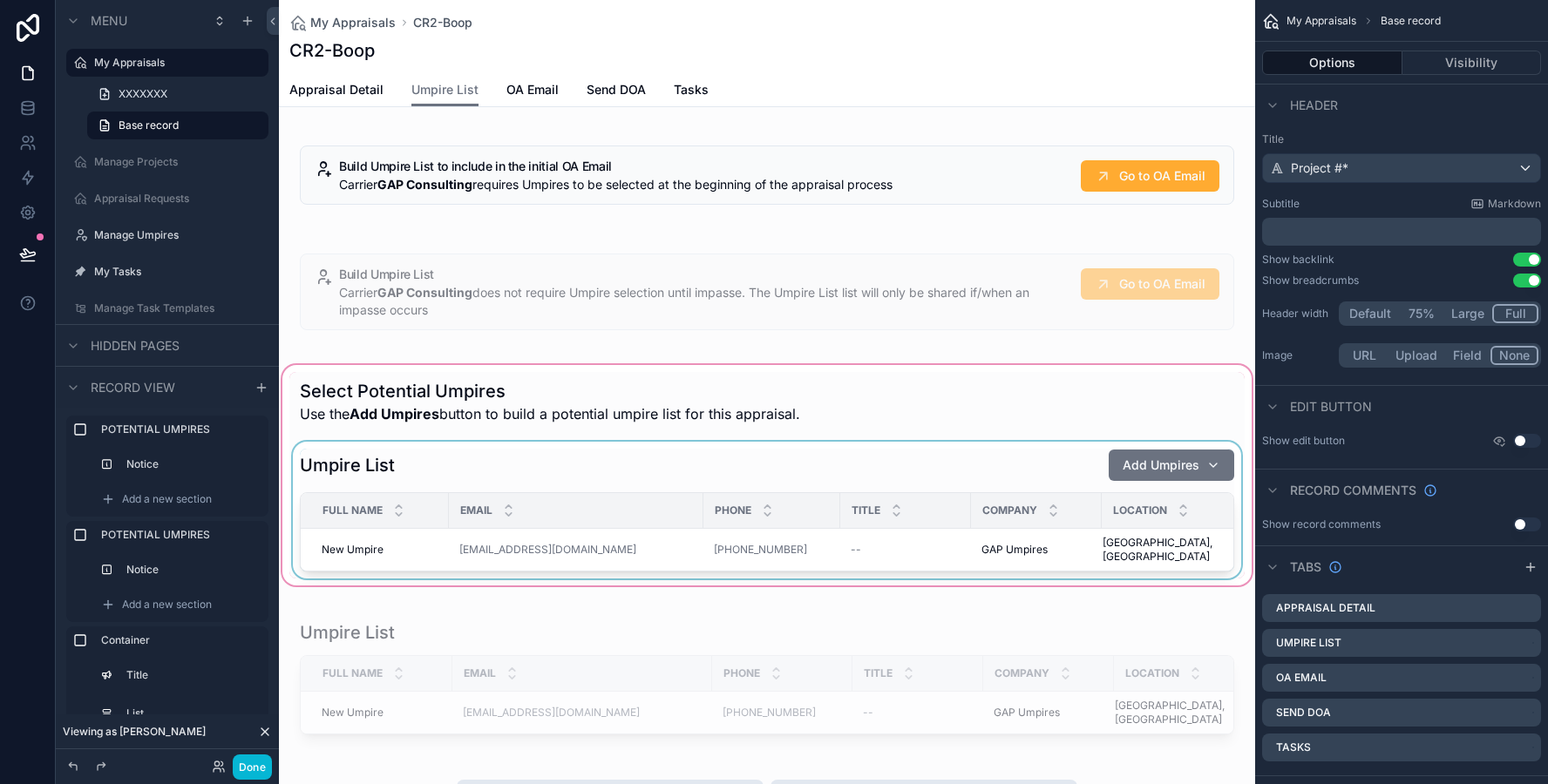
click at [460, 498] on div "Email" at bounding box center [576, 510] width 253 height 33
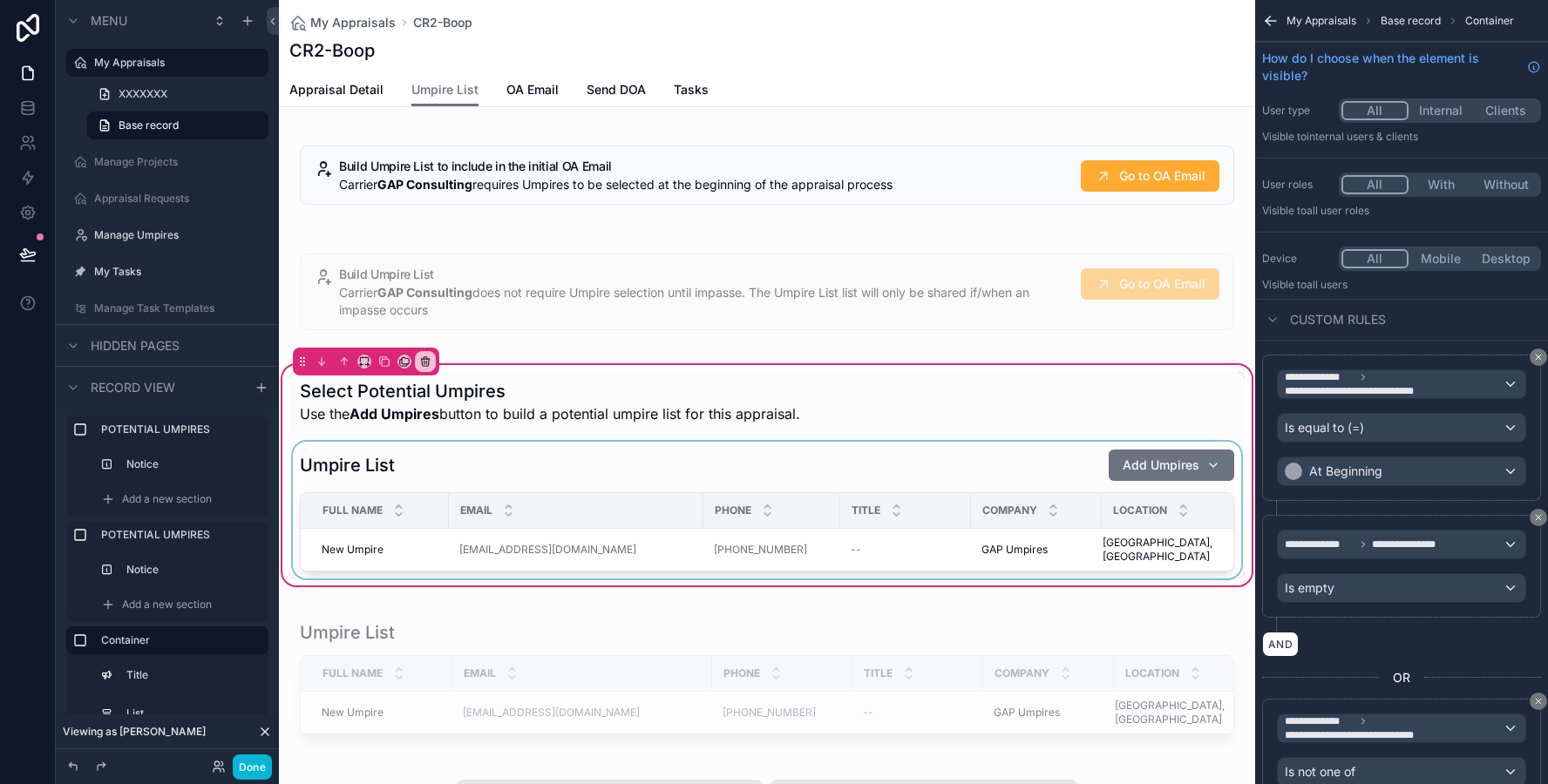
click at [461, 468] on div "scrollable content" at bounding box center [767, 510] width 955 height 136
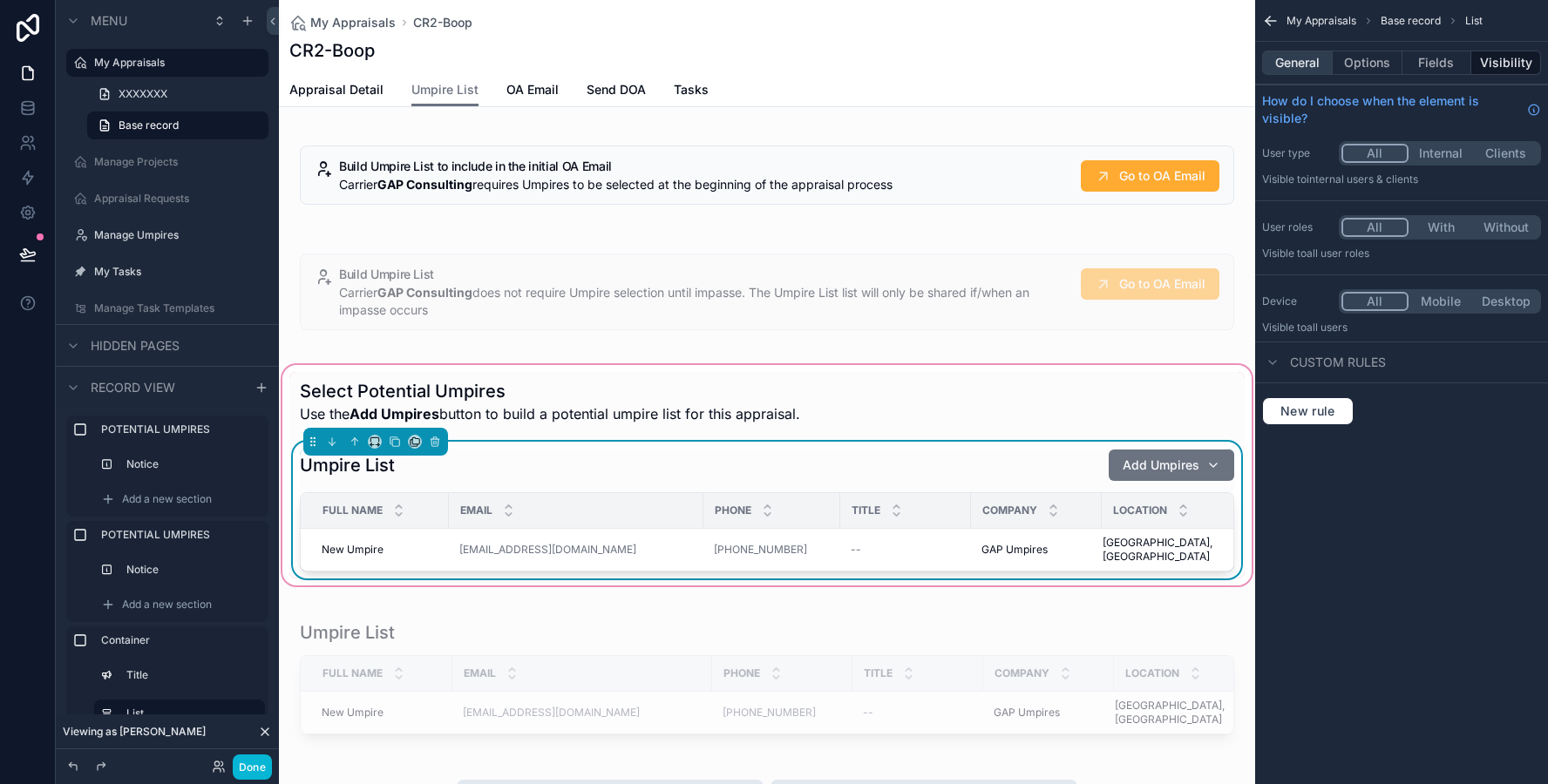
click at [1311, 61] on button "General" at bounding box center [1297, 63] width 71 height 25
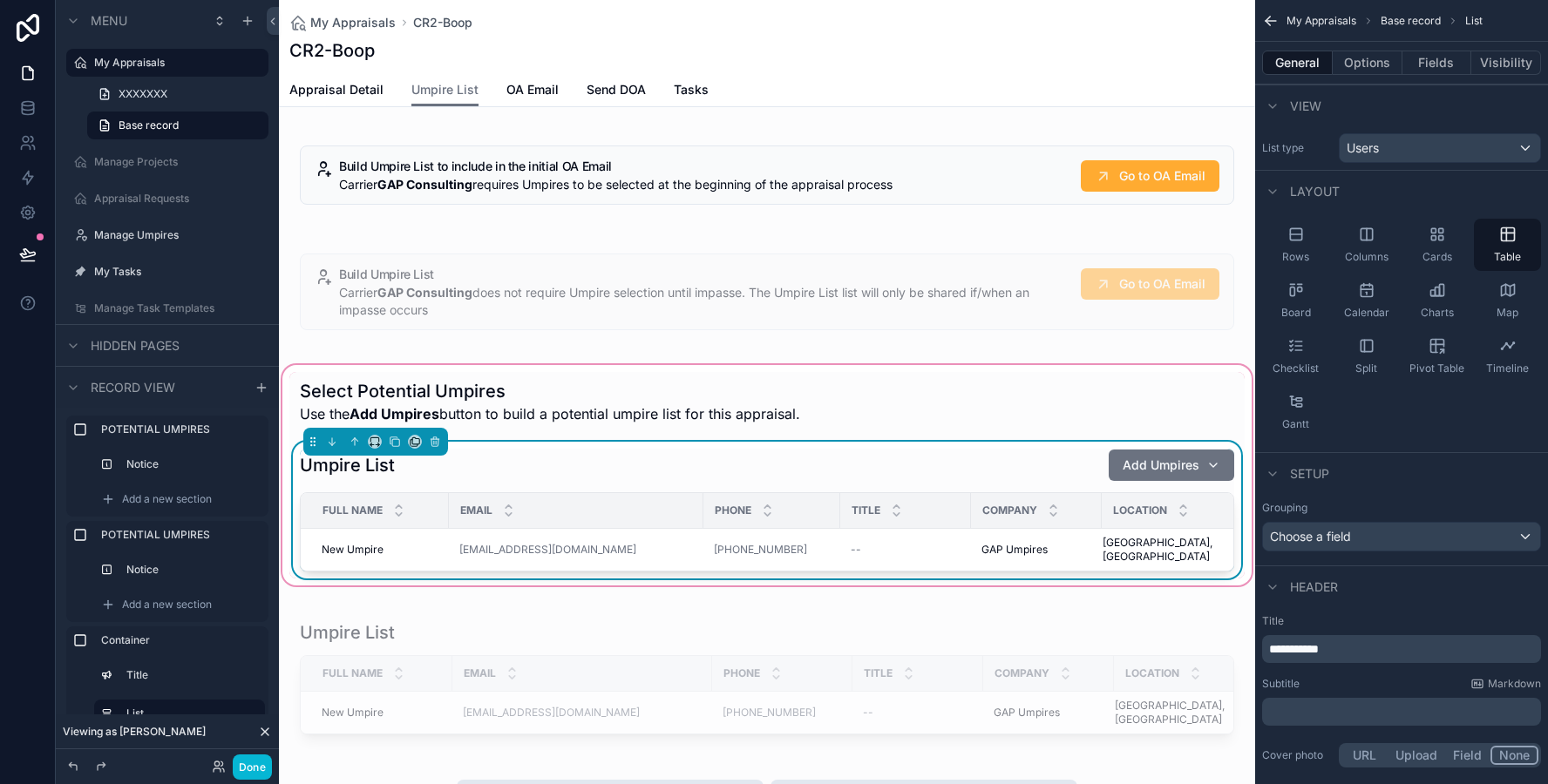
click at [1293, 709] on p "﻿" at bounding box center [1402, 711] width 268 height 17
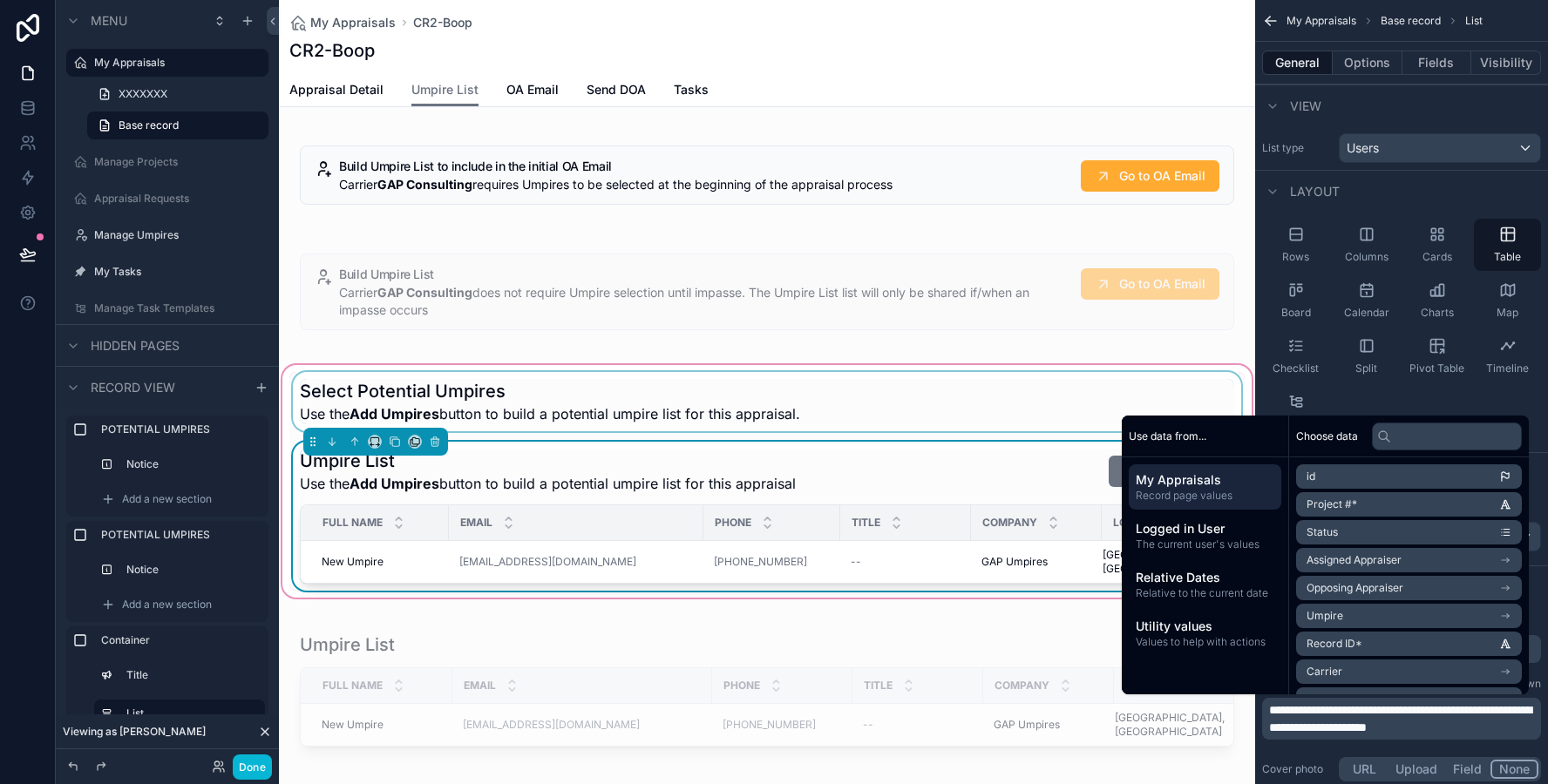
click at [866, 420] on div "scrollable content" at bounding box center [767, 401] width 955 height 59
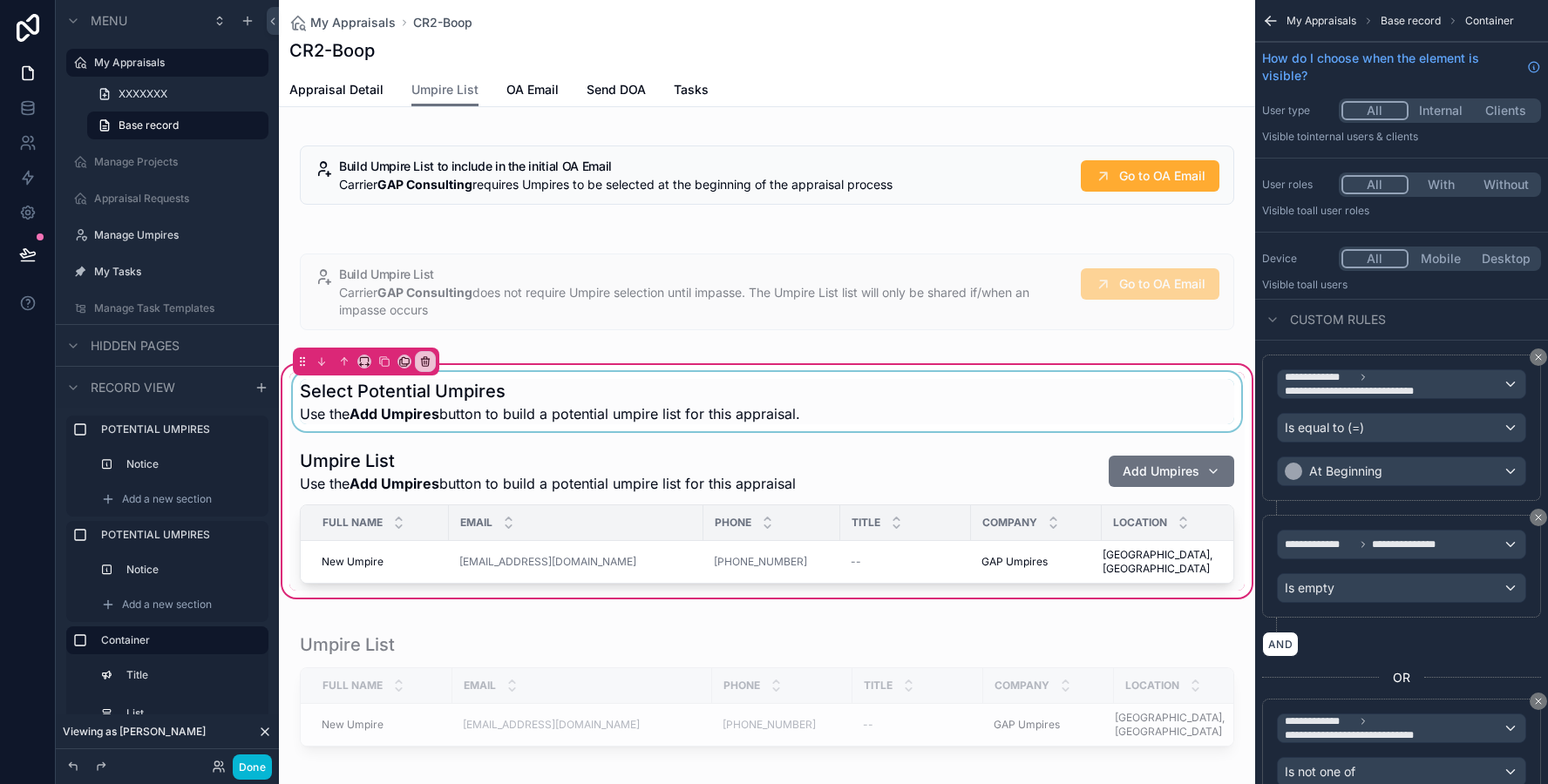
click at [861, 416] on div "scrollable content" at bounding box center [767, 401] width 955 height 59
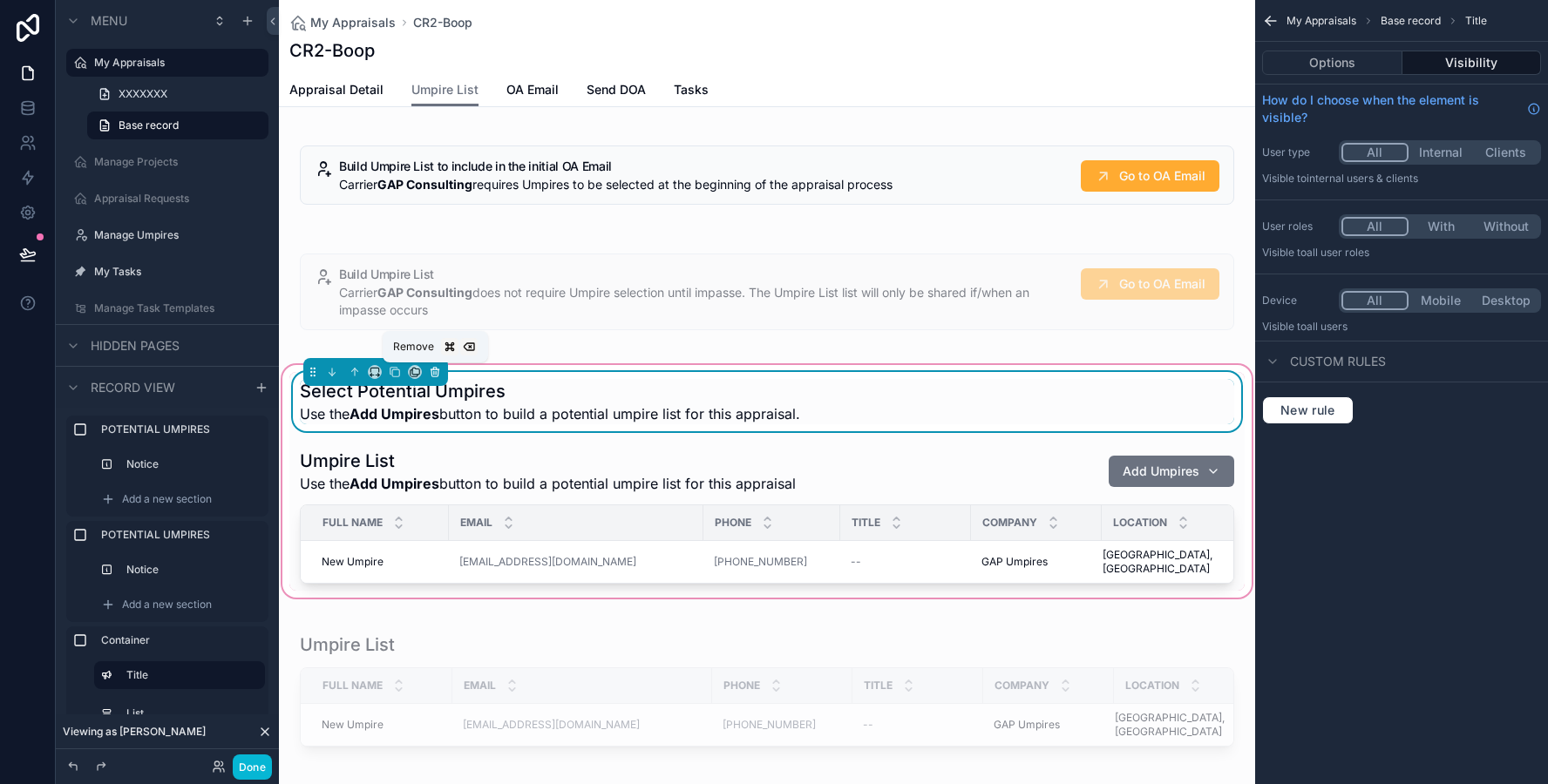
click at [437, 369] on icon "scrollable content" at bounding box center [434, 371] width 12 height 12
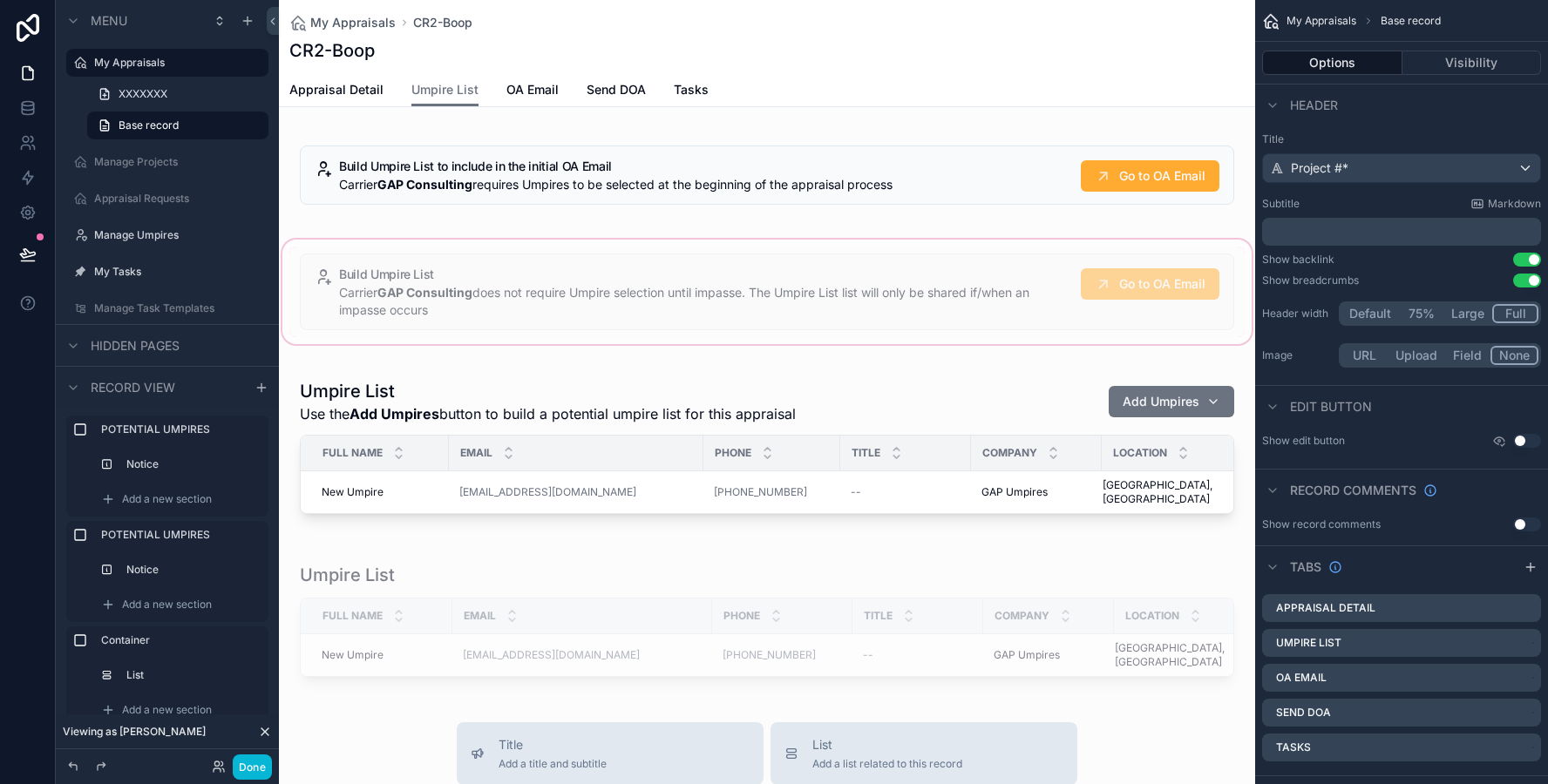
click at [478, 279] on div "scrollable content" at bounding box center [767, 292] width 976 height 112
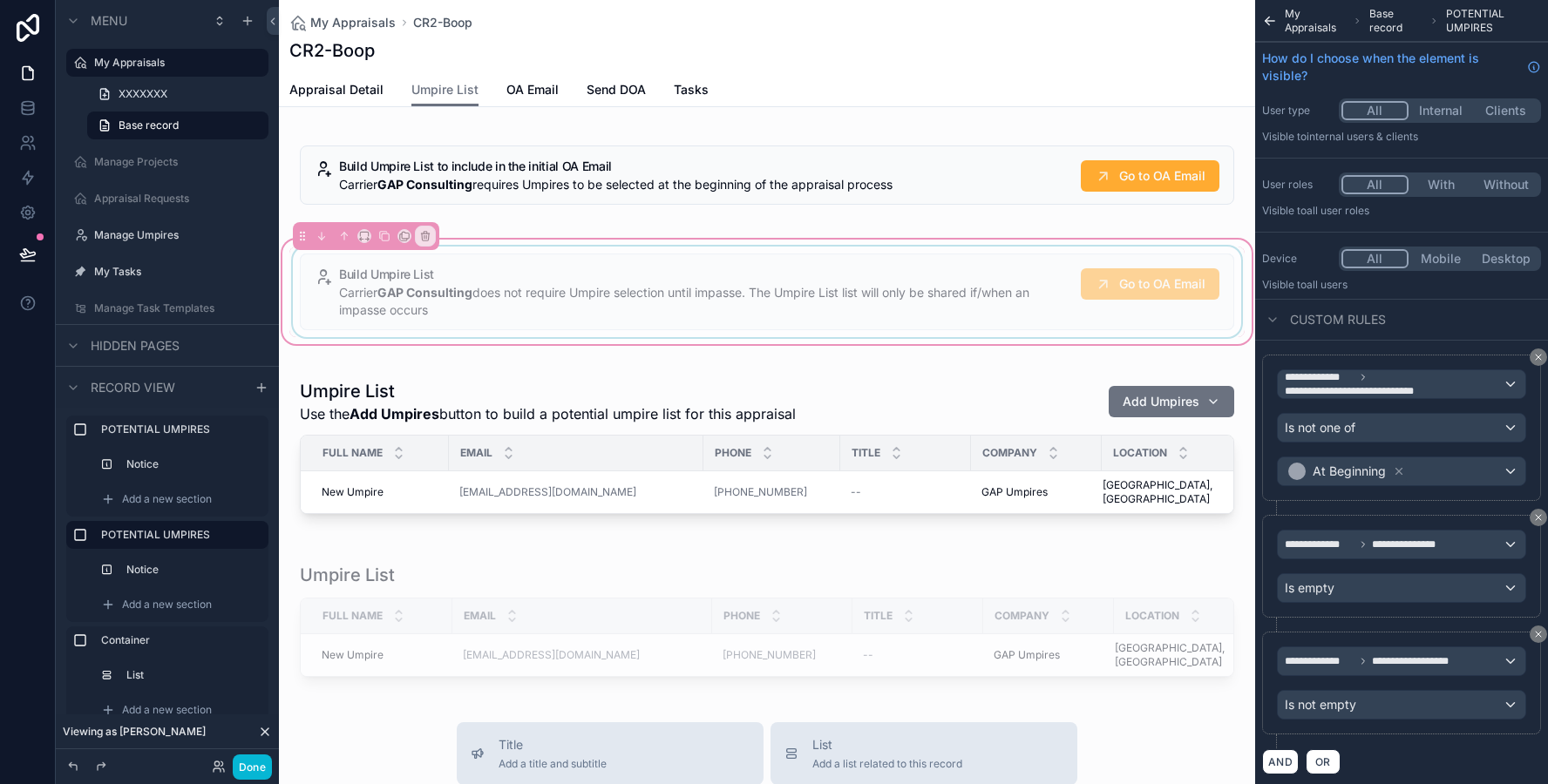
click at [471, 284] on div "scrollable content" at bounding box center [767, 292] width 955 height 91
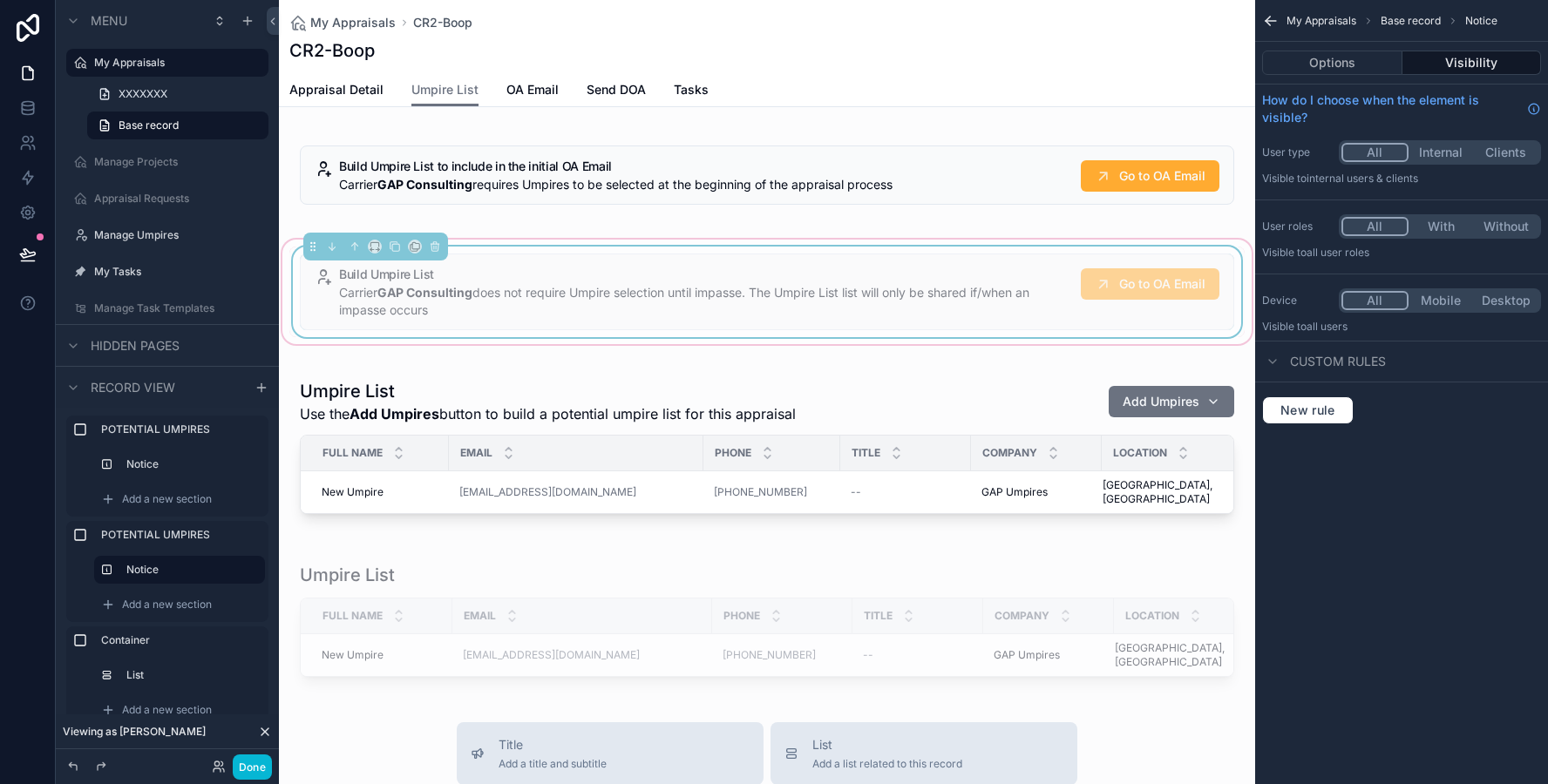
click at [471, 284] on div "Carrier GAP Consulting does not require Umpire selection until impasse. The Ump…" at bounding box center [703, 301] width 728 height 35
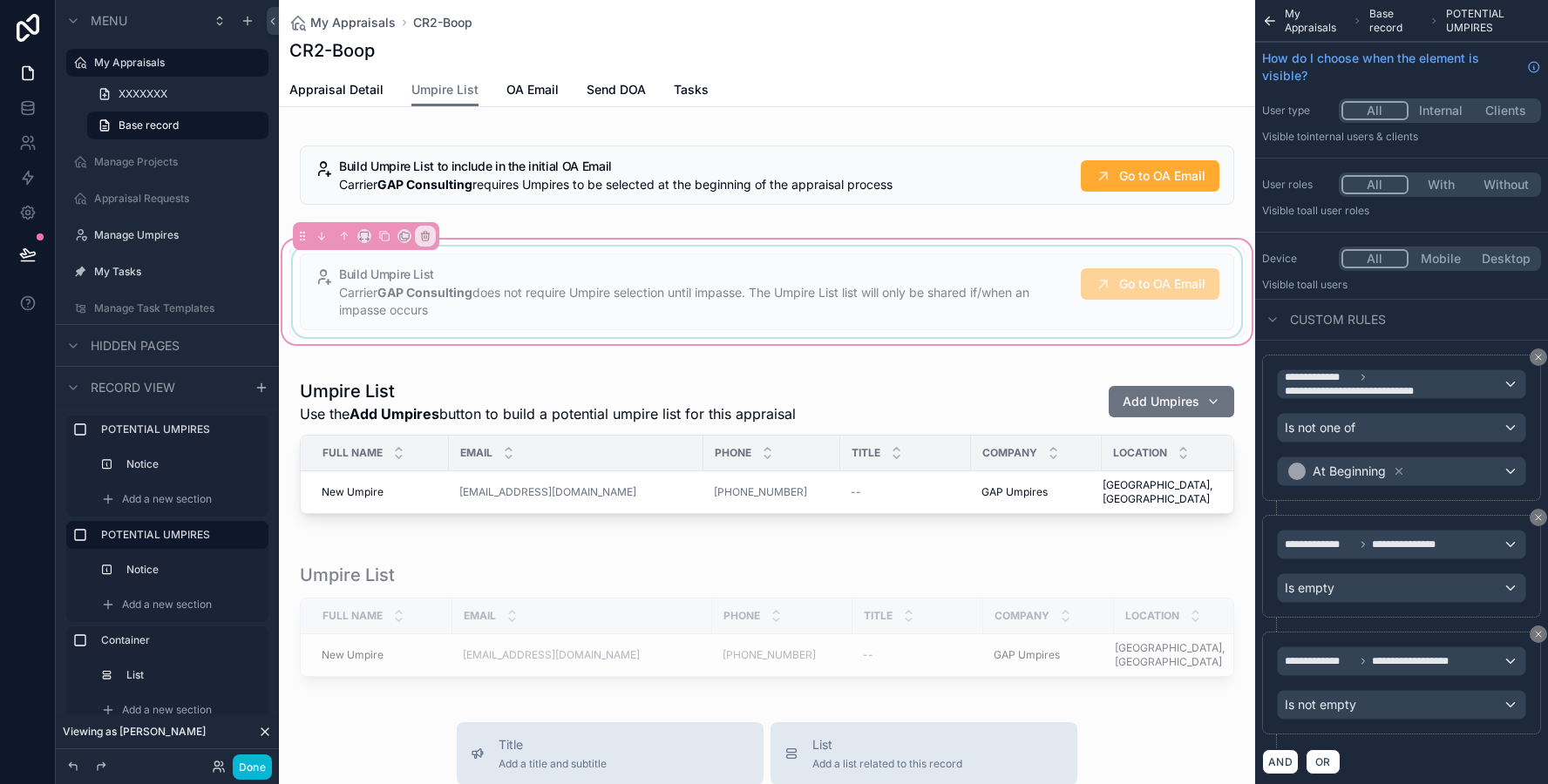
click at [471, 284] on div "scrollable content" at bounding box center [767, 292] width 955 height 91
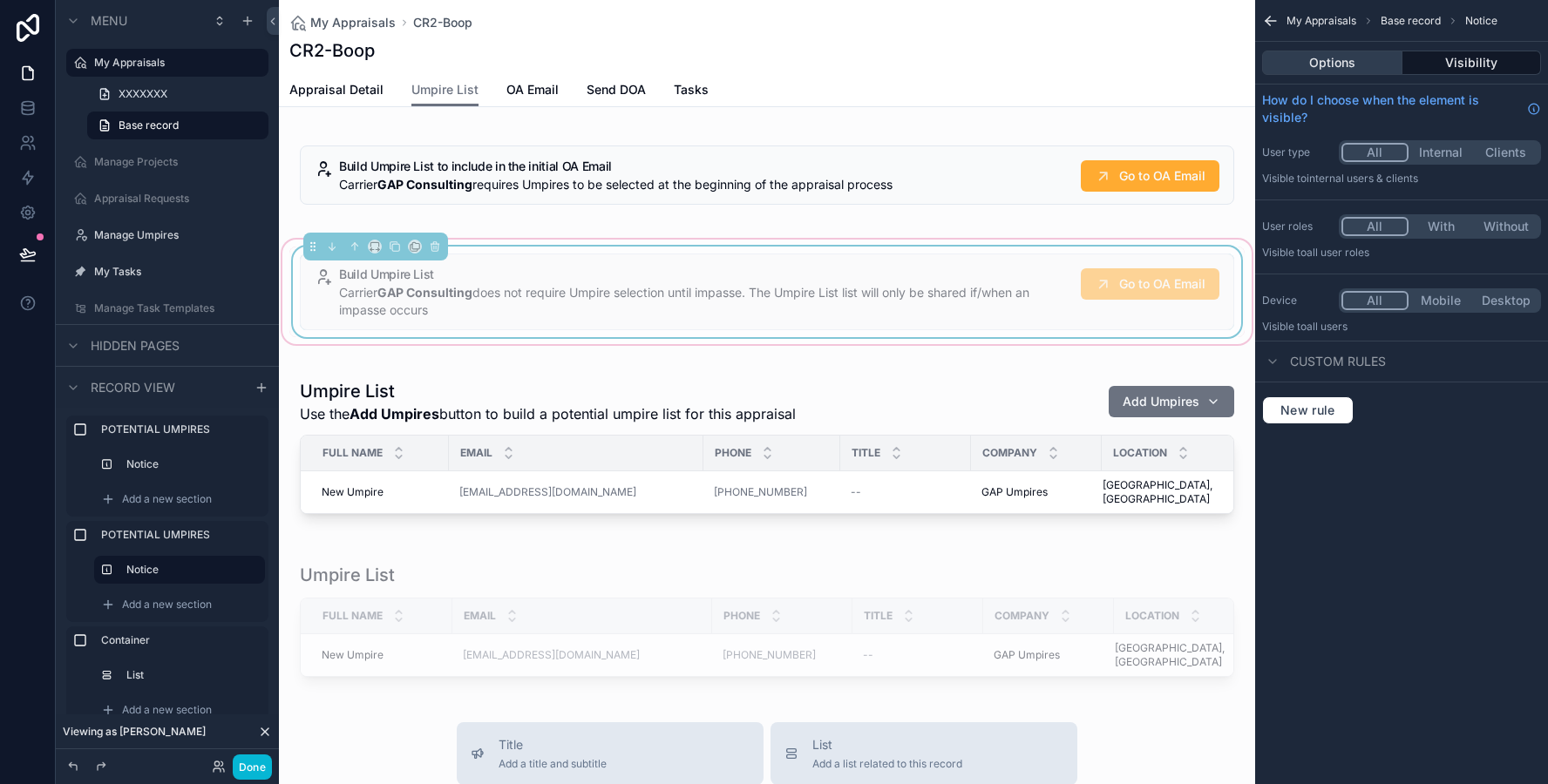
click at [1324, 55] on button "Options" at bounding box center [1332, 63] width 140 height 25
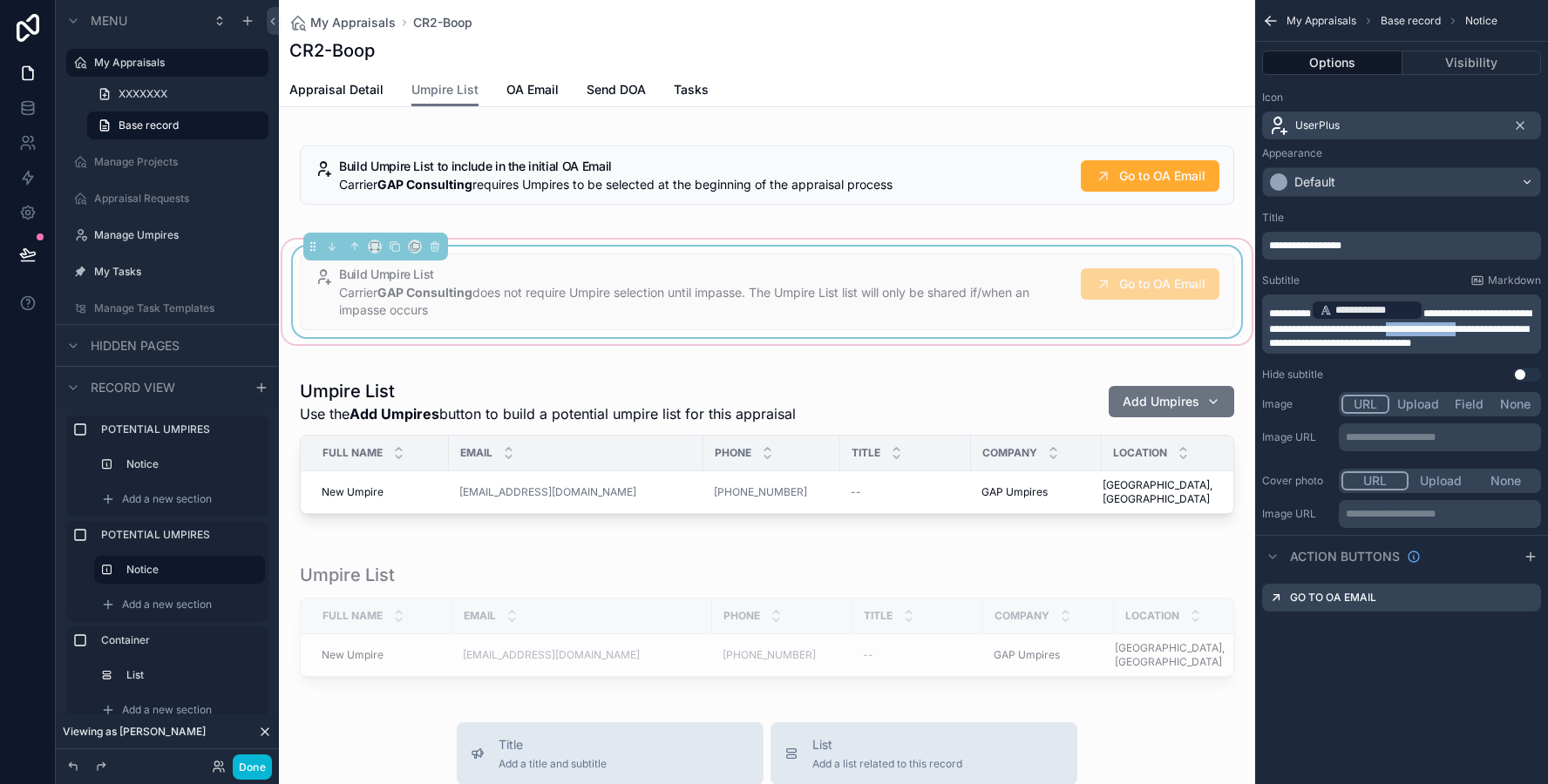
drag, startPoint x: 1506, startPoint y: 329, endPoint x: 1426, endPoint y: 326, distance: 80.1
click at [1426, 326] on span "**********" at bounding box center [1400, 328] width 262 height 40
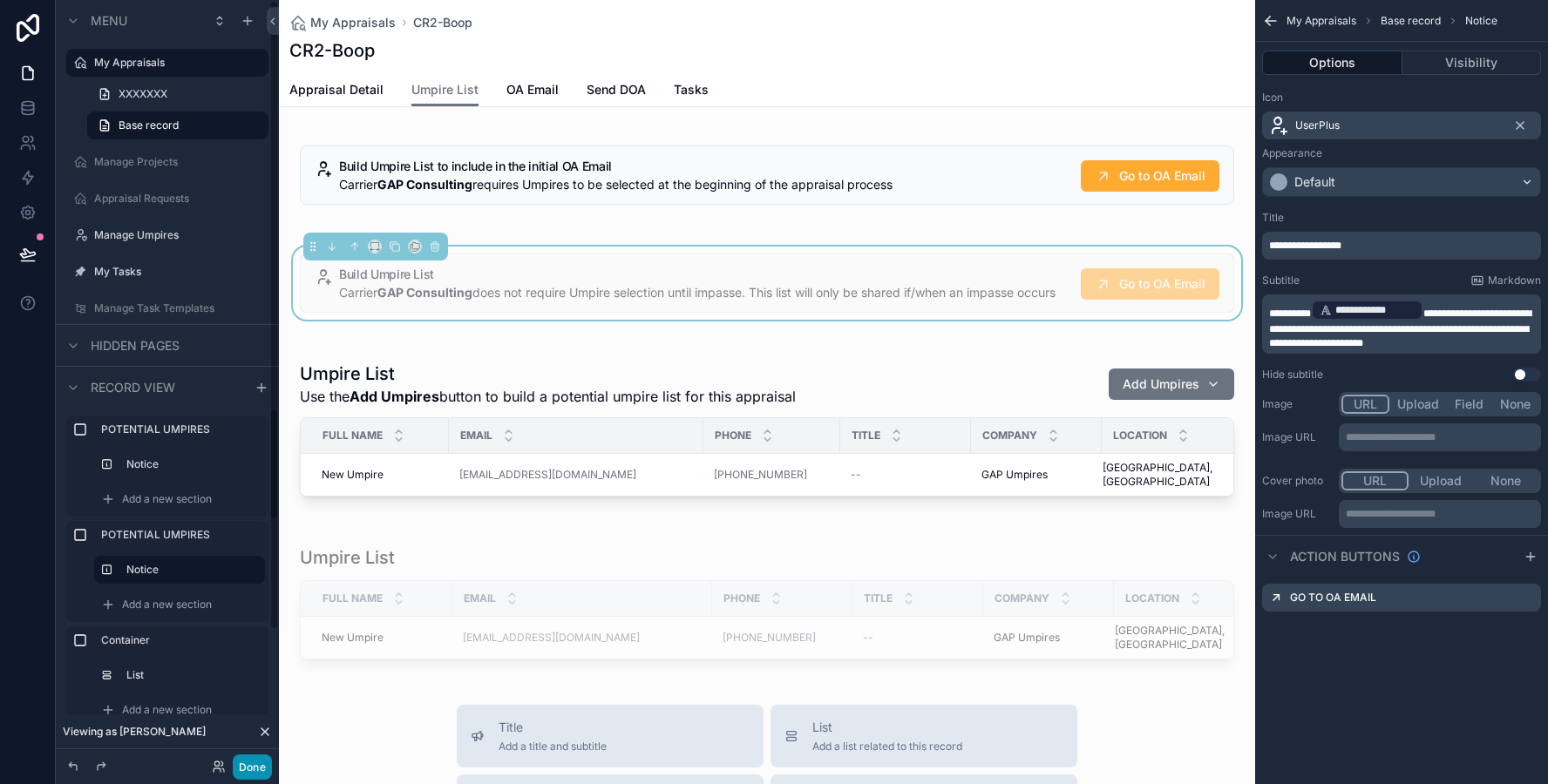
click at [246, 771] on button "Done" at bounding box center [252, 768] width 39 height 25
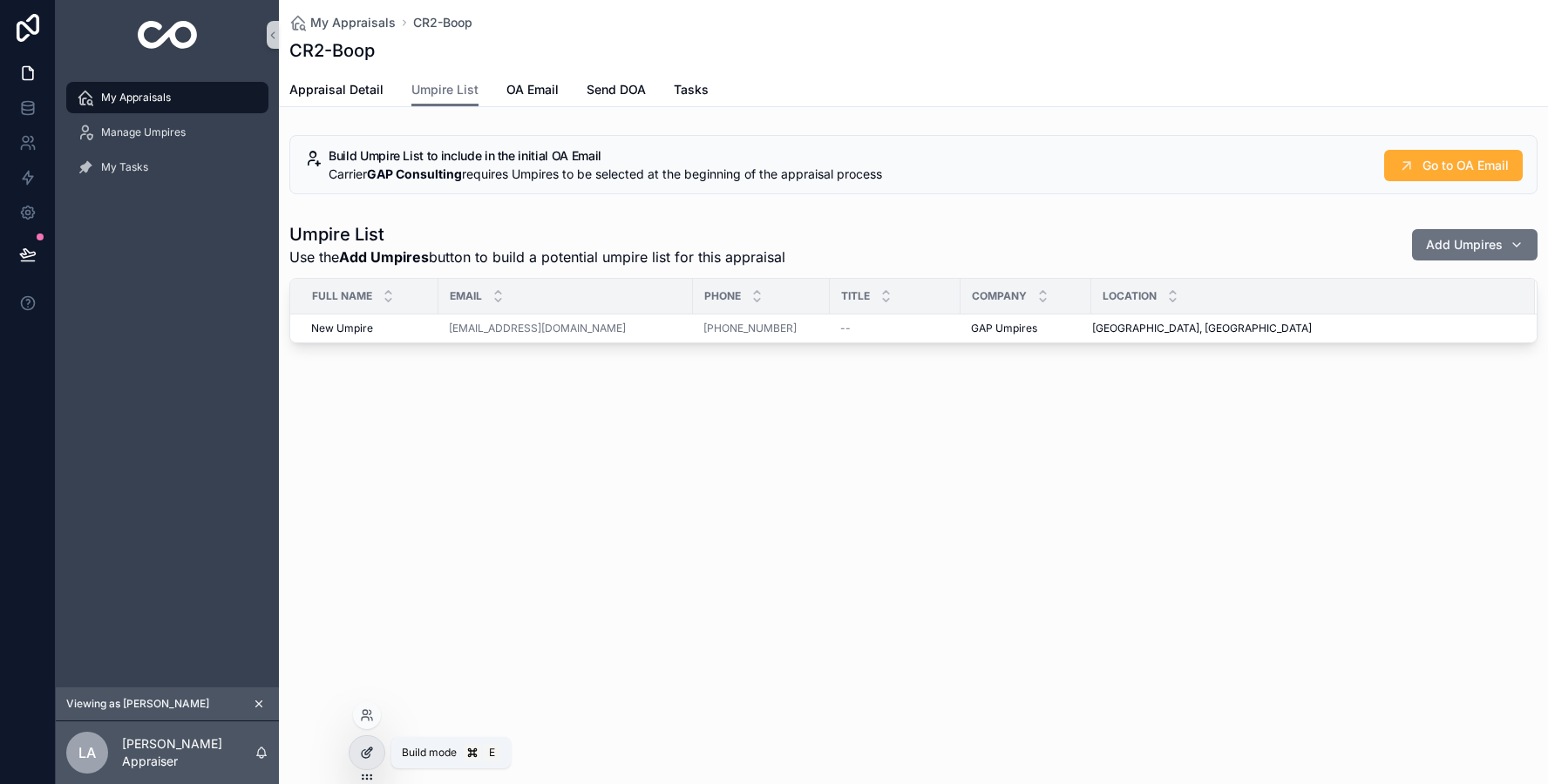
click at [363, 754] on icon at bounding box center [367, 752] width 14 height 14
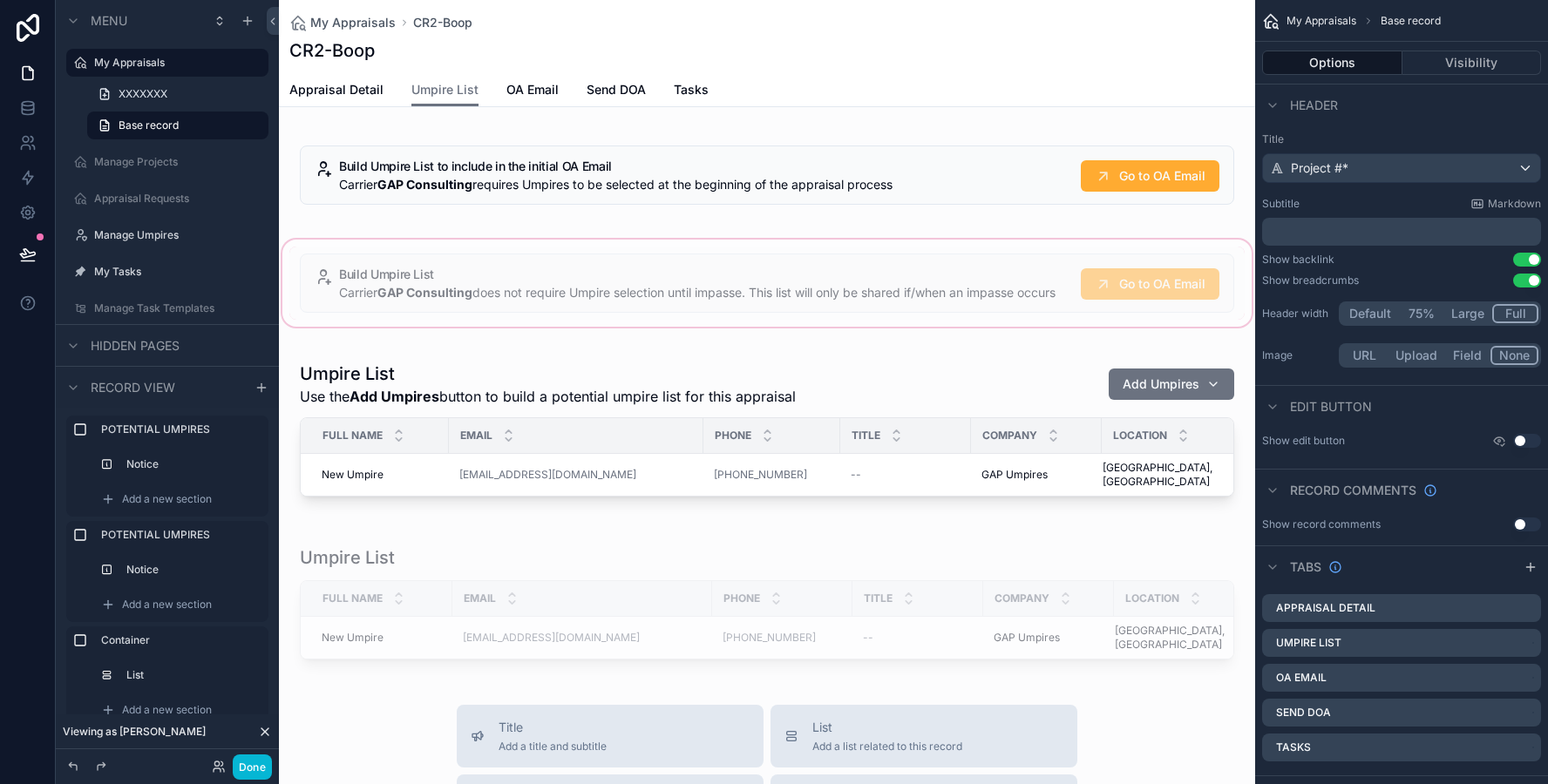
click at [427, 327] on div "scrollable content" at bounding box center [767, 283] width 976 height 94
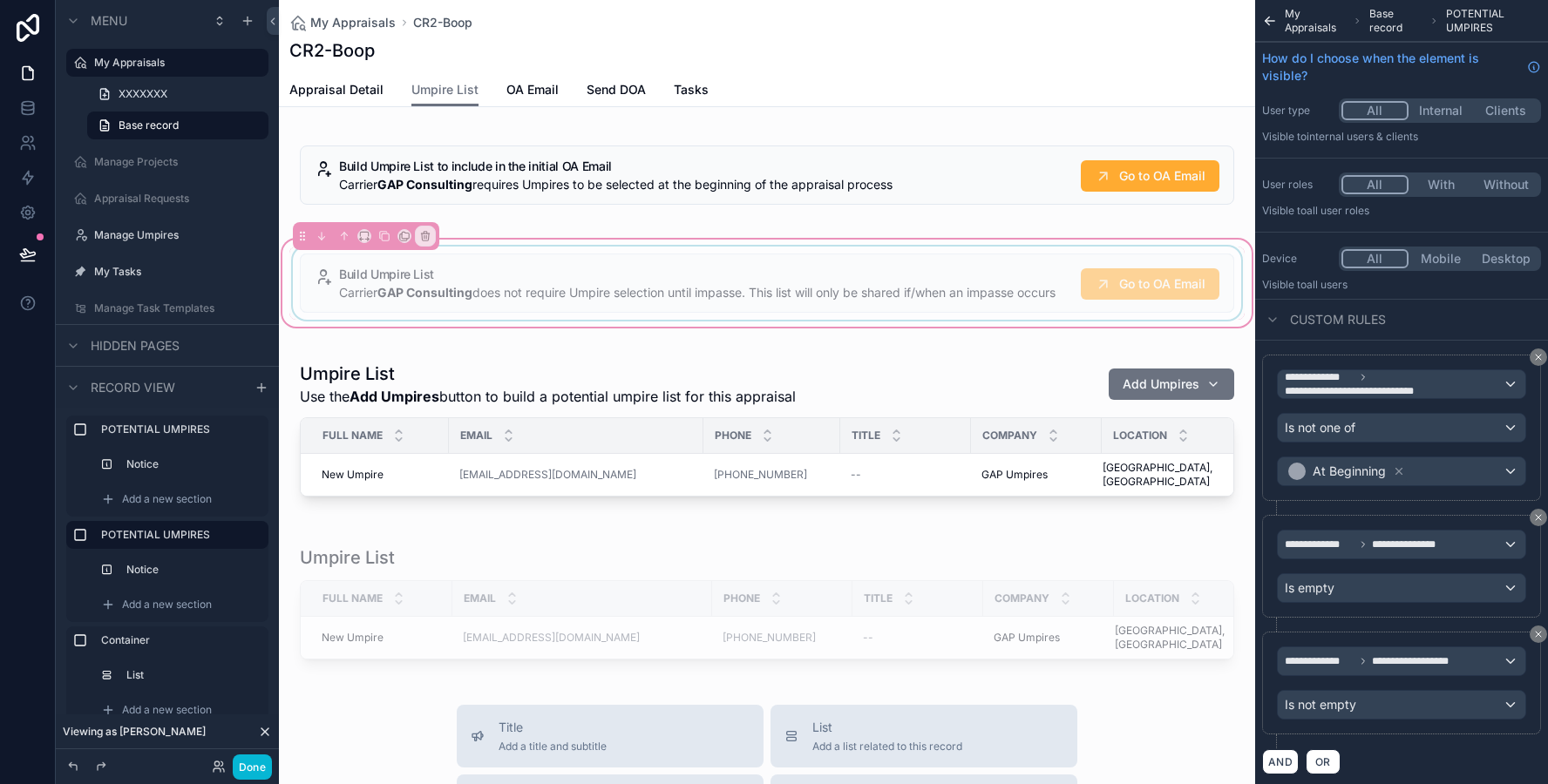
click at [442, 317] on div "scrollable content" at bounding box center [767, 283] width 955 height 73
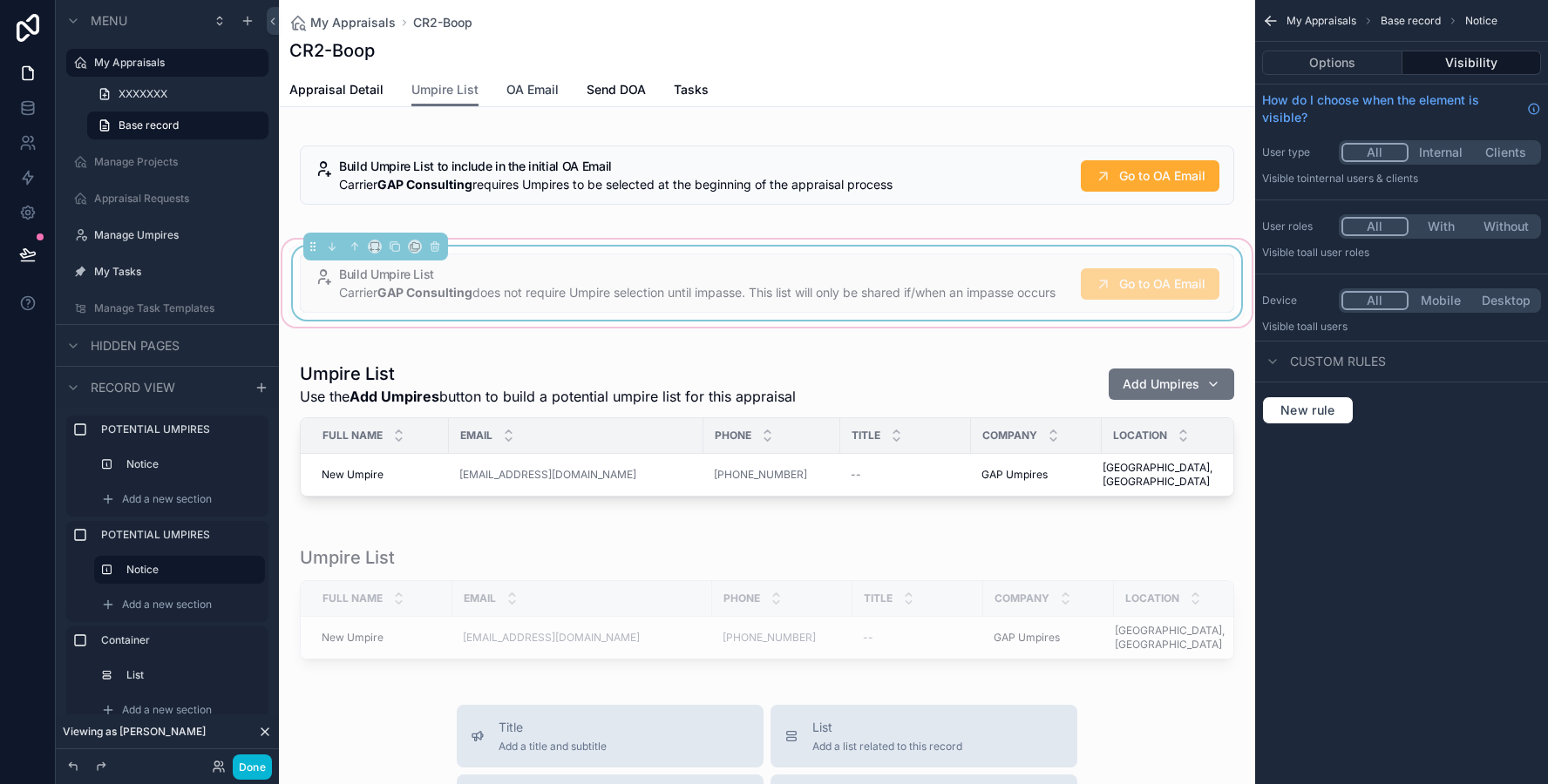
click at [524, 97] on span "OA Email" at bounding box center [532, 89] width 52 height 17
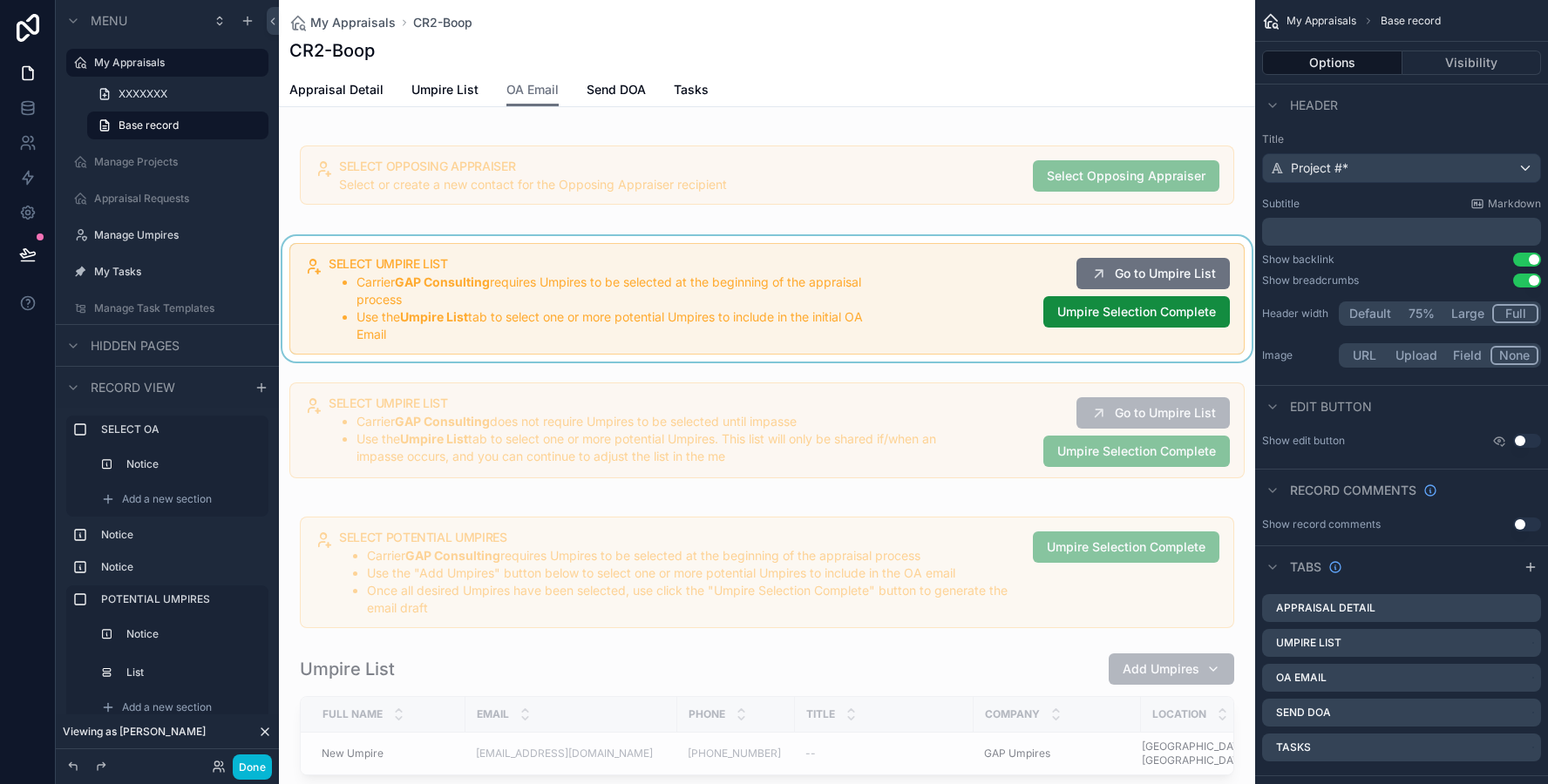
click at [467, 293] on div "scrollable content" at bounding box center [767, 299] width 976 height 126
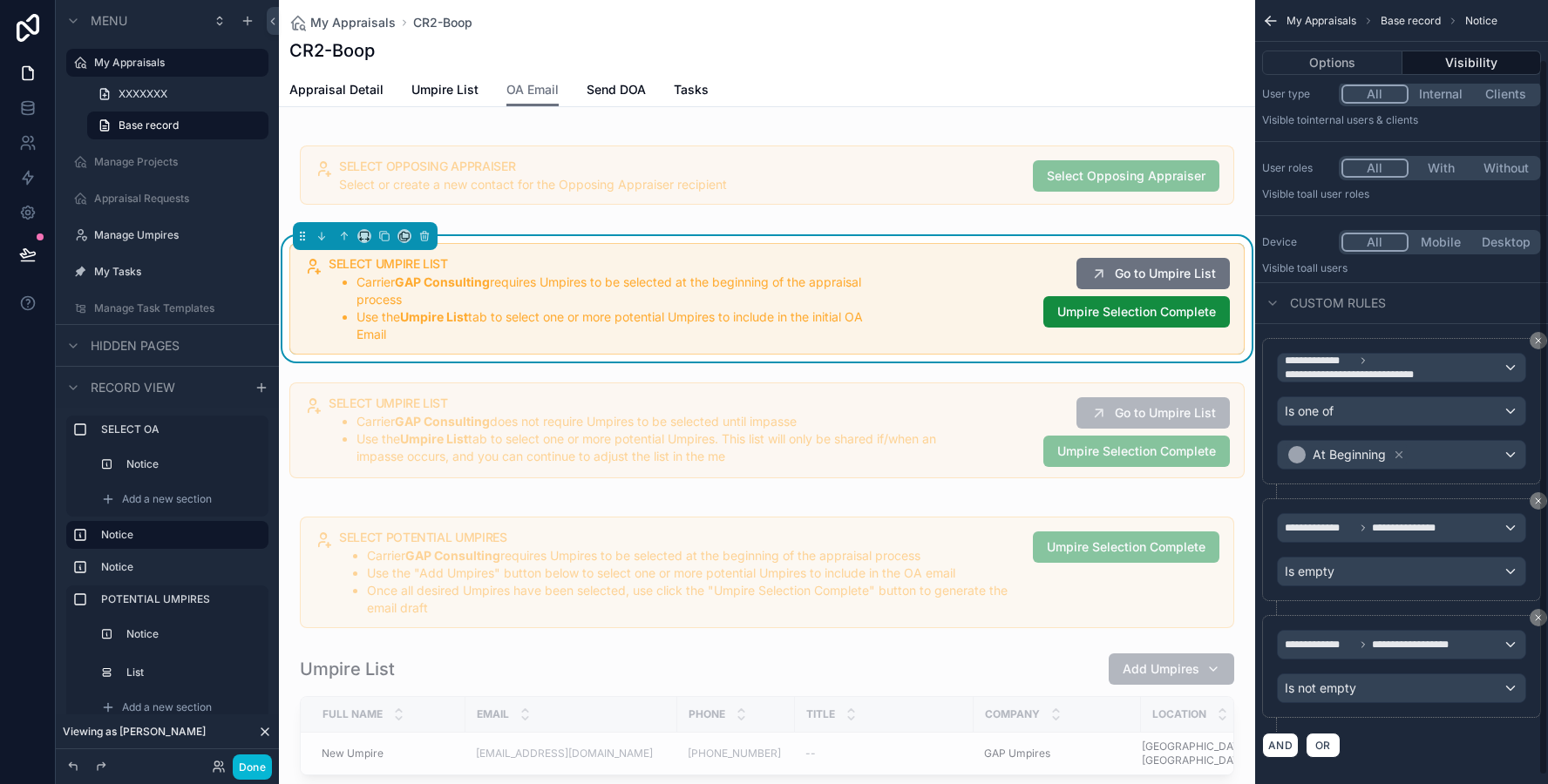
scroll to position [71, 0]
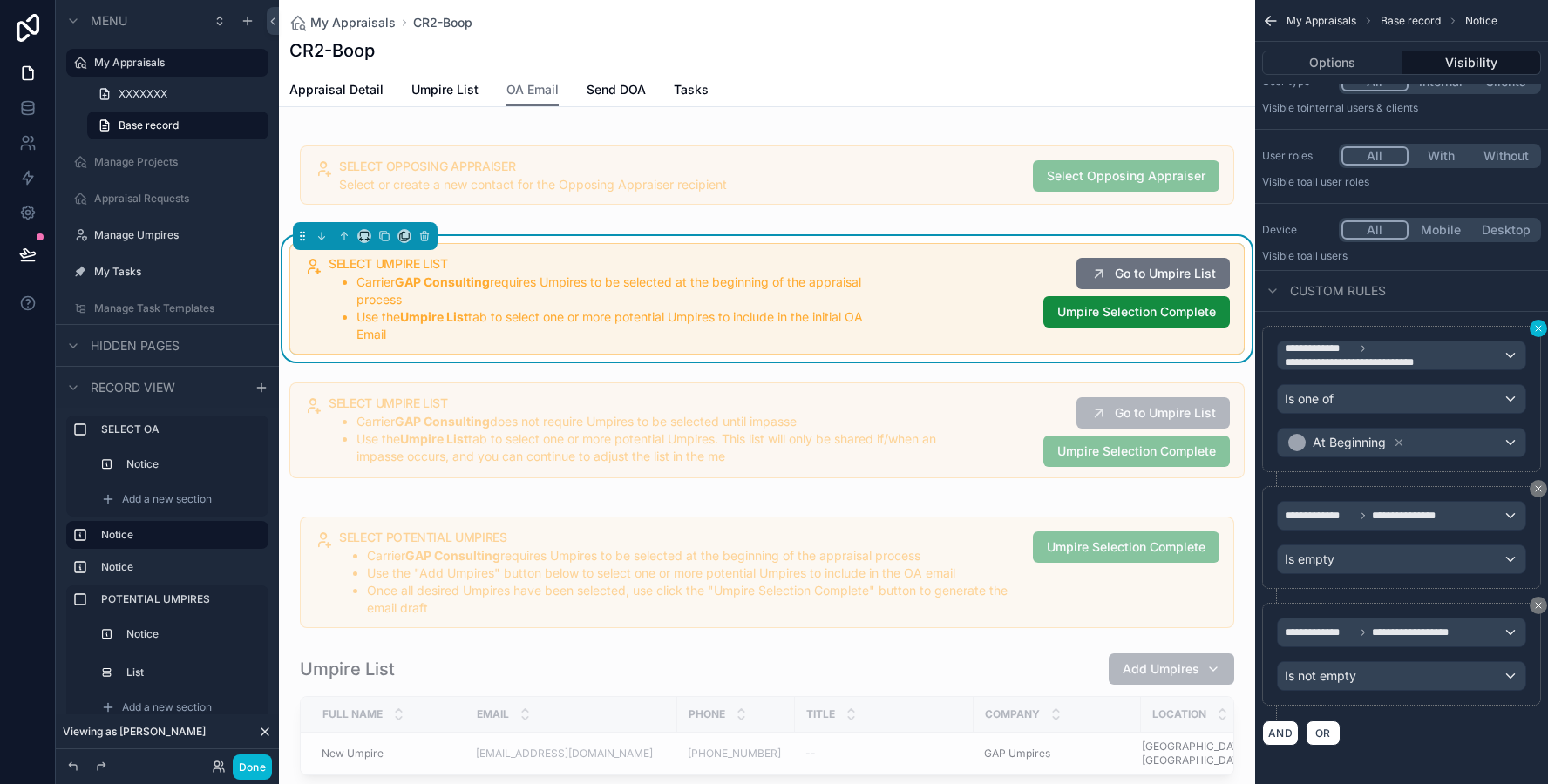
click at [1537, 328] on icon "scrollable content" at bounding box center [1538, 328] width 5 height 5
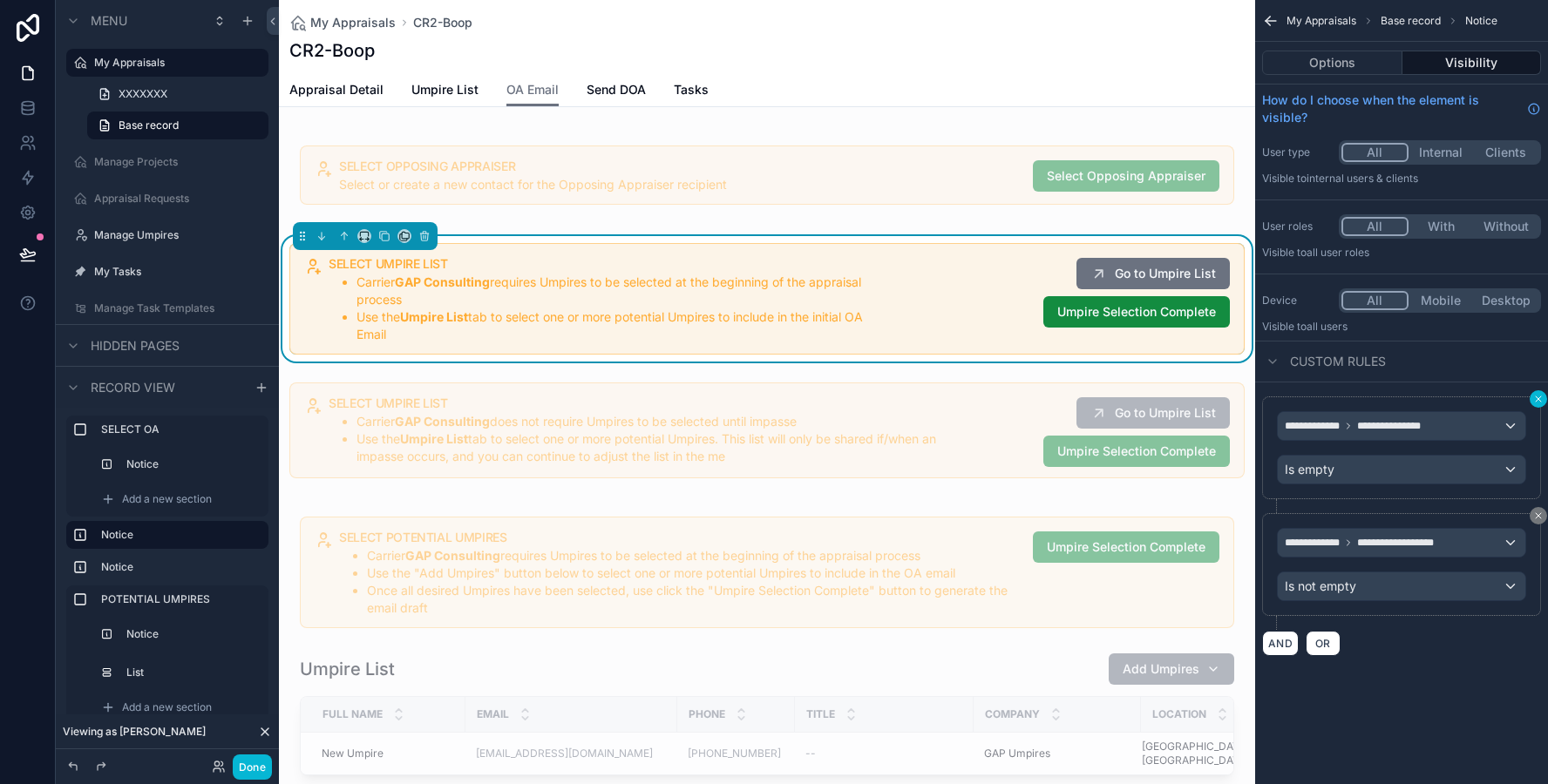
scroll to position [0, 0]
click at [823, 454] on div "scrollable content" at bounding box center [767, 430] width 976 height 110
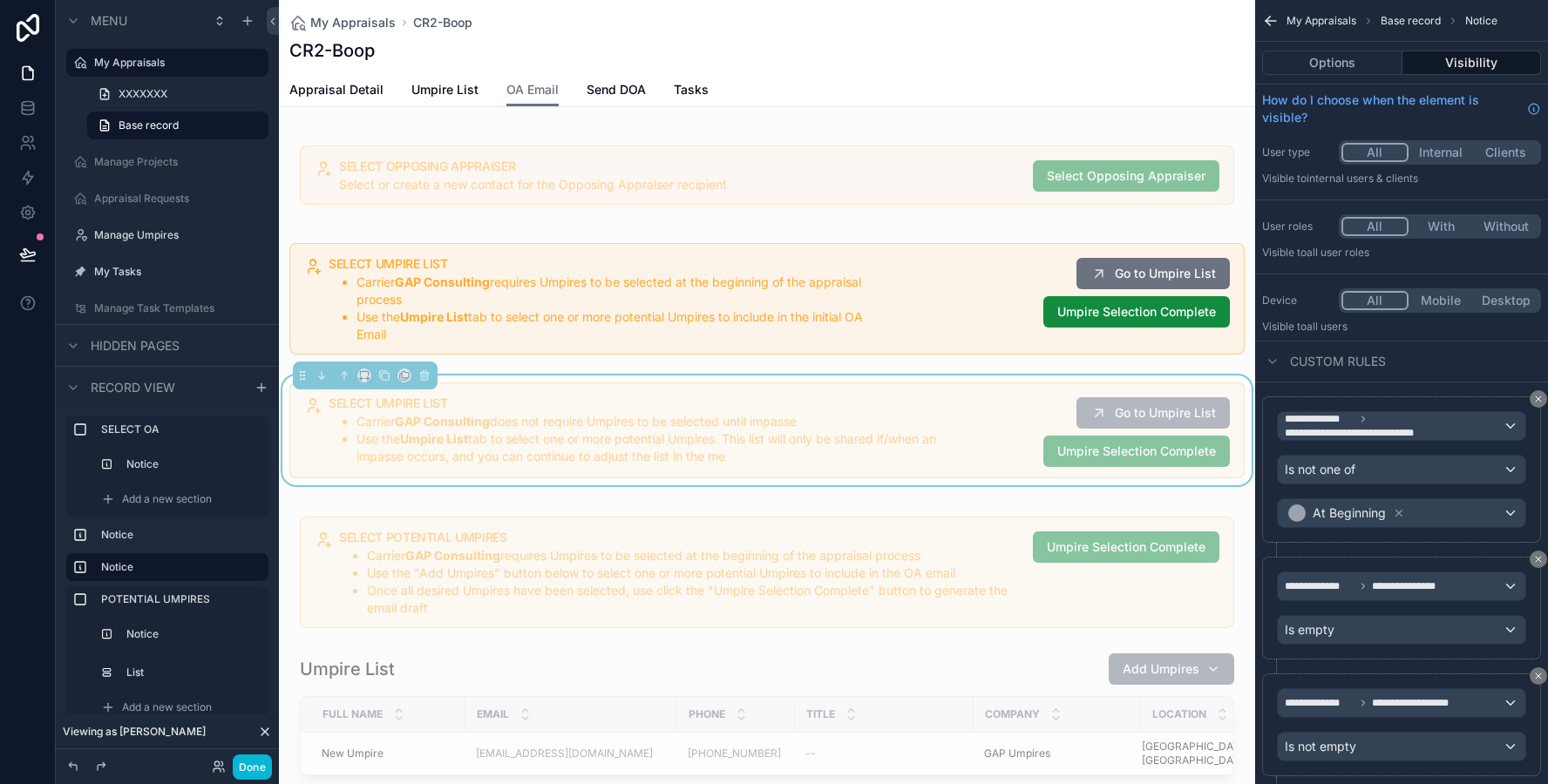
click at [803, 454] on li "Use the Umpire List tab to select one or more potential Umpires. This list will…" at bounding box center [670, 447] width 628 height 35
click at [424, 374] on icon "scrollable content" at bounding box center [424, 375] width 12 height 12
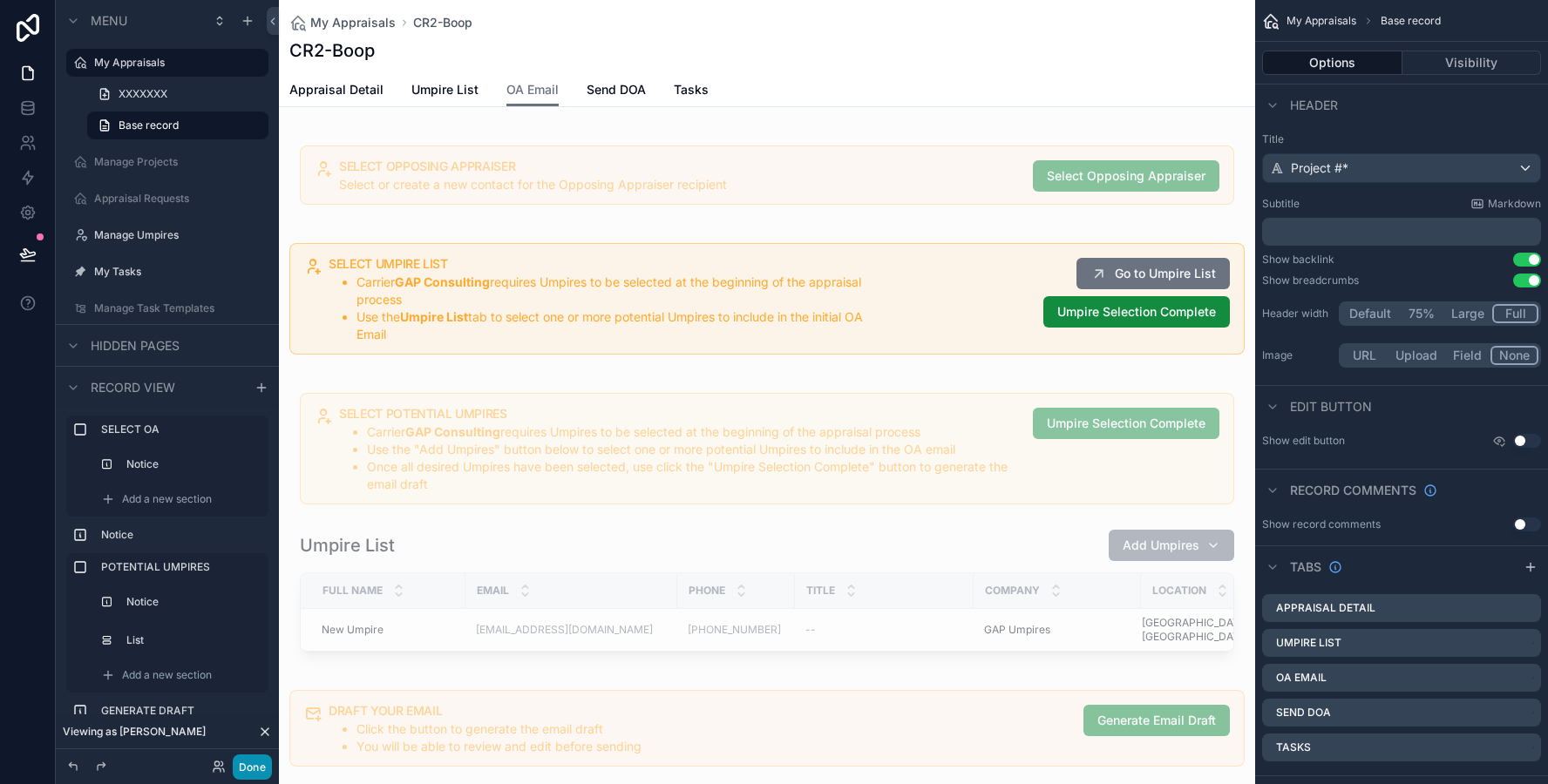
click at [255, 770] on button "Done" at bounding box center [252, 768] width 39 height 25
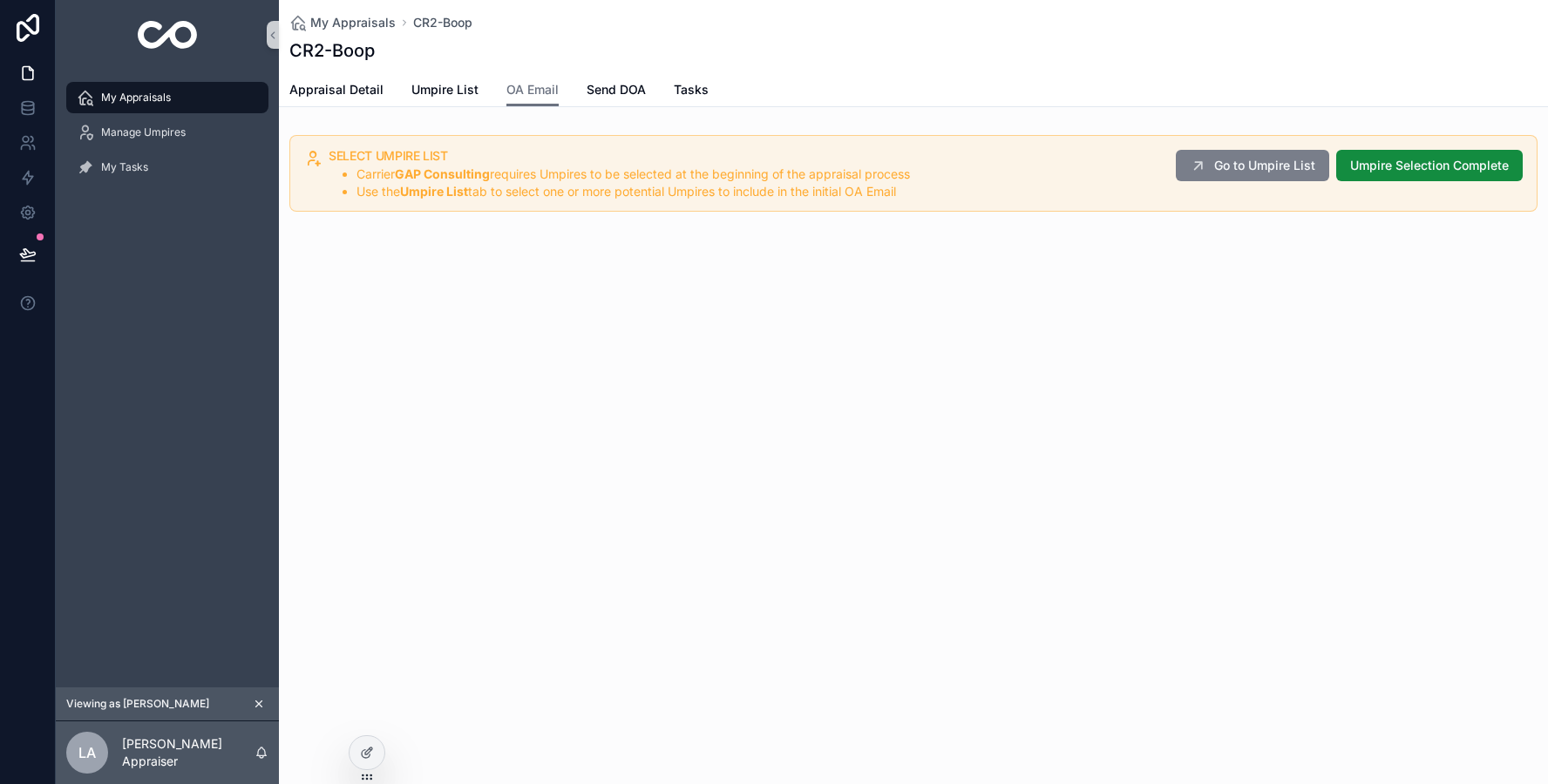
click at [1295, 165] on span "Go to Umpire List" at bounding box center [1264, 165] width 101 height 17
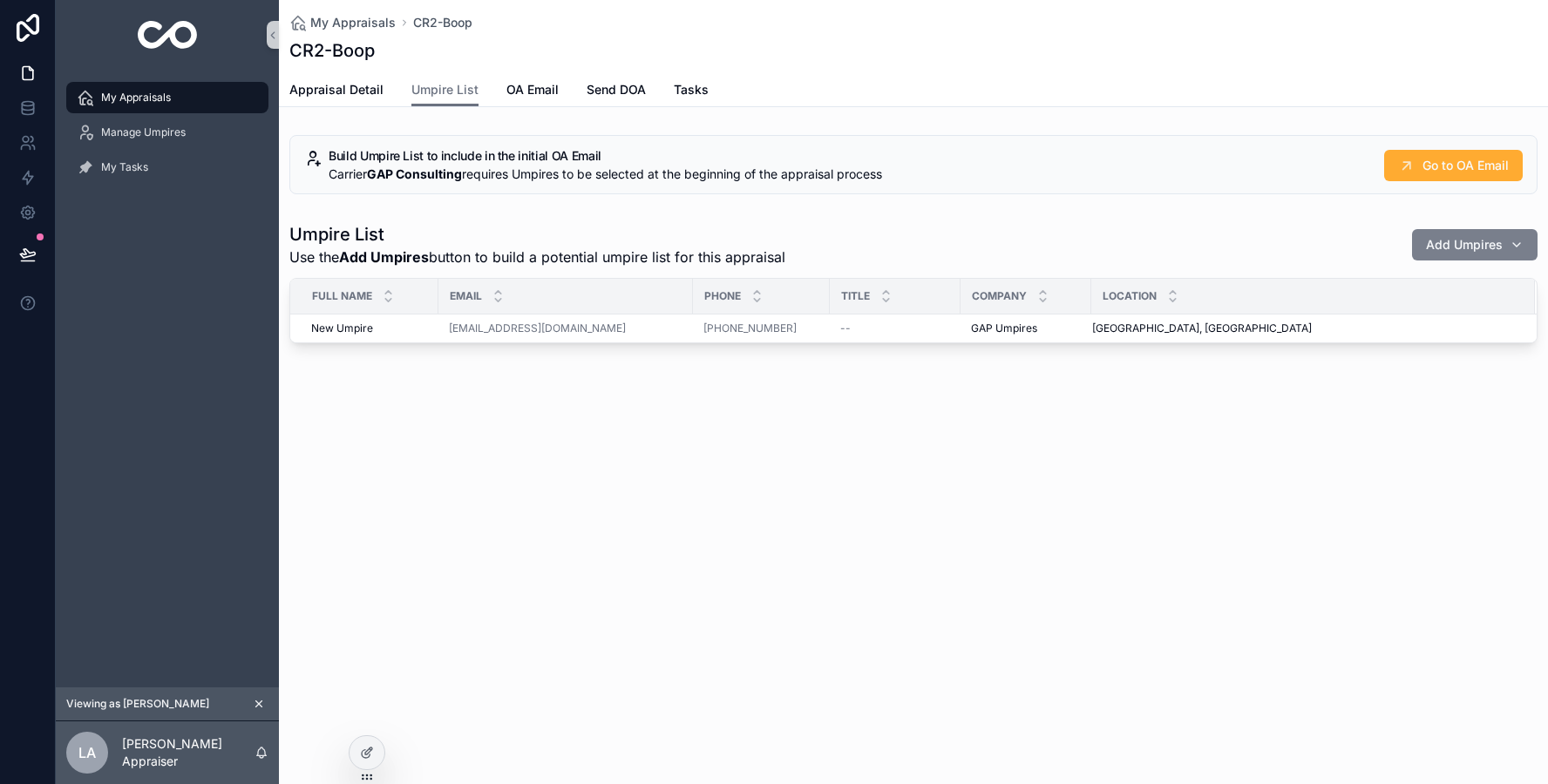
click at [1449, 242] on span "Add Umpires" at bounding box center [1463, 245] width 76 height 17
click at [1247, 231] on div "Umpire List Use the Add Umpires button to build a potential umpire list for thi…" at bounding box center [913, 245] width 1248 height 45
click at [1492, 321] on button "Remove Umpire from List" at bounding box center [1432, 315] width 196 height 31
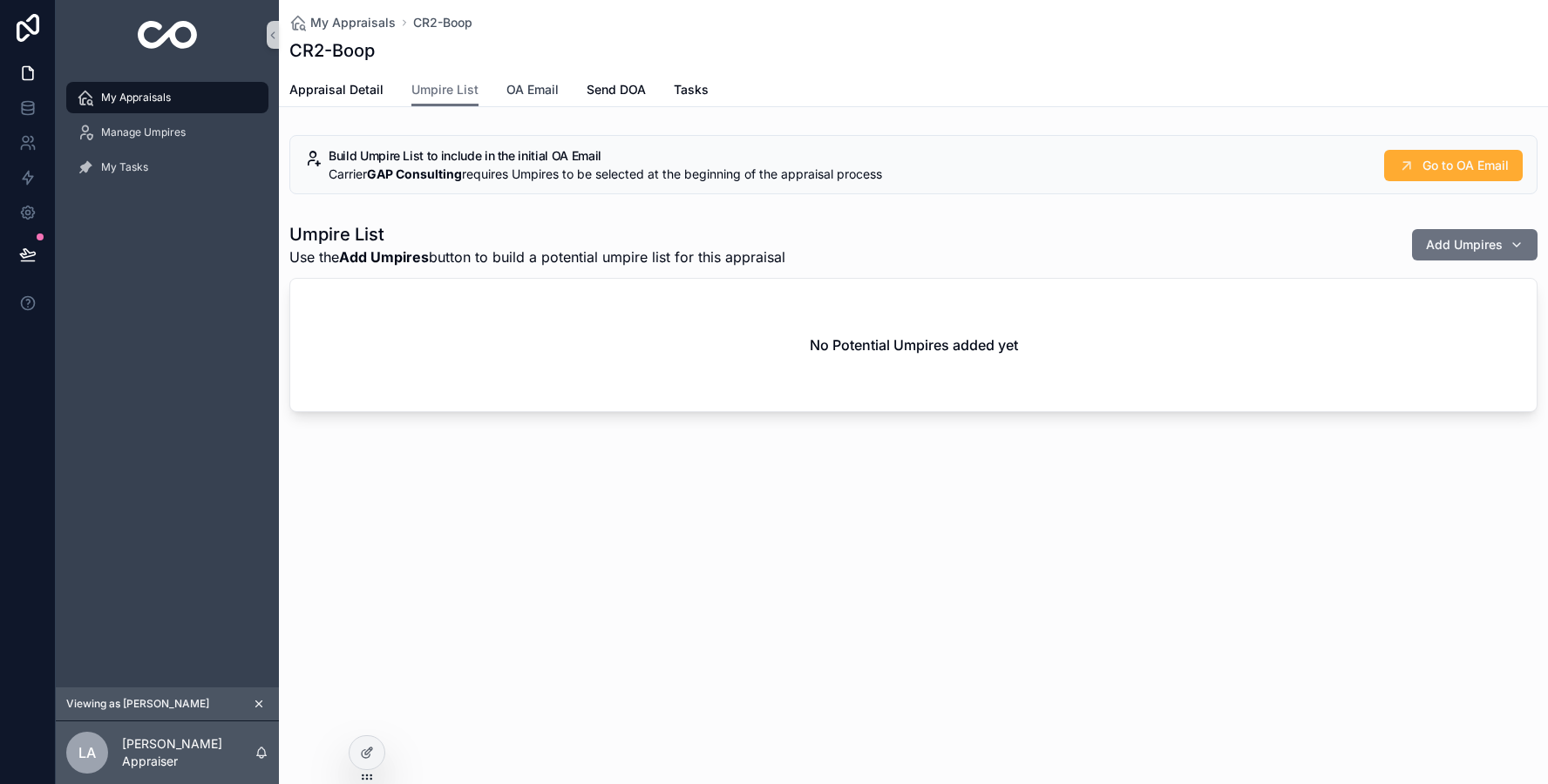
click at [544, 93] on span "OA Email" at bounding box center [532, 89] width 52 height 17
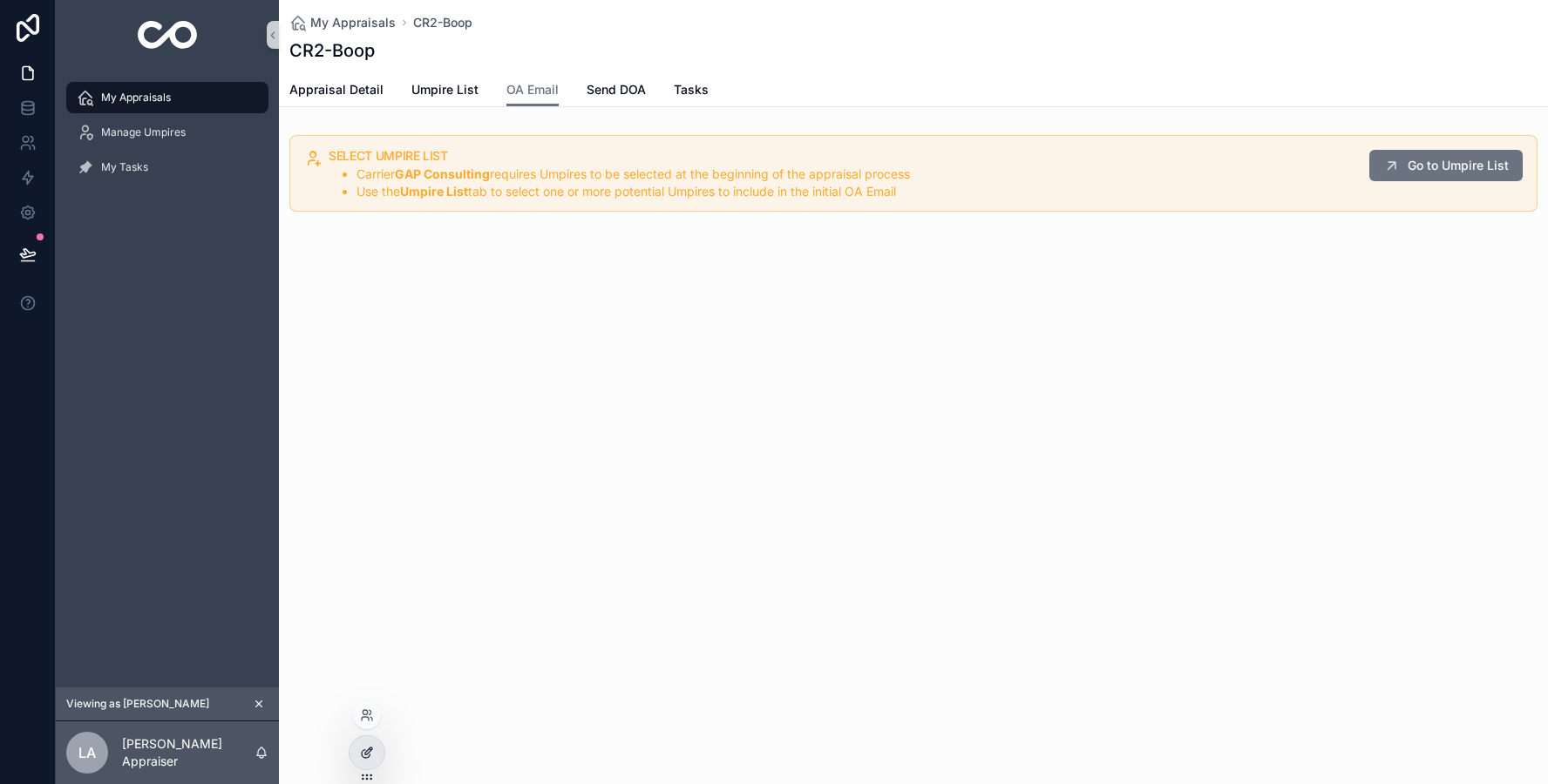
click at [360, 759] on icon at bounding box center [367, 752] width 14 height 14
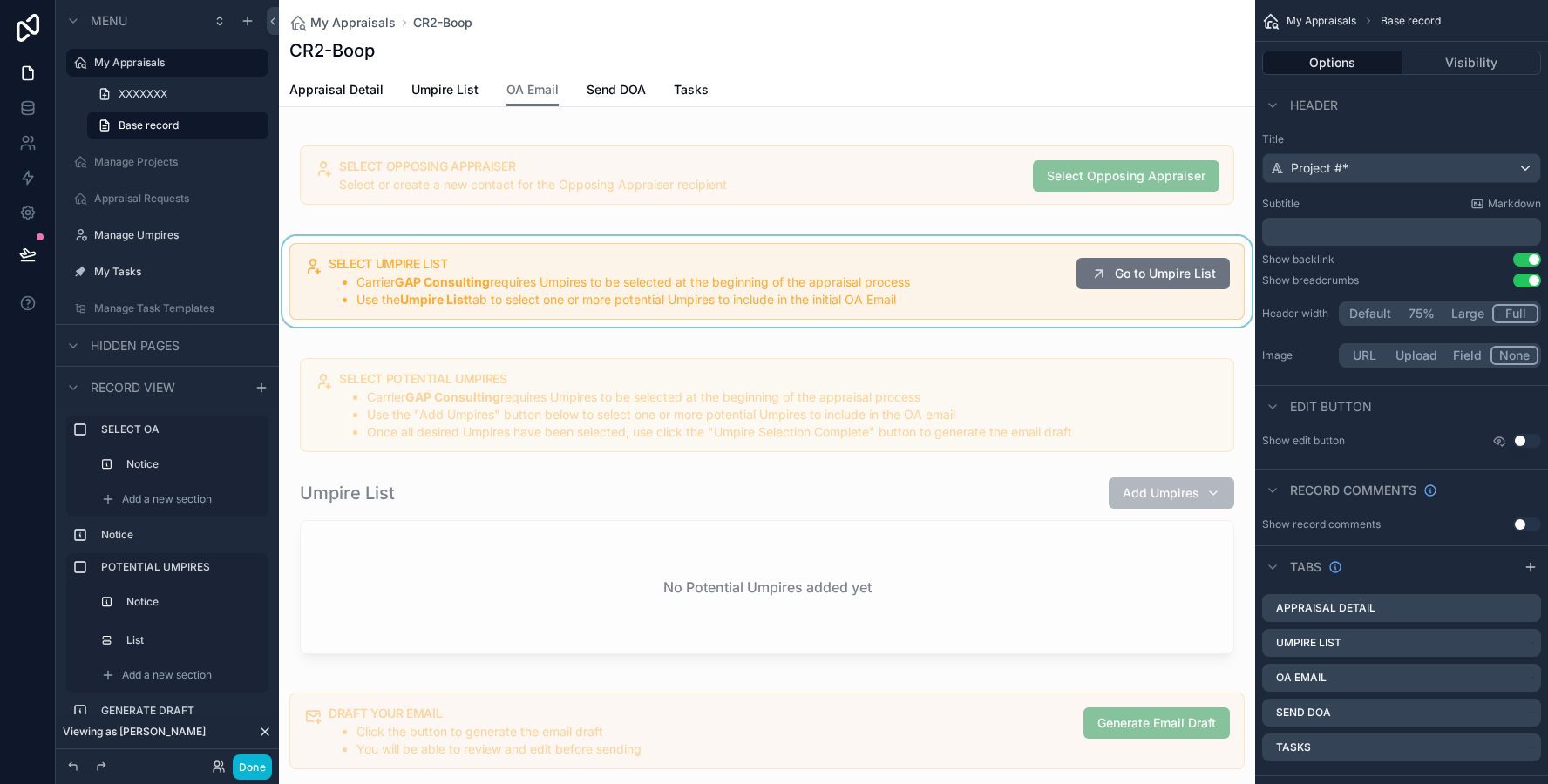
click at [673, 286] on div "scrollable content" at bounding box center [767, 282] width 976 height 91
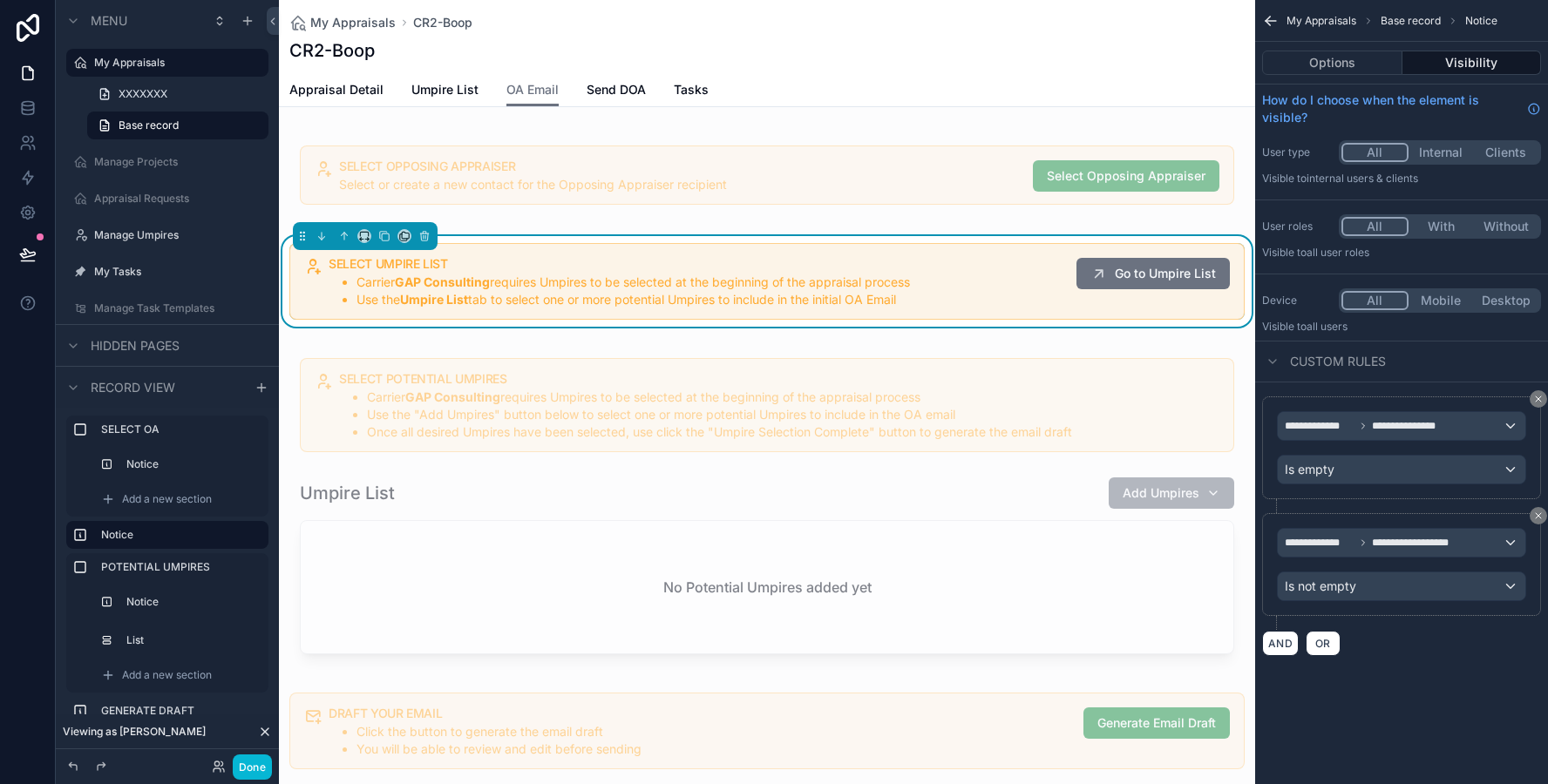
click at [676, 285] on li "Carrier GAP Consulting requires Umpires to be selected at the beginning of the …" at bounding box center [709, 282] width 706 height 17
click at [1346, 65] on button "Options" at bounding box center [1332, 63] width 140 height 25
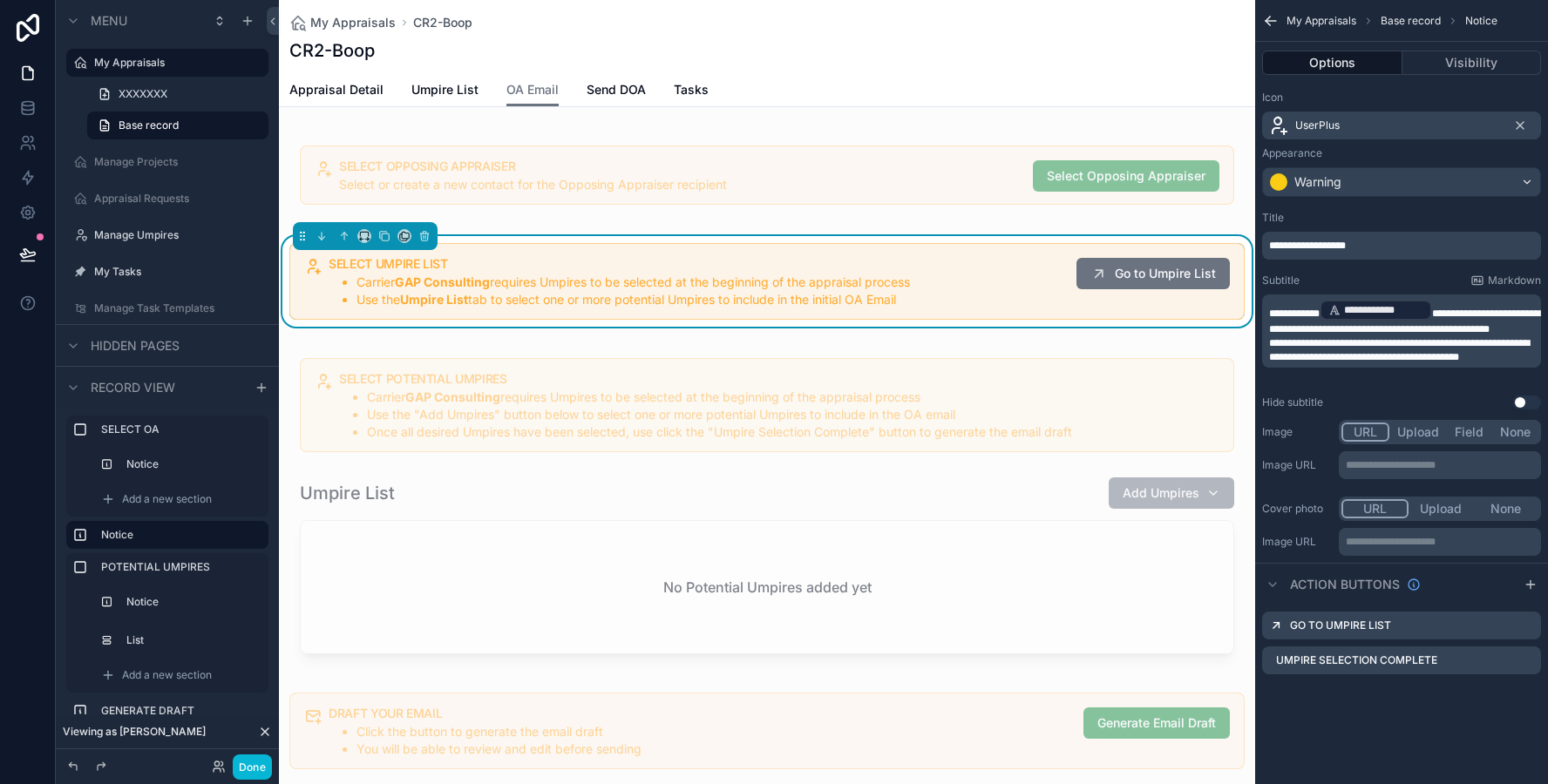
click at [1369, 337] on p "**********" at bounding box center [1402, 317] width 268 height 38
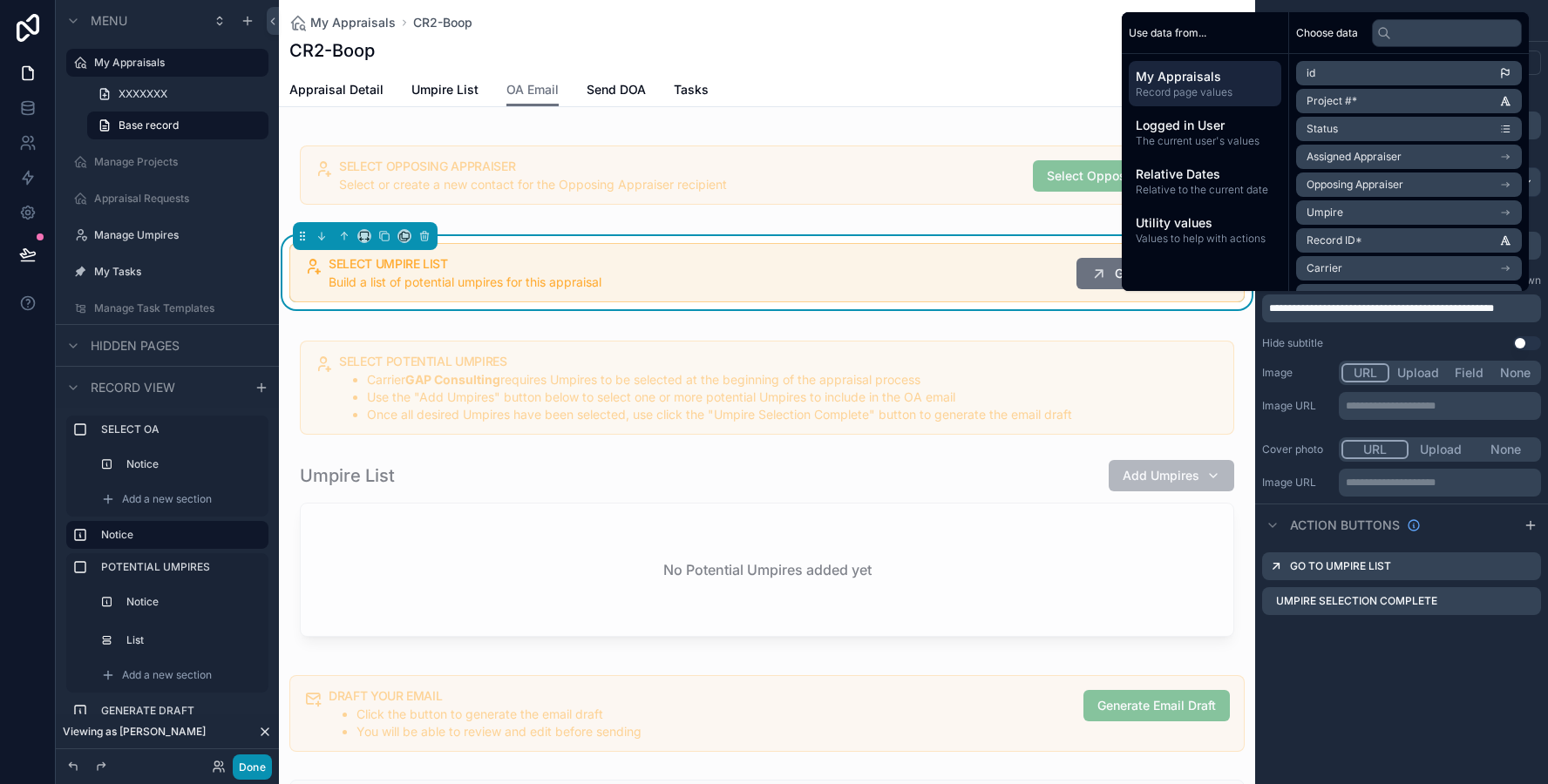
click at [249, 768] on button "Done" at bounding box center [252, 768] width 39 height 25
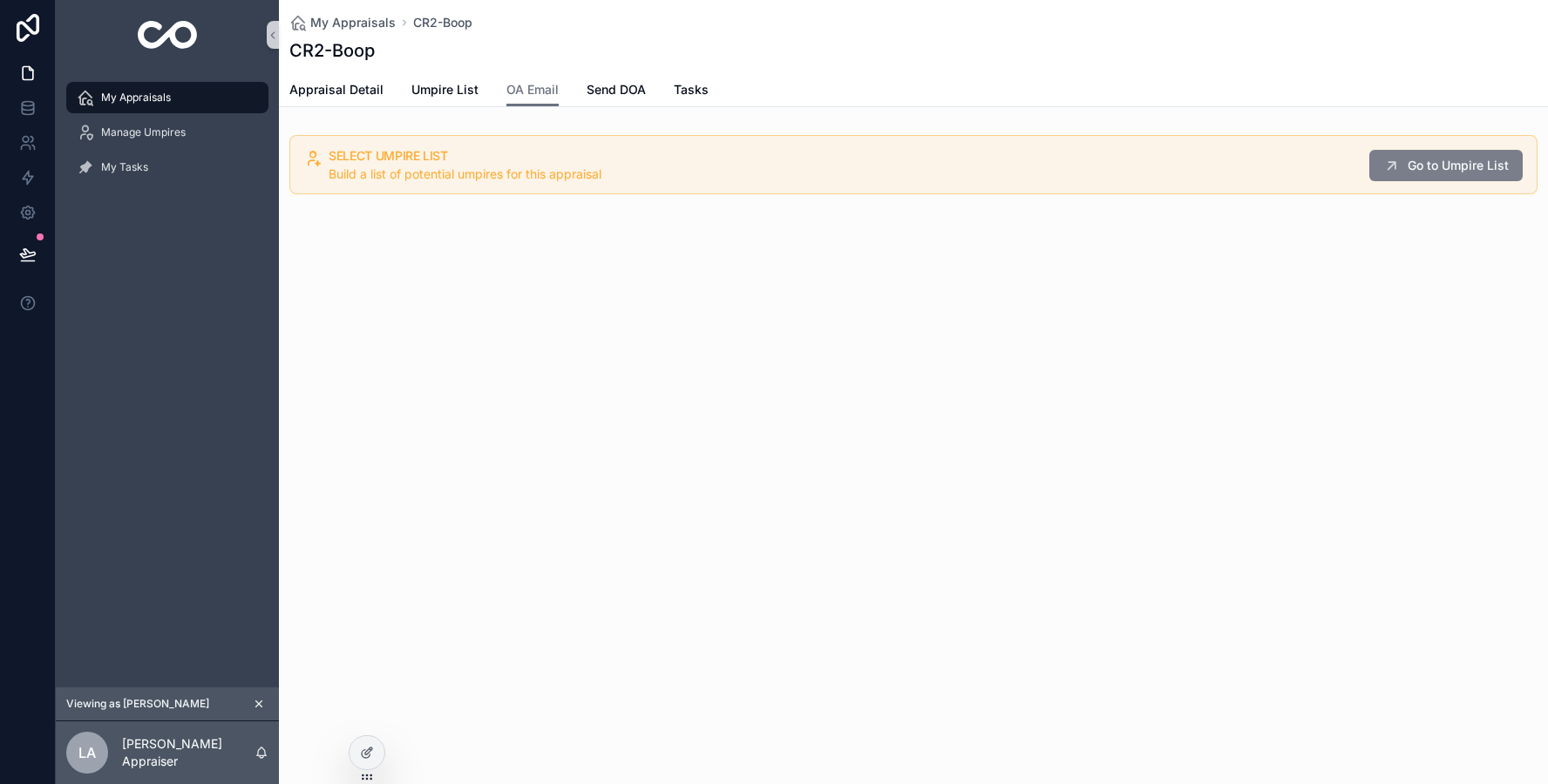
click at [1404, 176] on button "Go to Umpire List" at bounding box center [1445, 166] width 154 height 31
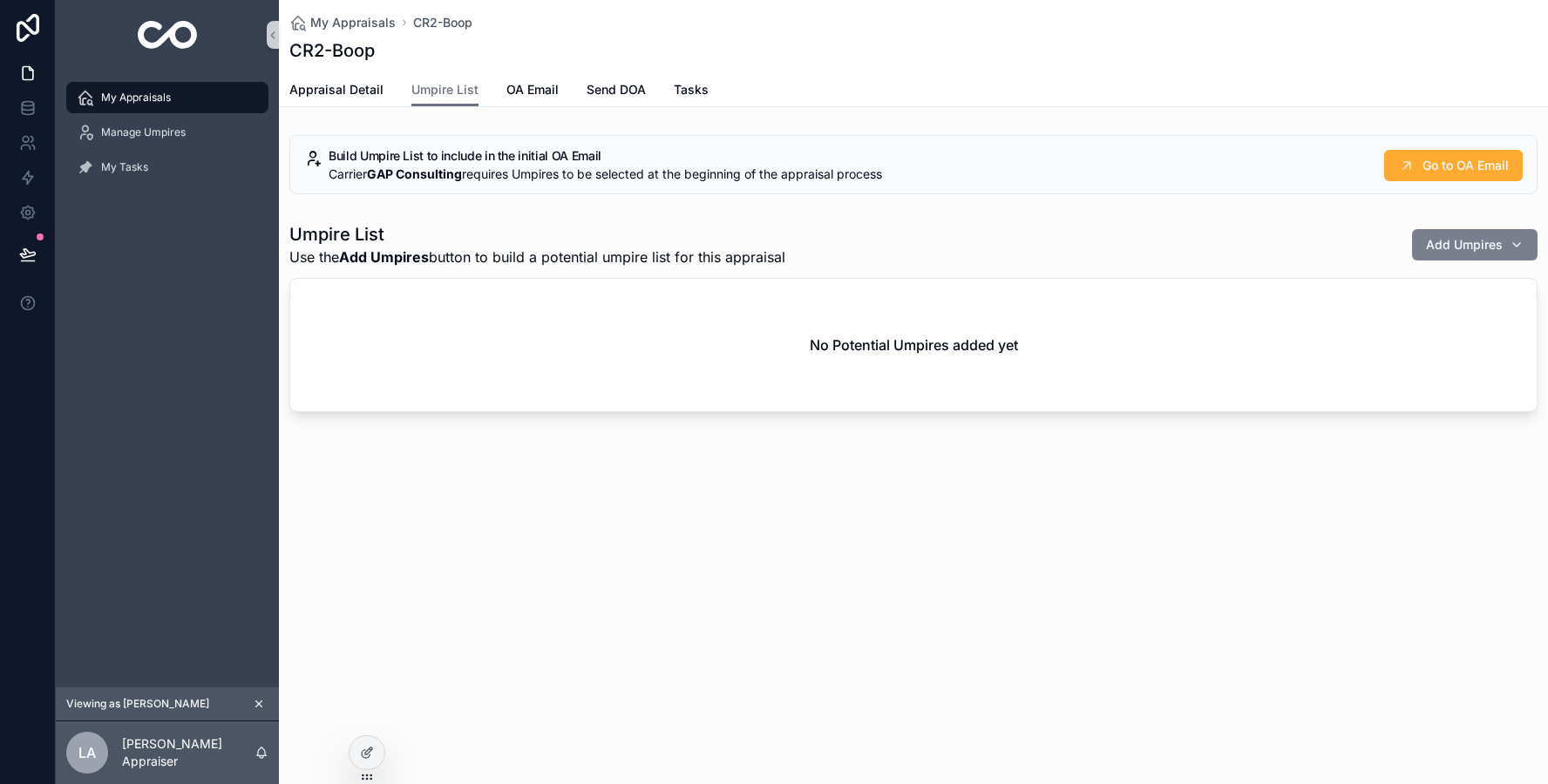
click at [1448, 237] on span "Add Umpires" at bounding box center [1463, 245] width 76 height 17
click at [1401, 315] on span "New Umpire" at bounding box center [1377, 314] width 71 height 17
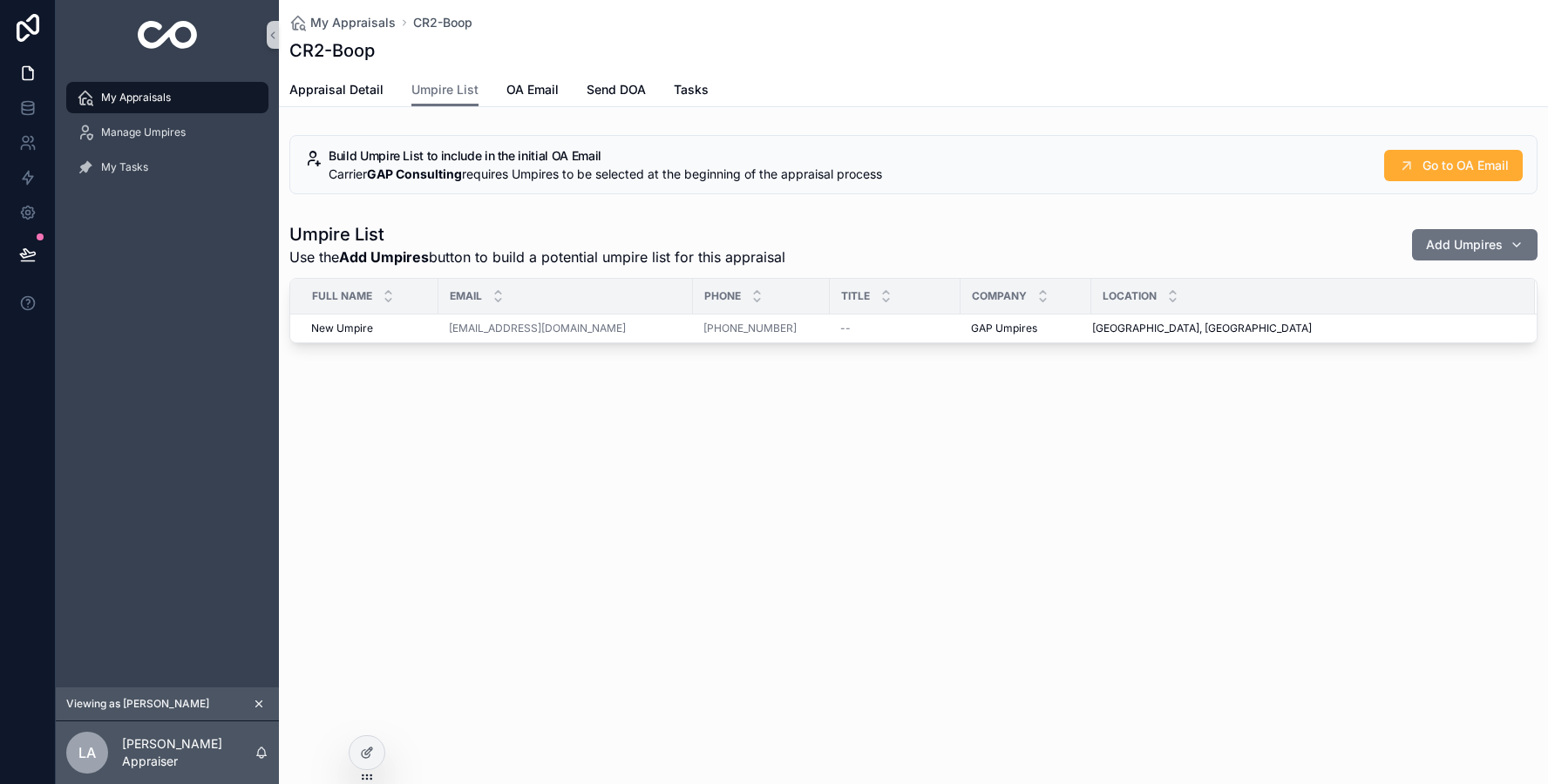
click at [1464, 247] on span "Add Umpires" at bounding box center [1463, 245] width 76 height 17
click at [1365, 314] on span "Umpire Zoë" at bounding box center [1374, 314] width 66 height 17
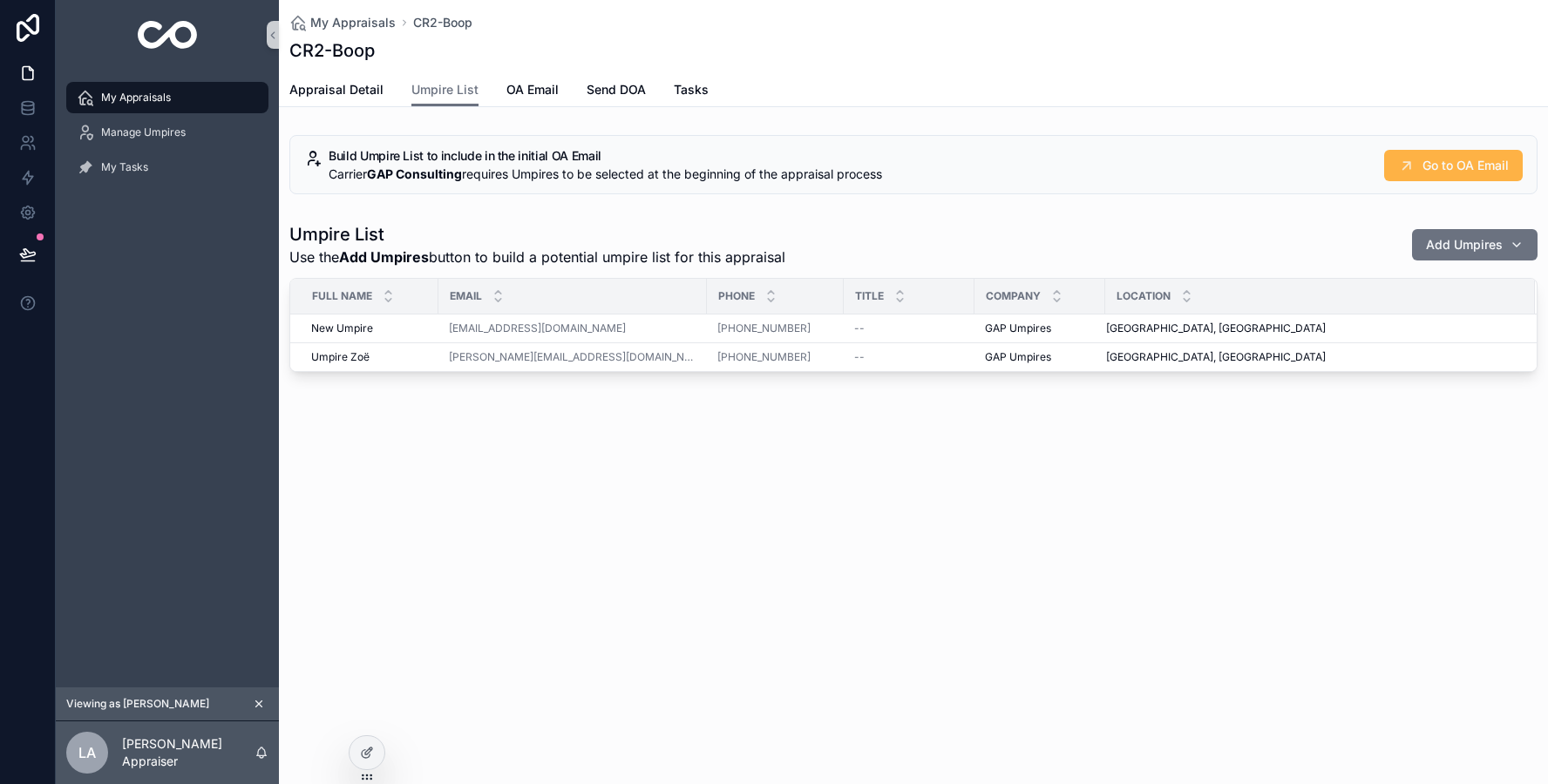
click at [1467, 175] on button "Go to OA Email" at bounding box center [1453, 166] width 138 height 31
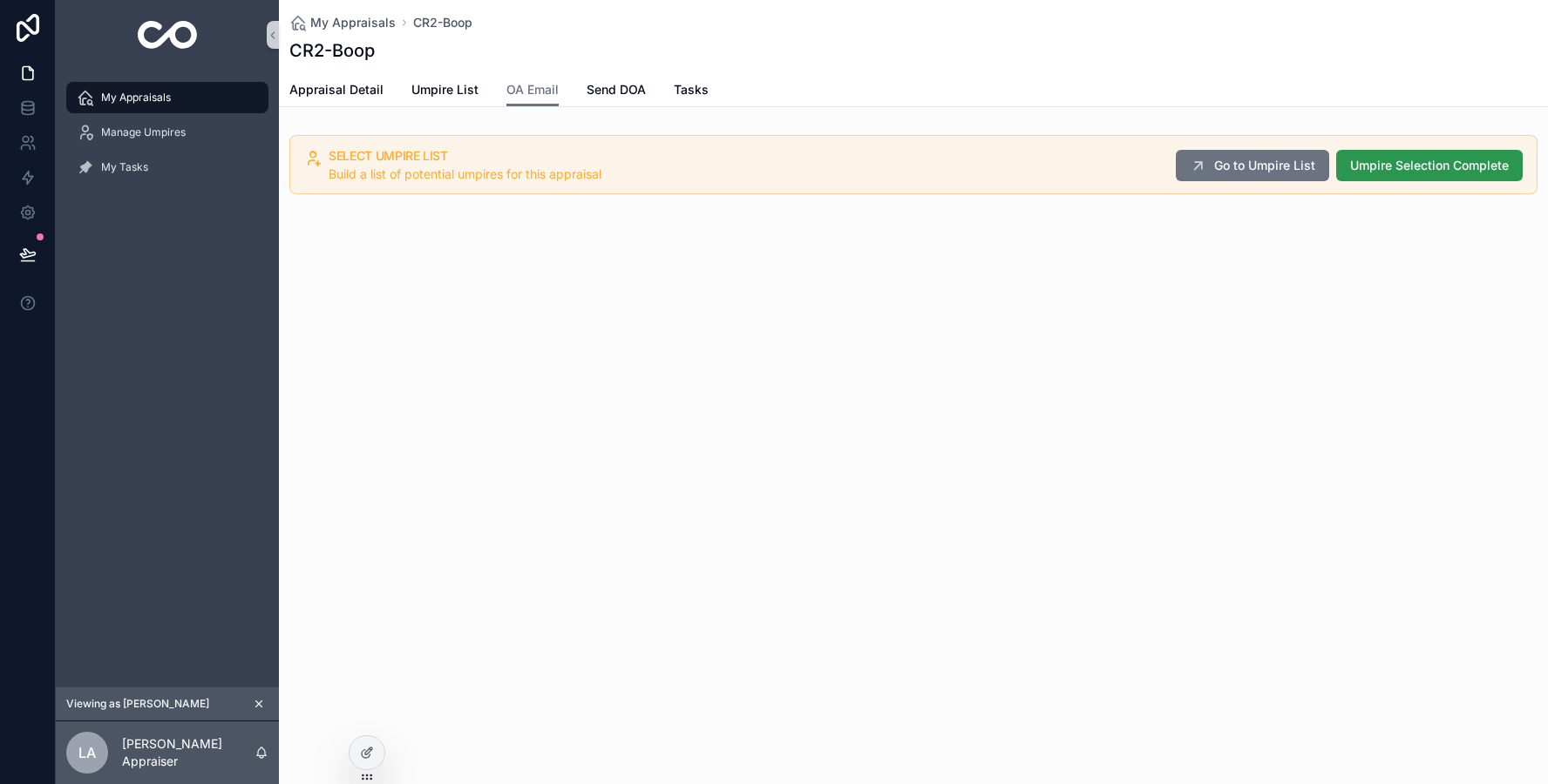
click at [1466, 170] on span "Umpire Selection Complete" at bounding box center [1429, 165] width 158 height 17
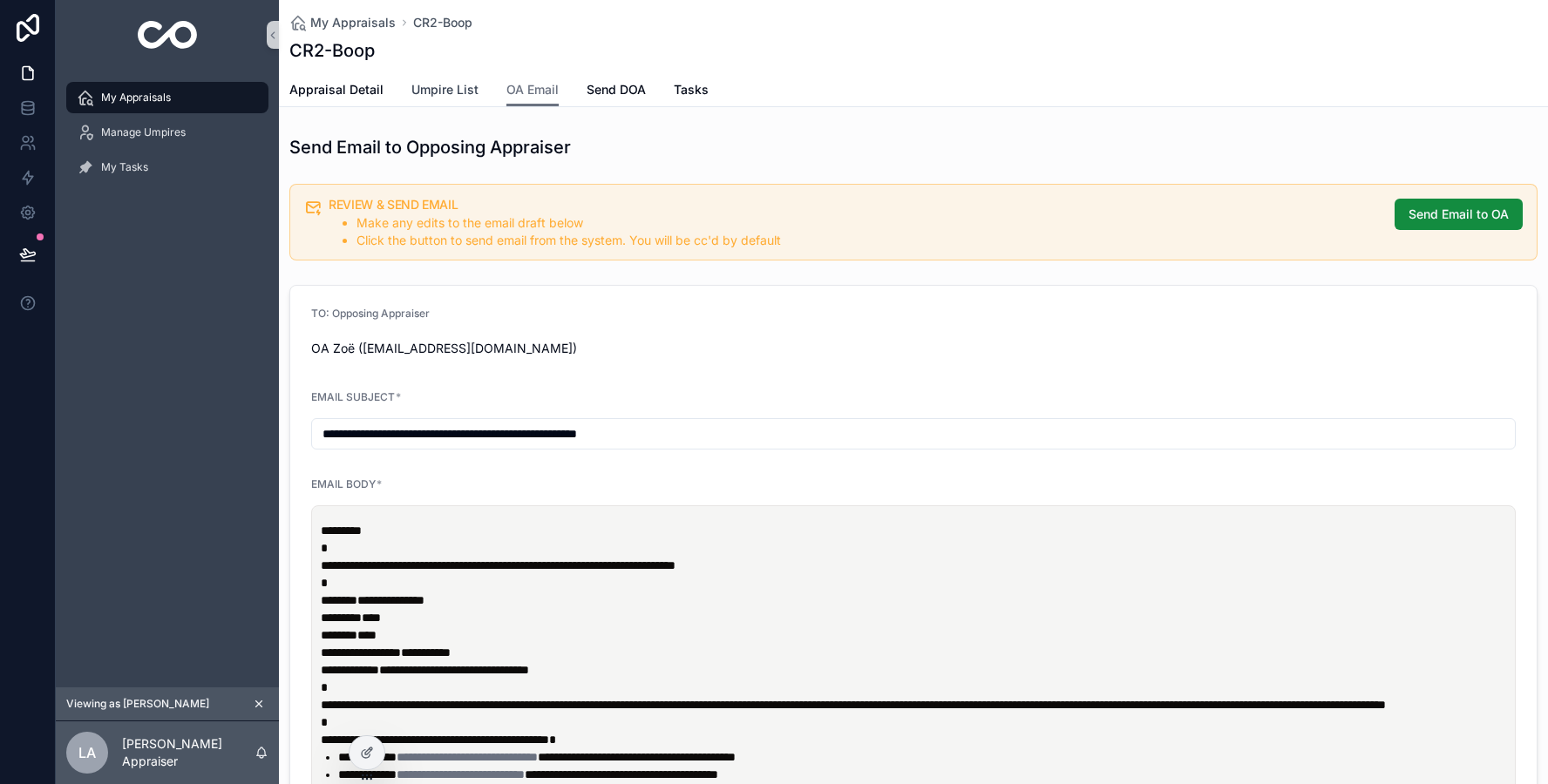
click at [444, 94] on span "Umpire List" at bounding box center [445, 89] width 67 height 17
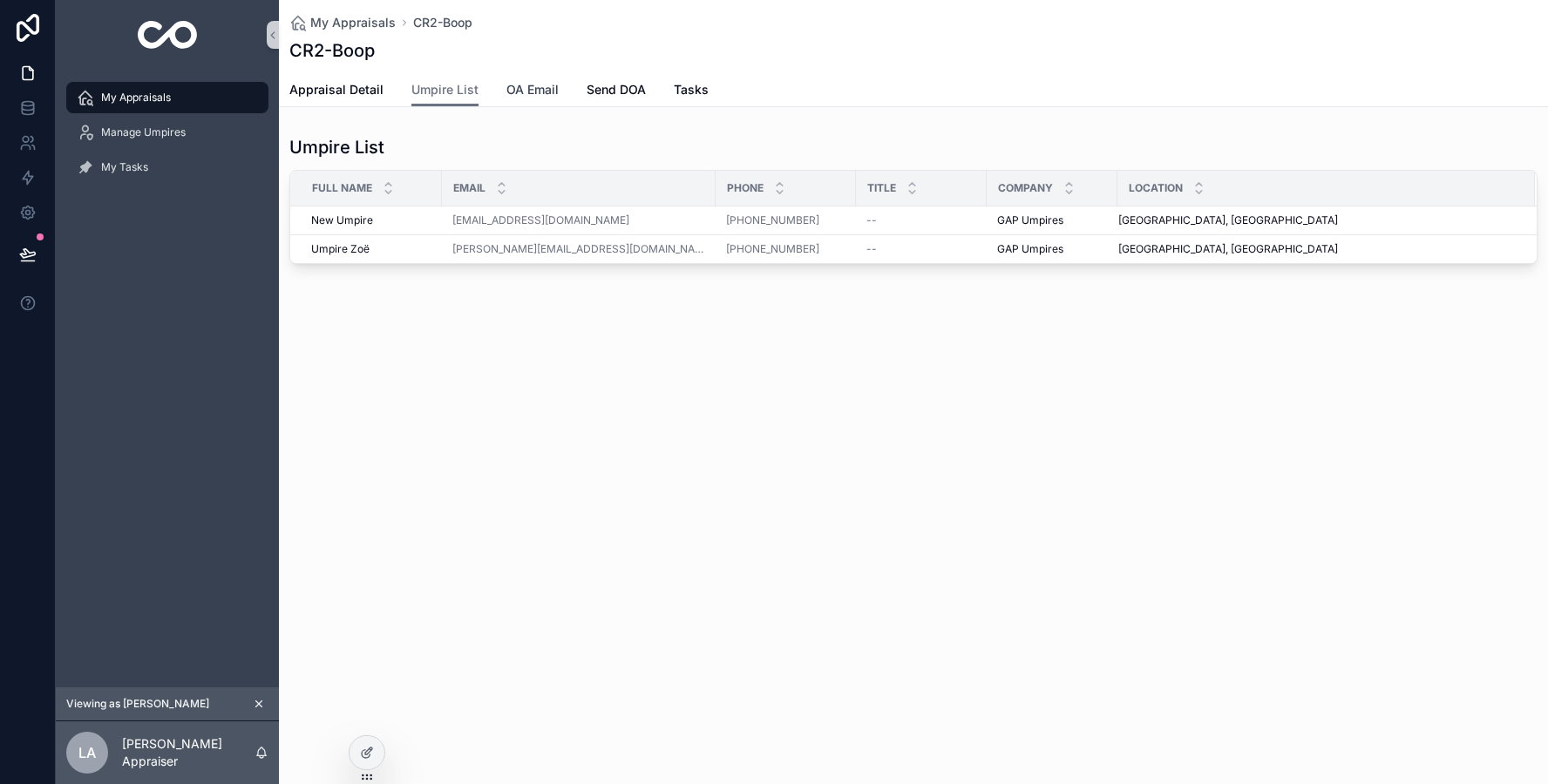
click at [530, 94] on span "OA Email" at bounding box center [532, 89] width 52 height 17
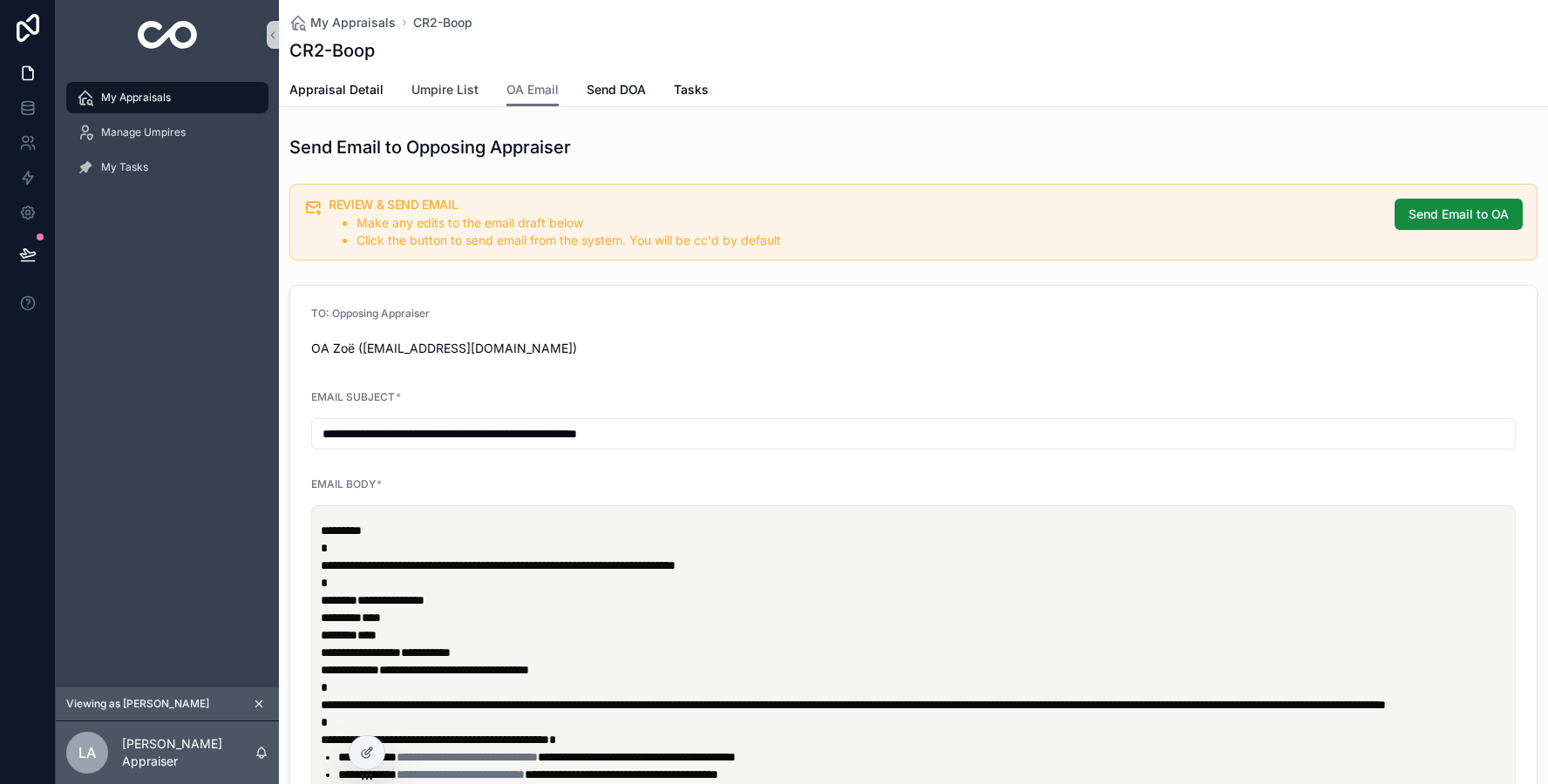
click at [414, 92] on span "Umpire List" at bounding box center [445, 89] width 67 height 17
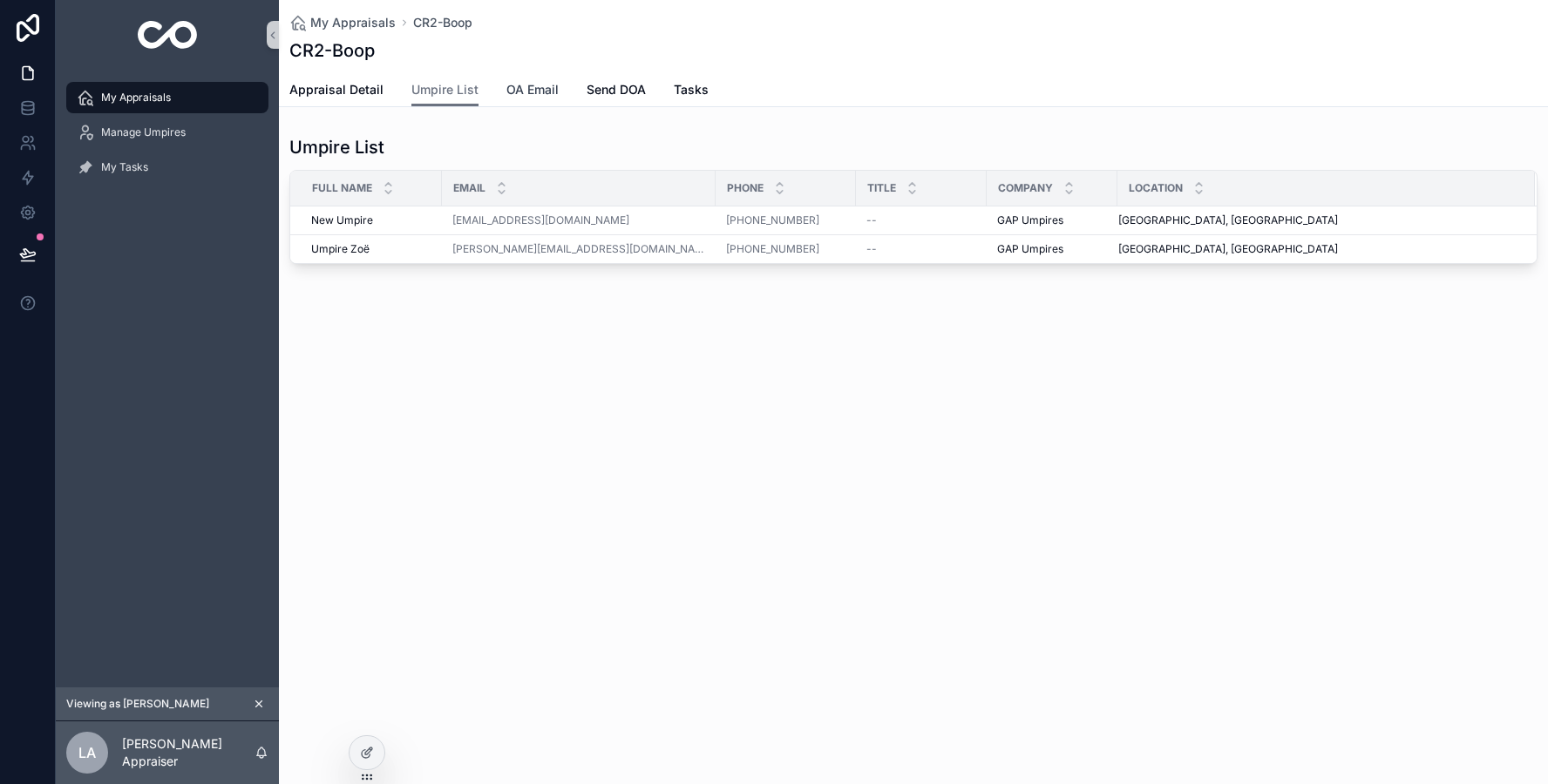
click at [530, 95] on span "OA Email" at bounding box center [532, 89] width 52 height 17
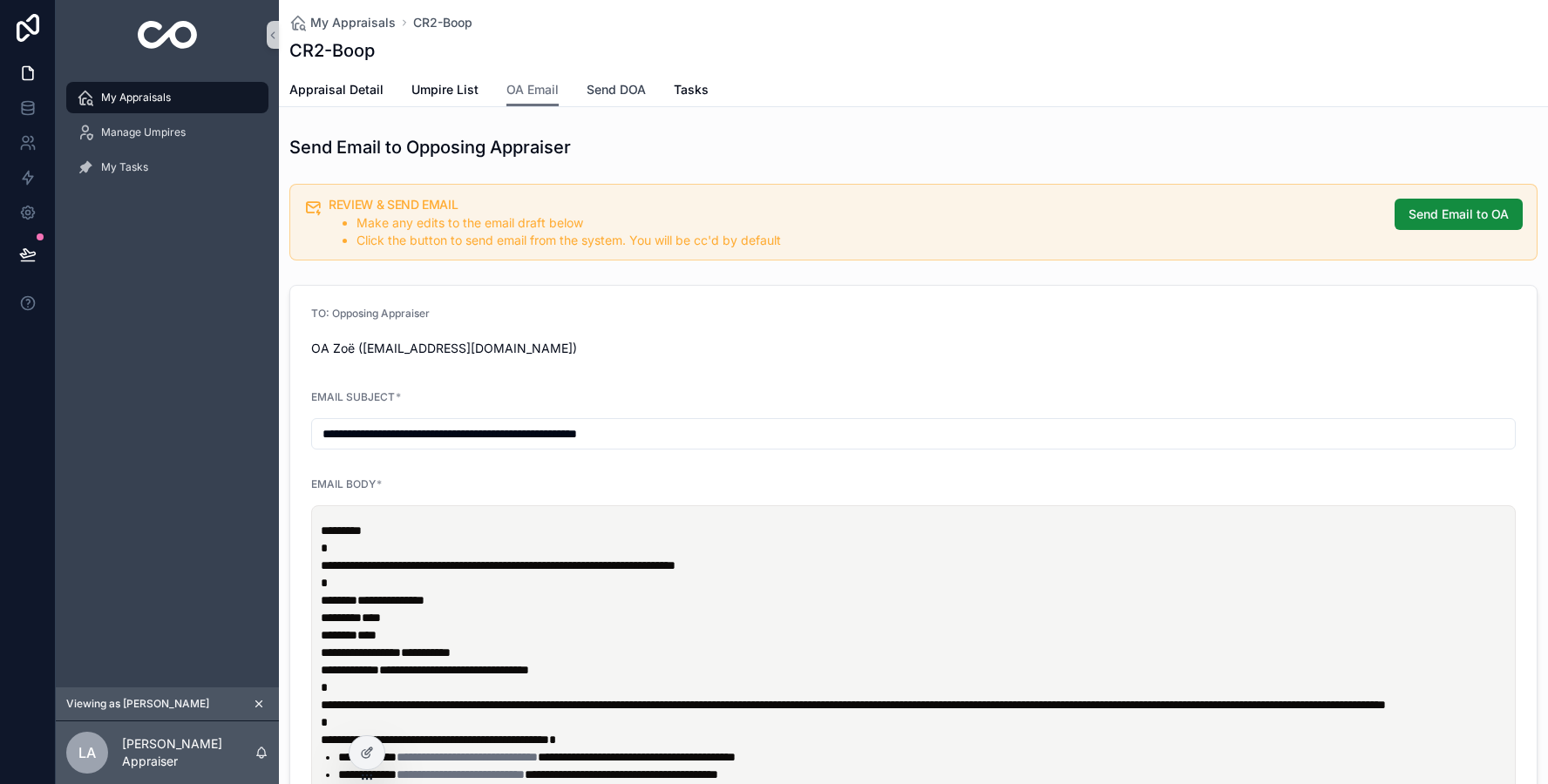
click at [635, 97] on span "Send DOA" at bounding box center [616, 89] width 59 height 17
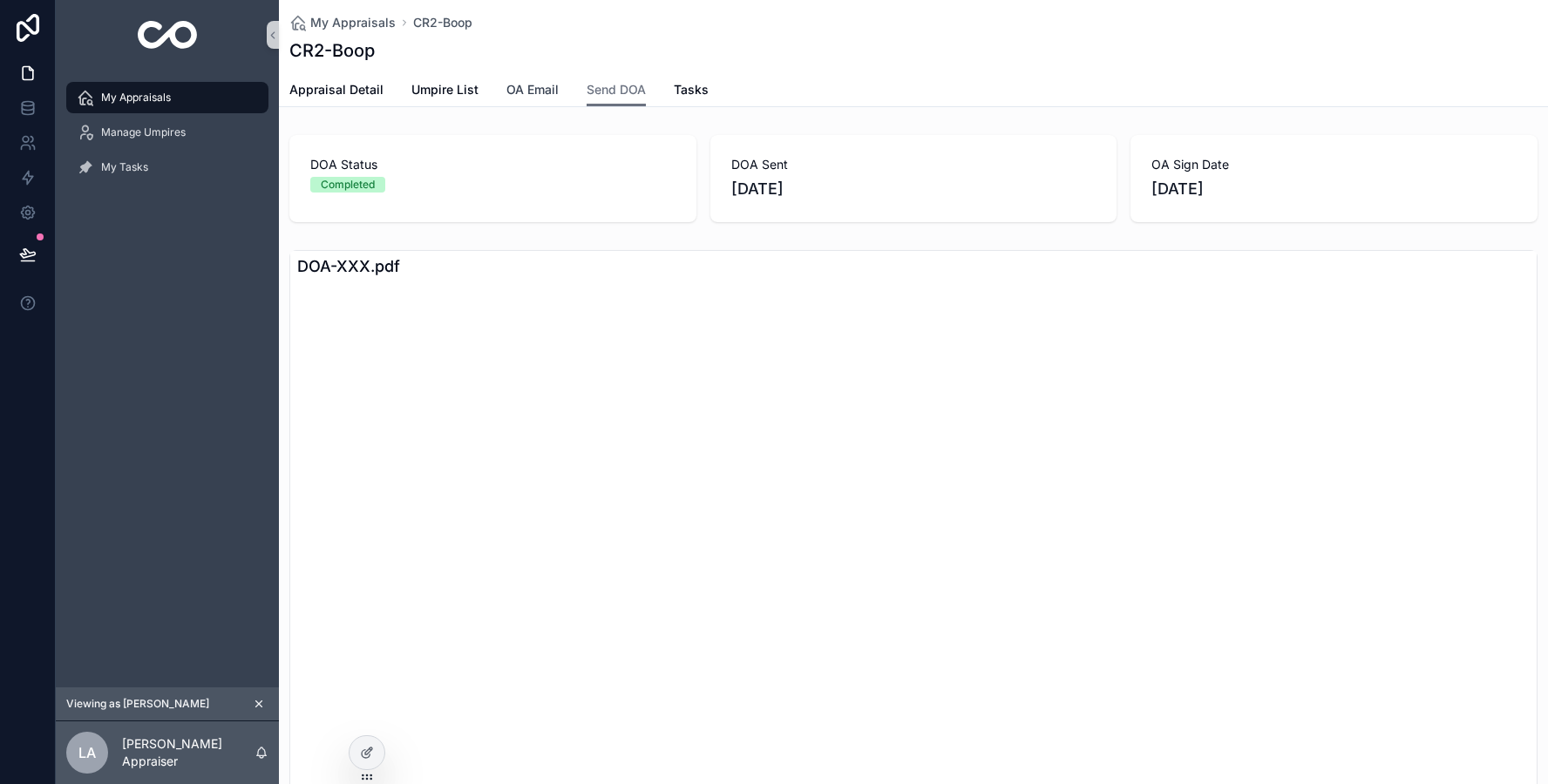
click at [525, 79] on link "OA Email" at bounding box center [532, 91] width 52 height 35
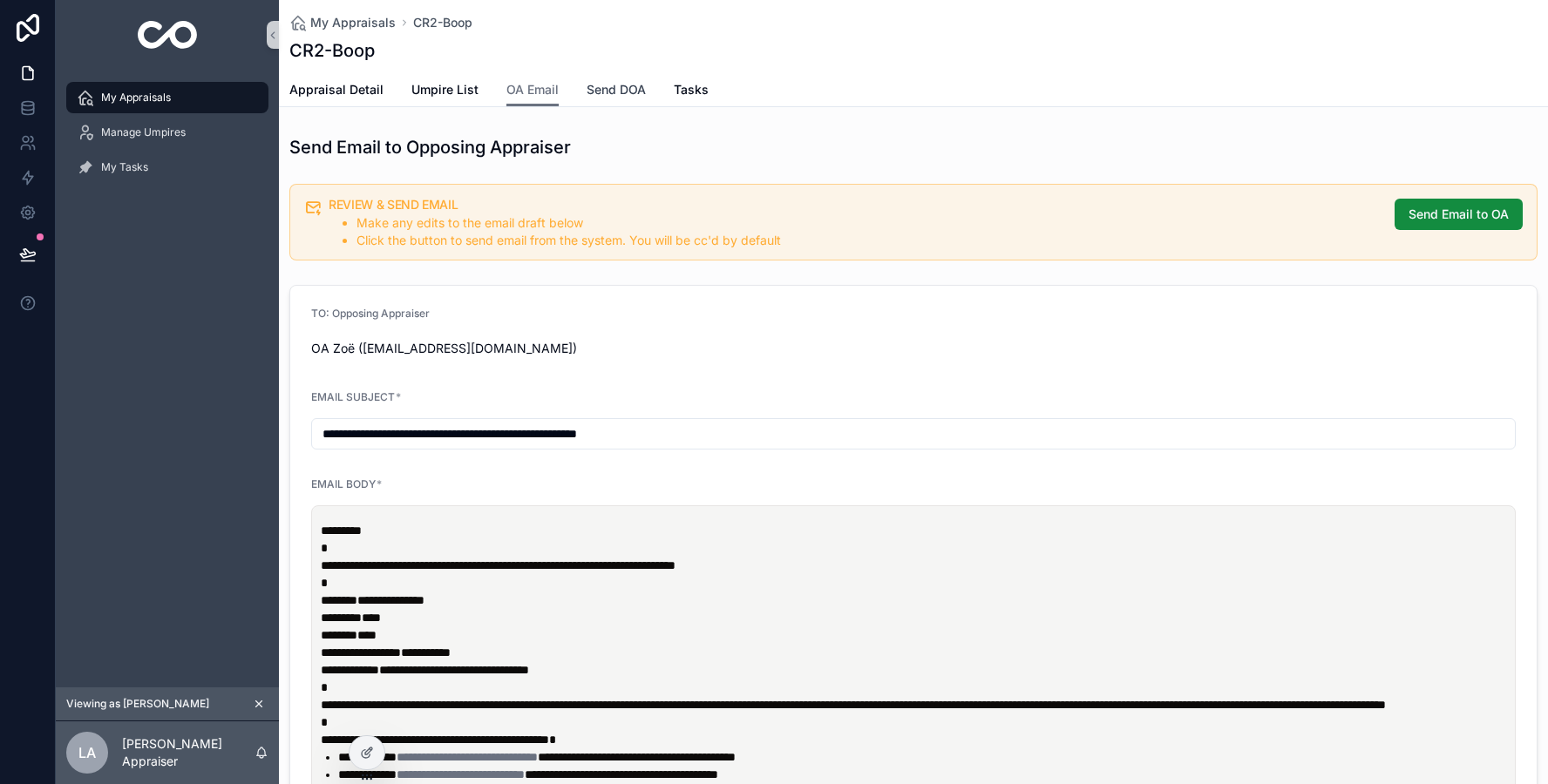
click at [608, 83] on span "Send DOA" at bounding box center [616, 89] width 59 height 17
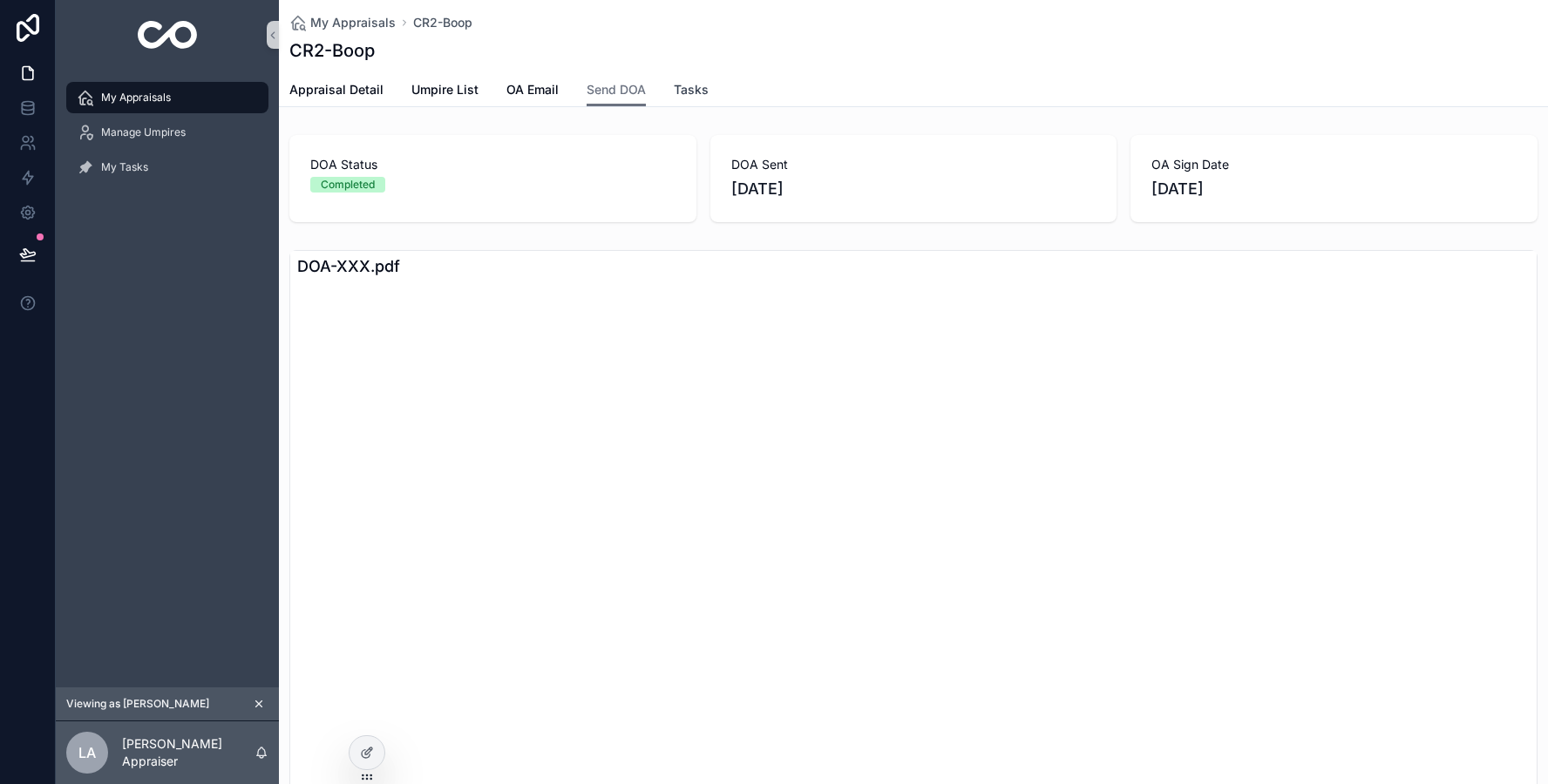
click at [681, 85] on span "Tasks" at bounding box center [691, 89] width 35 height 17
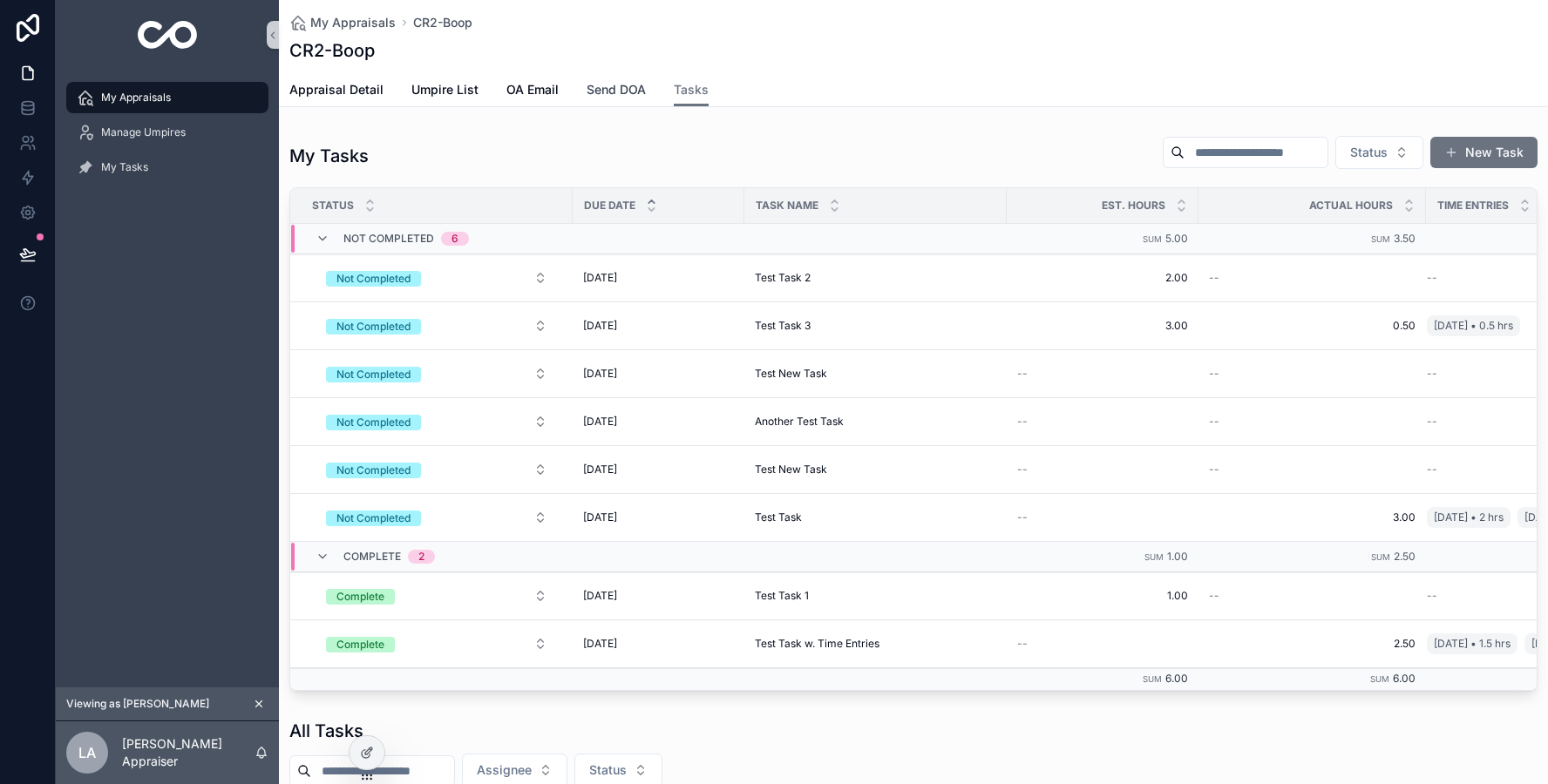
click at [609, 92] on span "Send DOA" at bounding box center [616, 89] width 59 height 17
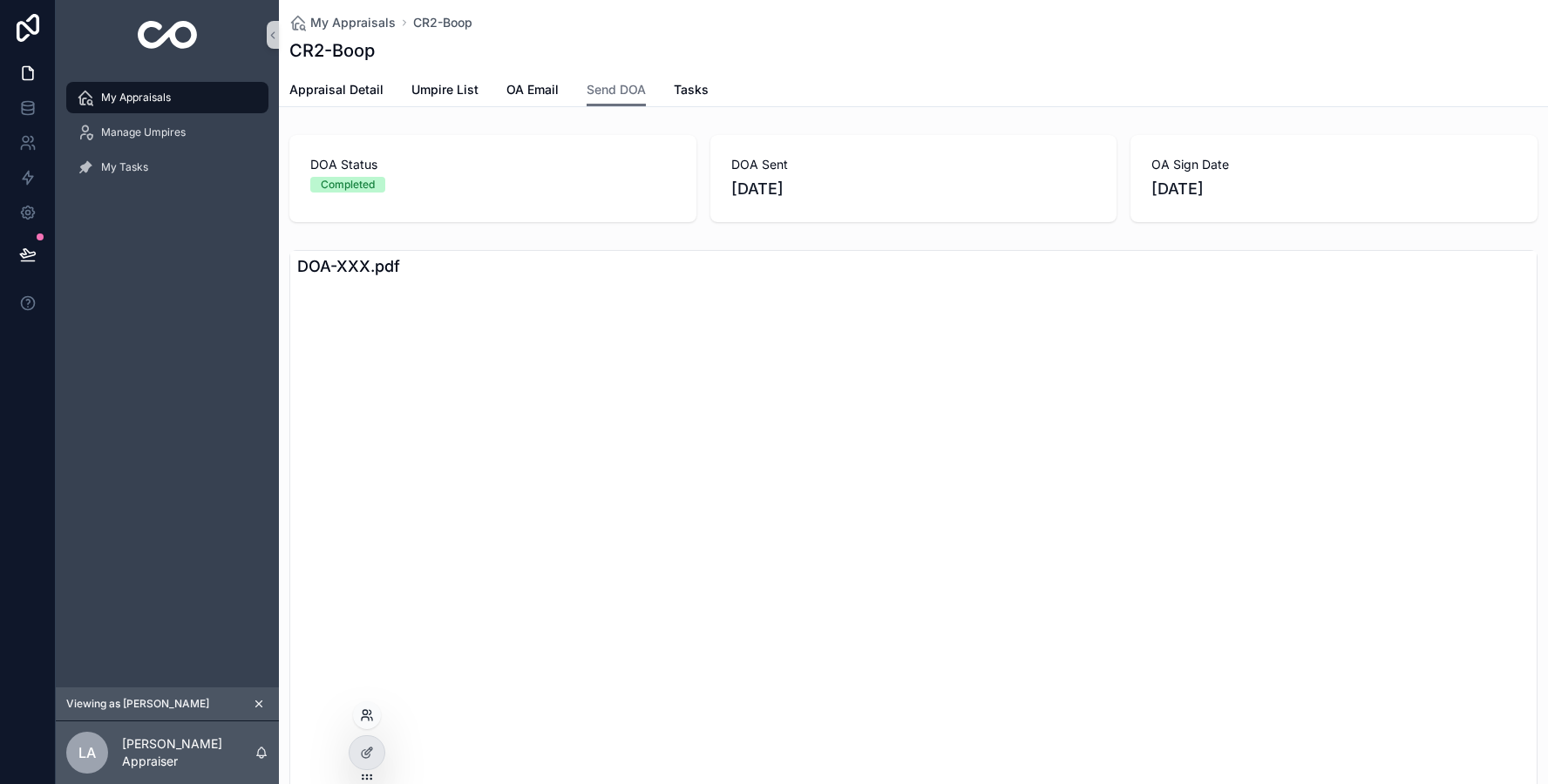
click at [372, 712] on icon at bounding box center [367, 715] width 14 height 14
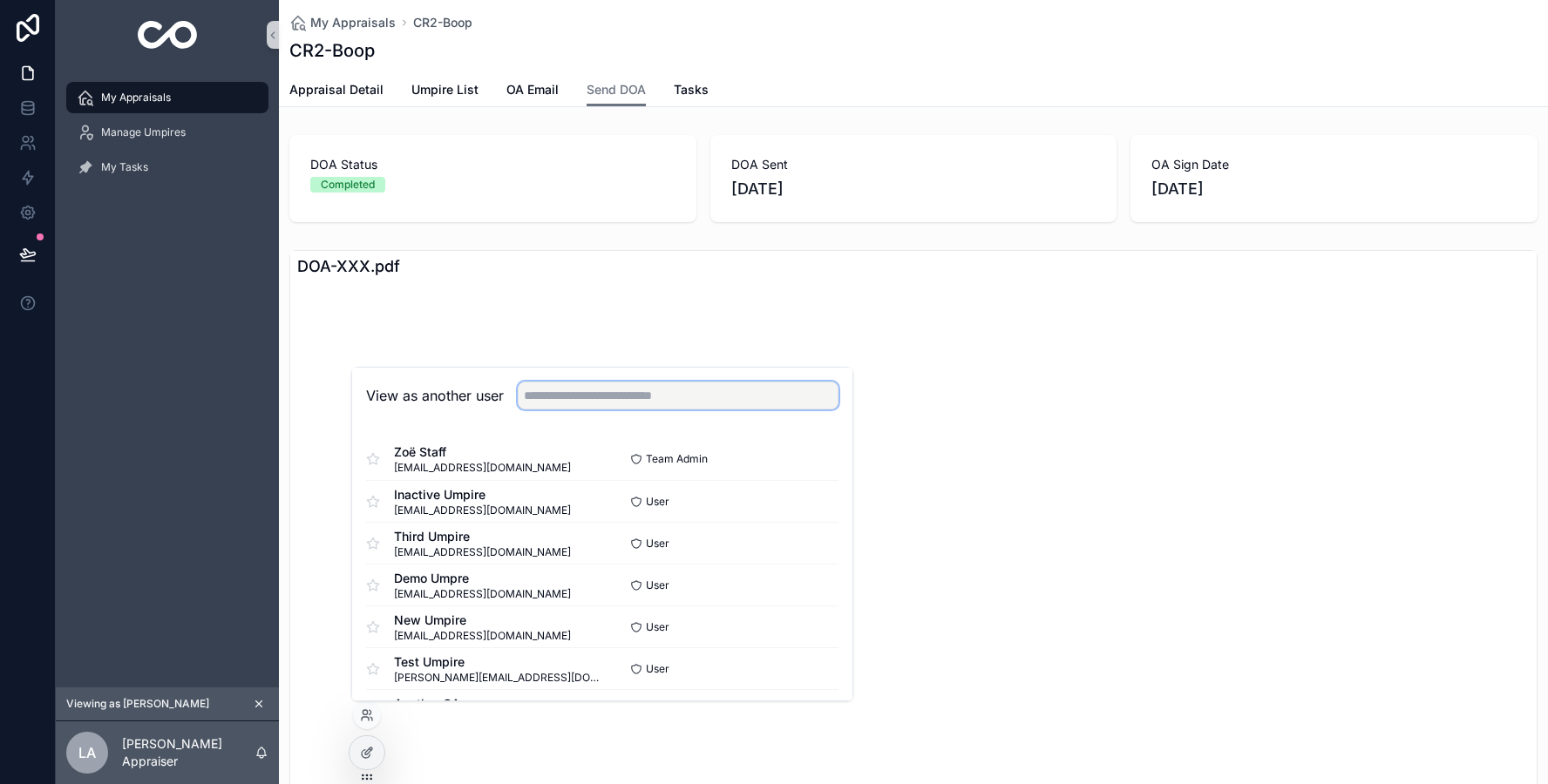
click at [579, 391] on input "text" at bounding box center [678, 396] width 321 height 28
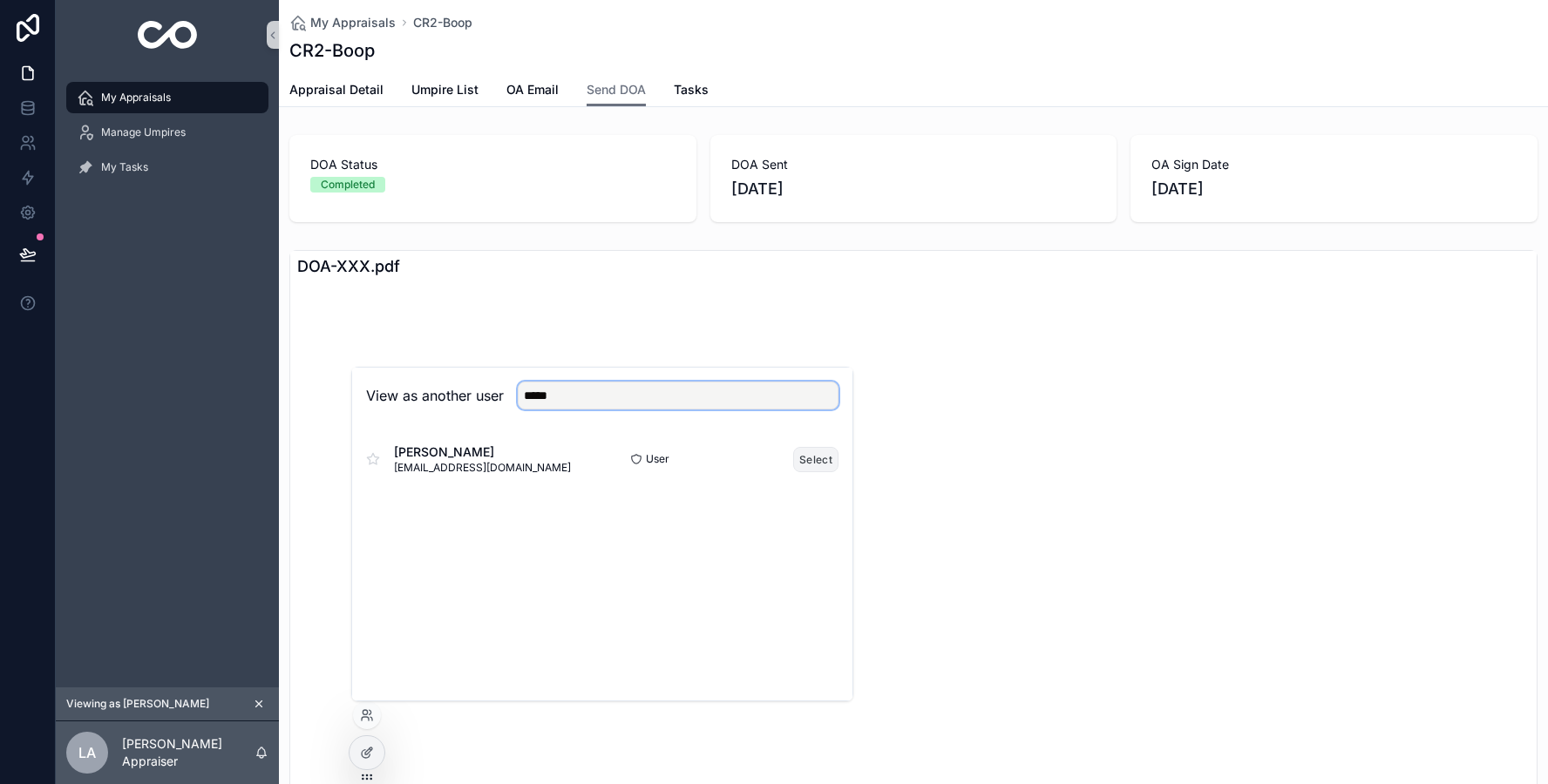
type input "*****"
click at [796, 460] on button "Select" at bounding box center [816, 460] width 45 height 25
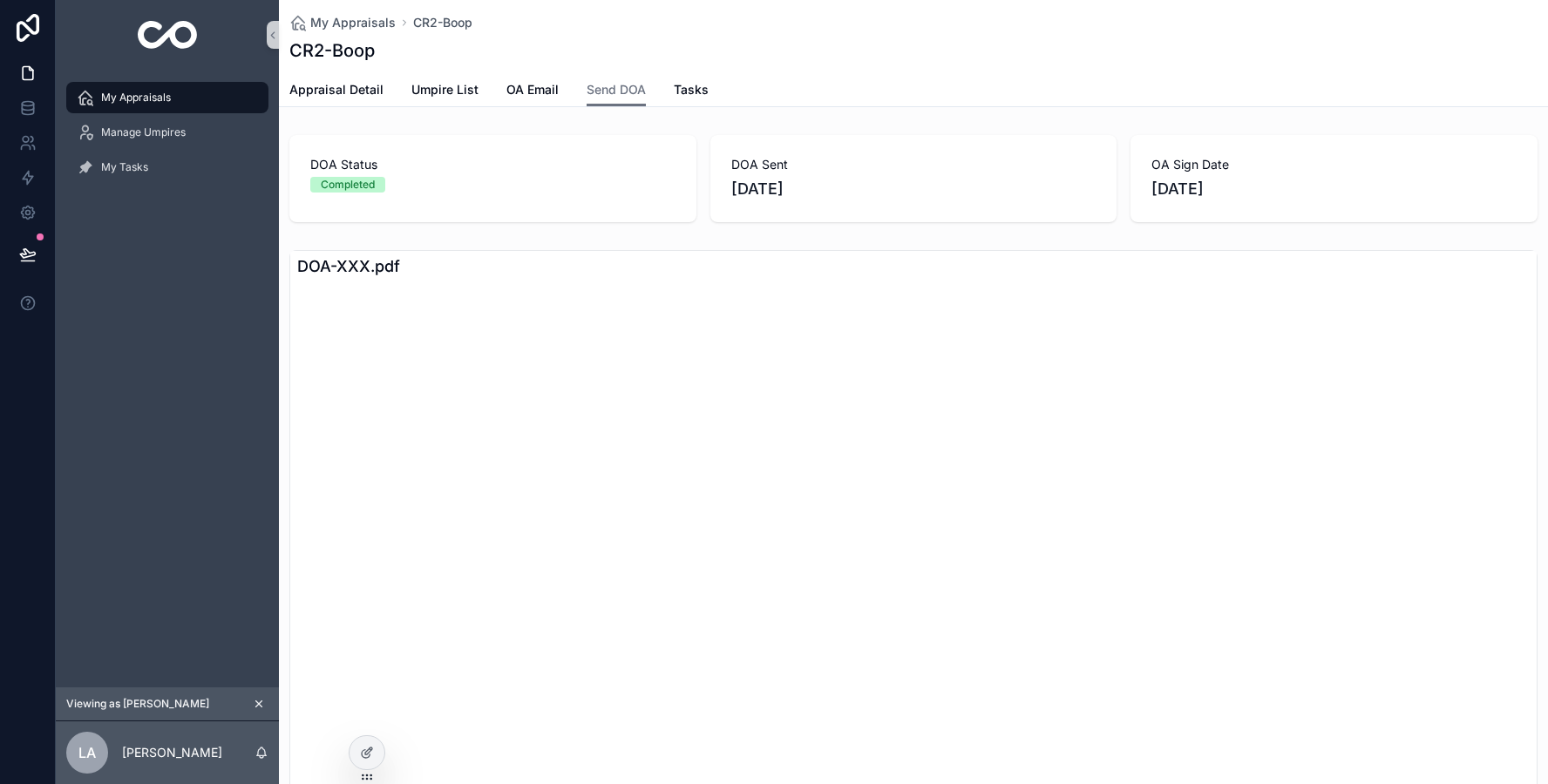
click at [196, 102] on div "My Appraisals" at bounding box center [166, 97] width 181 height 28
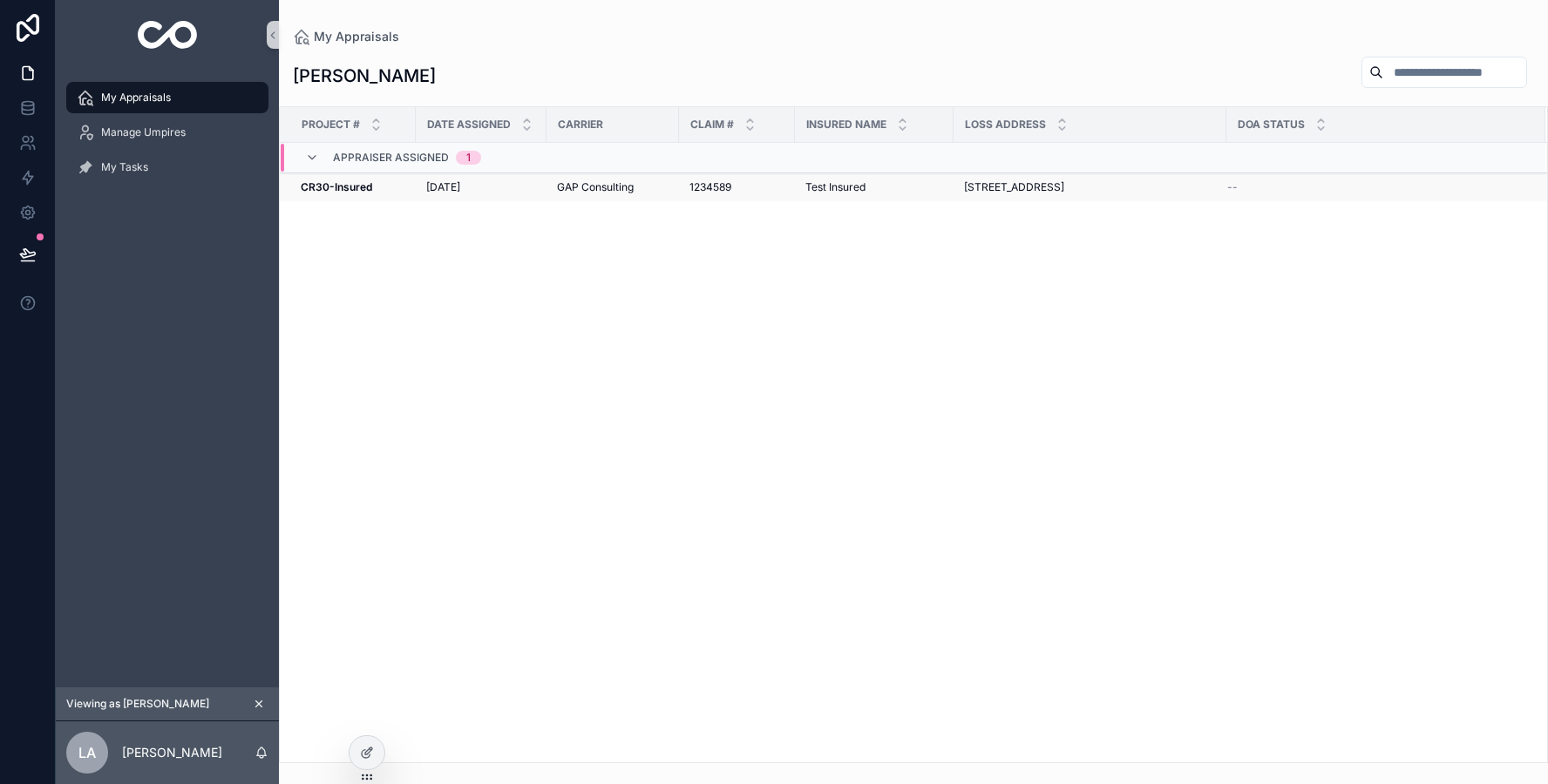
click at [545, 186] on td "[DATE] [DATE]" at bounding box center [481, 188] width 131 height 29
click at [572, 182] on span "GAP Consulting" at bounding box center [595, 186] width 76 height 14
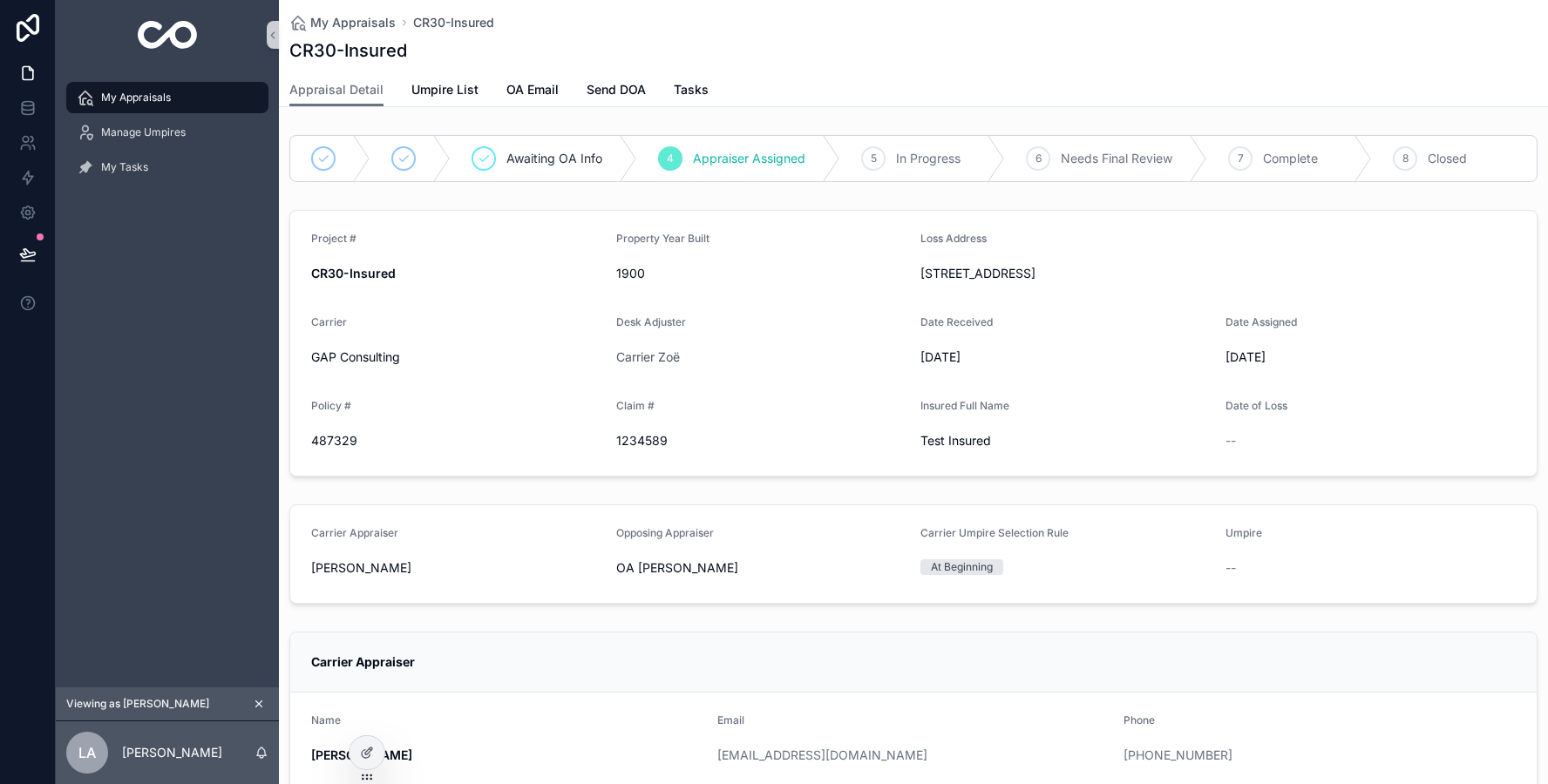
click at [197, 99] on div "My Appraisals" at bounding box center [166, 97] width 181 height 28
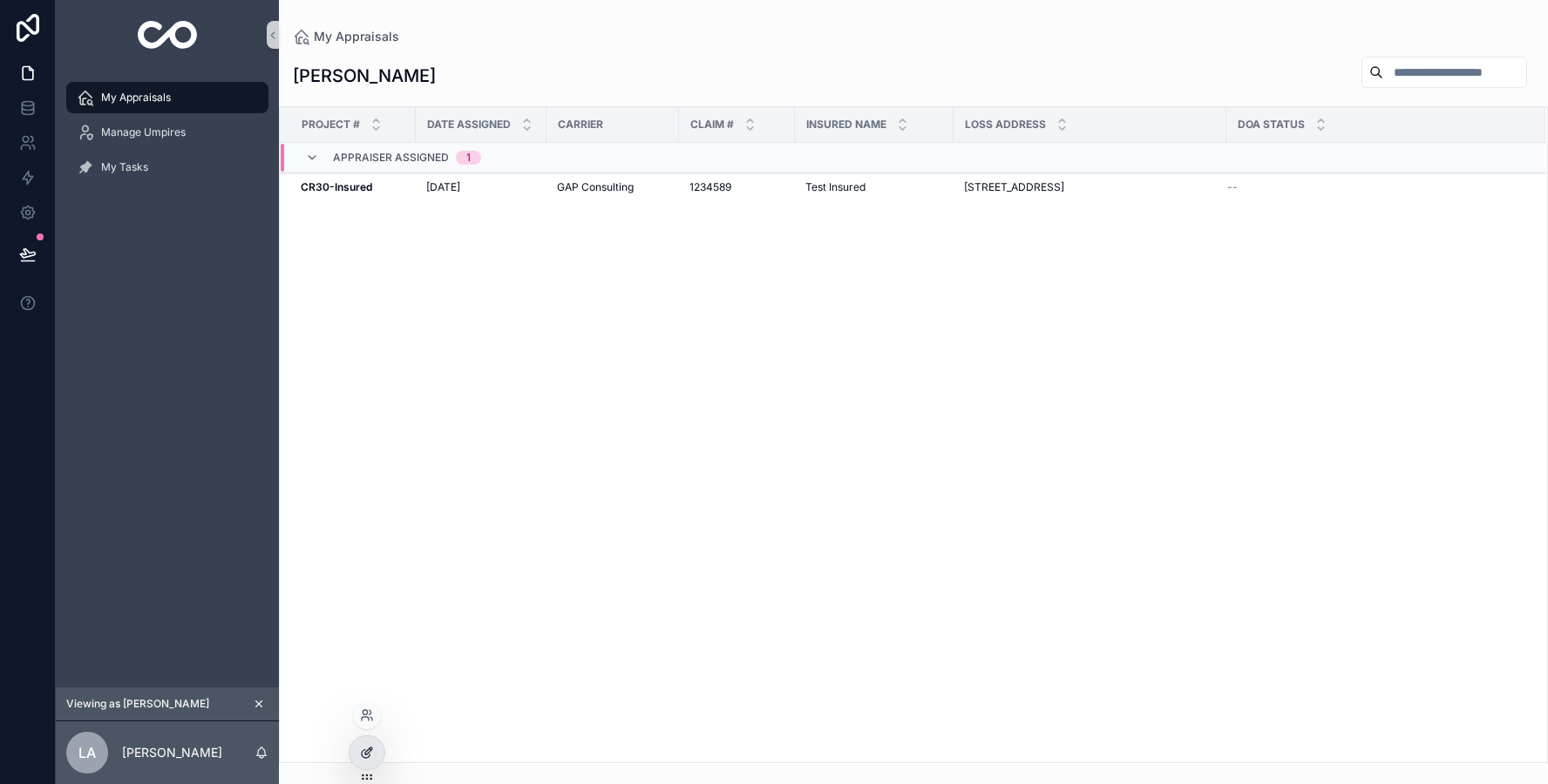
click at [364, 759] on icon at bounding box center [367, 752] width 14 height 14
